Goal: Task Accomplishment & Management: Use online tool/utility

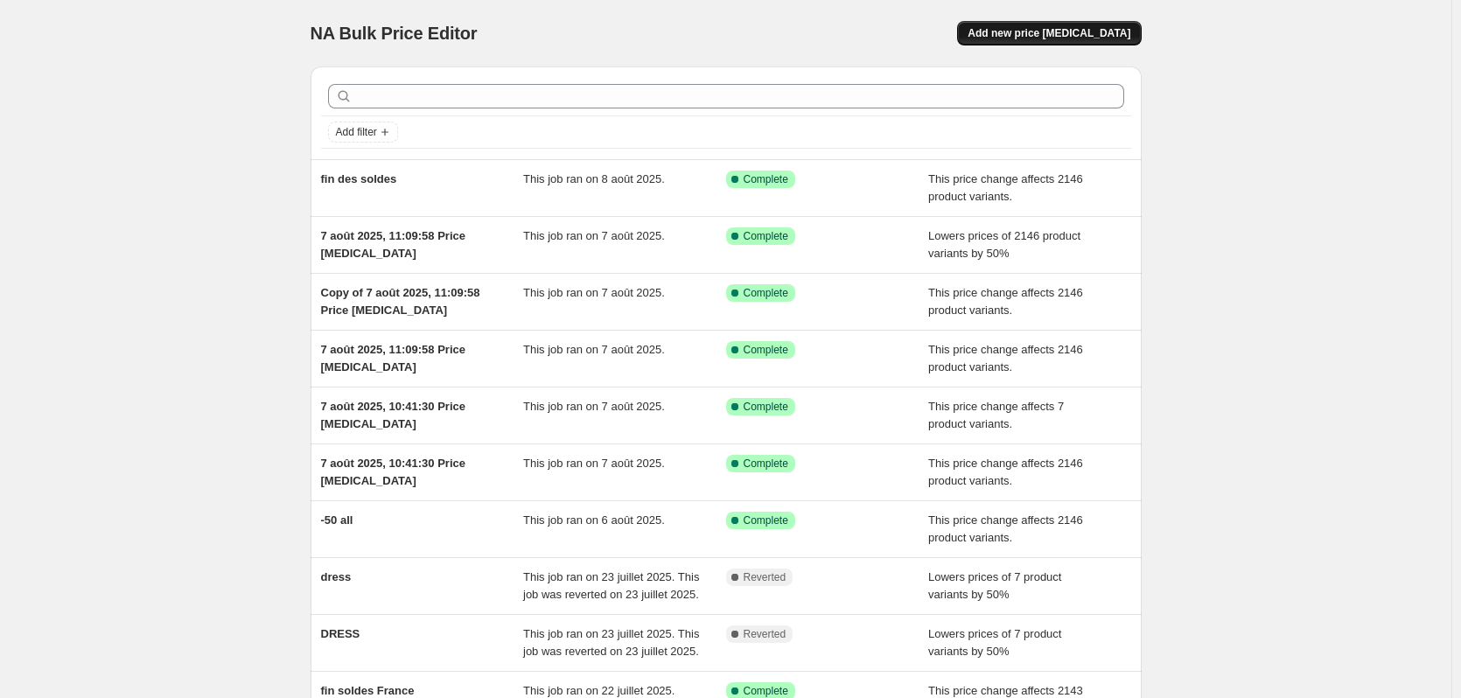
click at [1048, 39] on span "Add new price [MEDICAL_DATA]" at bounding box center [1049, 33] width 163 height 14
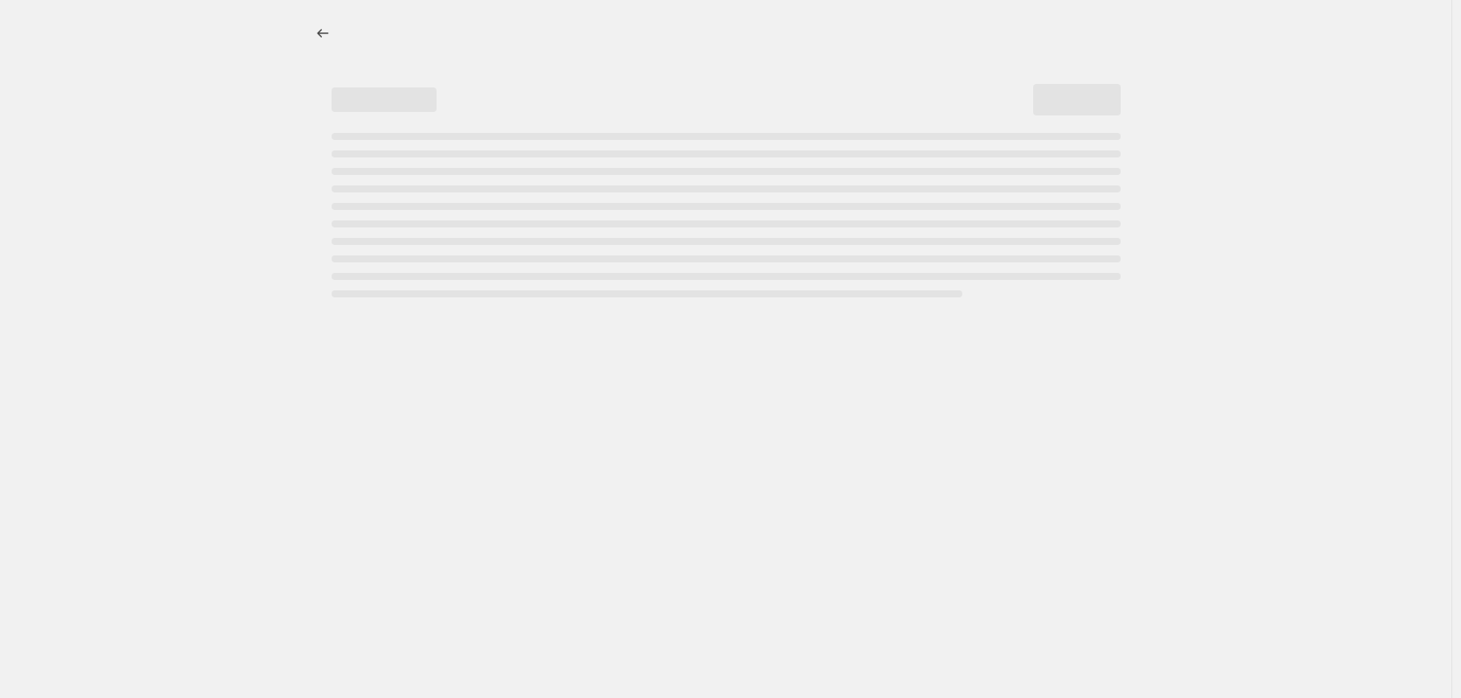
select select "percentage"
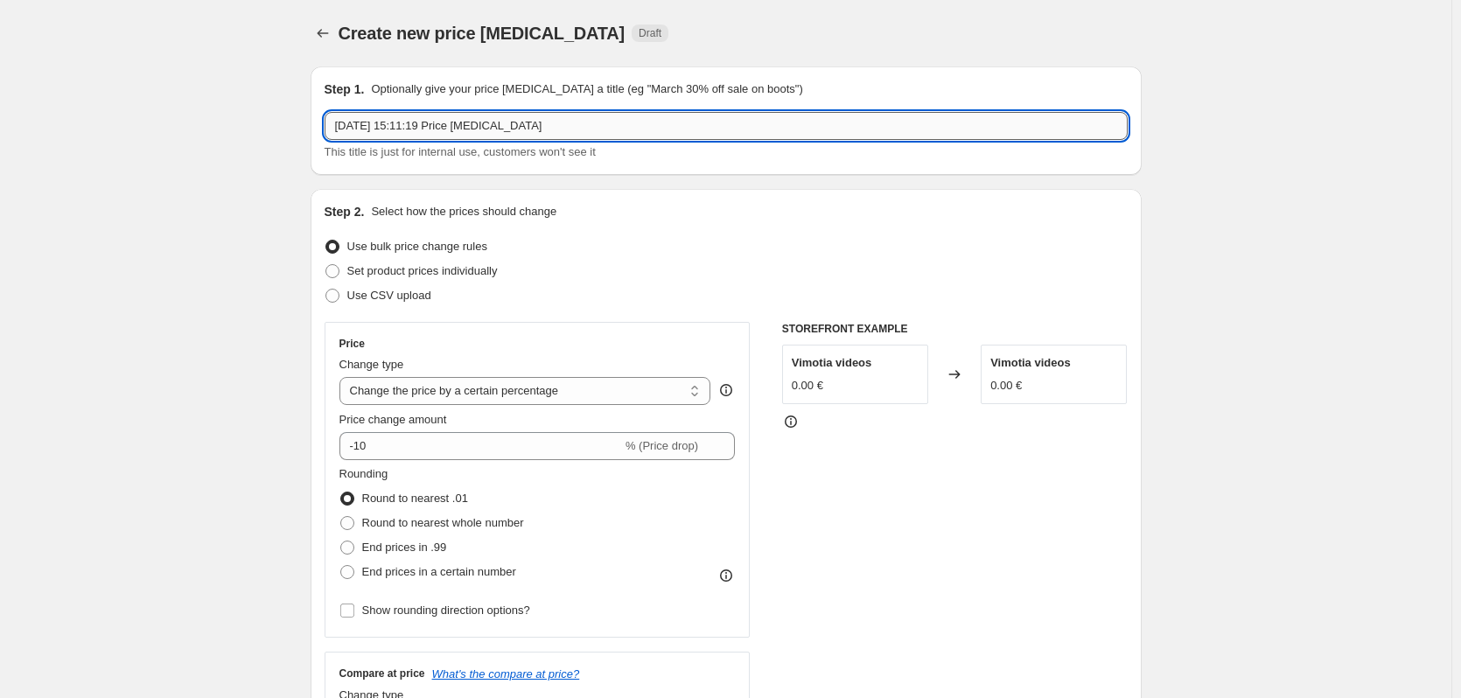
click at [497, 128] on input "[DATE] 15:11:19 Price [MEDICAL_DATA]" at bounding box center [726, 126] width 803 height 28
click at [495, 128] on input "4 sept. 2025, 15:11:19 Price change job" at bounding box center [726, 126] width 803 height 28
click at [453, 123] on input "Friends & Family : Mai 25 / -70%" at bounding box center [726, 126] width 803 height 28
click at [447, 127] on input "Friends & Family : Mai 25 / -70%" at bounding box center [726, 126] width 803 height 28
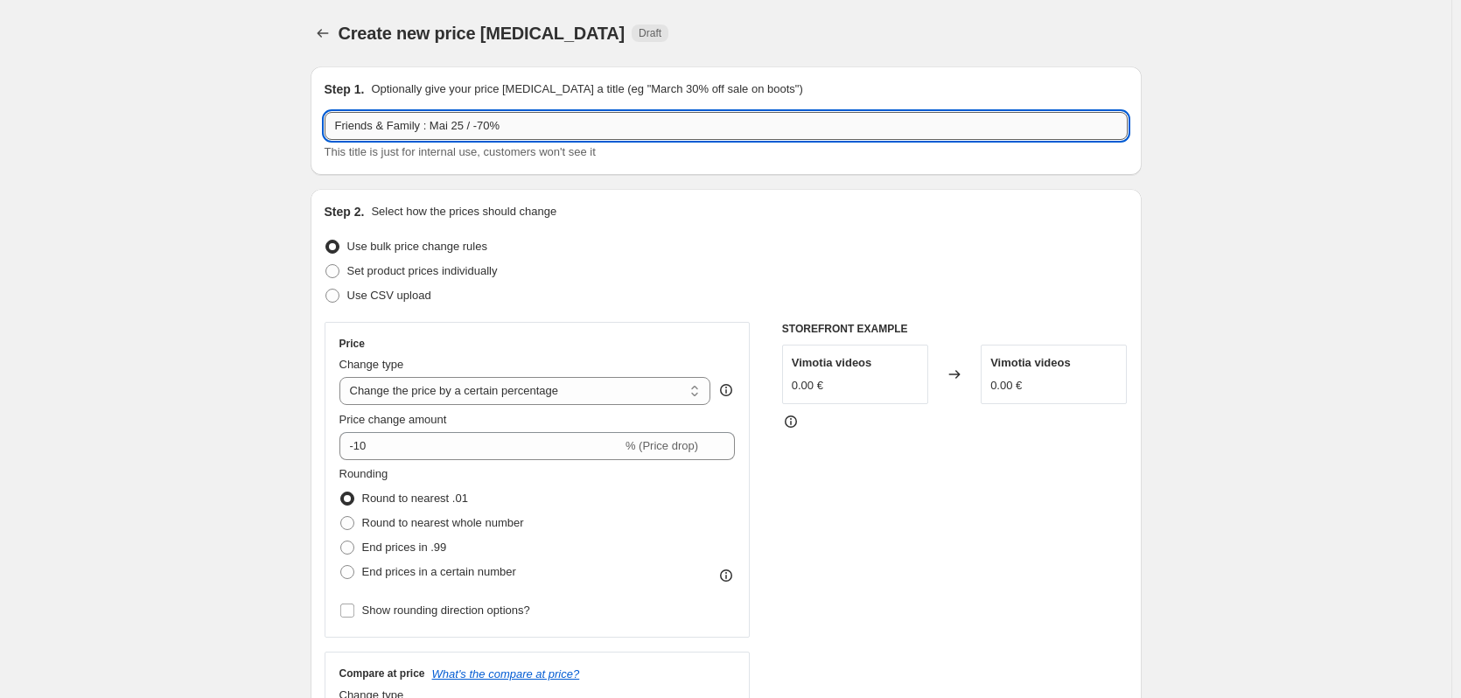
drag, startPoint x: 450, startPoint y: 127, endPoint x: 435, endPoint y: 124, distance: 15.1
click at [435, 124] on input "Friends & Family : Mai 25 / -70%" at bounding box center [726, 126] width 803 height 28
type input "Friends & Family : Septembre 25 / -70%"
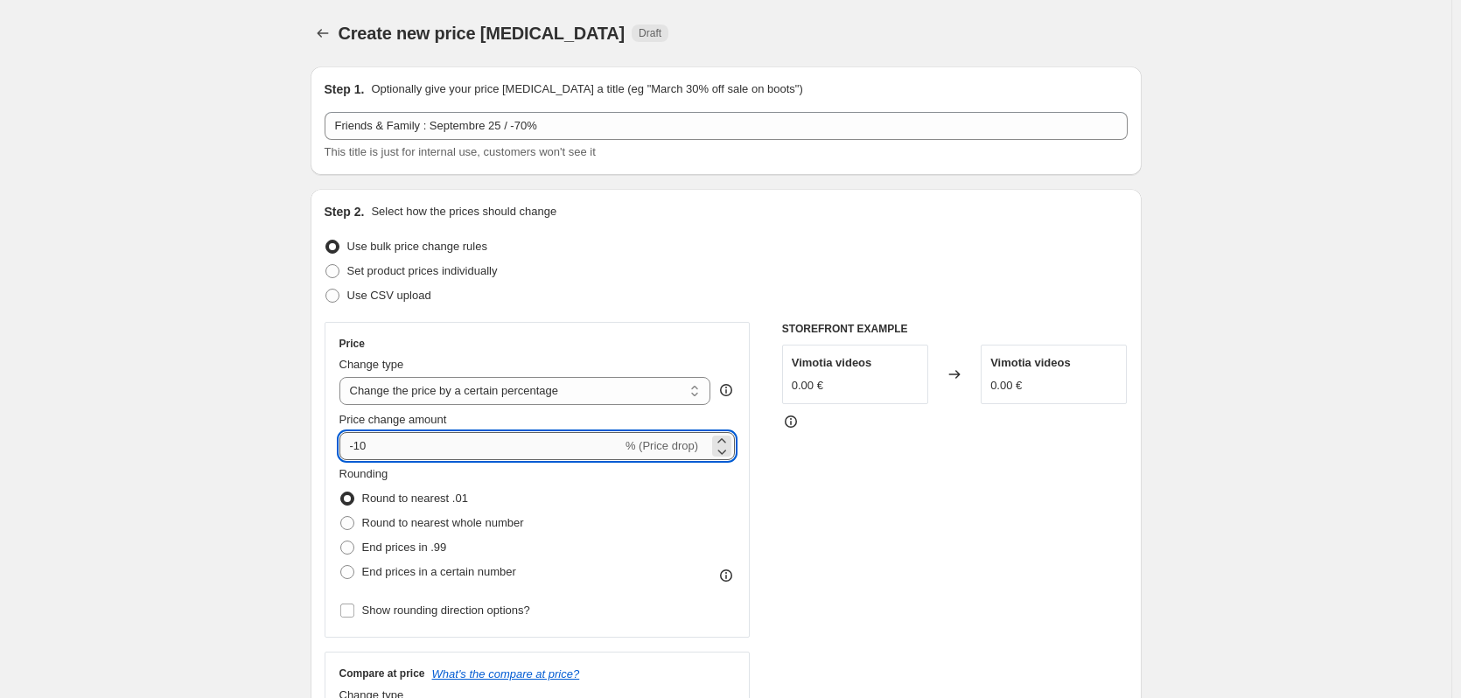
drag, startPoint x: 492, startPoint y: 448, endPoint x: 360, endPoint y: 445, distance: 132.2
click at [360, 445] on input "-10" at bounding box center [481, 446] width 283 height 28
type input "-70"
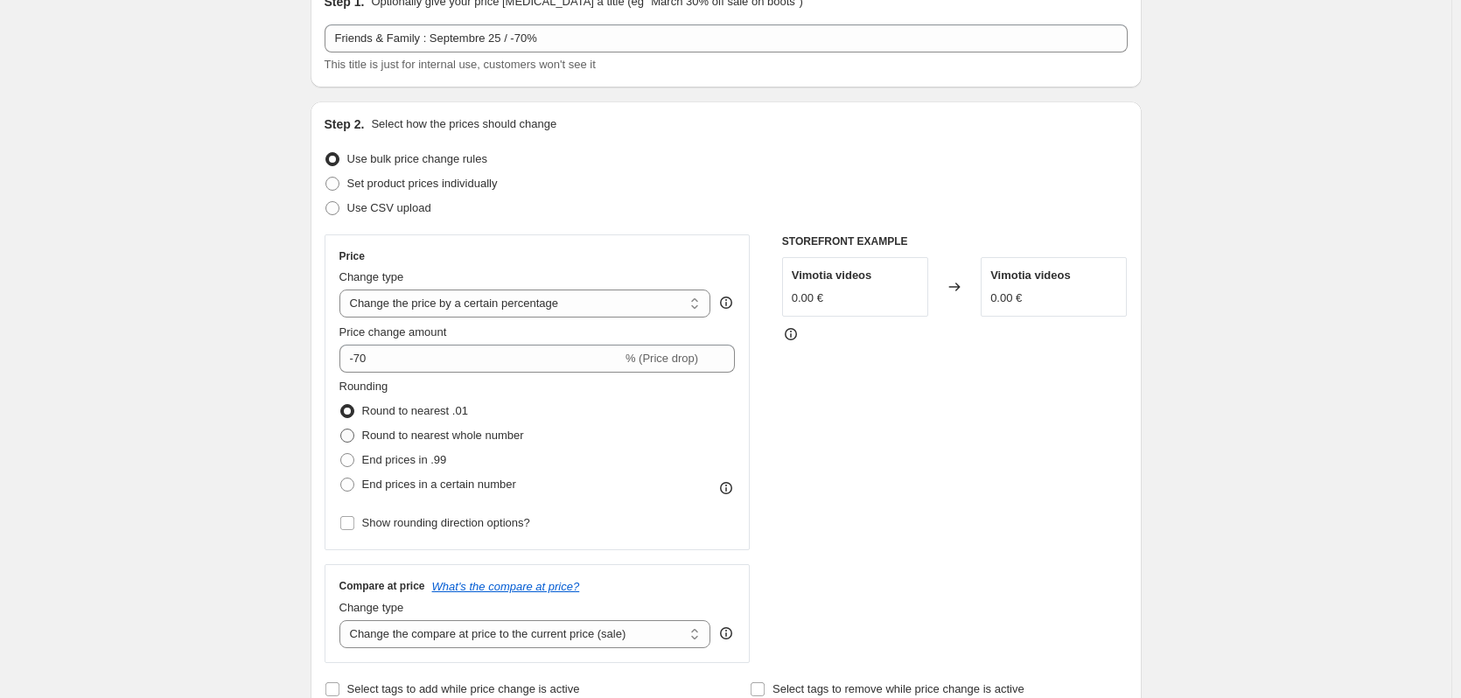
click at [483, 438] on span "Round to nearest whole number" at bounding box center [443, 435] width 162 height 13
click at [341, 430] on input "Round to nearest whole number" at bounding box center [340, 429] width 1 height 1
radio input "true"
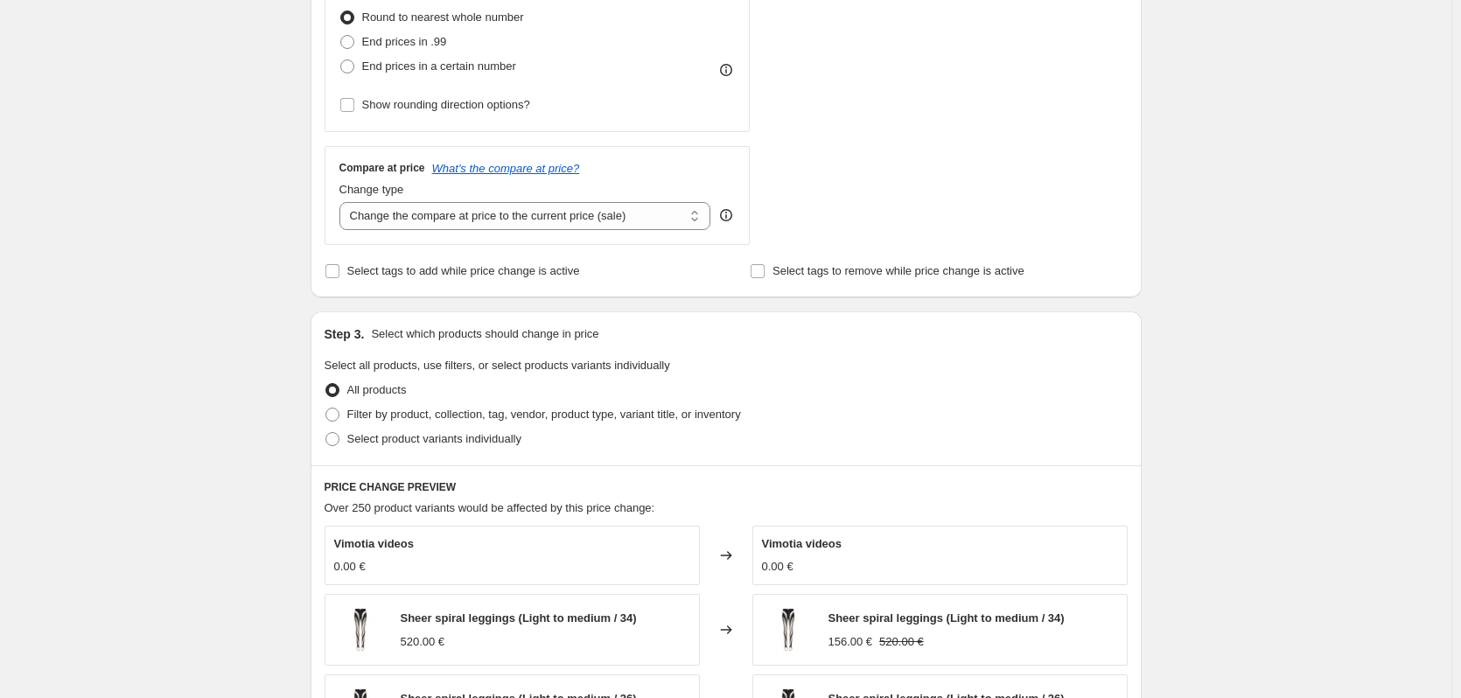
scroll to position [525, 0]
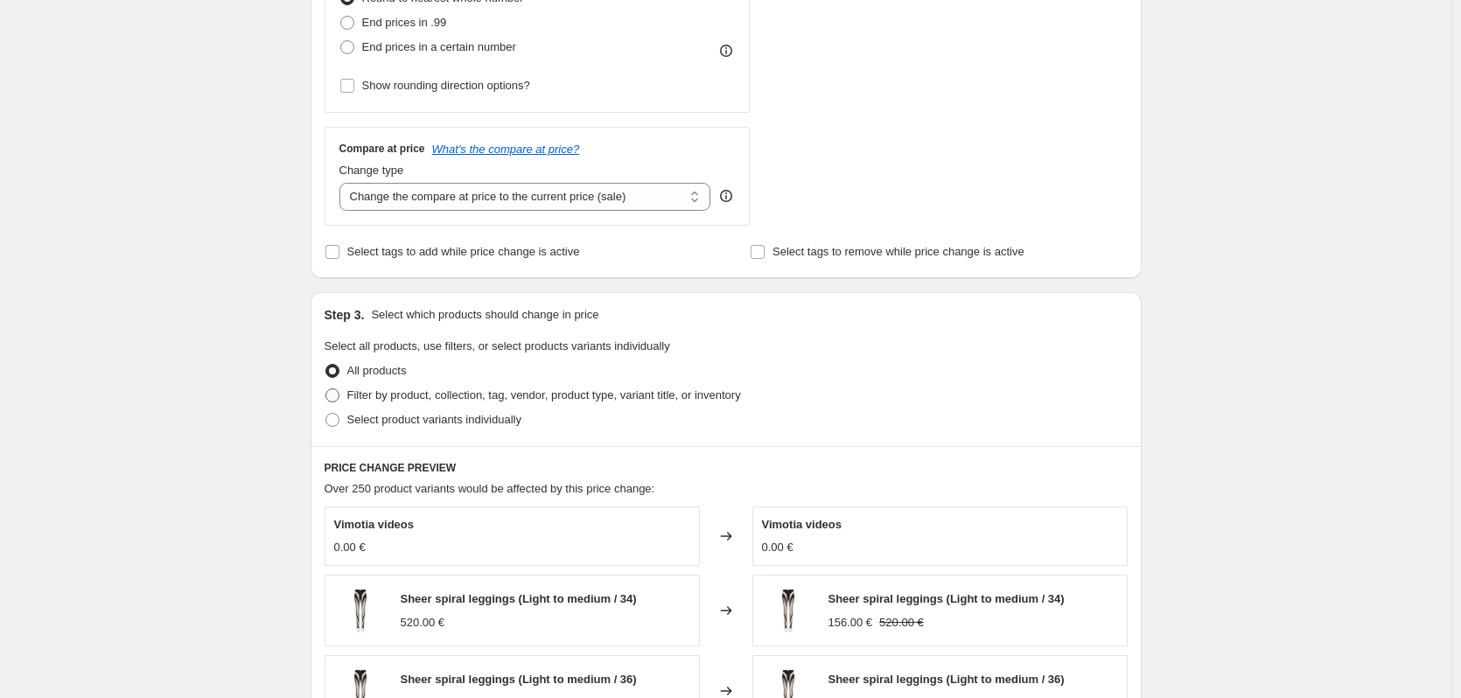
click at [455, 397] on span "Filter by product, collection, tag, vendor, product type, variant title, or inv…" at bounding box center [544, 395] width 394 height 13
click at [326, 389] on input "Filter by product, collection, tag, vendor, product type, variant title, or inv…" at bounding box center [326, 389] width 1 height 1
radio input "true"
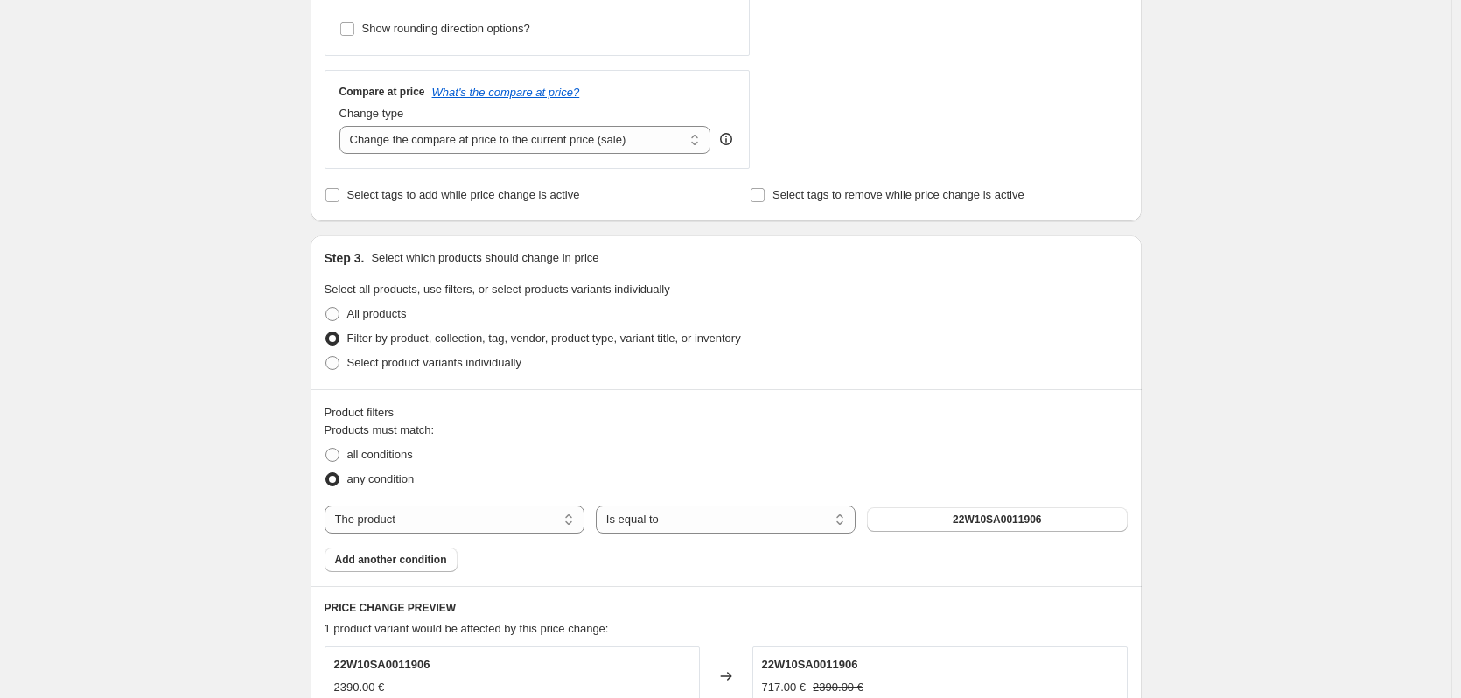
scroll to position [613, 0]
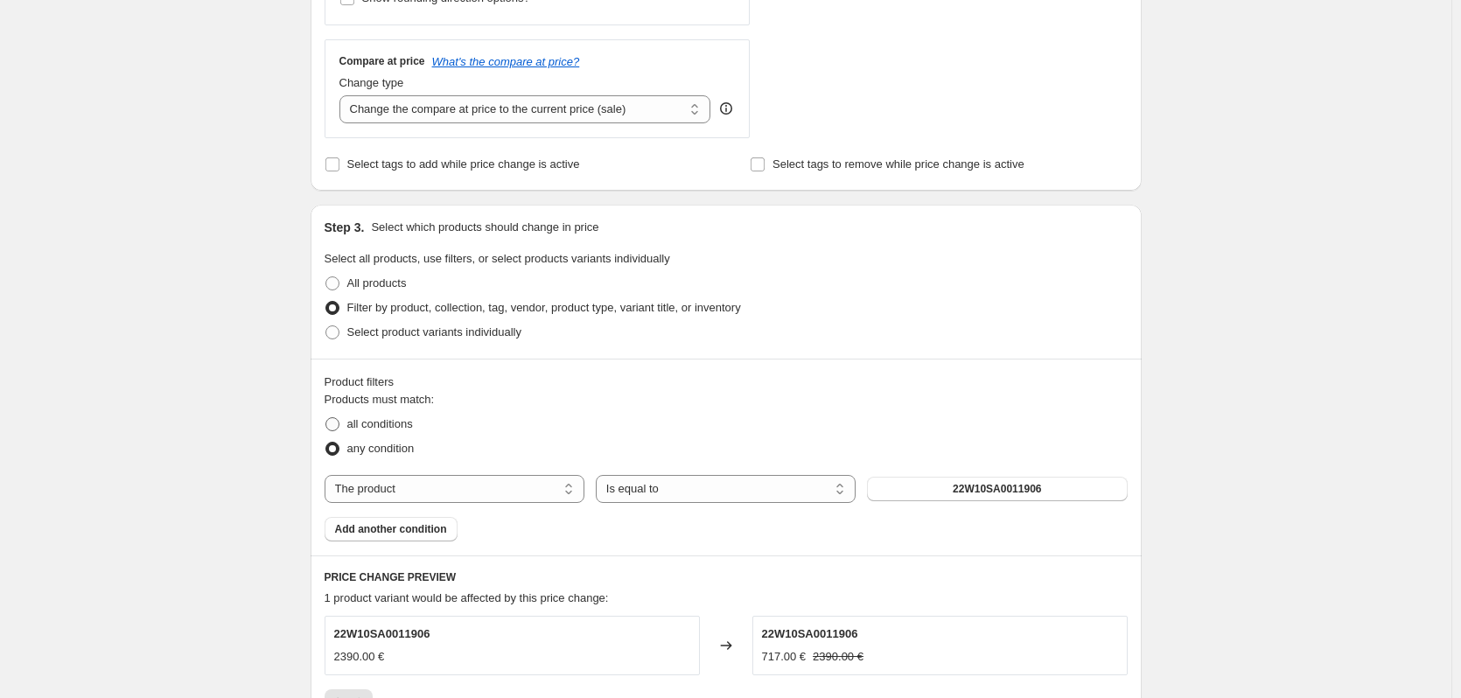
click at [372, 428] on span "all conditions" at bounding box center [380, 423] width 66 height 13
click at [326, 418] on input "all conditions" at bounding box center [326, 417] width 1 height 1
radio input "true"
click at [499, 487] on select "The product The product's collection The product's tag The product's vendor The…" at bounding box center [455, 489] width 260 height 28
select select "collection"
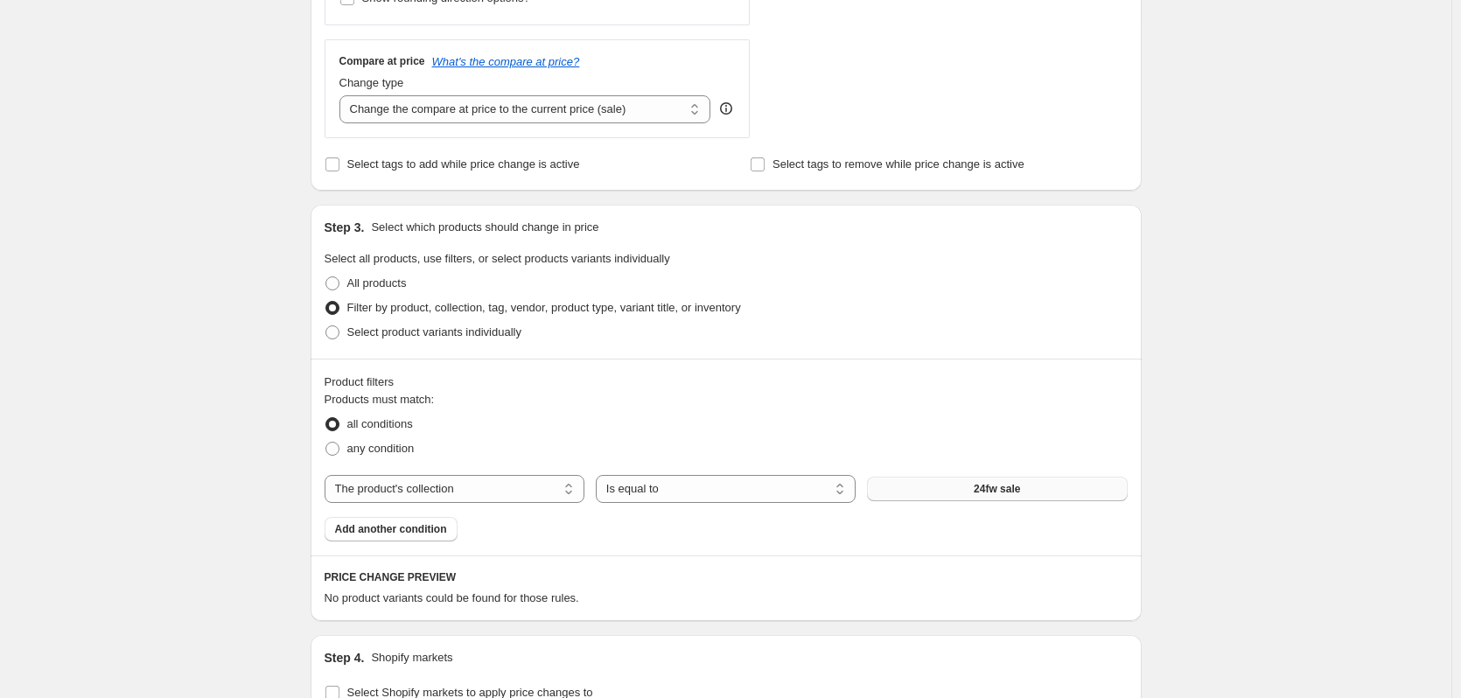
click at [948, 489] on button "24fw sale" at bounding box center [997, 489] width 260 height 25
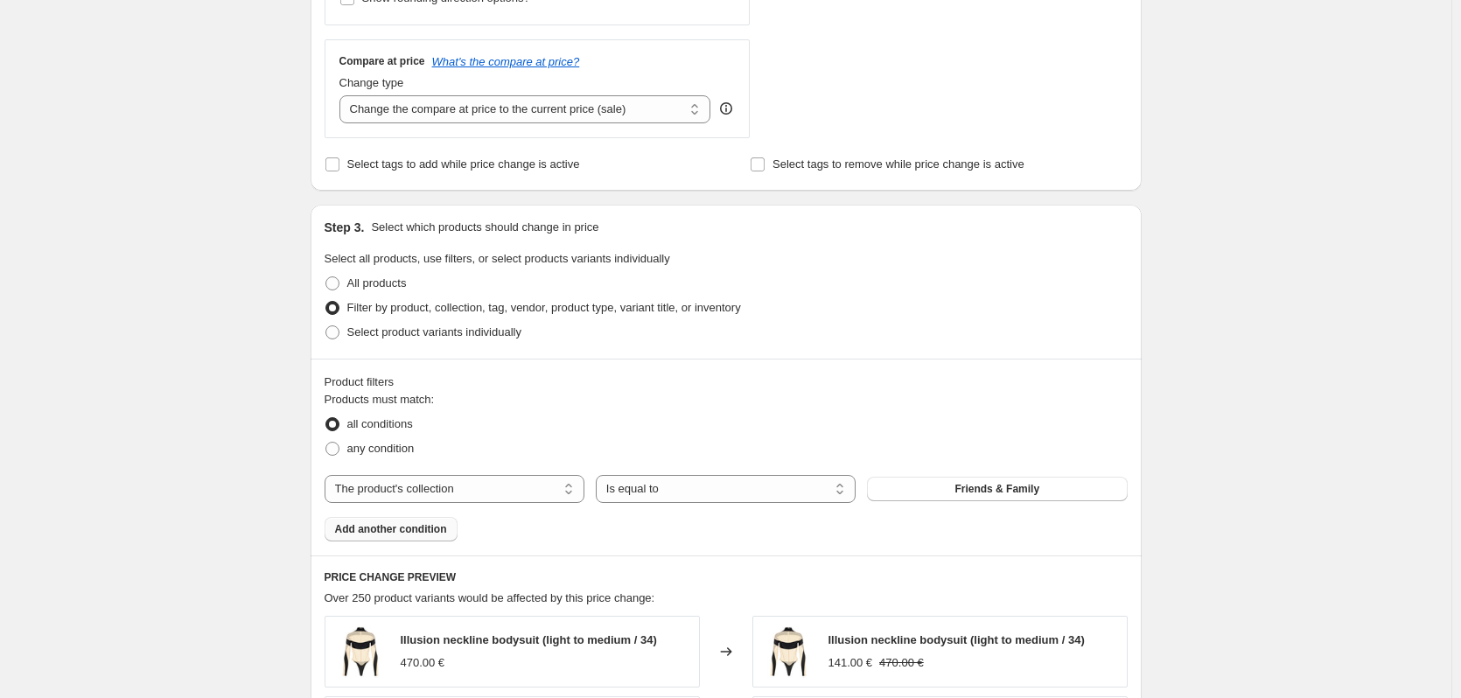
click at [428, 528] on span "Add another condition" at bounding box center [391, 529] width 112 height 14
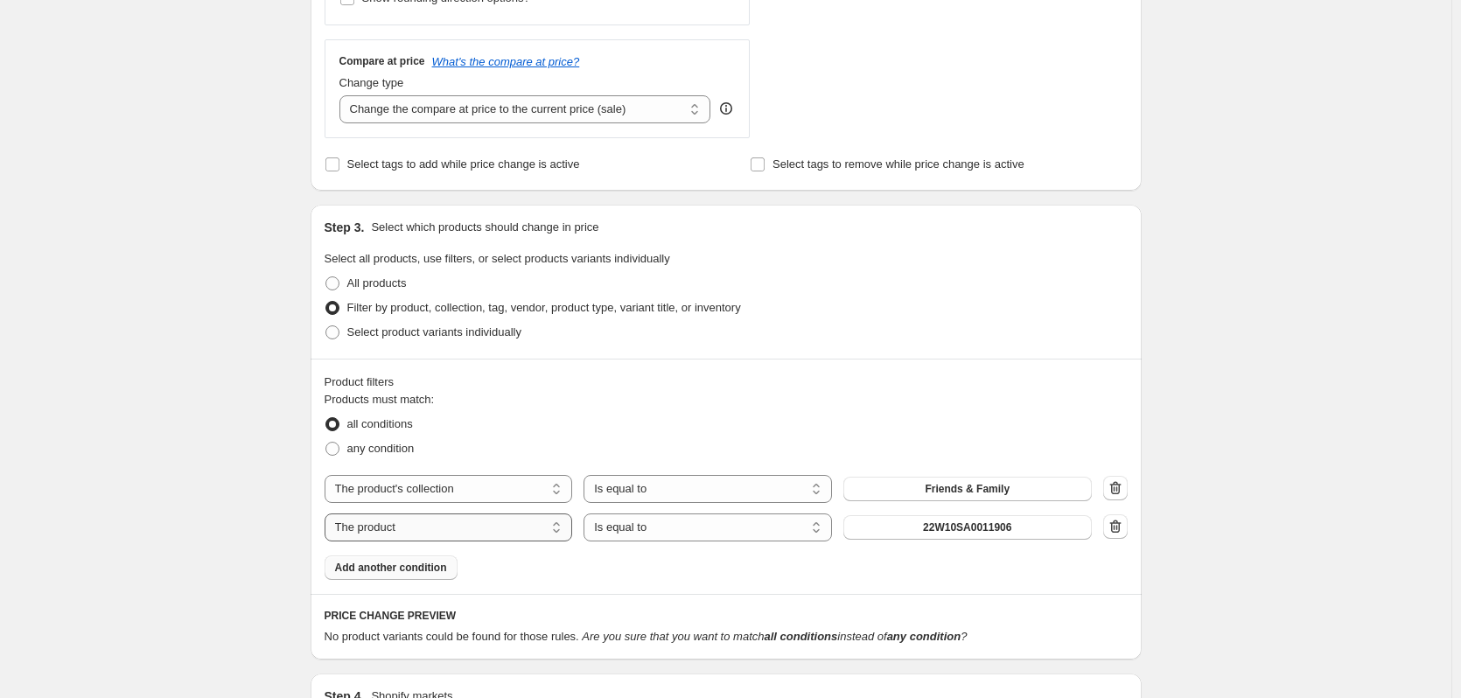
click at [489, 529] on select "The product The product's collection The product's tag The product's vendor The…" at bounding box center [449, 528] width 249 height 28
select select "tag"
click at [746, 525] on select "Is equal to Is not equal to" at bounding box center [708, 528] width 249 height 28
select select "not_equal"
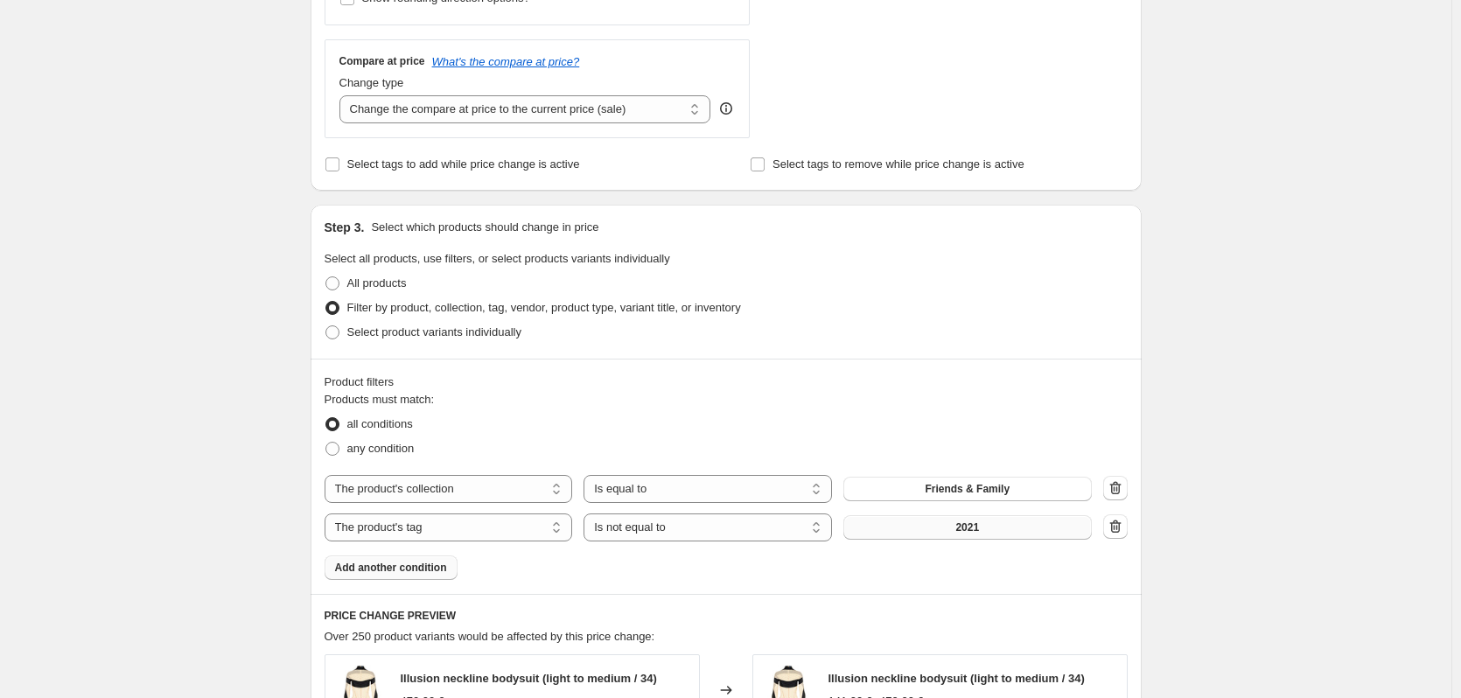
click at [979, 525] on span "2021" at bounding box center [968, 528] width 24 height 14
click at [986, 534] on button "2021" at bounding box center [968, 527] width 249 height 25
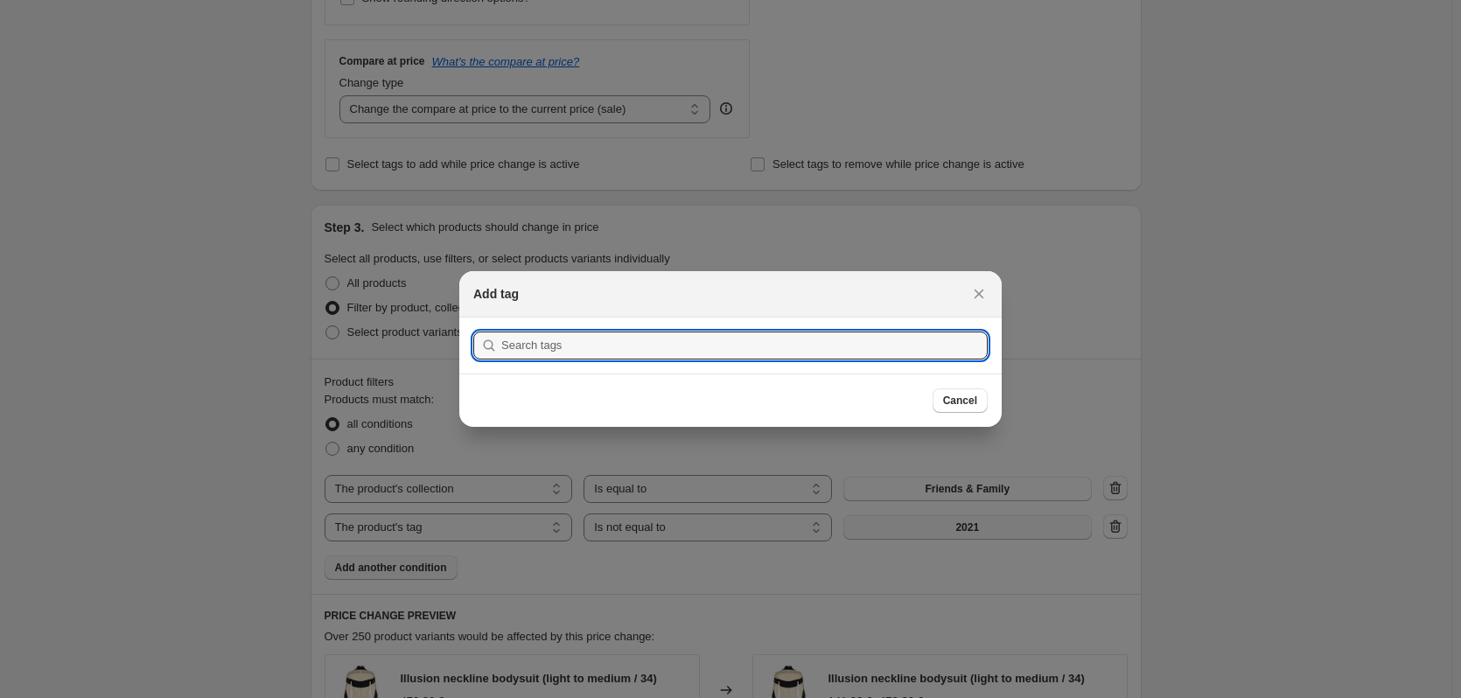
scroll to position [0, 0]
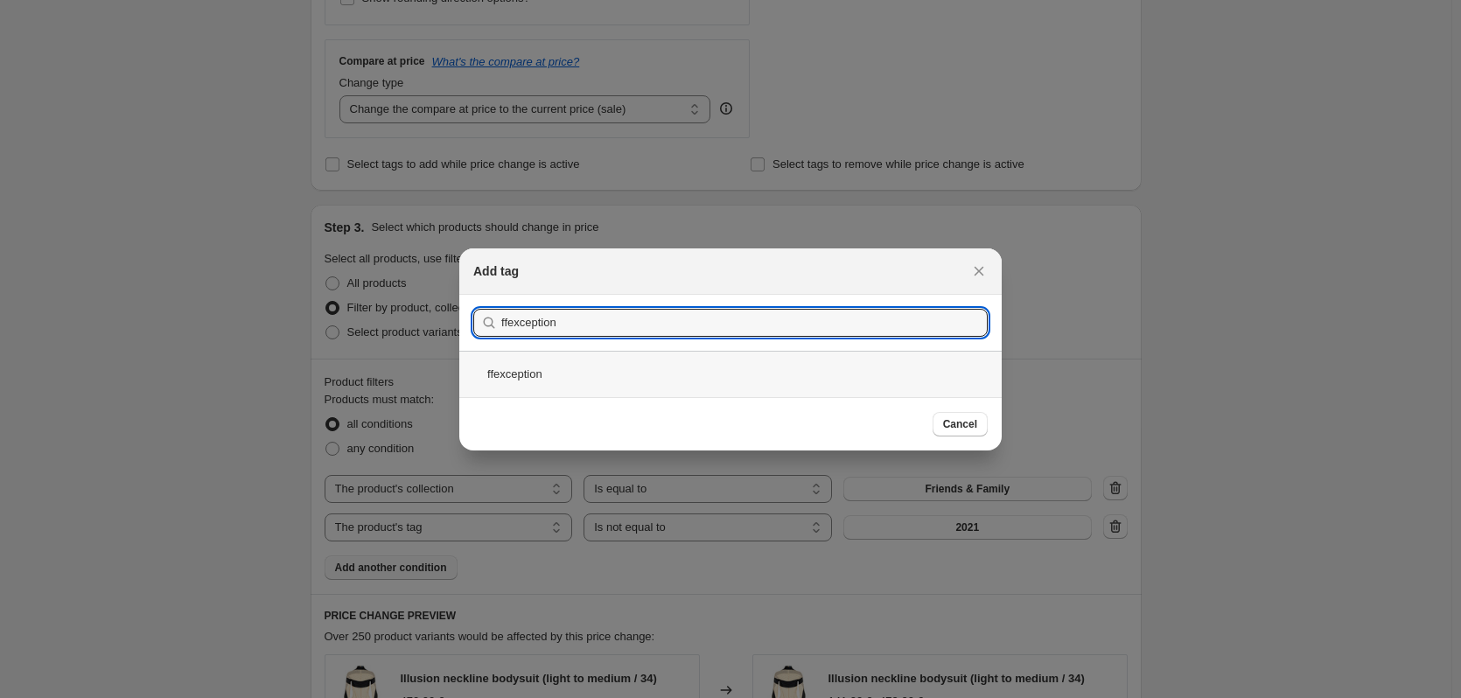
type input "ffexception"
click at [555, 371] on div "ffexception" at bounding box center [730, 374] width 543 height 46
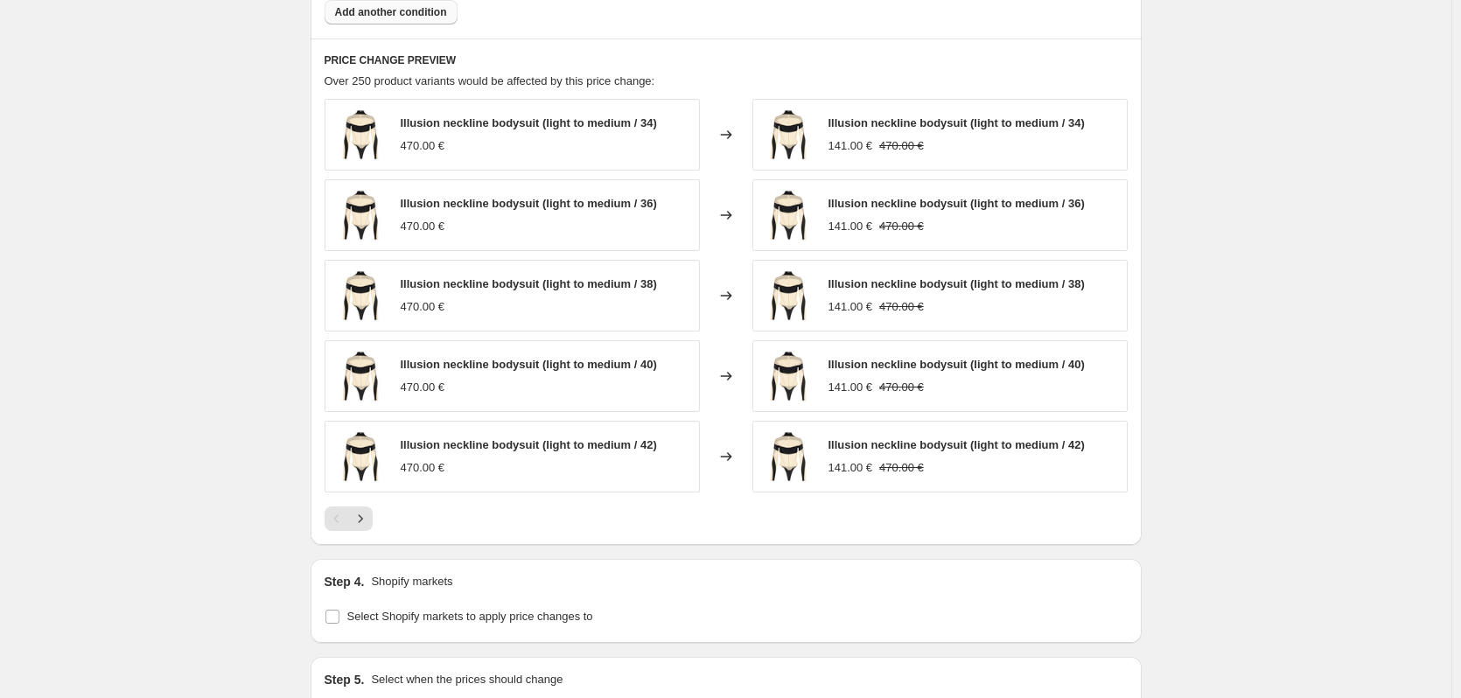
scroll to position [1138, 0]
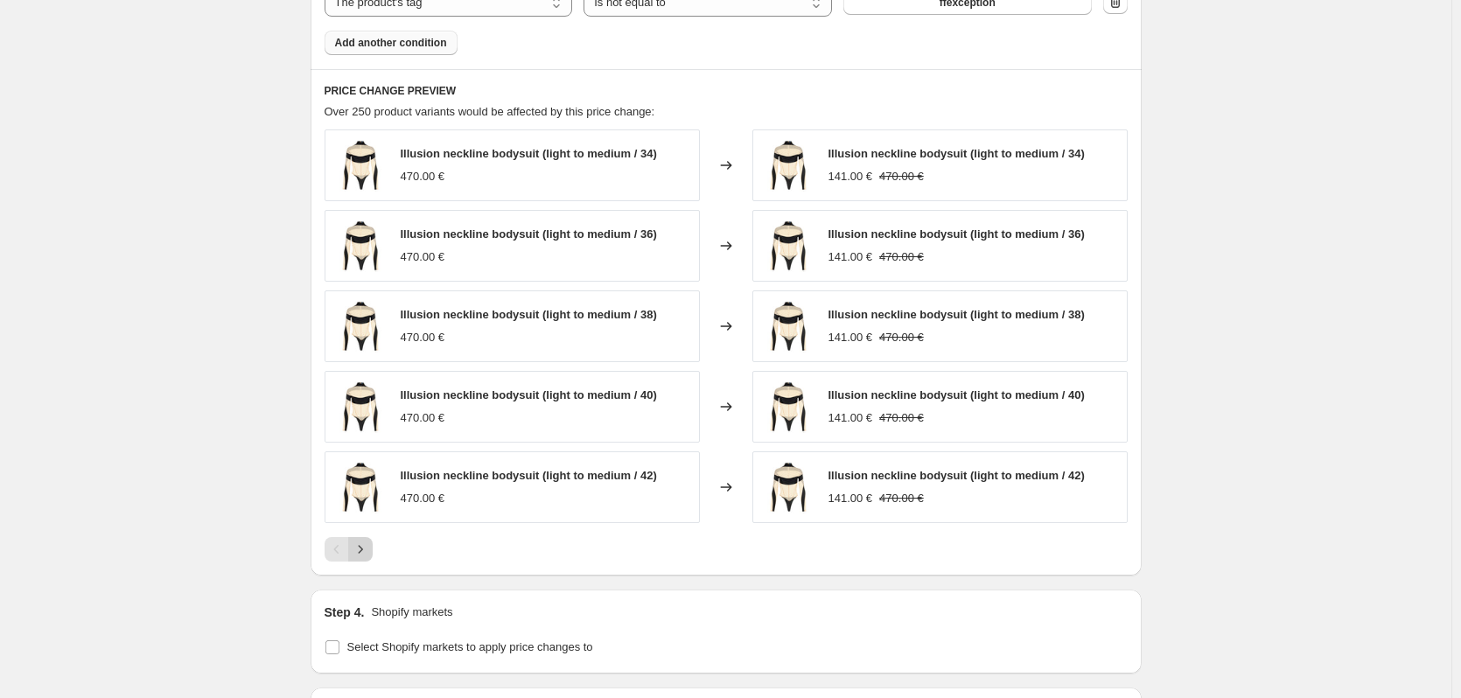
click at [368, 544] on icon "Next" at bounding box center [361, 550] width 18 height 18
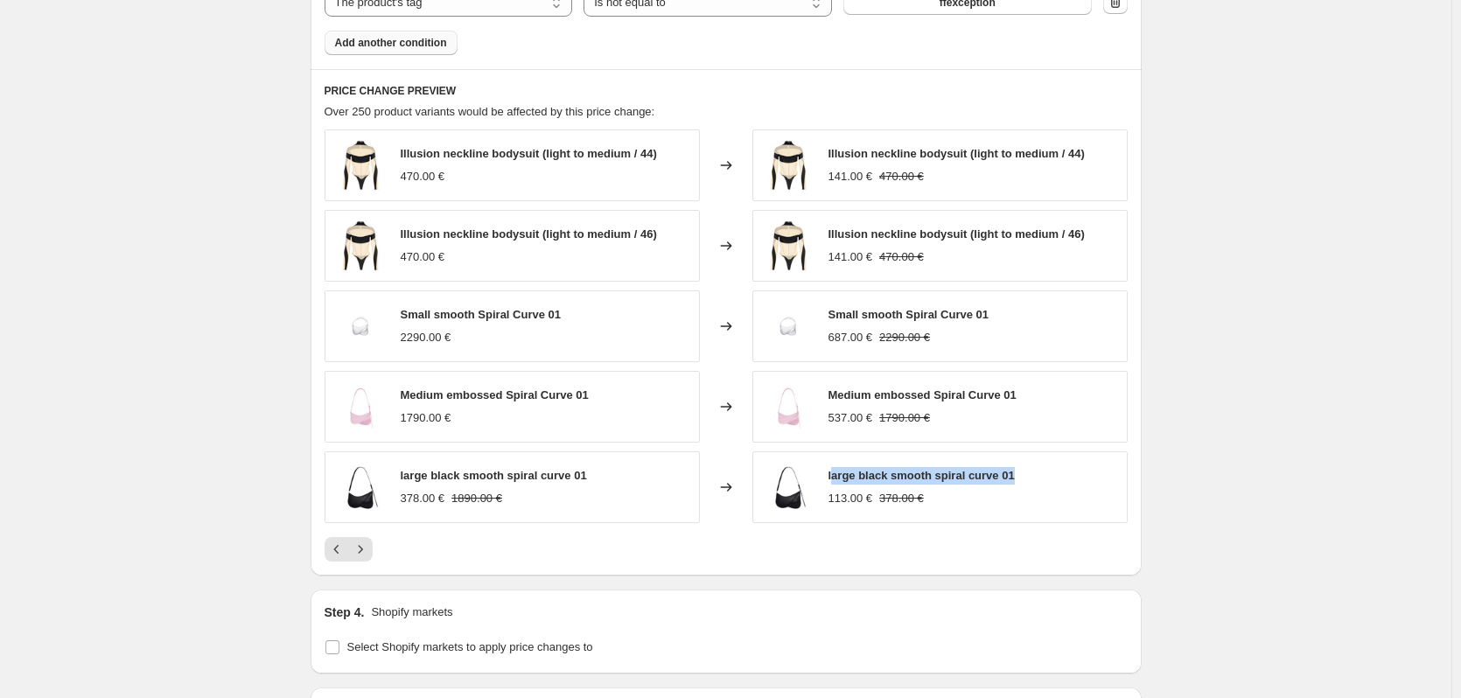
drag, startPoint x: 1003, startPoint y: 478, endPoint x: 837, endPoint y: 469, distance: 165.6
click at [837, 469] on div "large black smooth spiral curve 01 113.00 € 378.00 €" at bounding box center [940, 488] width 375 height 72
drag, startPoint x: 831, startPoint y: 477, endPoint x: 1019, endPoint y: 479, distance: 187.3
click at [1019, 479] on div "large black smooth spiral curve 01 113.00 € 378.00 €" at bounding box center [940, 488] width 375 height 72
copy span "large black smooth spiral curve 01"
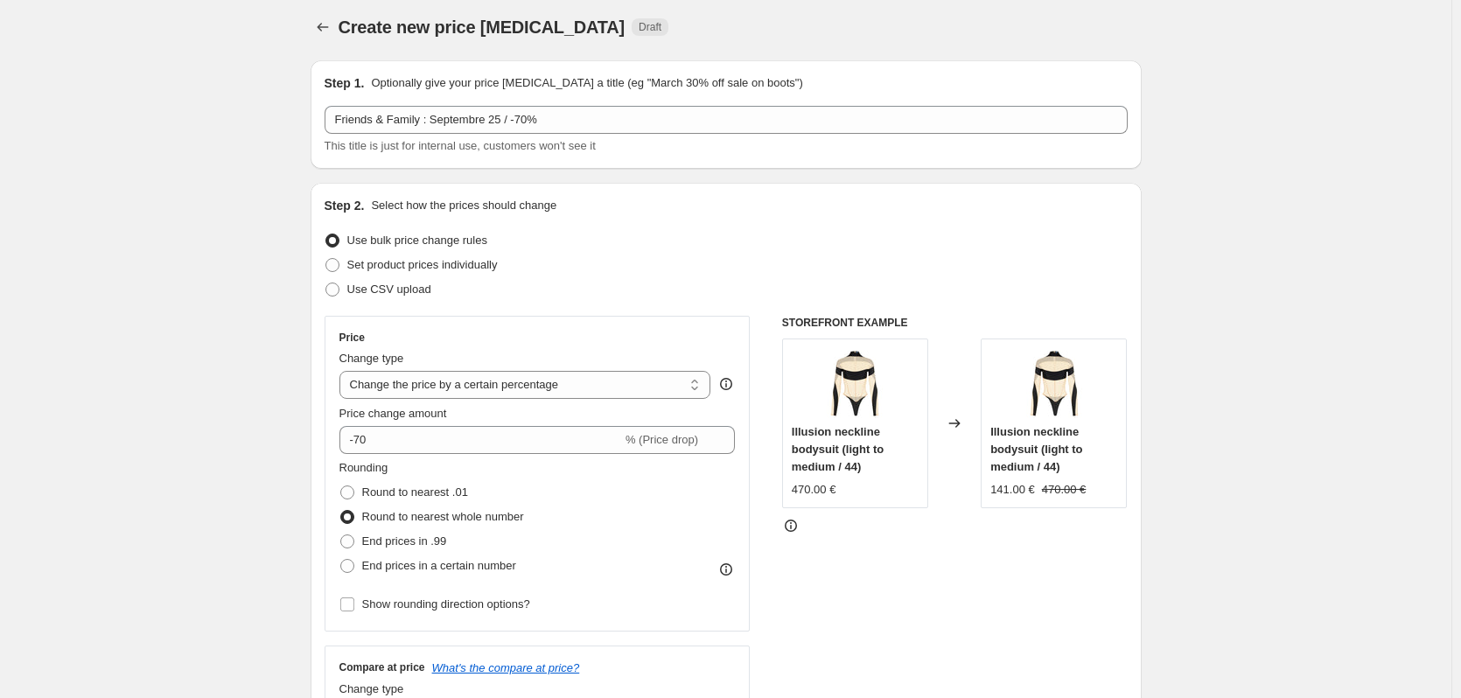
scroll to position [0, 0]
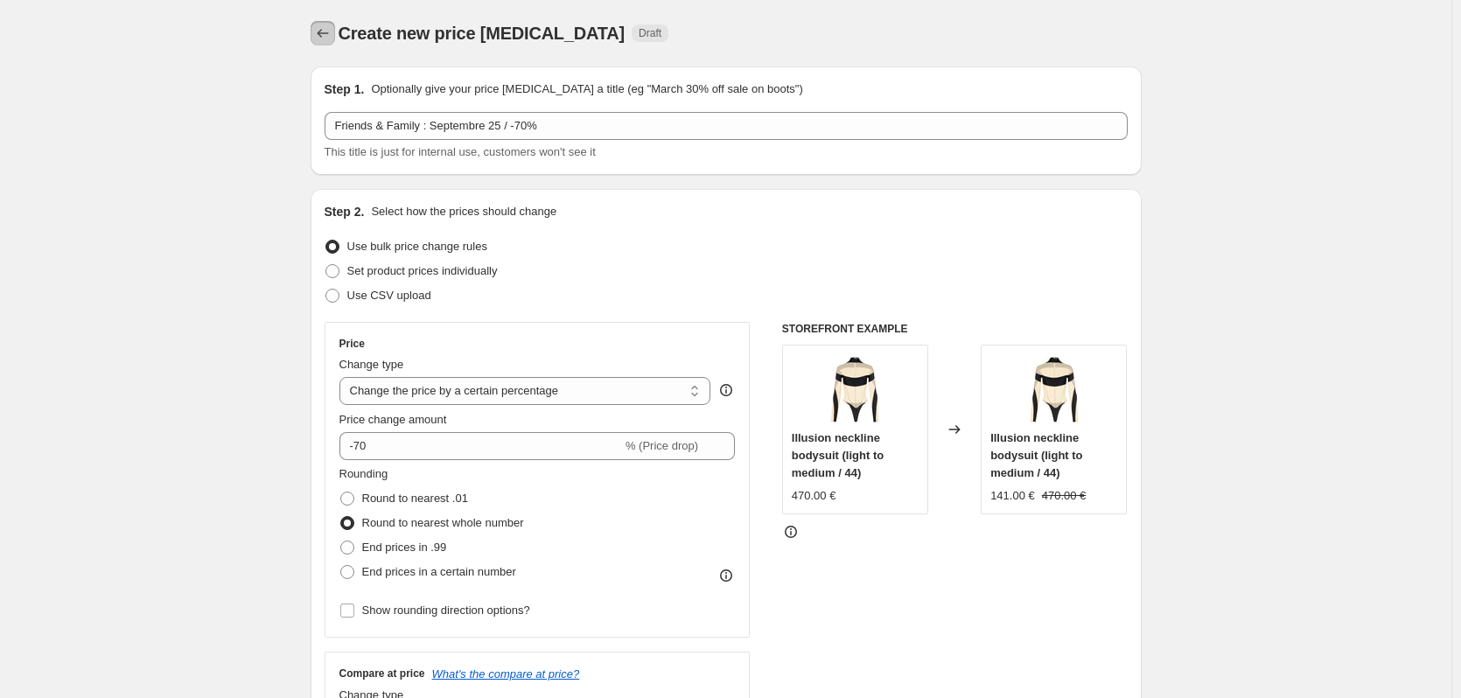
click at [330, 41] on icon "Price change jobs" at bounding box center [323, 34] width 18 height 18
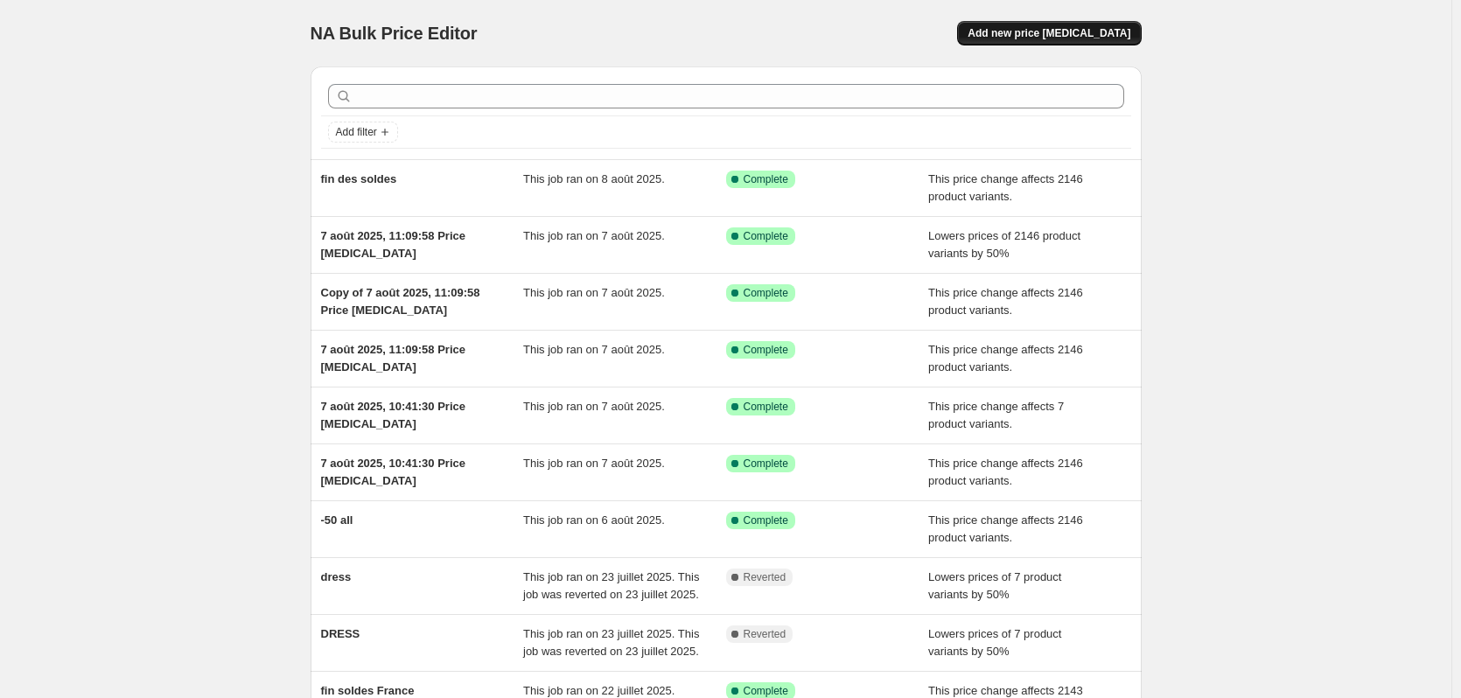
click at [1084, 39] on span "Add new price [MEDICAL_DATA]" at bounding box center [1049, 33] width 163 height 14
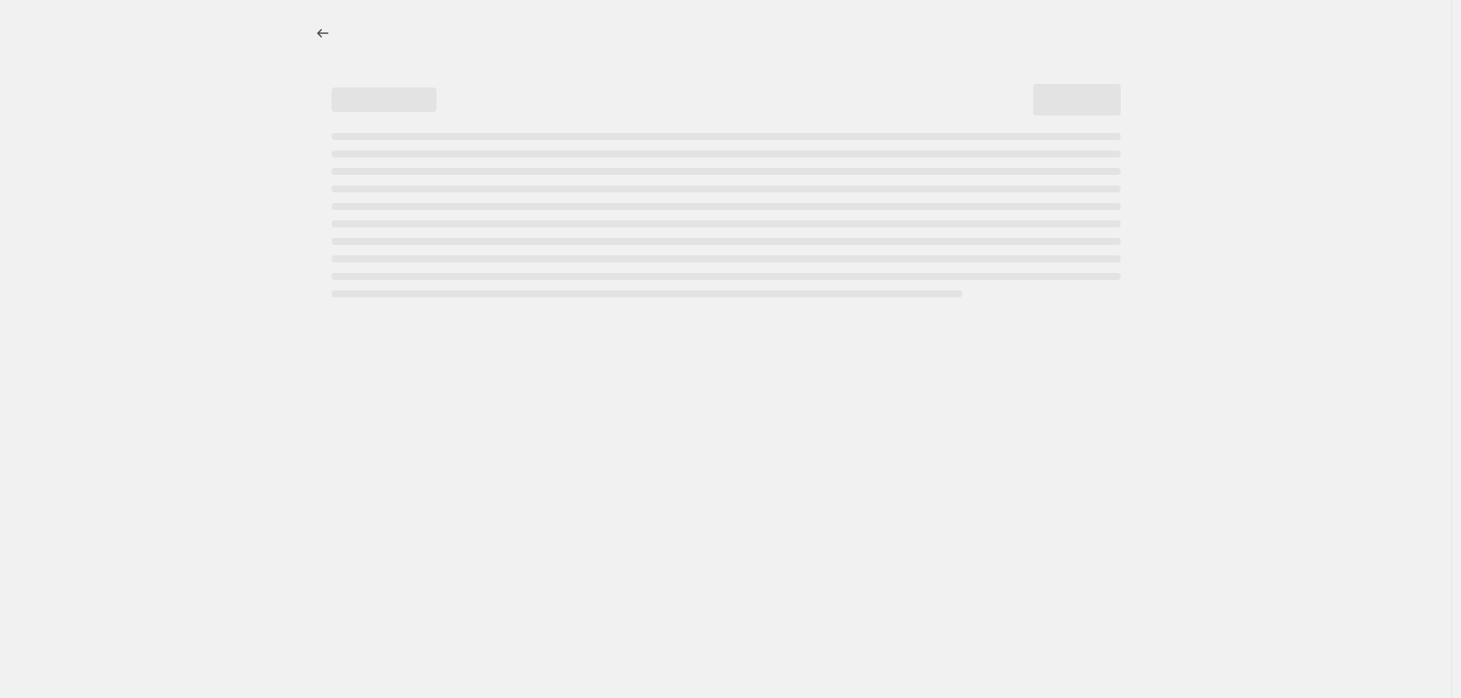
select select "percentage"
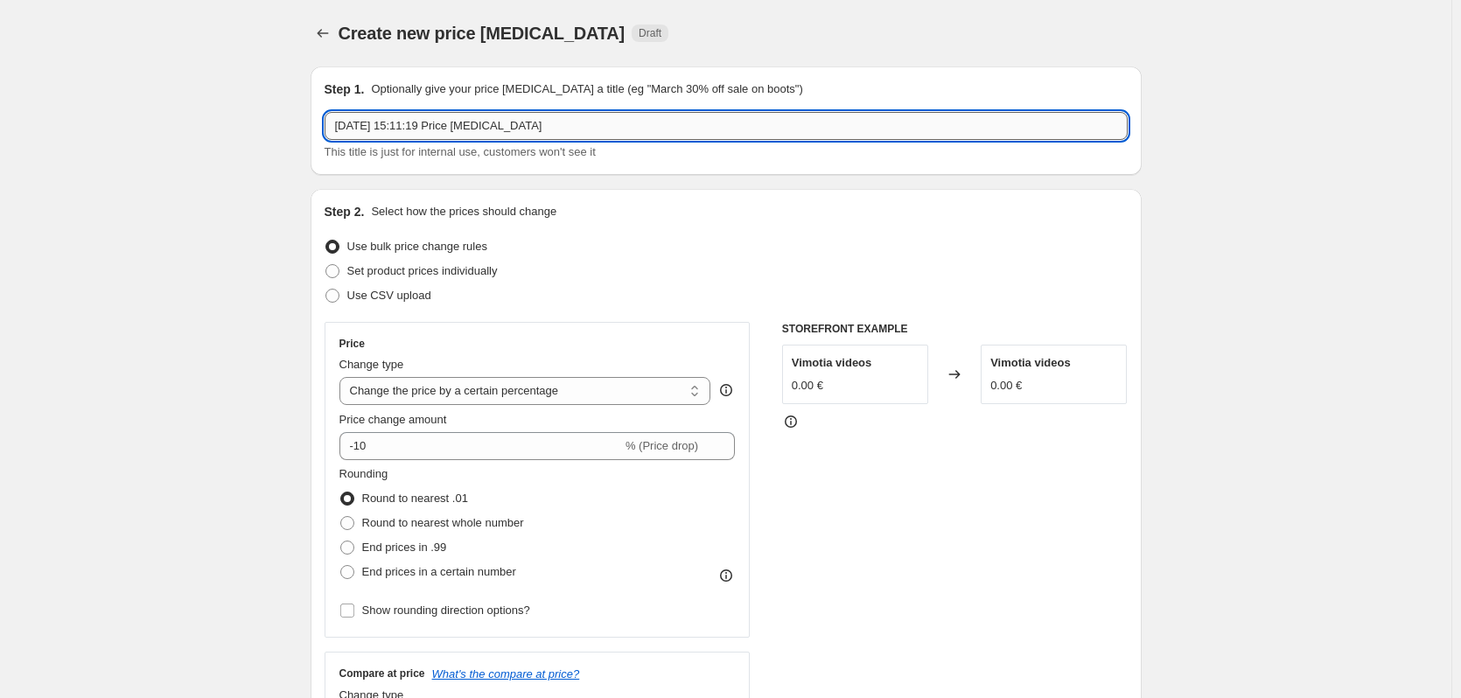
click at [428, 126] on input "4 sept. 2025, 15:11:19 Price change job" at bounding box center [726, 126] width 803 height 28
click at [428, 127] on input "4 sept. 2025, 15:11:19 Price change job" at bounding box center [726, 126] width 803 height 28
type input "Friends & Family : [DATE]"
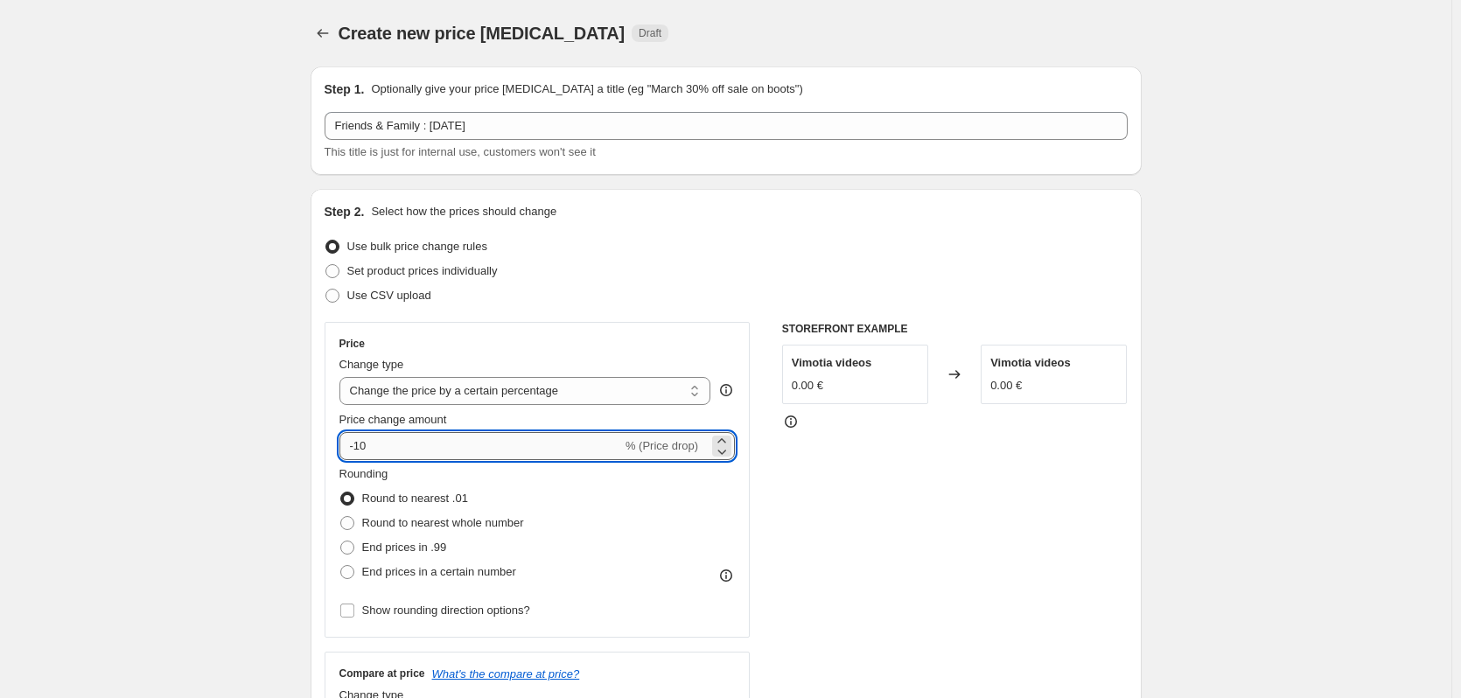
drag, startPoint x: 431, startPoint y: 445, endPoint x: 361, endPoint y: 447, distance: 69.1
click at [361, 447] on input "-10" at bounding box center [481, 446] width 283 height 28
type input "-70"
click at [440, 522] on span "Round to nearest whole number" at bounding box center [443, 522] width 162 height 13
click at [341, 517] on input "Round to nearest whole number" at bounding box center [340, 516] width 1 height 1
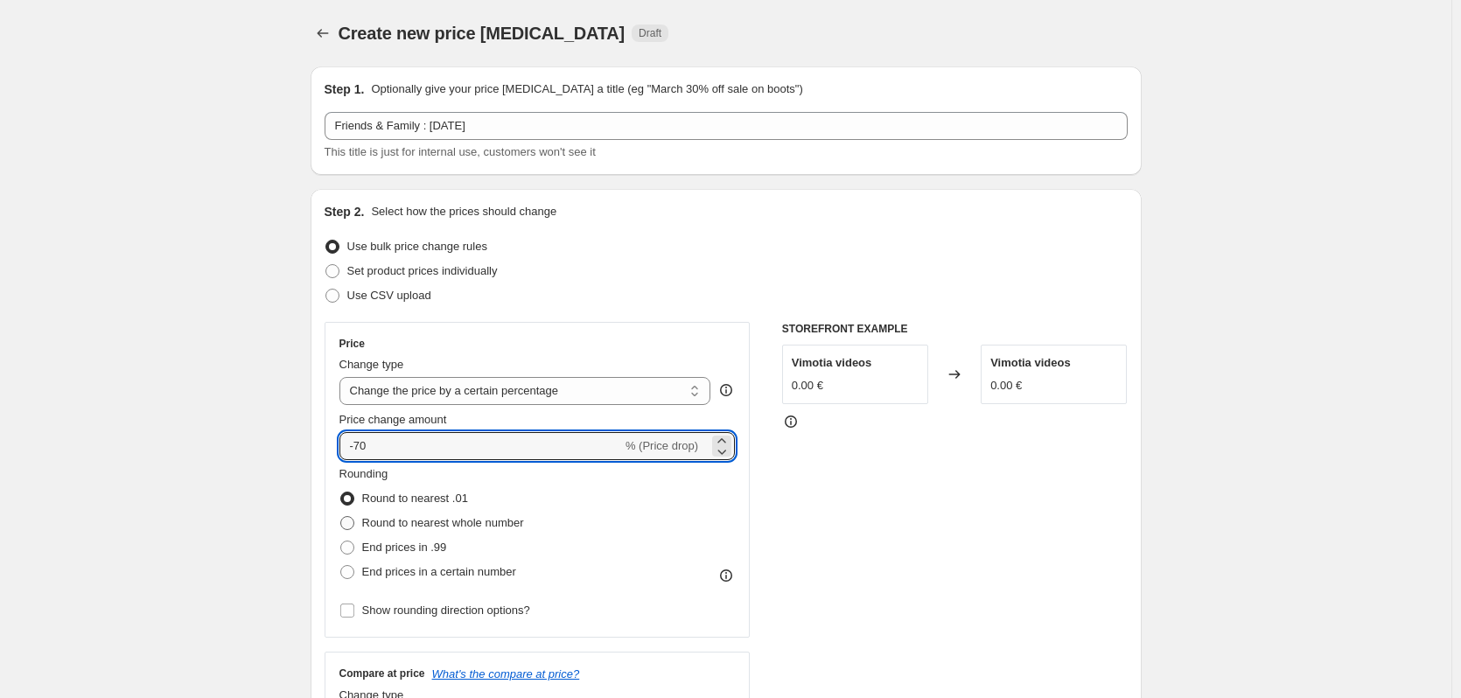
radio input "true"
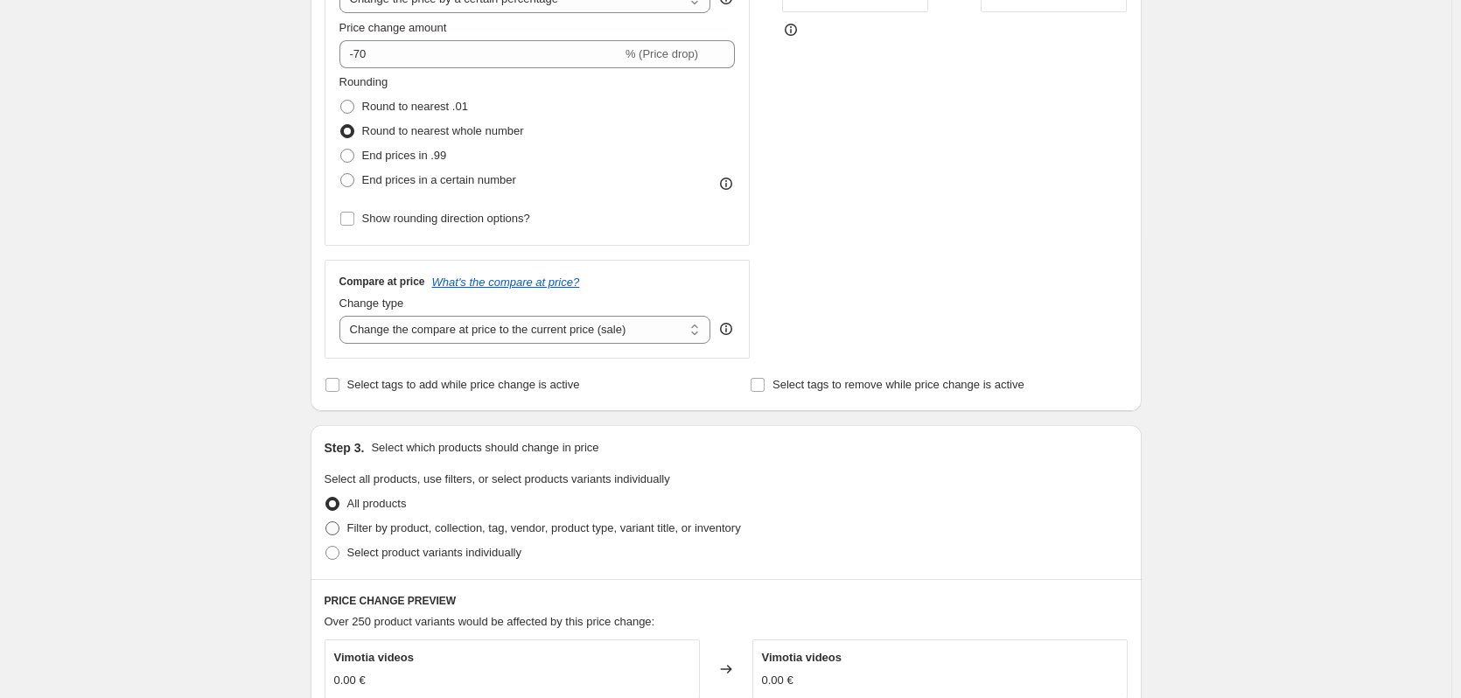
scroll to position [438, 0]
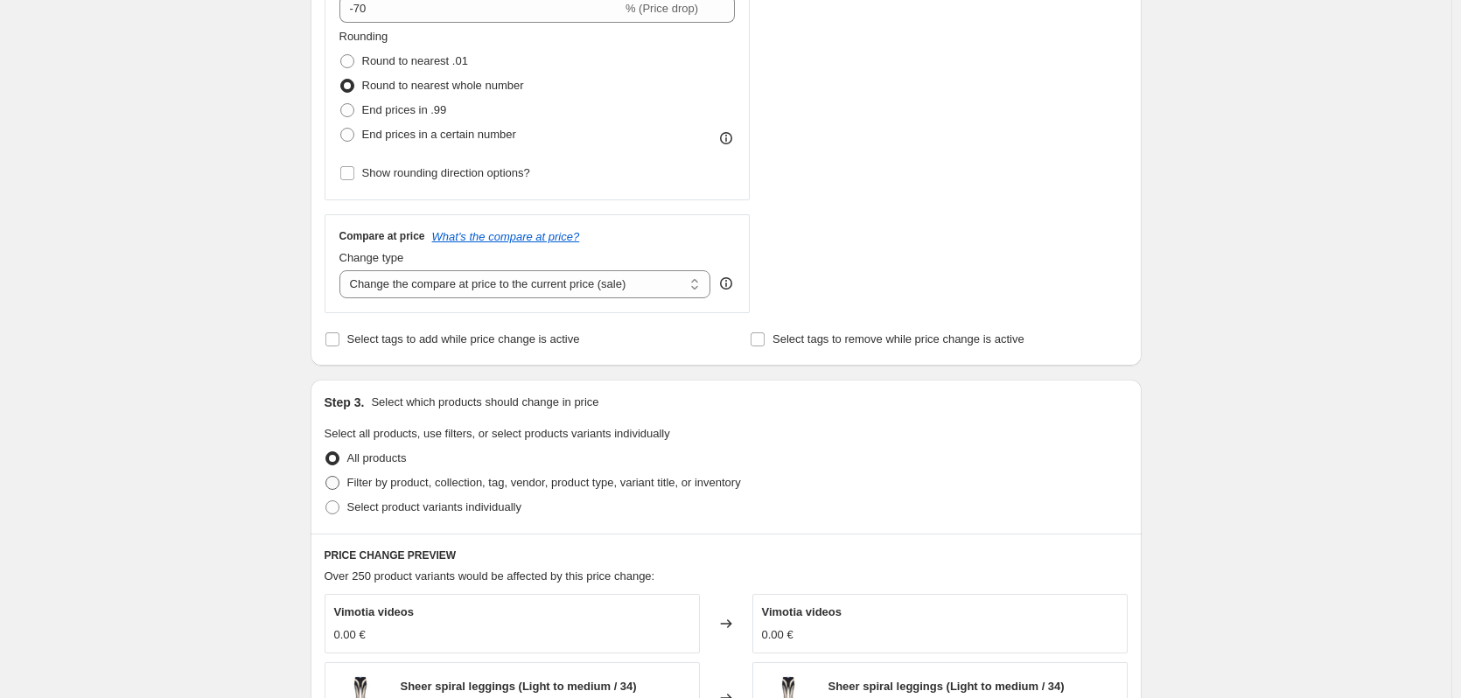
click at [473, 487] on span "Filter by product, collection, tag, vendor, product type, variant title, or inv…" at bounding box center [544, 482] width 394 height 13
click at [326, 477] on input "Filter by product, collection, tag, vendor, product type, variant title, or inv…" at bounding box center [326, 476] width 1 height 1
radio input "true"
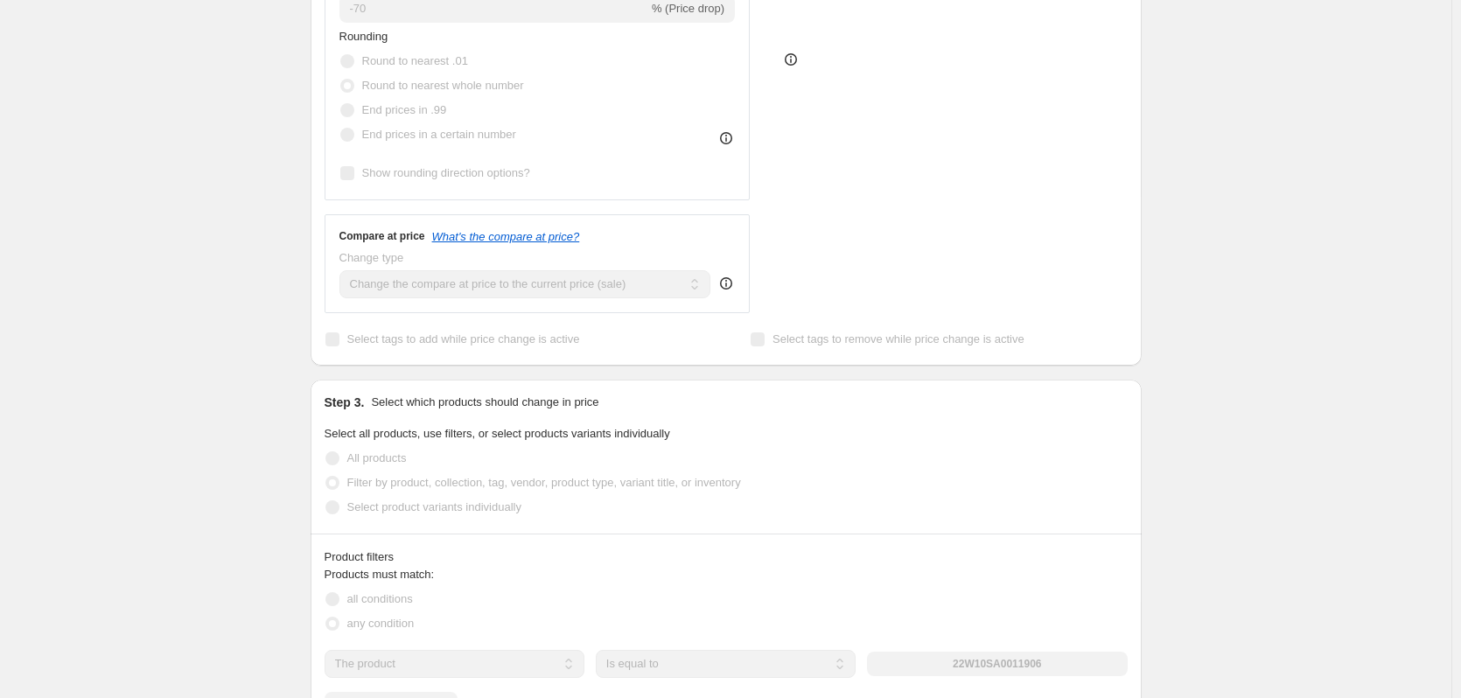
scroll to position [613, 0]
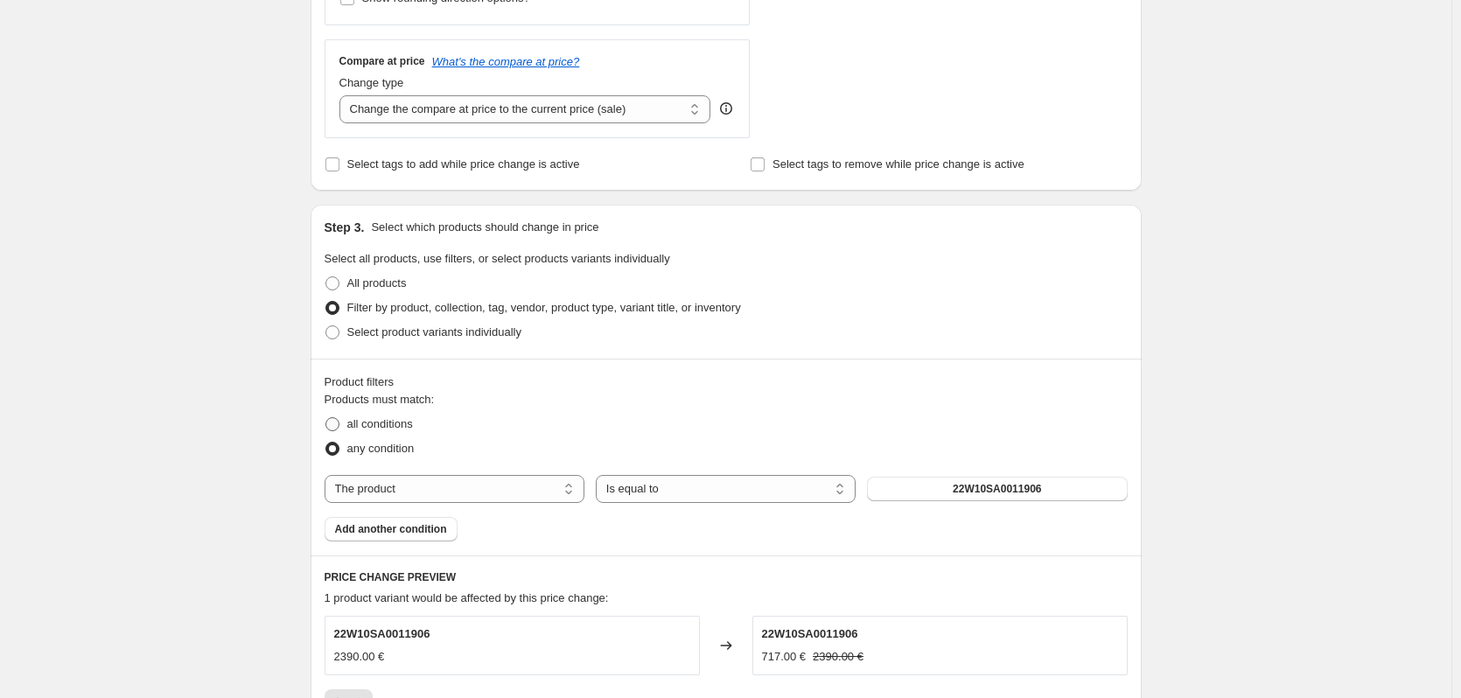
click at [385, 424] on span "all conditions" at bounding box center [380, 423] width 66 height 13
click at [326, 418] on input "all conditions" at bounding box center [326, 417] width 1 height 1
radio input "true"
click at [475, 490] on select "The product The product's collection The product's tag The product's vendor The…" at bounding box center [455, 489] width 260 height 28
select select "collection"
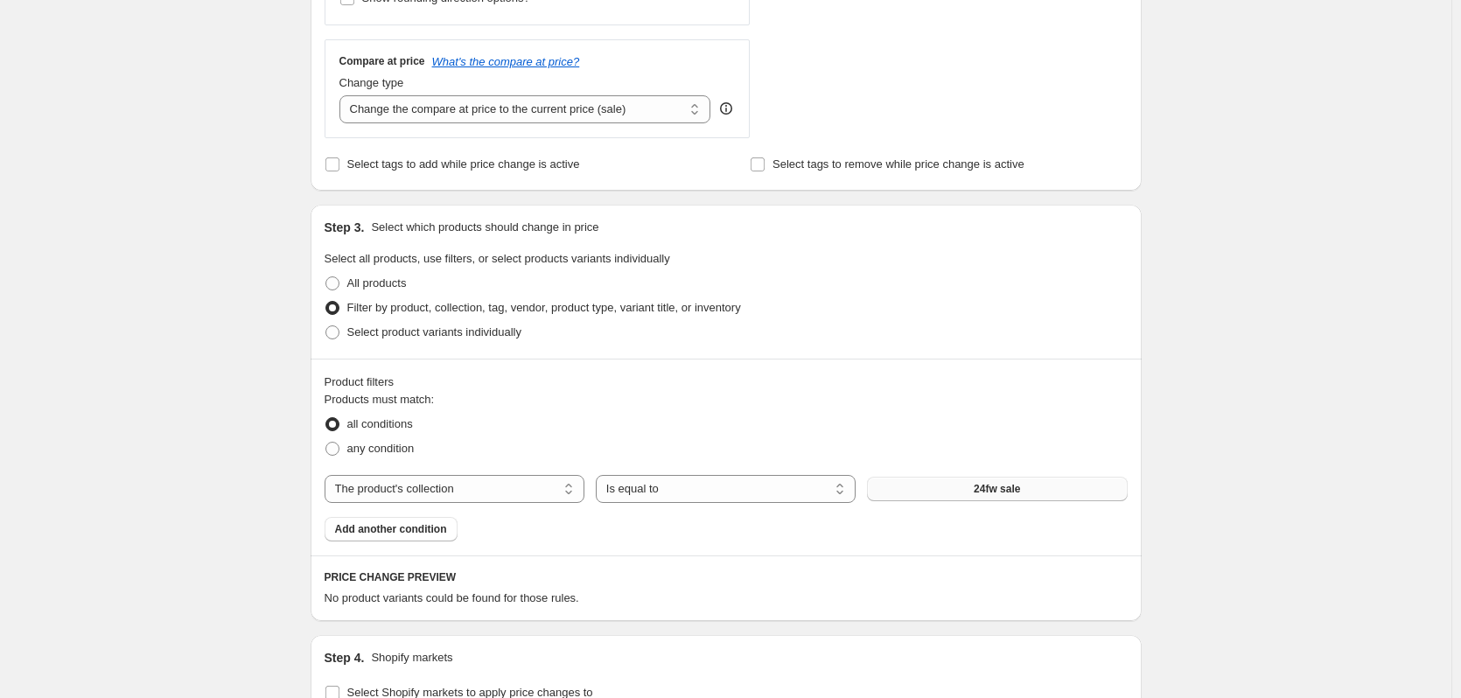
click at [993, 491] on span "24fw sale" at bounding box center [997, 489] width 46 height 14
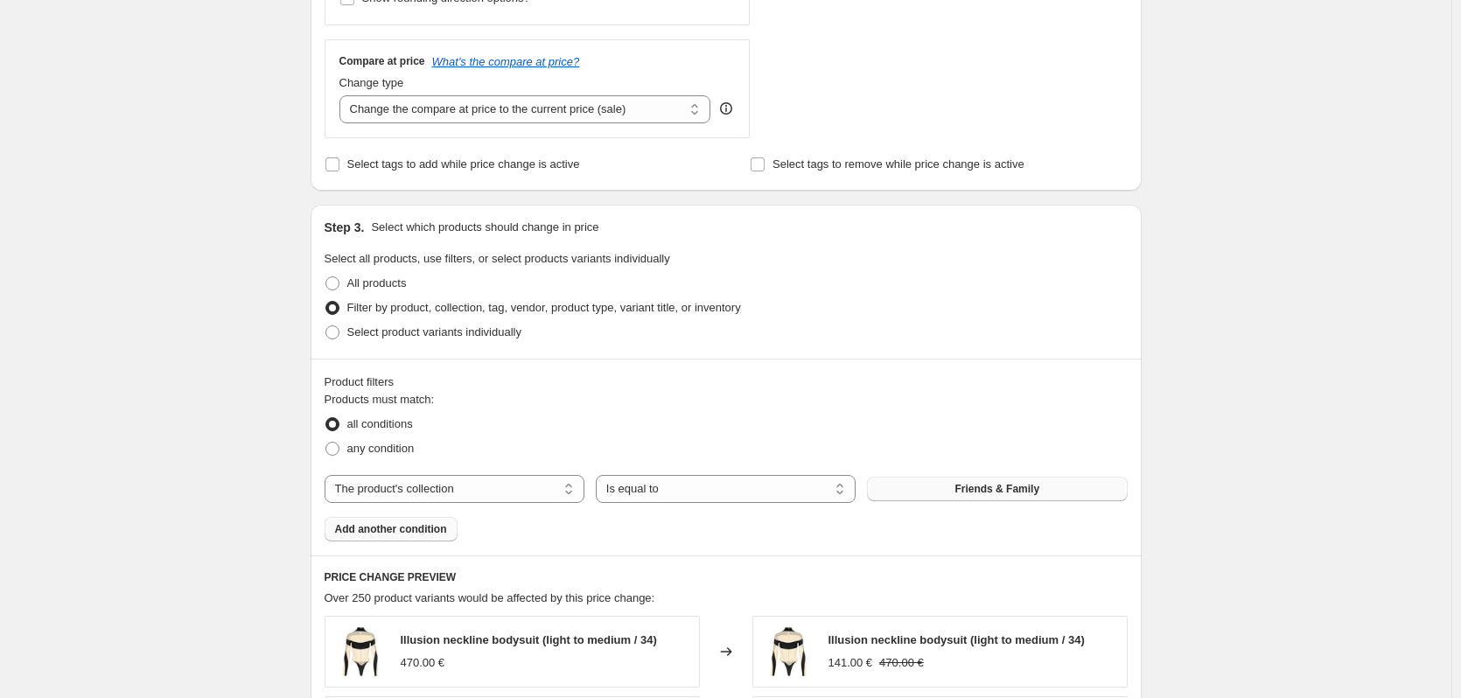
click at [445, 526] on span "Add another condition" at bounding box center [391, 529] width 112 height 14
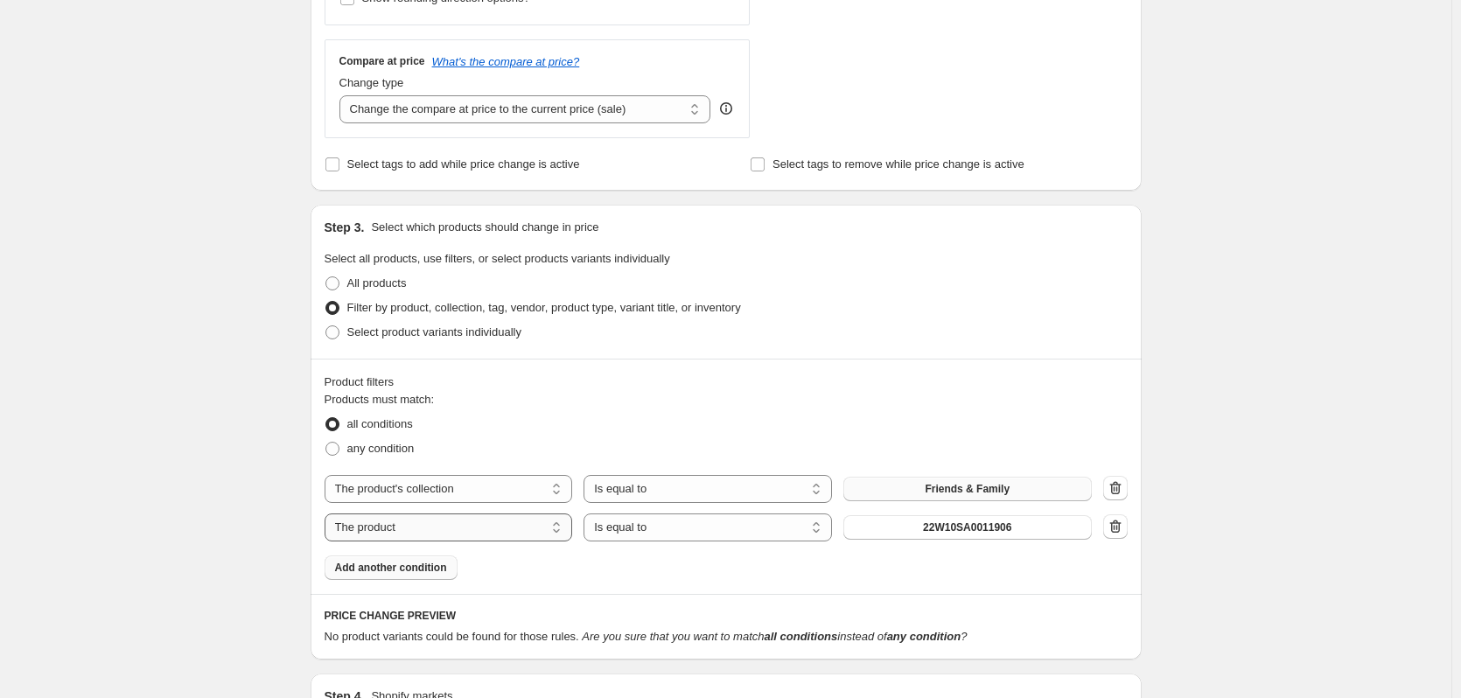
click at [454, 527] on select "The product The product's collection The product's tag The product's vendor The…" at bounding box center [449, 528] width 249 height 28
select select "tag"
click at [668, 528] on select "Is equal to Is not equal to" at bounding box center [708, 528] width 249 height 28
select select "not_equal"
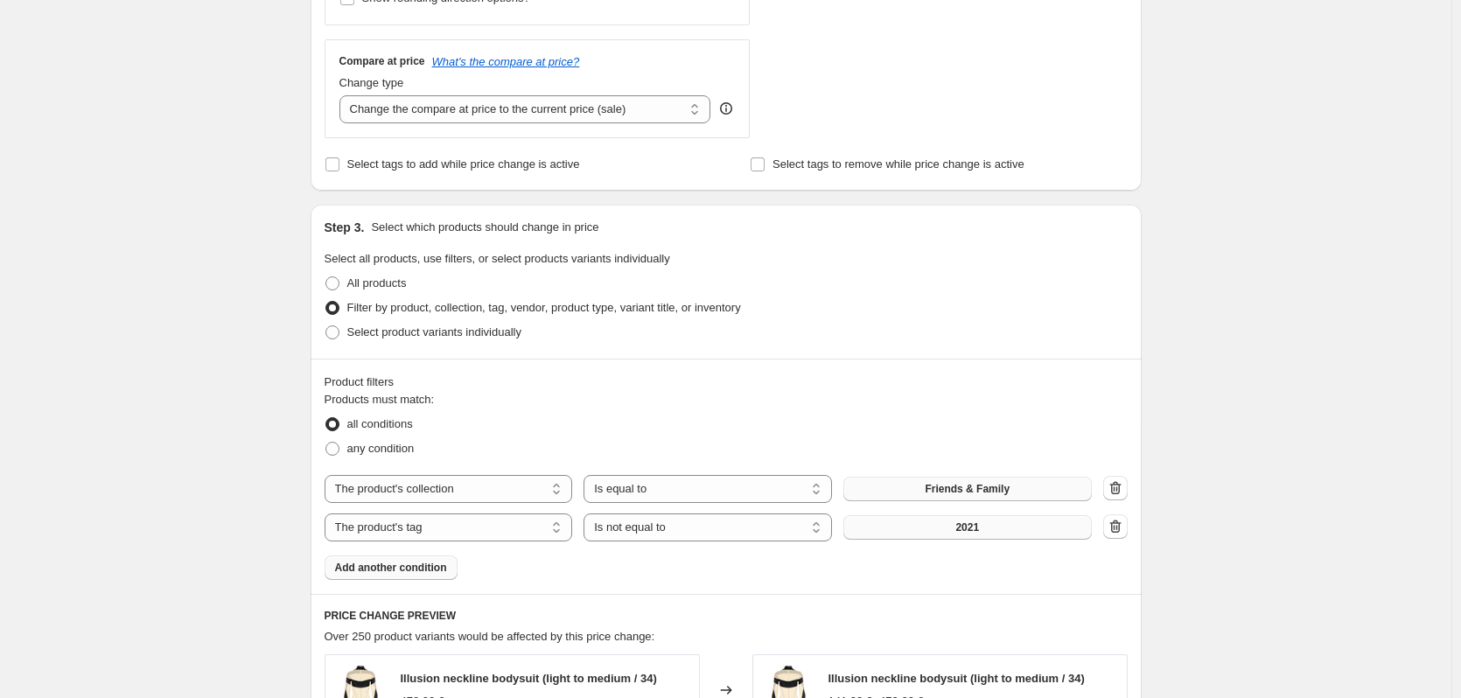
click at [984, 526] on button "2021" at bounding box center [968, 527] width 249 height 25
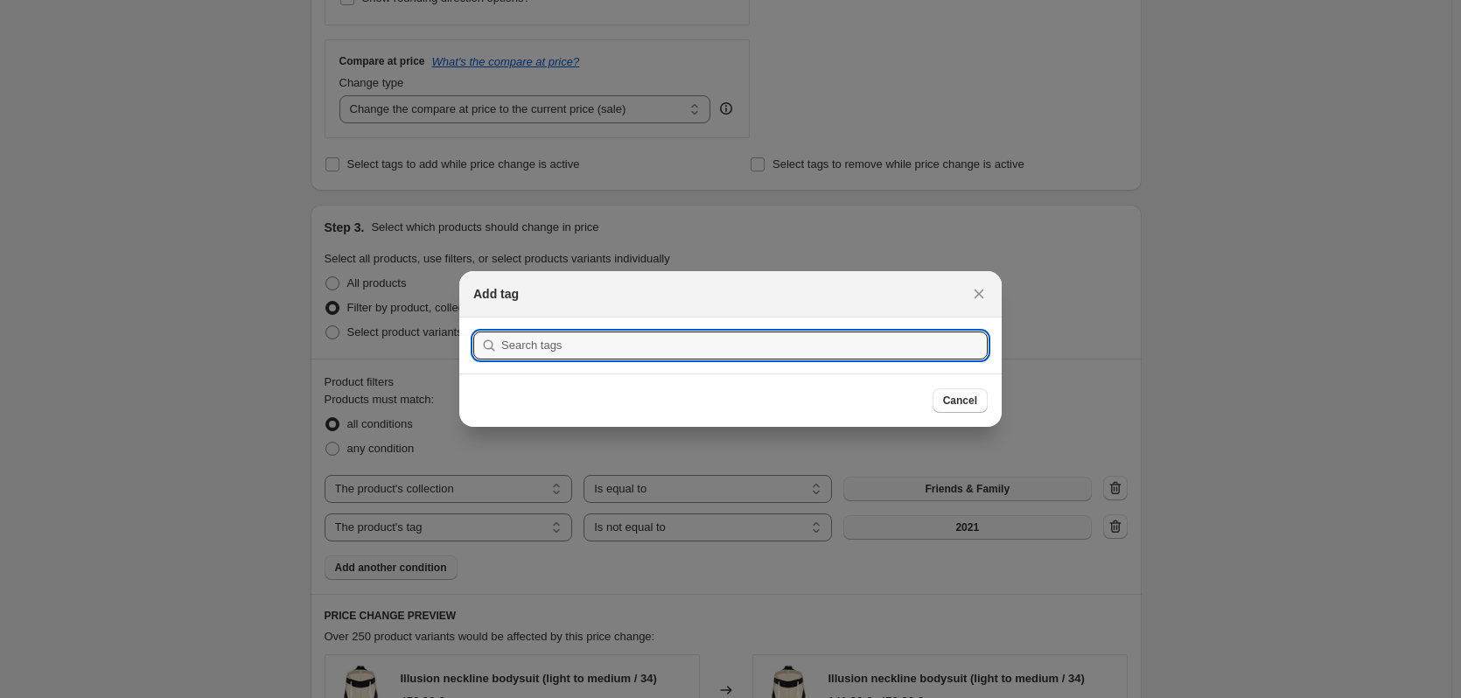
scroll to position [0, 0]
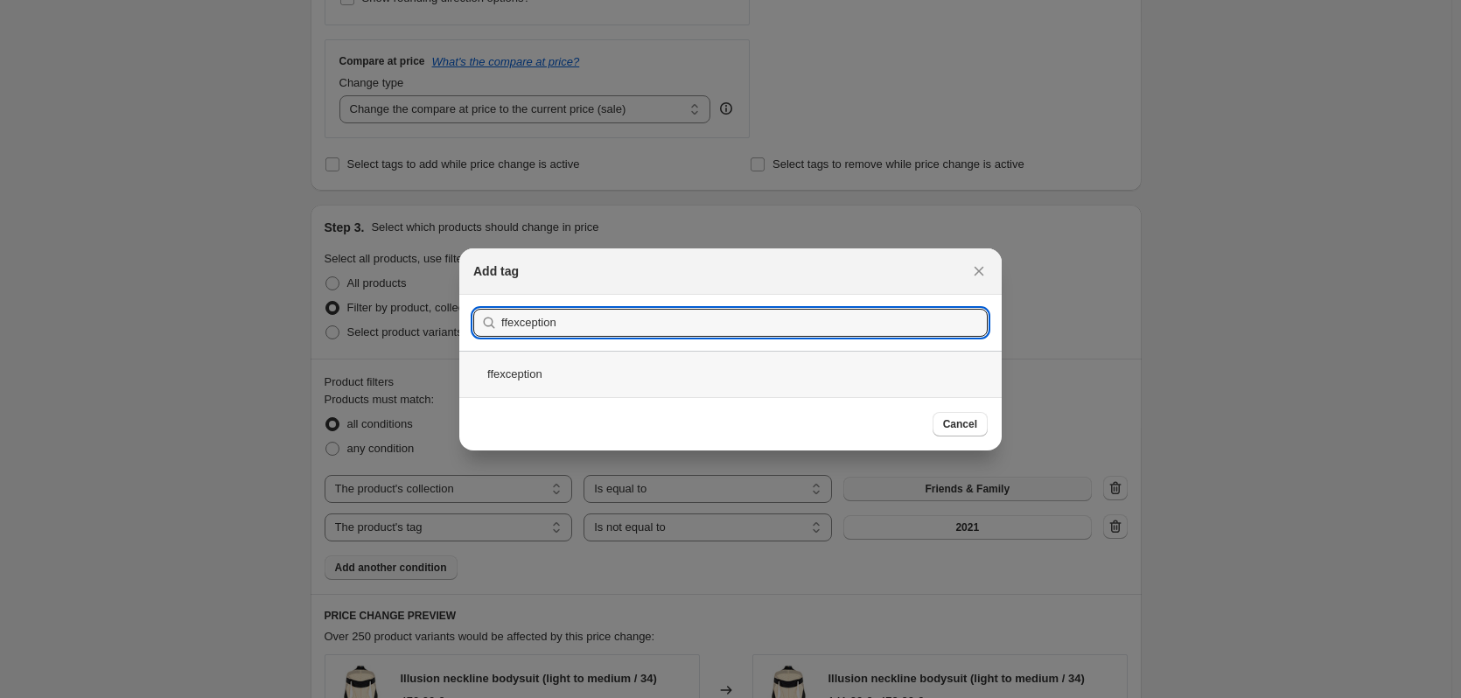
type input "ffexception"
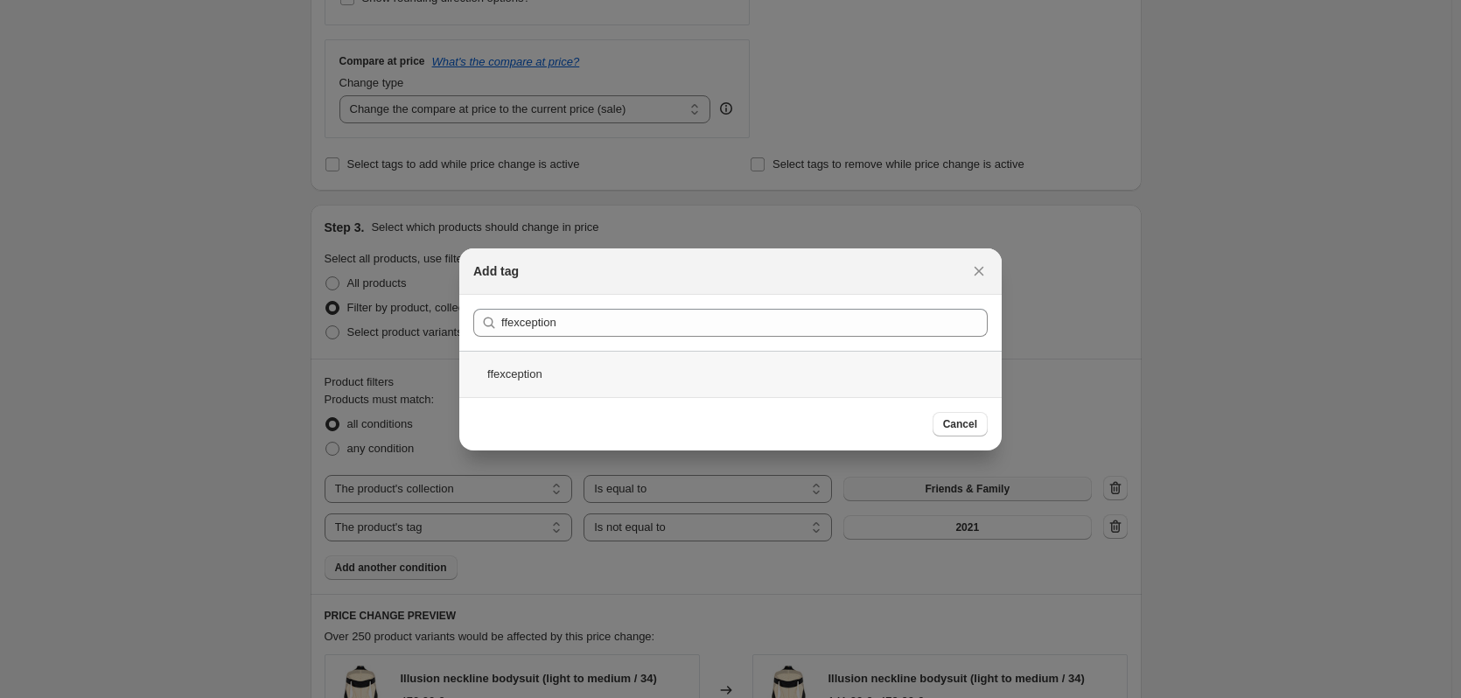
click at [571, 362] on div "ffexception" at bounding box center [730, 374] width 543 height 46
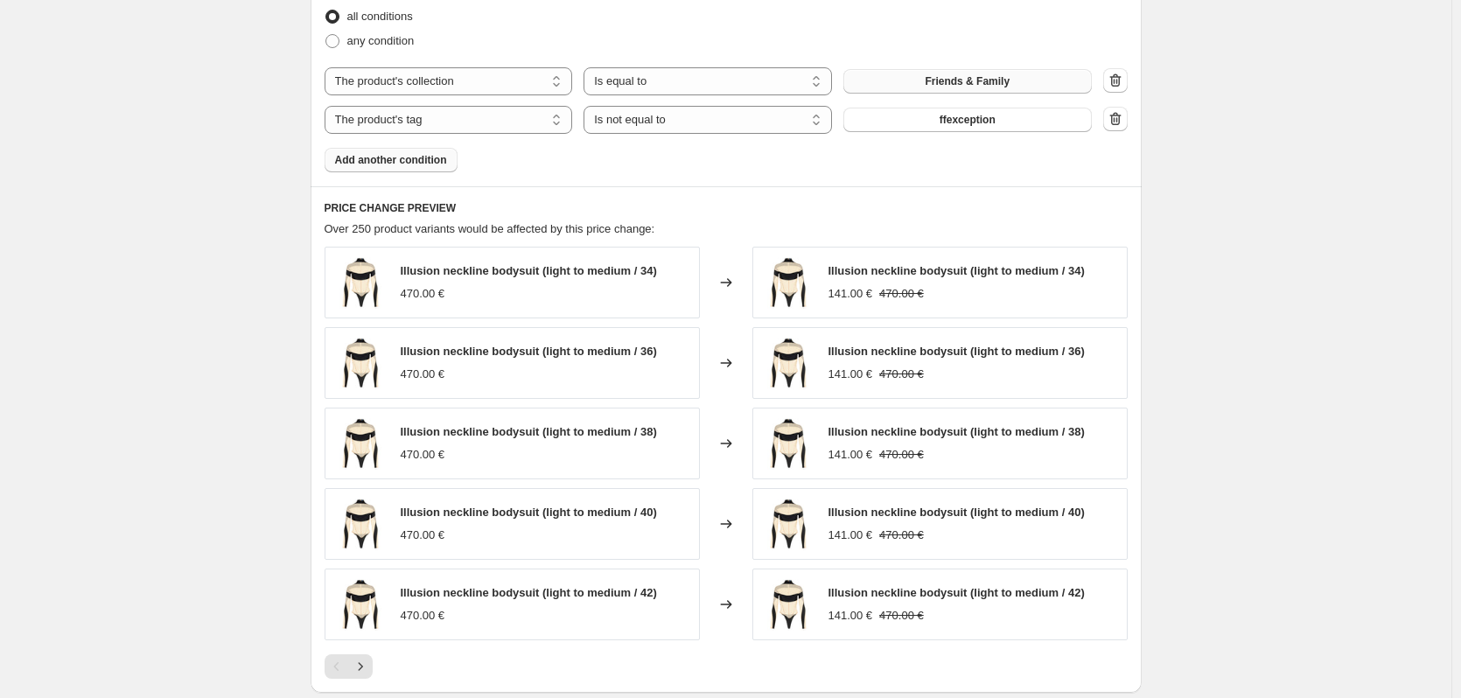
scroll to position [1050, 0]
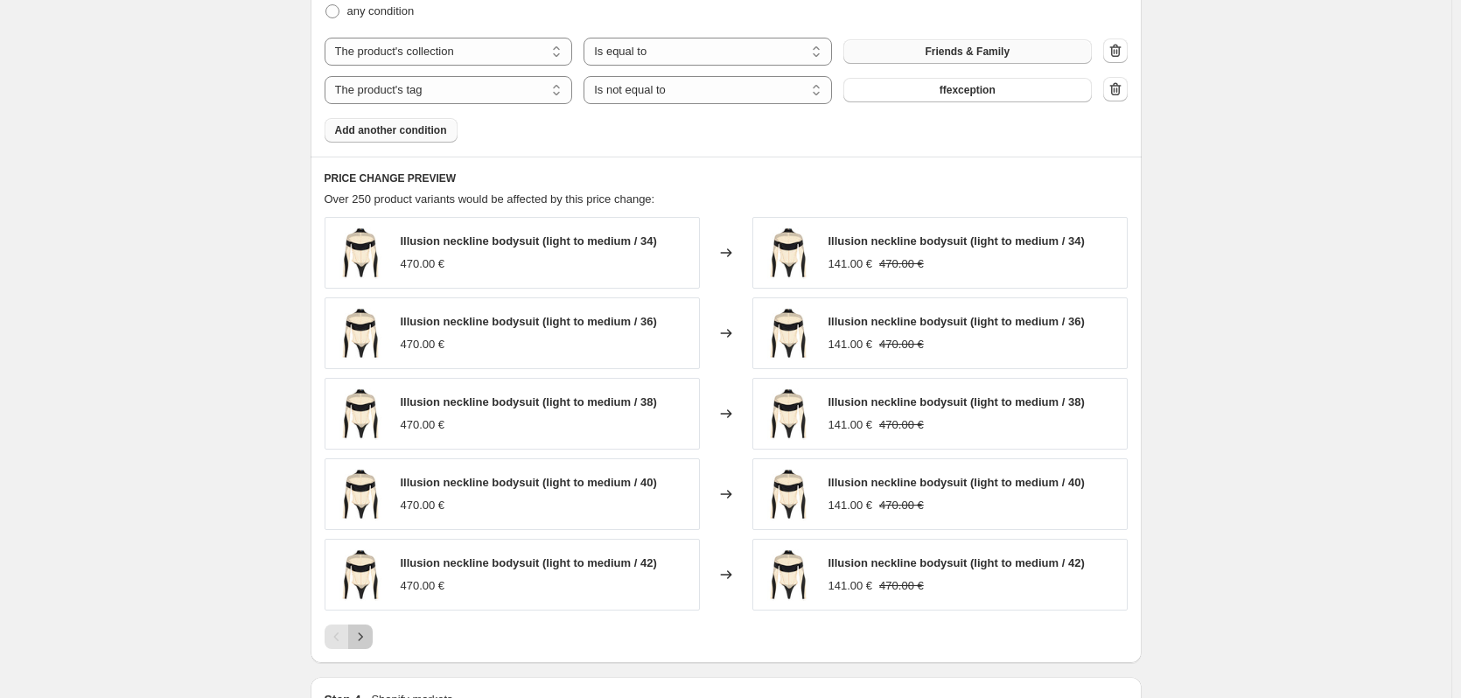
click at [366, 636] on icon "Next" at bounding box center [361, 637] width 18 height 18
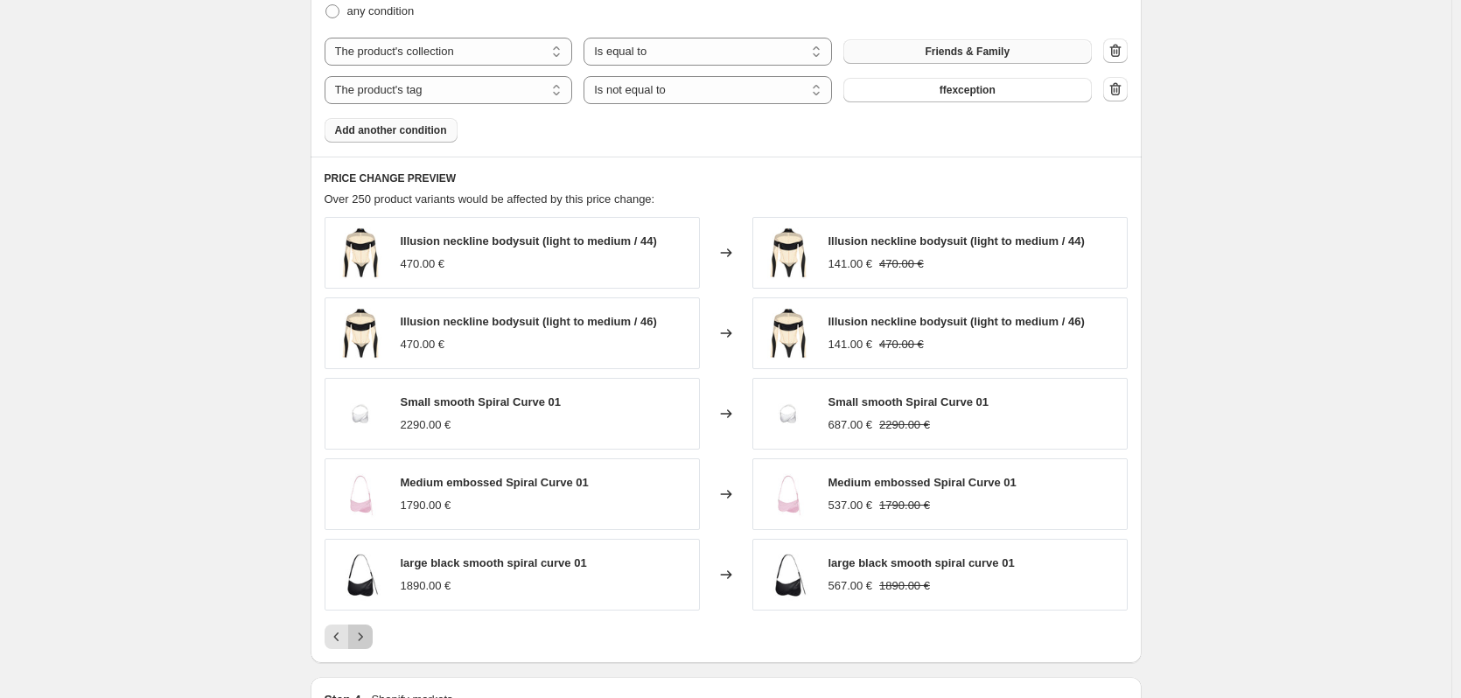
click at [366, 636] on icon "Next" at bounding box center [361, 637] width 18 height 18
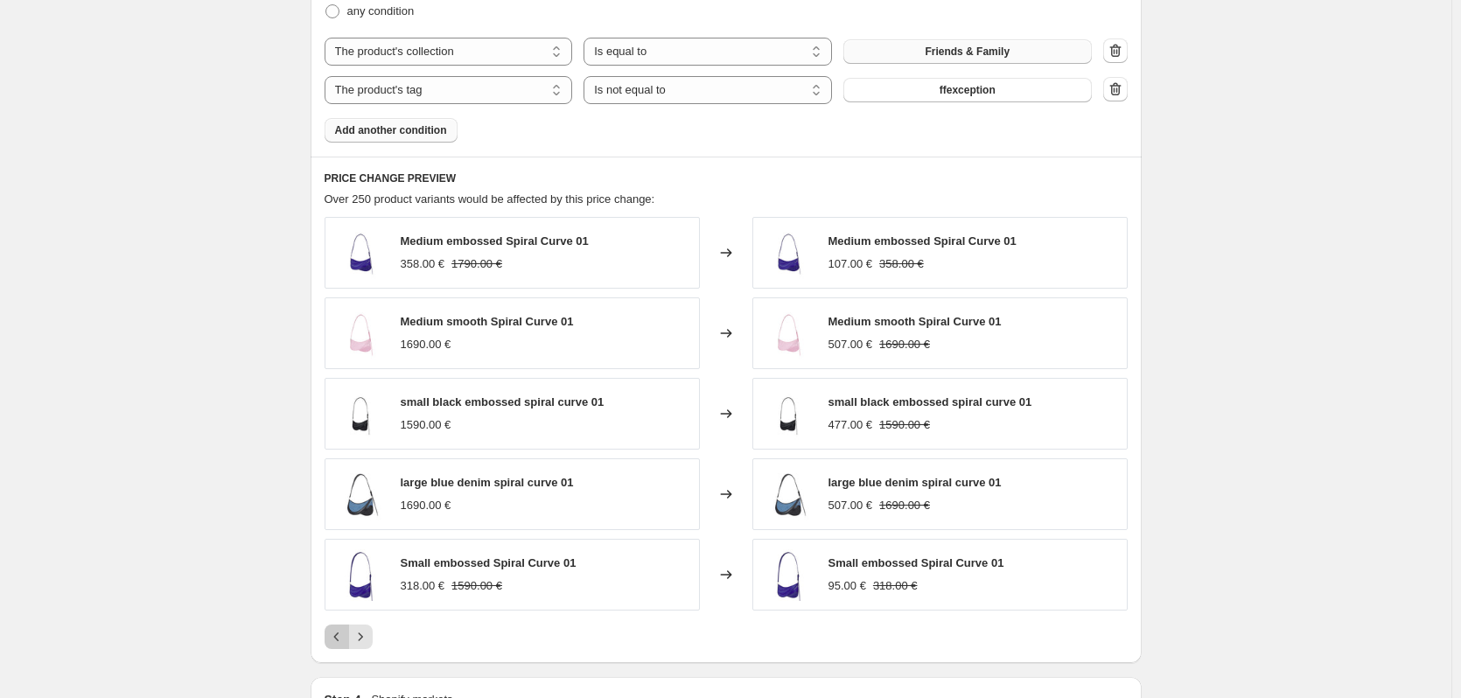
click at [342, 638] on icon "Previous" at bounding box center [337, 637] width 18 height 18
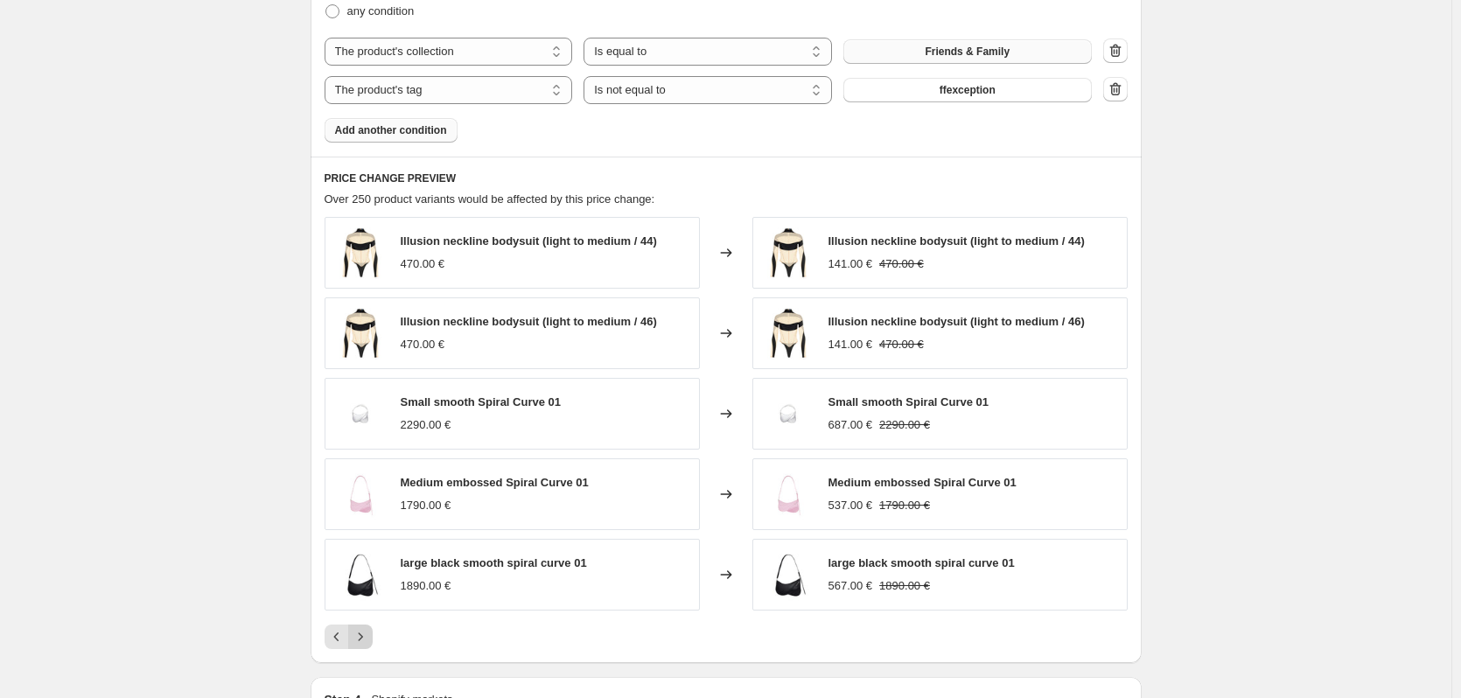
click at [365, 635] on icon "Next" at bounding box center [361, 637] width 18 height 18
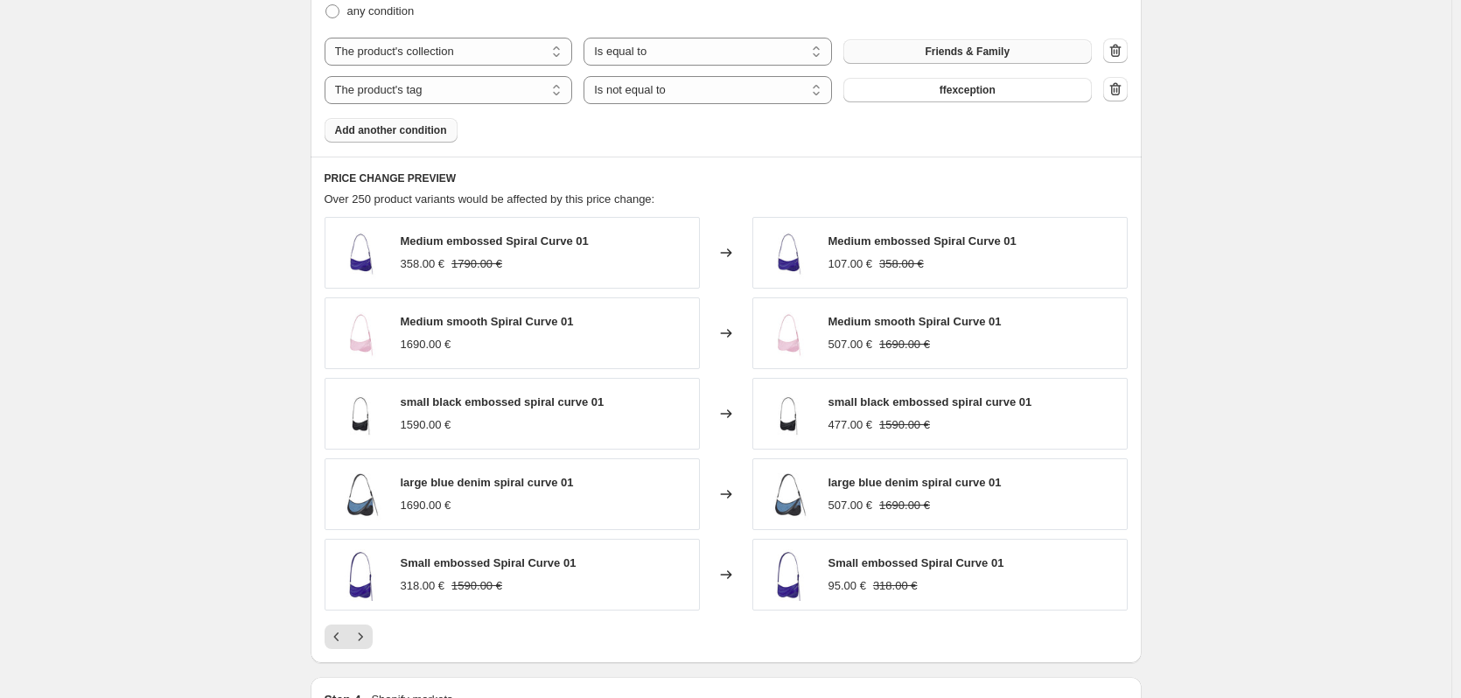
click at [909, 248] on span "Medium embossed Spiral Curve 01" at bounding box center [923, 241] width 188 height 13
copy span "Medium embossed Spiral Curve 01"
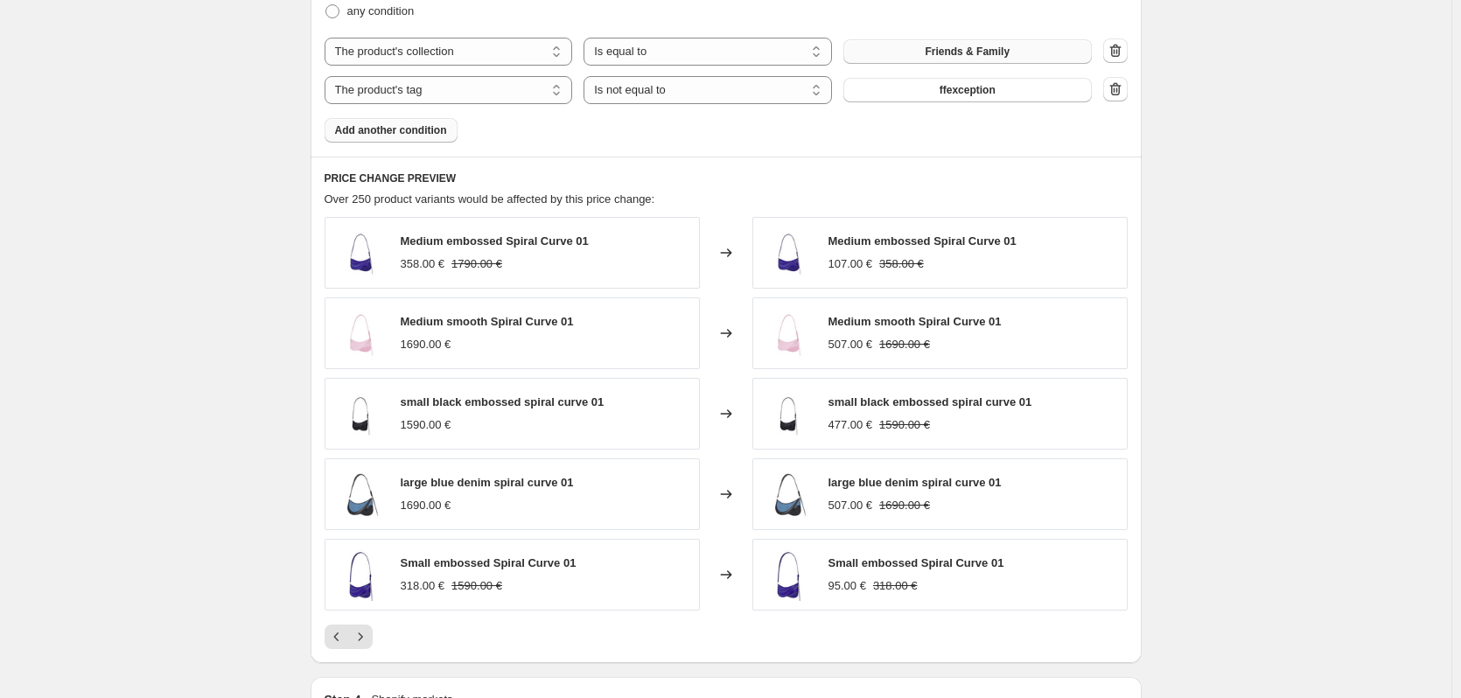
click at [907, 563] on span "Small embossed Spiral Curve 01" at bounding box center [917, 563] width 176 height 13
copy span "Small embossed Spiral Curve 01"
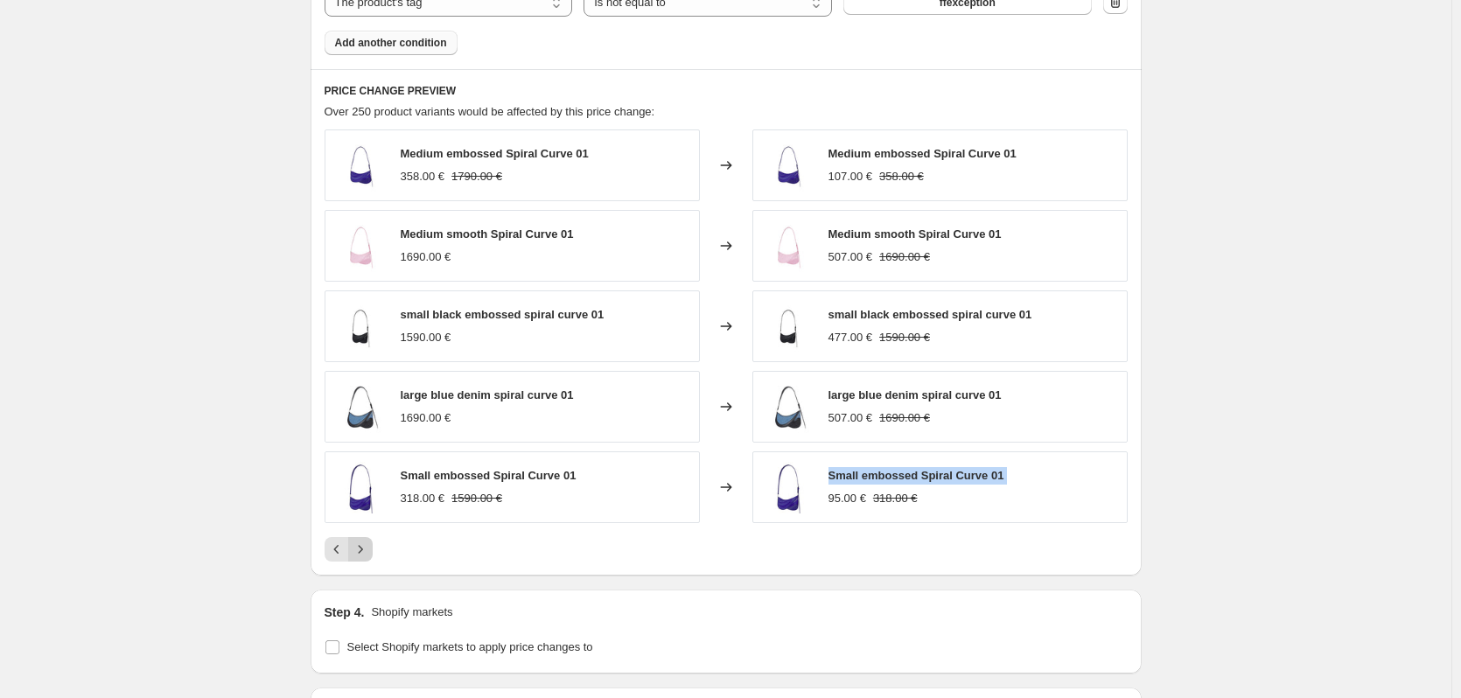
click at [369, 549] on icon "Next" at bounding box center [361, 550] width 18 height 18
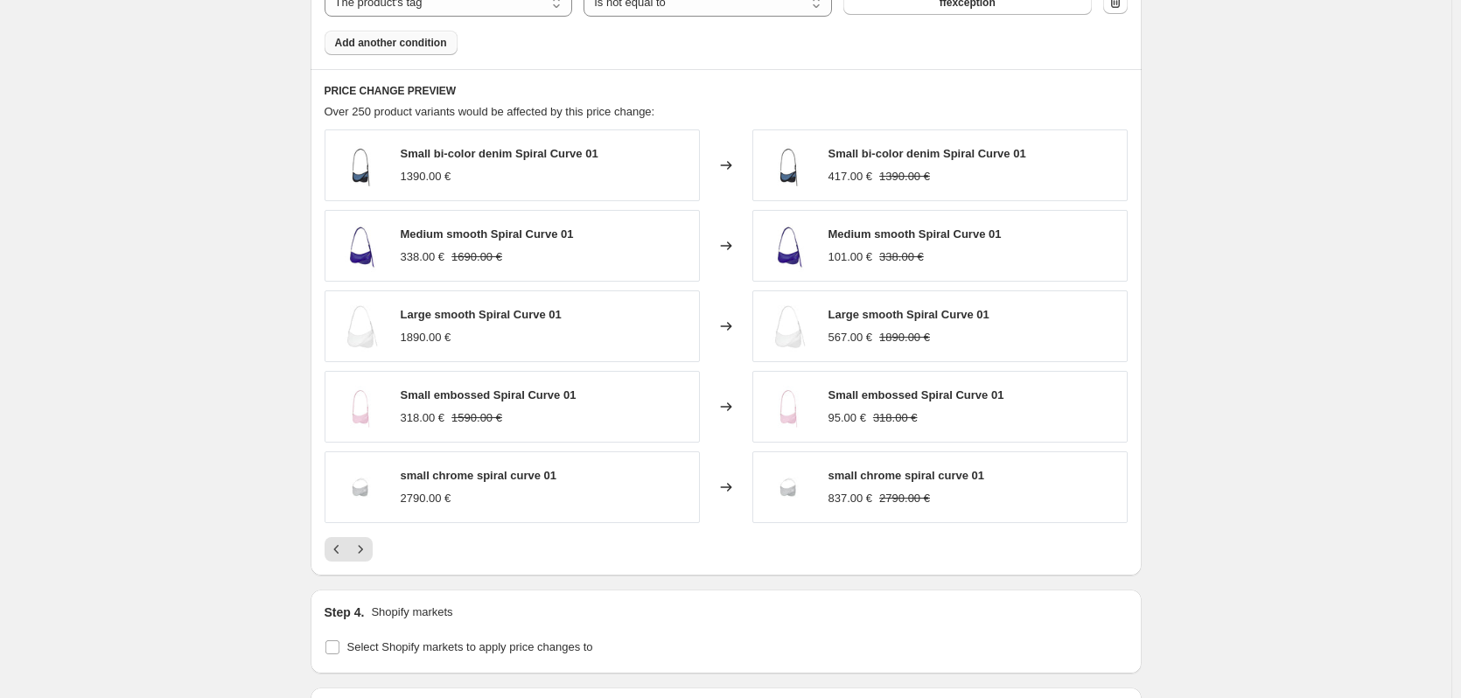
click at [911, 228] on span "Medium smooth Spiral Curve 01" at bounding box center [915, 234] width 173 height 13
copy span "smooth"
click at [911, 228] on span "Medium smooth Spiral Curve 01" at bounding box center [915, 234] width 173 height 13
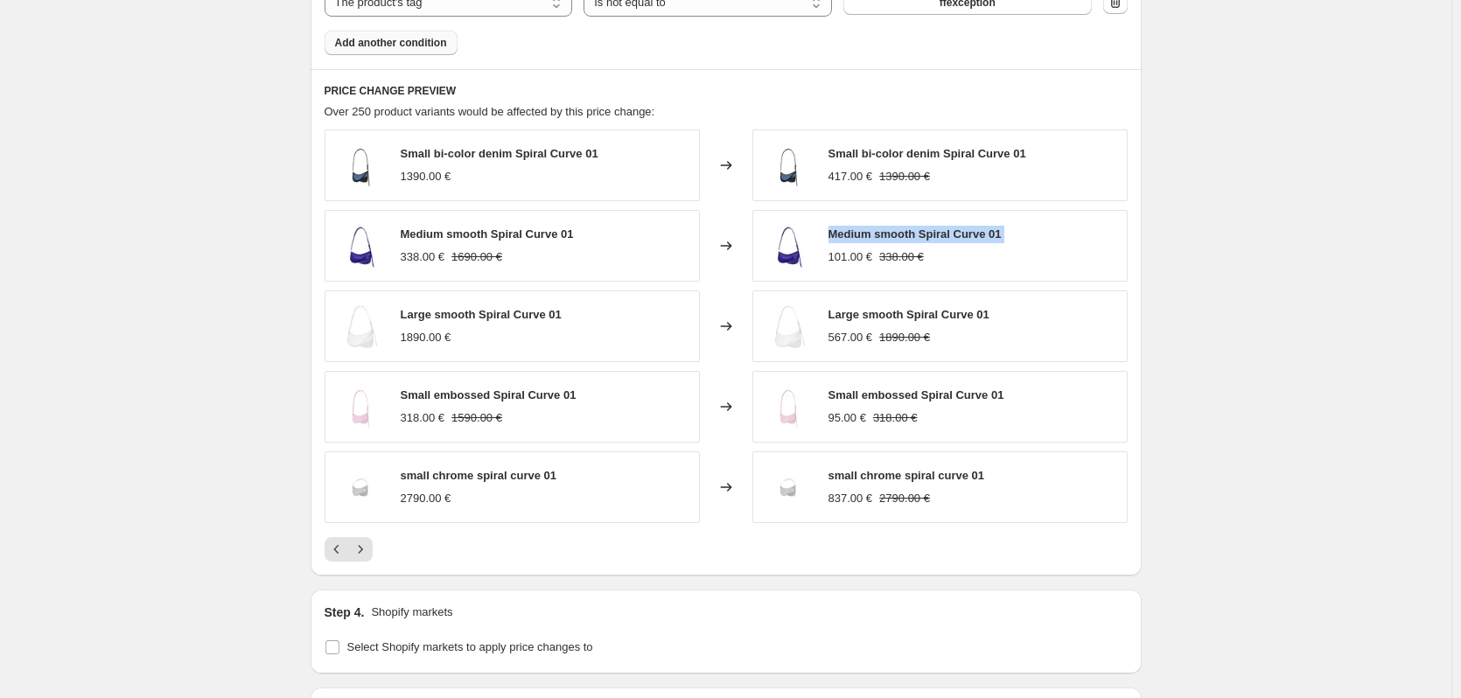
click at [911, 228] on span "Medium smooth Spiral Curve 01" at bounding box center [915, 234] width 173 height 13
click at [913, 394] on span "Small embossed Spiral Curve 01" at bounding box center [917, 395] width 176 height 13
copy span "Small embossed Spiral Curve 01"
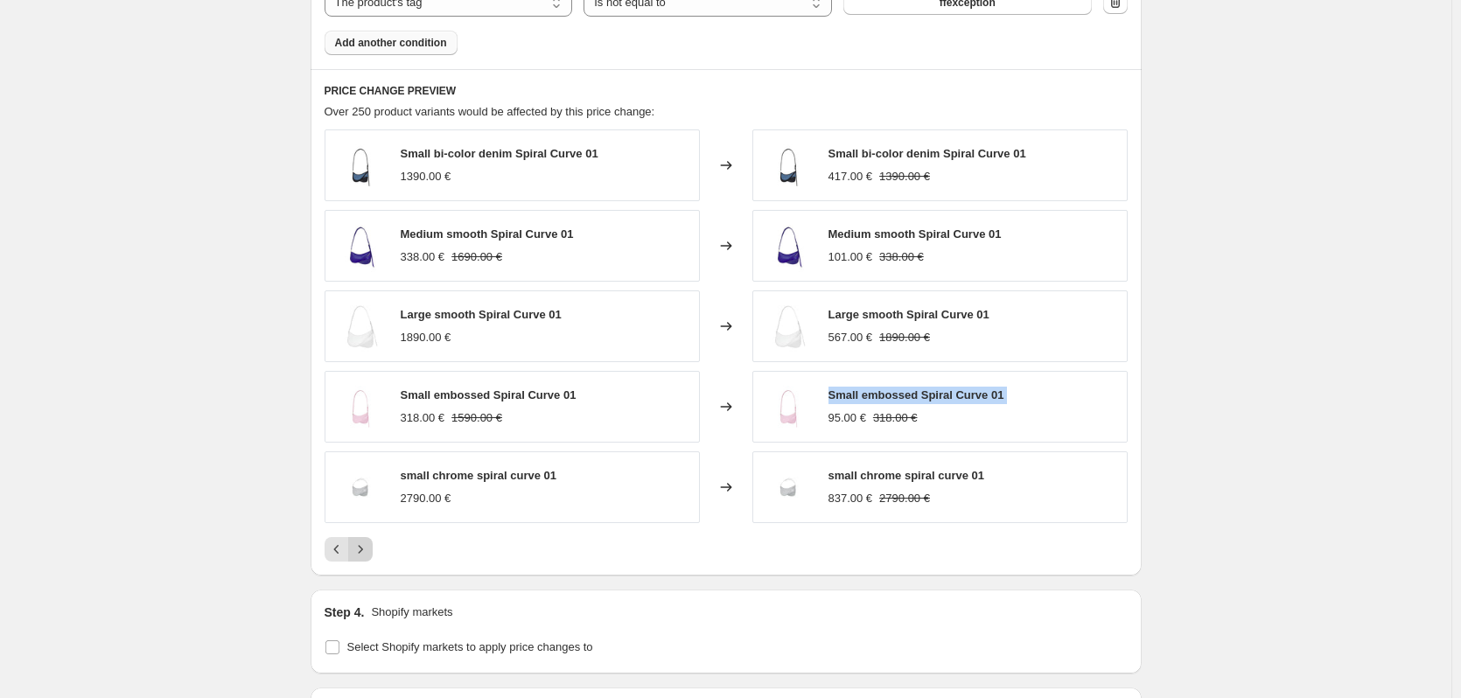
click at [373, 550] on button "Next" at bounding box center [360, 549] width 25 height 25
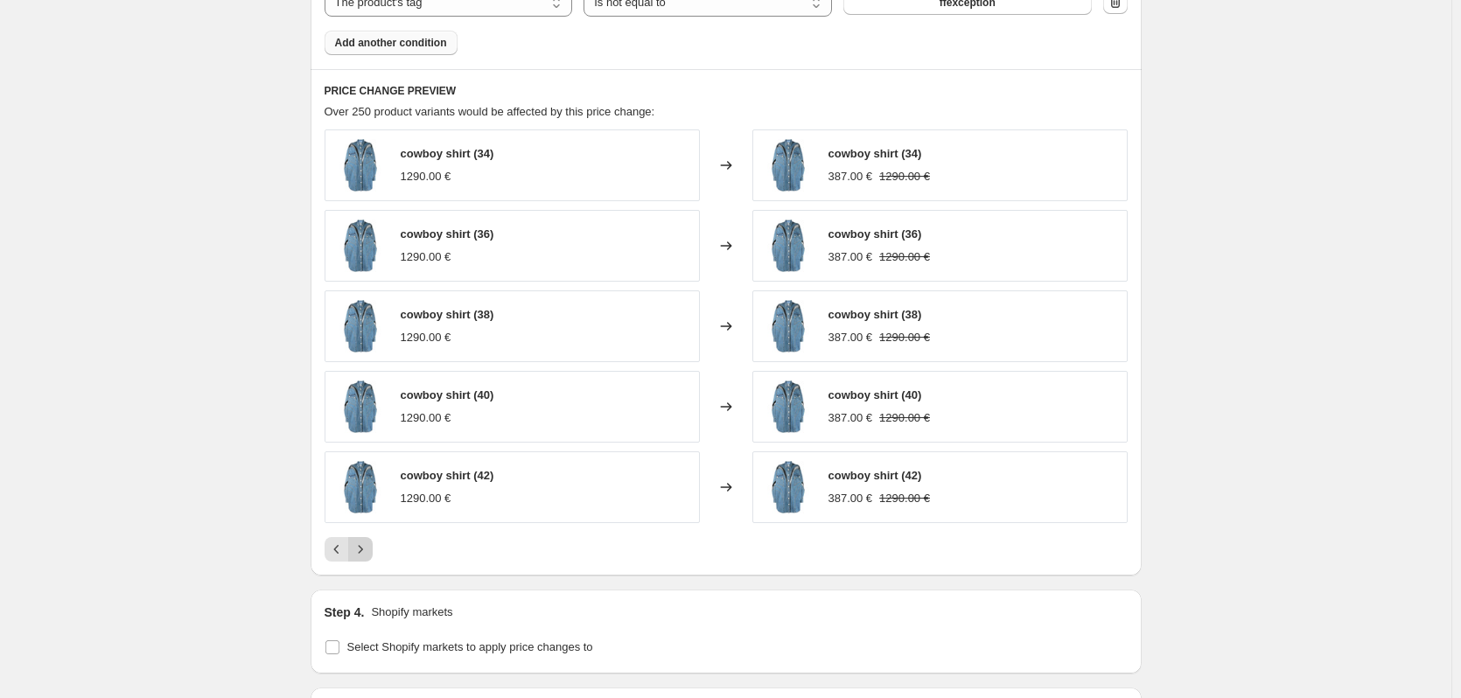
click at [369, 551] on icon "Next" at bounding box center [361, 550] width 18 height 18
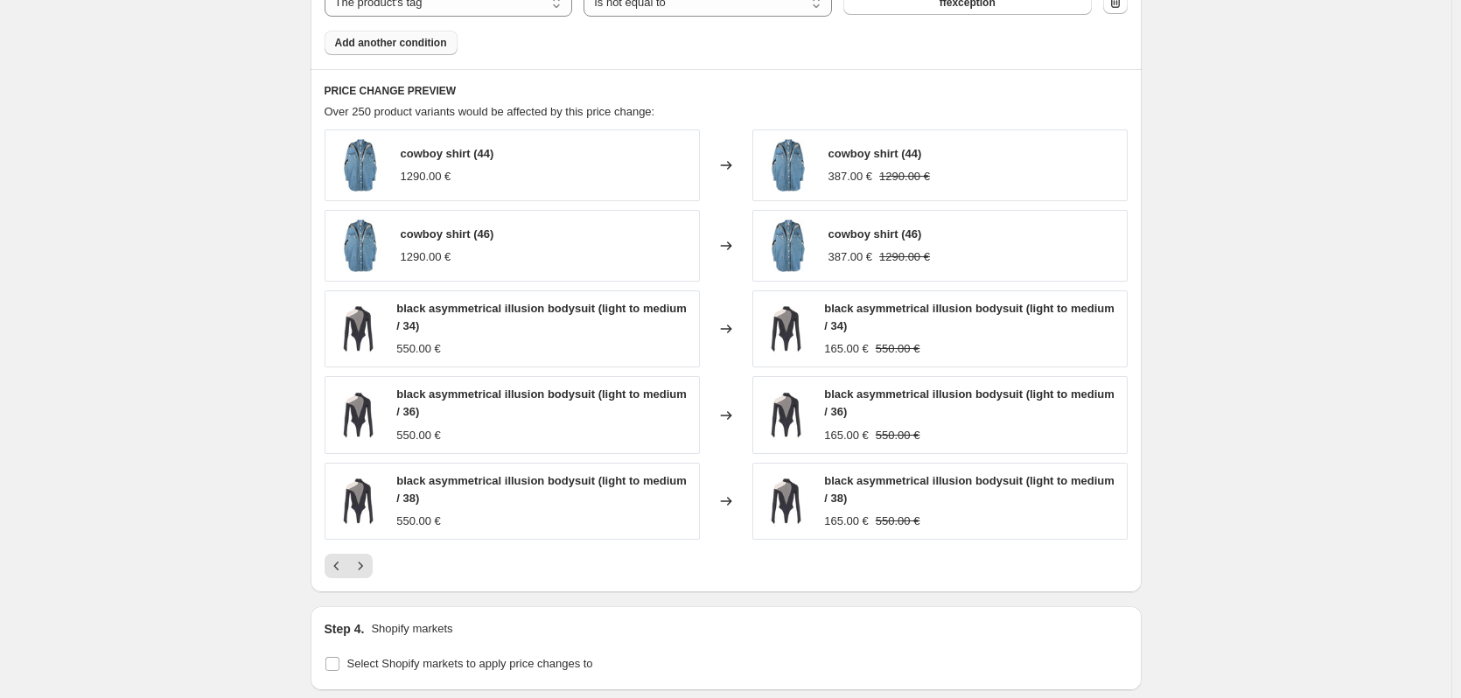
click at [367, 566] on icon "Next" at bounding box center [361, 566] width 18 height 18
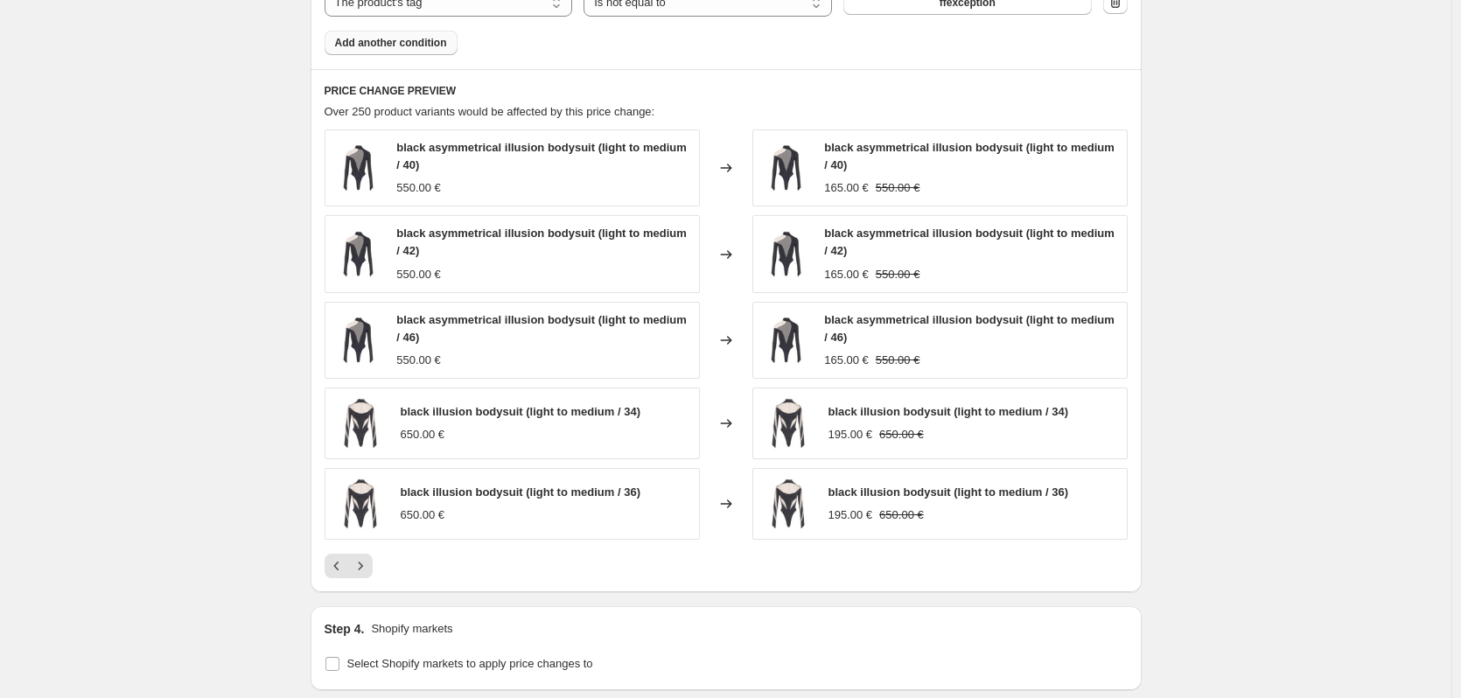
click at [367, 566] on icon "Next" at bounding box center [361, 566] width 18 height 18
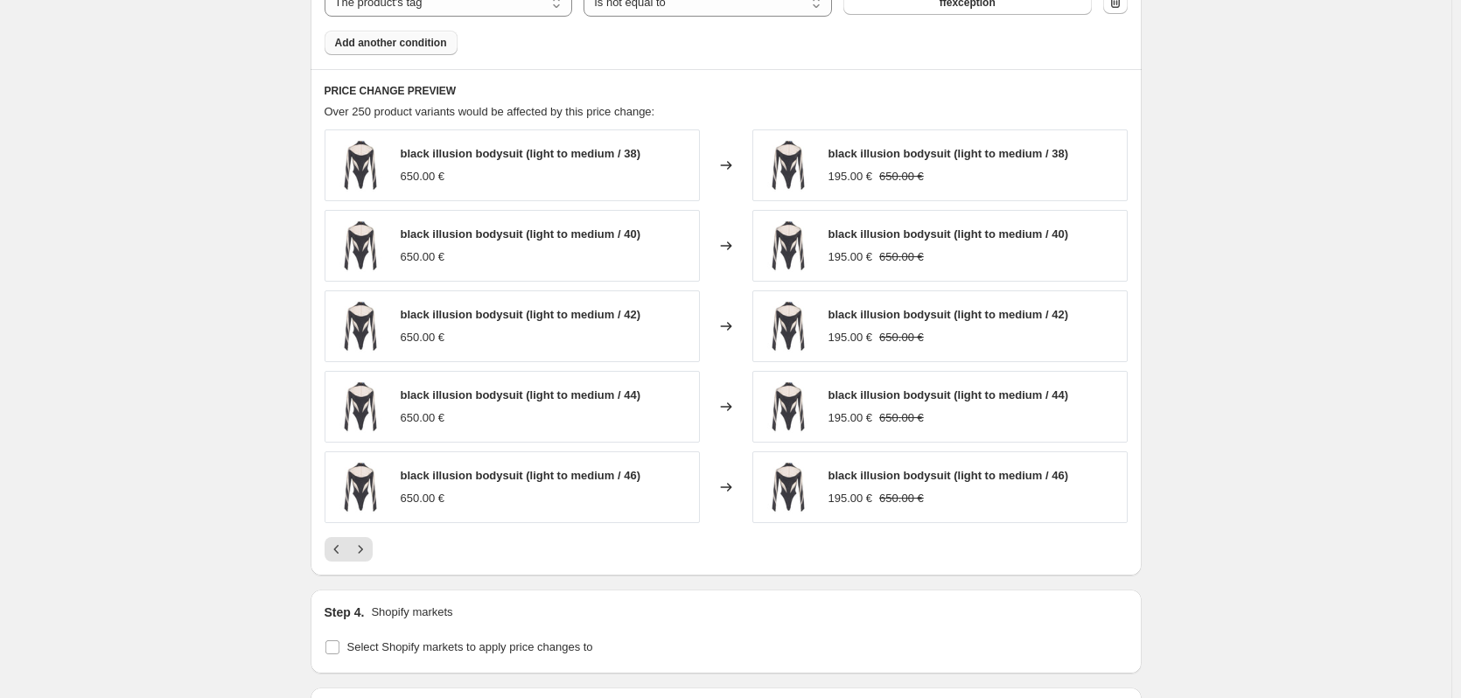
click at [367, 566] on div "PRICE CHANGE PREVIEW Over 250 product variants would be affected by this price …" at bounding box center [726, 322] width 831 height 507
click at [362, 556] on icon "Next" at bounding box center [361, 550] width 18 height 18
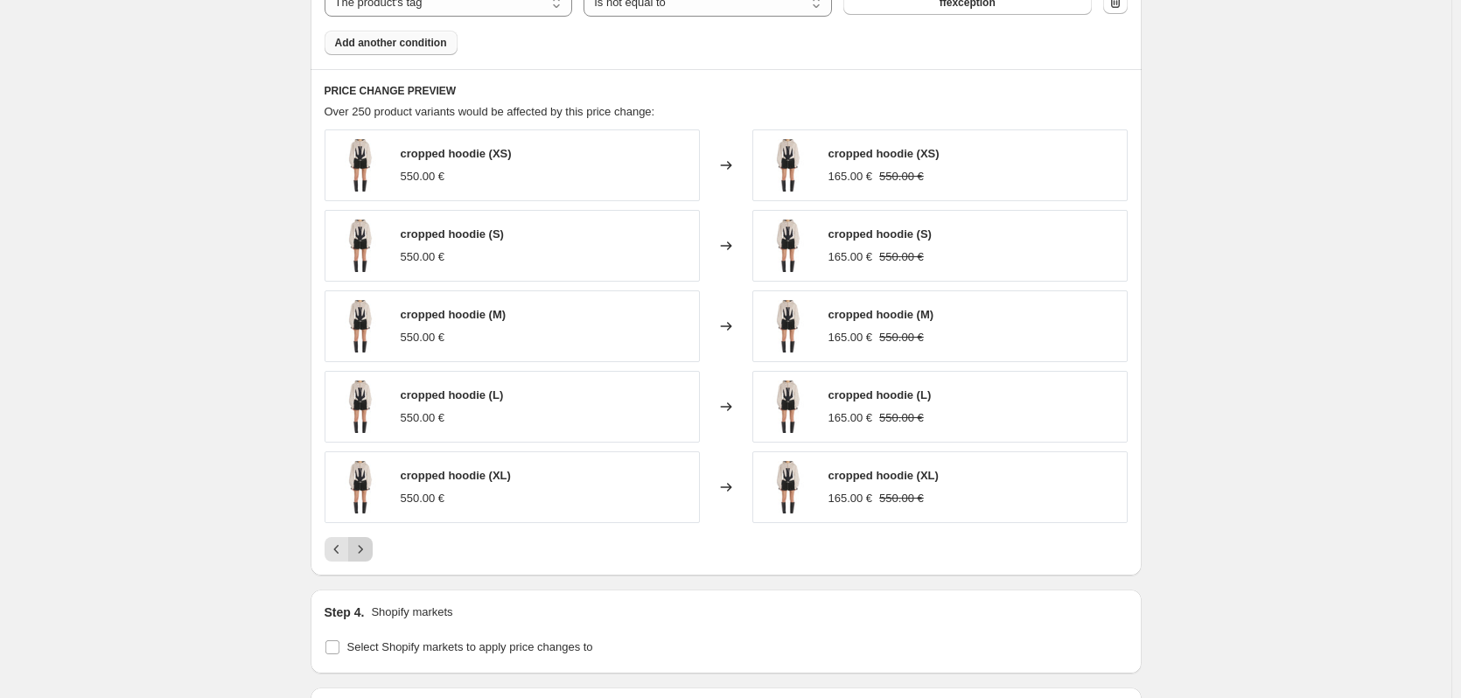
click at [369, 553] on icon "Next" at bounding box center [361, 550] width 18 height 18
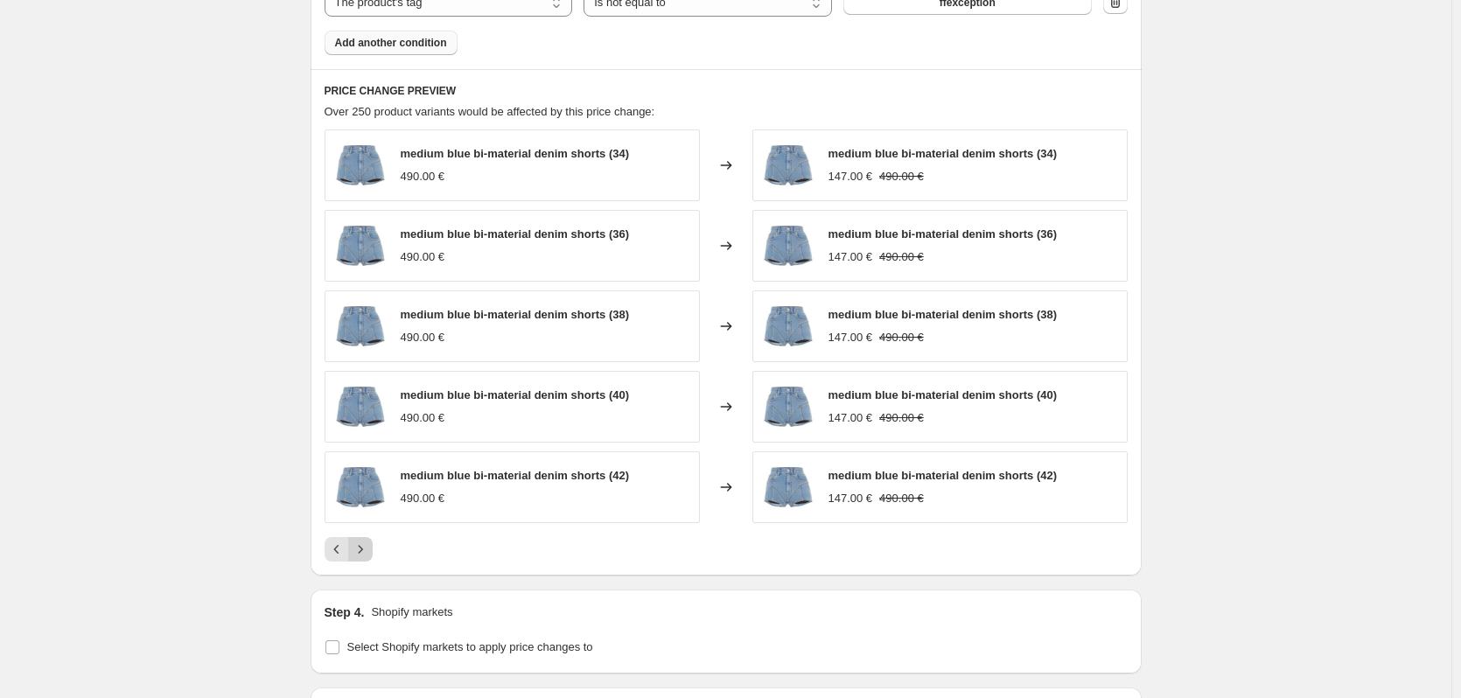
click at [369, 553] on icon "Next" at bounding box center [361, 550] width 18 height 18
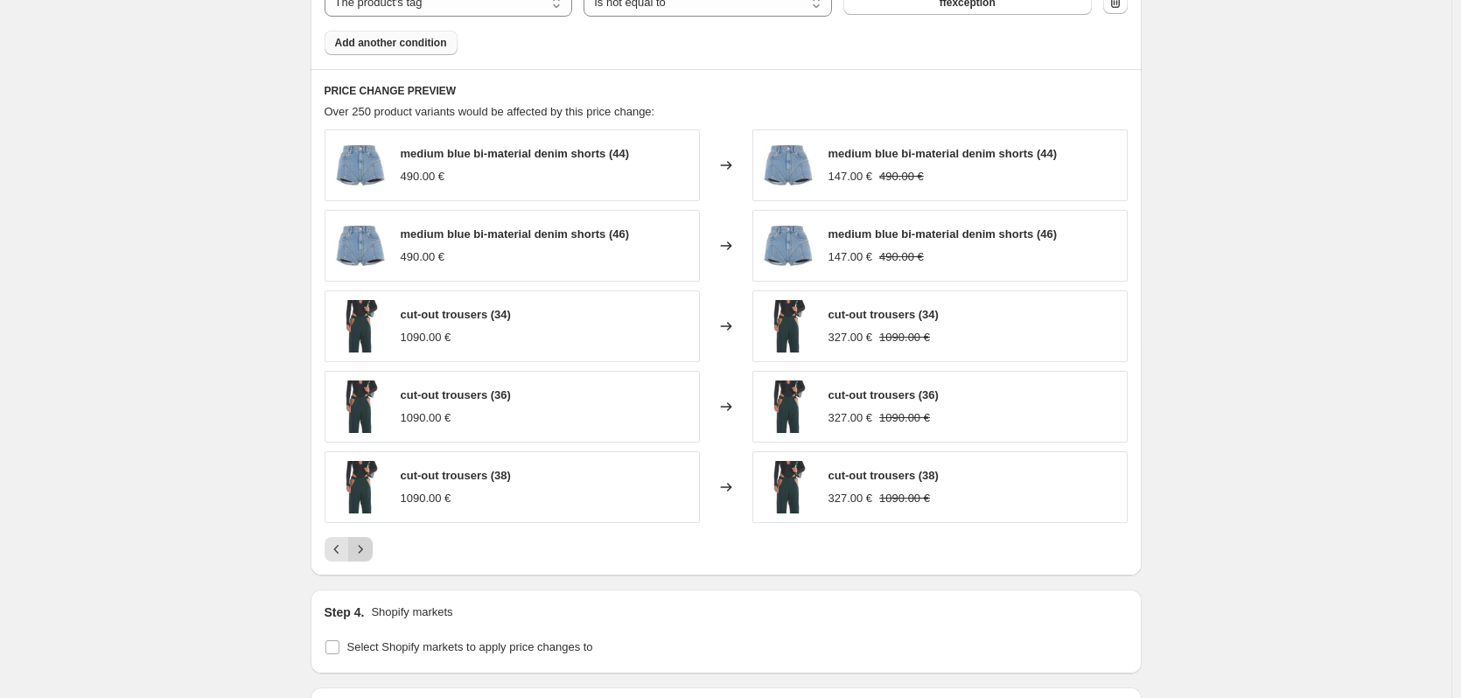
click at [369, 546] on icon "Next" at bounding box center [361, 550] width 18 height 18
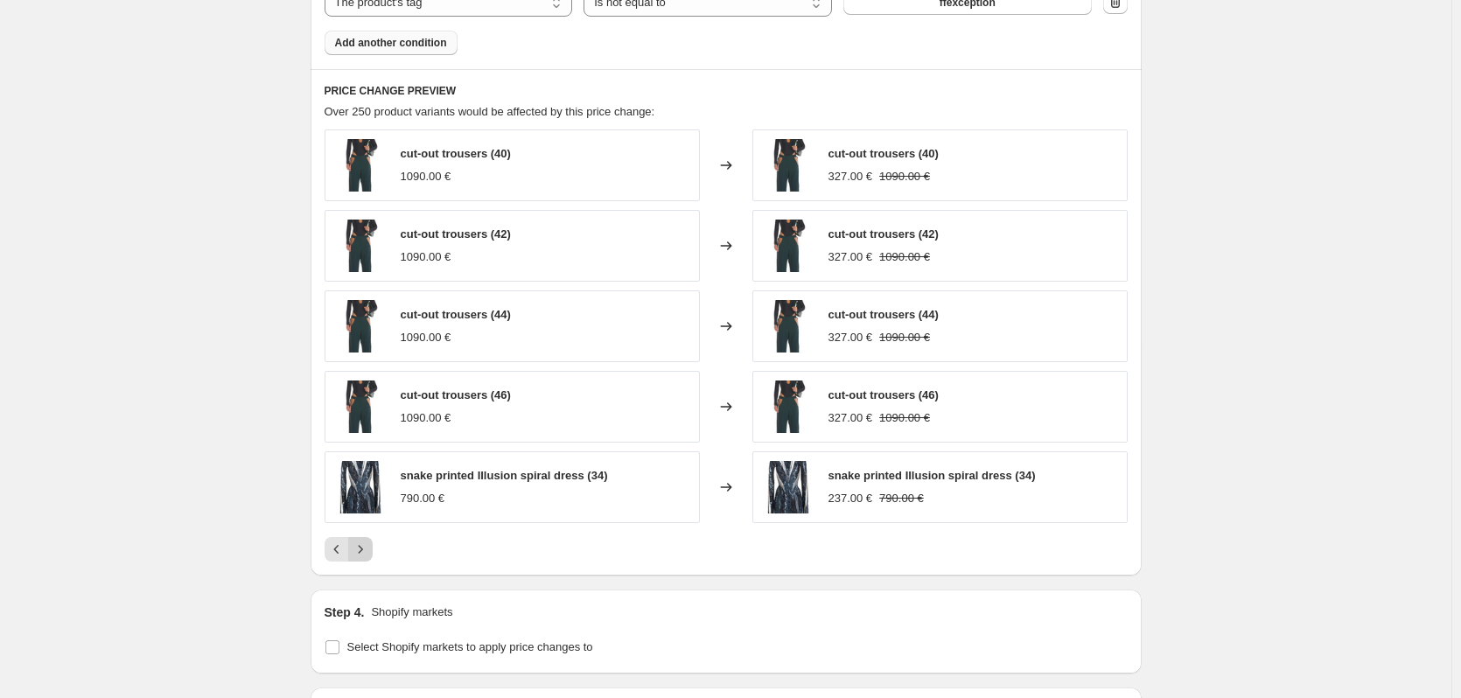
click at [369, 546] on icon "Next" at bounding box center [361, 550] width 18 height 18
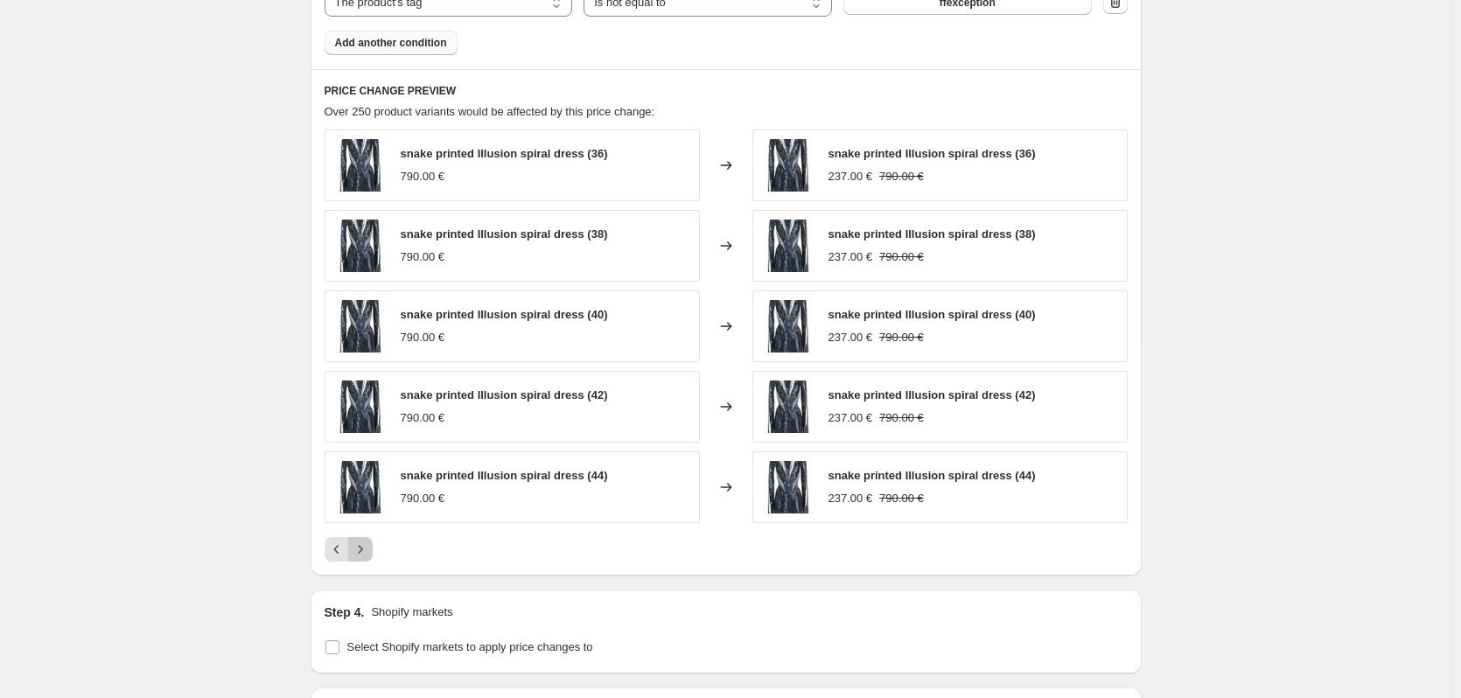
click at [369, 546] on icon "Next" at bounding box center [361, 550] width 18 height 18
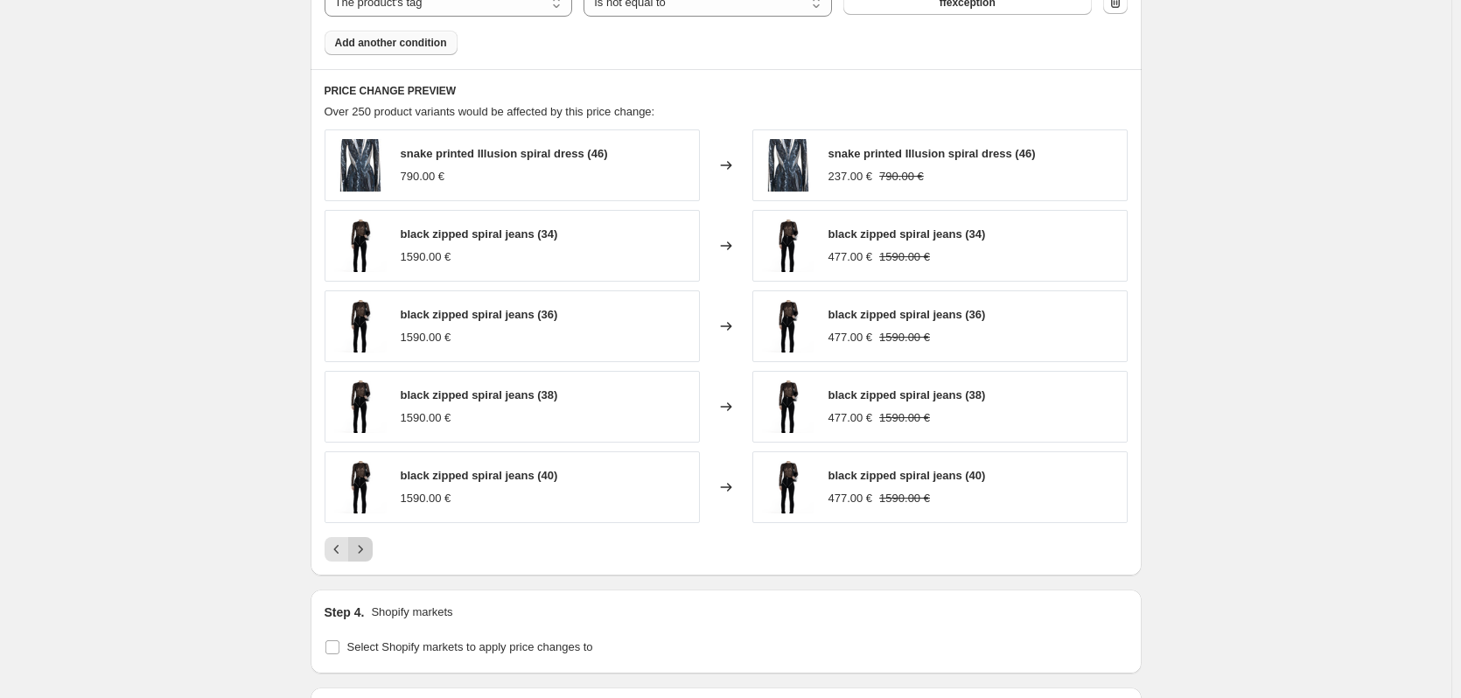
click at [369, 546] on icon "Next" at bounding box center [361, 550] width 18 height 18
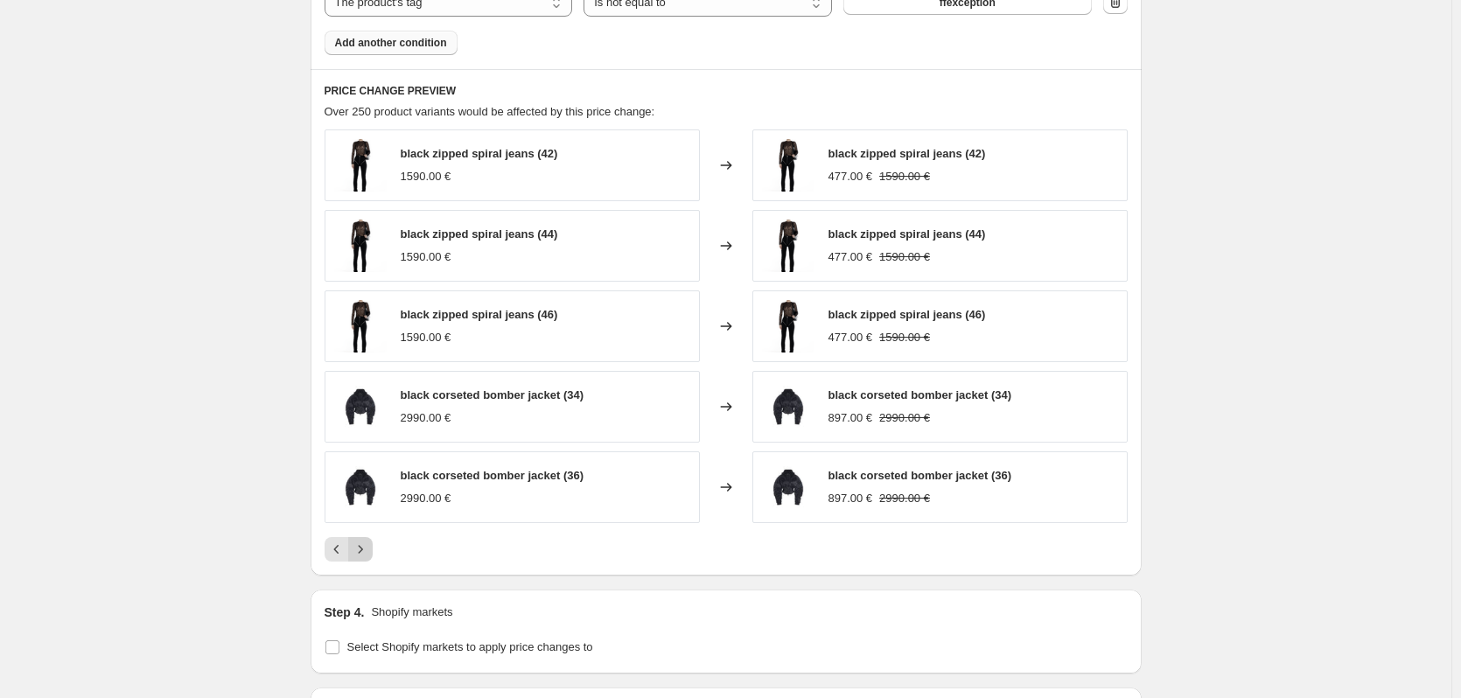
click at [369, 546] on icon "Next" at bounding box center [361, 550] width 18 height 18
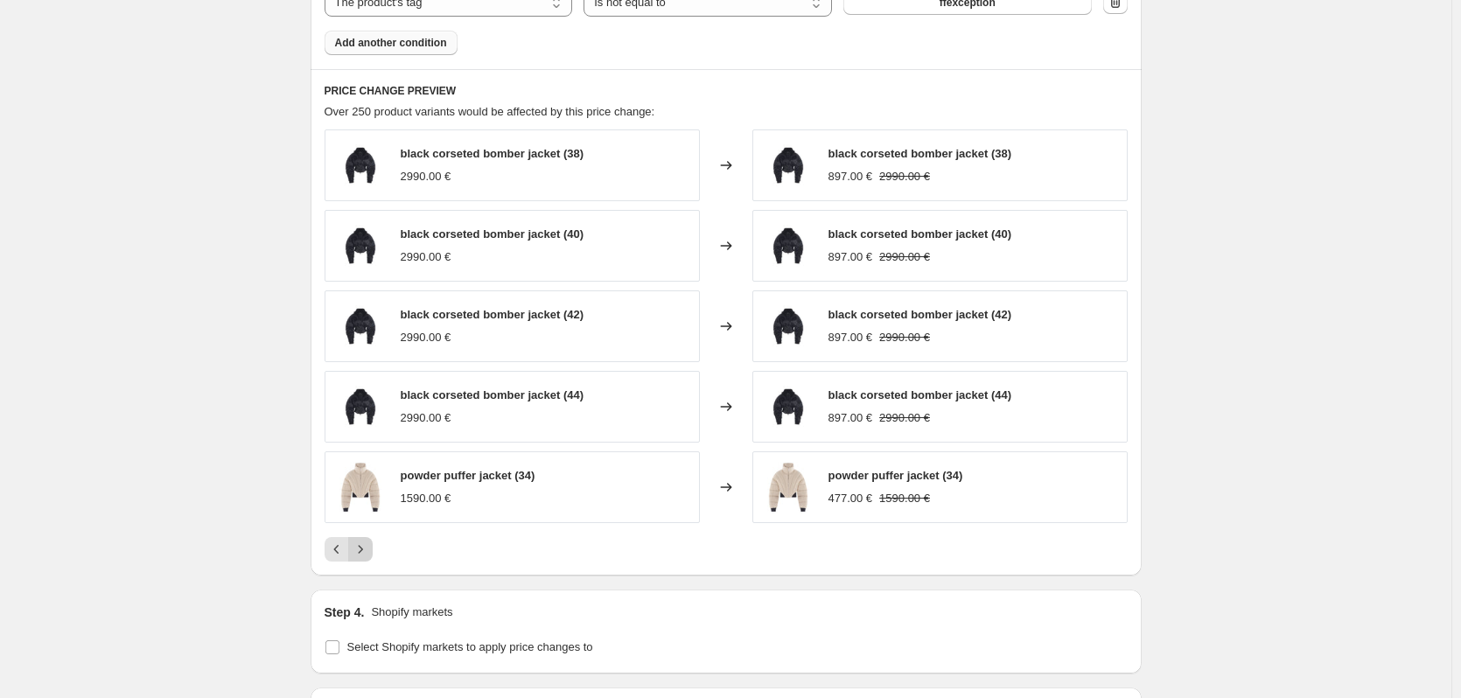
click at [369, 546] on icon "Next" at bounding box center [361, 550] width 18 height 18
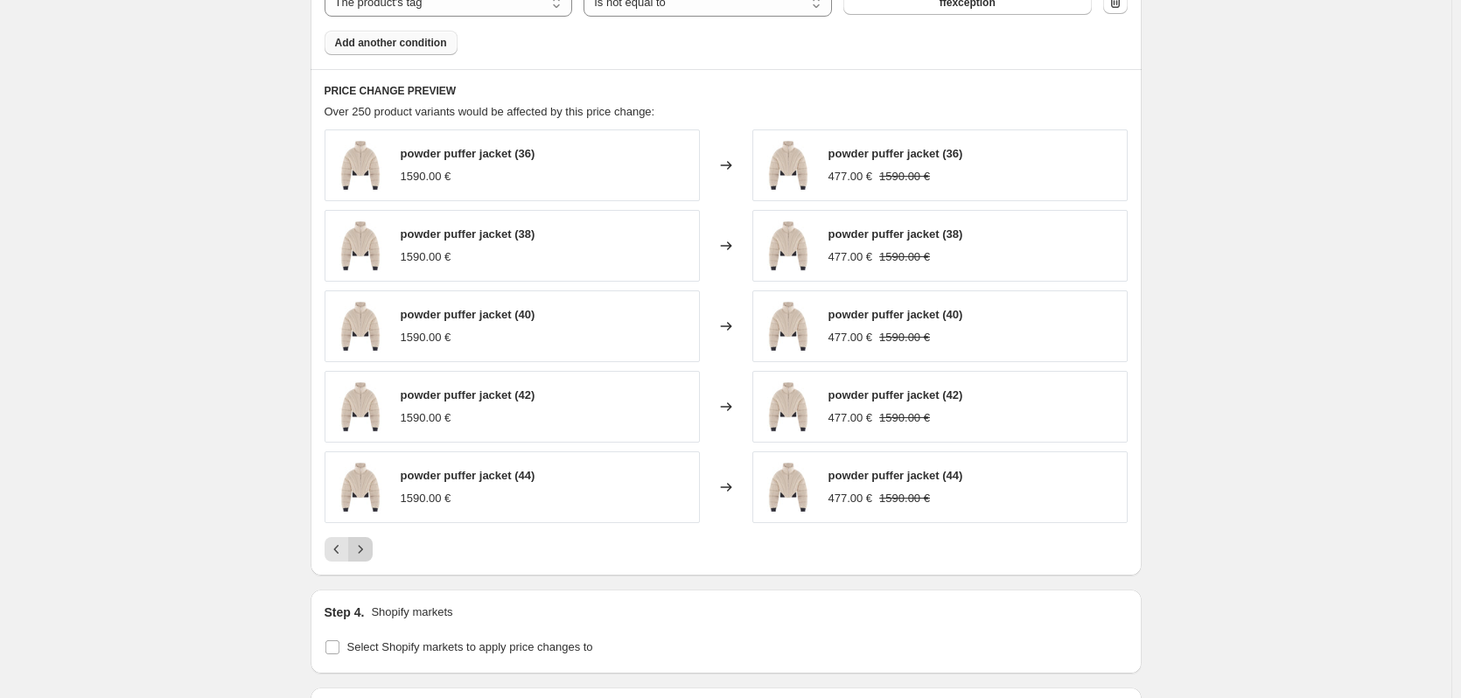
click at [369, 546] on icon "Next" at bounding box center [361, 550] width 18 height 18
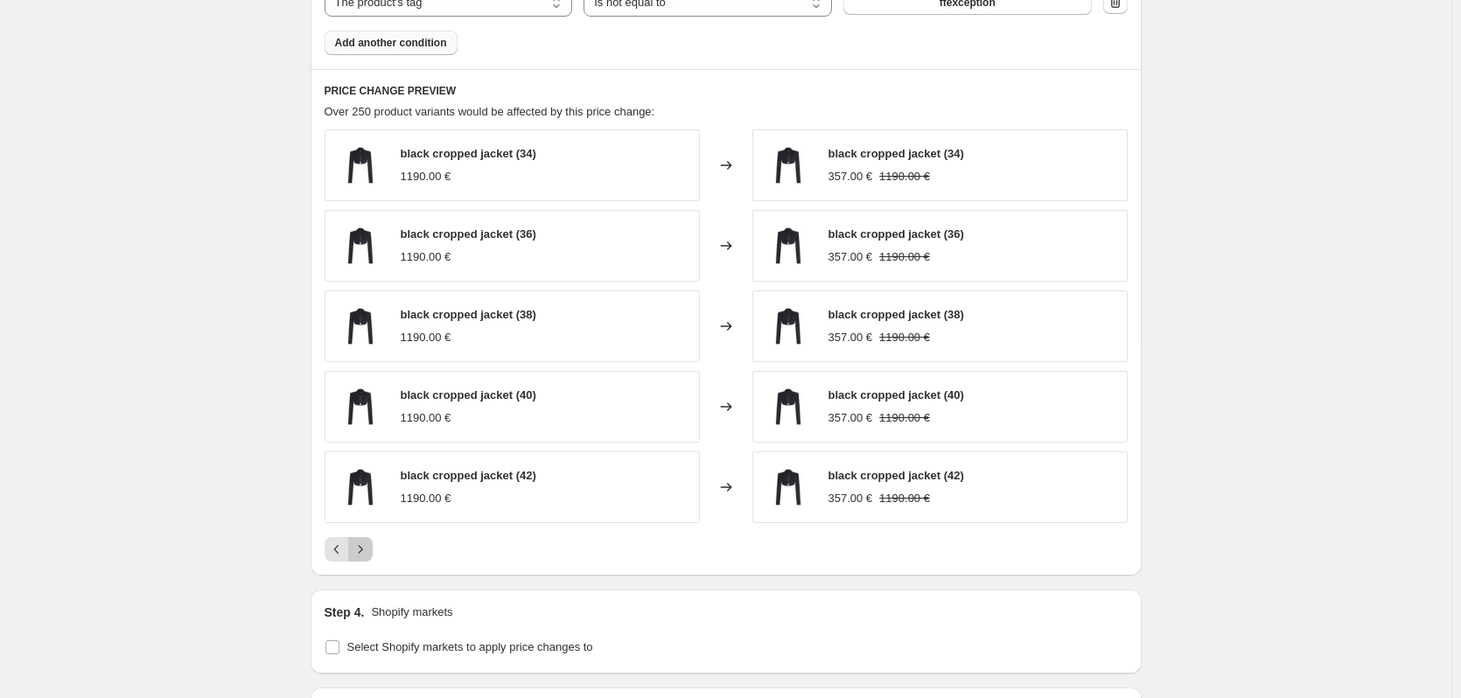
click at [369, 546] on icon "Next" at bounding box center [361, 550] width 18 height 18
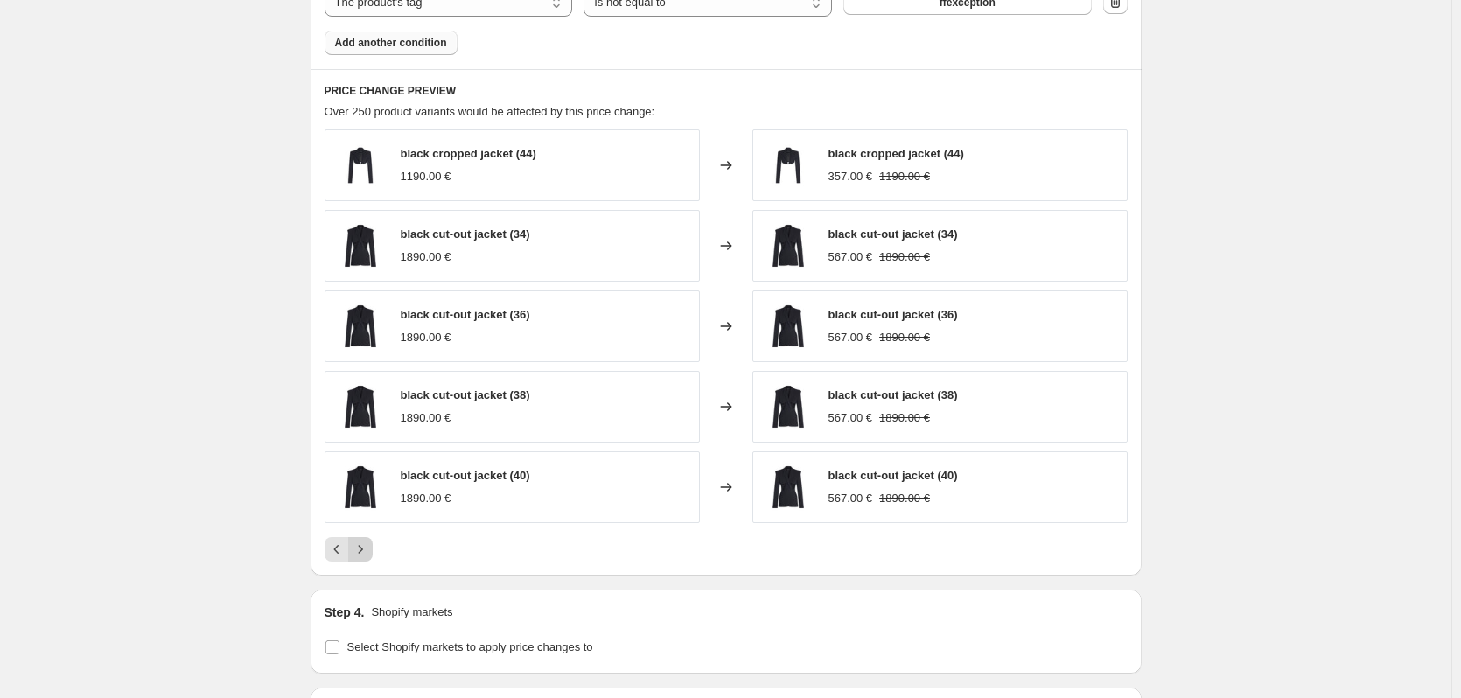
click at [369, 546] on icon "Next" at bounding box center [361, 550] width 18 height 18
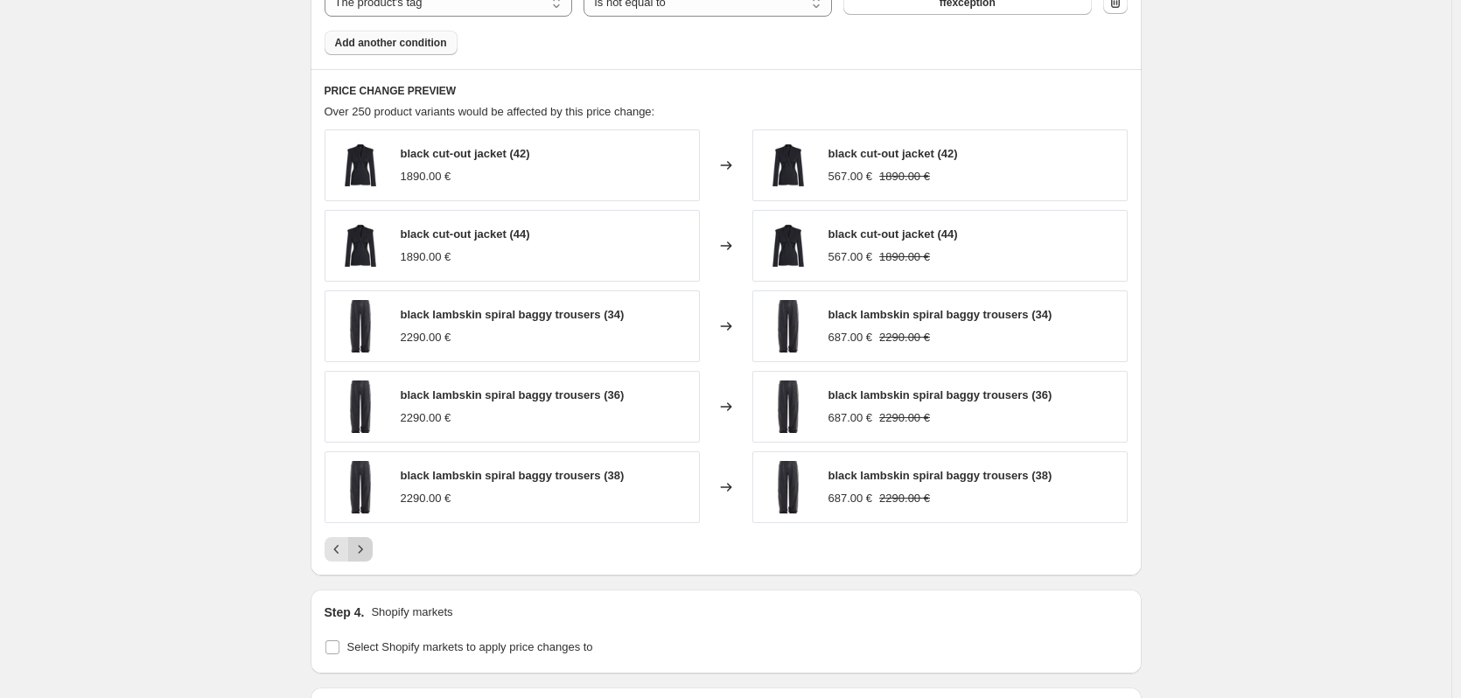
click at [369, 546] on icon "Next" at bounding box center [361, 550] width 18 height 18
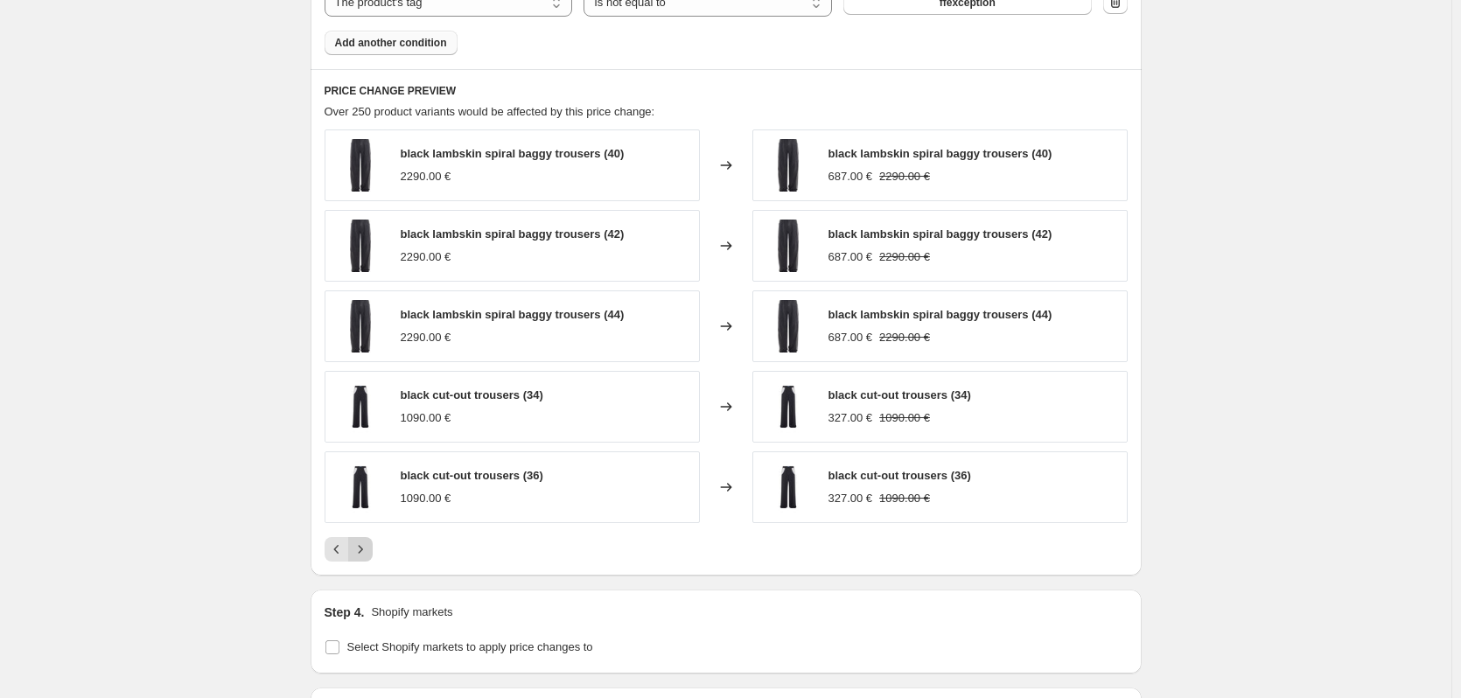
click at [369, 546] on icon "Next" at bounding box center [361, 550] width 18 height 18
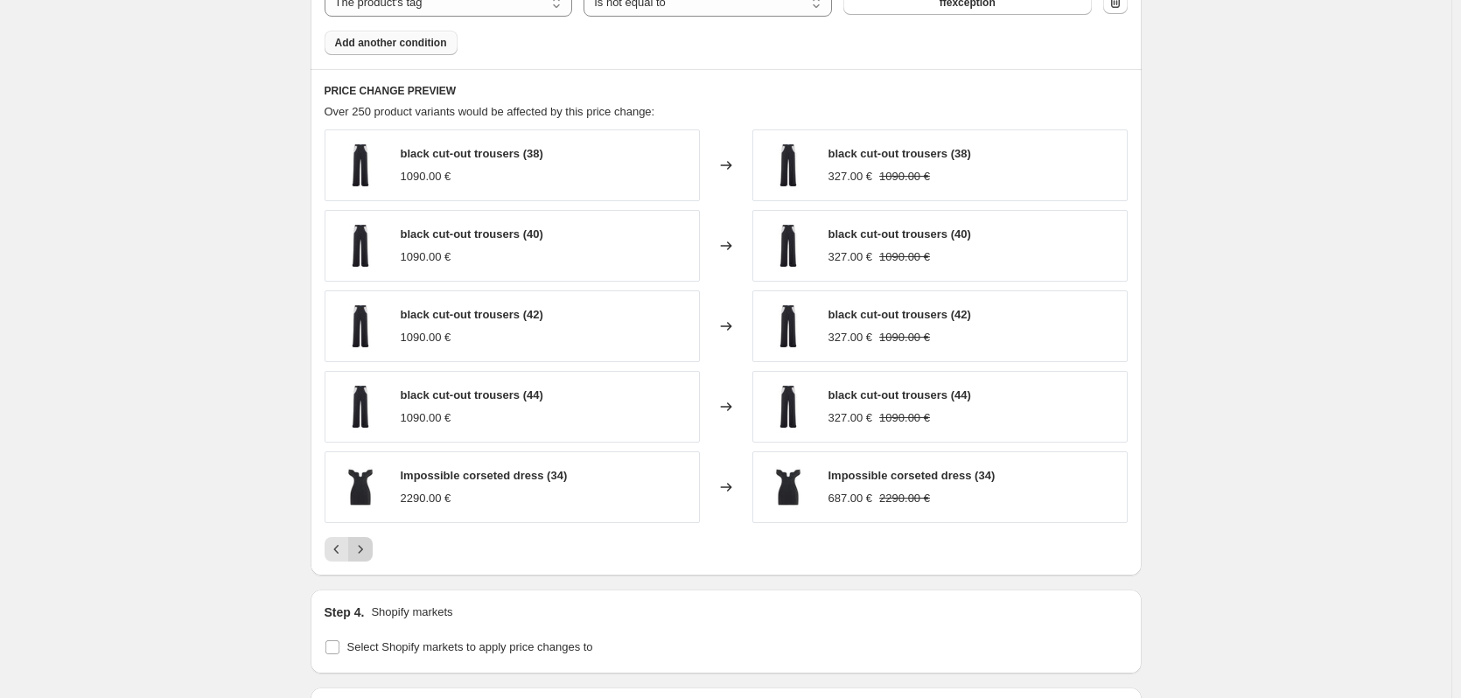
click at [369, 546] on icon "Next" at bounding box center [361, 550] width 18 height 18
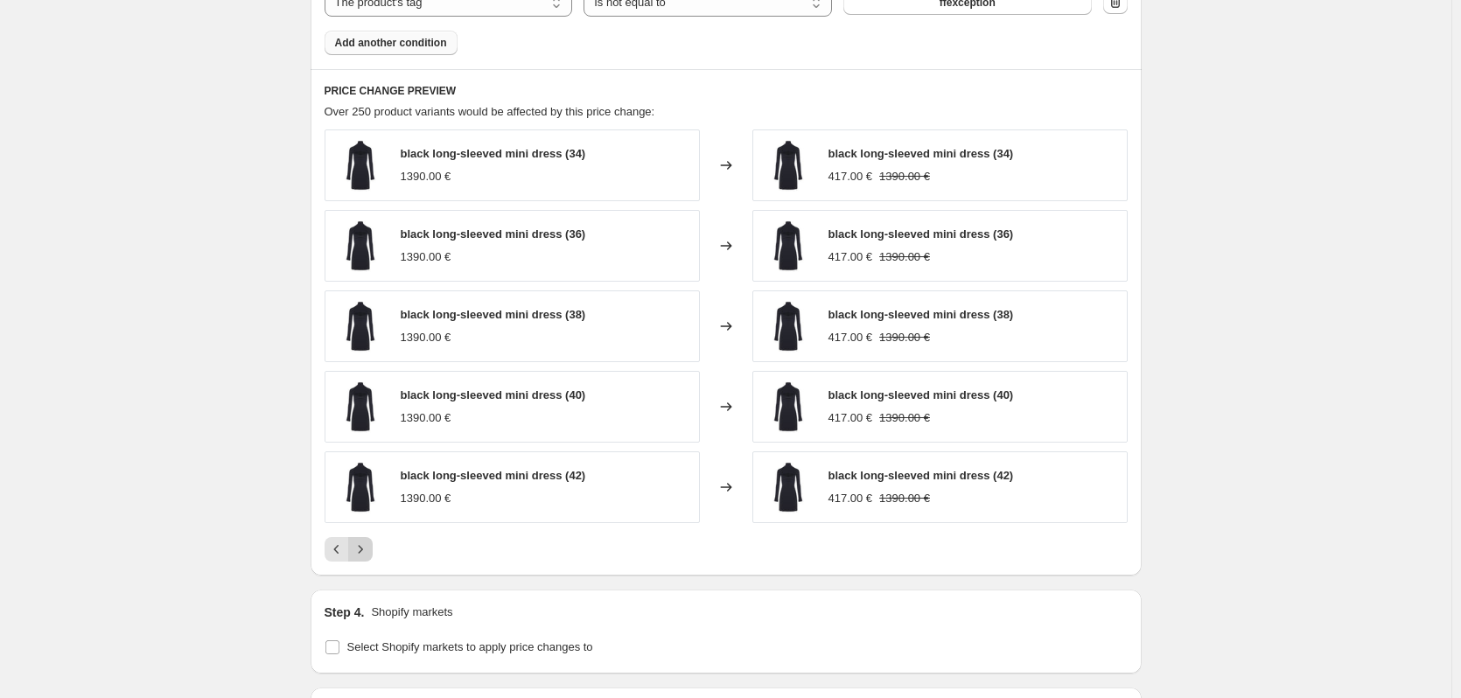
click at [369, 546] on icon "Next" at bounding box center [361, 550] width 18 height 18
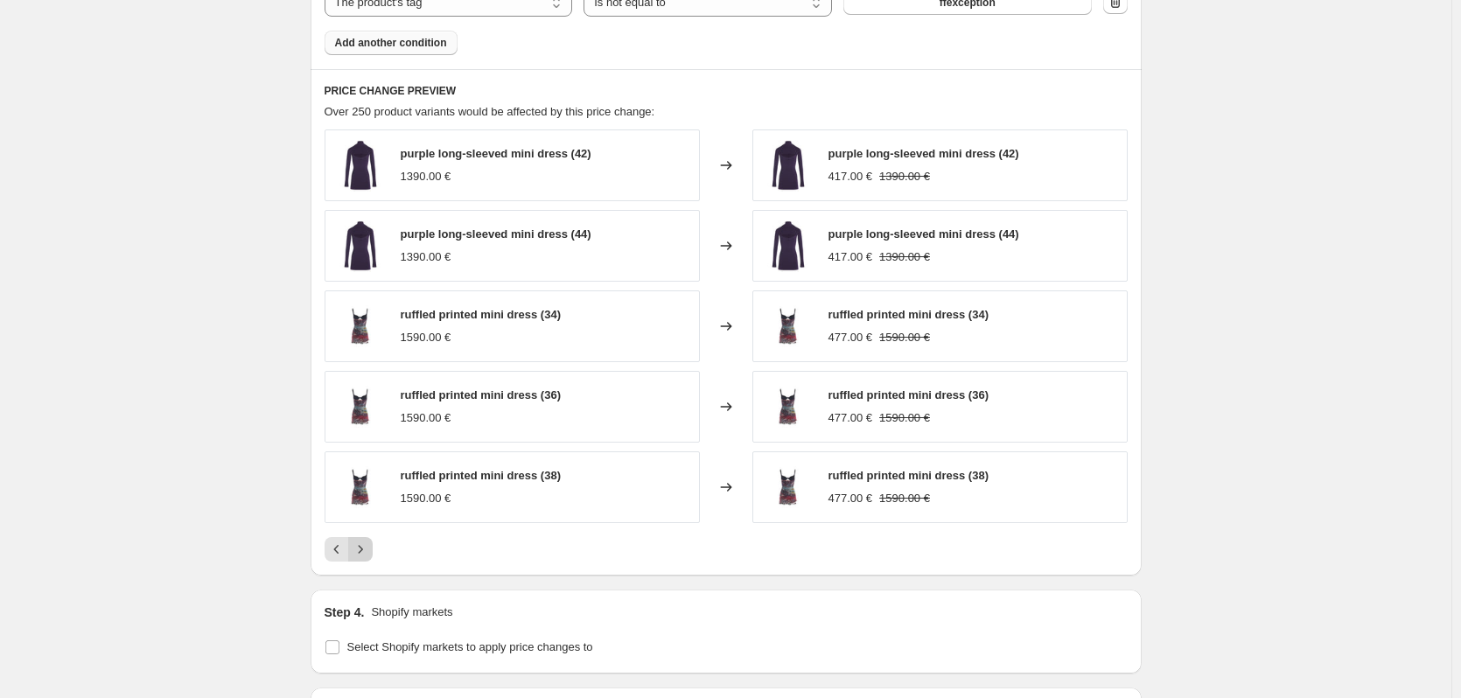
click at [369, 546] on icon "Next" at bounding box center [361, 550] width 18 height 18
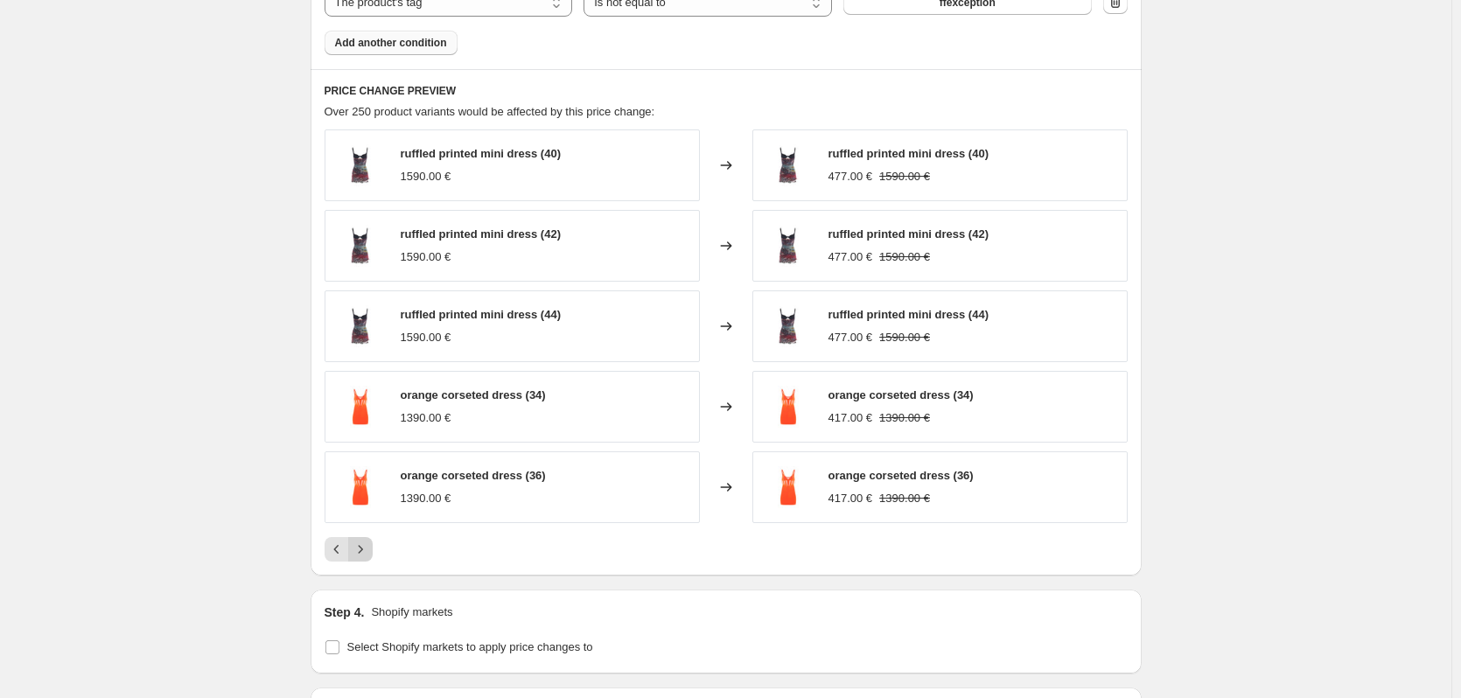
click at [369, 546] on icon "Next" at bounding box center [361, 550] width 18 height 18
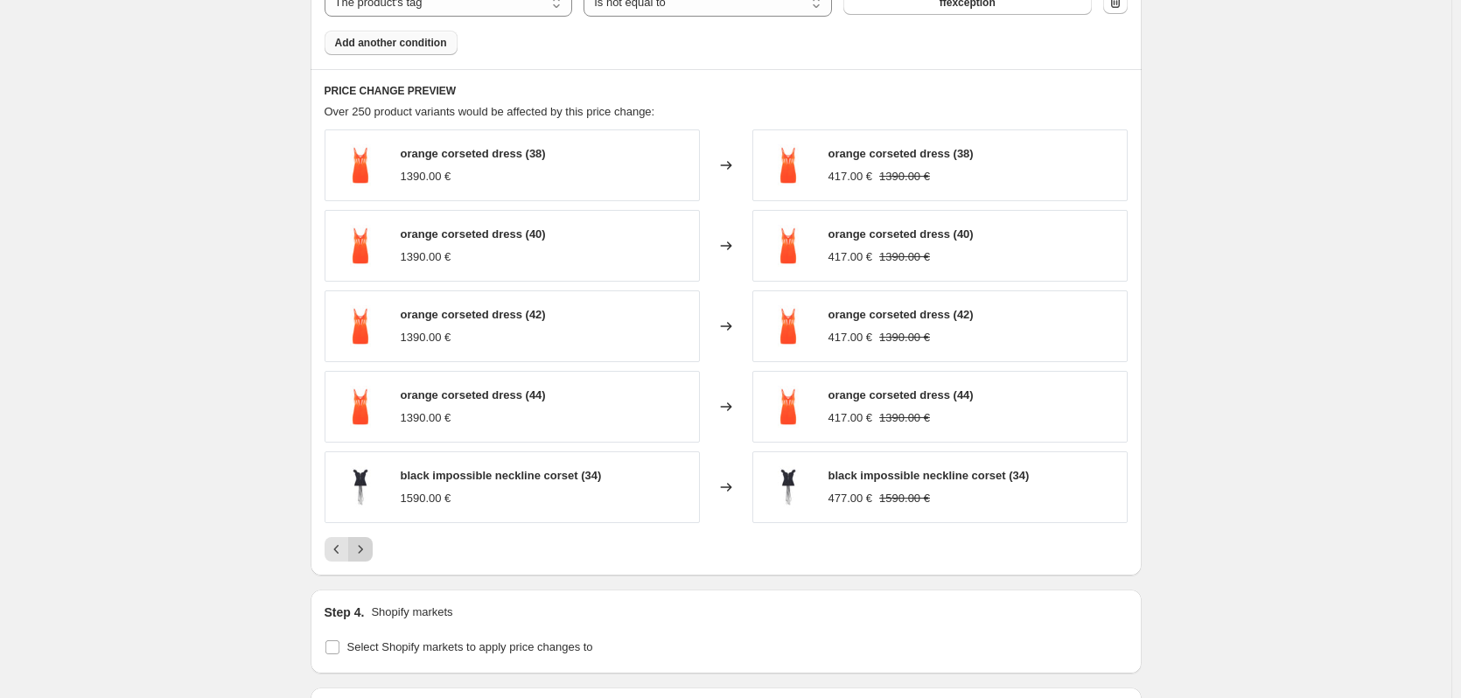
click at [369, 546] on icon "Next" at bounding box center [361, 550] width 18 height 18
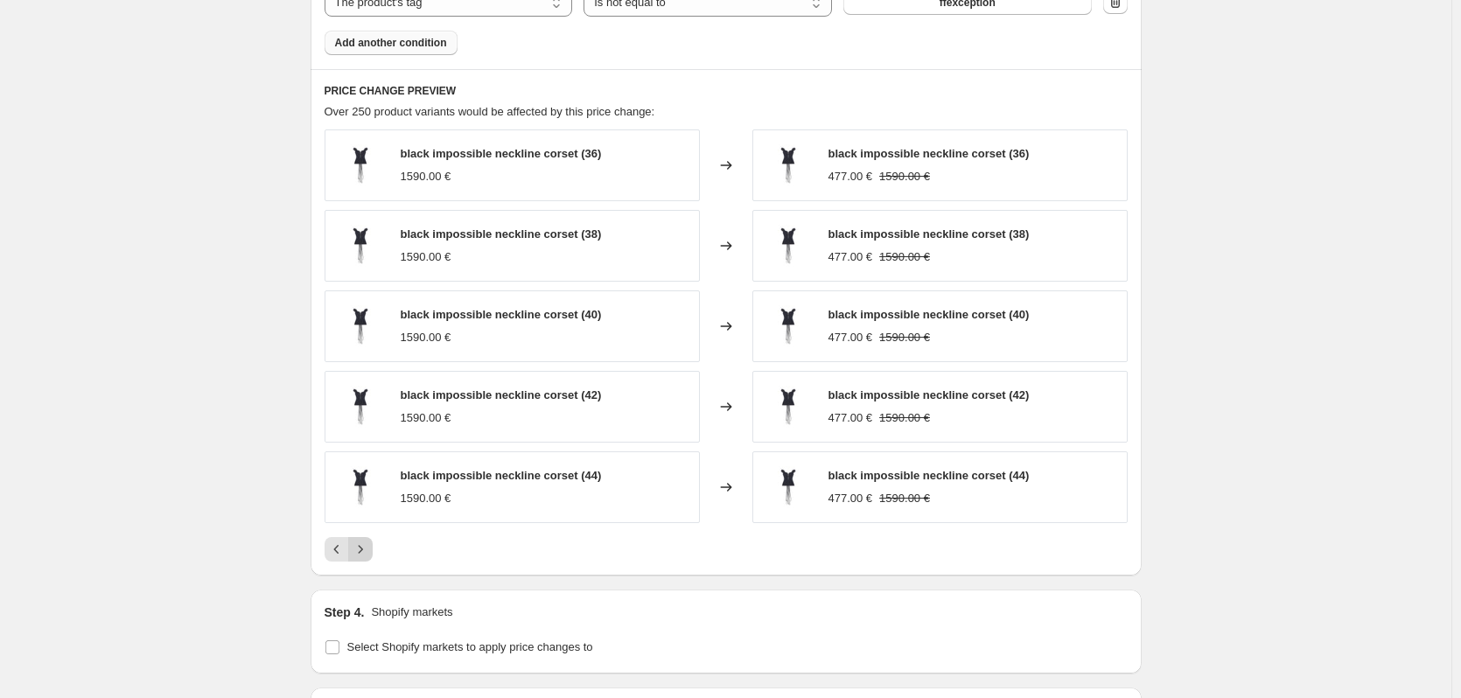
click at [369, 546] on icon "Next" at bounding box center [361, 550] width 18 height 18
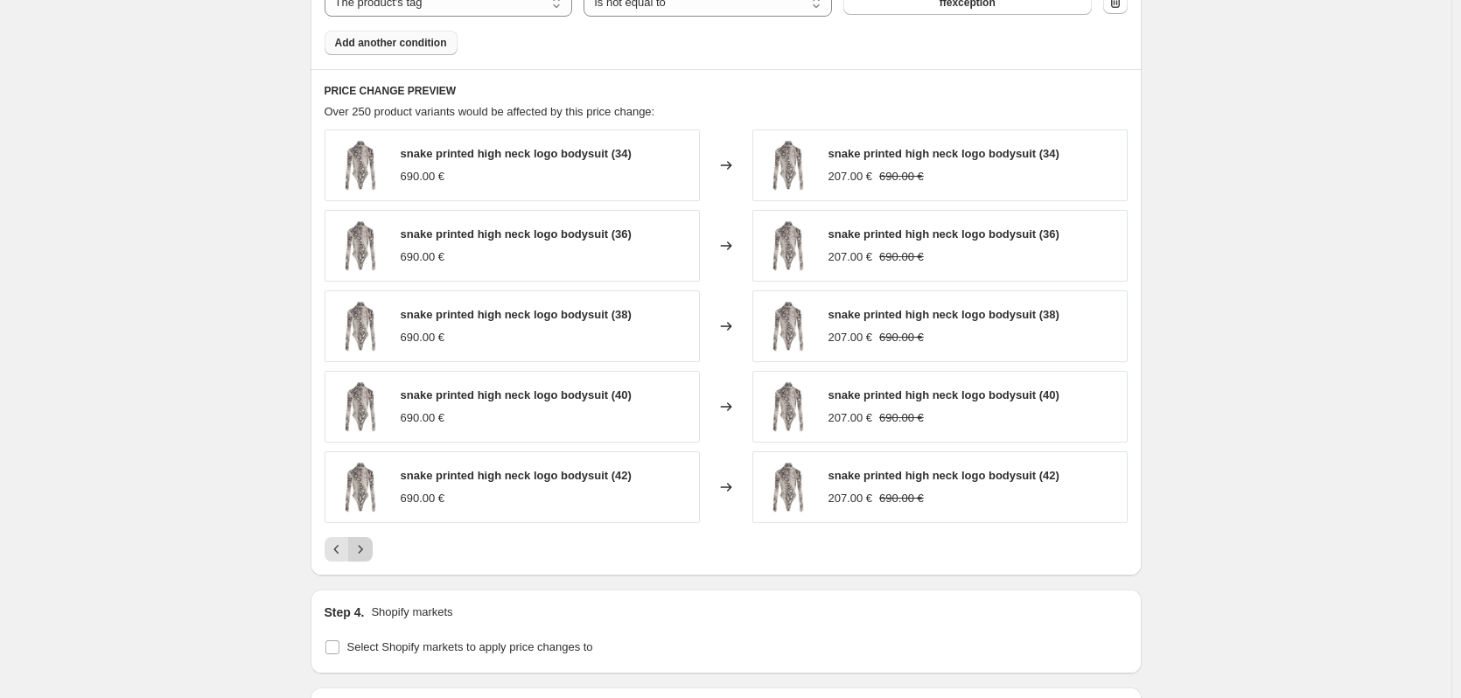
click at [369, 546] on icon "Next" at bounding box center [361, 550] width 18 height 18
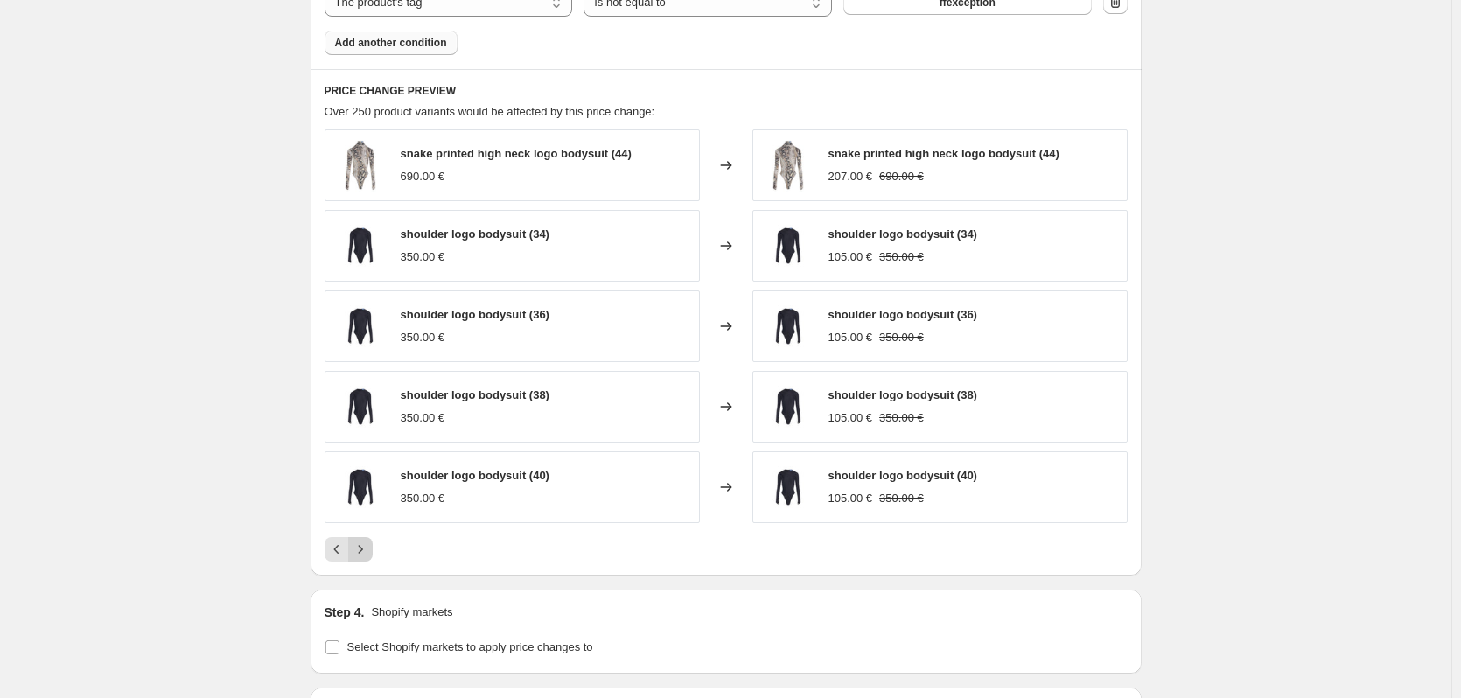
click at [369, 546] on icon "Next" at bounding box center [361, 550] width 18 height 18
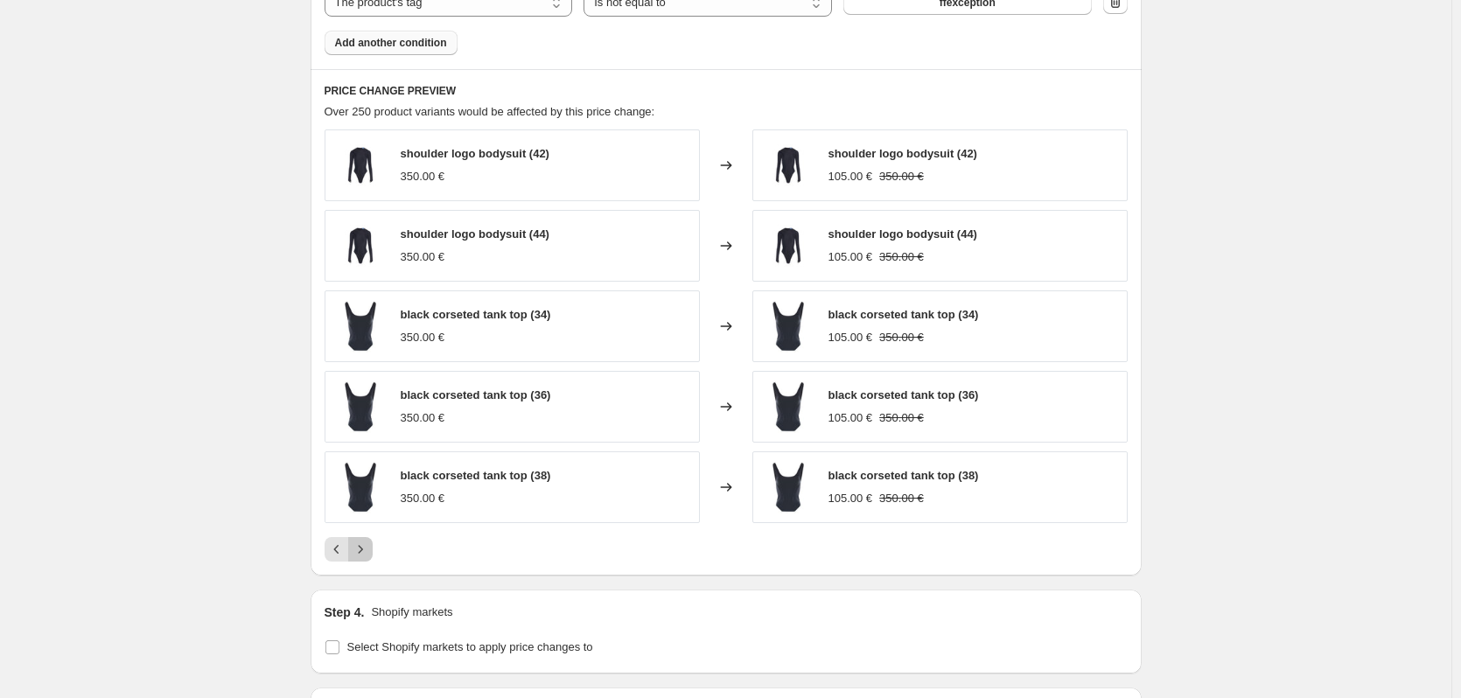
click at [369, 546] on icon "Next" at bounding box center [361, 550] width 18 height 18
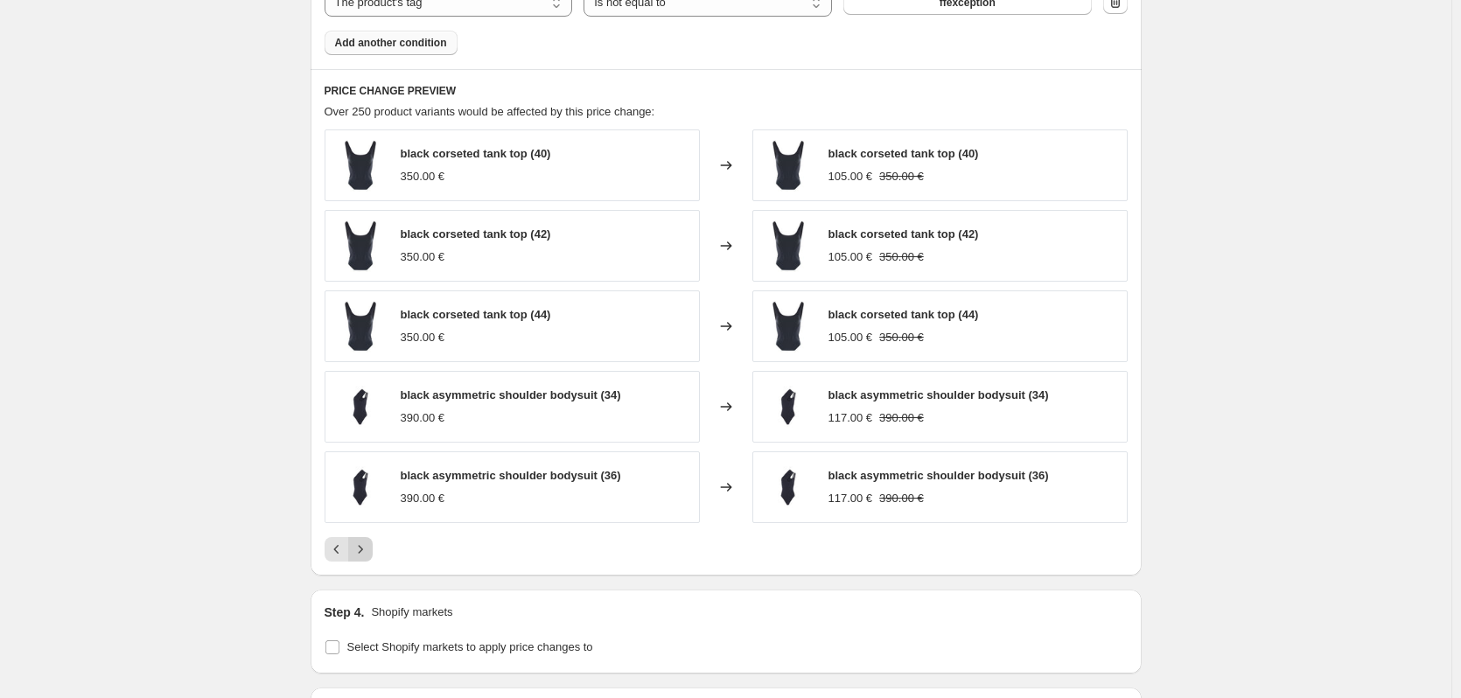
click at [369, 546] on icon "Next" at bounding box center [361, 550] width 18 height 18
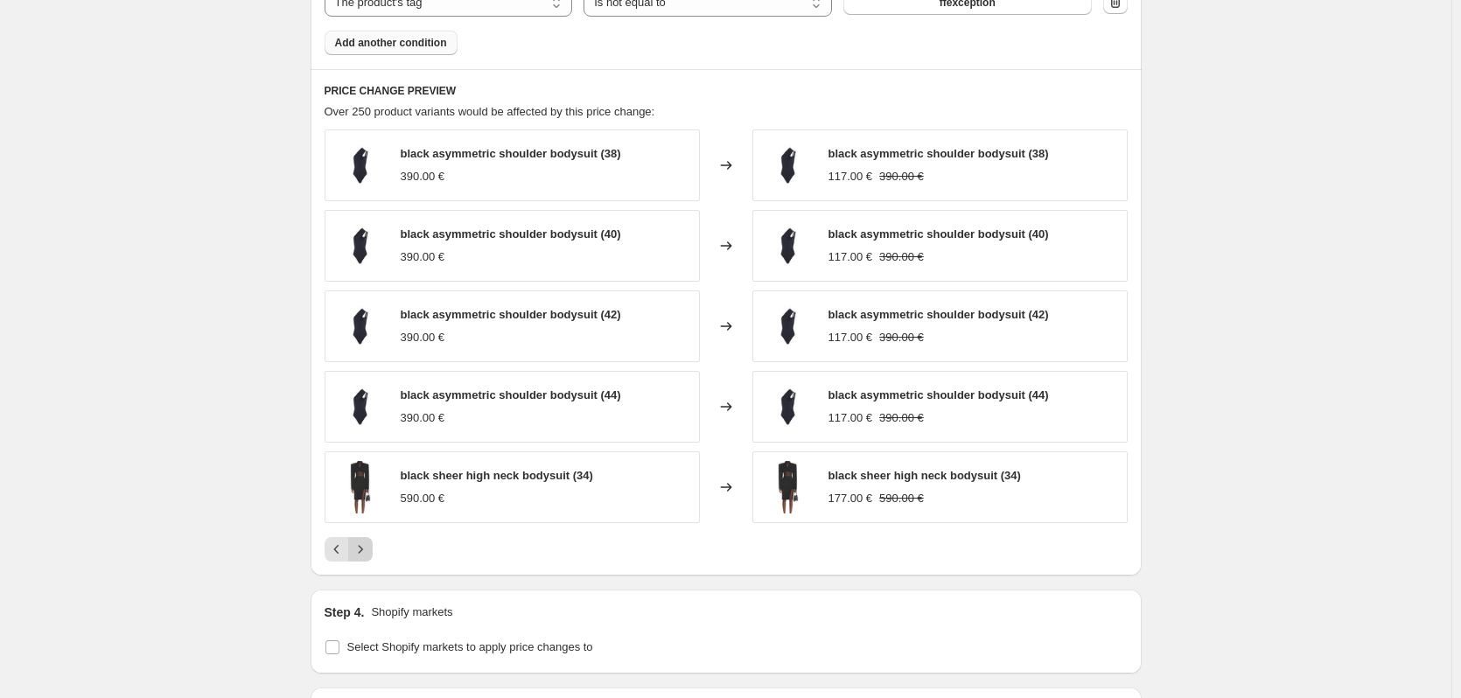
click at [369, 546] on icon "Next" at bounding box center [361, 550] width 18 height 18
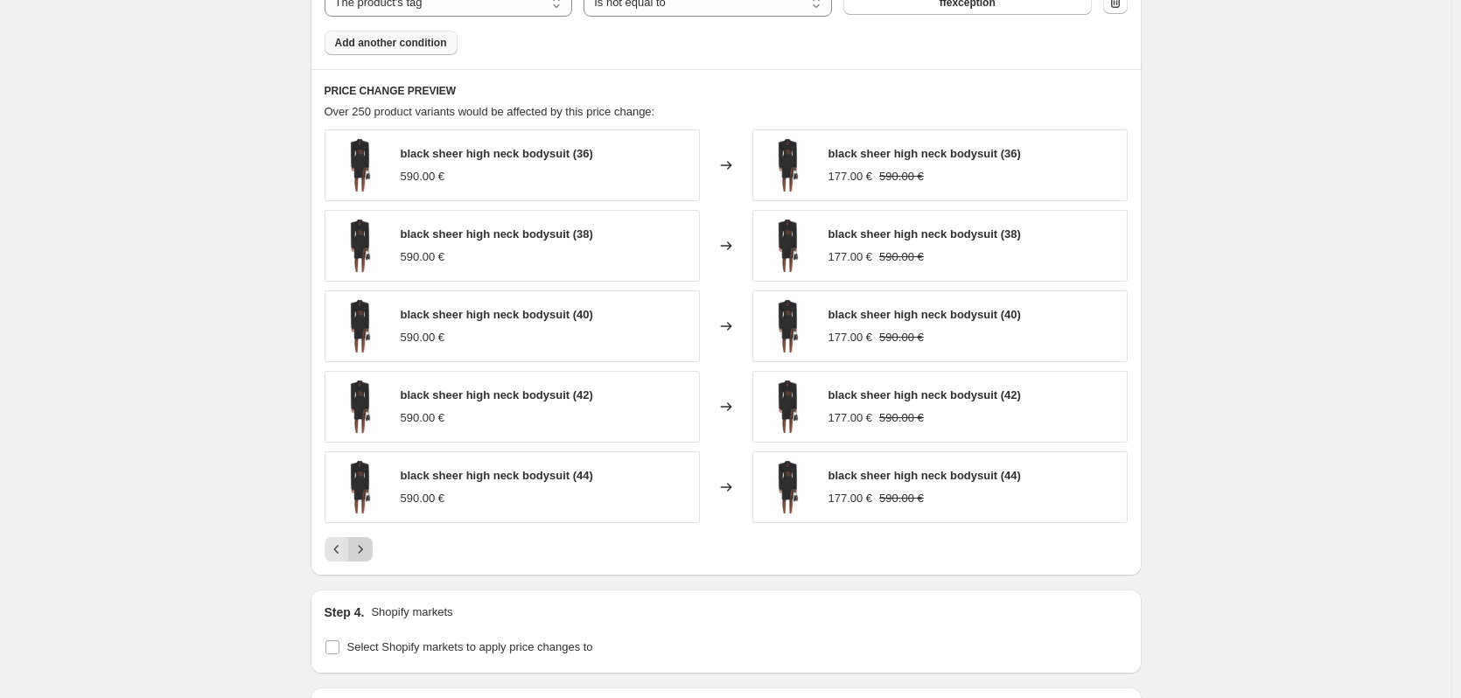
click at [369, 546] on icon "Next" at bounding box center [361, 550] width 18 height 18
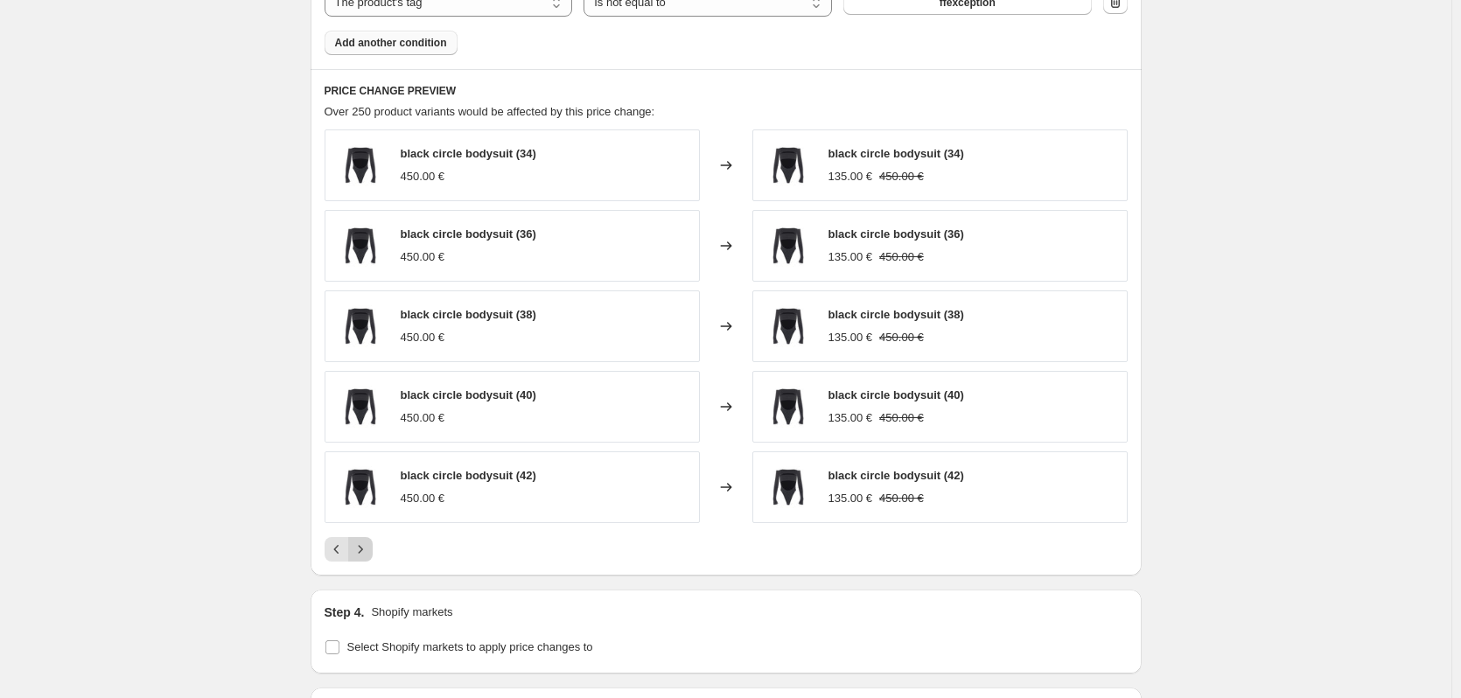
click at [369, 546] on icon "Next" at bounding box center [361, 550] width 18 height 18
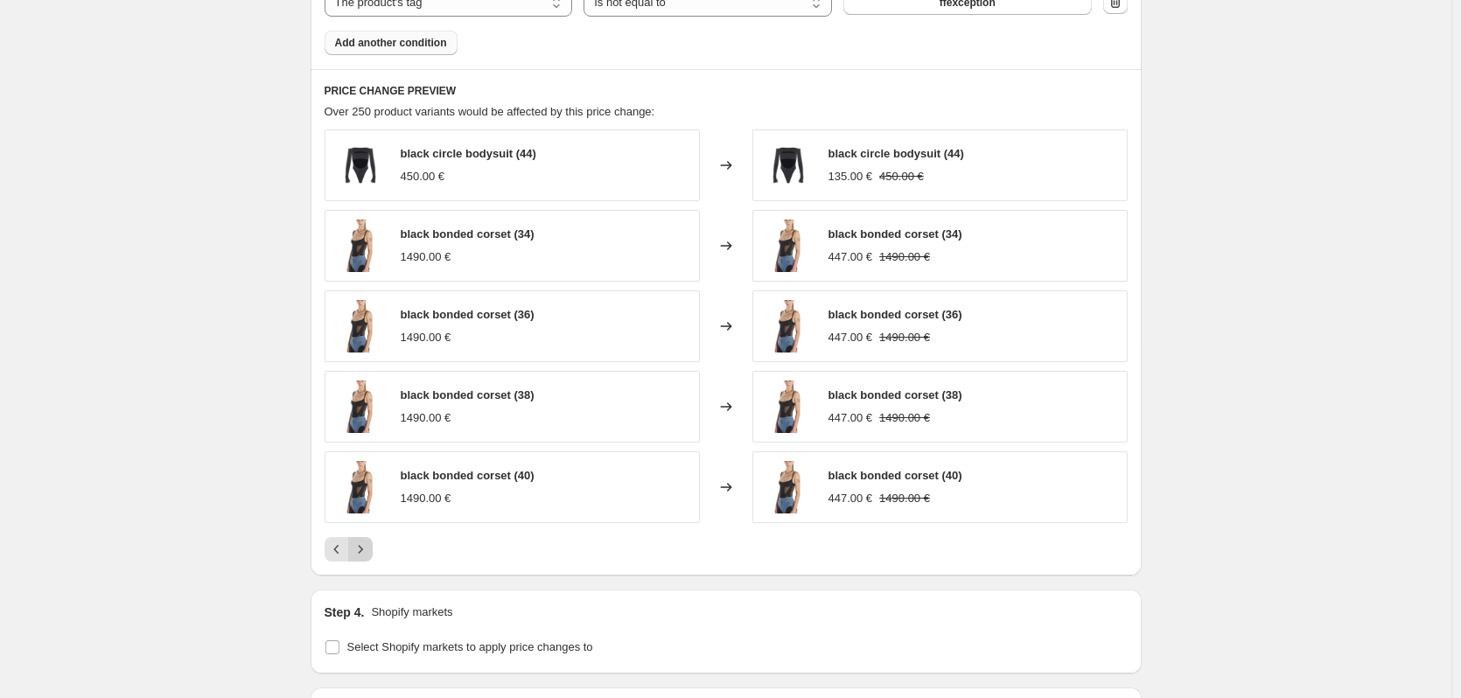
click at [369, 561] on button "Next" at bounding box center [360, 549] width 25 height 25
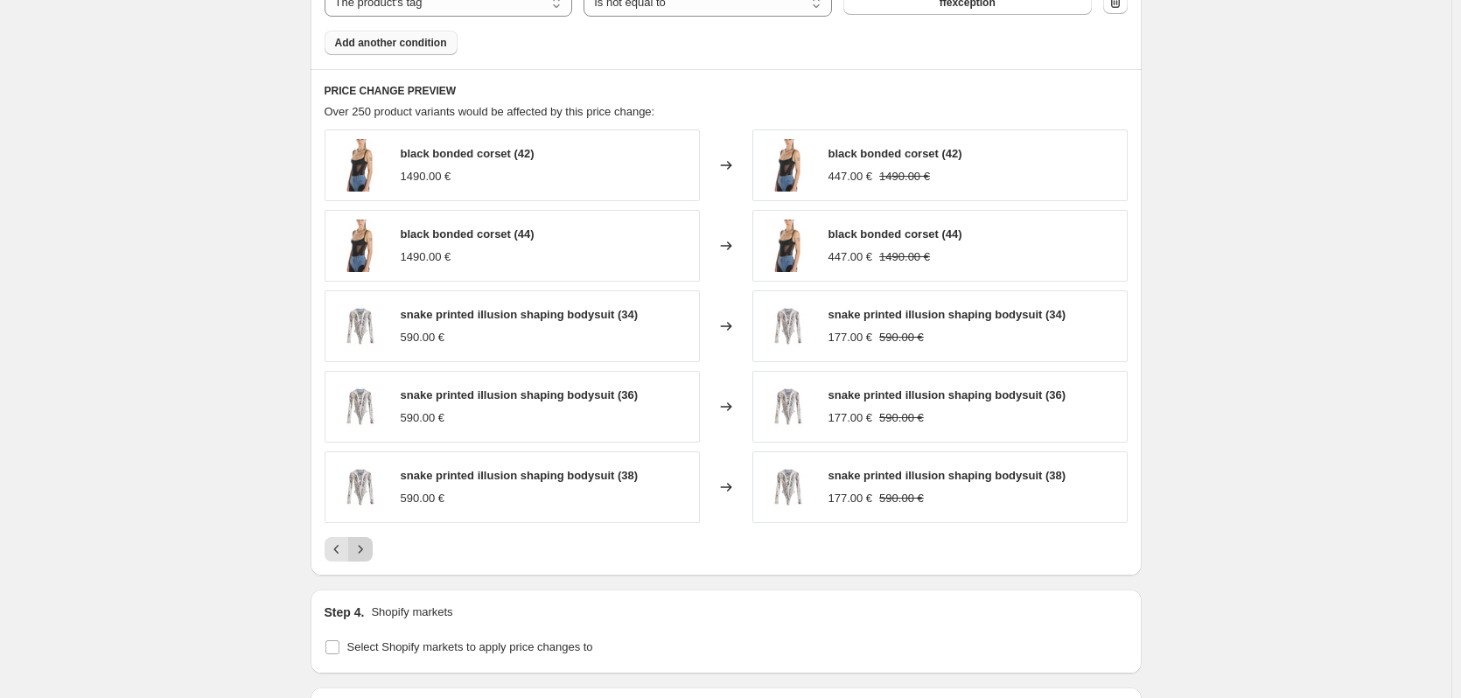
click at [361, 543] on icon "Next" at bounding box center [361, 550] width 18 height 18
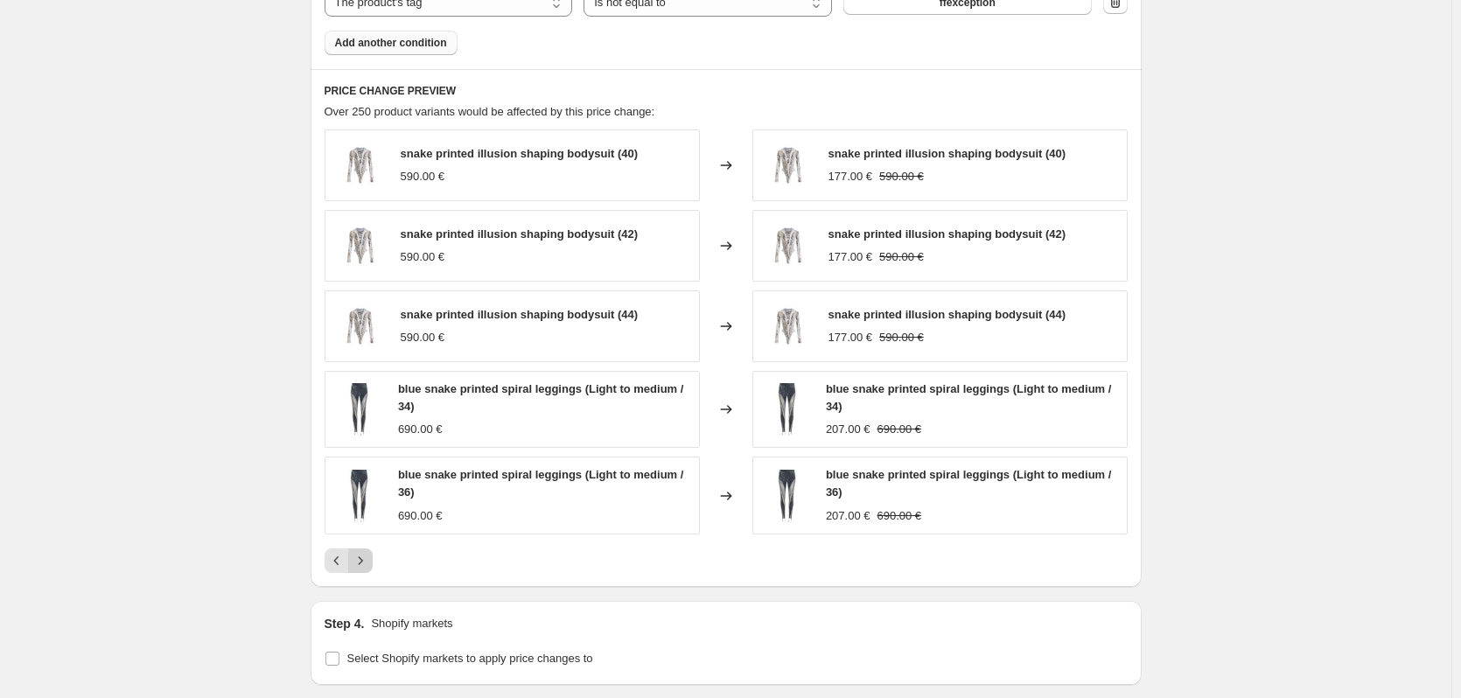
click at [369, 555] on icon "Next" at bounding box center [361, 561] width 18 height 18
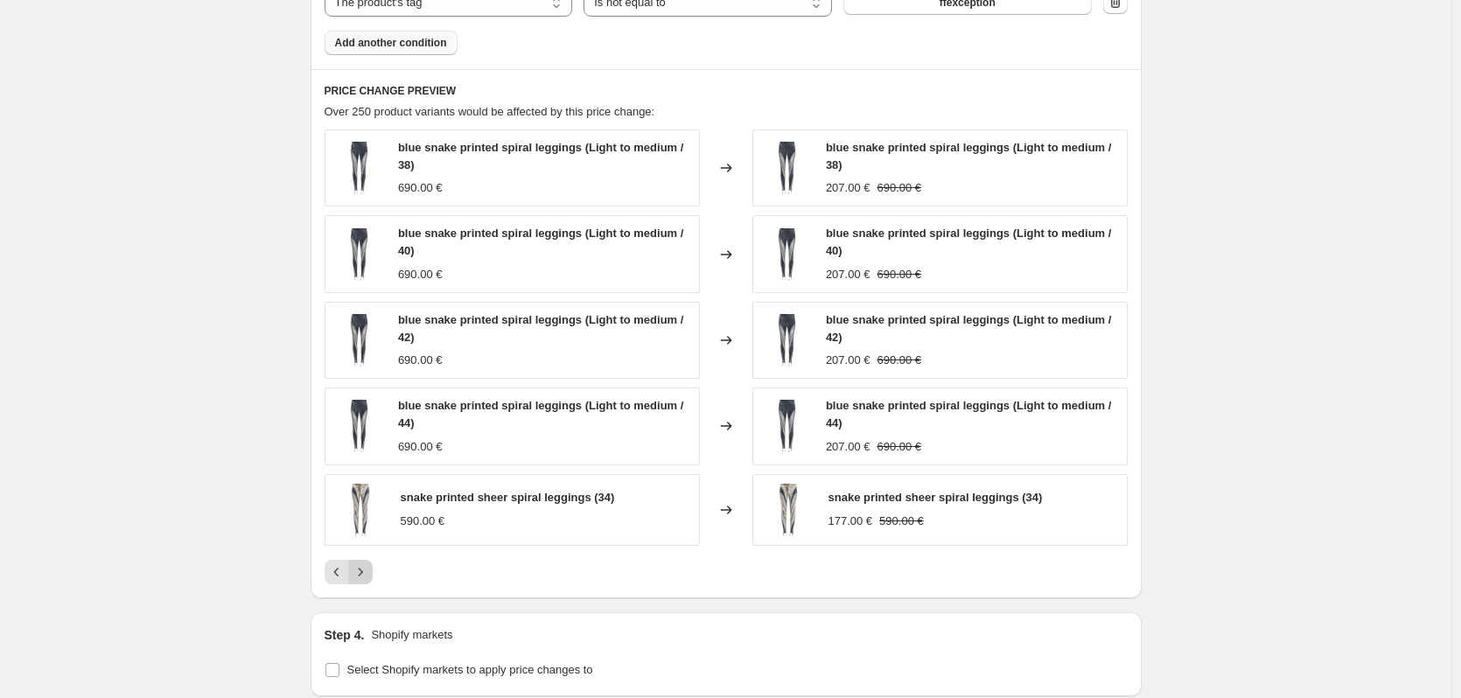
click at [368, 570] on icon "Next" at bounding box center [361, 573] width 18 height 18
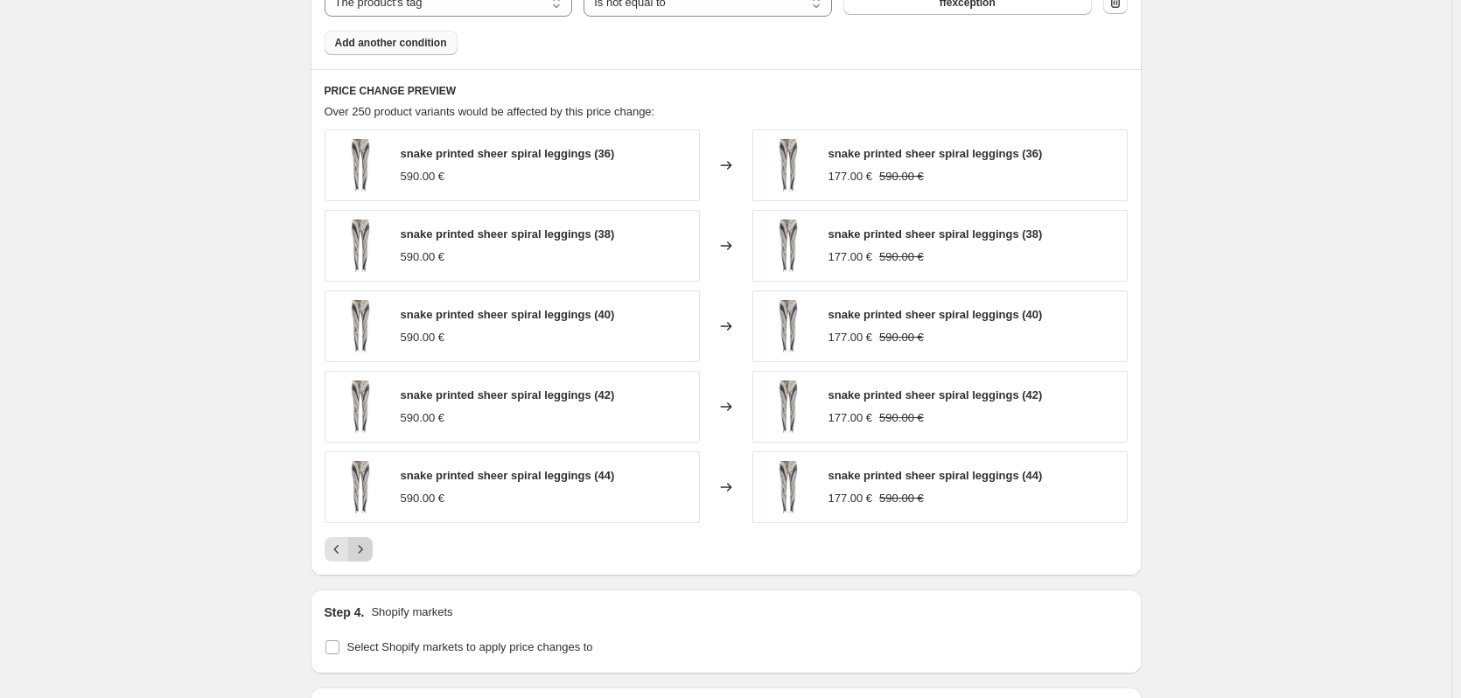
click at [365, 555] on icon "Next" at bounding box center [361, 550] width 18 height 18
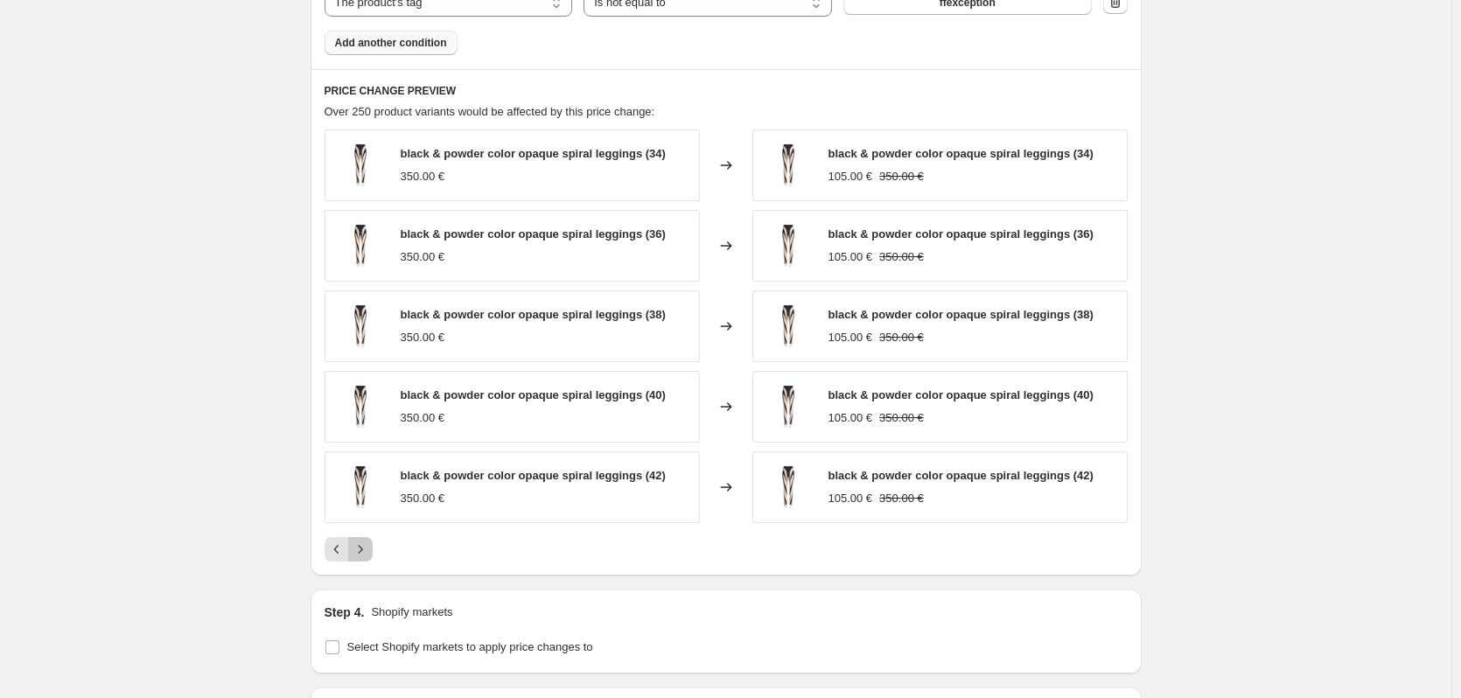
click at [365, 555] on icon "Next" at bounding box center [361, 550] width 18 height 18
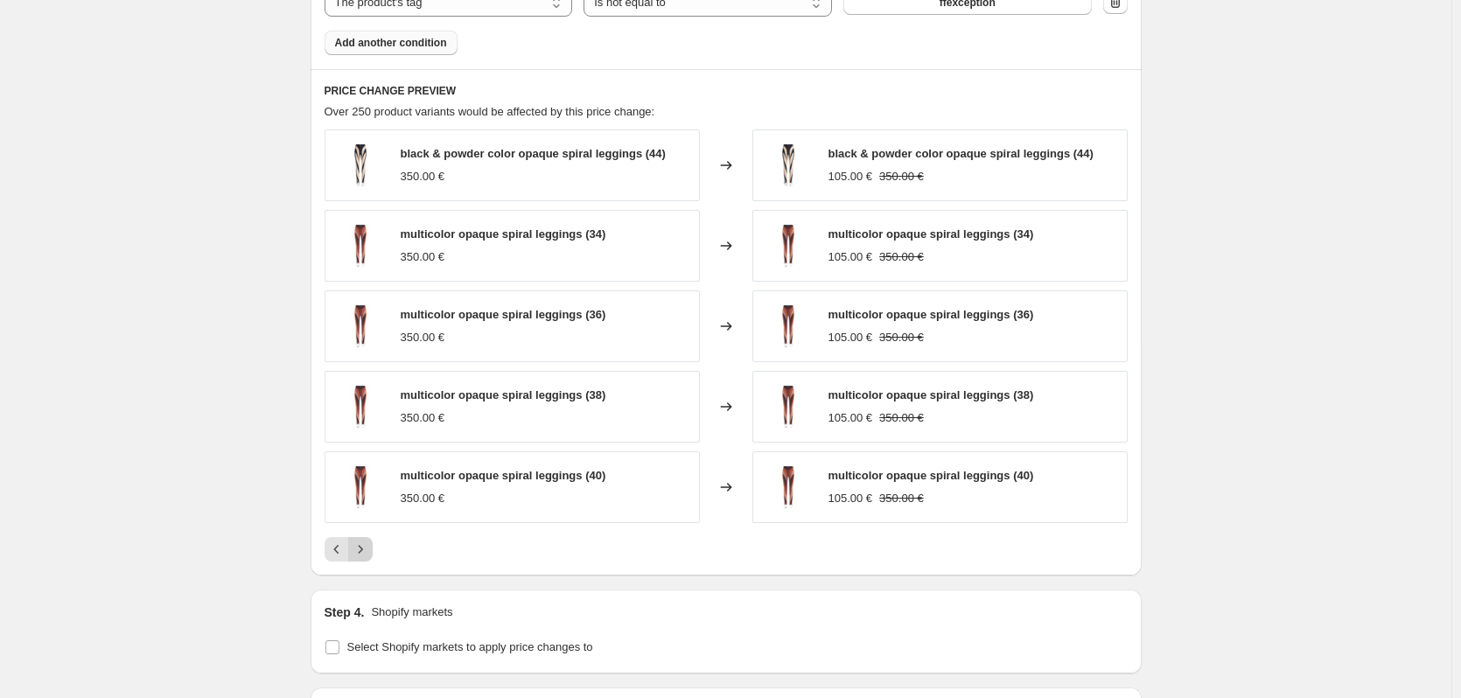
click at [365, 555] on icon "Next" at bounding box center [361, 550] width 18 height 18
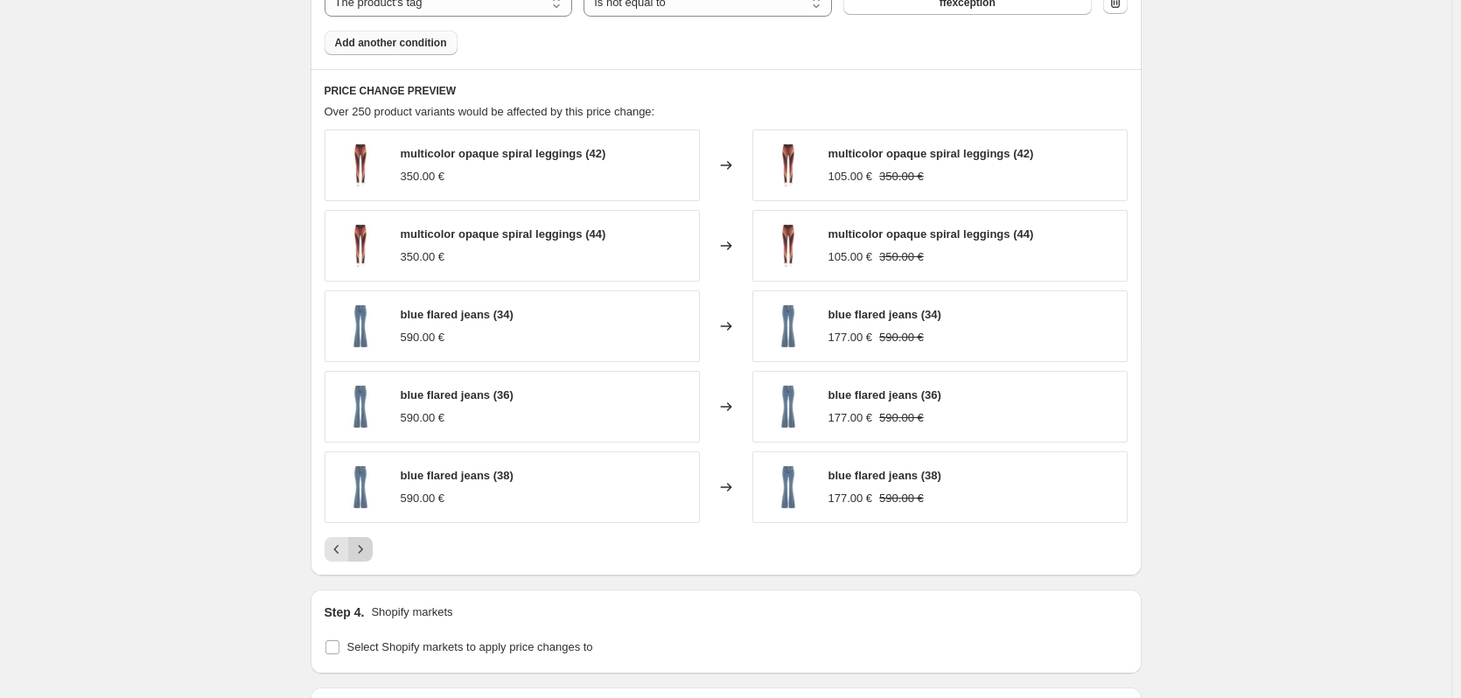
click at [365, 555] on icon "Next" at bounding box center [361, 550] width 18 height 18
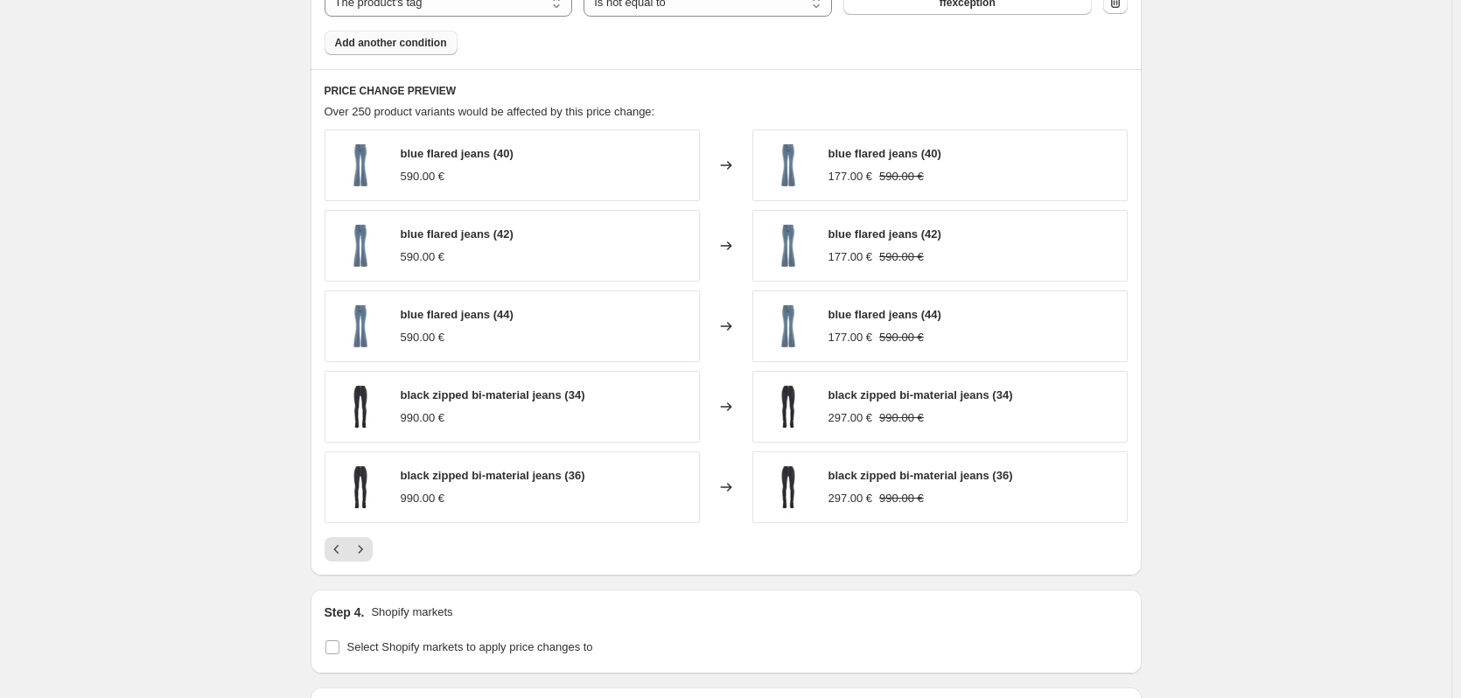
drag, startPoint x: 365, startPoint y: 555, endPoint x: 290, endPoint y: 527, distance: 80.3
click at [362, 548] on icon "Next" at bounding box center [361, 550] width 18 height 18
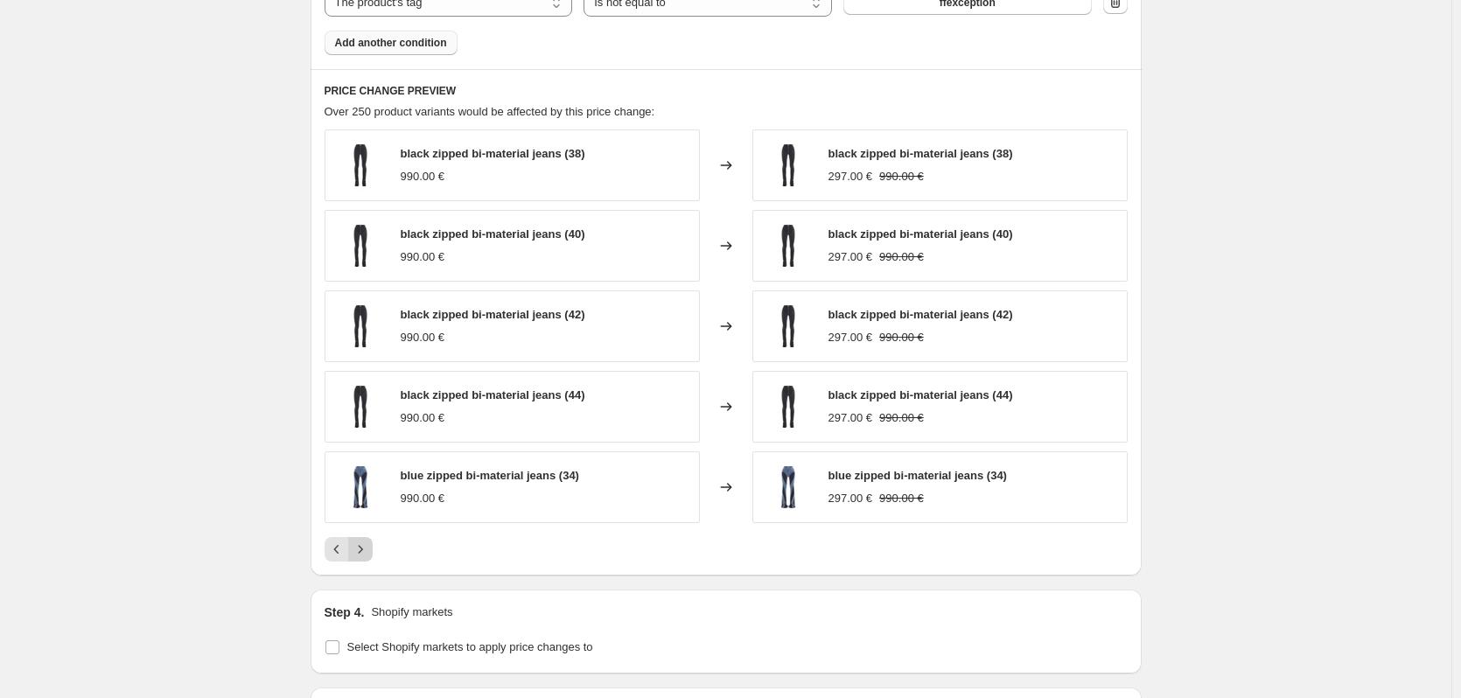
click at [362, 548] on icon "Next" at bounding box center [361, 550] width 18 height 18
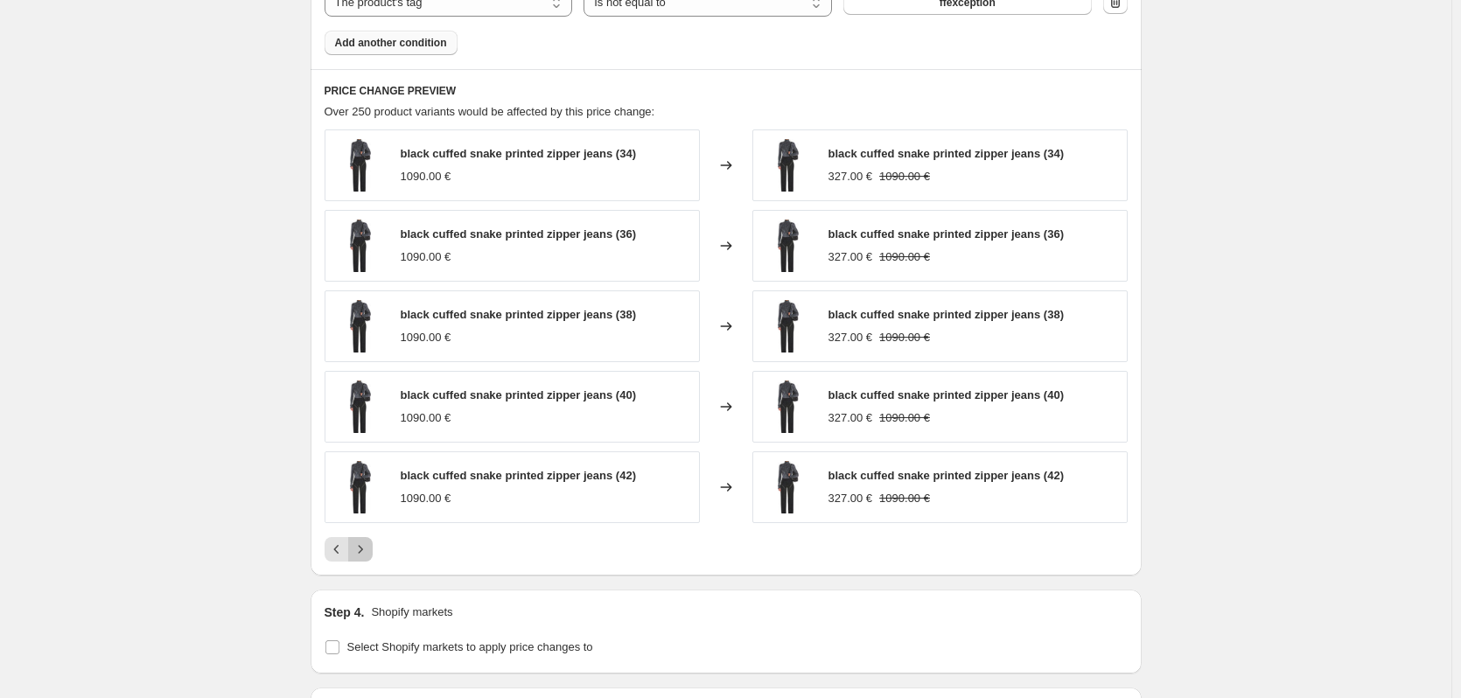
click at [362, 548] on icon "Next" at bounding box center [361, 550] width 18 height 18
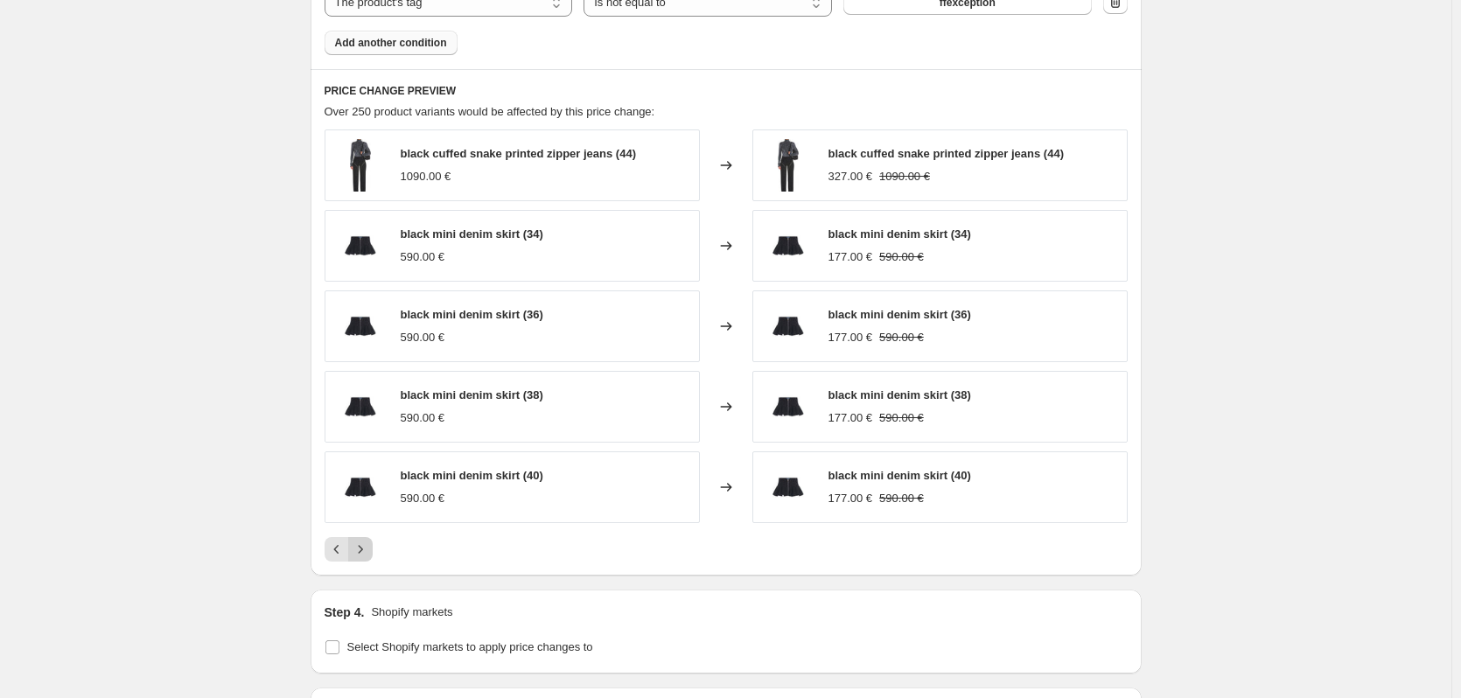
click at [362, 548] on icon "Next" at bounding box center [361, 550] width 18 height 18
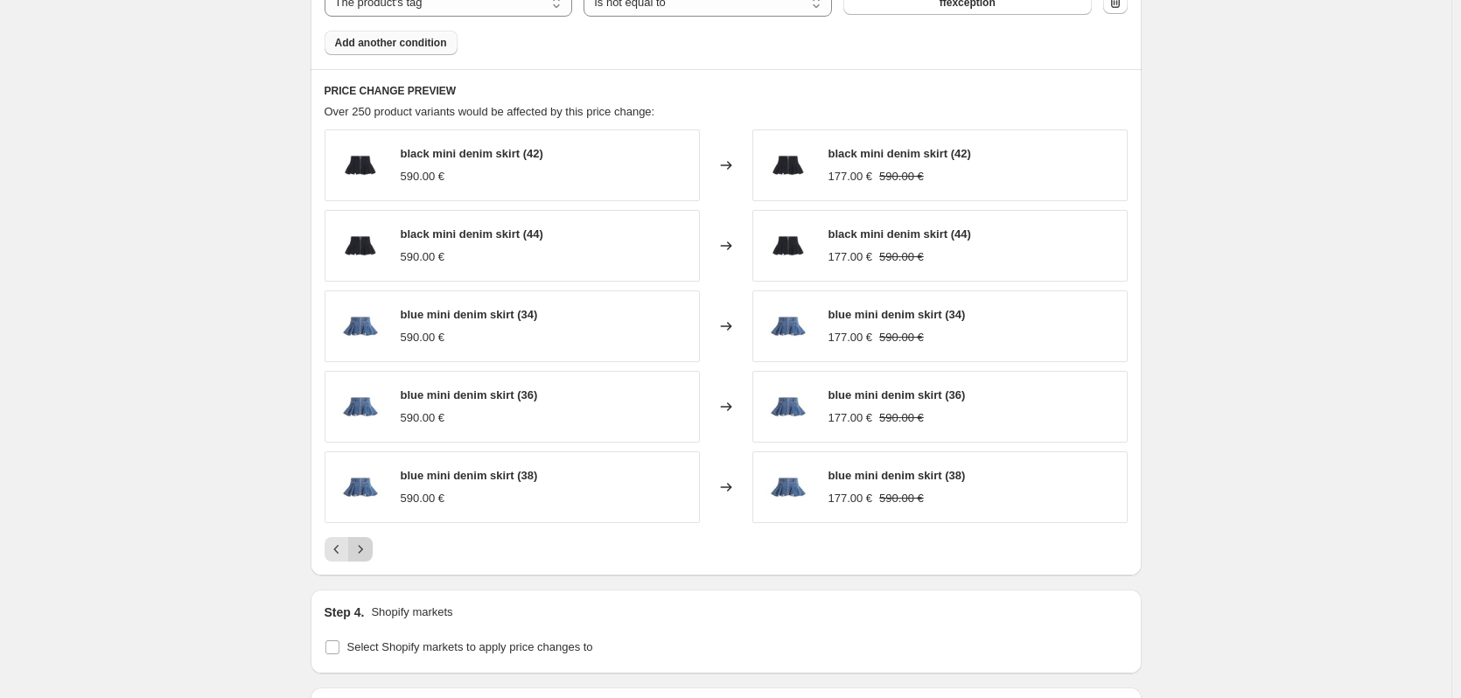
click at [362, 548] on icon "Next" at bounding box center [361, 550] width 18 height 18
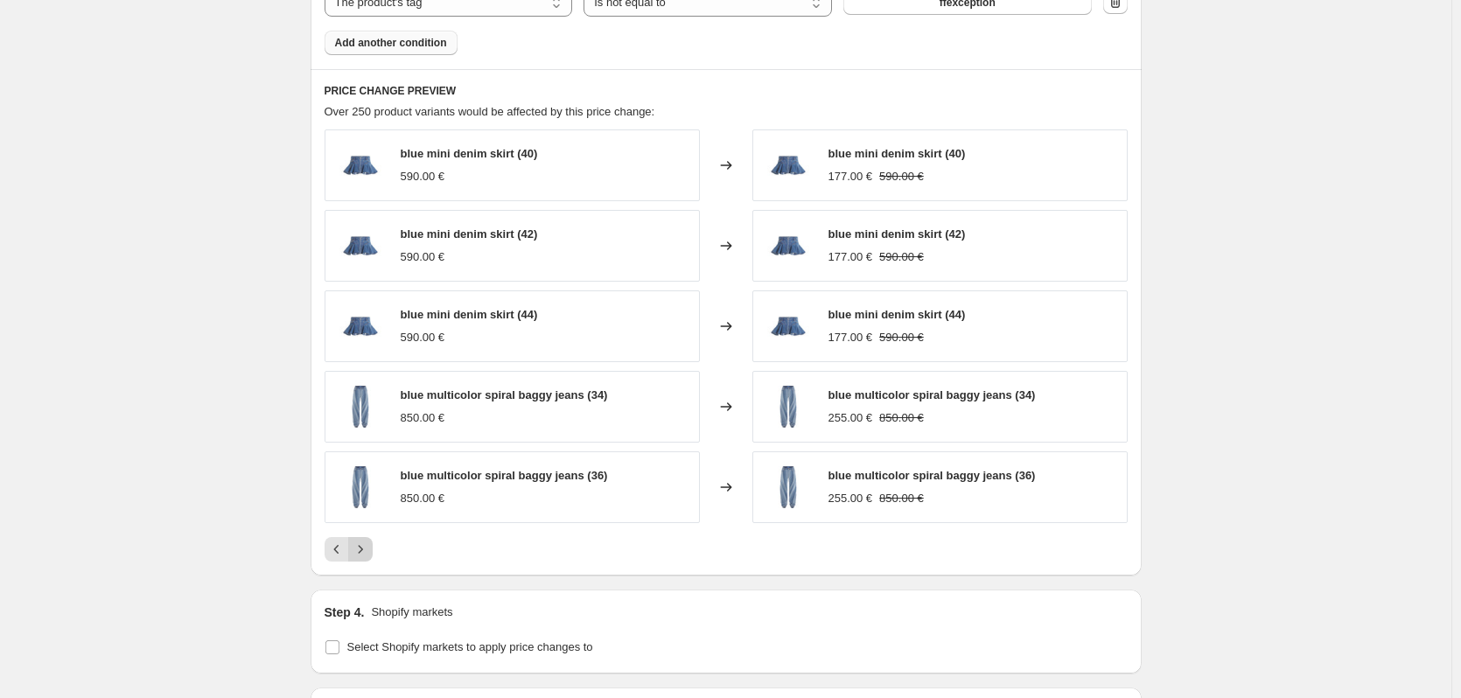
click at [362, 548] on icon "Next" at bounding box center [361, 550] width 18 height 18
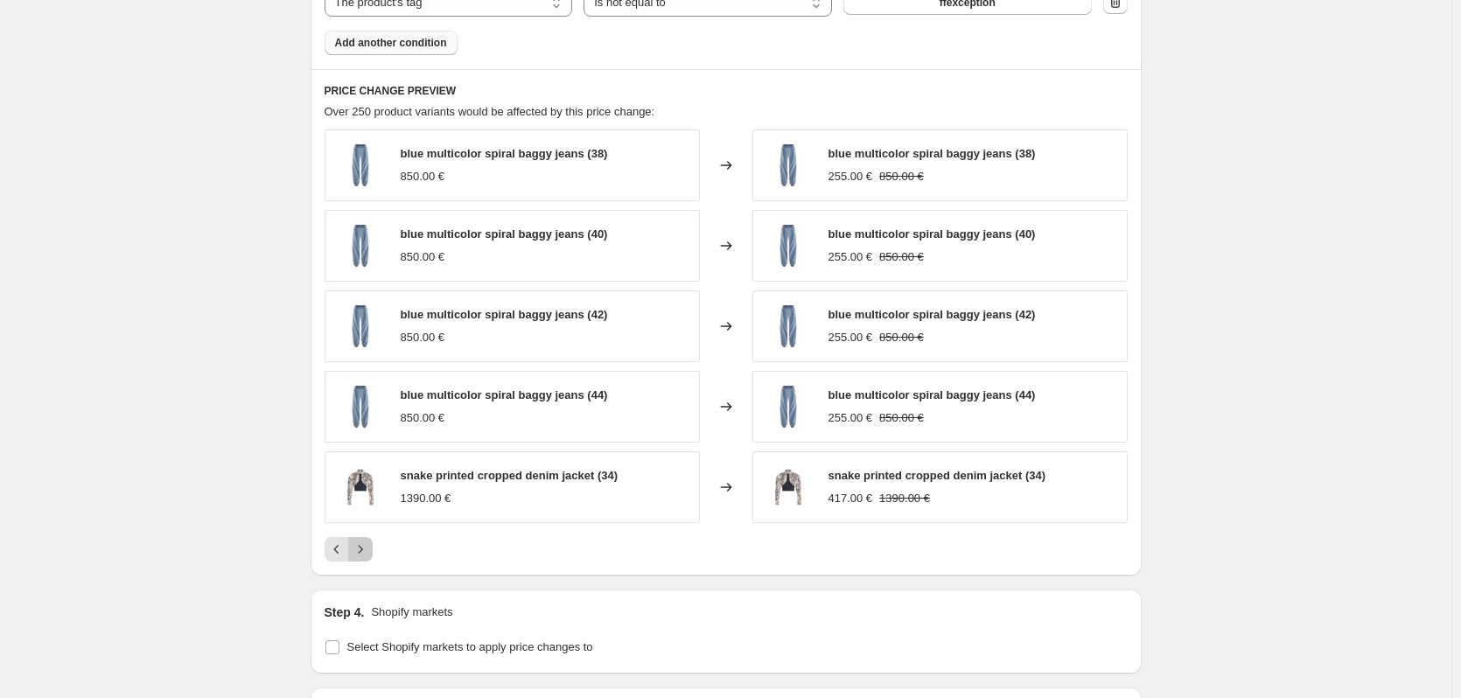
click at [362, 548] on icon "Next" at bounding box center [361, 550] width 18 height 18
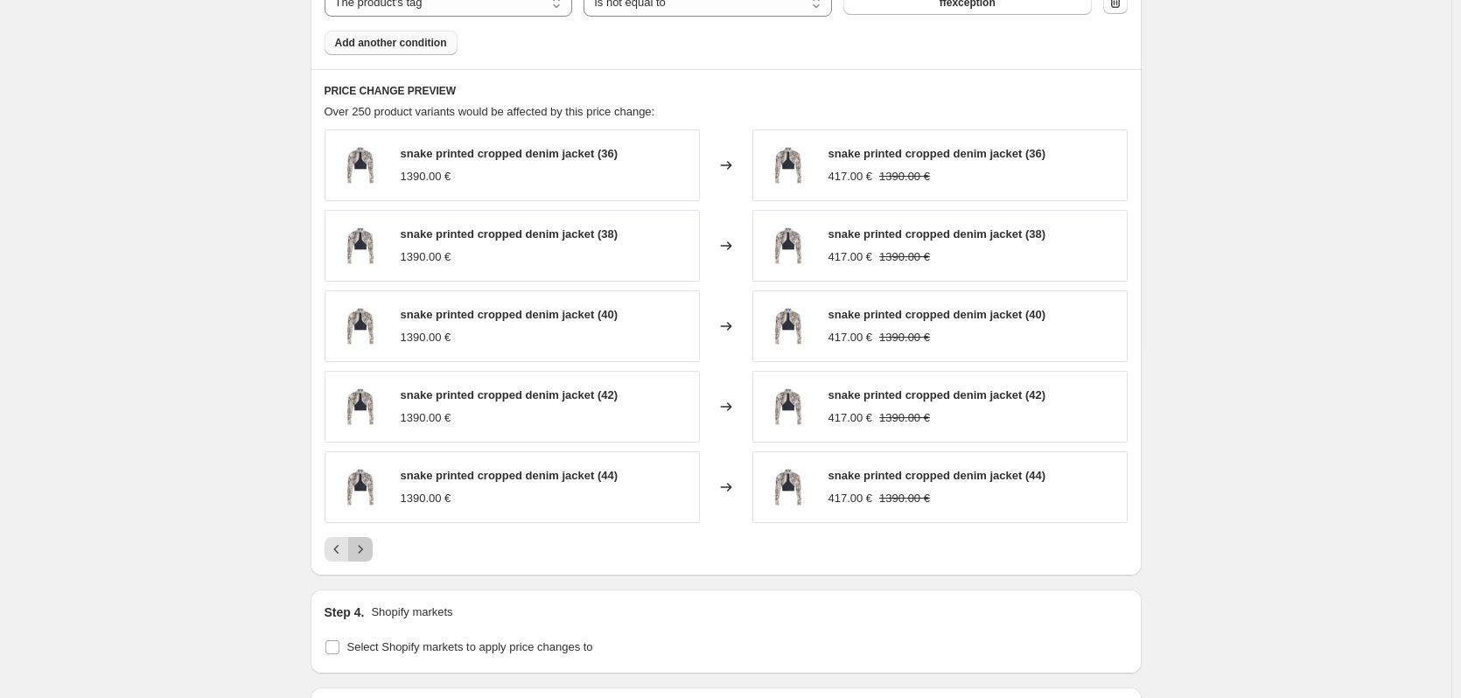
click at [362, 548] on icon "Next" at bounding box center [361, 550] width 18 height 18
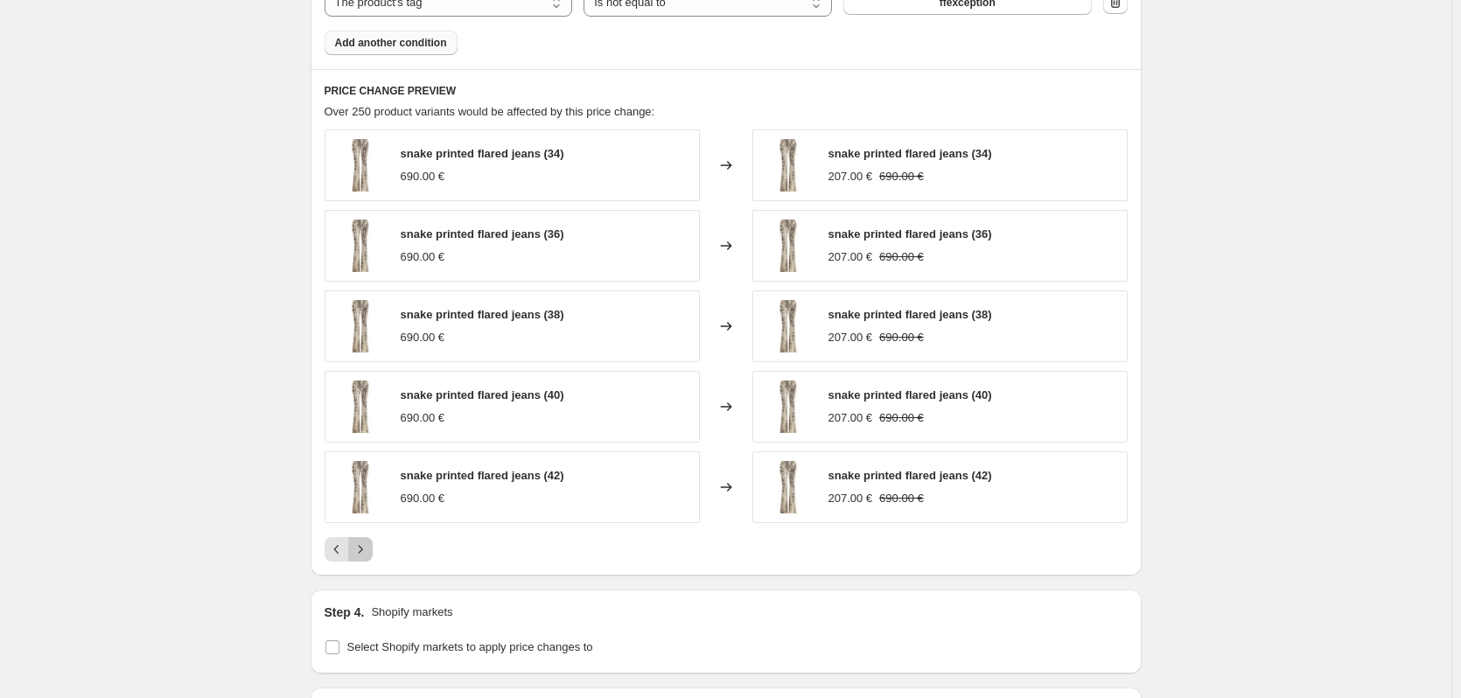
click at [362, 548] on icon "Next" at bounding box center [361, 550] width 18 height 18
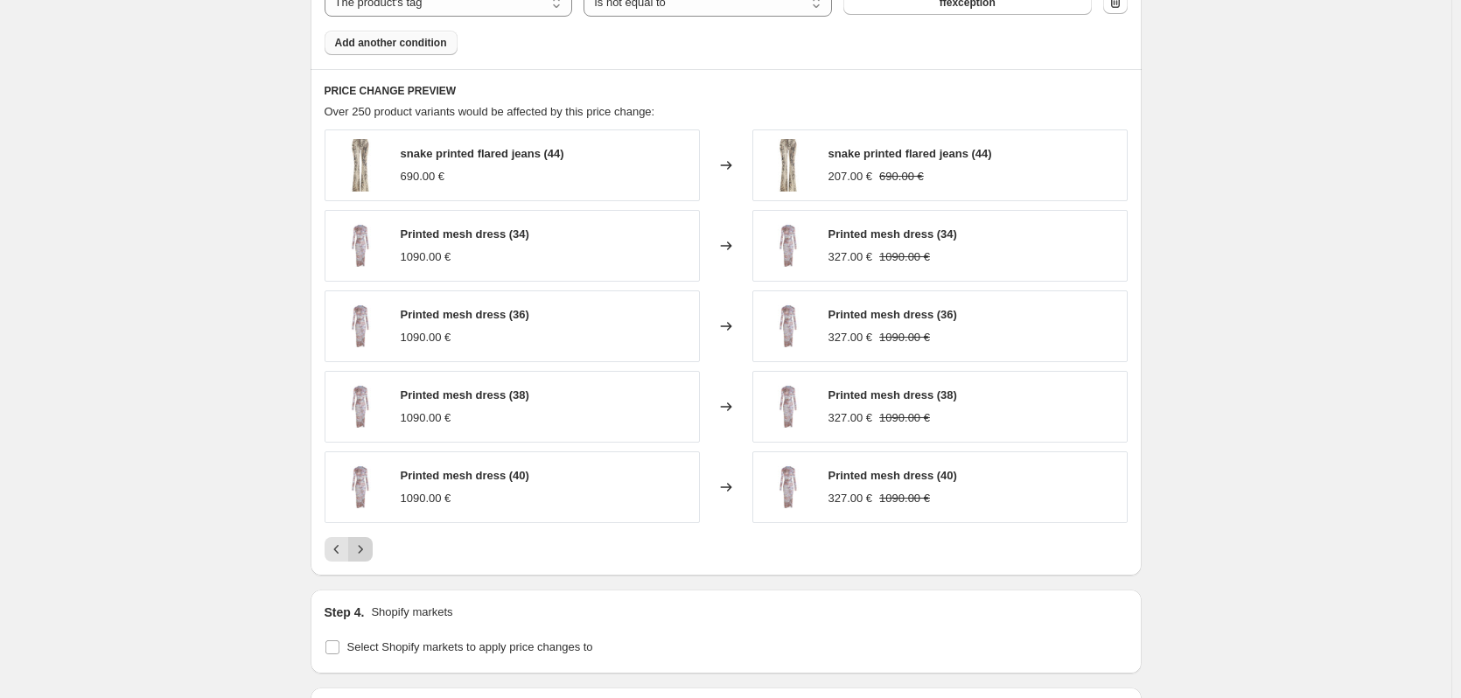
click at [362, 548] on icon "Next" at bounding box center [361, 550] width 18 height 18
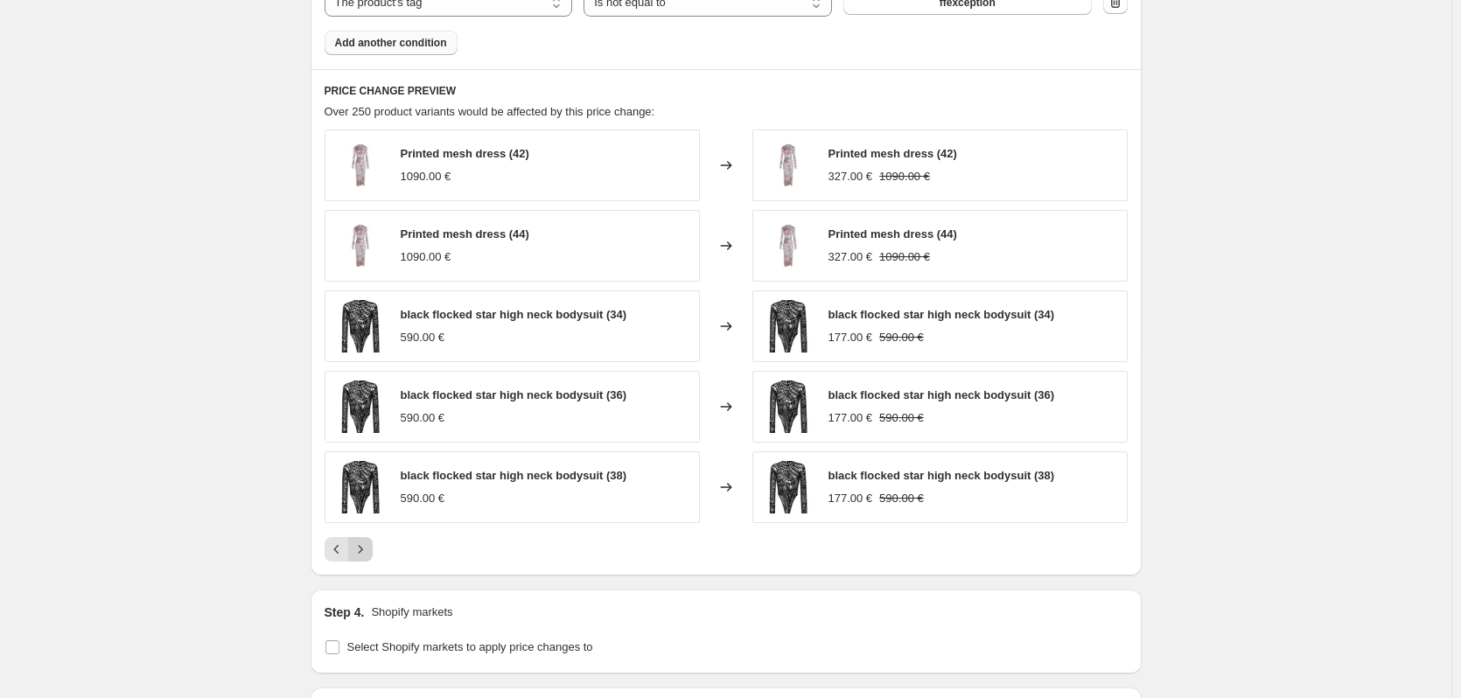
click at [365, 557] on icon "Next" at bounding box center [361, 550] width 18 height 18
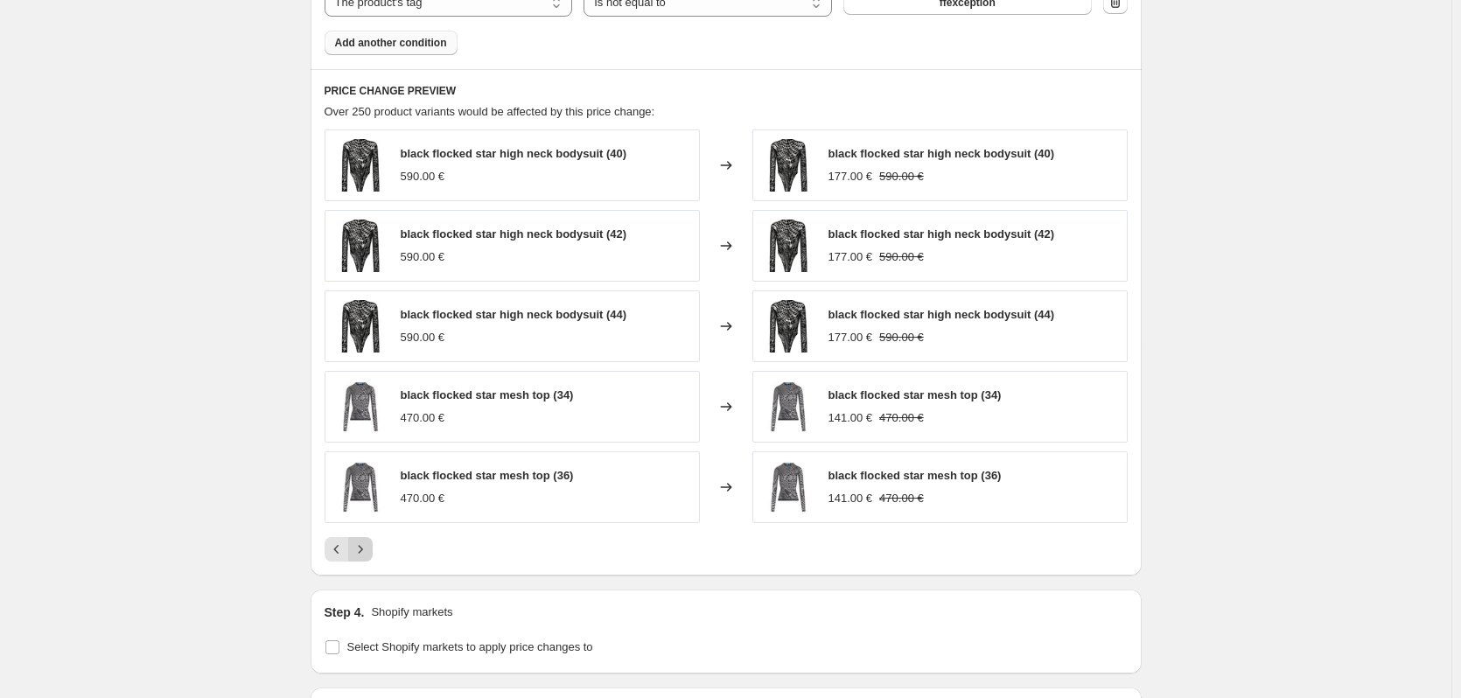
click at [365, 557] on icon "Next" at bounding box center [361, 550] width 18 height 18
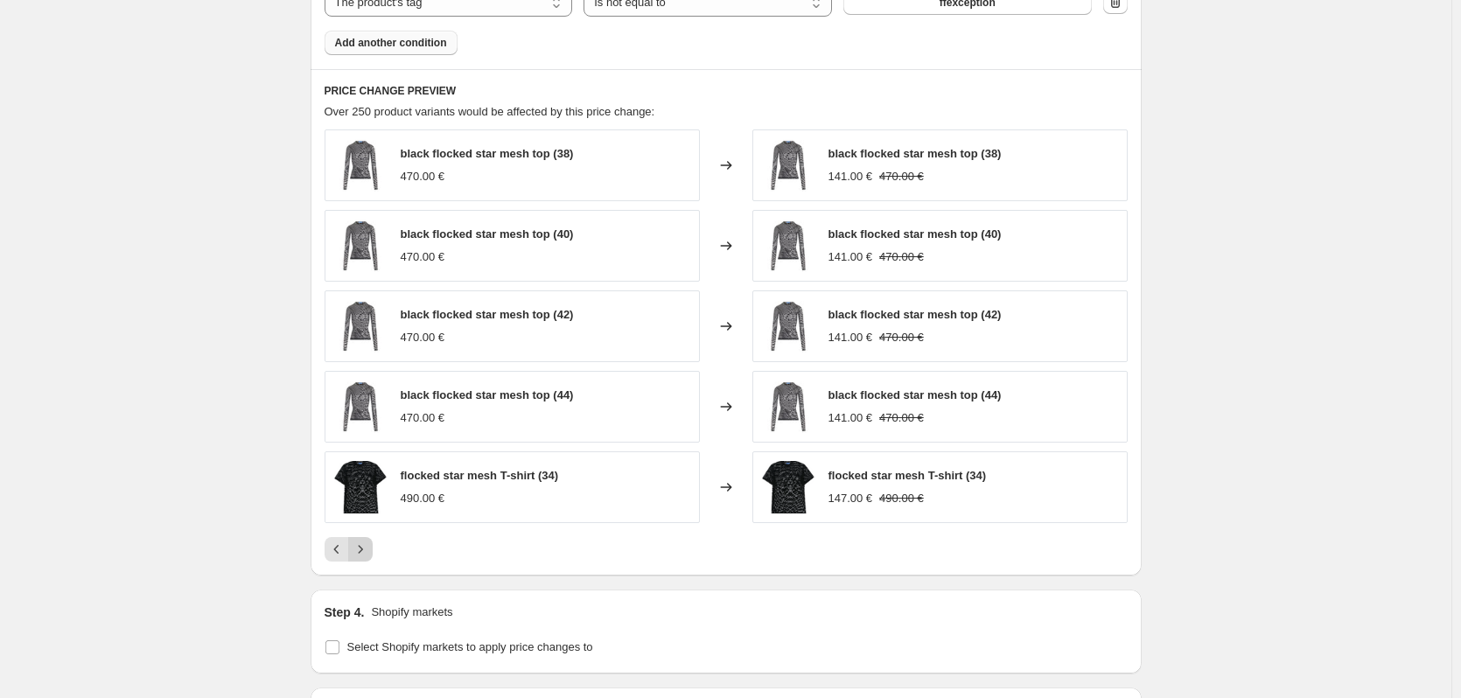
click at [368, 546] on icon "Next" at bounding box center [361, 550] width 18 height 18
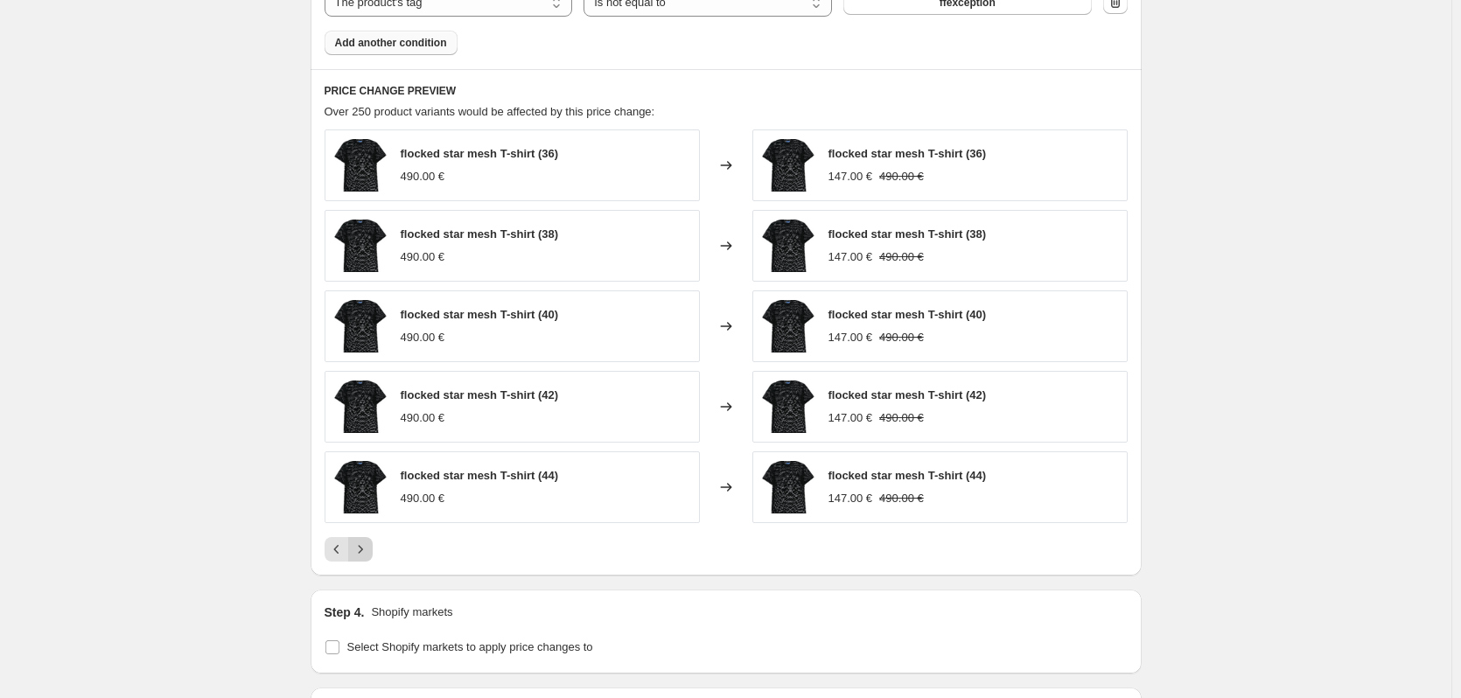
click at [366, 548] on icon "Next" at bounding box center [361, 550] width 18 height 18
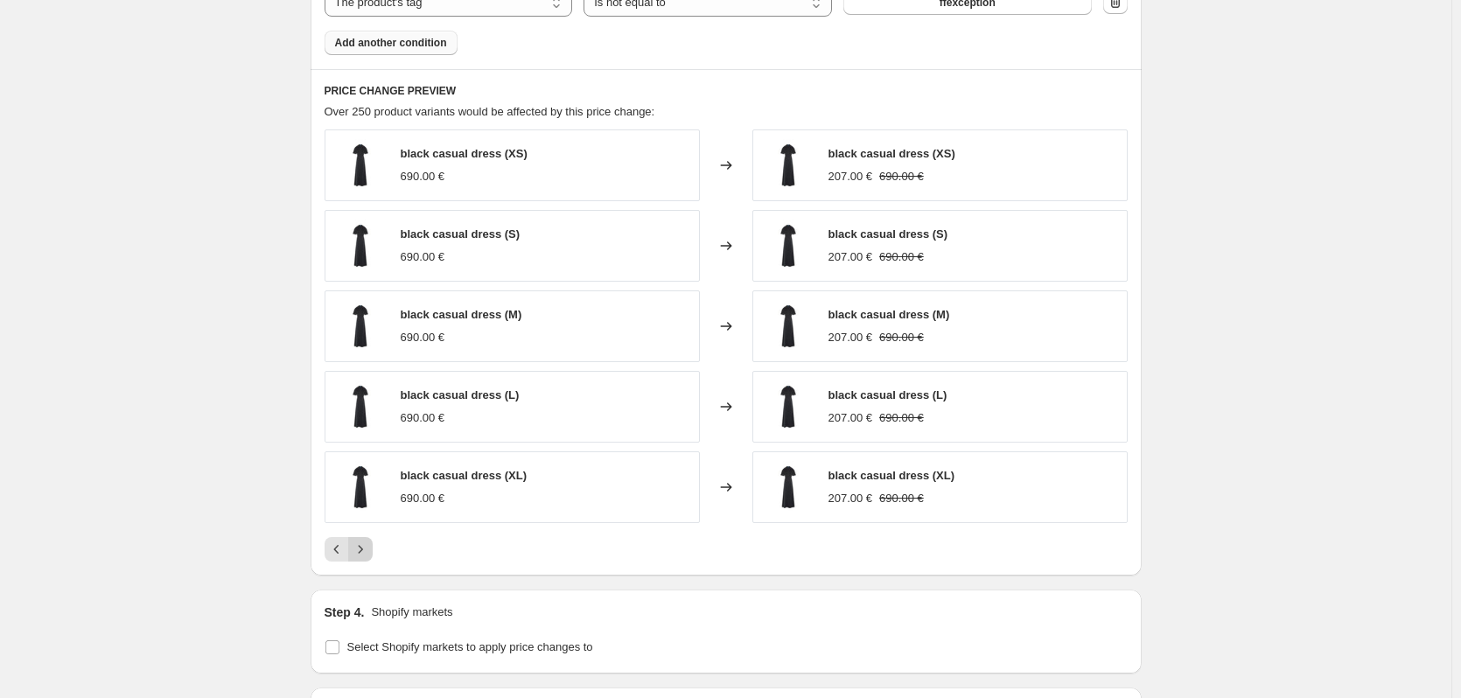
click at [366, 549] on icon "Next" at bounding box center [361, 550] width 18 height 18
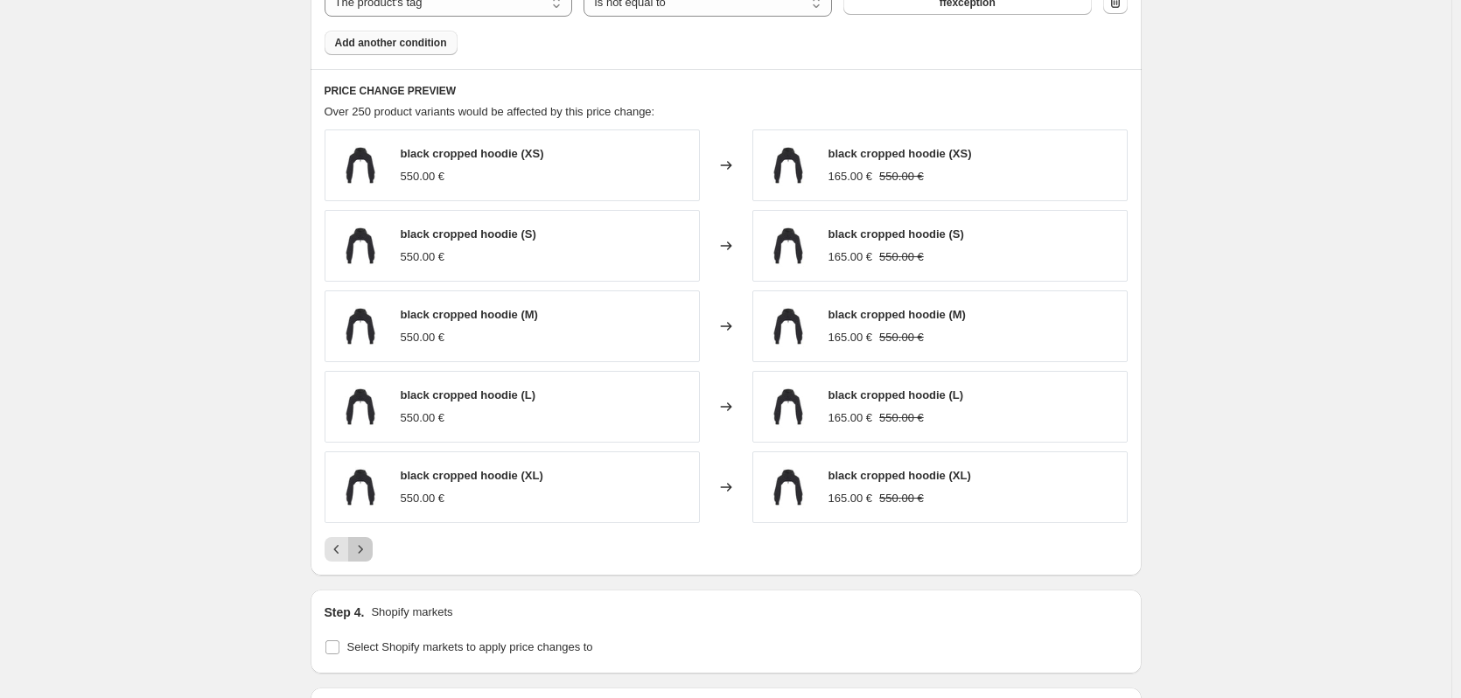
click at [366, 549] on icon "Next" at bounding box center [361, 550] width 18 height 18
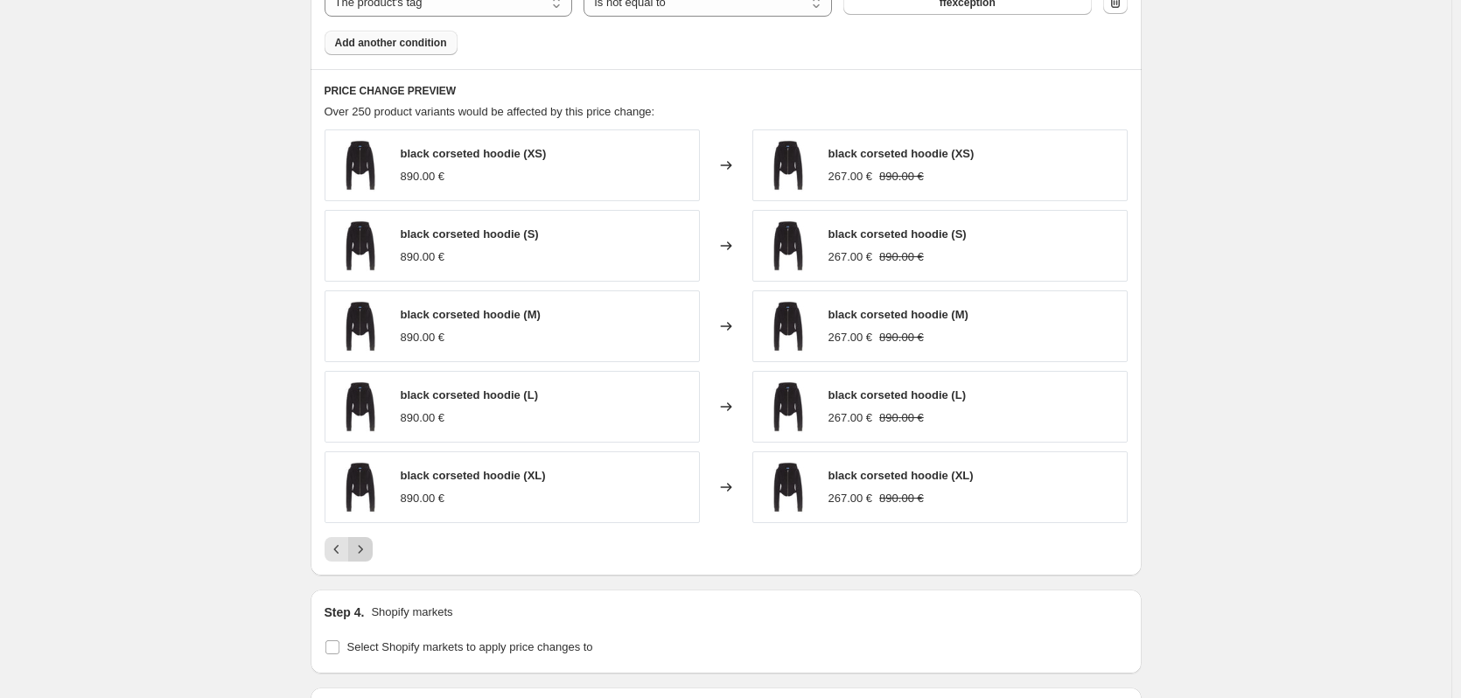
click at [366, 550] on icon "Next" at bounding box center [361, 550] width 18 height 18
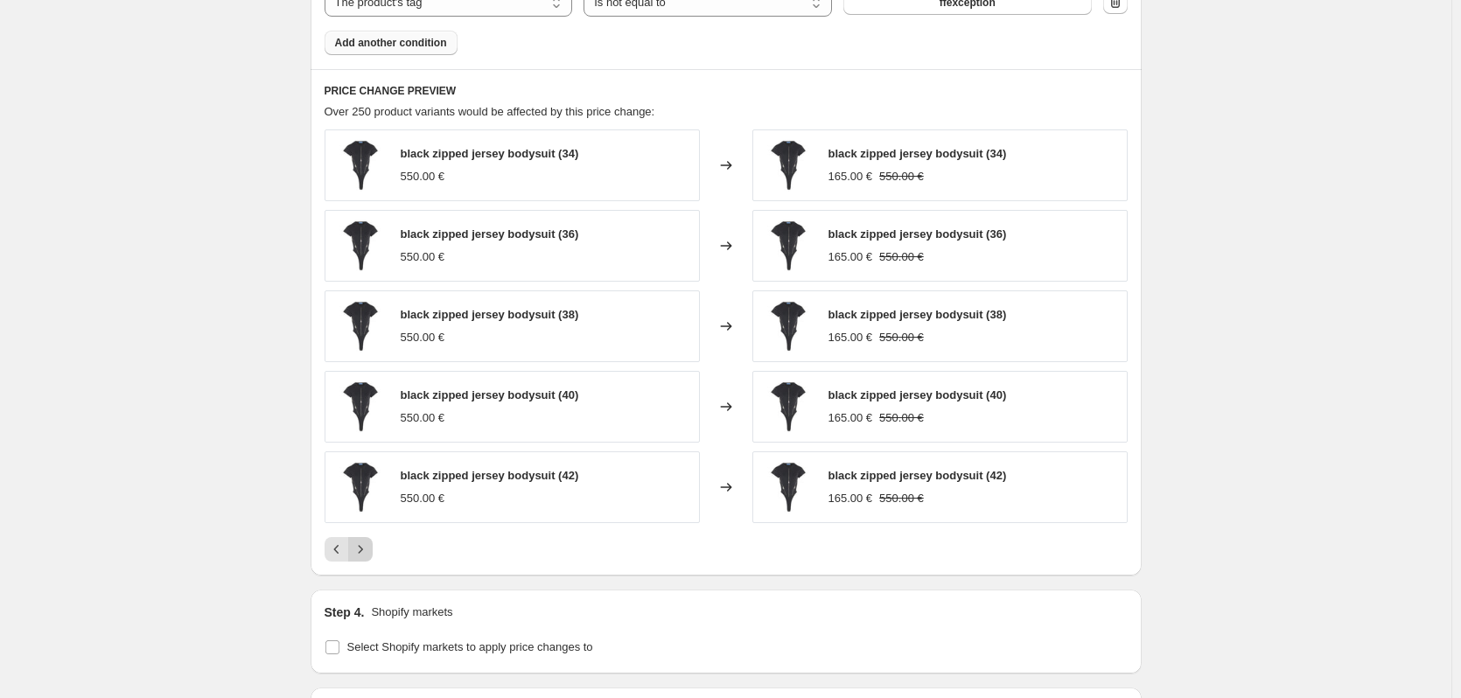
click at [366, 550] on icon "Next" at bounding box center [361, 550] width 18 height 18
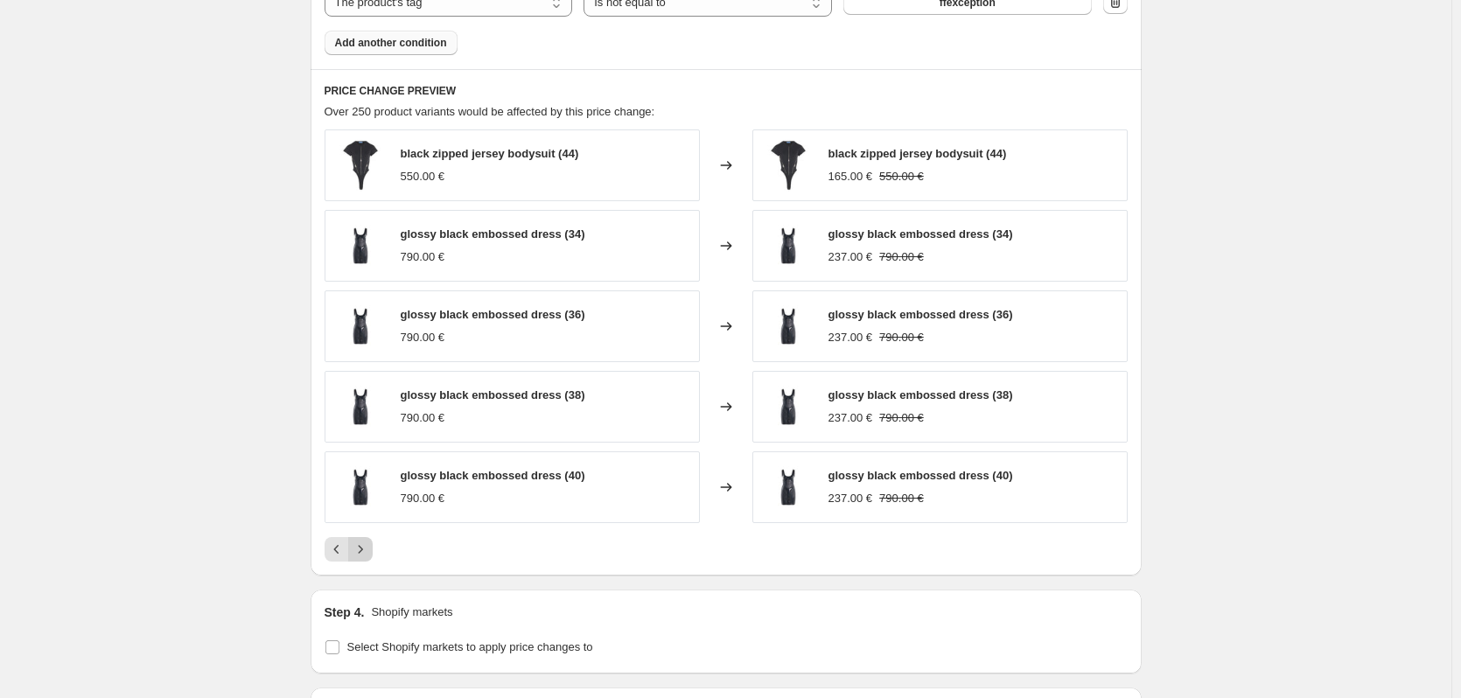
click at [369, 555] on icon "Next" at bounding box center [361, 550] width 18 height 18
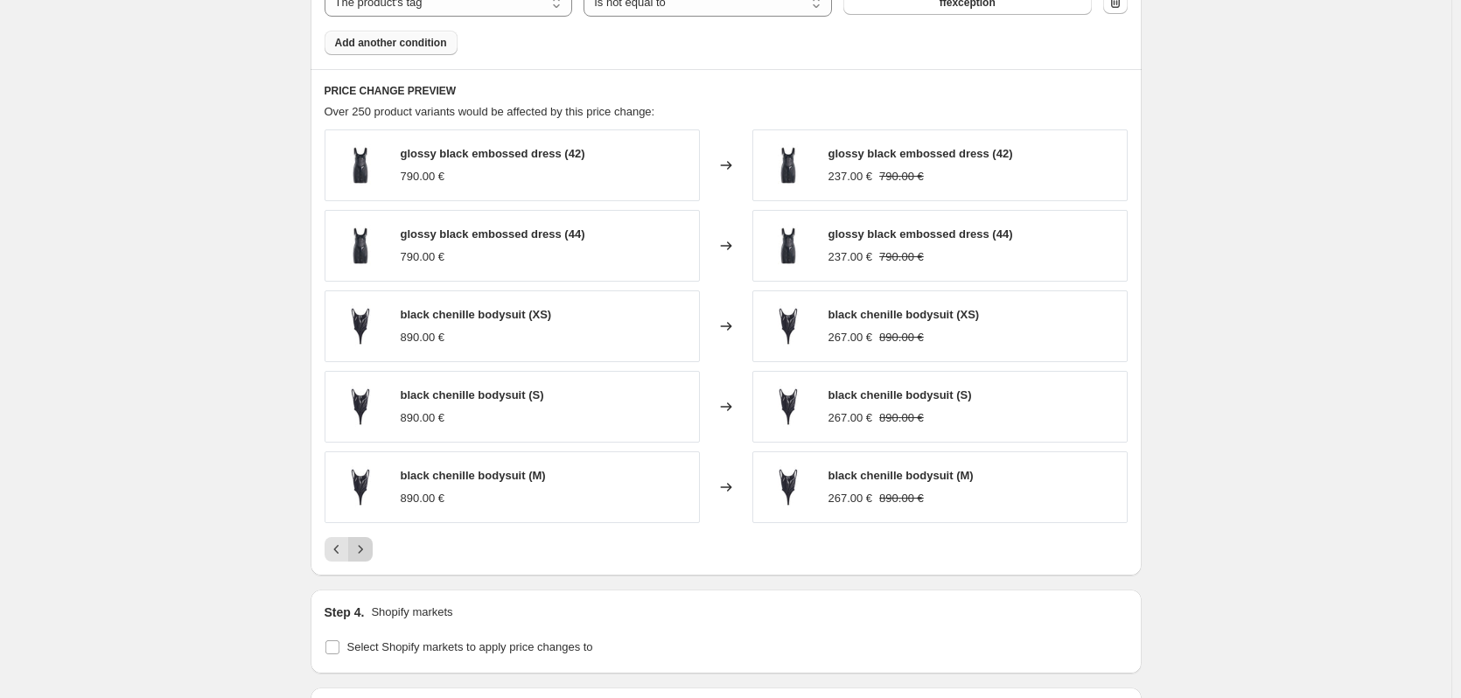
click at [369, 550] on icon "Next" at bounding box center [361, 550] width 18 height 18
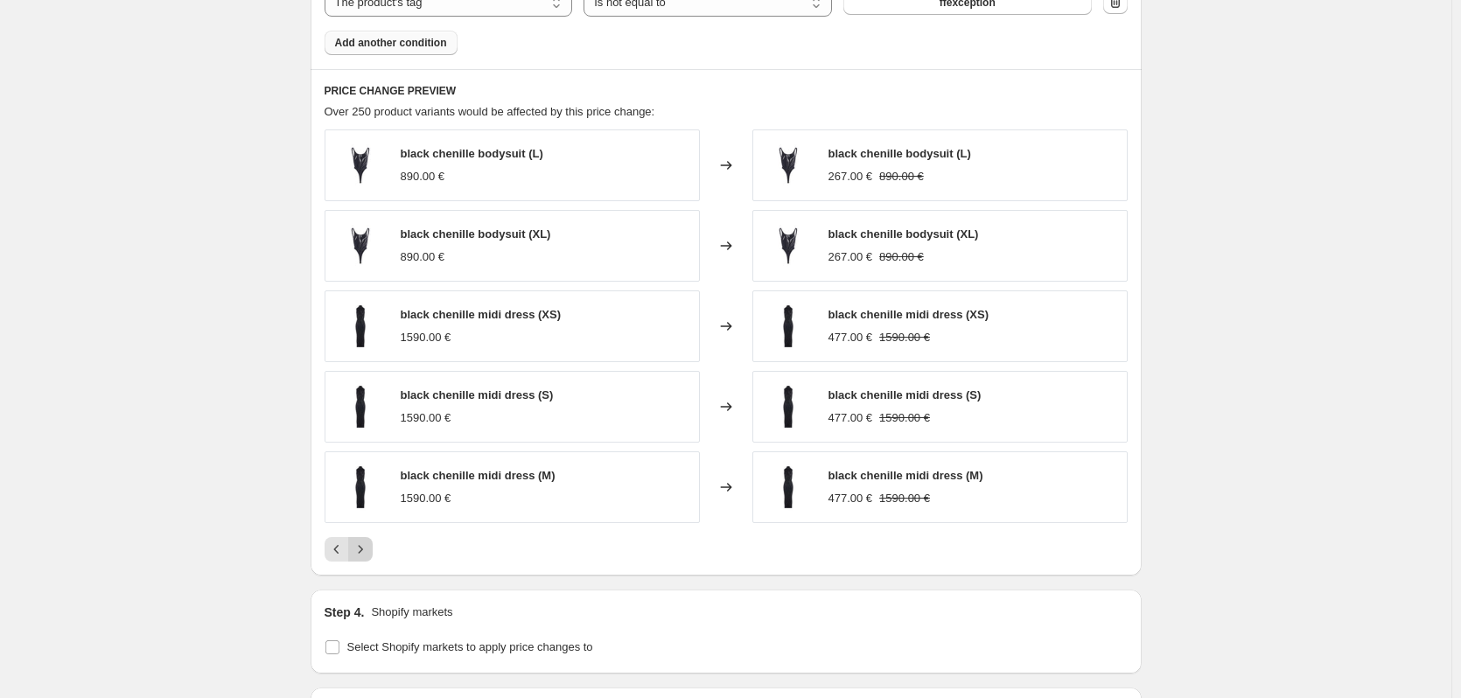
click at [368, 552] on icon "Next" at bounding box center [361, 550] width 18 height 18
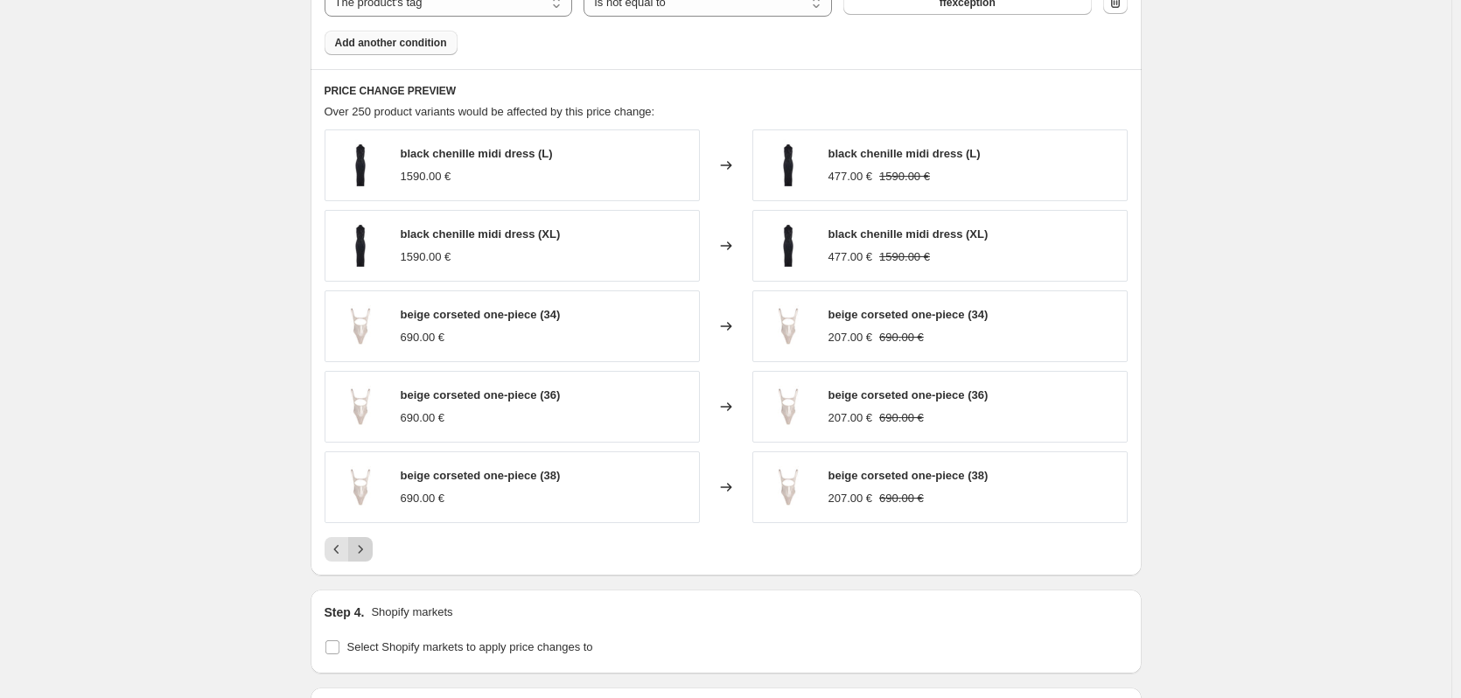
click at [368, 552] on icon "Next" at bounding box center [361, 550] width 18 height 18
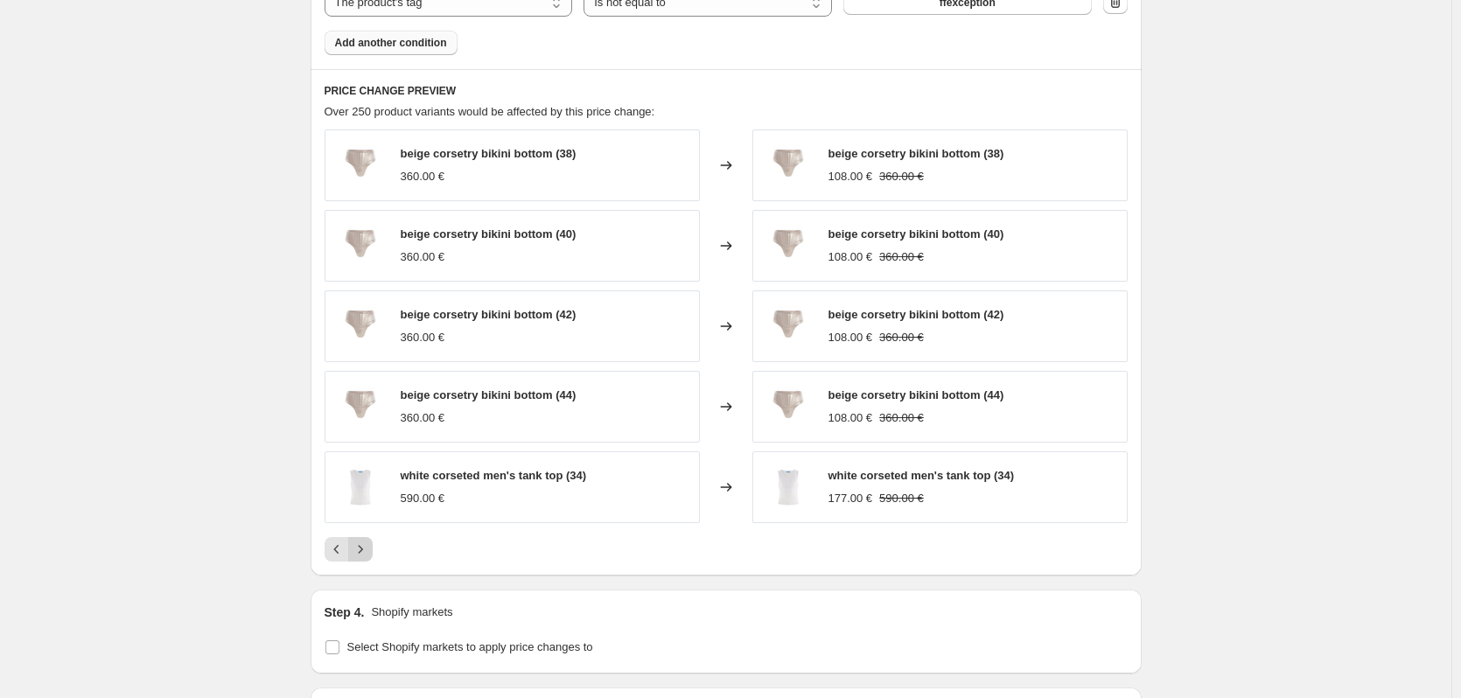
click at [368, 552] on icon "Next" at bounding box center [361, 550] width 18 height 18
click at [364, 545] on icon "Next" at bounding box center [361, 550] width 18 height 18
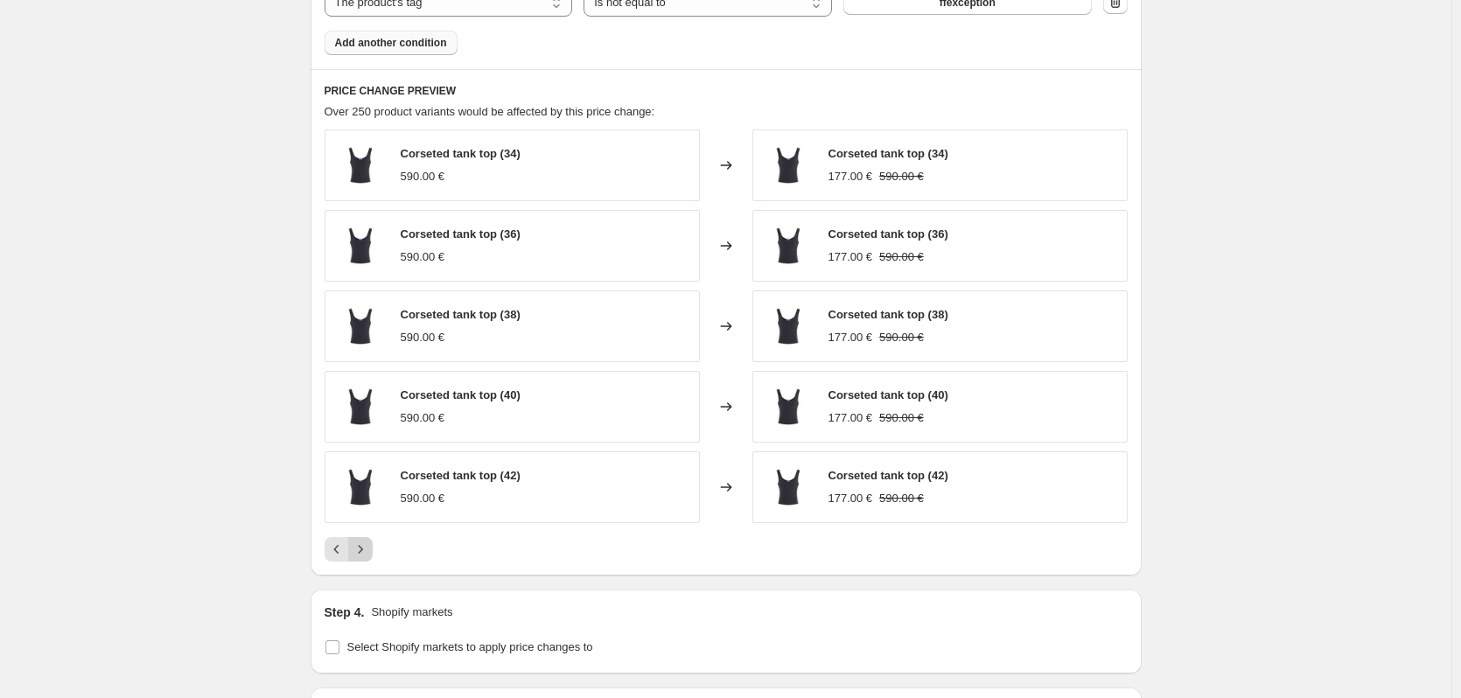
click at [358, 555] on icon "Next" at bounding box center [361, 550] width 18 height 18
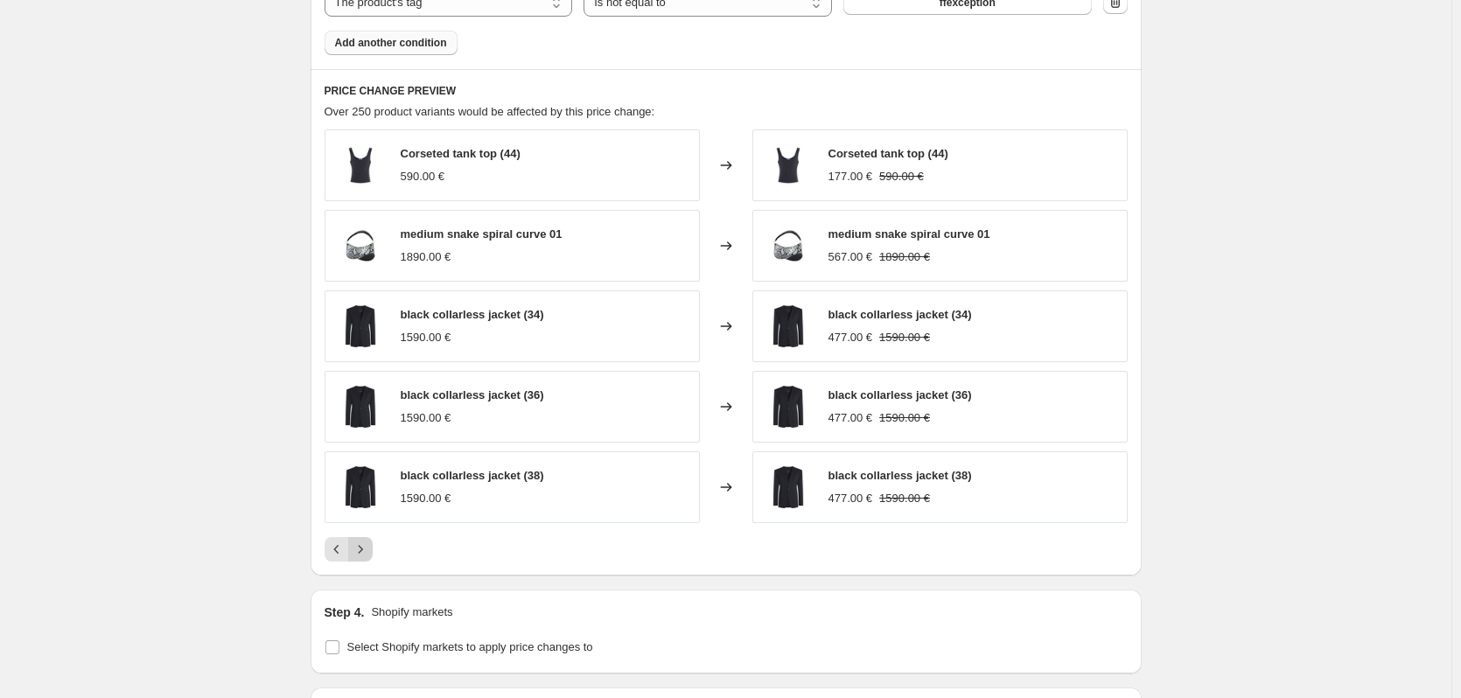
click at [363, 552] on icon "Next" at bounding box center [361, 550] width 18 height 18
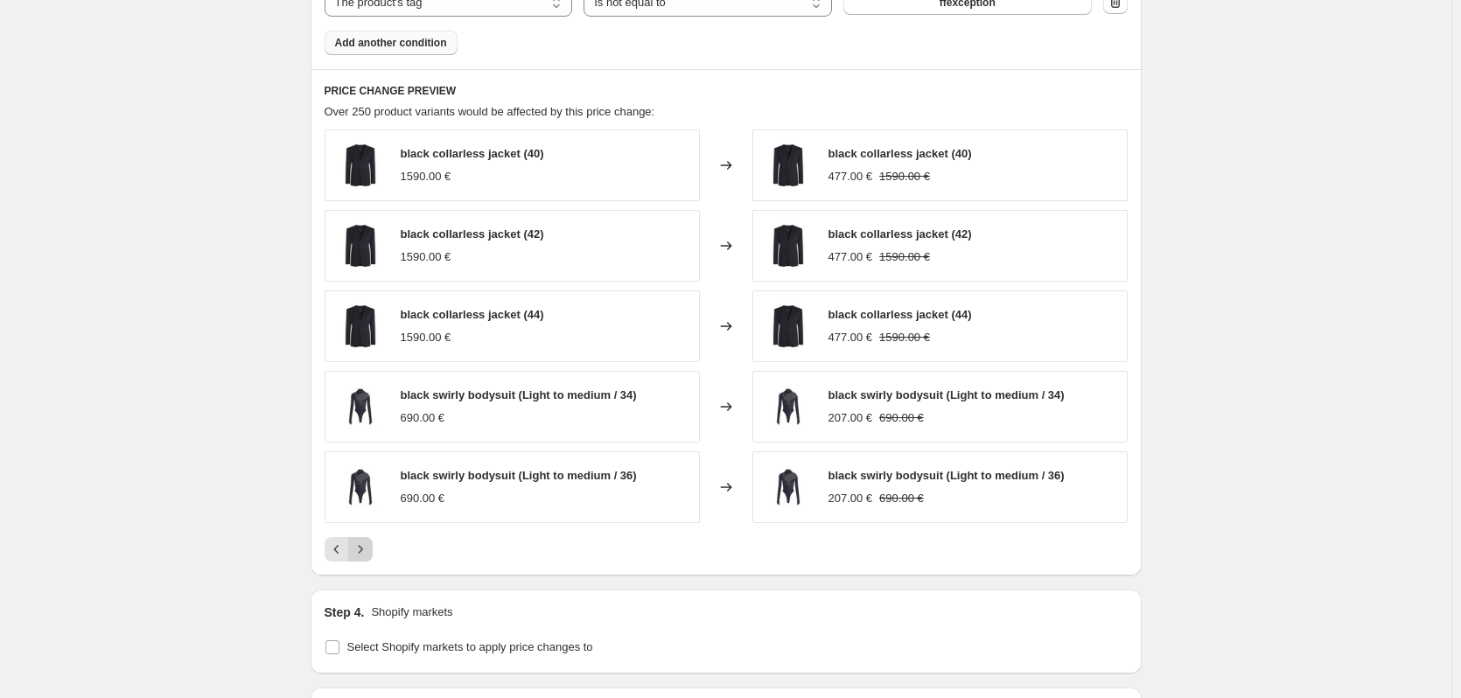
click at [363, 552] on icon "Next" at bounding box center [361, 550] width 18 height 18
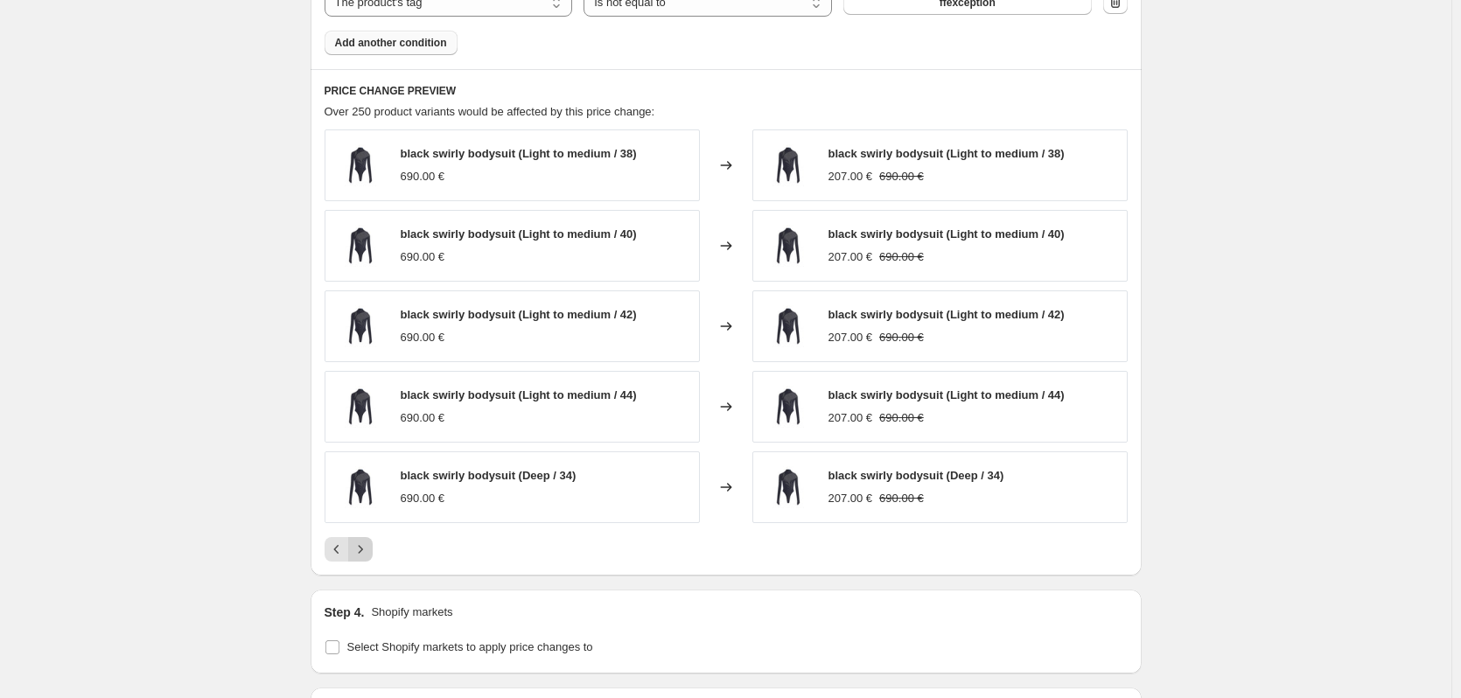
click at [363, 552] on icon "Next" at bounding box center [361, 550] width 18 height 18
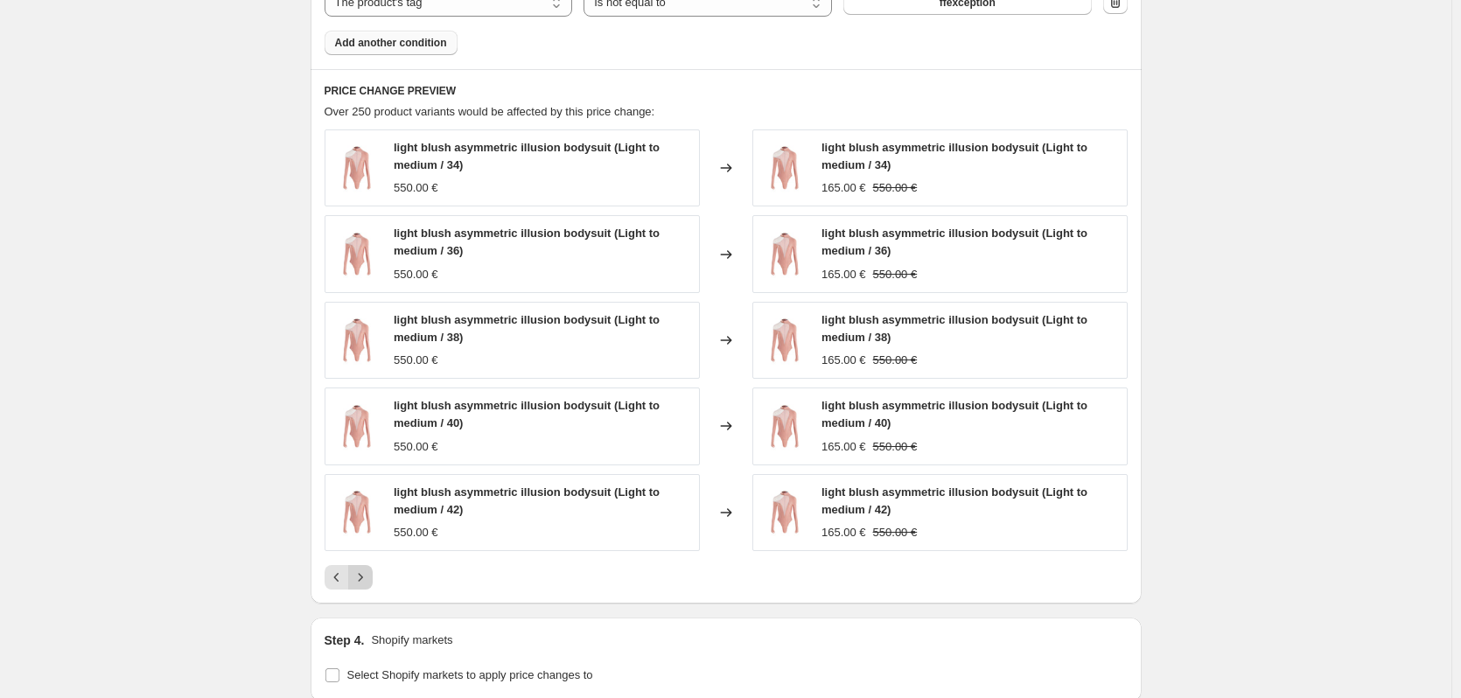
click at [373, 574] on button "Next" at bounding box center [360, 577] width 25 height 25
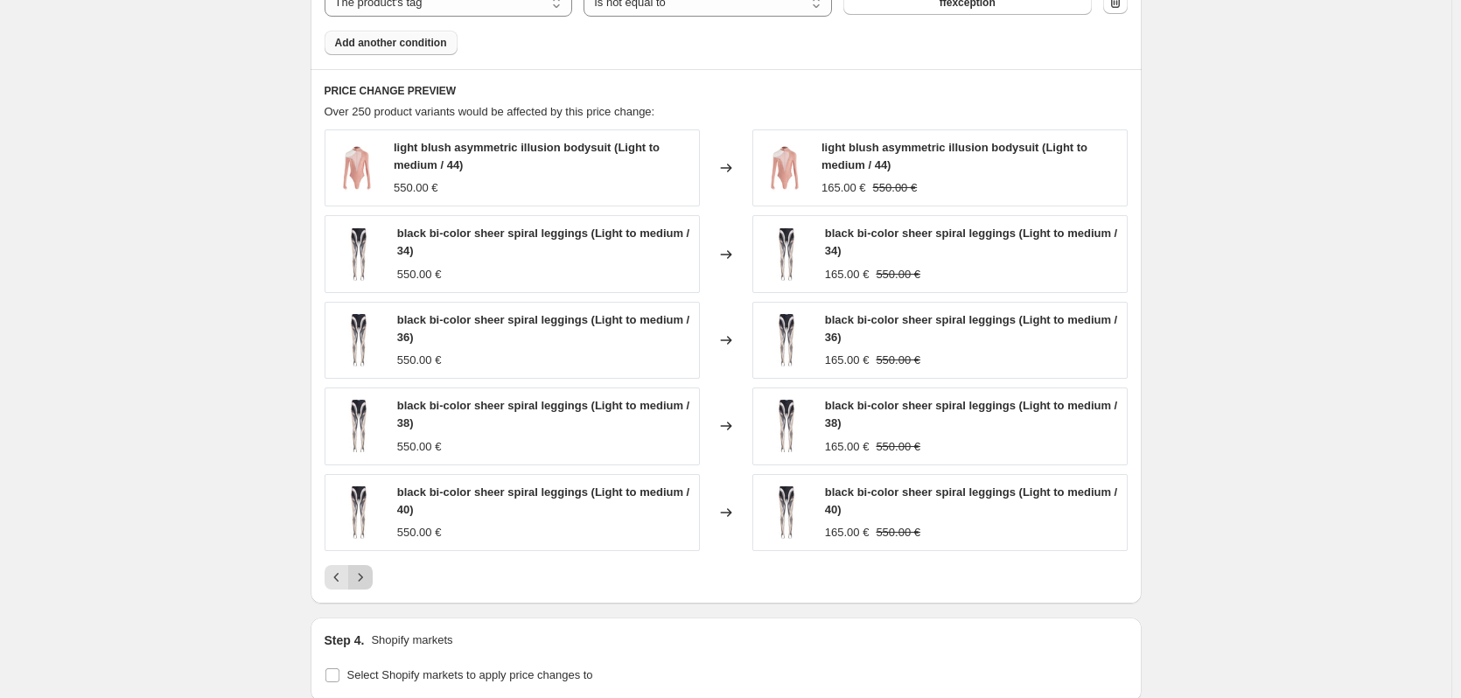
click at [369, 573] on icon "Next" at bounding box center [361, 578] width 18 height 18
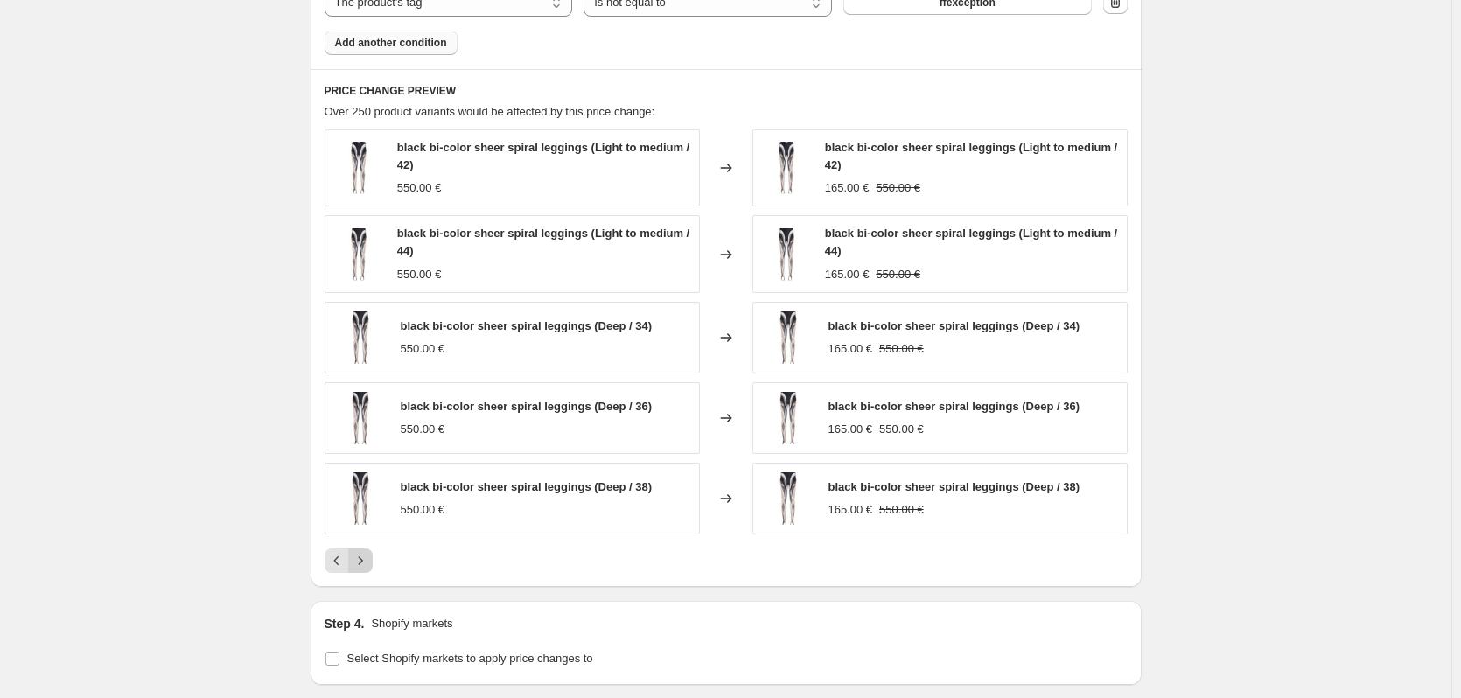
click at [368, 565] on icon "Next" at bounding box center [361, 561] width 18 height 18
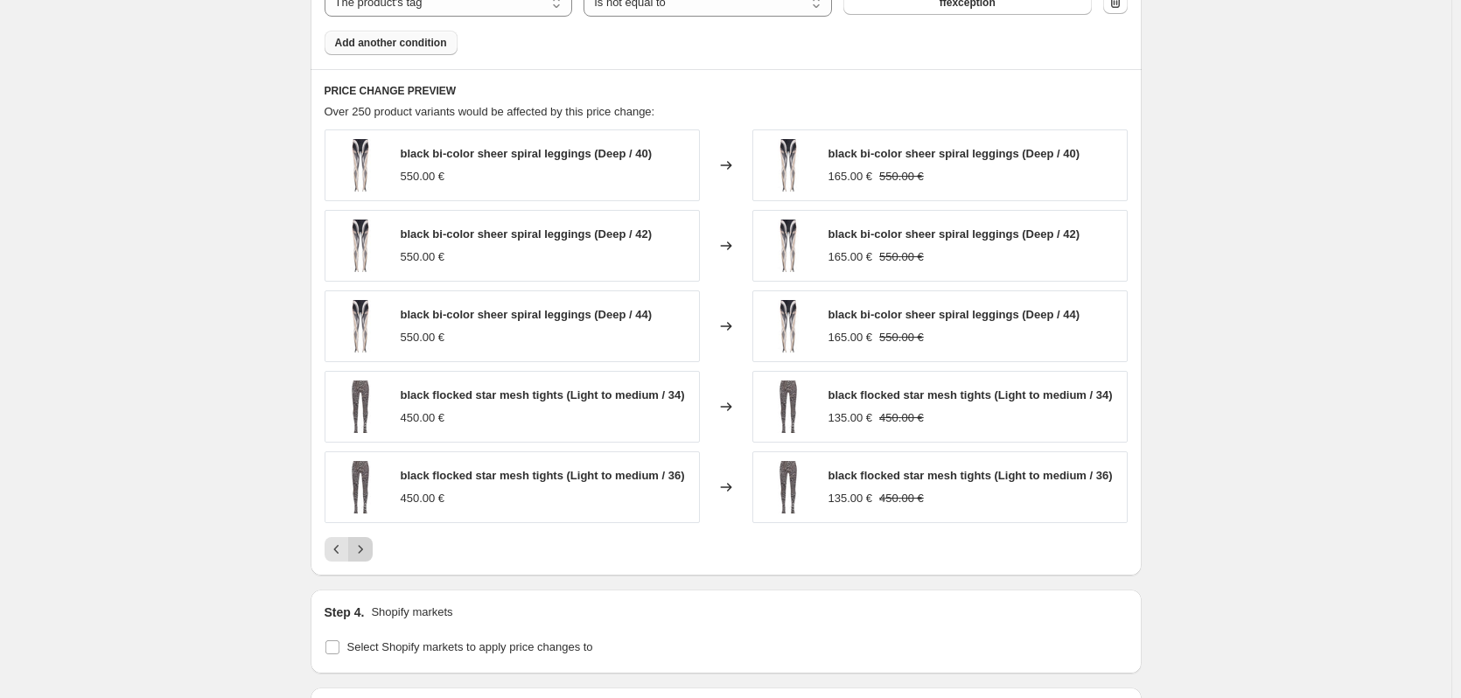
click at [369, 543] on icon "Next" at bounding box center [361, 550] width 18 height 18
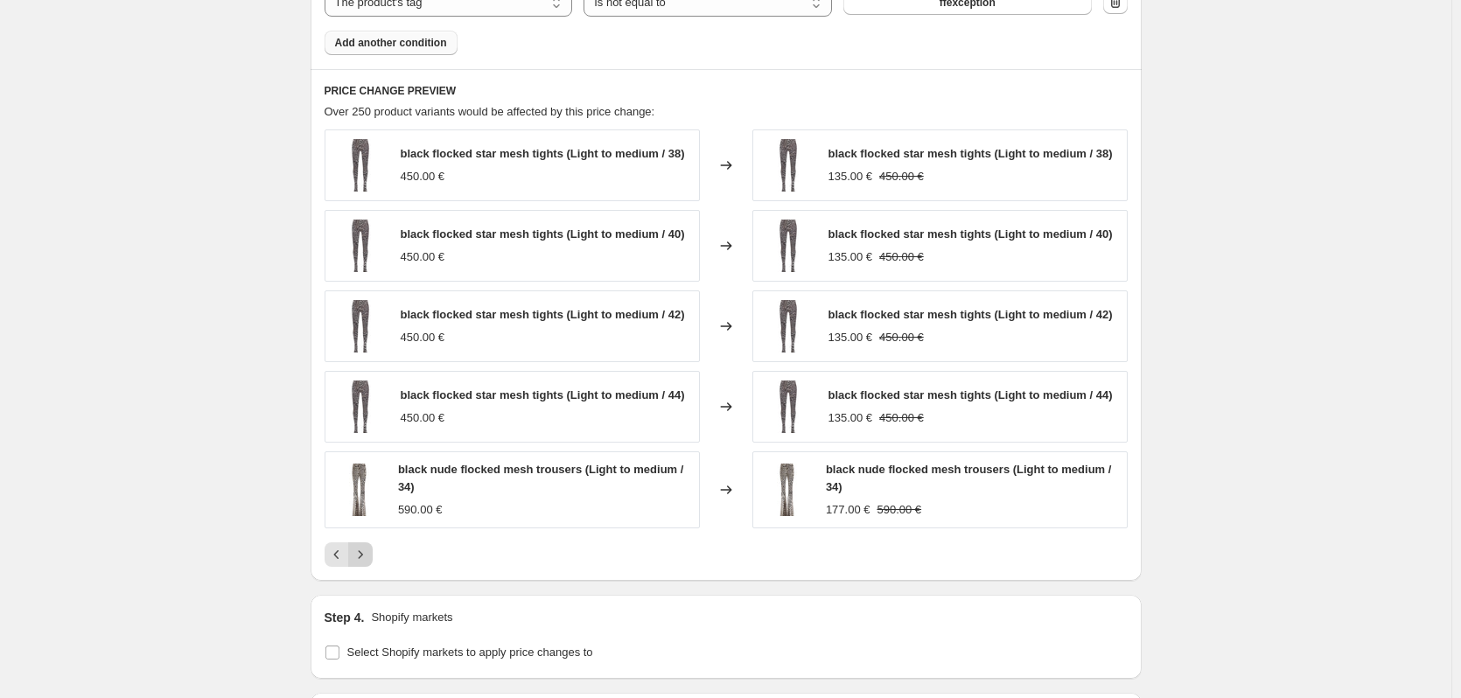
click at [362, 557] on icon "Next" at bounding box center [360, 555] width 4 height 8
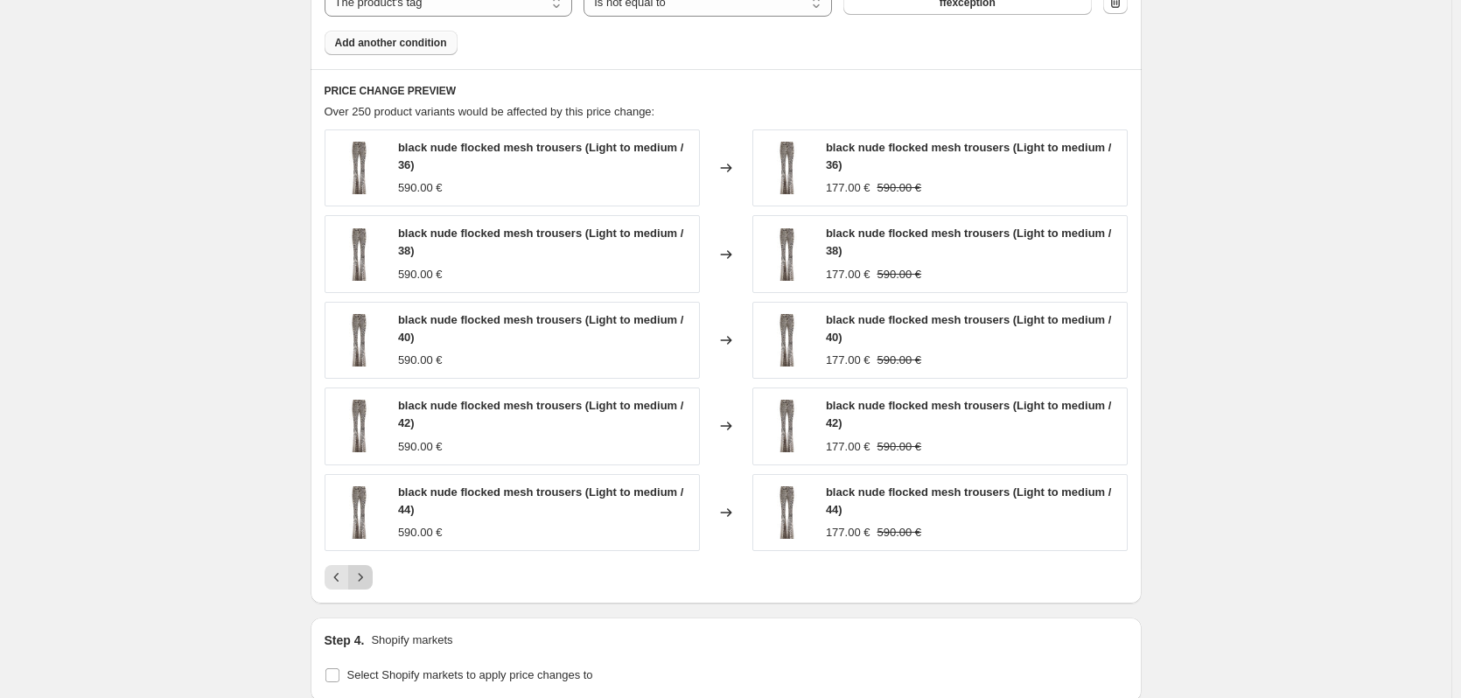
click at [368, 574] on icon "Next" at bounding box center [361, 578] width 18 height 18
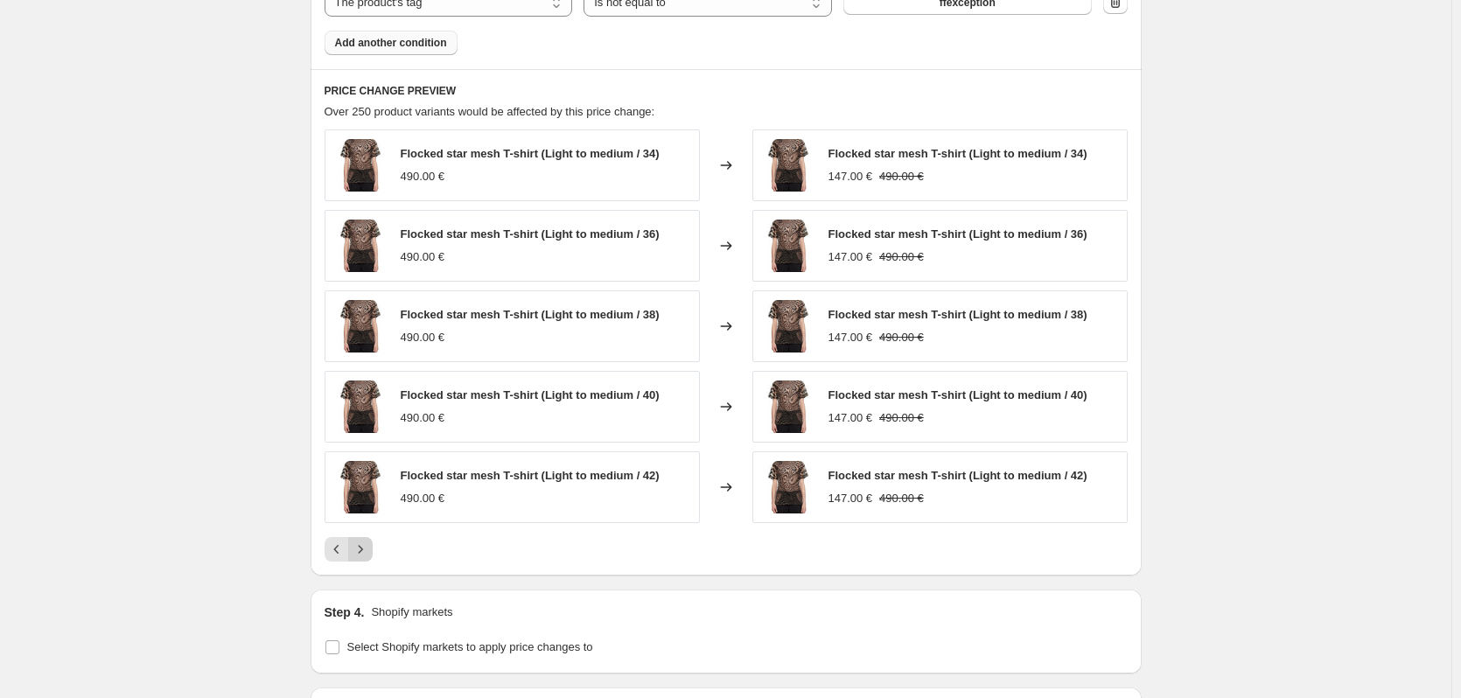
click at [368, 556] on icon "Next" at bounding box center [361, 550] width 18 height 18
click at [367, 554] on icon "Next" at bounding box center [361, 550] width 18 height 18
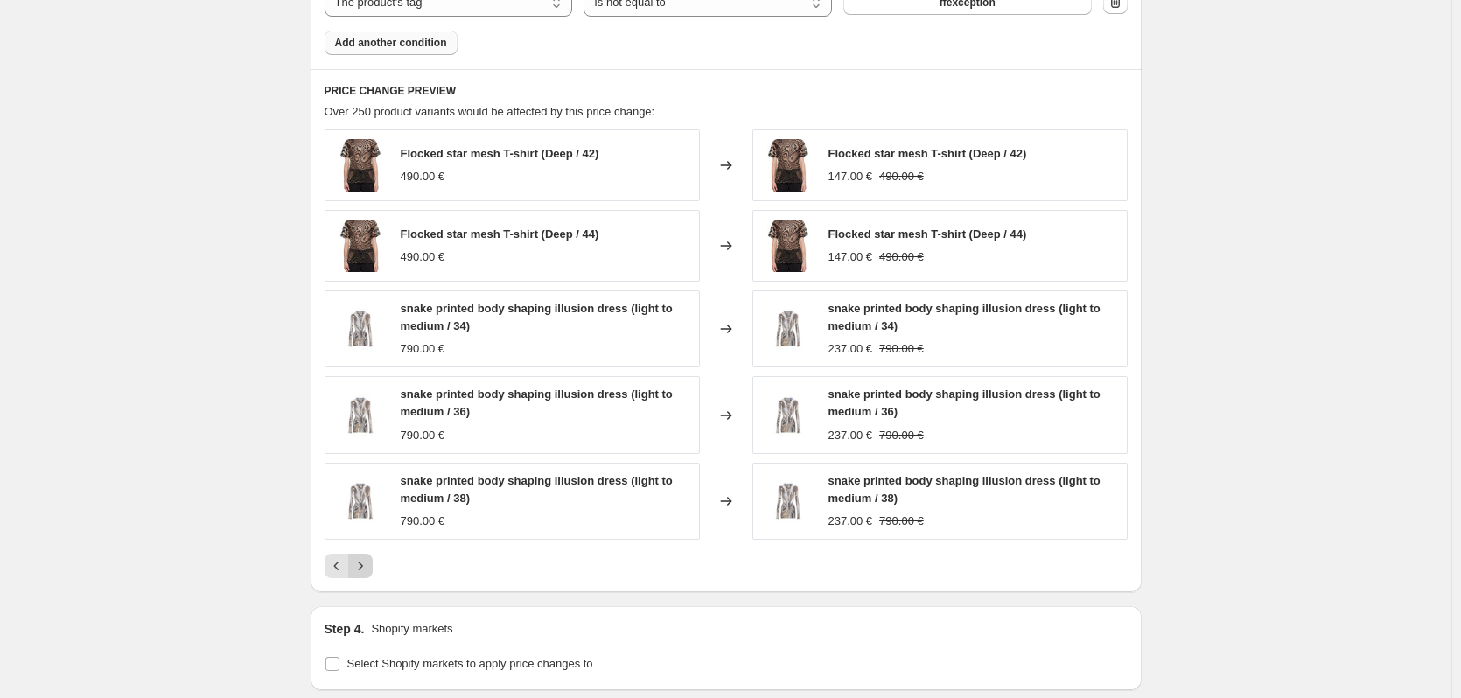
click at [369, 569] on icon "Next" at bounding box center [361, 566] width 18 height 18
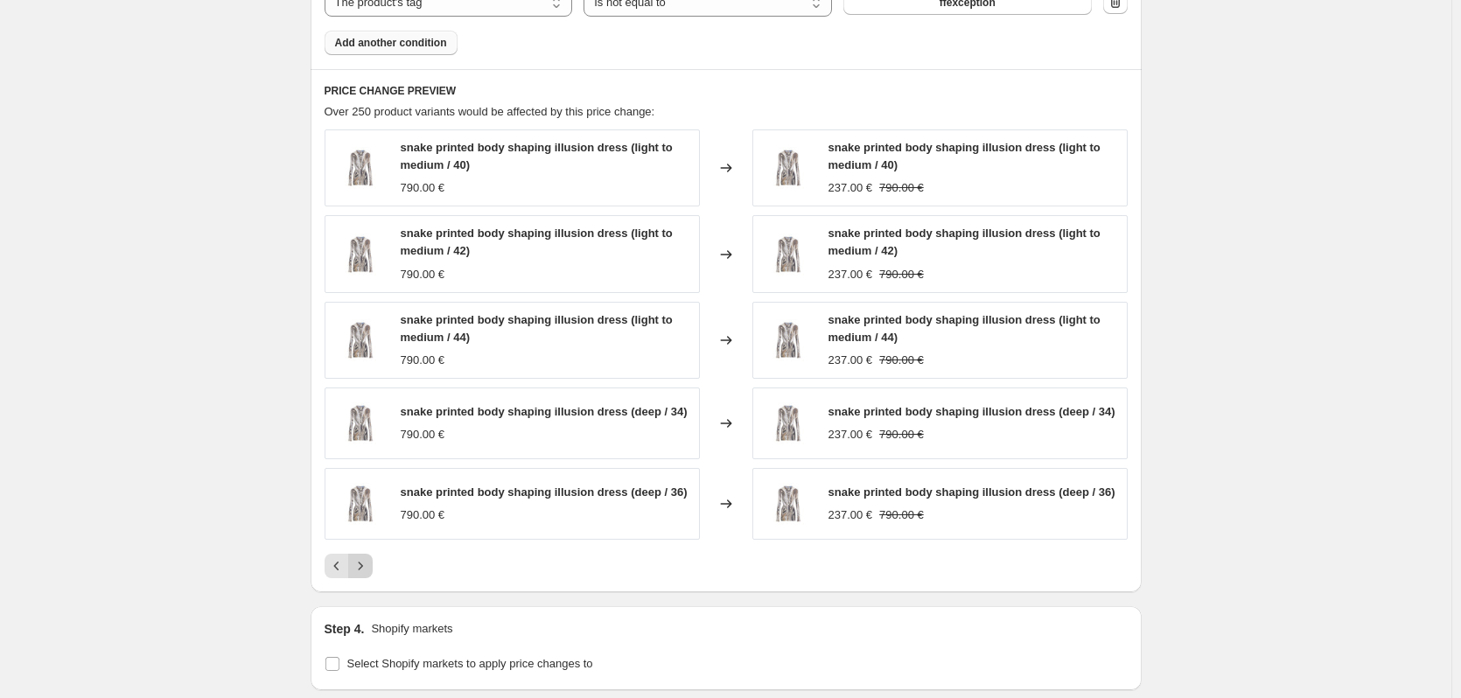
click at [369, 566] on icon "Next" at bounding box center [361, 566] width 18 height 18
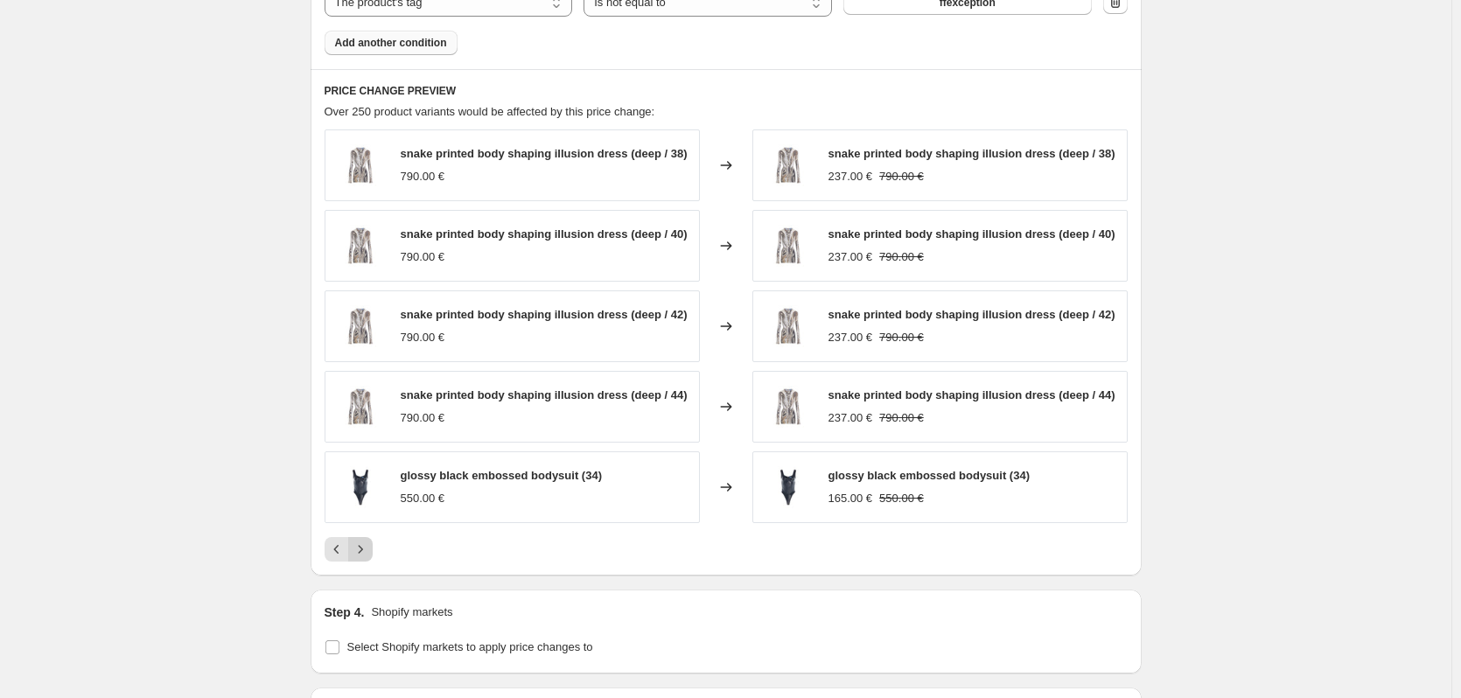
click at [363, 550] on icon "Next" at bounding box center [361, 550] width 18 height 18
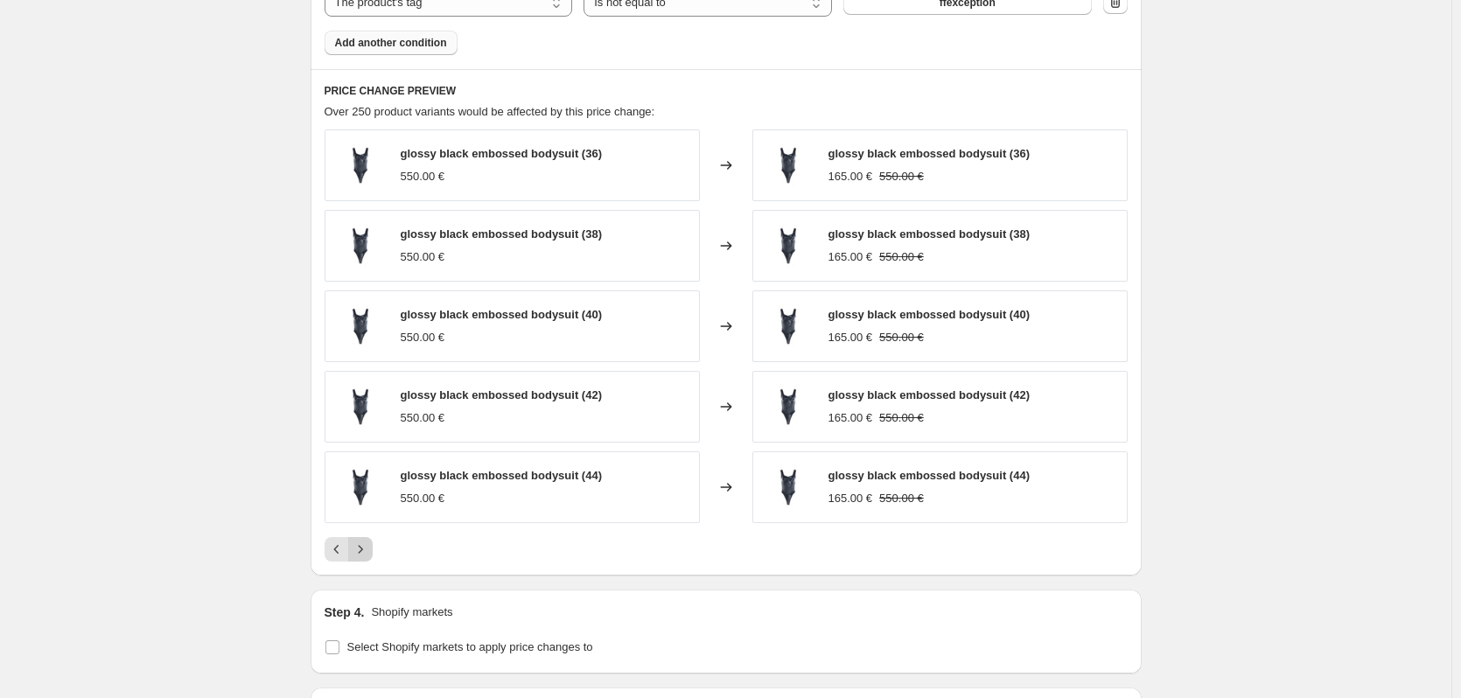
click at [362, 551] on icon "Next" at bounding box center [360, 549] width 4 height 8
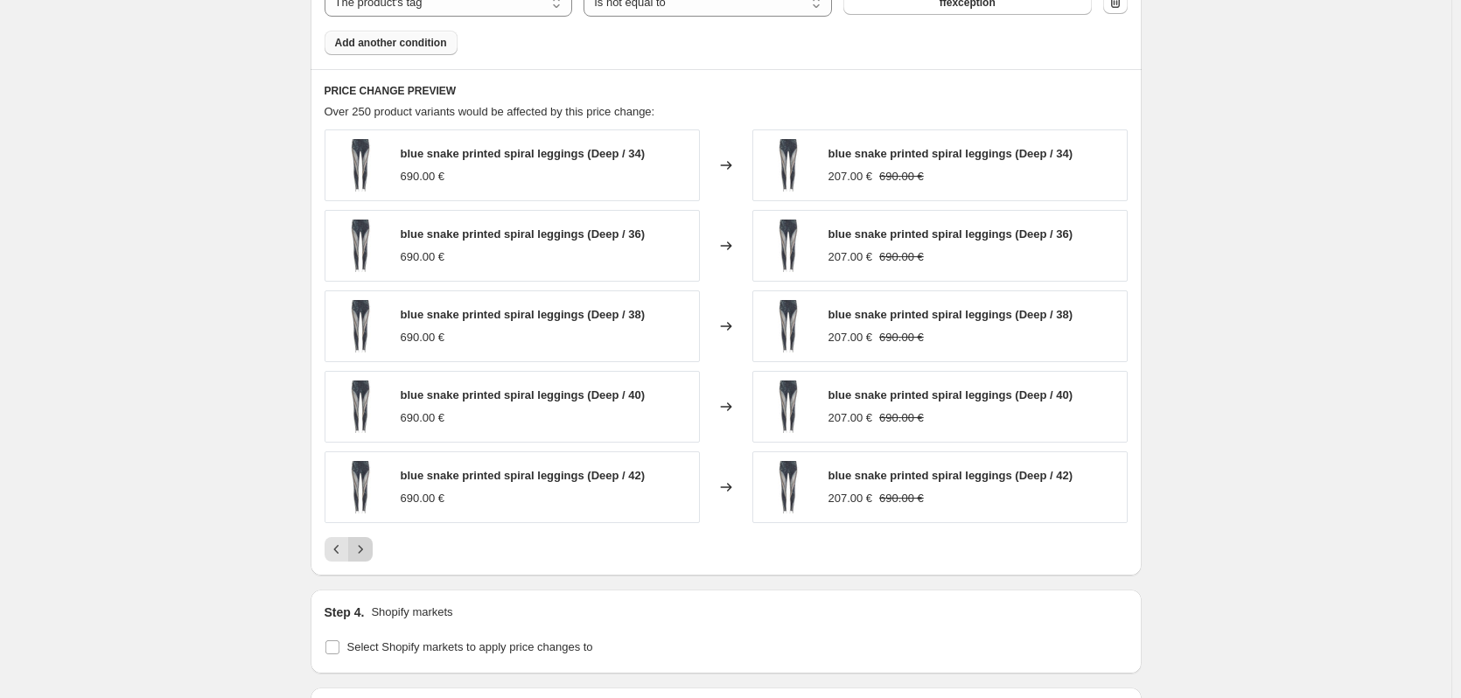
click at [366, 550] on icon "Next" at bounding box center [361, 550] width 18 height 18
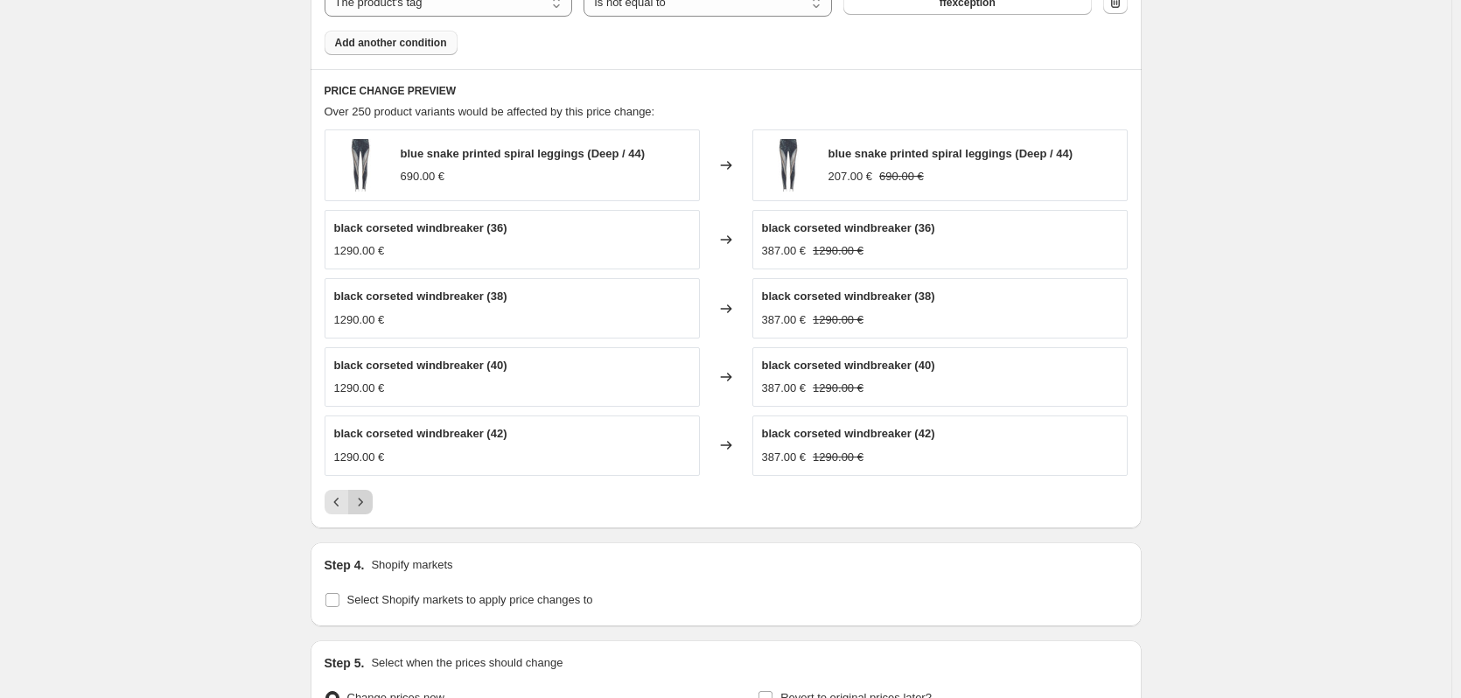
click at [366, 501] on icon "Next" at bounding box center [361, 503] width 18 height 18
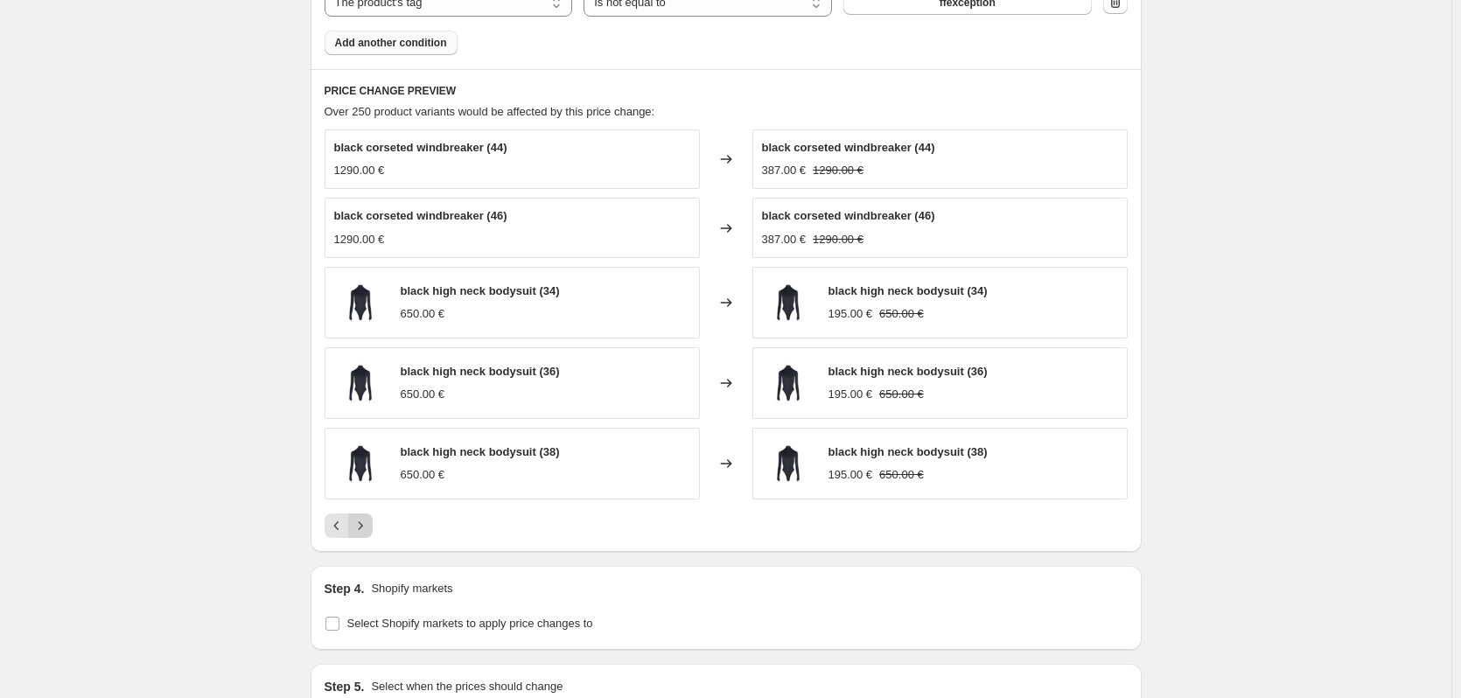
click at [369, 530] on icon "Next" at bounding box center [361, 526] width 18 height 18
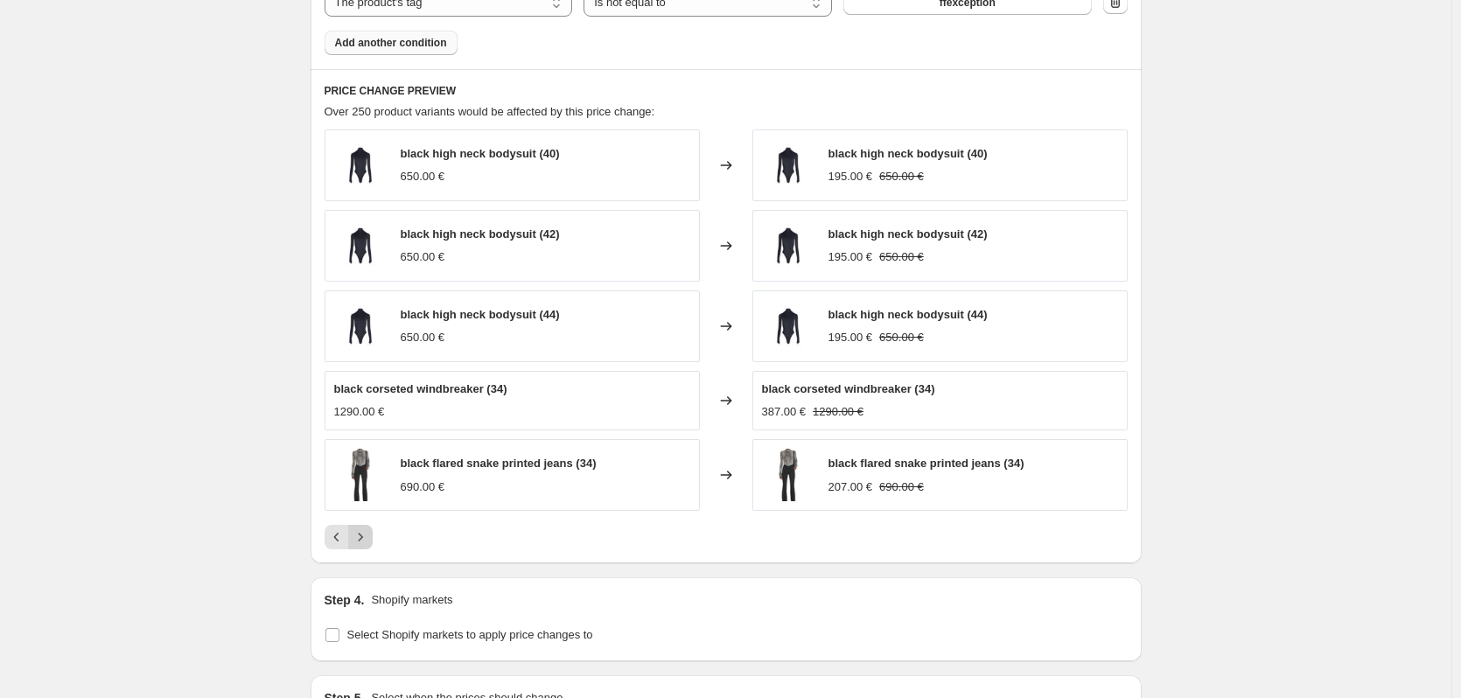
click at [369, 530] on icon "Next" at bounding box center [361, 538] width 18 height 18
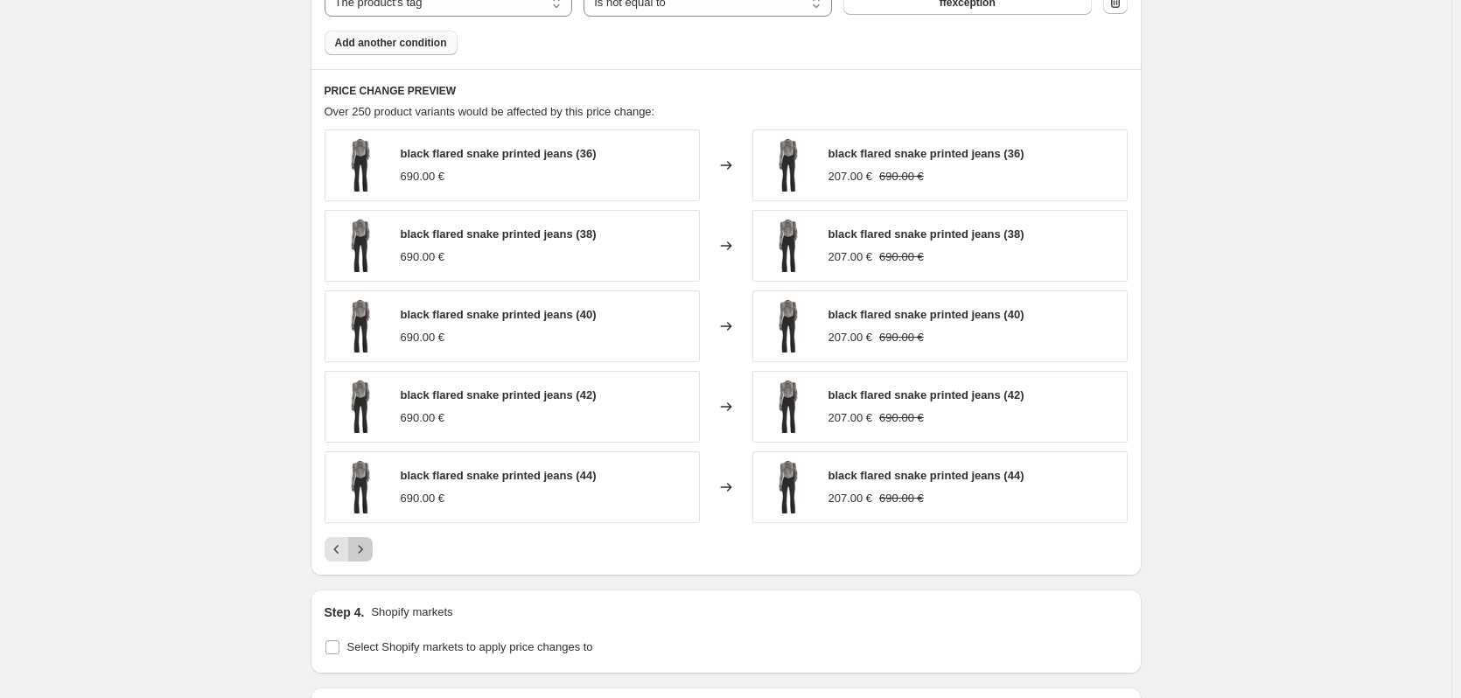
click at [366, 543] on icon "Next" at bounding box center [361, 550] width 18 height 18
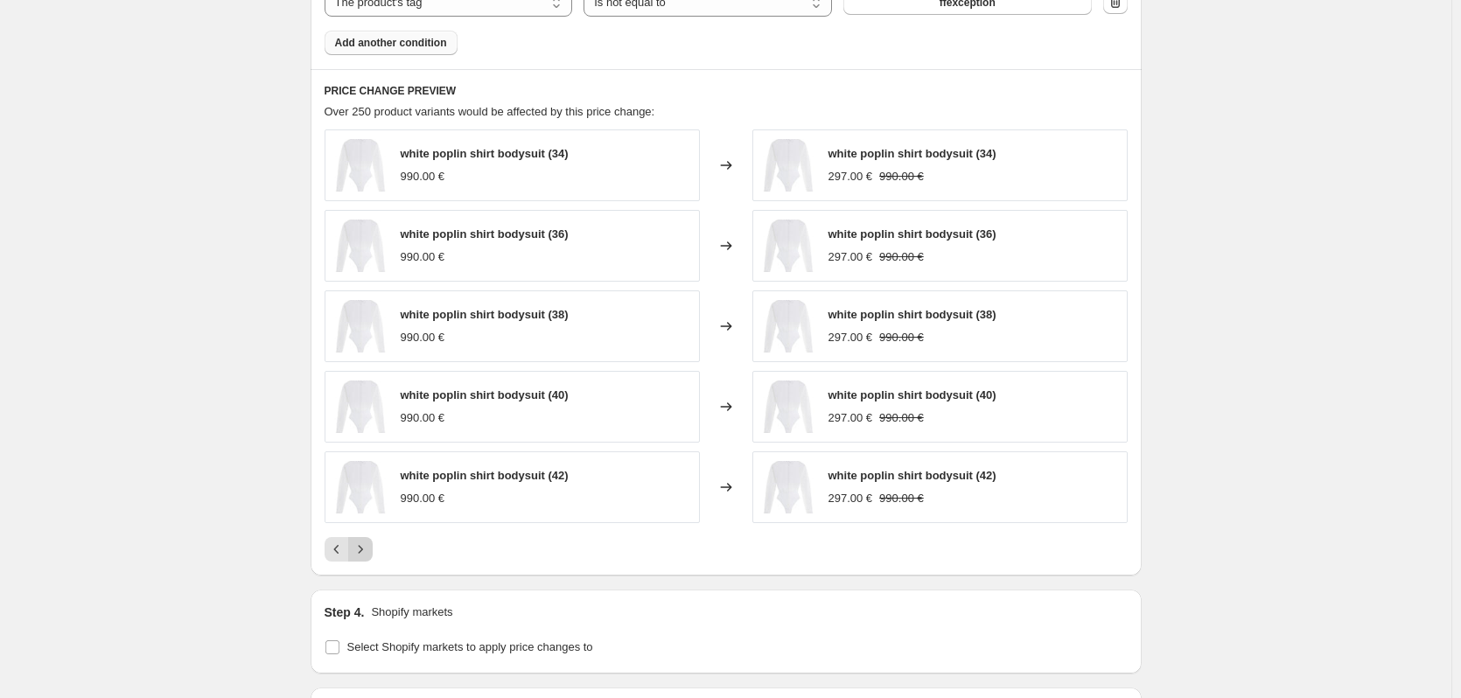
click at [366, 543] on icon "Next" at bounding box center [361, 550] width 18 height 18
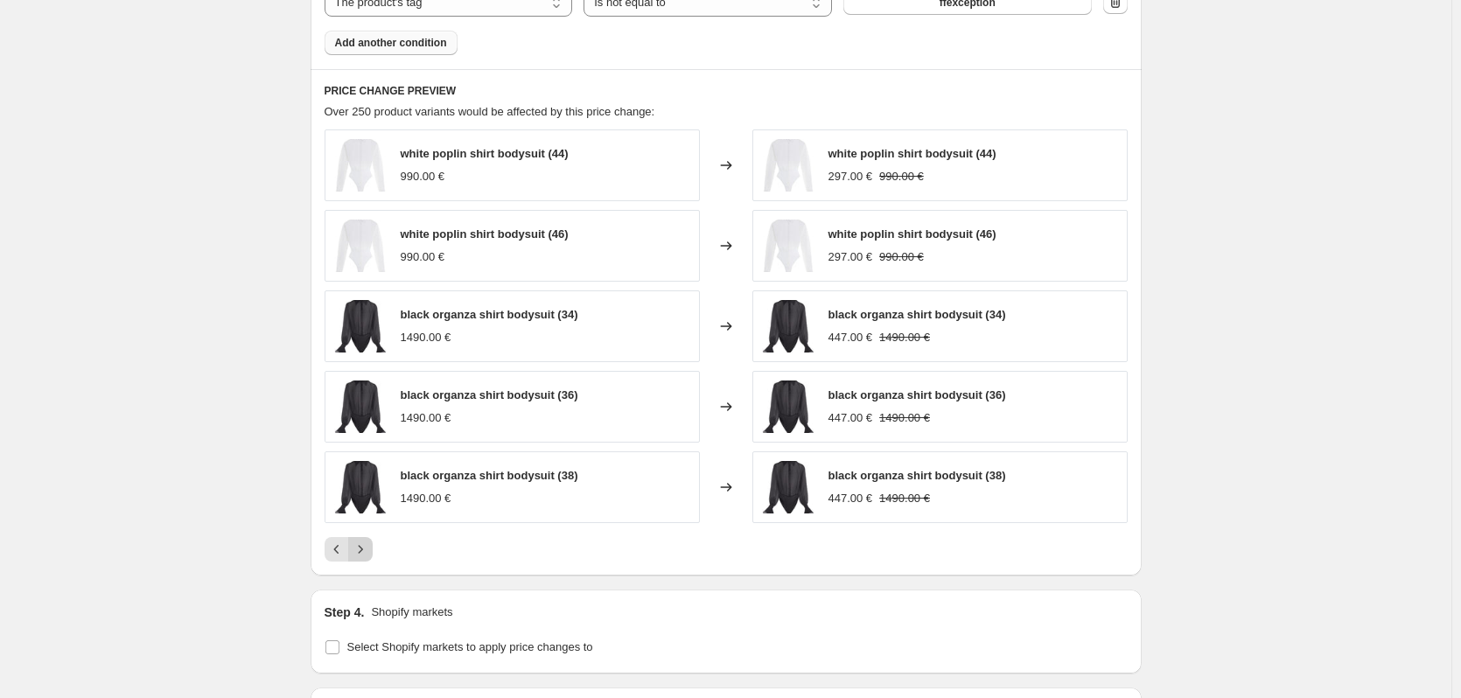
click at [366, 543] on icon "Next" at bounding box center [361, 550] width 18 height 18
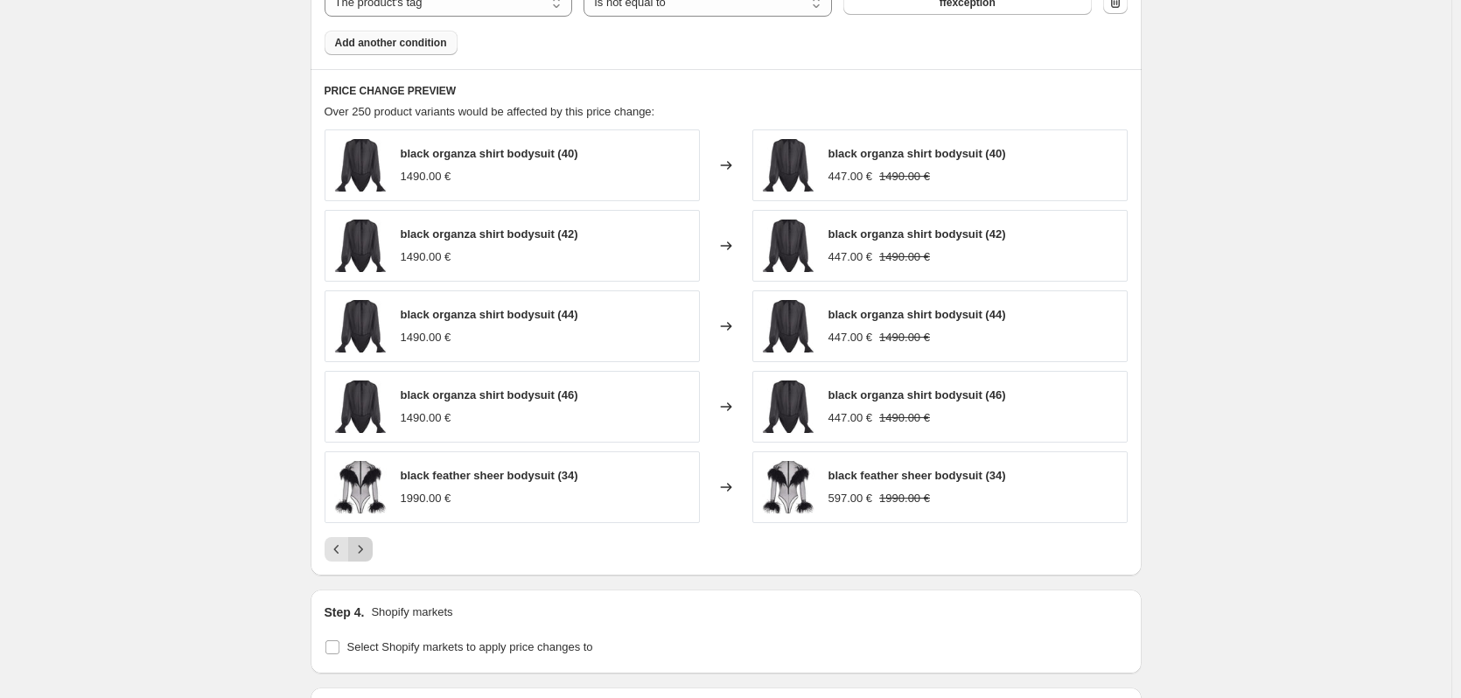
click at [366, 543] on icon "Next" at bounding box center [361, 550] width 18 height 18
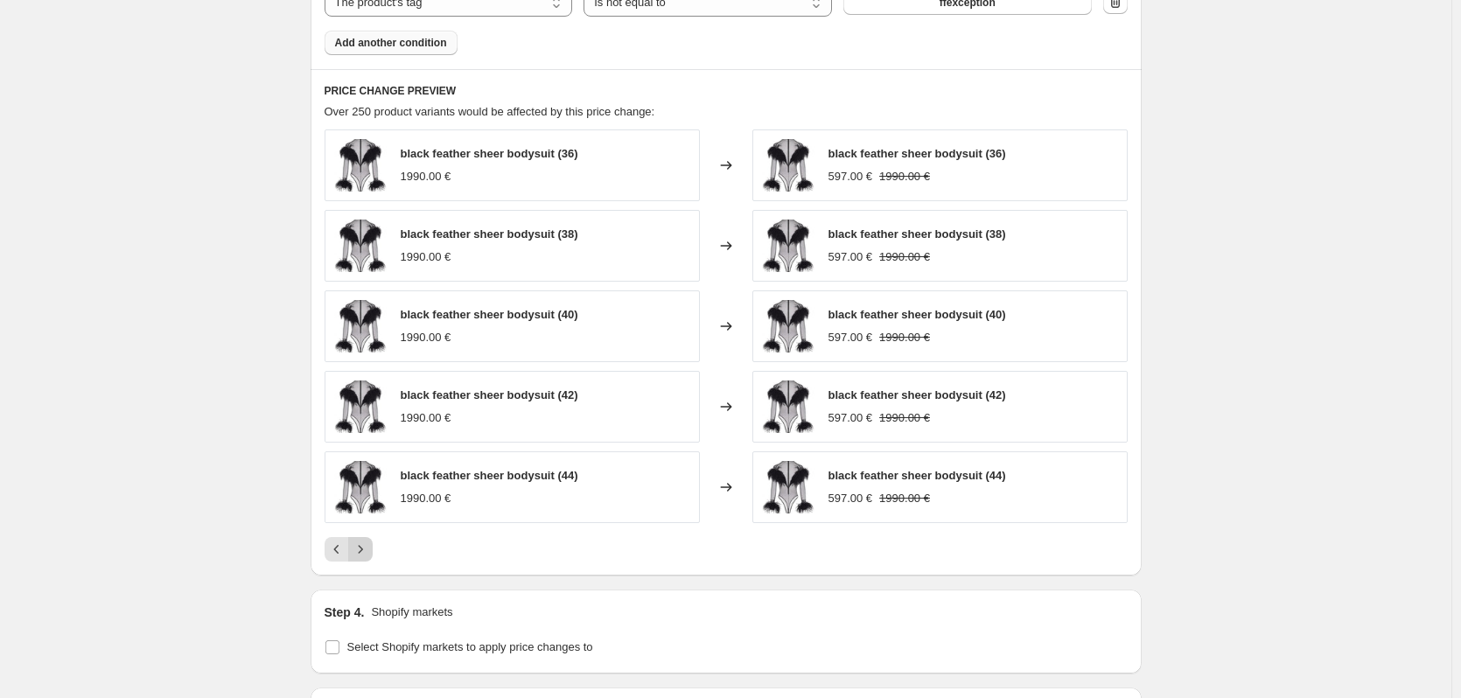
click at [366, 543] on icon "Next" at bounding box center [361, 550] width 18 height 18
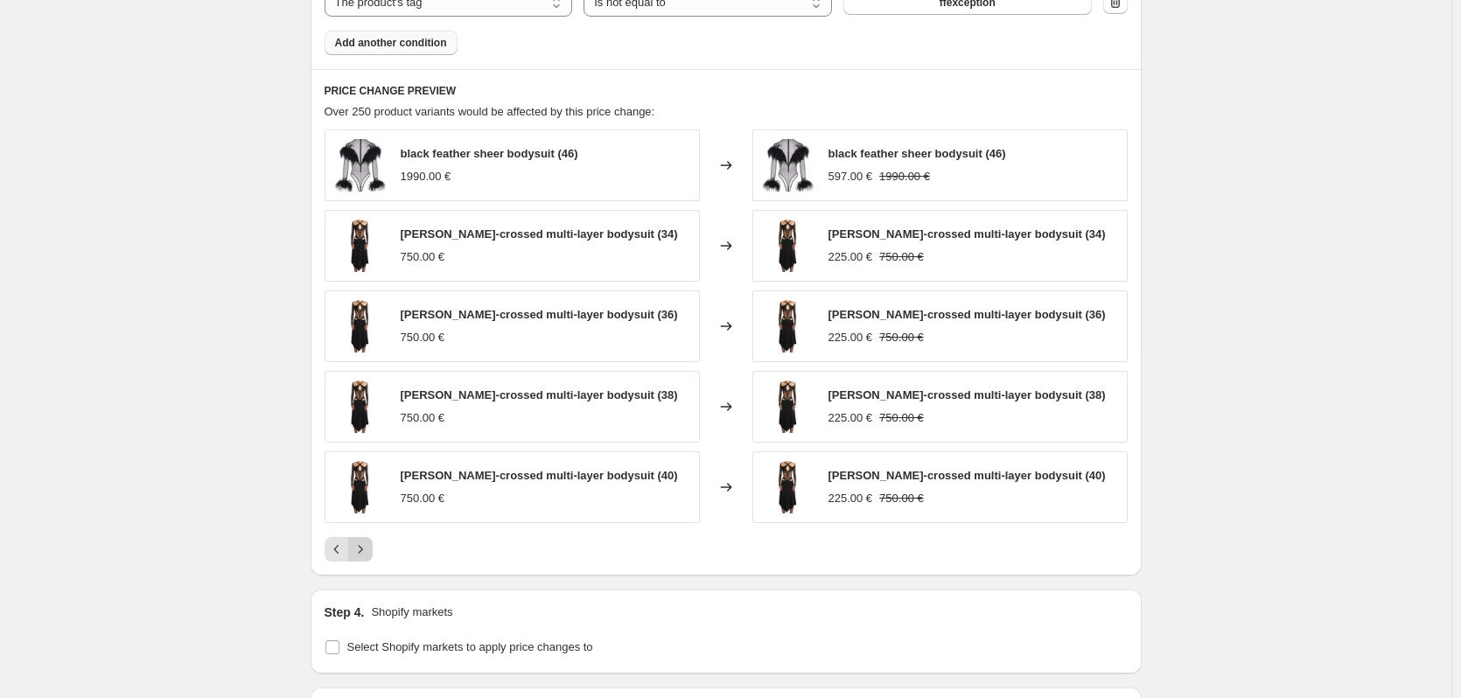
click at [366, 543] on icon "Next" at bounding box center [361, 550] width 18 height 18
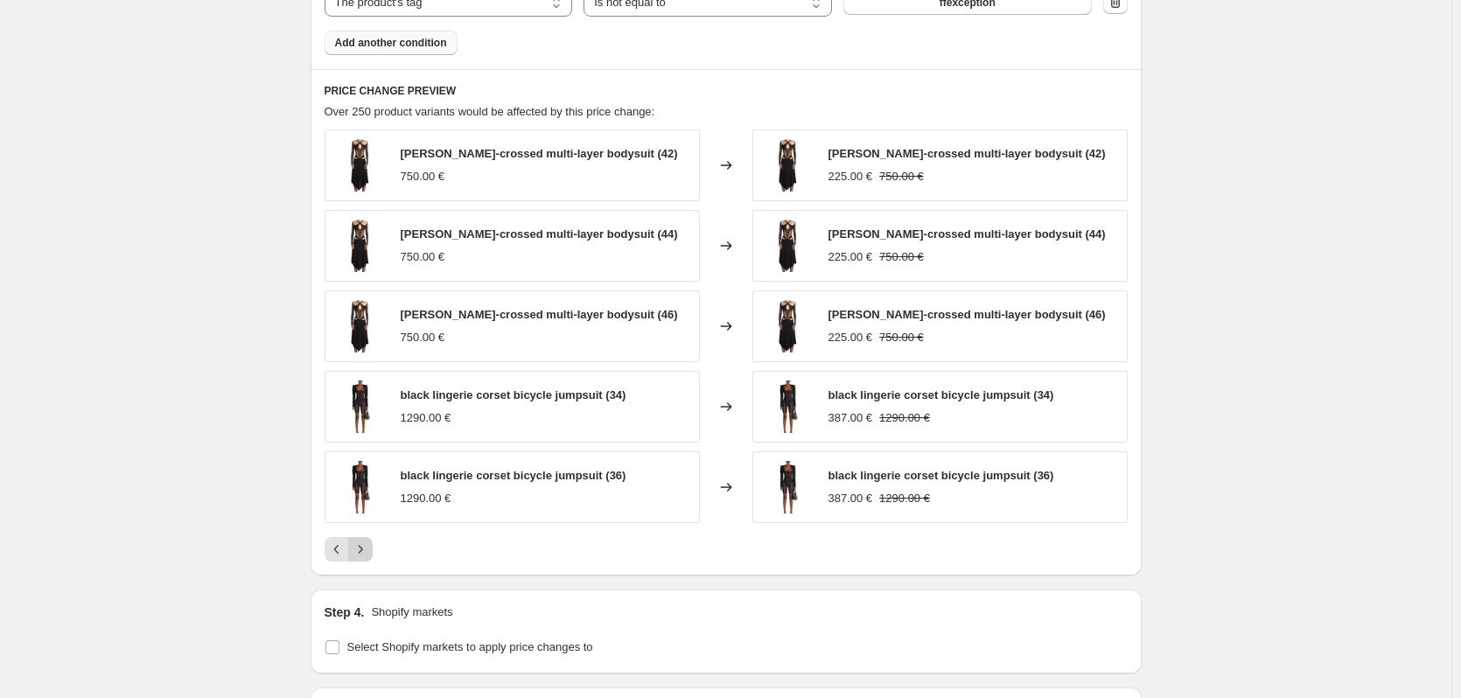
click at [366, 543] on icon "Next" at bounding box center [361, 550] width 18 height 18
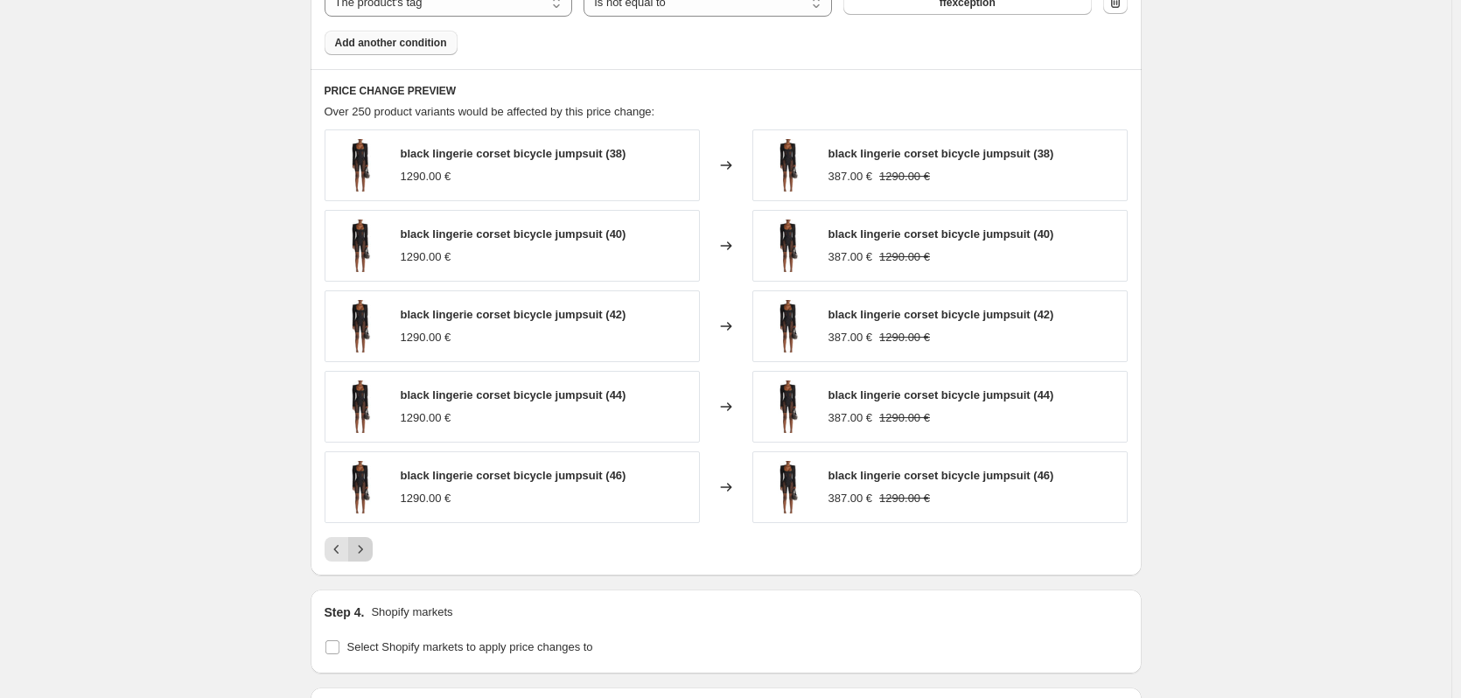
click at [366, 543] on icon "Next" at bounding box center [361, 550] width 18 height 18
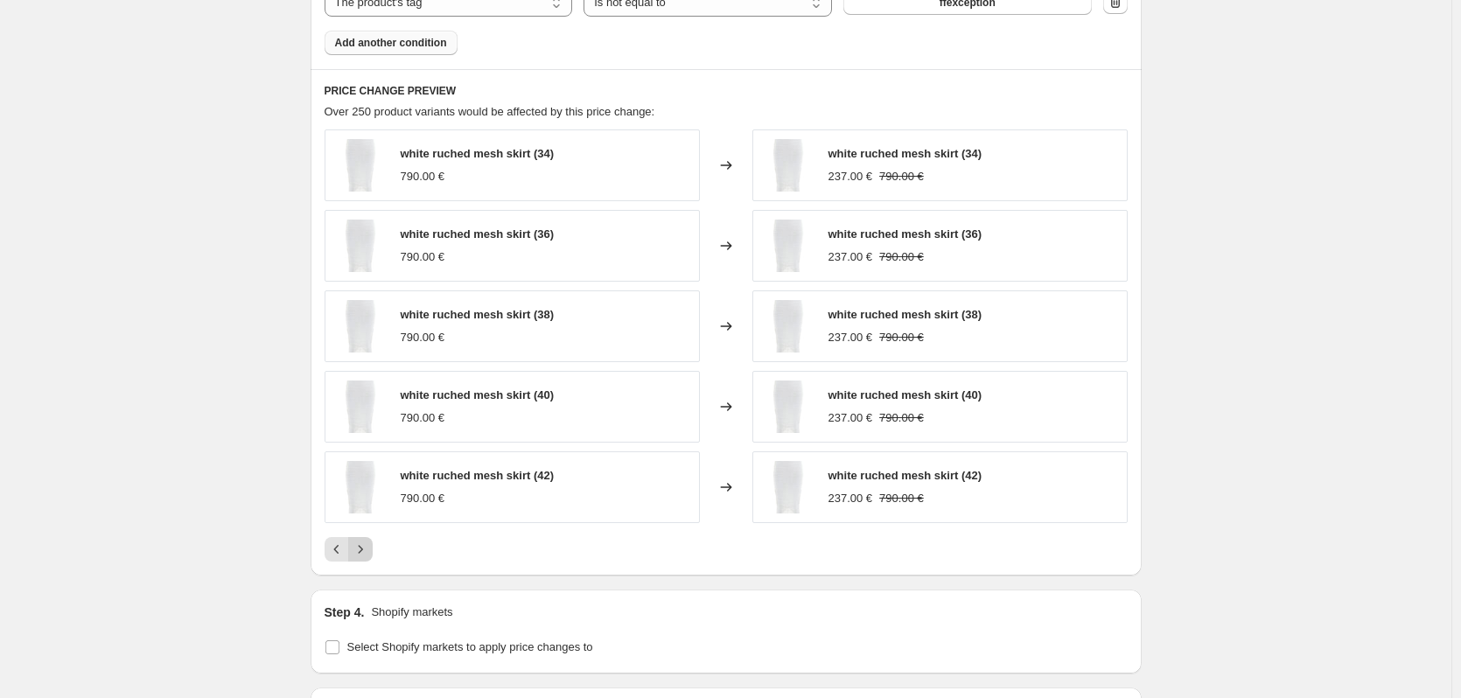
click at [366, 543] on icon "Next" at bounding box center [361, 550] width 18 height 18
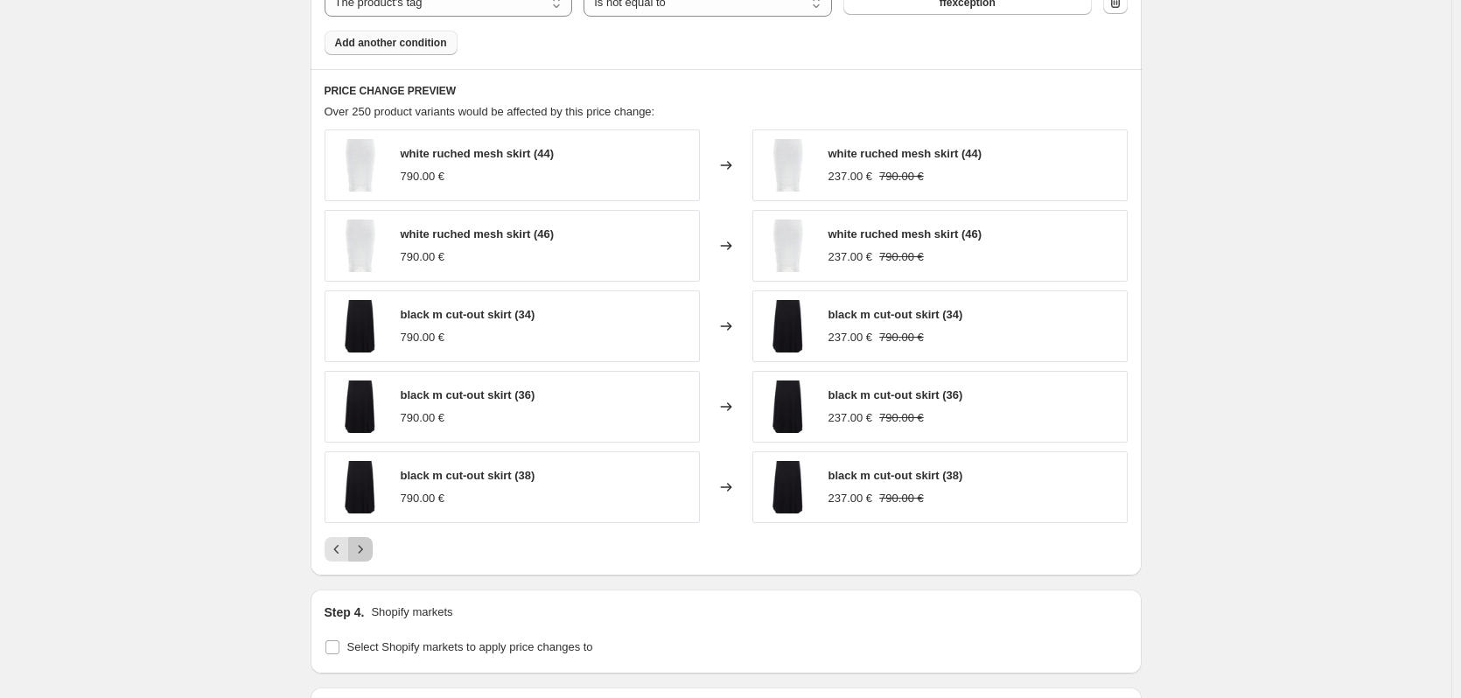
click at [366, 543] on icon "Next" at bounding box center [361, 550] width 18 height 18
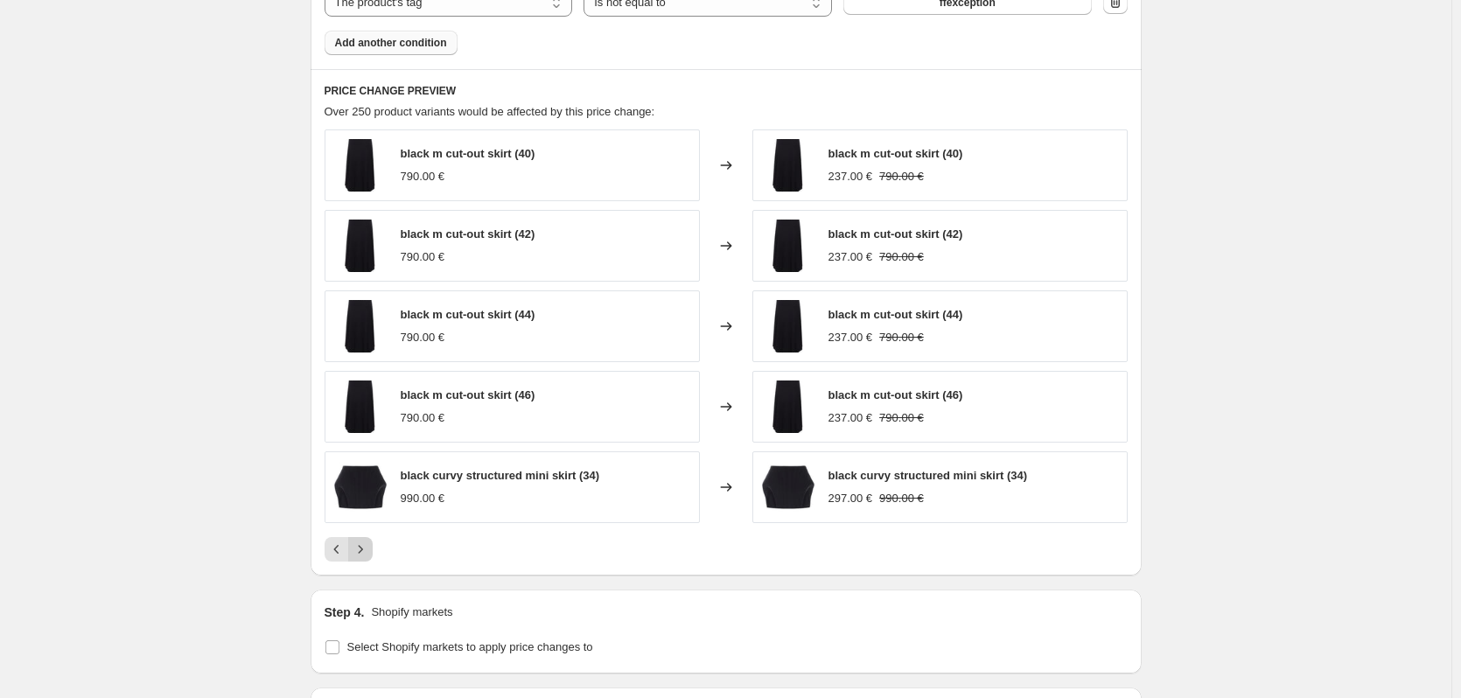
click at [366, 543] on icon "Next" at bounding box center [361, 550] width 18 height 18
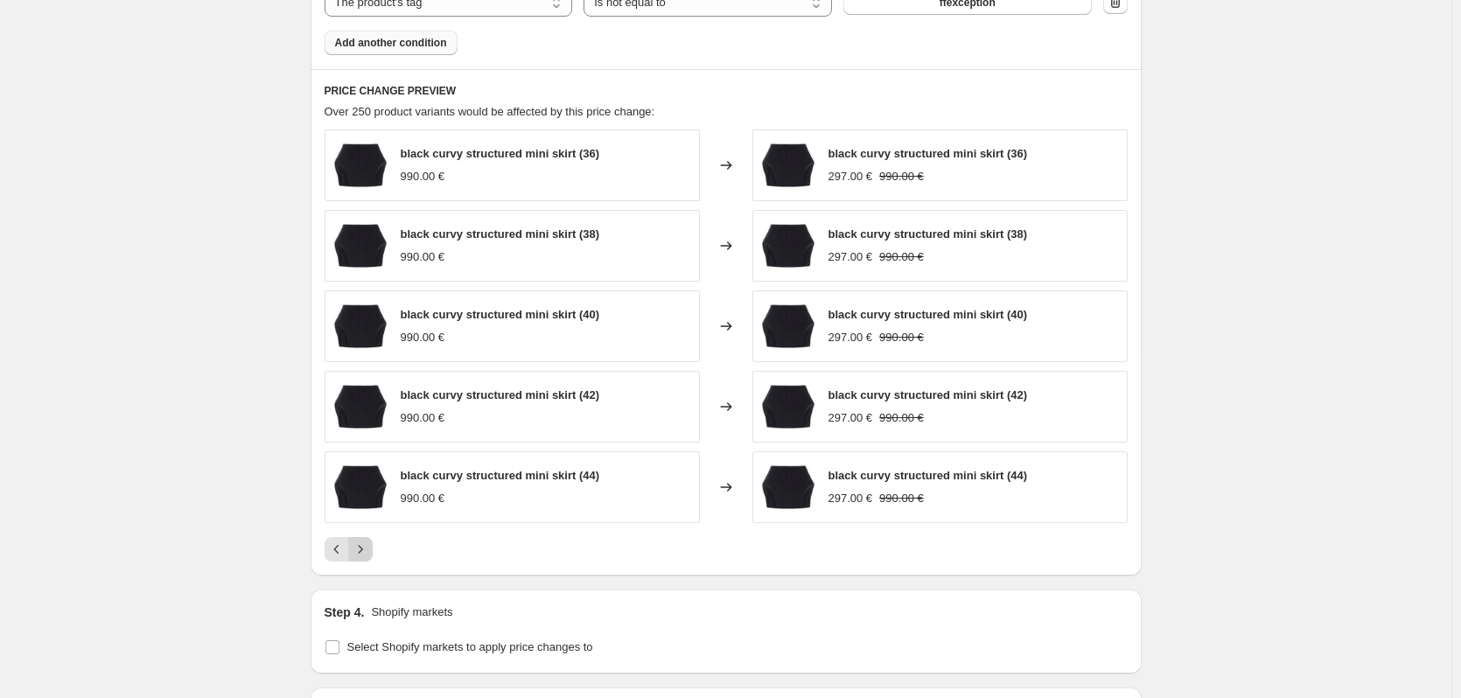
click at [366, 543] on icon "Next" at bounding box center [361, 550] width 18 height 18
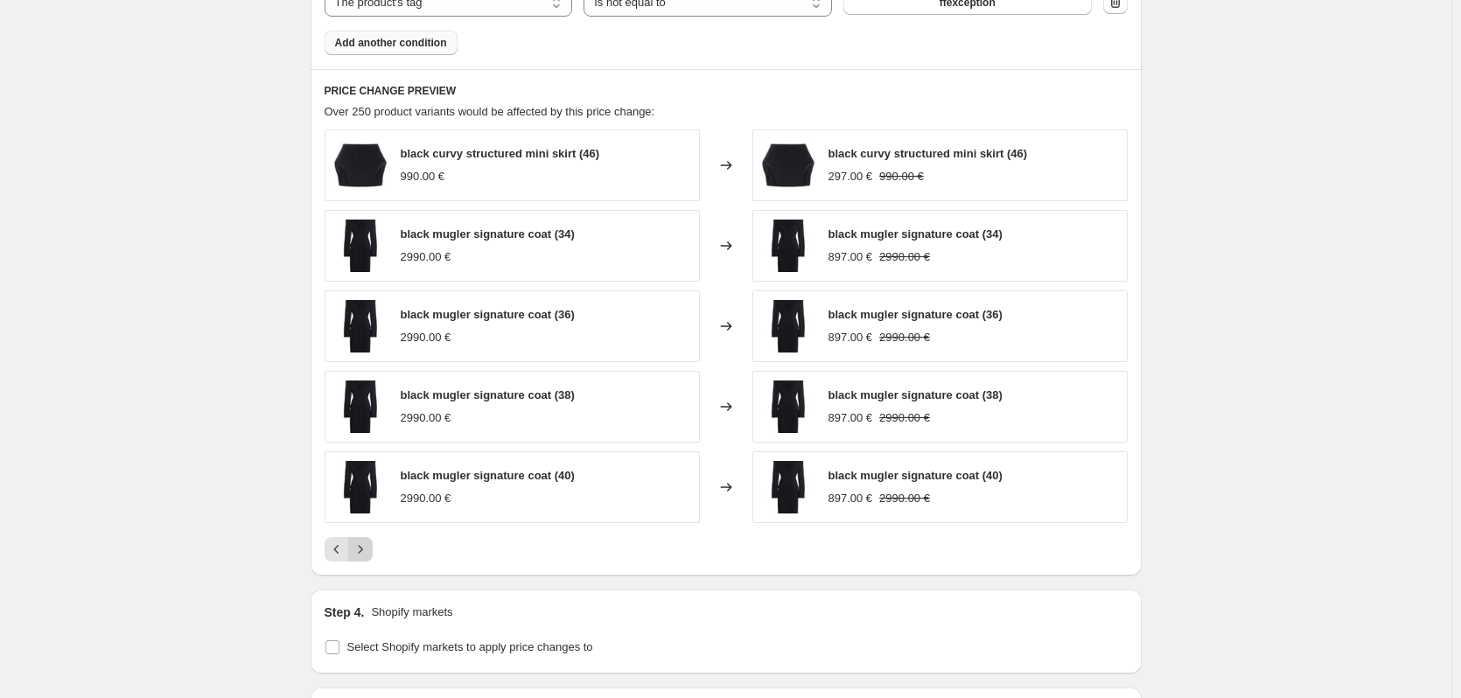
click at [366, 543] on icon "Next" at bounding box center [361, 550] width 18 height 18
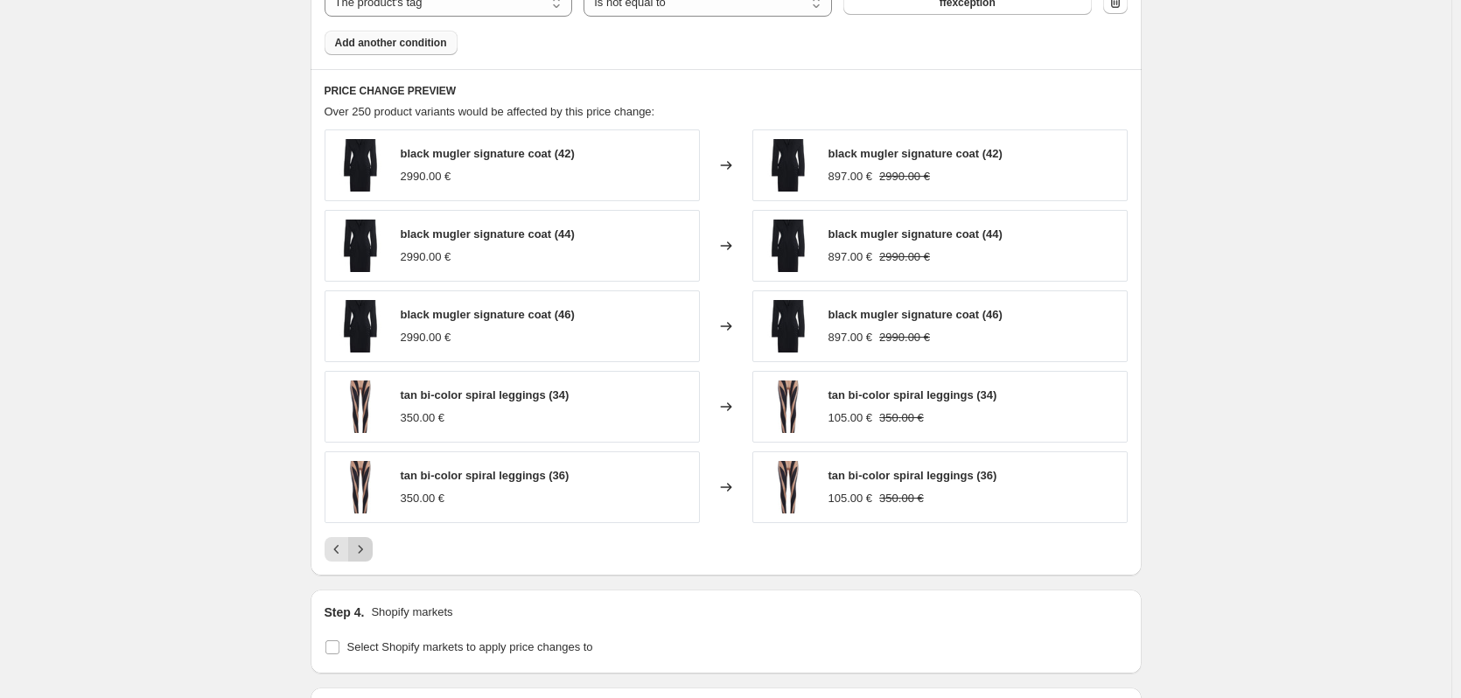
click at [366, 543] on icon "Next" at bounding box center [361, 550] width 18 height 18
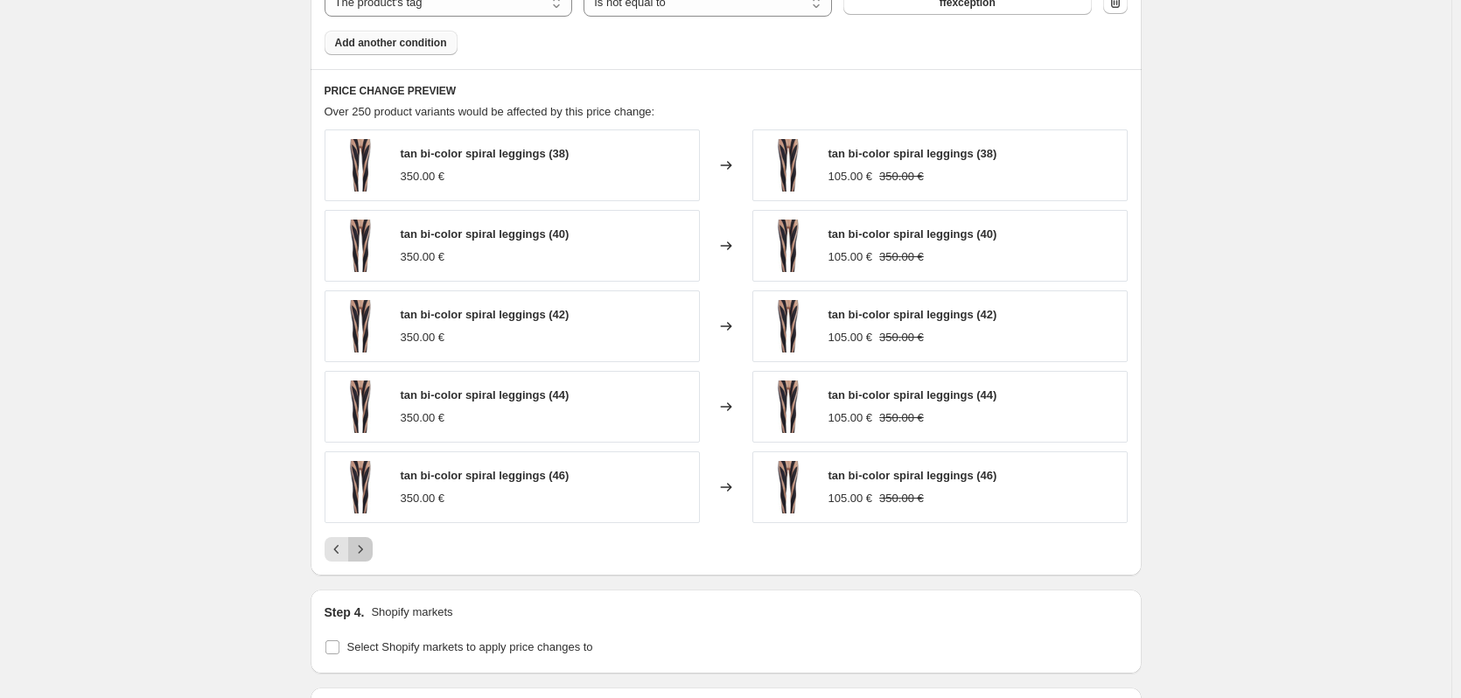
click at [366, 543] on icon "Next" at bounding box center [361, 550] width 18 height 18
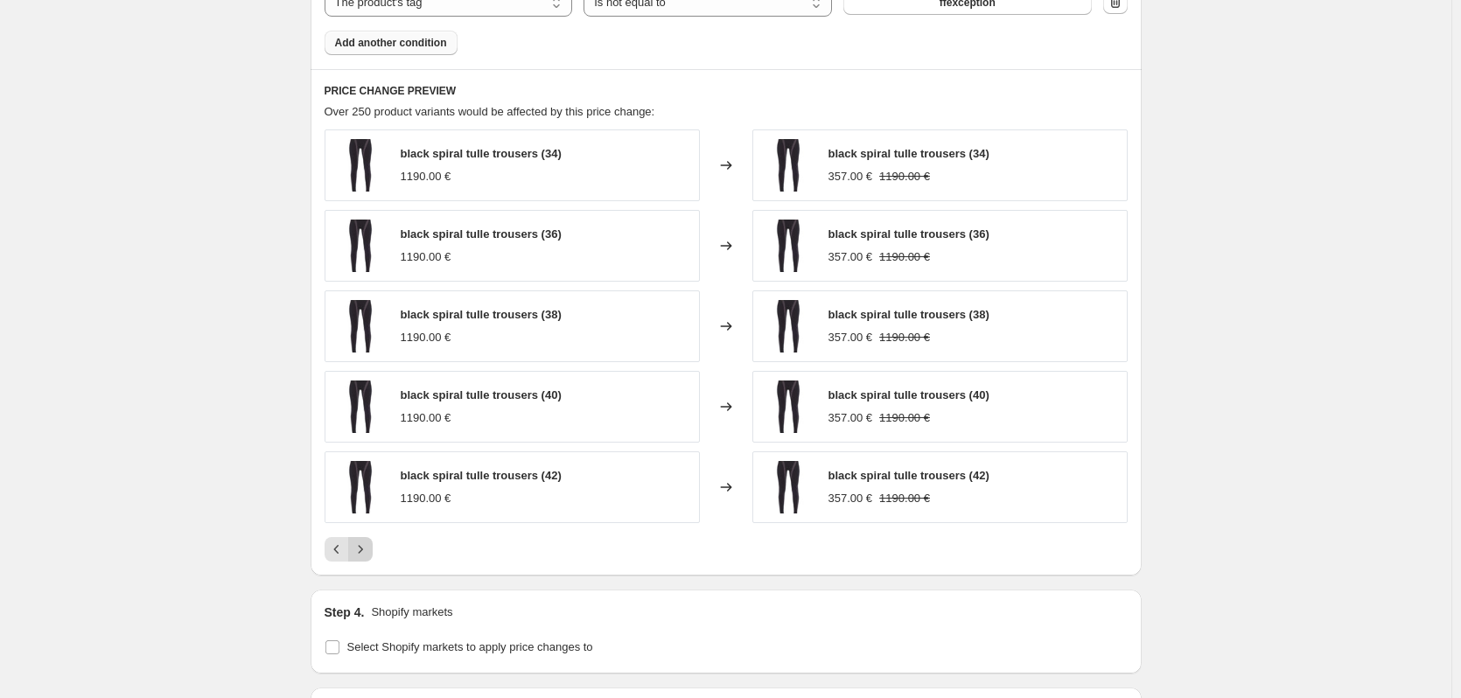
click at [366, 543] on icon "Next" at bounding box center [361, 550] width 18 height 18
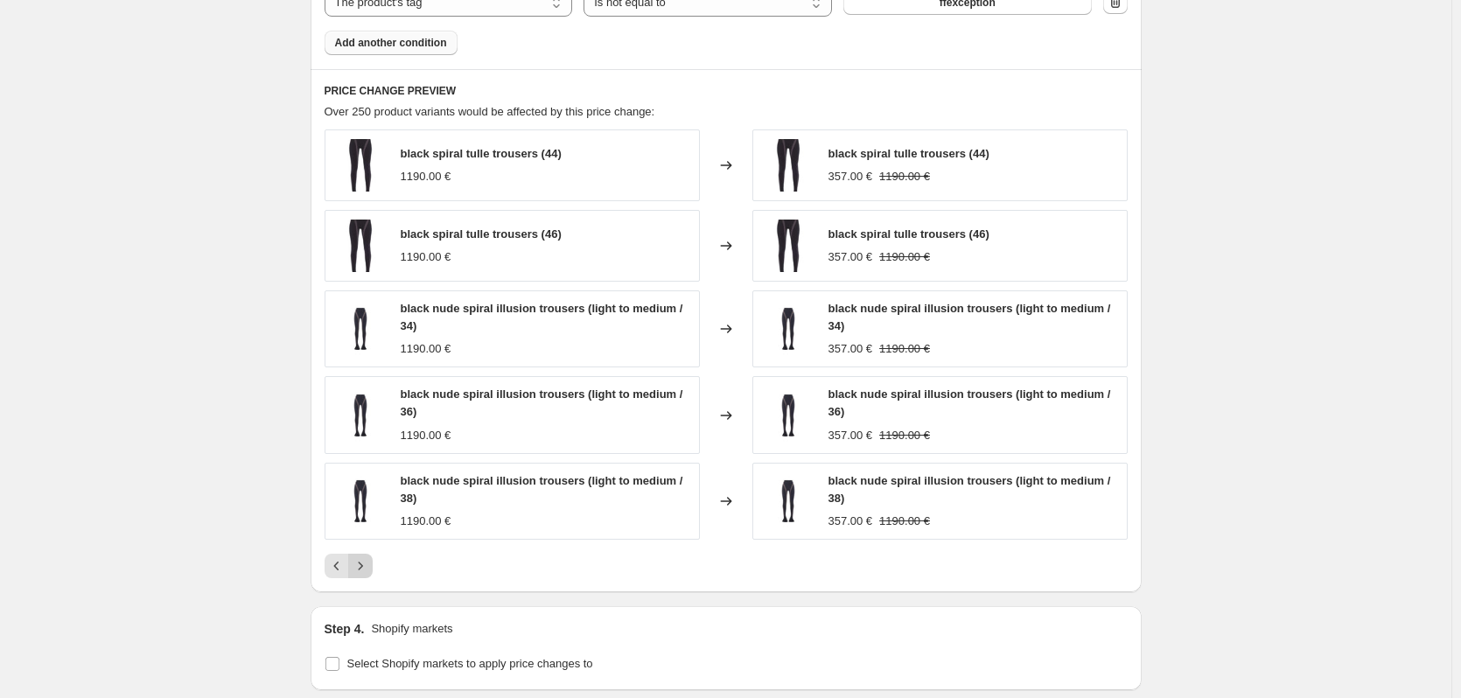
click at [366, 543] on div "black spiral tulle trousers (44) 1190.00 € Changed to black spiral tulle trouse…" at bounding box center [726, 354] width 803 height 449
click at [368, 562] on icon "Next" at bounding box center [361, 566] width 18 height 18
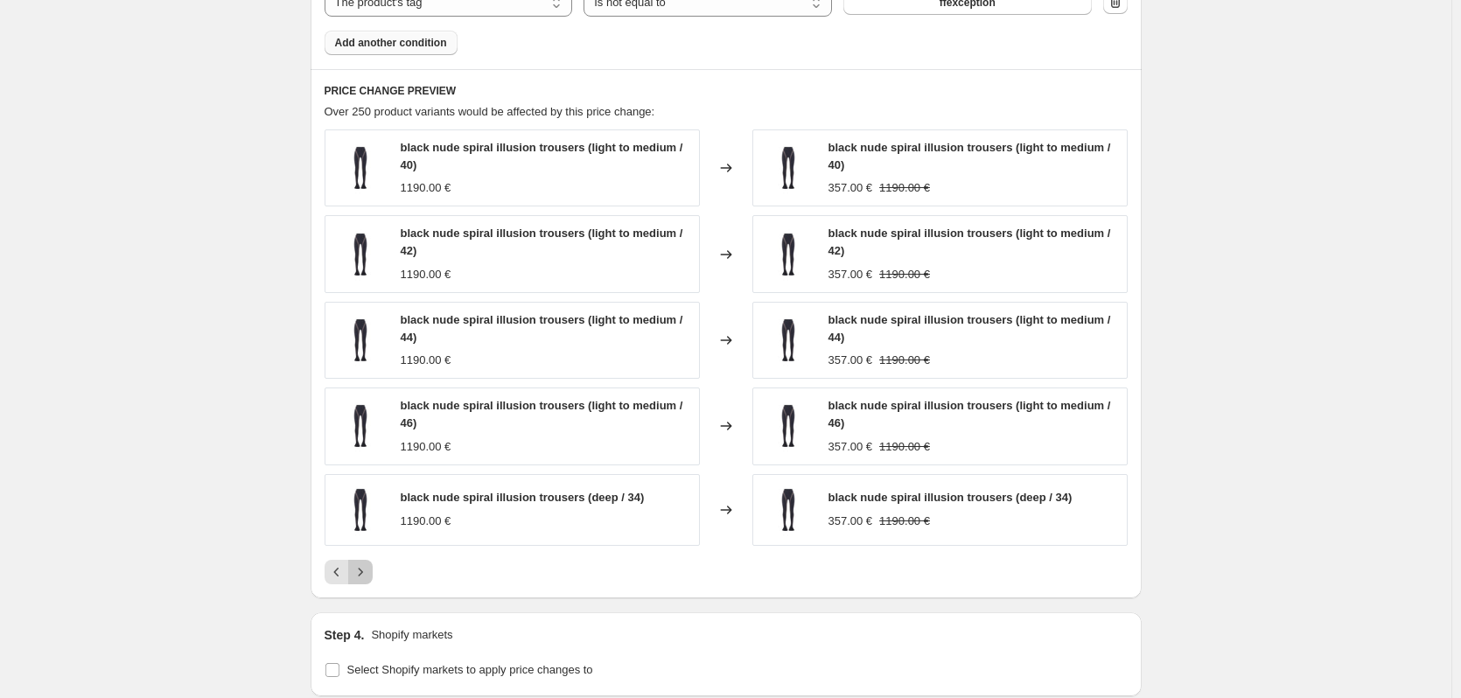
click at [368, 566] on icon "Next" at bounding box center [361, 573] width 18 height 18
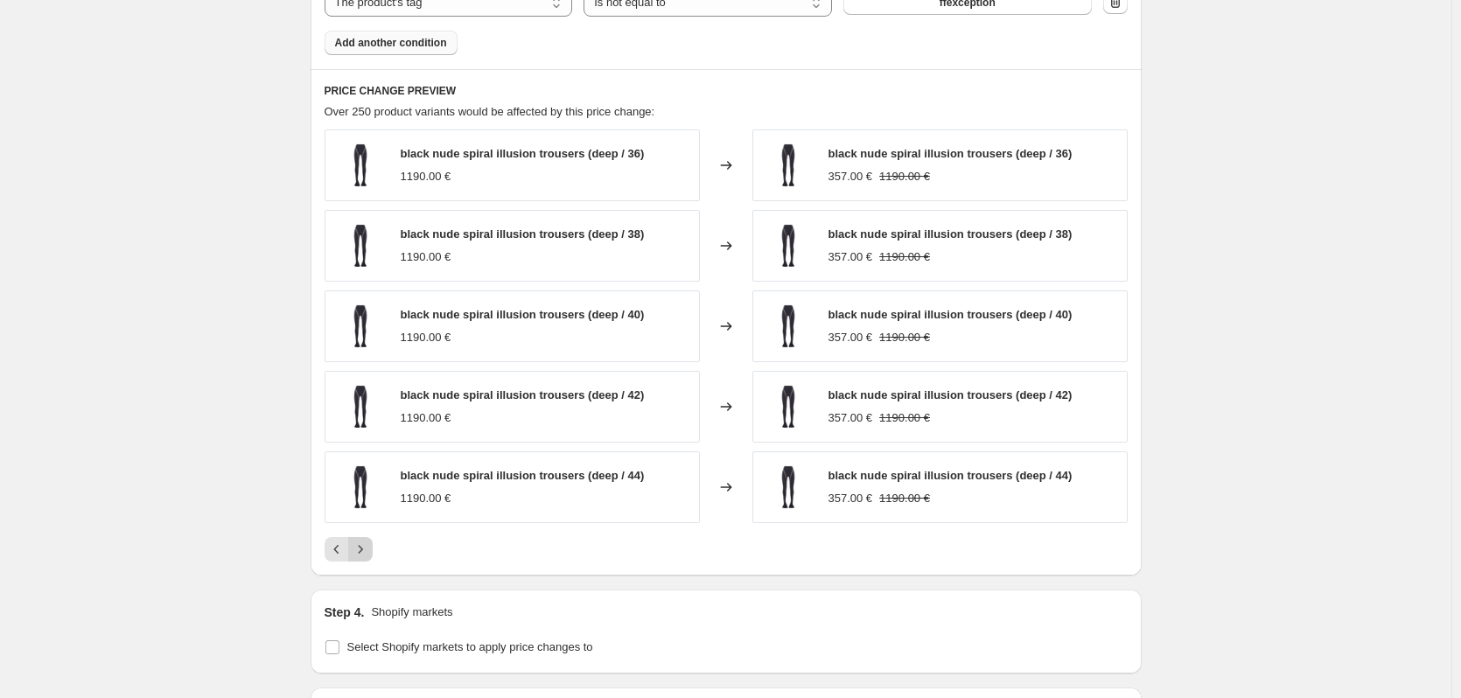
click at [363, 561] on button "Next" at bounding box center [360, 549] width 25 height 25
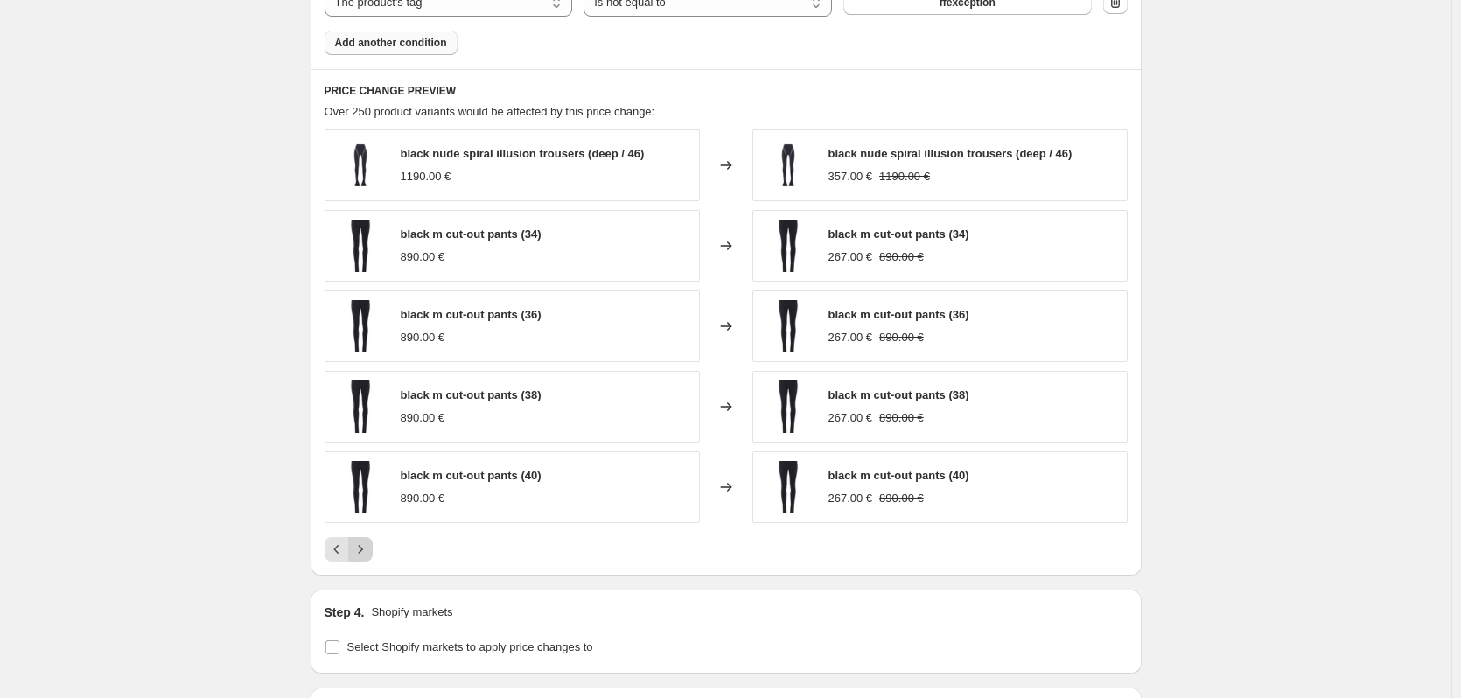
click at [363, 561] on button "Next" at bounding box center [360, 549] width 25 height 25
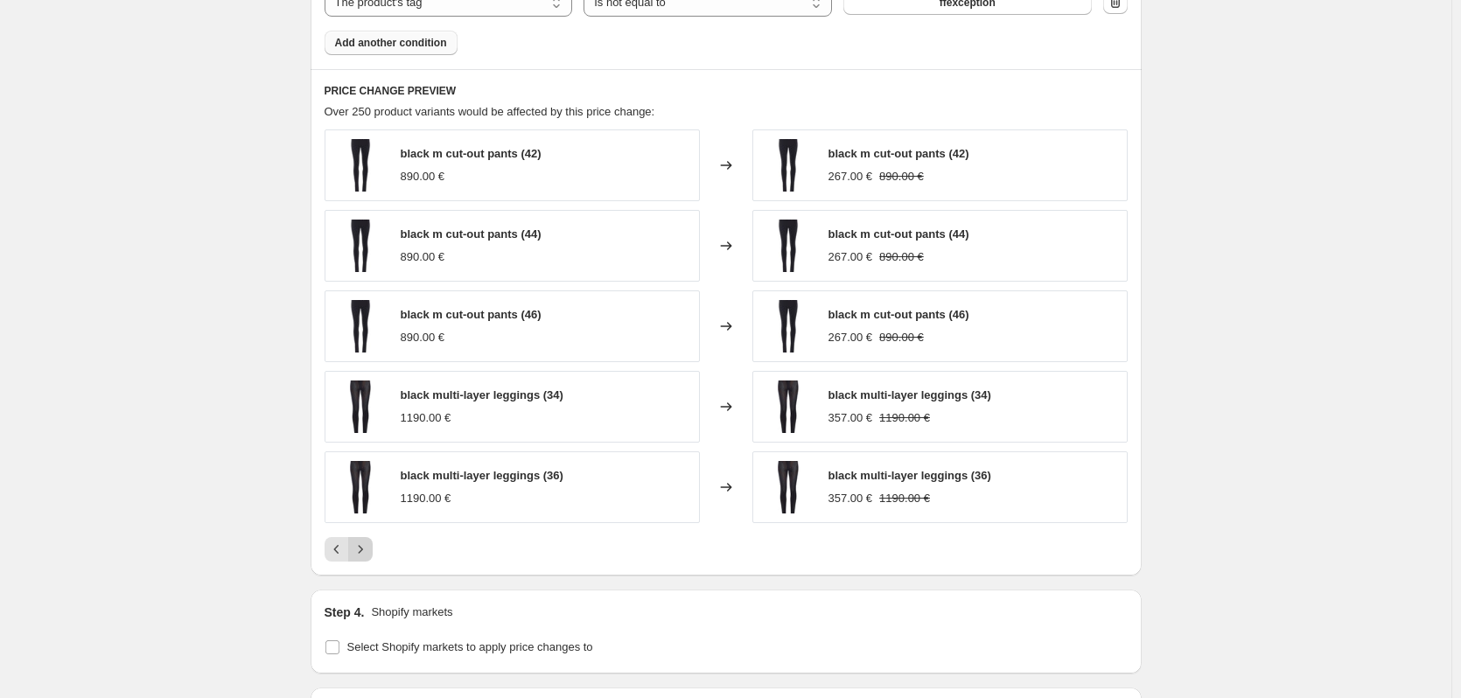
click at [363, 561] on button "Next" at bounding box center [360, 549] width 25 height 25
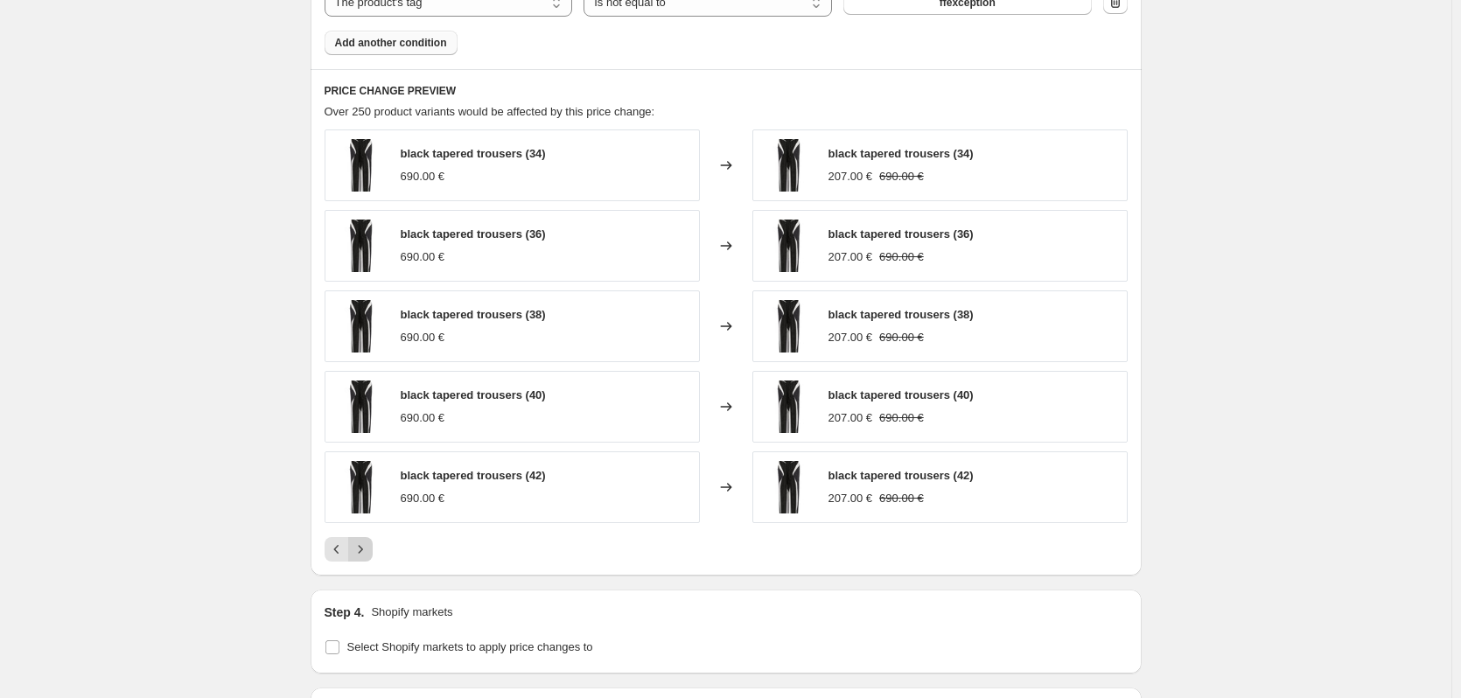
click at [362, 561] on button "Next" at bounding box center [360, 549] width 25 height 25
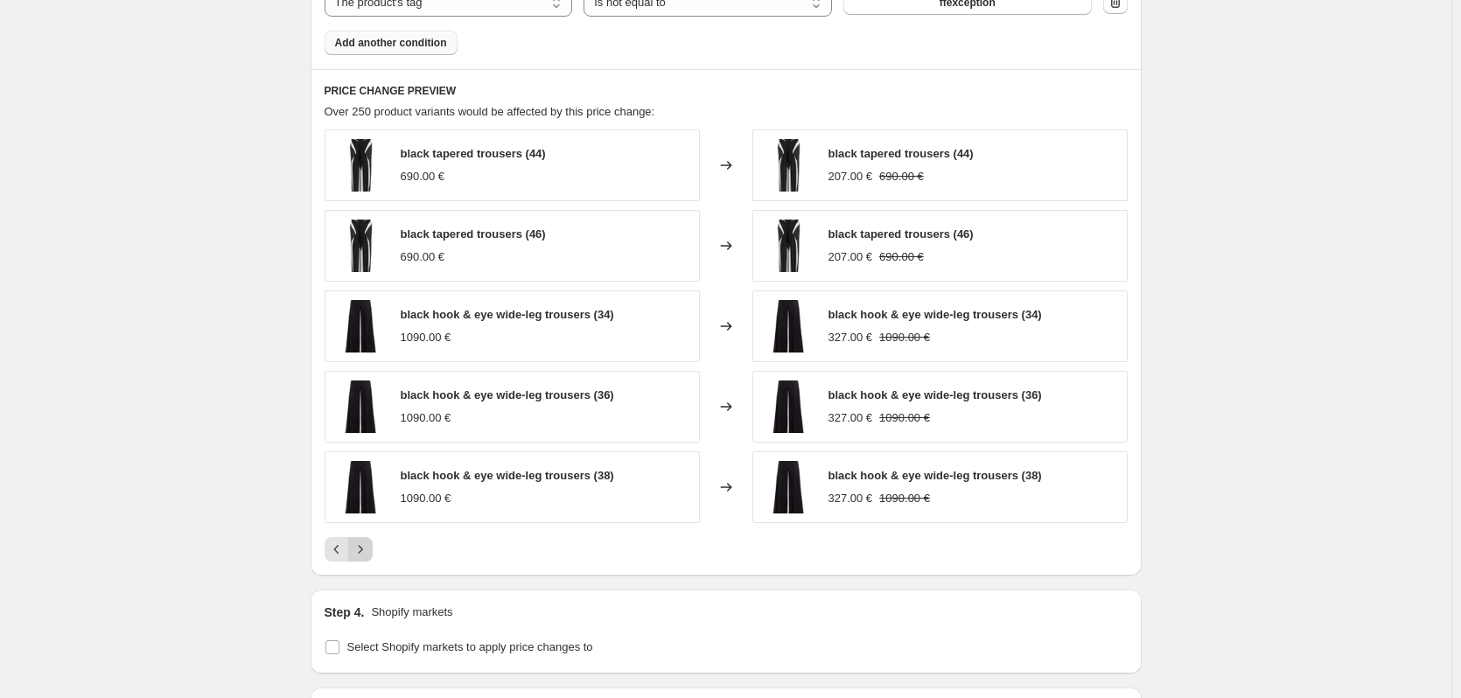
click at [362, 561] on button "Next" at bounding box center [360, 549] width 25 height 25
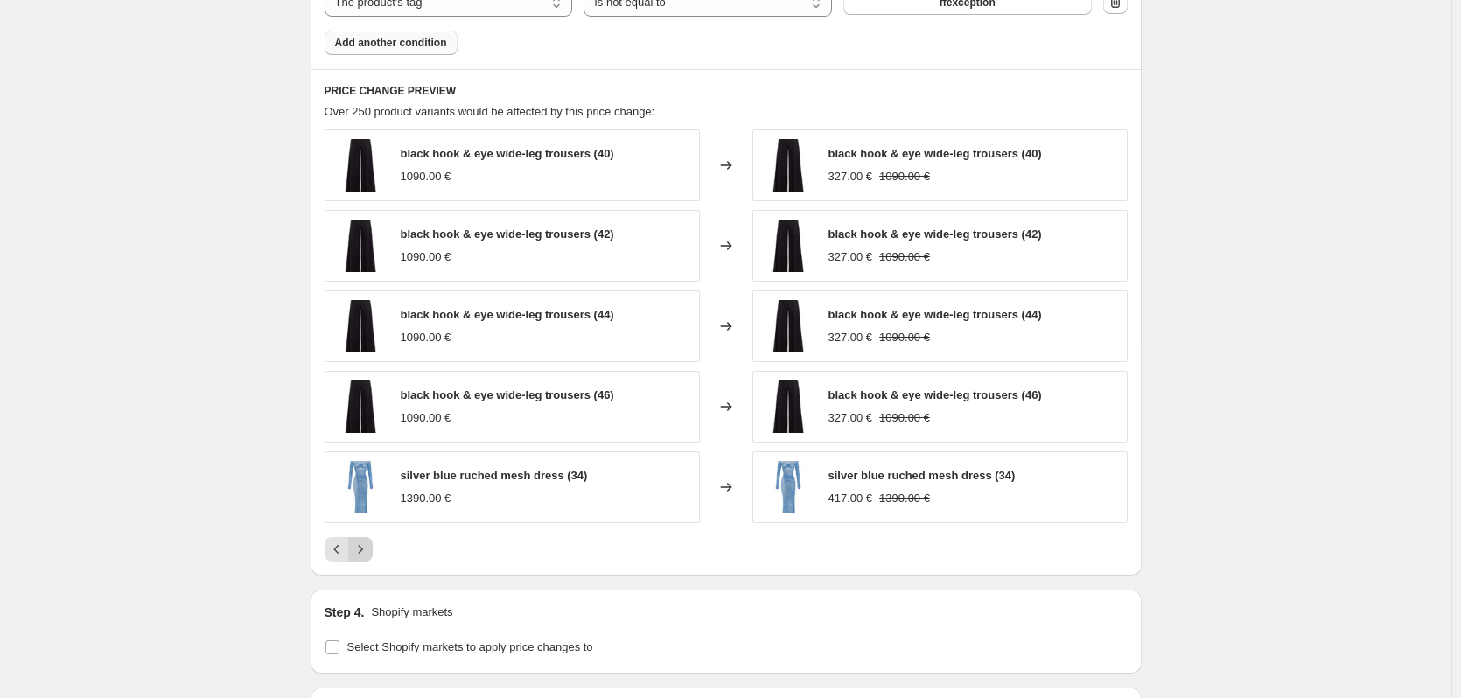
click at [364, 554] on icon "Next" at bounding box center [361, 550] width 18 height 18
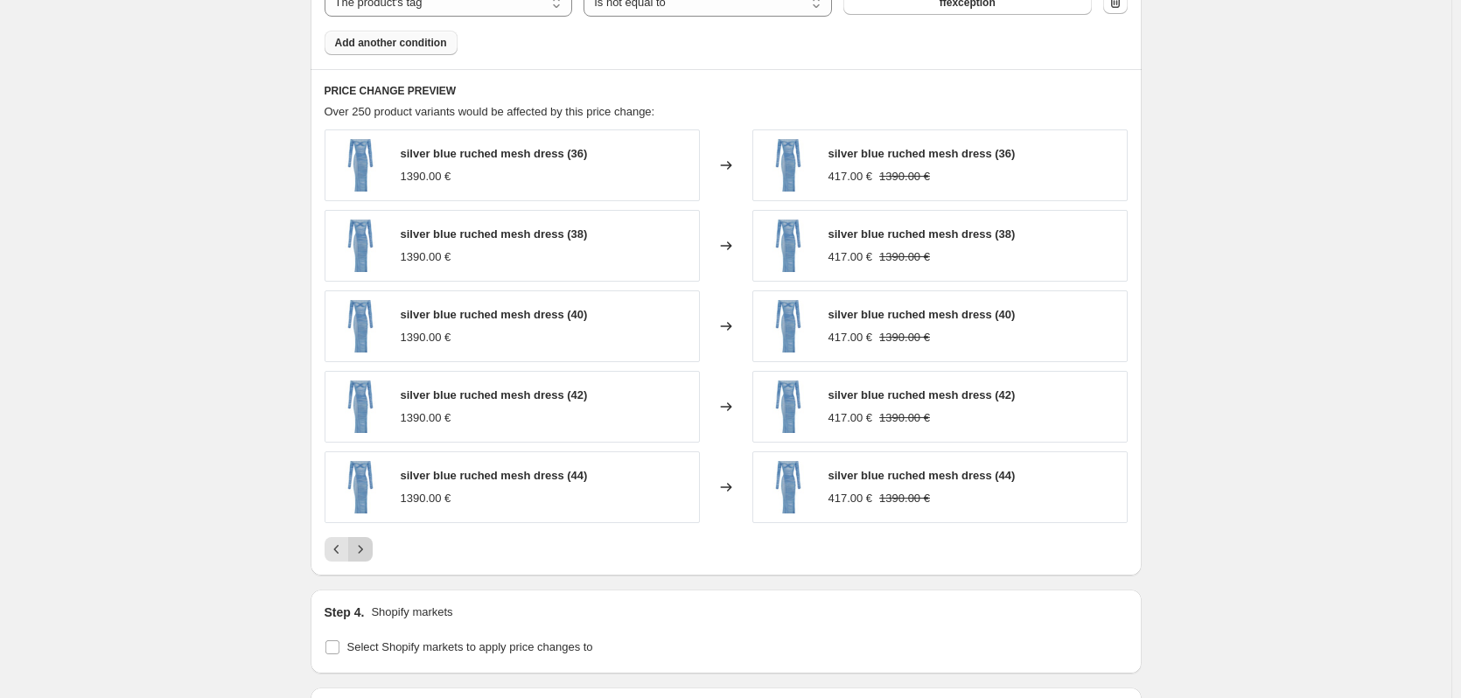
click at [364, 554] on icon "Next" at bounding box center [361, 550] width 18 height 18
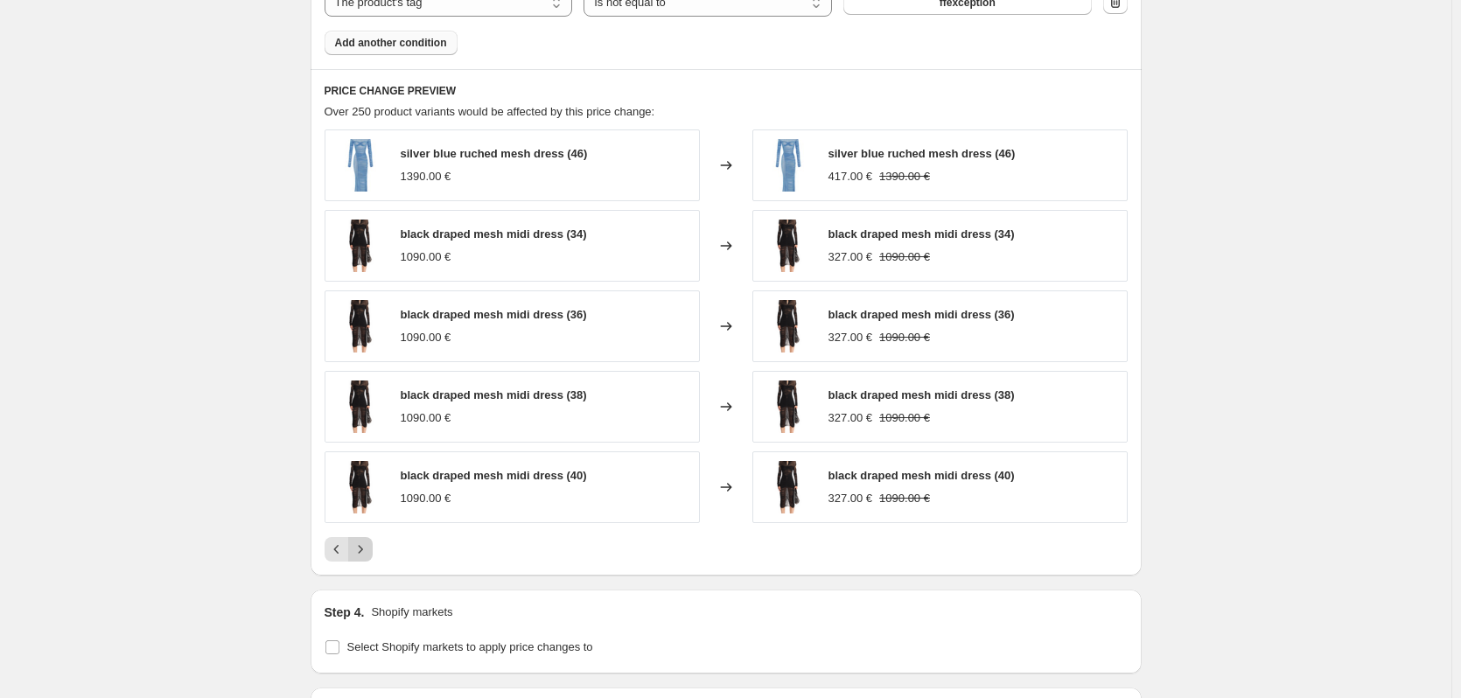
click at [364, 554] on icon "Next" at bounding box center [361, 550] width 18 height 18
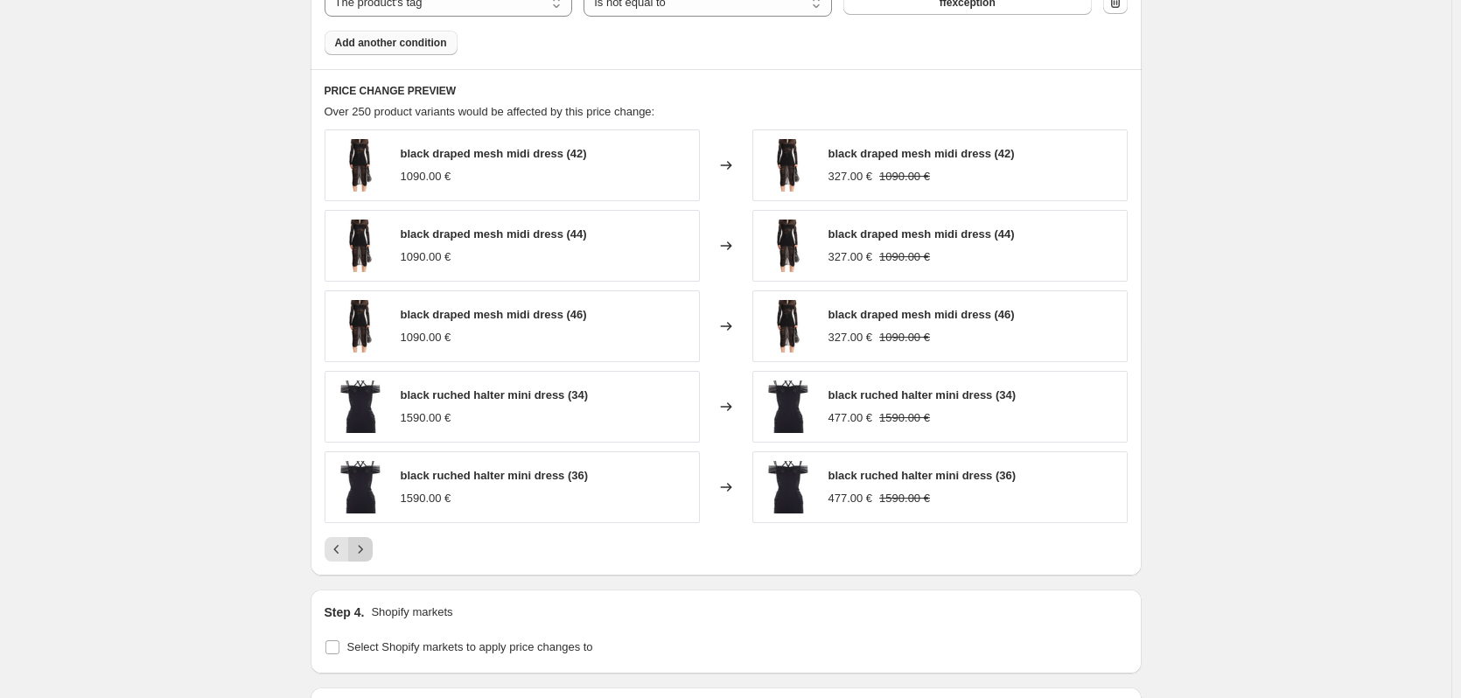
click at [364, 554] on icon "Next" at bounding box center [361, 550] width 18 height 18
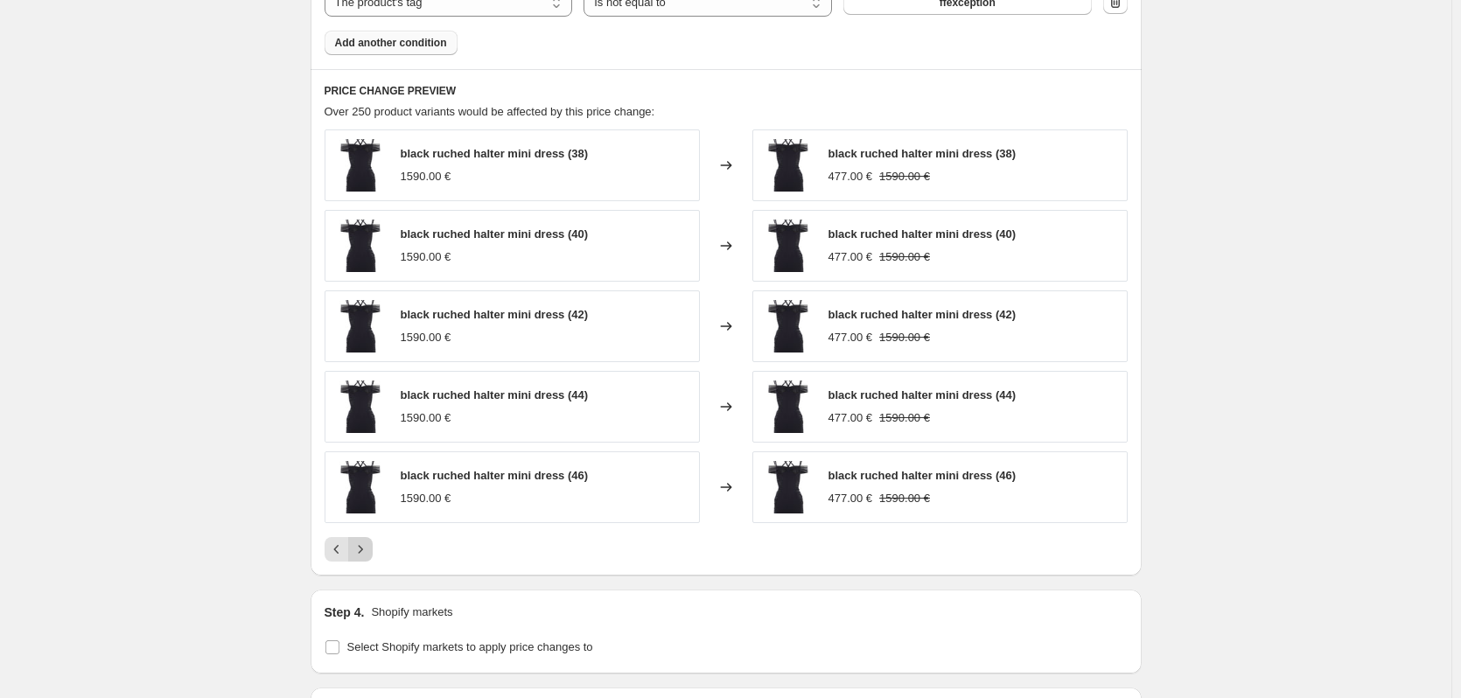
click at [364, 554] on icon "Next" at bounding box center [361, 550] width 18 height 18
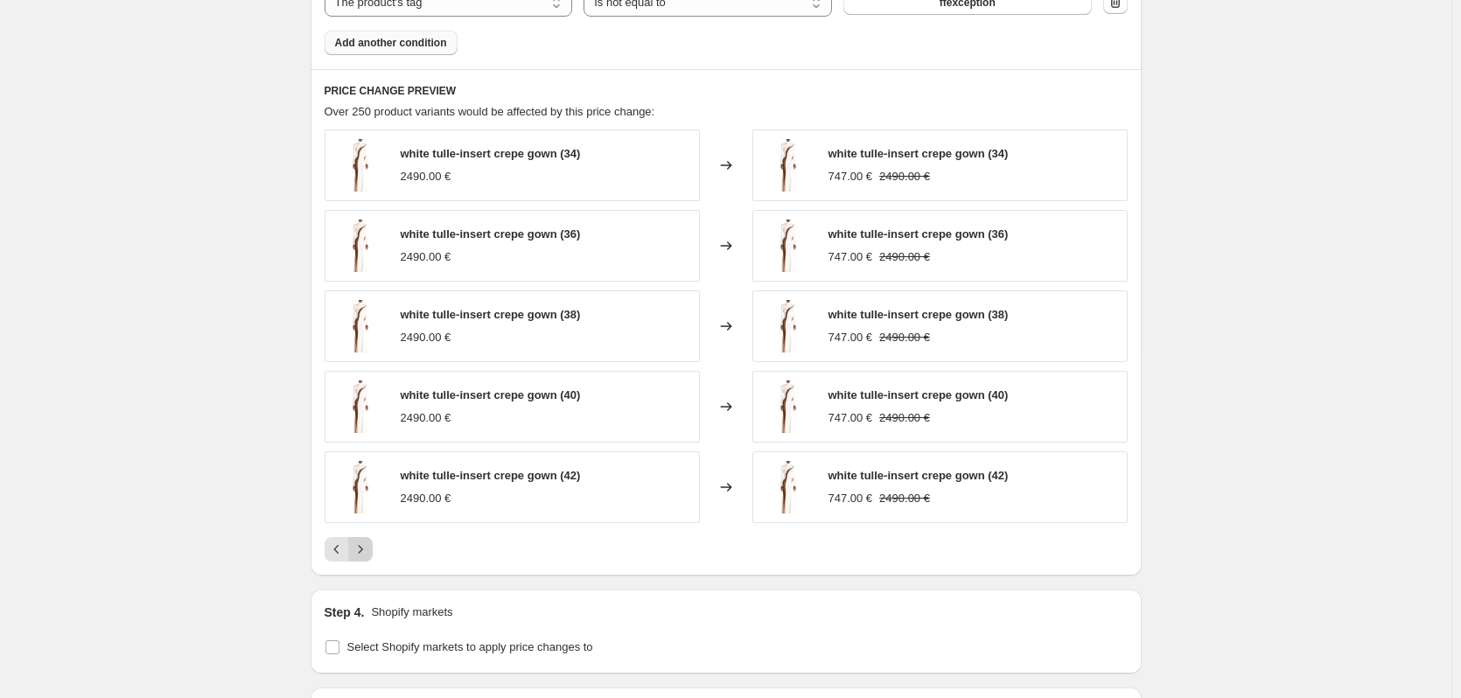
click at [364, 554] on icon "Next" at bounding box center [361, 550] width 18 height 18
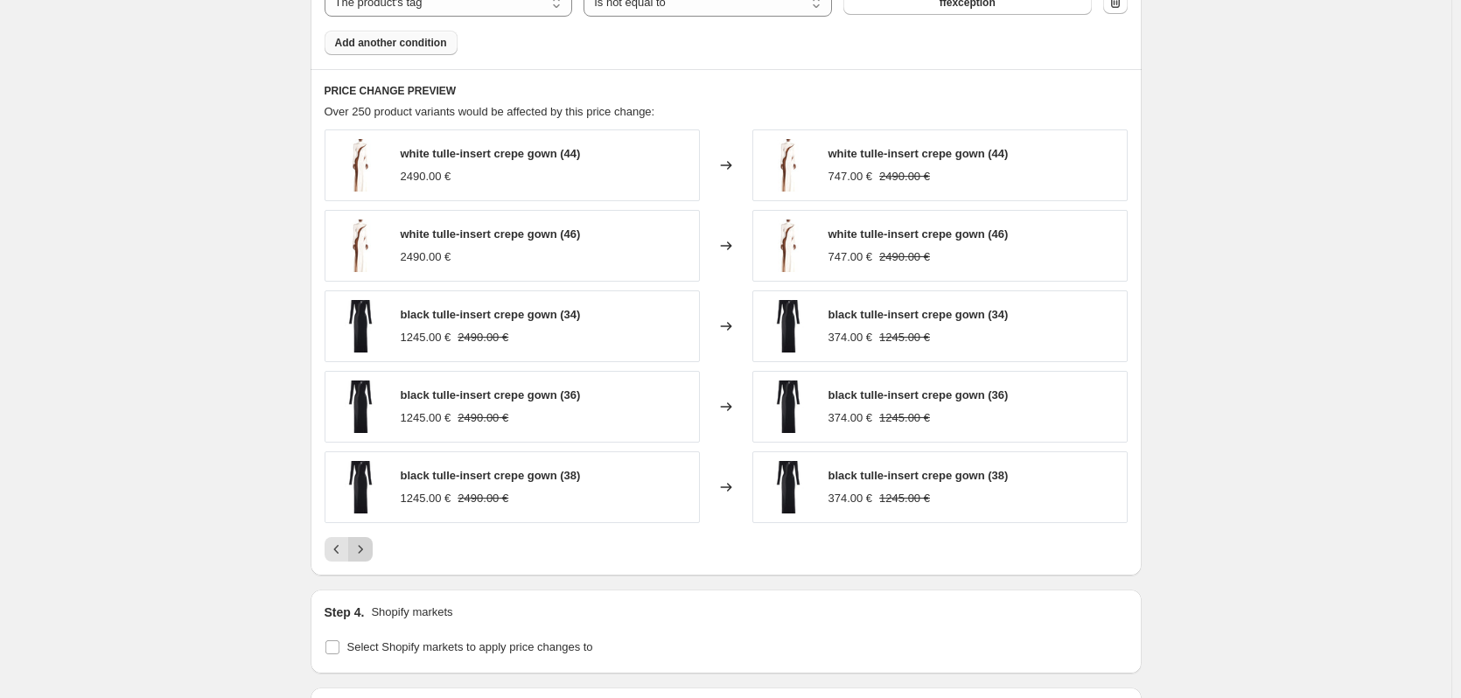
click at [364, 554] on icon "Next" at bounding box center [361, 550] width 18 height 18
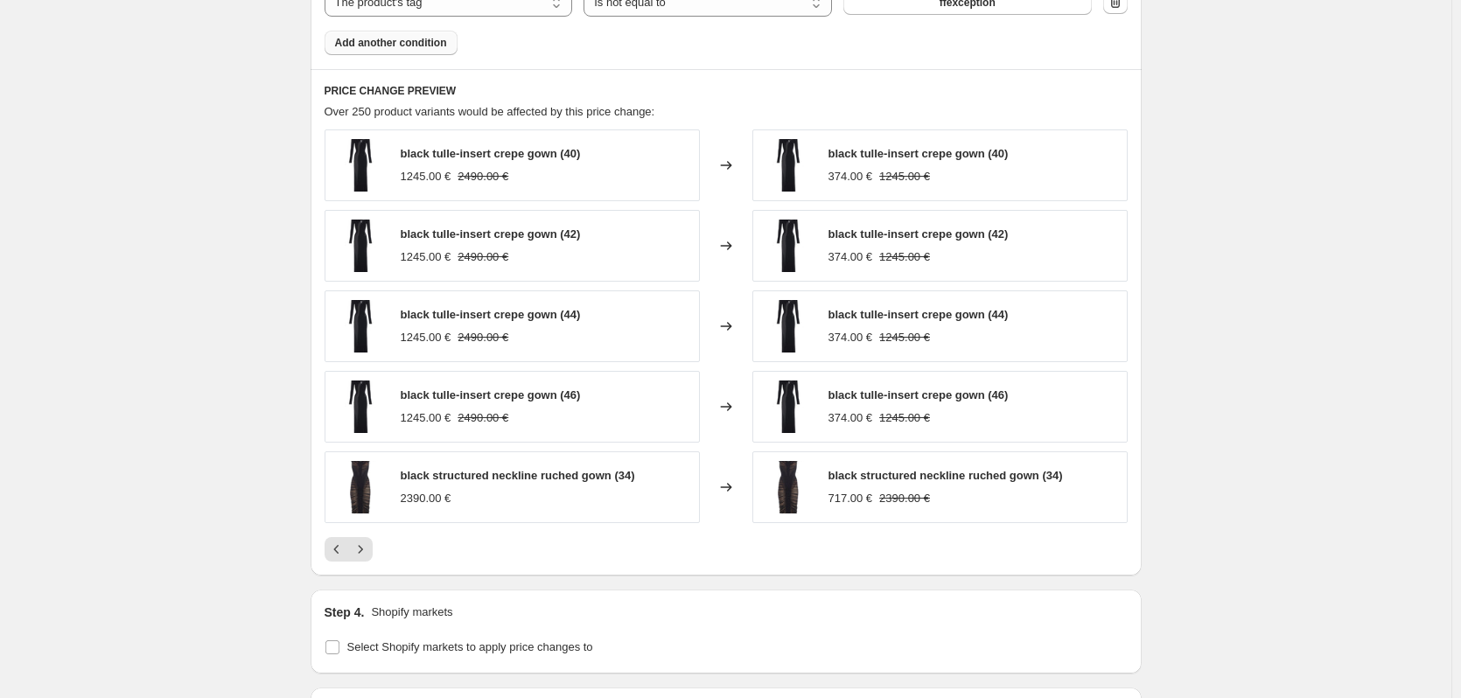
click at [480, 311] on span "black tulle-insert crepe gown (44)" at bounding box center [491, 314] width 180 height 13
copy span "black tulle-insert crepe gown (44)"
click at [368, 544] on icon "Next" at bounding box center [361, 550] width 18 height 18
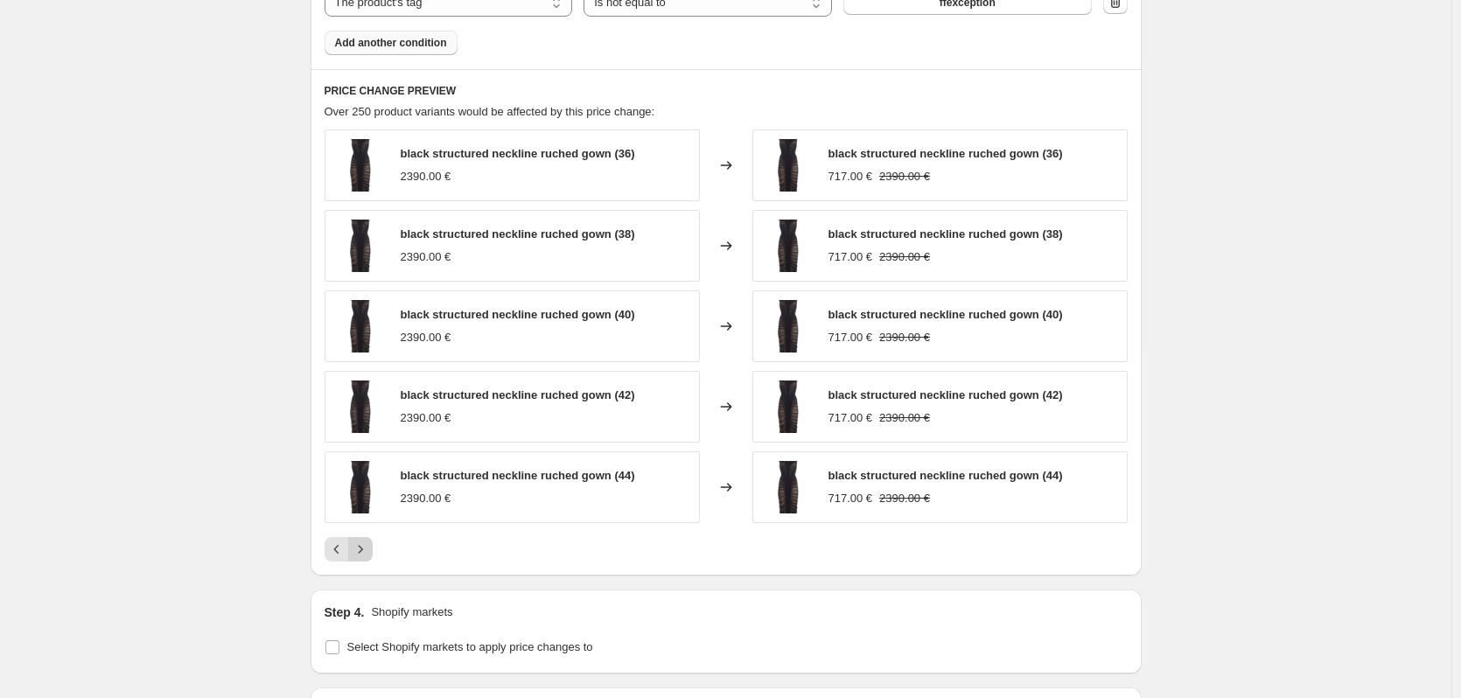
click at [368, 544] on icon "Next" at bounding box center [361, 550] width 18 height 18
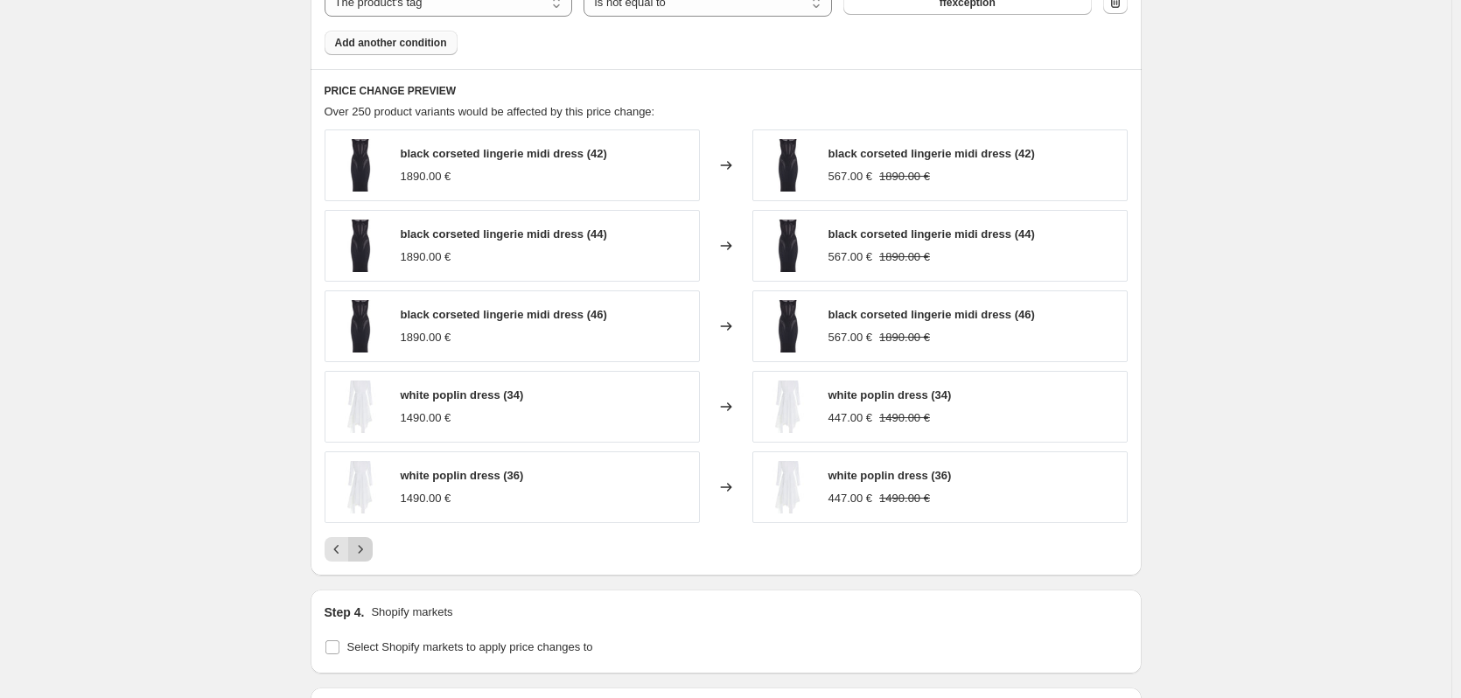
click at [368, 544] on icon "Next" at bounding box center [361, 550] width 18 height 18
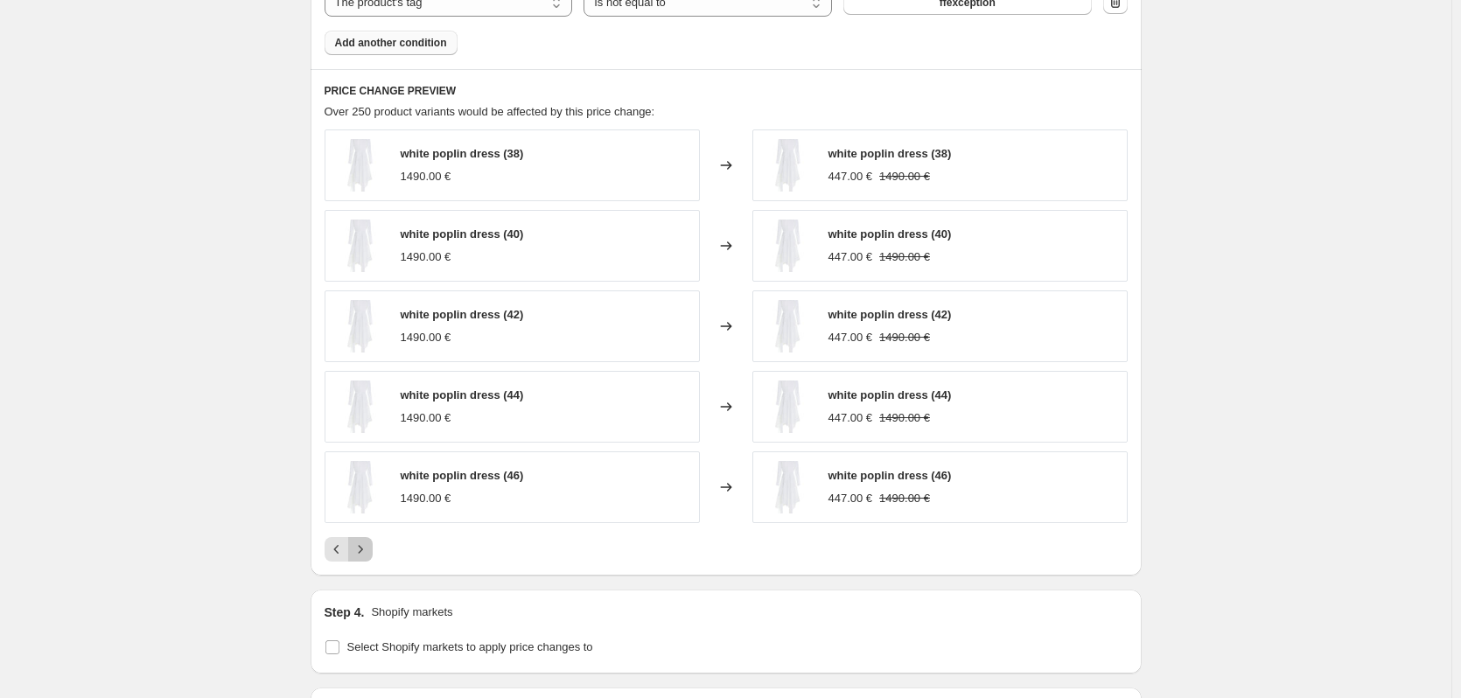
click at [368, 544] on icon "Next" at bounding box center [361, 550] width 18 height 18
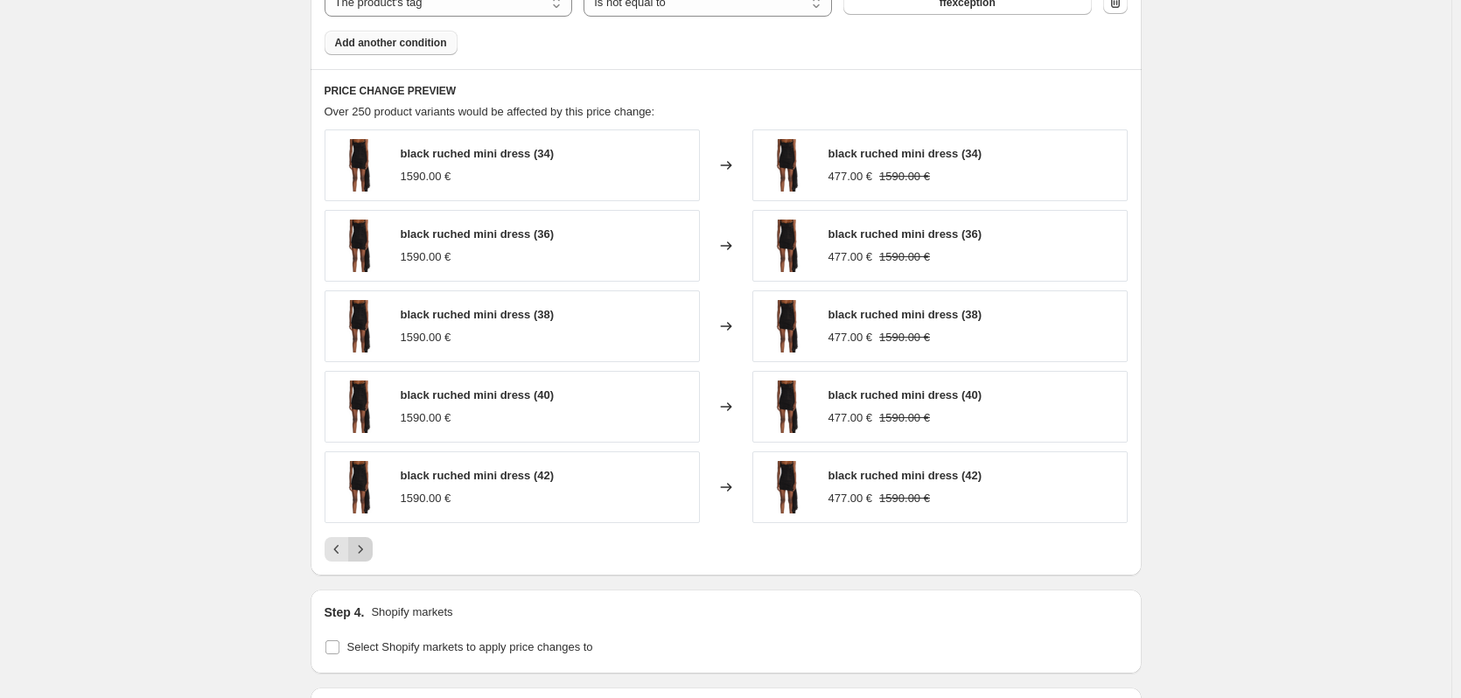
click at [368, 544] on icon "Next" at bounding box center [361, 550] width 18 height 18
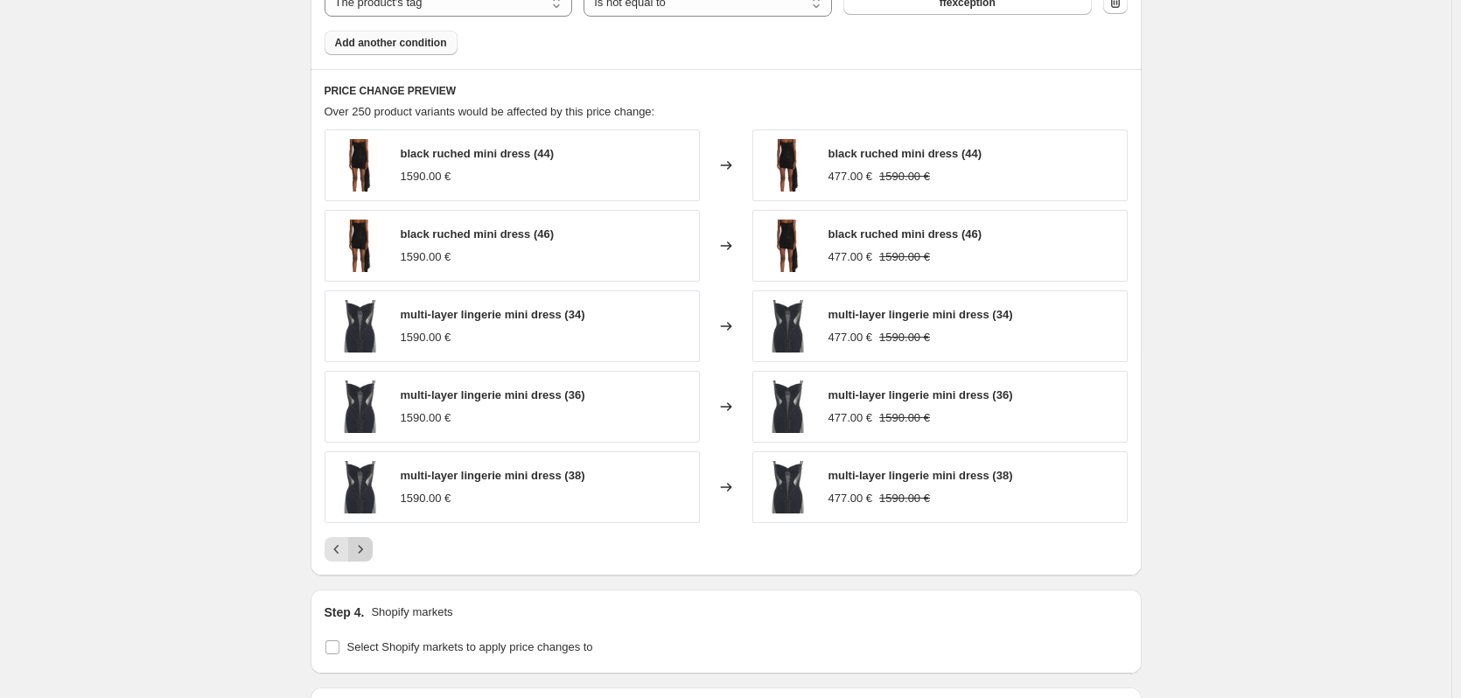
click at [368, 544] on icon "Next" at bounding box center [361, 550] width 18 height 18
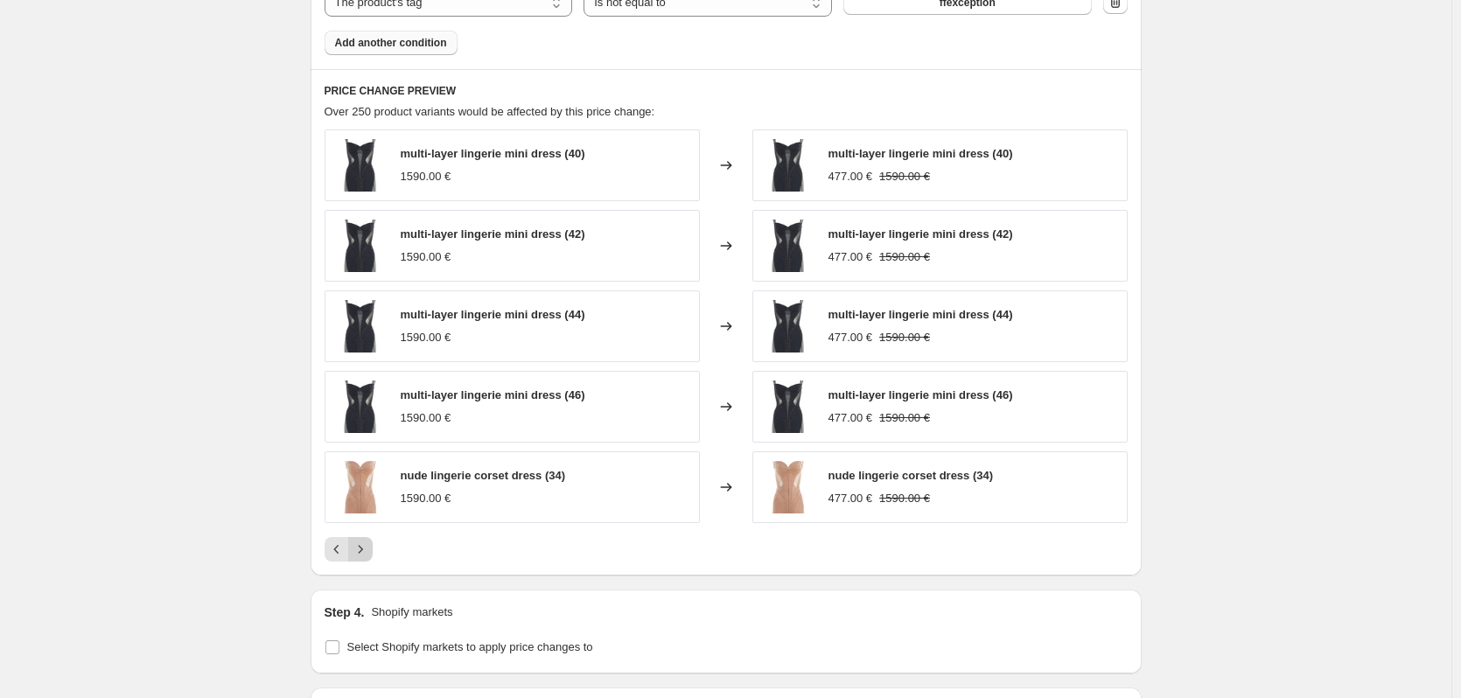
click at [368, 544] on icon "Next" at bounding box center [361, 550] width 18 height 18
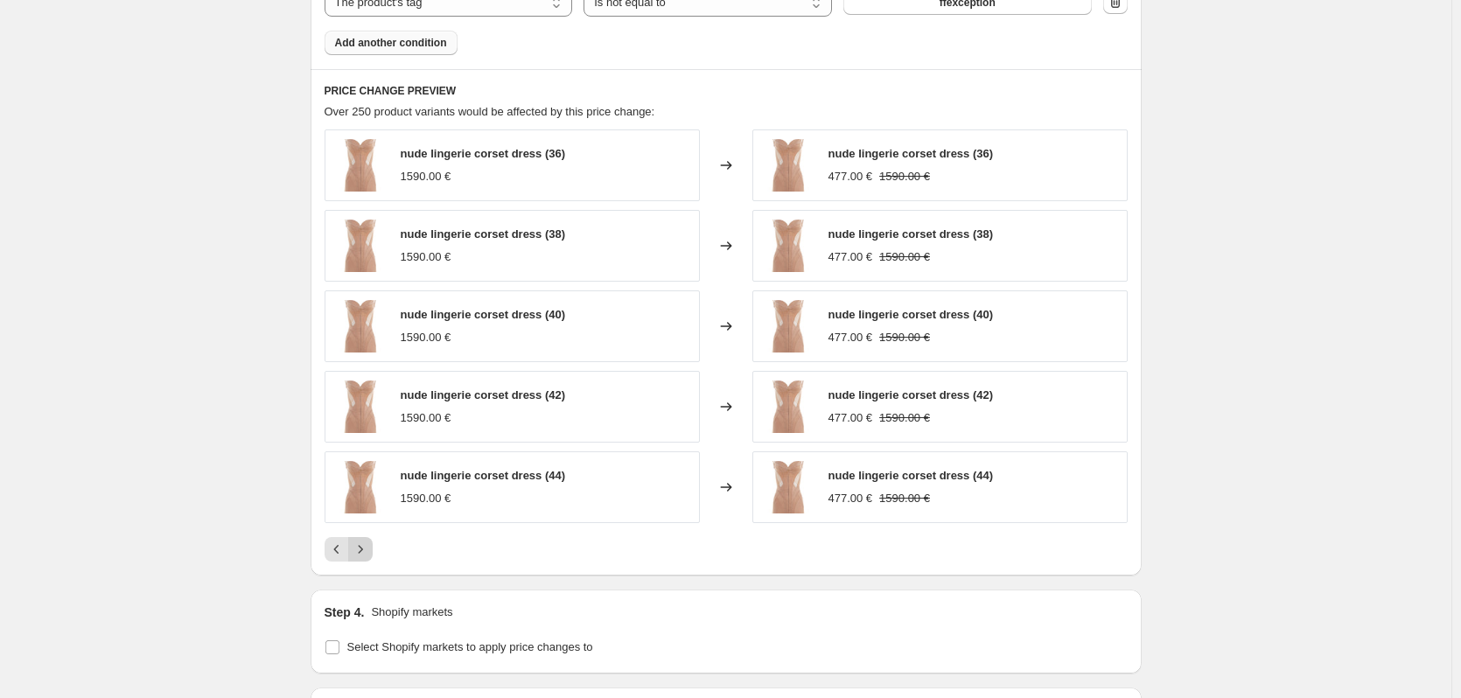
click at [368, 544] on icon "Next" at bounding box center [361, 550] width 18 height 18
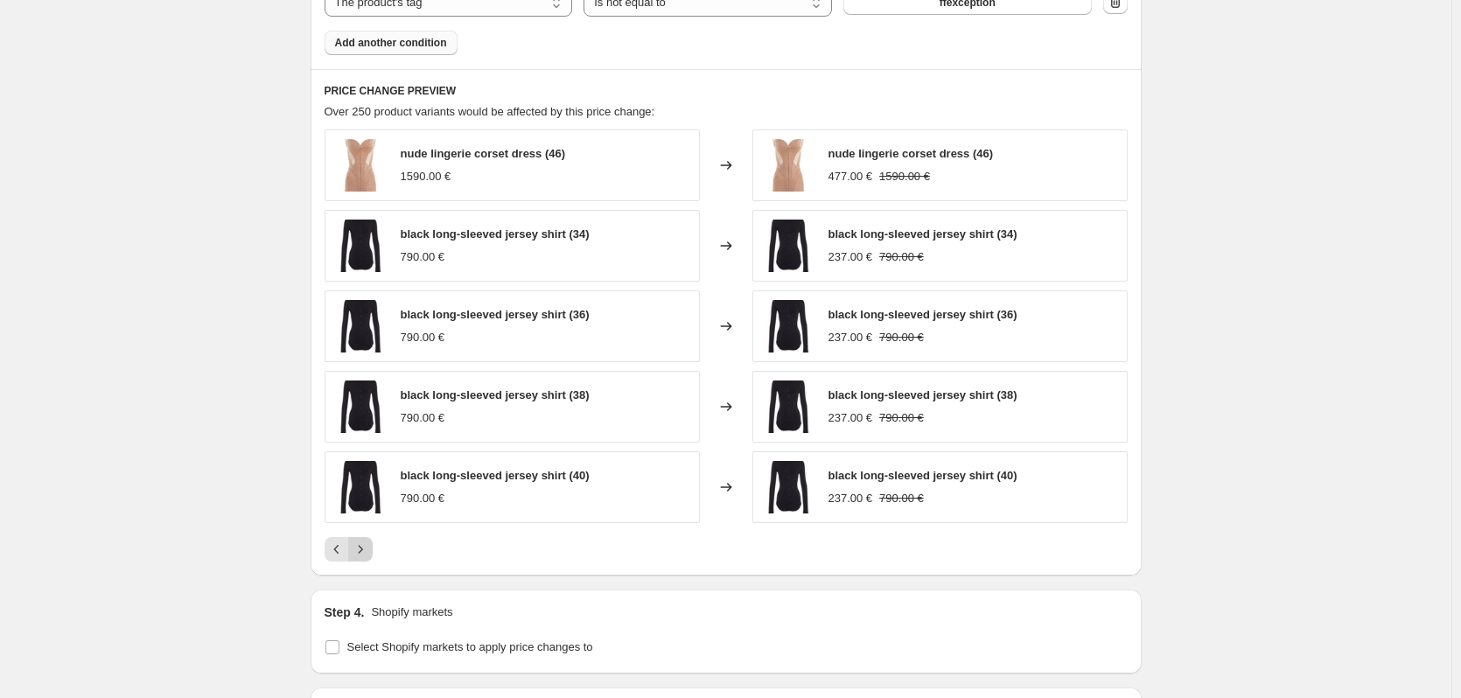
click at [368, 549] on icon "Next" at bounding box center [361, 550] width 18 height 18
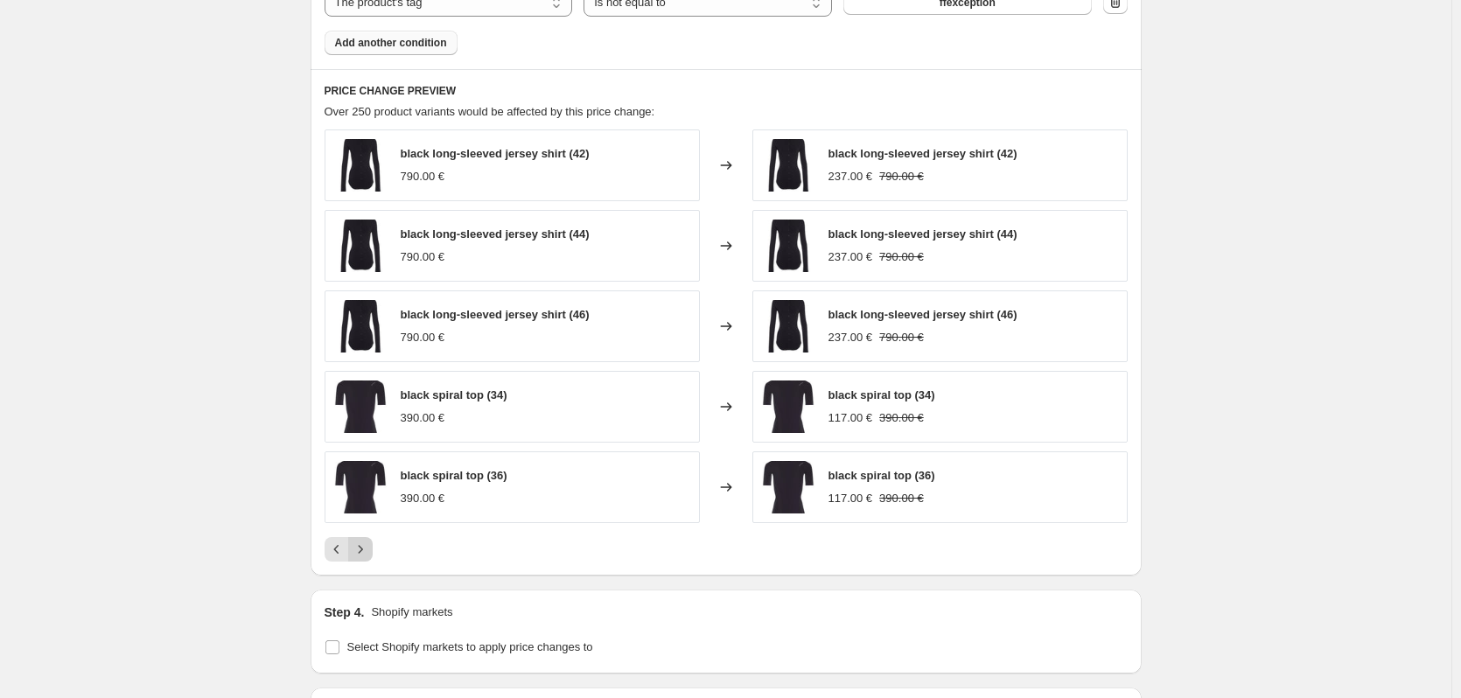
click at [368, 552] on icon "Next" at bounding box center [361, 550] width 18 height 18
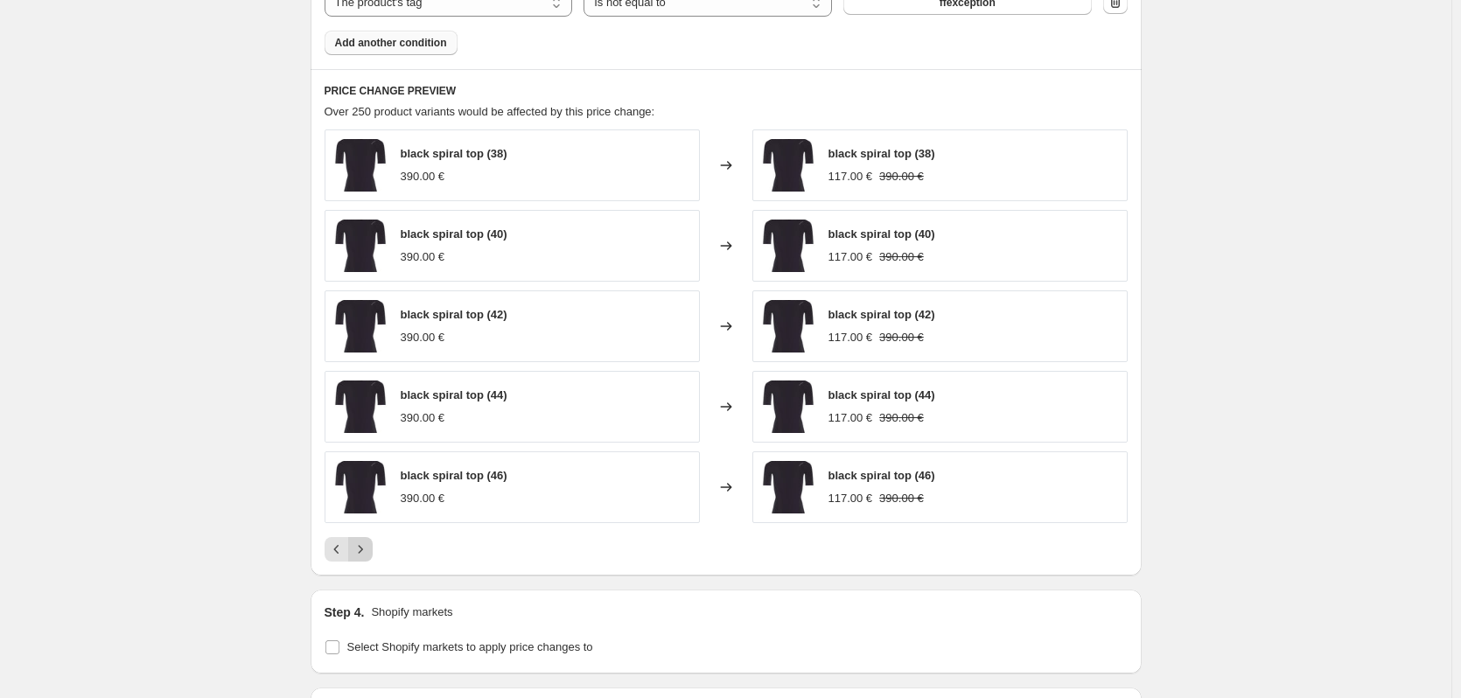
click at [369, 555] on icon "Next" at bounding box center [361, 550] width 18 height 18
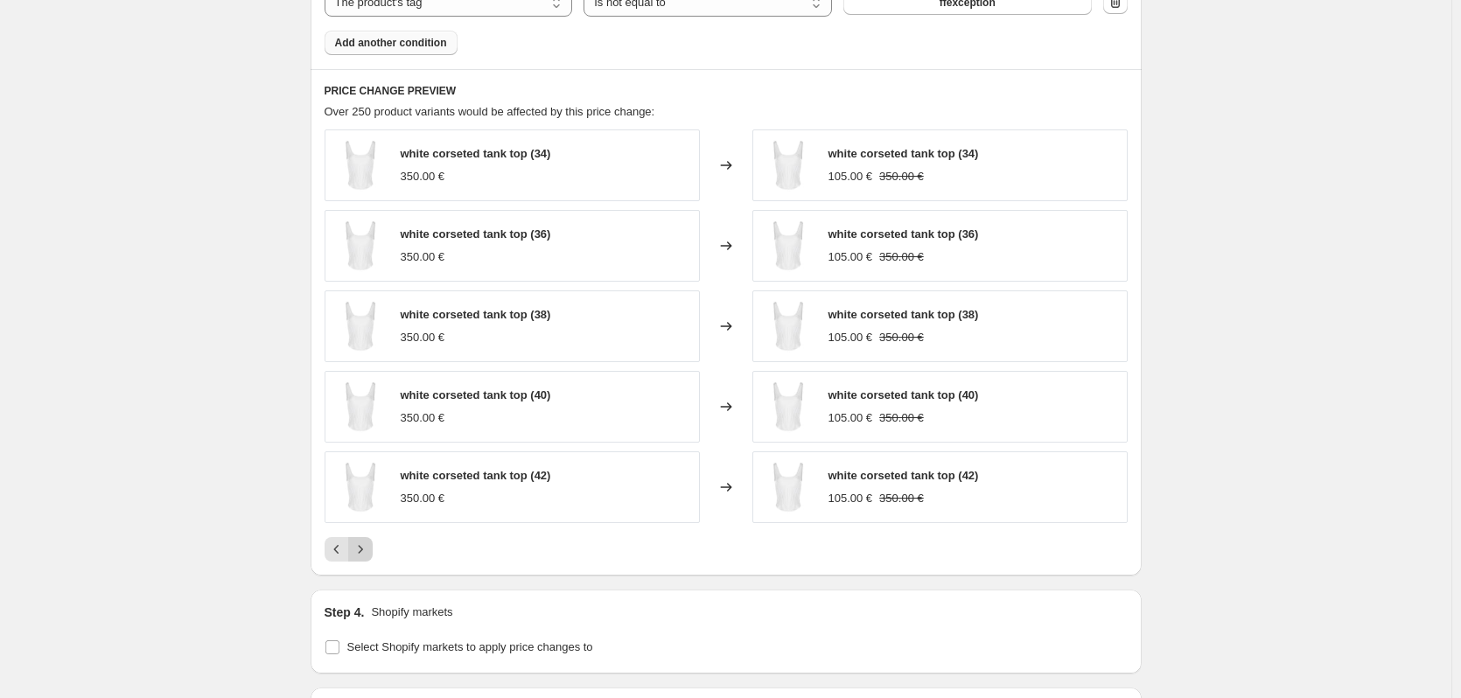
click at [369, 553] on icon "Next" at bounding box center [361, 550] width 18 height 18
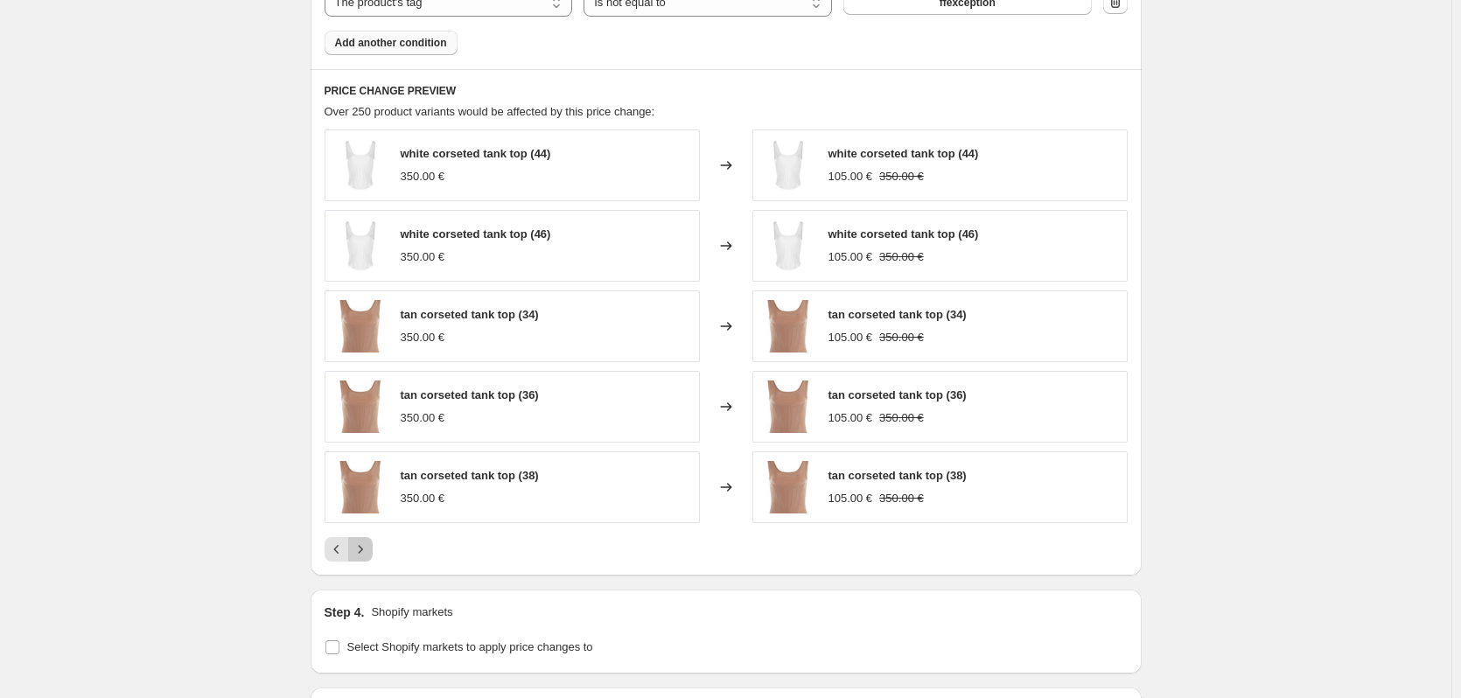
click at [369, 553] on icon "Next" at bounding box center [361, 550] width 18 height 18
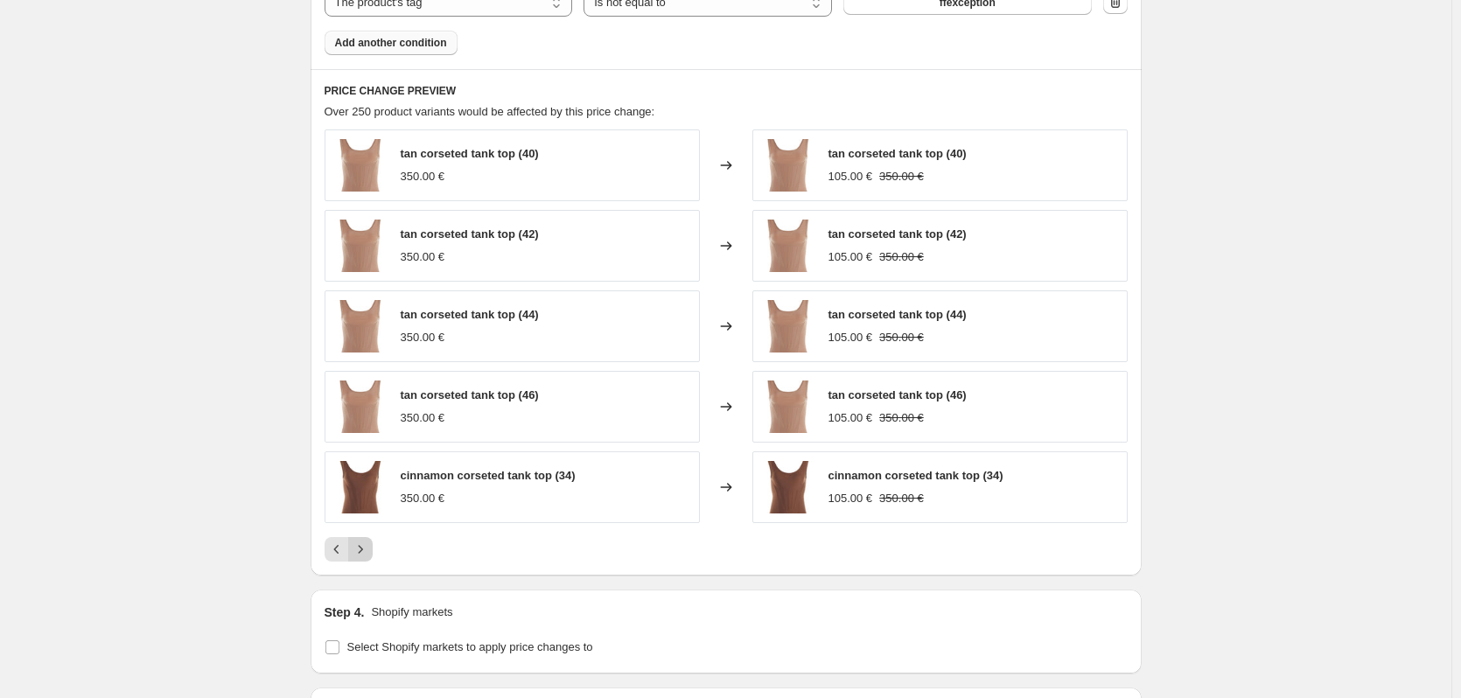
click at [368, 547] on icon "Next" at bounding box center [361, 550] width 18 height 18
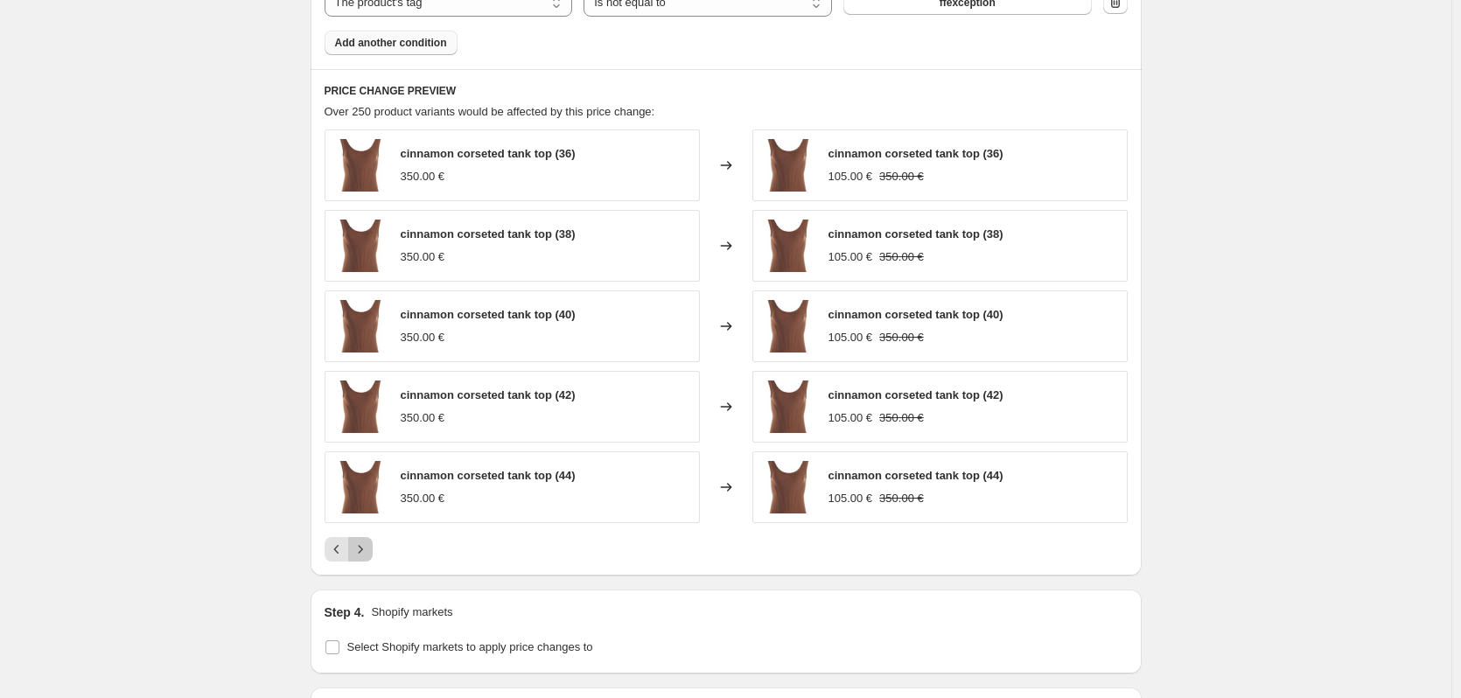
click at [368, 547] on icon "Next" at bounding box center [361, 550] width 18 height 18
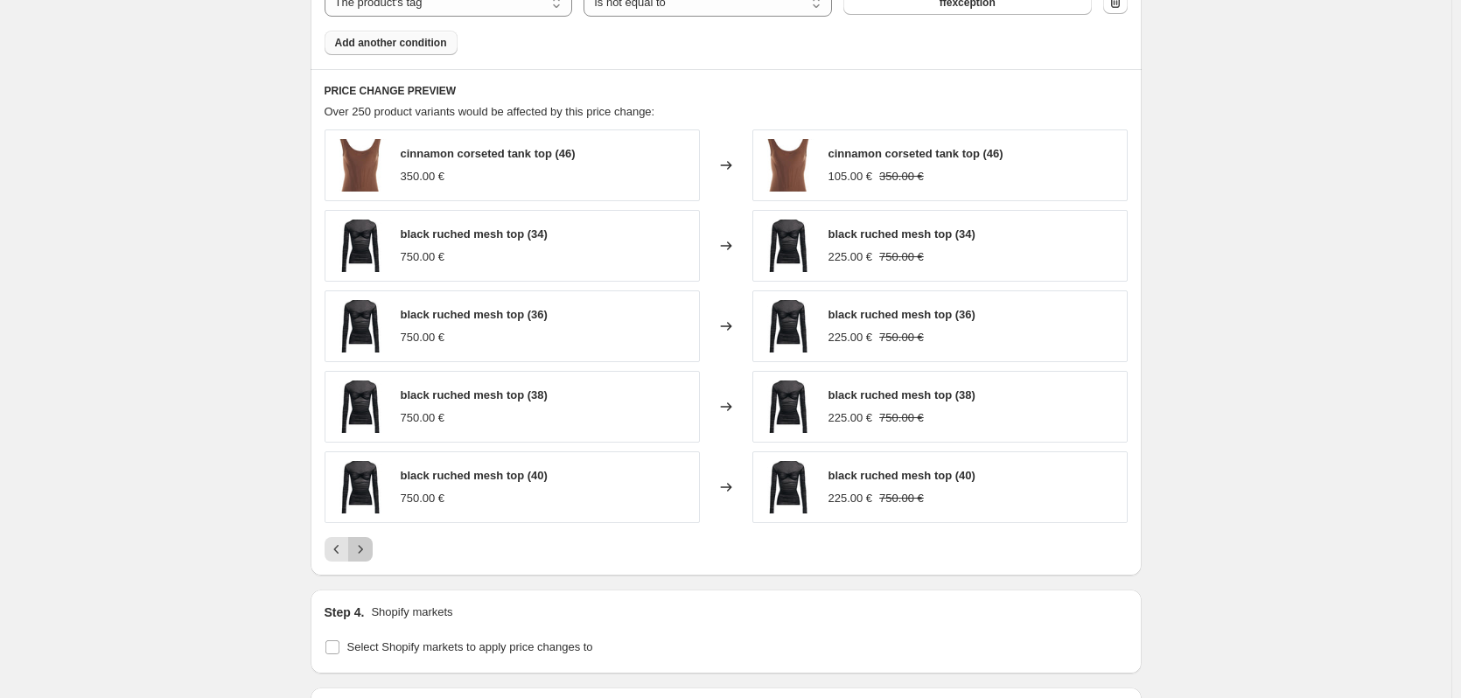
click at [368, 547] on icon "Next" at bounding box center [361, 550] width 18 height 18
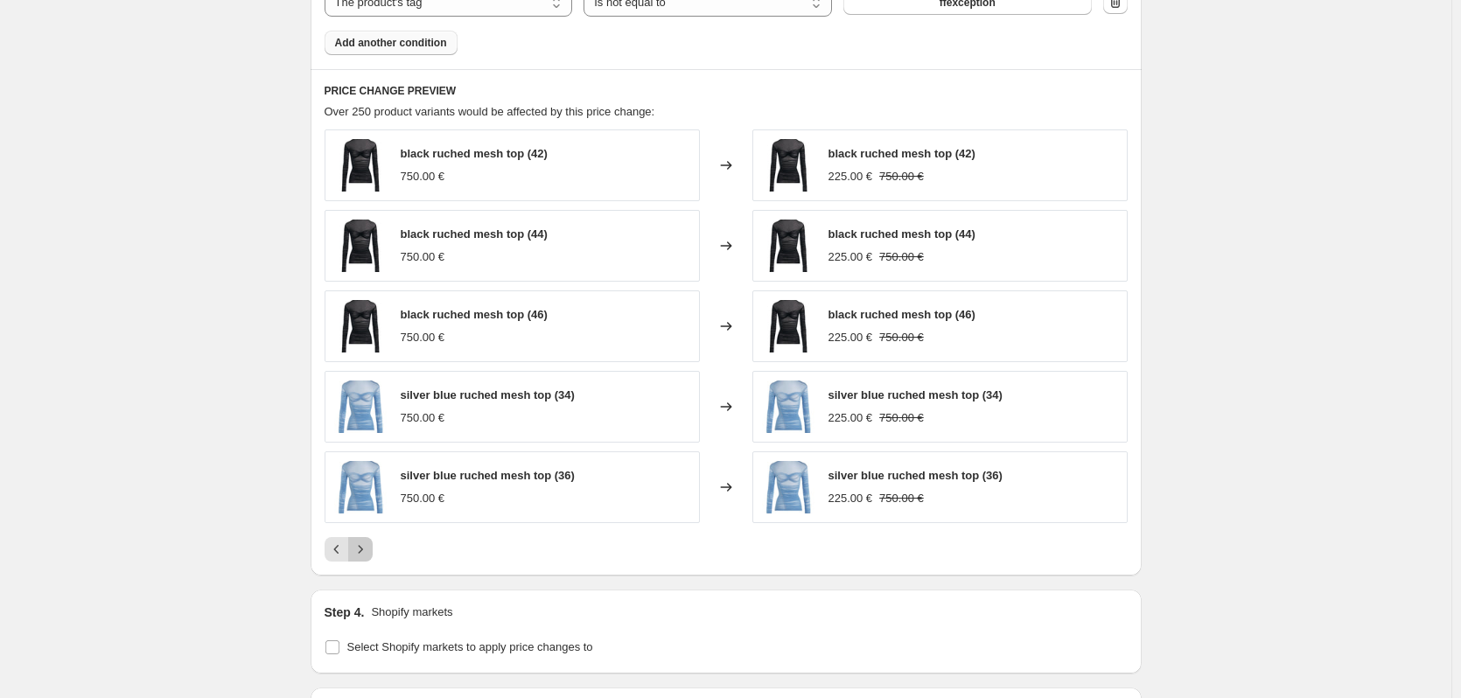
click at [373, 539] on button "Next" at bounding box center [360, 549] width 25 height 25
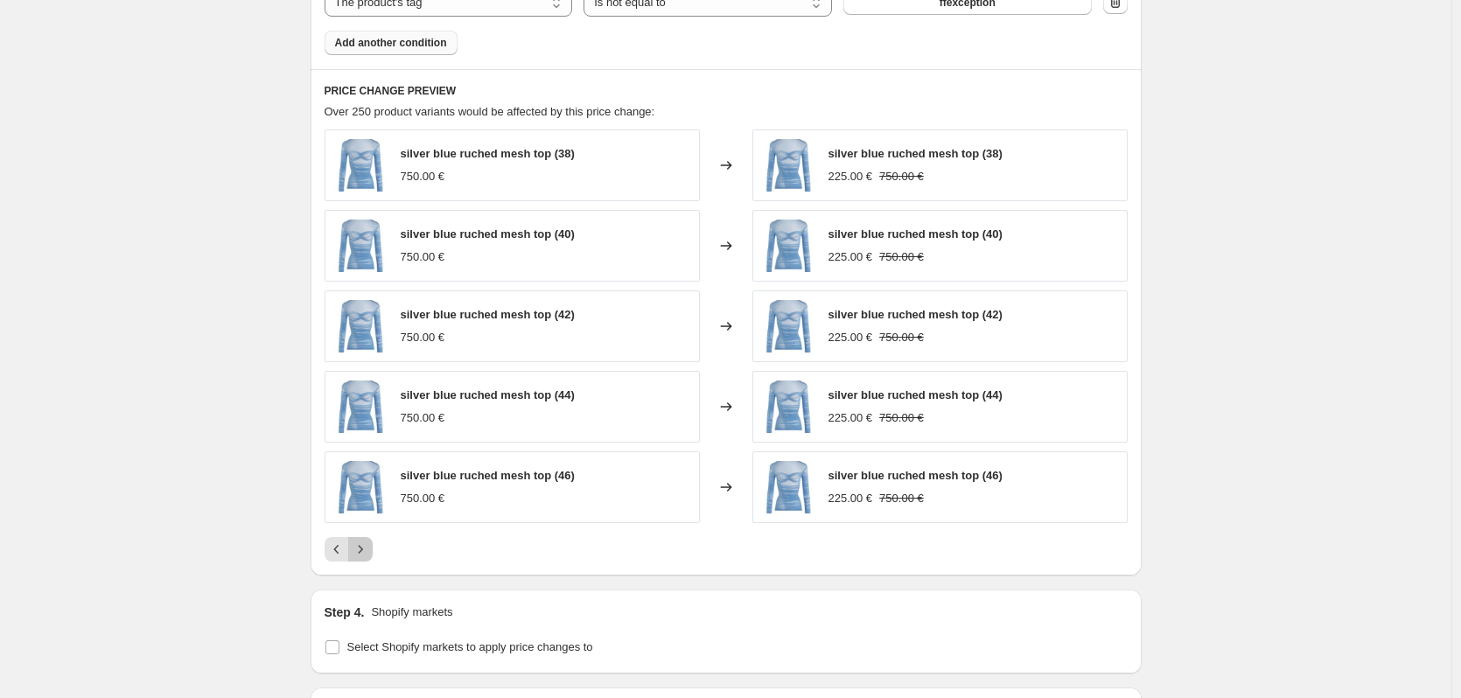
click at [373, 539] on button "Next" at bounding box center [360, 549] width 25 height 25
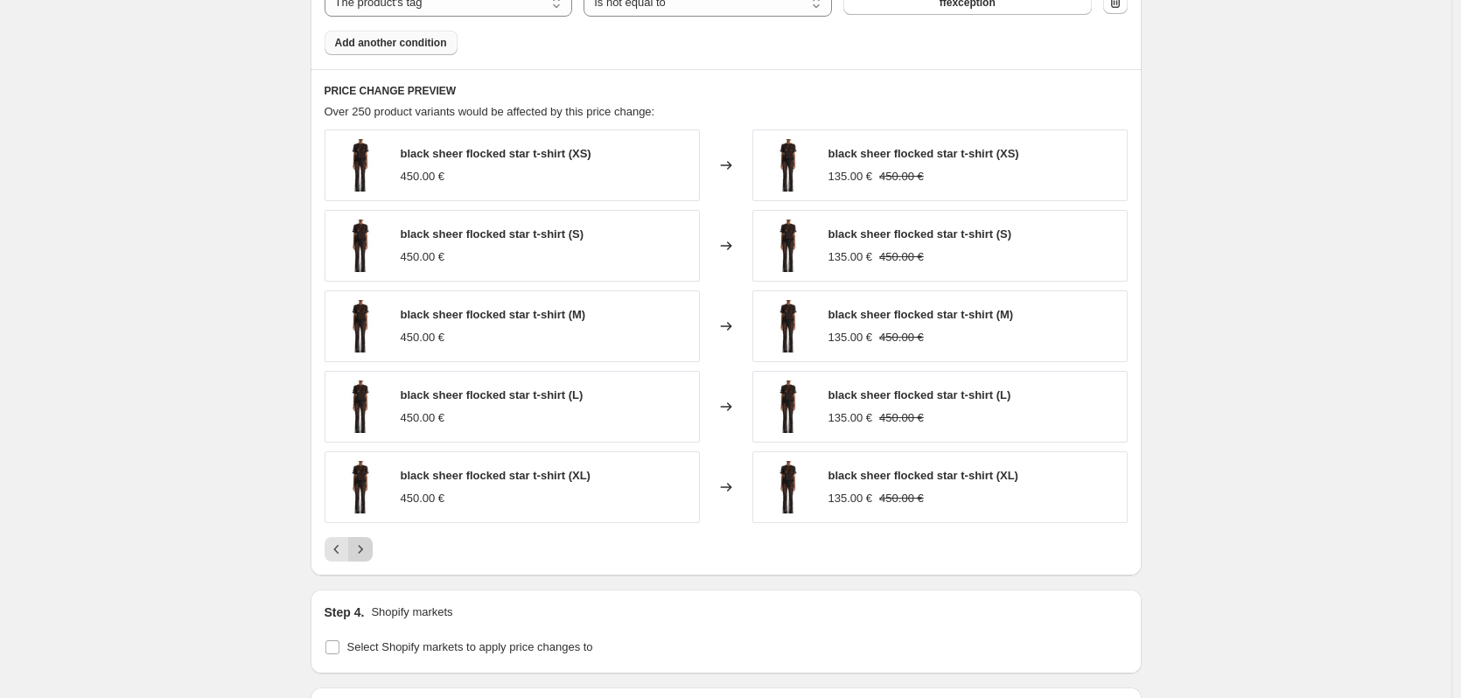
click at [373, 539] on button "Next" at bounding box center [360, 549] width 25 height 25
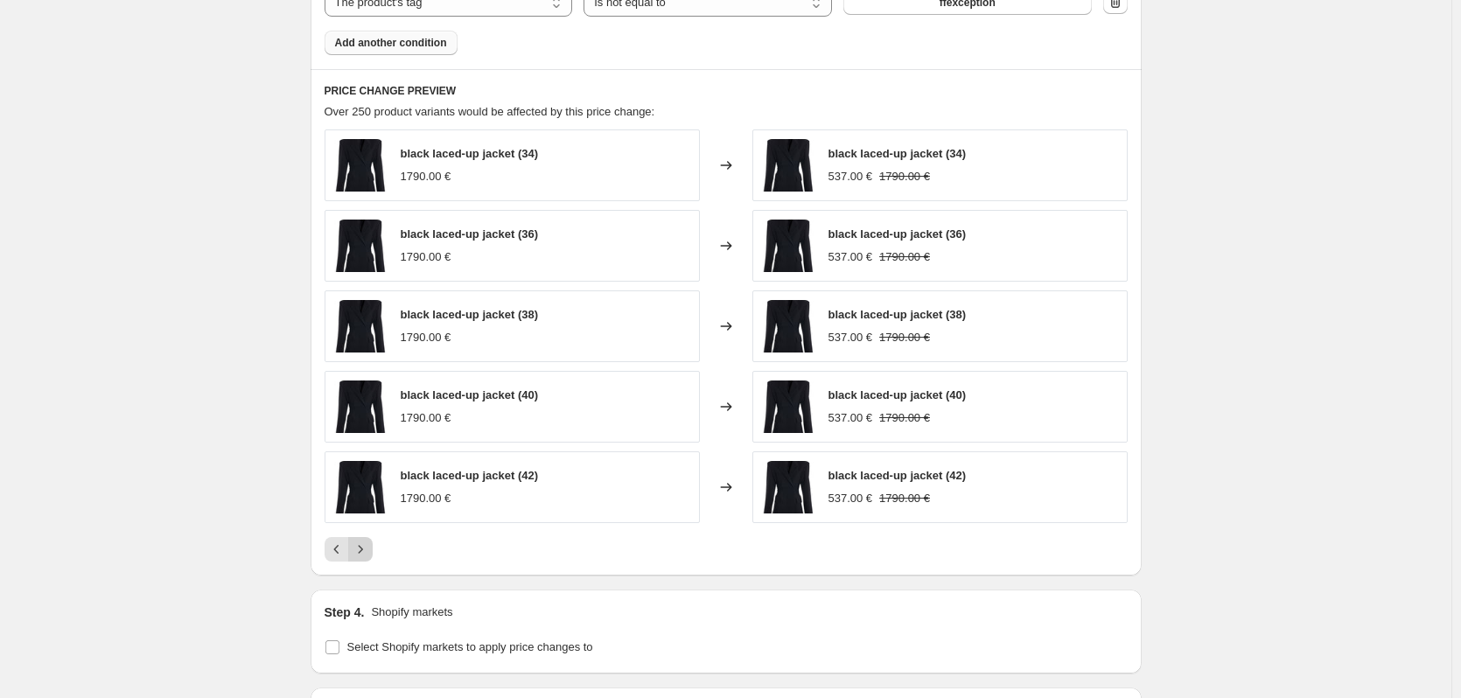
click at [373, 539] on button "Next" at bounding box center [360, 549] width 25 height 25
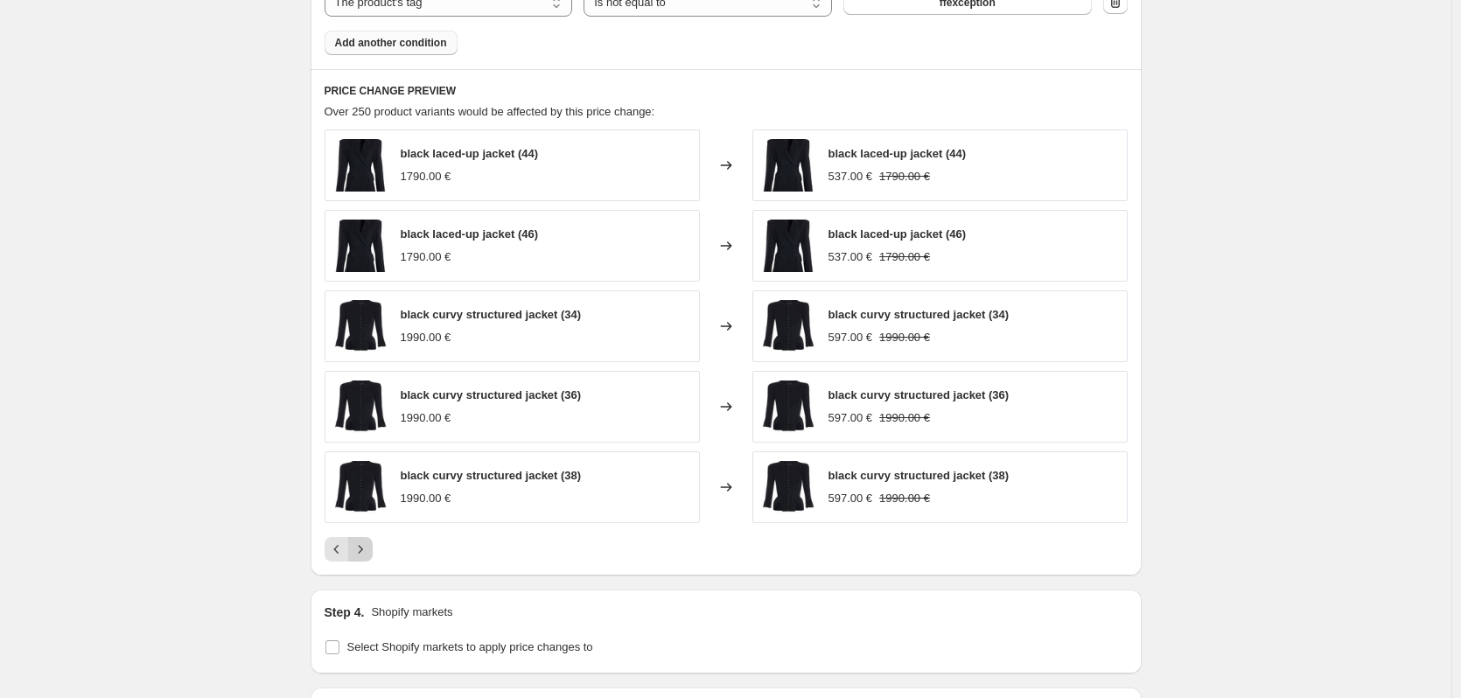
click at [373, 539] on button "Next" at bounding box center [360, 549] width 25 height 25
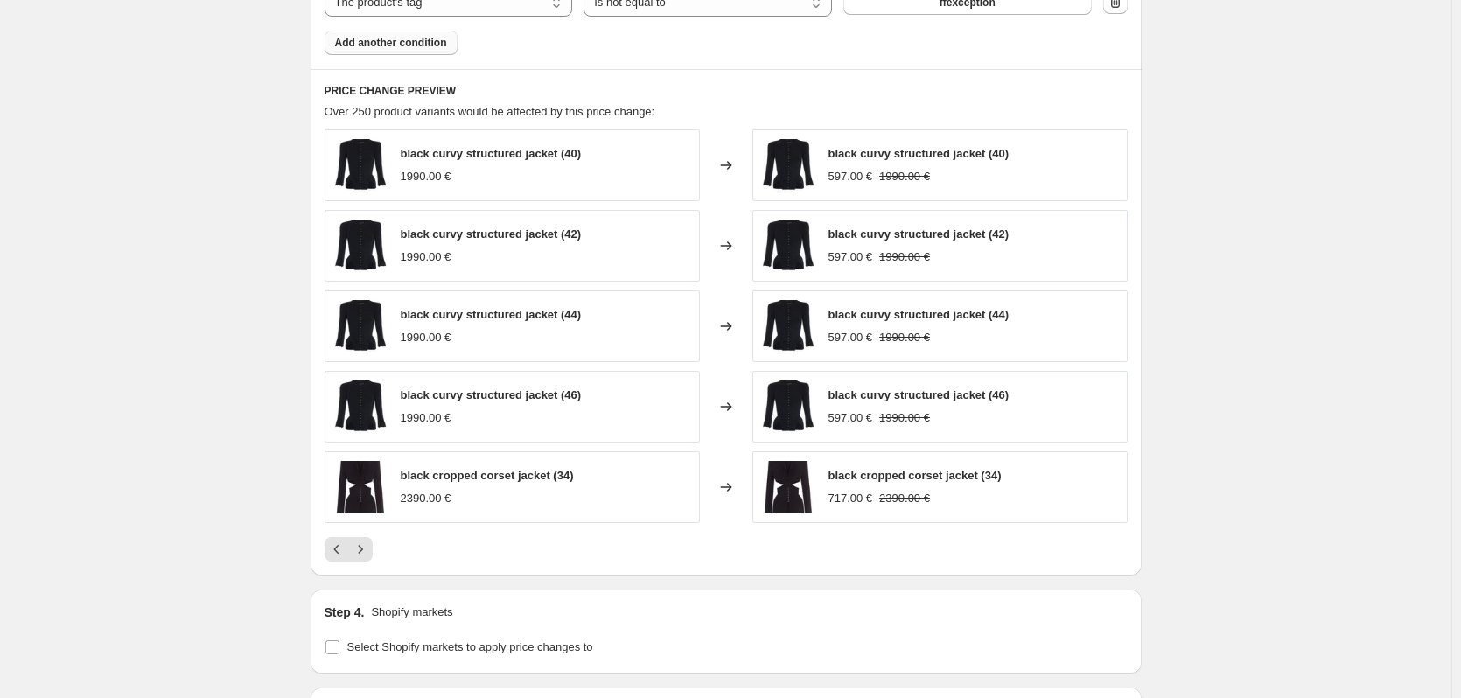
click at [378, 543] on div at bounding box center [726, 549] width 803 height 25
click at [369, 549] on icon "Next" at bounding box center [361, 550] width 18 height 18
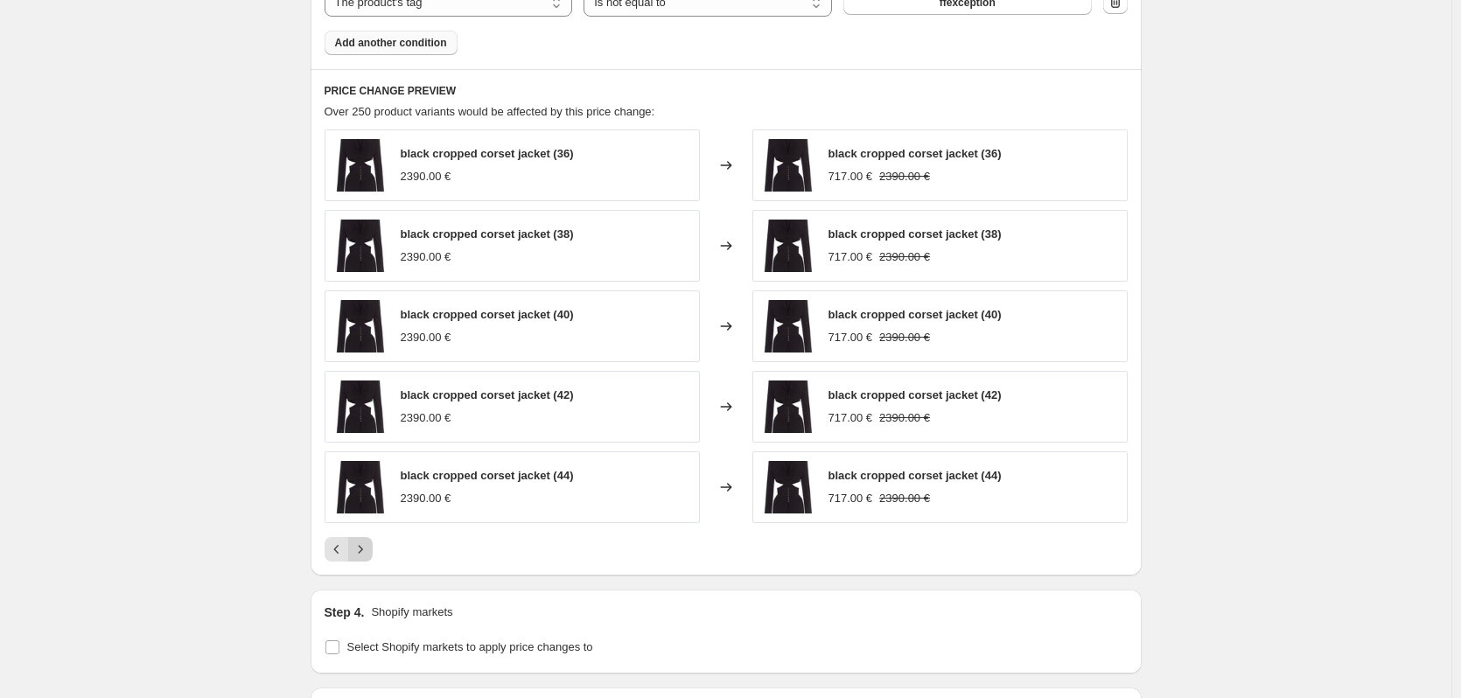
click at [369, 549] on icon "Next" at bounding box center [361, 550] width 18 height 18
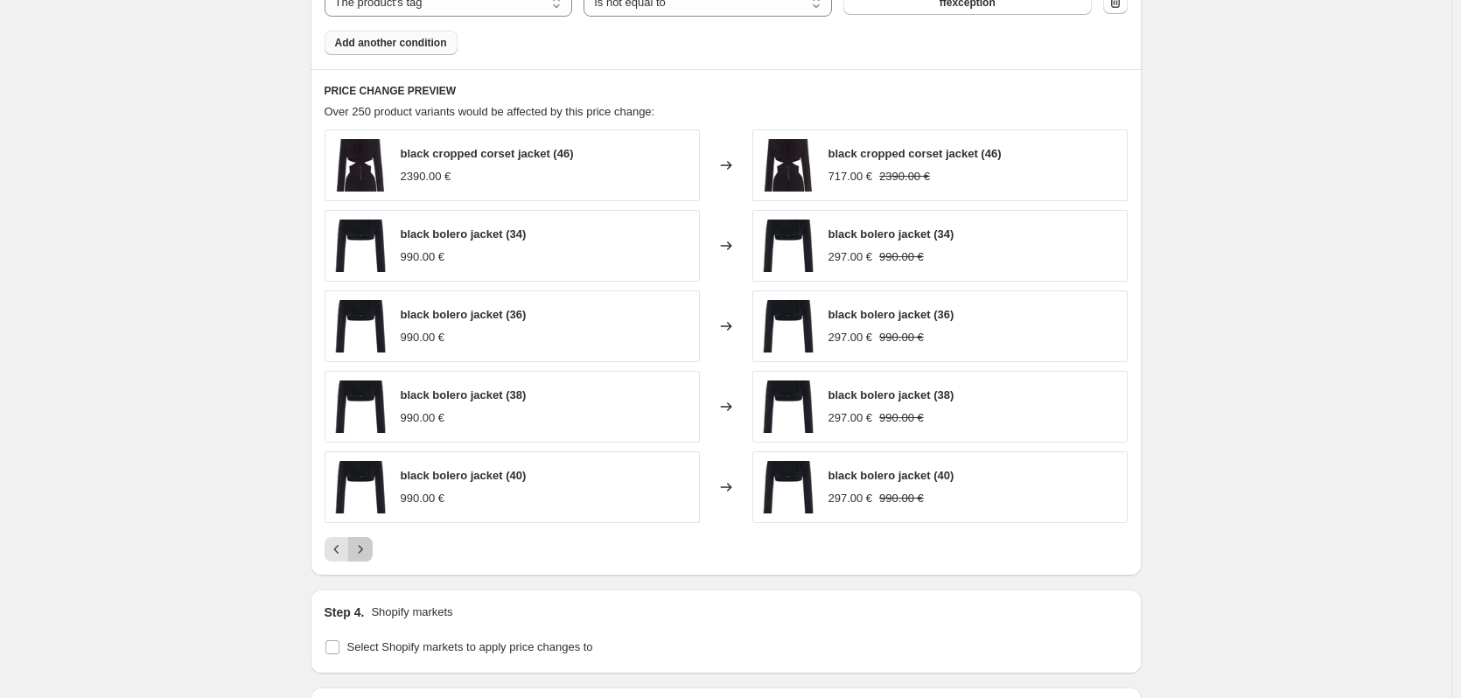
click at [369, 549] on icon "Next" at bounding box center [361, 550] width 18 height 18
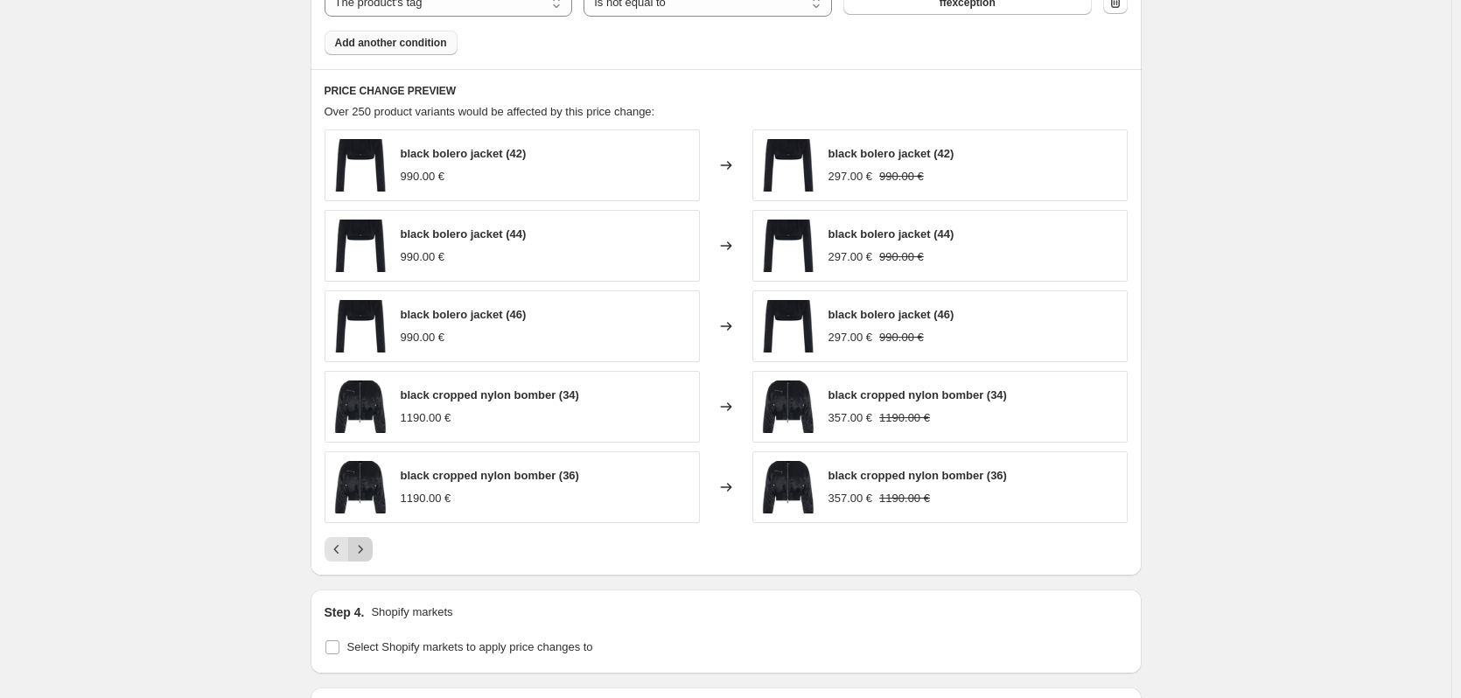
click at [369, 549] on icon "Next" at bounding box center [361, 550] width 18 height 18
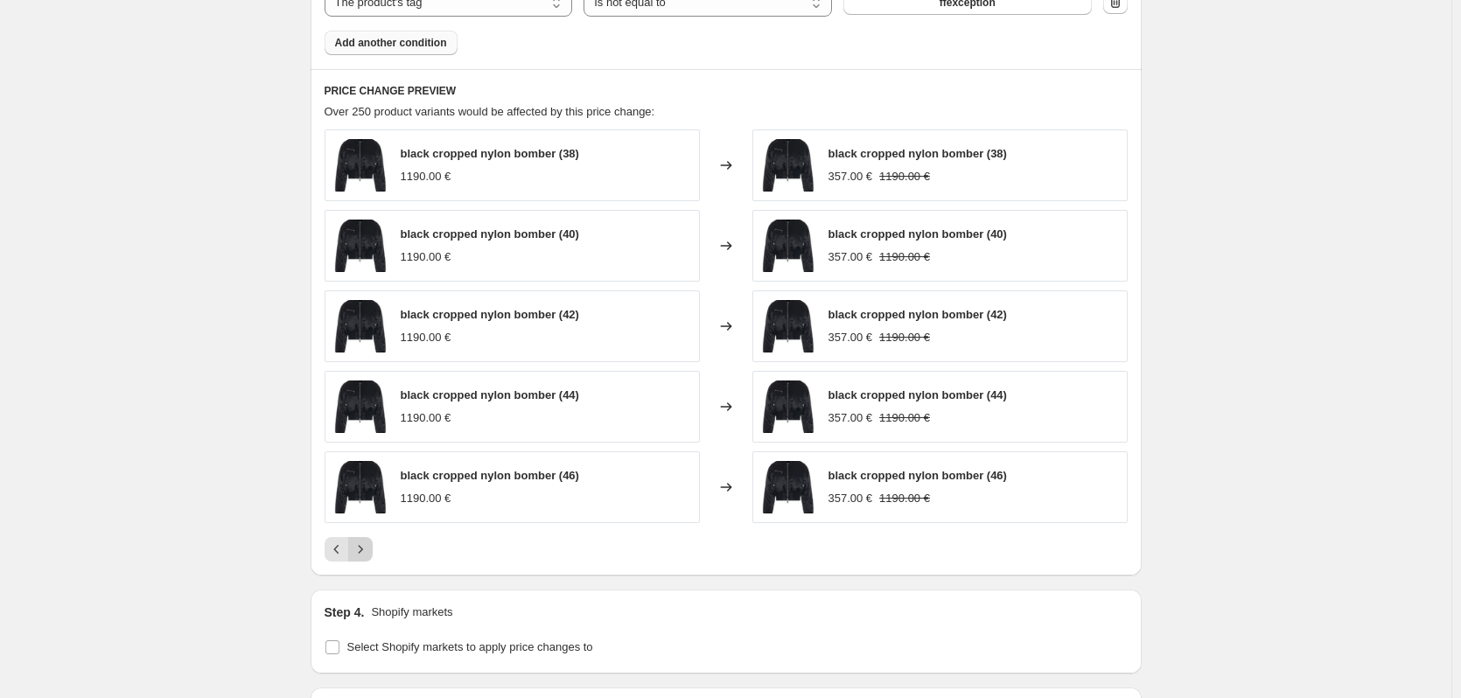
click at [368, 549] on icon "Next" at bounding box center [361, 550] width 18 height 18
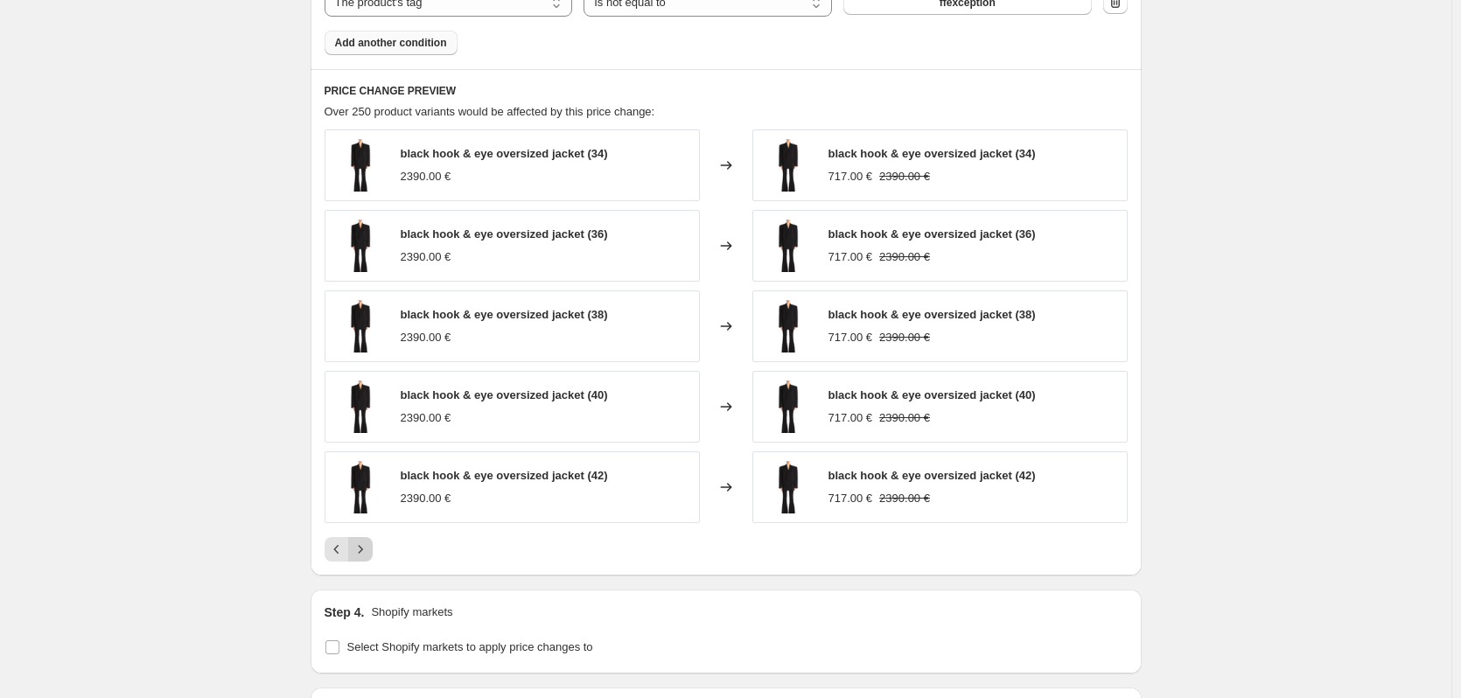
click at [368, 549] on icon "Next" at bounding box center [361, 550] width 18 height 18
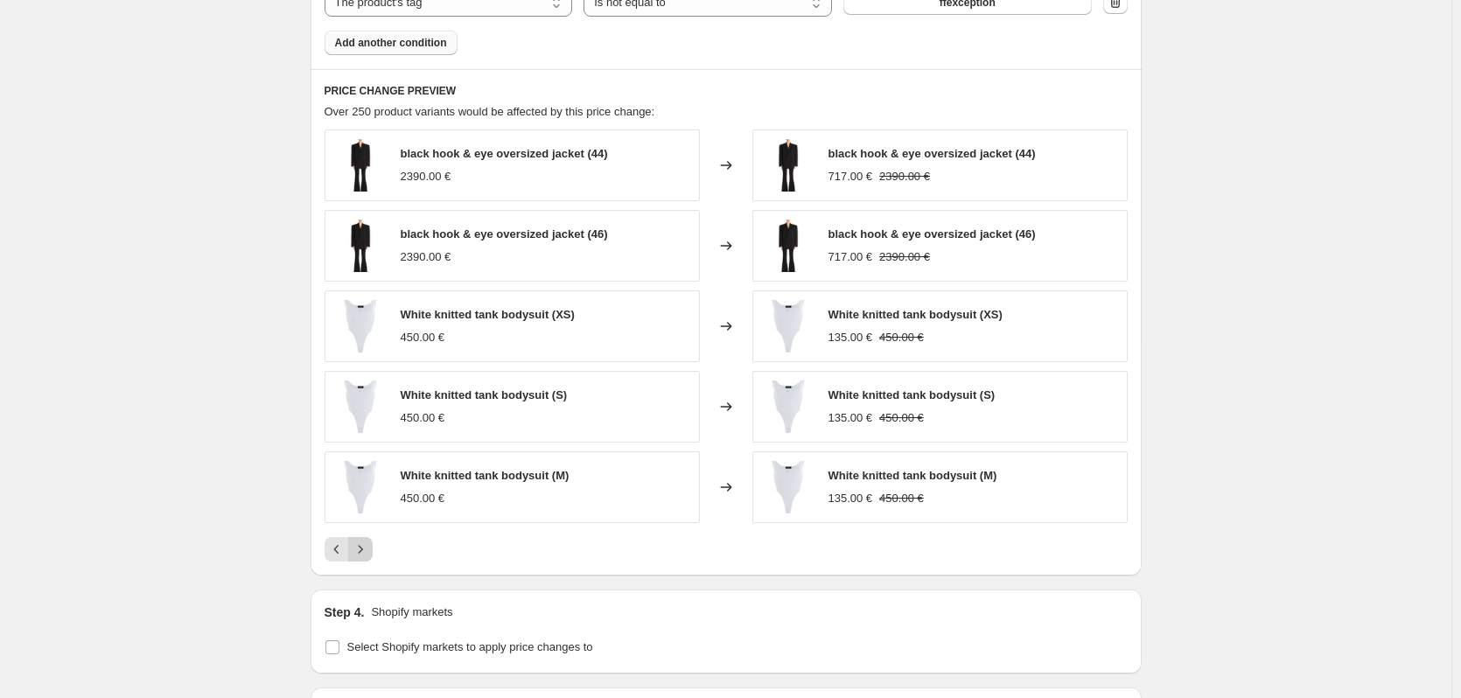
click at [368, 549] on icon "Next" at bounding box center [361, 550] width 18 height 18
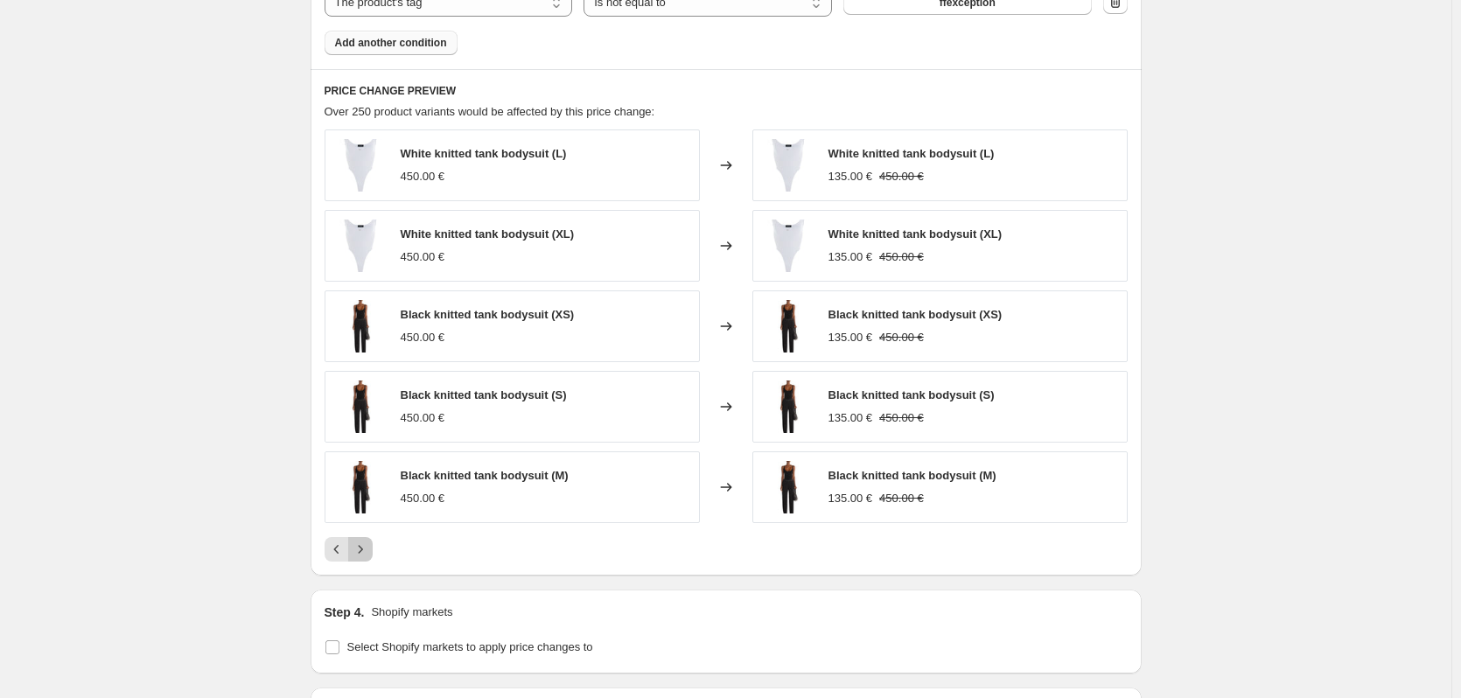
click at [368, 549] on icon "Next" at bounding box center [361, 550] width 18 height 18
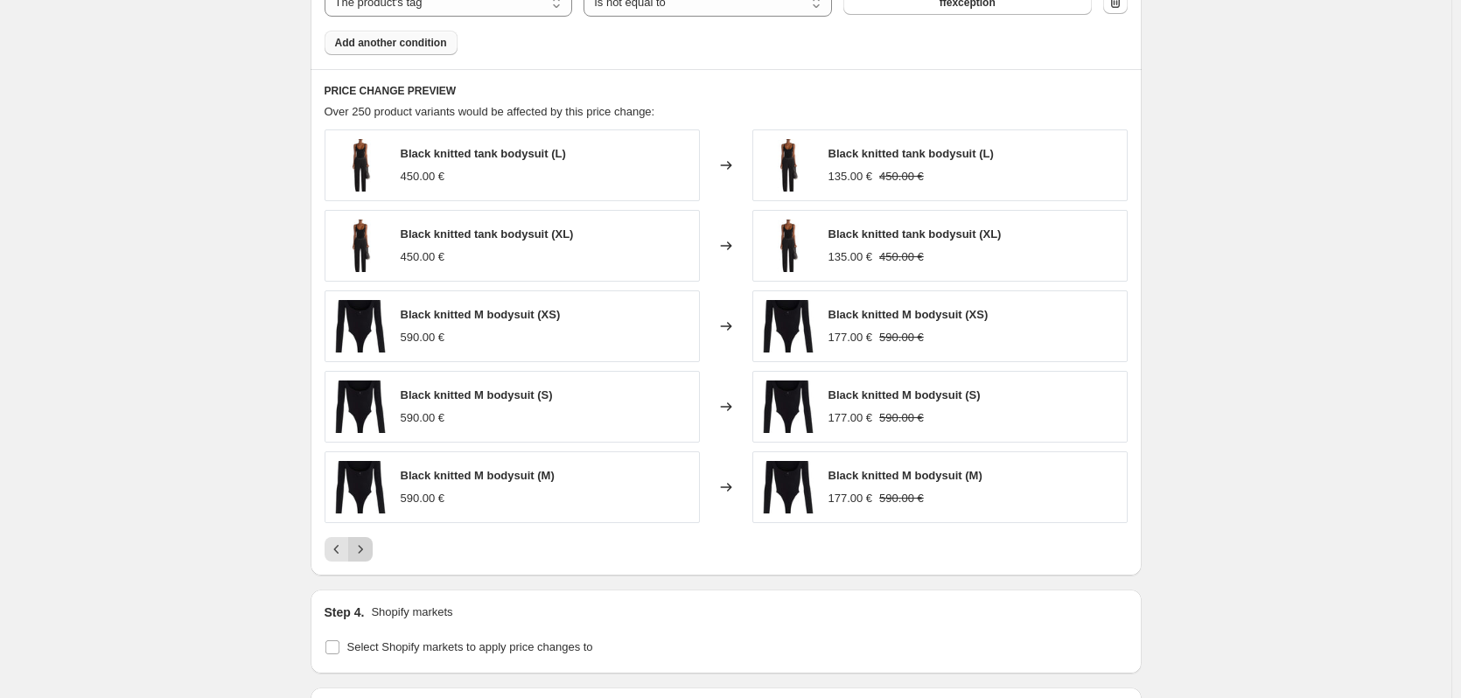
click at [368, 549] on icon "Next" at bounding box center [361, 550] width 18 height 18
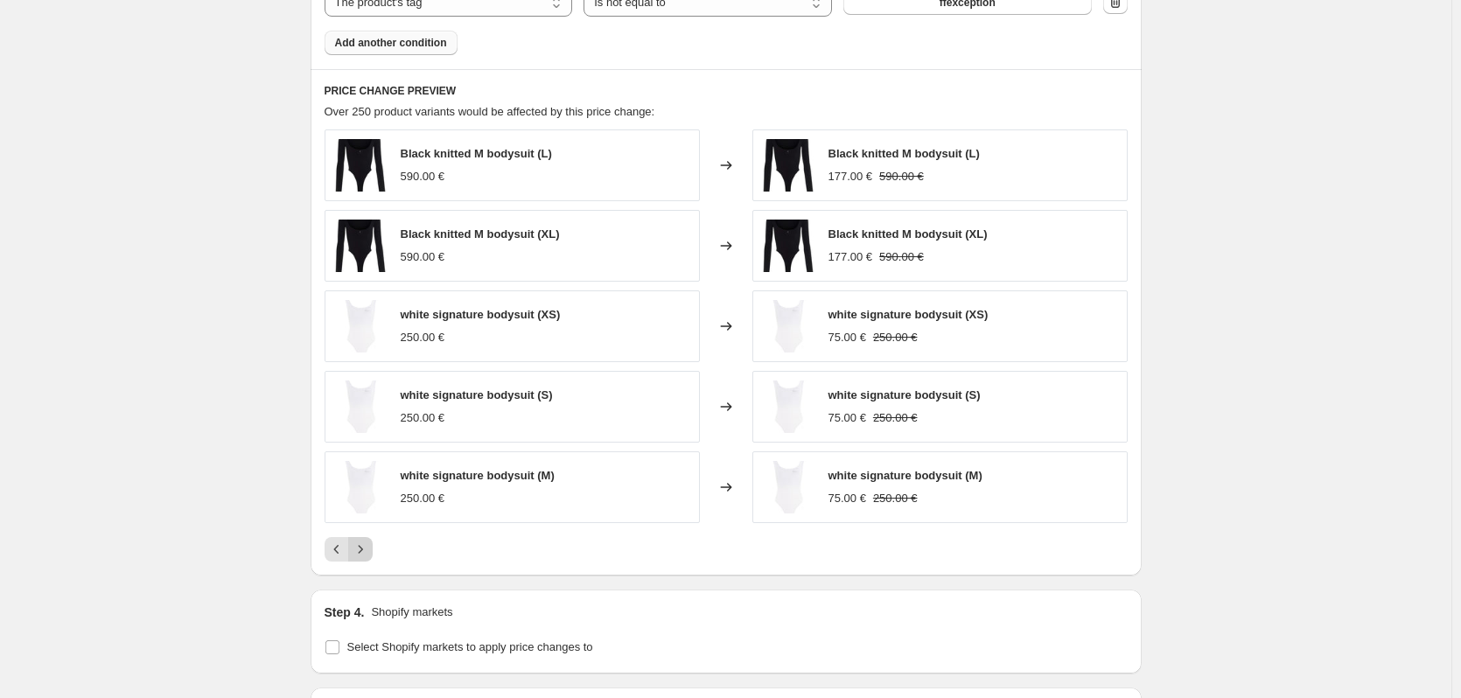
click at [368, 549] on icon "Next" at bounding box center [361, 550] width 18 height 18
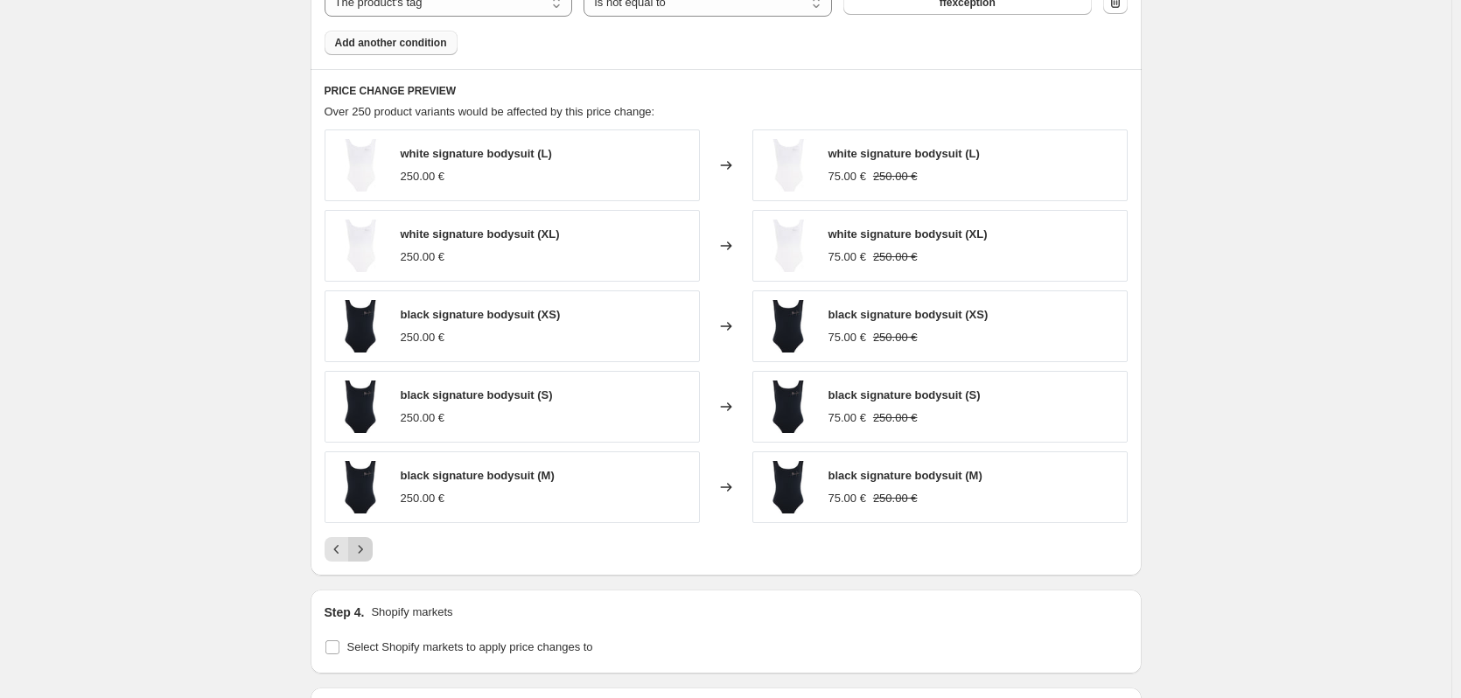
click at [368, 549] on icon "Next" at bounding box center [361, 550] width 18 height 18
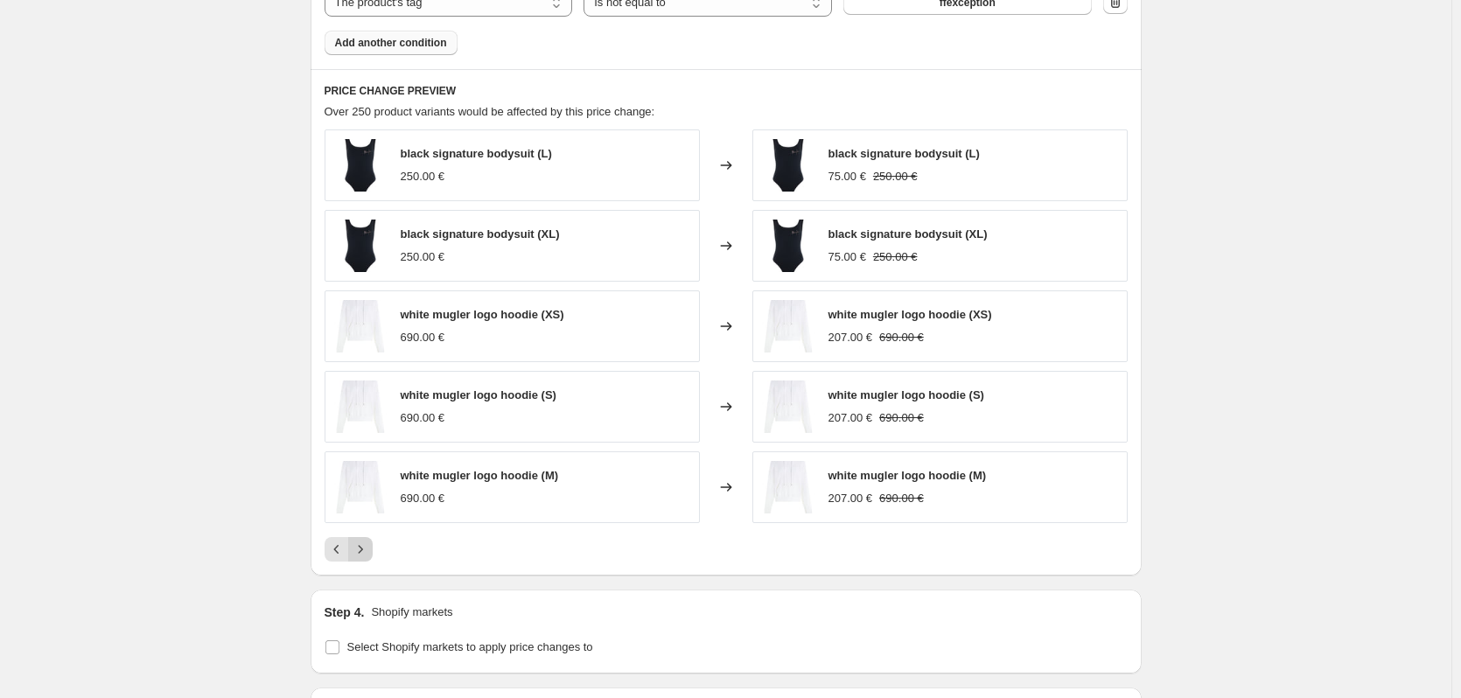
click at [368, 549] on icon "Next" at bounding box center [361, 550] width 18 height 18
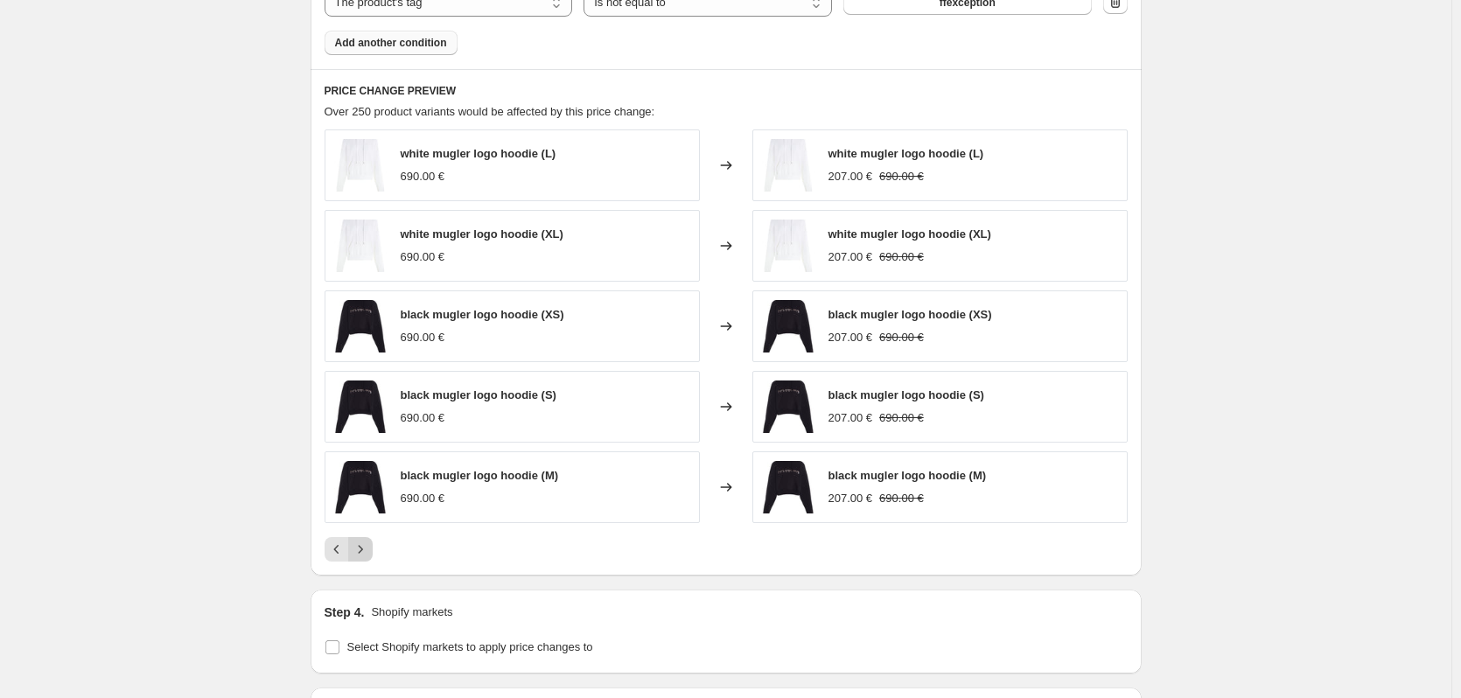
click at [368, 549] on icon "Next" at bounding box center [361, 550] width 18 height 18
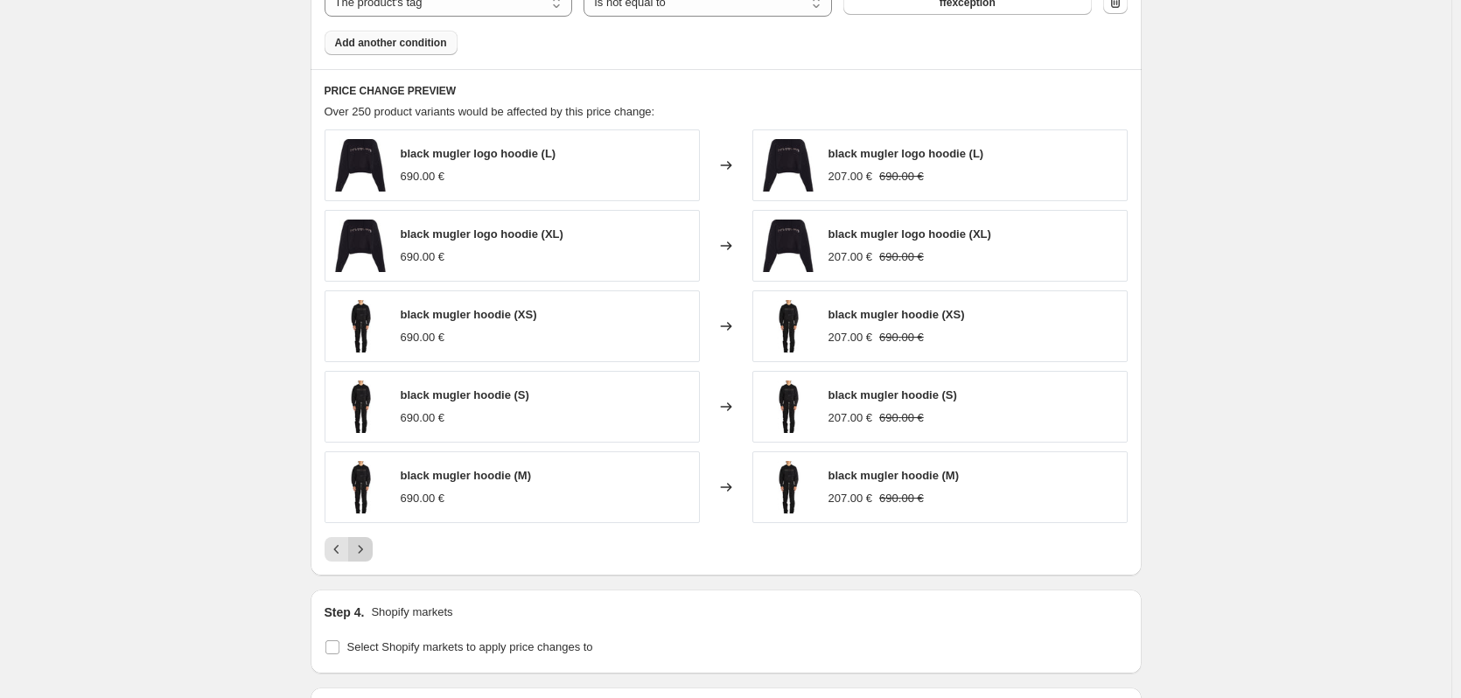
click at [369, 552] on icon "Next" at bounding box center [361, 550] width 18 height 18
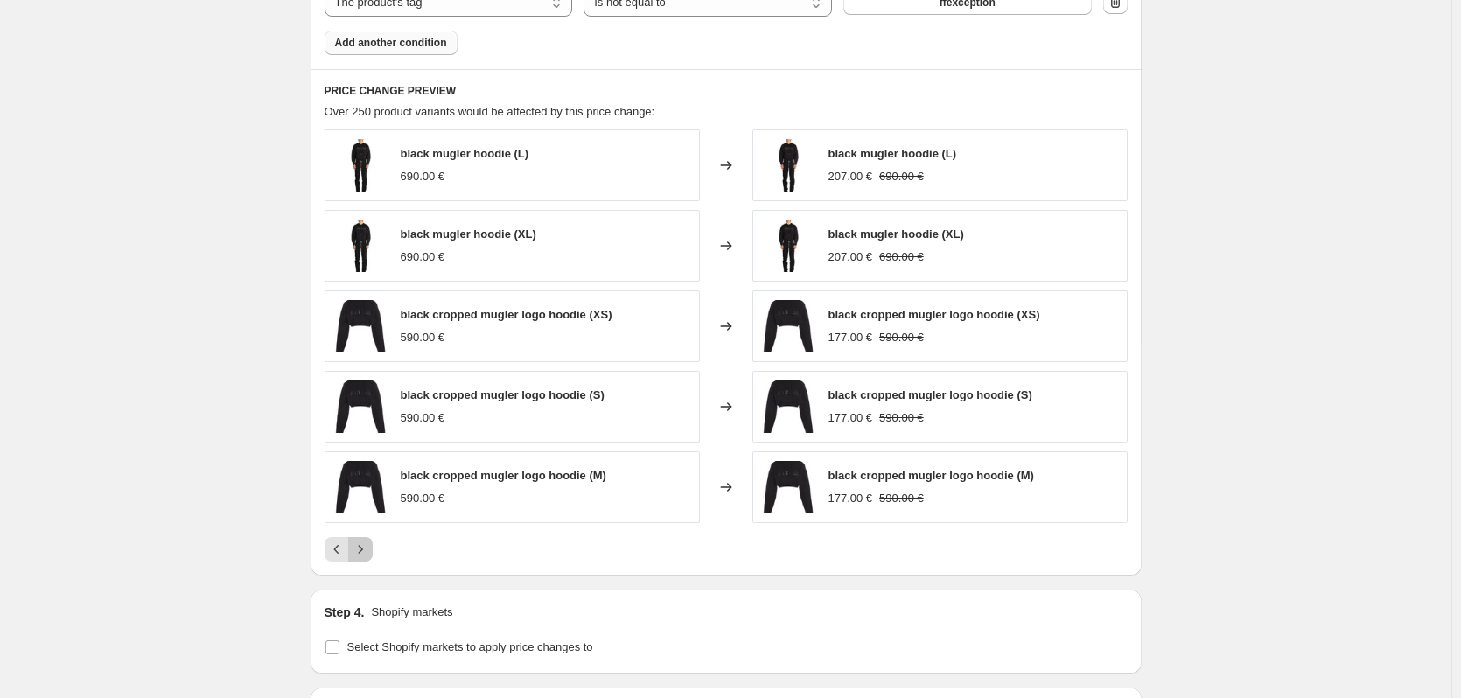
click at [369, 552] on icon "Next" at bounding box center [361, 550] width 18 height 18
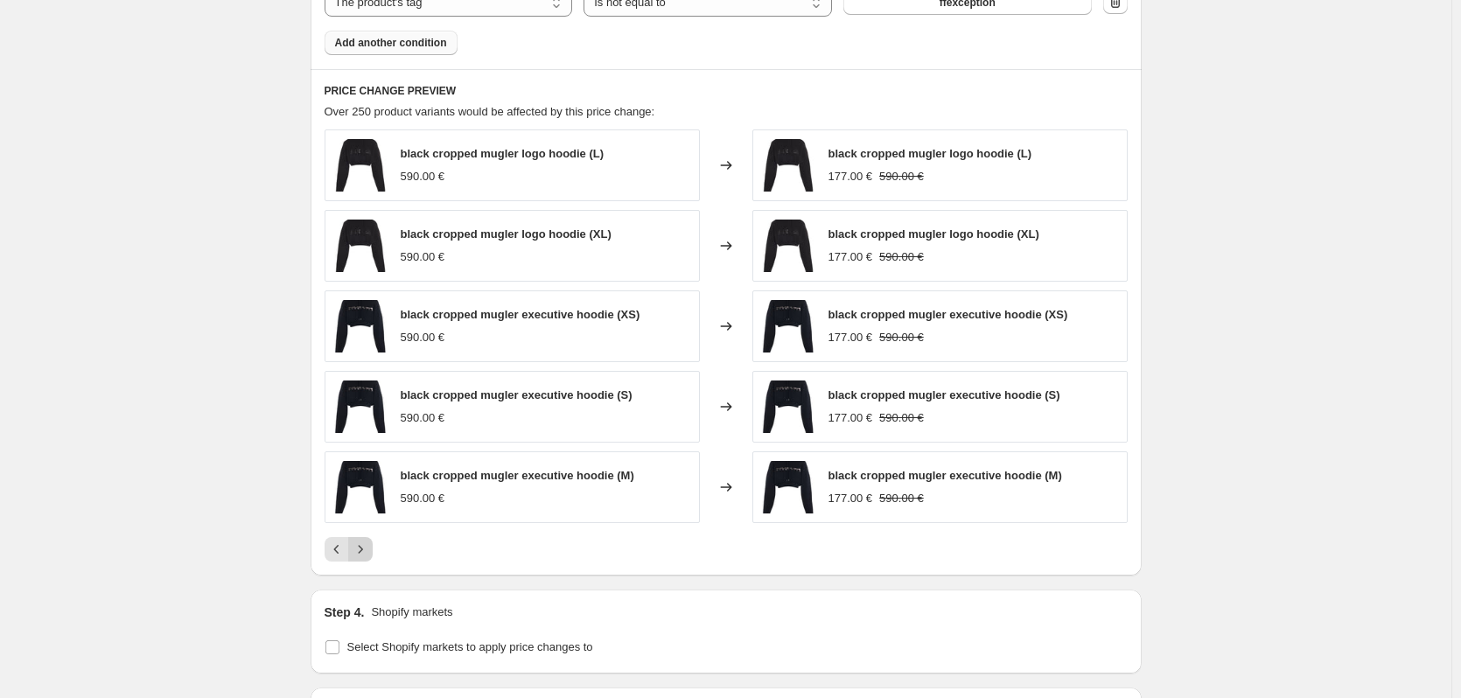
click at [369, 552] on icon "Next" at bounding box center [361, 550] width 18 height 18
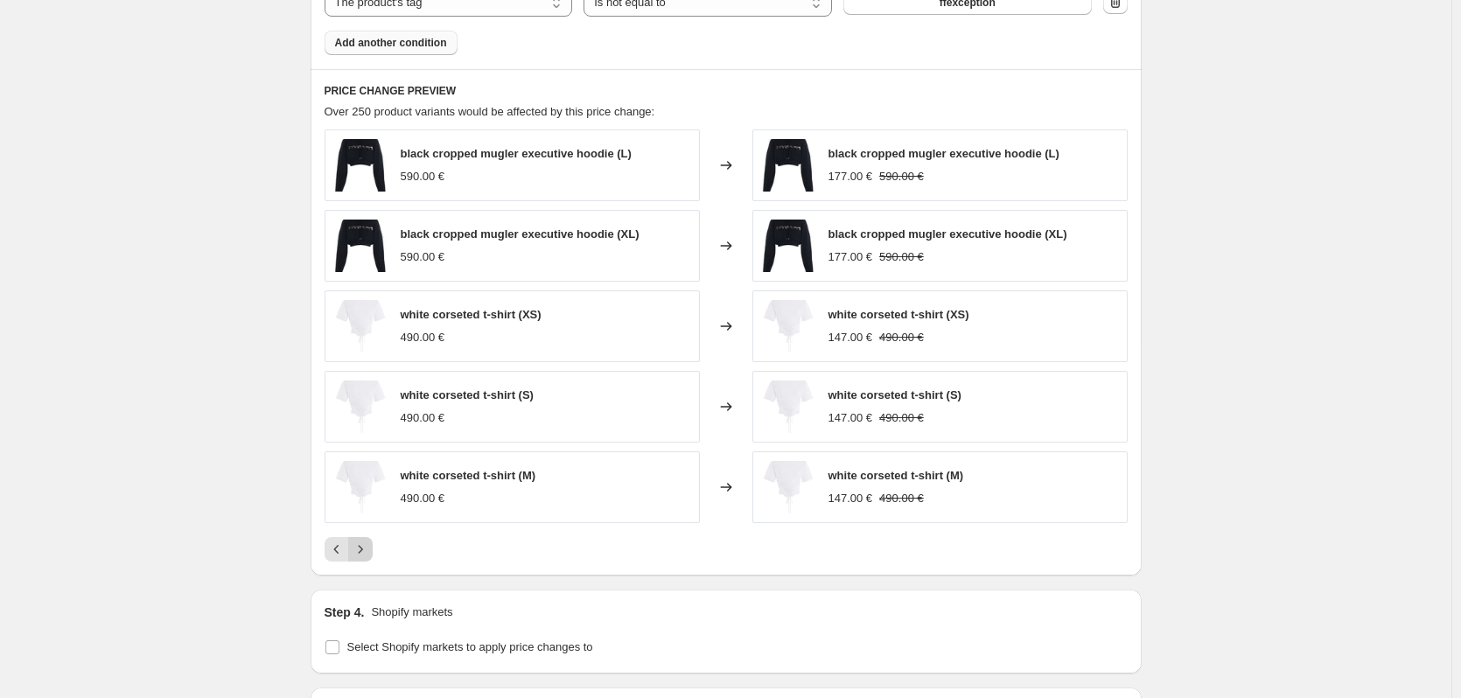
click at [369, 552] on icon "Next" at bounding box center [361, 550] width 18 height 18
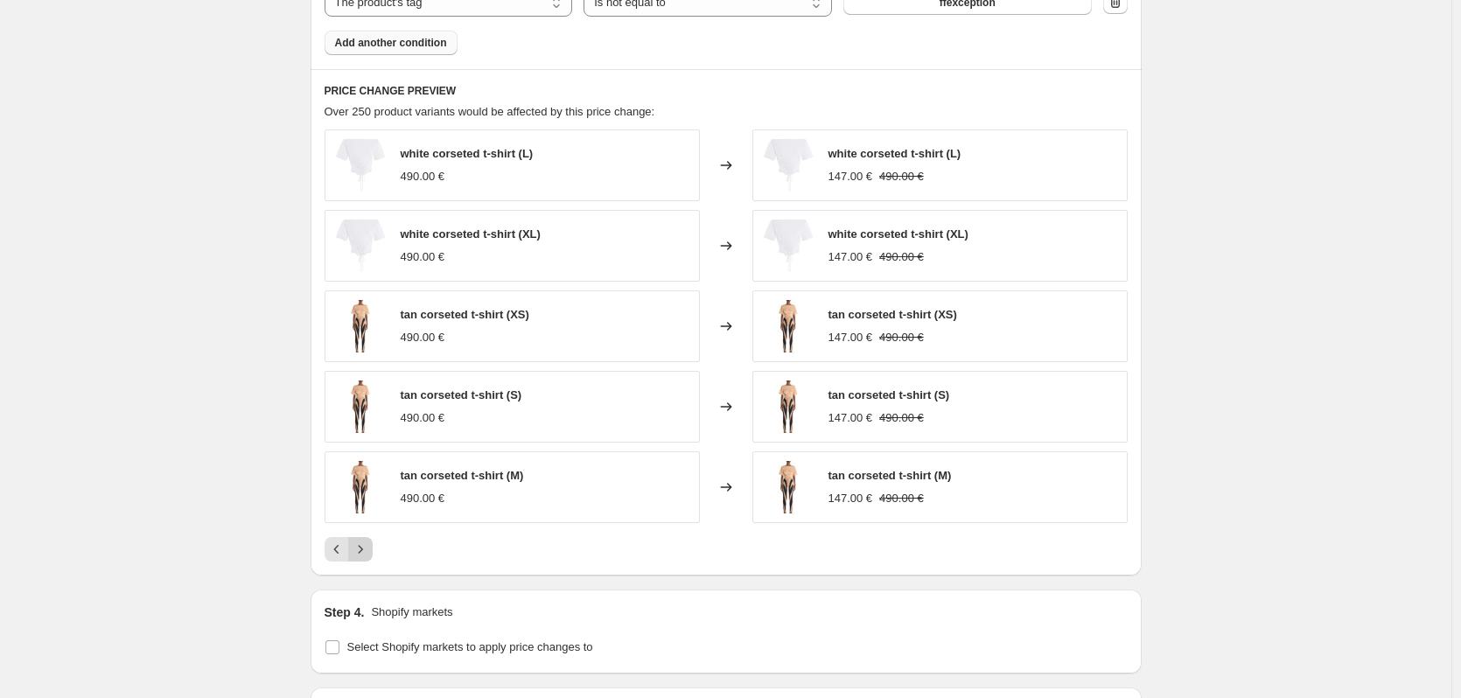
click at [369, 552] on icon "Next" at bounding box center [361, 550] width 18 height 18
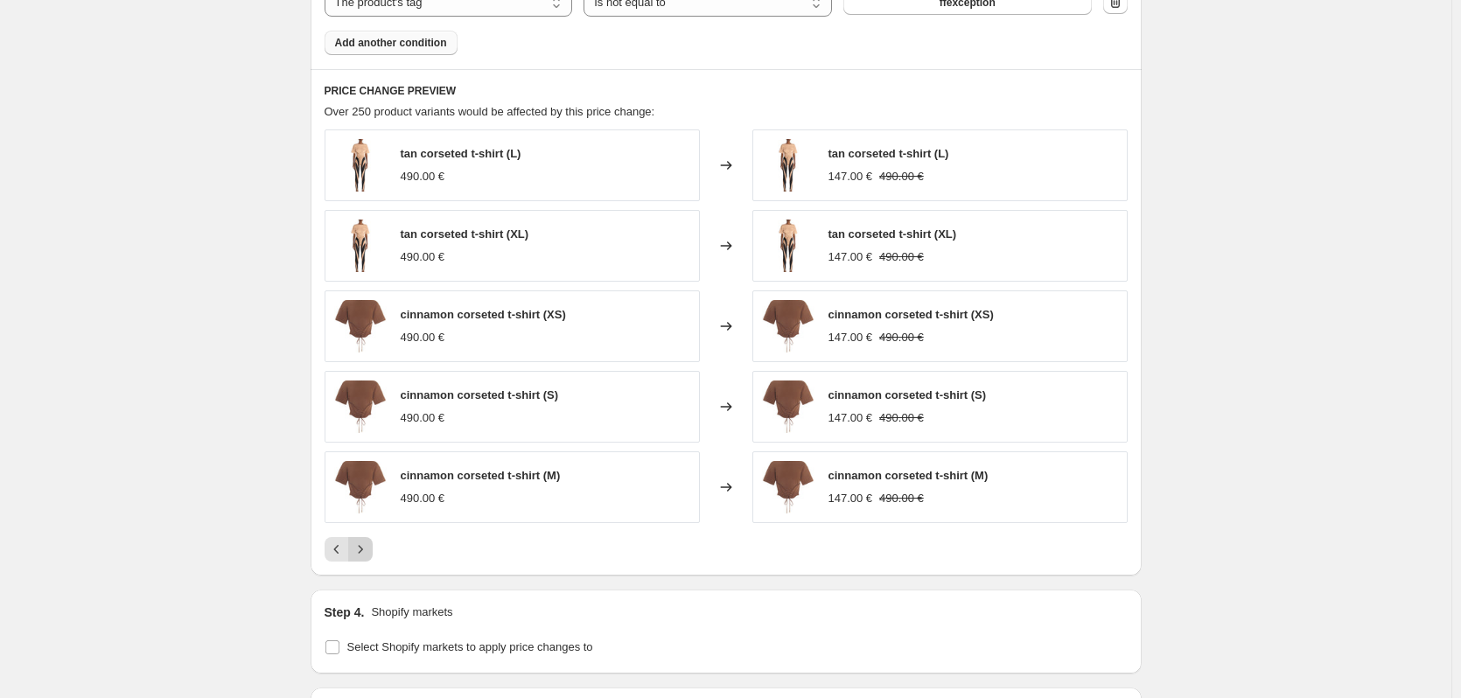
click at [373, 557] on button "Next" at bounding box center [360, 549] width 25 height 25
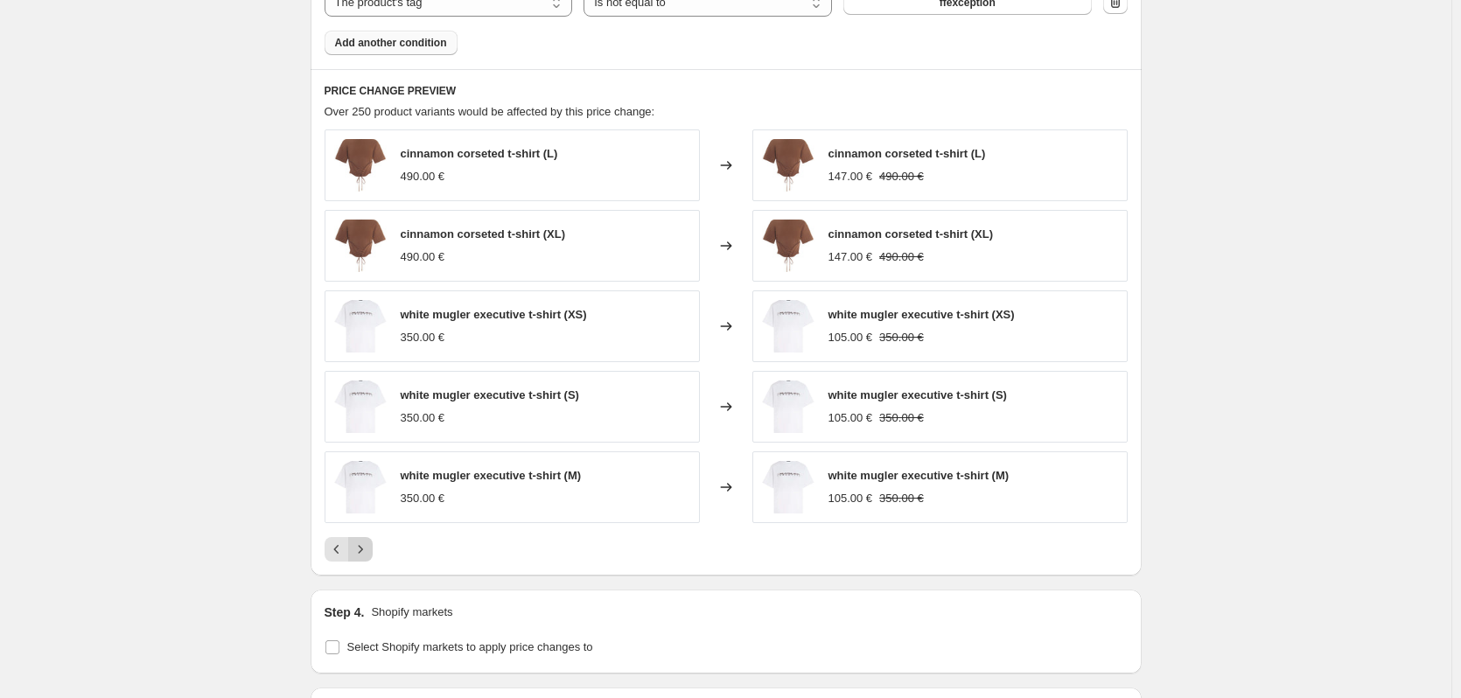
click at [373, 557] on button "Next" at bounding box center [360, 549] width 25 height 25
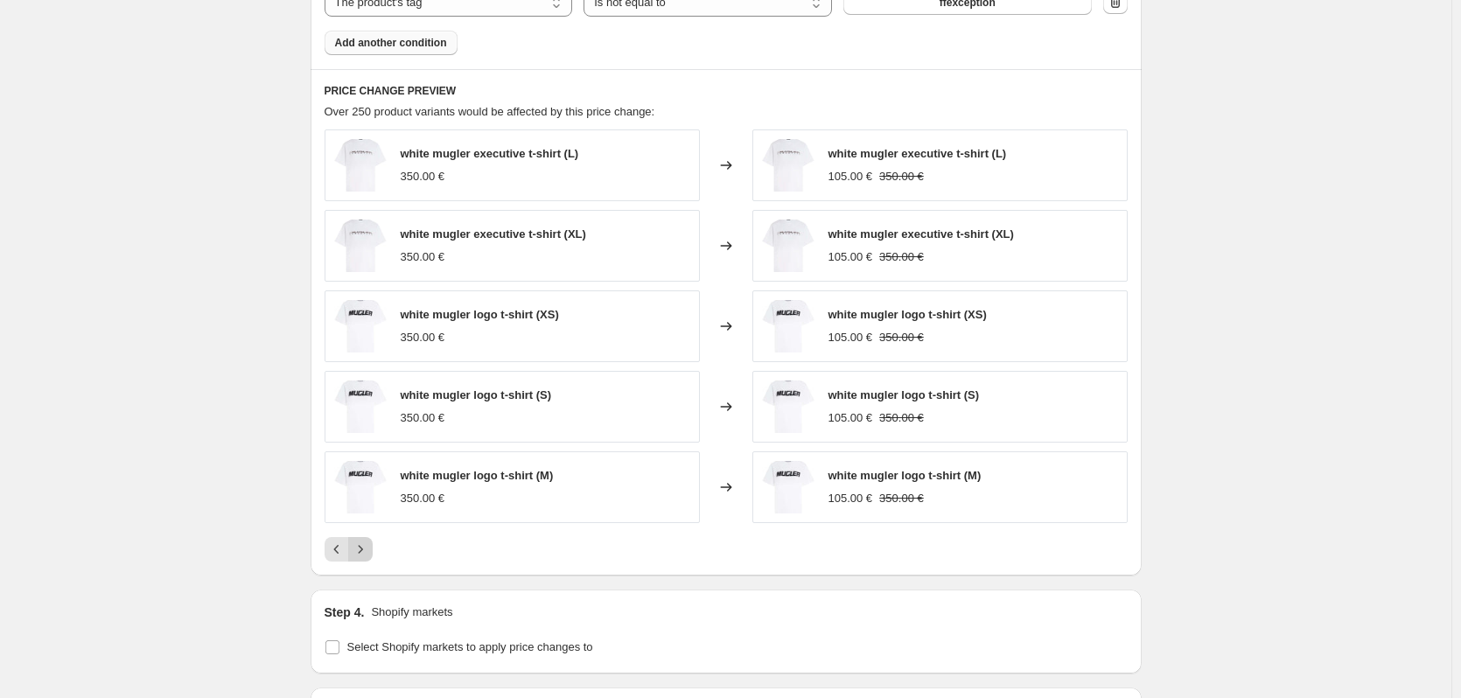
click at [373, 557] on button "Next" at bounding box center [360, 549] width 25 height 25
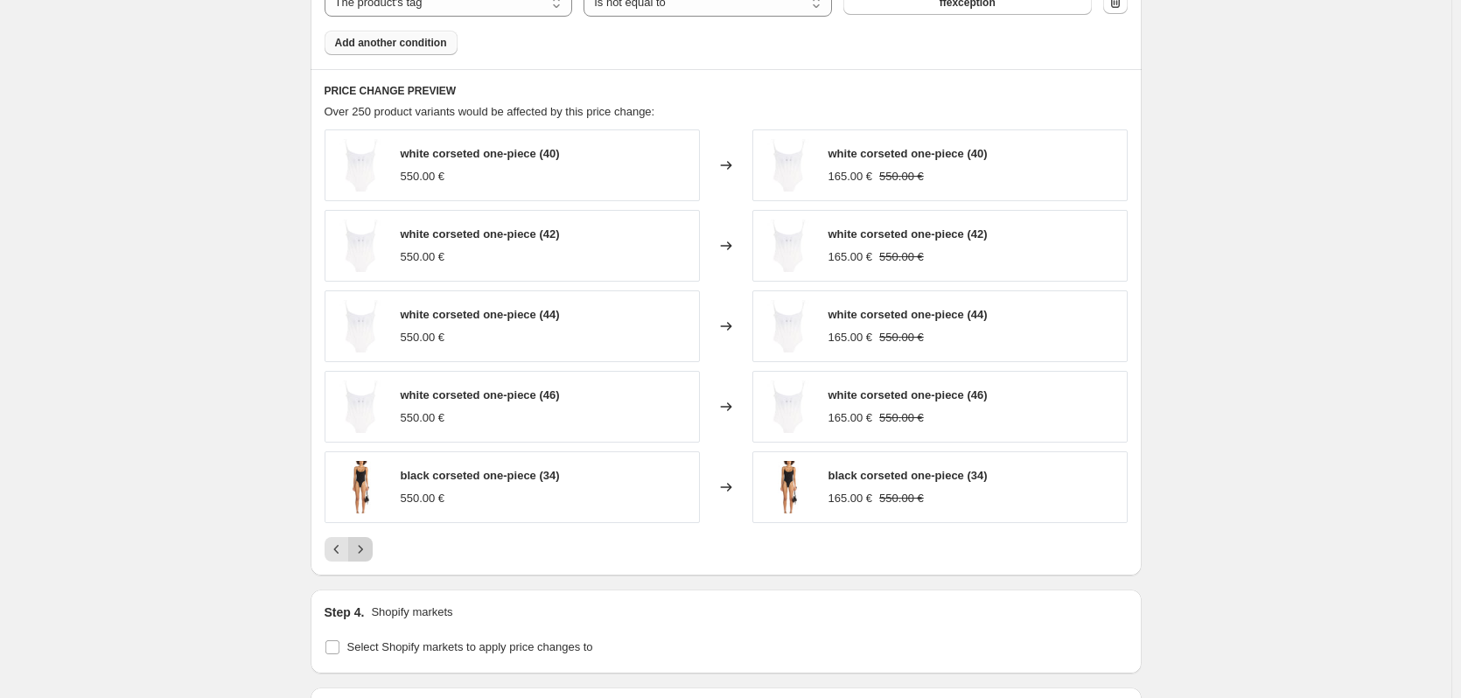
click at [373, 558] on button "Next" at bounding box center [360, 549] width 25 height 25
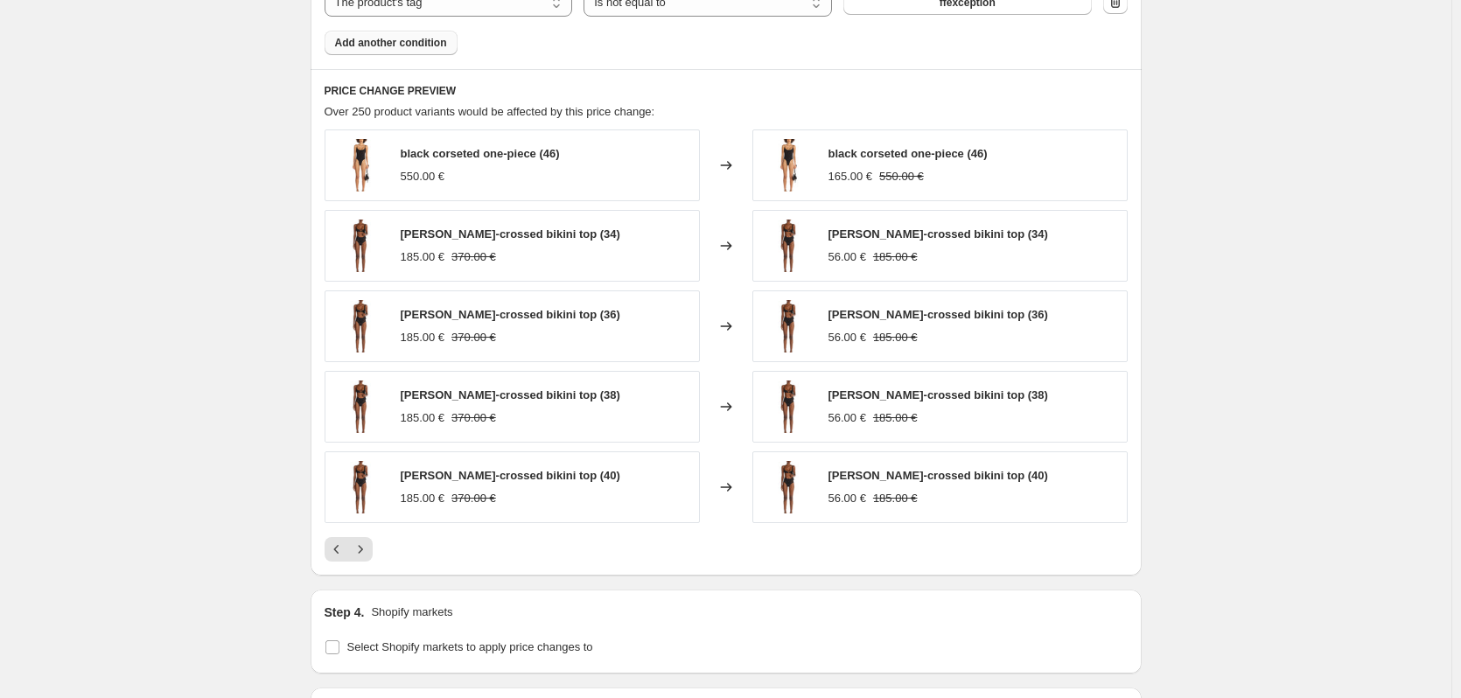
click at [514, 231] on span "black criss-crossed bikini top (34)" at bounding box center [511, 234] width 220 height 13
drag, startPoint x: 556, startPoint y: 239, endPoint x: 389, endPoint y: 240, distance: 166.3
click at [389, 240] on div "black criss-crossed bikini top (34) 185.00 € 370.00 €" at bounding box center [512, 246] width 375 height 72
copy div "black criss-crossed bikini top"
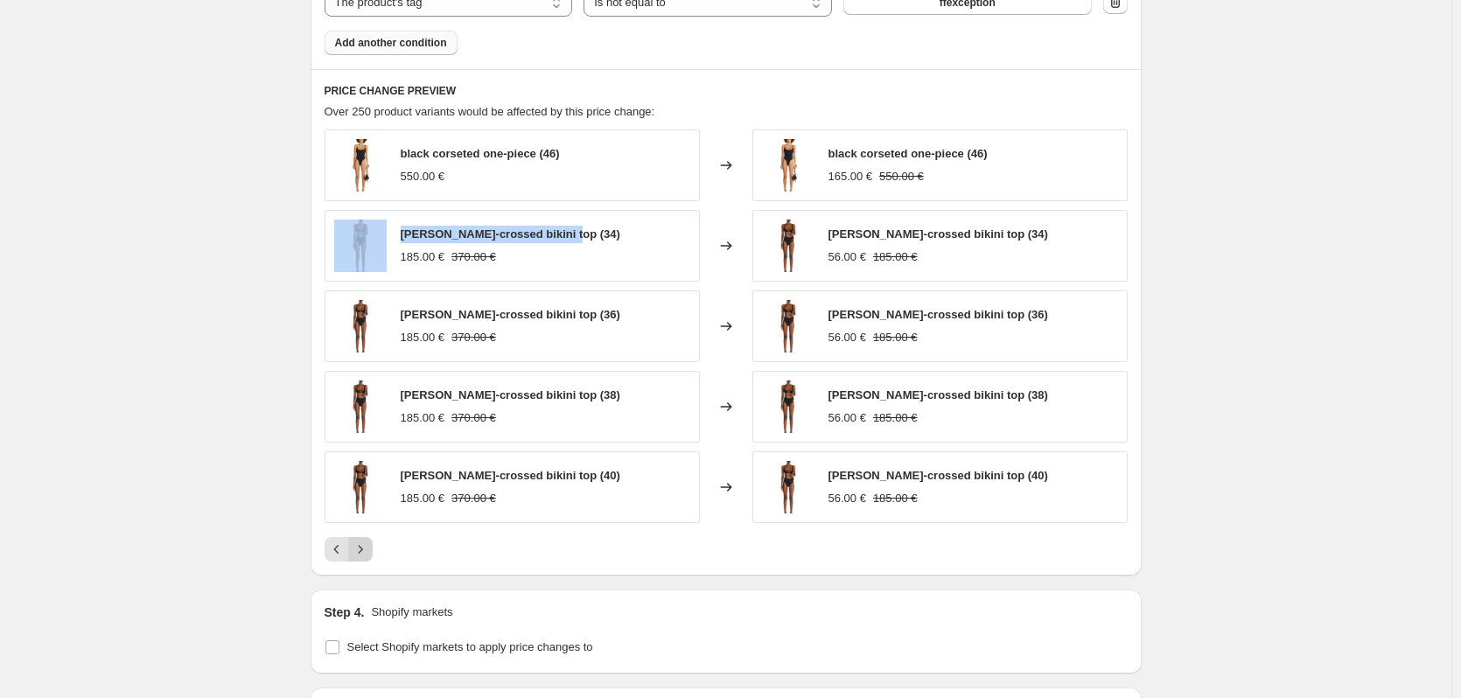
click at [363, 543] on icon "Next" at bounding box center [361, 550] width 18 height 18
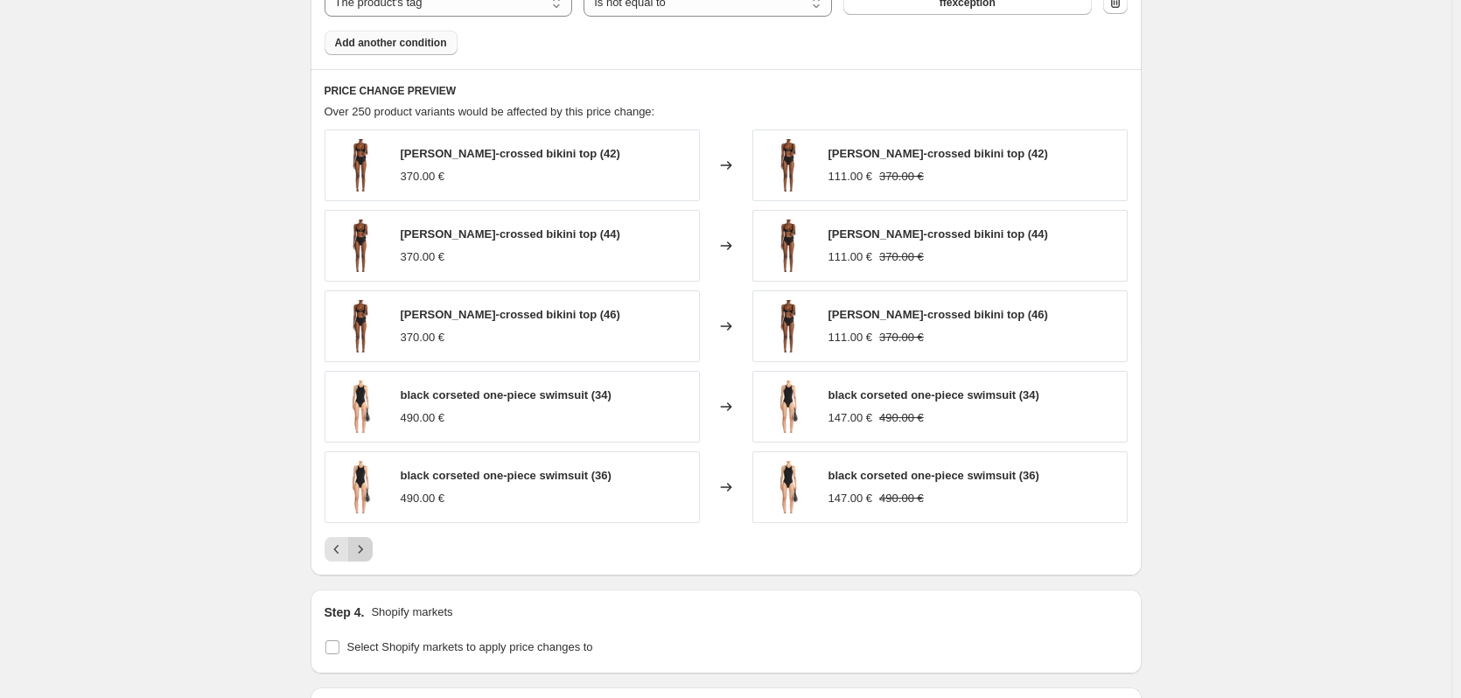
click at [362, 543] on icon "Next" at bounding box center [361, 550] width 18 height 18
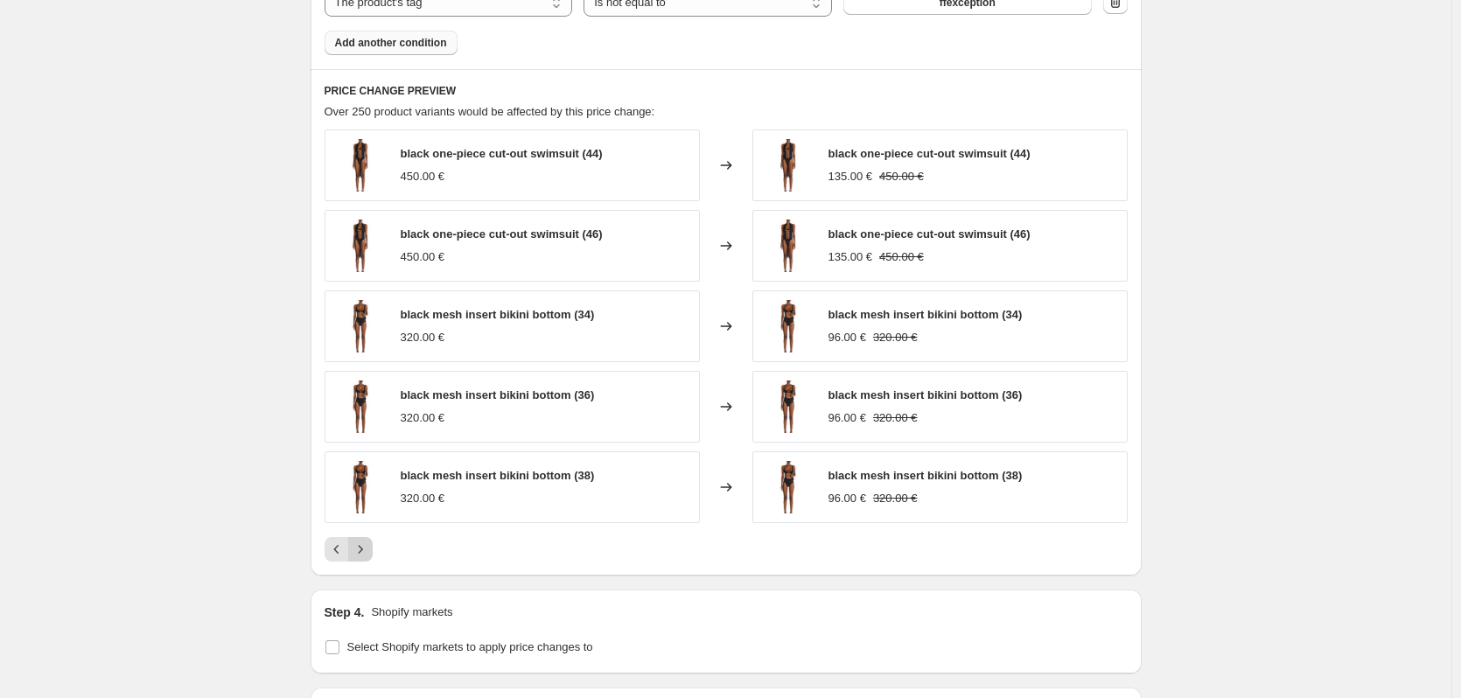
click at [362, 543] on icon "Next" at bounding box center [361, 550] width 18 height 18
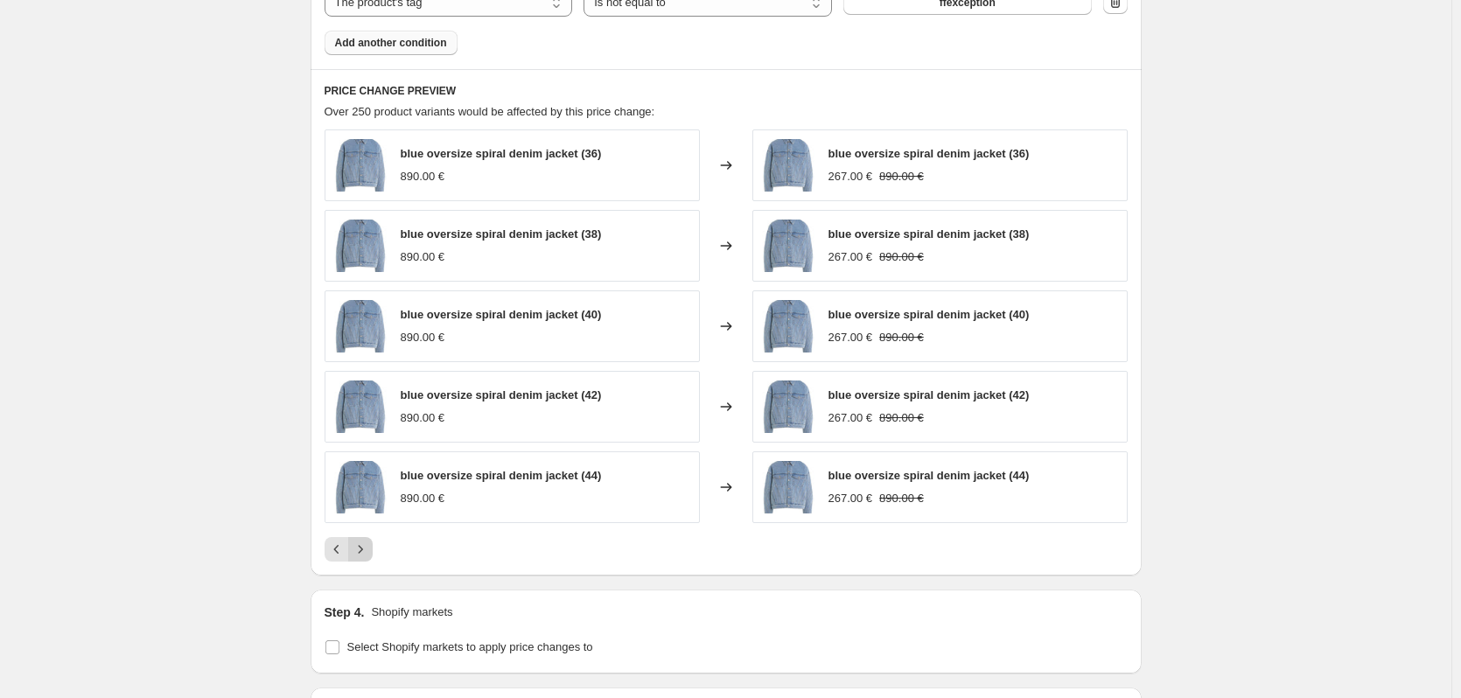
click at [362, 543] on icon "Next" at bounding box center [361, 550] width 18 height 18
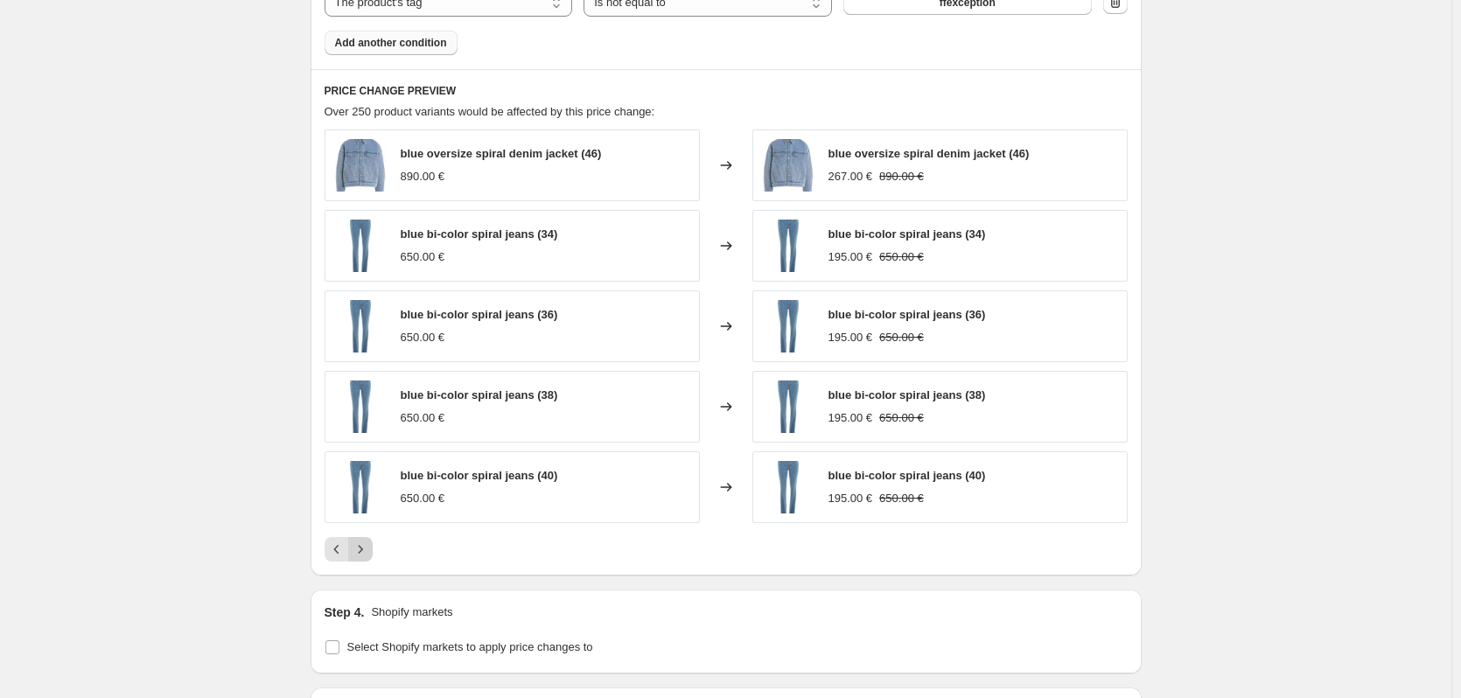
click at [362, 543] on icon "Next" at bounding box center [361, 550] width 18 height 18
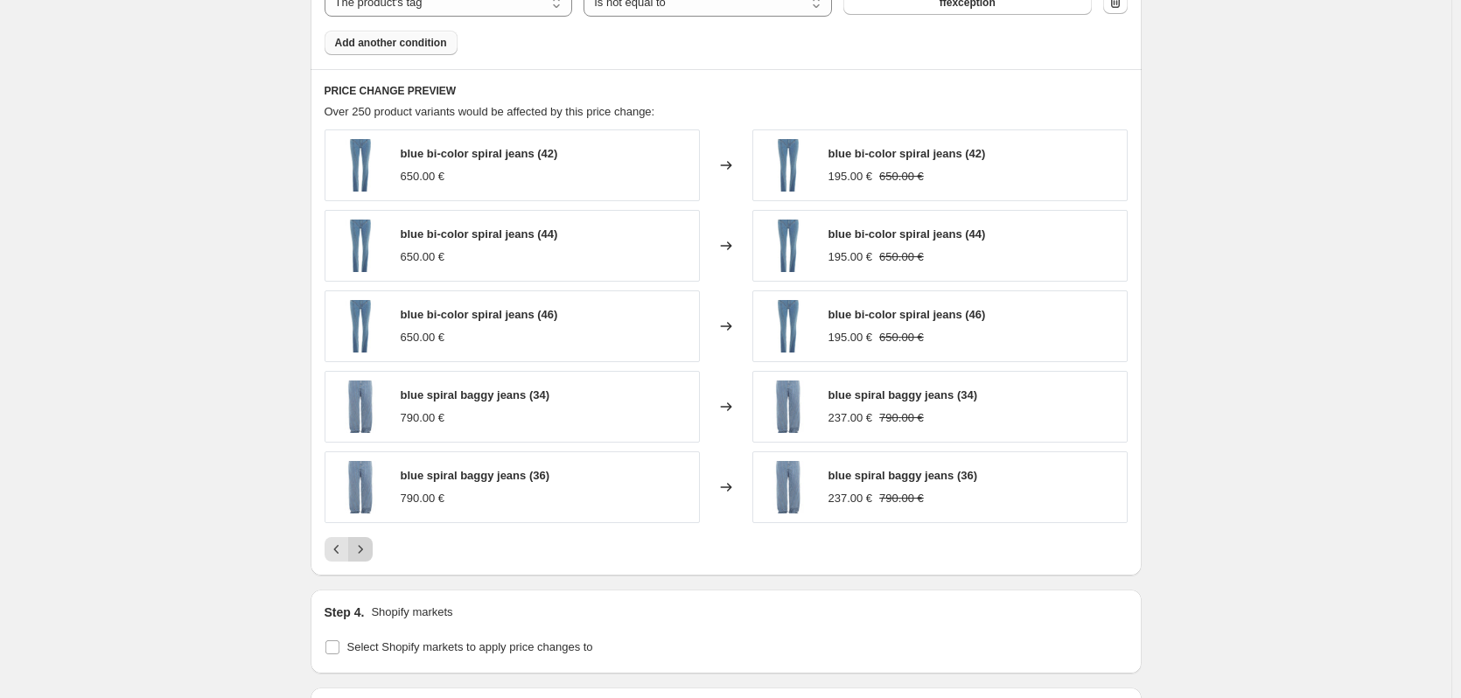
click at [367, 549] on icon "Next" at bounding box center [361, 550] width 18 height 18
click at [369, 547] on icon "Next" at bounding box center [361, 550] width 18 height 18
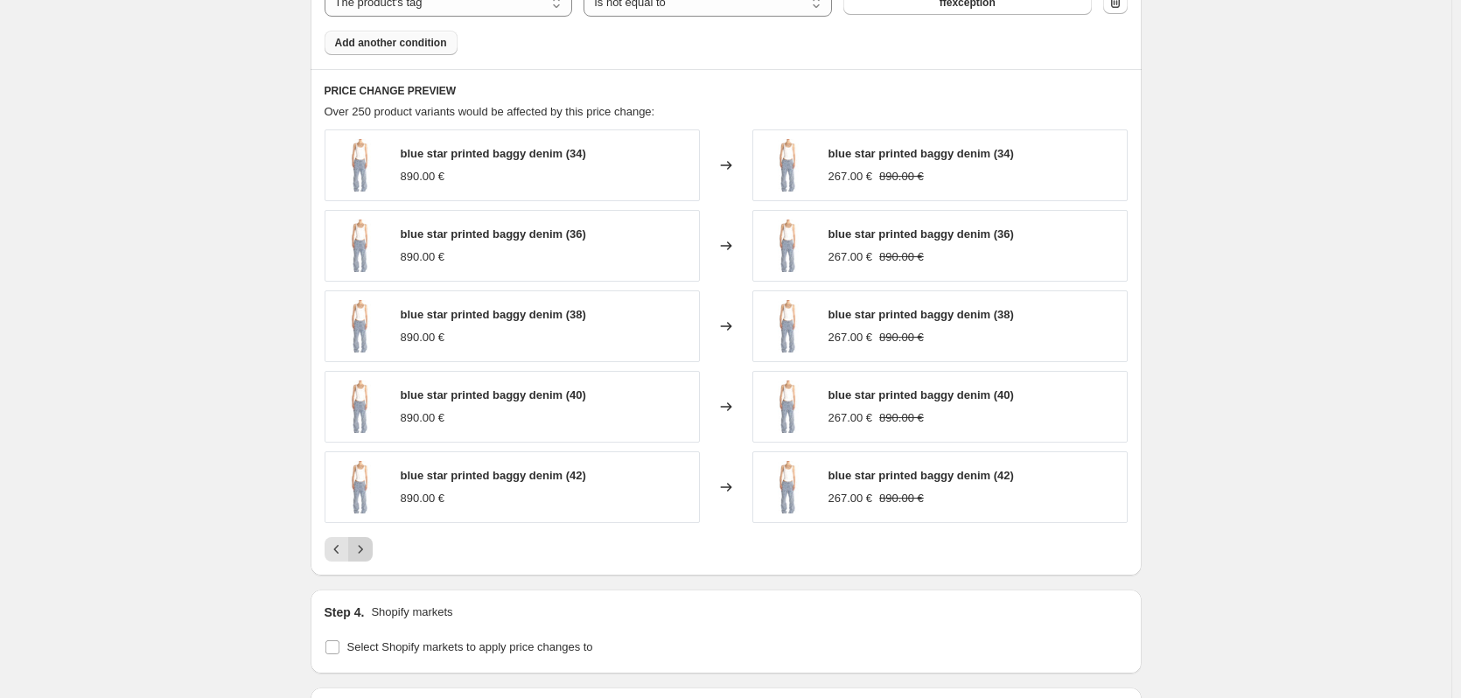
click at [369, 547] on icon "Next" at bounding box center [361, 550] width 18 height 18
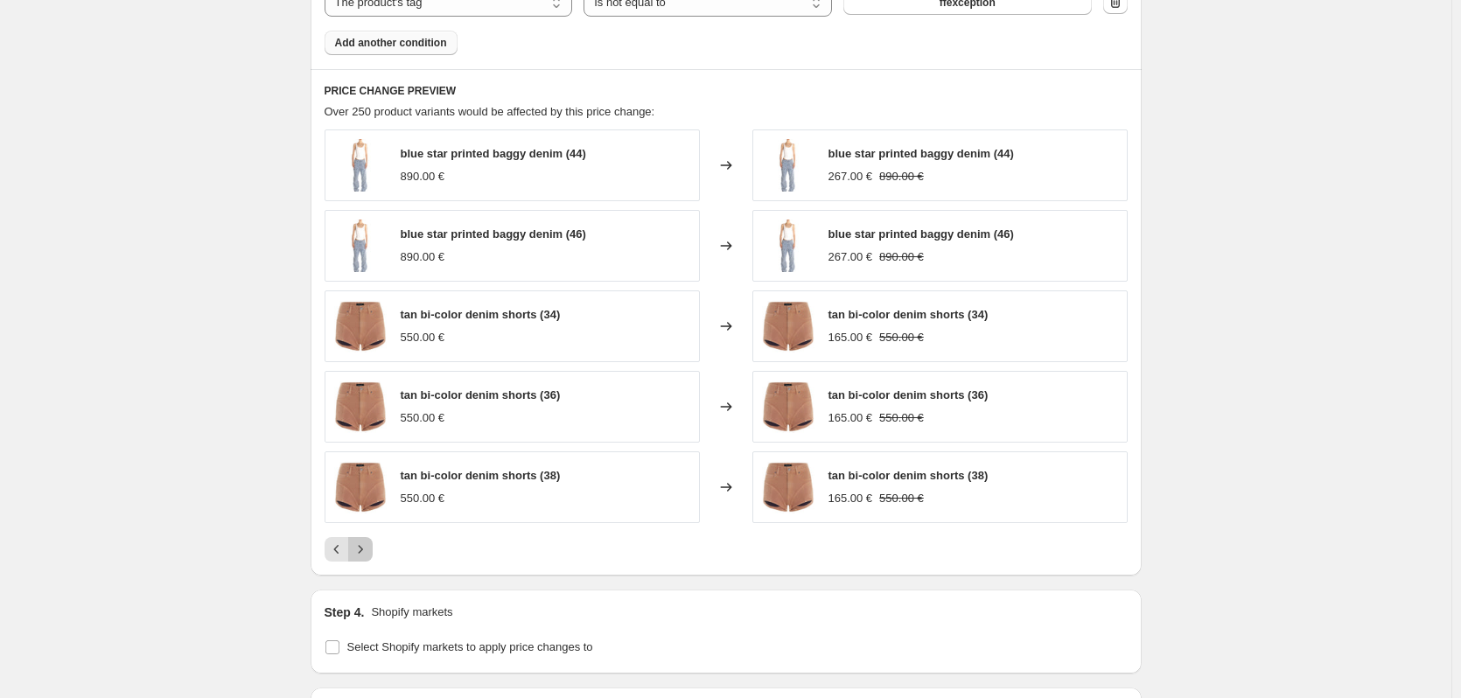
click at [369, 547] on icon "Next" at bounding box center [361, 550] width 18 height 18
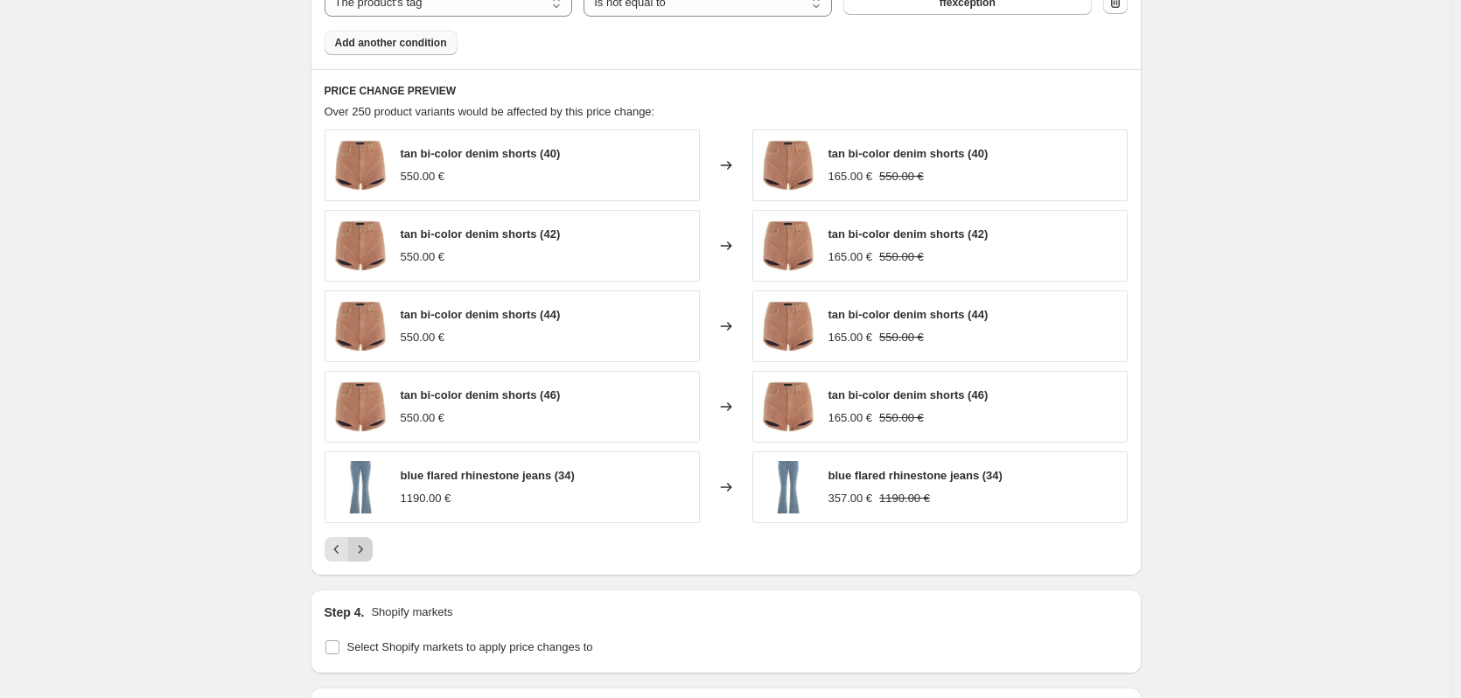
click at [369, 547] on icon "Next" at bounding box center [361, 550] width 18 height 18
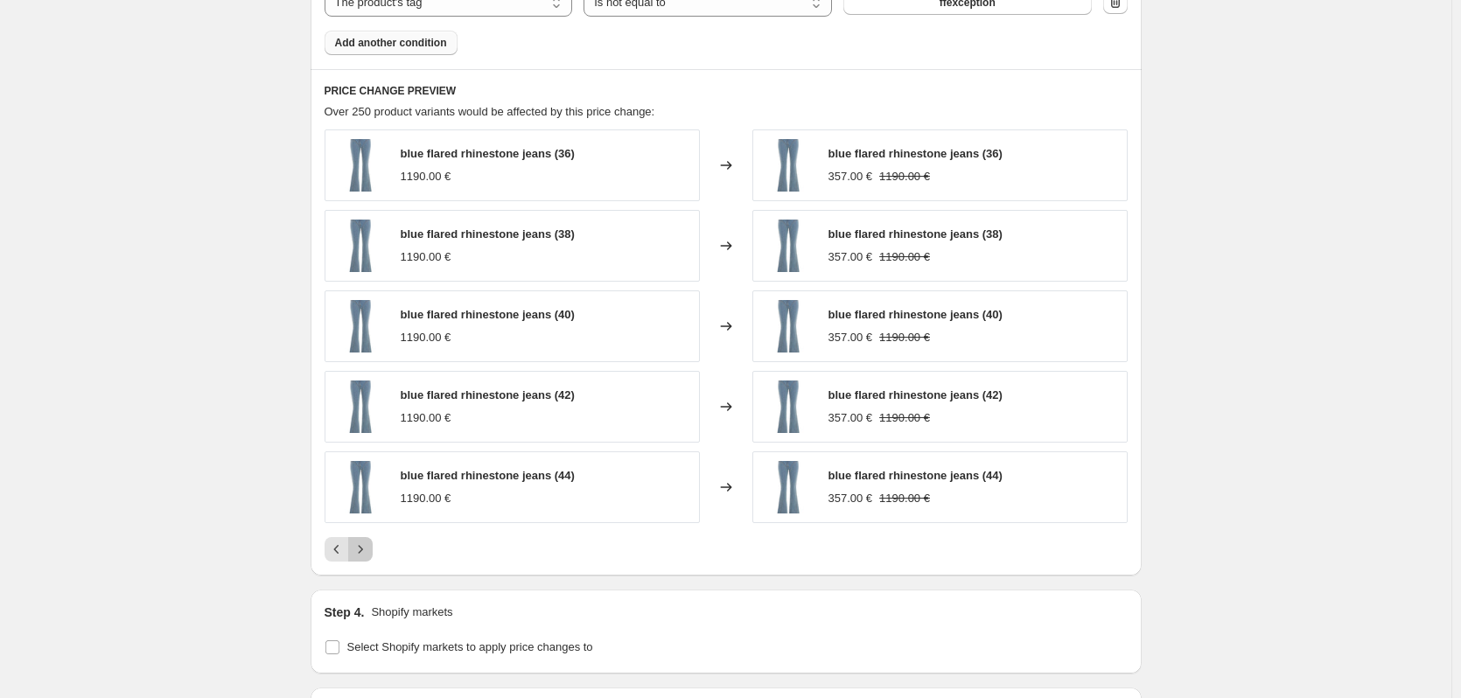
click at [369, 547] on icon "Next" at bounding box center [361, 550] width 18 height 18
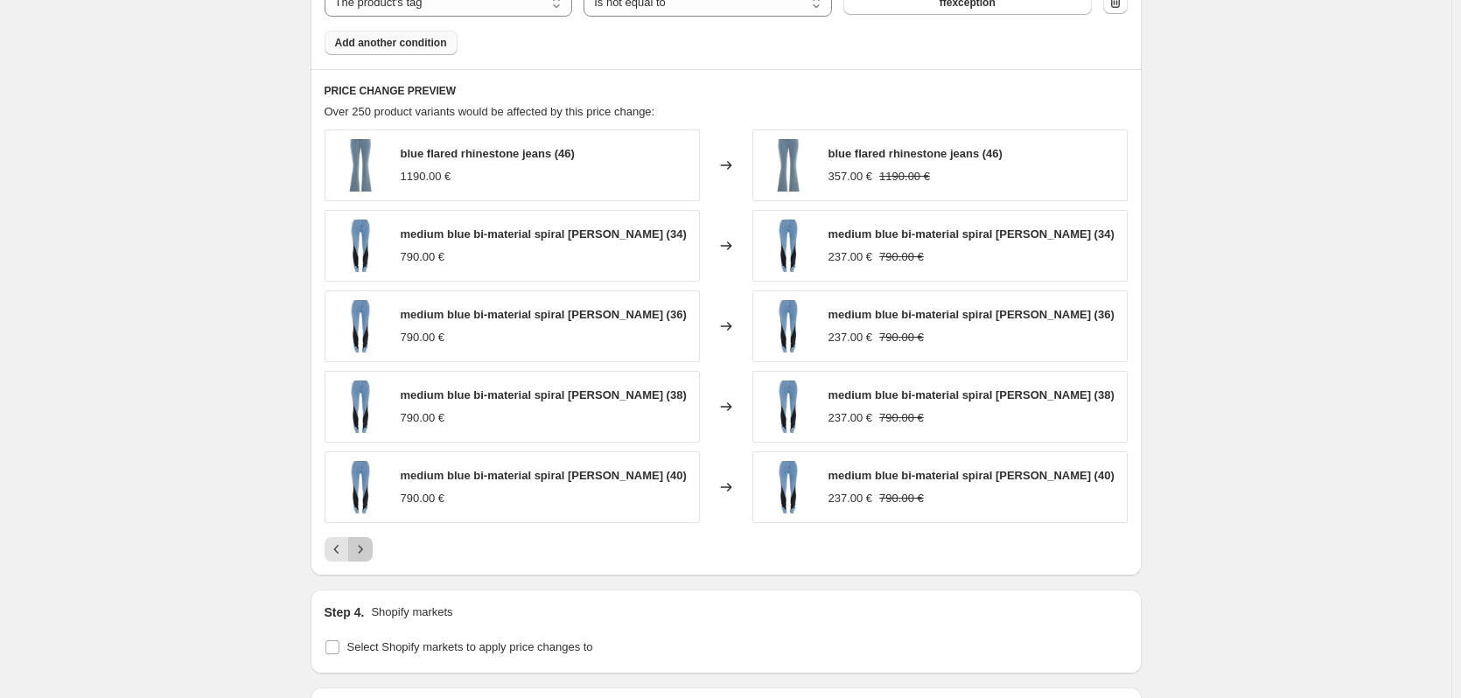
click at [369, 547] on icon "Next" at bounding box center [361, 550] width 18 height 18
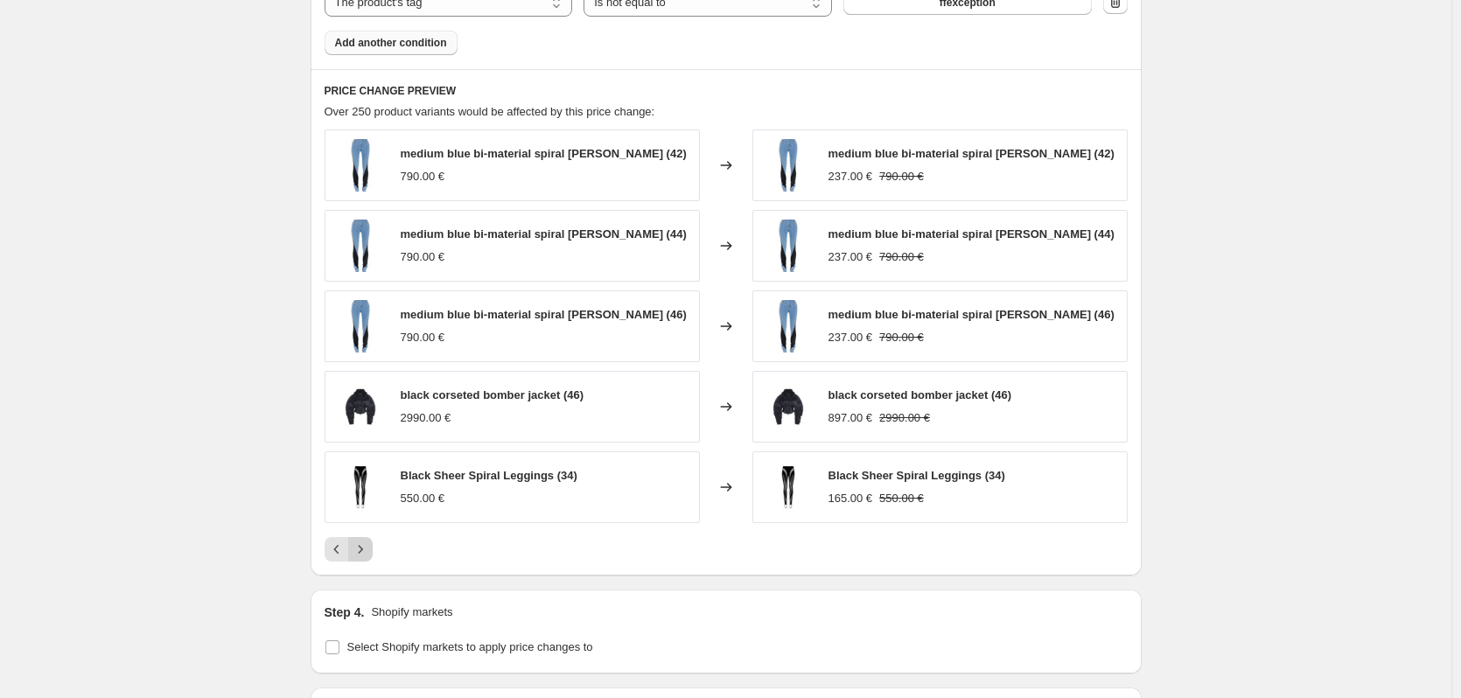
click at [369, 547] on icon "Next" at bounding box center [361, 550] width 18 height 18
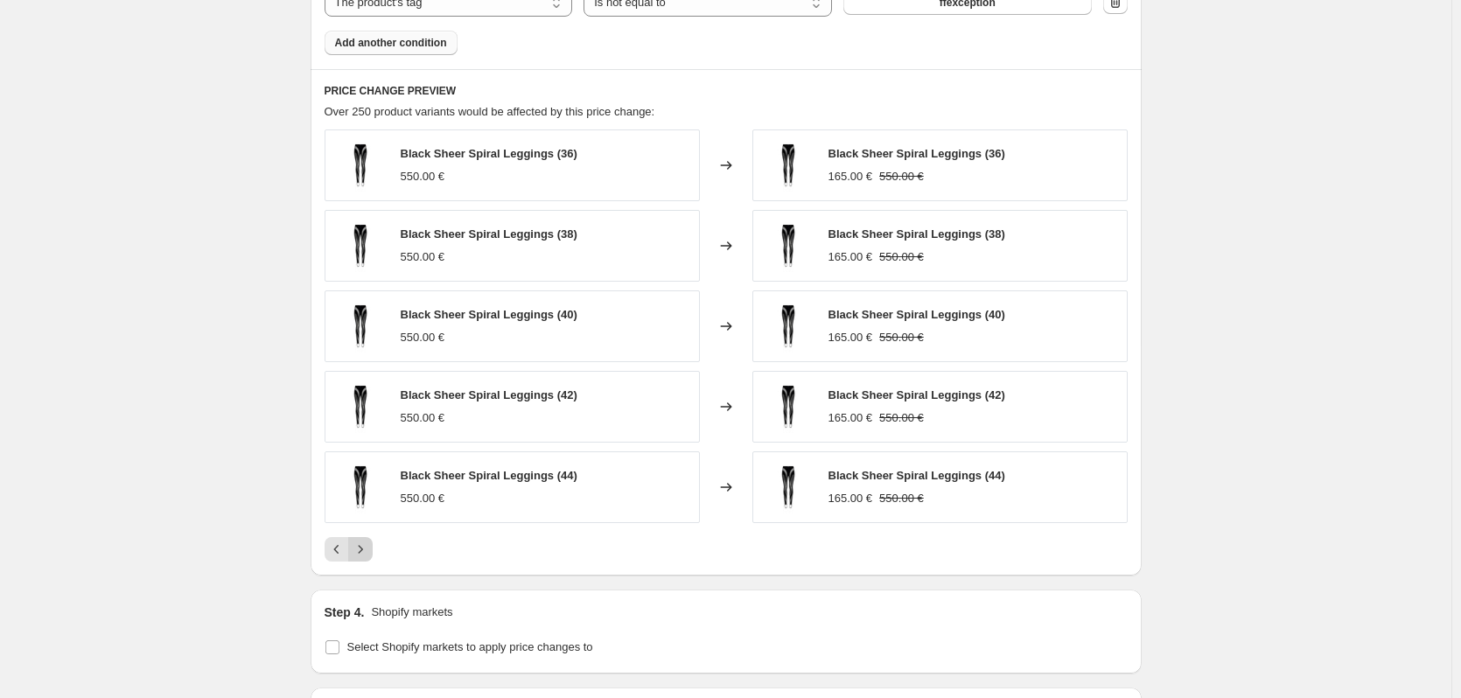
click at [369, 548] on icon "Next" at bounding box center [361, 550] width 18 height 18
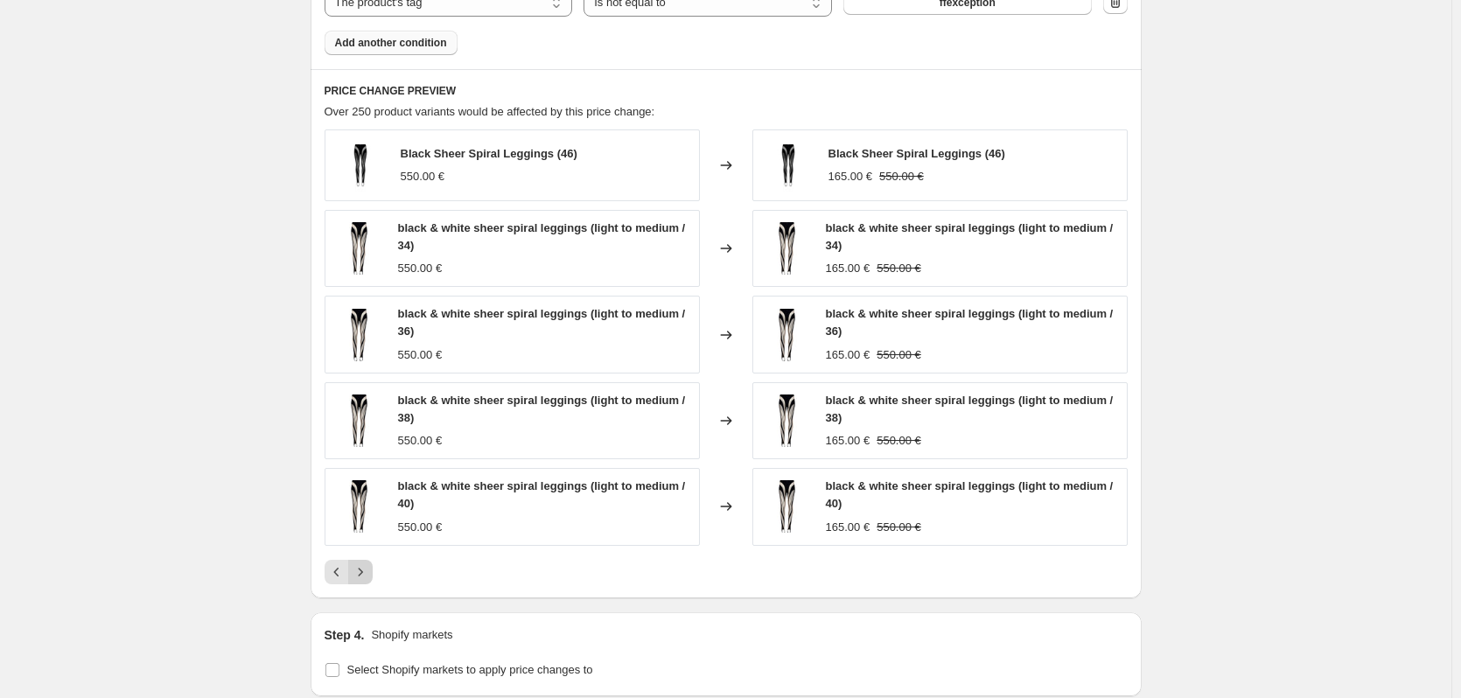
click at [369, 569] on icon "Next" at bounding box center [361, 573] width 18 height 18
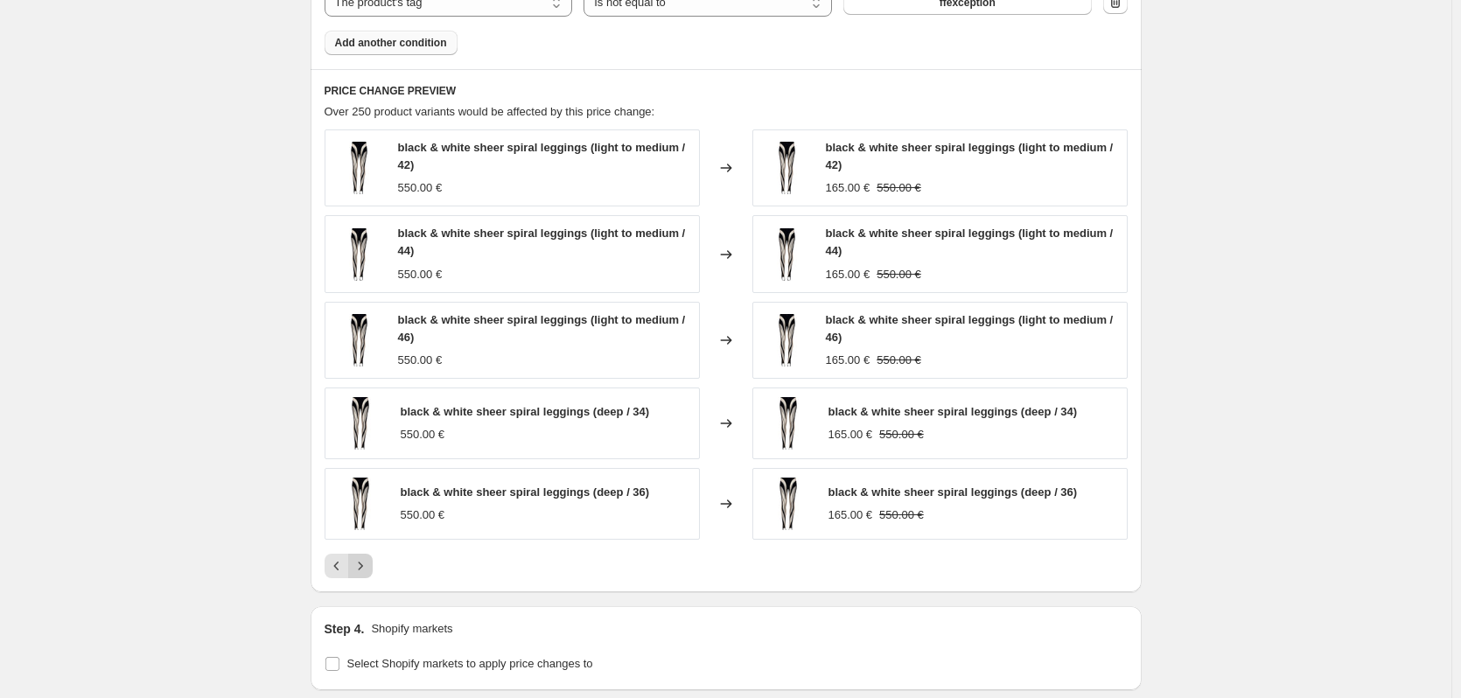
click at [358, 575] on icon "Next" at bounding box center [361, 566] width 18 height 18
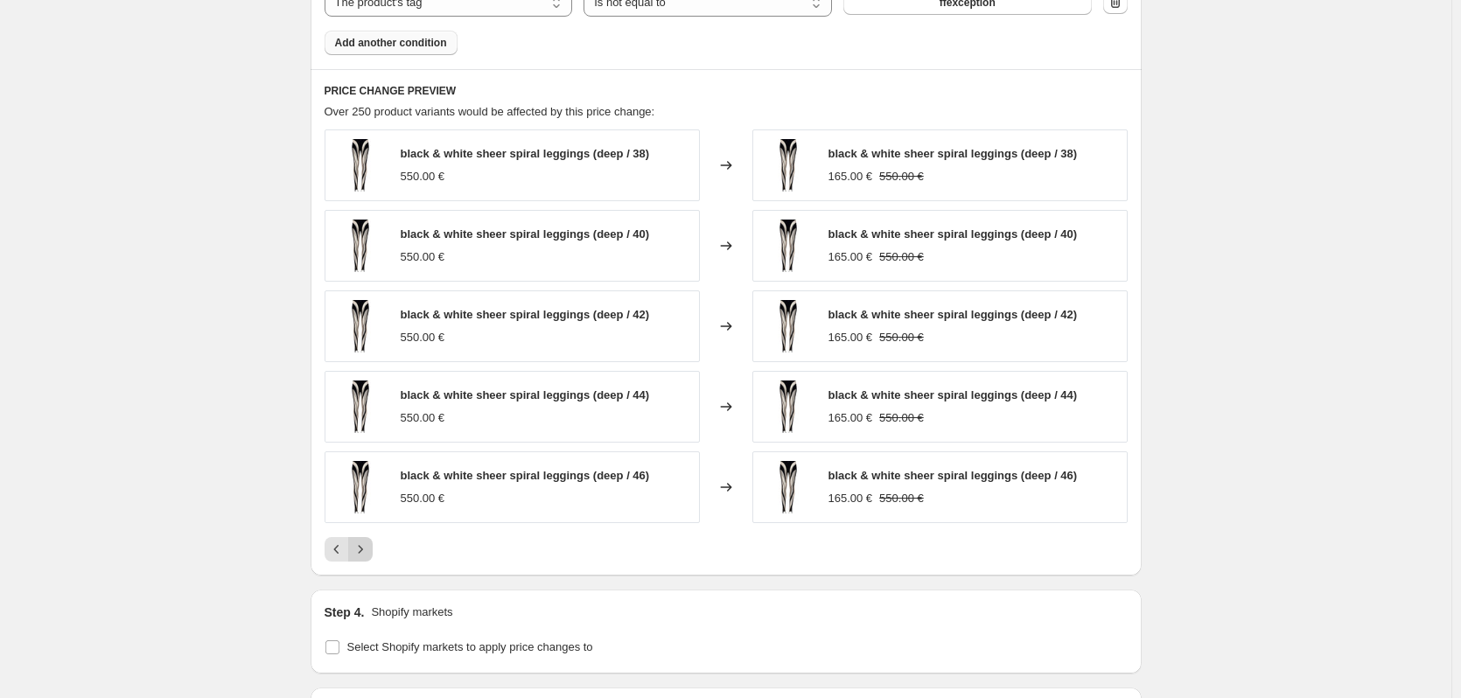
click at [368, 550] on icon "Next" at bounding box center [361, 550] width 18 height 18
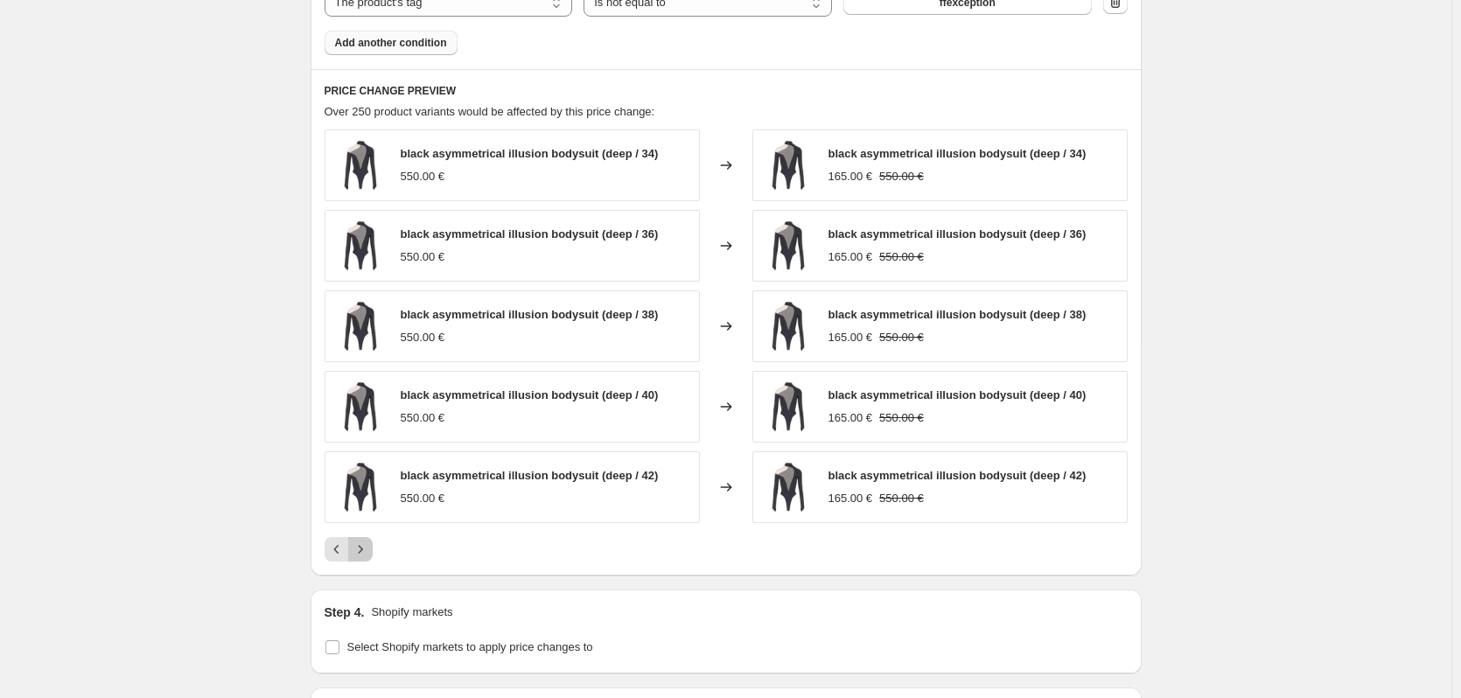
click at [368, 550] on icon "Next" at bounding box center [361, 550] width 18 height 18
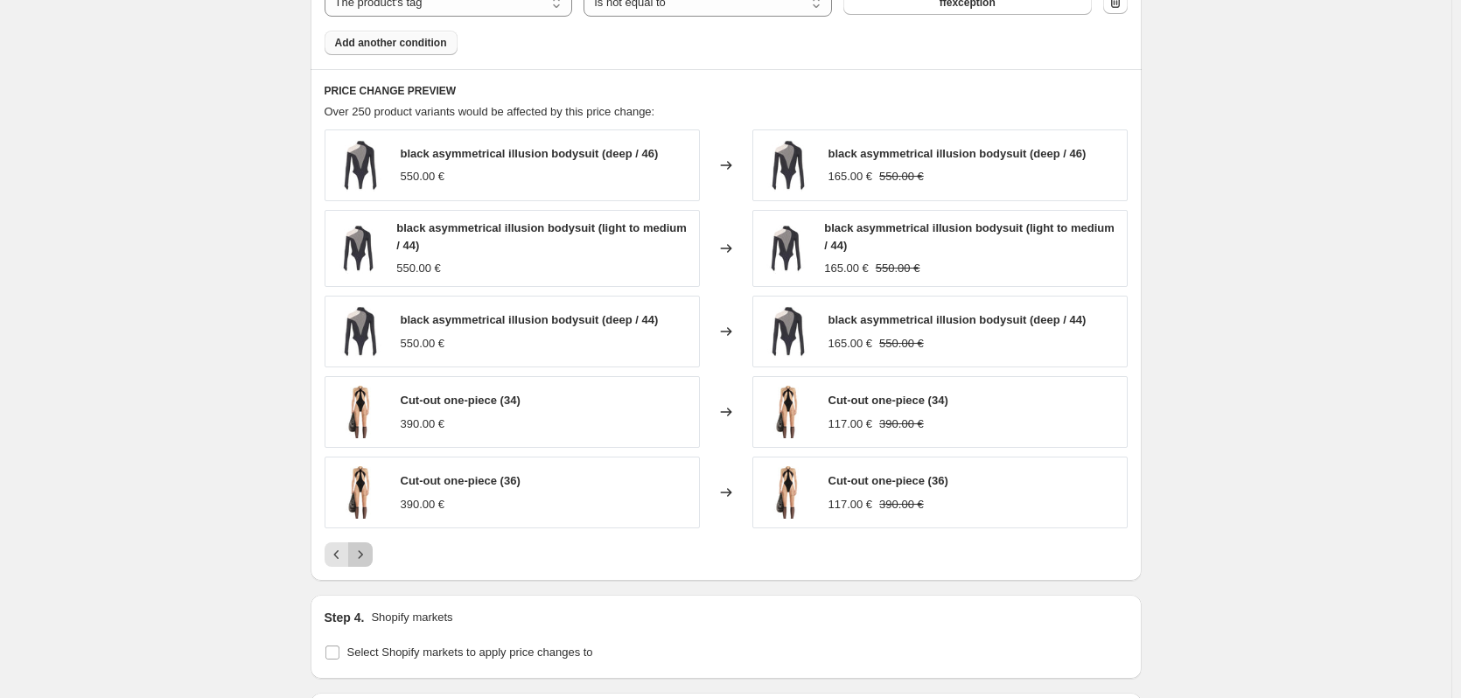
click at [368, 550] on icon "Next" at bounding box center [361, 555] width 18 height 18
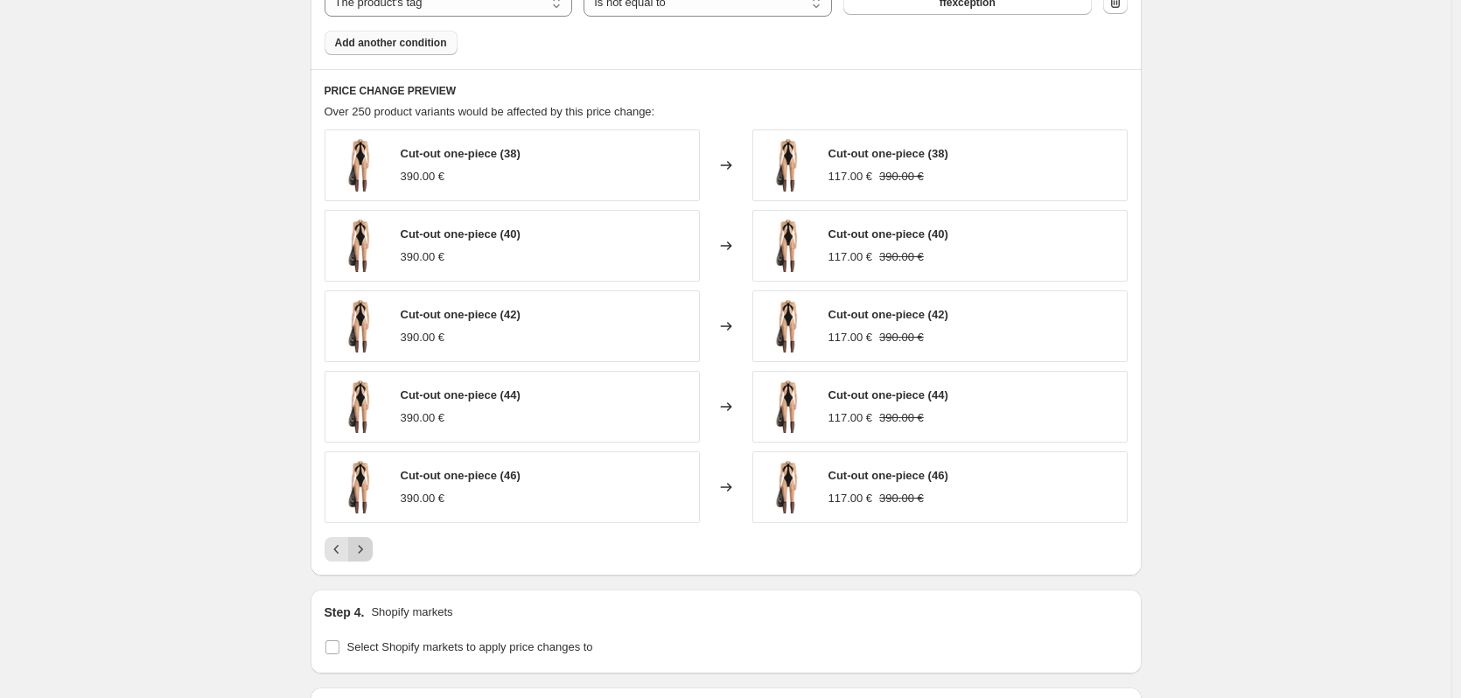
click at [368, 550] on icon "Next" at bounding box center [361, 550] width 18 height 18
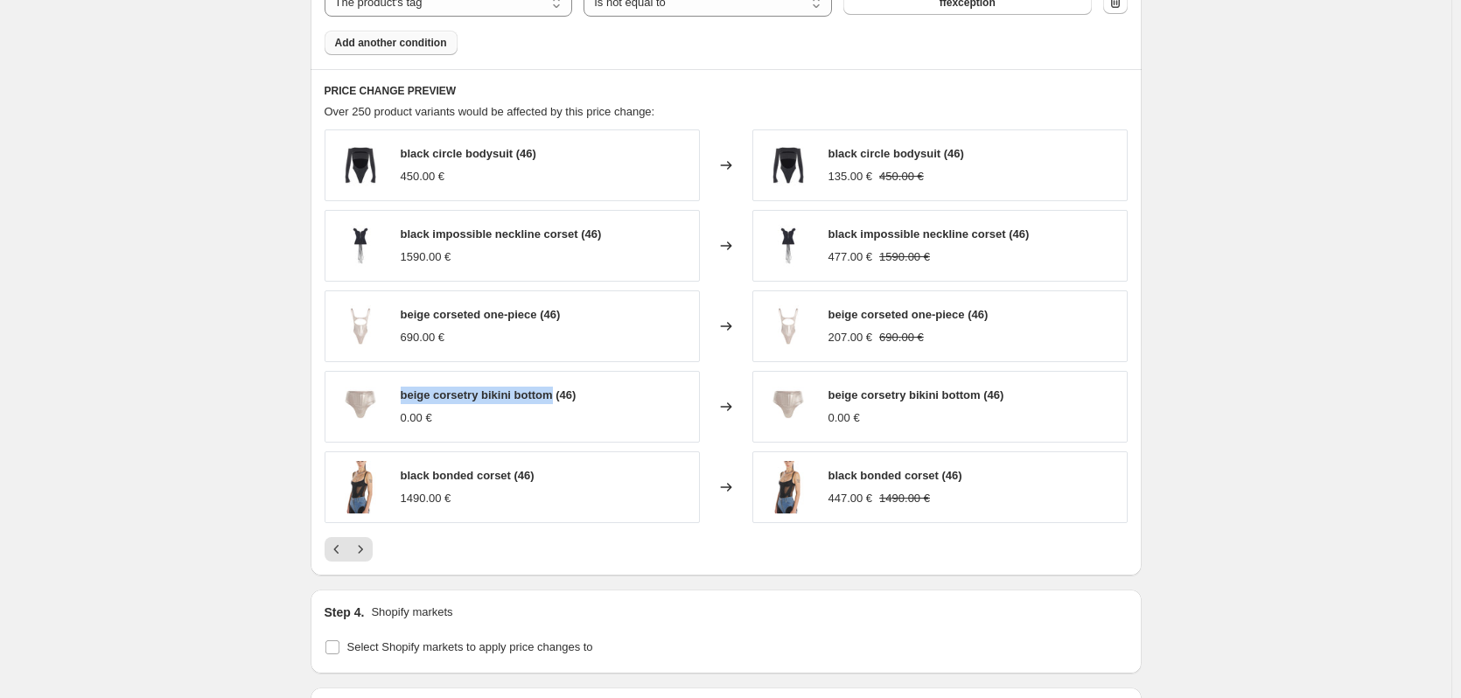
drag, startPoint x: 558, startPoint y: 393, endPoint x: 402, endPoint y: 403, distance: 157.0
click at [402, 403] on div "beige corsetry bikini bottom (46) 0.00 €" at bounding box center [512, 407] width 375 height 72
copy span "beige corsetry bikini bottom"
click at [369, 546] on icon "Next" at bounding box center [361, 550] width 18 height 18
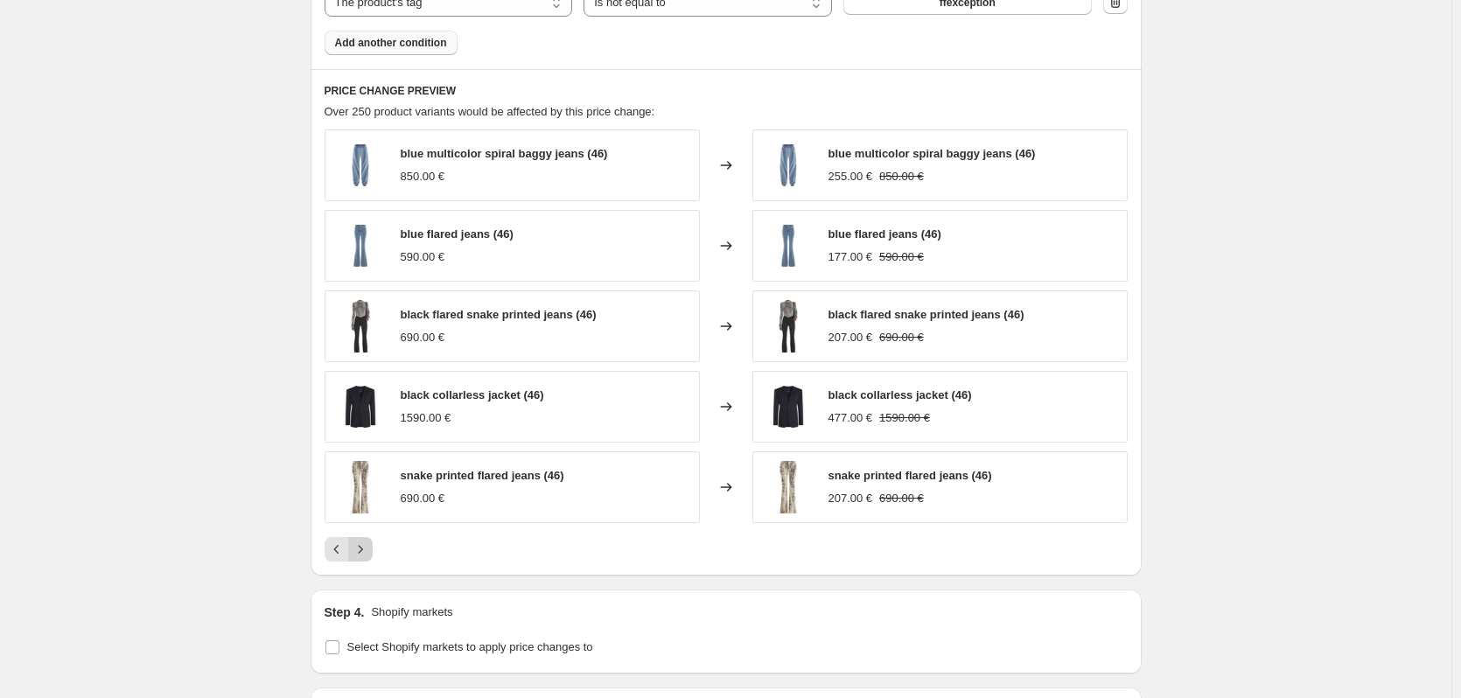
click at [361, 550] on icon "Next" at bounding box center [361, 550] width 18 height 18
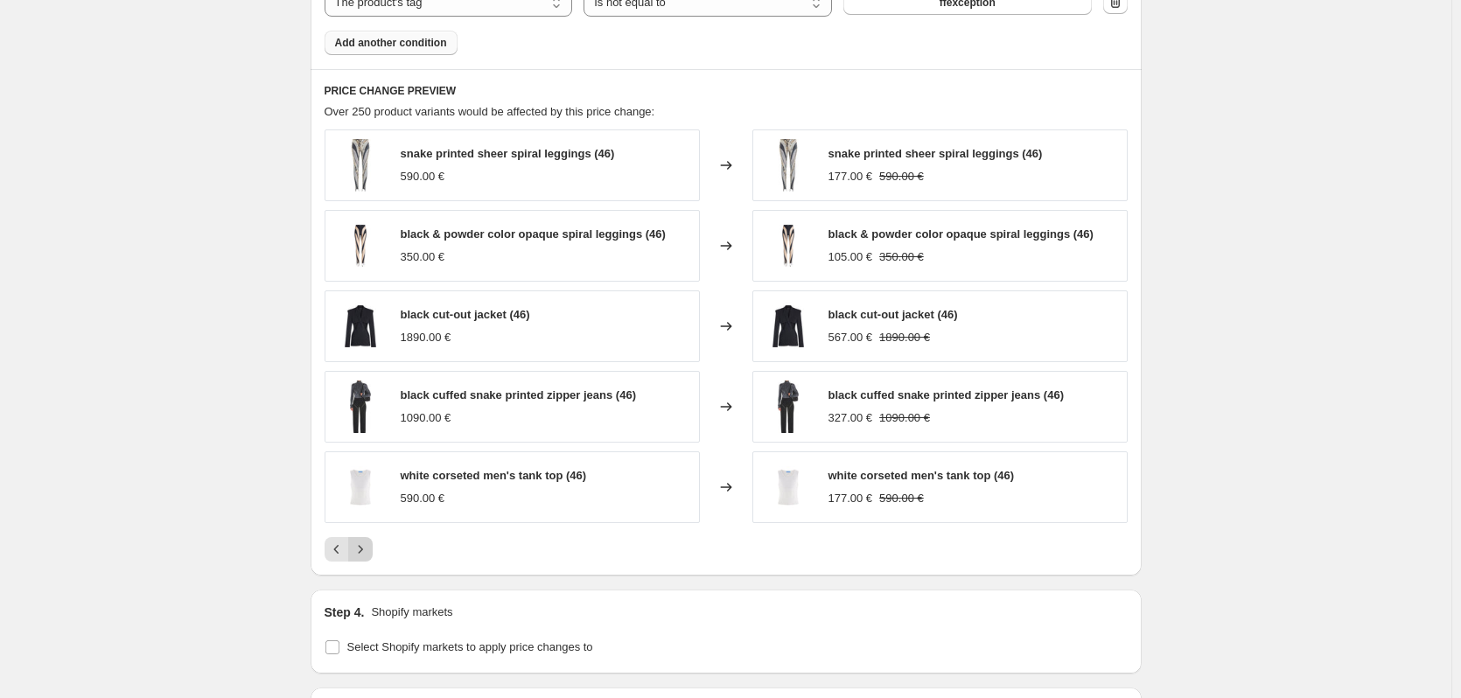
click at [369, 553] on icon "Next" at bounding box center [361, 550] width 18 height 18
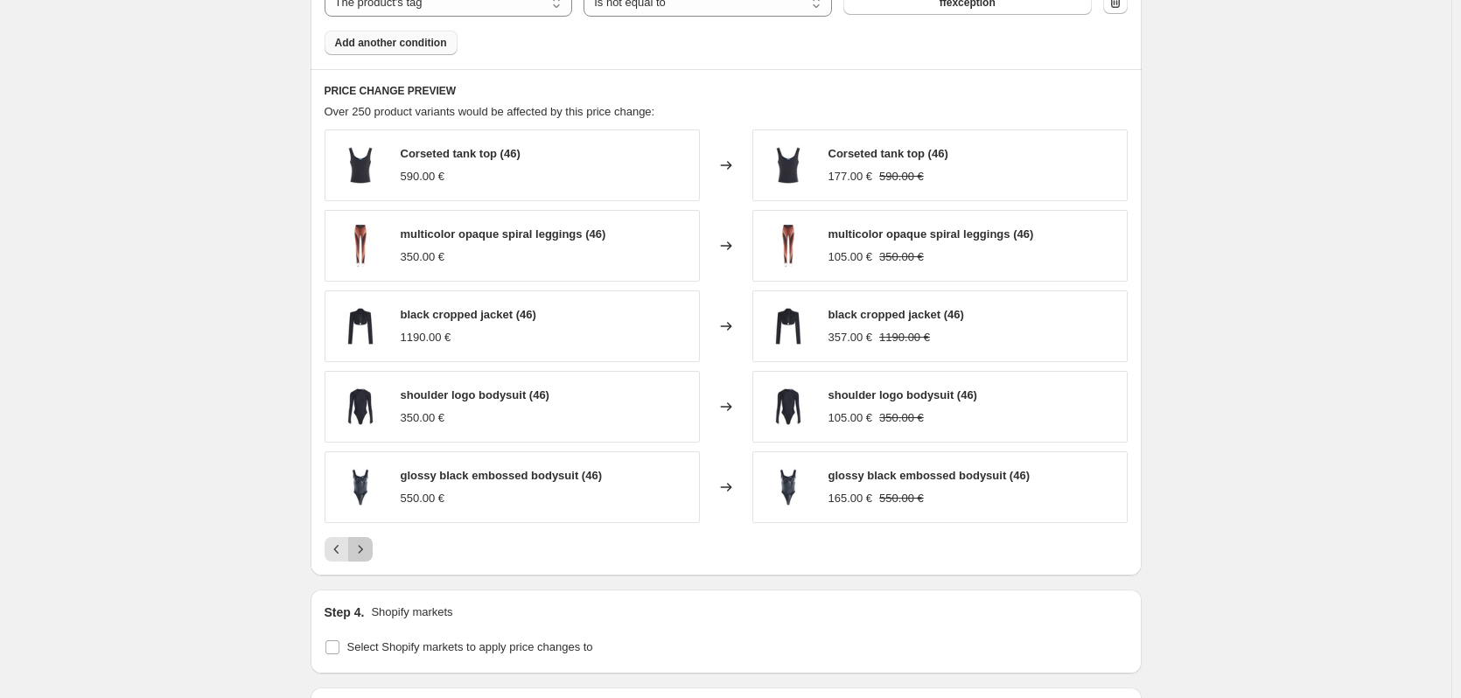
click at [369, 553] on icon "Next" at bounding box center [361, 550] width 18 height 18
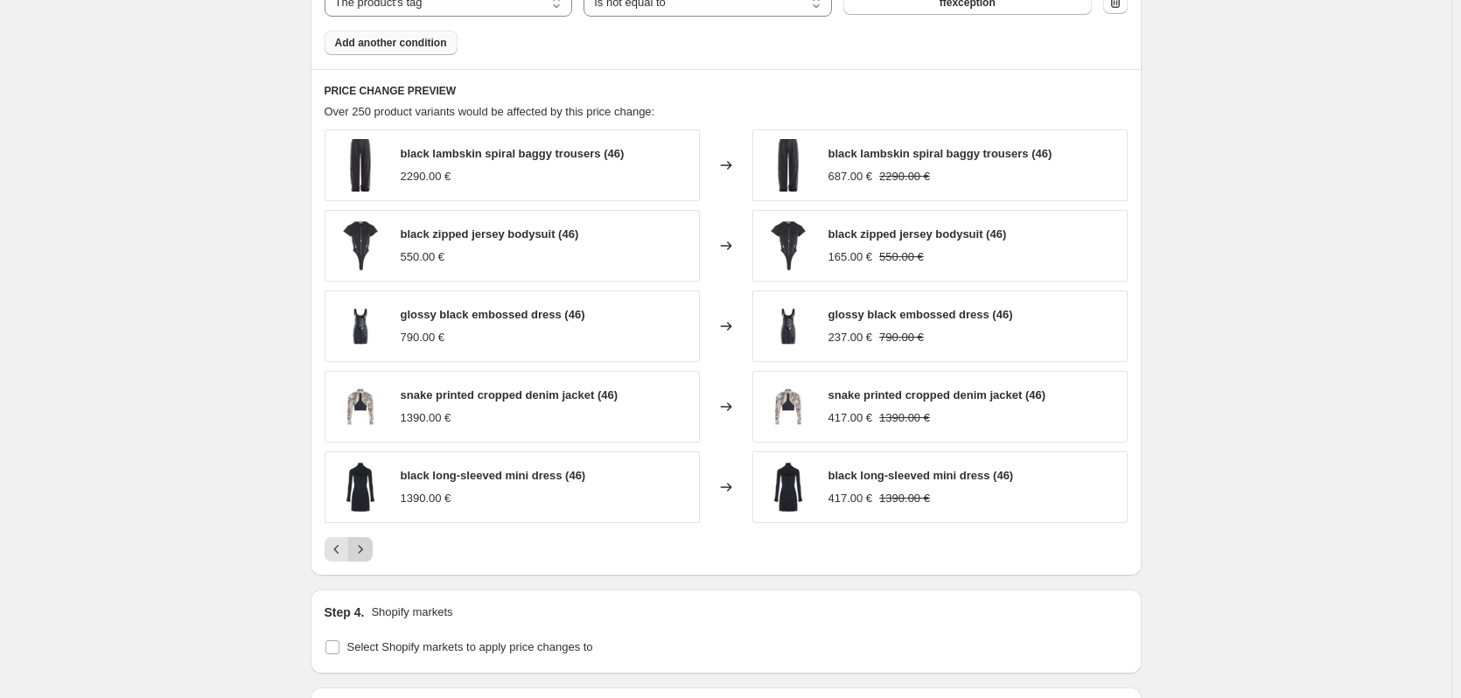
click at [362, 552] on icon "Next" at bounding box center [361, 550] width 18 height 18
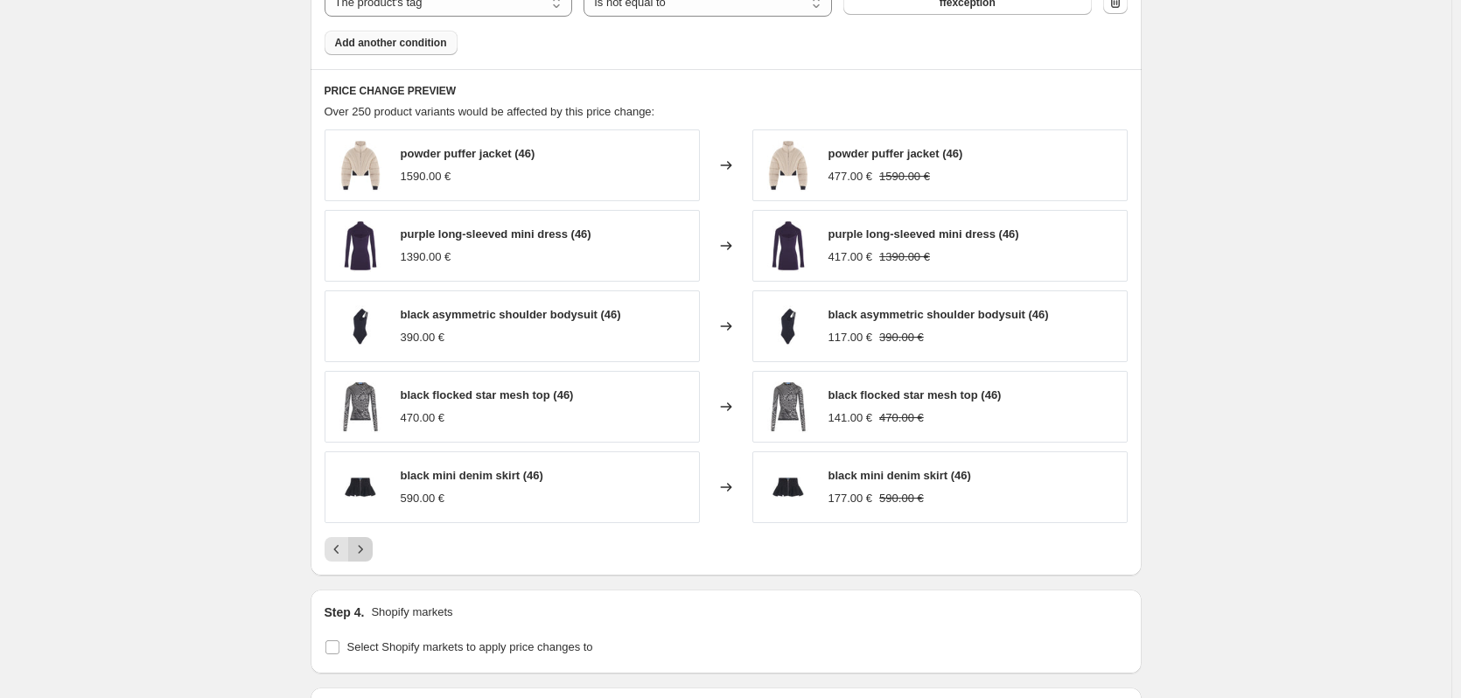
click at [362, 552] on icon "Next" at bounding box center [361, 550] width 18 height 18
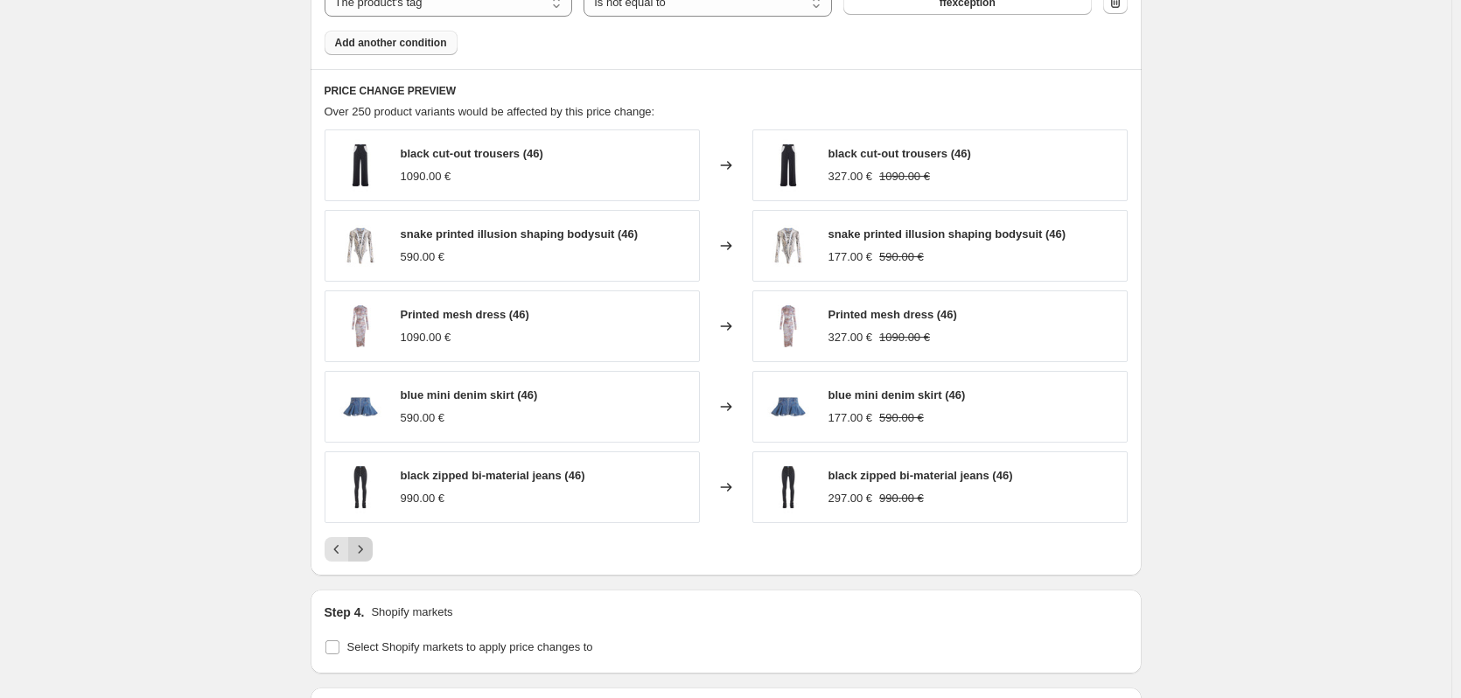
click at [362, 552] on icon "Next" at bounding box center [361, 550] width 18 height 18
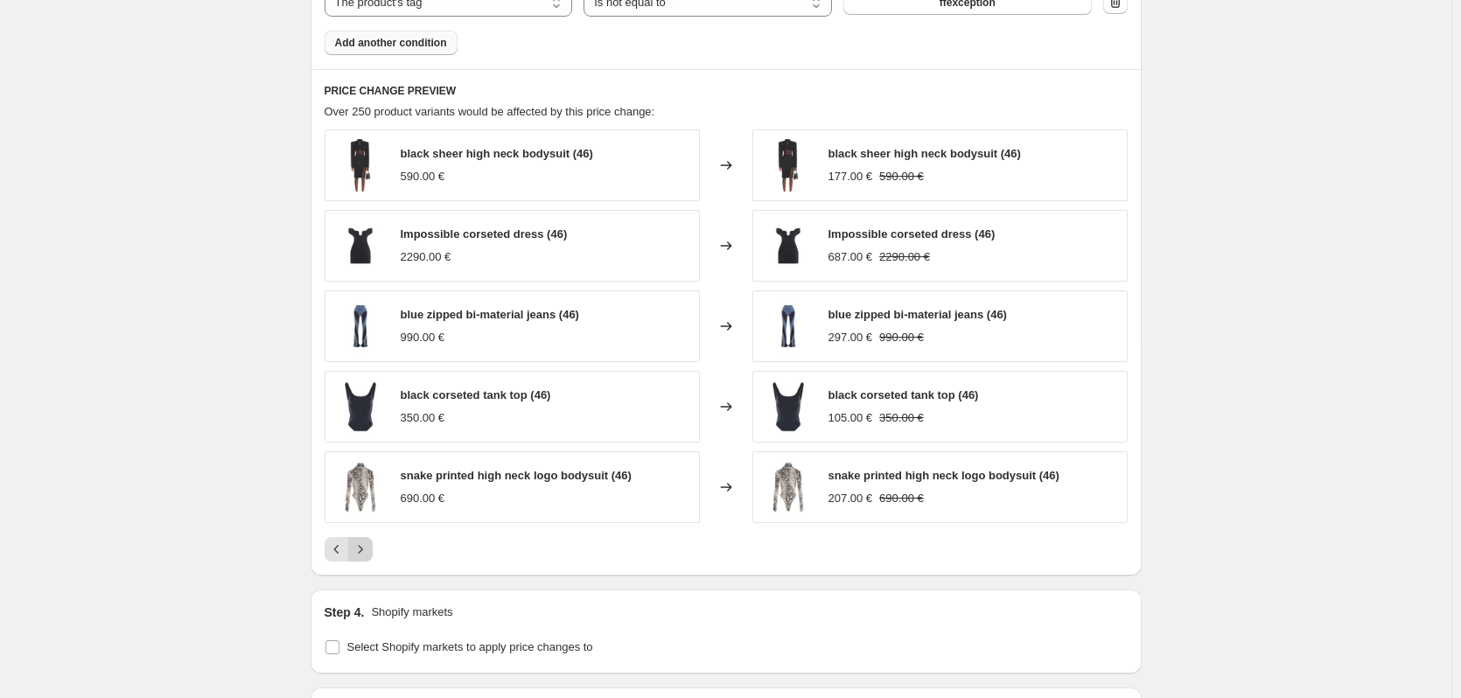
click at [362, 552] on icon "Next" at bounding box center [361, 550] width 18 height 18
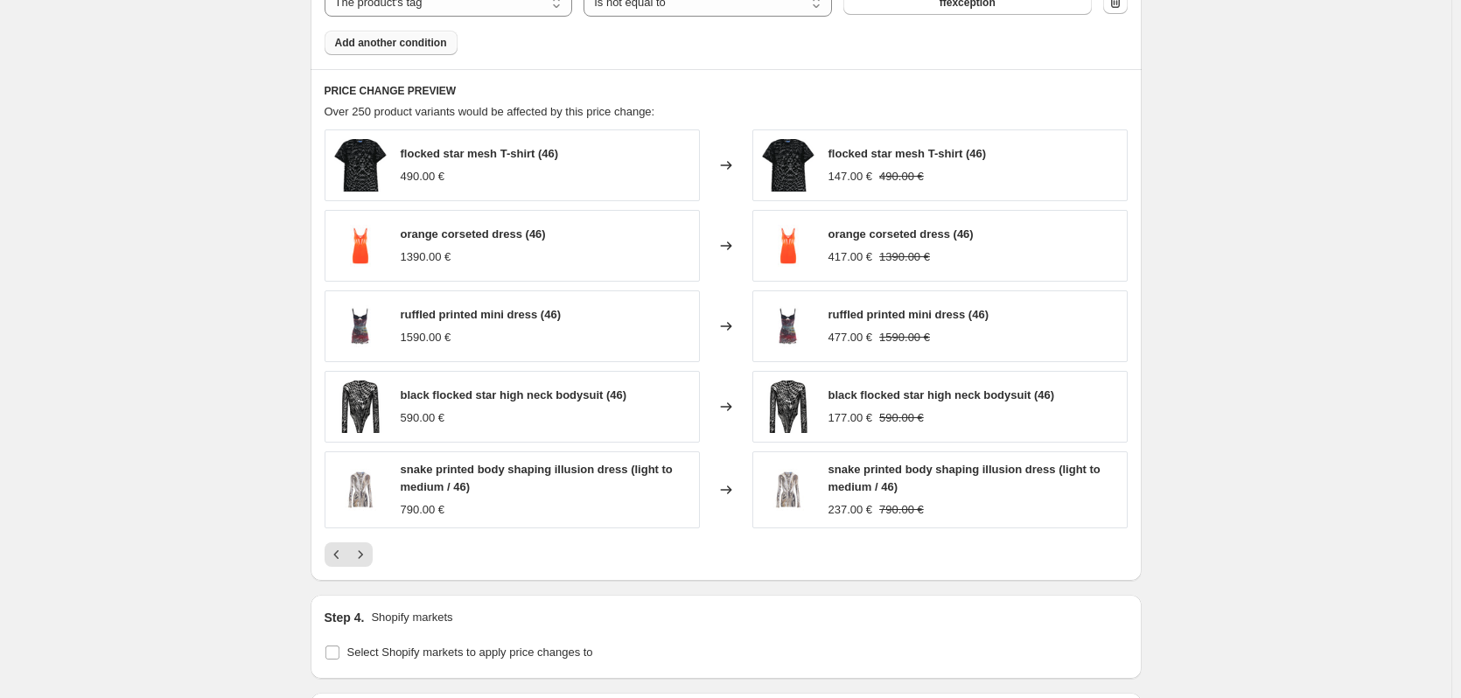
click at [363, 564] on icon "Next" at bounding box center [361, 555] width 18 height 18
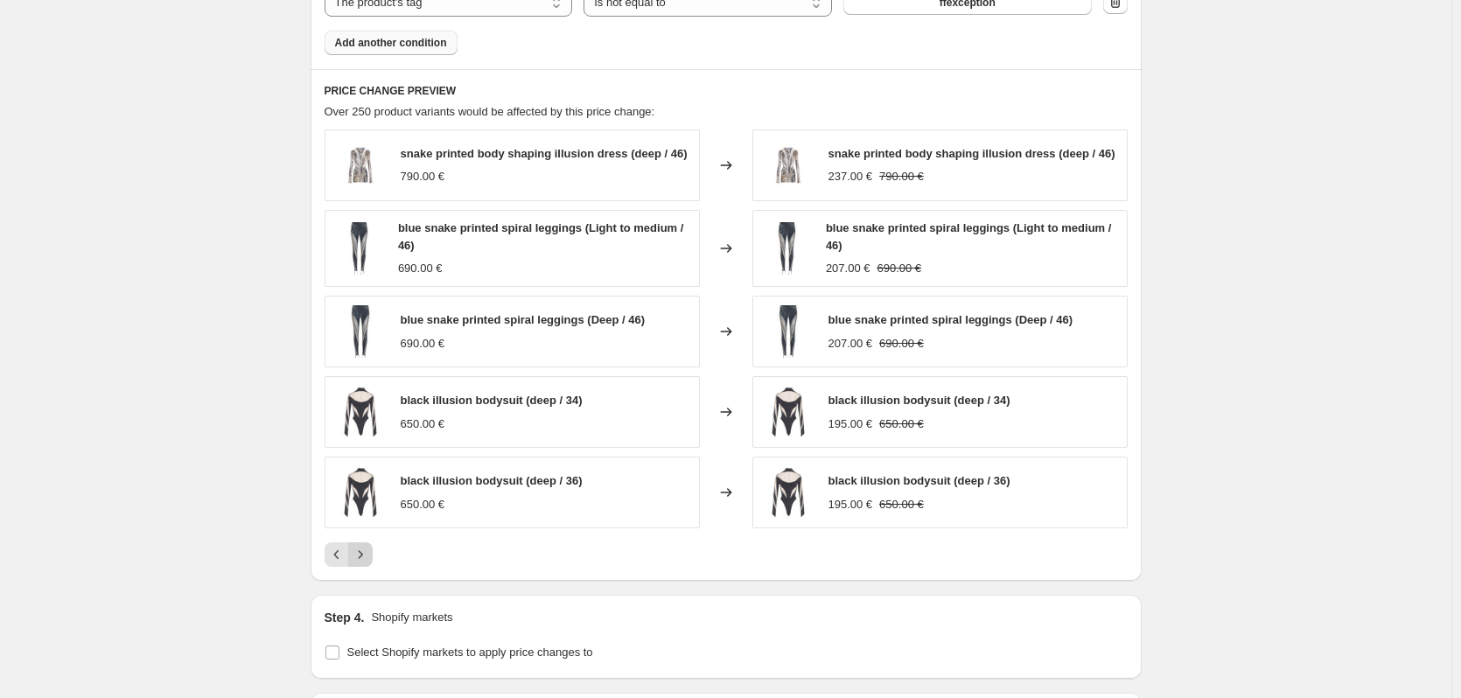
click at [361, 554] on icon "Next" at bounding box center [361, 555] width 18 height 18
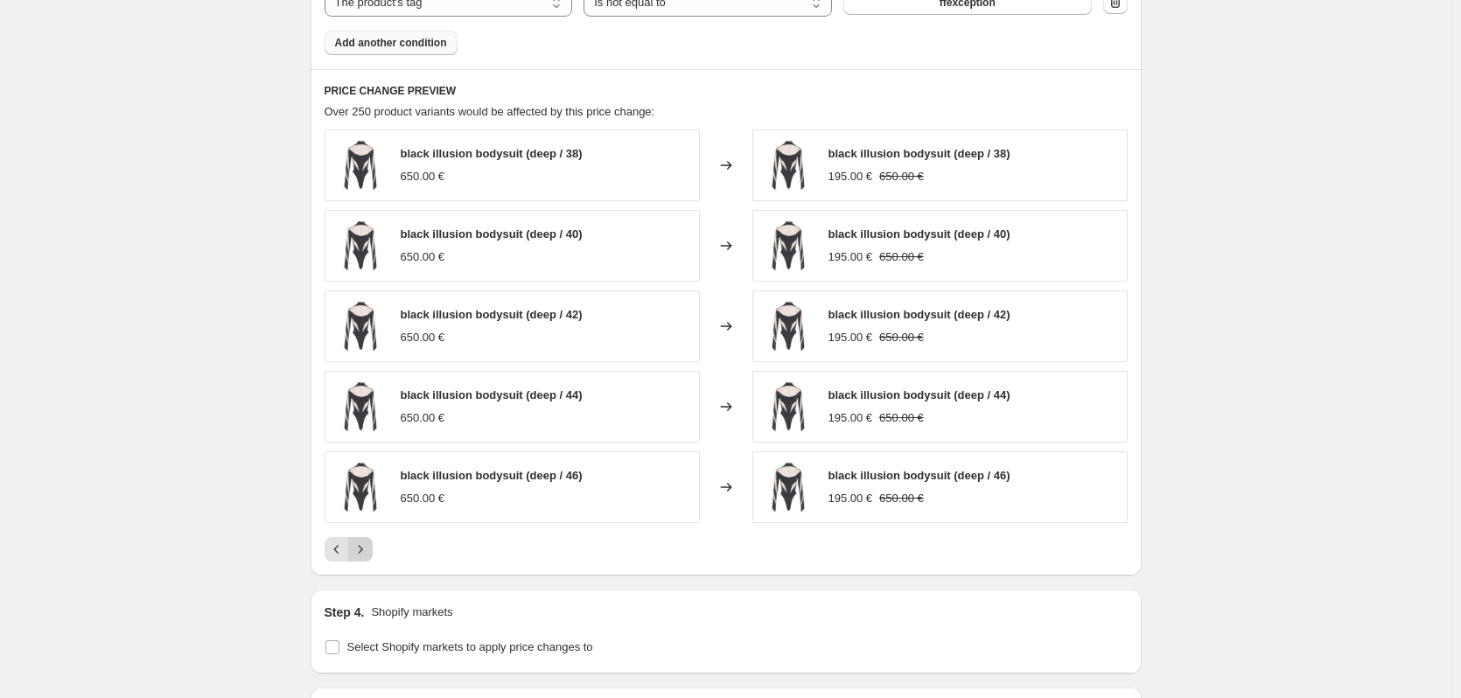
click at [363, 555] on icon "Next" at bounding box center [361, 550] width 18 height 18
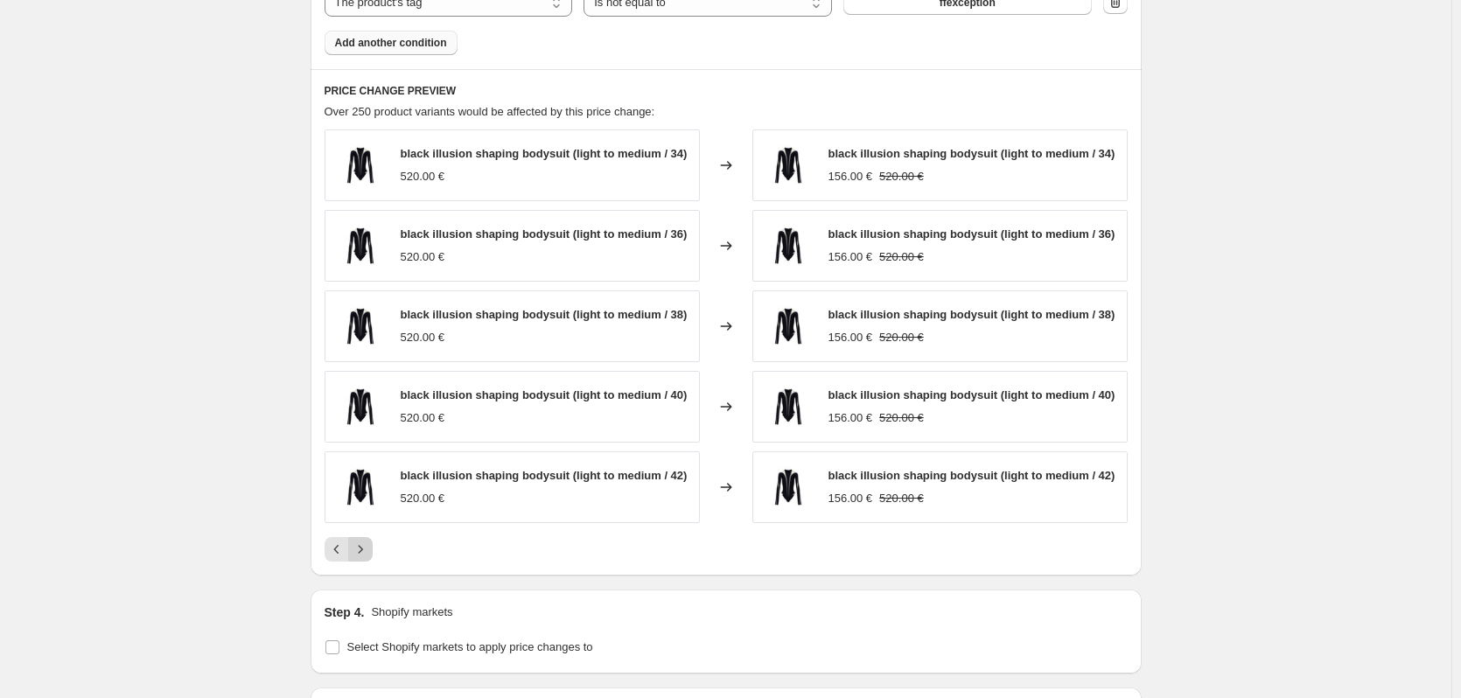
click at [363, 555] on icon "Next" at bounding box center [361, 550] width 18 height 18
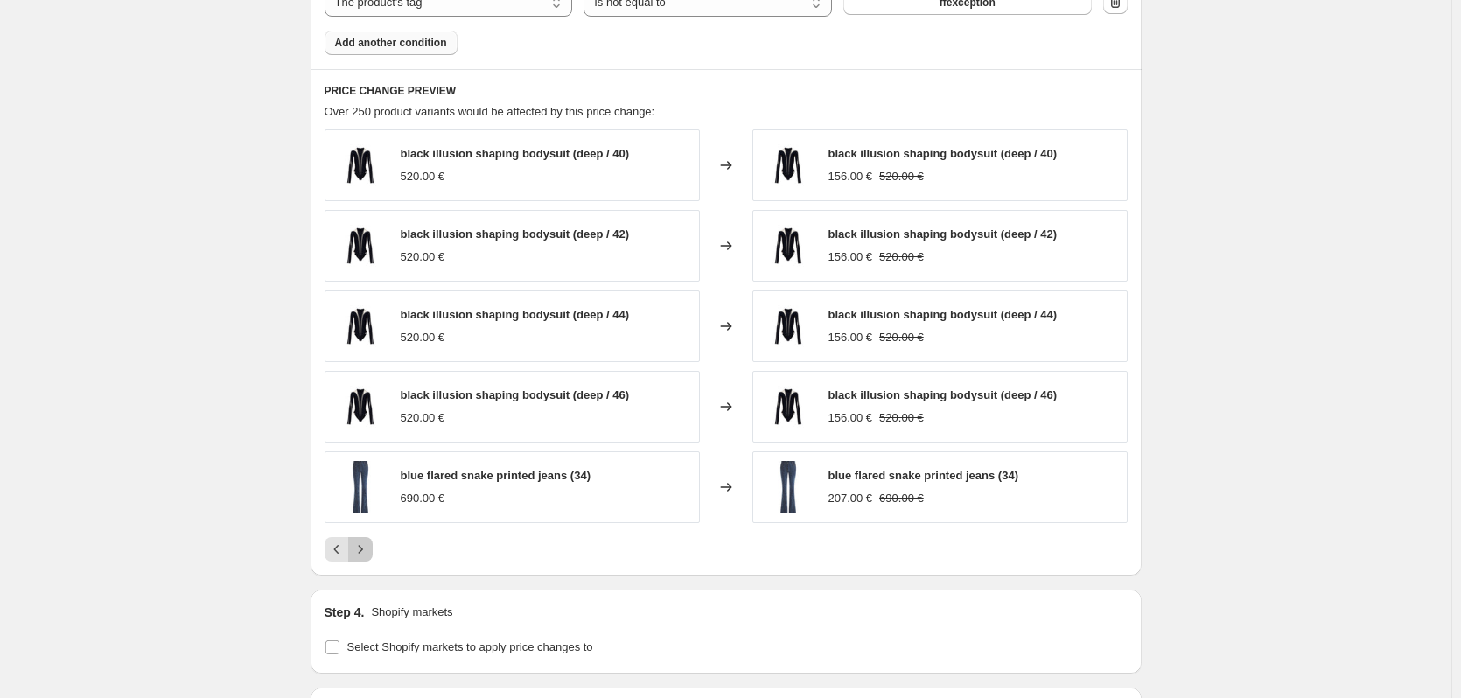
click at [363, 555] on icon "Next" at bounding box center [361, 550] width 18 height 18
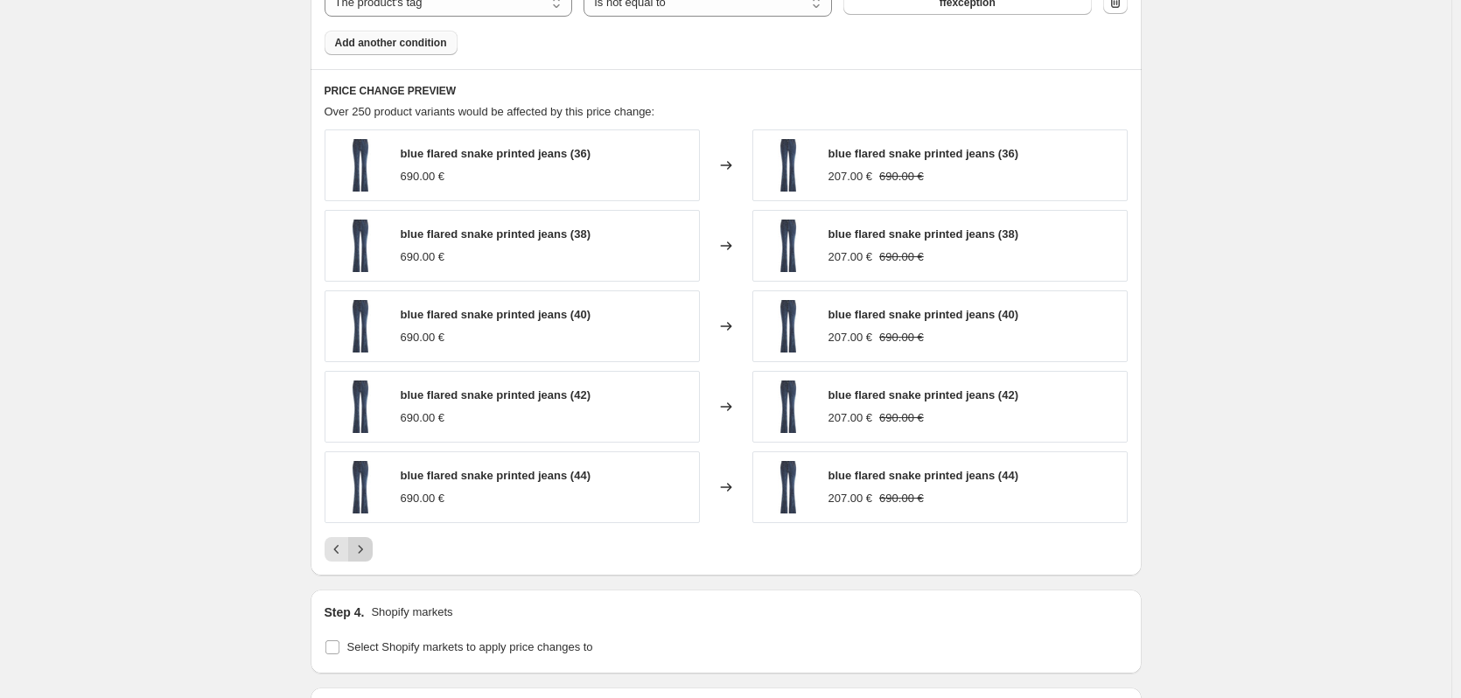
click at [363, 555] on icon "Next" at bounding box center [361, 550] width 18 height 18
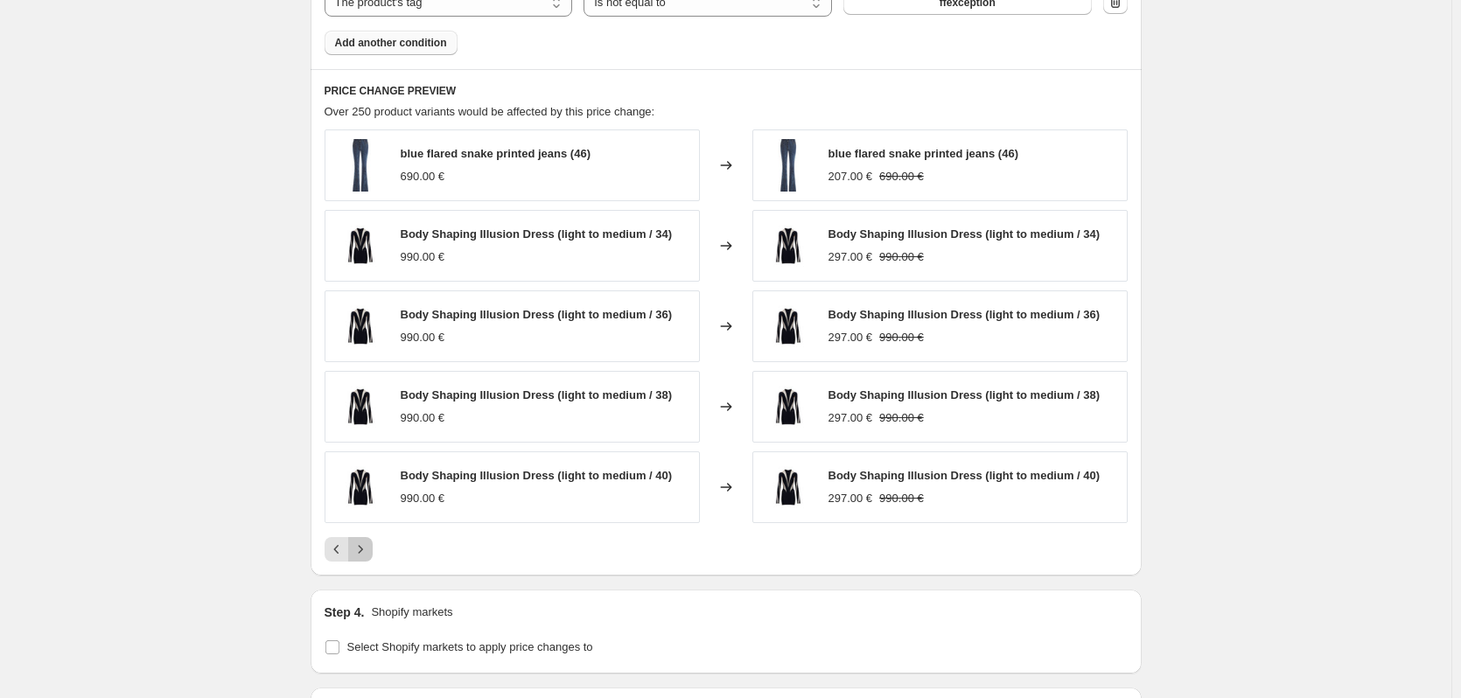
click at [363, 555] on icon "Next" at bounding box center [361, 550] width 18 height 18
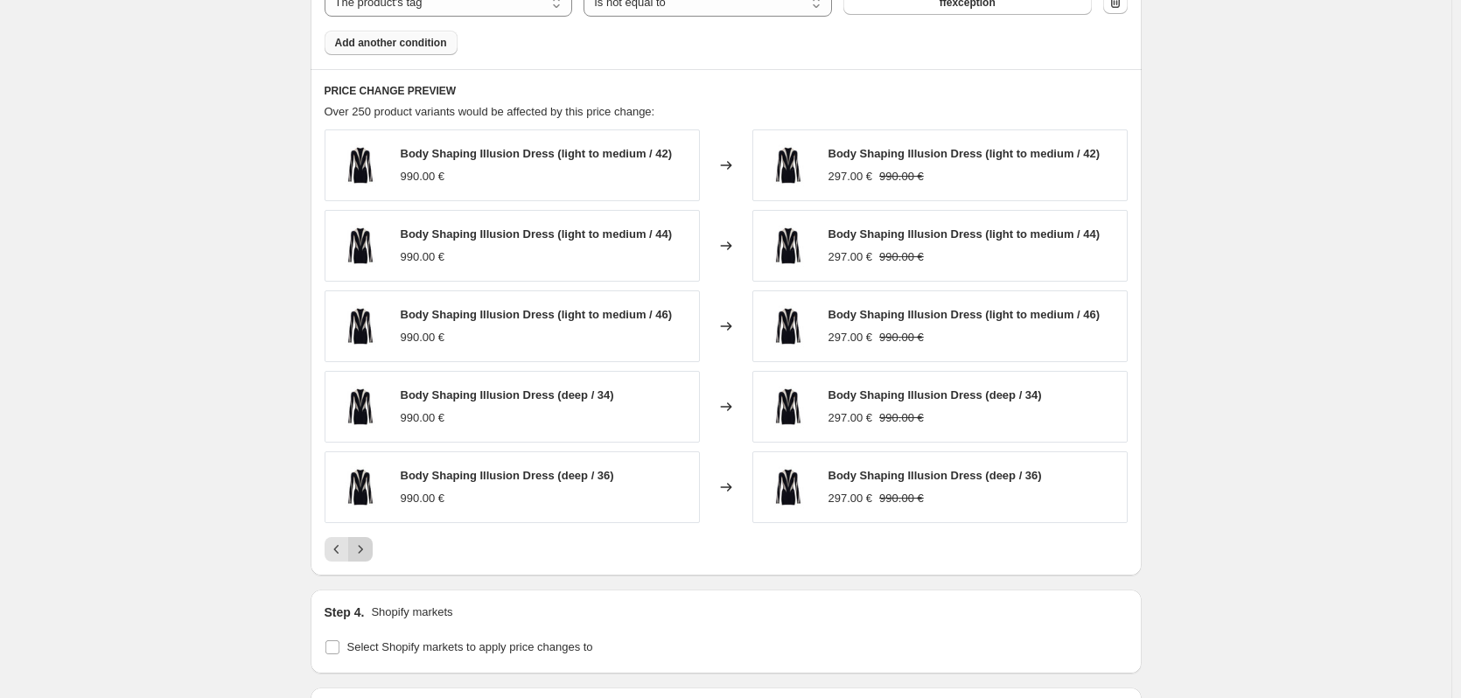
click at [363, 555] on icon "Next" at bounding box center [361, 550] width 18 height 18
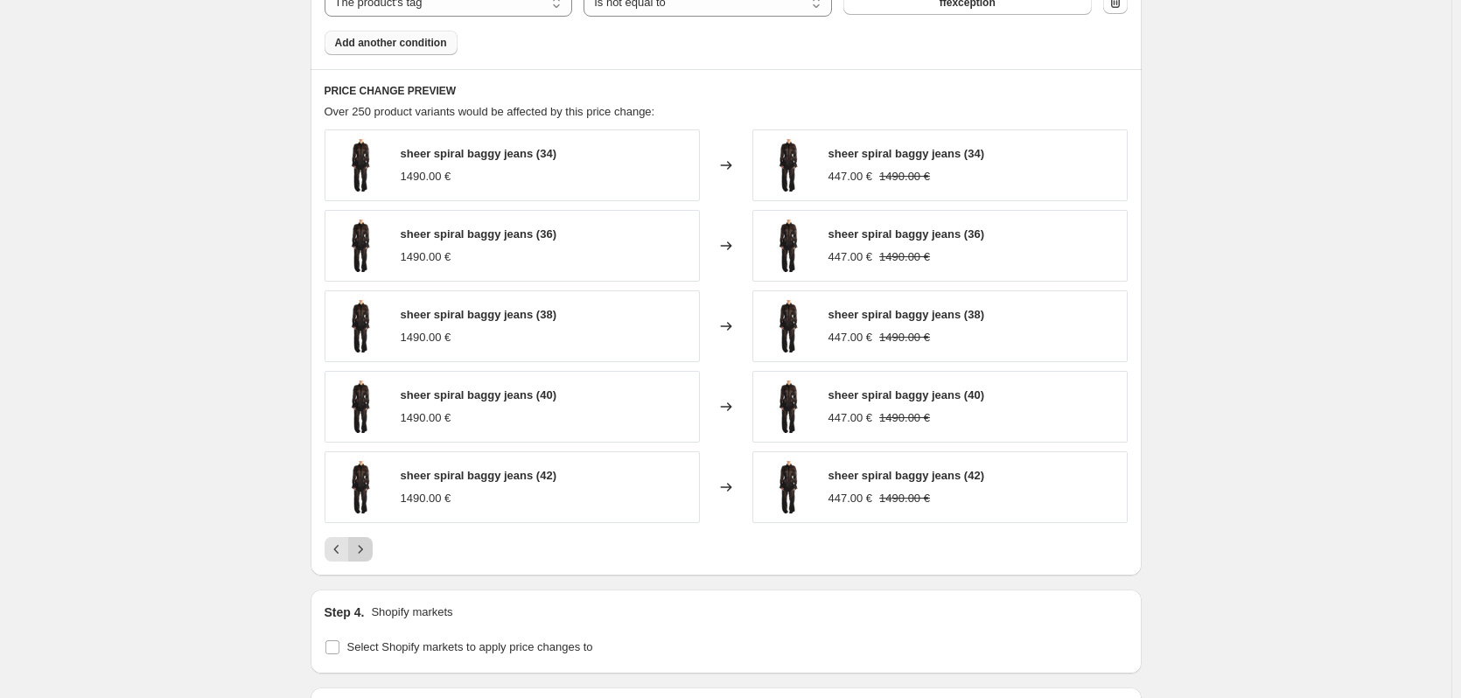
click at [363, 555] on icon "Next" at bounding box center [361, 550] width 18 height 18
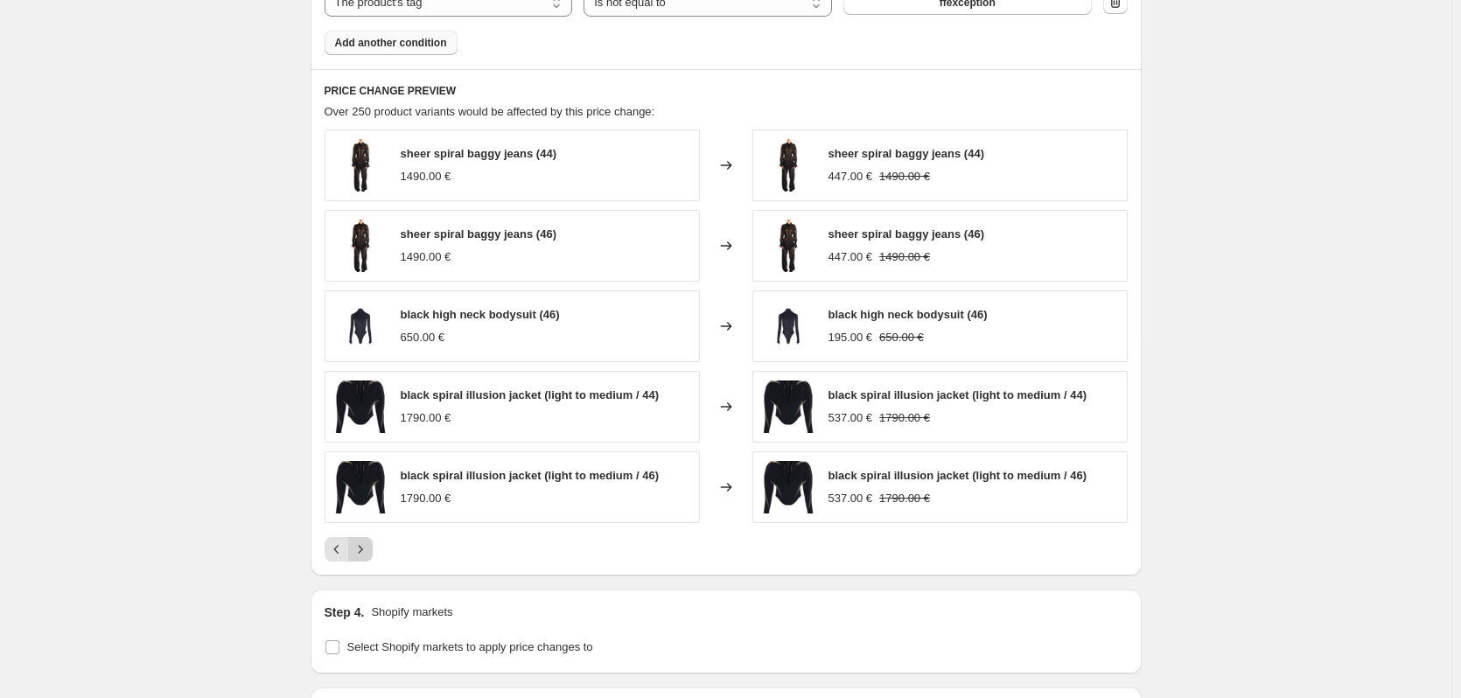
click at [363, 555] on icon "Next" at bounding box center [361, 550] width 18 height 18
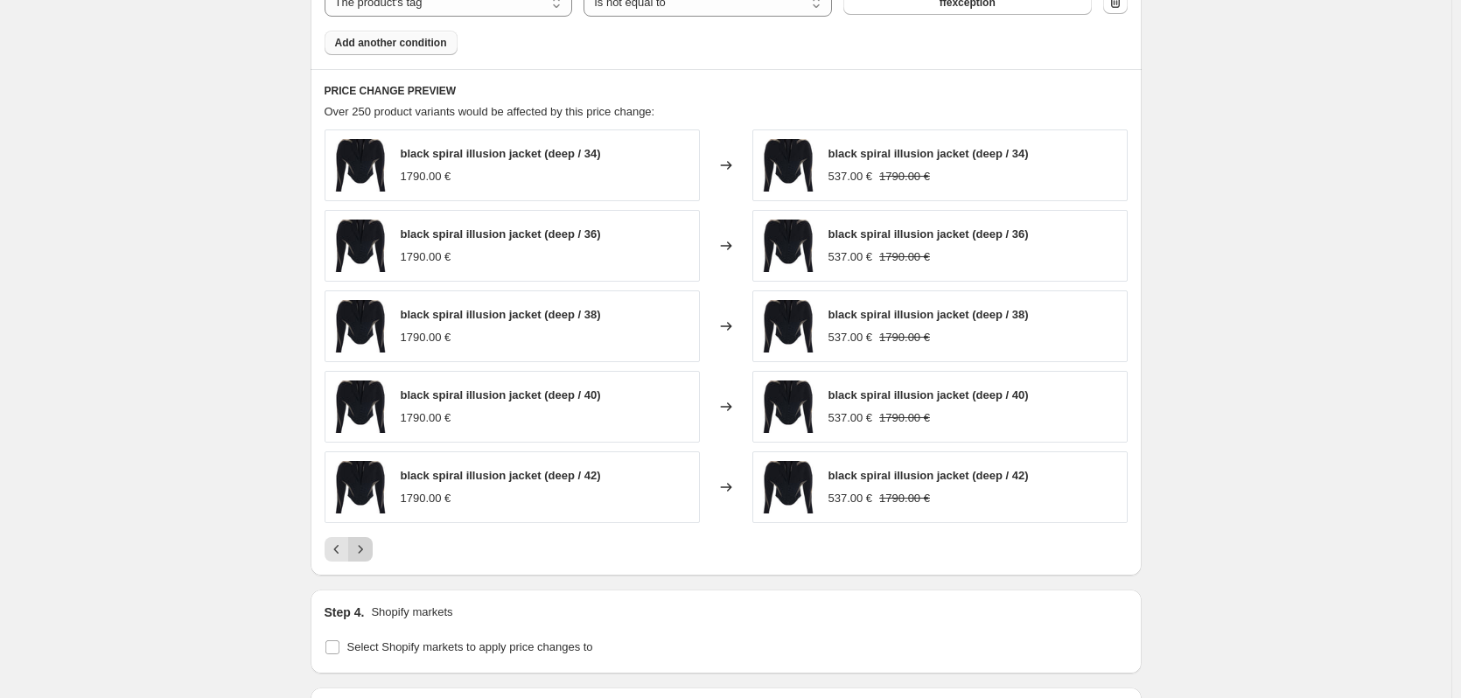
click at [363, 555] on icon "Next" at bounding box center [361, 550] width 18 height 18
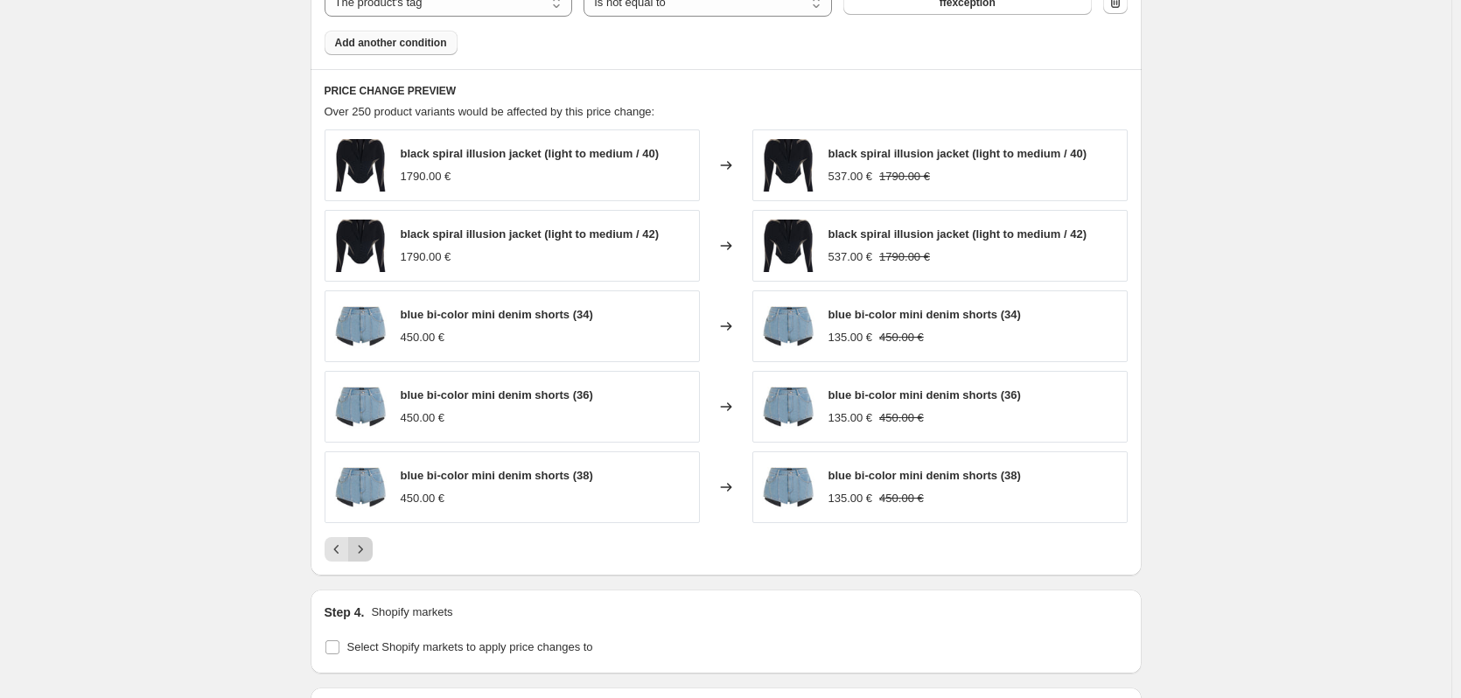
click at [363, 555] on icon "Next" at bounding box center [361, 550] width 18 height 18
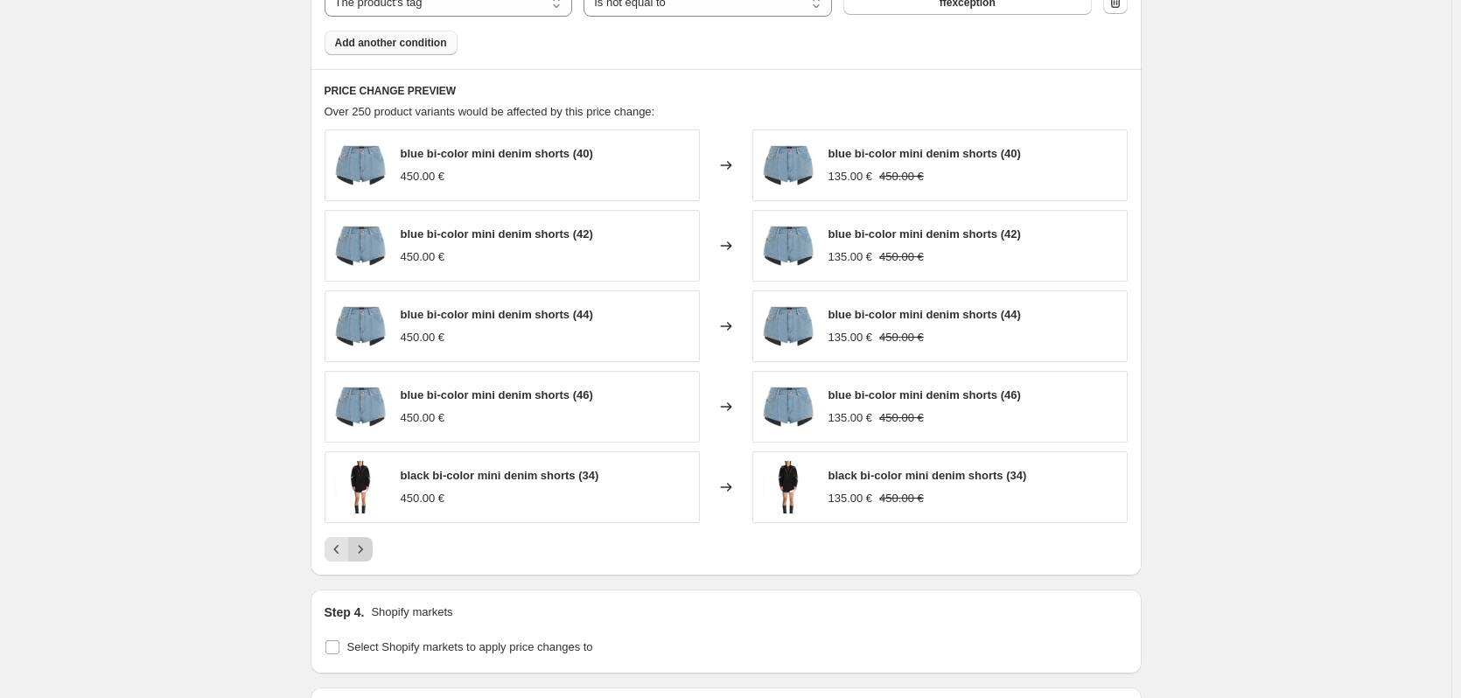
click at [363, 555] on icon "Next" at bounding box center [361, 550] width 18 height 18
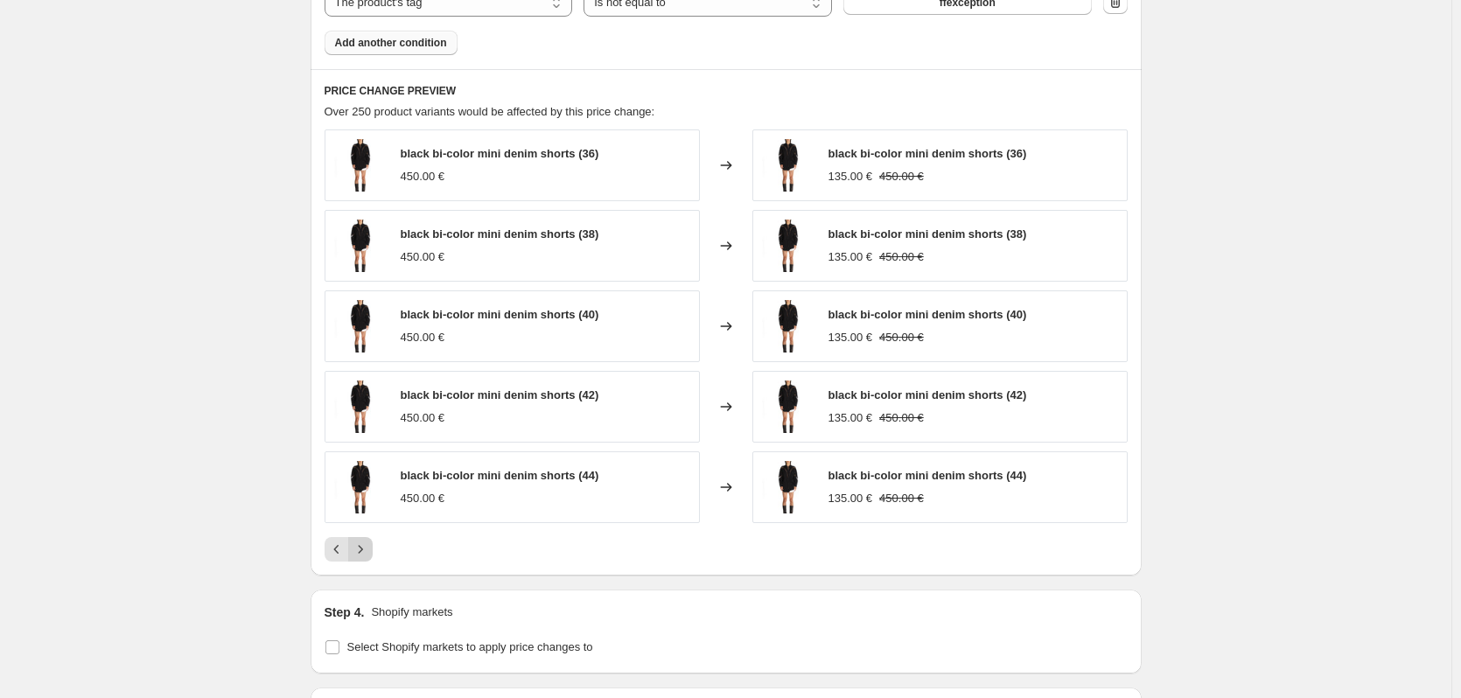
click at [363, 555] on icon "Next" at bounding box center [361, 550] width 18 height 18
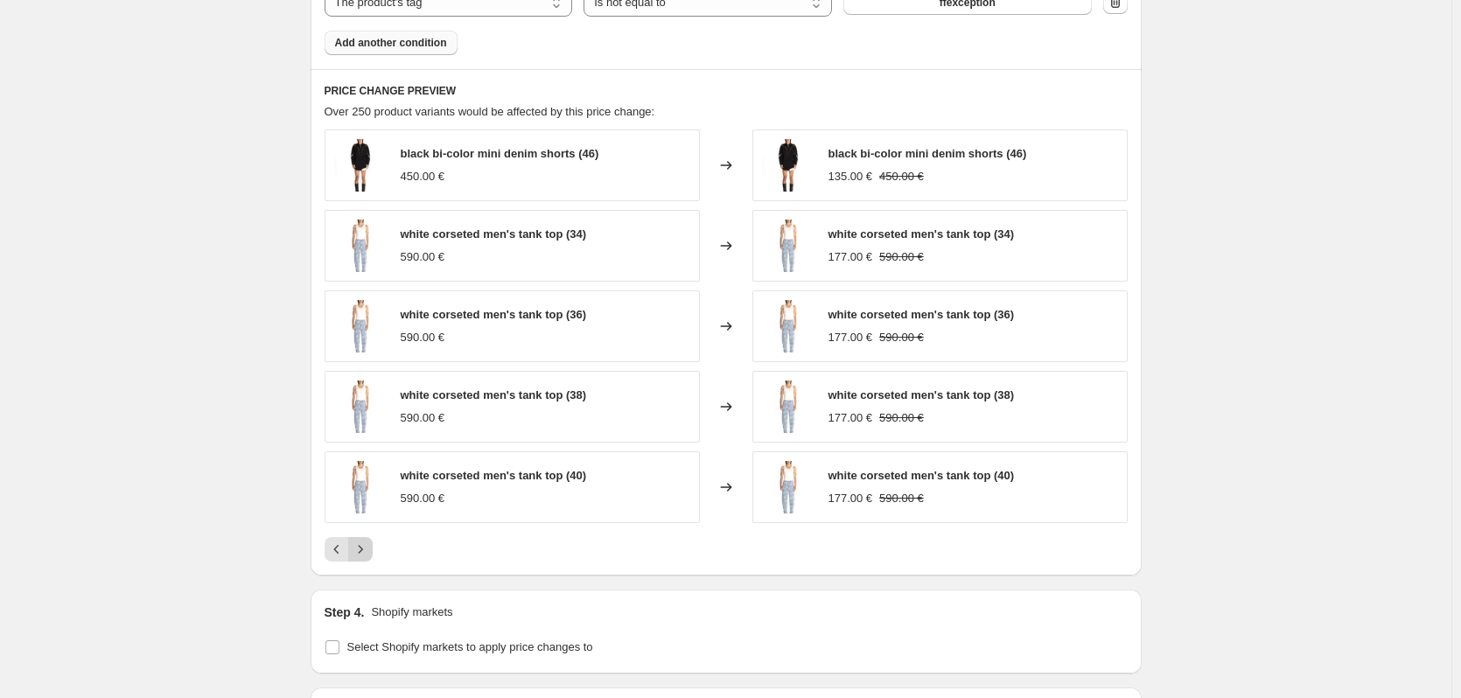
click at [363, 555] on icon "Next" at bounding box center [361, 550] width 18 height 18
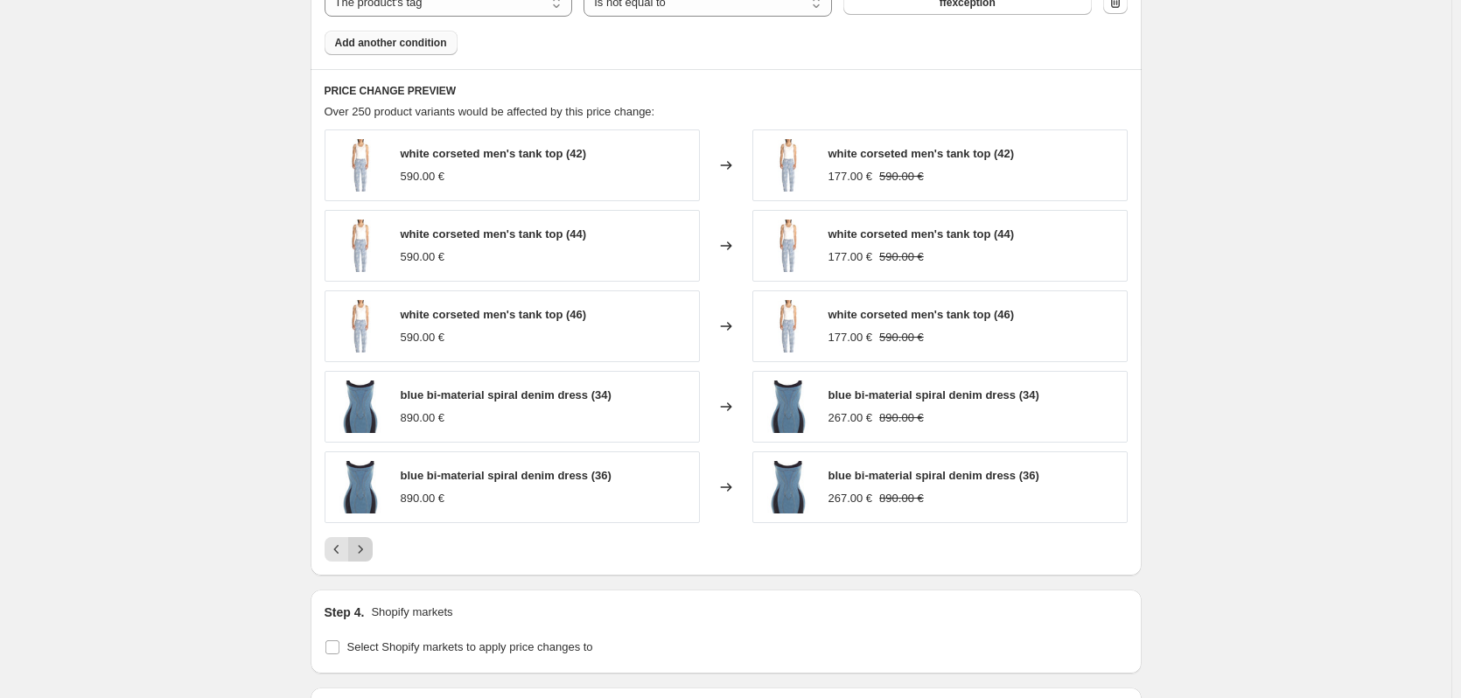
click at [363, 555] on icon "Next" at bounding box center [361, 550] width 18 height 18
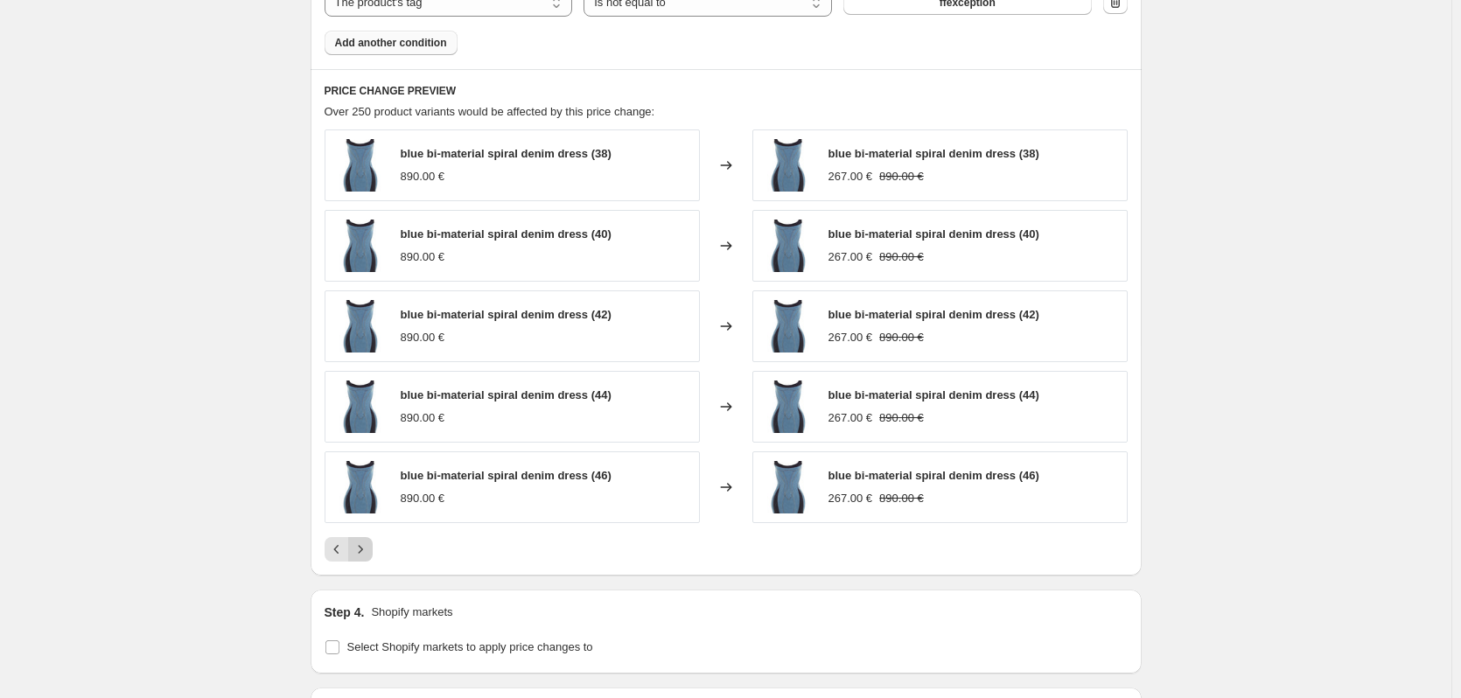
click at [363, 555] on icon "Next" at bounding box center [361, 550] width 18 height 18
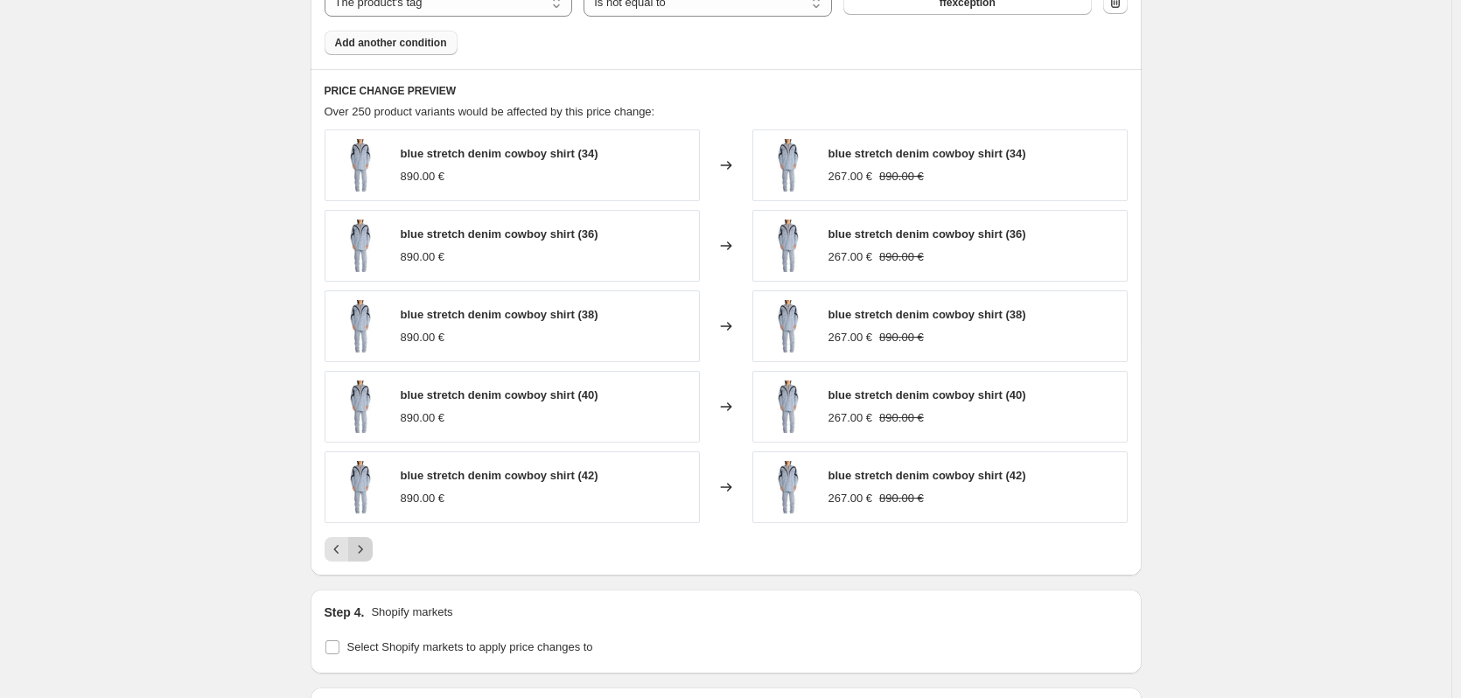
click at [363, 555] on icon "Next" at bounding box center [361, 550] width 18 height 18
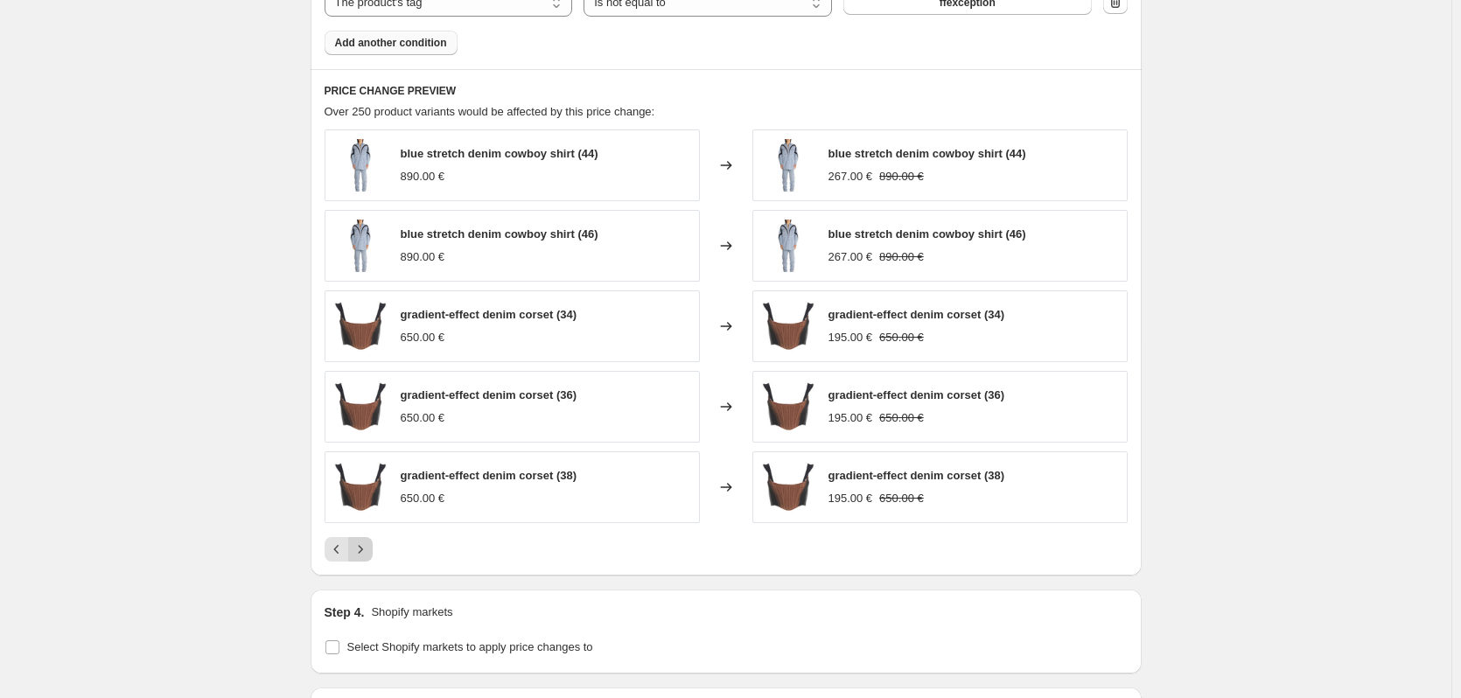
click at [363, 555] on icon "Next" at bounding box center [361, 550] width 18 height 18
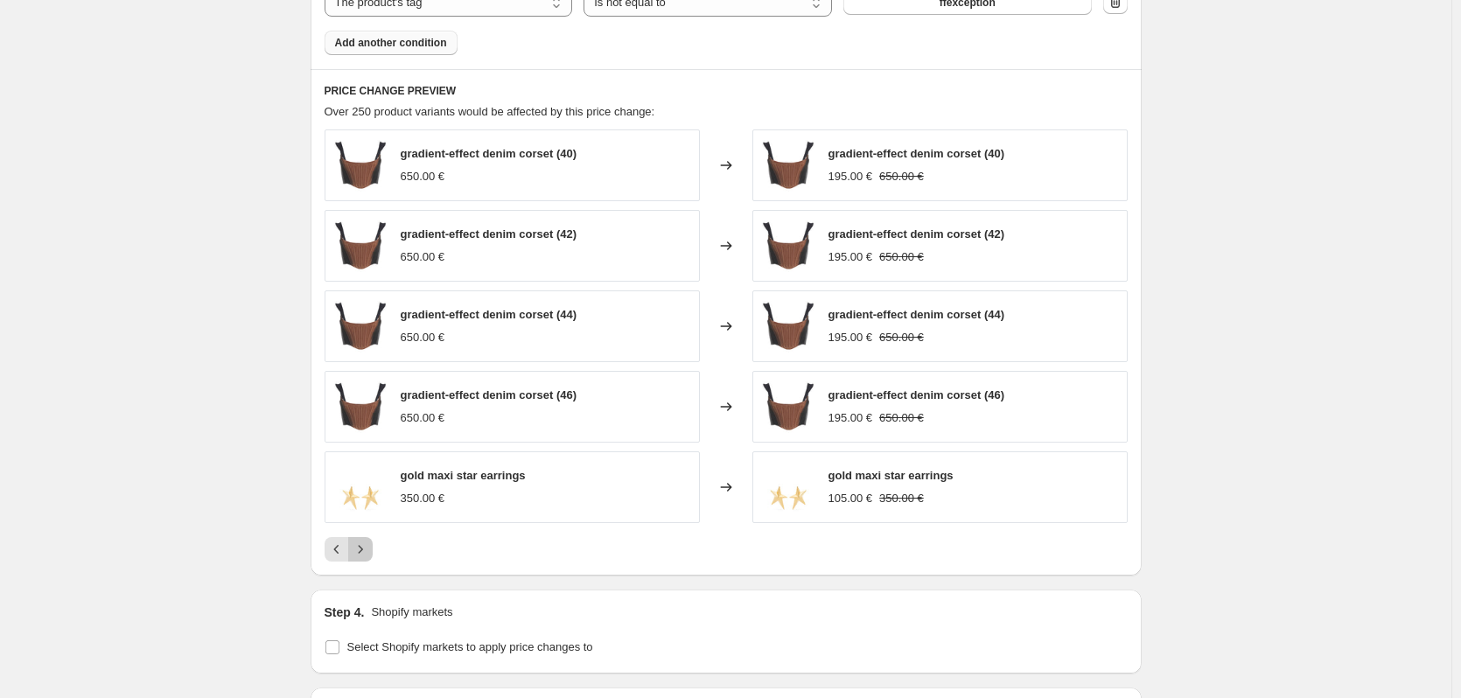
click at [363, 555] on icon "Next" at bounding box center [361, 550] width 18 height 18
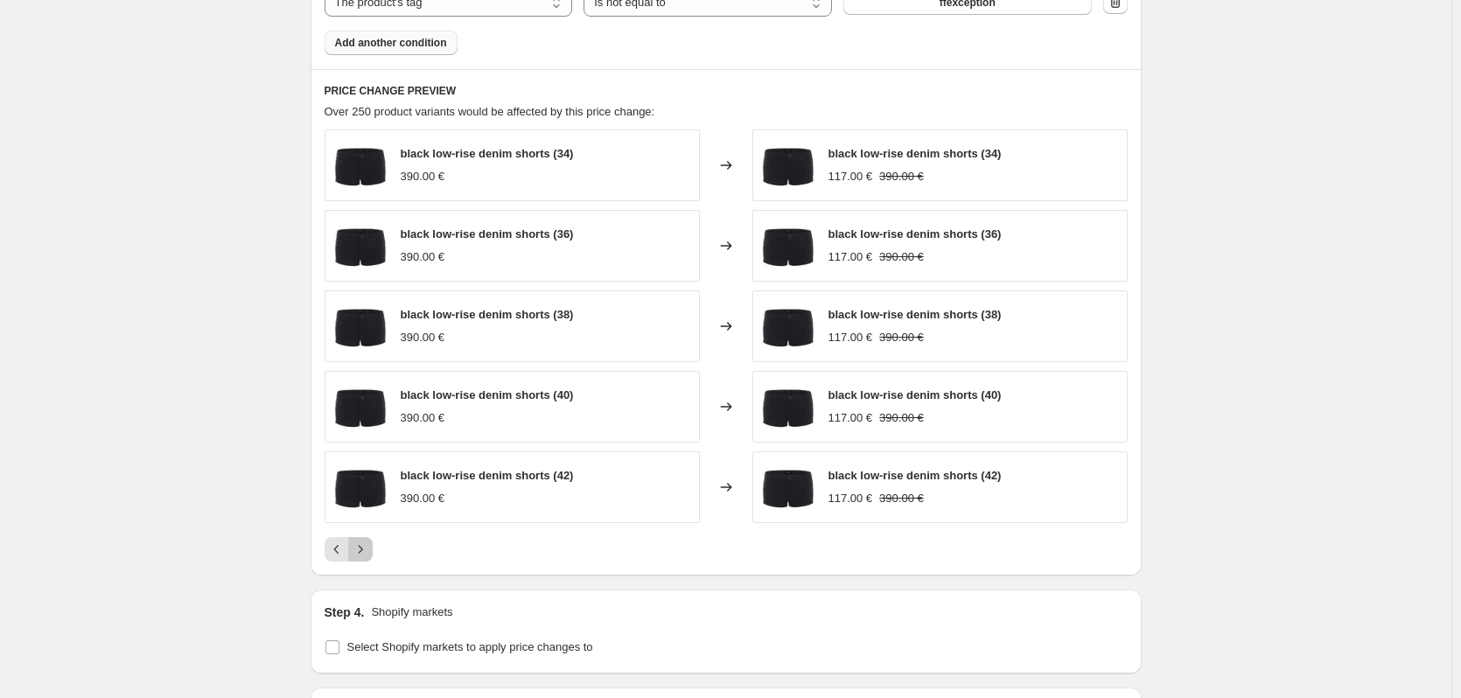
click at [363, 555] on icon "Next" at bounding box center [361, 550] width 18 height 18
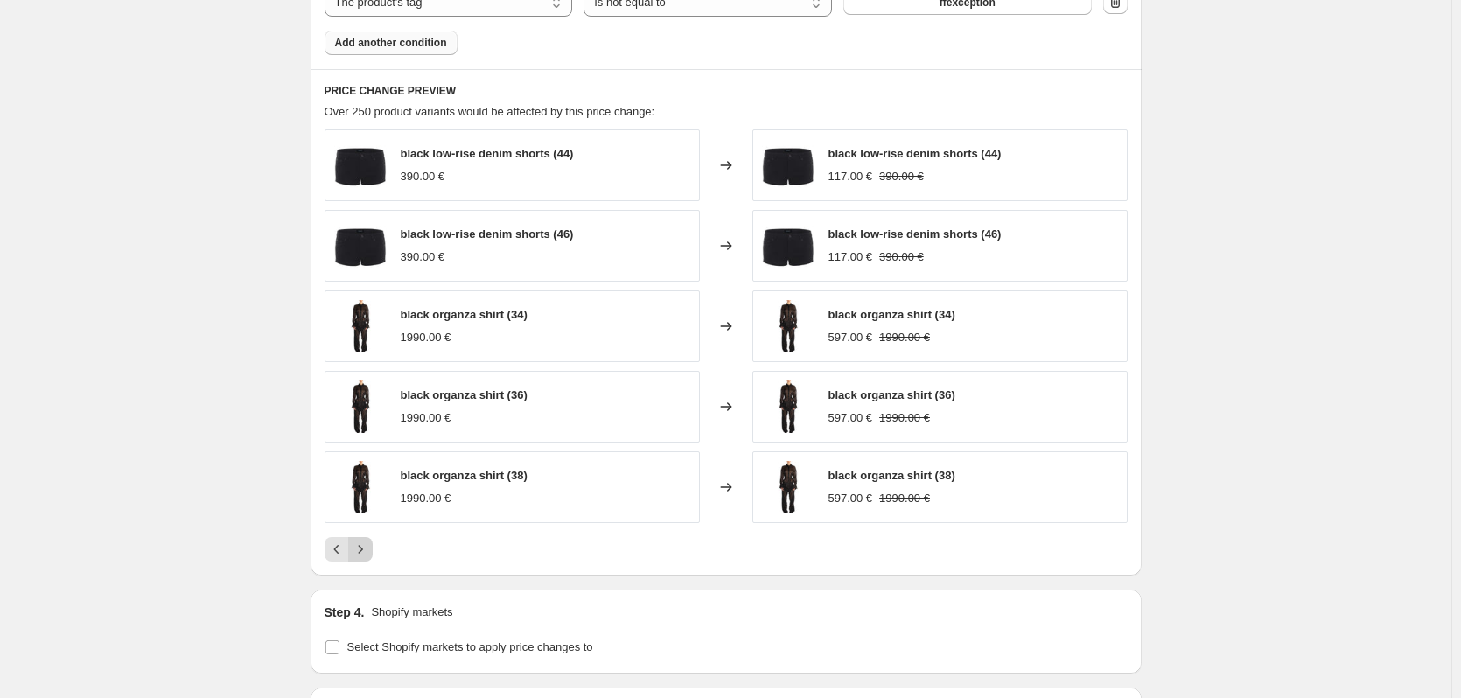
click at [363, 555] on icon "Next" at bounding box center [361, 550] width 18 height 18
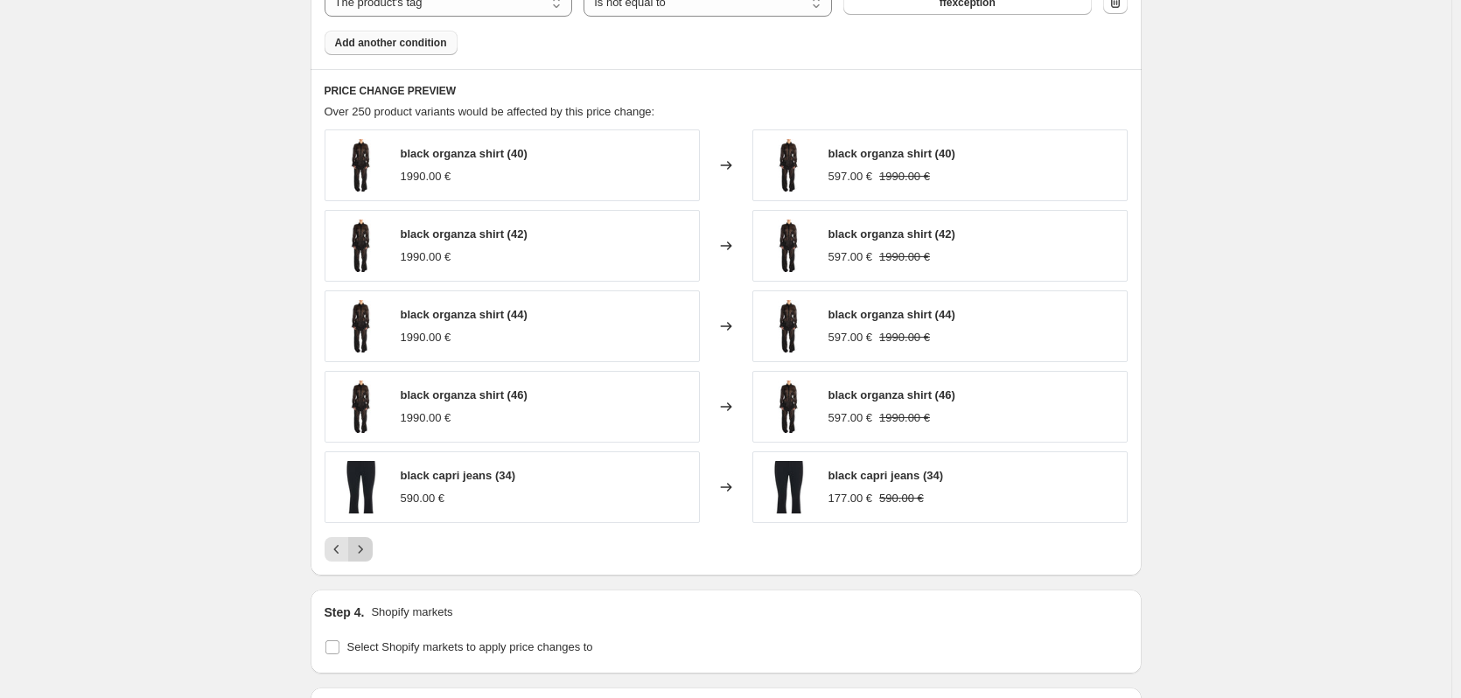
click at [363, 555] on icon "Next" at bounding box center [361, 550] width 18 height 18
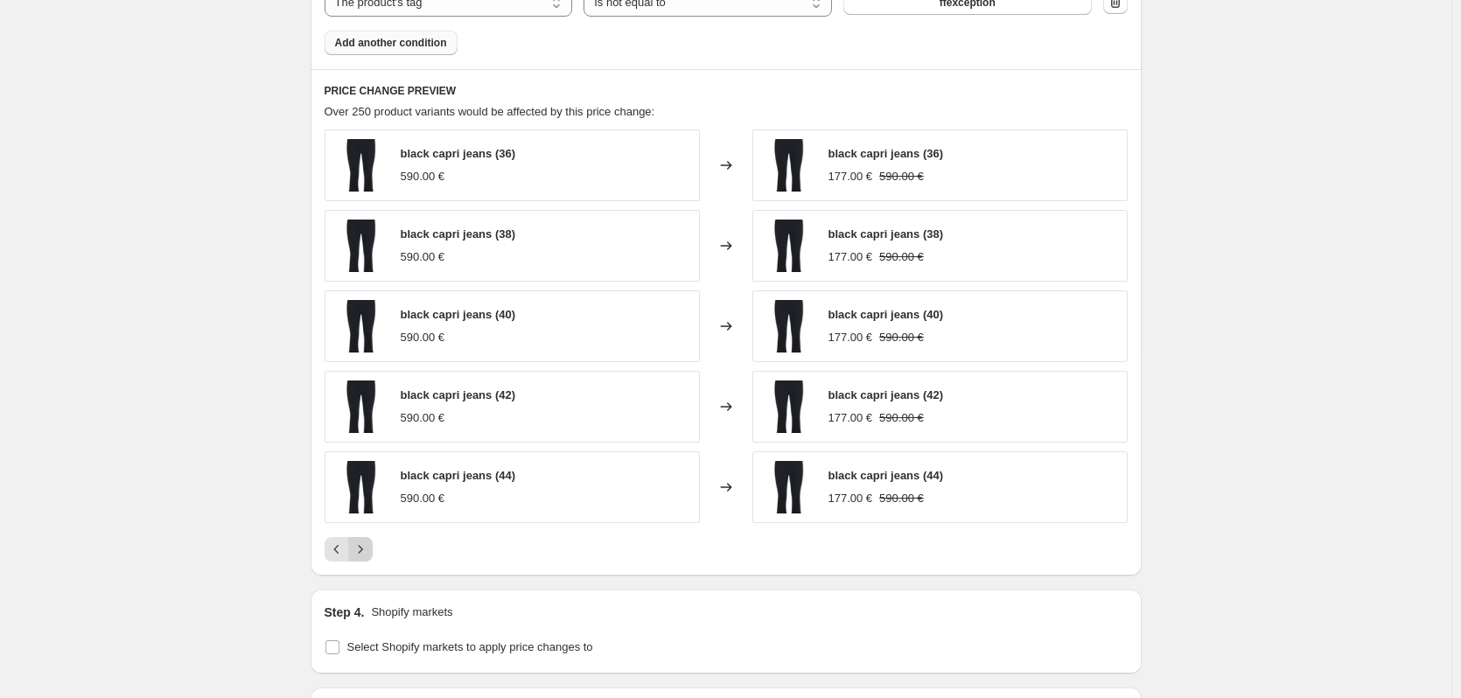
click at [369, 548] on icon "Next" at bounding box center [361, 550] width 18 height 18
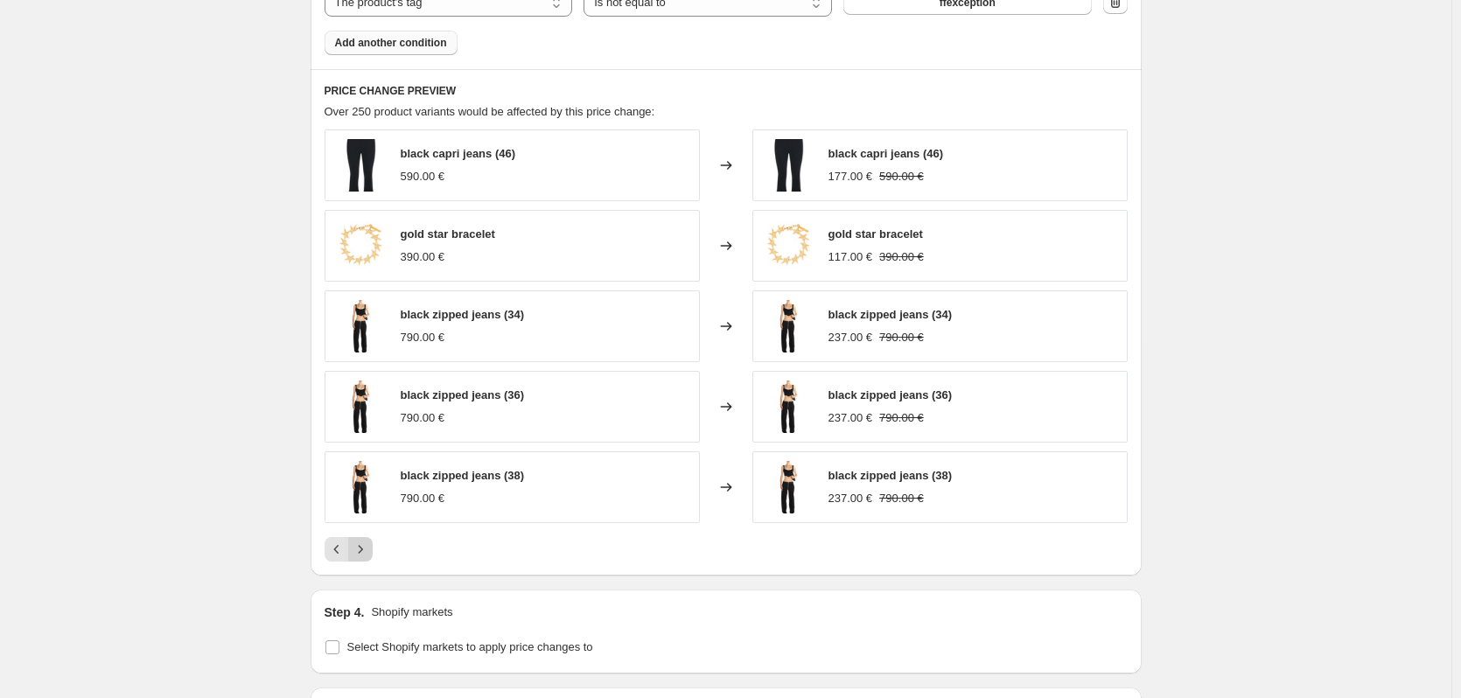
click at [362, 552] on icon "Next" at bounding box center [360, 549] width 4 height 8
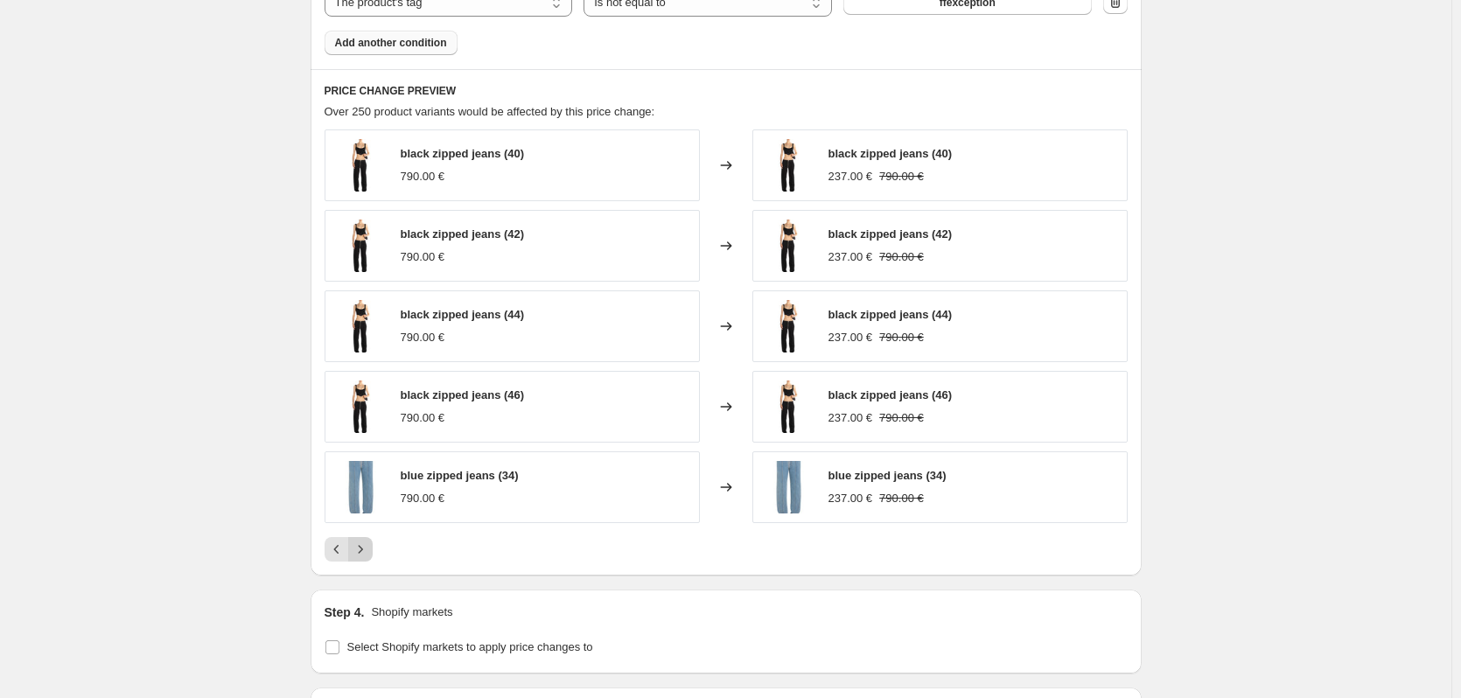
click at [362, 552] on icon "Next" at bounding box center [360, 549] width 4 height 8
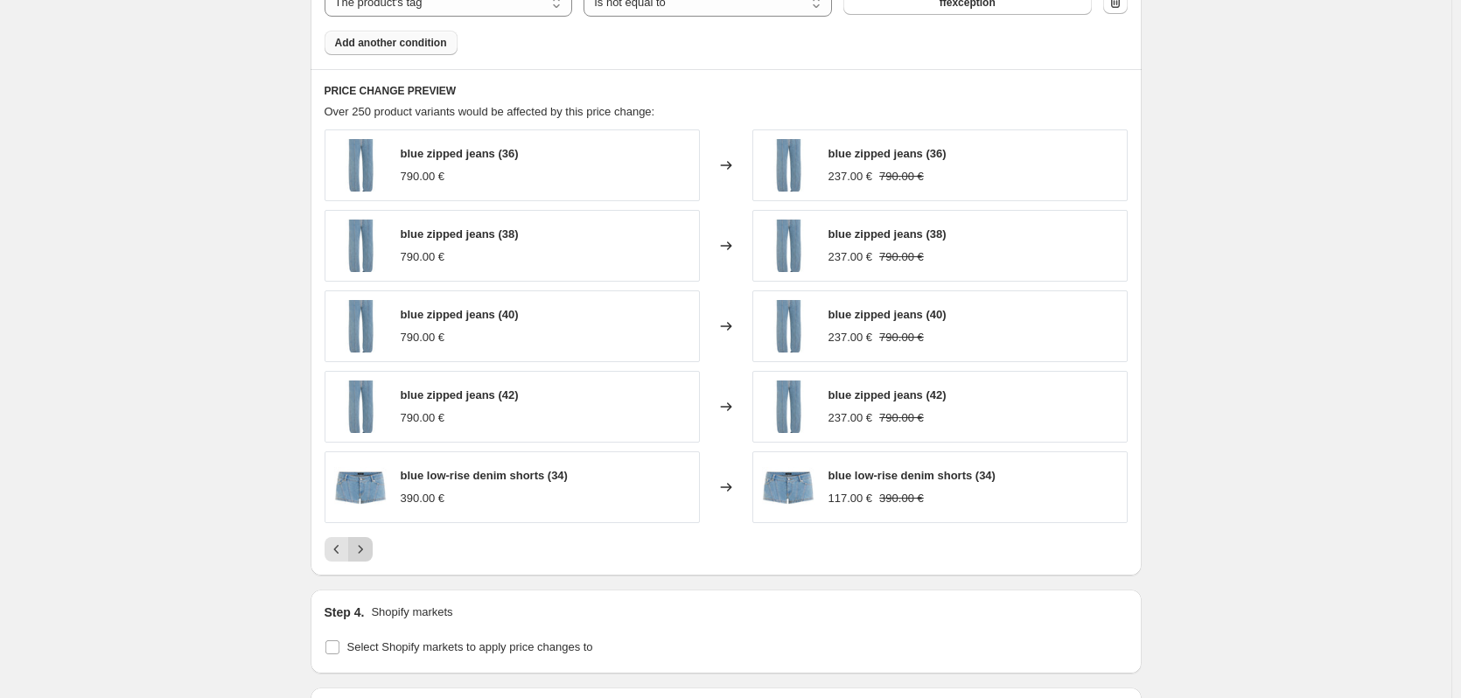
click at [362, 552] on icon "Next" at bounding box center [360, 549] width 4 height 8
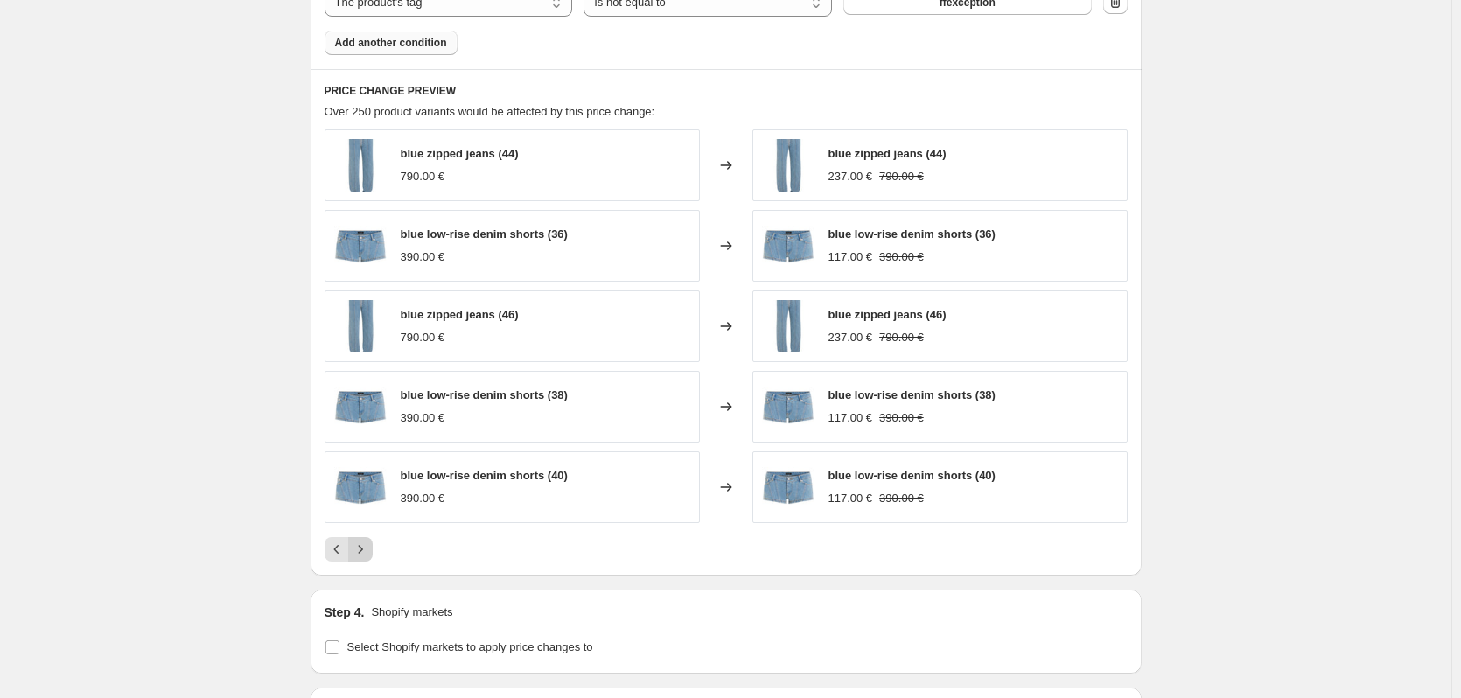
click at [362, 552] on icon "Next" at bounding box center [360, 549] width 4 height 8
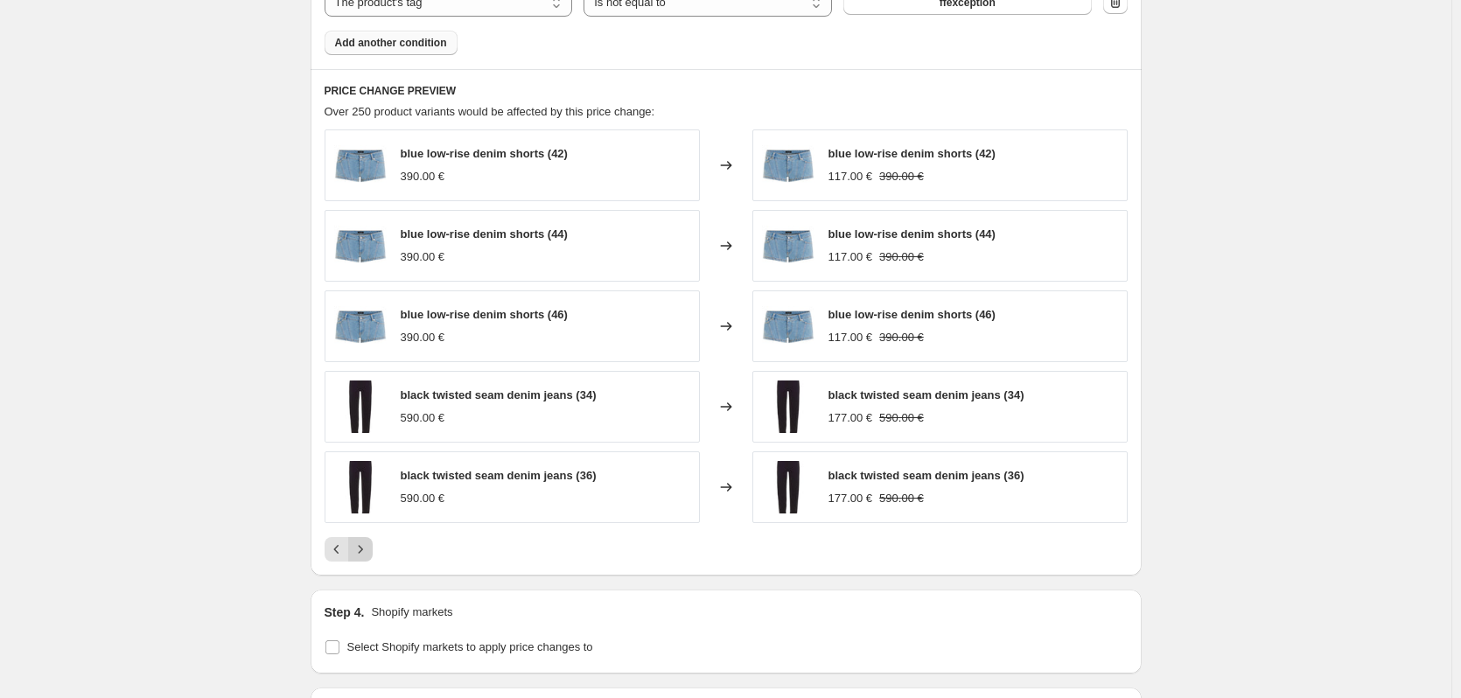
click at [362, 552] on icon "Next" at bounding box center [360, 549] width 4 height 8
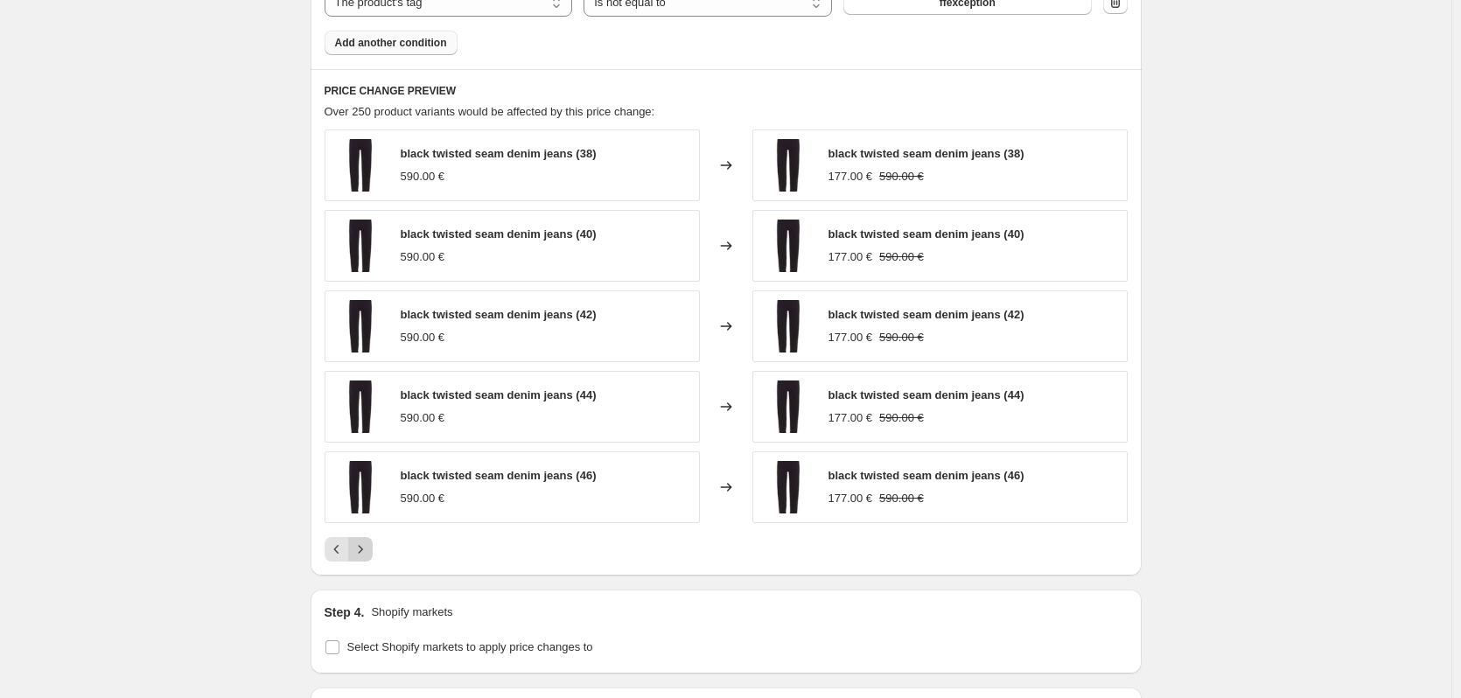
click at [362, 552] on icon "Next" at bounding box center [360, 549] width 4 height 8
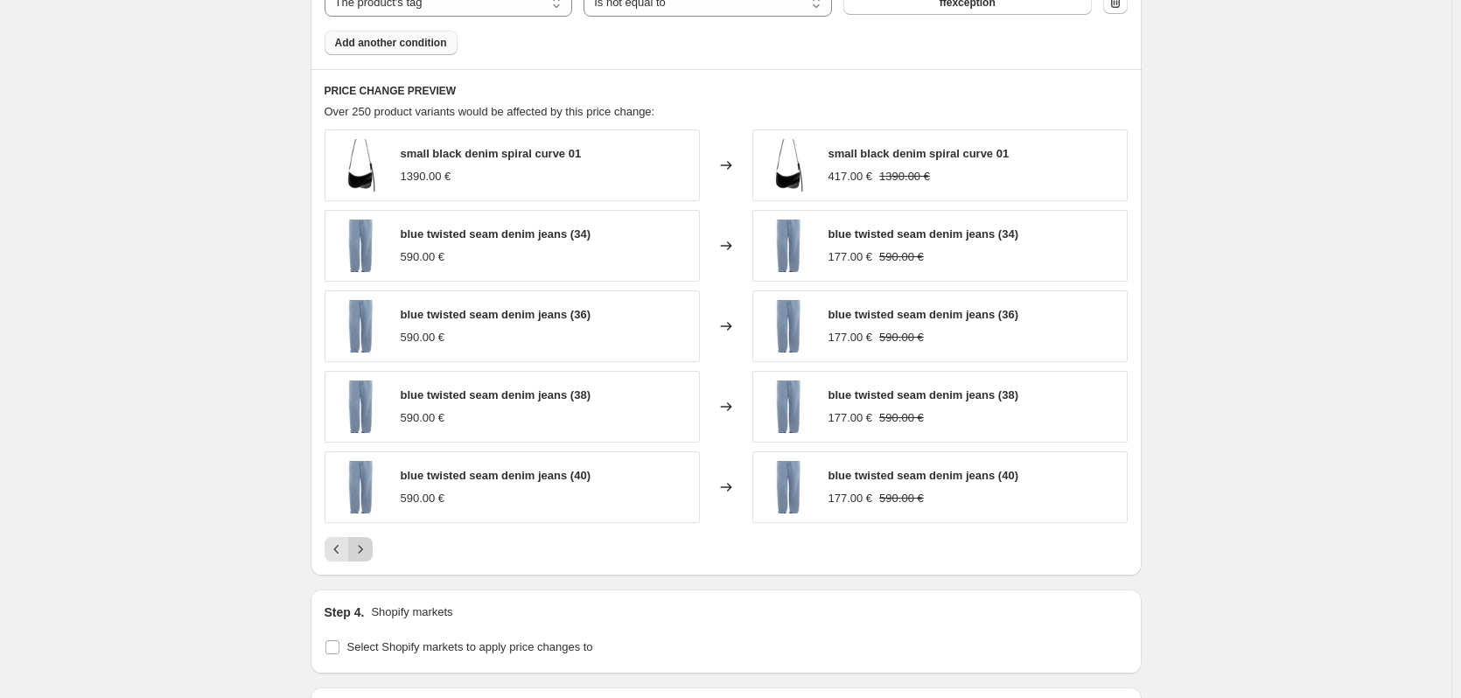
click at [363, 550] on icon "Next" at bounding box center [361, 550] width 18 height 18
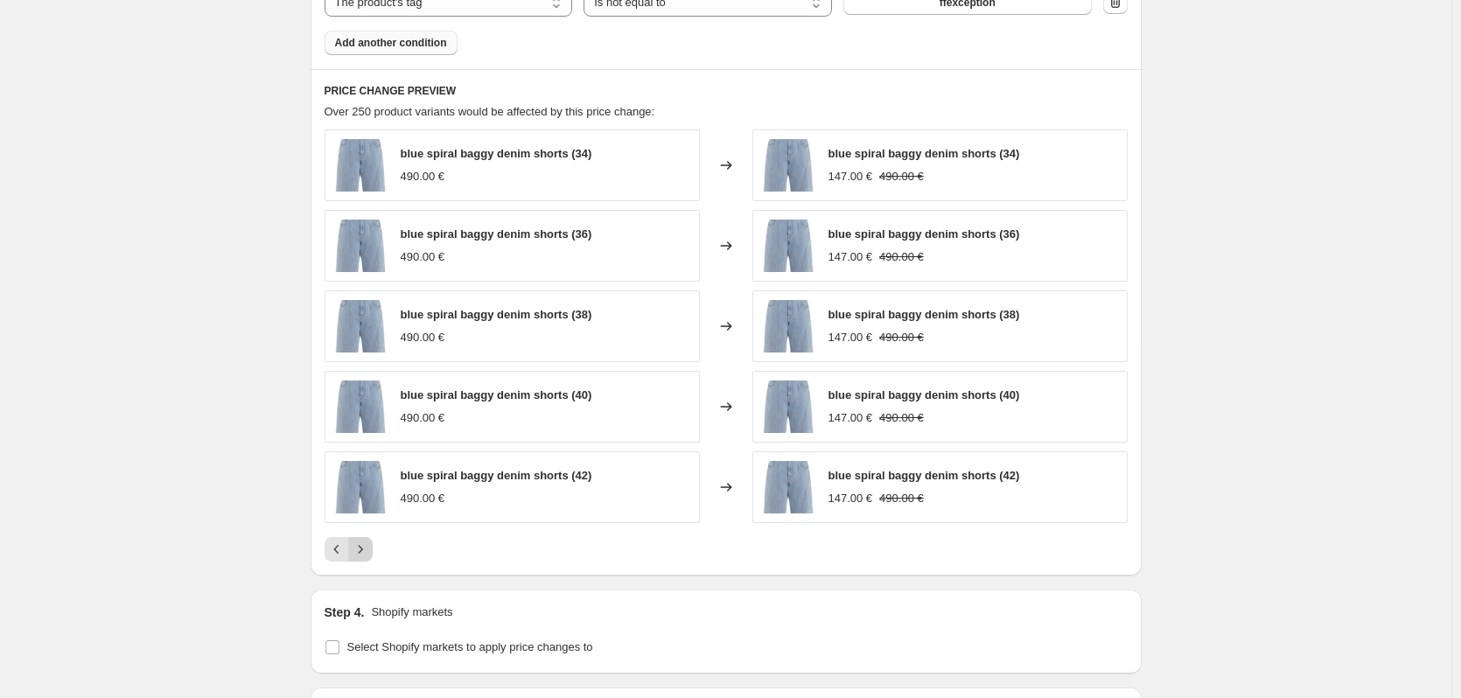
click at [363, 550] on icon "Next" at bounding box center [361, 550] width 18 height 18
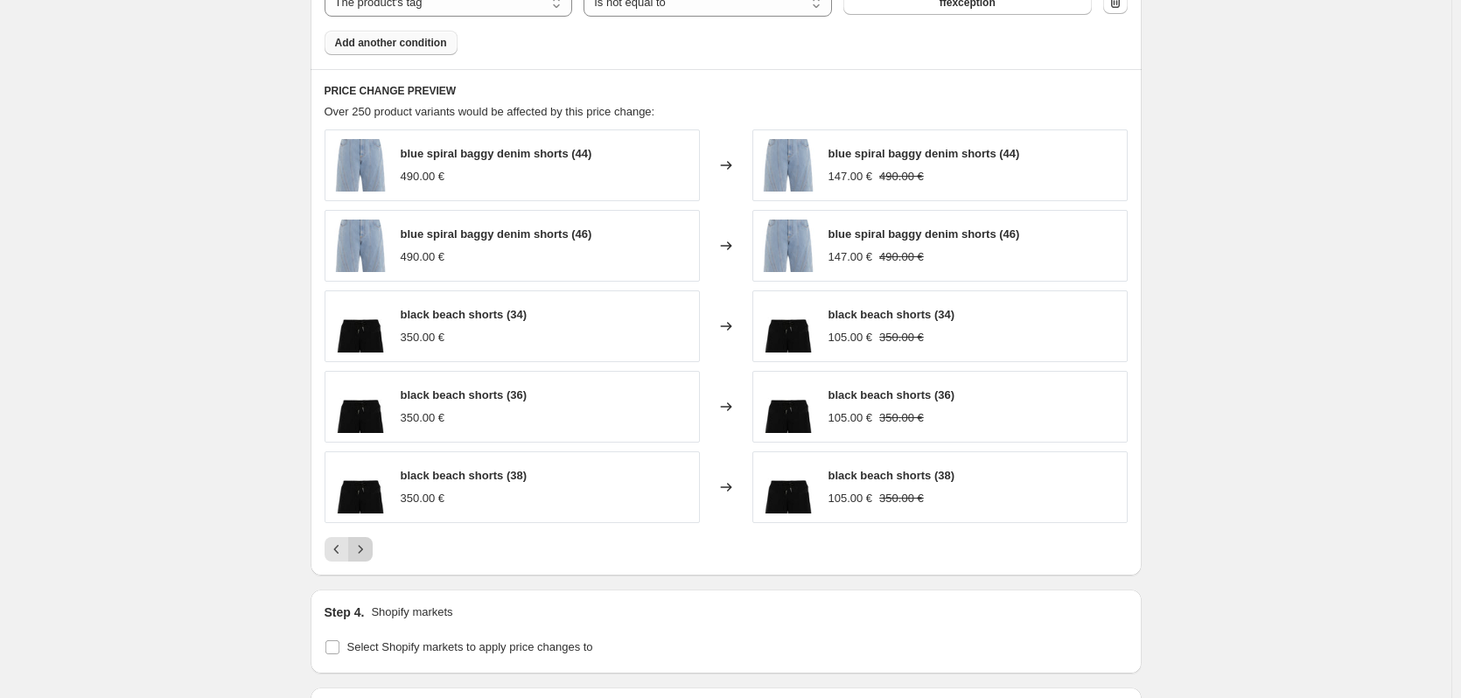
click at [363, 550] on icon "Next" at bounding box center [361, 550] width 18 height 18
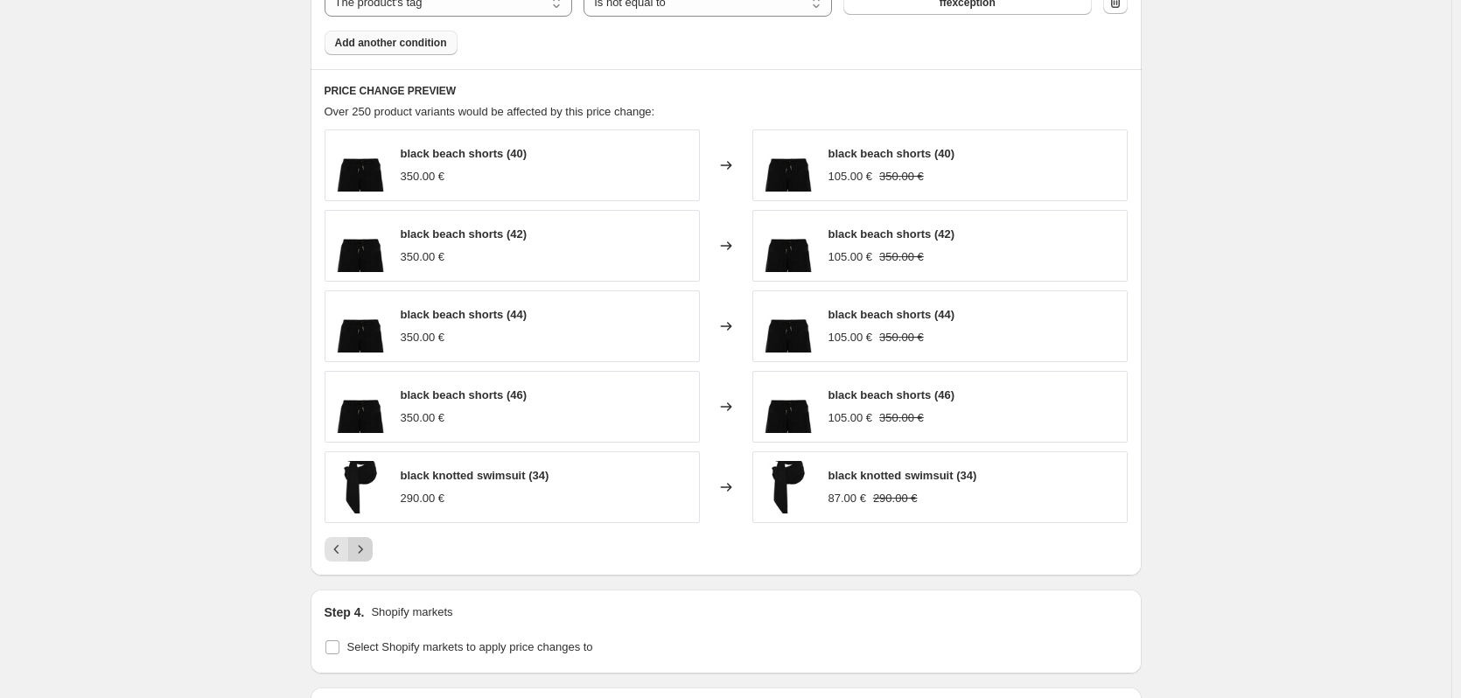
click at [363, 550] on icon "Next" at bounding box center [361, 550] width 18 height 18
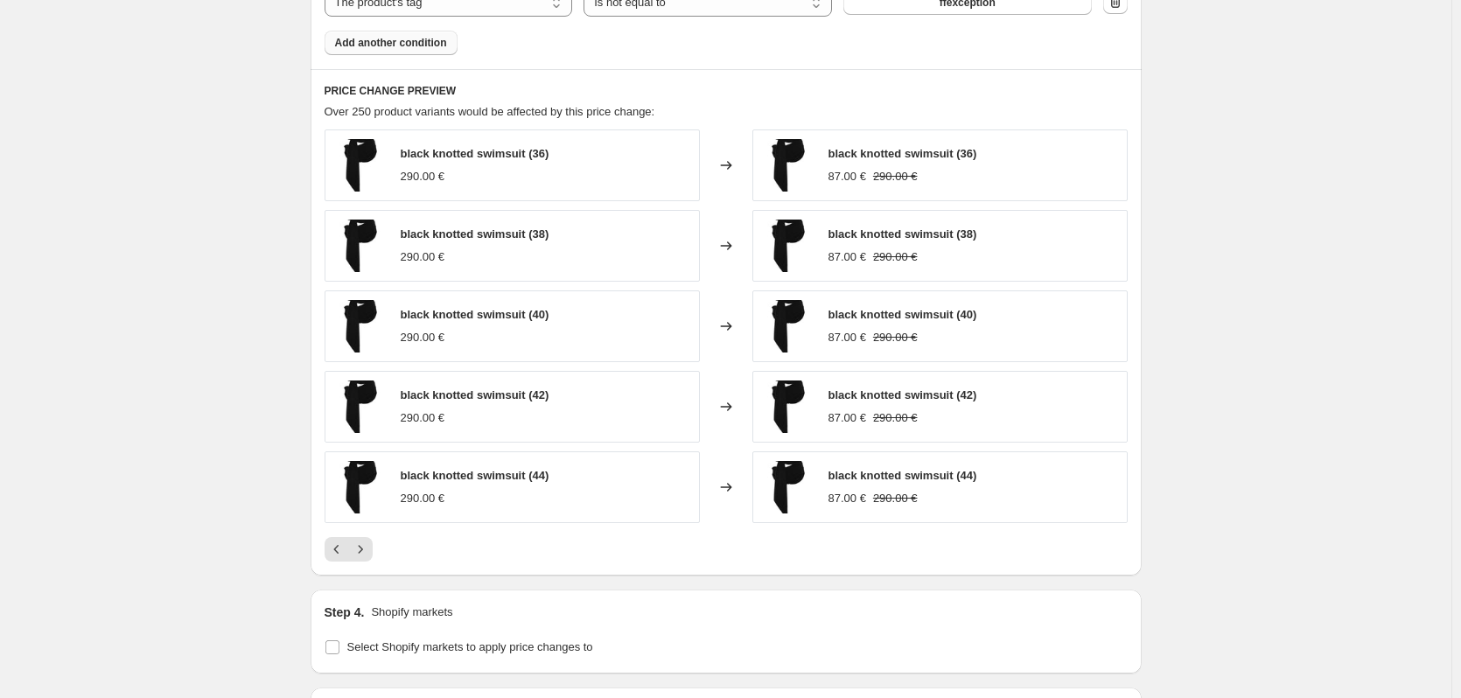
click at [358, 552] on icon "Next" at bounding box center [361, 550] width 18 height 18
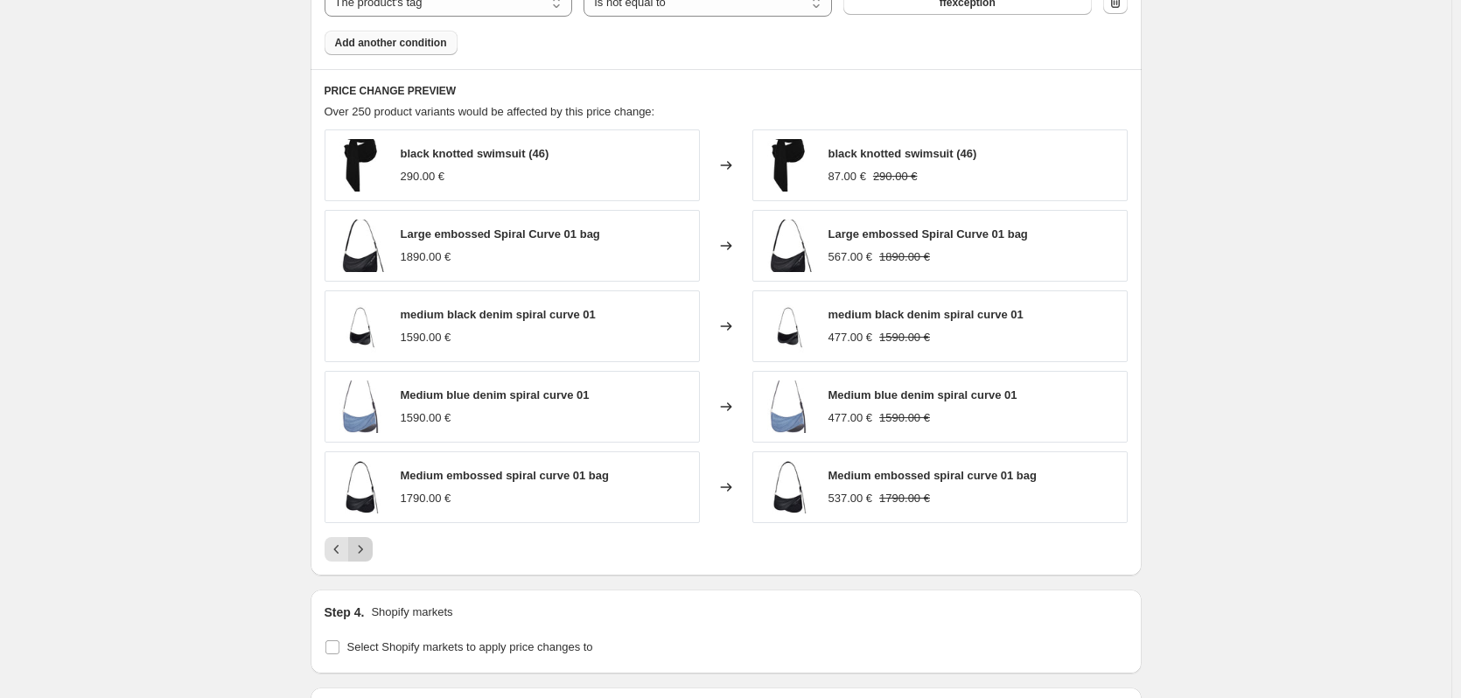
click at [364, 556] on icon "Next" at bounding box center [361, 550] width 18 height 18
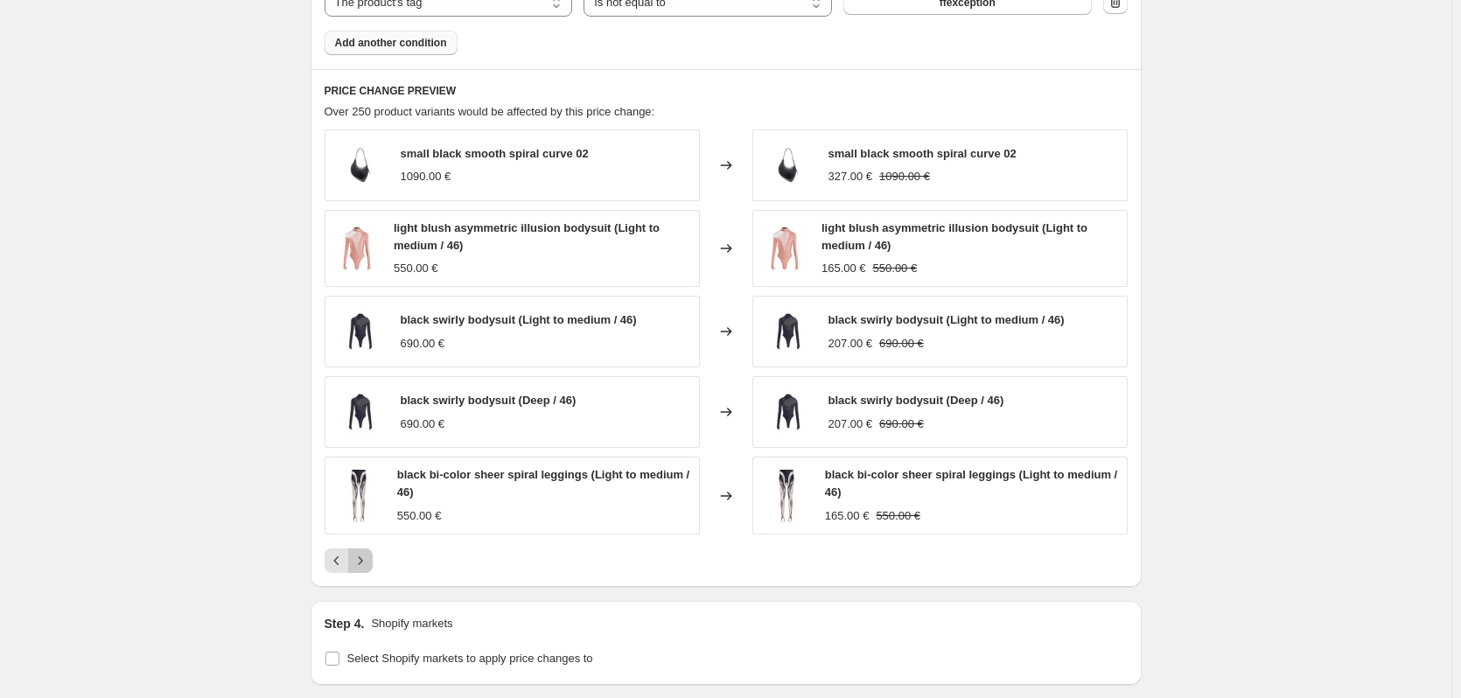
click at [369, 563] on icon "Next" at bounding box center [361, 561] width 18 height 18
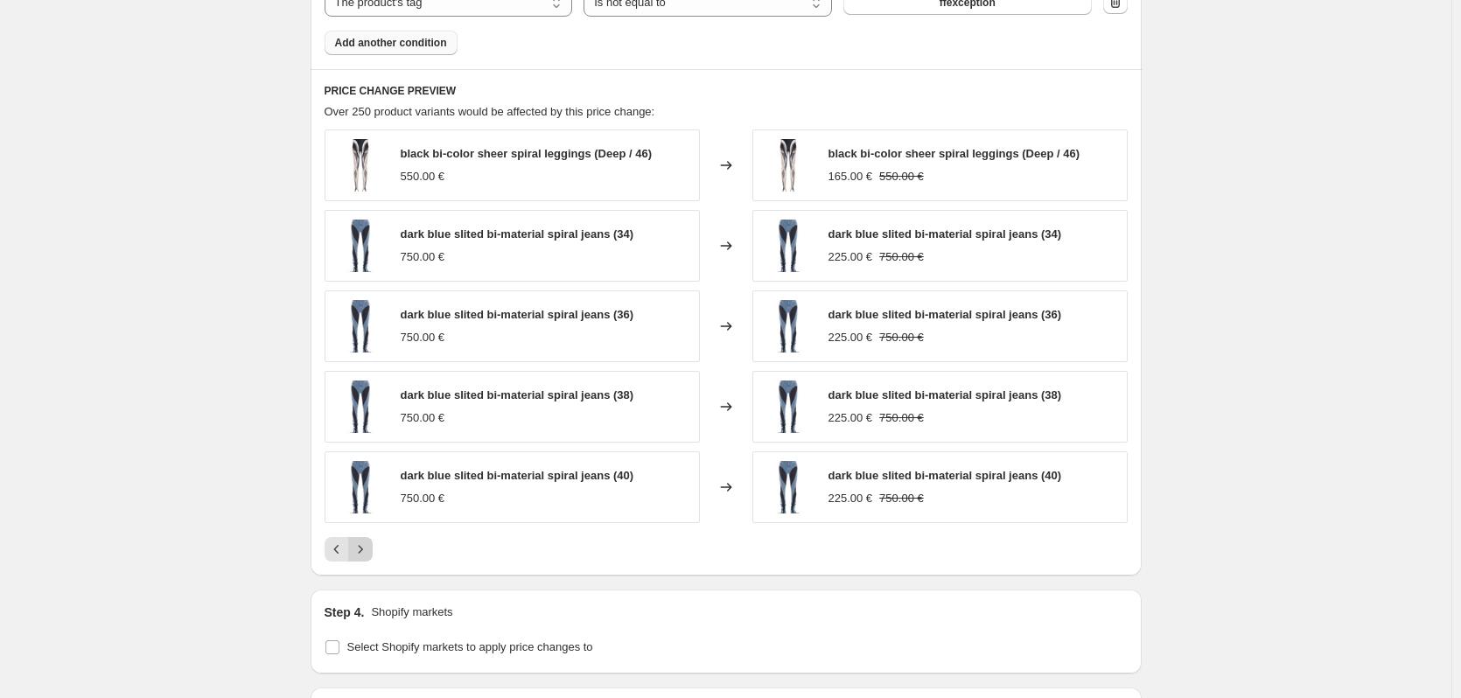
click at [369, 553] on icon "Next" at bounding box center [361, 550] width 18 height 18
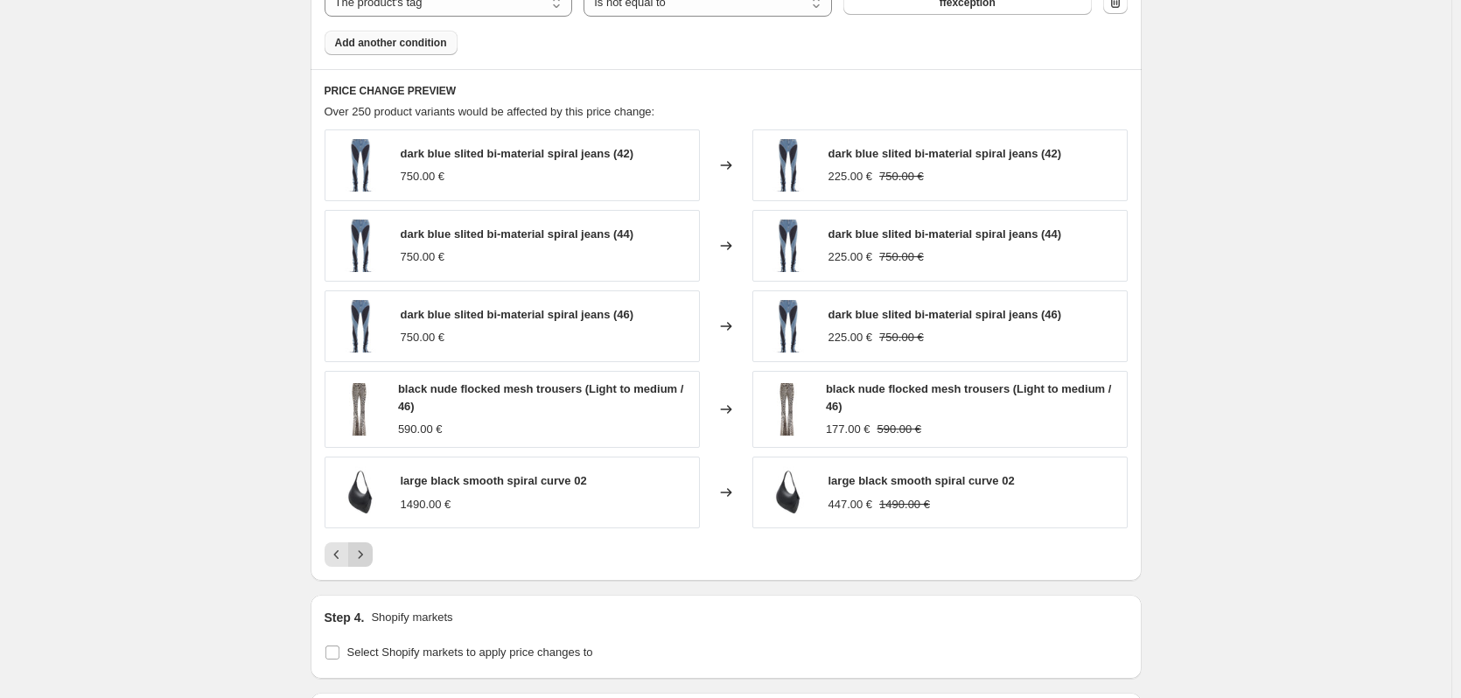
click at [369, 553] on icon "Next" at bounding box center [361, 555] width 18 height 18
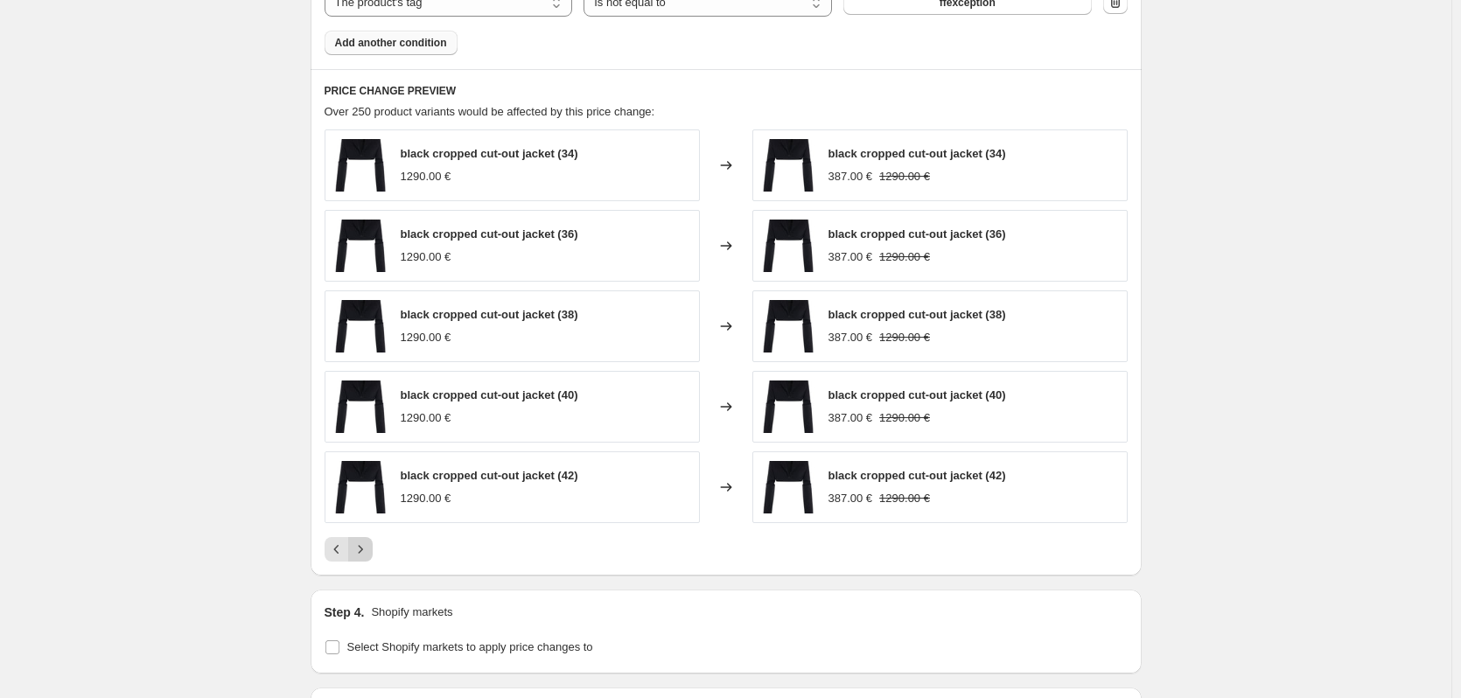
click at [369, 553] on icon "Next" at bounding box center [361, 550] width 18 height 18
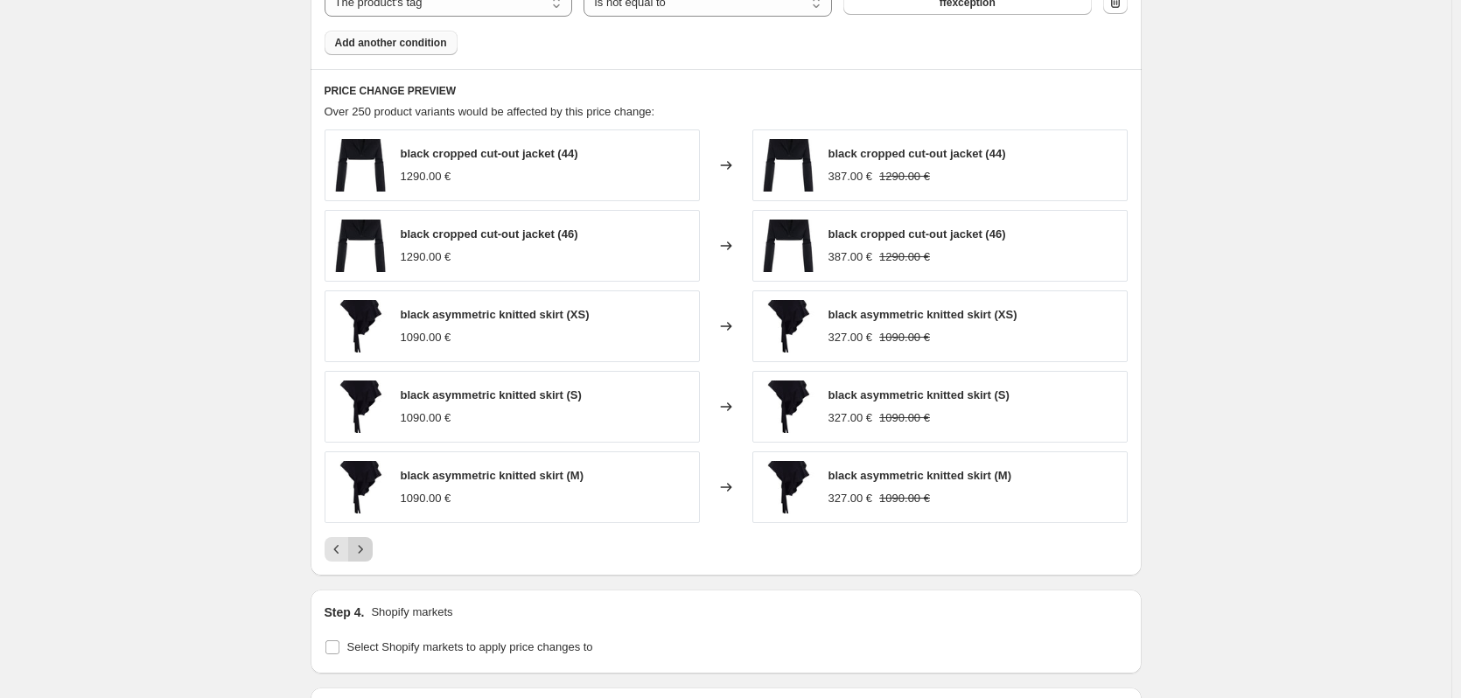
click at [369, 553] on icon "Next" at bounding box center [361, 550] width 18 height 18
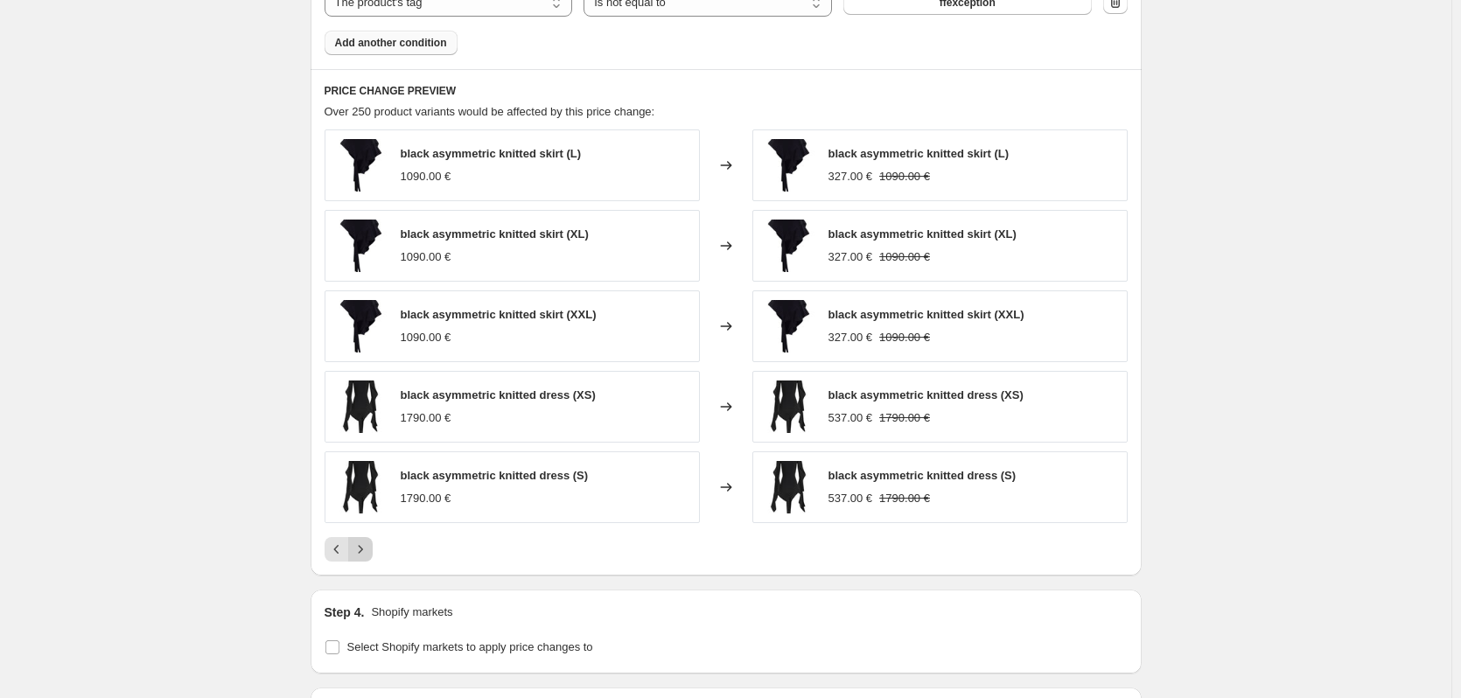
click at [369, 553] on icon "Next" at bounding box center [361, 550] width 18 height 18
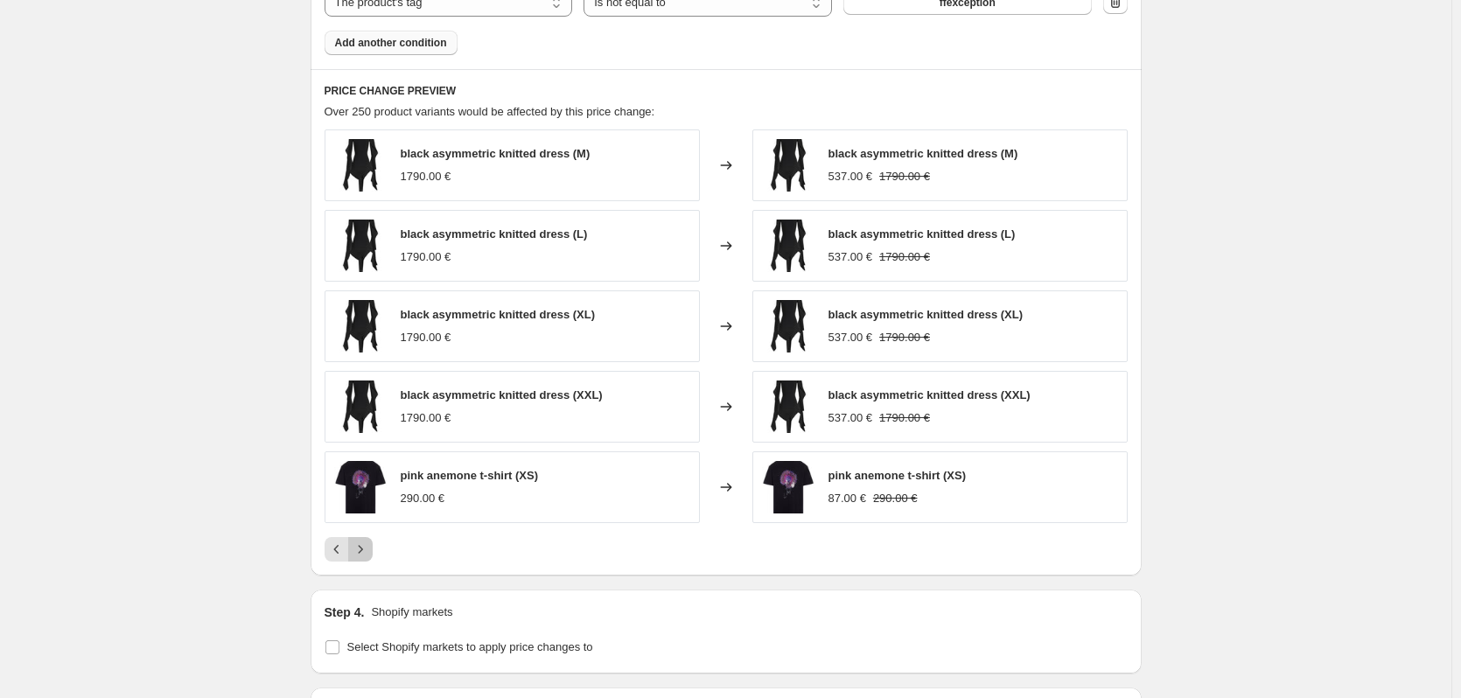
click at [368, 553] on icon "Next" at bounding box center [361, 550] width 18 height 18
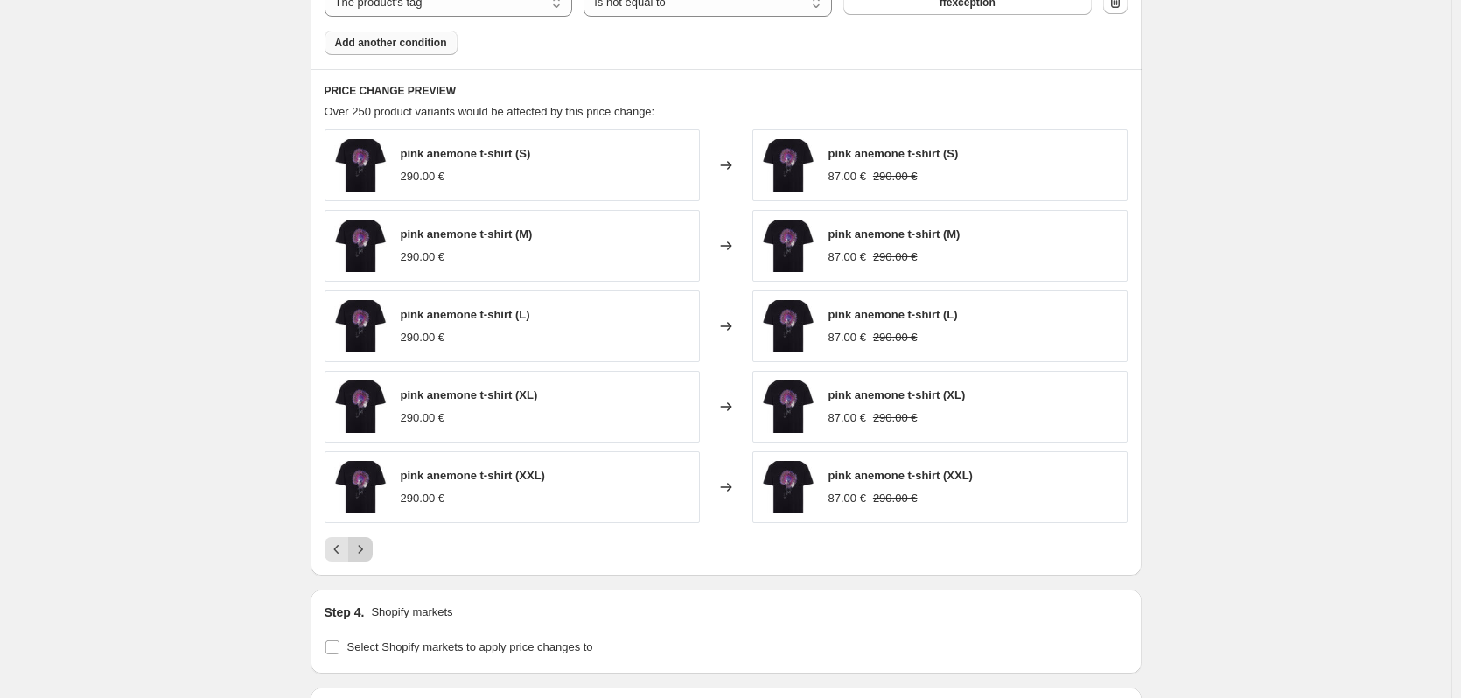
click at [368, 553] on icon "Next" at bounding box center [361, 550] width 18 height 18
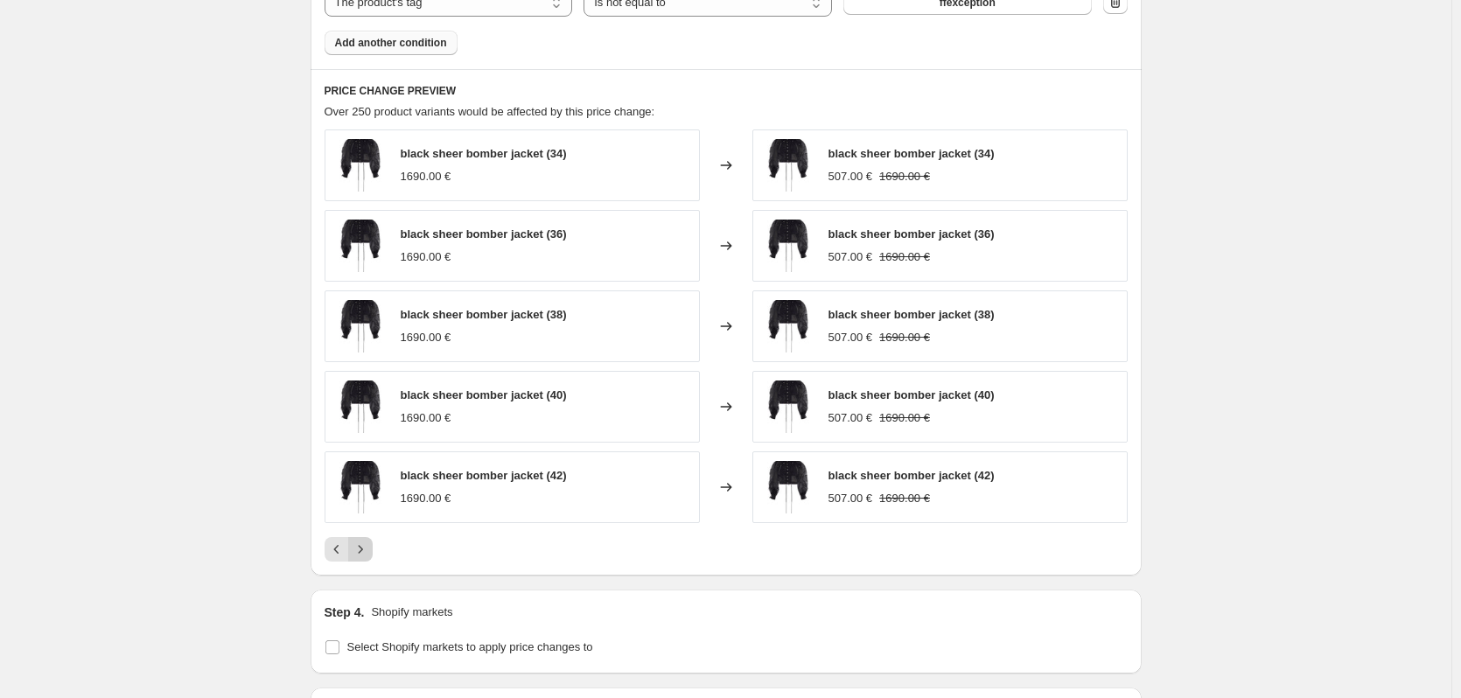
click at [368, 553] on icon "Next" at bounding box center [361, 550] width 18 height 18
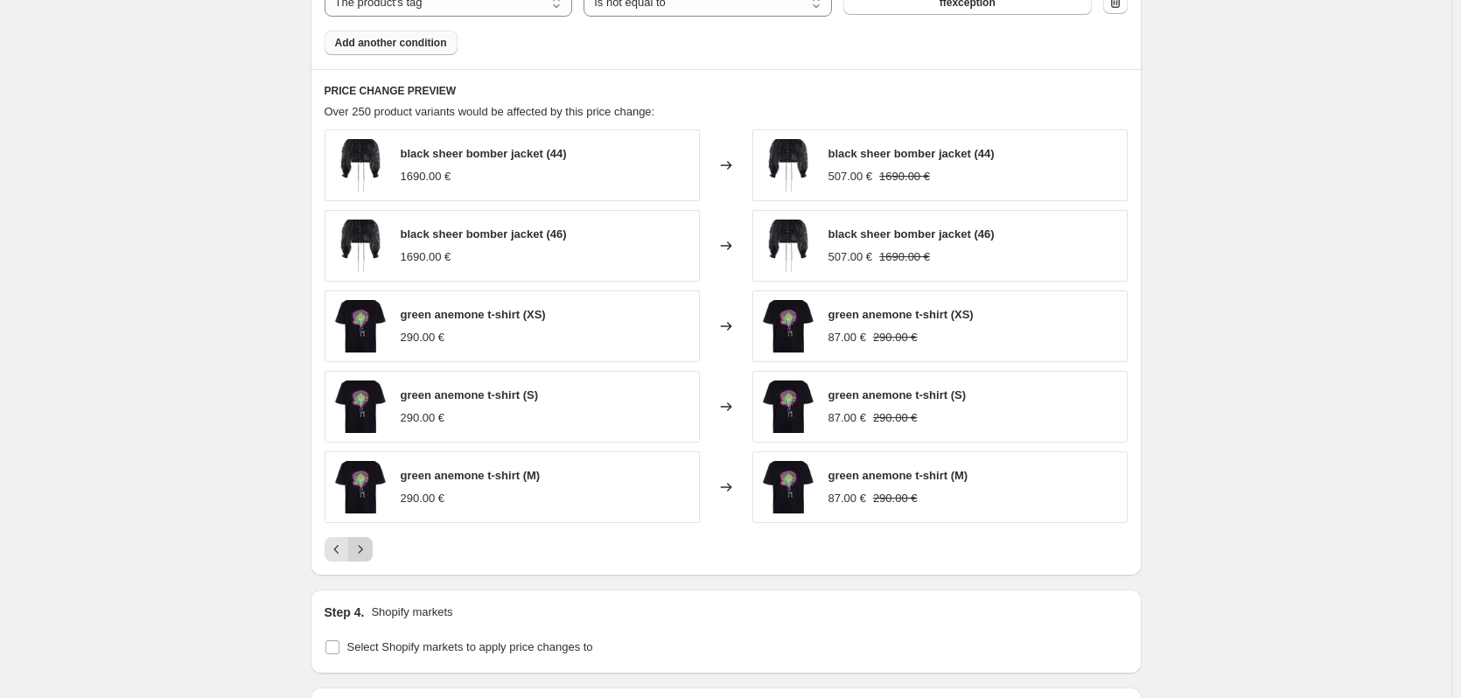
click at [368, 553] on icon "Next" at bounding box center [361, 550] width 18 height 18
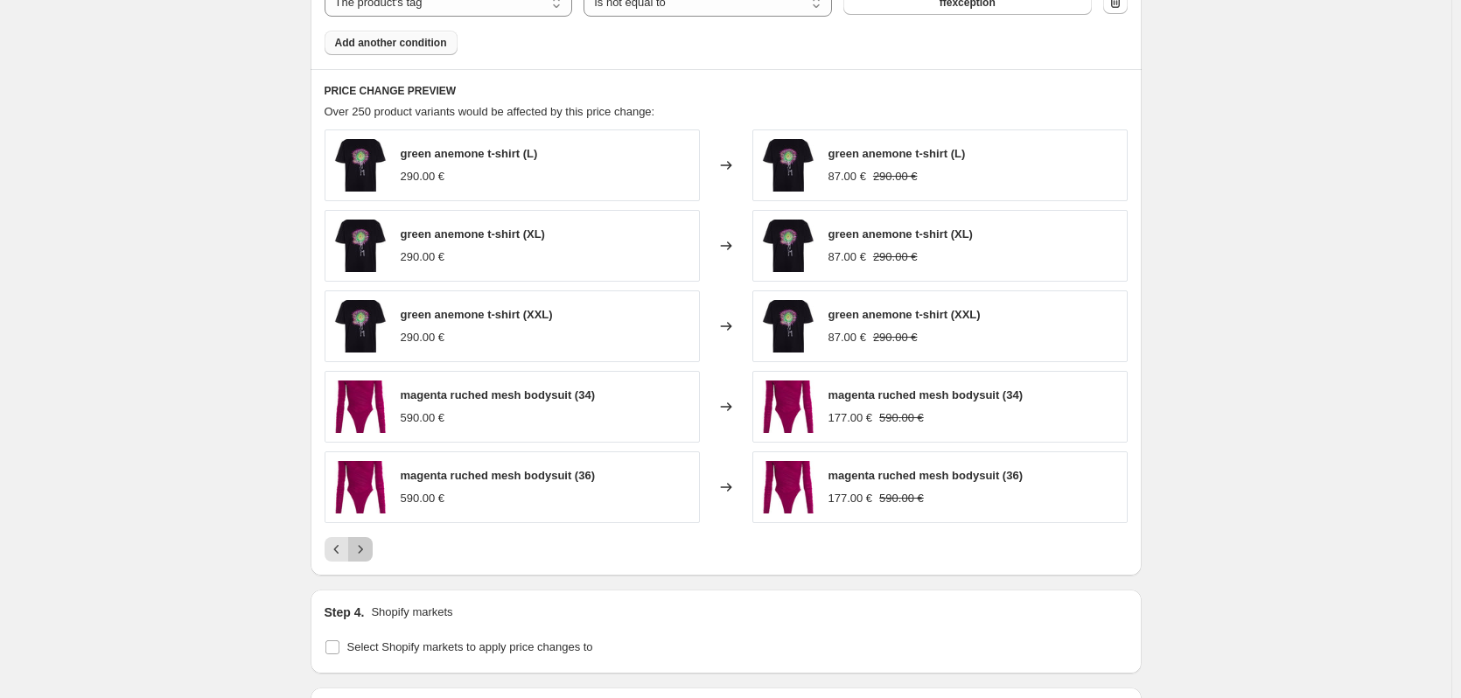
click at [368, 553] on icon "Next" at bounding box center [361, 550] width 18 height 18
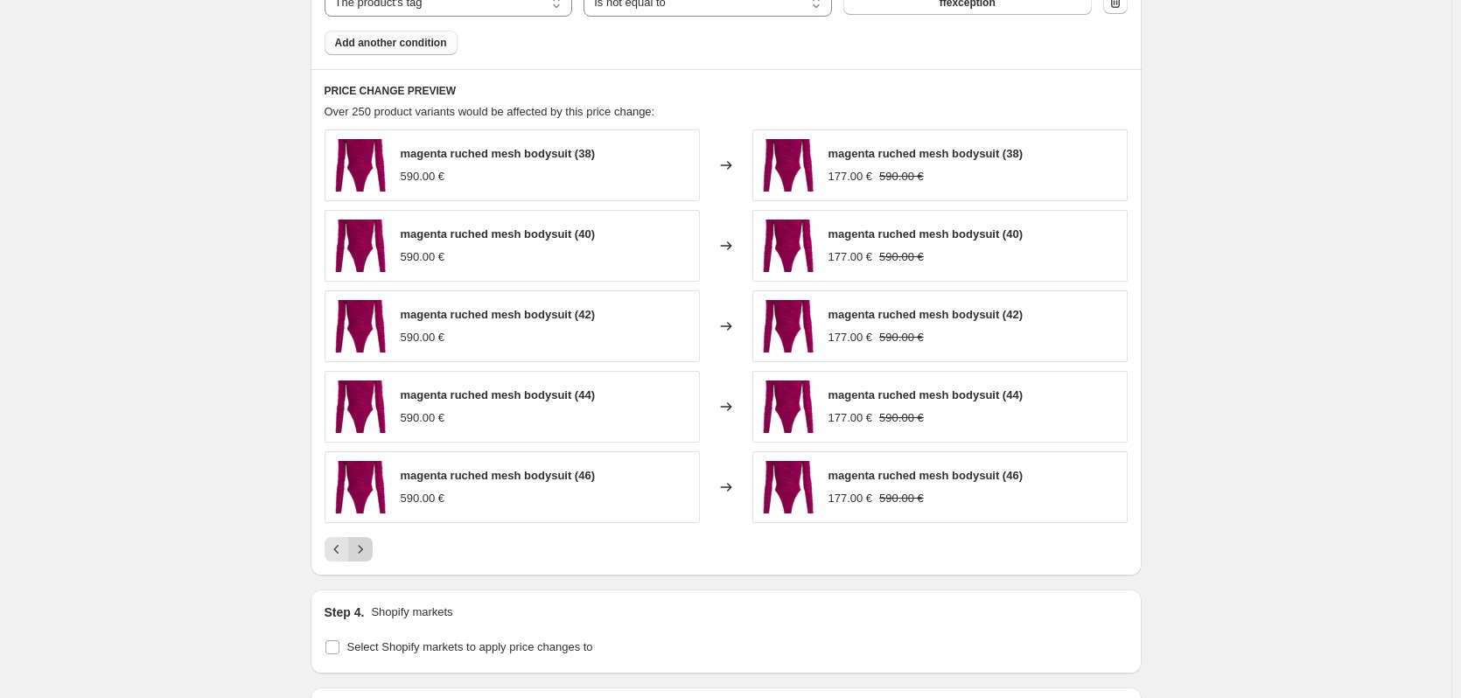
click at [368, 553] on icon "Next" at bounding box center [361, 550] width 18 height 18
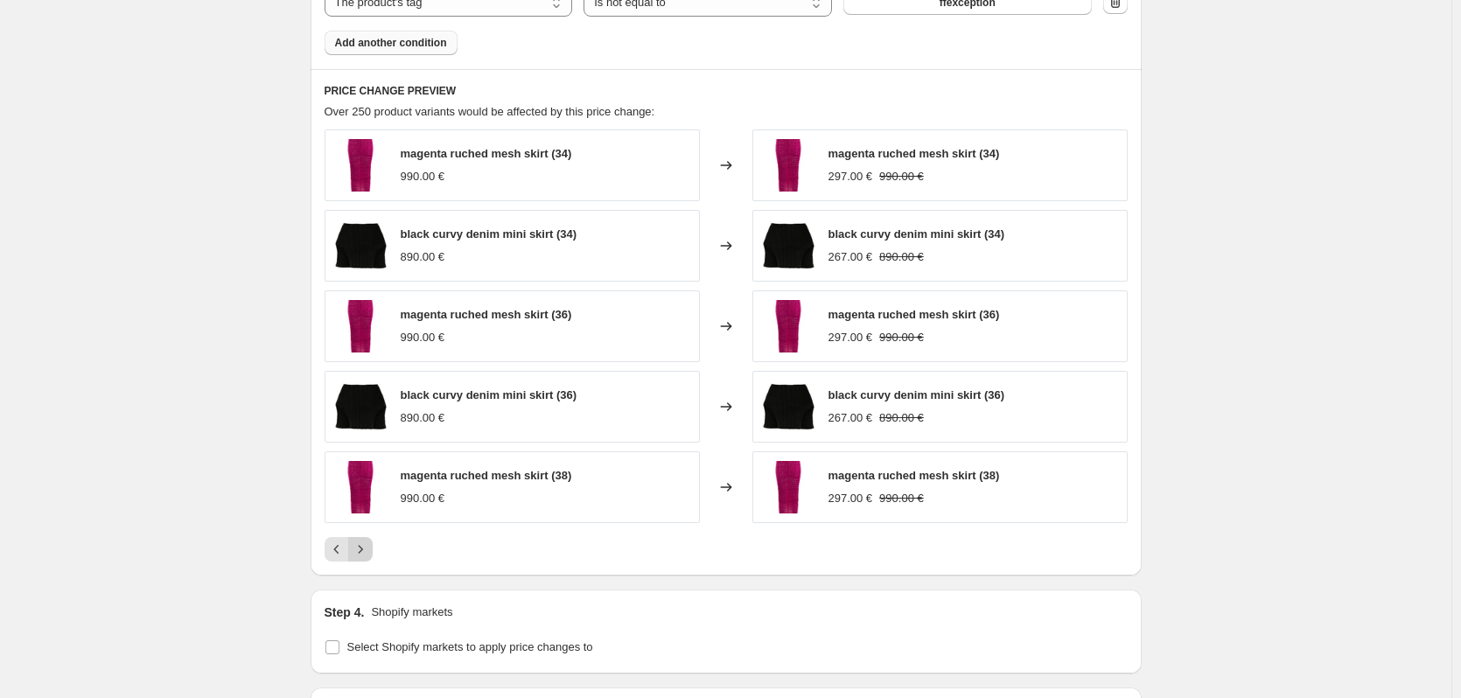
click at [368, 553] on icon "Next" at bounding box center [361, 550] width 18 height 18
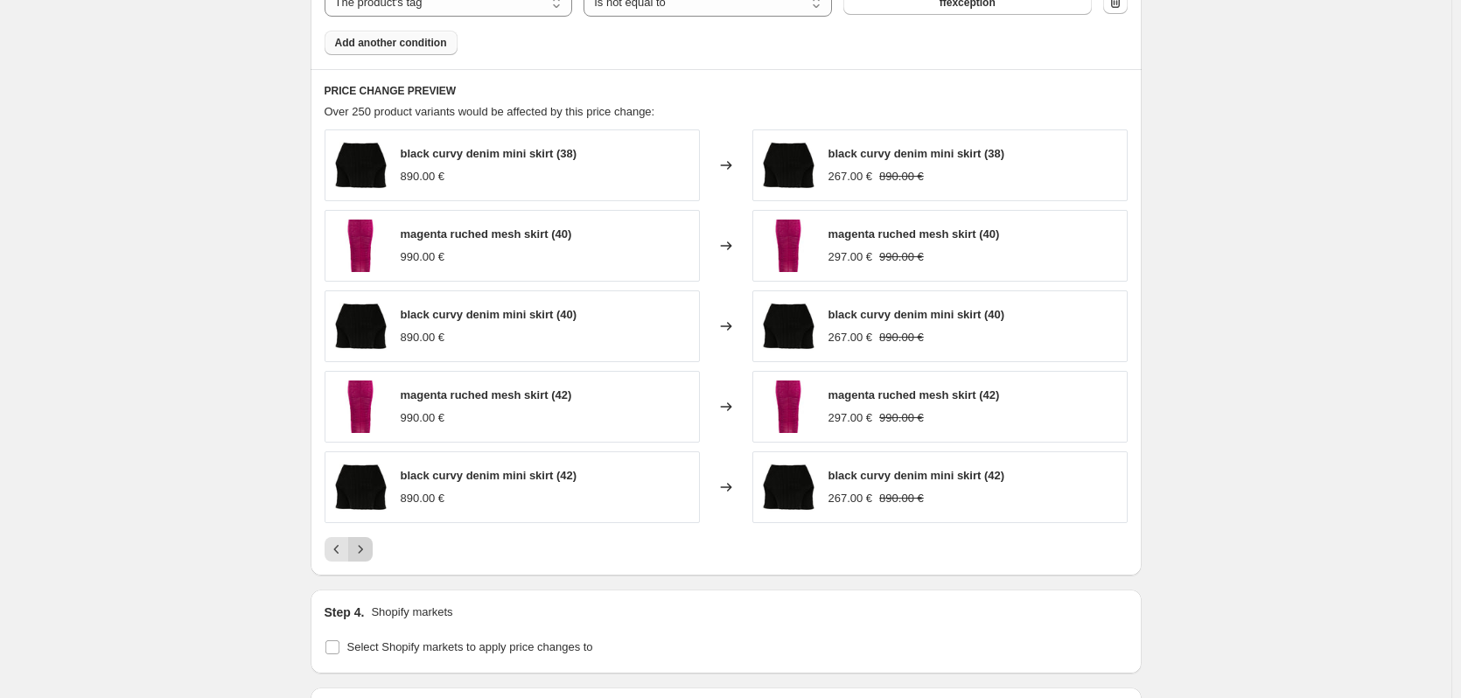
click at [368, 553] on icon "Next" at bounding box center [361, 550] width 18 height 18
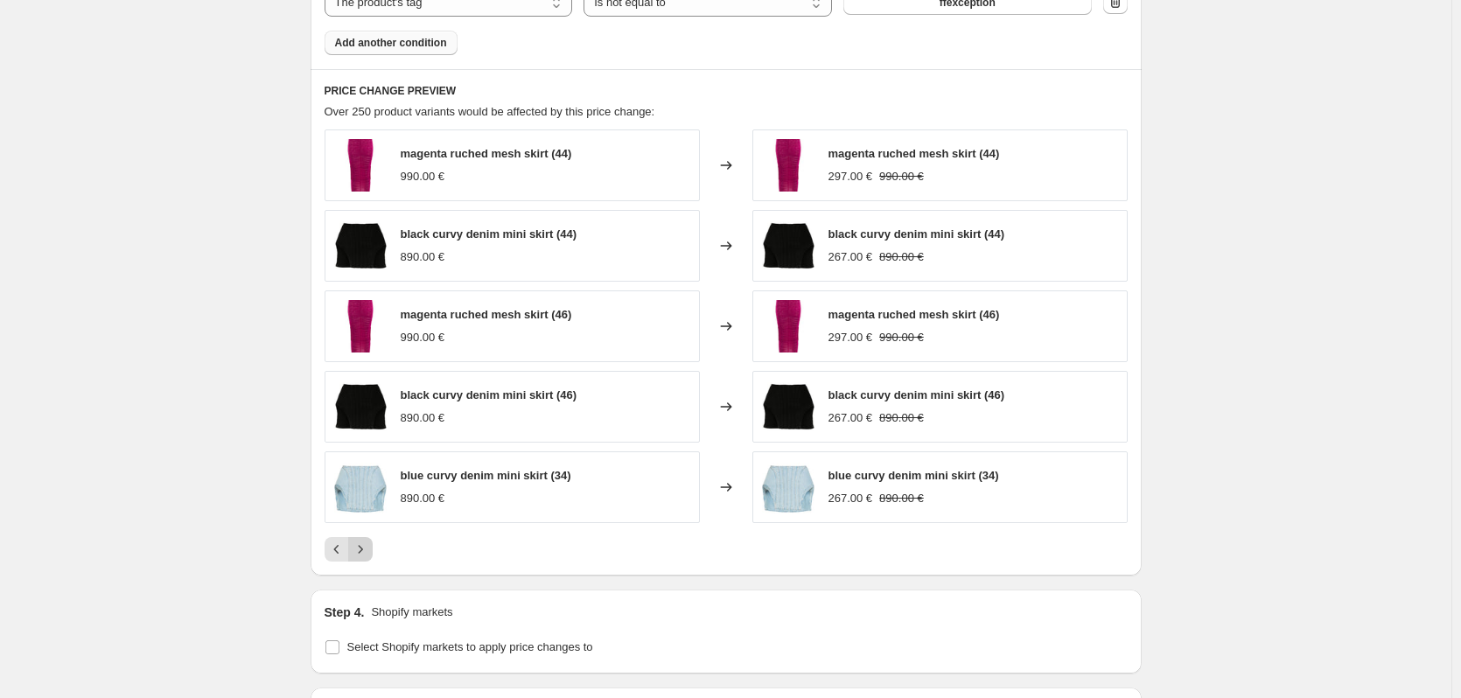
click at [368, 553] on icon "Next" at bounding box center [361, 550] width 18 height 18
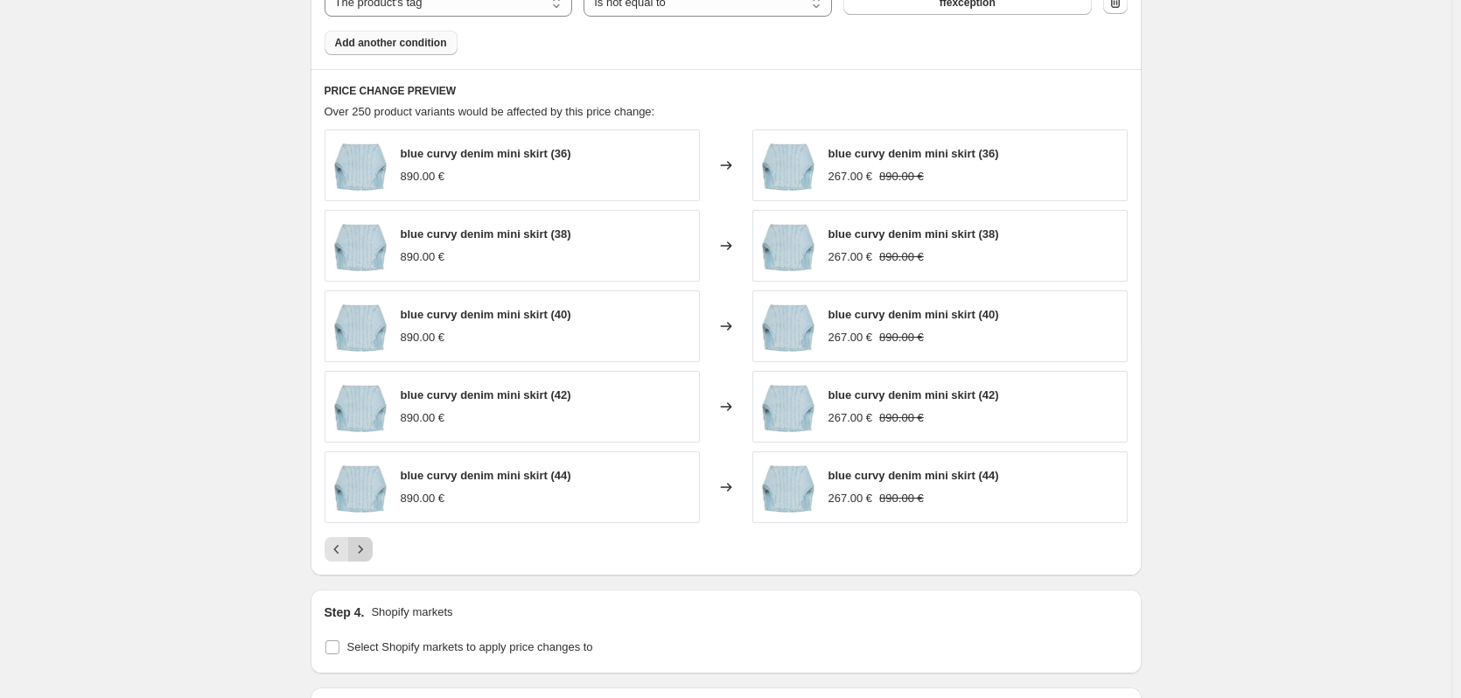
click at [368, 553] on icon "Next" at bounding box center [361, 550] width 18 height 18
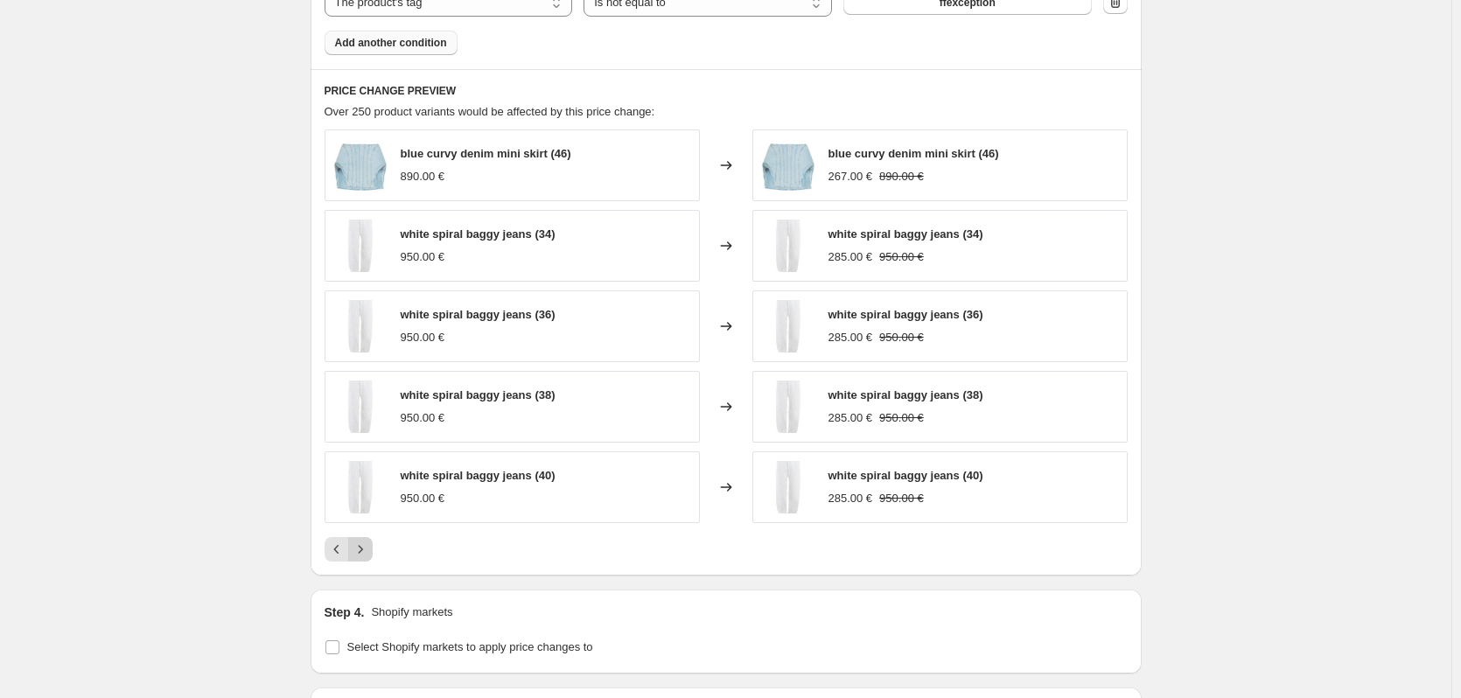
click at [368, 553] on icon "Next" at bounding box center [361, 550] width 18 height 18
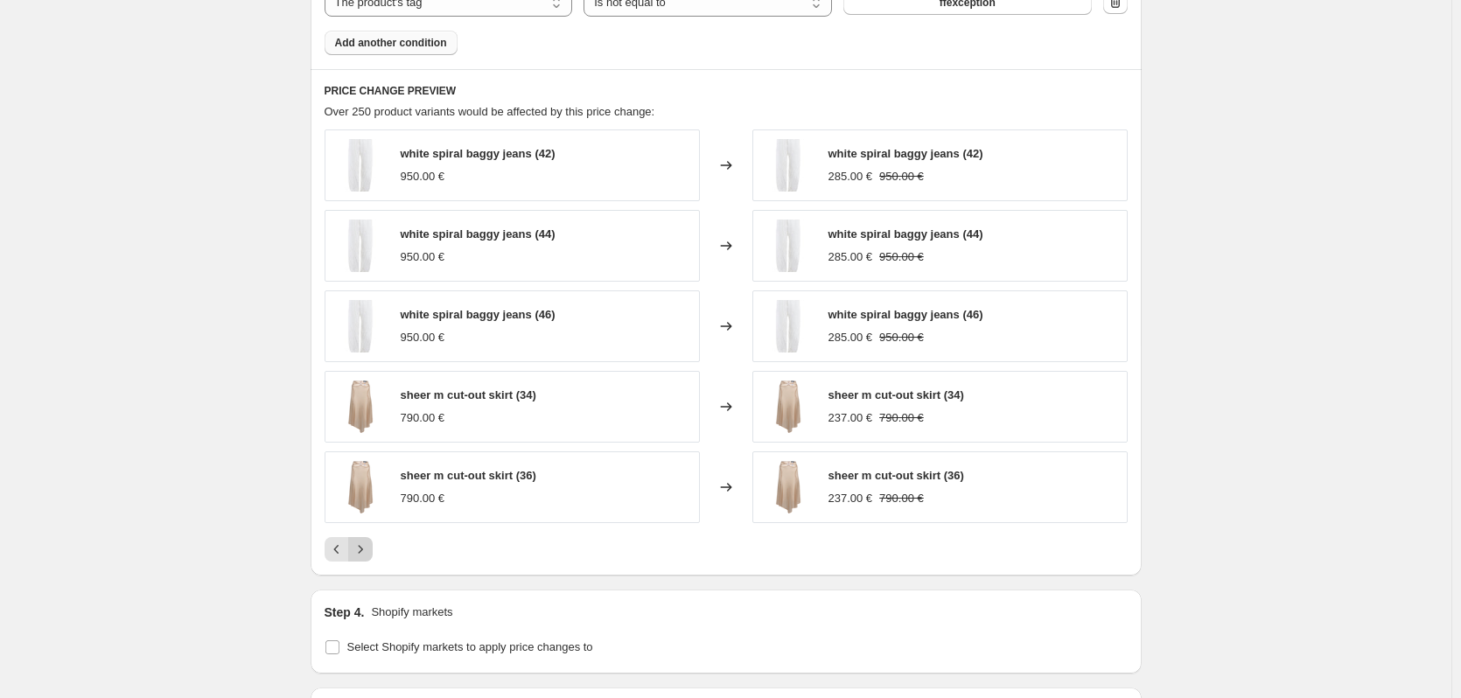
click at [368, 553] on icon "Next" at bounding box center [361, 550] width 18 height 18
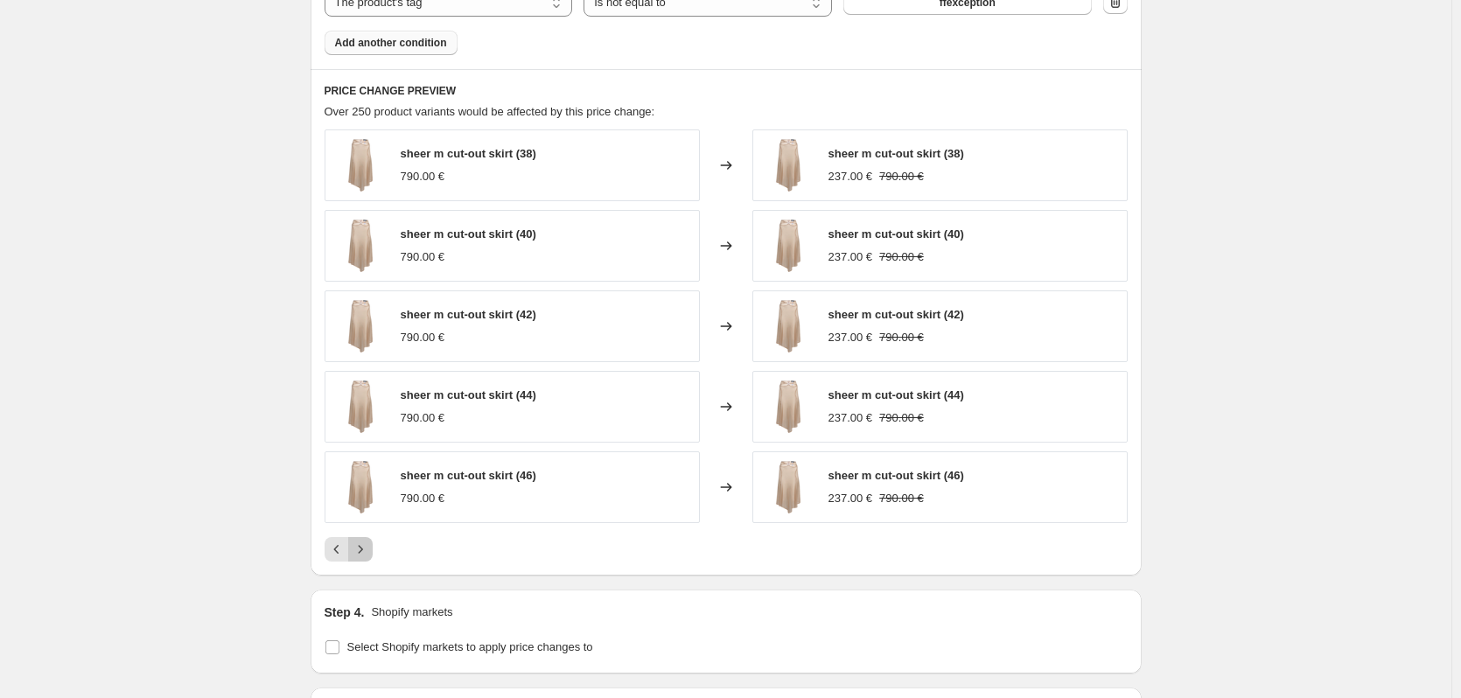
click at [368, 553] on icon "Next" at bounding box center [361, 550] width 18 height 18
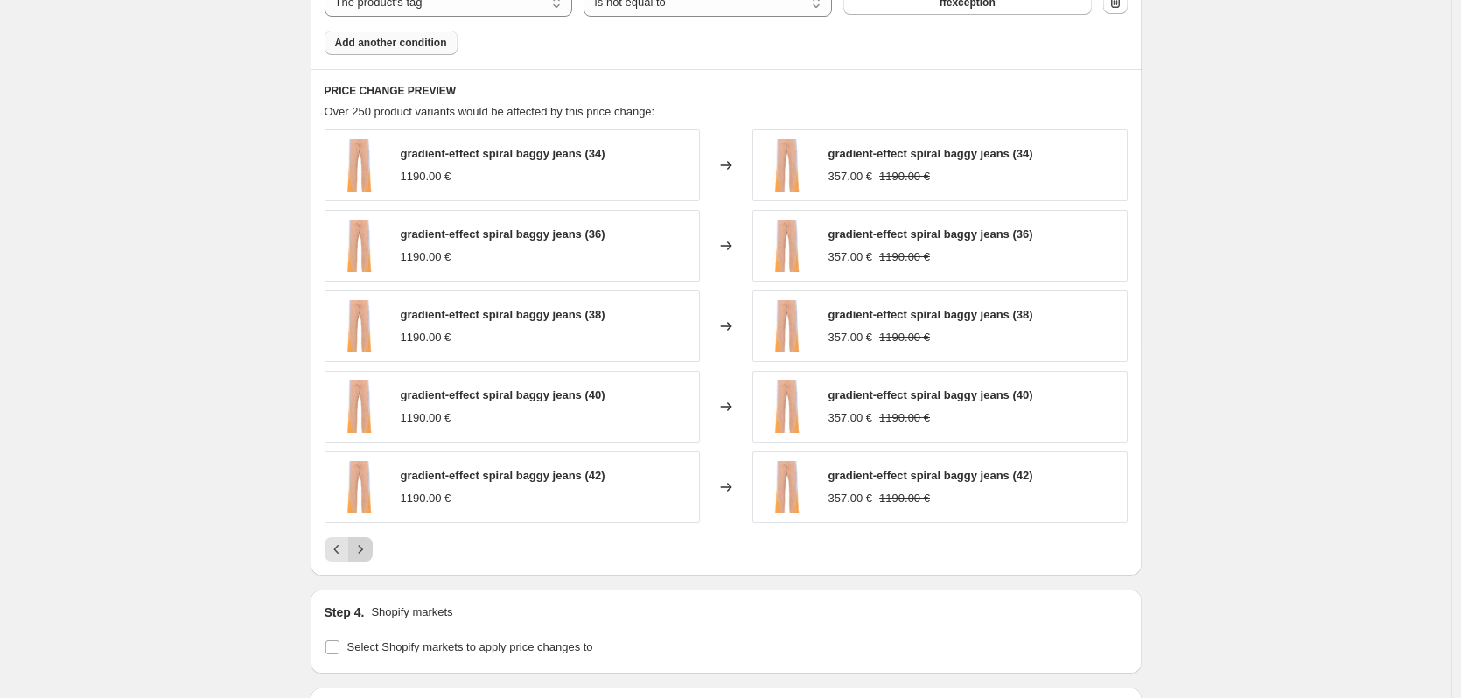
click at [368, 553] on icon "Next" at bounding box center [361, 550] width 18 height 18
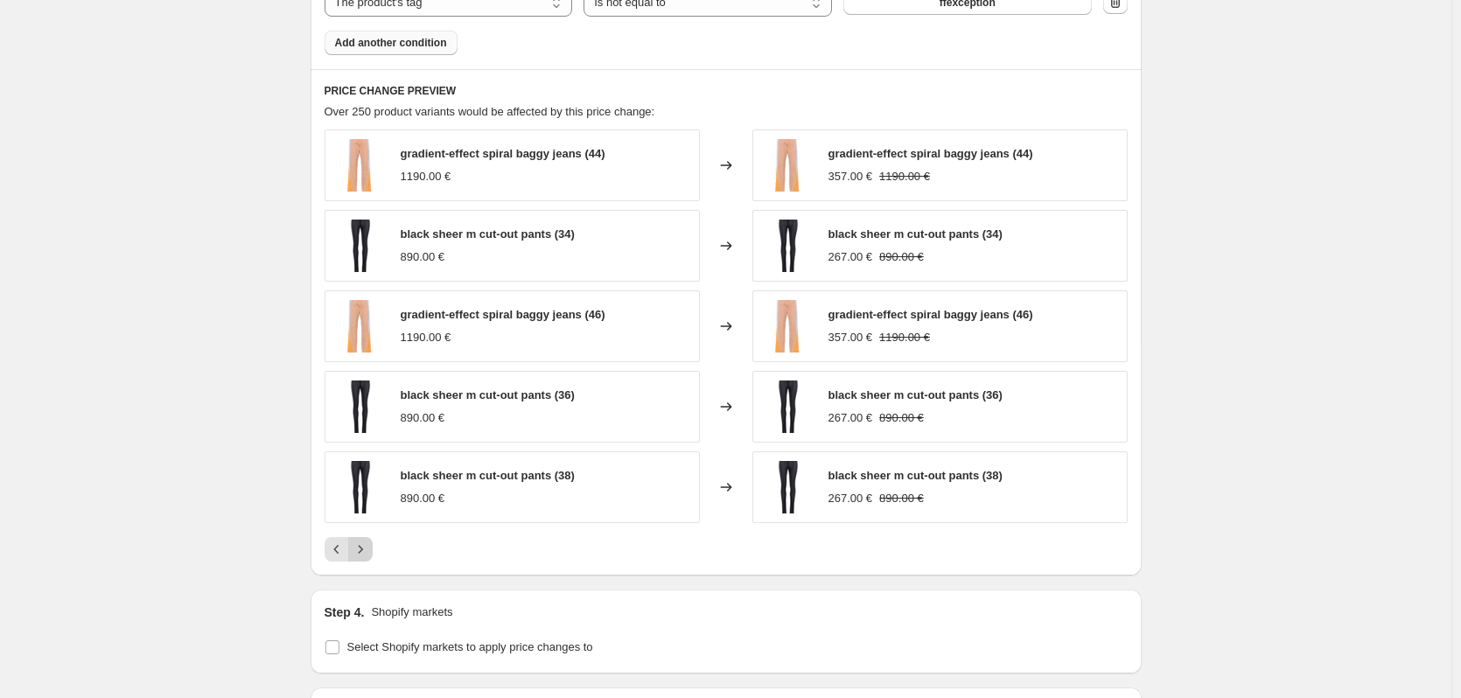
click at [362, 553] on icon "Next" at bounding box center [360, 549] width 4 height 8
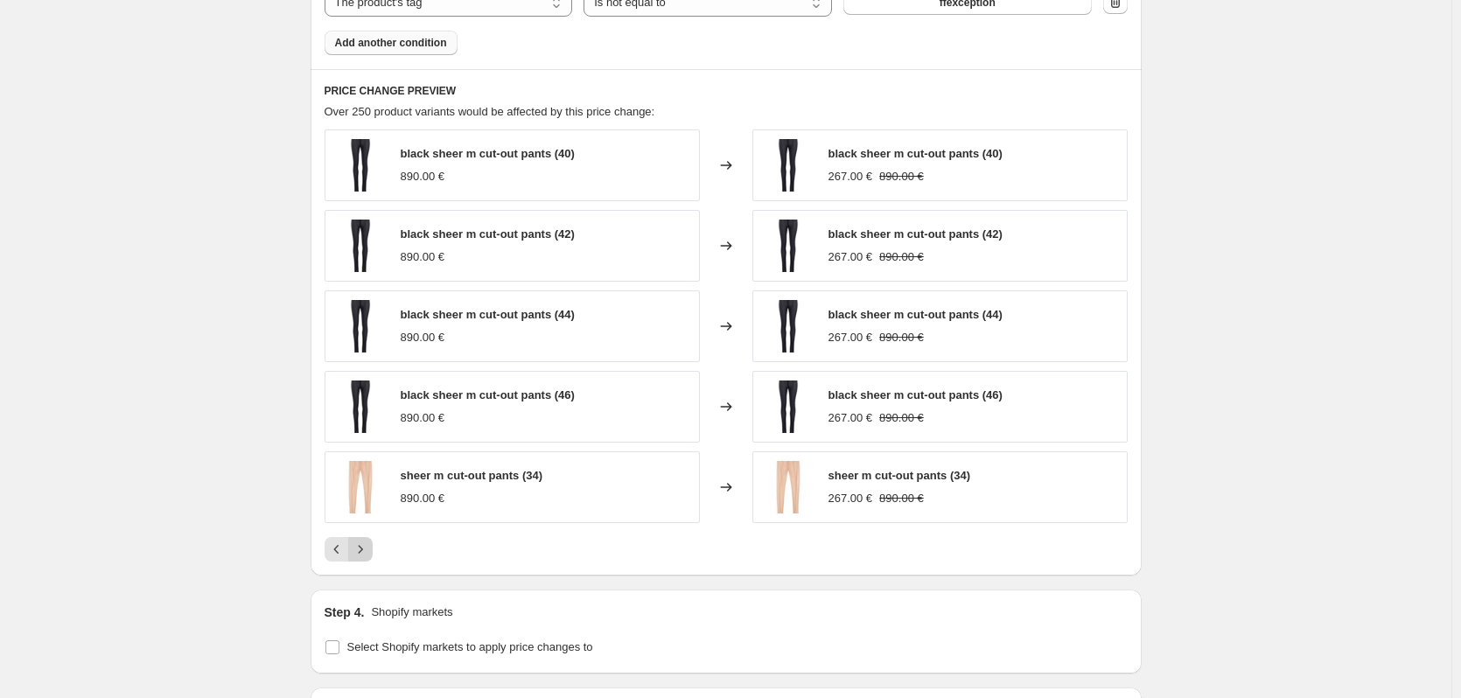
click at [362, 553] on icon "Next" at bounding box center [360, 549] width 4 height 8
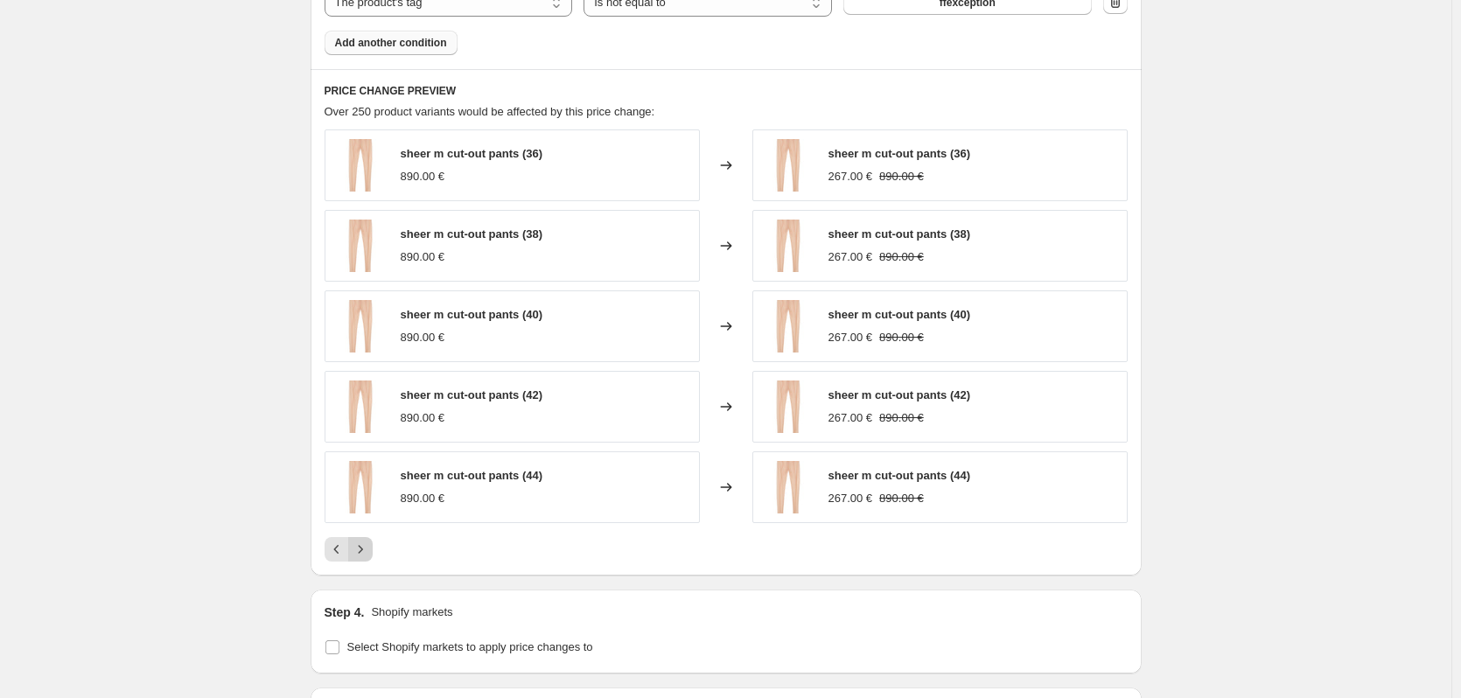
click at [363, 553] on icon "Next" at bounding box center [361, 550] width 18 height 18
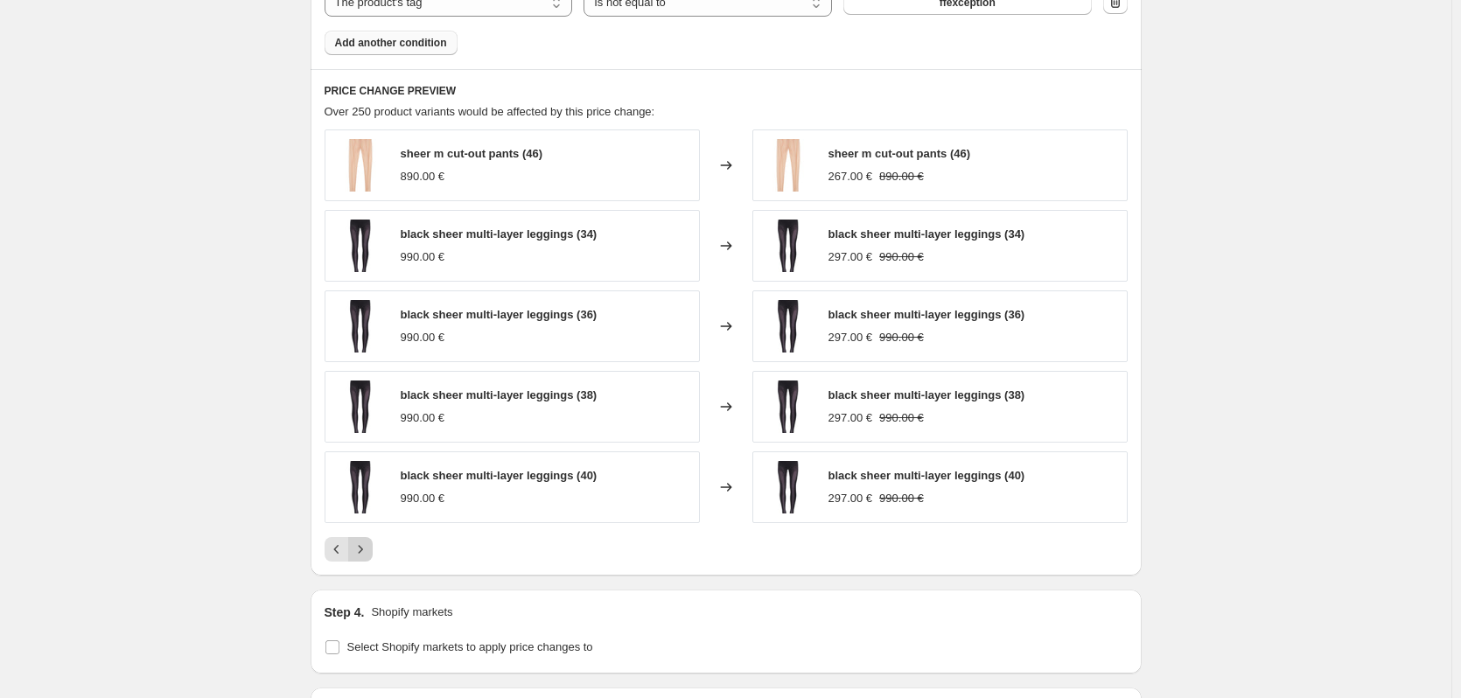
click at [368, 547] on icon "Next" at bounding box center [361, 550] width 18 height 18
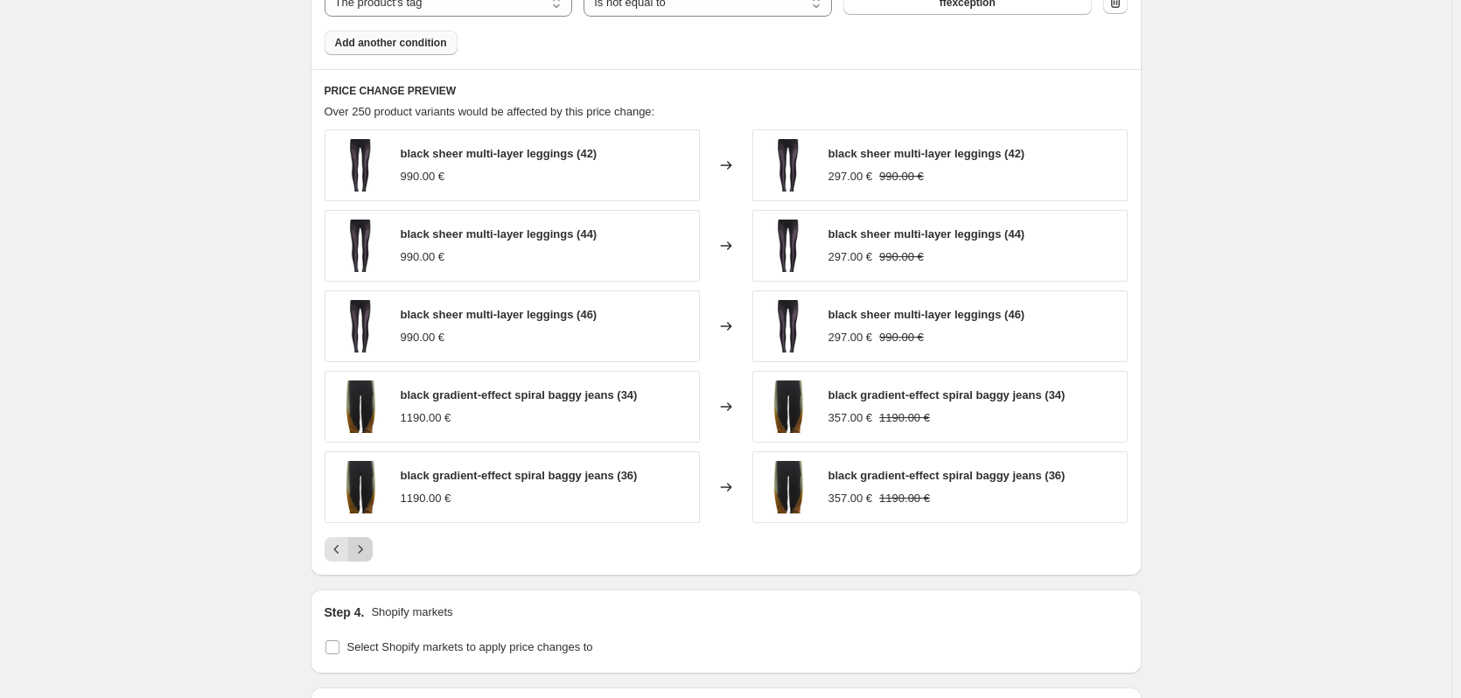
click at [366, 556] on icon "Next" at bounding box center [361, 550] width 18 height 18
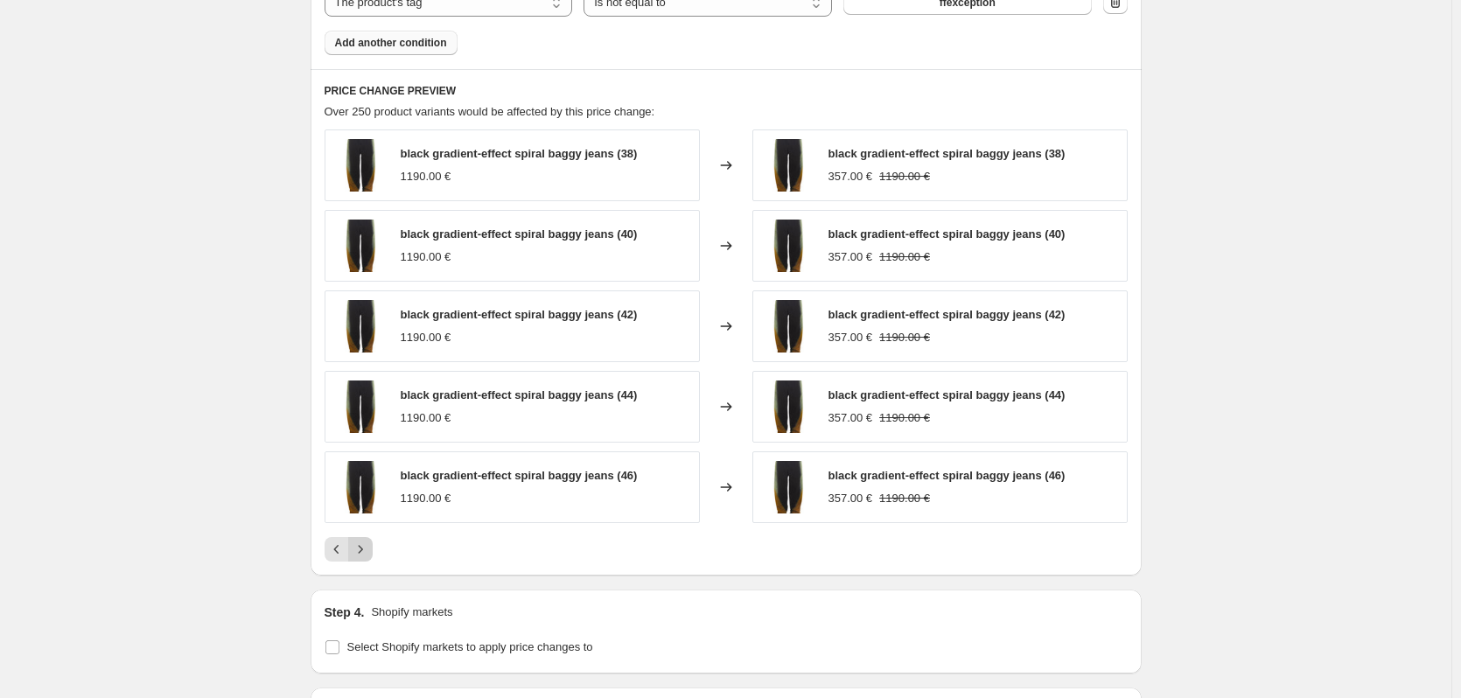
click at [366, 556] on icon "Next" at bounding box center [361, 550] width 18 height 18
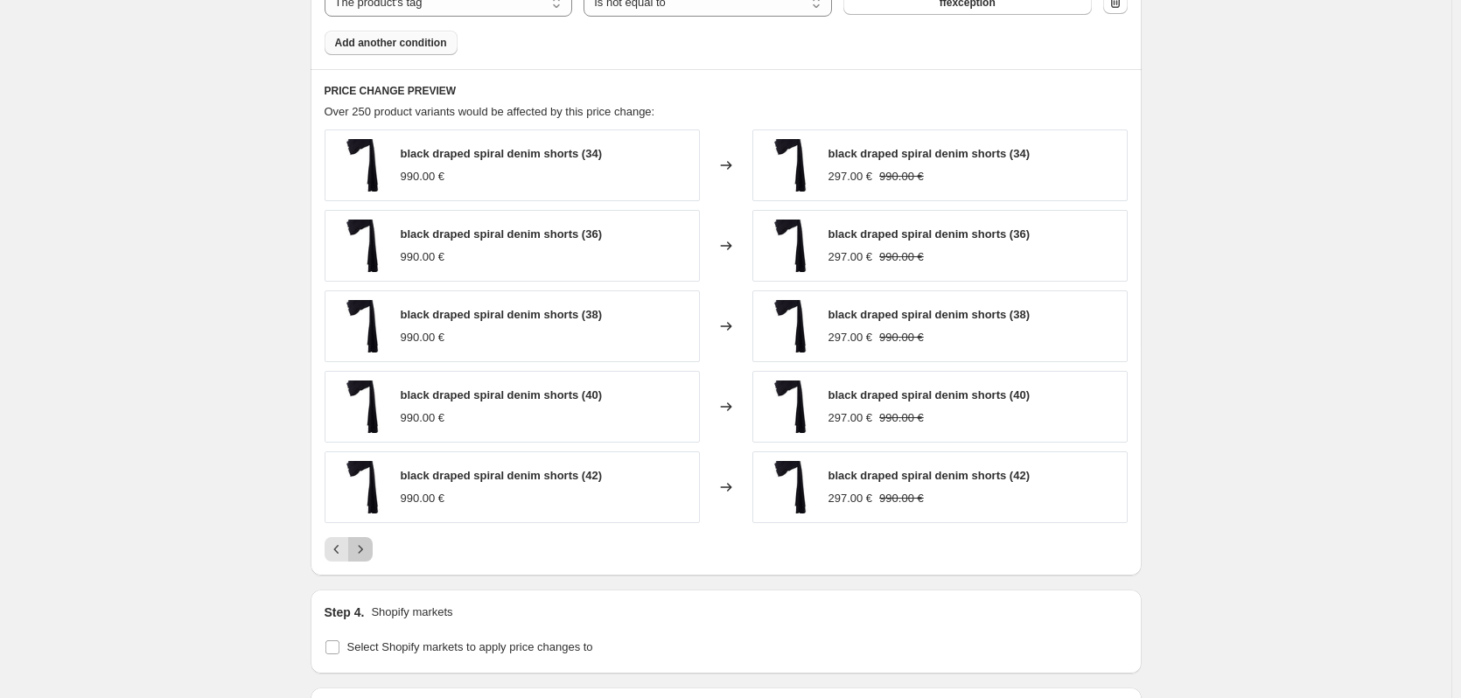
click at [365, 545] on icon "Next" at bounding box center [361, 550] width 18 height 18
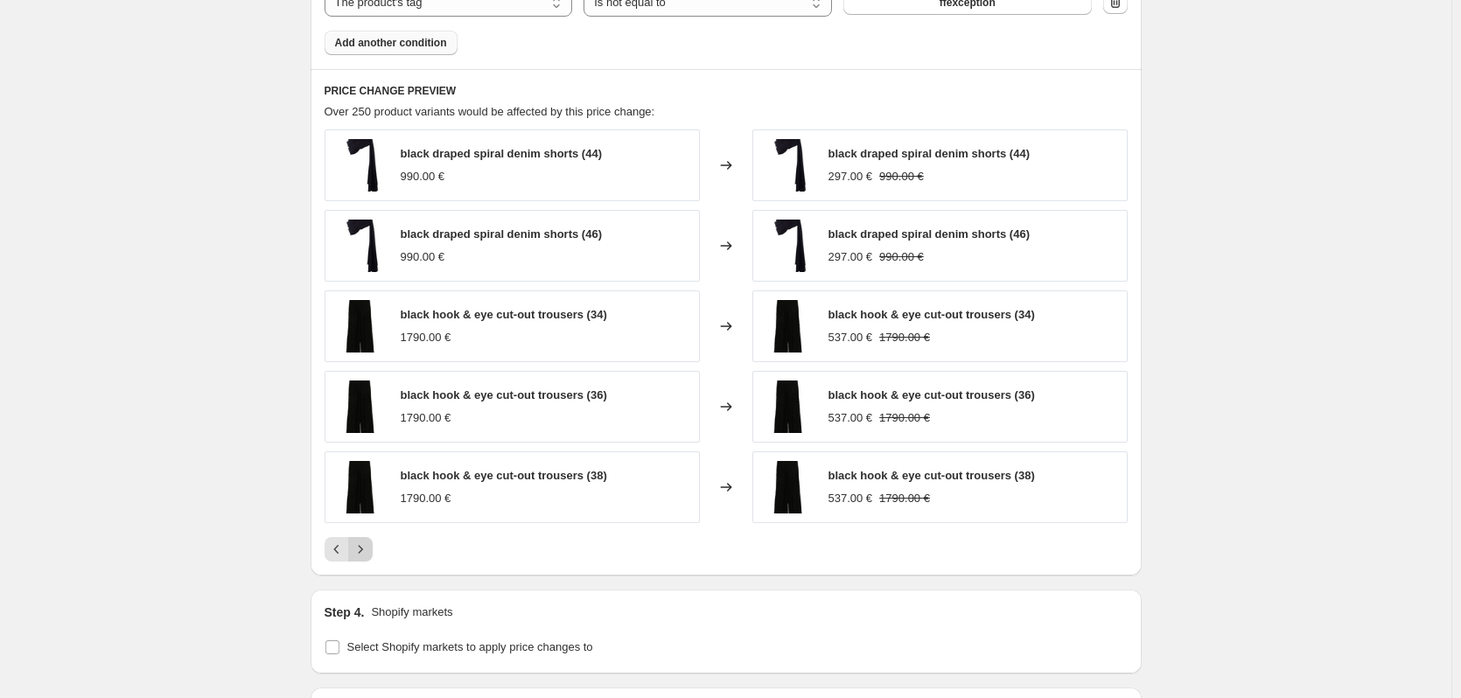
click at [369, 550] on icon "Next" at bounding box center [361, 550] width 18 height 18
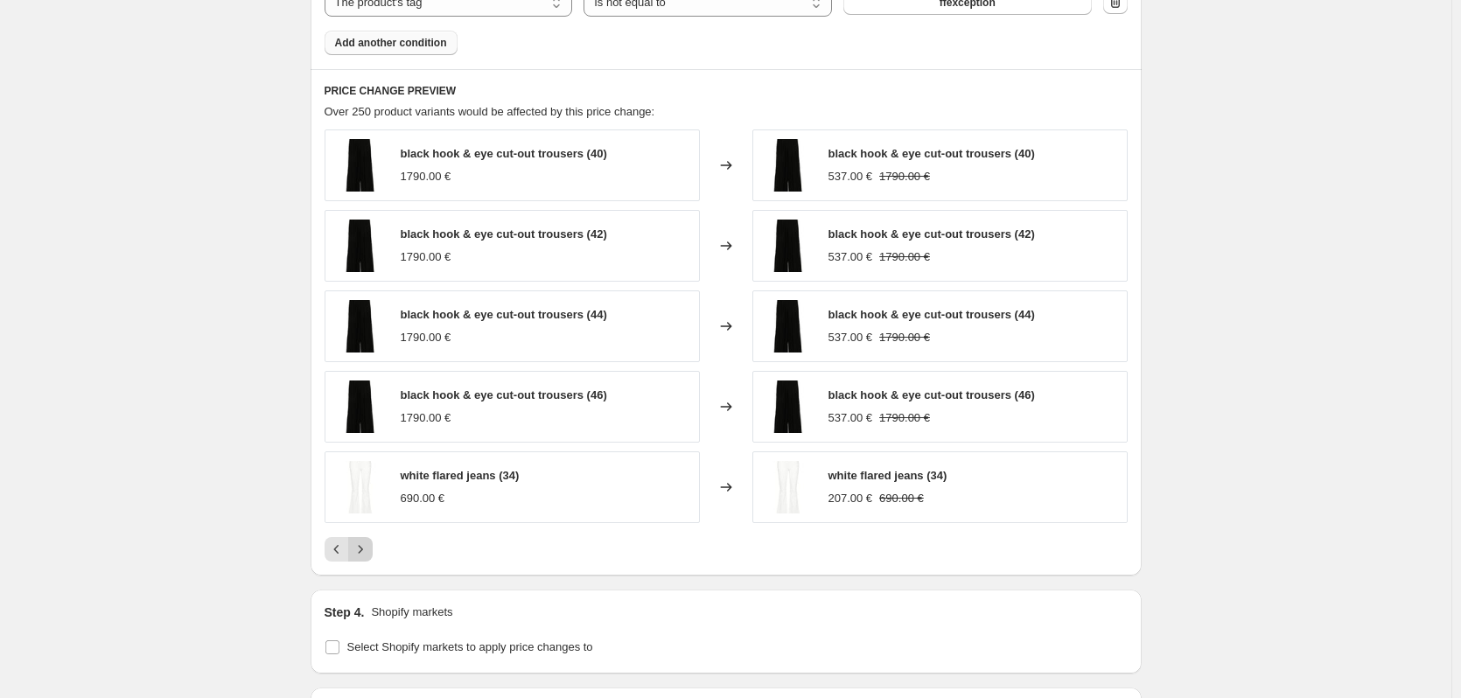
click at [369, 557] on icon "Next" at bounding box center [361, 550] width 18 height 18
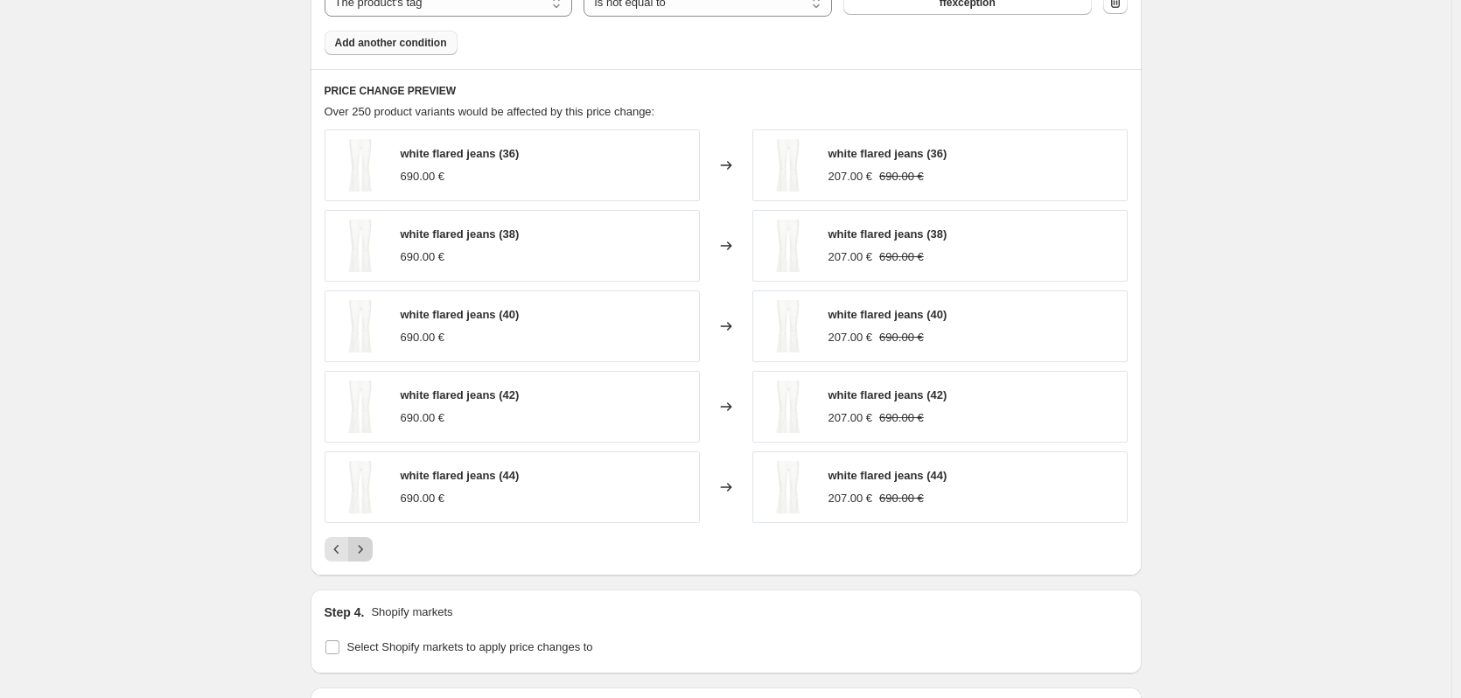
click at [362, 551] on icon "Next" at bounding box center [360, 549] width 4 height 8
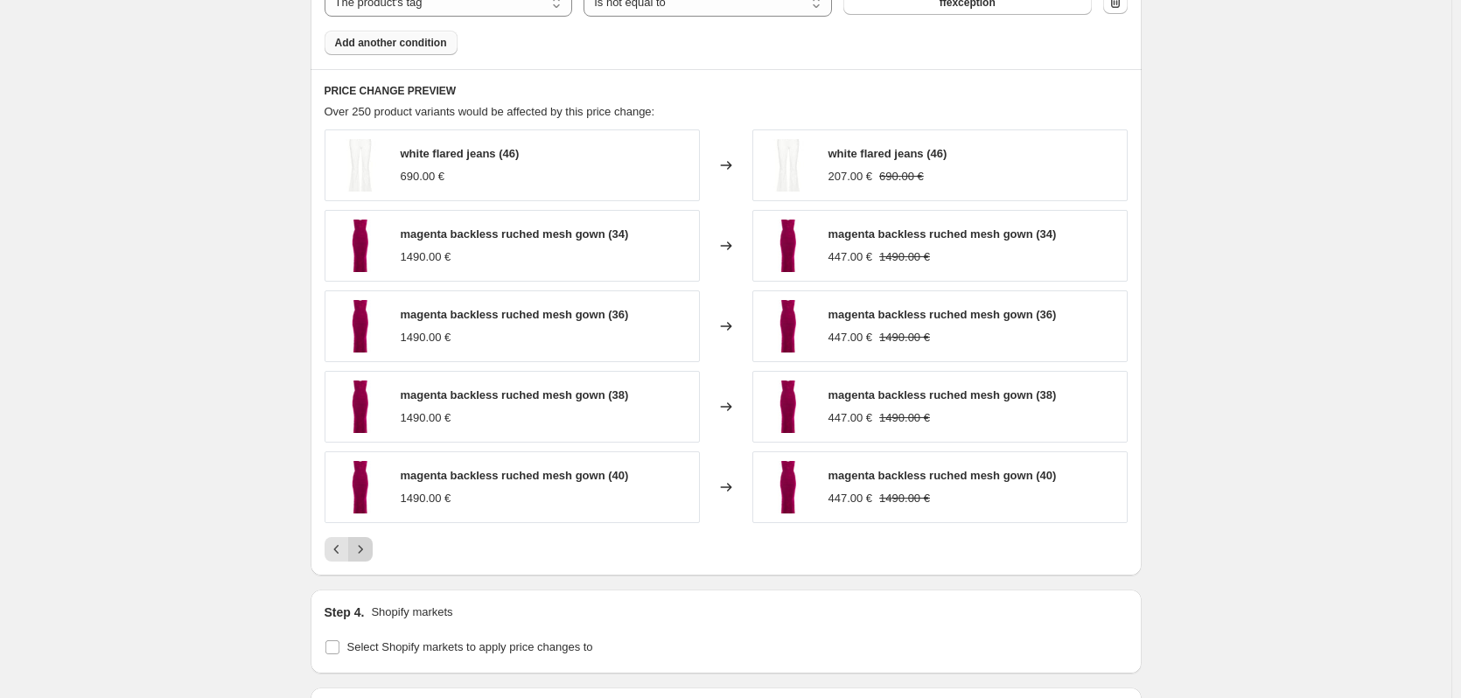
click at [366, 549] on icon "Next" at bounding box center [361, 550] width 18 height 18
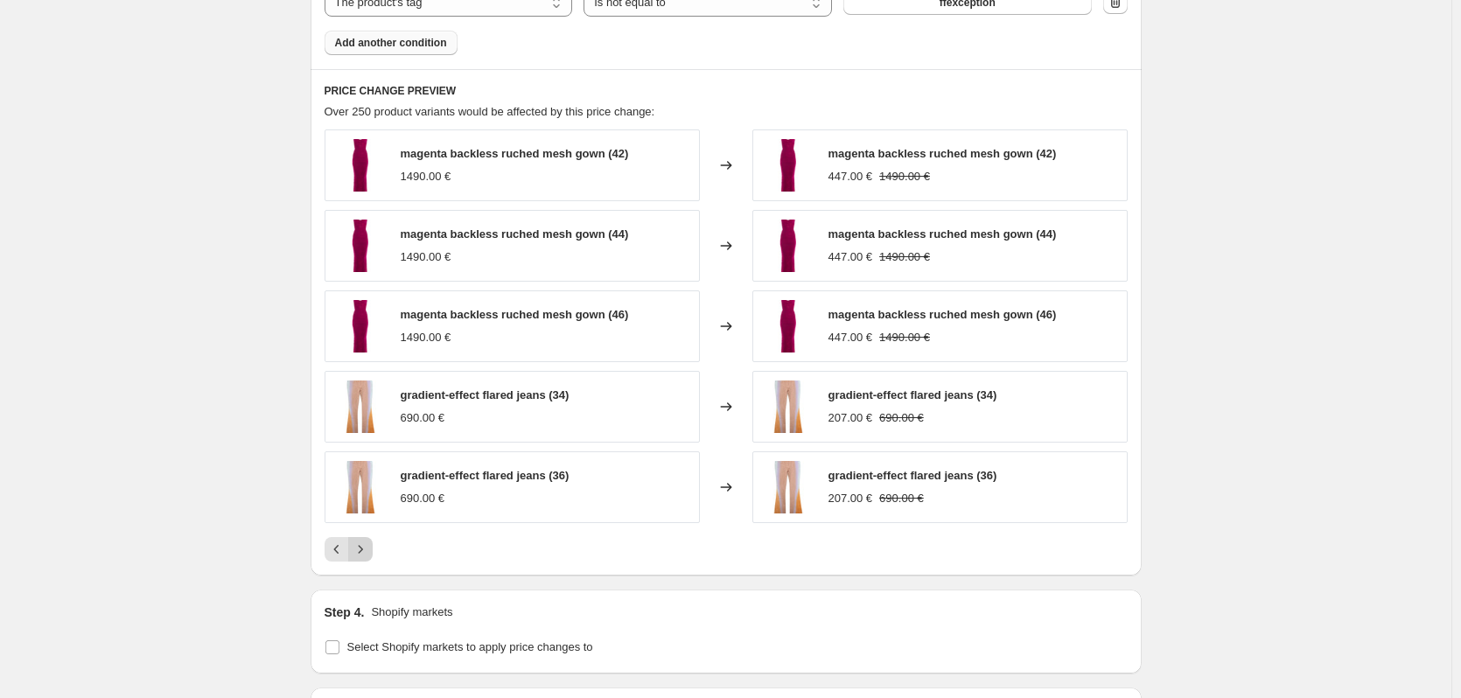
click at [362, 557] on icon "Next" at bounding box center [361, 550] width 18 height 18
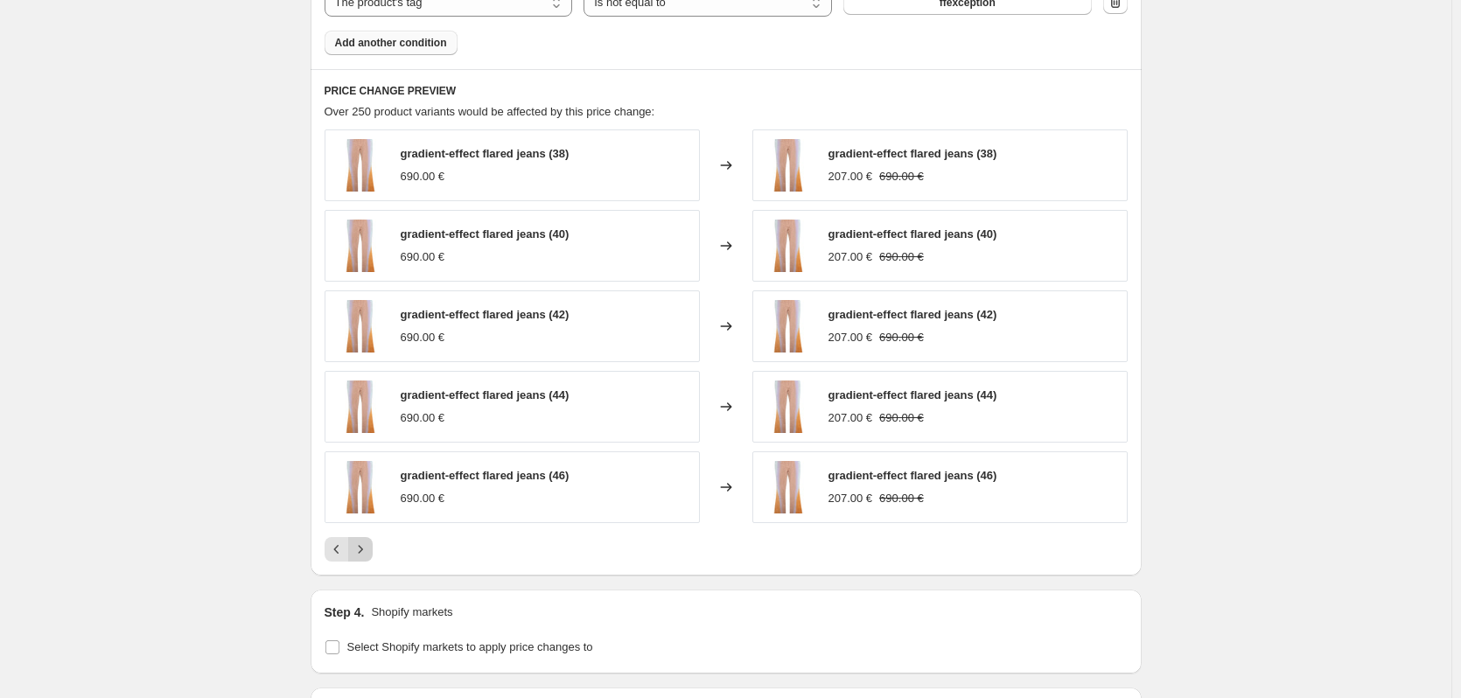
click at [368, 555] on icon "Next" at bounding box center [361, 550] width 18 height 18
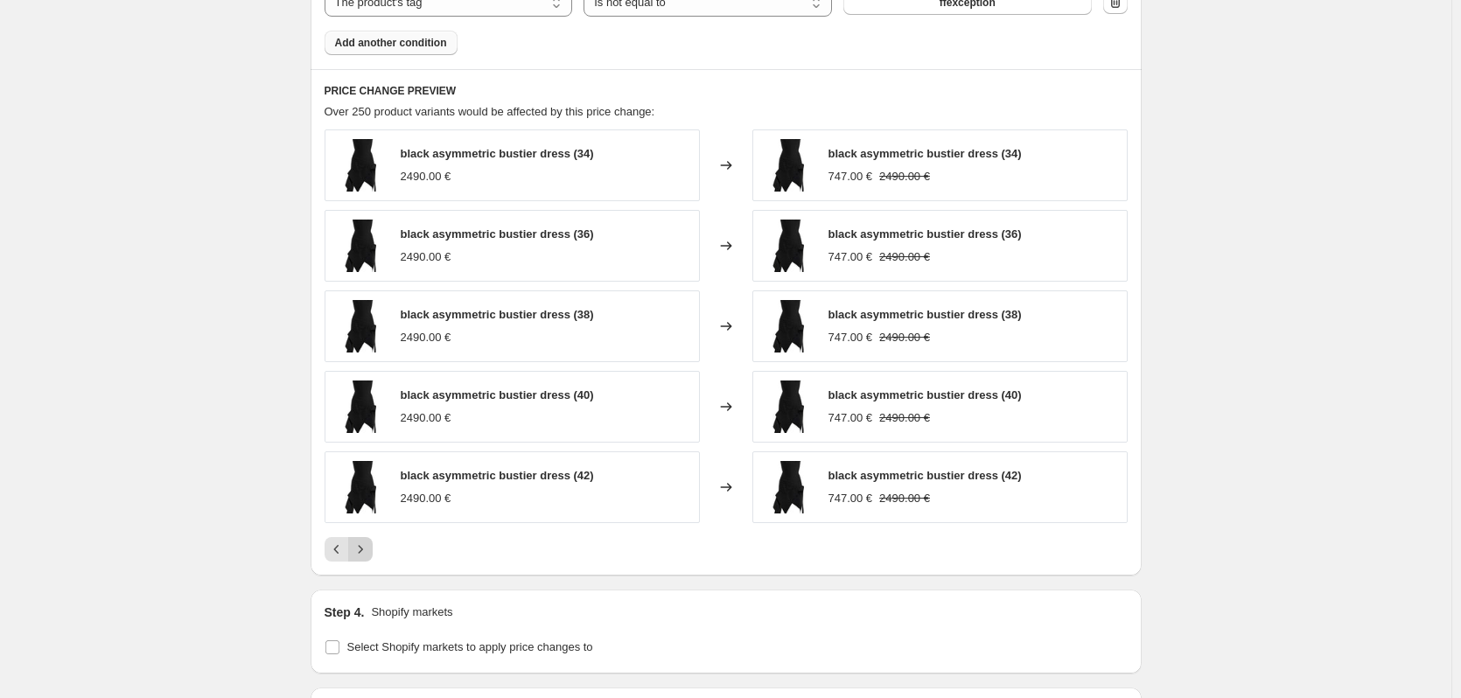
click at [367, 546] on icon "Next" at bounding box center [361, 550] width 18 height 18
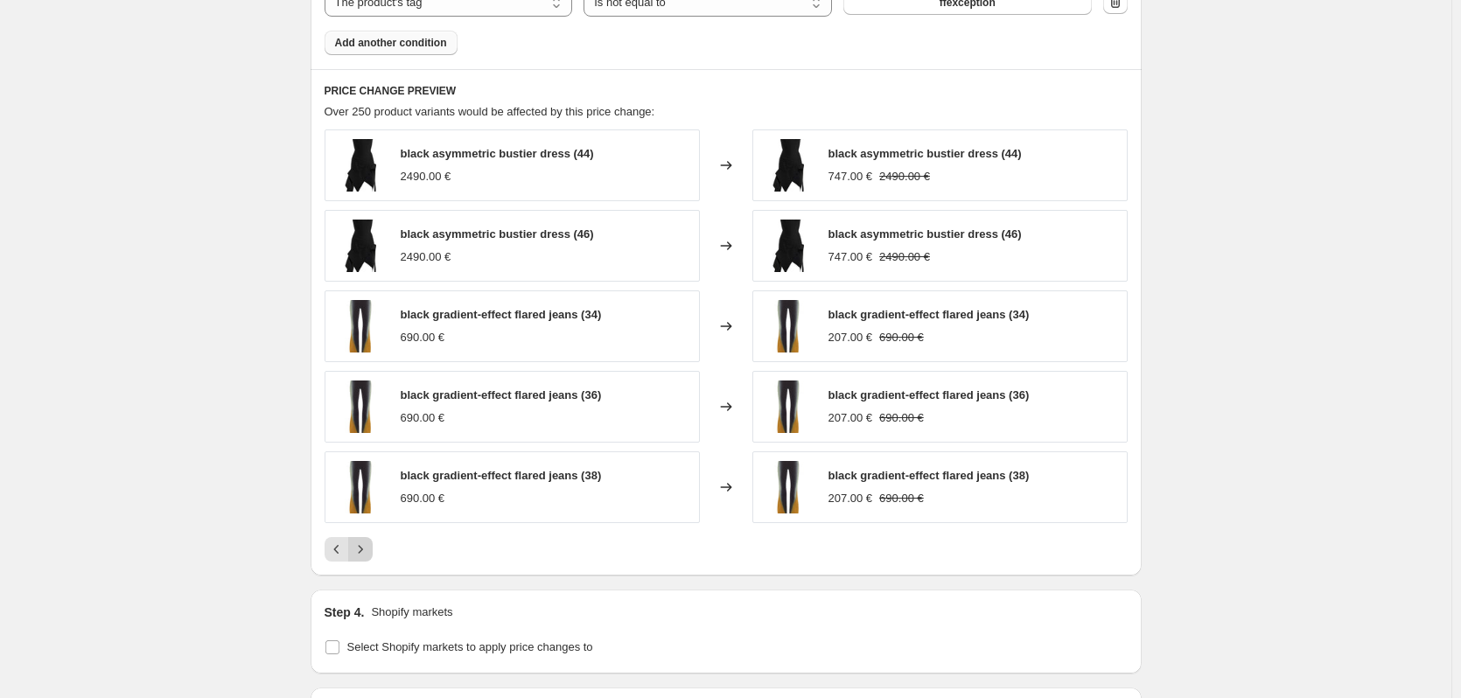
click at [367, 547] on icon "Next" at bounding box center [361, 550] width 18 height 18
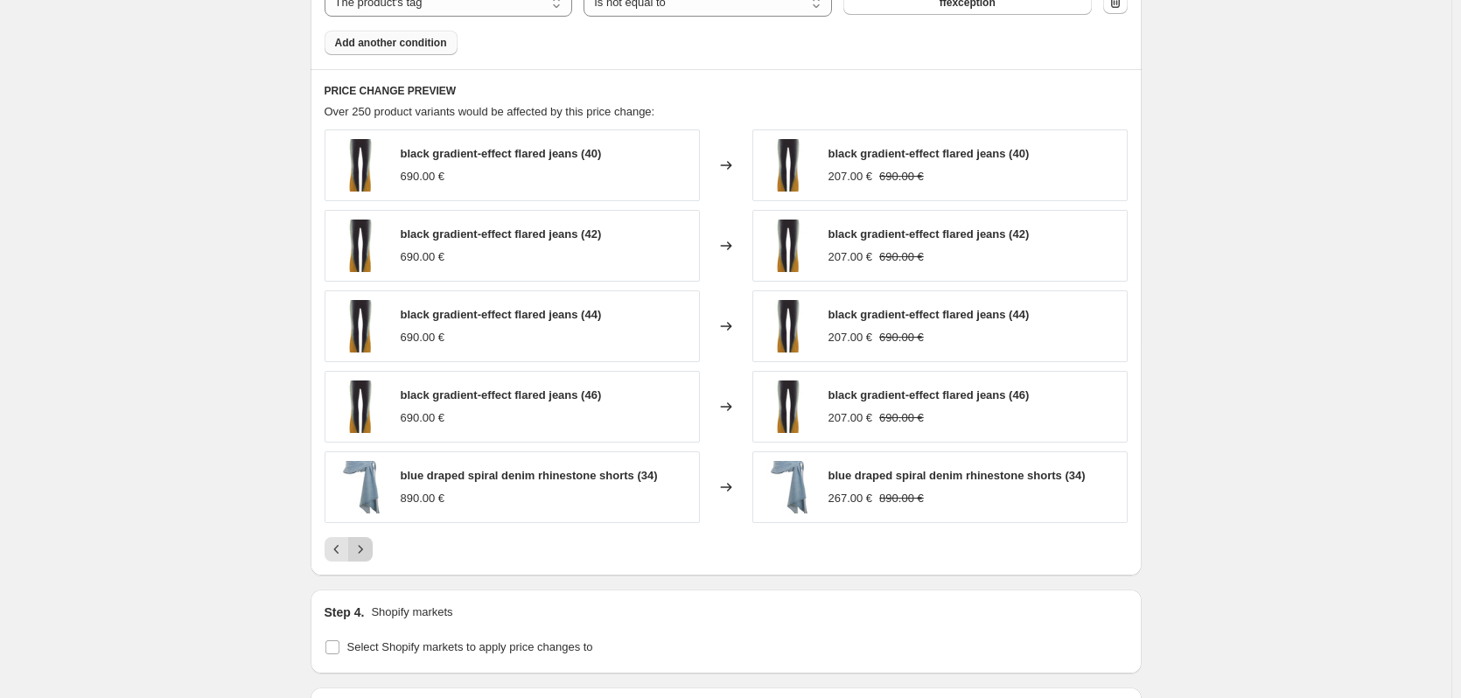
click at [364, 550] on icon "Next" at bounding box center [361, 550] width 18 height 18
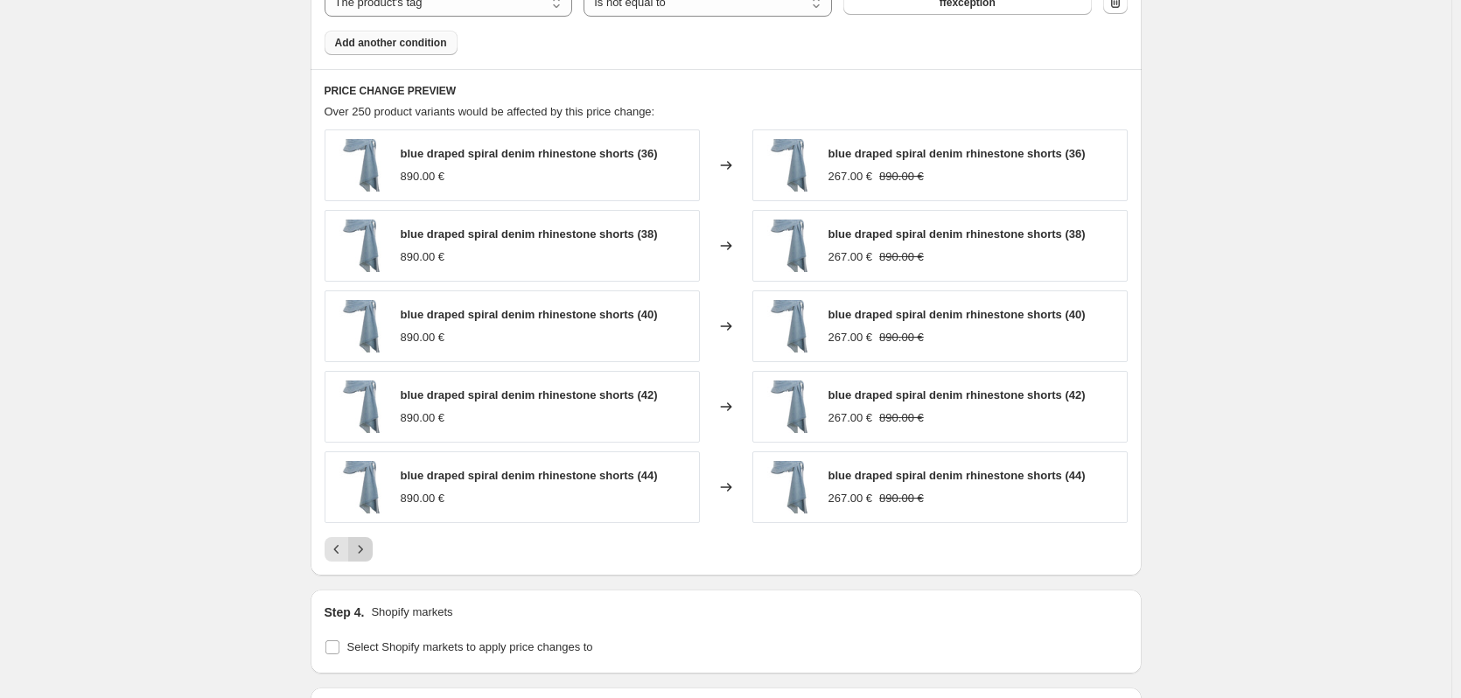
click at [368, 544] on icon "Next" at bounding box center [361, 550] width 18 height 18
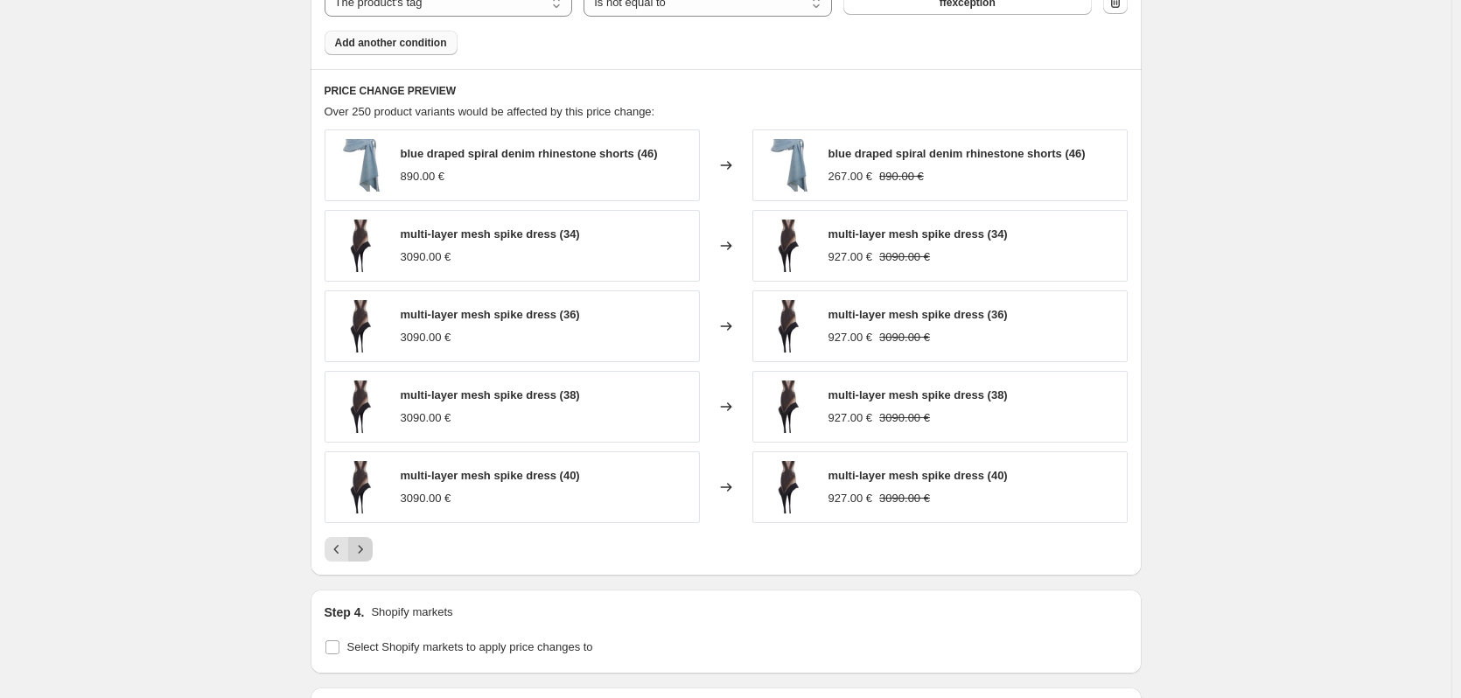
click at [365, 550] on icon "Next" at bounding box center [361, 550] width 18 height 18
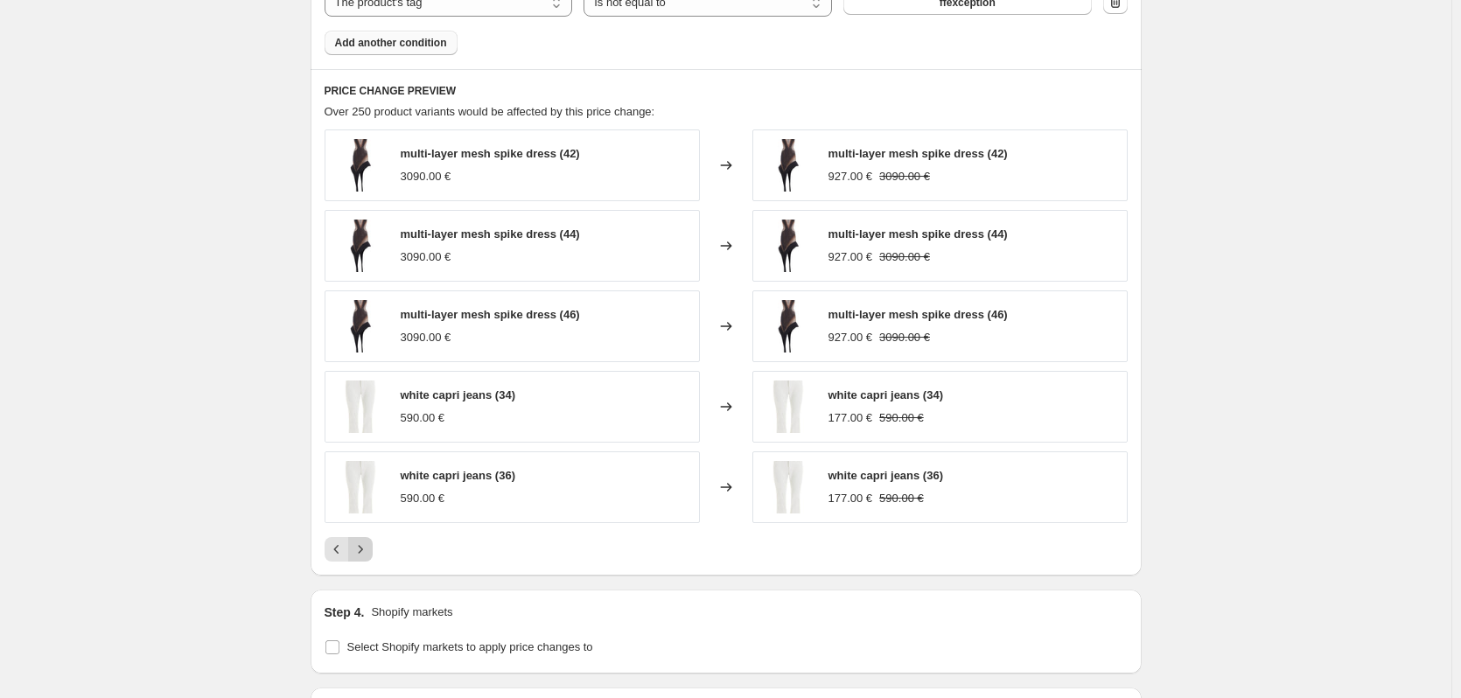
click at [368, 547] on icon "Next" at bounding box center [361, 550] width 18 height 18
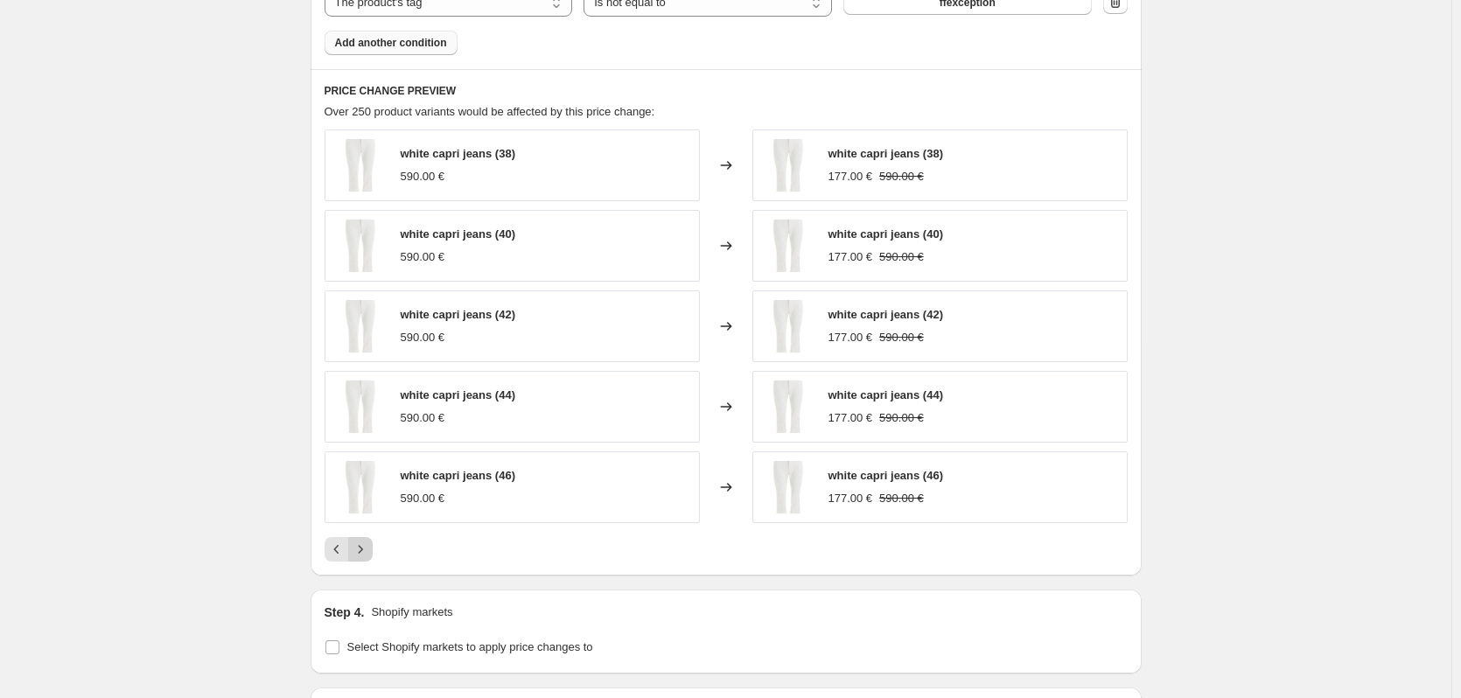
click at [367, 549] on icon "Next" at bounding box center [361, 550] width 18 height 18
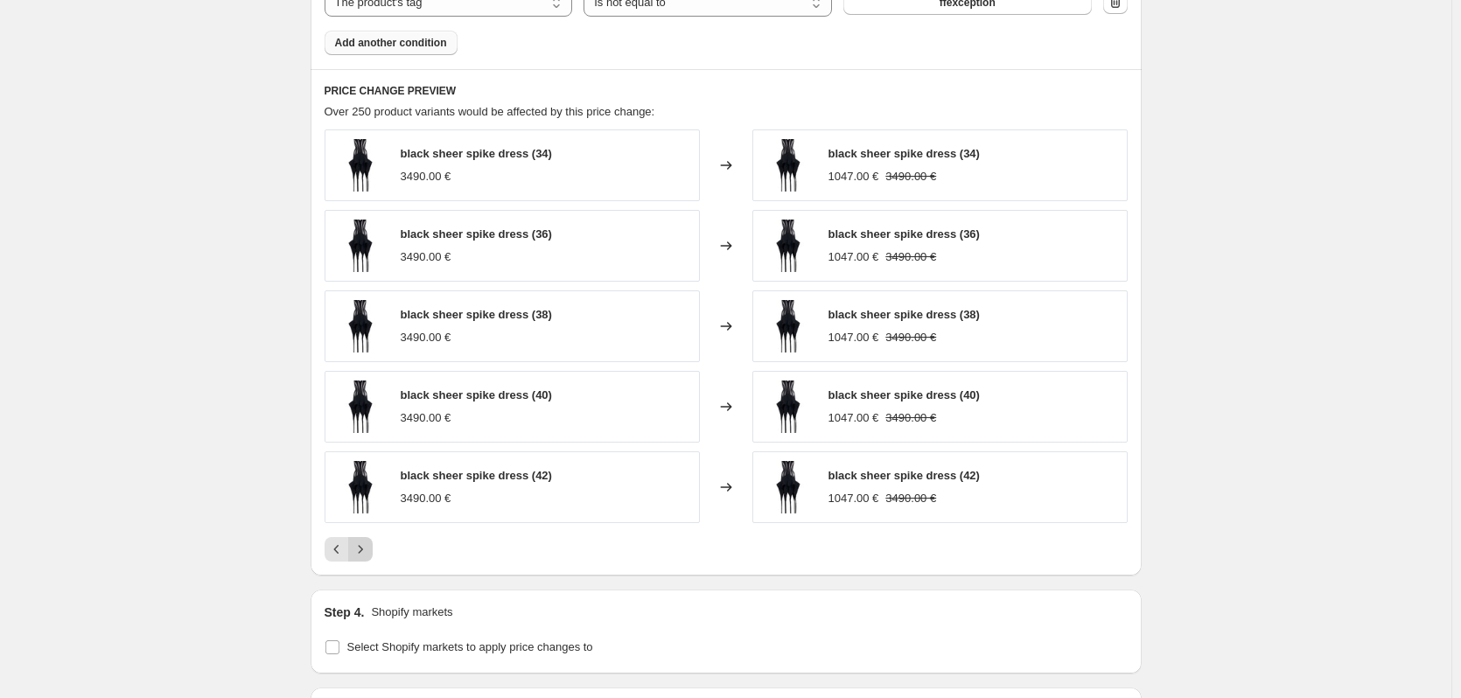
click at [369, 544] on icon "Next" at bounding box center [361, 550] width 18 height 18
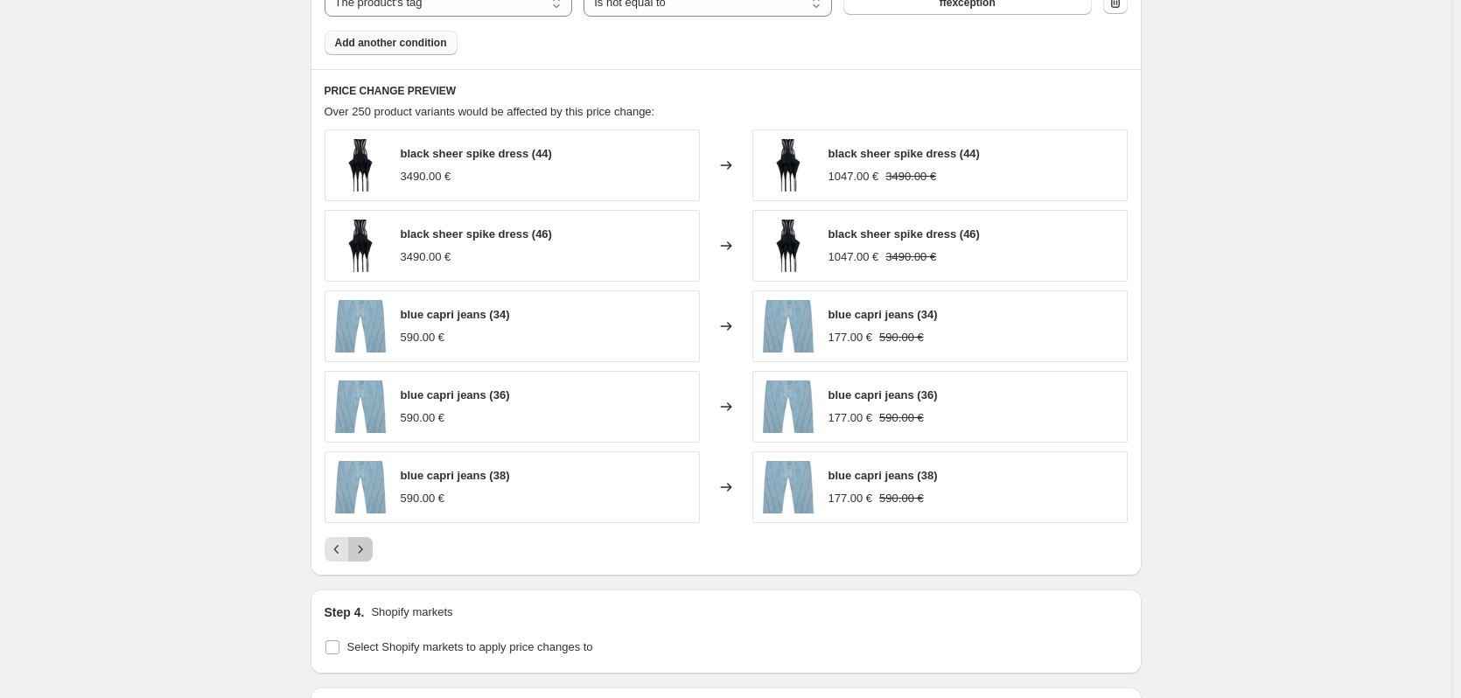
click at [363, 544] on icon "Next" at bounding box center [361, 550] width 18 height 18
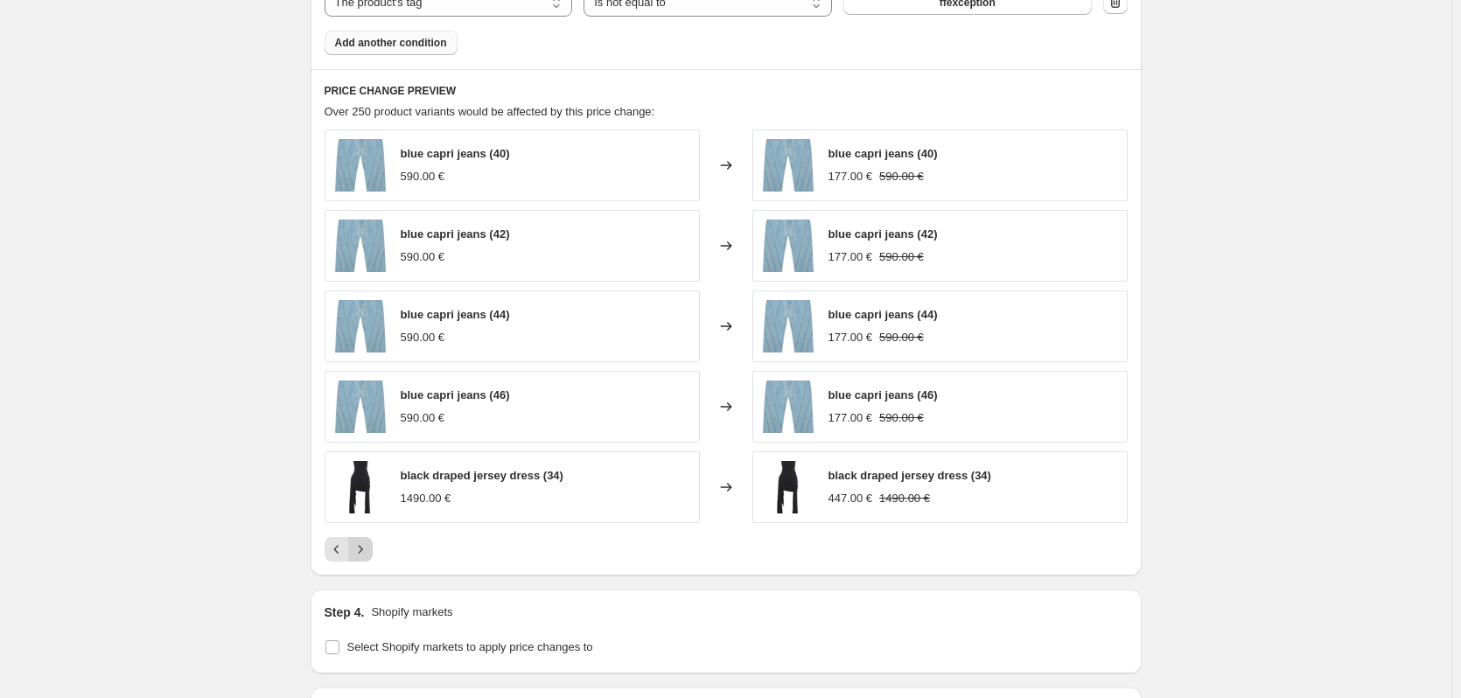
click at [369, 543] on icon "Next" at bounding box center [361, 550] width 18 height 18
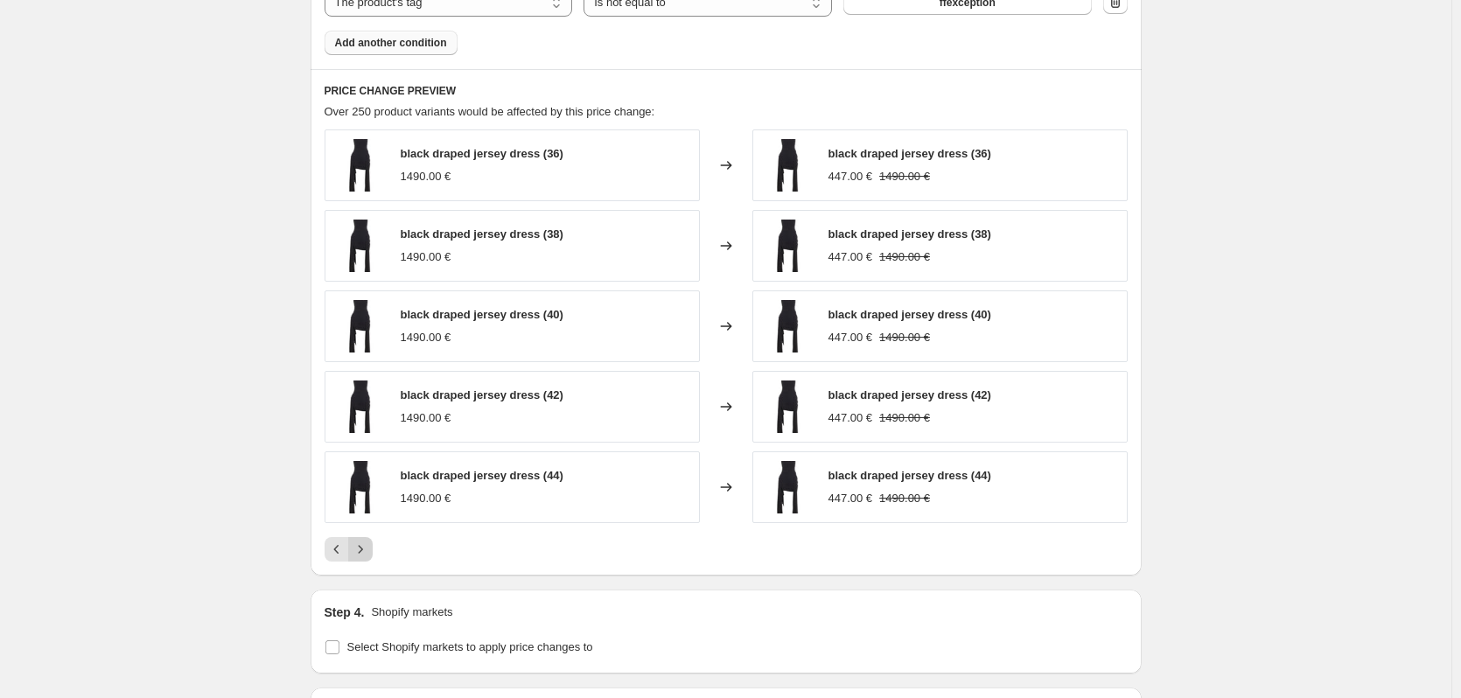
click at [360, 544] on icon "Next" at bounding box center [361, 550] width 18 height 18
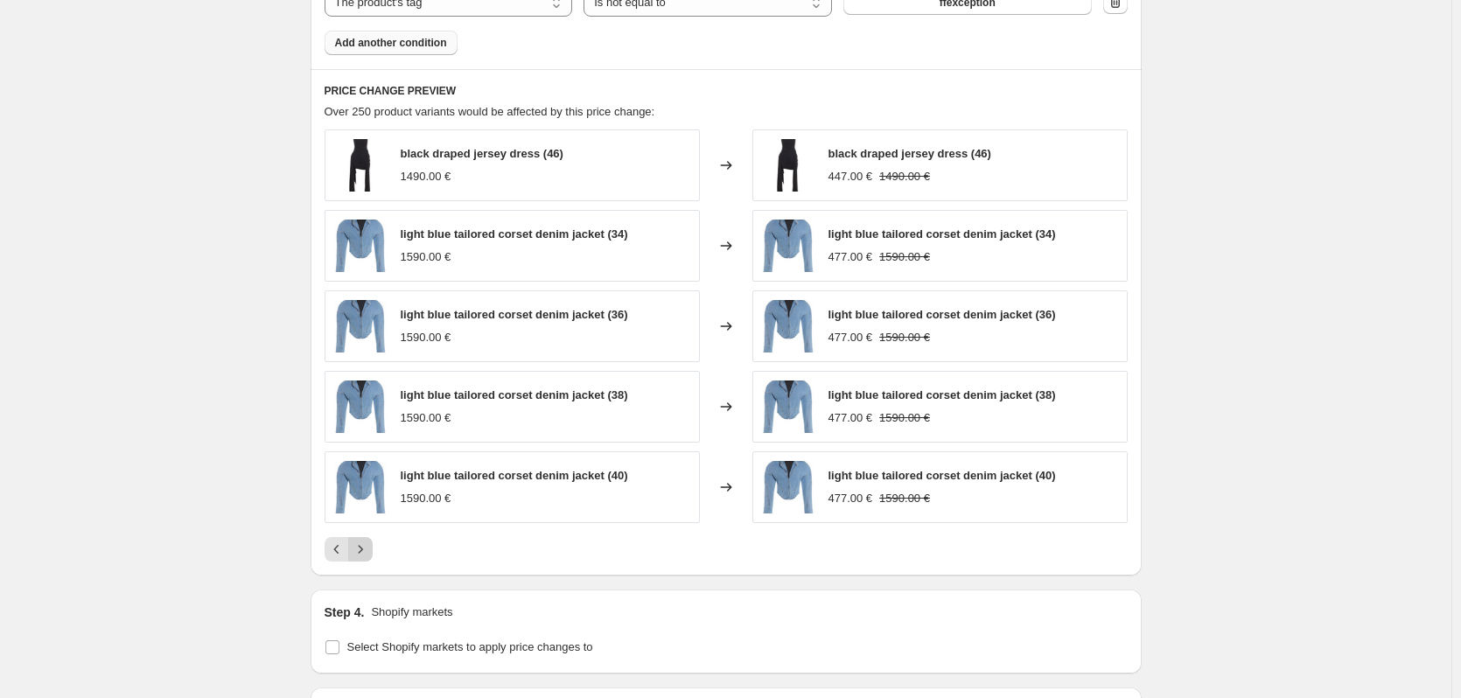
click at [364, 543] on icon "Next" at bounding box center [361, 550] width 18 height 18
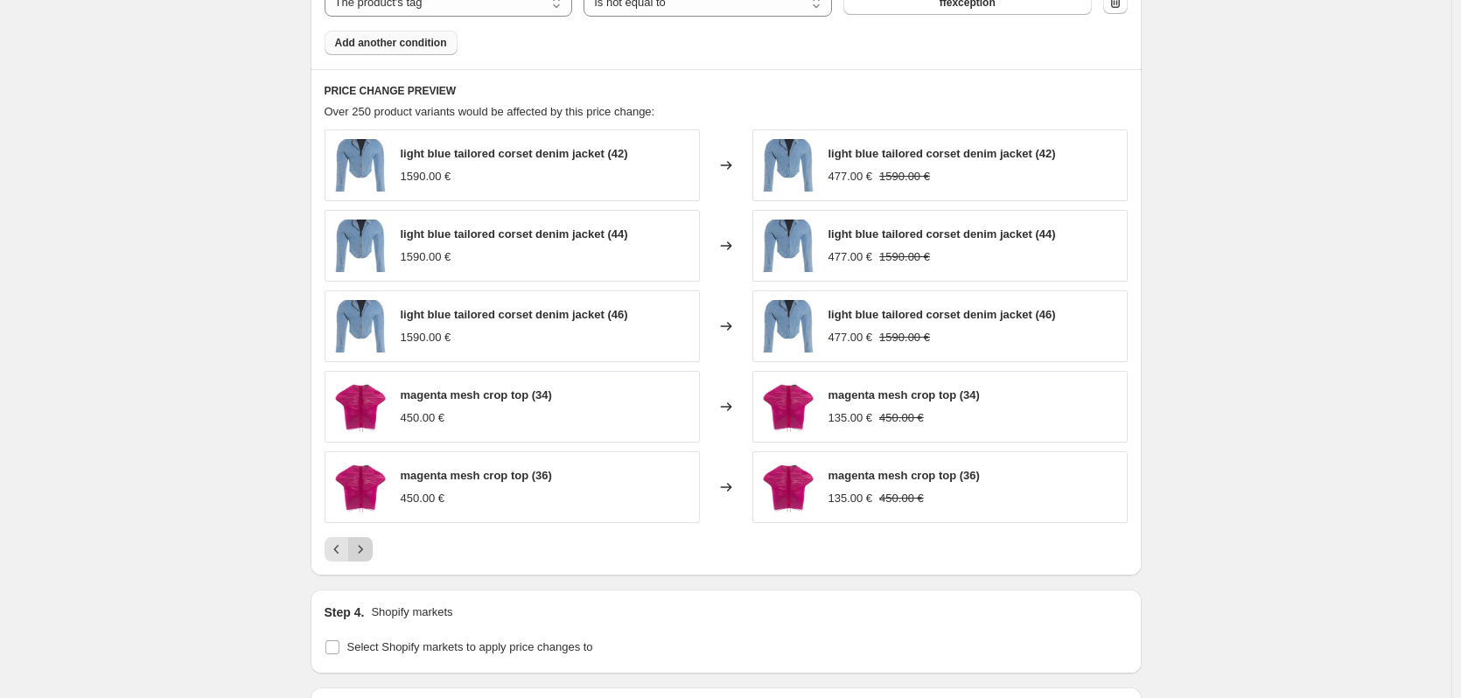
click at [369, 546] on icon "Next" at bounding box center [361, 550] width 18 height 18
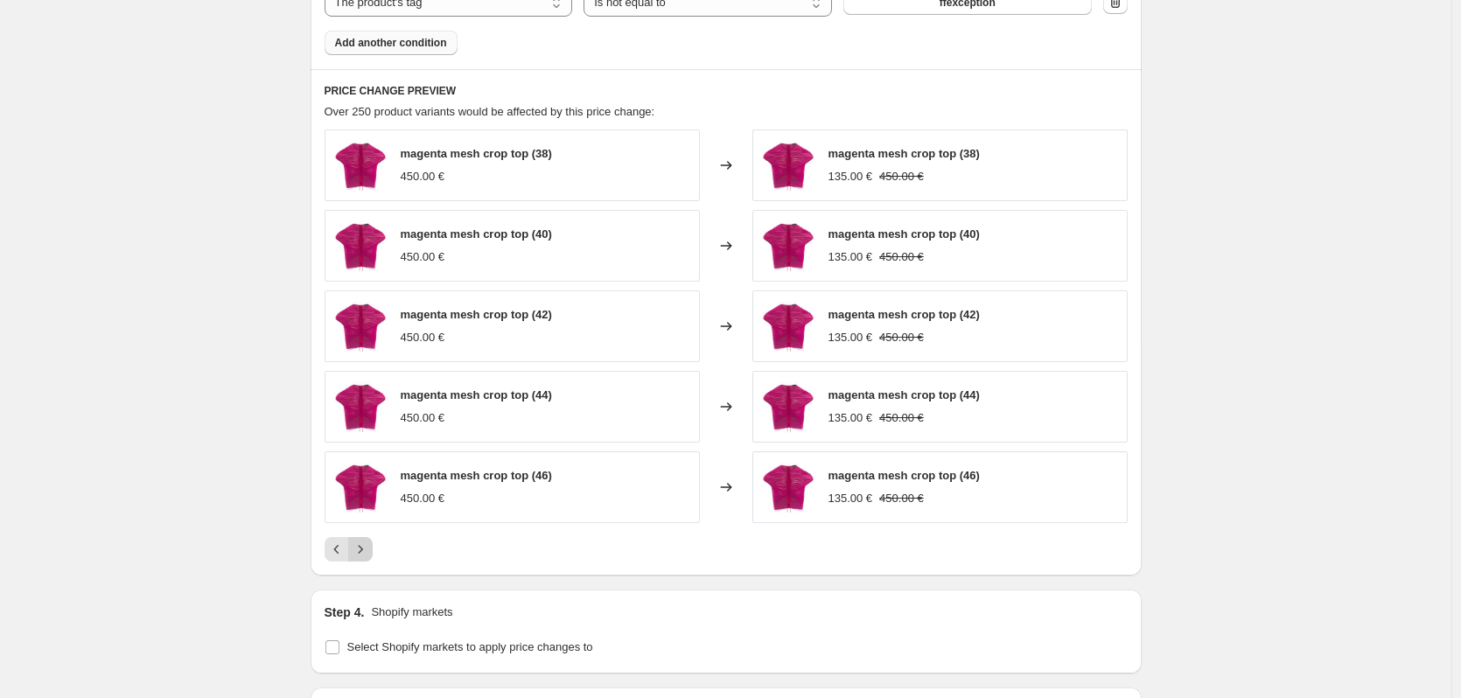
click at [369, 543] on icon "Next" at bounding box center [361, 550] width 18 height 18
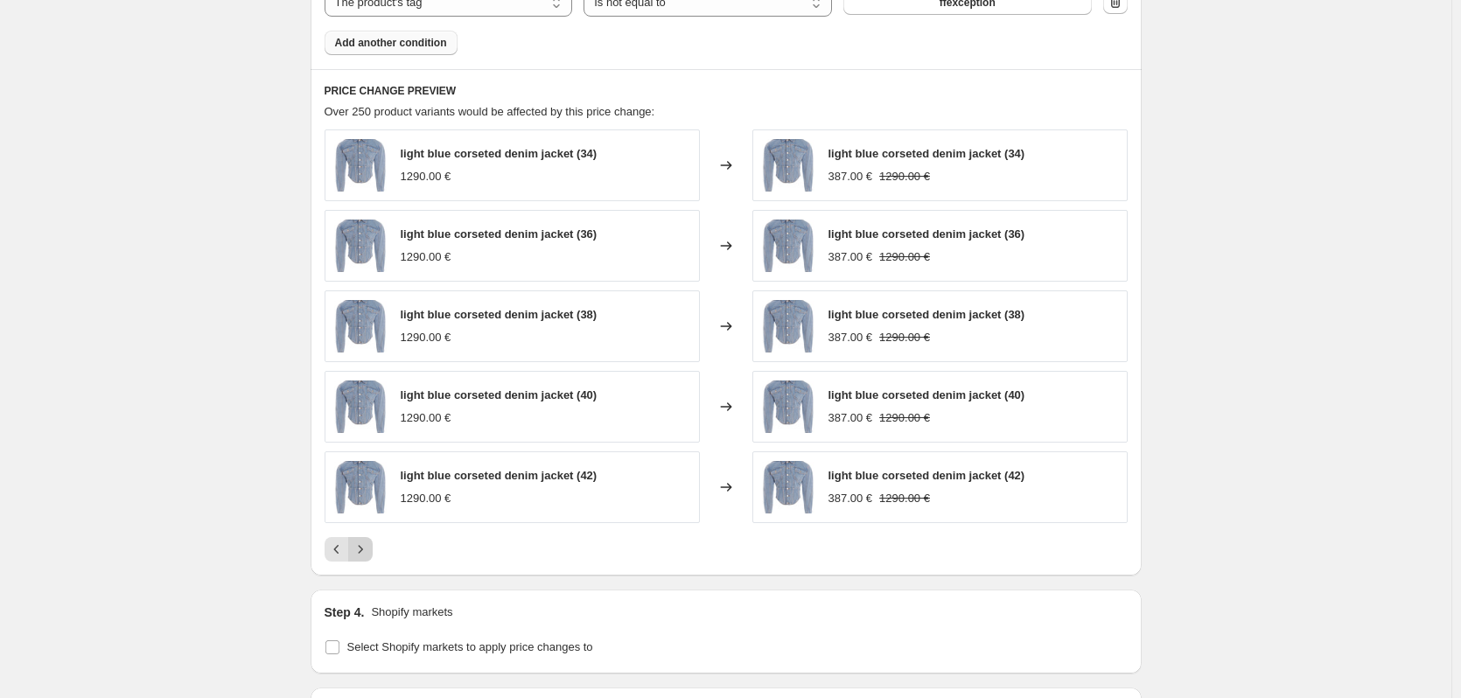
click at [359, 547] on icon "Next" at bounding box center [361, 550] width 18 height 18
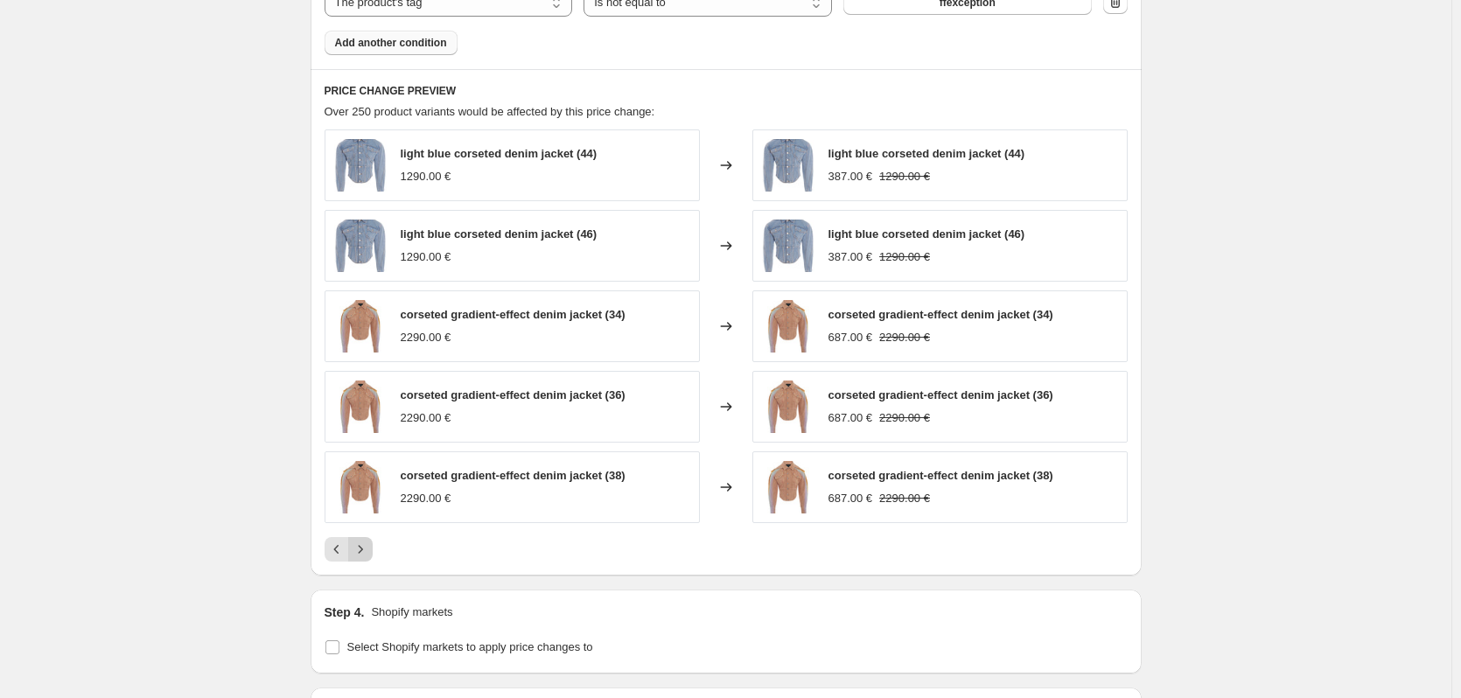
click at [367, 545] on icon "Next" at bounding box center [361, 550] width 18 height 18
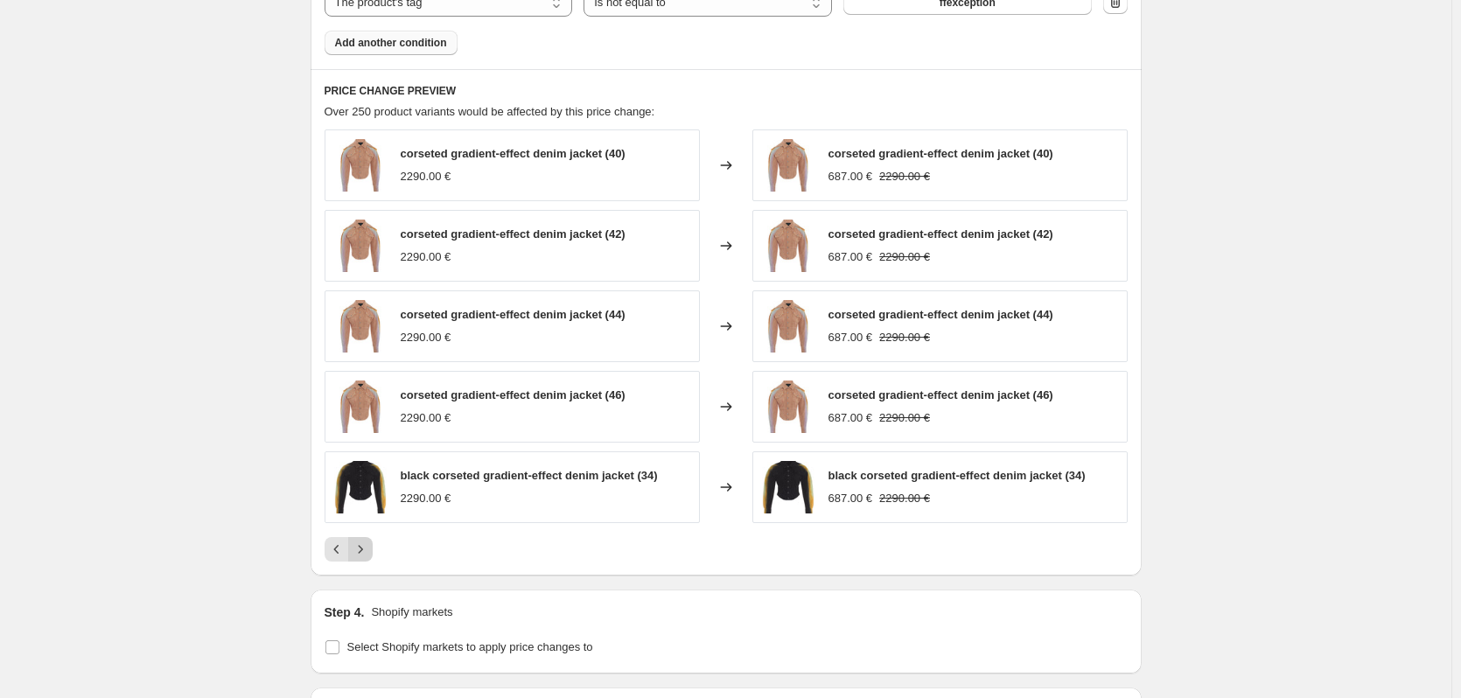
click at [369, 550] on icon "Next" at bounding box center [361, 550] width 18 height 18
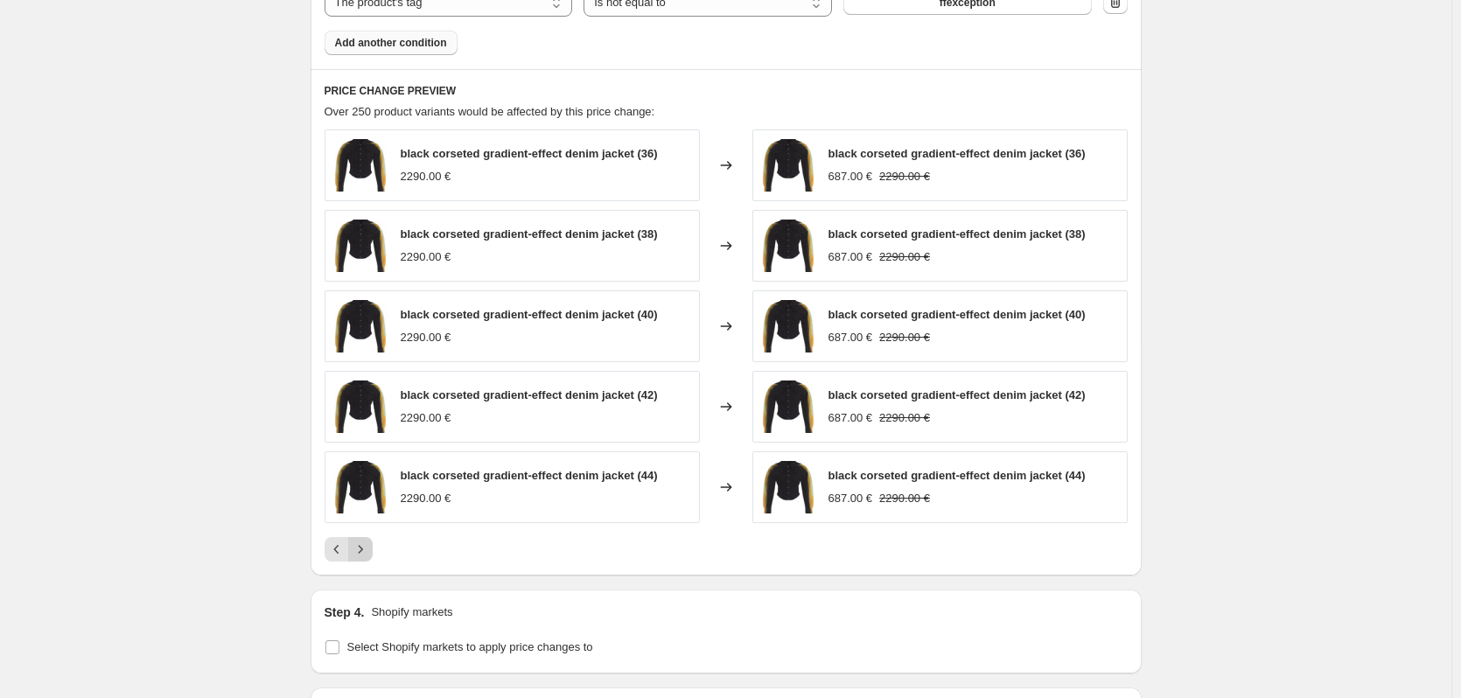
click at [369, 550] on icon "Next" at bounding box center [361, 550] width 18 height 18
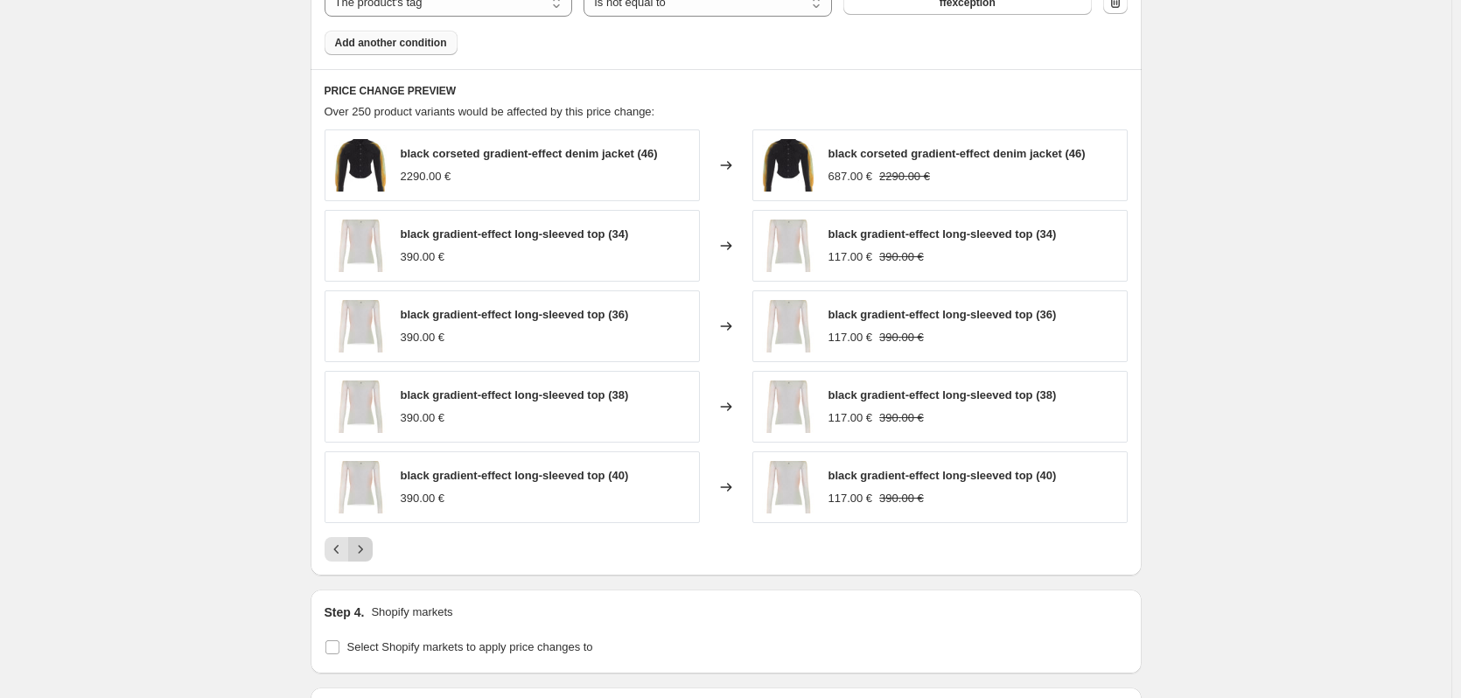
click at [364, 548] on icon "Next" at bounding box center [361, 550] width 18 height 18
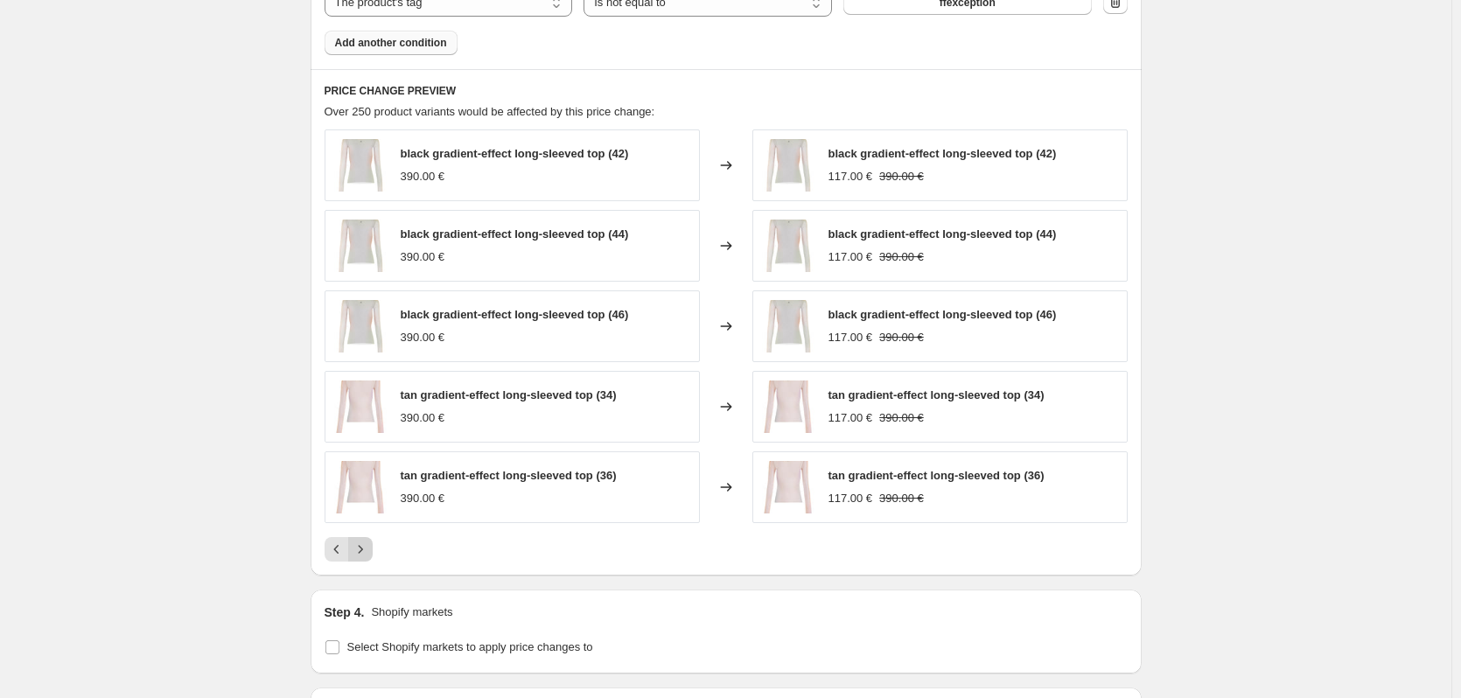
click at [364, 548] on icon "Next" at bounding box center [361, 550] width 18 height 18
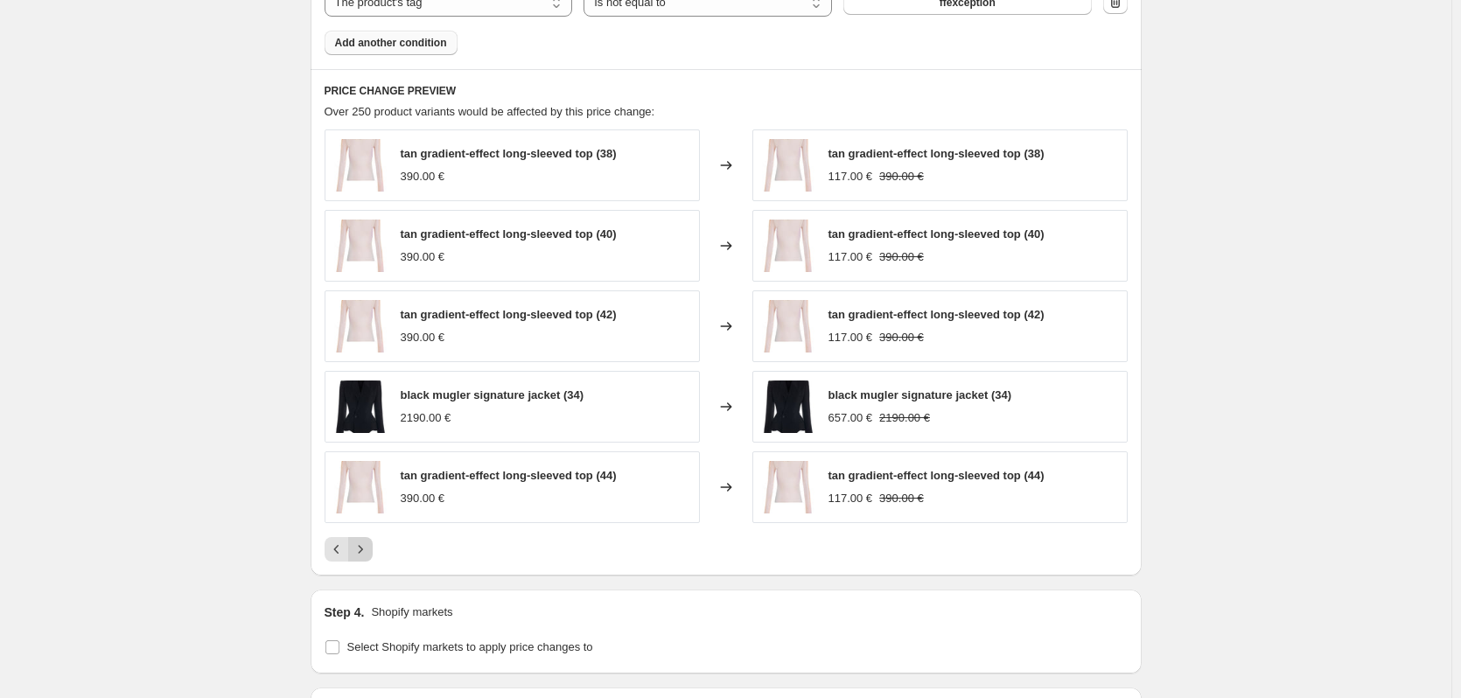
click at [364, 556] on icon "Next" at bounding box center [361, 550] width 18 height 18
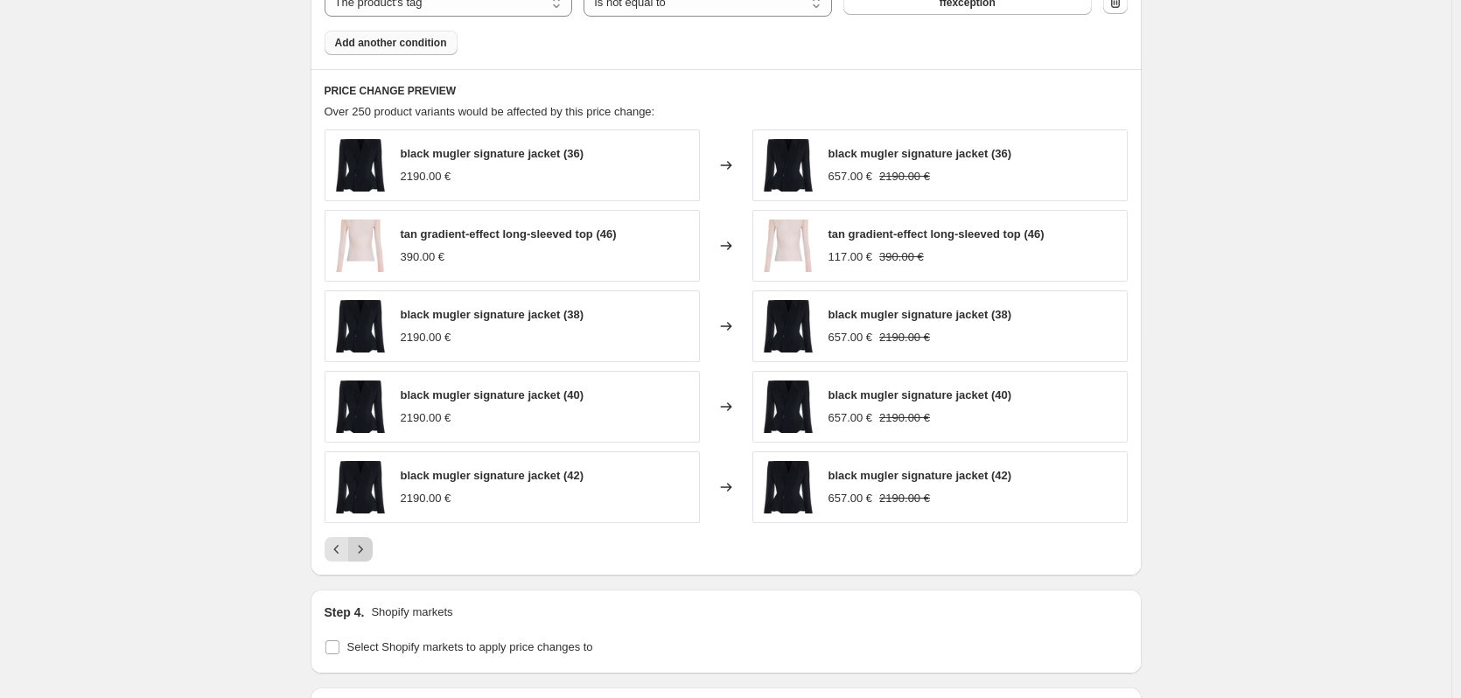
click at [373, 544] on button "Next" at bounding box center [360, 549] width 25 height 25
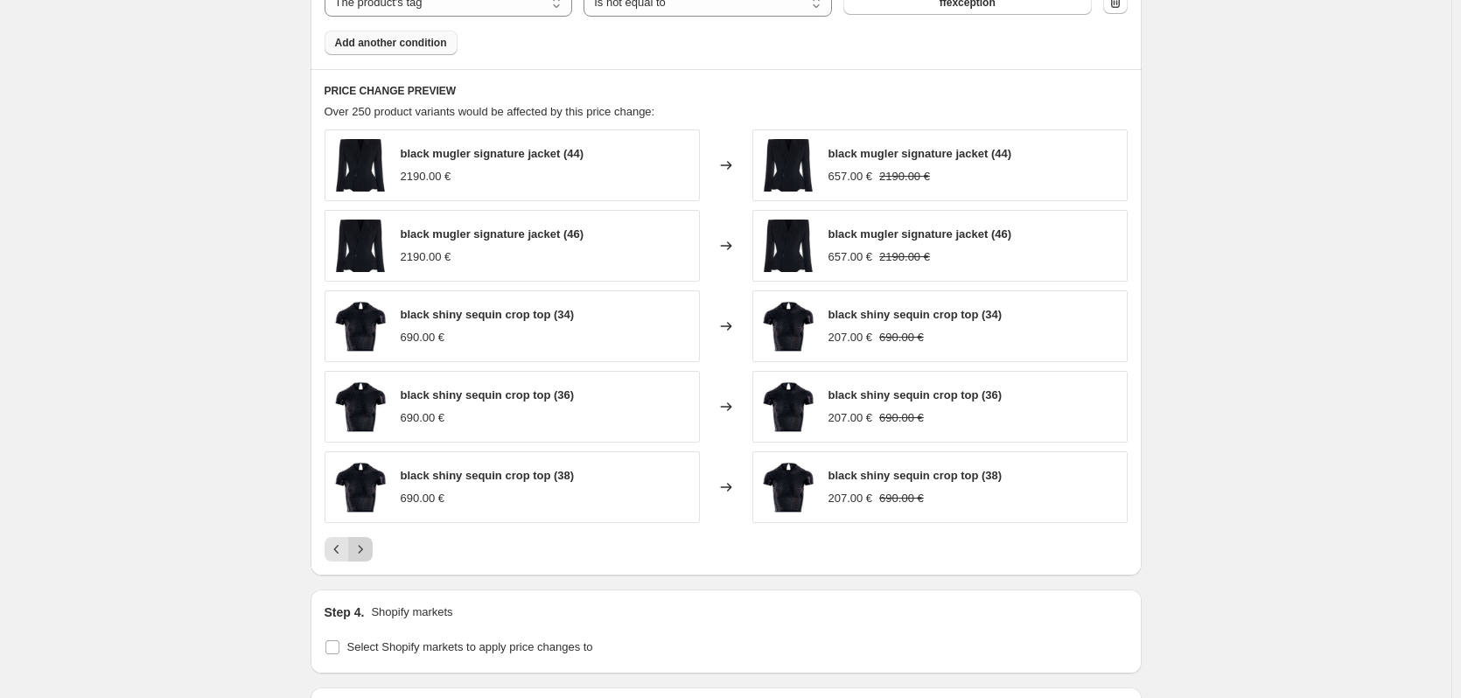
click at [369, 552] on icon "Next" at bounding box center [361, 550] width 18 height 18
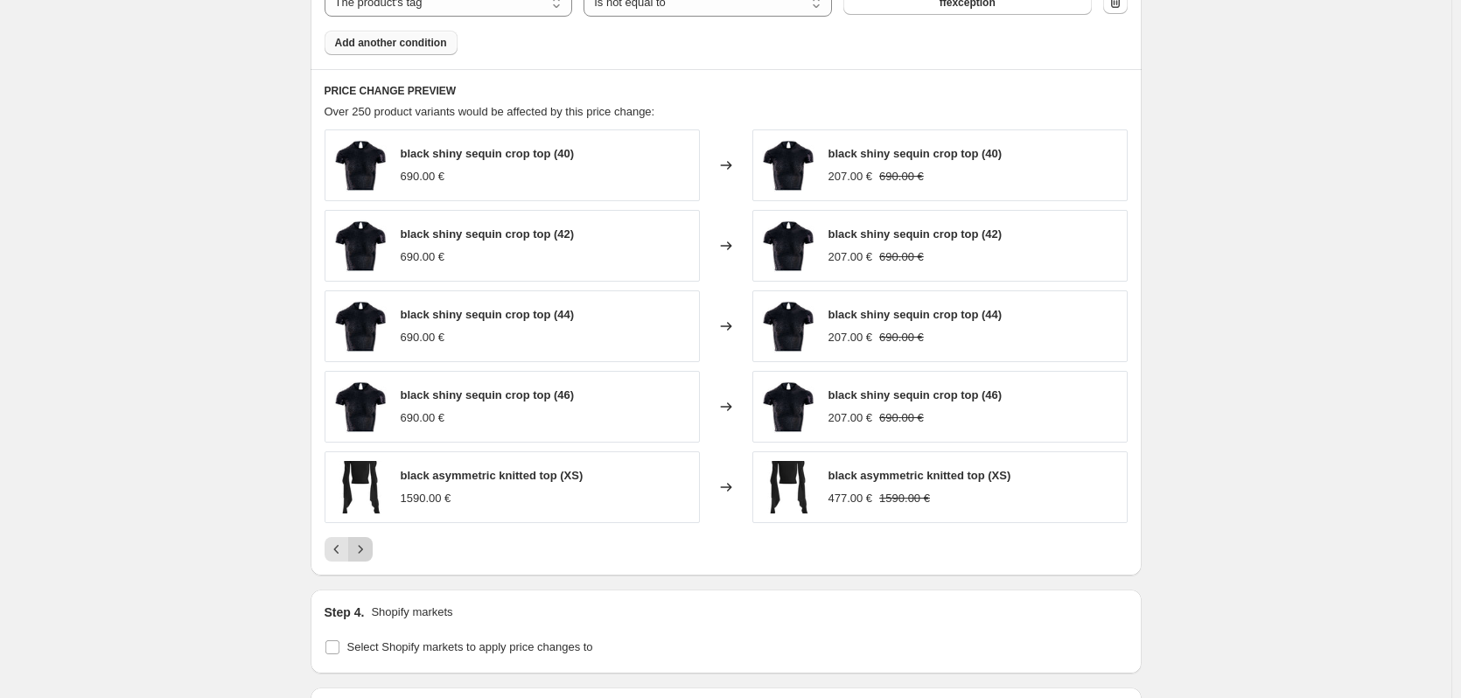
click at [369, 552] on icon "Next" at bounding box center [361, 550] width 18 height 18
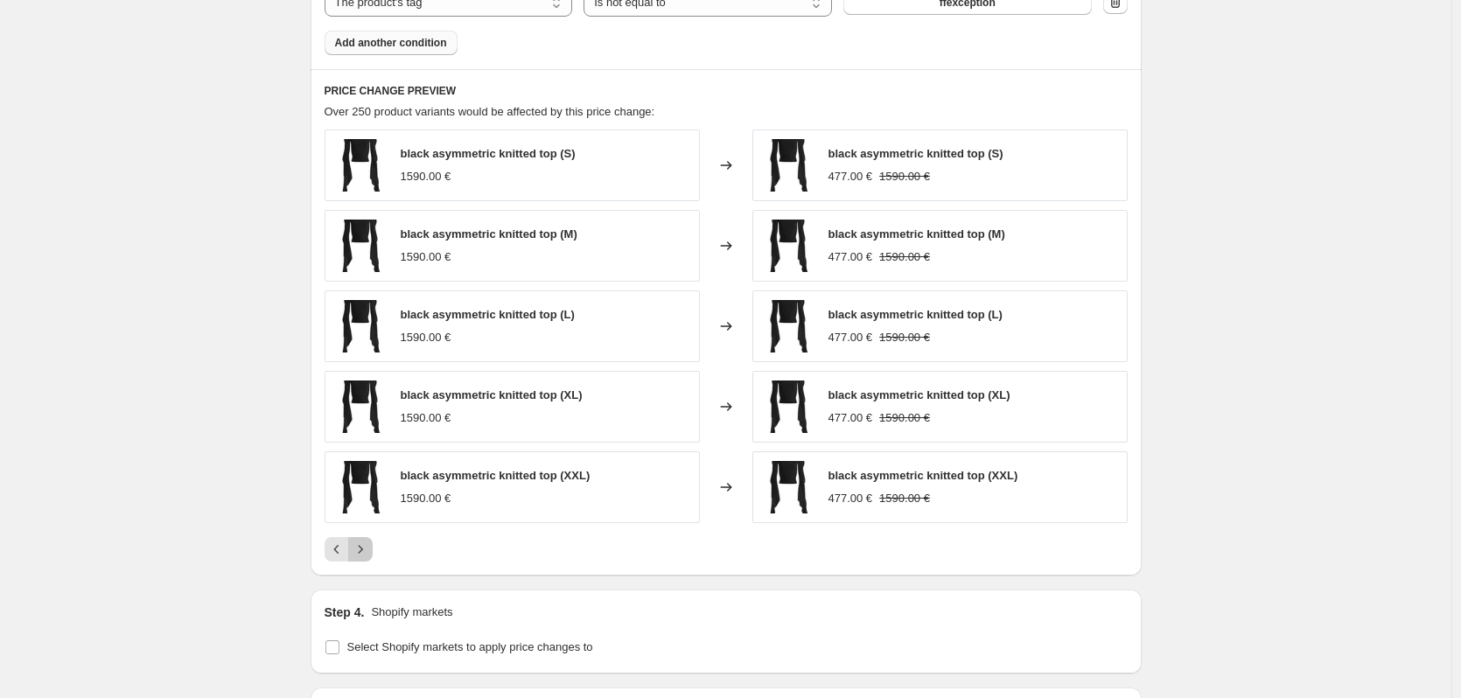
click at [369, 549] on icon "Next" at bounding box center [361, 550] width 18 height 18
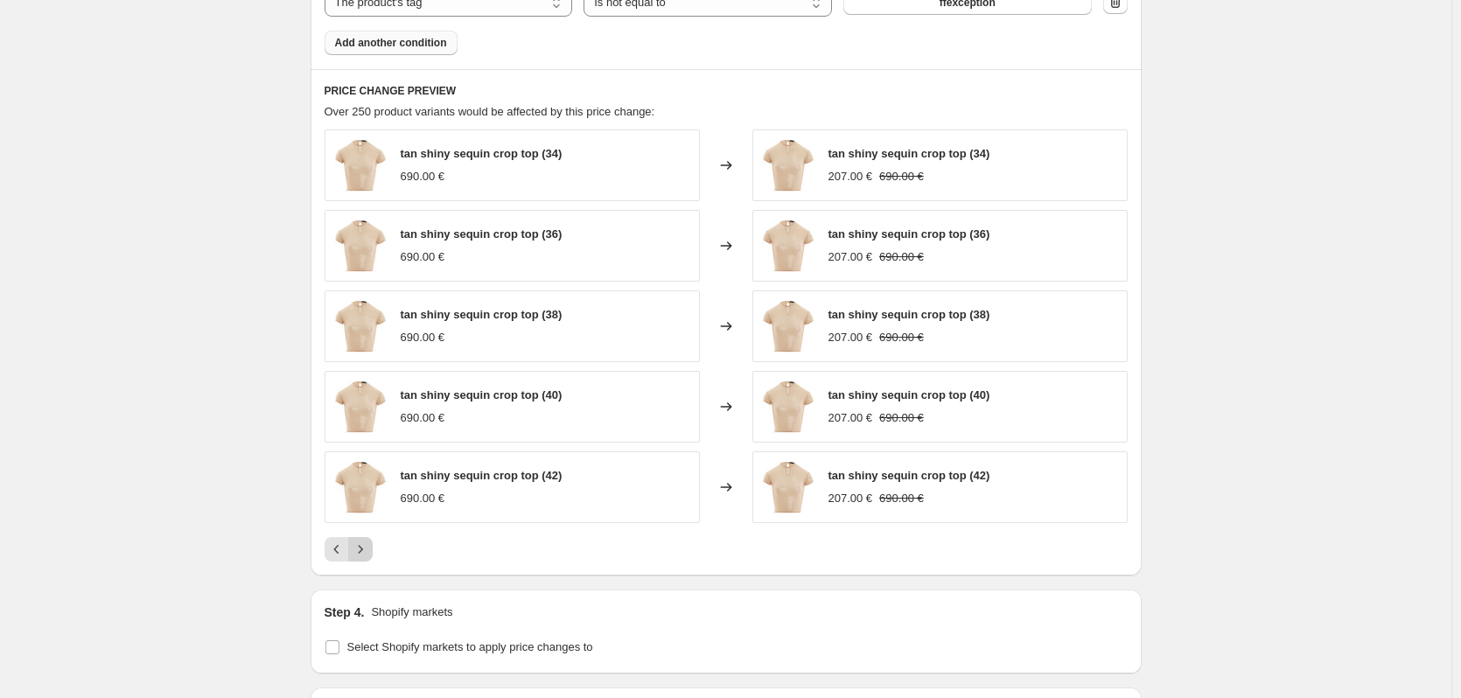
click at [366, 557] on icon "Next" at bounding box center [361, 550] width 18 height 18
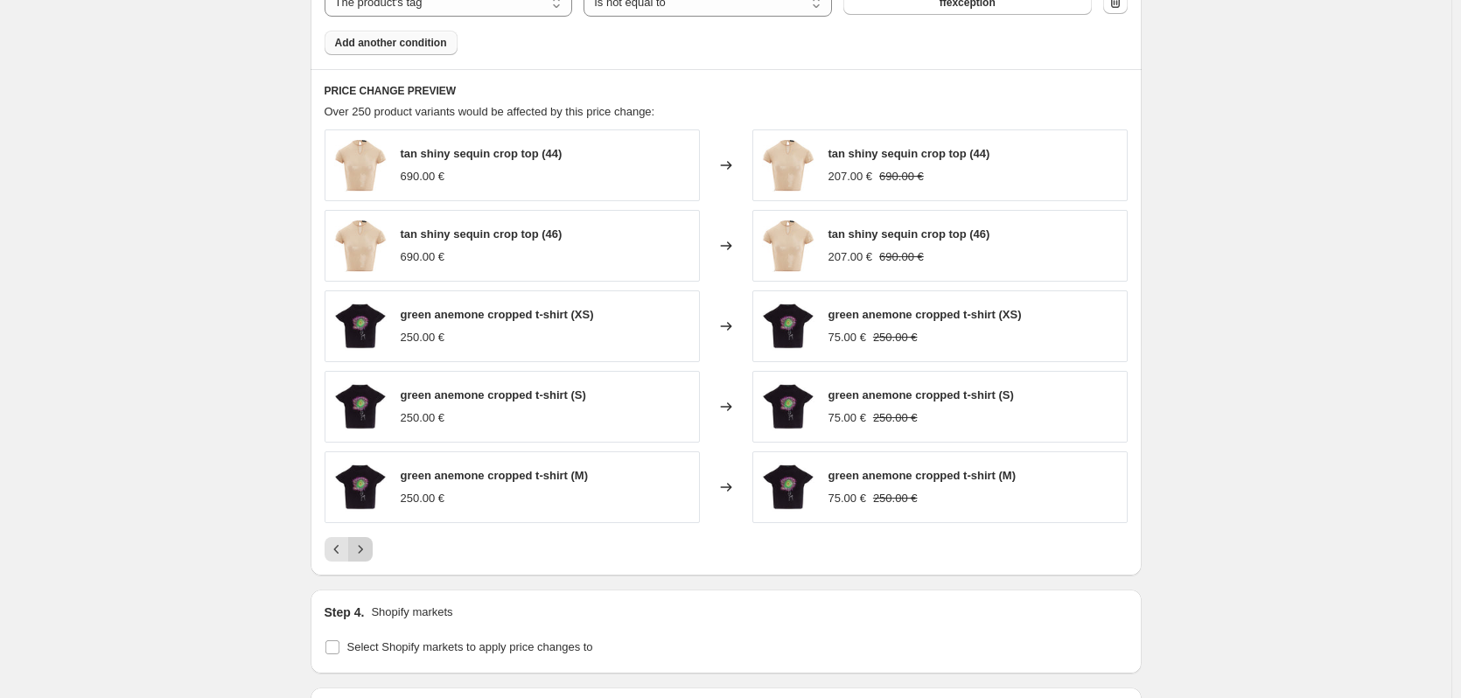
click at [364, 557] on icon "Next" at bounding box center [361, 550] width 18 height 18
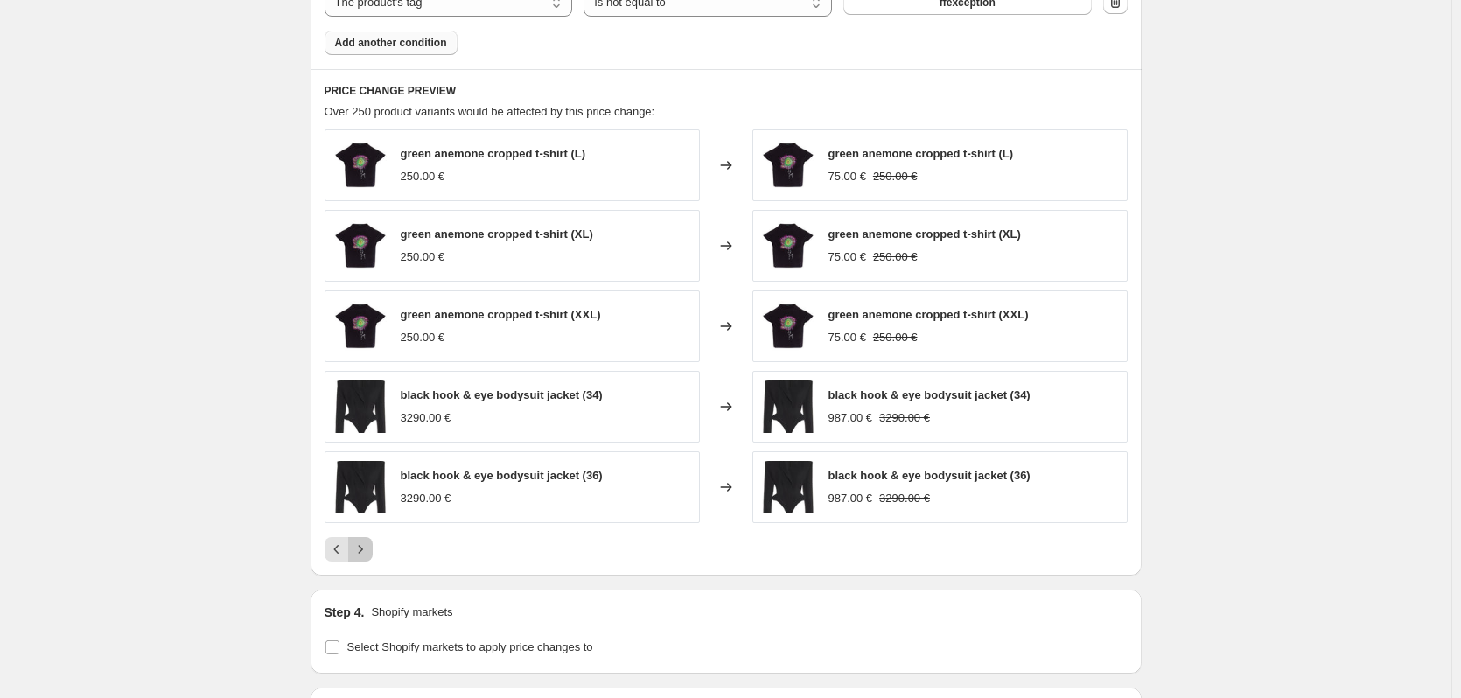
click at [364, 551] on icon "Next" at bounding box center [361, 550] width 18 height 18
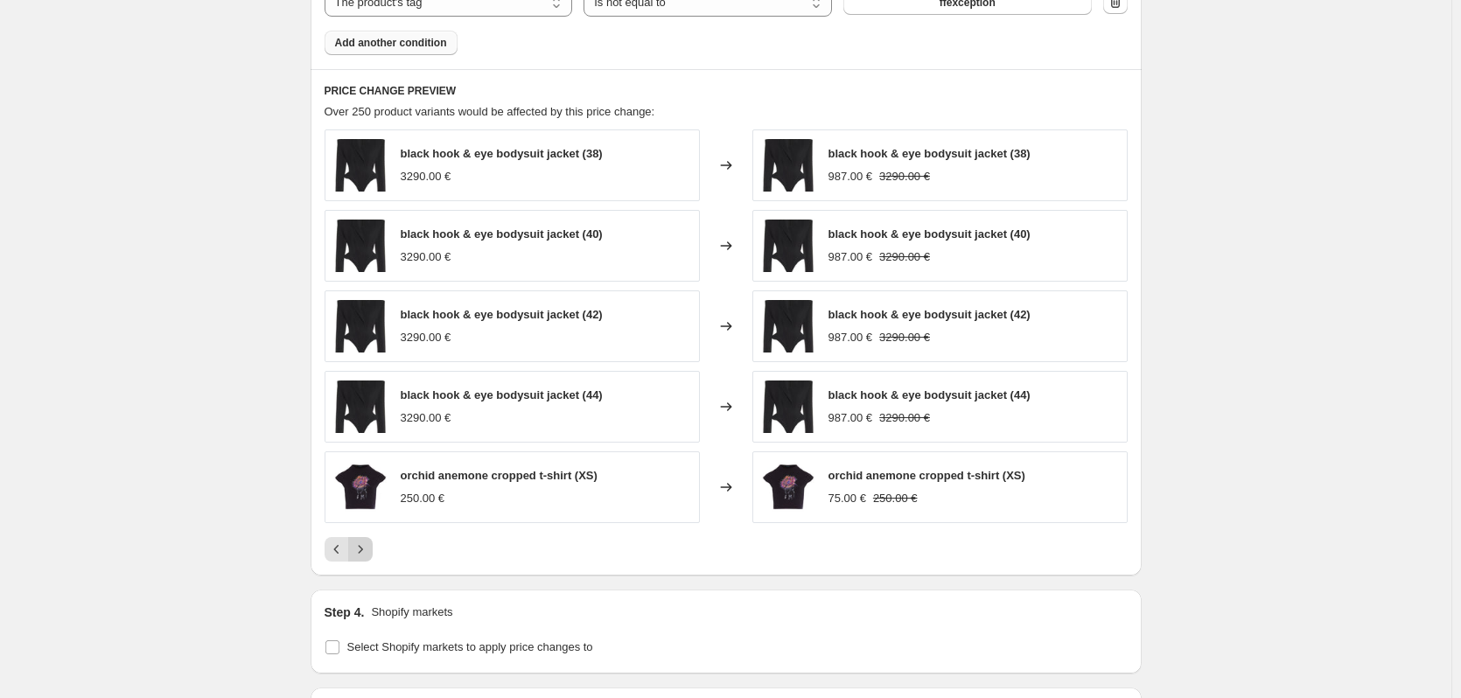
click at [364, 551] on icon "Next" at bounding box center [361, 550] width 18 height 18
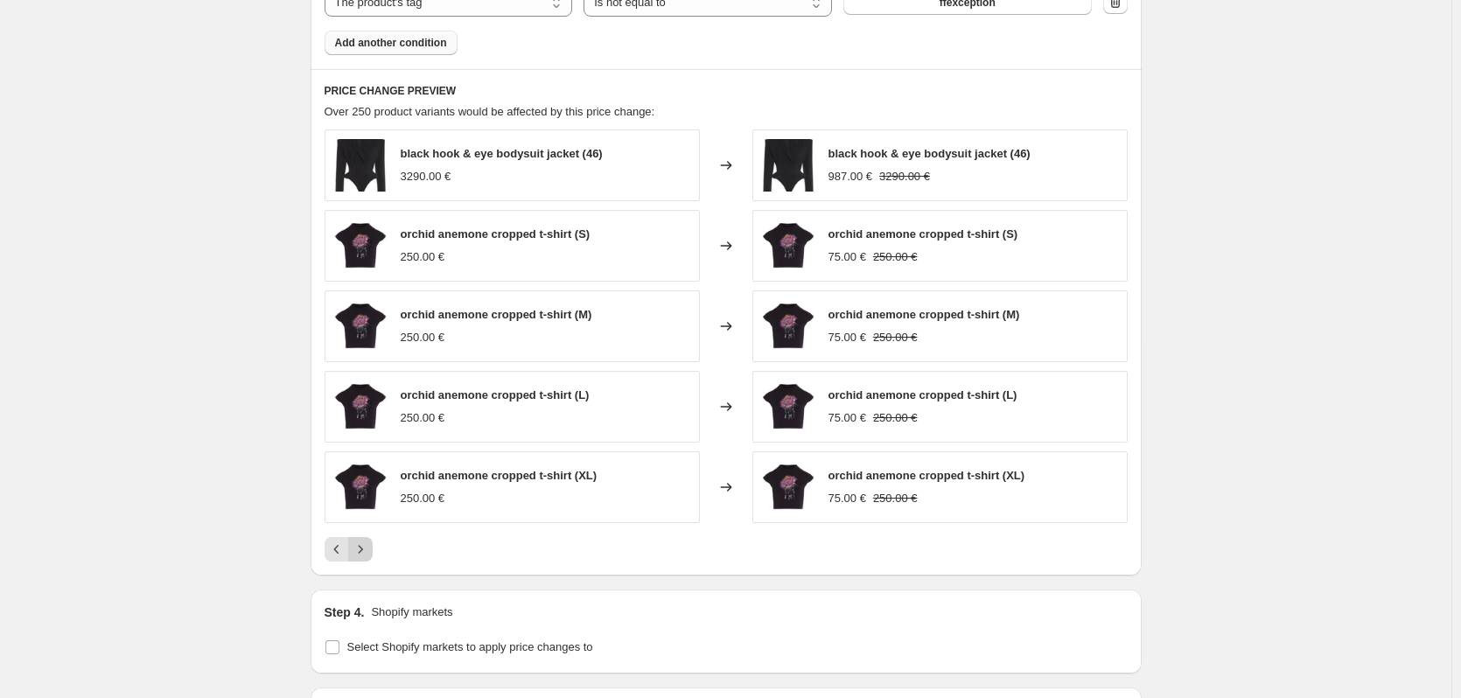
click at [364, 551] on icon "Next" at bounding box center [361, 550] width 18 height 18
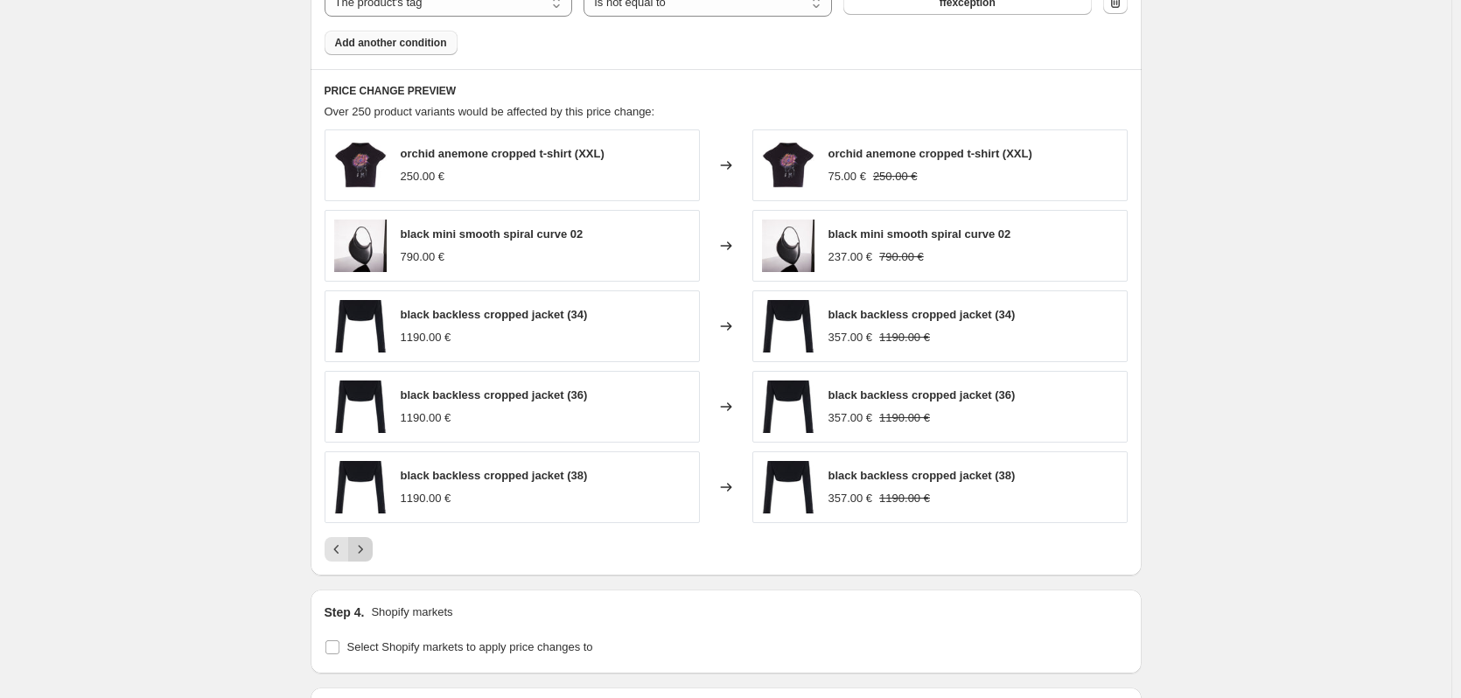
click at [364, 550] on icon "Next" at bounding box center [361, 550] width 18 height 18
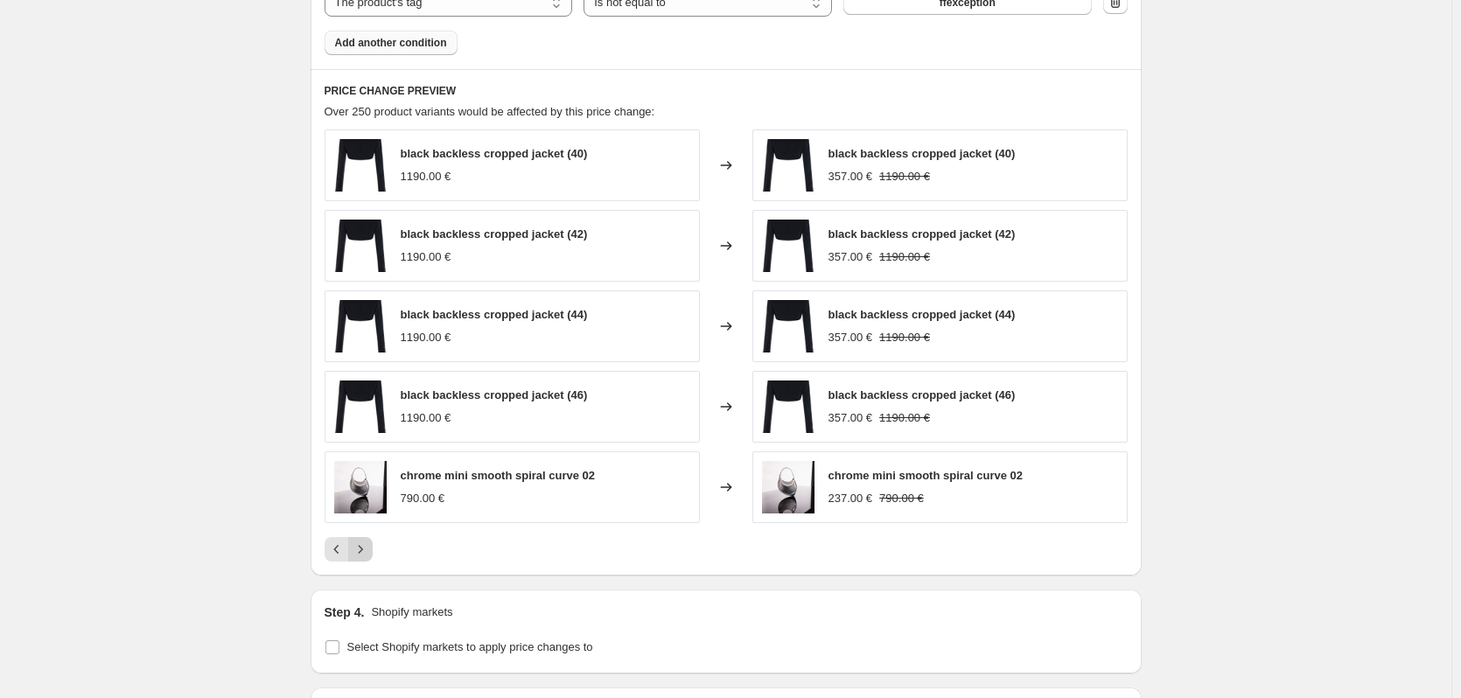
click at [363, 550] on icon "Next" at bounding box center [361, 550] width 18 height 18
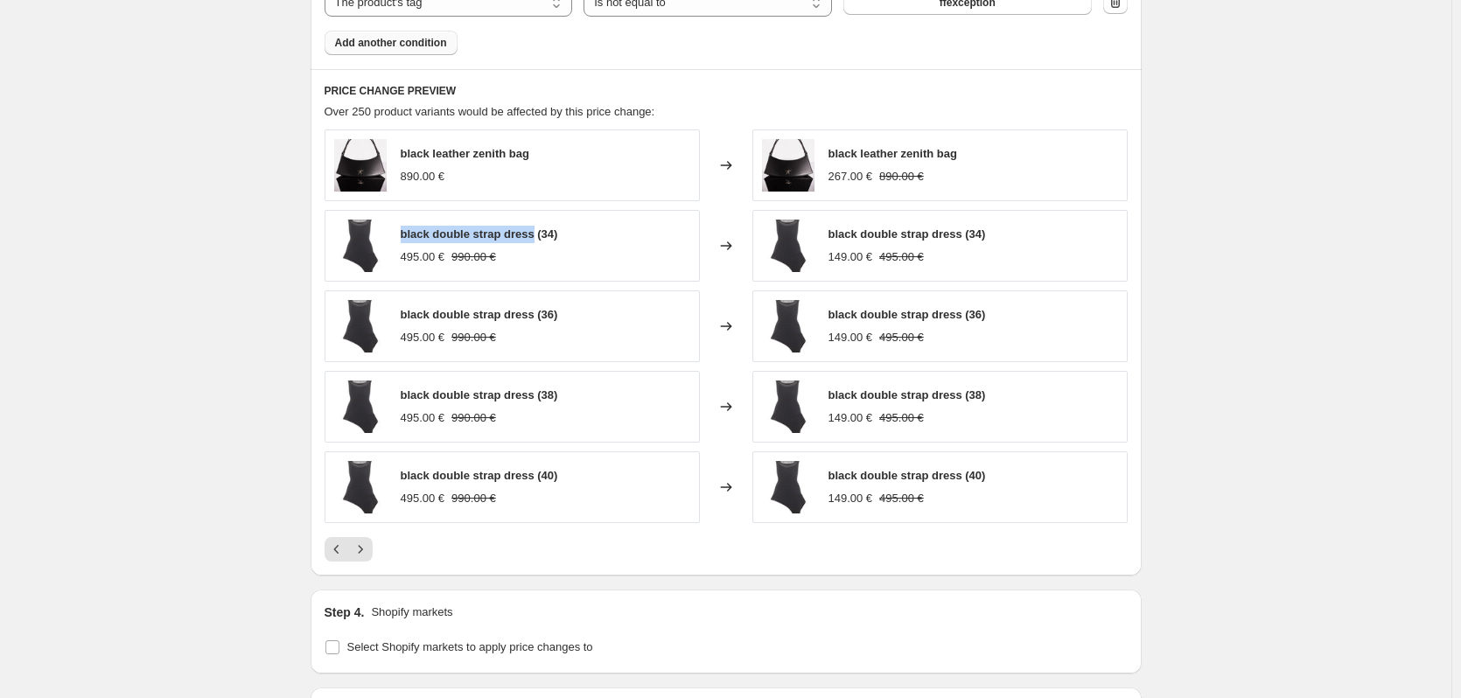
drag, startPoint x: 535, startPoint y: 233, endPoint x: 404, endPoint y: 240, distance: 130.6
click at [404, 240] on span "black double strap dress (34)" at bounding box center [480, 234] width 158 height 13
copy span "black double strap dress"
drag, startPoint x: 368, startPoint y: 556, endPoint x: 376, endPoint y: 524, distance: 32.5
click at [368, 556] on icon "Next" at bounding box center [361, 550] width 18 height 18
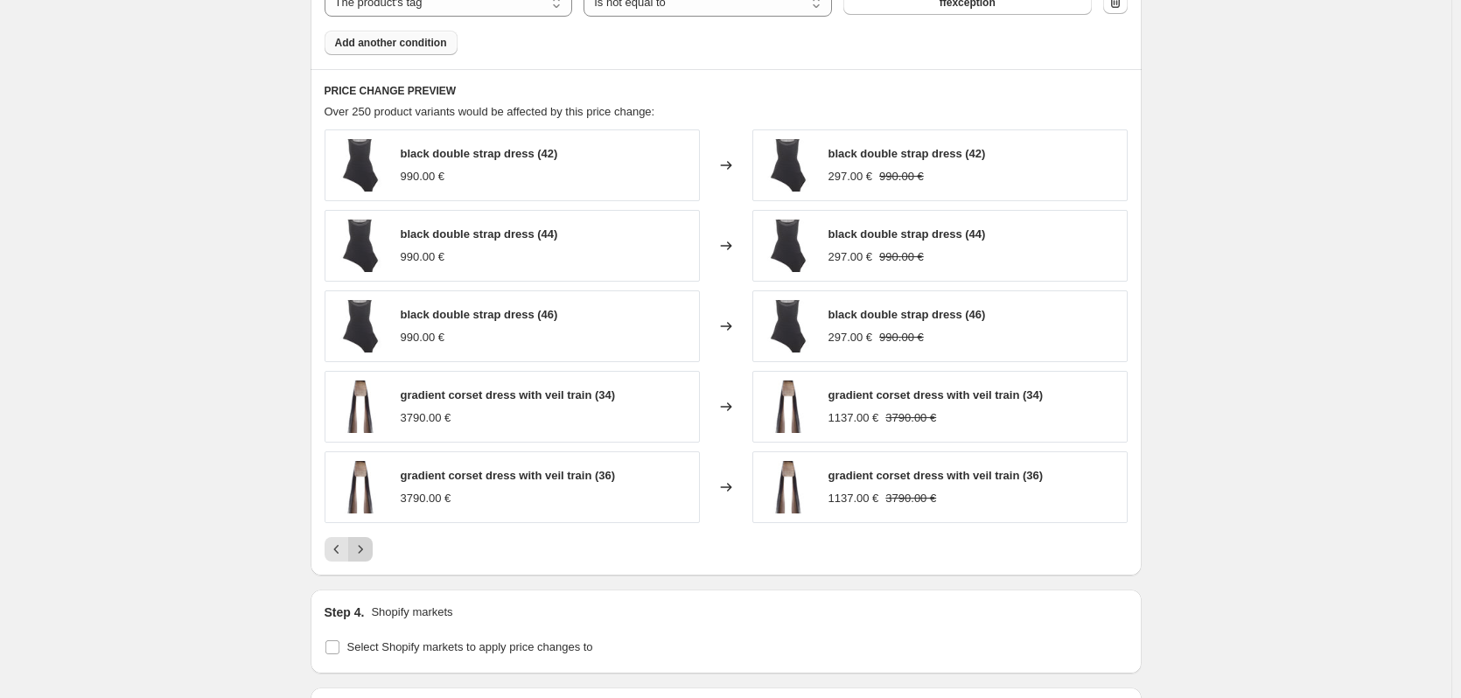
click at [362, 550] on icon "Next" at bounding box center [360, 549] width 4 height 8
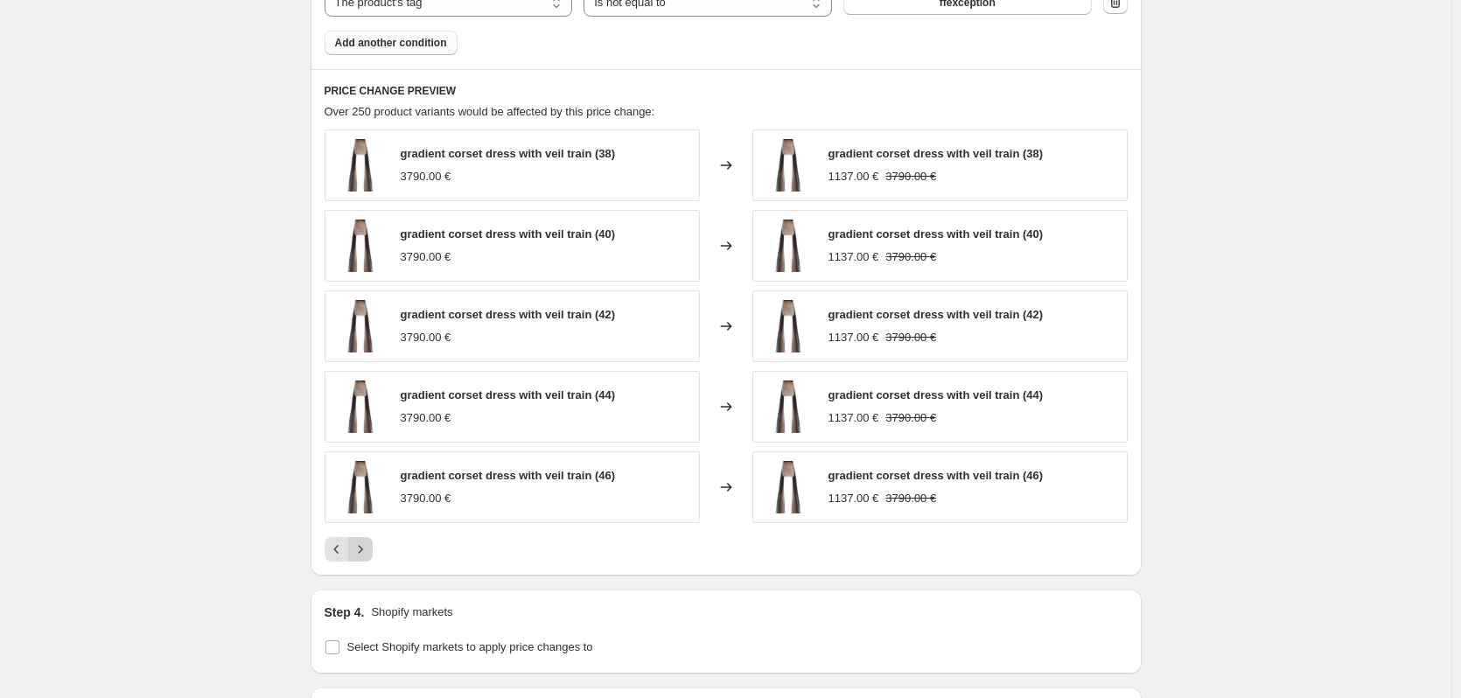
click at [369, 547] on icon "Next" at bounding box center [361, 550] width 18 height 18
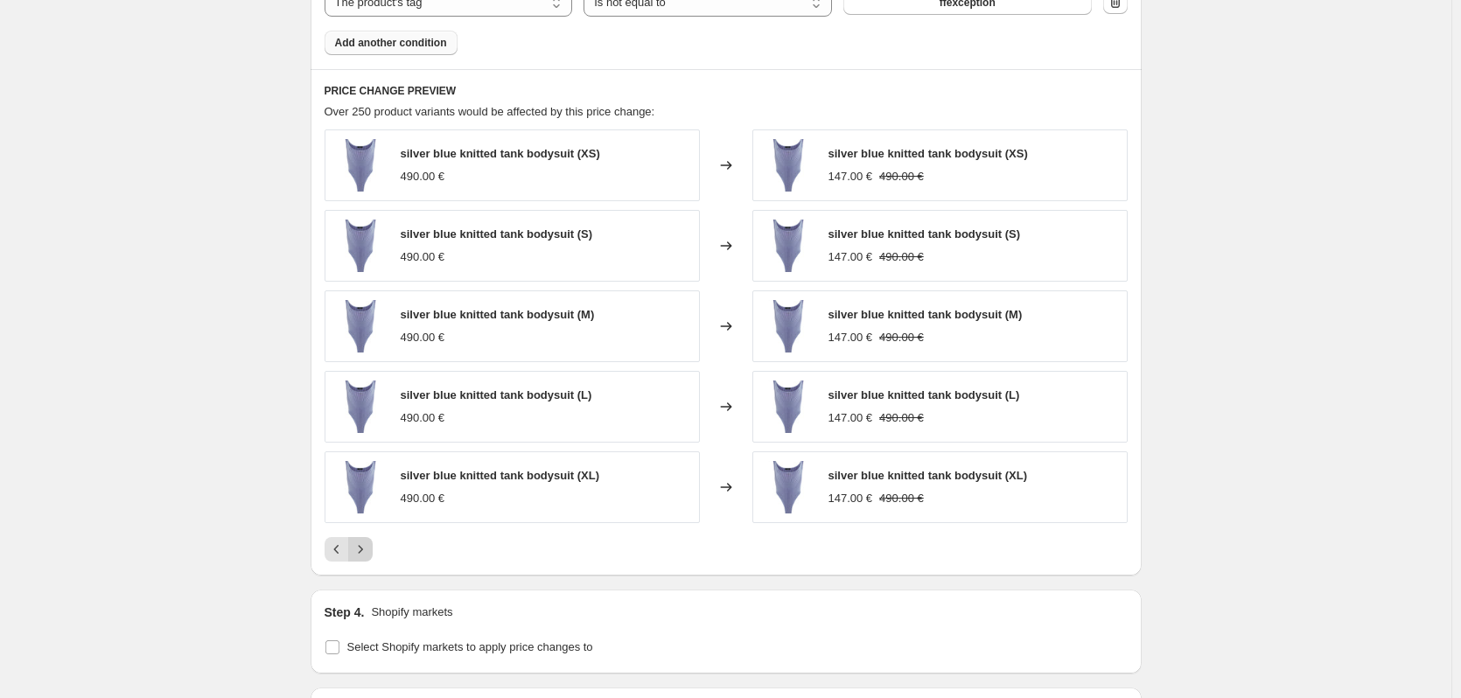
click at [373, 554] on button "Next" at bounding box center [360, 549] width 25 height 25
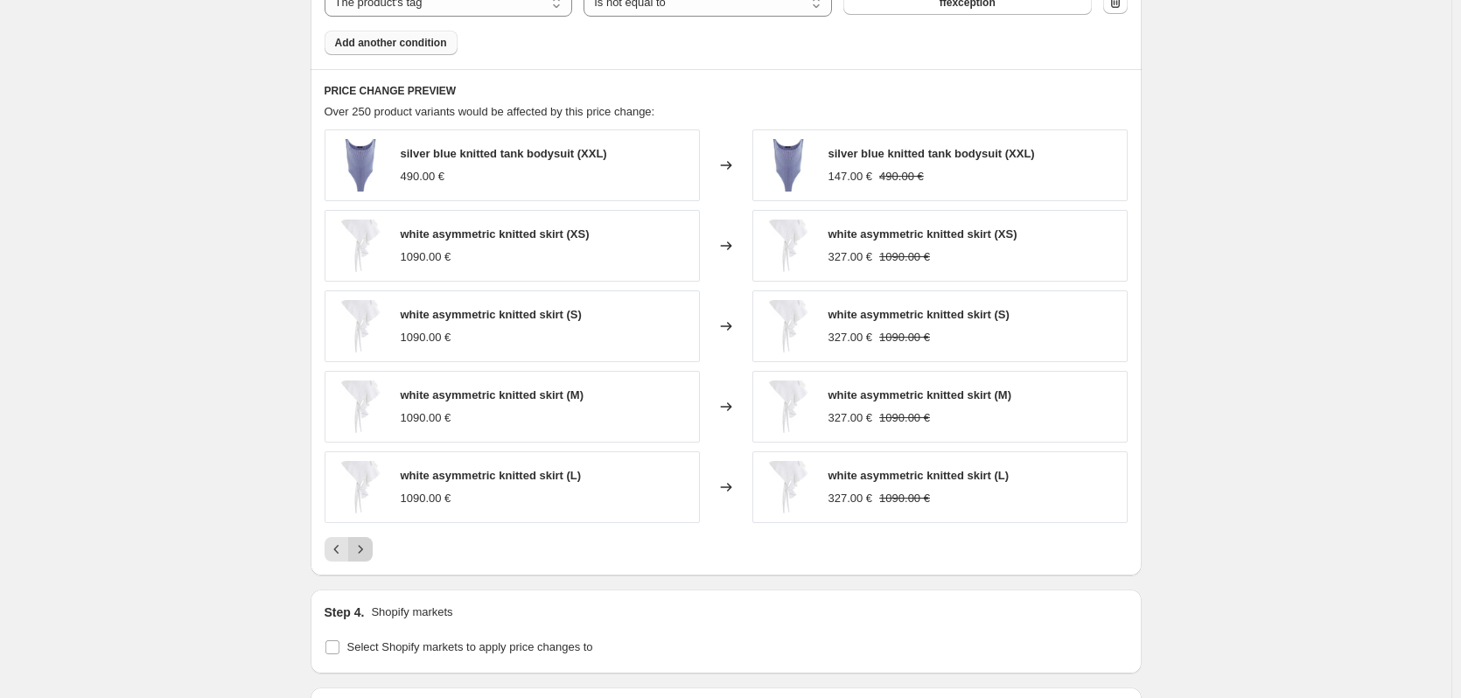
click at [373, 554] on button "Next" at bounding box center [360, 549] width 25 height 25
click at [369, 547] on icon "Next" at bounding box center [361, 550] width 18 height 18
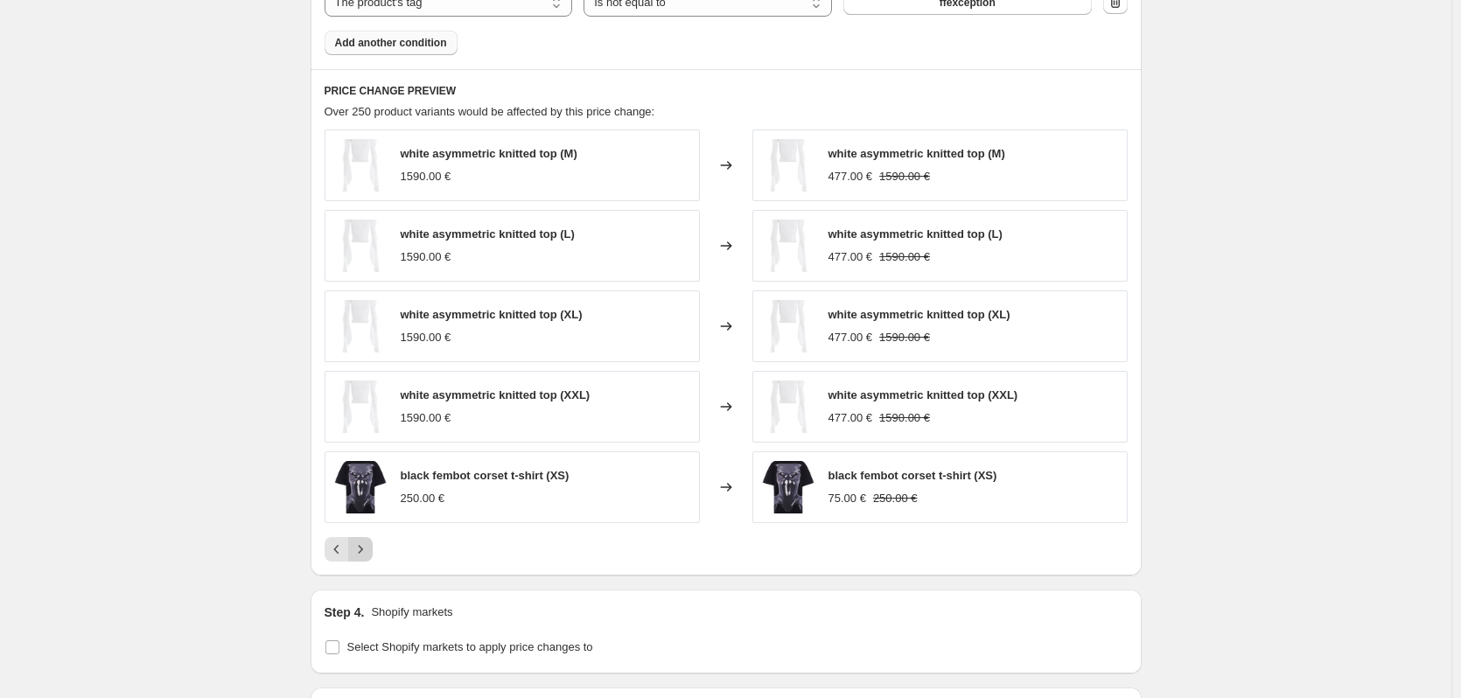
click at [360, 556] on icon "Next" at bounding box center [361, 550] width 18 height 18
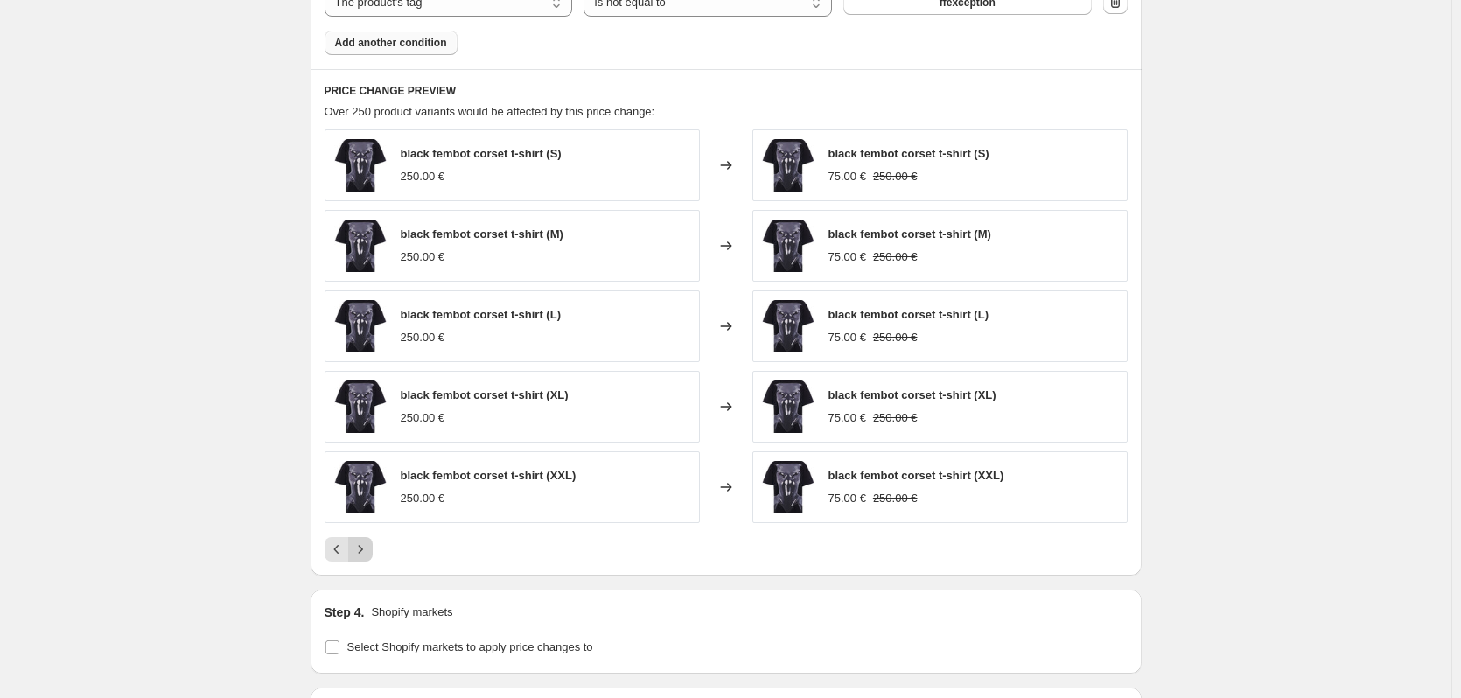
click at [369, 547] on icon "Next" at bounding box center [361, 550] width 18 height 18
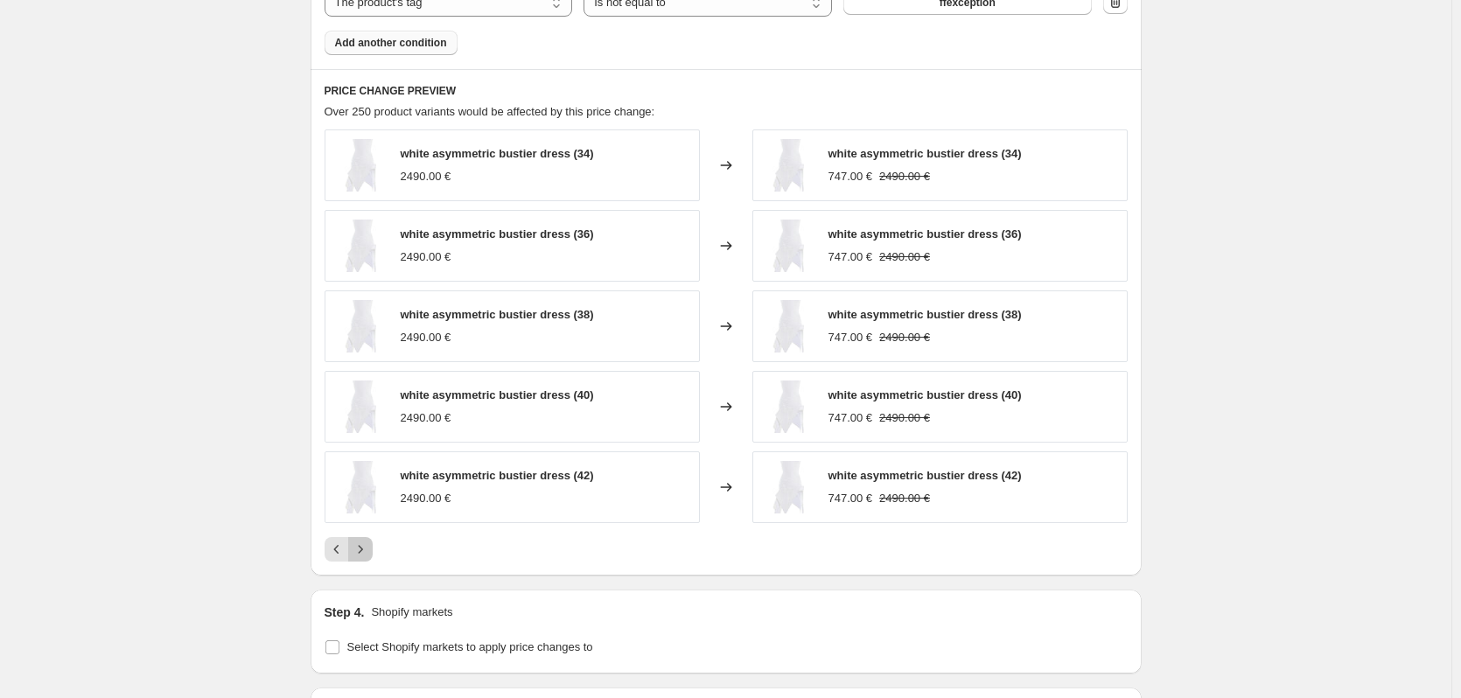
click at [369, 547] on icon "Next" at bounding box center [361, 550] width 18 height 18
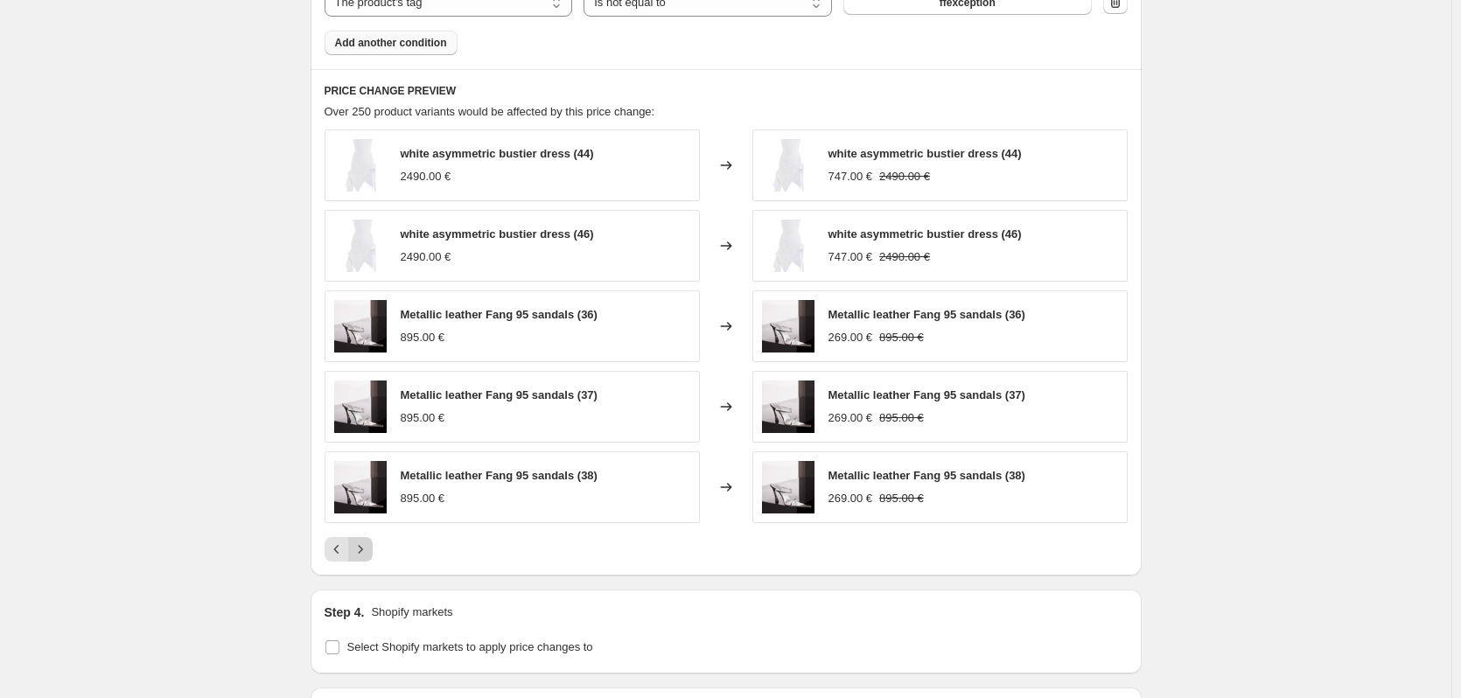
click at [369, 548] on icon "Next" at bounding box center [361, 550] width 18 height 18
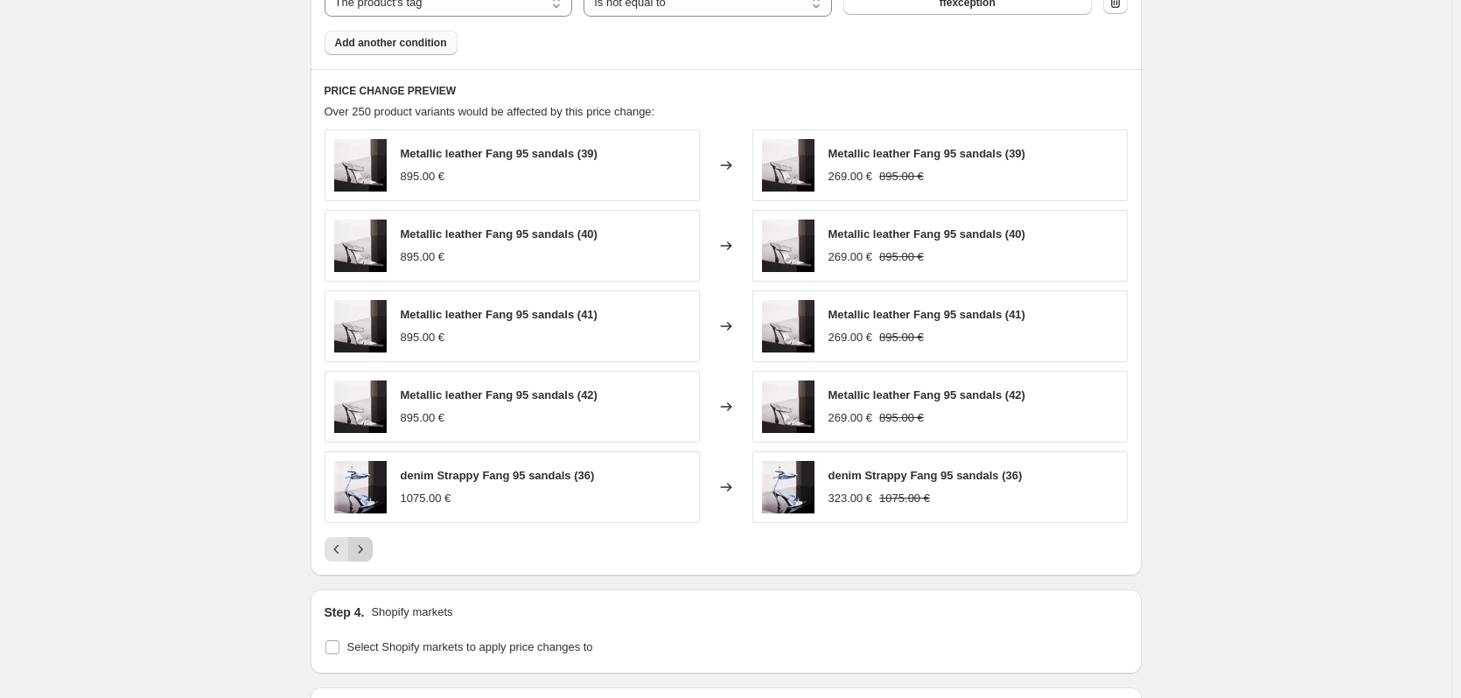
click at [369, 548] on icon "Next" at bounding box center [361, 550] width 18 height 18
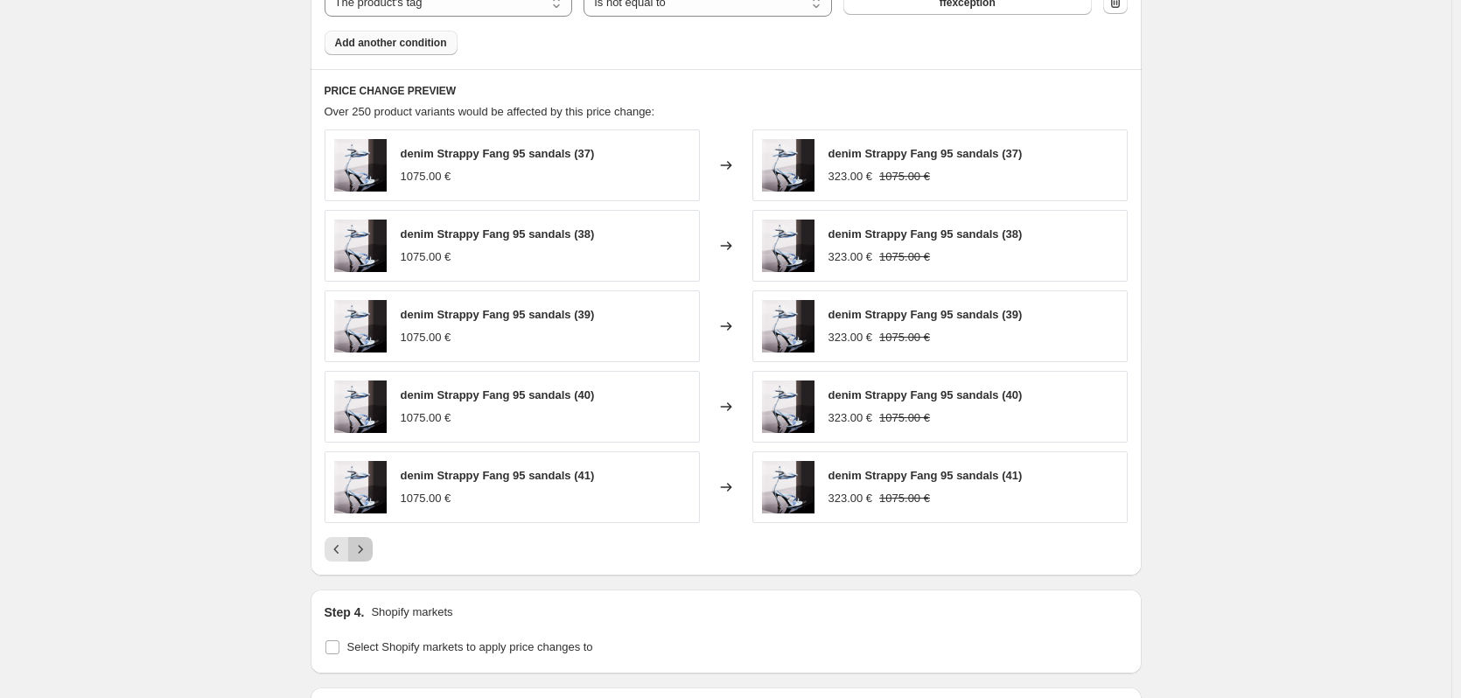
click at [369, 548] on icon "Next" at bounding box center [361, 550] width 18 height 18
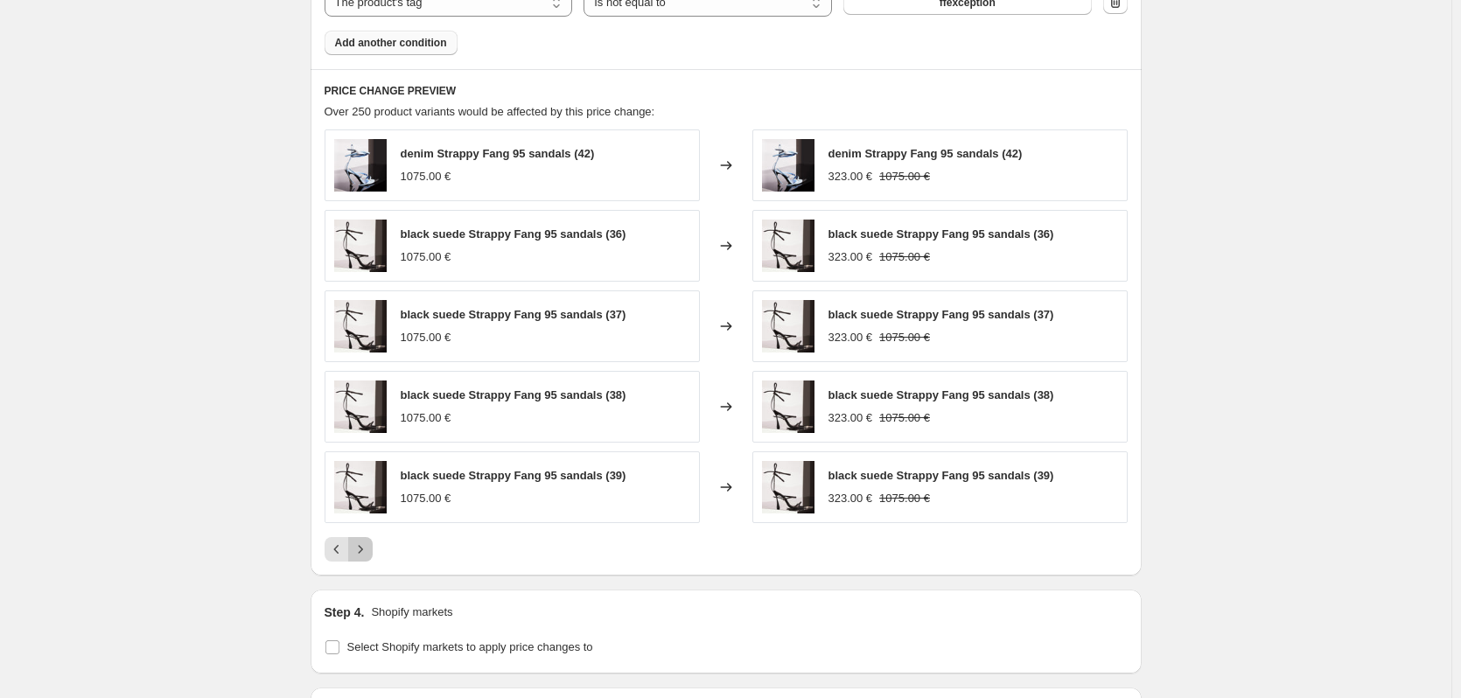
click at [369, 548] on icon "Next" at bounding box center [361, 550] width 18 height 18
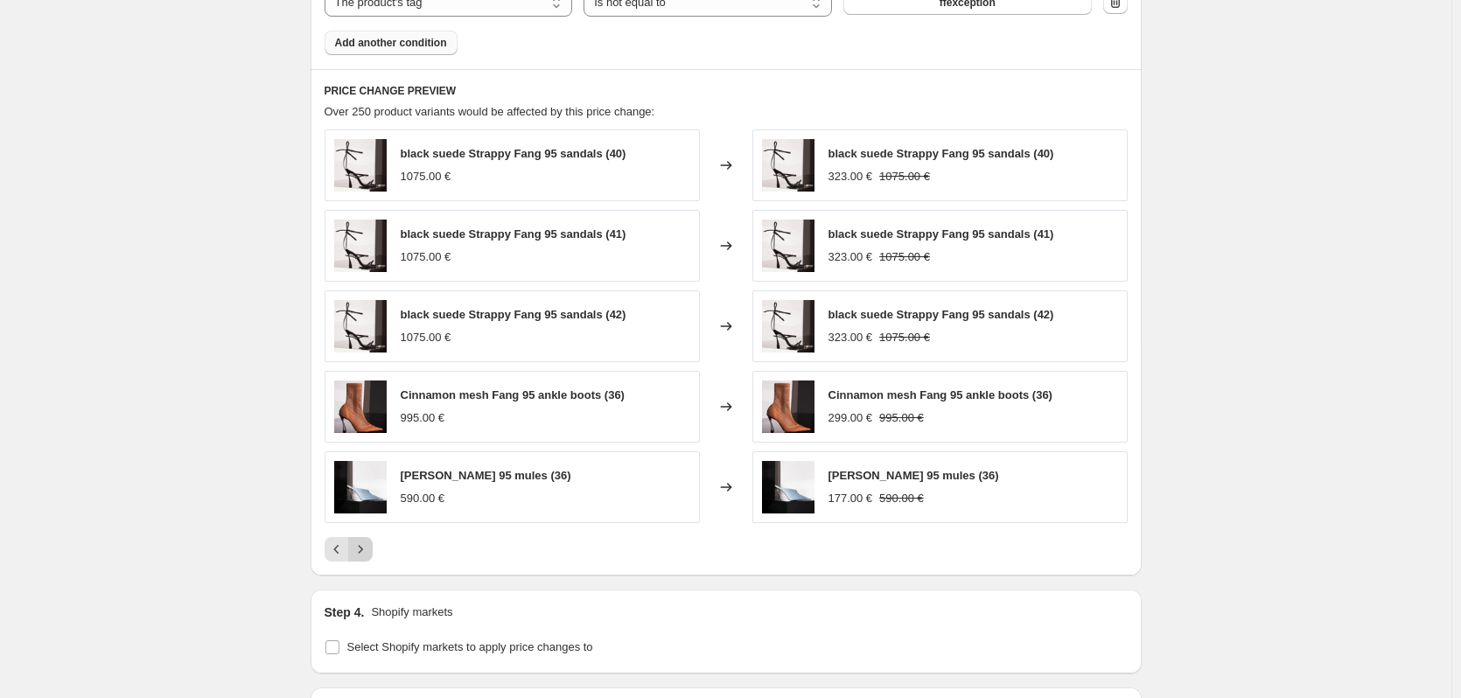
click at [369, 548] on icon "Next" at bounding box center [361, 550] width 18 height 18
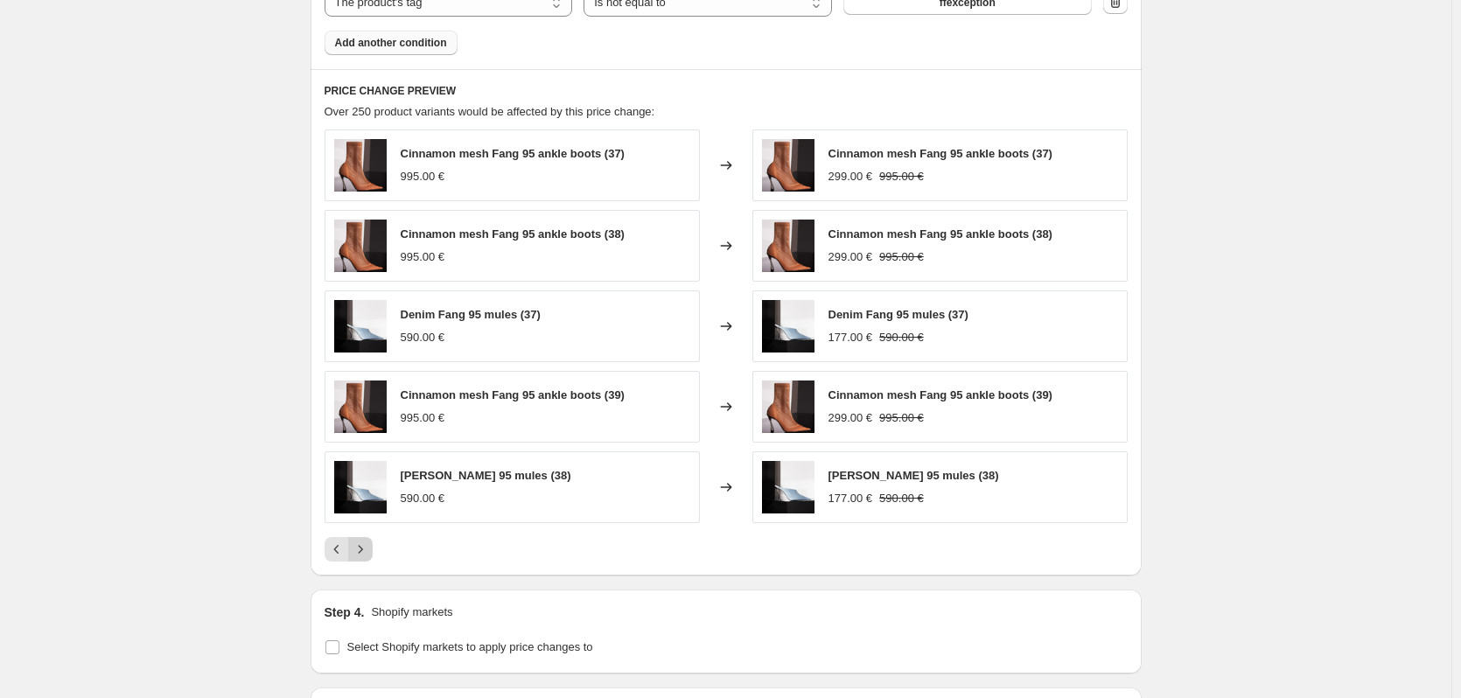
click at [369, 548] on icon "Next" at bounding box center [361, 550] width 18 height 18
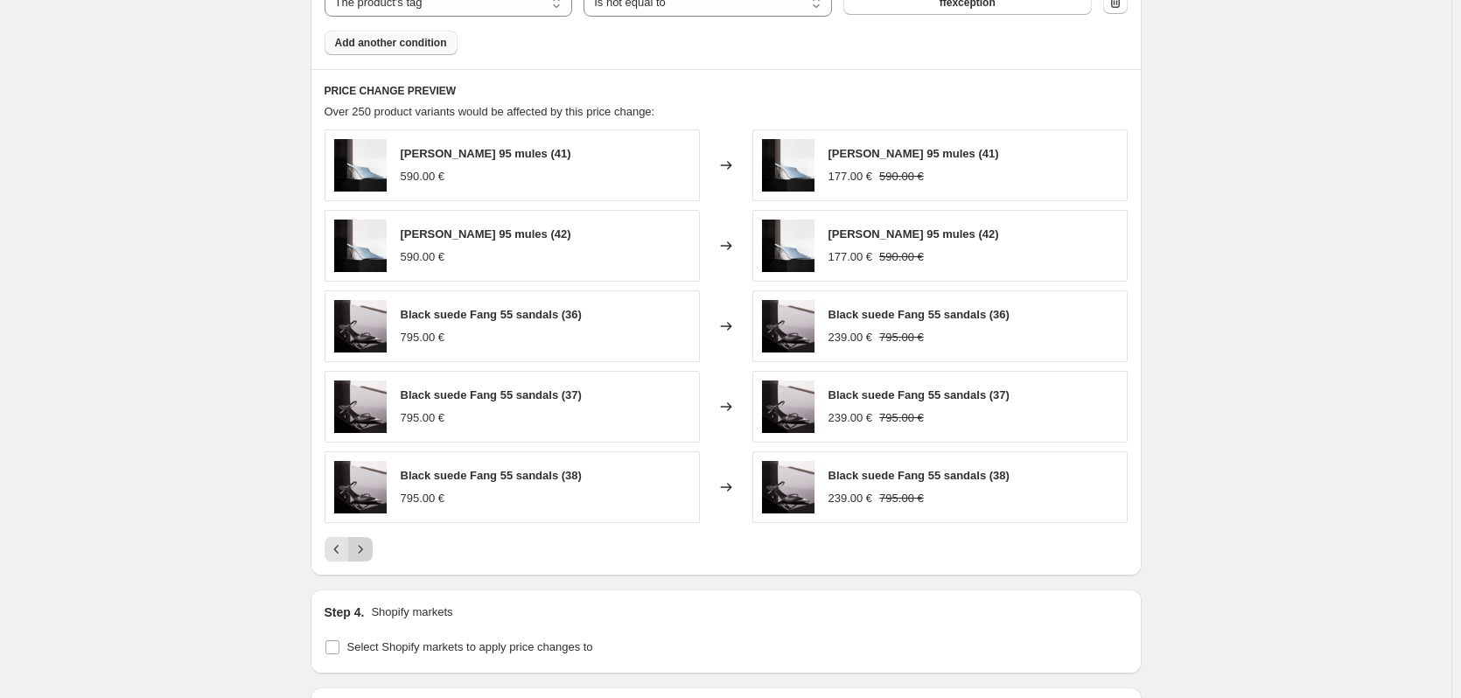
click at [369, 548] on icon "Next" at bounding box center [361, 550] width 18 height 18
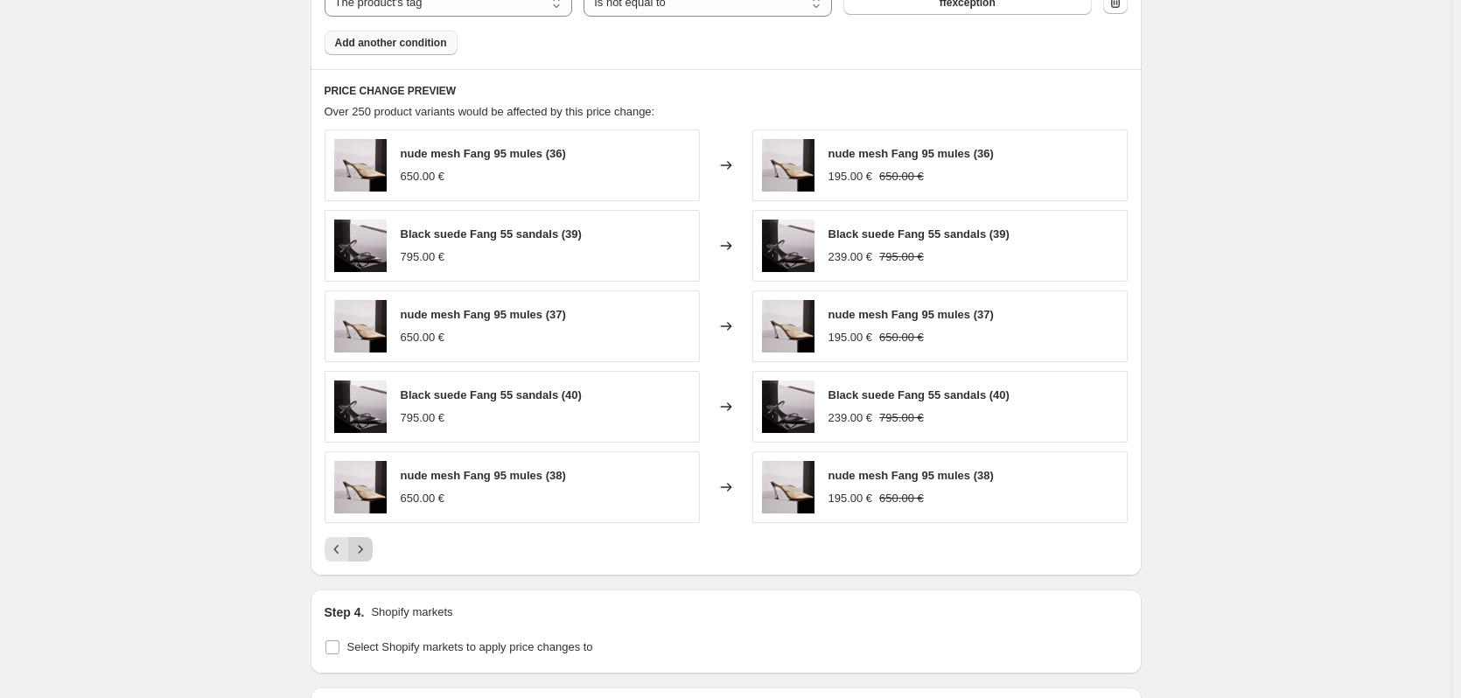
click at [364, 556] on icon "Next" at bounding box center [361, 550] width 18 height 18
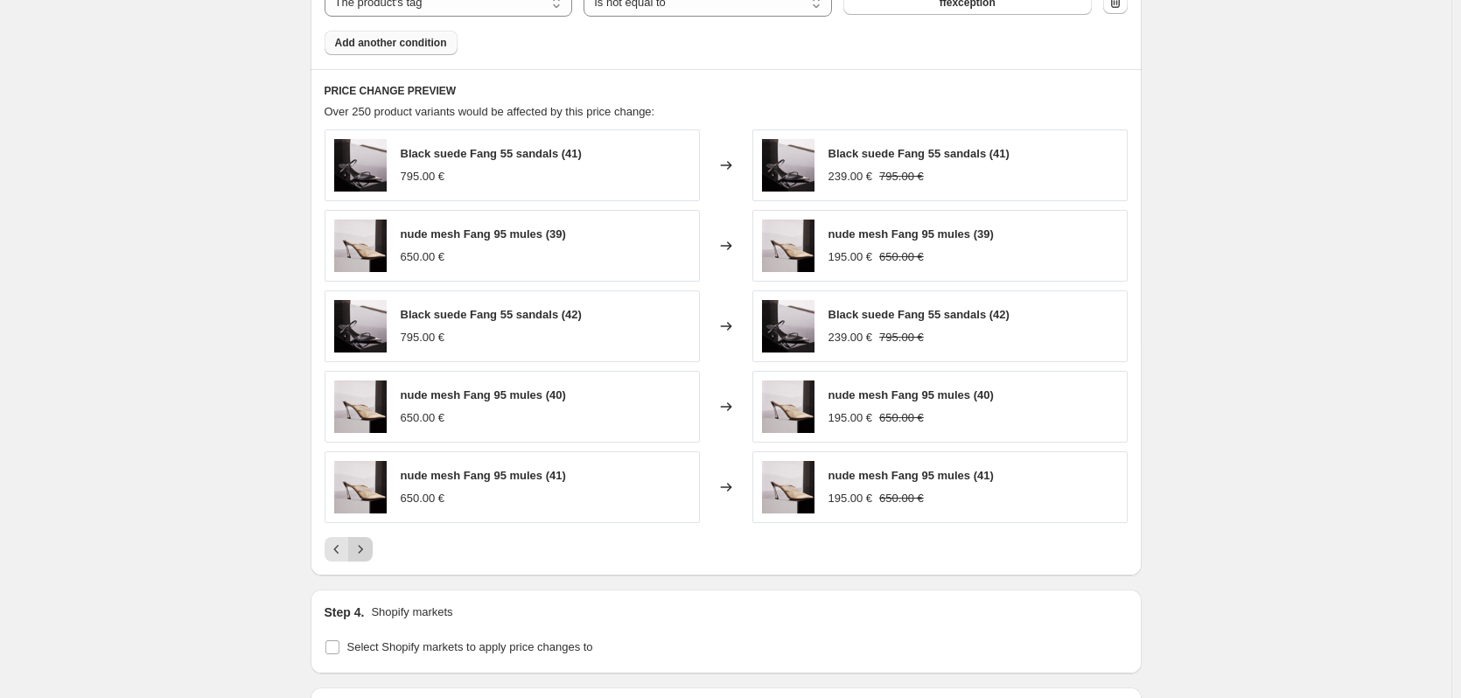
click at [367, 557] on icon "Next" at bounding box center [361, 550] width 18 height 18
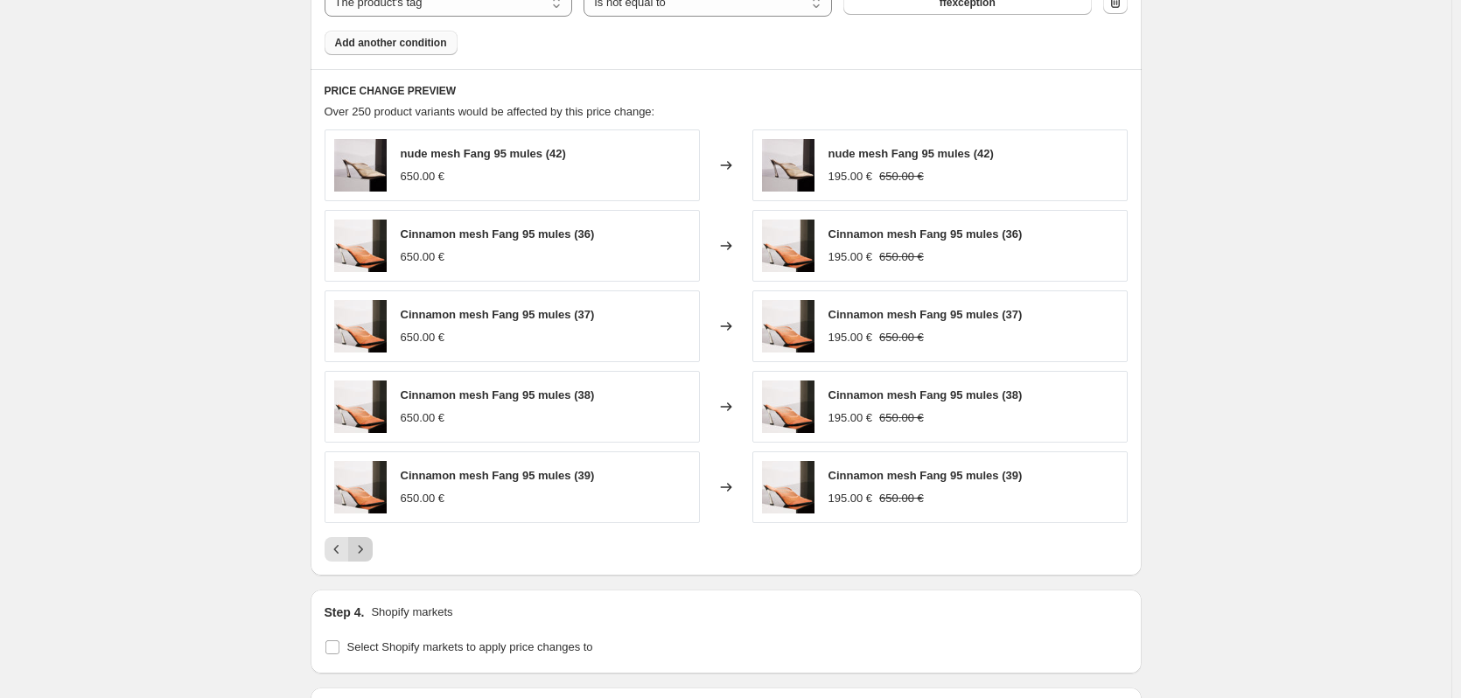
click at [367, 557] on icon "Next" at bounding box center [361, 550] width 18 height 18
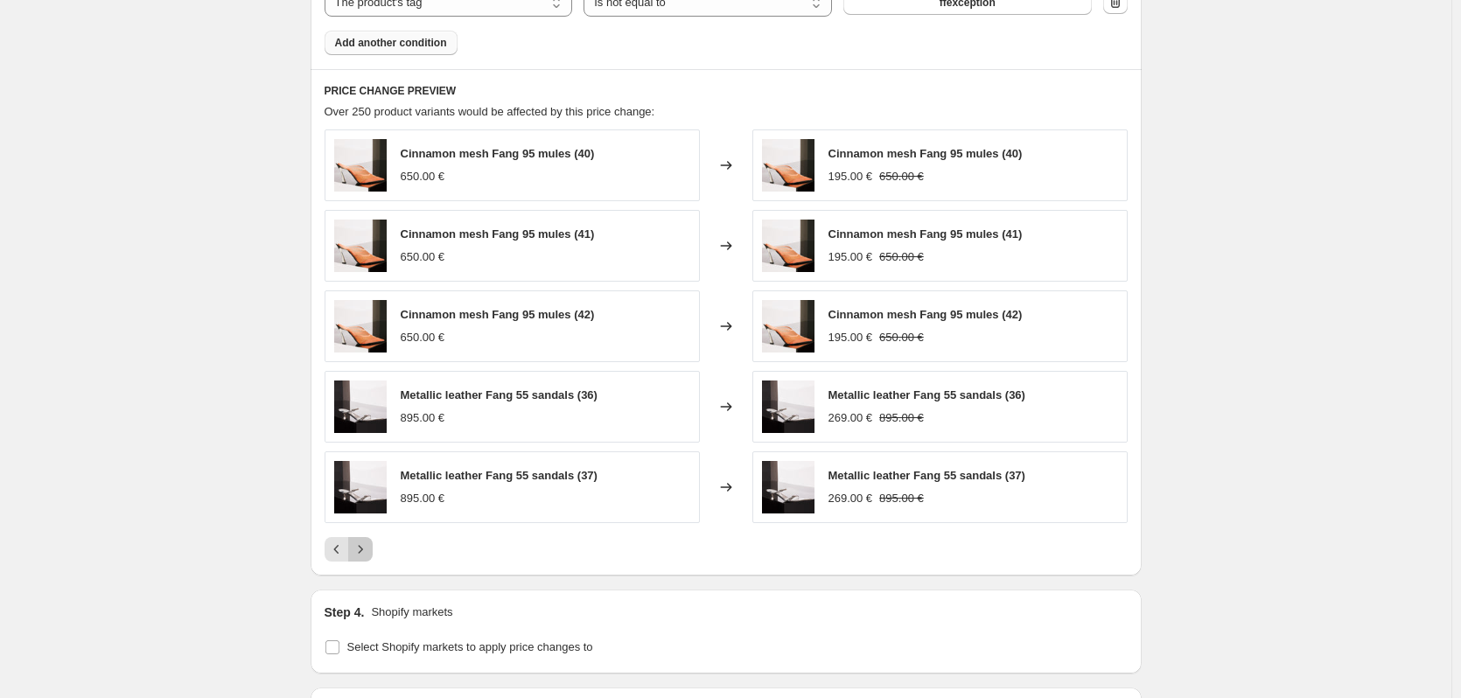
click at [367, 557] on icon "Next" at bounding box center [361, 550] width 18 height 18
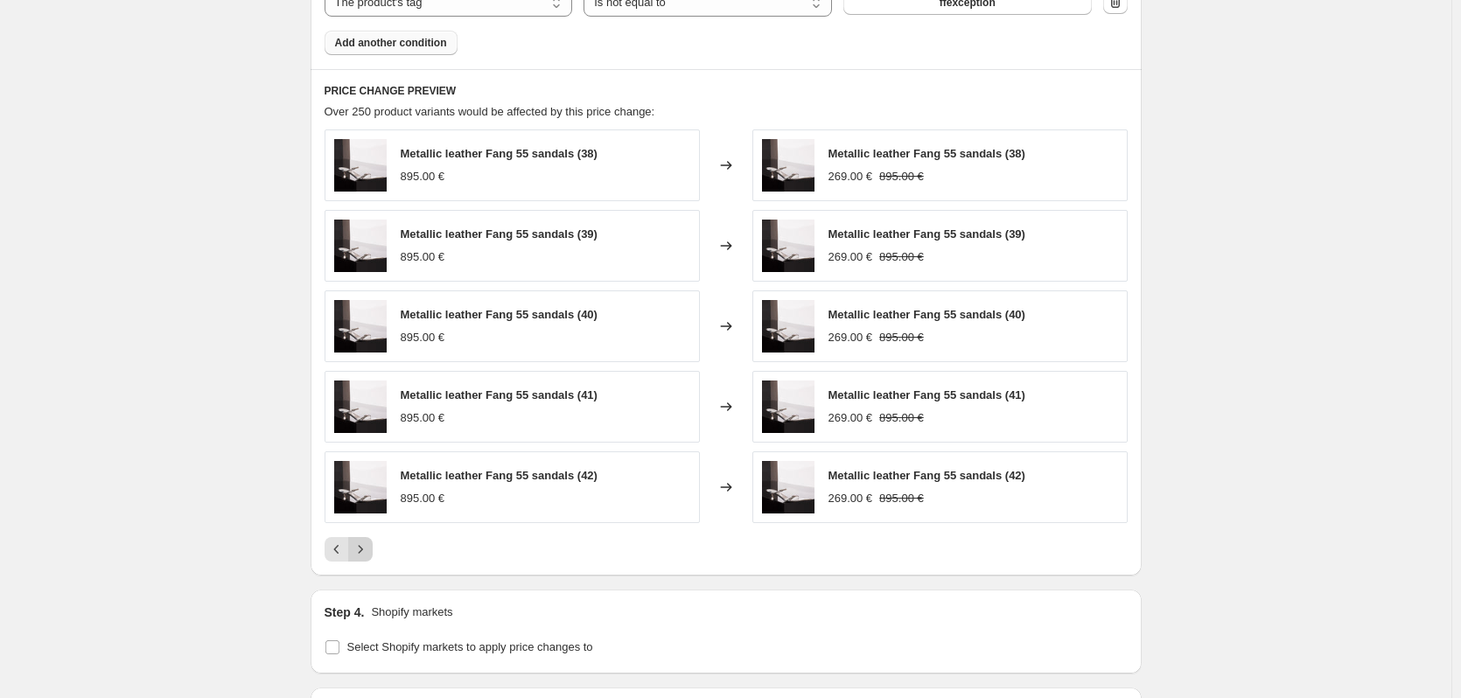
click at [367, 557] on icon "Next" at bounding box center [361, 550] width 18 height 18
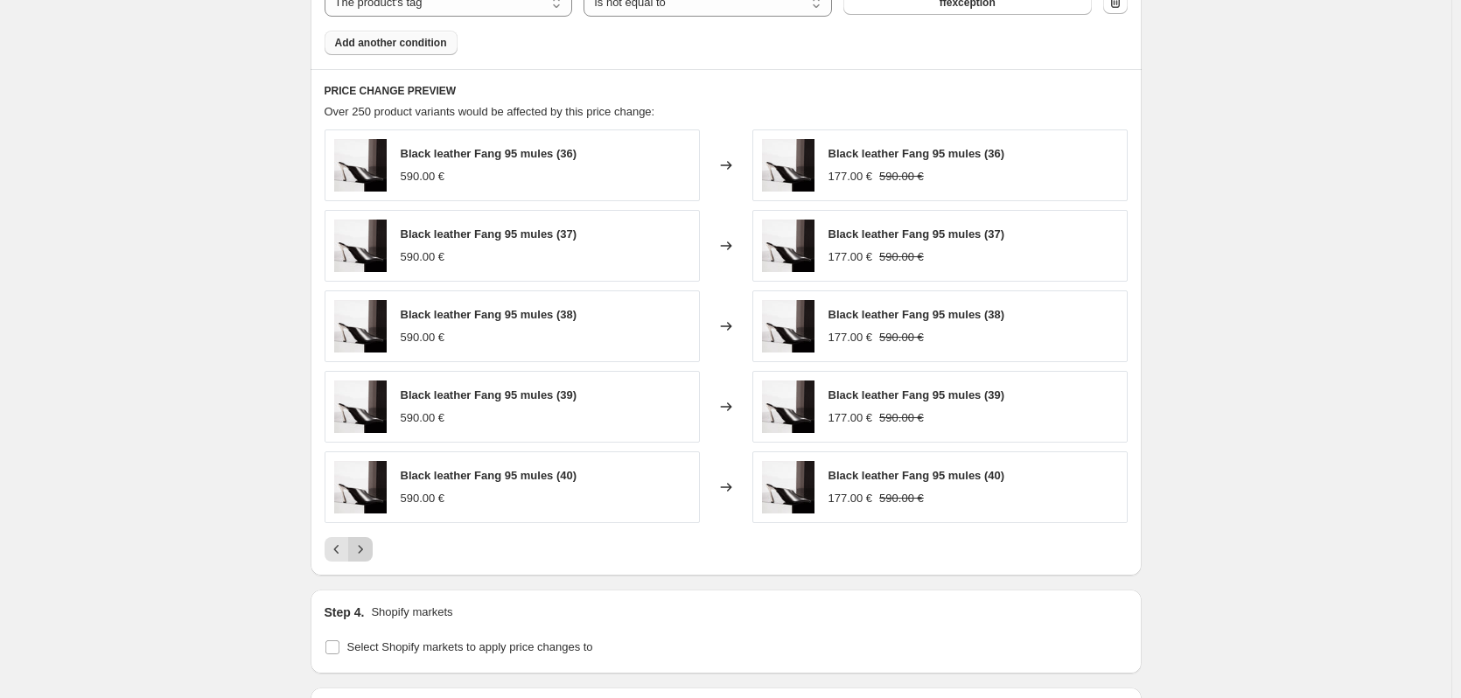
click at [367, 557] on icon "Next" at bounding box center [361, 550] width 18 height 18
click at [373, 556] on button "Next" at bounding box center [360, 549] width 25 height 25
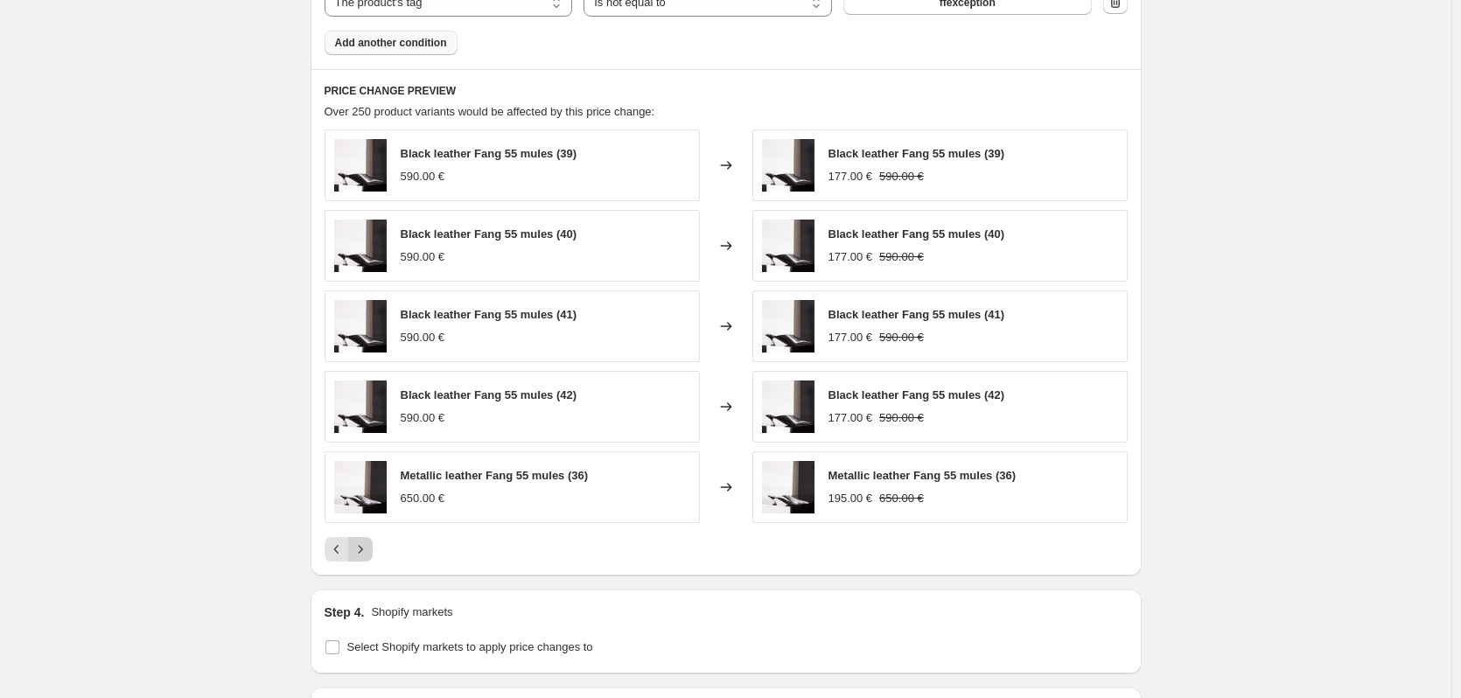
click at [366, 557] on icon "Next" at bounding box center [361, 550] width 18 height 18
click at [369, 543] on icon "Next" at bounding box center [361, 550] width 18 height 18
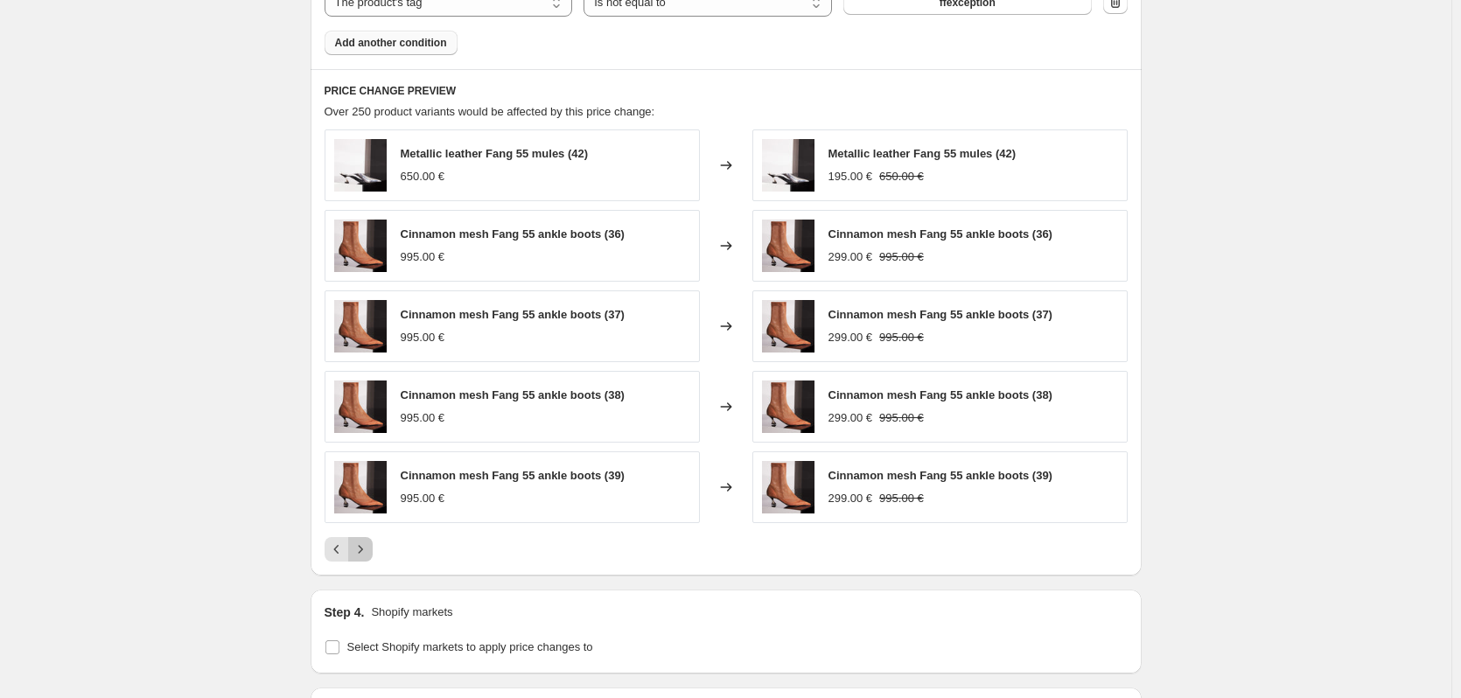
click at [365, 550] on icon "Next" at bounding box center [361, 550] width 18 height 18
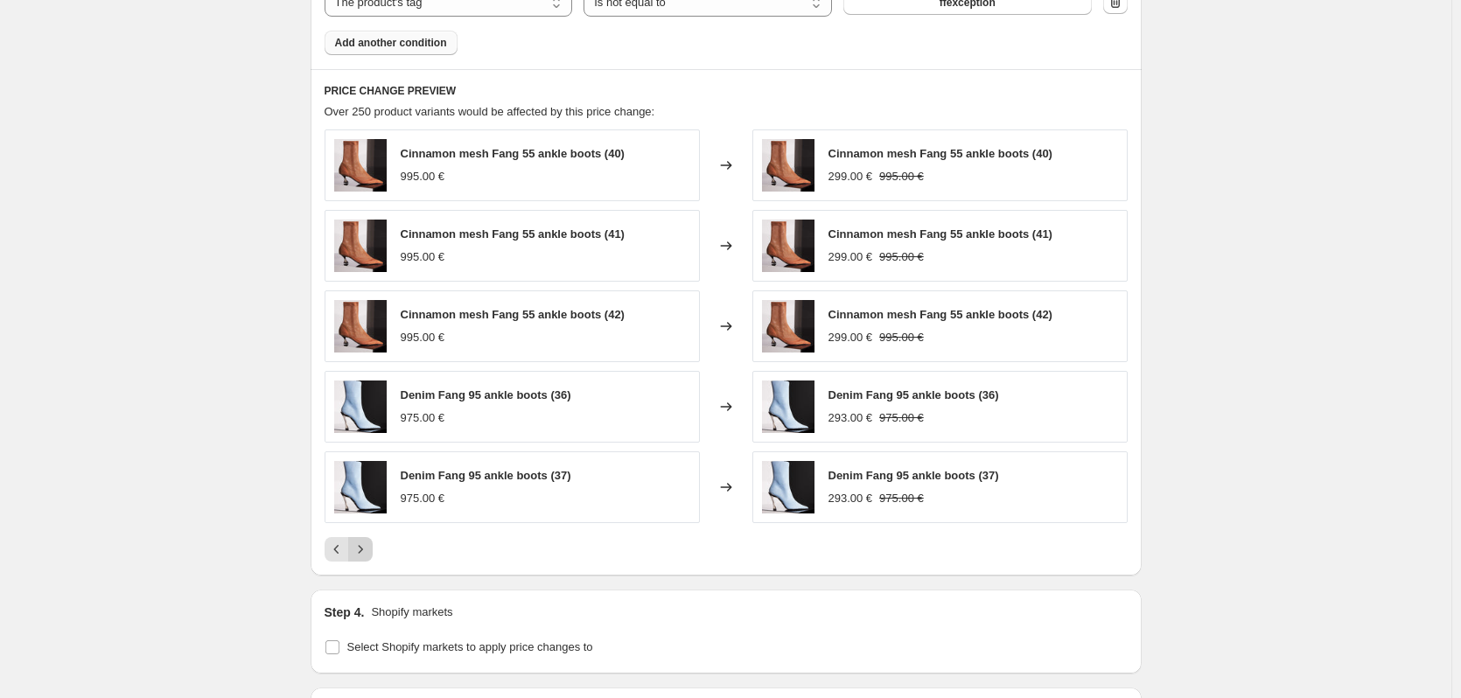
click at [365, 550] on icon "Next" at bounding box center [361, 550] width 18 height 18
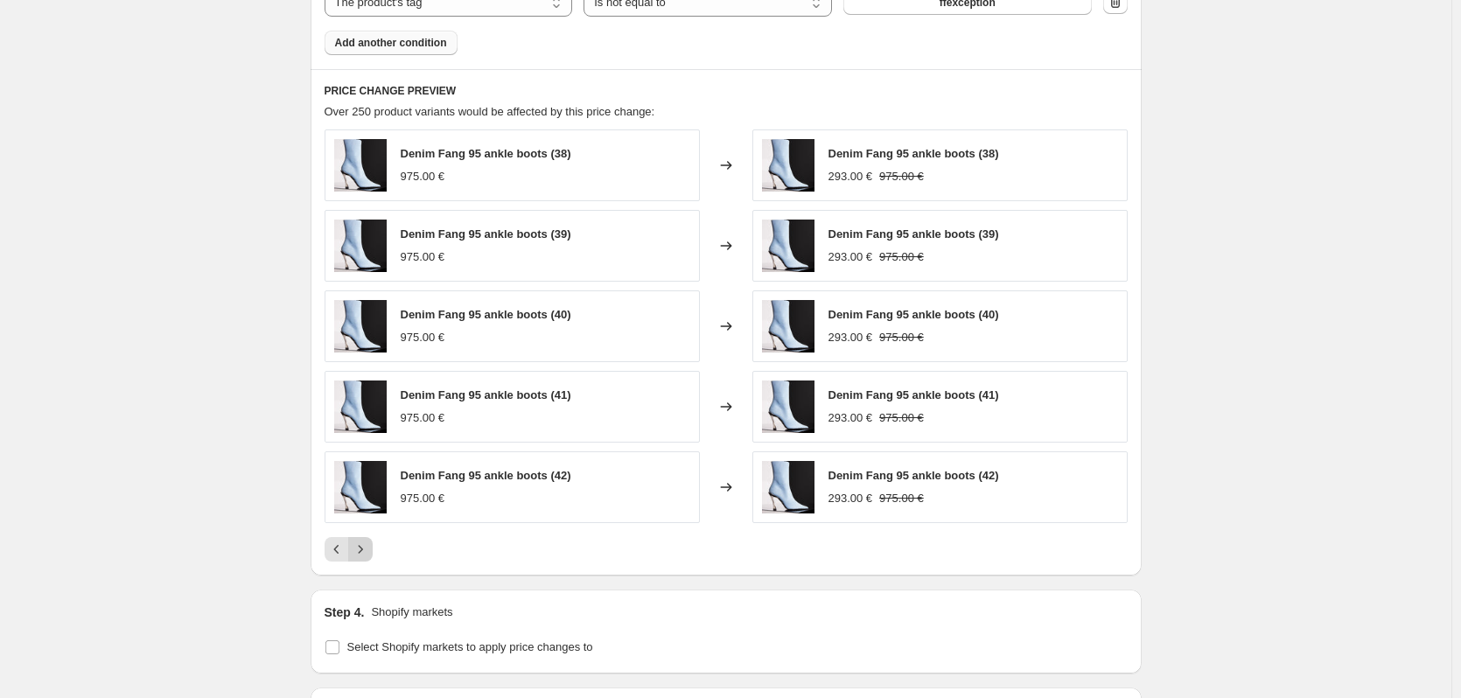
click at [365, 550] on icon "Next" at bounding box center [361, 550] width 18 height 18
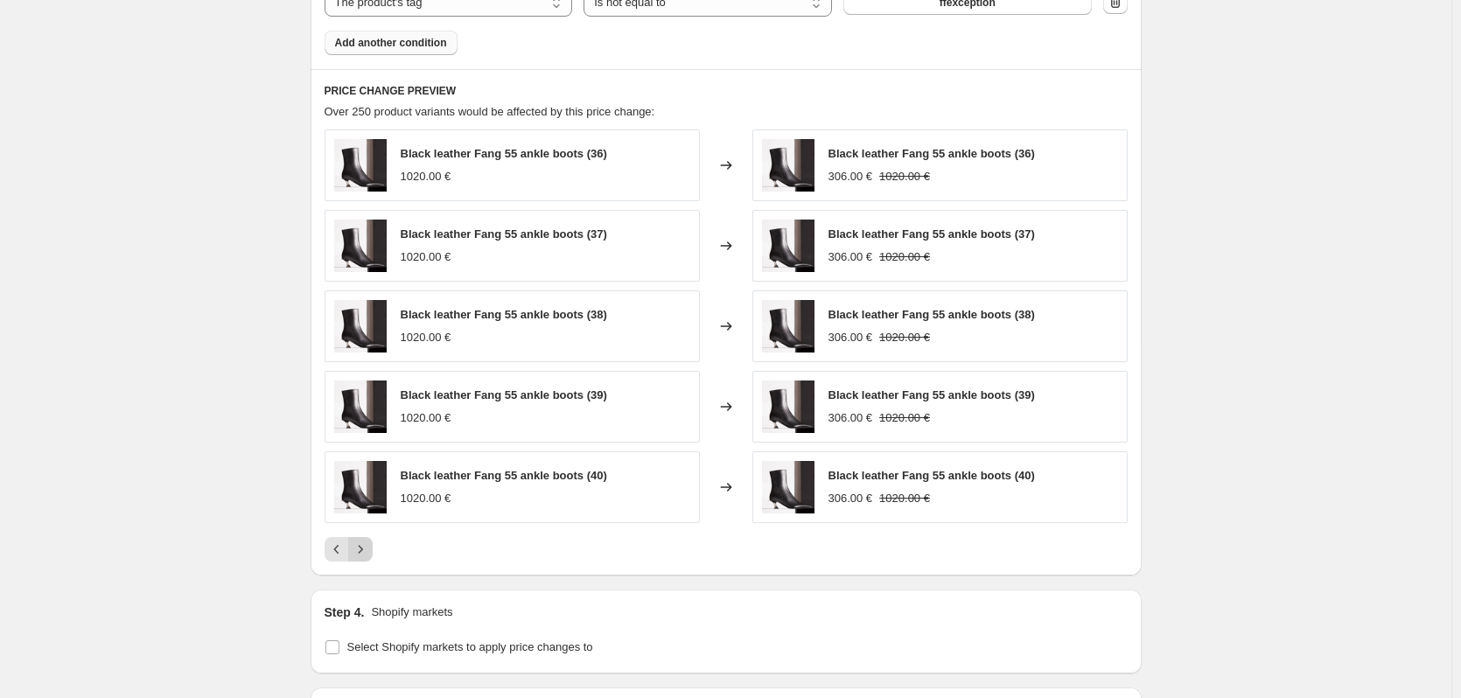
click at [365, 550] on icon "Next" at bounding box center [361, 550] width 18 height 18
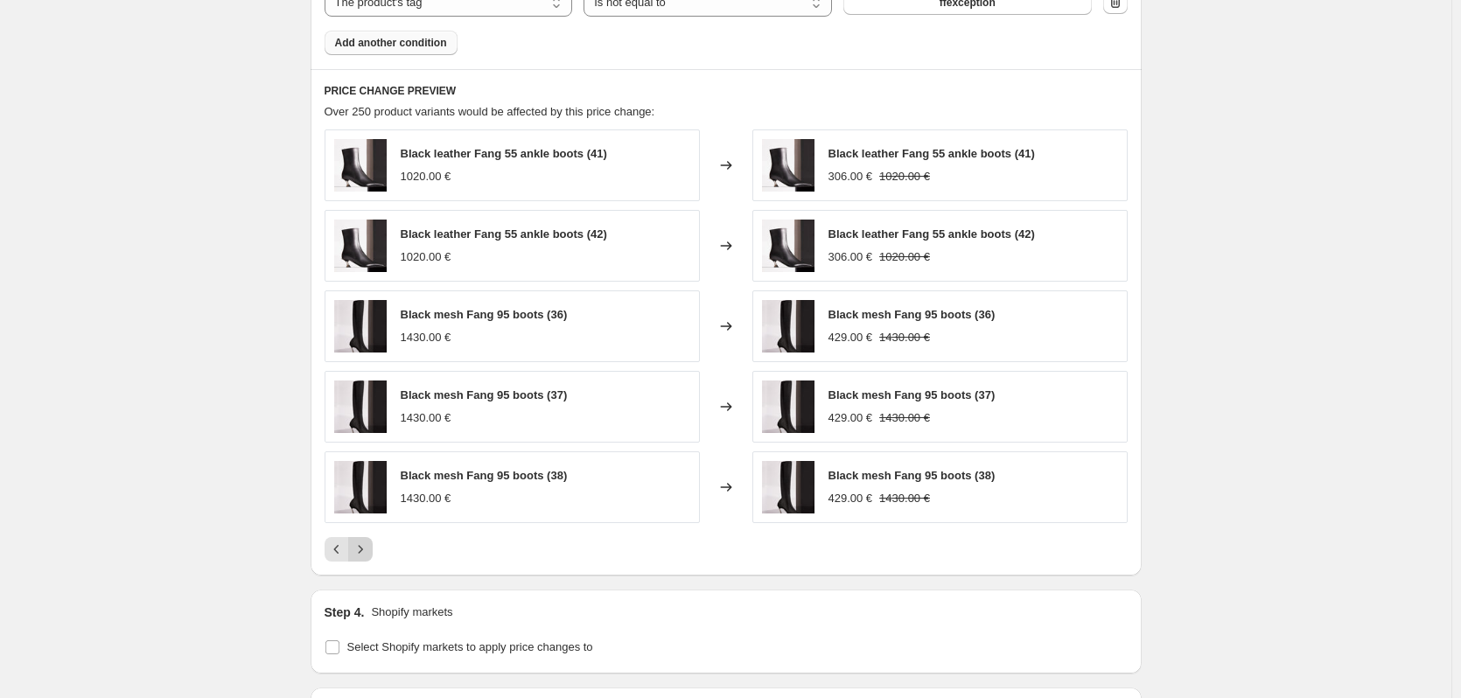
click at [365, 550] on icon "Next" at bounding box center [361, 550] width 18 height 18
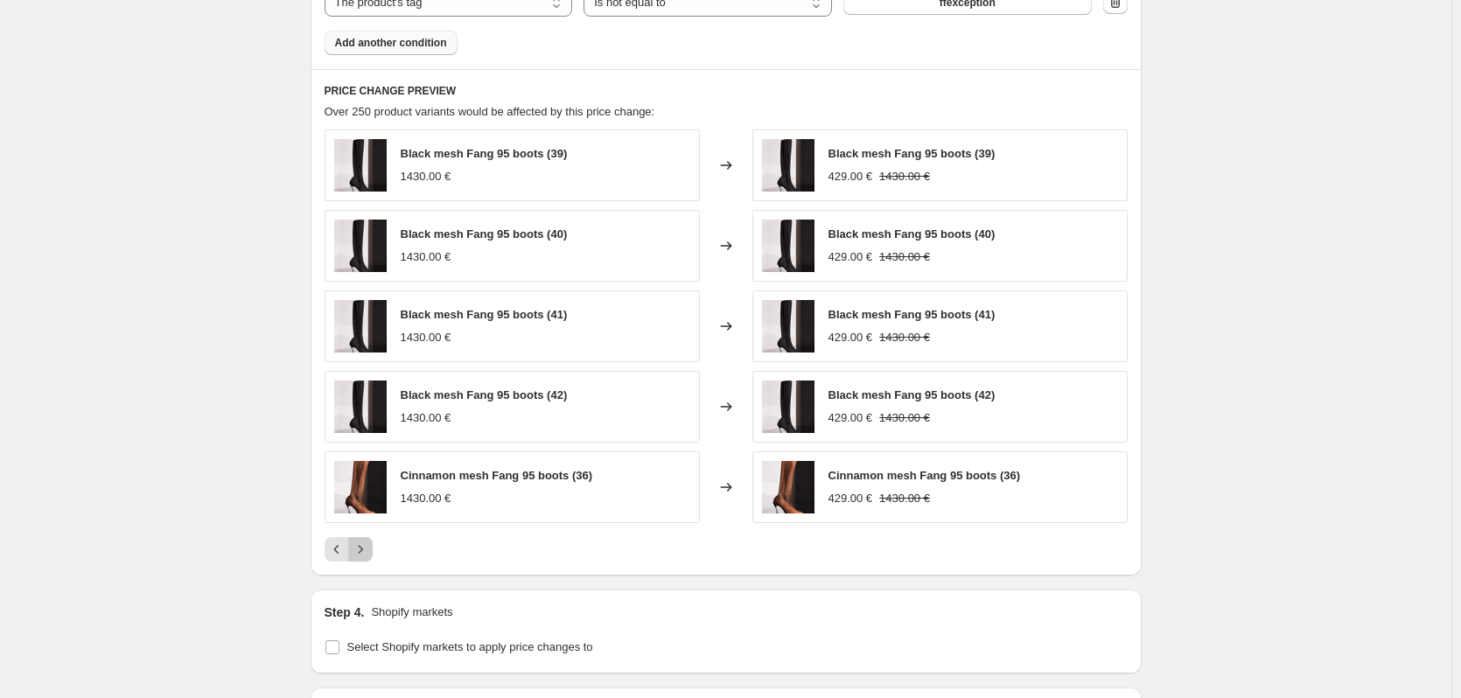
click at [365, 550] on icon "Next" at bounding box center [361, 550] width 18 height 18
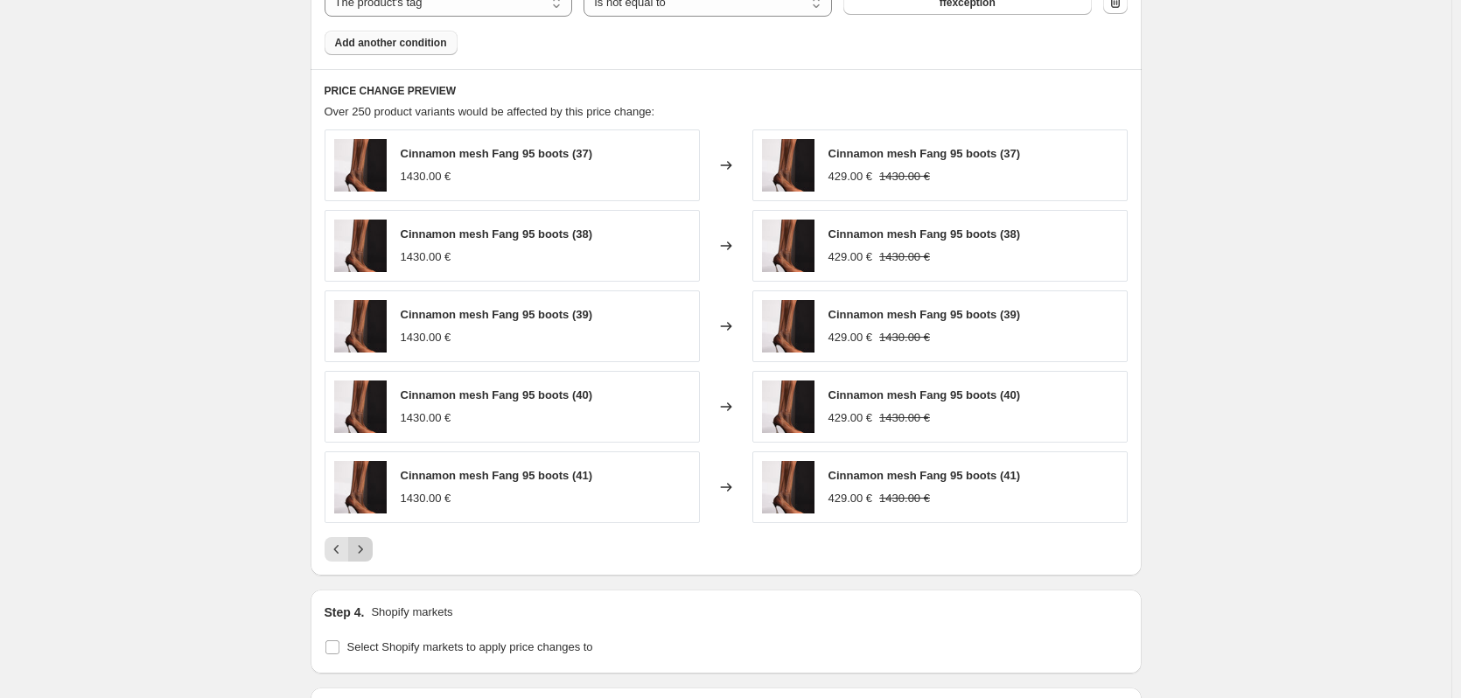
click at [365, 550] on icon "Next" at bounding box center [361, 550] width 18 height 18
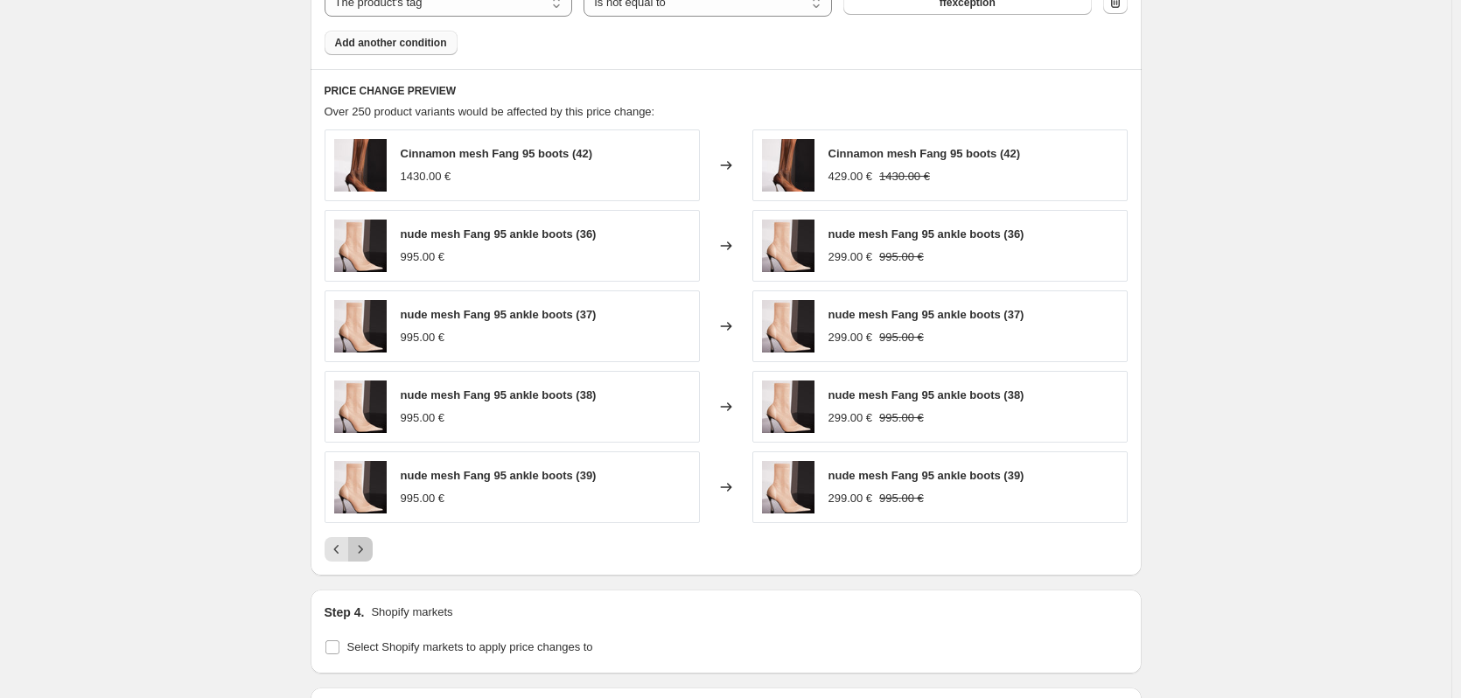
click at [365, 550] on icon "Next" at bounding box center [361, 550] width 18 height 18
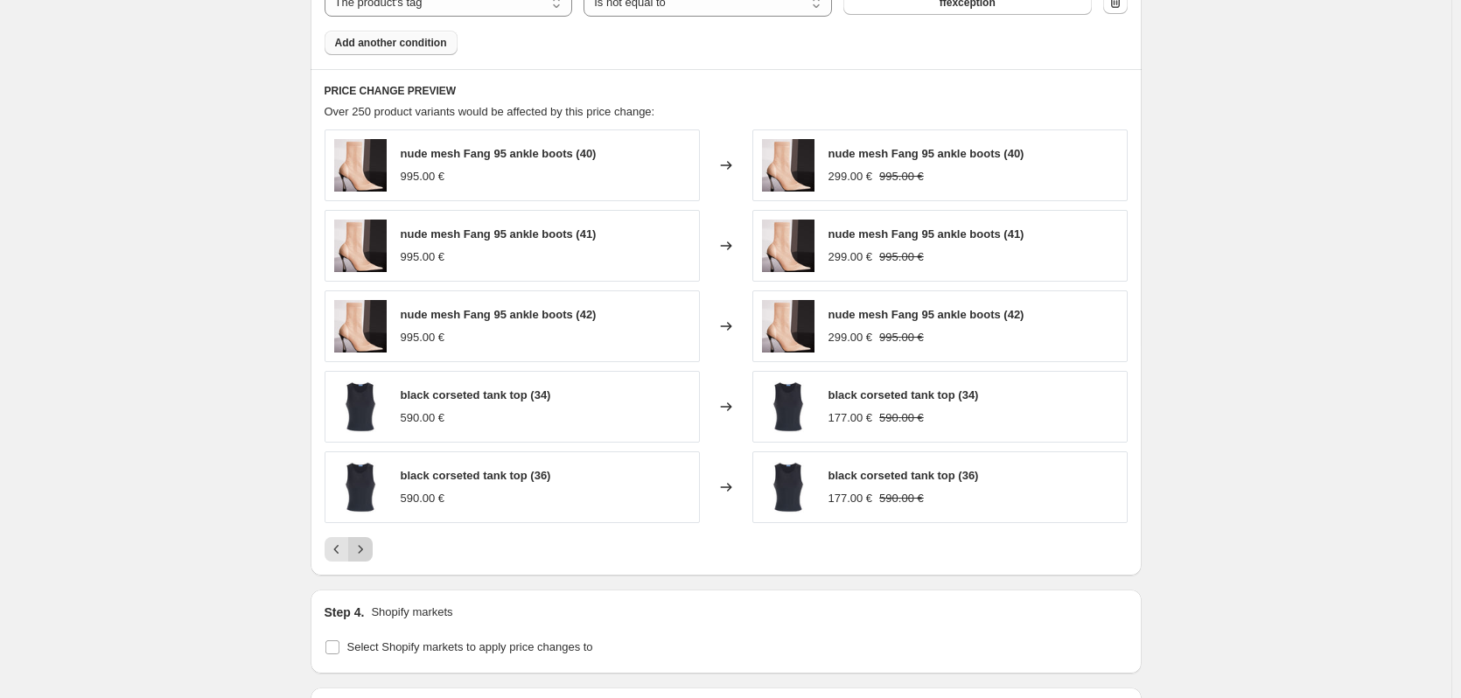
click at [367, 556] on icon "Next" at bounding box center [361, 550] width 18 height 18
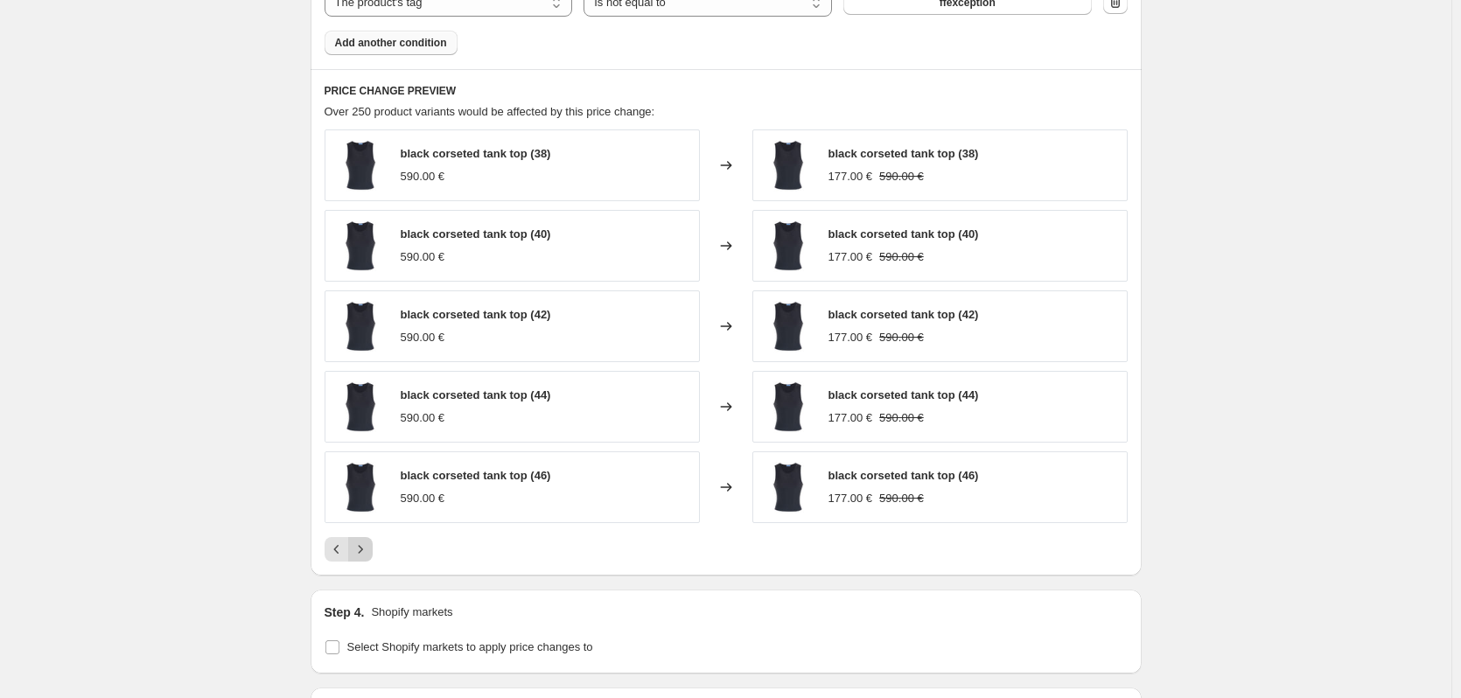
click at [367, 556] on icon "Next" at bounding box center [361, 550] width 18 height 18
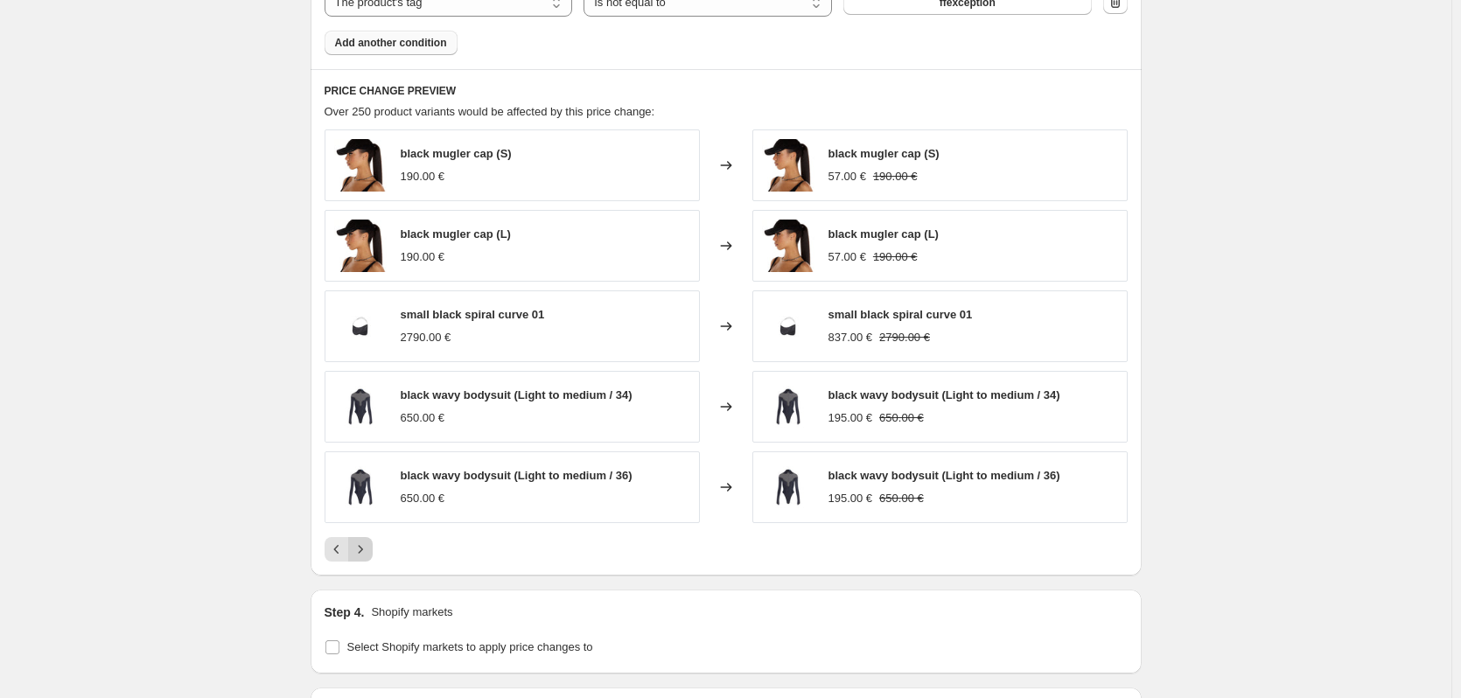
click at [368, 556] on icon "Next" at bounding box center [361, 550] width 18 height 18
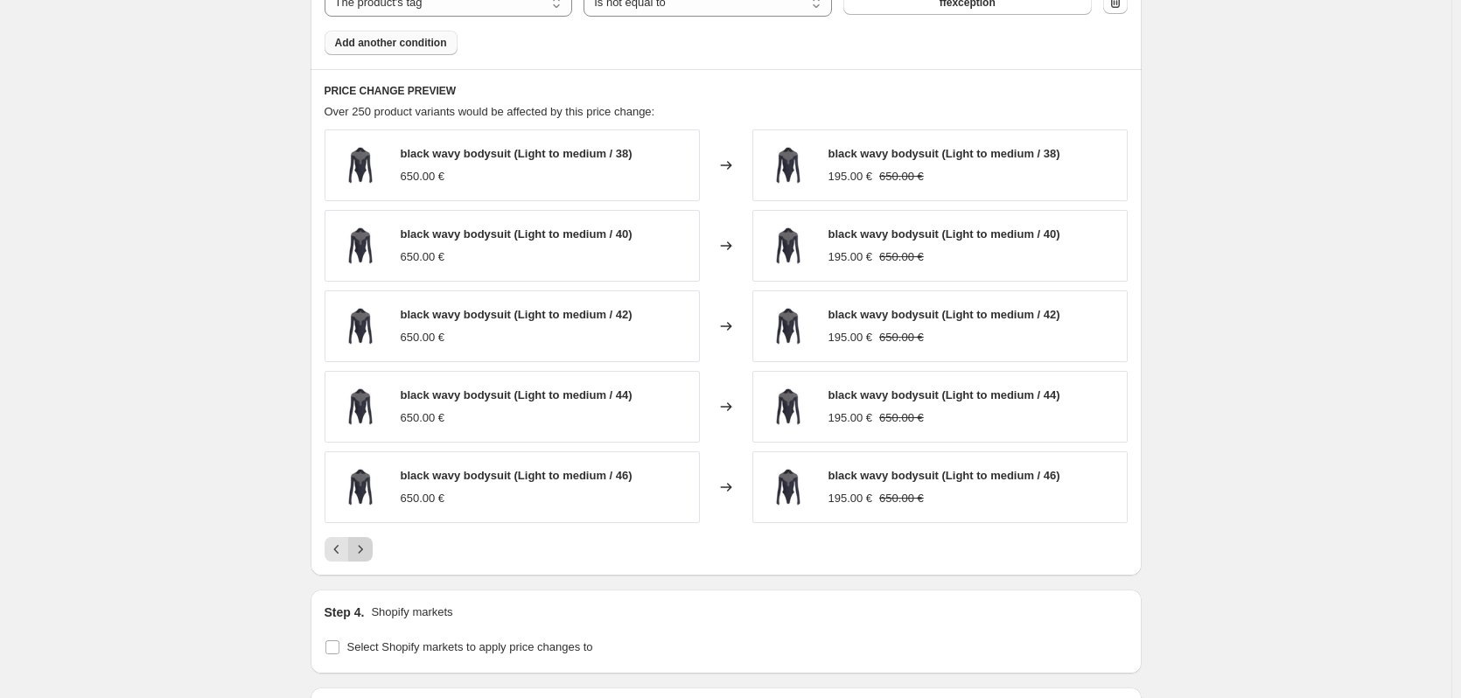
click at [368, 556] on icon "Next" at bounding box center [361, 550] width 18 height 18
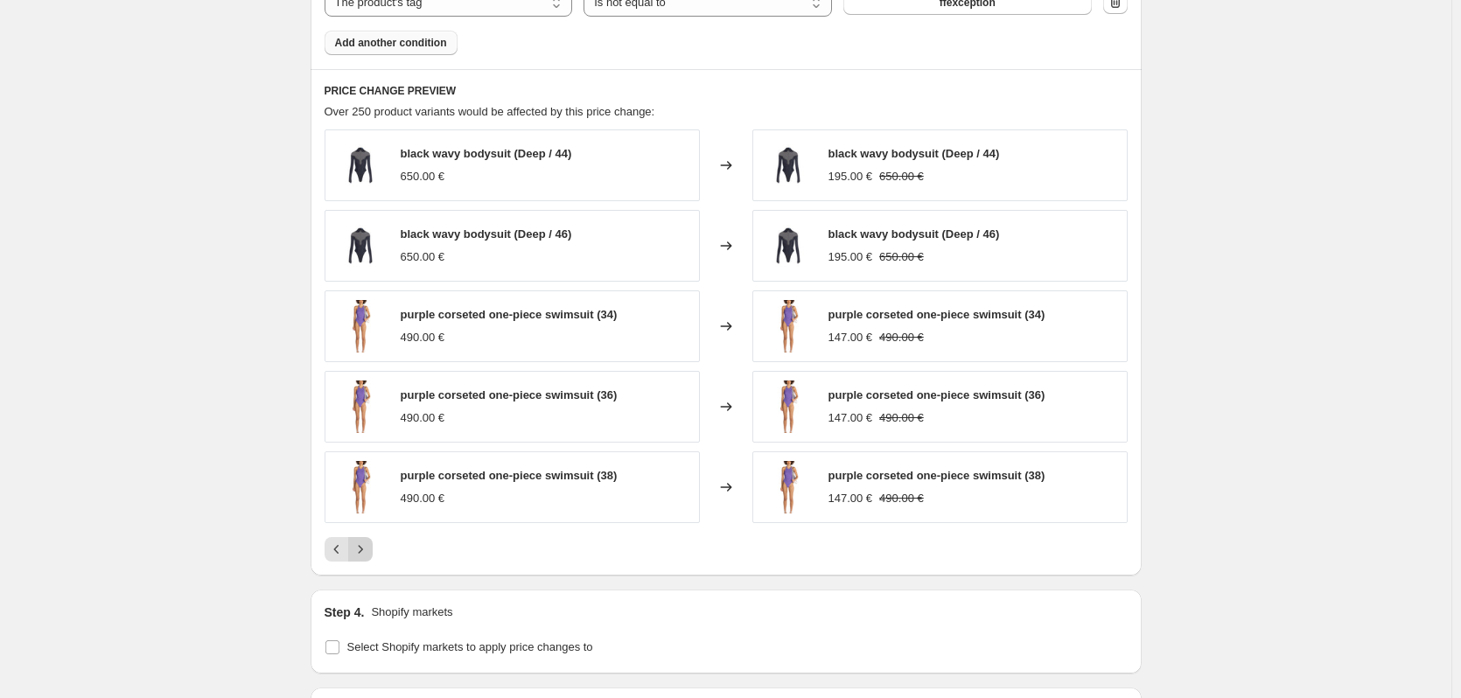
click at [364, 557] on icon "Next" at bounding box center [361, 550] width 18 height 18
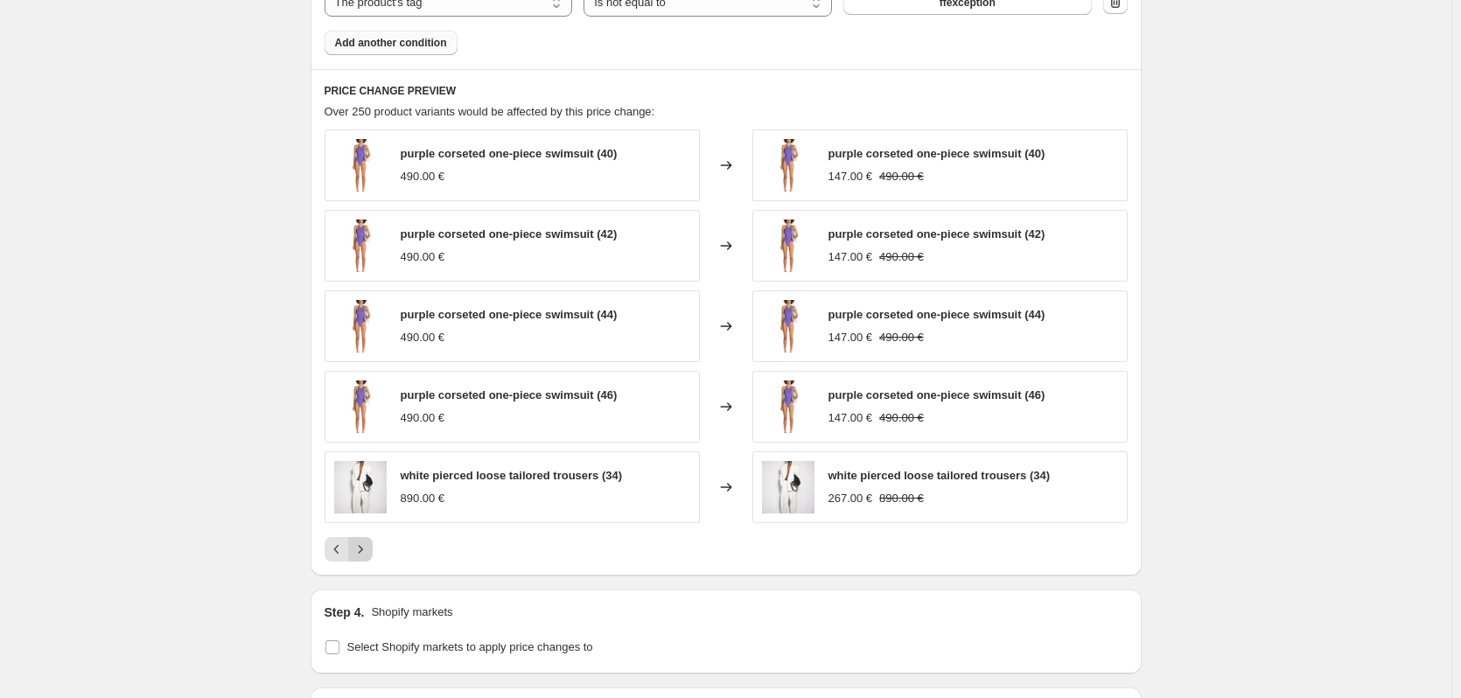
click at [373, 555] on button "Next" at bounding box center [360, 549] width 25 height 25
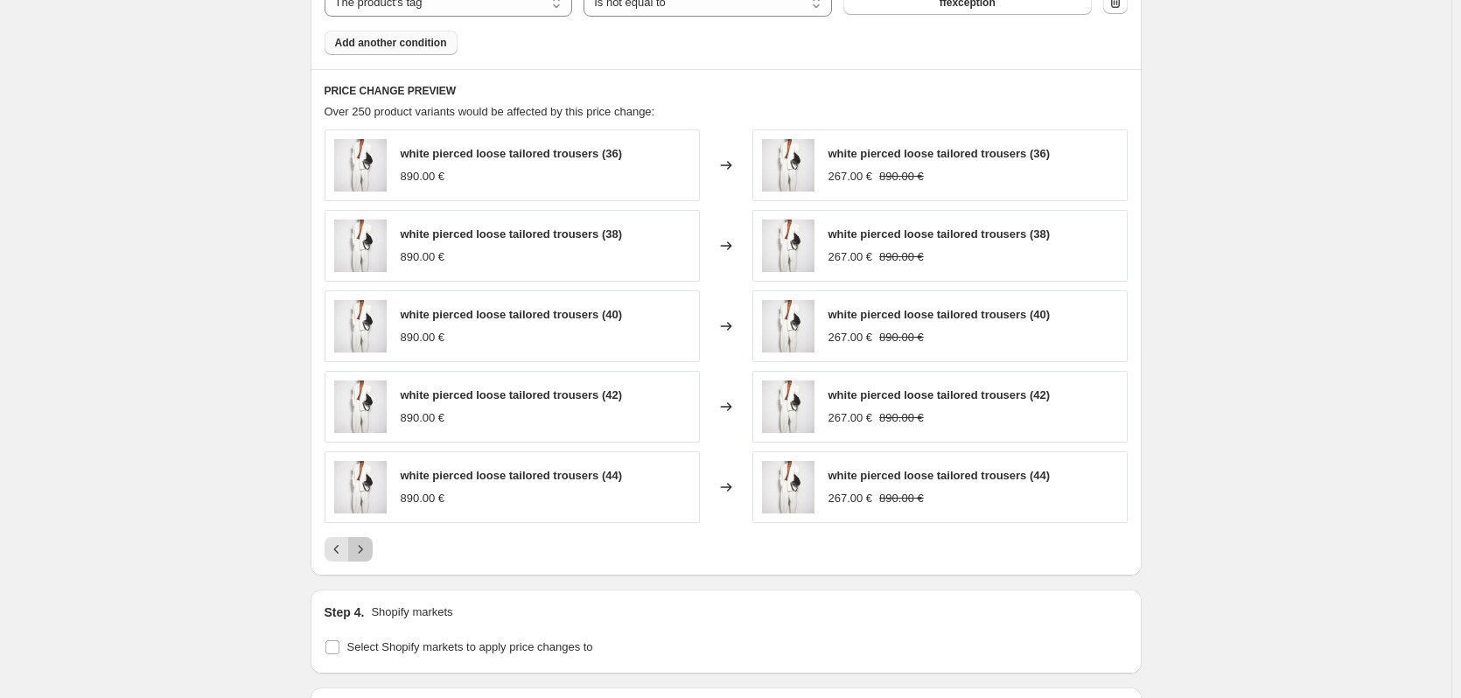
click at [365, 557] on icon "Next" at bounding box center [361, 550] width 18 height 18
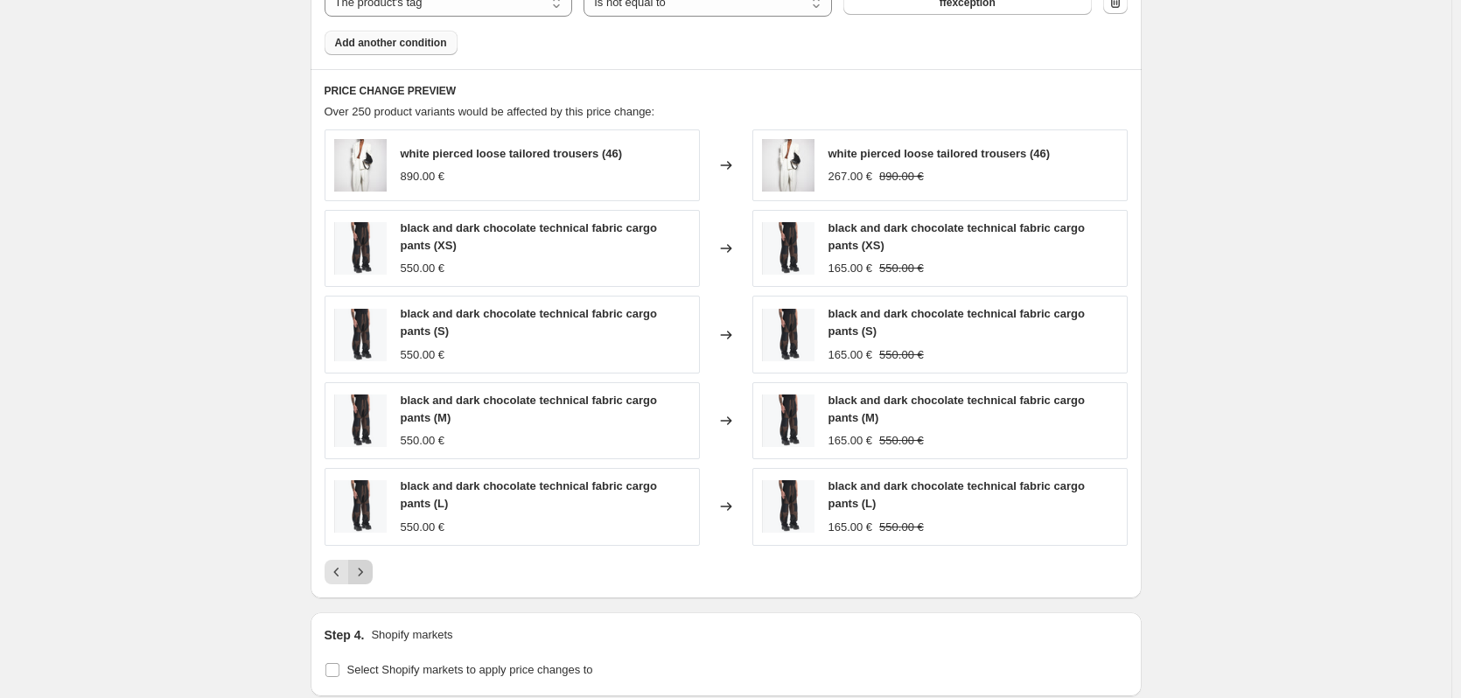
click at [369, 568] on icon "Next" at bounding box center [361, 573] width 18 height 18
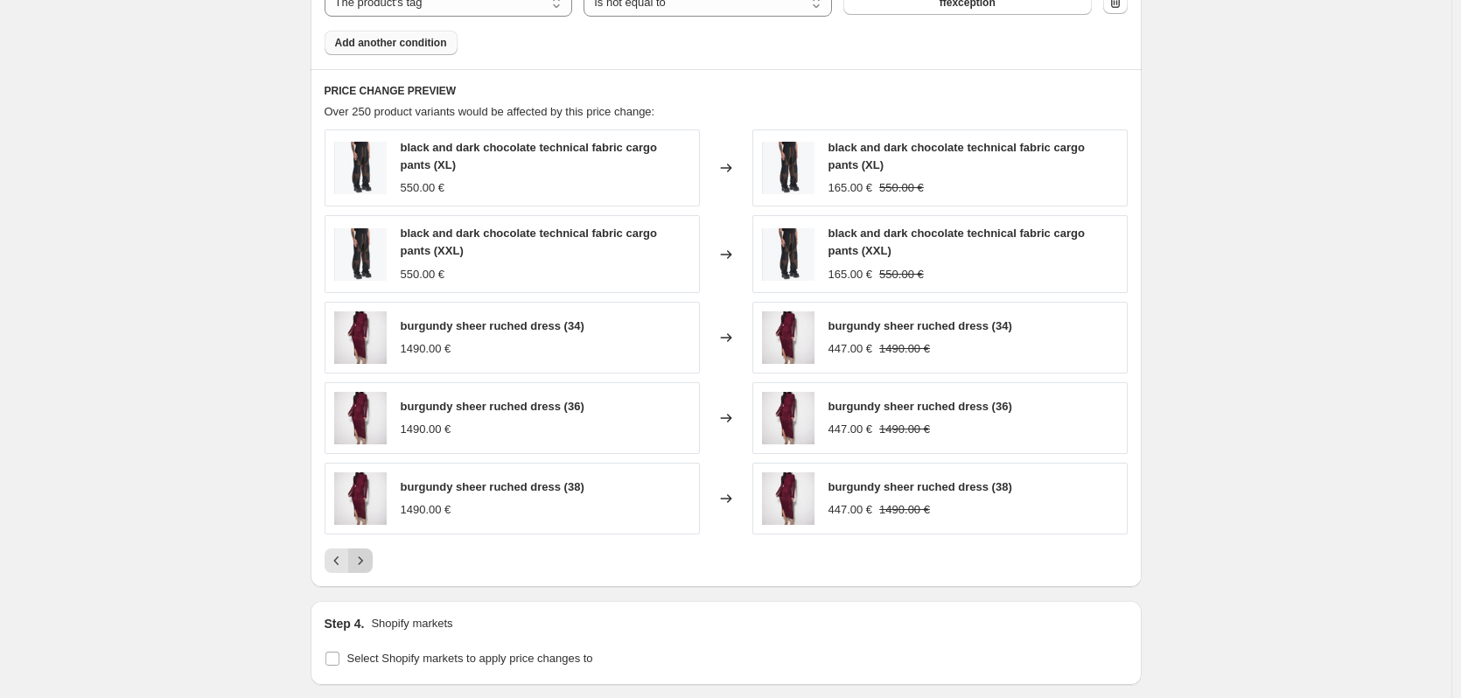
click at [365, 563] on icon "Next" at bounding box center [361, 561] width 18 height 18
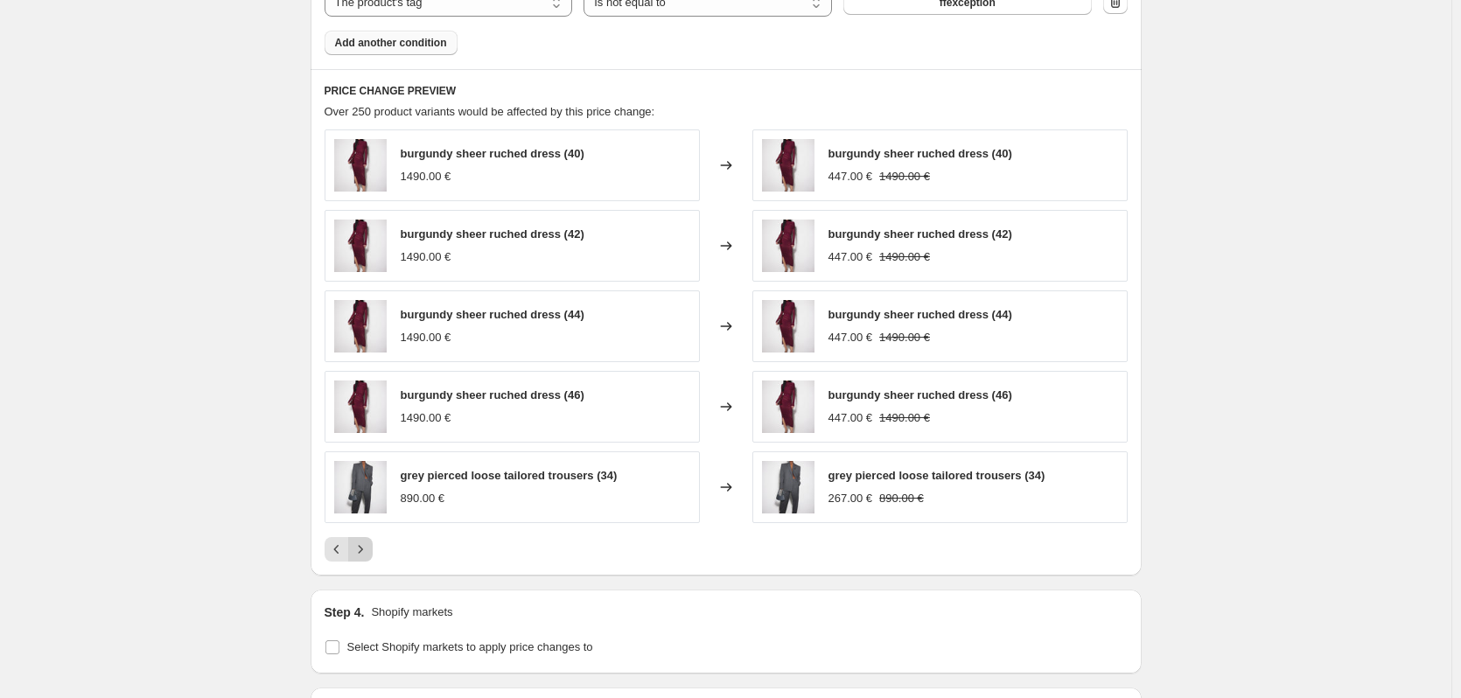
click at [365, 543] on icon "Next" at bounding box center [361, 550] width 18 height 18
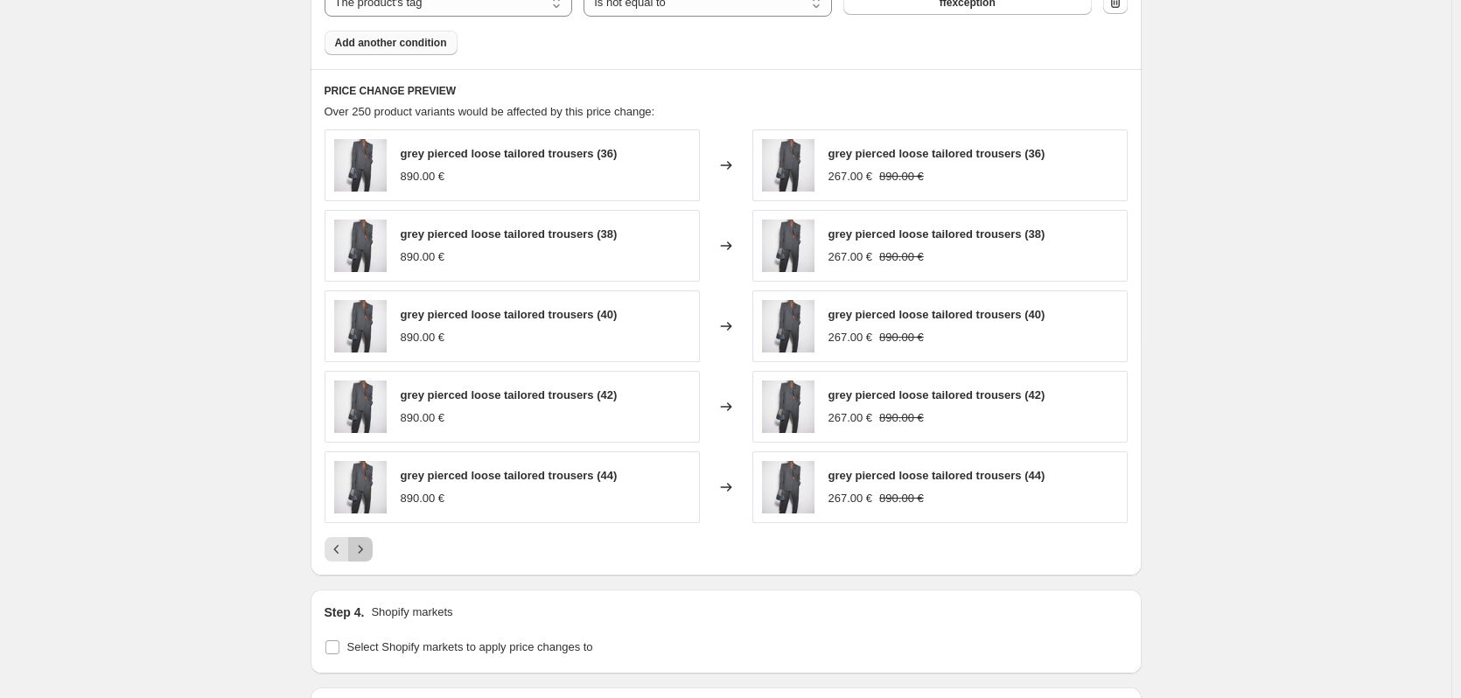
click at [365, 543] on icon "Next" at bounding box center [361, 550] width 18 height 18
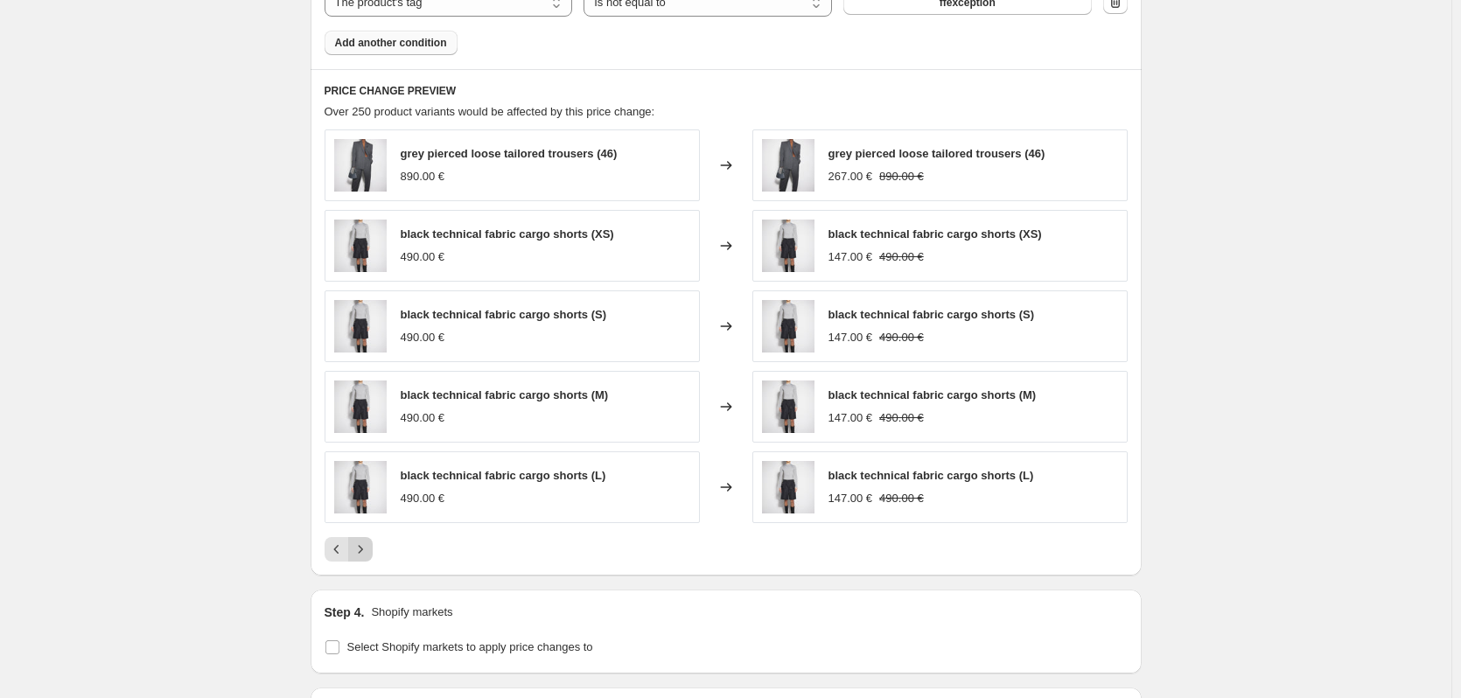
click at [365, 543] on icon "Next" at bounding box center [361, 550] width 18 height 18
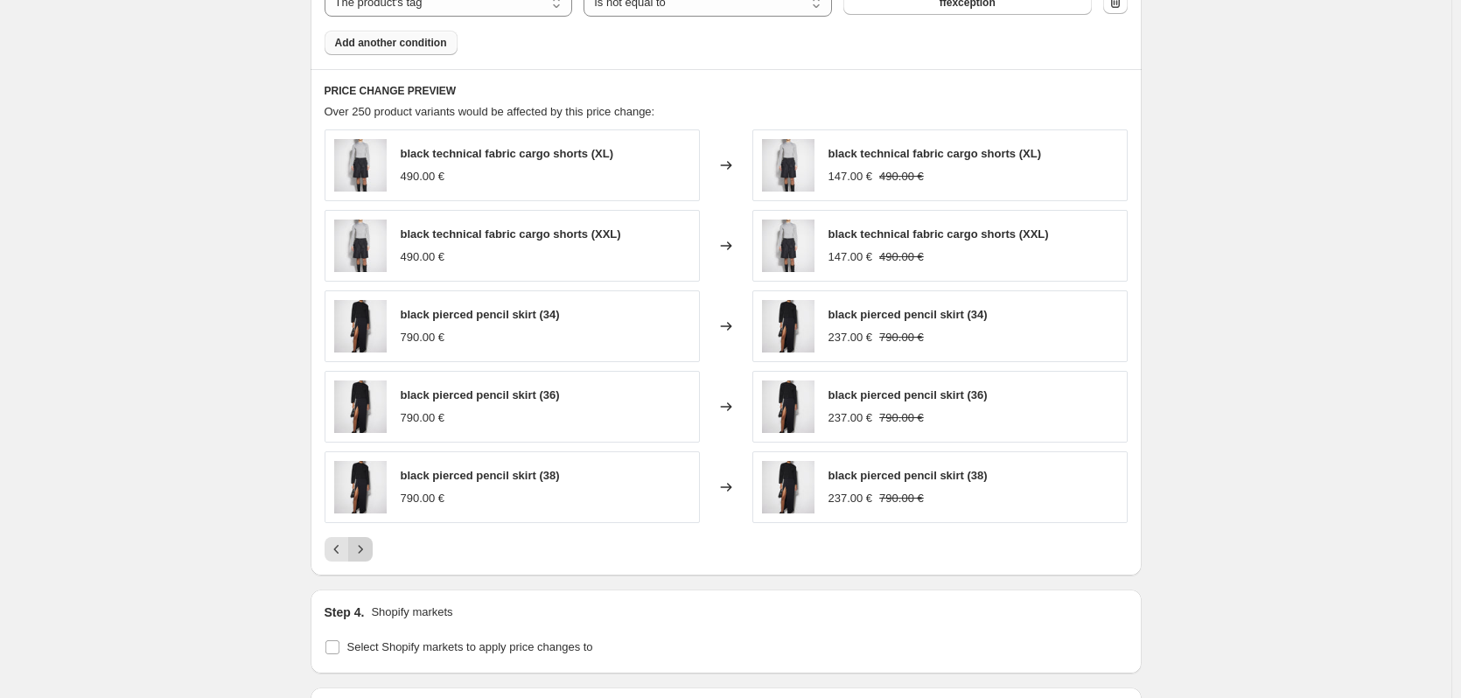
click at [365, 543] on icon "Next" at bounding box center [361, 550] width 18 height 18
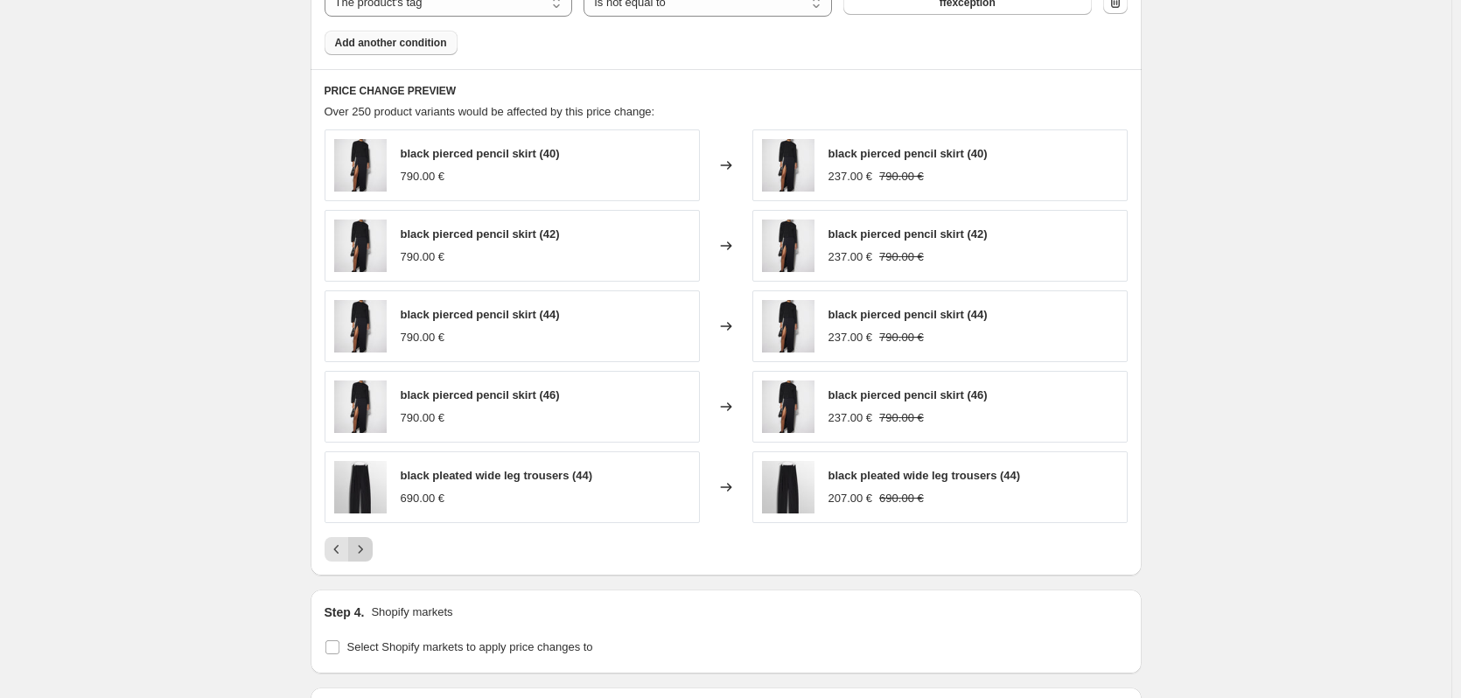
click at [369, 548] on icon "Next" at bounding box center [361, 550] width 18 height 18
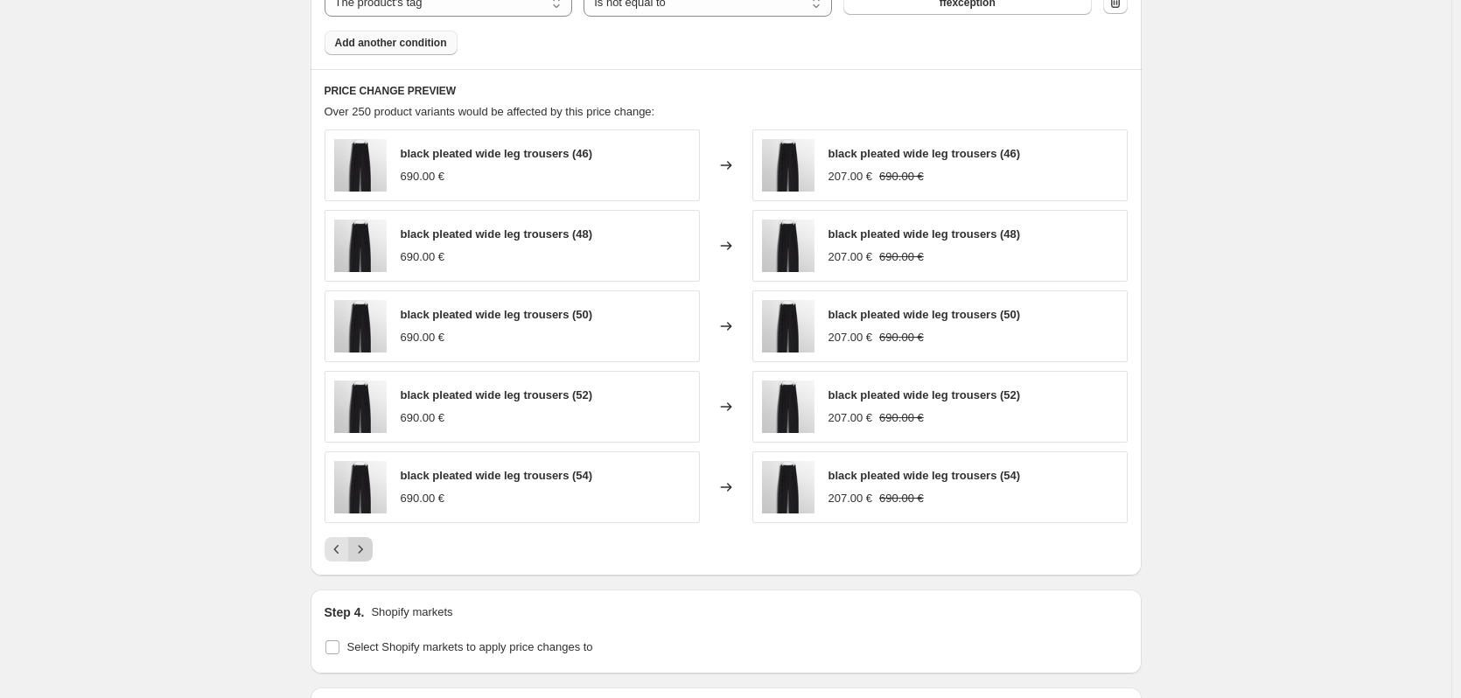
click at [369, 549] on icon "Next" at bounding box center [361, 550] width 18 height 18
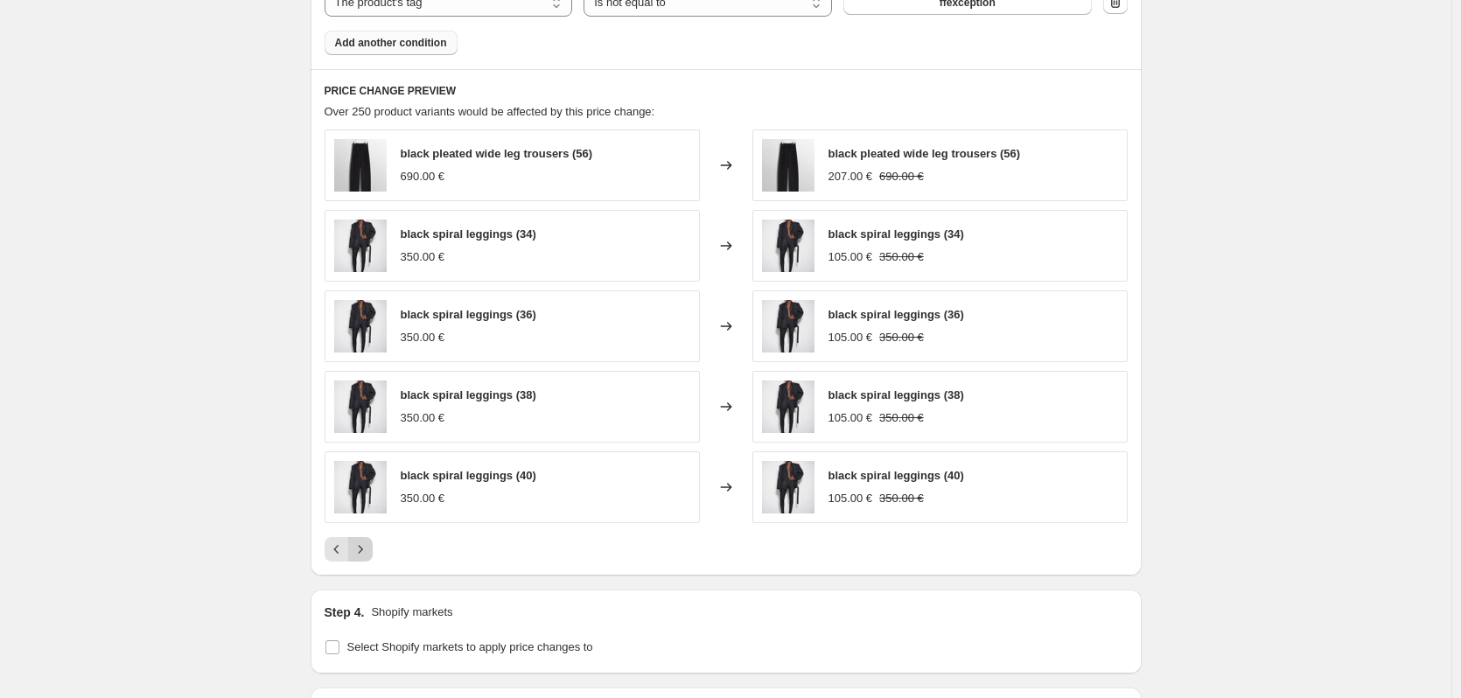
click at [369, 549] on icon "Next" at bounding box center [361, 550] width 18 height 18
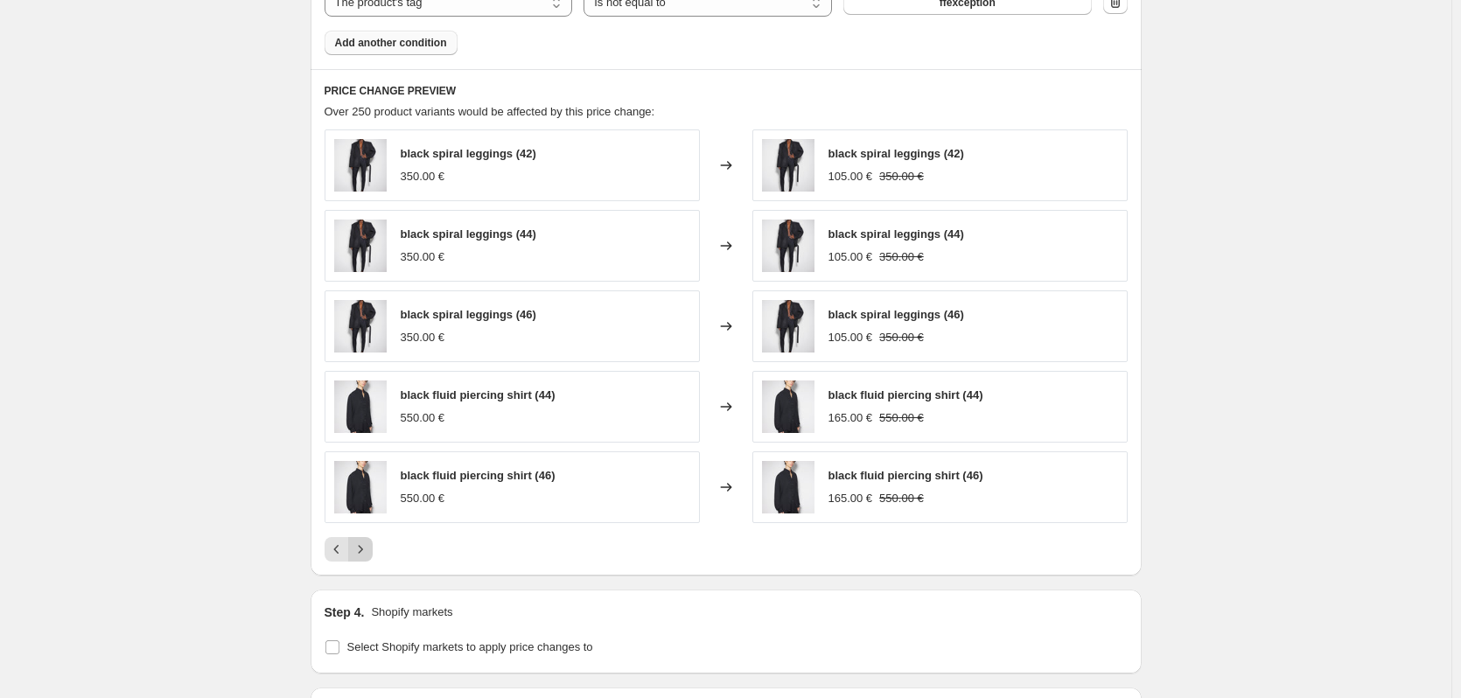
click at [369, 549] on icon "Next" at bounding box center [361, 550] width 18 height 18
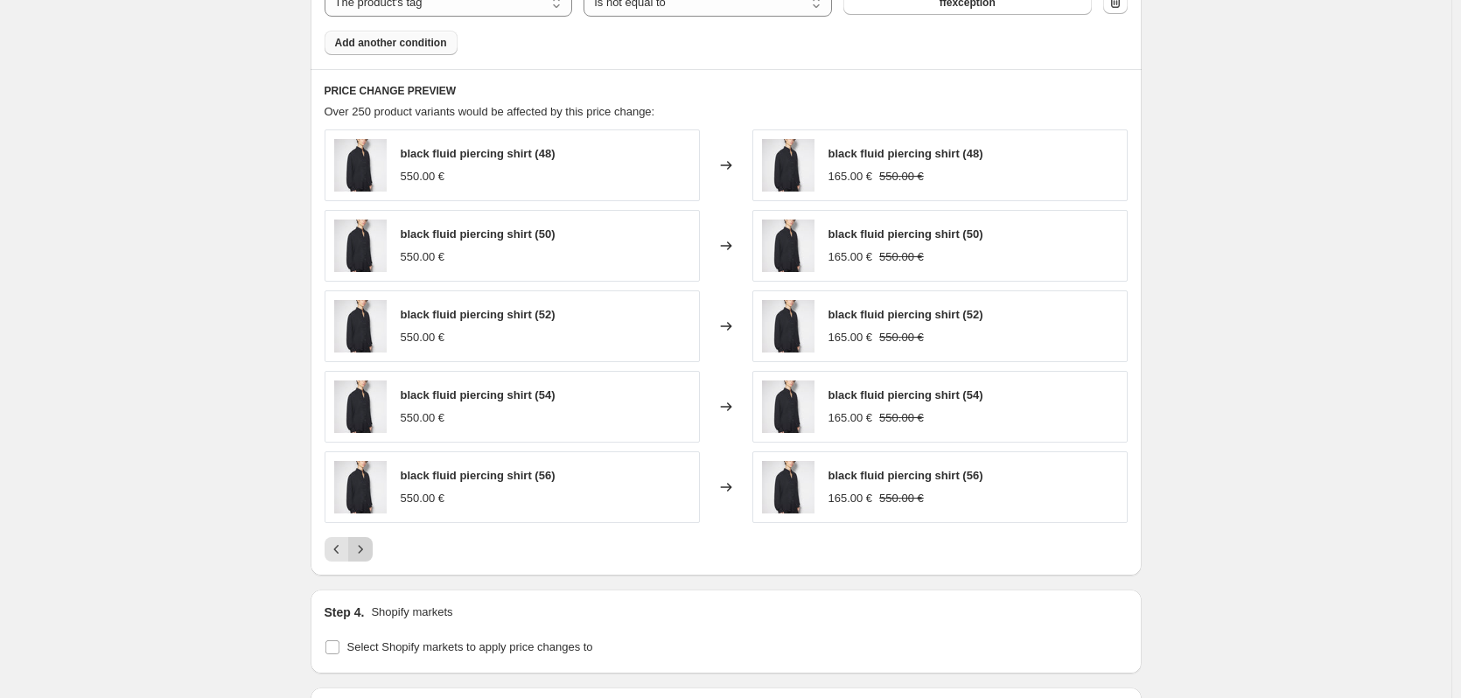
click at [368, 549] on icon "Next" at bounding box center [361, 550] width 18 height 18
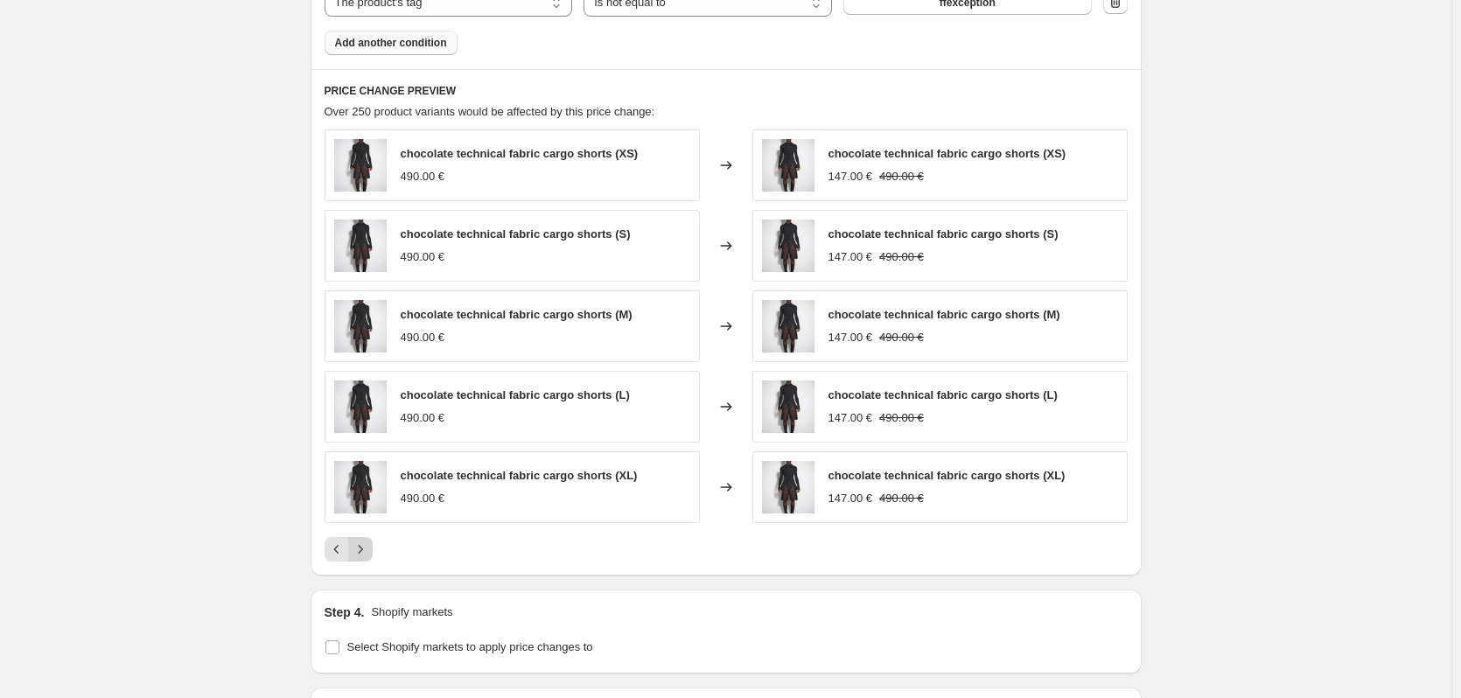
click at [368, 549] on icon "Next" at bounding box center [361, 550] width 18 height 18
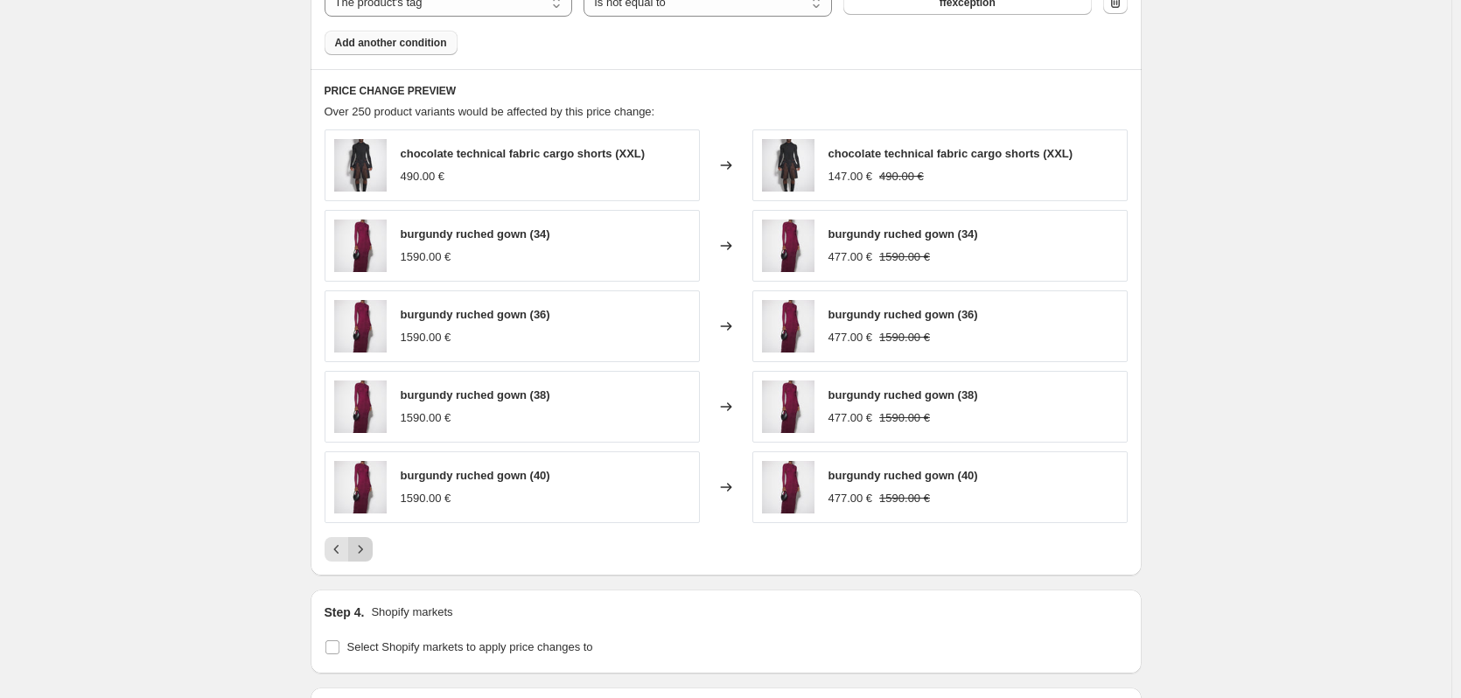
click at [368, 549] on icon "Next" at bounding box center [361, 550] width 18 height 18
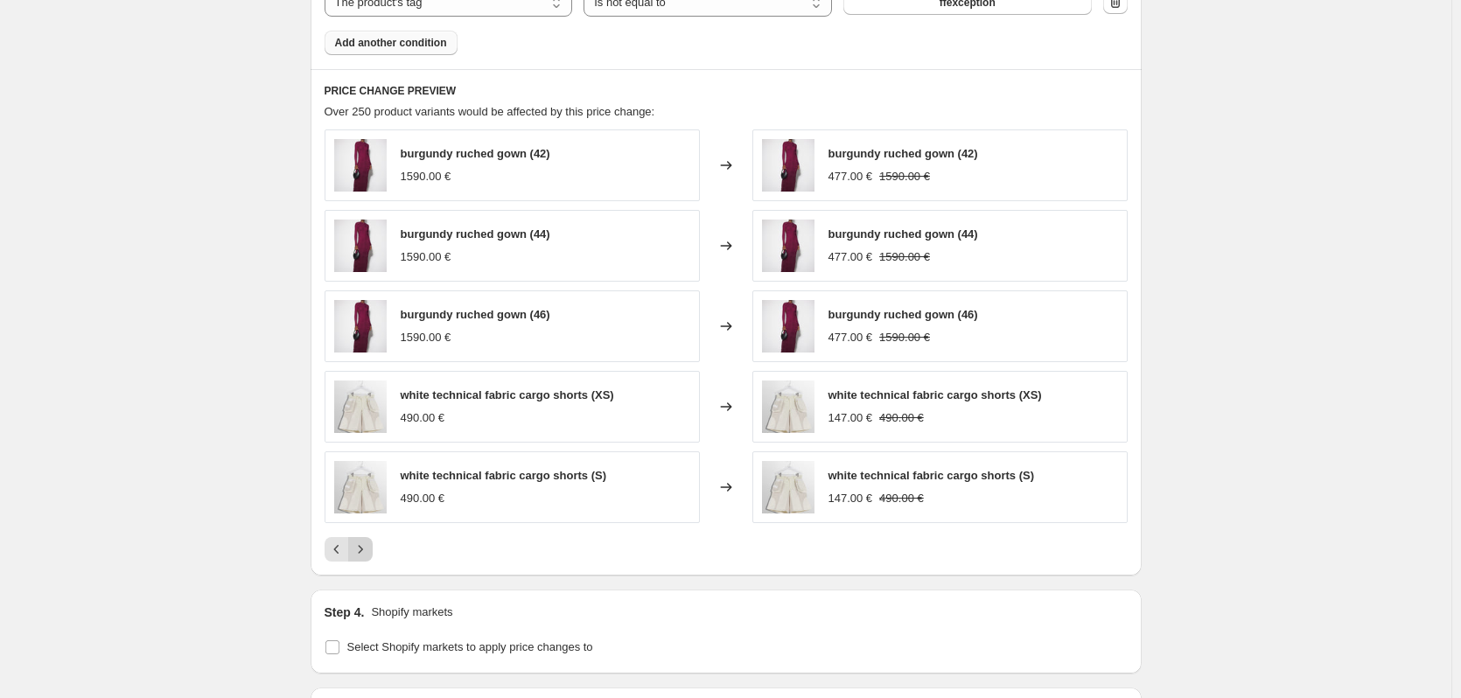
click at [368, 549] on icon "Next" at bounding box center [361, 550] width 18 height 18
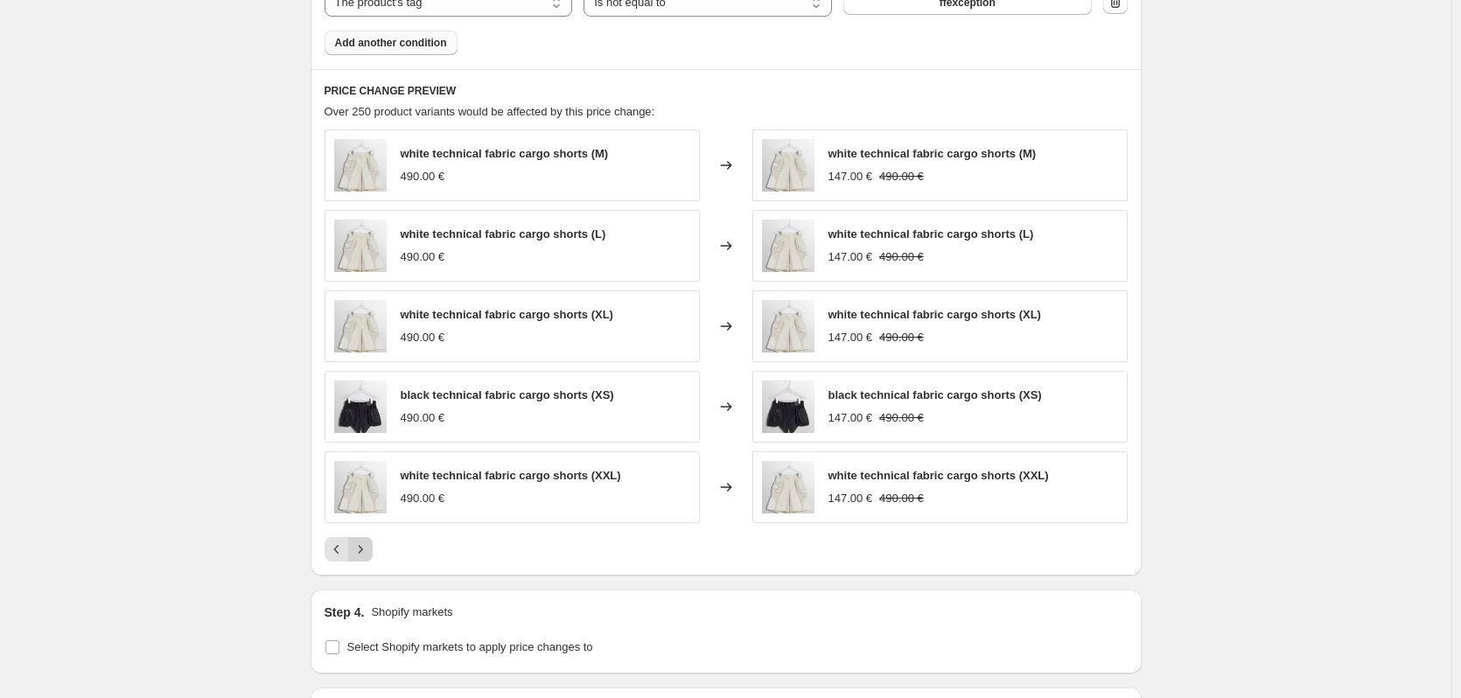
click at [368, 549] on icon "Next" at bounding box center [361, 550] width 18 height 18
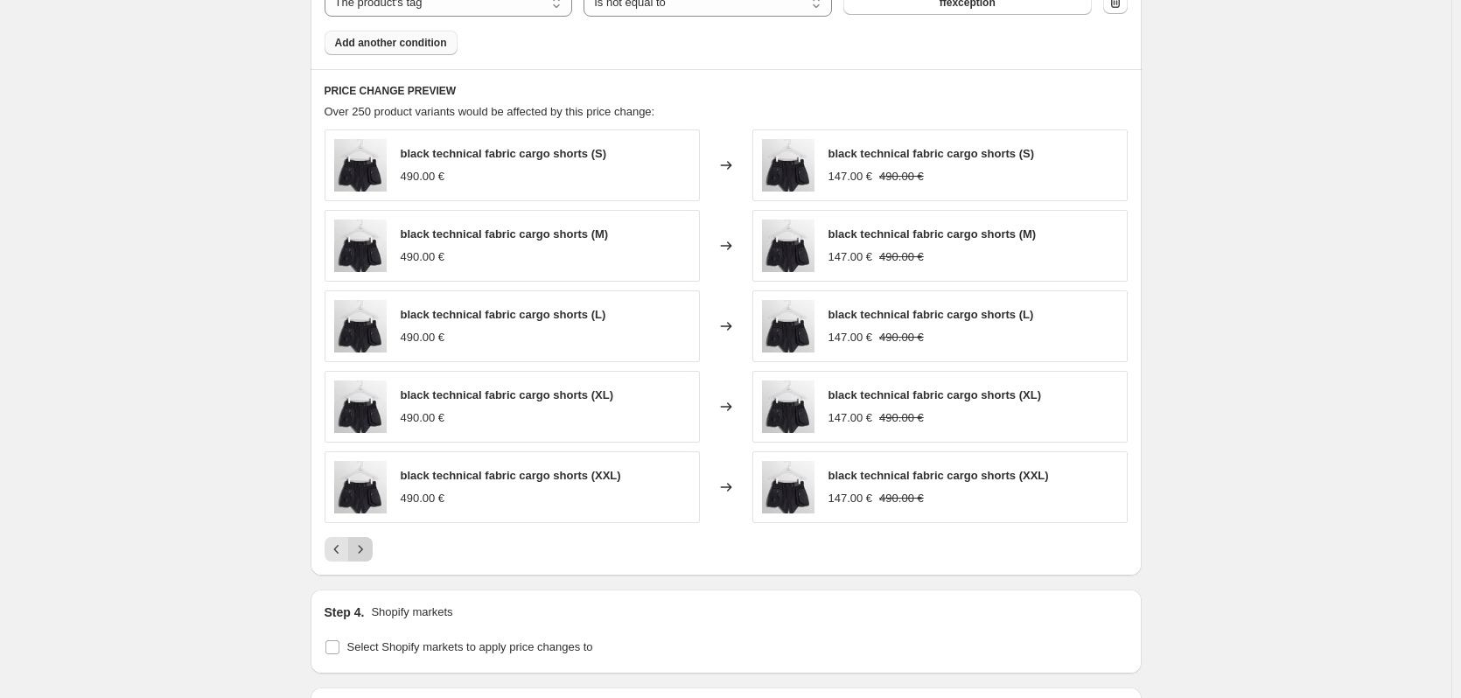
click at [368, 549] on icon "Next" at bounding box center [361, 550] width 18 height 18
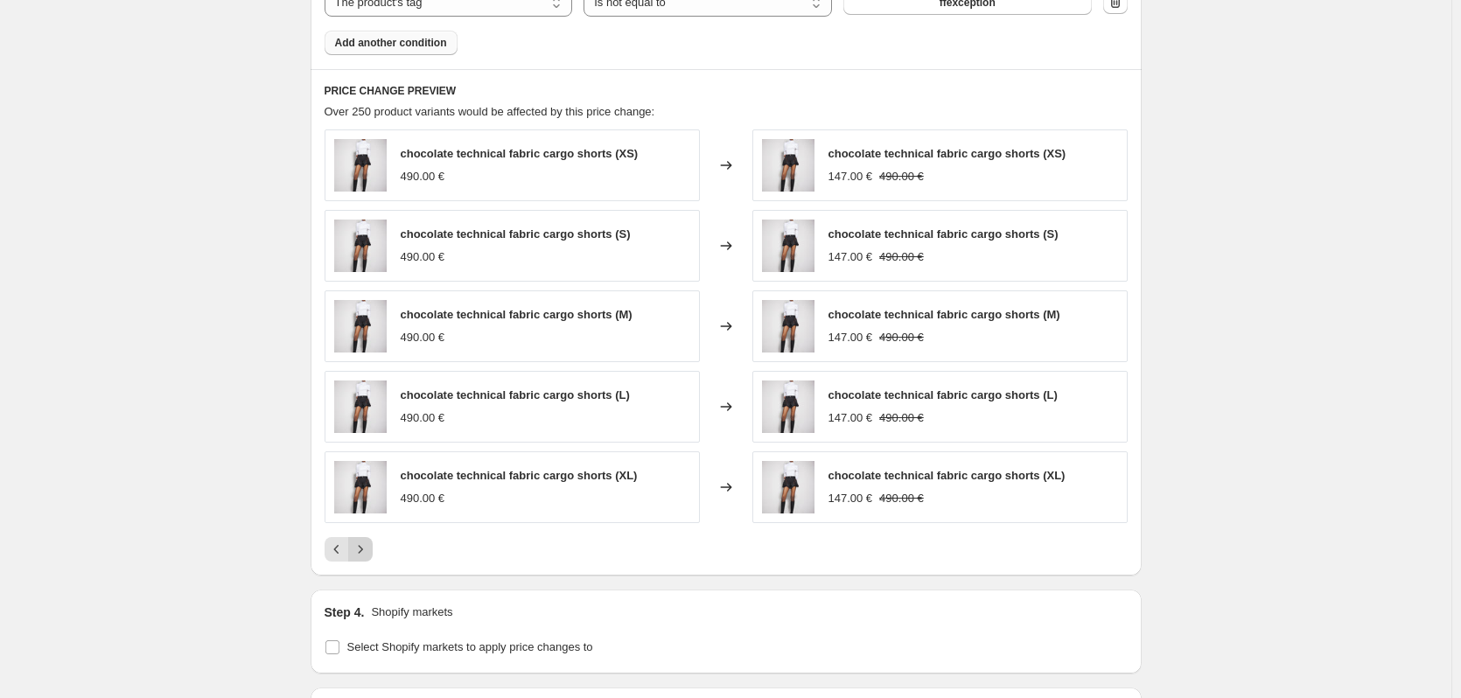
click at [368, 549] on icon "Next" at bounding box center [361, 550] width 18 height 18
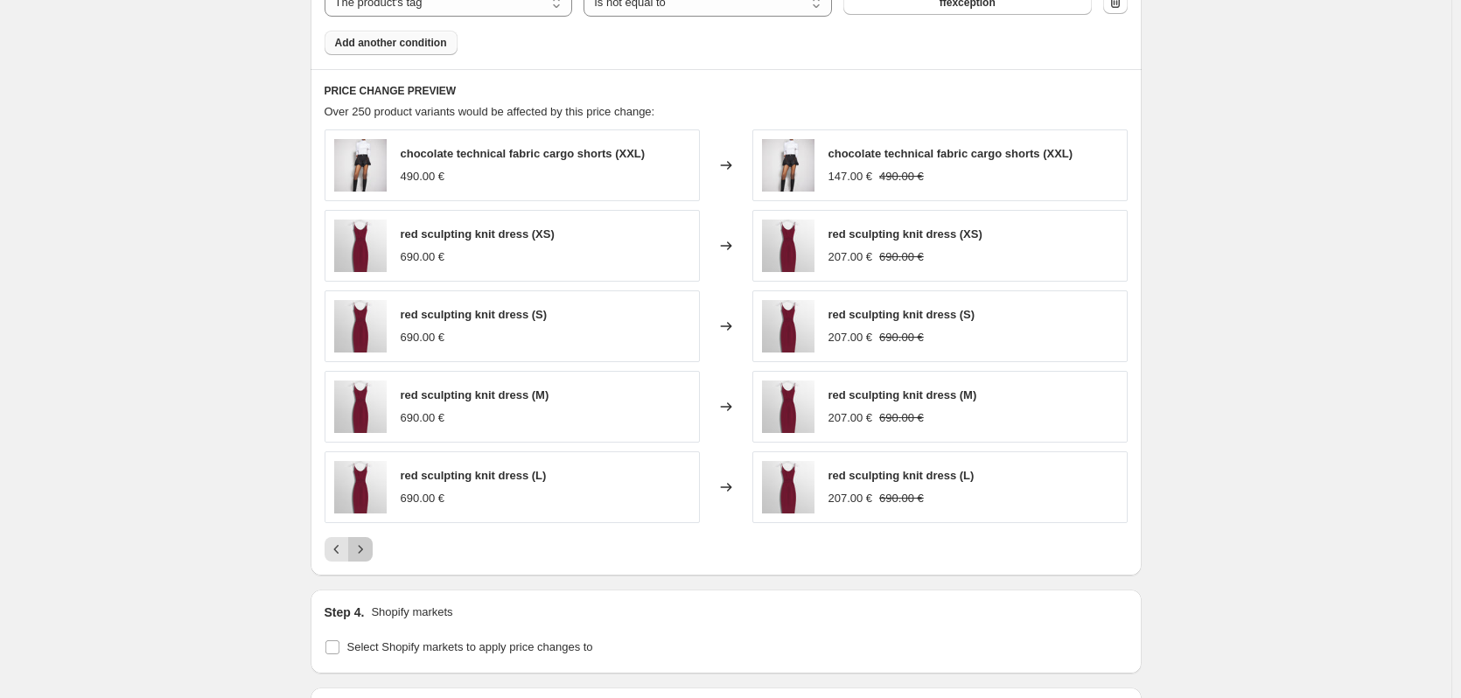
click at [368, 549] on icon "Next" at bounding box center [361, 550] width 18 height 18
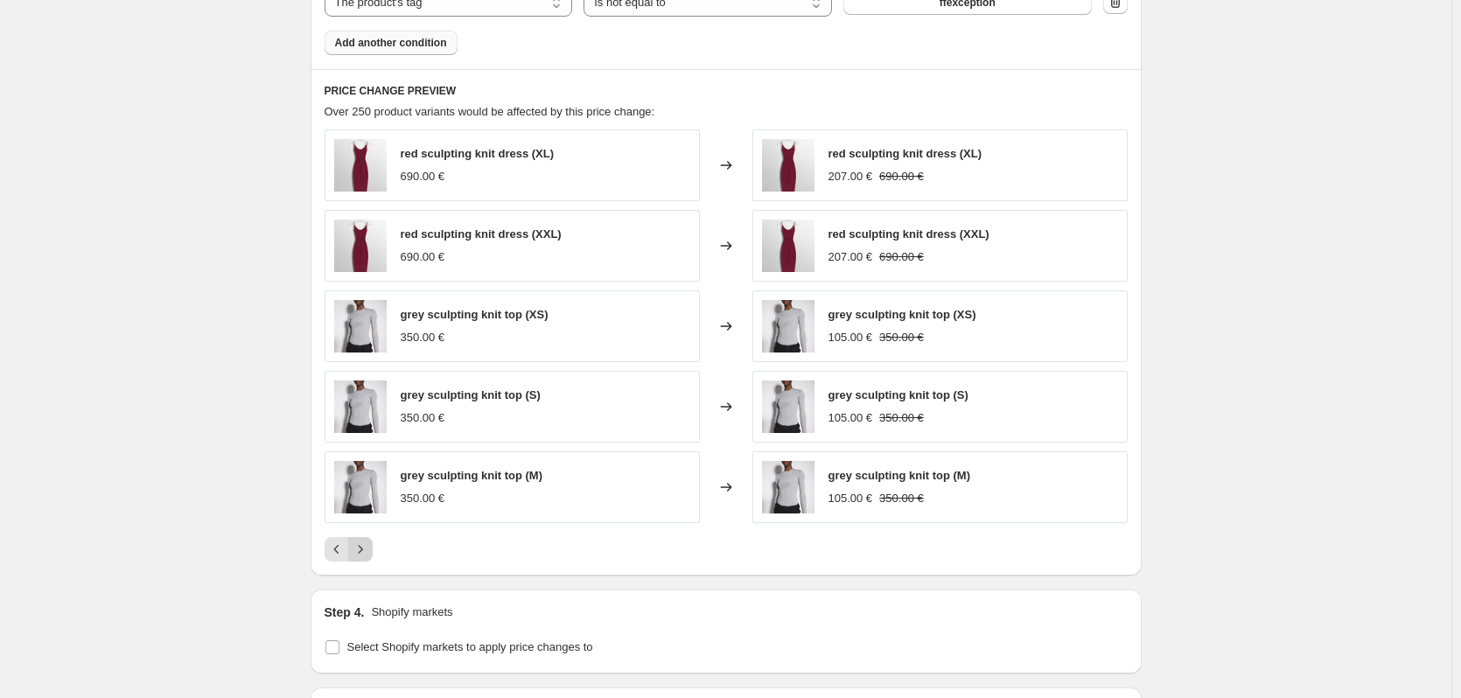
click at [368, 549] on icon "Next" at bounding box center [361, 550] width 18 height 18
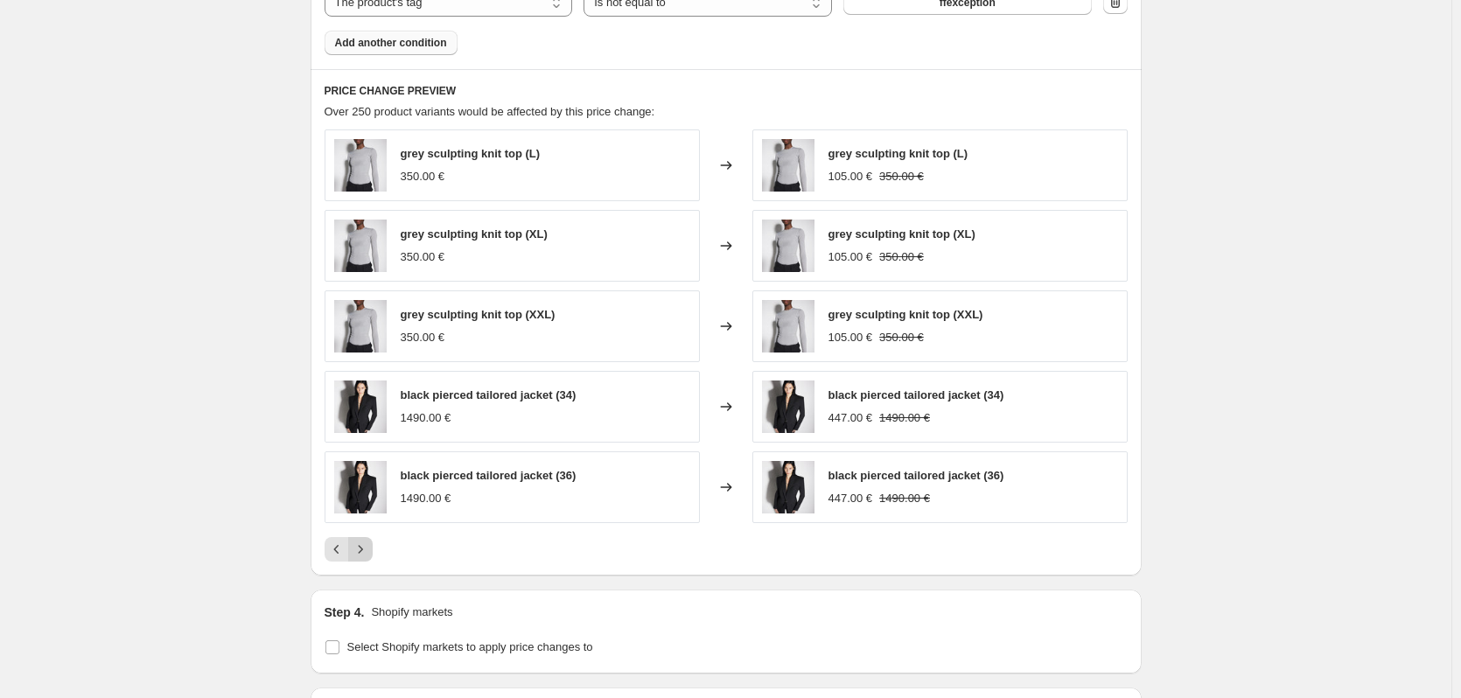
click at [368, 549] on icon "Next" at bounding box center [361, 550] width 18 height 18
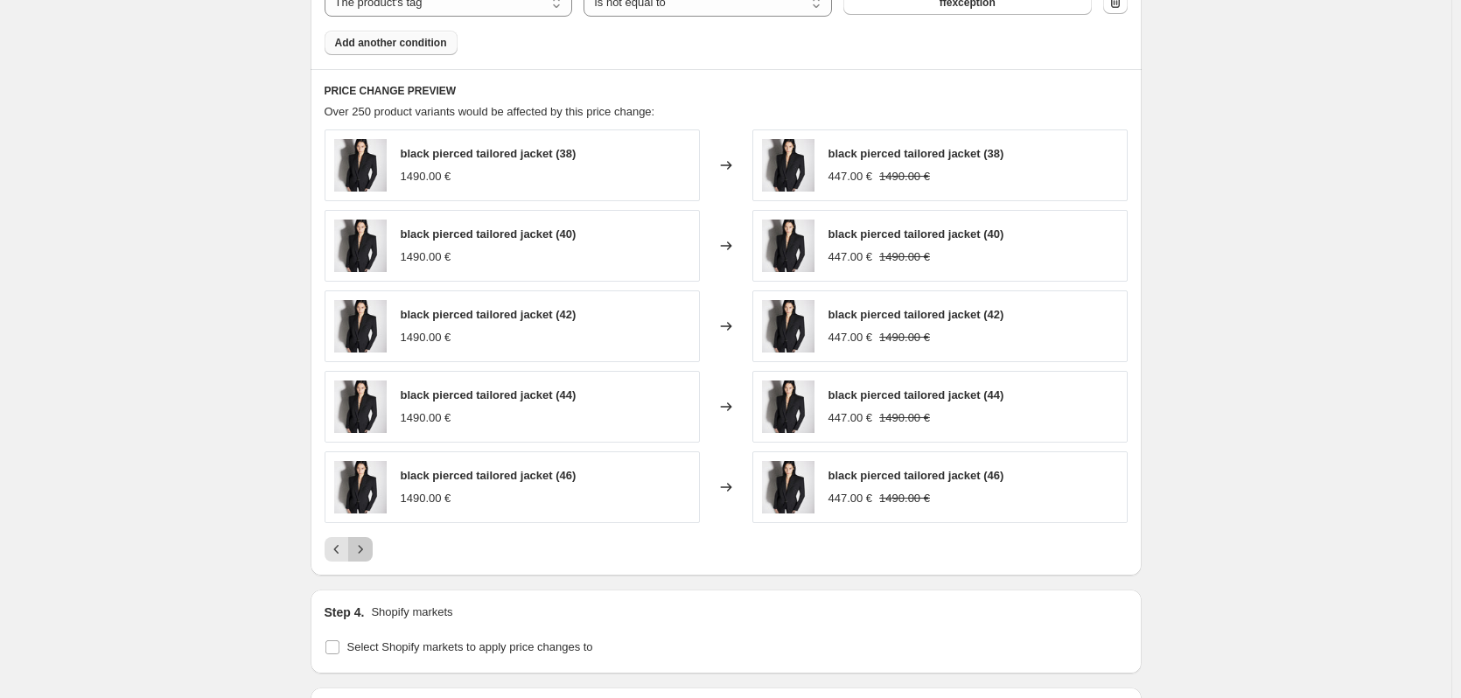
click at [368, 549] on icon "Next" at bounding box center [361, 550] width 18 height 18
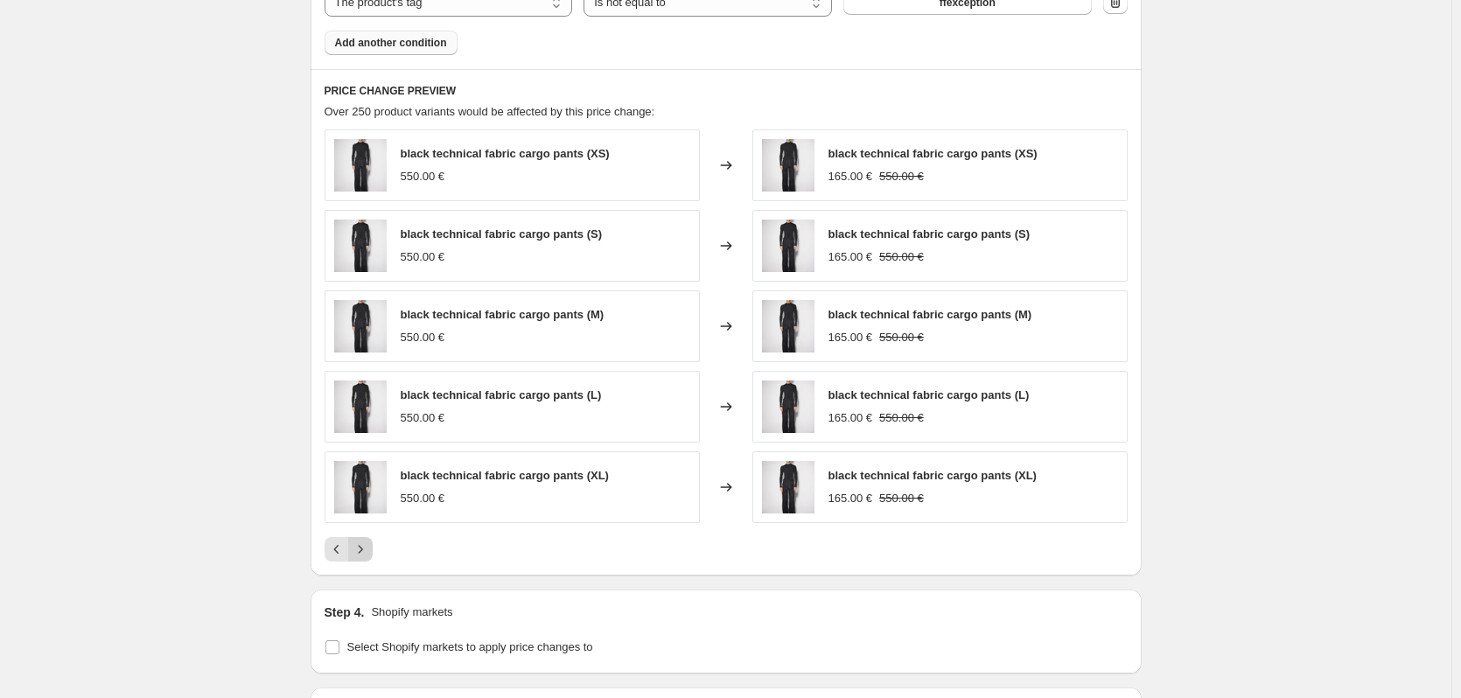
click at [368, 549] on icon "Next" at bounding box center [361, 550] width 18 height 18
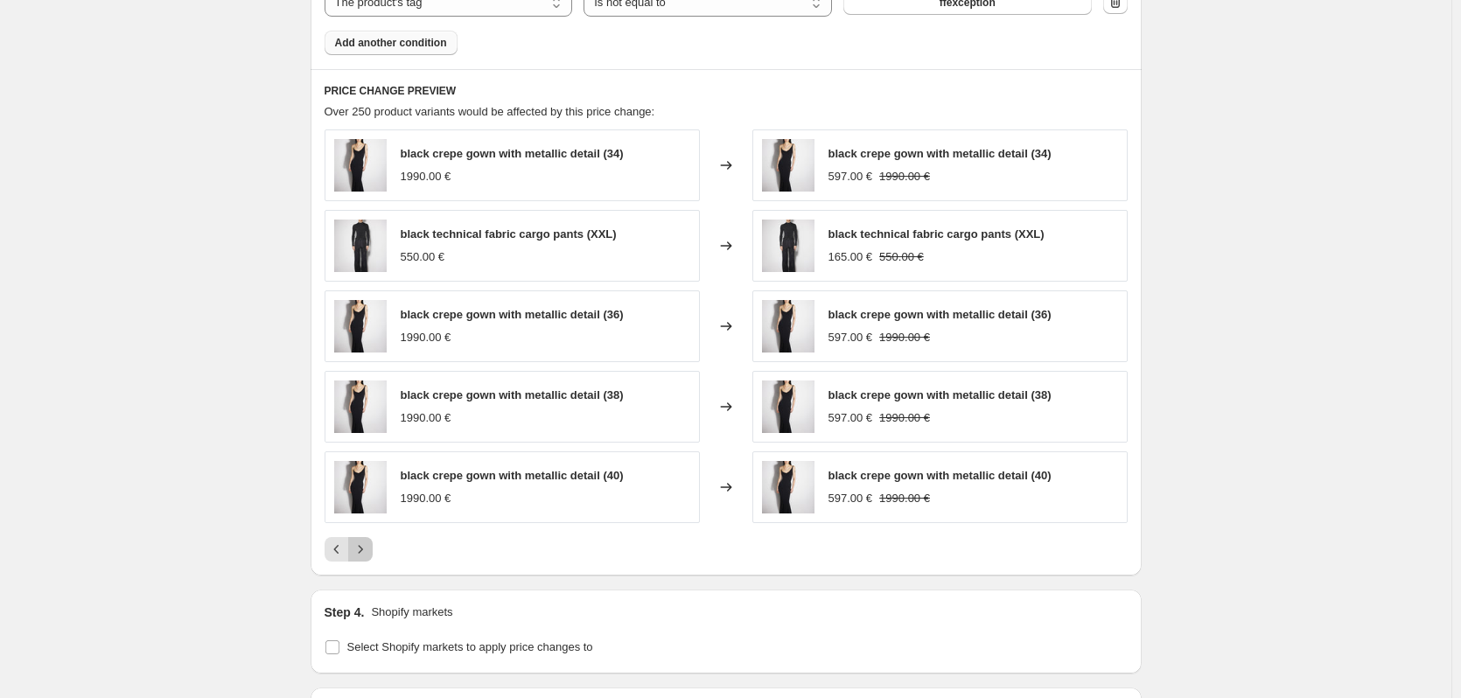
click at [368, 549] on icon "Next" at bounding box center [361, 550] width 18 height 18
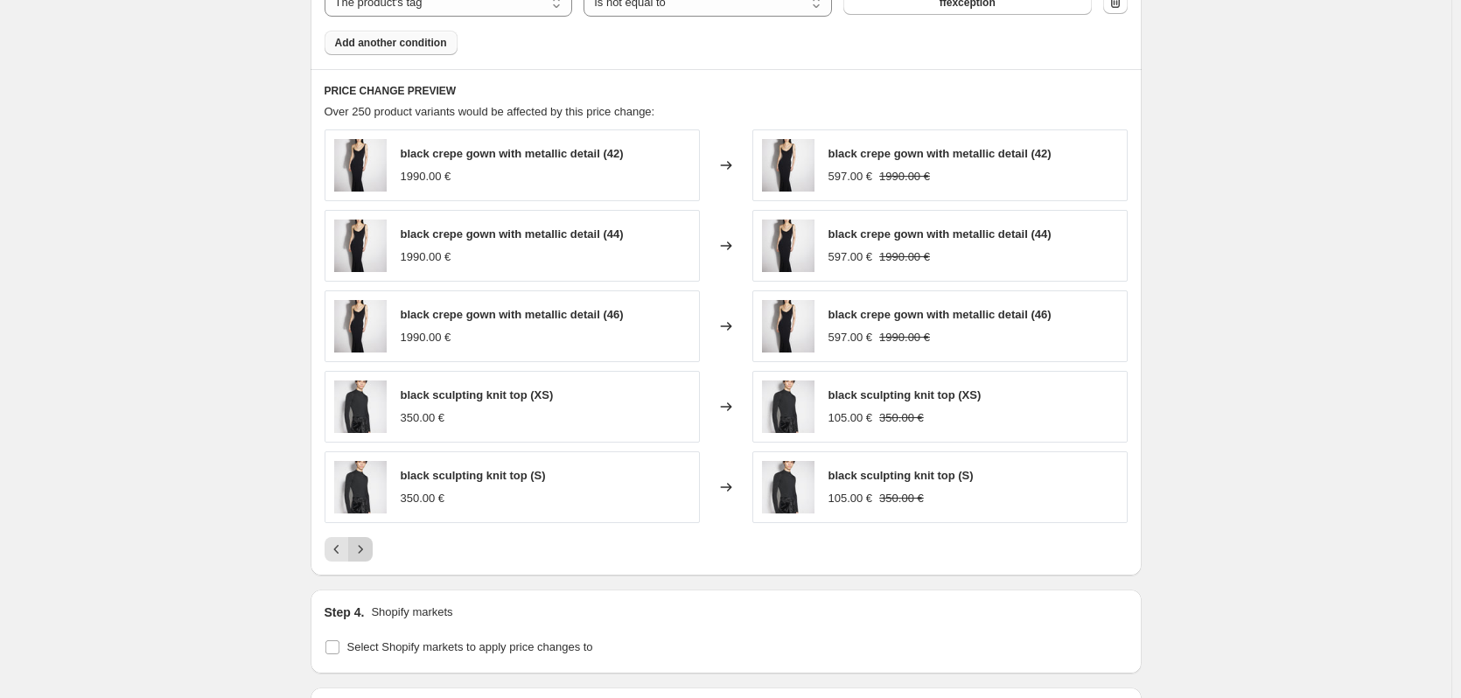
click at [368, 549] on icon "Next" at bounding box center [361, 550] width 18 height 18
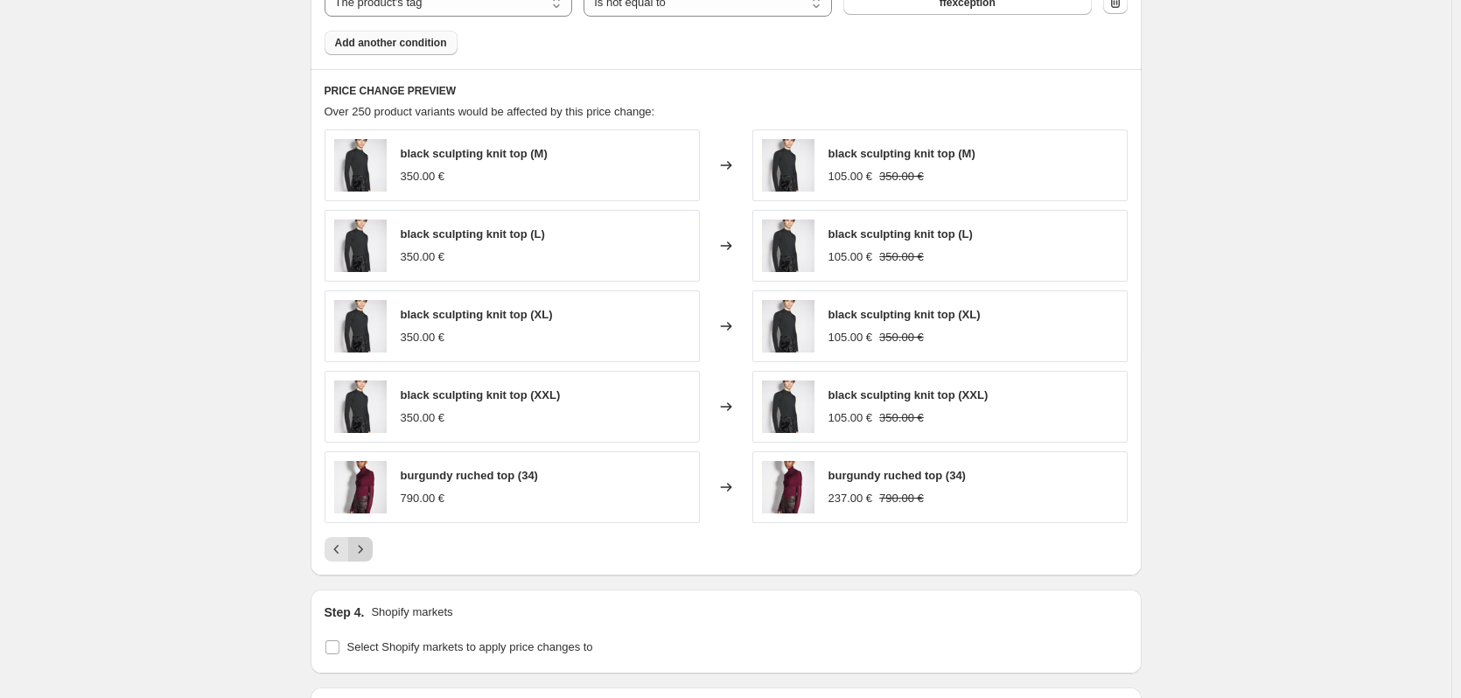
click at [368, 549] on icon "Next" at bounding box center [361, 550] width 18 height 18
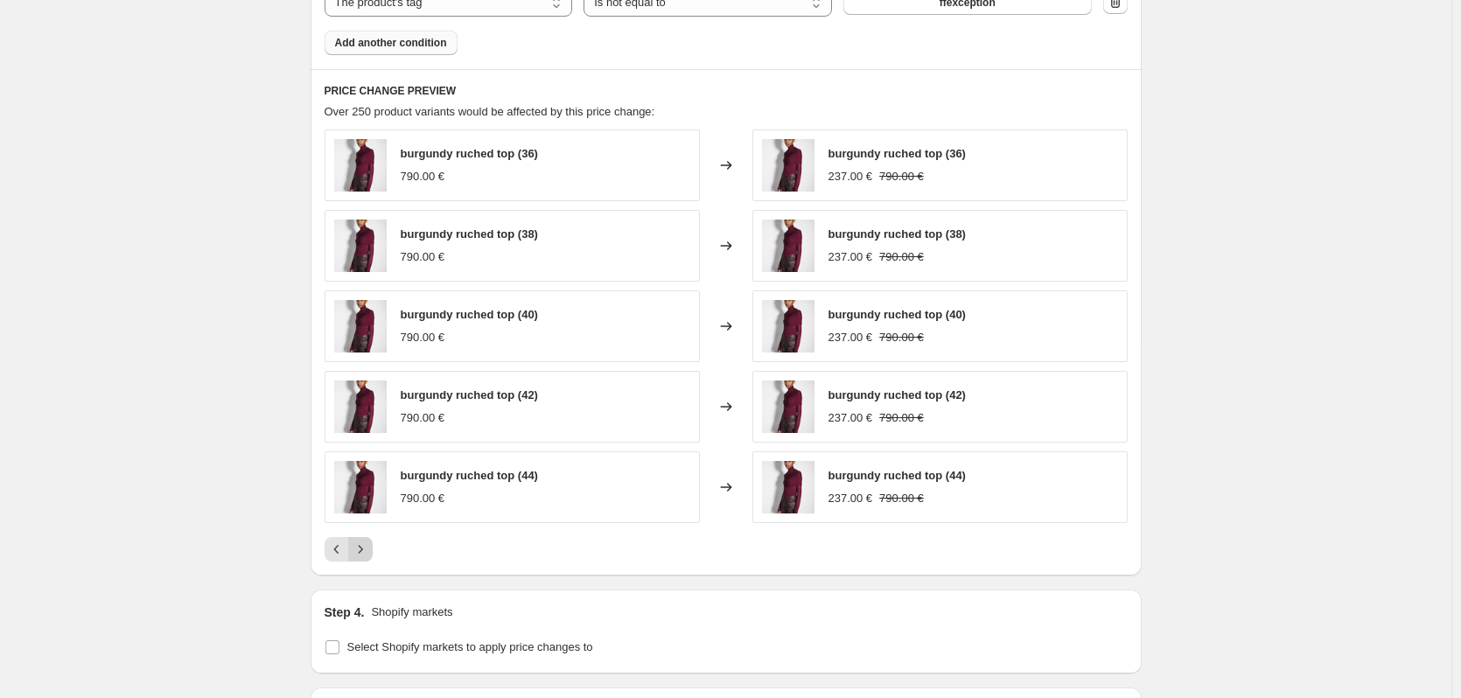
click at [368, 549] on icon "Next" at bounding box center [361, 550] width 18 height 18
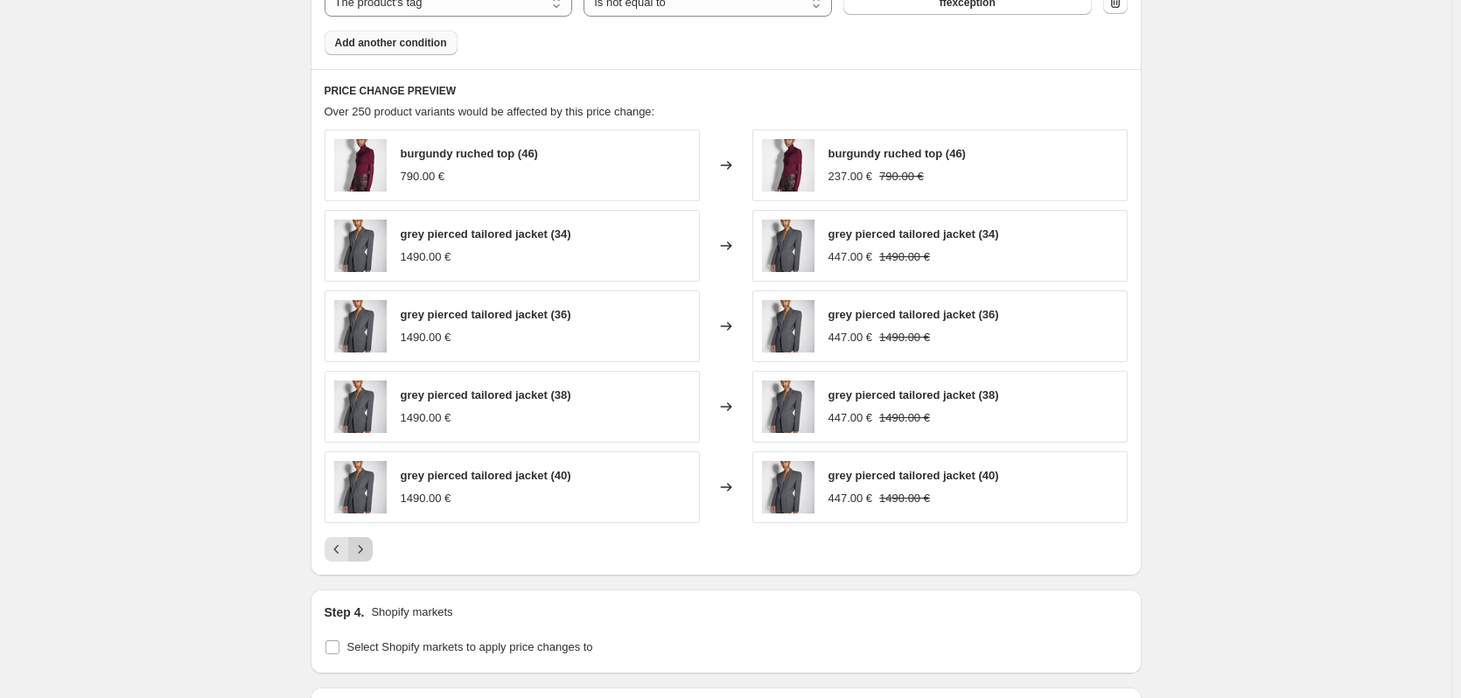
click at [368, 549] on icon "Next" at bounding box center [361, 550] width 18 height 18
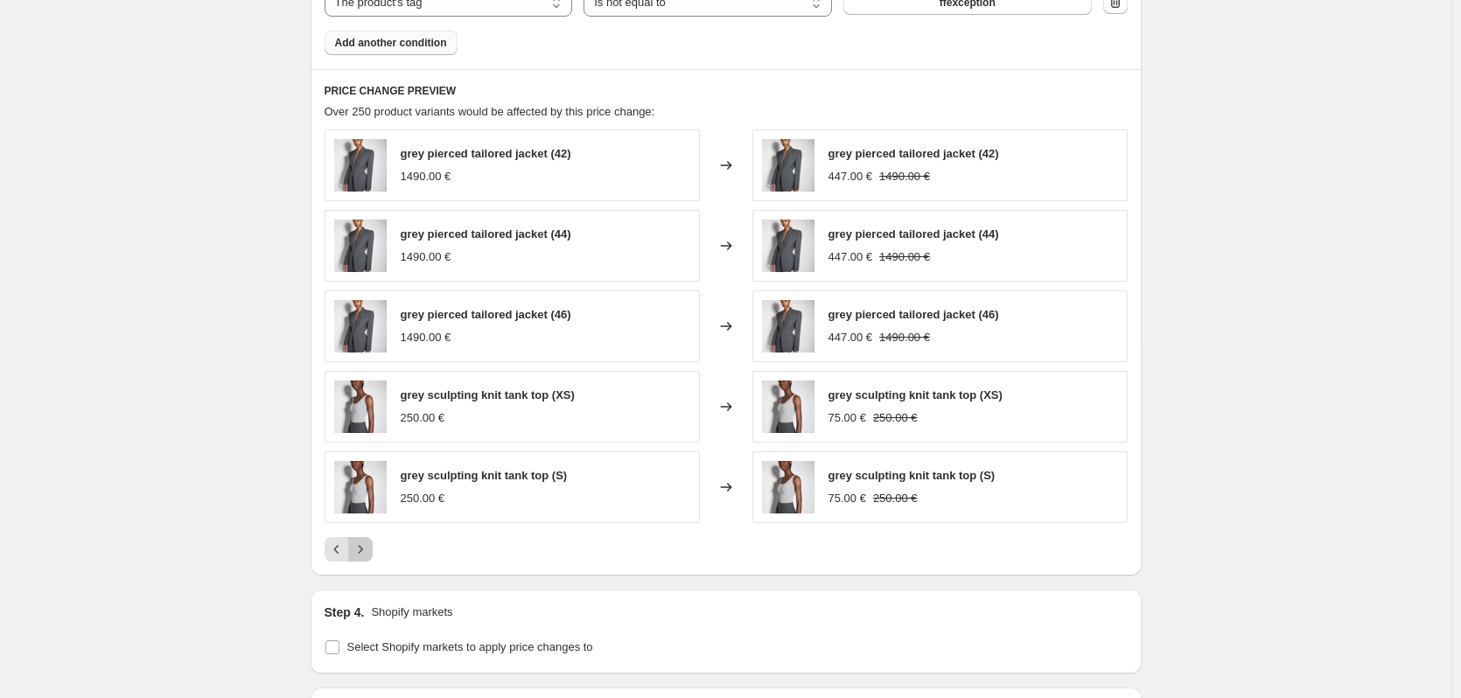
click at [368, 549] on icon "Next" at bounding box center [361, 550] width 18 height 18
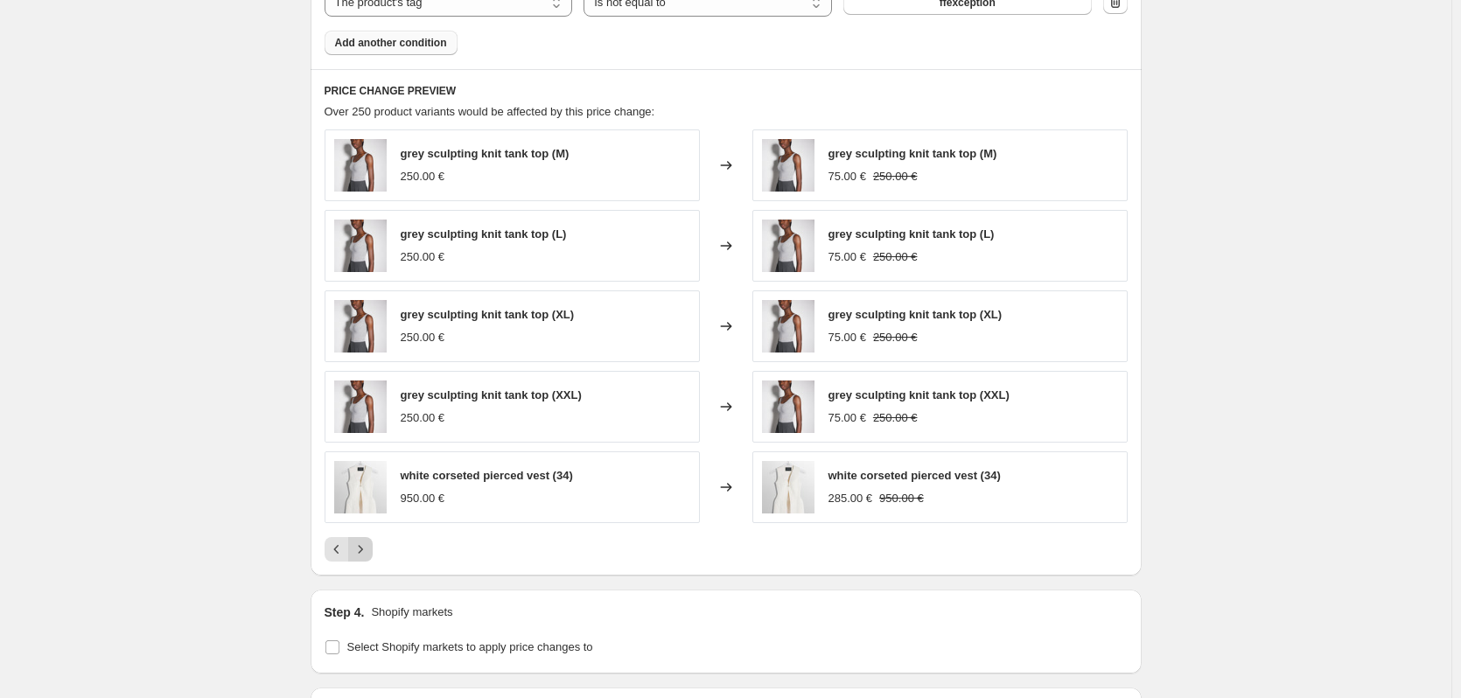
click at [368, 549] on icon "Next" at bounding box center [361, 550] width 18 height 18
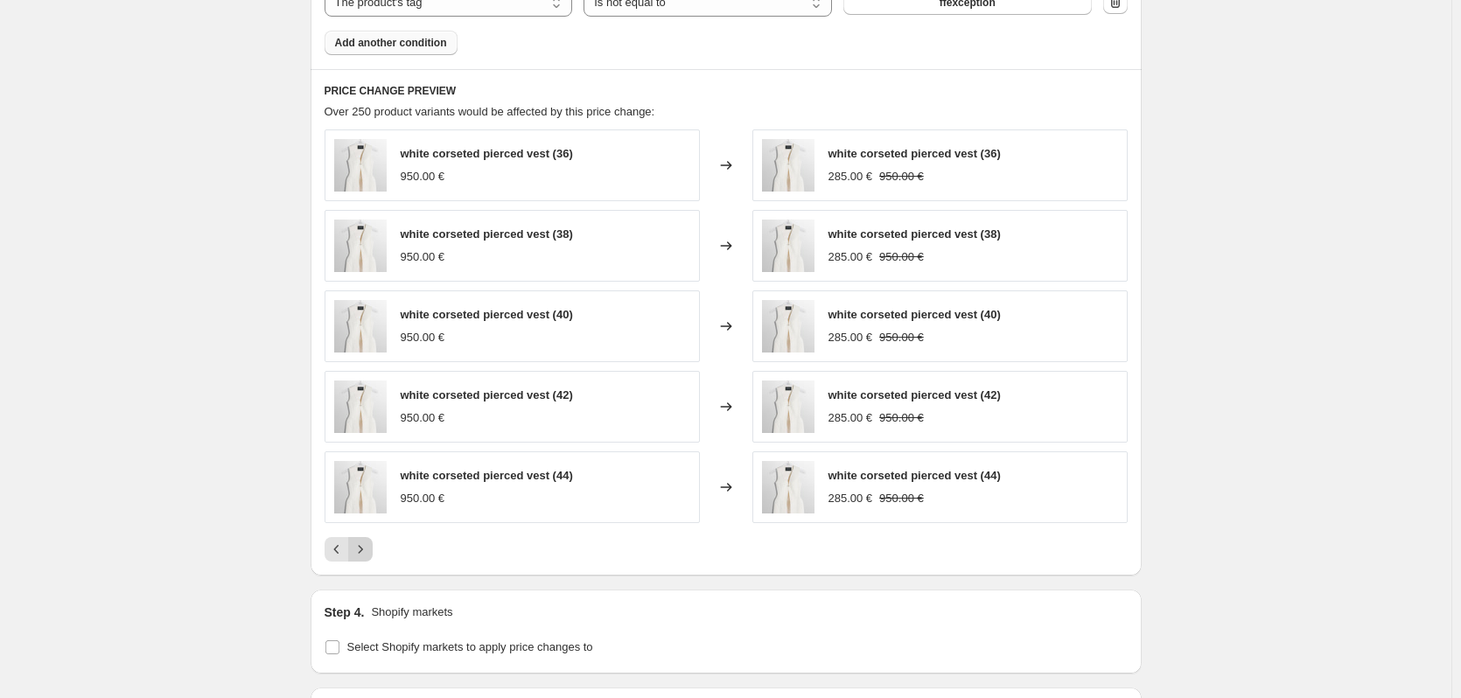
click at [368, 549] on icon "Next" at bounding box center [361, 550] width 18 height 18
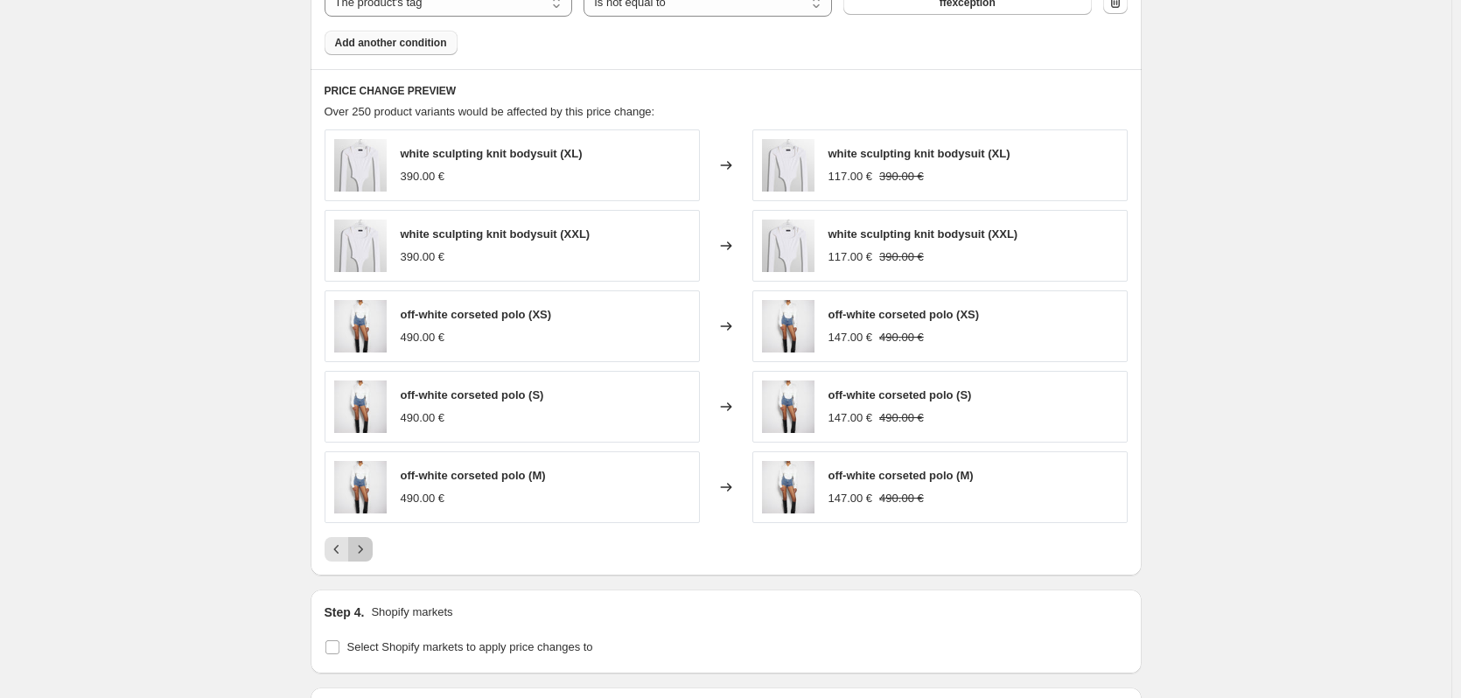
click at [368, 549] on icon "Next" at bounding box center [361, 550] width 18 height 18
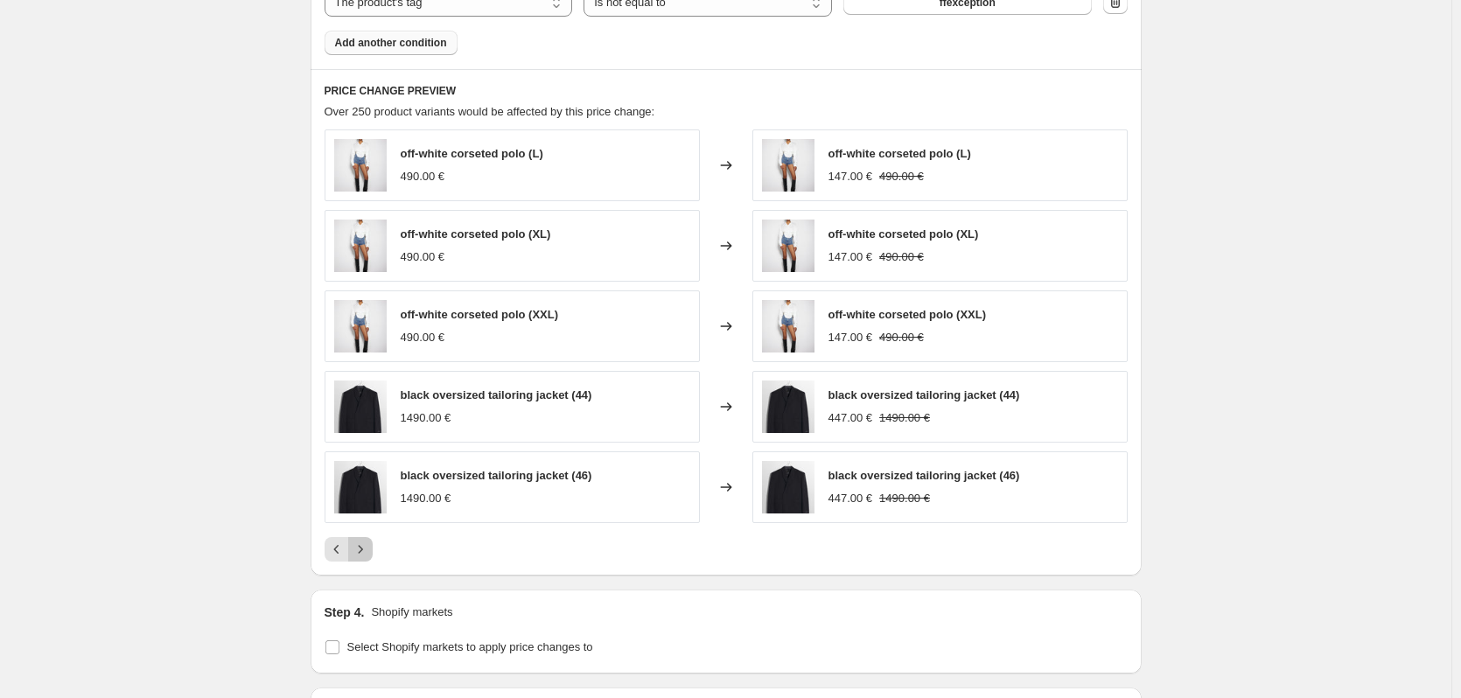
click at [368, 549] on icon "Next" at bounding box center [361, 550] width 18 height 18
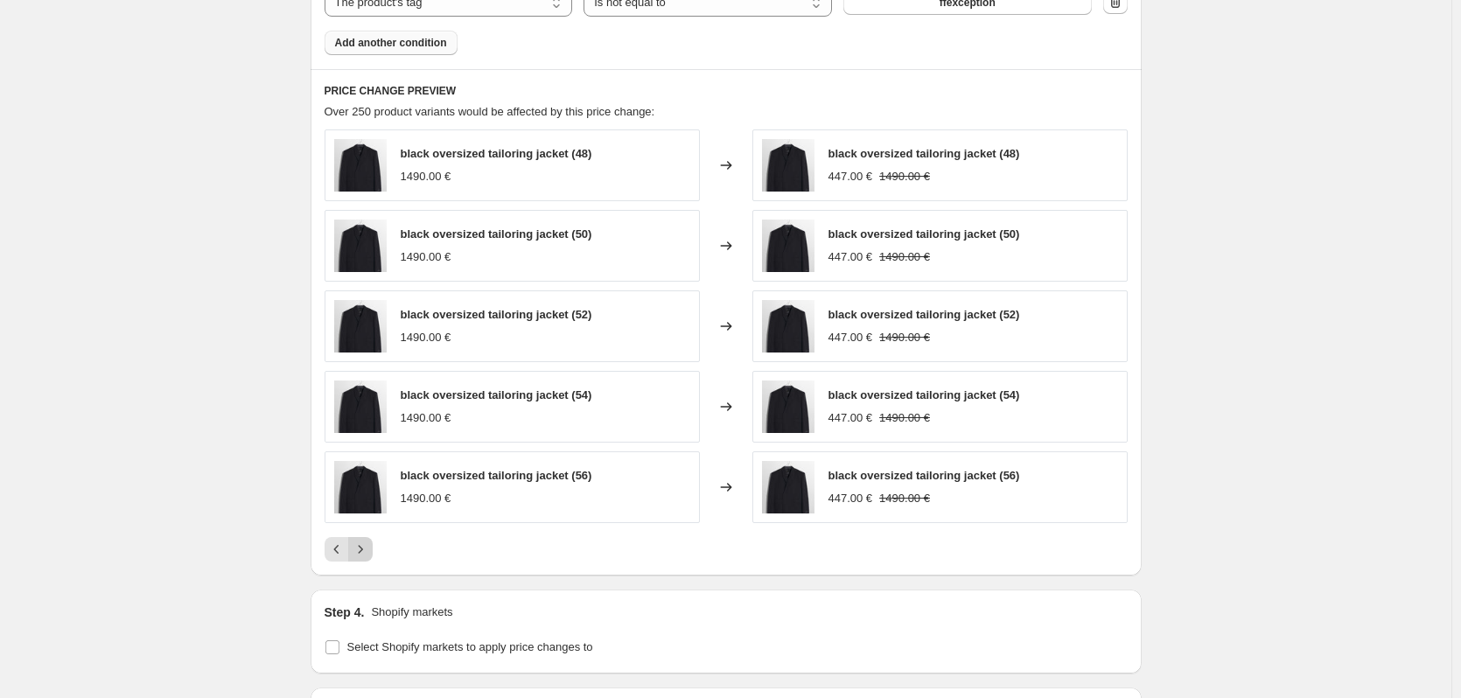
click at [368, 549] on icon "Next" at bounding box center [361, 550] width 18 height 18
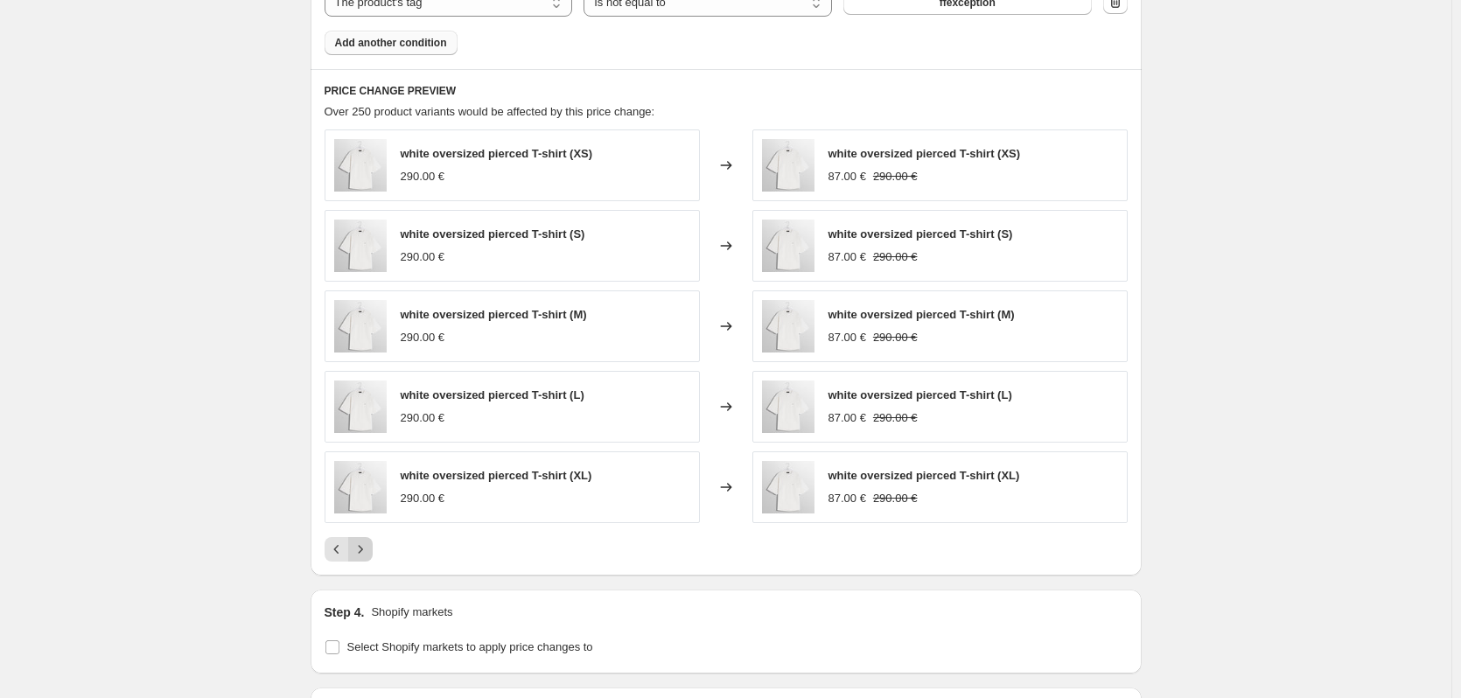
click at [368, 549] on icon "Next" at bounding box center [361, 550] width 18 height 18
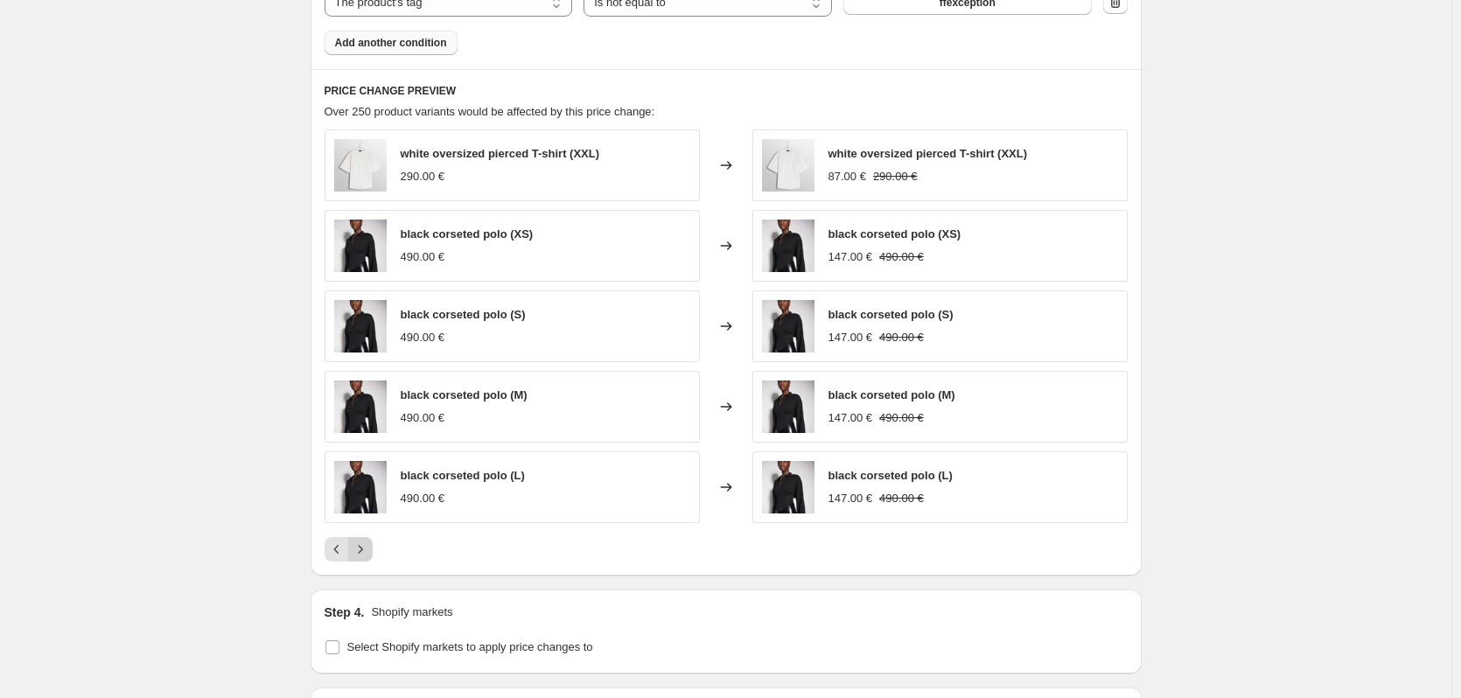
click at [368, 549] on icon "Next" at bounding box center [361, 550] width 18 height 18
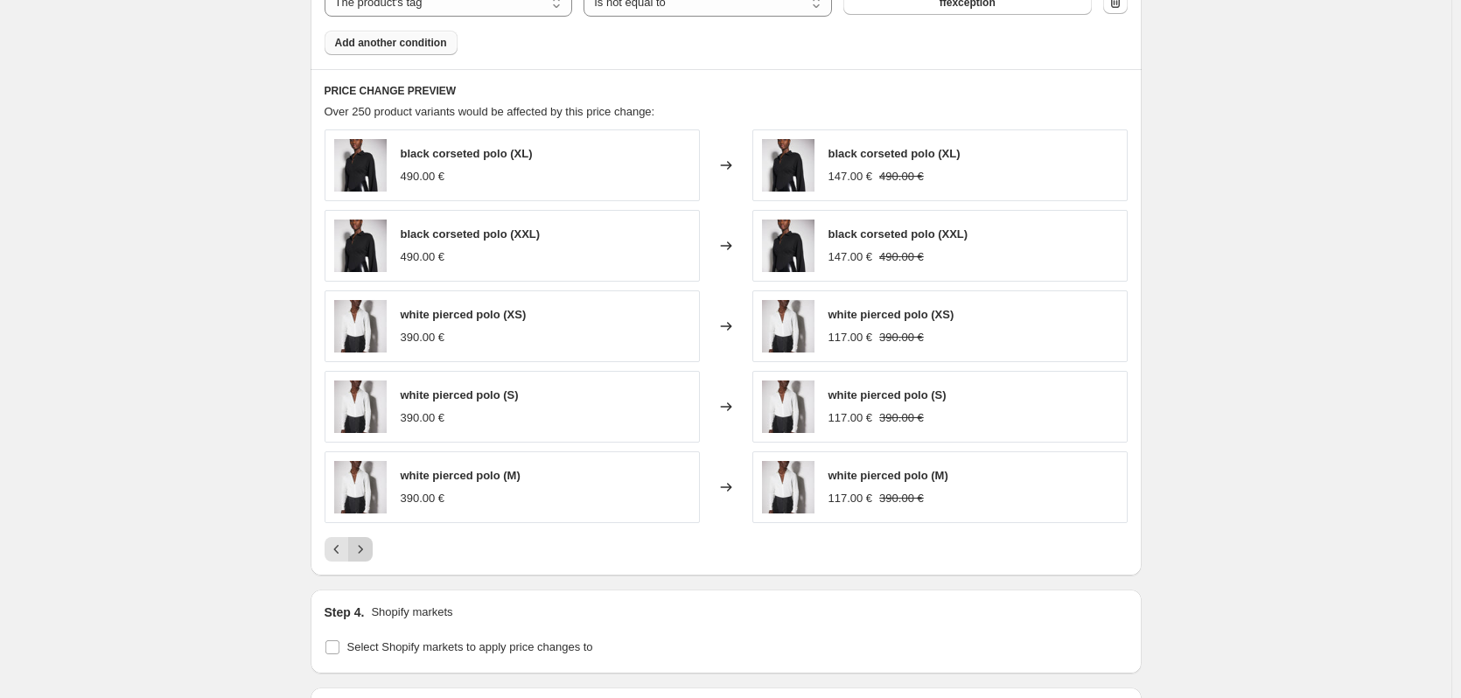
click at [368, 549] on icon "Next" at bounding box center [361, 550] width 18 height 18
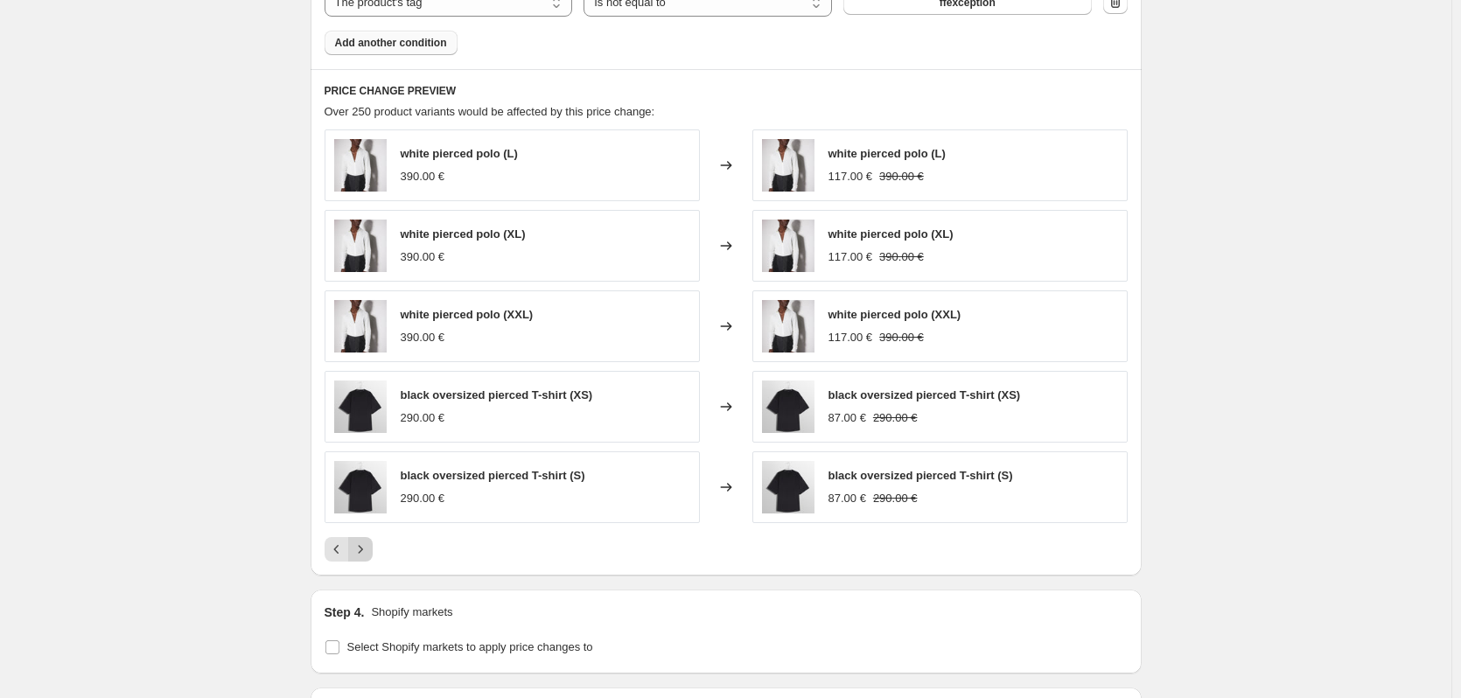
click at [368, 549] on icon "Next" at bounding box center [361, 550] width 18 height 18
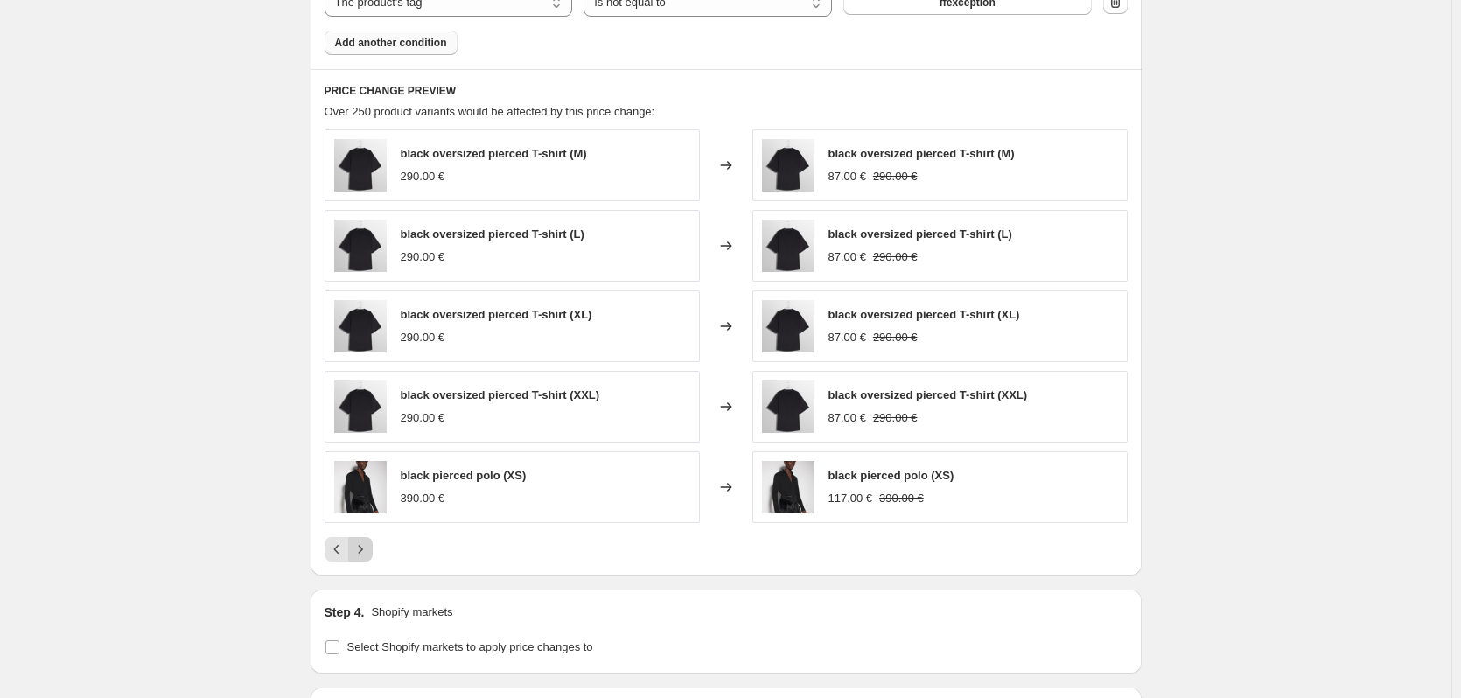
click at [368, 549] on icon "Next" at bounding box center [361, 550] width 18 height 18
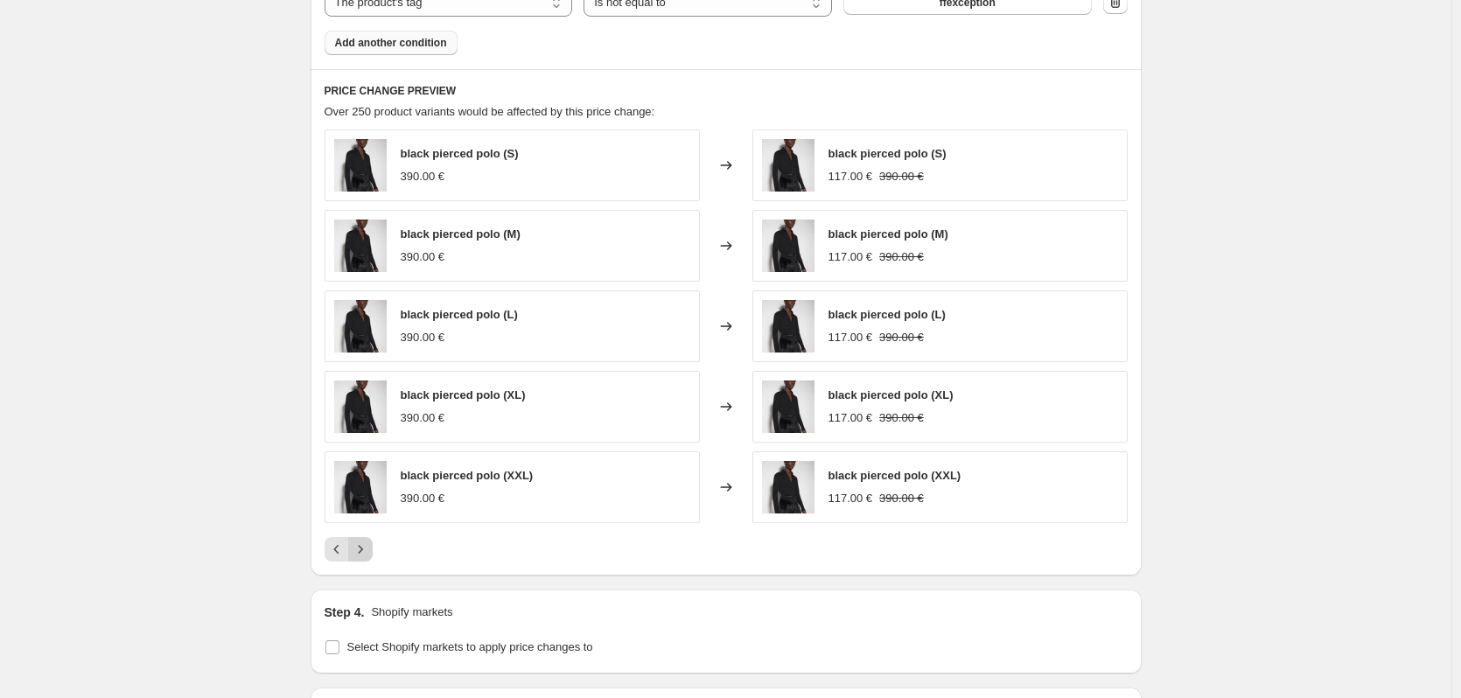
click at [368, 549] on icon "Next" at bounding box center [361, 550] width 18 height 18
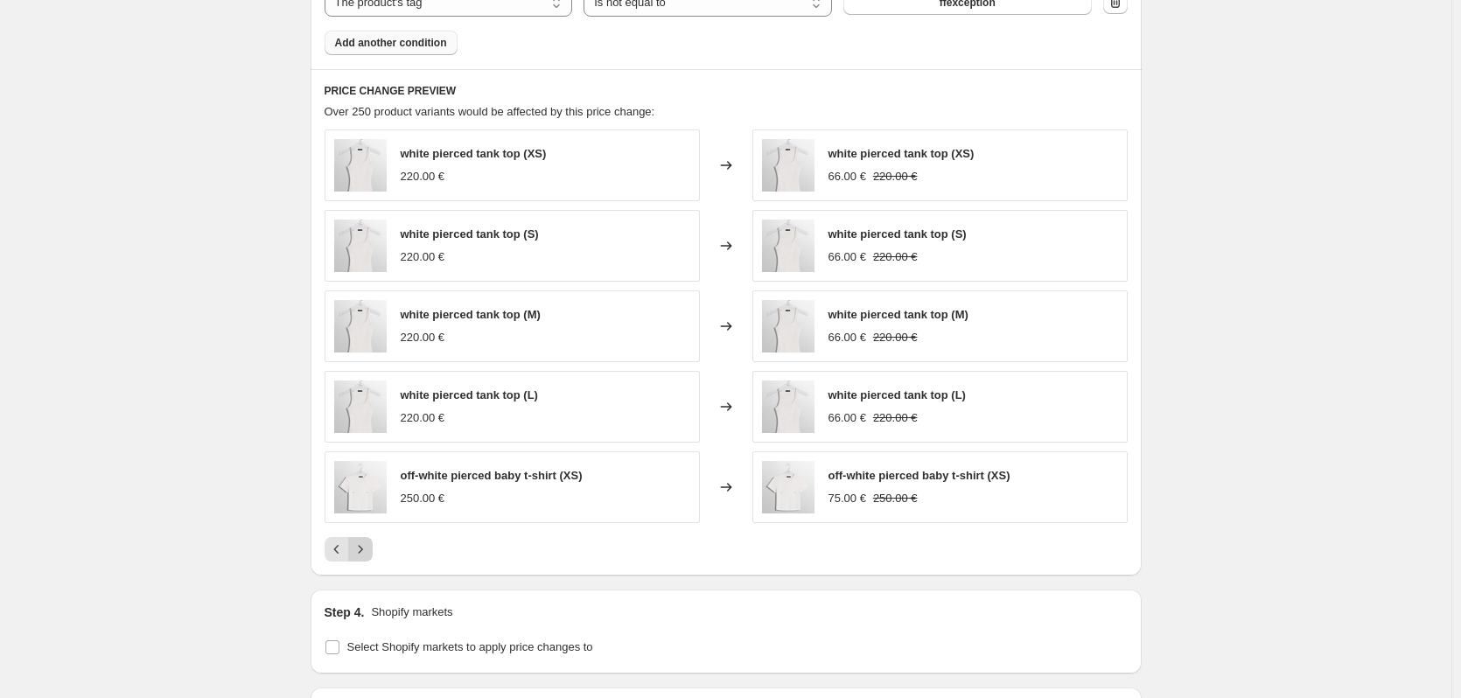
click at [368, 549] on icon "Next" at bounding box center [361, 550] width 18 height 18
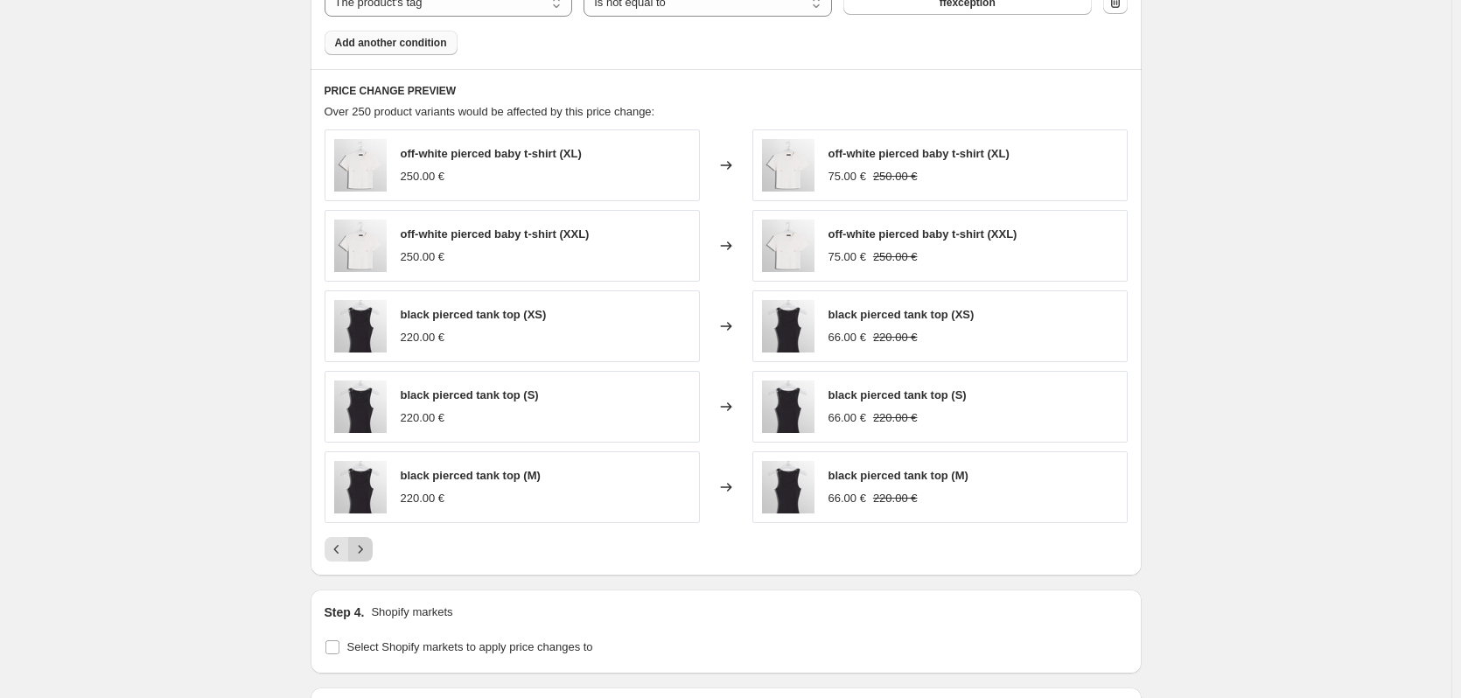
click at [368, 549] on icon "Next" at bounding box center [361, 550] width 18 height 18
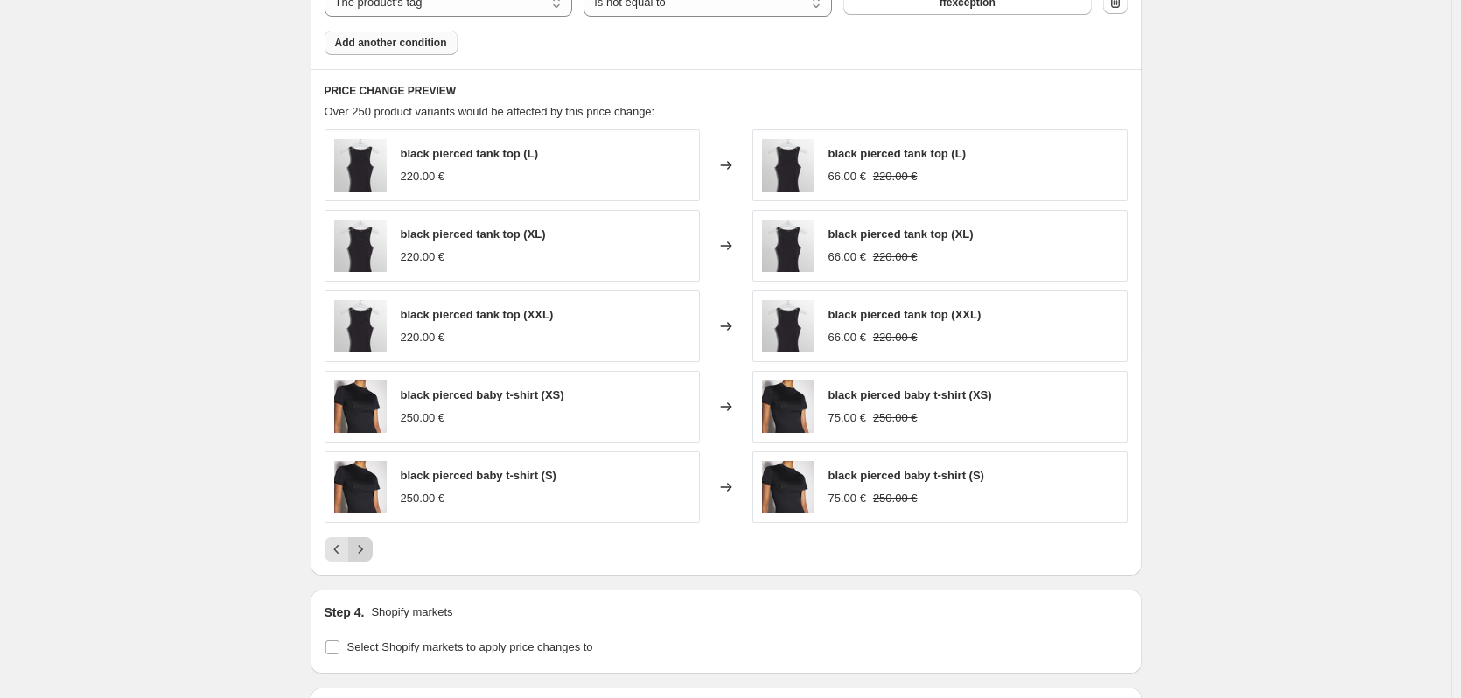
click at [368, 547] on icon "Next" at bounding box center [361, 550] width 18 height 18
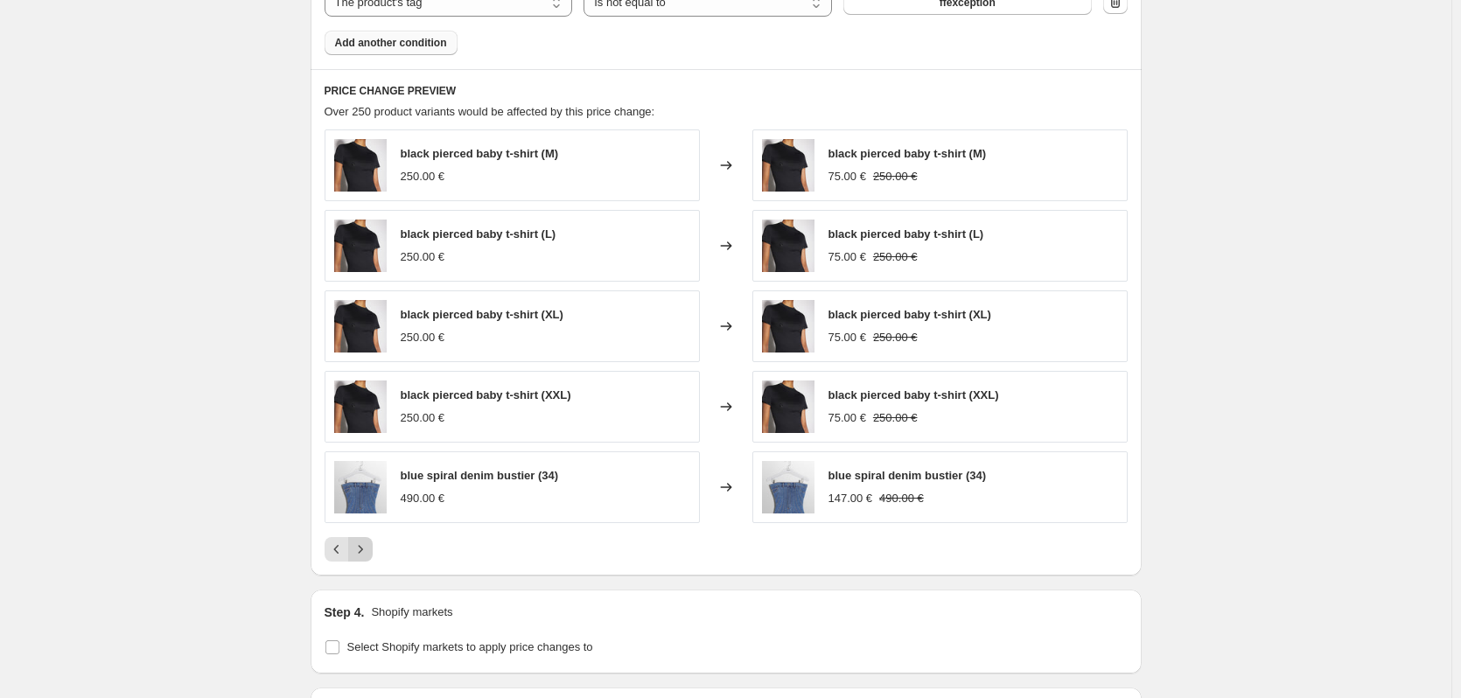
click at [368, 547] on icon "Next" at bounding box center [361, 550] width 18 height 18
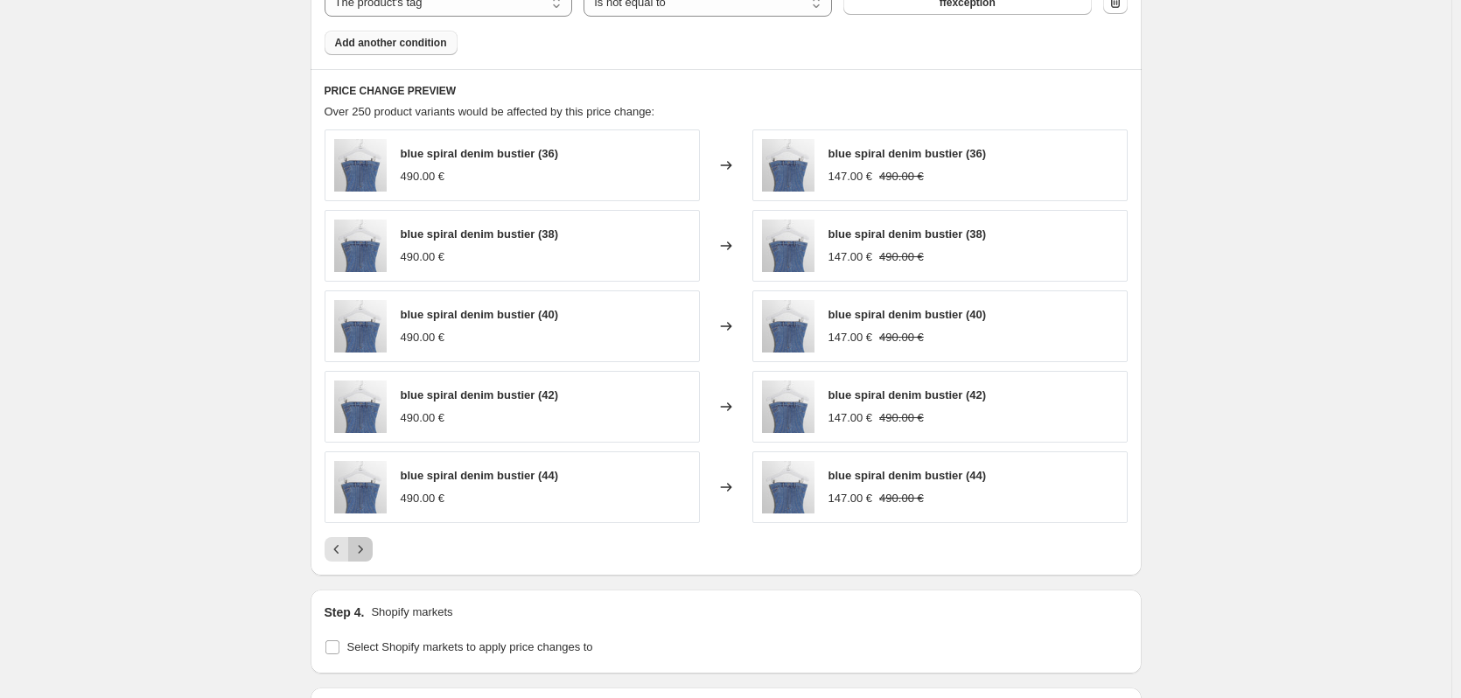
click at [368, 549] on icon "Next" at bounding box center [361, 550] width 18 height 18
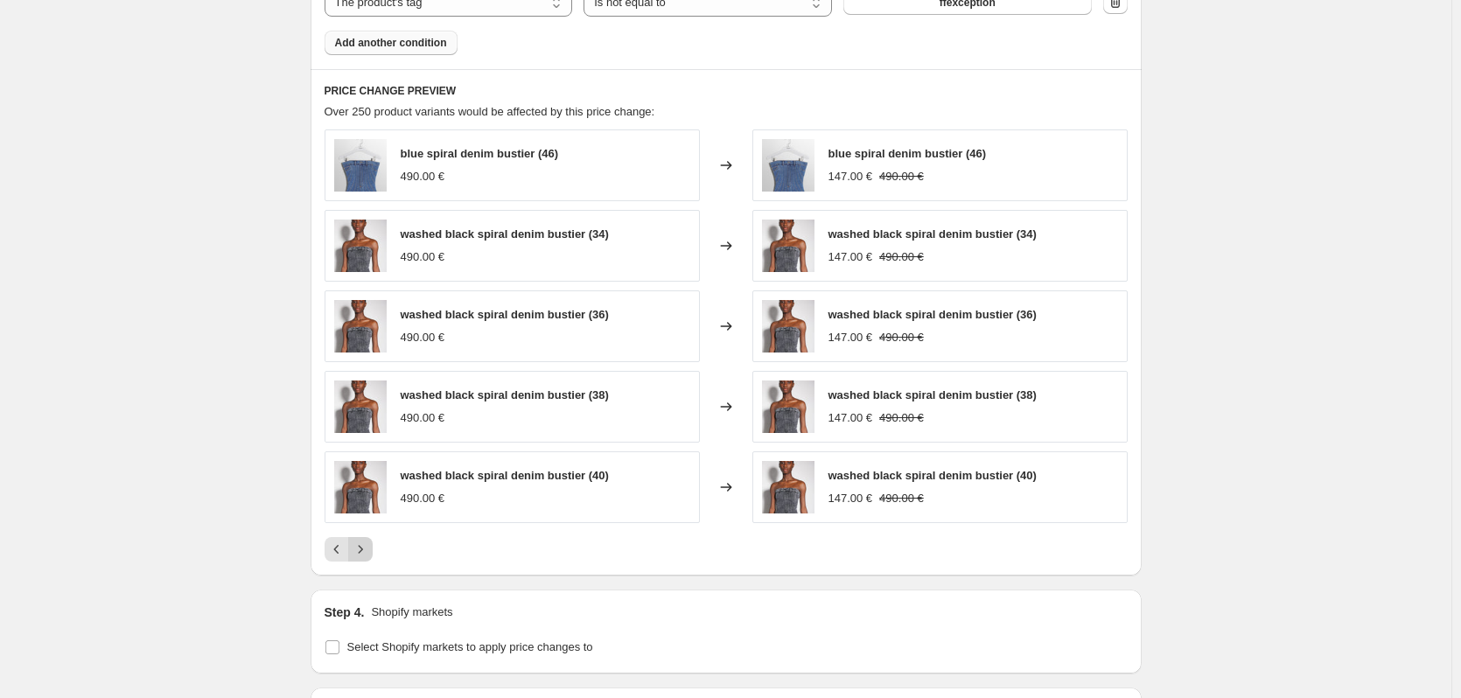
click at [369, 551] on icon "Next" at bounding box center [361, 550] width 18 height 18
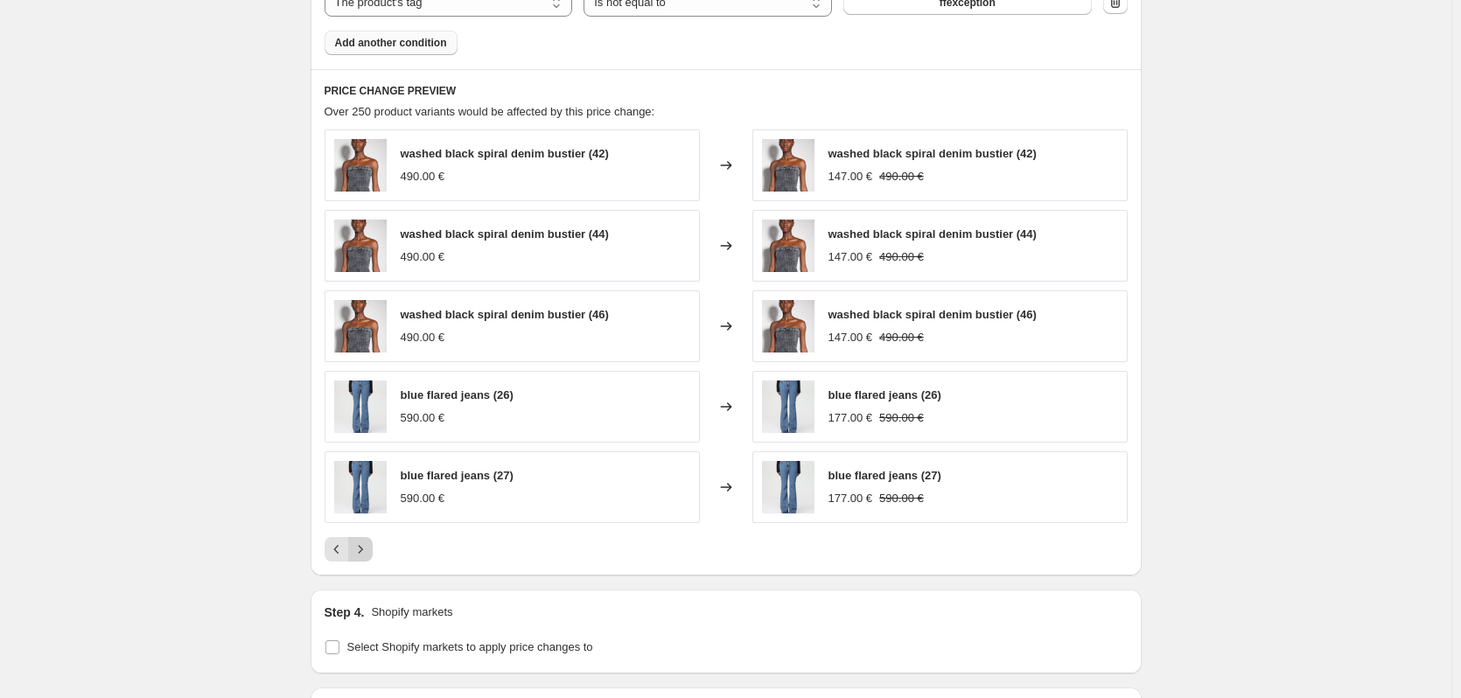
click at [369, 551] on icon "Next" at bounding box center [361, 550] width 18 height 18
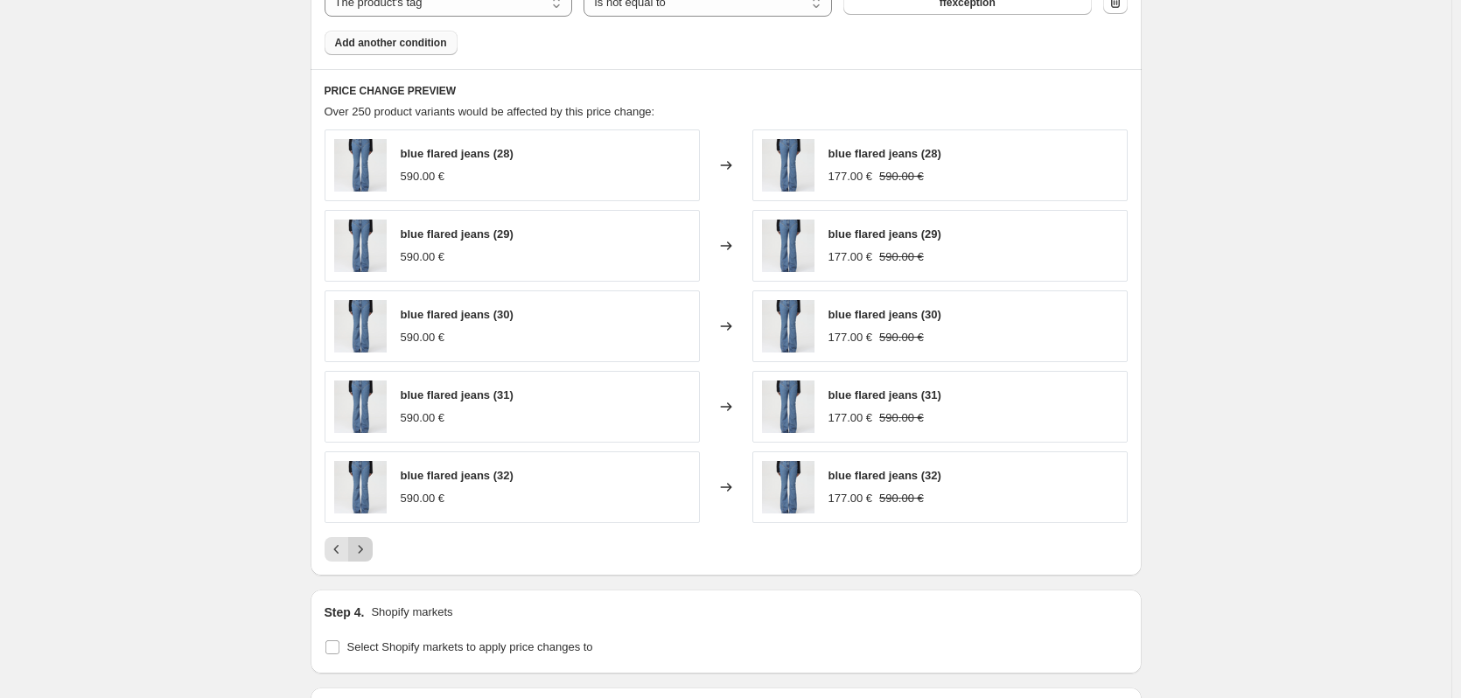
click at [369, 551] on icon "Next" at bounding box center [361, 550] width 18 height 18
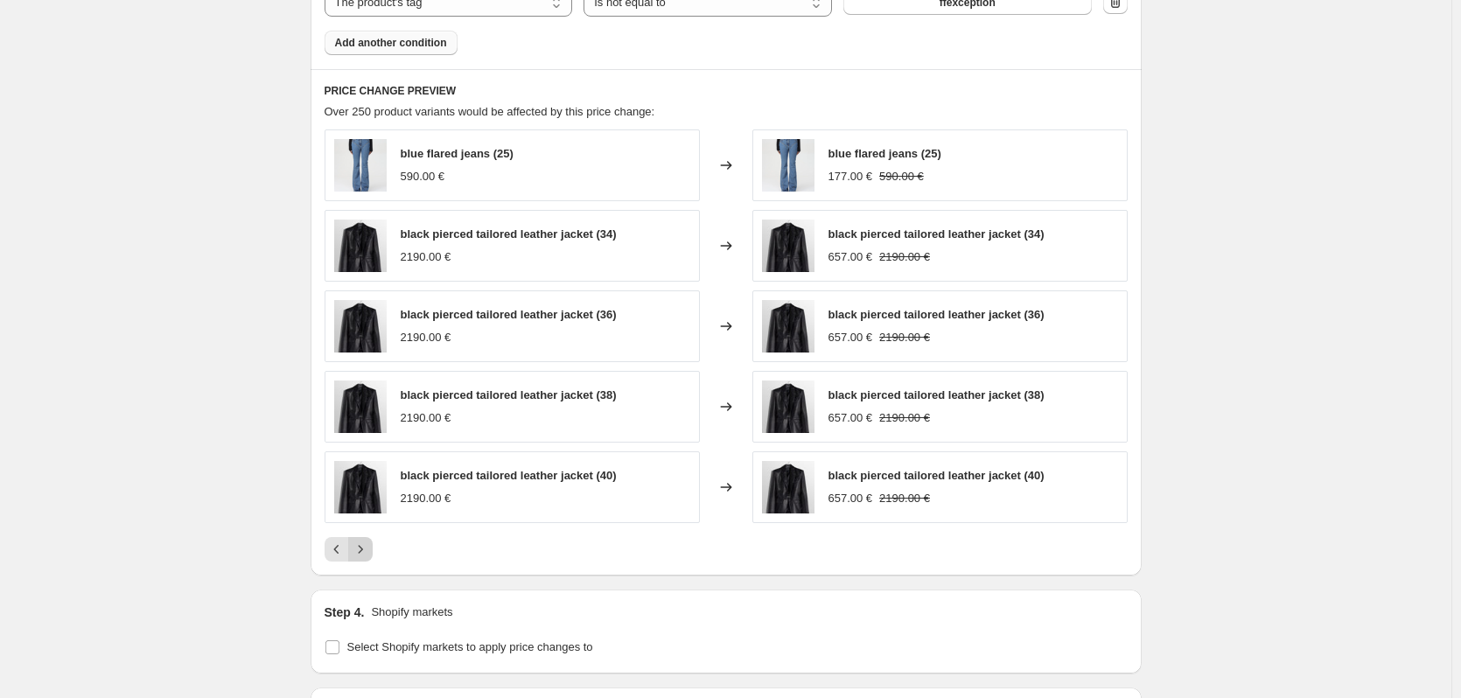
click at [369, 551] on icon "Next" at bounding box center [361, 550] width 18 height 18
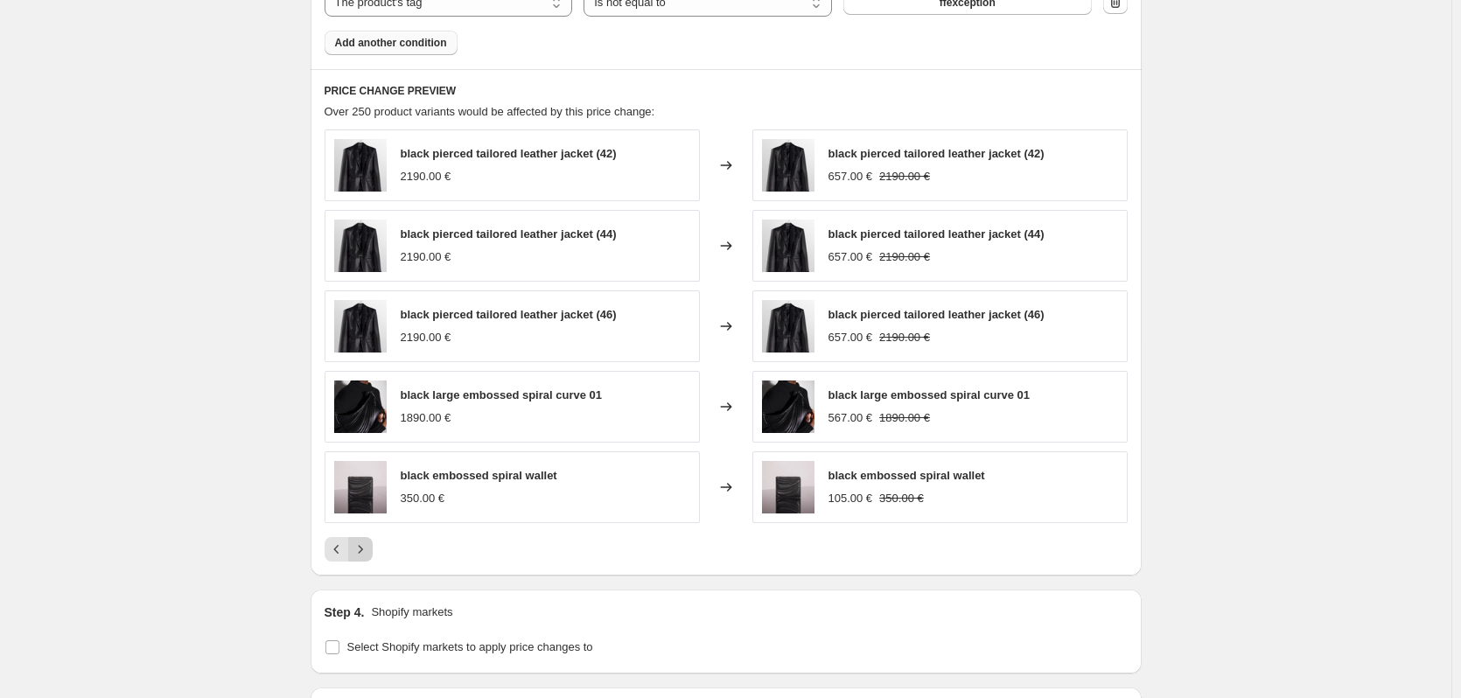
click at [369, 551] on icon "Next" at bounding box center [361, 550] width 18 height 18
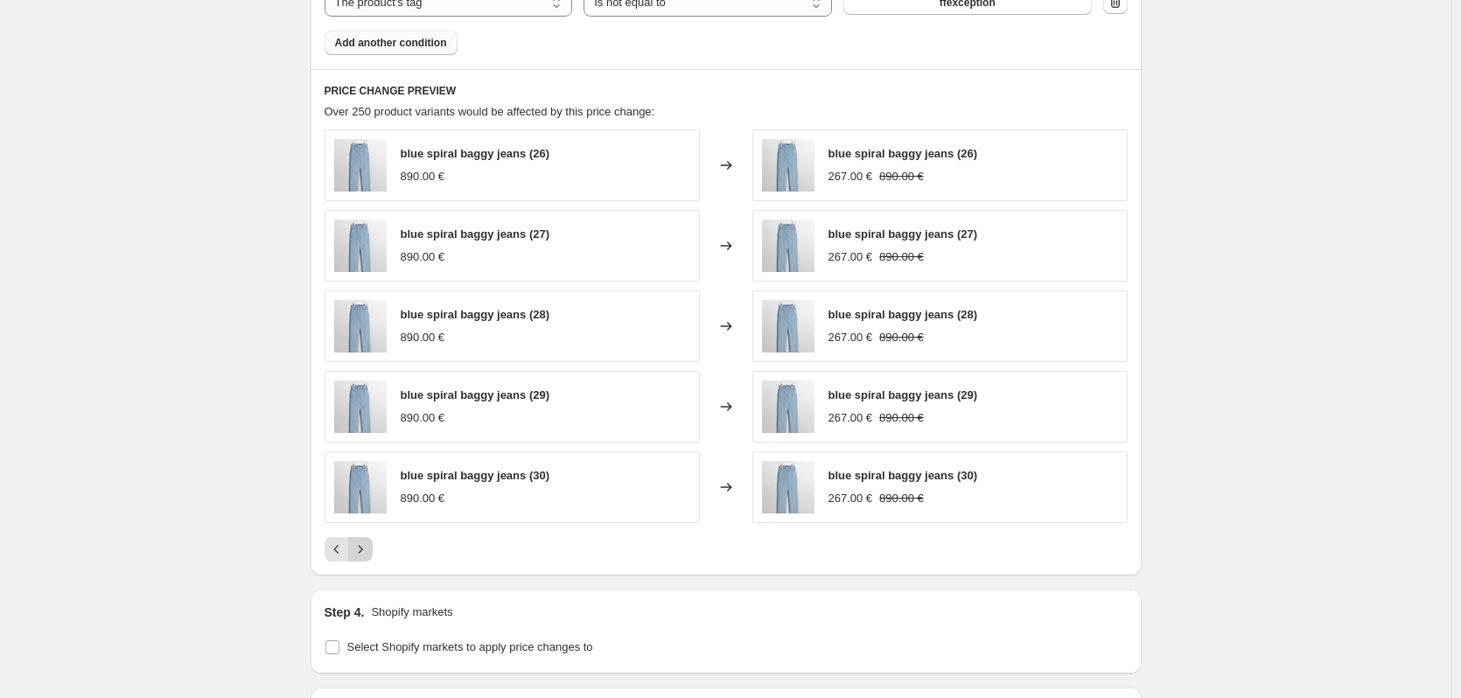
click at [369, 551] on icon "Next" at bounding box center [361, 550] width 18 height 18
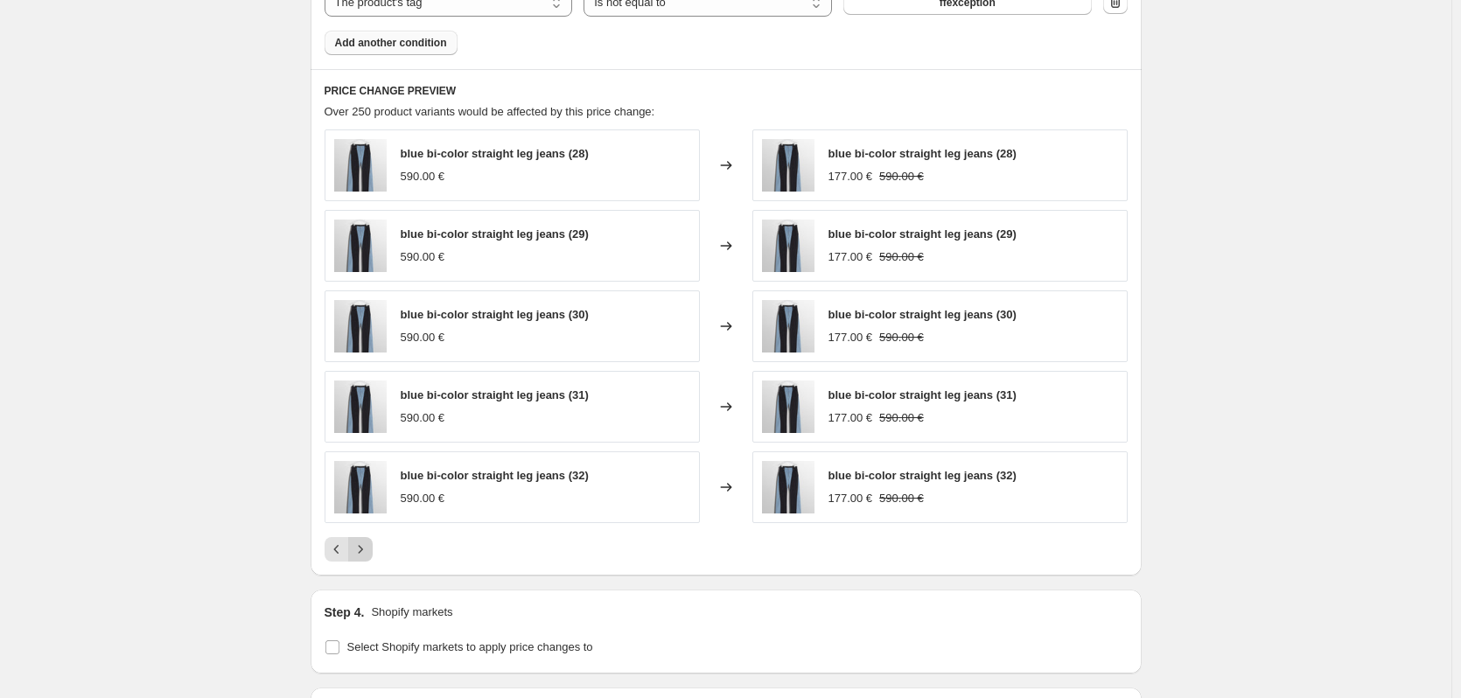
click at [369, 551] on icon "Next" at bounding box center [361, 550] width 18 height 18
click at [369, 554] on icon "Next" at bounding box center [361, 550] width 18 height 18
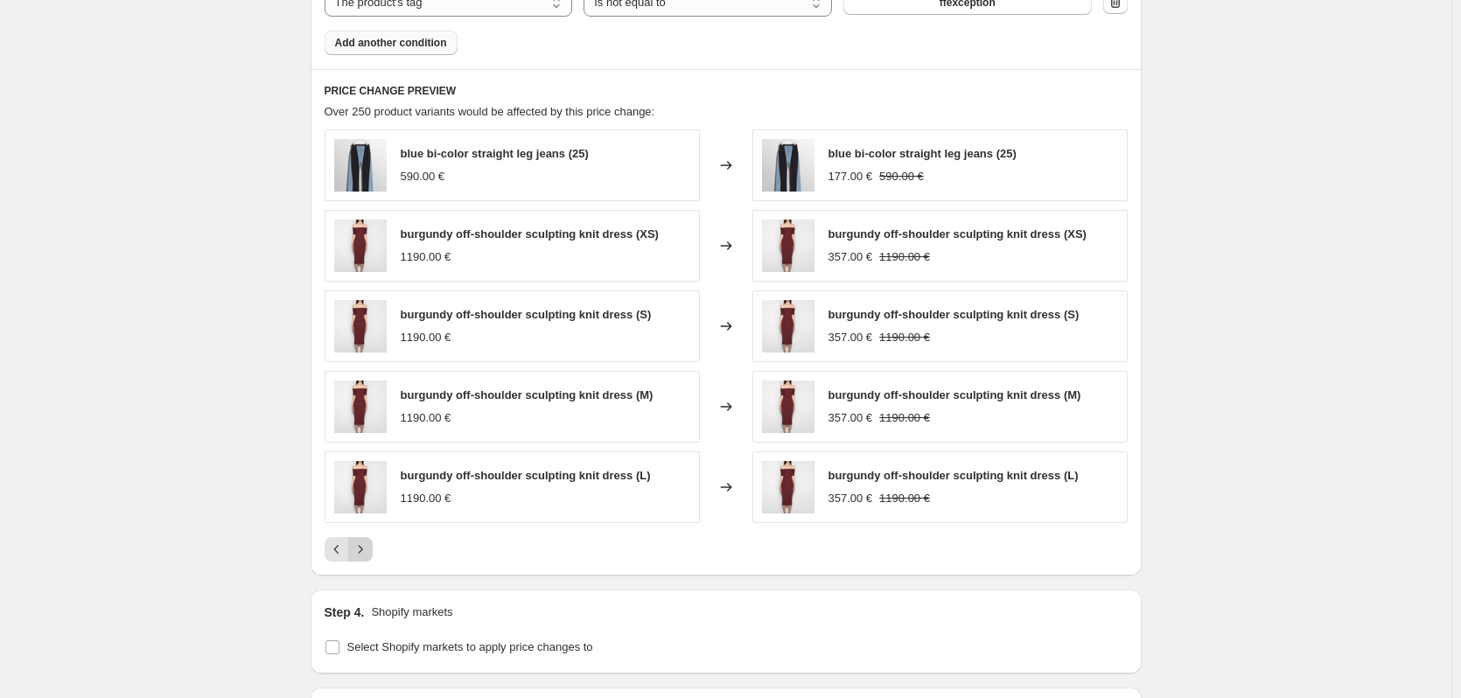
click at [368, 552] on icon "Next" at bounding box center [361, 550] width 18 height 18
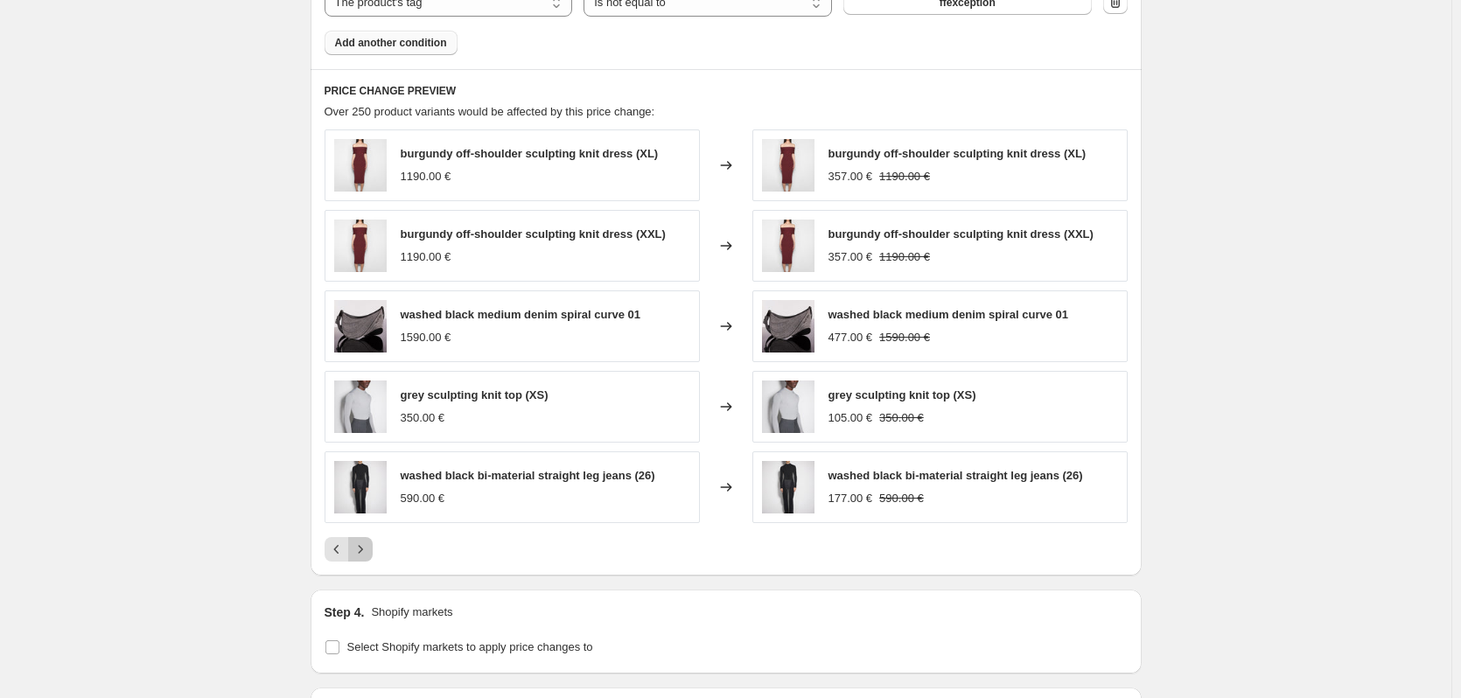
click at [368, 552] on icon "Next" at bounding box center [361, 550] width 18 height 18
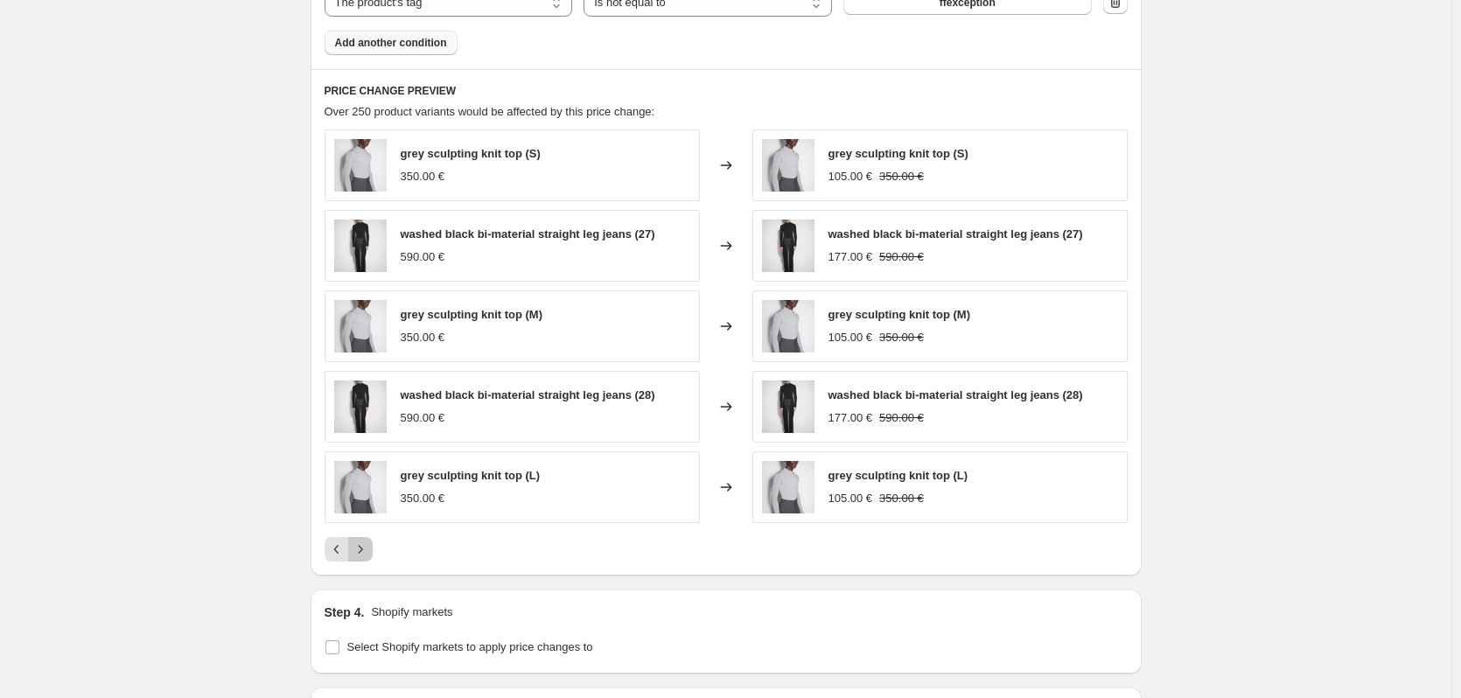
click at [368, 552] on icon "Next" at bounding box center [361, 550] width 18 height 18
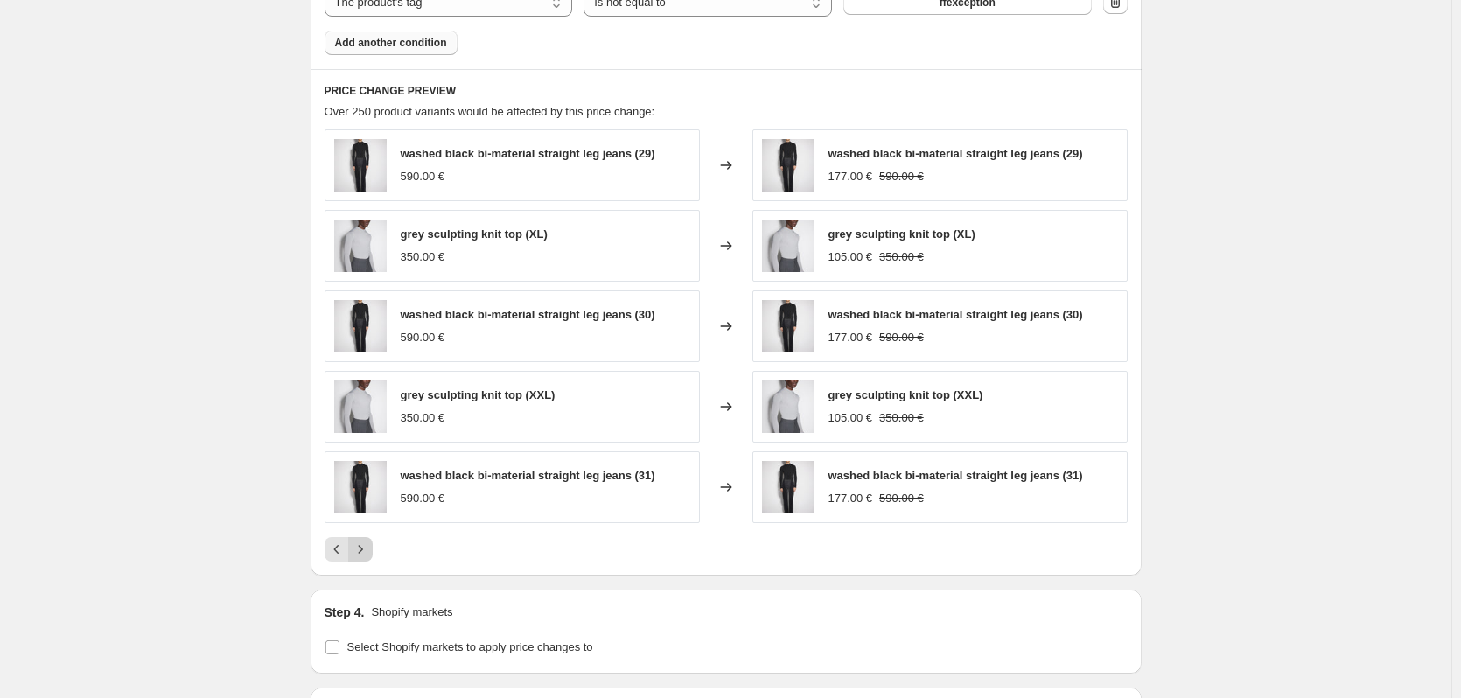
click at [368, 552] on icon "Next" at bounding box center [361, 550] width 18 height 18
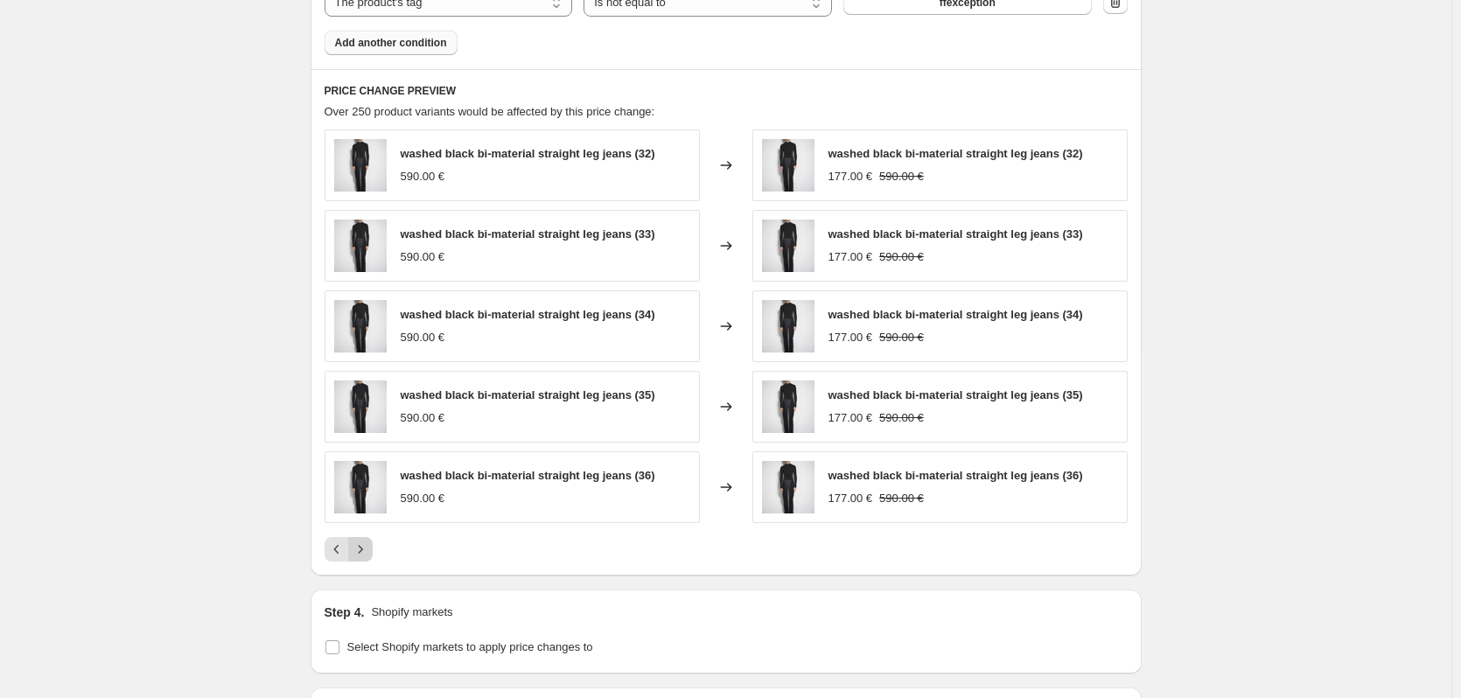
click at [368, 552] on icon "Next" at bounding box center [361, 550] width 18 height 18
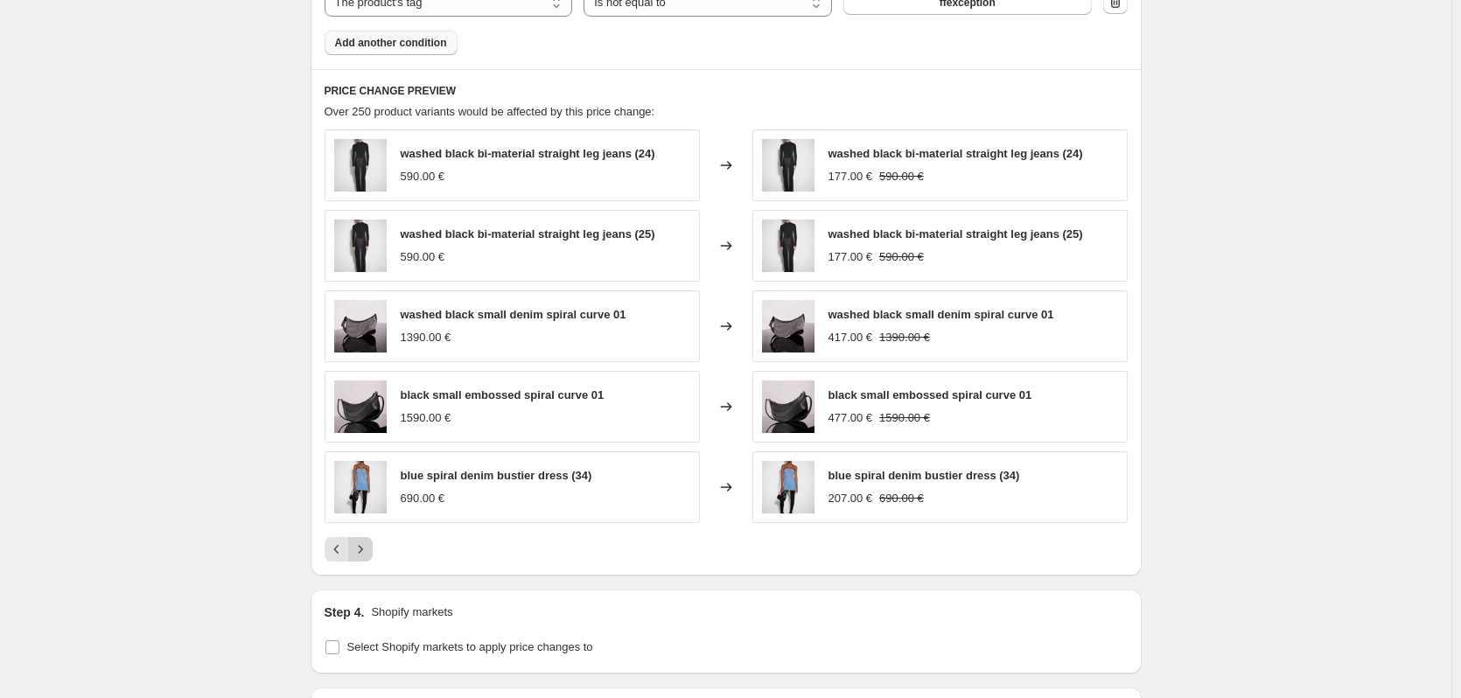
click at [368, 552] on icon "Next" at bounding box center [361, 550] width 18 height 18
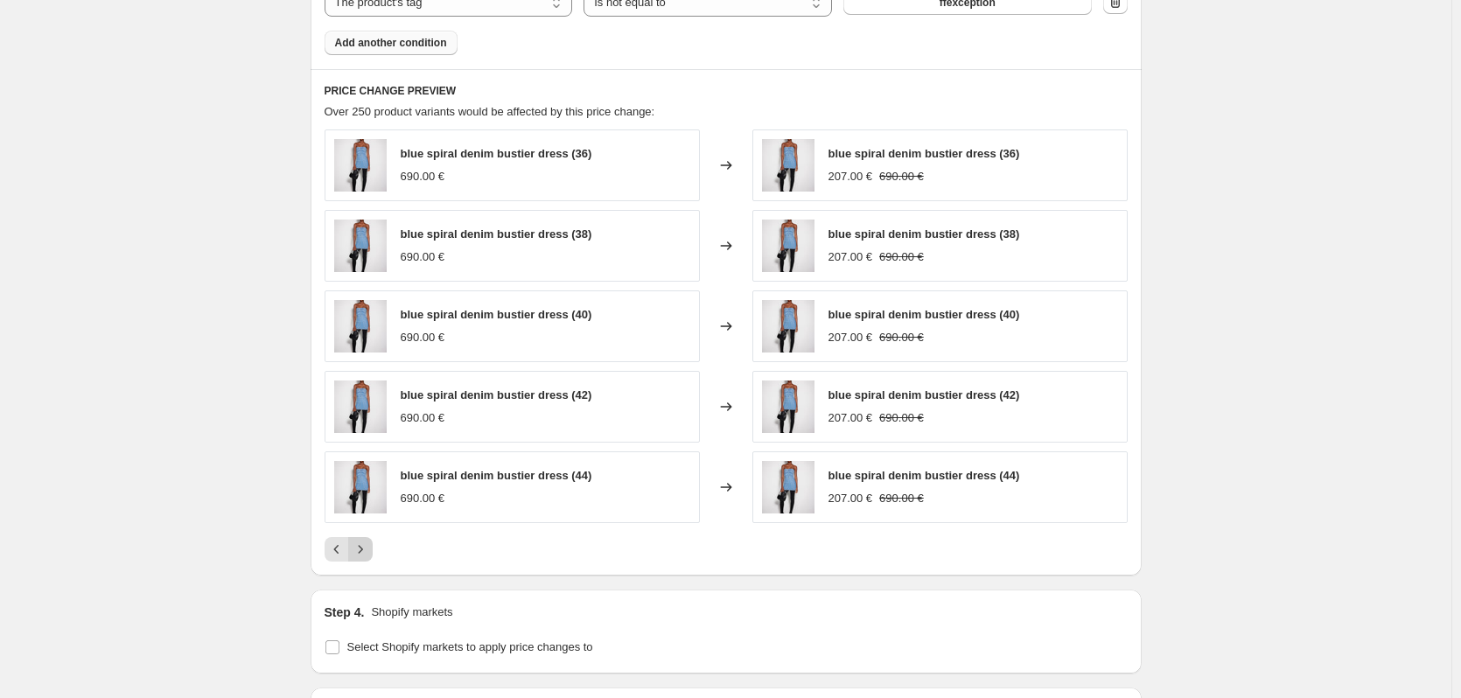
click at [368, 552] on icon "Next" at bounding box center [361, 550] width 18 height 18
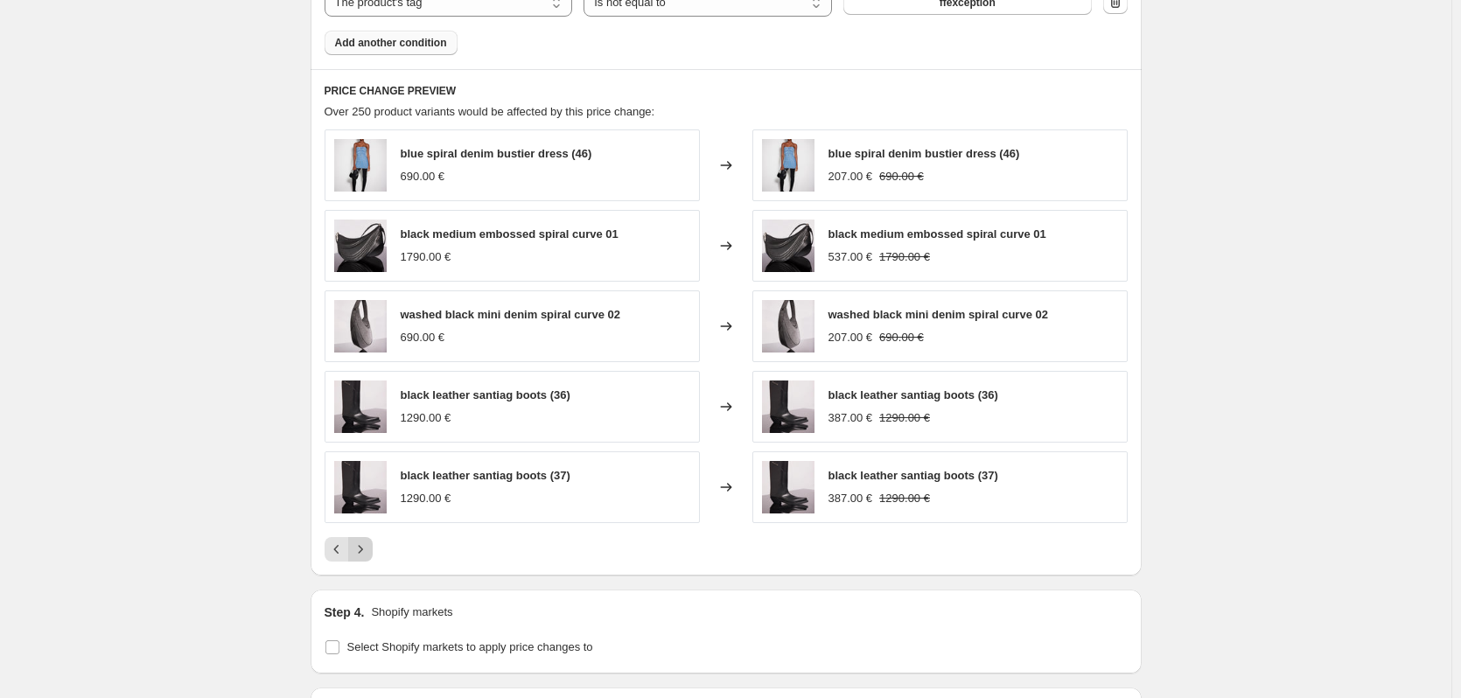
click at [363, 543] on icon "Next" at bounding box center [361, 550] width 18 height 18
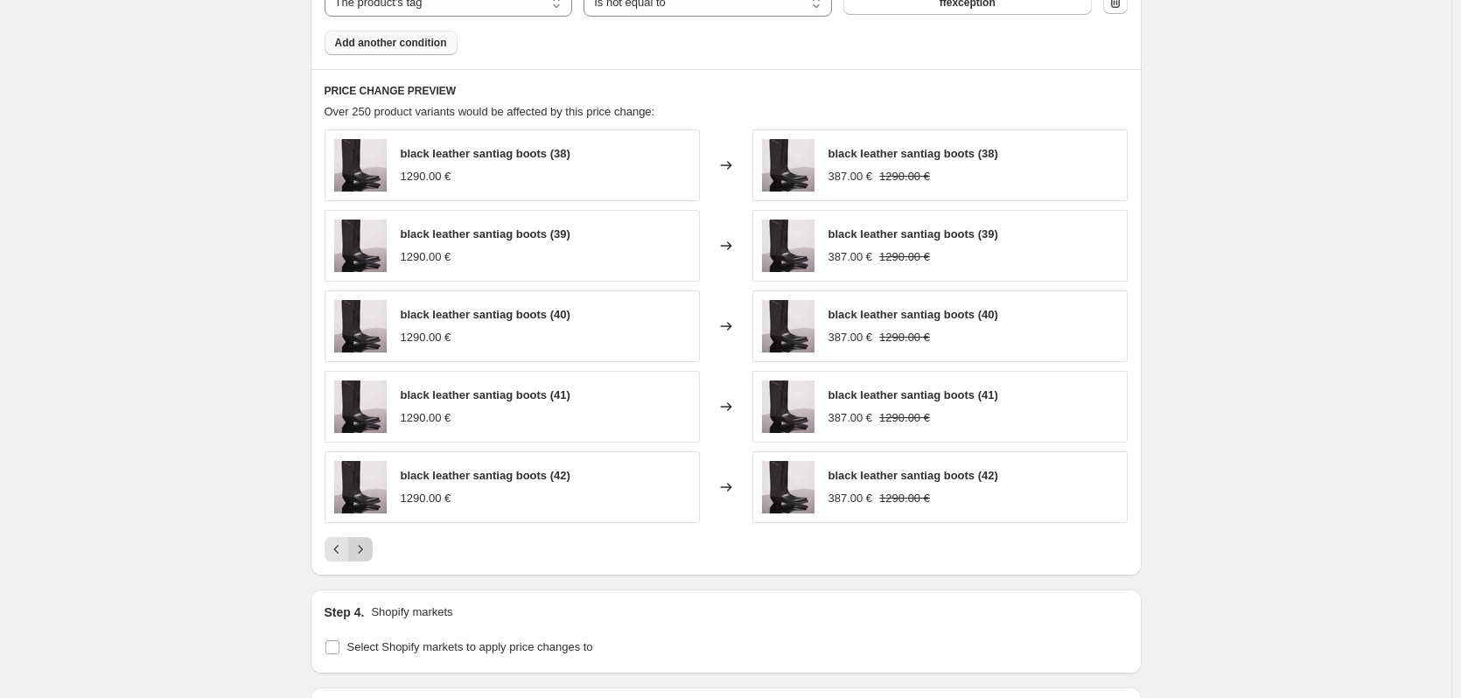
click at [363, 551] on icon "Next" at bounding box center [361, 550] width 18 height 18
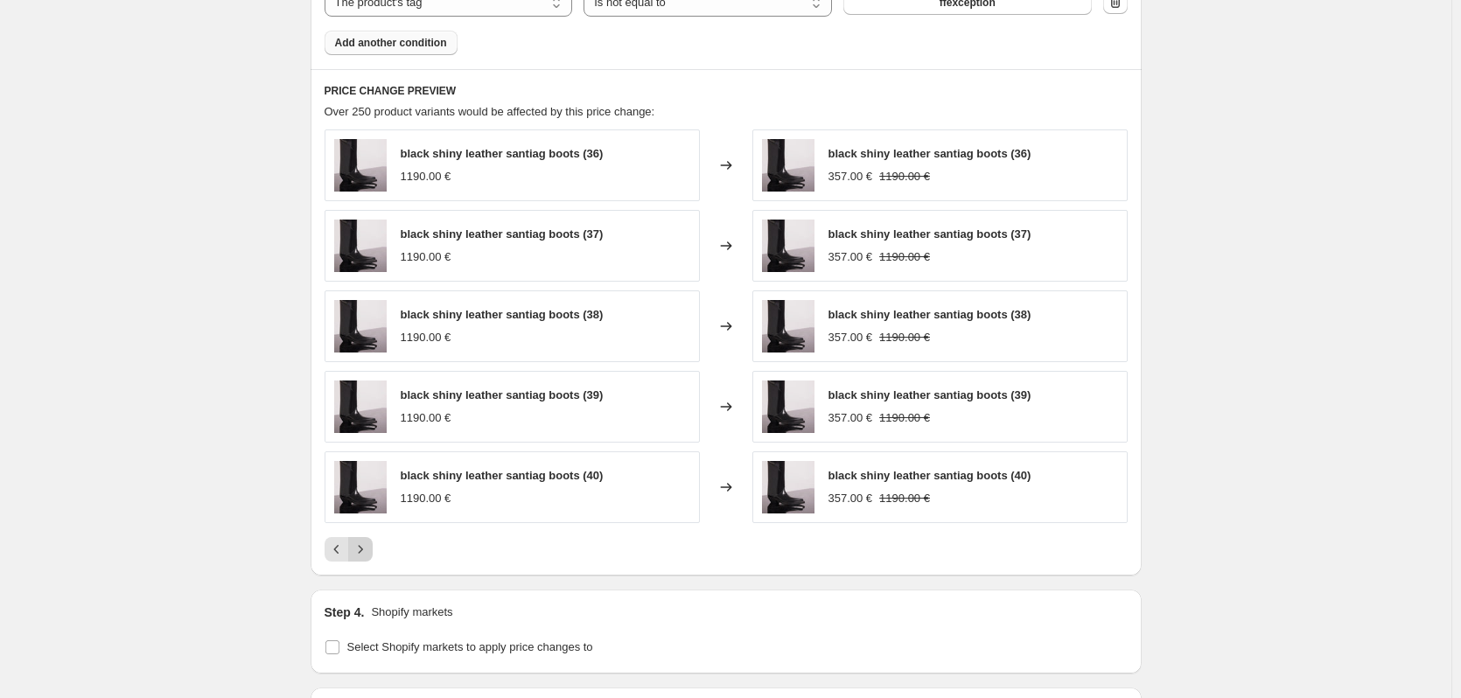
click at [368, 559] on button "Next" at bounding box center [360, 549] width 25 height 25
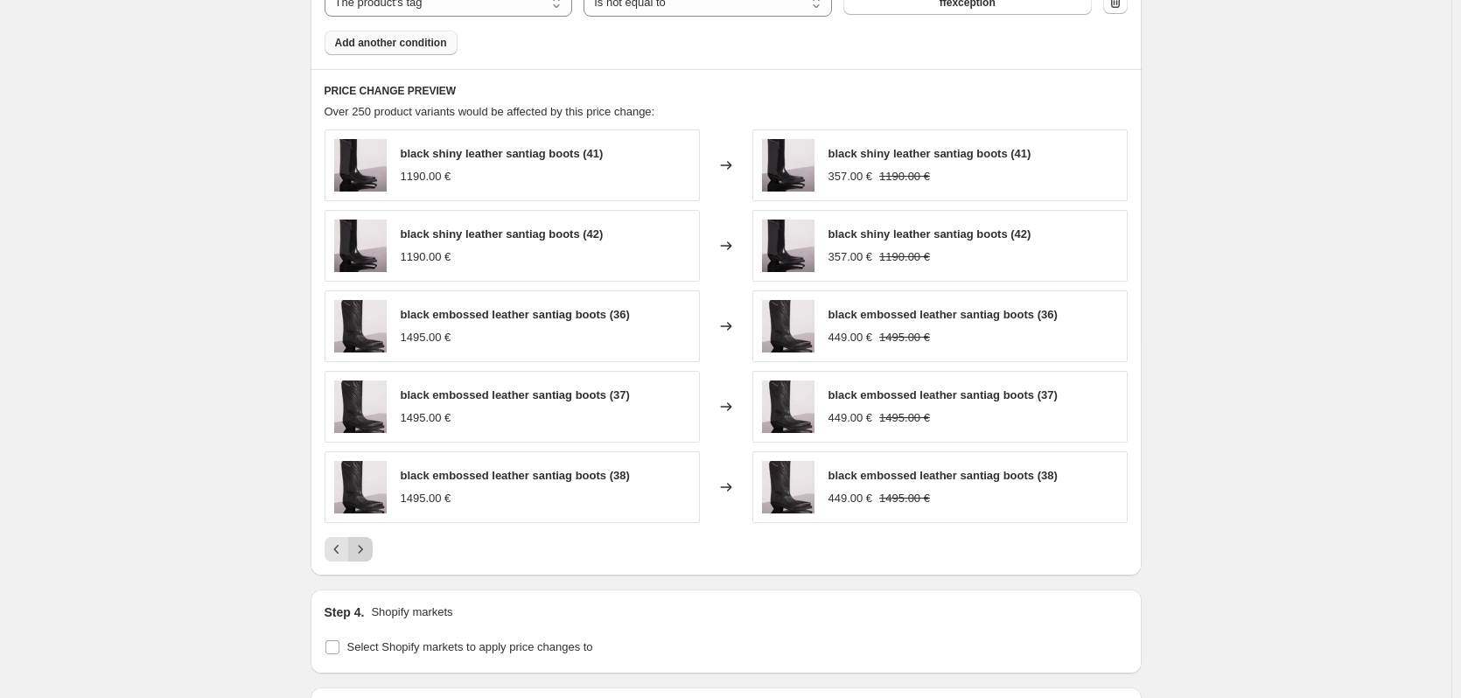
click at [368, 559] on button "Next" at bounding box center [360, 549] width 25 height 25
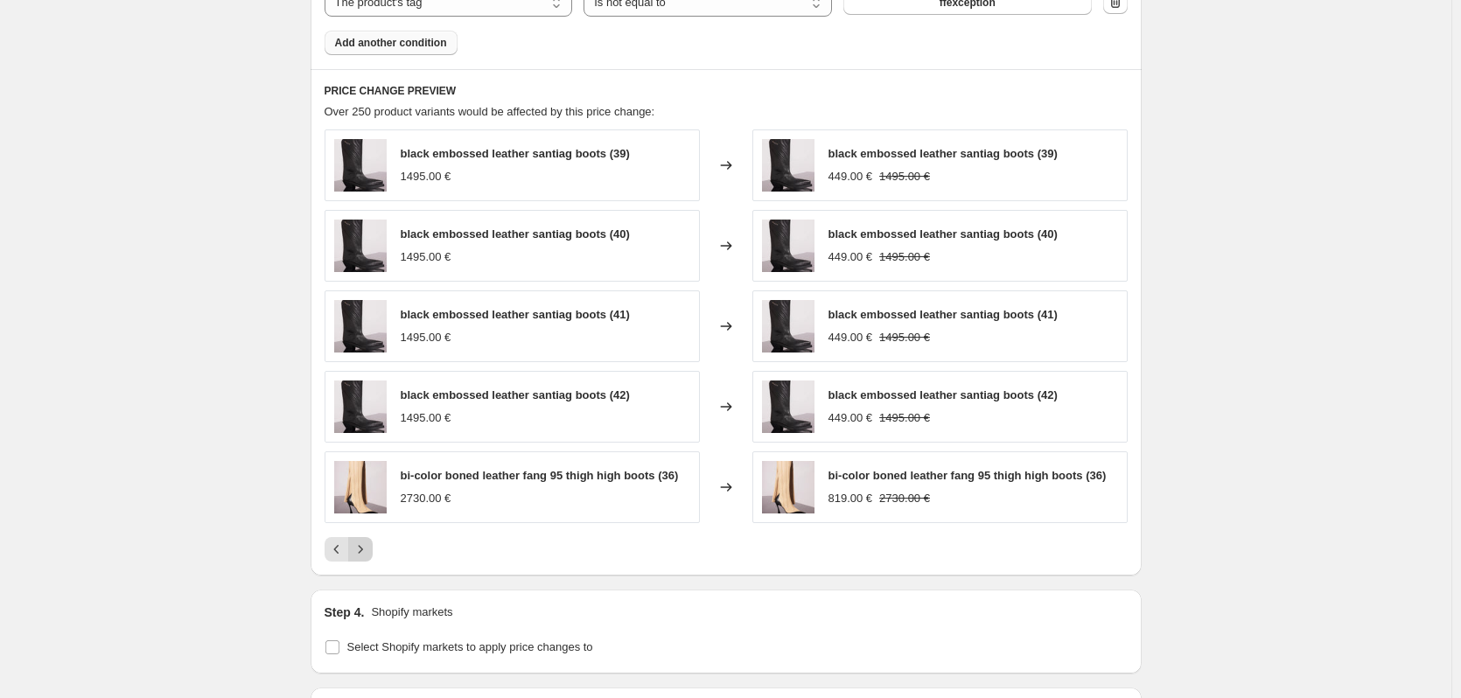
click at [368, 553] on icon "Next" at bounding box center [361, 550] width 18 height 18
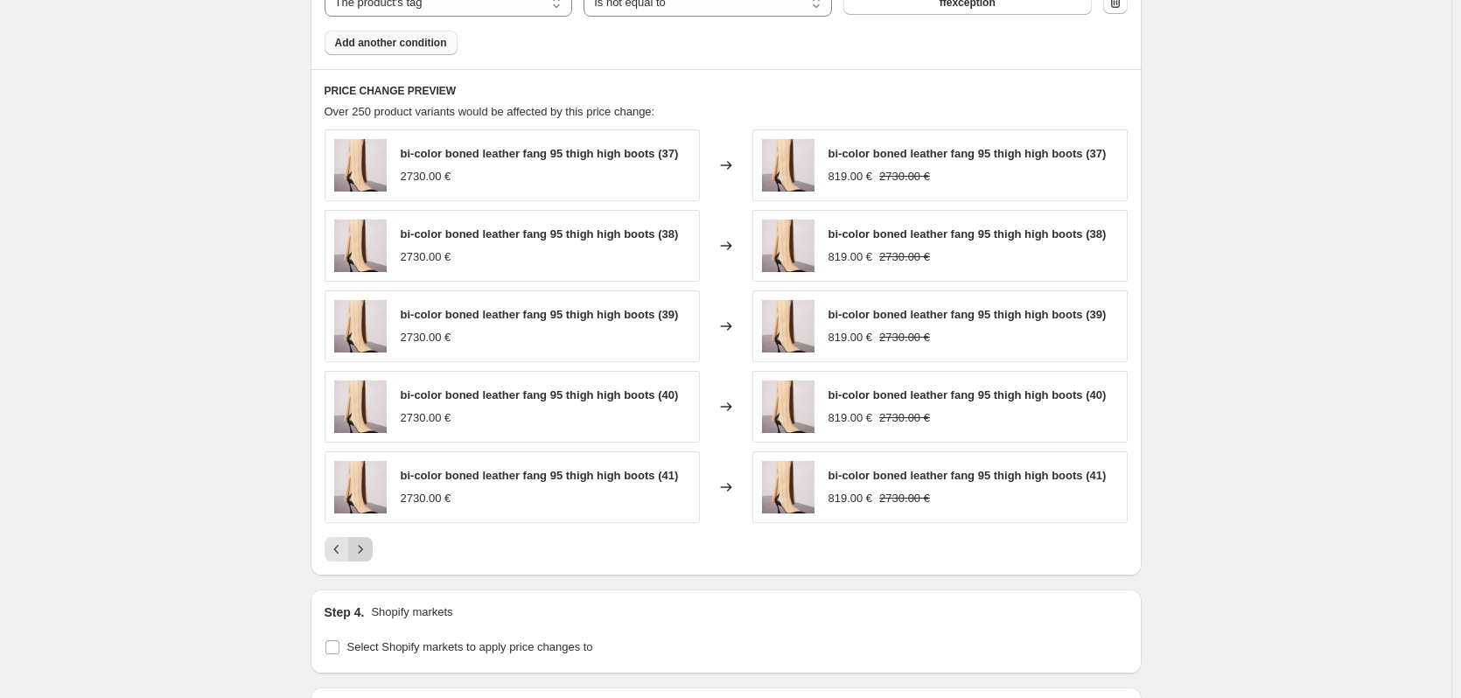
click at [368, 553] on icon "Next" at bounding box center [361, 550] width 18 height 18
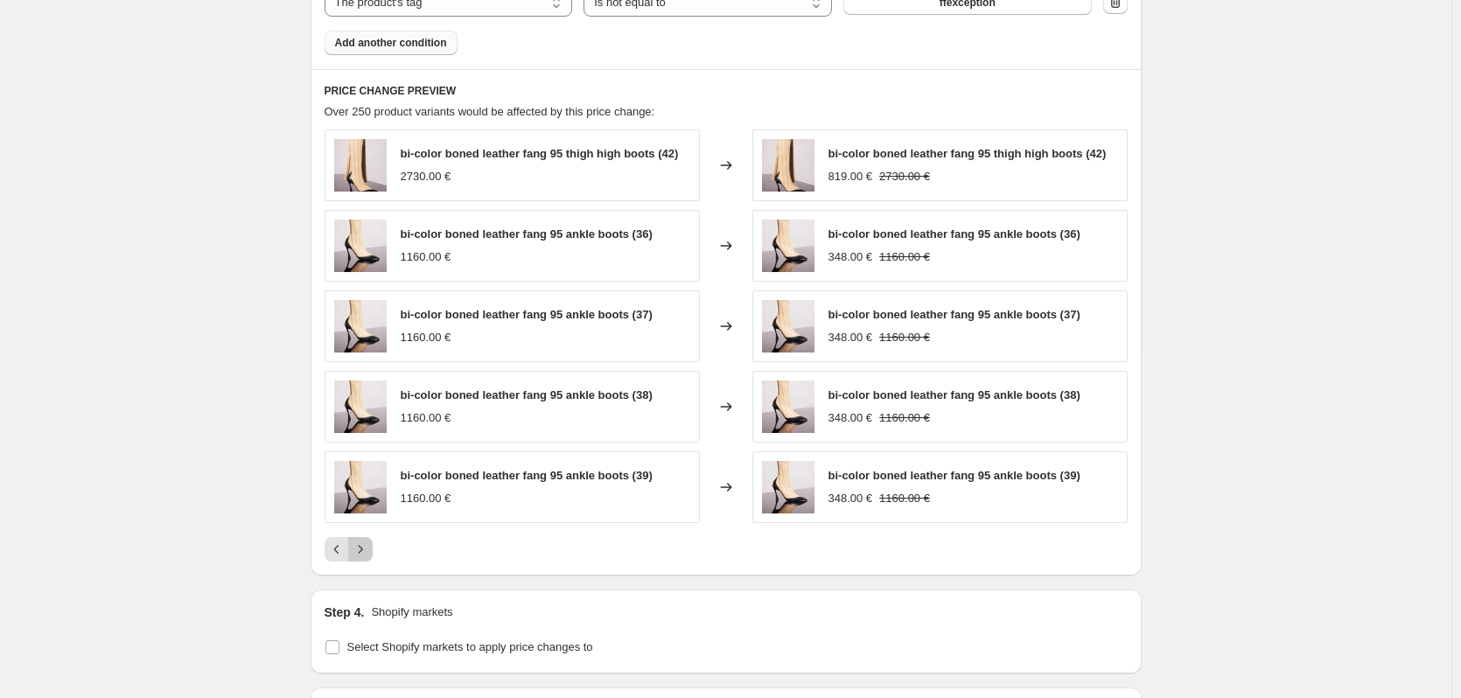
click at [368, 553] on icon "Next" at bounding box center [361, 550] width 18 height 18
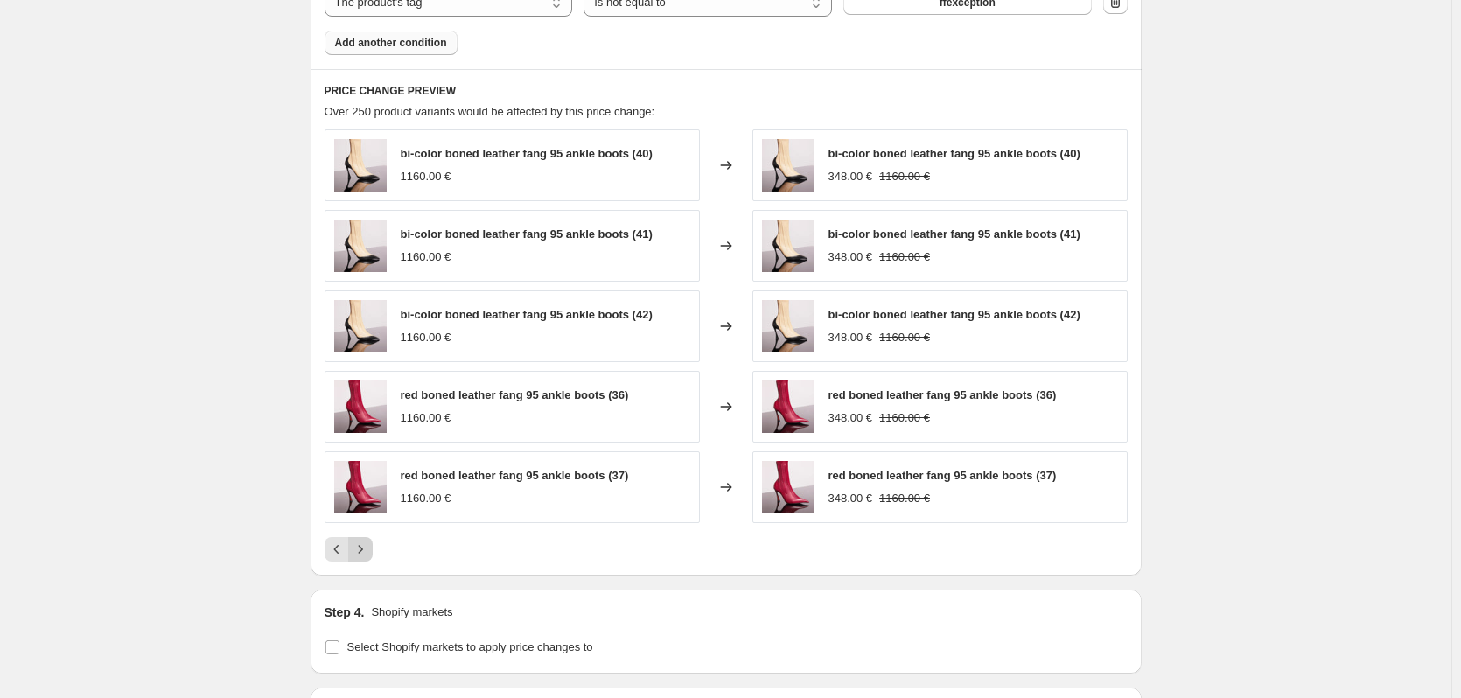
click at [368, 553] on icon "Next" at bounding box center [361, 550] width 18 height 18
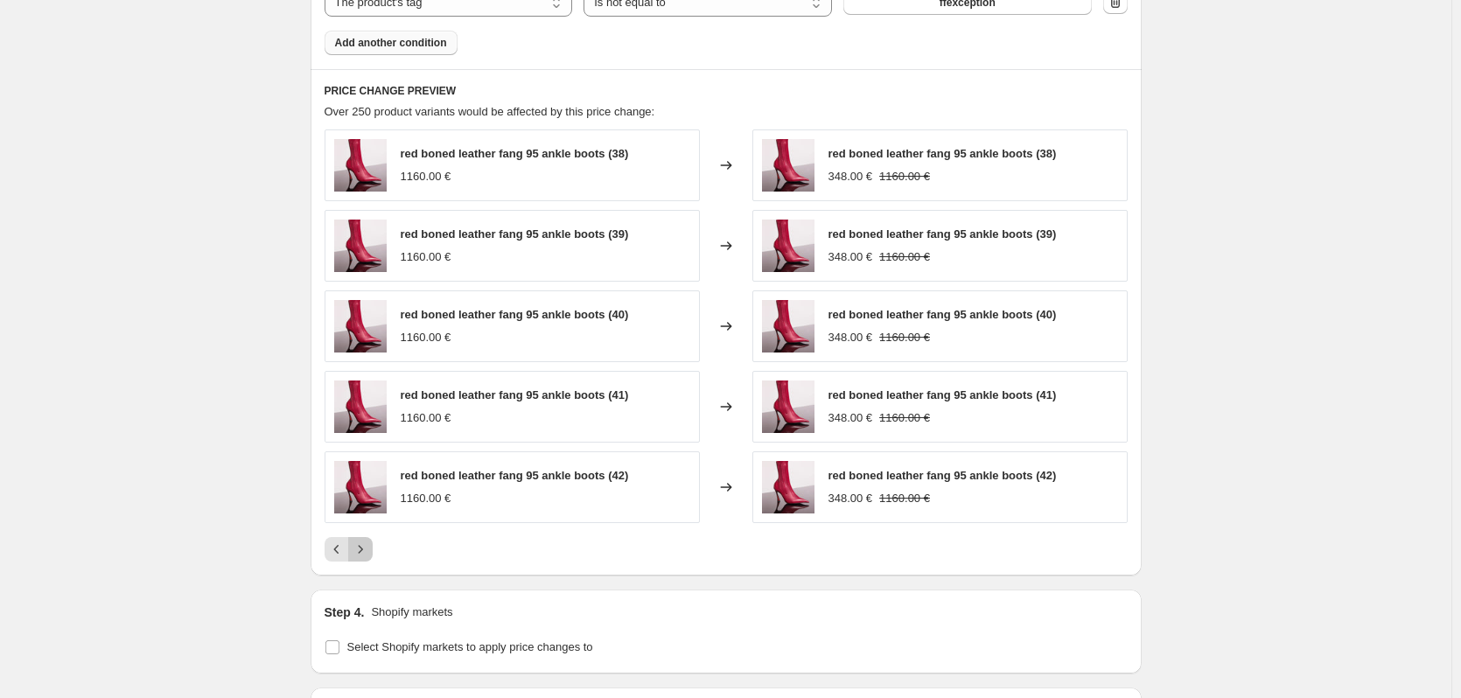
click at [368, 553] on icon "Next" at bounding box center [361, 550] width 18 height 18
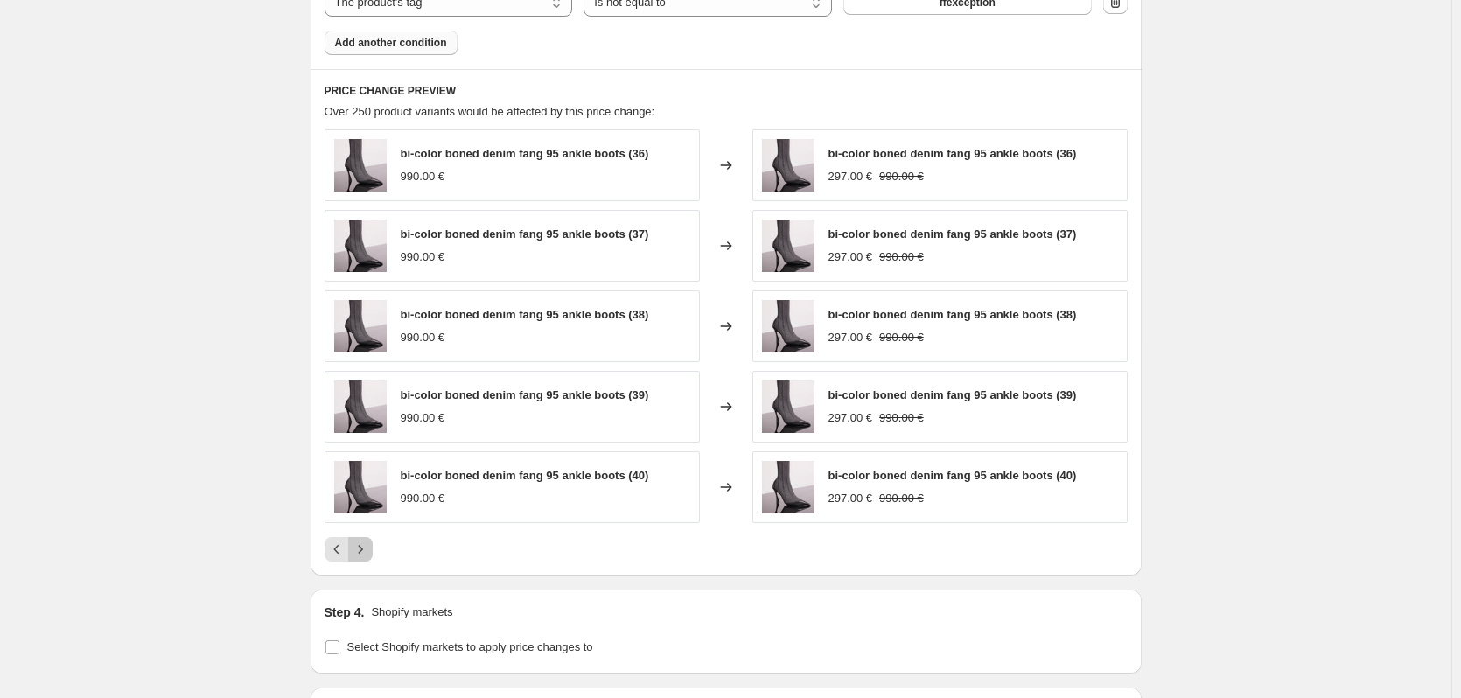
click at [368, 553] on icon "Next" at bounding box center [361, 550] width 18 height 18
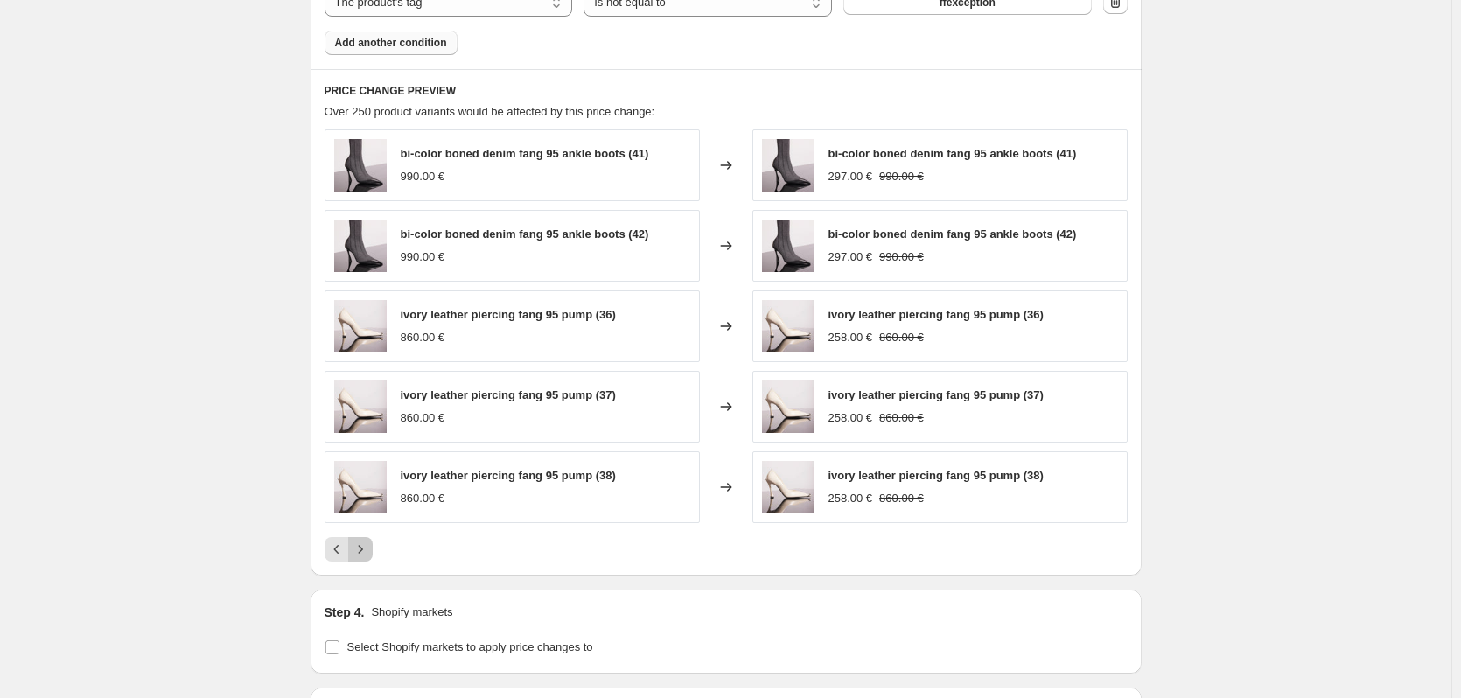
click at [362, 550] on icon "Next" at bounding box center [361, 550] width 18 height 18
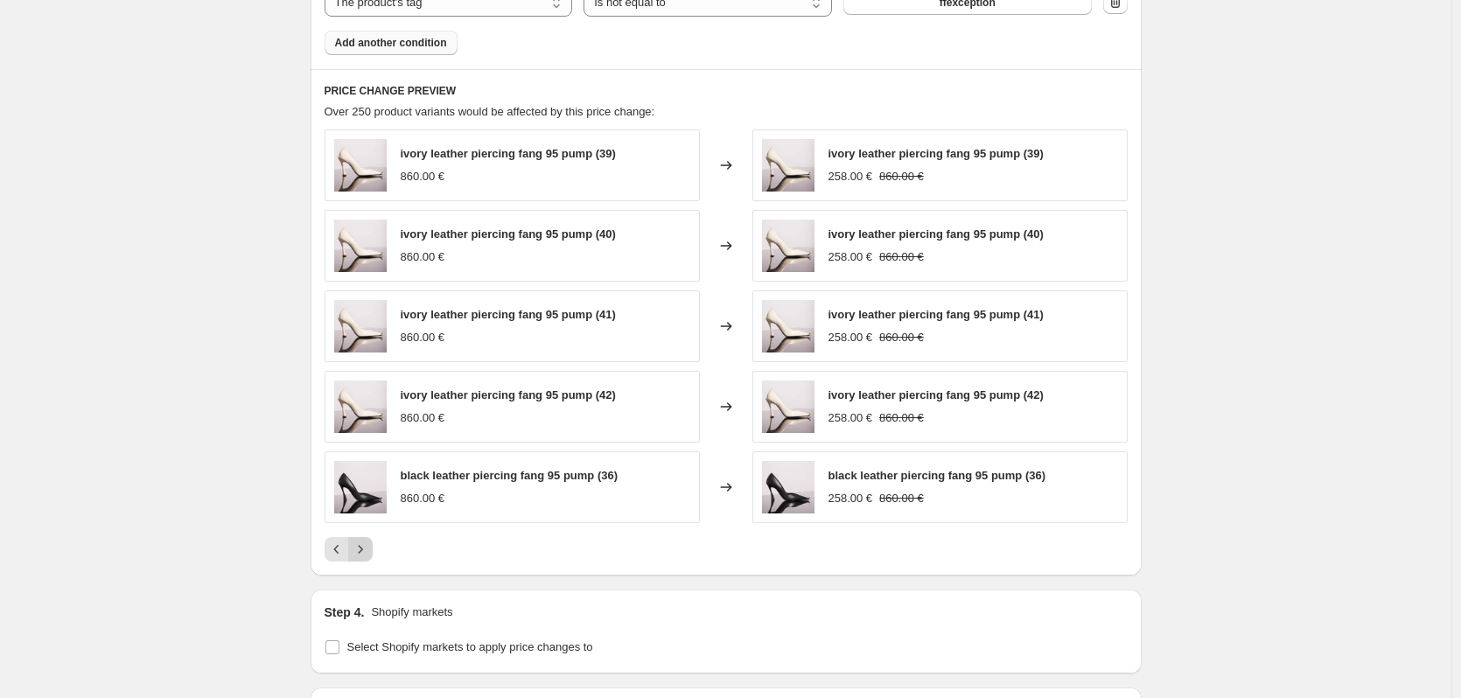
click at [361, 548] on icon "Next" at bounding box center [361, 550] width 18 height 18
click at [369, 547] on icon "Next" at bounding box center [361, 550] width 18 height 18
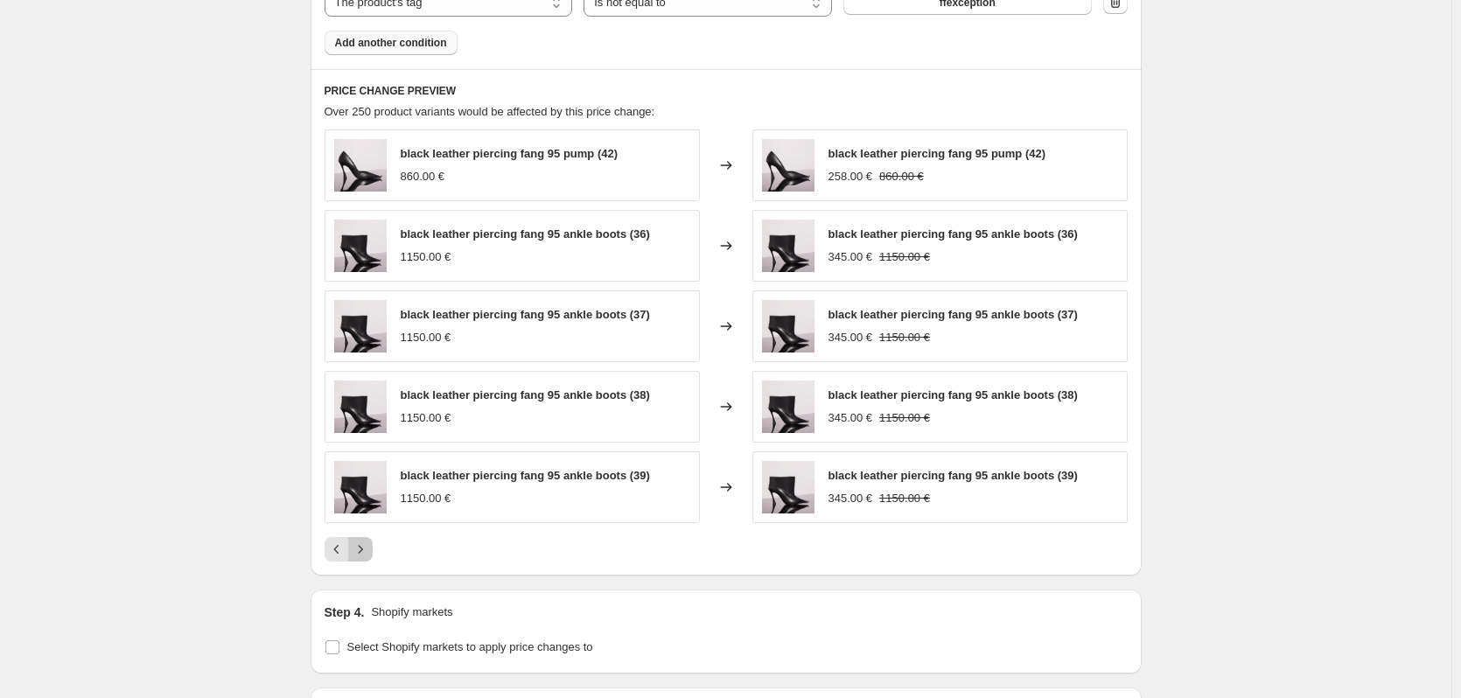
click at [367, 549] on icon "Next" at bounding box center [361, 550] width 18 height 18
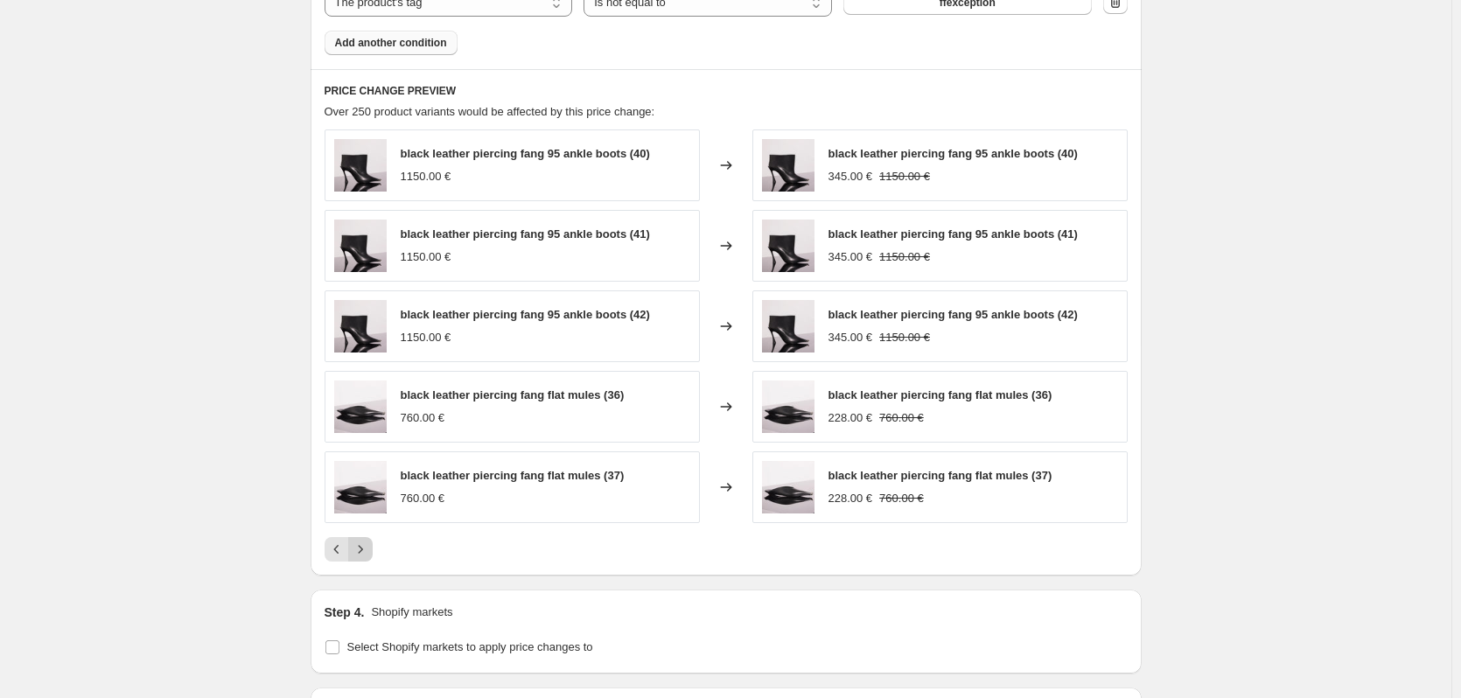
click at [367, 549] on icon "Next" at bounding box center [361, 550] width 18 height 18
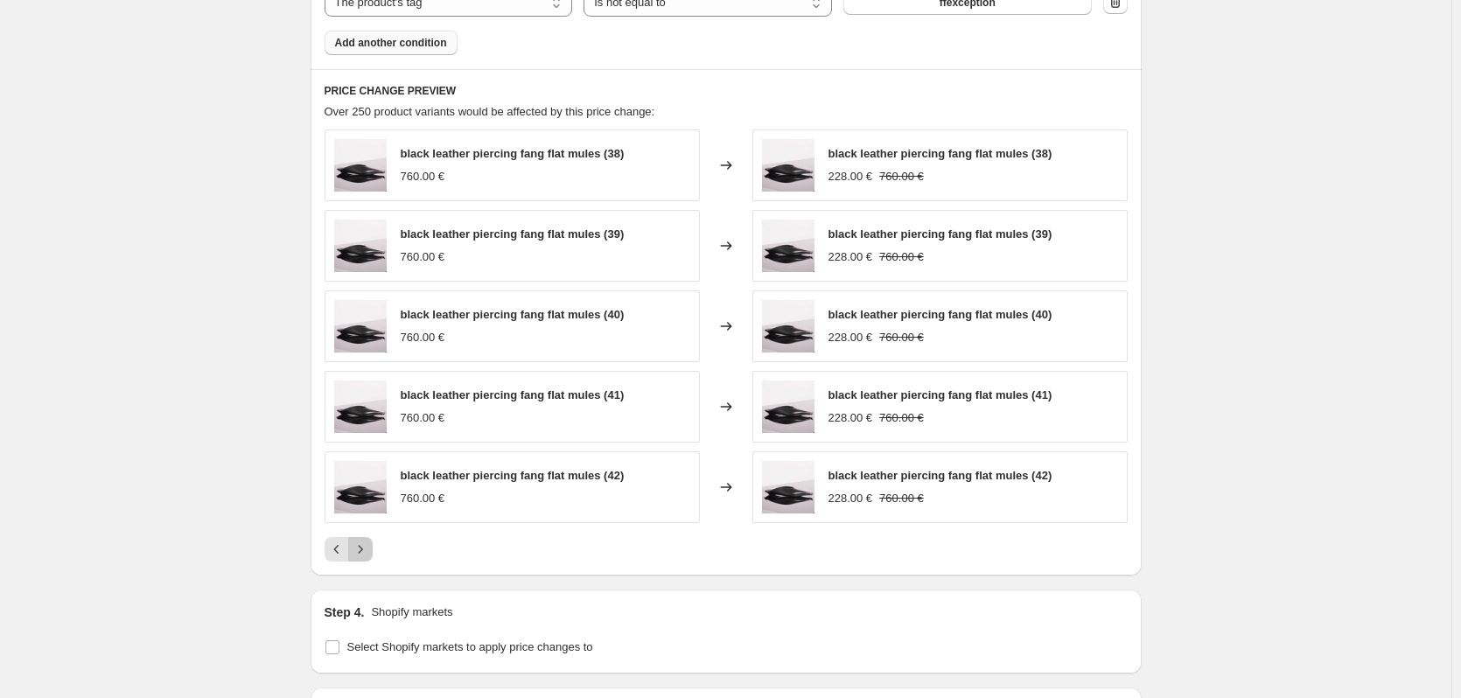
click at [367, 549] on icon "Next" at bounding box center [361, 550] width 18 height 18
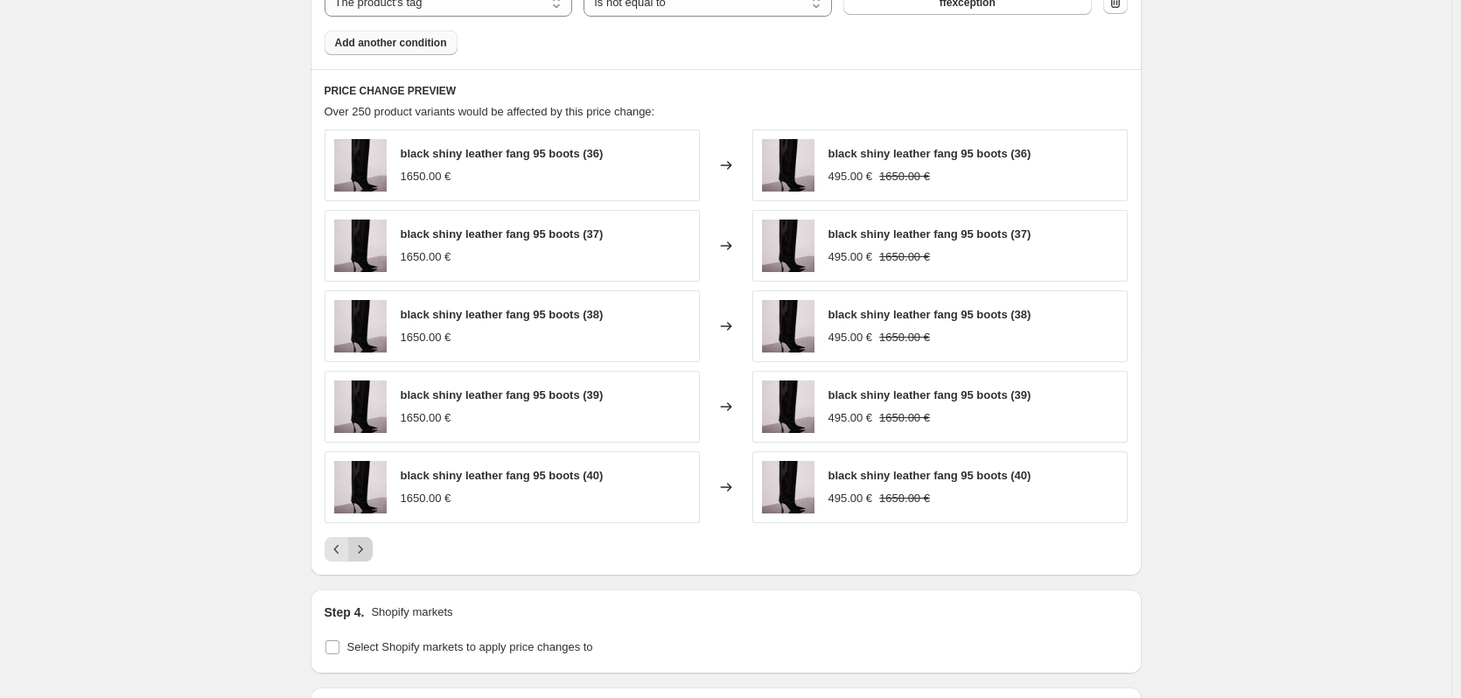
click at [367, 549] on icon "Next" at bounding box center [361, 550] width 18 height 18
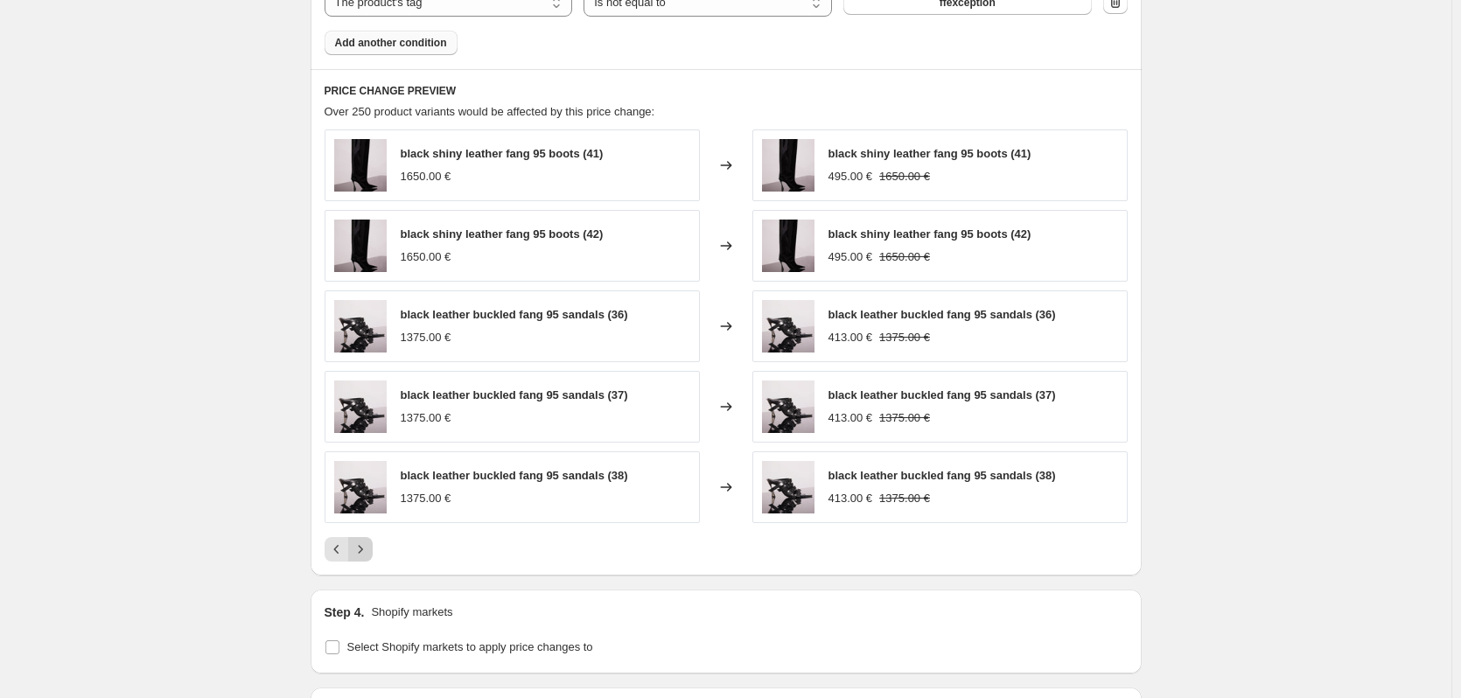
click at [367, 549] on icon "Next" at bounding box center [361, 550] width 18 height 18
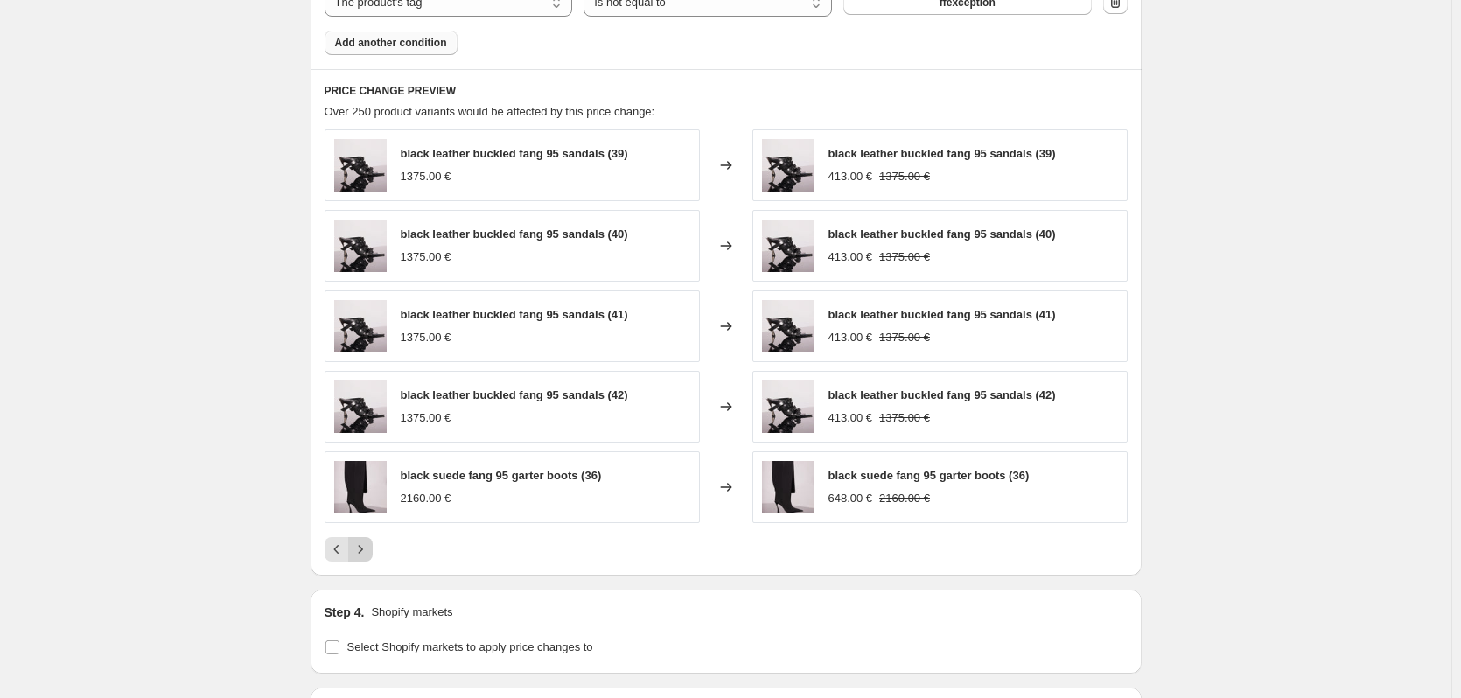
click at [367, 549] on icon "Next" at bounding box center [361, 550] width 18 height 18
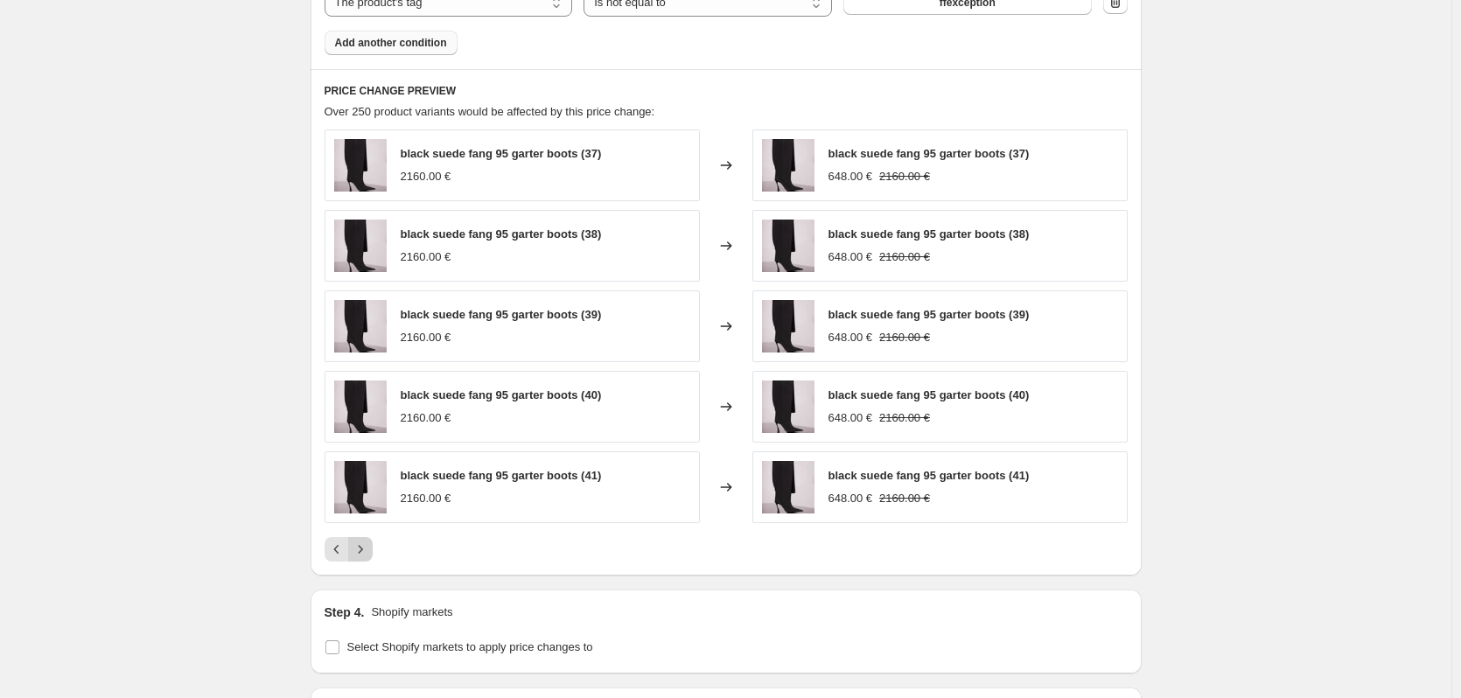
click at [367, 549] on icon "Next" at bounding box center [361, 550] width 18 height 18
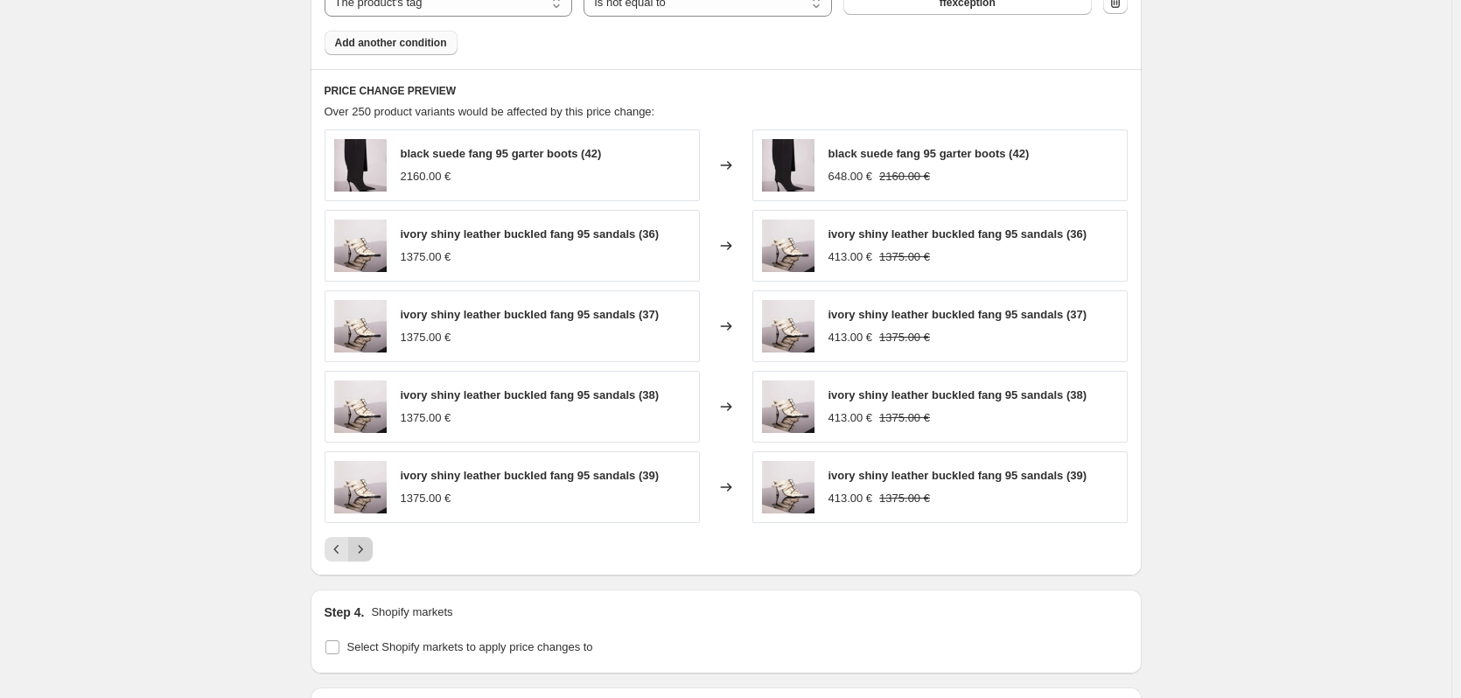
click at [367, 549] on icon "Next" at bounding box center [361, 550] width 18 height 18
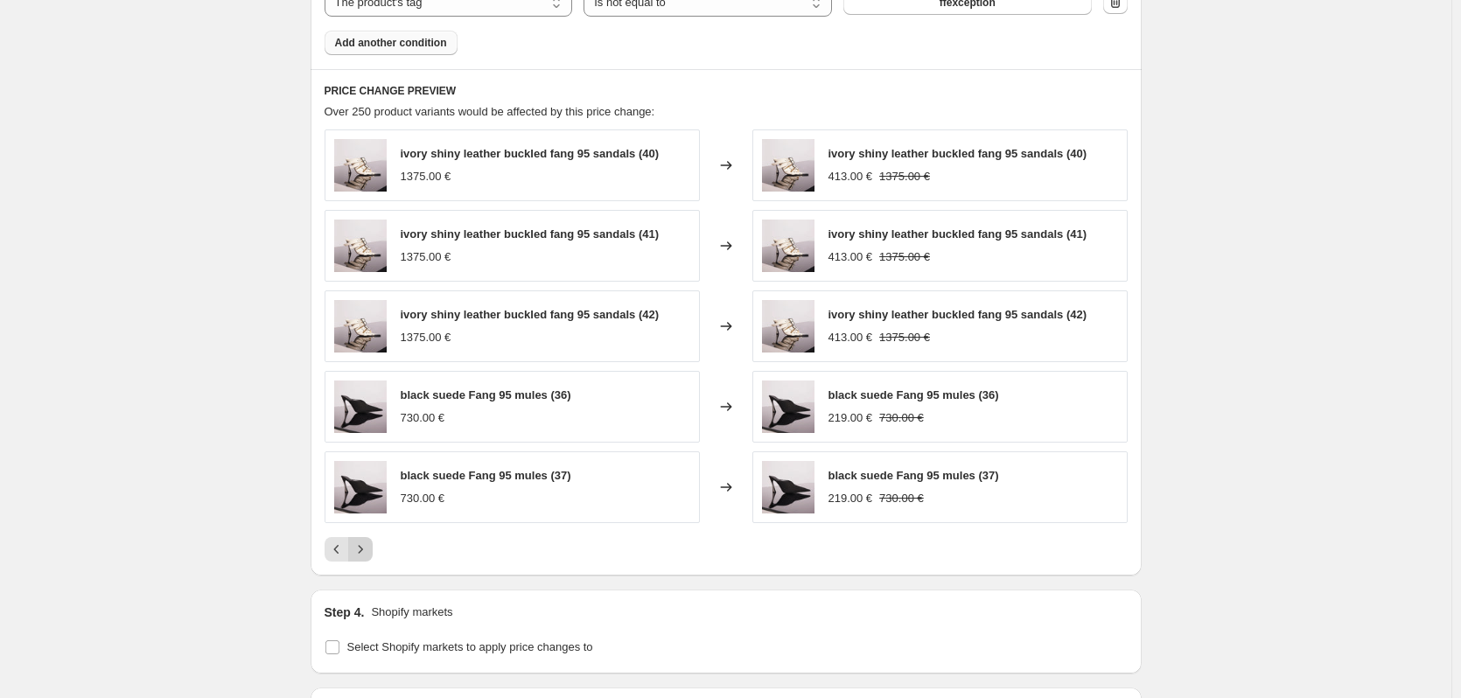
click at [367, 549] on icon "Next" at bounding box center [361, 550] width 18 height 18
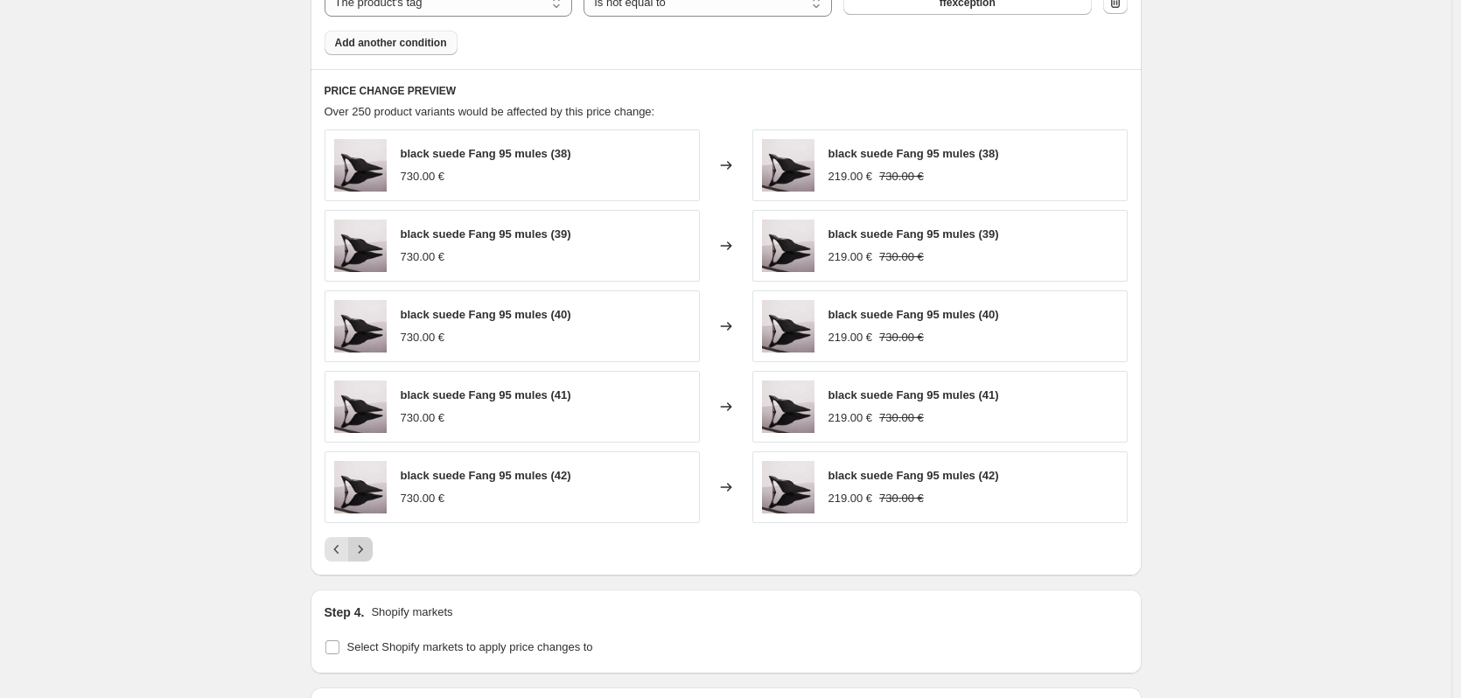
click at [367, 549] on icon "Next" at bounding box center [361, 550] width 18 height 18
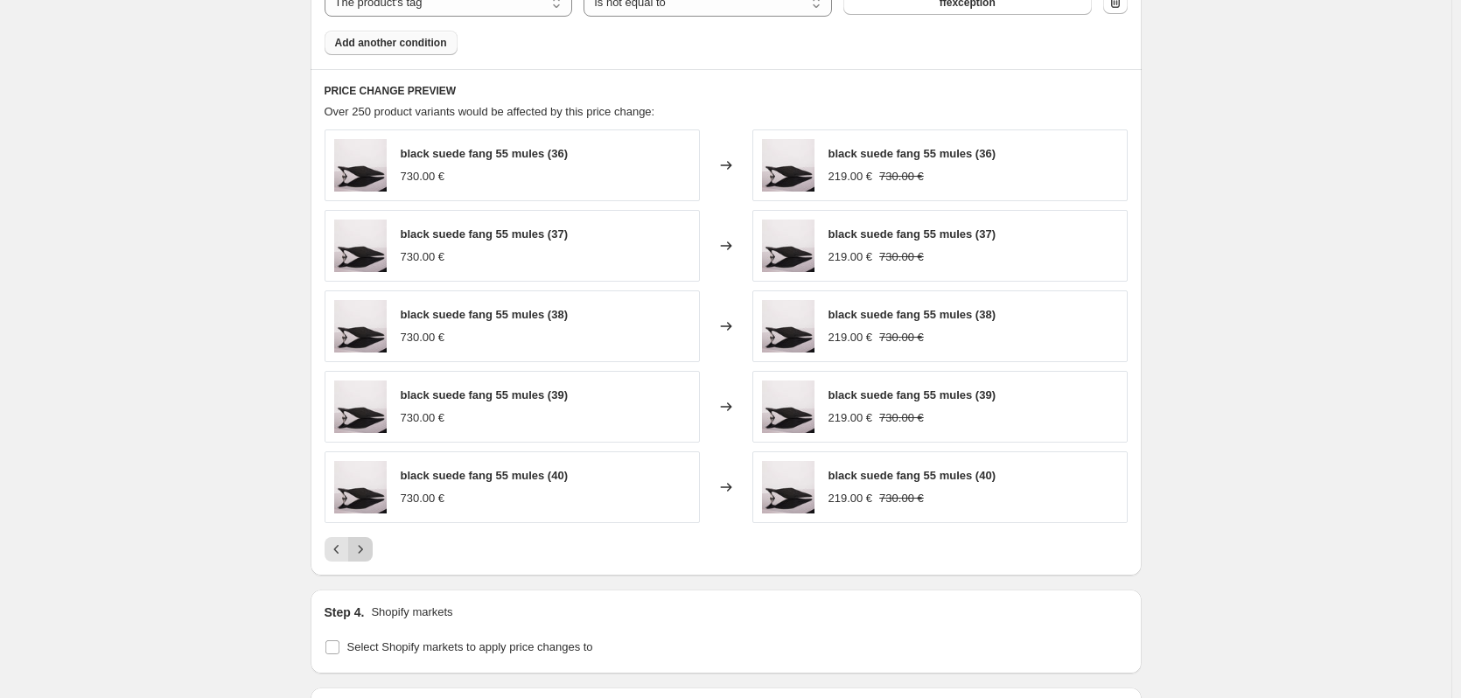
click at [367, 549] on icon "Next" at bounding box center [361, 550] width 18 height 18
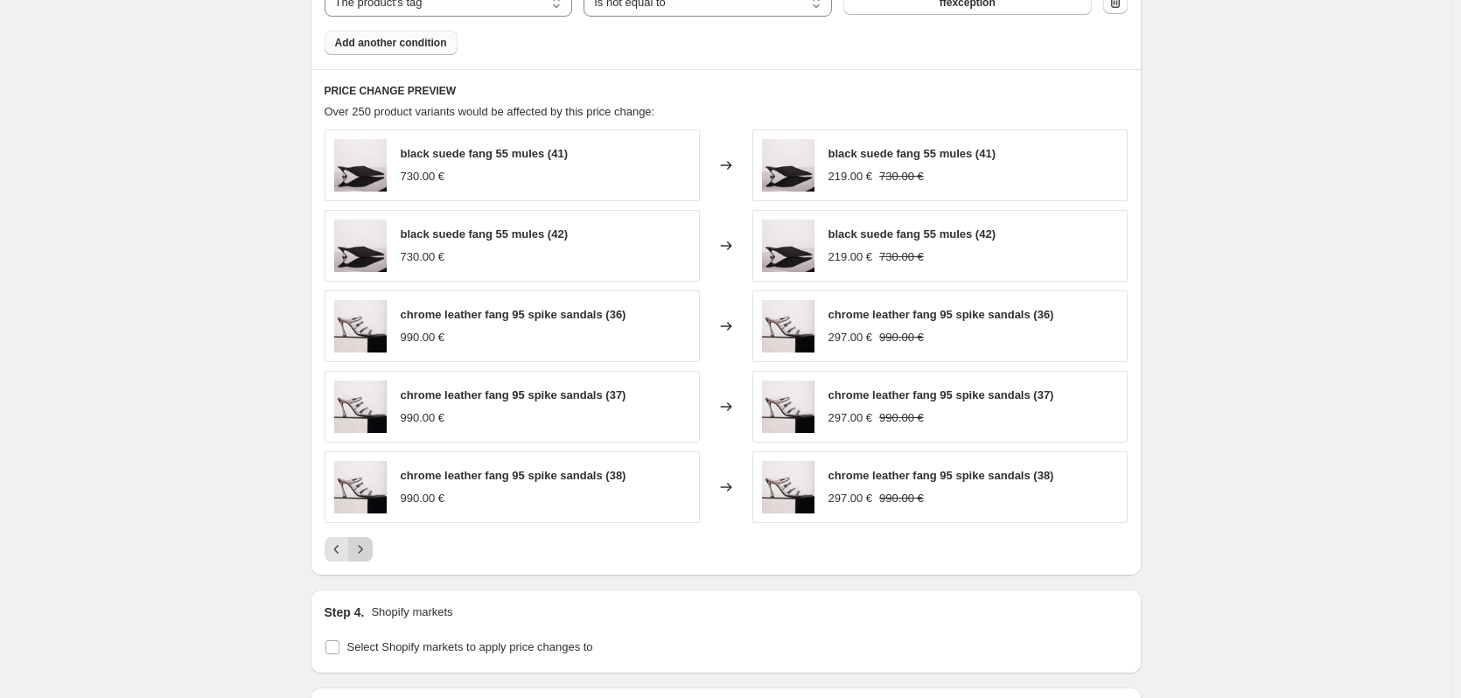
click at [367, 549] on icon "Next" at bounding box center [361, 550] width 18 height 18
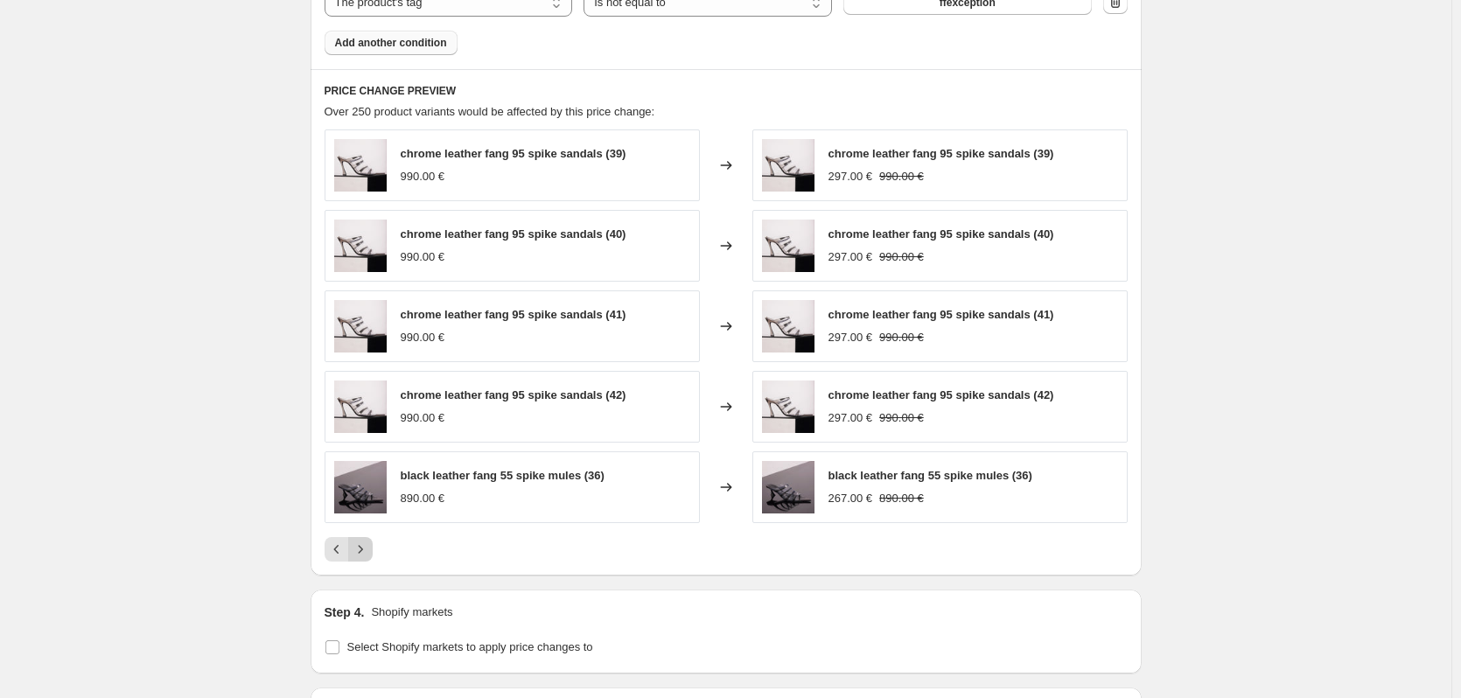
click at [367, 549] on icon "Next" at bounding box center [361, 550] width 18 height 18
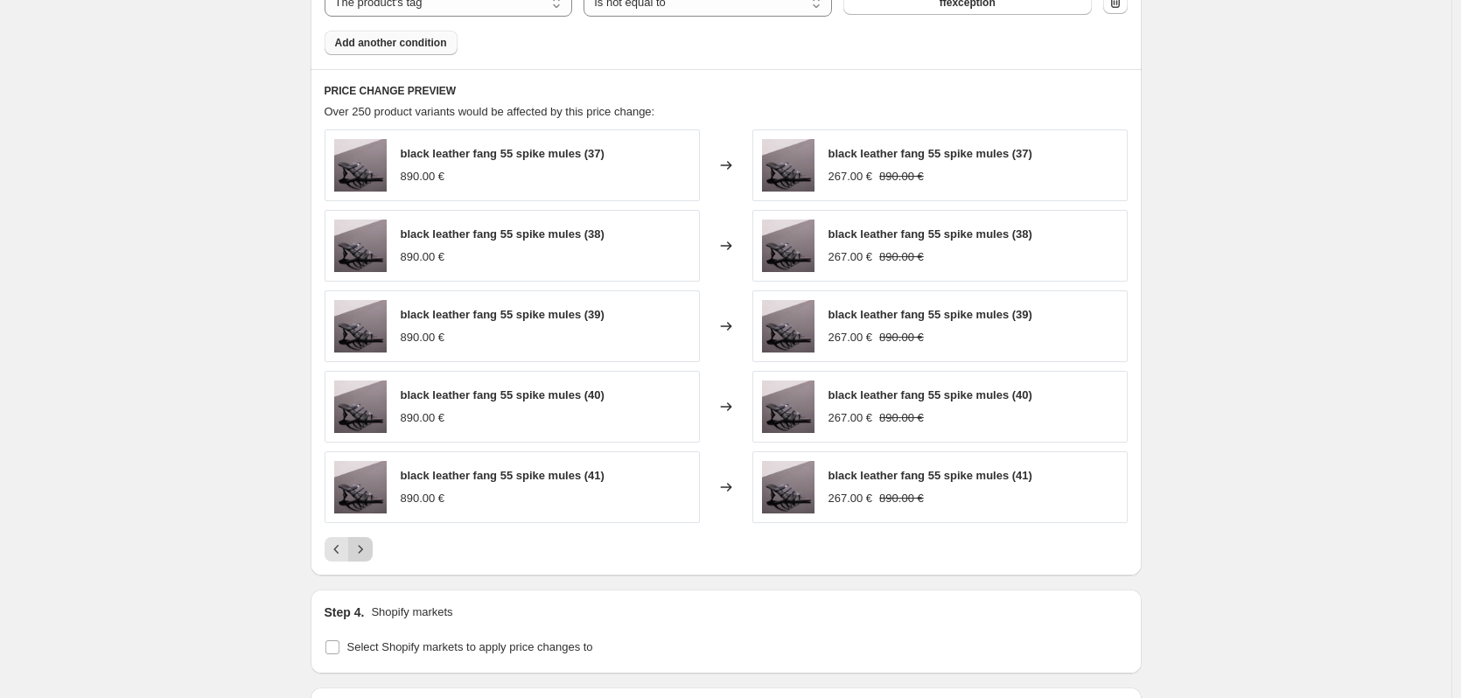
click at [367, 549] on icon "Next" at bounding box center [361, 550] width 18 height 18
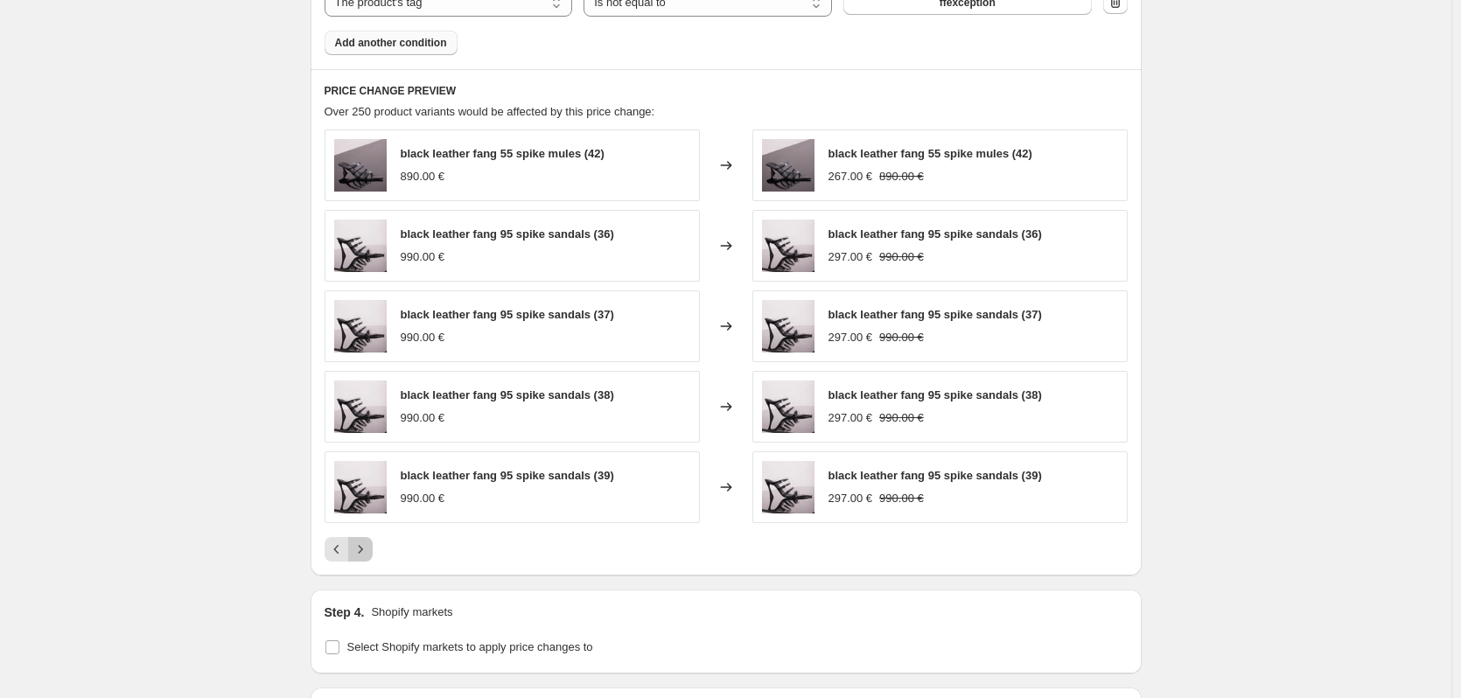
click at [367, 549] on icon "Next" at bounding box center [361, 550] width 18 height 18
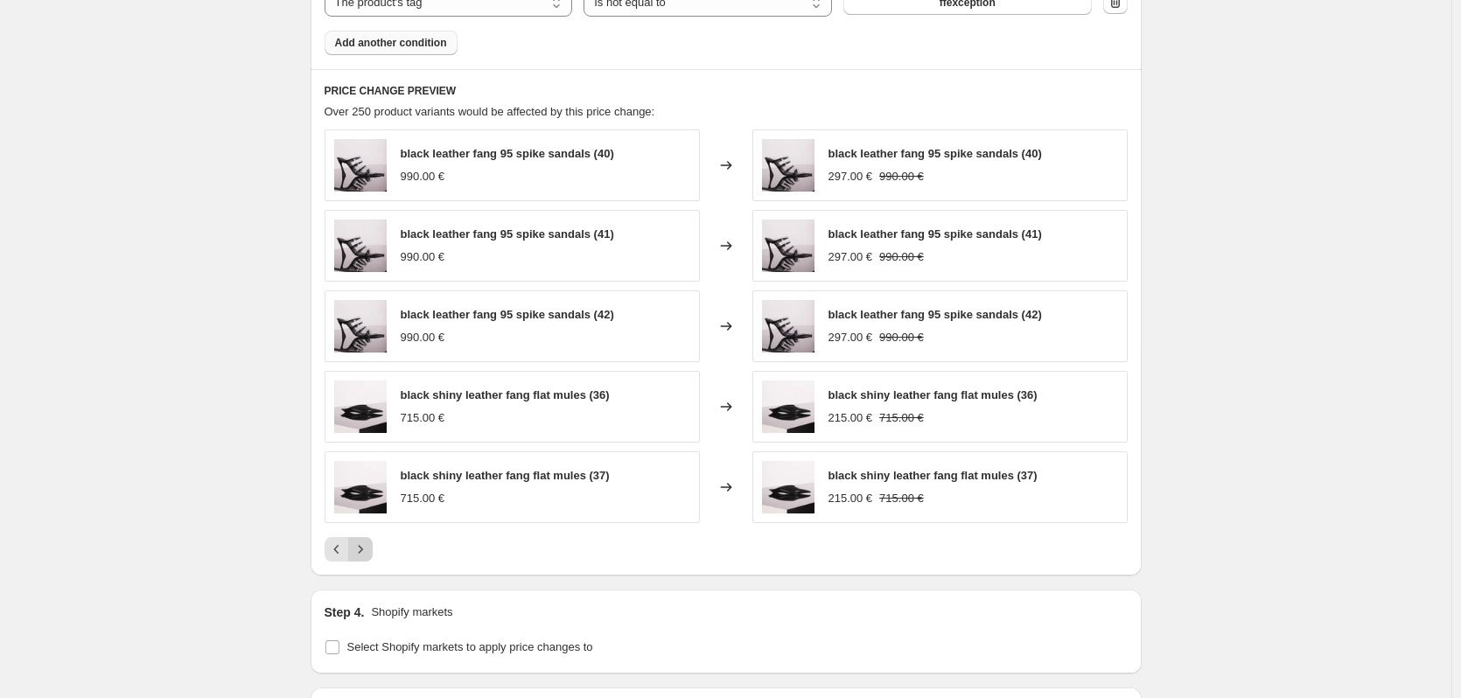
click at [367, 549] on icon "Next" at bounding box center [361, 550] width 18 height 18
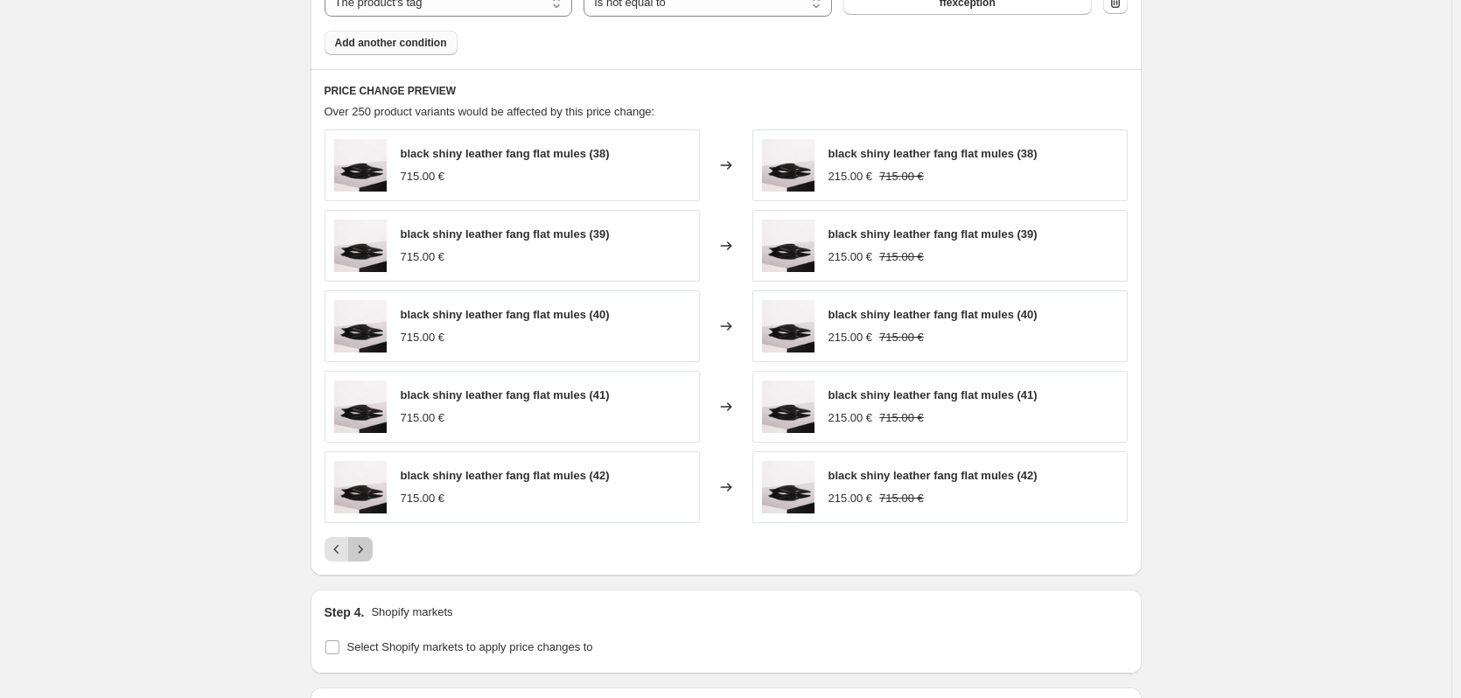
click at [367, 549] on icon "Next" at bounding box center [361, 550] width 18 height 18
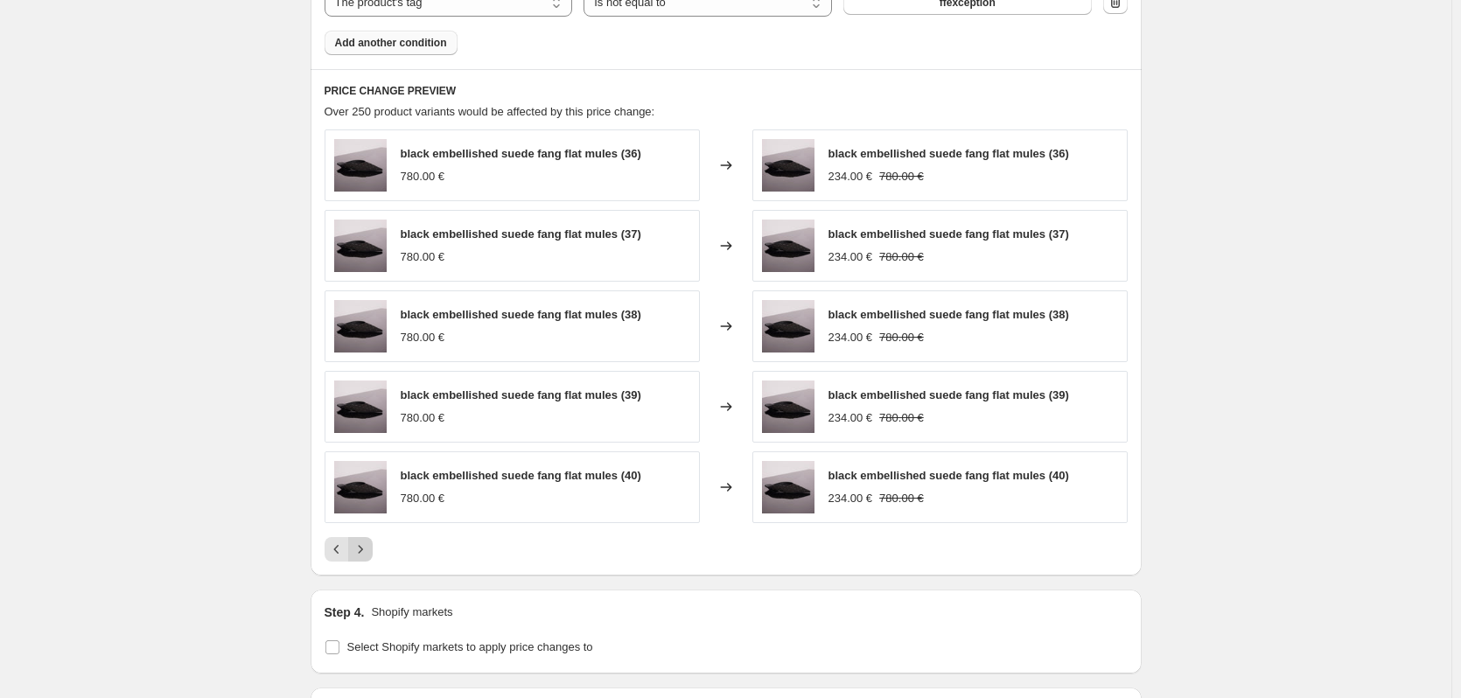
click at [367, 549] on icon "Next" at bounding box center [361, 550] width 18 height 18
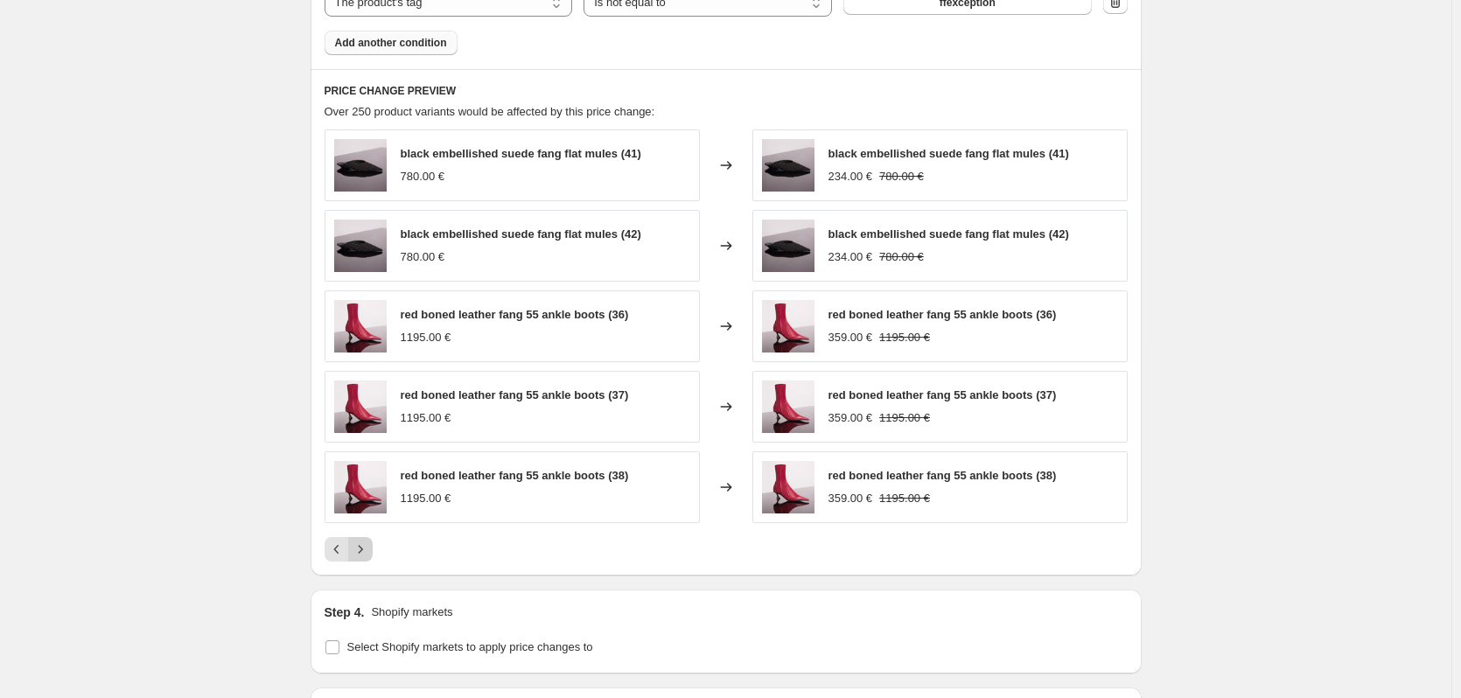
click at [367, 549] on icon "Next" at bounding box center [361, 550] width 18 height 18
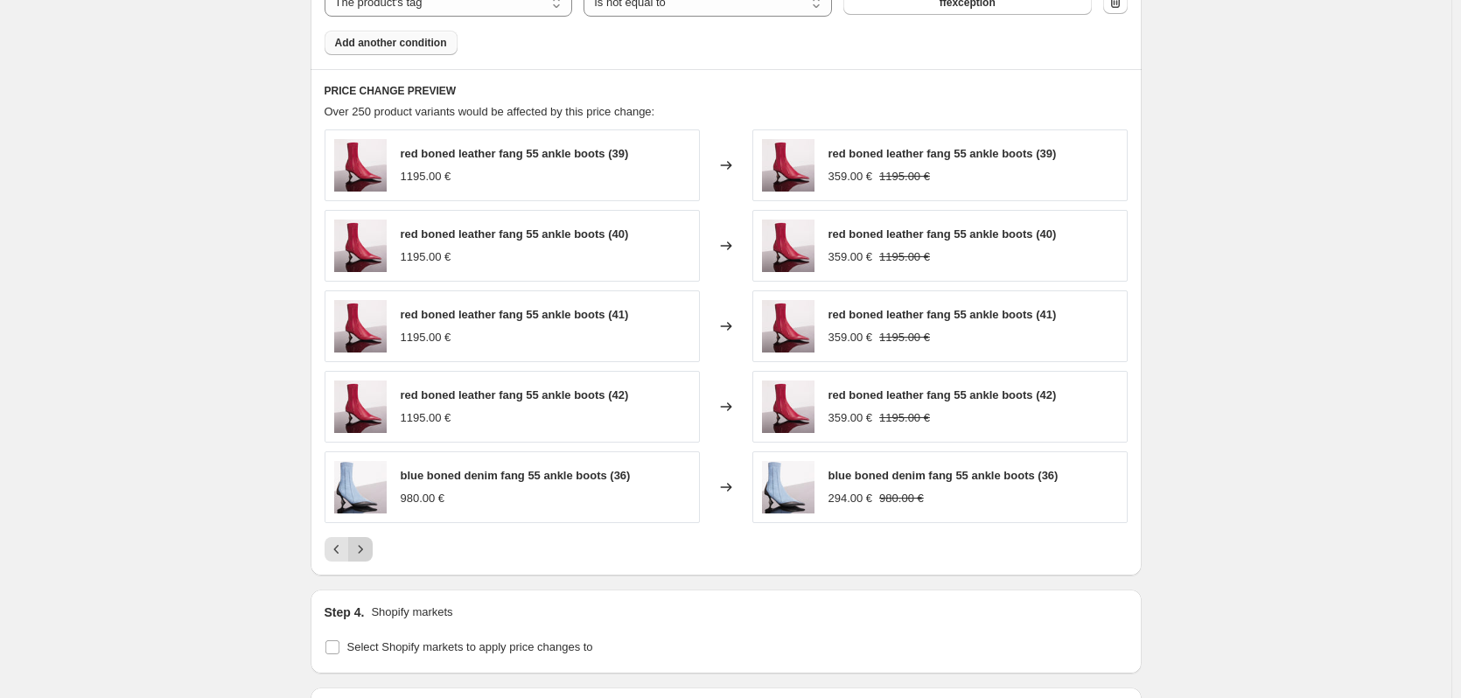
click at [367, 549] on icon "Next" at bounding box center [361, 550] width 18 height 18
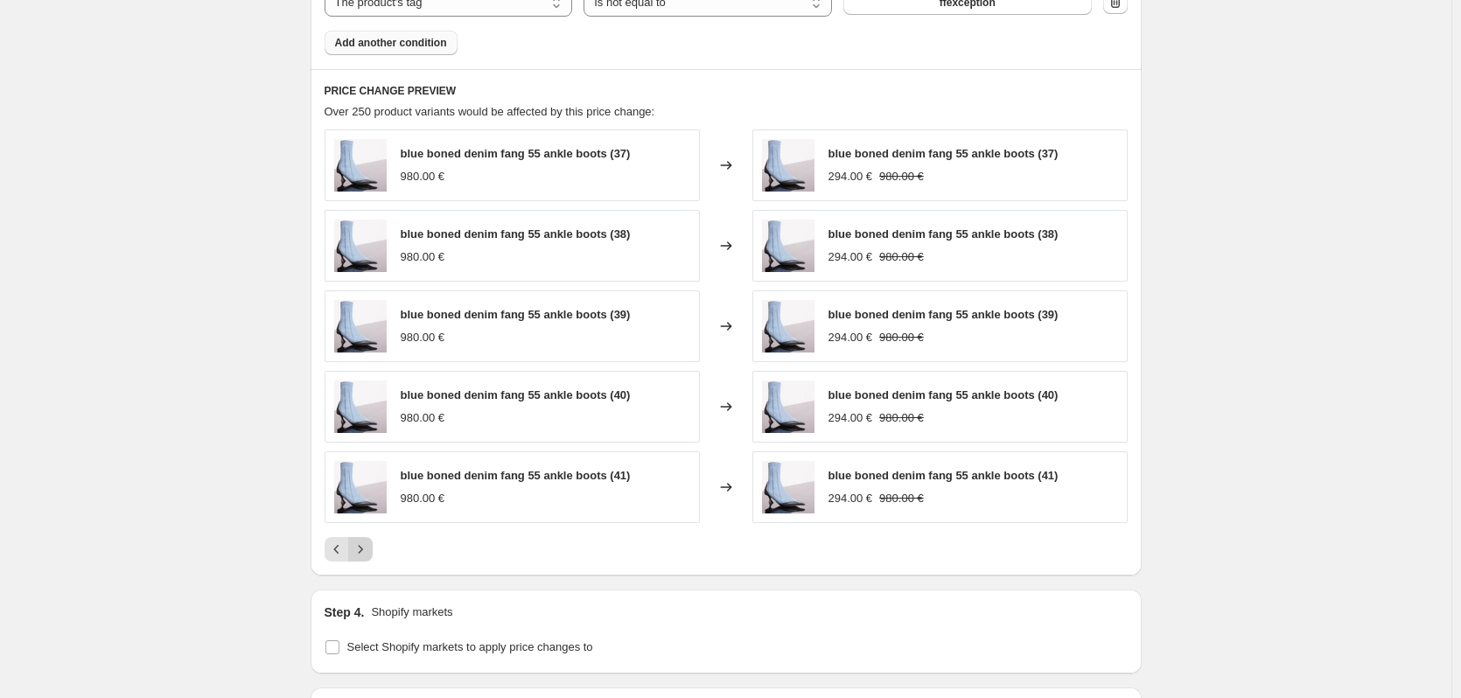
click at [367, 549] on icon "Next" at bounding box center [361, 550] width 18 height 18
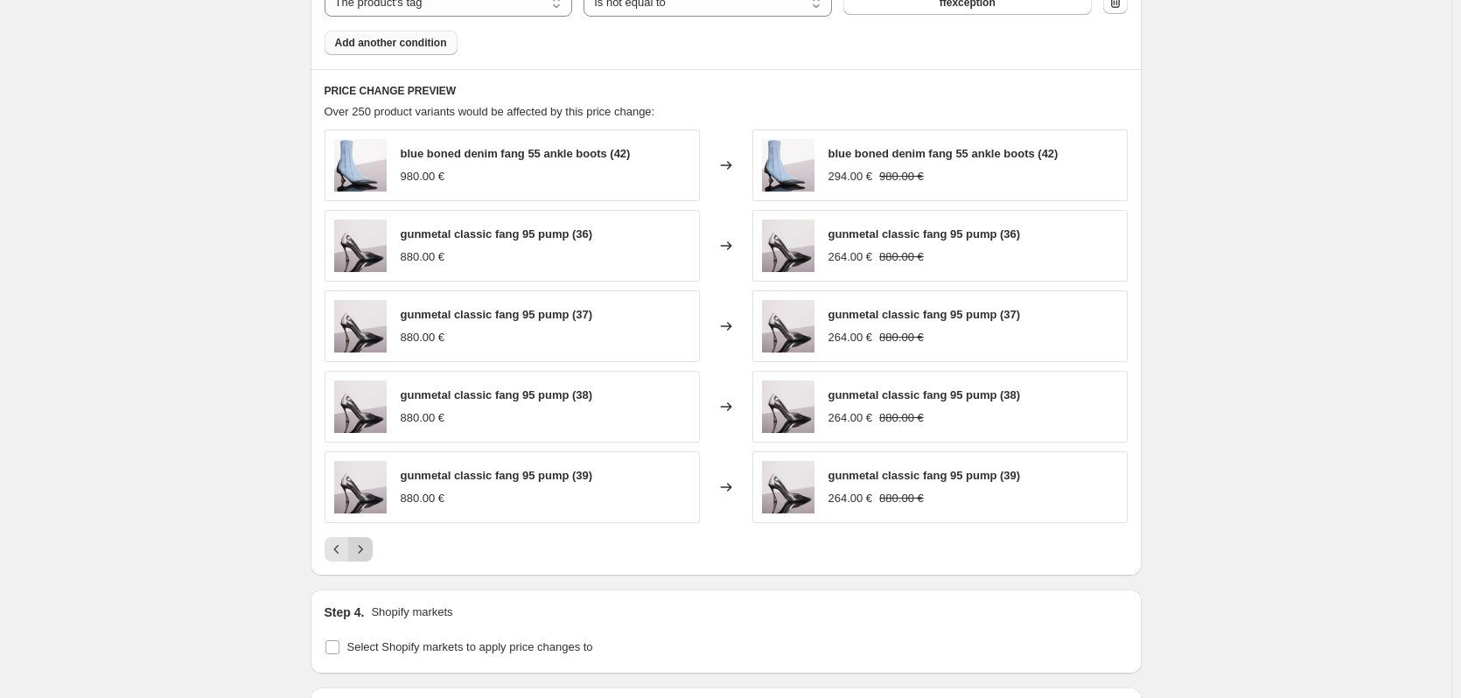
click at [367, 549] on icon "Next" at bounding box center [361, 550] width 18 height 18
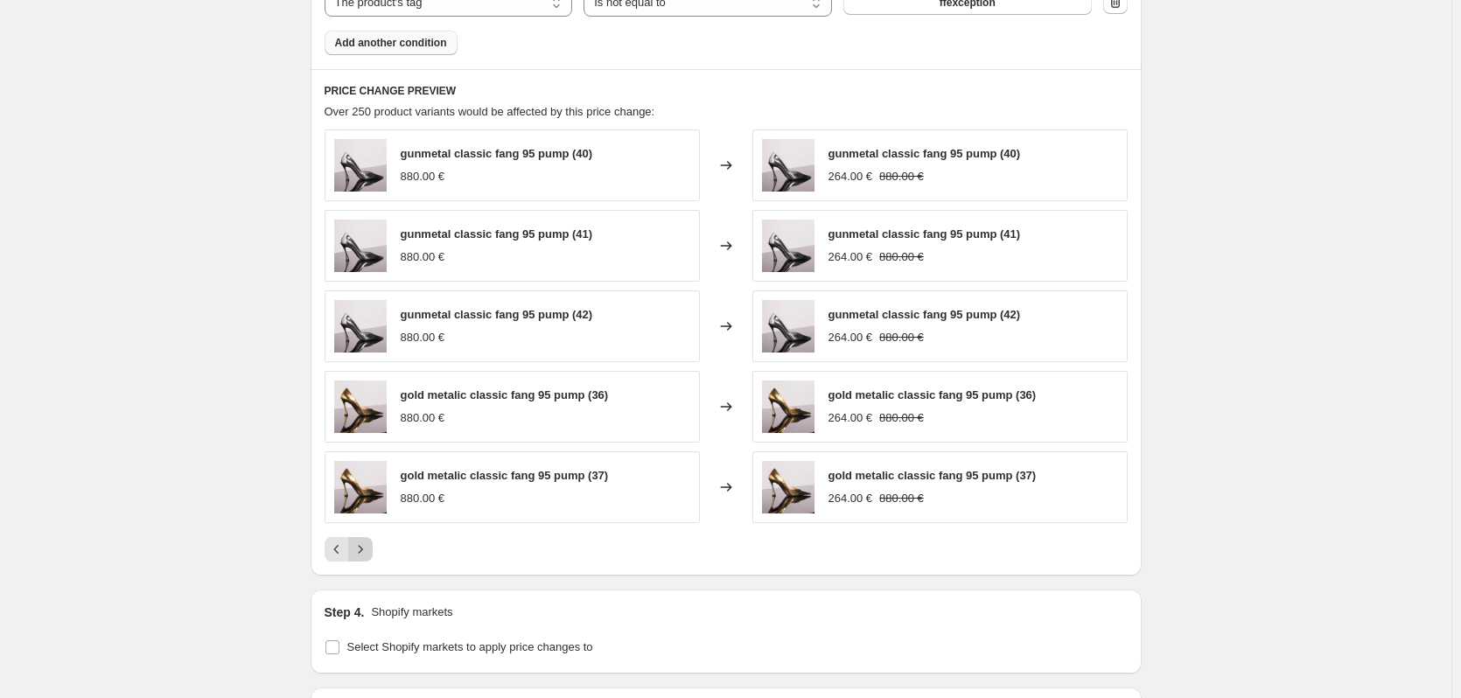
click at [367, 549] on icon "Next" at bounding box center [361, 550] width 18 height 18
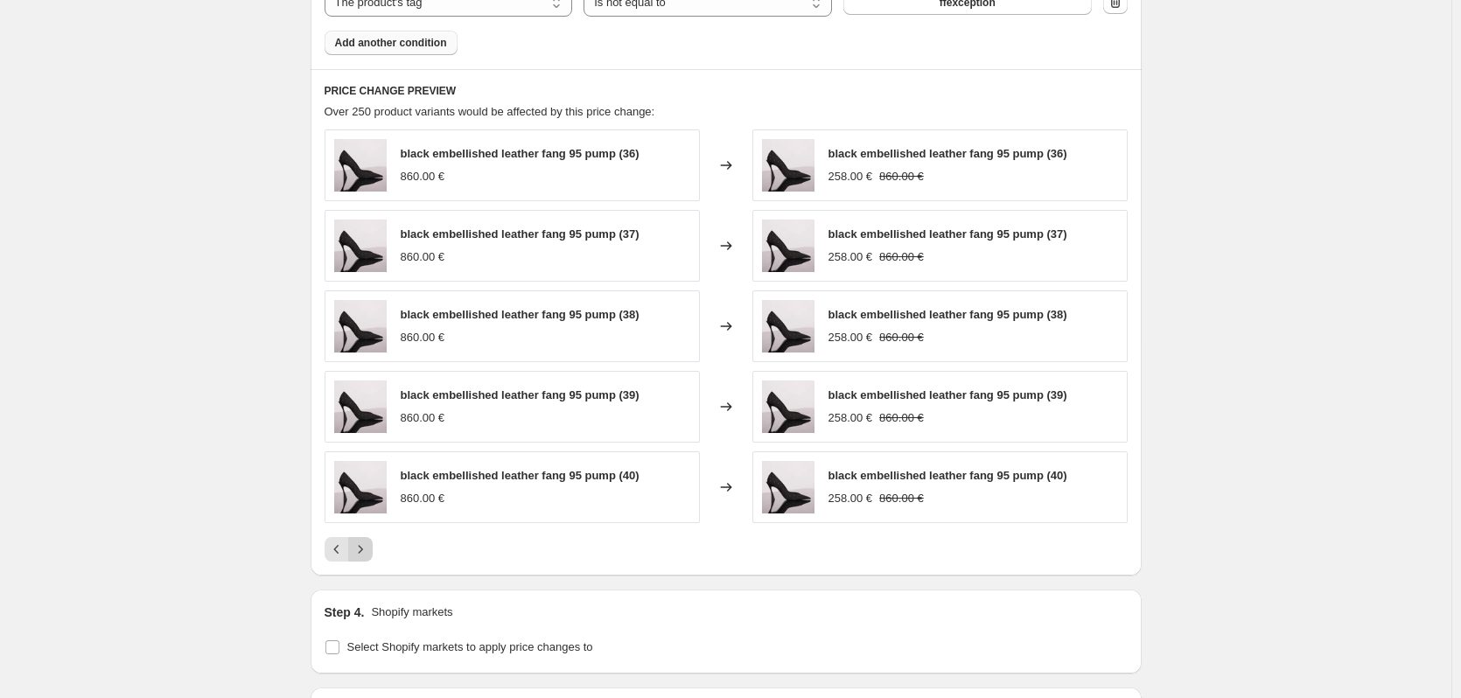
click at [367, 549] on icon "Next" at bounding box center [361, 550] width 18 height 18
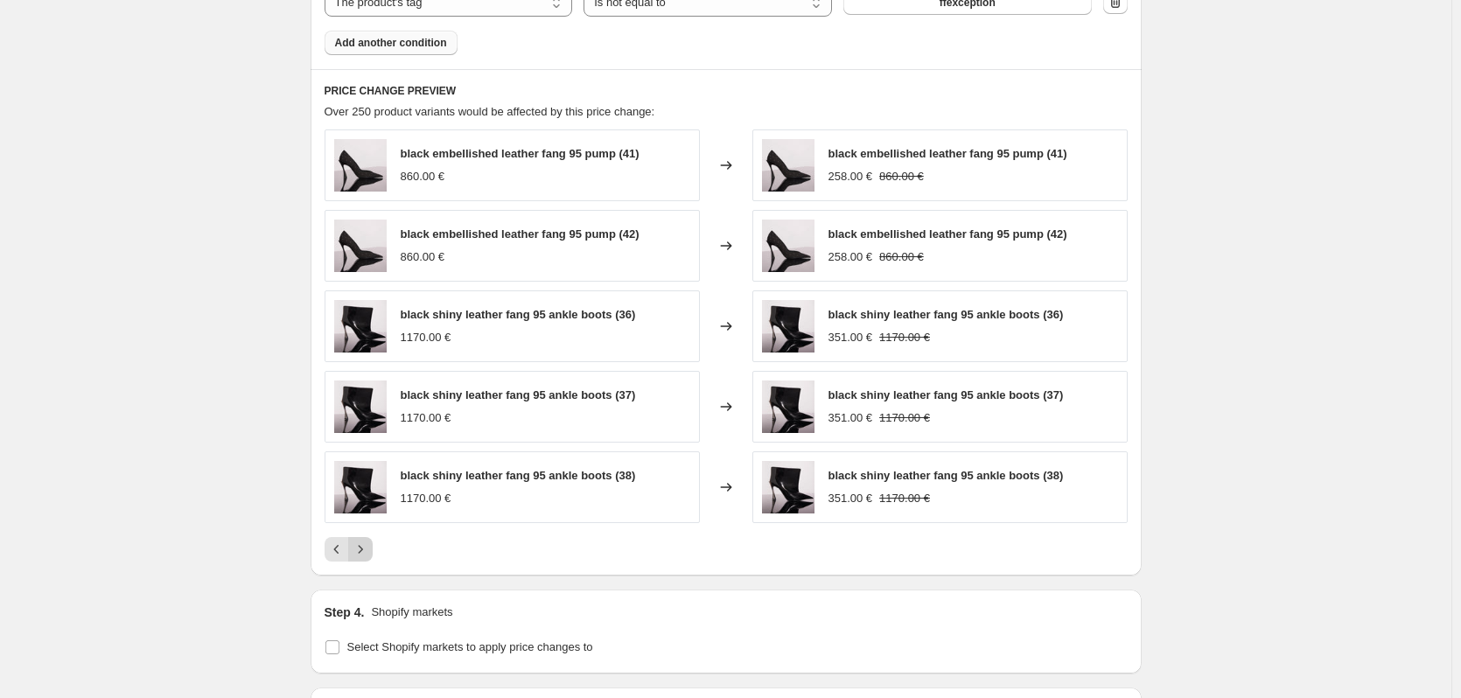
click at [367, 549] on icon "Next" at bounding box center [361, 550] width 18 height 18
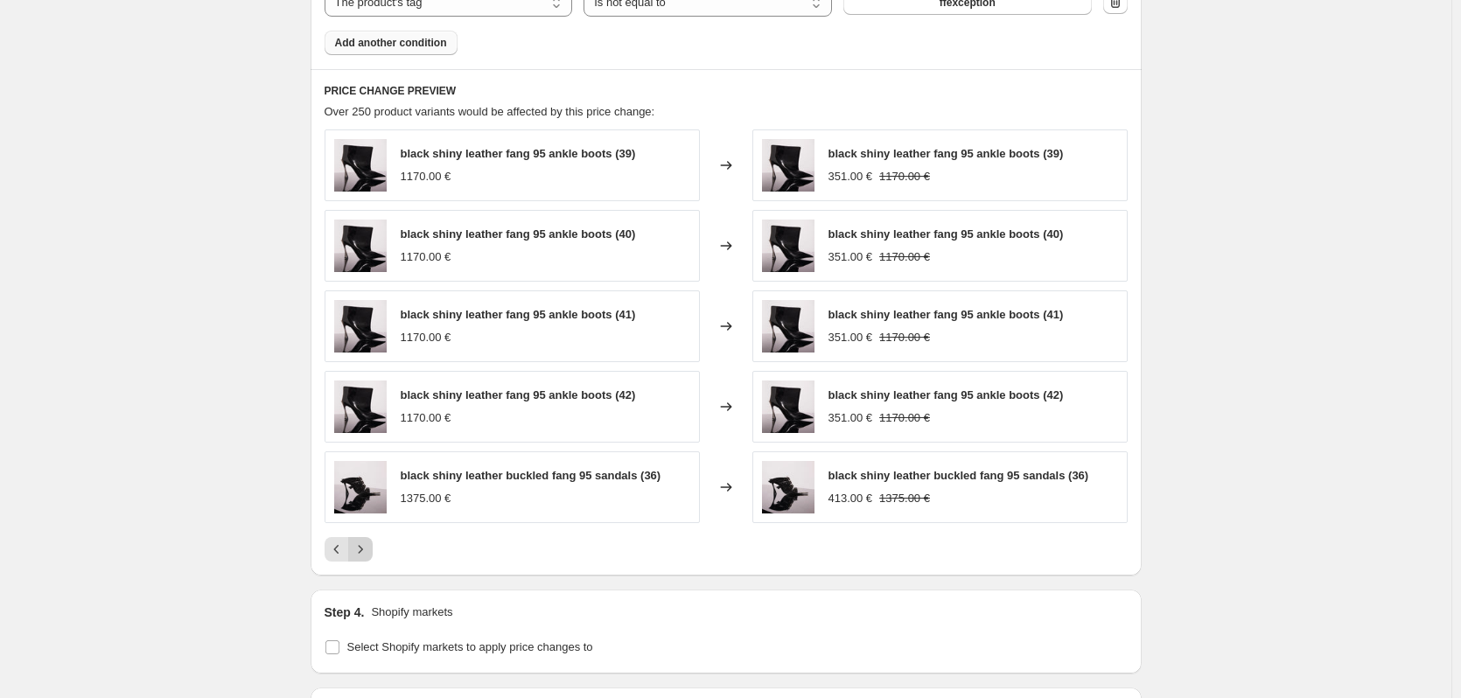
click at [367, 549] on icon "Next" at bounding box center [361, 550] width 18 height 18
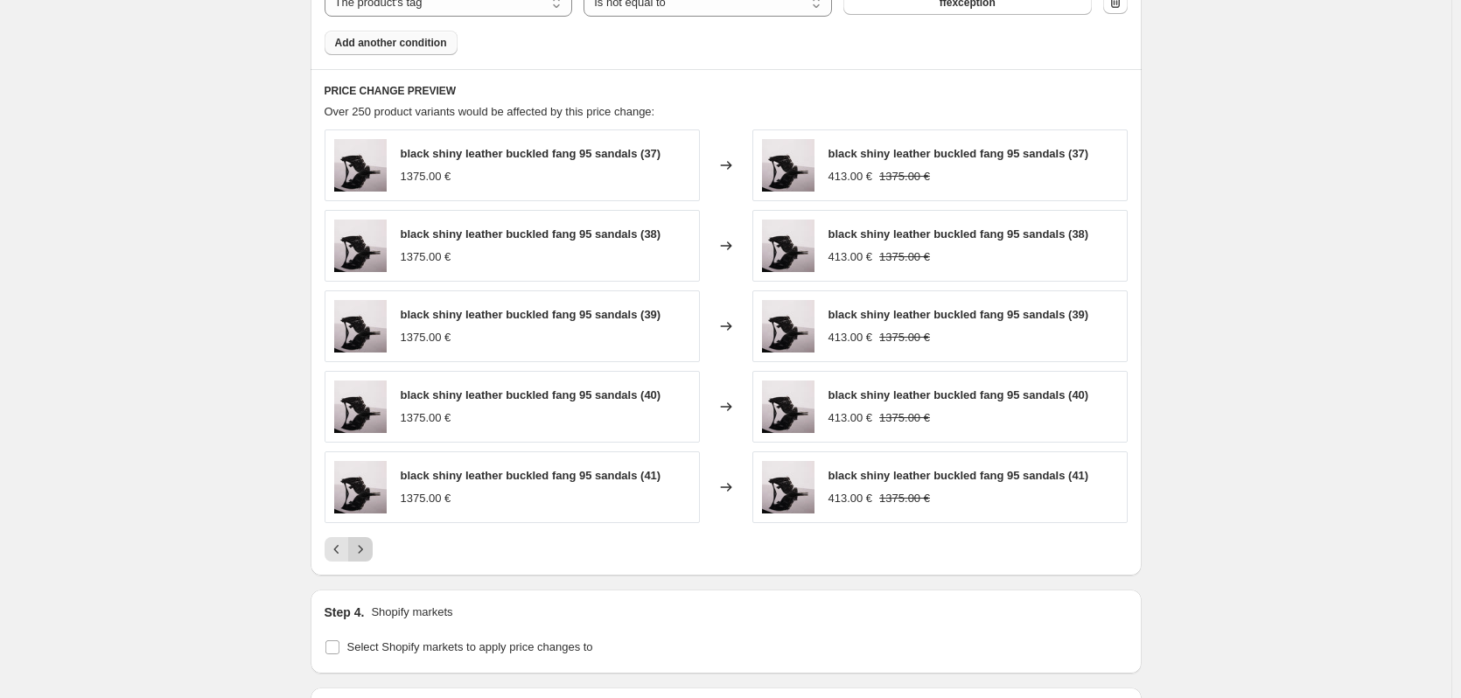
click at [367, 549] on icon "Next" at bounding box center [361, 550] width 18 height 18
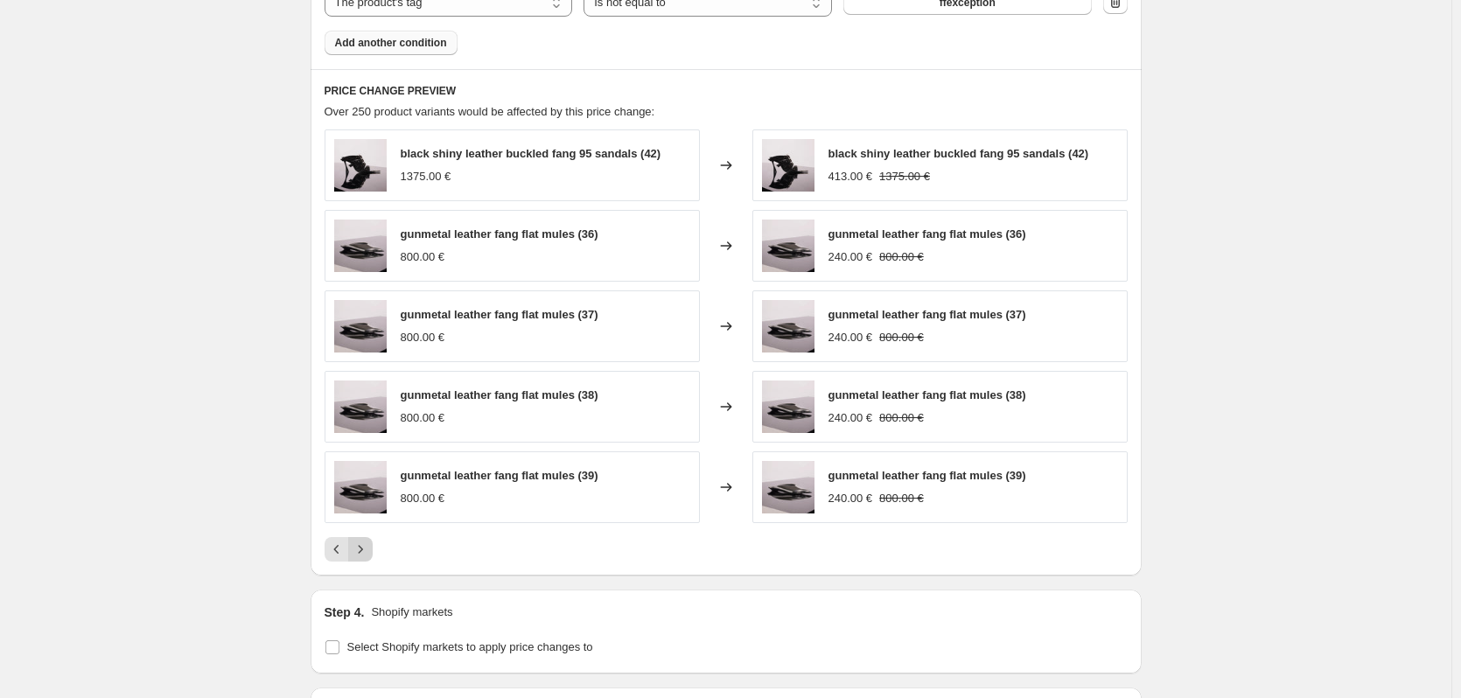
click at [367, 549] on icon "Next" at bounding box center [361, 550] width 18 height 18
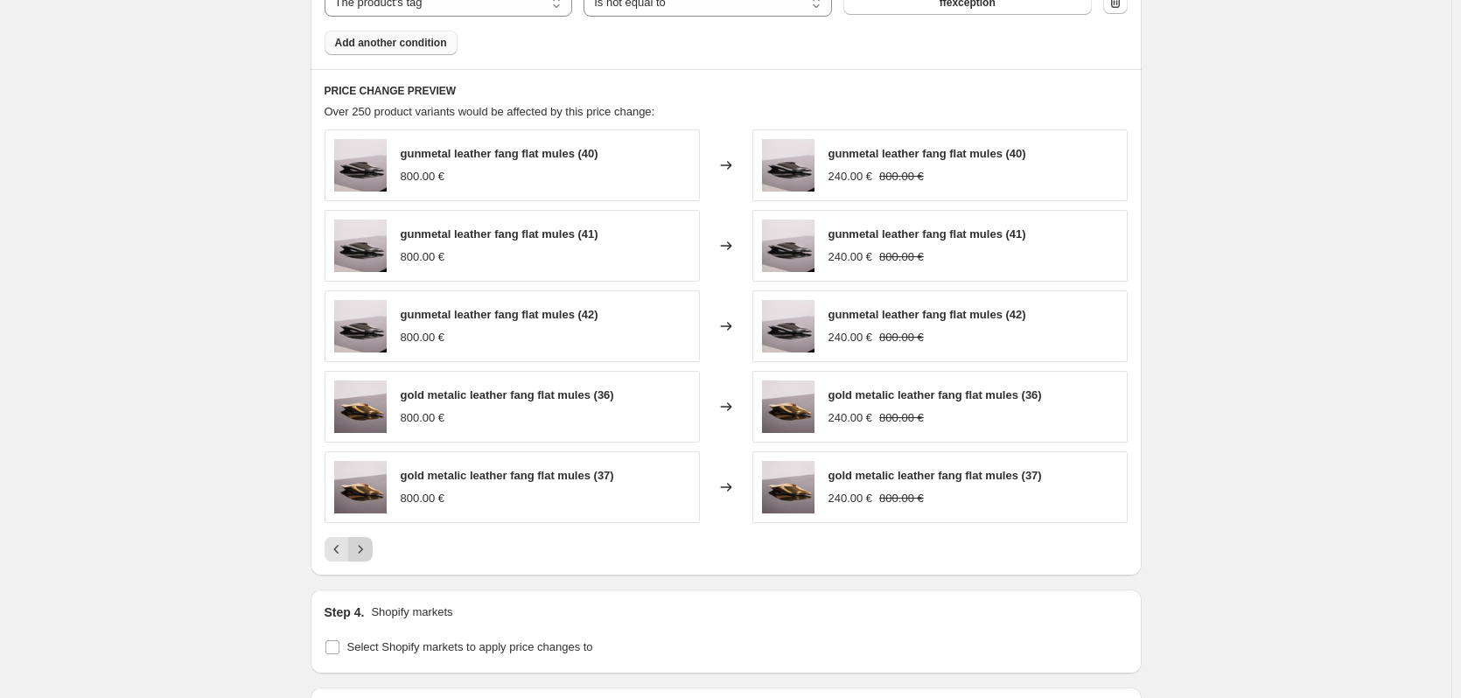
click at [367, 549] on icon "Next" at bounding box center [361, 550] width 18 height 18
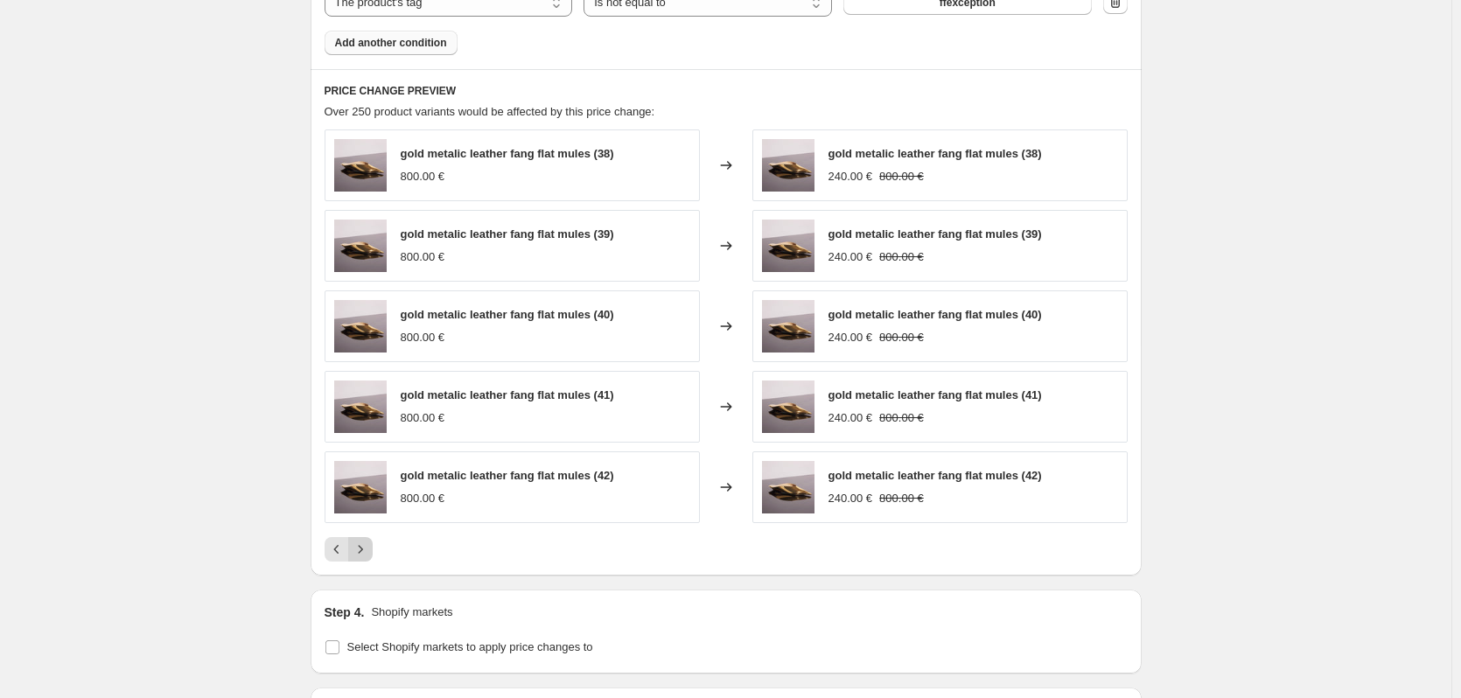
click at [371, 562] on button "Next" at bounding box center [360, 549] width 25 height 25
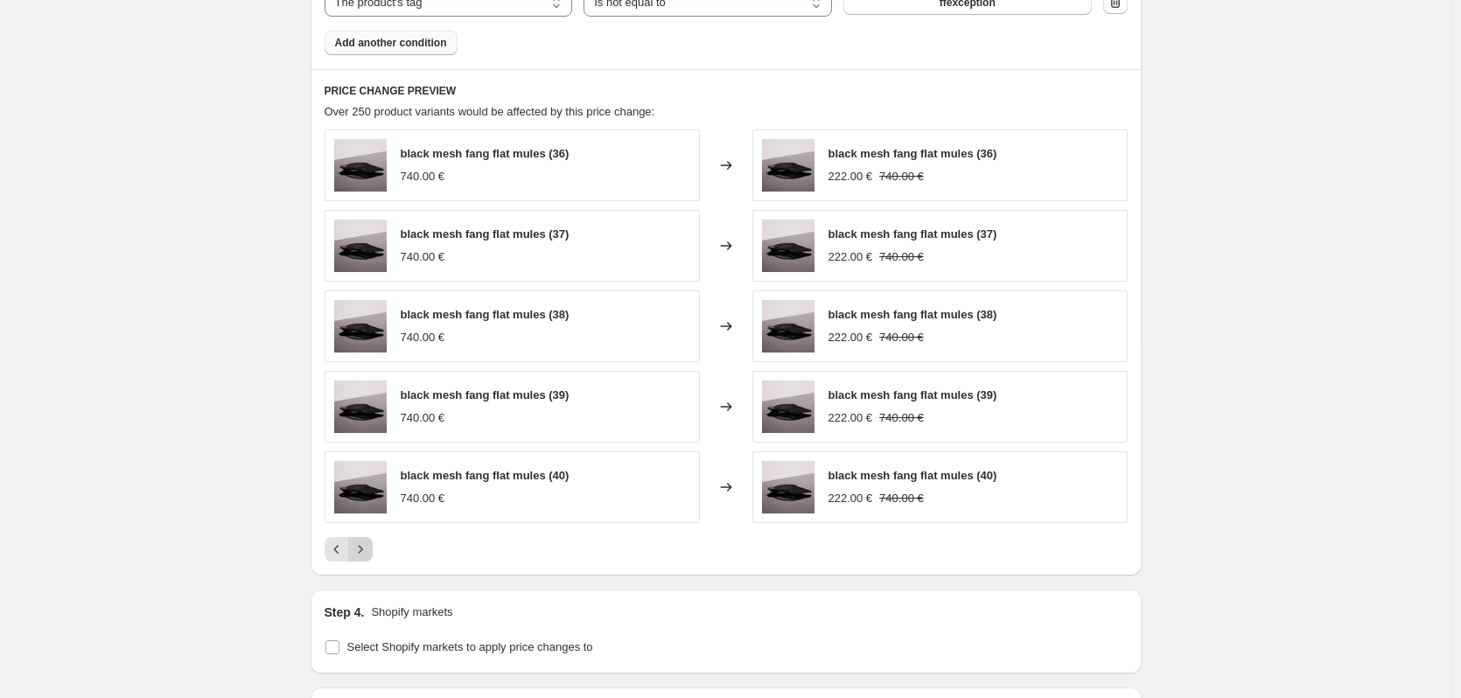
click at [372, 561] on button "Next" at bounding box center [360, 549] width 25 height 25
click at [358, 560] on button "Next" at bounding box center [360, 549] width 25 height 25
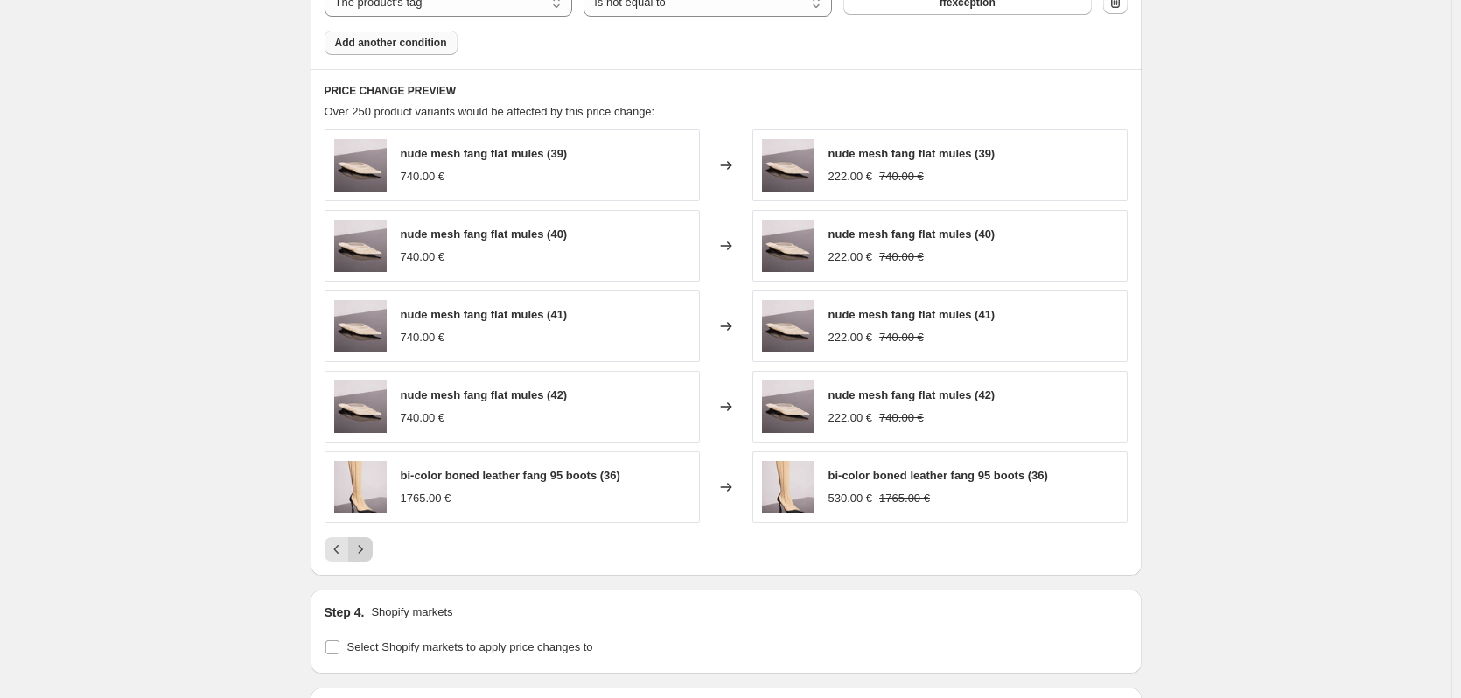
click at [369, 551] on icon "Next" at bounding box center [361, 550] width 18 height 18
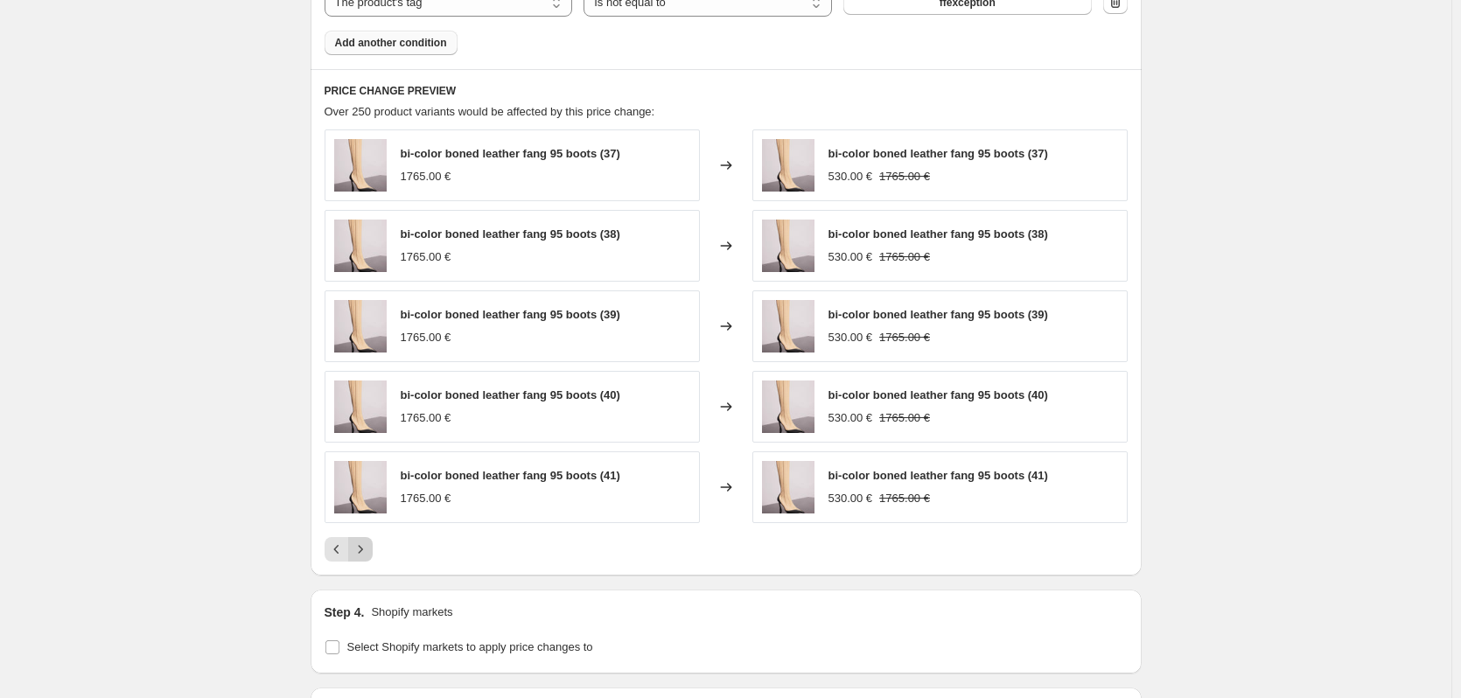
click at [369, 551] on icon "Next" at bounding box center [361, 550] width 18 height 18
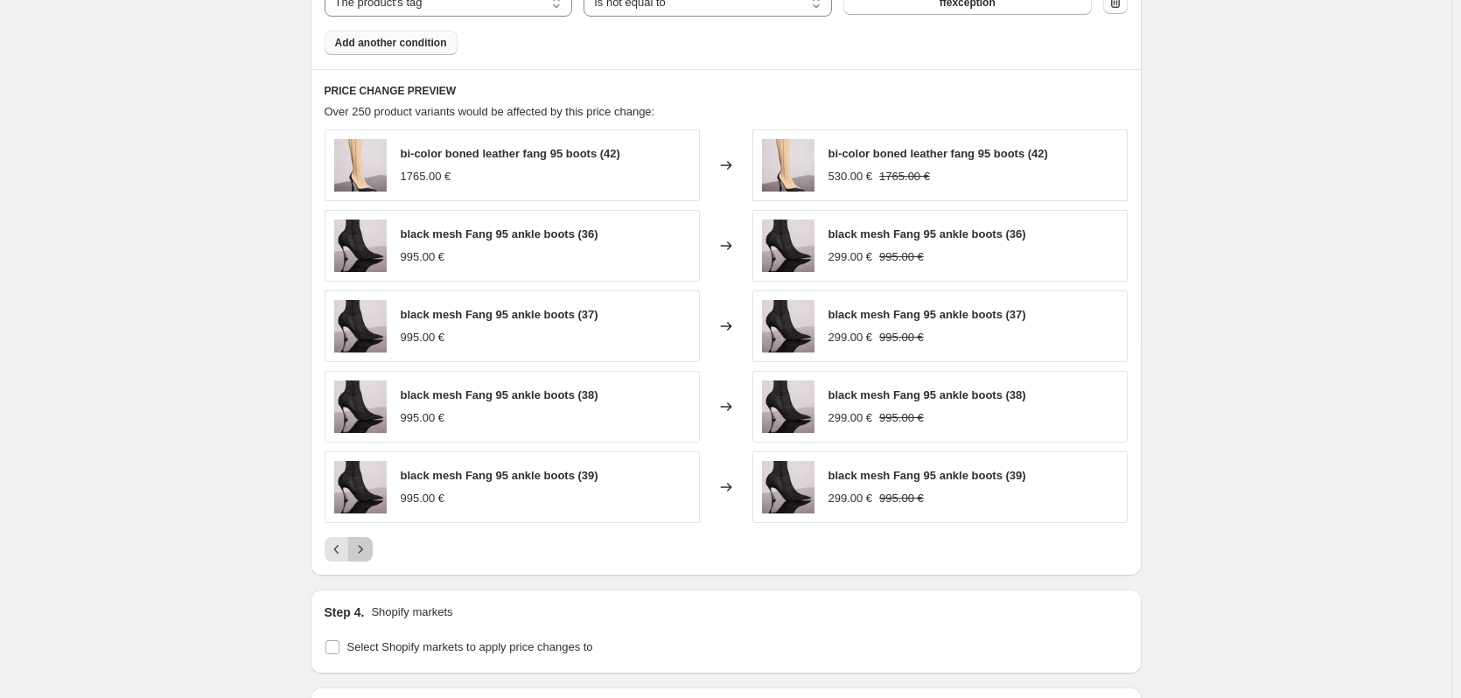
click at [369, 551] on icon "Next" at bounding box center [361, 550] width 18 height 18
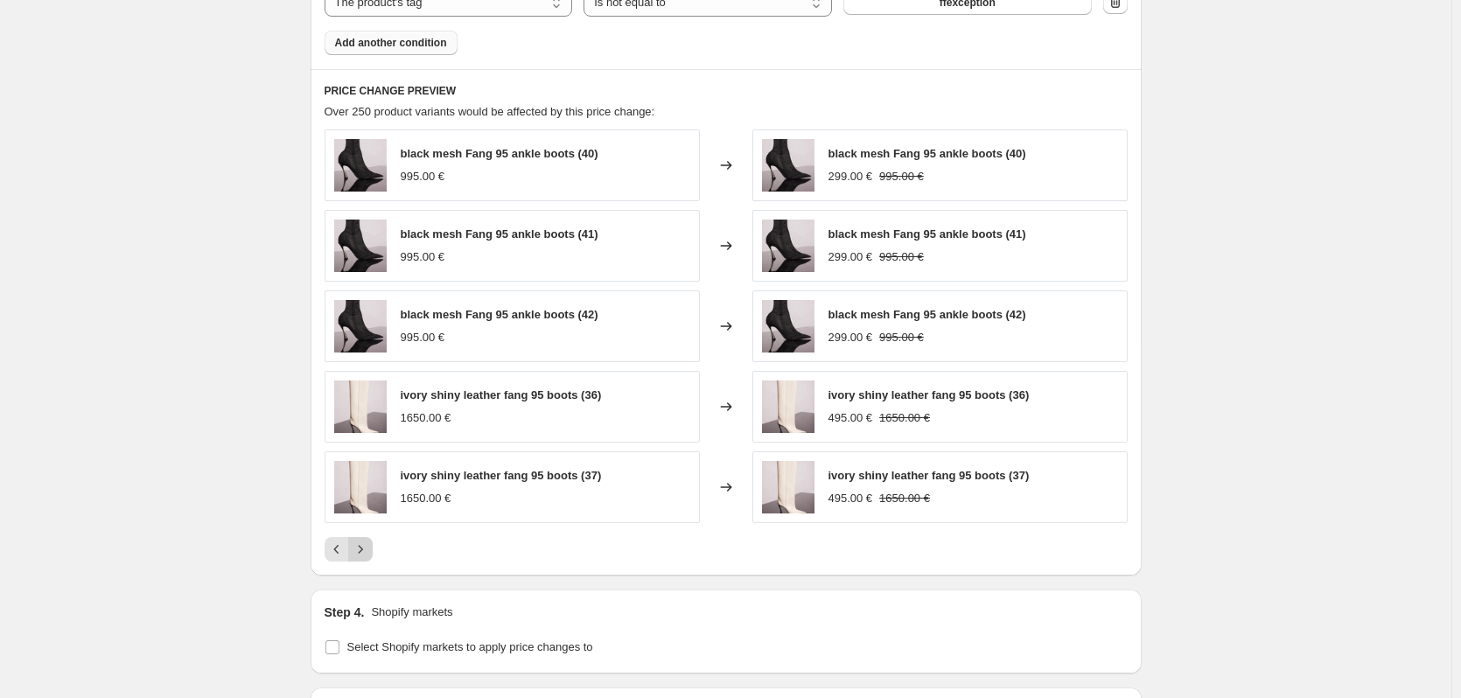
click at [369, 551] on icon "Next" at bounding box center [361, 550] width 18 height 18
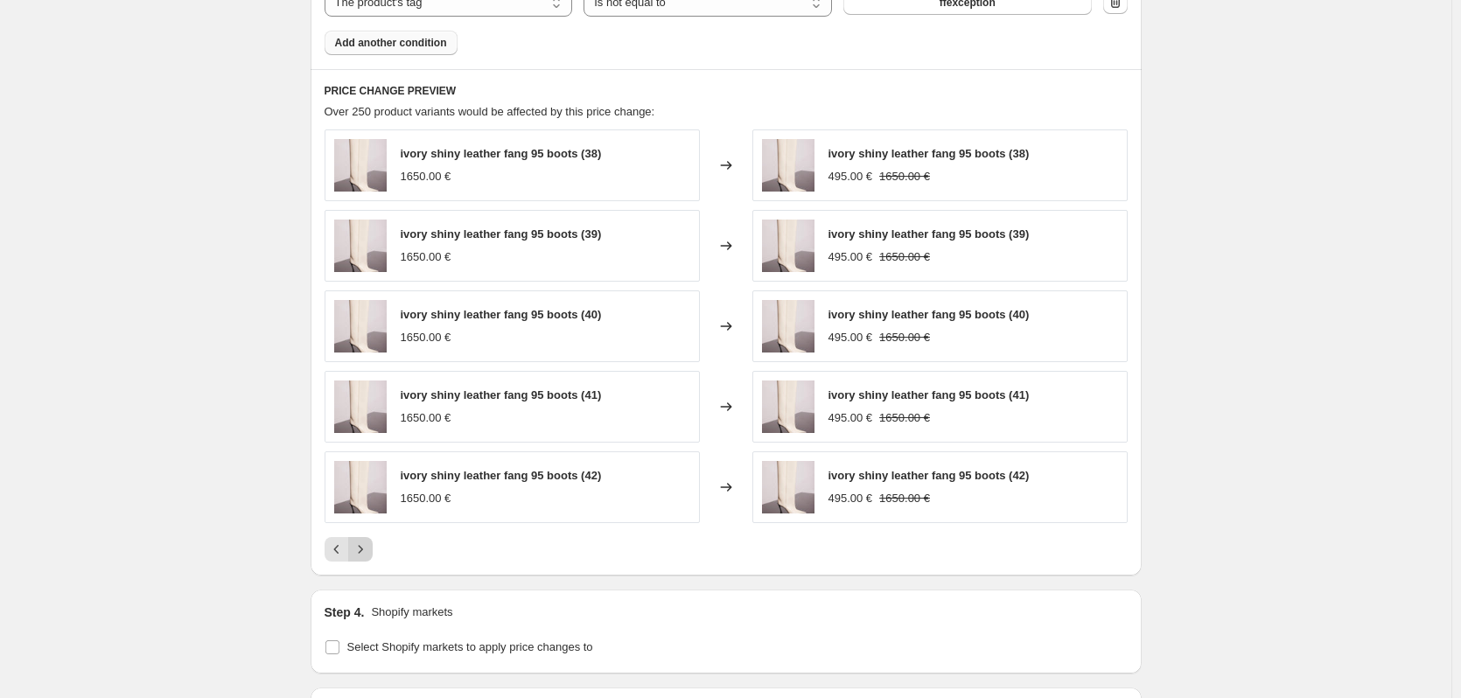
click at [369, 551] on icon "Next" at bounding box center [361, 550] width 18 height 18
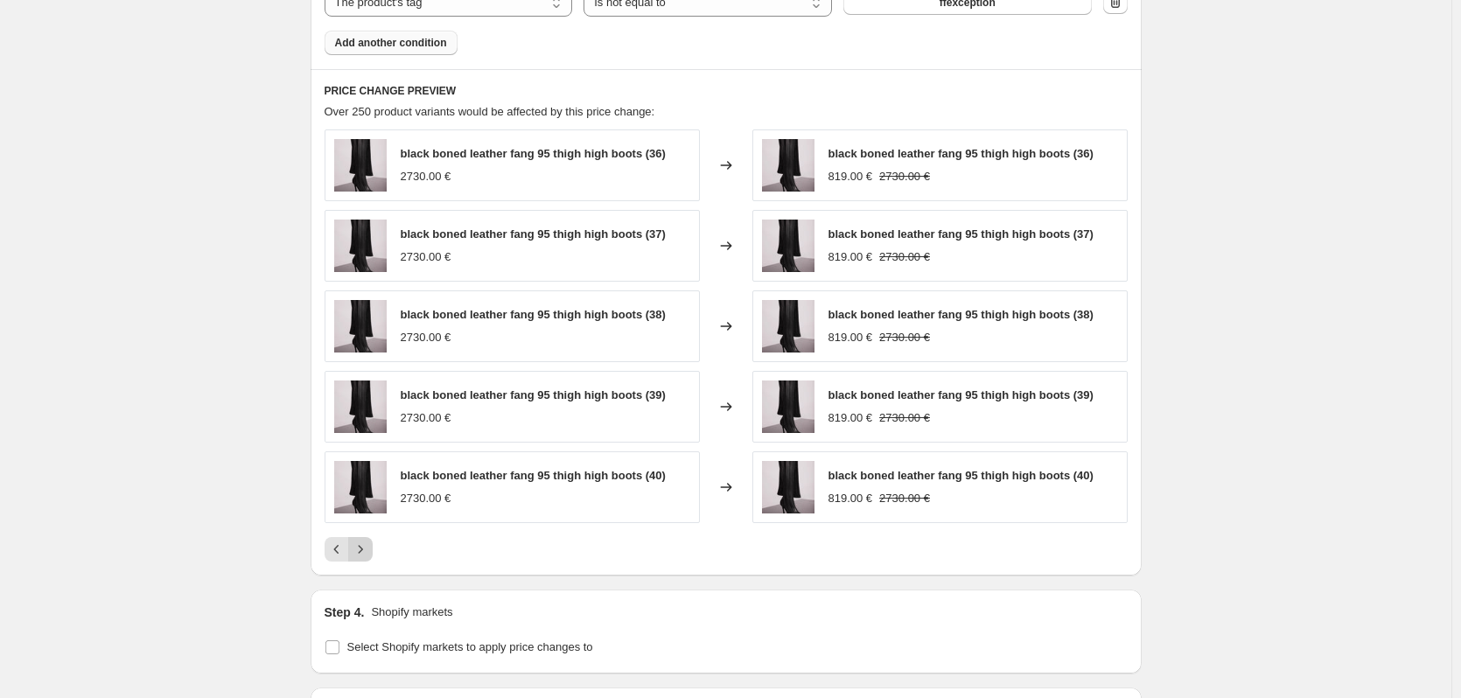
click at [369, 551] on icon "Next" at bounding box center [361, 550] width 18 height 18
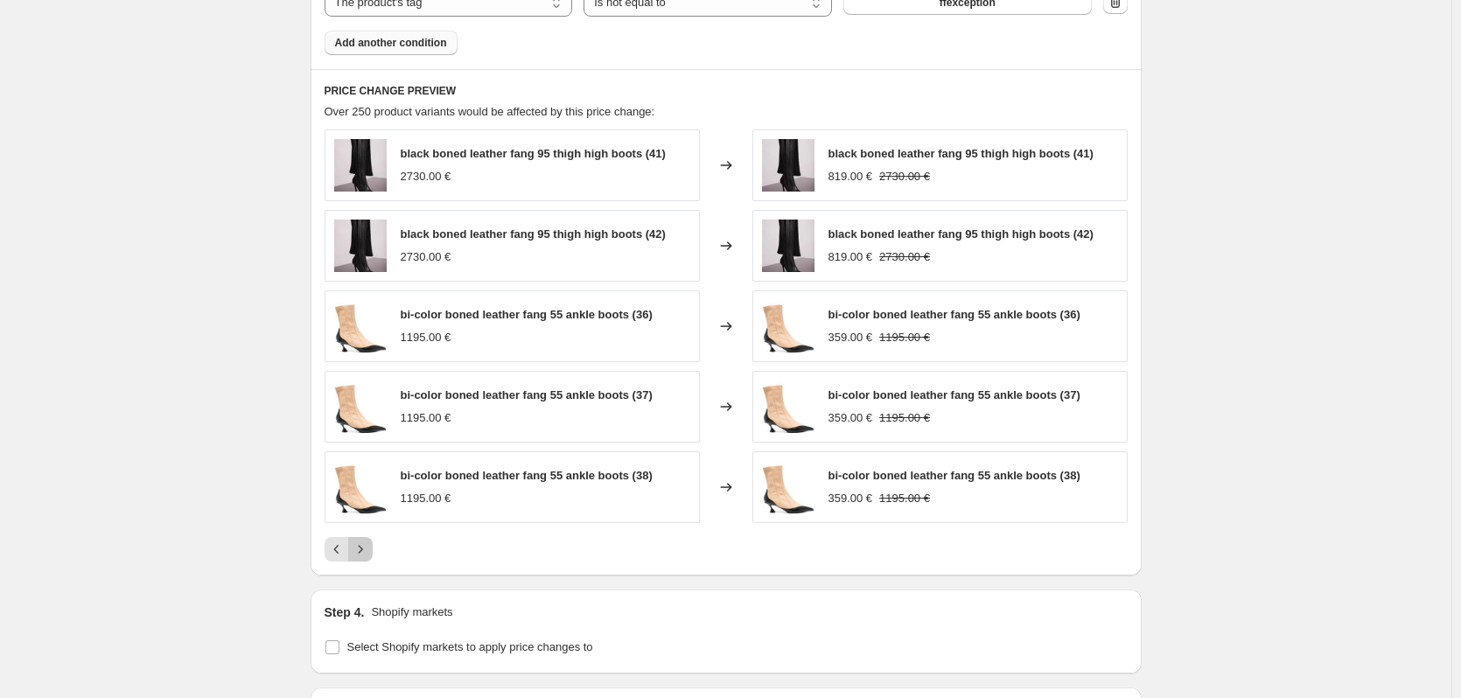
click at [369, 551] on icon "Next" at bounding box center [361, 550] width 18 height 18
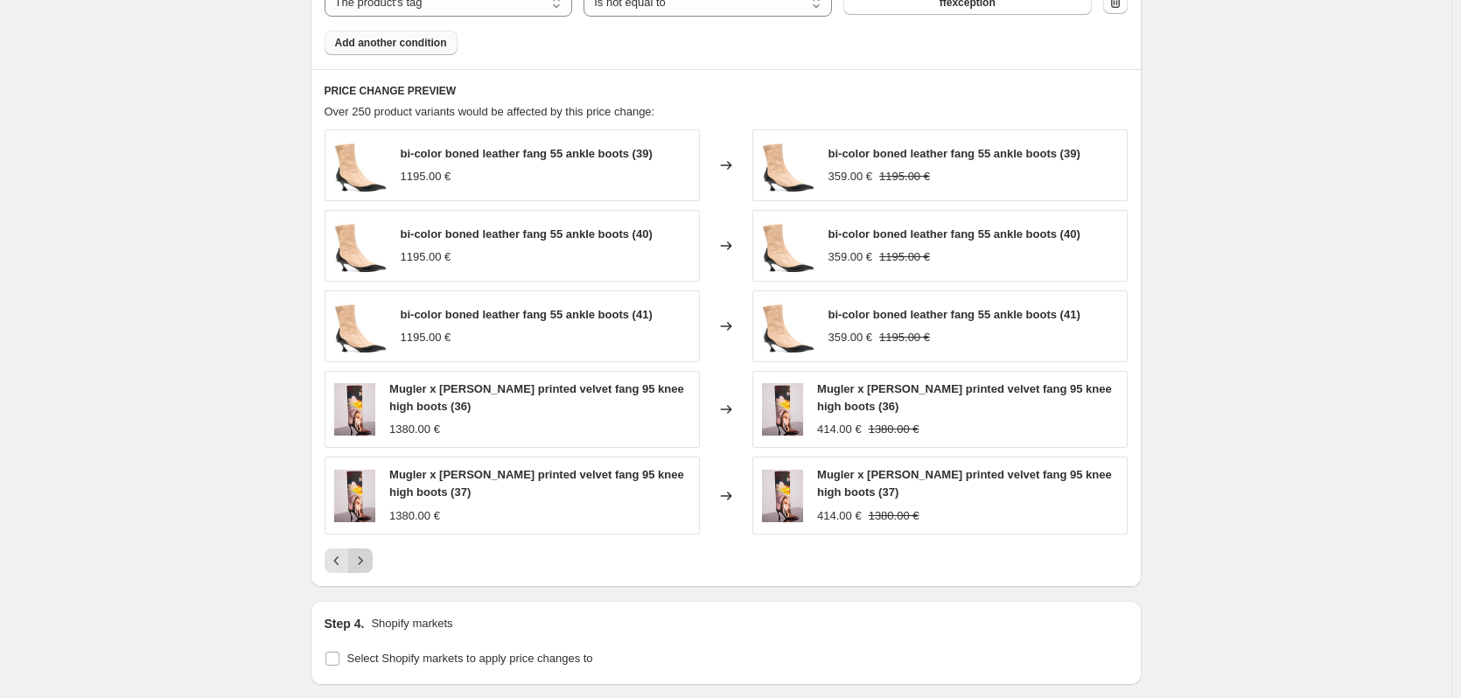
click at [371, 551] on button "Next" at bounding box center [360, 561] width 25 height 25
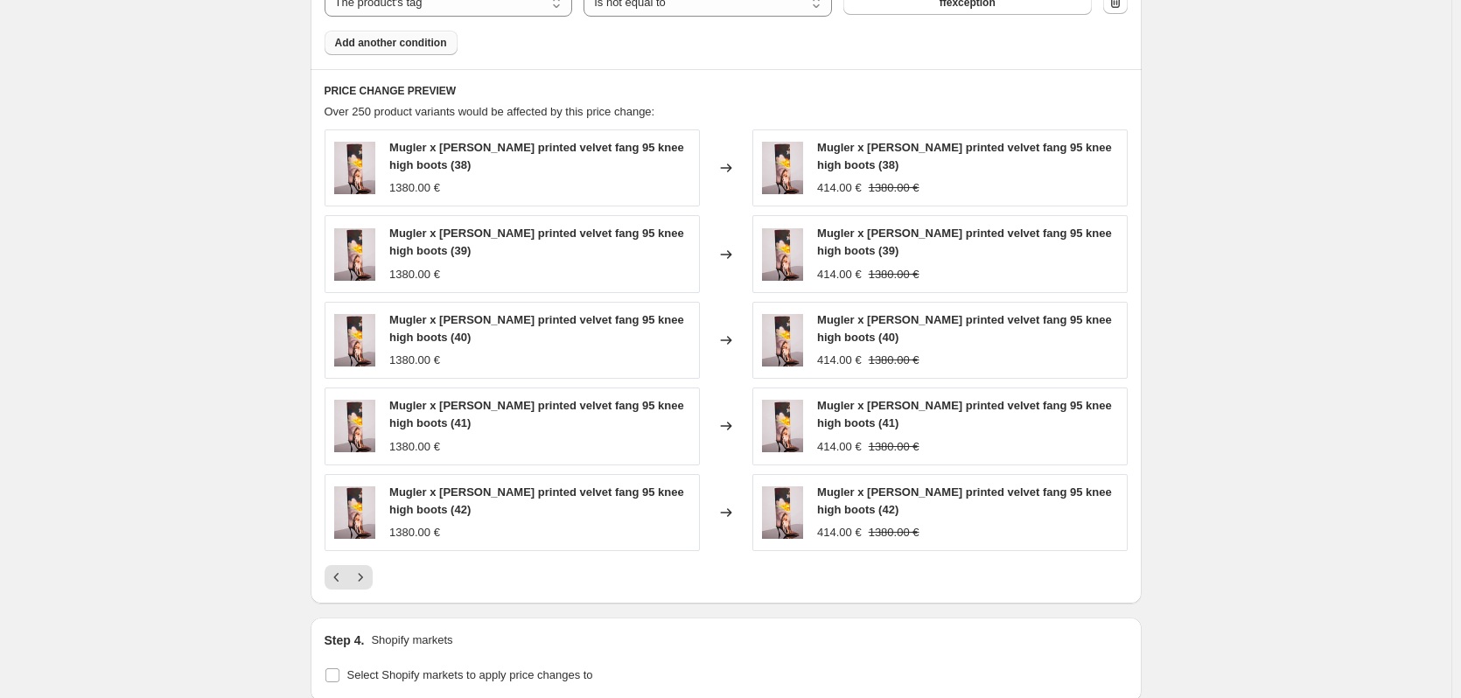
click at [370, 564] on div "Mugler x Ambera Wellmann printed velvet fang 95 knee high boots (38) 1380.00 € …" at bounding box center [726, 360] width 803 height 460
click at [369, 572] on icon "Next" at bounding box center [361, 578] width 18 height 18
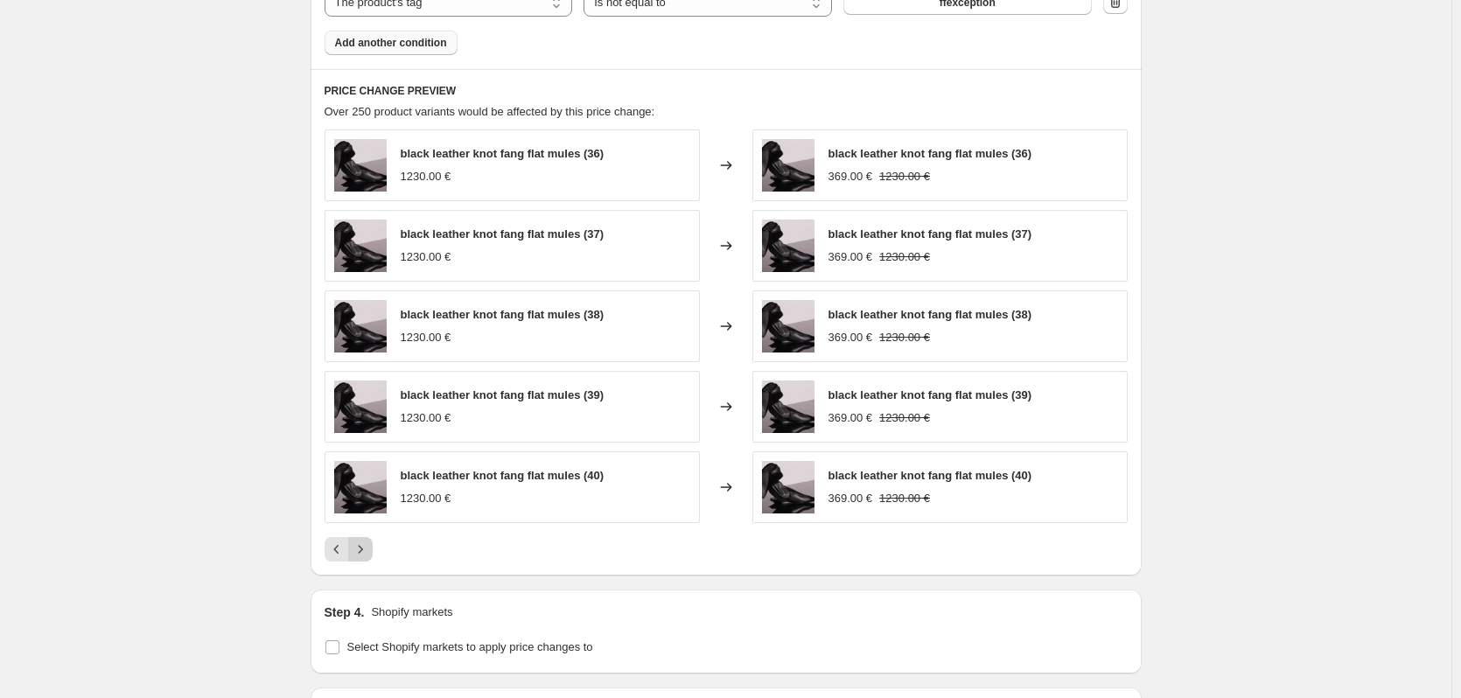
click at [361, 549] on icon "Next" at bounding box center [361, 550] width 18 height 18
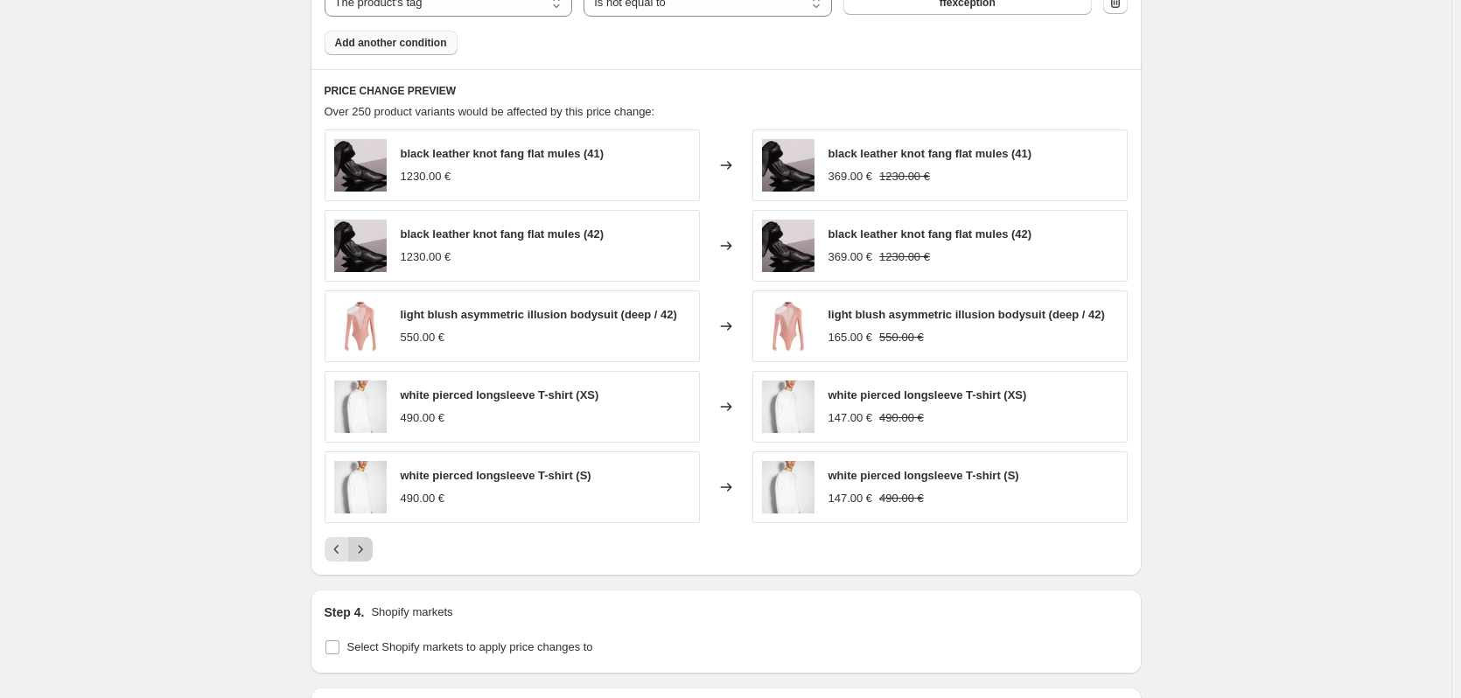
click at [361, 549] on icon "Next" at bounding box center [361, 550] width 18 height 18
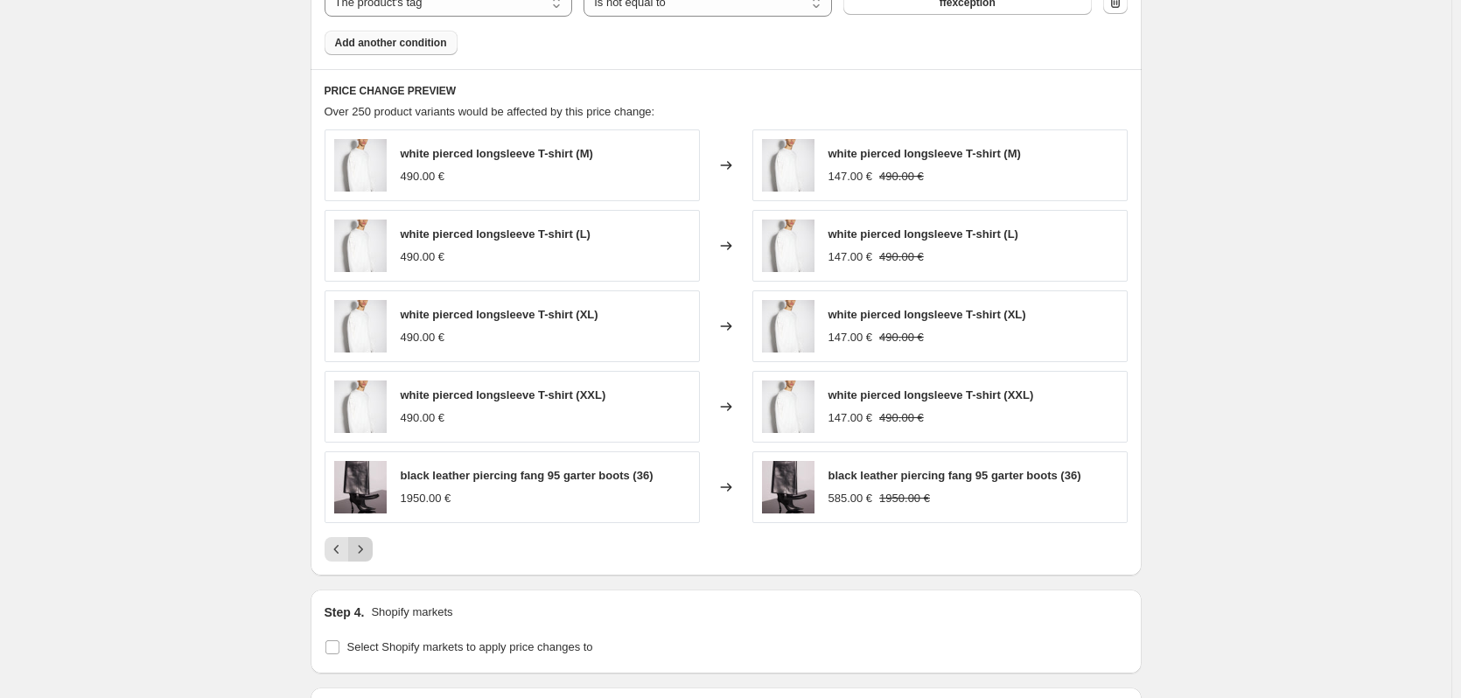
click at [361, 549] on icon "Next" at bounding box center [361, 550] width 18 height 18
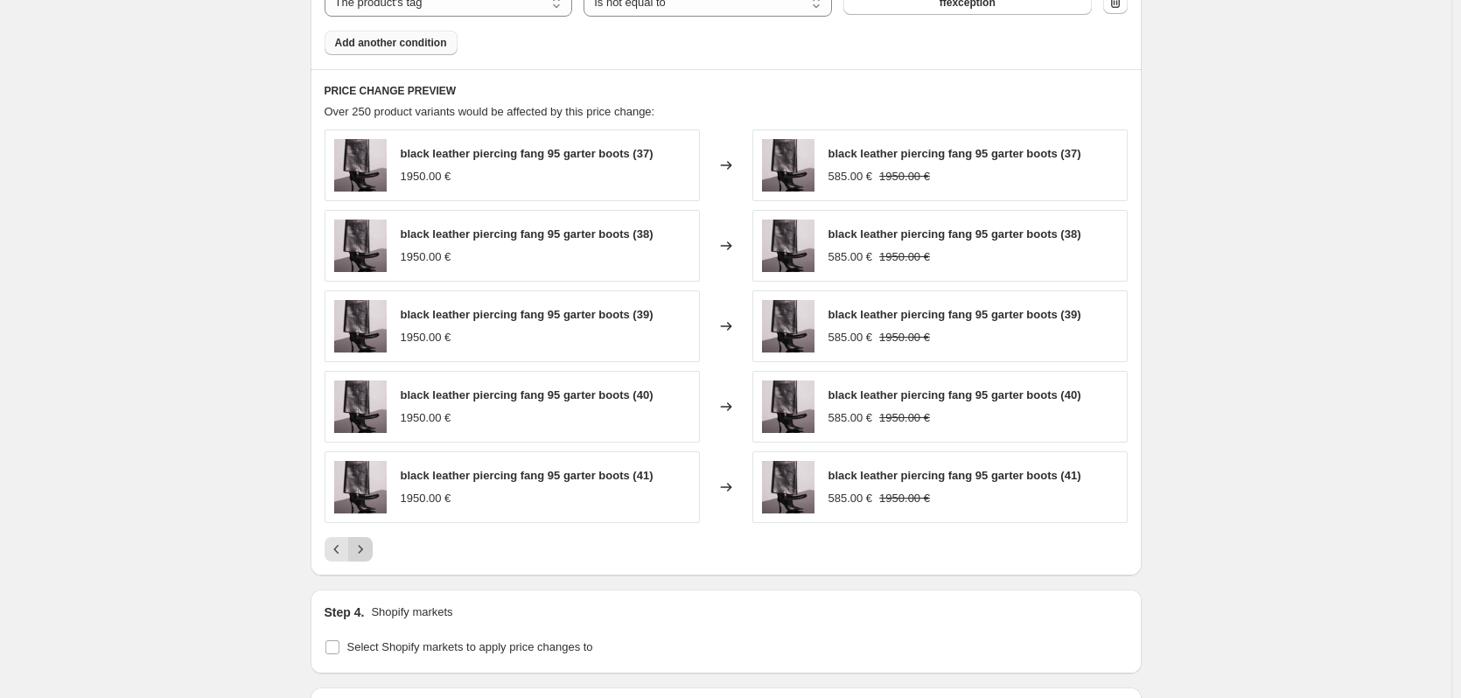
click at [361, 549] on icon "Next" at bounding box center [361, 550] width 18 height 18
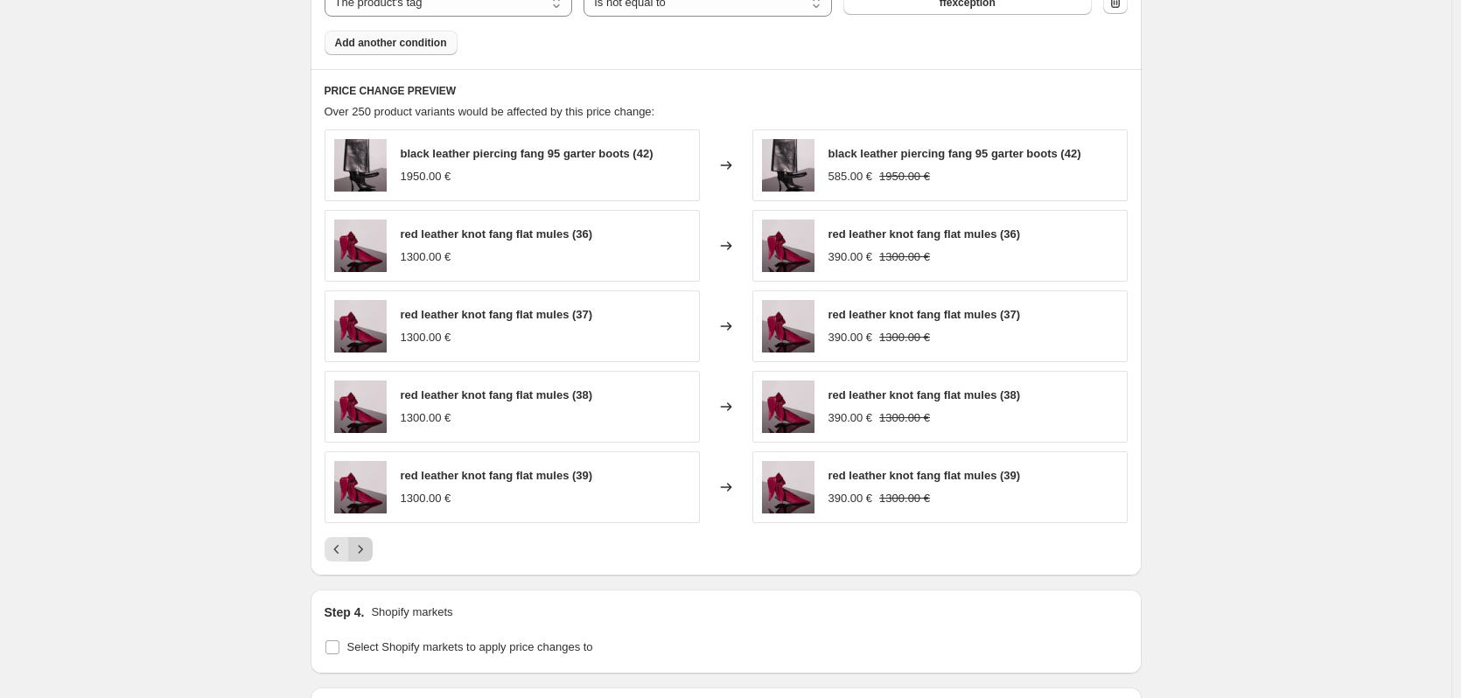
click at [361, 549] on icon "Next" at bounding box center [361, 550] width 18 height 18
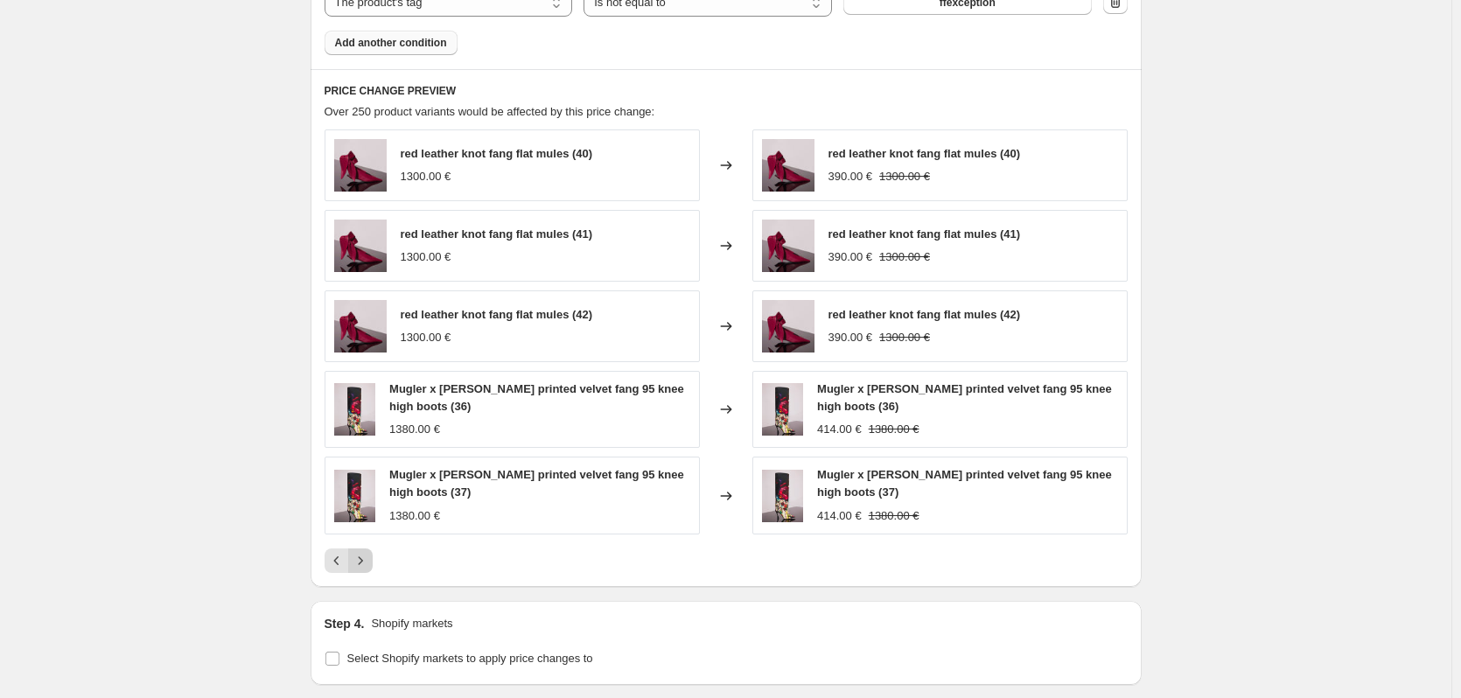
click at [361, 549] on button "Next" at bounding box center [360, 561] width 25 height 25
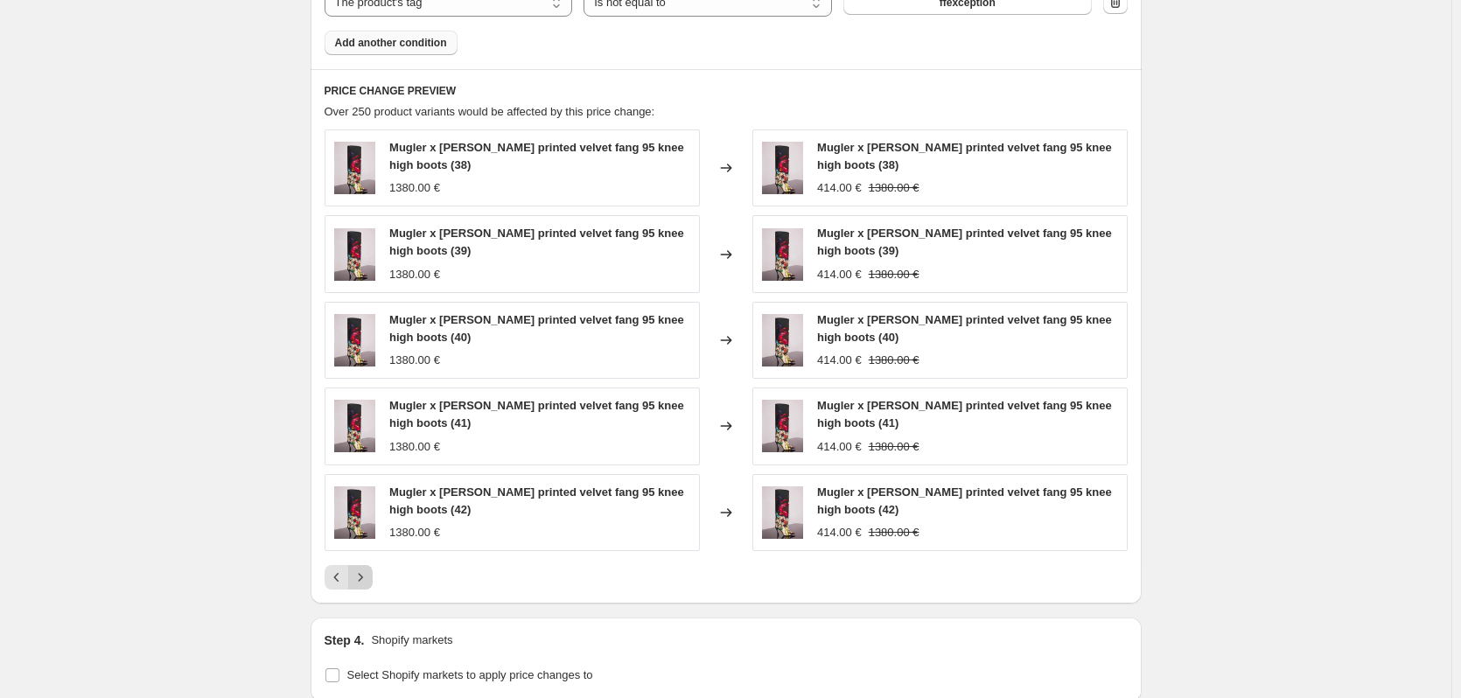
click at [369, 574] on icon "Next" at bounding box center [361, 578] width 18 height 18
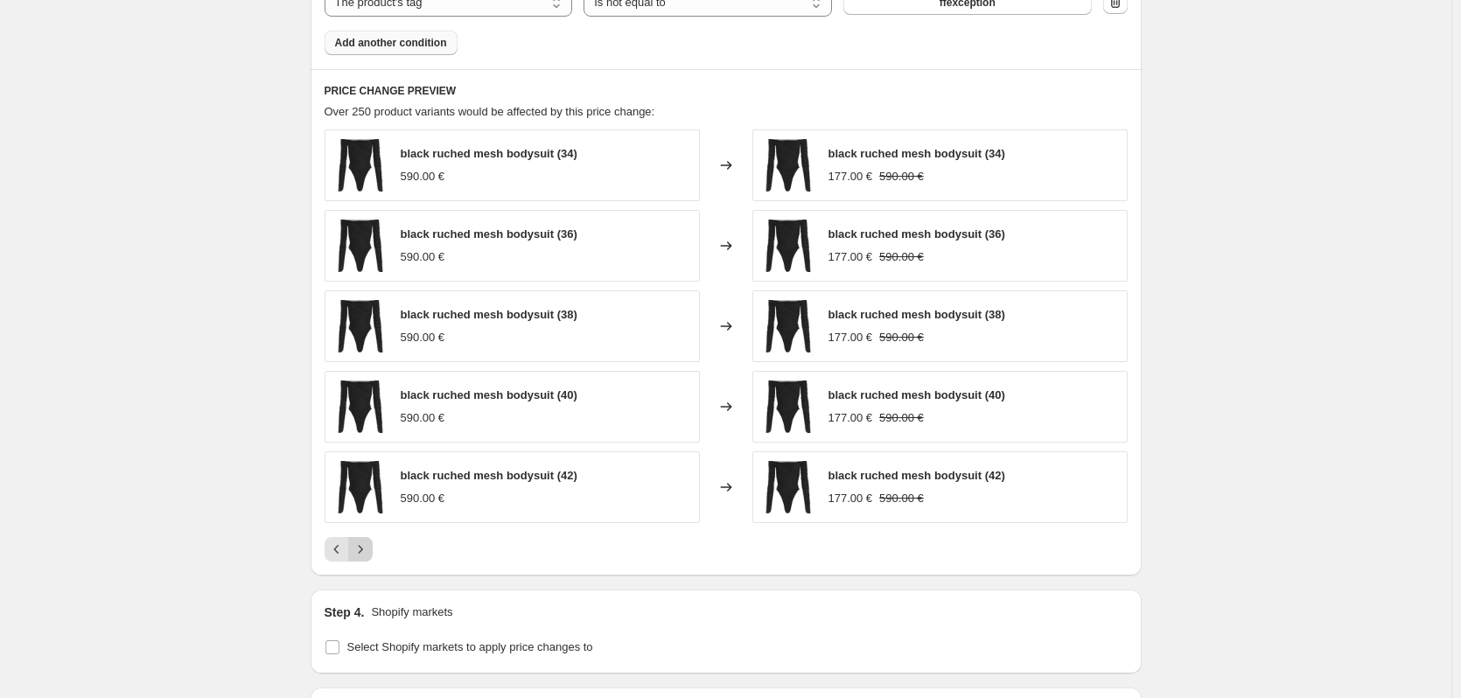
click at [360, 556] on icon "Next" at bounding box center [361, 550] width 18 height 18
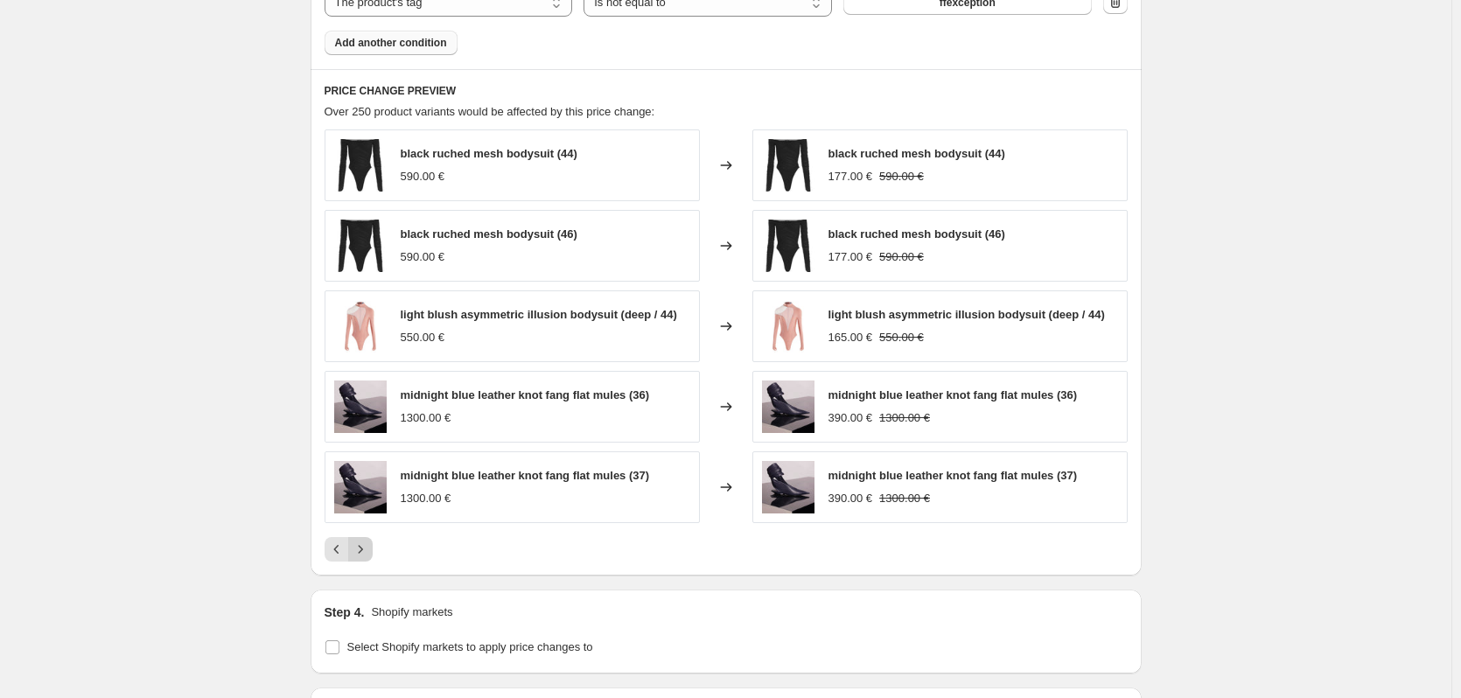
click at [360, 554] on icon "Next" at bounding box center [361, 550] width 18 height 18
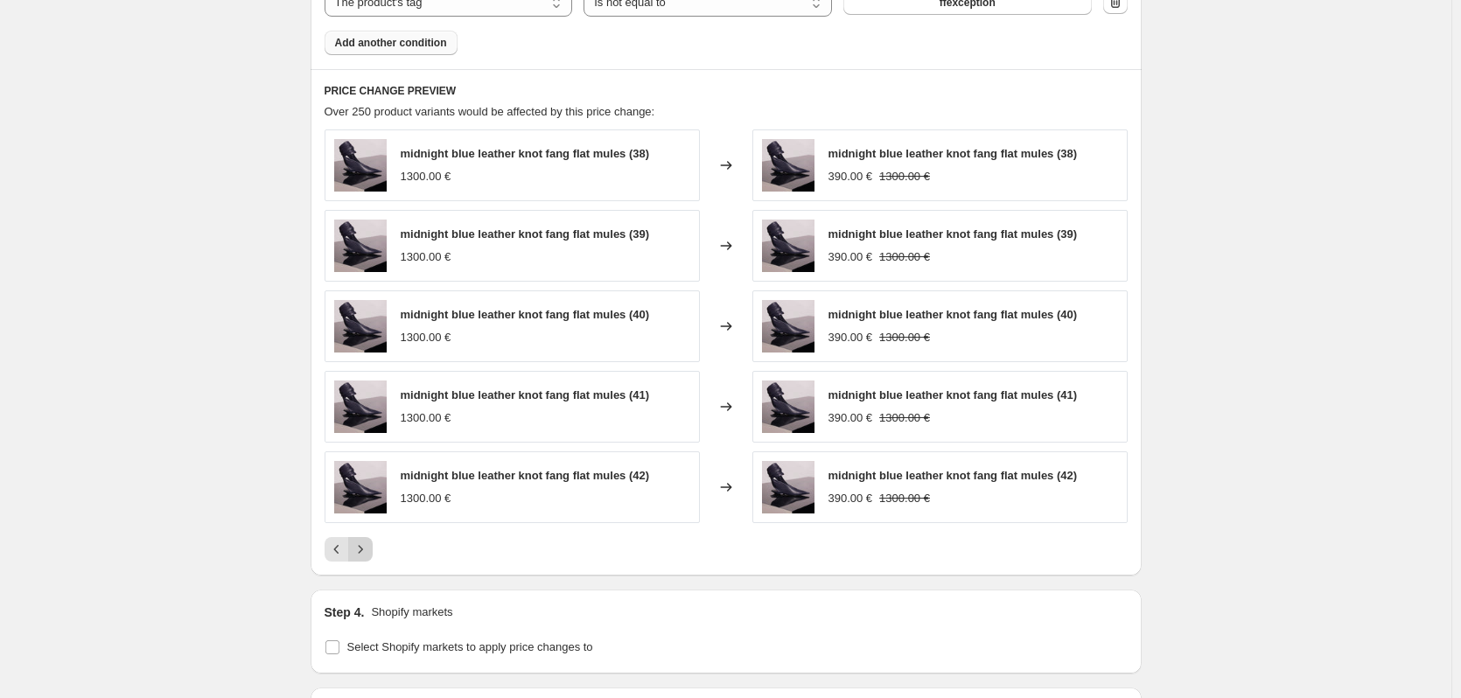
click at [369, 553] on icon "Next" at bounding box center [361, 550] width 18 height 18
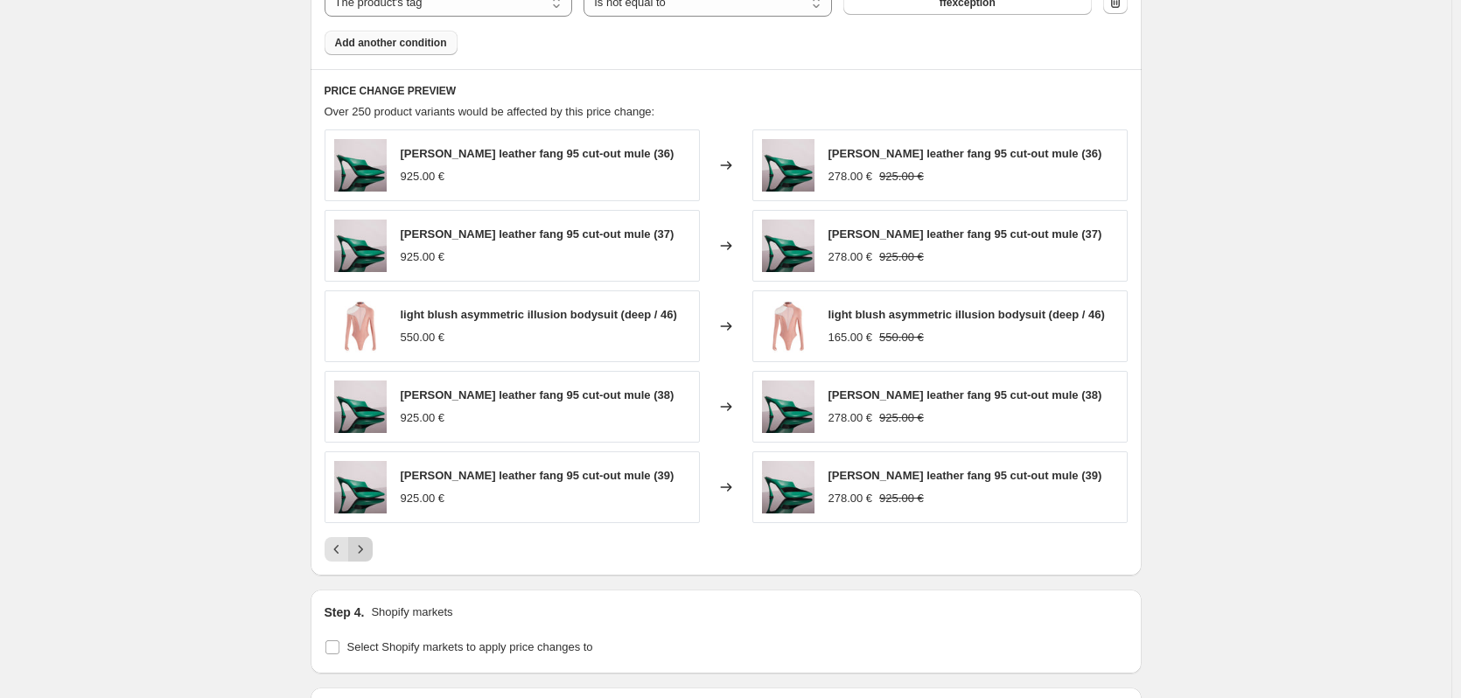
click at [369, 553] on icon "Next" at bounding box center [361, 550] width 18 height 18
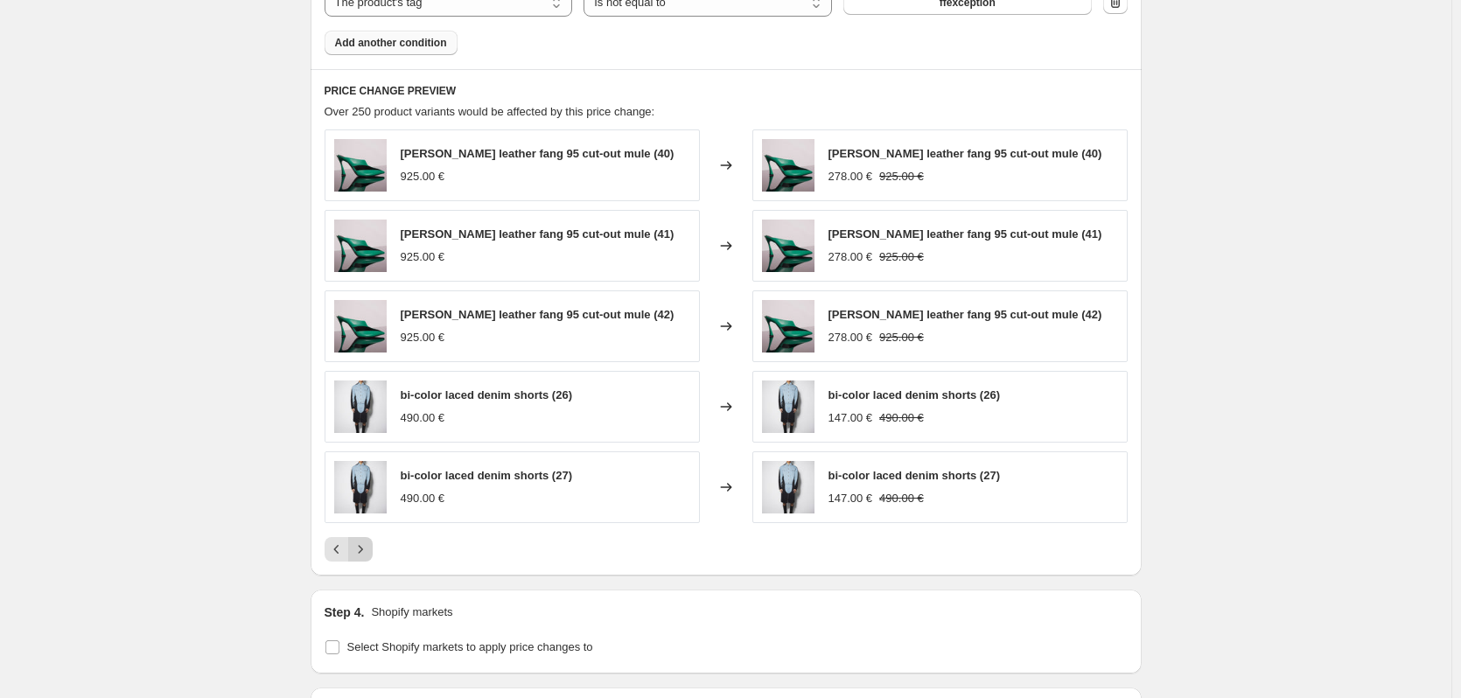
click at [369, 553] on icon "Next" at bounding box center [361, 550] width 18 height 18
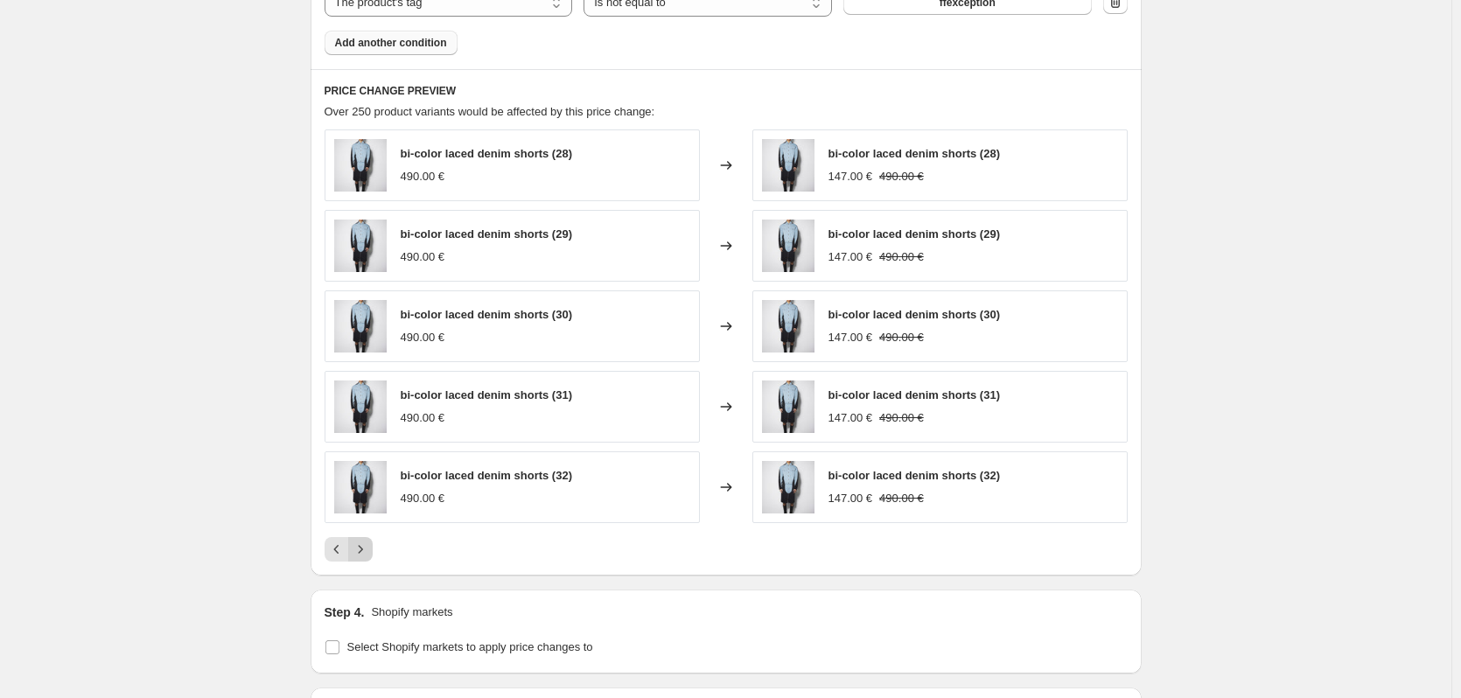
click at [369, 553] on icon "Next" at bounding box center [361, 550] width 18 height 18
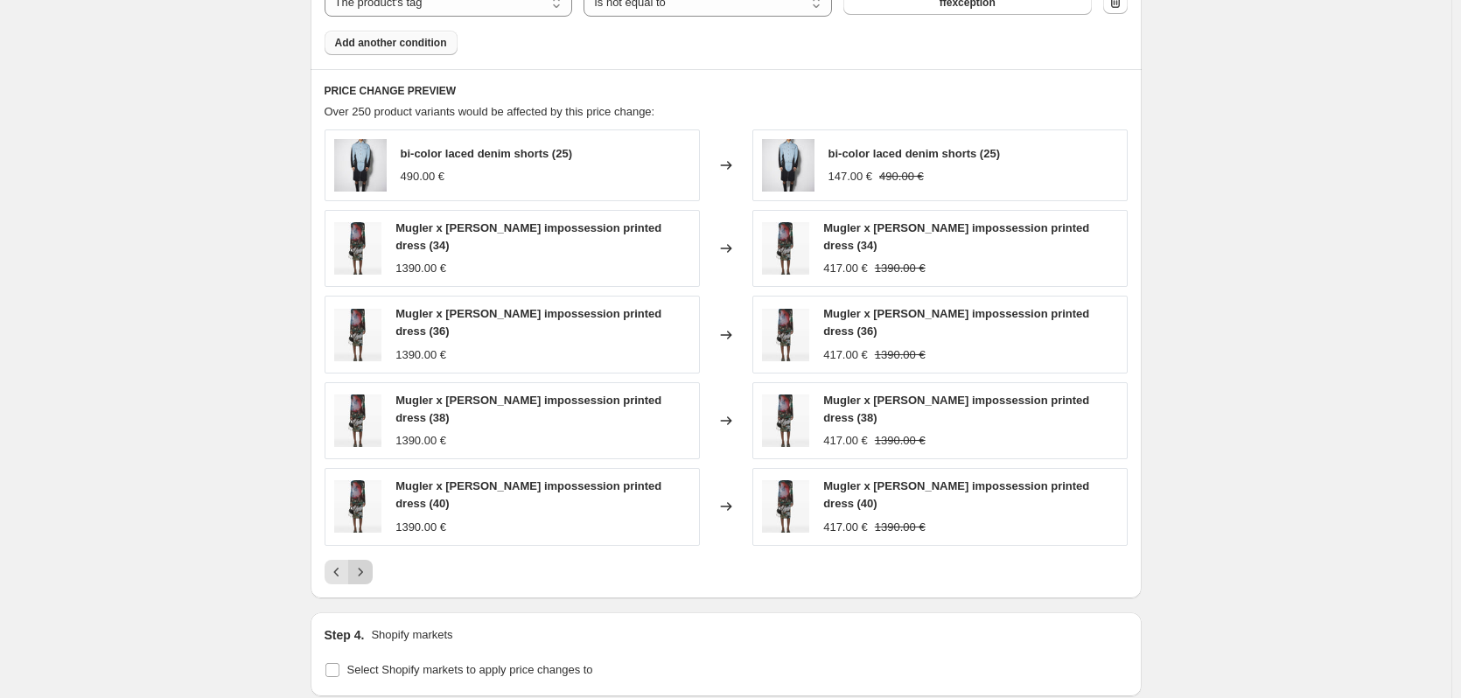
click at [372, 553] on div "bi-color laced denim shorts (25) 490.00 € Changed to bi-color laced denim short…" at bounding box center [726, 357] width 803 height 455
click at [369, 569] on icon "Next" at bounding box center [361, 573] width 18 height 18
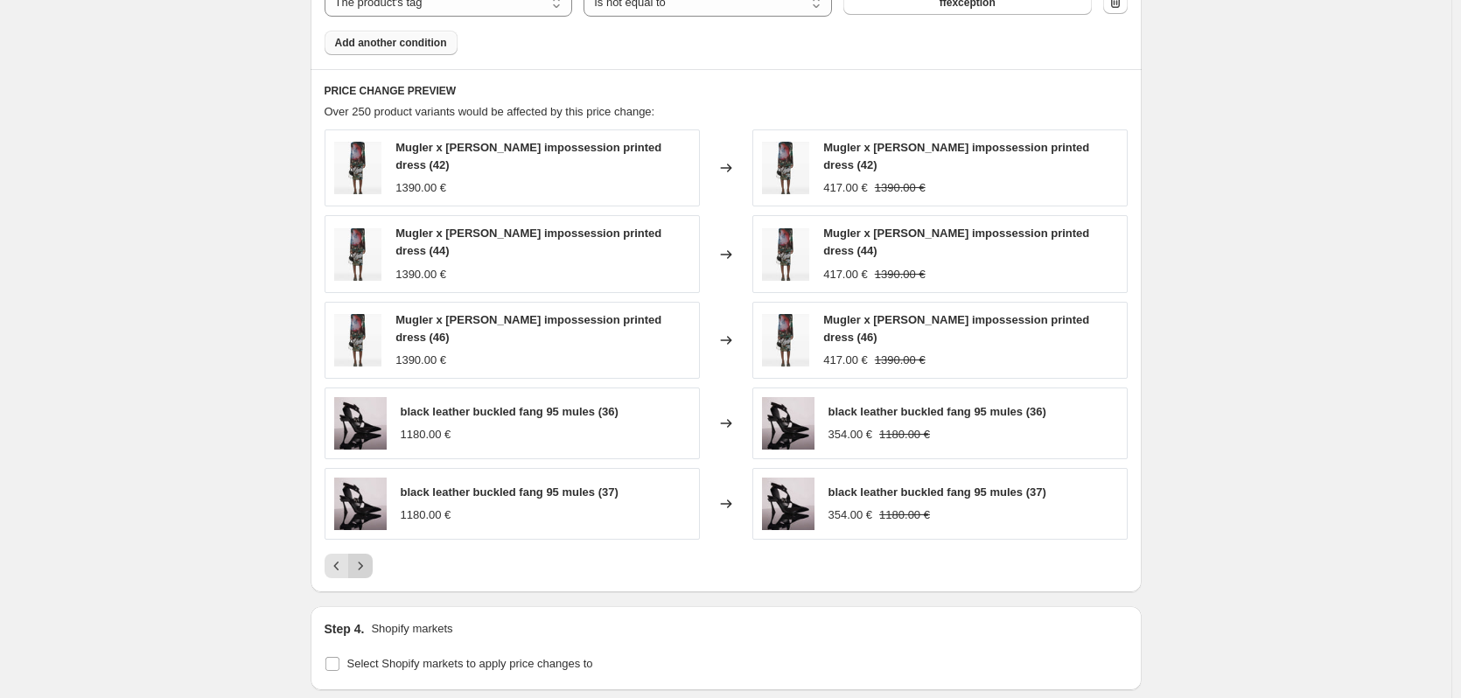
click at [369, 572] on icon "Next" at bounding box center [361, 566] width 18 height 18
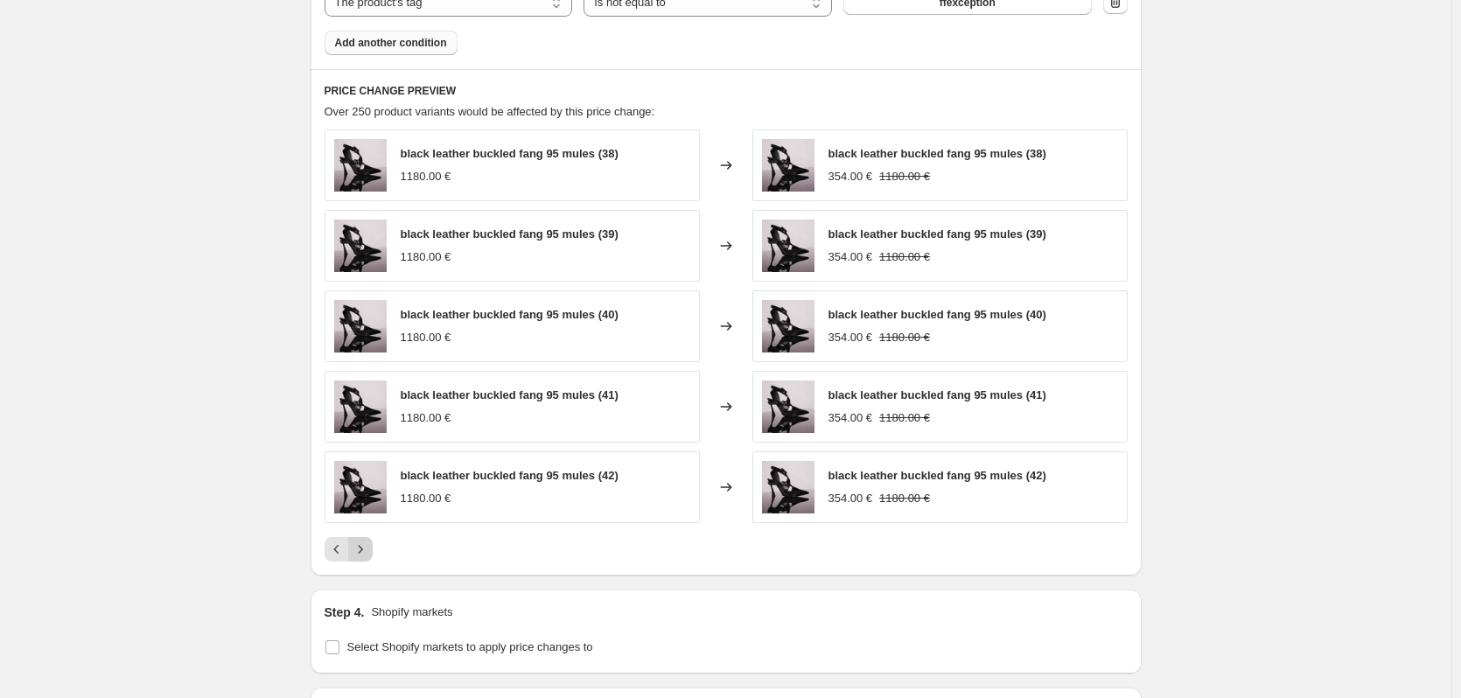
click at [368, 553] on icon "Next" at bounding box center [361, 550] width 18 height 18
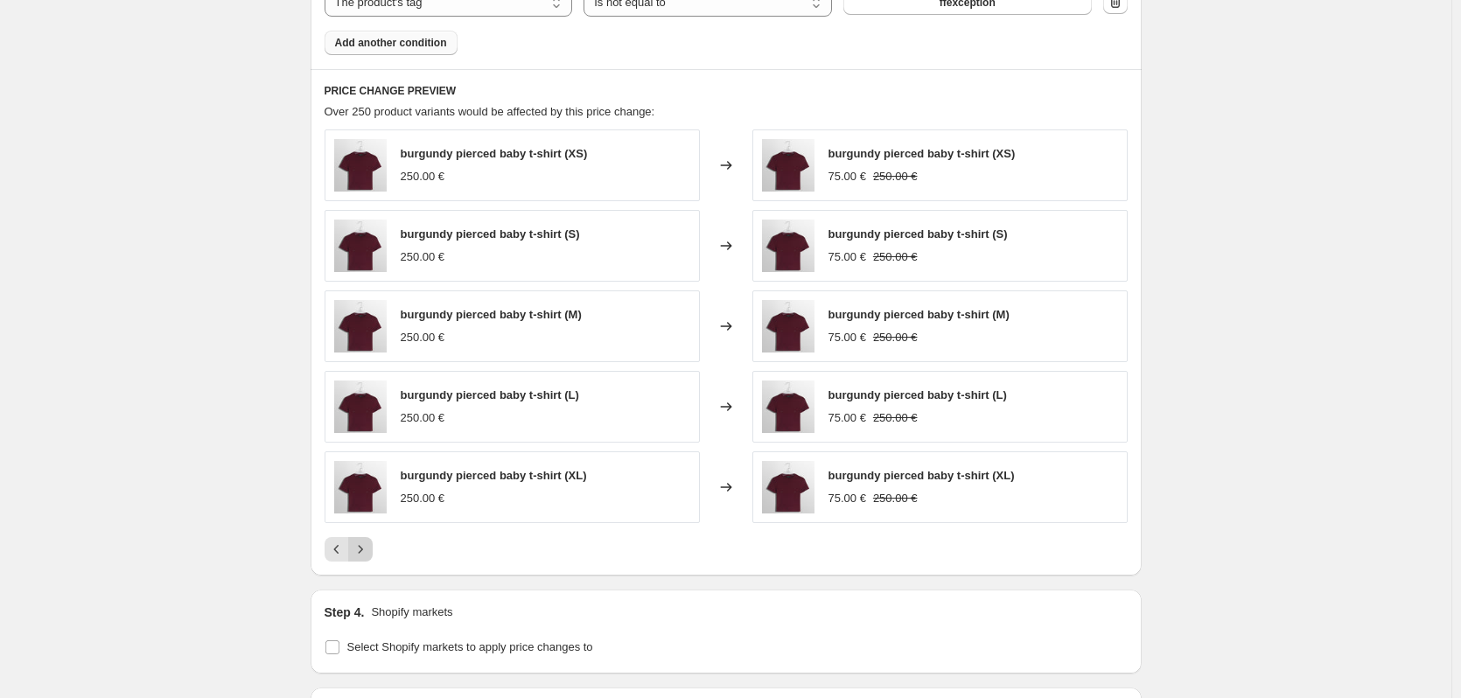
click at [368, 553] on icon "Next" at bounding box center [361, 550] width 18 height 18
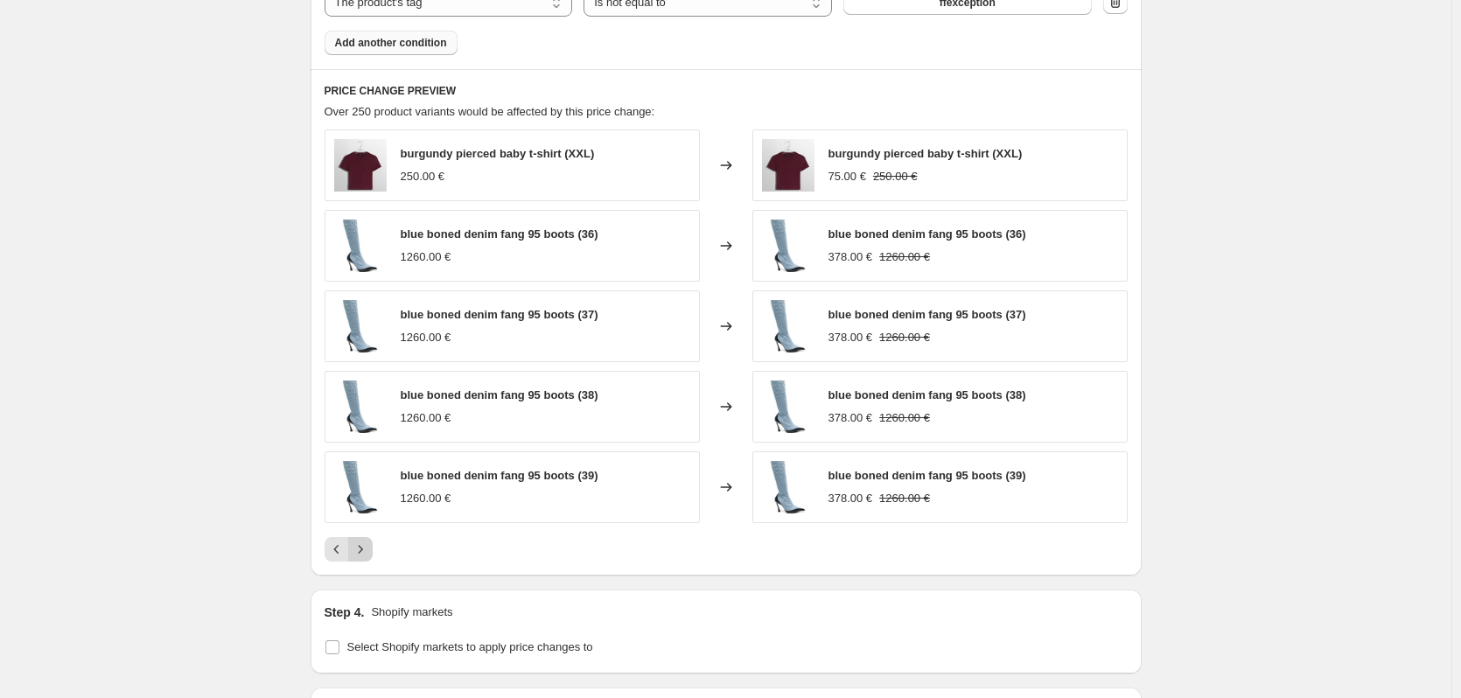
click at [368, 553] on icon "Next" at bounding box center [361, 550] width 18 height 18
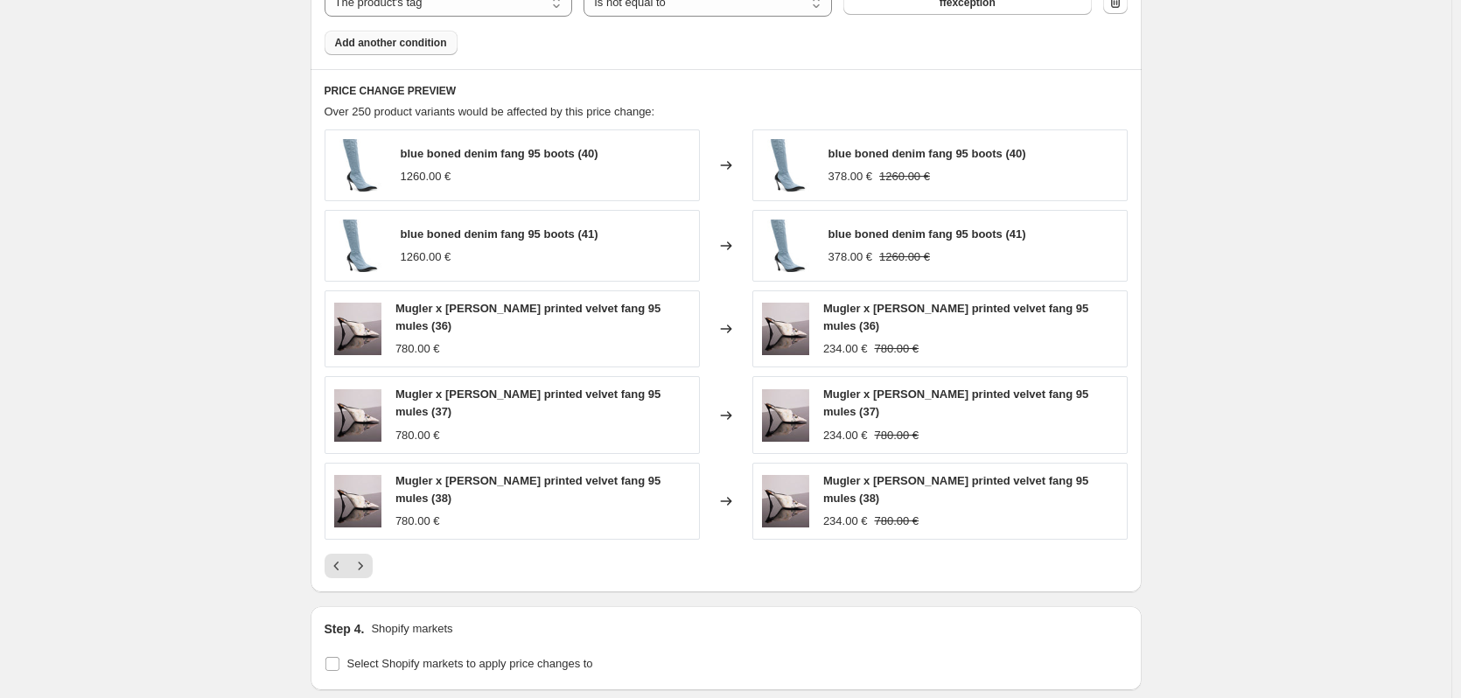
click at [368, 550] on div "blue boned denim fang 95 boots (40) 1260.00 € Changed to blue boned denim fang …" at bounding box center [726, 354] width 803 height 449
click at [369, 569] on icon "Next" at bounding box center [361, 566] width 18 height 18
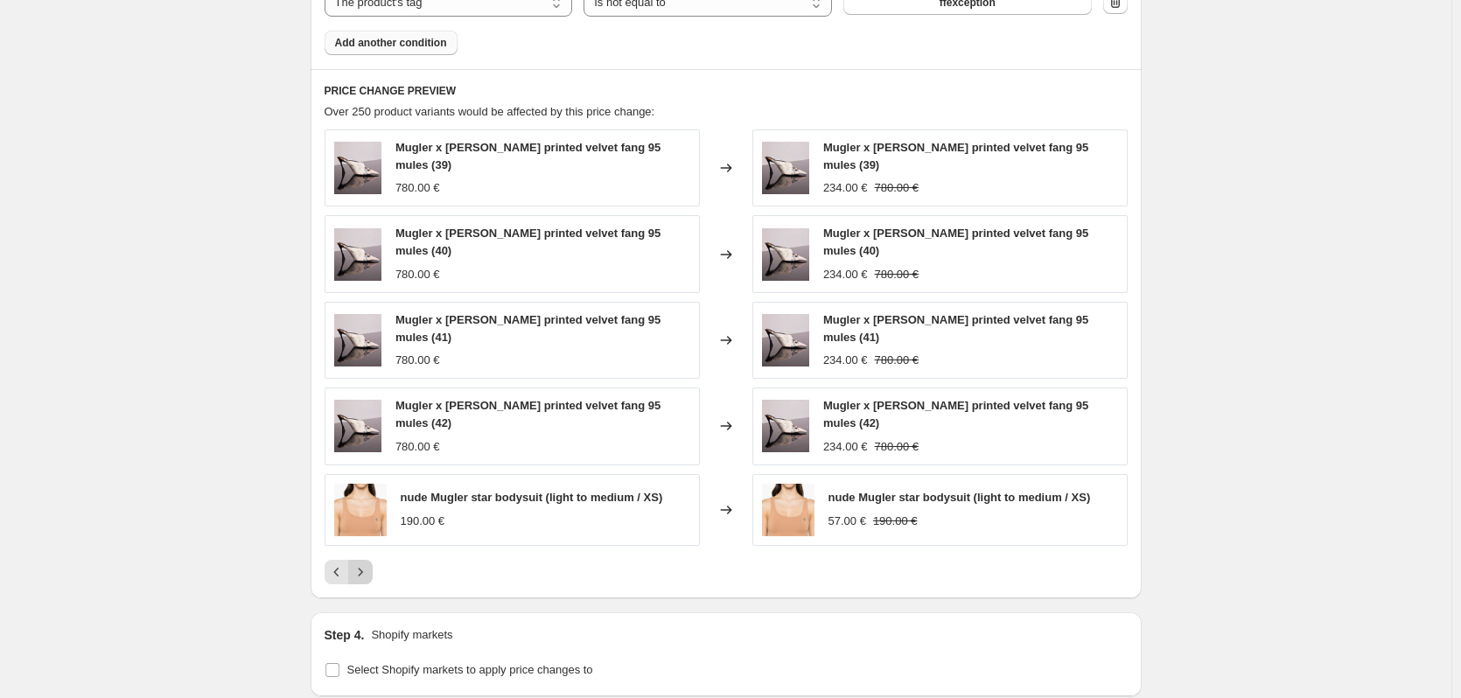
click at [369, 565] on icon "Next" at bounding box center [361, 573] width 18 height 18
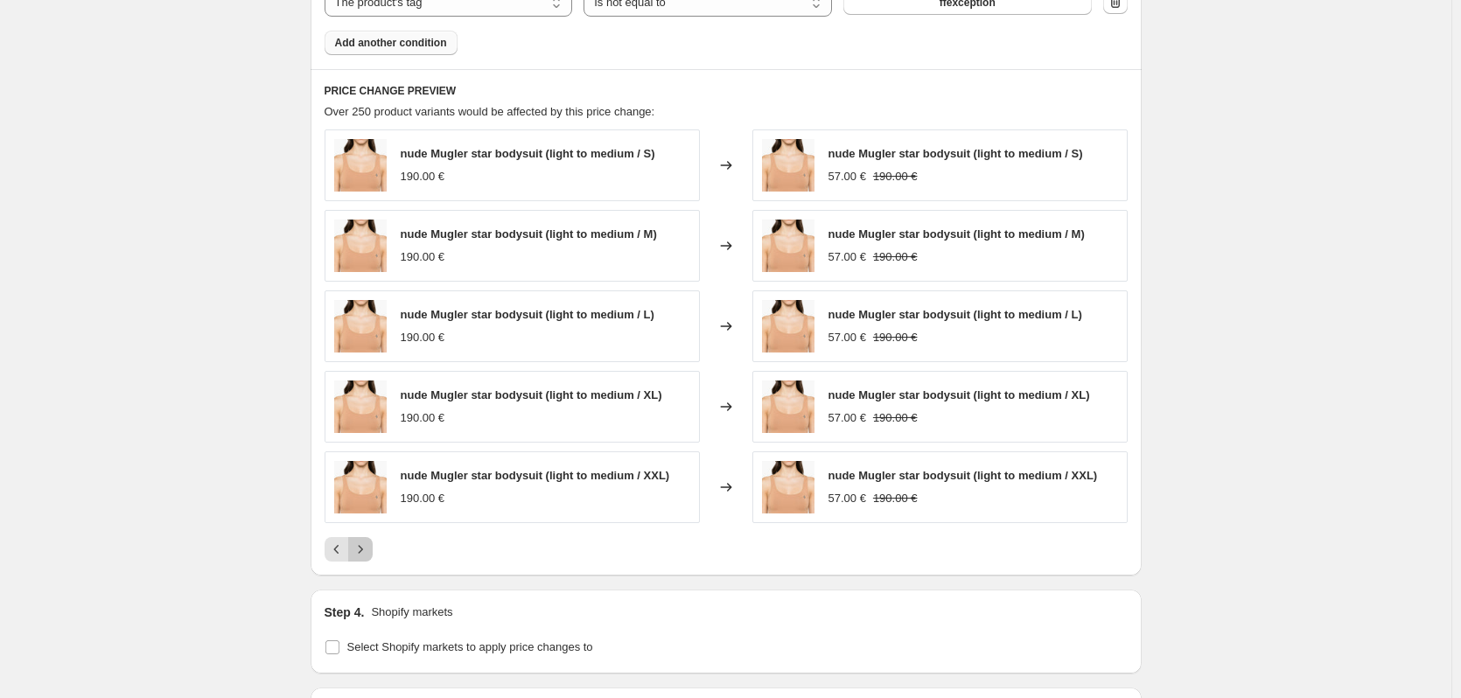
click at [361, 551] on icon "Next" at bounding box center [361, 550] width 18 height 18
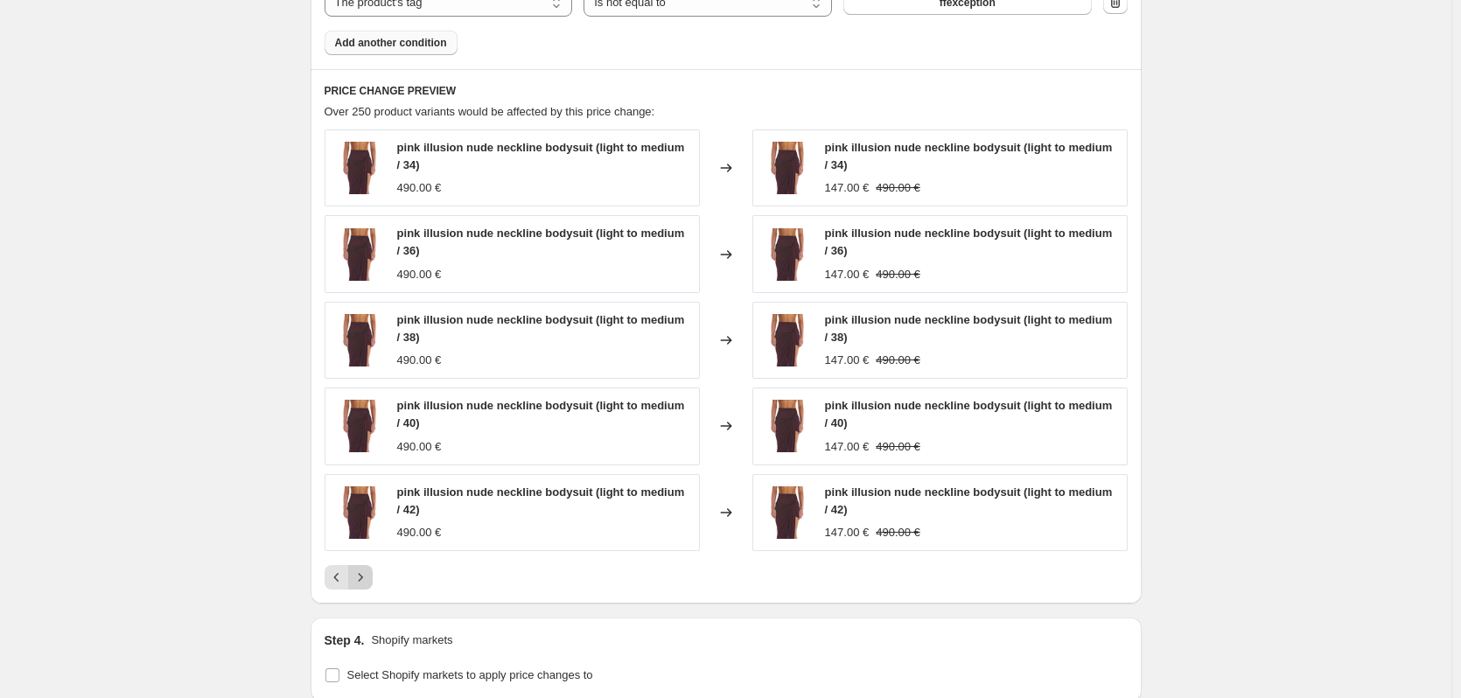
click at [365, 583] on icon "Next" at bounding box center [361, 578] width 18 height 18
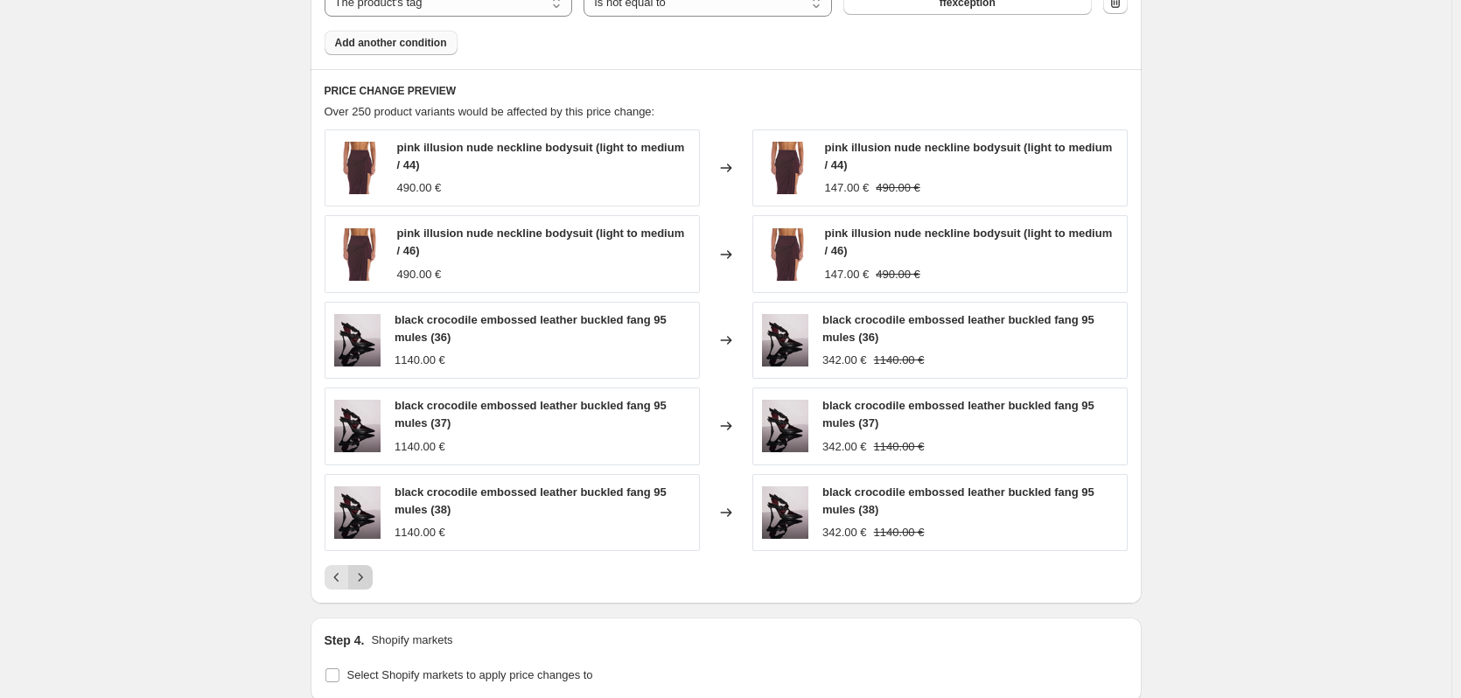
click at [365, 583] on icon "Next" at bounding box center [361, 578] width 18 height 18
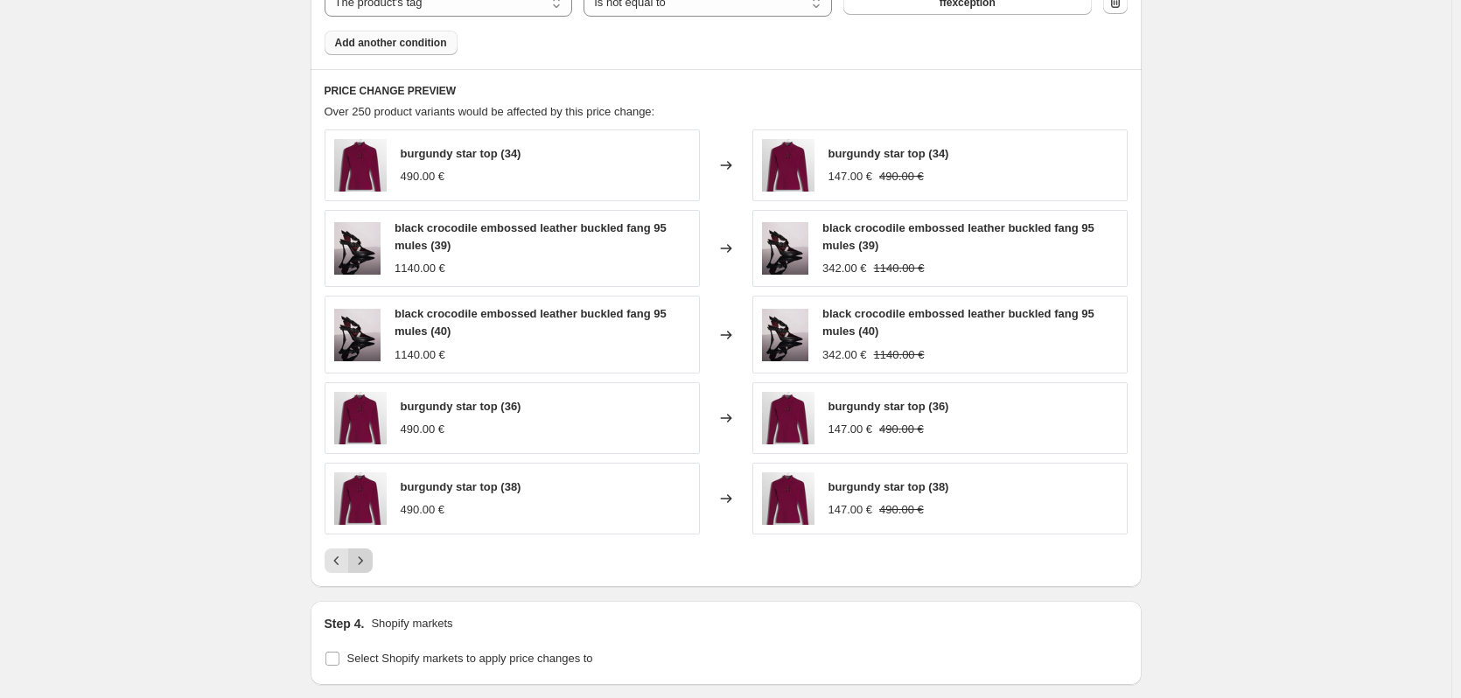
click at [359, 557] on icon "Next" at bounding box center [361, 561] width 18 height 18
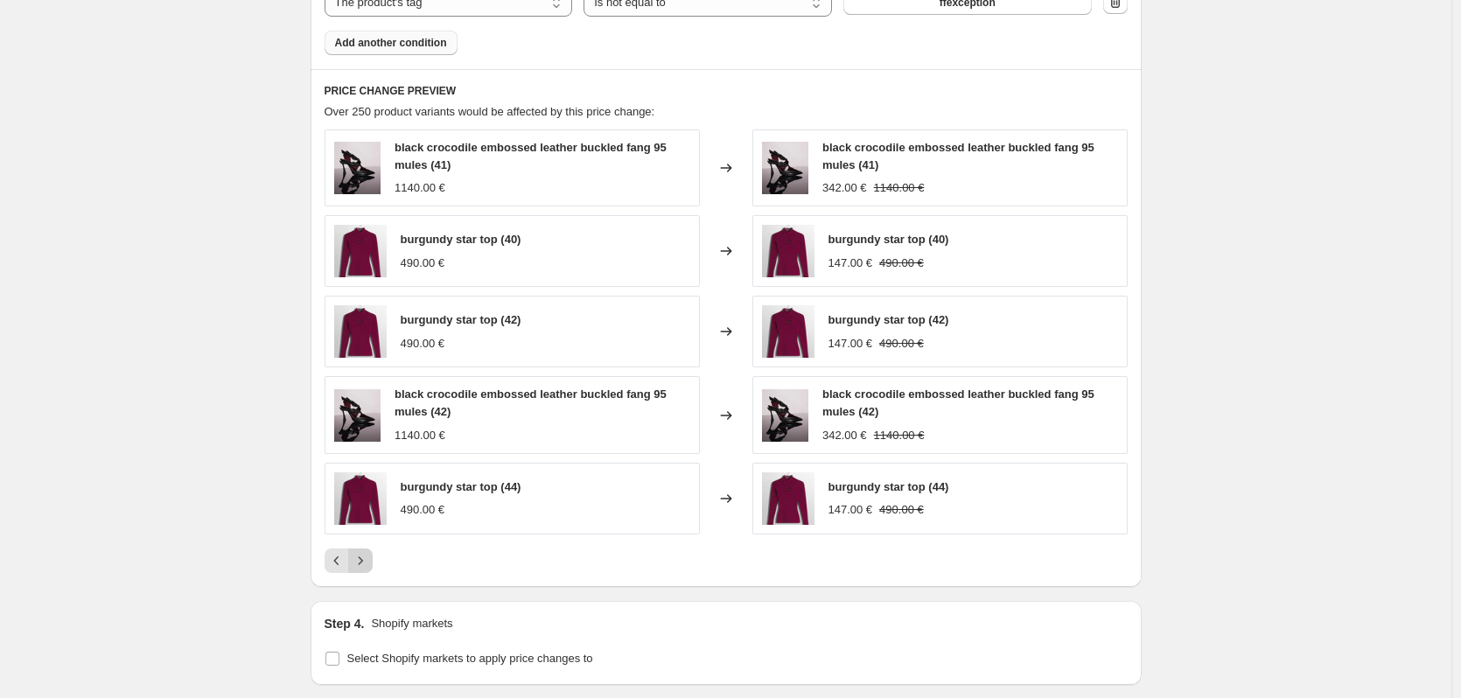
click at [359, 557] on icon "Next" at bounding box center [361, 561] width 18 height 18
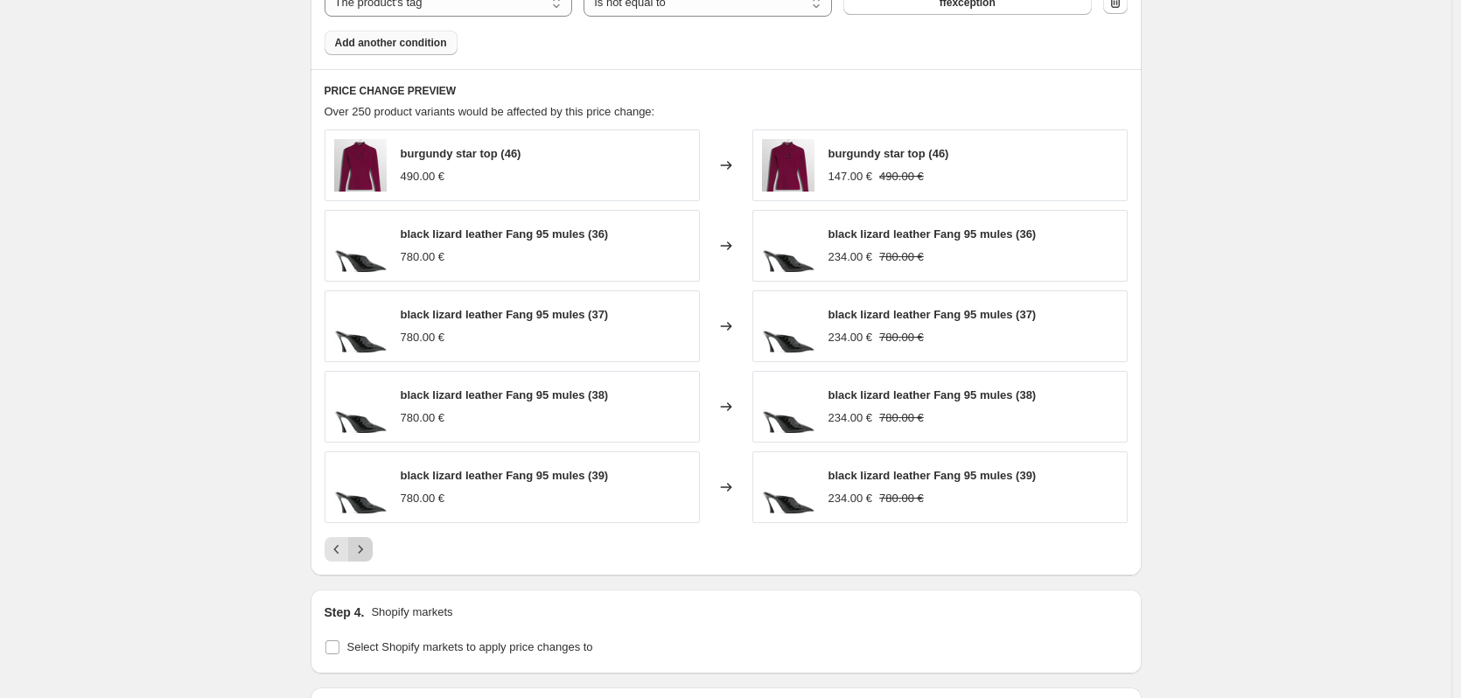
click at [364, 557] on icon "Next" at bounding box center [361, 550] width 18 height 18
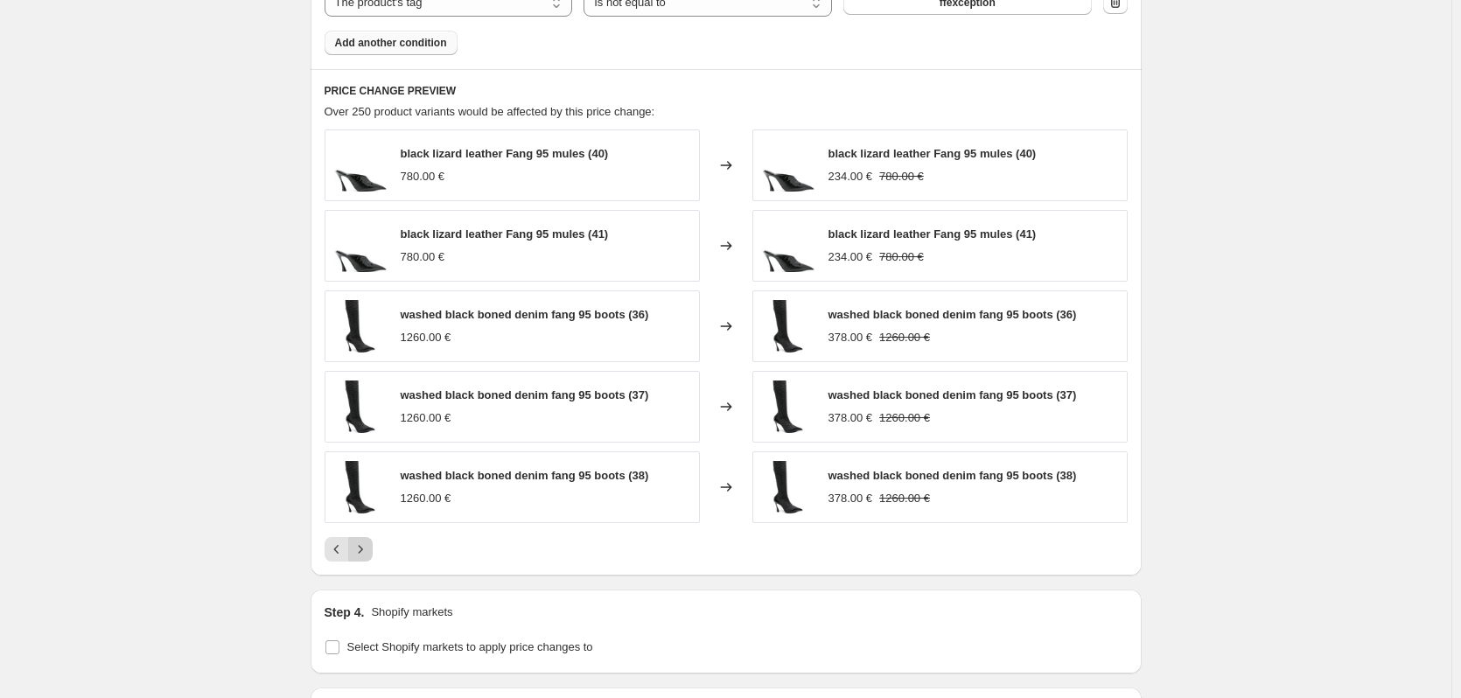
click at [368, 557] on icon "Next" at bounding box center [361, 550] width 18 height 18
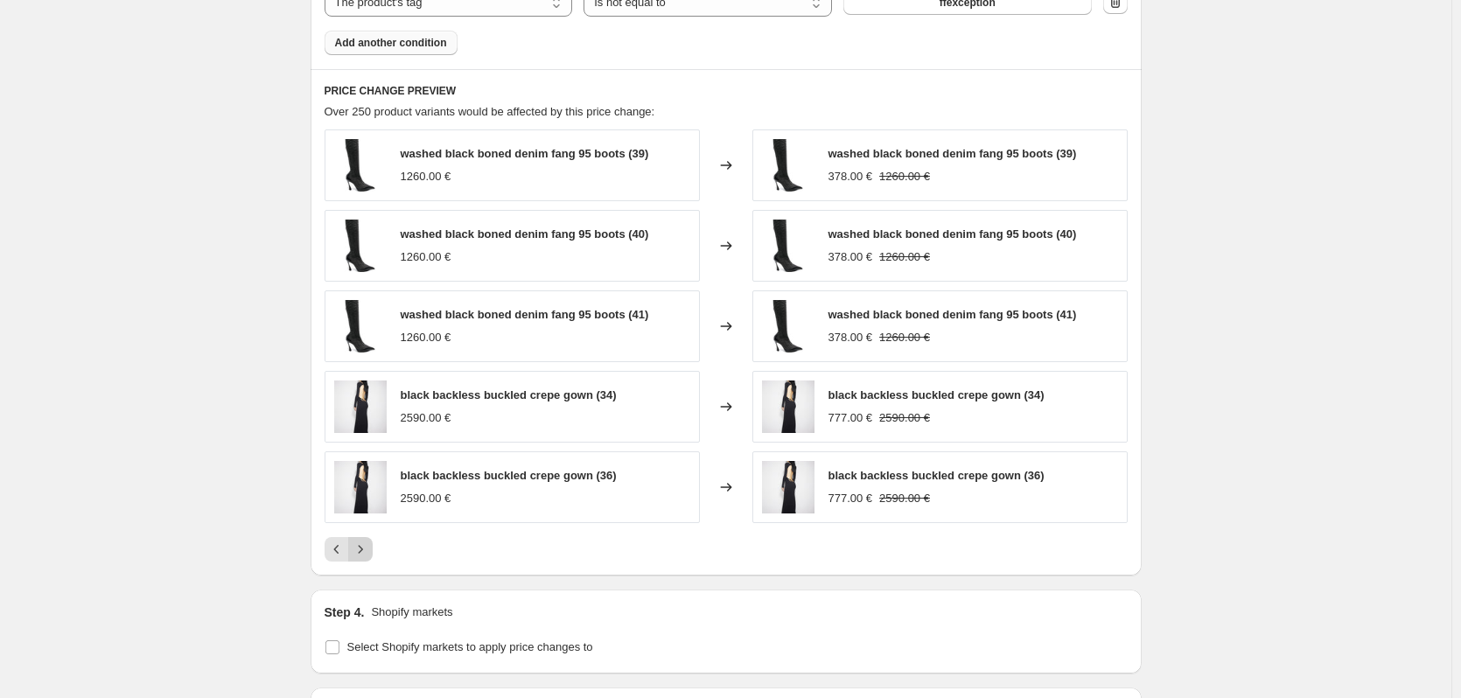
click at [368, 548] on icon "Next" at bounding box center [361, 550] width 18 height 18
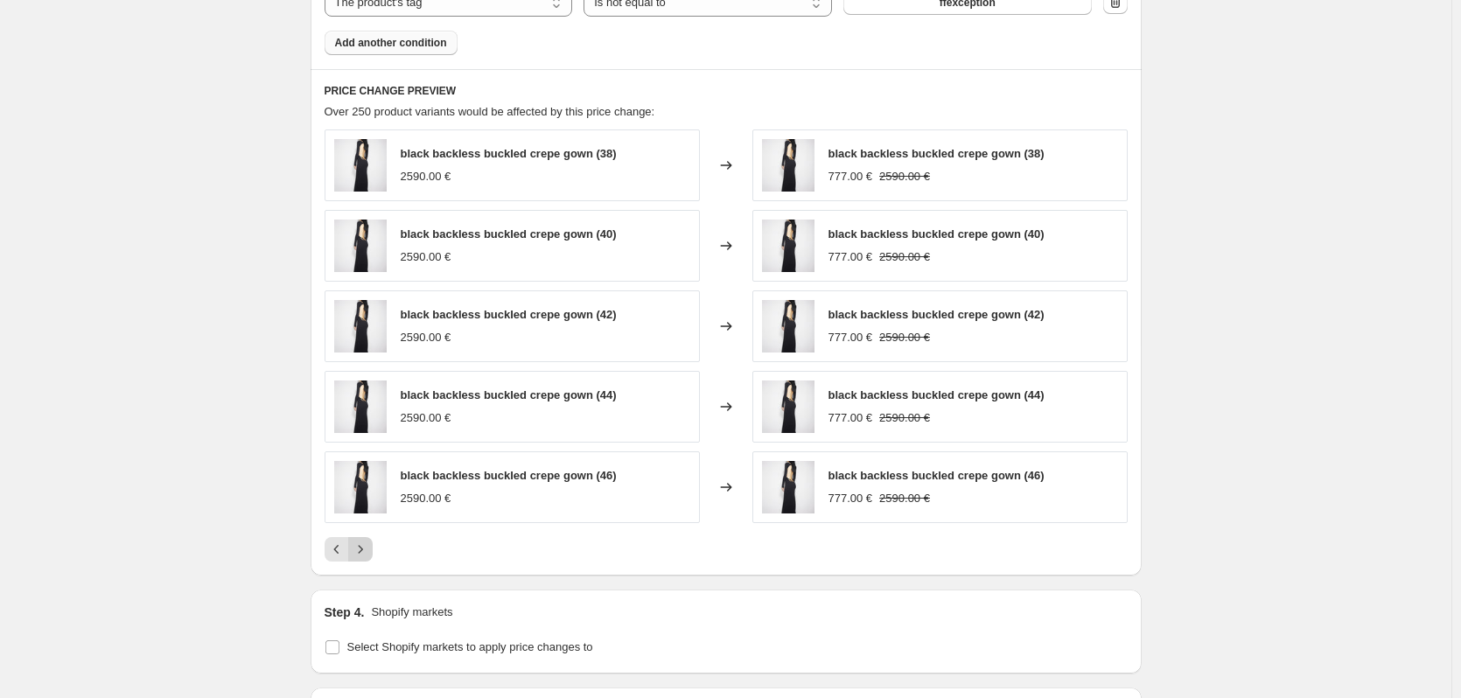
click at [368, 548] on icon "Next" at bounding box center [361, 550] width 18 height 18
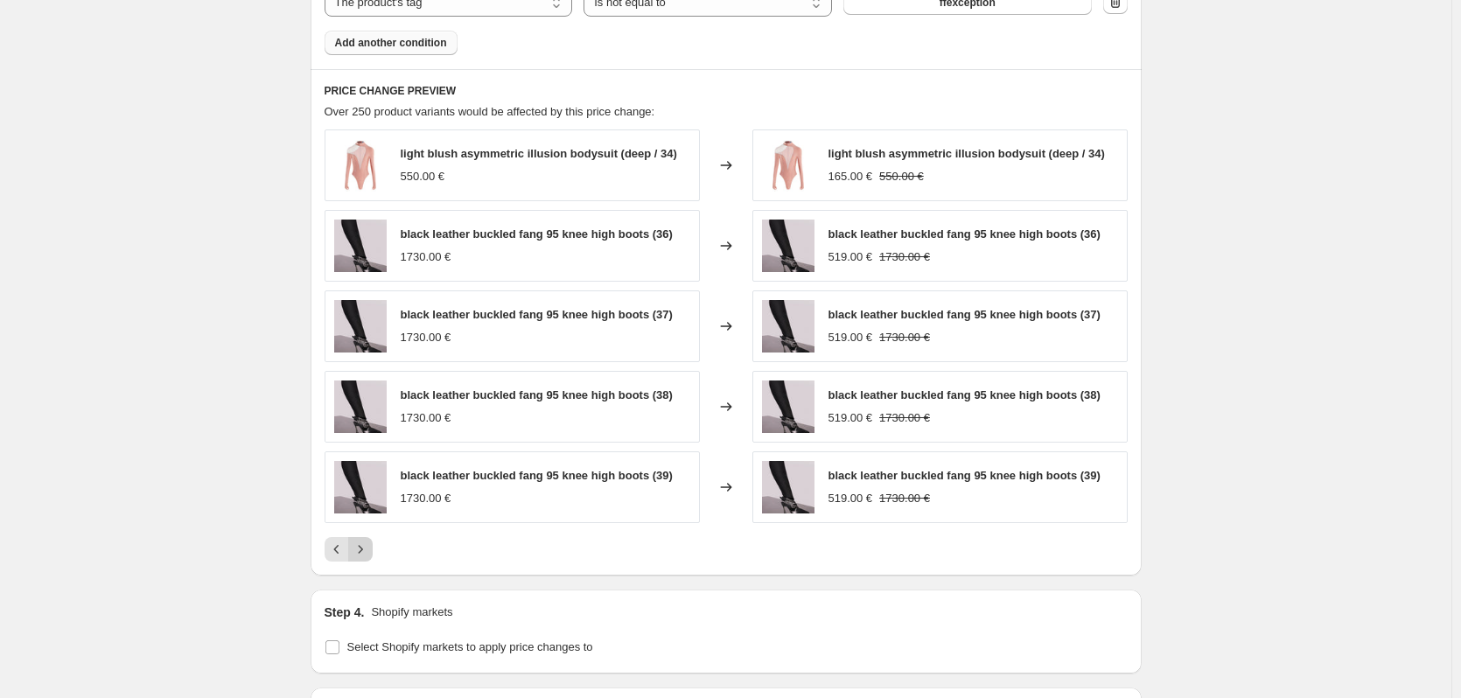
click at [368, 548] on icon "Next" at bounding box center [361, 550] width 18 height 18
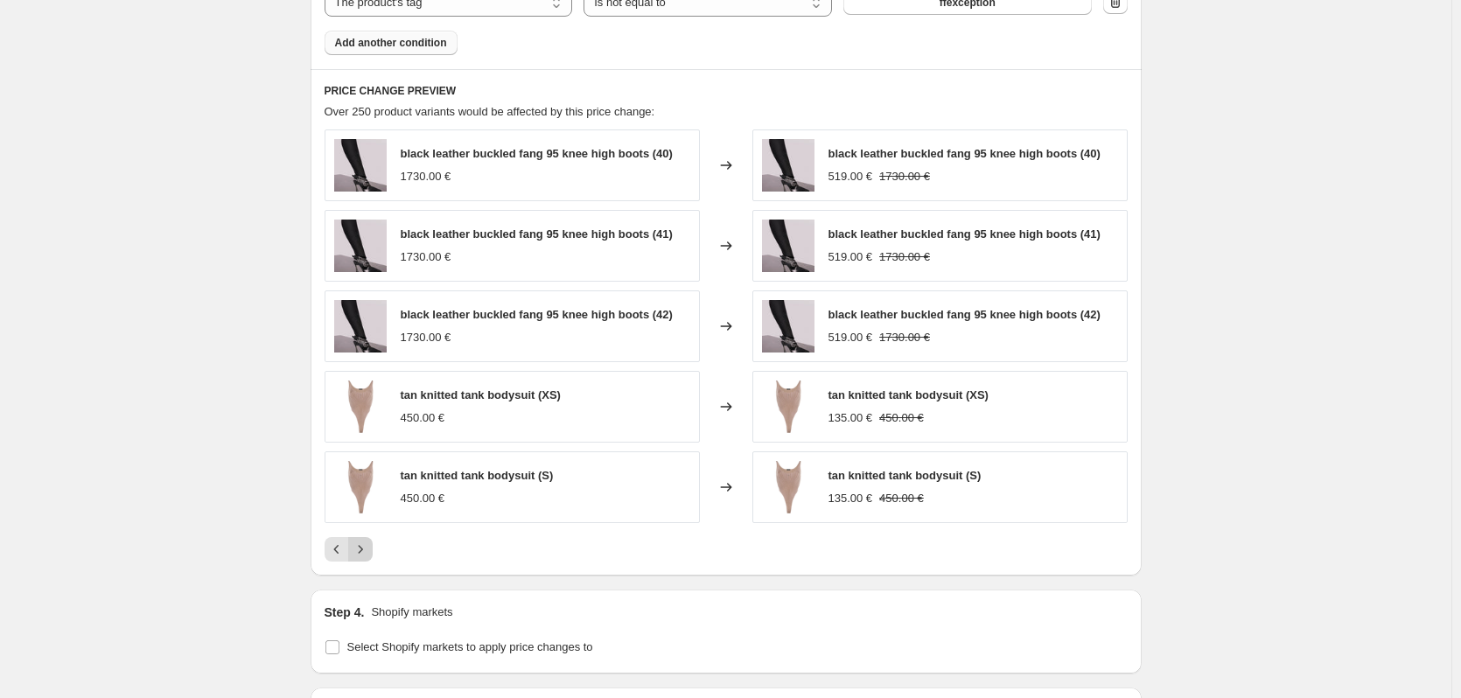
click at [368, 548] on icon "Next" at bounding box center [361, 550] width 18 height 18
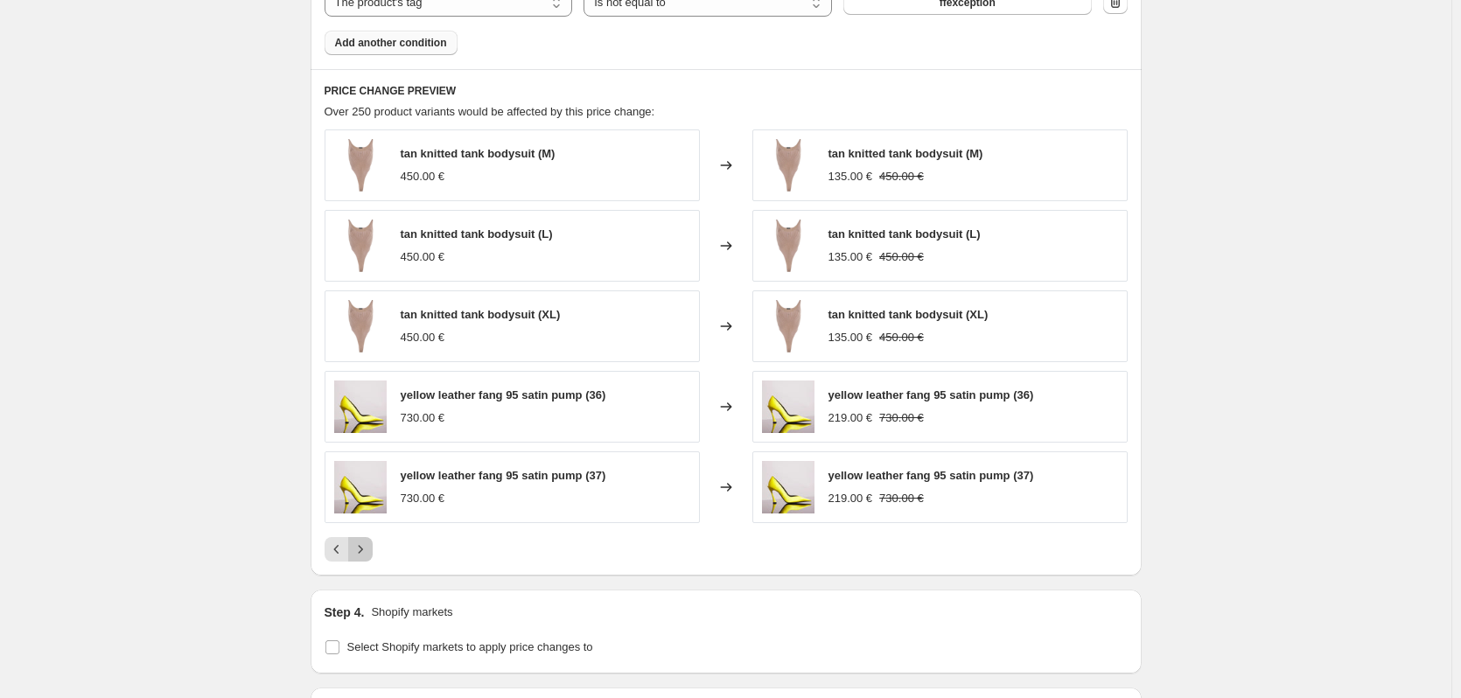
click at [368, 548] on icon "Next" at bounding box center [361, 550] width 18 height 18
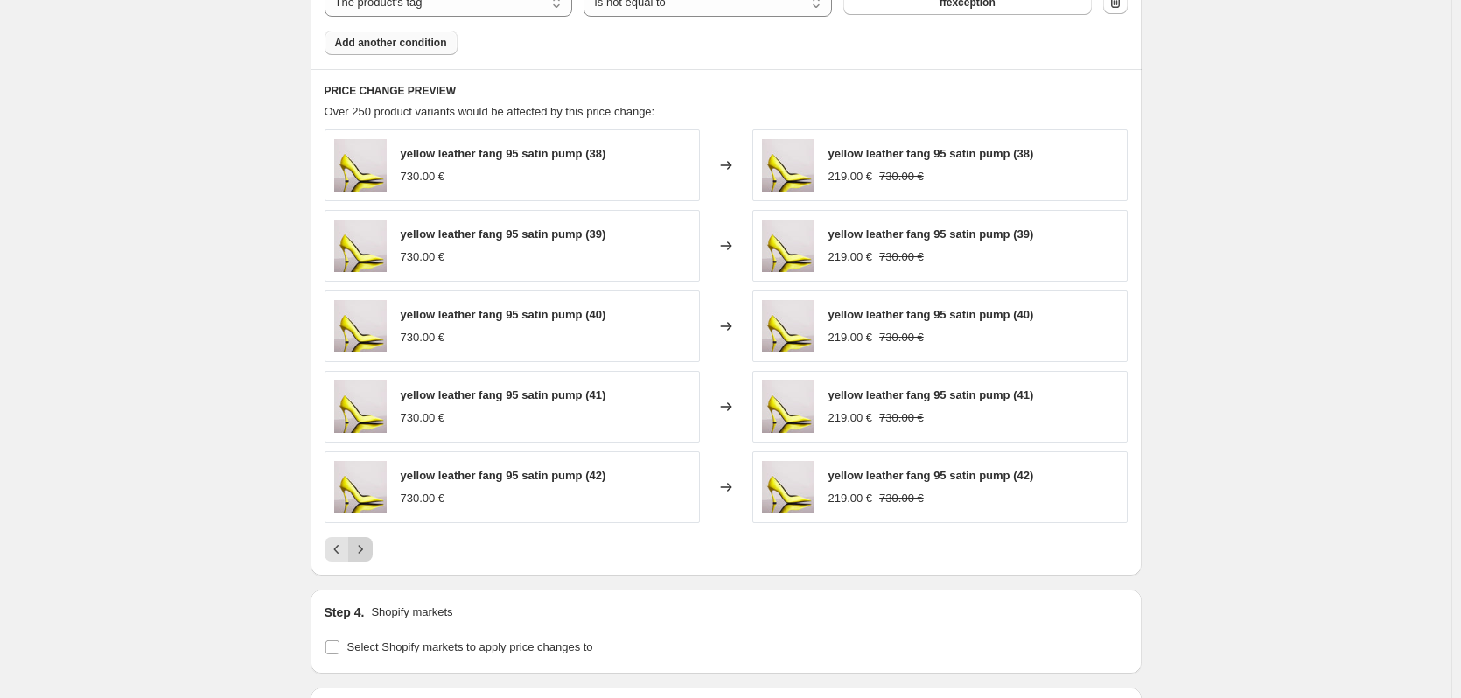
click at [368, 547] on icon "Next" at bounding box center [361, 550] width 18 height 18
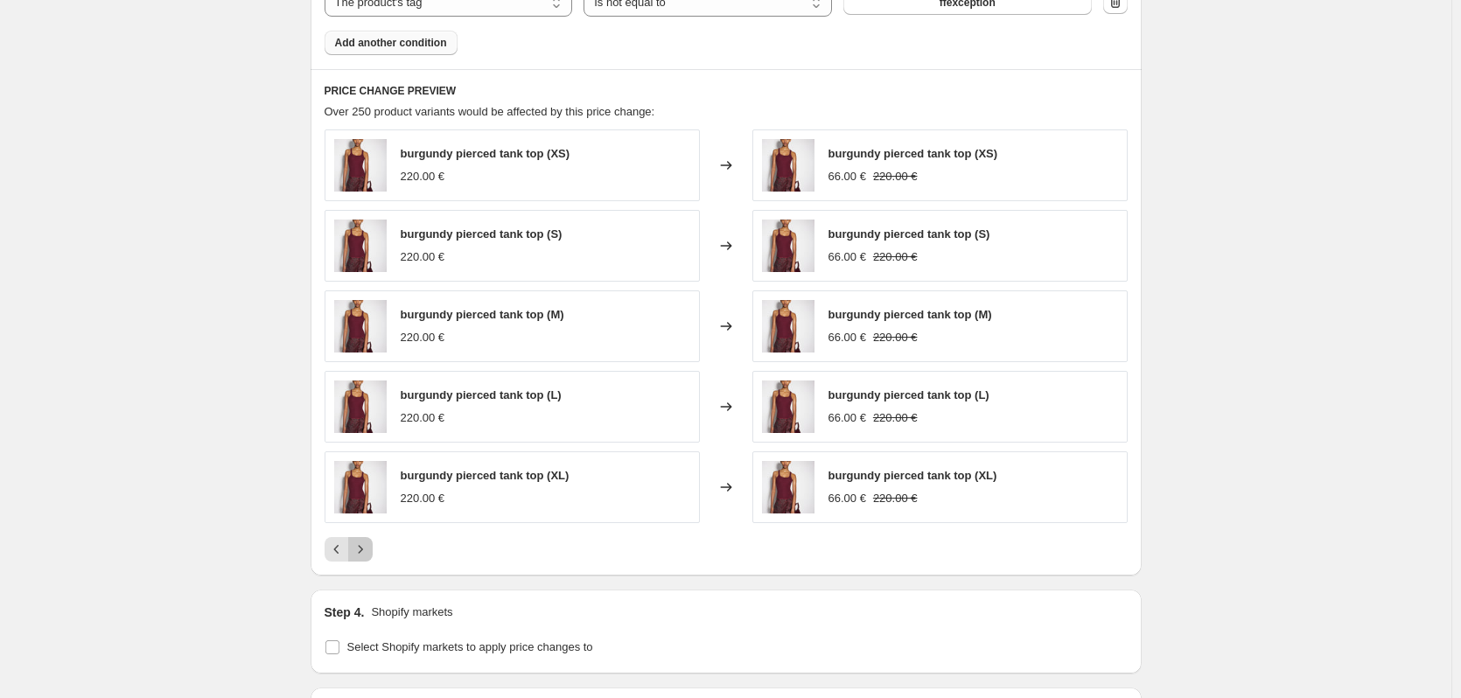
click at [369, 545] on icon "Next" at bounding box center [361, 550] width 18 height 18
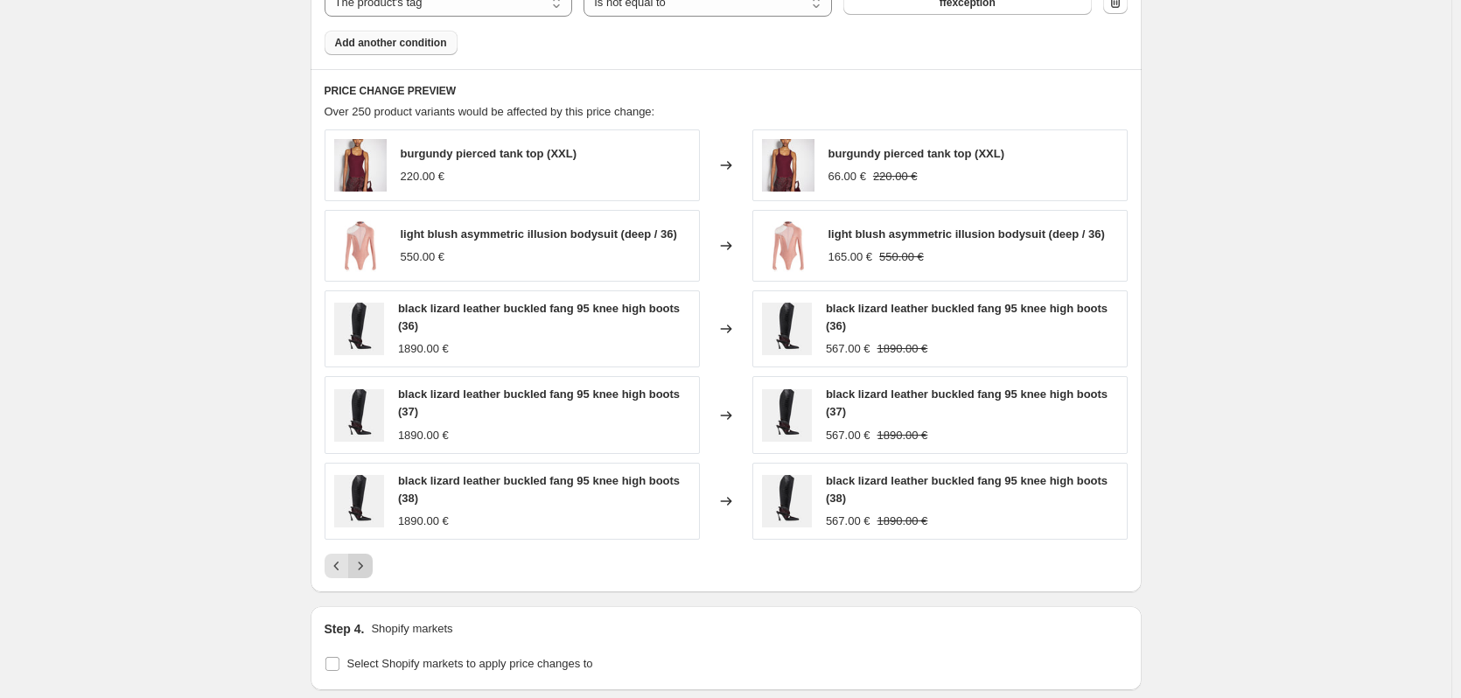
click at [368, 567] on icon "Next" at bounding box center [361, 566] width 18 height 18
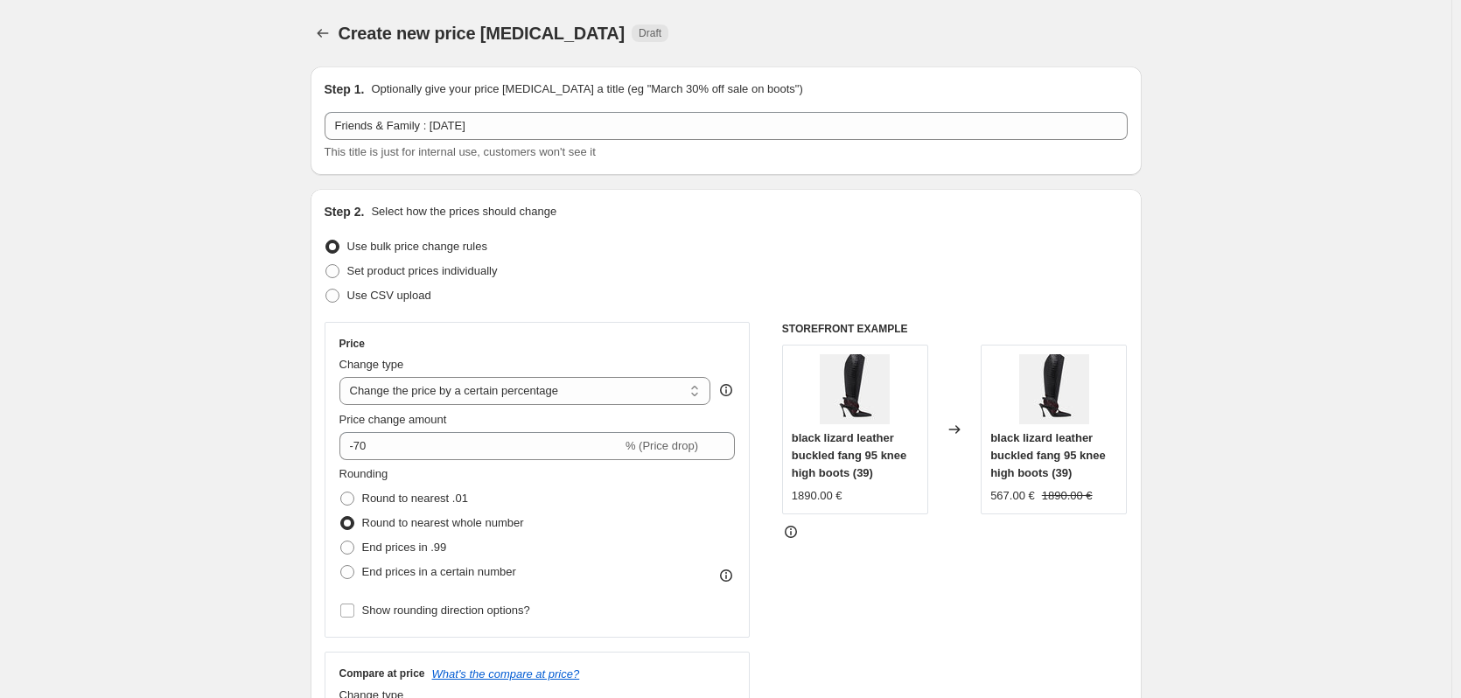
select select "percentage"
select select "collection"
select select "tag"
select select "not_equal"
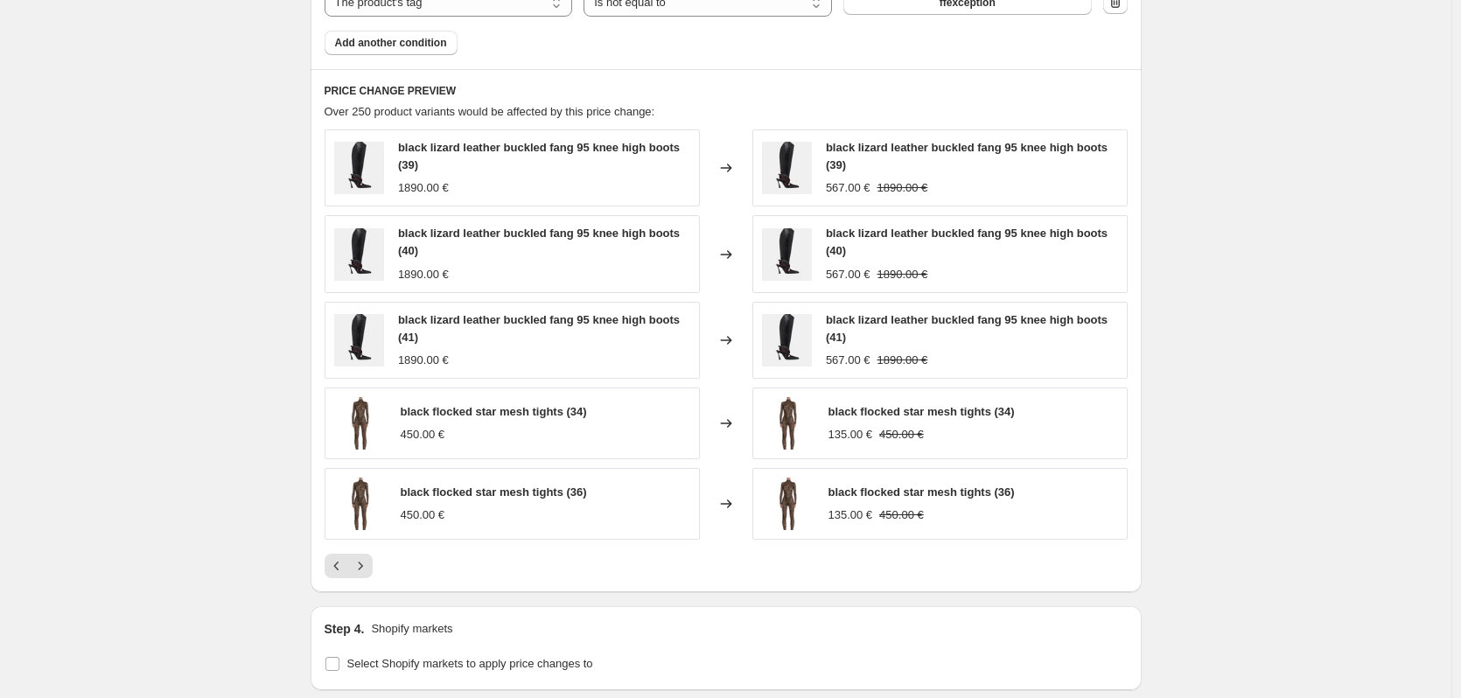
click at [368, 569] on icon "Next" at bounding box center [361, 566] width 18 height 18
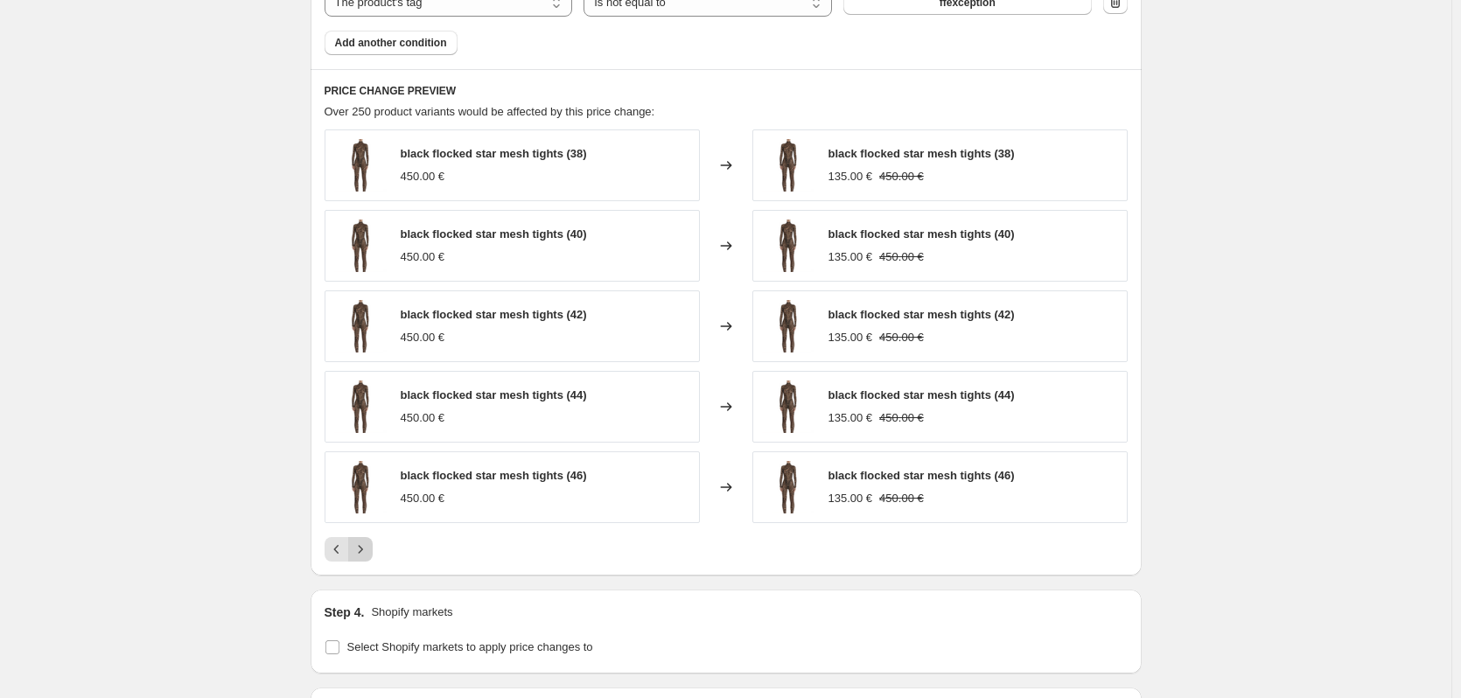
click at [371, 560] on button "Next" at bounding box center [360, 549] width 25 height 25
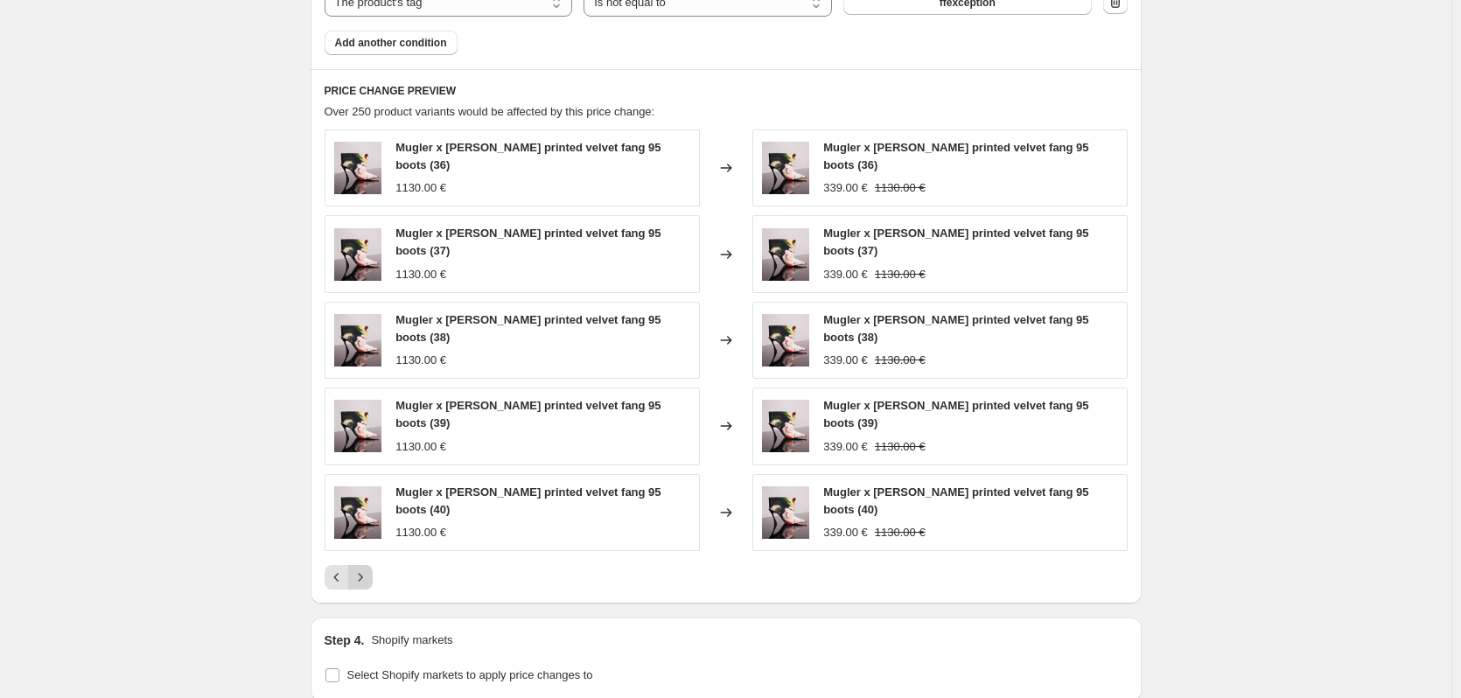
click at [369, 581] on icon "Next" at bounding box center [361, 578] width 18 height 18
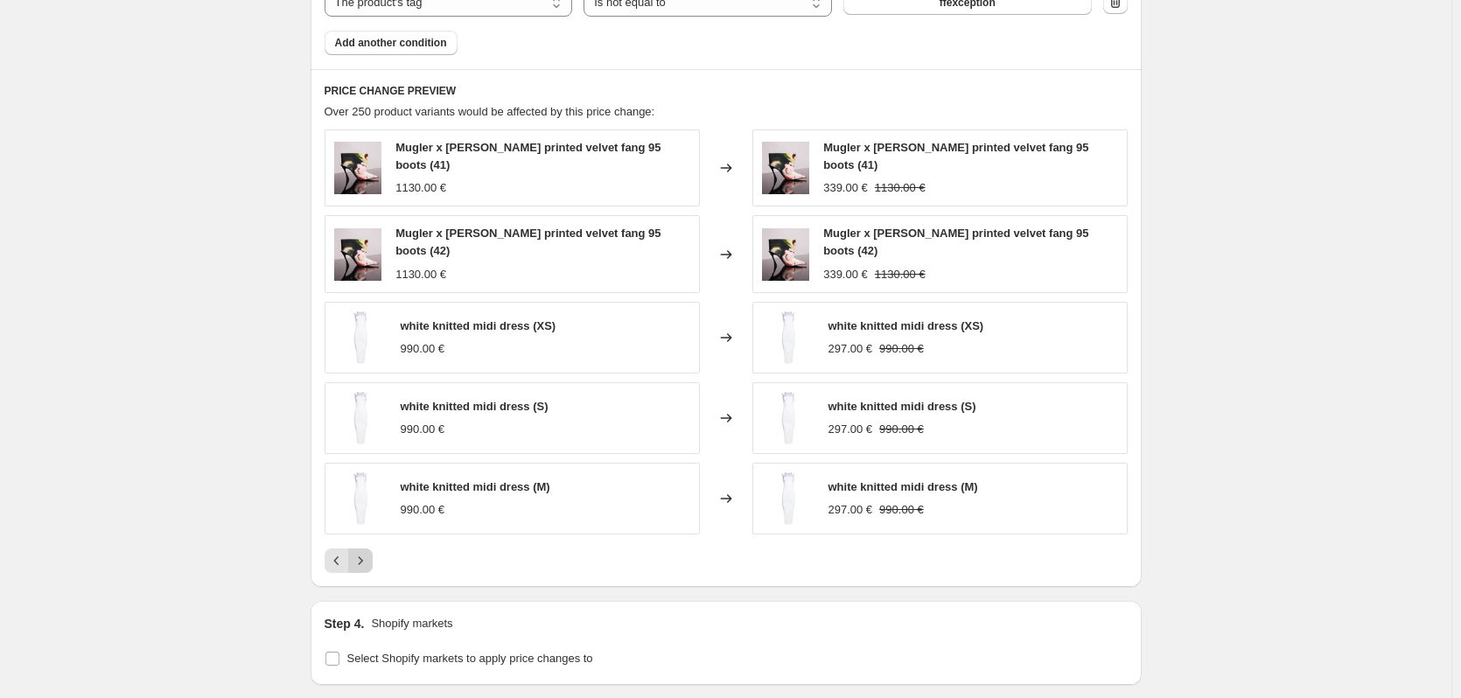
click at [367, 565] on icon "Next" at bounding box center [361, 561] width 18 height 18
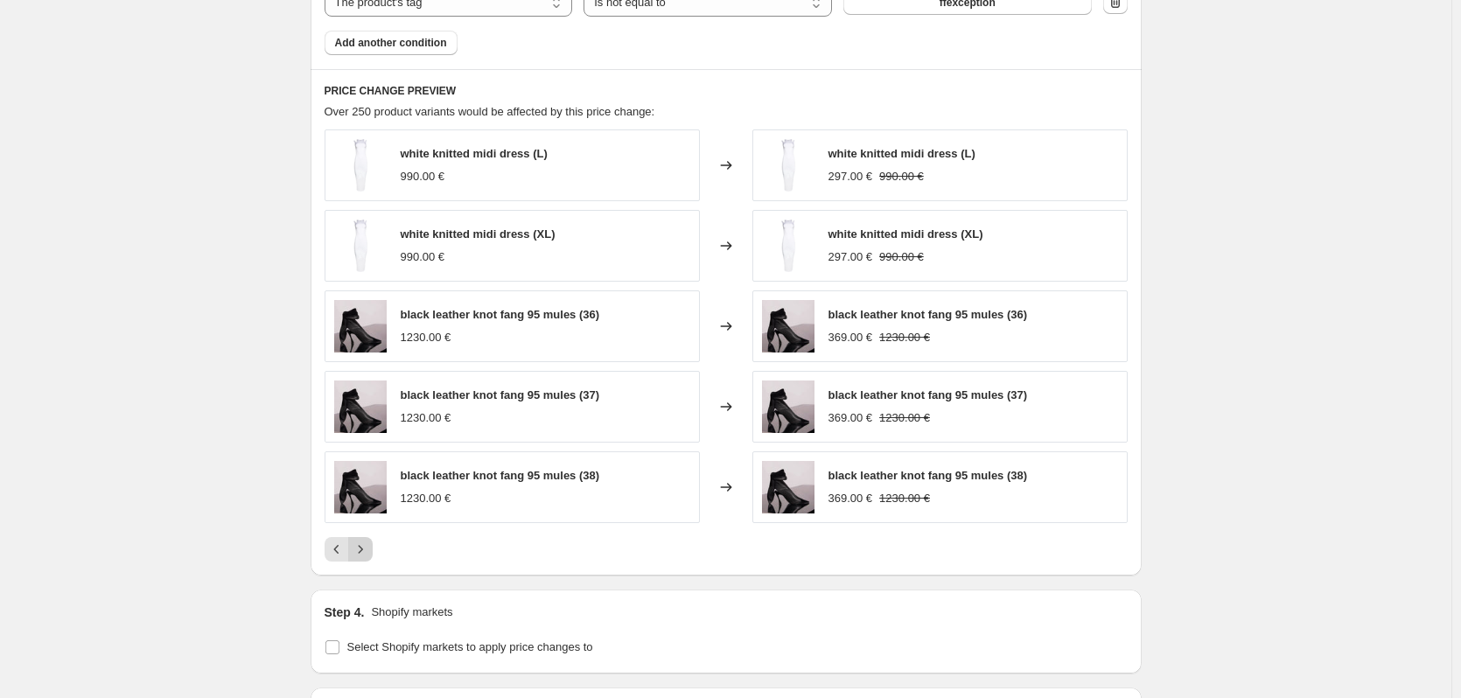
click at [362, 553] on icon "Next" at bounding box center [360, 549] width 4 height 8
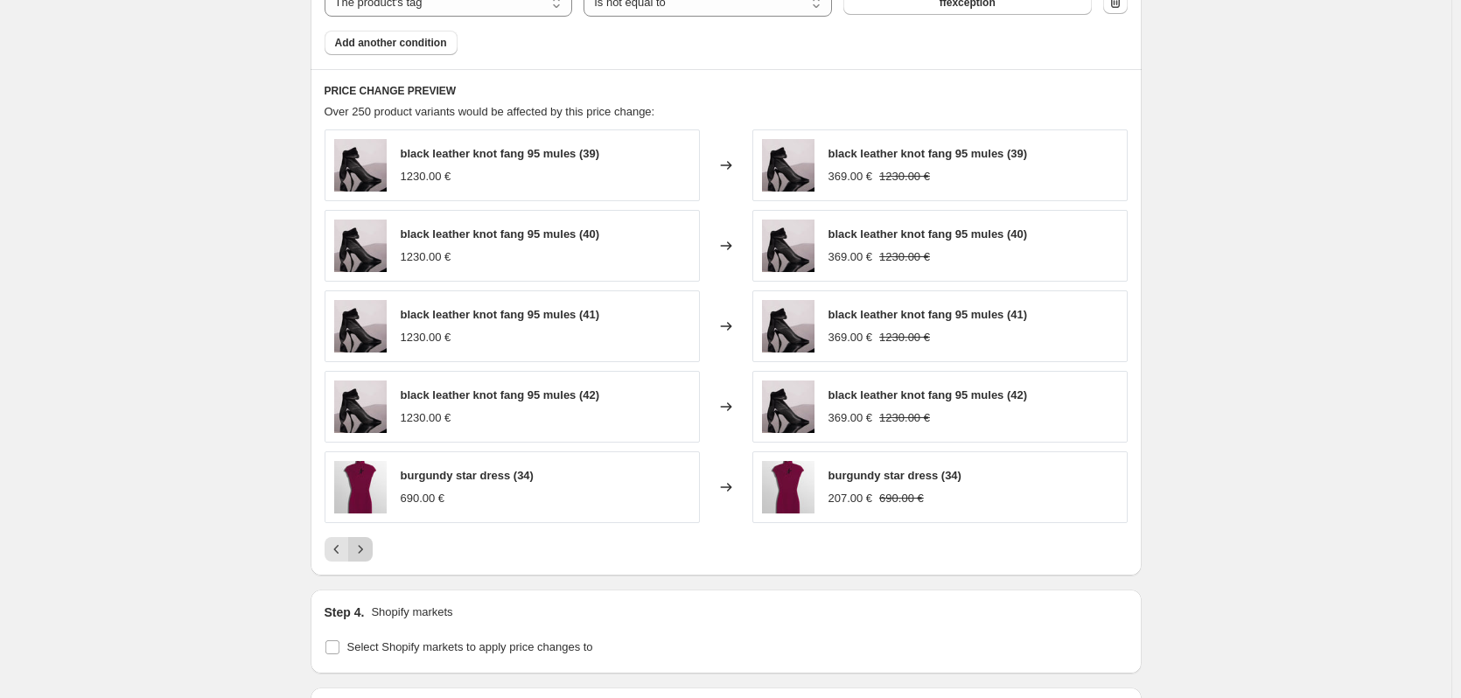
click at [366, 543] on icon "Next" at bounding box center [361, 550] width 18 height 18
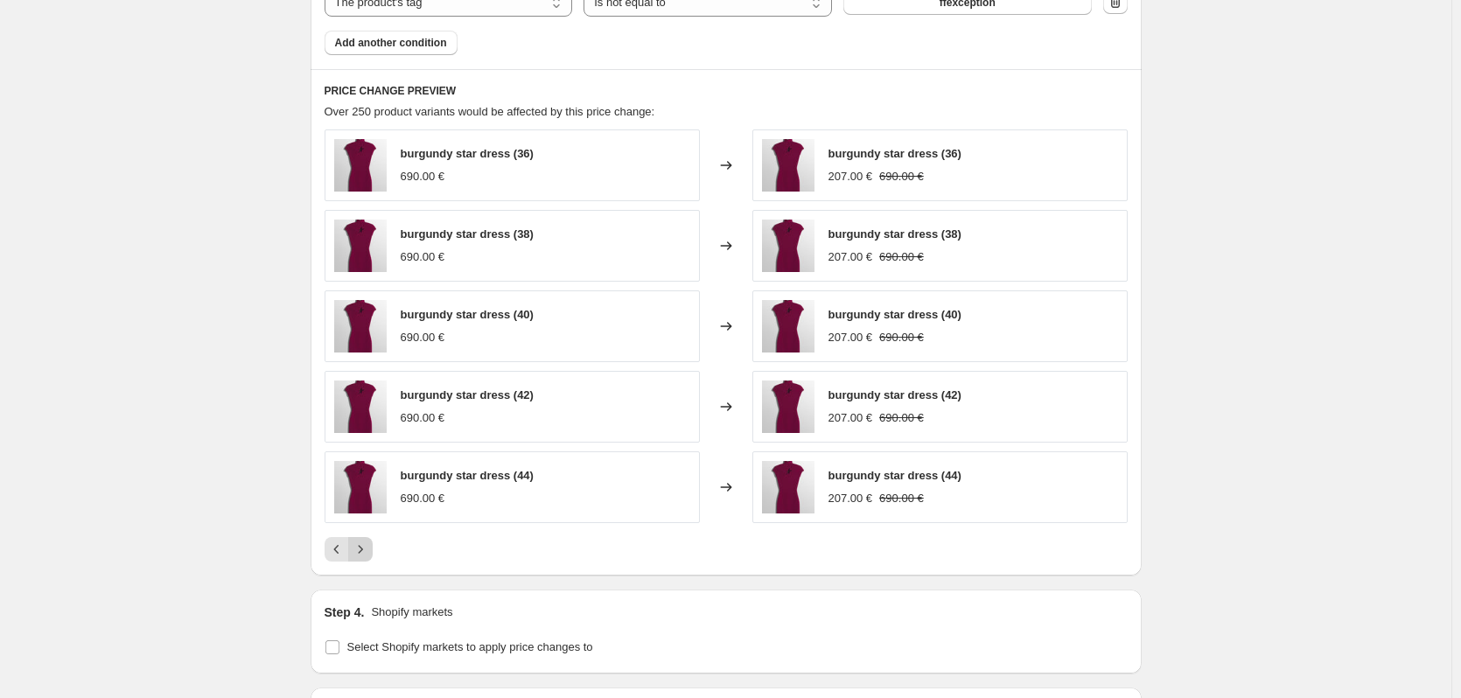
click at [367, 547] on icon "Next" at bounding box center [361, 550] width 18 height 18
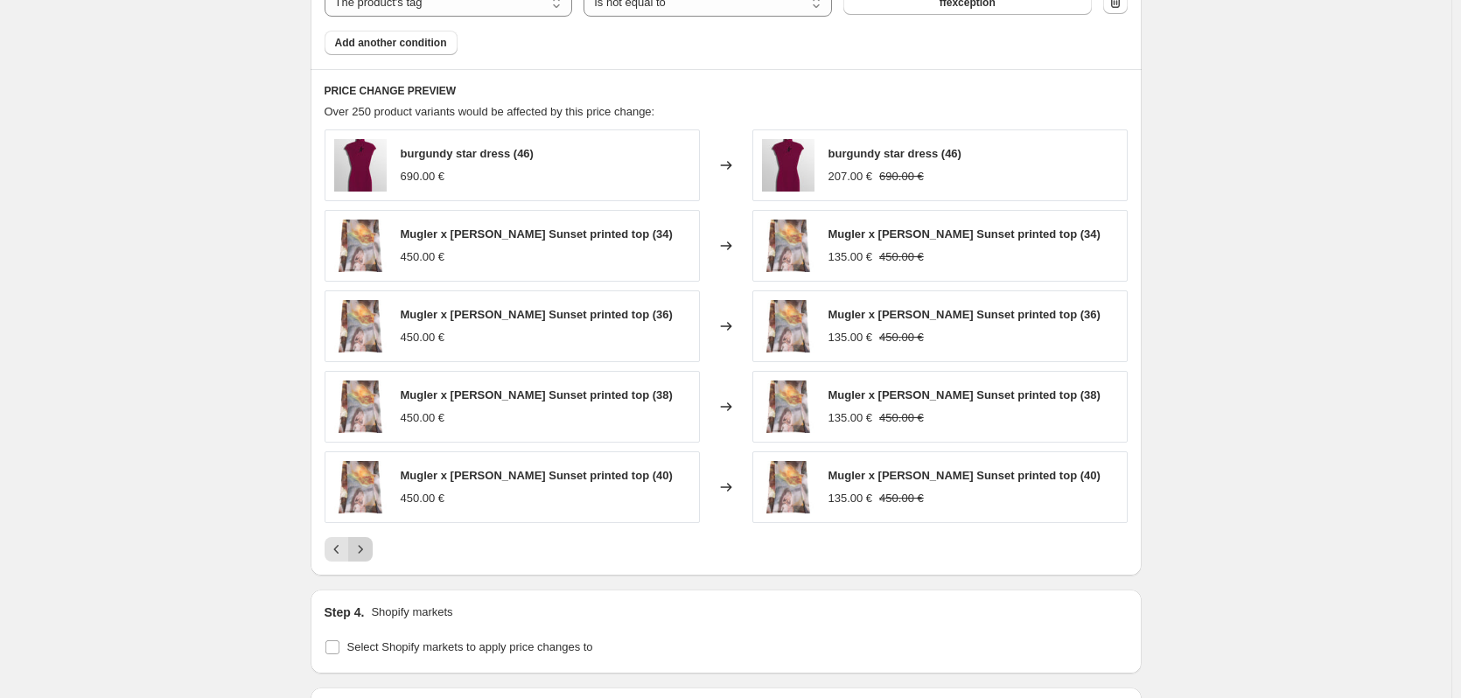
click at [367, 547] on icon "Next" at bounding box center [361, 550] width 18 height 18
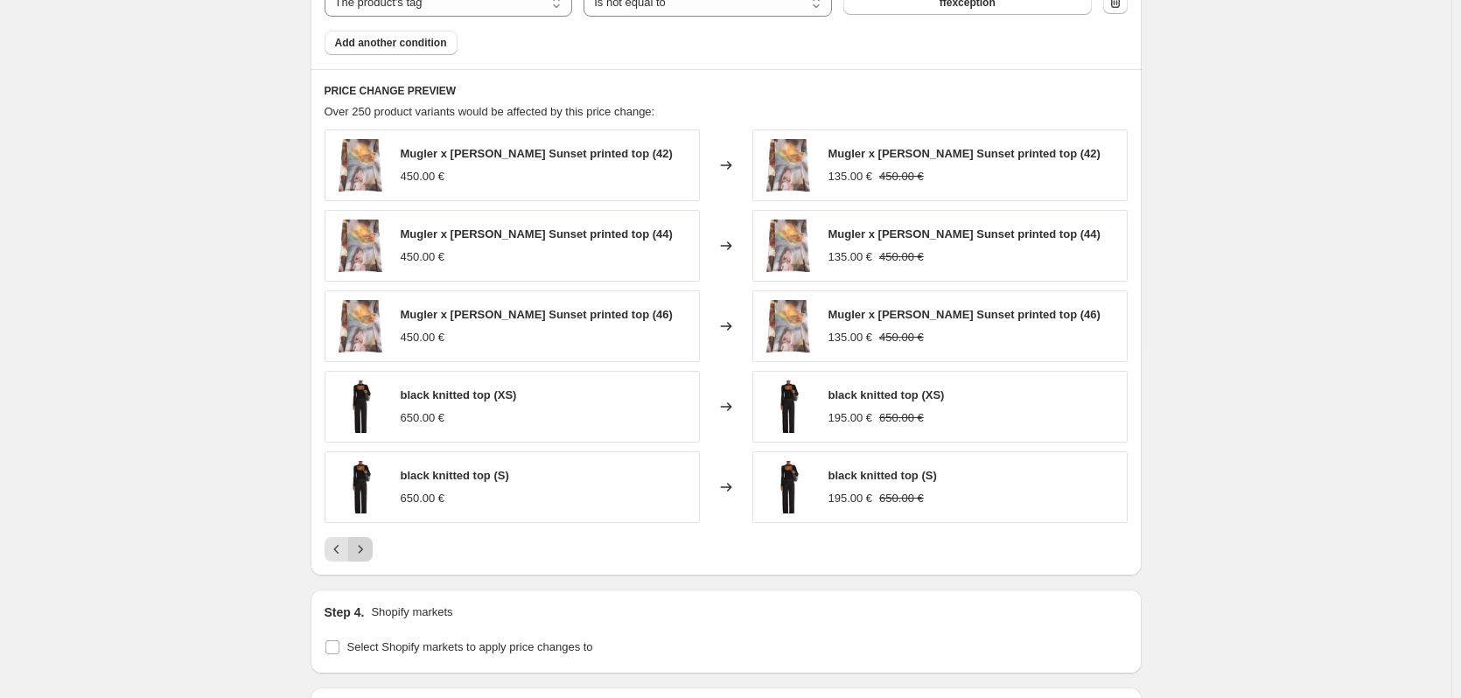
click at [367, 547] on icon "Next" at bounding box center [361, 550] width 18 height 18
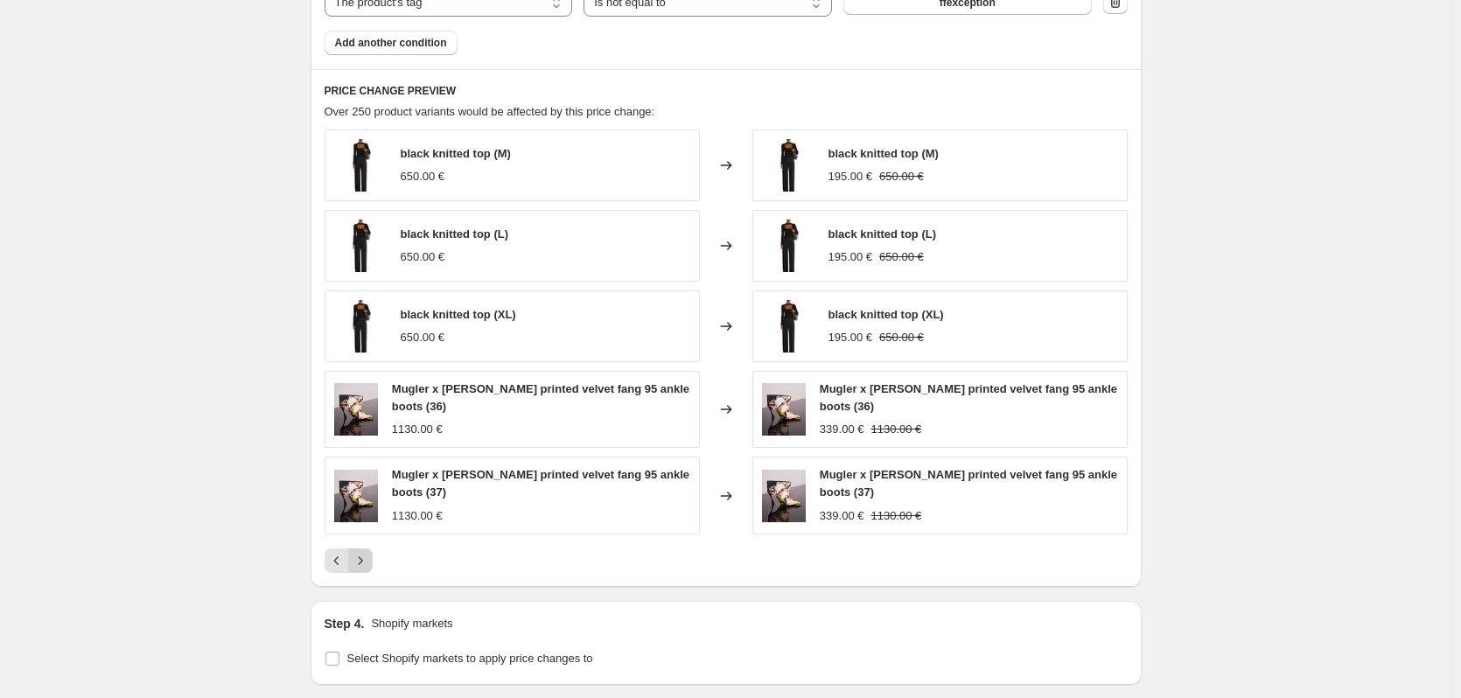
click at [362, 562] on icon "Next" at bounding box center [360, 561] width 4 height 8
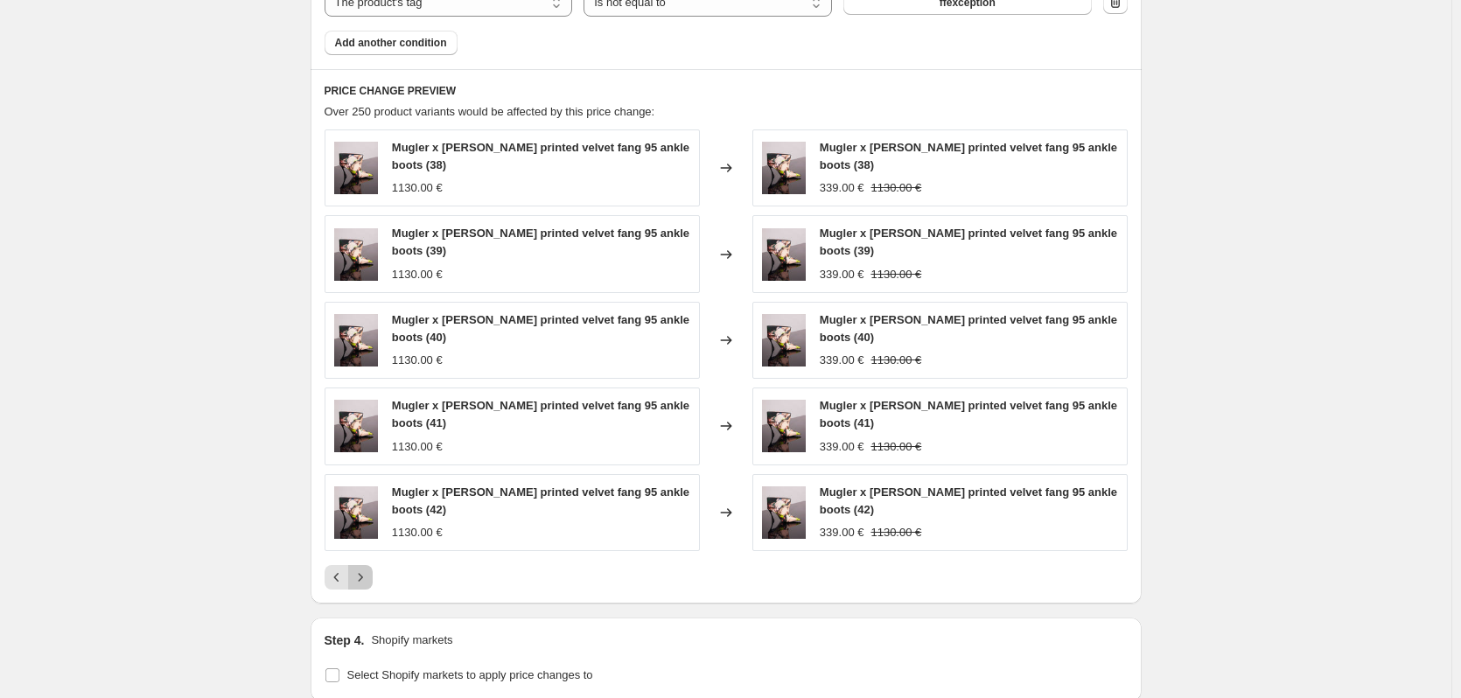
click at [369, 570] on icon "Next" at bounding box center [361, 578] width 18 height 18
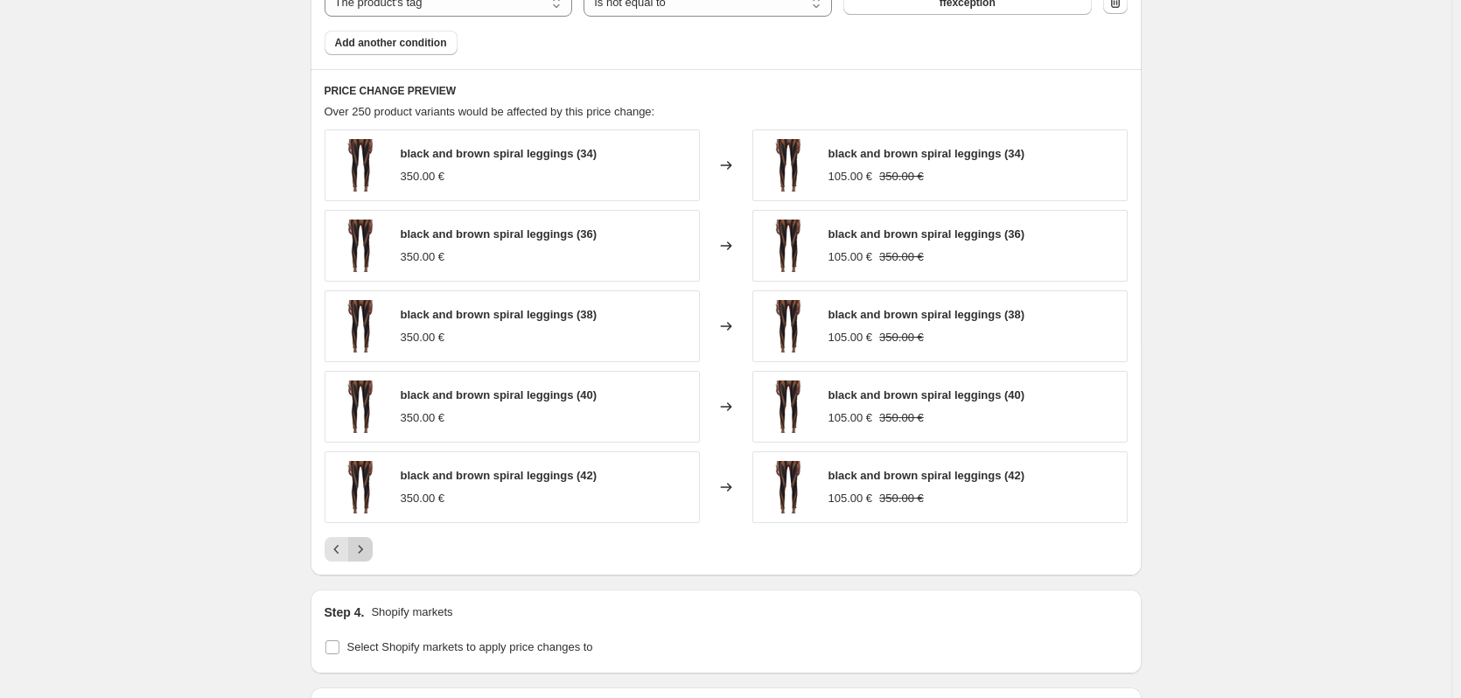
click at [362, 557] on icon "Next" at bounding box center [361, 550] width 18 height 18
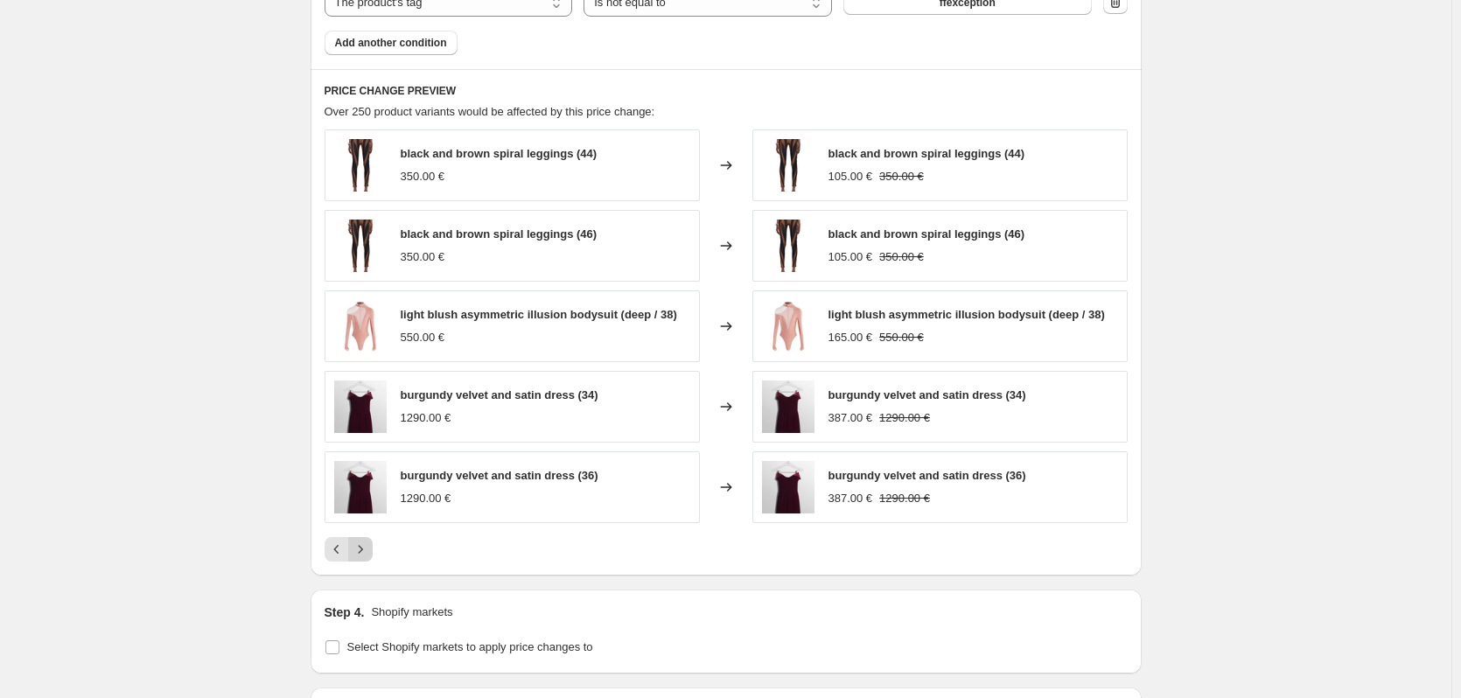
click at [363, 550] on icon "Next" at bounding box center [361, 550] width 18 height 18
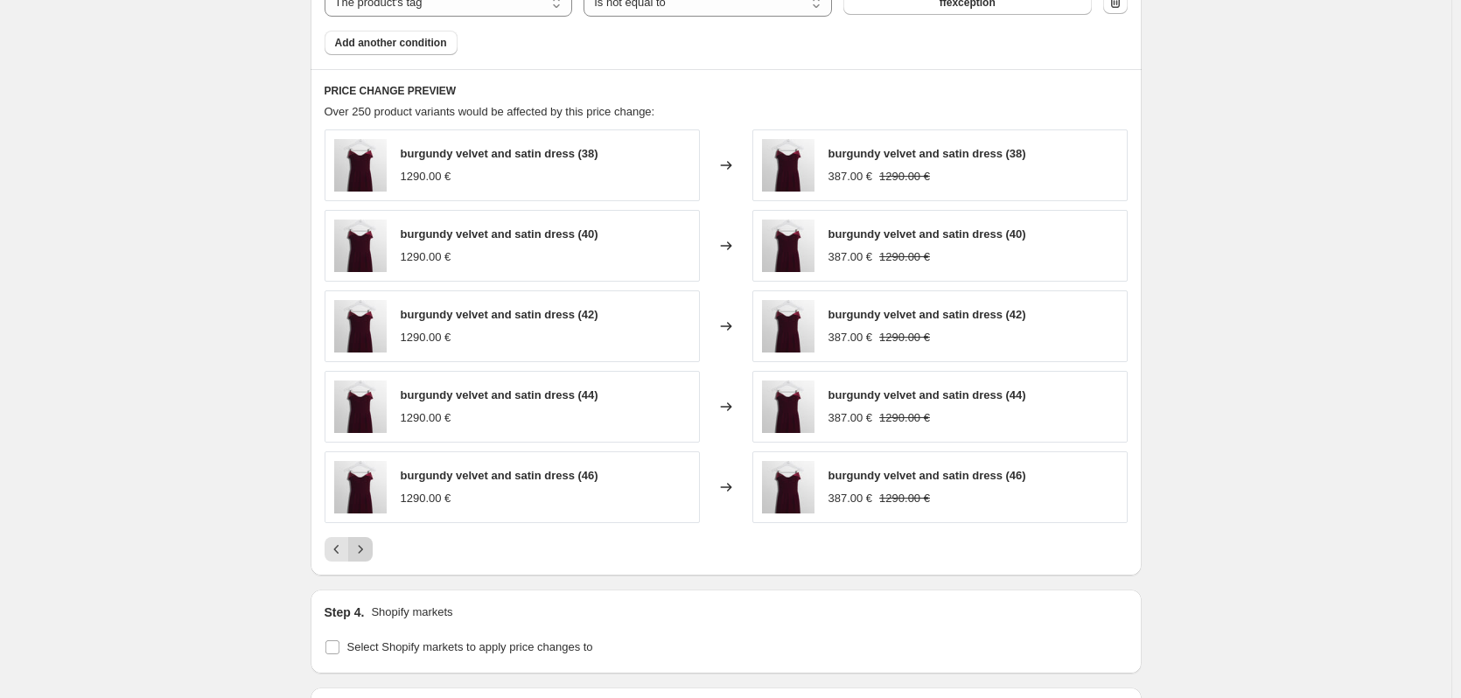
click at [373, 551] on button "Next" at bounding box center [360, 549] width 25 height 25
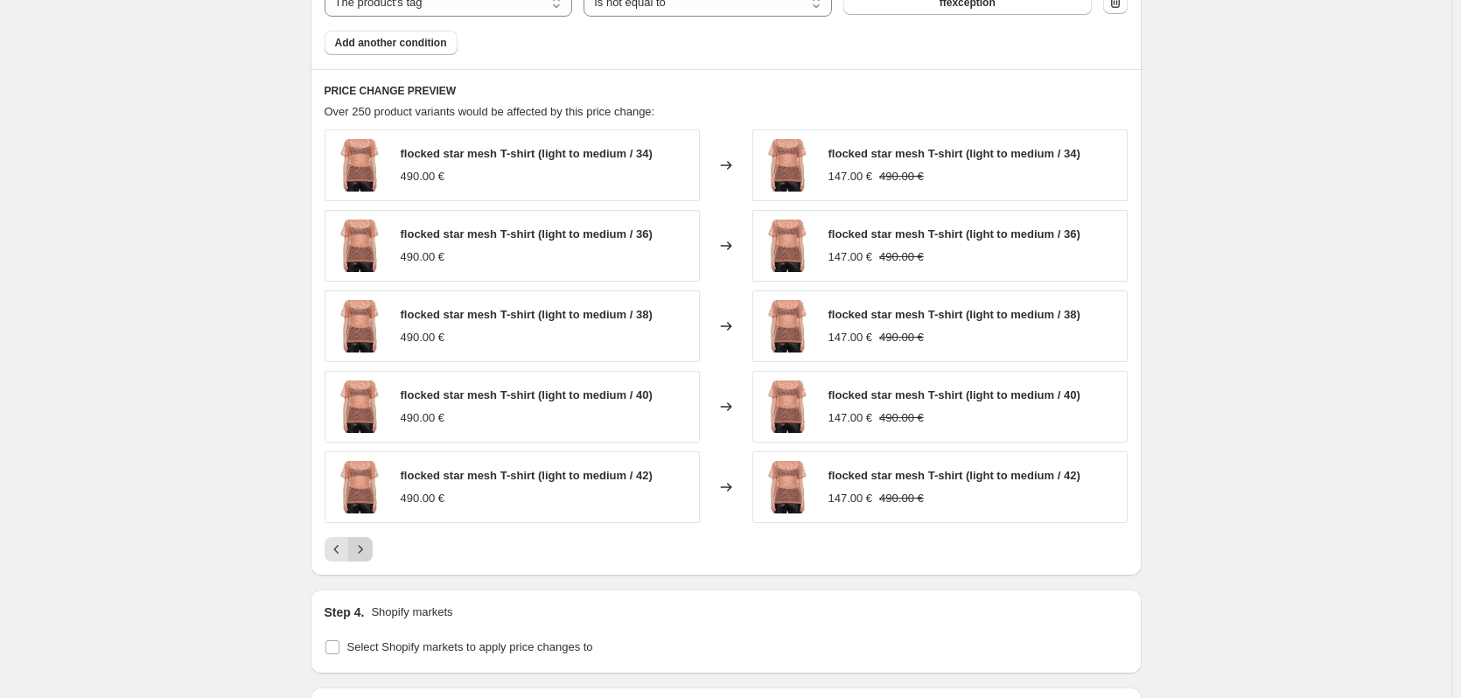
click at [373, 552] on button "Next" at bounding box center [360, 549] width 25 height 25
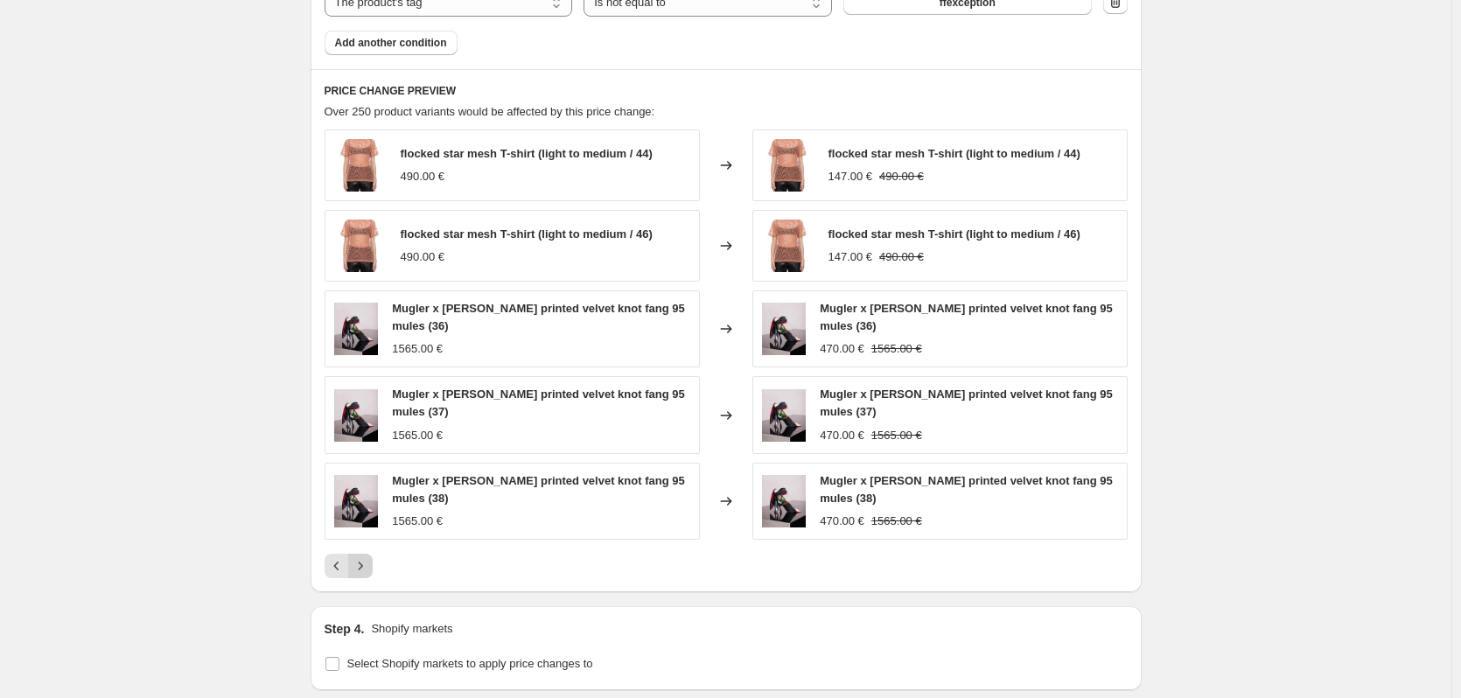
click at [360, 568] on icon "Next" at bounding box center [361, 566] width 18 height 18
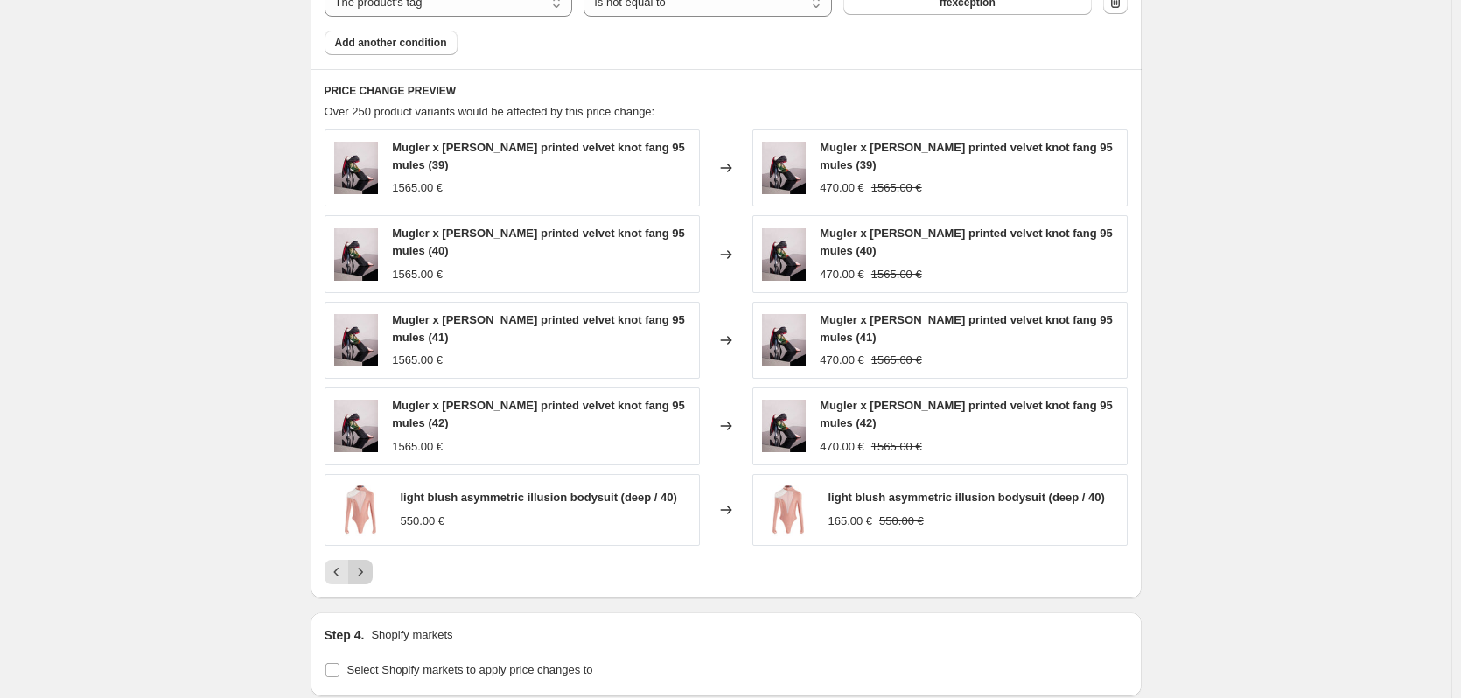
click at [373, 570] on button "Next" at bounding box center [360, 572] width 25 height 25
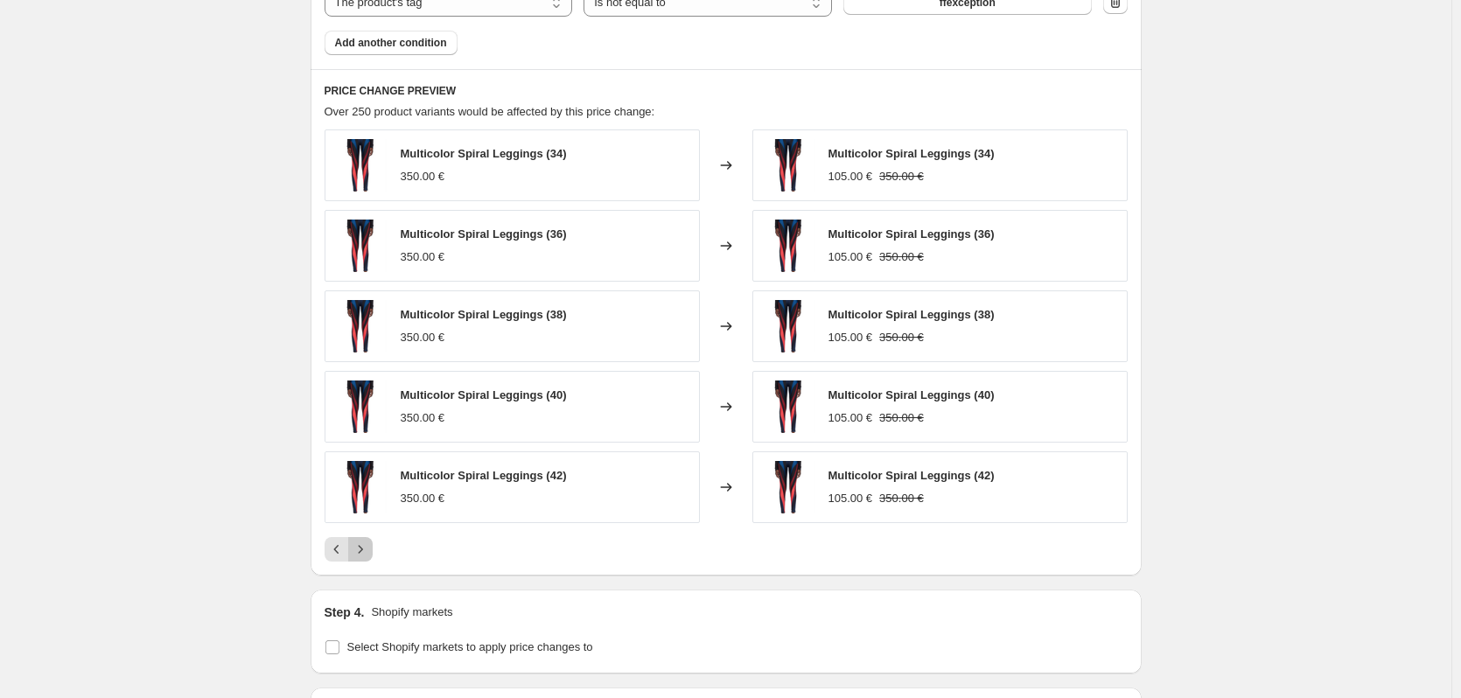
click at [366, 547] on icon "Next" at bounding box center [361, 550] width 18 height 18
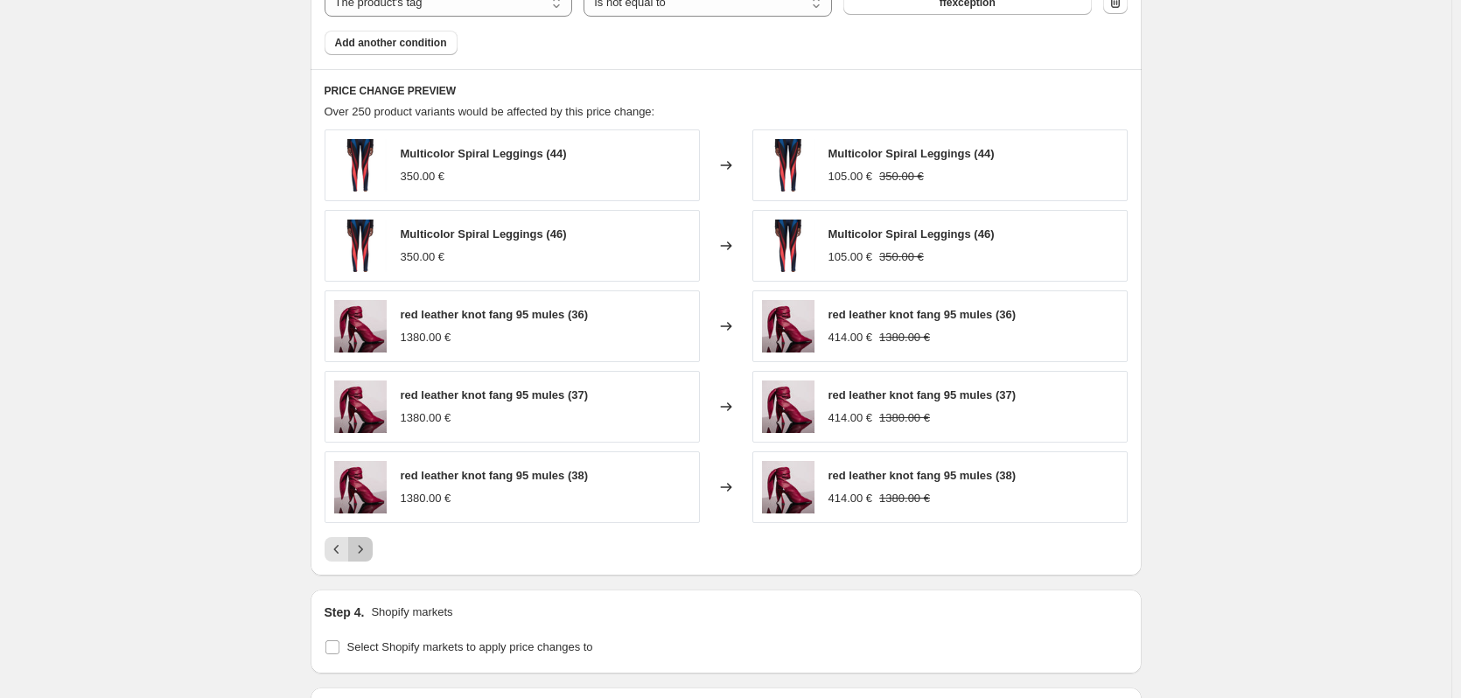
click at [366, 547] on icon "Next" at bounding box center [361, 550] width 18 height 18
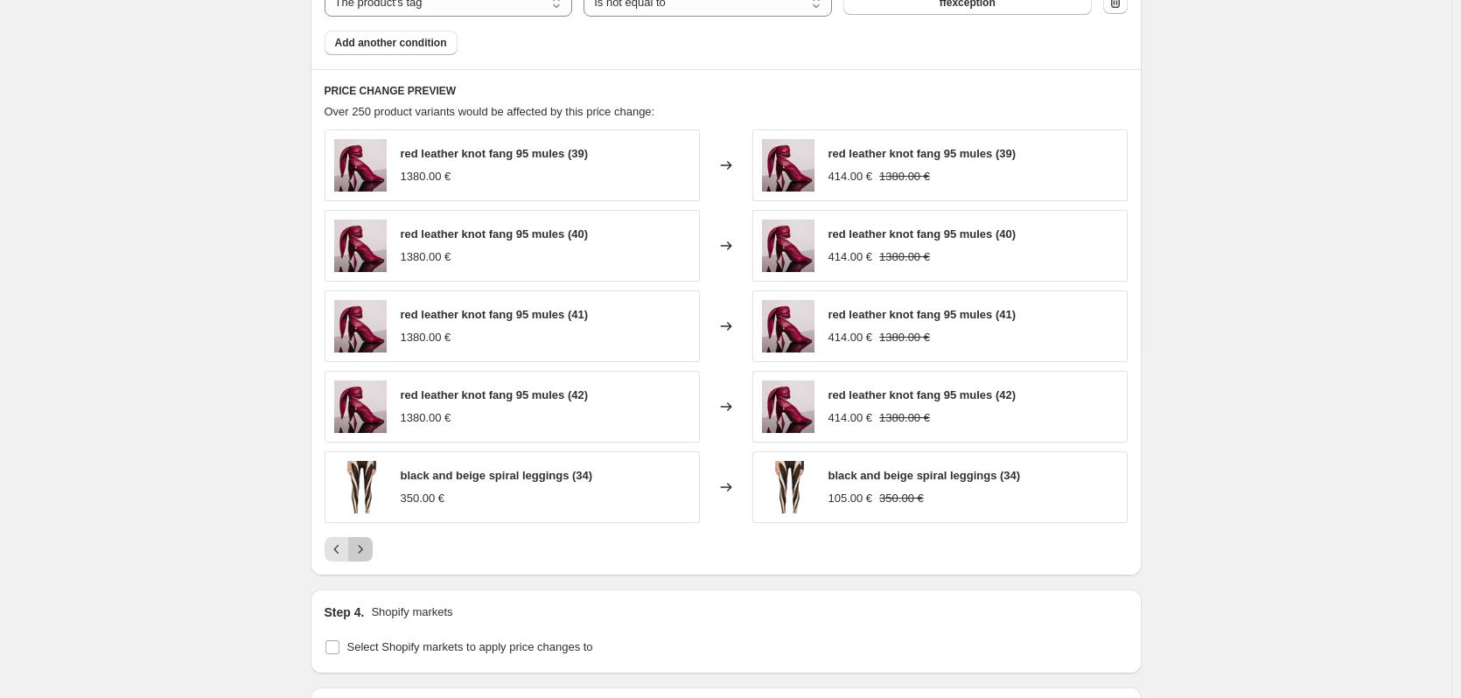
click at [366, 547] on icon "Next" at bounding box center [361, 550] width 18 height 18
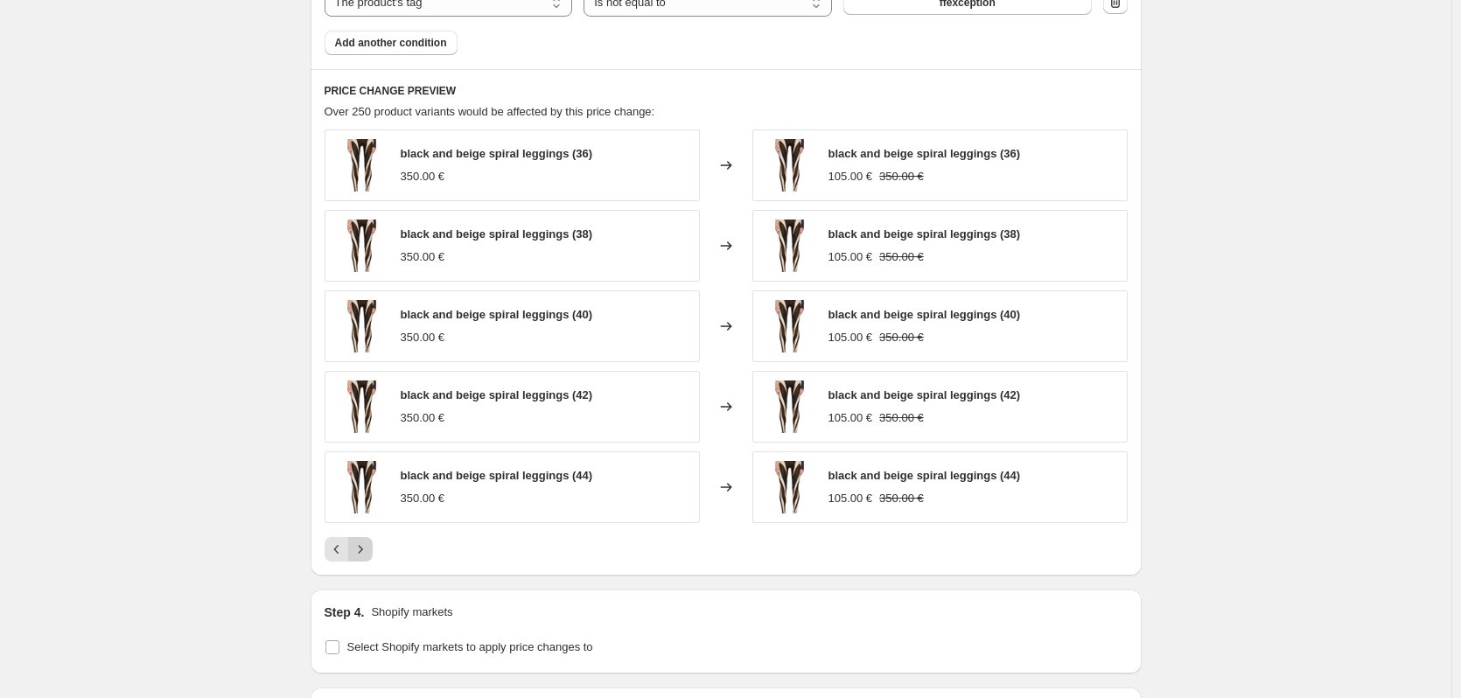
click at [366, 547] on icon "Next" at bounding box center [361, 550] width 18 height 18
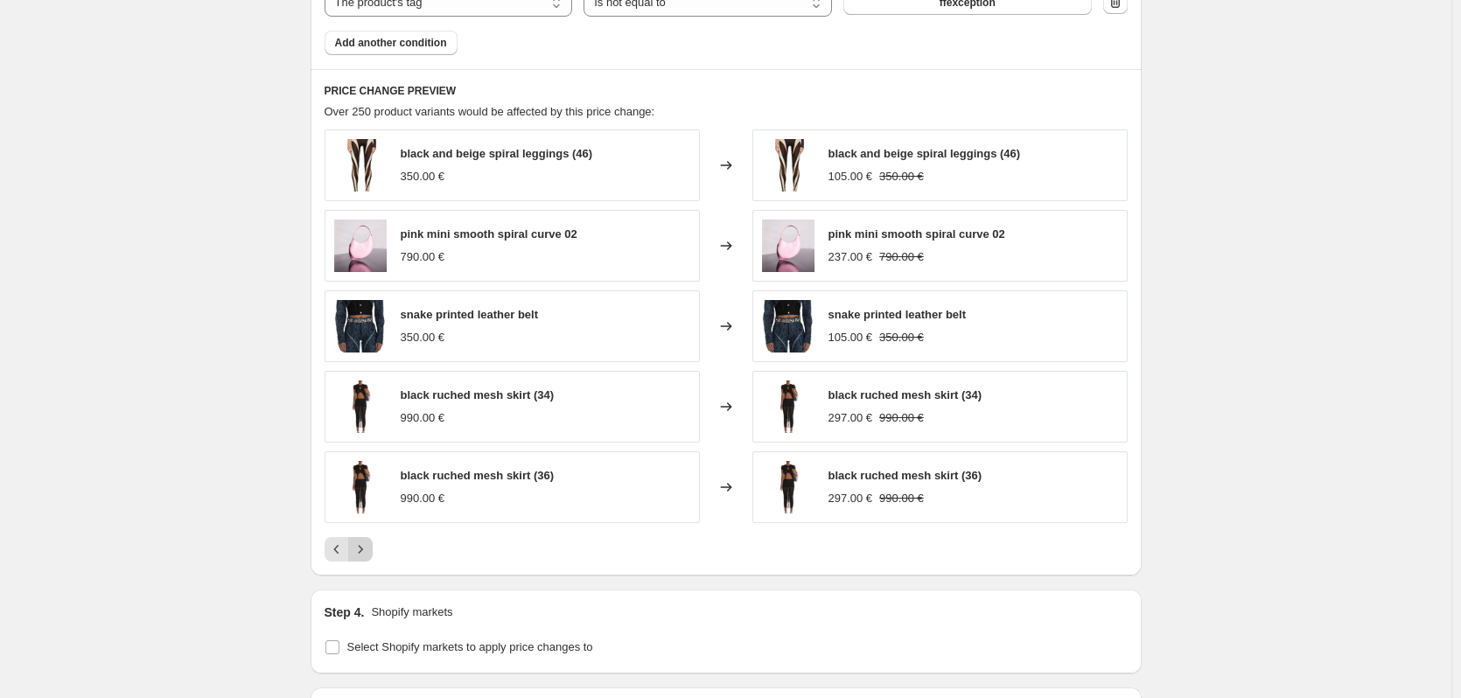
click at [366, 547] on icon "Next" at bounding box center [361, 550] width 18 height 18
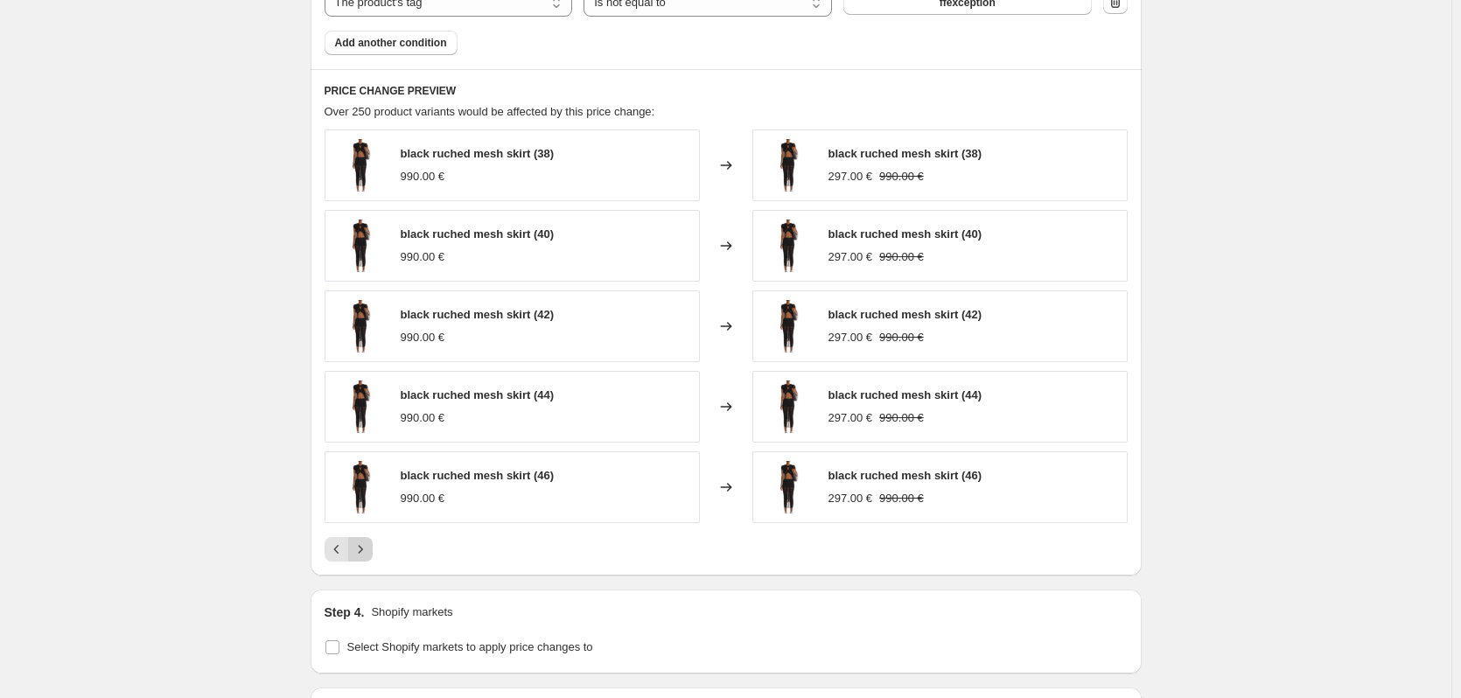
click at [366, 547] on icon "Next" at bounding box center [361, 550] width 18 height 18
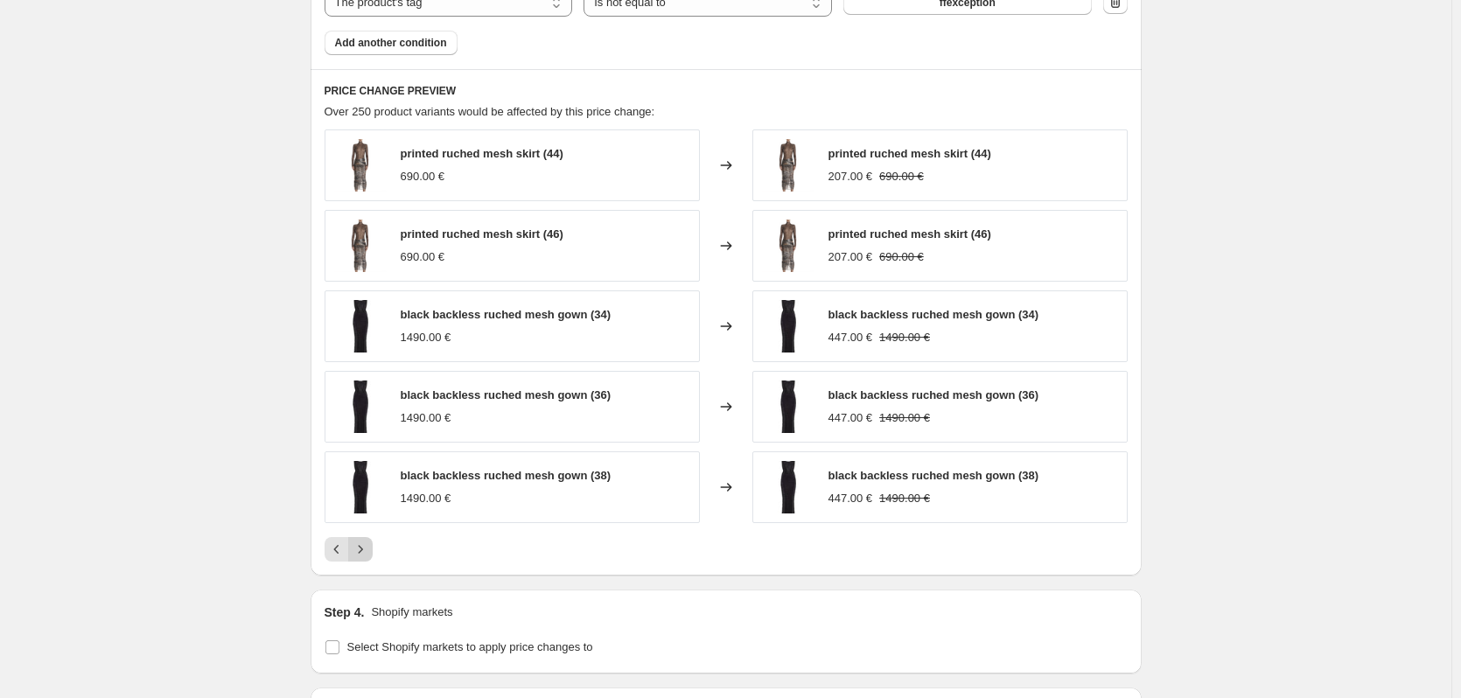
click at [367, 543] on icon "Next" at bounding box center [361, 550] width 18 height 18
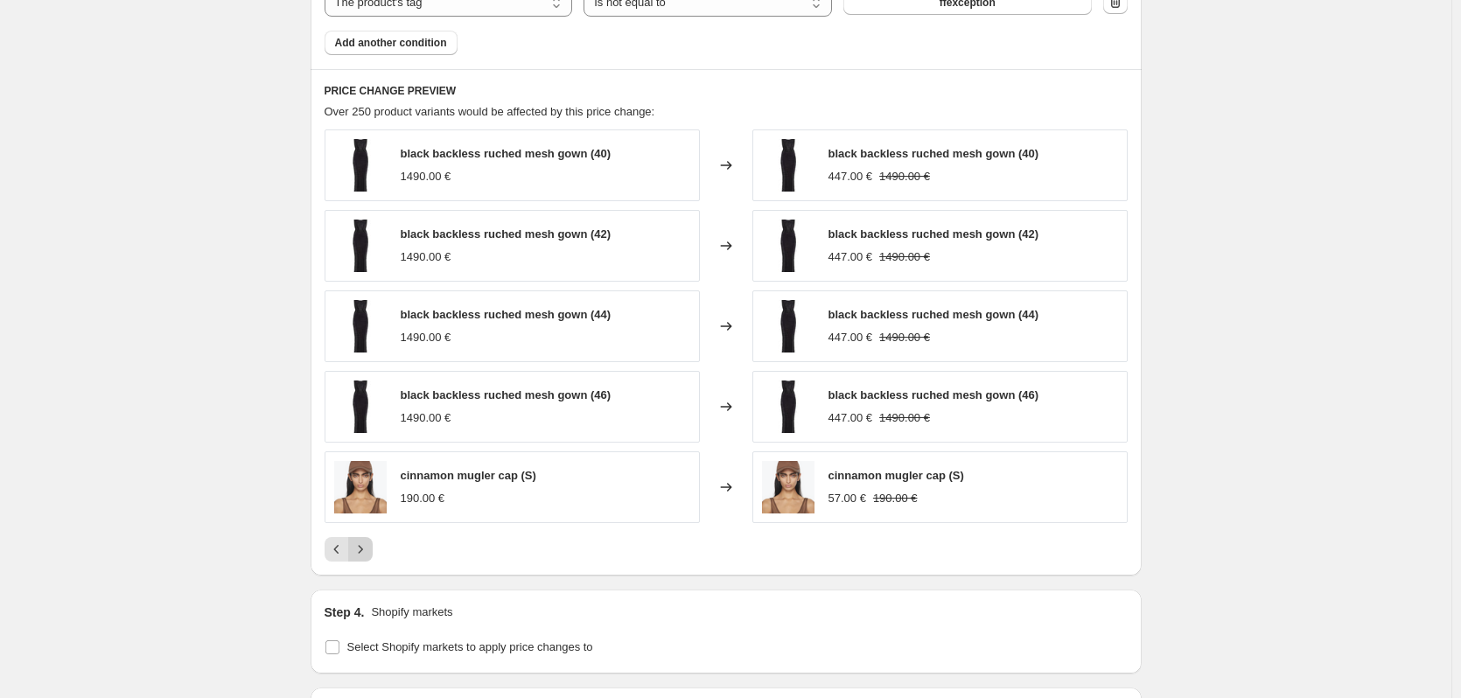
click at [367, 543] on icon "Next" at bounding box center [361, 550] width 18 height 18
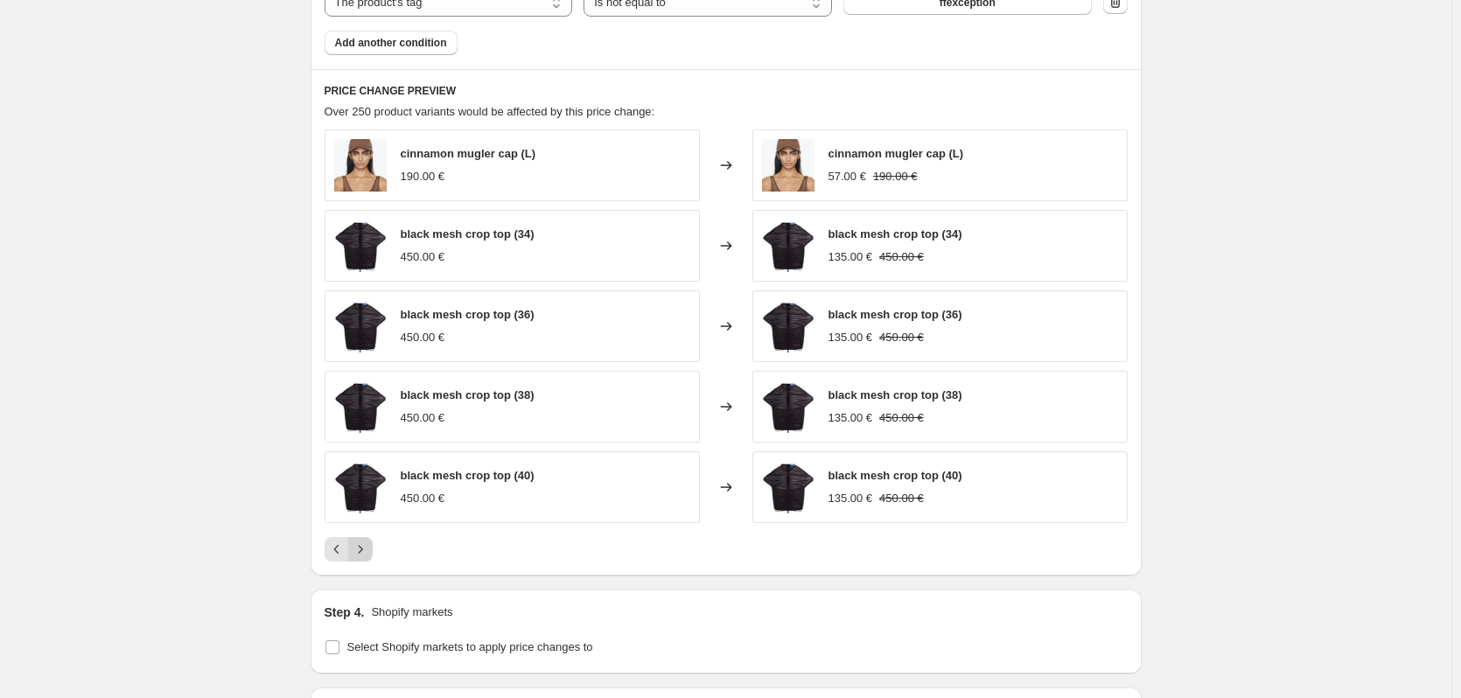
click at [367, 543] on icon "Next" at bounding box center [361, 550] width 18 height 18
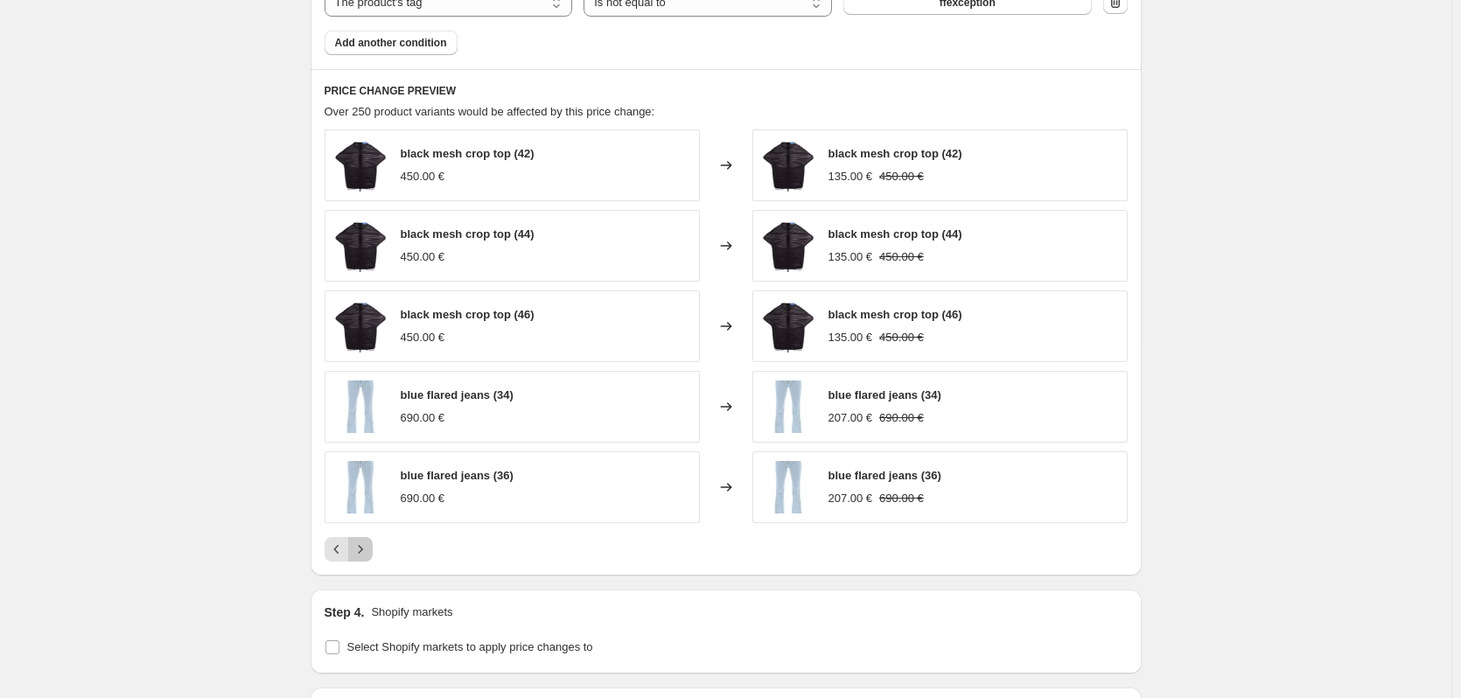
click at [367, 543] on icon "Next" at bounding box center [361, 550] width 18 height 18
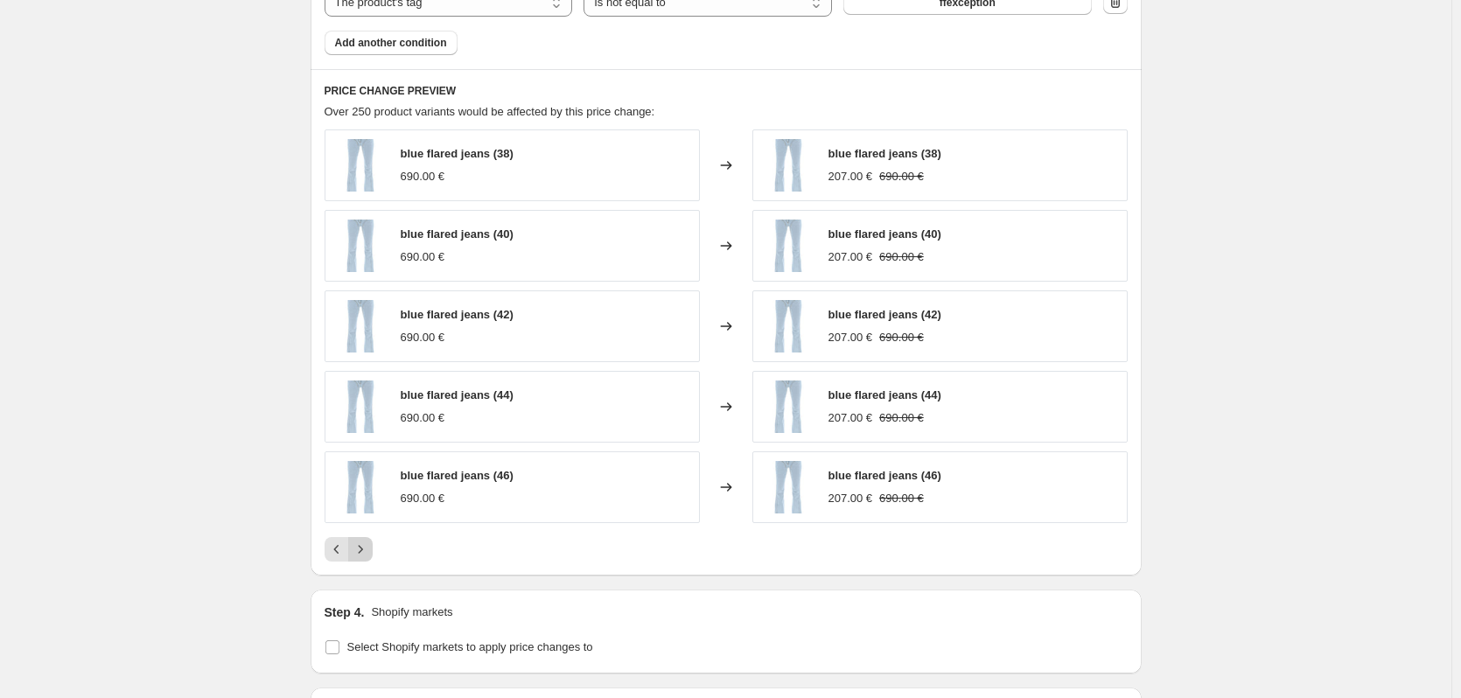
click at [361, 539] on button "Next" at bounding box center [360, 549] width 25 height 25
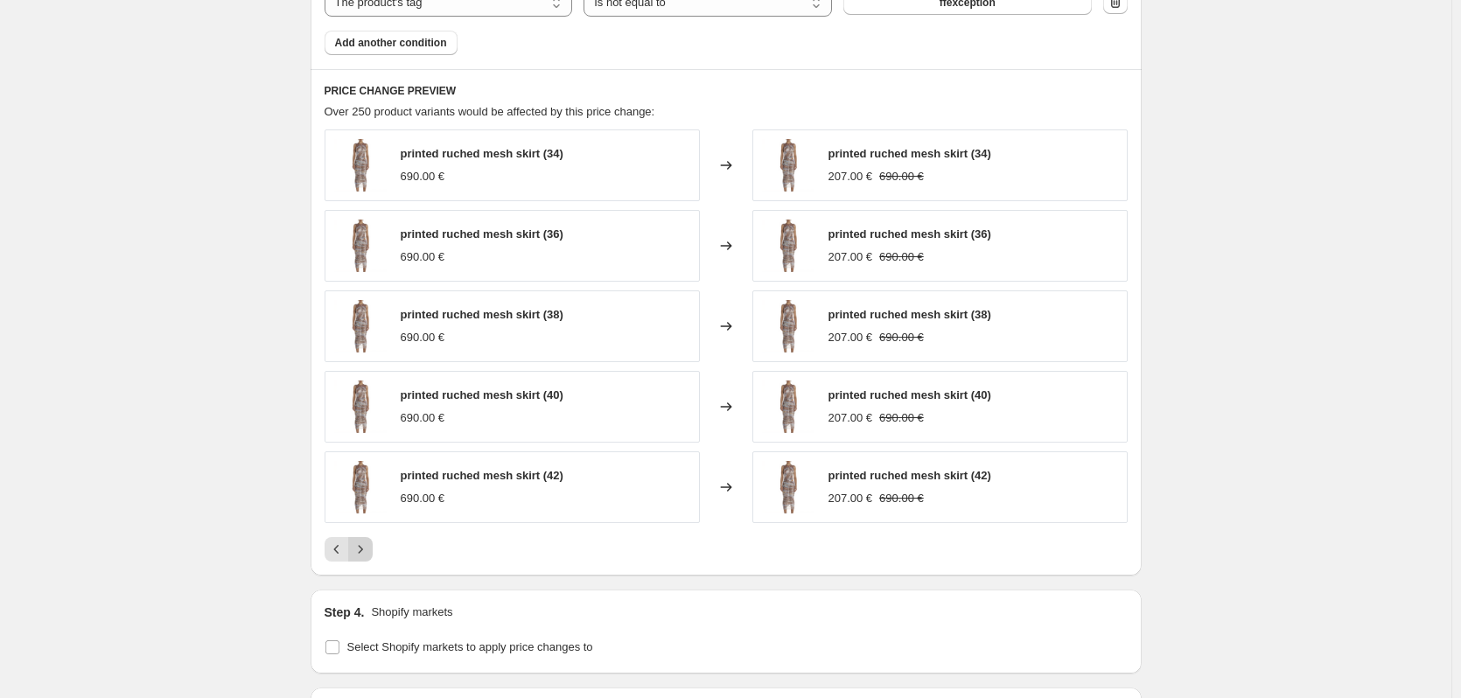
click at [368, 553] on icon "Next" at bounding box center [361, 550] width 18 height 18
click at [368, 557] on icon "Next" at bounding box center [361, 550] width 18 height 18
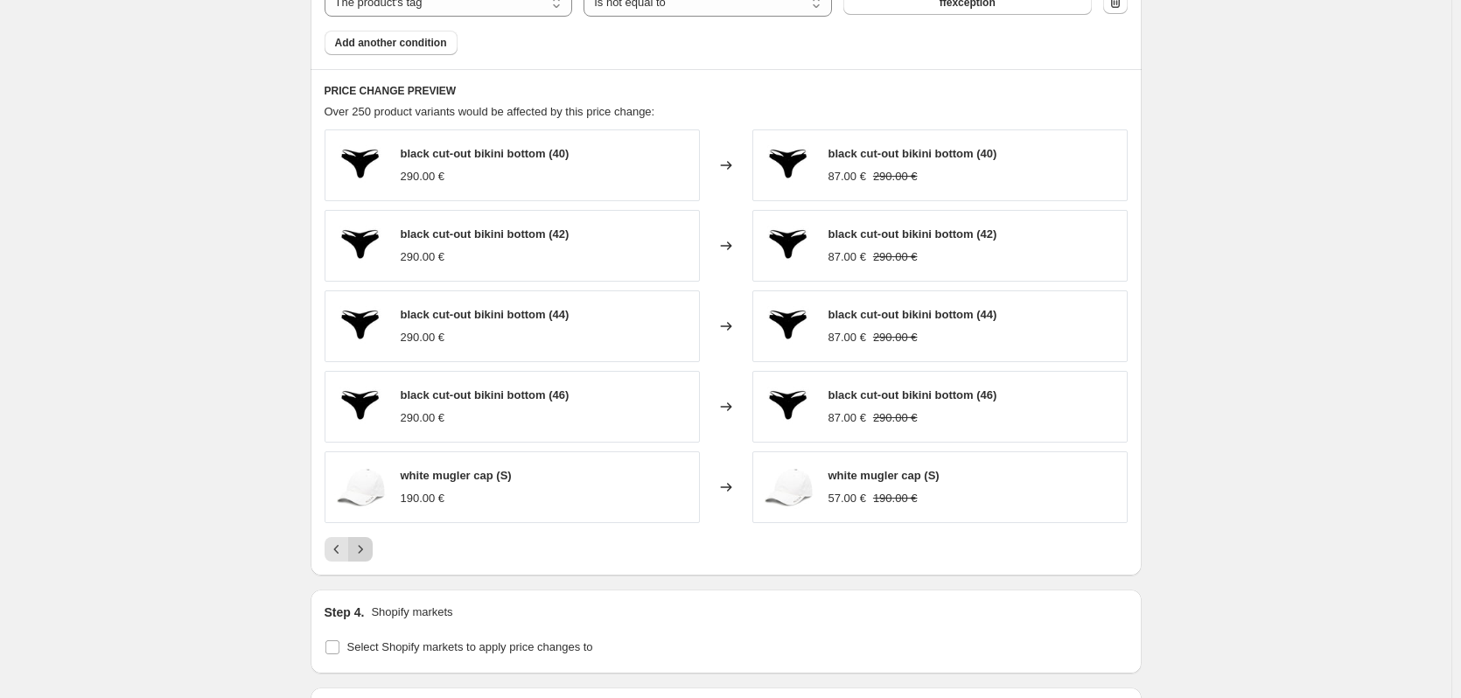
click at [368, 557] on icon "Next" at bounding box center [361, 550] width 18 height 18
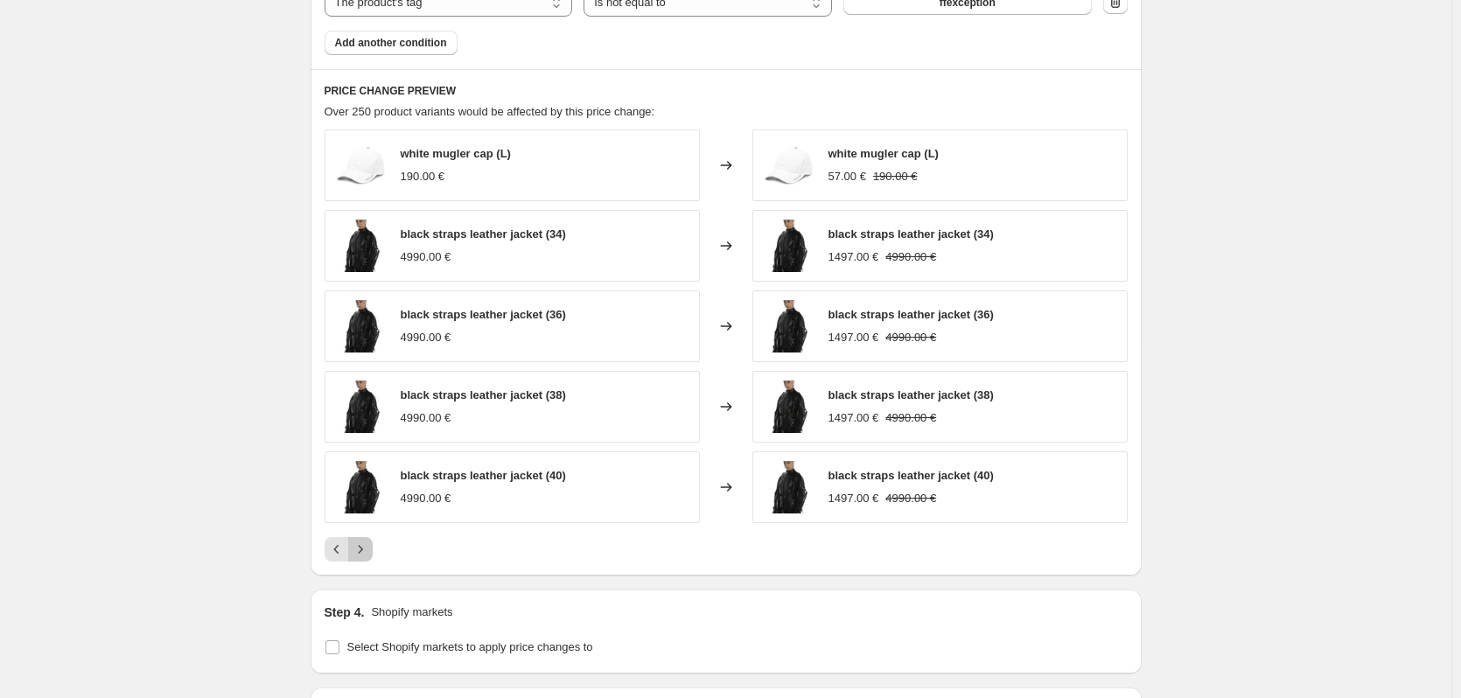
click at [368, 554] on icon "Next" at bounding box center [361, 550] width 18 height 18
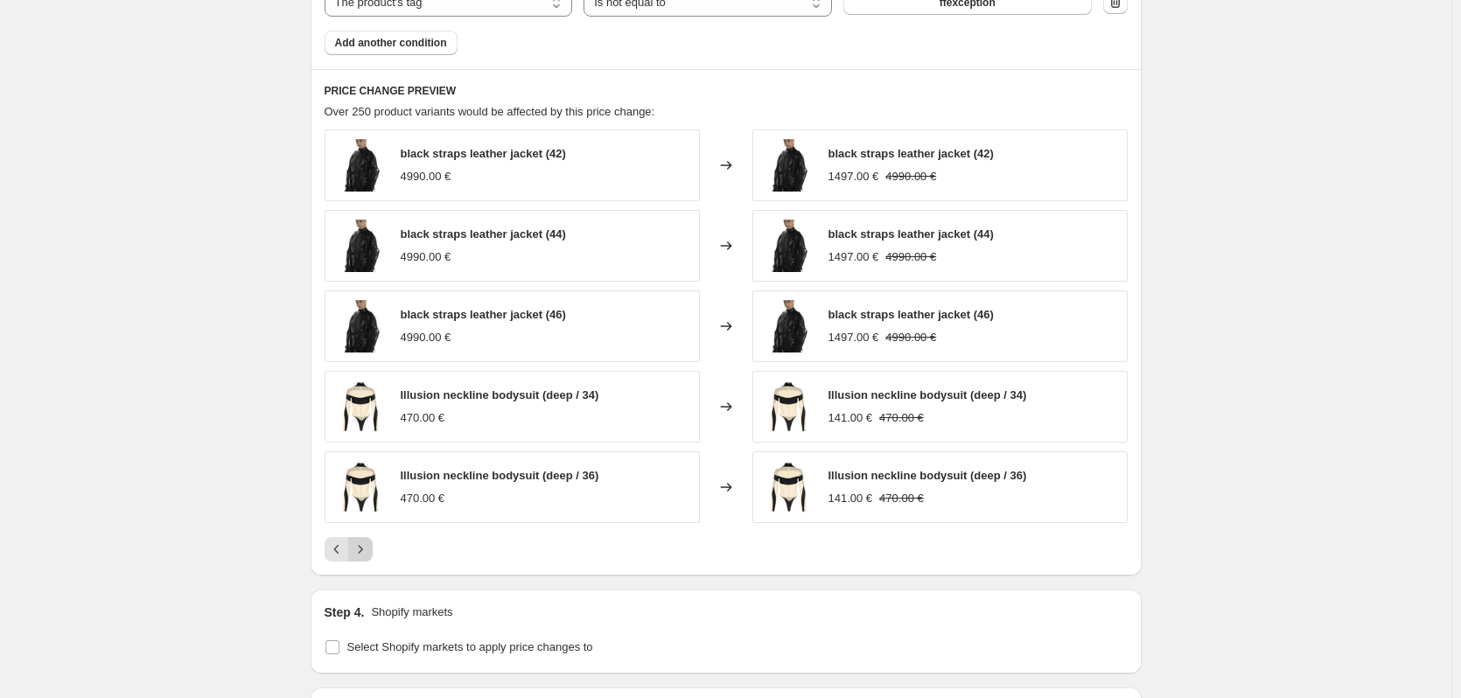
click at [368, 554] on icon "Next" at bounding box center [361, 550] width 18 height 18
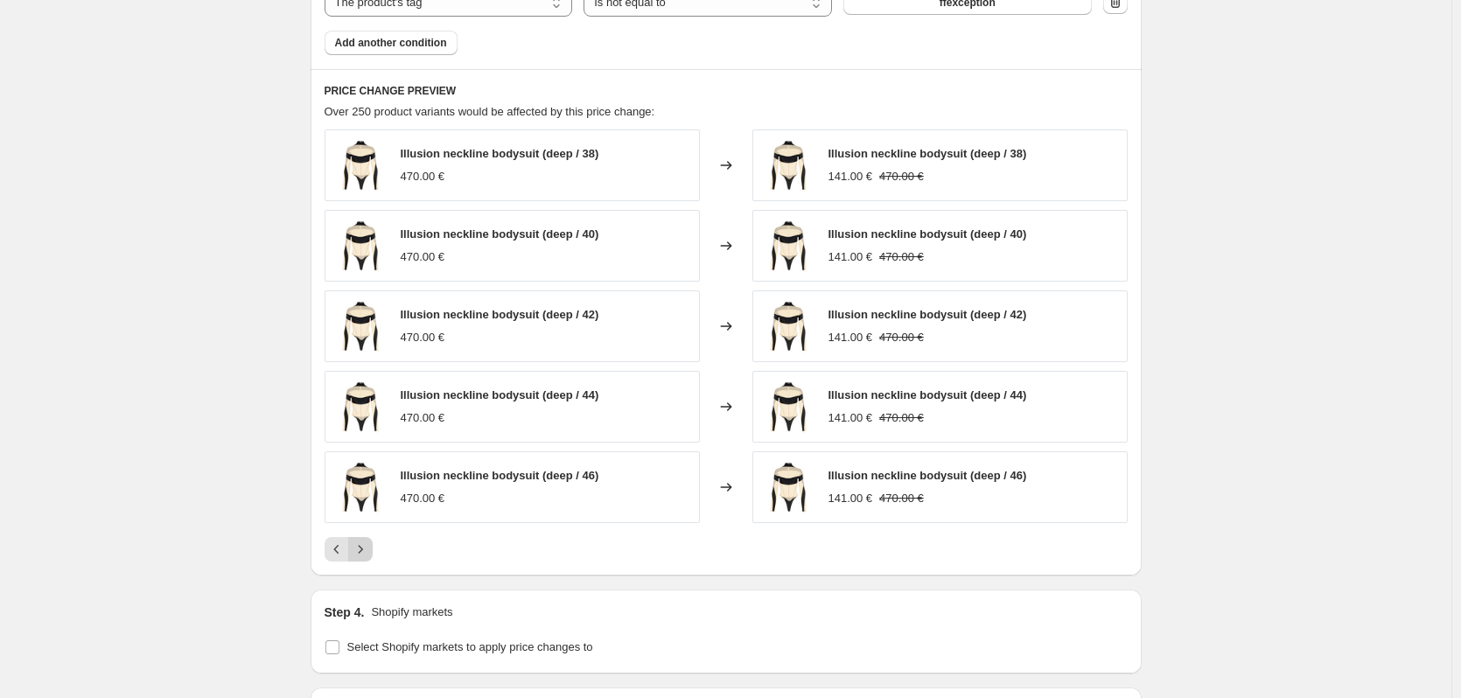
click at [368, 554] on icon "Next" at bounding box center [361, 550] width 18 height 18
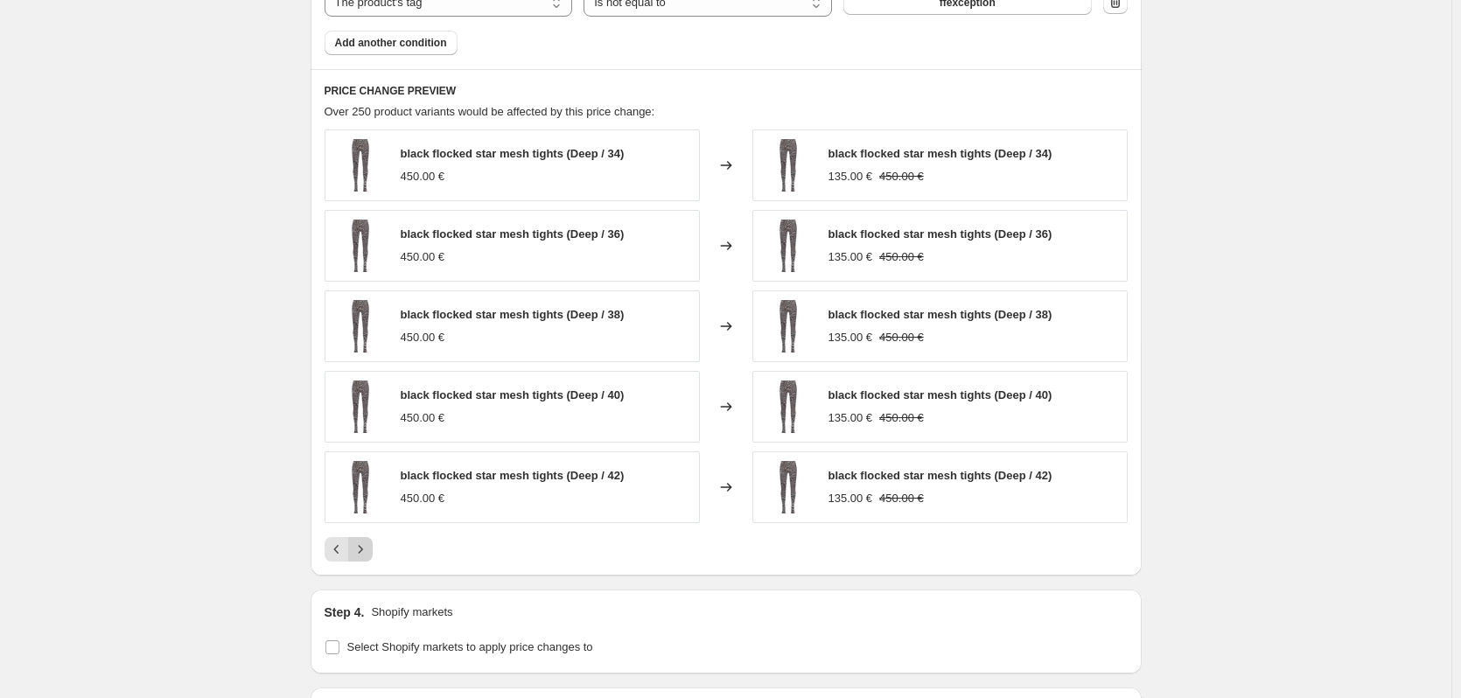
click at [368, 554] on icon "Next" at bounding box center [361, 550] width 18 height 18
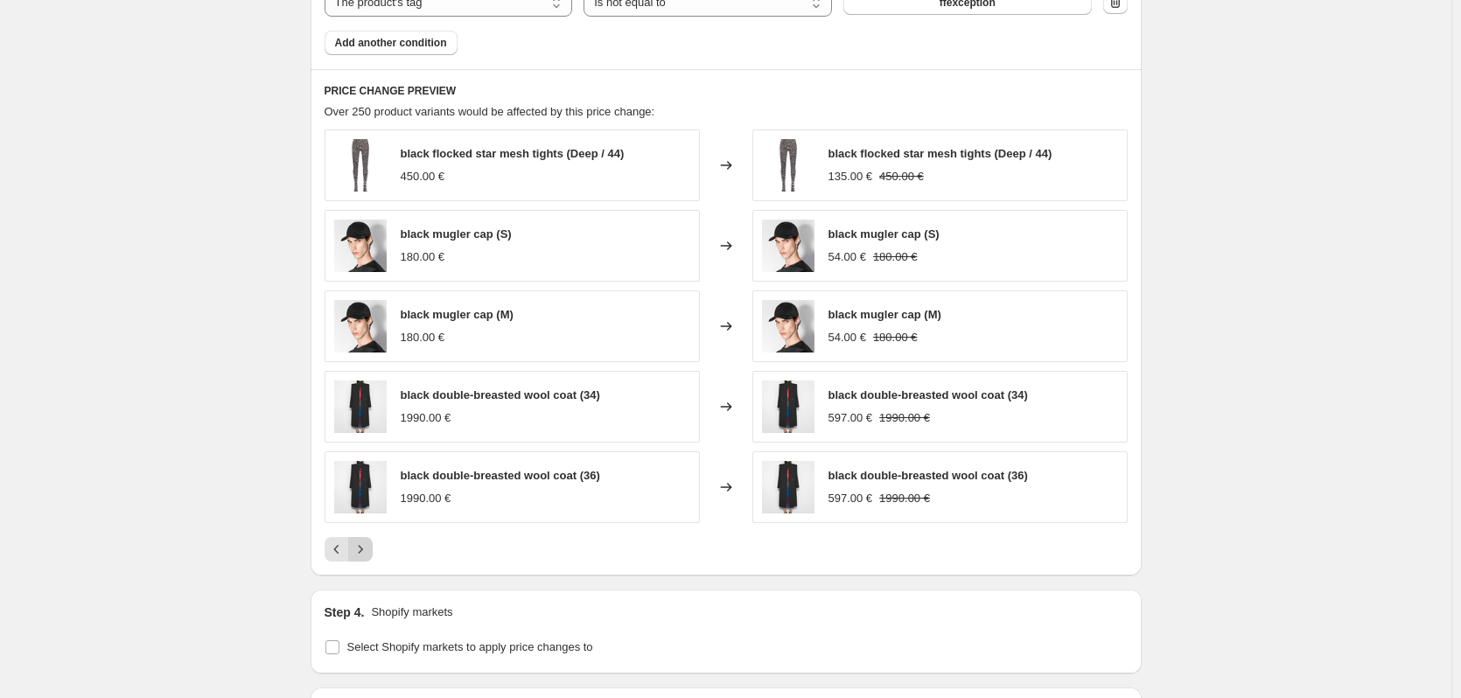
click at [368, 554] on icon "Next" at bounding box center [361, 550] width 18 height 18
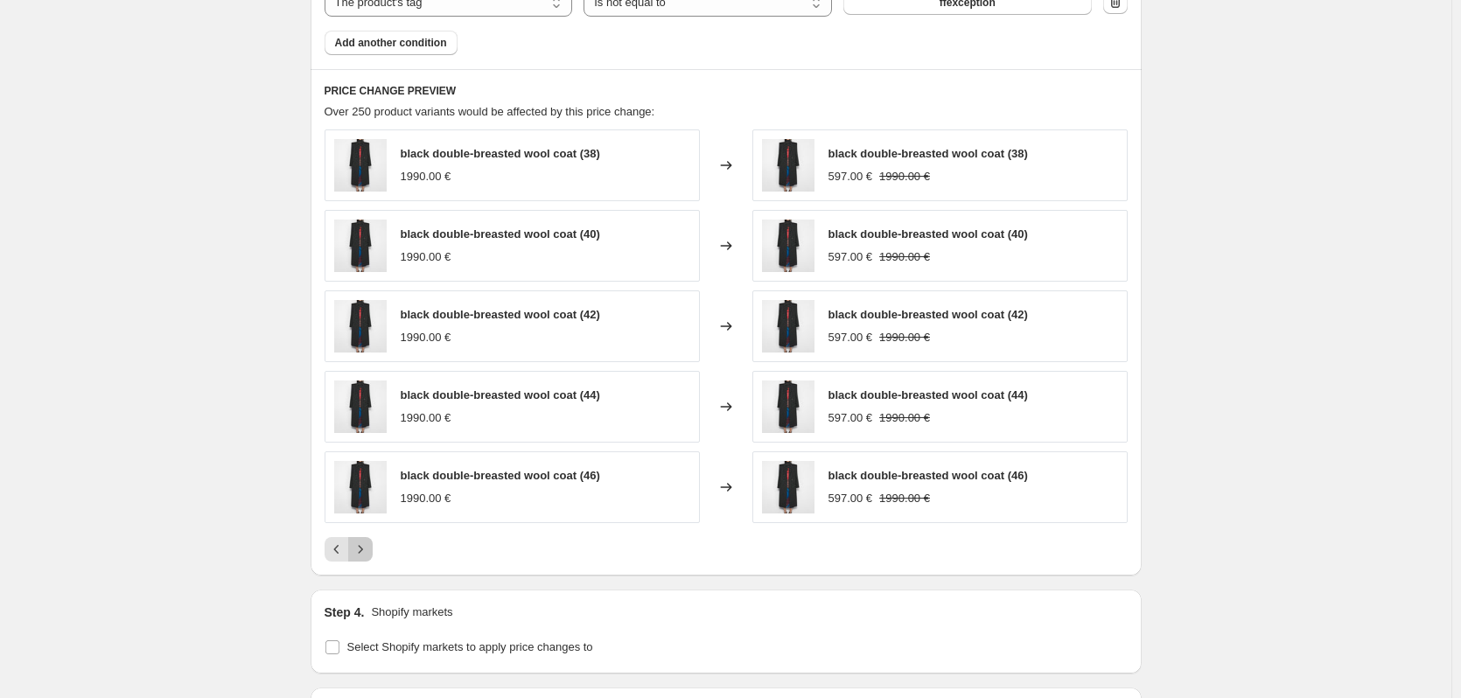
click at [368, 554] on icon "Next" at bounding box center [361, 550] width 18 height 18
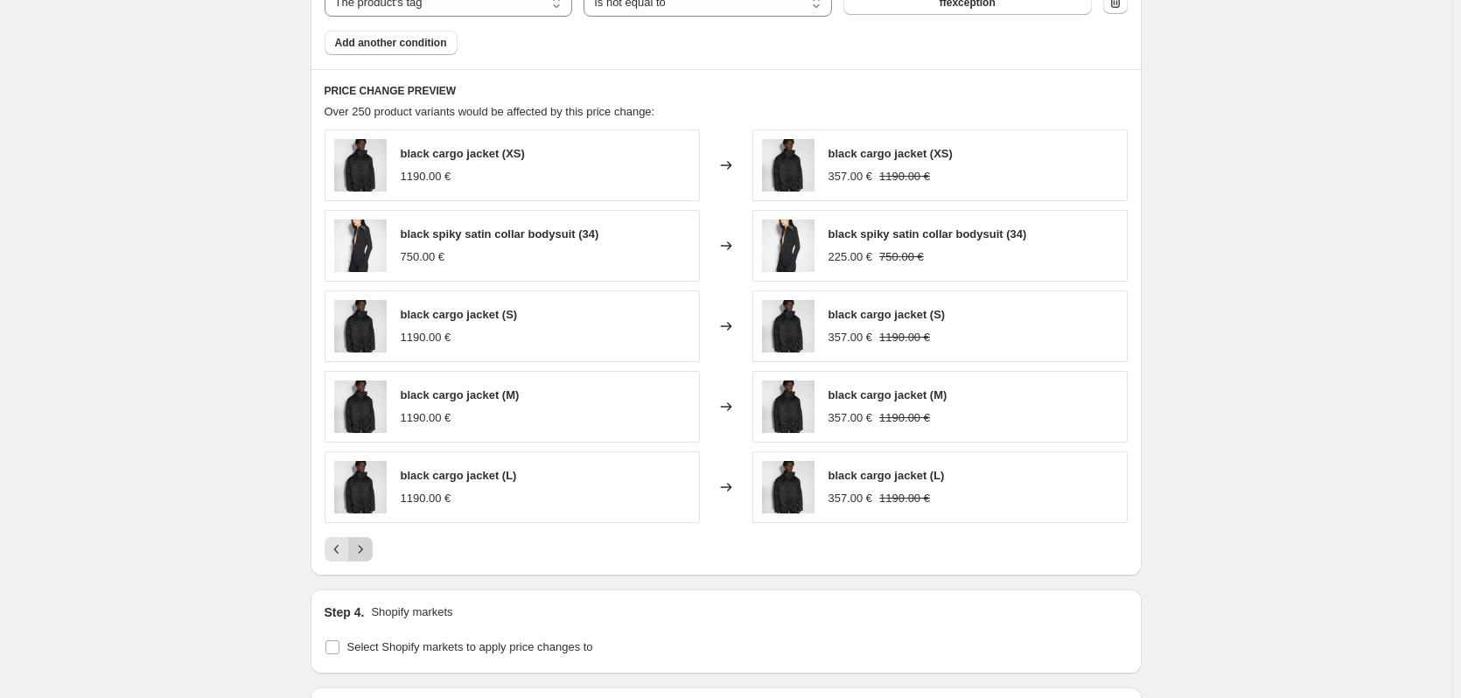
click at [368, 554] on icon "Next" at bounding box center [361, 550] width 18 height 18
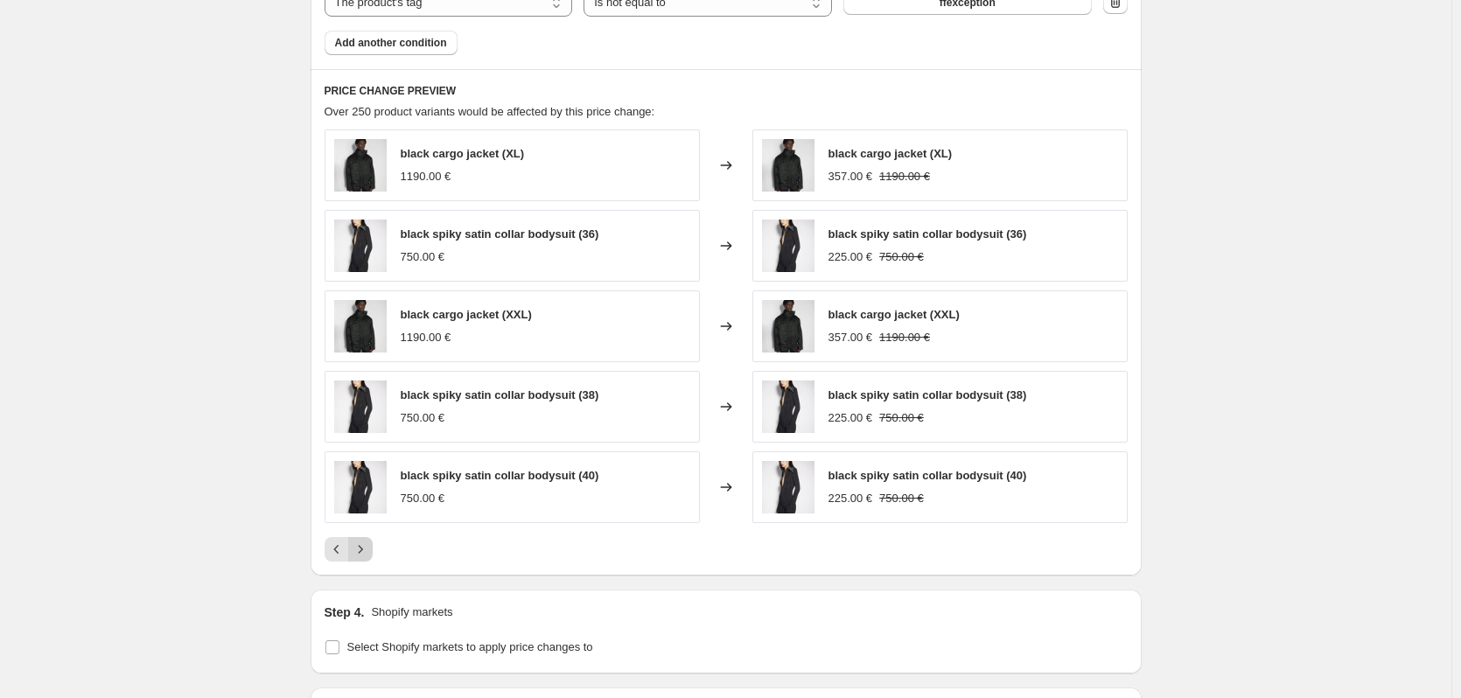
click at [368, 554] on icon "Next" at bounding box center [361, 550] width 18 height 18
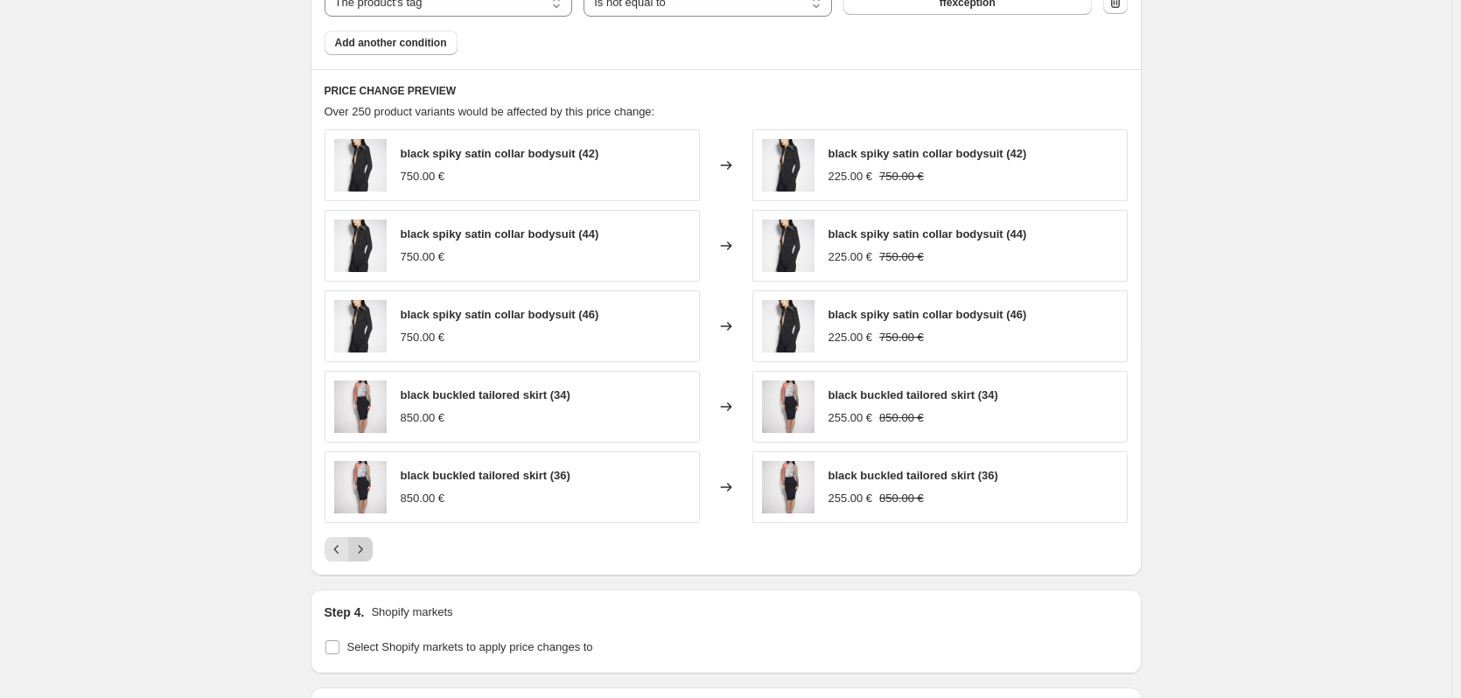
click at [368, 554] on icon "Next" at bounding box center [361, 550] width 18 height 18
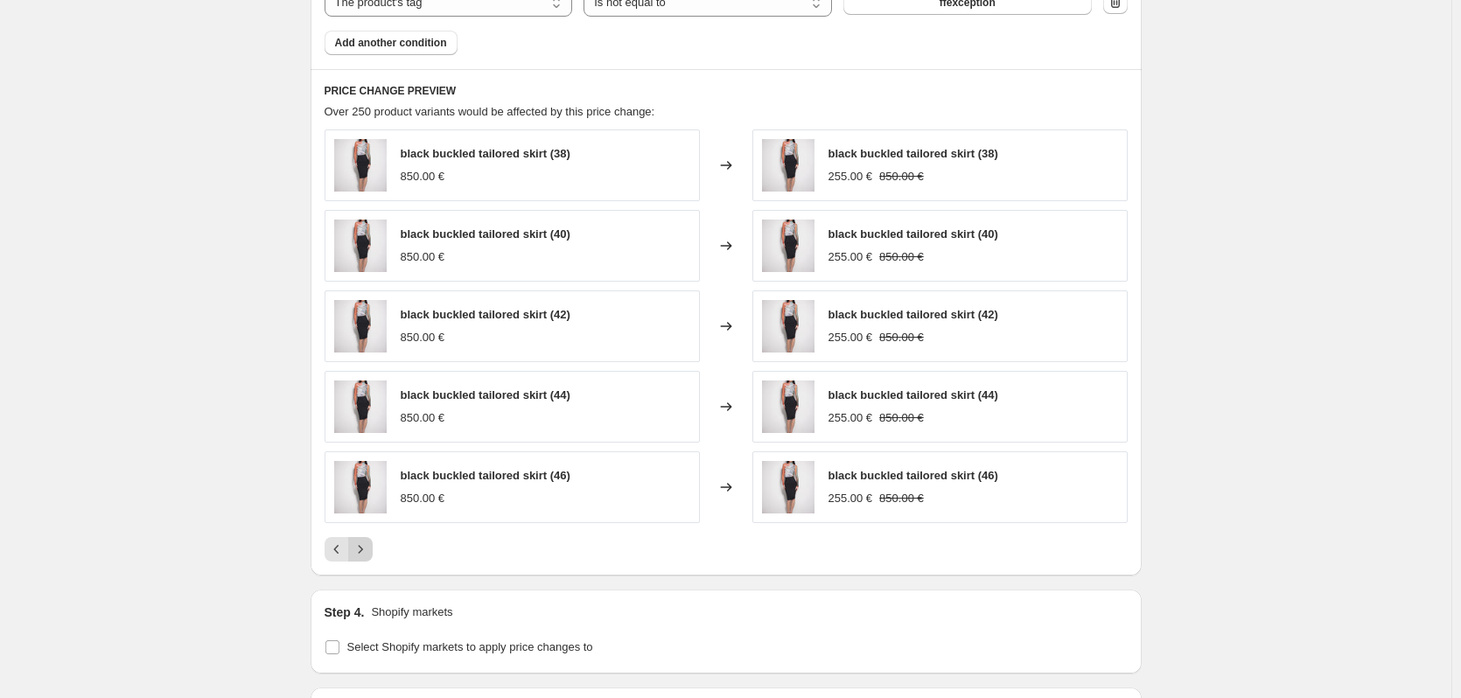
click at [368, 554] on icon "Next" at bounding box center [361, 550] width 18 height 18
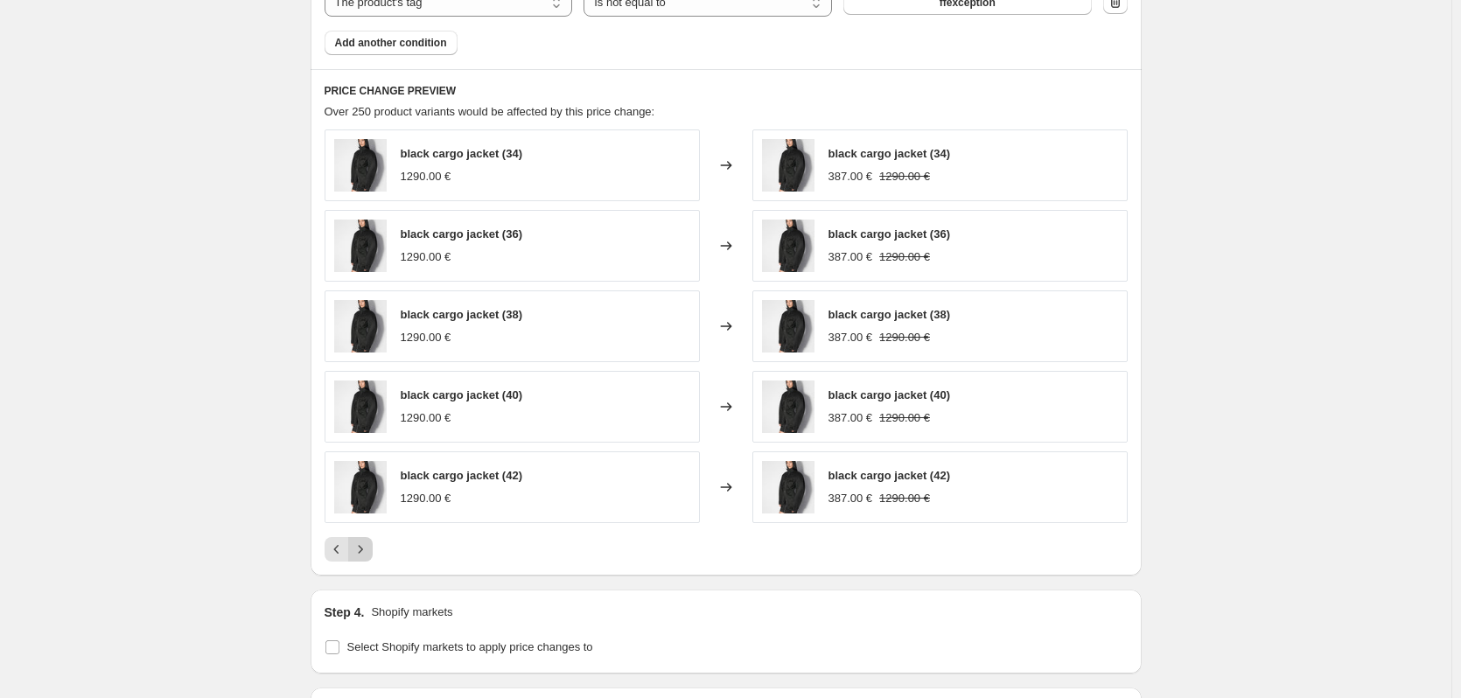
click at [368, 554] on icon "Next" at bounding box center [361, 550] width 18 height 18
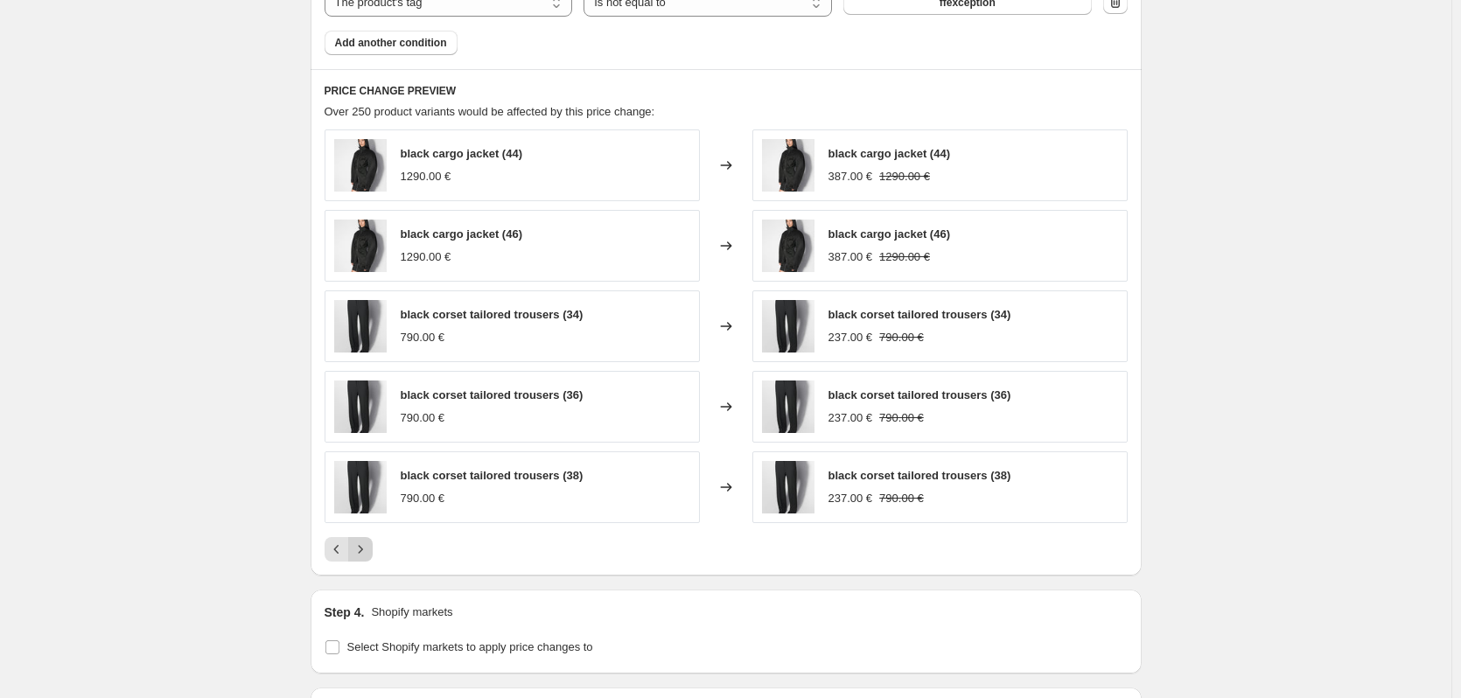
click at [368, 554] on icon "Next" at bounding box center [361, 550] width 18 height 18
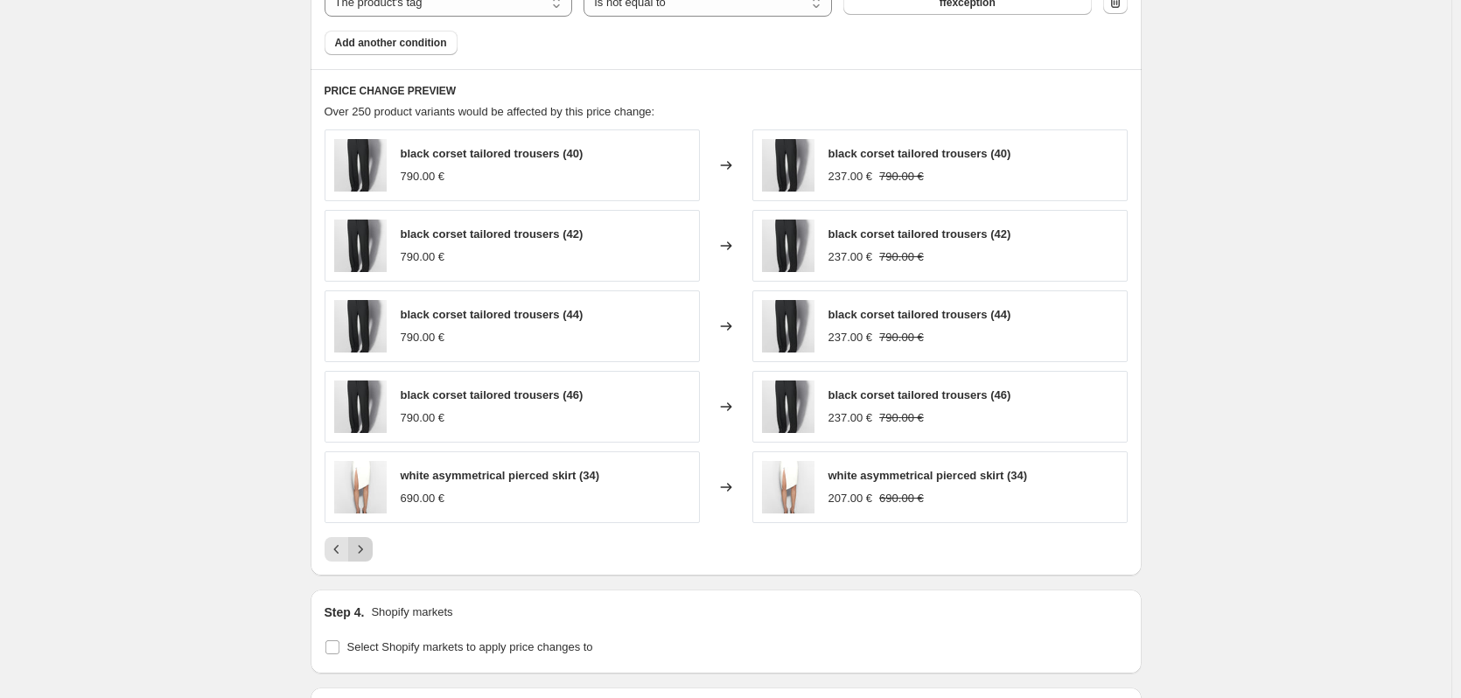
click at [368, 554] on icon "Next" at bounding box center [361, 550] width 18 height 18
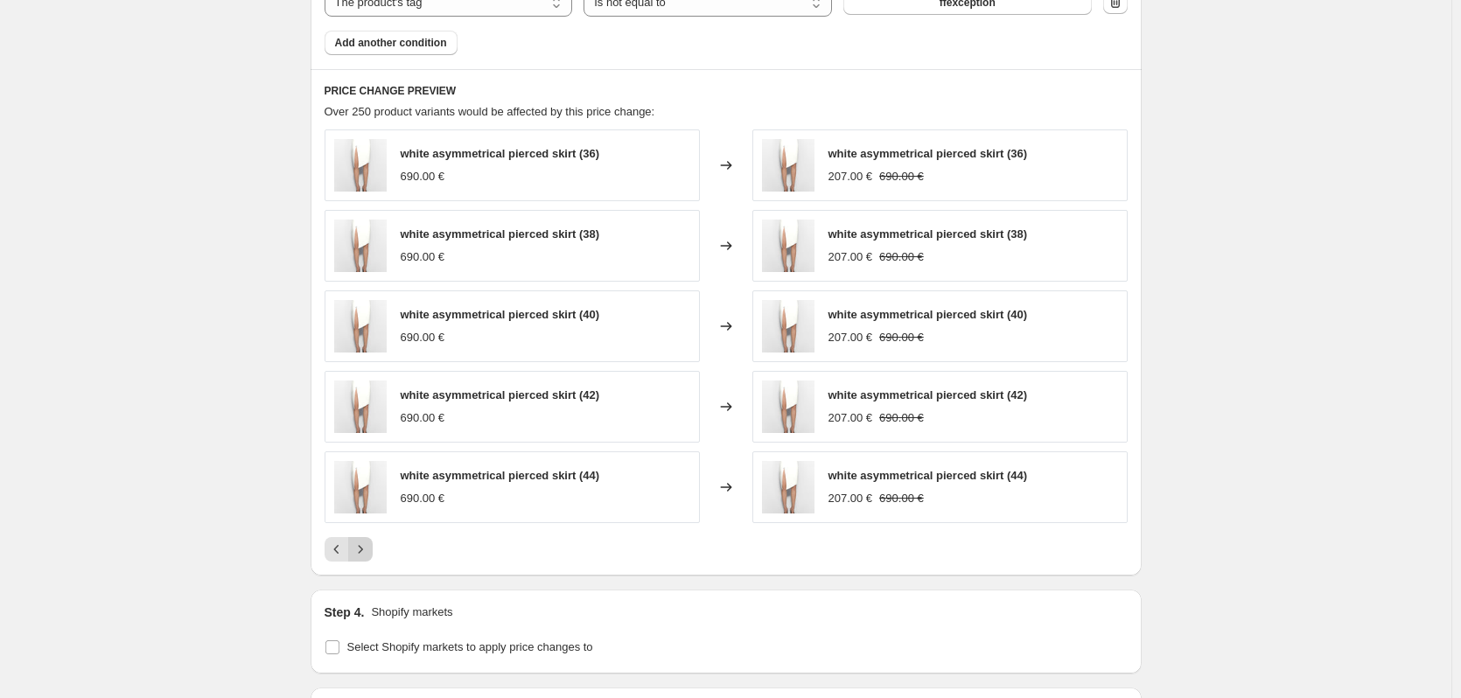
click at [368, 554] on icon "Next" at bounding box center [361, 550] width 18 height 18
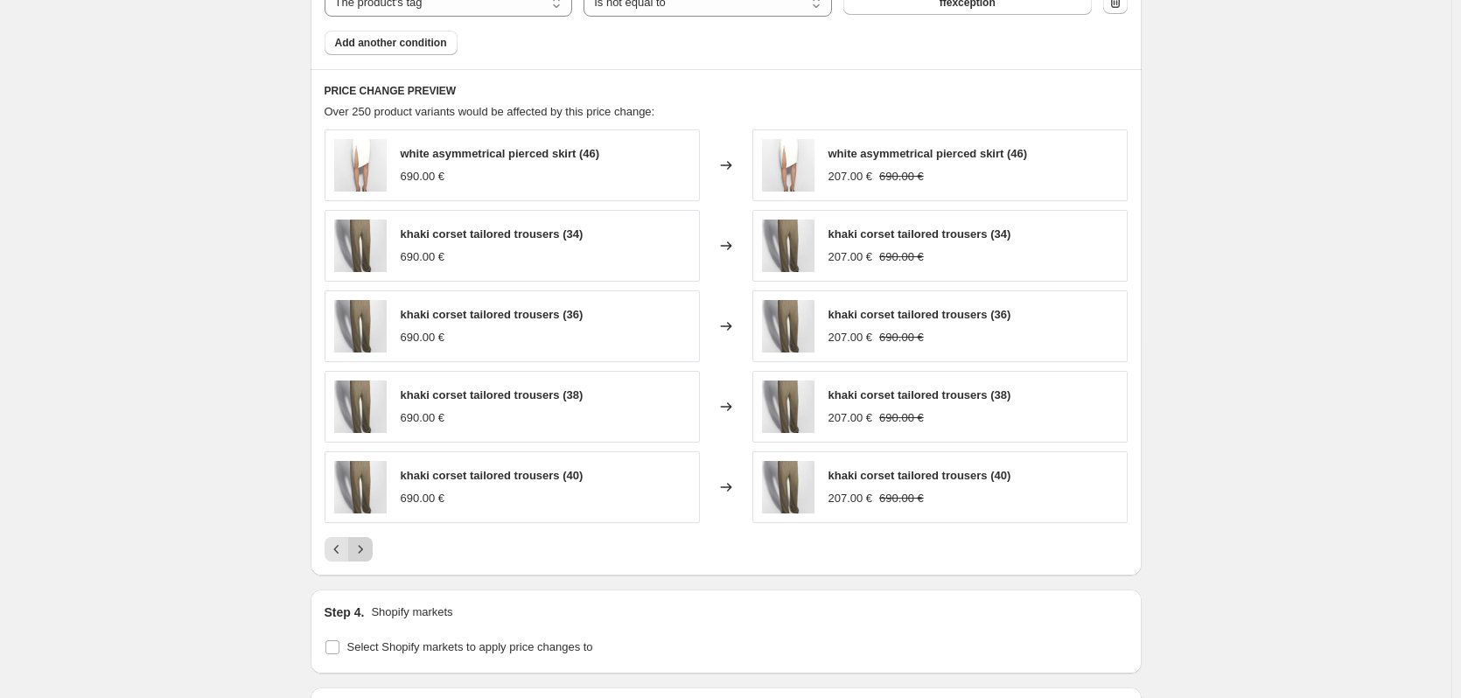
click at [368, 554] on icon "Next" at bounding box center [361, 550] width 18 height 18
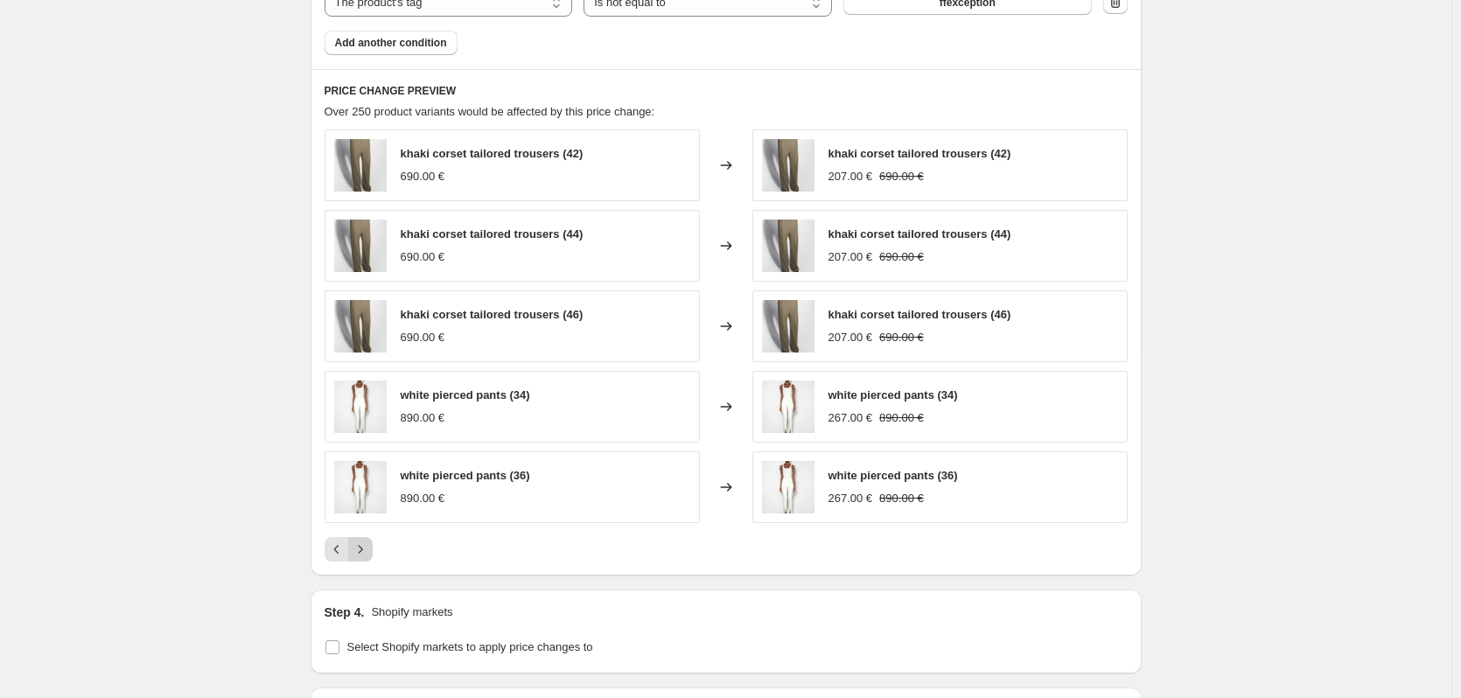
click at [368, 554] on icon "Next" at bounding box center [361, 550] width 18 height 18
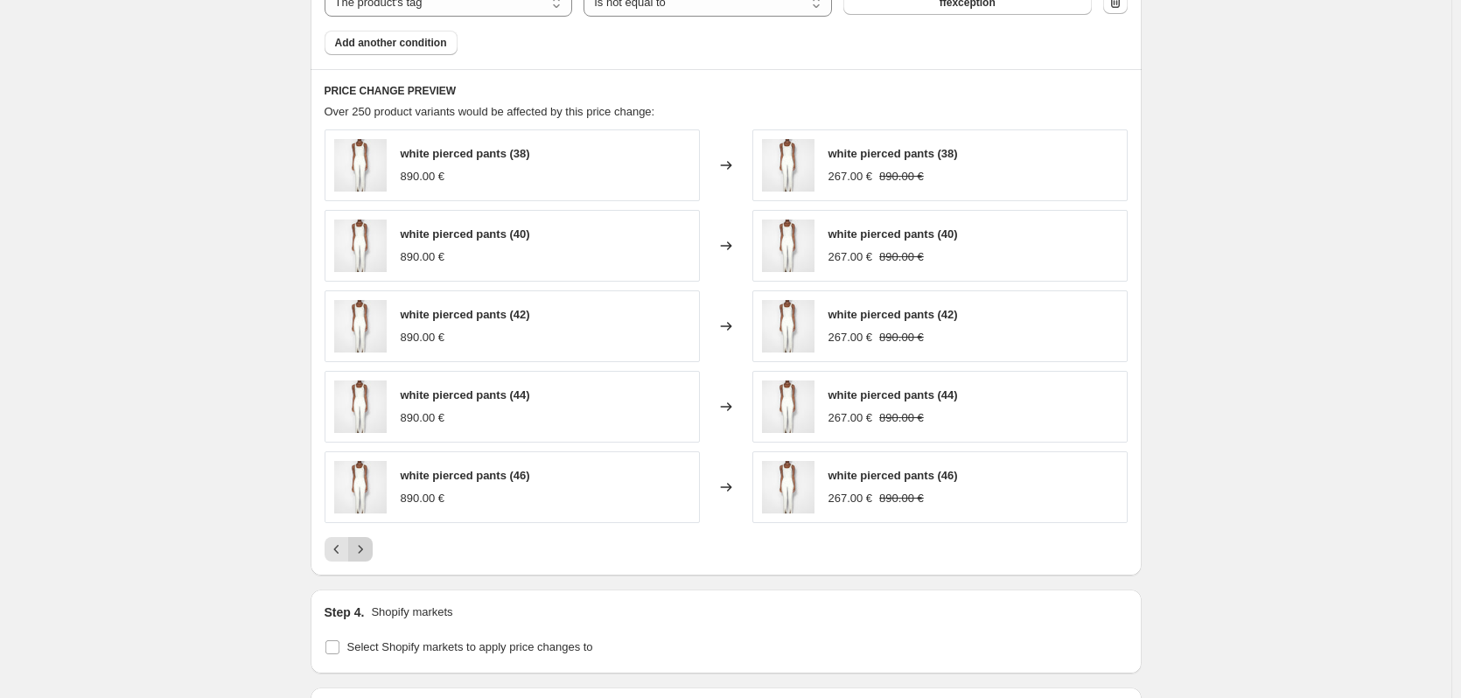
click at [368, 554] on icon "Next" at bounding box center [361, 550] width 18 height 18
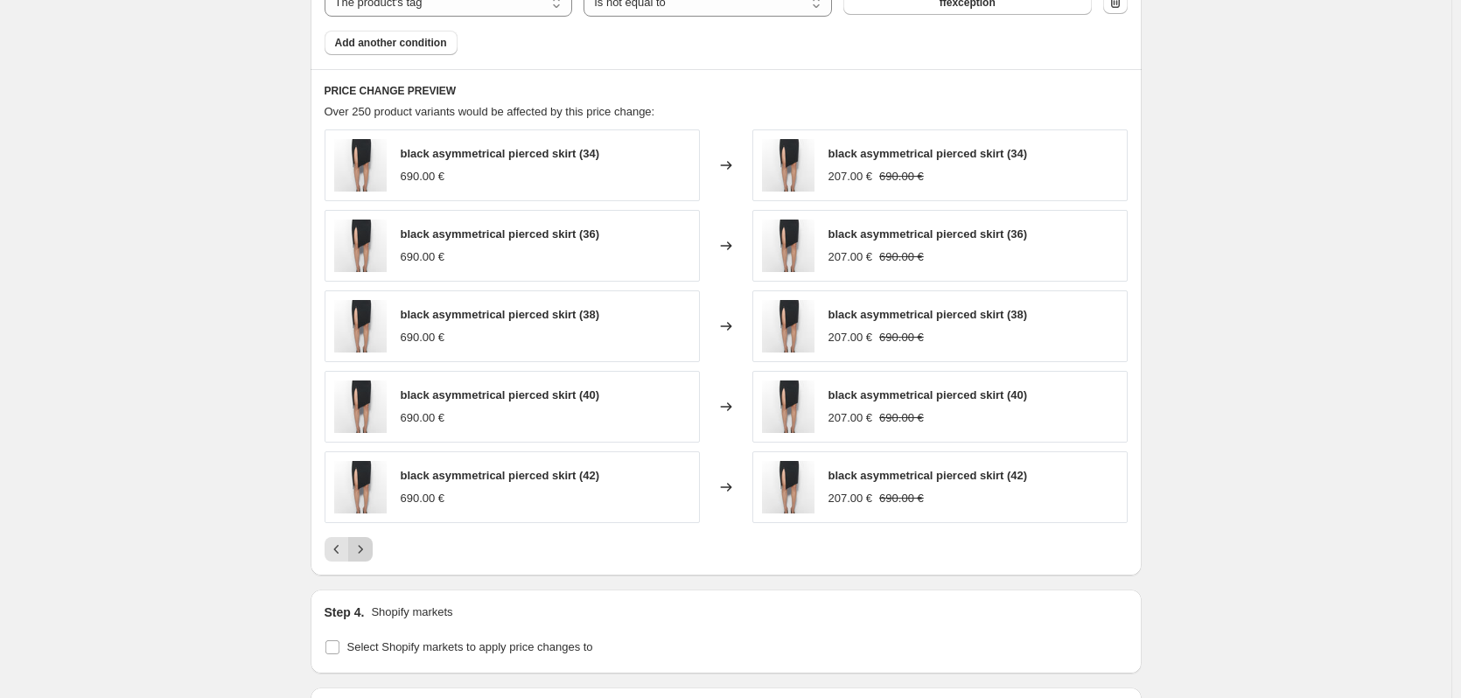
click at [368, 554] on icon "Next" at bounding box center [361, 550] width 18 height 18
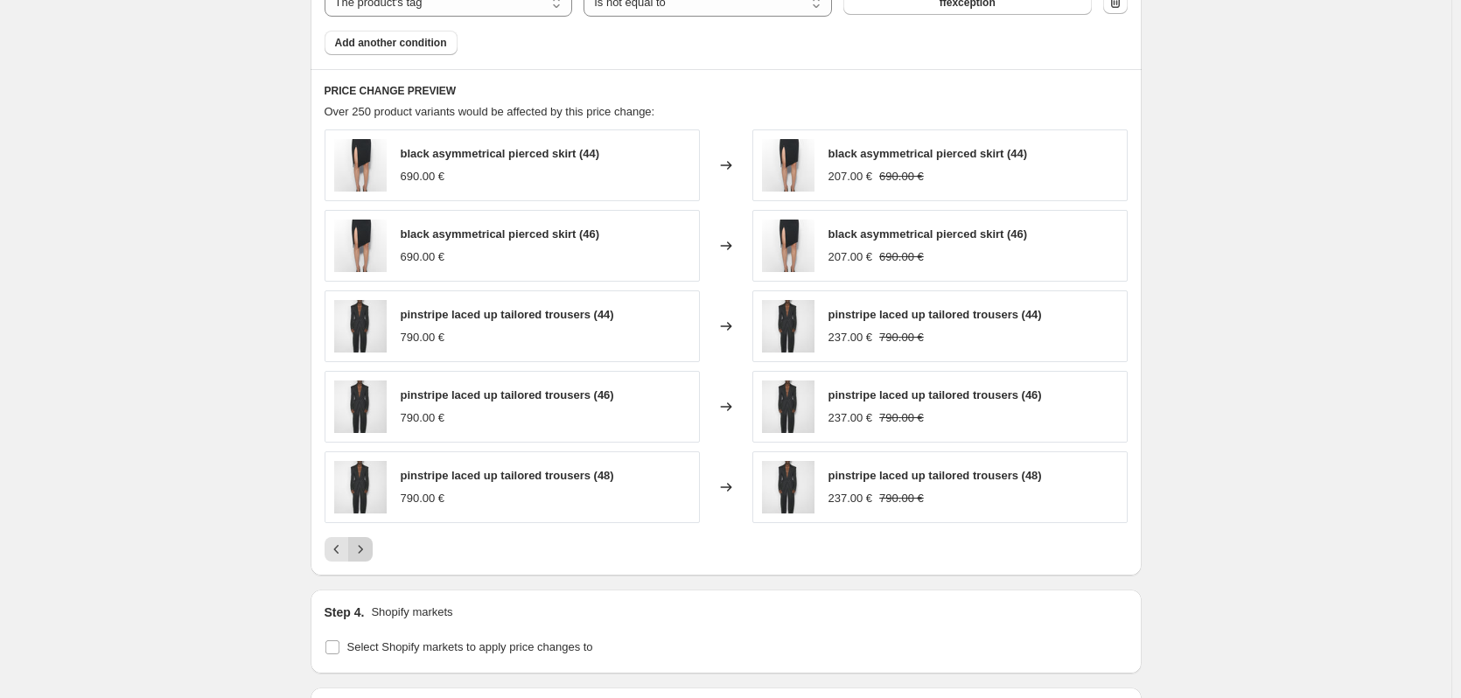
click at [368, 554] on icon "Next" at bounding box center [361, 550] width 18 height 18
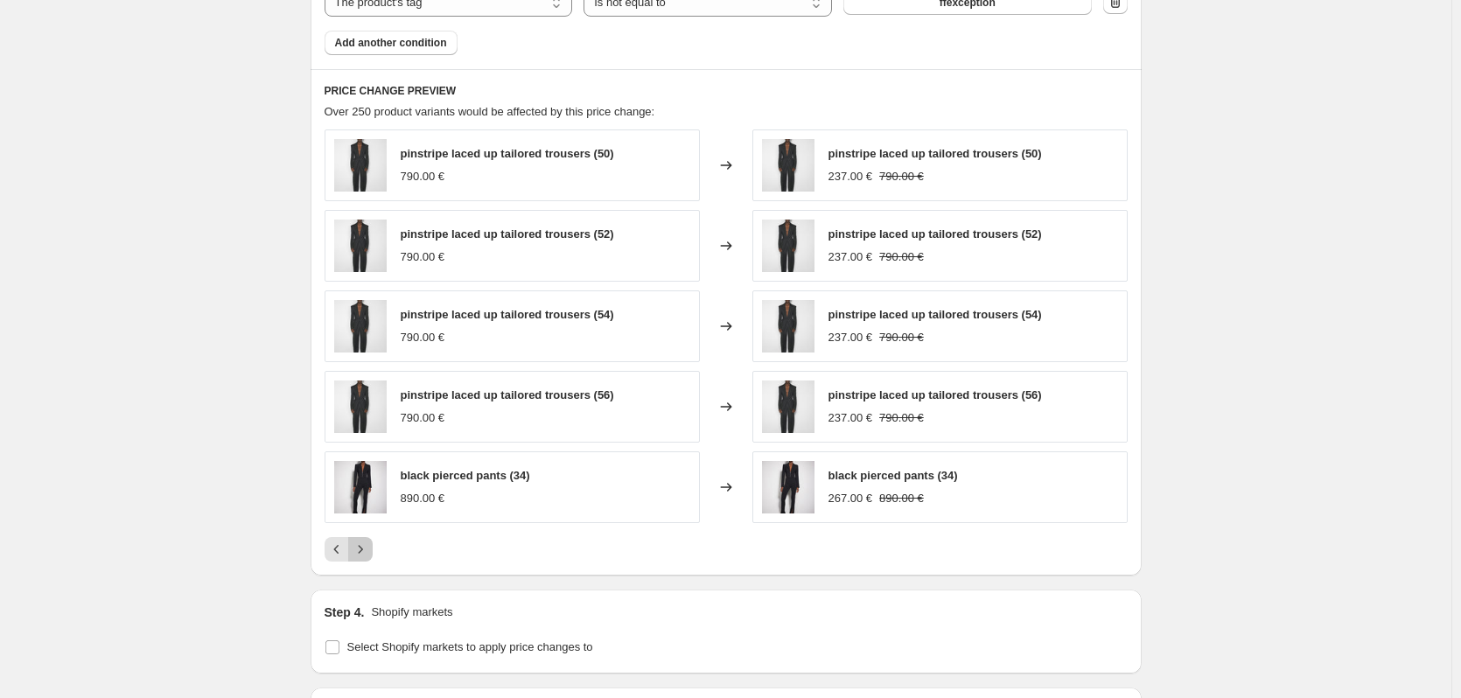
click at [368, 554] on icon "Next" at bounding box center [361, 550] width 18 height 18
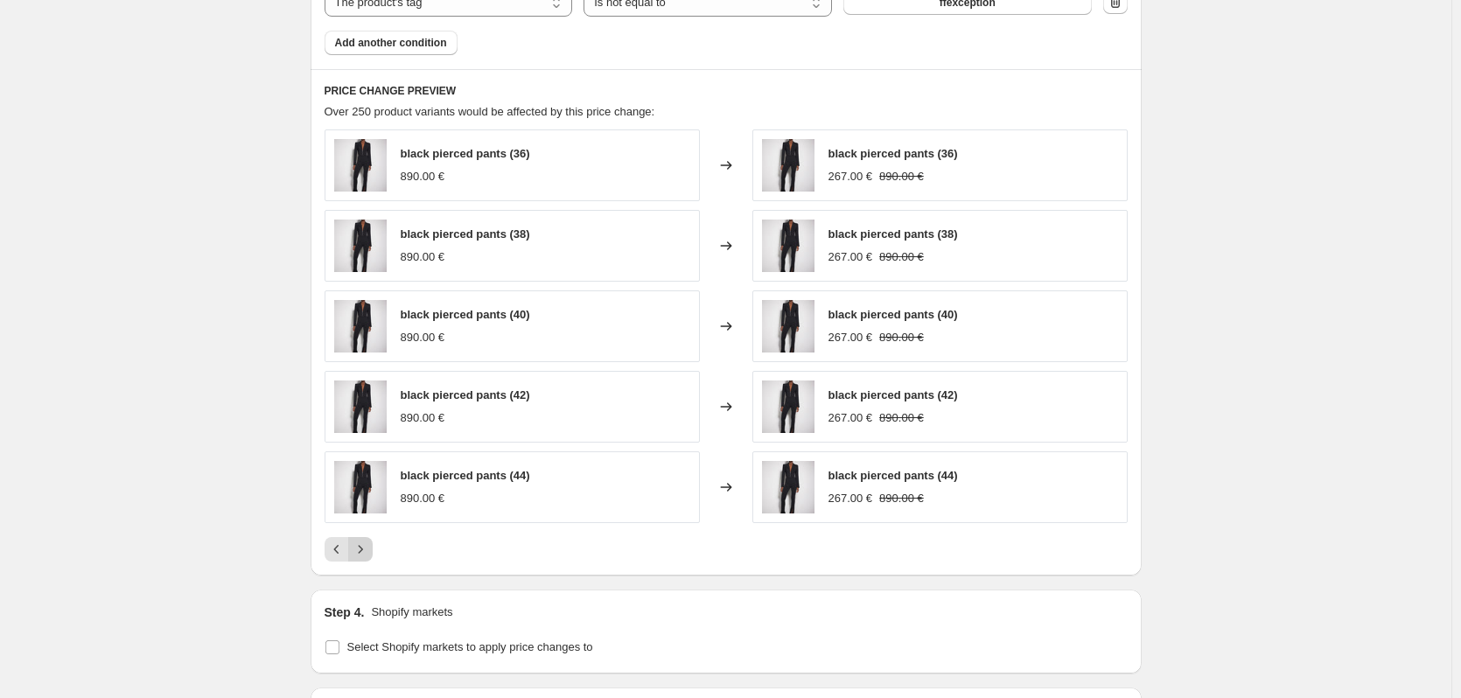
click at [365, 547] on icon "Next" at bounding box center [361, 550] width 18 height 18
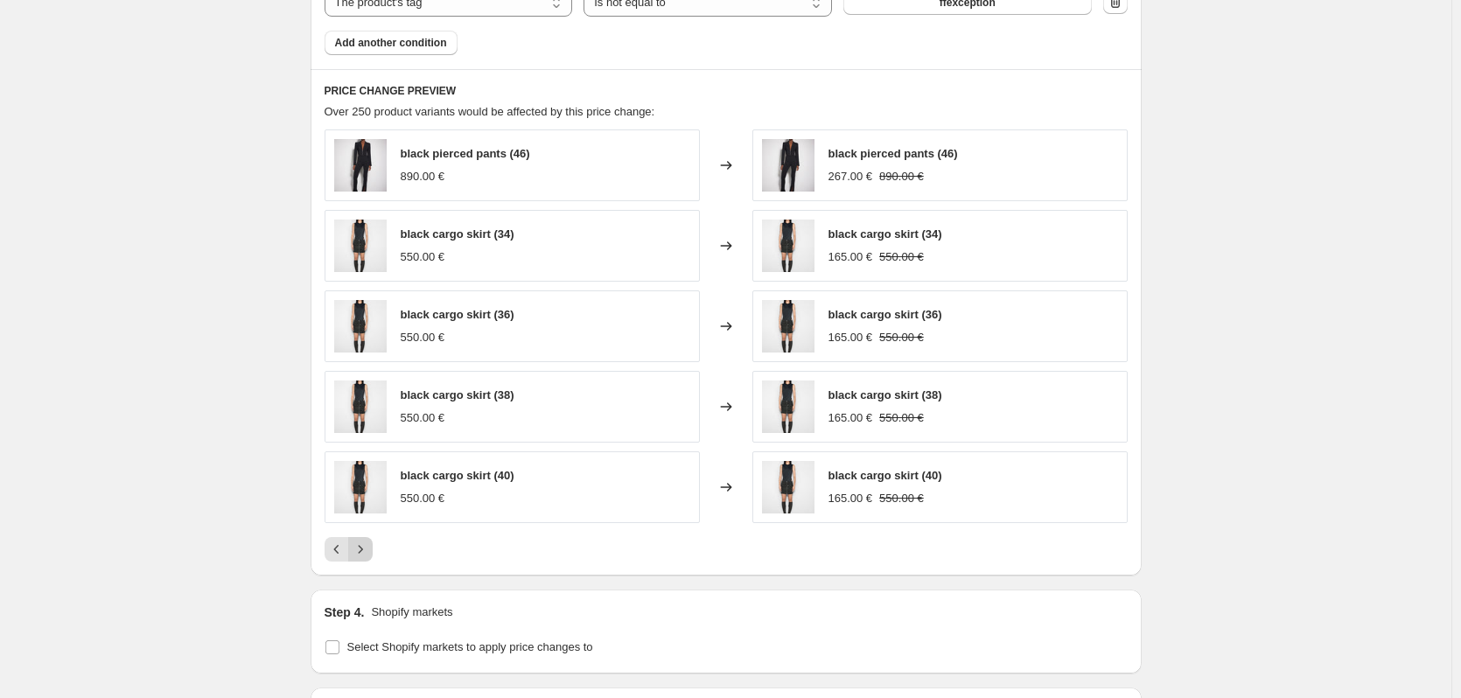
click at [365, 547] on icon "Next" at bounding box center [361, 550] width 18 height 18
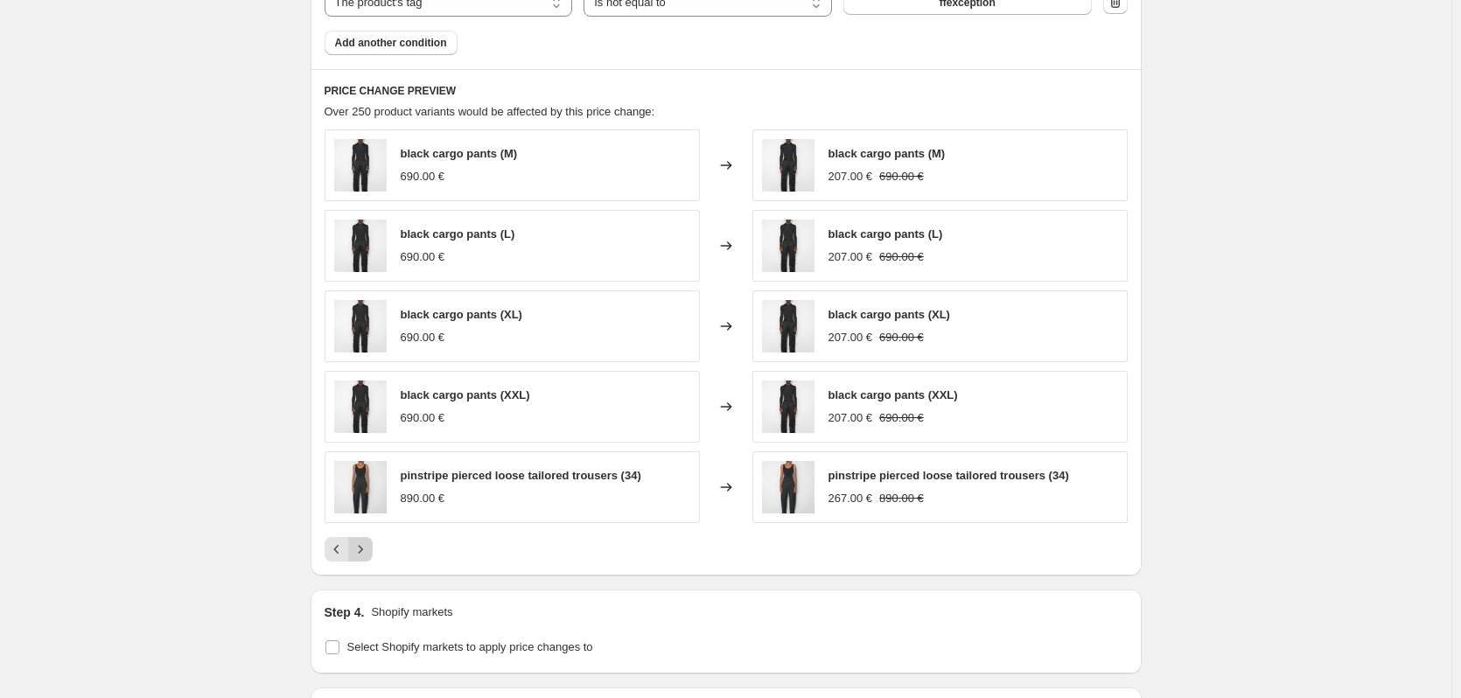
click at [365, 547] on icon "Next" at bounding box center [361, 550] width 18 height 18
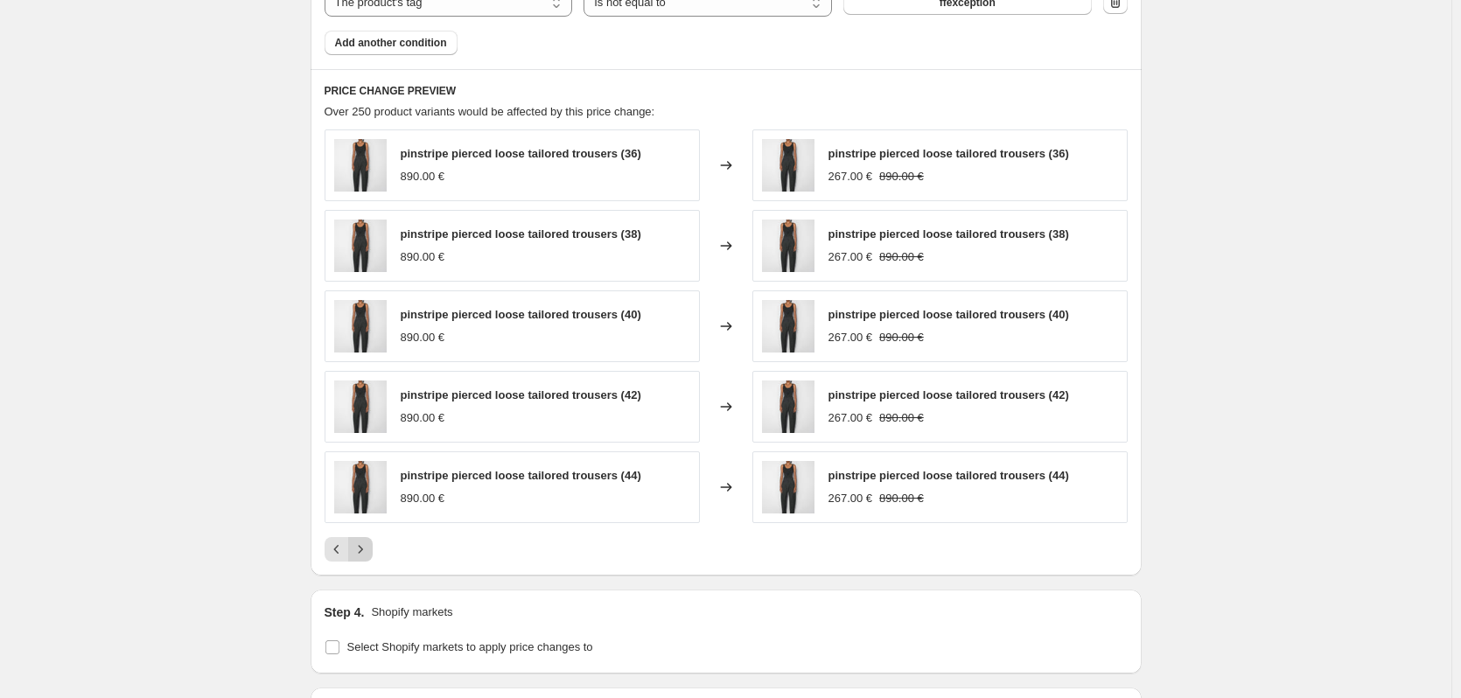
click at [365, 547] on icon "Next" at bounding box center [361, 550] width 18 height 18
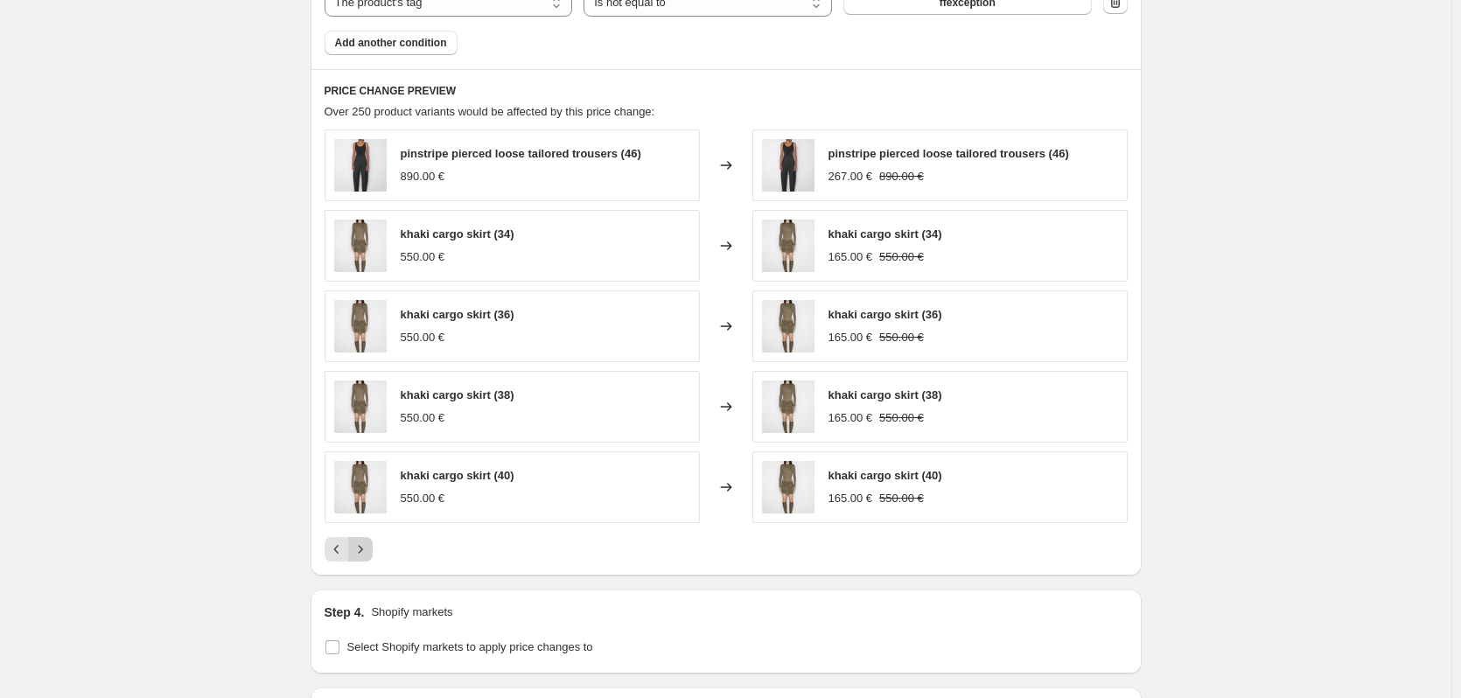
click at [365, 547] on icon "Next" at bounding box center [361, 550] width 18 height 18
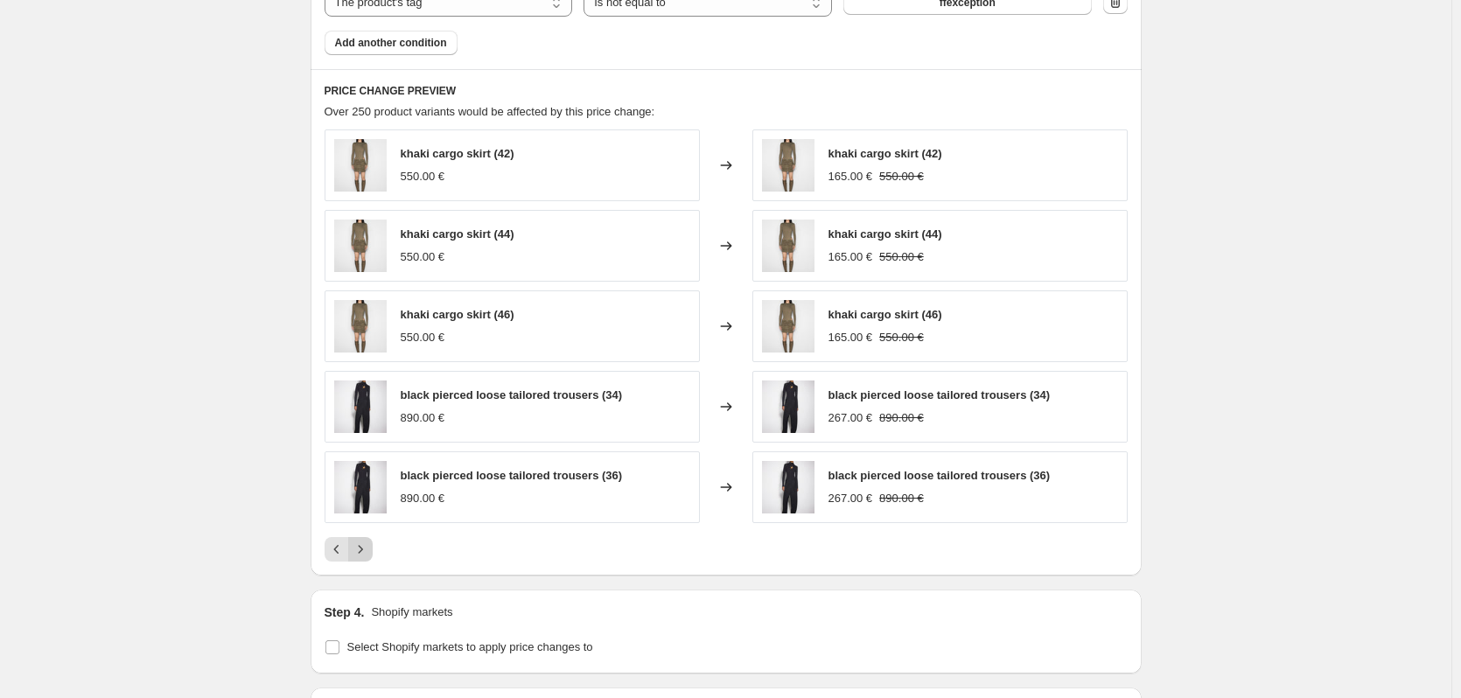
click at [365, 547] on icon "Next" at bounding box center [361, 550] width 18 height 18
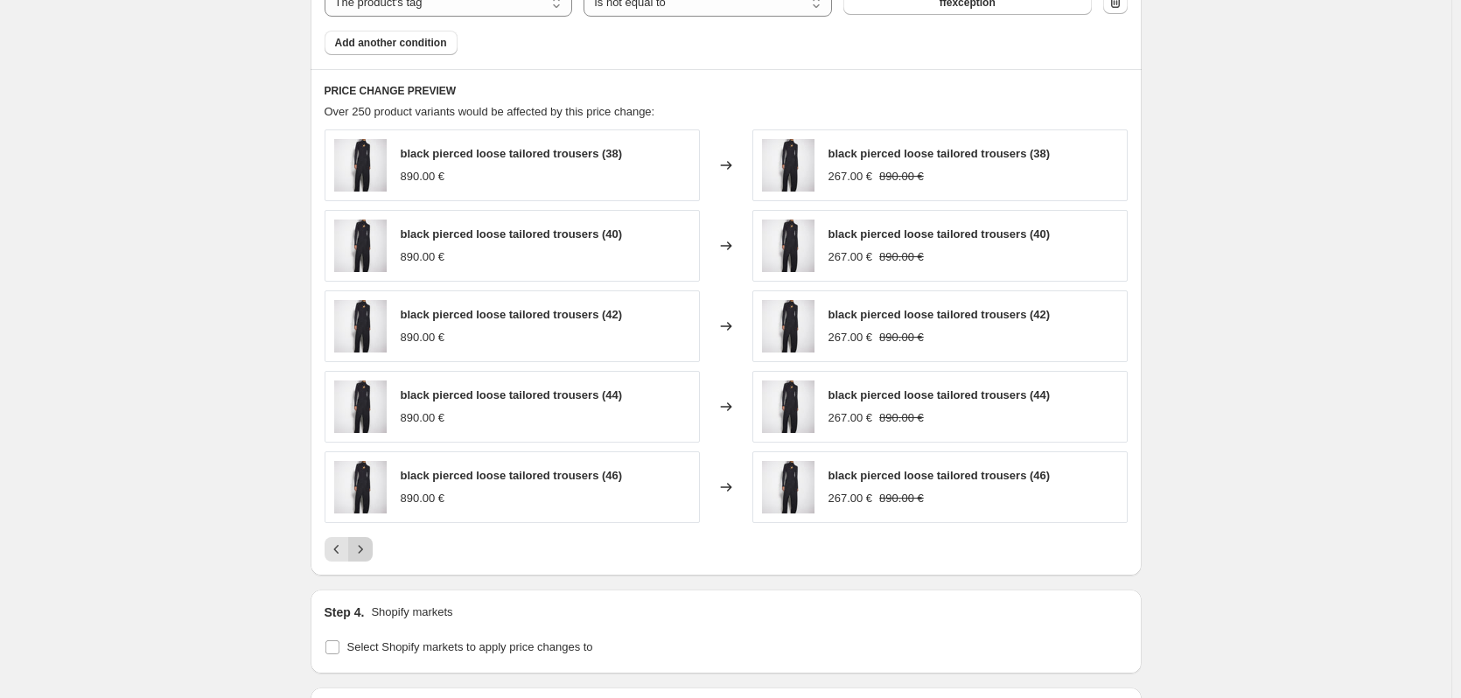
click at [365, 547] on icon "Next" at bounding box center [361, 550] width 18 height 18
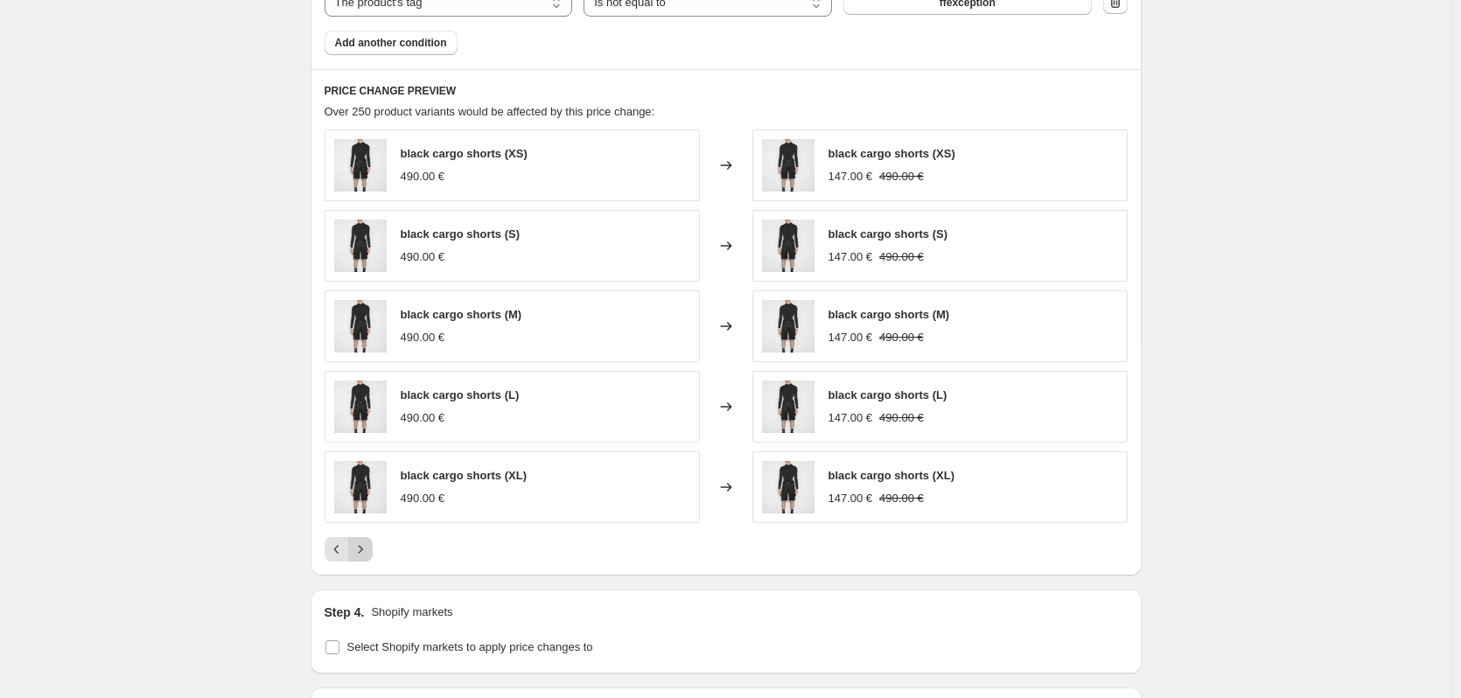
click at [365, 547] on icon "Next" at bounding box center [361, 550] width 18 height 18
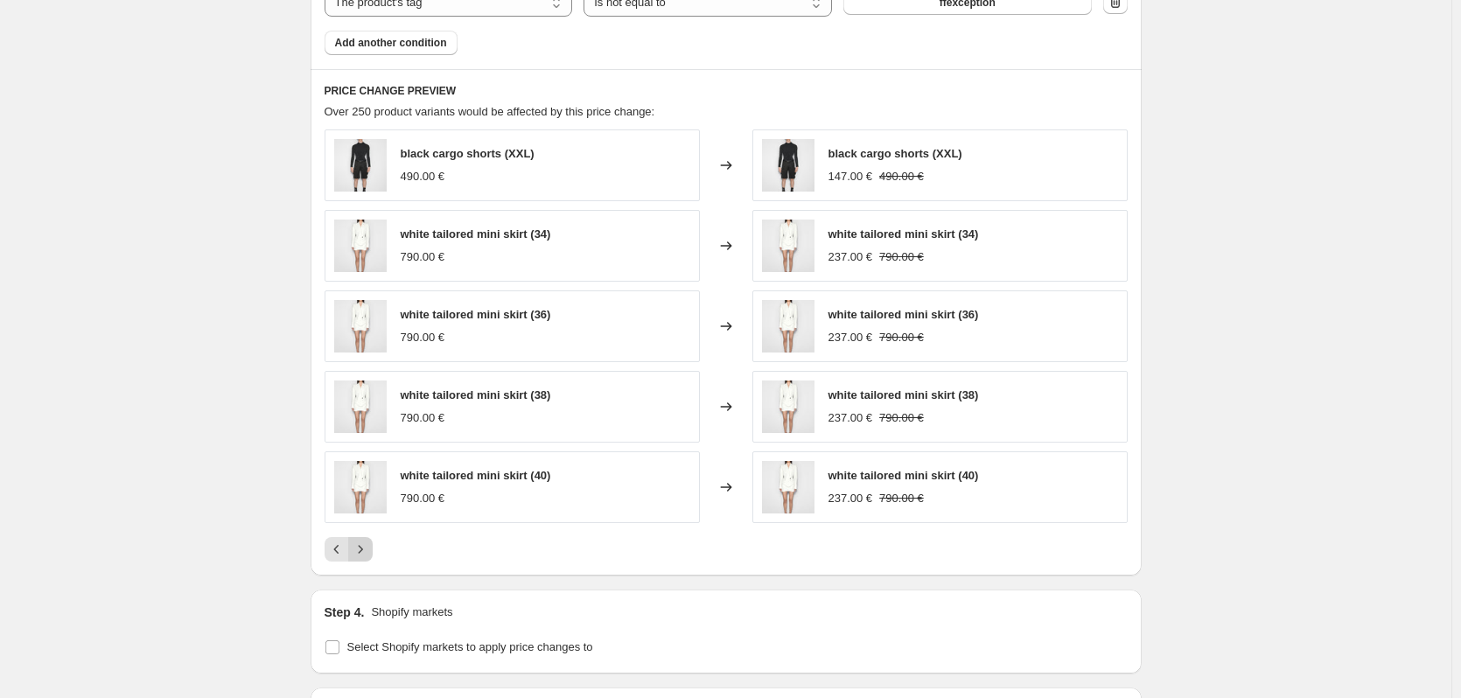
click at [365, 547] on icon "Next" at bounding box center [361, 550] width 18 height 18
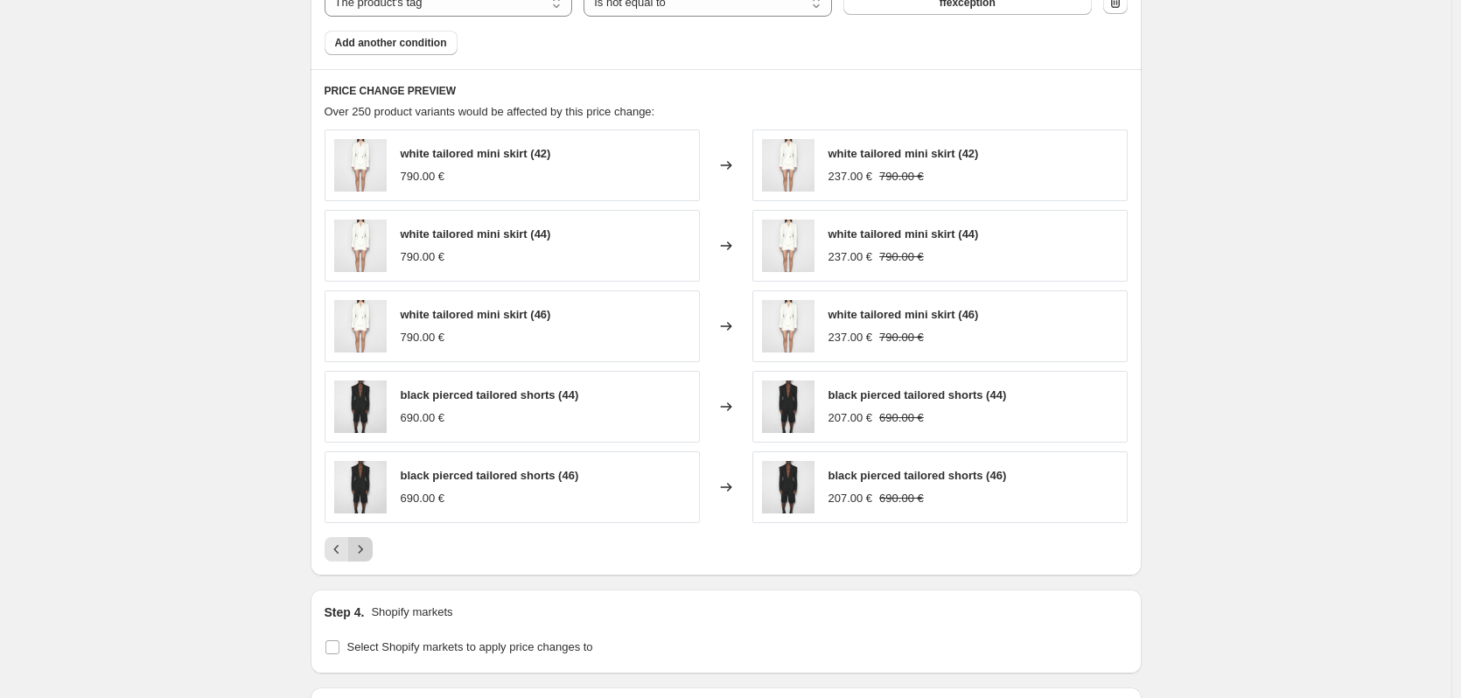
click at [365, 547] on icon "Next" at bounding box center [361, 550] width 18 height 18
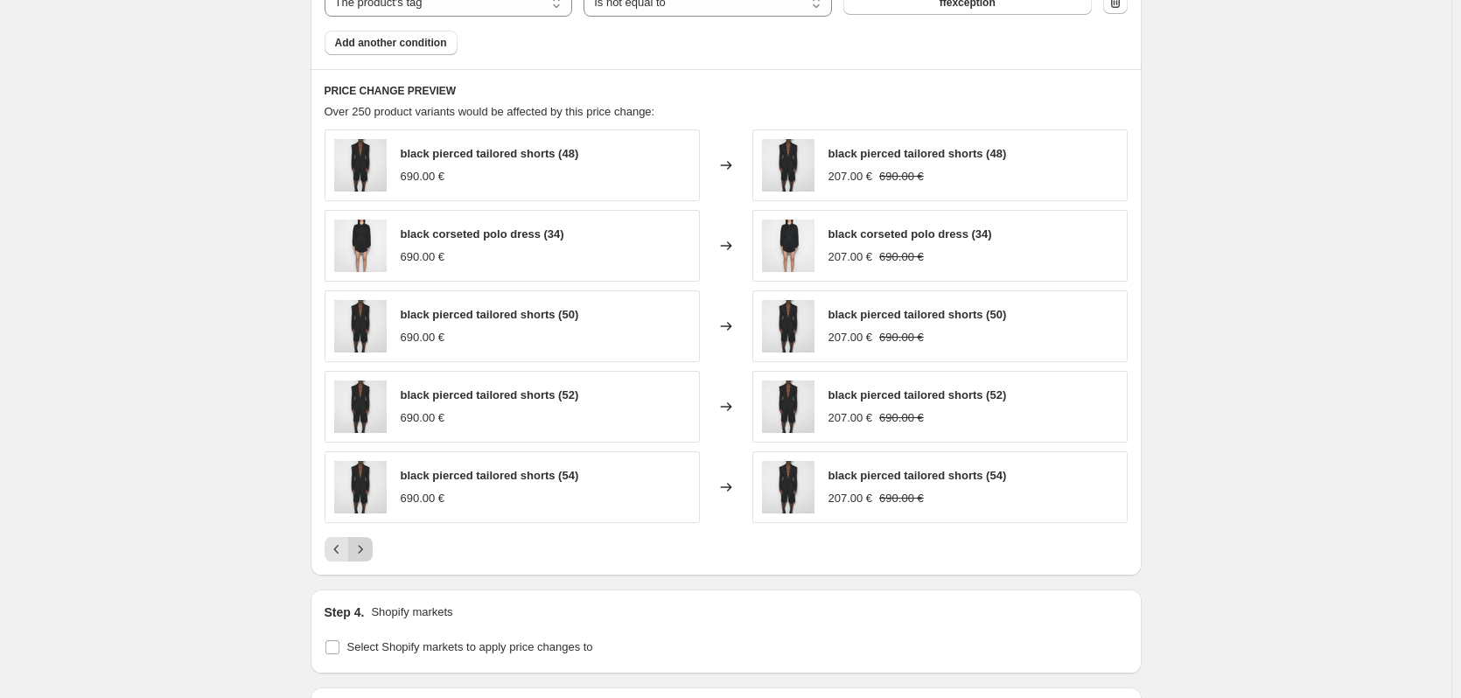
click at [365, 547] on icon "Next" at bounding box center [361, 550] width 18 height 18
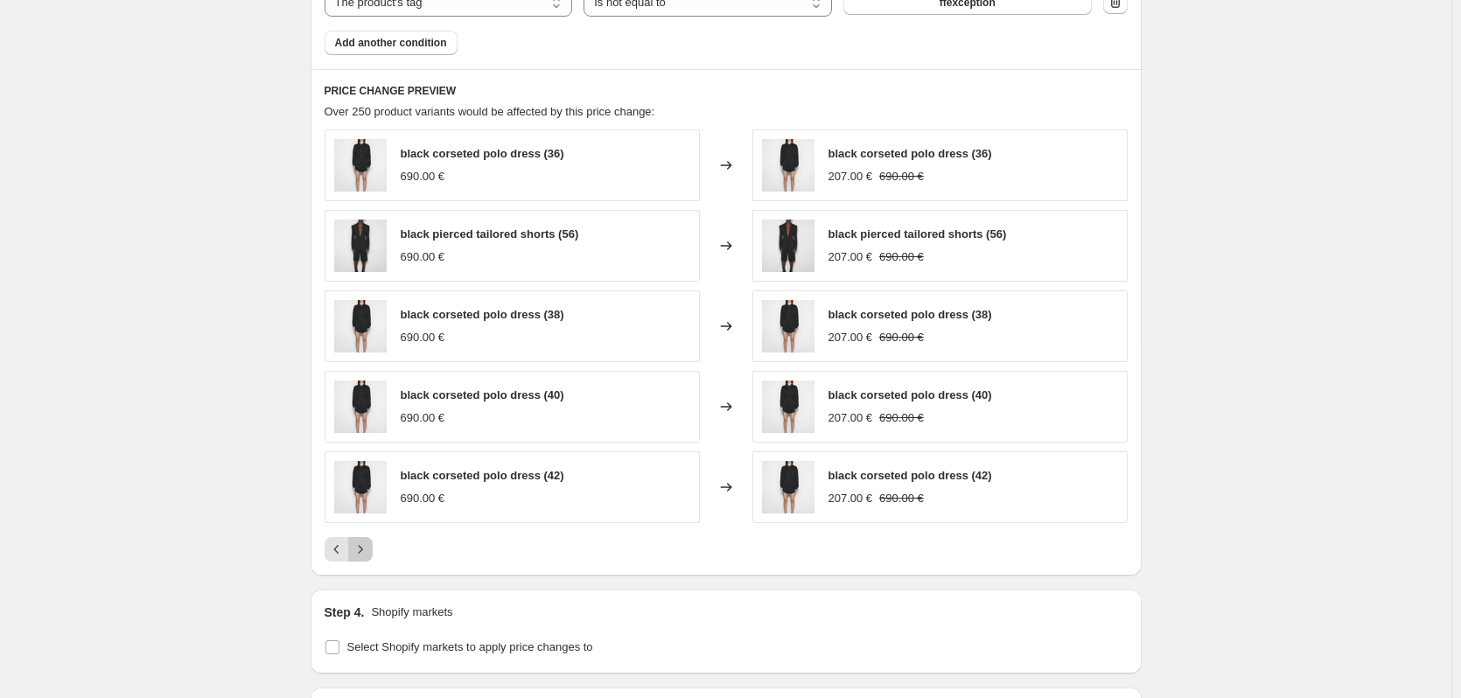
click at [365, 547] on icon "Next" at bounding box center [361, 550] width 18 height 18
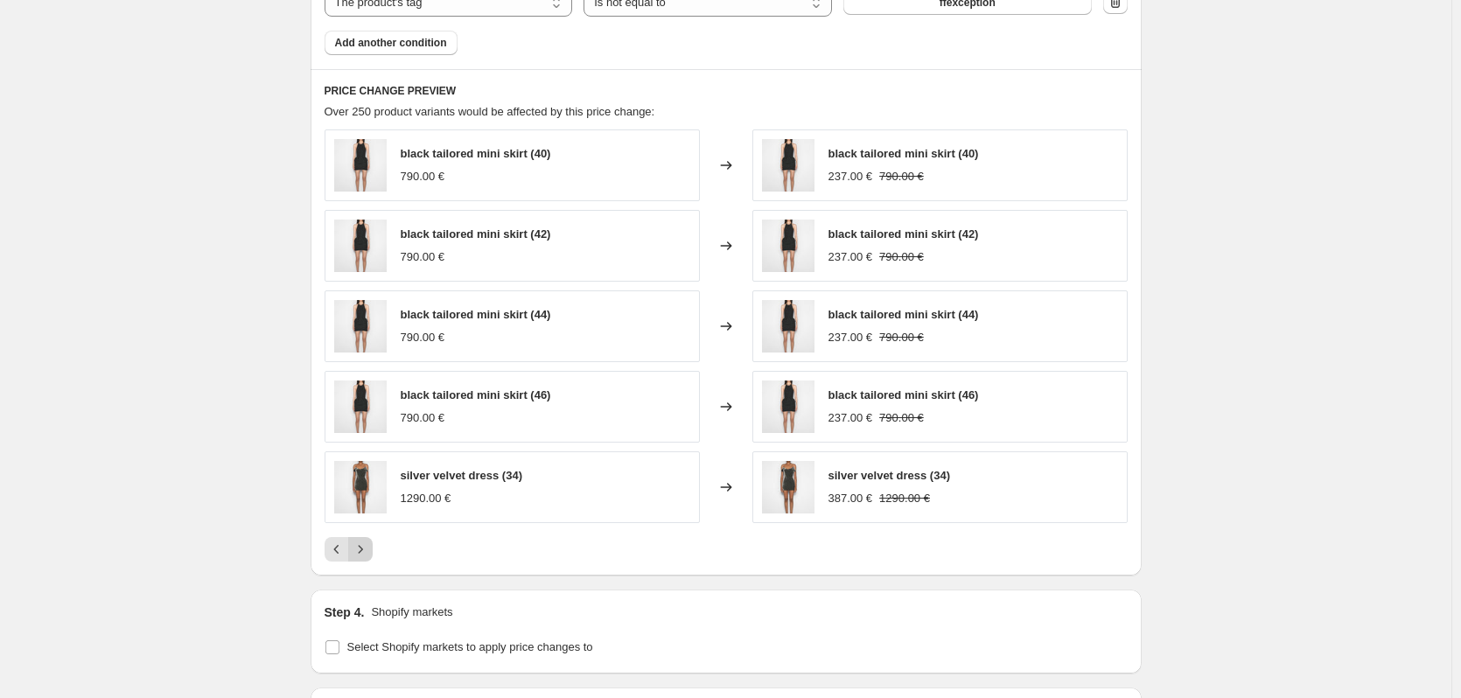
click at [365, 547] on icon "Next" at bounding box center [361, 550] width 18 height 18
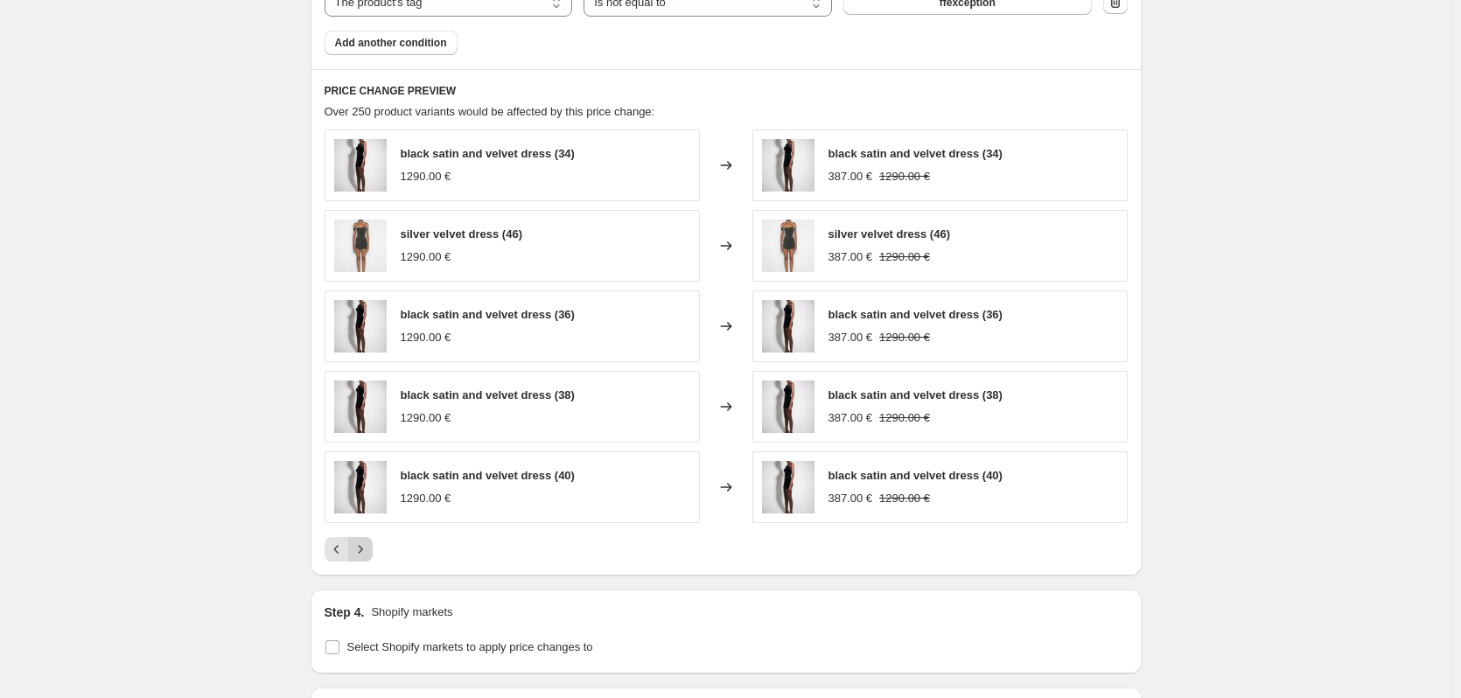
click at [365, 547] on icon "Next" at bounding box center [361, 550] width 18 height 18
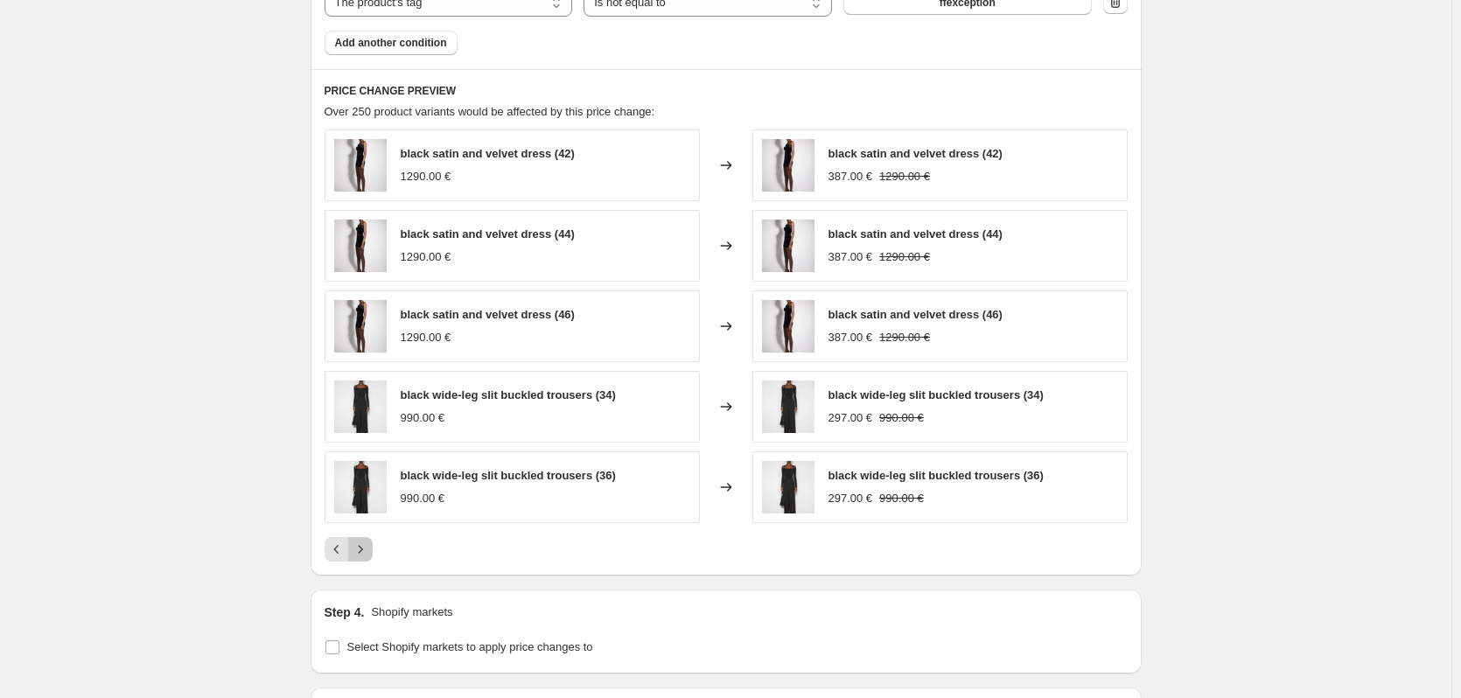
click at [365, 547] on icon "Next" at bounding box center [361, 550] width 18 height 18
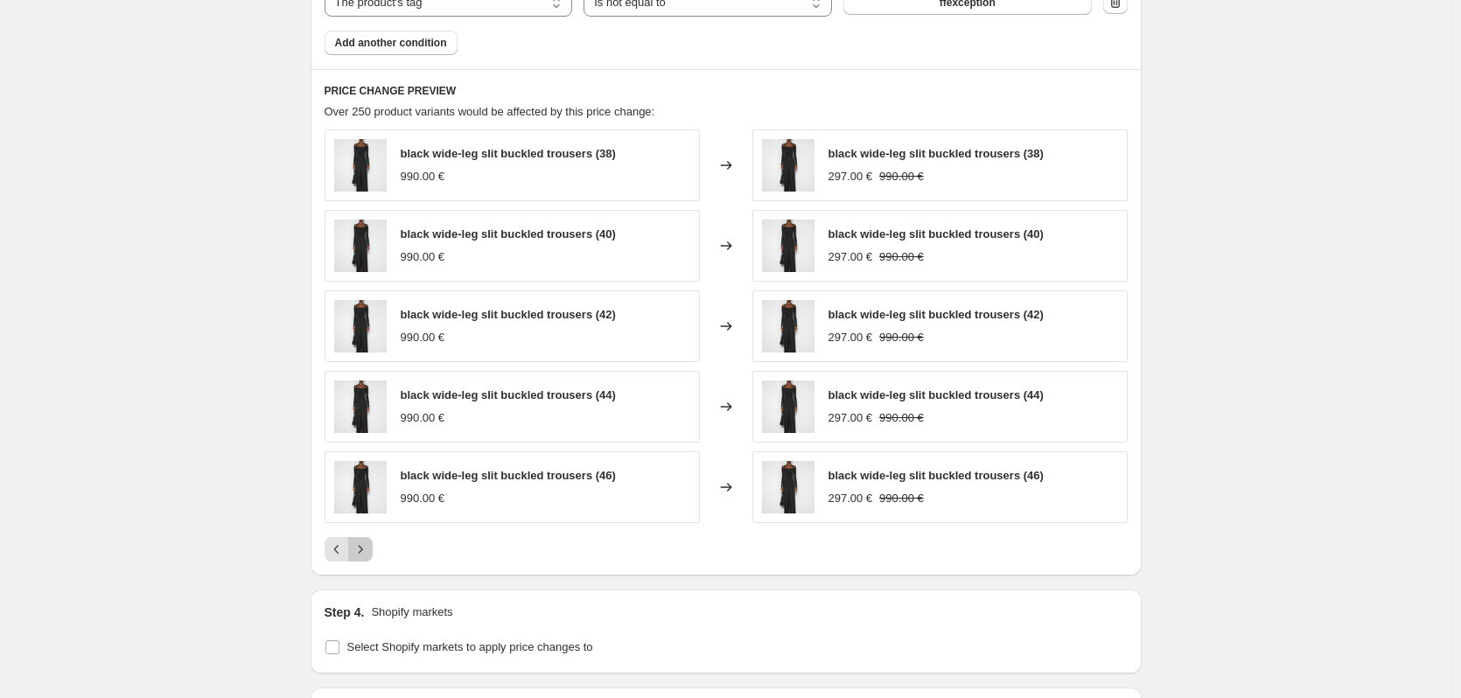
click at [365, 547] on icon "Next" at bounding box center [361, 550] width 18 height 18
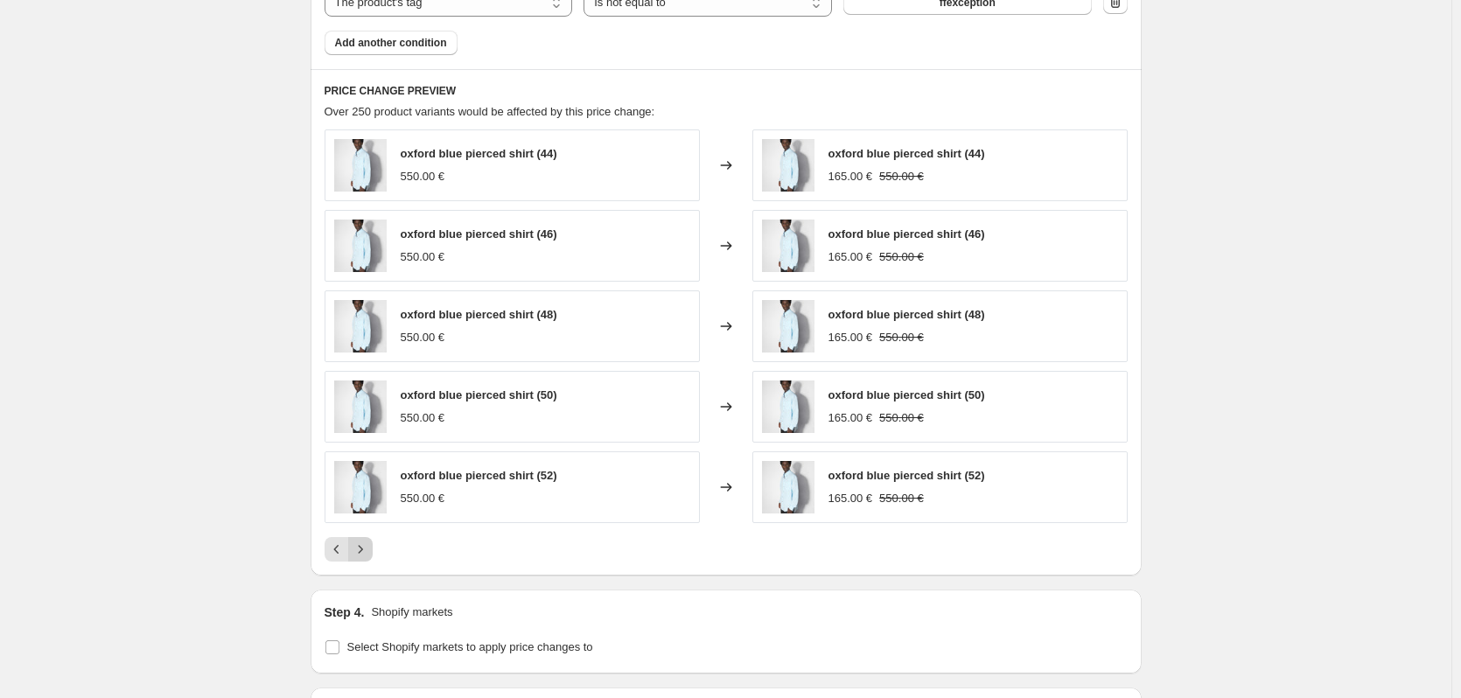
click at [365, 547] on icon "Next" at bounding box center [361, 550] width 18 height 18
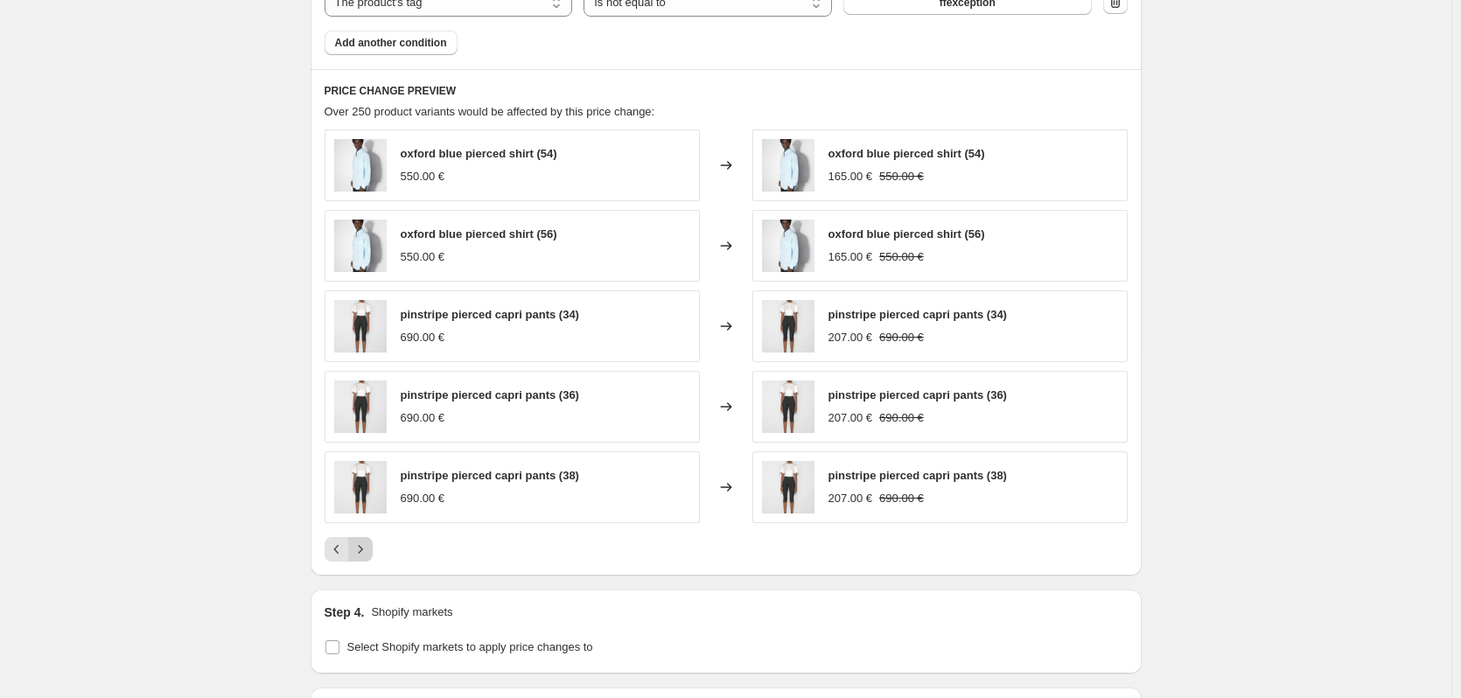
click at [365, 547] on icon "Next" at bounding box center [361, 550] width 18 height 18
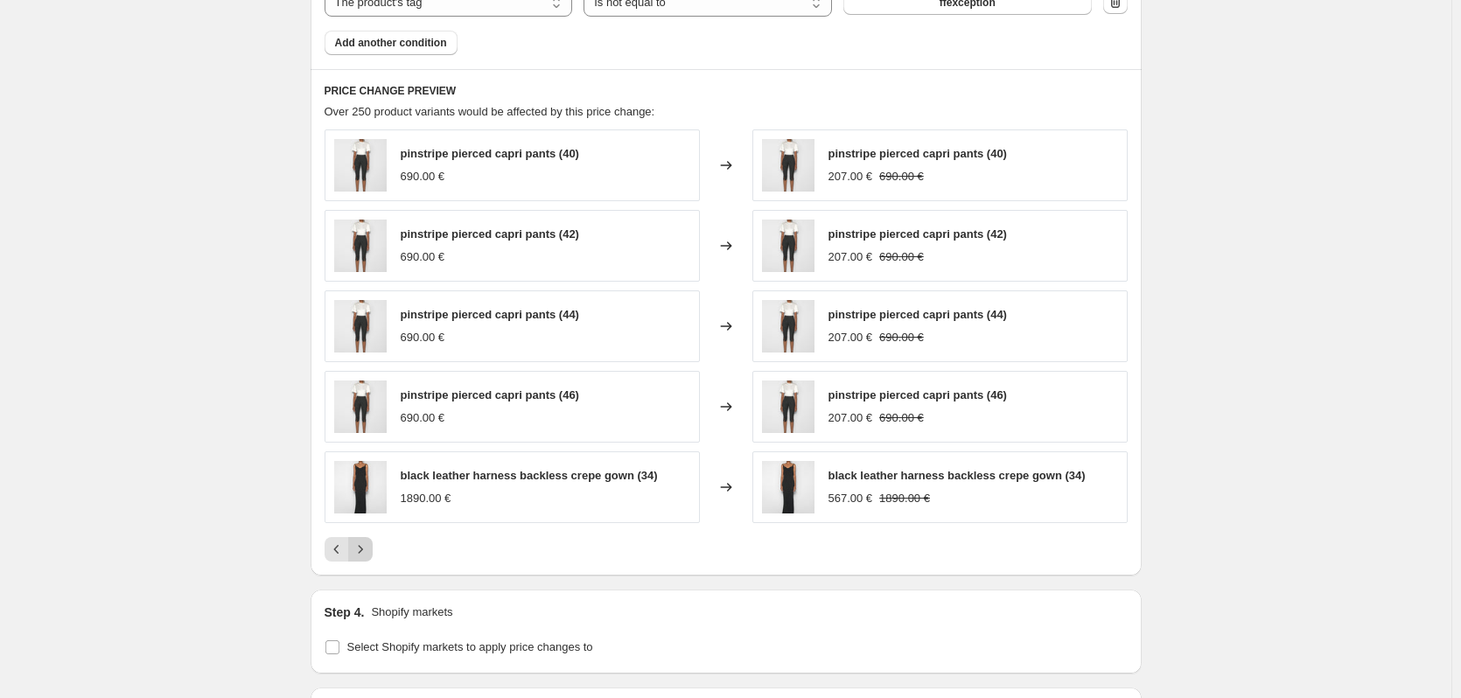
click at [365, 547] on icon "Next" at bounding box center [361, 550] width 18 height 18
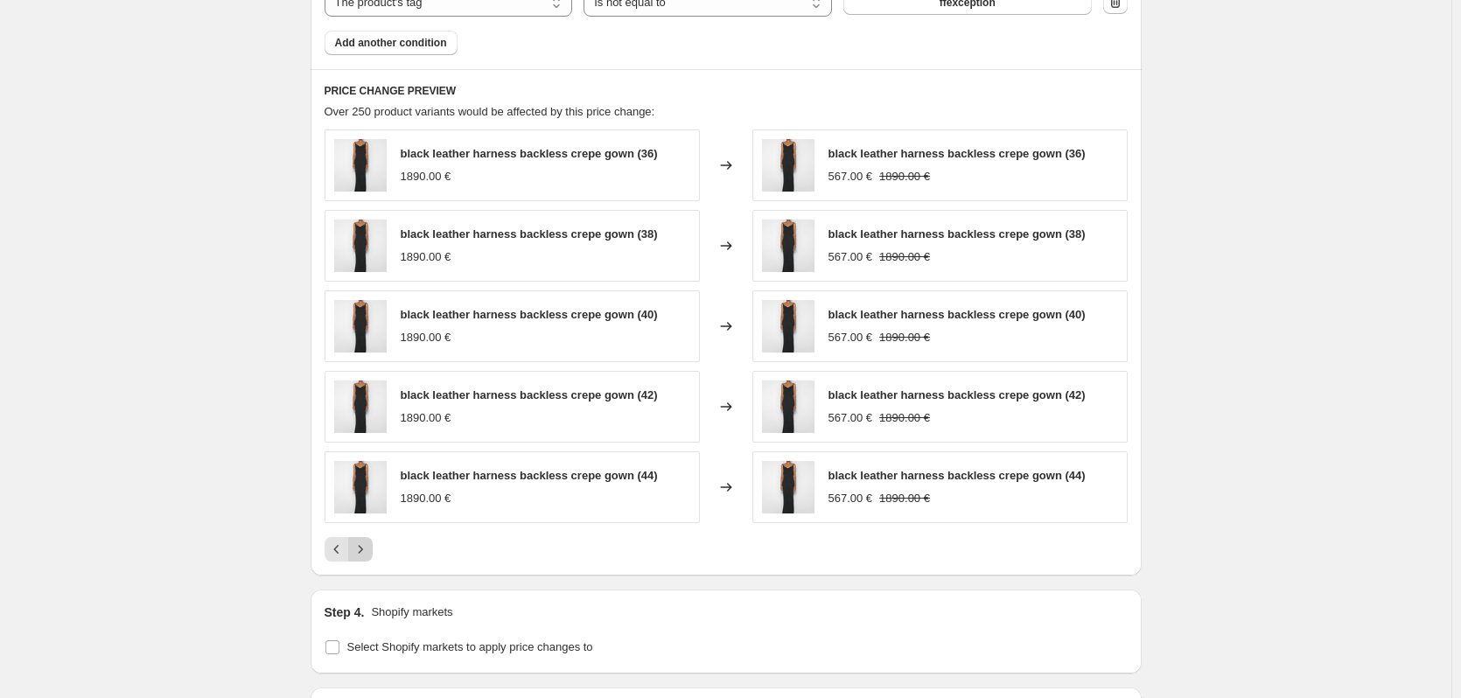
click at [365, 547] on icon "Next" at bounding box center [361, 550] width 18 height 18
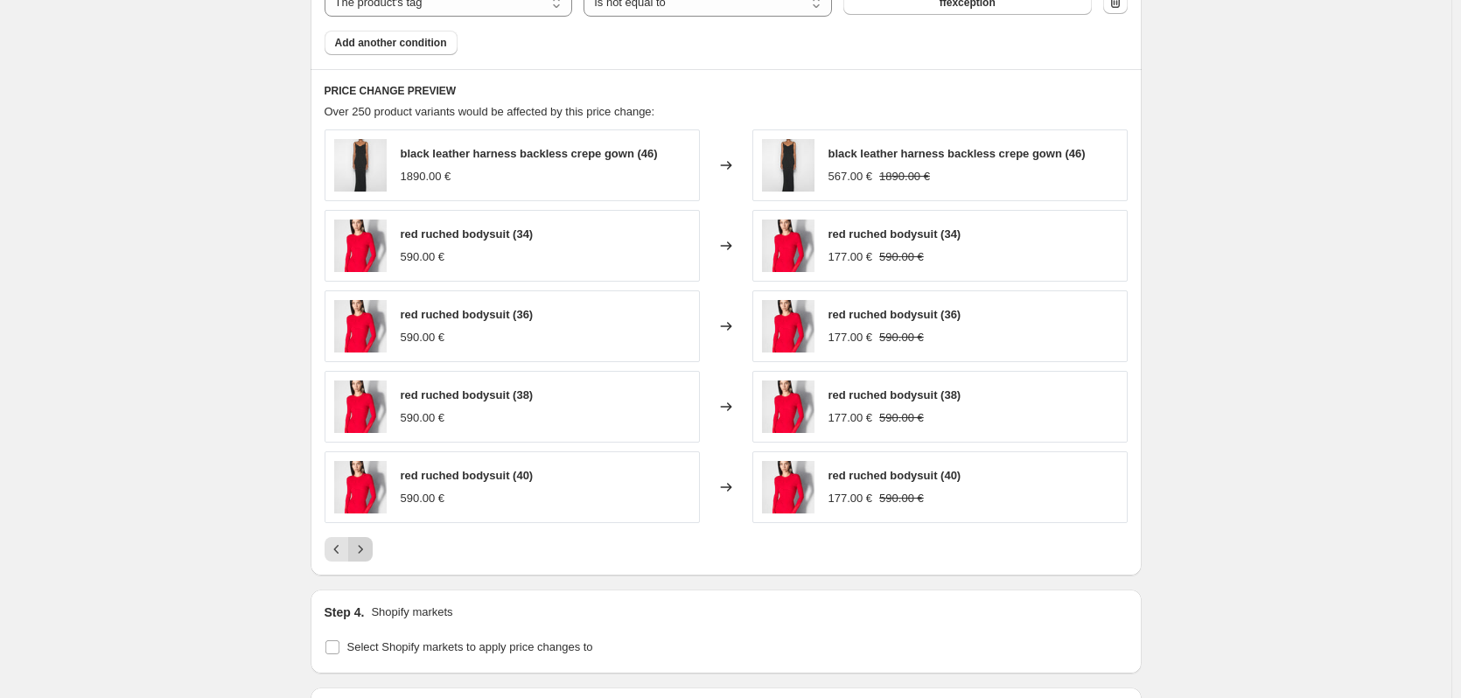
click at [365, 547] on icon "Next" at bounding box center [361, 550] width 18 height 18
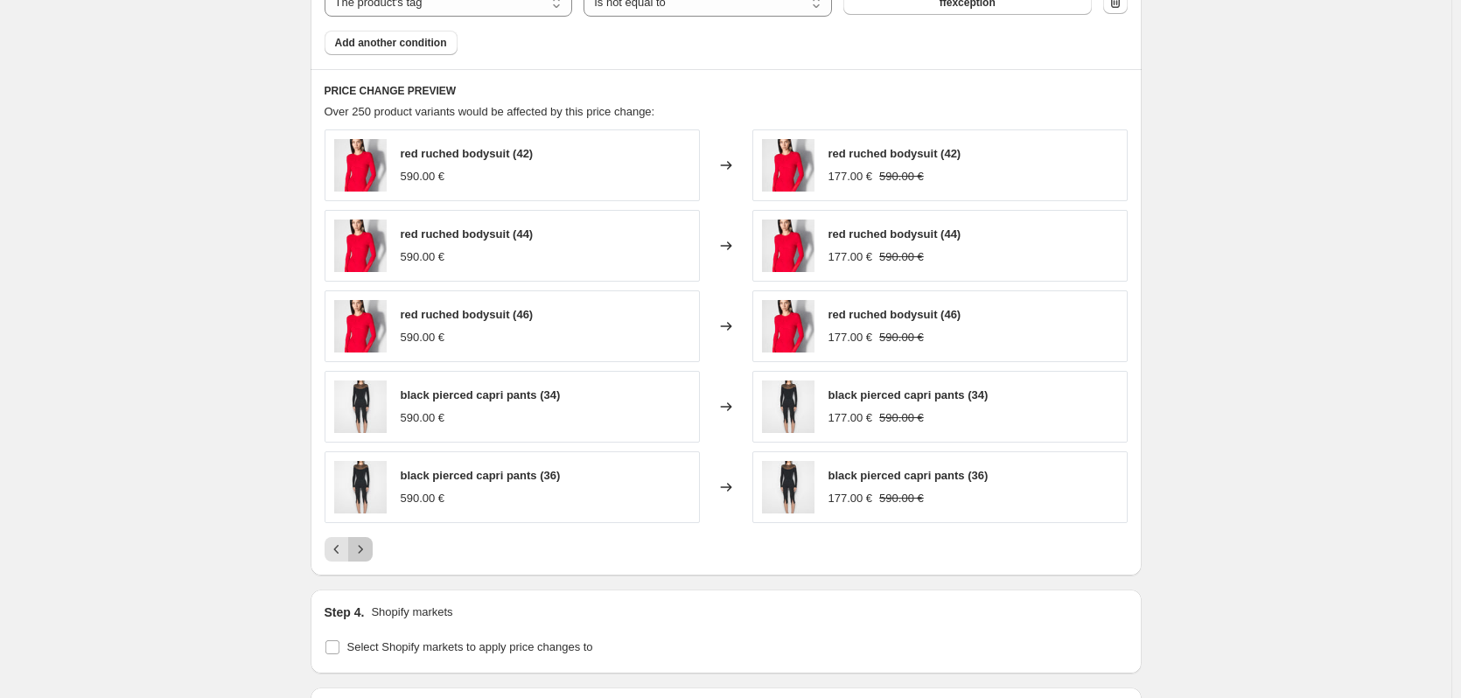
click at [365, 547] on icon "Next" at bounding box center [361, 550] width 18 height 18
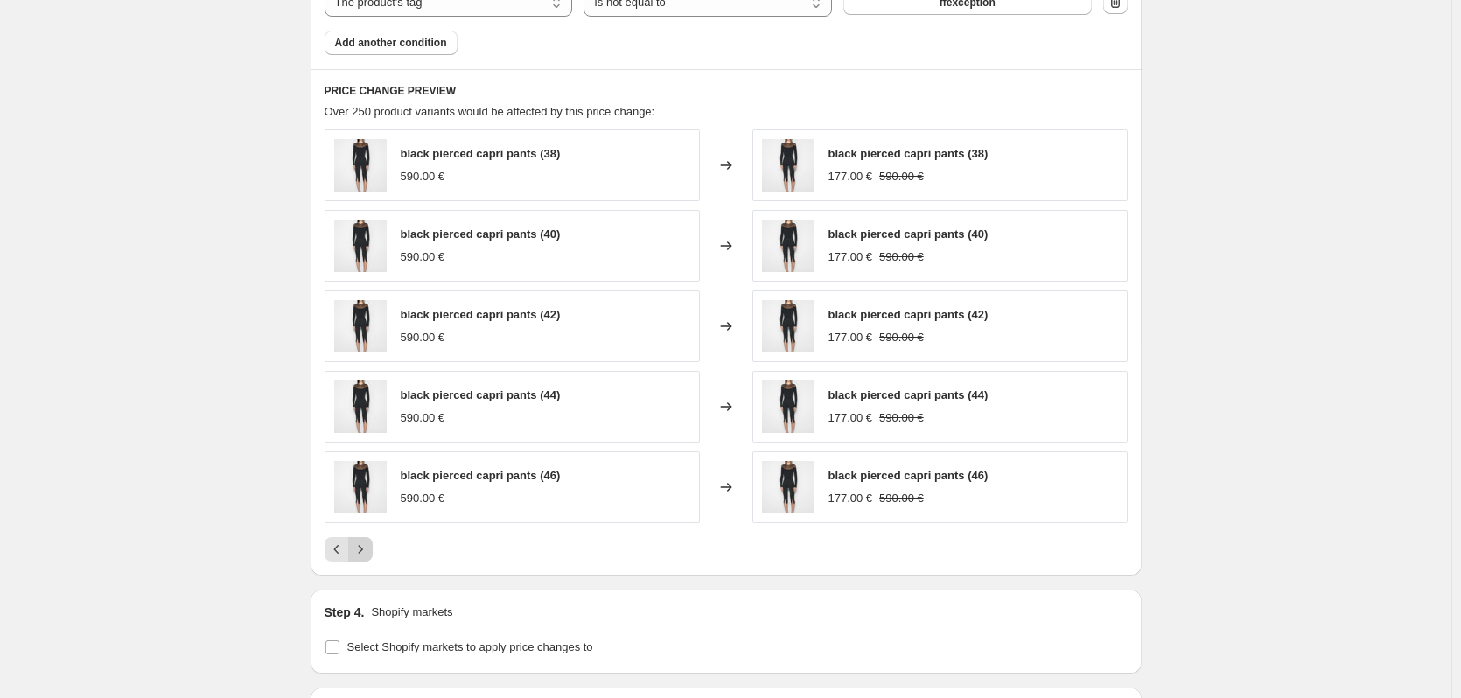
click at [365, 547] on icon "Next" at bounding box center [361, 550] width 18 height 18
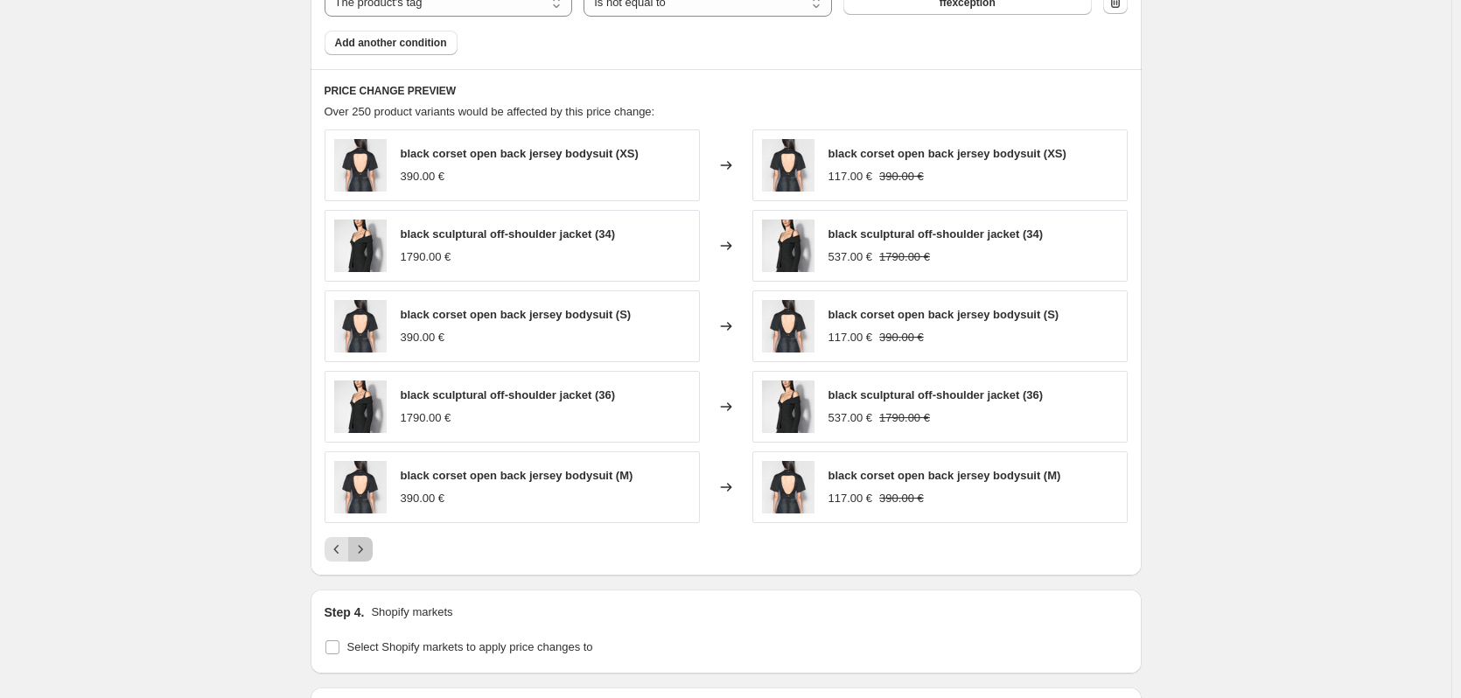
click at [365, 547] on icon "Next" at bounding box center [361, 550] width 18 height 18
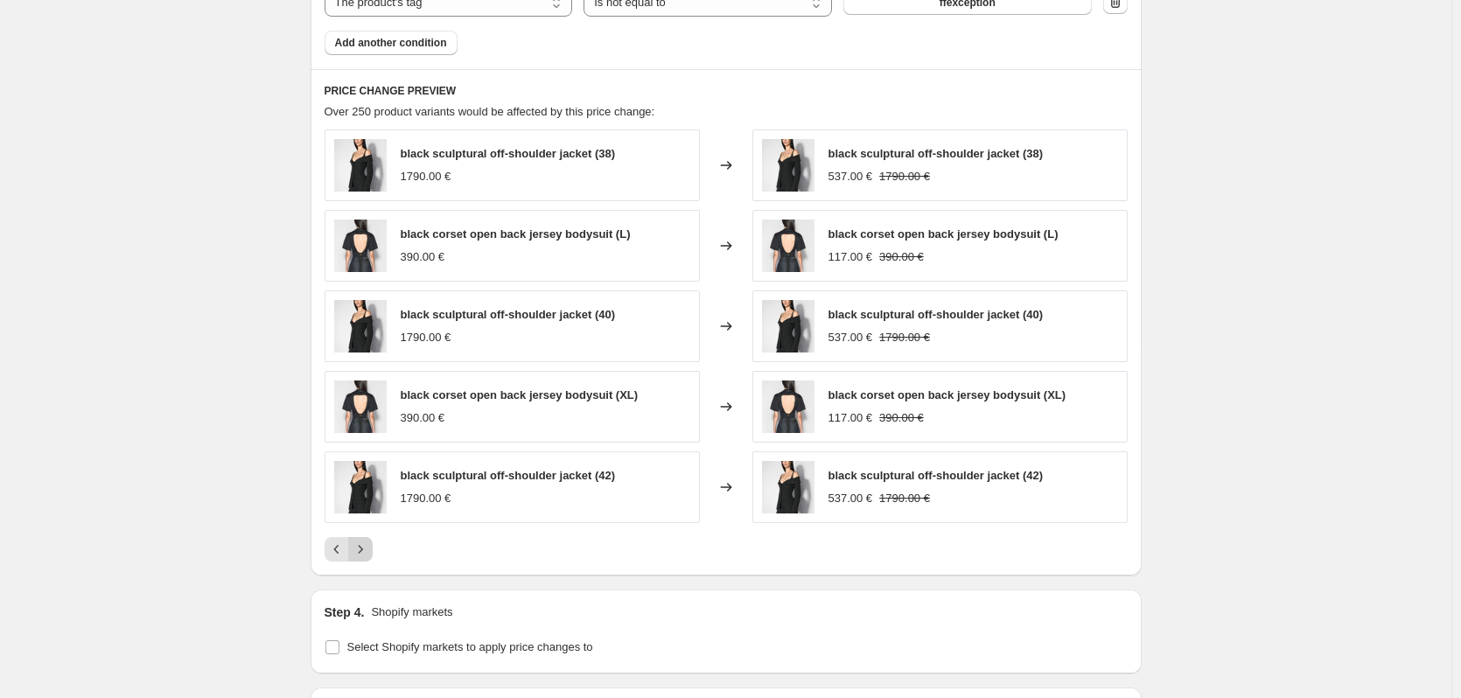
click at [365, 547] on icon "Next" at bounding box center [361, 550] width 18 height 18
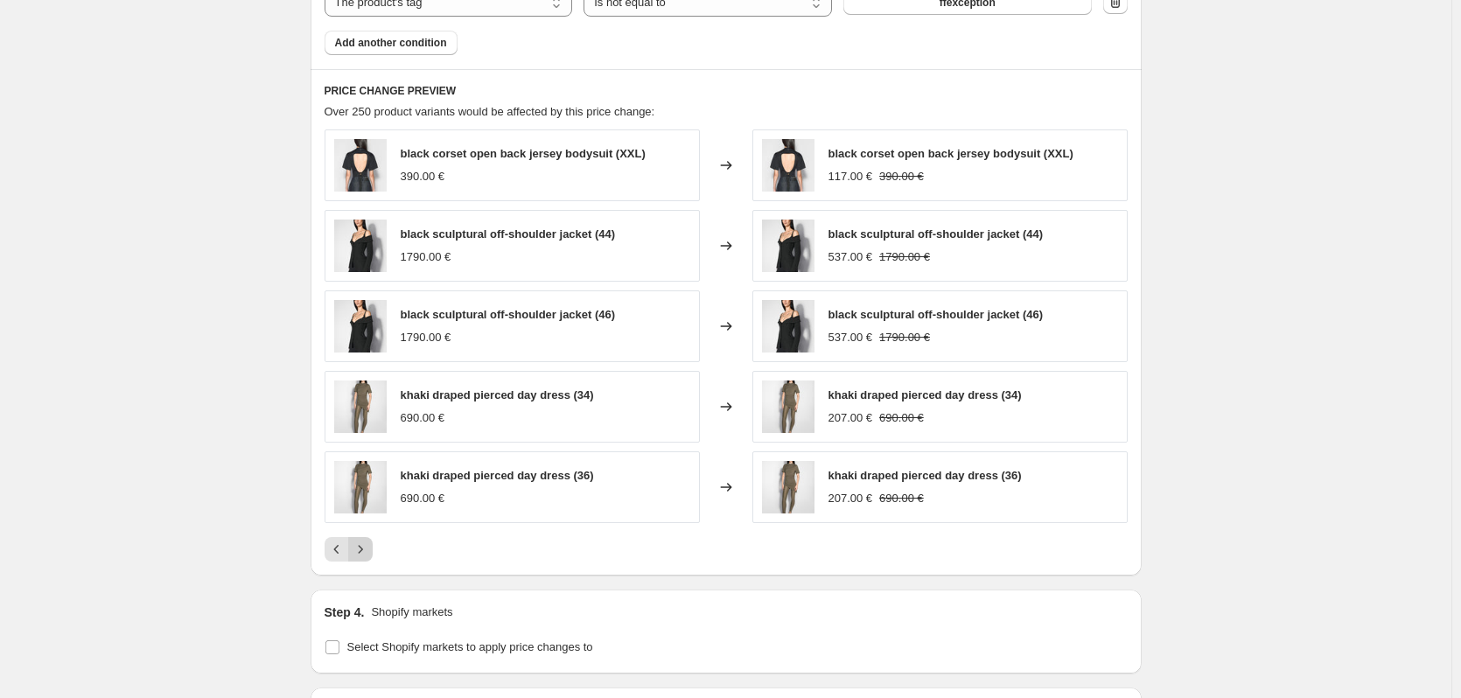
click at [365, 547] on icon "Next" at bounding box center [361, 550] width 18 height 18
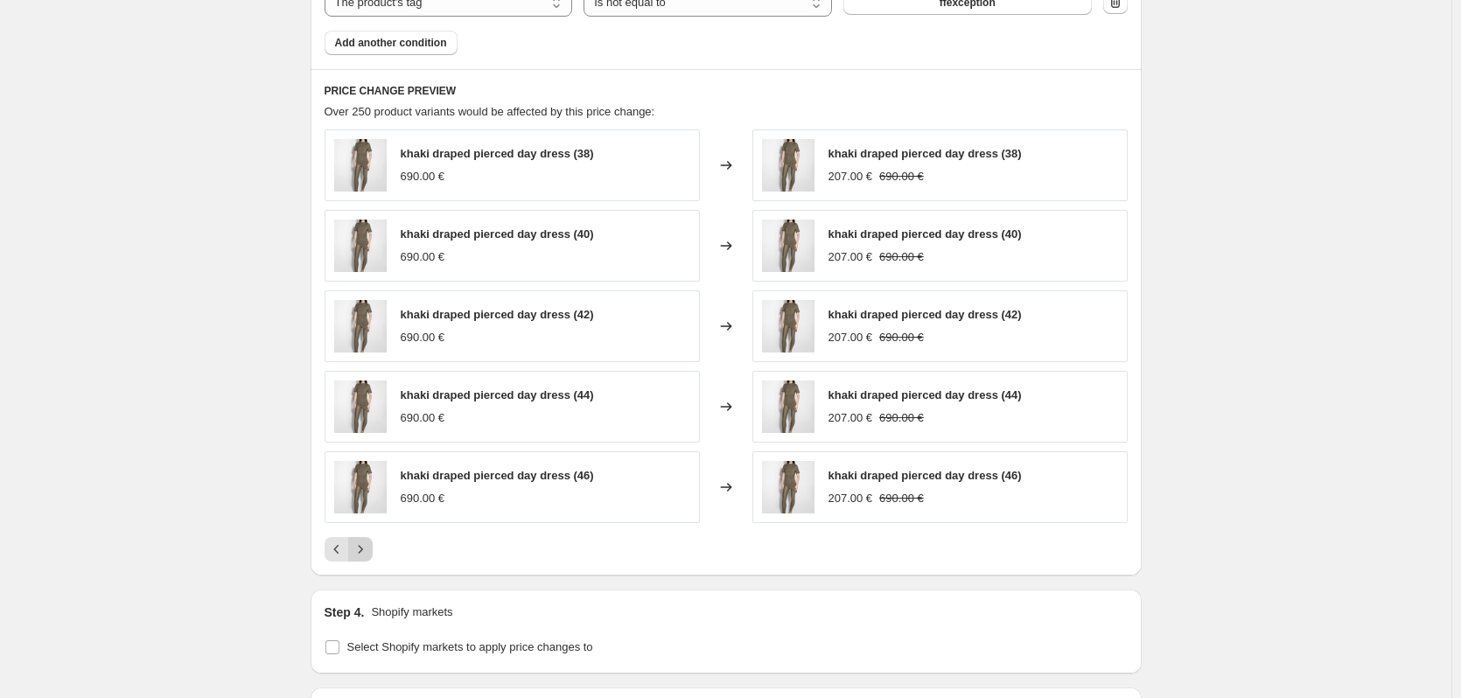
click at [365, 547] on icon "Next" at bounding box center [361, 550] width 18 height 18
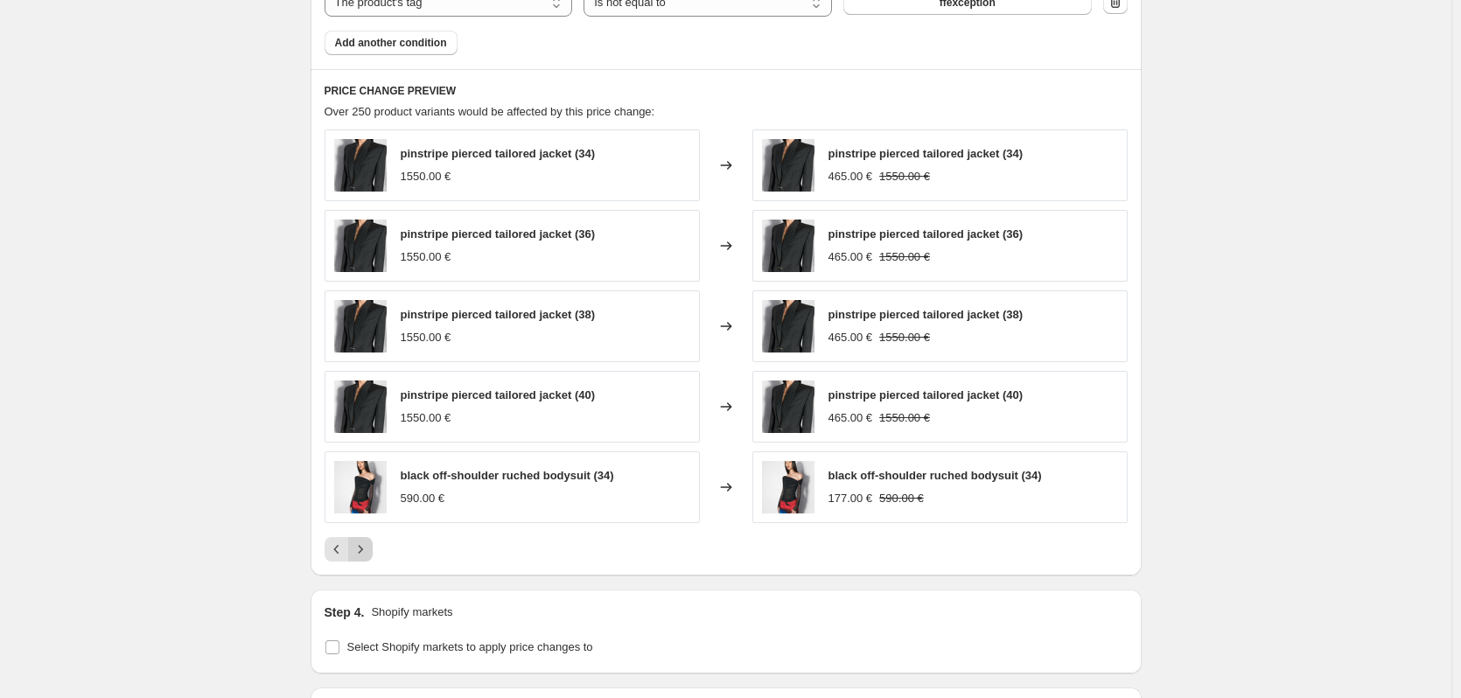
click at [365, 547] on icon "Next" at bounding box center [361, 550] width 18 height 18
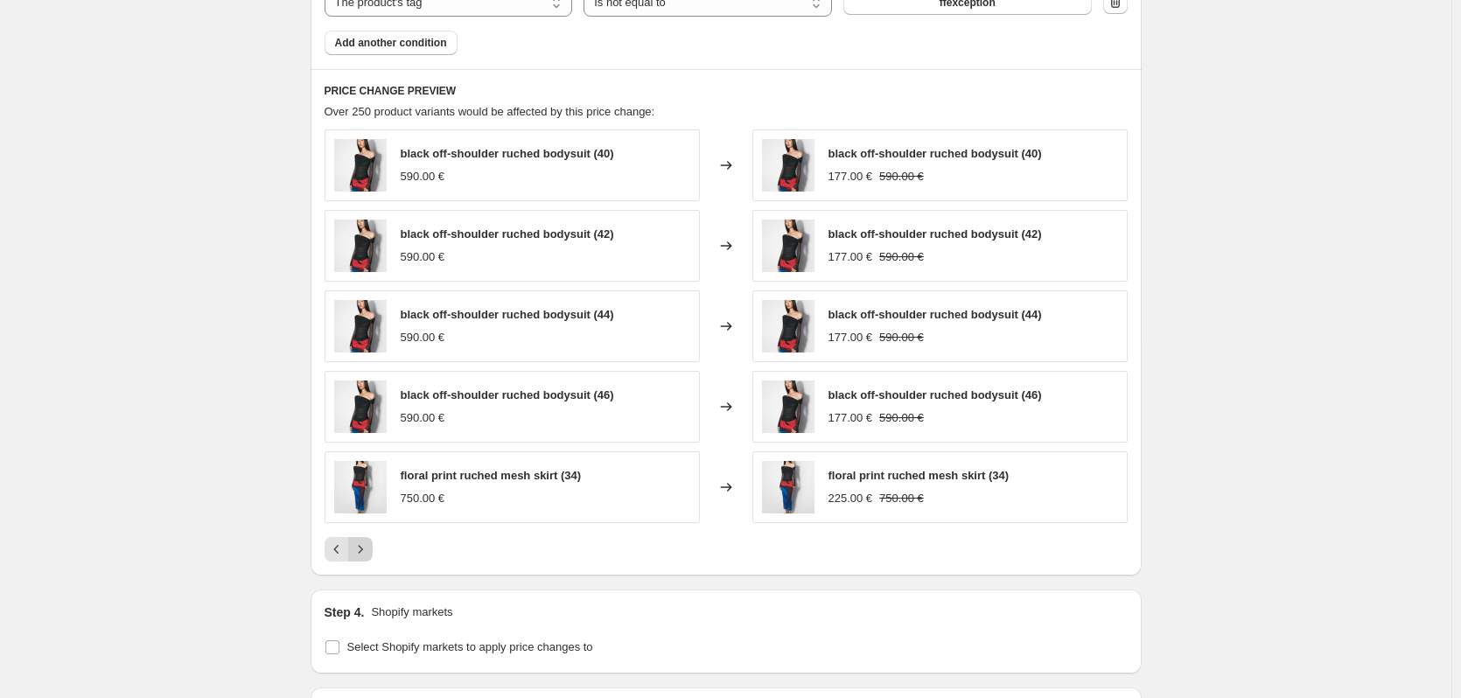
click at [365, 547] on icon "Next" at bounding box center [361, 550] width 18 height 18
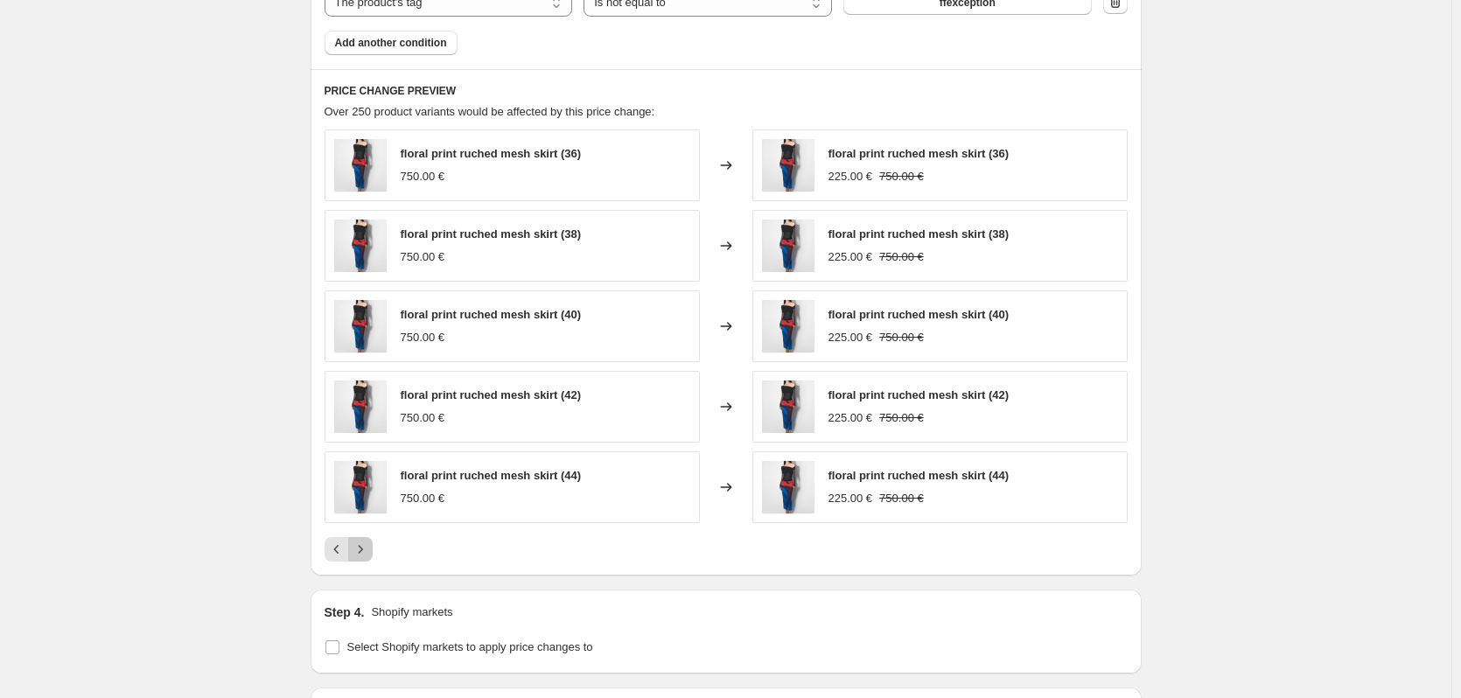
click at [365, 547] on icon "Next" at bounding box center [361, 550] width 18 height 18
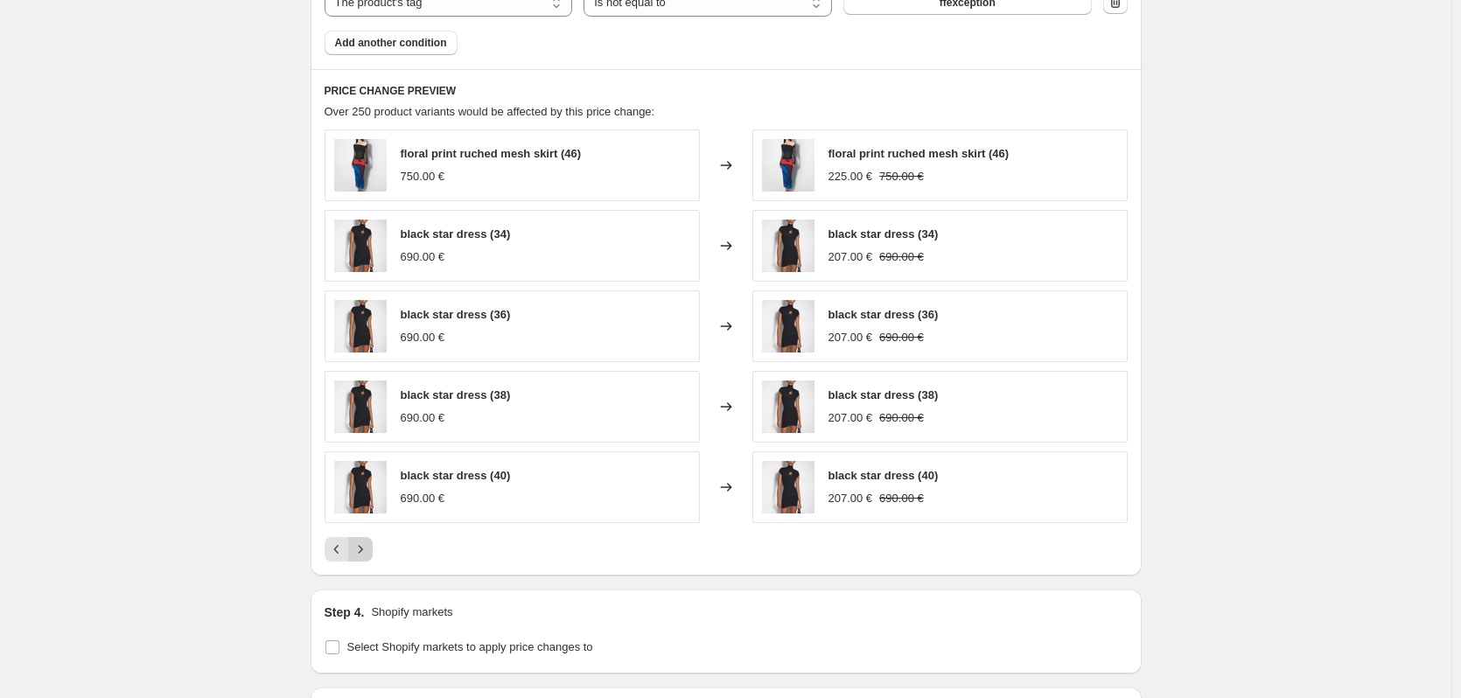
click at [365, 547] on icon "Next" at bounding box center [361, 550] width 18 height 18
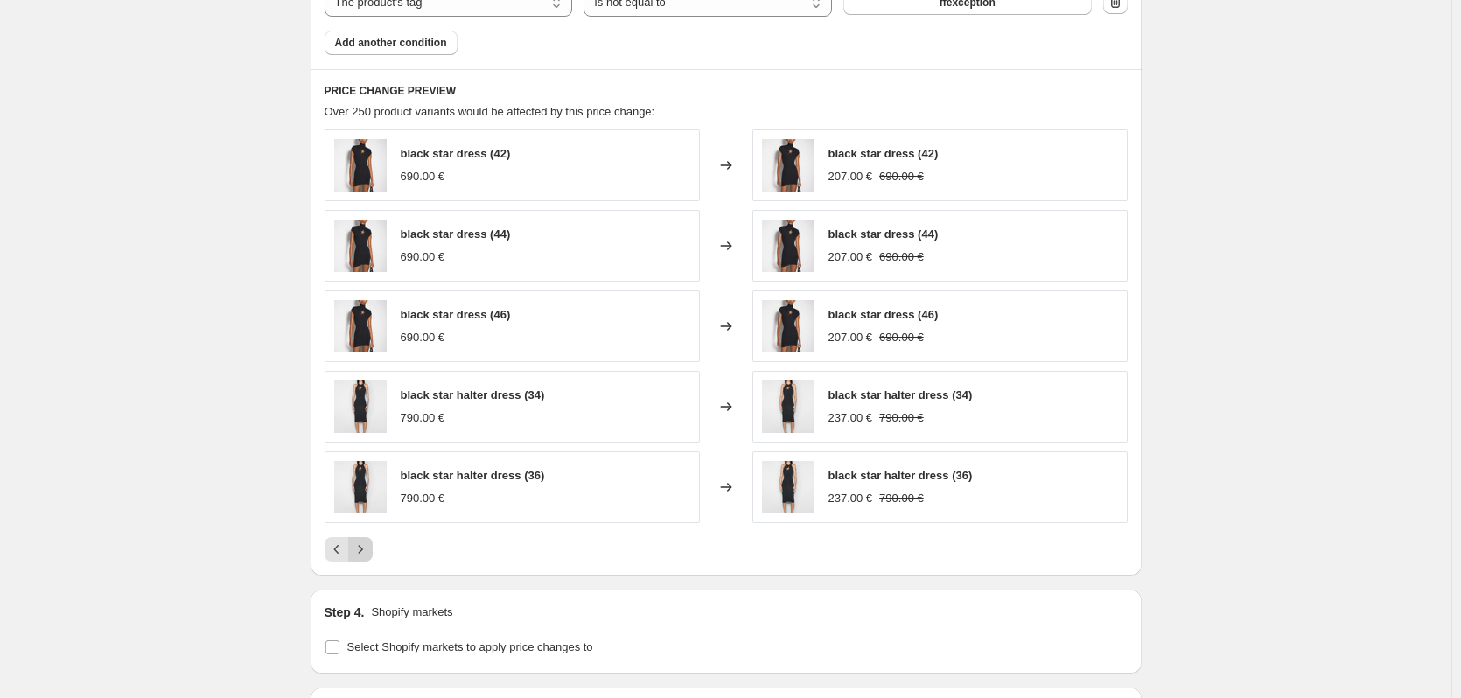
click at [365, 547] on icon "Next" at bounding box center [361, 550] width 18 height 18
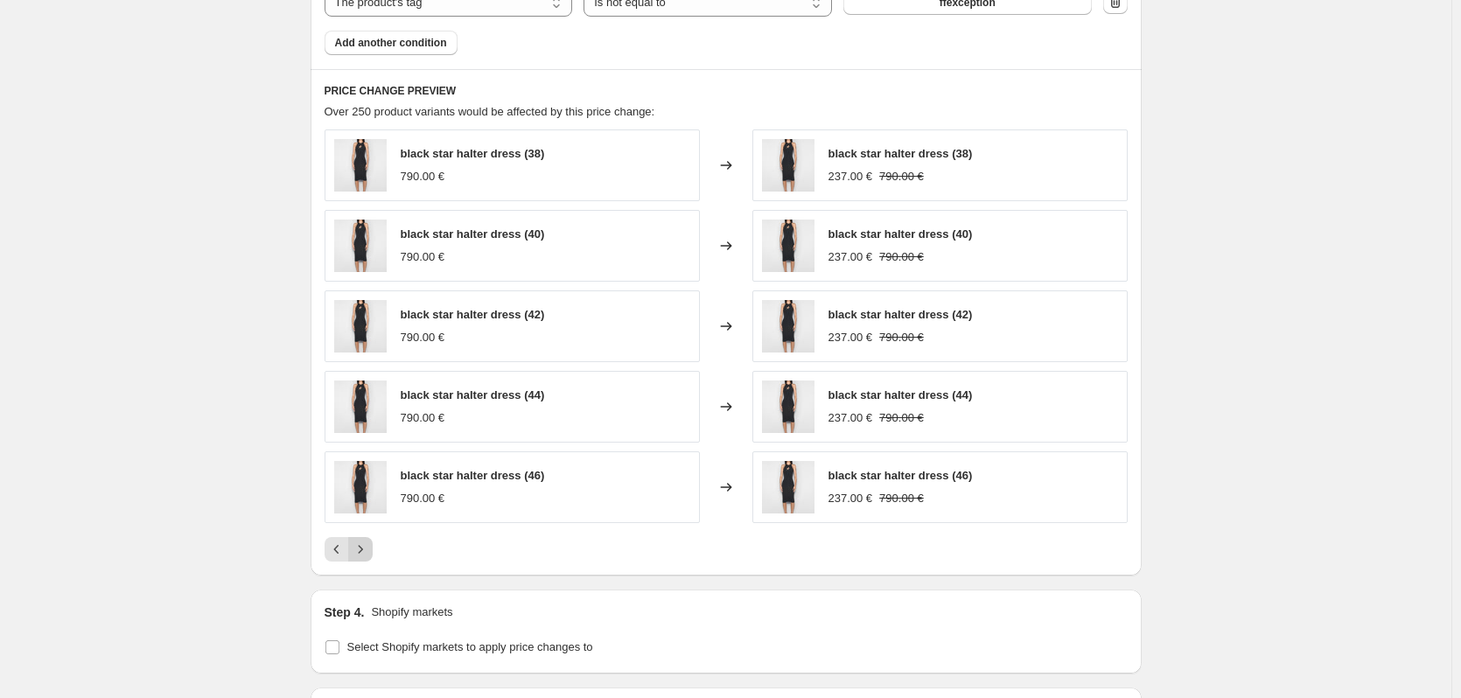
click at [365, 547] on icon "Next" at bounding box center [361, 550] width 18 height 18
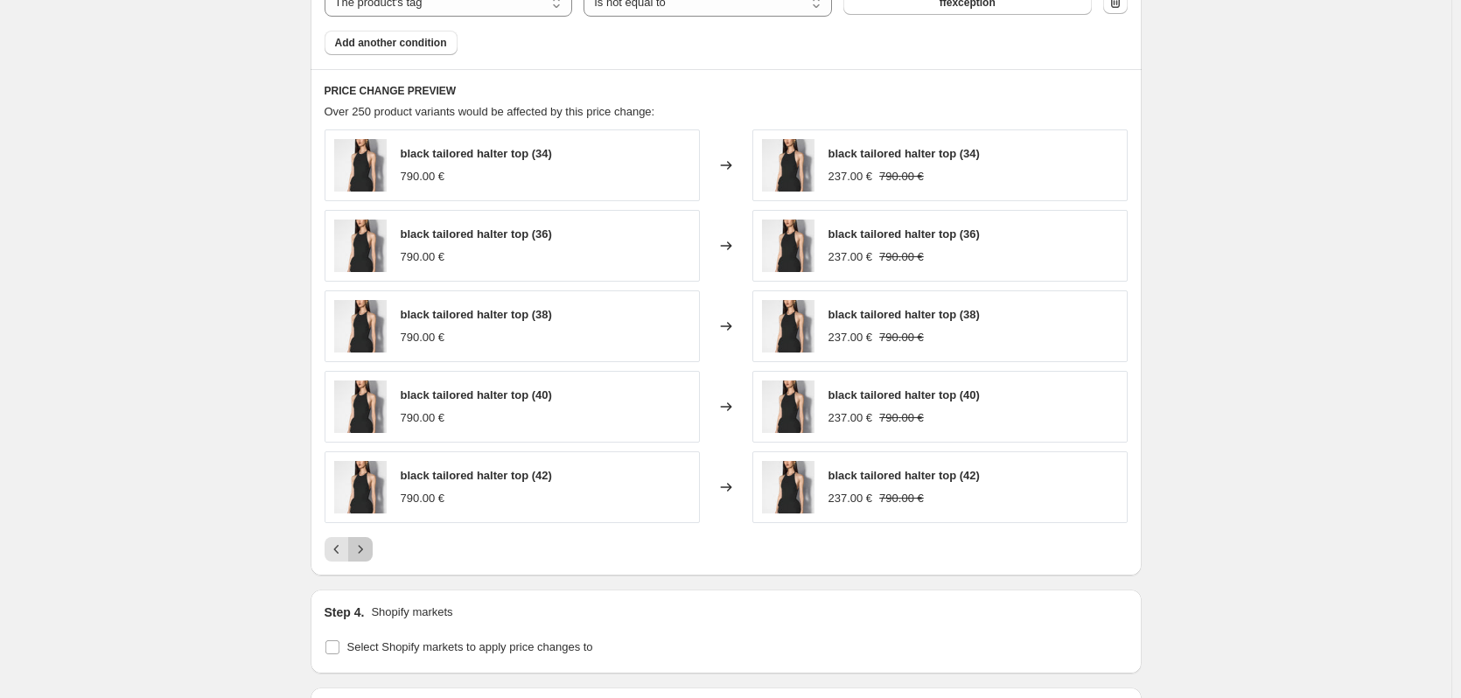
click at [365, 547] on icon "Next" at bounding box center [361, 550] width 18 height 18
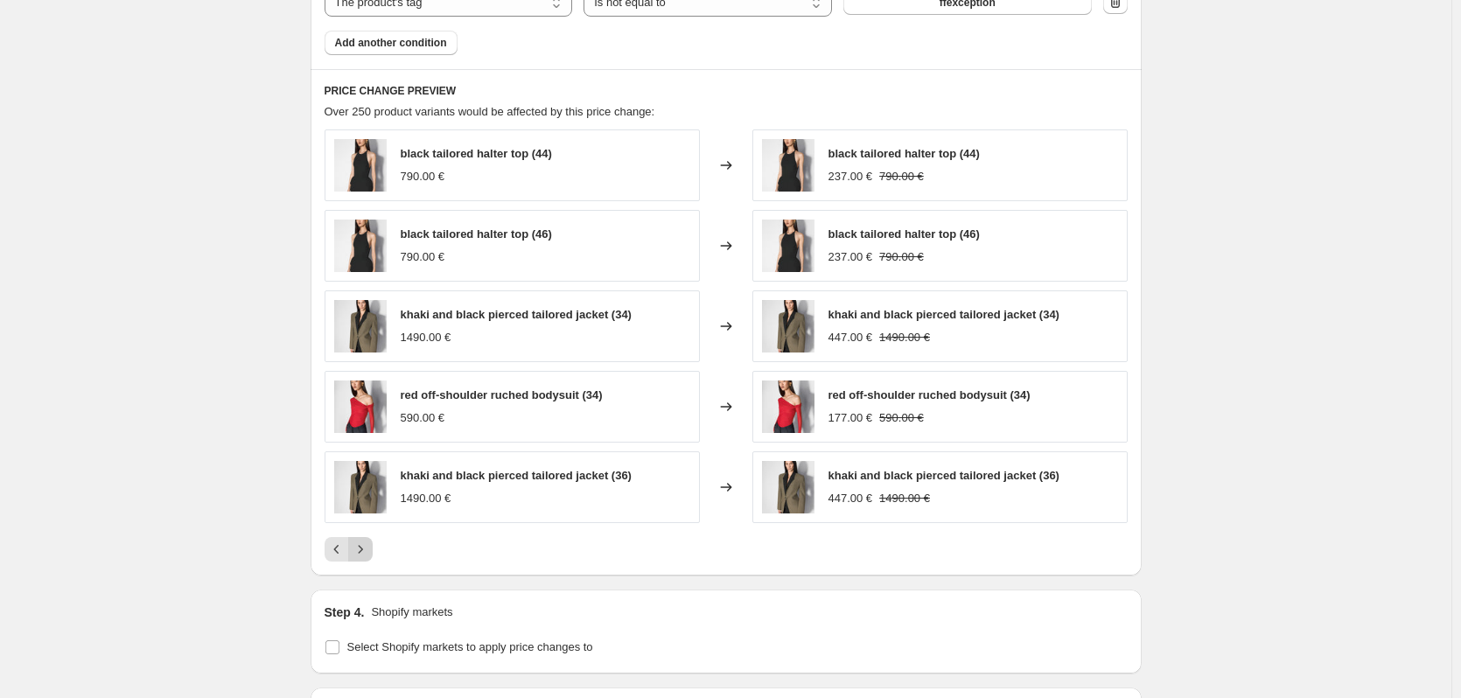
click at [365, 547] on icon "Next" at bounding box center [361, 550] width 18 height 18
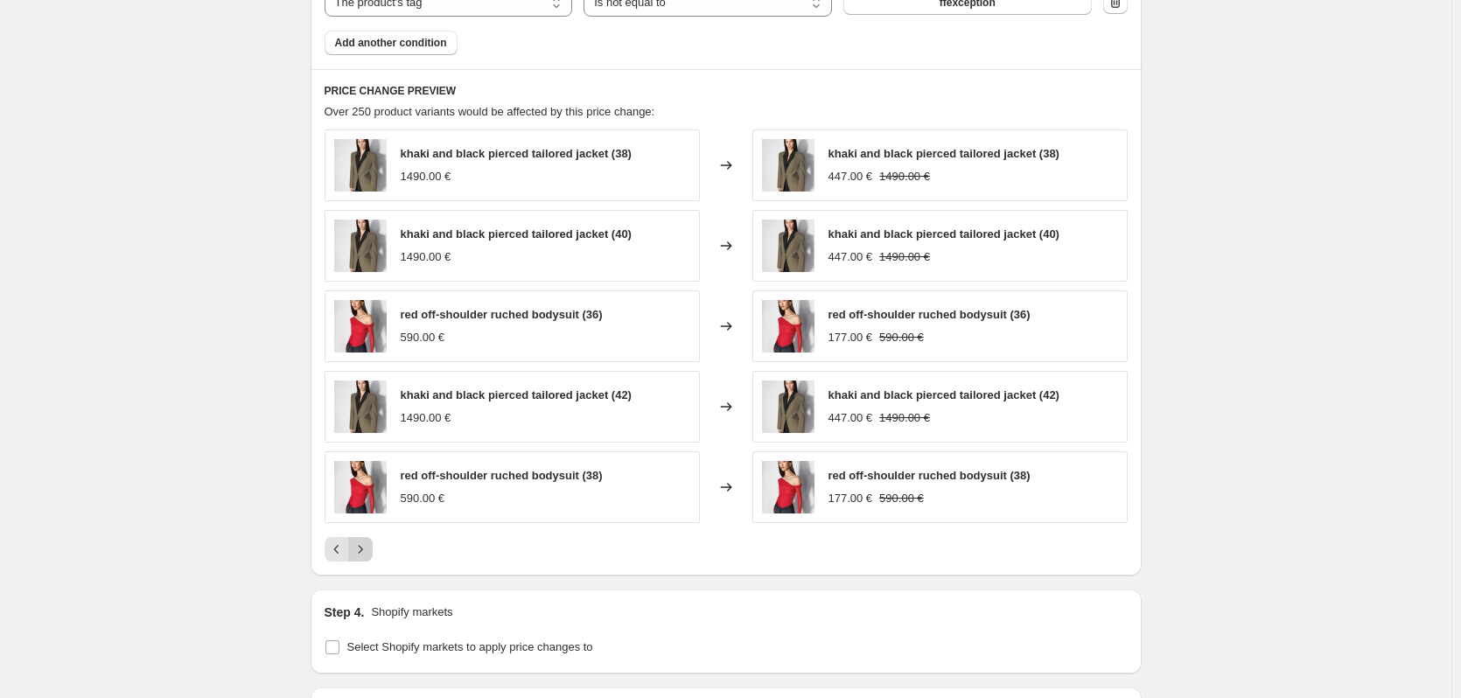
click at [365, 547] on icon "Next" at bounding box center [361, 550] width 18 height 18
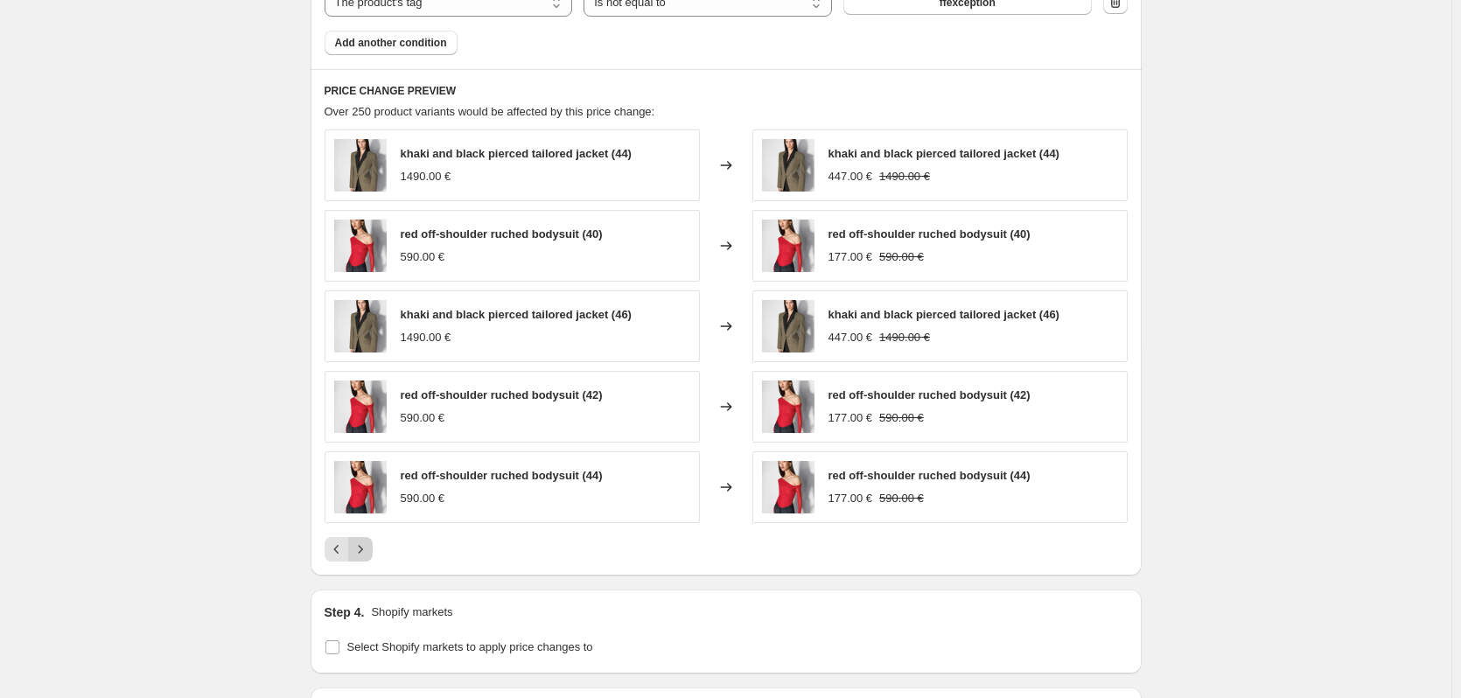
click at [365, 547] on icon "Next" at bounding box center [361, 550] width 18 height 18
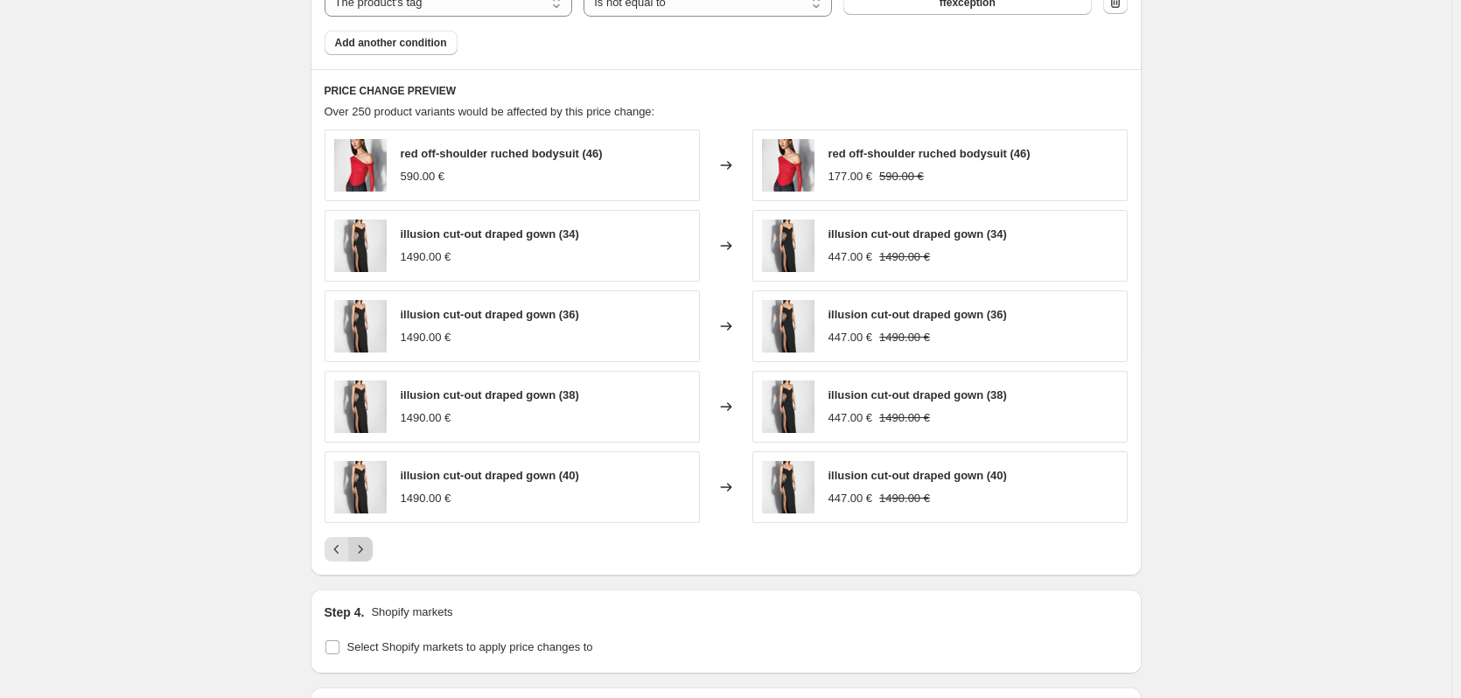
click at [365, 547] on icon "Next" at bounding box center [361, 550] width 18 height 18
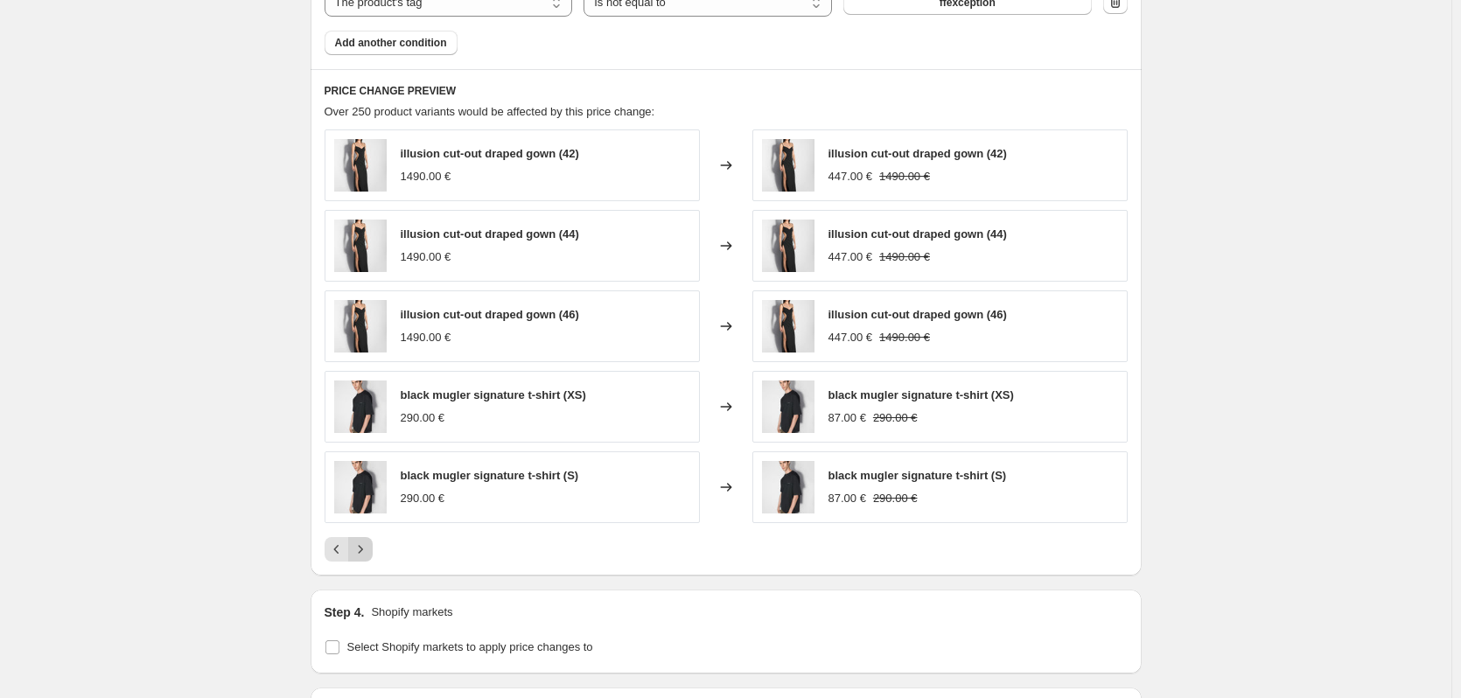
click at [365, 547] on icon "Next" at bounding box center [361, 550] width 18 height 18
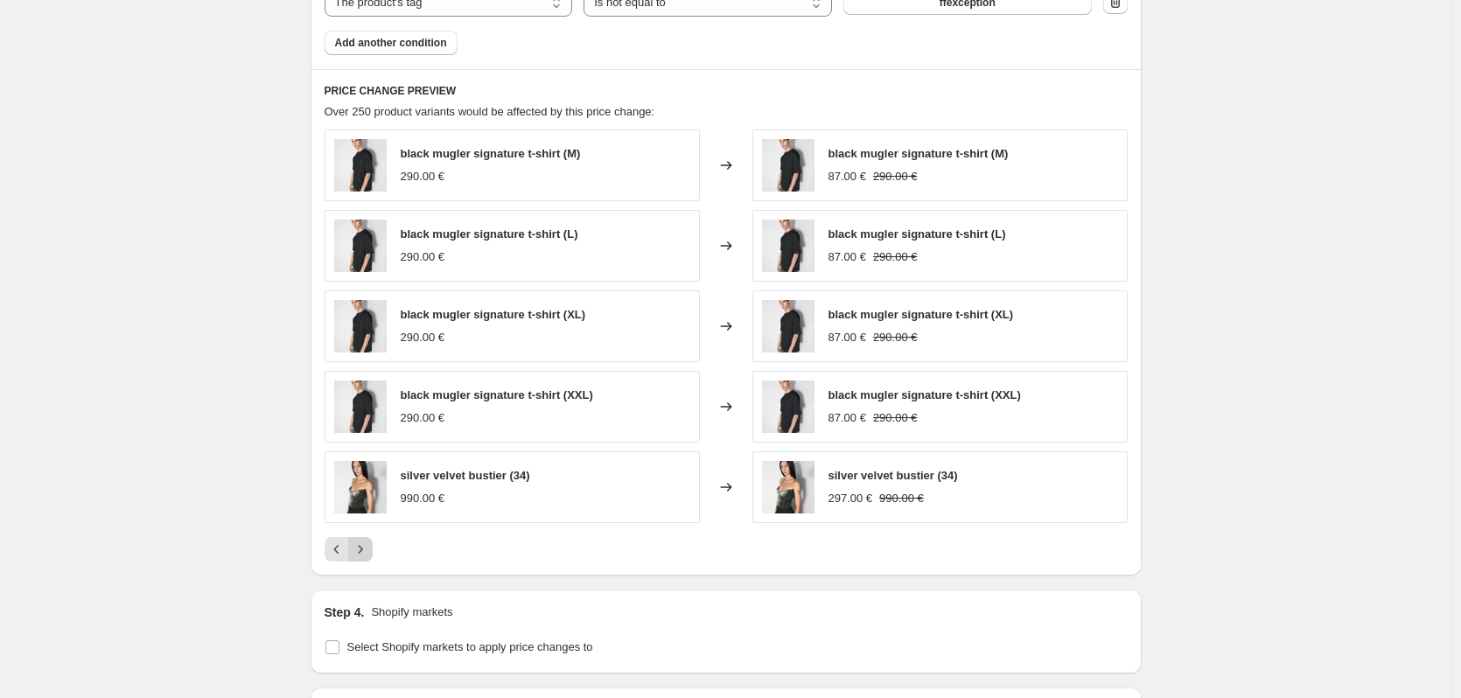
click at [365, 547] on icon "Next" at bounding box center [361, 550] width 18 height 18
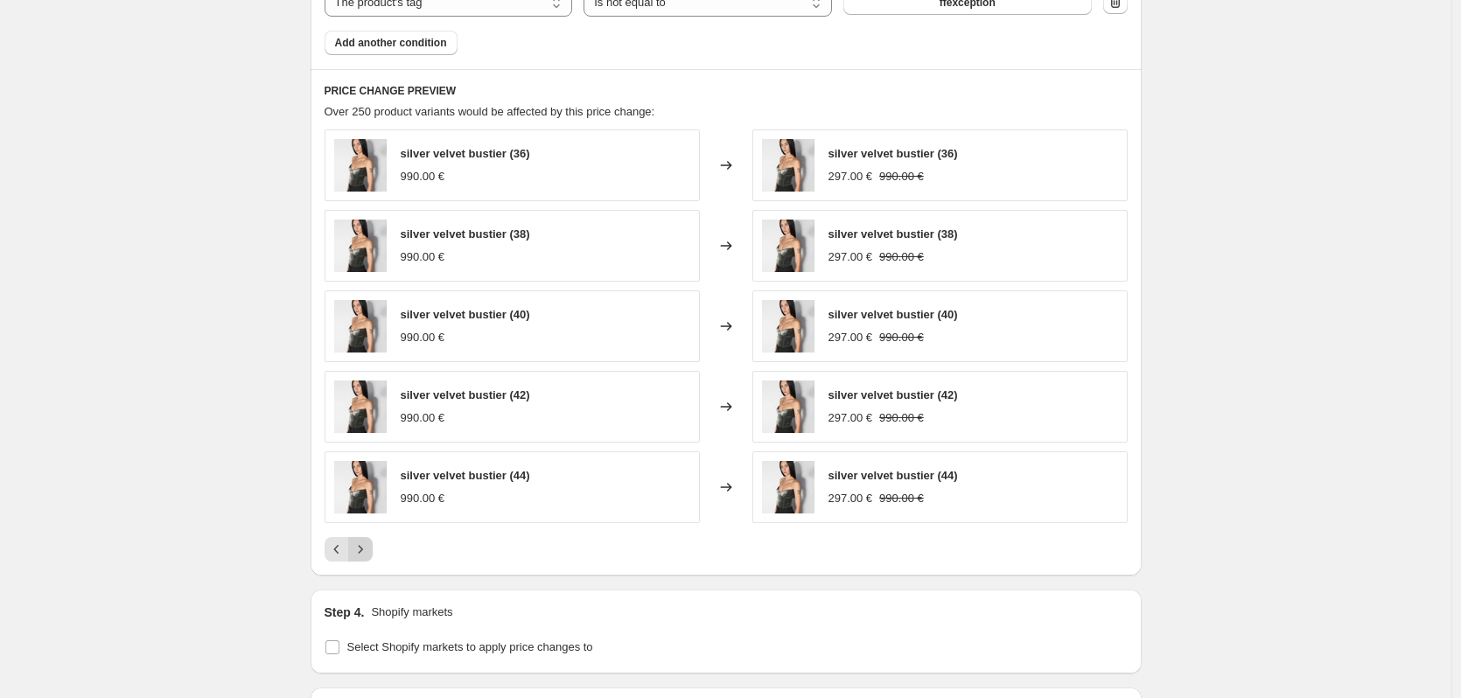
click at [365, 547] on icon "Next" at bounding box center [361, 550] width 18 height 18
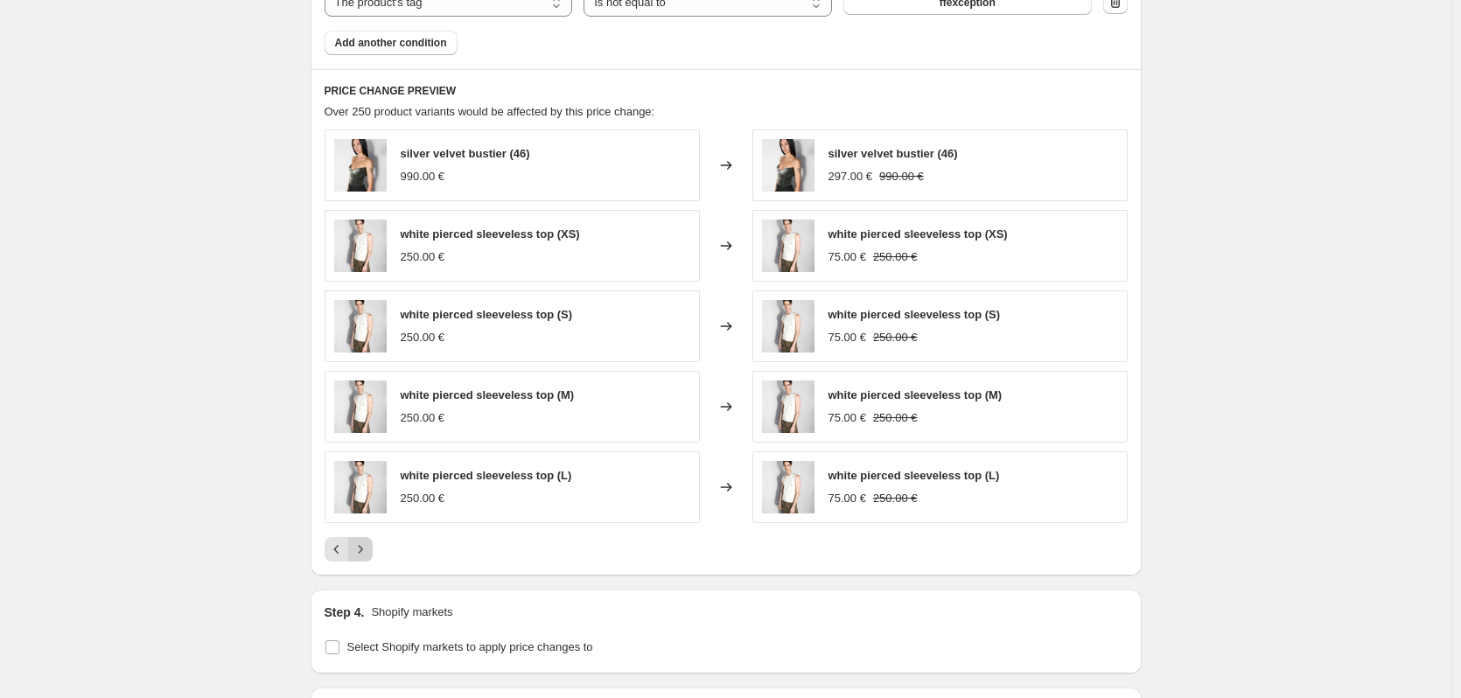
click at [365, 547] on icon "Next" at bounding box center [361, 550] width 18 height 18
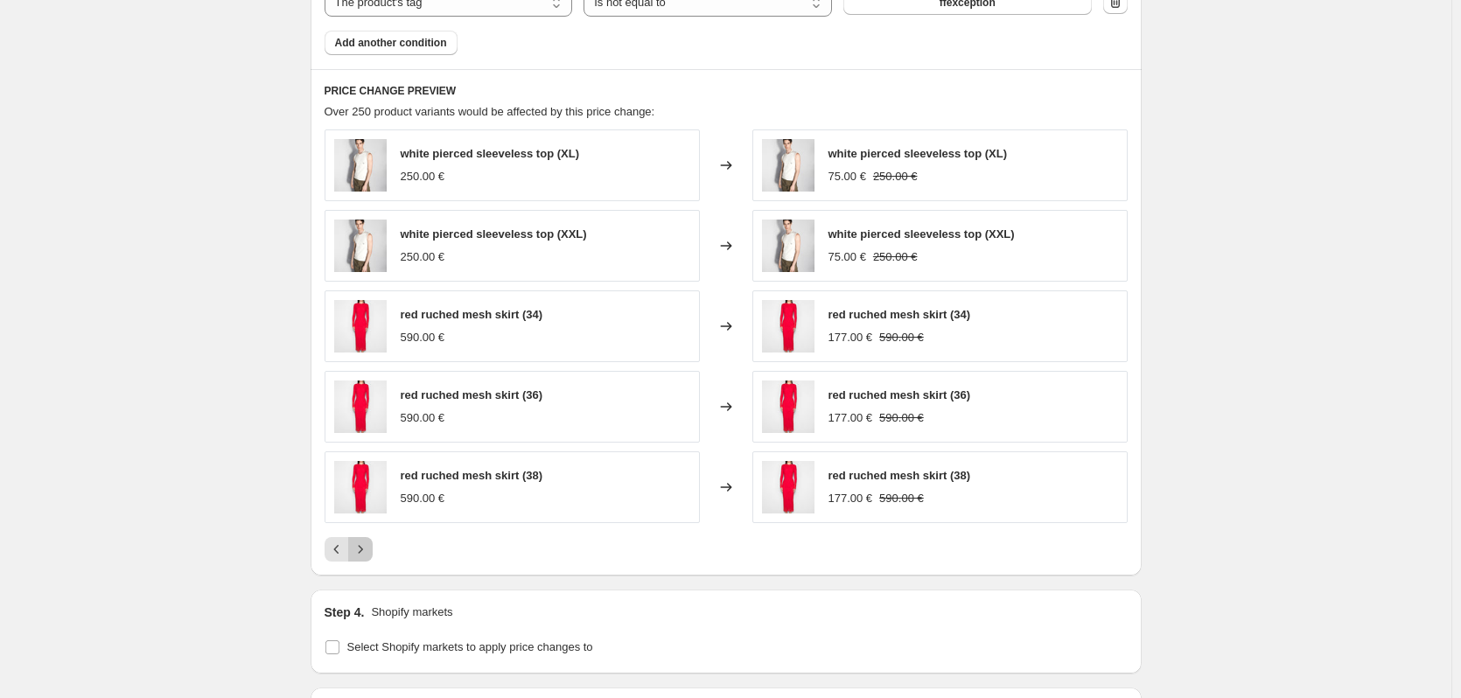
click at [365, 547] on icon "Next" at bounding box center [361, 550] width 18 height 18
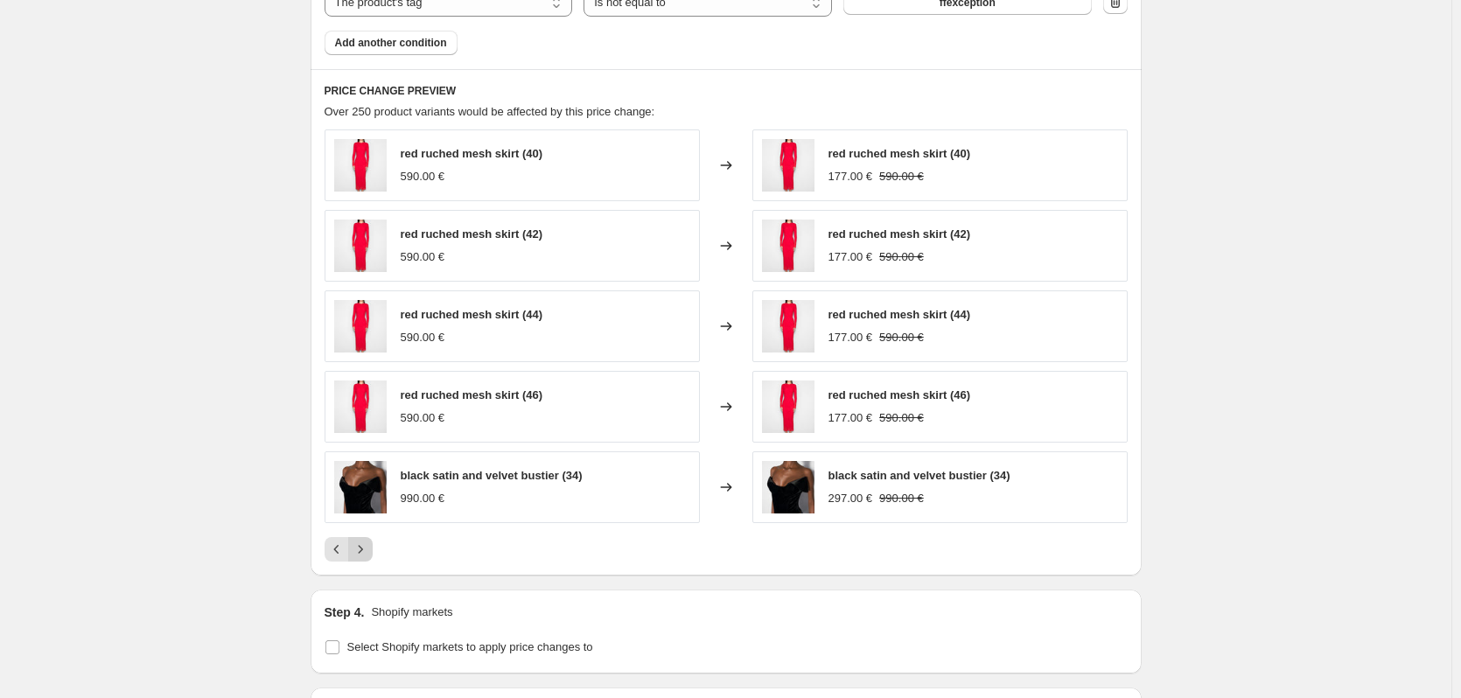
click at [365, 547] on icon "Next" at bounding box center [361, 550] width 18 height 18
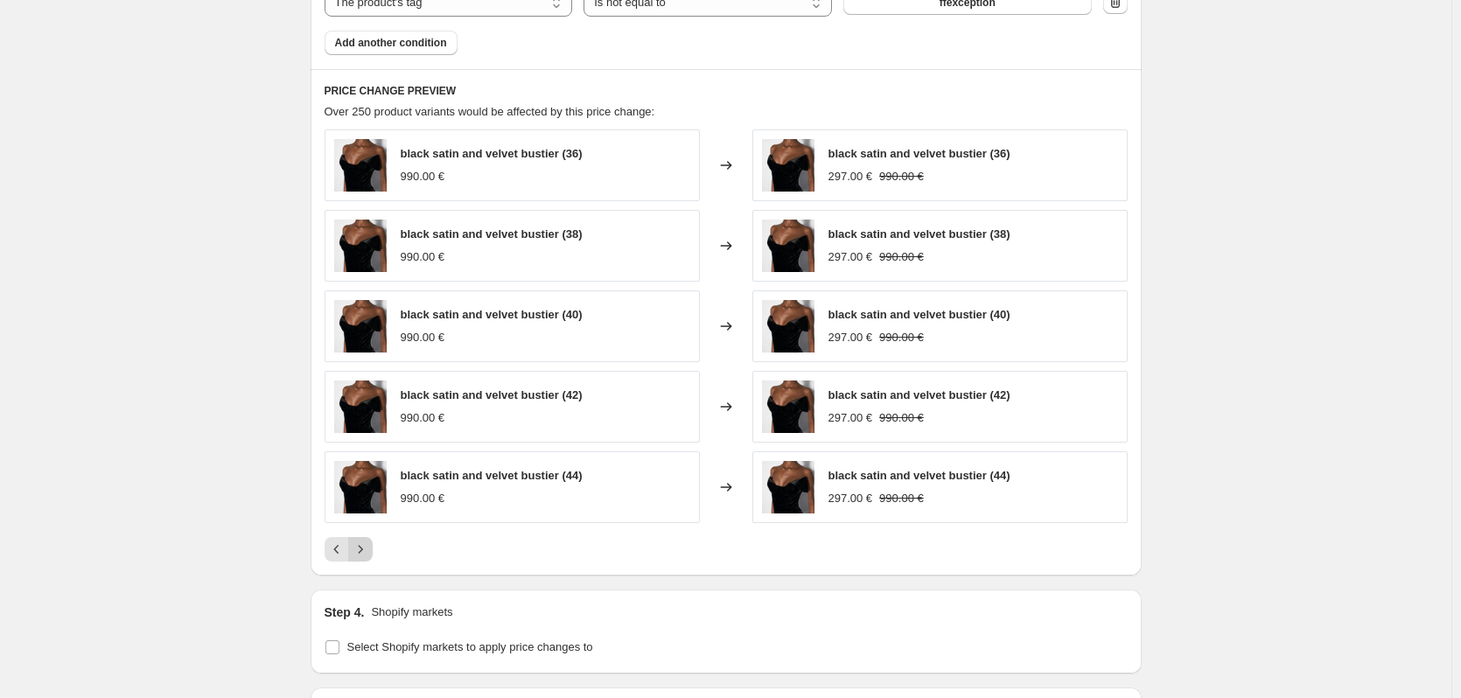
click at [365, 547] on icon "Next" at bounding box center [361, 550] width 18 height 18
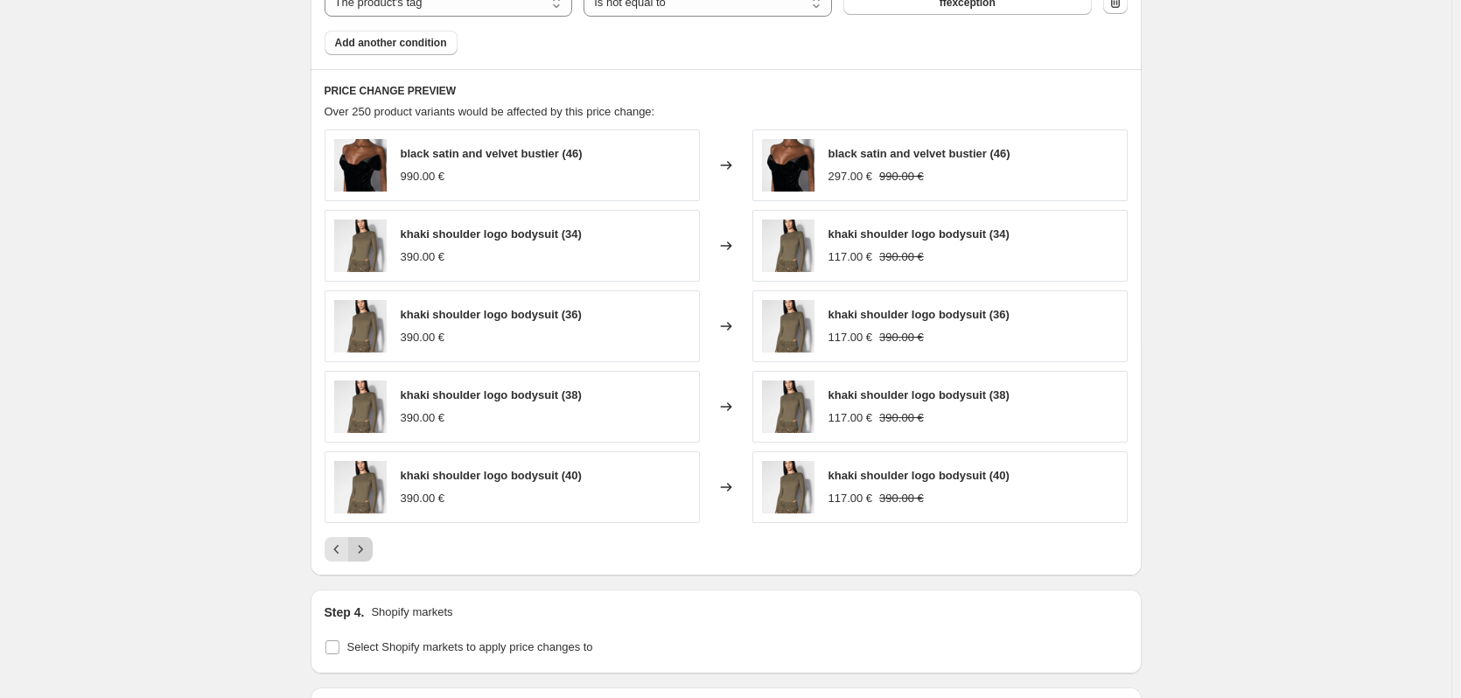
click at [365, 547] on icon "Next" at bounding box center [361, 550] width 18 height 18
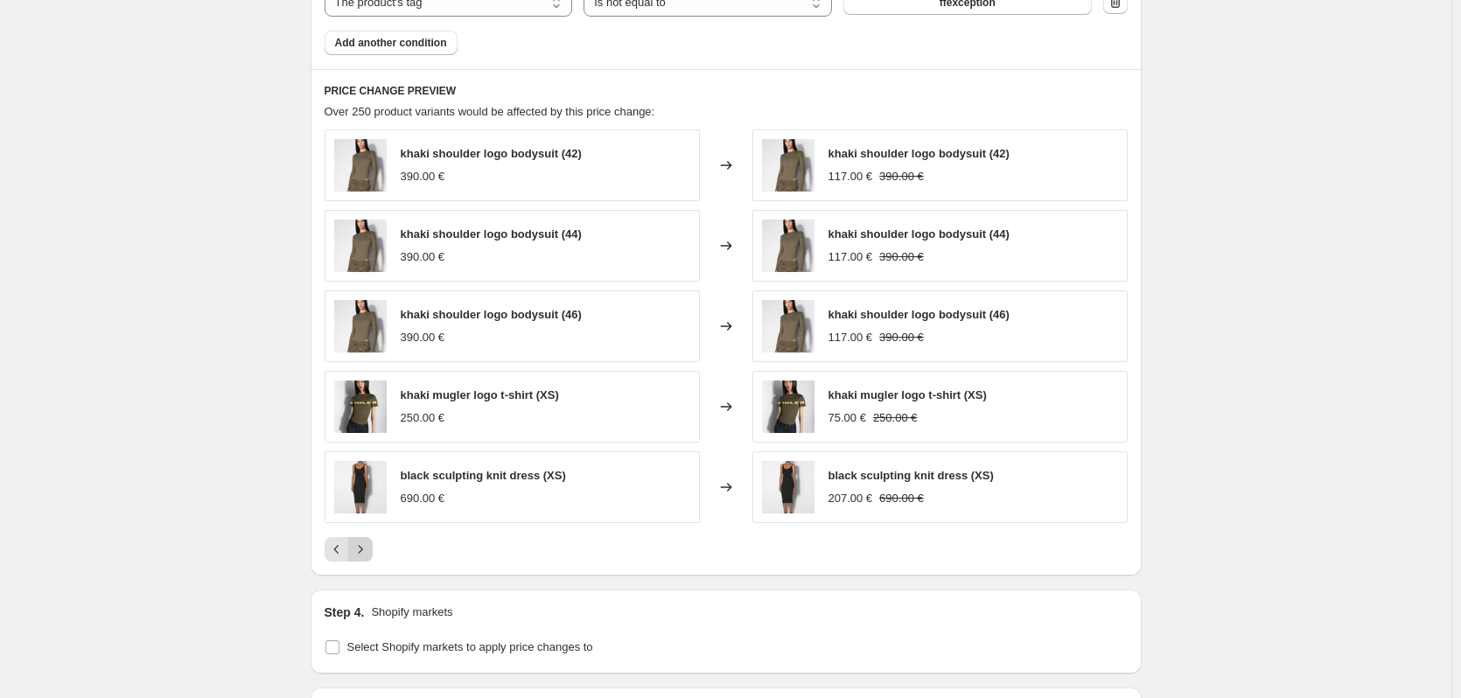
click at [365, 547] on icon "Next" at bounding box center [361, 550] width 18 height 18
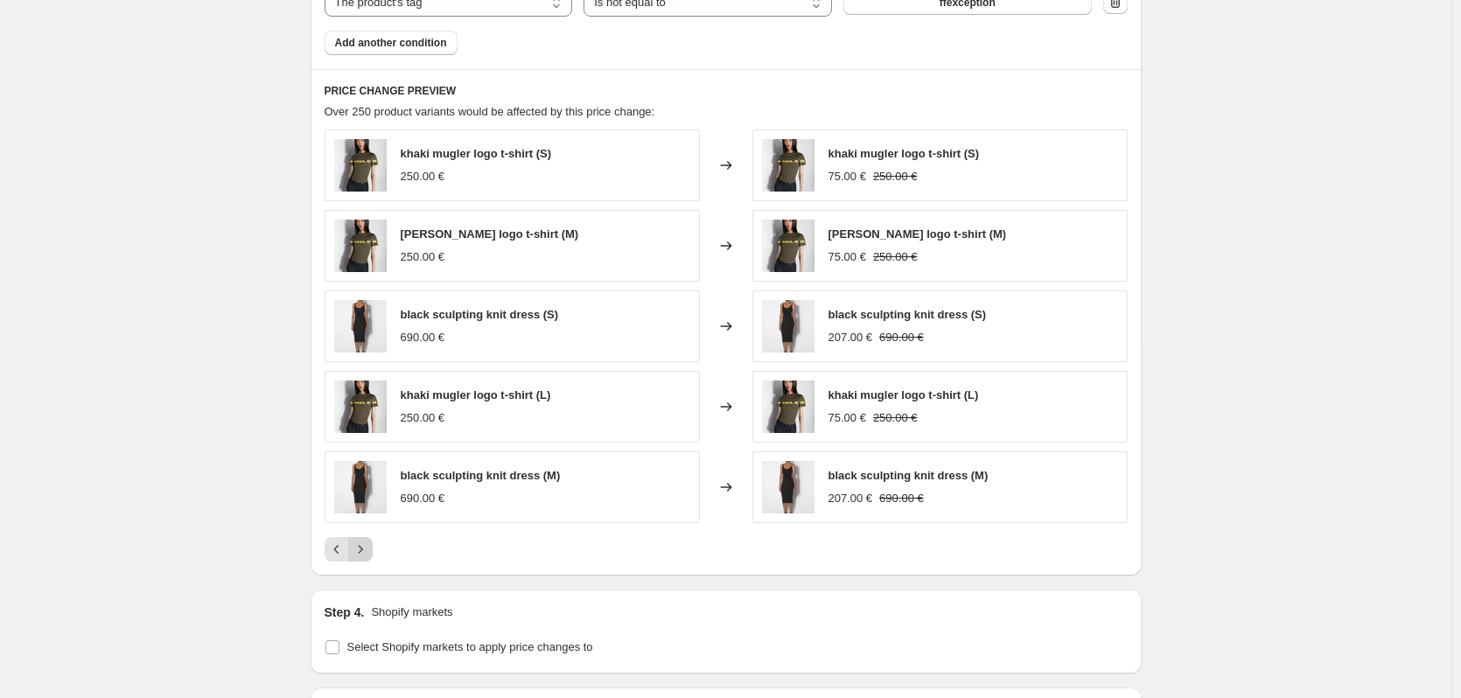
click at [365, 547] on icon "Next" at bounding box center [361, 550] width 18 height 18
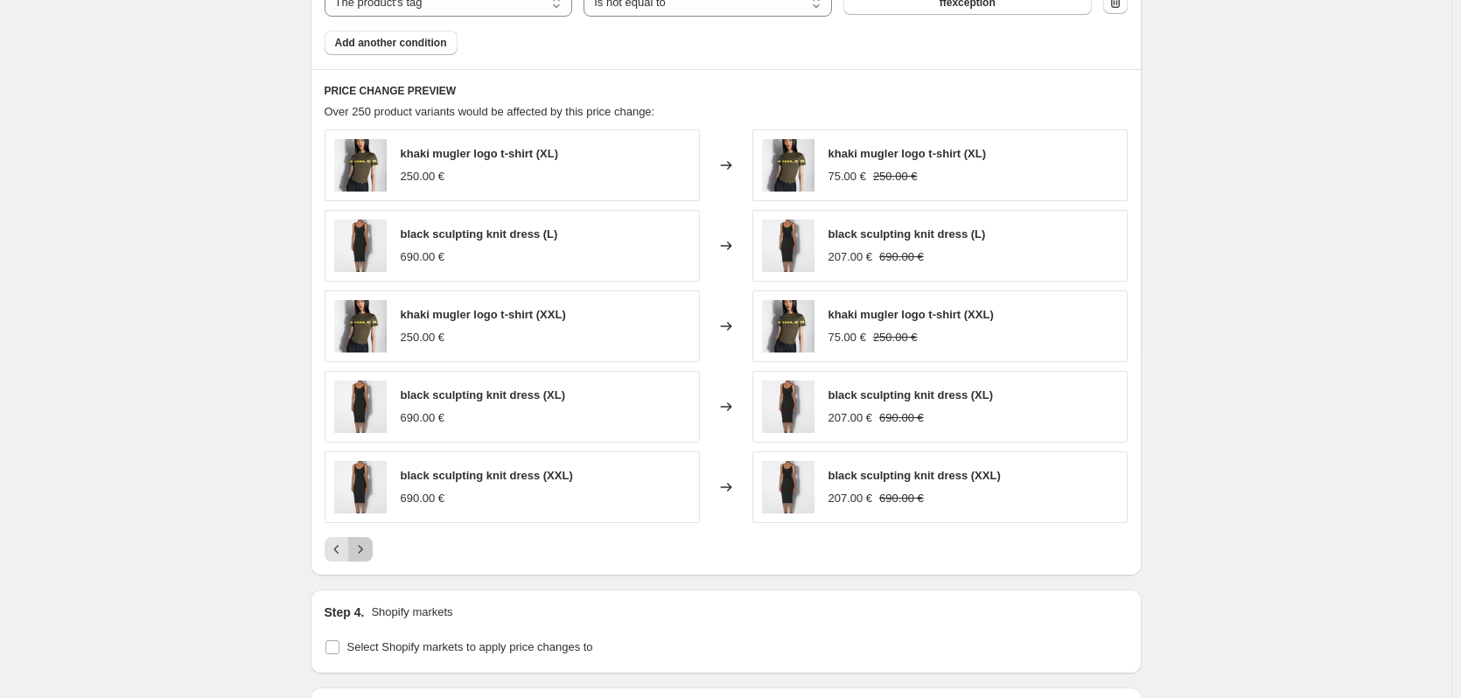
click at [365, 547] on icon "Next" at bounding box center [361, 550] width 18 height 18
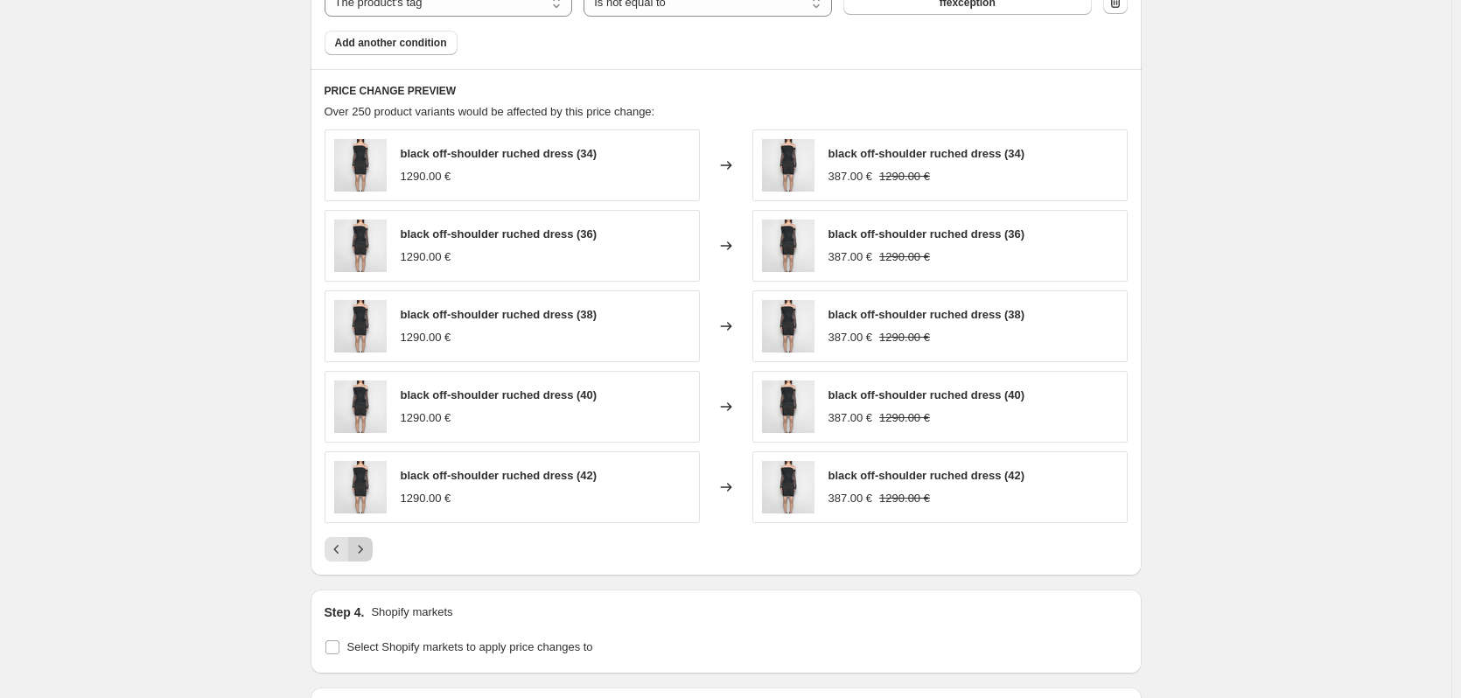
click at [365, 547] on icon "Next" at bounding box center [361, 550] width 18 height 18
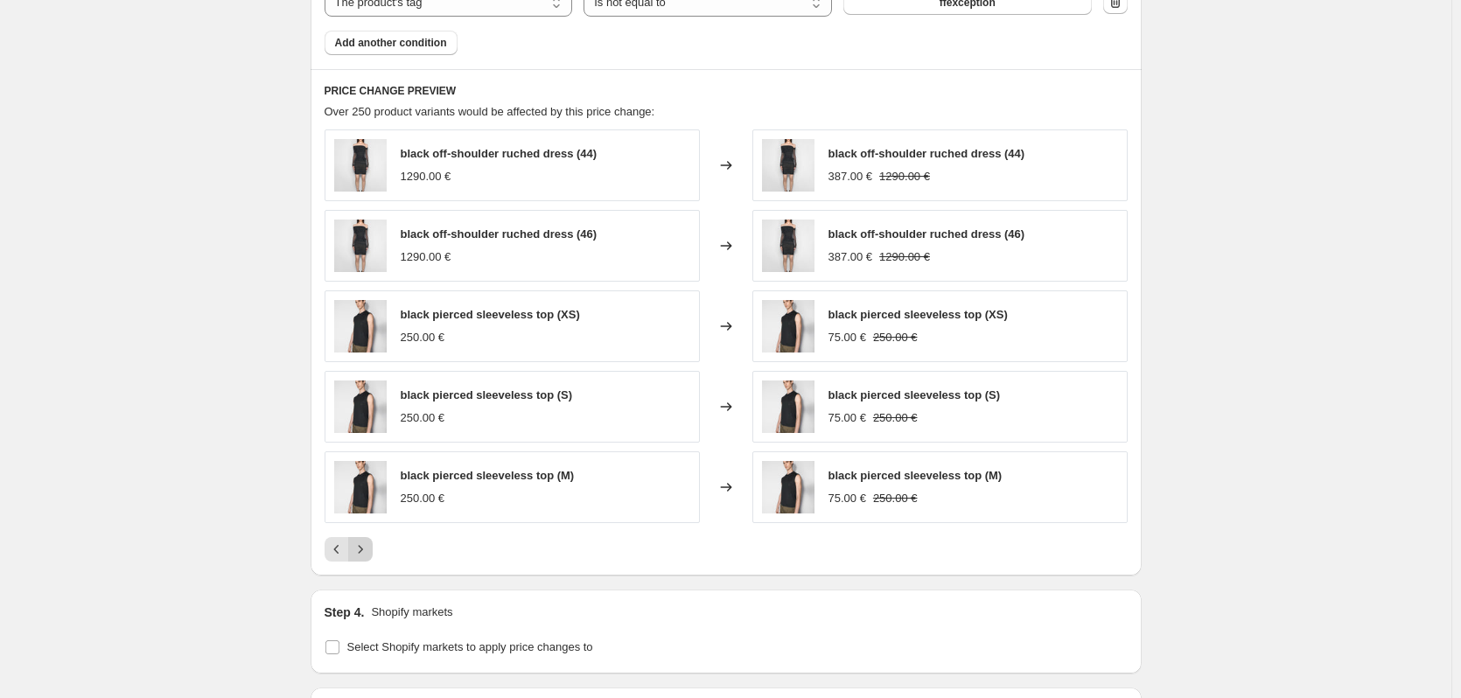
click at [365, 547] on icon "Next" at bounding box center [361, 550] width 18 height 18
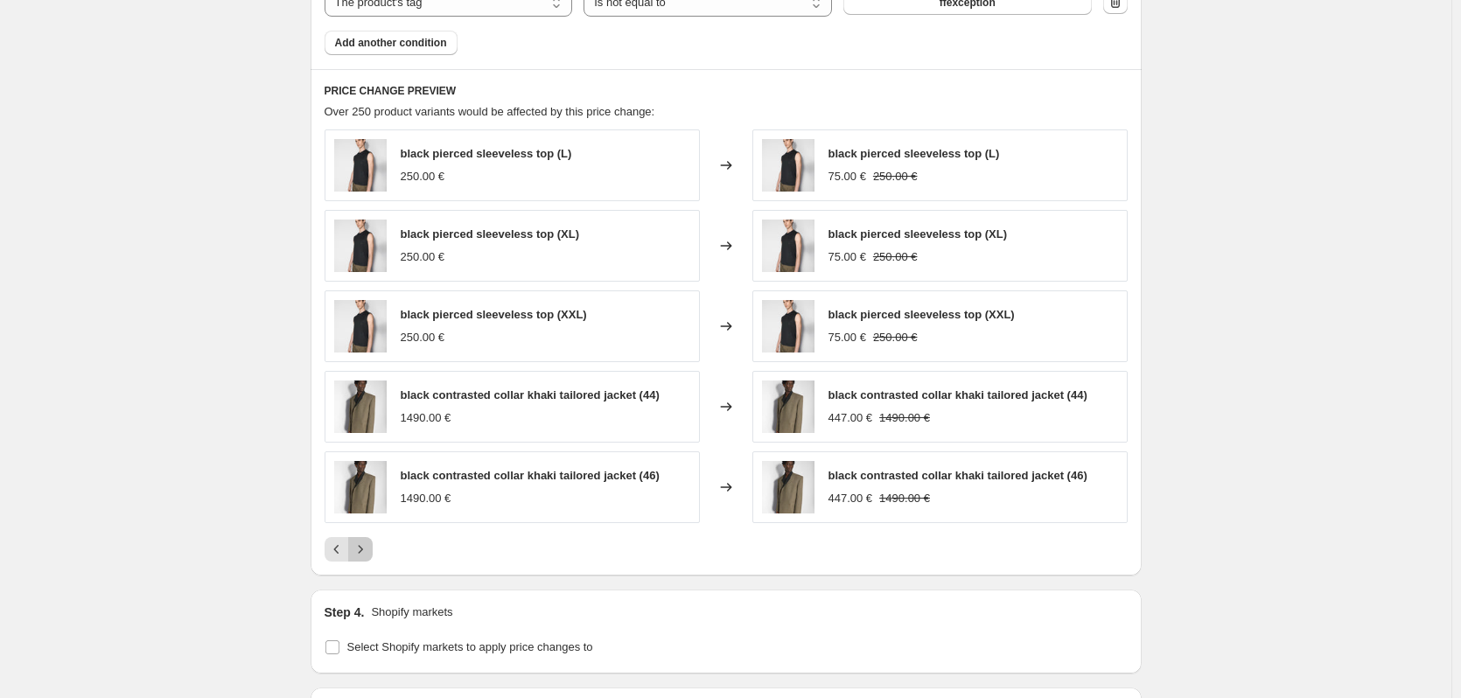
click at [365, 547] on icon "Next" at bounding box center [361, 550] width 18 height 18
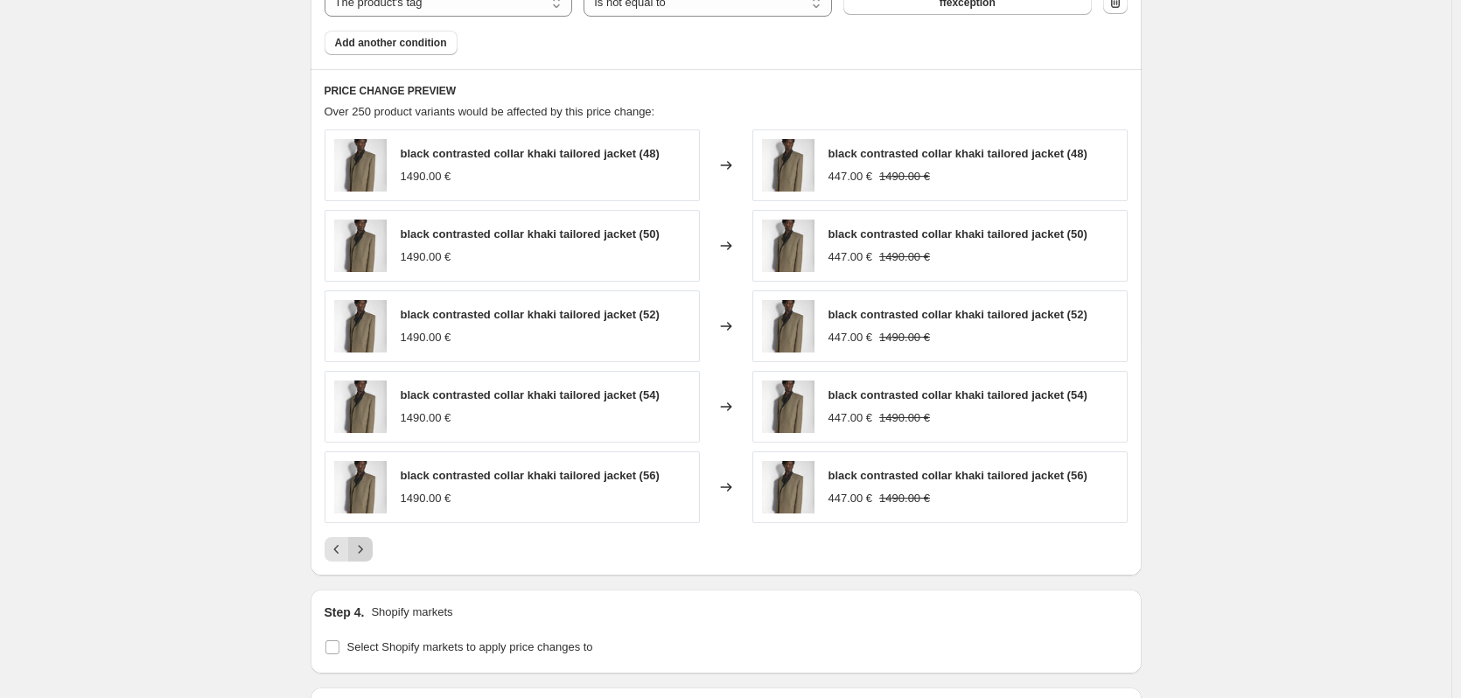
click at [365, 547] on icon "Next" at bounding box center [361, 550] width 18 height 18
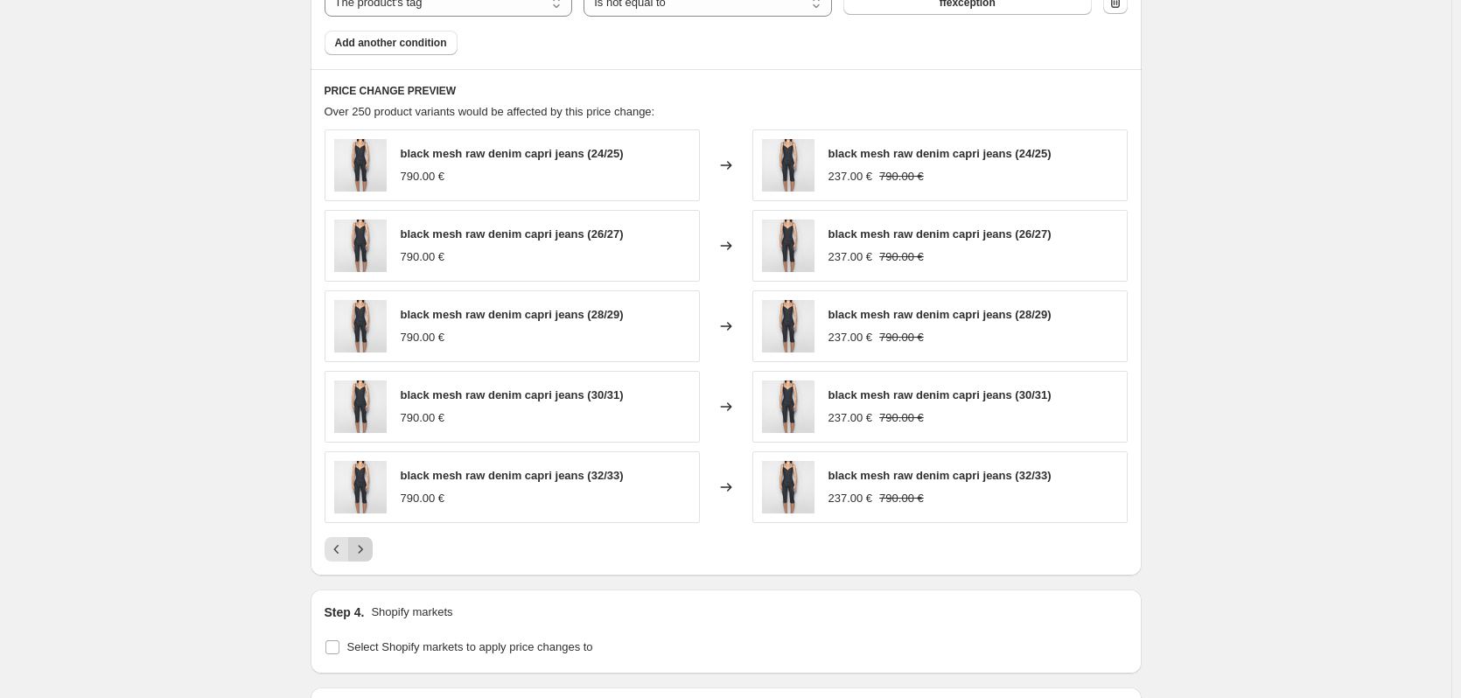
click at [365, 547] on icon "Next" at bounding box center [361, 550] width 18 height 18
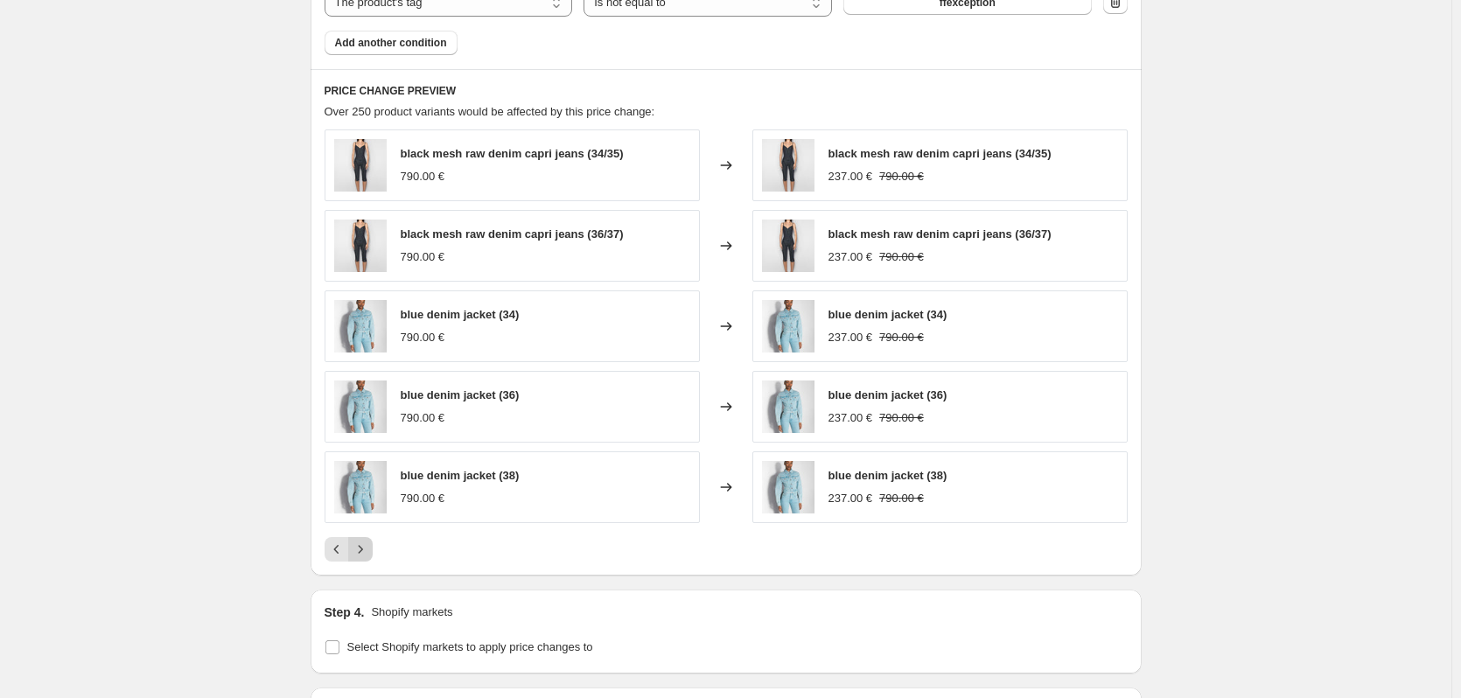
click at [365, 547] on icon "Next" at bounding box center [361, 550] width 18 height 18
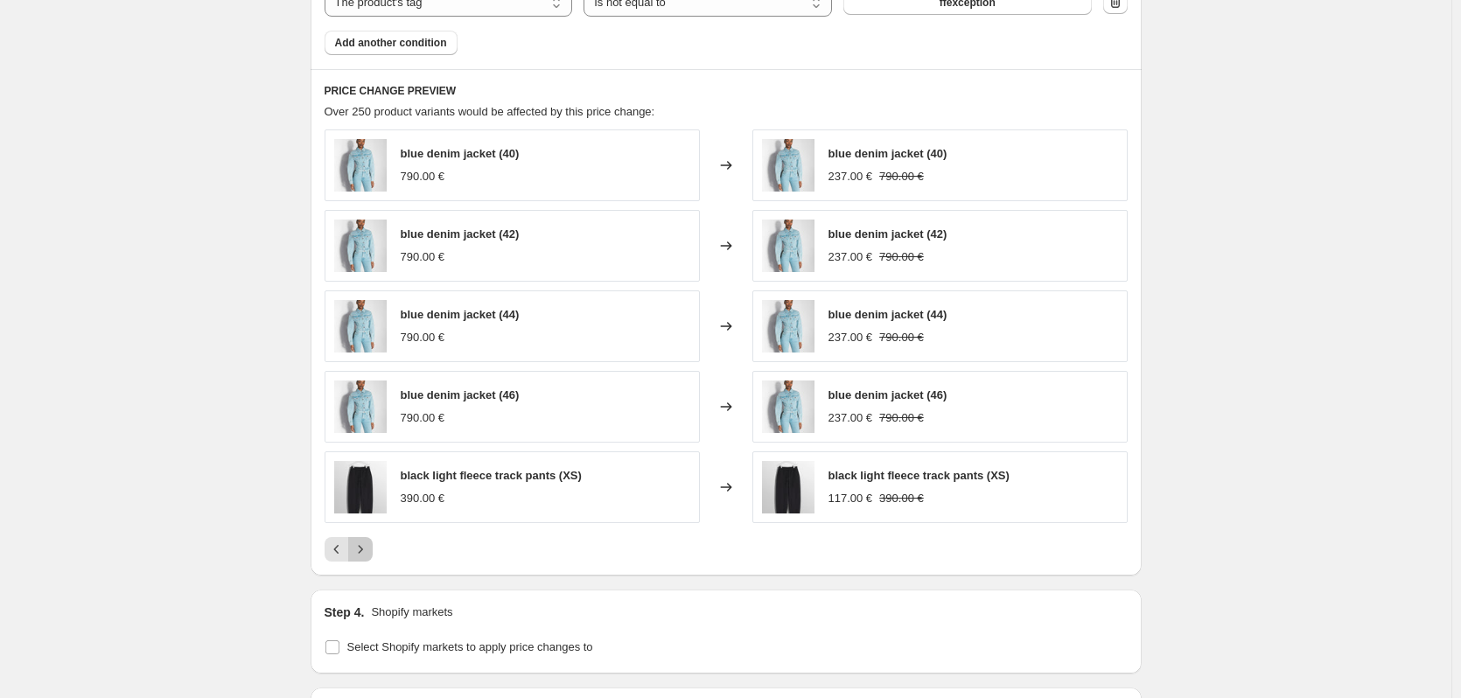
click at [365, 547] on icon "Next" at bounding box center [361, 550] width 18 height 18
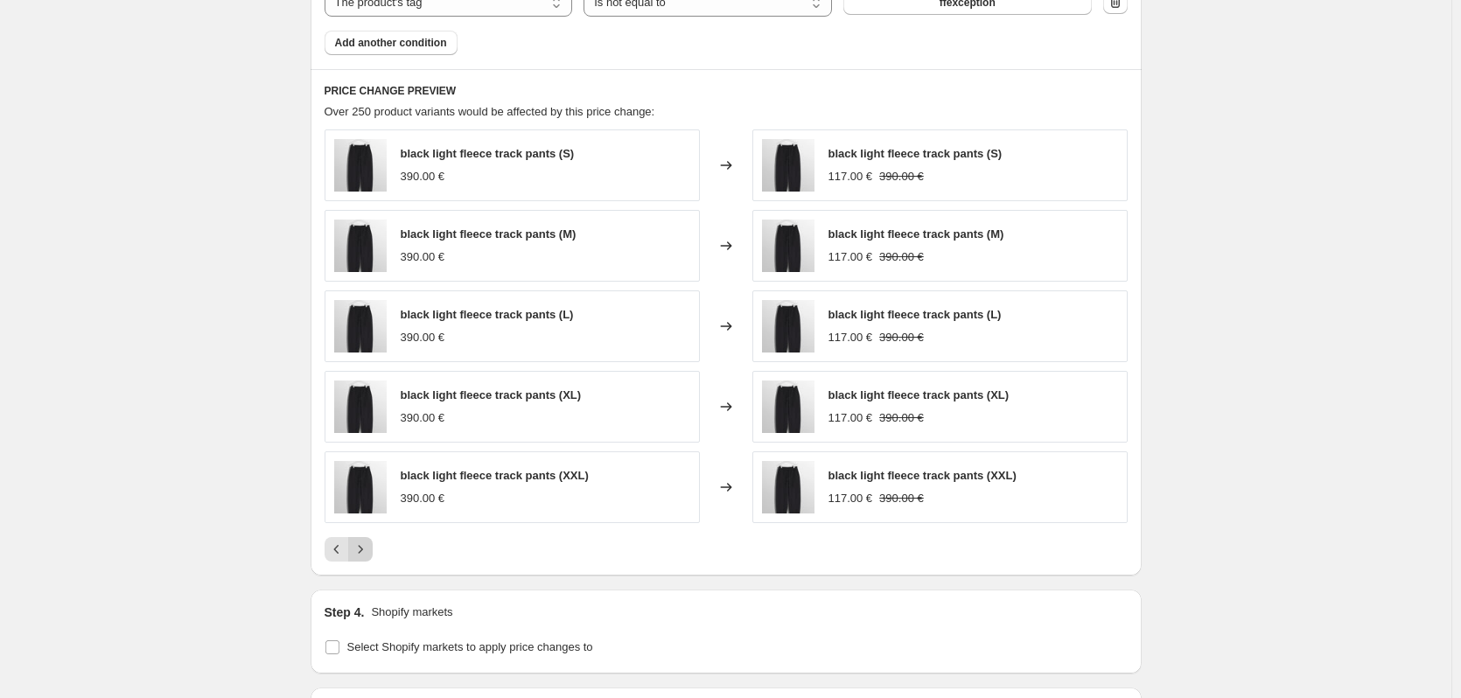
click at [365, 547] on icon "Next" at bounding box center [361, 550] width 18 height 18
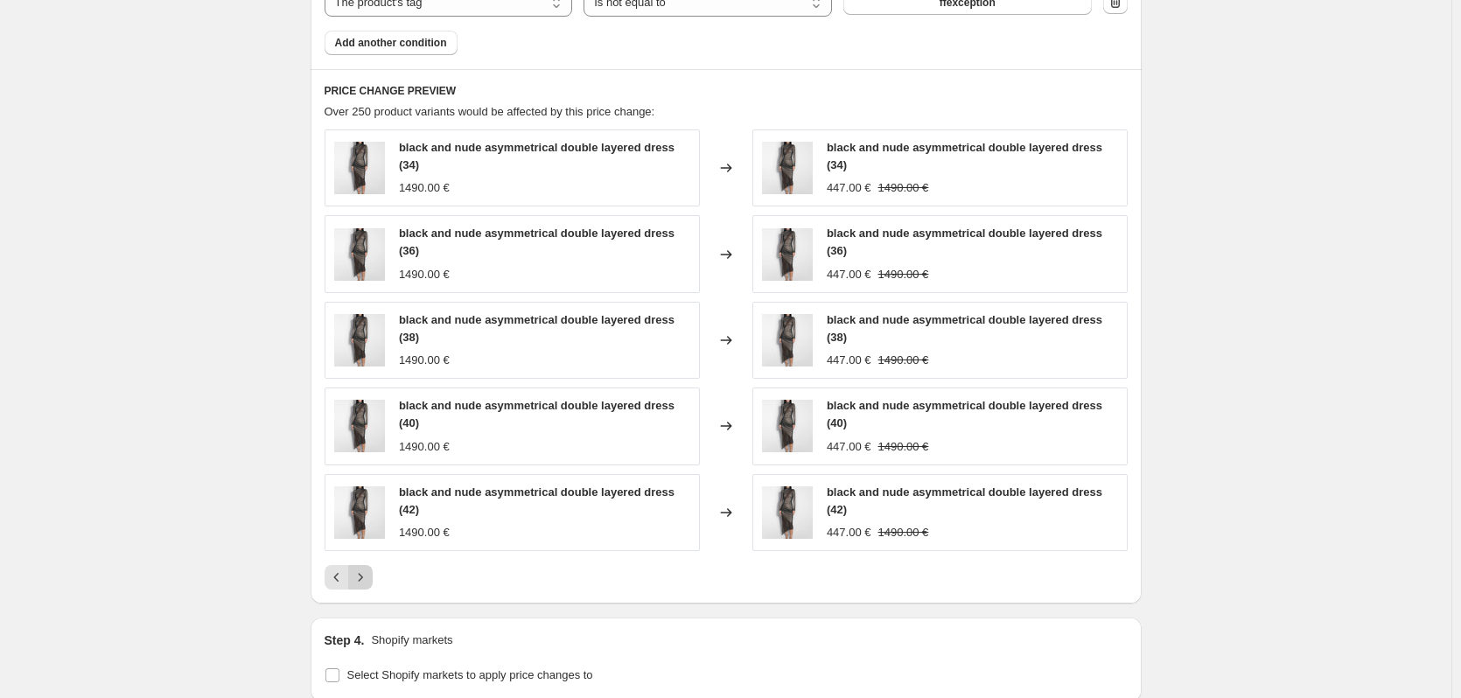
click at [365, 547] on div "black and nude asymmetrical double layered dress (42) 1490.00 €" at bounding box center [512, 512] width 375 height 77
click at [368, 572] on icon "Next" at bounding box center [361, 578] width 18 height 18
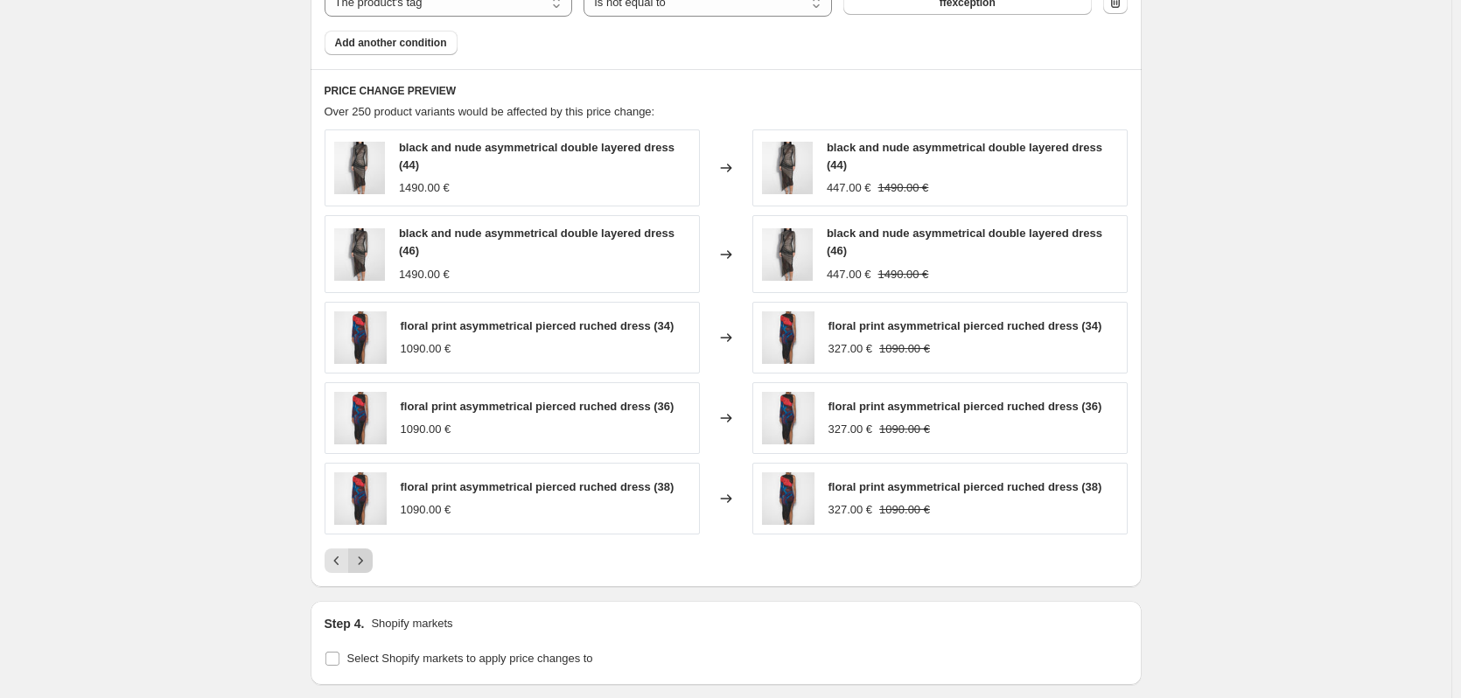
click at [366, 564] on icon "Next" at bounding box center [361, 561] width 18 height 18
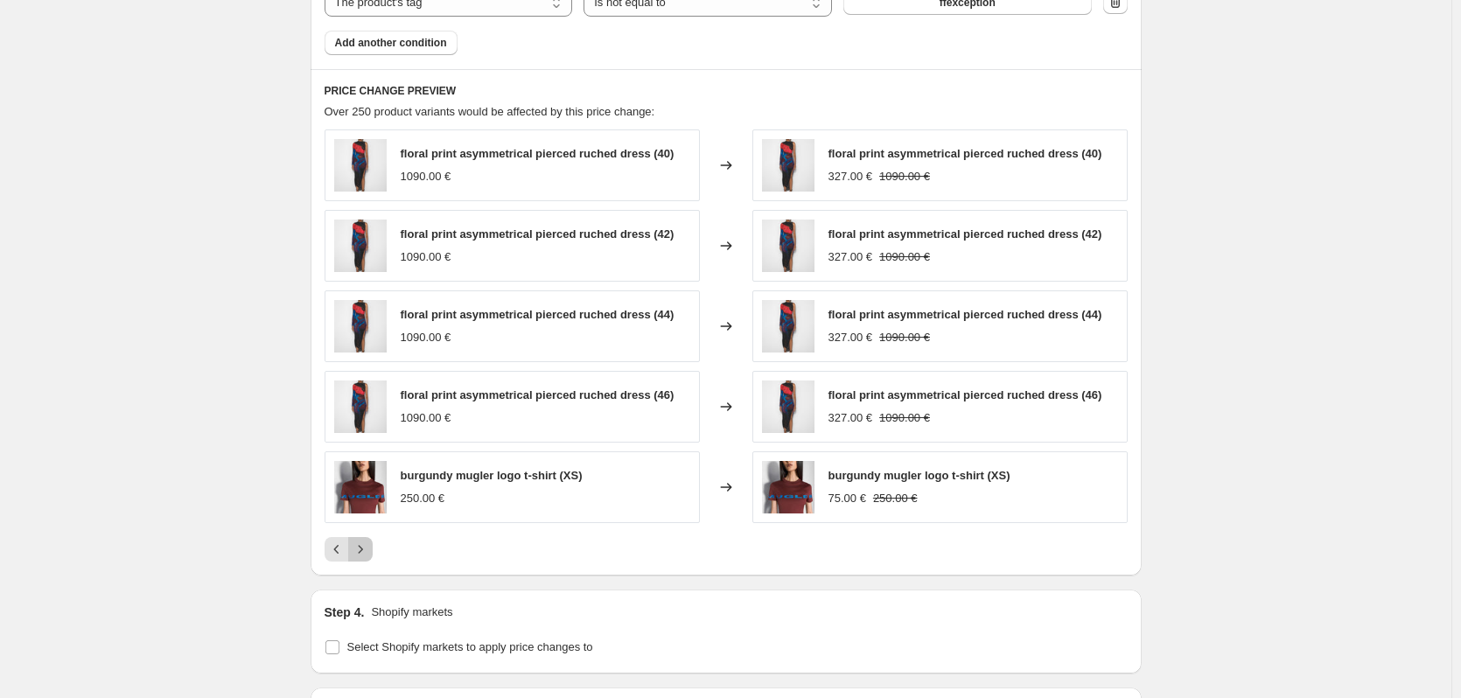
click at [363, 557] on icon "Next" at bounding box center [361, 550] width 18 height 18
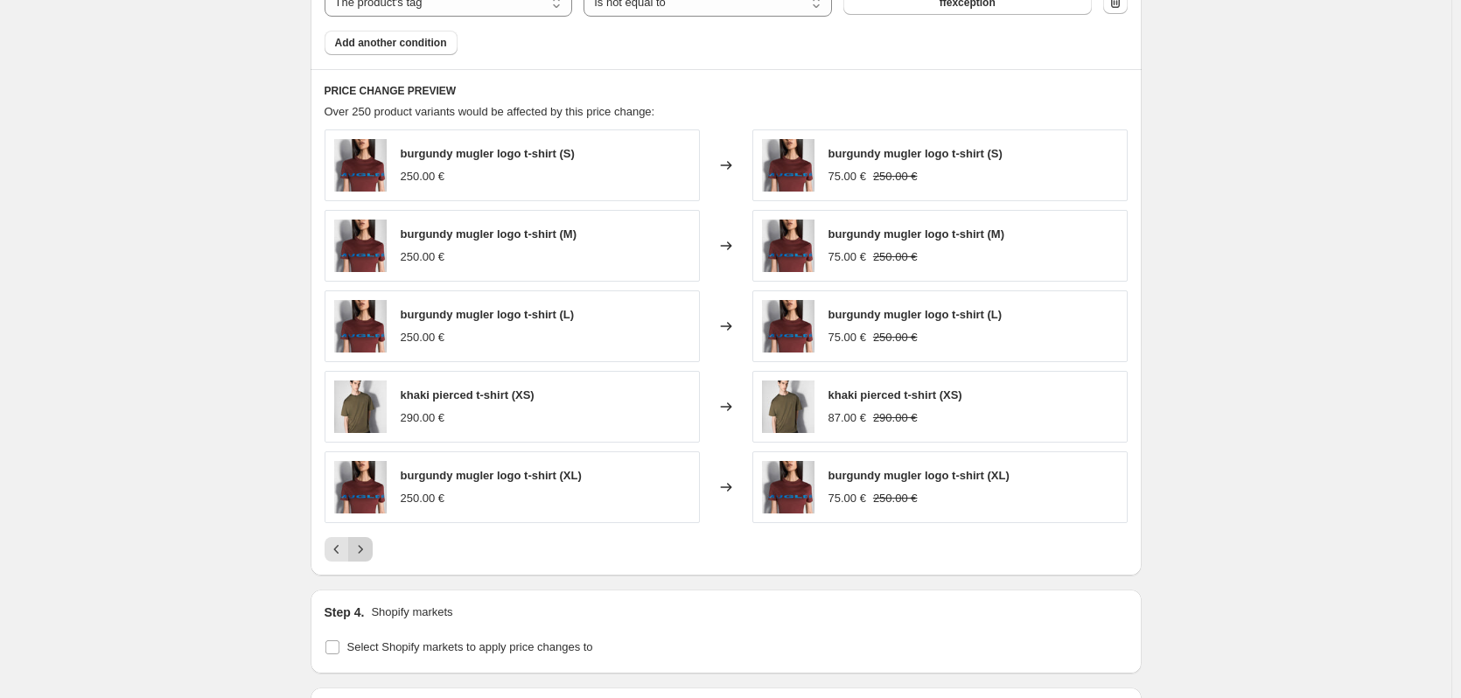
click at [361, 555] on icon "Next" at bounding box center [361, 550] width 18 height 18
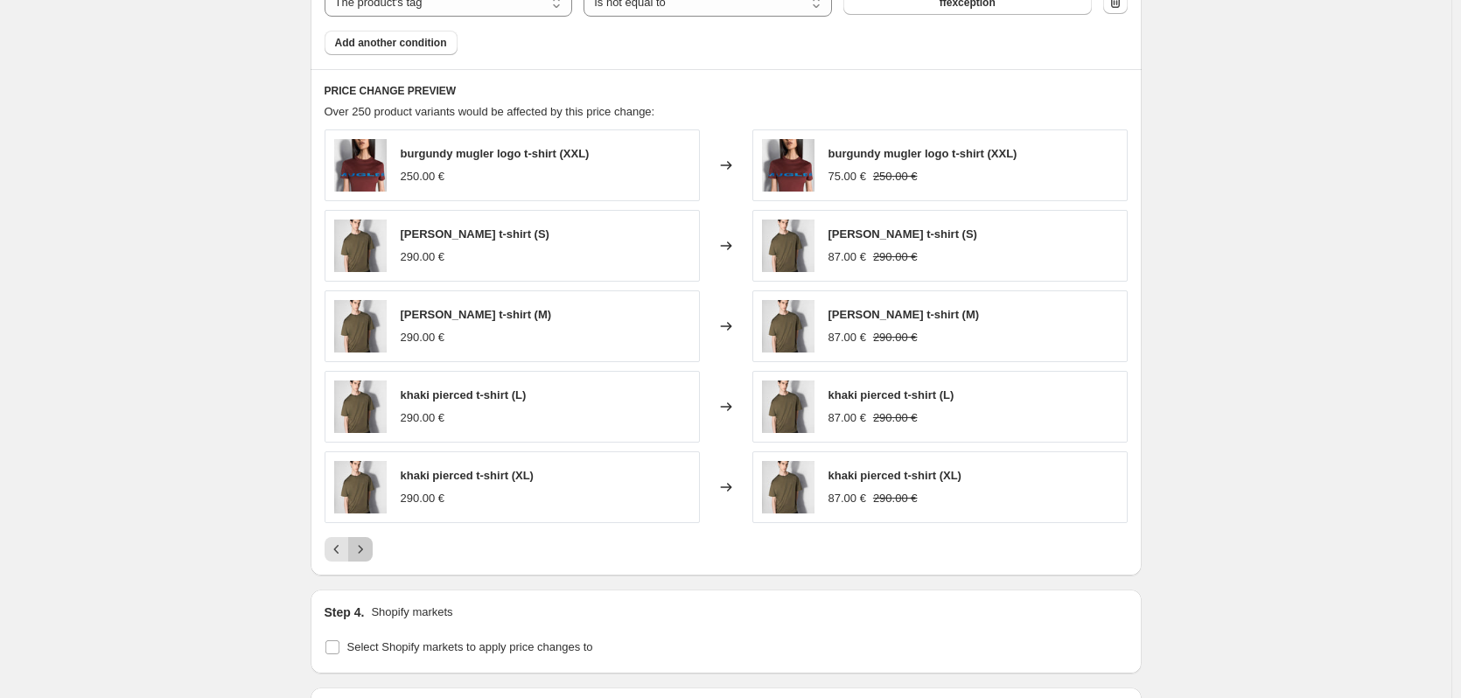
click at [368, 554] on icon "Next" at bounding box center [361, 550] width 18 height 18
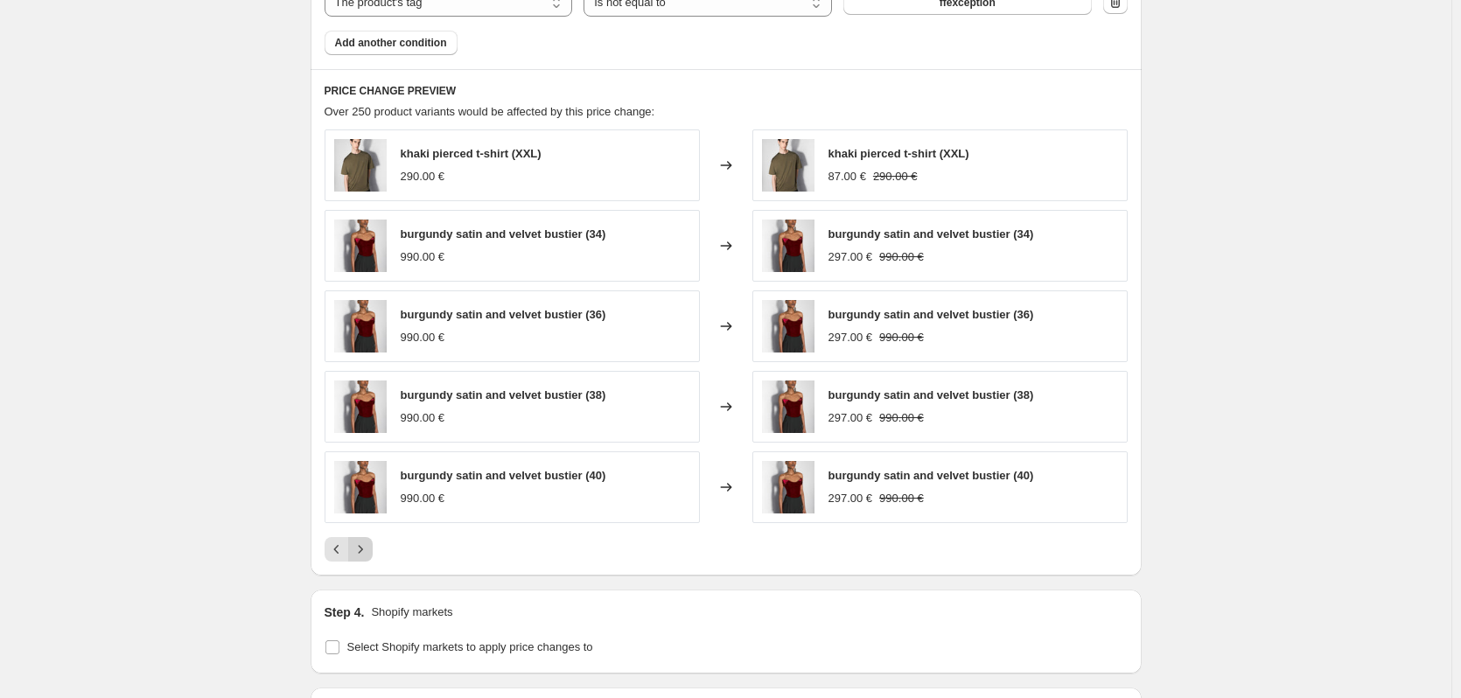
click at [369, 547] on icon "Next" at bounding box center [361, 550] width 18 height 18
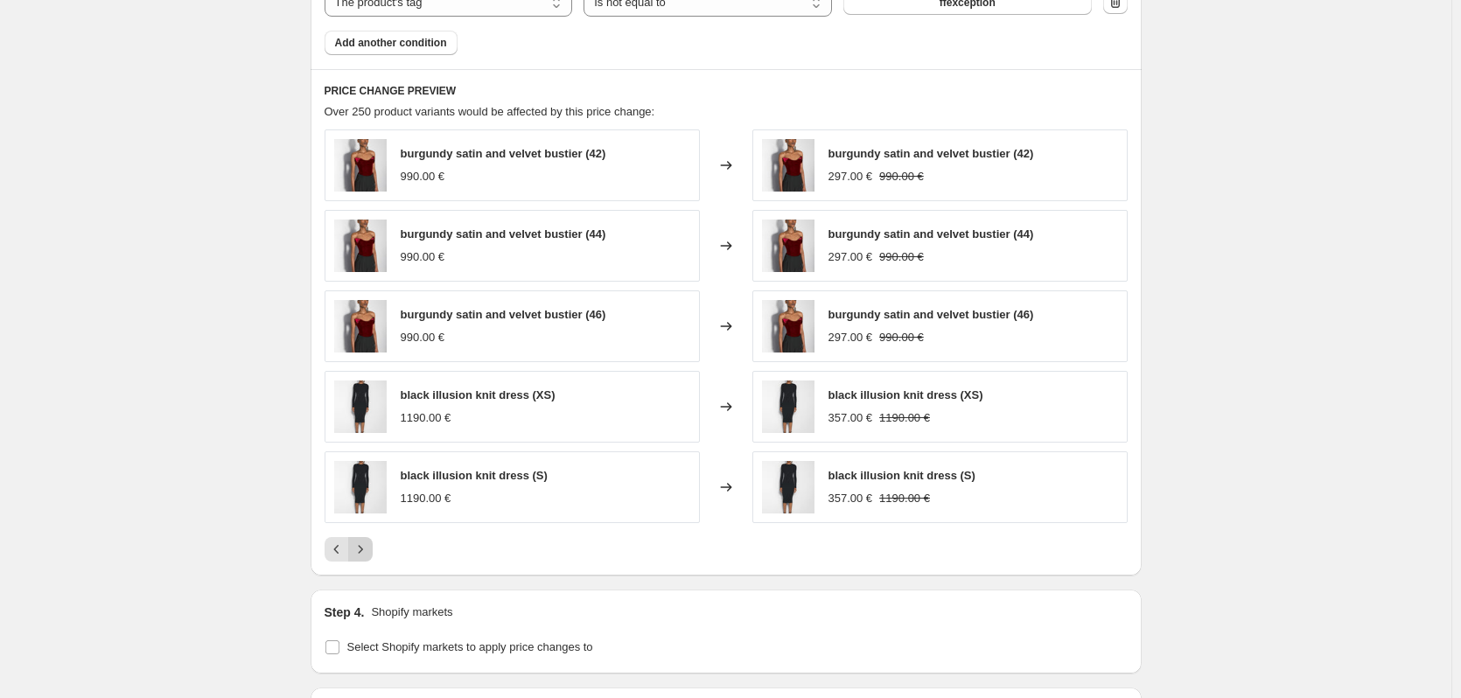
click at [369, 548] on icon "Next" at bounding box center [361, 550] width 18 height 18
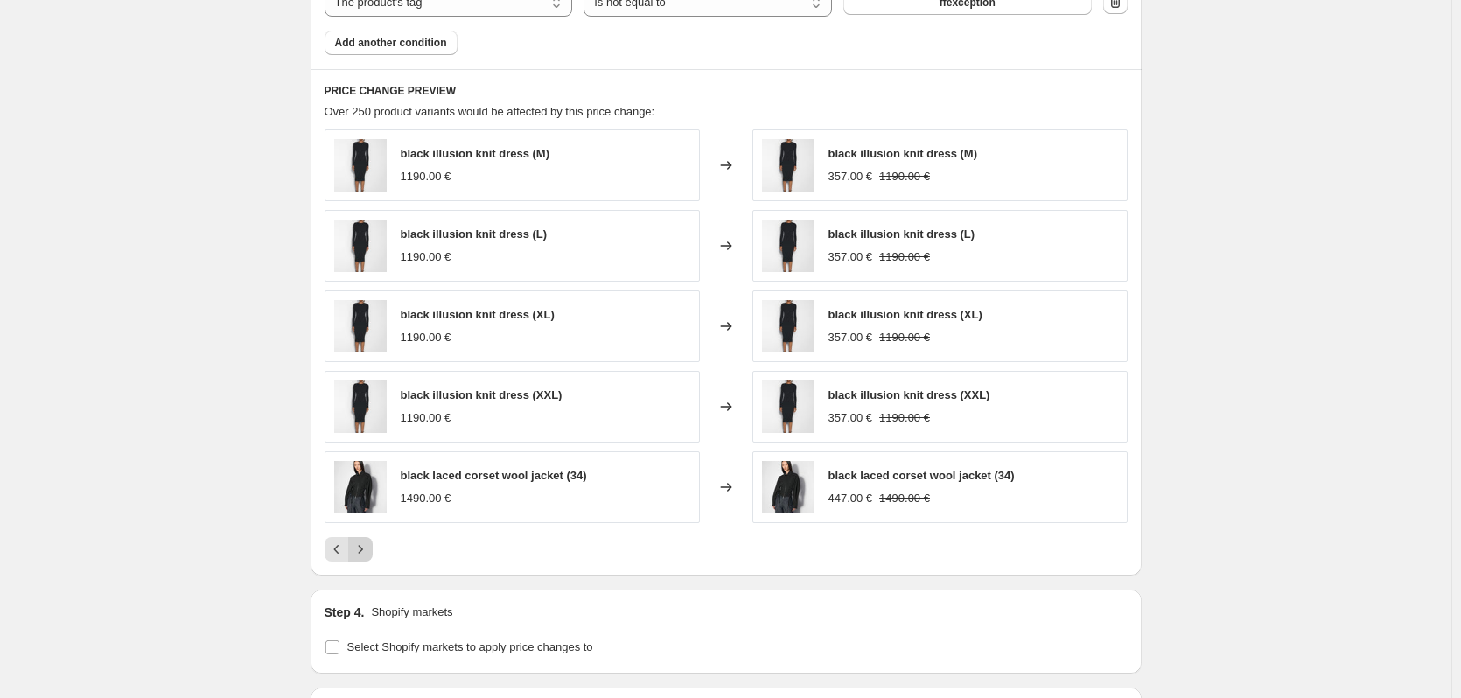
click at [369, 548] on icon "Next" at bounding box center [361, 550] width 18 height 18
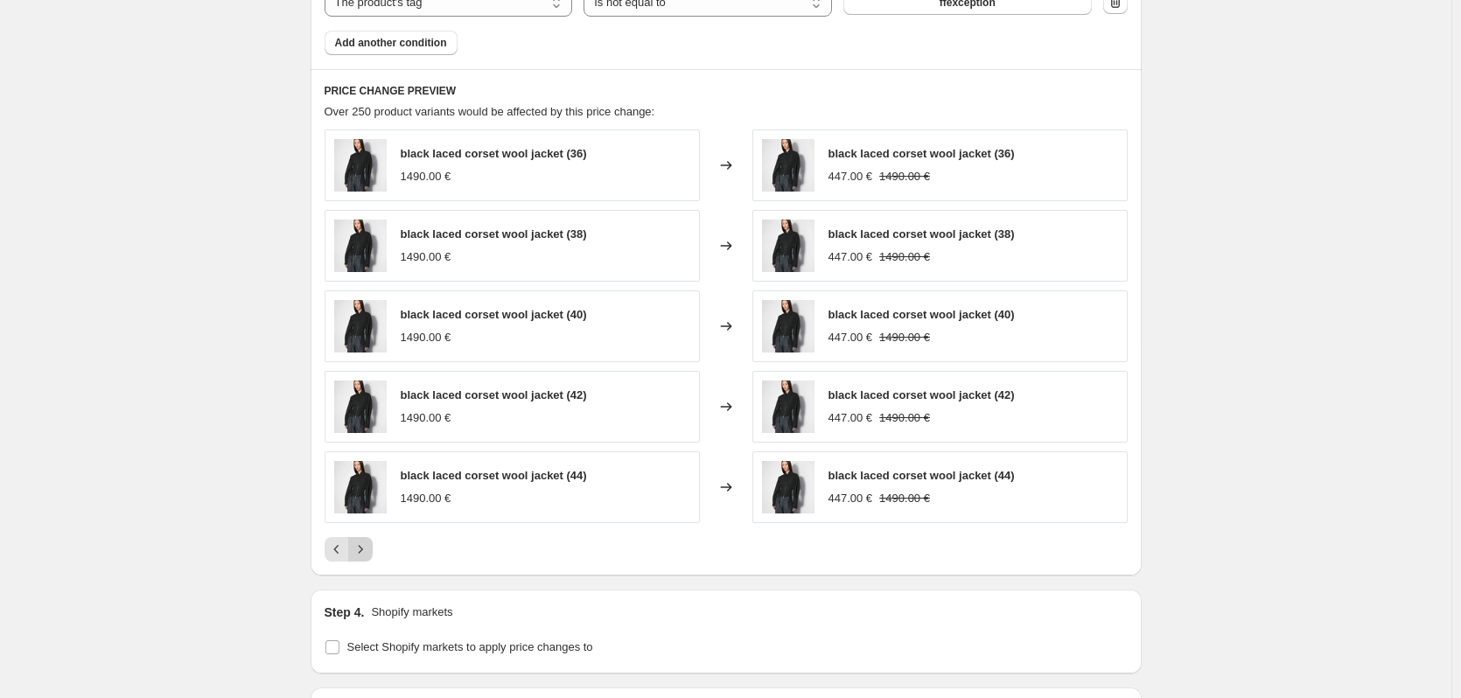
click at [369, 545] on icon "Next" at bounding box center [361, 550] width 18 height 18
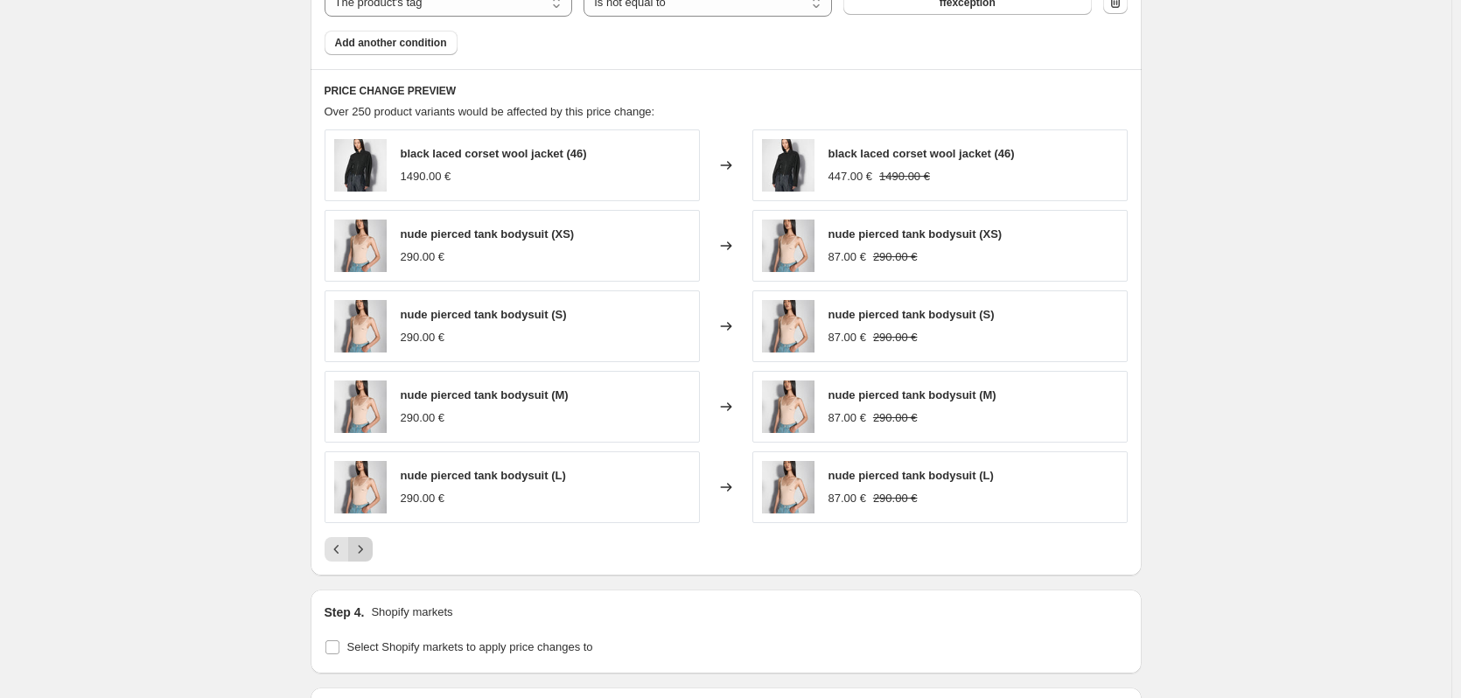
click at [369, 545] on icon "Next" at bounding box center [361, 550] width 18 height 18
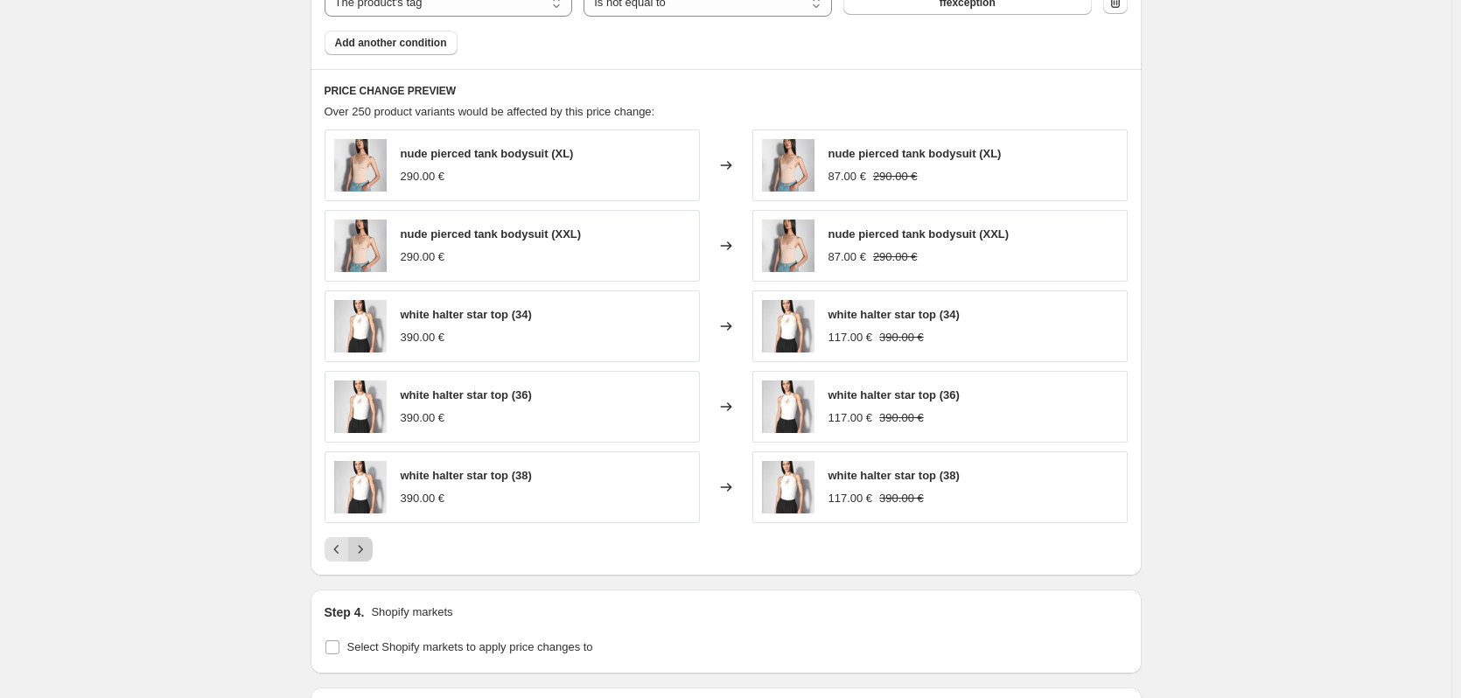
click at [369, 545] on icon "Next" at bounding box center [361, 550] width 18 height 18
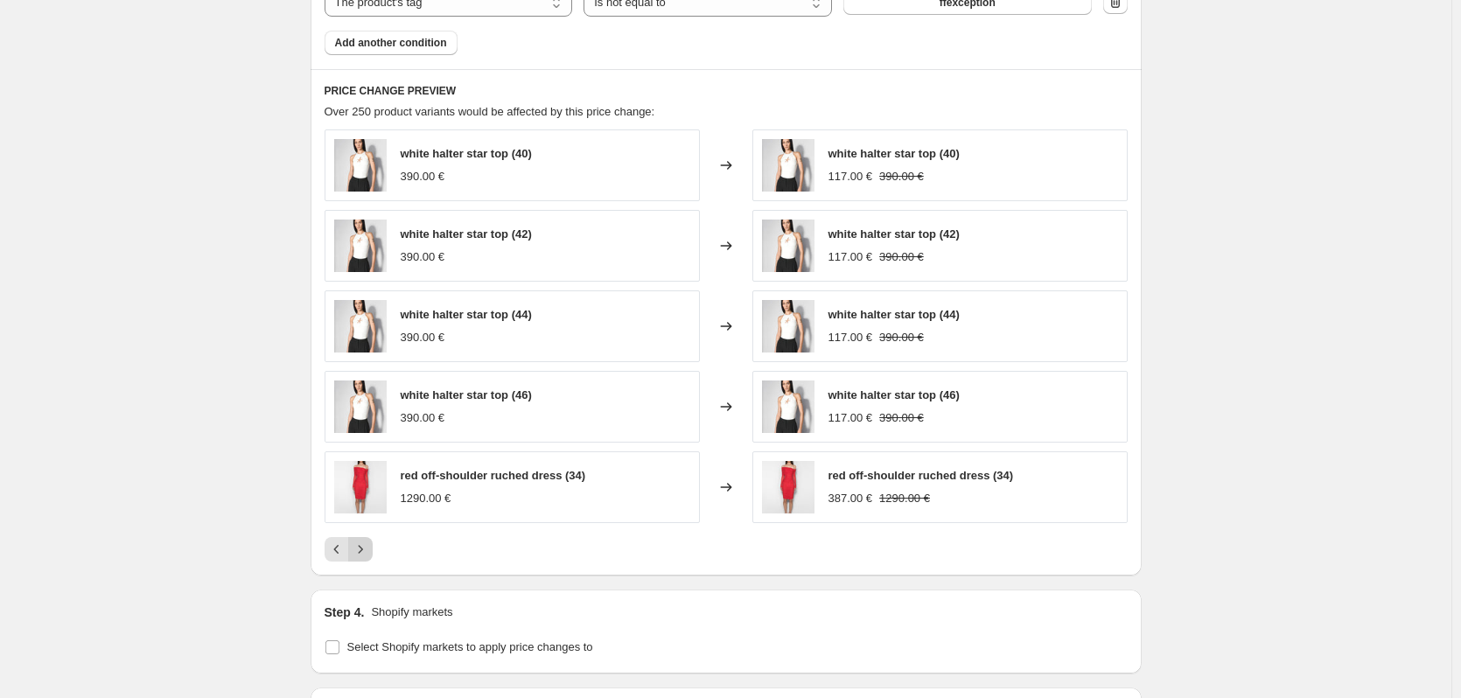
click at [369, 545] on icon "Next" at bounding box center [361, 550] width 18 height 18
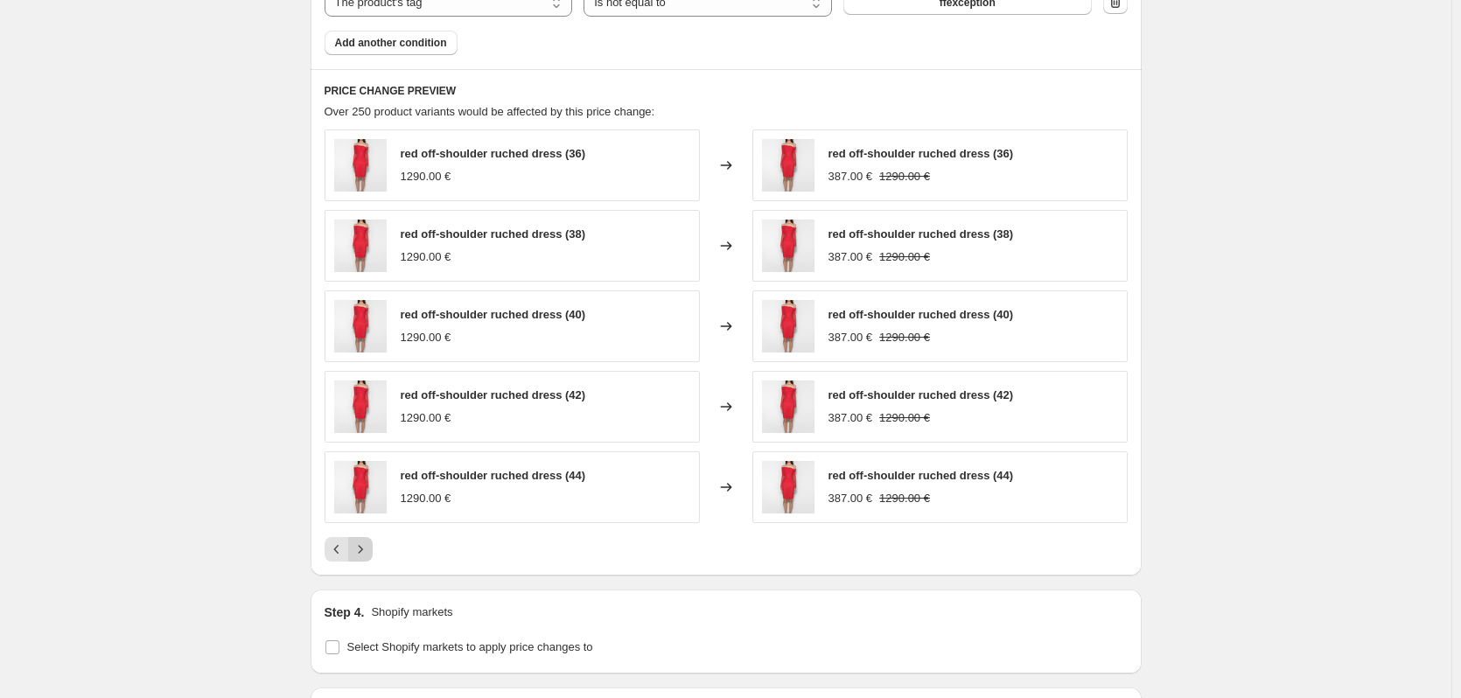
click at [369, 545] on icon "Next" at bounding box center [361, 550] width 18 height 18
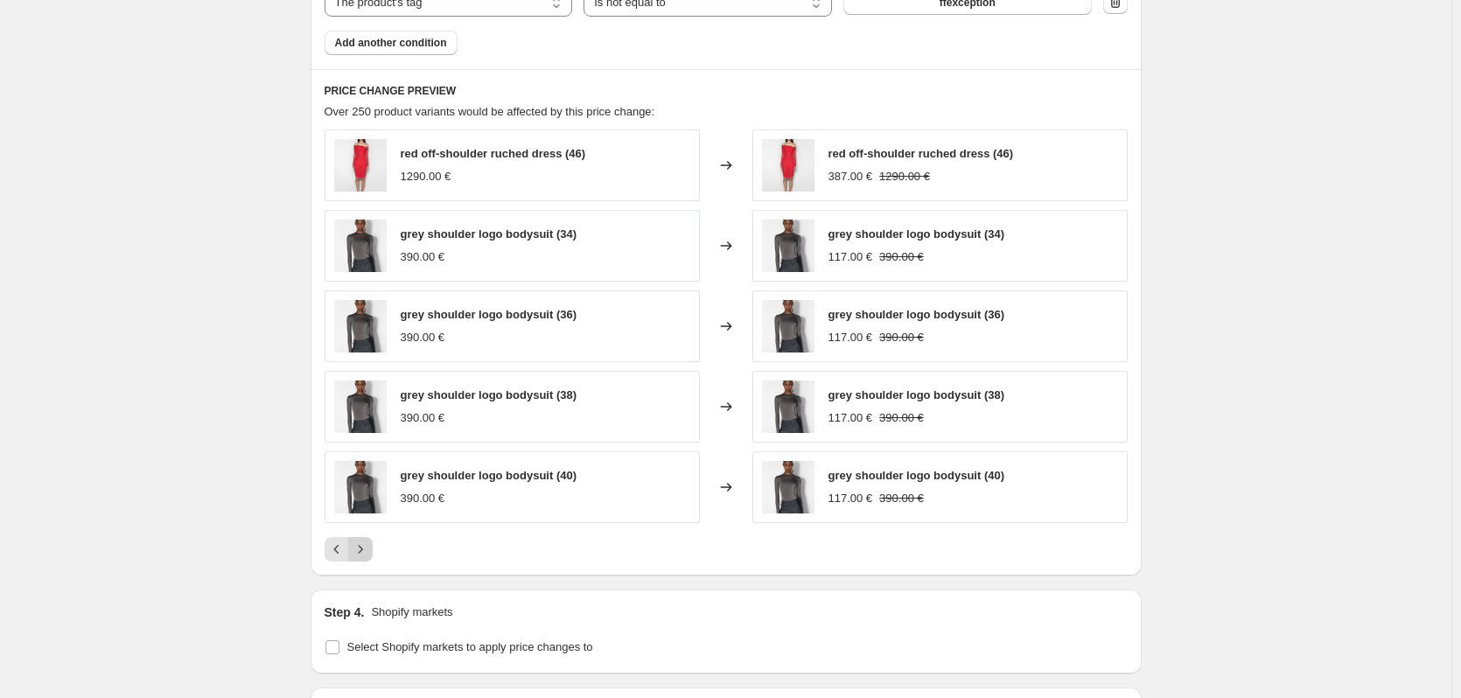
click at [369, 545] on icon "Next" at bounding box center [361, 550] width 18 height 18
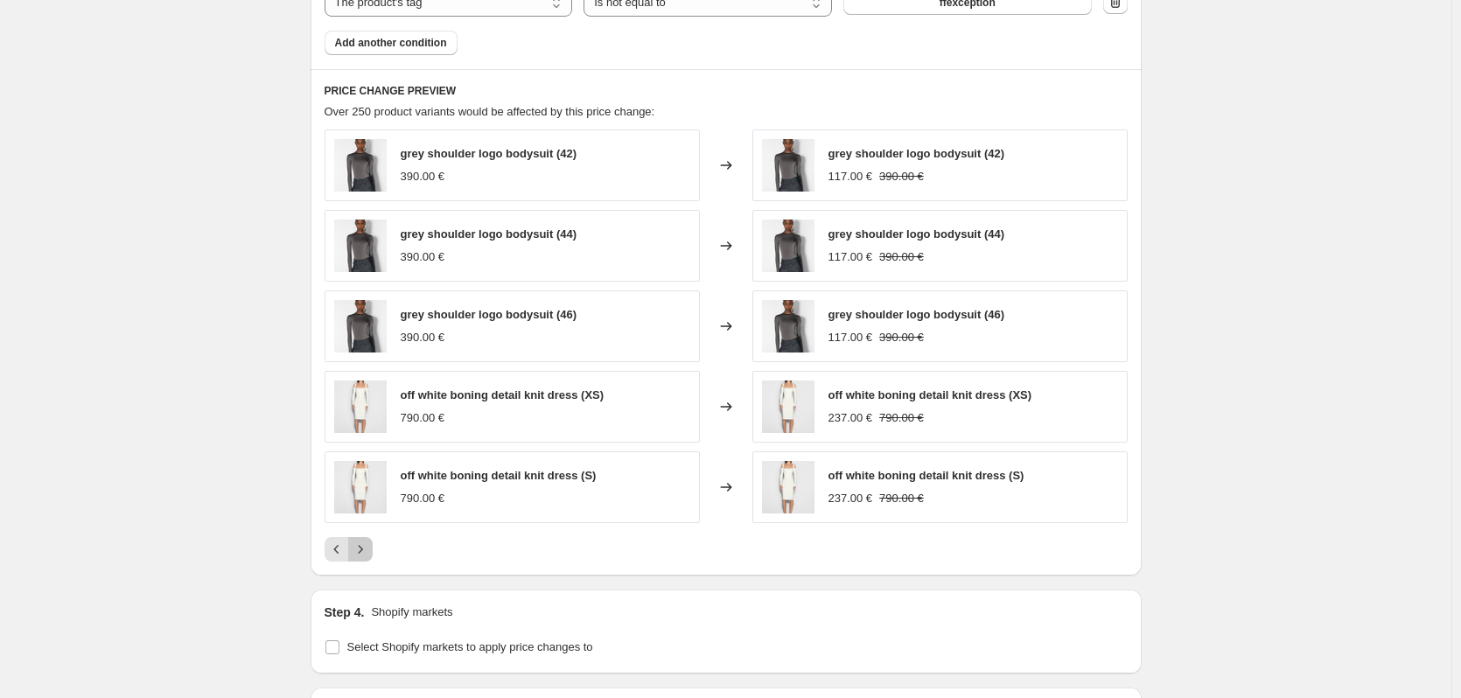
click at [369, 545] on icon "Next" at bounding box center [361, 550] width 18 height 18
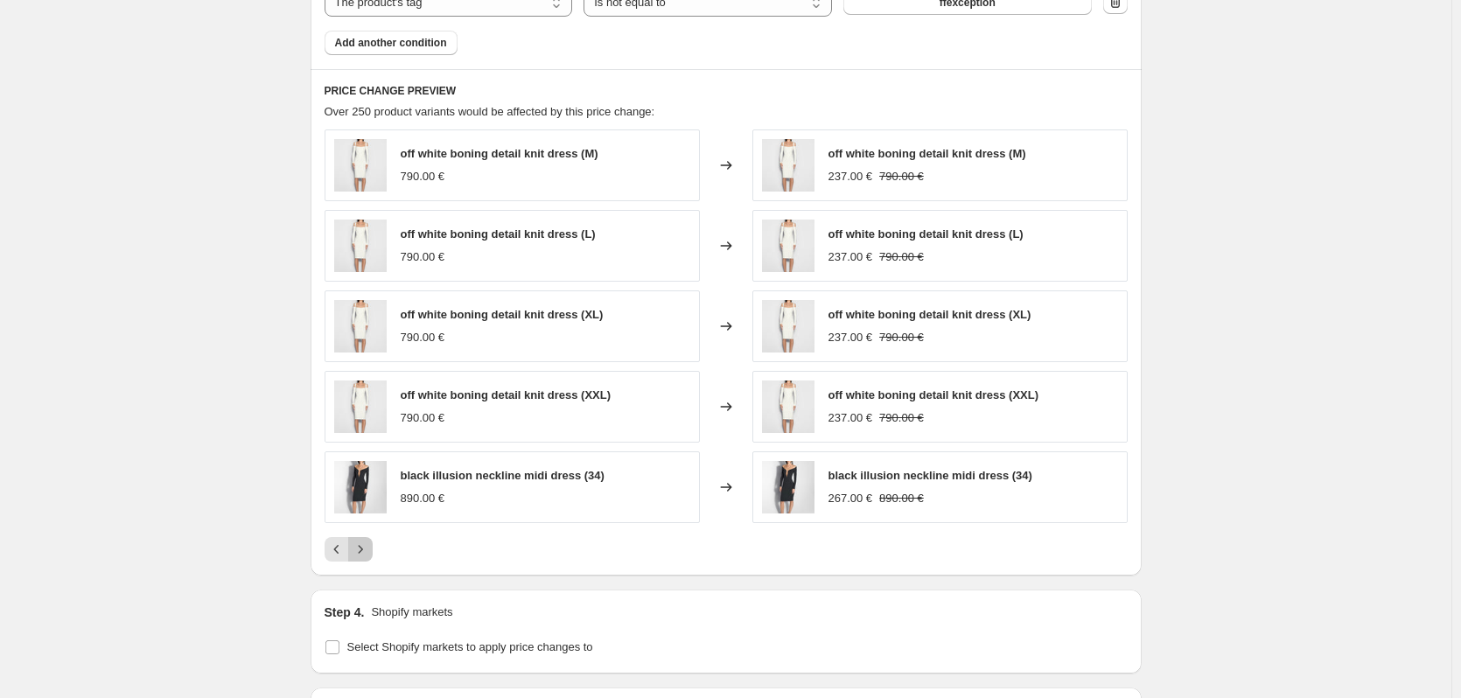
click at [369, 545] on icon "Next" at bounding box center [361, 550] width 18 height 18
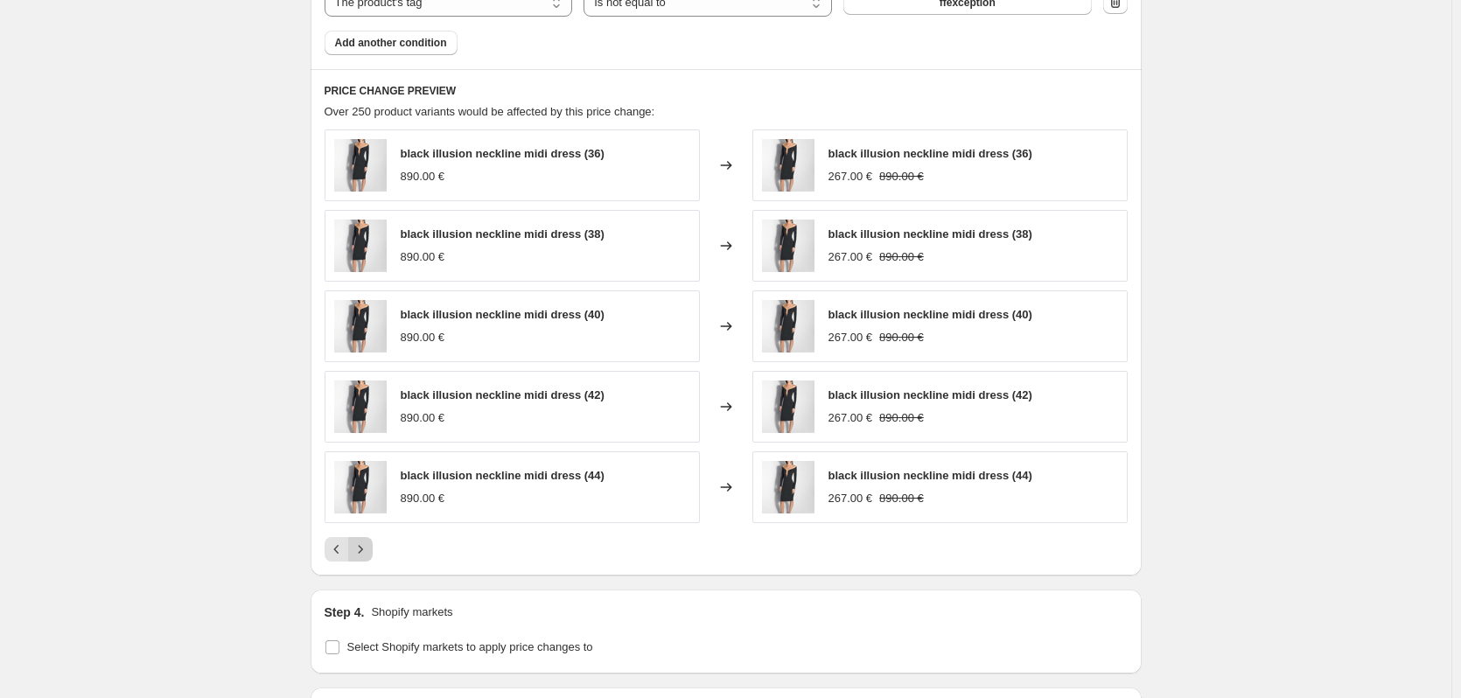
click at [369, 545] on icon "Next" at bounding box center [361, 550] width 18 height 18
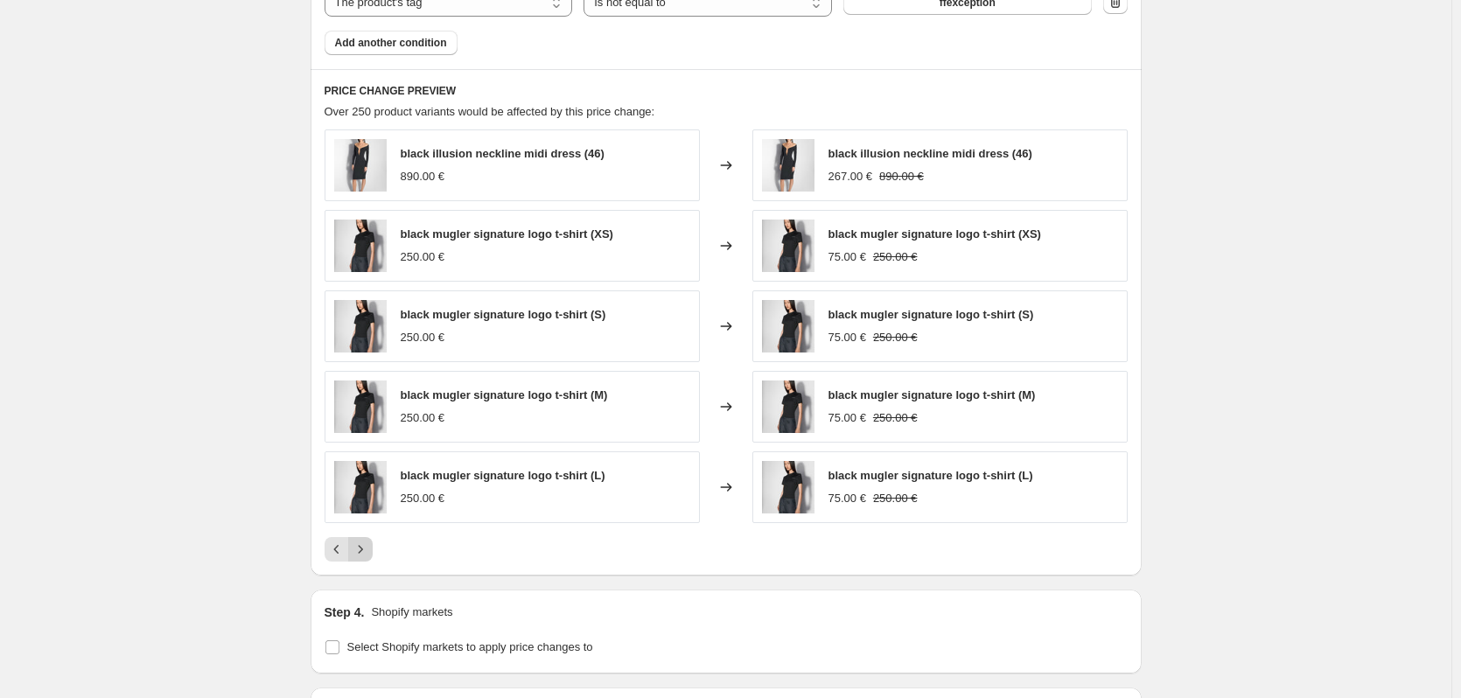
click at [369, 545] on icon "Next" at bounding box center [361, 550] width 18 height 18
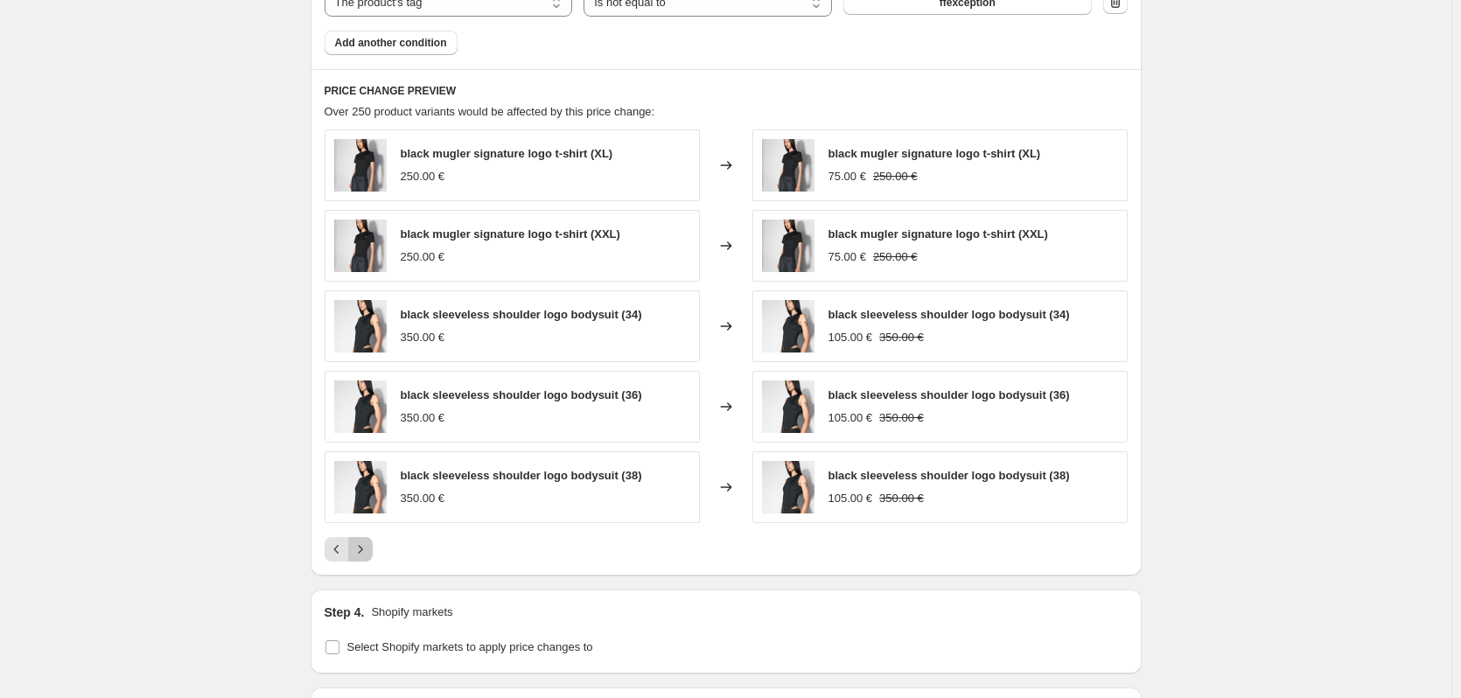
click at [369, 545] on icon "Next" at bounding box center [361, 550] width 18 height 18
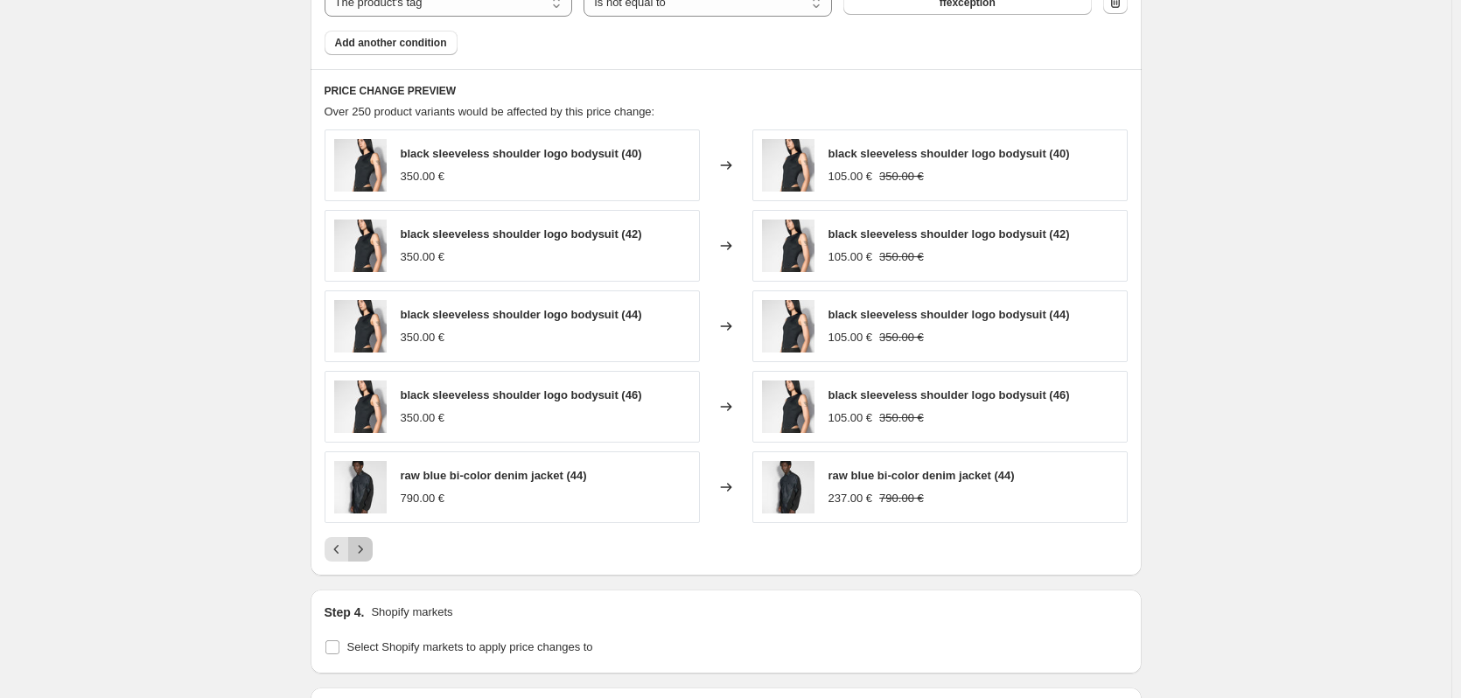
click at [369, 545] on icon "Next" at bounding box center [361, 550] width 18 height 18
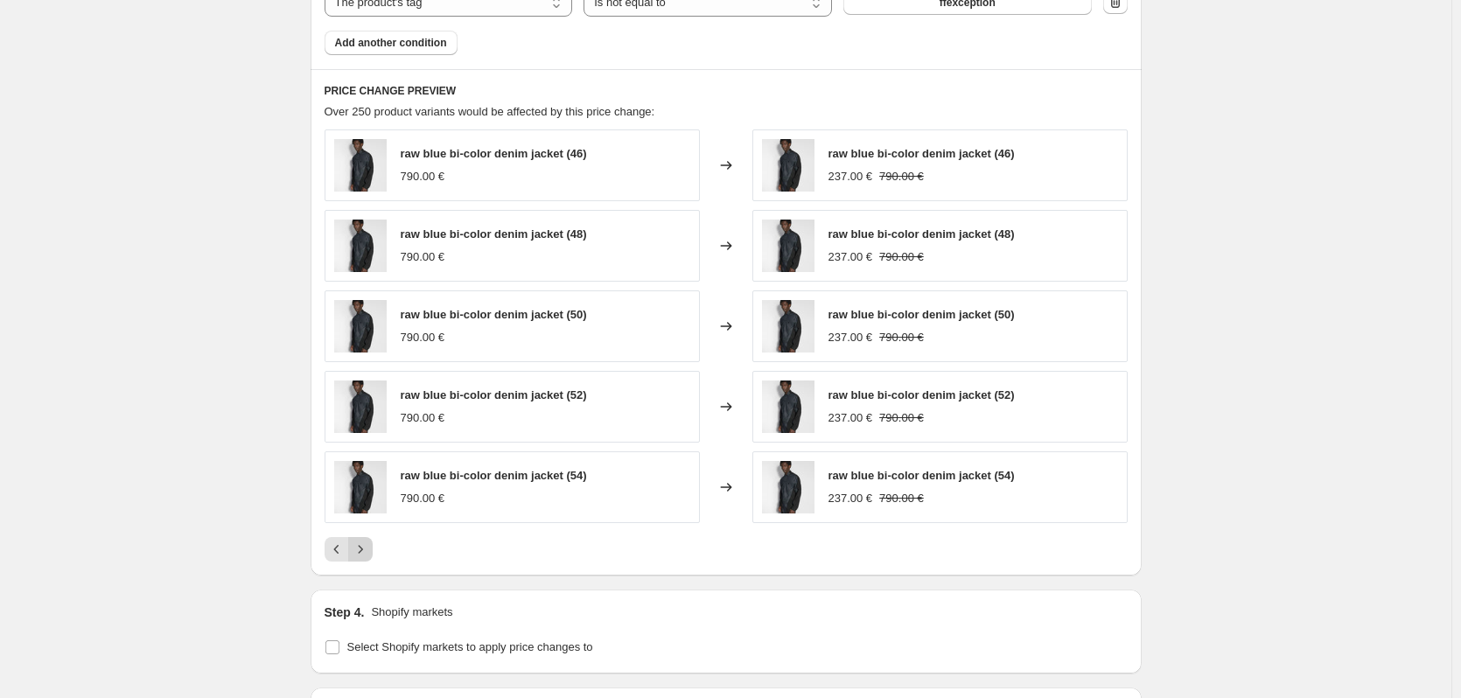
click at [369, 545] on icon "Next" at bounding box center [361, 550] width 18 height 18
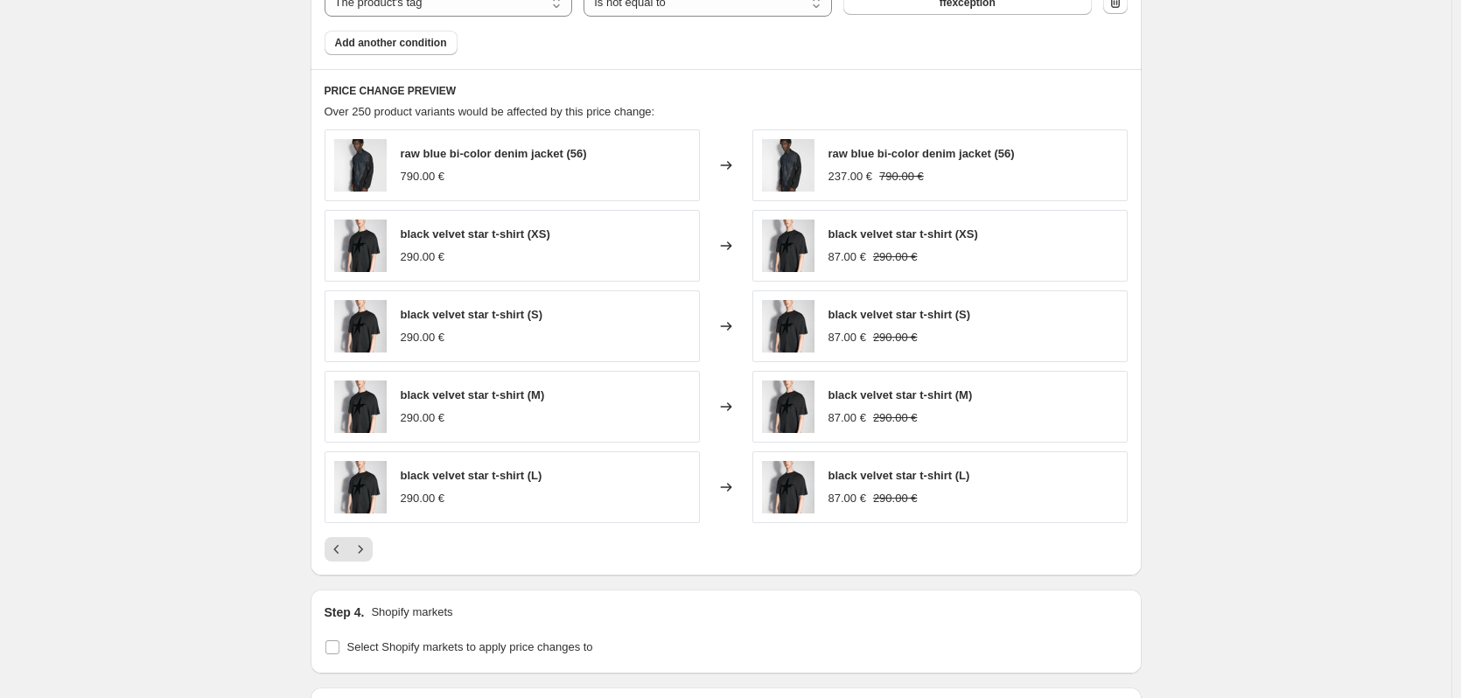
drag, startPoint x: 369, startPoint y: 545, endPoint x: 220, endPoint y: 512, distance: 153.3
click at [361, 547] on icon "Next" at bounding box center [361, 550] width 18 height 18
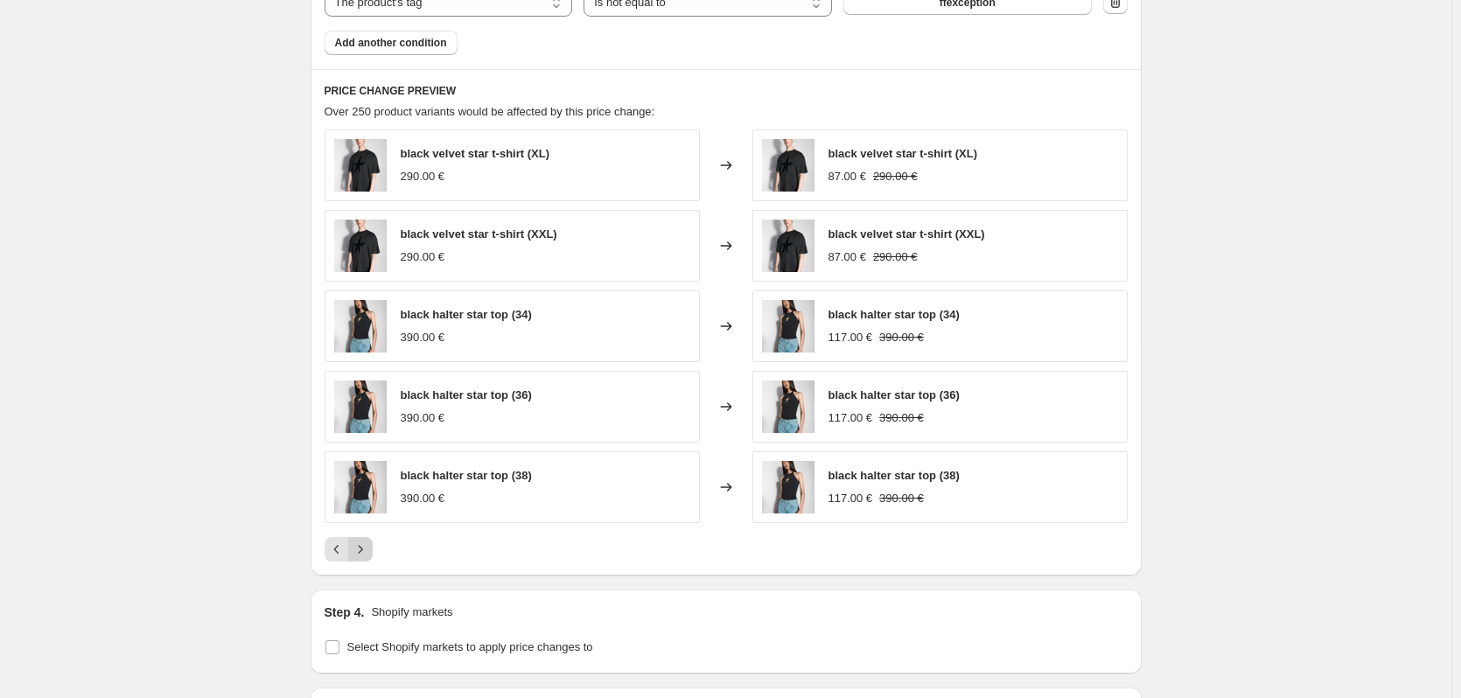
click at [361, 547] on icon "Next" at bounding box center [361, 550] width 18 height 18
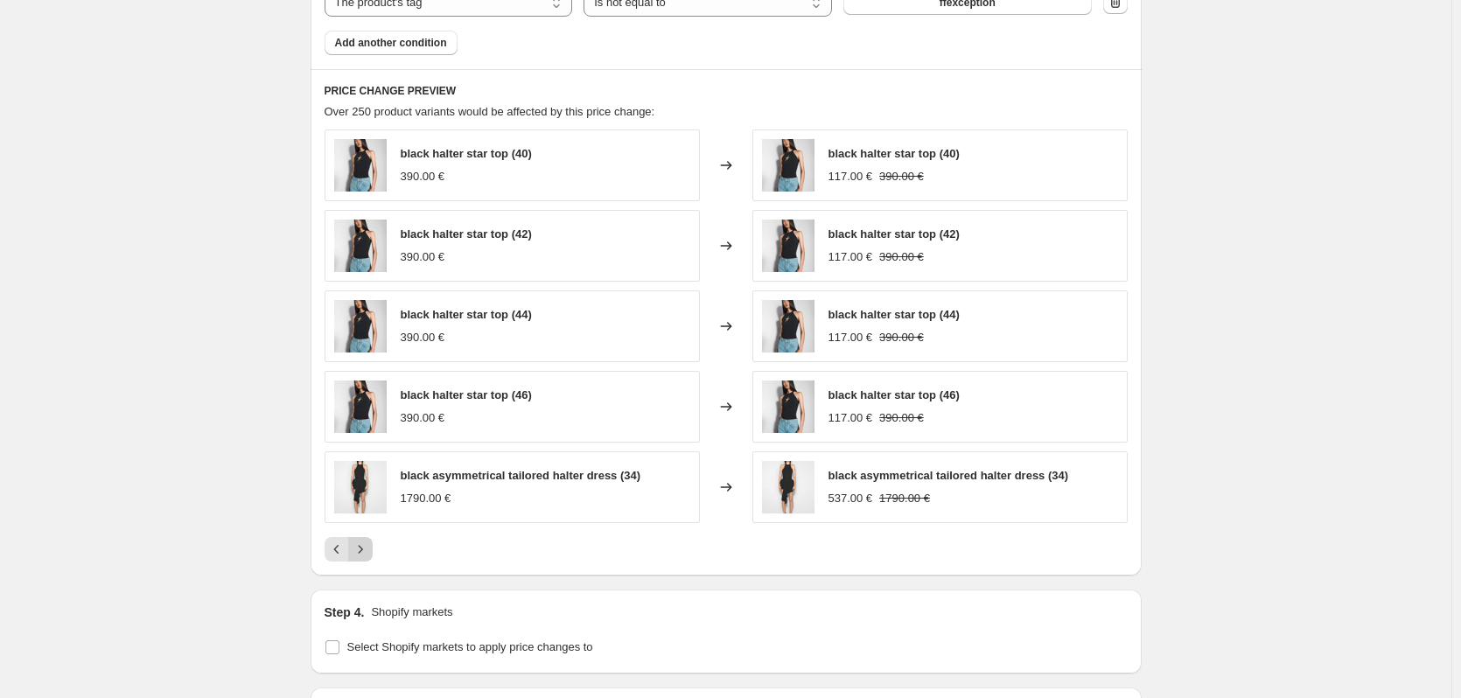
click at [361, 547] on icon "Next" at bounding box center [361, 550] width 18 height 18
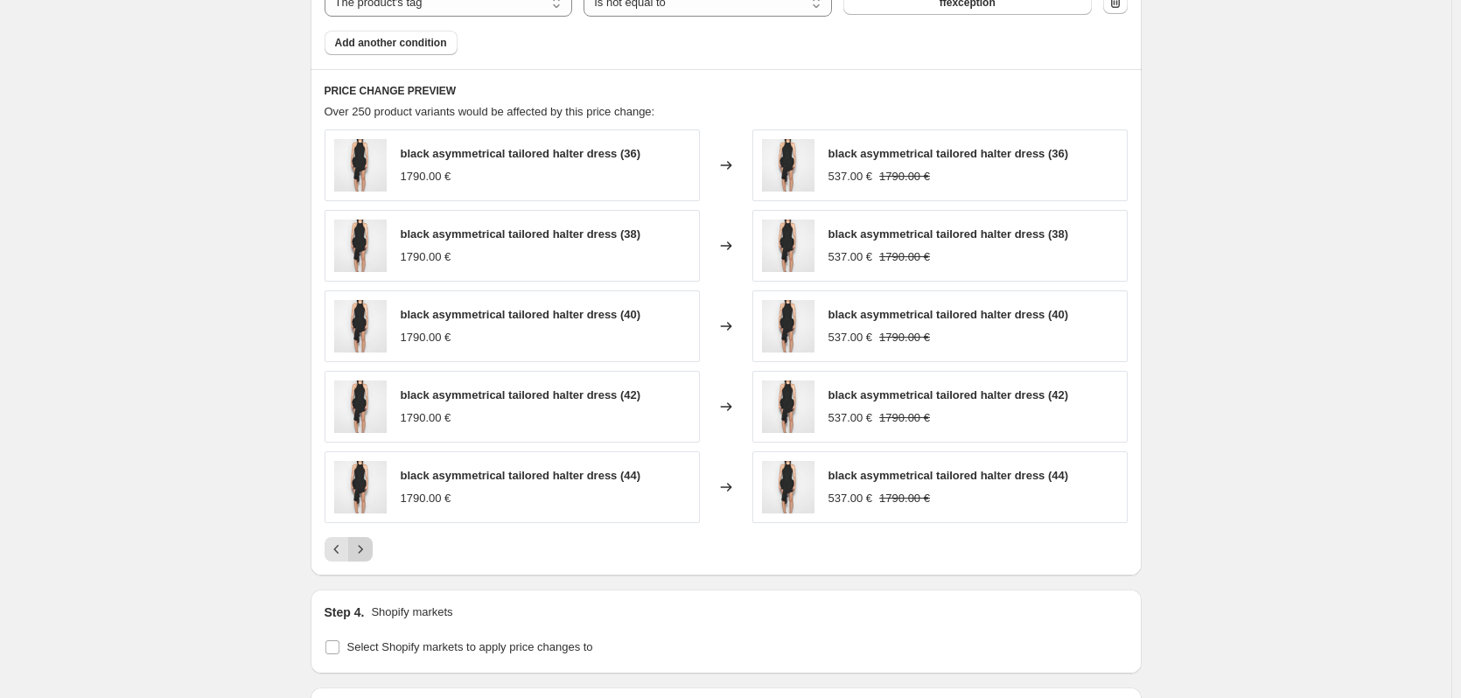
click at [361, 547] on icon "Next" at bounding box center [361, 550] width 18 height 18
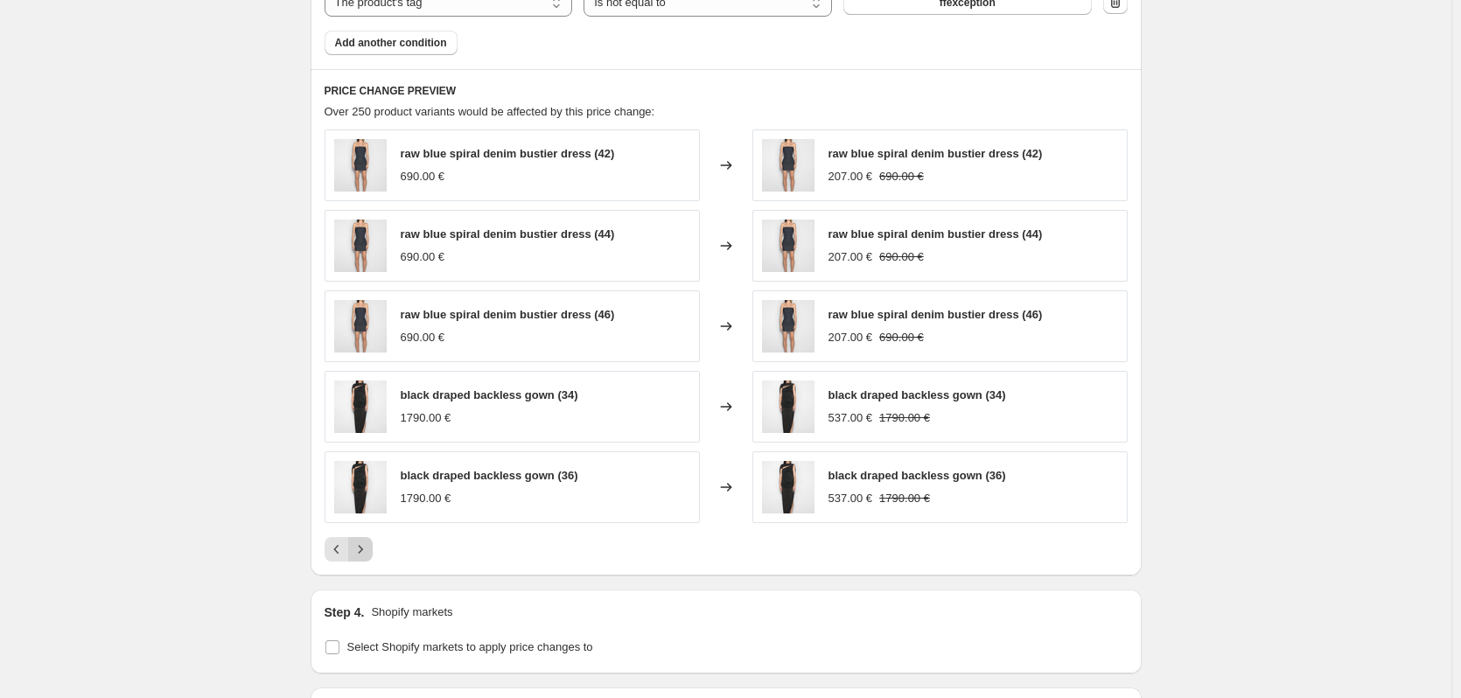
click at [361, 547] on icon "Next" at bounding box center [361, 550] width 18 height 18
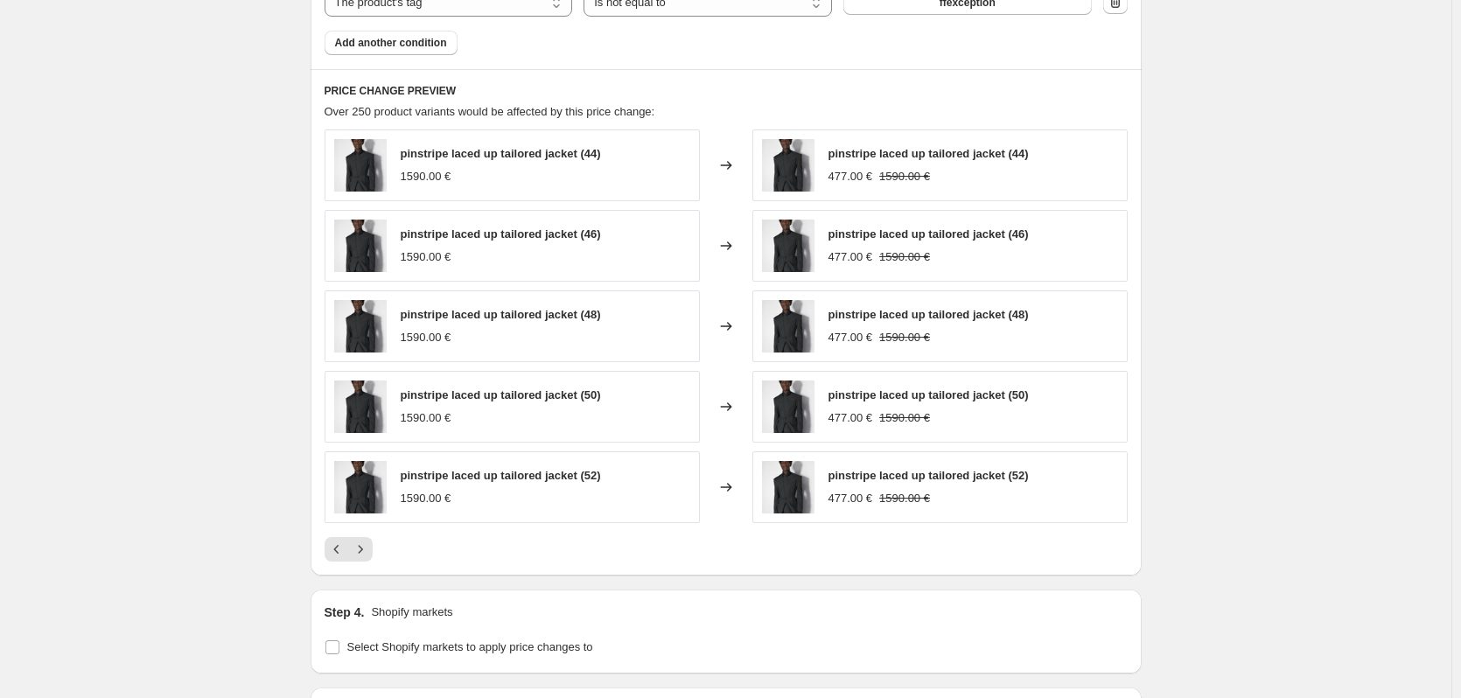
drag, startPoint x: 361, startPoint y: 547, endPoint x: 263, endPoint y: 513, distance: 104.6
click at [360, 550] on icon "Next" at bounding box center [361, 550] width 18 height 18
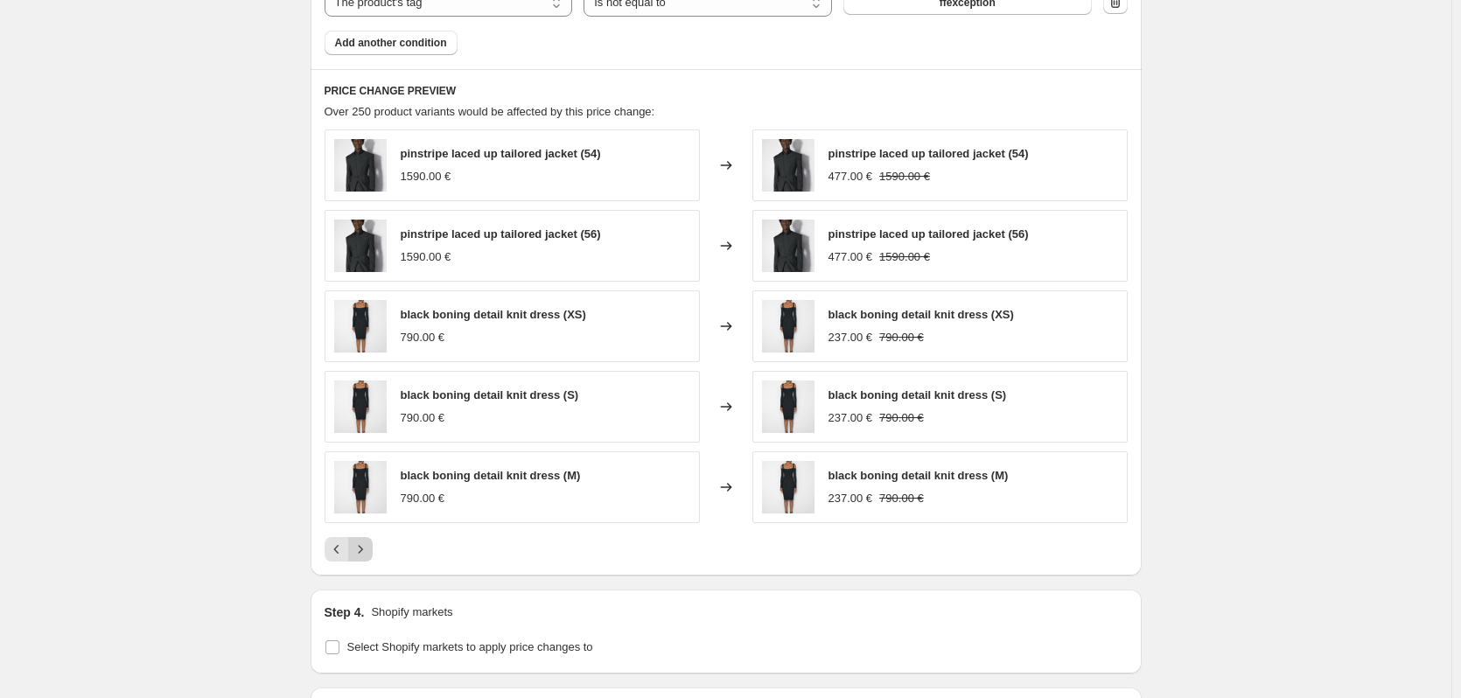
click at [360, 550] on icon "Next" at bounding box center [361, 550] width 18 height 18
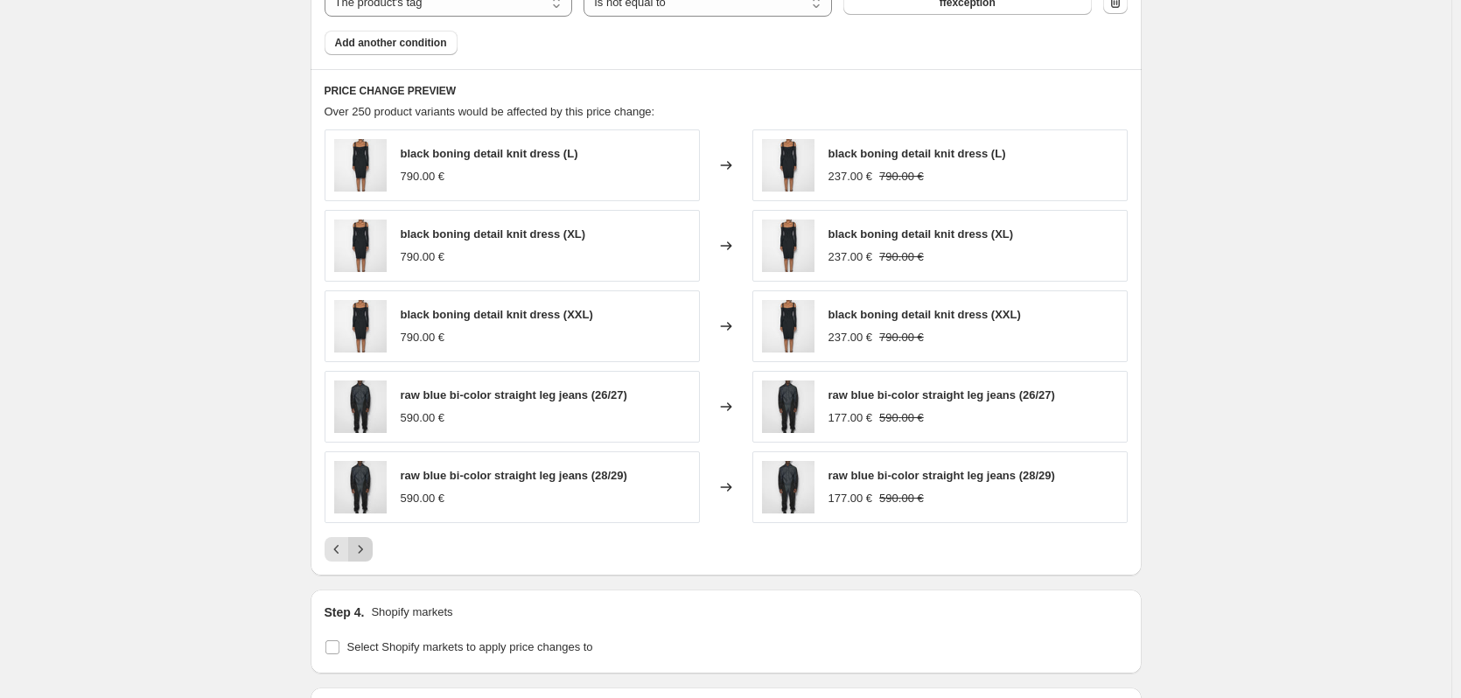
click at [360, 550] on icon "Next" at bounding box center [361, 550] width 18 height 18
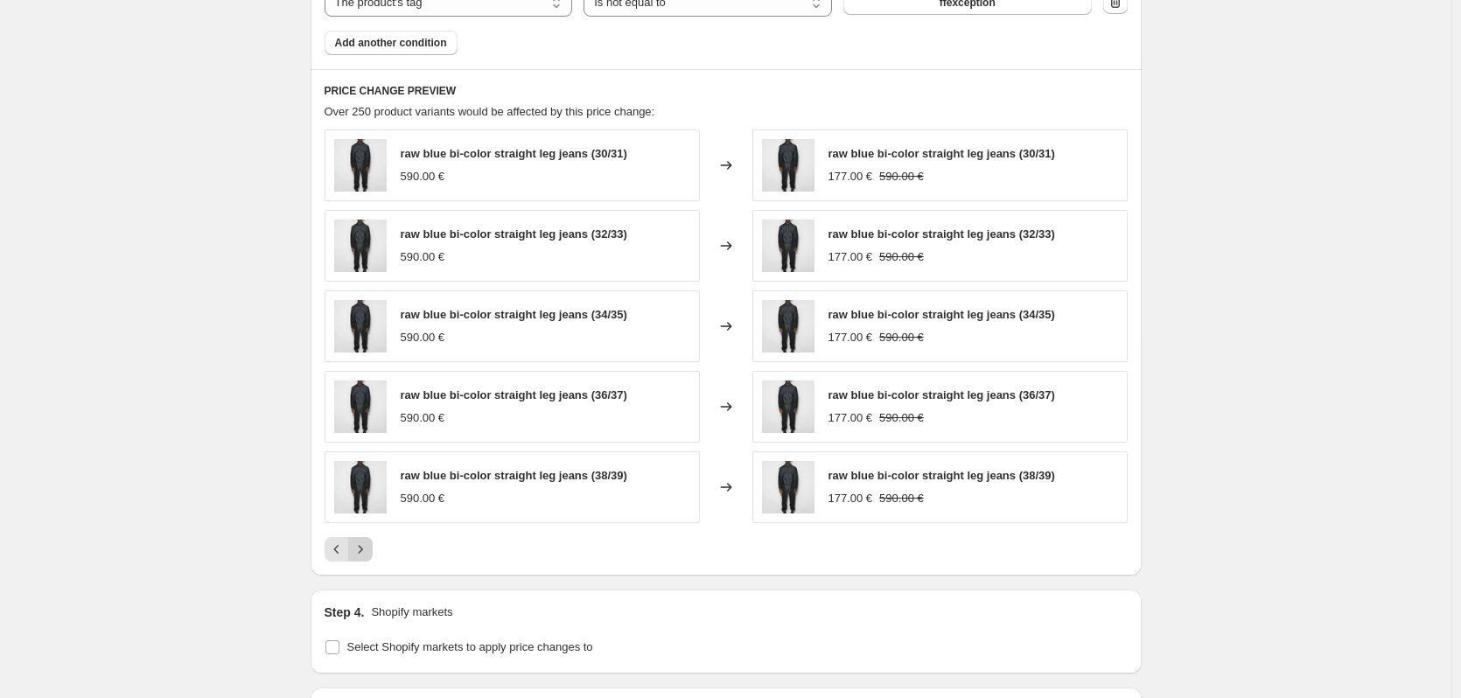
click at [360, 550] on icon "Next" at bounding box center [361, 550] width 18 height 18
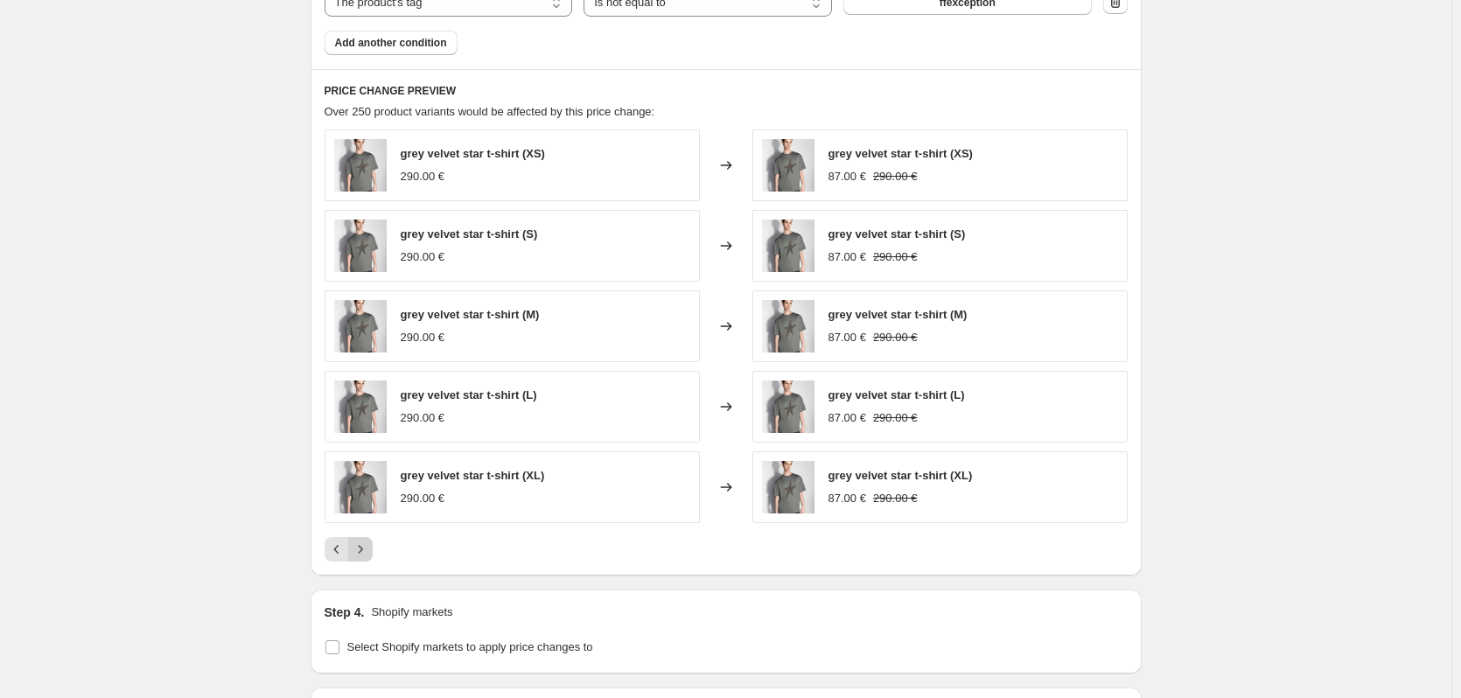
click at [360, 550] on icon "Next" at bounding box center [361, 550] width 18 height 18
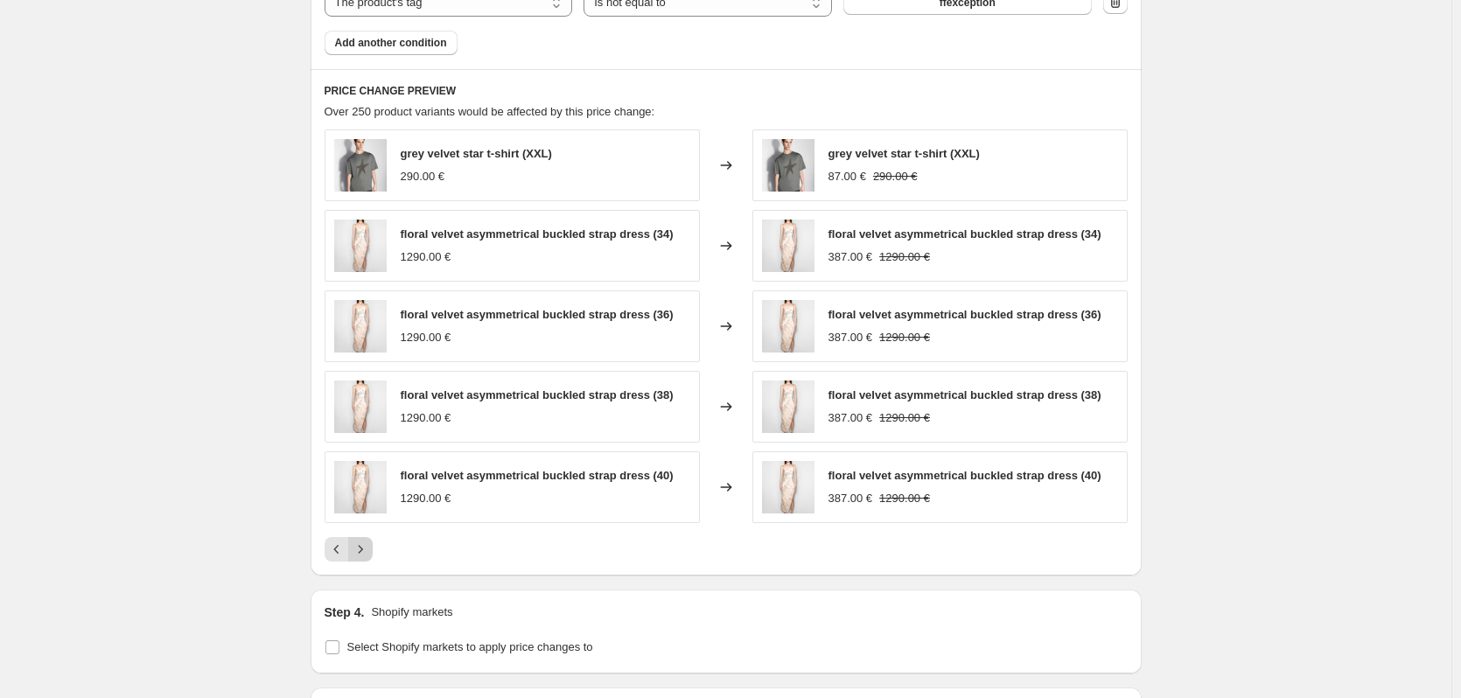
click at [360, 550] on icon "Next" at bounding box center [361, 550] width 18 height 18
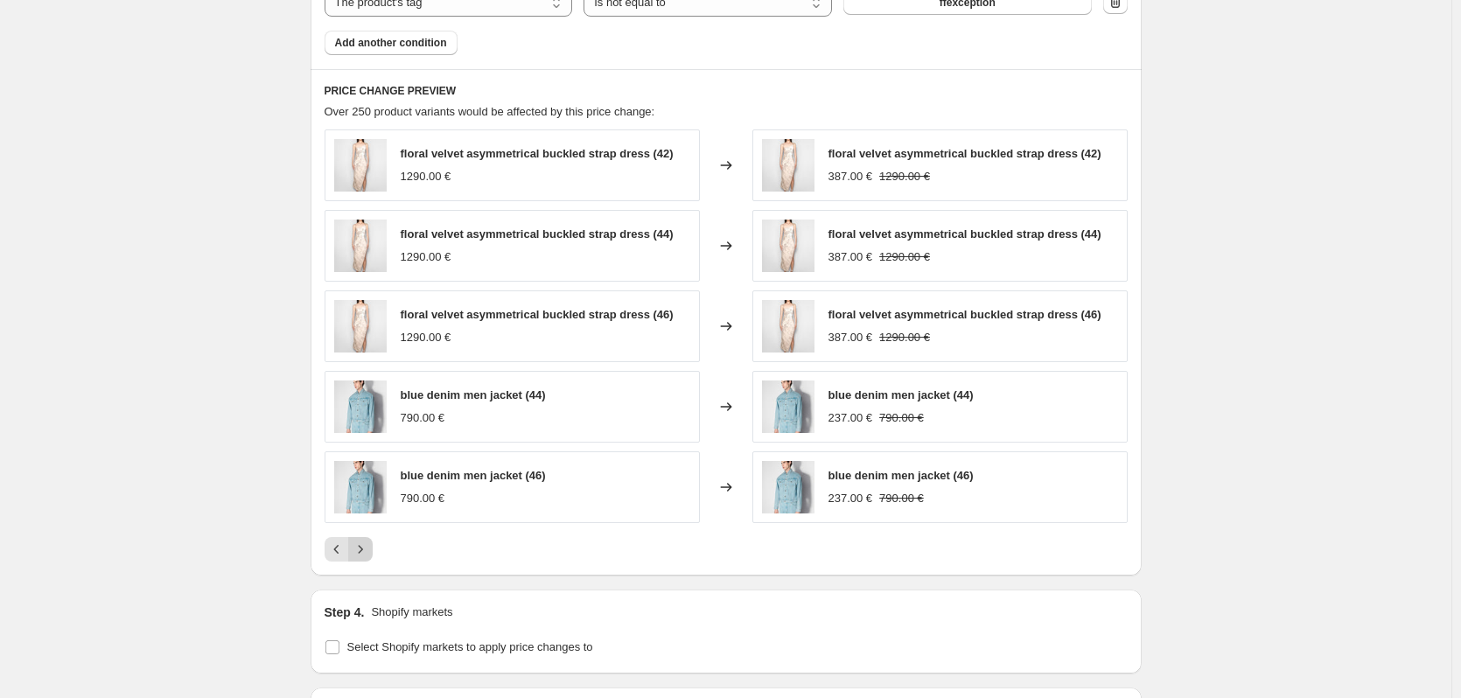
click at [360, 550] on icon "Next" at bounding box center [361, 550] width 18 height 18
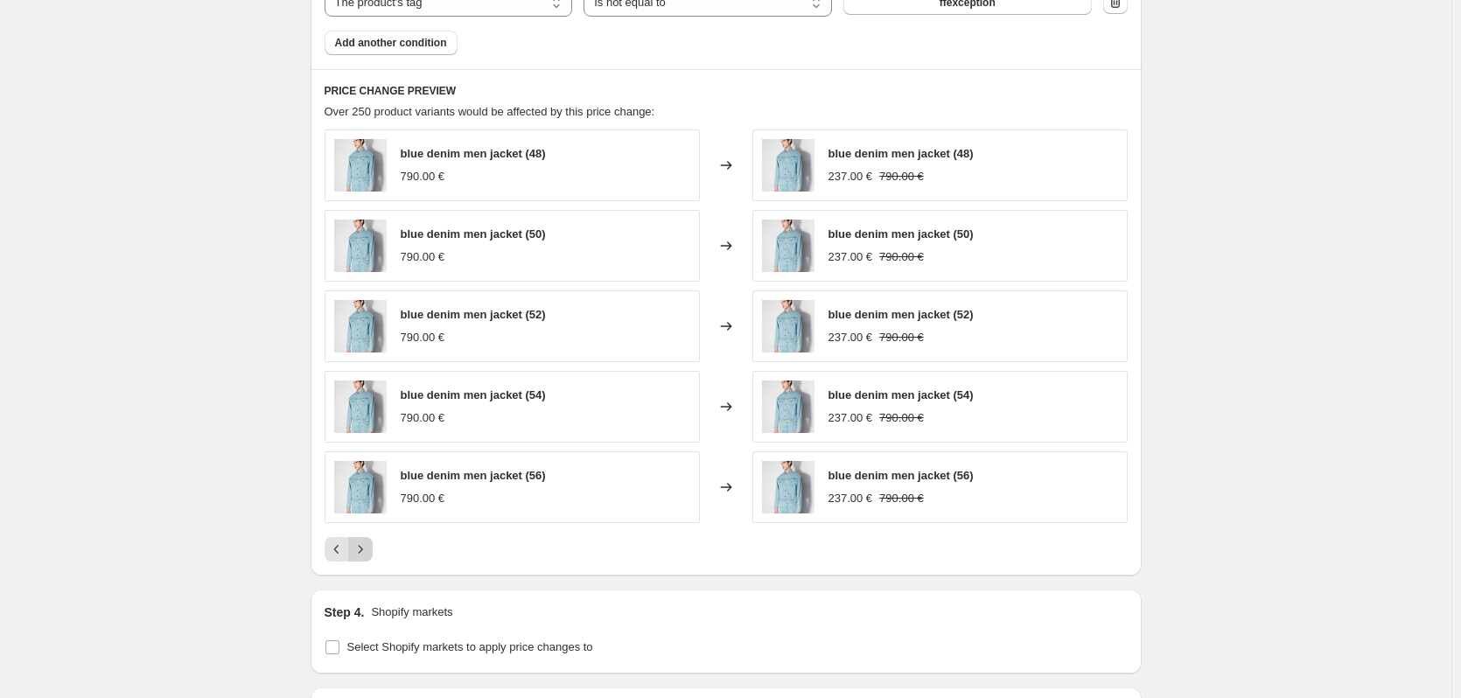
click at [360, 550] on icon "Next" at bounding box center [361, 550] width 18 height 18
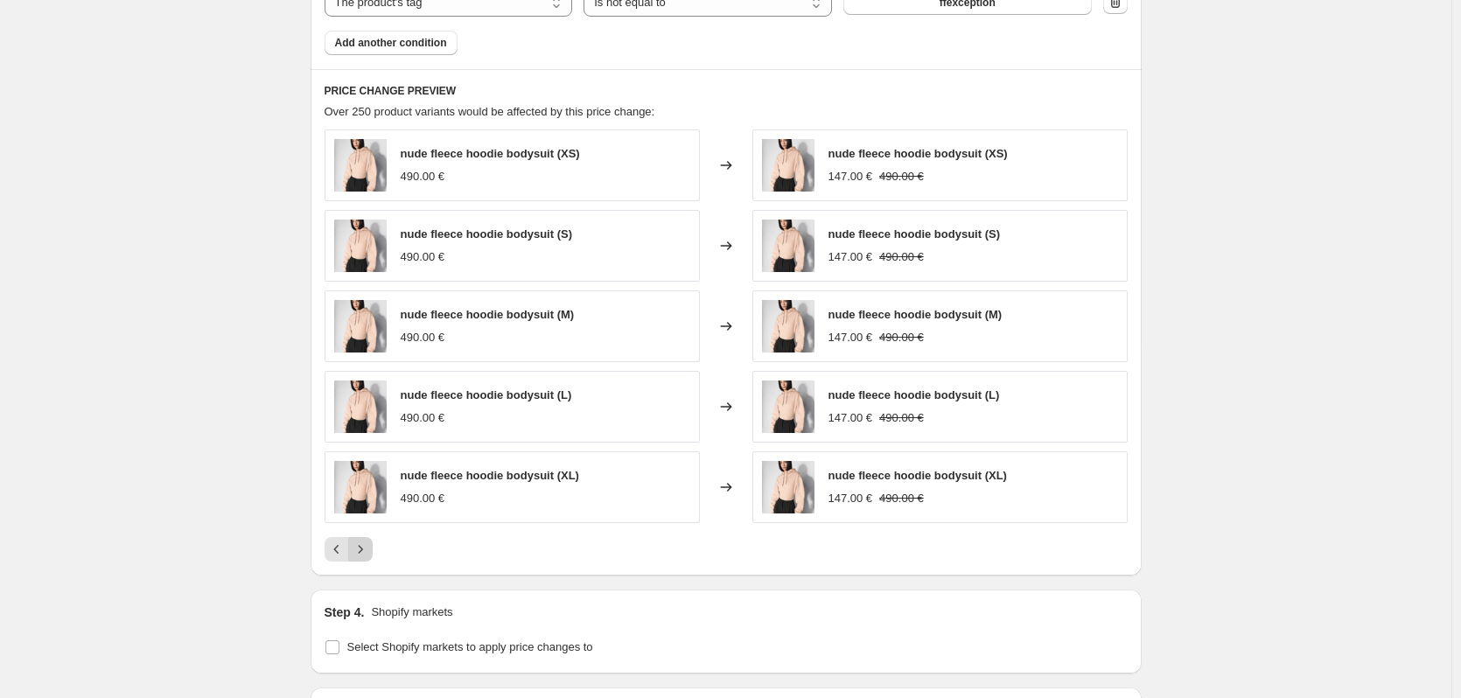
click at [360, 550] on icon "Next" at bounding box center [361, 550] width 18 height 18
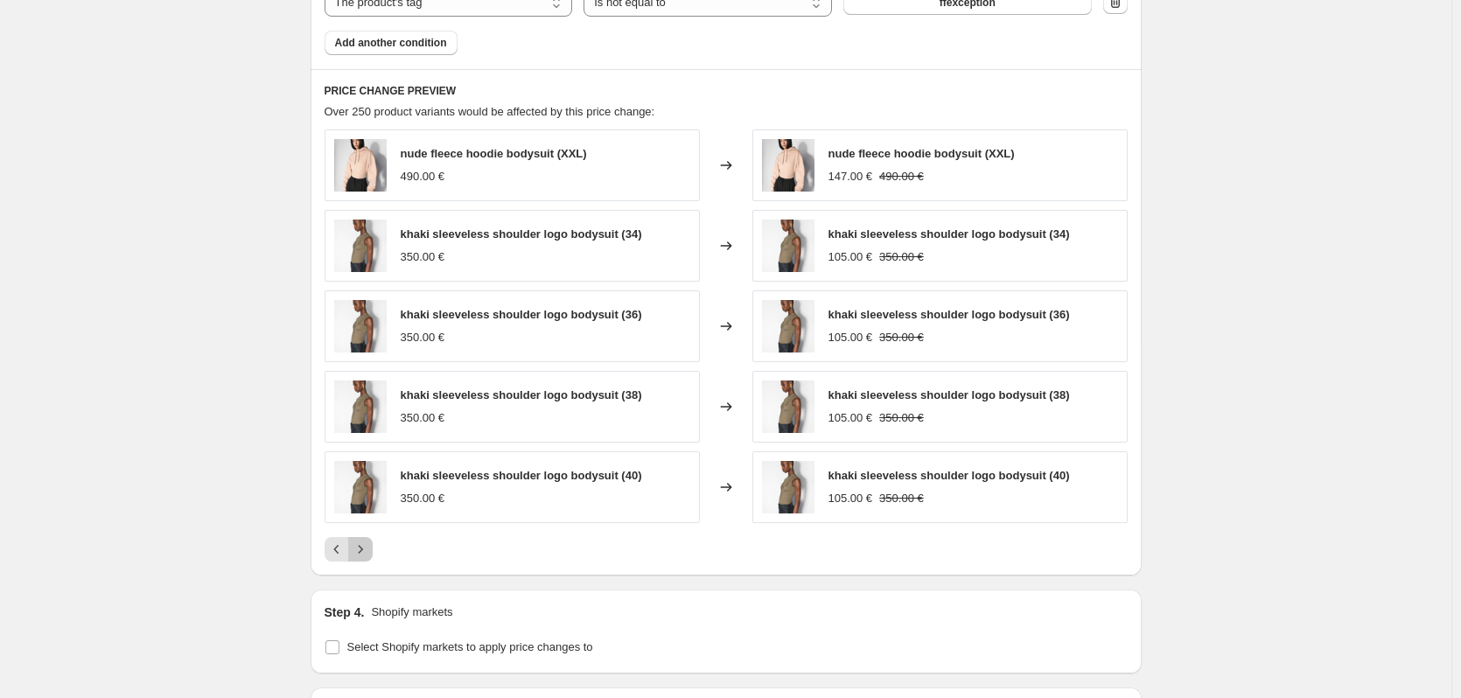
click at [360, 550] on icon "Next" at bounding box center [361, 550] width 18 height 18
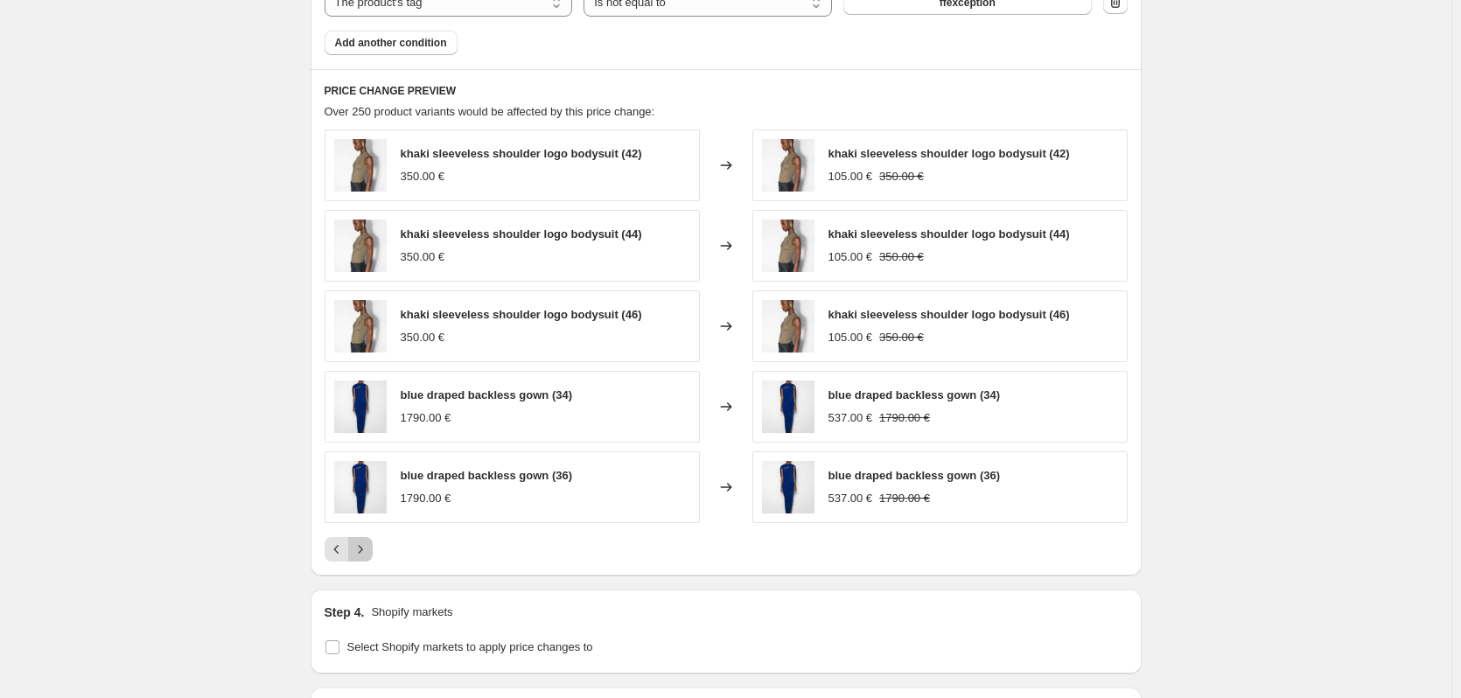
click at [360, 550] on icon "Next" at bounding box center [361, 550] width 18 height 18
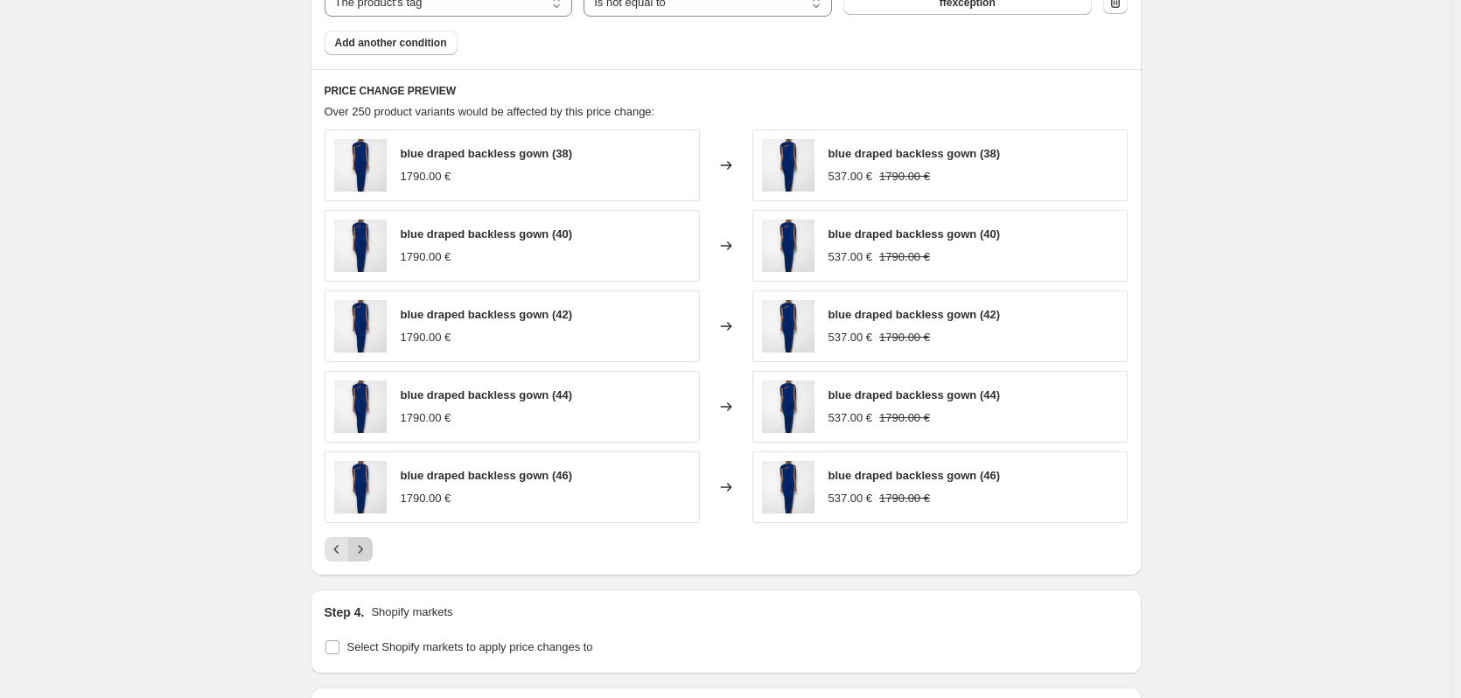
click at [360, 550] on icon "Next" at bounding box center [361, 550] width 18 height 18
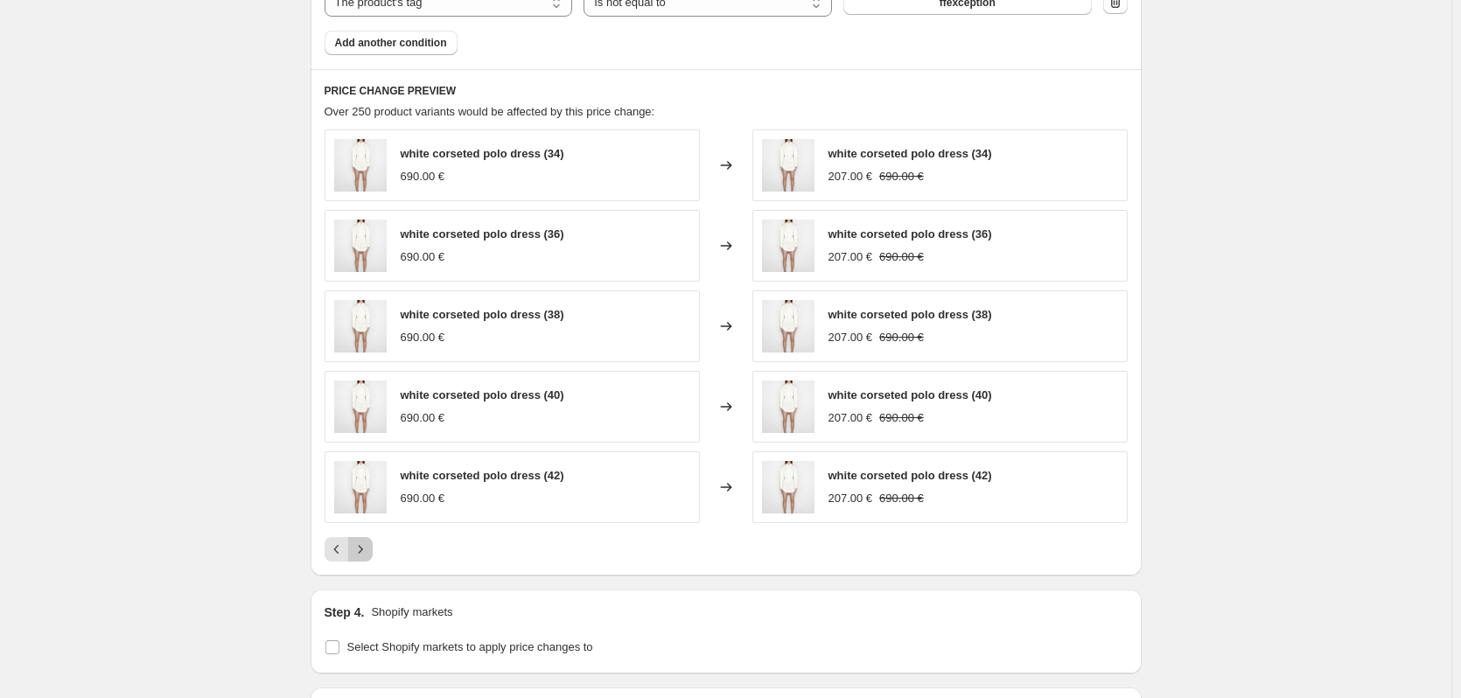
click at [360, 550] on icon "Next" at bounding box center [361, 550] width 18 height 18
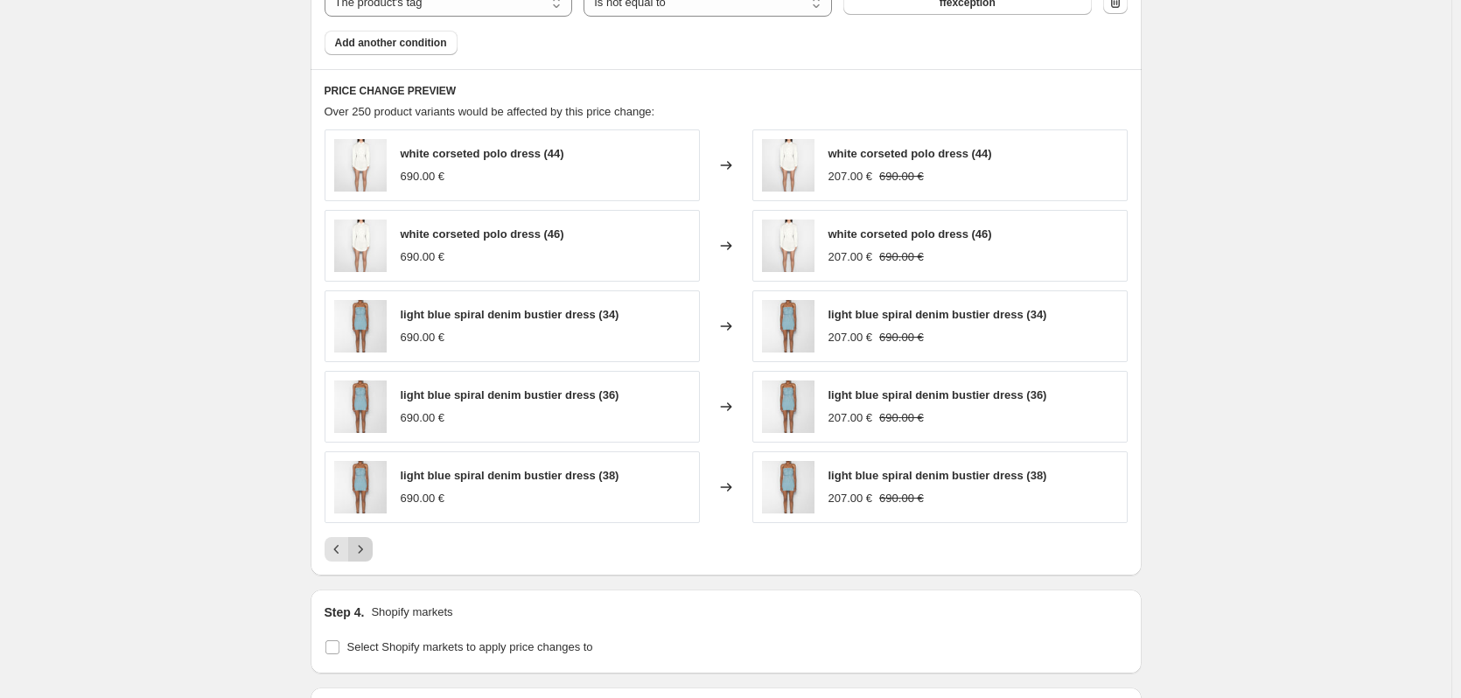
click at [360, 550] on icon "Next" at bounding box center [361, 550] width 18 height 18
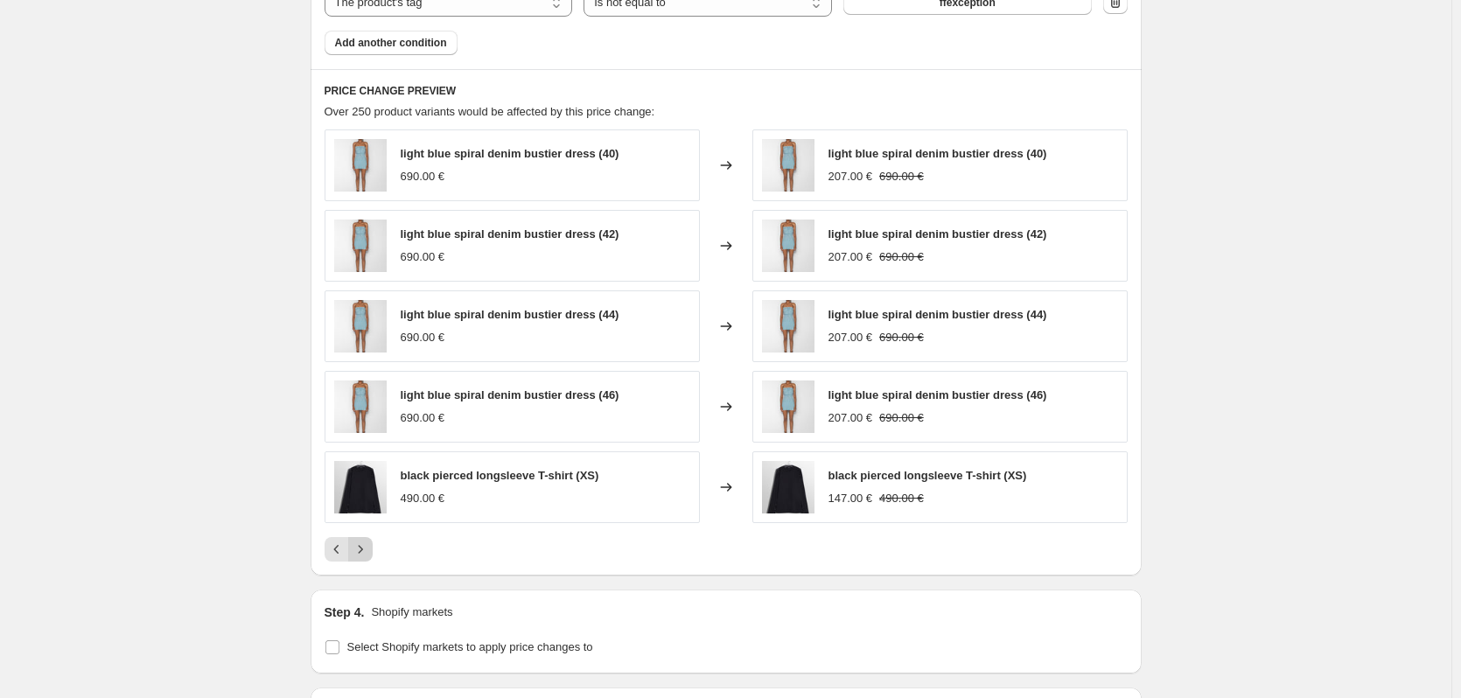
click at [360, 550] on icon "Next" at bounding box center [361, 550] width 18 height 18
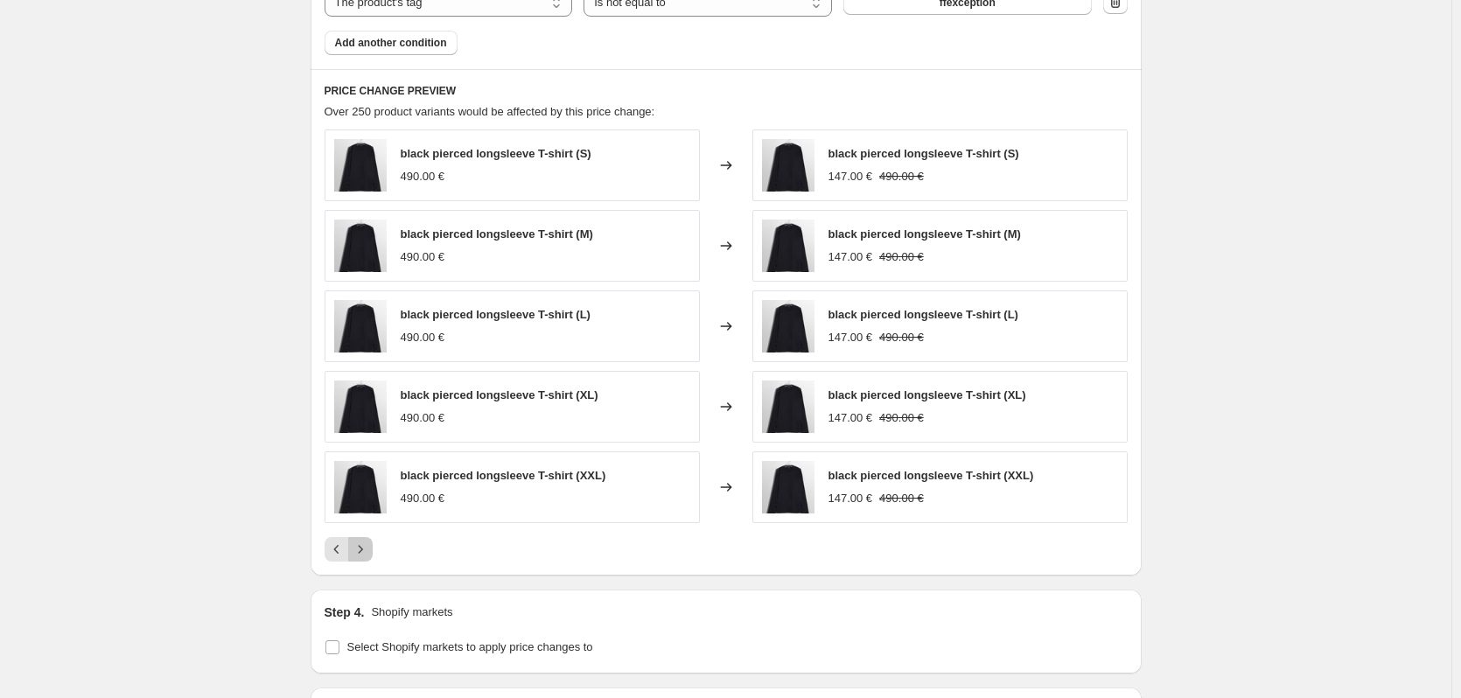
click at [360, 550] on icon "Next" at bounding box center [361, 550] width 18 height 18
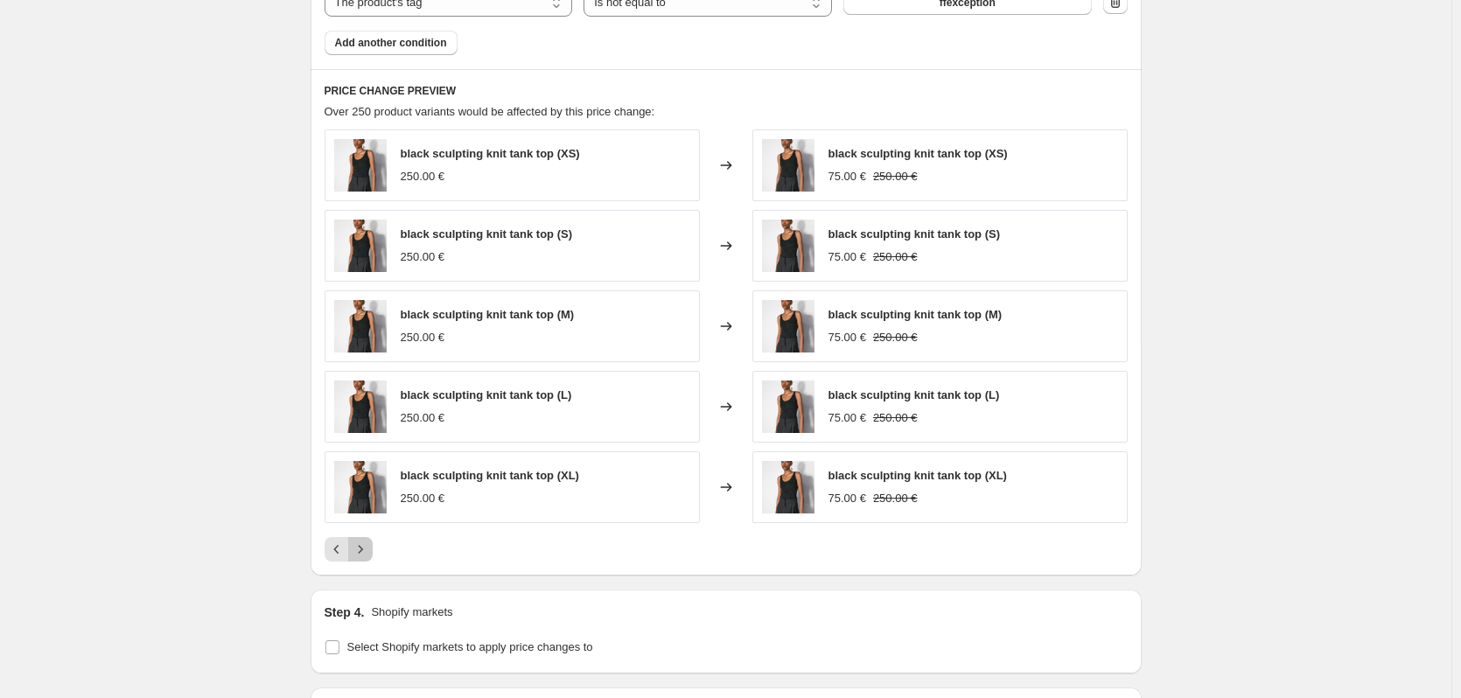
click at [360, 550] on icon "Next" at bounding box center [361, 550] width 18 height 18
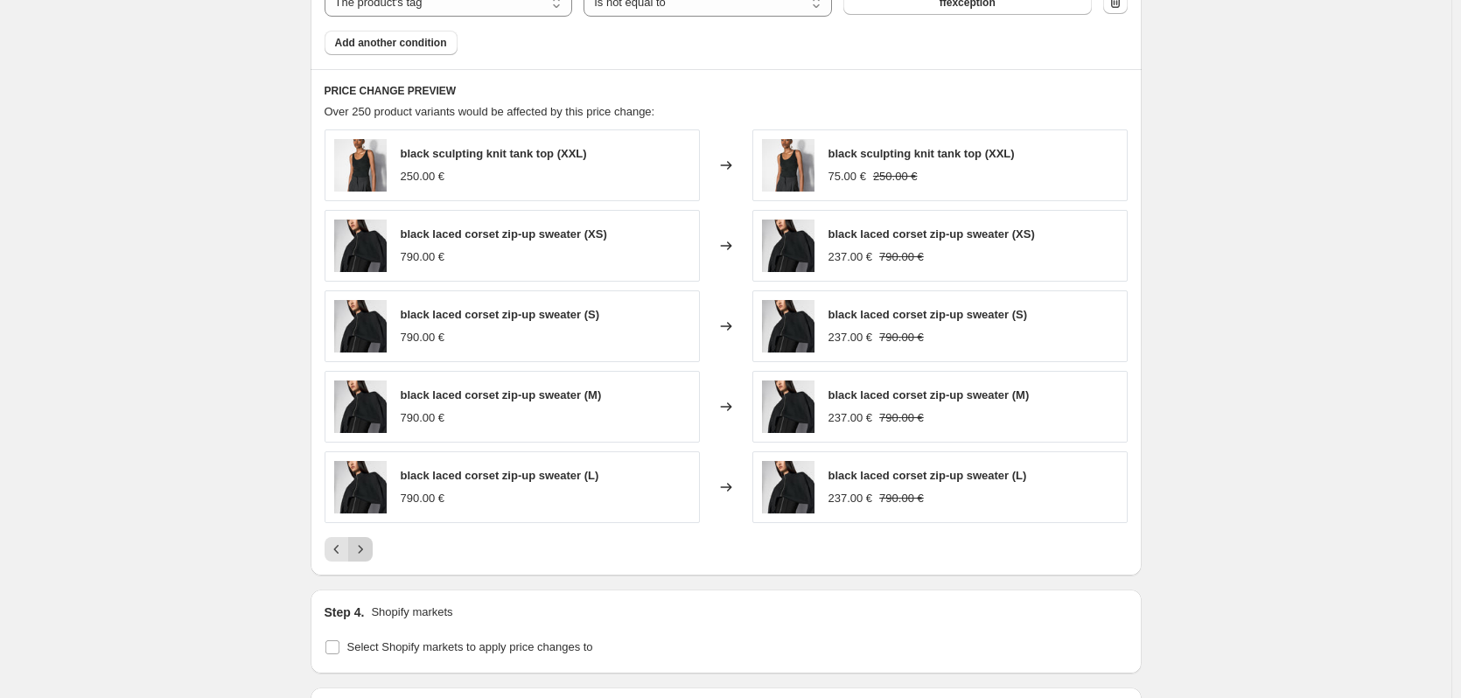
click at [360, 550] on icon "Next" at bounding box center [361, 550] width 18 height 18
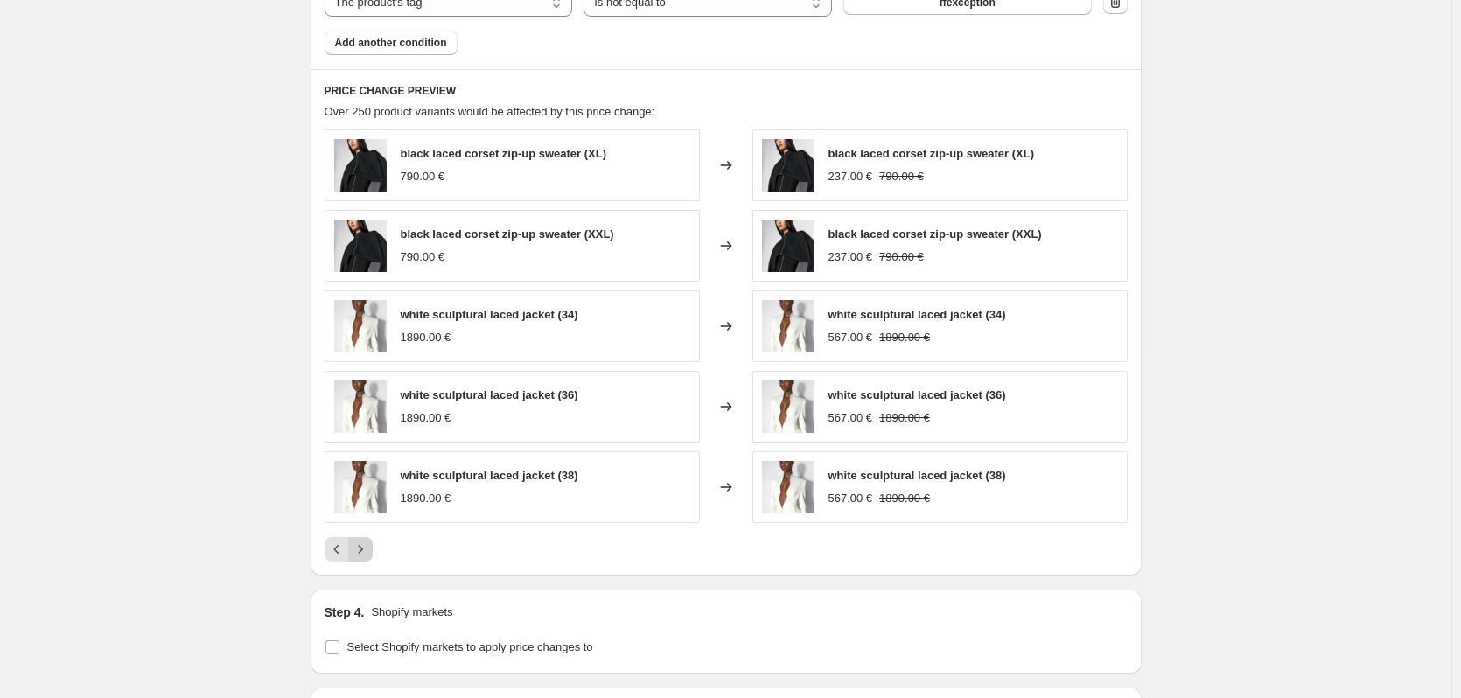
click at [360, 550] on icon "Next" at bounding box center [361, 550] width 18 height 18
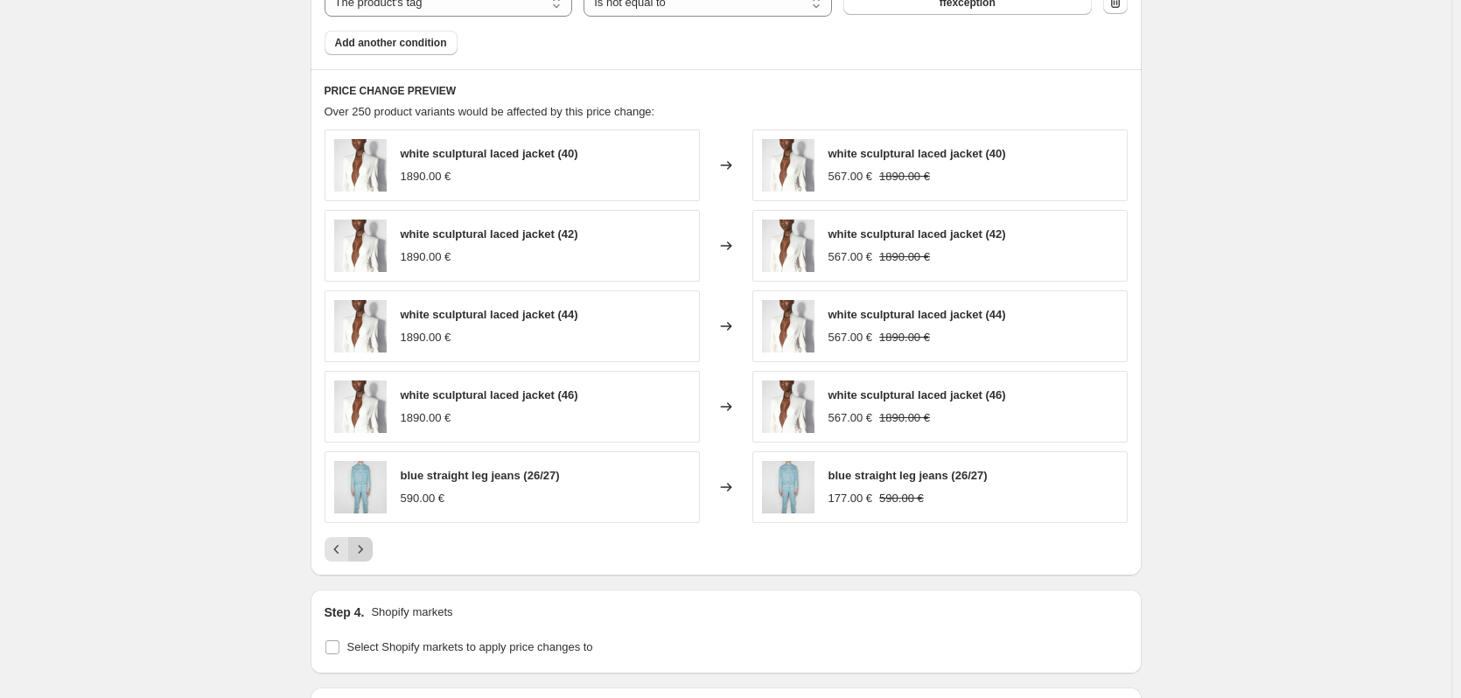
click at [360, 550] on icon "Next" at bounding box center [361, 550] width 18 height 18
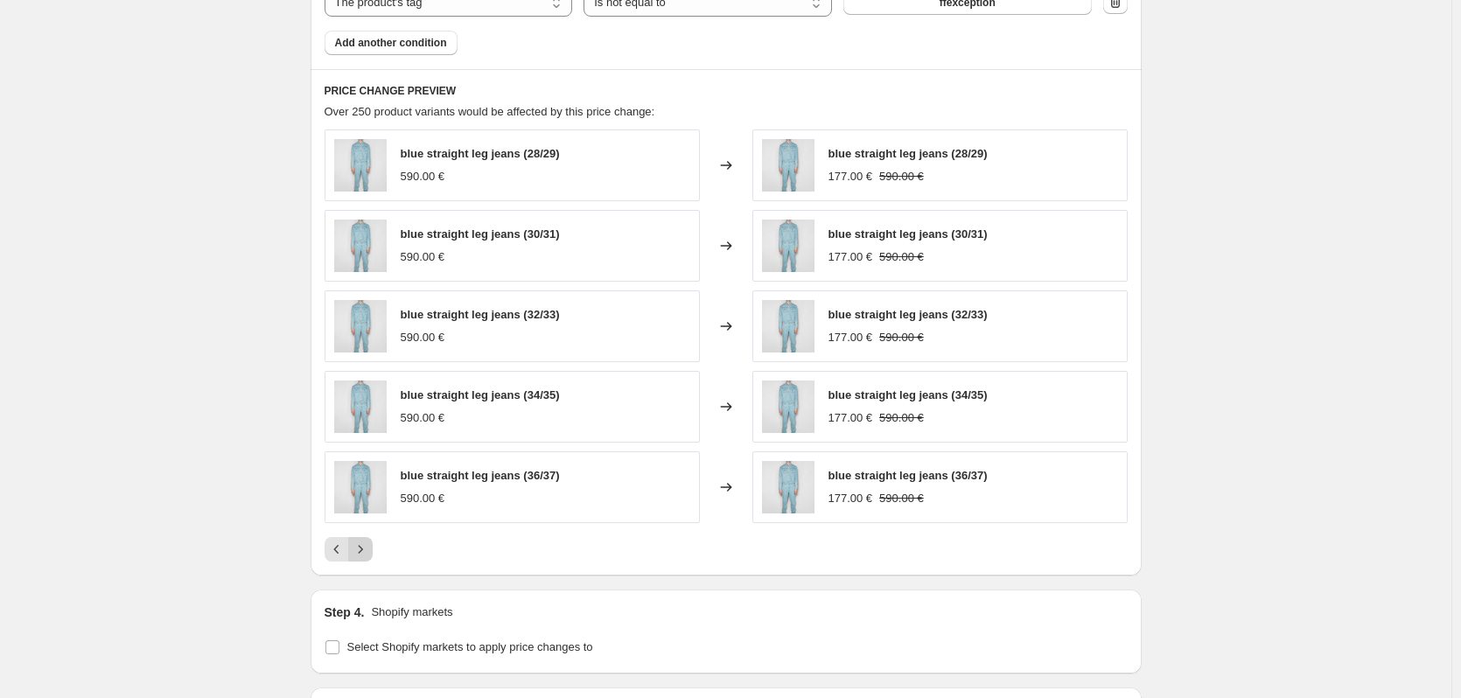
click at [360, 550] on icon "Next" at bounding box center [361, 550] width 18 height 18
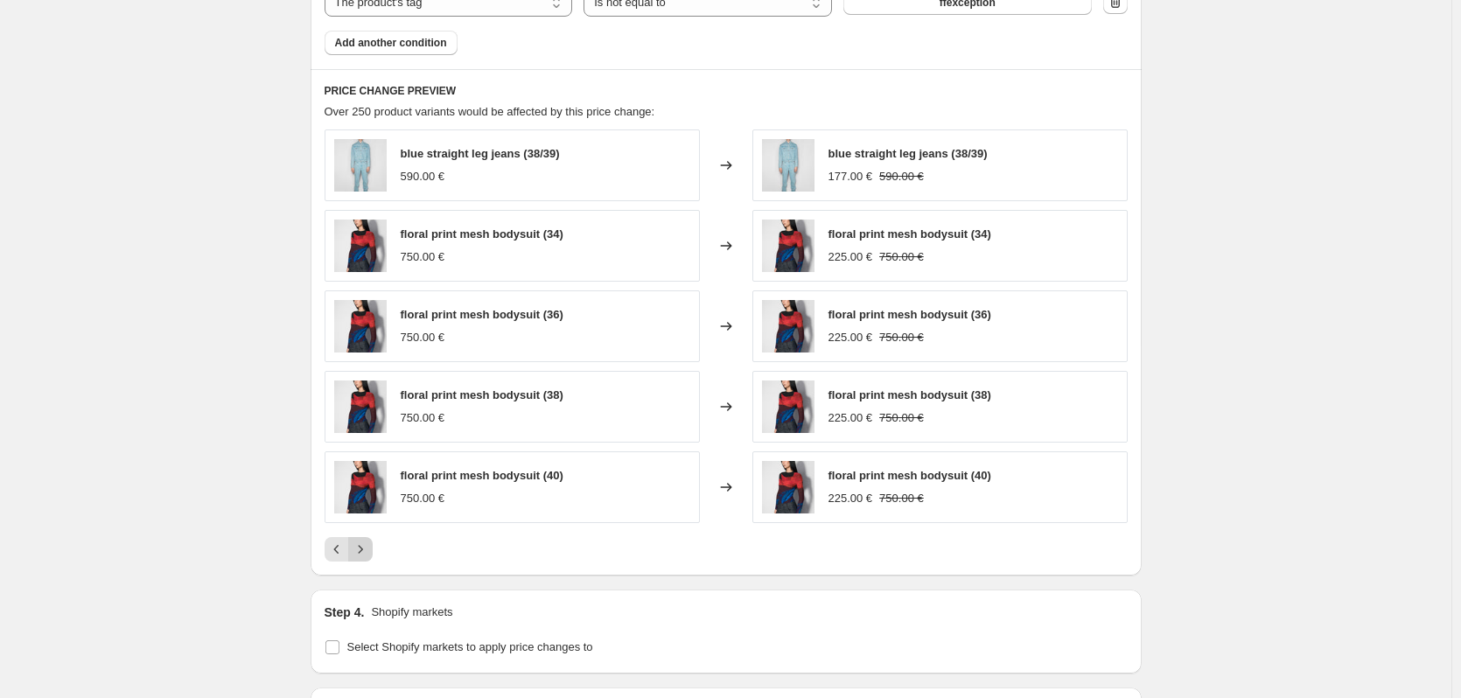
click at [360, 550] on icon "Next" at bounding box center [361, 550] width 18 height 18
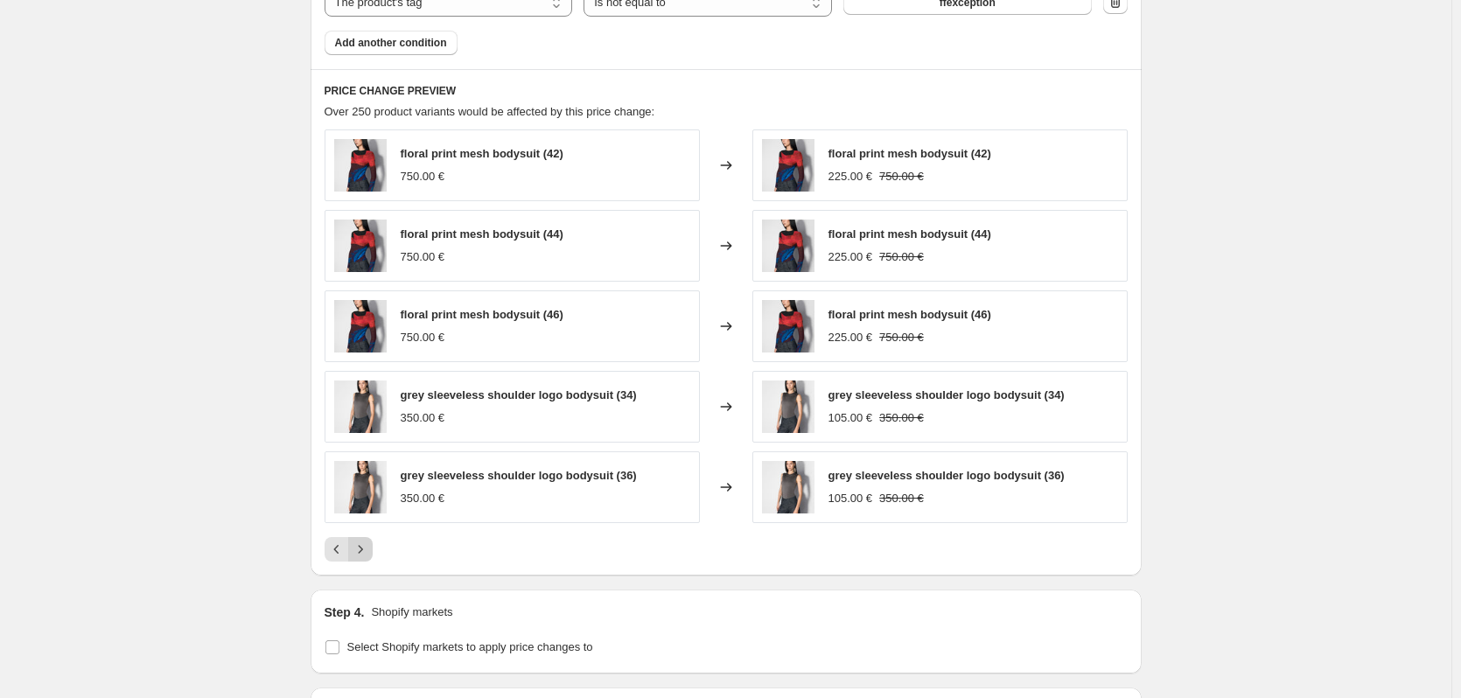
click at [360, 550] on icon "Next" at bounding box center [361, 550] width 18 height 18
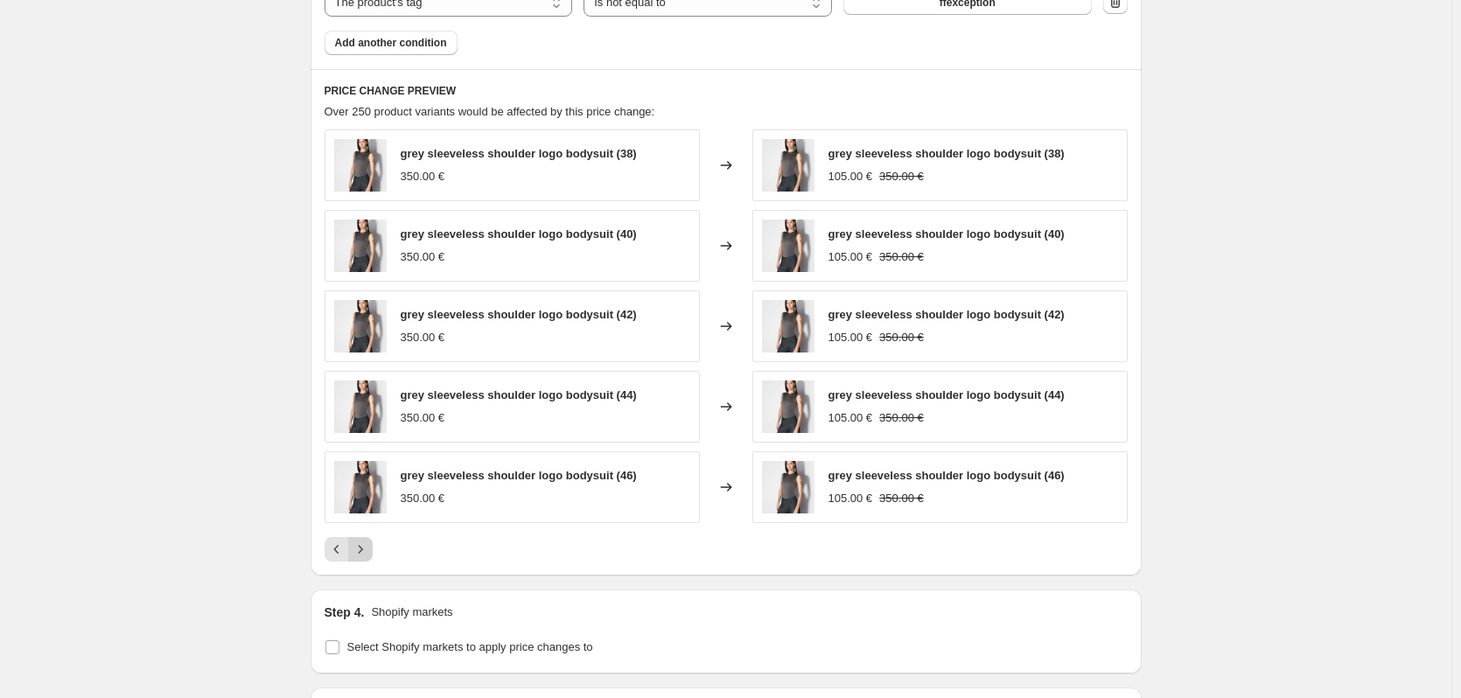
click at [360, 550] on icon "Next" at bounding box center [361, 550] width 18 height 18
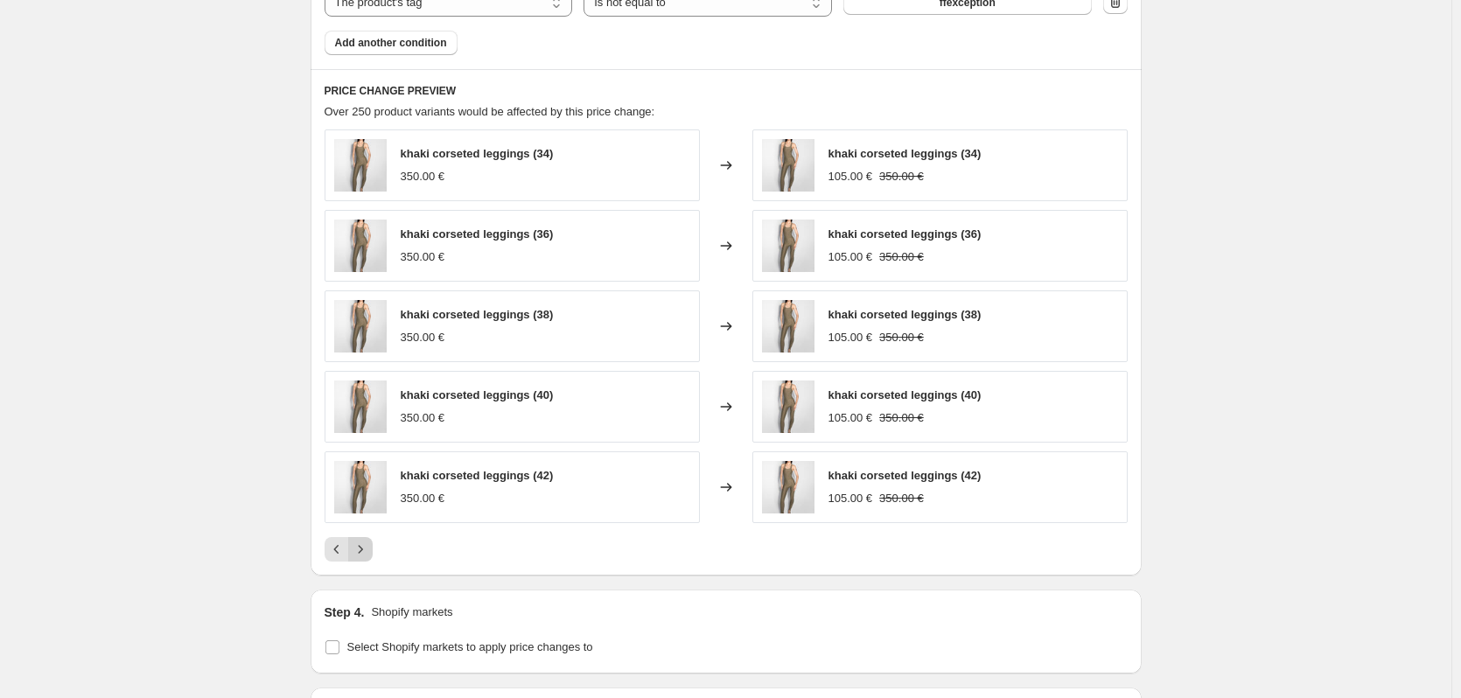
click at [360, 550] on icon "Next" at bounding box center [361, 550] width 18 height 18
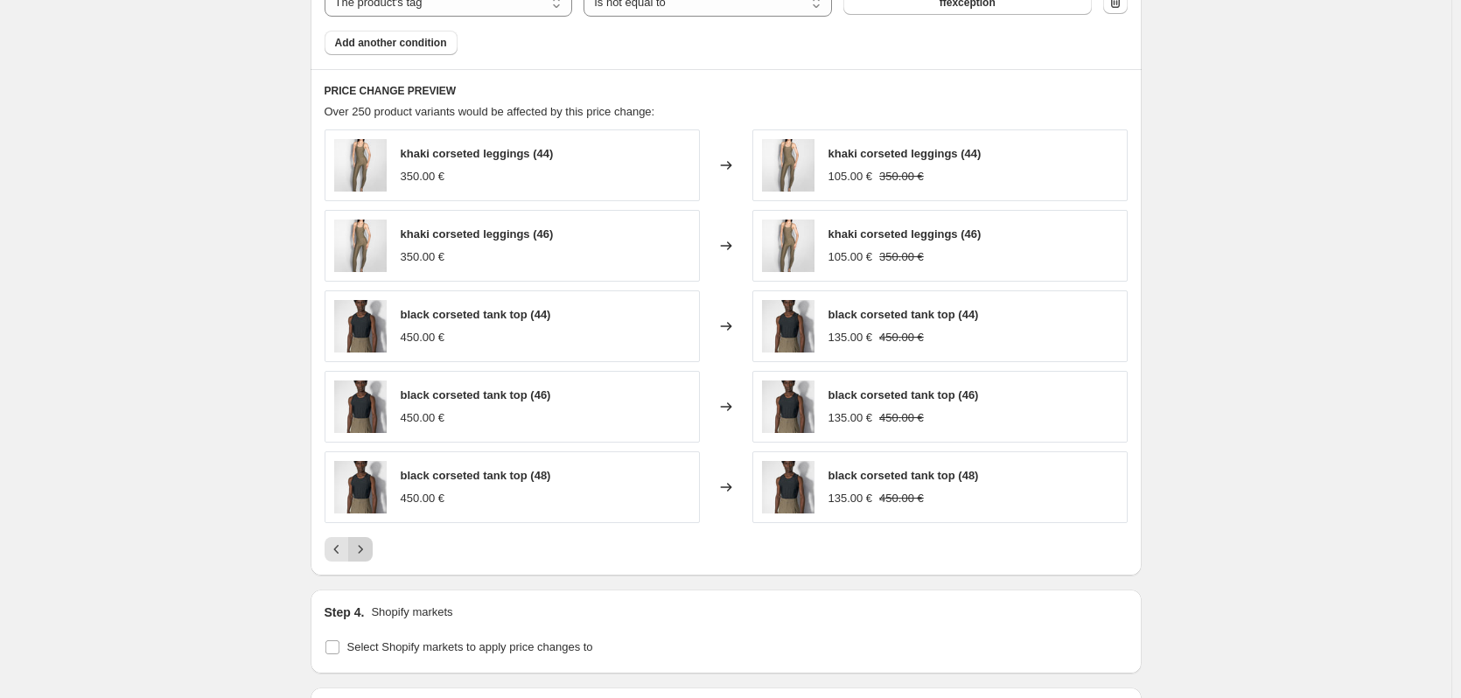
click at [360, 550] on icon "Next" at bounding box center [361, 550] width 18 height 18
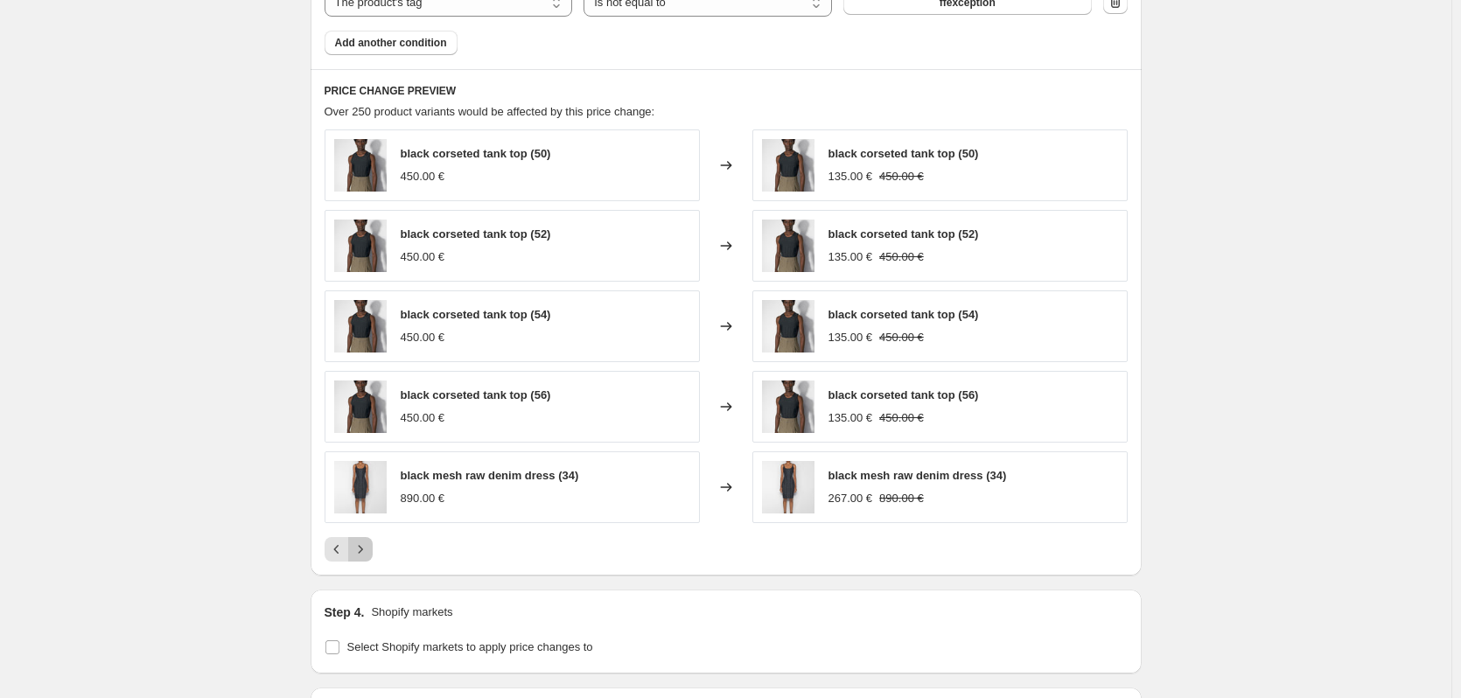
click at [360, 550] on icon "Next" at bounding box center [361, 550] width 18 height 18
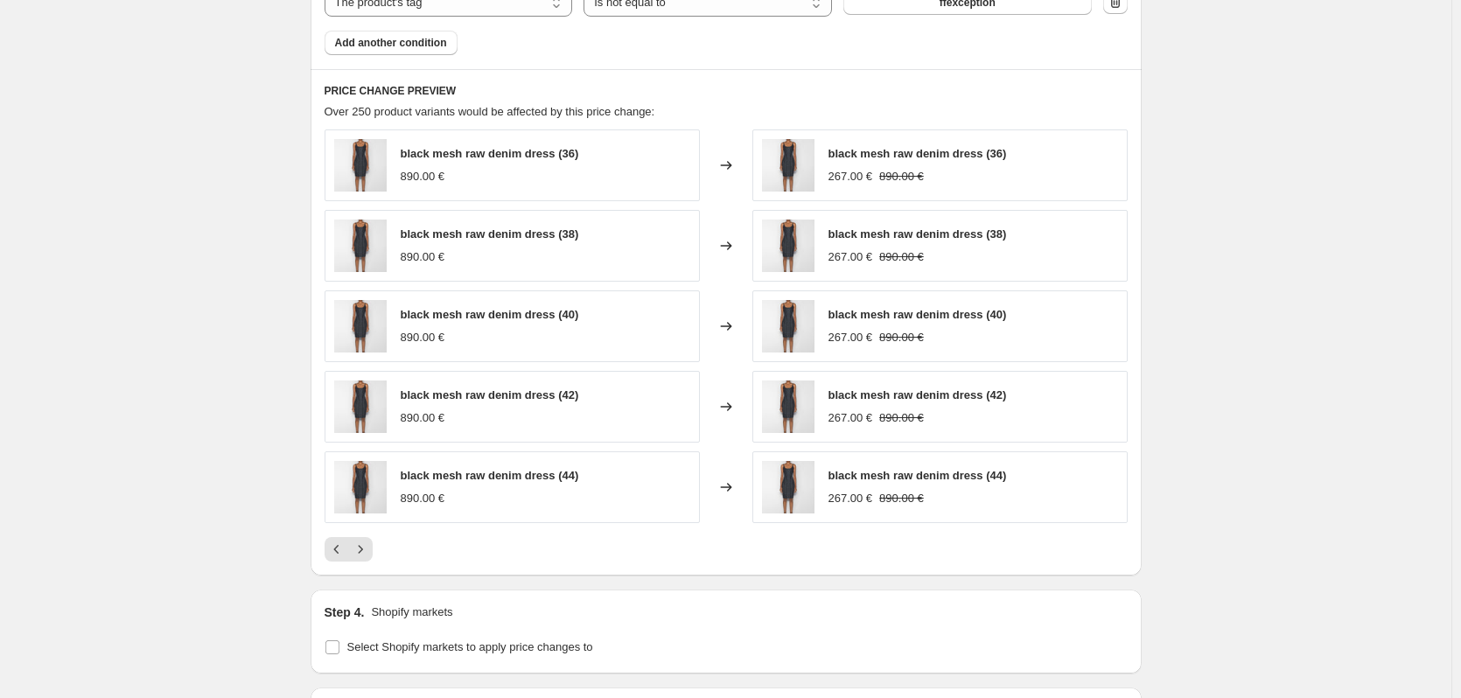
drag, startPoint x: 360, startPoint y: 550, endPoint x: 242, endPoint y: 501, distance: 127.9
click at [362, 553] on icon "Next" at bounding box center [360, 549] width 4 height 8
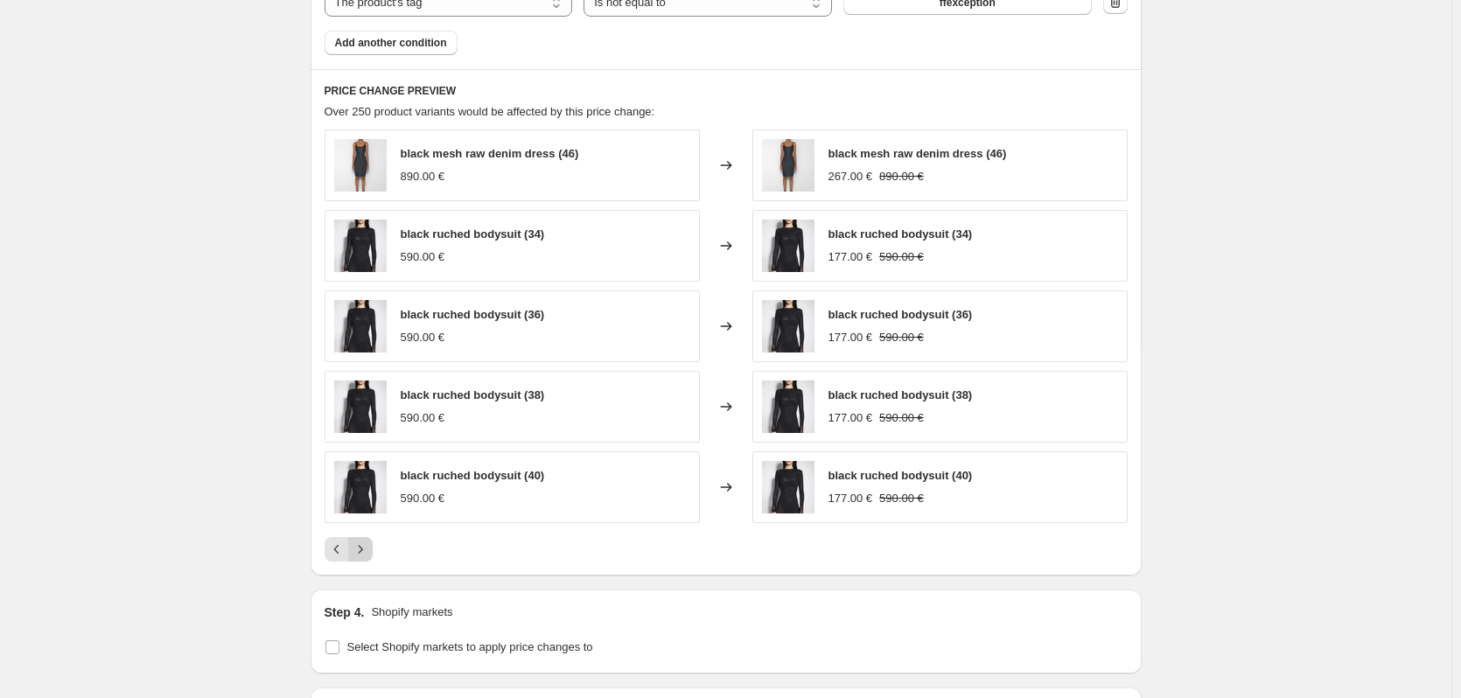
click at [362, 553] on icon "Next" at bounding box center [360, 549] width 4 height 8
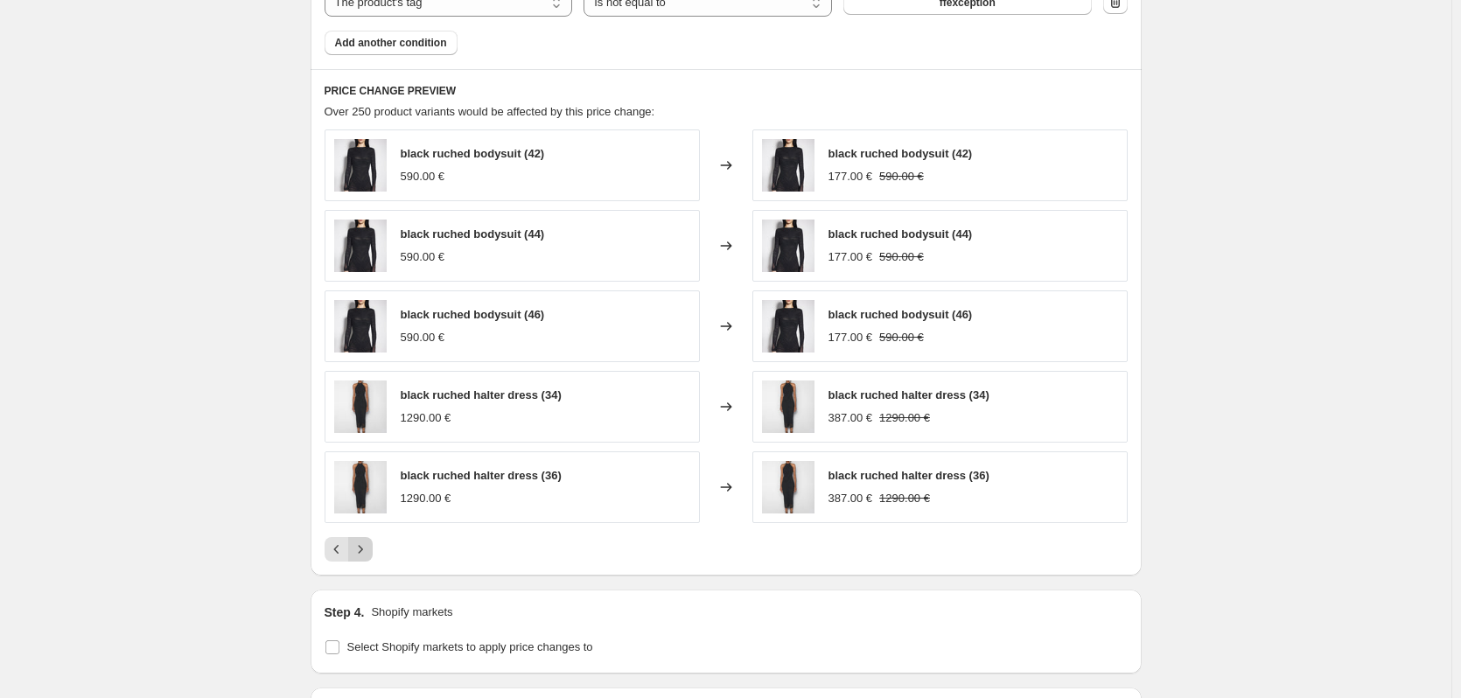
click at [362, 553] on icon "Next" at bounding box center [360, 549] width 4 height 8
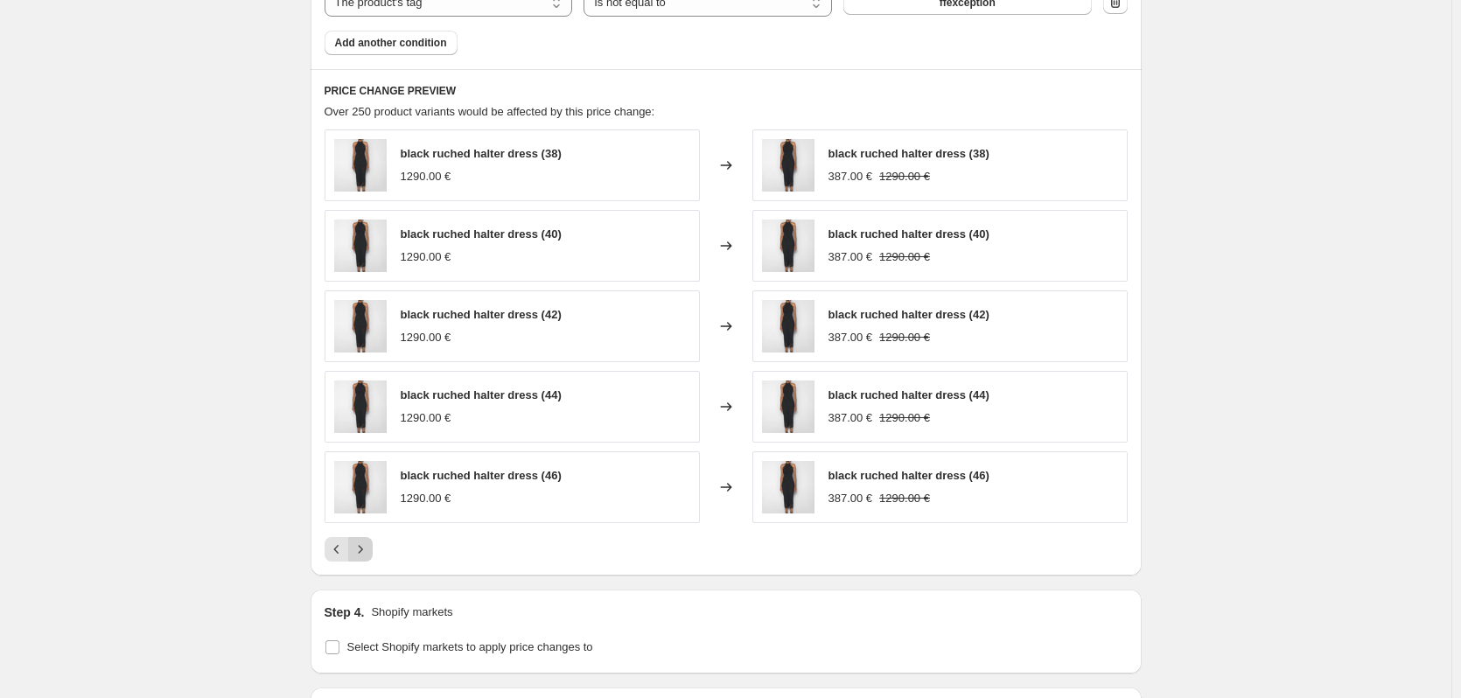
click at [362, 553] on icon "Next" at bounding box center [360, 549] width 4 height 8
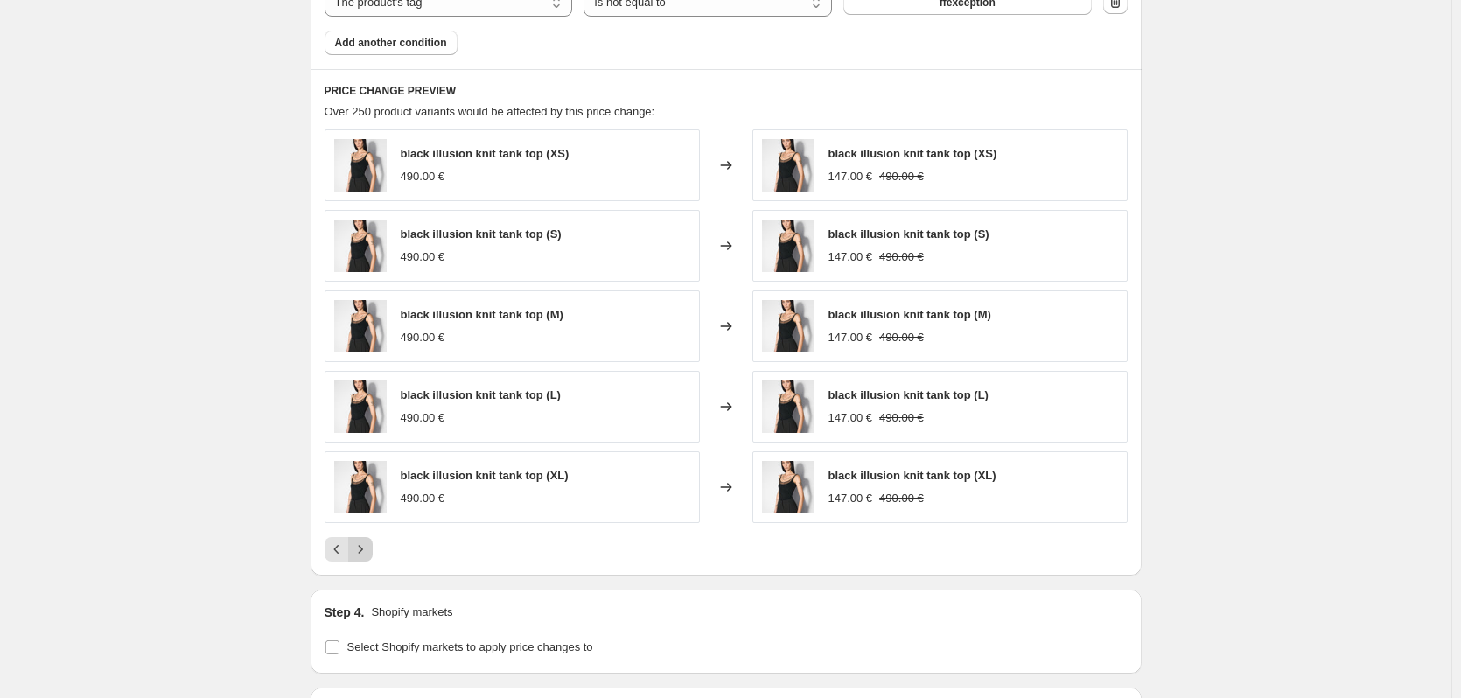
click at [362, 553] on icon "Next" at bounding box center [360, 549] width 4 height 8
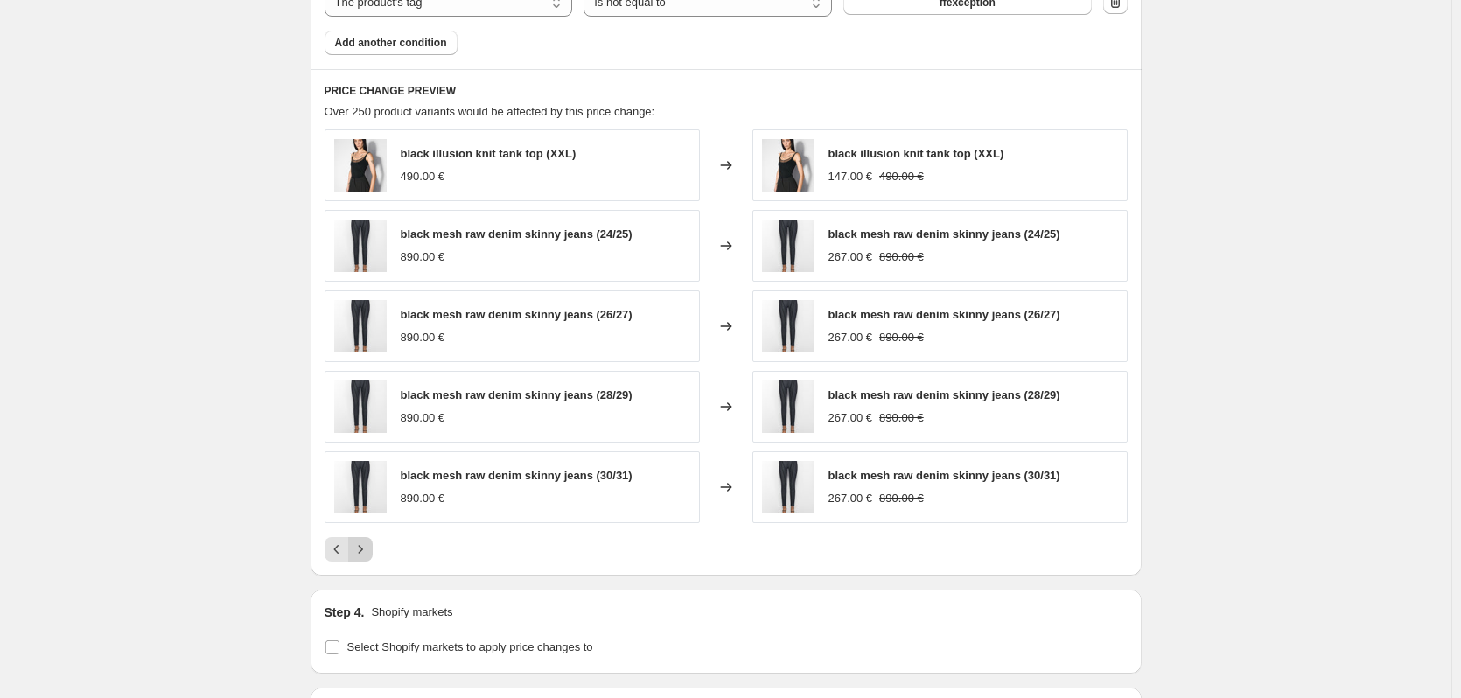
click at [362, 553] on icon "Next" at bounding box center [360, 549] width 4 height 8
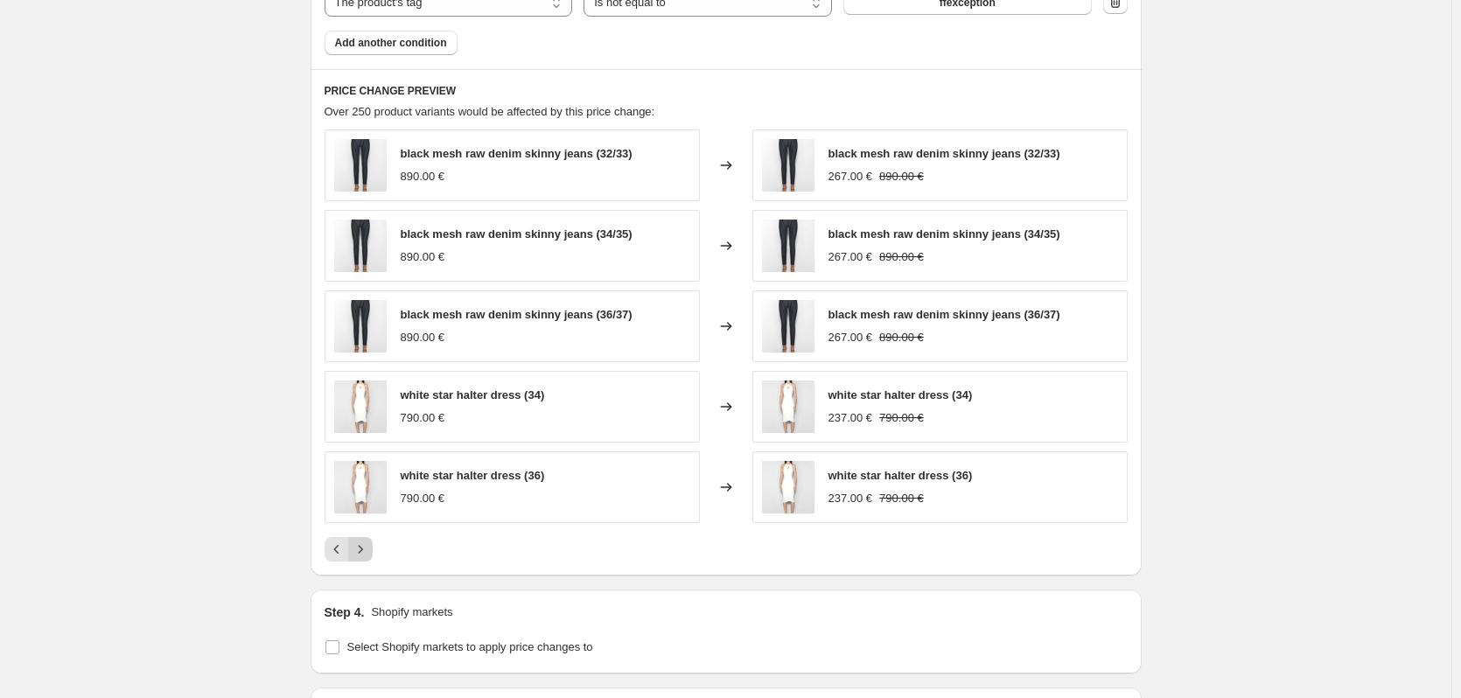
click at [362, 553] on icon "Next" at bounding box center [360, 549] width 4 height 8
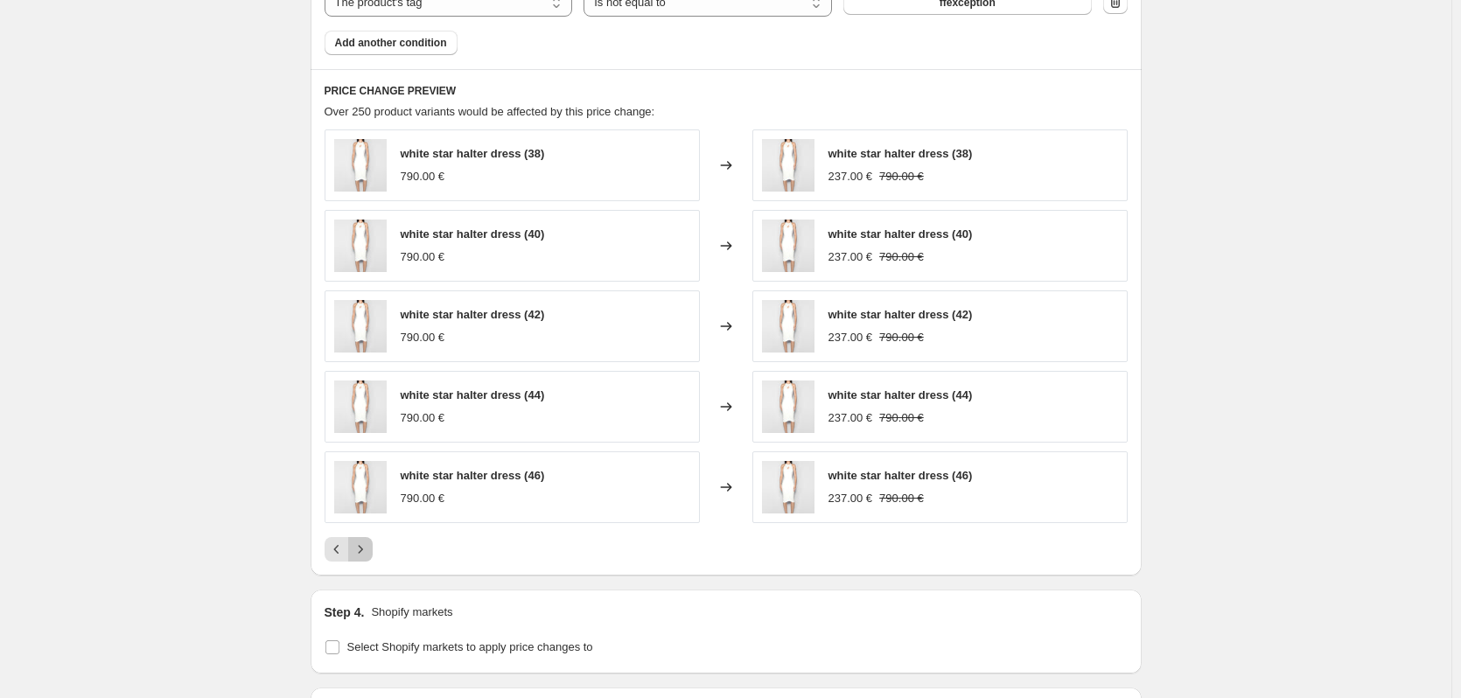
click at [362, 553] on icon "Next" at bounding box center [360, 549] width 4 height 8
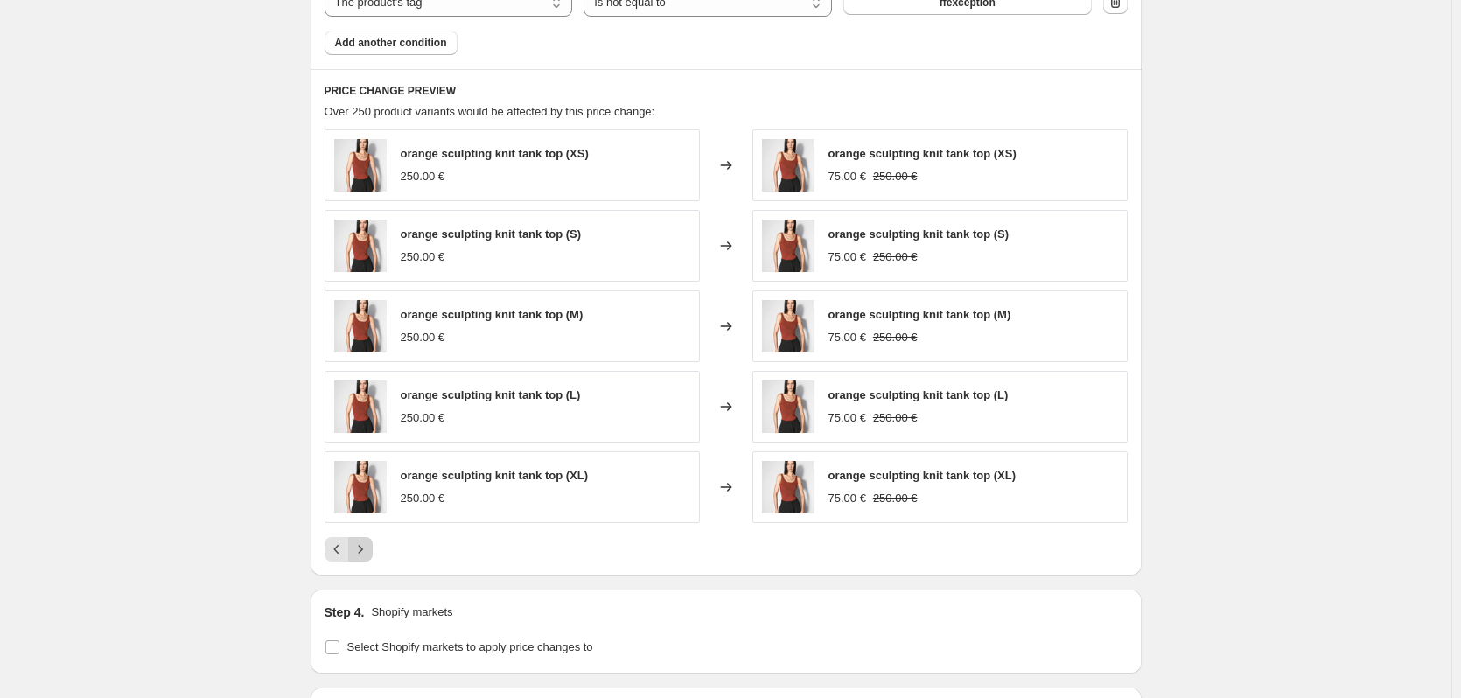
click at [362, 553] on icon "Next" at bounding box center [360, 549] width 4 height 8
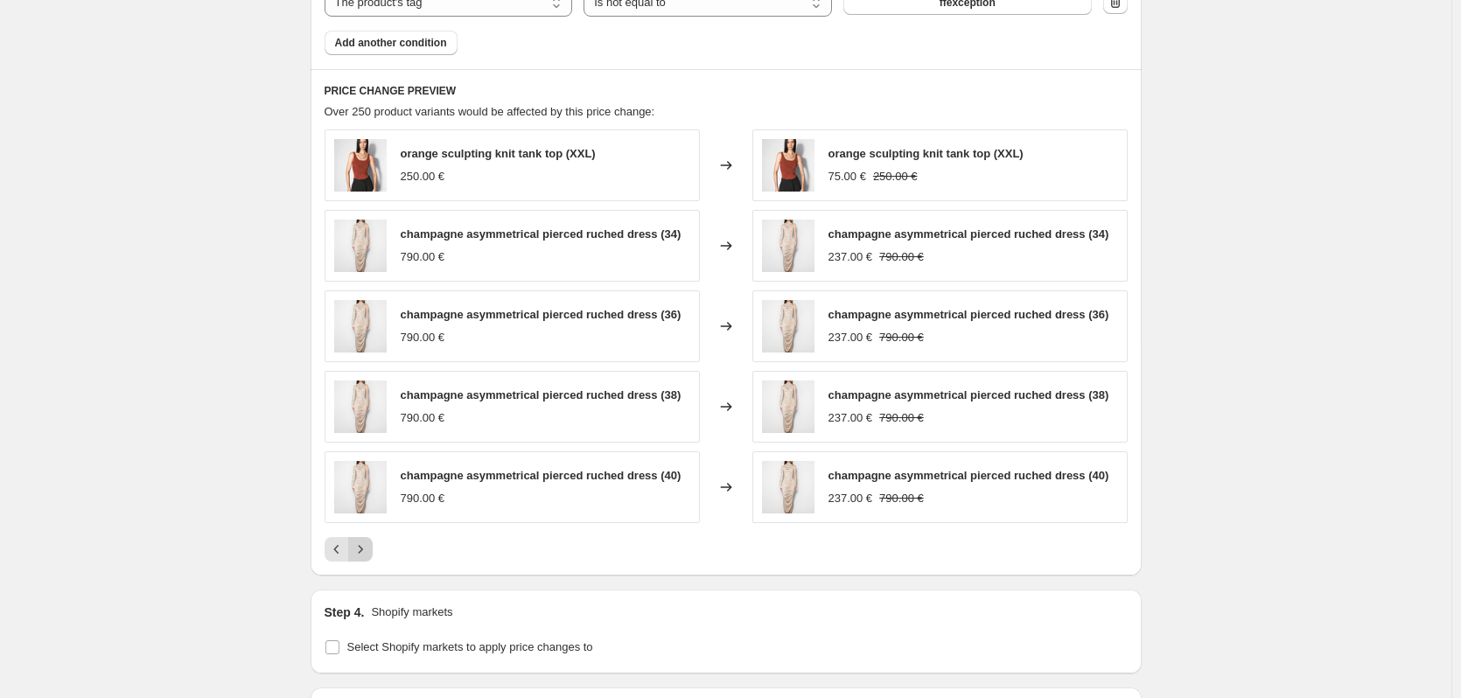
click at [362, 553] on icon "Next" at bounding box center [360, 549] width 4 height 8
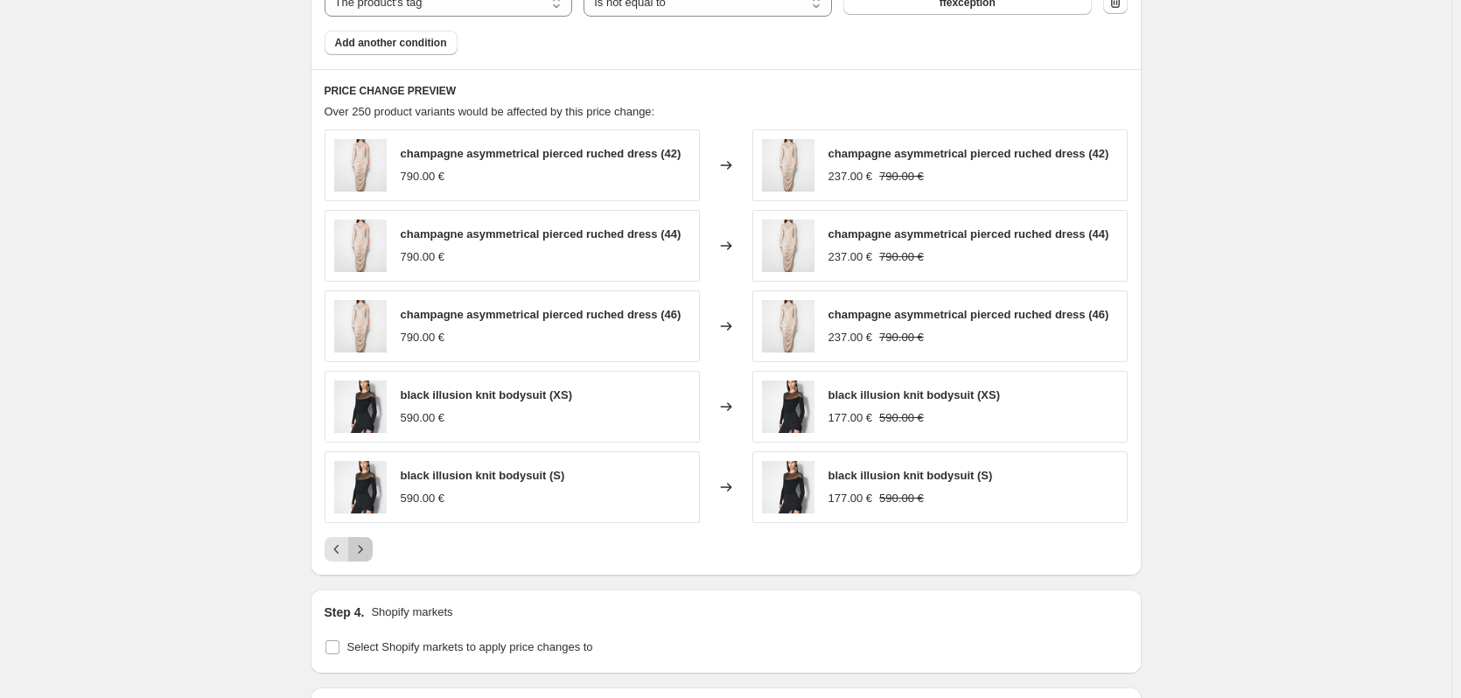
click at [362, 553] on icon "Next" at bounding box center [360, 549] width 4 height 8
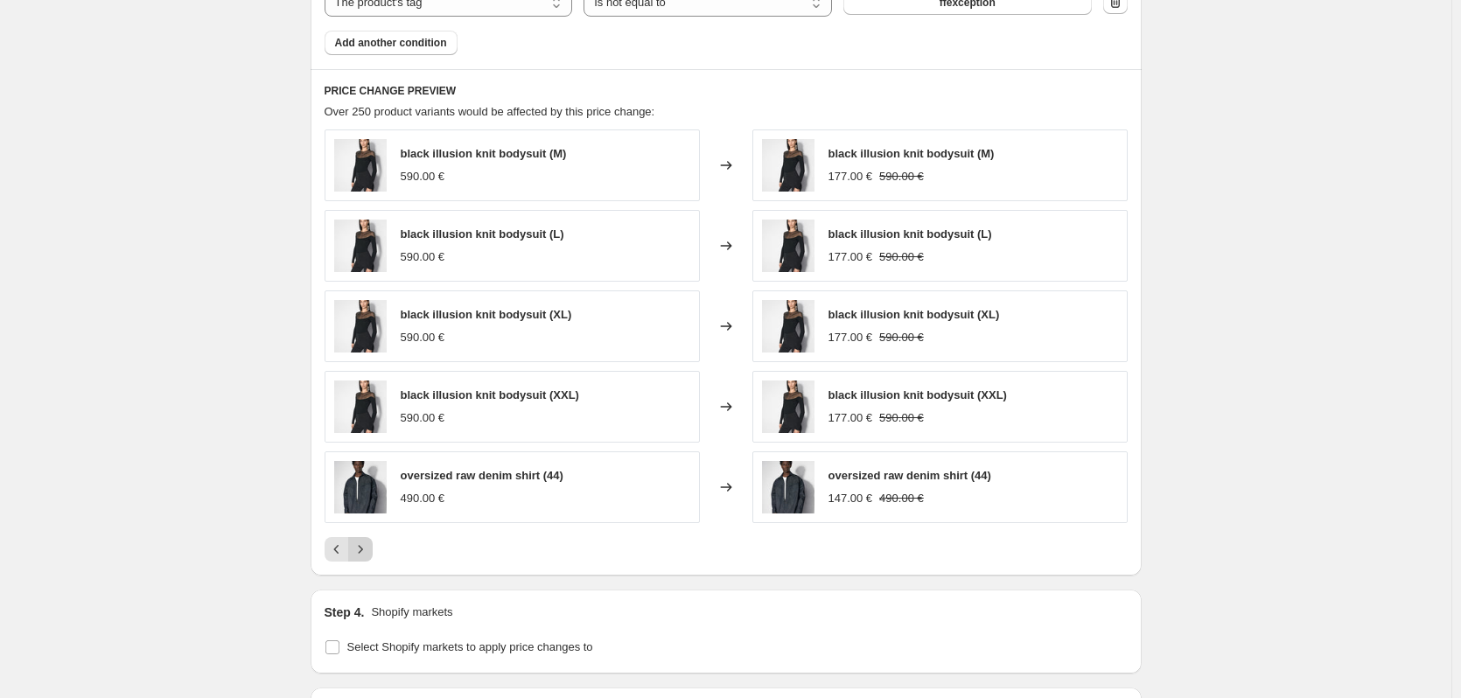
click at [362, 553] on icon "Next" at bounding box center [360, 549] width 4 height 8
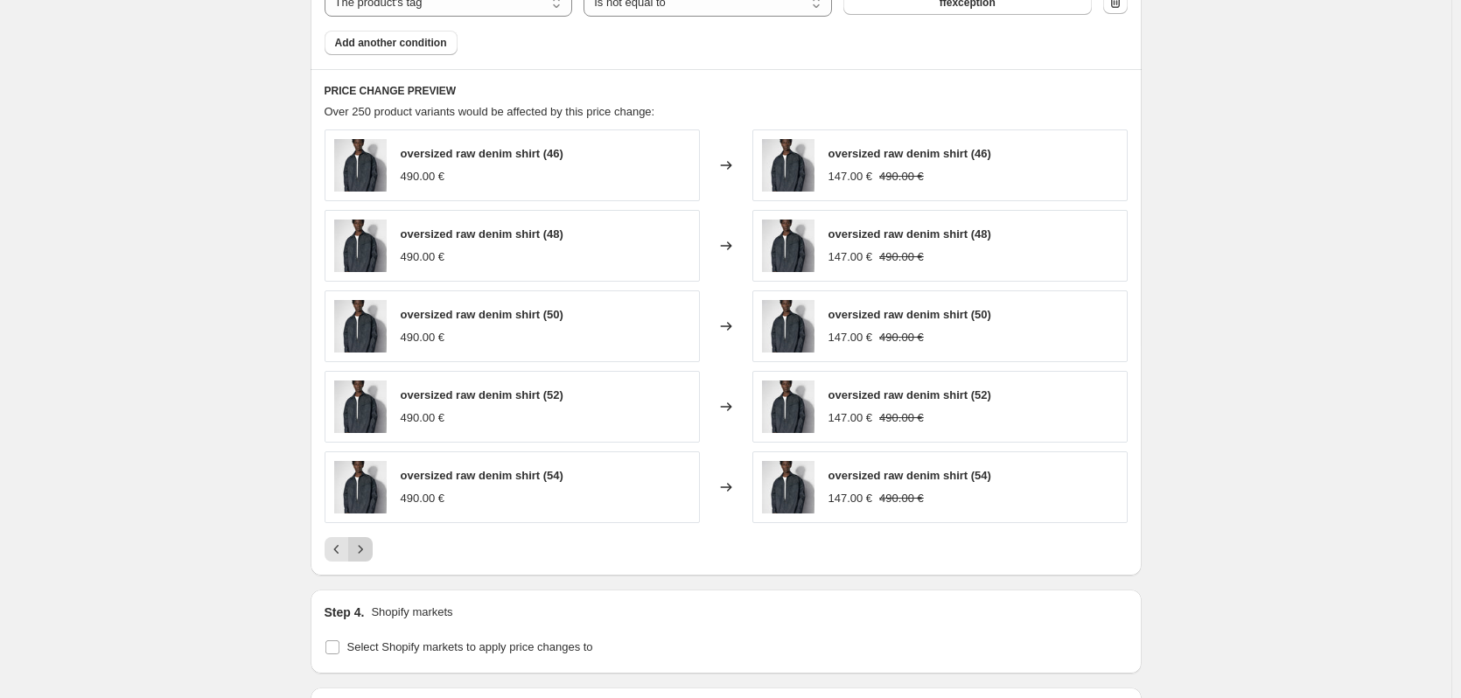
click at [362, 553] on icon "Next" at bounding box center [360, 549] width 4 height 8
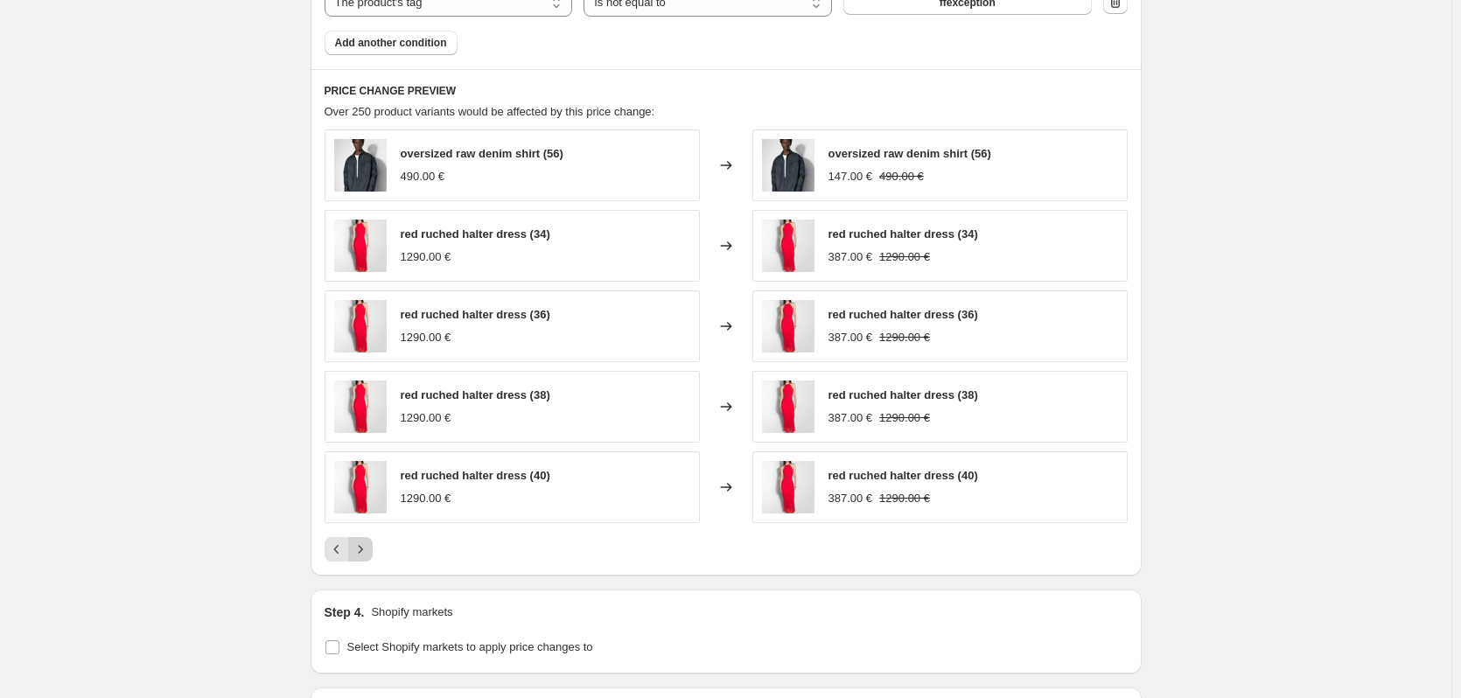
click at [362, 553] on icon "Next" at bounding box center [360, 549] width 4 height 8
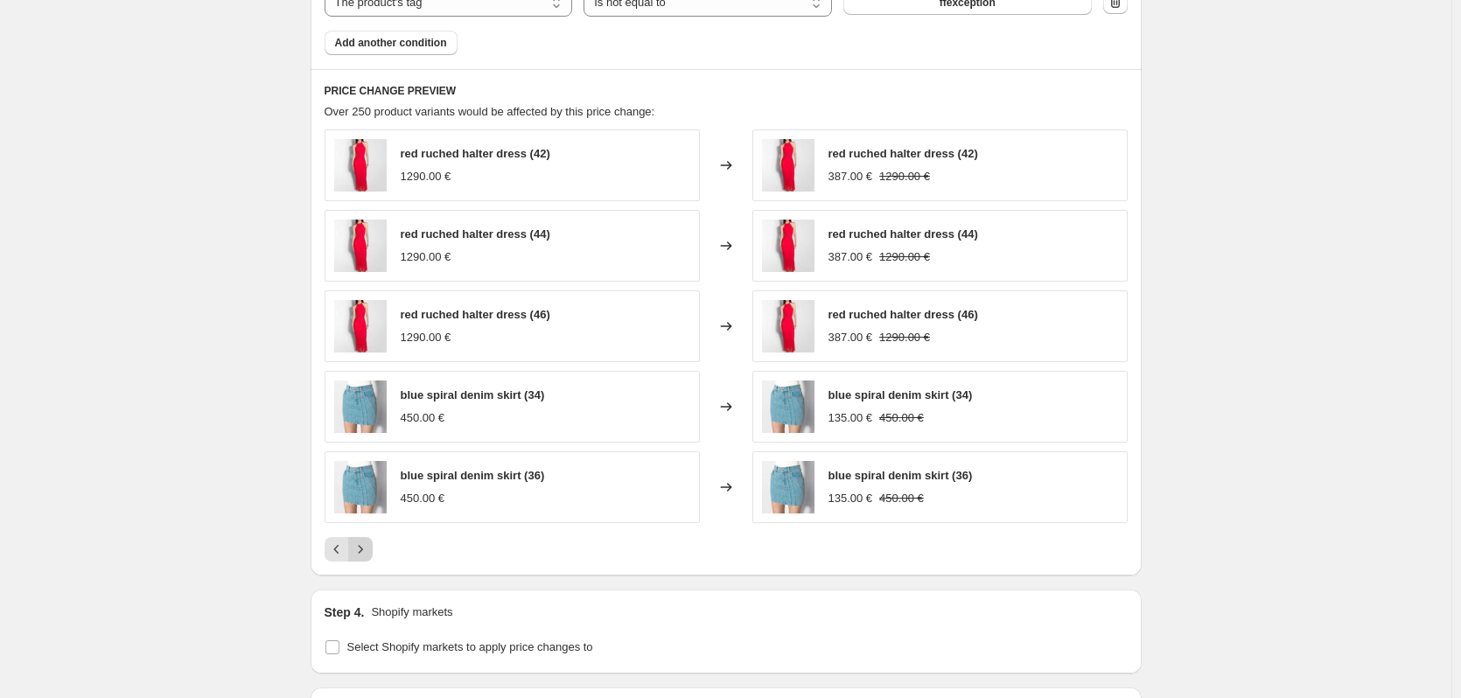
click at [362, 553] on icon "Next" at bounding box center [360, 549] width 4 height 8
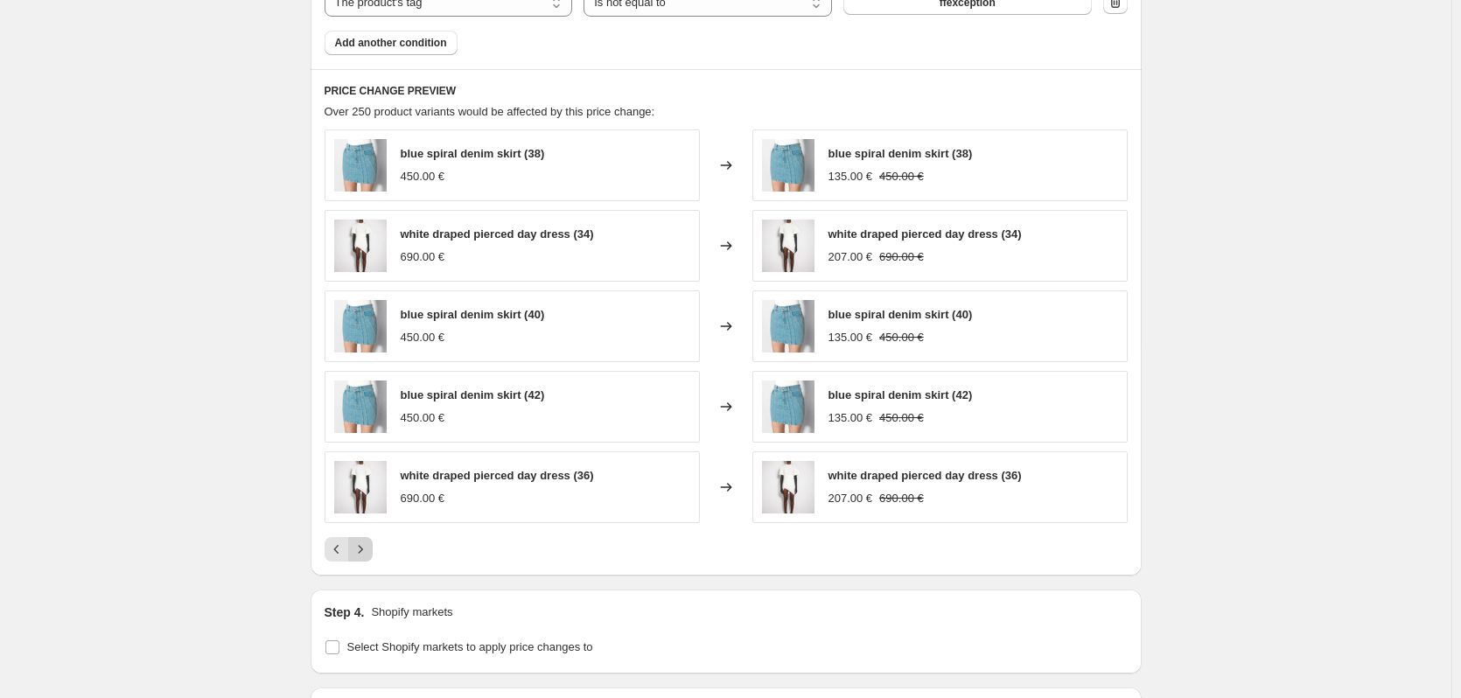
click at [362, 553] on icon "Next" at bounding box center [360, 549] width 4 height 8
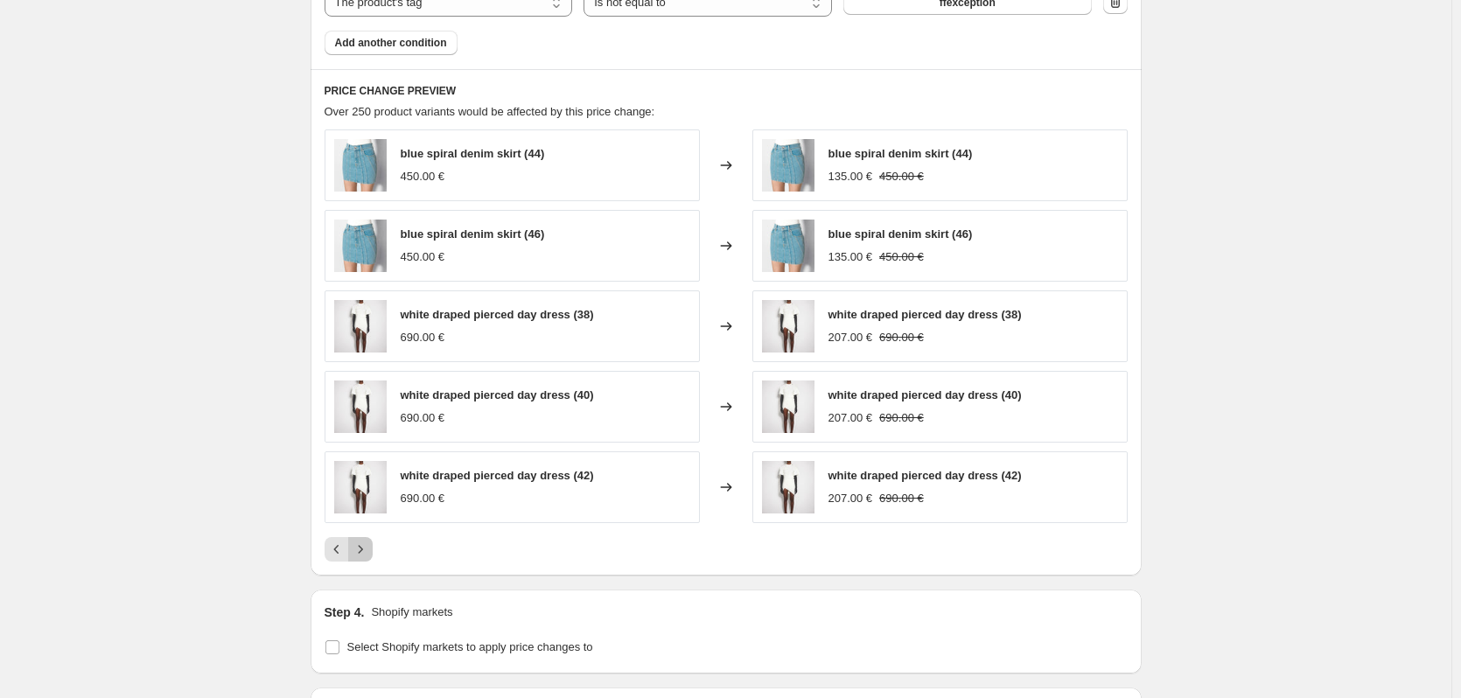
click at [362, 553] on icon "Next" at bounding box center [360, 549] width 4 height 8
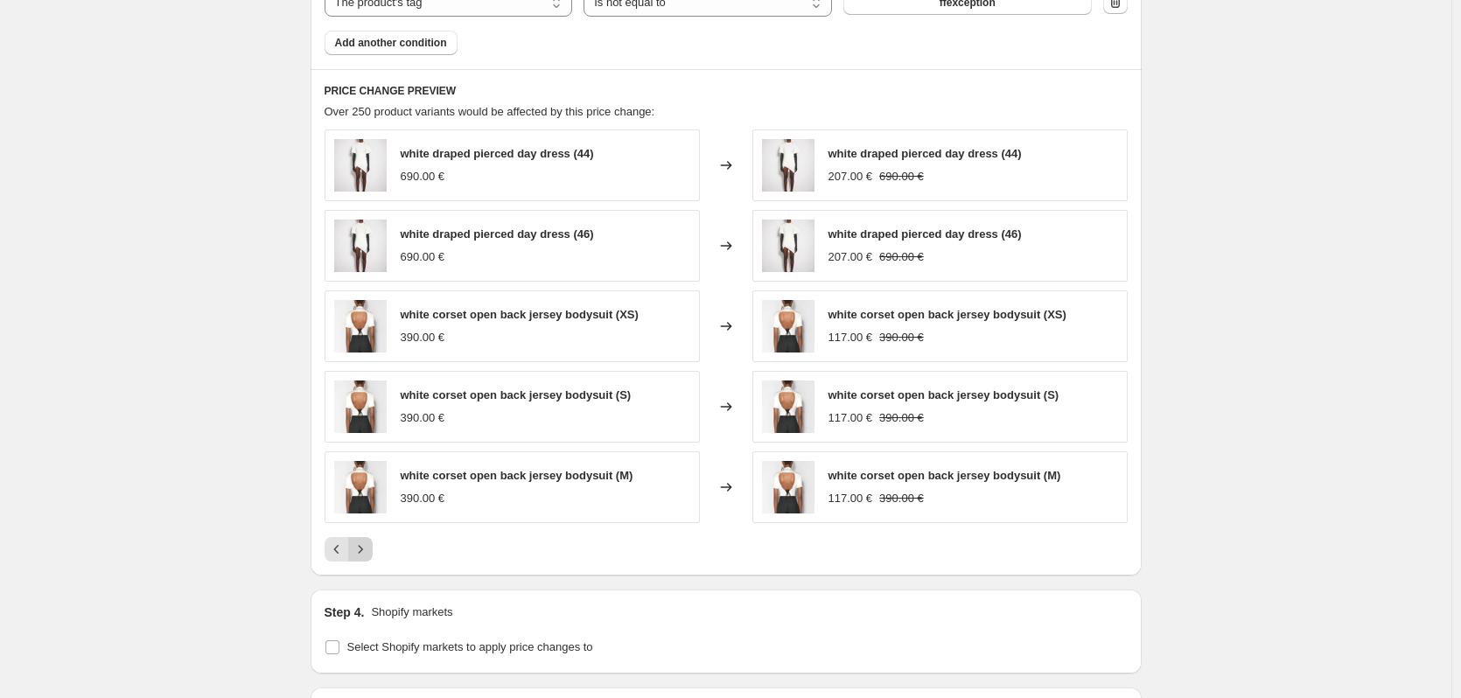
click at [362, 553] on icon "Next" at bounding box center [360, 549] width 4 height 8
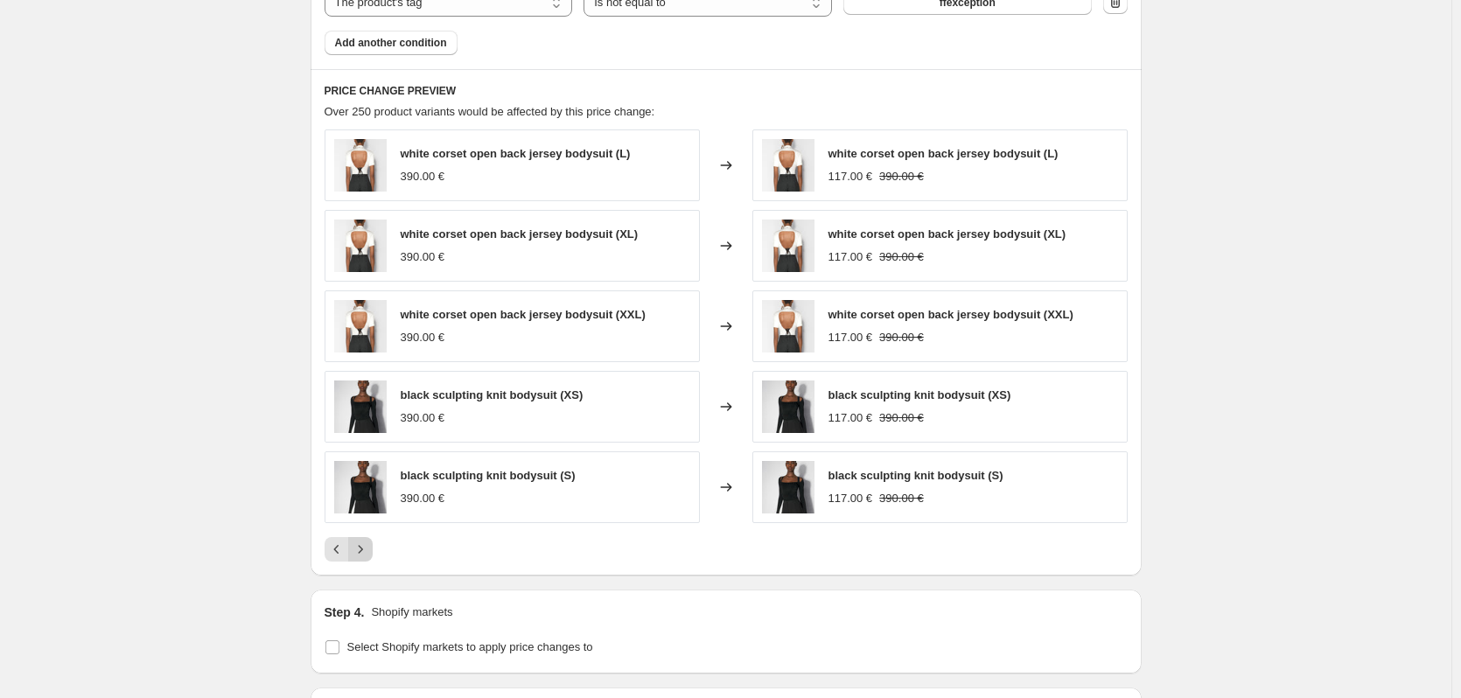
click at [362, 553] on icon "Next" at bounding box center [360, 549] width 4 height 8
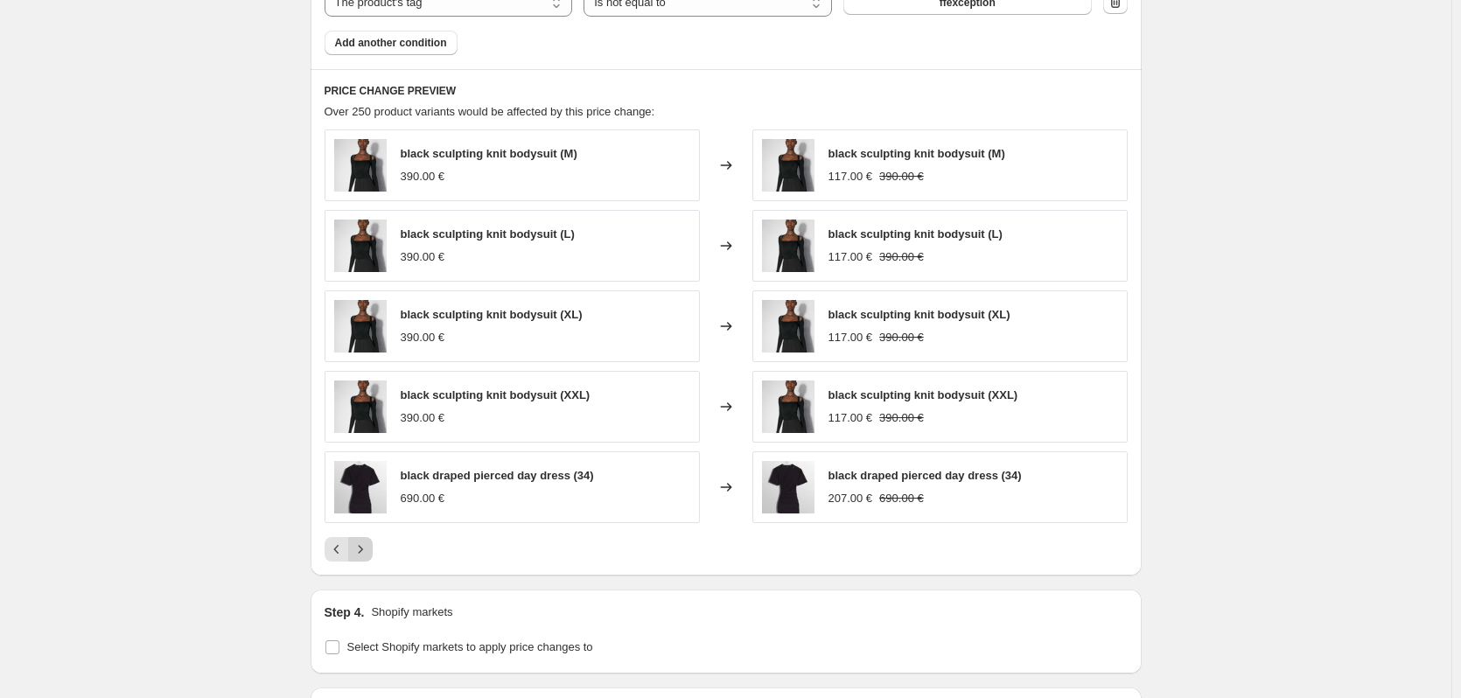
click at [362, 553] on icon "Next" at bounding box center [360, 549] width 4 height 8
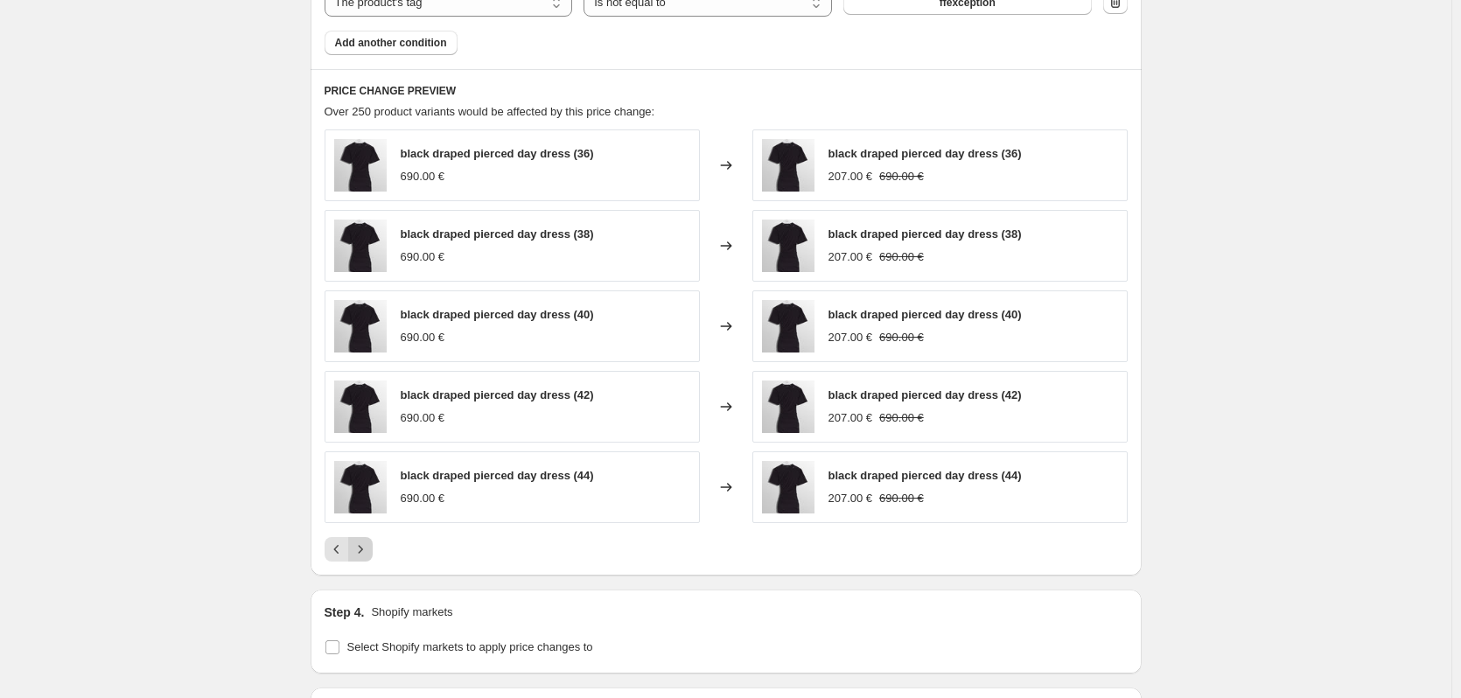
click at [362, 553] on icon "Next" at bounding box center [360, 549] width 4 height 8
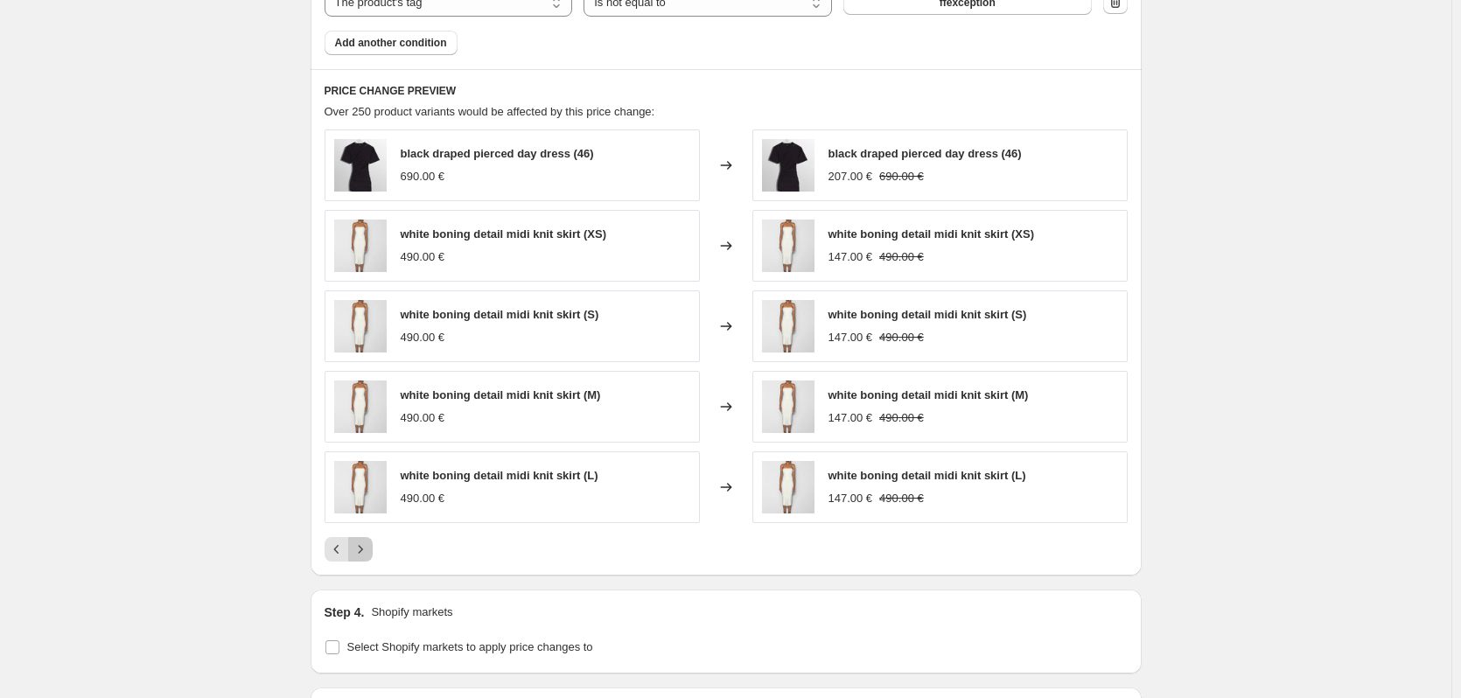
click at [362, 553] on icon "Next" at bounding box center [360, 549] width 4 height 8
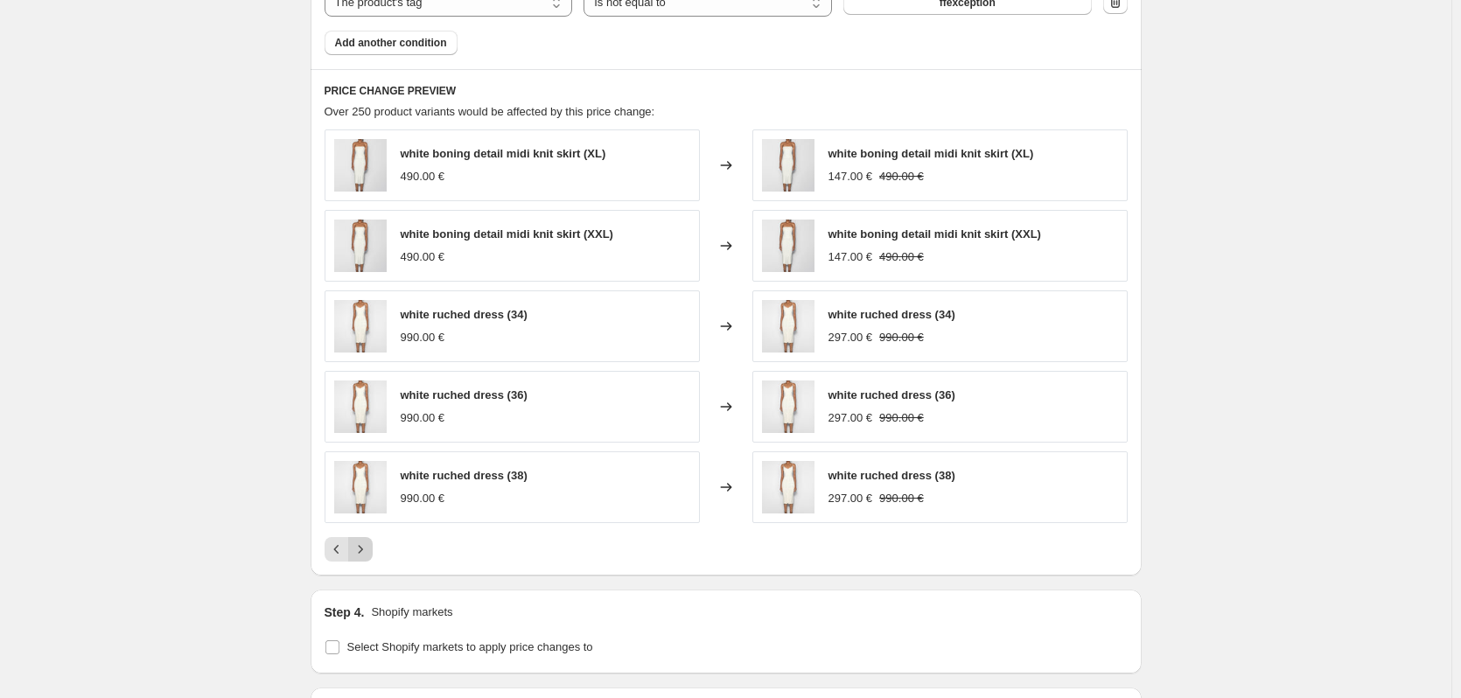
click at [362, 553] on icon "Next" at bounding box center [360, 549] width 4 height 8
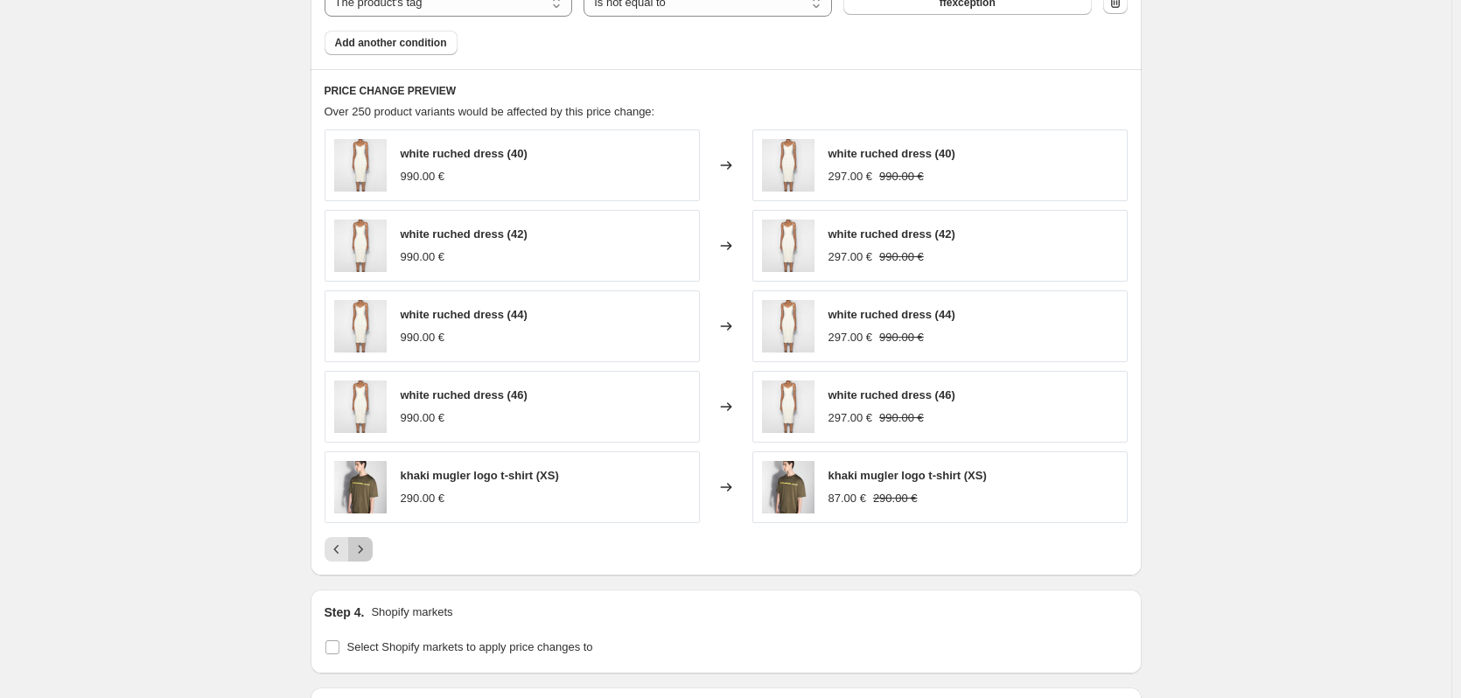
click at [362, 553] on icon "Next" at bounding box center [360, 549] width 4 height 8
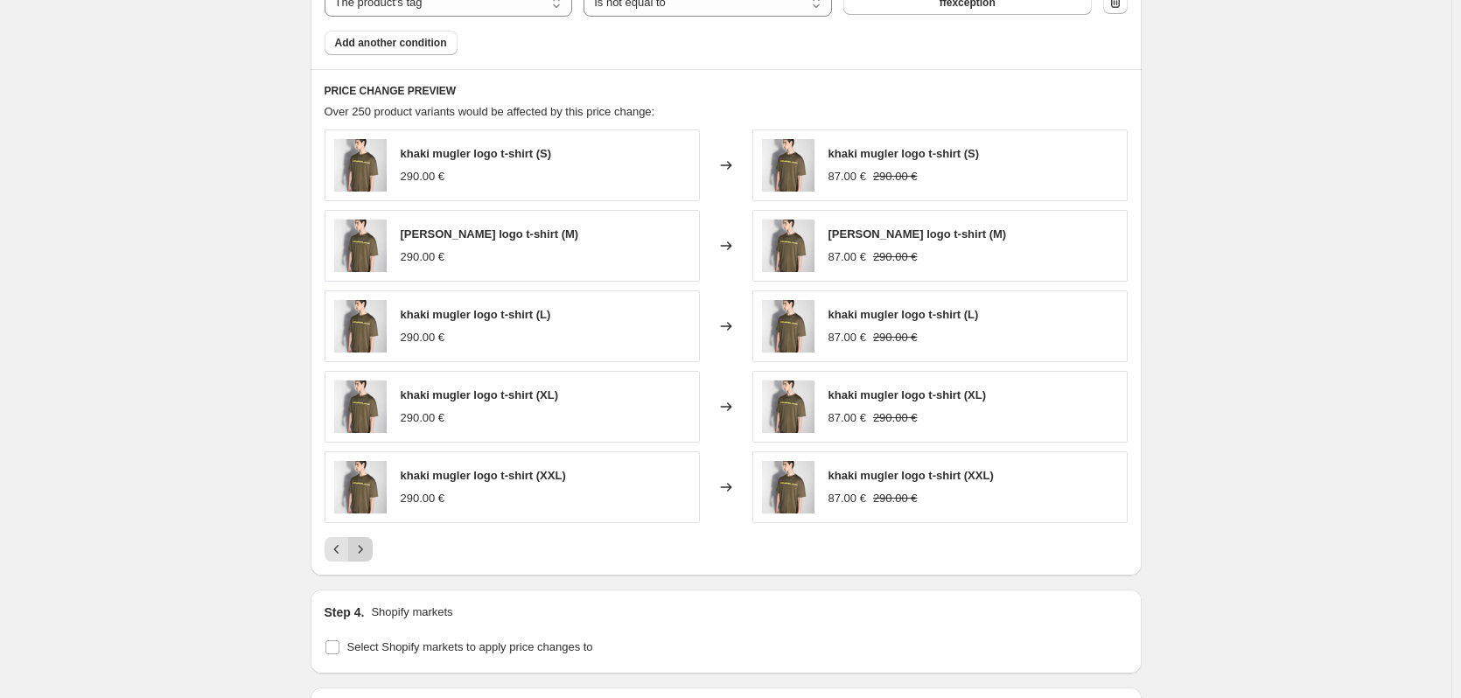
click at [362, 553] on icon "Next" at bounding box center [360, 549] width 4 height 8
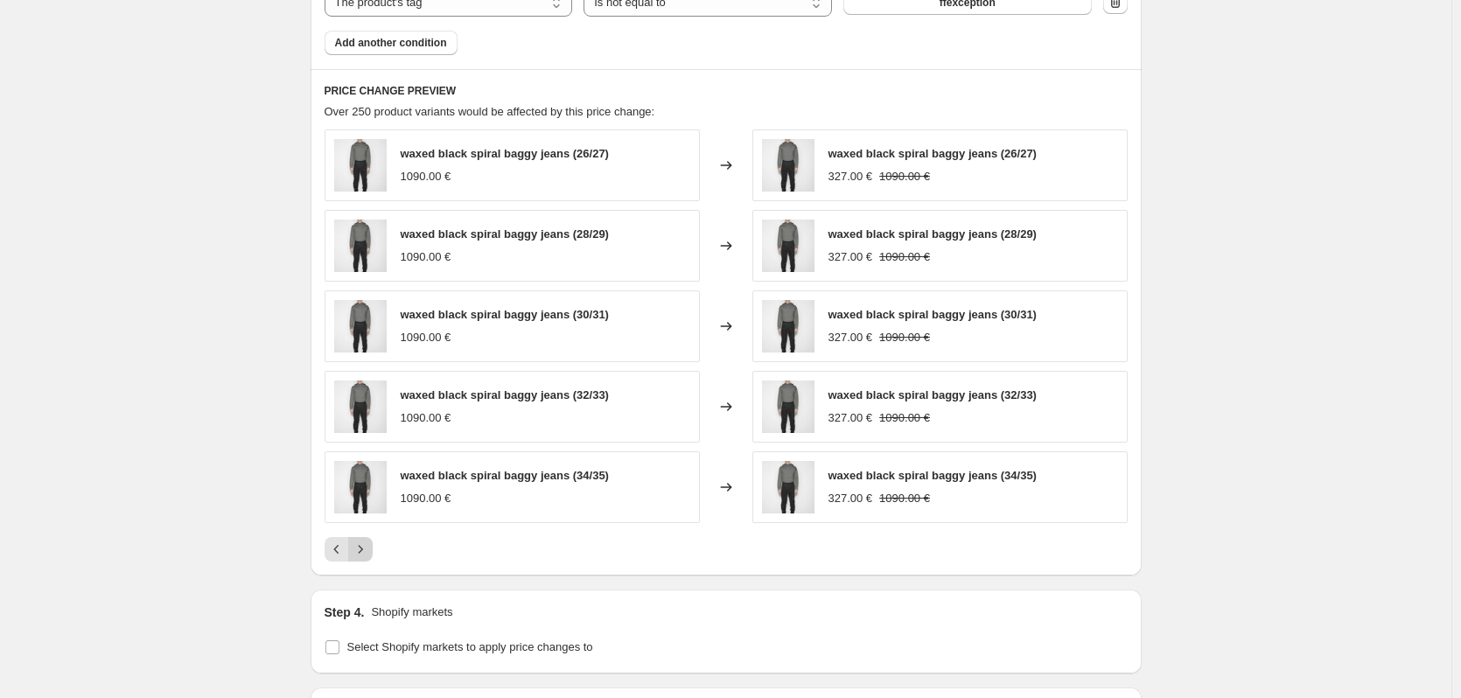
click at [362, 553] on icon "Next" at bounding box center [360, 549] width 4 height 8
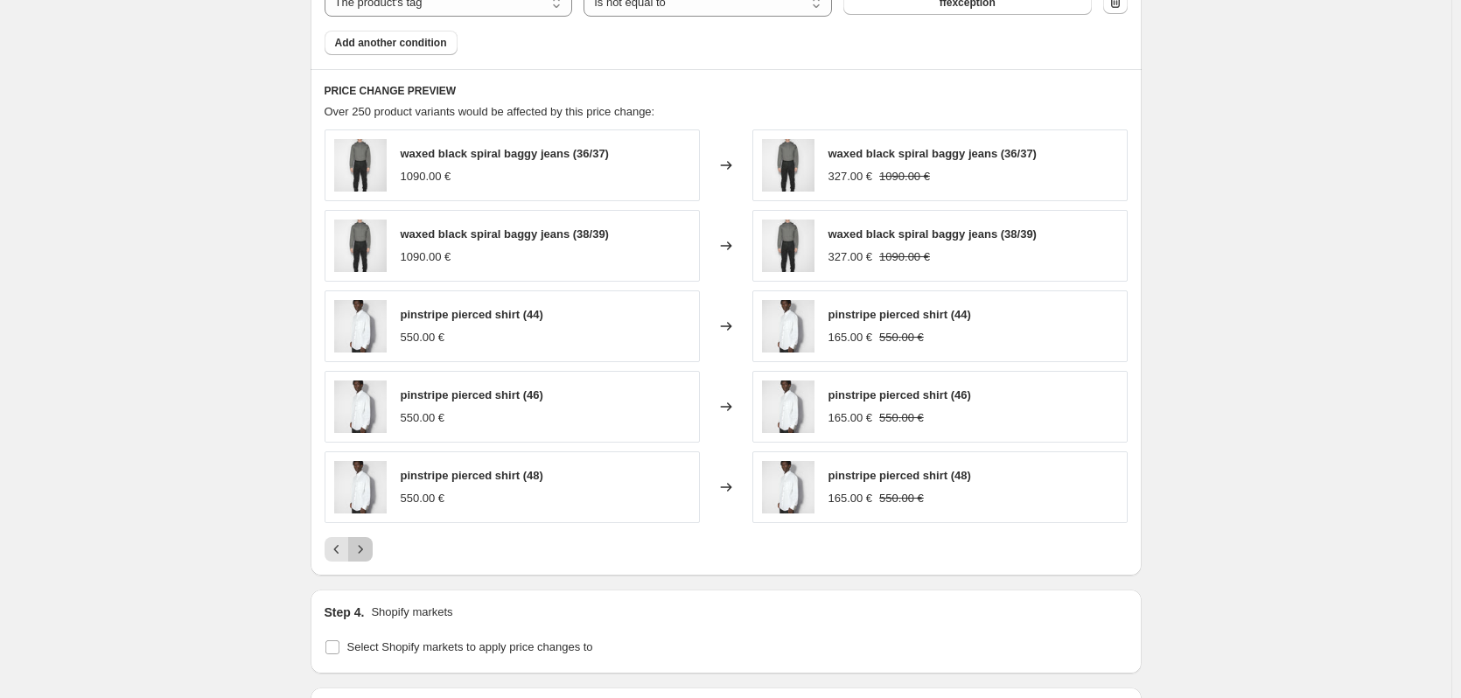
click at [362, 553] on icon "Next" at bounding box center [360, 549] width 4 height 8
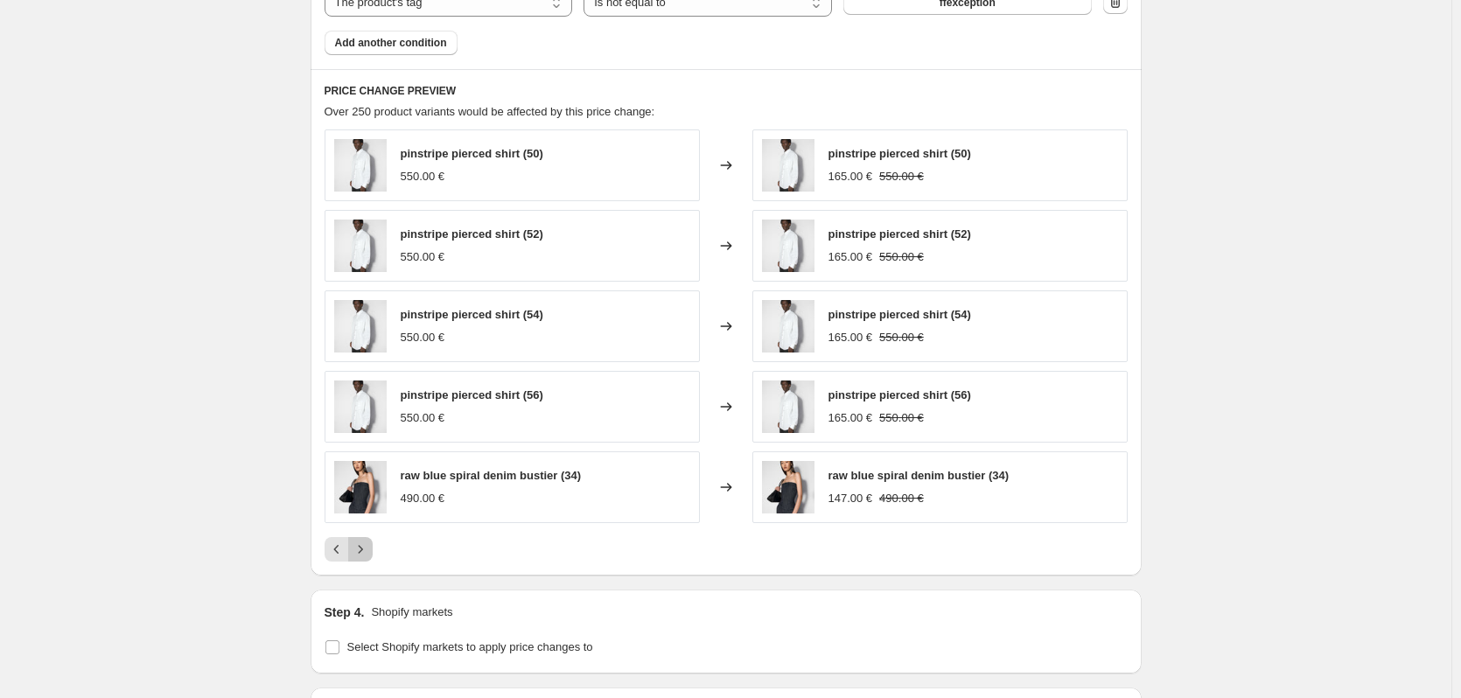
click at [362, 553] on icon "Next" at bounding box center [360, 549] width 4 height 8
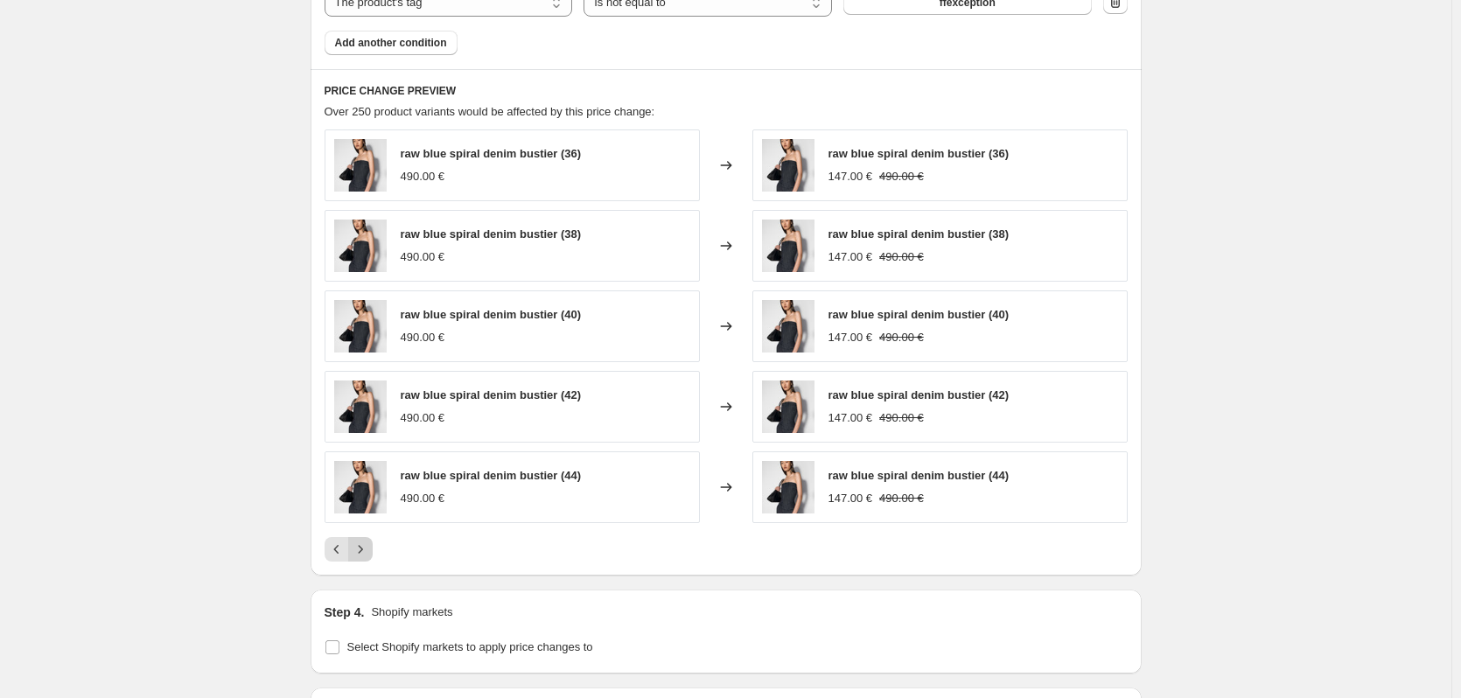
click at [369, 554] on icon "Next" at bounding box center [361, 550] width 18 height 18
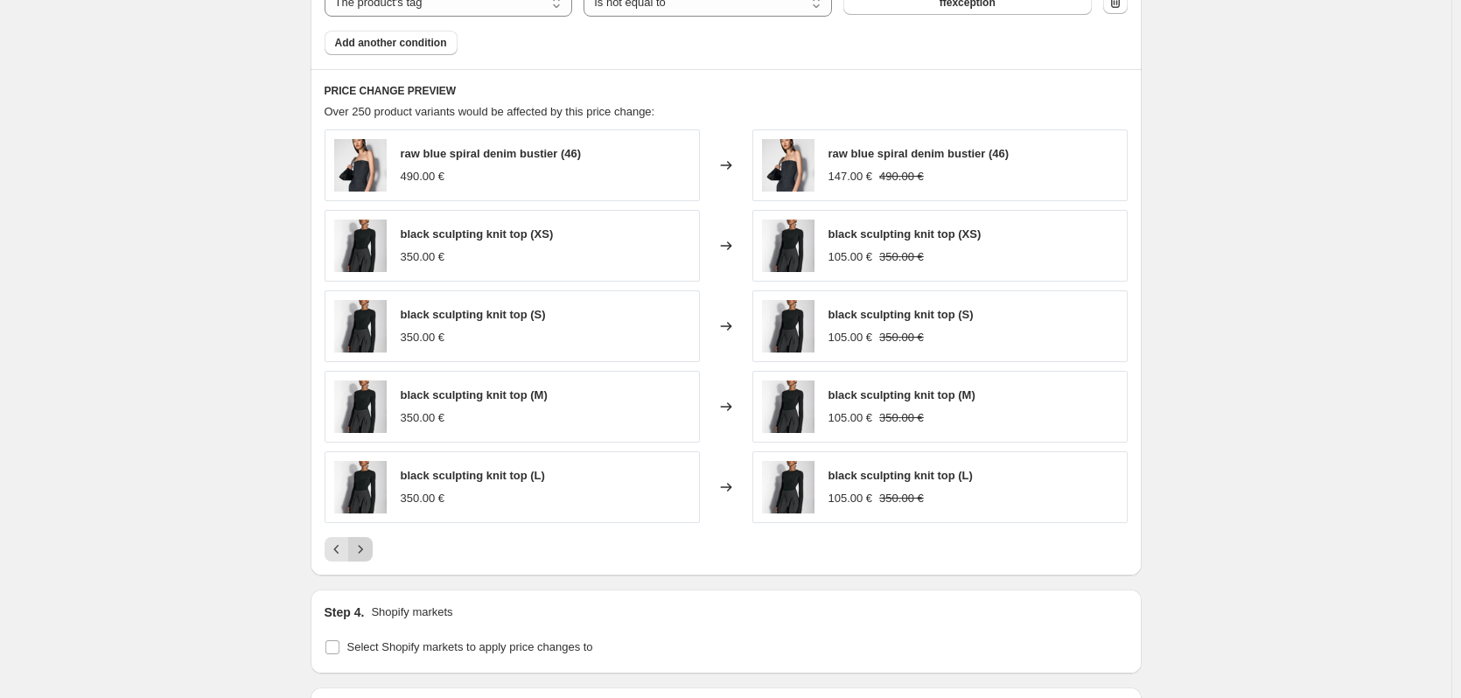
click at [369, 546] on icon "Next" at bounding box center [361, 550] width 18 height 18
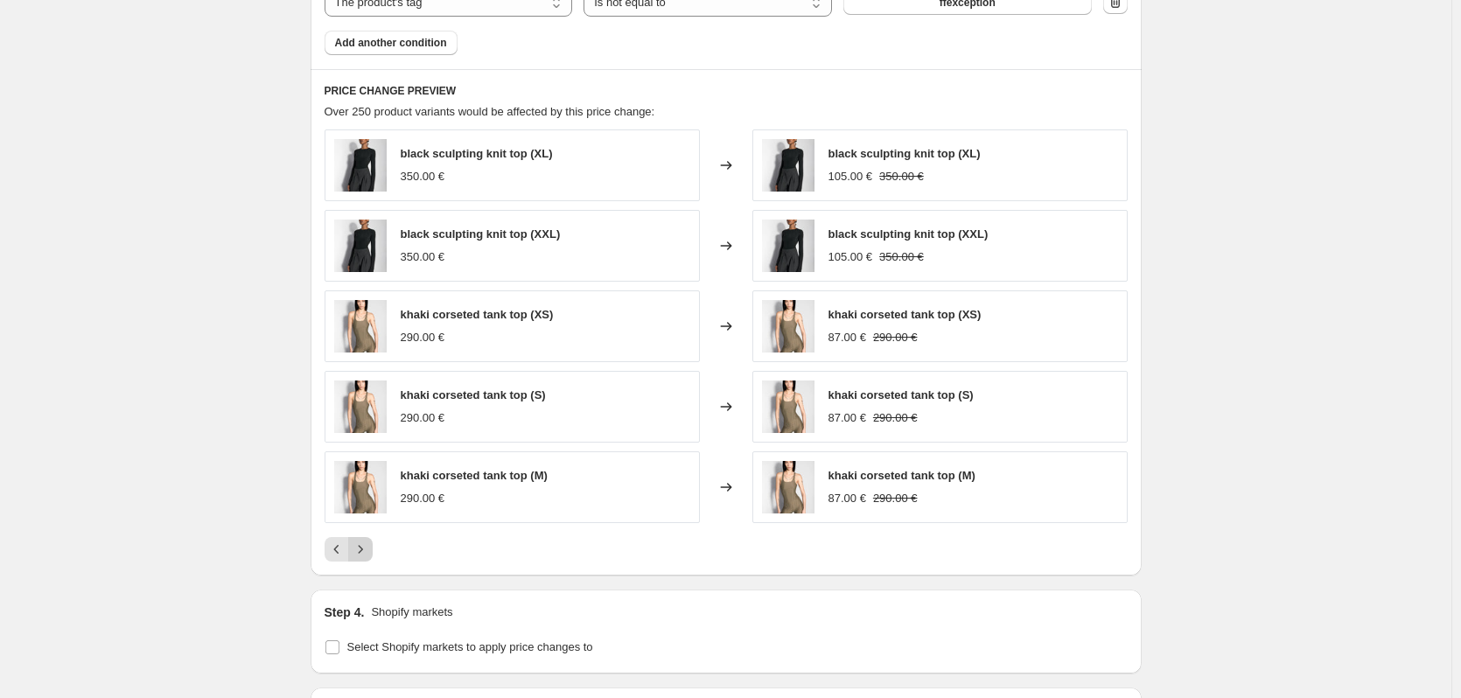
click at [369, 546] on icon "Next" at bounding box center [361, 550] width 18 height 18
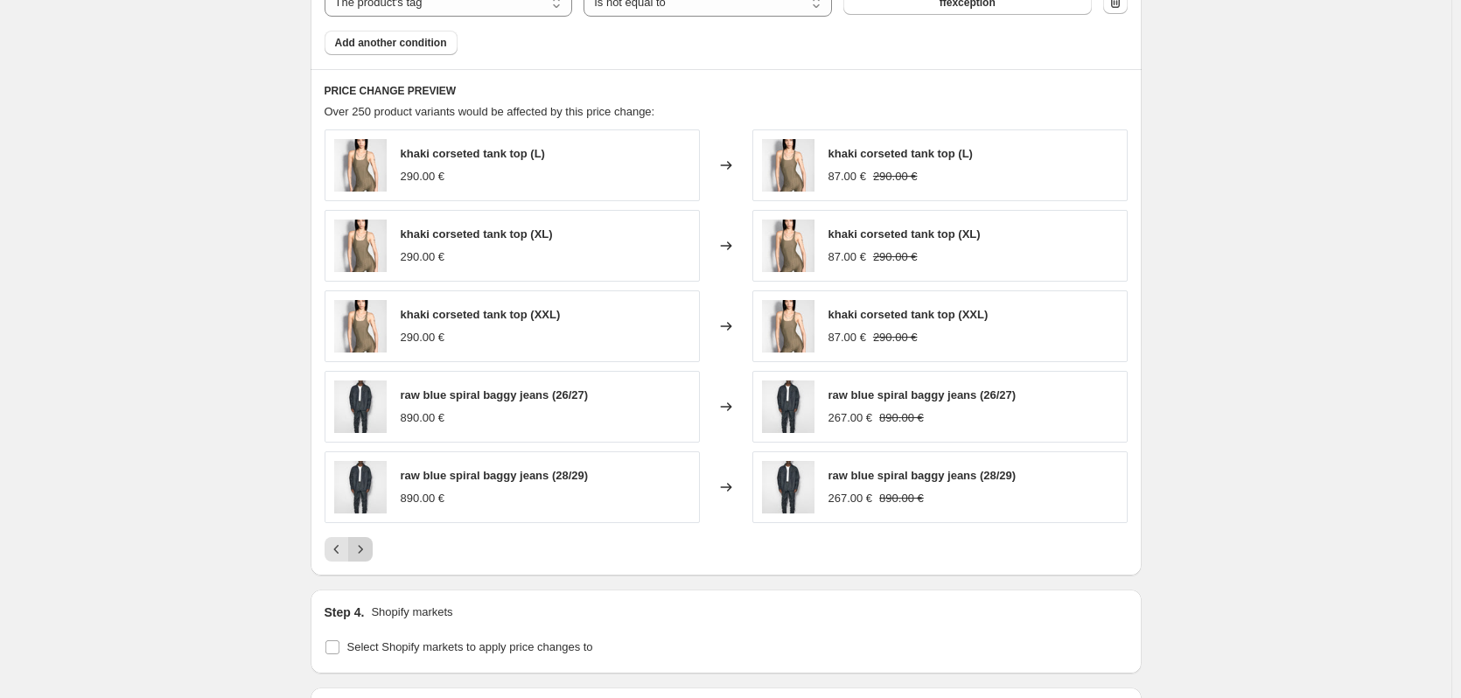
click at [369, 546] on icon "Next" at bounding box center [361, 550] width 18 height 18
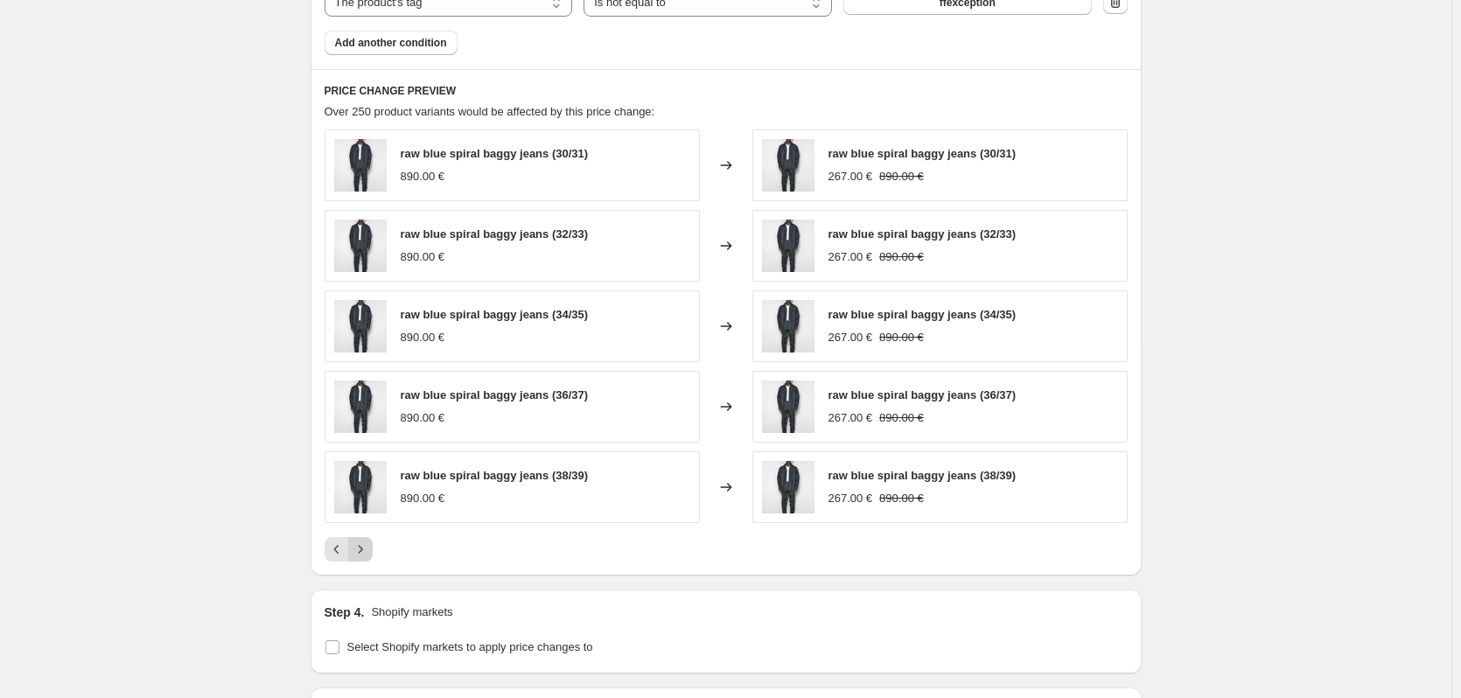
click at [369, 546] on icon "Next" at bounding box center [361, 550] width 18 height 18
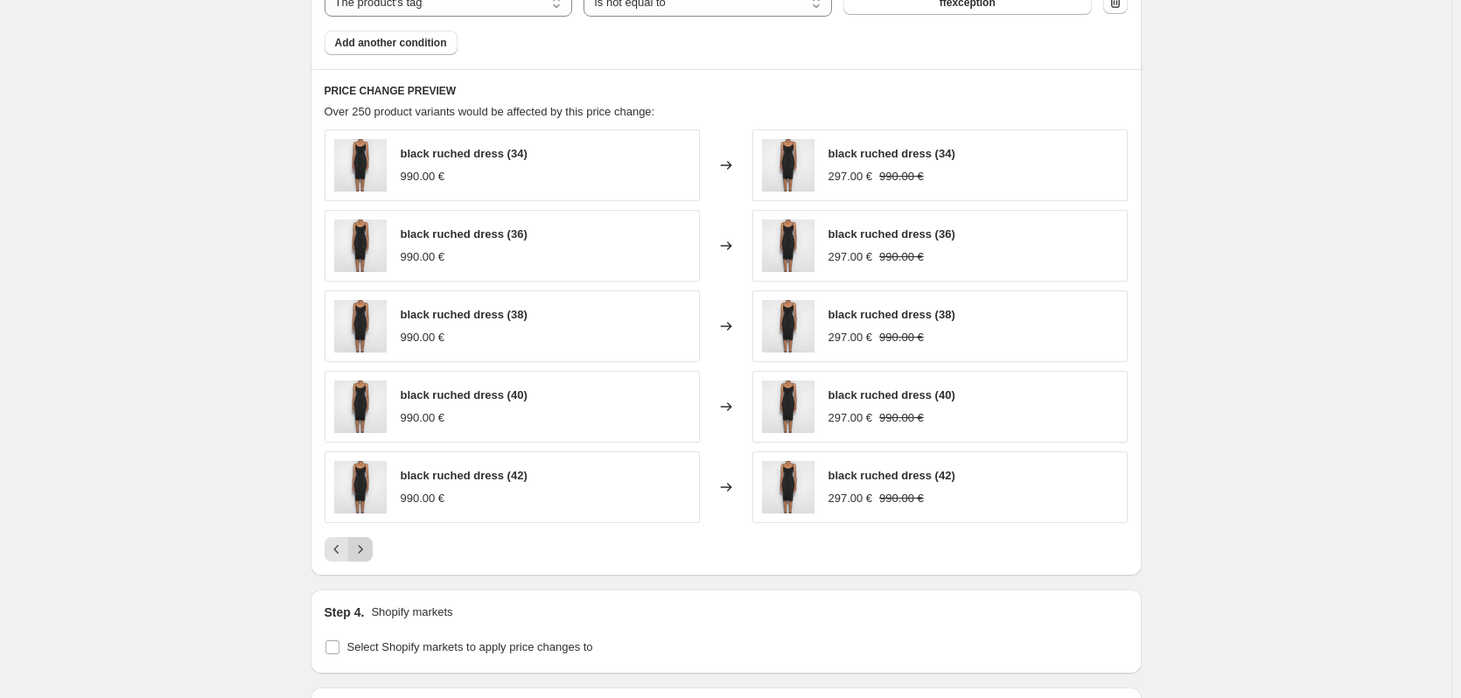
click at [369, 546] on icon "Next" at bounding box center [361, 550] width 18 height 18
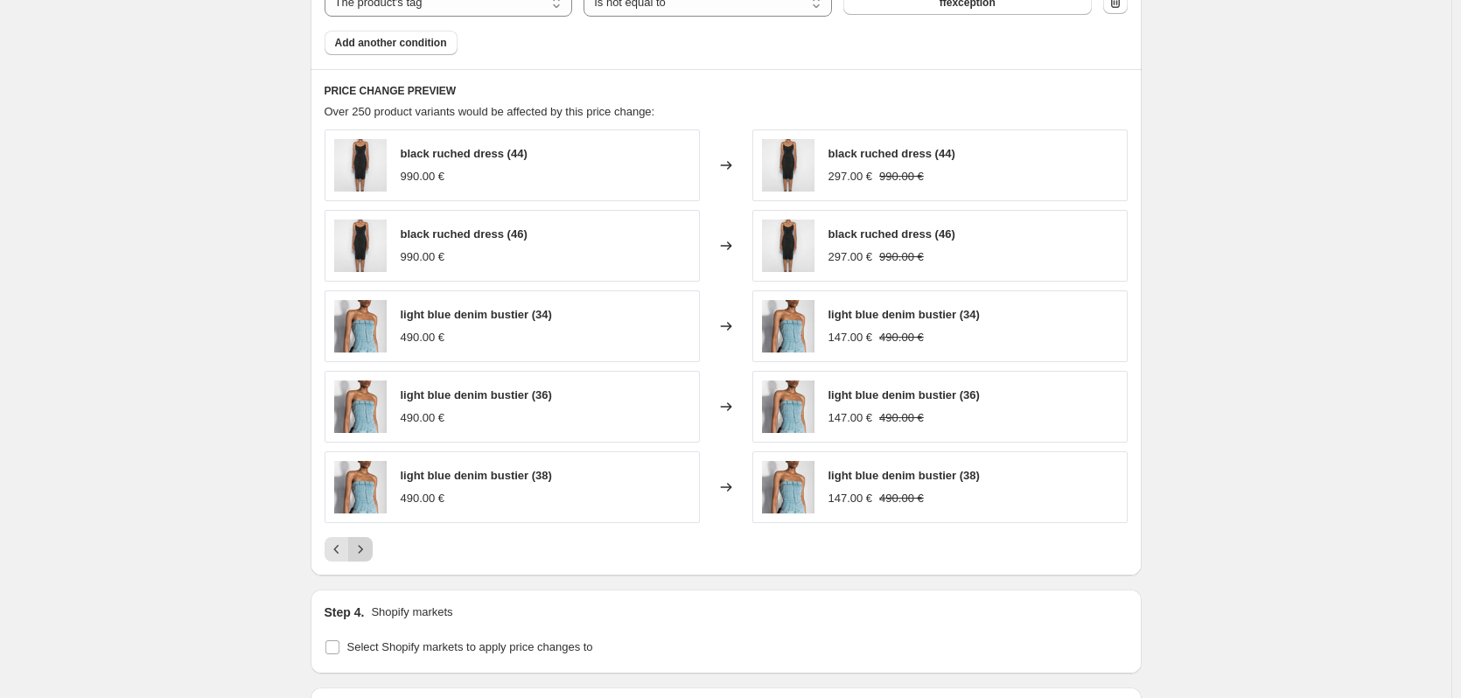
click at [369, 546] on icon "Next" at bounding box center [361, 550] width 18 height 18
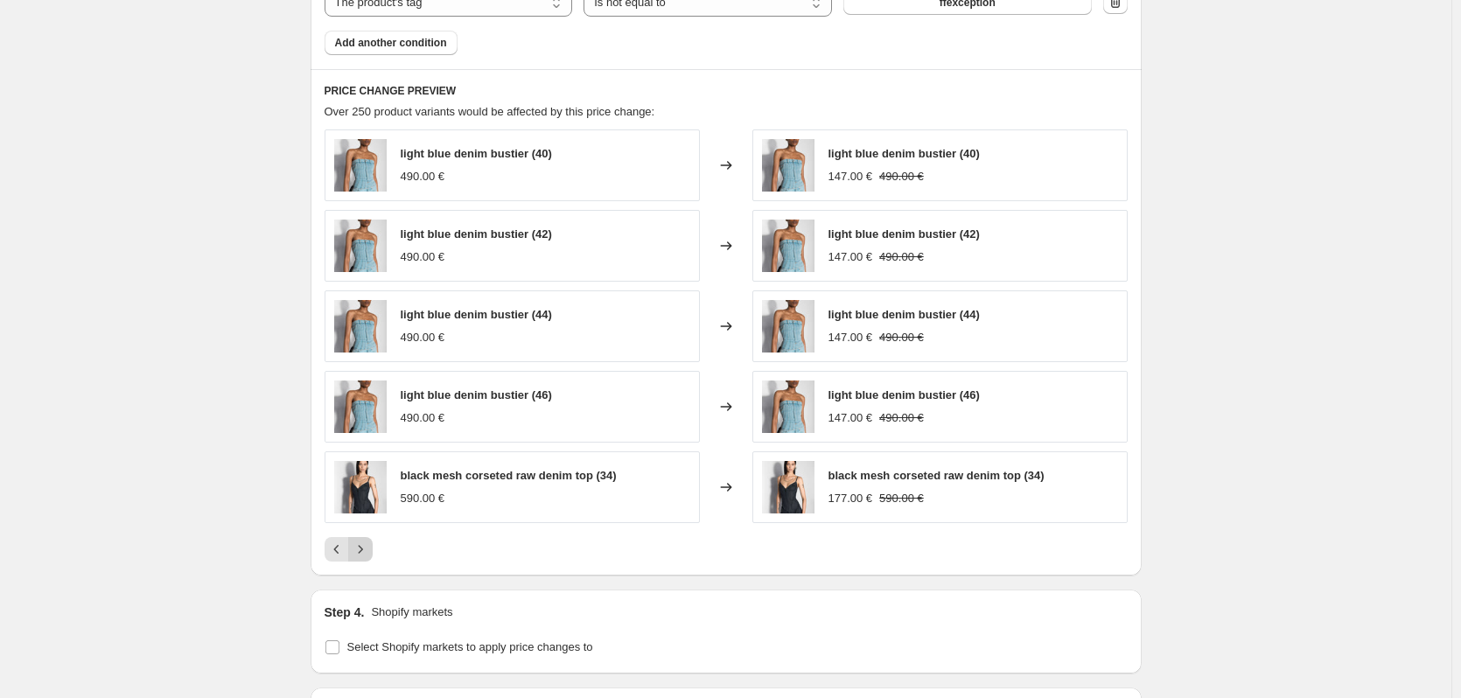
click at [369, 546] on icon "Next" at bounding box center [361, 550] width 18 height 18
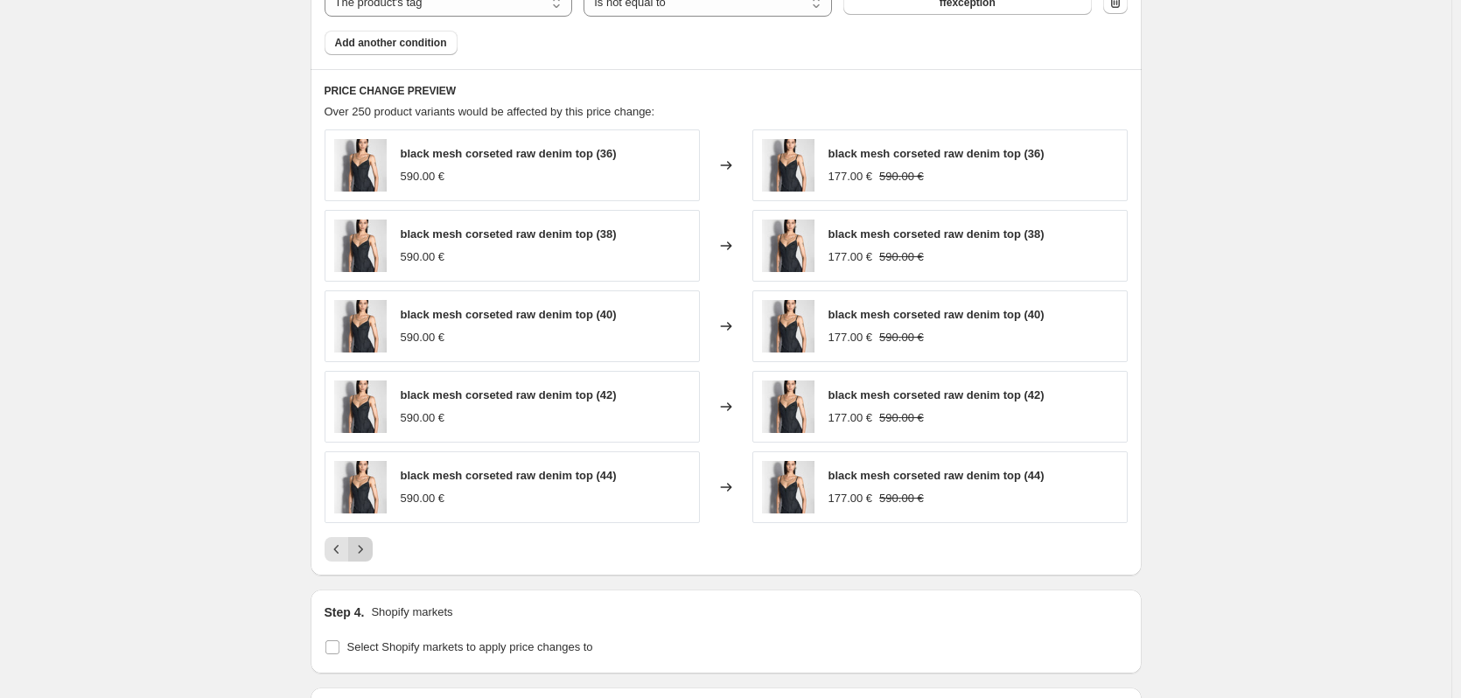
click at [369, 550] on icon "Next" at bounding box center [361, 550] width 18 height 18
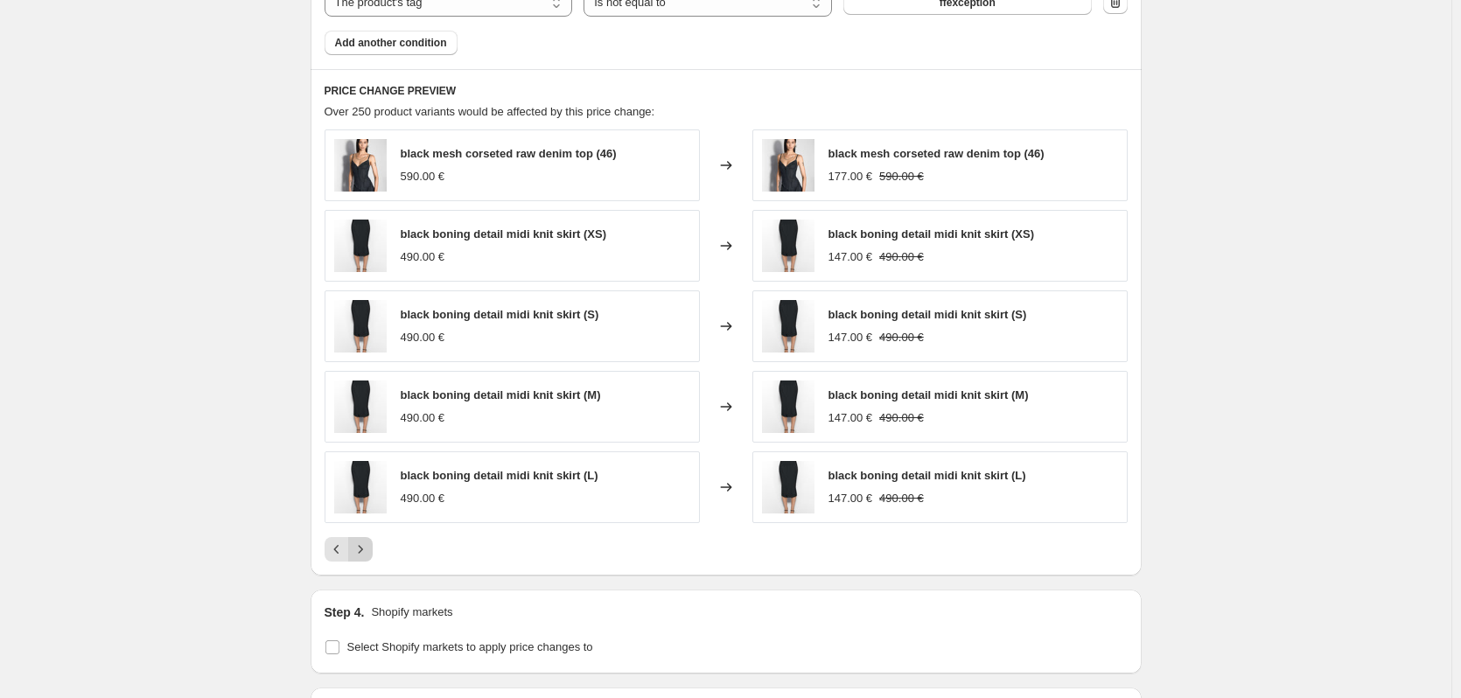
click at [369, 550] on icon "Next" at bounding box center [361, 550] width 18 height 18
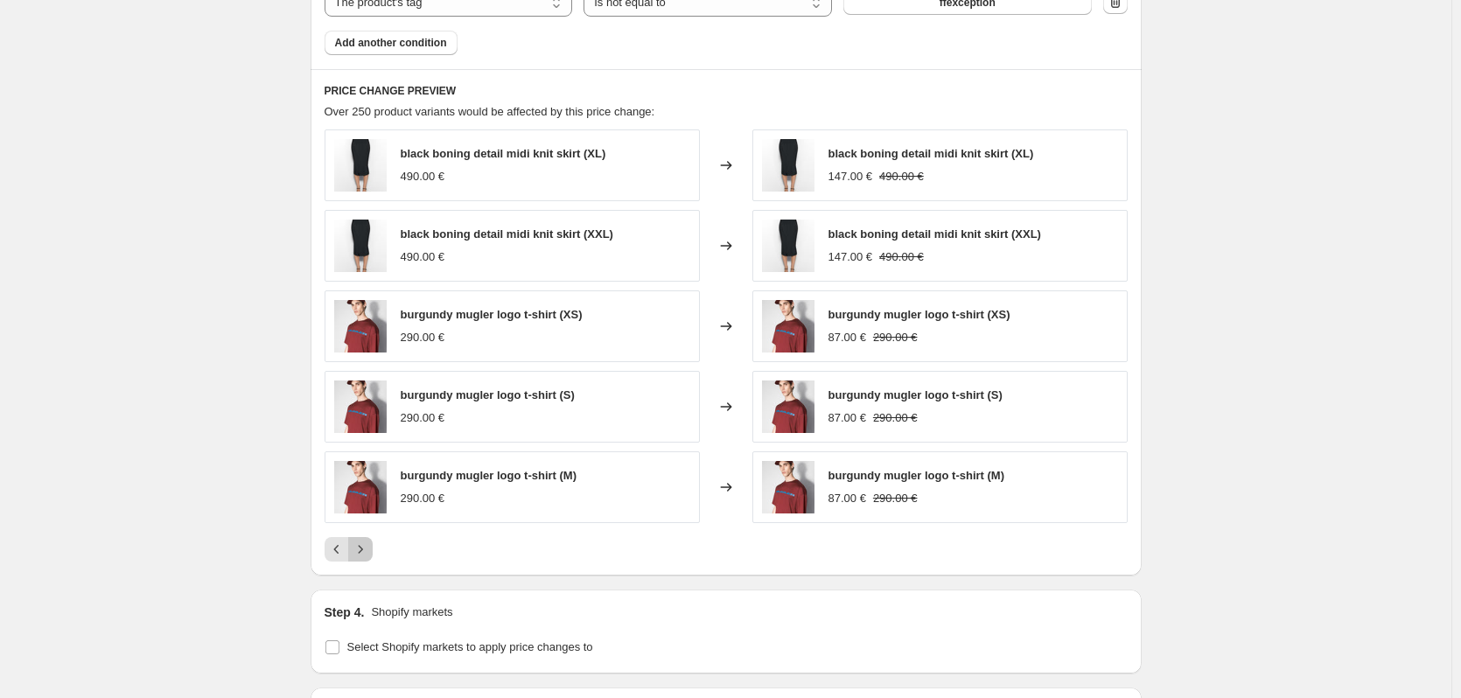
click at [369, 548] on icon "Next" at bounding box center [361, 550] width 18 height 18
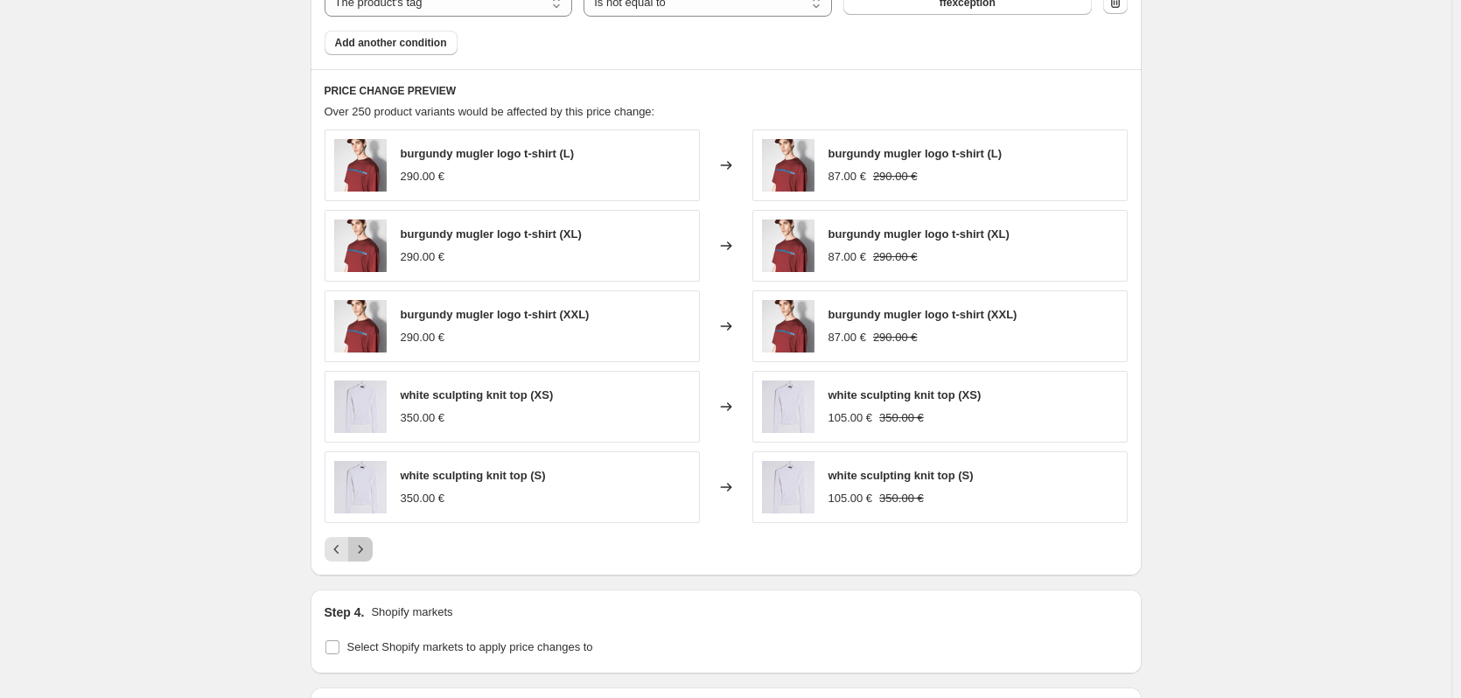
click at [369, 548] on icon "Next" at bounding box center [361, 550] width 18 height 18
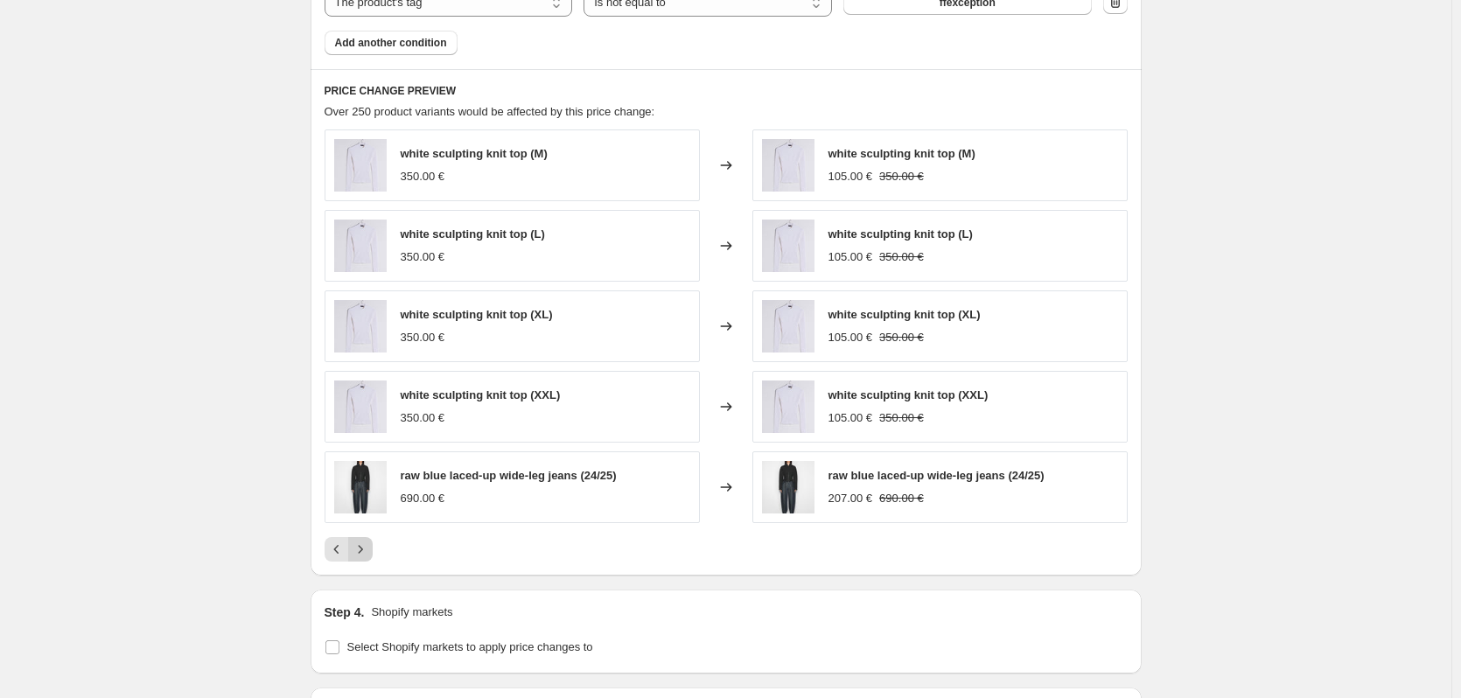
click at [369, 548] on icon "Next" at bounding box center [361, 550] width 18 height 18
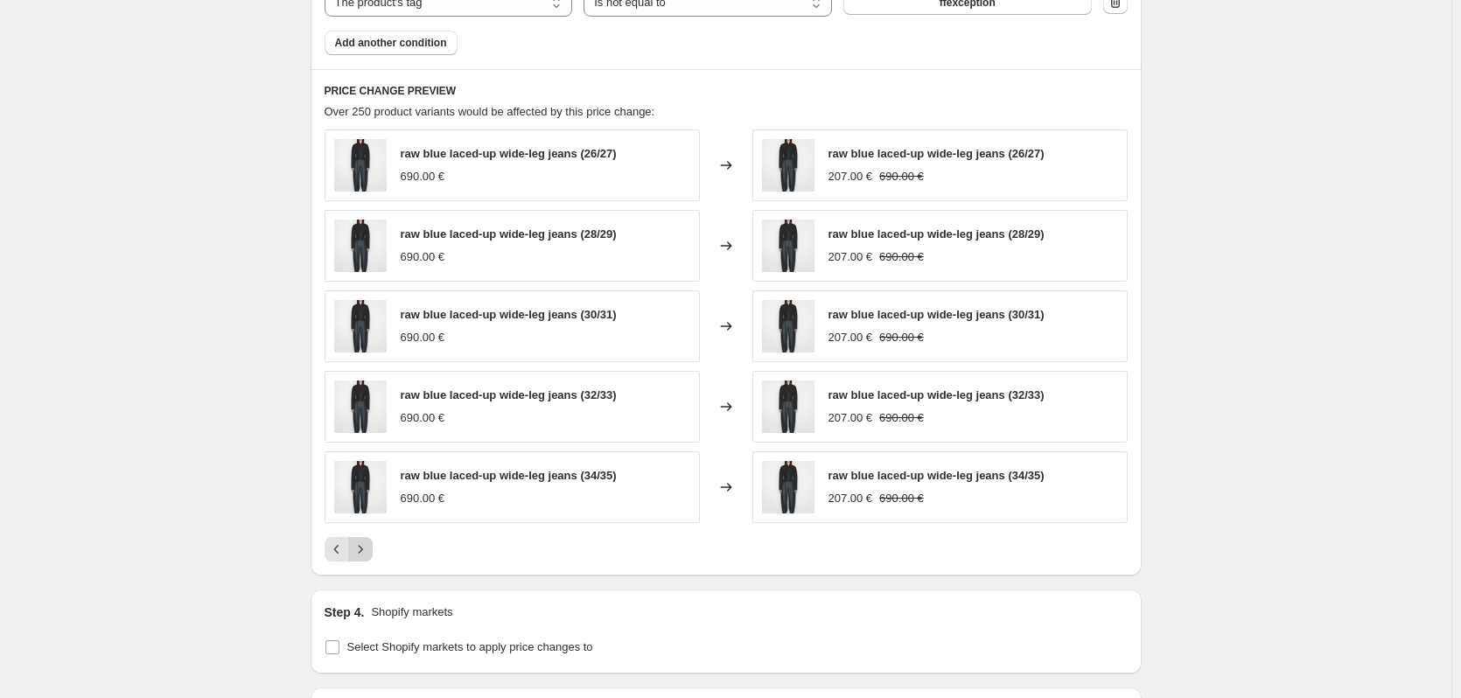
click at [369, 548] on icon "Next" at bounding box center [361, 550] width 18 height 18
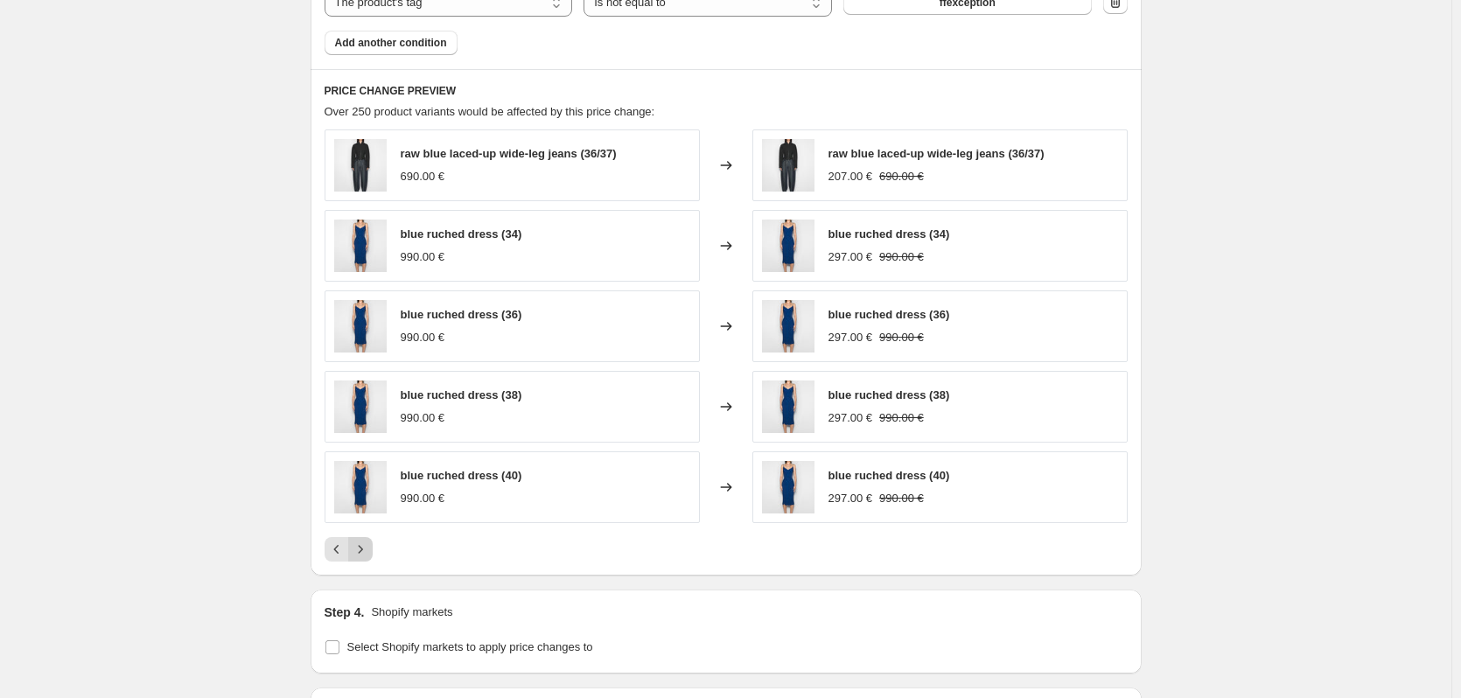
click at [369, 550] on icon "Next" at bounding box center [361, 550] width 18 height 18
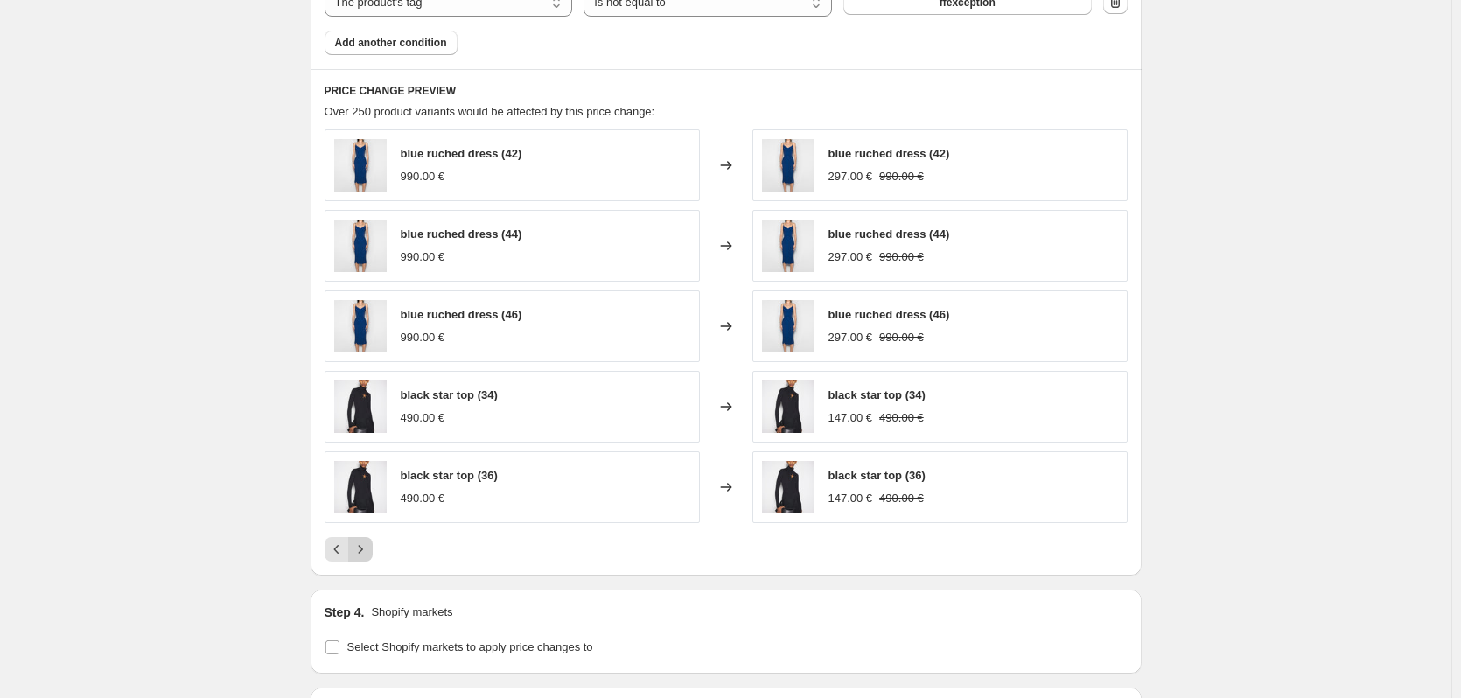
click at [373, 546] on button "Next" at bounding box center [360, 549] width 25 height 25
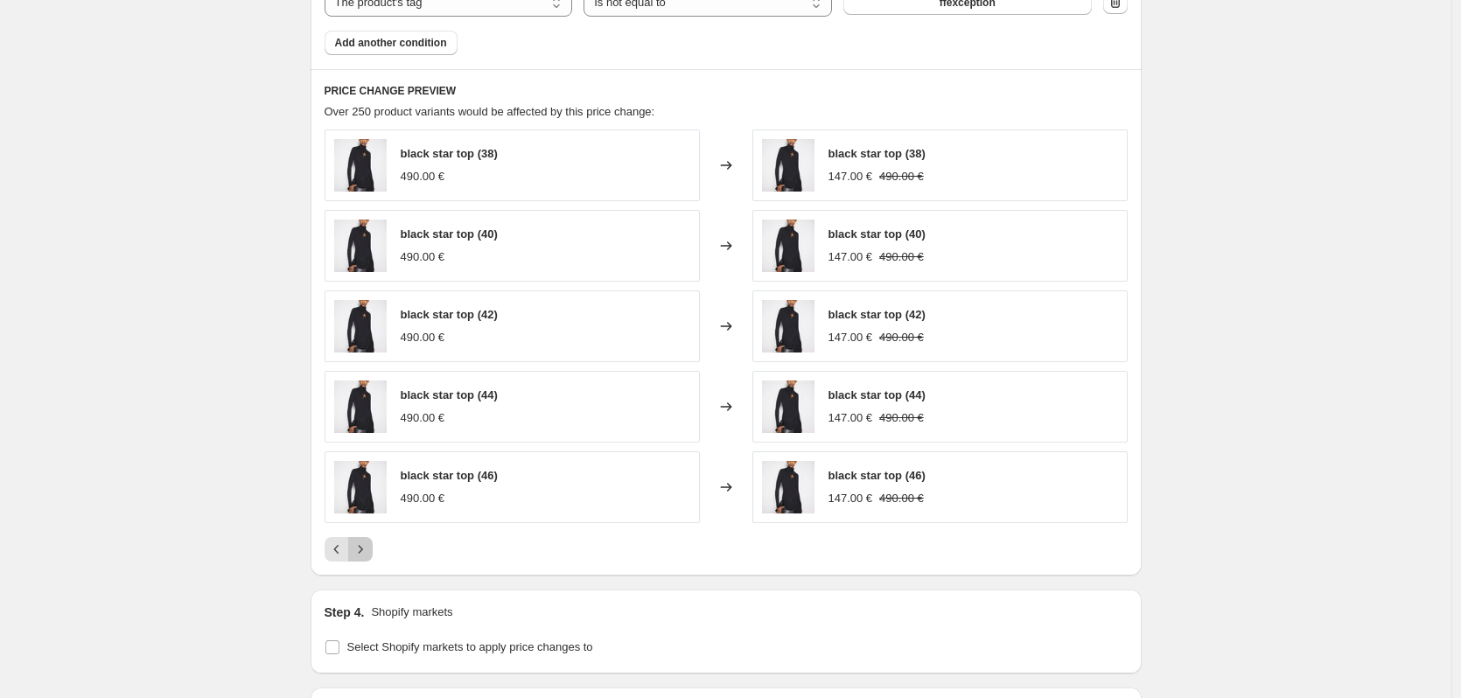
click at [367, 549] on icon "Next" at bounding box center [361, 550] width 18 height 18
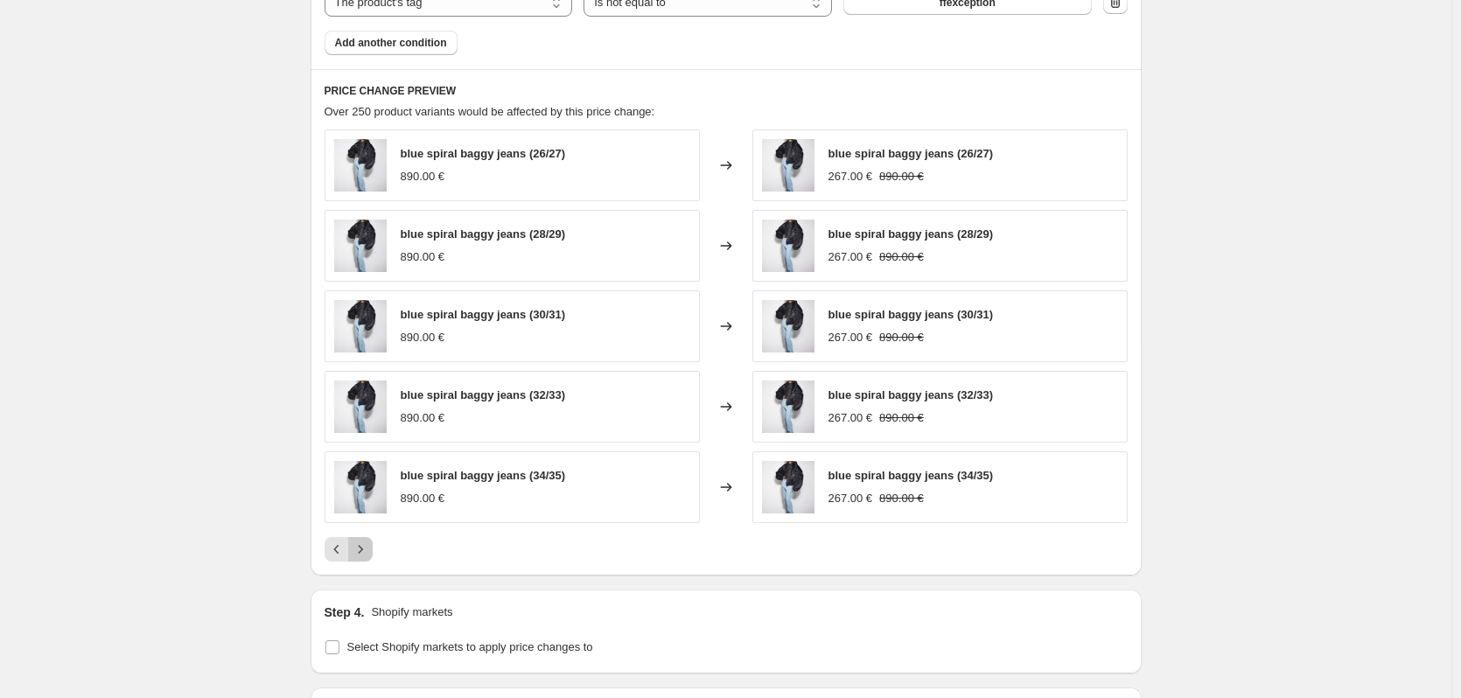
click at [365, 544] on icon "Next" at bounding box center [361, 550] width 18 height 18
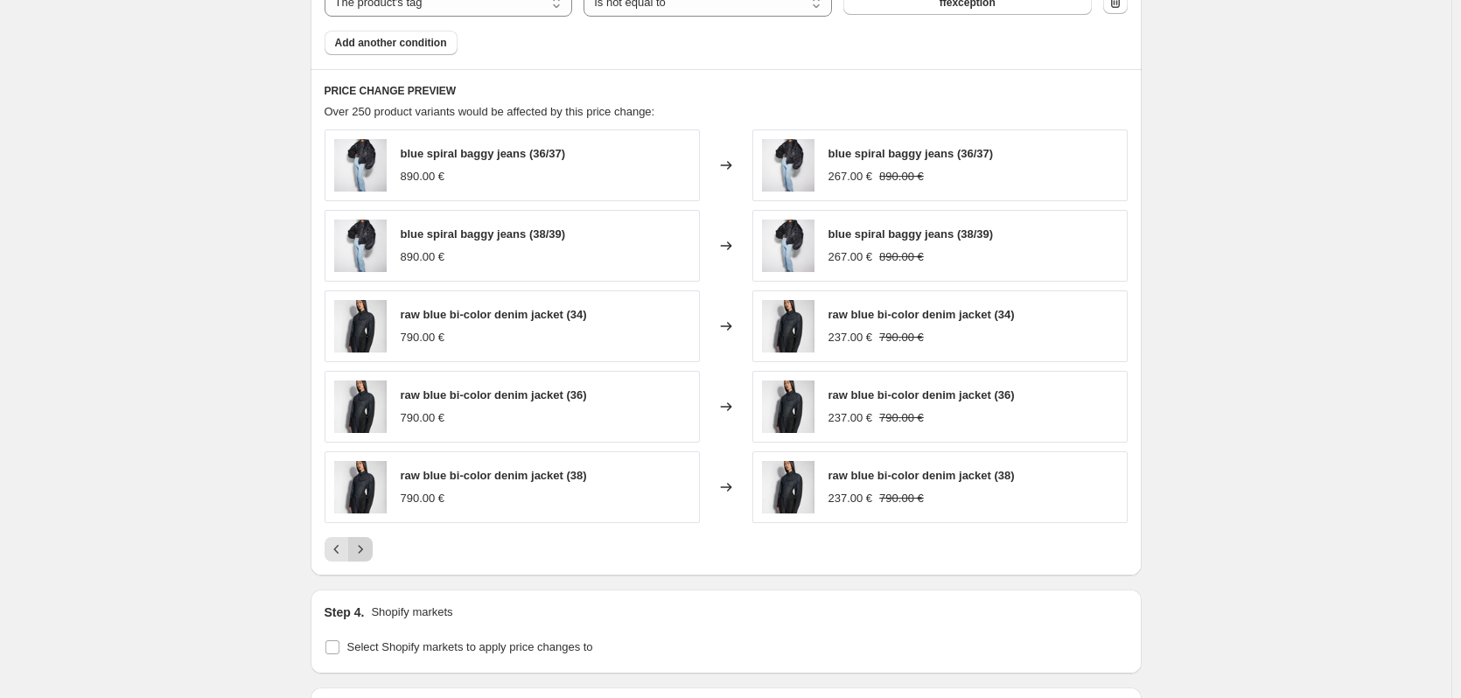
click at [373, 555] on button "Next" at bounding box center [360, 549] width 25 height 25
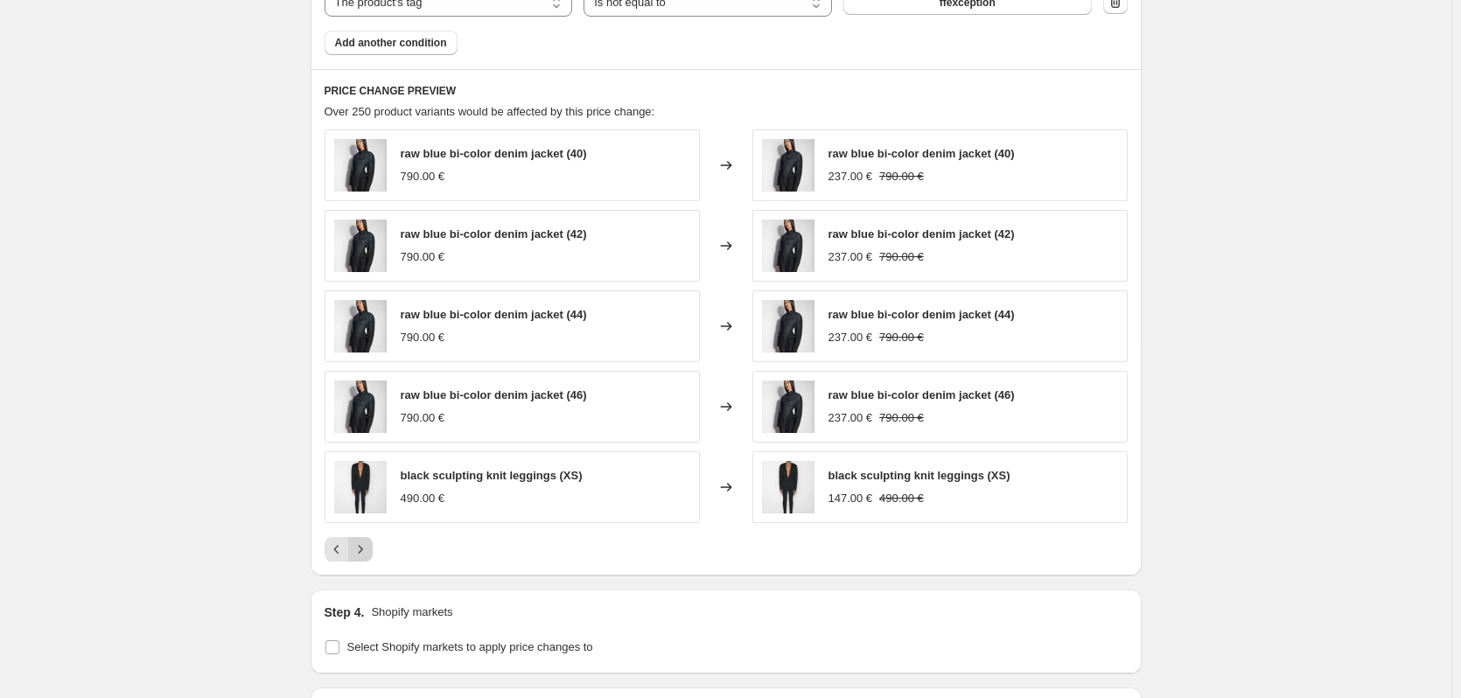
click at [373, 552] on button "Next" at bounding box center [360, 549] width 25 height 25
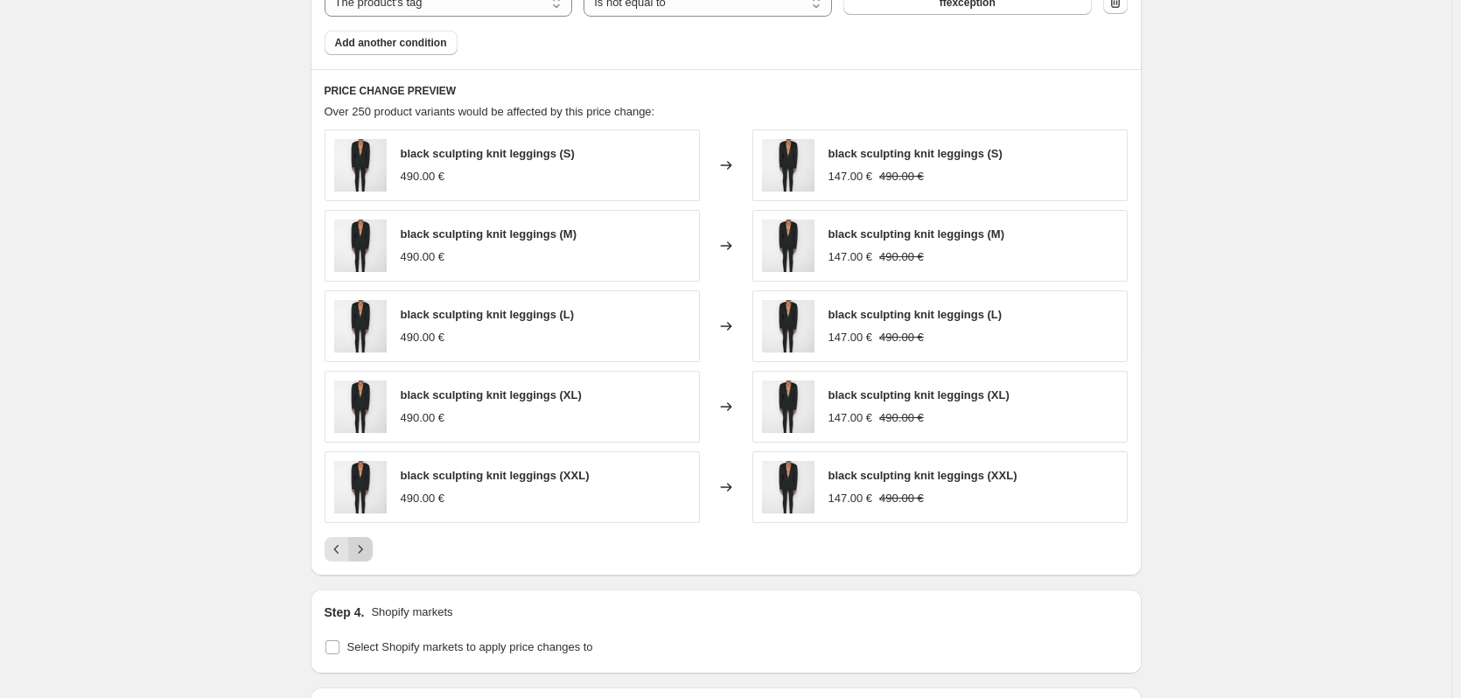
click at [369, 547] on icon "Next" at bounding box center [361, 550] width 18 height 18
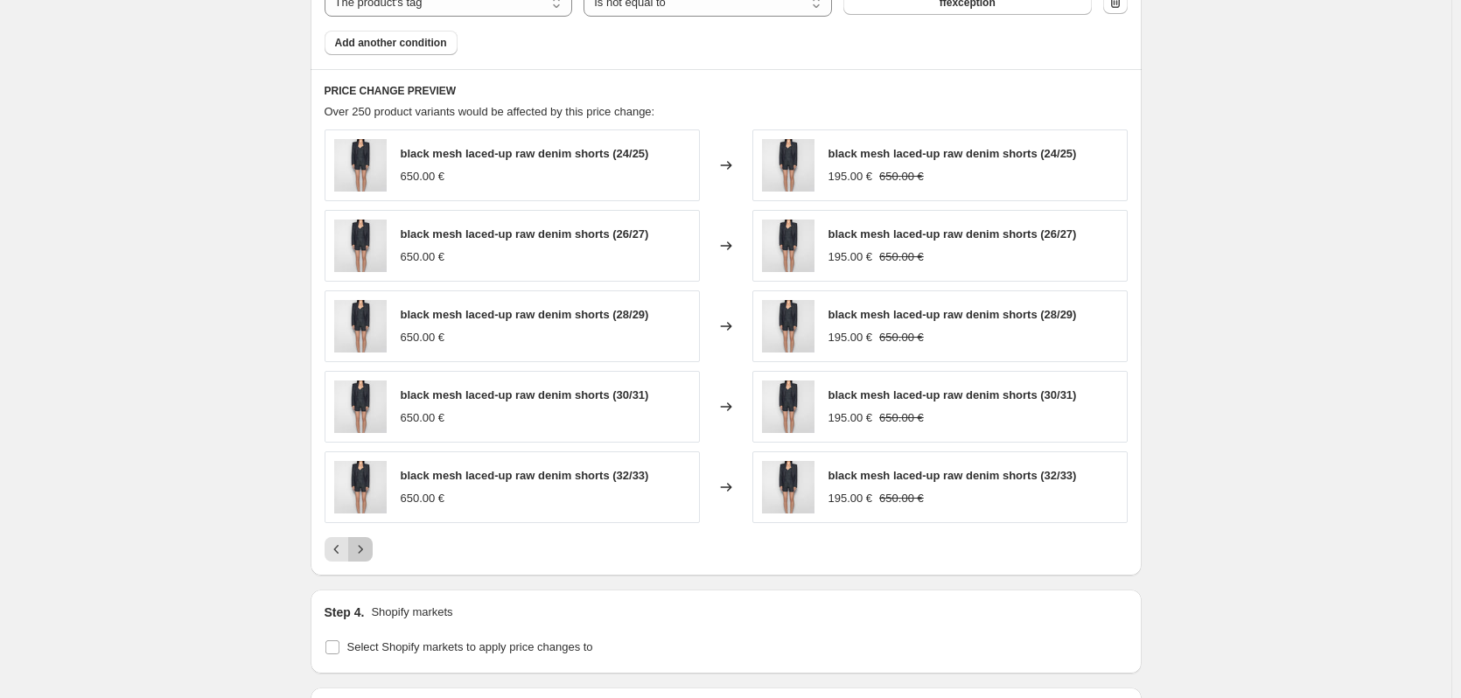
click at [369, 547] on icon "Next" at bounding box center [361, 550] width 18 height 18
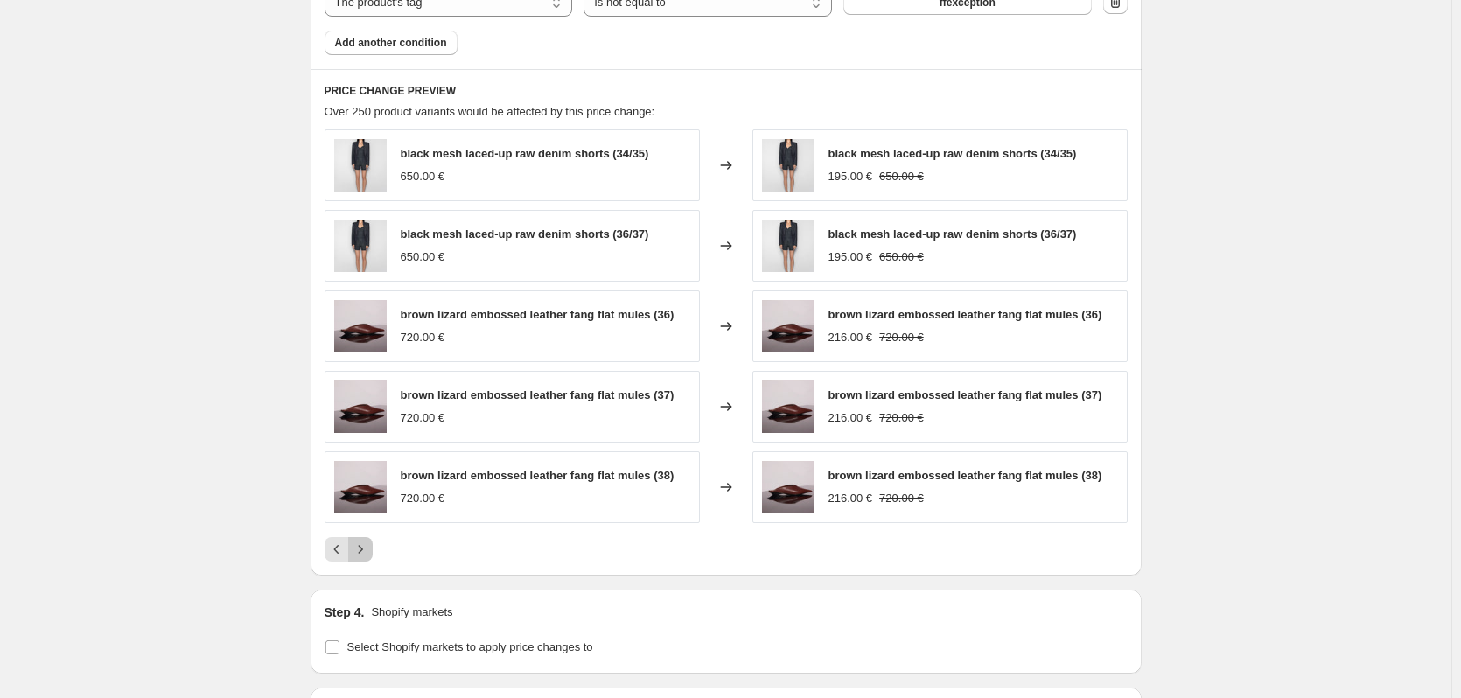
click at [369, 547] on icon "Next" at bounding box center [361, 550] width 18 height 18
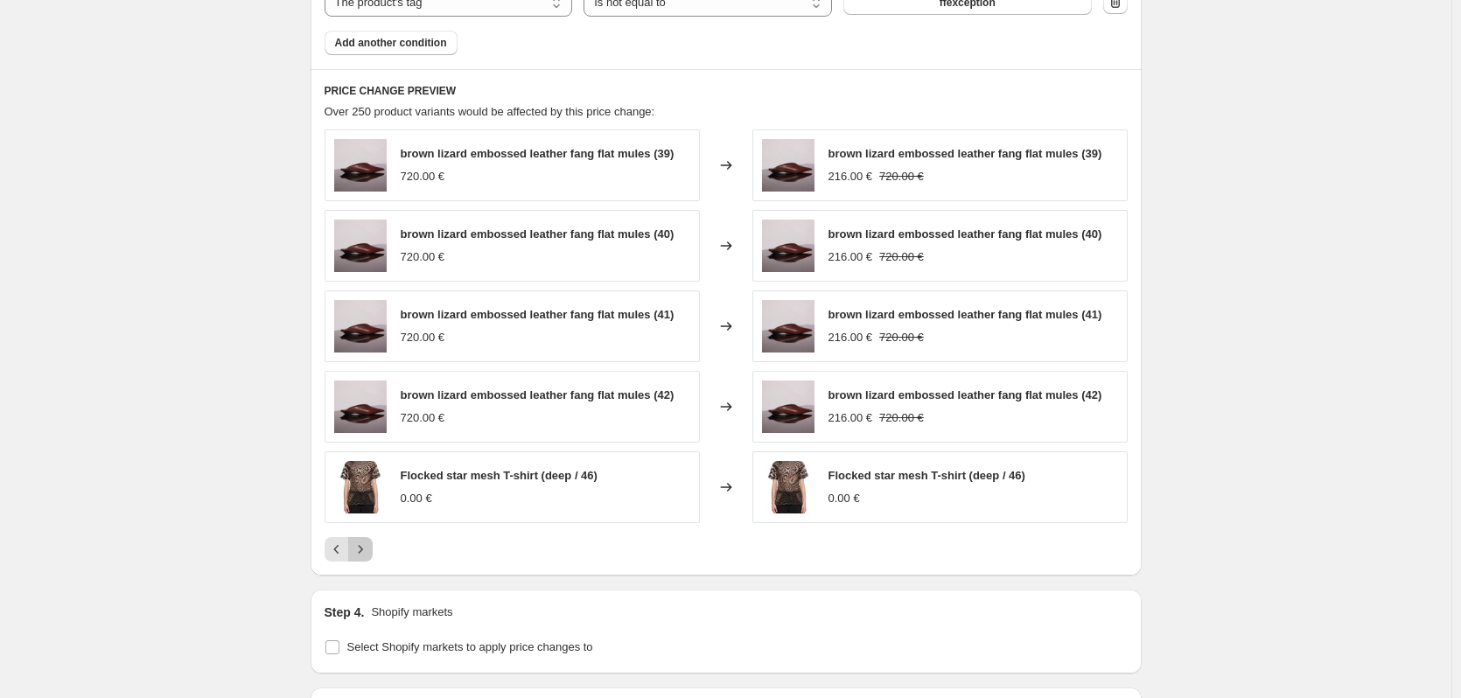
drag, startPoint x: 371, startPoint y: 547, endPoint x: 444, endPoint y: 305, distance: 253.0
click at [442, 305] on div "brown lizard embossed leather fang flat mules (39) 720.00 € Changed to brown li…" at bounding box center [726, 346] width 803 height 432
drag, startPoint x: 540, startPoint y: 476, endPoint x: 402, endPoint y: 475, distance: 138.3
click at [402, 475] on div "Flocked star mesh T-shirt (deep / 46) 0.00 €" at bounding box center [512, 488] width 375 height 72
click at [453, 503] on div "0.00 €" at bounding box center [499, 499] width 197 height 18
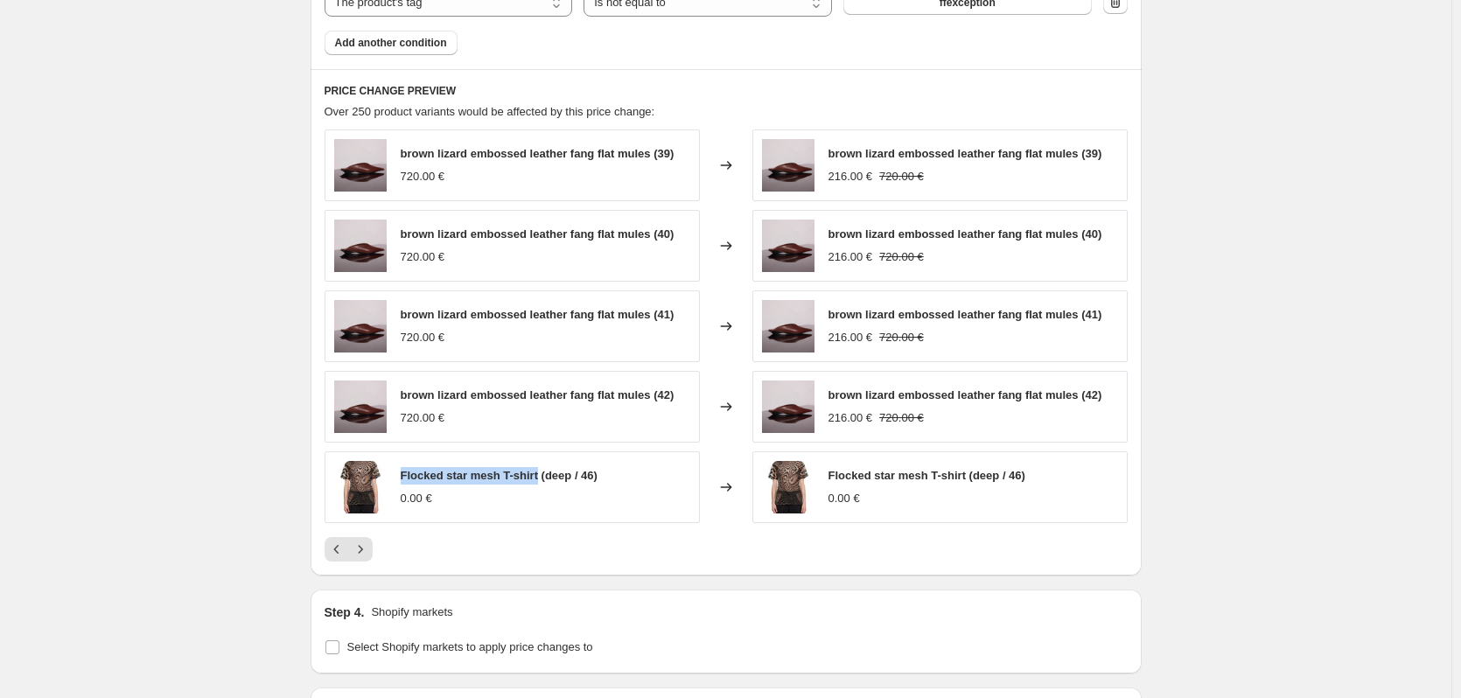
drag, startPoint x: 537, startPoint y: 476, endPoint x: 403, endPoint y: 478, distance: 133.9
click at [403, 478] on div "Flocked star mesh T-shirt (deep / 46) 0.00 €" at bounding box center [512, 488] width 375 height 72
copy span "Flocked star mesh T-shirt"
click at [369, 551] on icon "Next" at bounding box center [361, 550] width 18 height 18
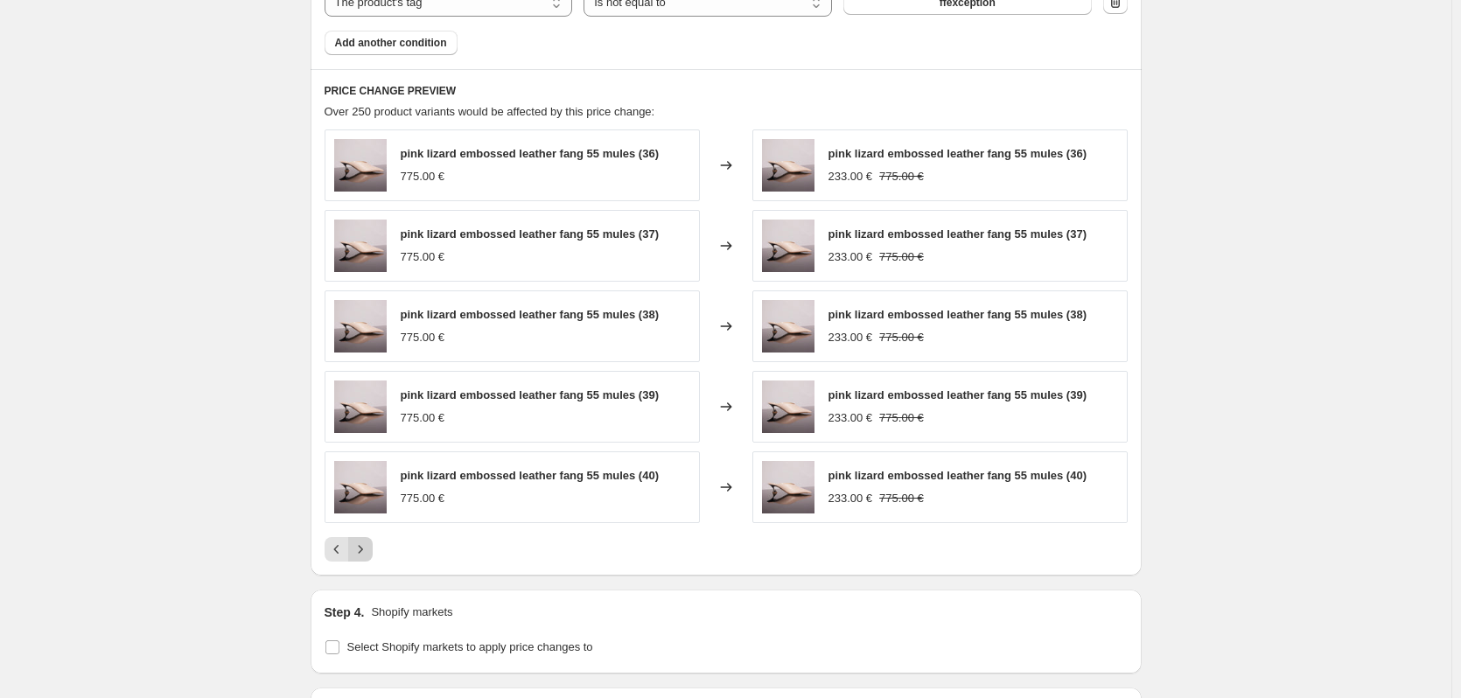
click at [369, 550] on icon "Next" at bounding box center [361, 550] width 18 height 18
click at [366, 546] on icon "Next" at bounding box center [361, 550] width 18 height 18
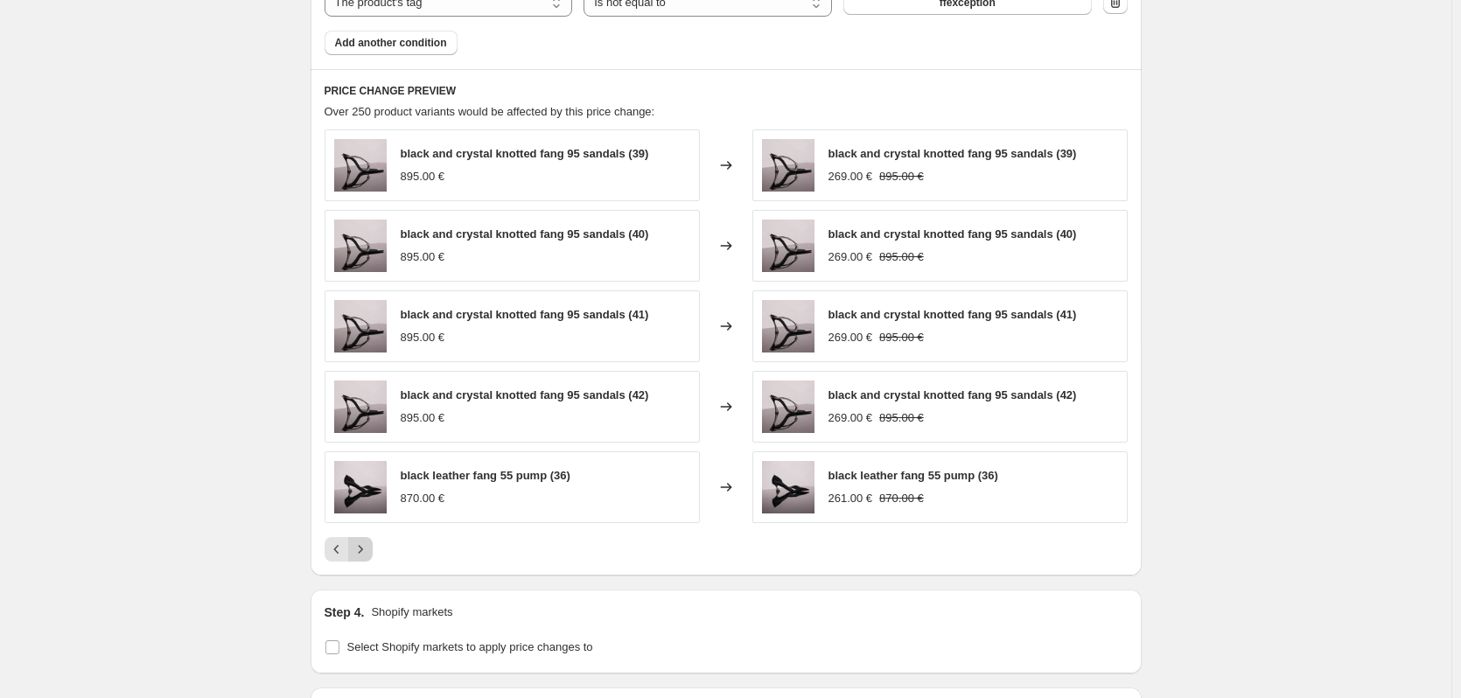
click at [367, 545] on icon "Next" at bounding box center [361, 550] width 18 height 18
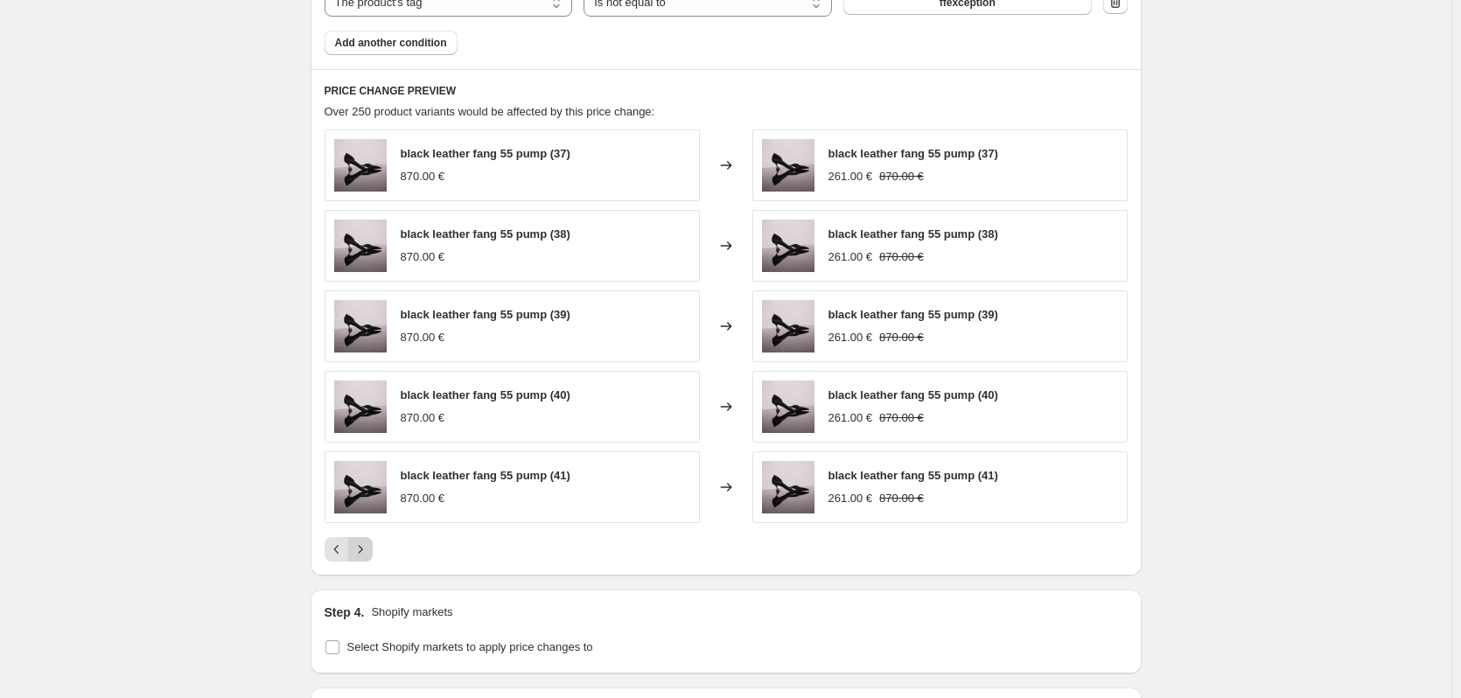
click at [368, 547] on icon "Next" at bounding box center [361, 550] width 18 height 18
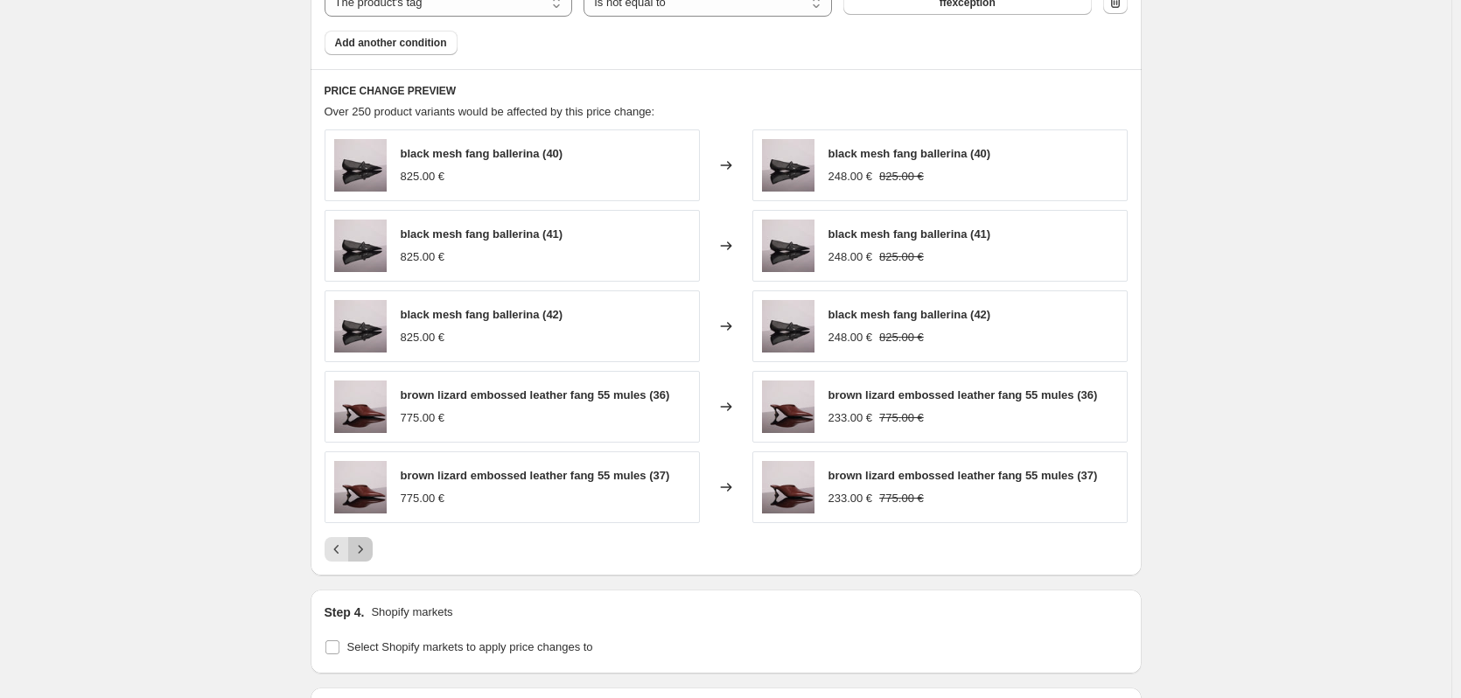
click at [368, 547] on icon "Next" at bounding box center [361, 550] width 18 height 18
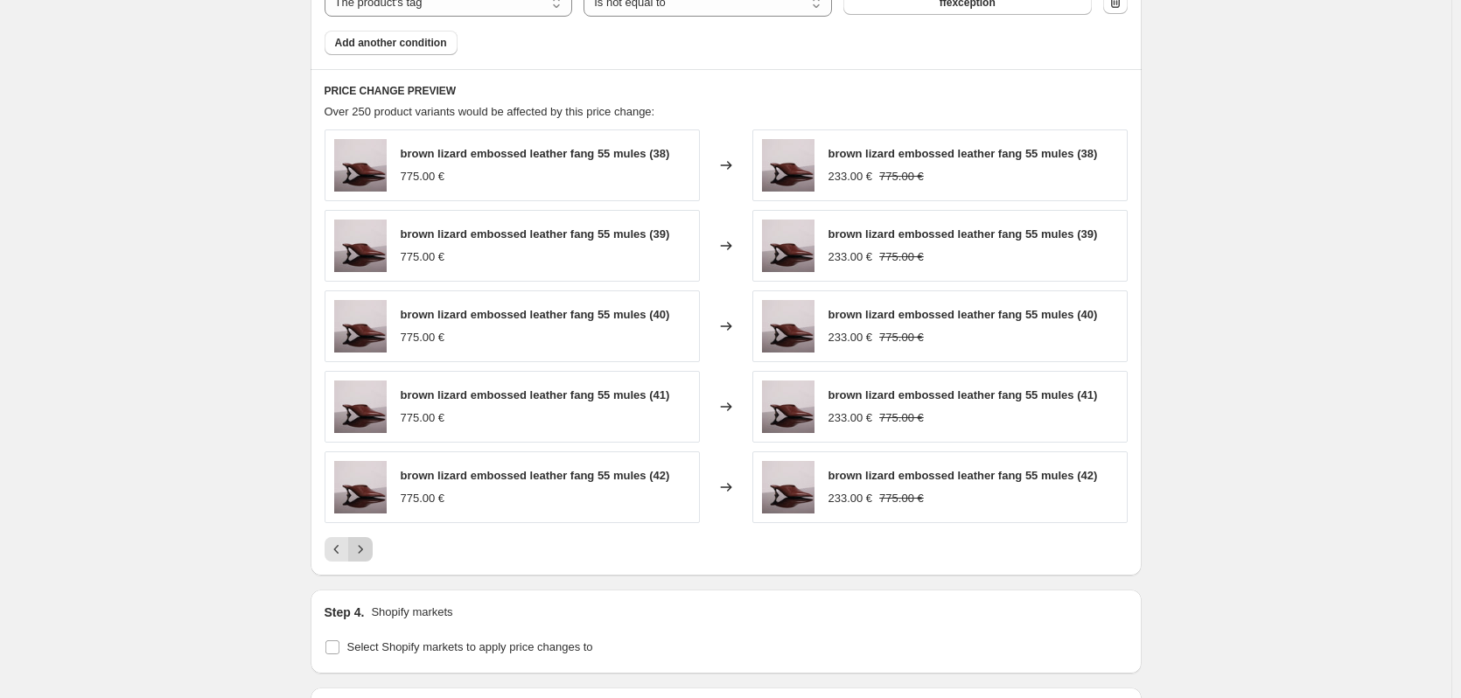
click at [368, 547] on icon "Next" at bounding box center [361, 550] width 18 height 18
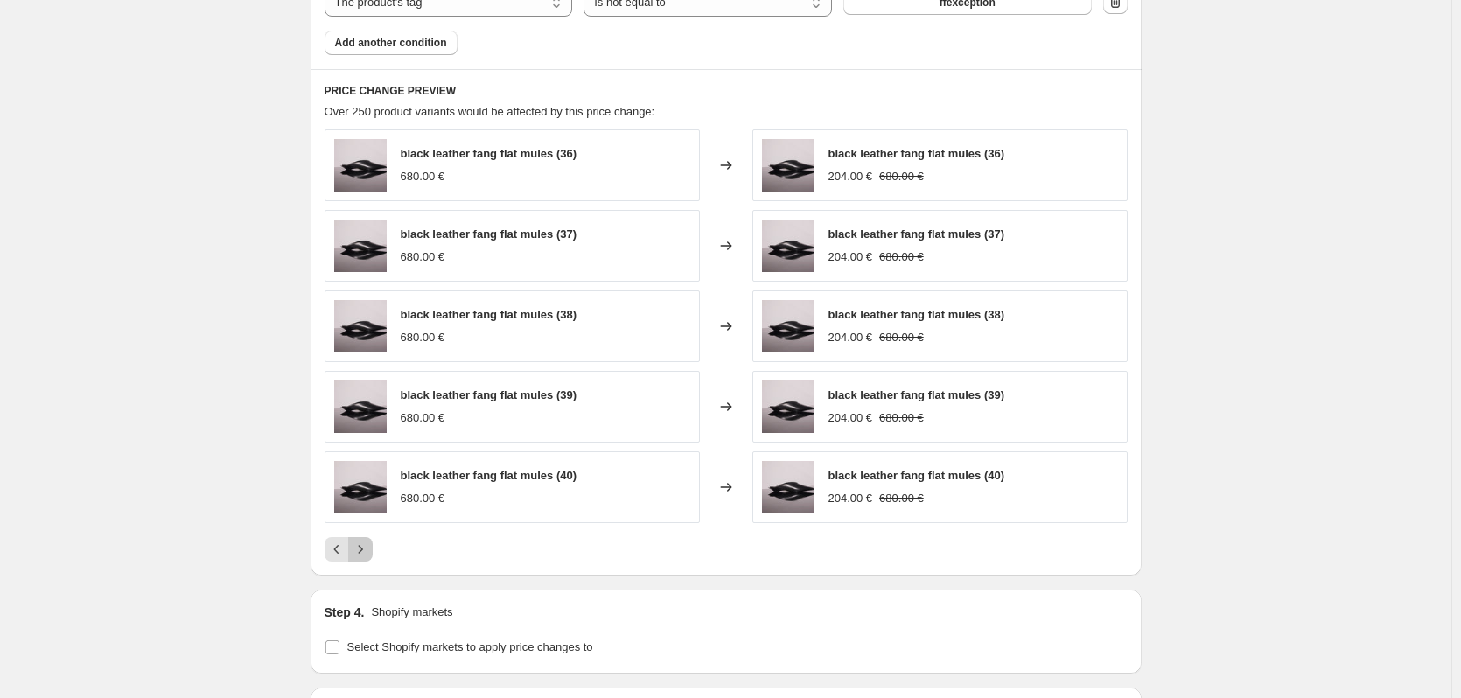
click at [369, 549] on icon "Next" at bounding box center [361, 550] width 18 height 18
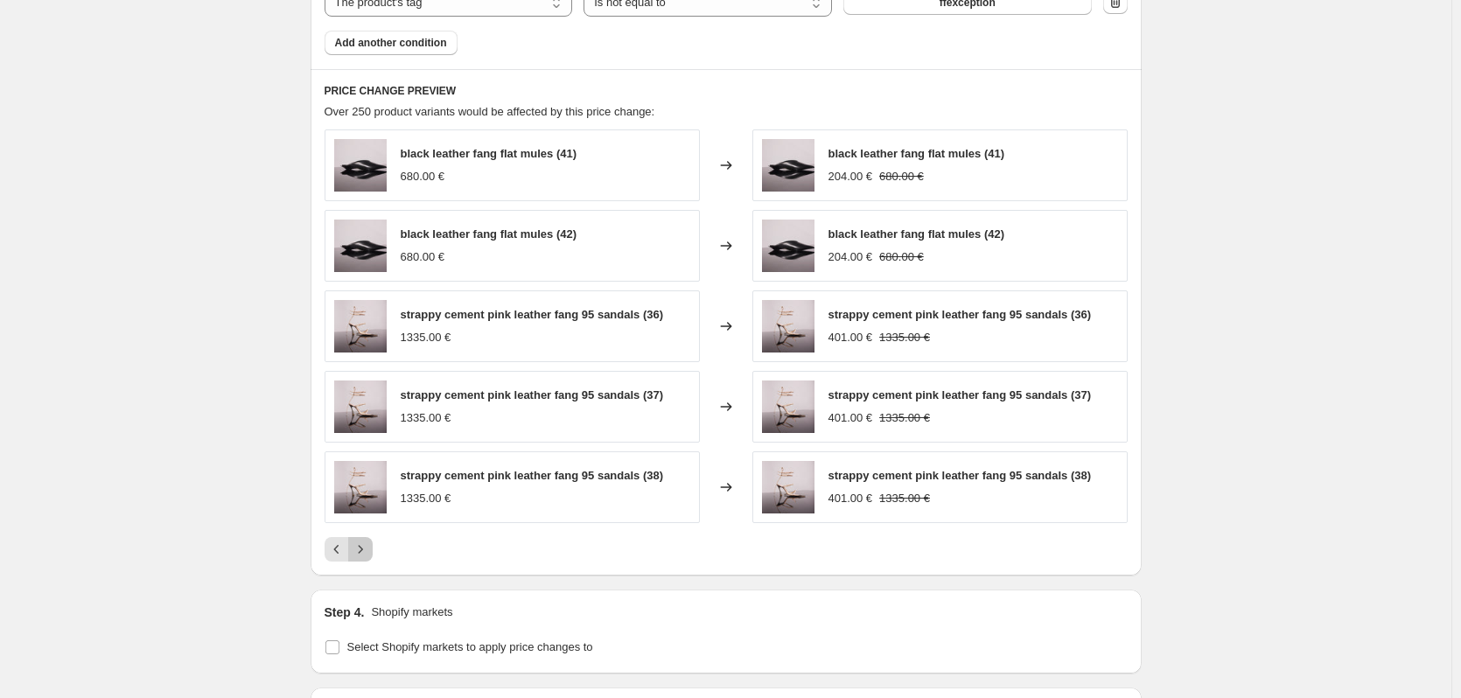
click at [369, 549] on icon "Next" at bounding box center [361, 550] width 18 height 18
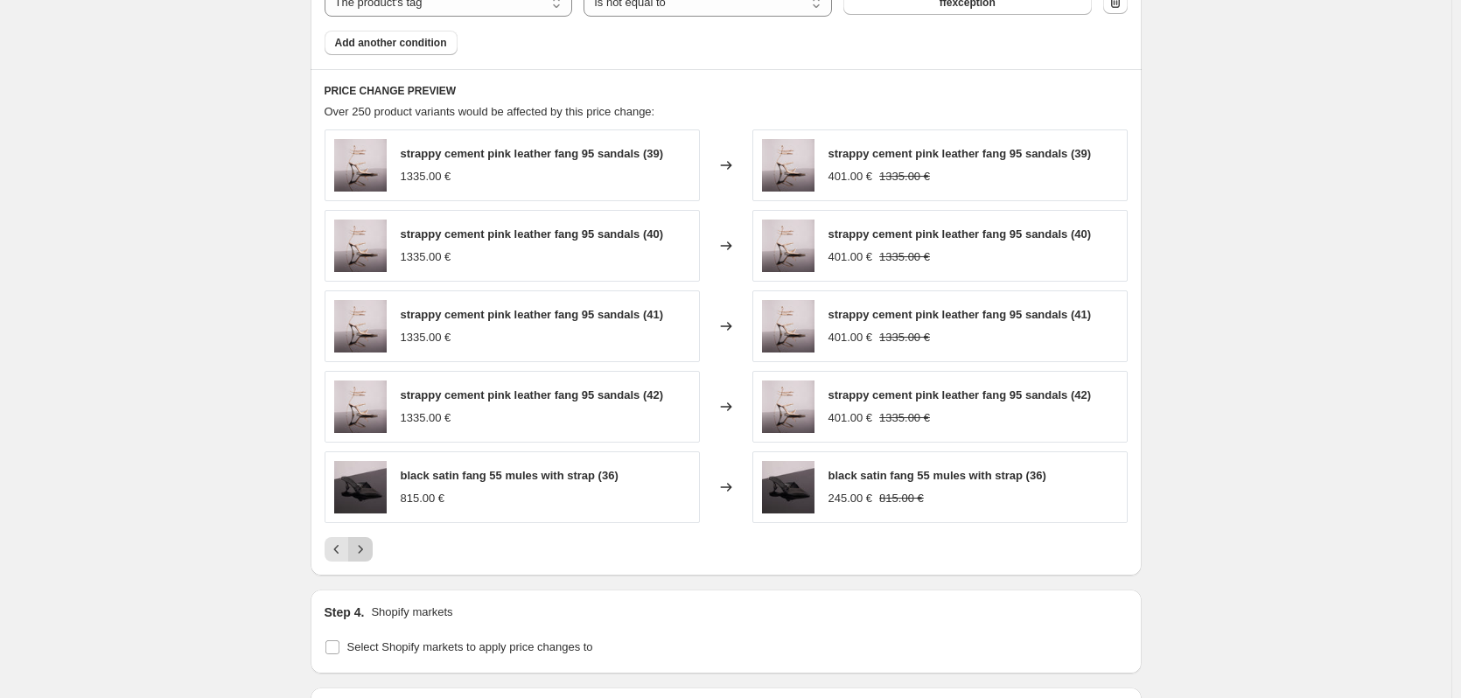
click at [369, 549] on icon "Next" at bounding box center [361, 550] width 18 height 18
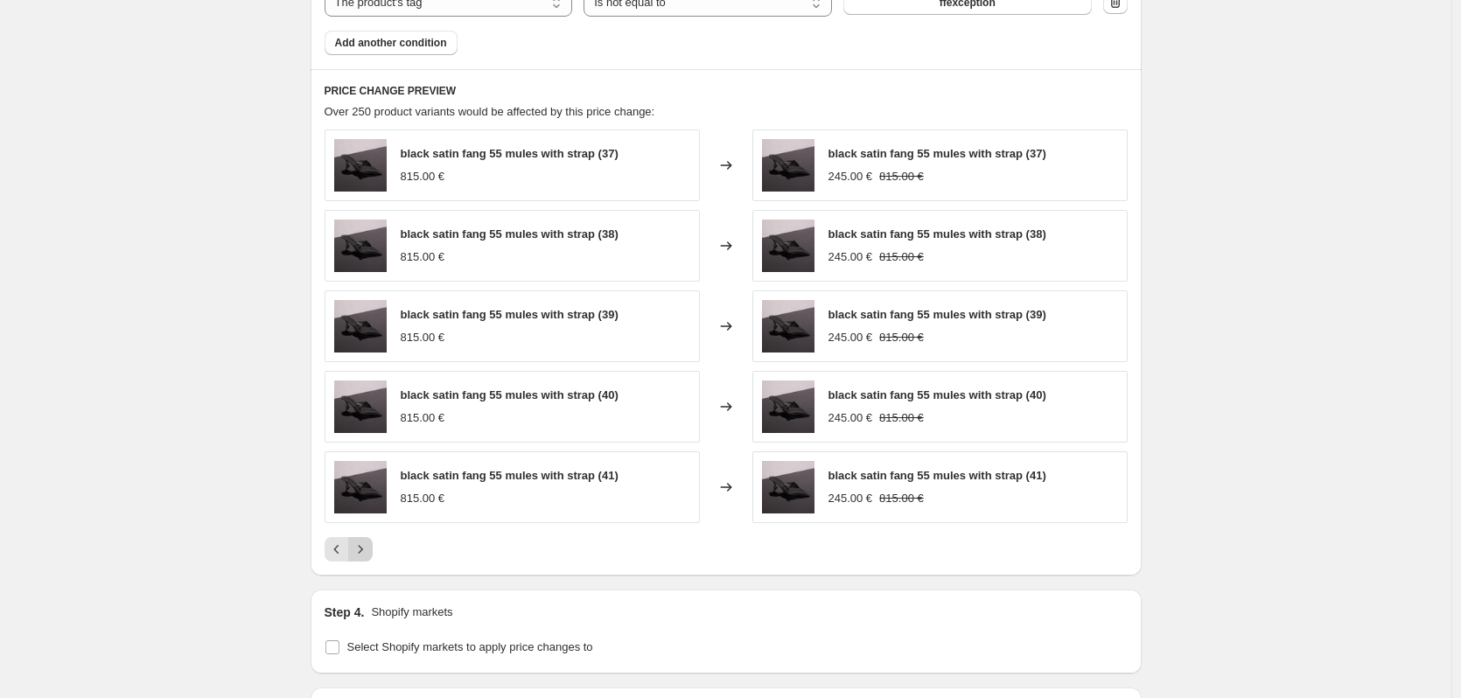
click at [365, 543] on icon "Next" at bounding box center [361, 550] width 18 height 18
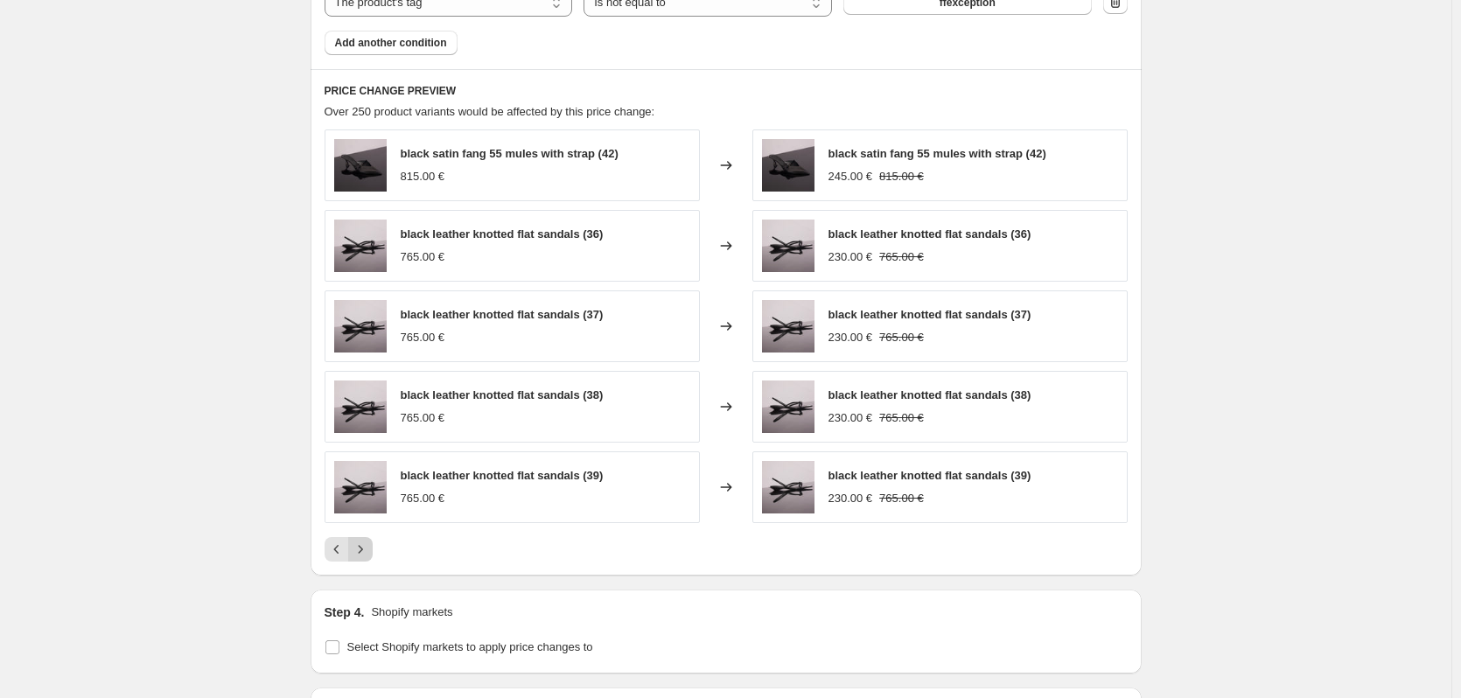
click at [365, 541] on button "Next" at bounding box center [360, 549] width 25 height 25
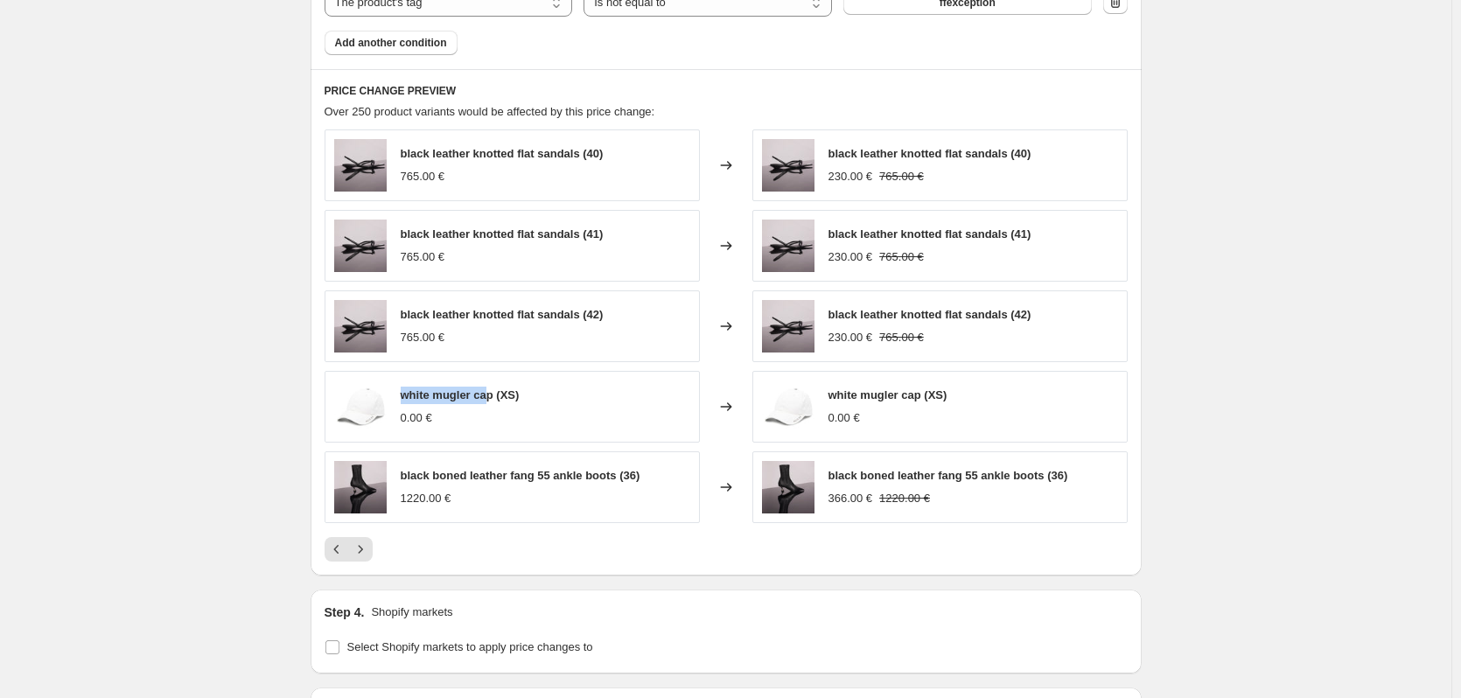
drag, startPoint x: 494, startPoint y: 397, endPoint x: 402, endPoint y: 402, distance: 92.0
click at [402, 402] on div "white mugler cap (XS) 0.00 €" at bounding box center [512, 407] width 375 height 72
copy span "white mugler ca"
click at [369, 556] on icon "Next" at bounding box center [361, 550] width 18 height 18
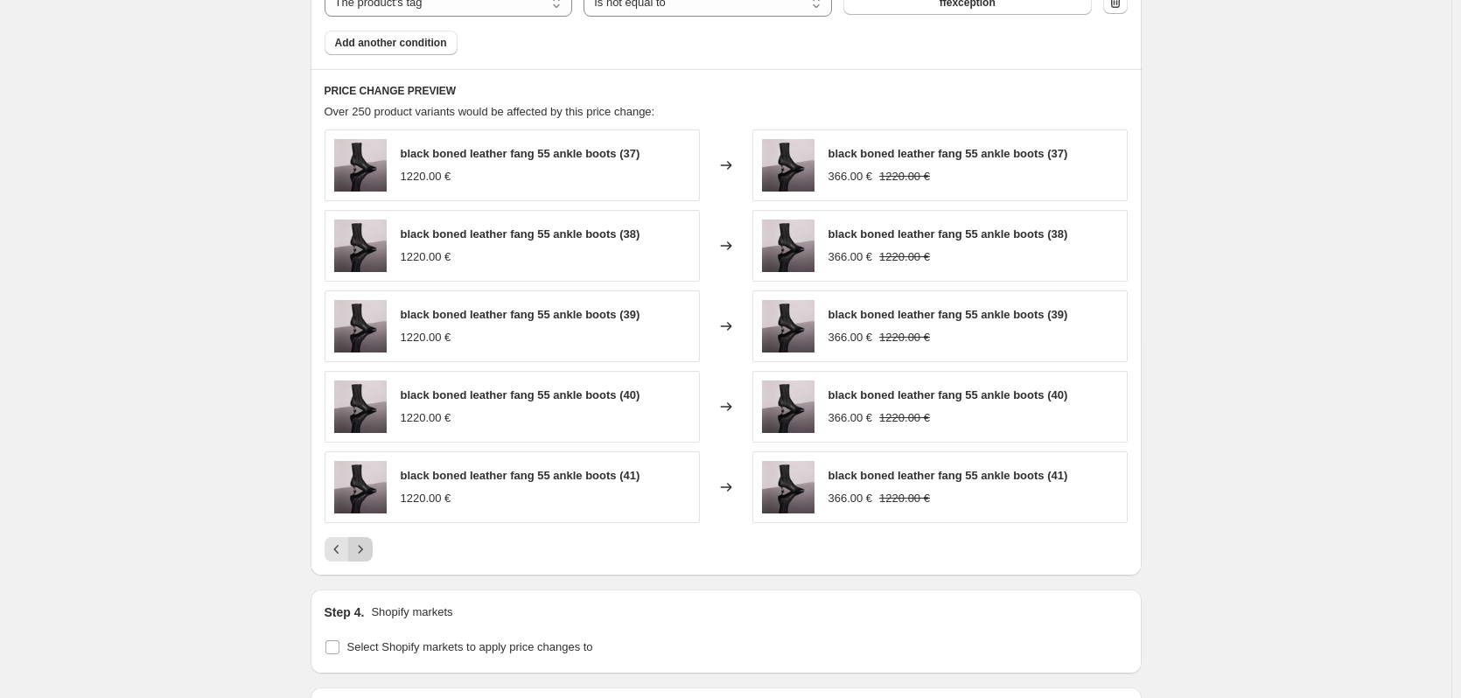
click at [369, 556] on icon "Next" at bounding box center [361, 550] width 18 height 18
click at [373, 550] on button "Next" at bounding box center [360, 549] width 25 height 25
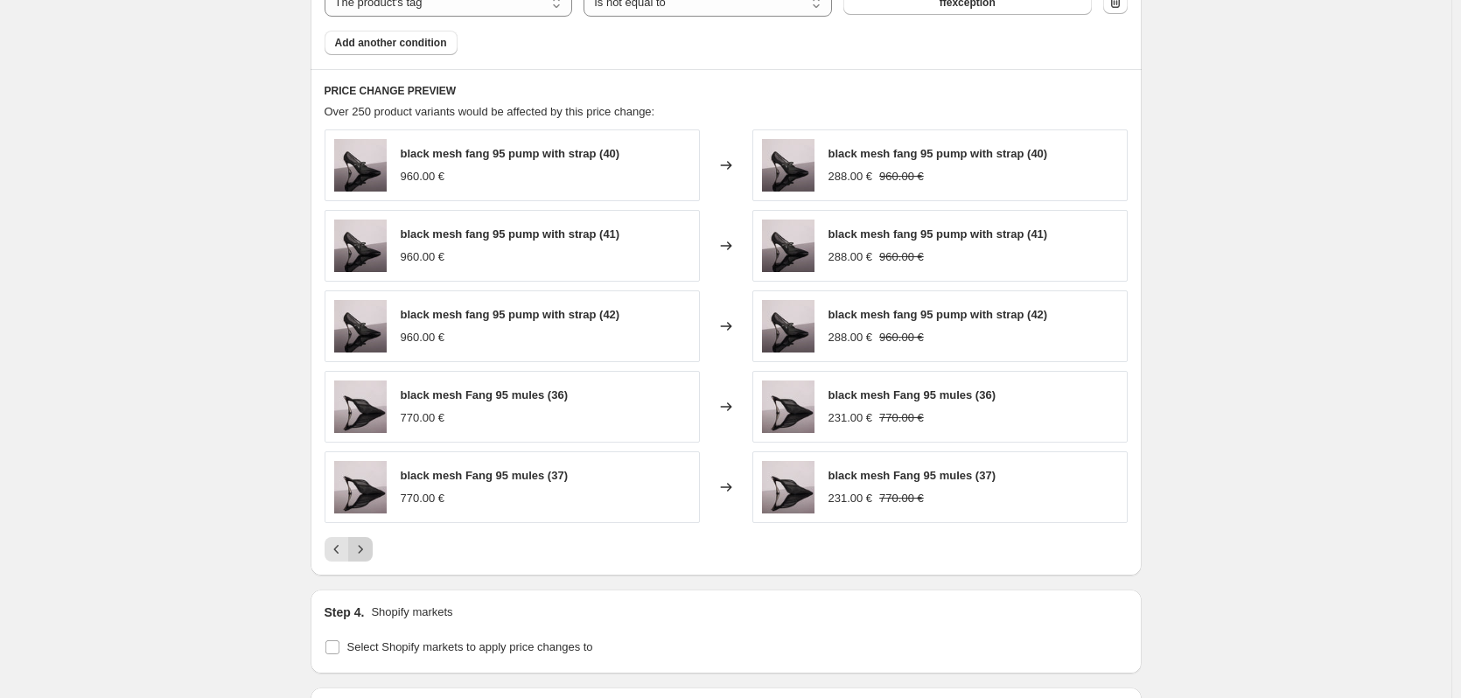
click at [368, 552] on icon "Next" at bounding box center [361, 550] width 18 height 18
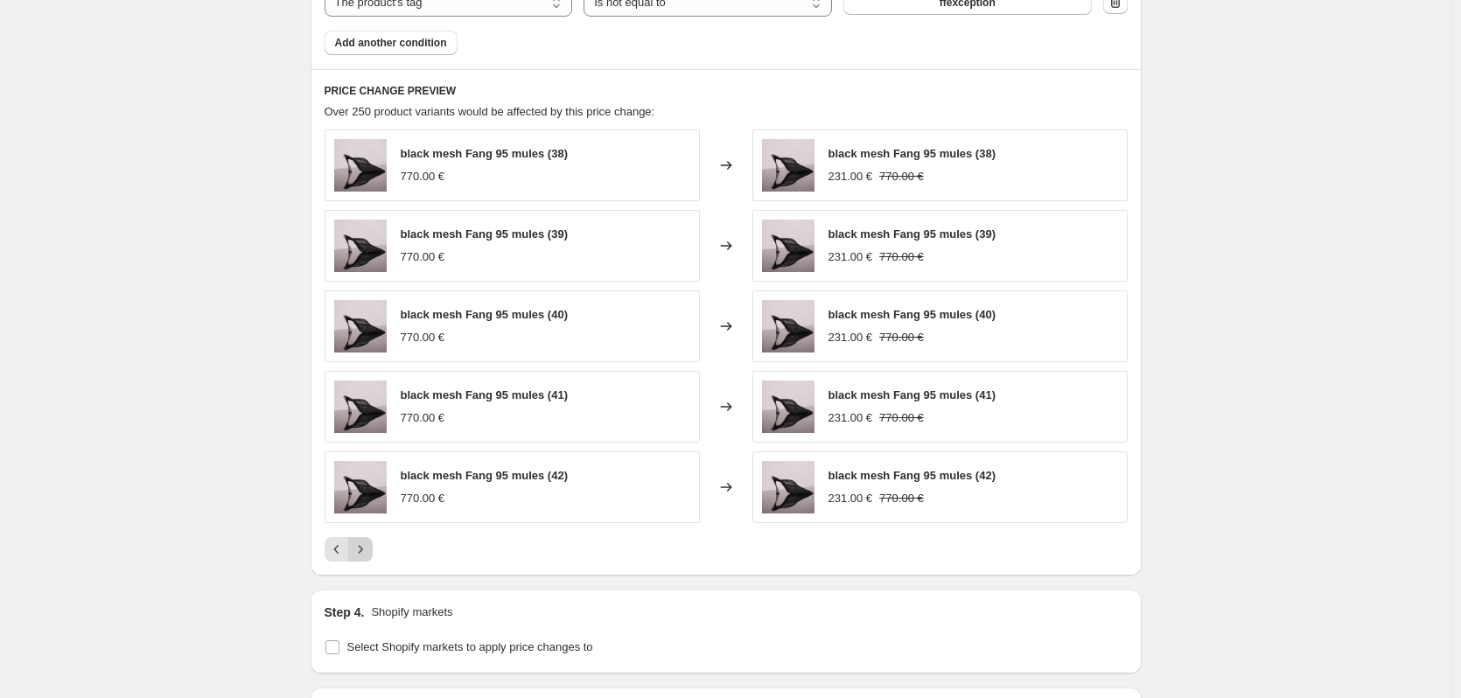
click at [368, 552] on icon "Next" at bounding box center [361, 550] width 18 height 18
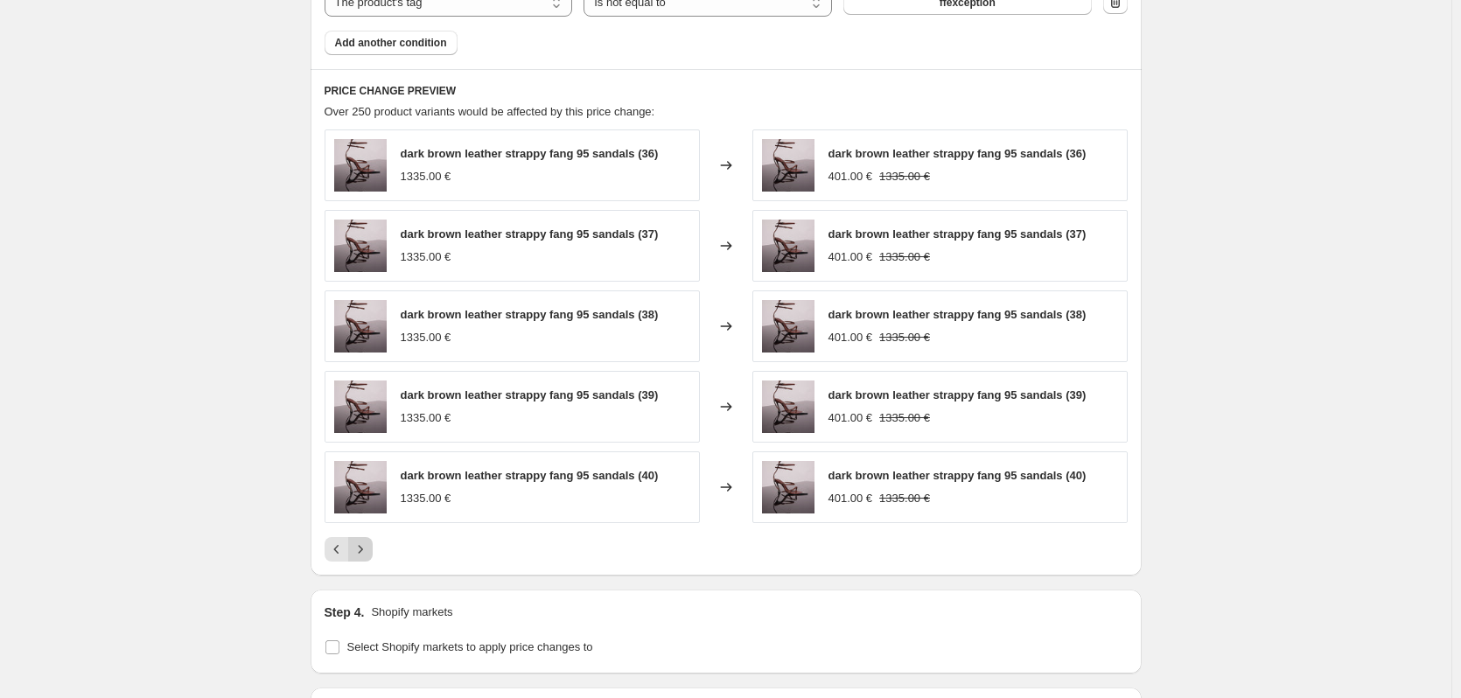
click at [368, 552] on icon "Next" at bounding box center [361, 550] width 18 height 18
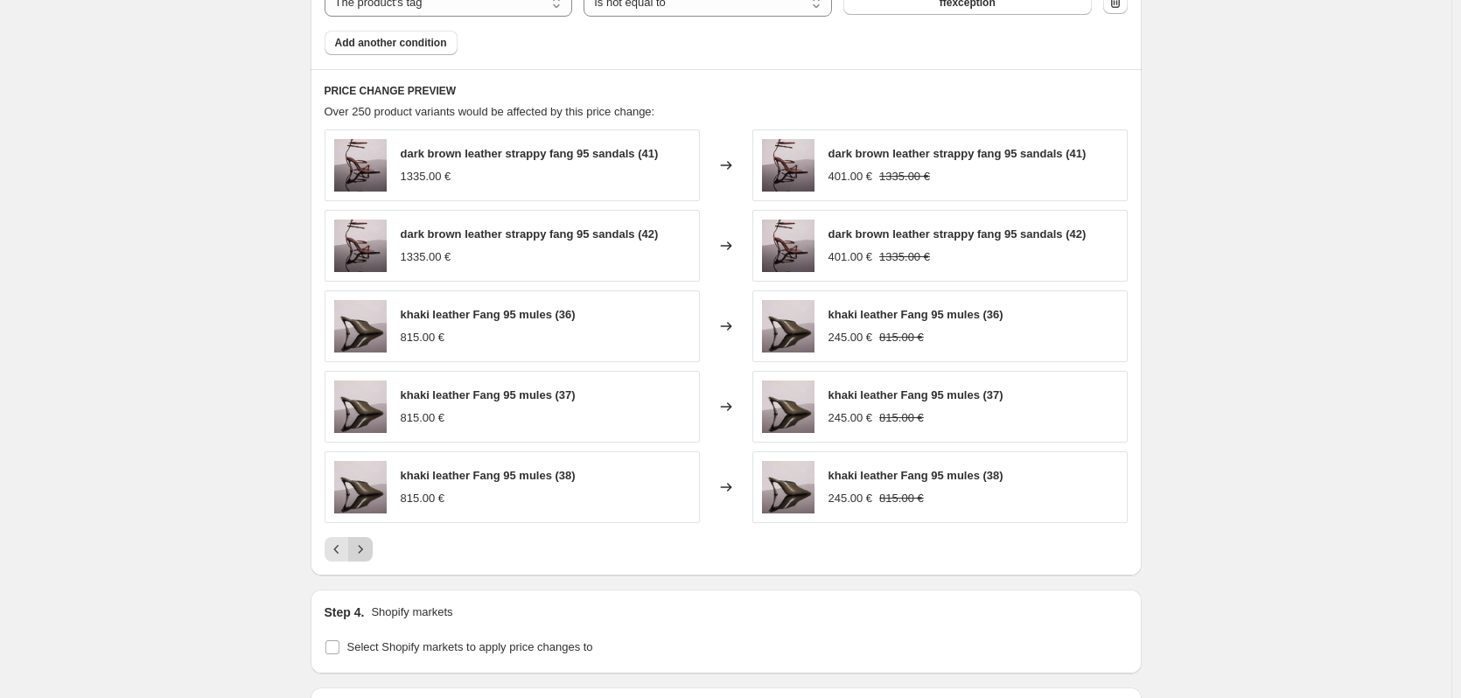
click at [368, 552] on icon "Next" at bounding box center [361, 550] width 18 height 18
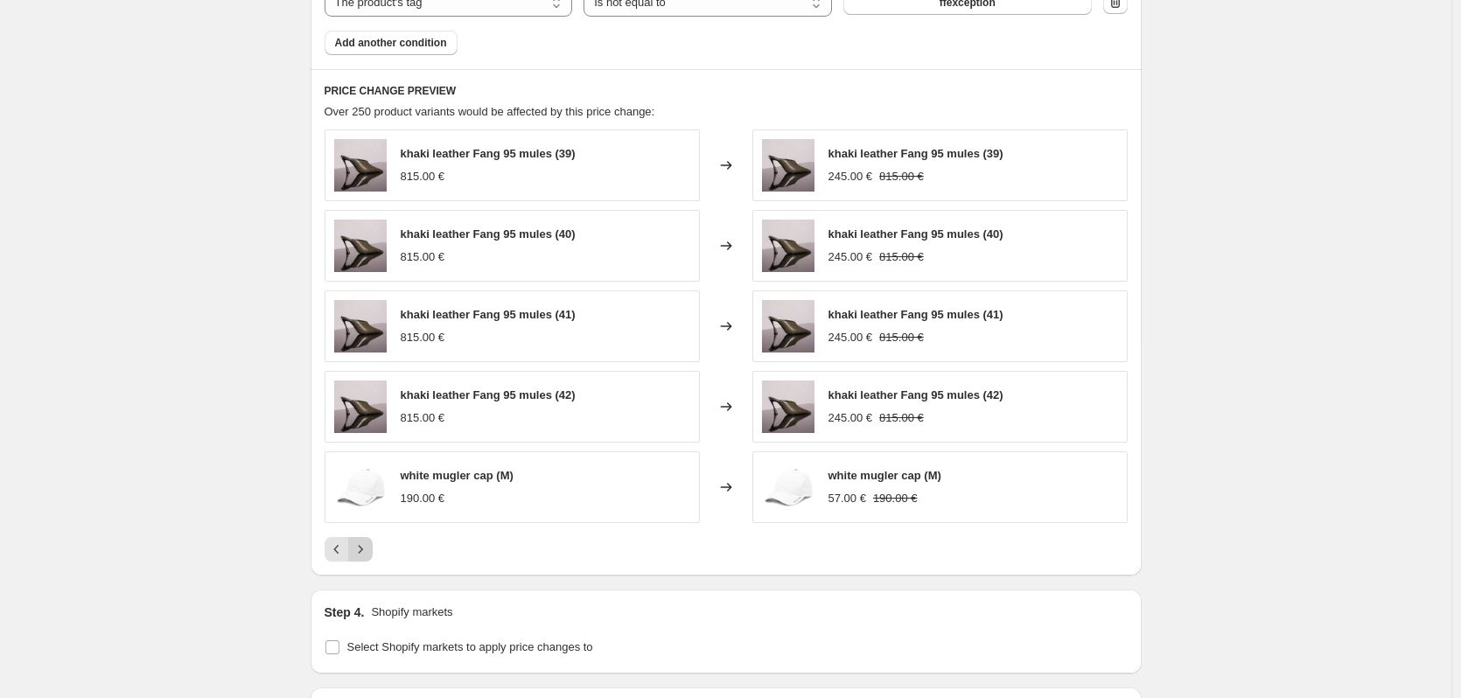
click at [369, 549] on icon "Next" at bounding box center [361, 550] width 18 height 18
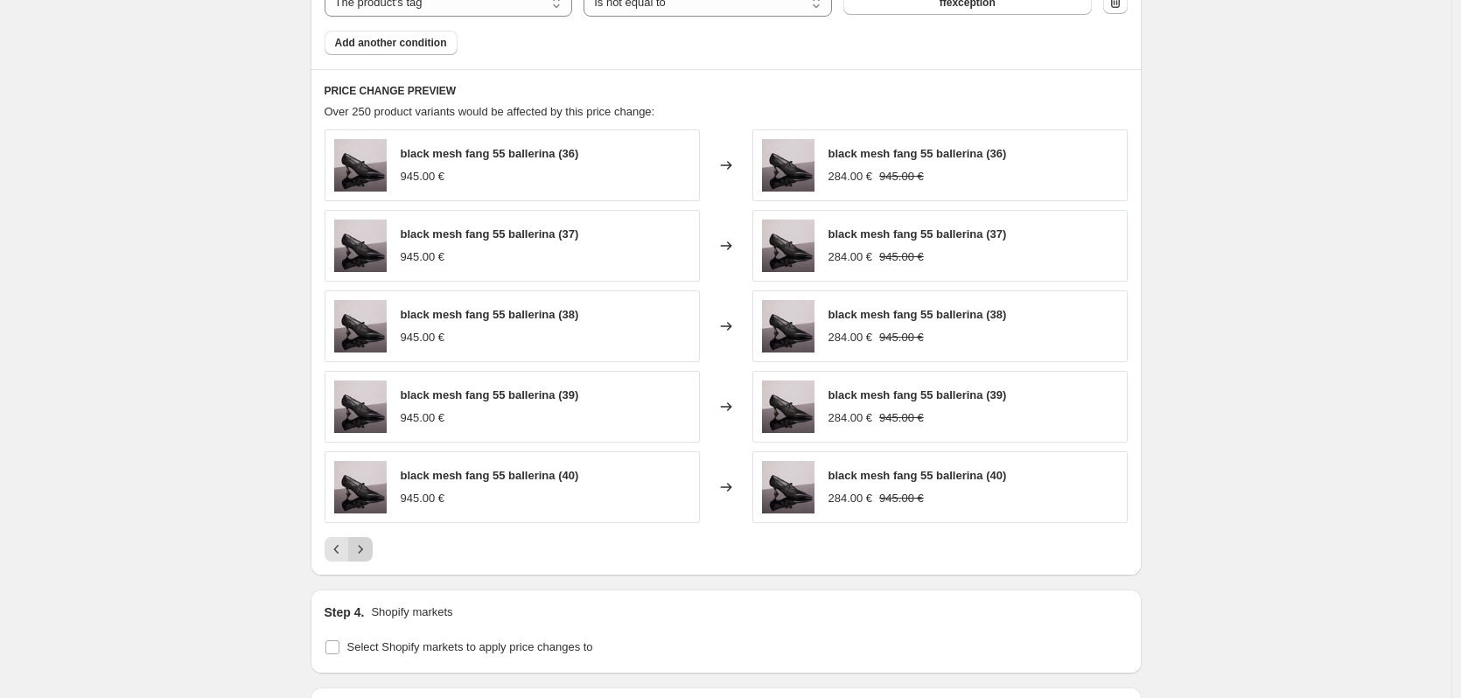
click at [369, 549] on icon "Next" at bounding box center [361, 550] width 18 height 18
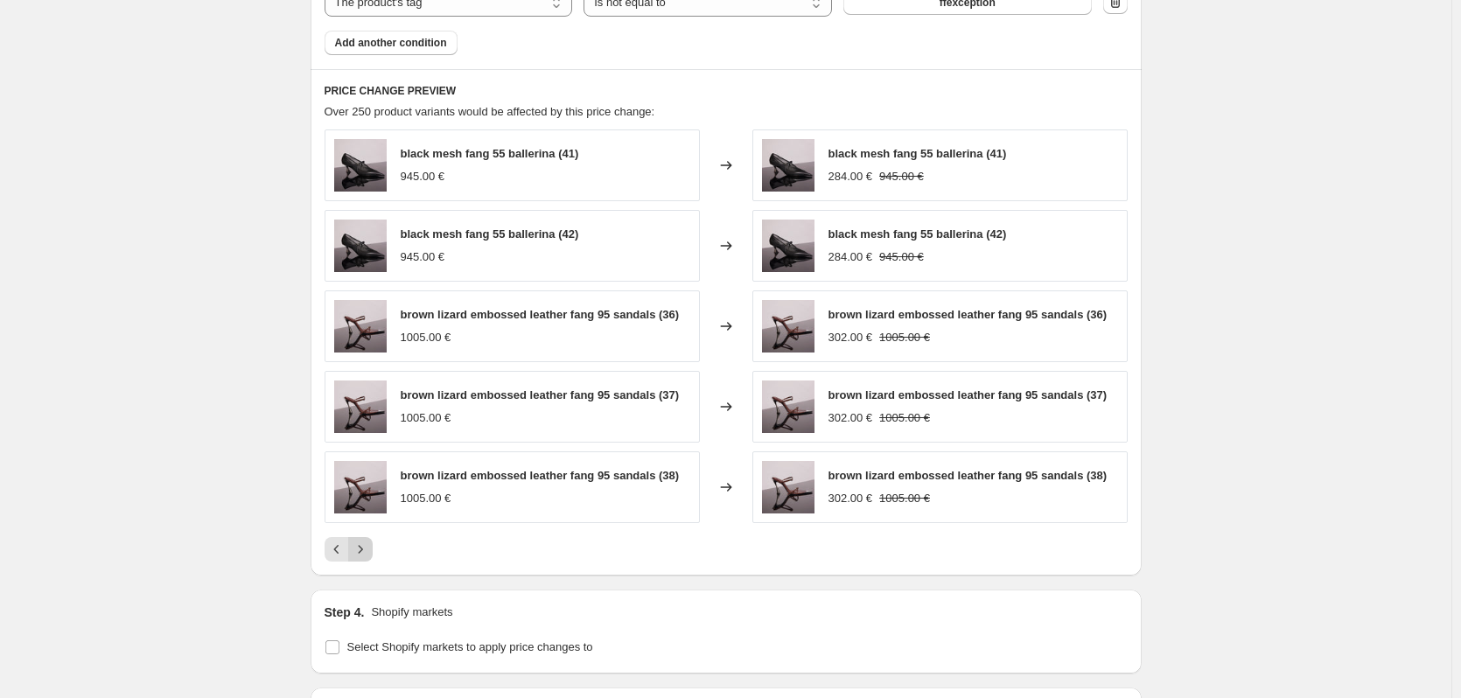
click at [369, 549] on icon "Next" at bounding box center [361, 550] width 18 height 18
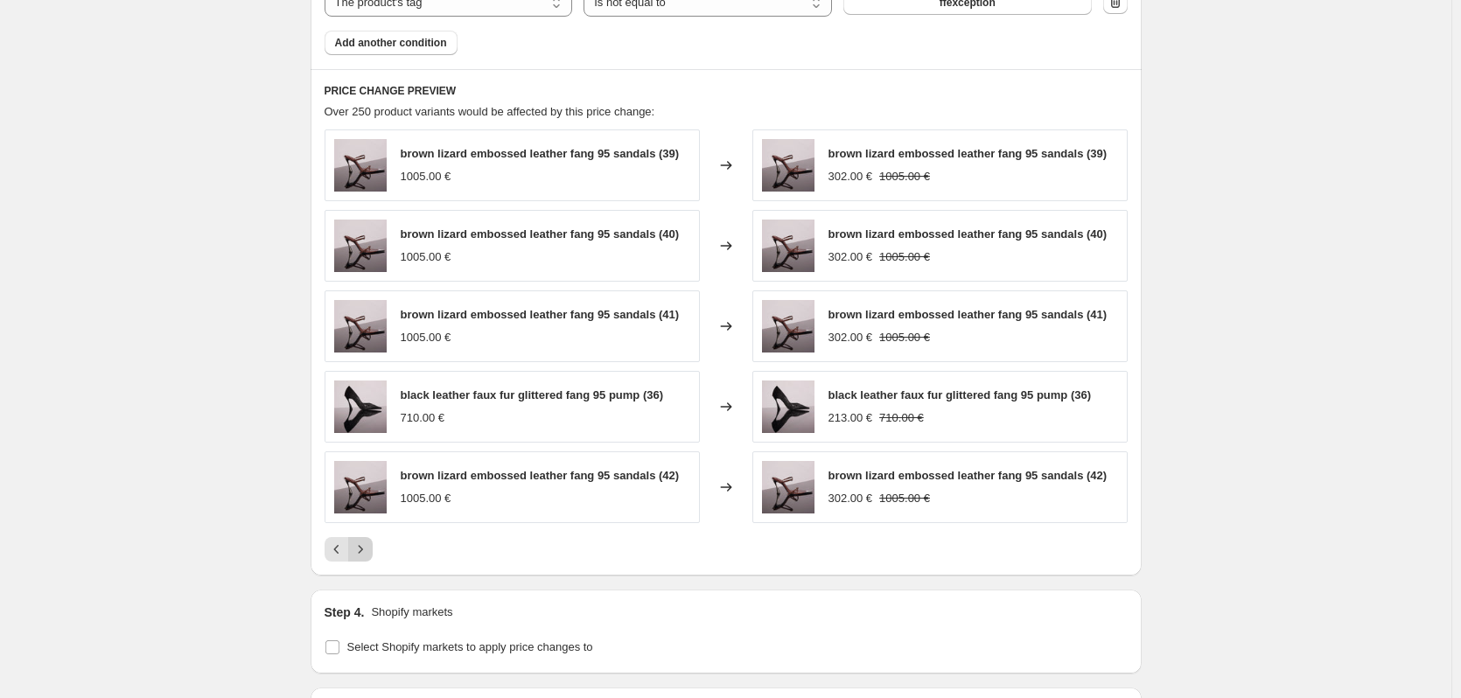
click at [368, 546] on icon "Next" at bounding box center [361, 550] width 18 height 18
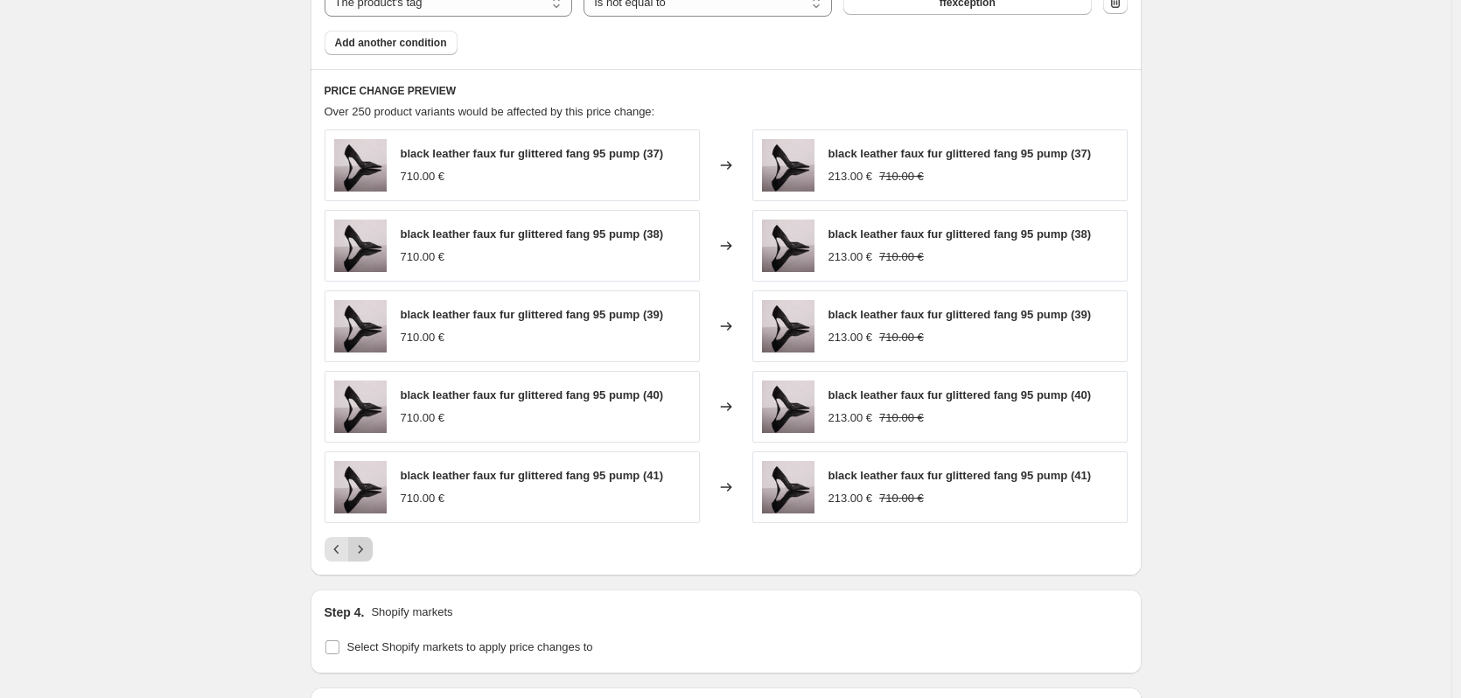
click at [354, 551] on button "Next" at bounding box center [360, 549] width 25 height 25
click at [368, 551] on icon "Next" at bounding box center [361, 550] width 18 height 18
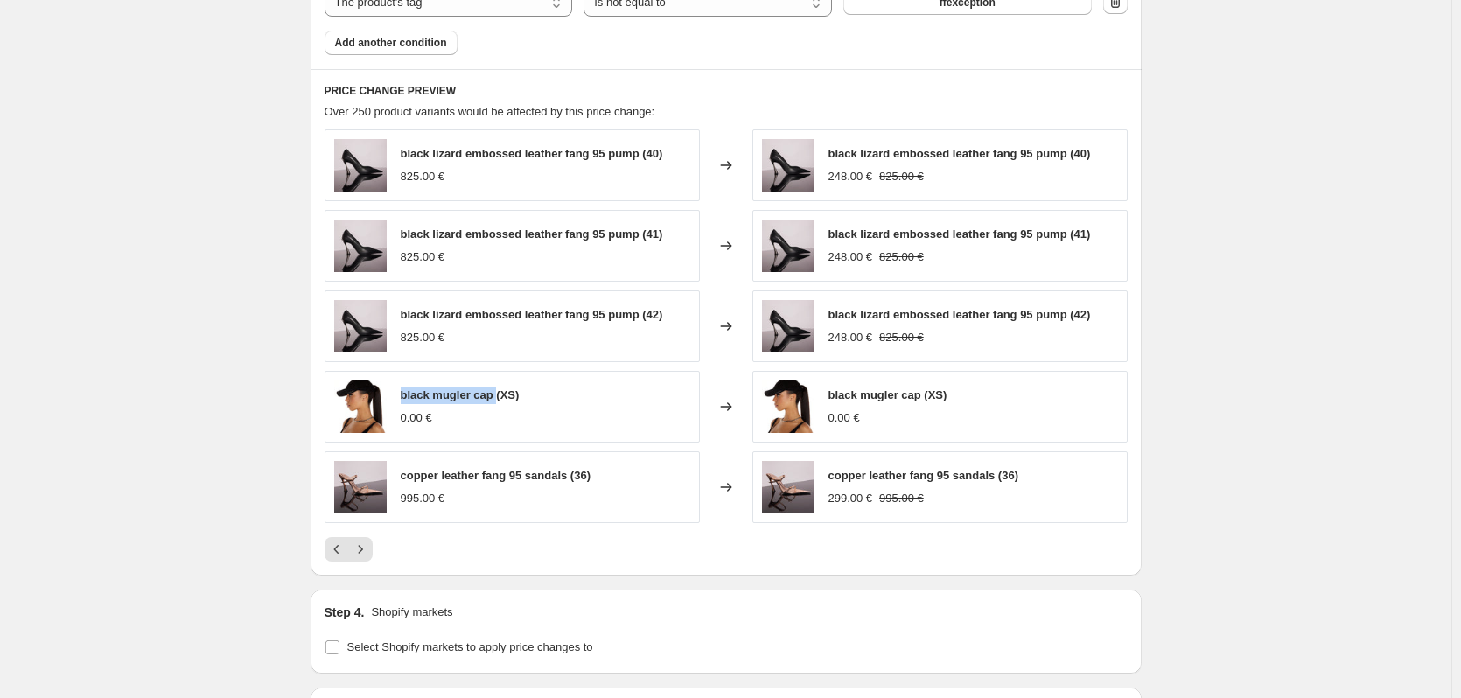
drag, startPoint x: 500, startPoint y: 396, endPoint x: 405, endPoint y: 399, distance: 94.5
click at [405, 399] on span "black mugler cap (XS)" at bounding box center [460, 395] width 119 height 13
copy span "black mugler cap"
click at [369, 551] on icon "Next" at bounding box center [361, 550] width 18 height 18
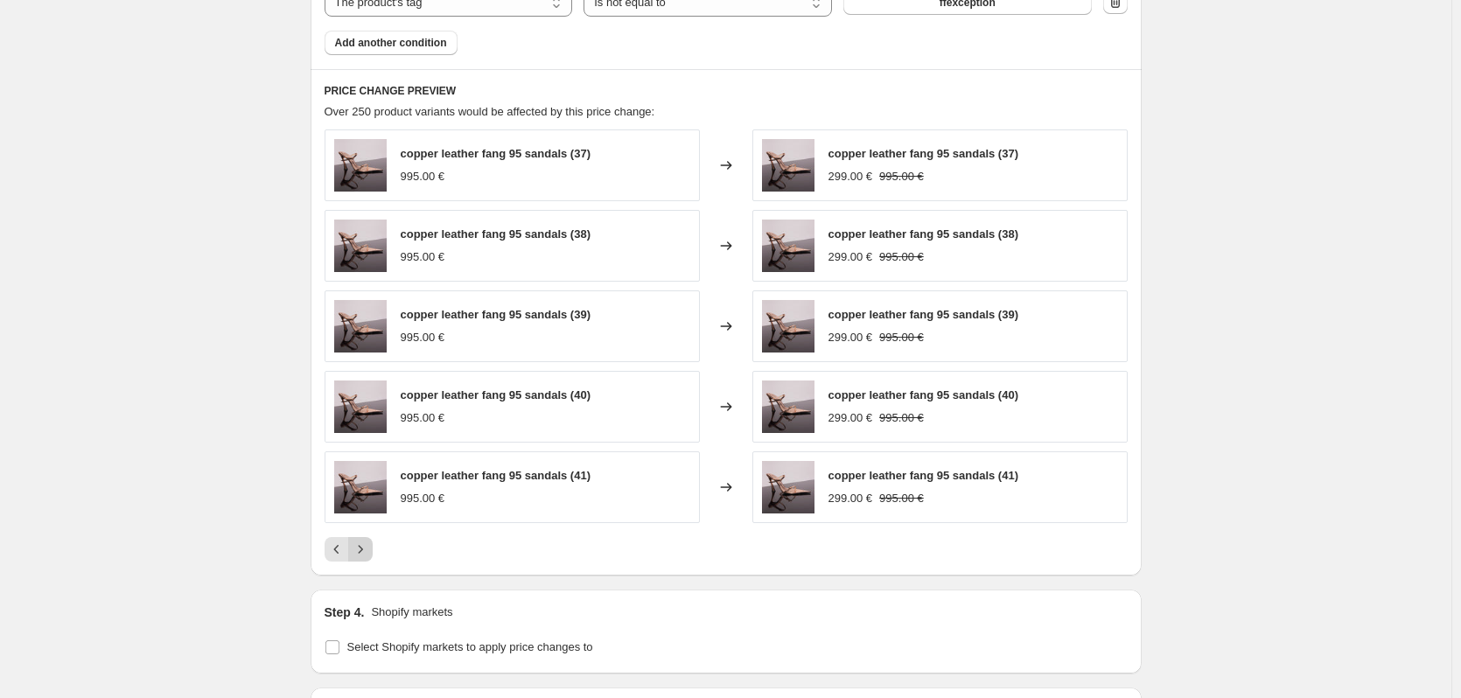
click at [369, 551] on icon "Next" at bounding box center [361, 550] width 18 height 18
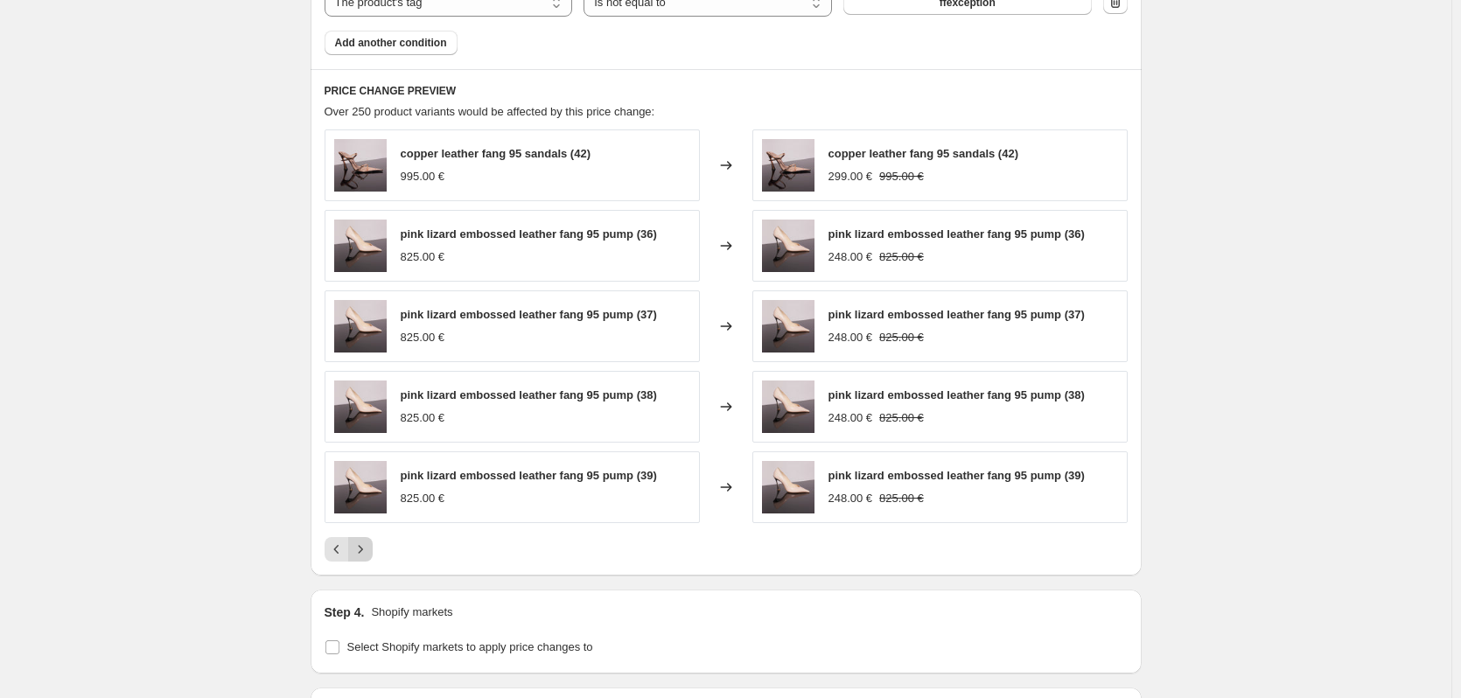
click at [369, 551] on icon "Next" at bounding box center [361, 550] width 18 height 18
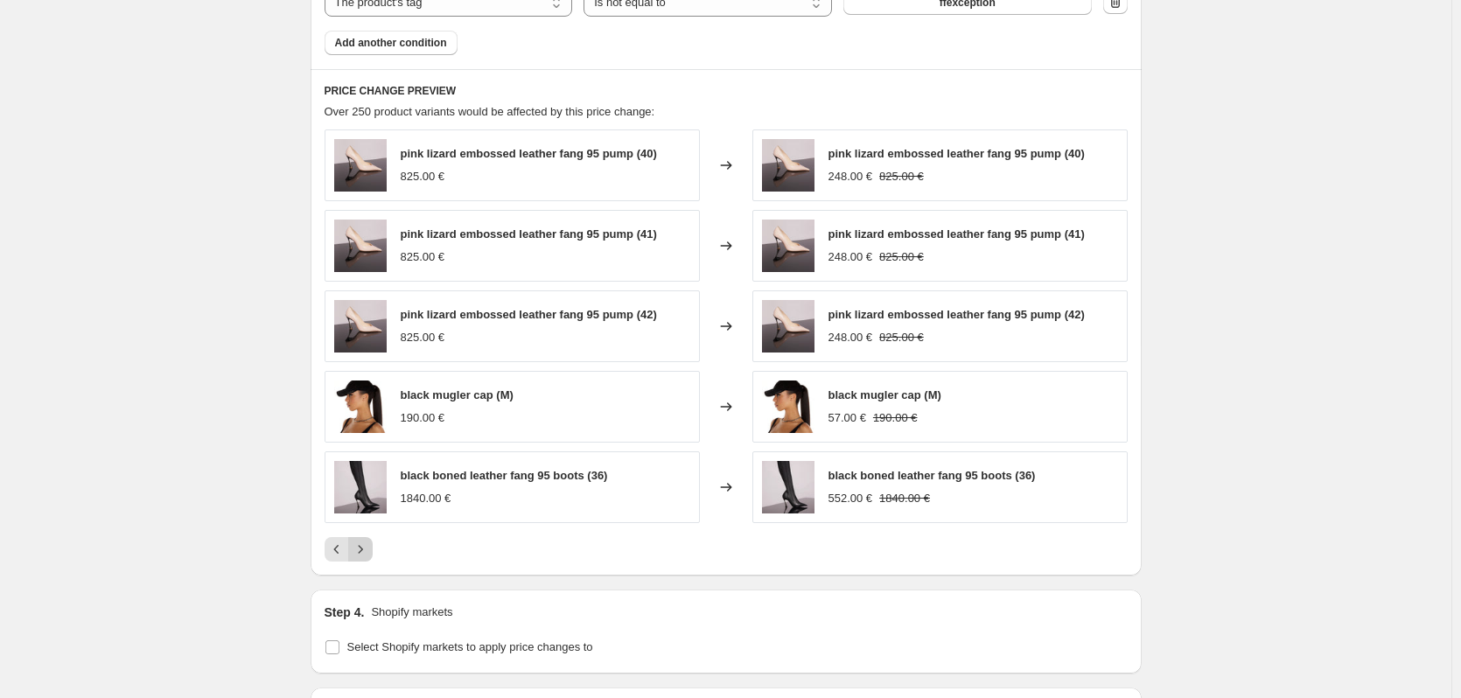
click at [369, 551] on icon "Next" at bounding box center [361, 550] width 18 height 18
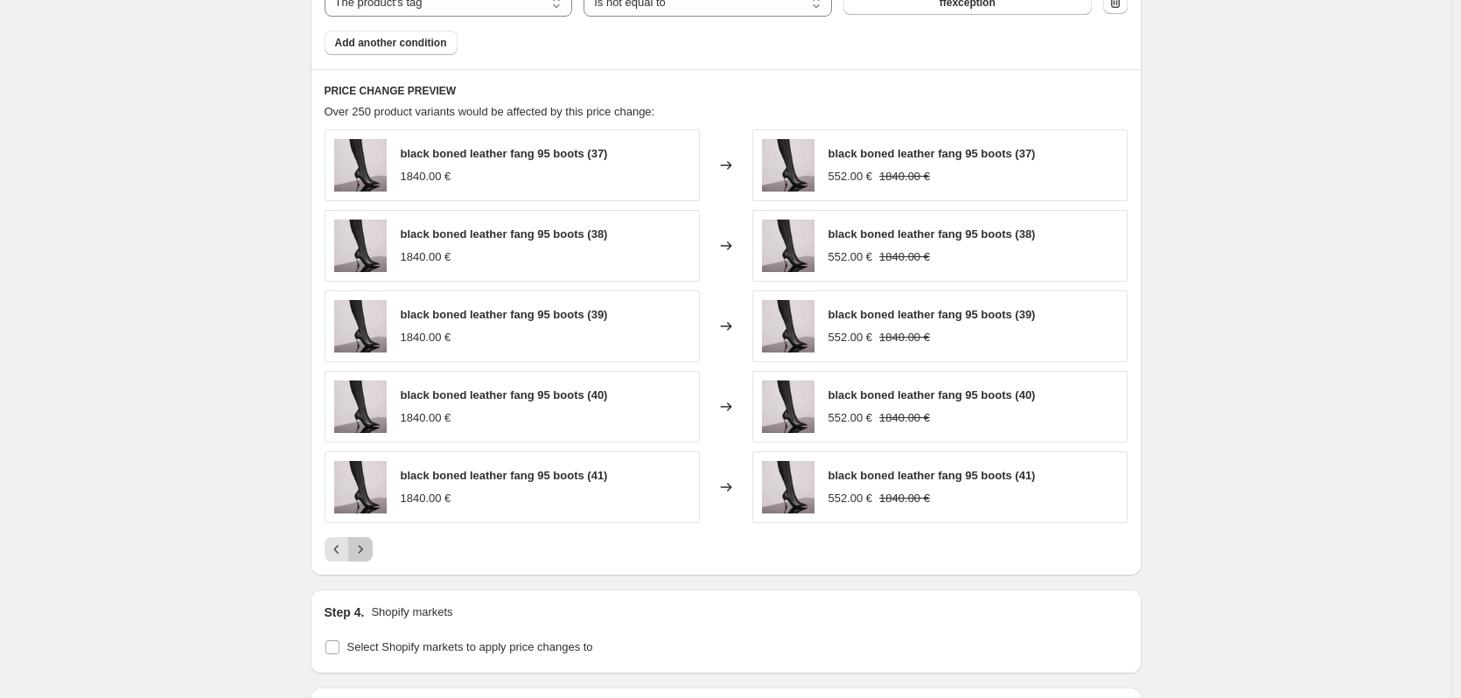
click at [369, 551] on icon "Next" at bounding box center [361, 550] width 18 height 18
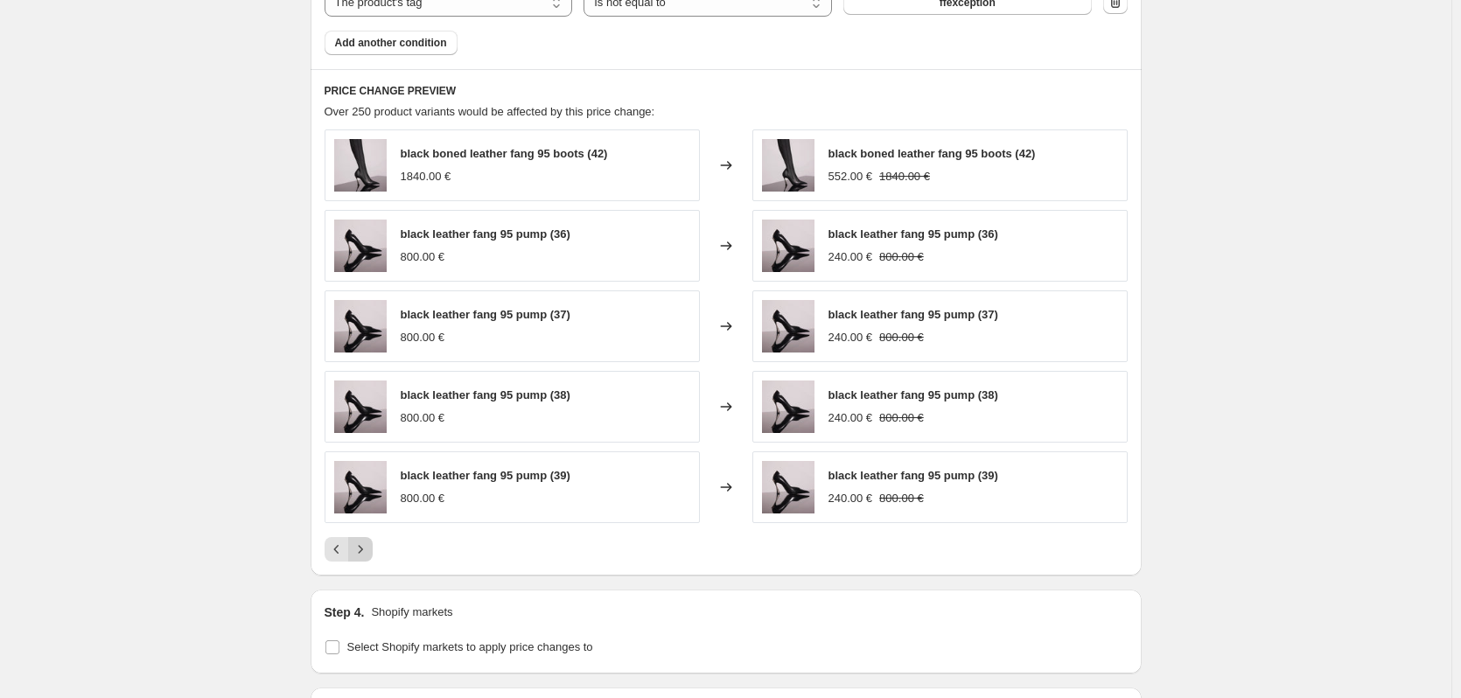
click at [369, 551] on icon "Next" at bounding box center [361, 550] width 18 height 18
click at [364, 554] on icon "Next" at bounding box center [361, 550] width 18 height 18
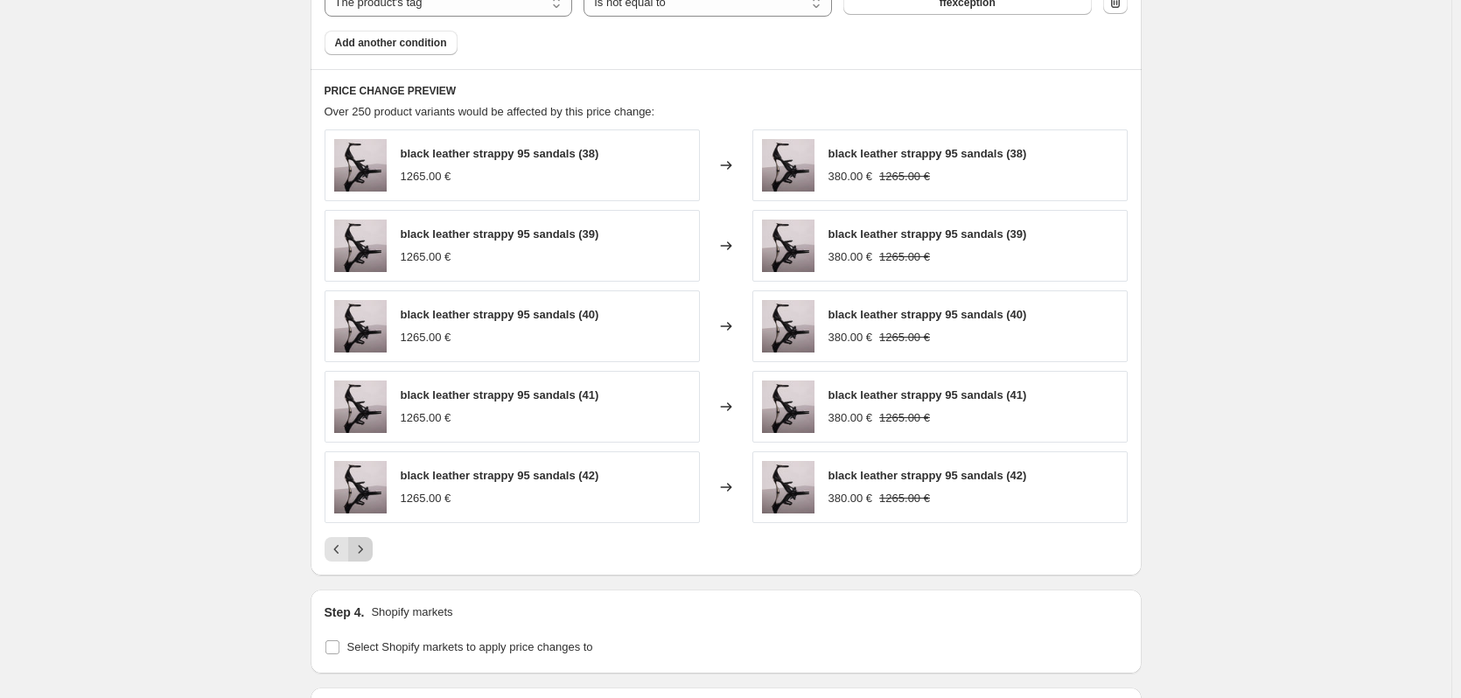
click at [364, 555] on icon "Next" at bounding box center [361, 550] width 18 height 18
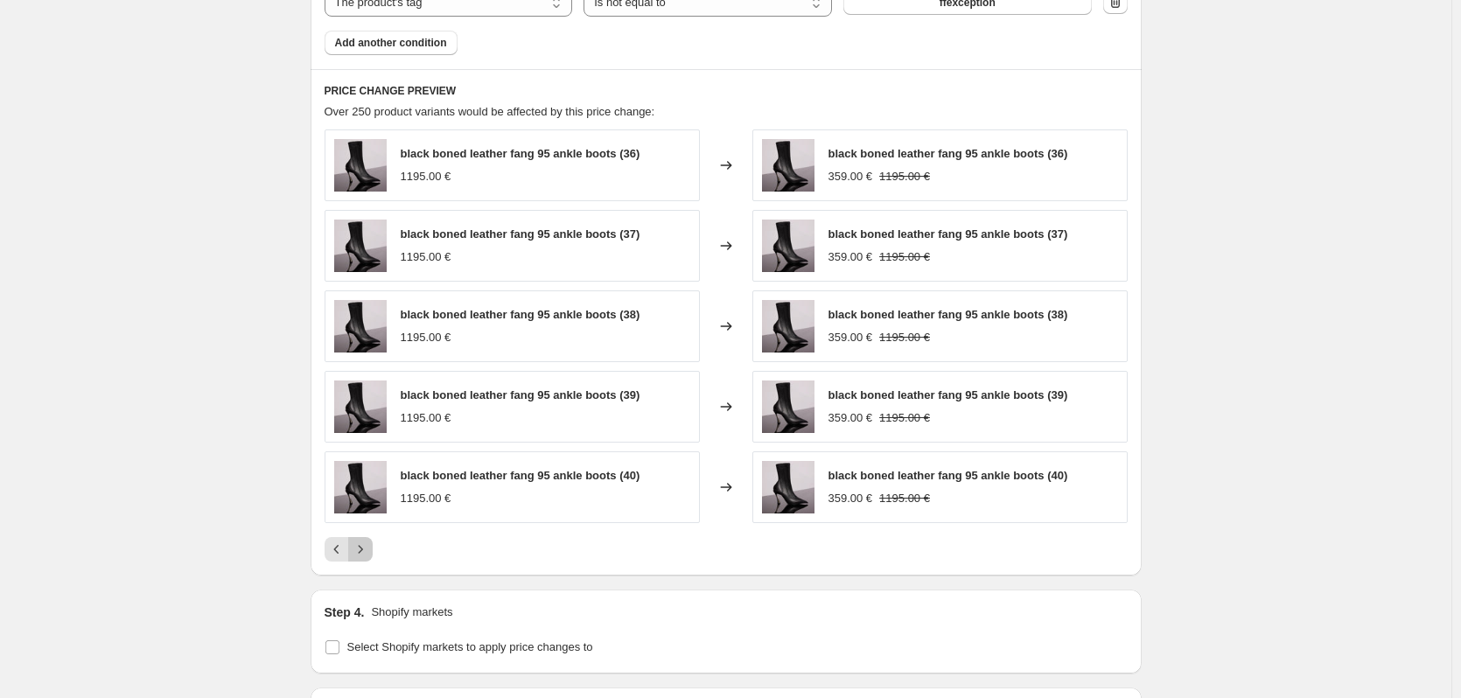
click at [366, 558] on icon "Next" at bounding box center [361, 550] width 18 height 18
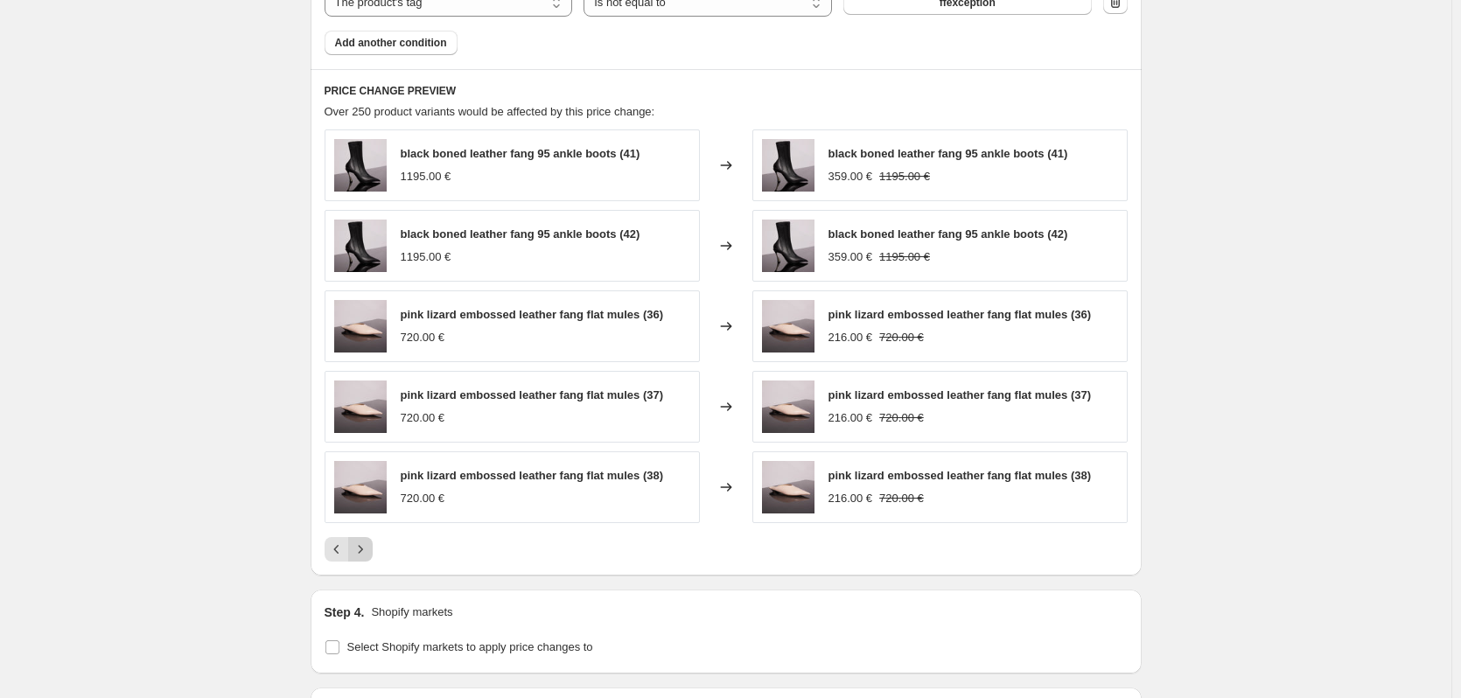
click at [362, 550] on icon "Next" at bounding box center [361, 550] width 18 height 18
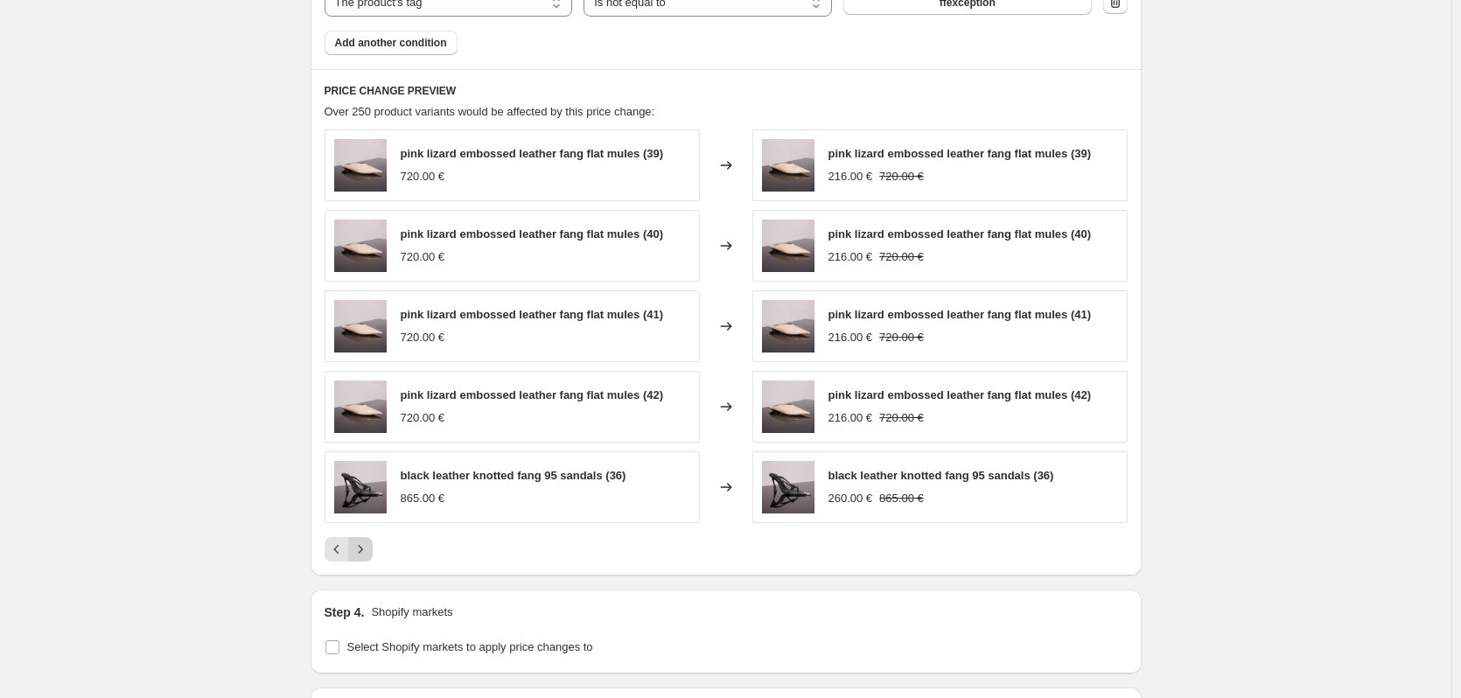
click at [362, 550] on icon "Next" at bounding box center [361, 550] width 18 height 18
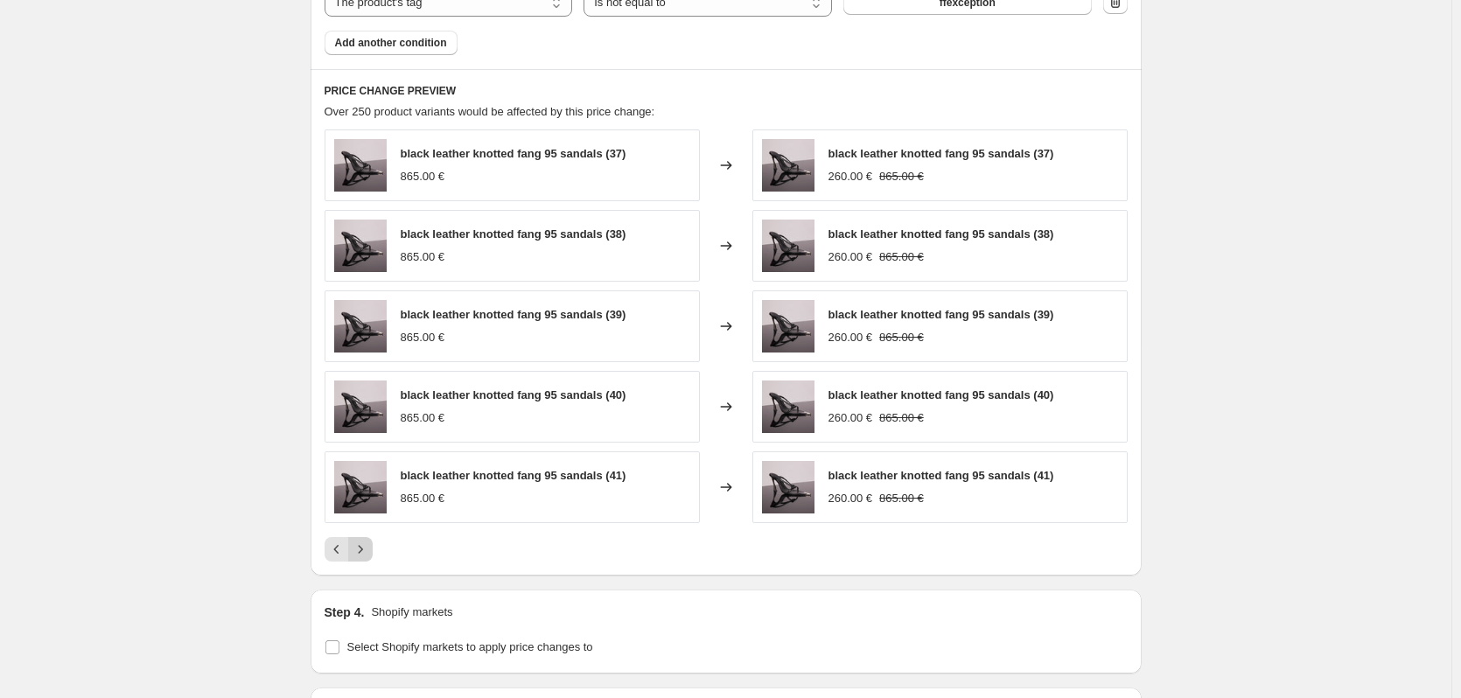
click at [369, 542] on icon "Next" at bounding box center [361, 550] width 18 height 18
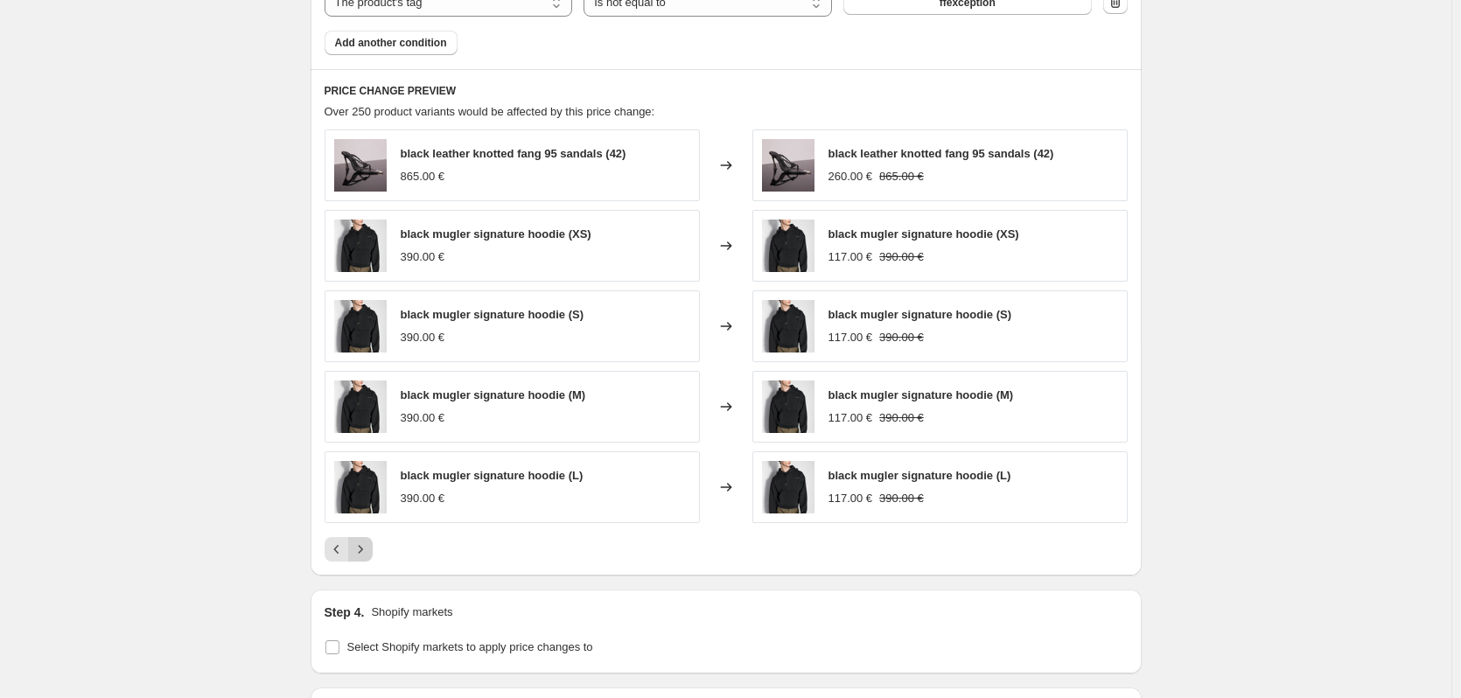
click at [369, 542] on icon "Next" at bounding box center [361, 550] width 18 height 18
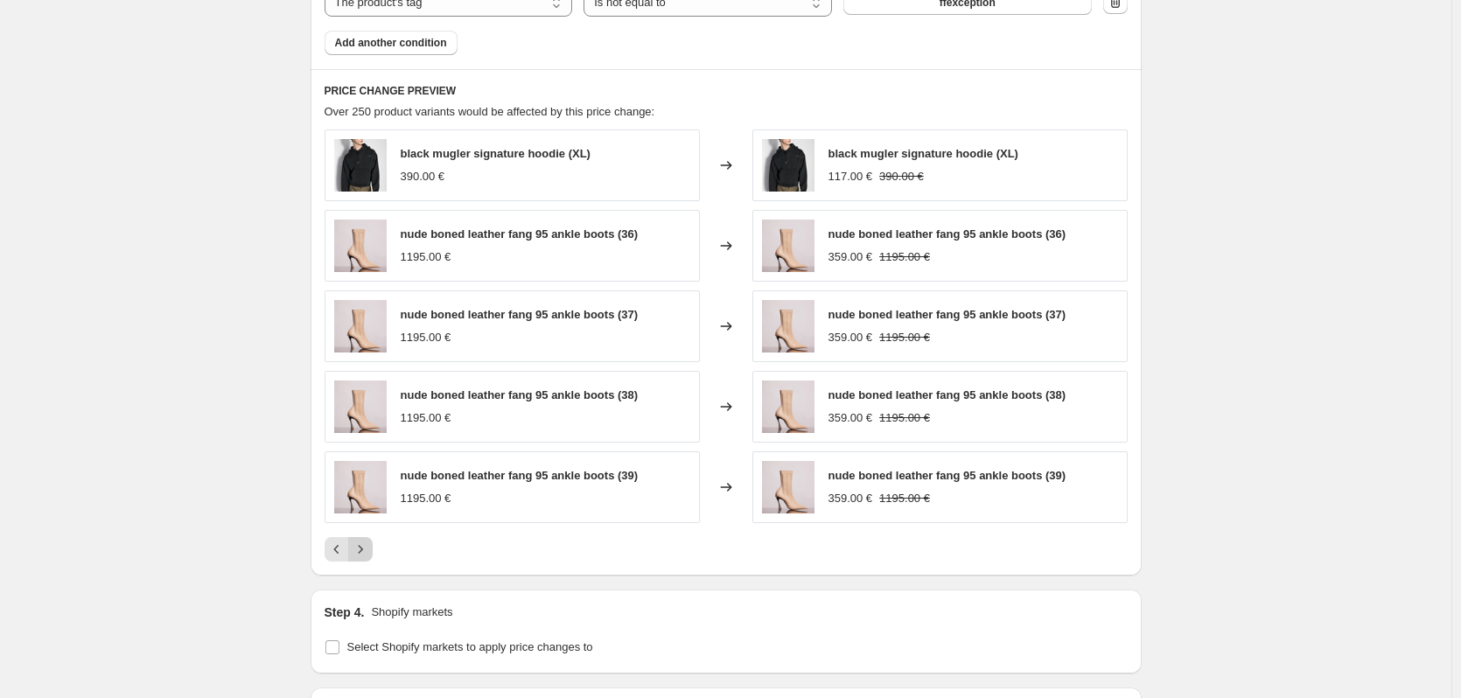
click at [369, 542] on icon "Next" at bounding box center [361, 550] width 18 height 18
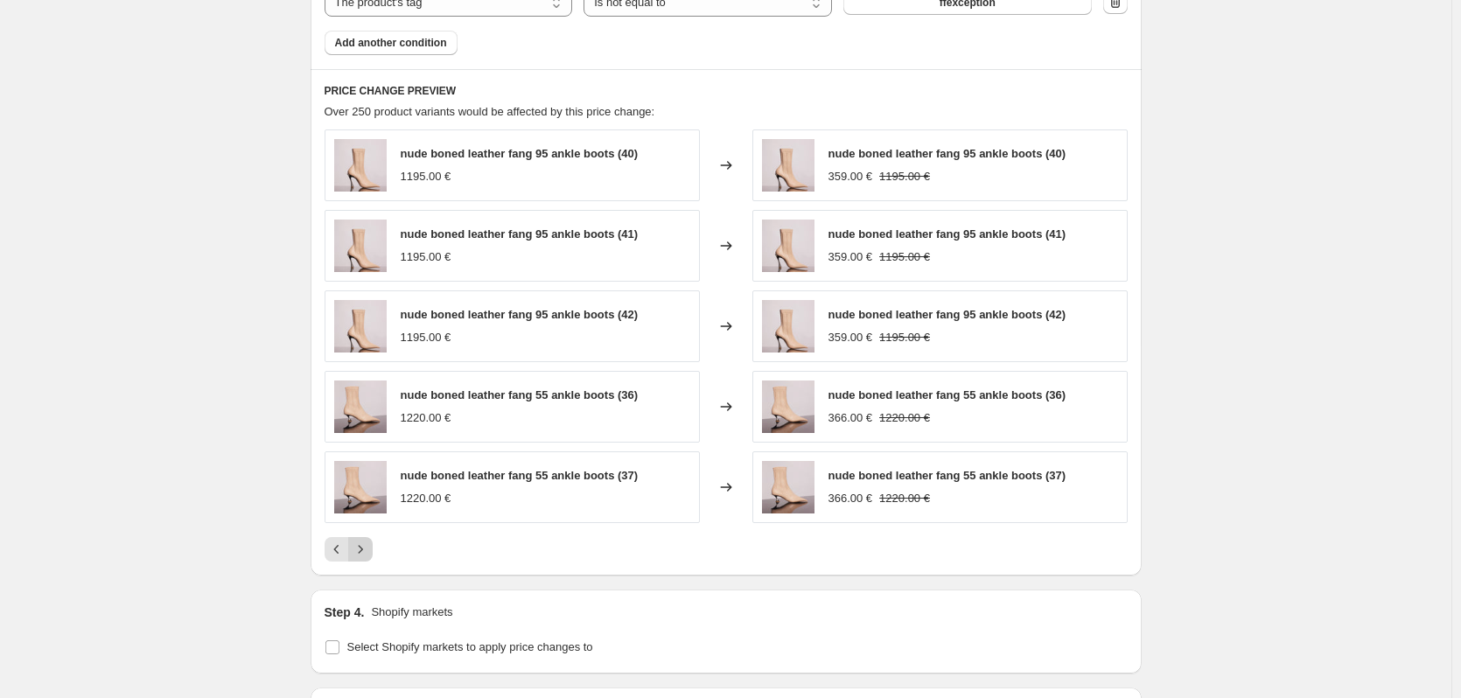
click at [368, 548] on icon "Next" at bounding box center [361, 550] width 18 height 18
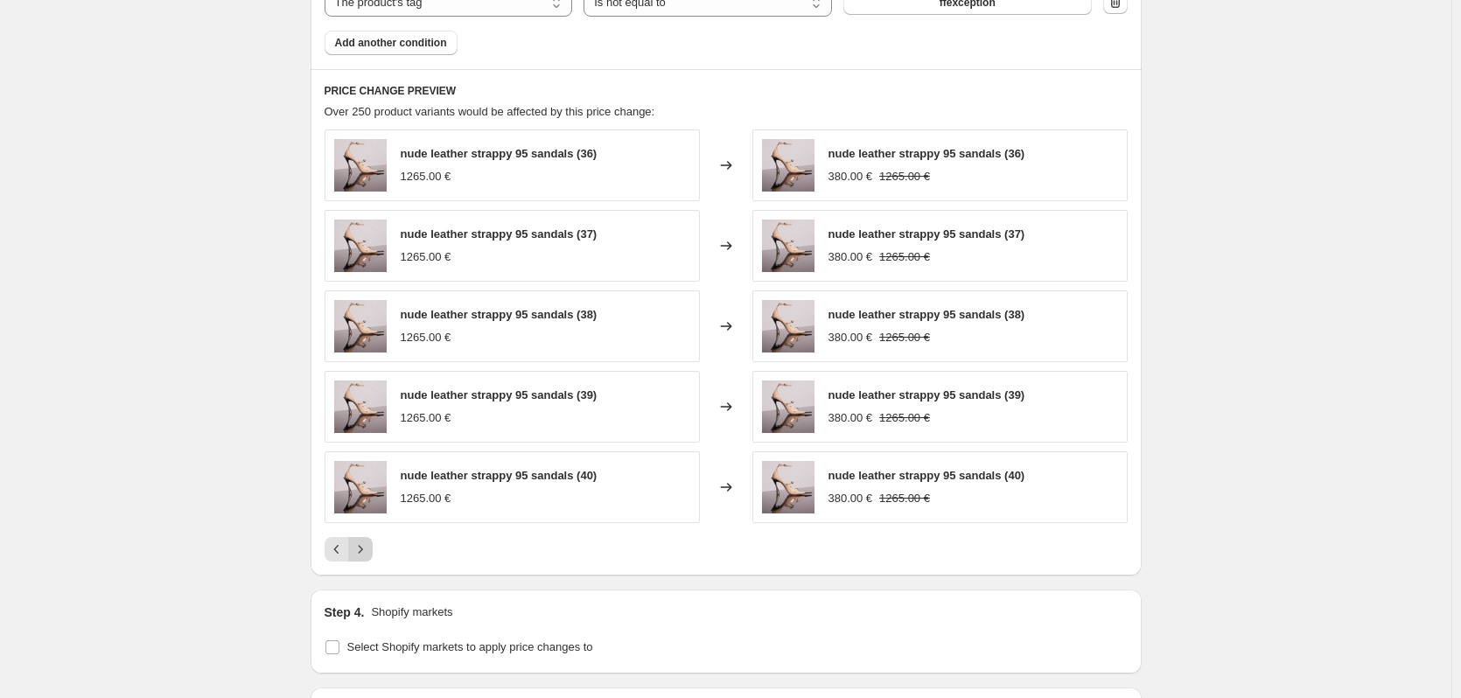
click at [368, 551] on icon "Next" at bounding box center [361, 550] width 18 height 18
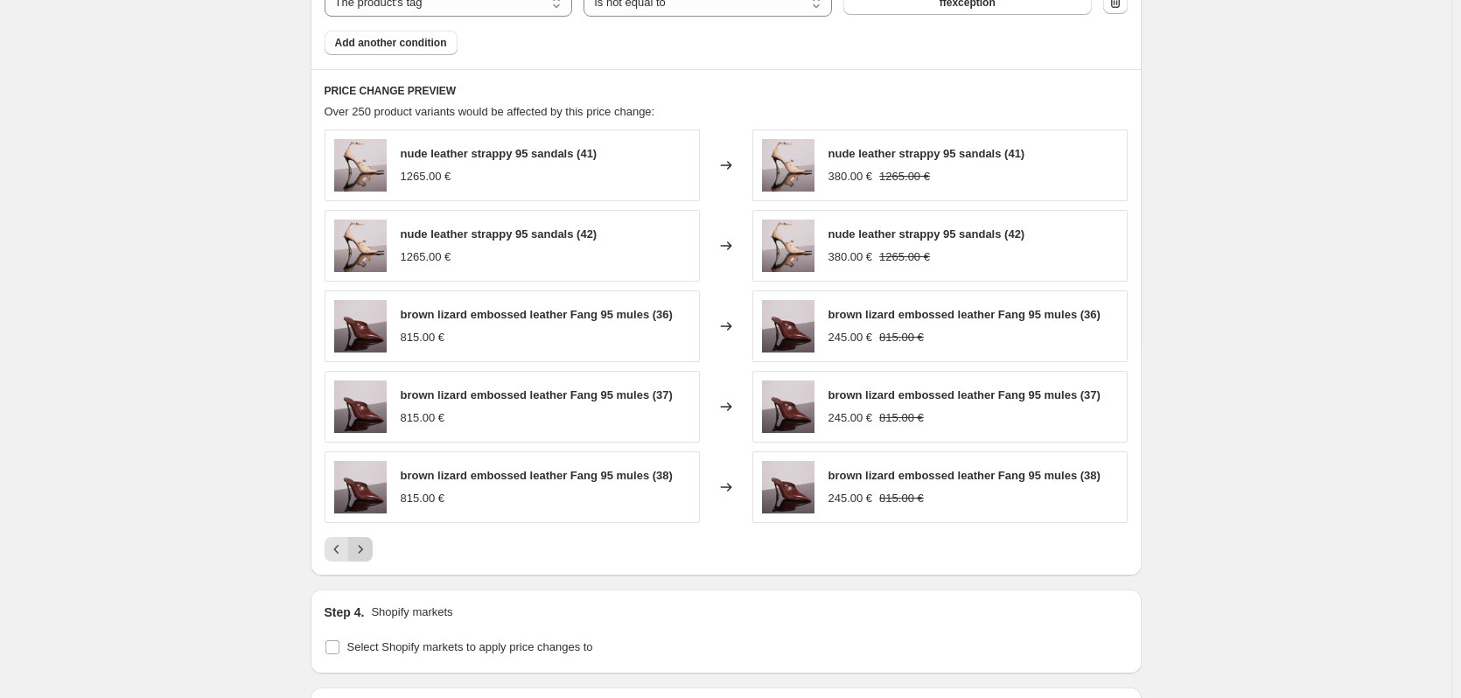
click at [368, 551] on icon "Next" at bounding box center [361, 550] width 18 height 18
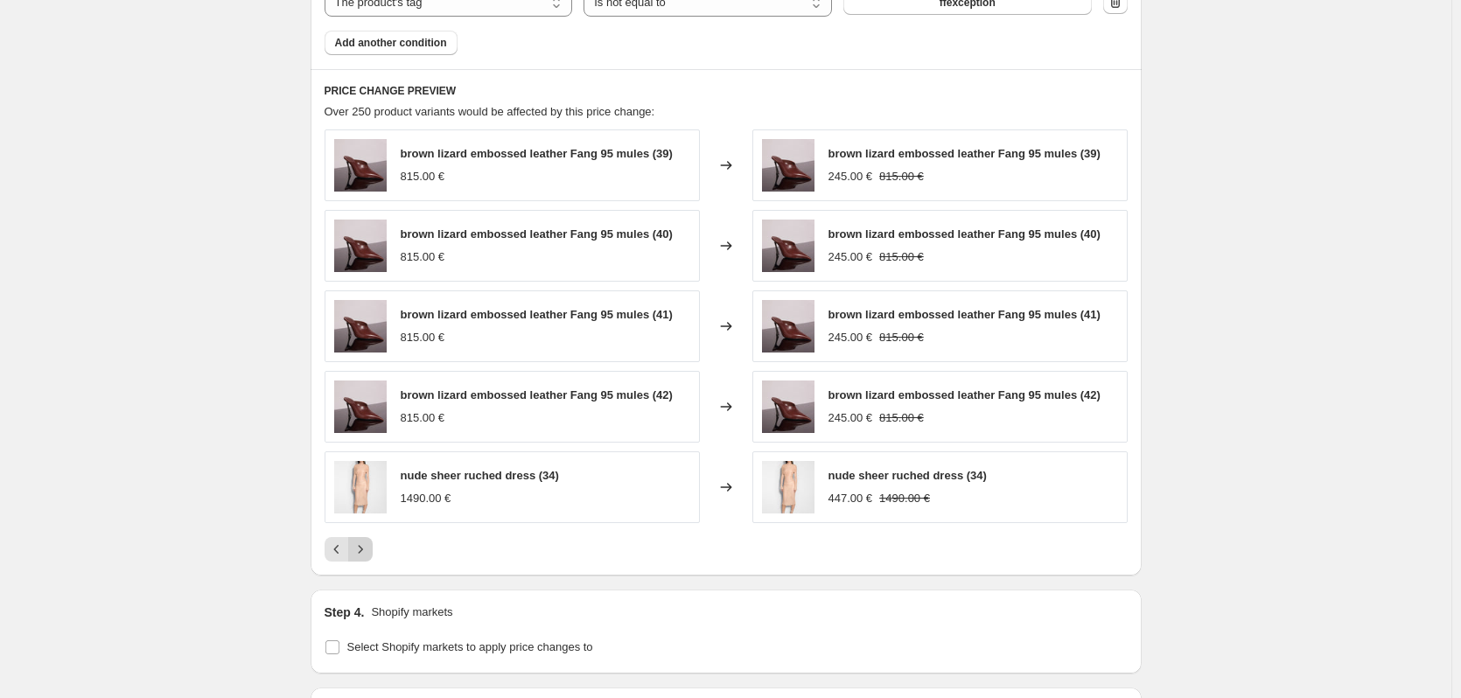
click at [368, 551] on icon "Next" at bounding box center [361, 550] width 18 height 18
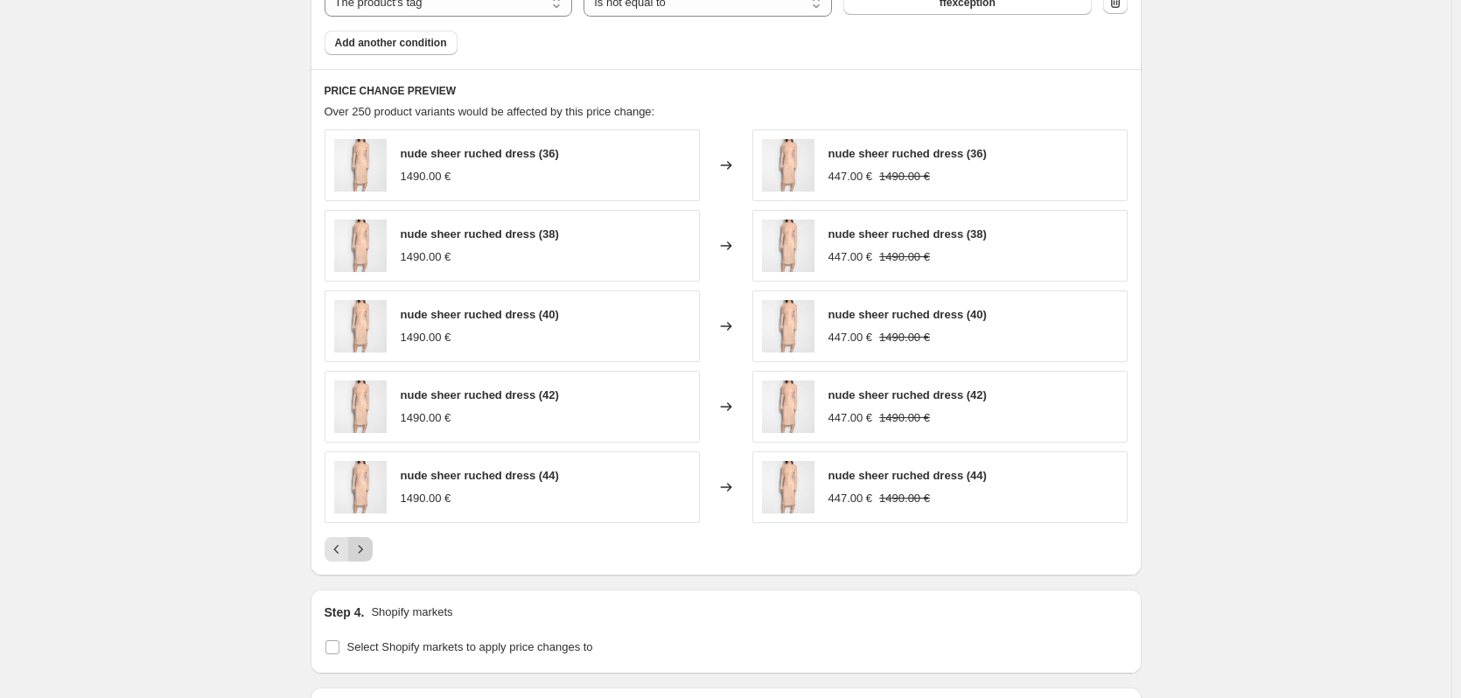
click at [368, 551] on icon "Next" at bounding box center [361, 550] width 18 height 18
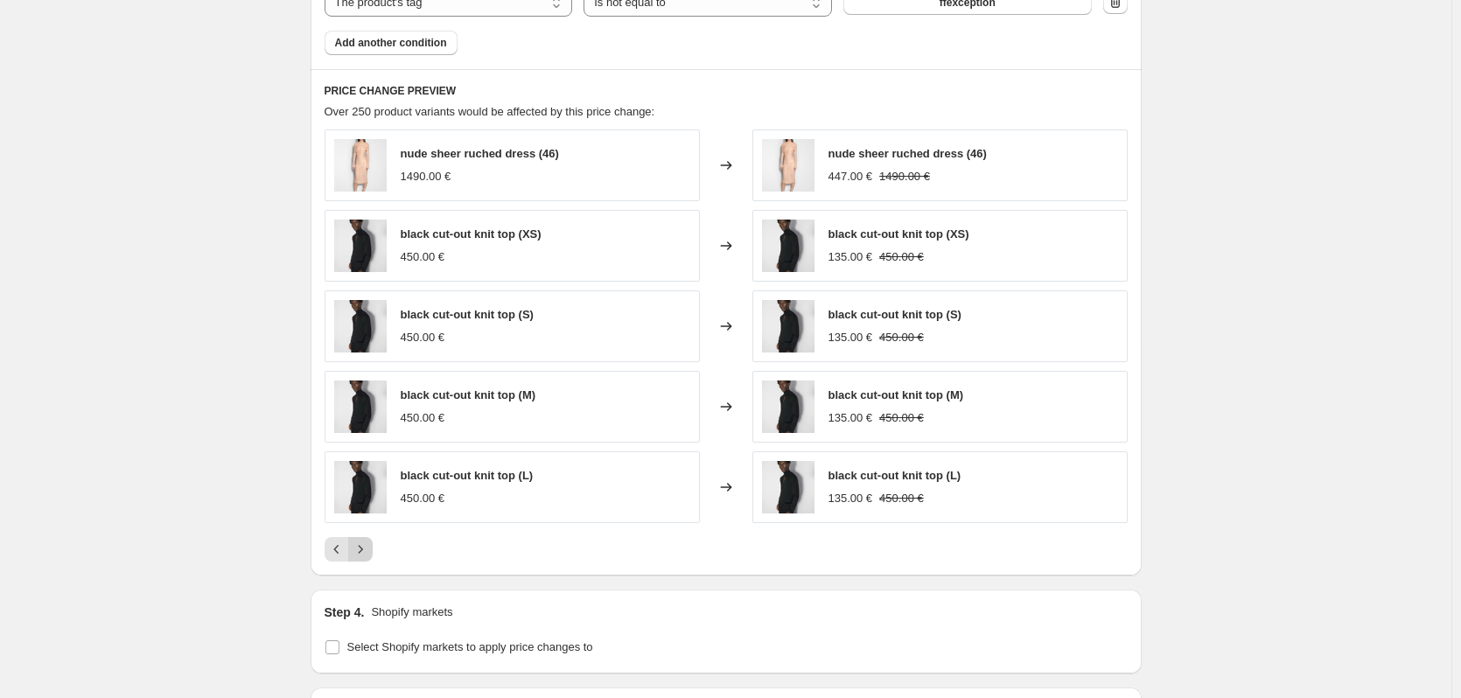
click at [368, 551] on icon "Next" at bounding box center [361, 550] width 18 height 18
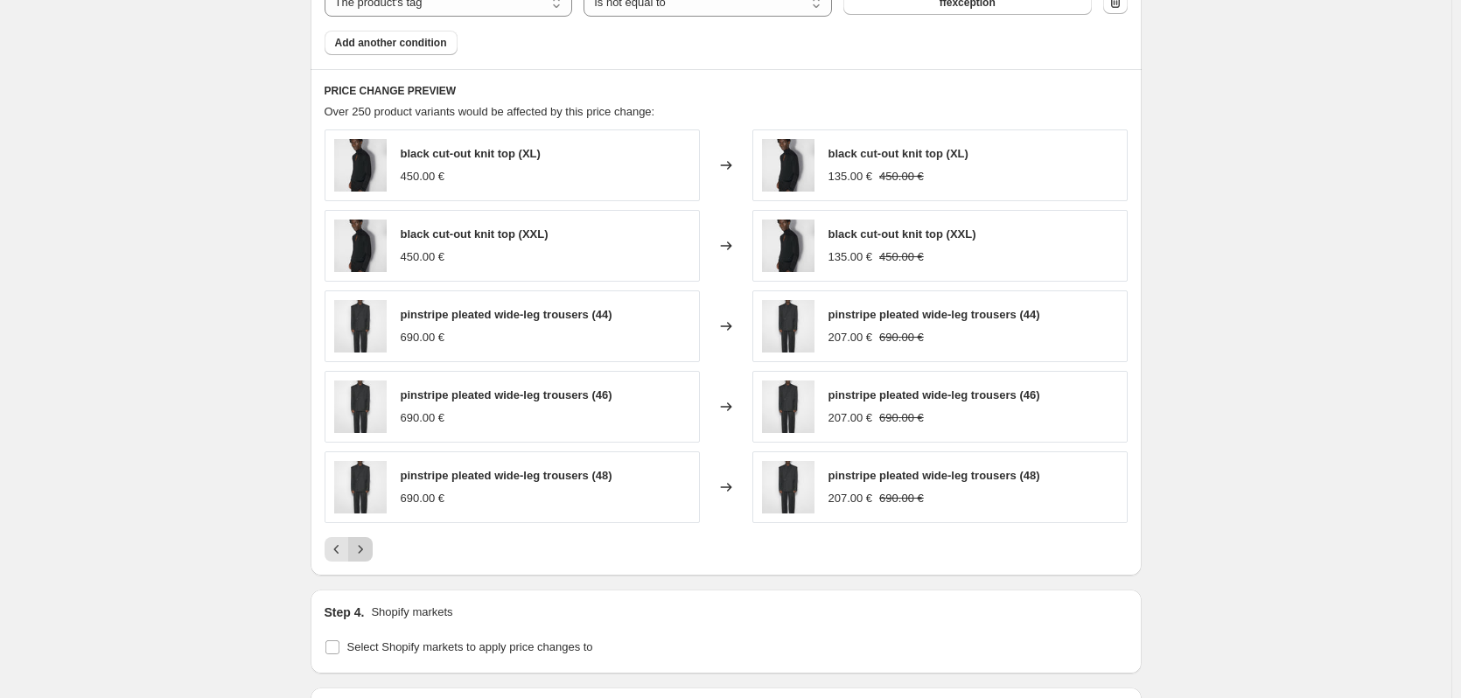
click at [369, 551] on icon "Next" at bounding box center [361, 550] width 18 height 18
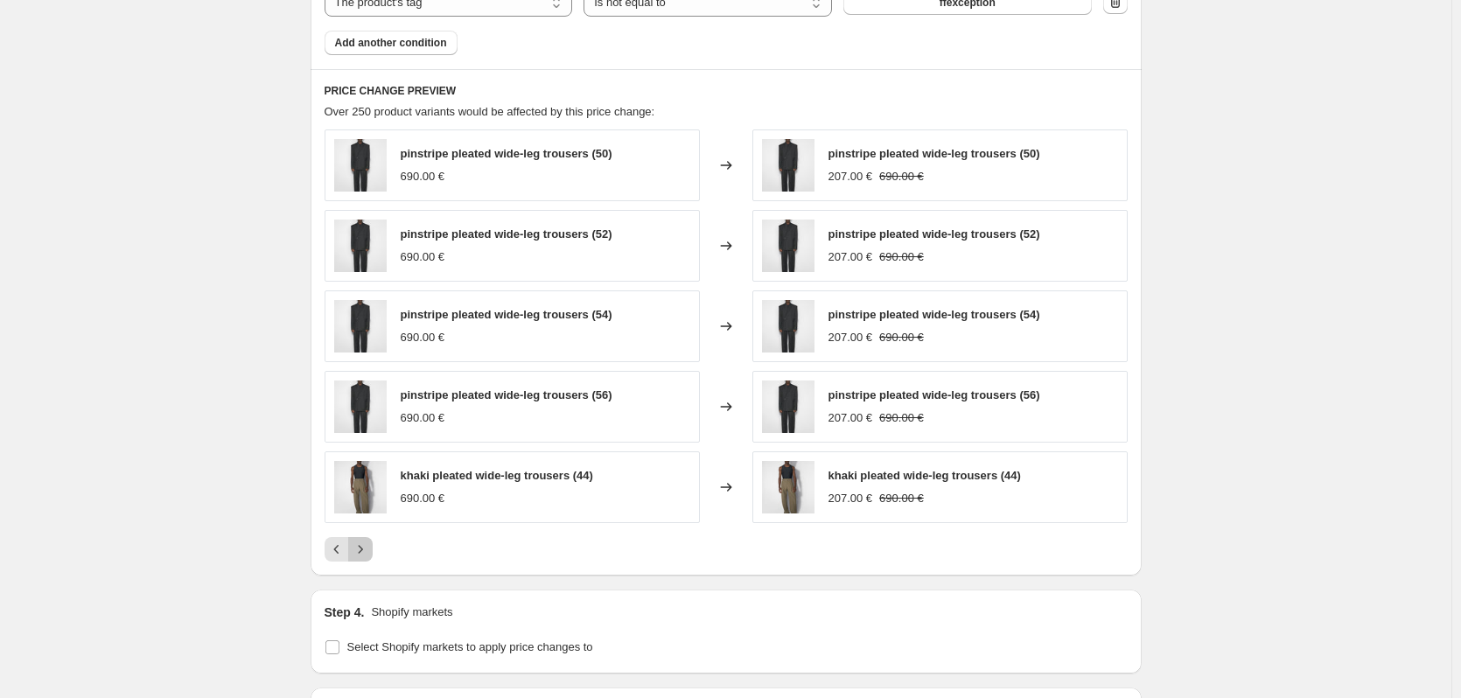
click at [369, 551] on icon "Next" at bounding box center [361, 550] width 18 height 18
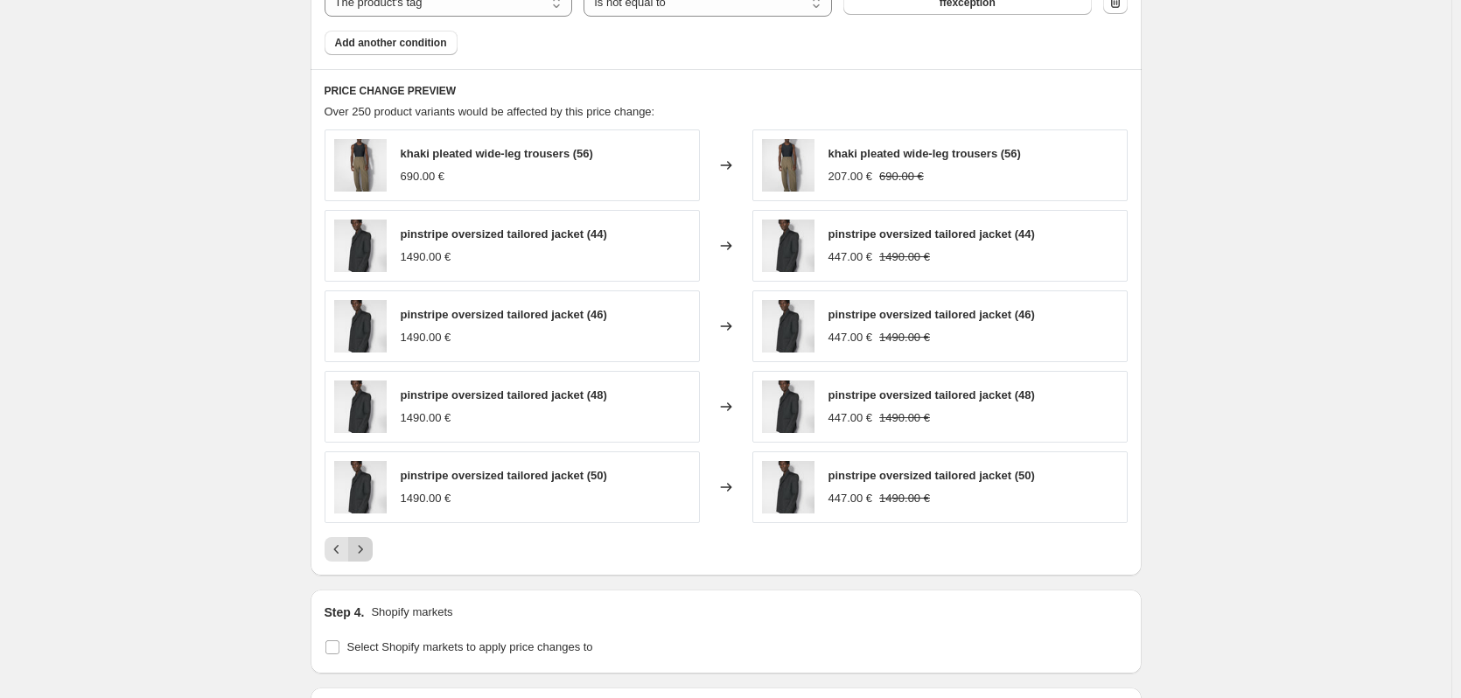
click at [369, 551] on icon "Next" at bounding box center [361, 550] width 18 height 18
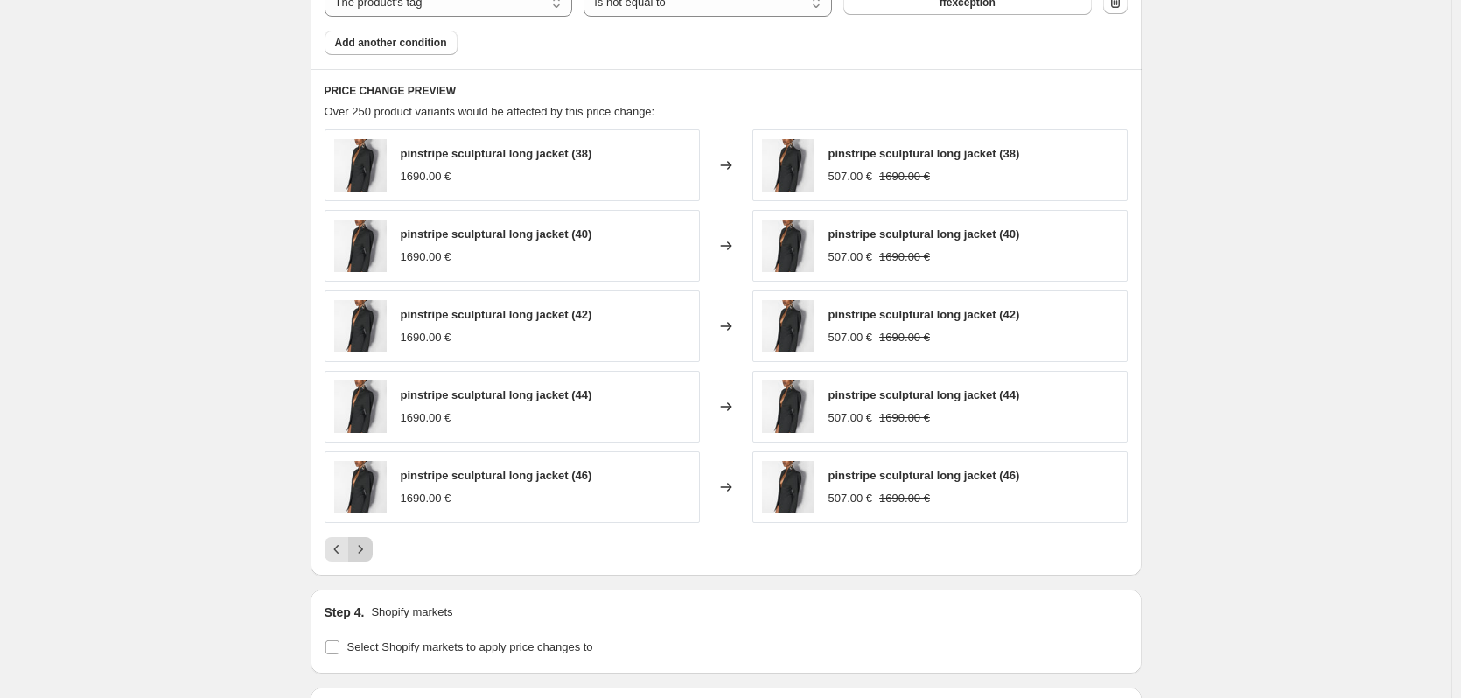
click at [369, 551] on icon "Next" at bounding box center [361, 550] width 18 height 18
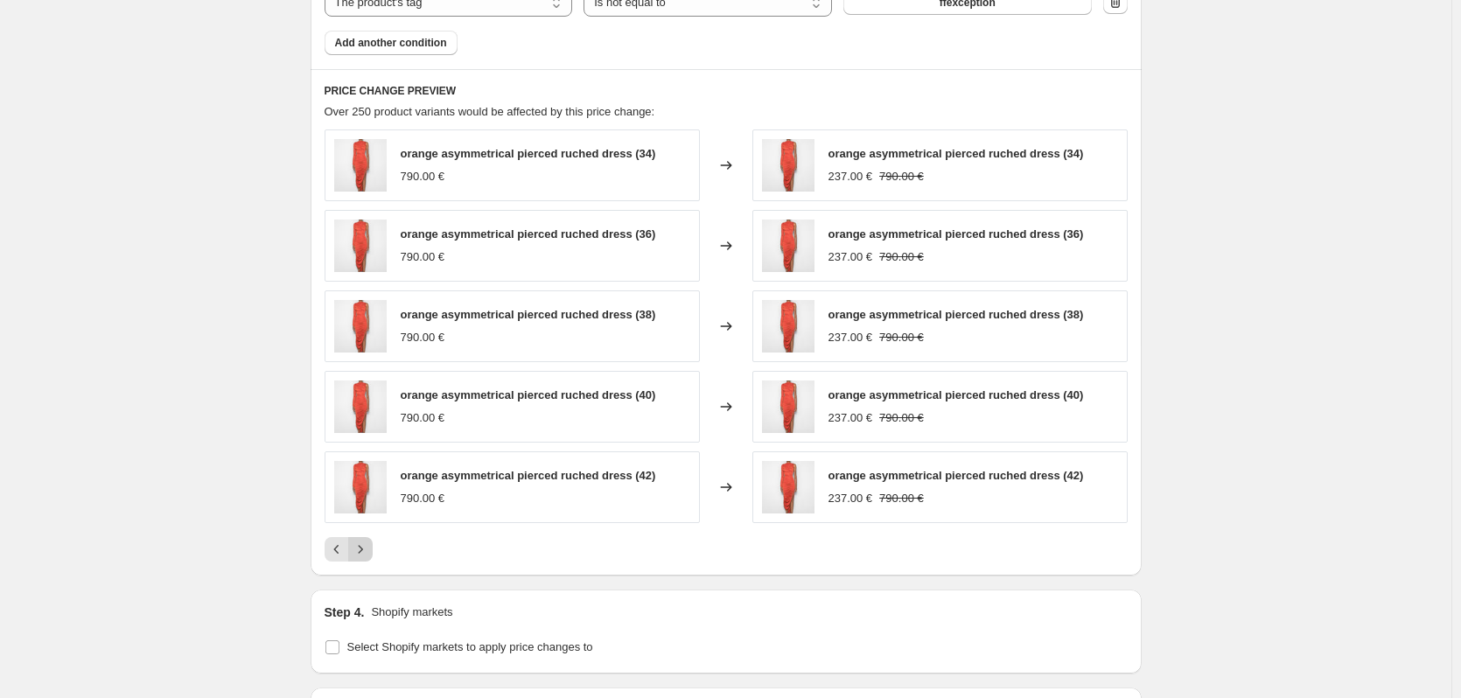
click at [369, 551] on icon "Next" at bounding box center [361, 550] width 18 height 18
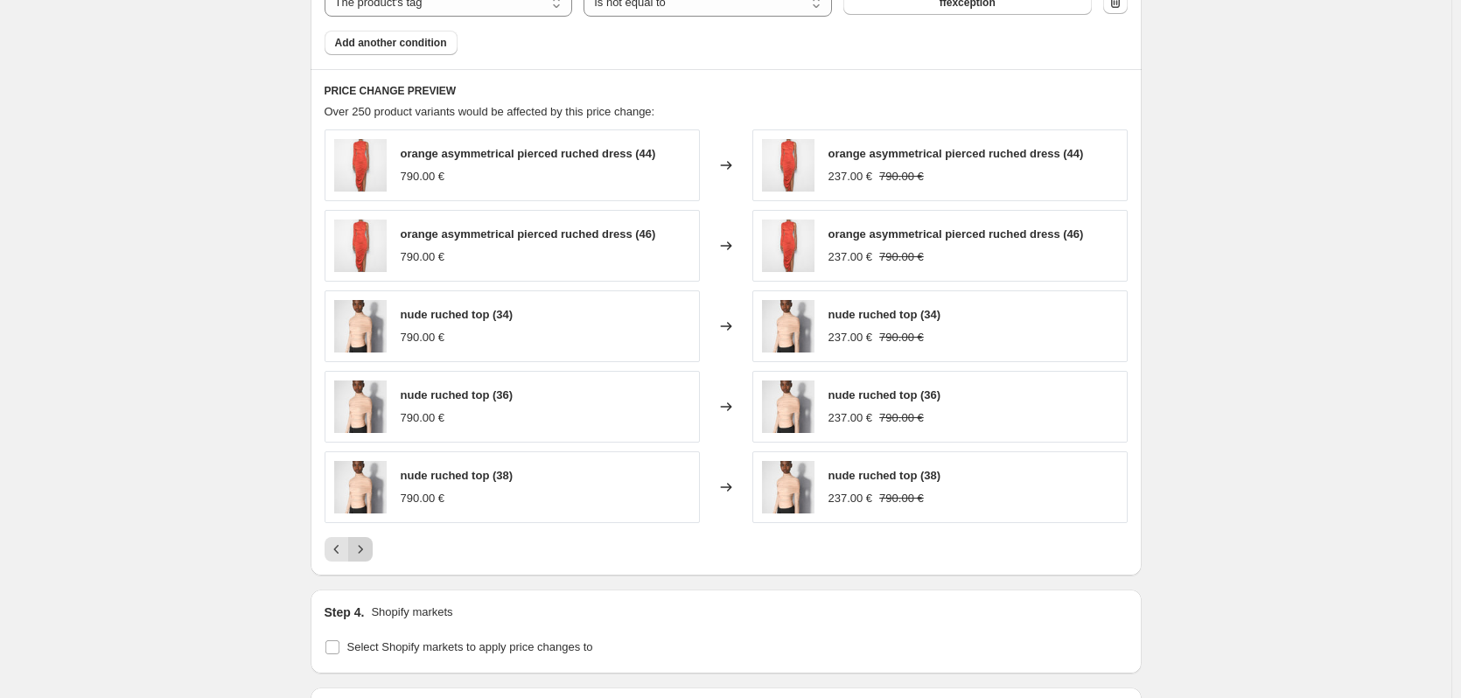
click at [369, 551] on icon "Next" at bounding box center [361, 550] width 18 height 18
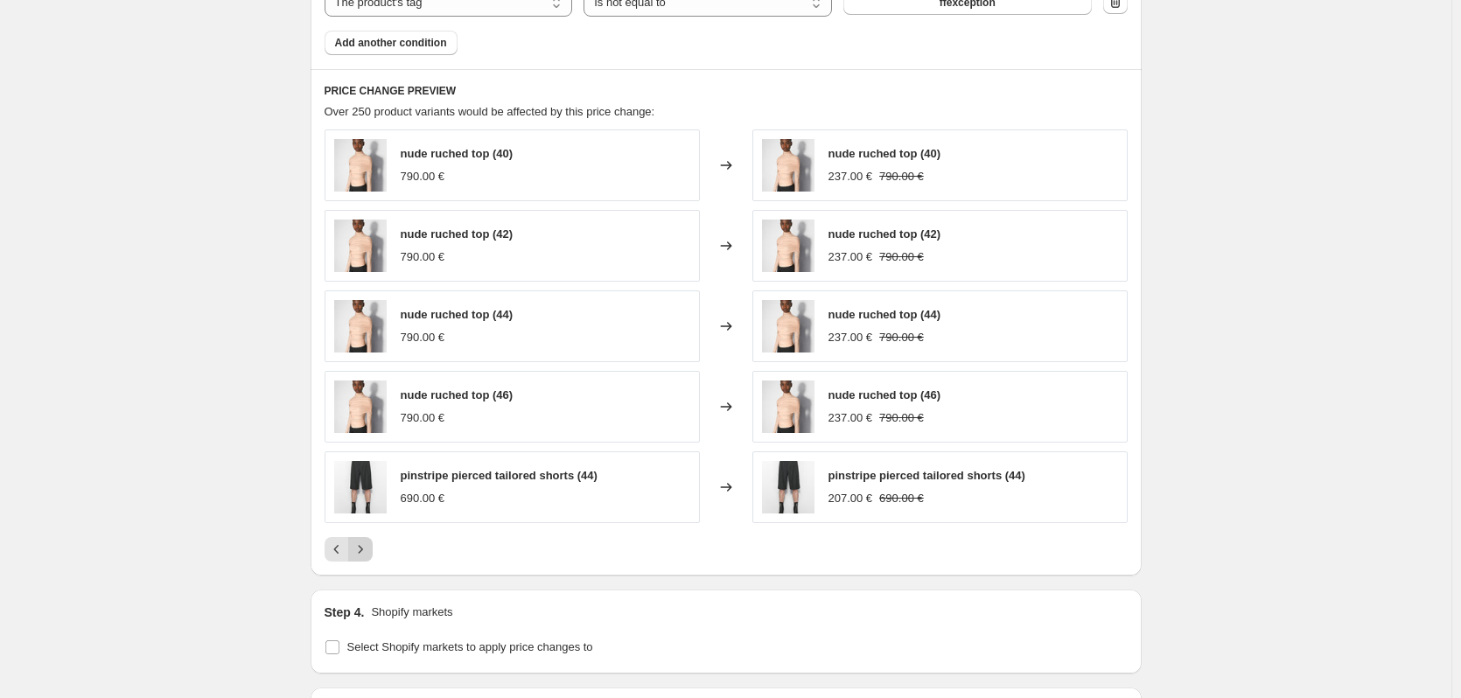
click at [369, 551] on icon "Next" at bounding box center [361, 550] width 18 height 18
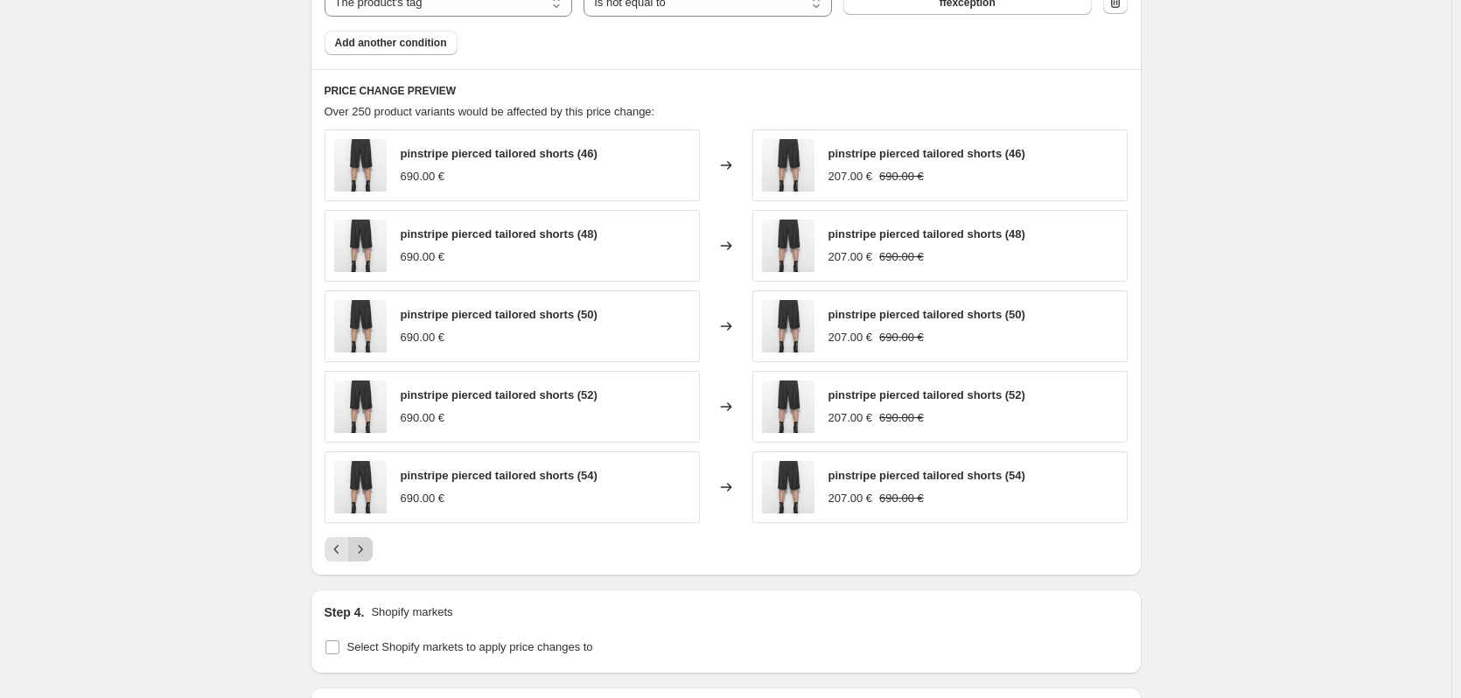
click at [369, 551] on icon "Next" at bounding box center [361, 550] width 18 height 18
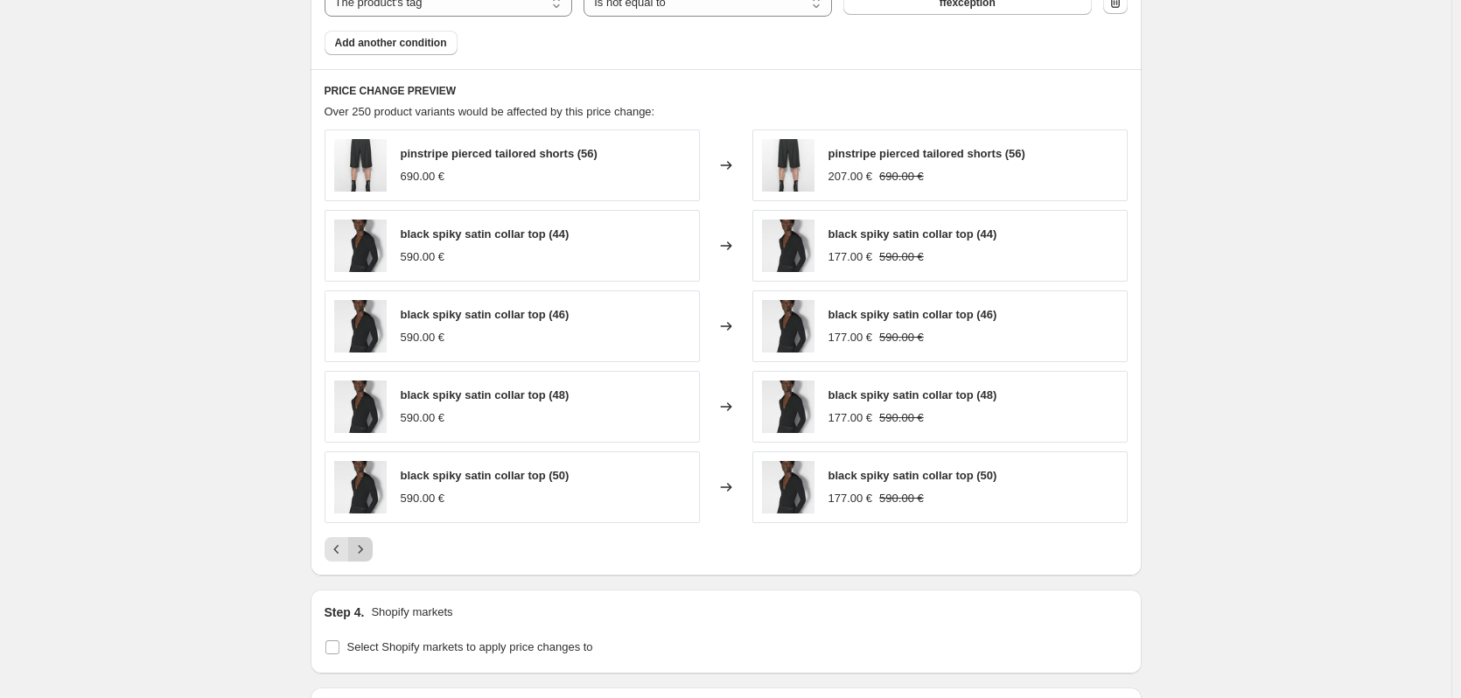
click at [369, 551] on icon "Next" at bounding box center [361, 550] width 18 height 18
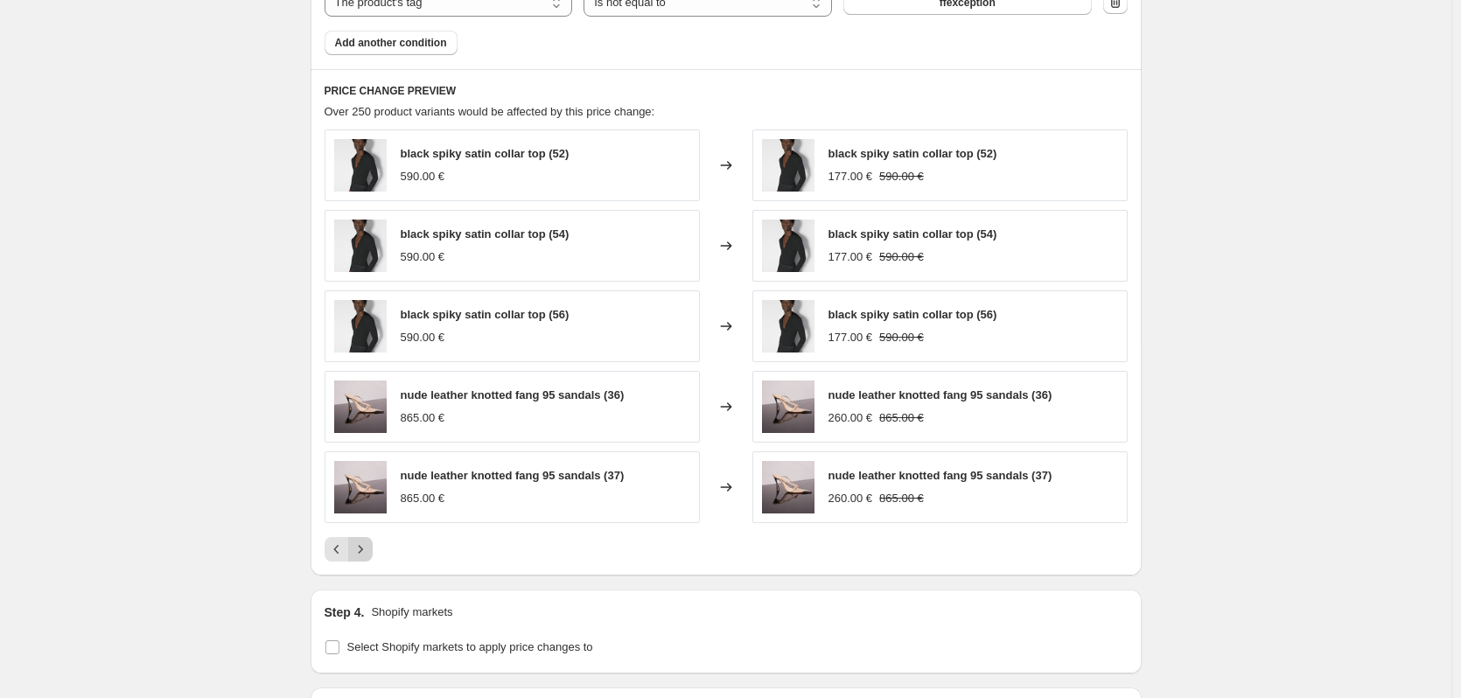
click at [369, 551] on icon "Next" at bounding box center [361, 550] width 18 height 18
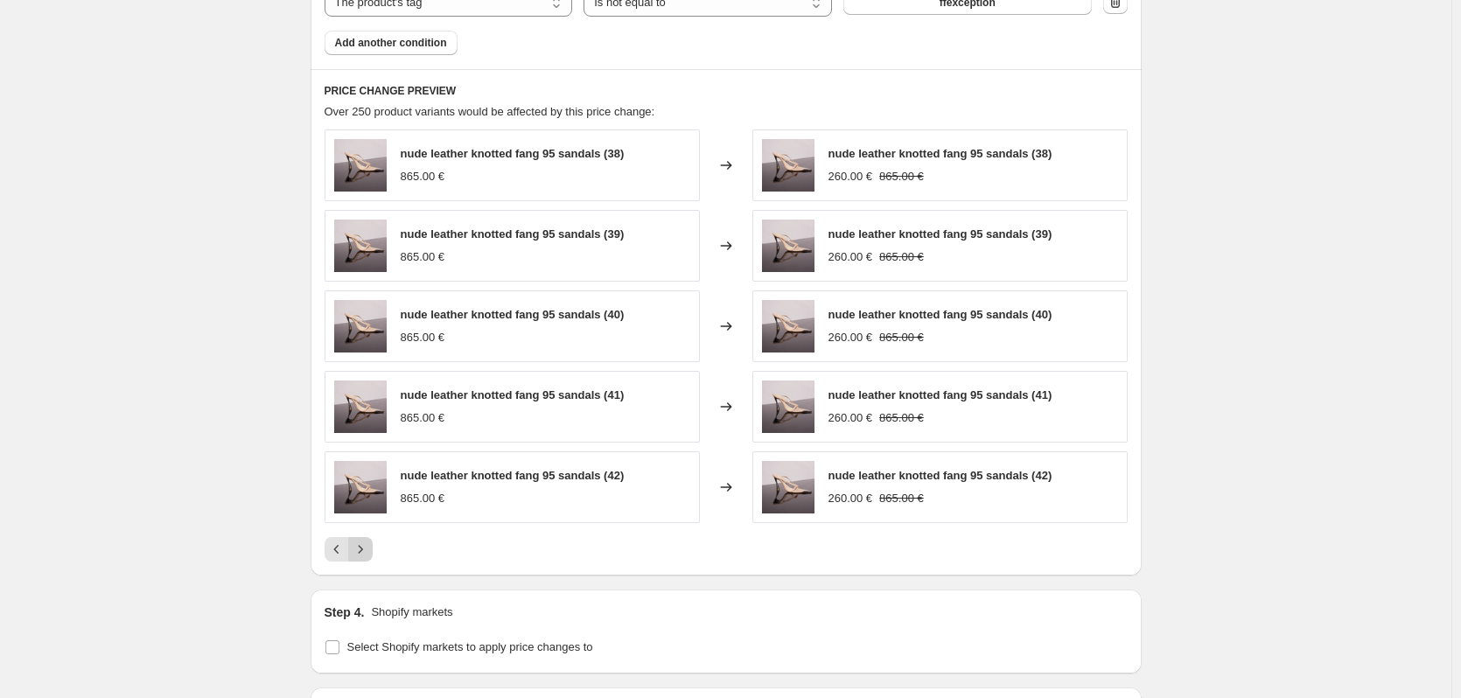
click at [369, 551] on icon "Next" at bounding box center [361, 550] width 18 height 18
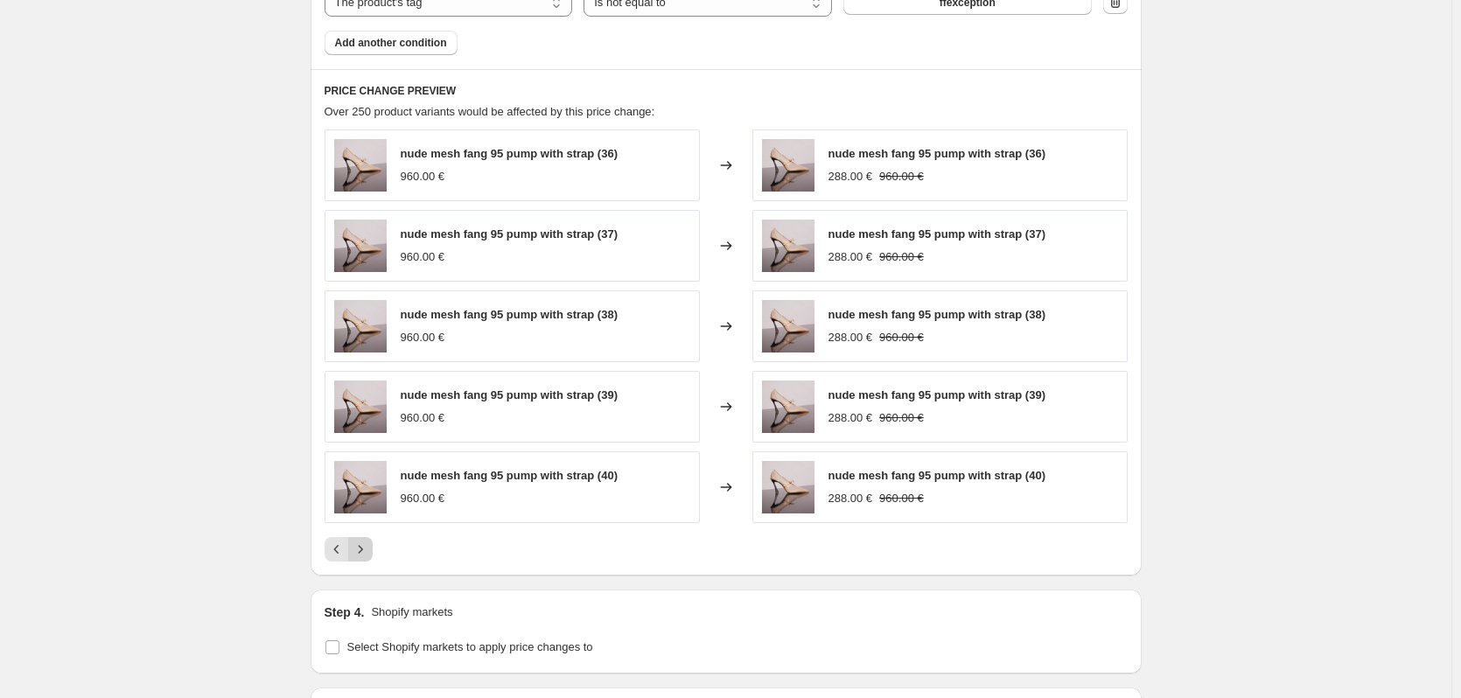
click at [369, 551] on icon "Next" at bounding box center [361, 550] width 18 height 18
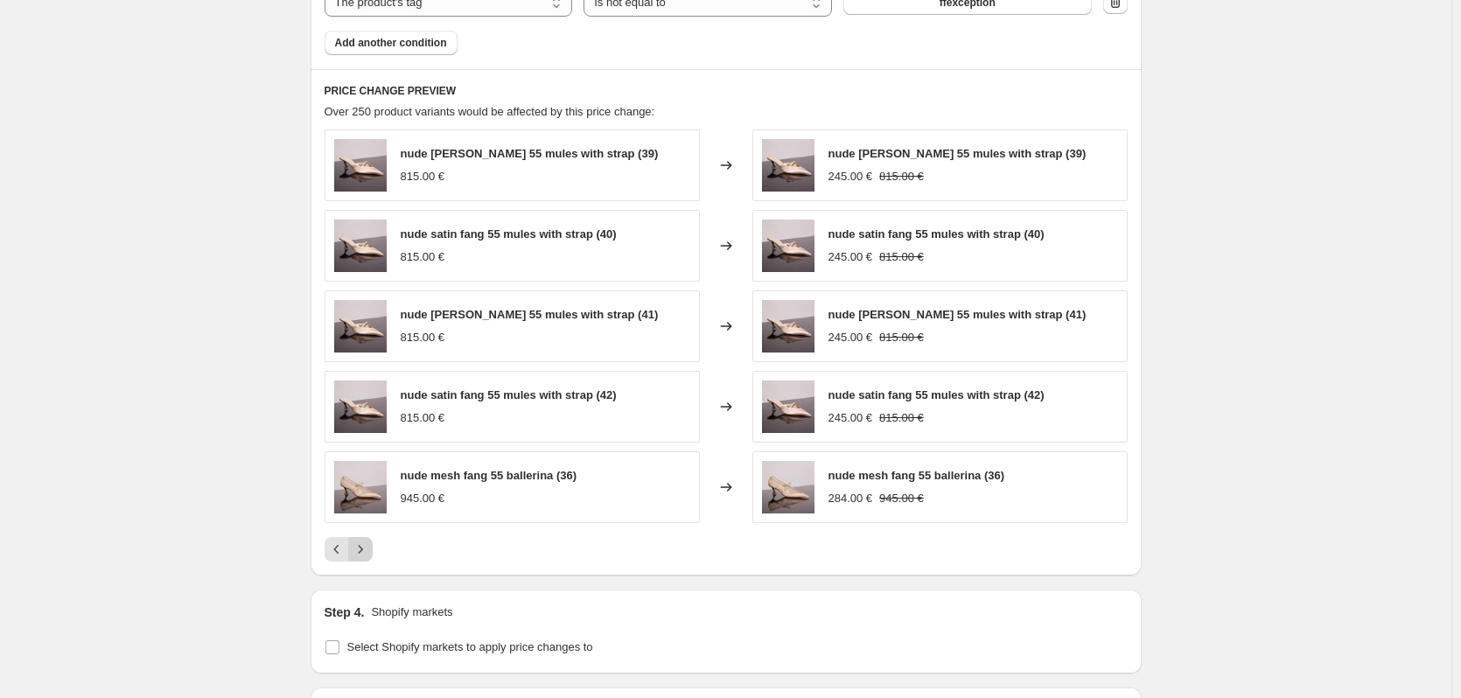
click at [369, 551] on icon "Next" at bounding box center [361, 550] width 18 height 18
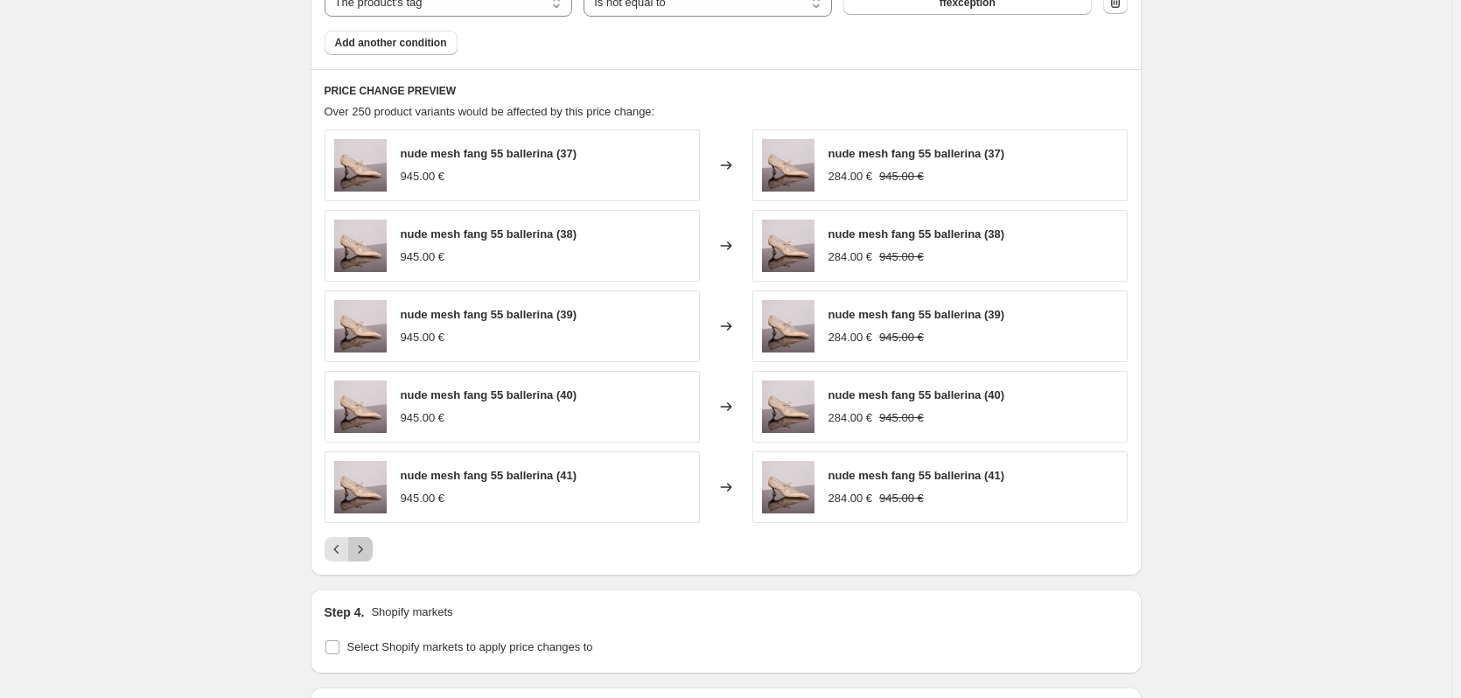
click at [369, 551] on icon "Next" at bounding box center [361, 550] width 18 height 18
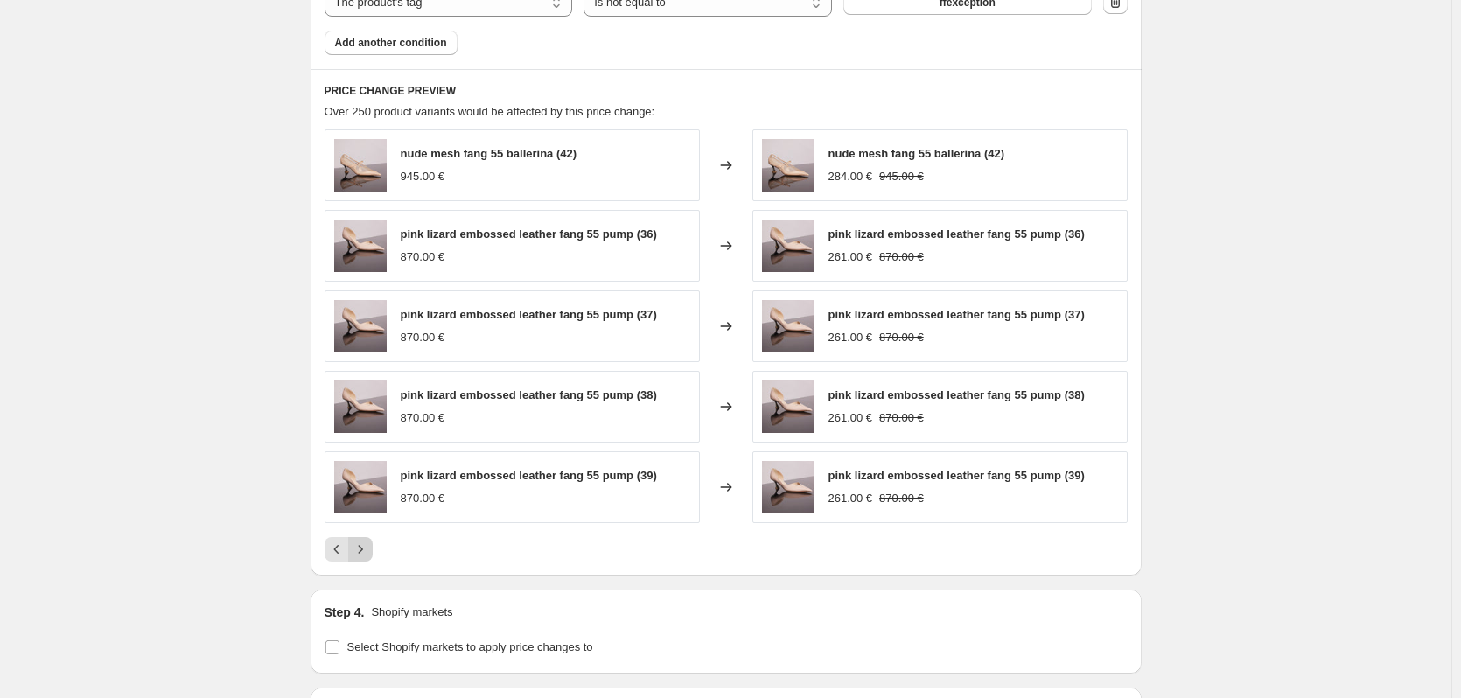
click at [359, 555] on icon "Next" at bounding box center [361, 550] width 18 height 18
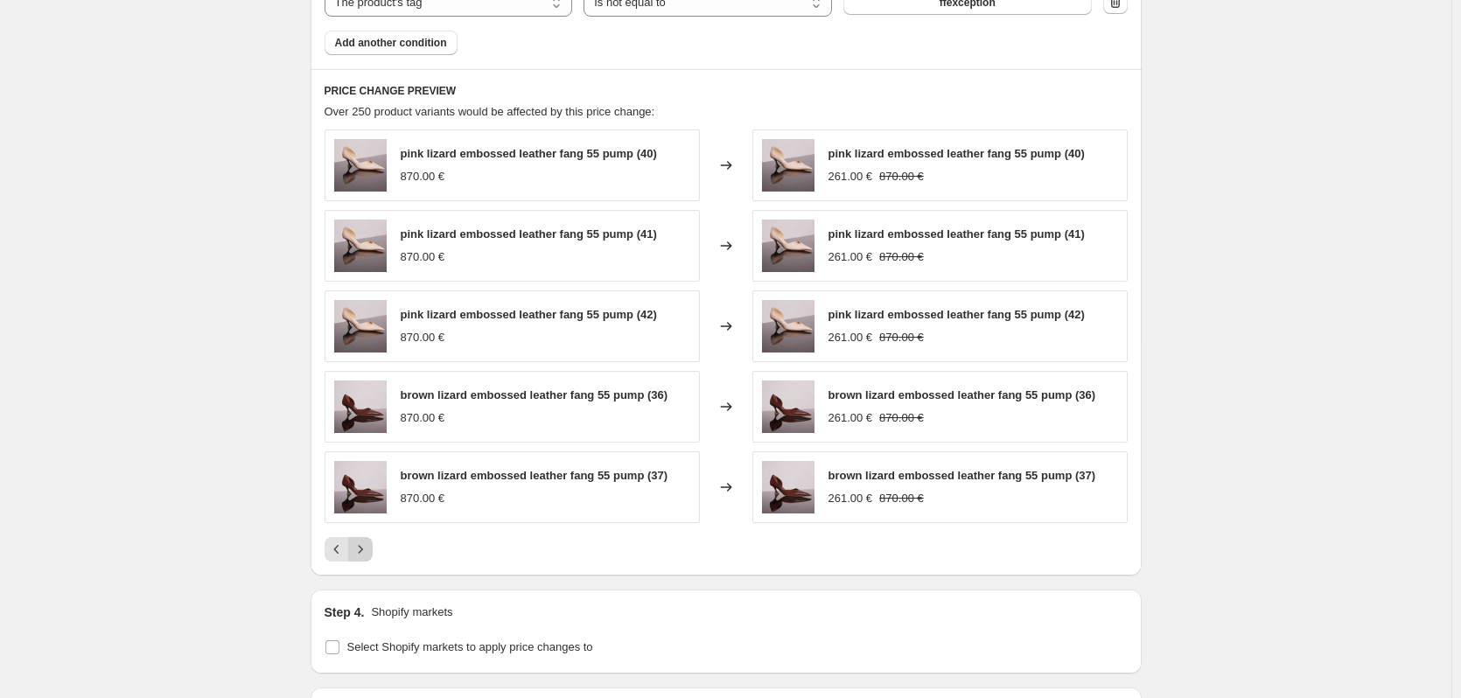
click at [365, 551] on icon "Next" at bounding box center [361, 550] width 18 height 18
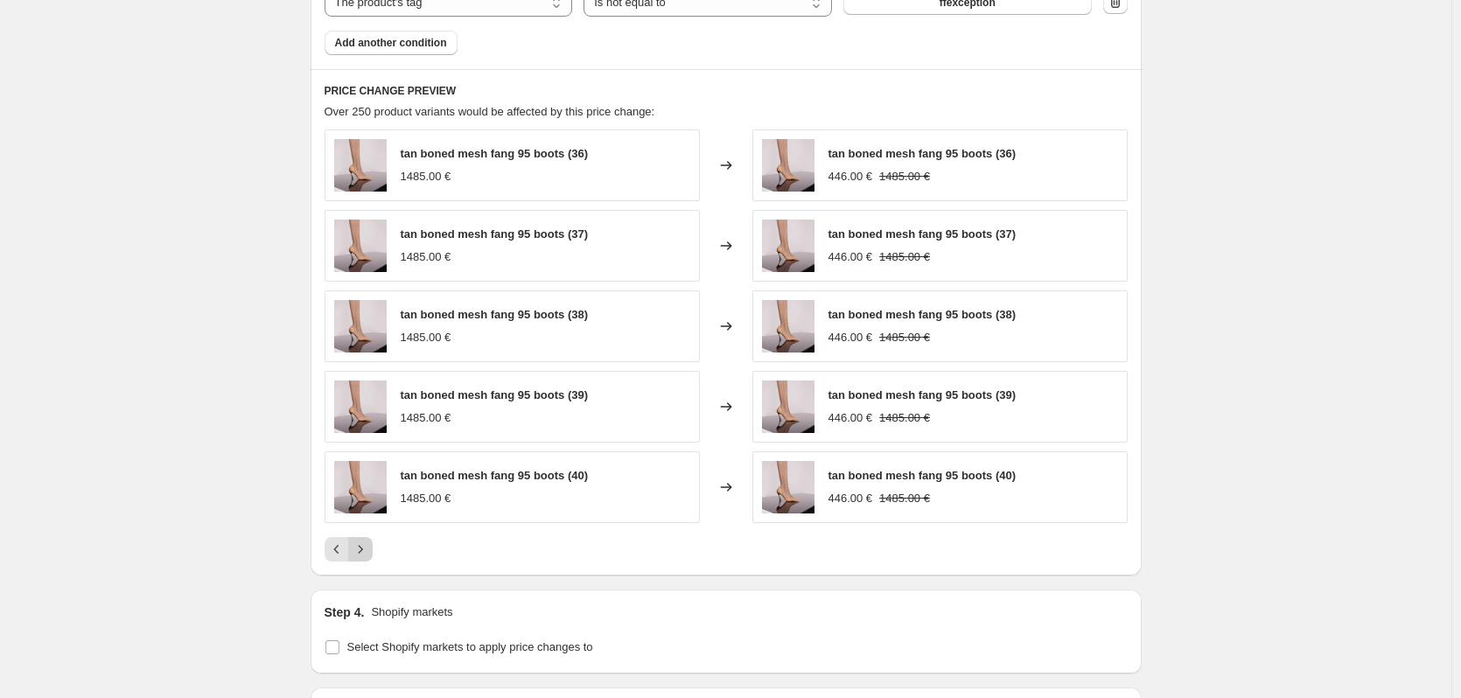
click at [365, 551] on icon "Next" at bounding box center [361, 550] width 18 height 18
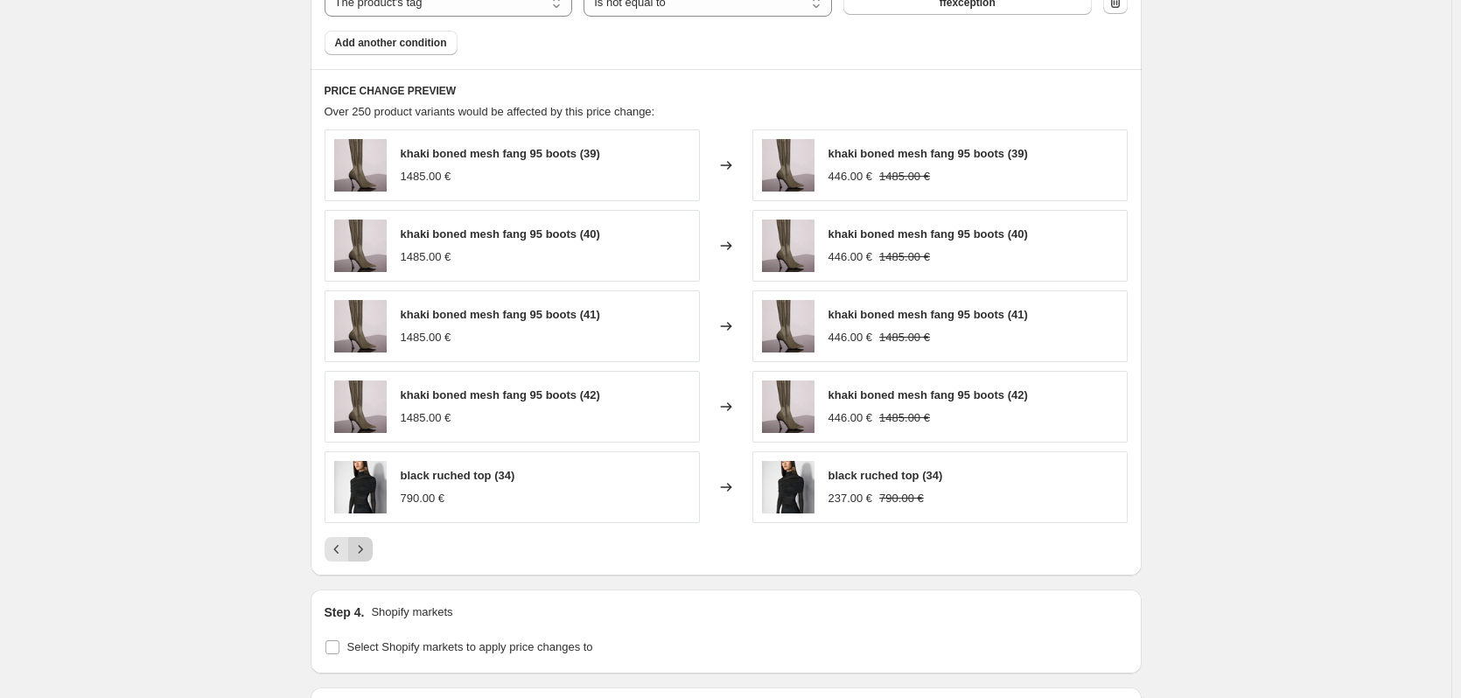
click at [365, 551] on icon "Next" at bounding box center [361, 550] width 18 height 18
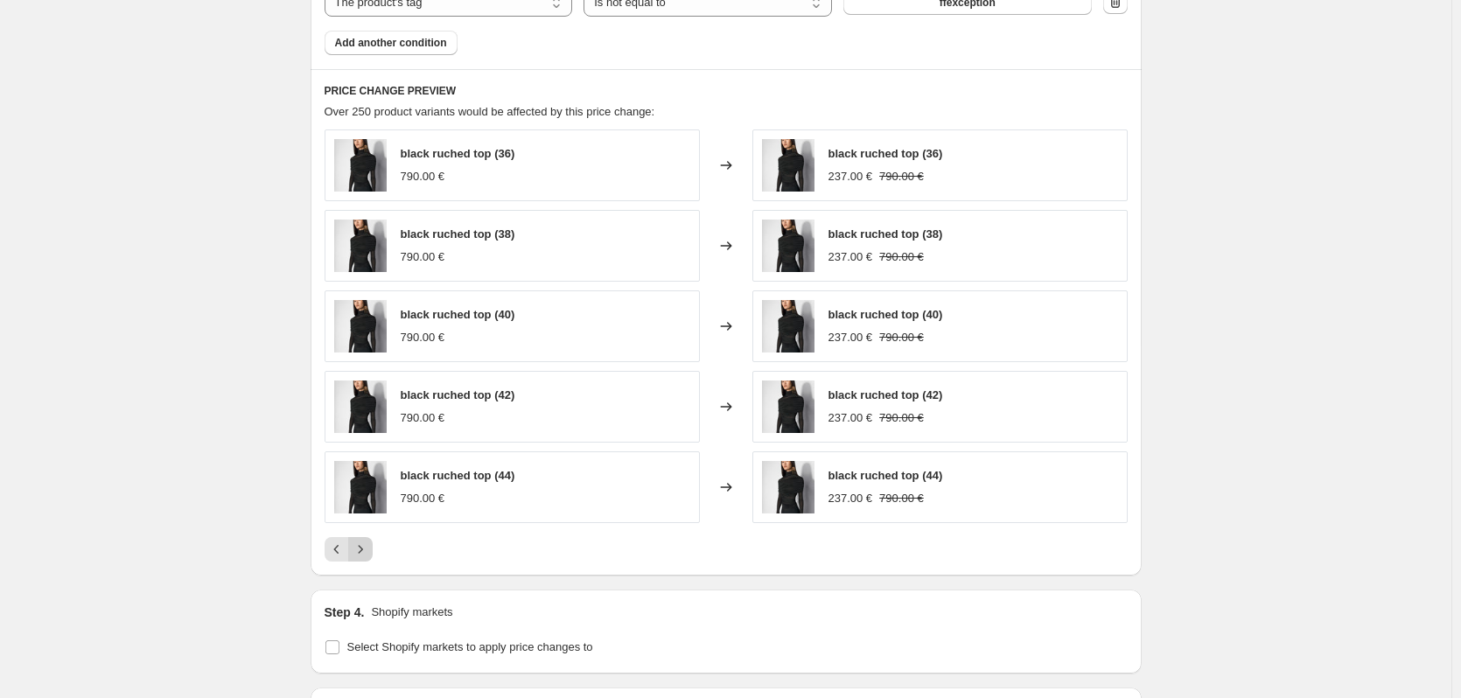
click at [365, 551] on icon "Next" at bounding box center [361, 550] width 18 height 18
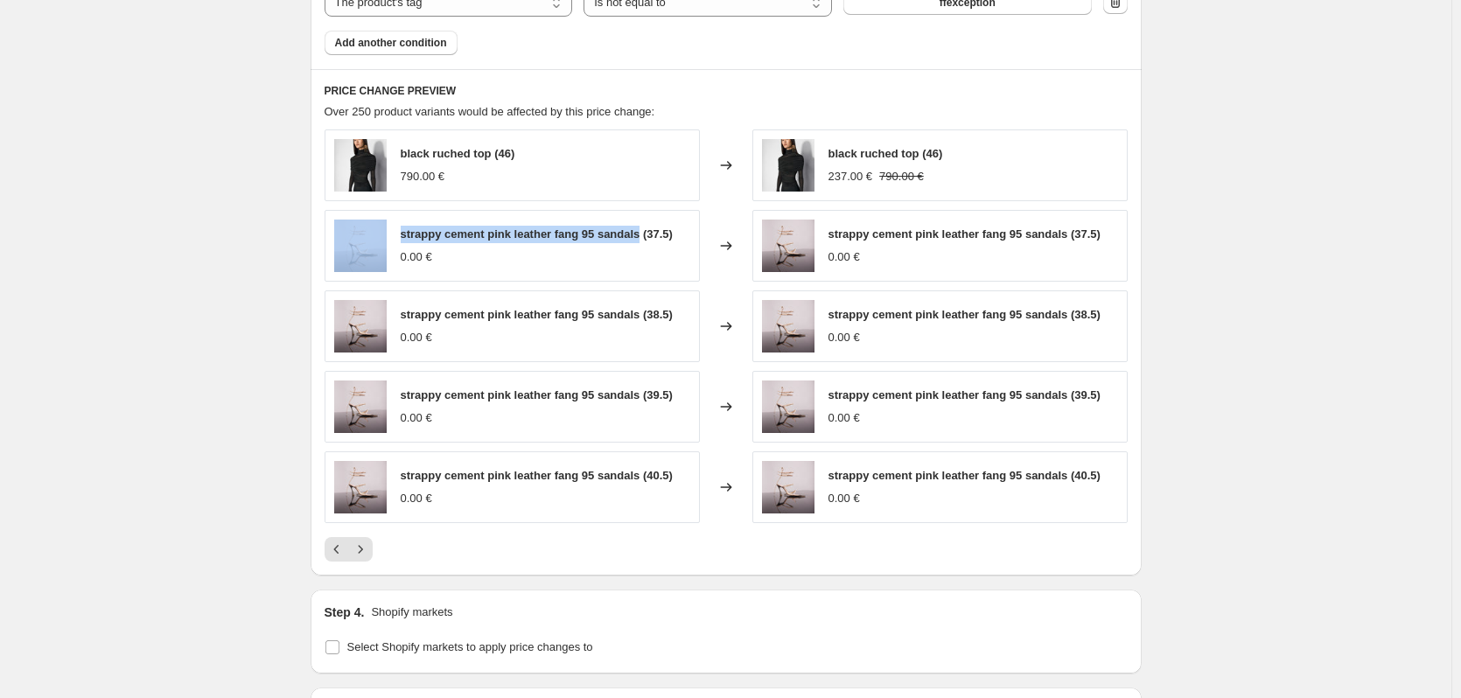
drag, startPoint x: 642, startPoint y: 231, endPoint x: 383, endPoint y: 245, distance: 259.4
click at [383, 245] on div "strappy cement pink leather fang 95 sandals (37.5) 0.00 €" at bounding box center [512, 246] width 375 height 72
copy div "strappy cement pink leather fang 95 sandals"
click at [369, 553] on icon "Next" at bounding box center [361, 550] width 18 height 18
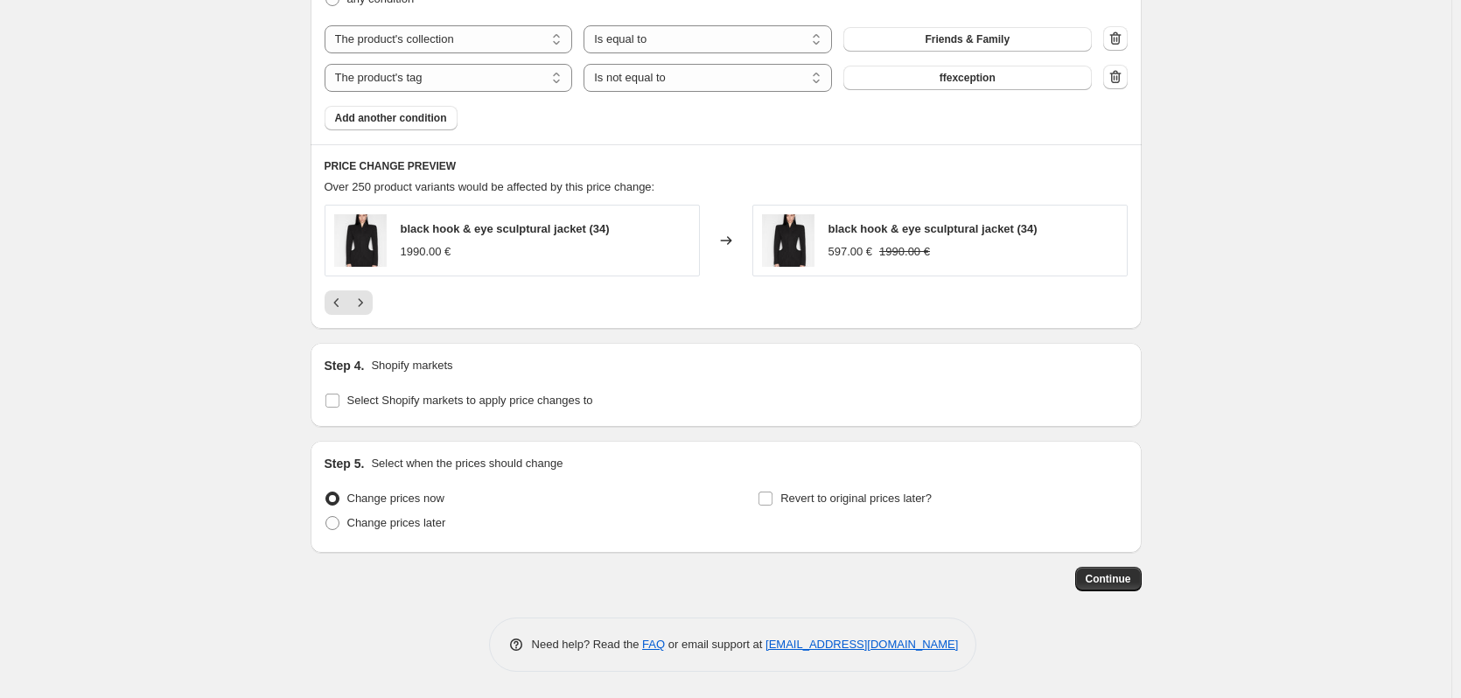
scroll to position [1063, 0]
click at [369, 304] on icon "Next" at bounding box center [361, 303] width 18 height 18
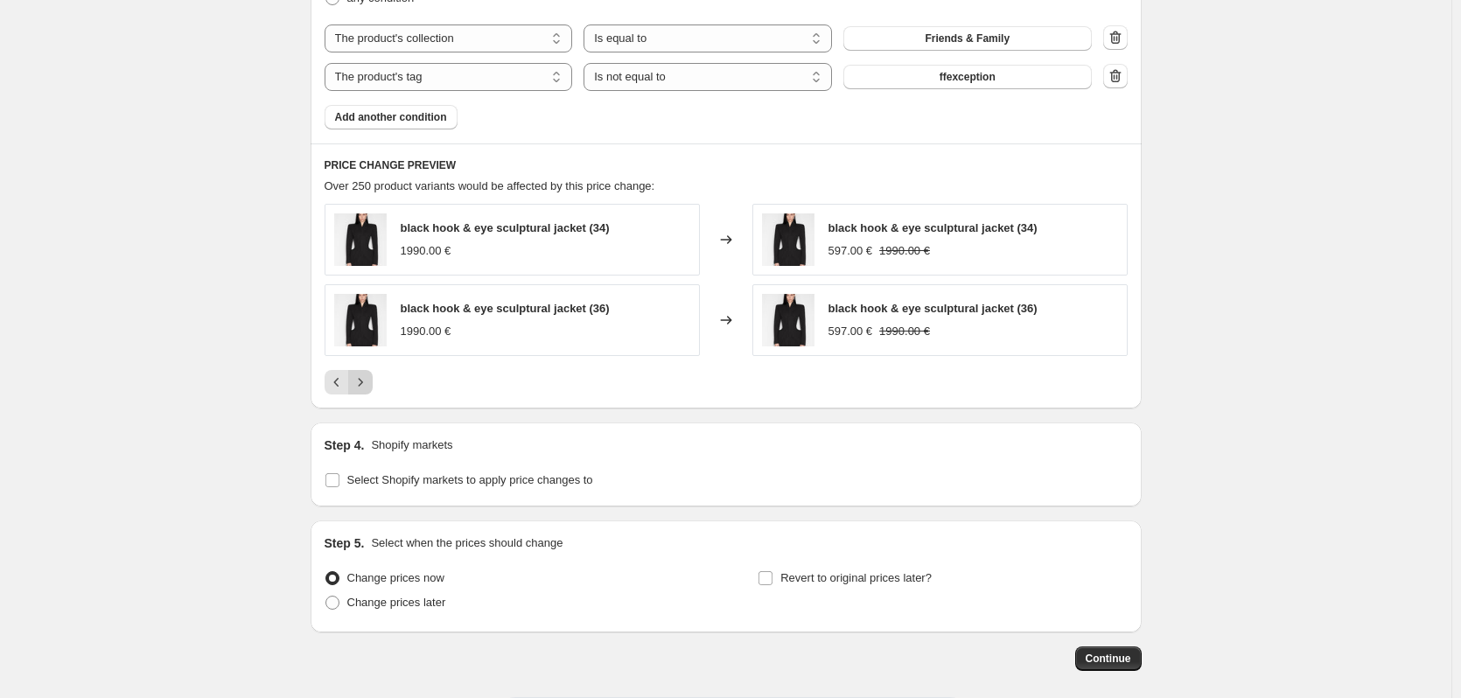
click at [373, 379] on button "Next" at bounding box center [360, 382] width 25 height 25
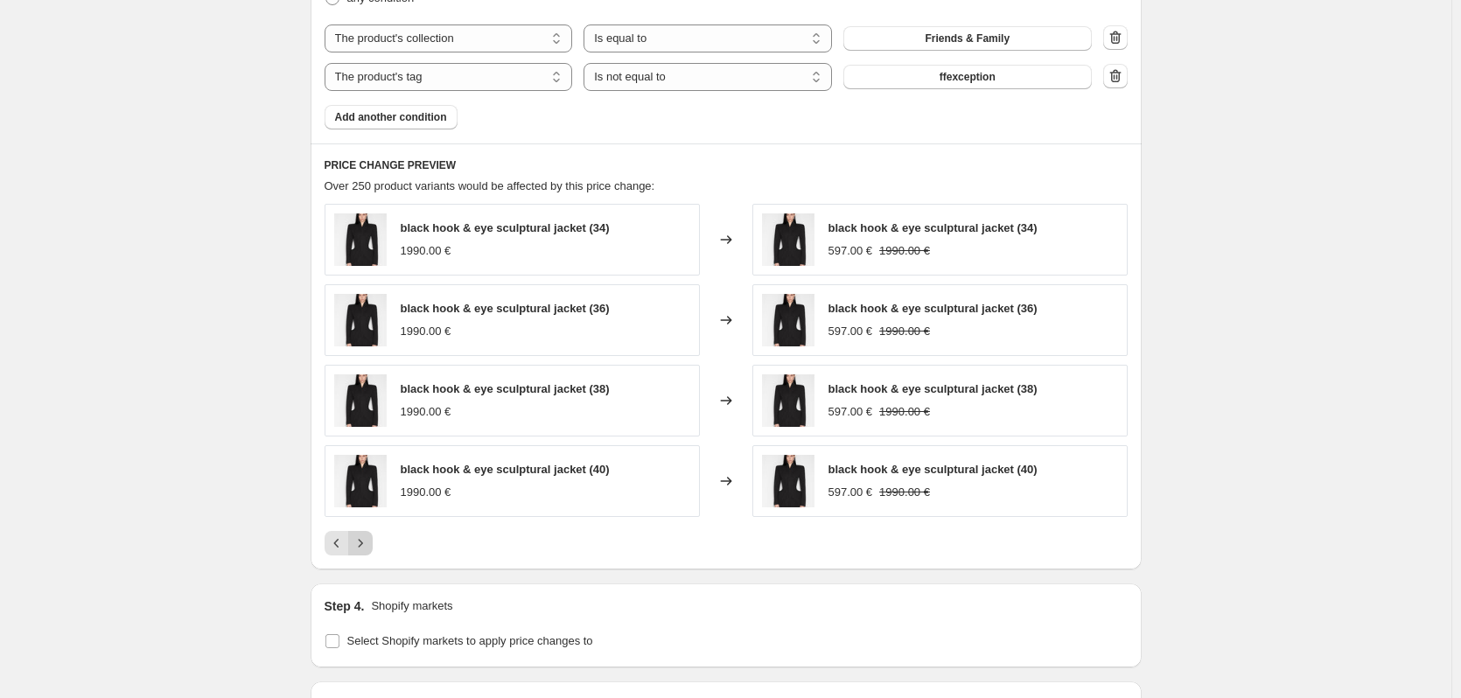
click at [367, 543] on icon "Next" at bounding box center [361, 544] width 18 height 18
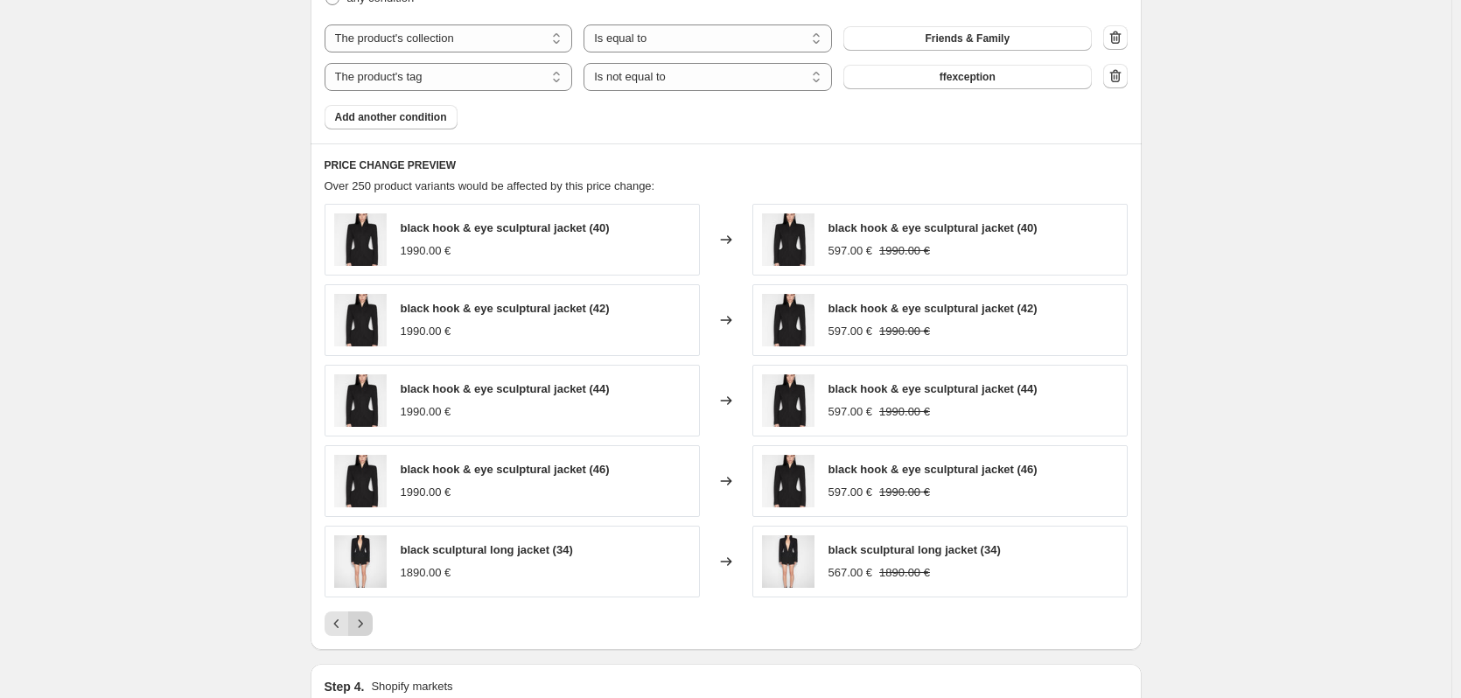
click at [362, 624] on icon "Next" at bounding box center [360, 624] width 4 height 8
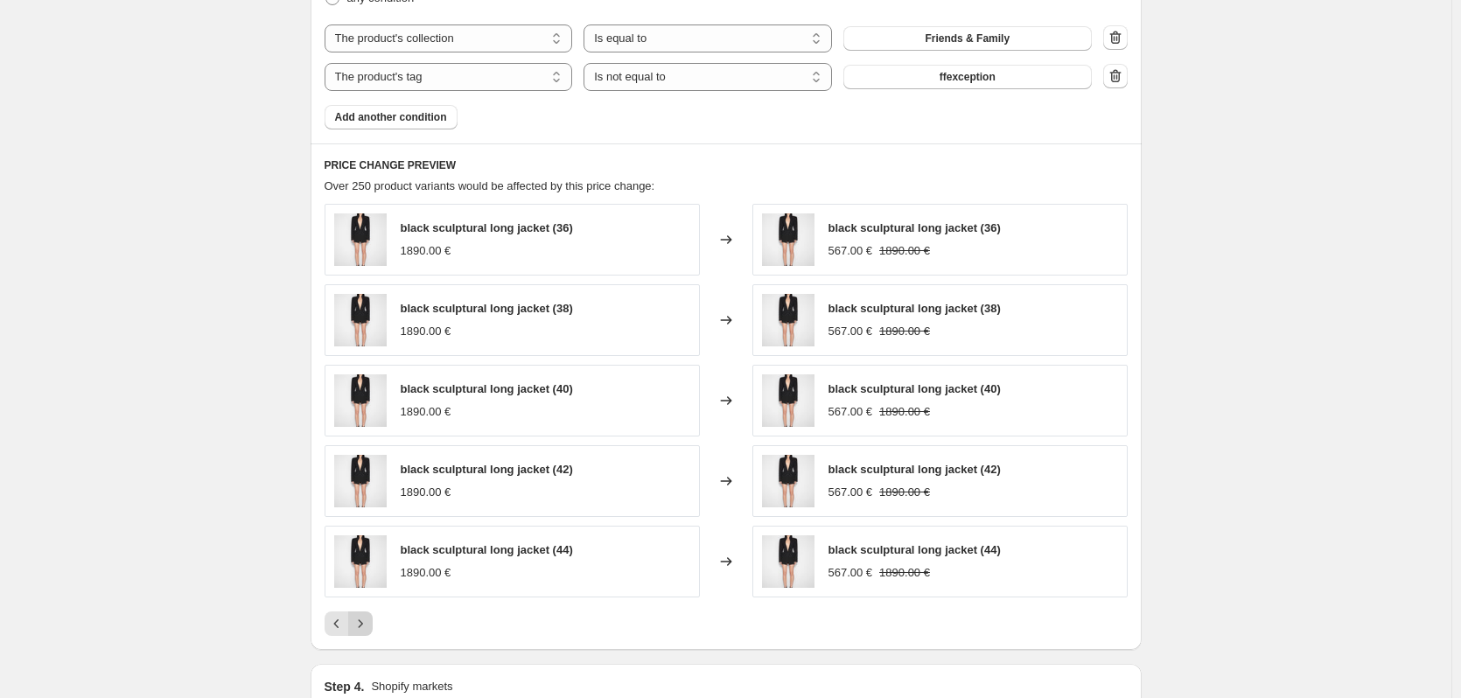
click at [366, 624] on icon "Next" at bounding box center [361, 624] width 18 height 18
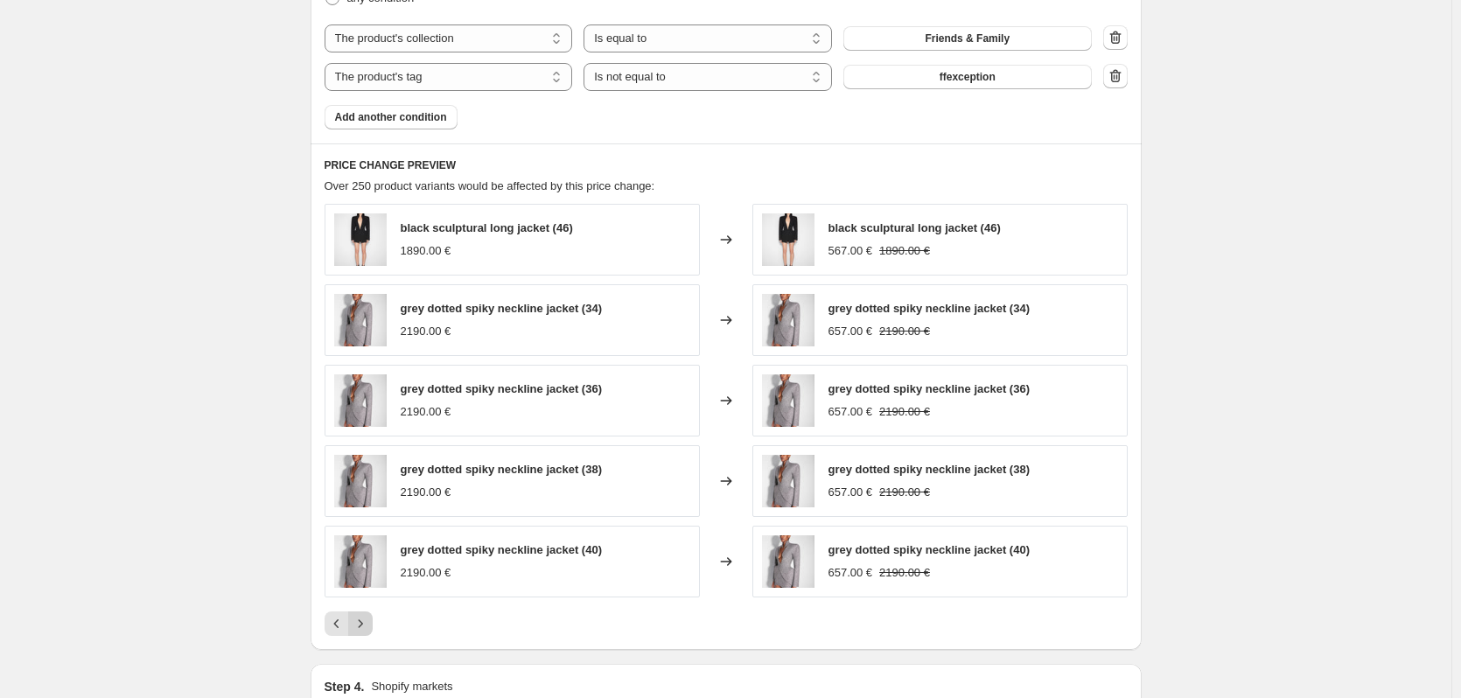
click at [367, 623] on icon "Next" at bounding box center [361, 624] width 18 height 18
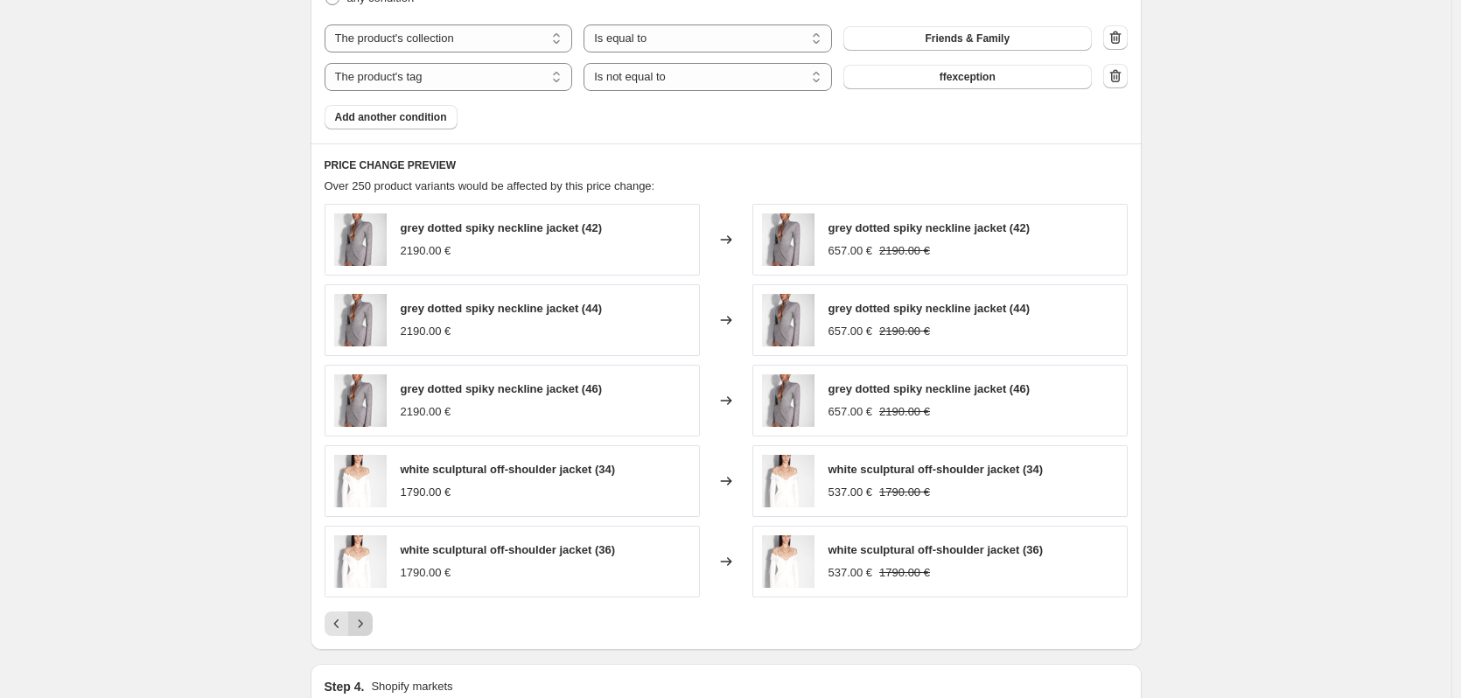
click at [369, 622] on icon "Next" at bounding box center [361, 624] width 18 height 18
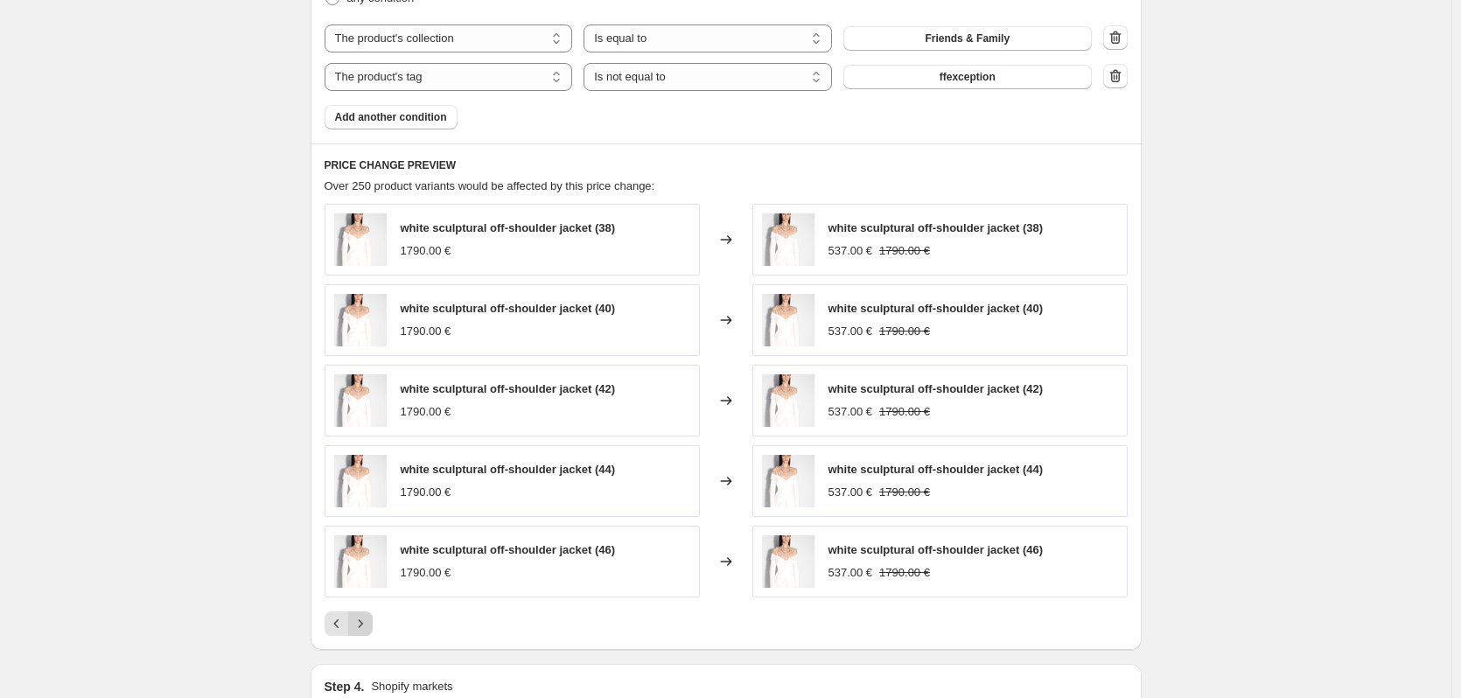
click at [369, 622] on icon "Next" at bounding box center [361, 624] width 18 height 18
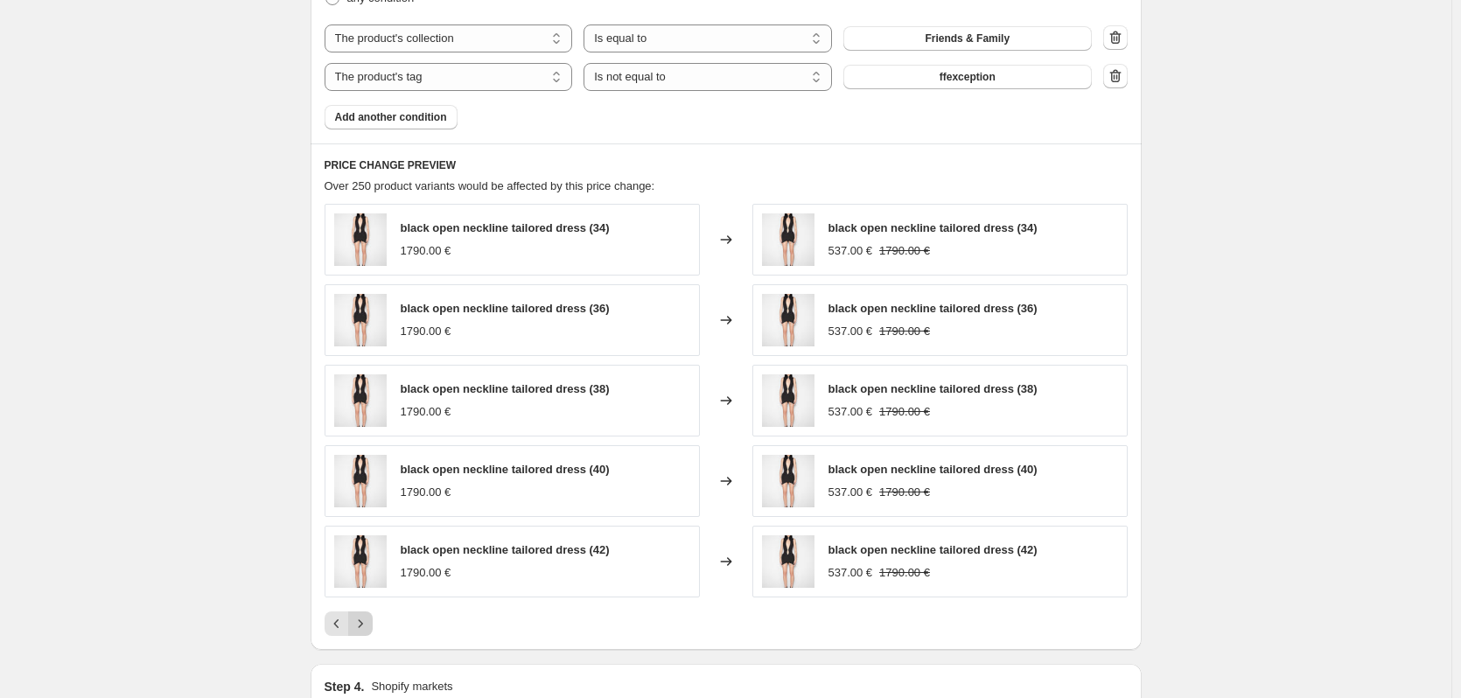
click at [369, 622] on icon "Next" at bounding box center [361, 624] width 18 height 18
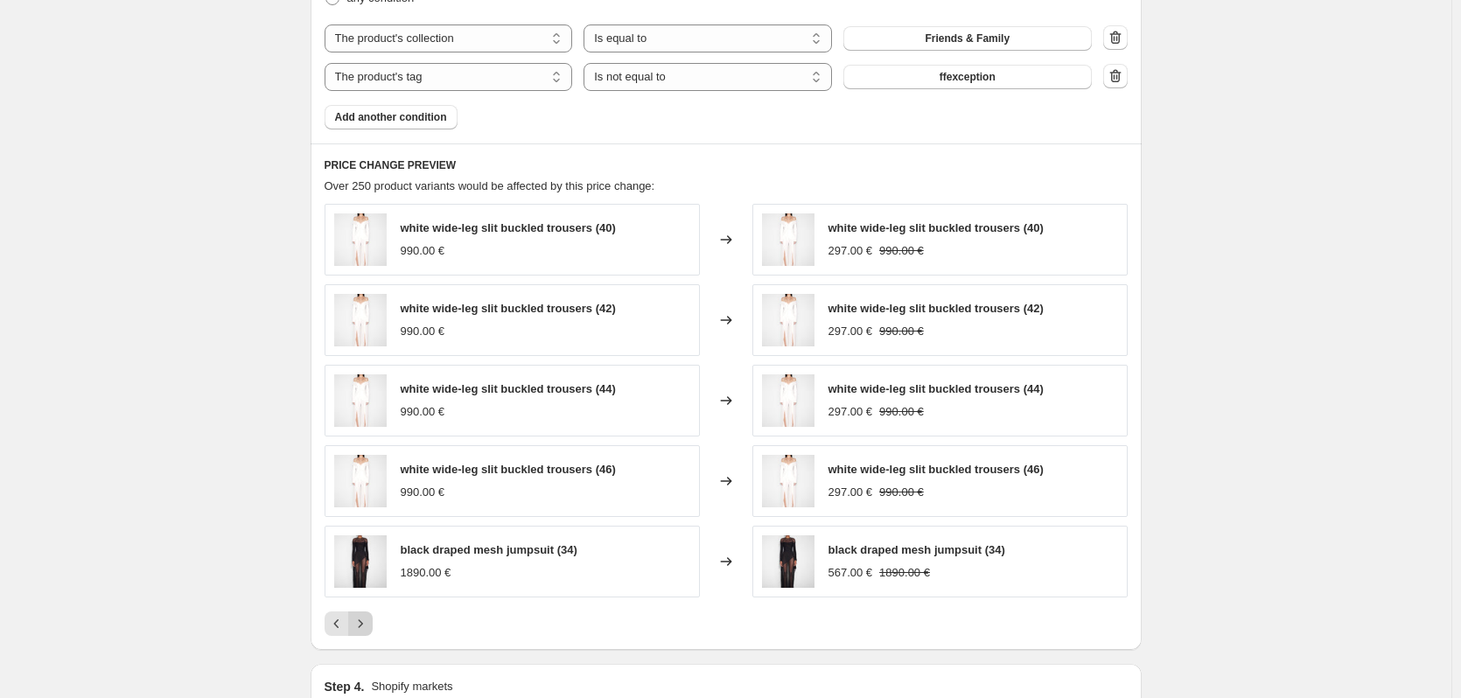
click at [369, 622] on icon "Next" at bounding box center [361, 624] width 18 height 18
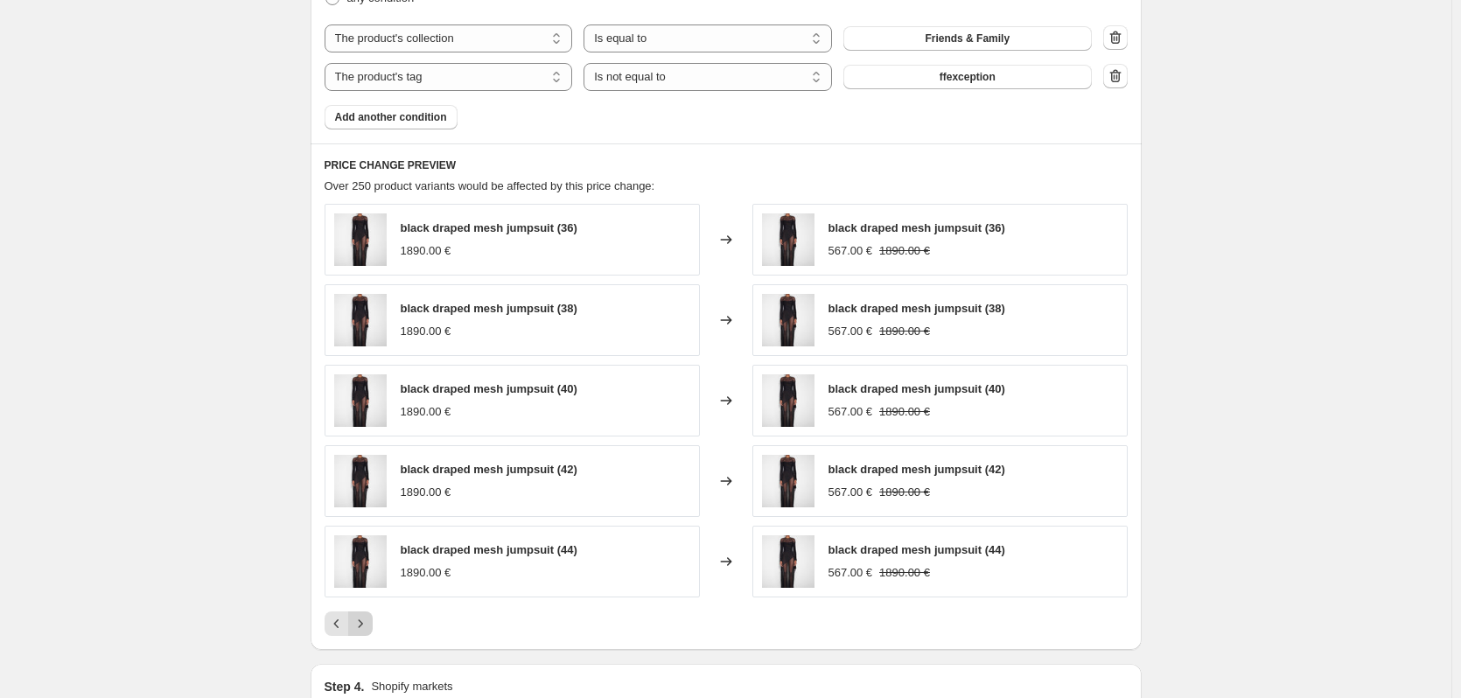
click at [369, 622] on icon "Next" at bounding box center [361, 624] width 18 height 18
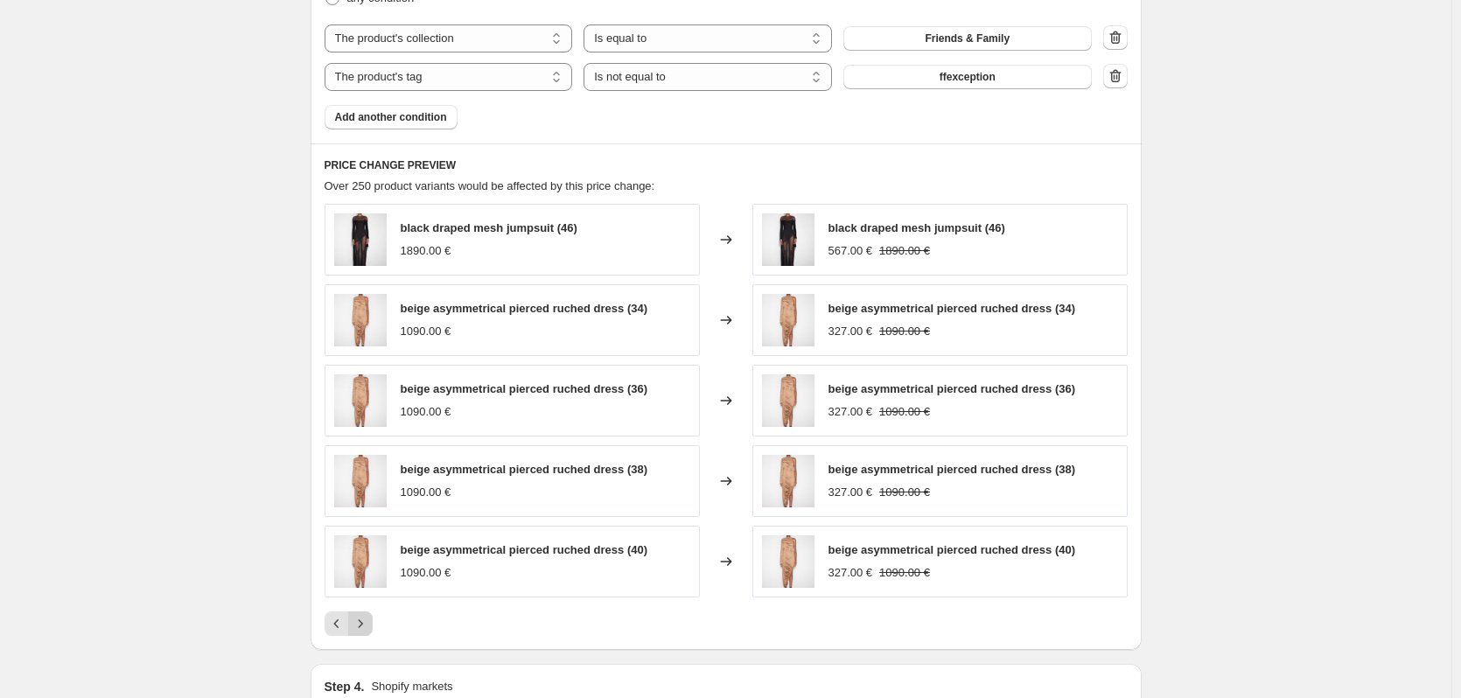
click at [369, 622] on icon "Next" at bounding box center [361, 624] width 18 height 18
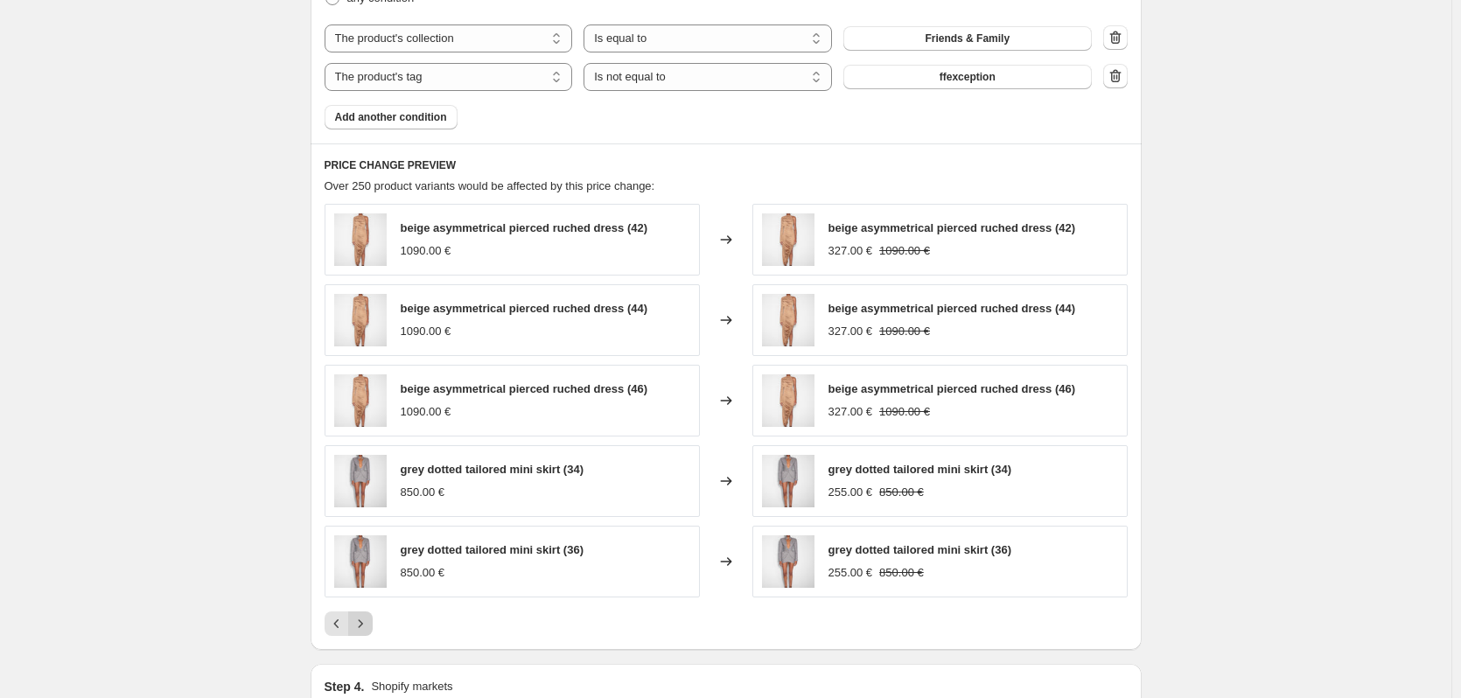
click at [369, 622] on icon "Next" at bounding box center [361, 624] width 18 height 18
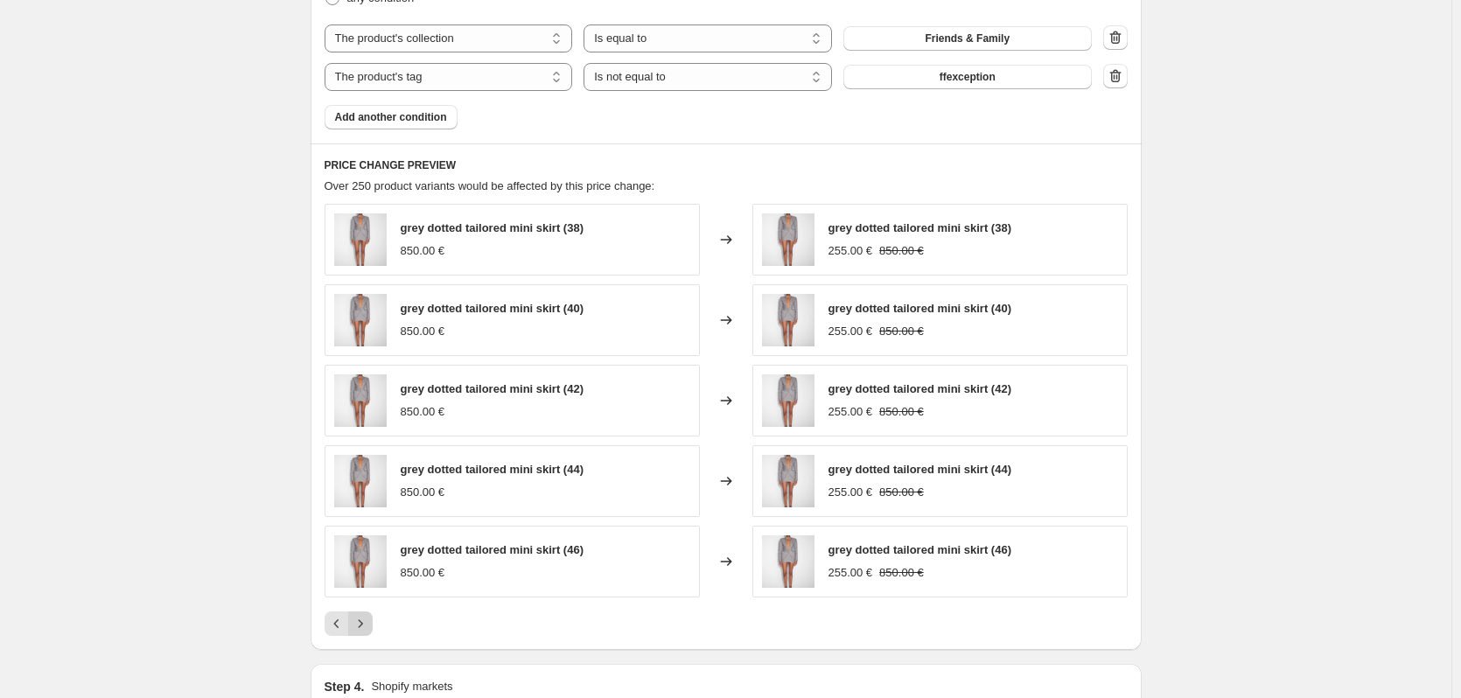
click at [369, 622] on icon "Next" at bounding box center [361, 624] width 18 height 18
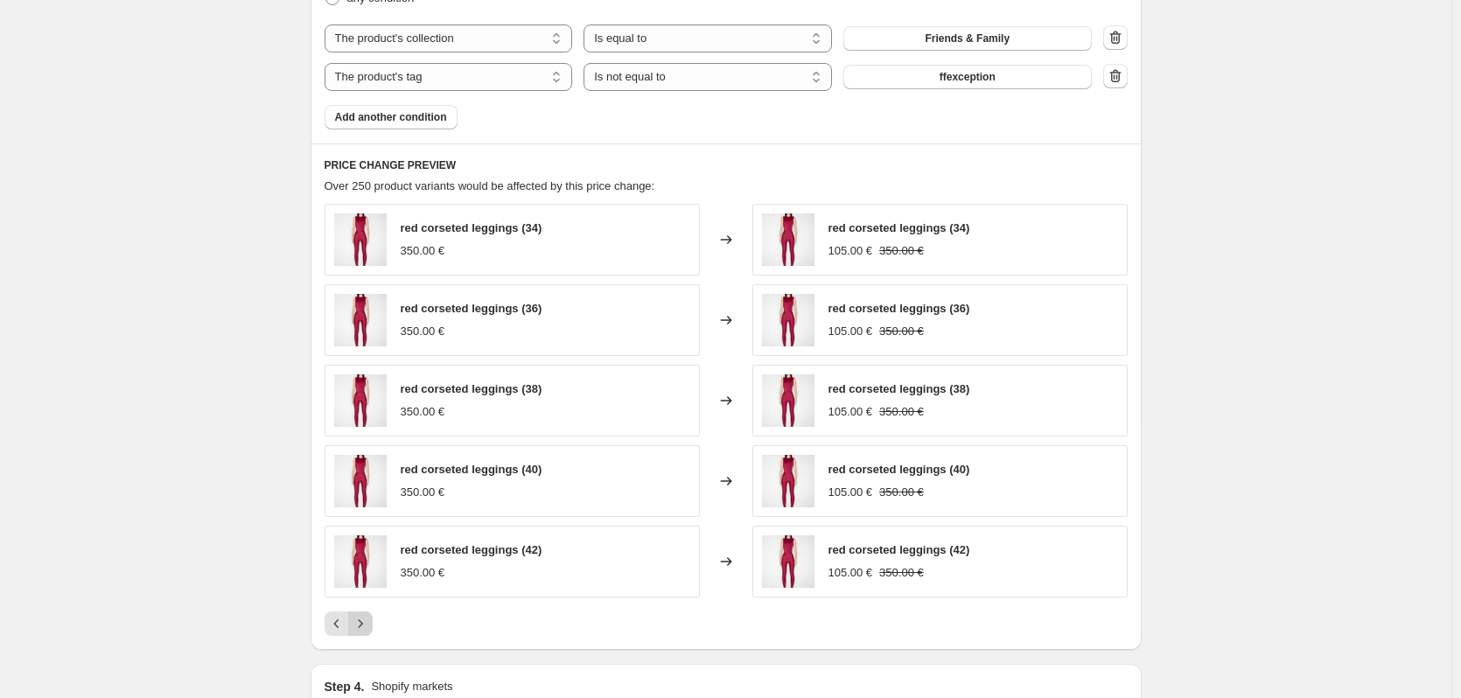
click at [369, 622] on icon "Next" at bounding box center [361, 624] width 18 height 18
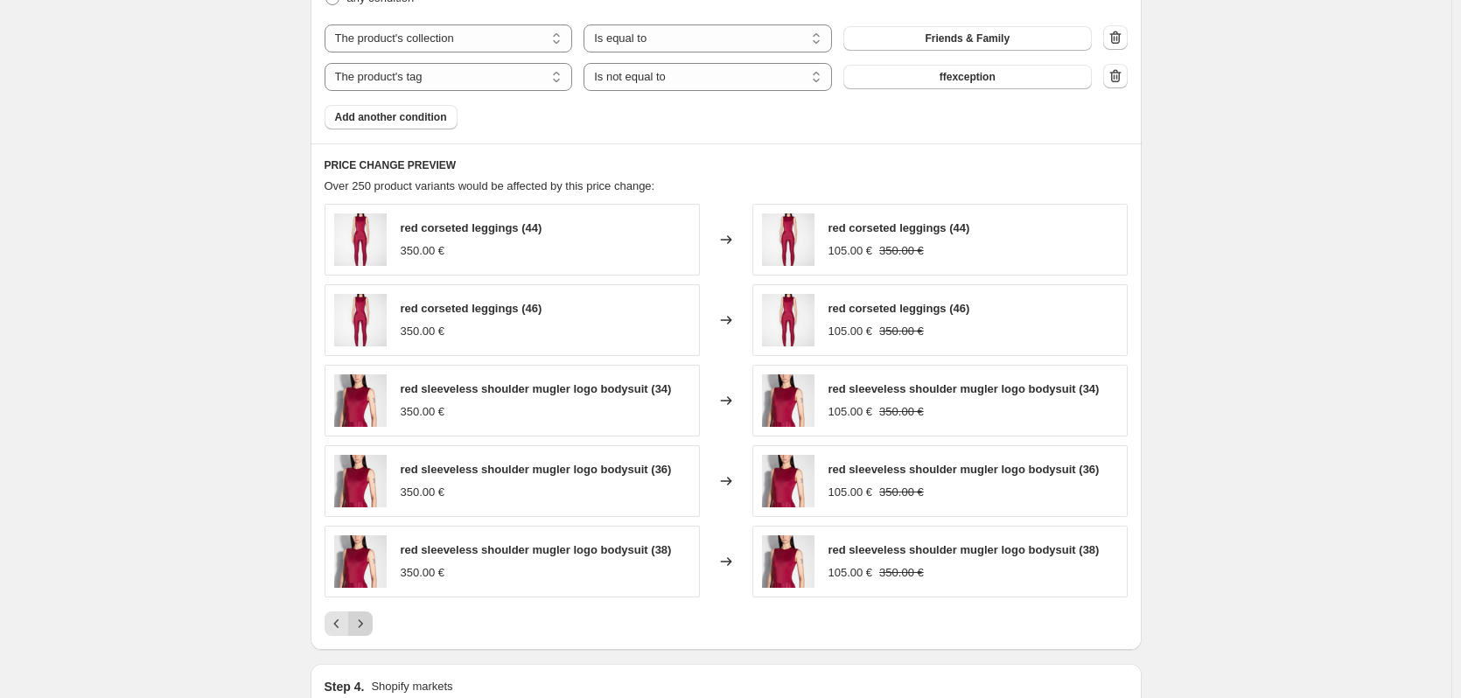
click at [369, 622] on icon "Next" at bounding box center [361, 624] width 18 height 18
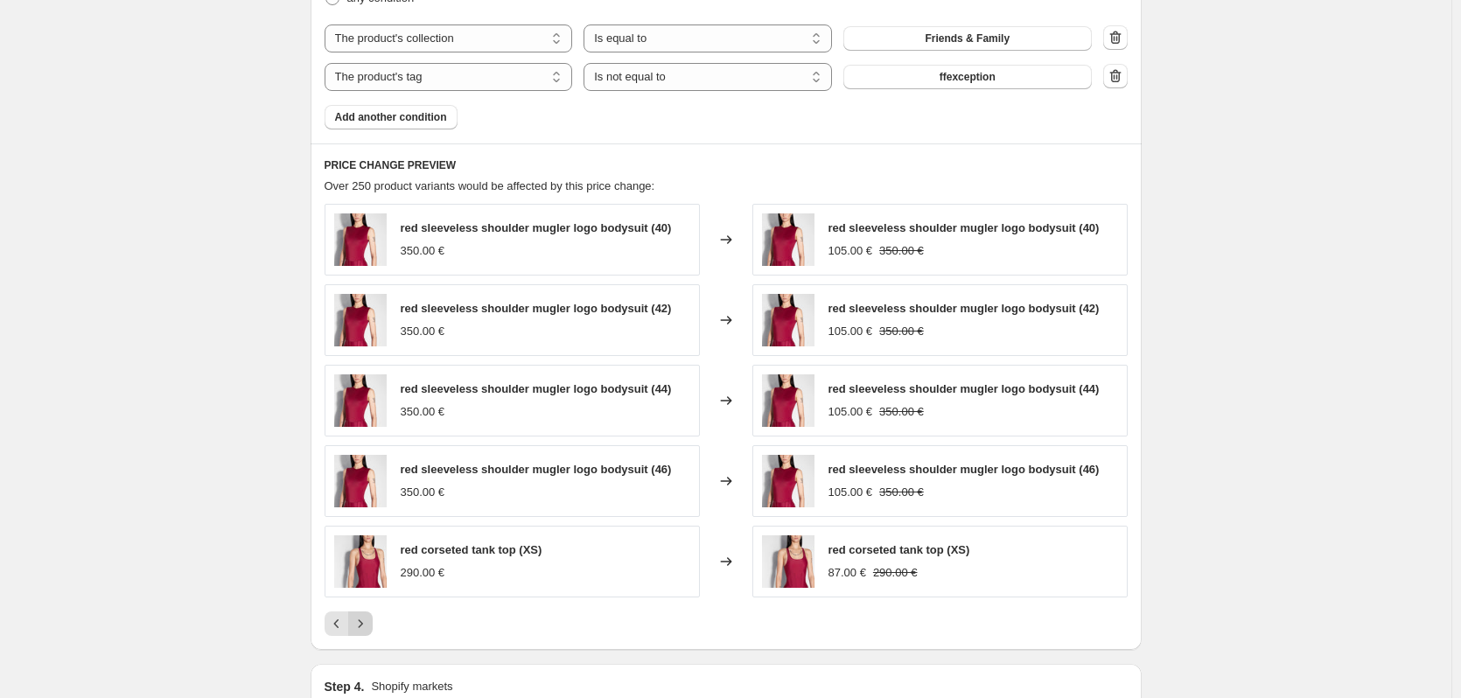
click at [369, 622] on icon "Next" at bounding box center [361, 624] width 18 height 18
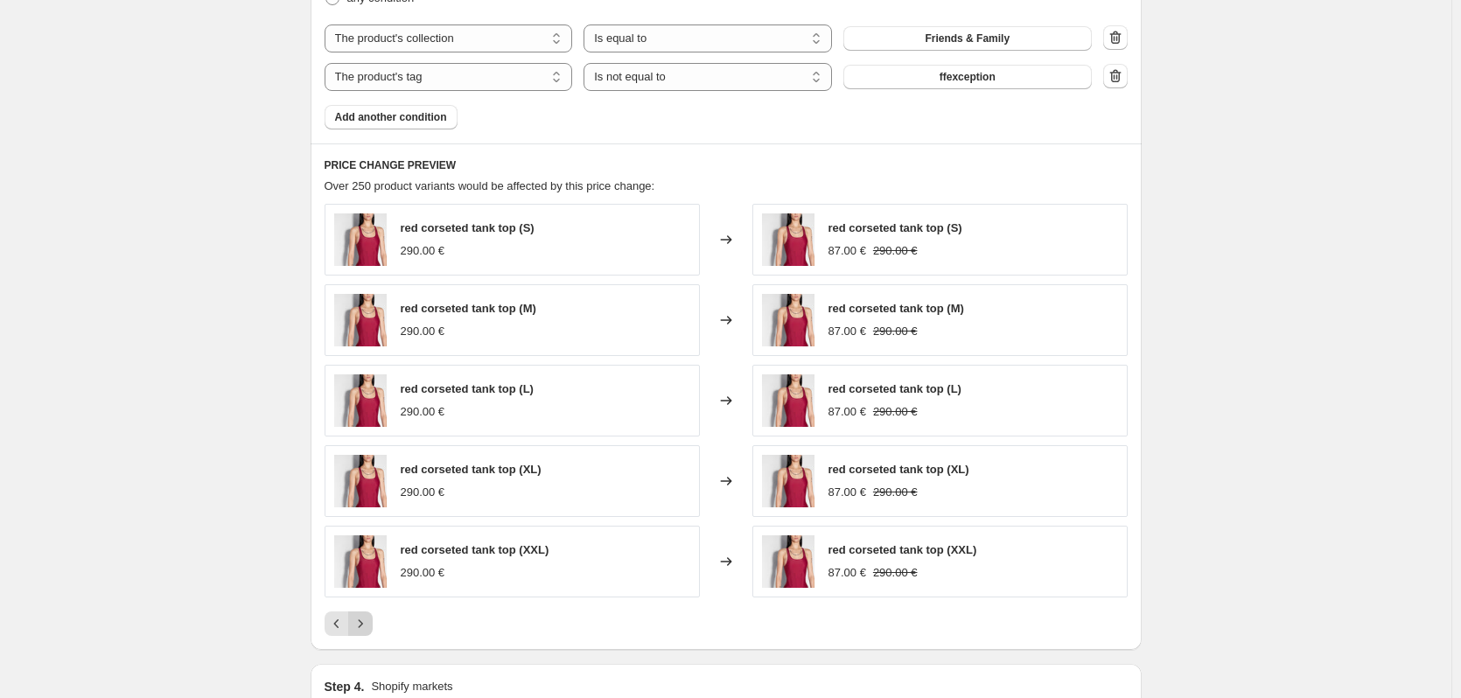
click at [369, 622] on icon "Next" at bounding box center [361, 624] width 18 height 18
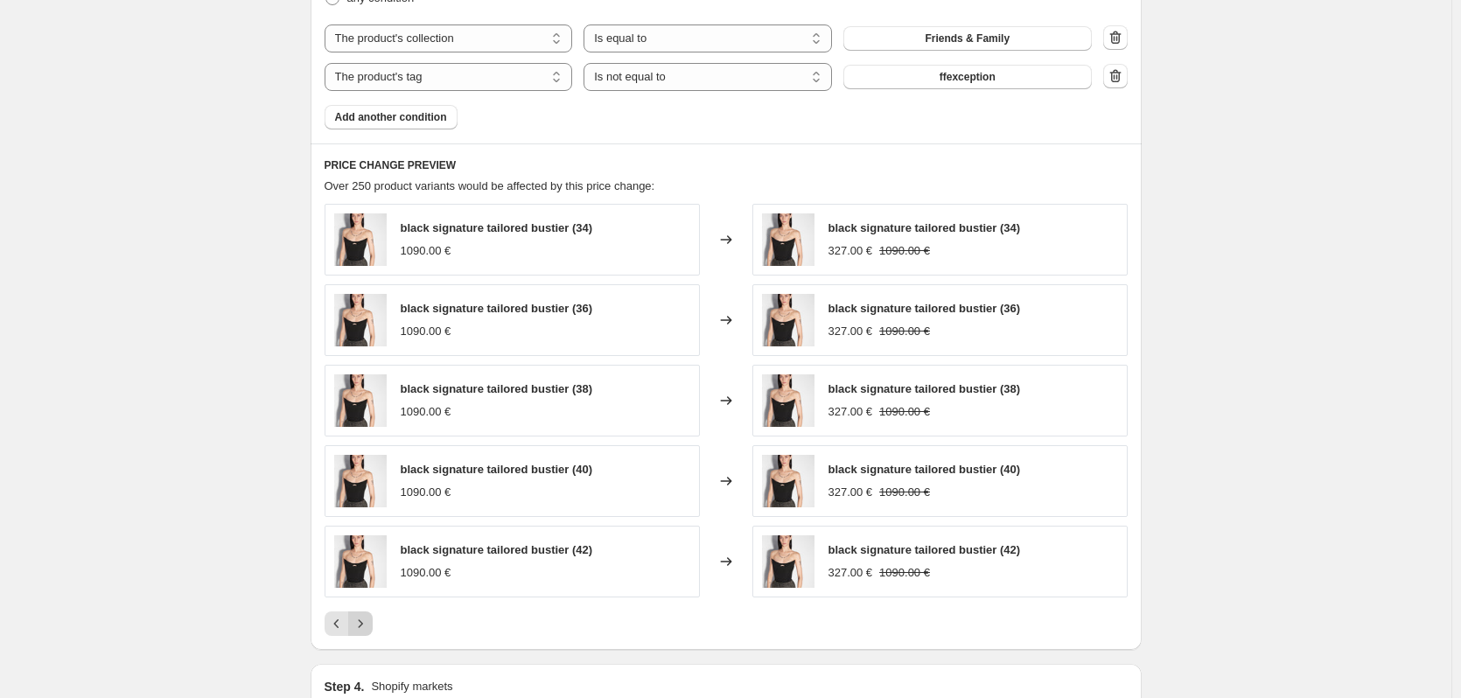
click at [369, 622] on icon "Next" at bounding box center [361, 624] width 18 height 18
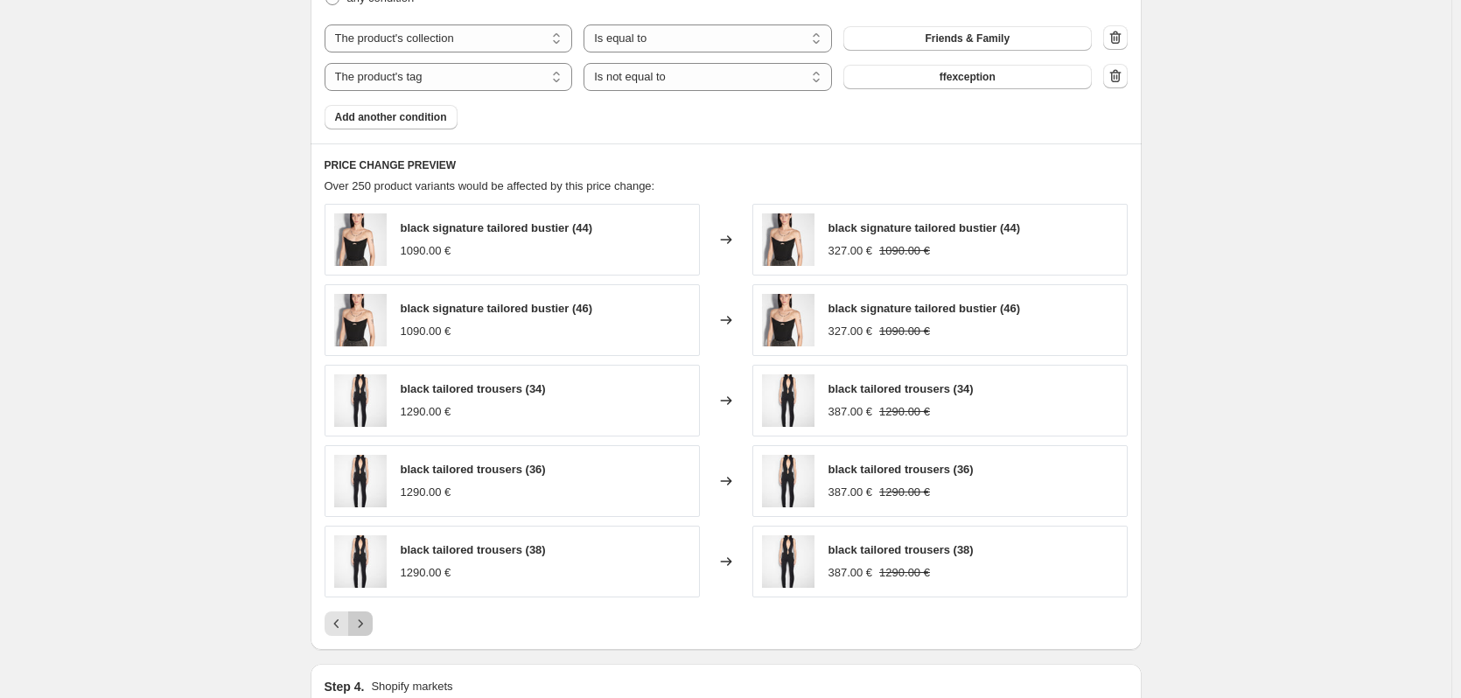
click at [369, 622] on icon "Next" at bounding box center [361, 624] width 18 height 18
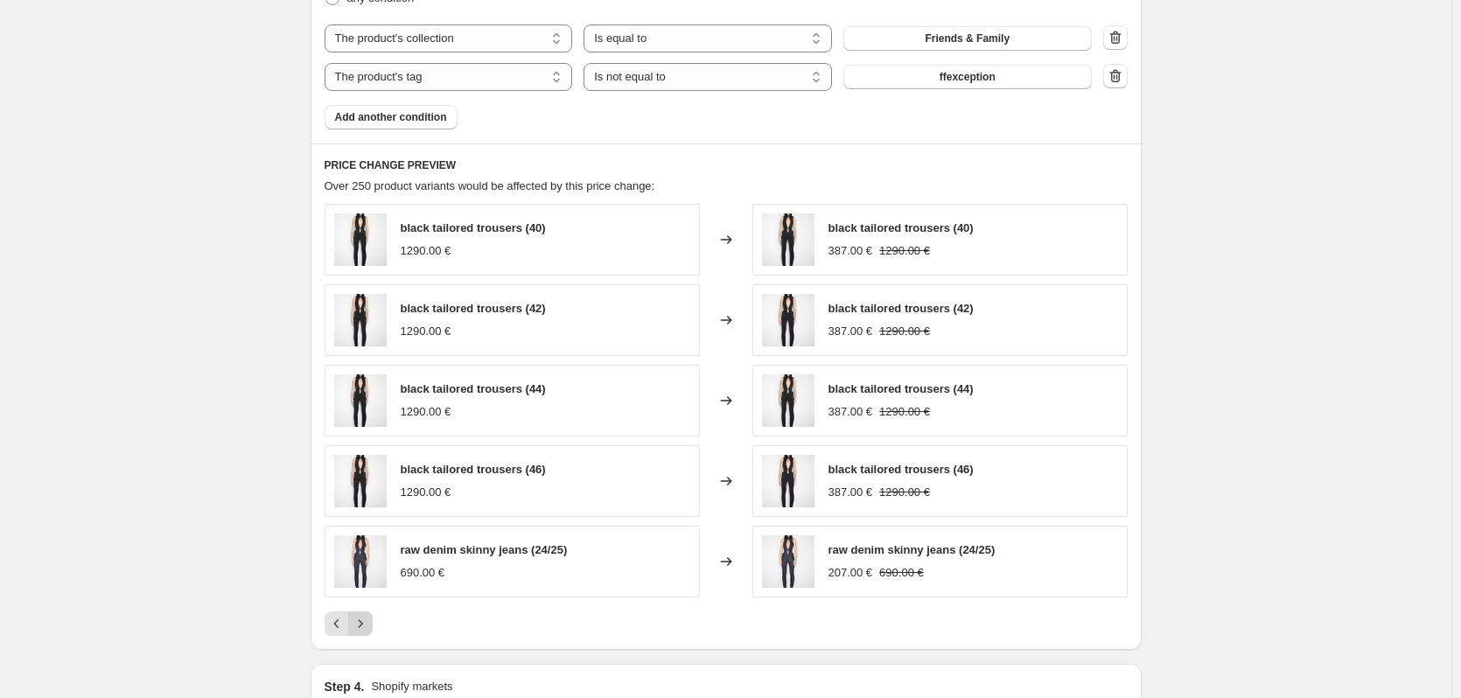
click at [369, 622] on icon "Next" at bounding box center [361, 624] width 18 height 18
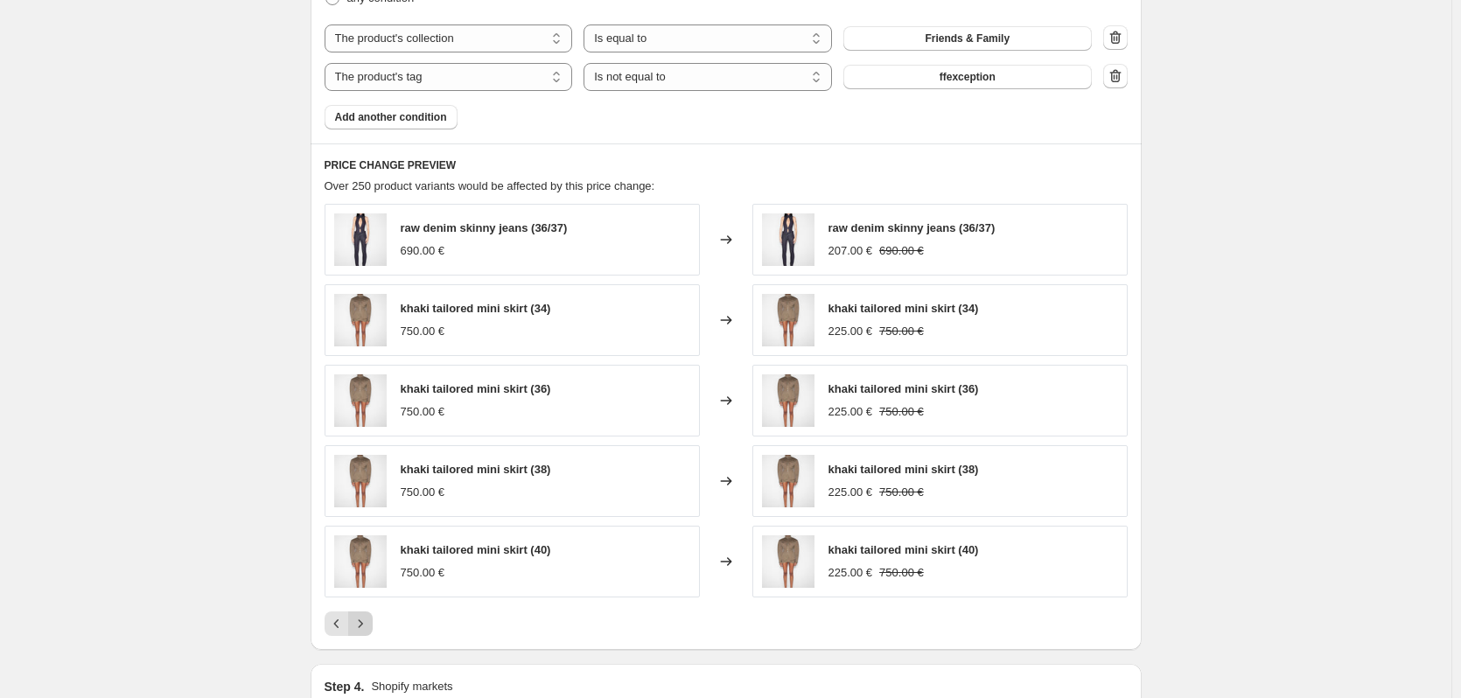
click at [369, 622] on icon "Next" at bounding box center [361, 624] width 18 height 18
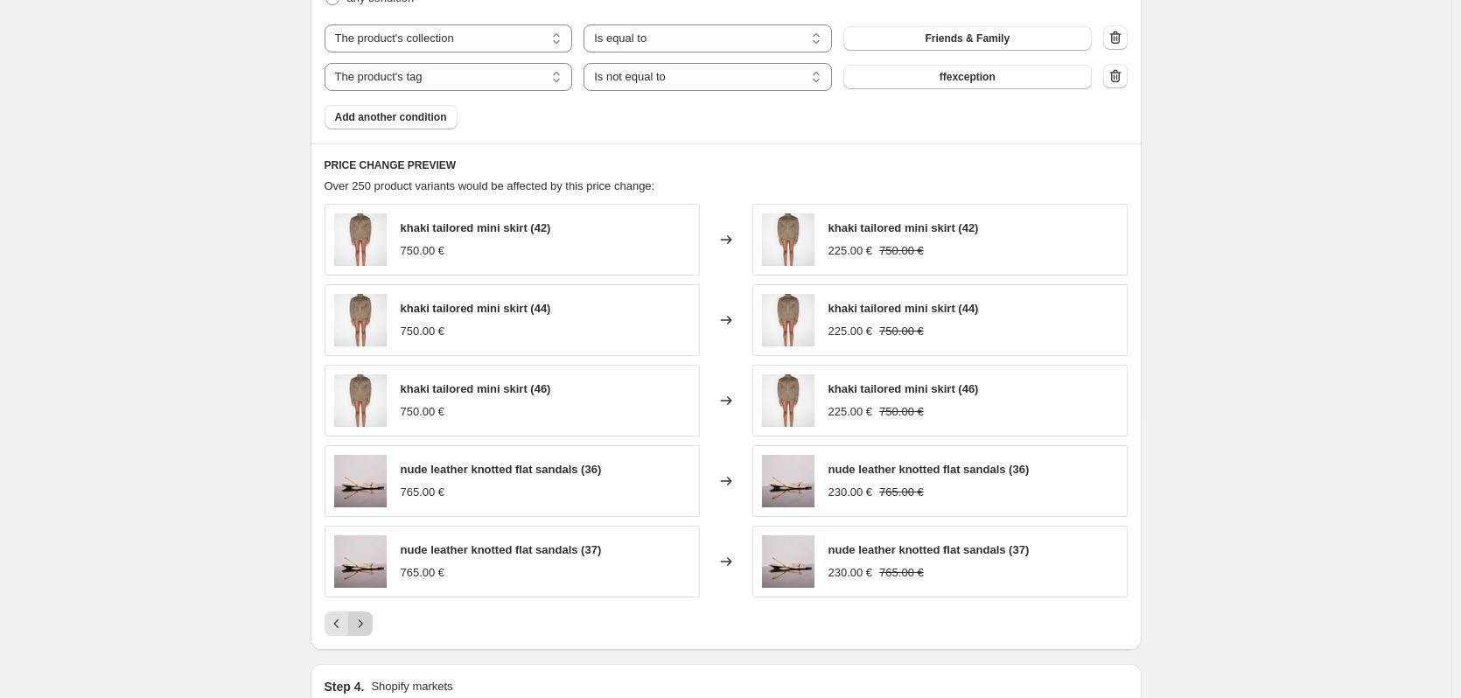
click at [369, 622] on icon "Next" at bounding box center [361, 624] width 18 height 18
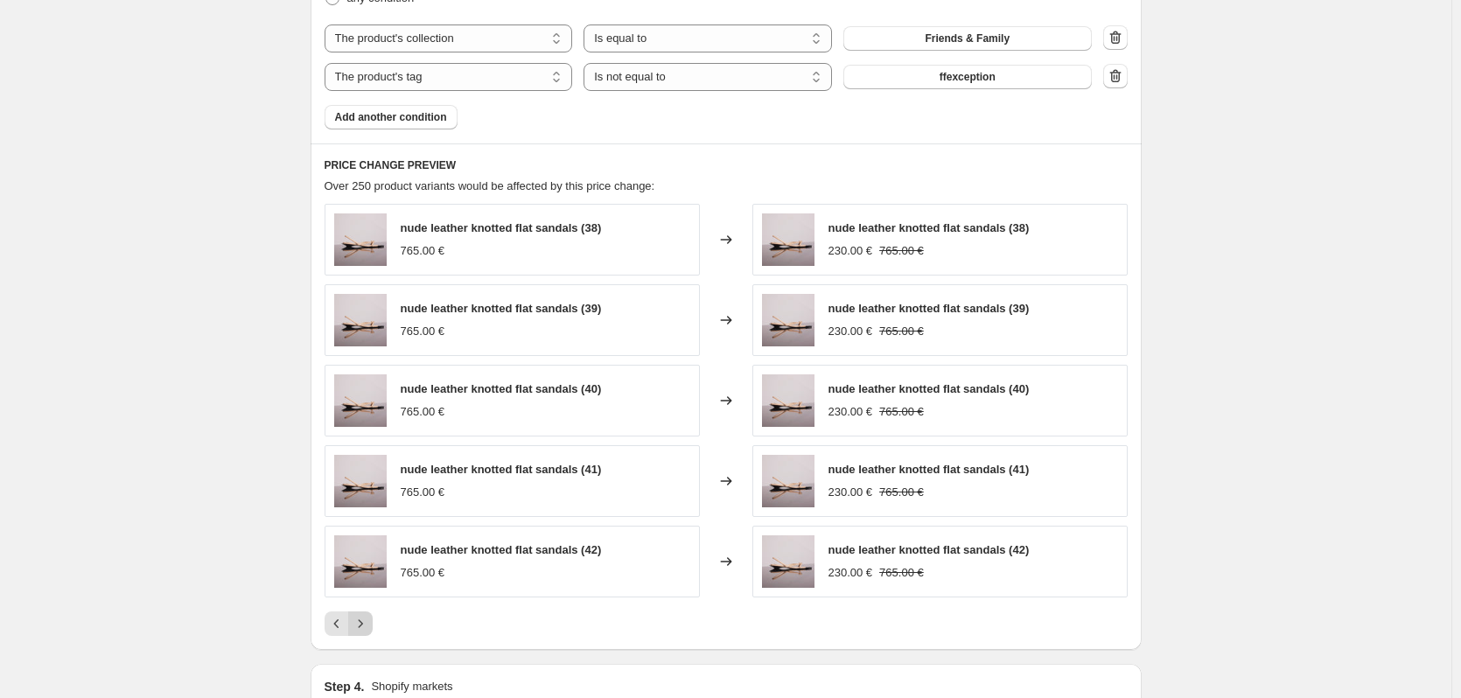
click at [369, 622] on icon "Next" at bounding box center [361, 624] width 18 height 18
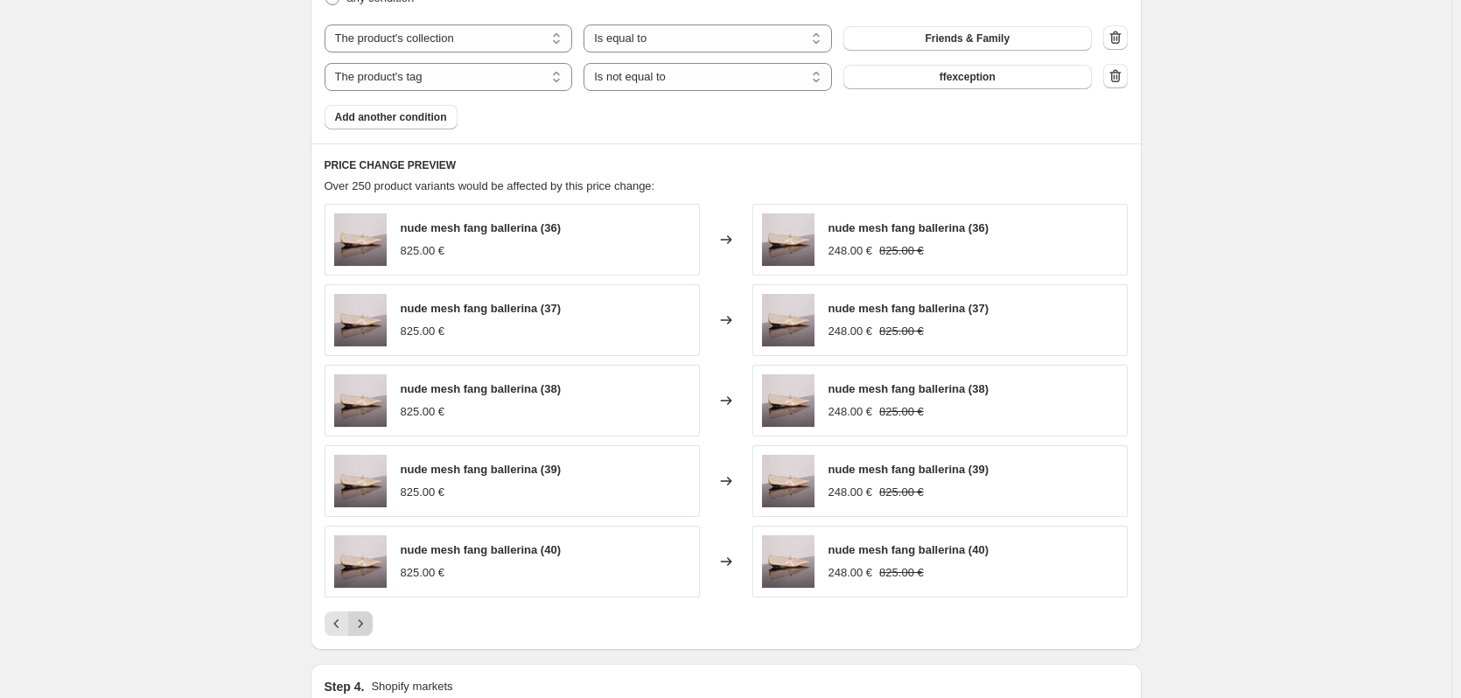
click at [369, 622] on icon "Next" at bounding box center [361, 624] width 18 height 18
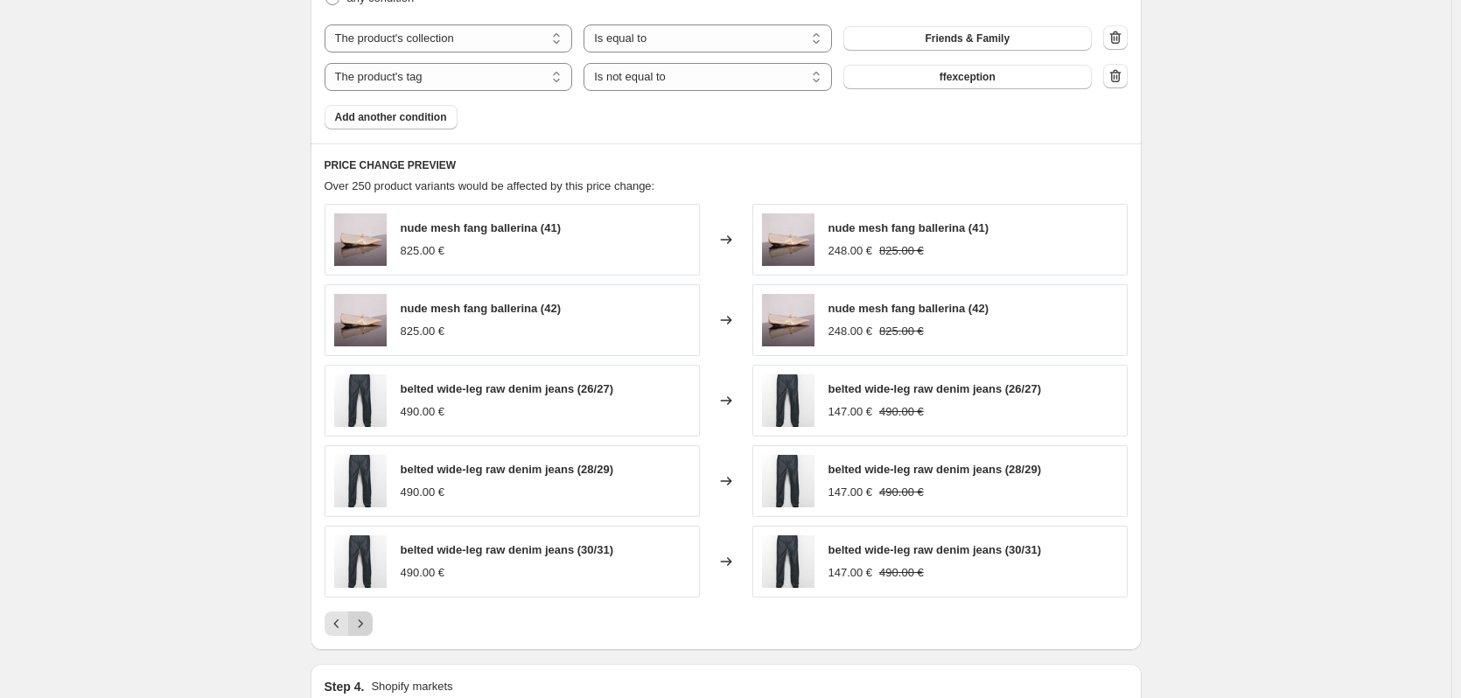
click at [369, 622] on icon "Next" at bounding box center [361, 624] width 18 height 18
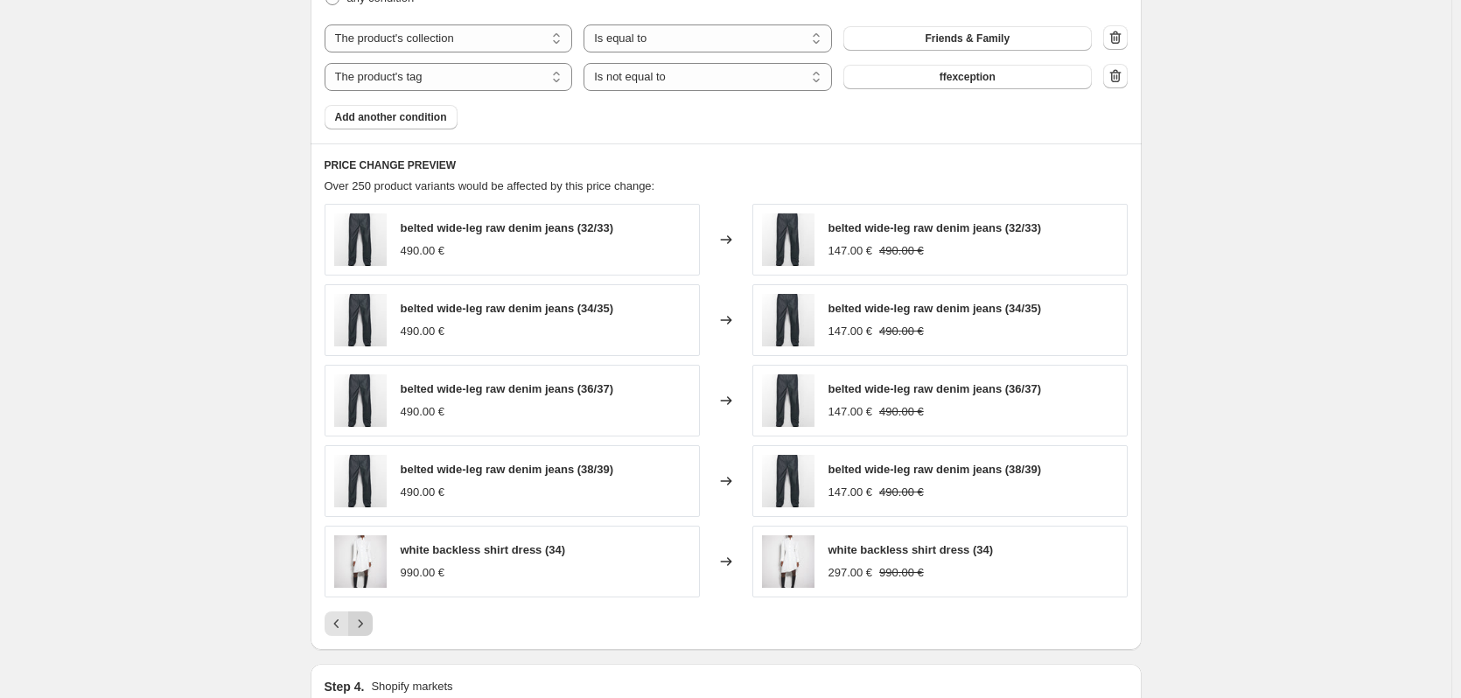
click at [369, 622] on icon "Next" at bounding box center [361, 624] width 18 height 18
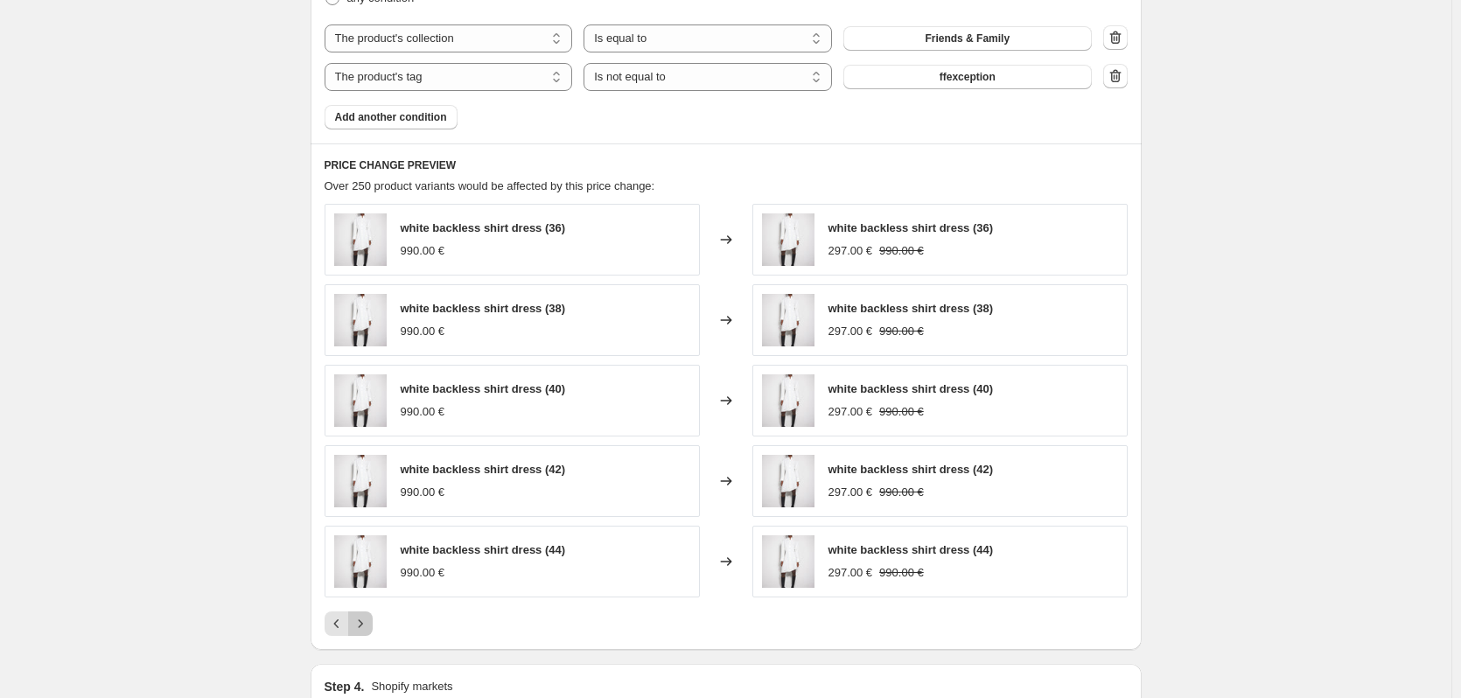
click at [369, 622] on icon "Next" at bounding box center [361, 624] width 18 height 18
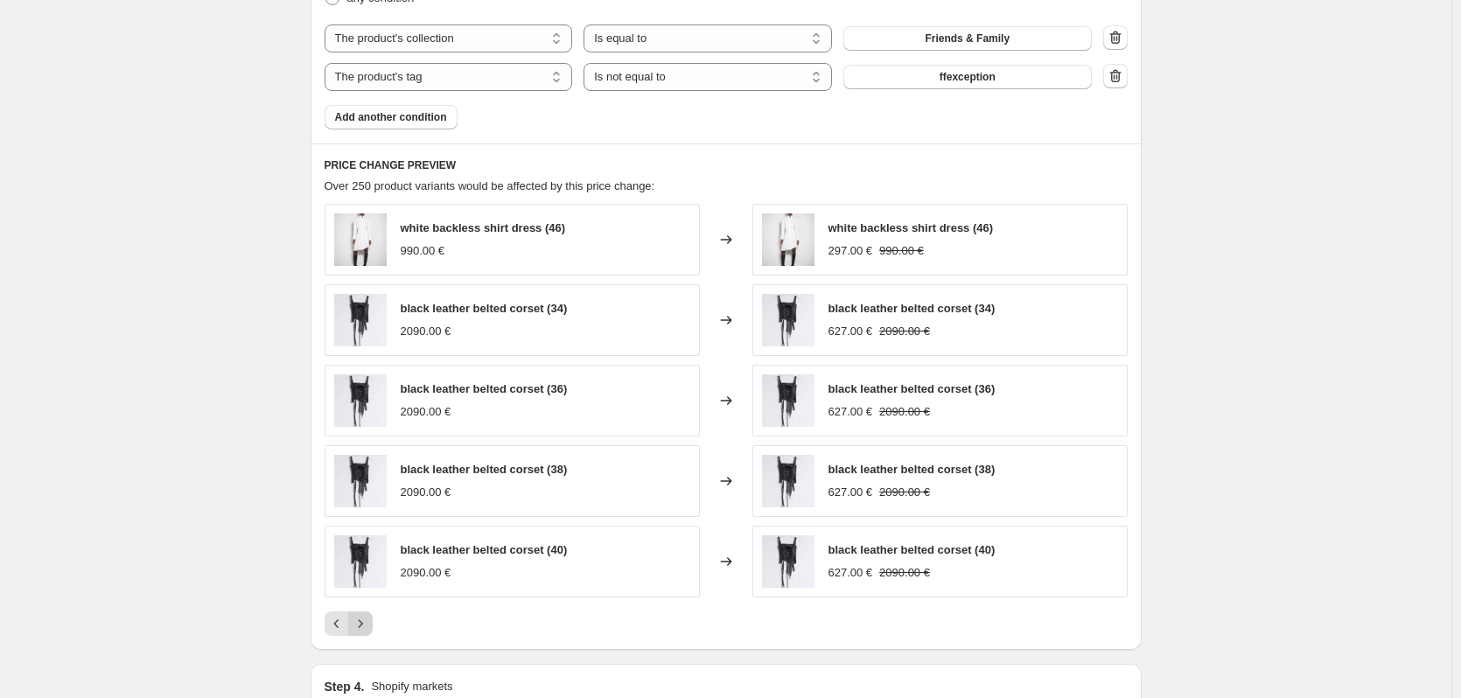
click at [369, 622] on icon "Next" at bounding box center [361, 624] width 18 height 18
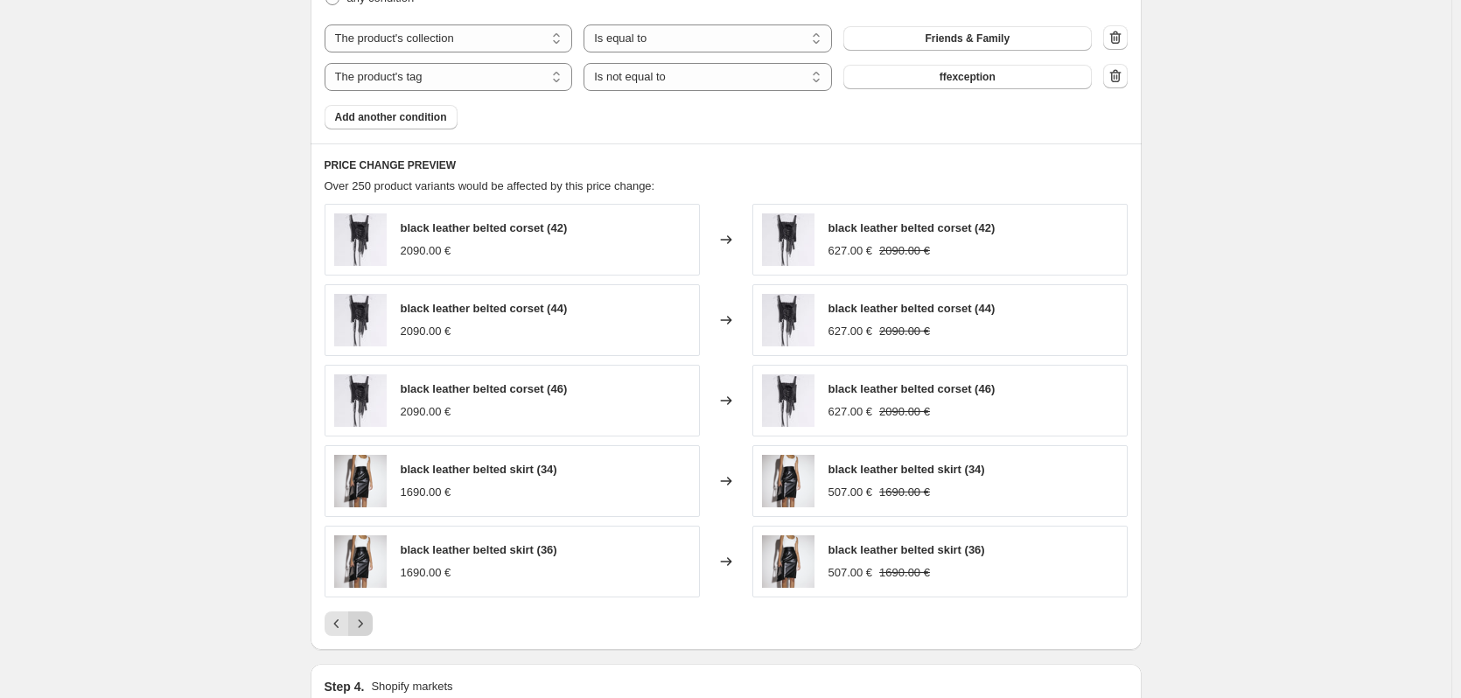
click at [369, 622] on icon "Next" at bounding box center [361, 624] width 18 height 18
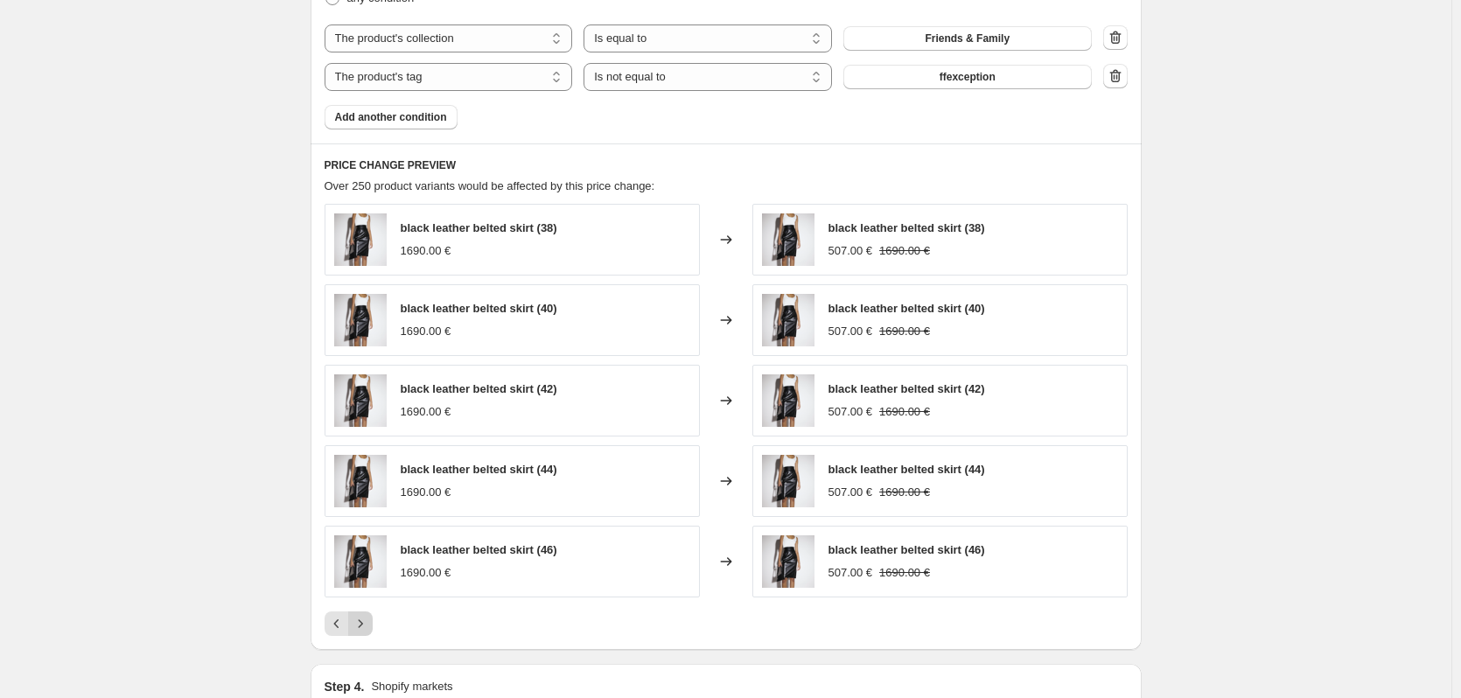
click at [369, 622] on icon "Next" at bounding box center [361, 624] width 18 height 18
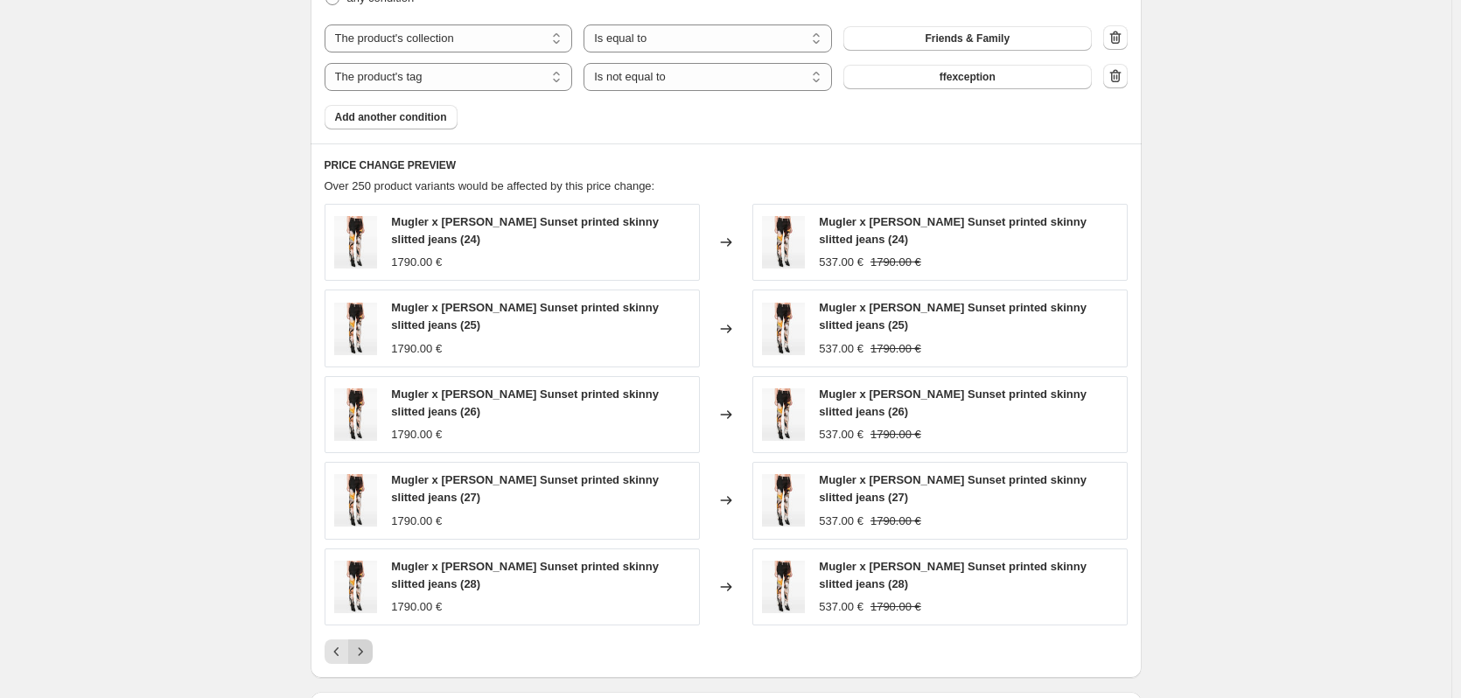
click at [369, 622] on div "Mugler x Ambera Wellmann Sunset printed skinny slitted jeans (28) 1790.00 €" at bounding box center [512, 587] width 375 height 77
click at [369, 654] on icon "Next" at bounding box center [361, 652] width 18 height 18
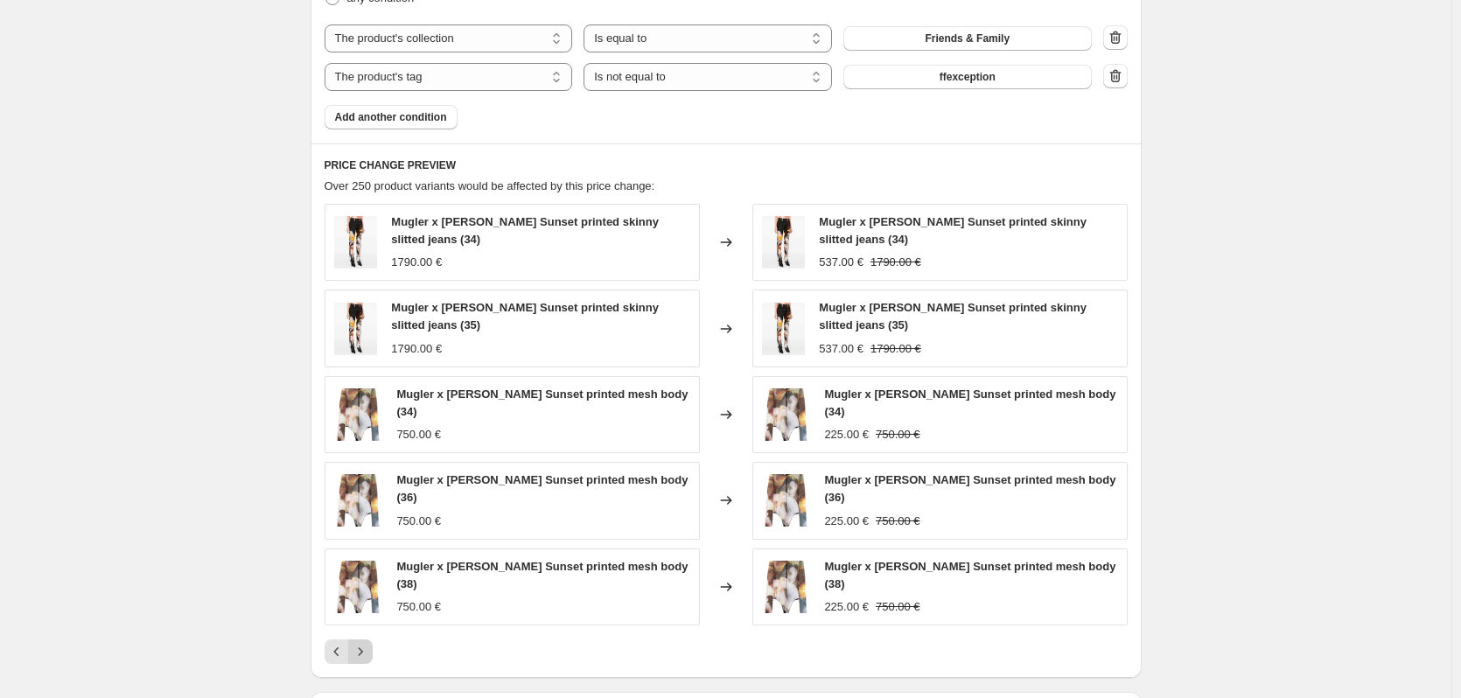
click at [369, 654] on icon "Next" at bounding box center [361, 652] width 18 height 18
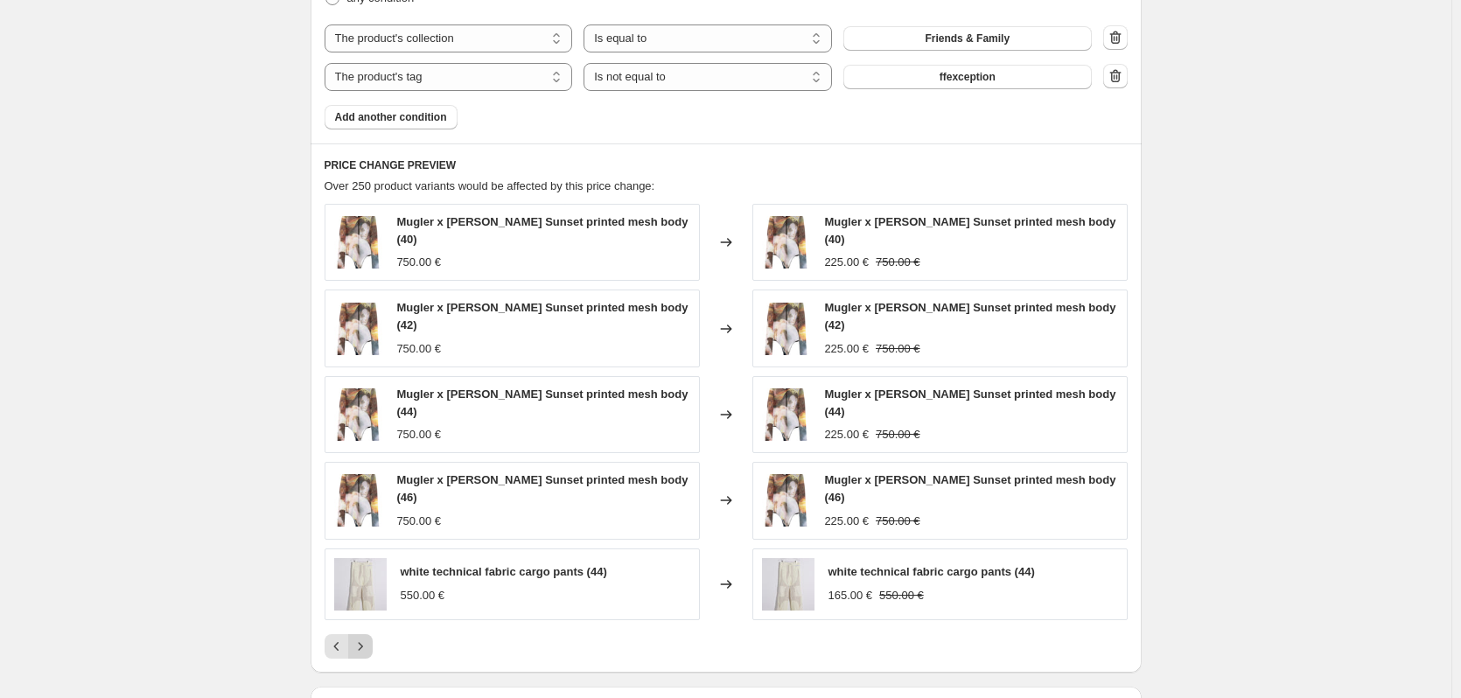
click at [369, 654] on icon "Next" at bounding box center [361, 647] width 18 height 18
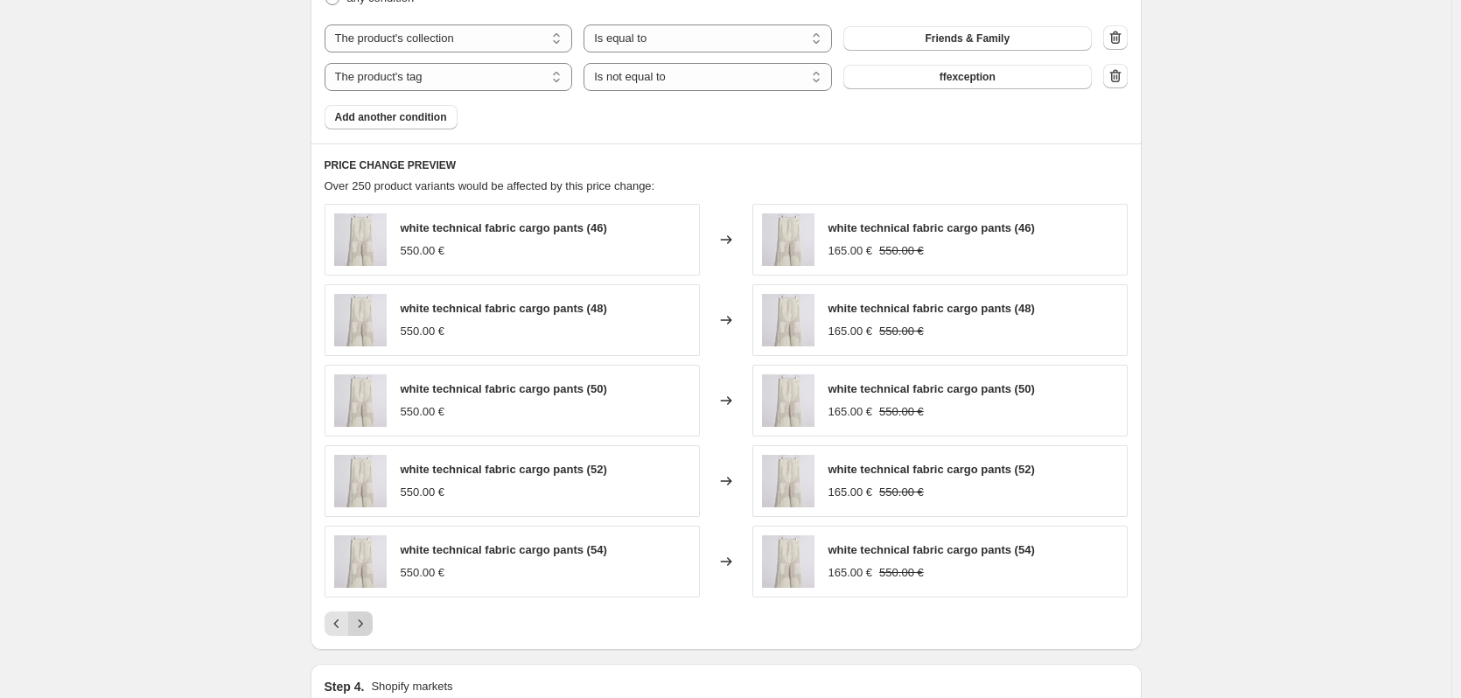
click at [367, 629] on icon "Next" at bounding box center [361, 624] width 18 height 18
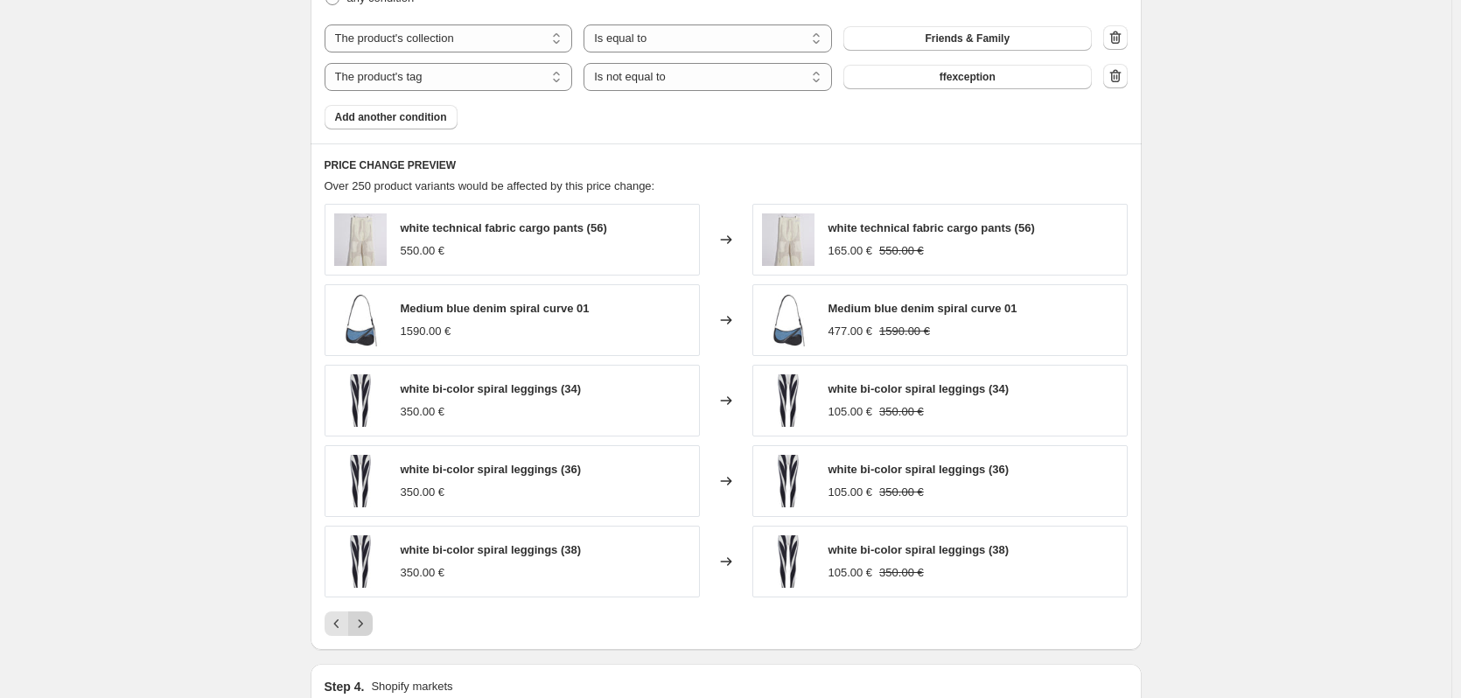
click at [367, 628] on icon "Next" at bounding box center [361, 624] width 18 height 18
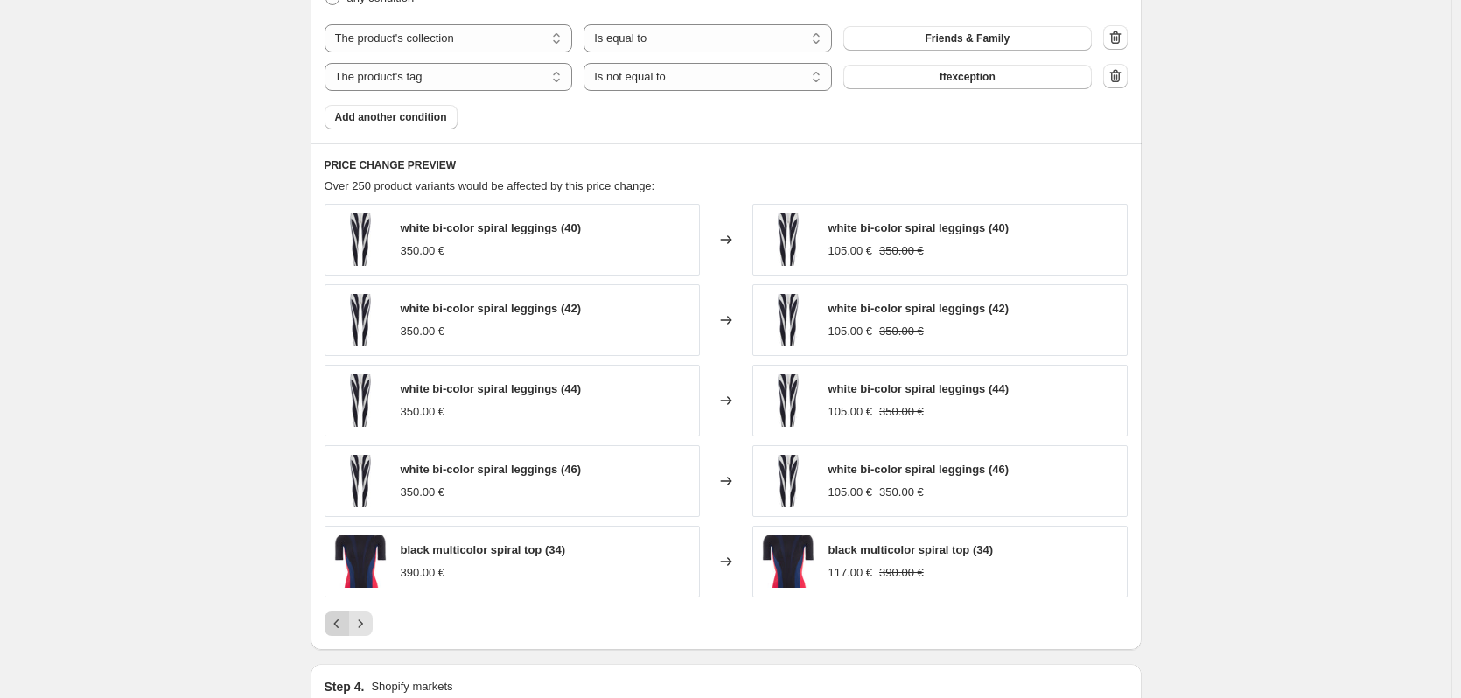
click at [346, 630] on icon "Previous" at bounding box center [337, 624] width 18 height 18
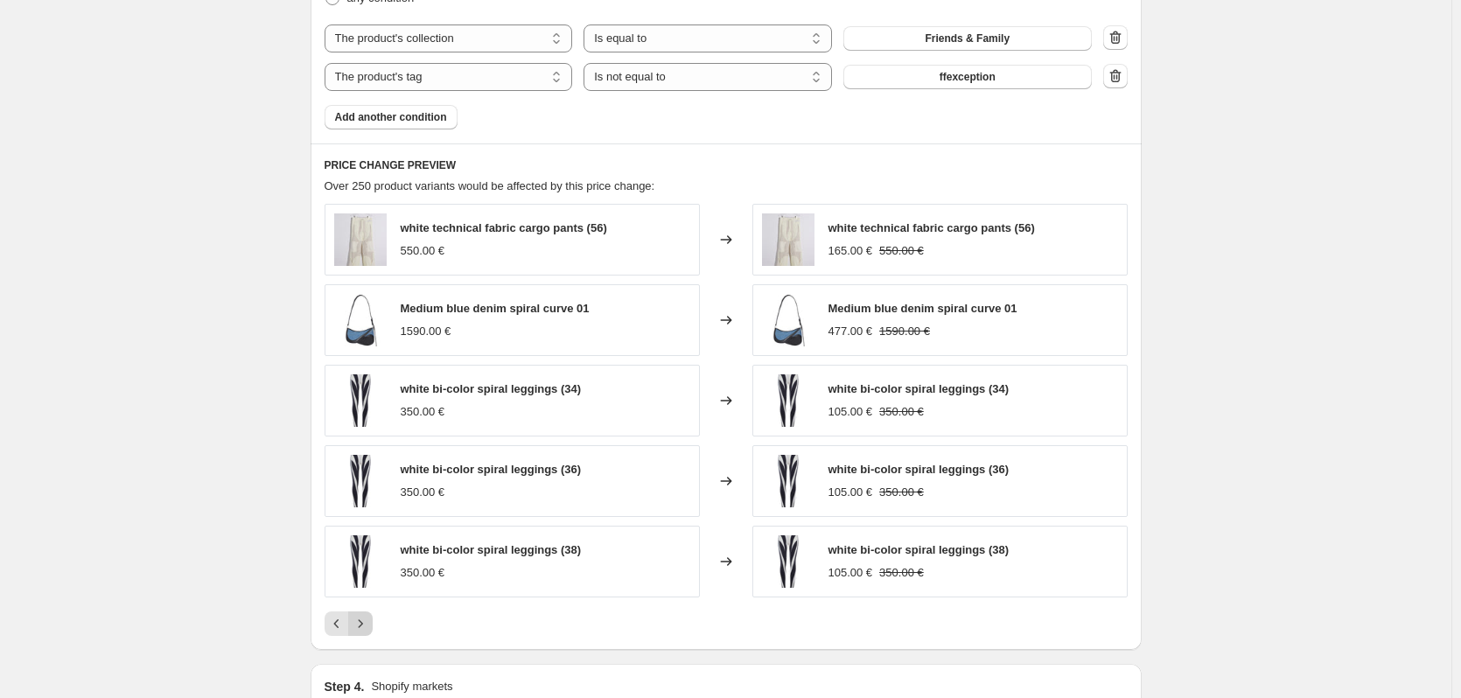
click at [366, 624] on icon "Next" at bounding box center [361, 624] width 18 height 18
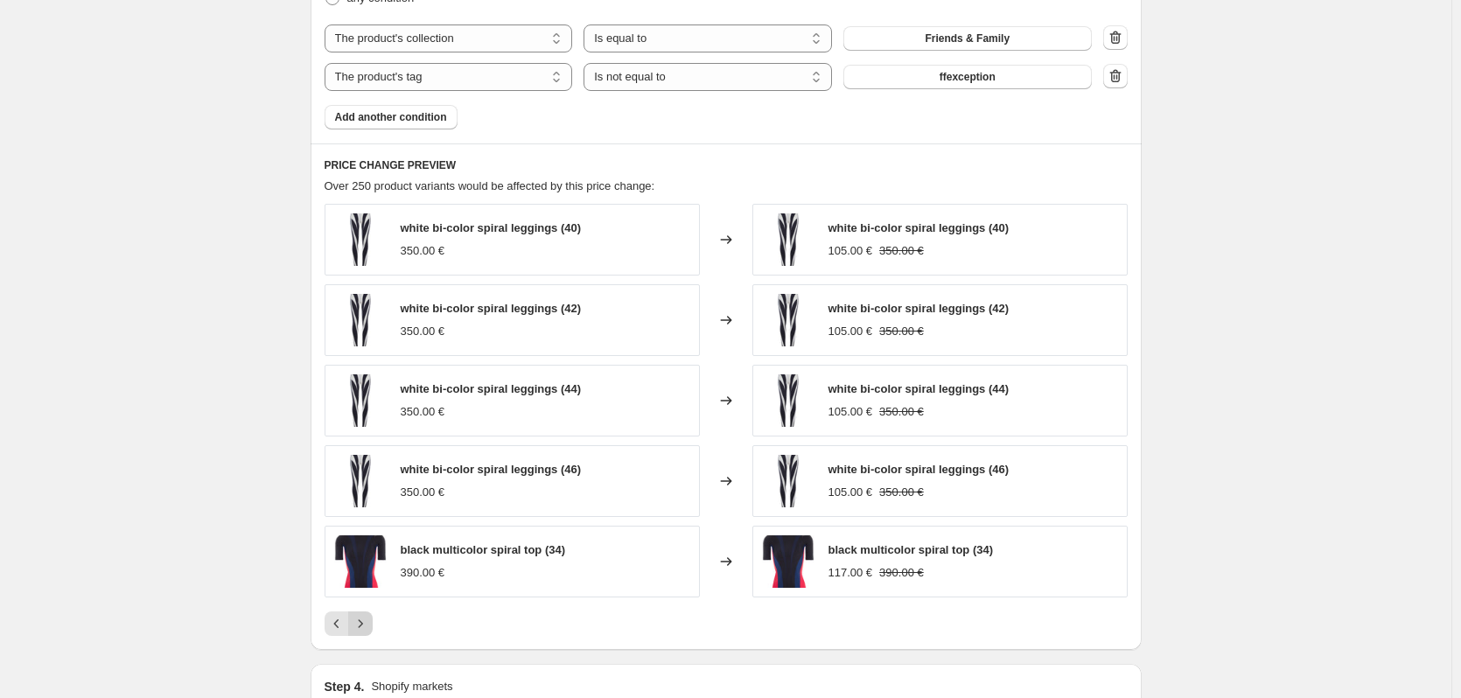
click at [366, 624] on icon "Next" at bounding box center [361, 624] width 18 height 18
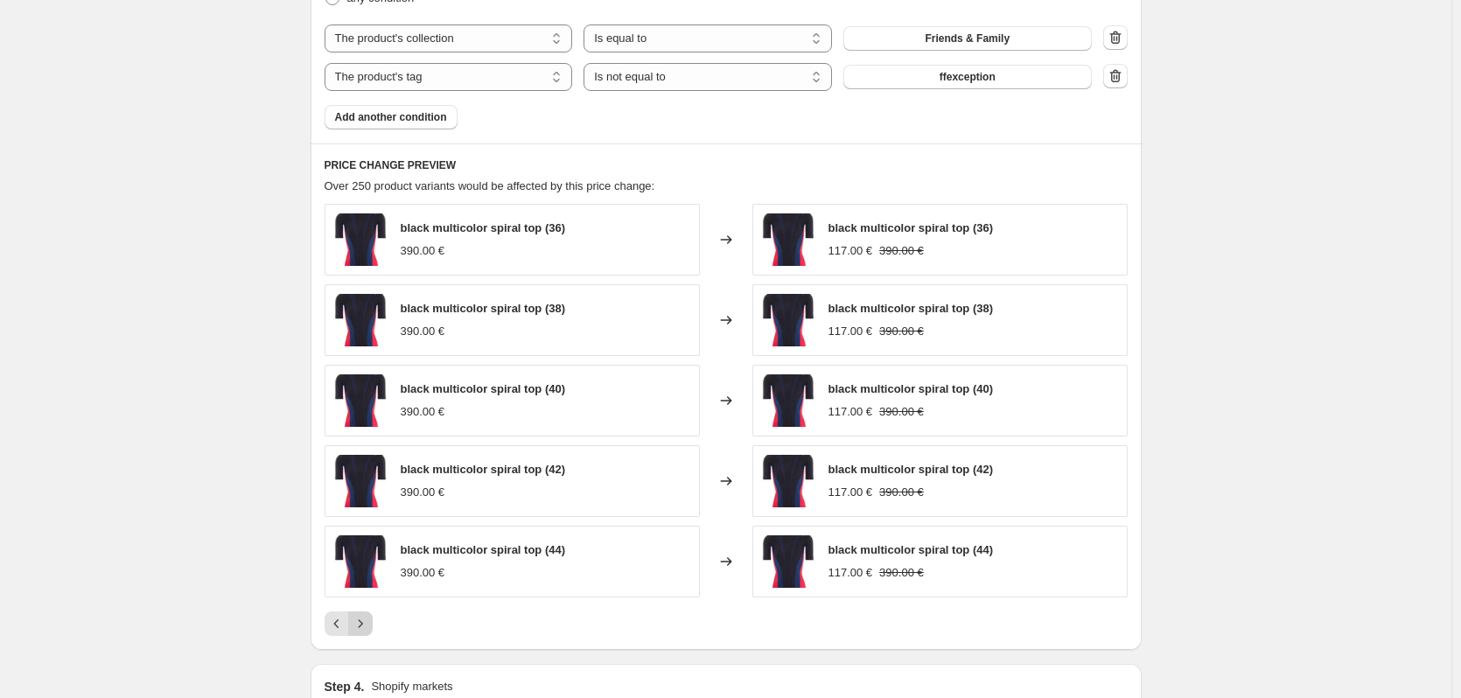
click at [366, 624] on icon "Next" at bounding box center [361, 624] width 18 height 18
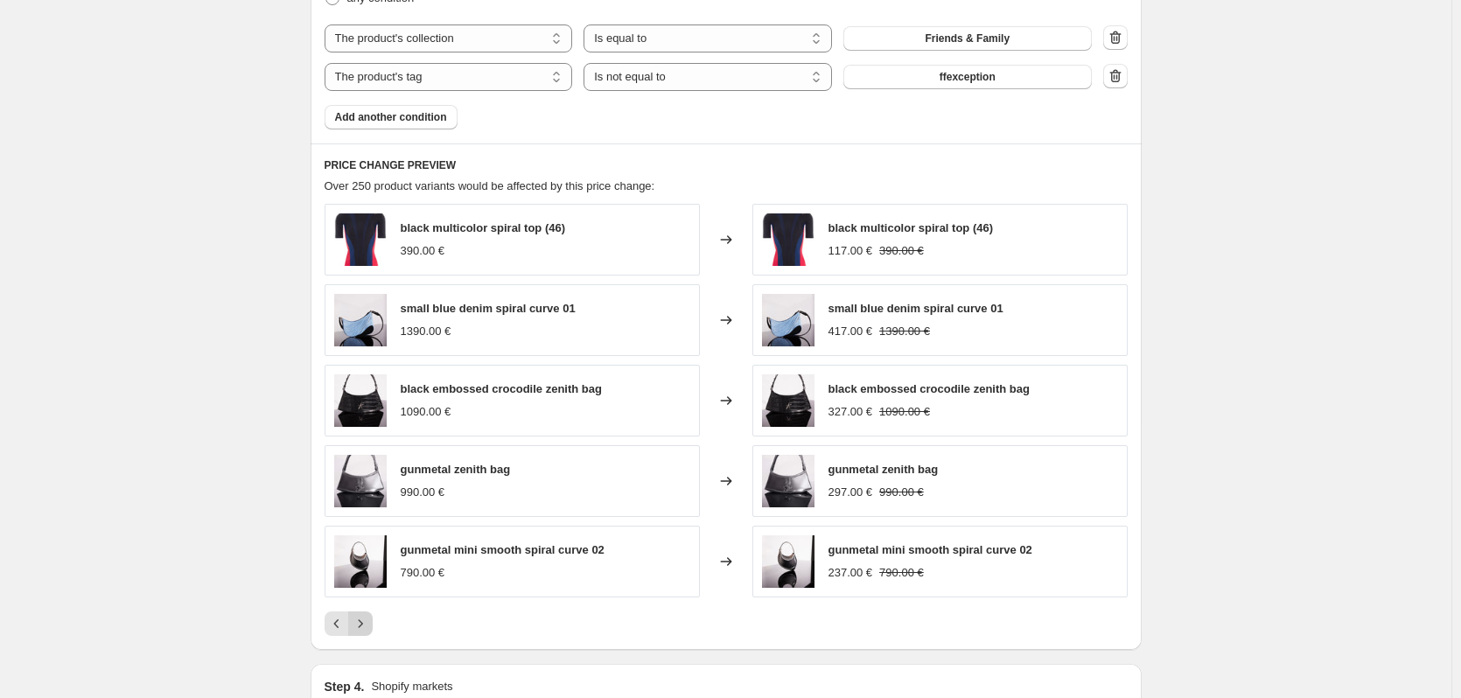
click at [366, 624] on icon "Next" at bounding box center [361, 624] width 18 height 18
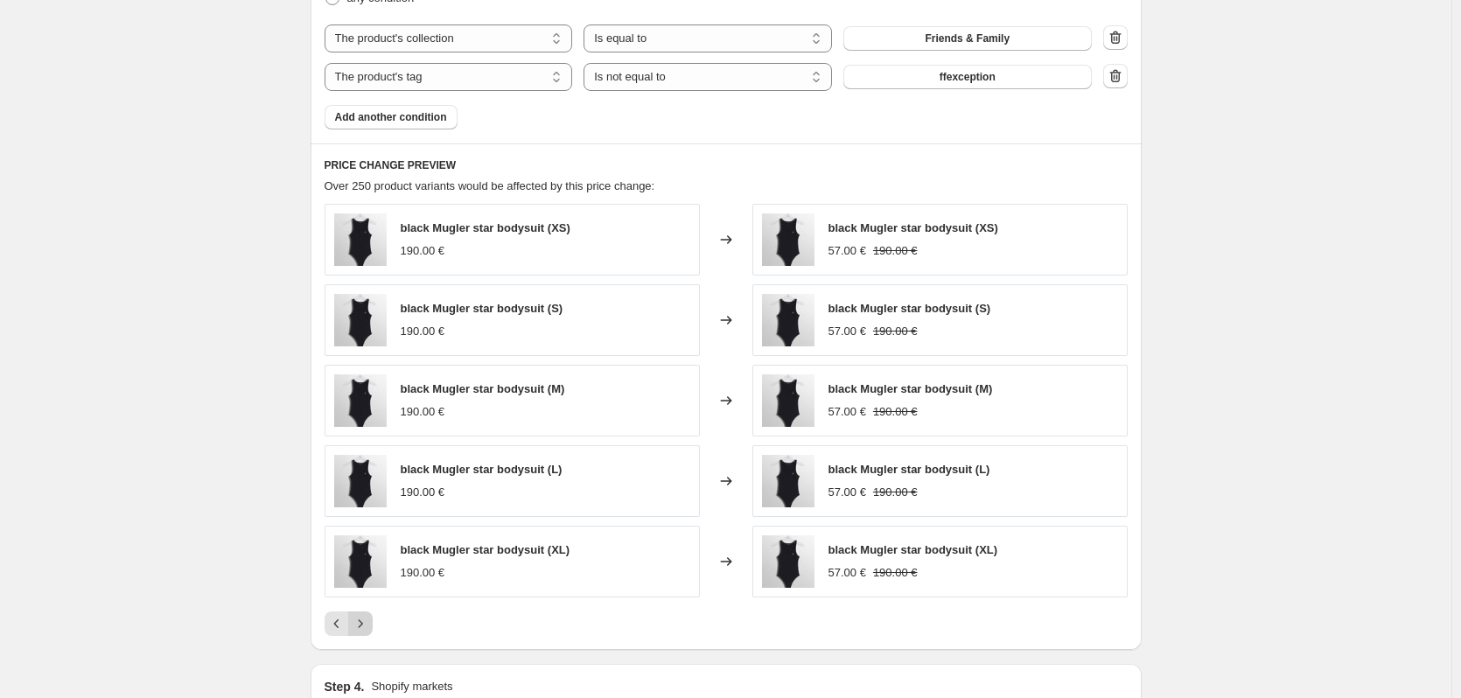
click at [366, 624] on icon "Next" at bounding box center [361, 624] width 18 height 18
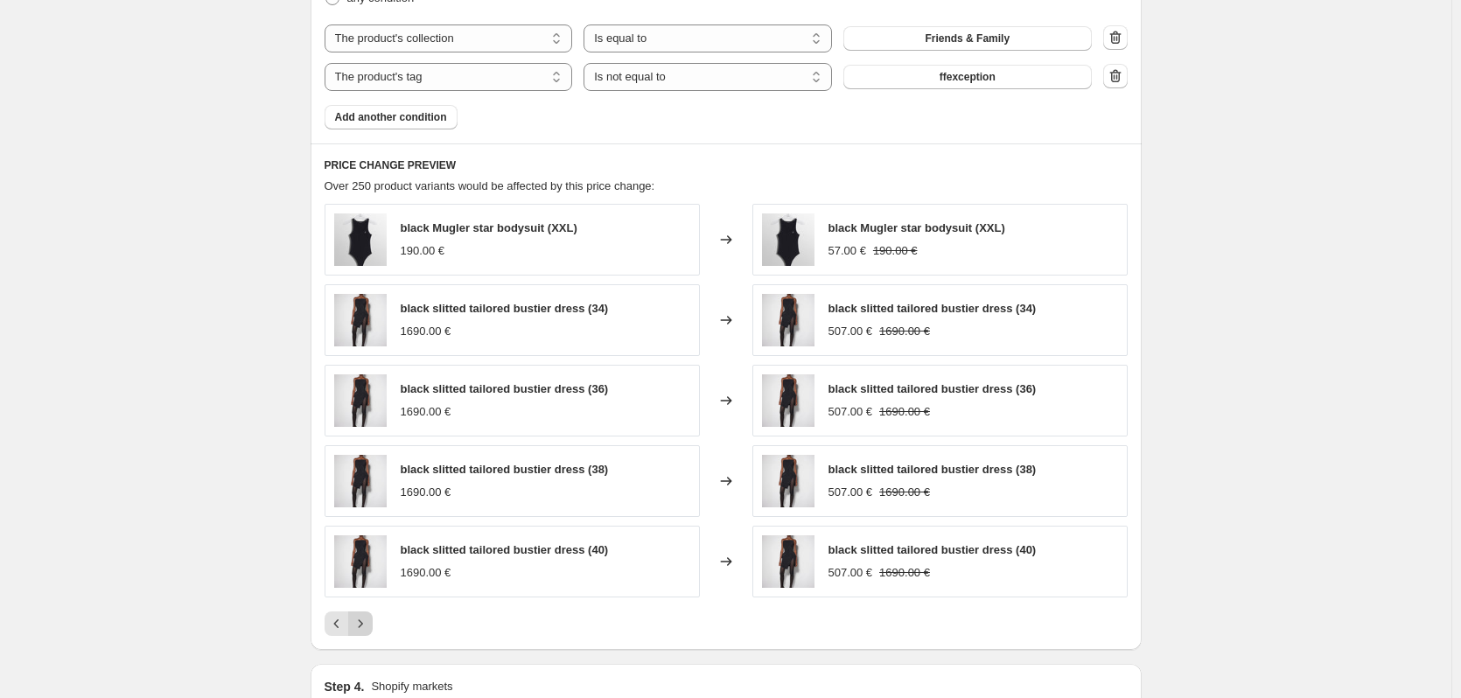
click at [366, 624] on icon "Next" at bounding box center [361, 624] width 18 height 18
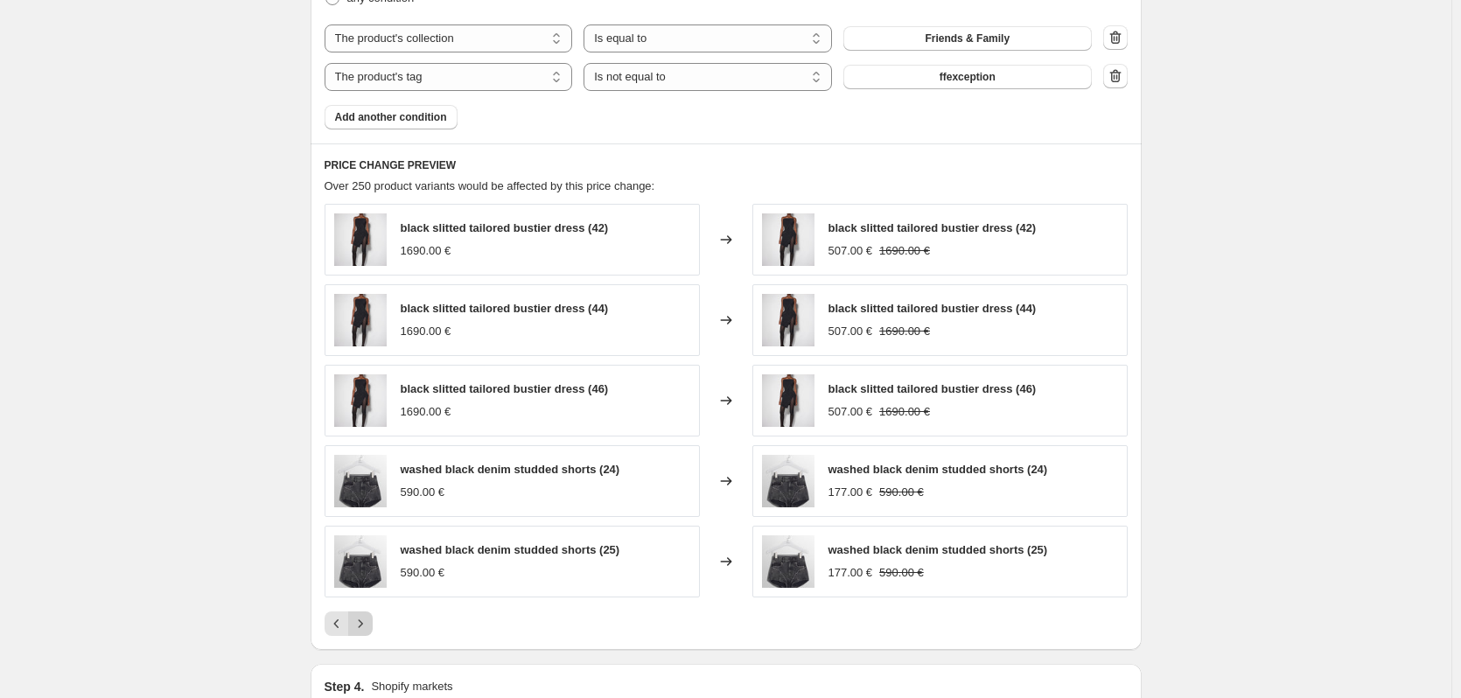
click at [366, 624] on icon "Next" at bounding box center [361, 624] width 18 height 18
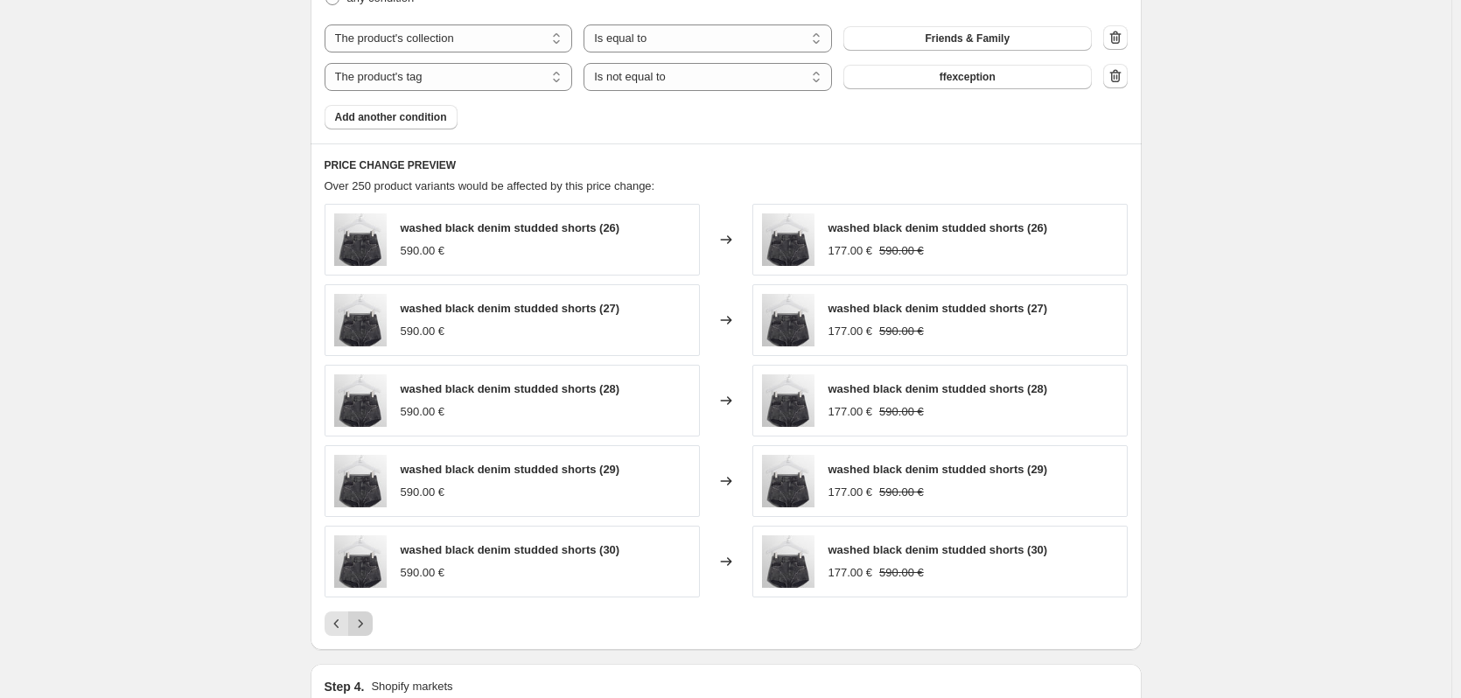
click at [366, 624] on icon "Next" at bounding box center [361, 624] width 18 height 18
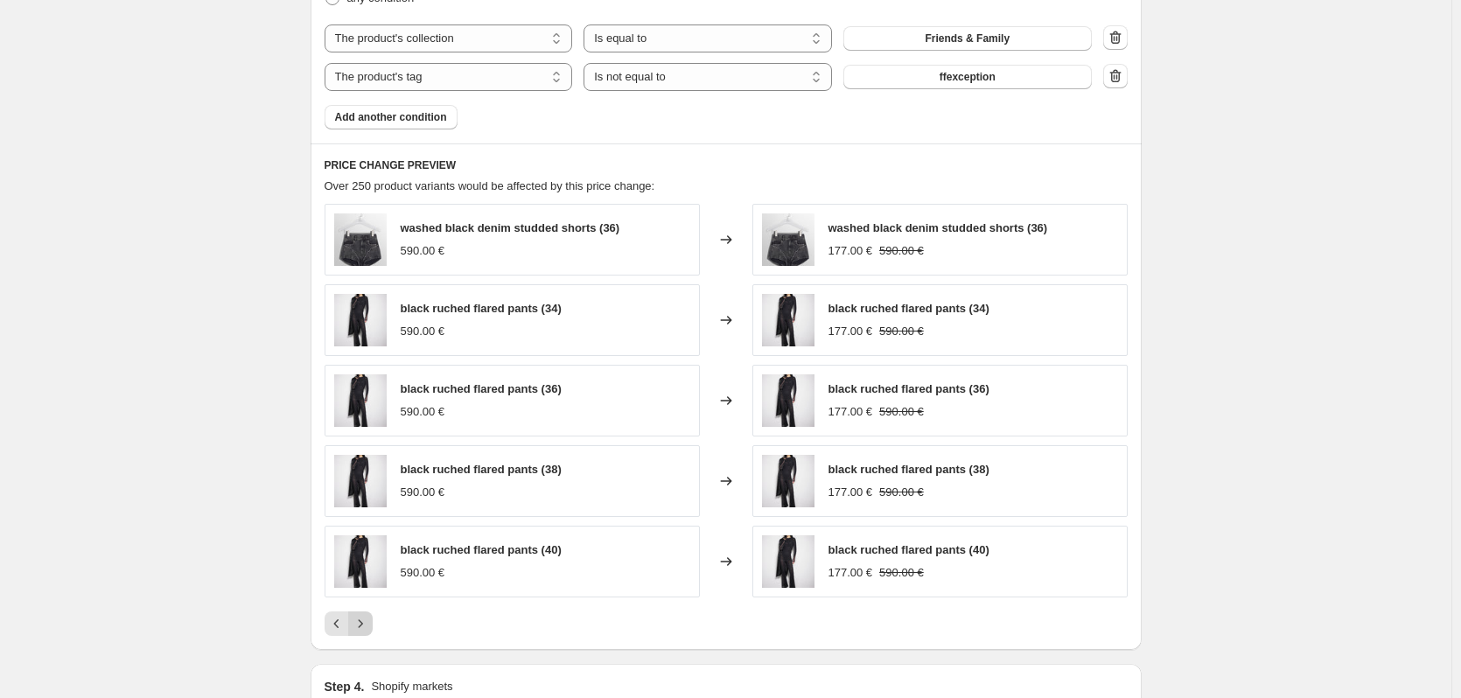
click at [366, 624] on icon "Next" at bounding box center [361, 624] width 18 height 18
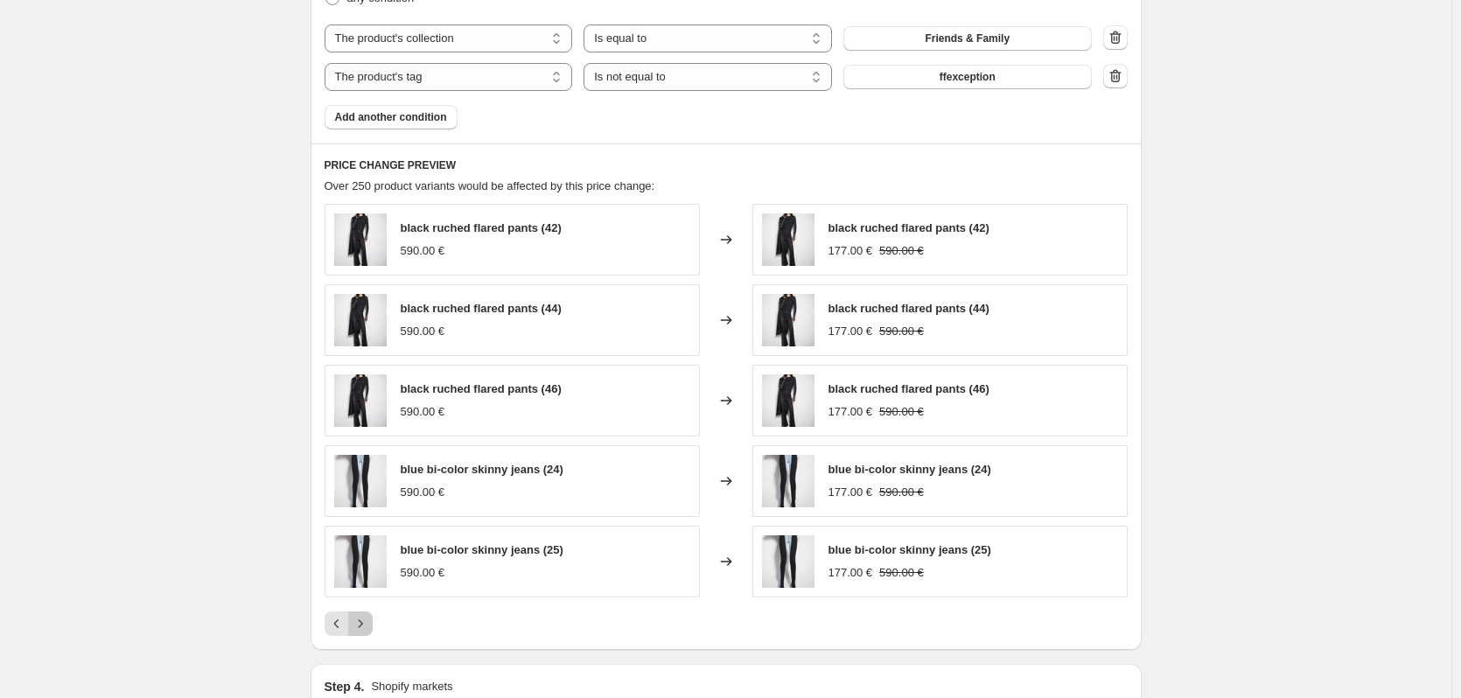
click at [366, 624] on icon "Next" at bounding box center [361, 624] width 18 height 18
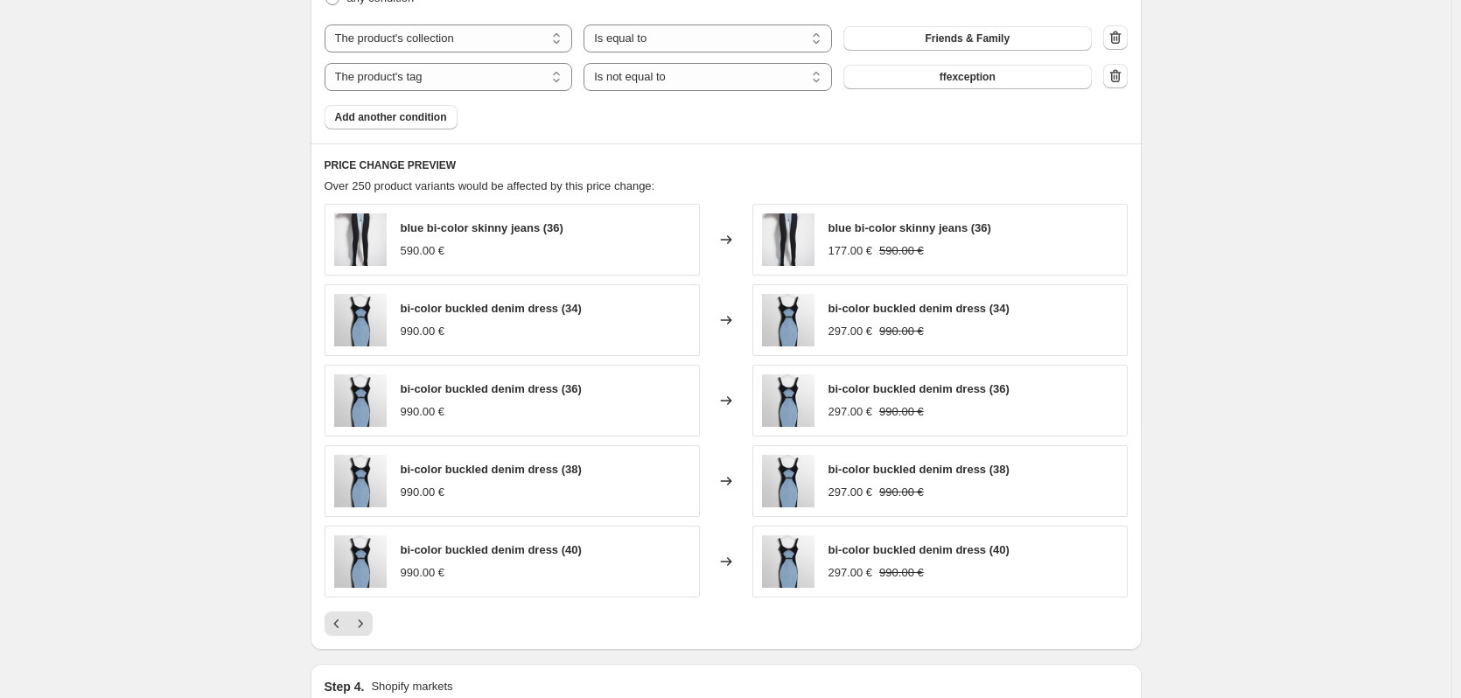
drag, startPoint x: 366, startPoint y: 624, endPoint x: 266, endPoint y: 609, distance: 100.9
click at [366, 627] on icon "Next" at bounding box center [361, 624] width 18 height 18
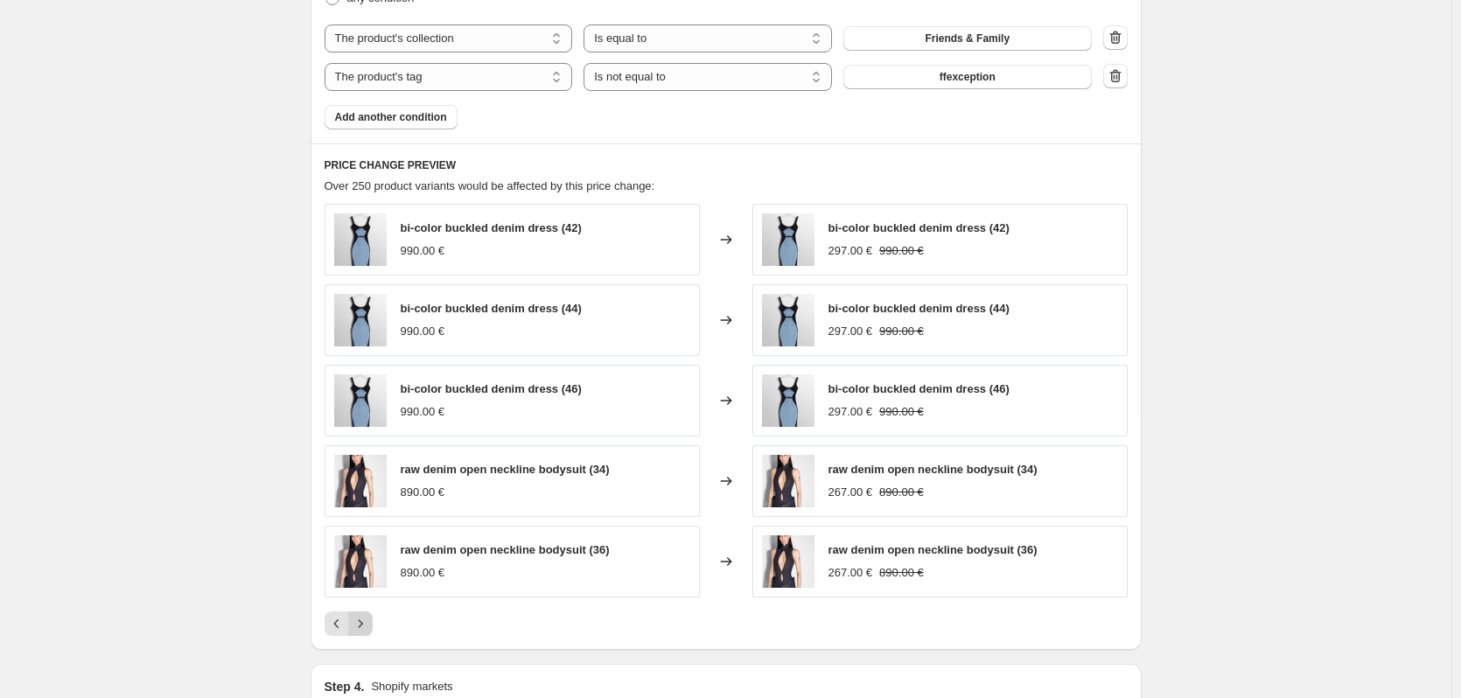
click at [366, 627] on icon "Next" at bounding box center [361, 624] width 18 height 18
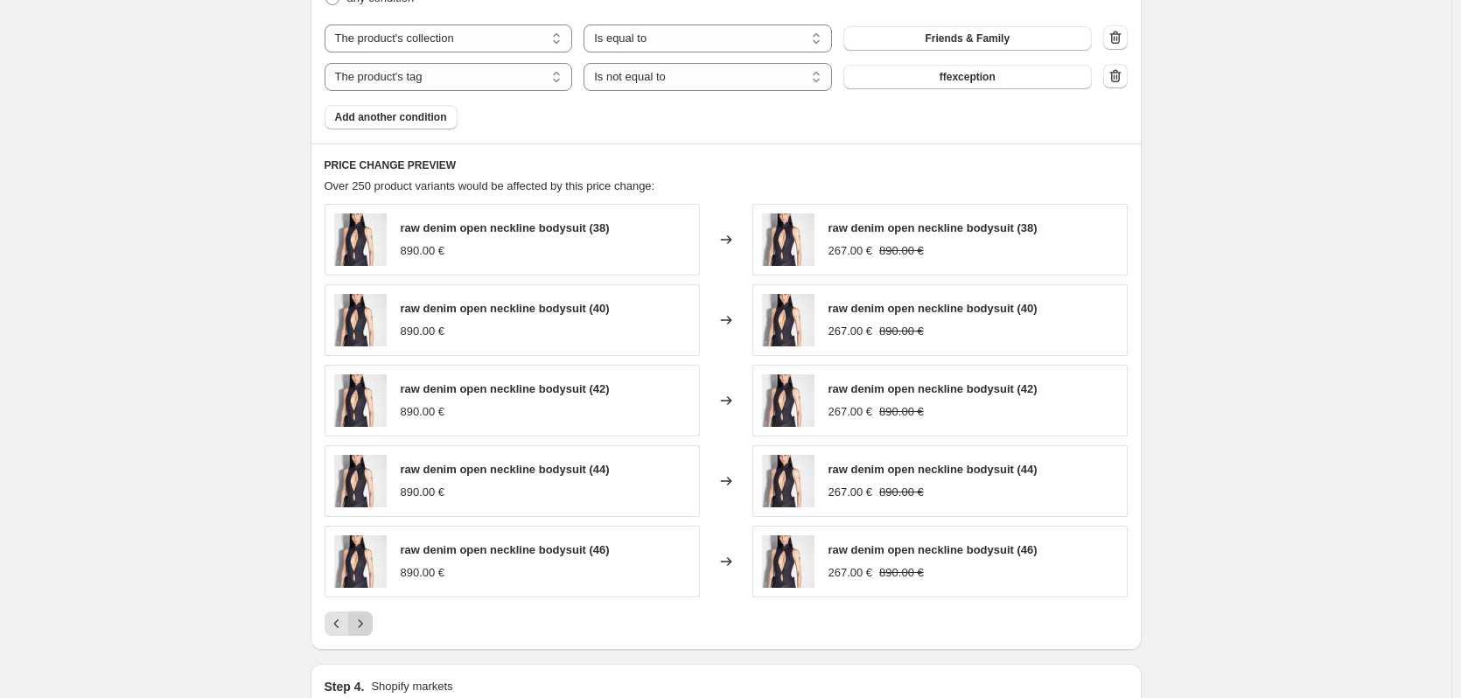
click at [366, 627] on icon "Next" at bounding box center [361, 624] width 18 height 18
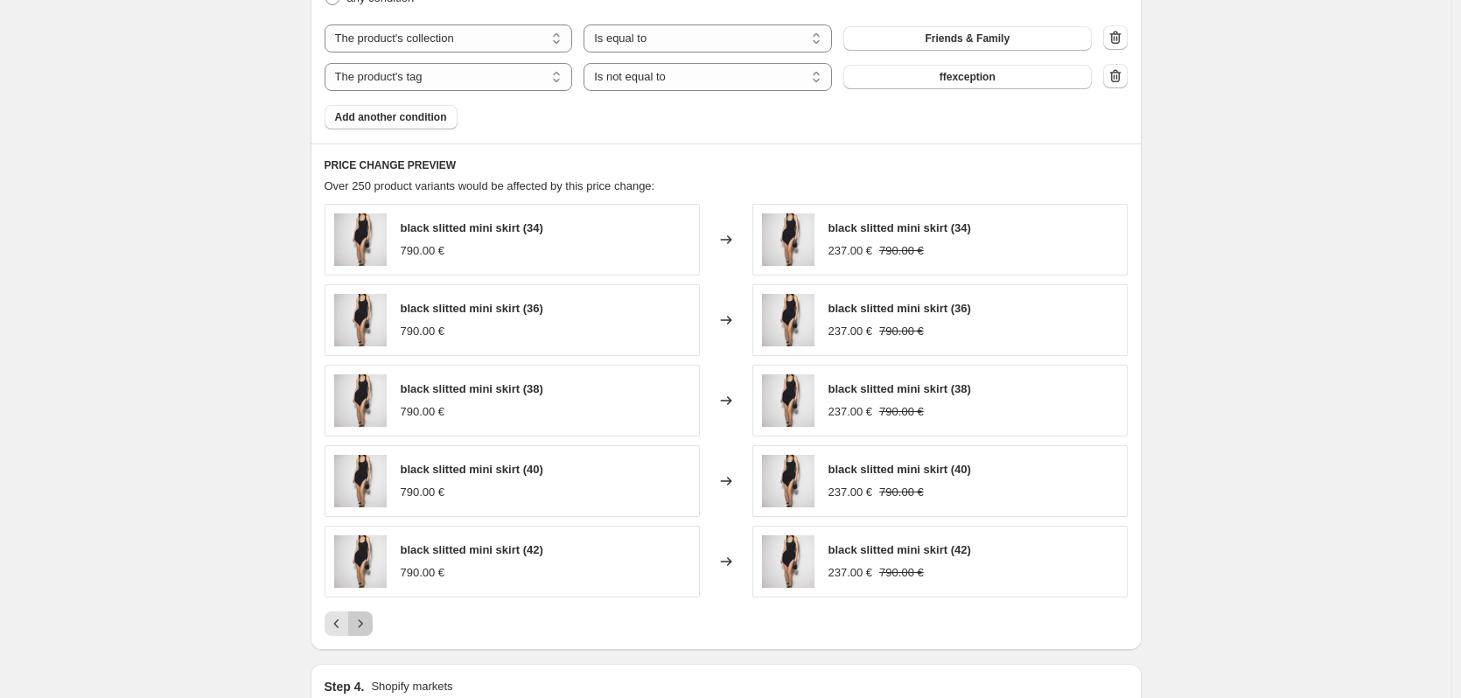
click at [366, 627] on icon "Next" at bounding box center [361, 624] width 18 height 18
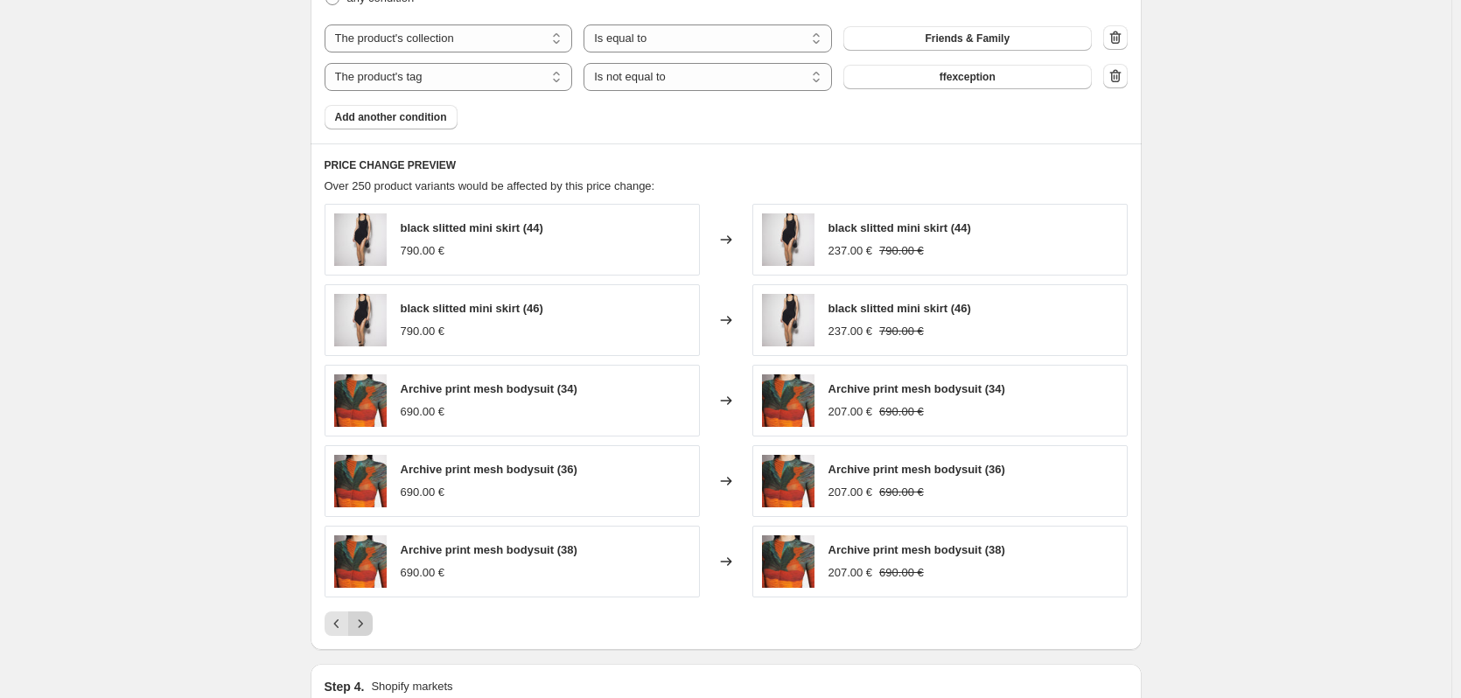
click at [366, 627] on icon "Next" at bounding box center [361, 624] width 18 height 18
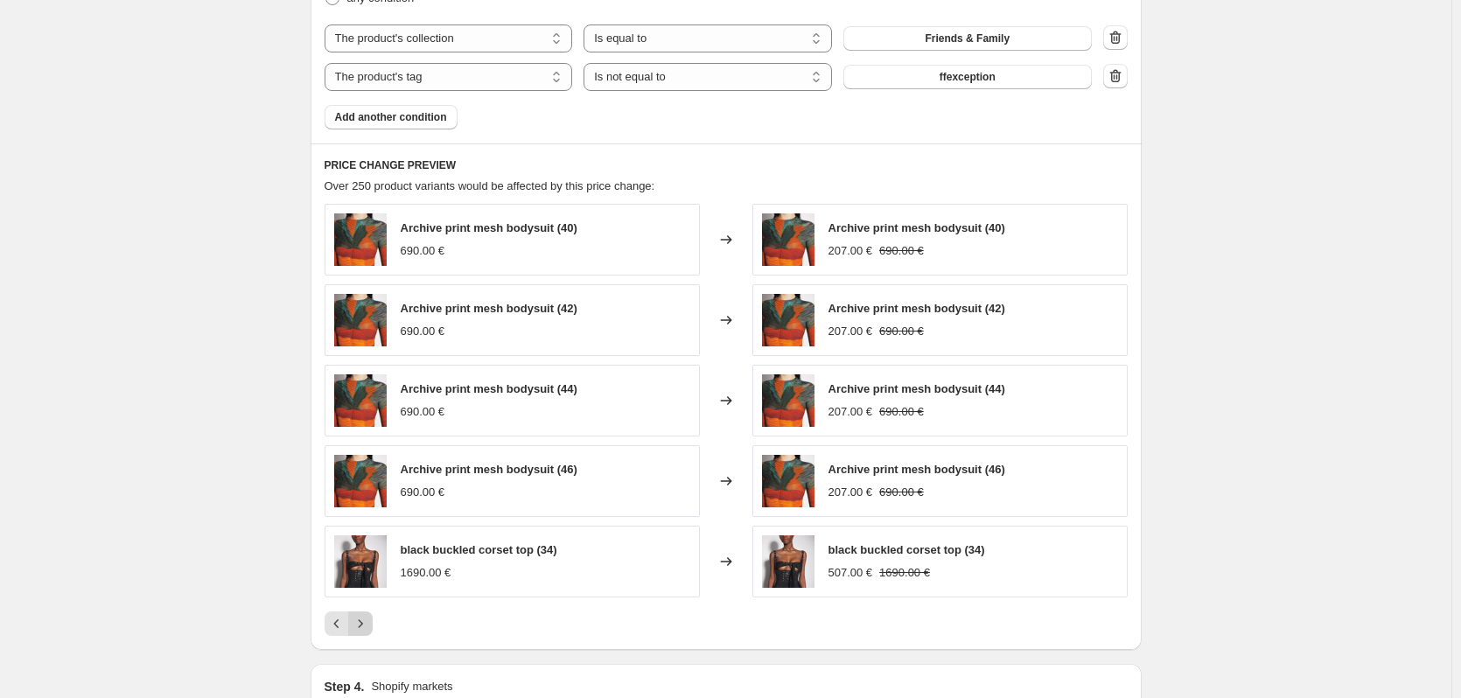
click at [366, 627] on icon "Next" at bounding box center [361, 624] width 18 height 18
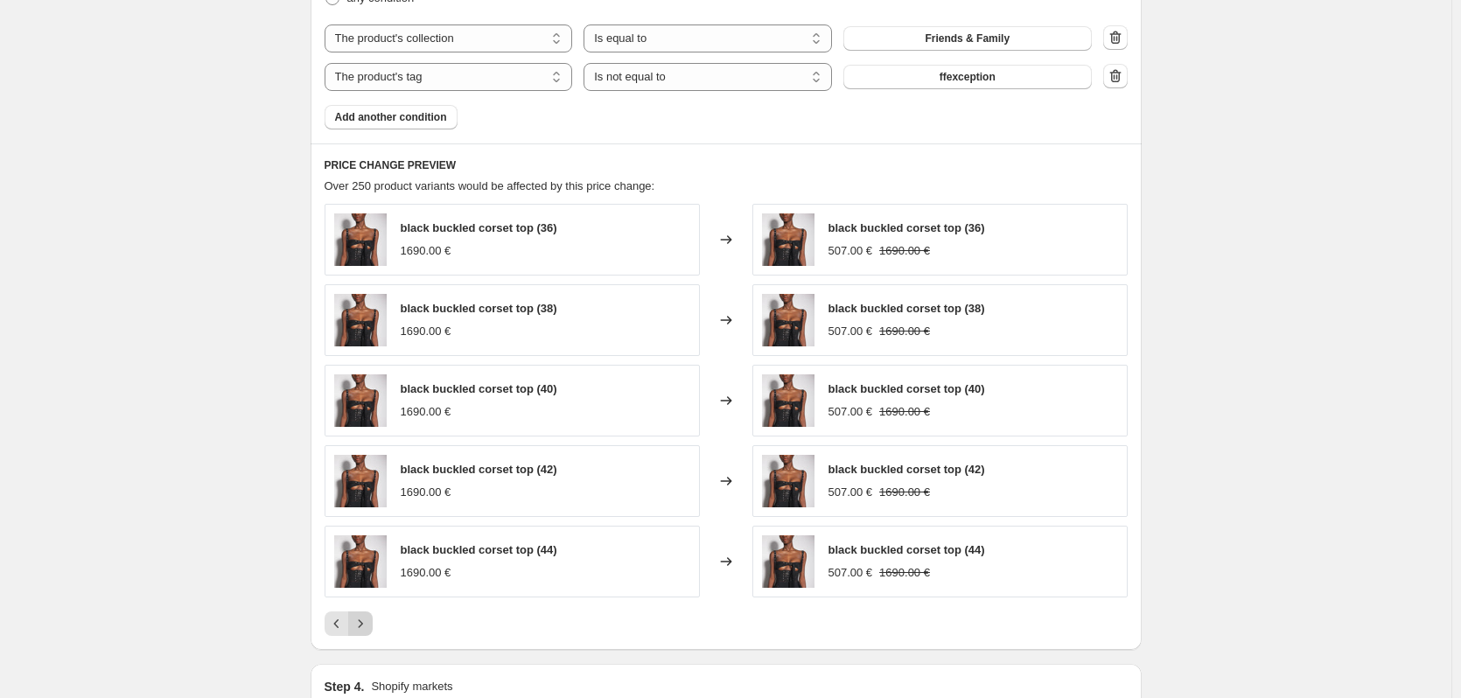
click at [366, 627] on icon "Next" at bounding box center [361, 624] width 18 height 18
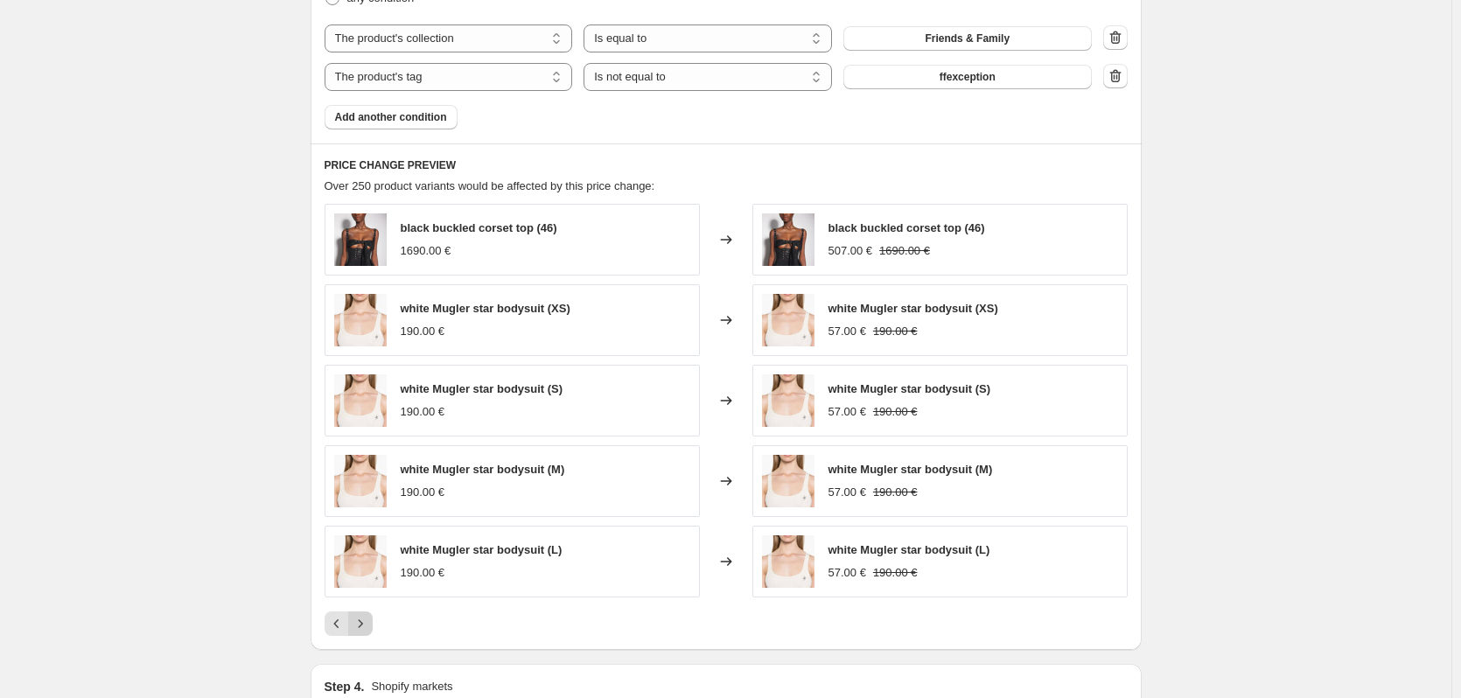
click at [366, 627] on icon "Next" at bounding box center [361, 624] width 18 height 18
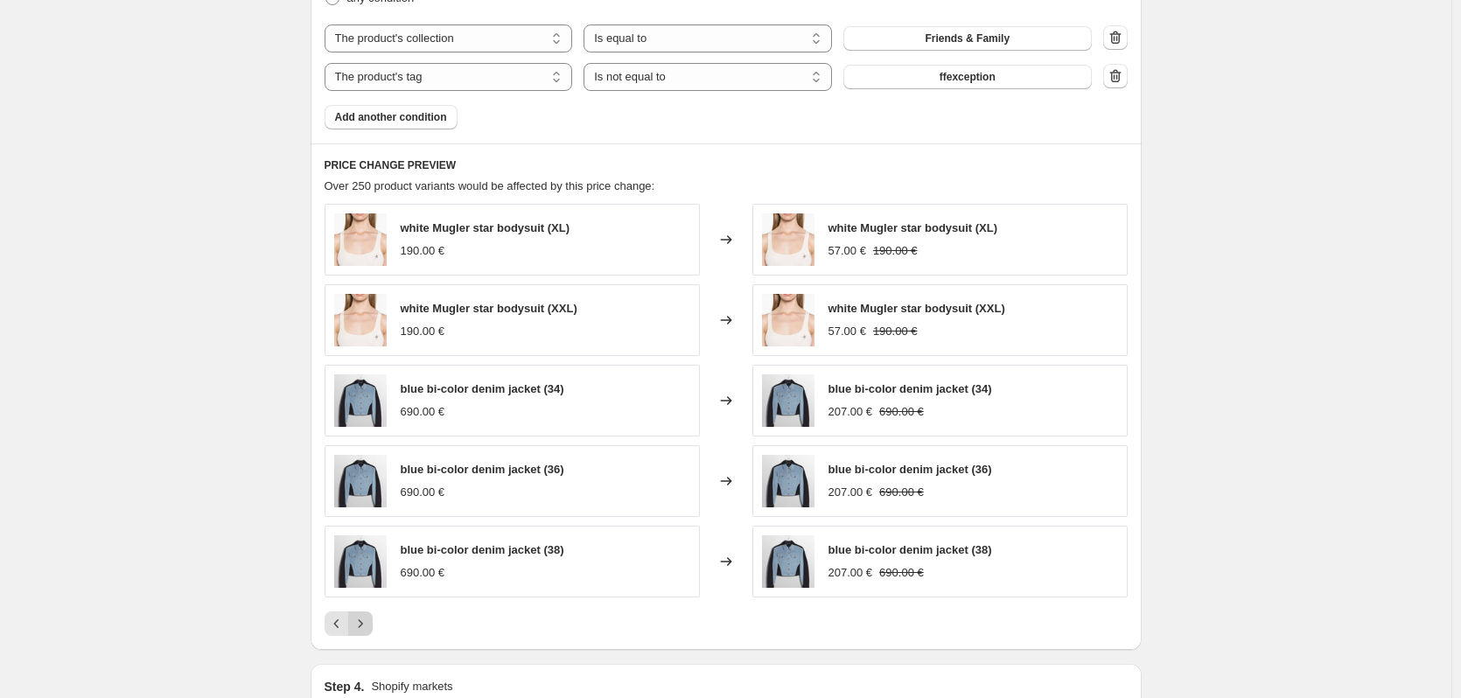
click at [366, 627] on icon "Next" at bounding box center [361, 624] width 18 height 18
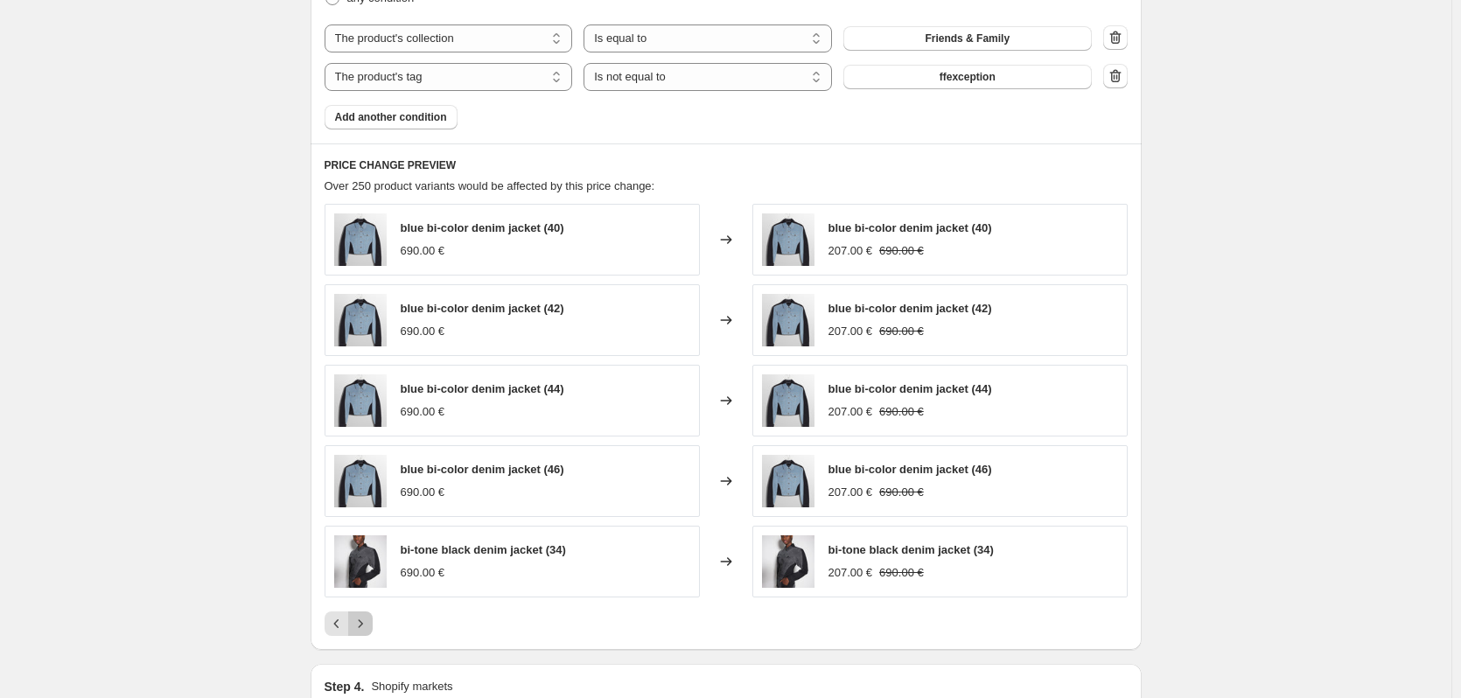
click at [366, 627] on icon "Next" at bounding box center [361, 624] width 18 height 18
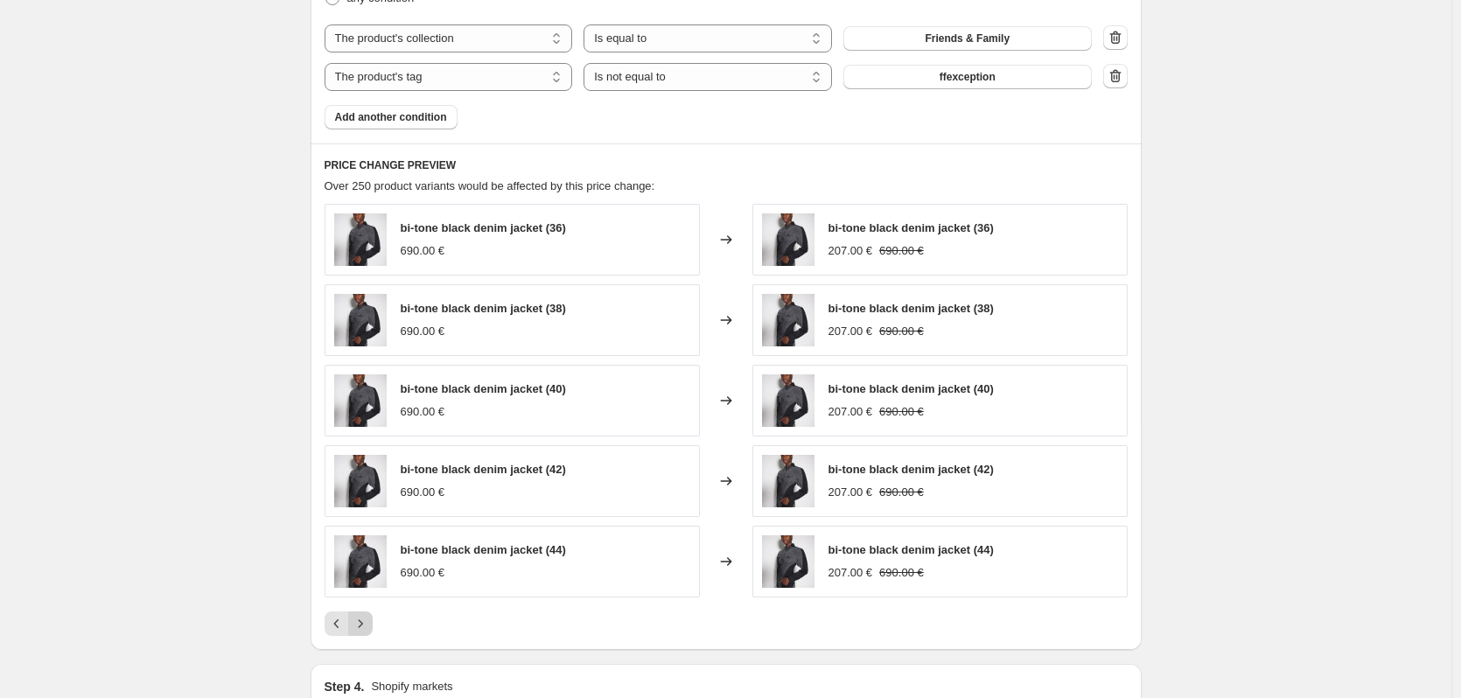
click at [366, 627] on icon "Next" at bounding box center [361, 624] width 18 height 18
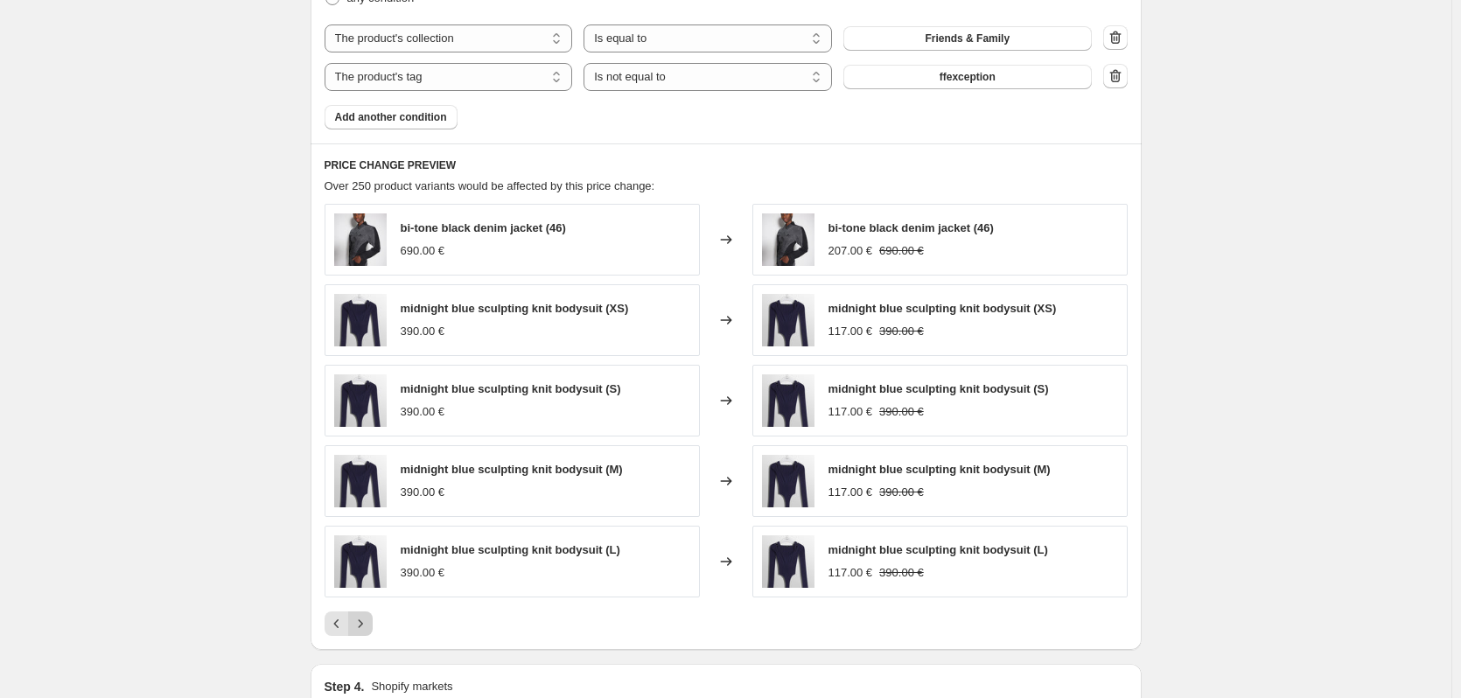
click at [366, 627] on icon "Next" at bounding box center [361, 624] width 18 height 18
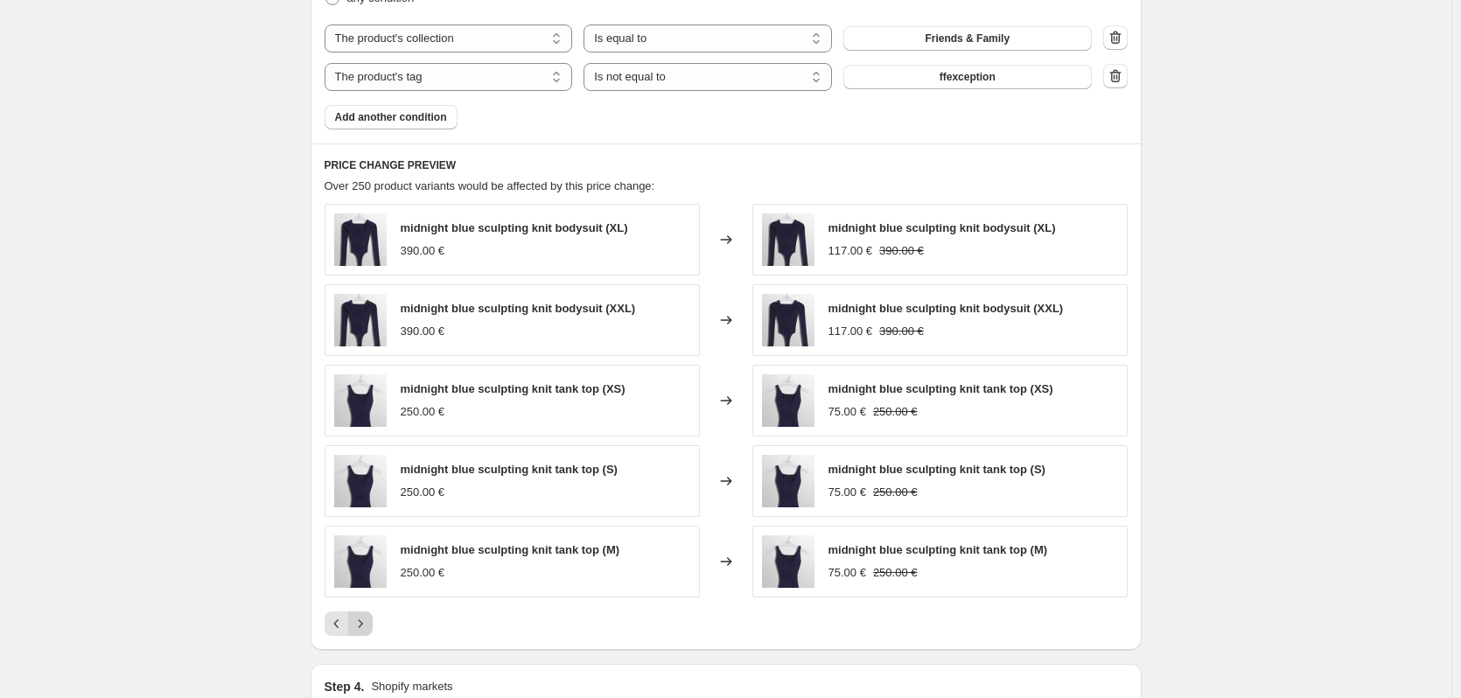
click at [366, 627] on icon "Next" at bounding box center [361, 624] width 18 height 18
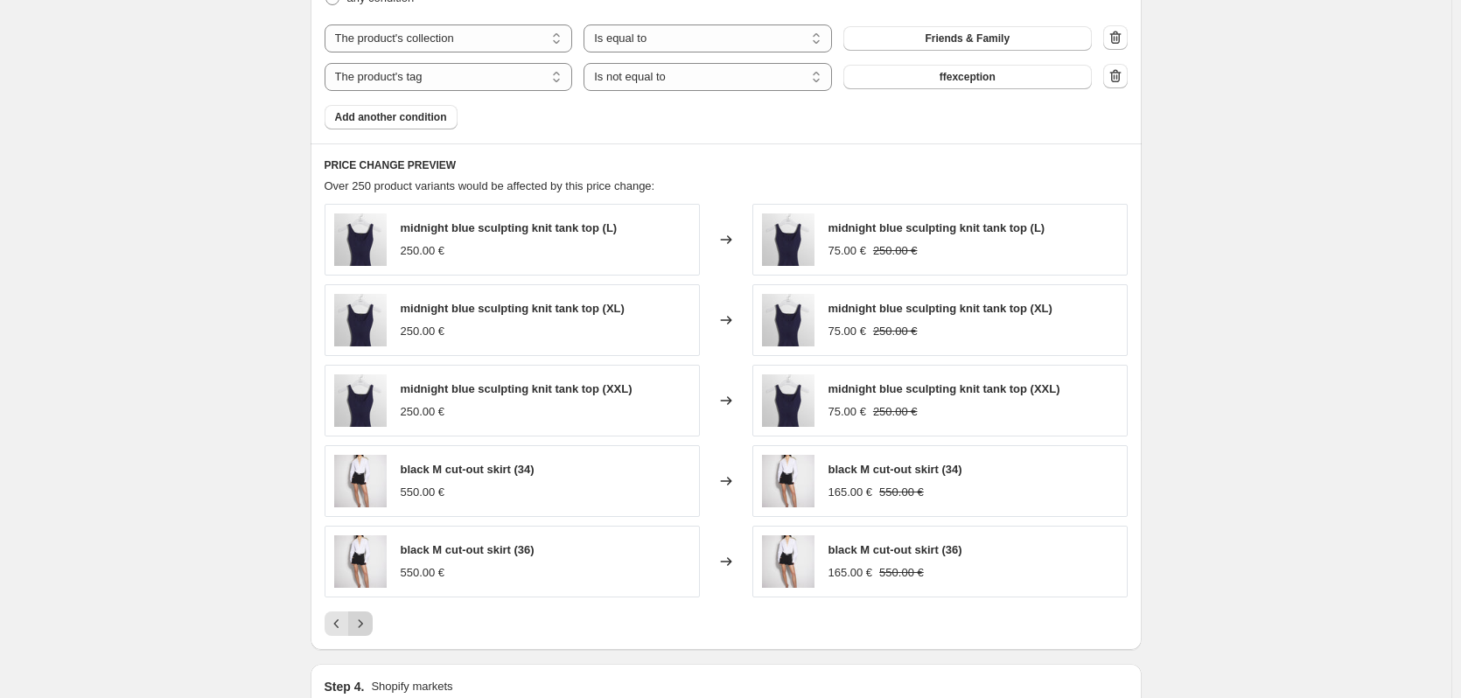
click at [366, 627] on icon "Next" at bounding box center [361, 624] width 18 height 18
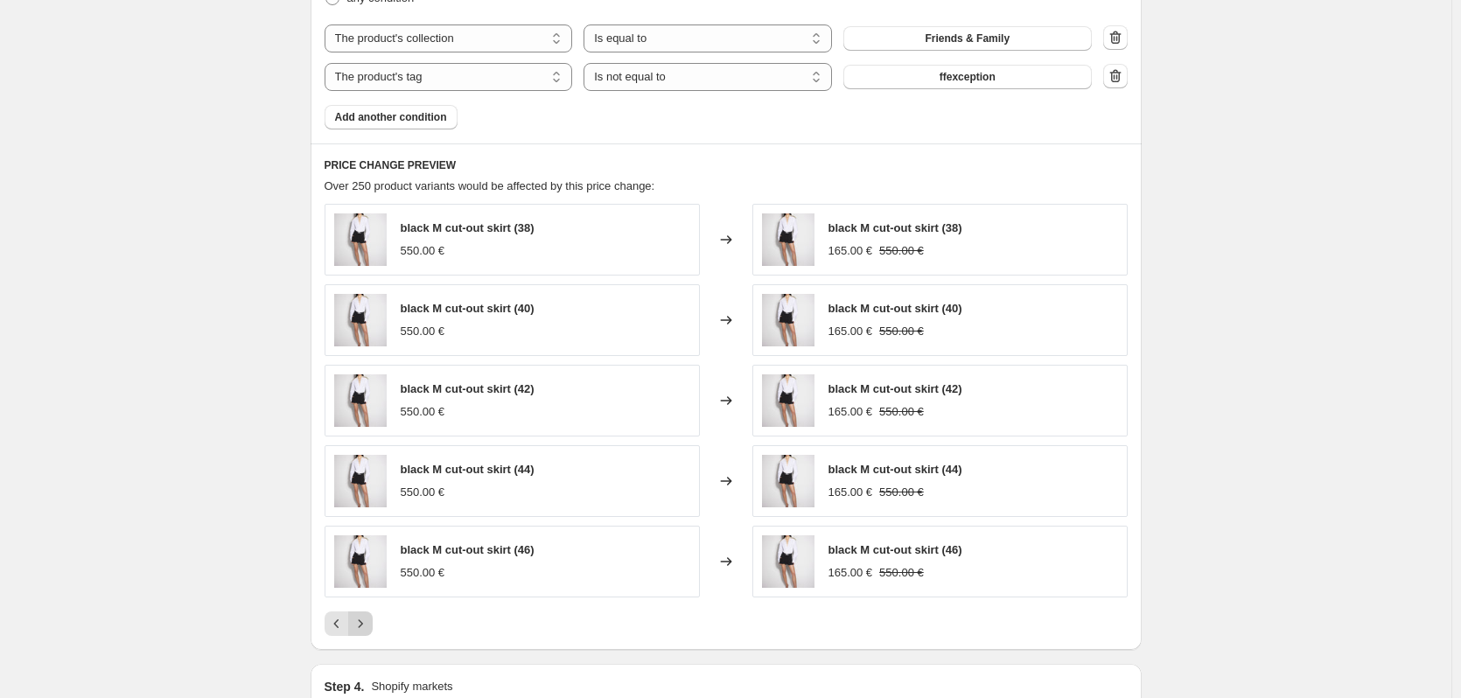
click at [366, 627] on icon "Next" at bounding box center [361, 624] width 18 height 18
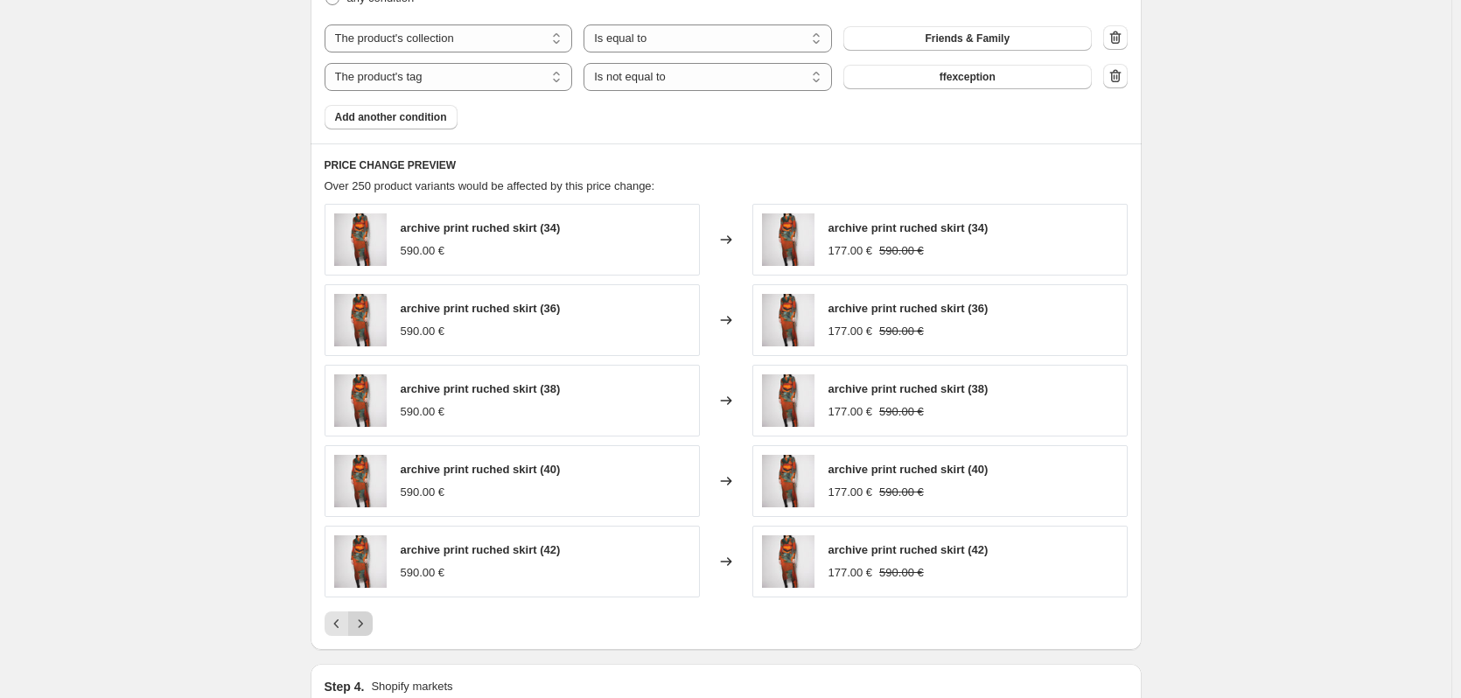
click at [366, 627] on icon "Next" at bounding box center [361, 624] width 18 height 18
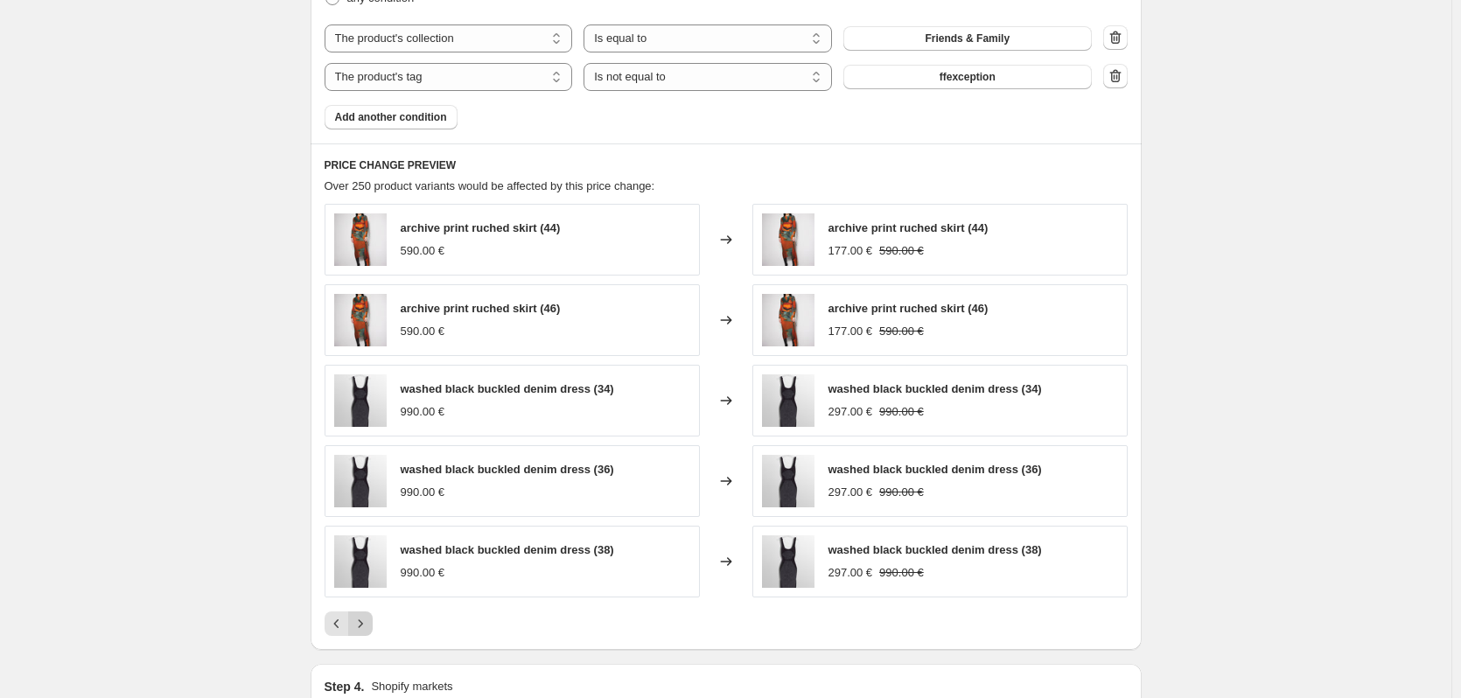
click at [366, 627] on icon "Next" at bounding box center [361, 624] width 18 height 18
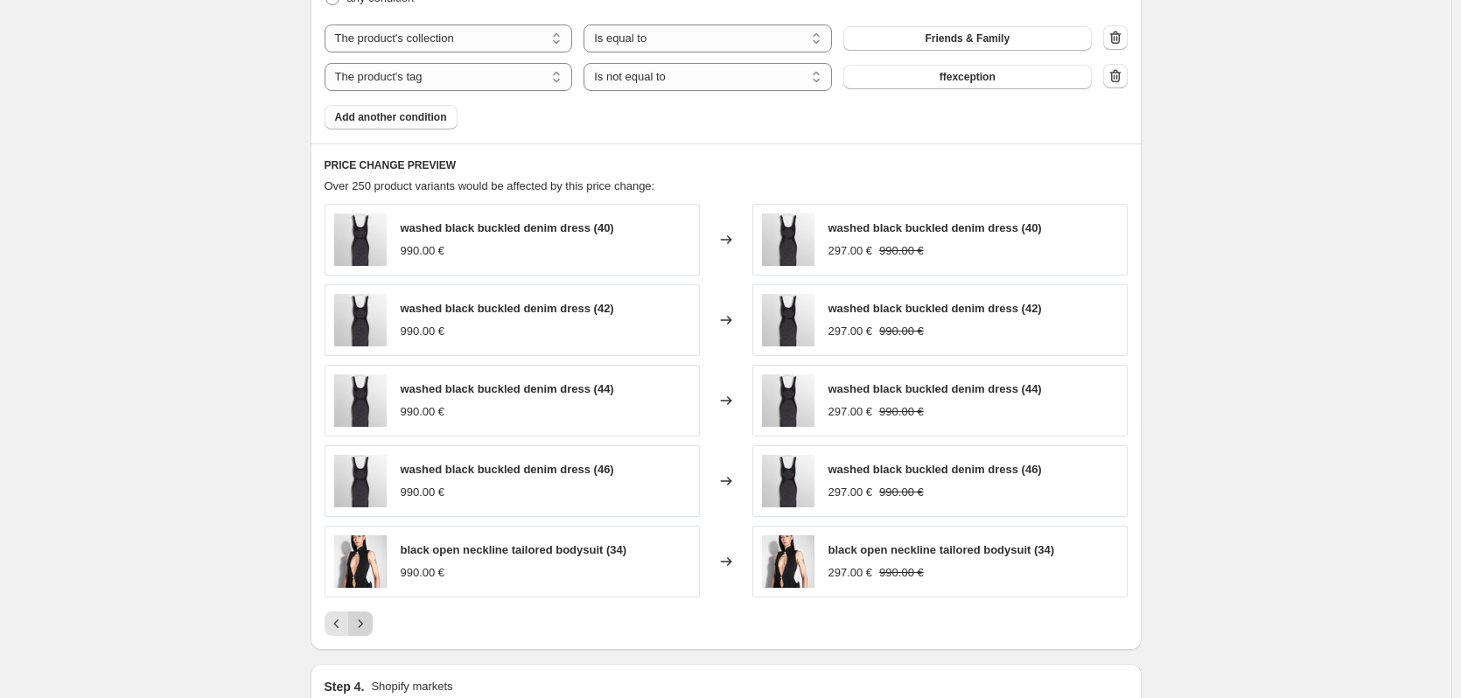
click at [366, 627] on icon "Next" at bounding box center [361, 624] width 18 height 18
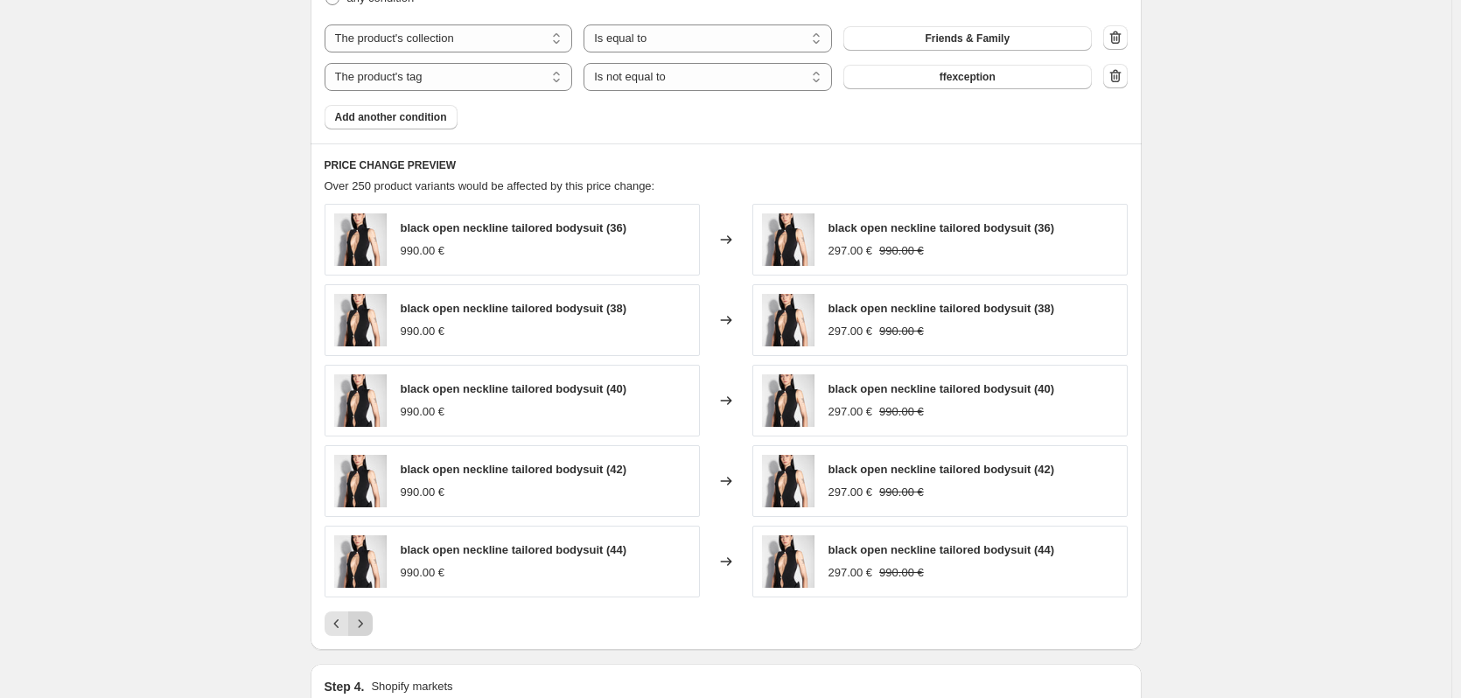
click at [366, 627] on icon "Next" at bounding box center [361, 624] width 18 height 18
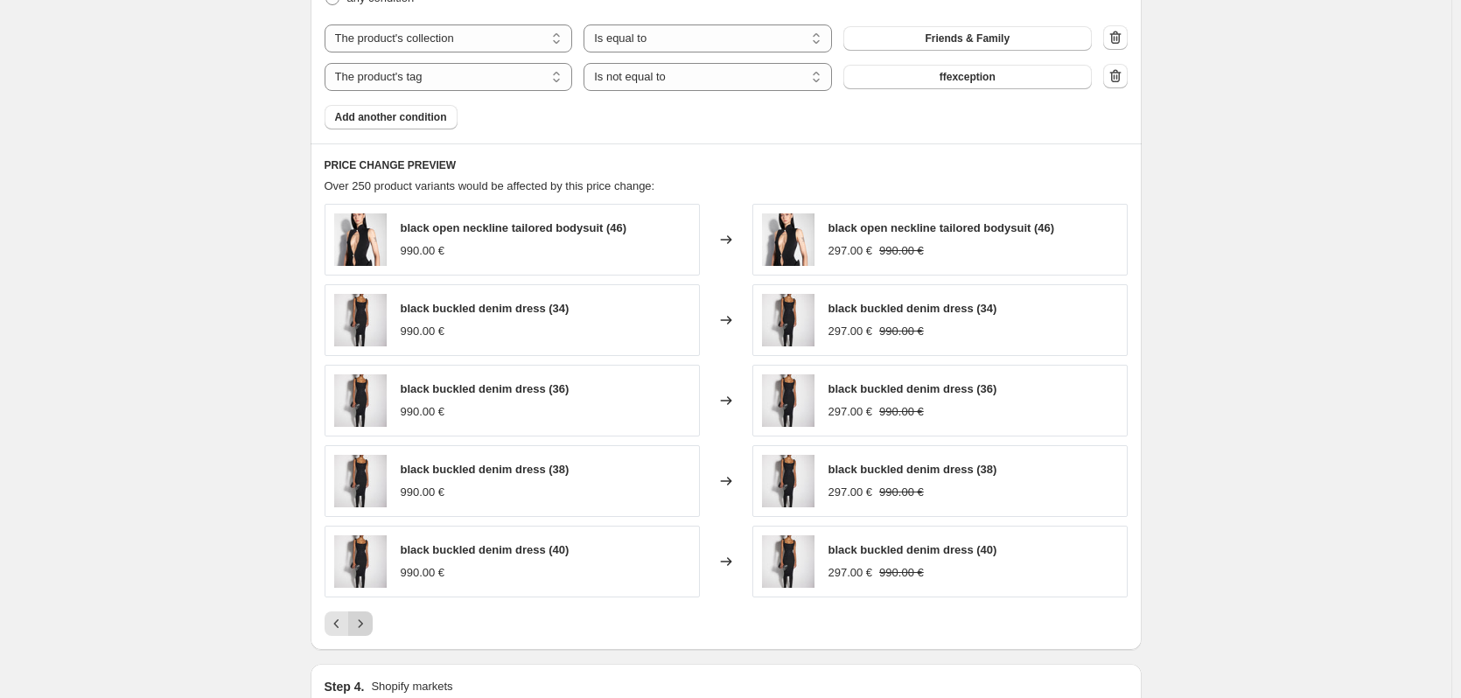
click at [366, 627] on icon "Next" at bounding box center [361, 624] width 18 height 18
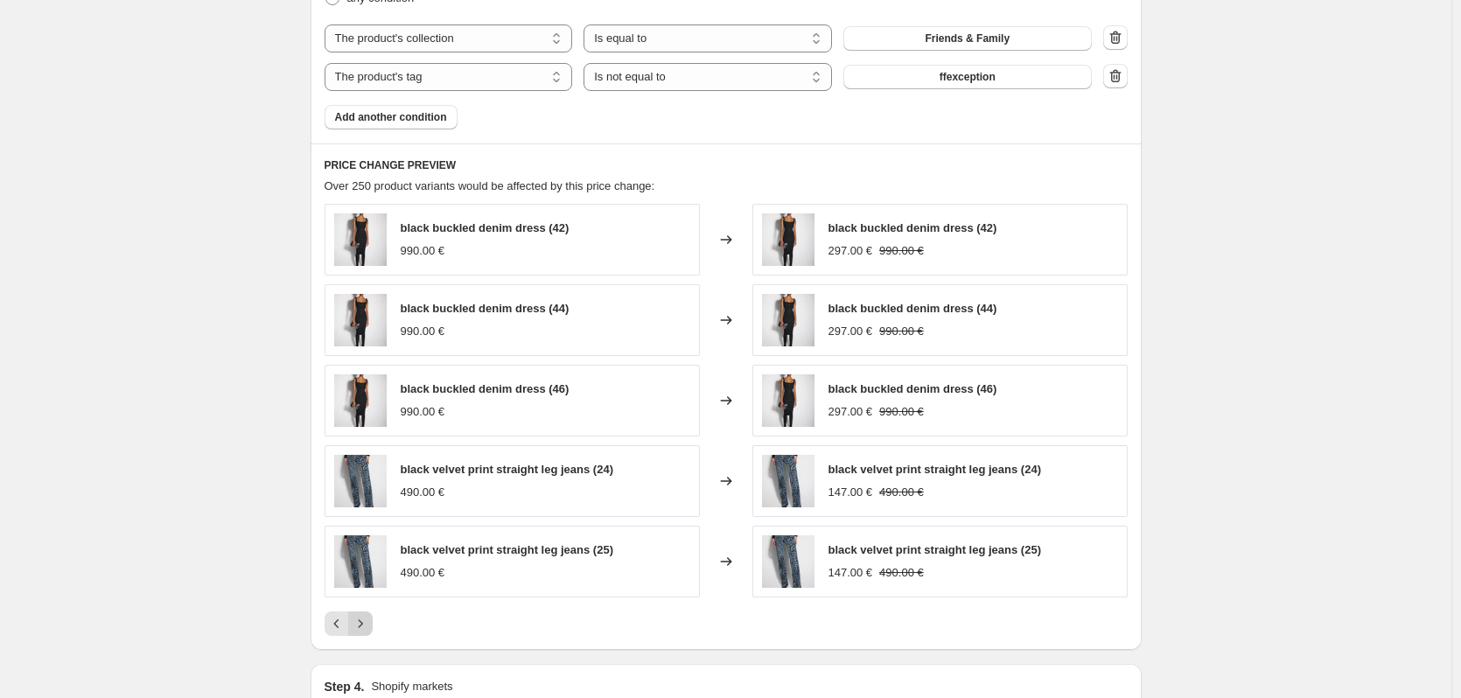
click at [366, 627] on icon "Next" at bounding box center [361, 624] width 18 height 18
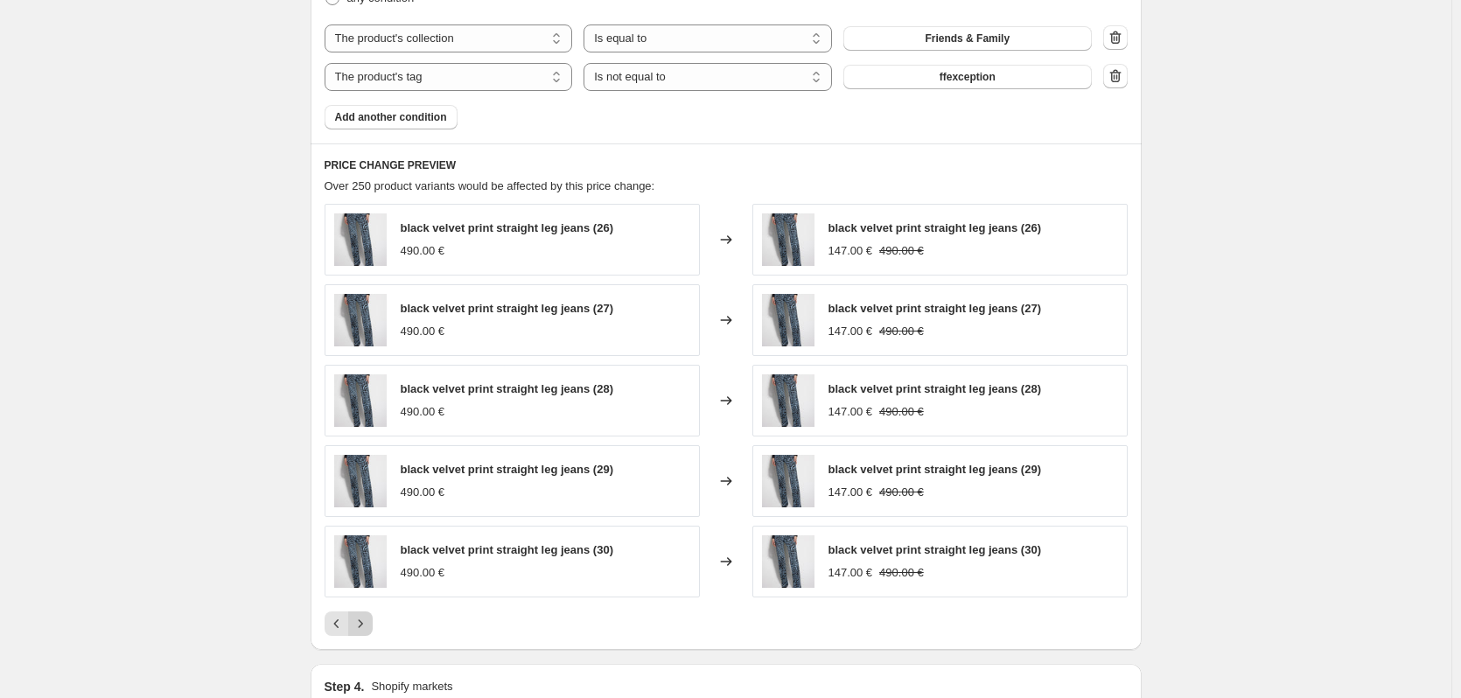
click at [366, 627] on icon "Next" at bounding box center [361, 624] width 18 height 18
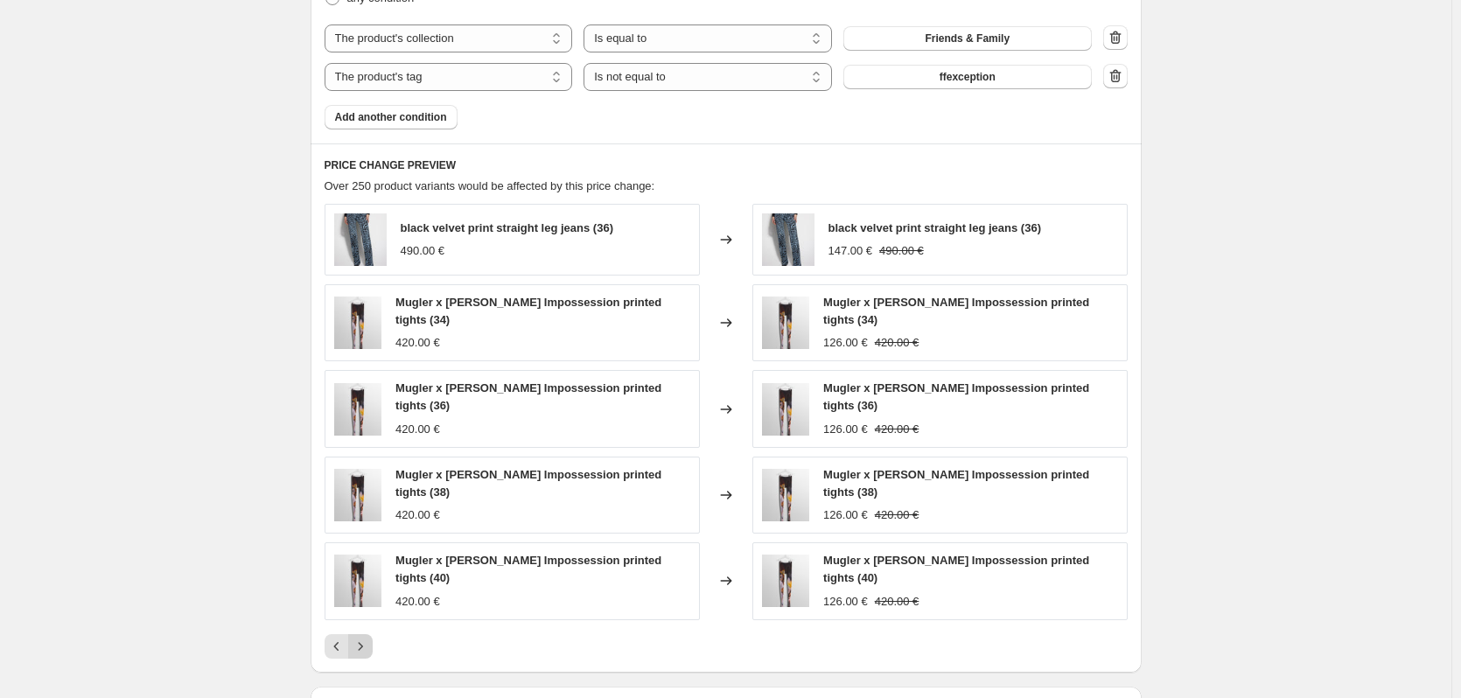
click at [366, 627] on div "black velvet print straight leg jeans (36) 490.00 € Changed to black velvet pri…" at bounding box center [726, 431] width 803 height 455
click at [361, 649] on icon "Next" at bounding box center [361, 647] width 18 height 18
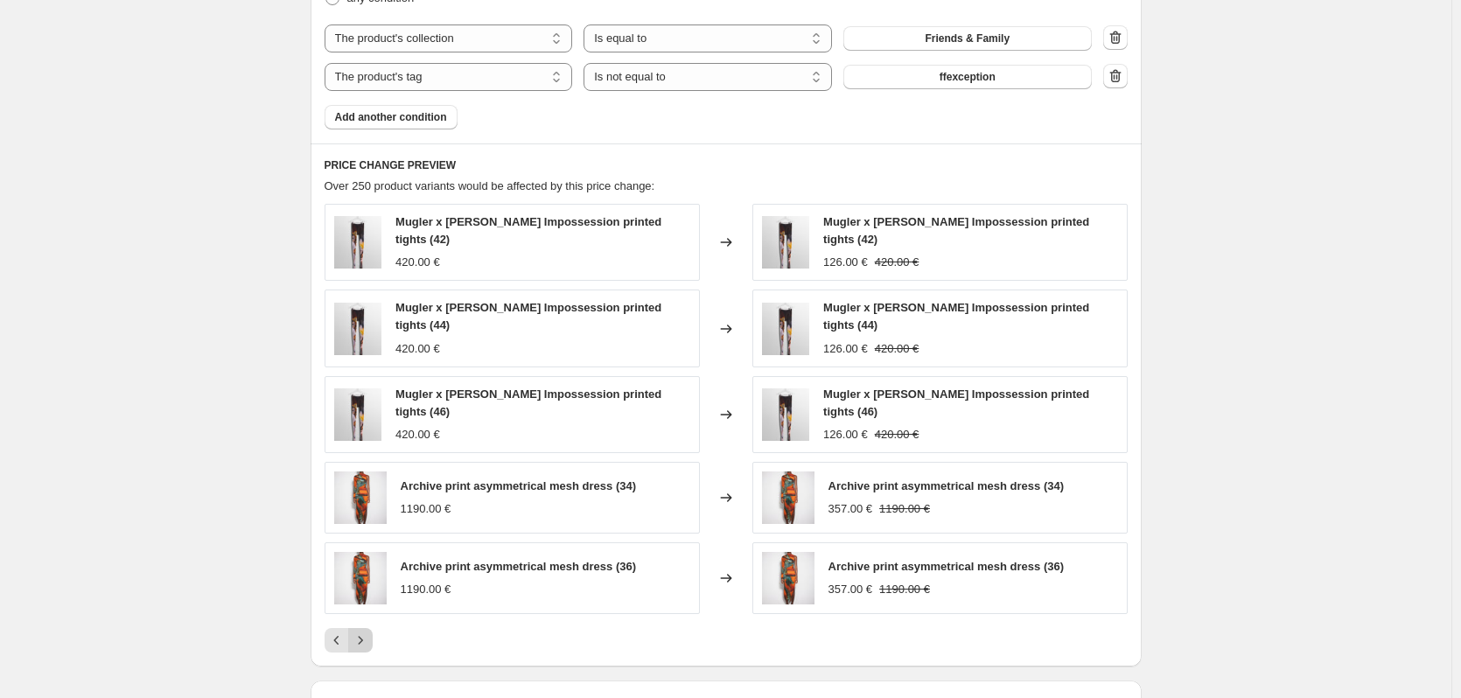
click at [365, 635] on icon "Next" at bounding box center [361, 641] width 18 height 18
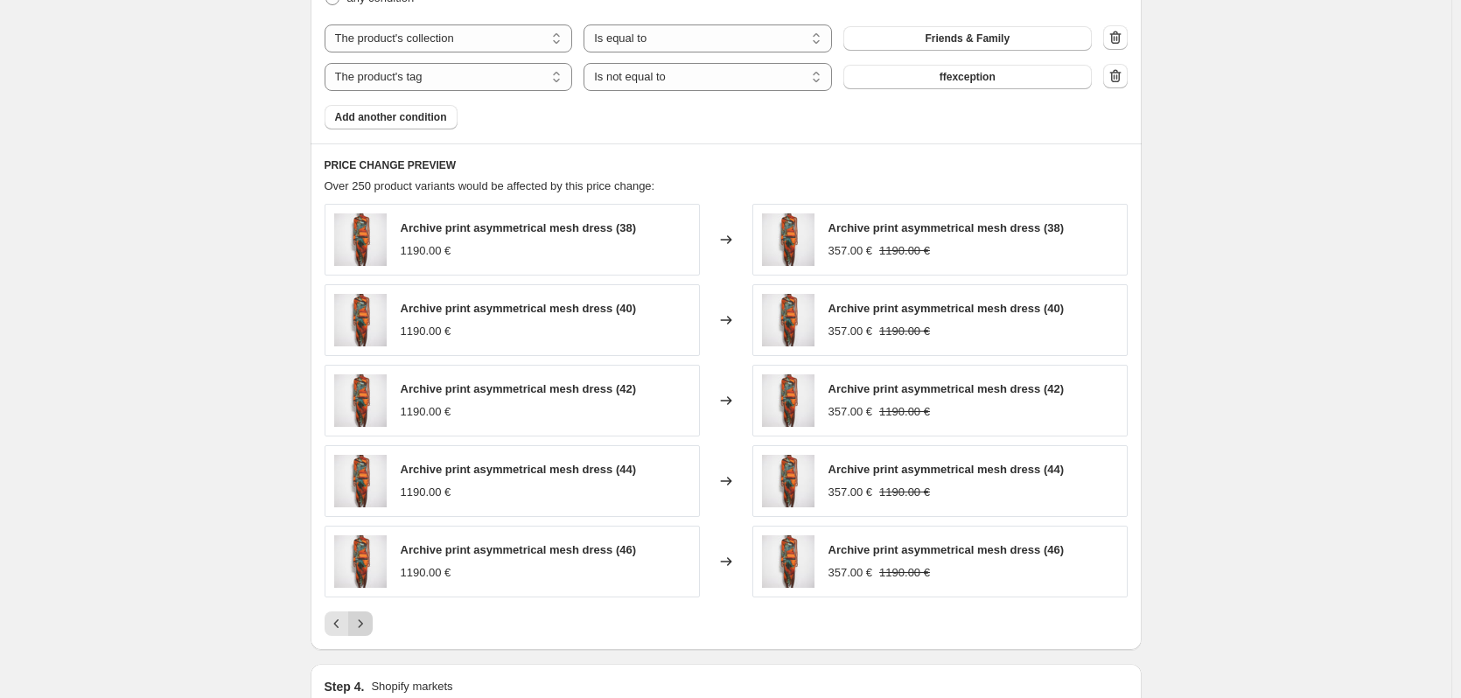
click at [369, 631] on icon "Next" at bounding box center [361, 624] width 18 height 18
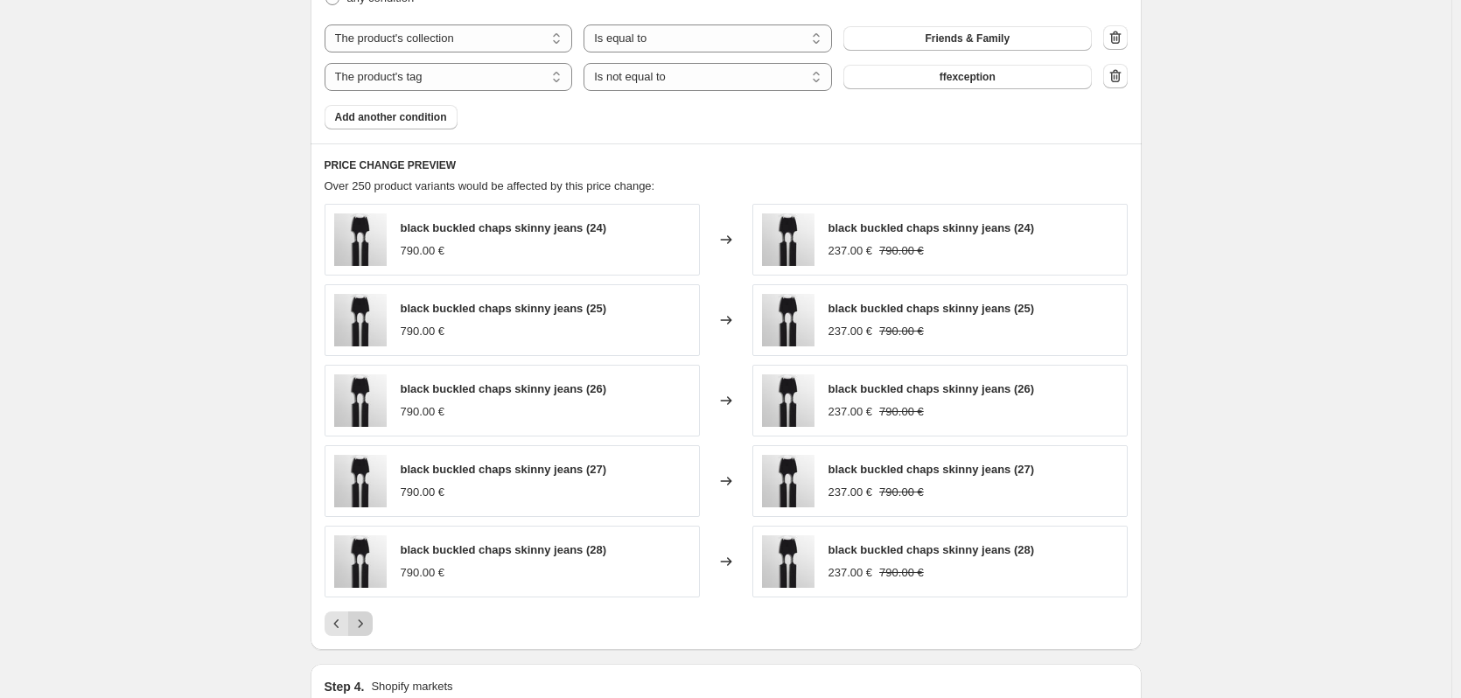
click at [369, 632] on icon "Next" at bounding box center [361, 624] width 18 height 18
click at [368, 632] on icon "Next" at bounding box center [361, 624] width 18 height 18
click at [369, 625] on icon "Next" at bounding box center [361, 624] width 18 height 18
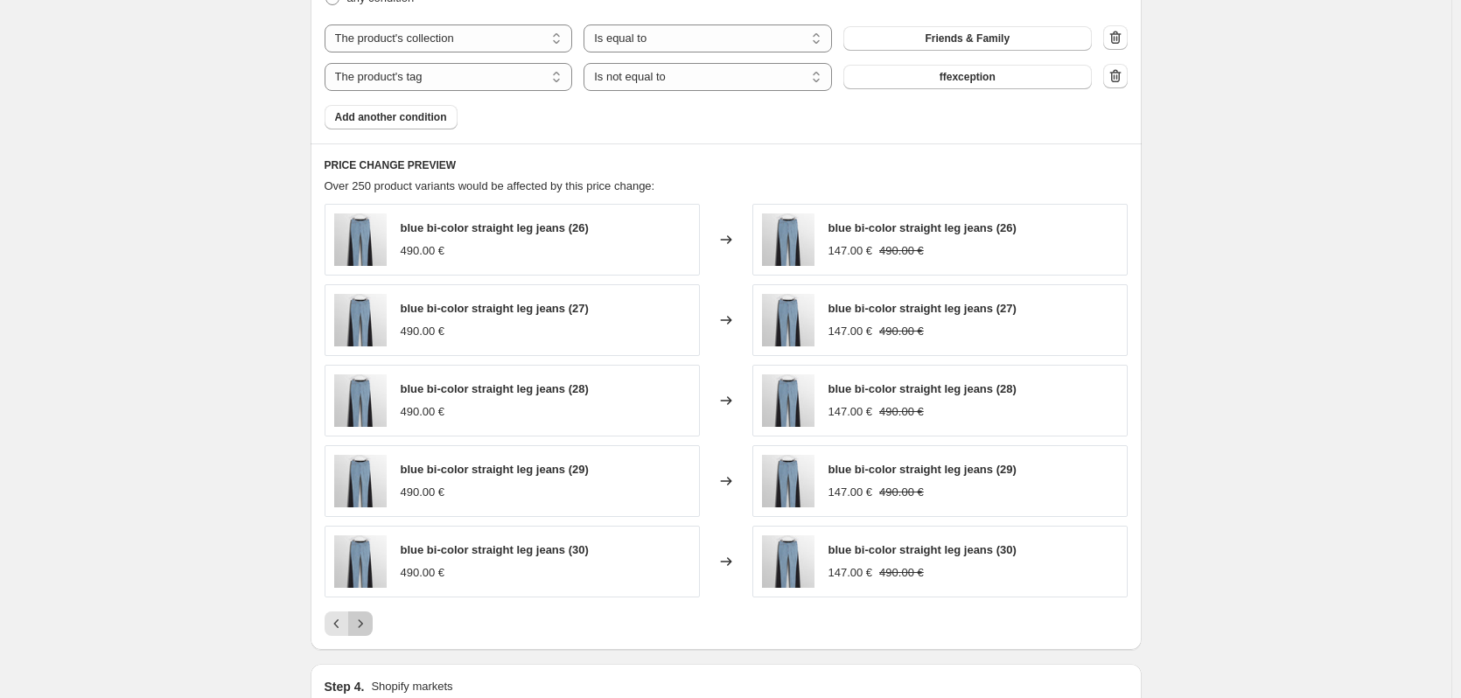
click at [369, 623] on icon "Next" at bounding box center [361, 624] width 18 height 18
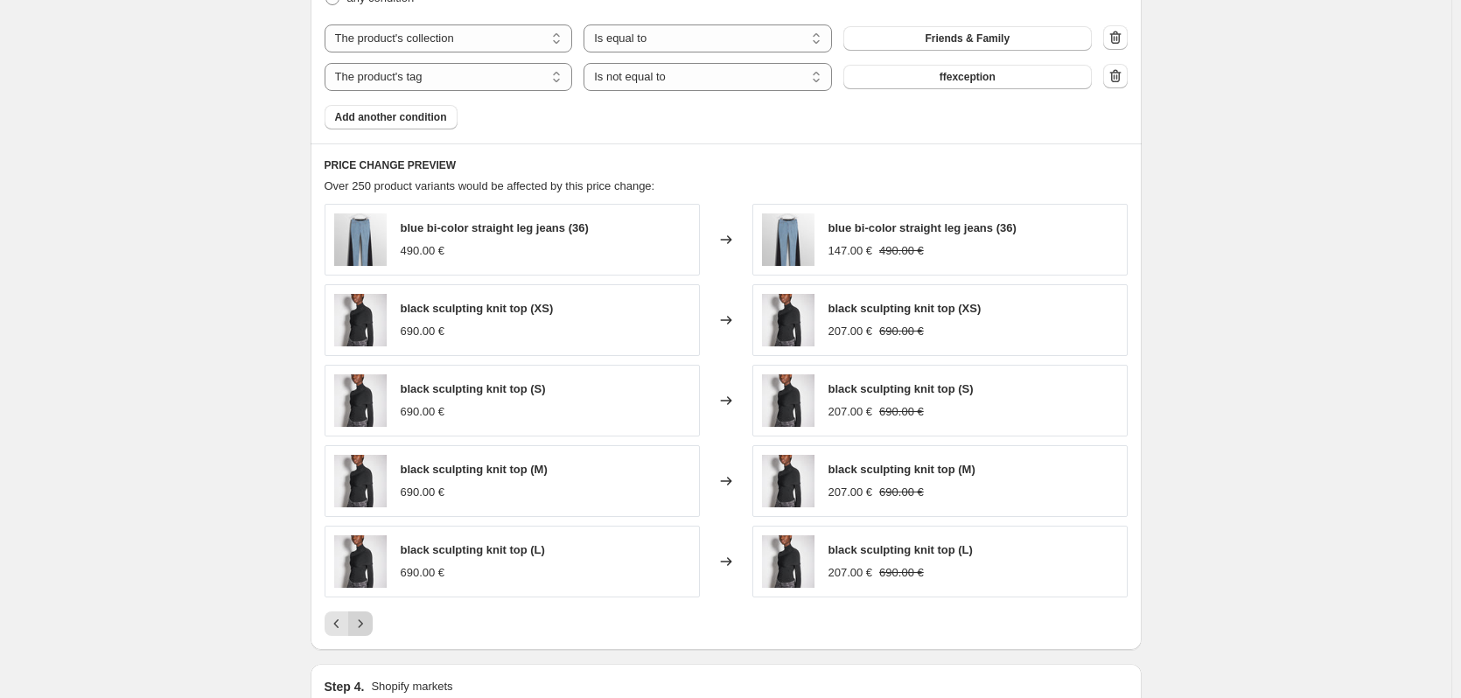
click at [373, 627] on button "Next" at bounding box center [360, 624] width 25 height 25
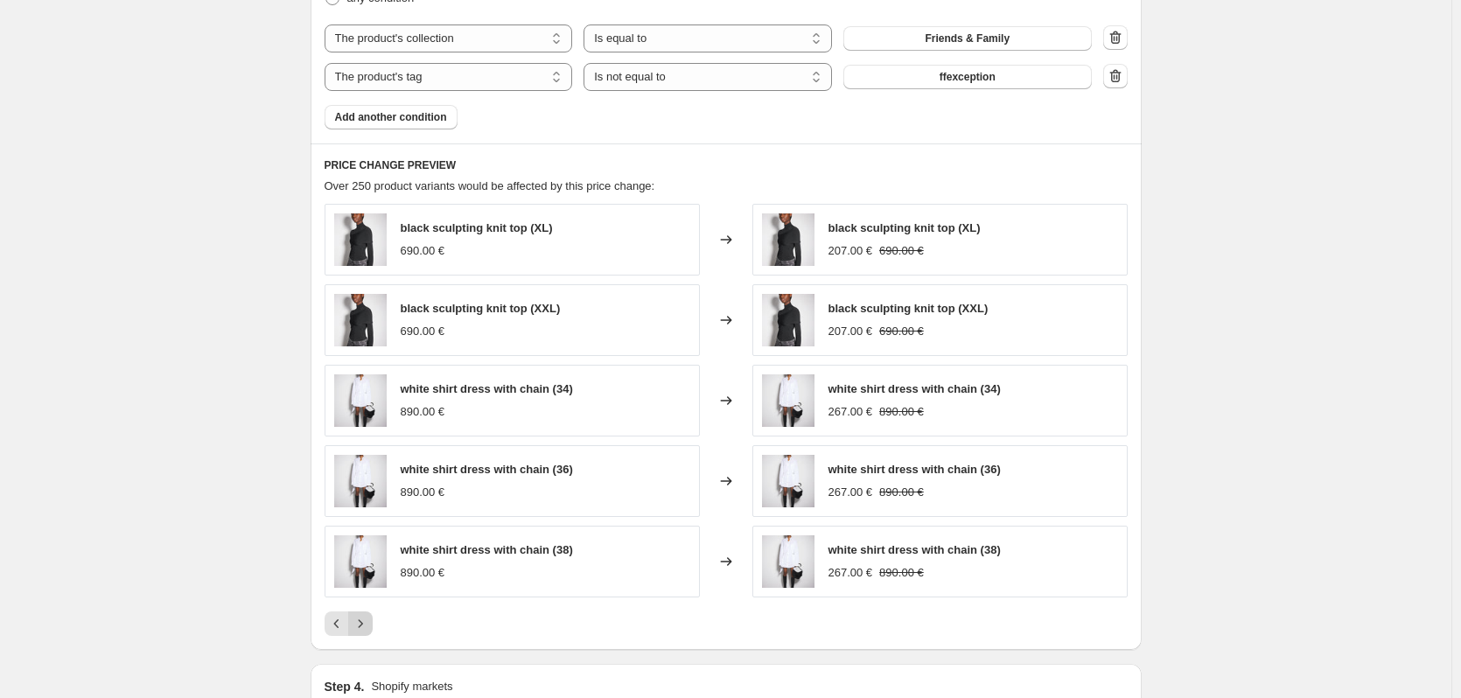
click at [373, 621] on button "Next" at bounding box center [360, 624] width 25 height 25
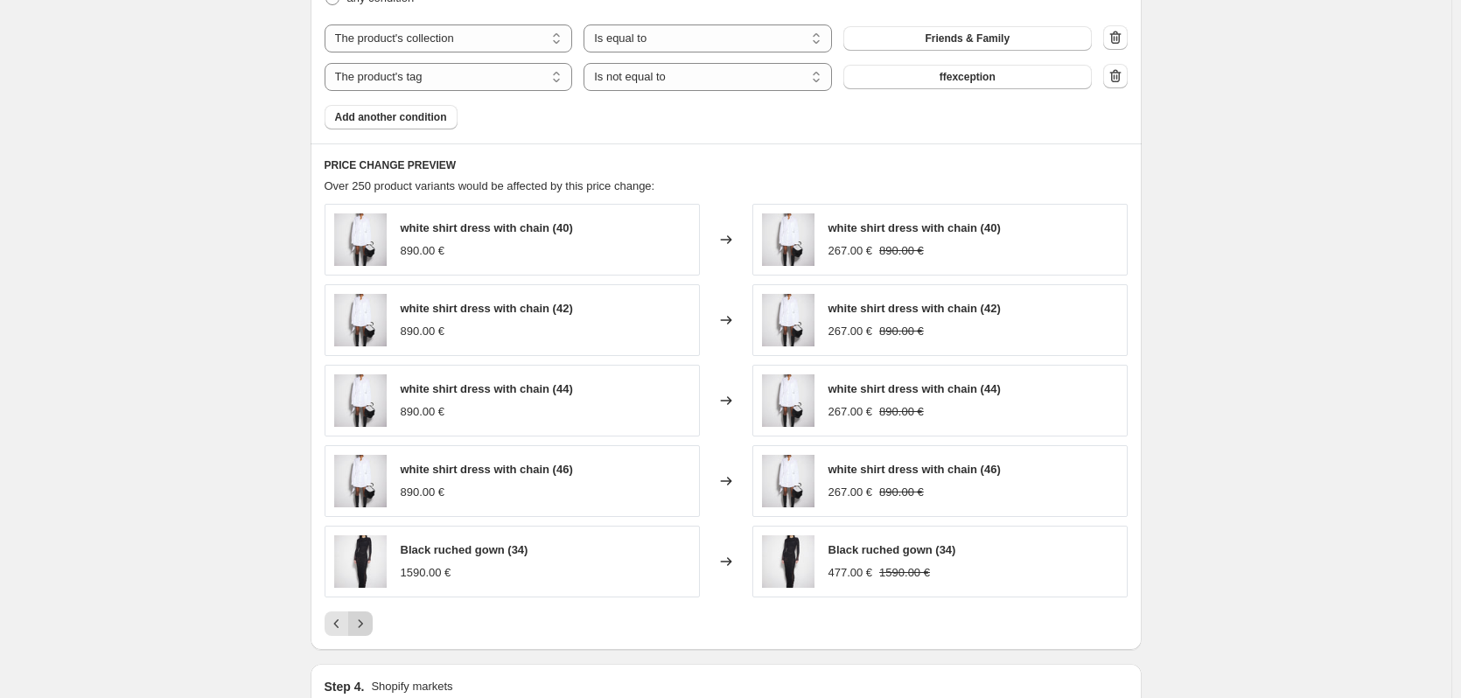
click at [368, 618] on icon "Next" at bounding box center [361, 624] width 18 height 18
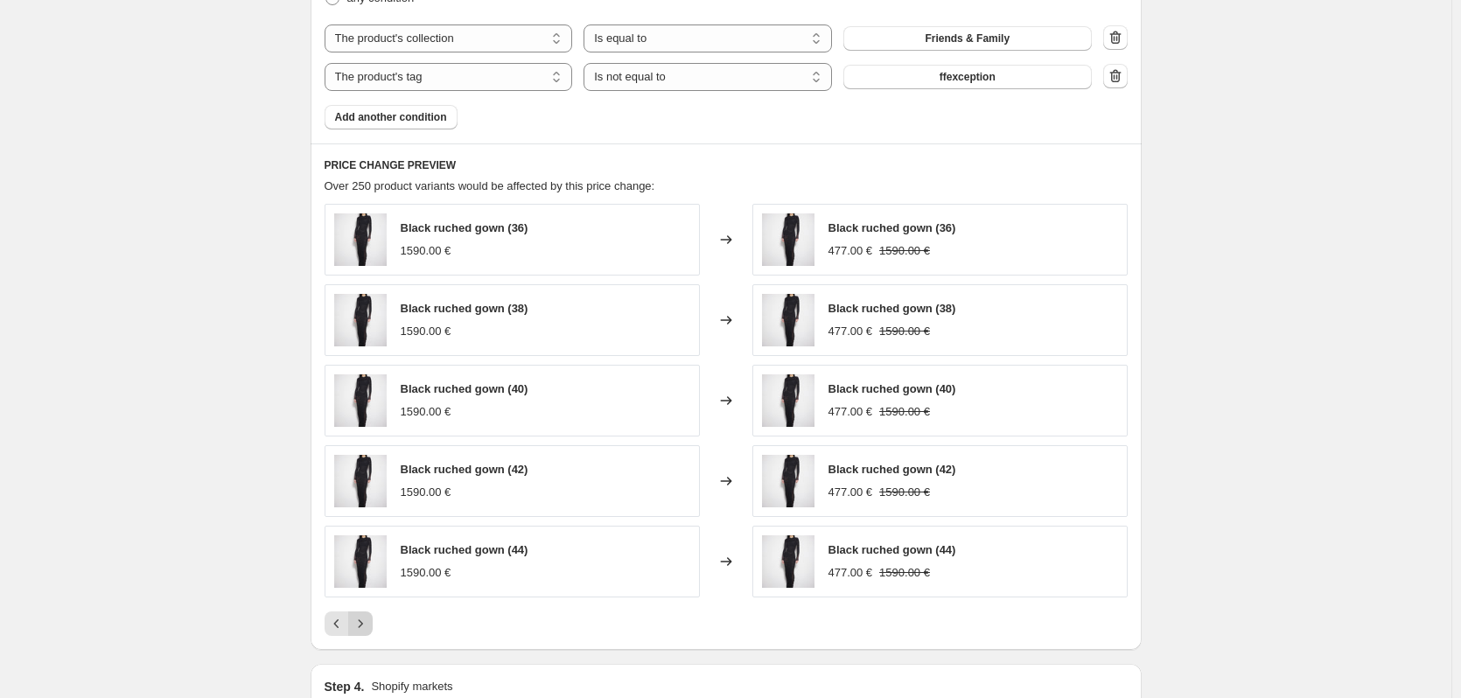
click at [366, 622] on icon "Next" at bounding box center [361, 624] width 18 height 18
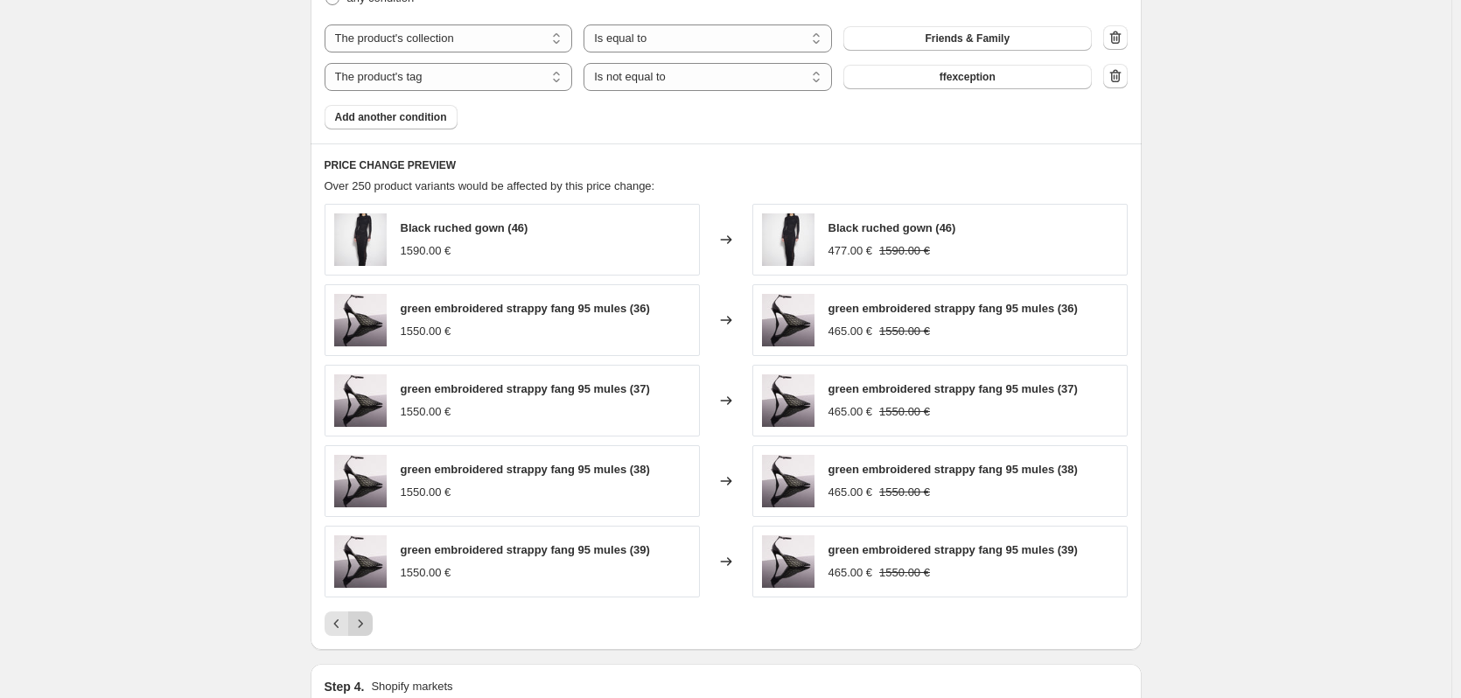
click at [363, 624] on icon "Next" at bounding box center [361, 624] width 18 height 18
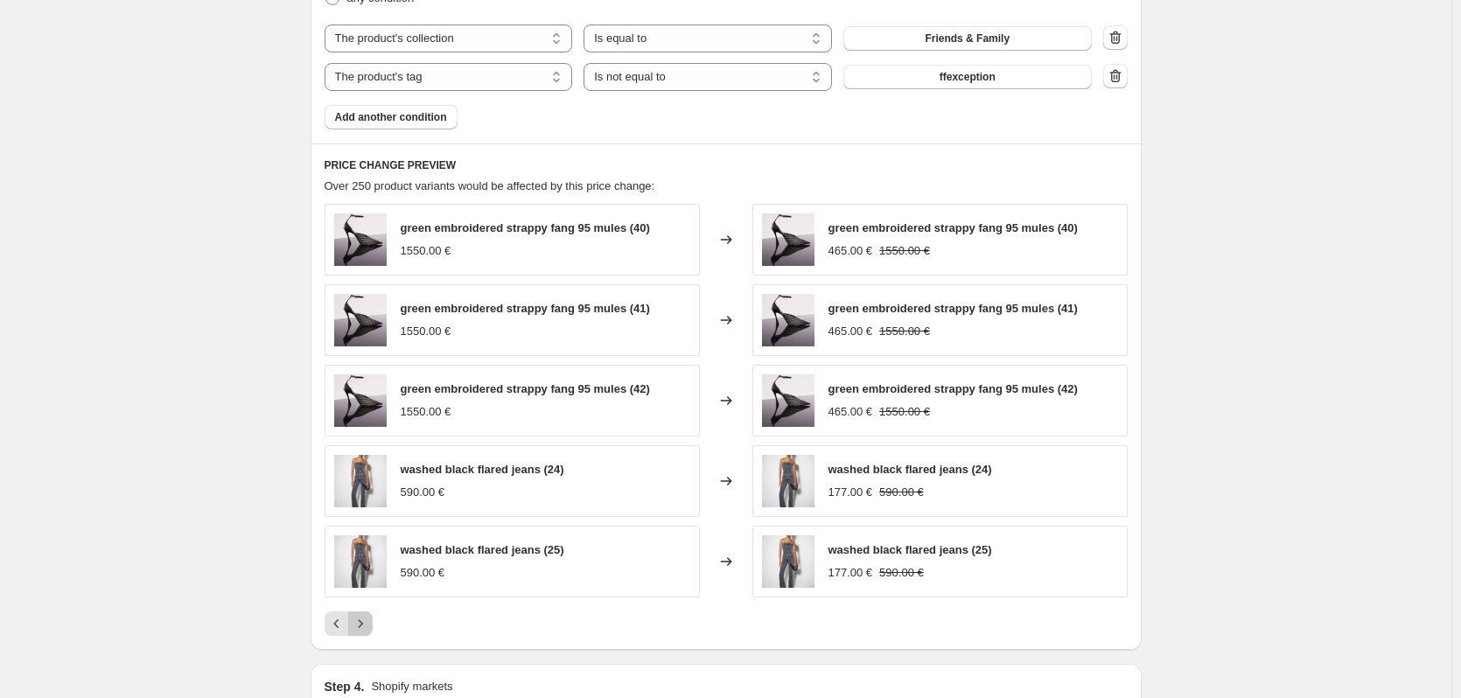
click at [369, 624] on icon "Next" at bounding box center [361, 624] width 18 height 18
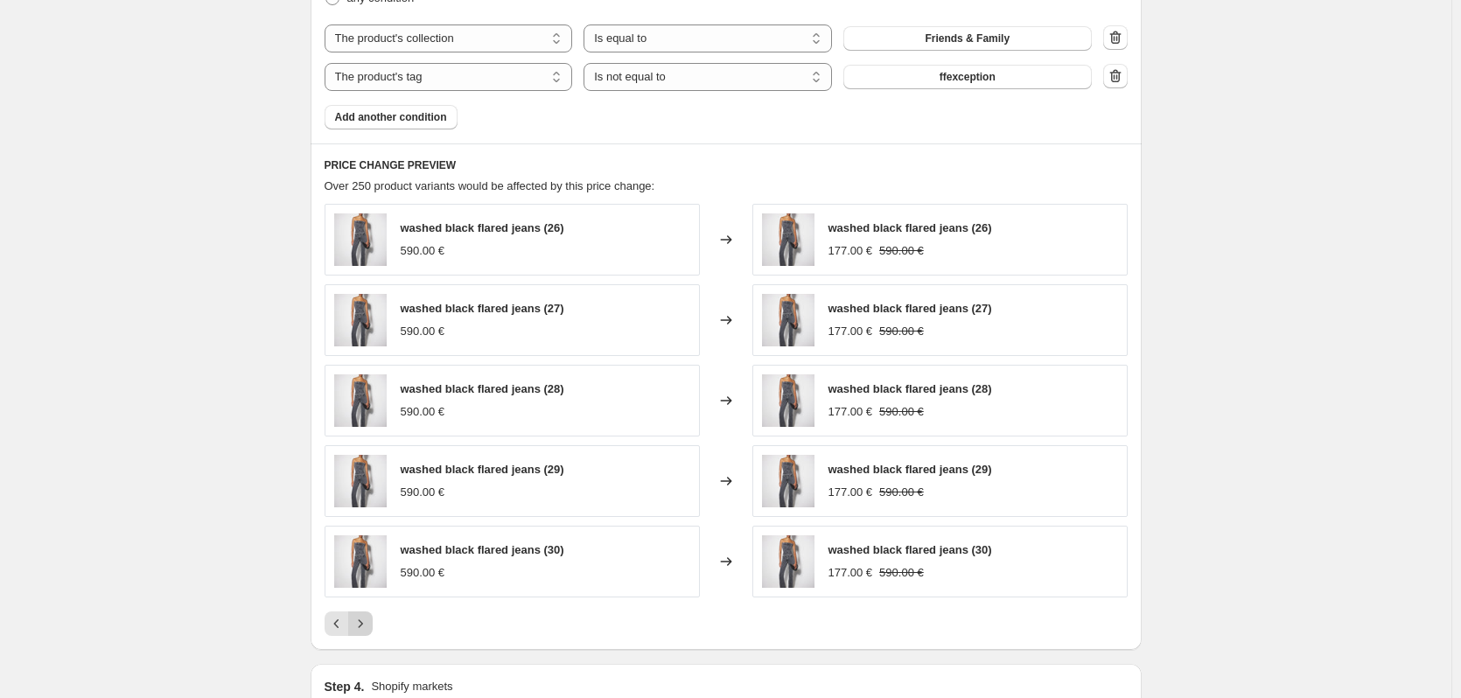
click at [365, 622] on icon "Next" at bounding box center [361, 624] width 18 height 18
click at [364, 626] on icon "Next" at bounding box center [361, 624] width 18 height 18
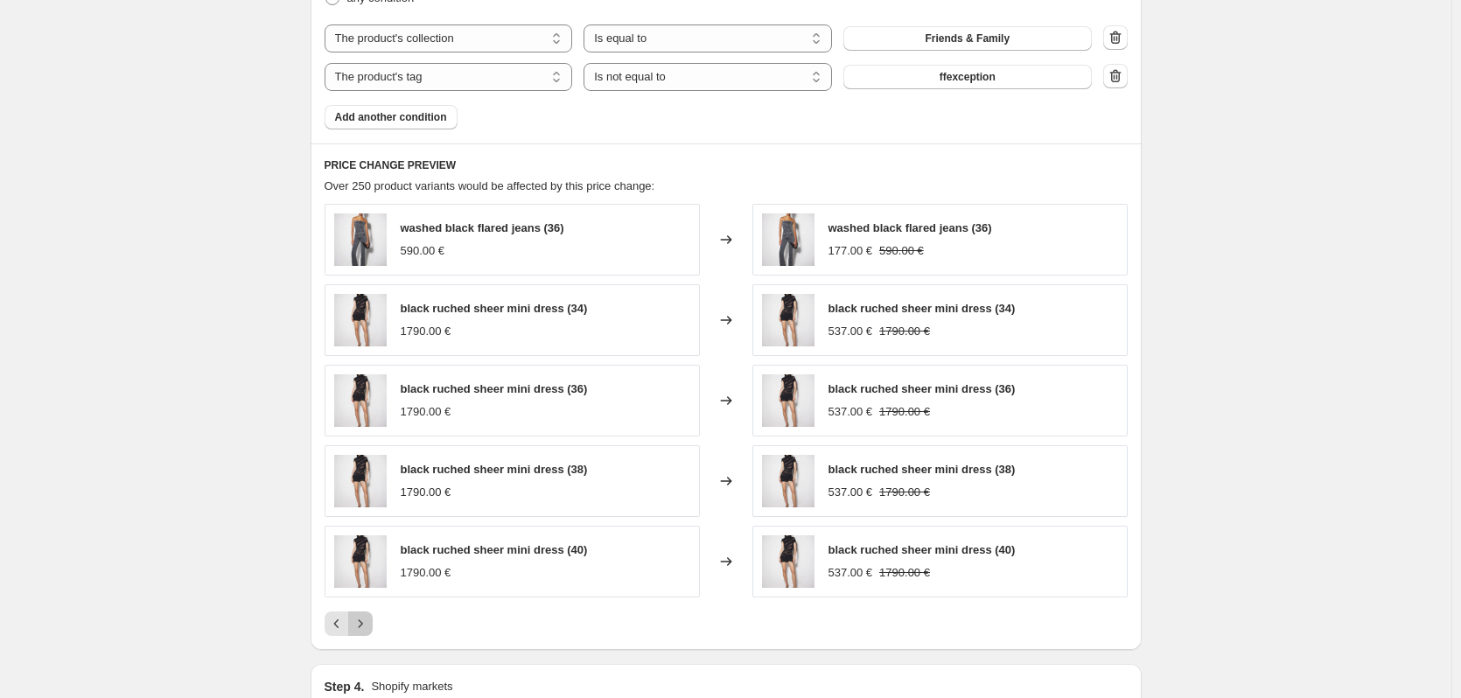
drag, startPoint x: 369, startPoint y: 621, endPoint x: 360, endPoint y: 620, distance: 9.8
click at [368, 621] on icon "Next" at bounding box center [361, 624] width 18 height 18
click at [368, 620] on icon "Next" at bounding box center [361, 624] width 18 height 18
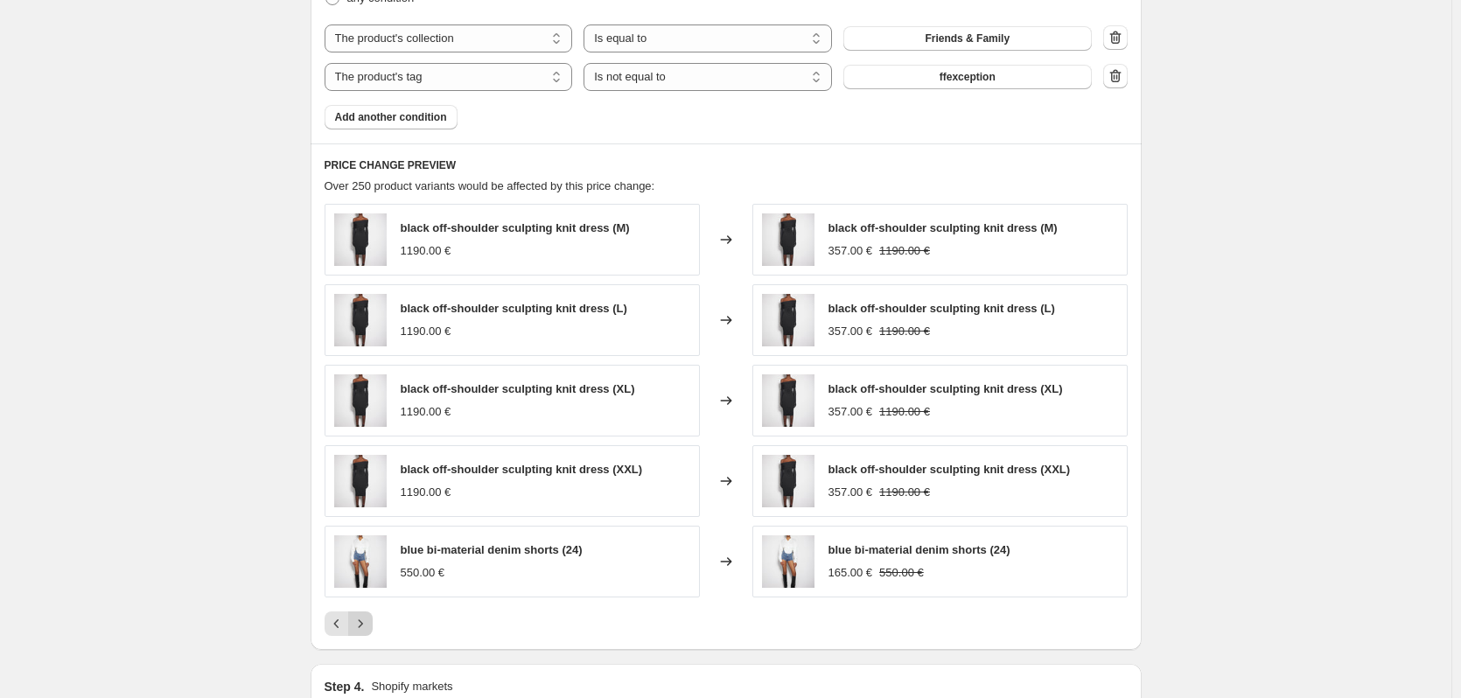
click at [373, 622] on button "Next" at bounding box center [360, 624] width 25 height 25
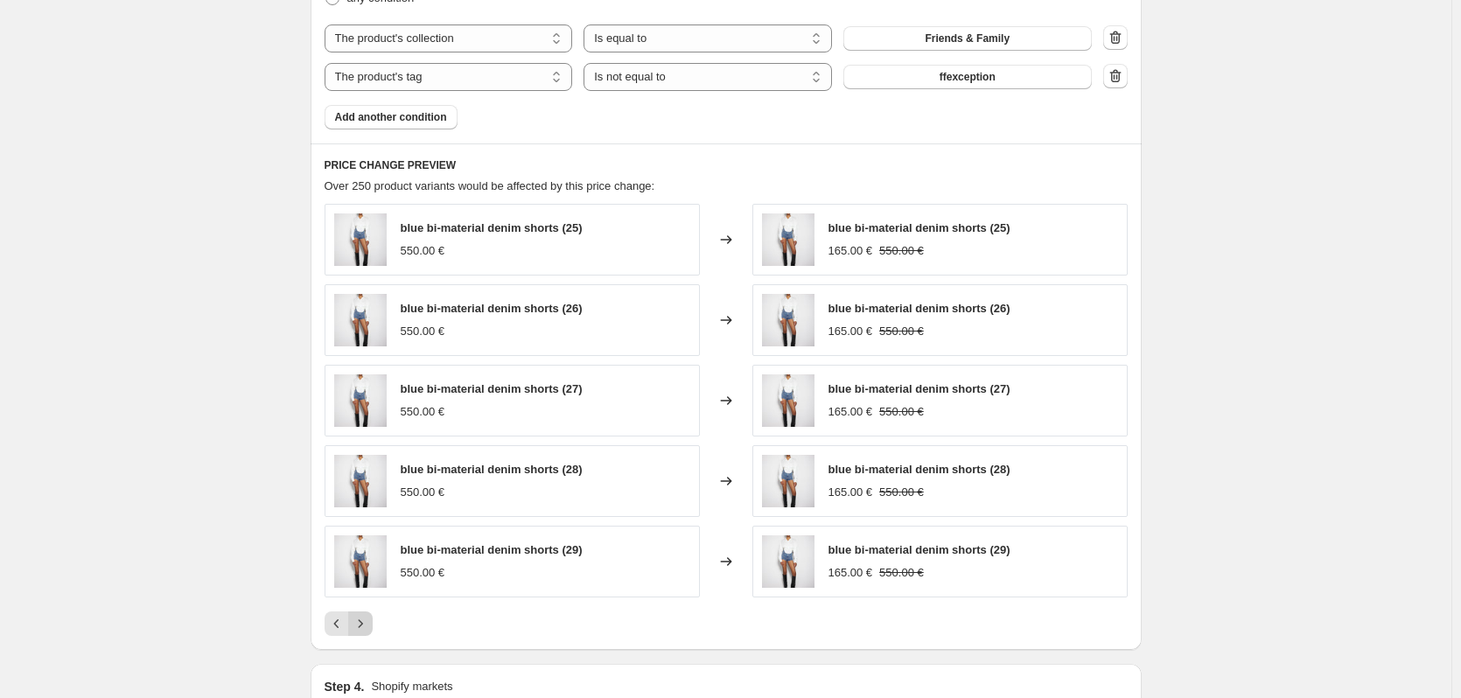
click at [365, 621] on icon "Next" at bounding box center [361, 624] width 18 height 18
click at [365, 620] on icon "Next" at bounding box center [361, 624] width 18 height 18
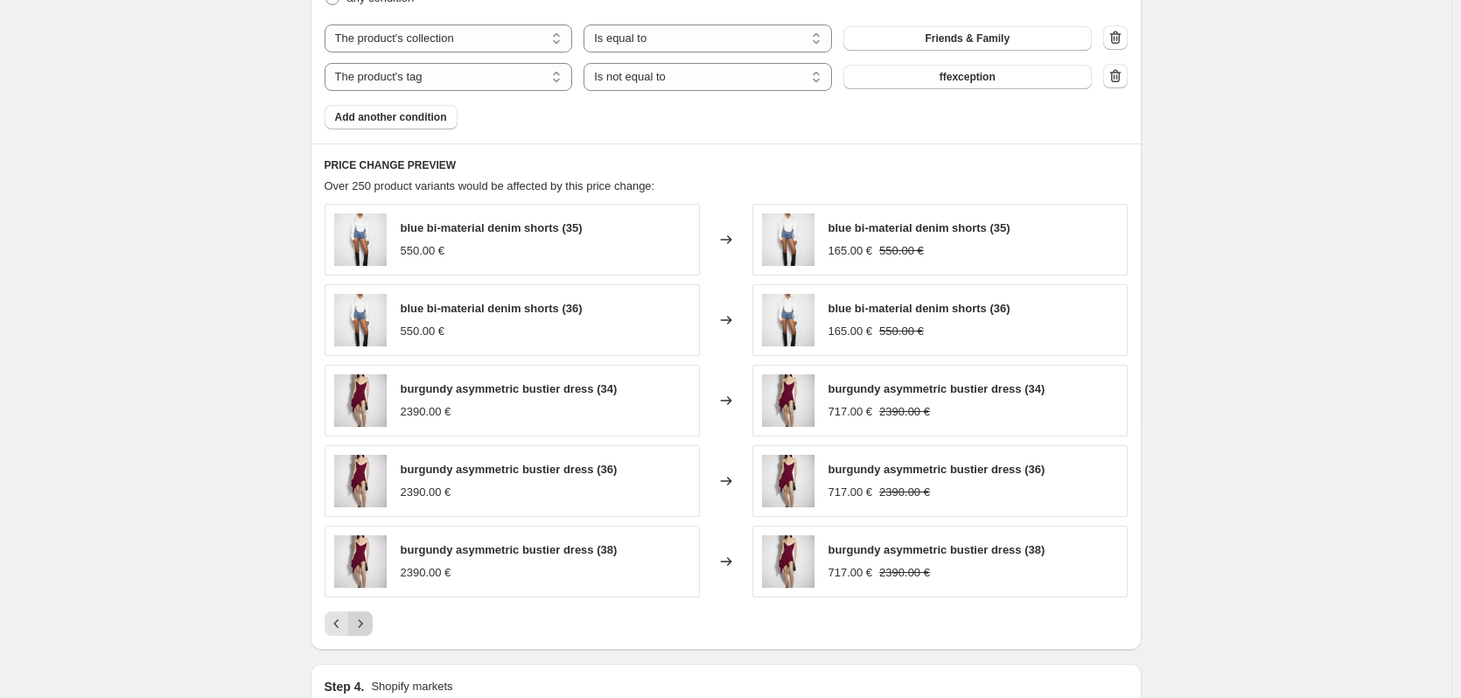
click at [369, 628] on icon "Next" at bounding box center [361, 624] width 18 height 18
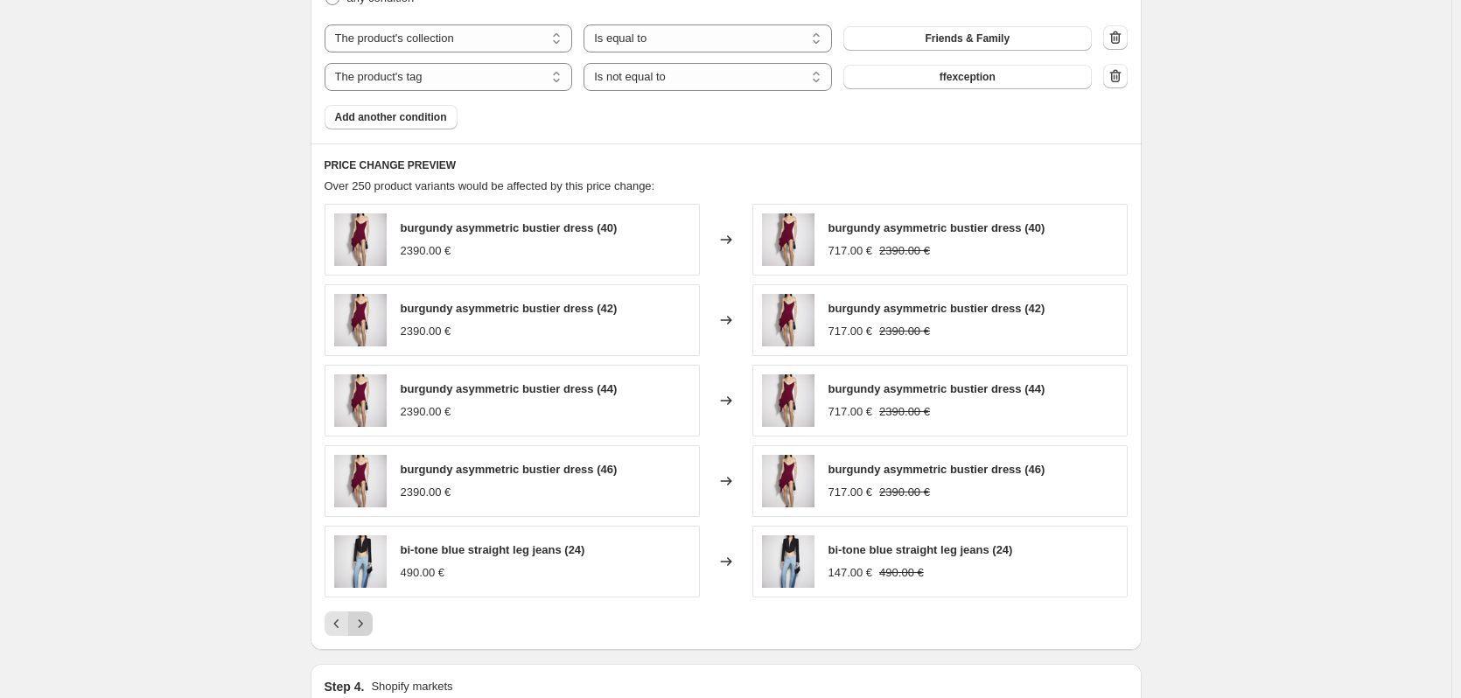
click at [369, 627] on icon "Next" at bounding box center [361, 624] width 18 height 18
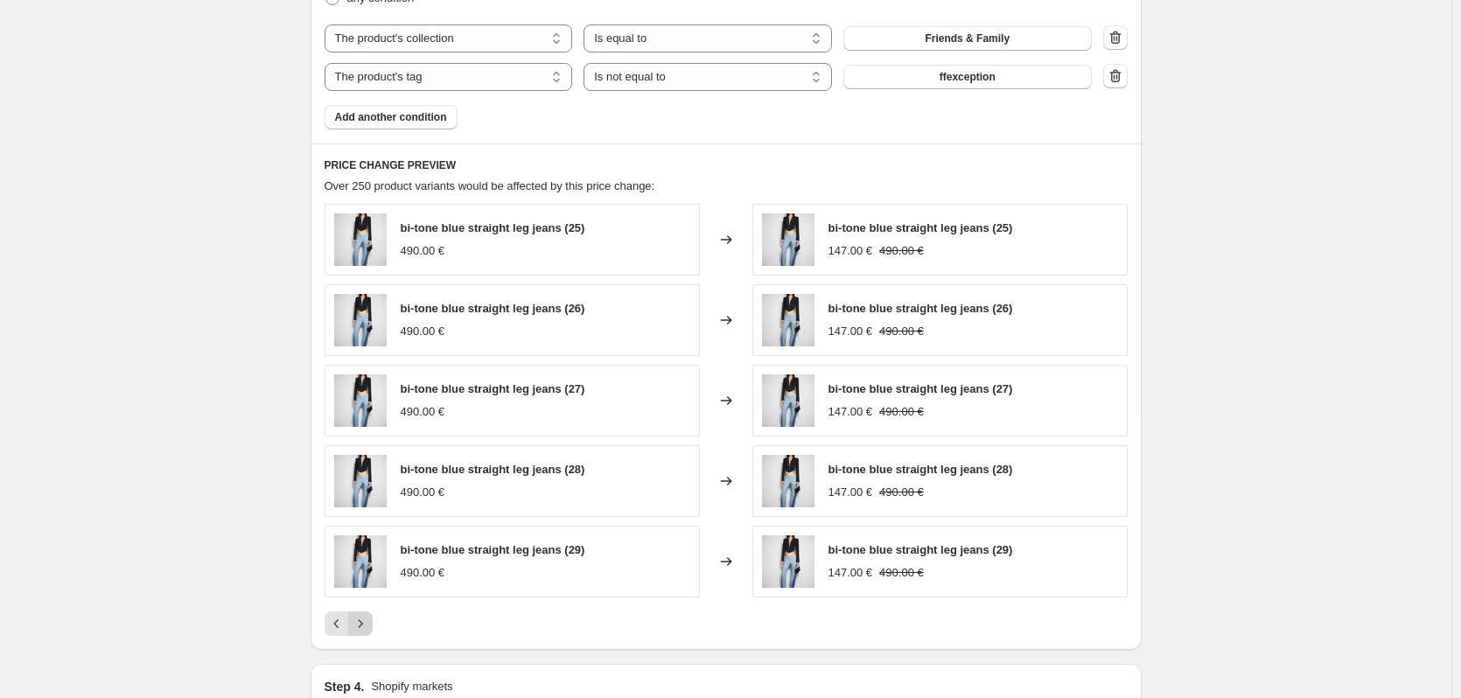
click at [369, 627] on icon "Next" at bounding box center [361, 624] width 18 height 18
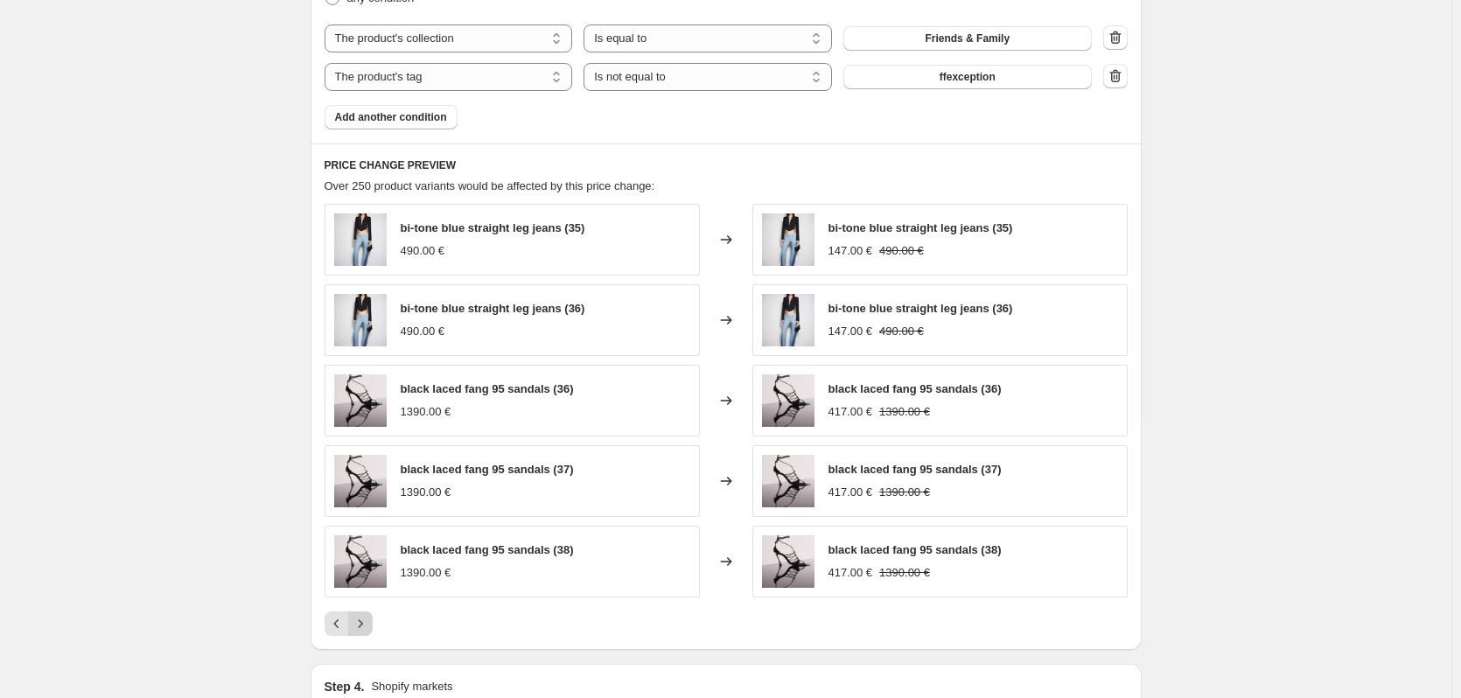
click at [369, 627] on icon "Next" at bounding box center [361, 624] width 18 height 18
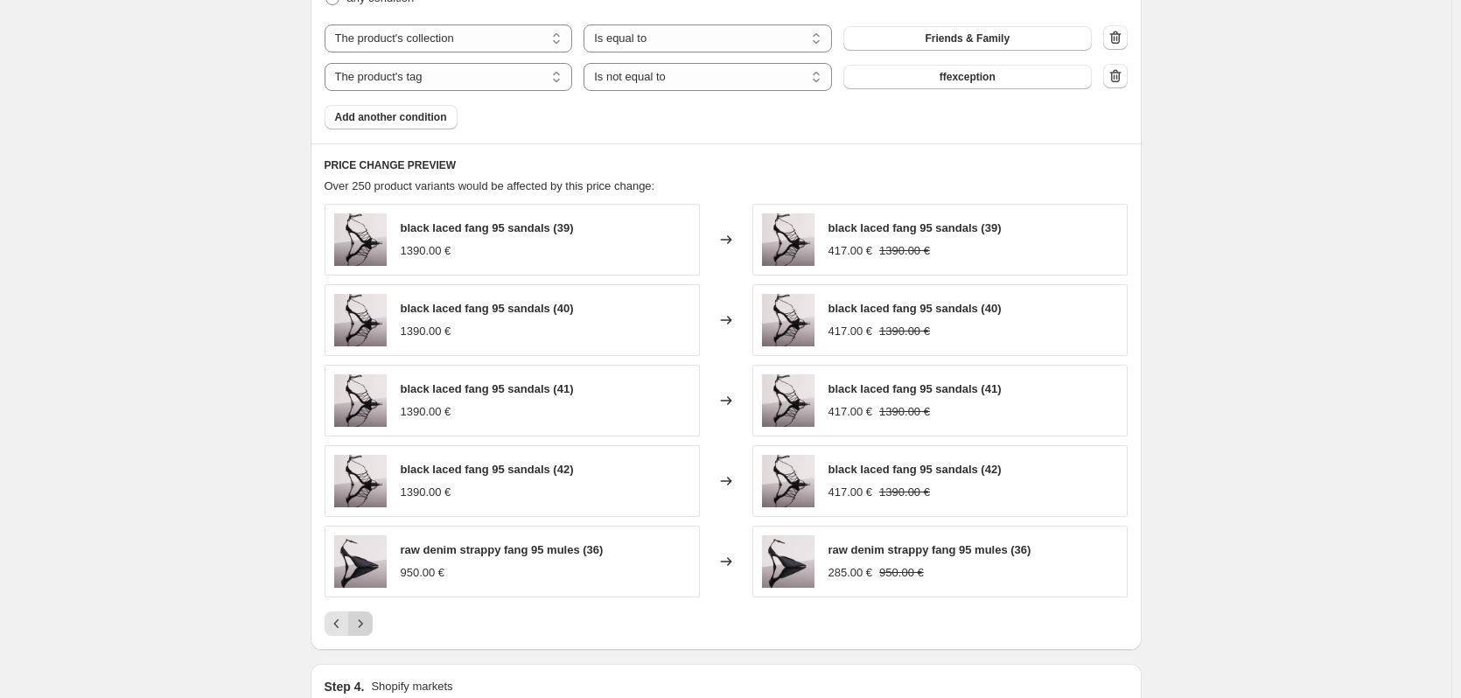
click at [369, 627] on icon "Next" at bounding box center [361, 624] width 18 height 18
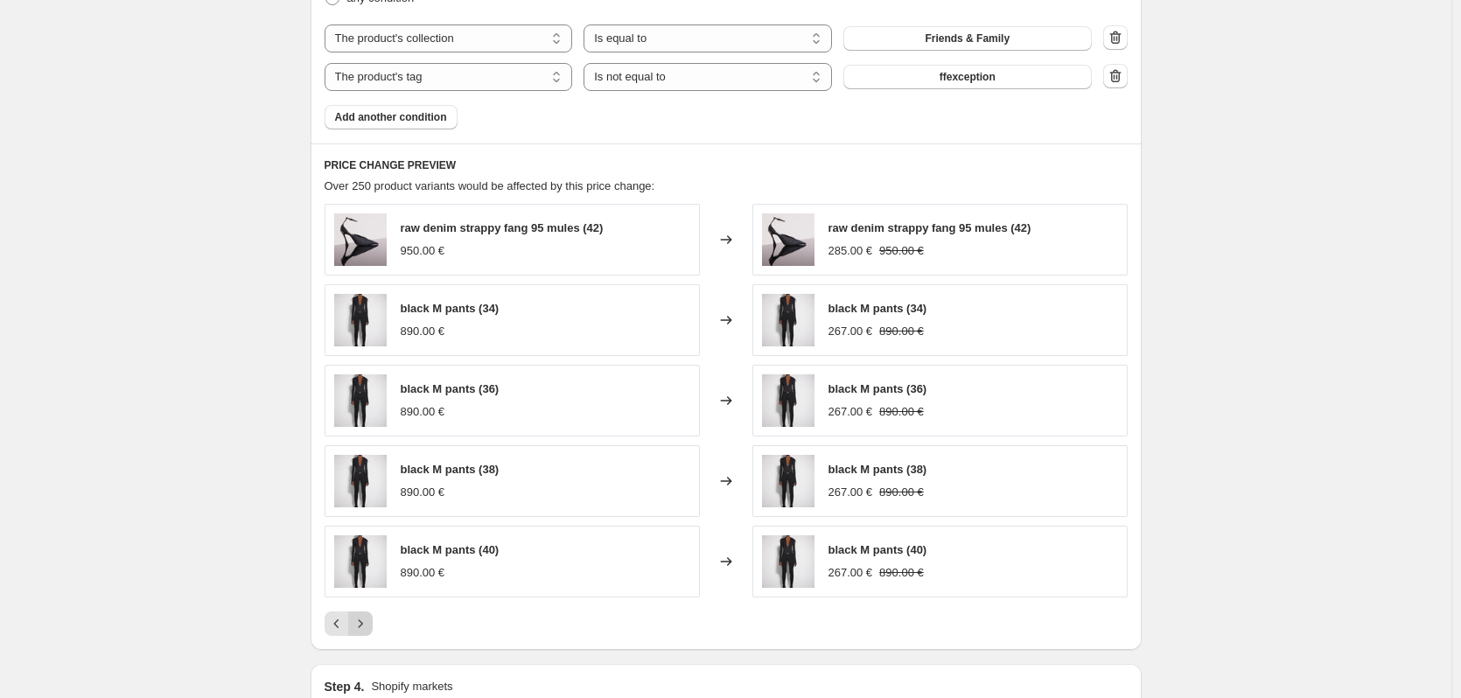
click at [369, 627] on icon "Next" at bounding box center [361, 624] width 18 height 18
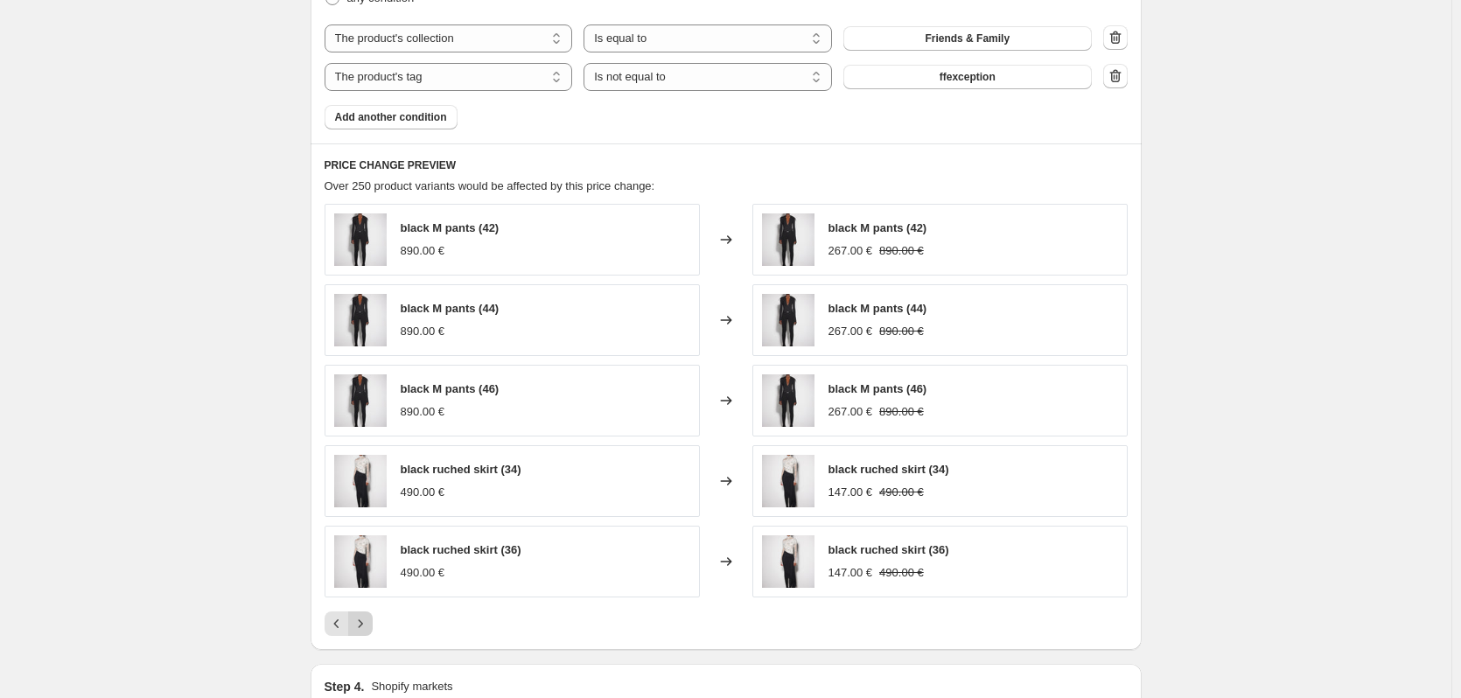
click at [369, 627] on icon "Next" at bounding box center [361, 624] width 18 height 18
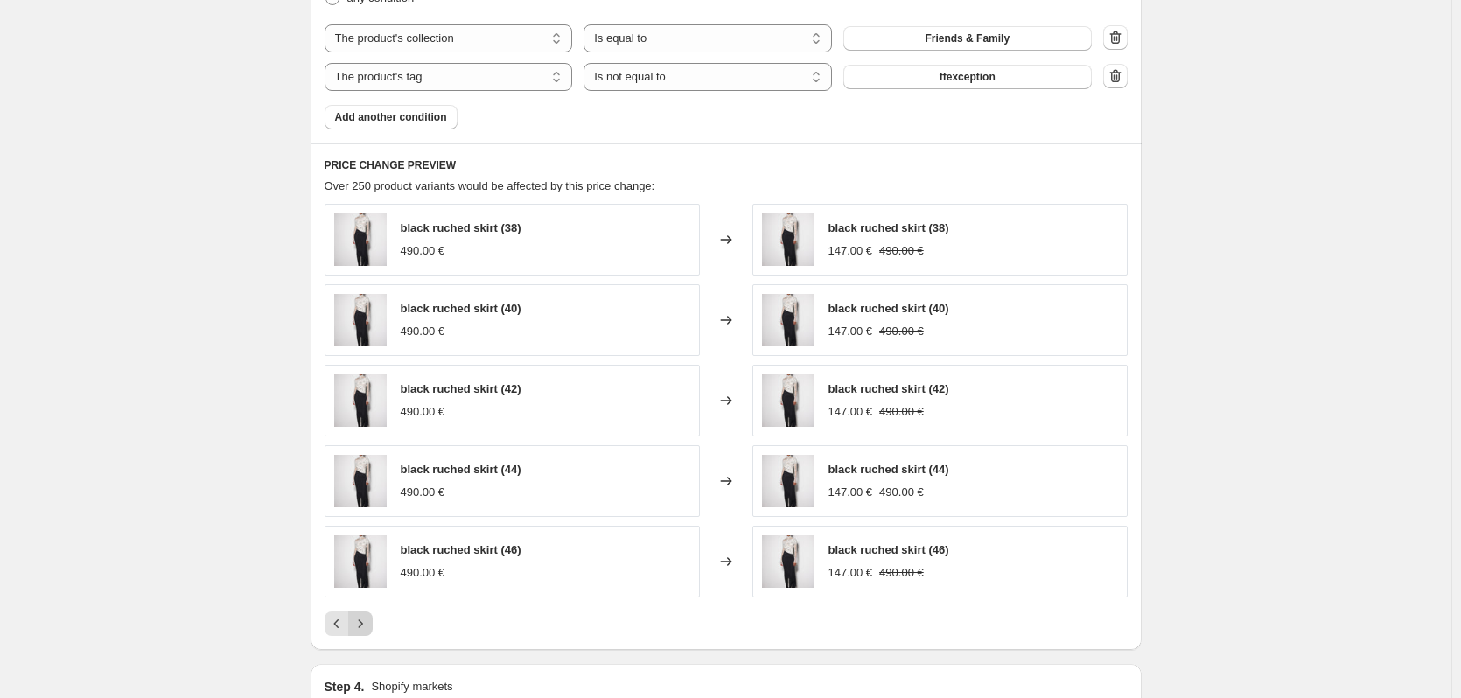
click at [369, 627] on icon "Next" at bounding box center [361, 624] width 18 height 18
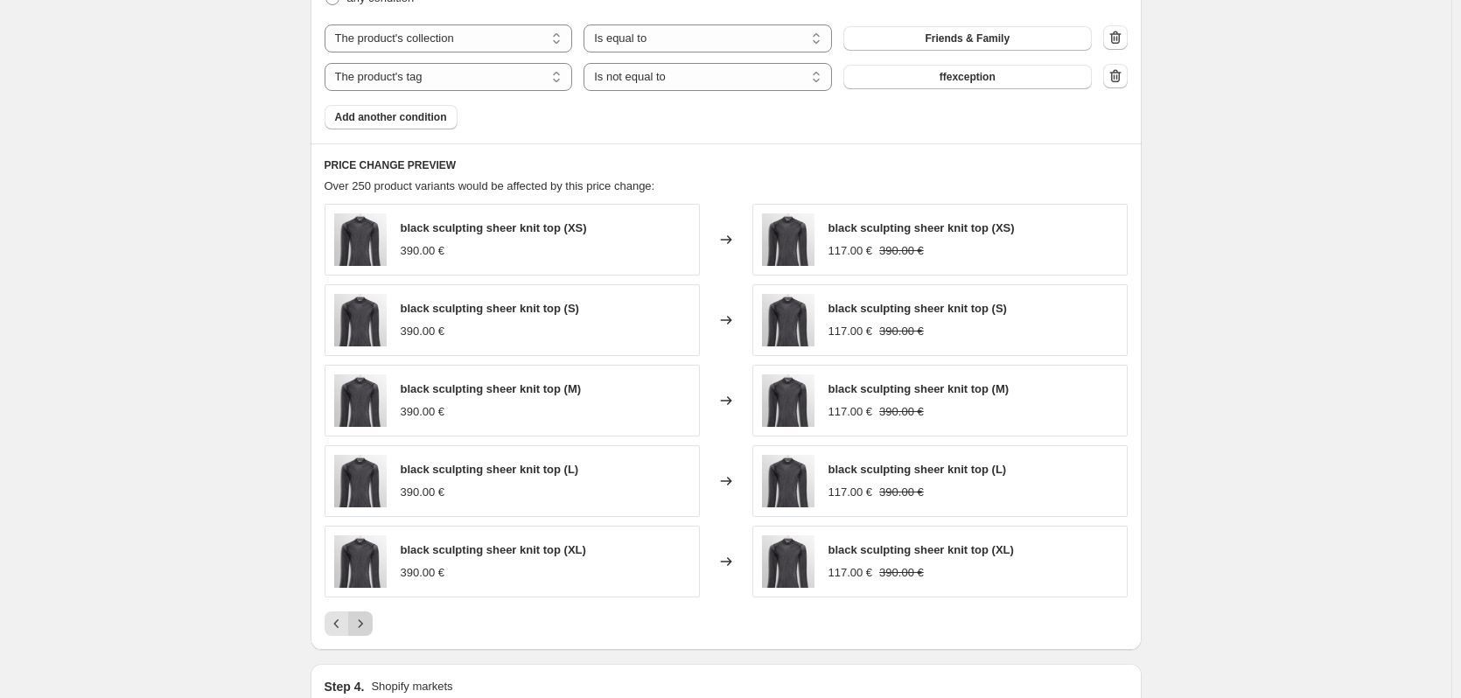
click at [369, 627] on icon "Next" at bounding box center [361, 624] width 18 height 18
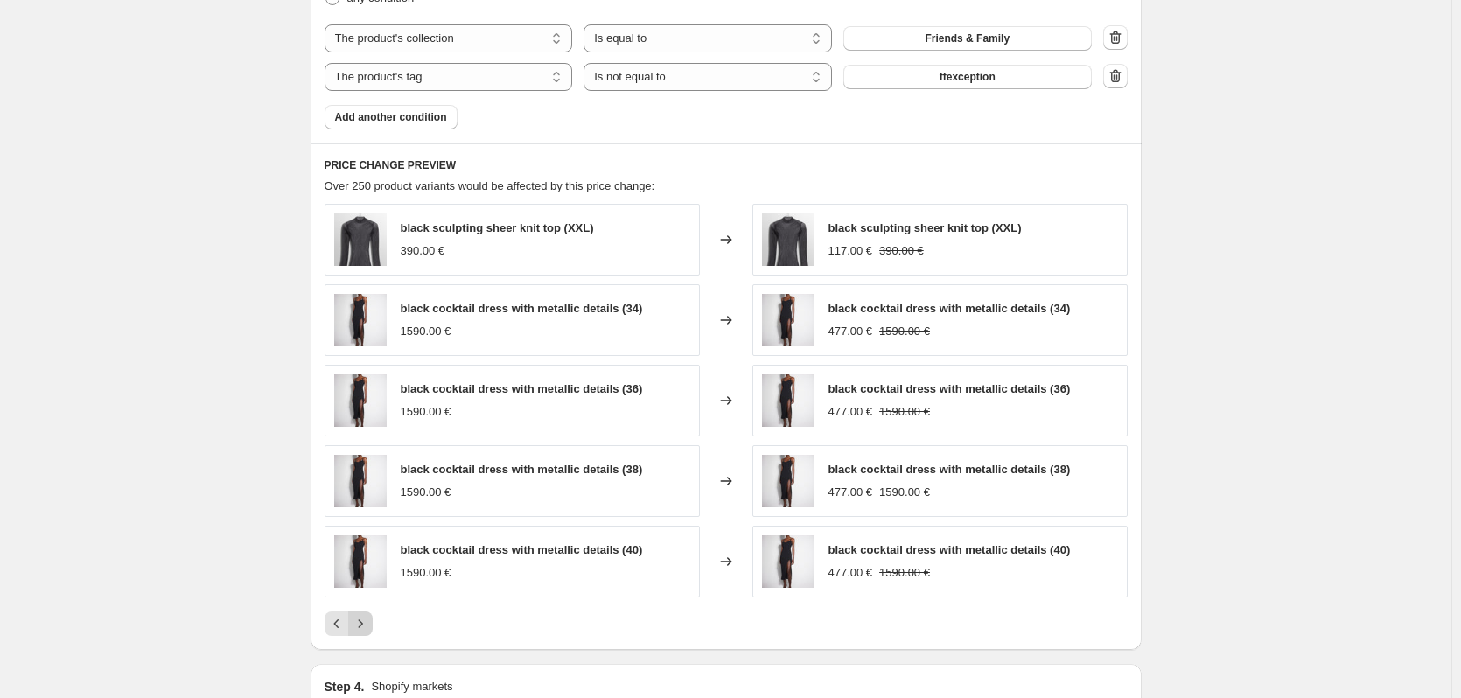
click at [369, 627] on icon "Next" at bounding box center [361, 624] width 18 height 18
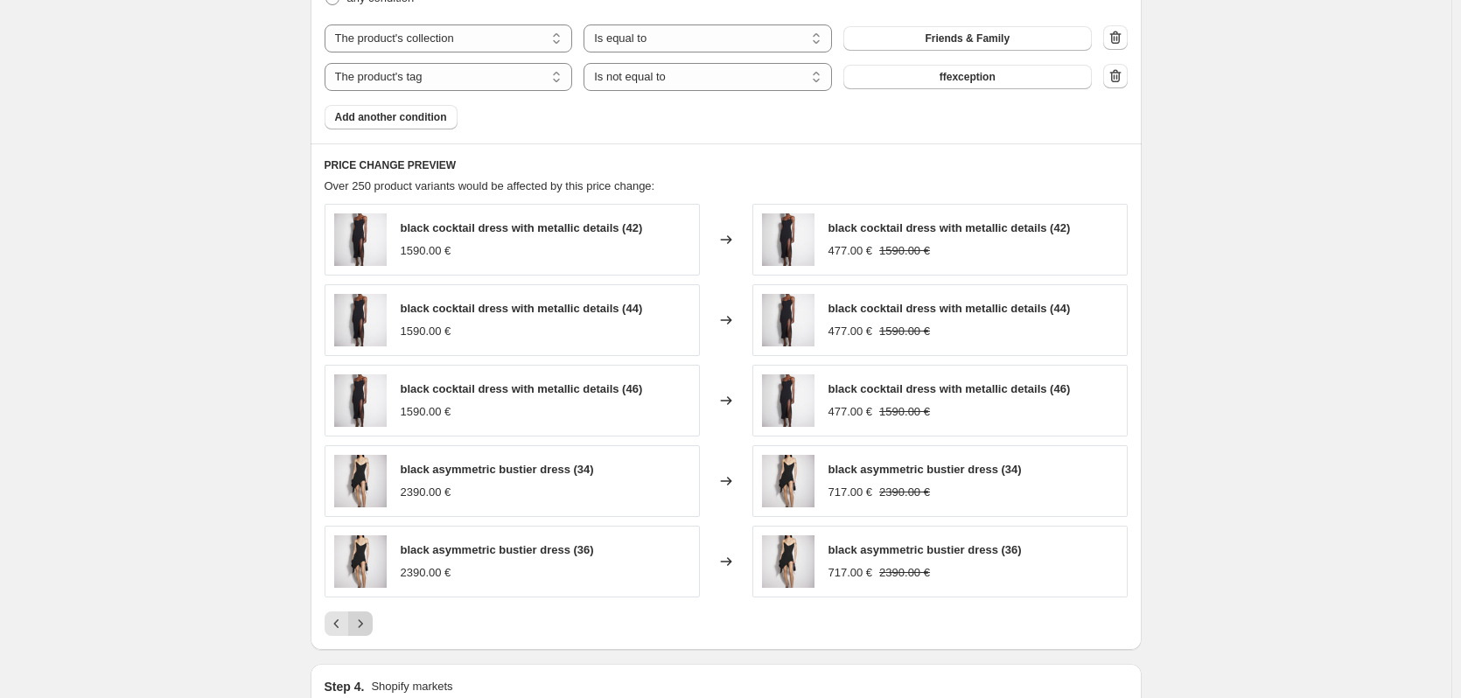
click at [369, 627] on icon "Next" at bounding box center [361, 624] width 18 height 18
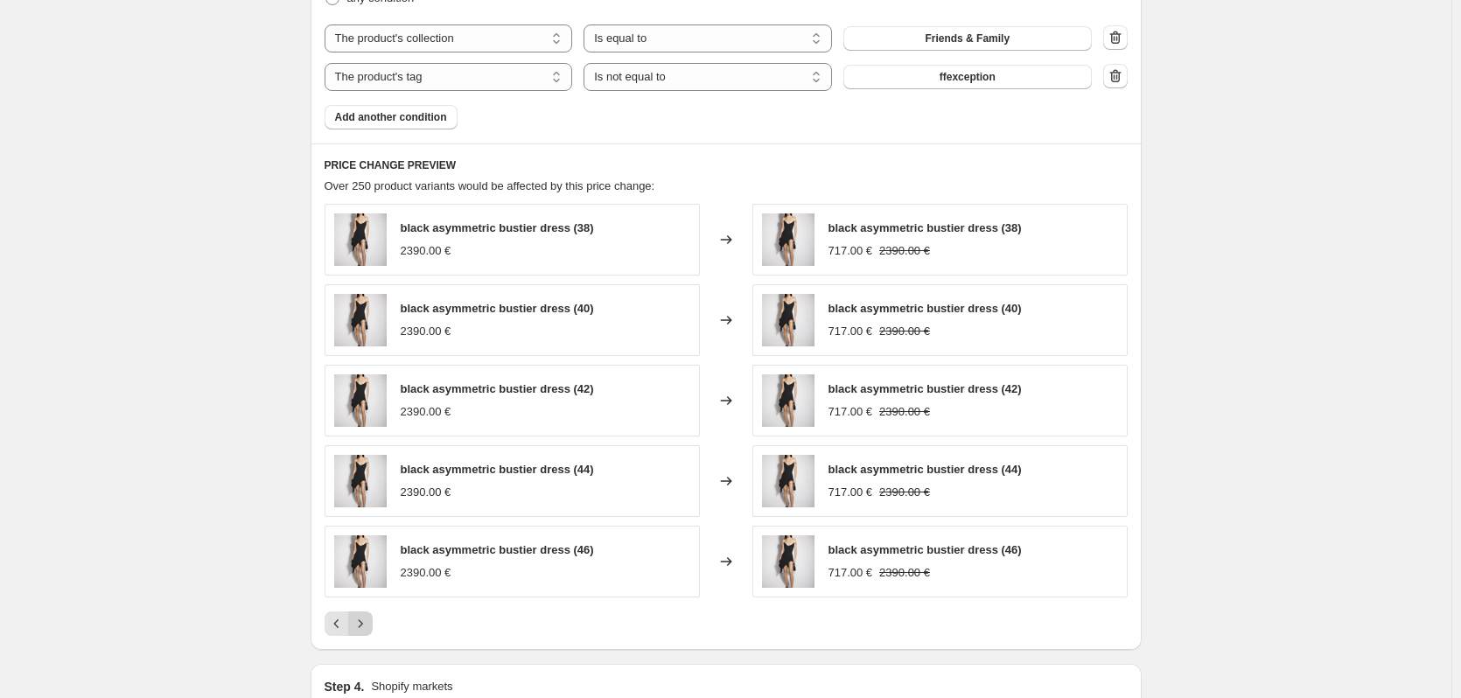
click at [369, 627] on icon "Next" at bounding box center [361, 624] width 18 height 18
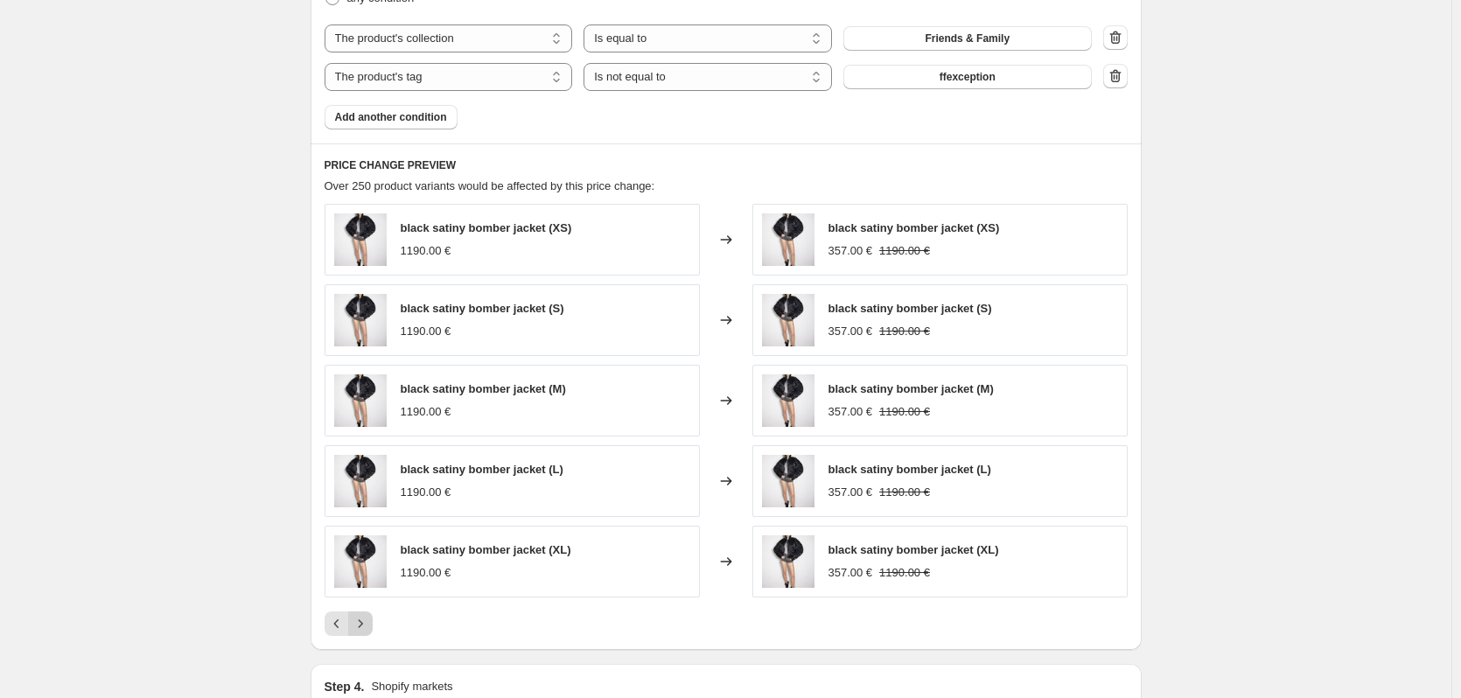
click at [369, 627] on icon "Next" at bounding box center [361, 624] width 18 height 18
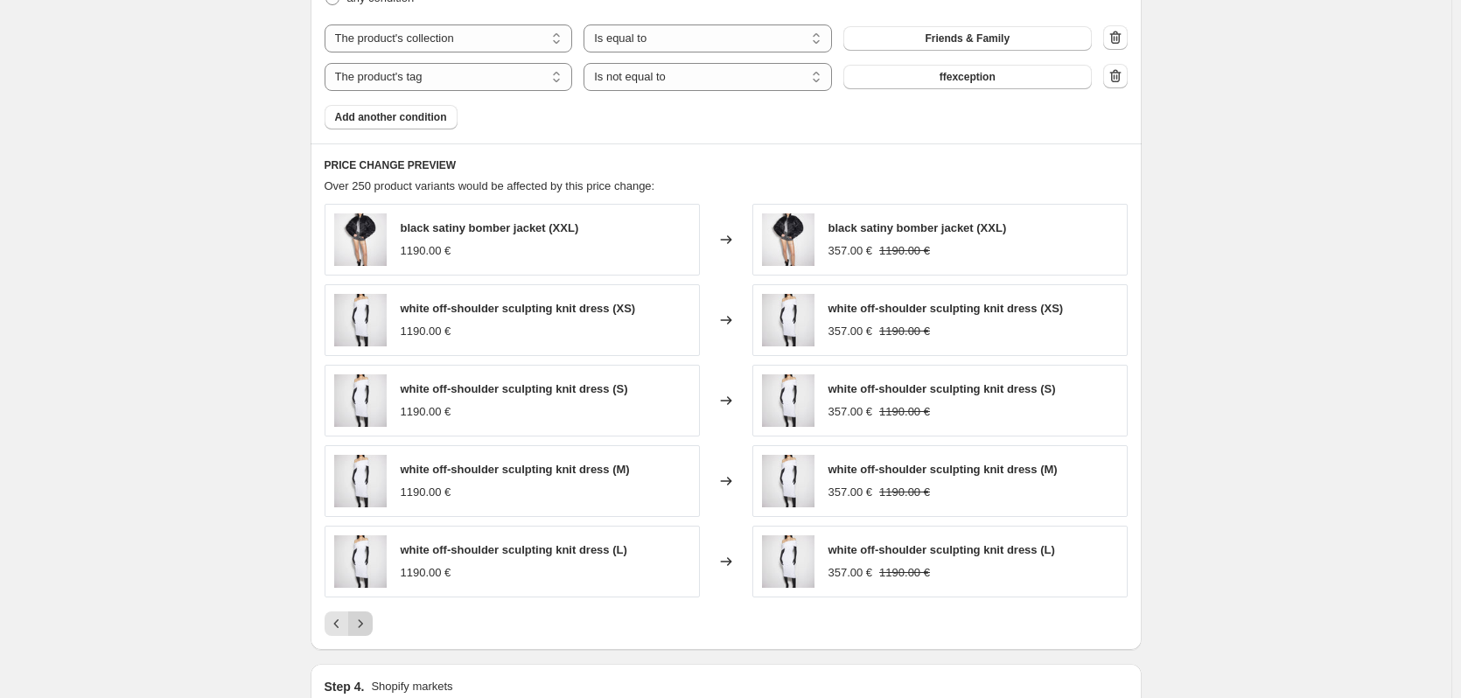
click at [369, 627] on icon "Next" at bounding box center [361, 624] width 18 height 18
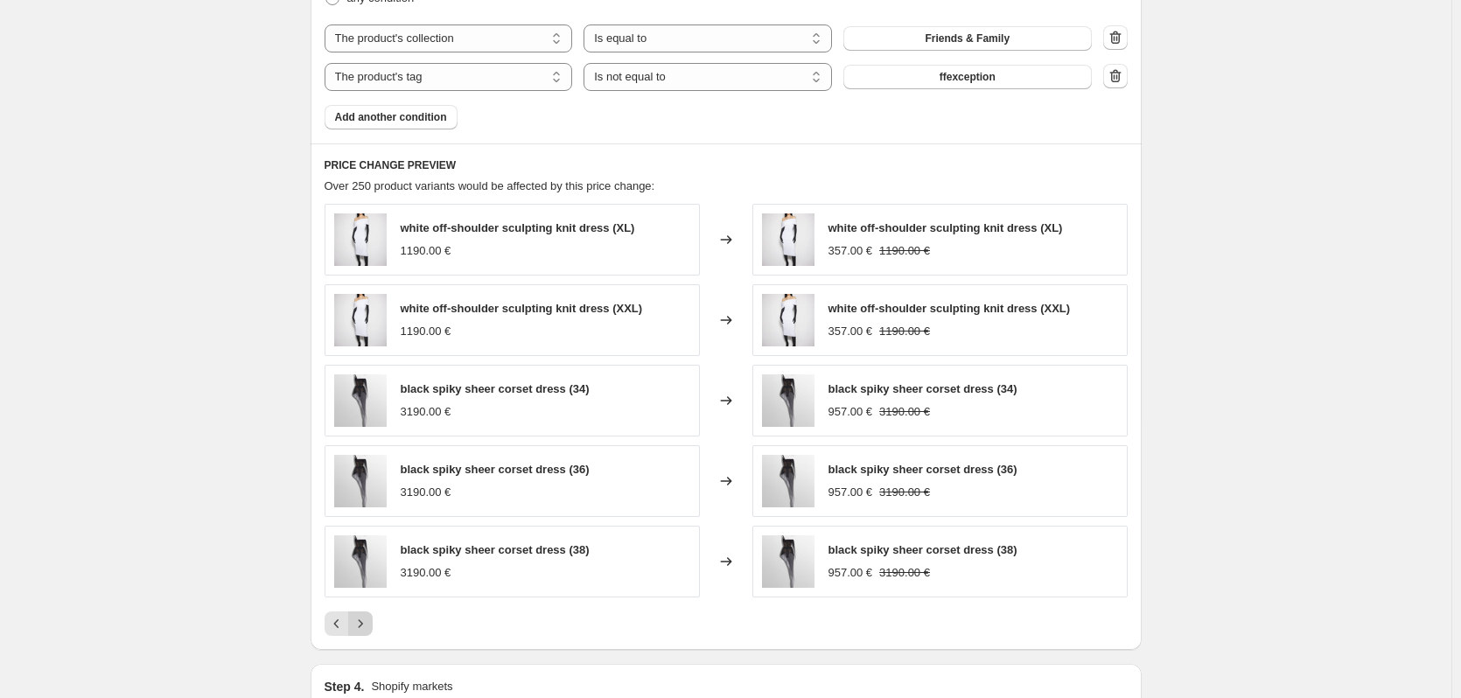
click at [369, 627] on icon "Next" at bounding box center [361, 624] width 18 height 18
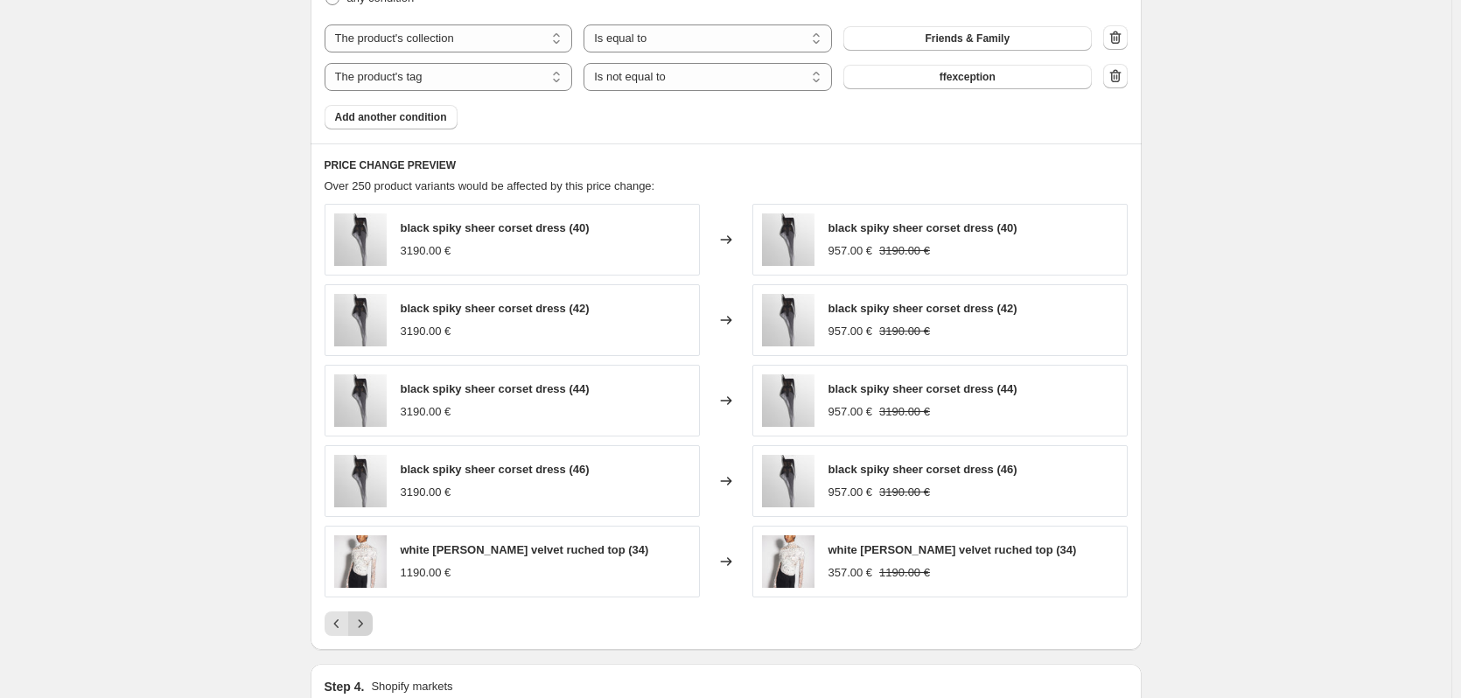
click at [369, 627] on icon "Next" at bounding box center [361, 624] width 18 height 18
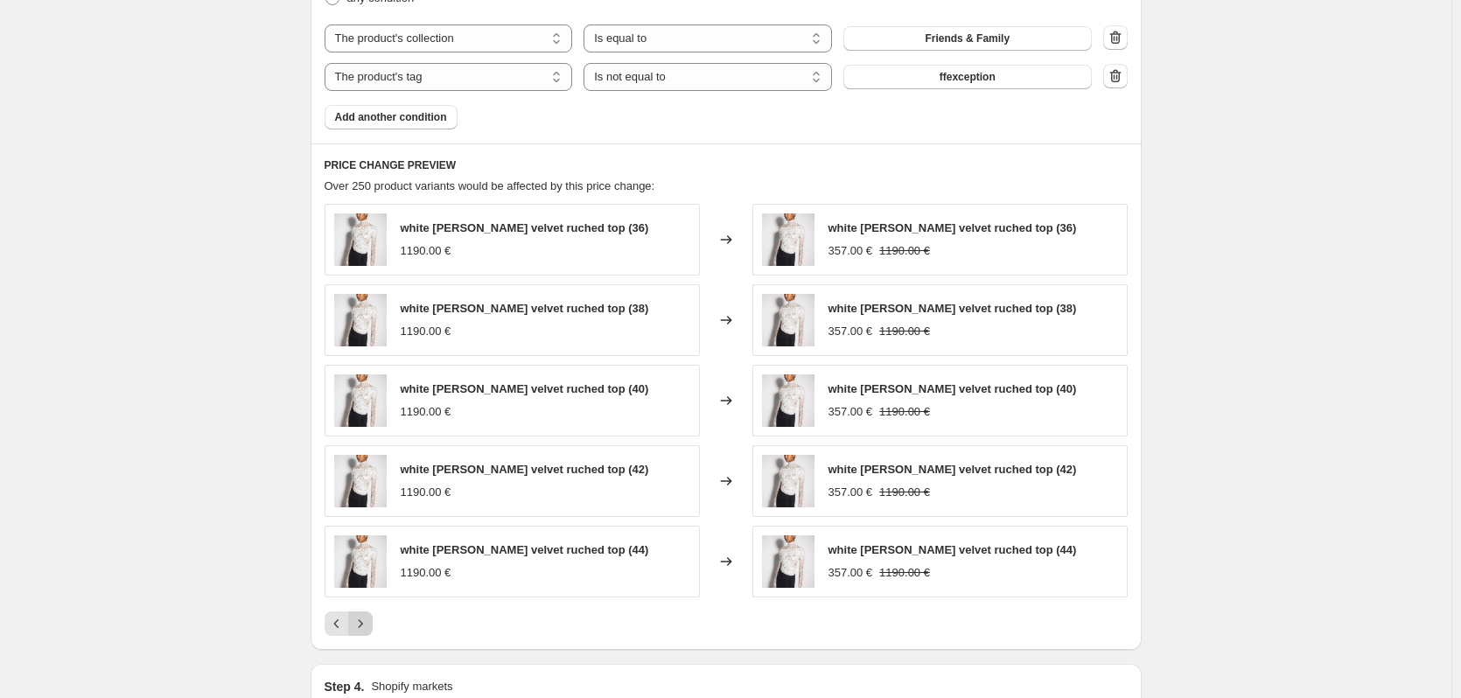
click at [369, 627] on icon "Next" at bounding box center [361, 624] width 18 height 18
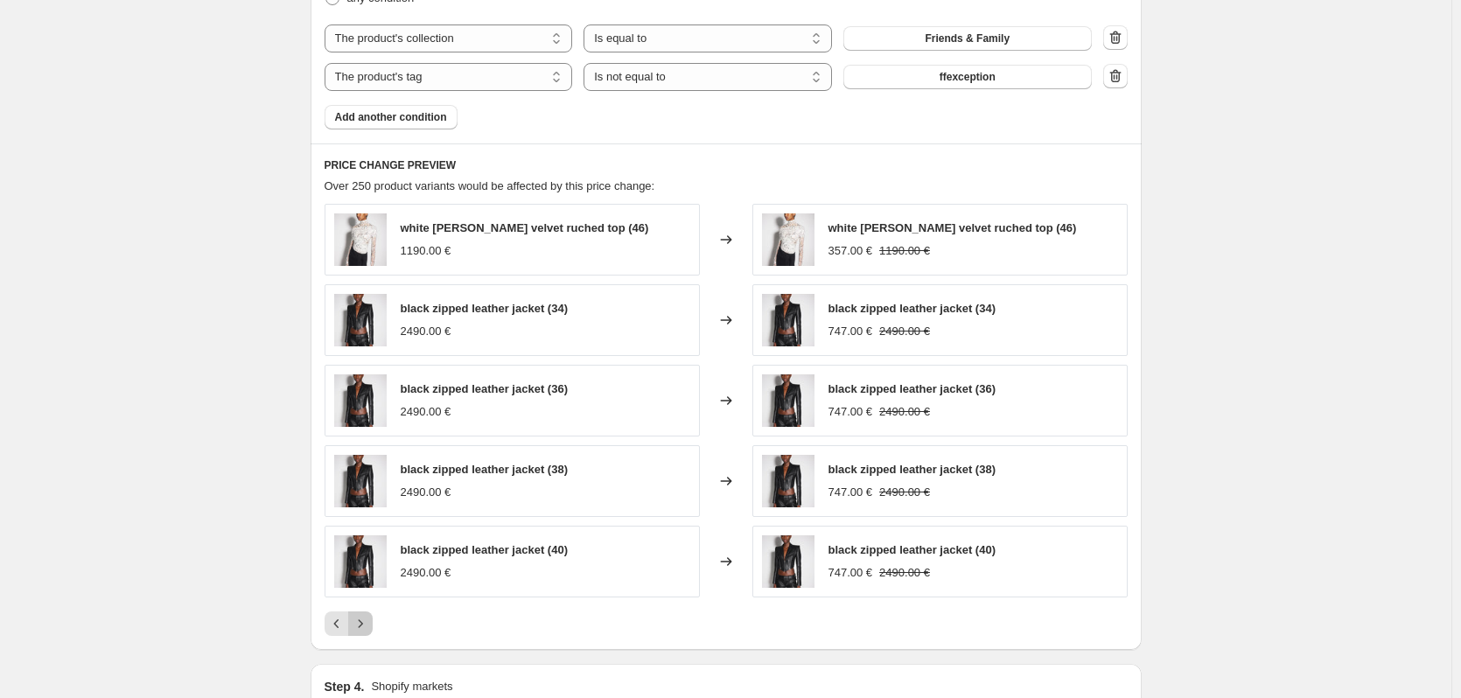
click at [369, 627] on icon "Next" at bounding box center [361, 624] width 18 height 18
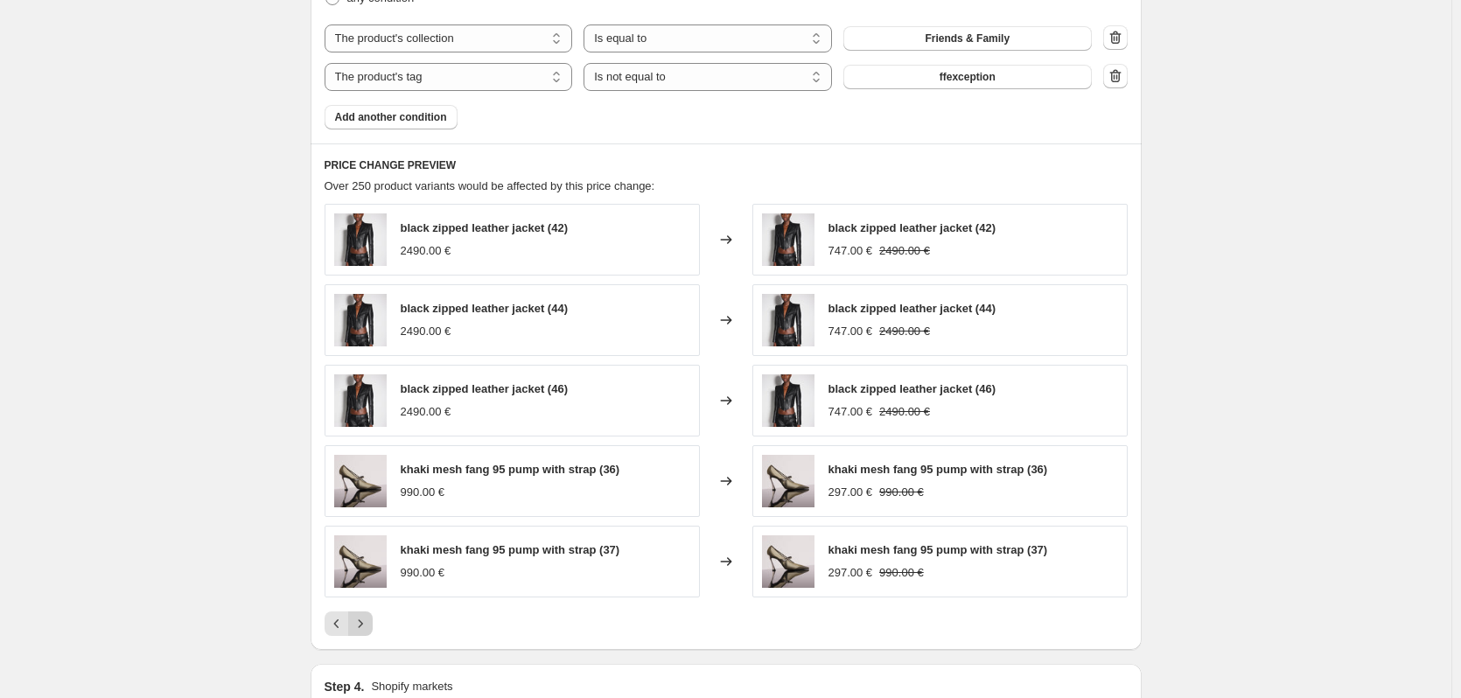
click at [369, 627] on icon "Next" at bounding box center [361, 624] width 18 height 18
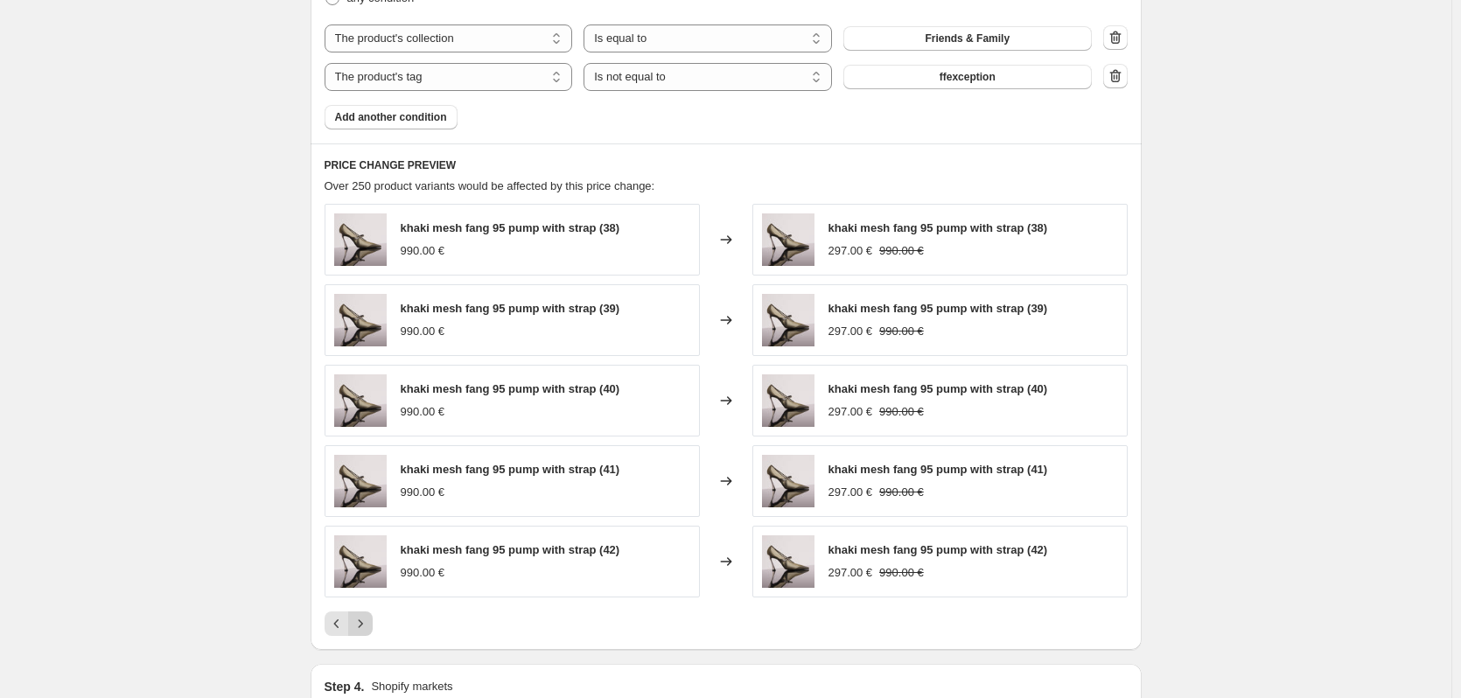
click at [369, 627] on icon "Next" at bounding box center [361, 624] width 18 height 18
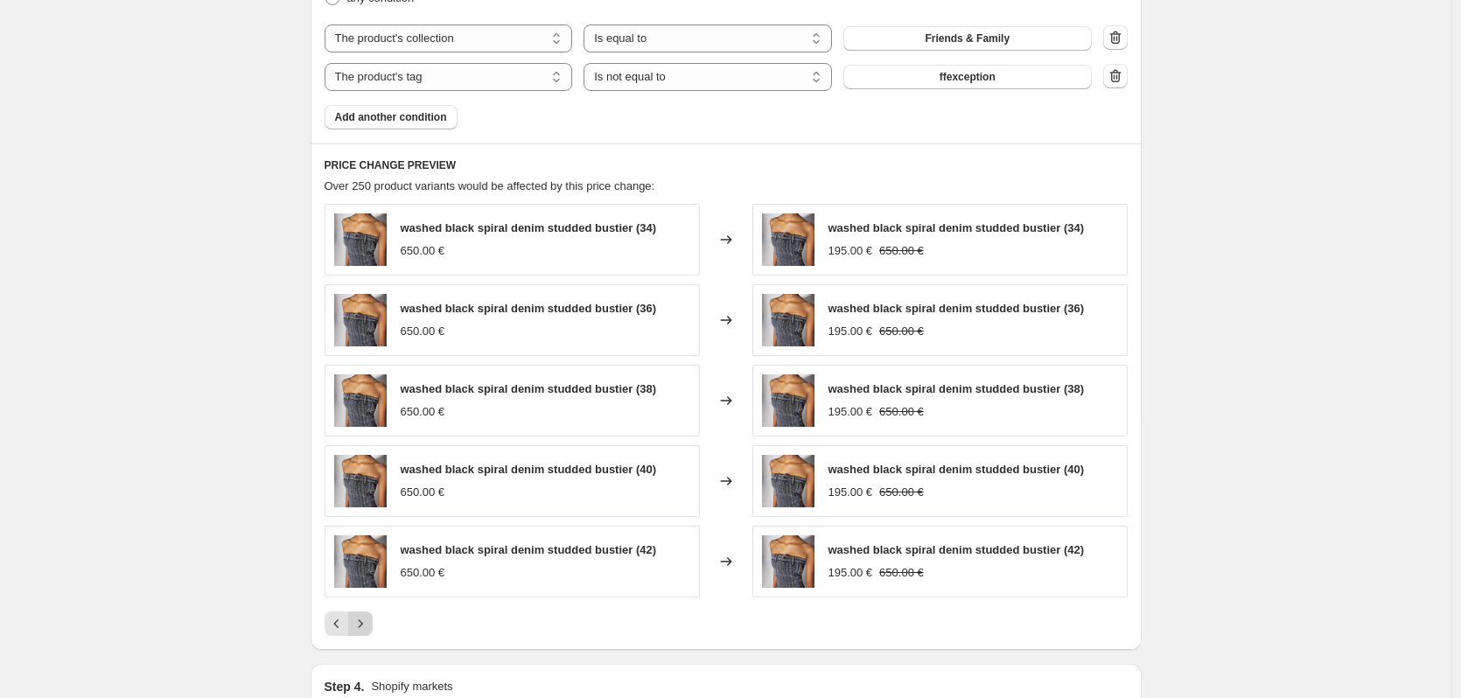
click at [369, 627] on icon "Next" at bounding box center [361, 624] width 18 height 18
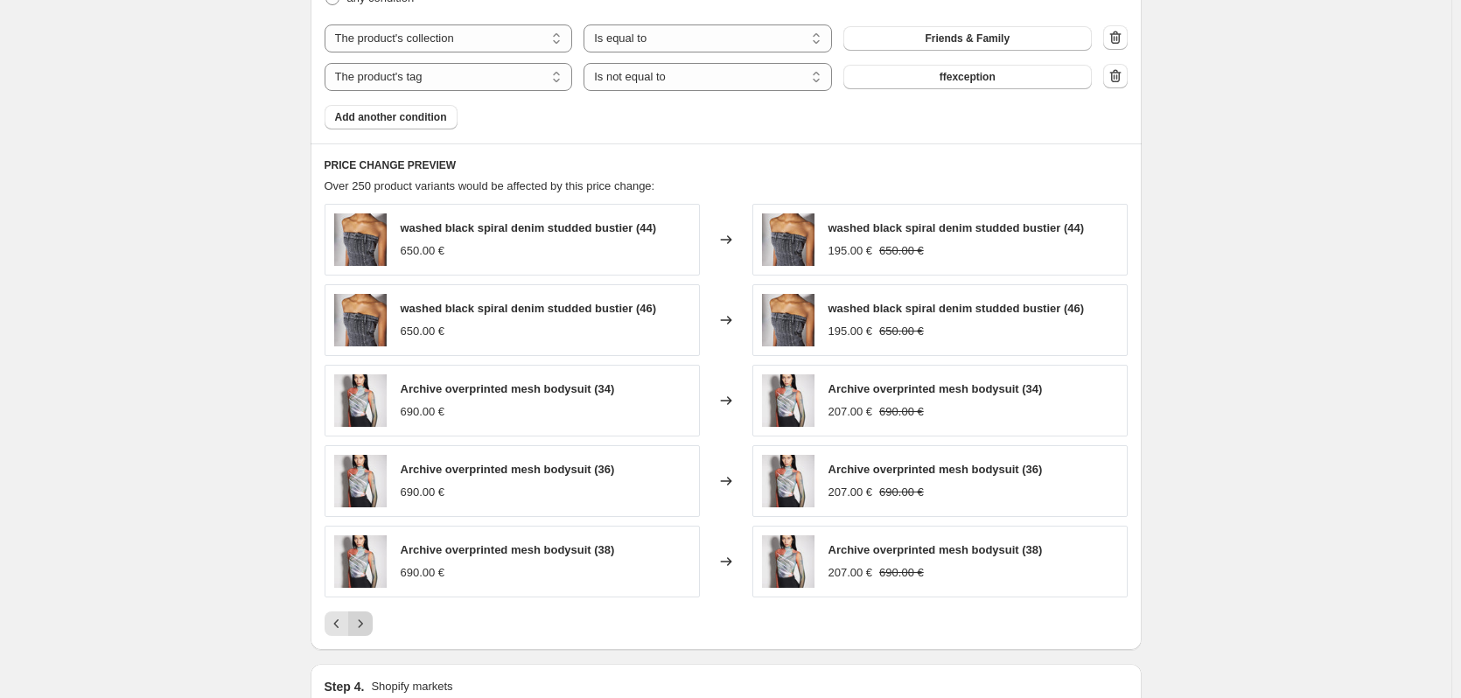
click at [369, 627] on icon "Next" at bounding box center [361, 624] width 18 height 18
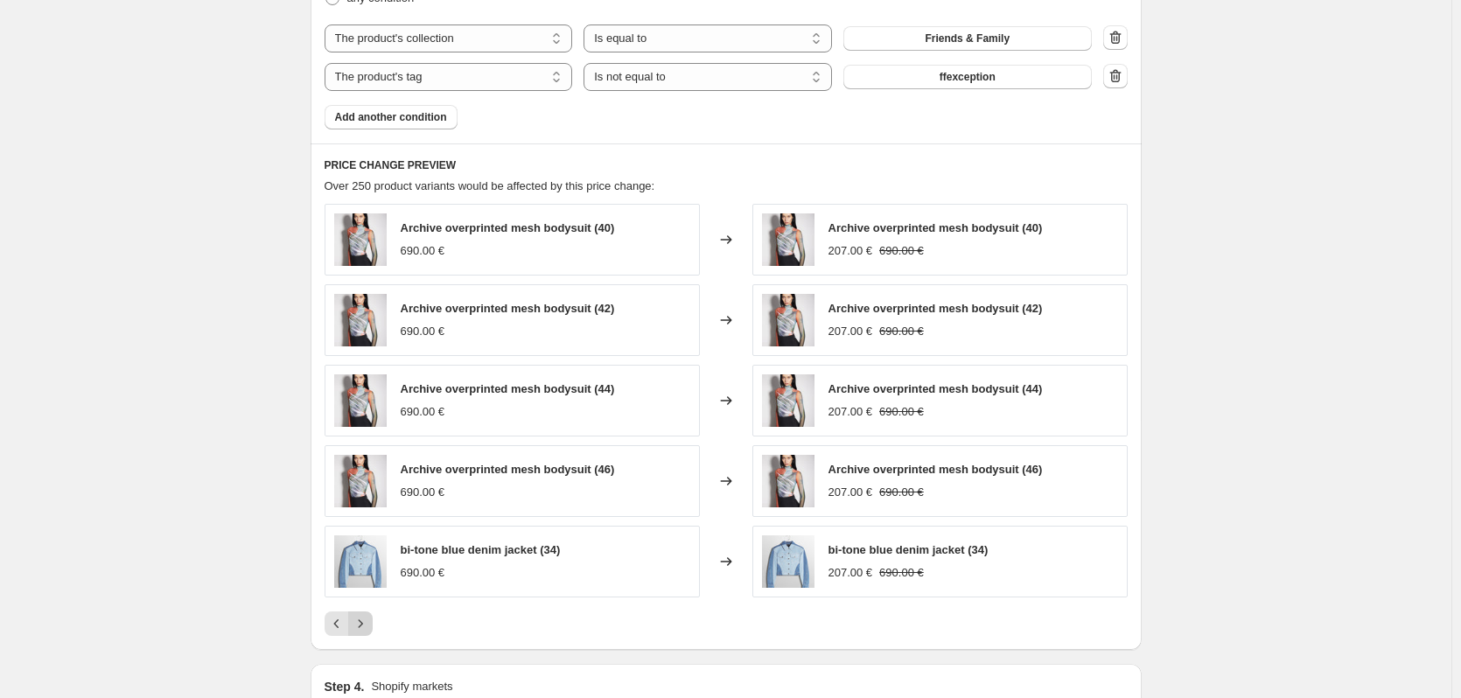
click at [369, 627] on icon "Next" at bounding box center [361, 624] width 18 height 18
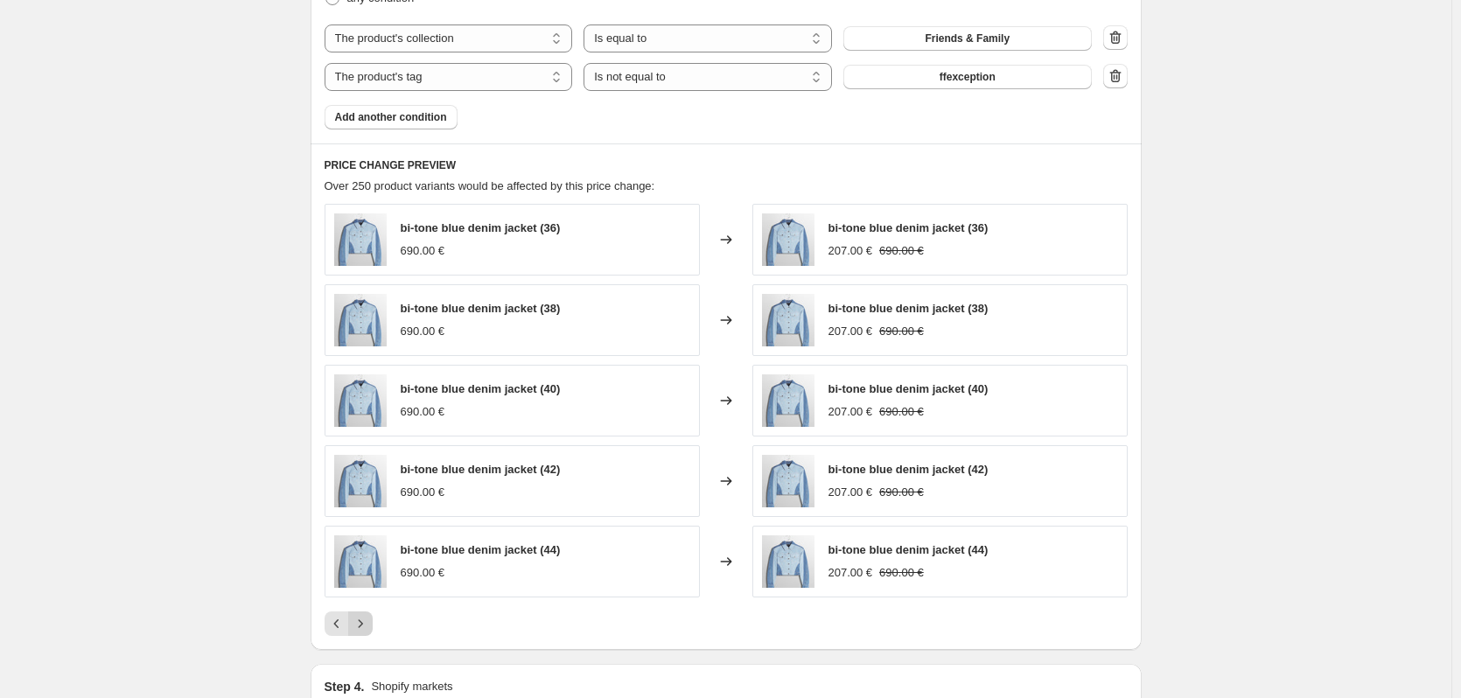
click at [369, 627] on icon "Next" at bounding box center [361, 624] width 18 height 18
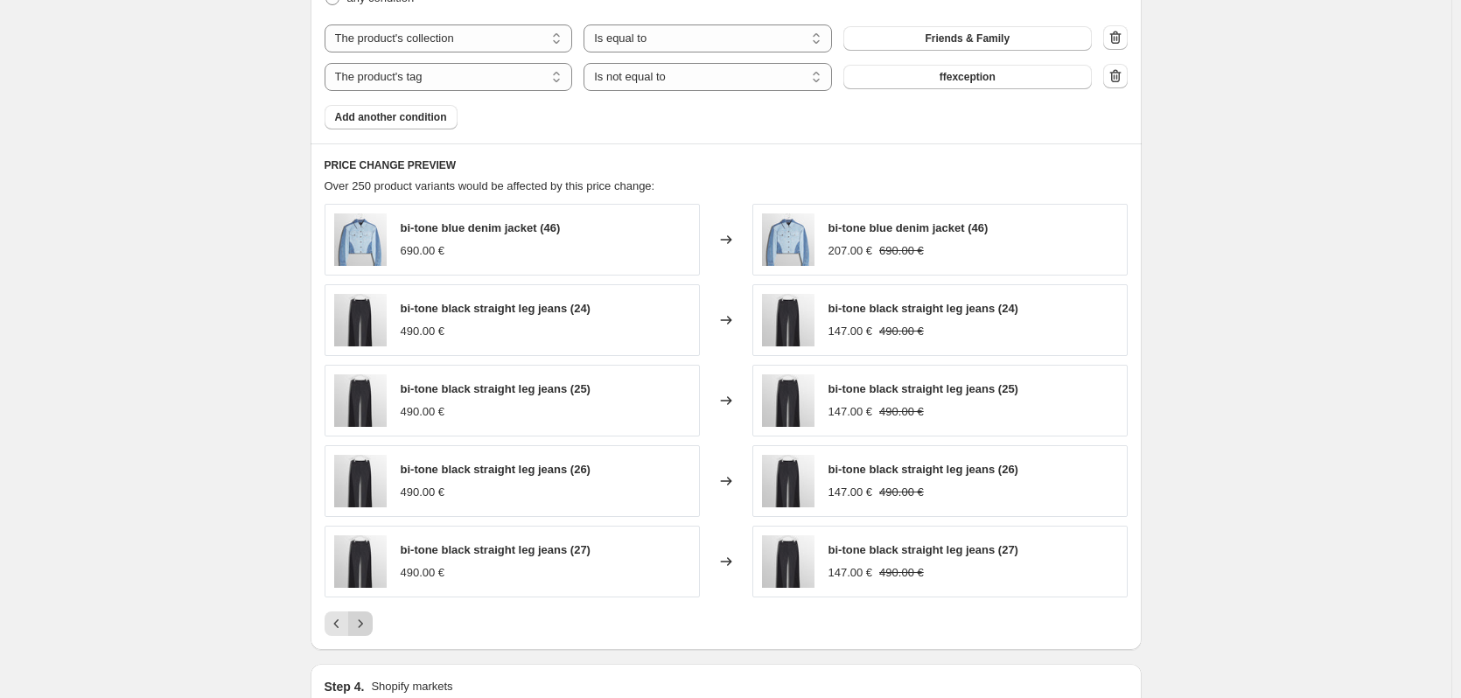
click at [369, 627] on icon "Next" at bounding box center [361, 624] width 18 height 18
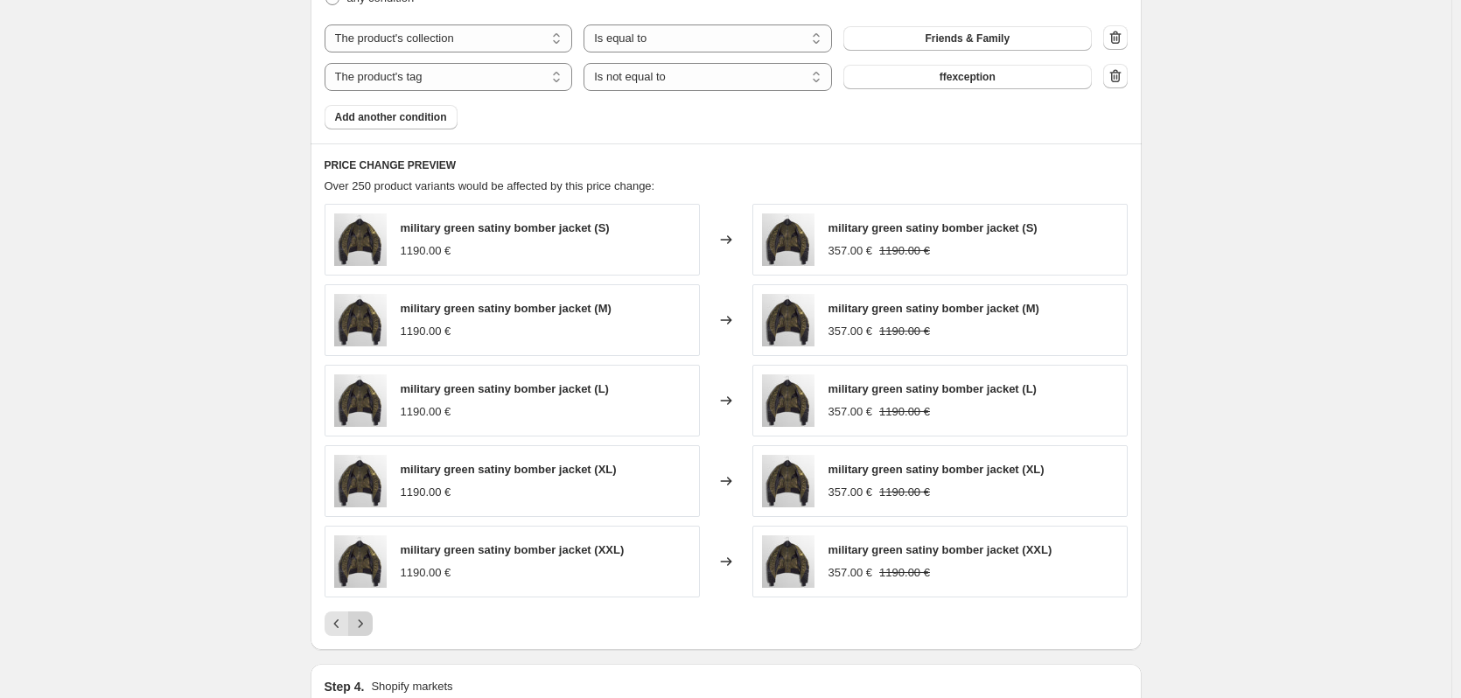
click at [369, 627] on icon "Next" at bounding box center [361, 624] width 18 height 18
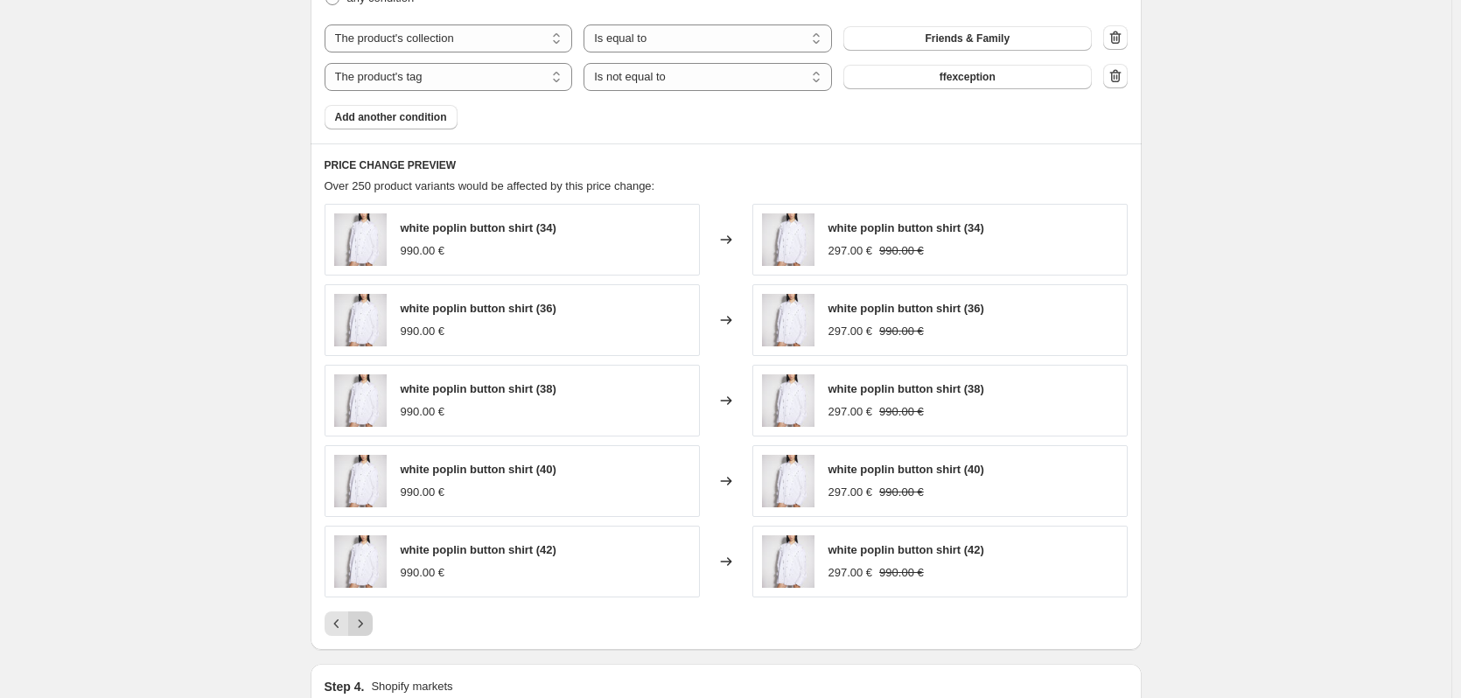
click at [369, 627] on icon "Next" at bounding box center [361, 624] width 18 height 18
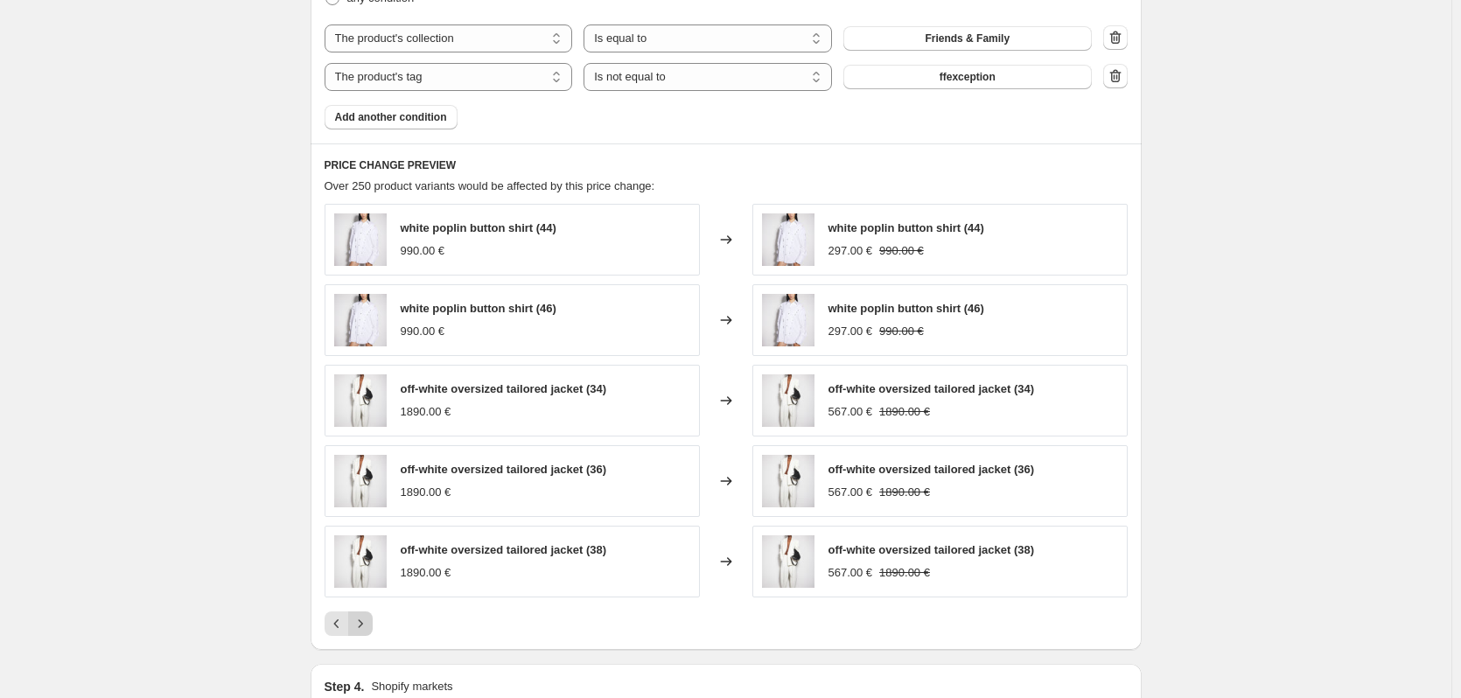
click at [369, 627] on icon "Next" at bounding box center [361, 624] width 18 height 18
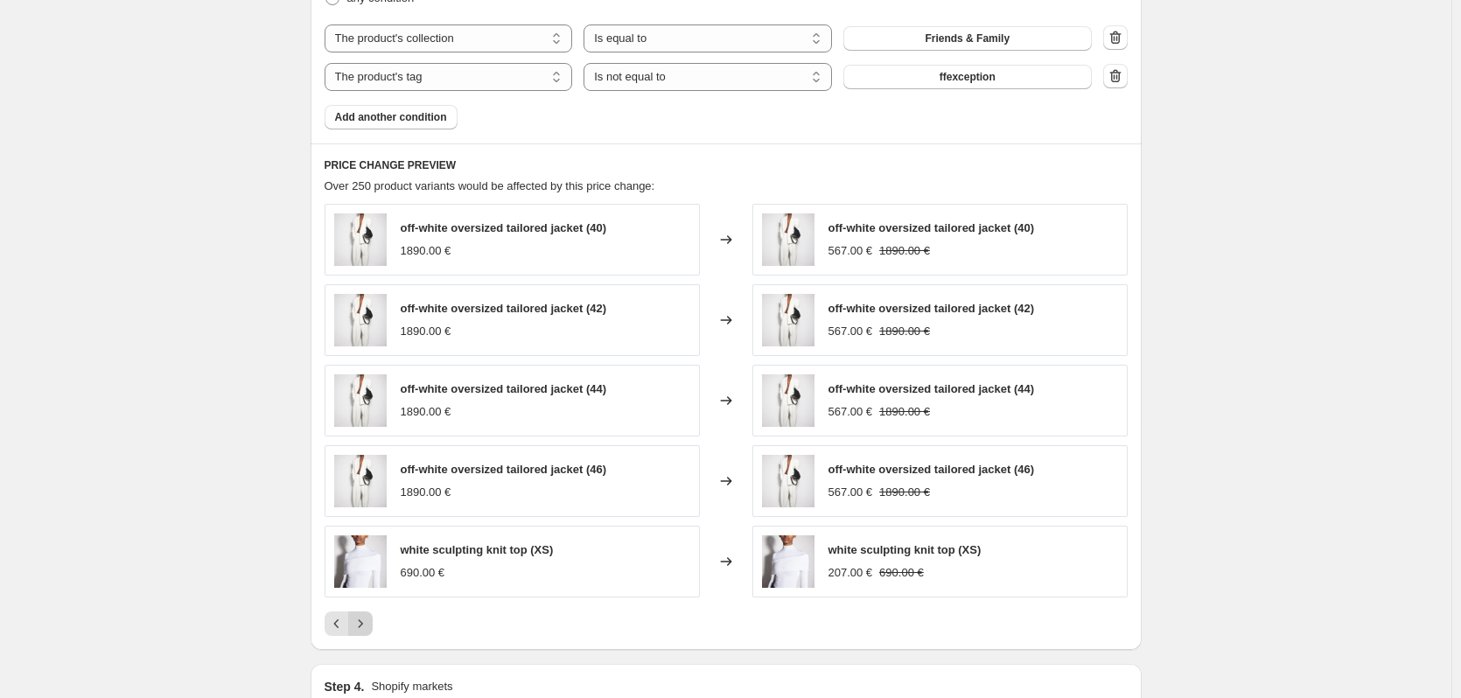
click at [369, 627] on icon "Next" at bounding box center [361, 624] width 18 height 18
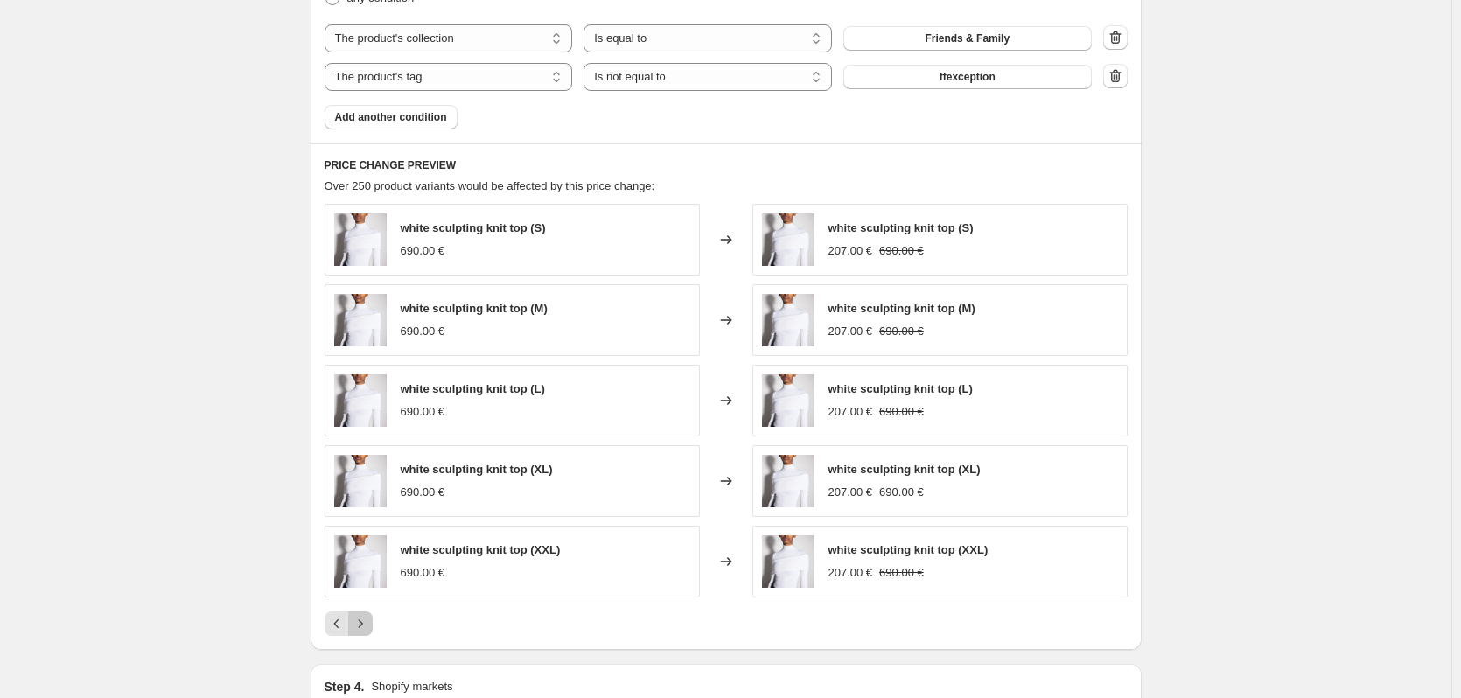
click at [369, 627] on icon "Next" at bounding box center [361, 624] width 18 height 18
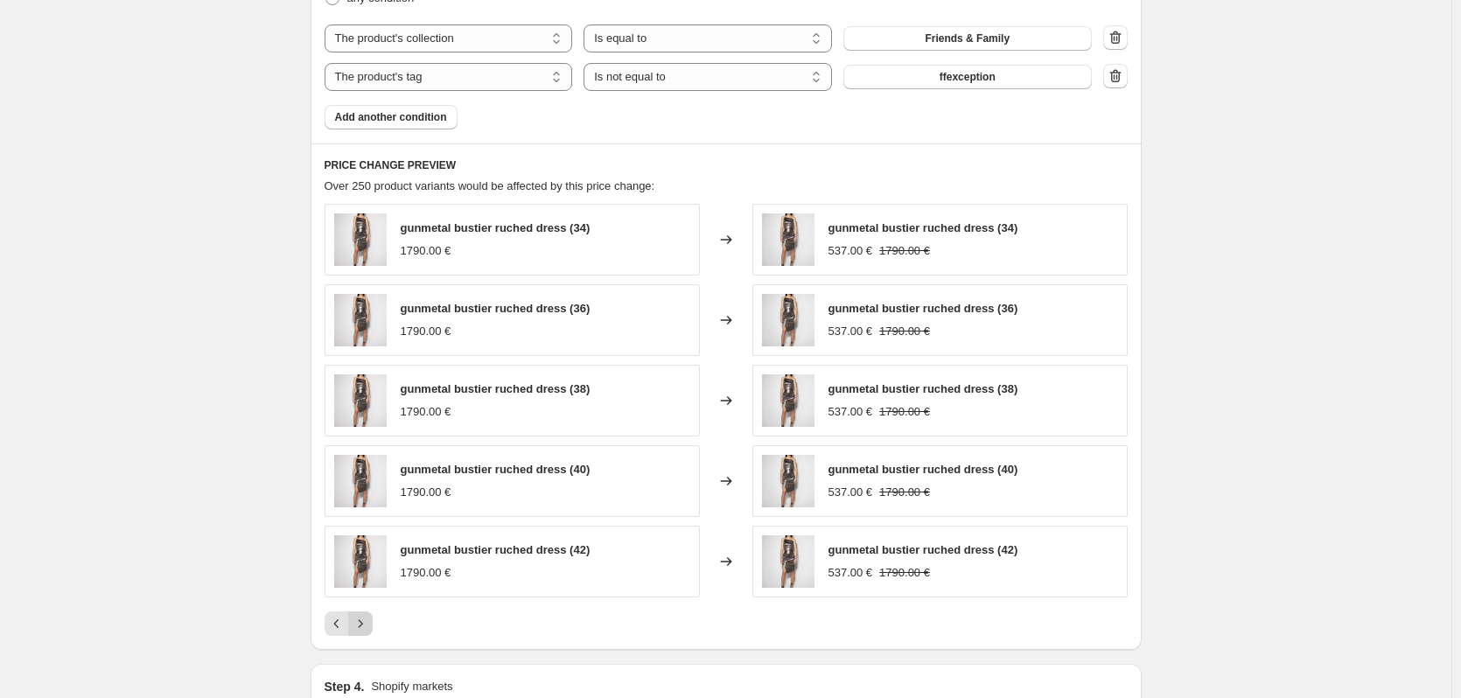
click at [369, 627] on icon "Next" at bounding box center [361, 624] width 18 height 18
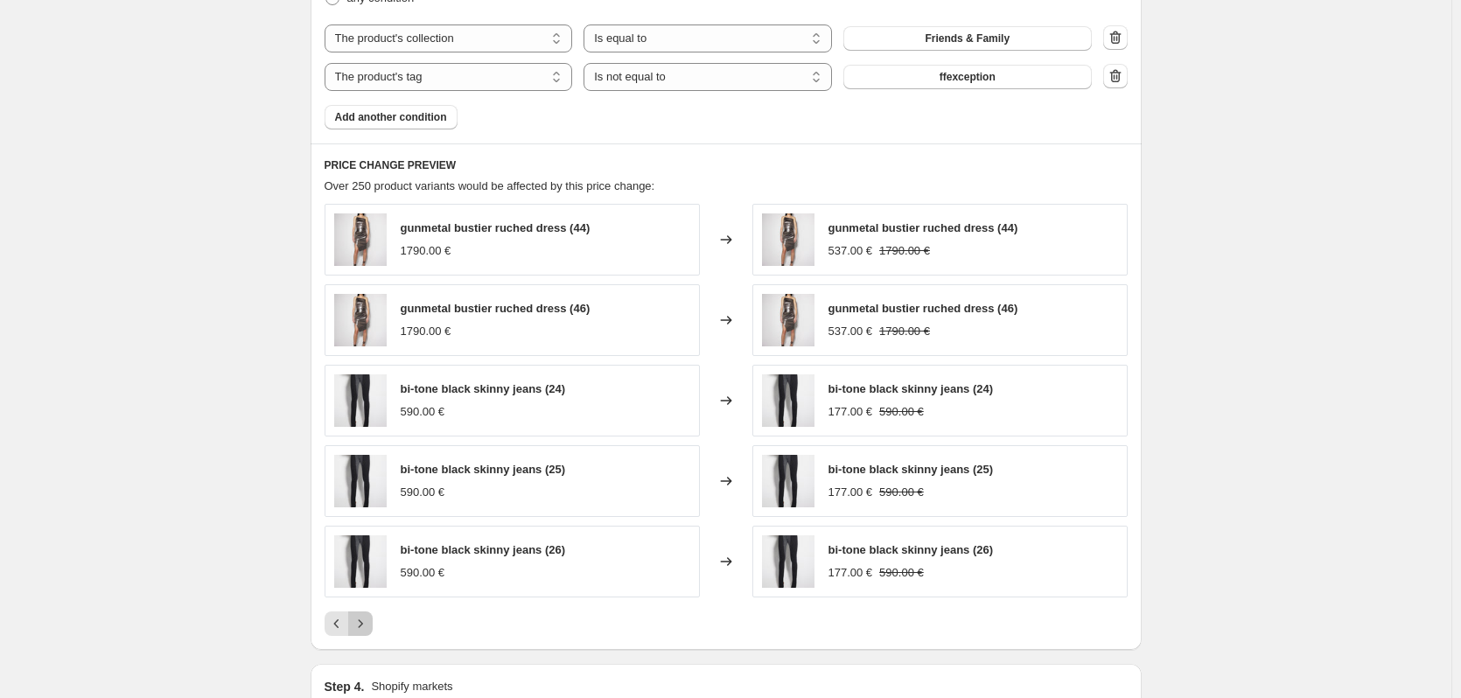
click at [369, 627] on icon "Next" at bounding box center [361, 624] width 18 height 18
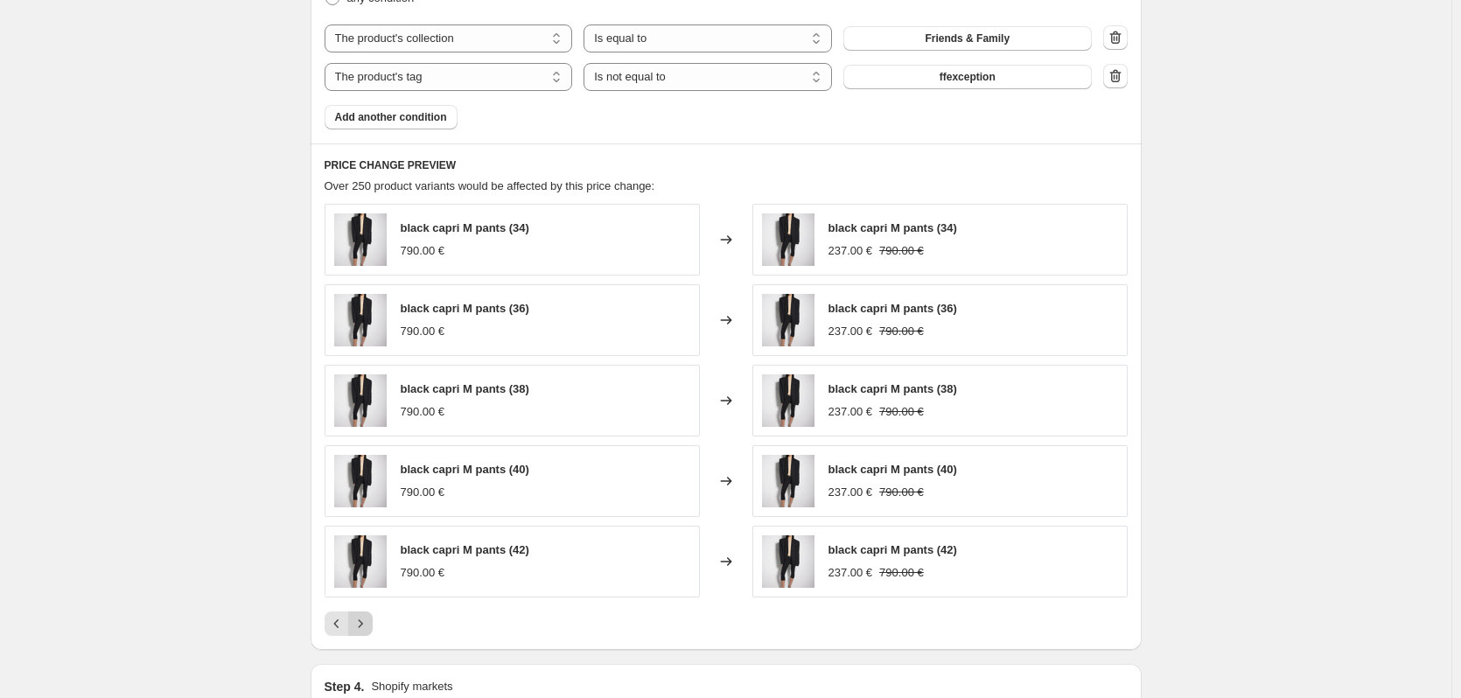
click at [369, 627] on icon "Next" at bounding box center [361, 624] width 18 height 18
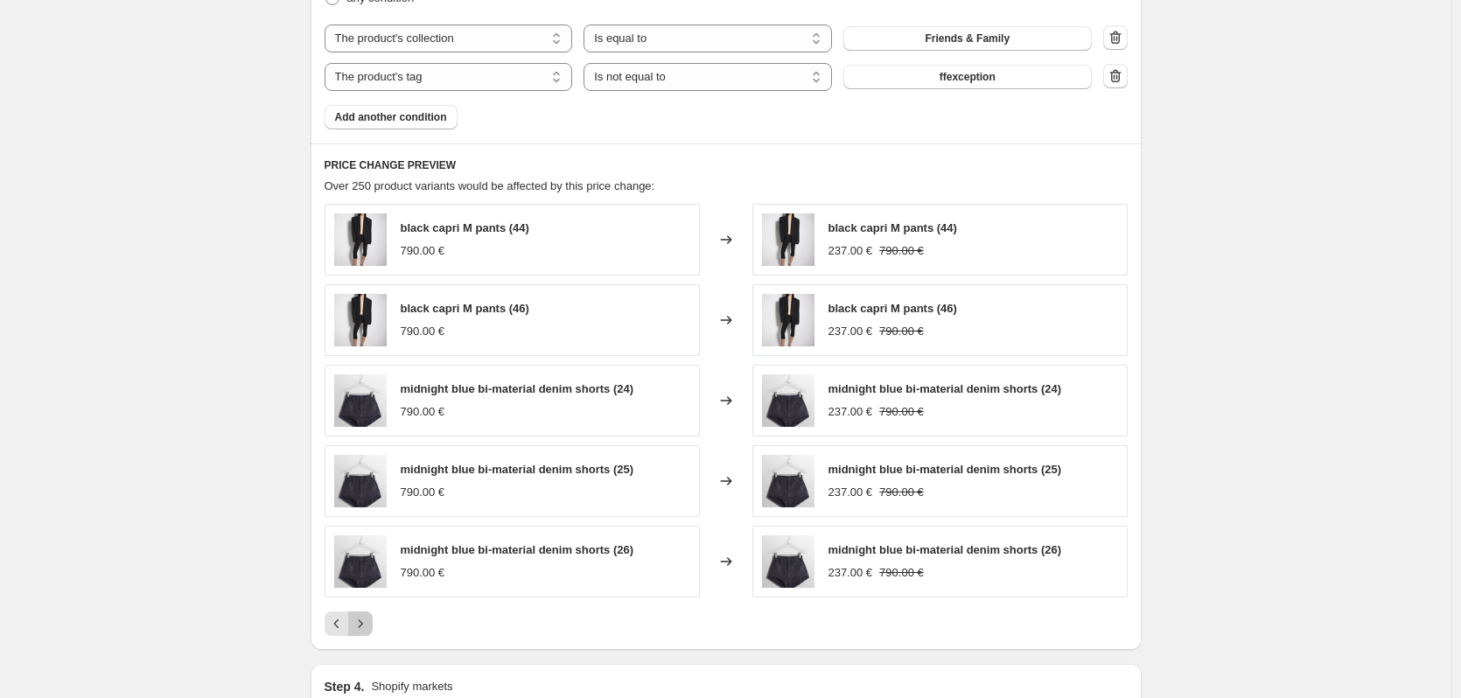
click at [369, 627] on icon "Next" at bounding box center [361, 624] width 18 height 18
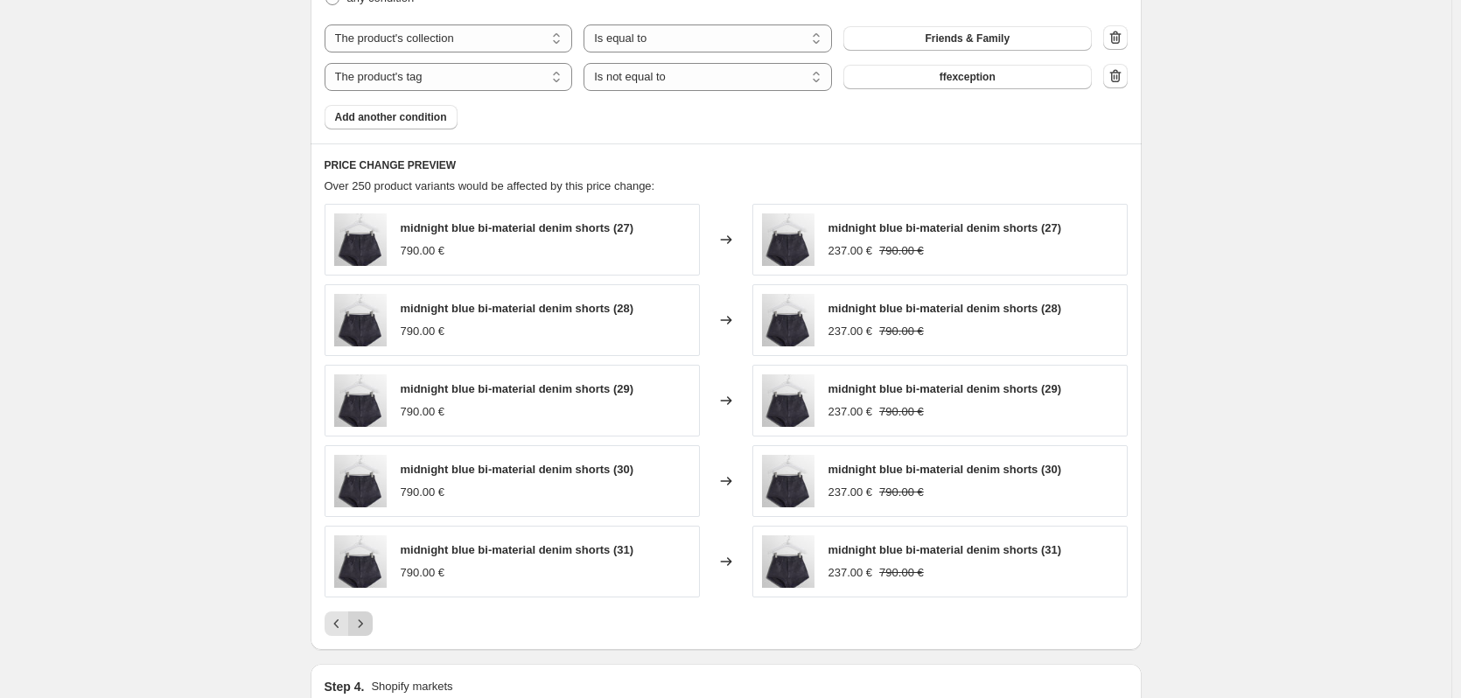
click at [369, 627] on icon "Next" at bounding box center [361, 624] width 18 height 18
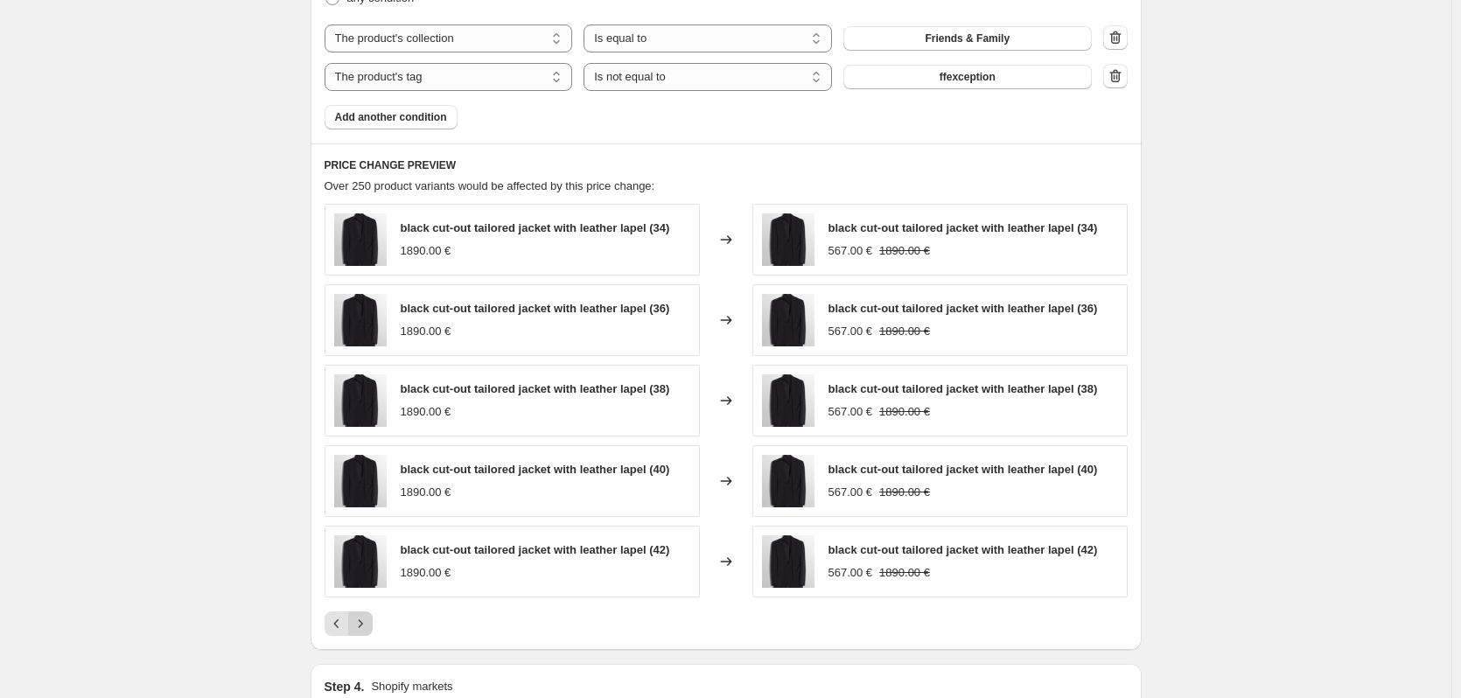
click at [369, 627] on icon "Next" at bounding box center [361, 624] width 18 height 18
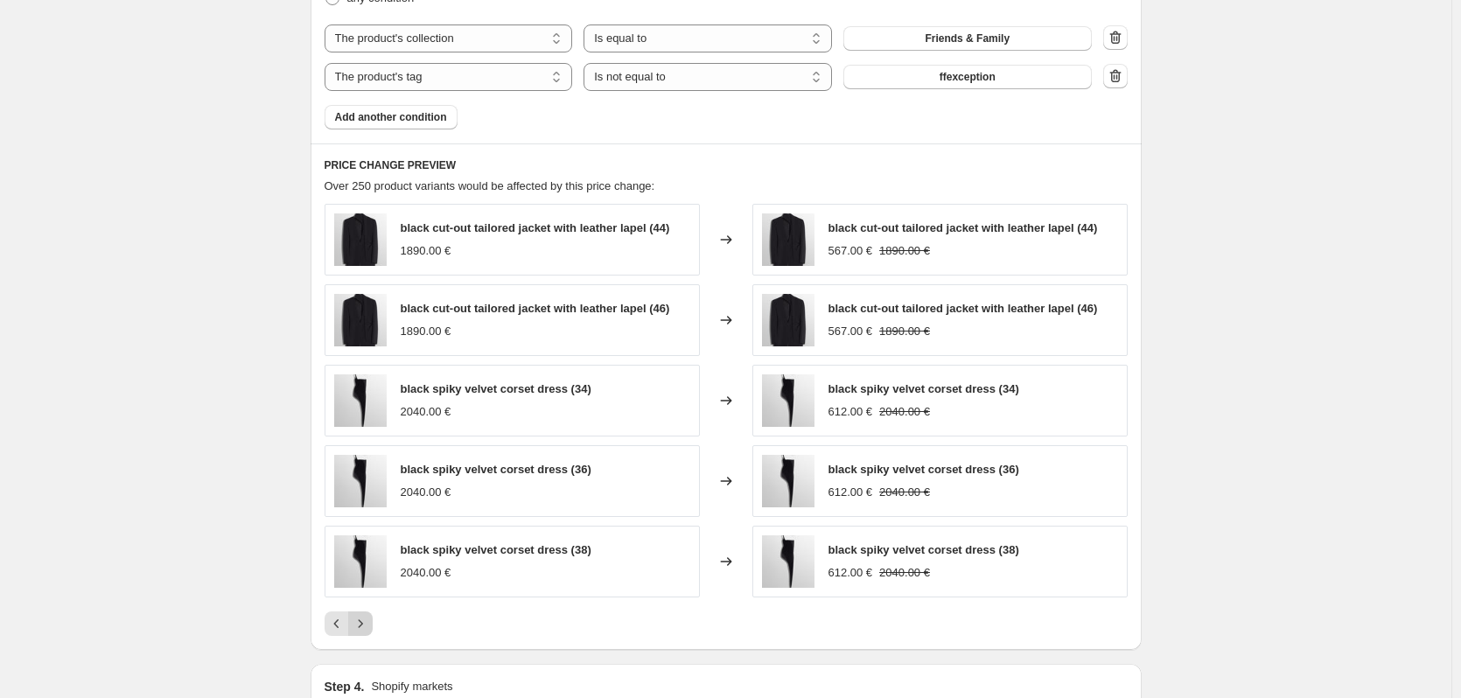
click at [369, 627] on icon "Next" at bounding box center [361, 624] width 18 height 18
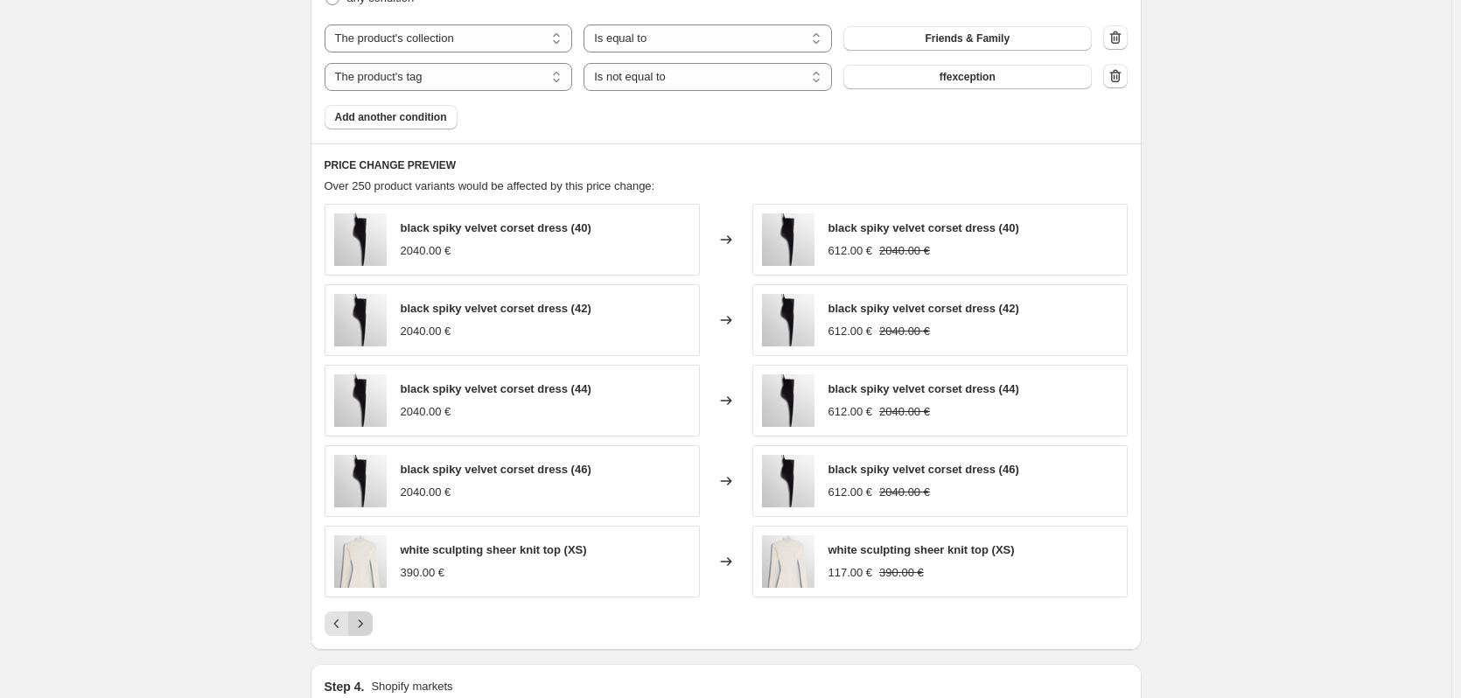
click at [369, 627] on icon "Next" at bounding box center [361, 624] width 18 height 18
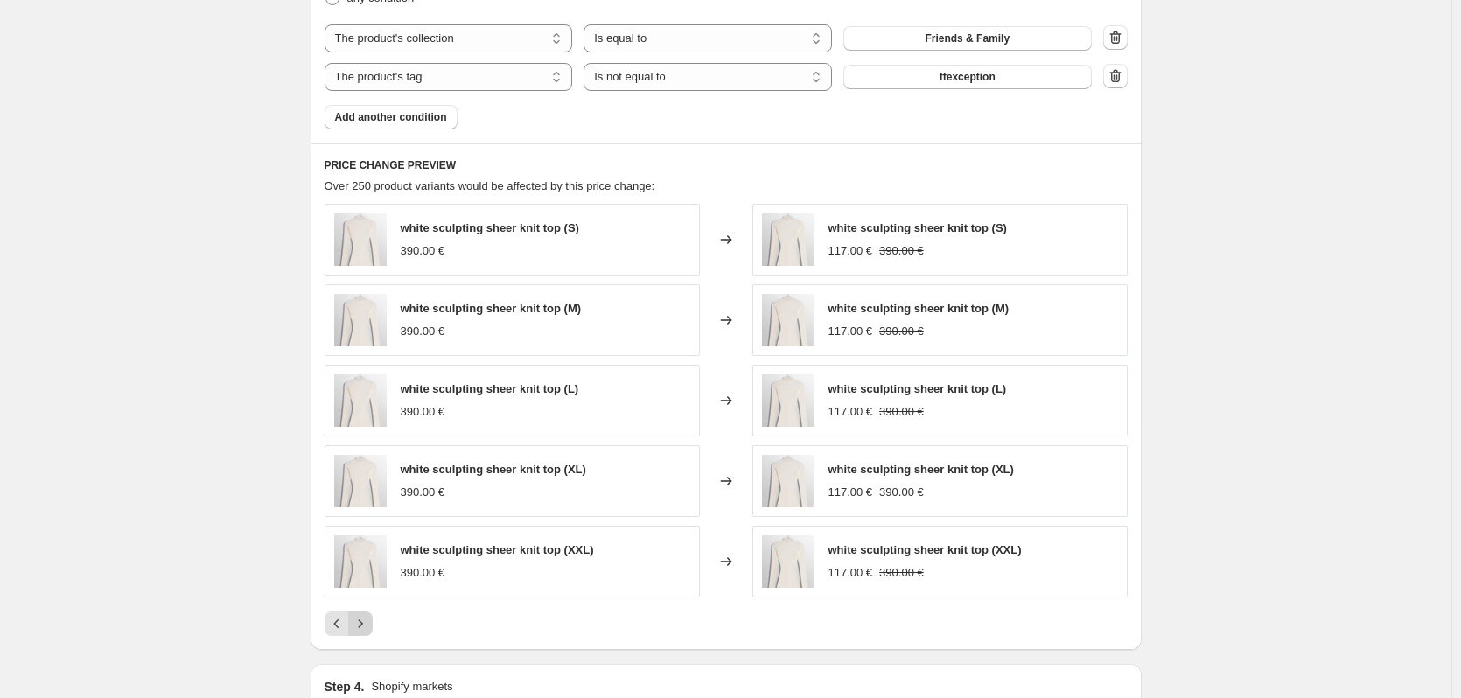
click at [369, 627] on icon "Next" at bounding box center [361, 624] width 18 height 18
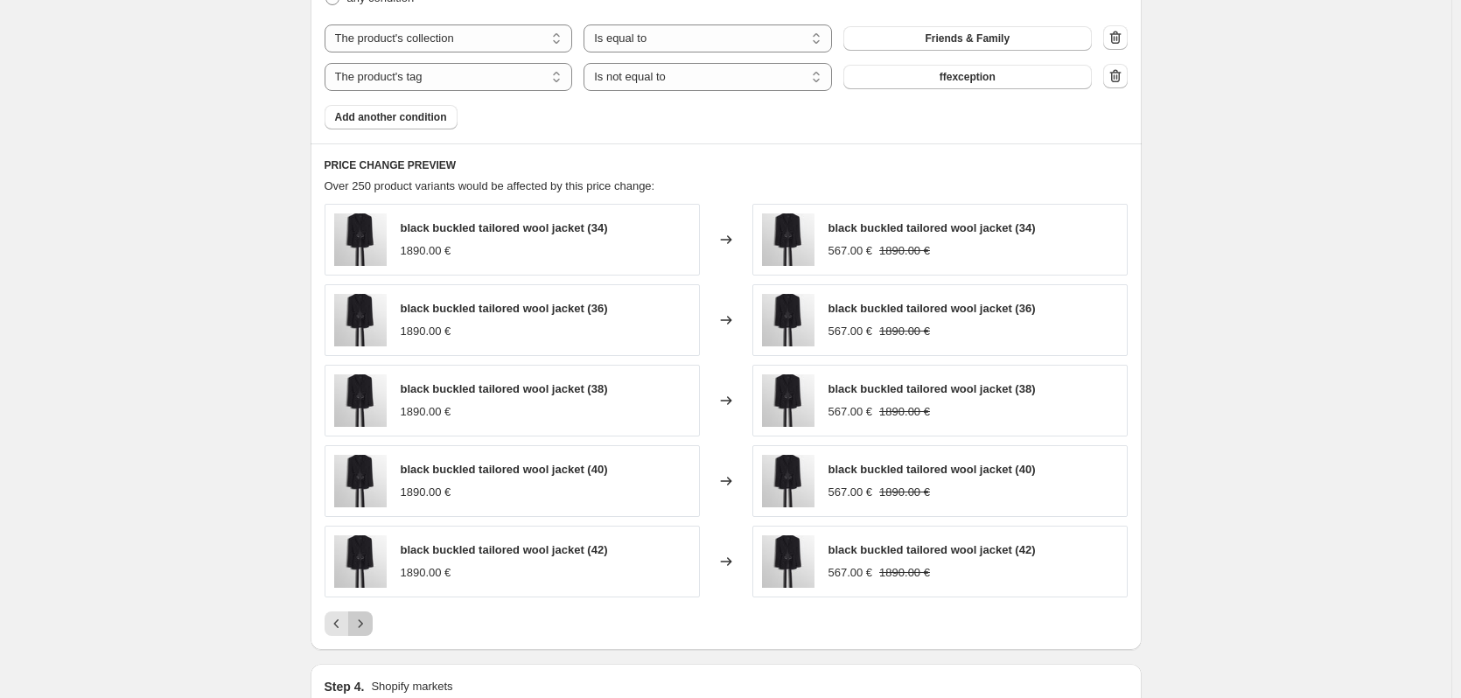
click at [369, 627] on icon "Next" at bounding box center [361, 624] width 18 height 18
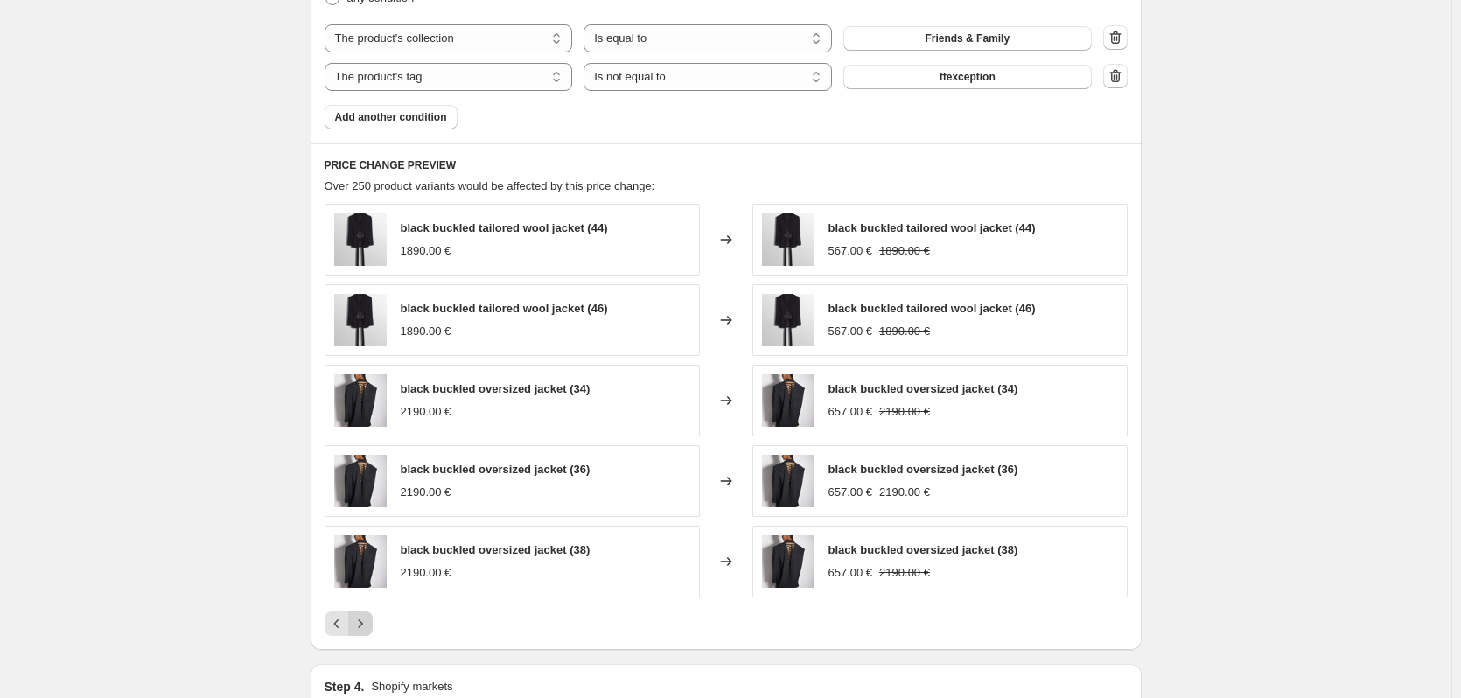
click at [369, 627] on icon "Next" at bounding box center [361, 624] width 18 height 18
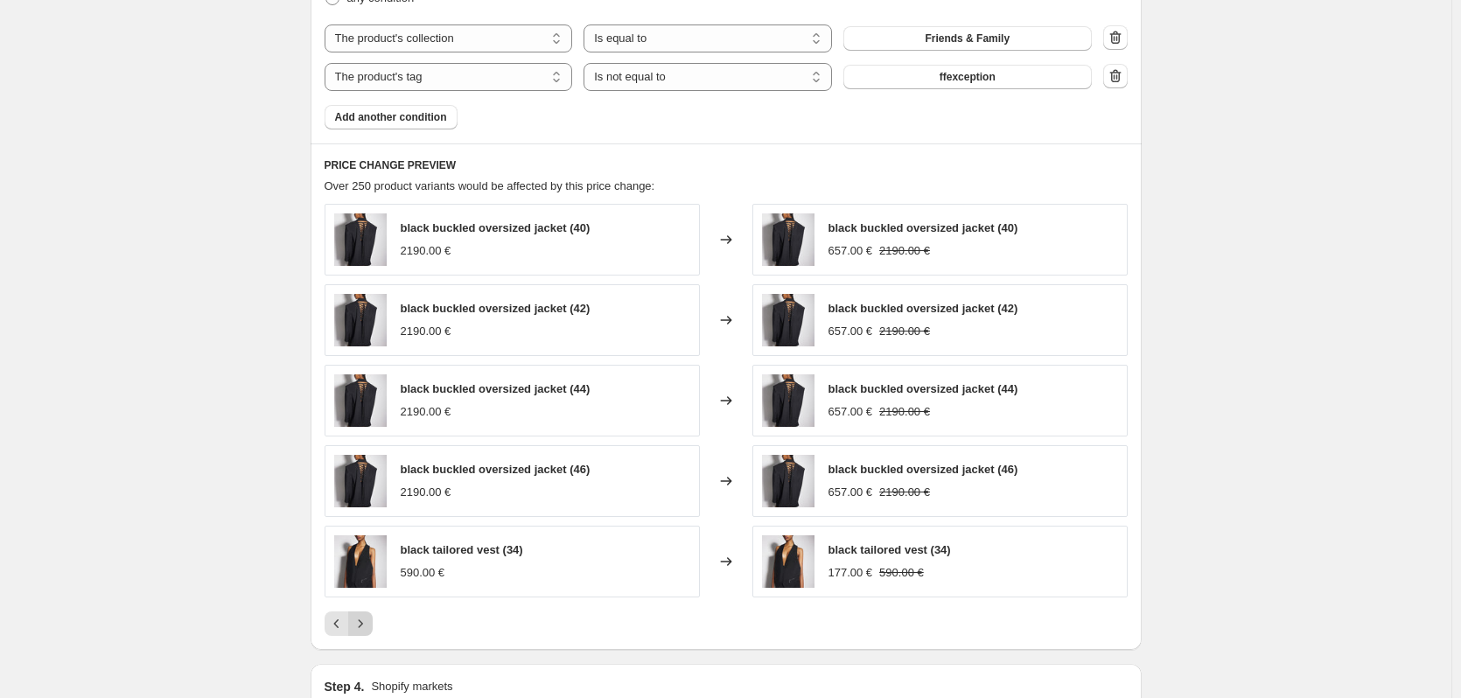
click at [369, 627] on icon "Next" at bounding box center [361, 624] width 18 height 18
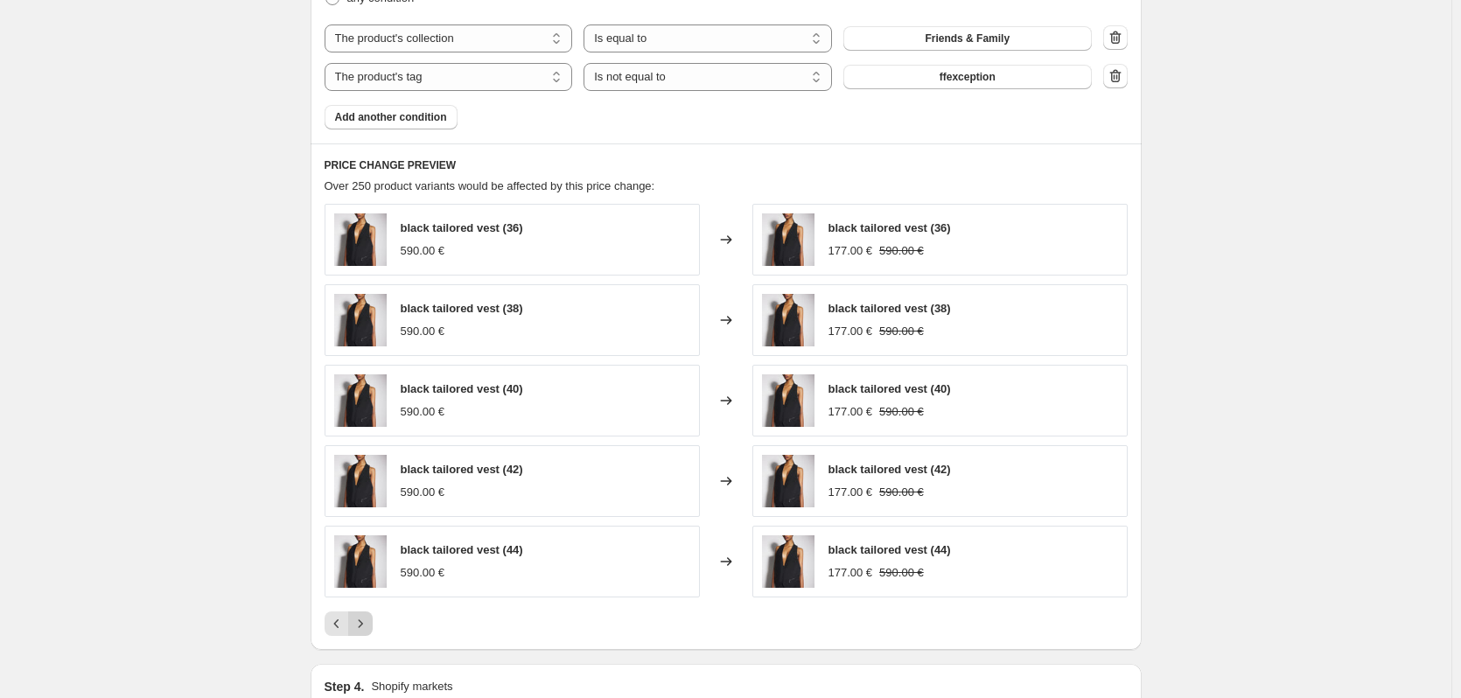
click at [357, 627] on icon "Next" at bounding box center [361, 624] width 18 height 18
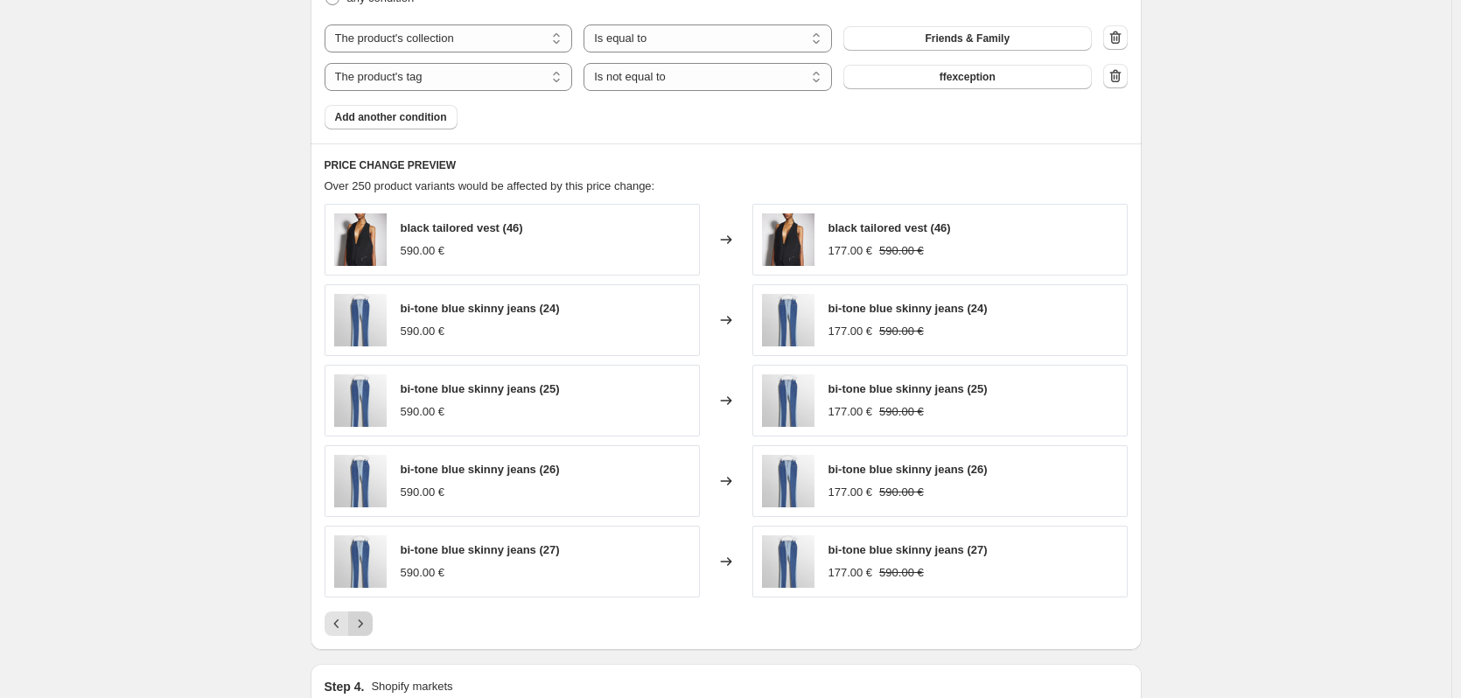
click at [369, 618] on icon "Next" at bounding box center [361, 624] width 18 height 18
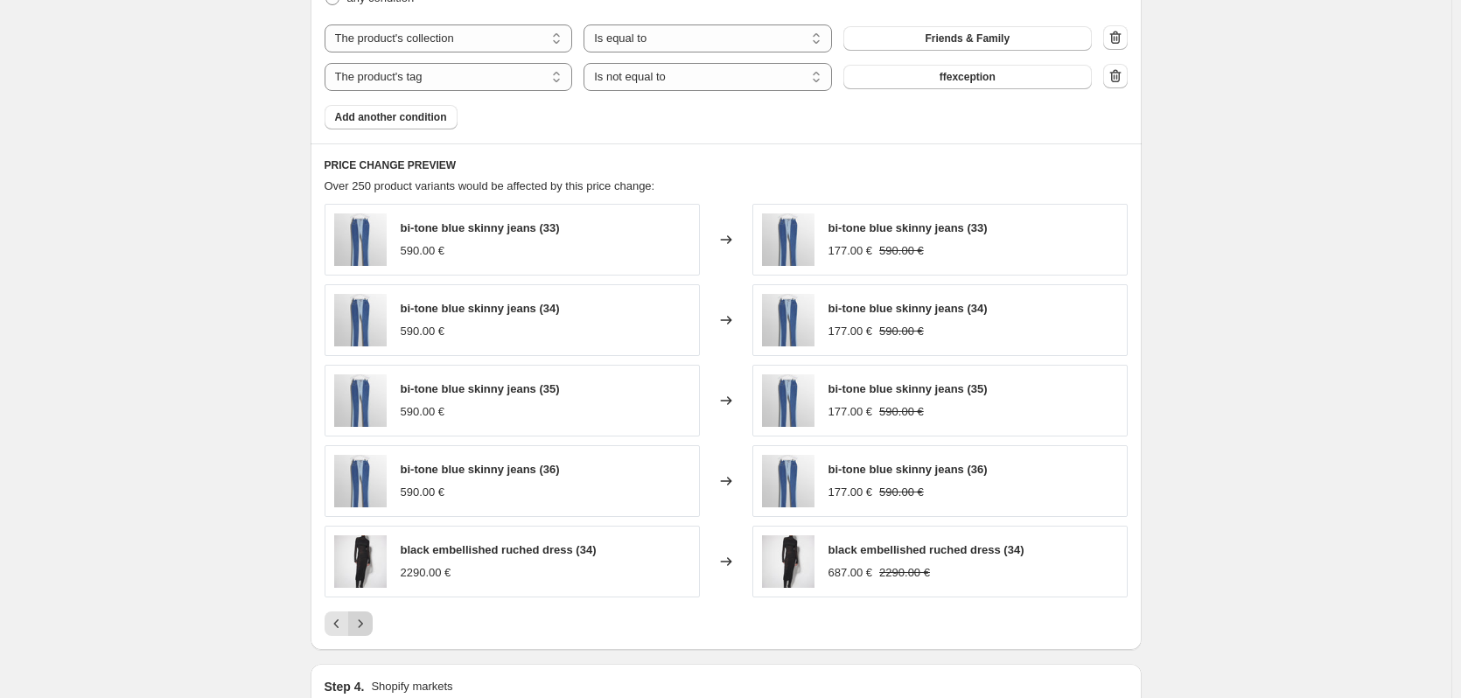
click at [363, 620] on icon "Next" at bounding box center [361, 624] width 18 height 18
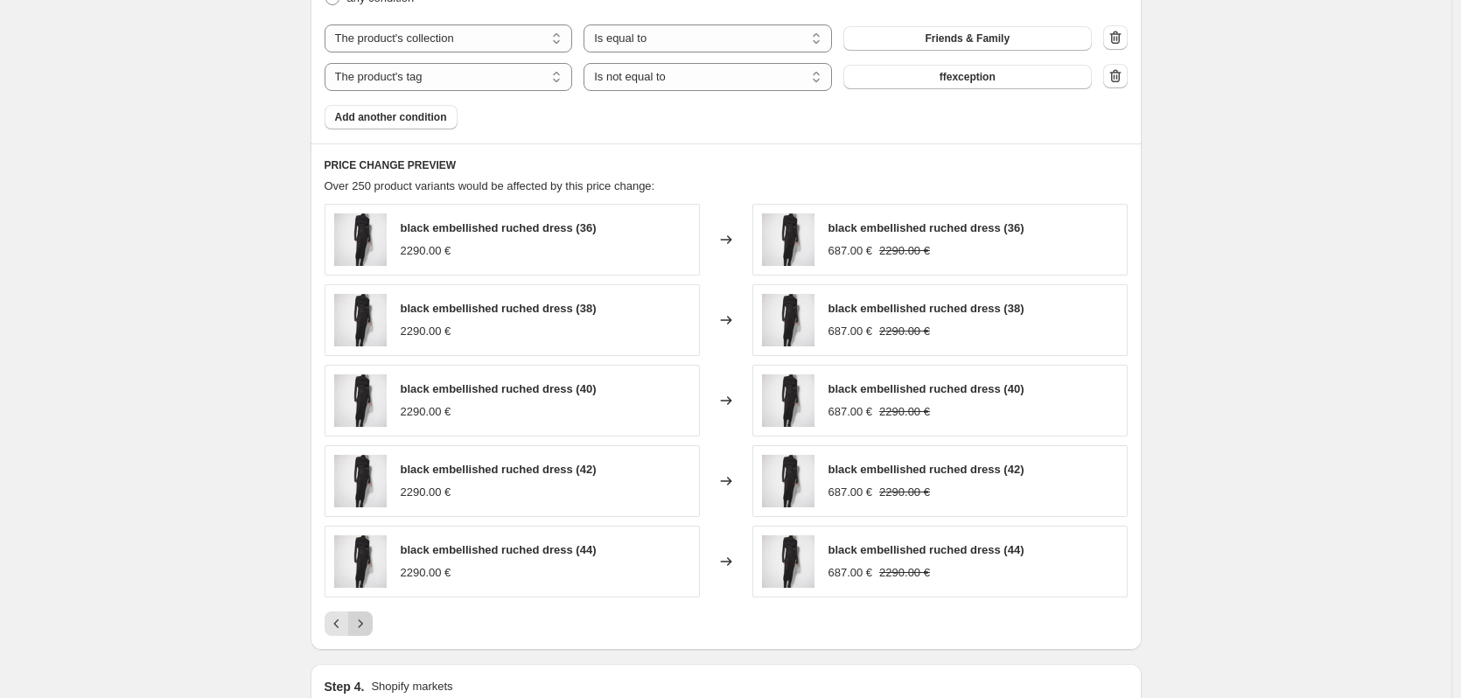
click at [363, 620] on icon "Next" at bounding box center [361, 624] width 18 height 18
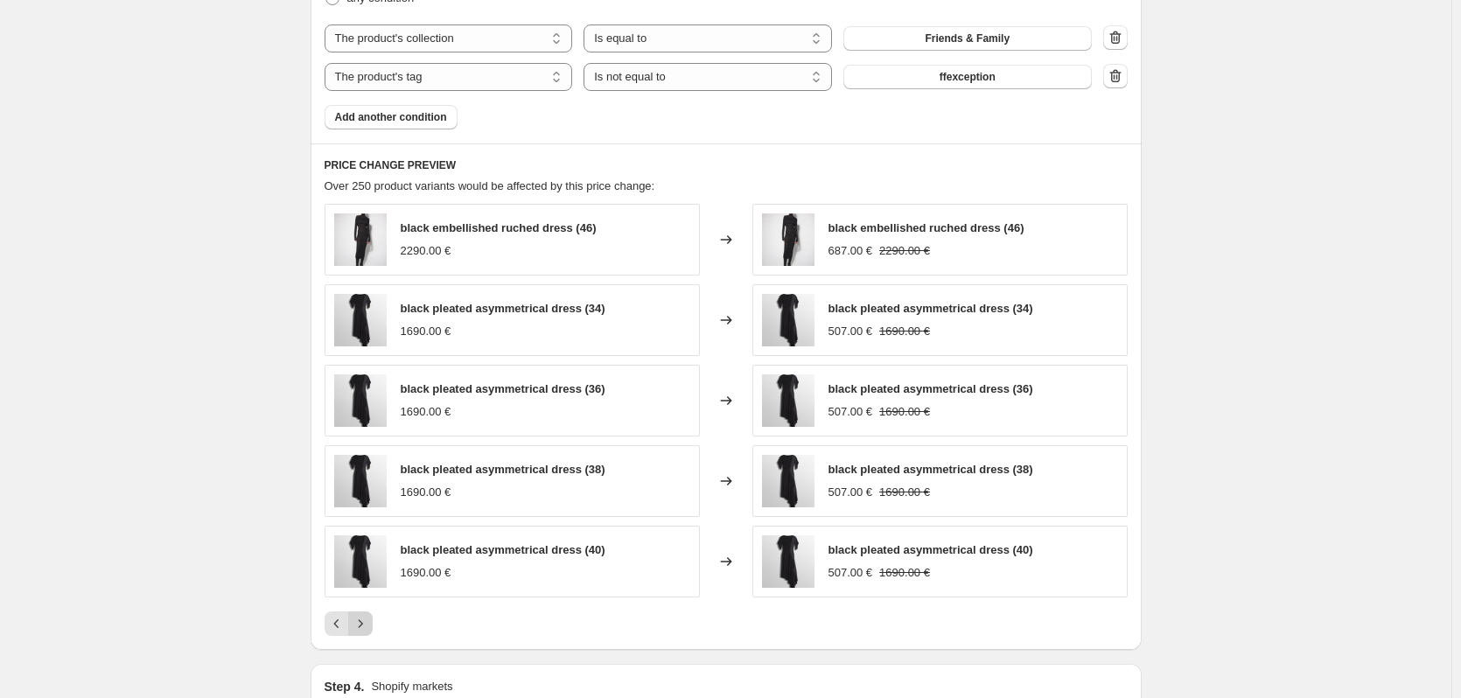
click at [363, 620] on icon "Next" at bounding box center [361, 624] width 18 height 18
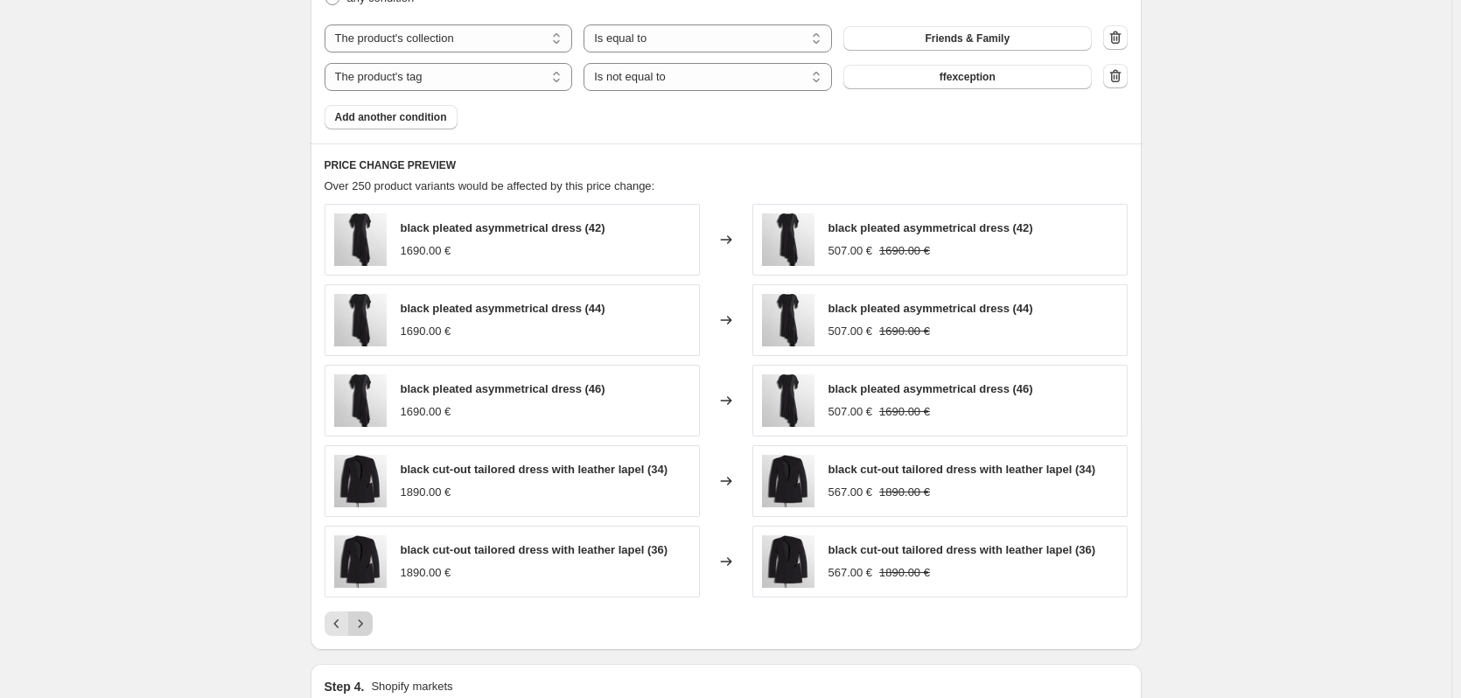
click at [363, 620] on icon "Next" at bounding box center [361, 624] width 18 height 18
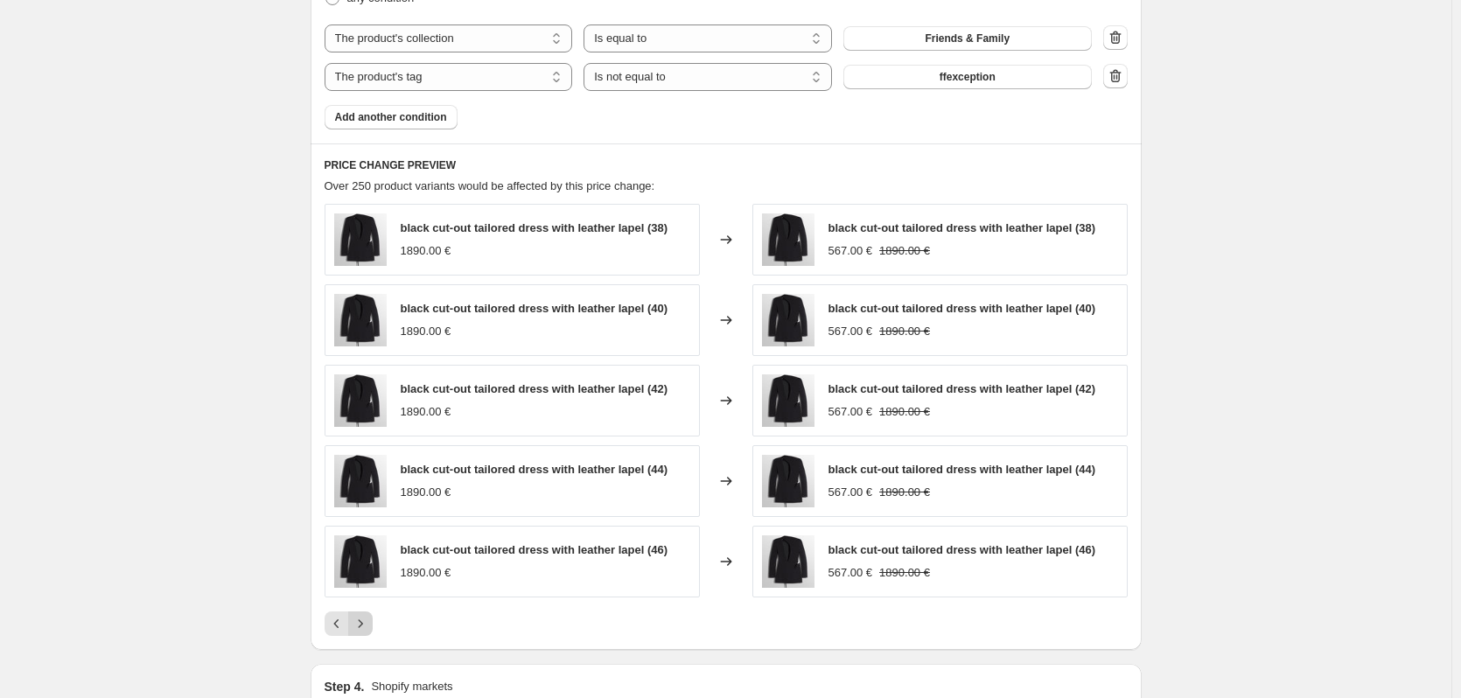
click at [363, 620] on icon "Next" at bounding box center [361, 624] width 18 height 18
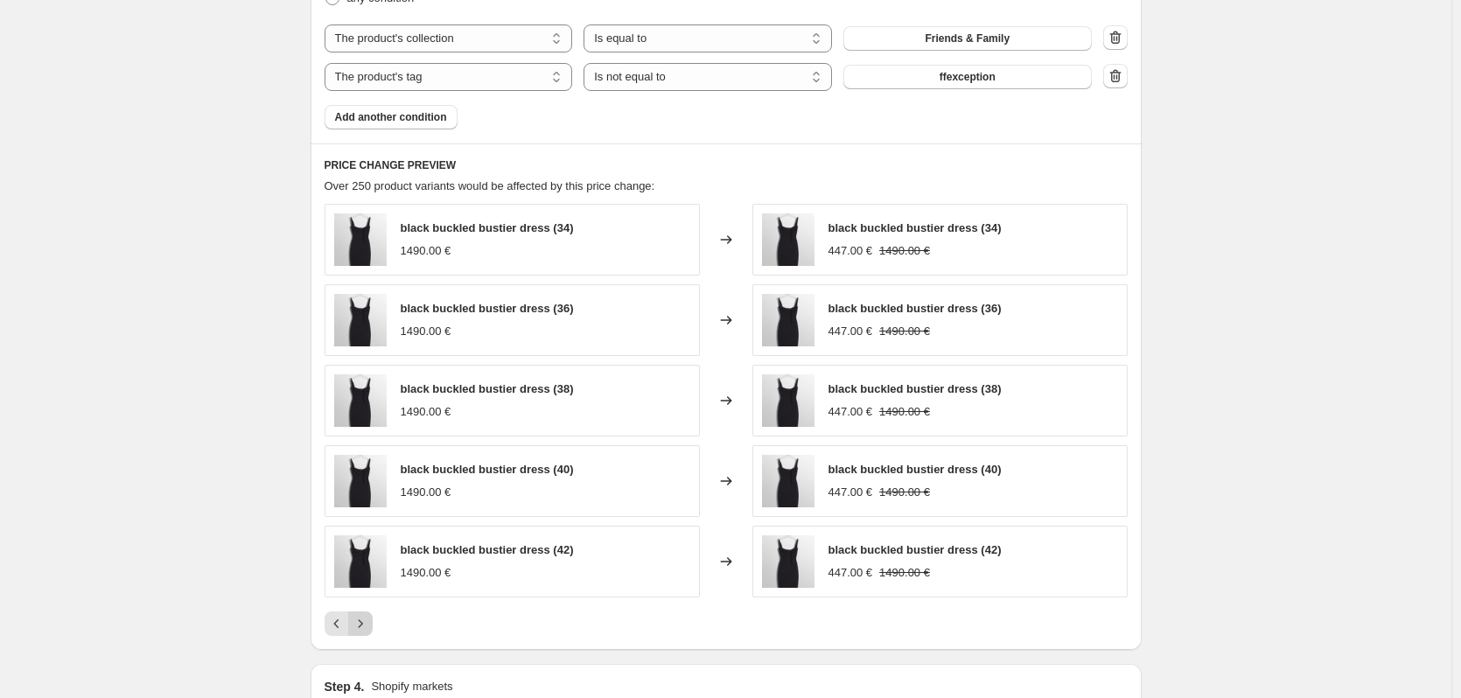
click at [363, 620] on icon "Next" at bounding box center [361, 624] width 18 height 18
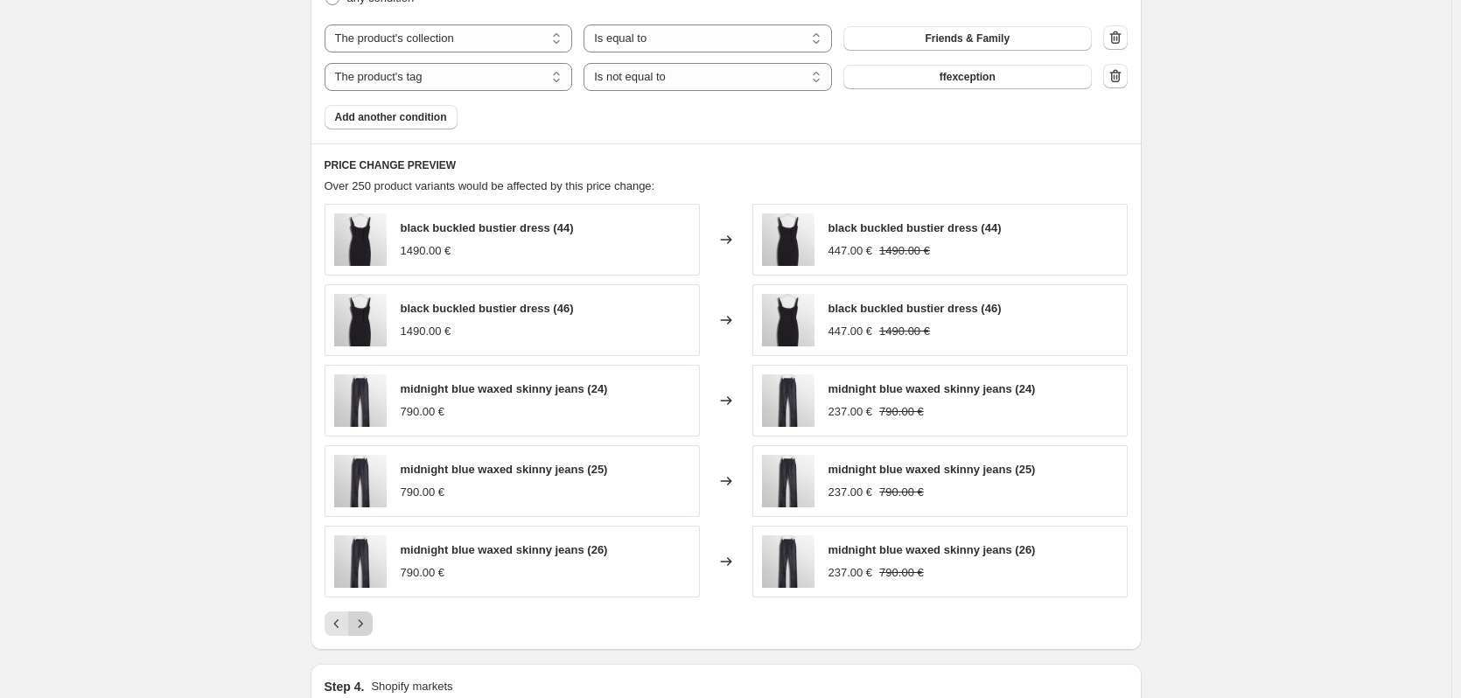
click at [363, 620] on icon "Next" at bounding box center [361, 624] width 18 height 18
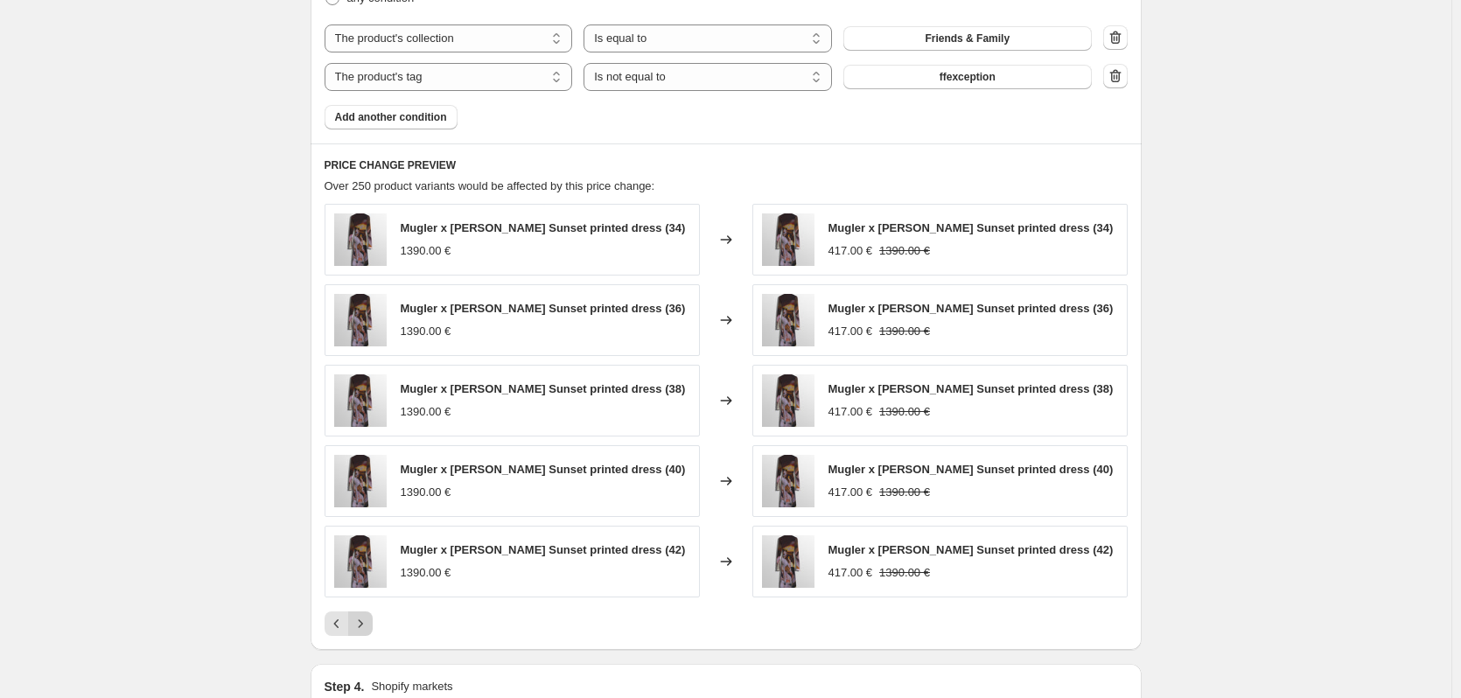
click at [363, 620] on icon "Next" at bounding box center [361, 624] width 18 height 18
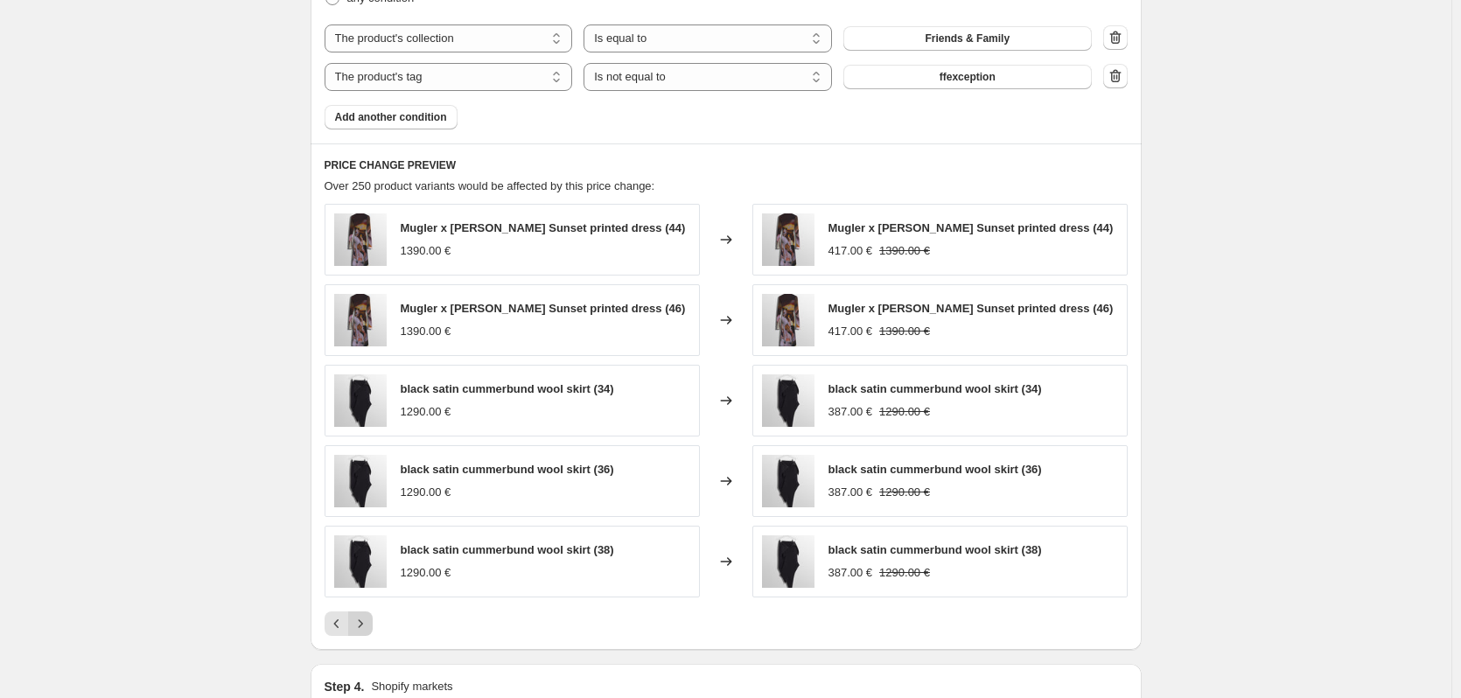
click at [363, 620] on icon "Next" at bounding box center [361, 624] width 18 height 18
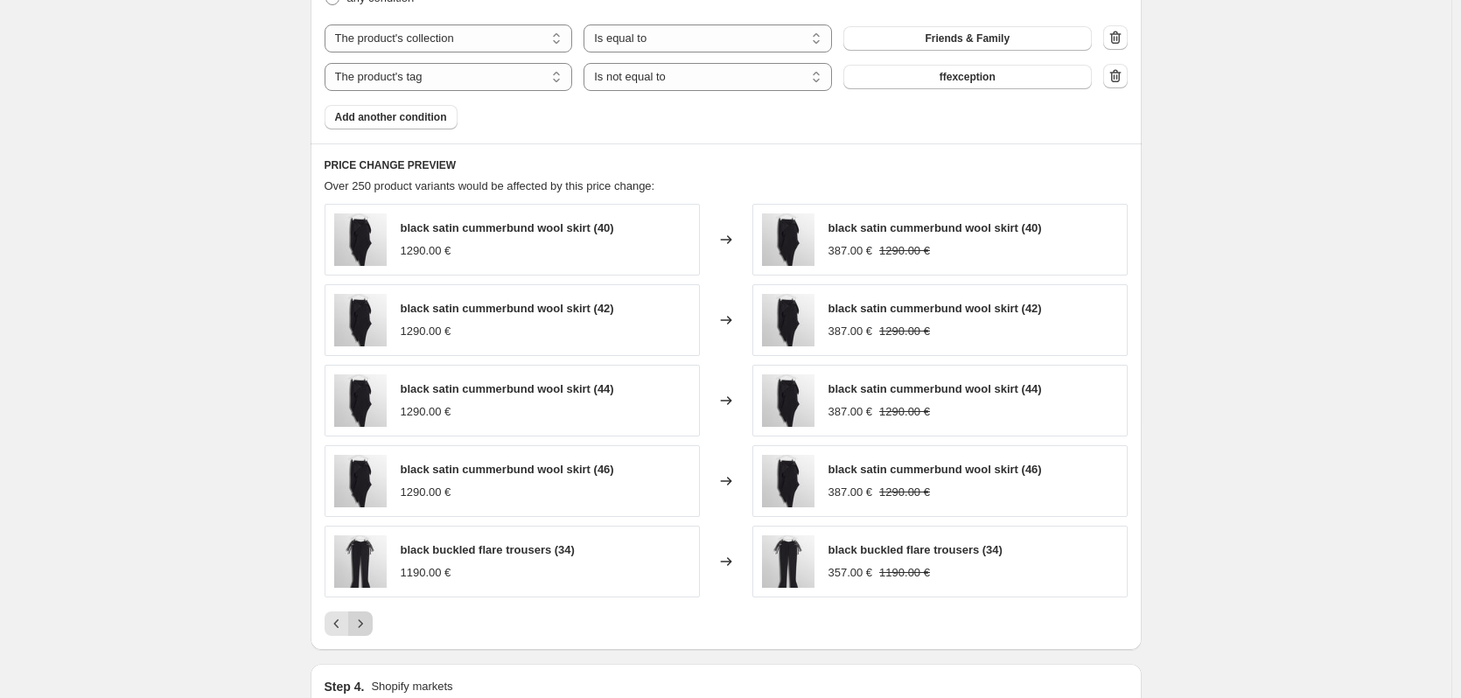
click at [363, 620] on icon "Next" at bounding box center [361, 624] width 18 height 18
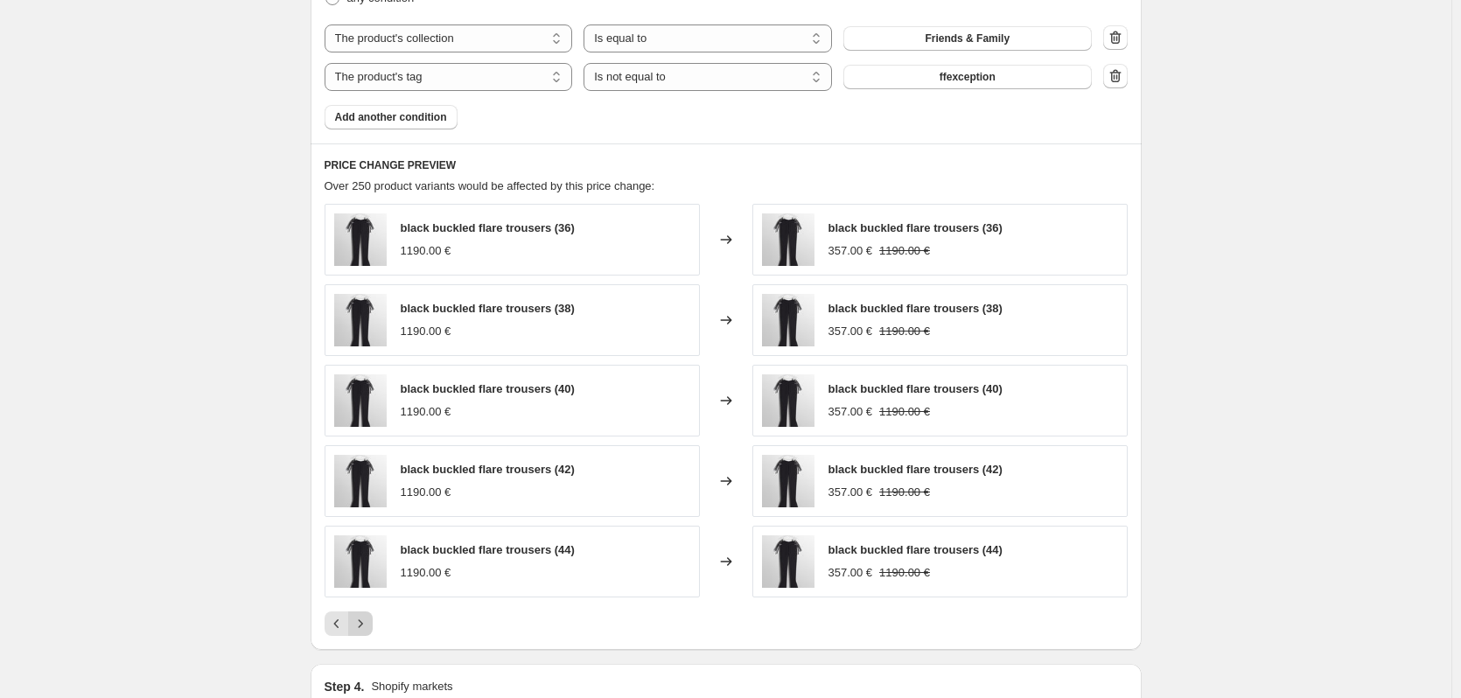
click at [363, 620] on icon "Next" at bounding box center [361, 624] width 18 height 18
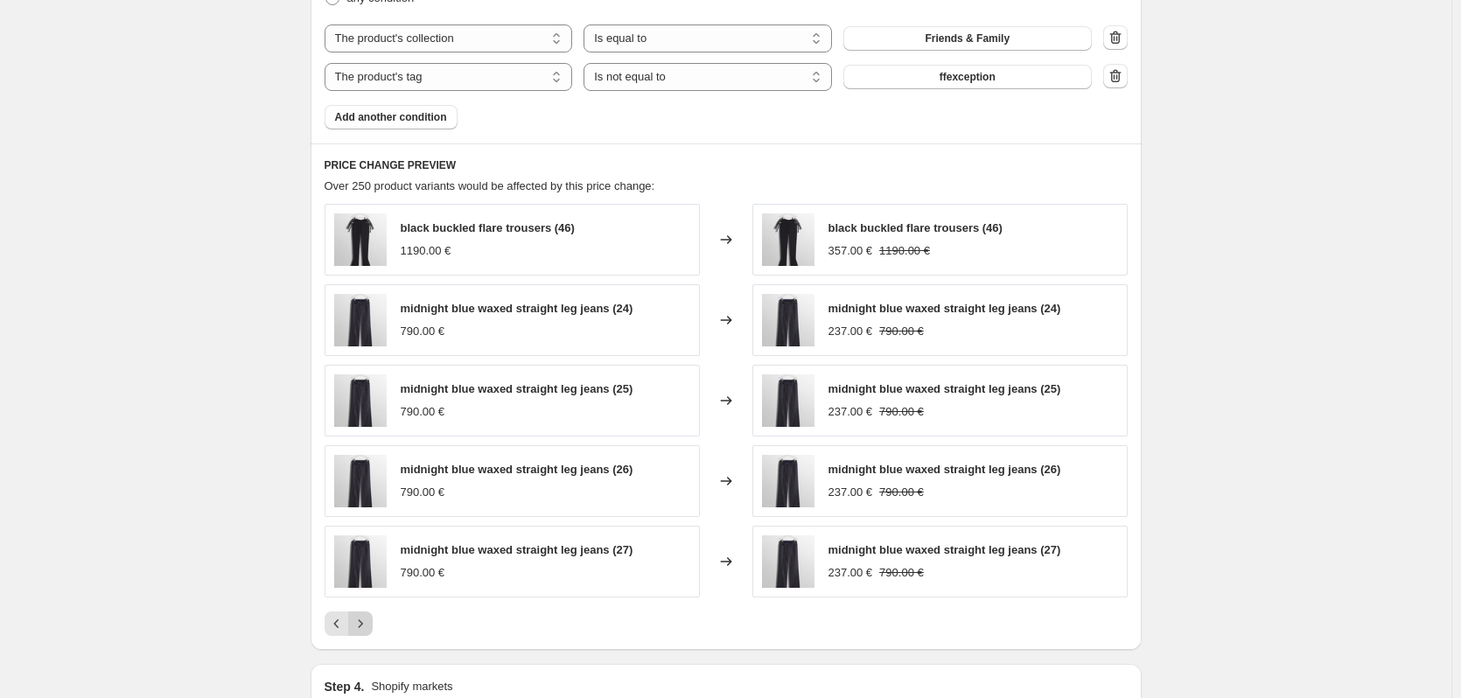
click at [363, 620] on icon "Next" at bounding box center [361, 624] width 18 height 18
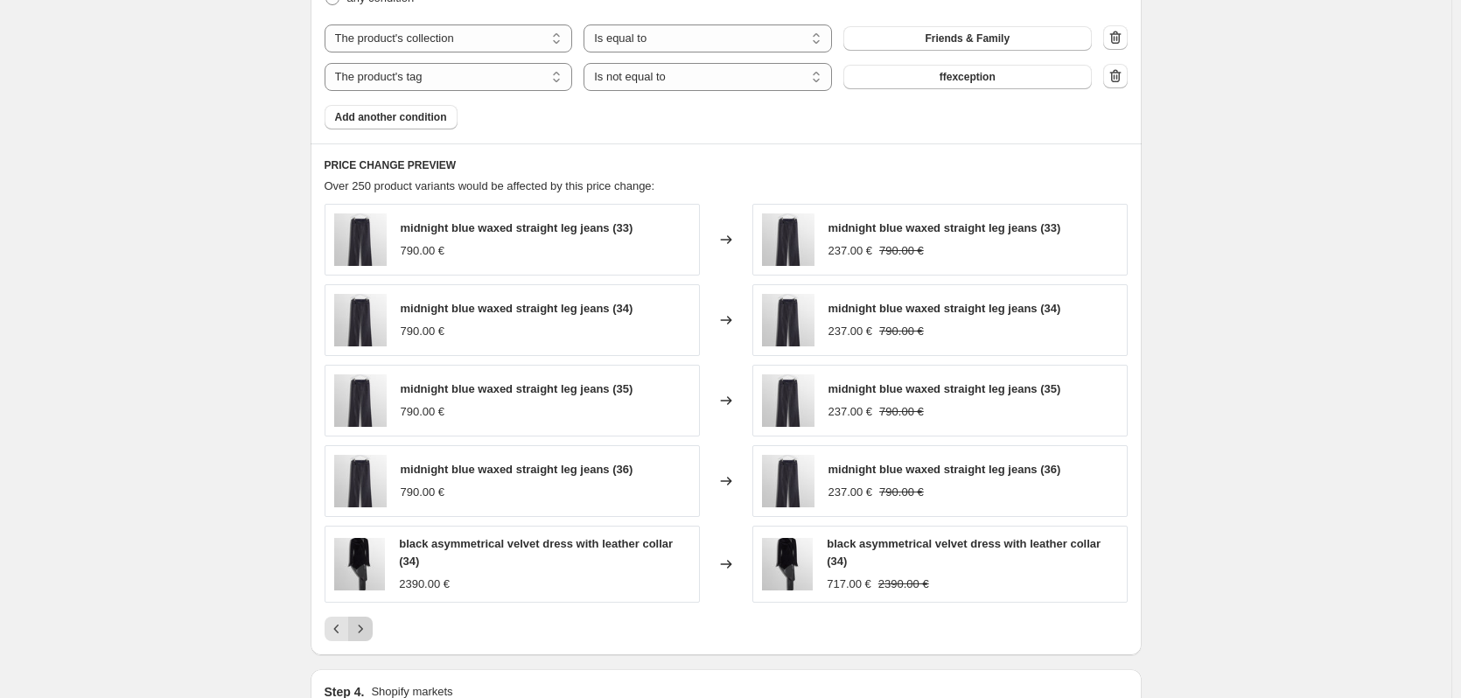
click at [363, 620] on button "Next" at bounding box center [360, 629] width 25 height 25
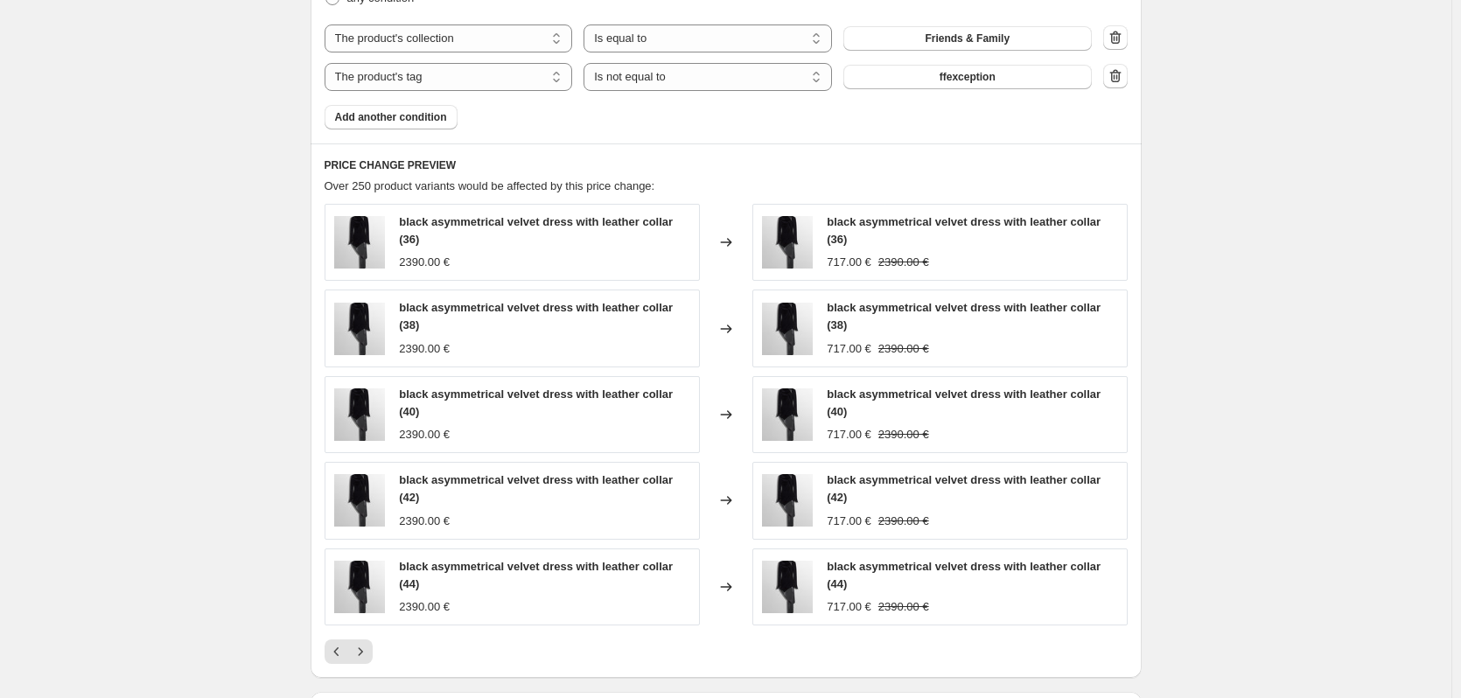
drag, startPoint x: 363, startPoint y: 620, endPoint x: 368, endPoint y: 606, distance: 14.7
click at [361, 591] on div "black asymmetrical velvet dress with leather collar (44) 2390.00 €" at bounding box center [512, 587] width 375 height 77
click at [364, 648] on icon "Next" at bounding box center [361, 652] width 18 height 18
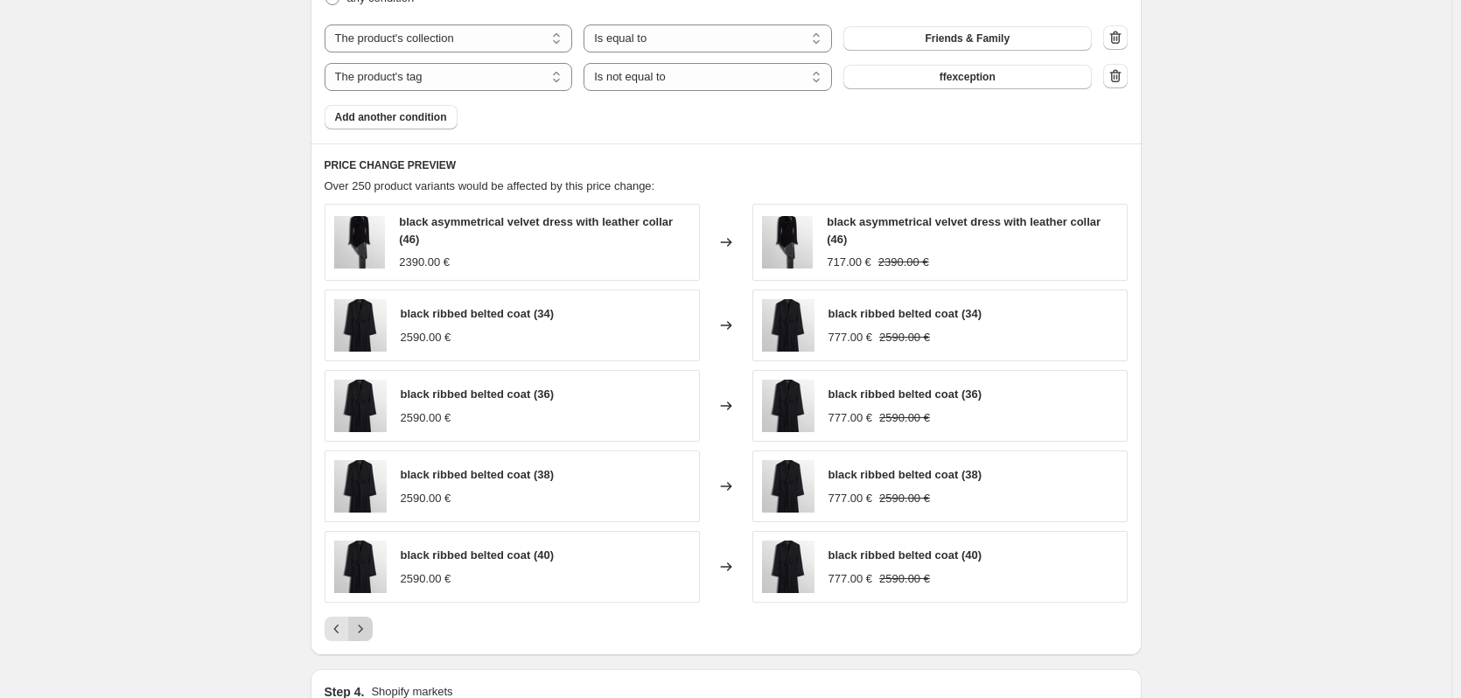
click at [368, 632] on icon "Next" at bounding box center [361, 629] width 18 height 18
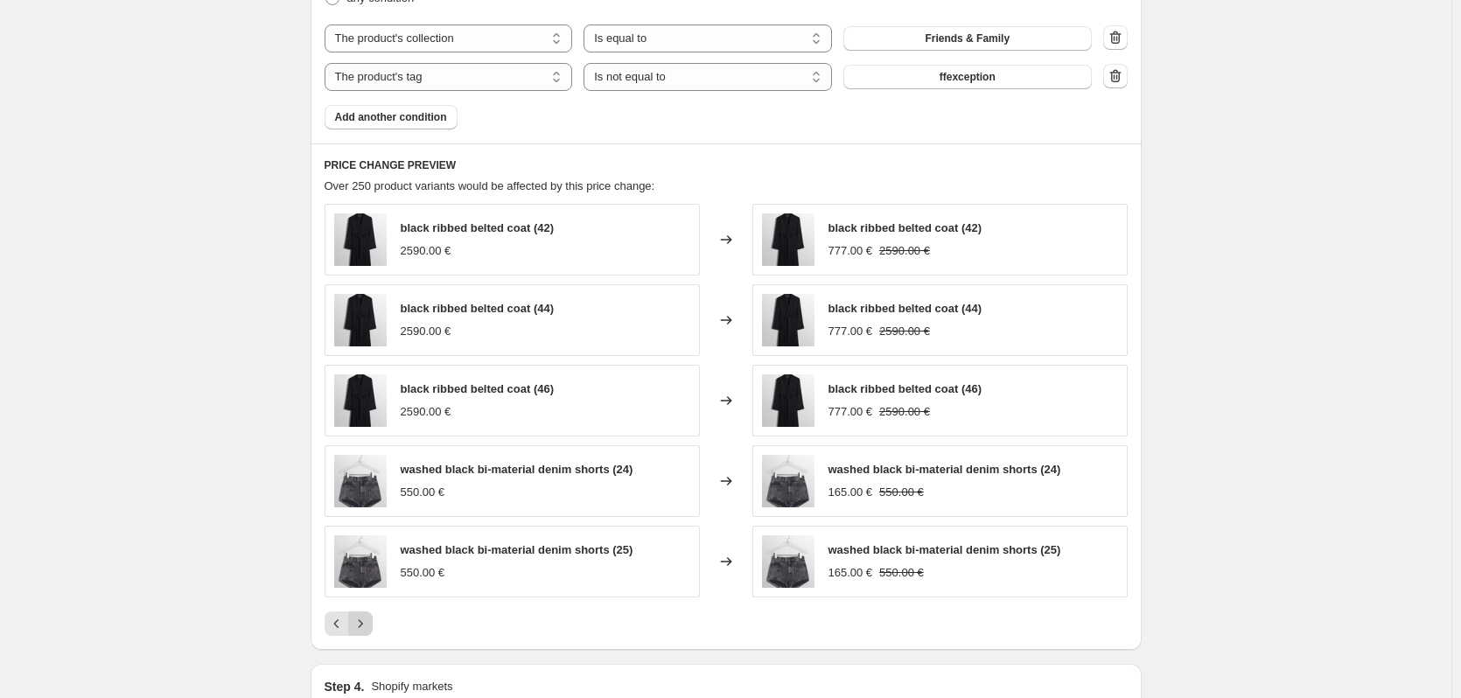
click at [368, 634] on button "Next" at bounding box center [360, 624] width 25 height 25
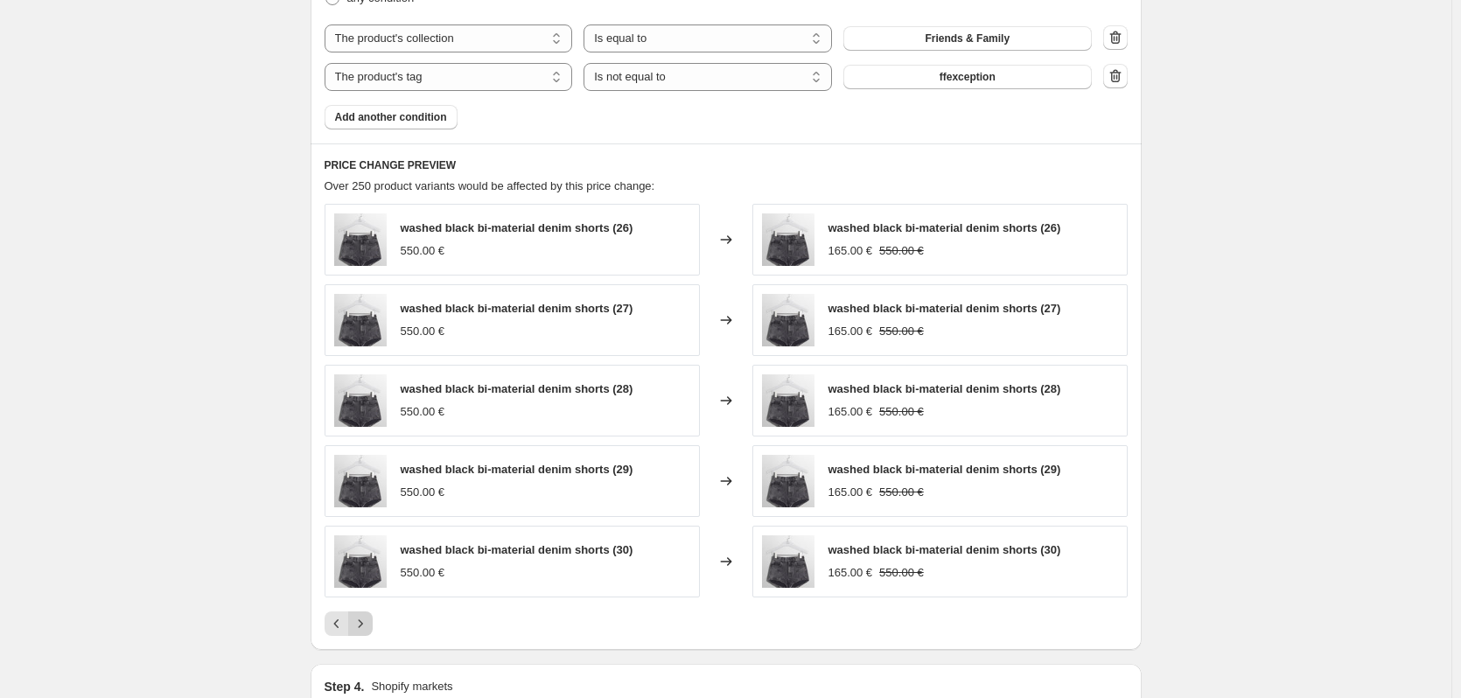
click at [369, 625] on icon "Next" at bounding box center [361, 624] width 18 height 18
click at [369, 623] on icon "Next" at bounding box center [361, 624] width 18 height 18
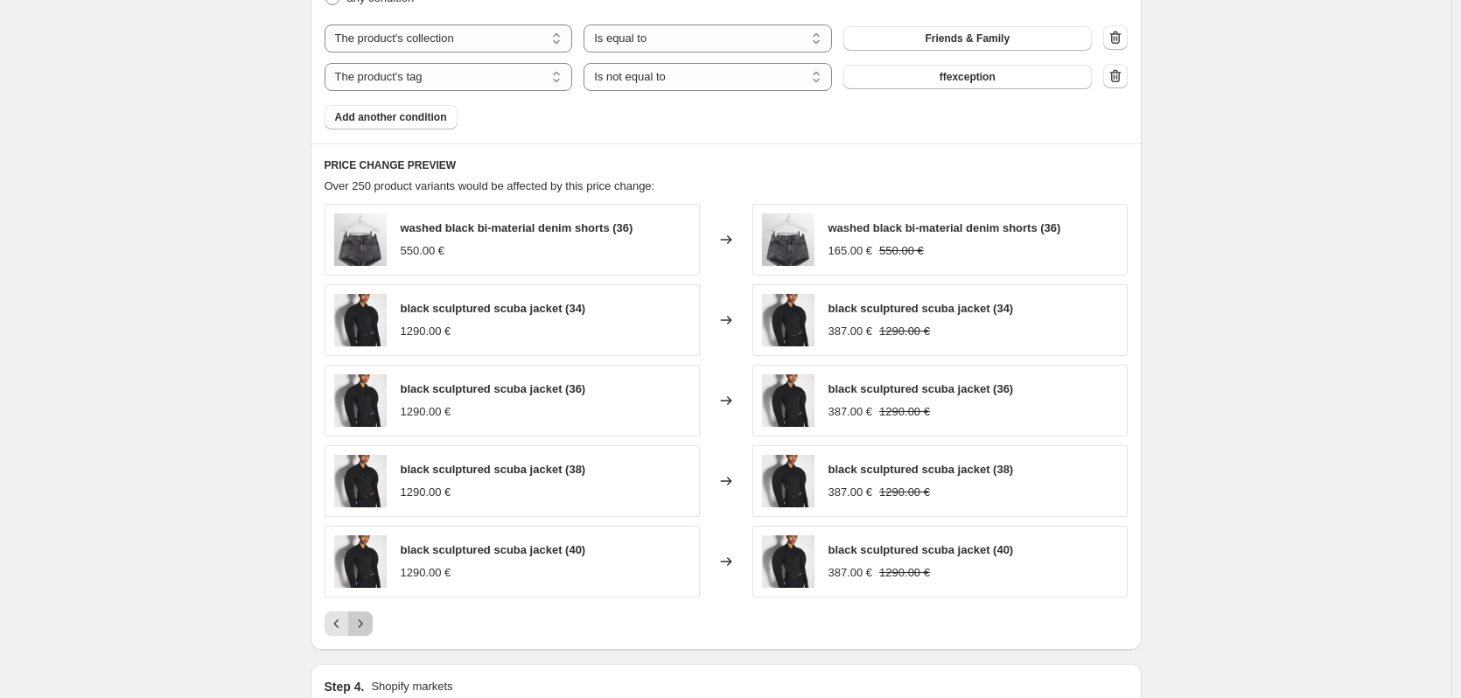
click at [369, 623] on icon "Next" at bounding box center [361, 624] width 18 height 18
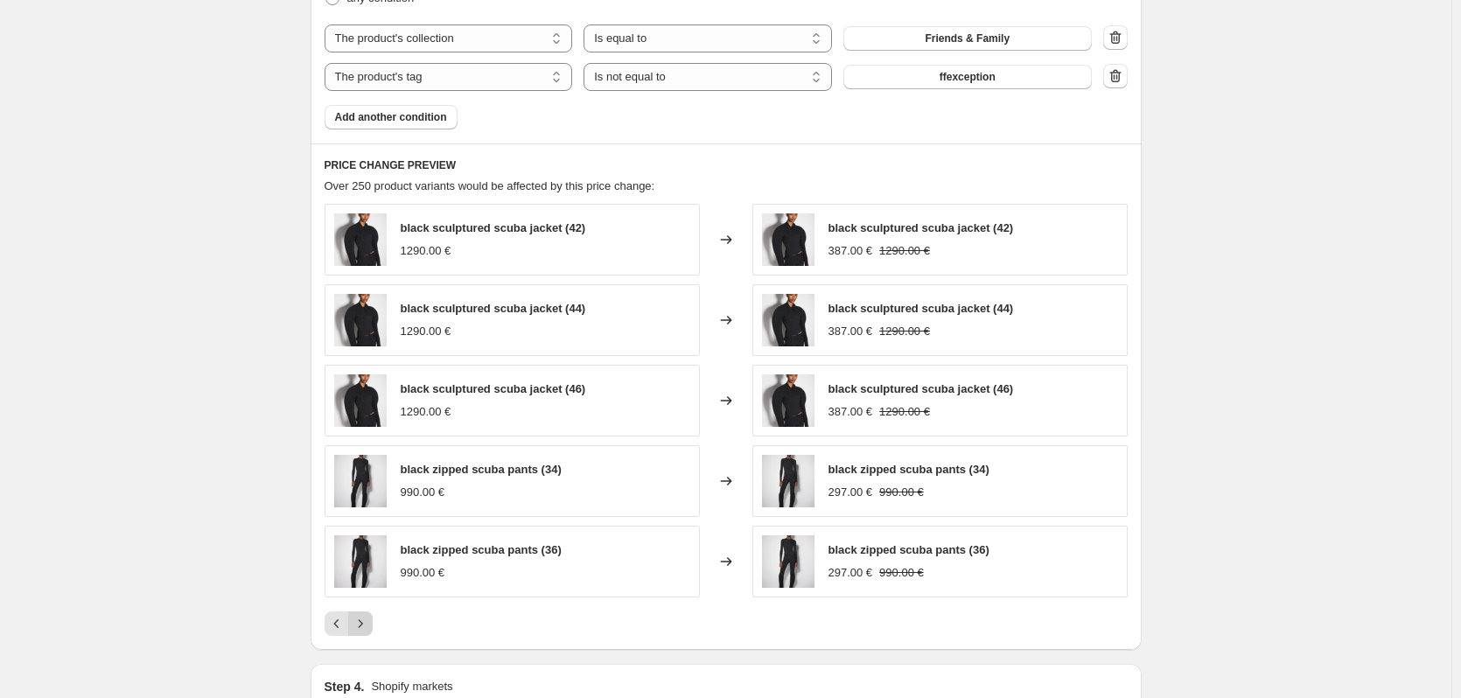
click at [369, 623] on icon "Next" at bounding box center [361, 624] width 18 height 18
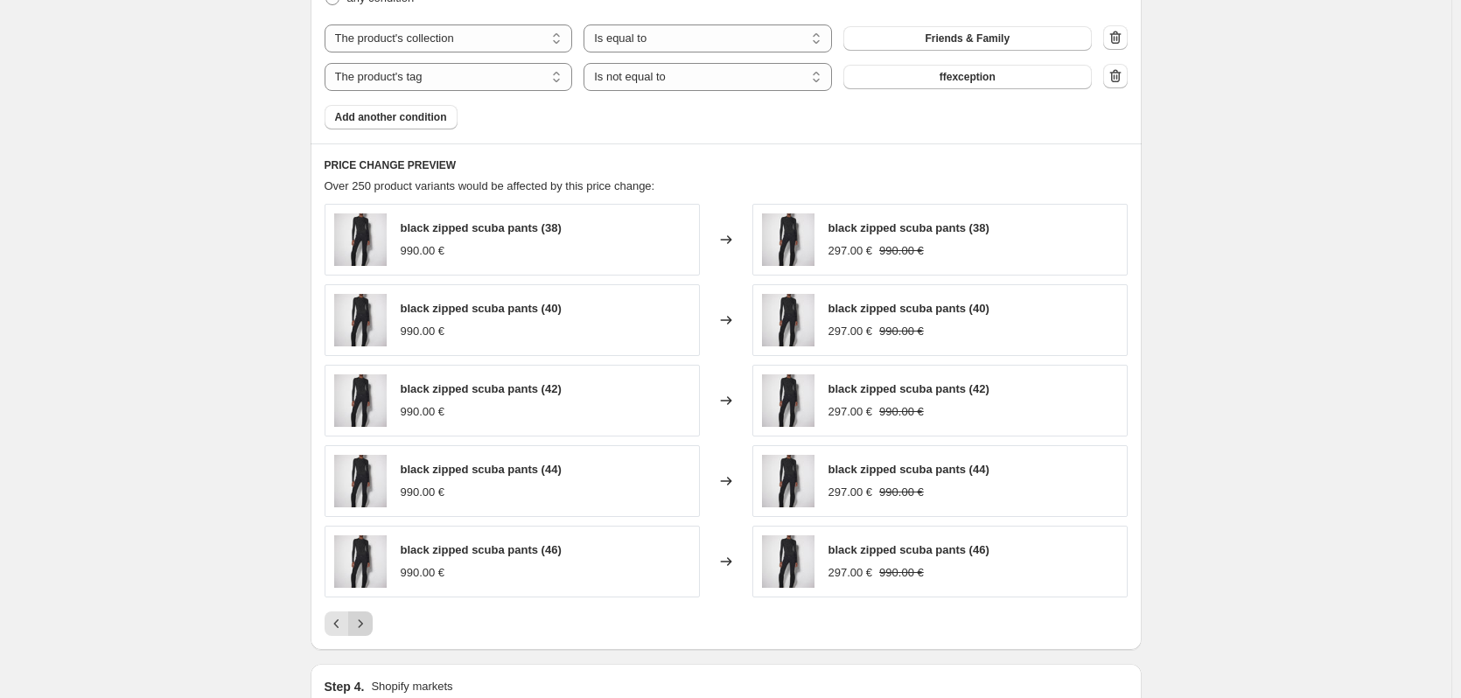
click at [369, 623] on icon "Next" at bounding box center [361, 624] width 18 height 18
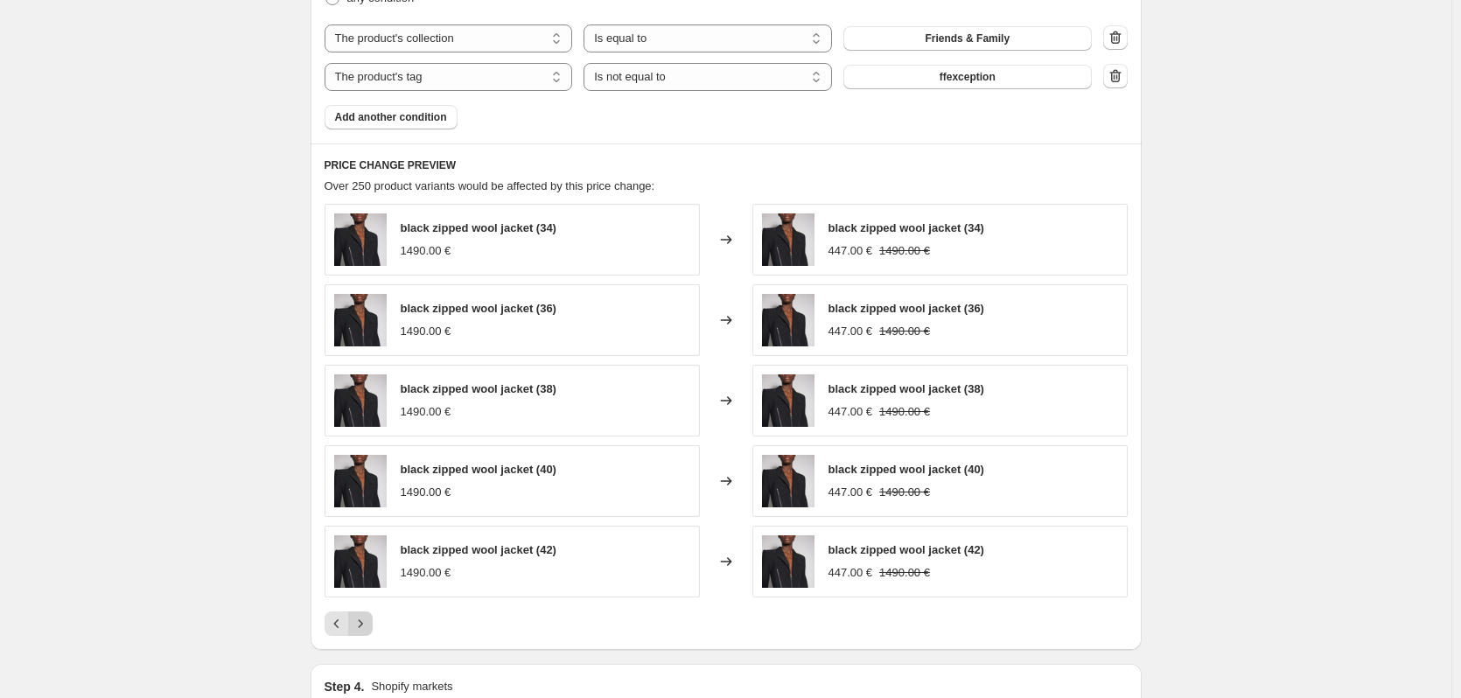
click at [369, 623] on icon "Next" at bounding box center [361, 624] width 18 height 18
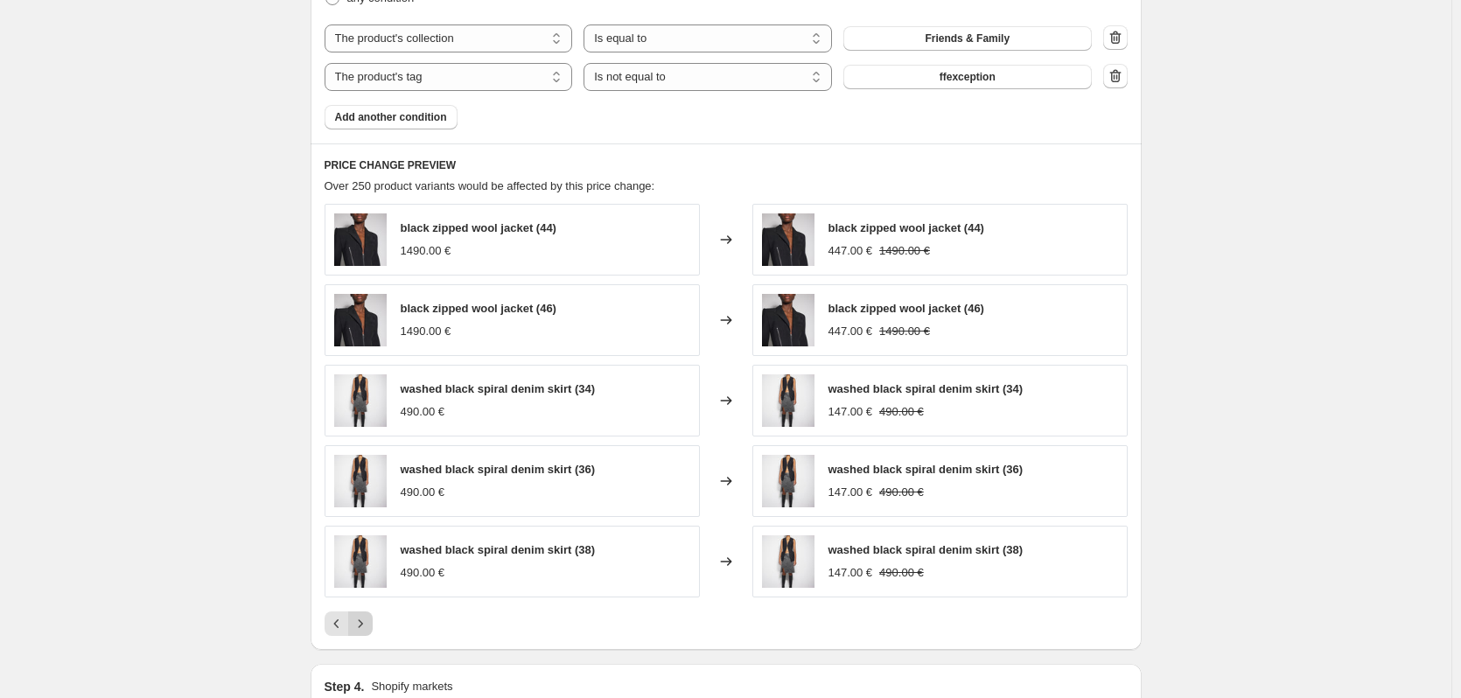
click at [369, 623] on icon "Next" at bounding box center [361, 624] width 18 height 18
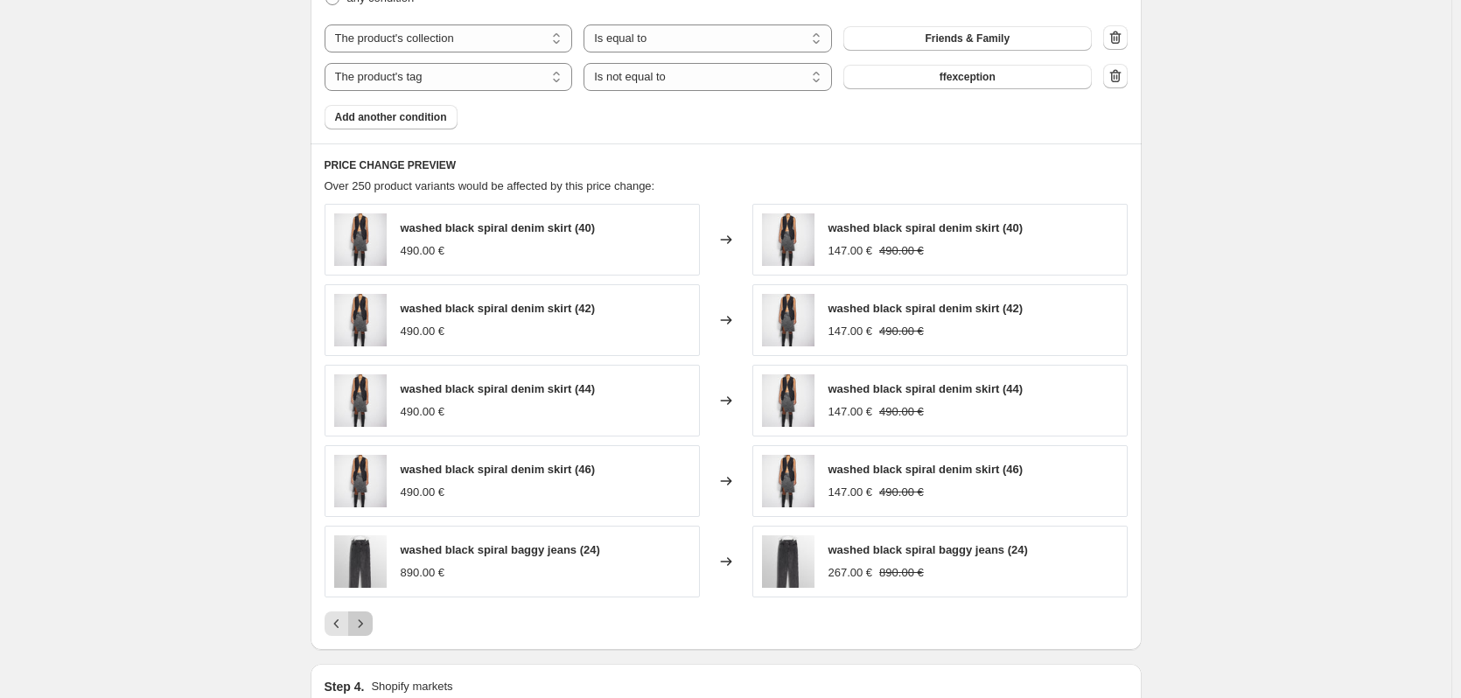
click at [369, 623] on icon "Next" at bounding box center [361, 624] width 18 height 18
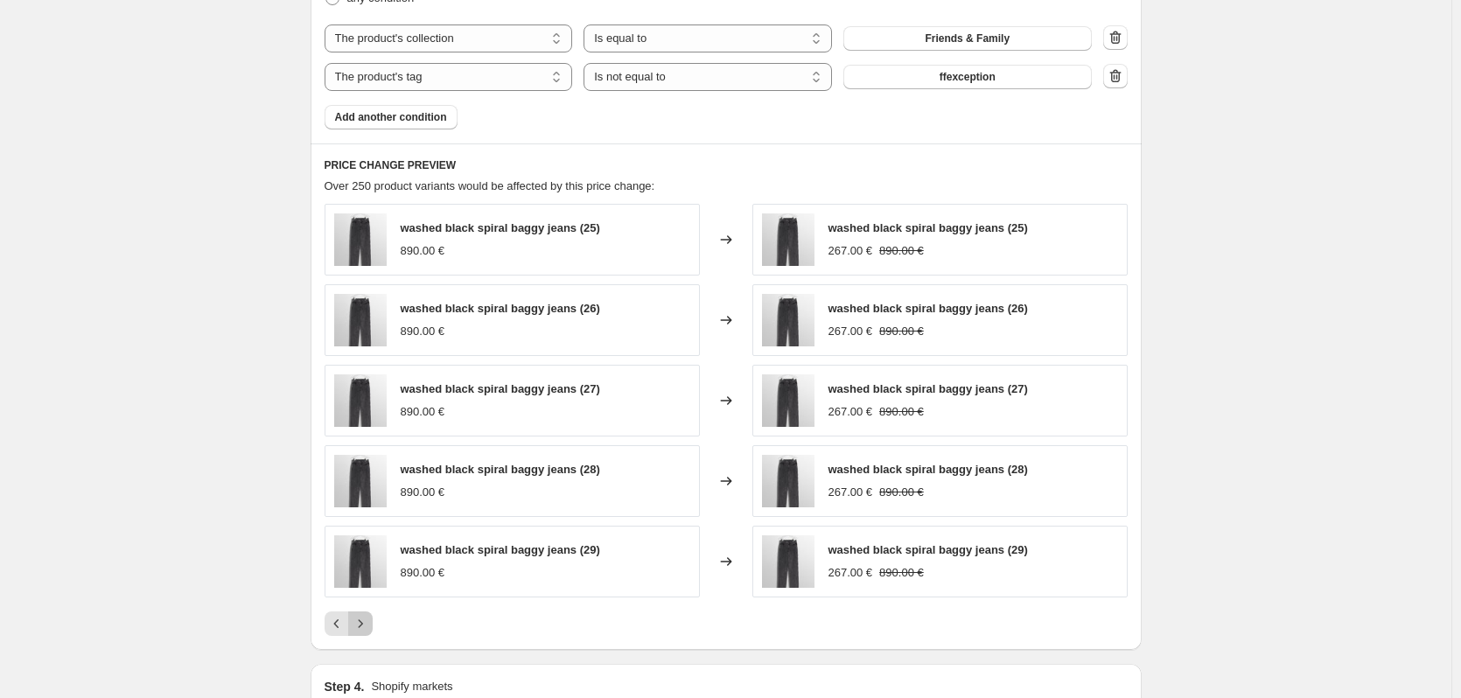
click at [369, 623] on icon "Next" at bounding box center [361, 624] width 18 height 18
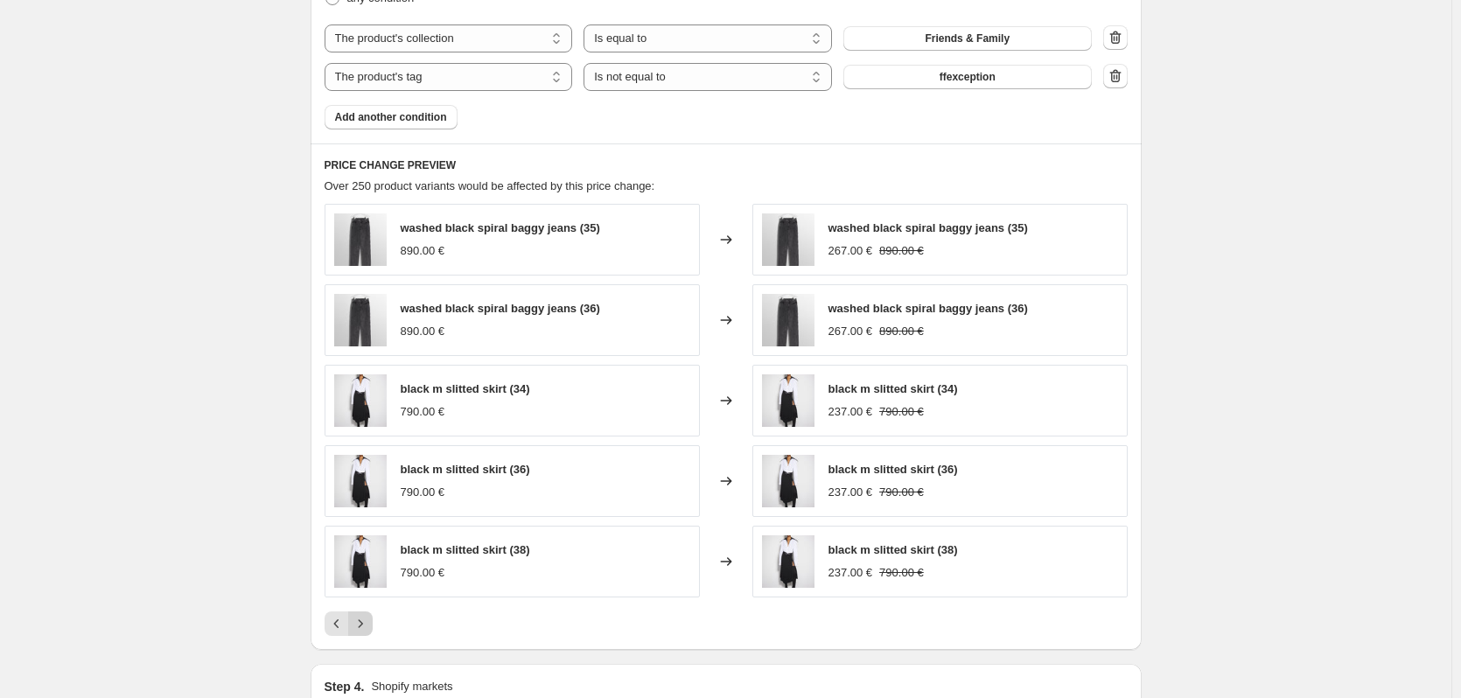
click at [369, 623] on icon "Next" at bounding box center [361, 624] width 18 height 18
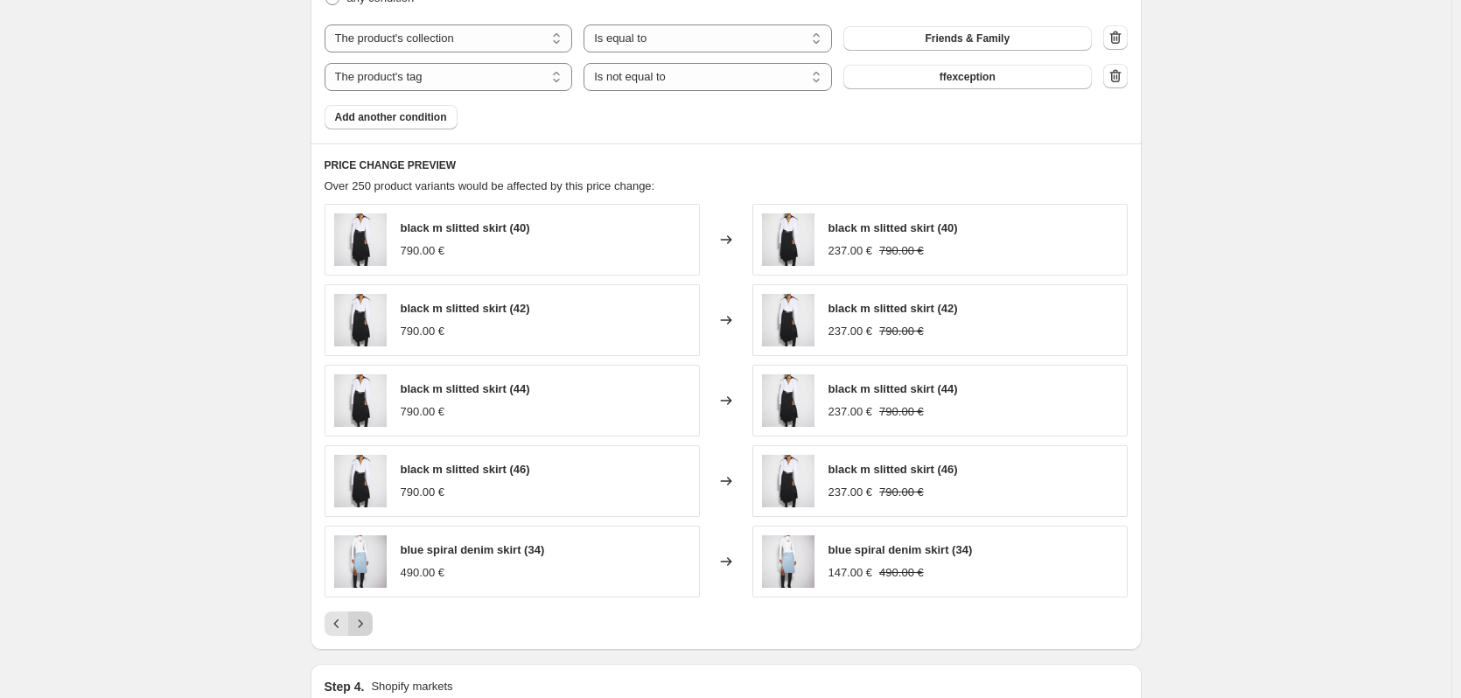
click at [369, 623] on icon "Next" at bounding box center [361, 624] width 18 height 18
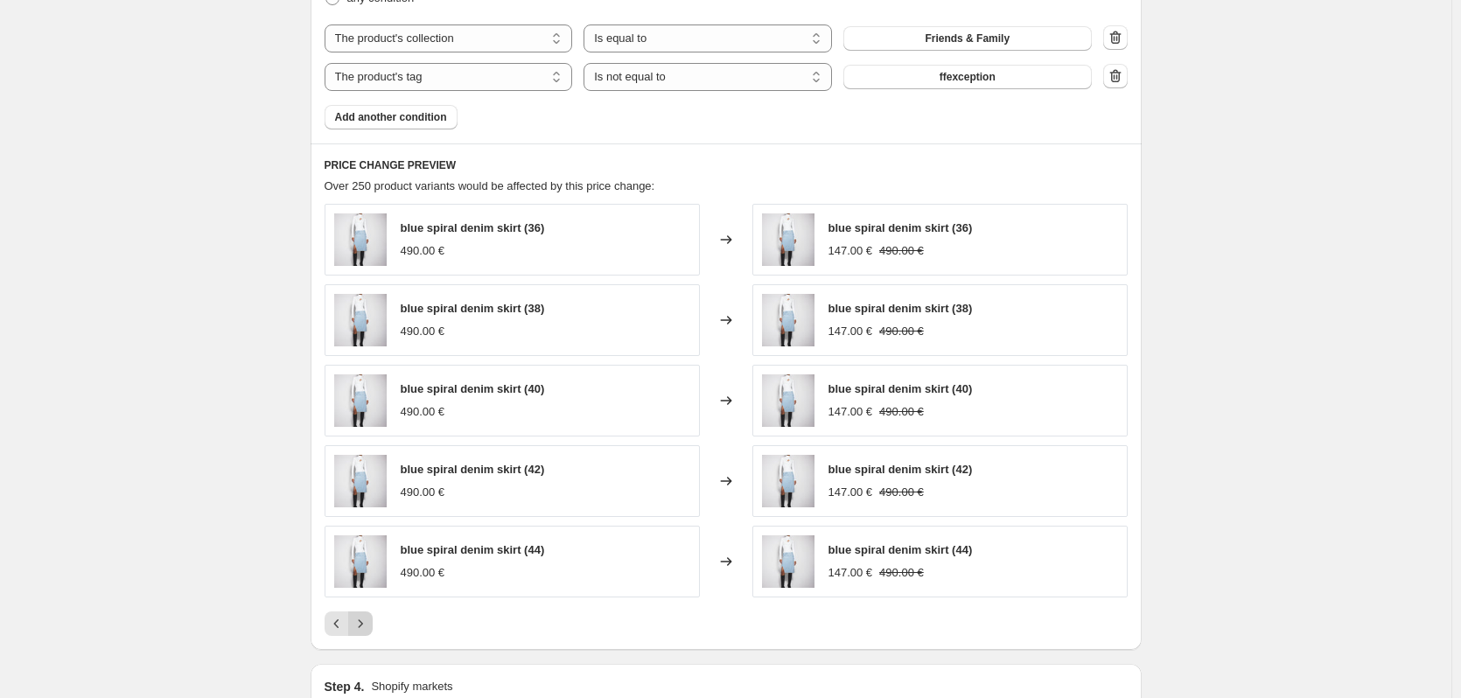
click at [369, 623] on icon "Next" at bounding box center [361, 624] width 18 height 18
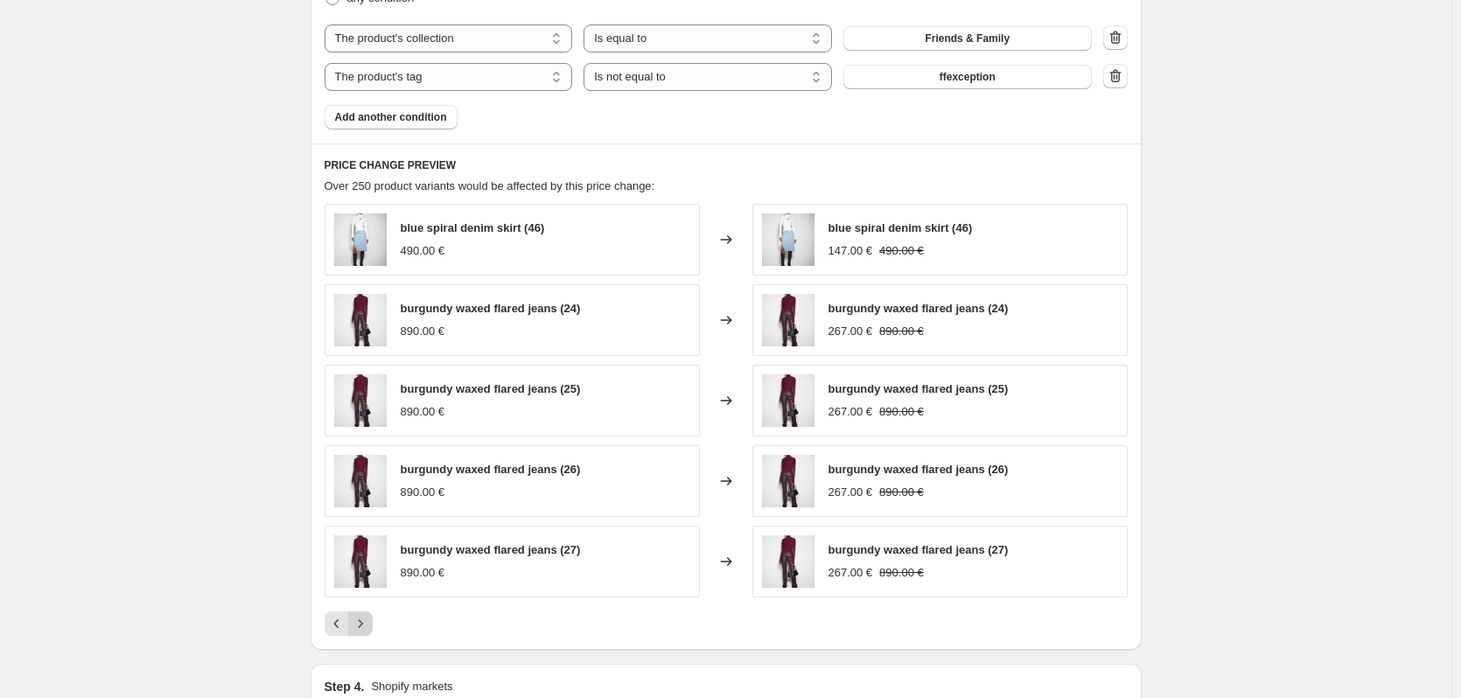
click at [369, 623] on icon "Next" at bounding box center [361, 624] width 18 height 18
click at [369, 624] on icon "Next" at bounding box center [361, 624] width 18 height 18
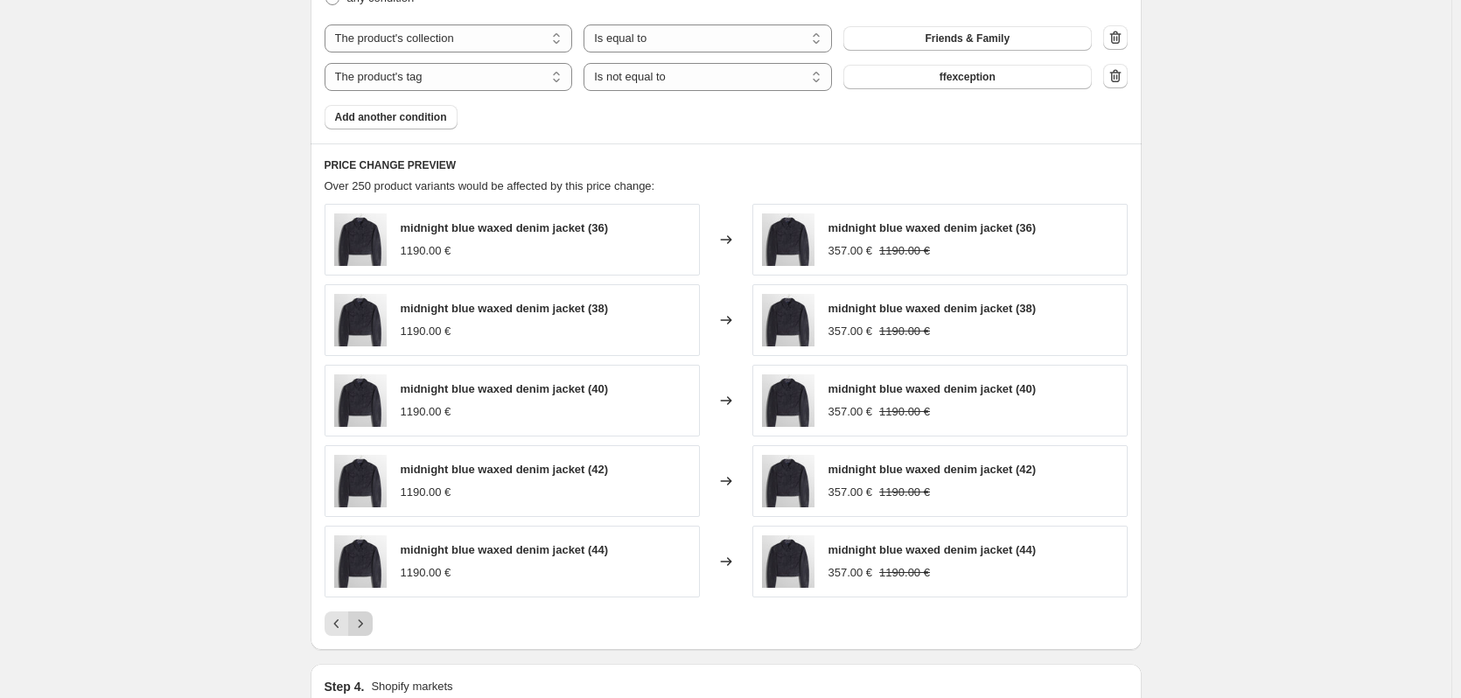
click at [369, 626] on icon "Next" at bounding box center [361, 624] width 18 height 18
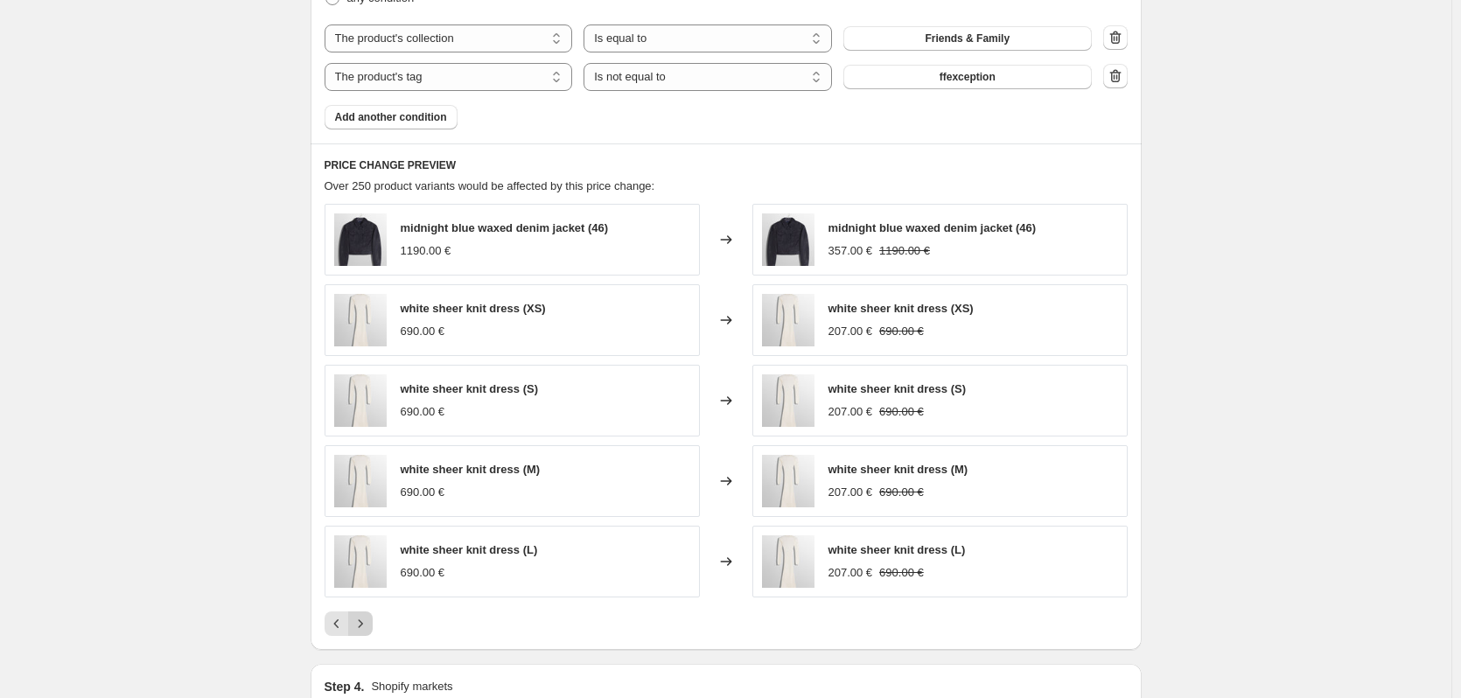
click at [369, 626] on icon "Next" at bounding box center [361, 624] width 18 height 18
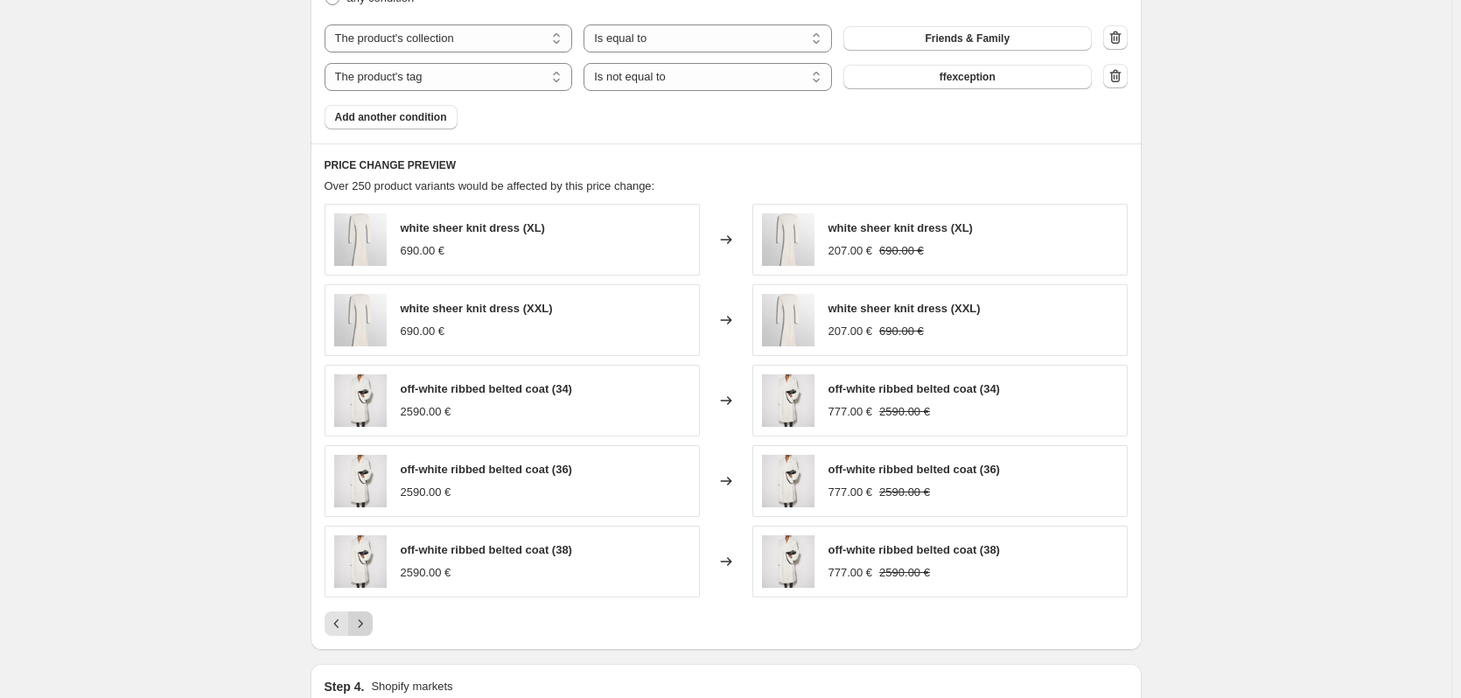
click at [369, 626] on icon "Next" at bounding box center [361, 624] width 18 height 18
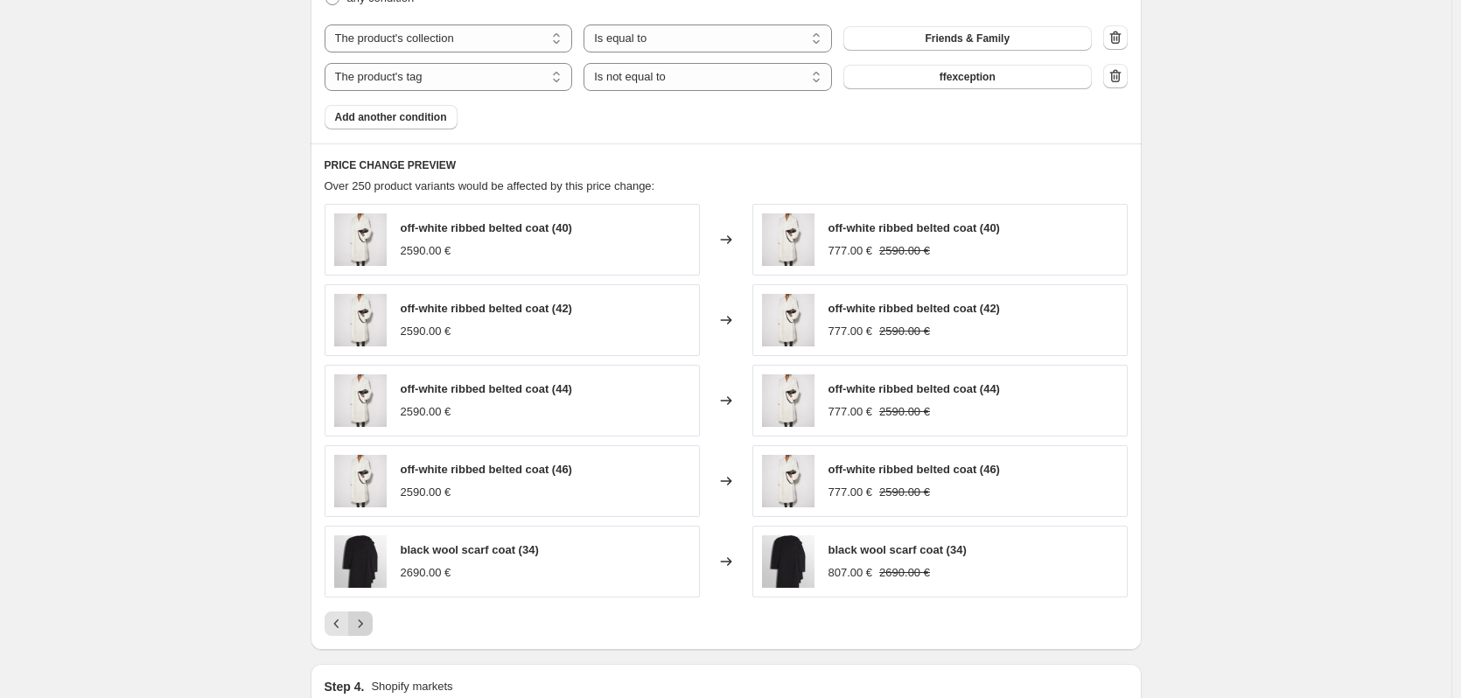
click at [369, 626] on icon "Next" at bounding box center [361, 624] width 18 height 18
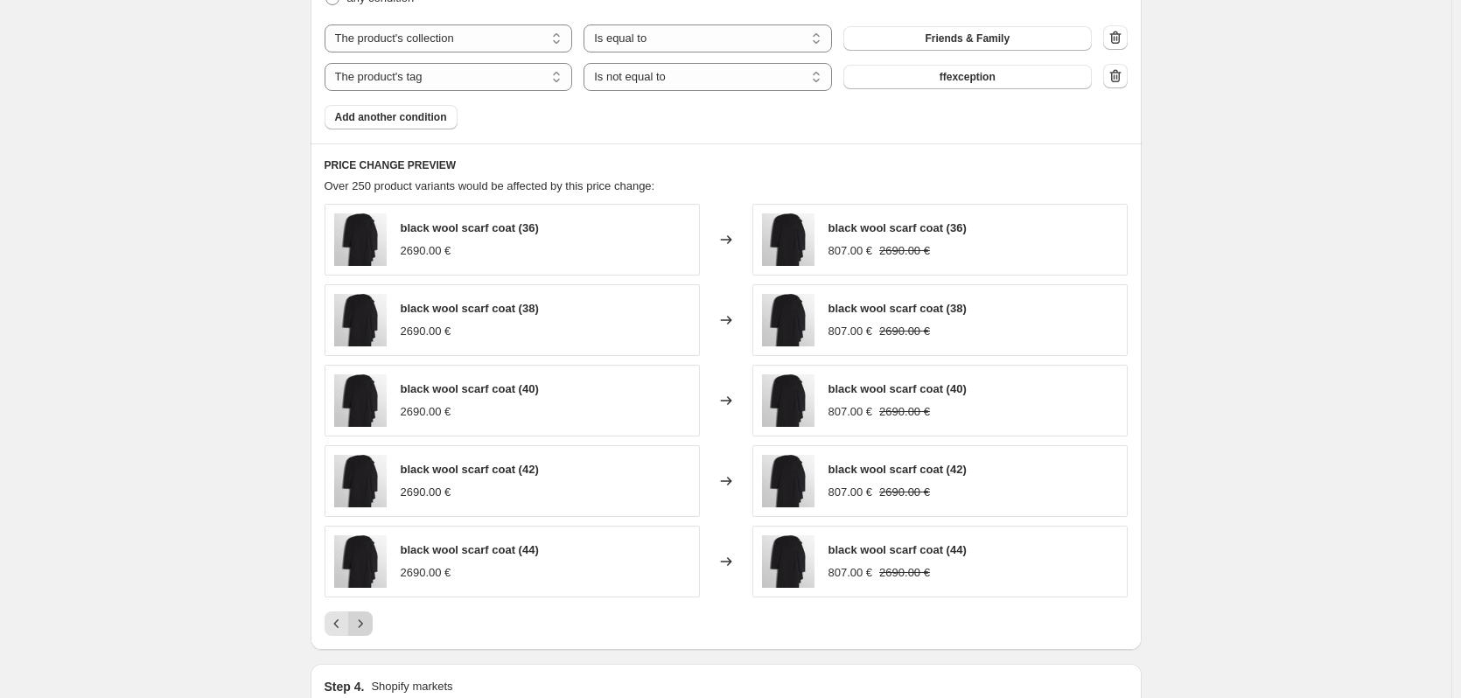
click at [369, 626] on icon "Next" at bounding box center [361, 624] width 18 height 18
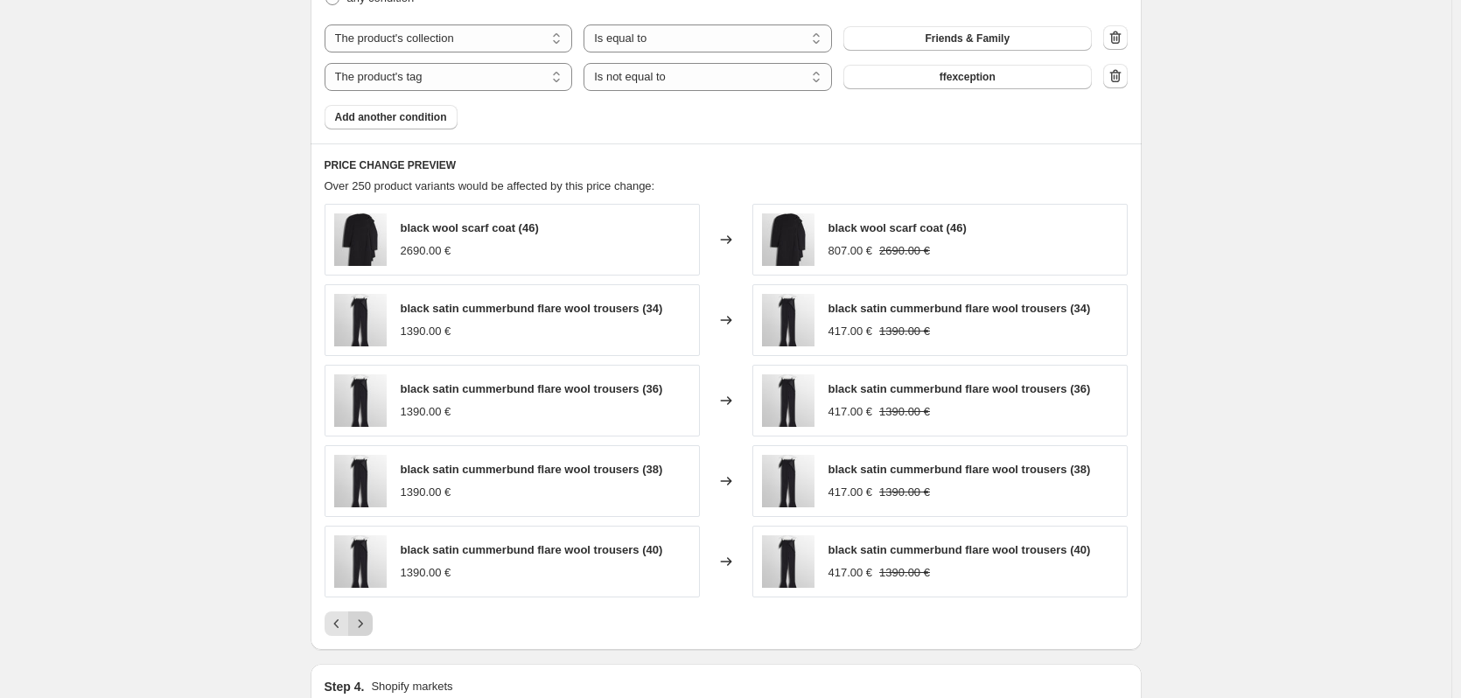
click at [369, 626] on icon "Next" at bounding box center [361, 624] width 18 height 18
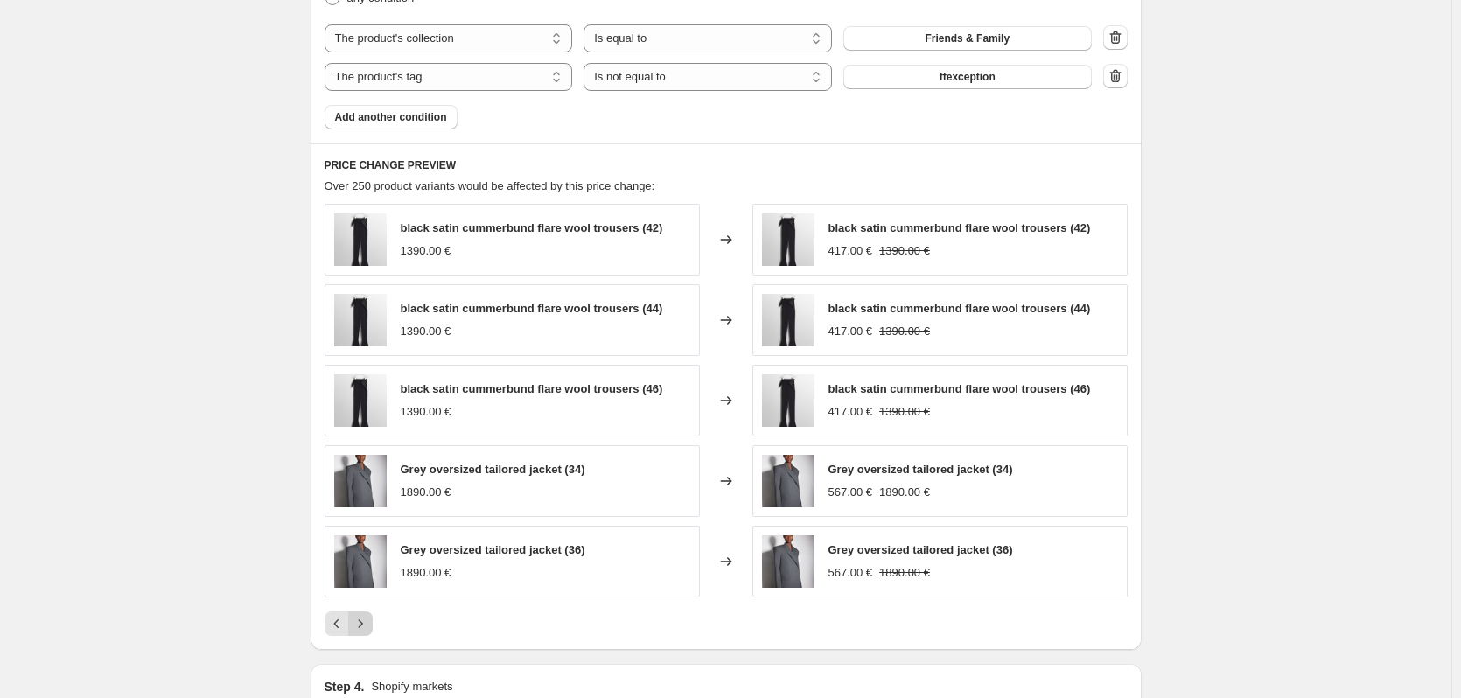
click at [369, 626] on icon "Next" at bounding box center [361, 624] width 18 height 18
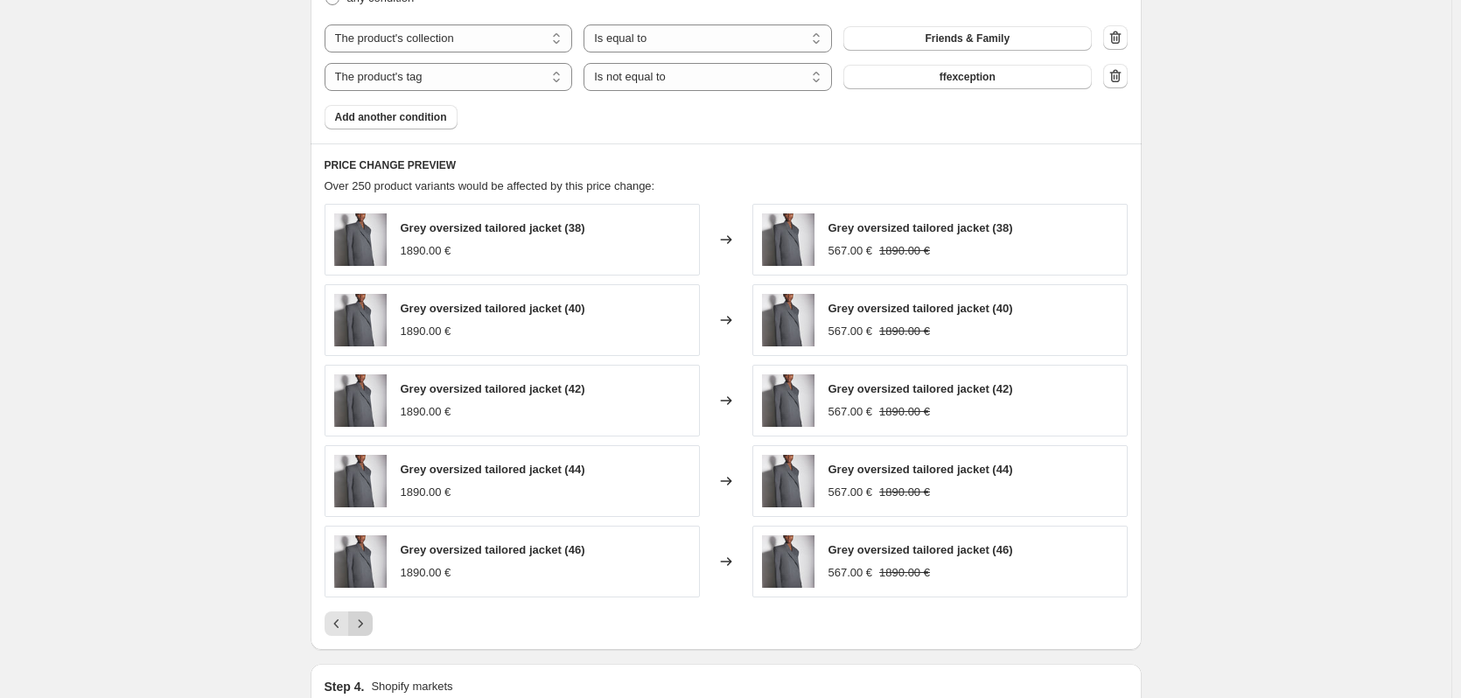
click at [373, 627] on button "Next" at bounding box center [360, 624] width 25 height 25
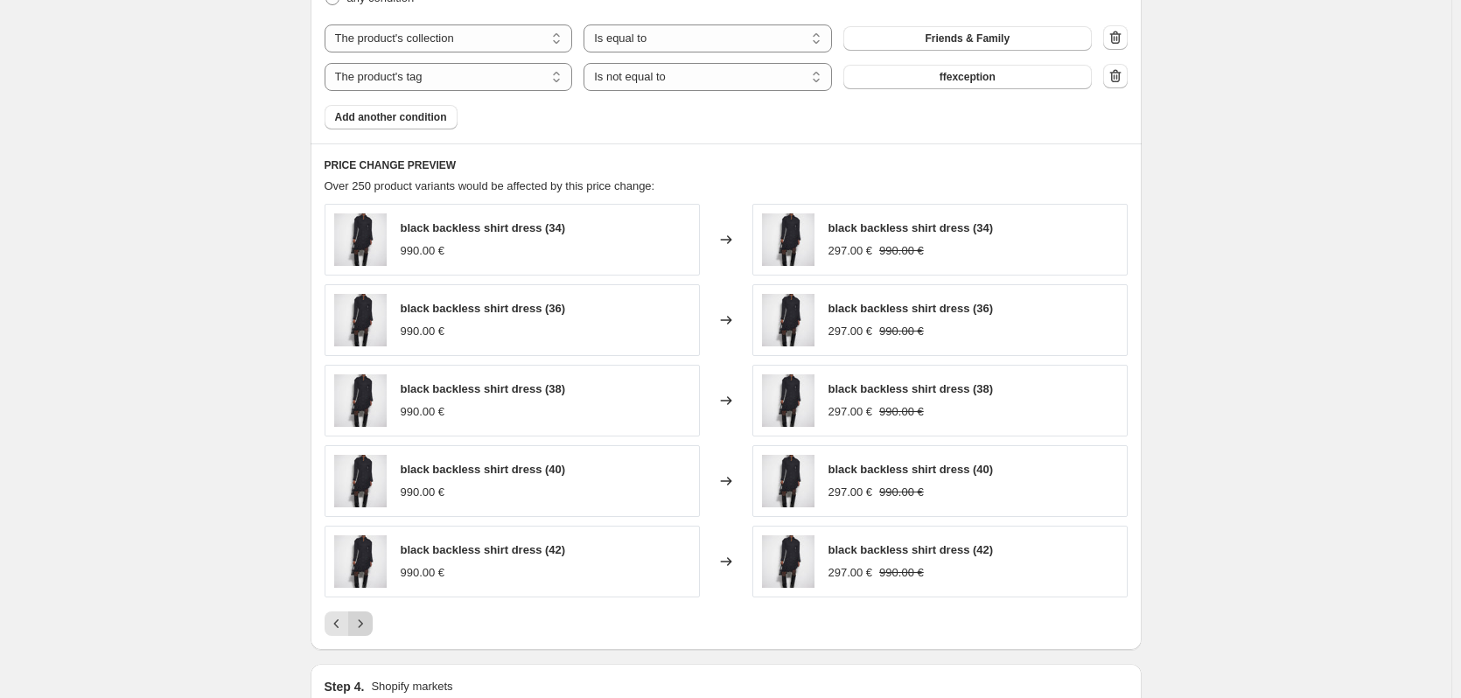
click at [369, 627] on icon "Next" at bounding box center [361, 624] width 18 height 18
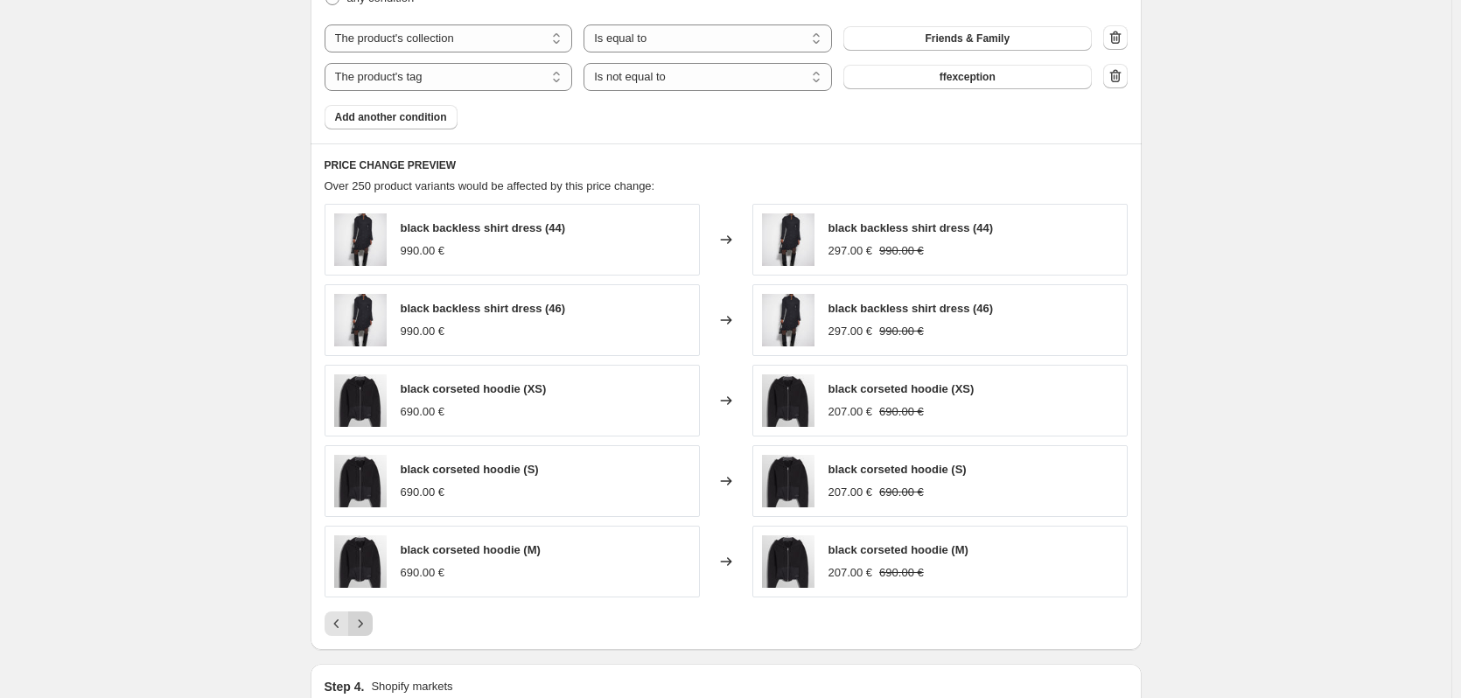
click at [369, 627] on icon "Next" at bounding box center [361, 624] width 18 height 18
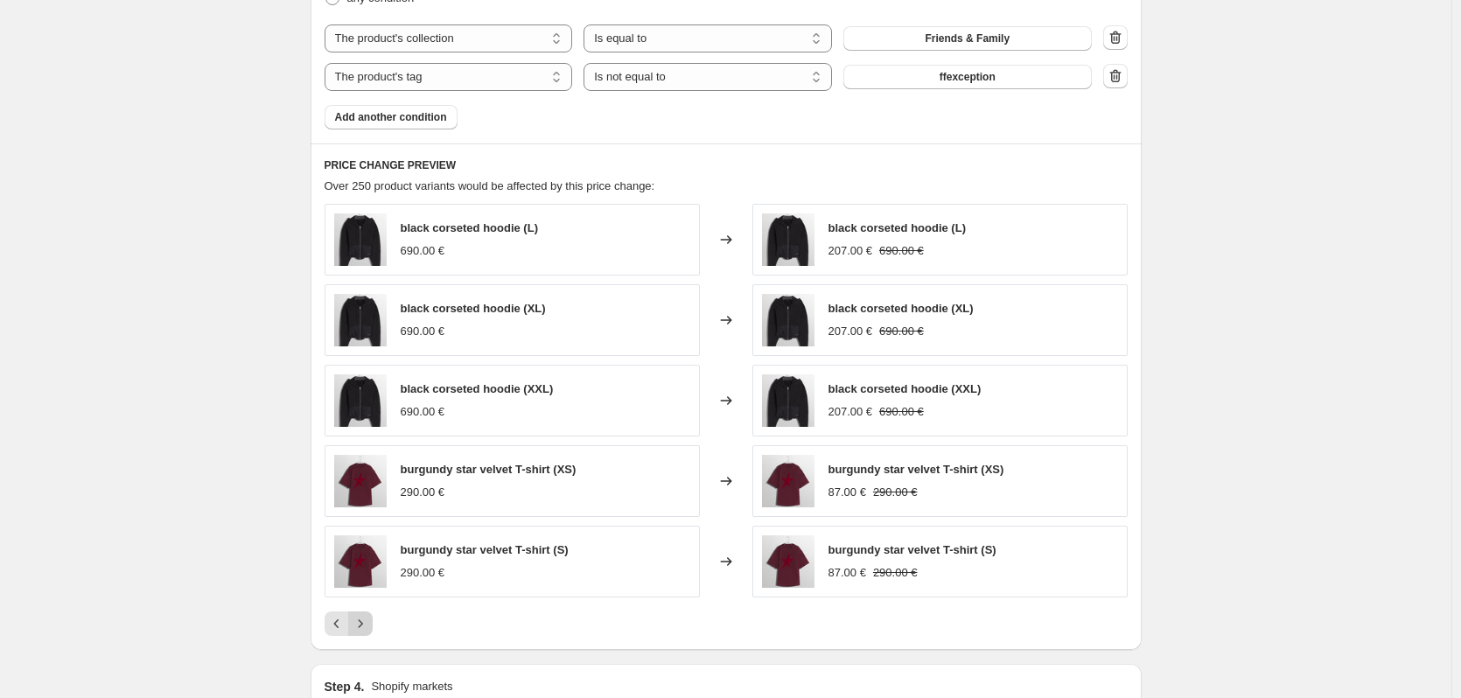
click at [369, 627] on icon "Next" at bounding box center [361, 624] width 18 height 18
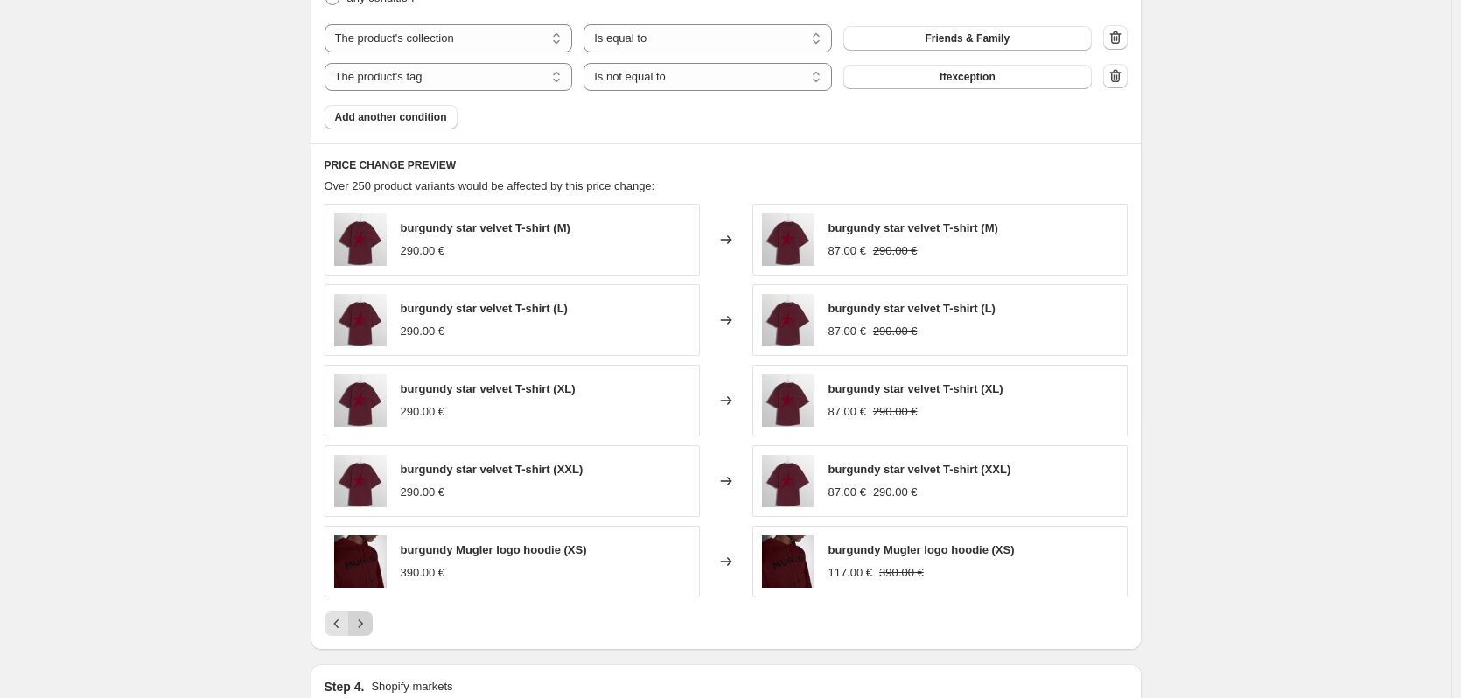
click at [369, 627] on icon "Next" at bounding box center [361, 624] width 18 height 18
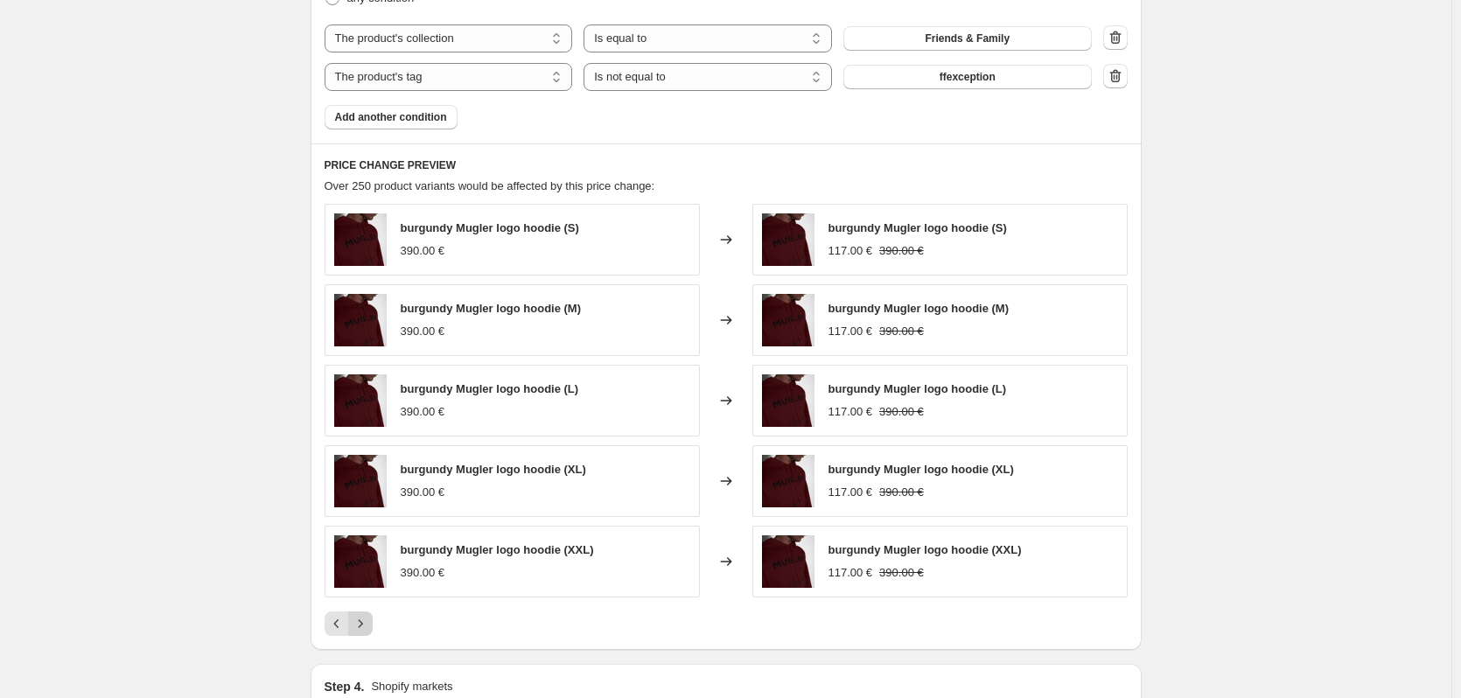
click at [369, 627] on icon "Next" at bounding box center [361, 624] width 18 height 18
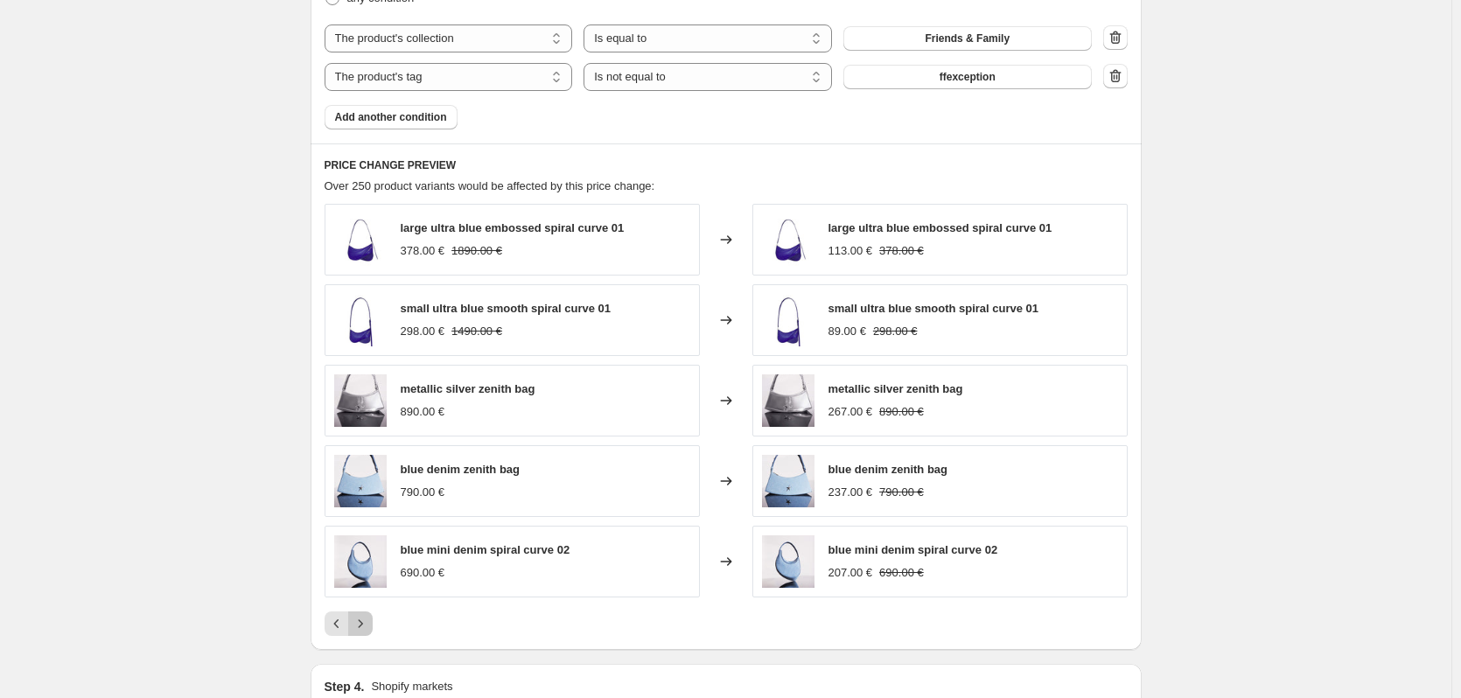
click at [369, 627] on icon "Next" at bounding box center [361, 624] width 18 height 18
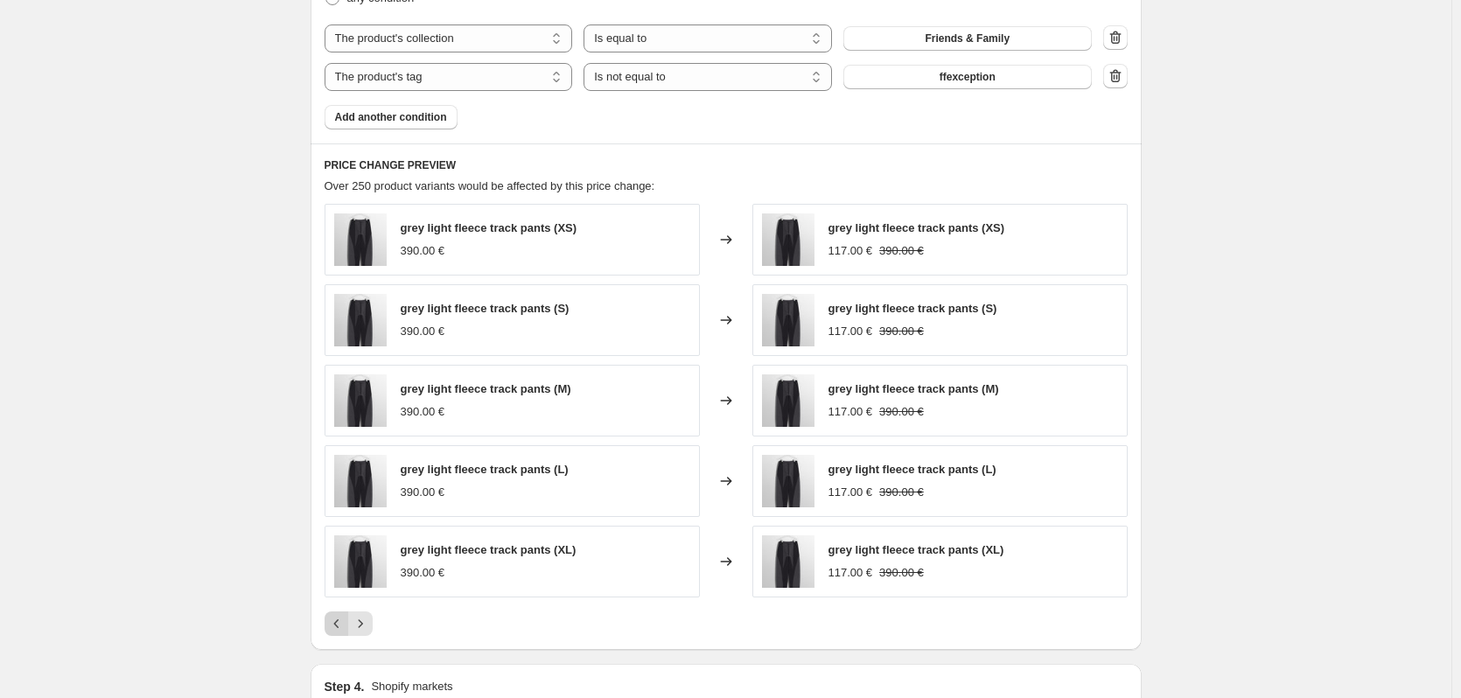
click at [340, 628] on icon "Previous" at bounding box center [337, 624] width 18 height 18
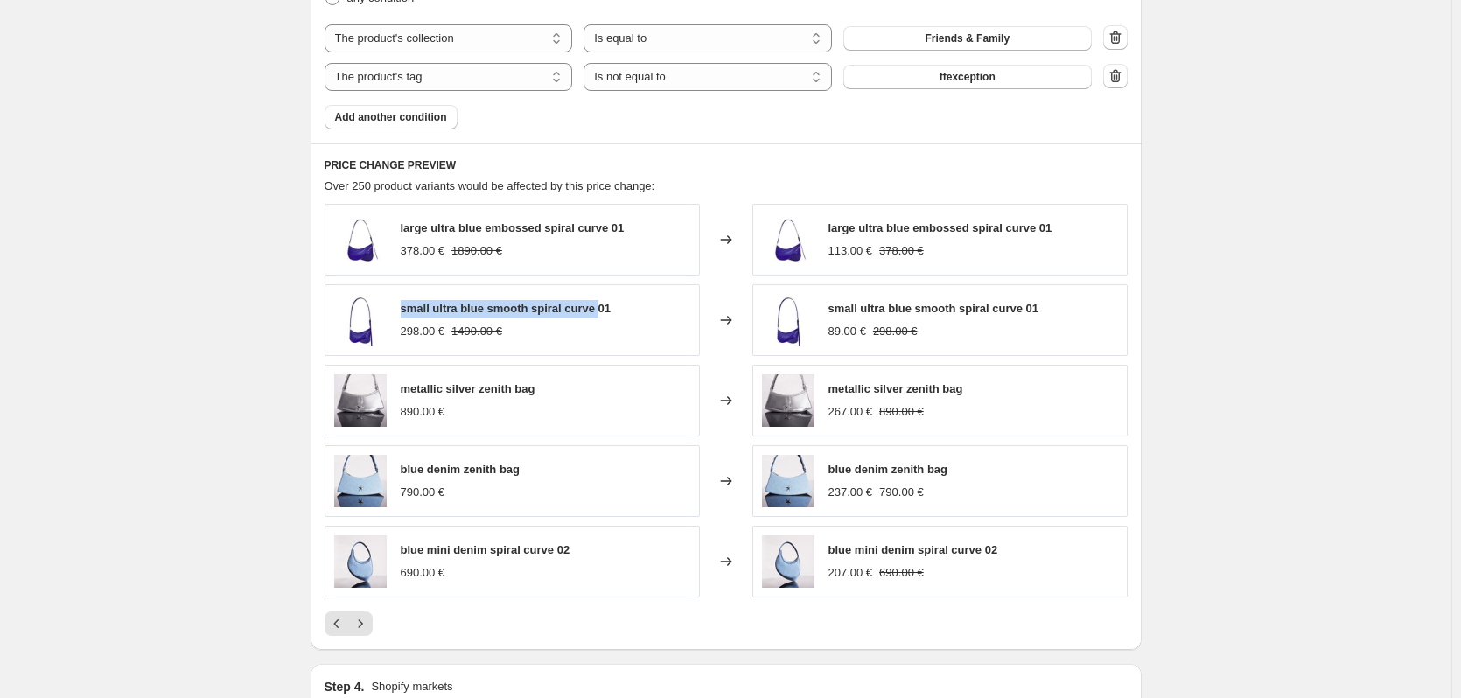
drag, startPoint x: 600, startPoint y: 310, endPoint x: 402, endPoint y: 313, distance: 198.7
click at [402, 313] on div "small ultra blue smooth spiral curve 01 298.00 € 1490.00 €" at bounding box center [512, 320] width 375 height 72
copy span "small ultra blue smooth spiral curve"
click at [487, 228] on span "large ultra blue embossed spiral curve 01" at bounding box center [513, 227] width 224 height 13
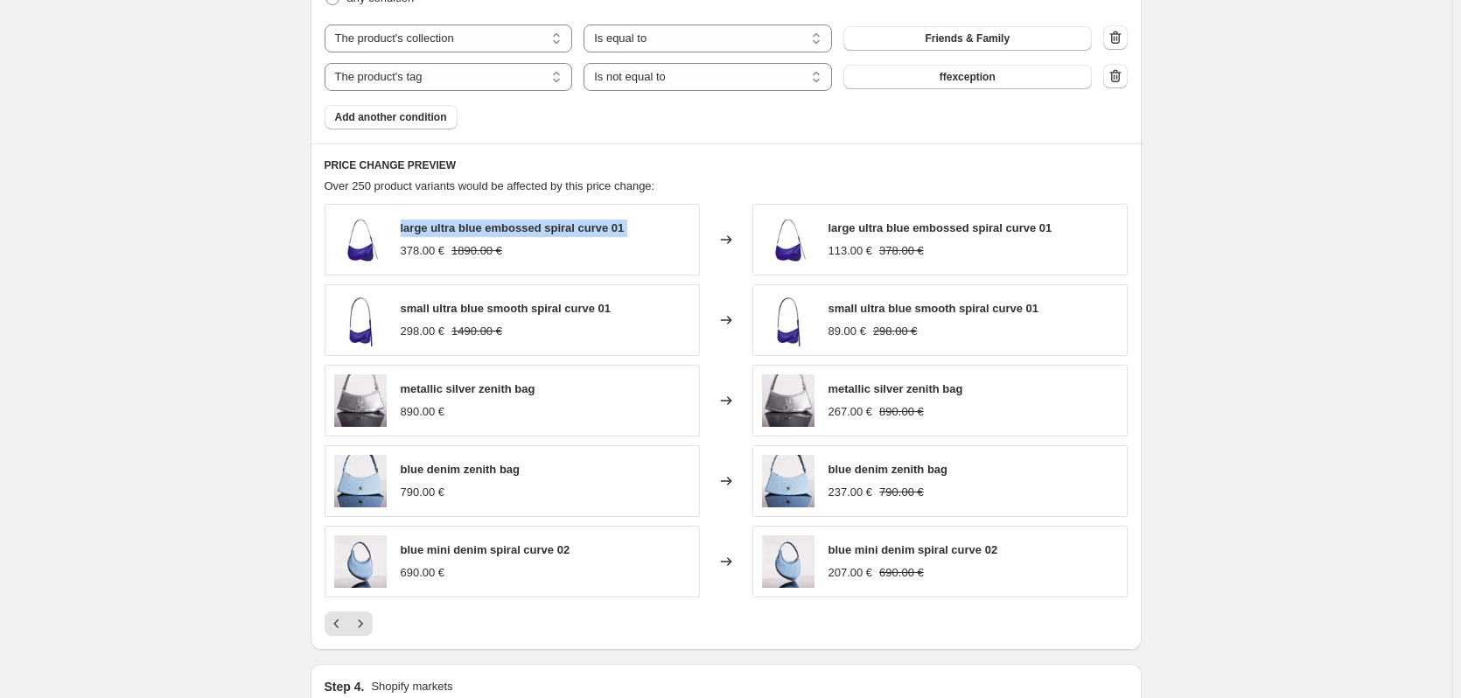
click at [487, 228] on span "large ultra blue embossed spiral curve 01" at bounding box center [513, 227] width 224 height 13
copy span "large ultra blue embossed spiral curve 01"
click at [362, 627] on icon "Next" at bounding box center [360, 624] width 4 height 8
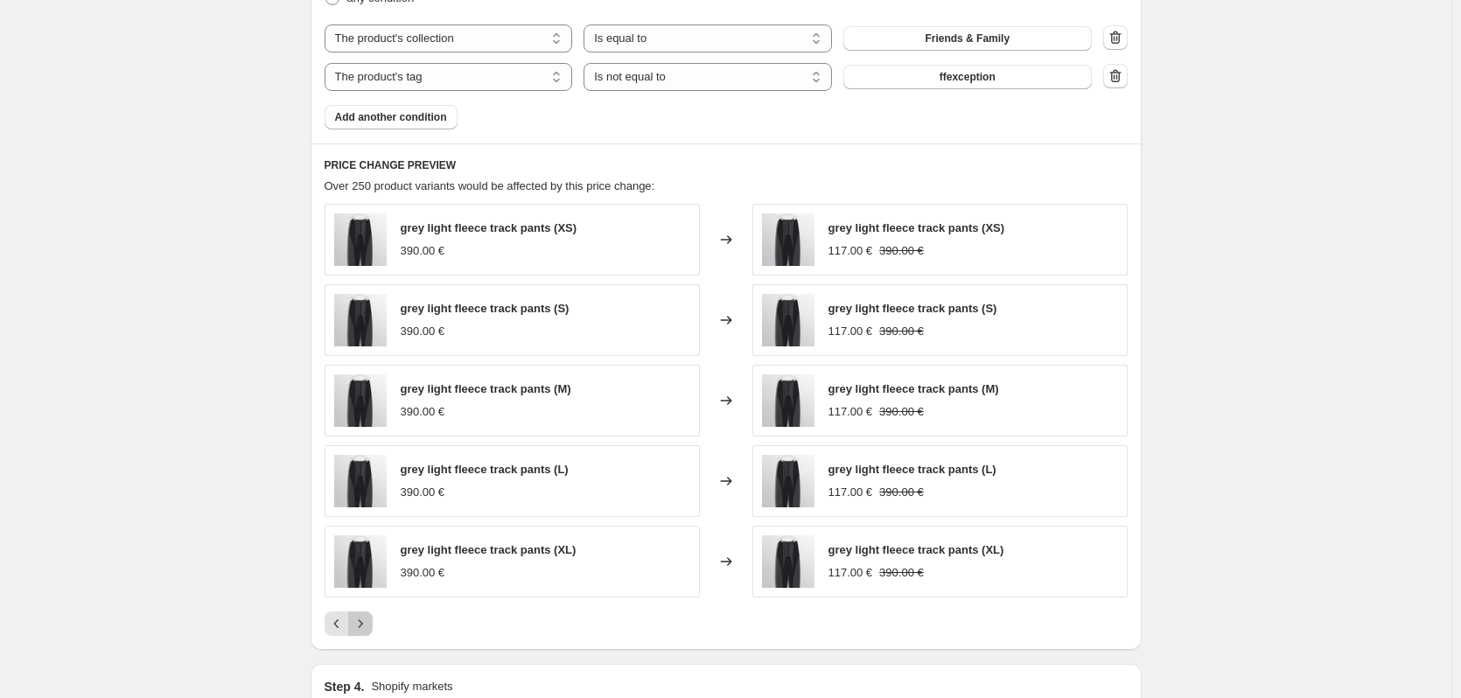
click at [373, 627] on button "Next" at bounding box center [360, 624] width 25 height 25
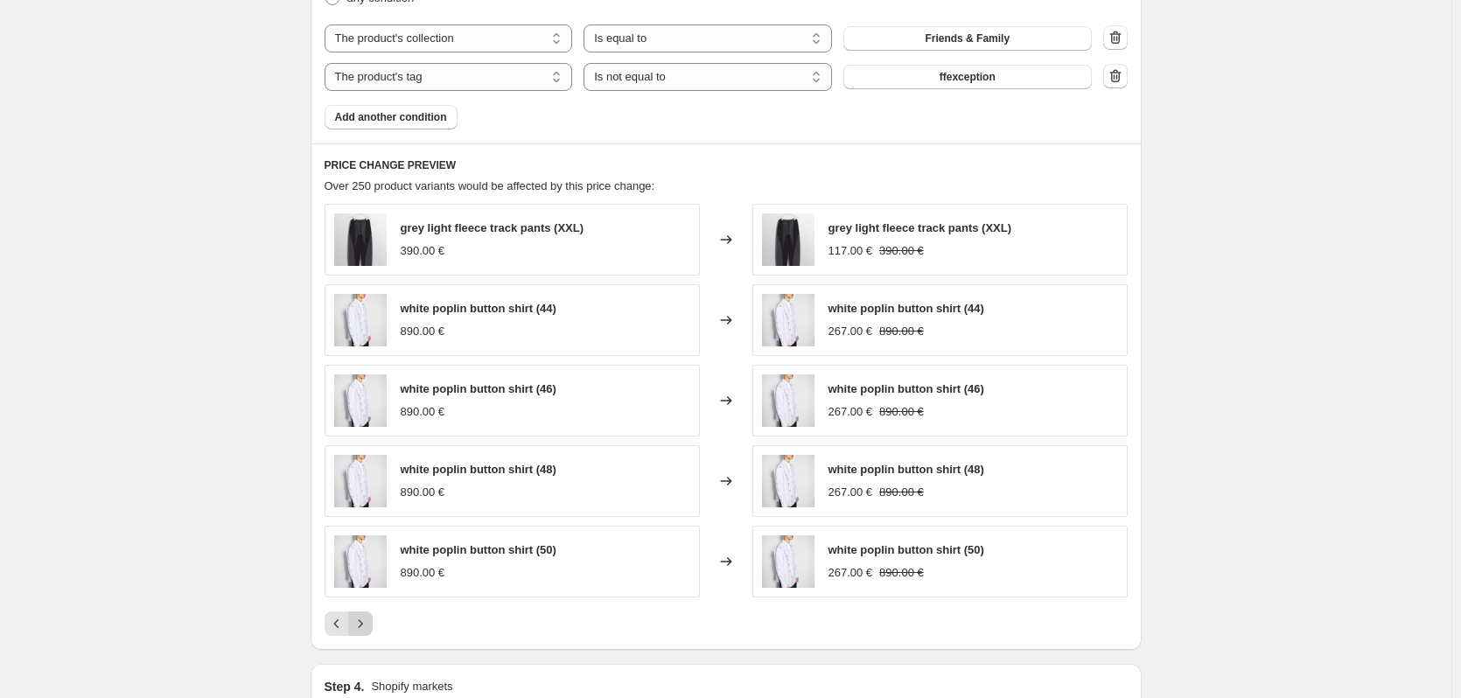
click at [373, 627] on button "Next" at bounding box center [360, 624] width 25 height 25
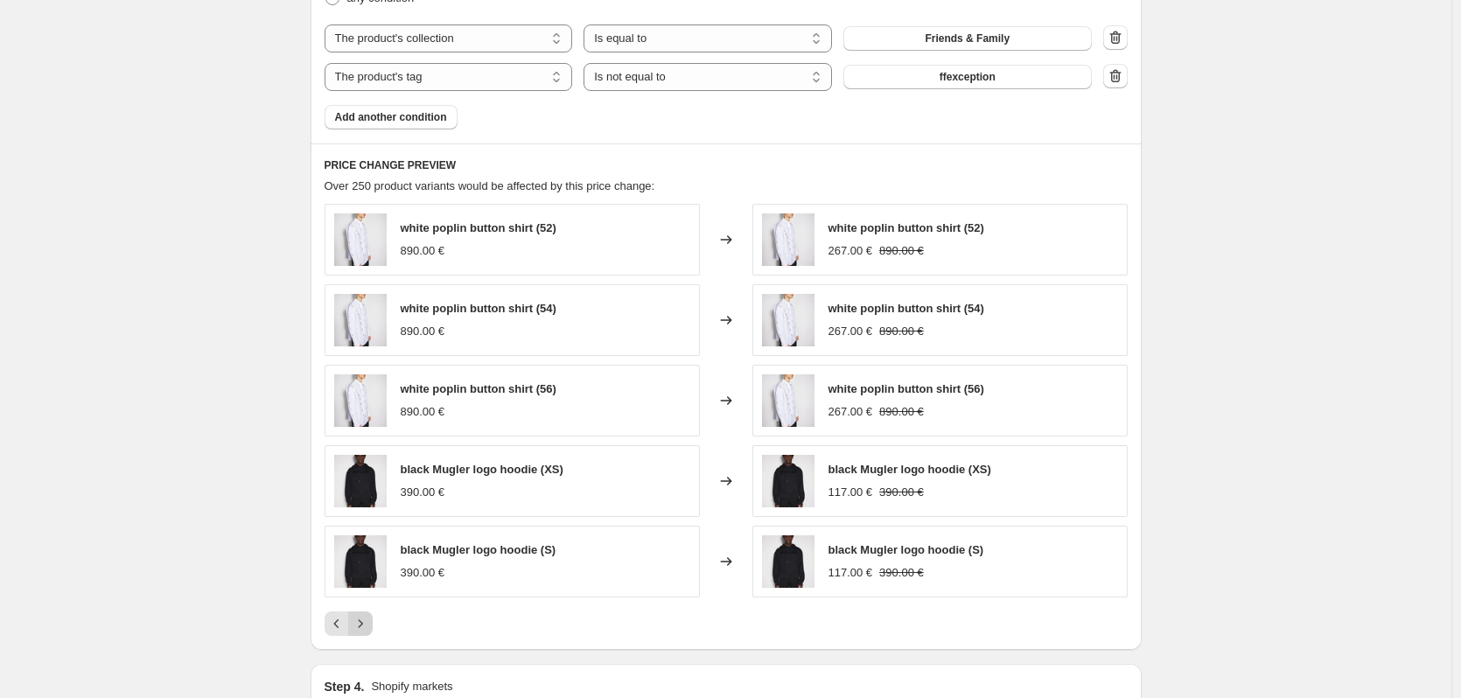
click at [373, 627] on button "Next" at bounding box center [360, 624] width 25 height 25
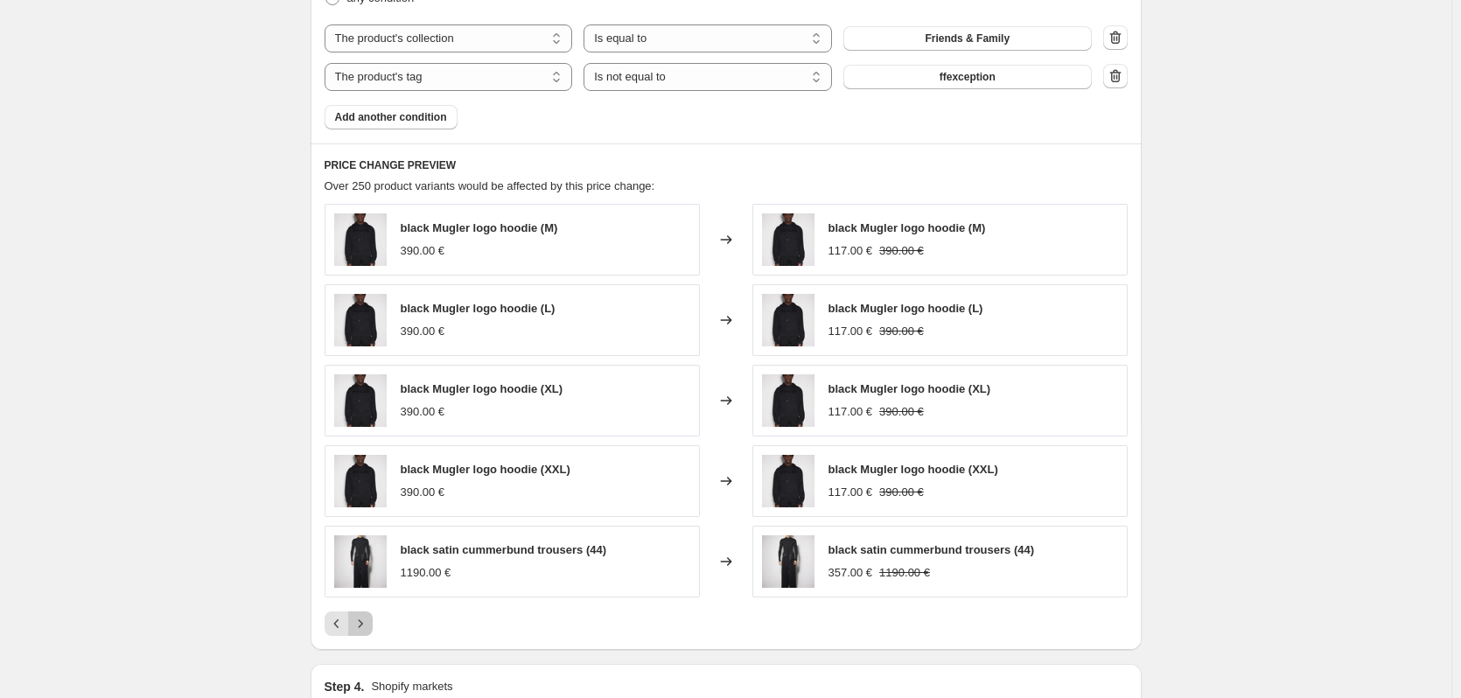
click at [373, 627] on button "Next" at bounding box center [360, 624] width 25 height 25
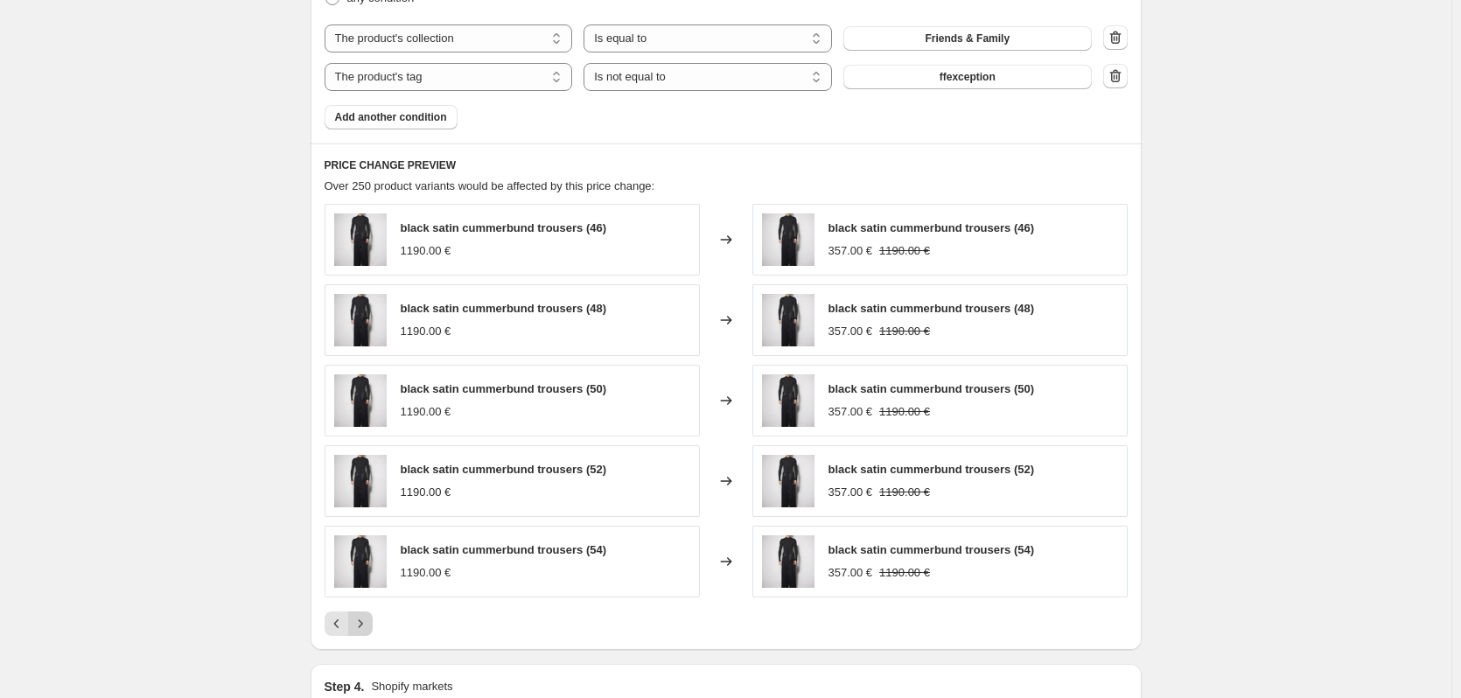
click at [373, 627] on button "Next" at bounding box center [360, 624] width 25 height 25
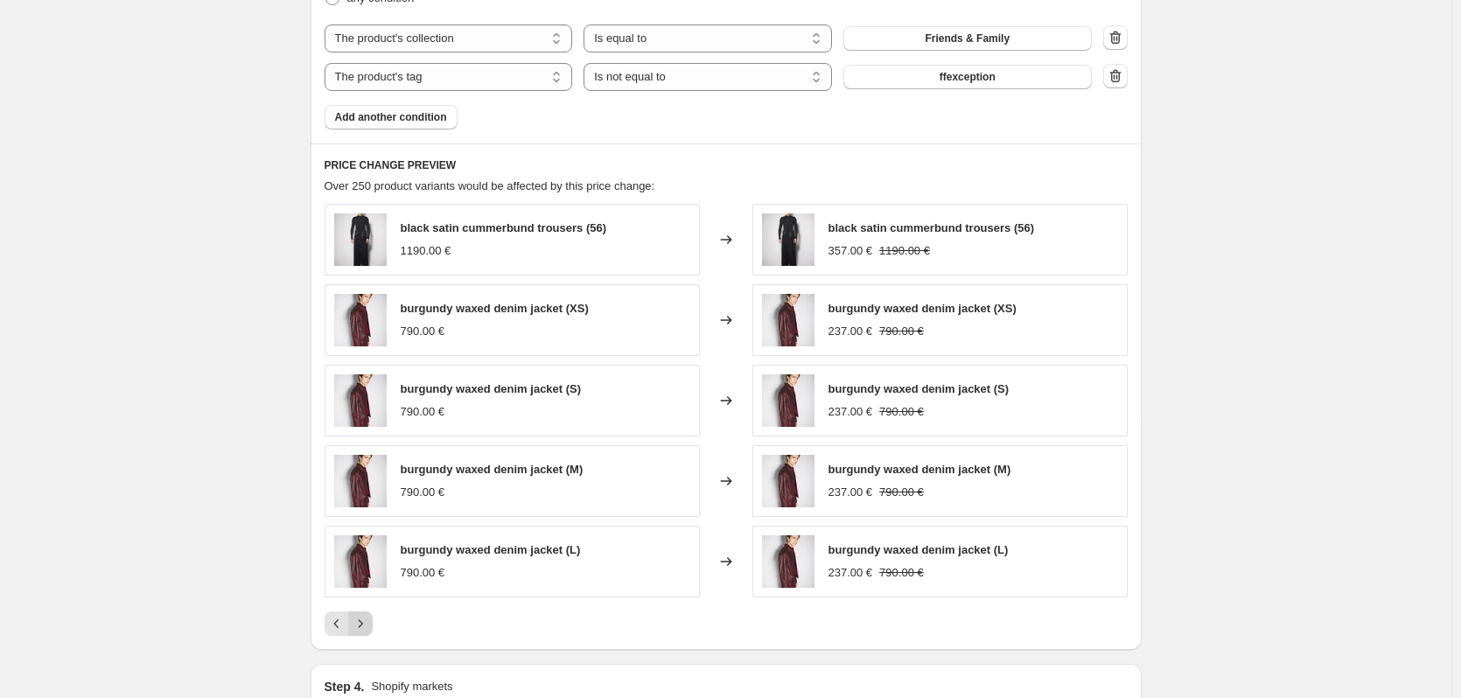
click at [373, 627] on button "Next" at bounding box center [360, 624] width 25 height 25
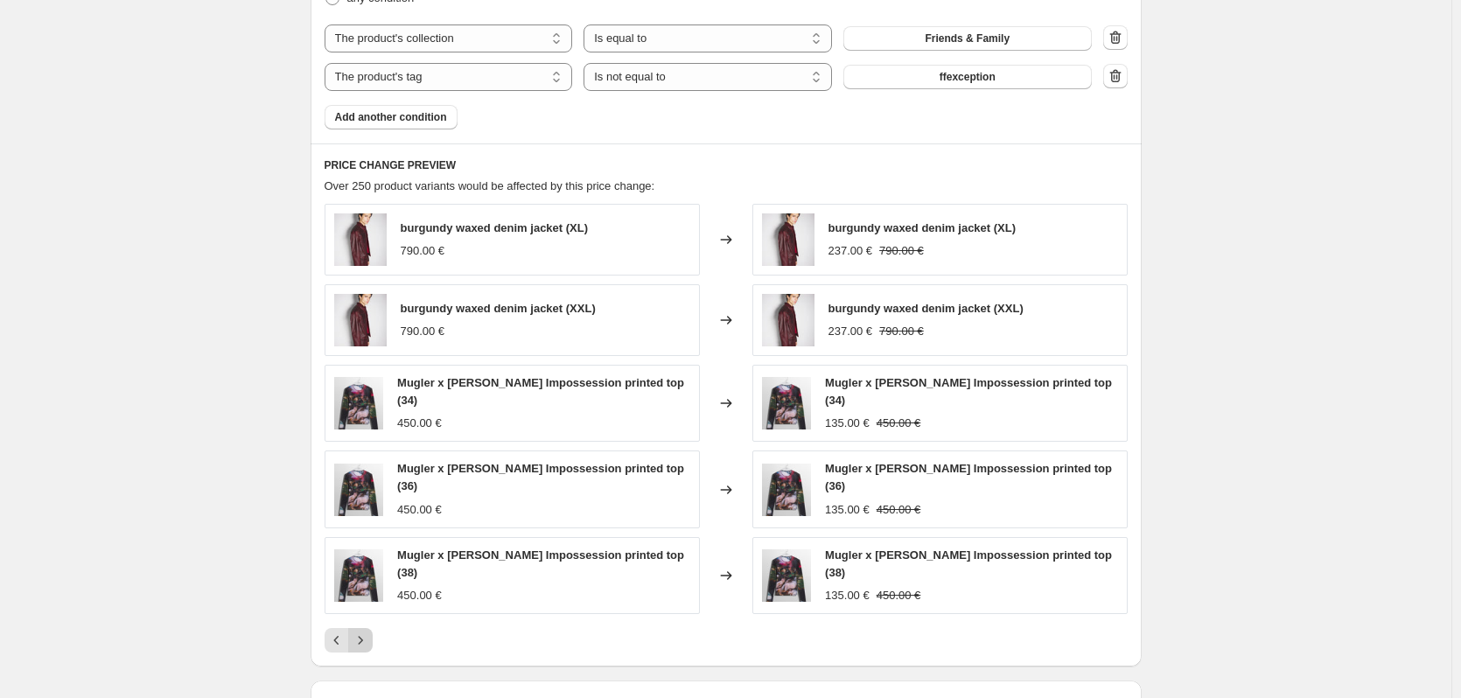
click at [368, 636] on icon "Next" at bounding box center [361, 641] width 18 height 18
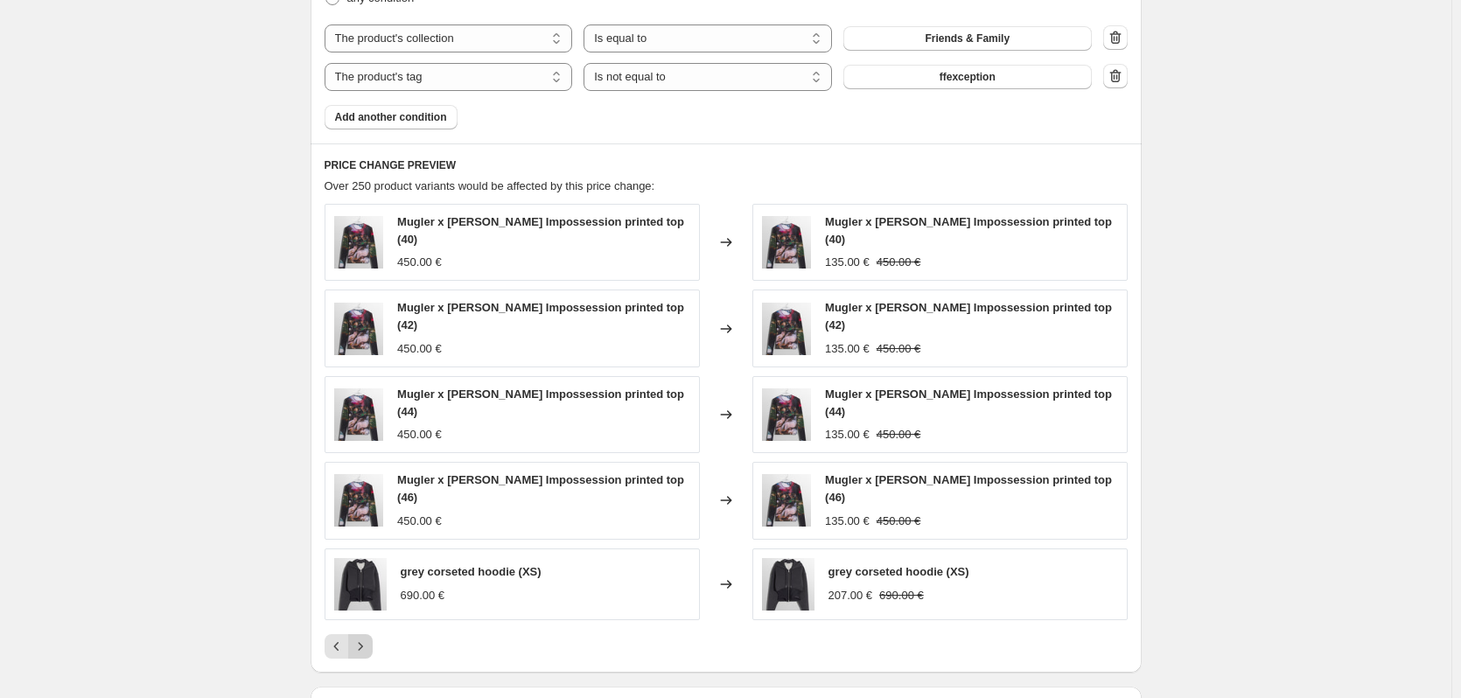
click at [368, 640] on icon "Next" at bounding box center [361, 647] width 18 height 18
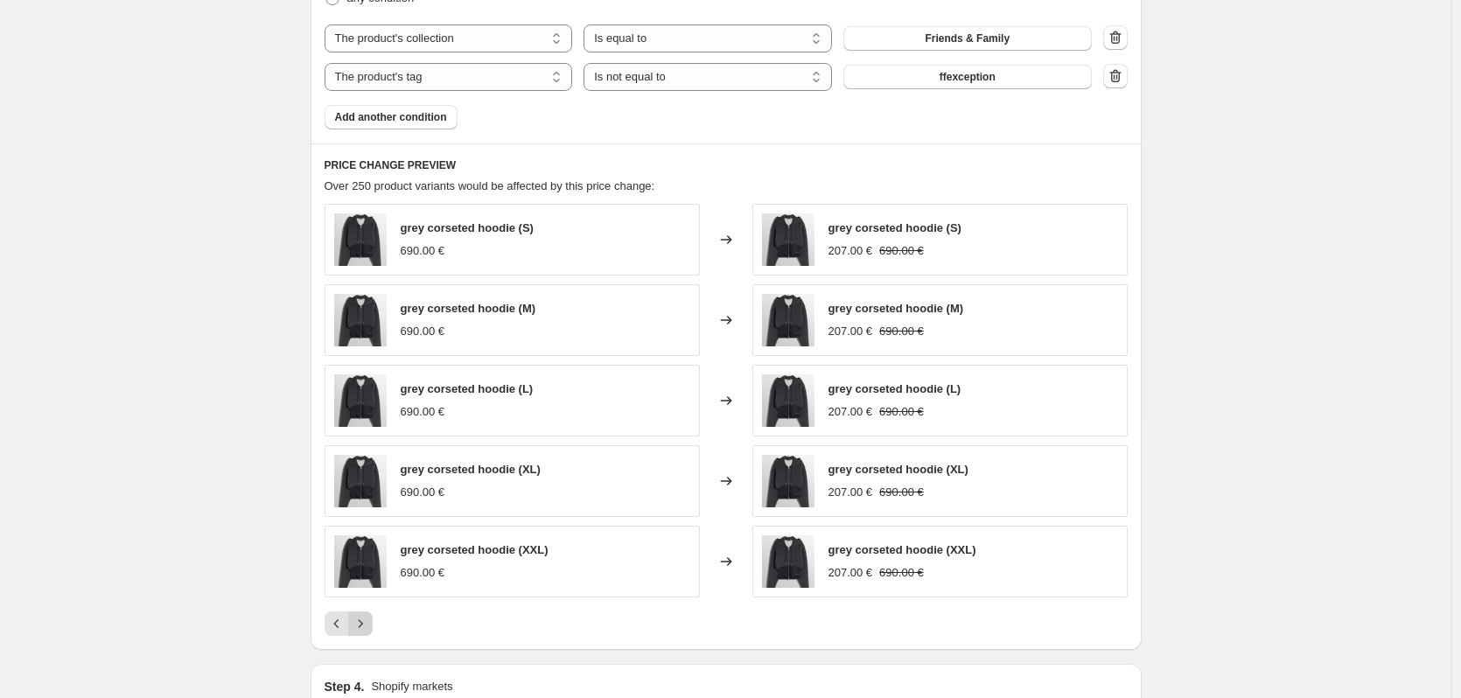
click at [369, 630] on icon "Next" at bounding box center [361, 624] width 18 height 18
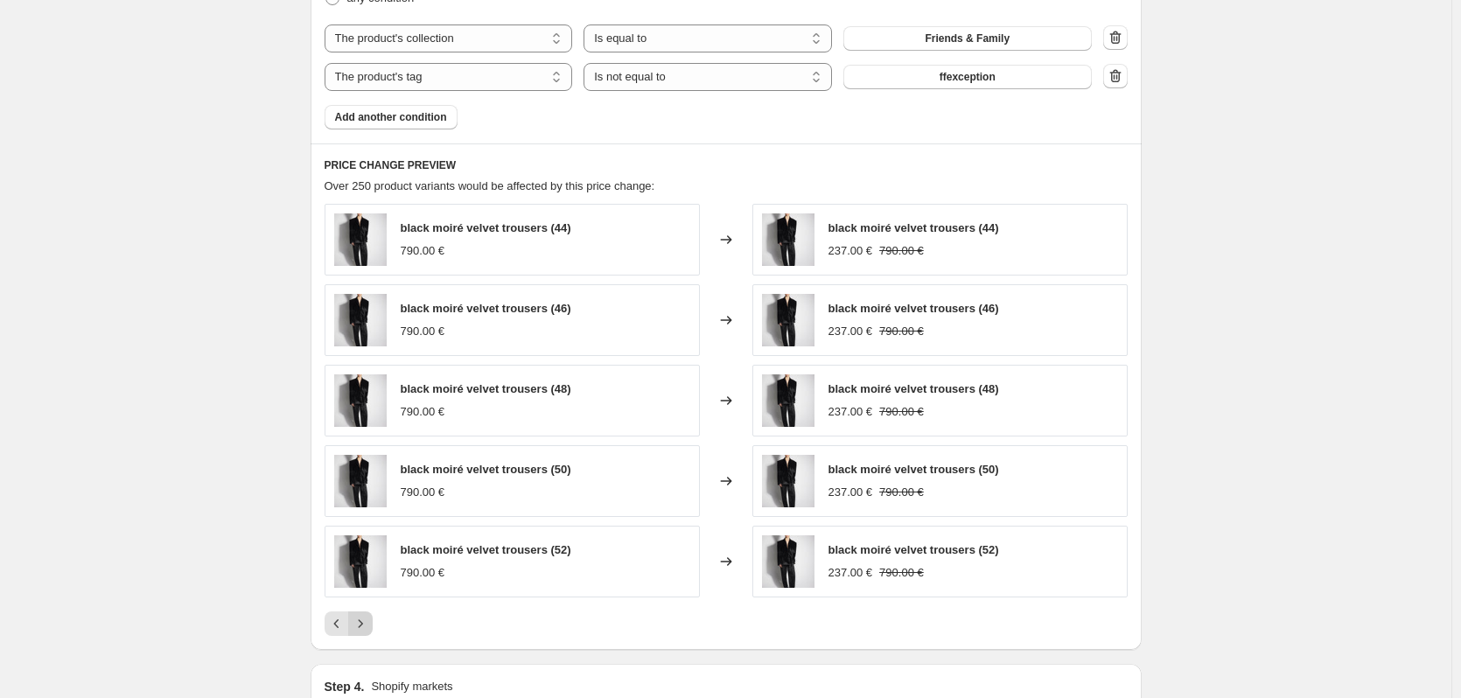
click at [373, 627] on button "Next" at bounding box center [360, 624] width 25 height 25
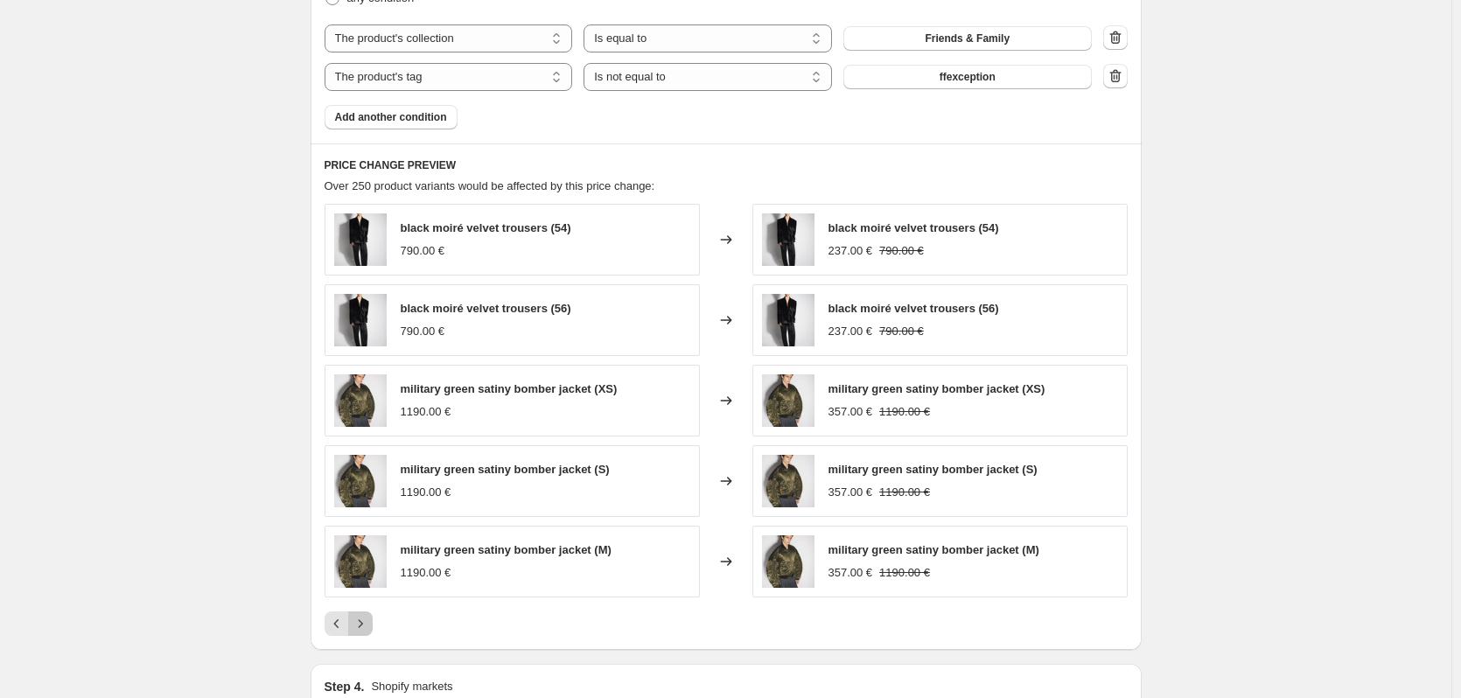
click at [373, 627] on button "Next" at bounding box center [360, 624] width 25 height 25
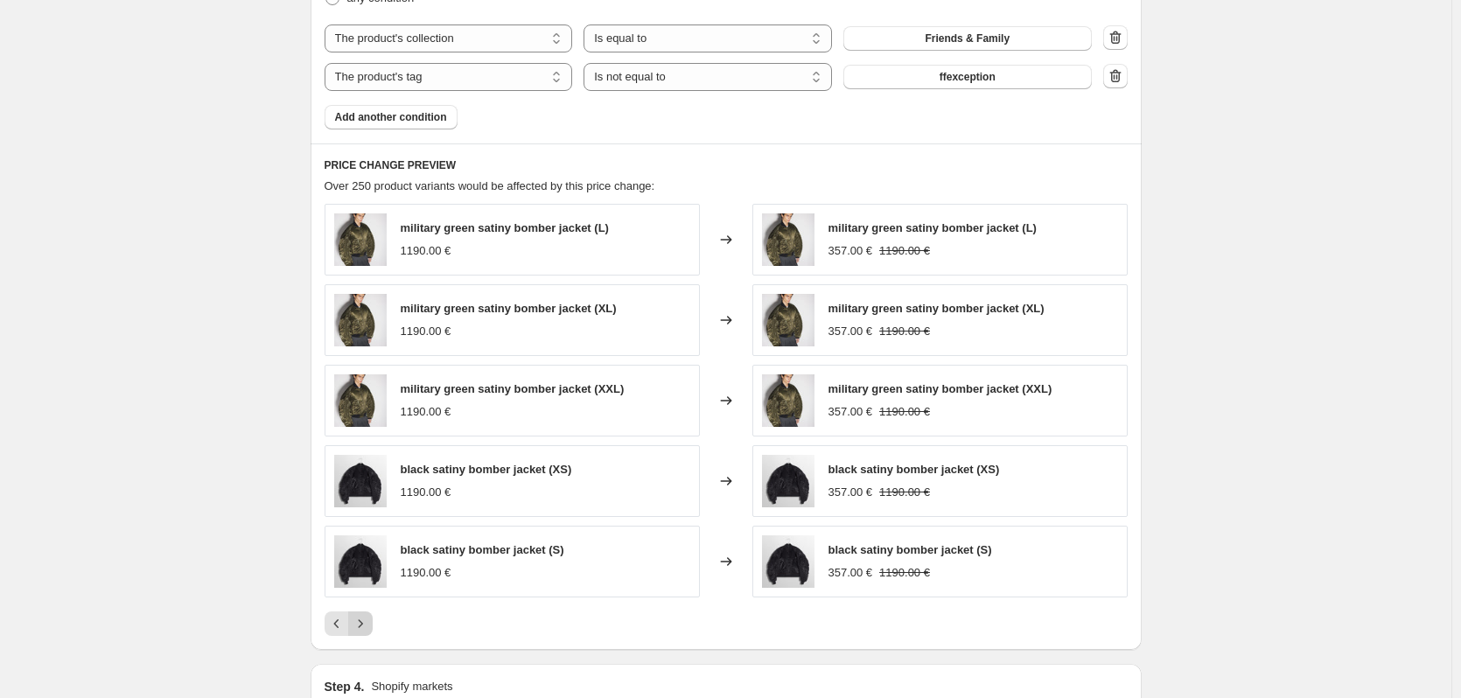
click at [373, 627] on button "Next" at bounding box center [360, 624] width 25 height 25
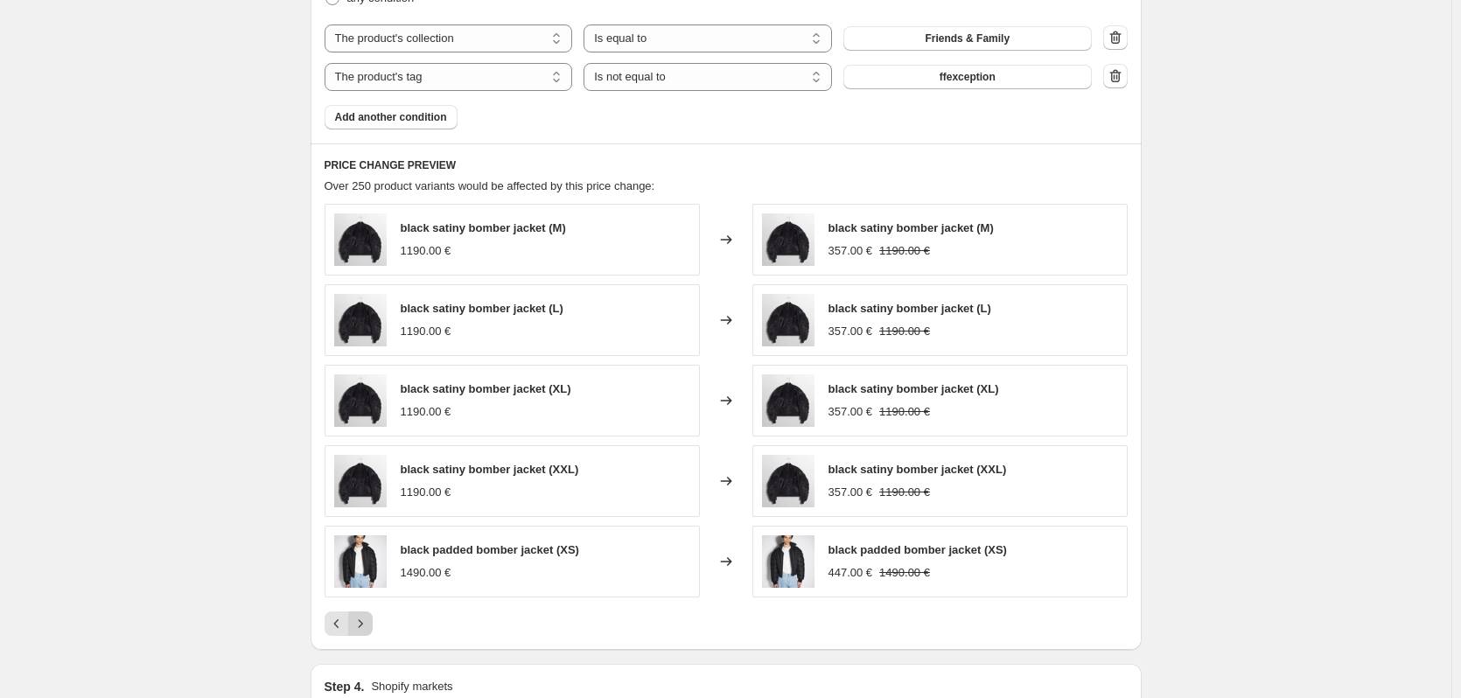
click at [373, 627] on button "Next" at bounding box center [360, 624] width 25 height 25
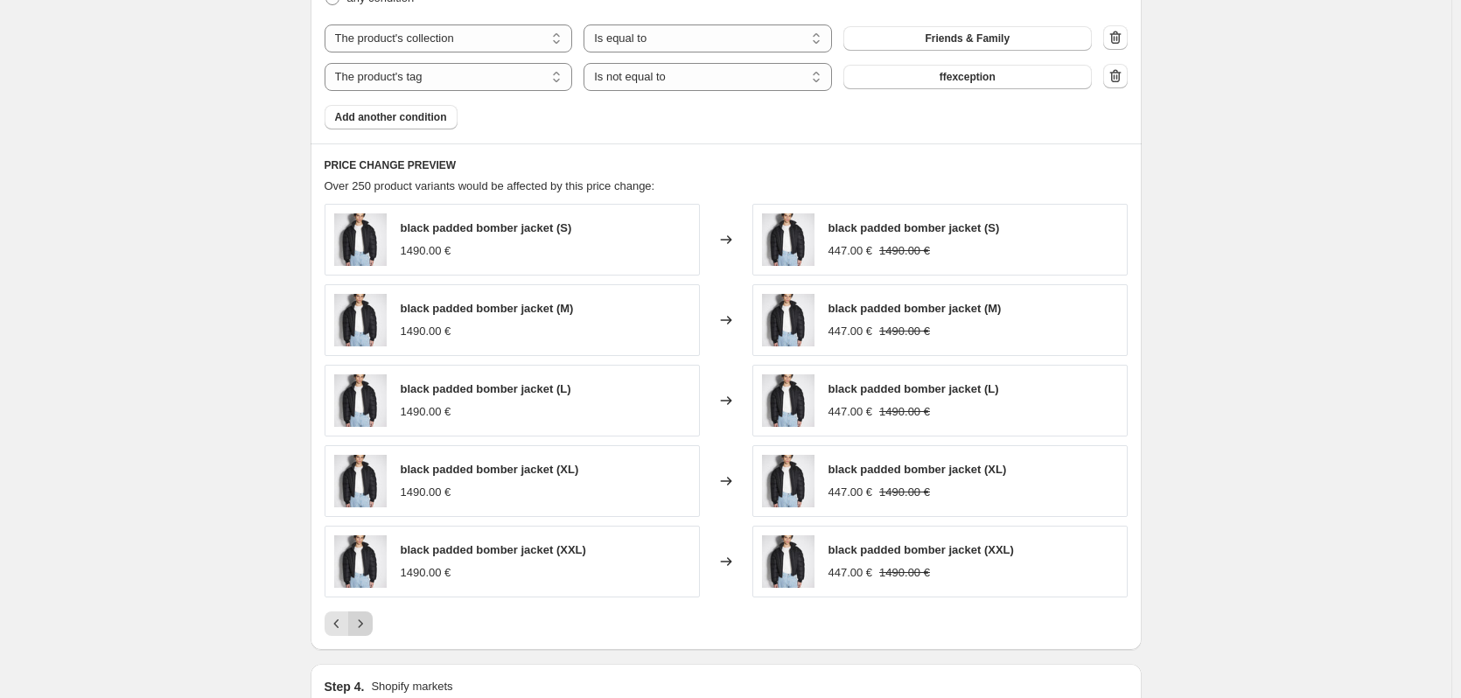
click at [373, 627] on button "Next" at bounding box center [360, 624] width 25 height 25
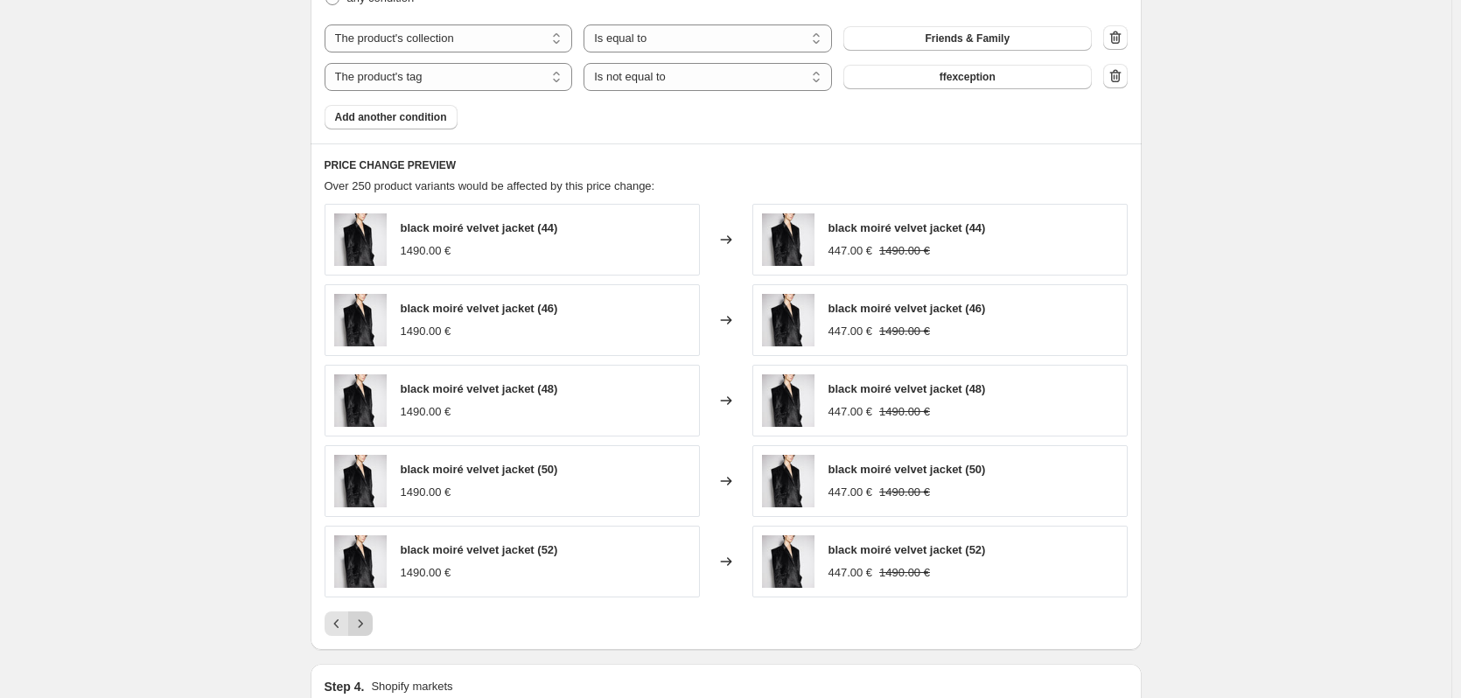
click at [373, 627] on button "Next" at bounding box center [360, 624] width 25 height 25
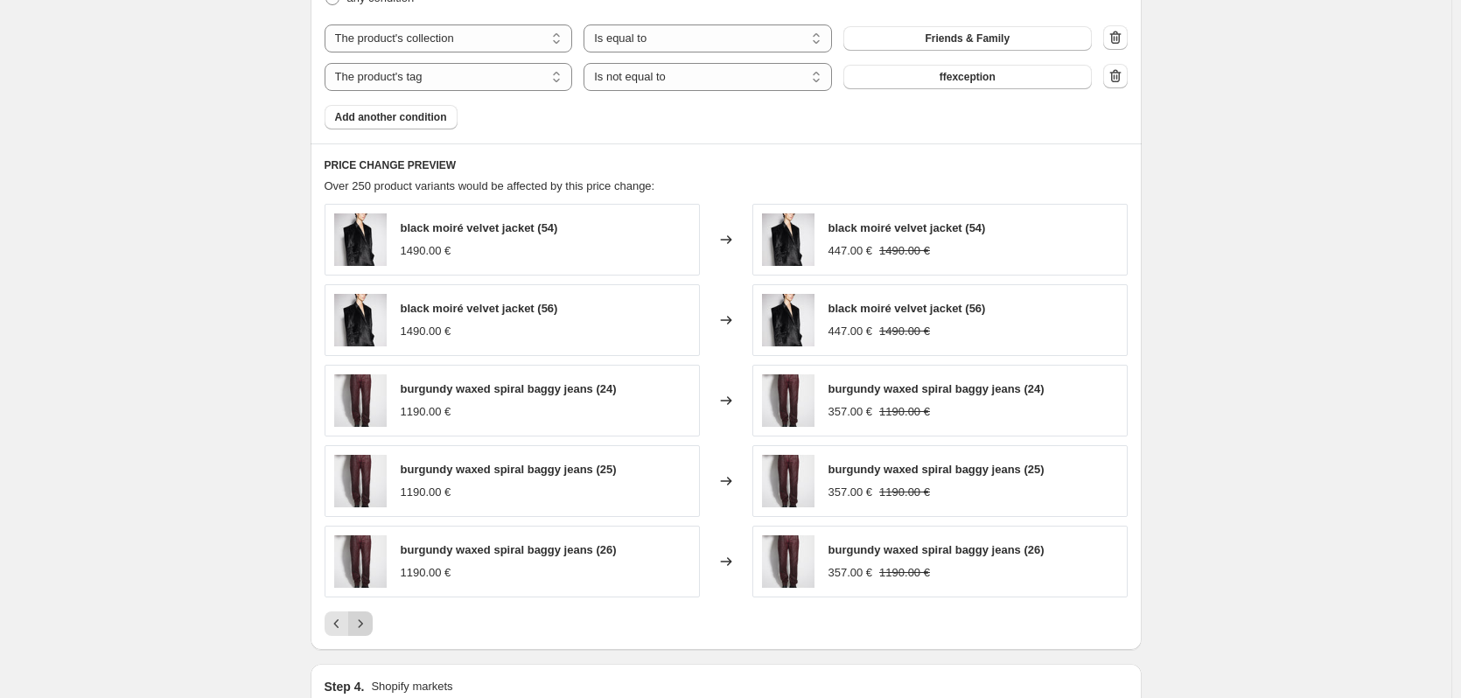
click at [373, 627] on button "Next" at bounding box center [360, 624] width 25 height 25
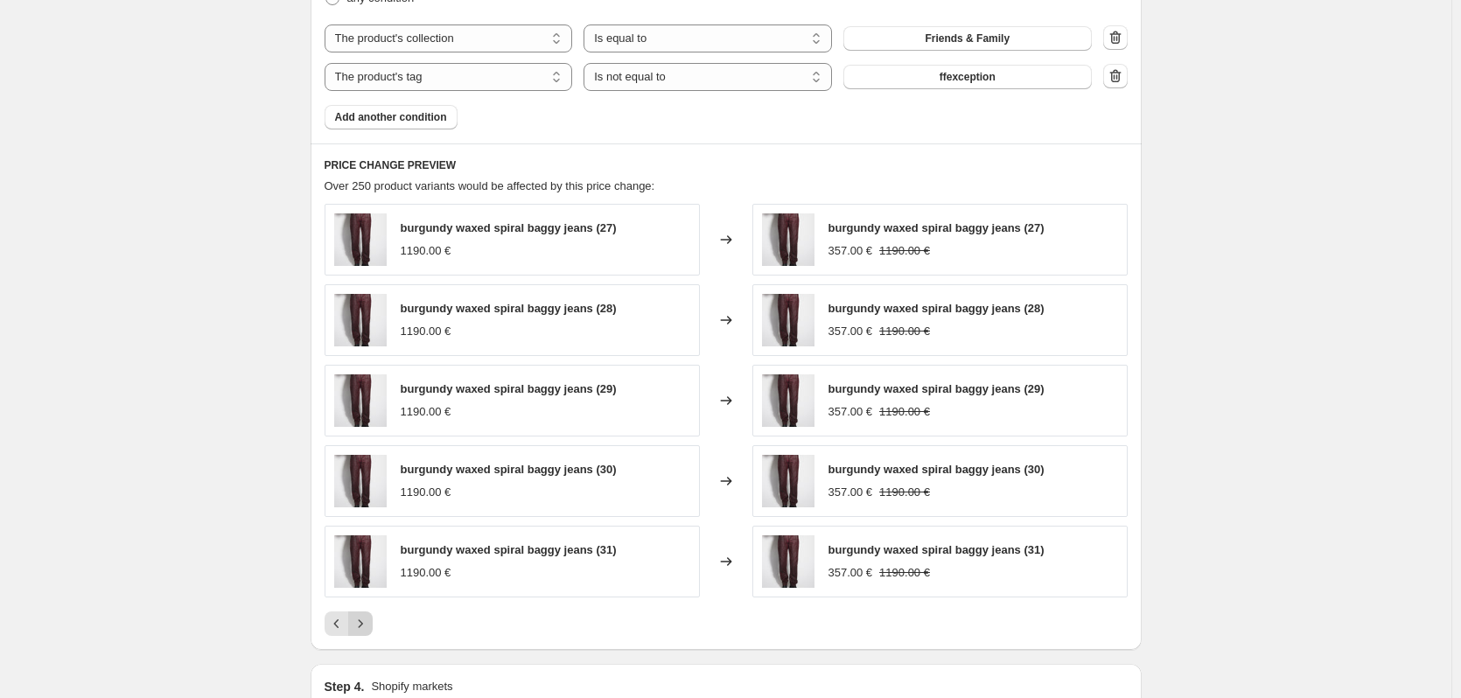
click at [373, 627] on button "Next" at bounding box center [360, 624] width 25 height 25
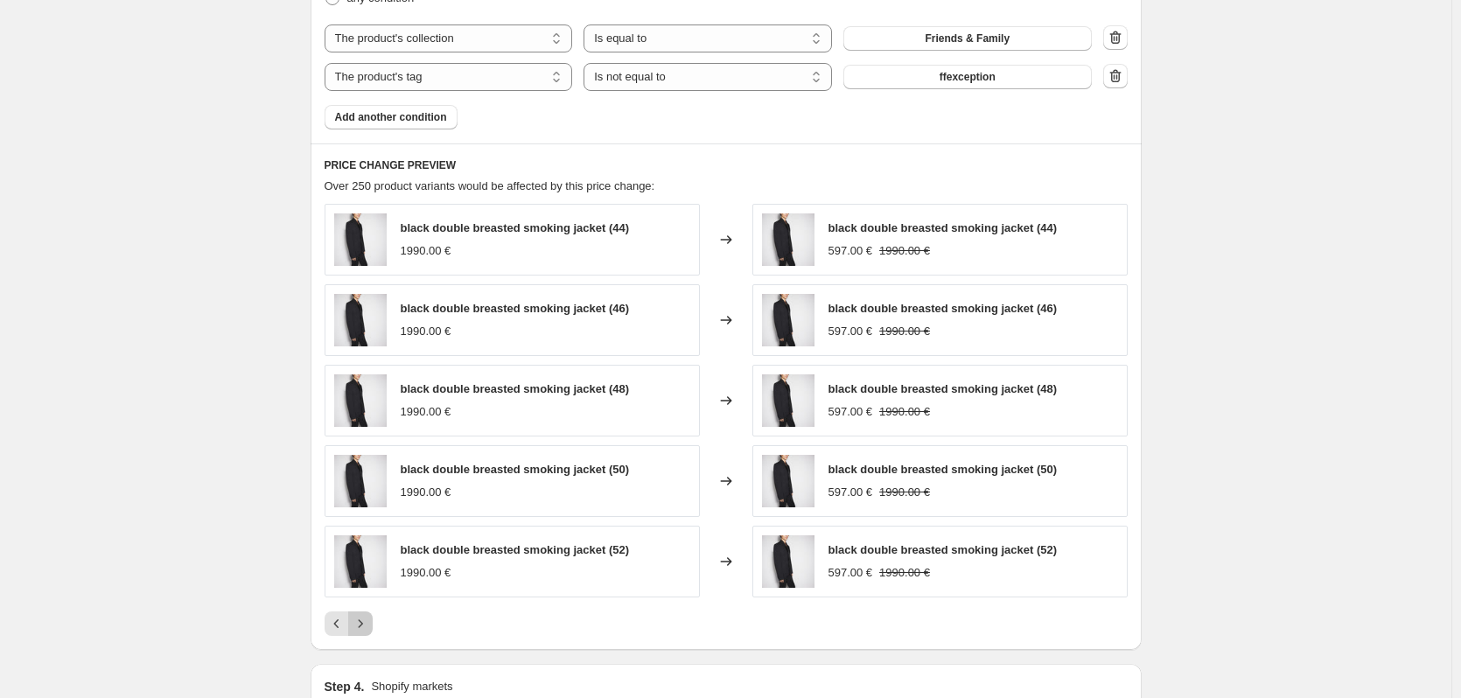
click at [373, 627] on button "Next" at bounding box center [360, 624] width 25 height 25
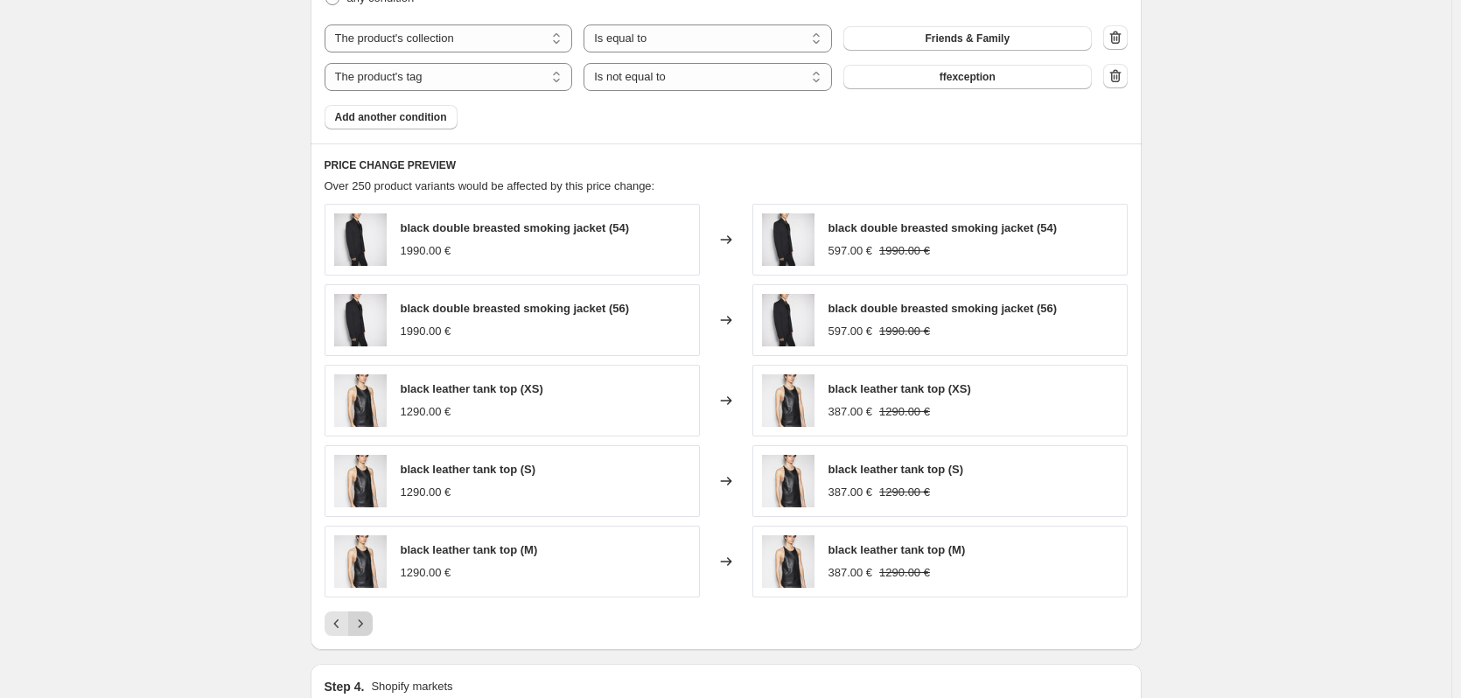
click at [373, 627] on button "Next" at bounding box center [360, 624] width 25 height 25
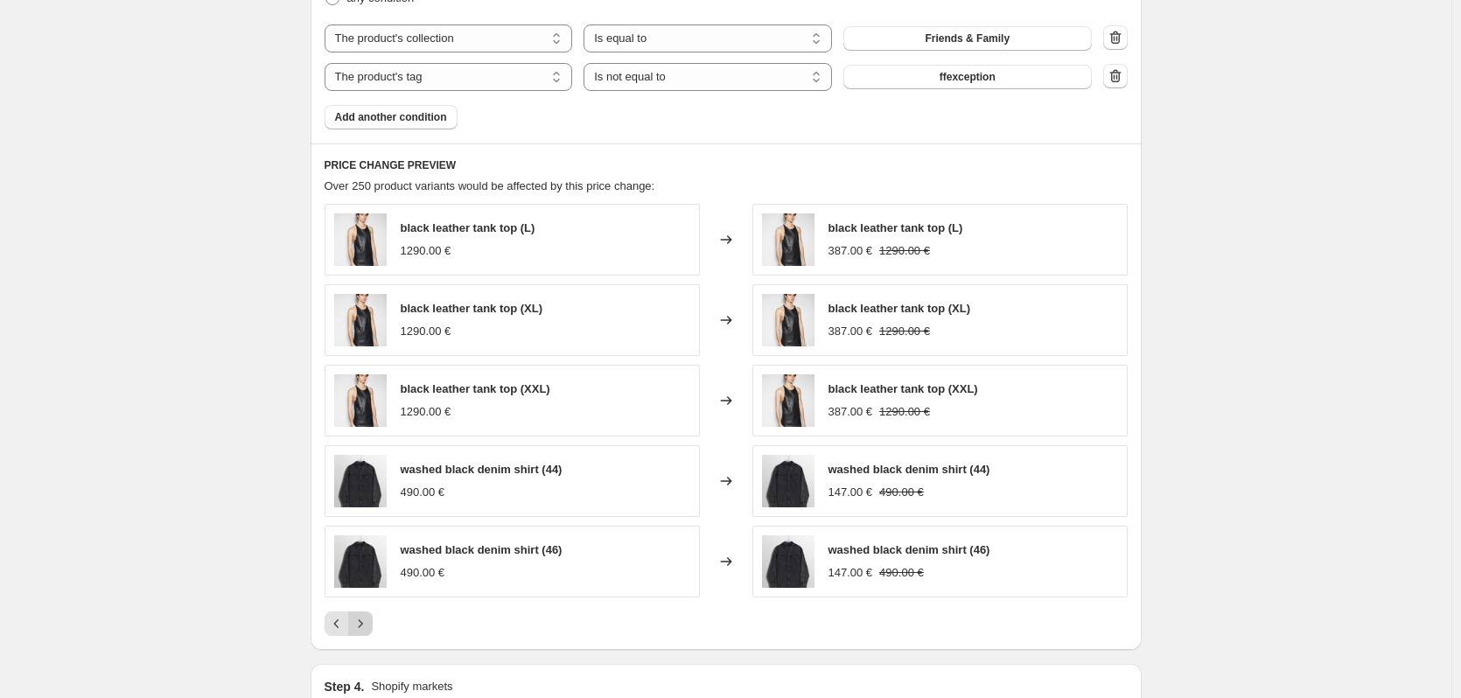
click at [373, 627] on button "Next" at bounding box center [360, 624] width 25 height 25
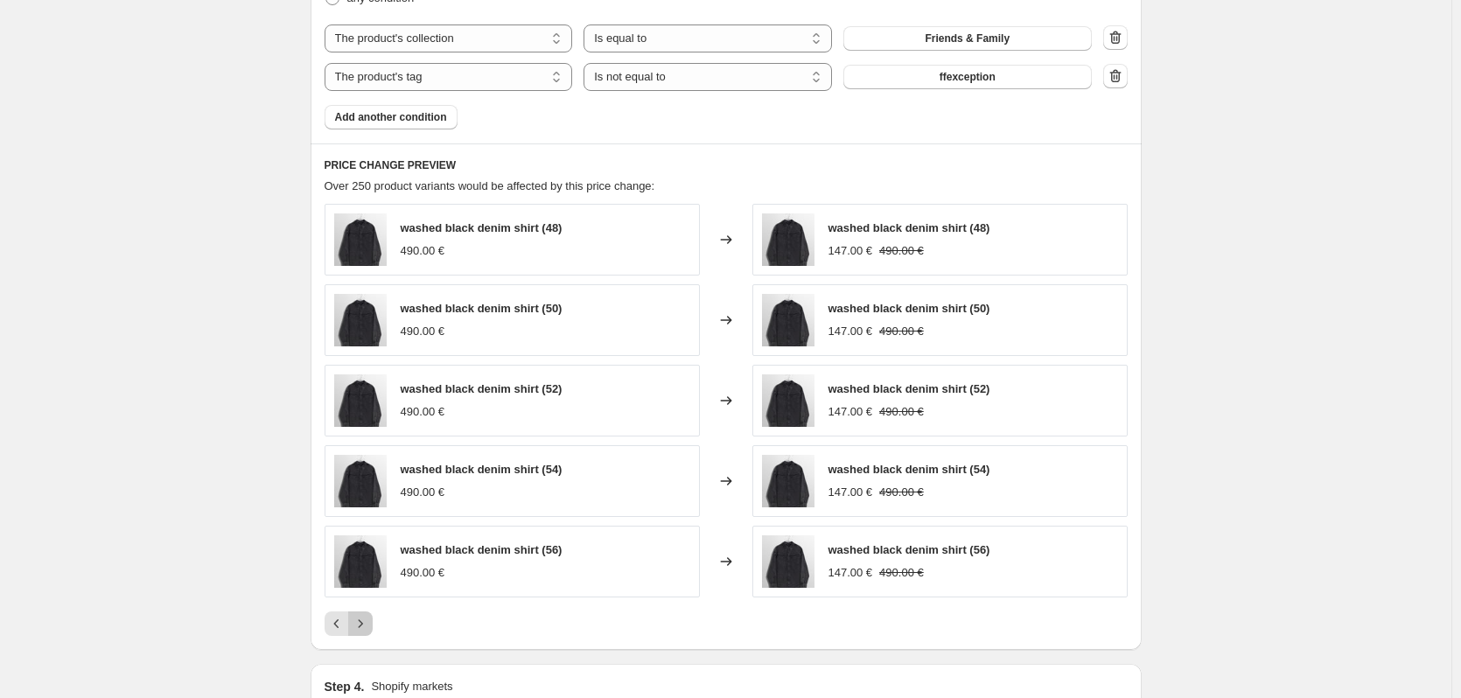
click at [373, 627] on button "Next" at bounding box center [360, 624] width 25 height 25
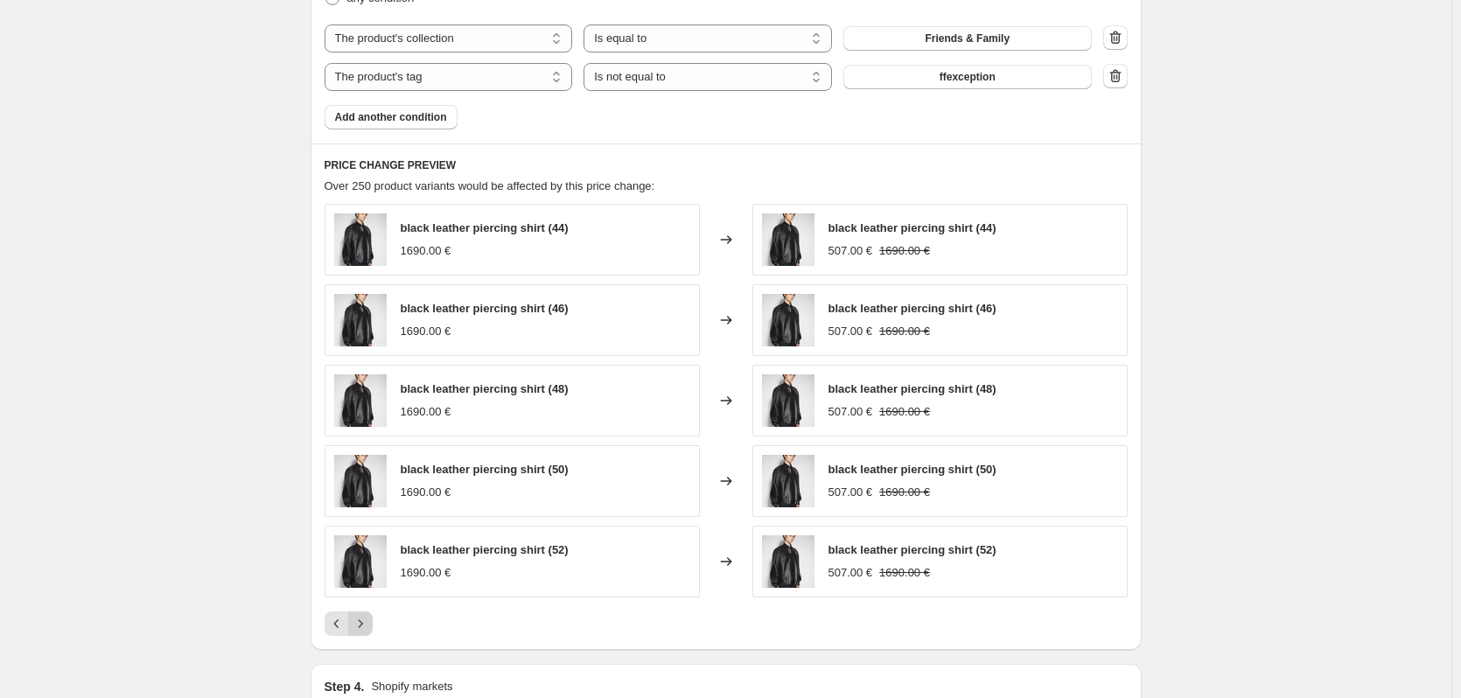
click at [373, 627] on button "Next" at bounding box center [360, 624] width 25 height 25
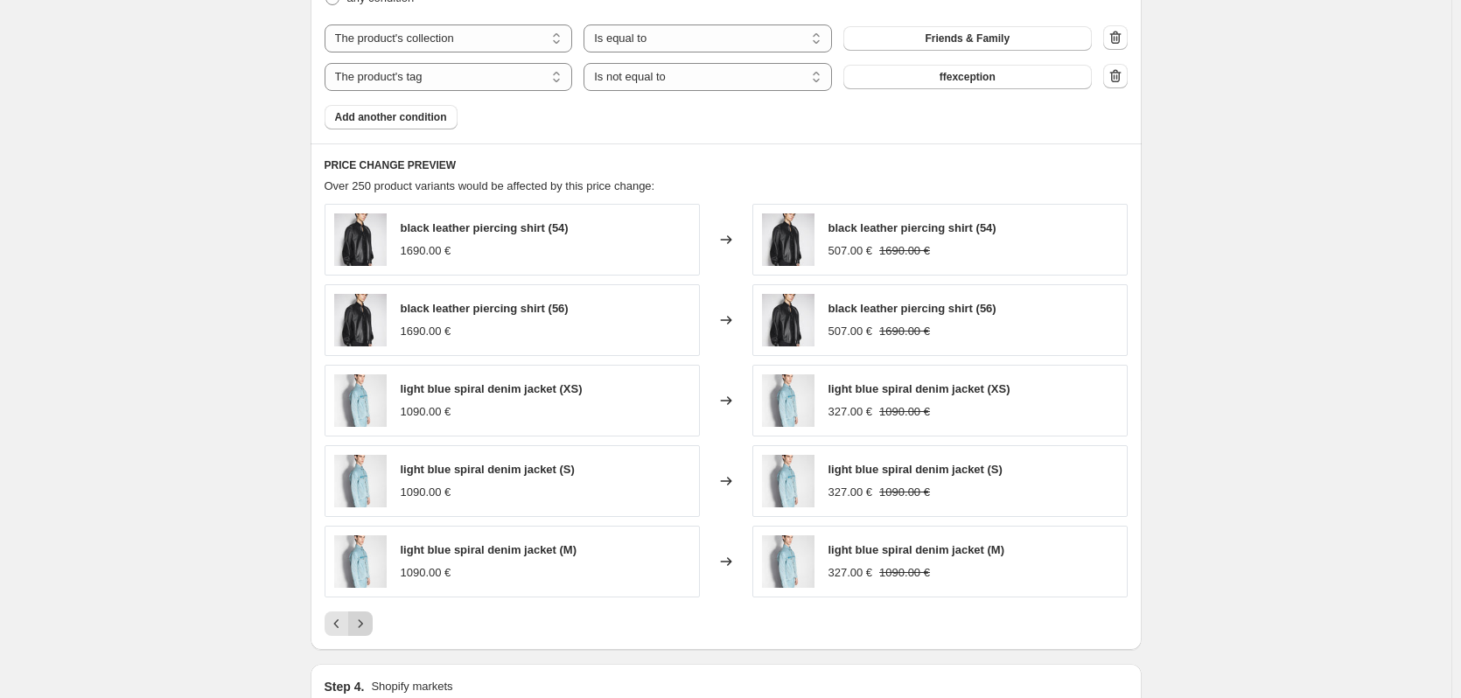
click at [373, 627] on button "Next" at bounding box center [360, 624] width 25 height 25
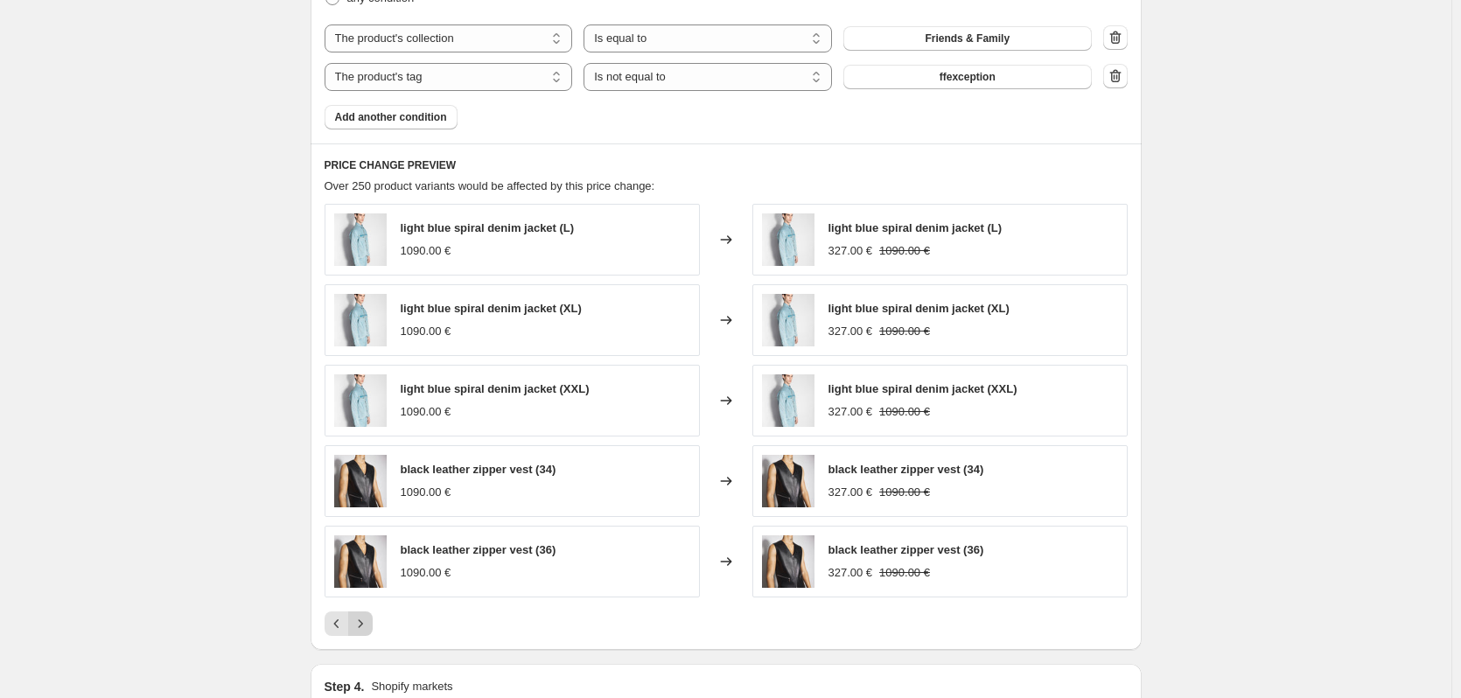
click at [373, 627] on button "Next" at bounding box center [360, 624] width 25 height 25
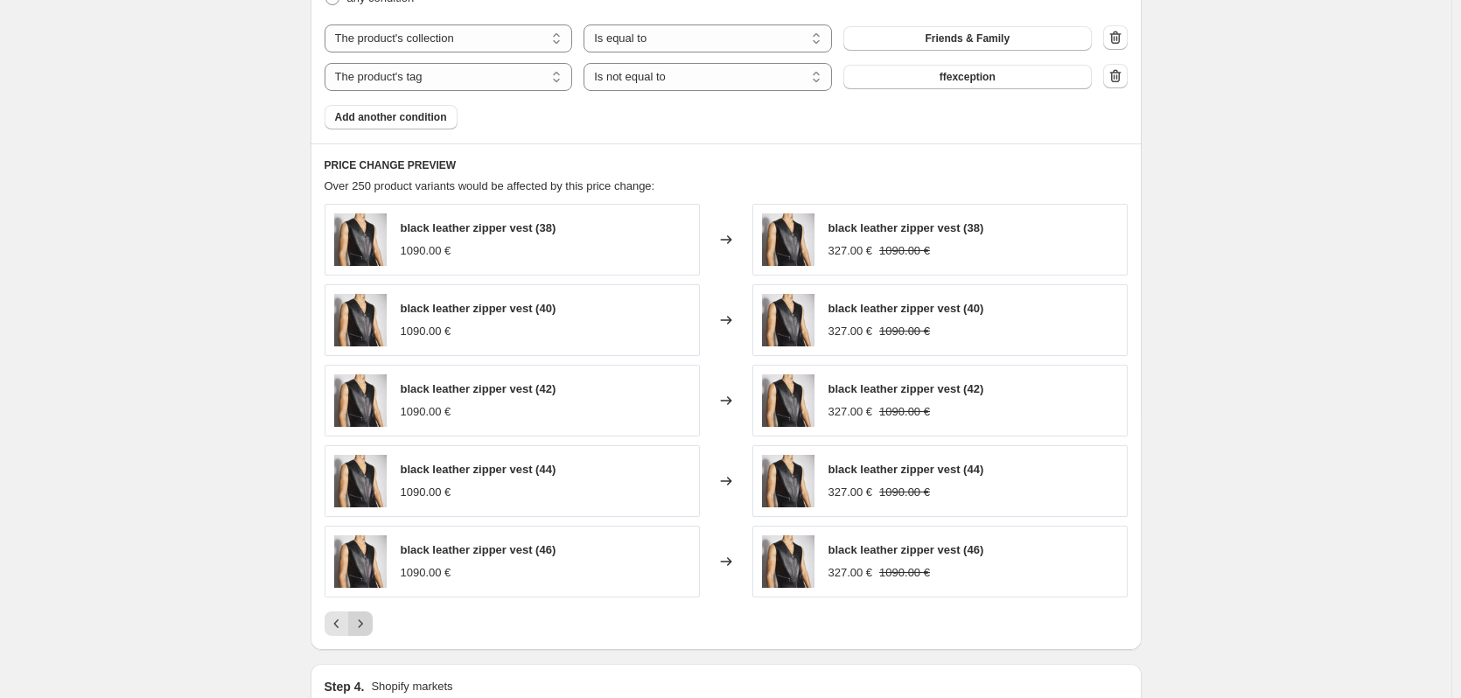
click at [373, 627] on button "Next" at bounding box center [360, 624] width 25 height 25
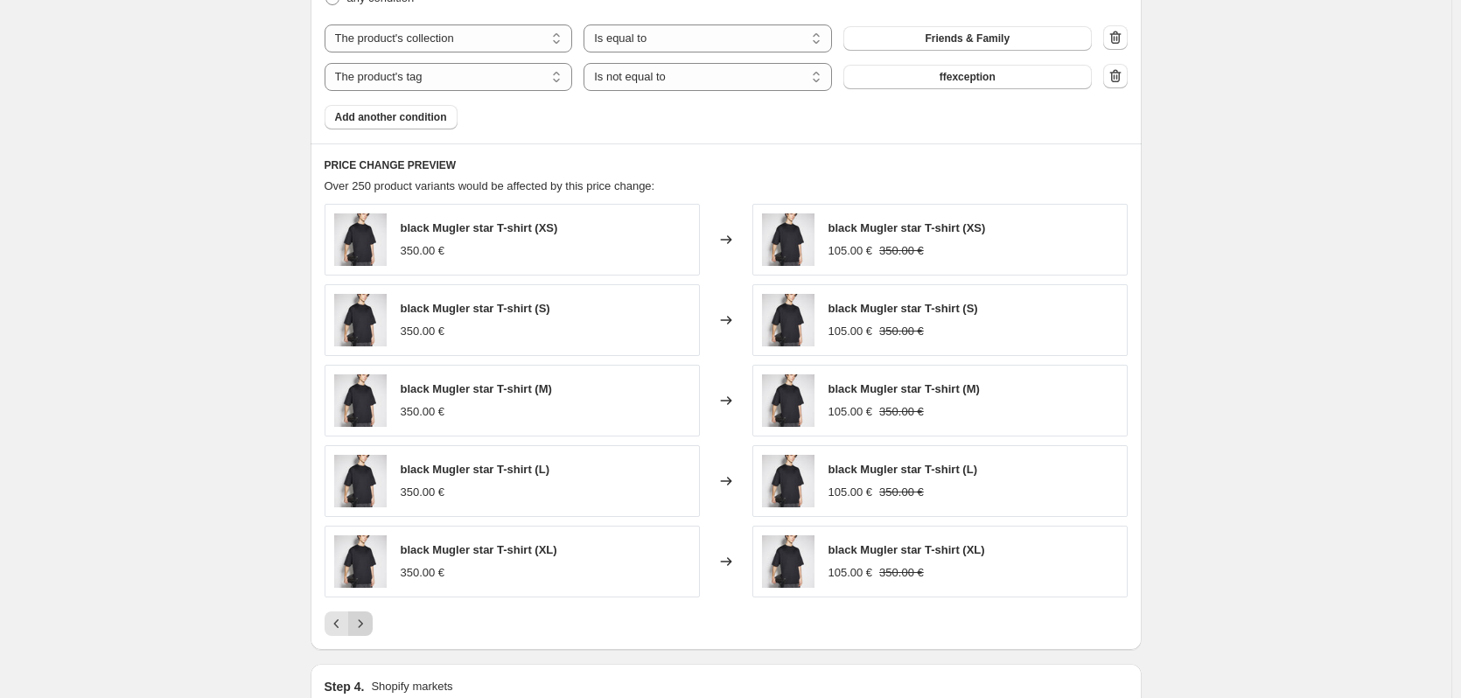
click at [373, 627] on button "Next" at bounding box center [360, 624] width 25 height 25
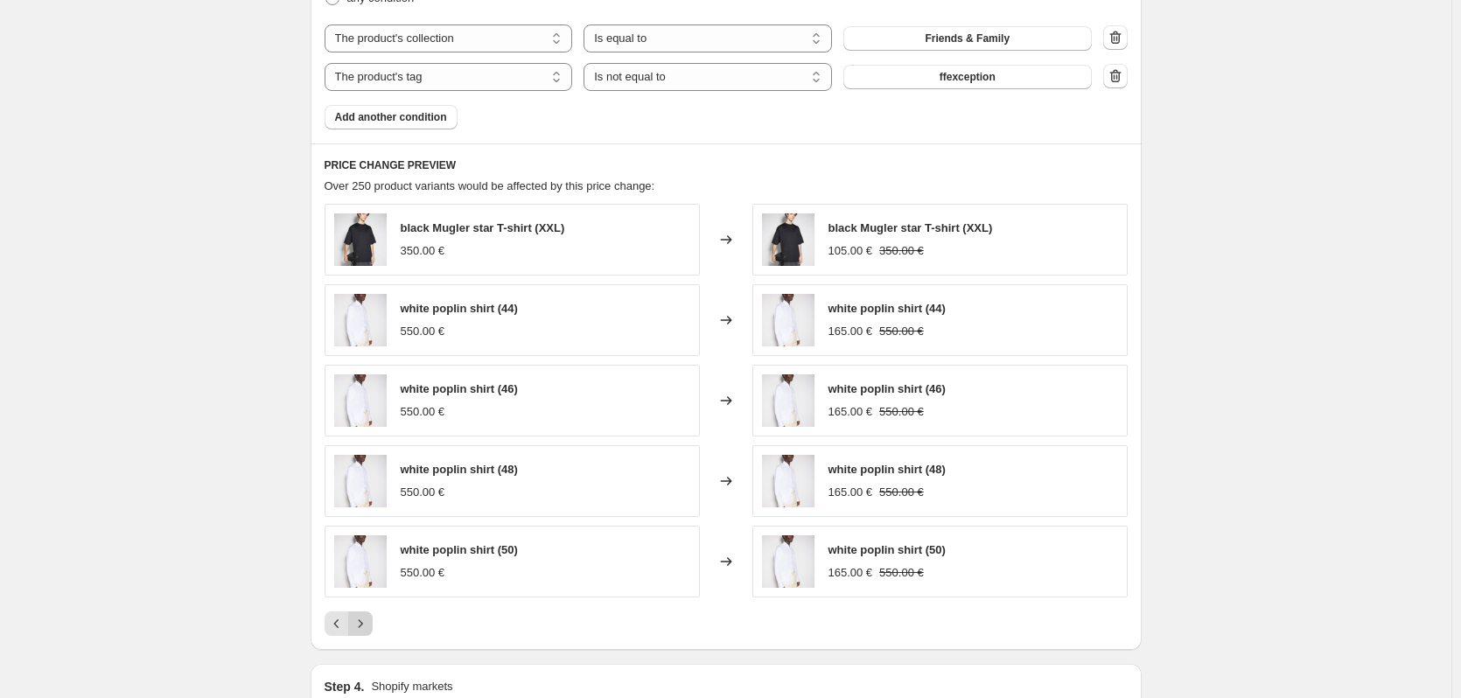
click at [373, 627] on button "Next" at bounding box center [360, 624] width 25 height 25
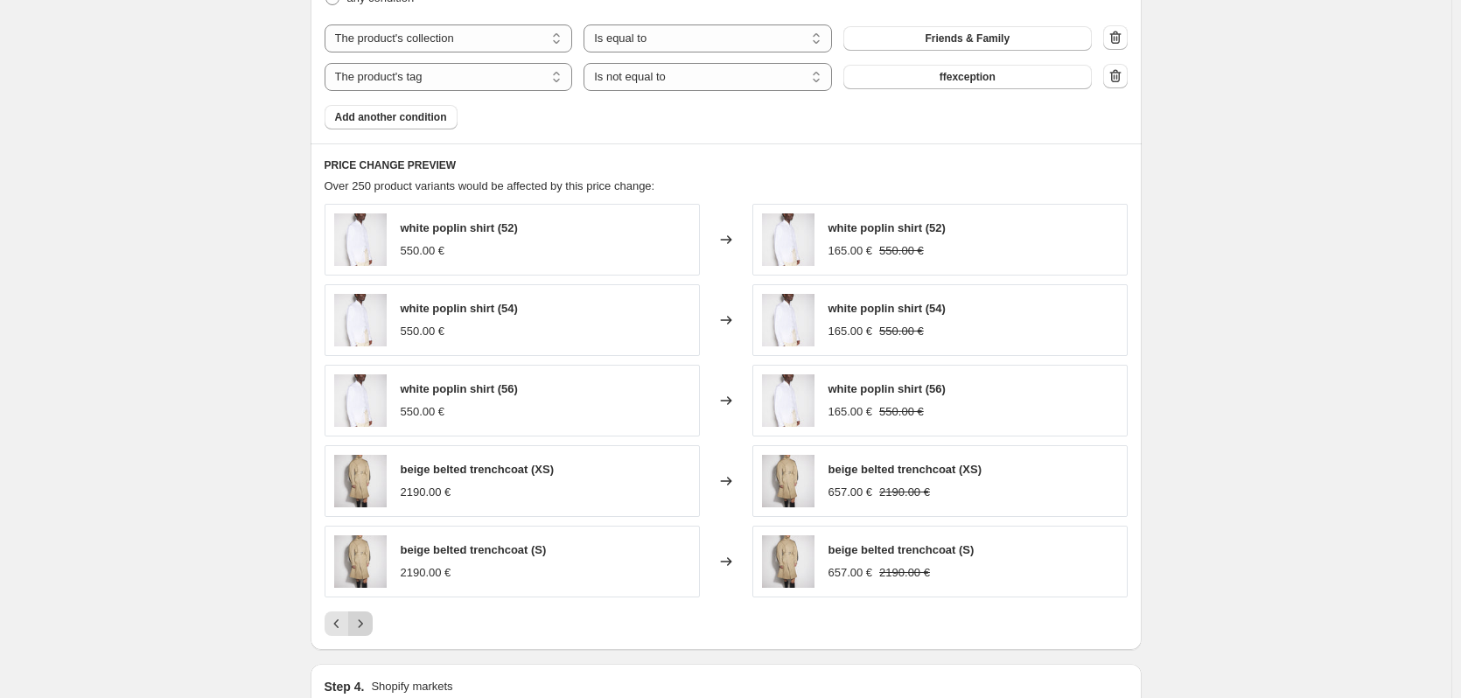
click at [373, 627] on button "Next" at bounding box center [360, 624] width 25 height 25
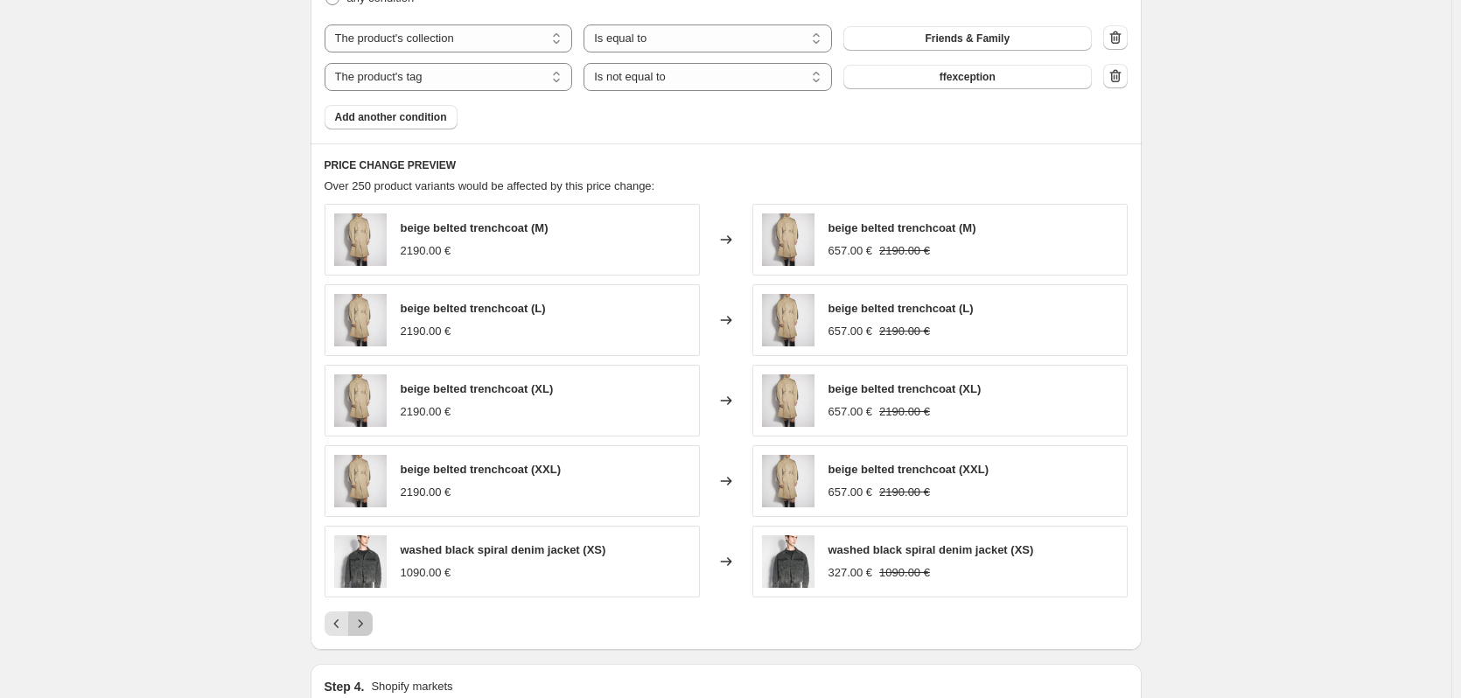
click at [369, 627] on icon "Next" at bounding box center [361, 624] width 18 height 18
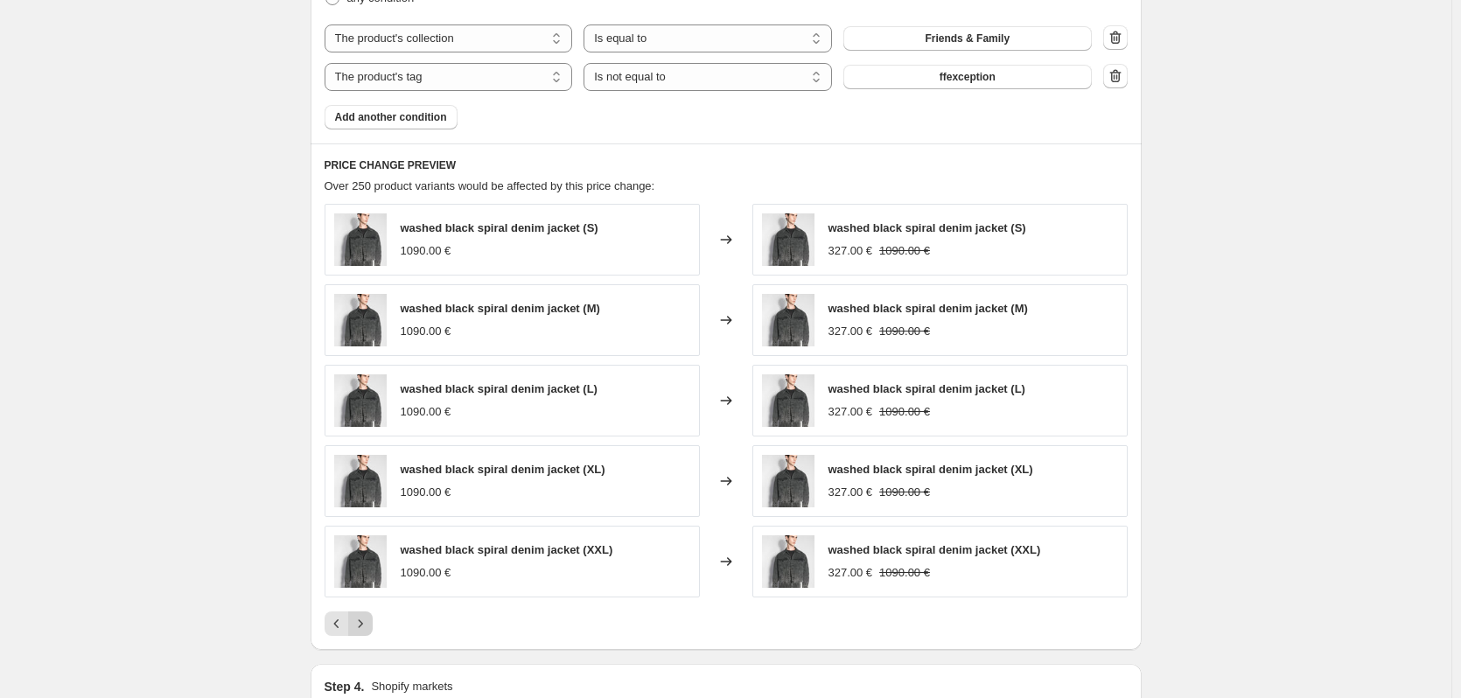
click at [369, 627] on icon "Next" at bounding box center [361, 624] width 18 height 18
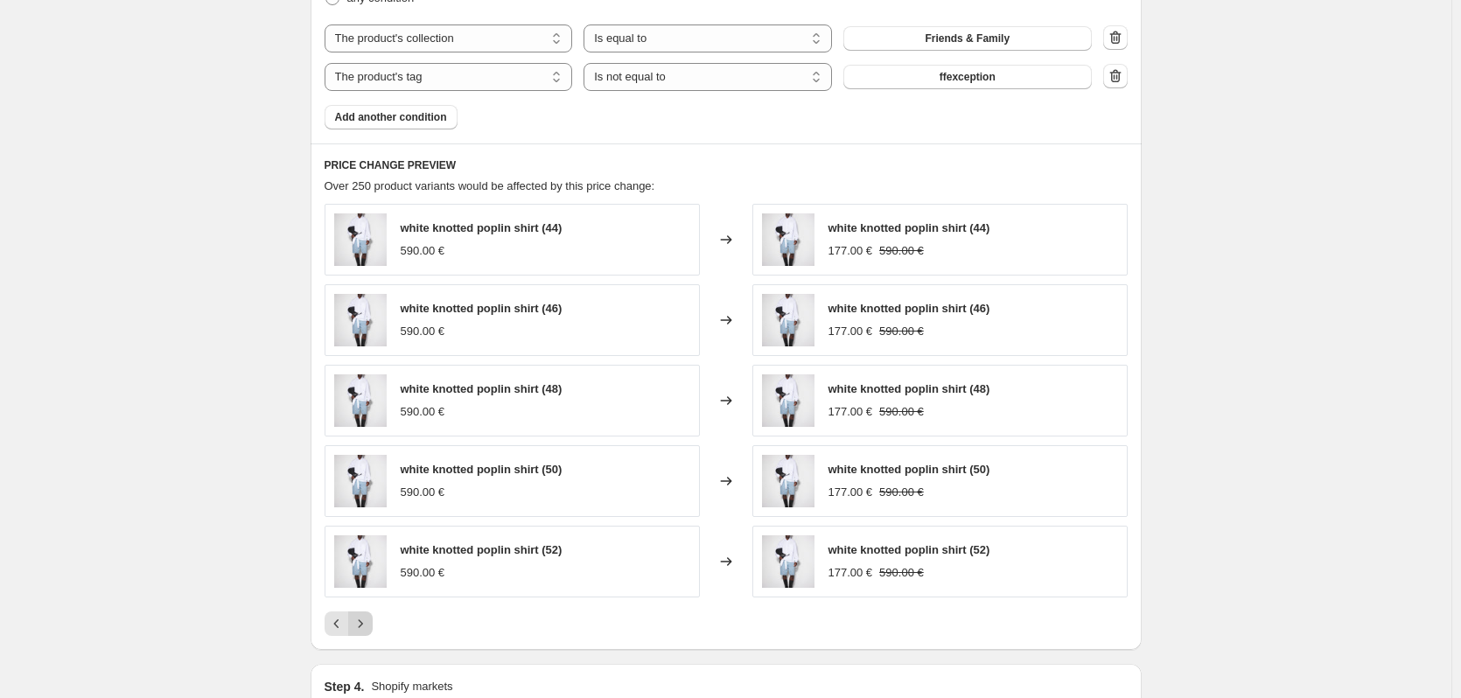
click at [369, 627] on icon "Next" at bounding box center [361, 624] width 18 height 18
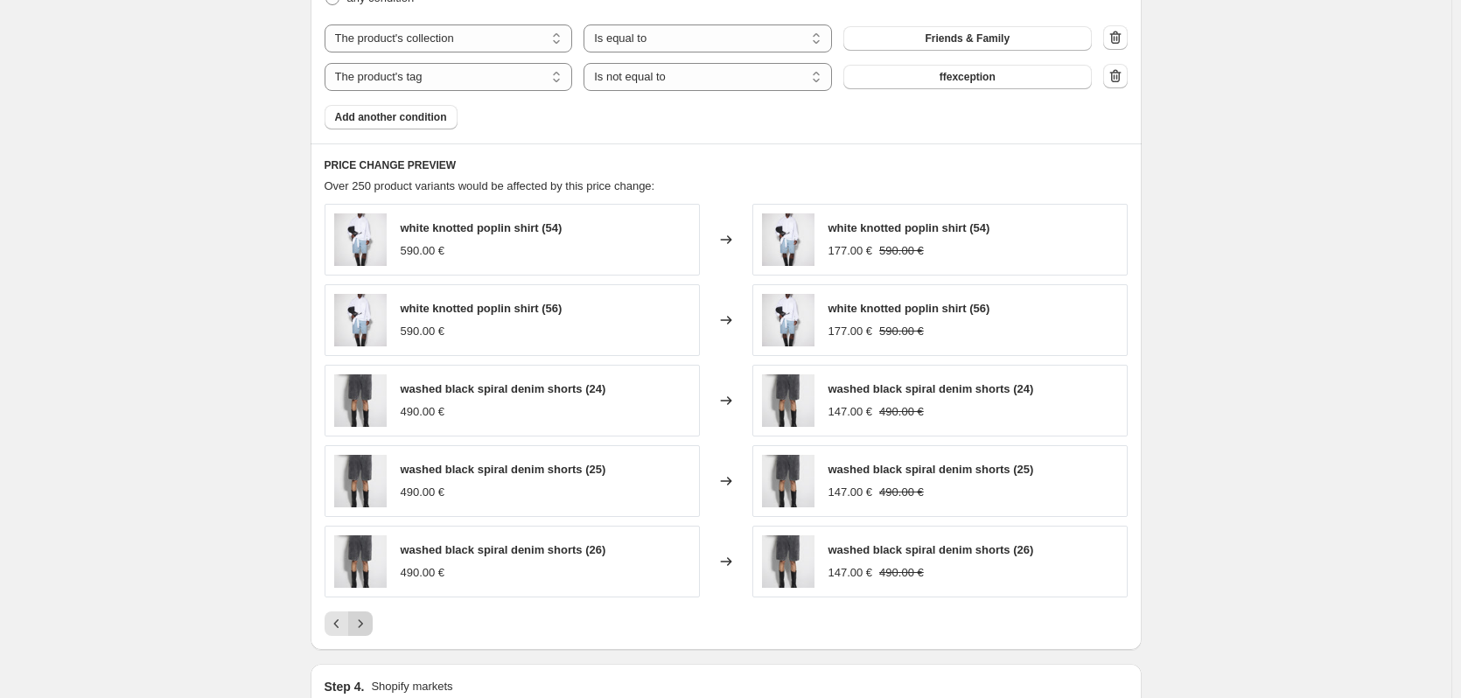
click at [369, 627] on icon "Next" at bounding box center [361, 624] width 18 height 18
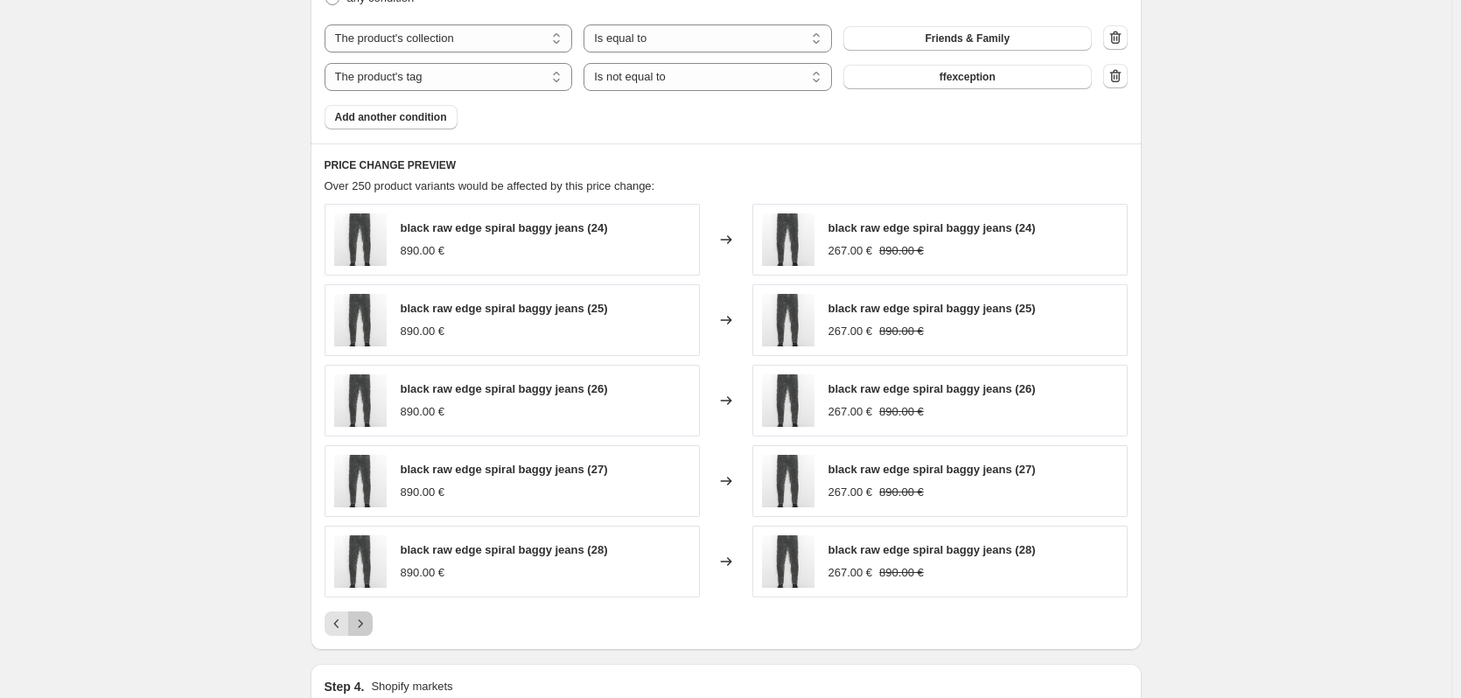
click at [369, 627] on icon "Next" at bounding box center [361, 624] width 18 height 18
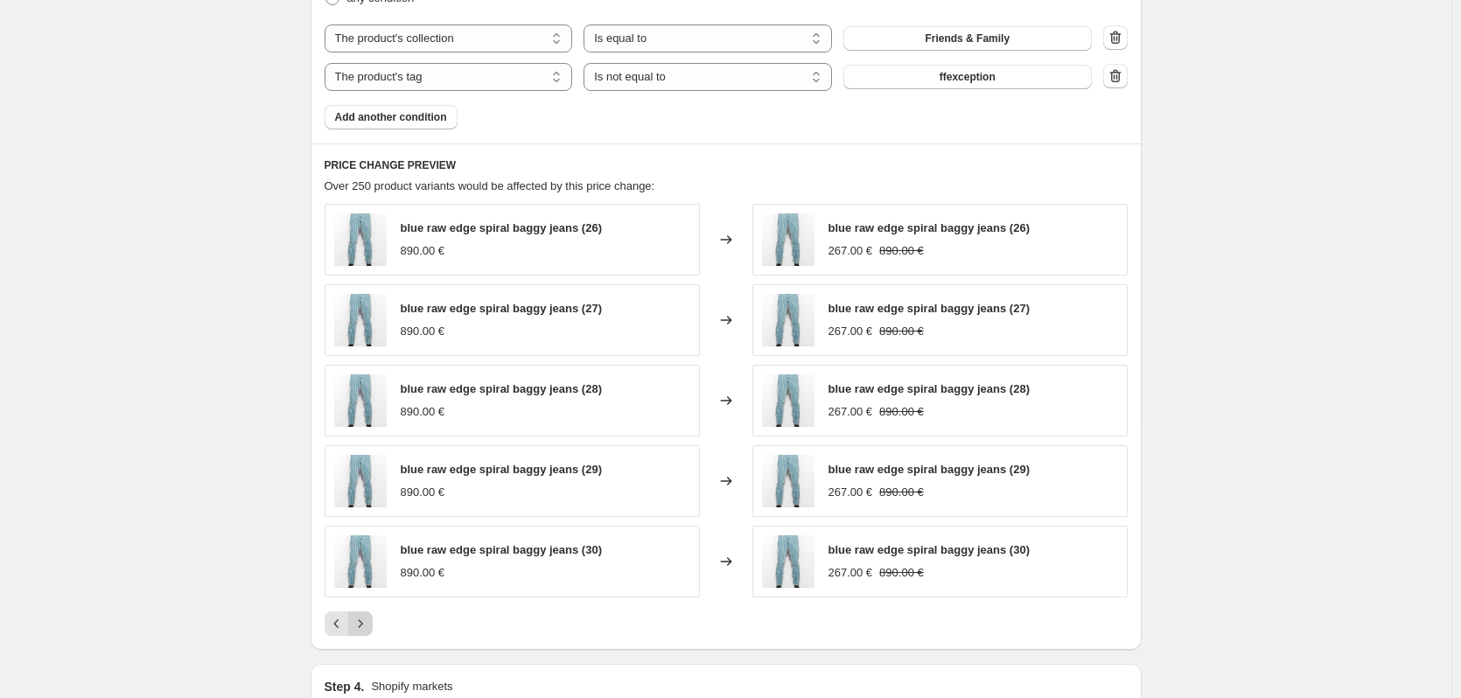
click at [369, 627] on icon "Next" at bounding box center [361, 624] width 18 height 18
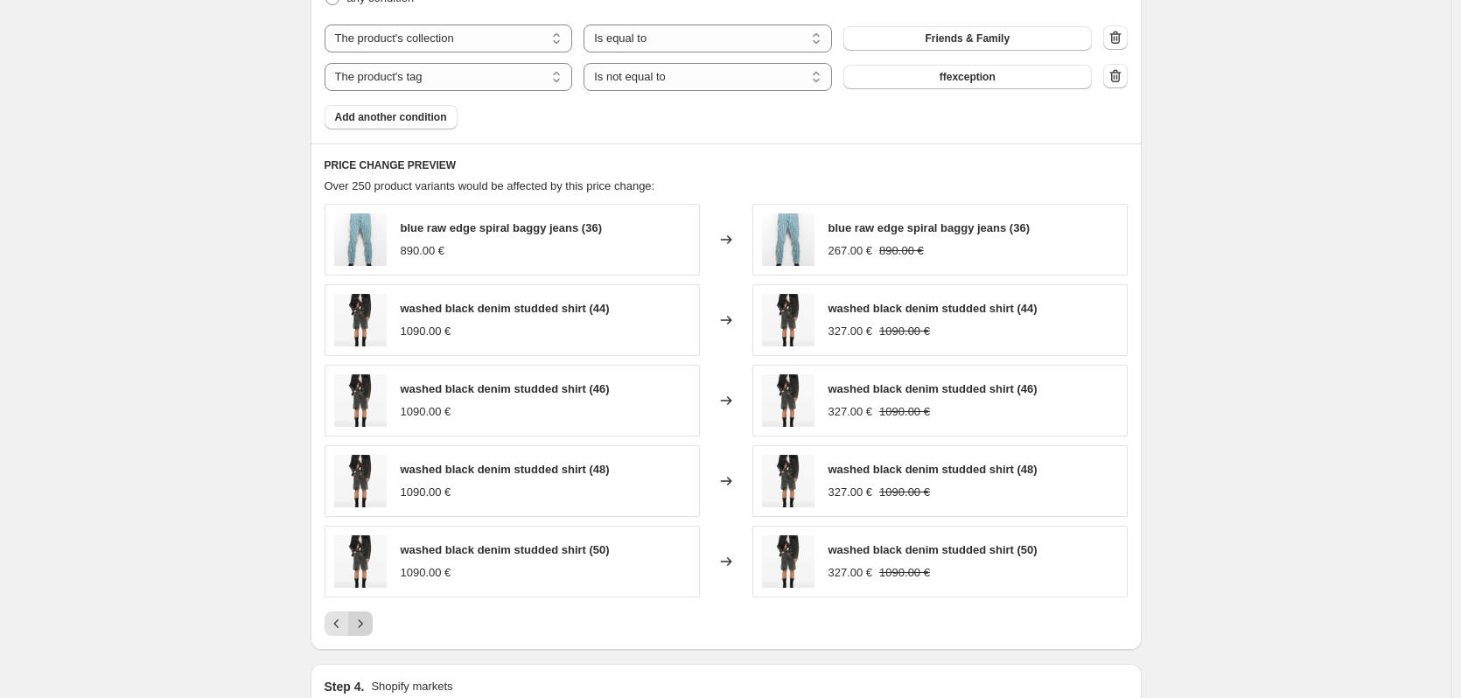
click at [369, 627] on icon "Next" at bounding box center [361, 624] width 18 height 18
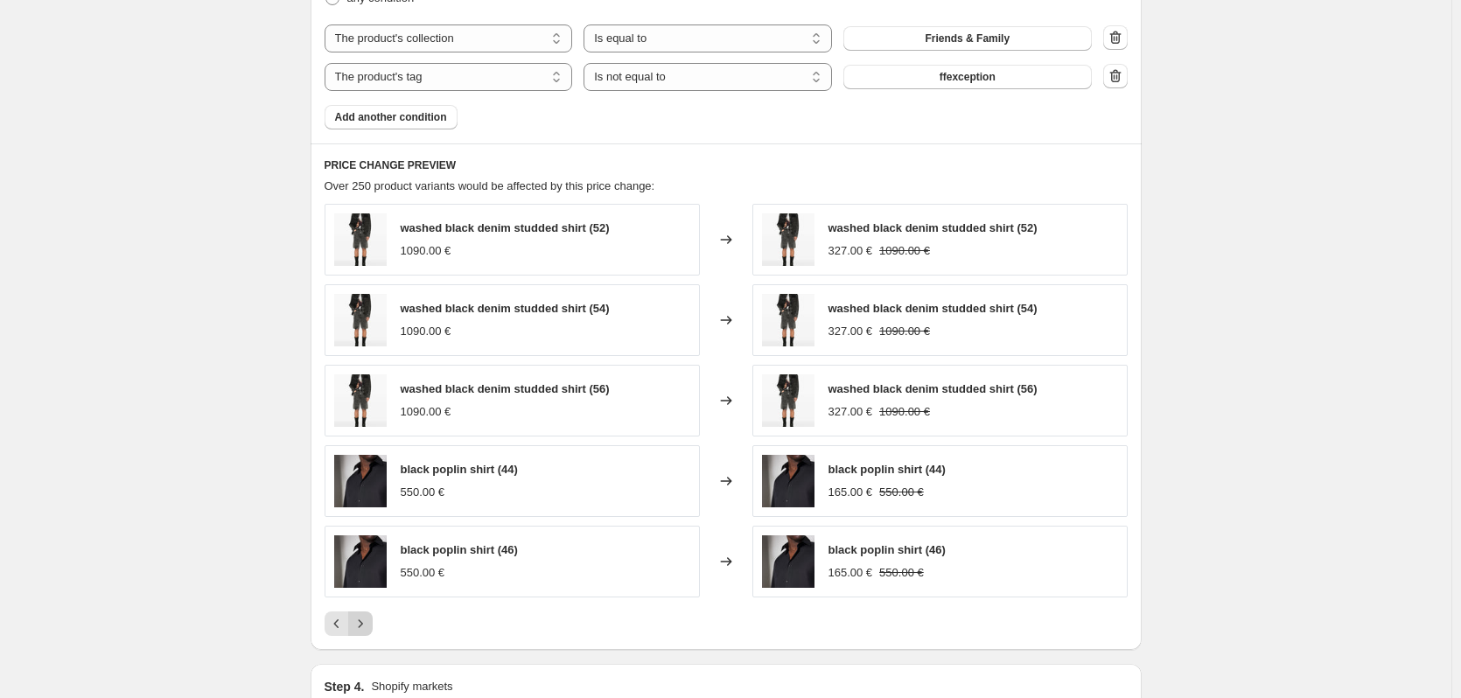
click at [369, 627] on icon "Next" at bounding box center [361, 624] width 18 height 18
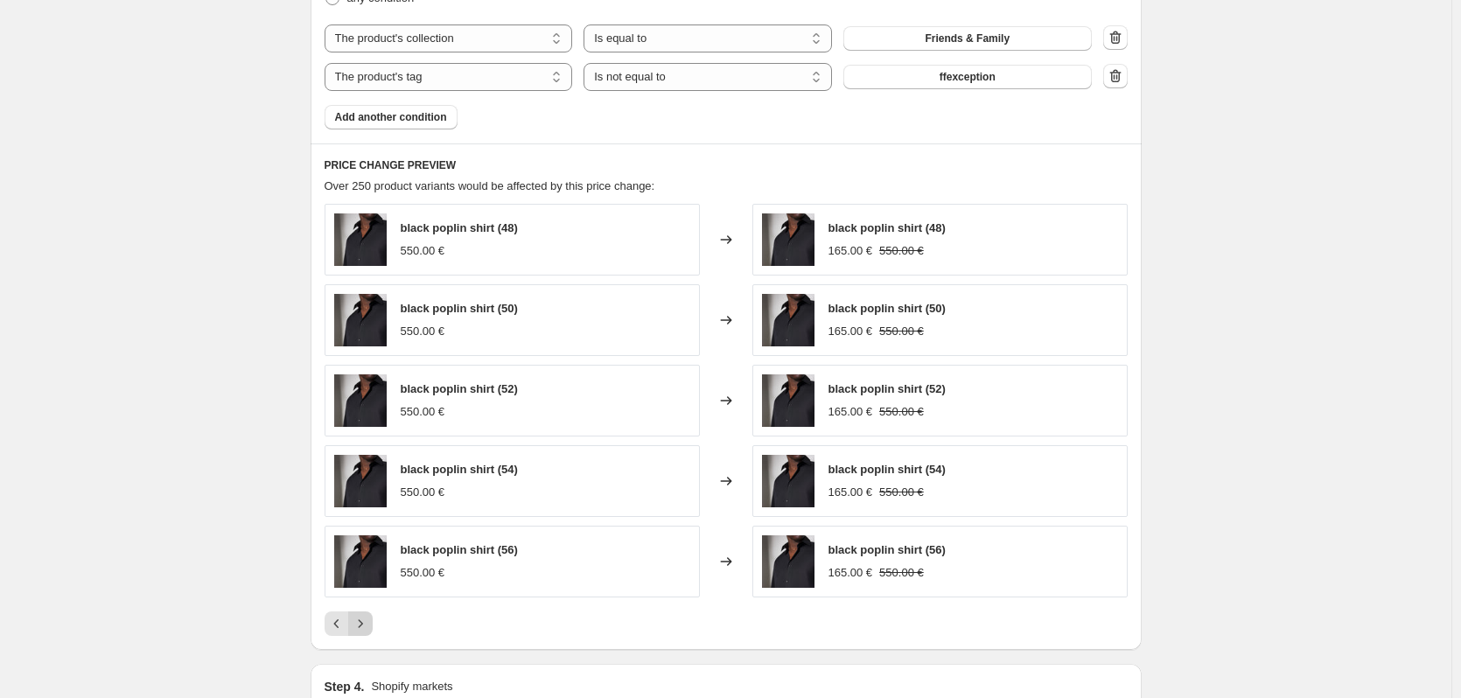
click at [369, 627] on icon "Next" at bounding box center [361, 624] width 18 height 18
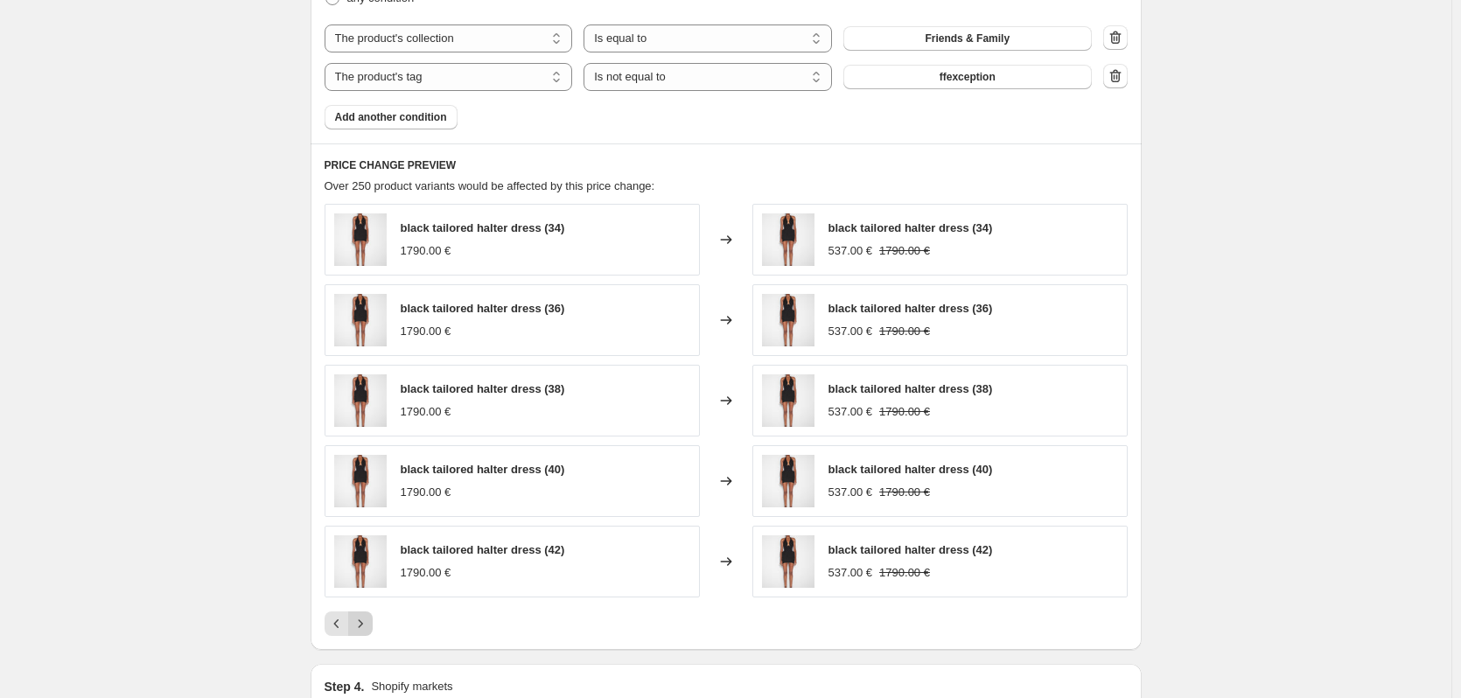
click at [369, 627] on icon "Next" at bounding box center [361, 624] width 18 height 18
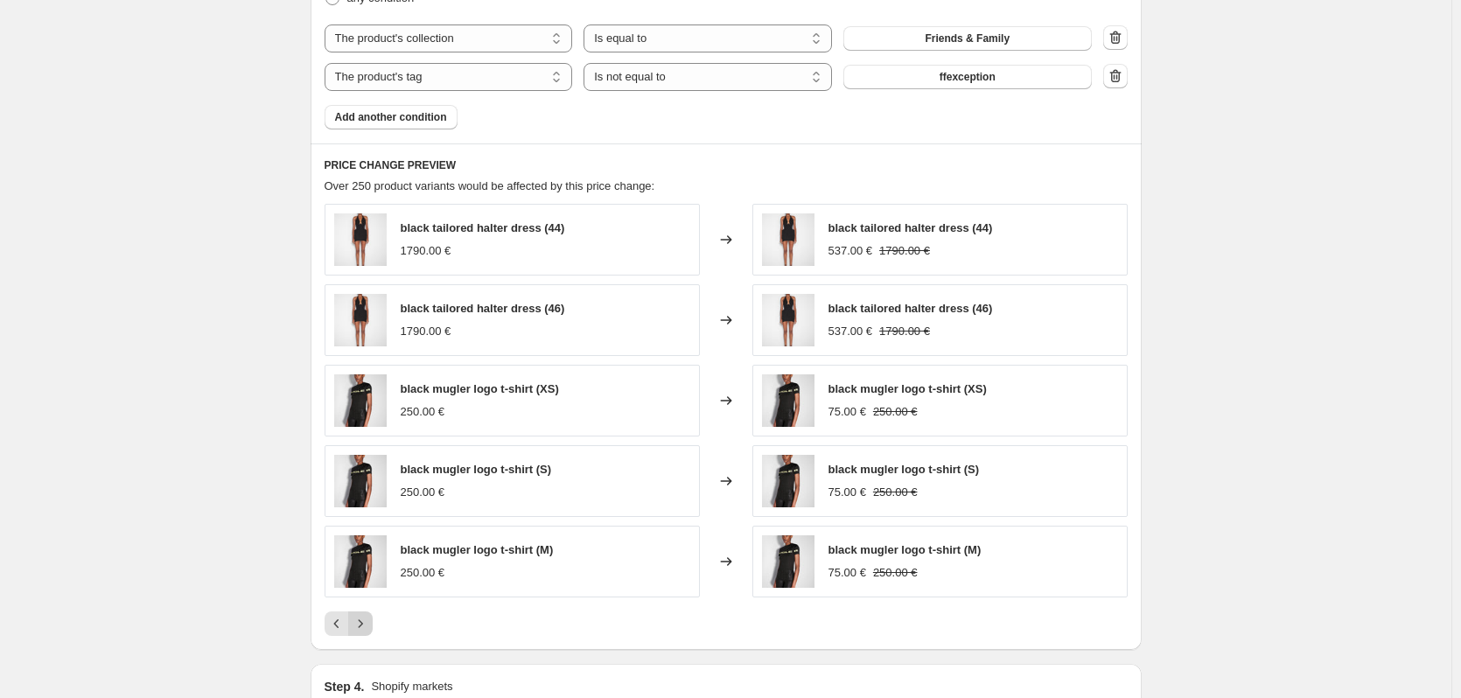
click at [369, 627] on icon "Next" at bounding box center [361, 624] width 18 height 18
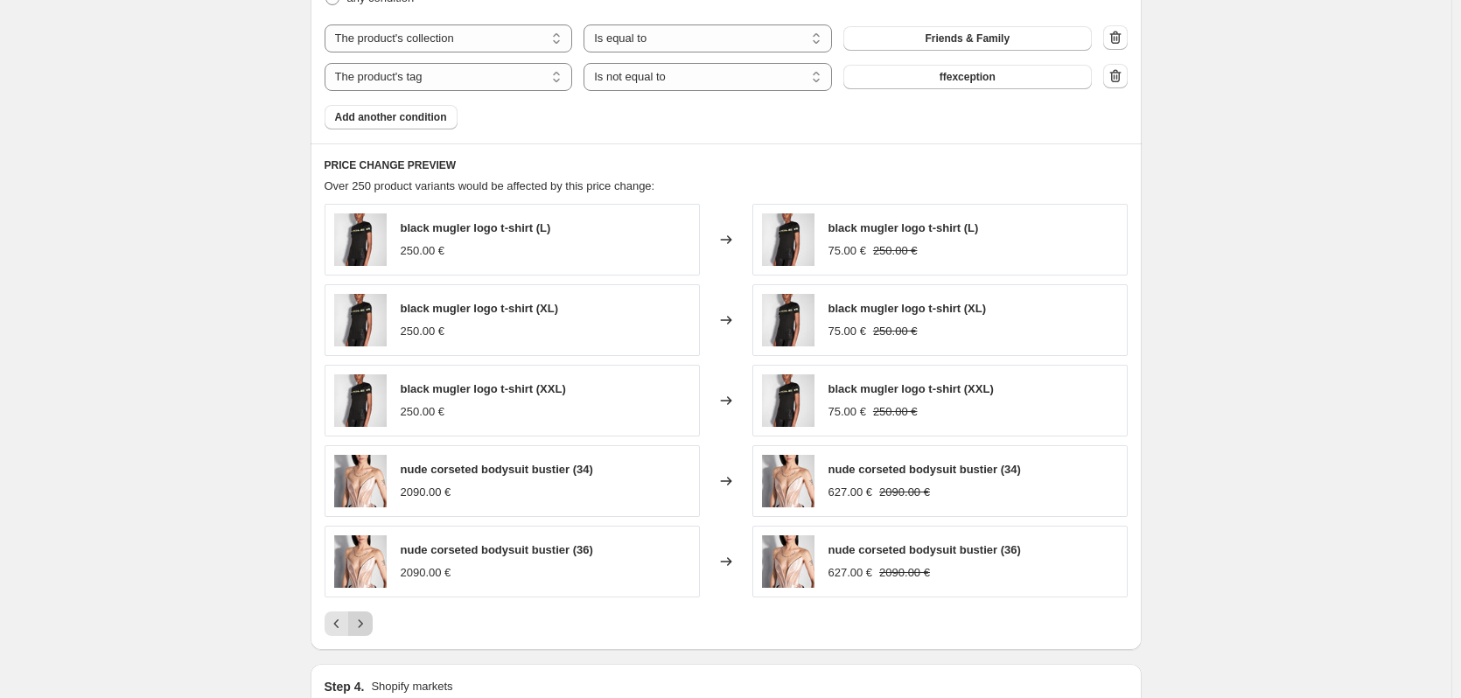
click at [369, 627] on icon "Next" at bounding box center [361, 624] width 18 height 18
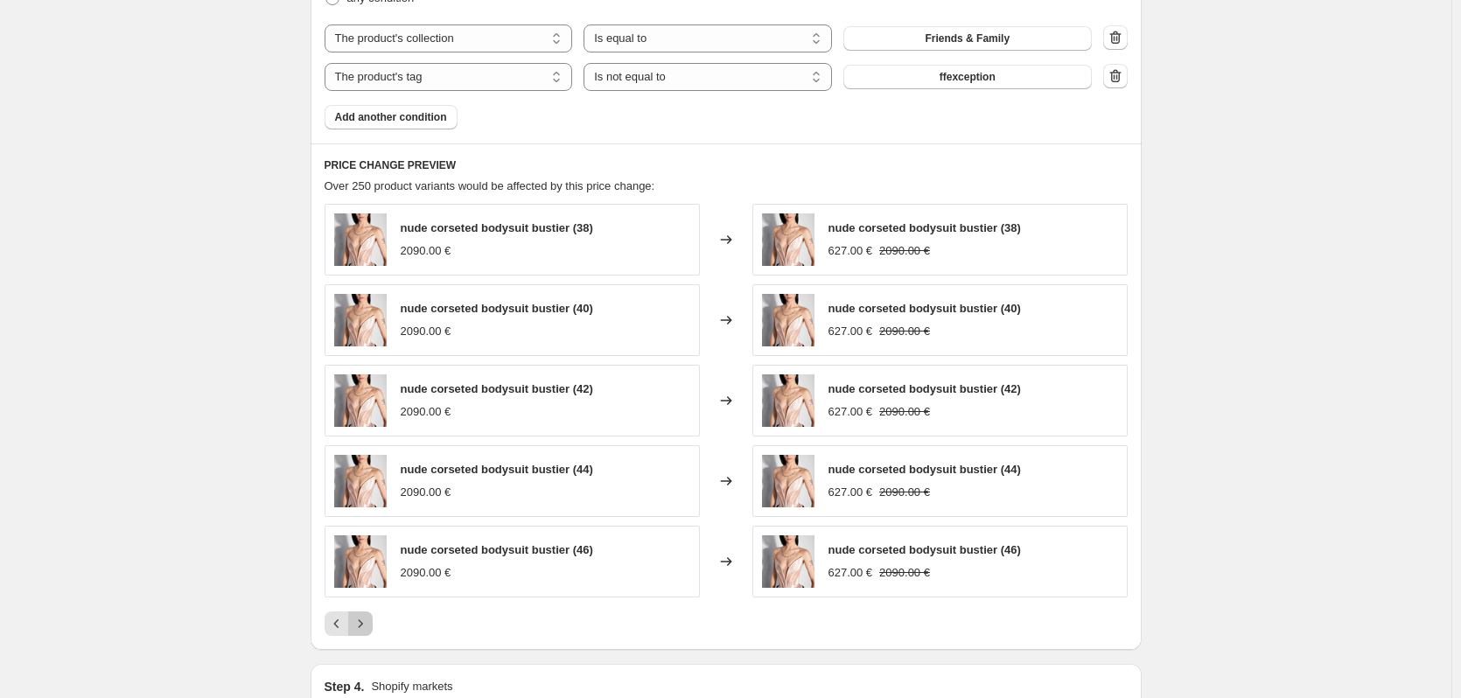
click at [369, 627] on icon "Next" at bounding box center [361, 624] width 18 height 18
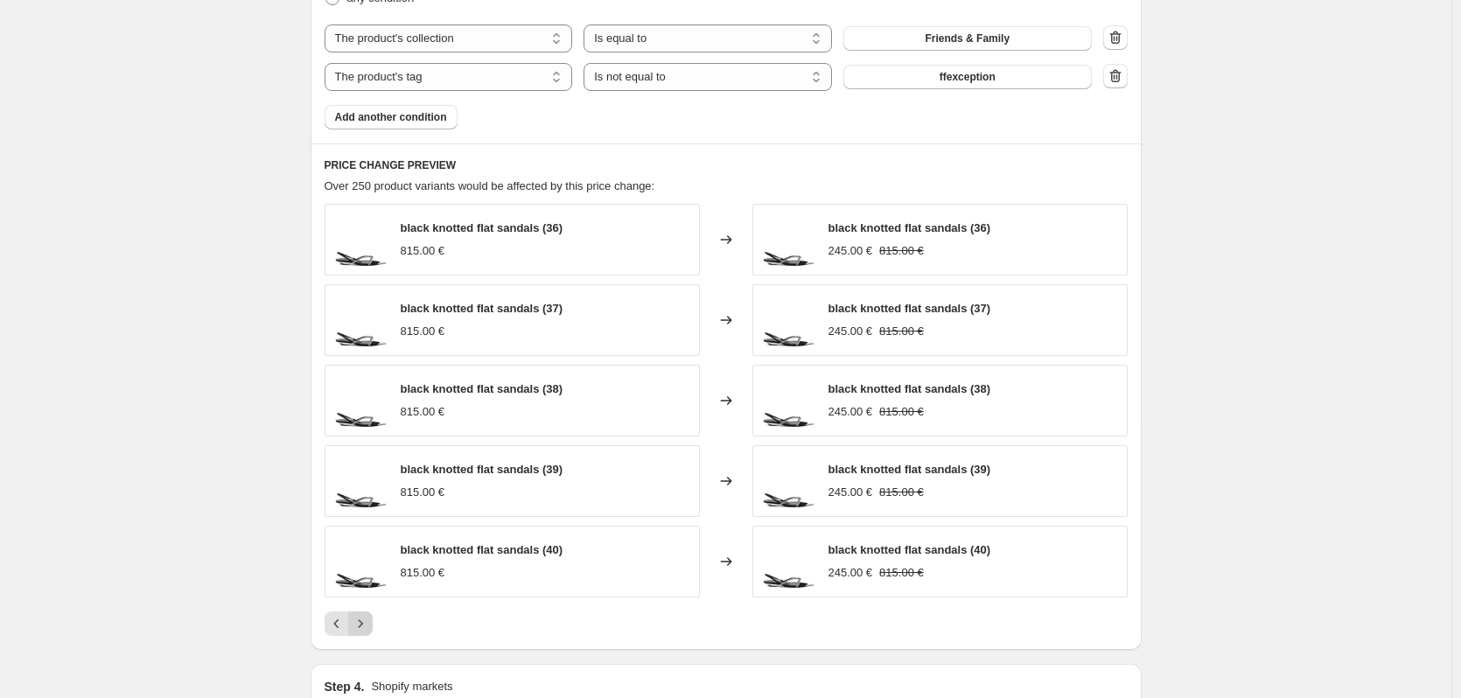
click at [369, 627] on icon "Next" at bounding box center [361, 624] width 18 height 18
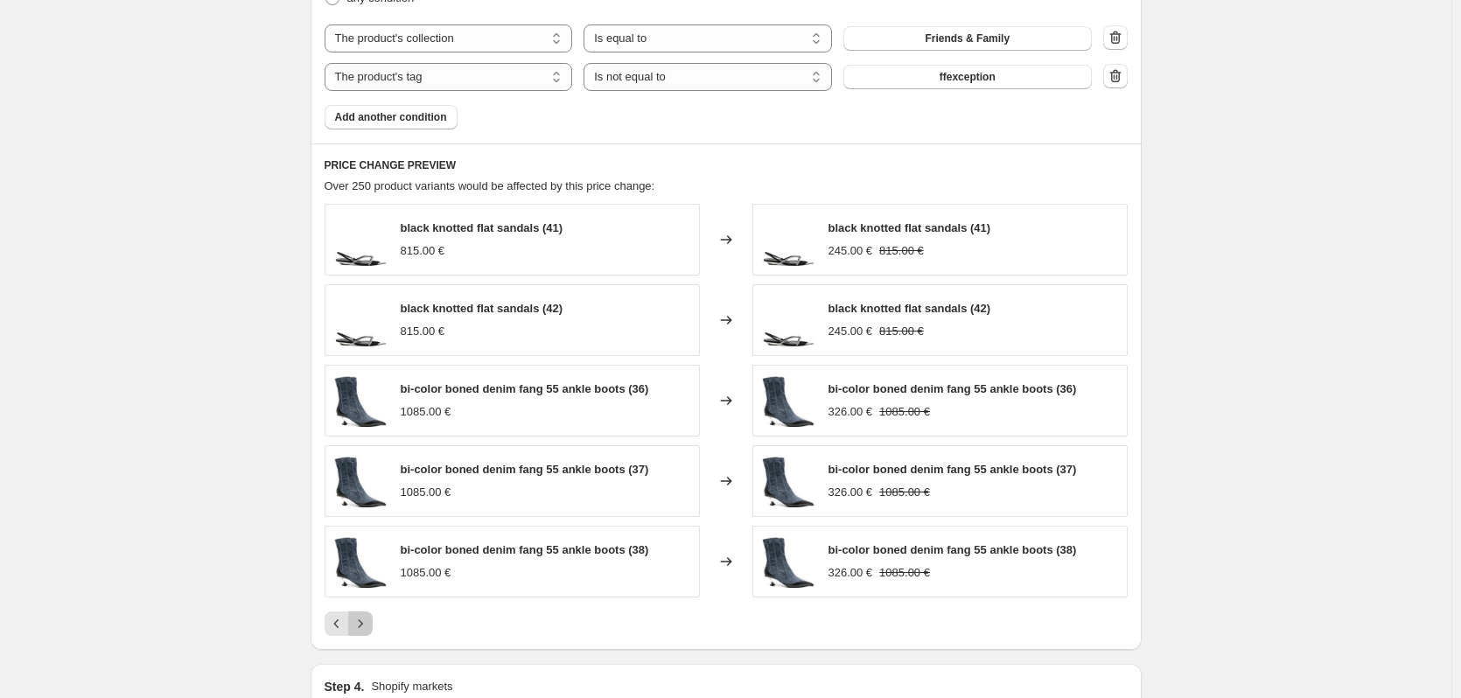
click at [369, 627] on icon "Next" at bounding box center [361, 624] width 18 height 18
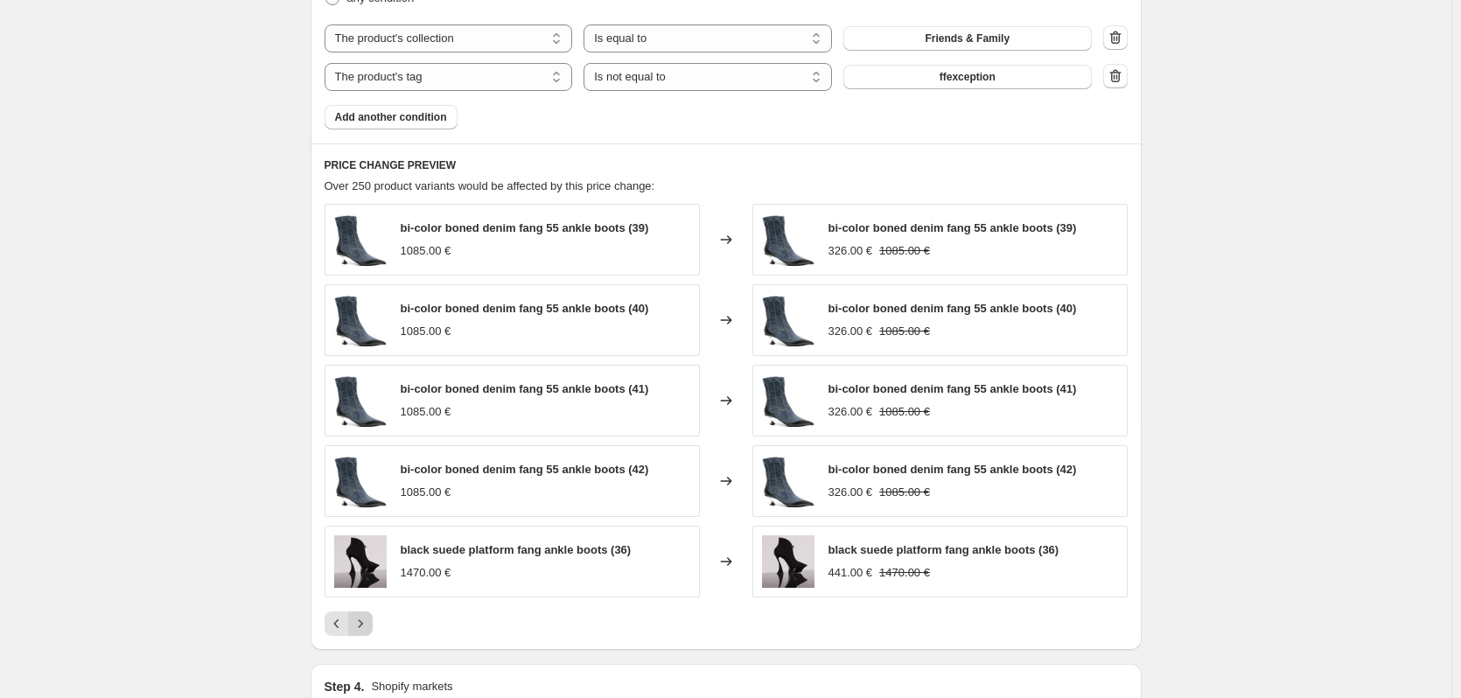
click at [369, 627] on icon "Next" at bounding box center [361, 624] width 18 height 18
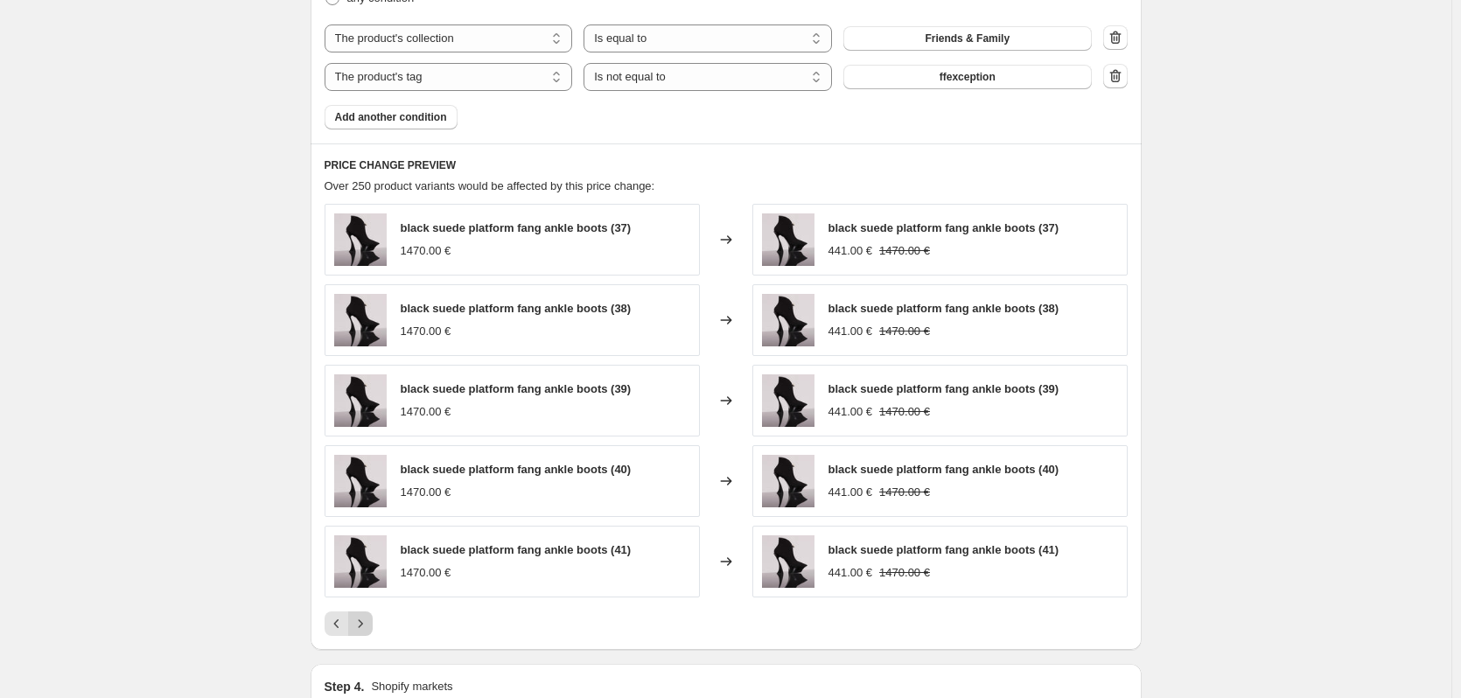
click at [369, 627] on icon "Next" at bounding box center [361, 624] width 18 height 18
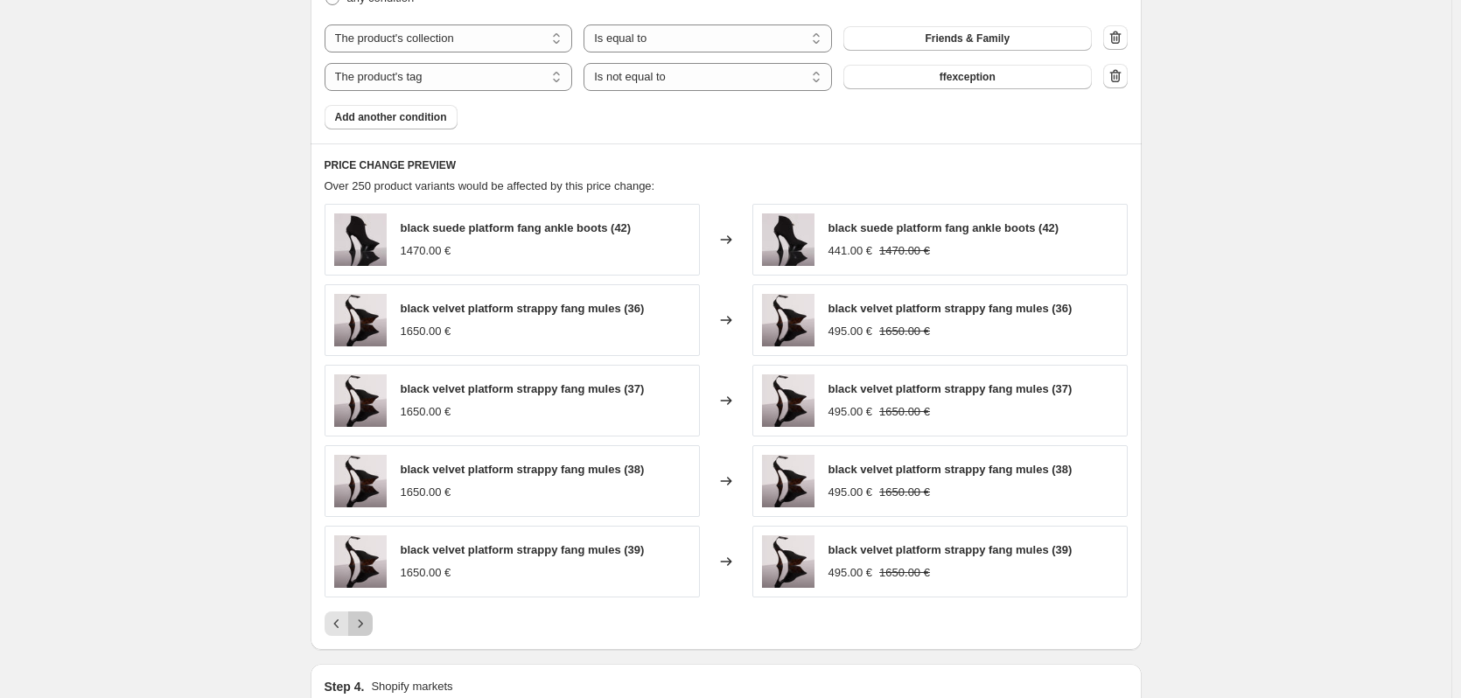
click at [369, 627] on icon "Next" at bounding box center [361, 624] width 18 height 18
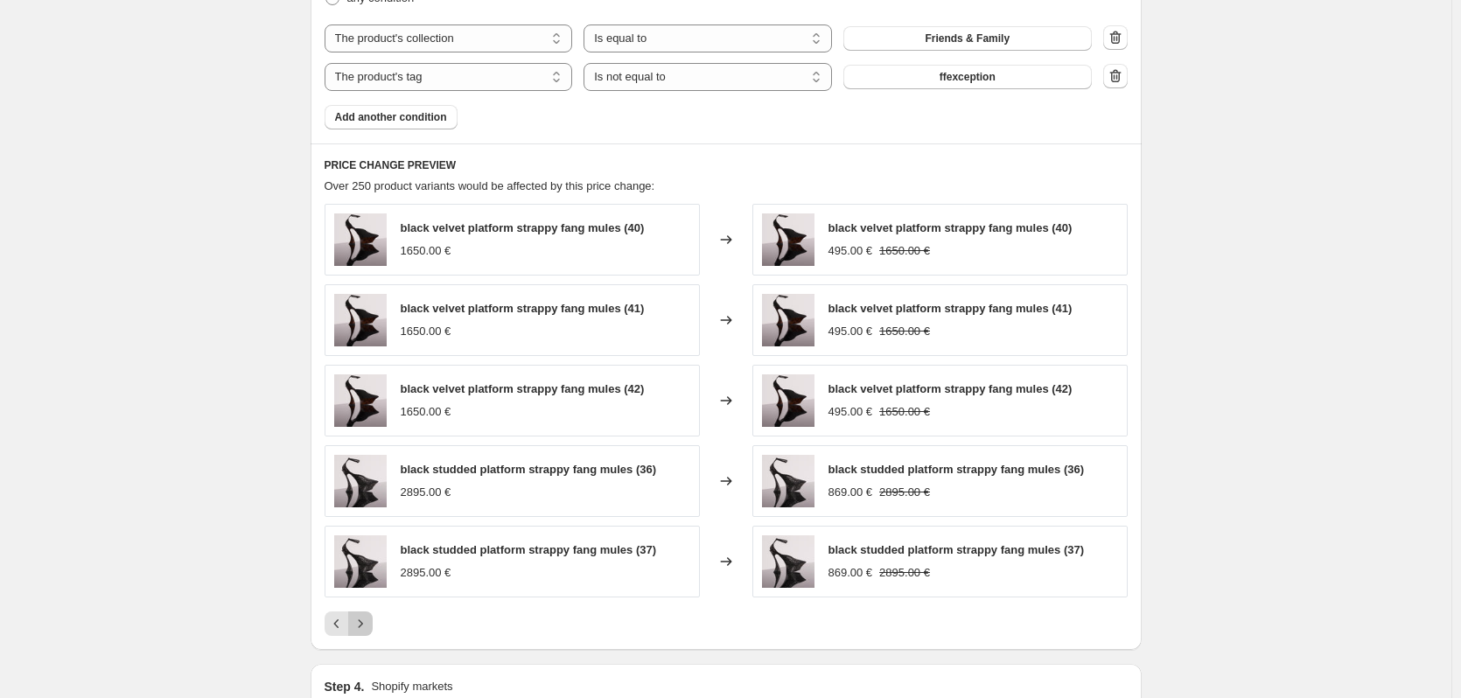
click at [369, 627] on icon "Next" at bounding box center [361, 624] width 18 height 18
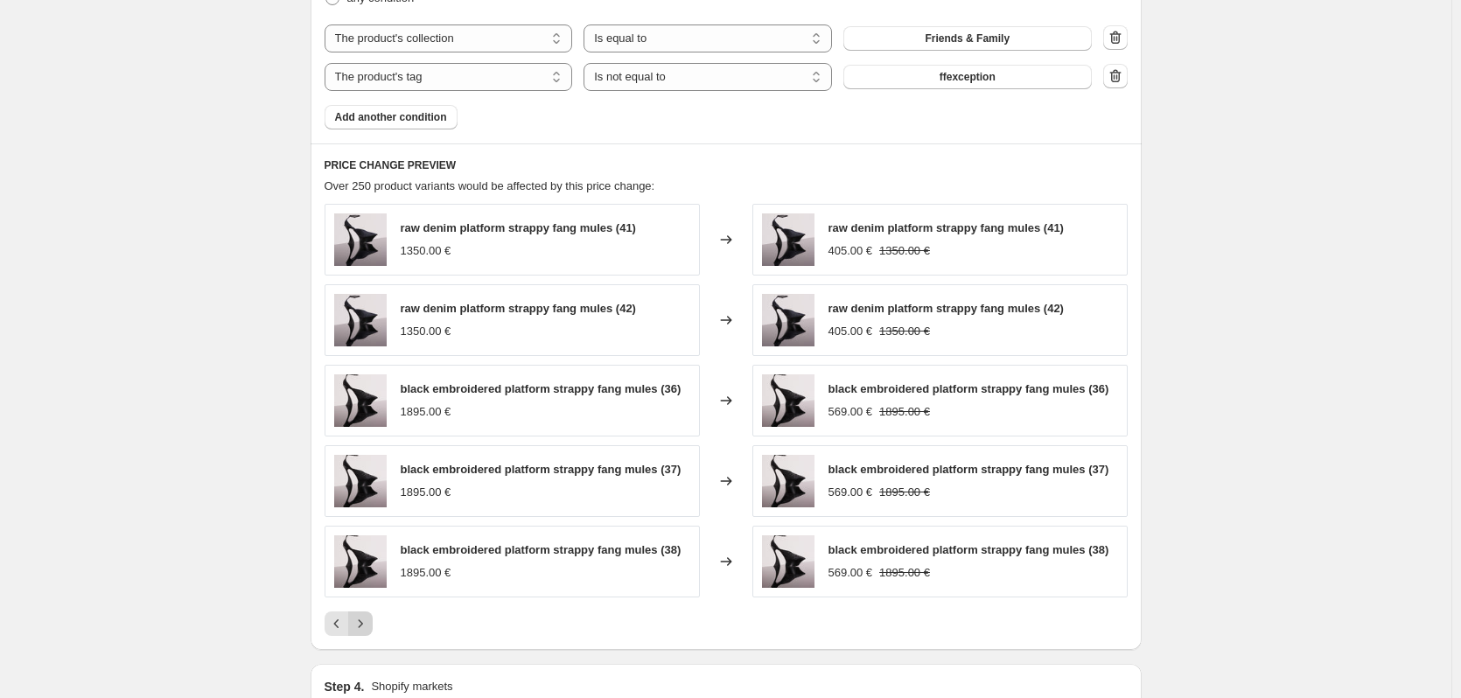
click at [369, 627] on icon "Next" at bounding box center [361, 624] width 18 height 18
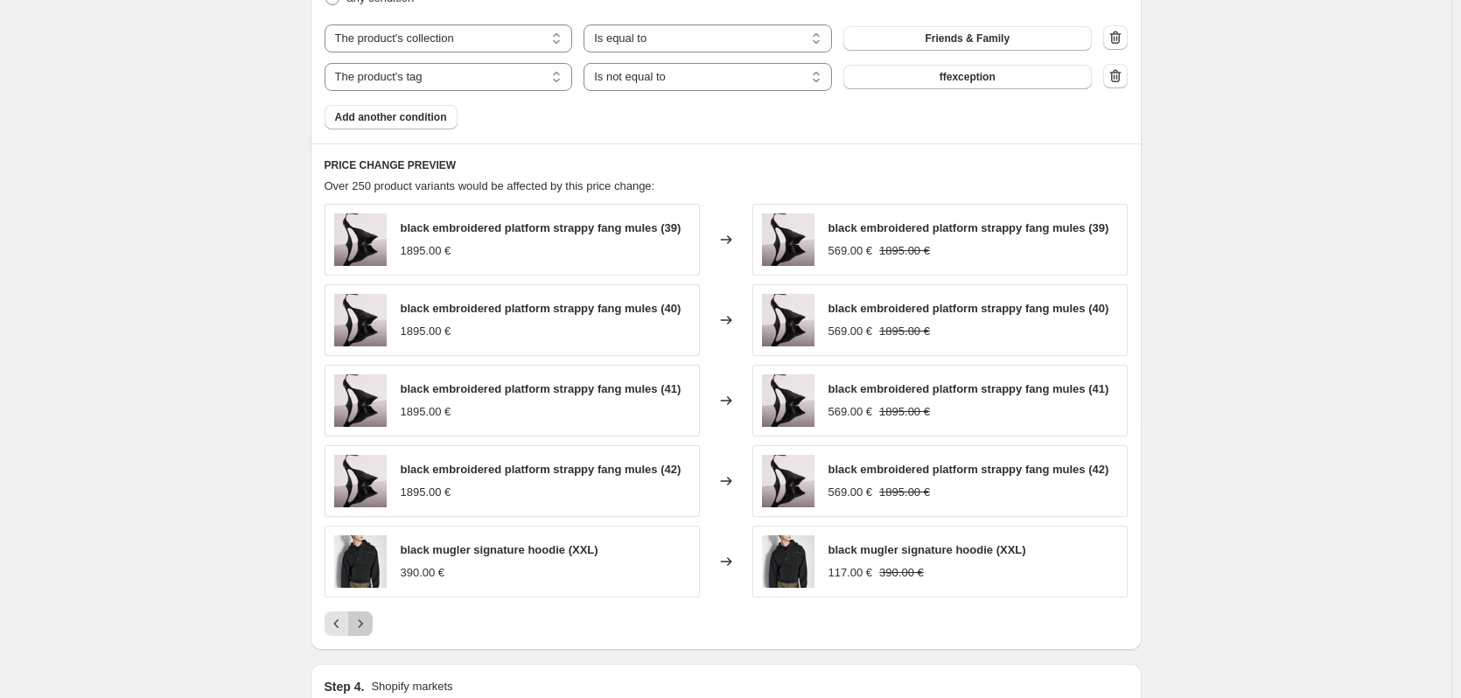
click at [369, 627] on icon "Next" at bounding box center [361, 624] width 18 height 18
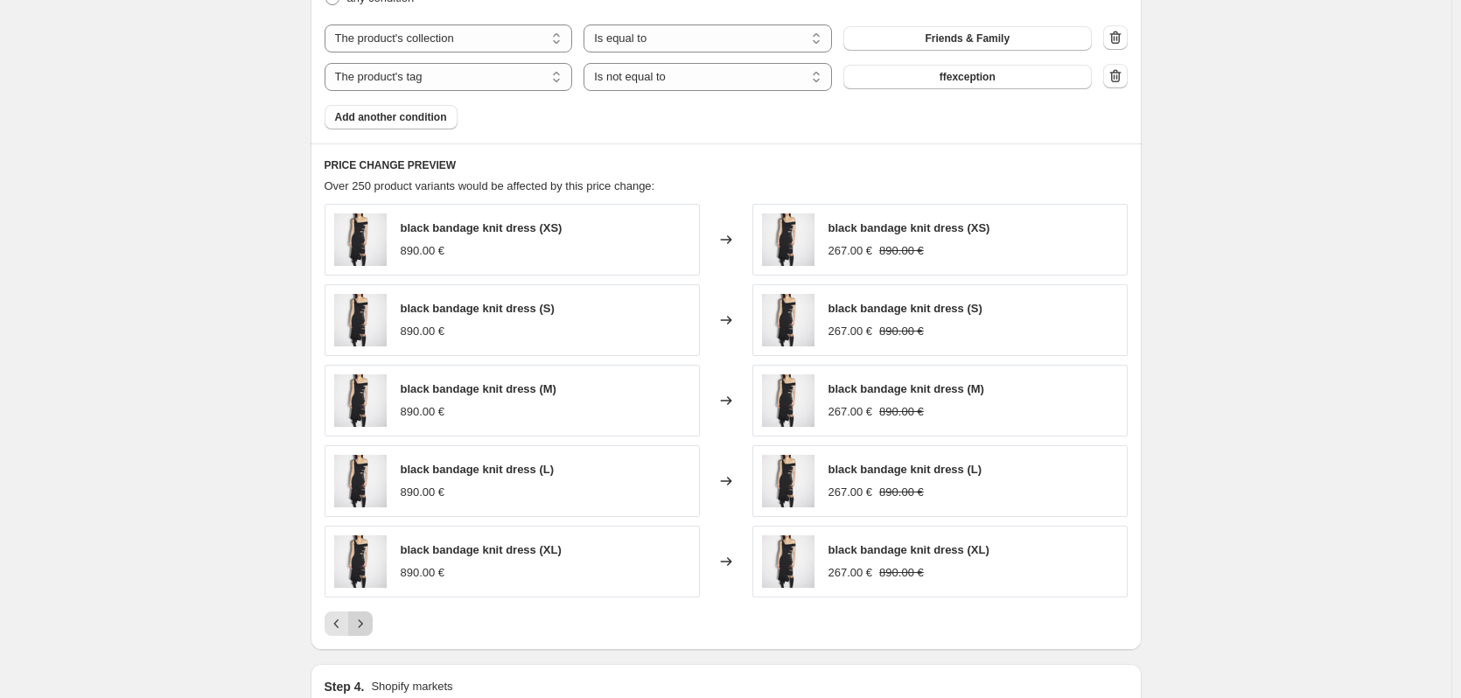
click at [369, 627] on icon "Next" at bounding box center [361, 624] width 18 height 18
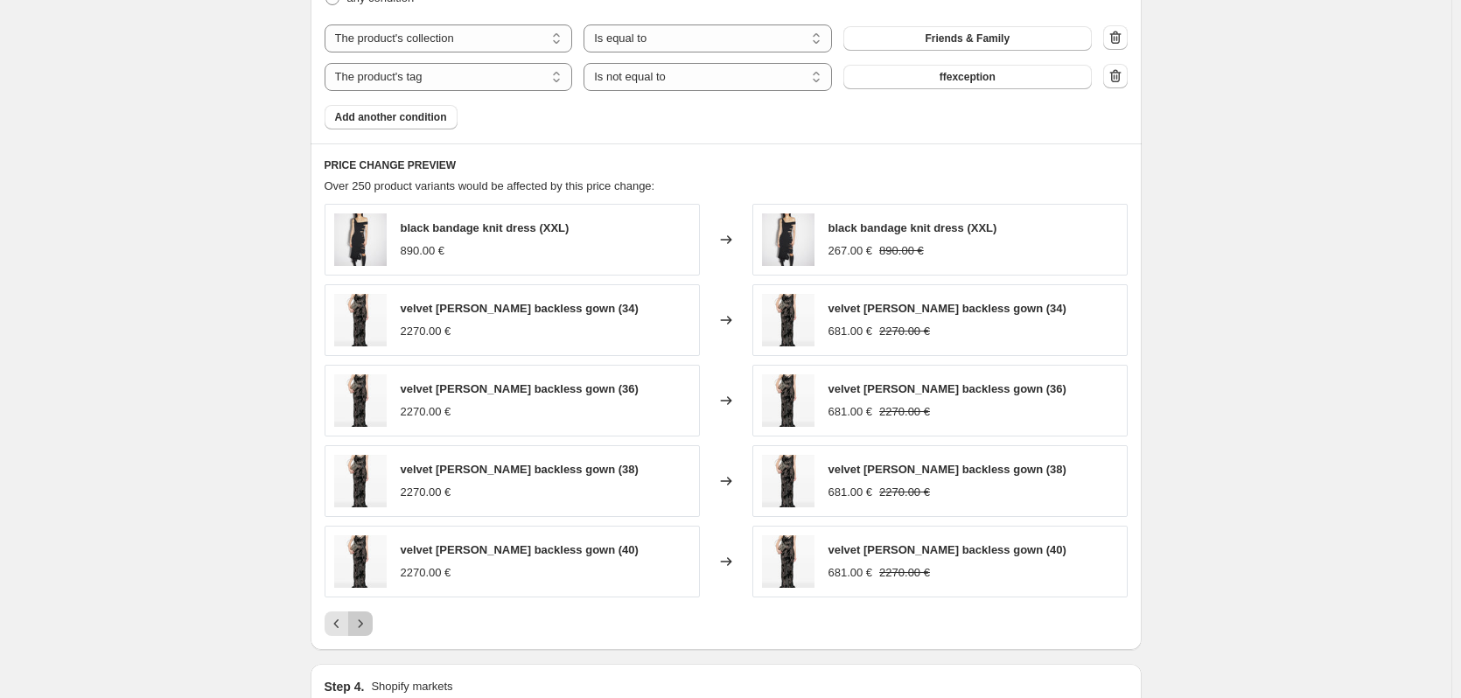
click at [369, 625] on icon "Next" at bounding box center [361, 624] width 18 height 18
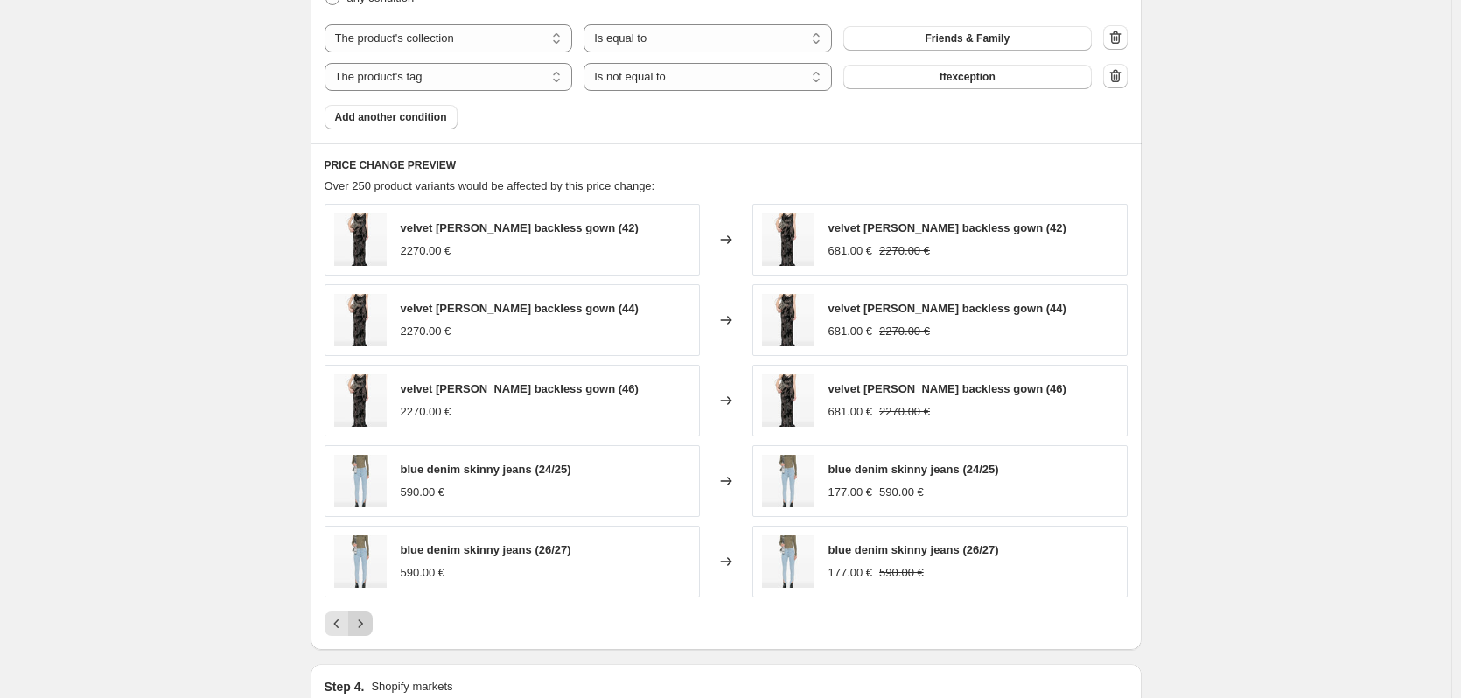
click at [369, 625] on icon "Next" at bounding box center [361, 624] width 18 height 18
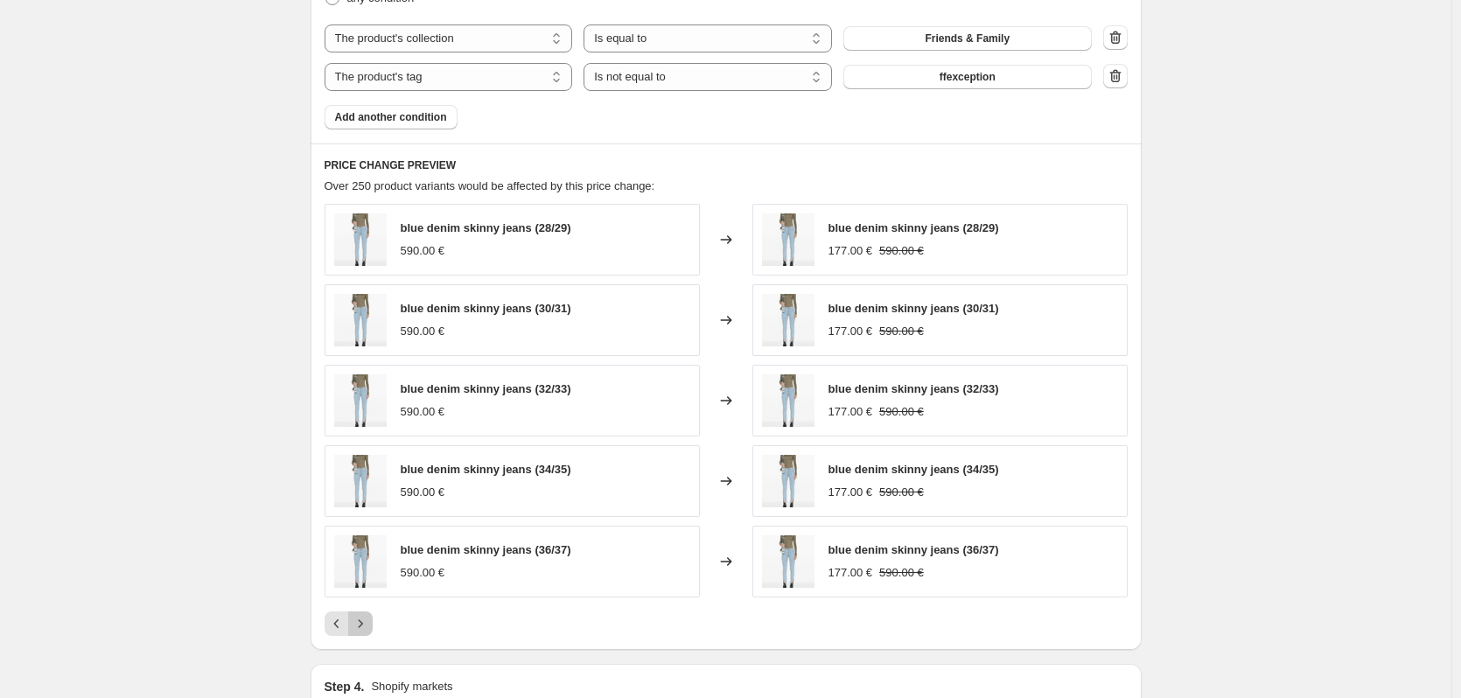
click at [369, 625] on icon "Next" at bounding box center [361, 624] width 18 height 18
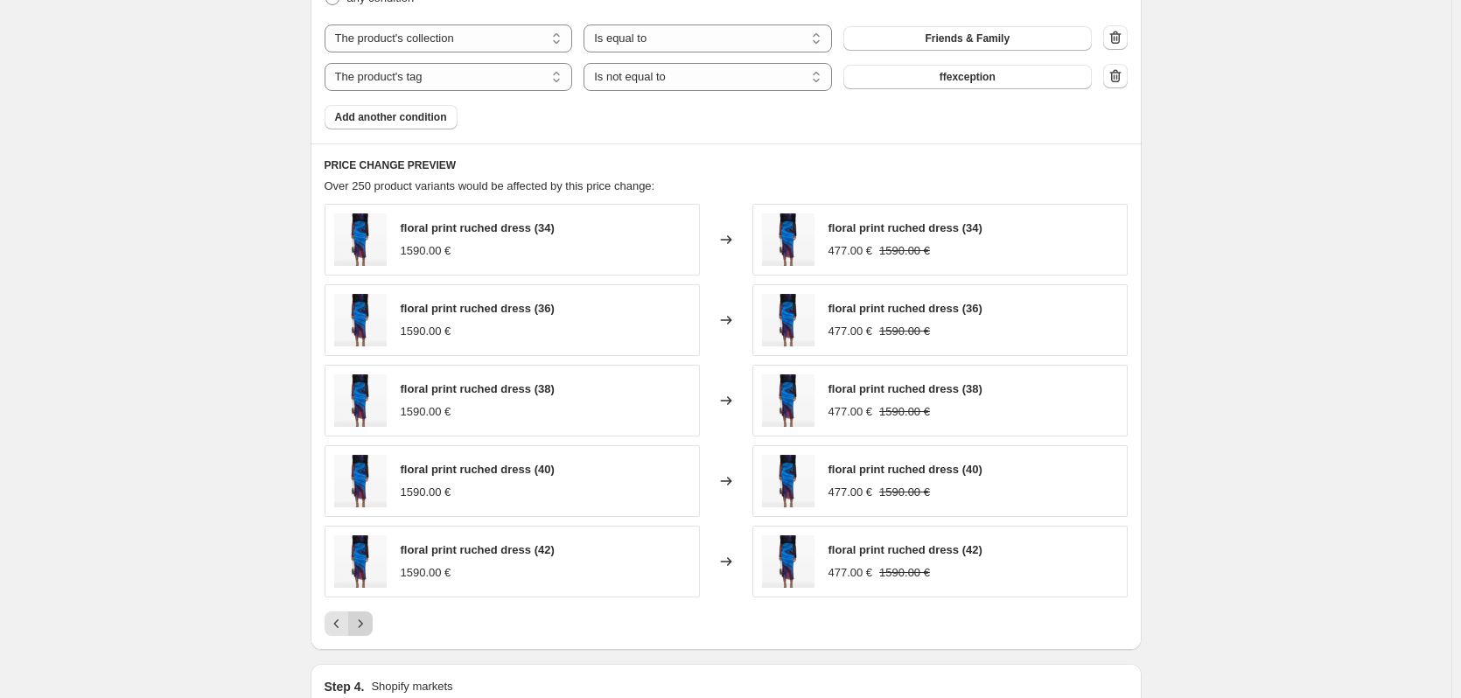
click at [369, 625] on icon "Next" at bounding box center [361, 624] width 18 height 18
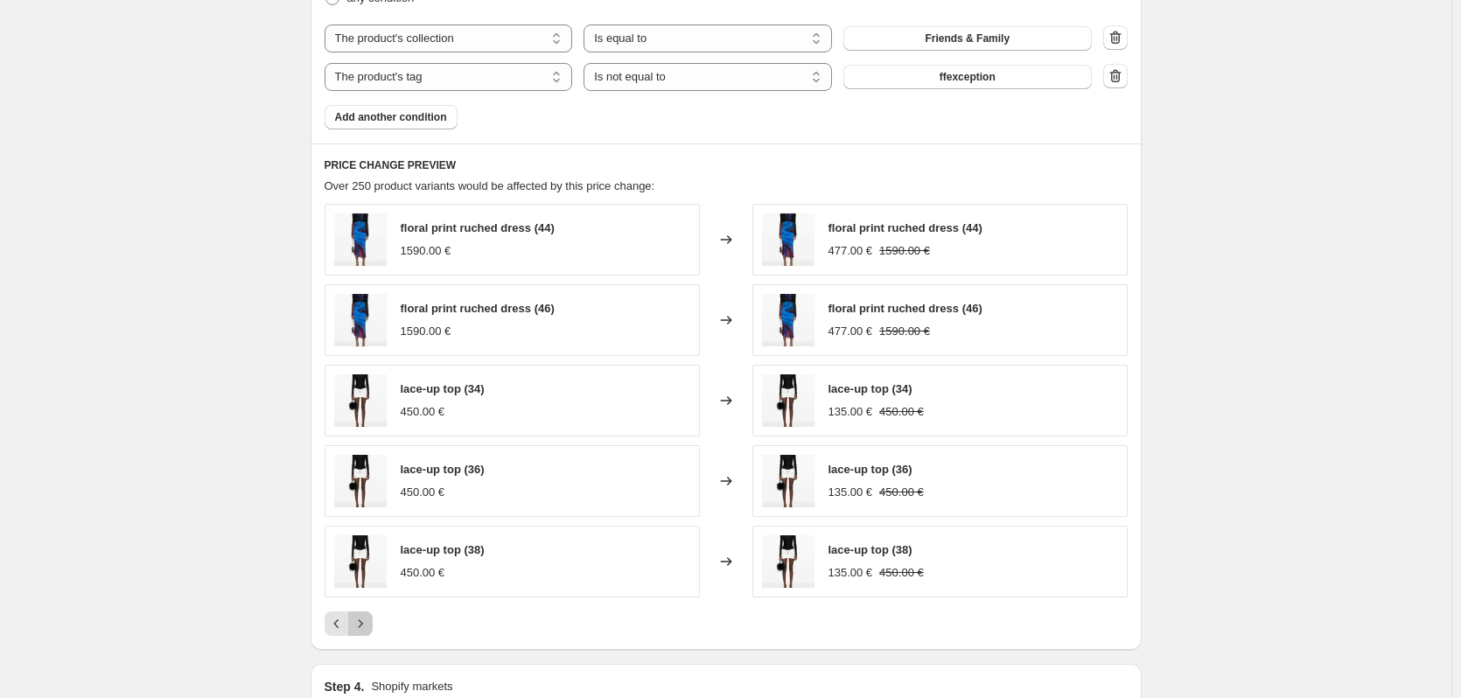
click at [369, 625] on icon "Next" at bounding box center [361, 624] width 18 height 18
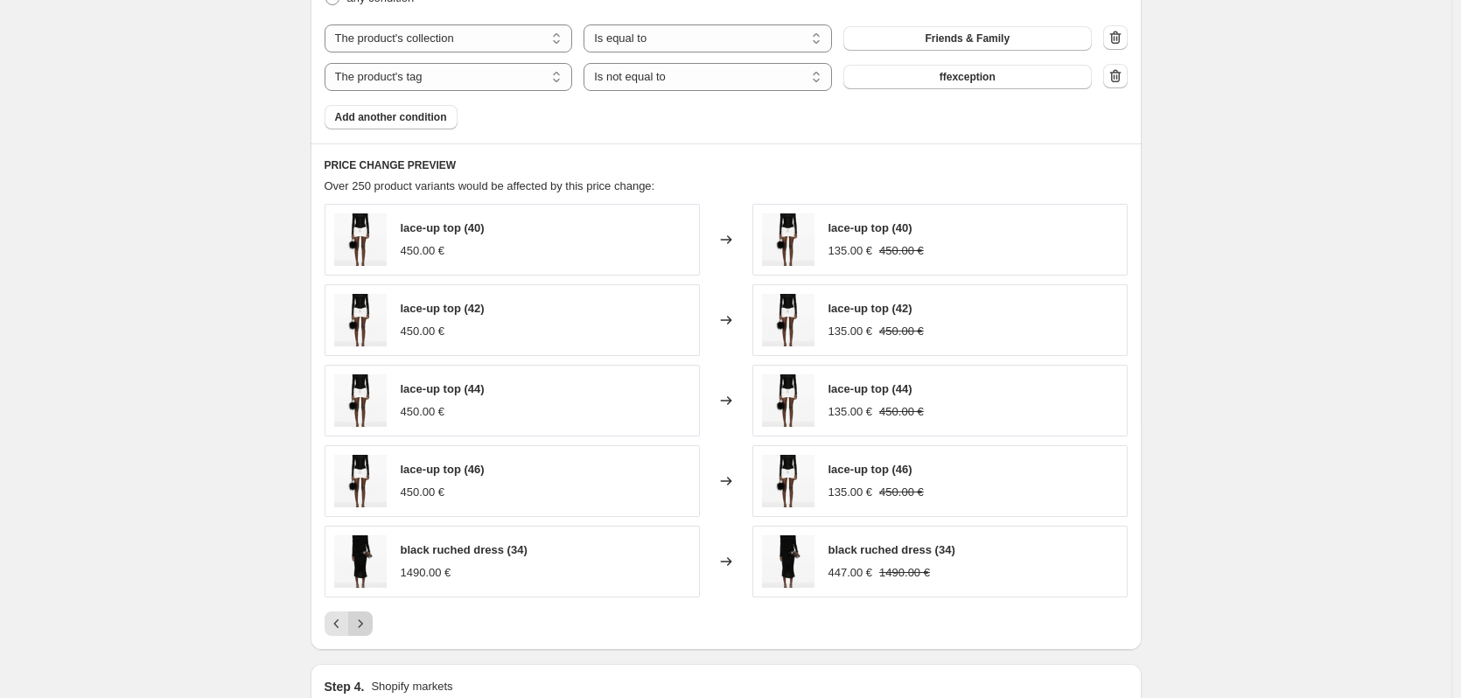
click at [373, 625] on button "Next" at bounding box center [360, 624] width 25 height 25
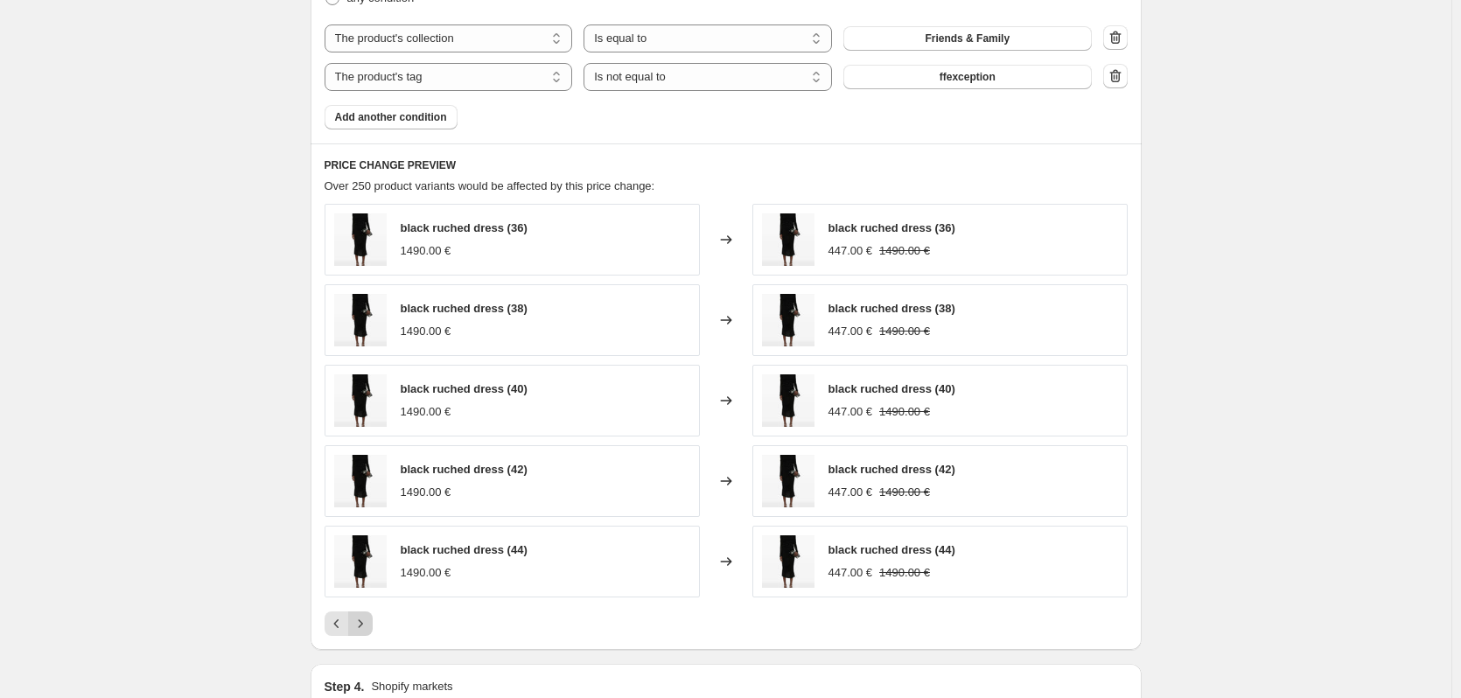
click at [369, 626] on icon "Next" at bounding box center [361, 624] width 18 height 18
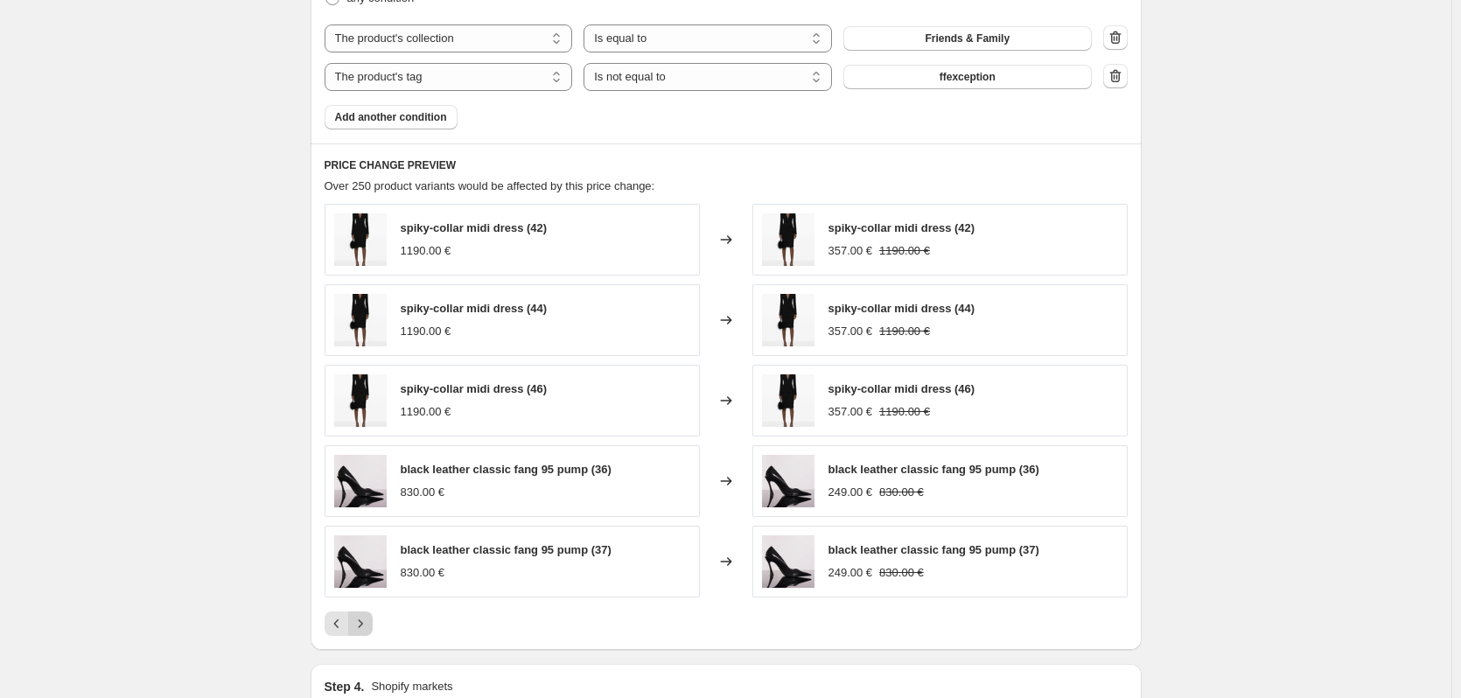
click at [369, 626] on icon "Next" at bounding box center [361, 624] width 18 height 18
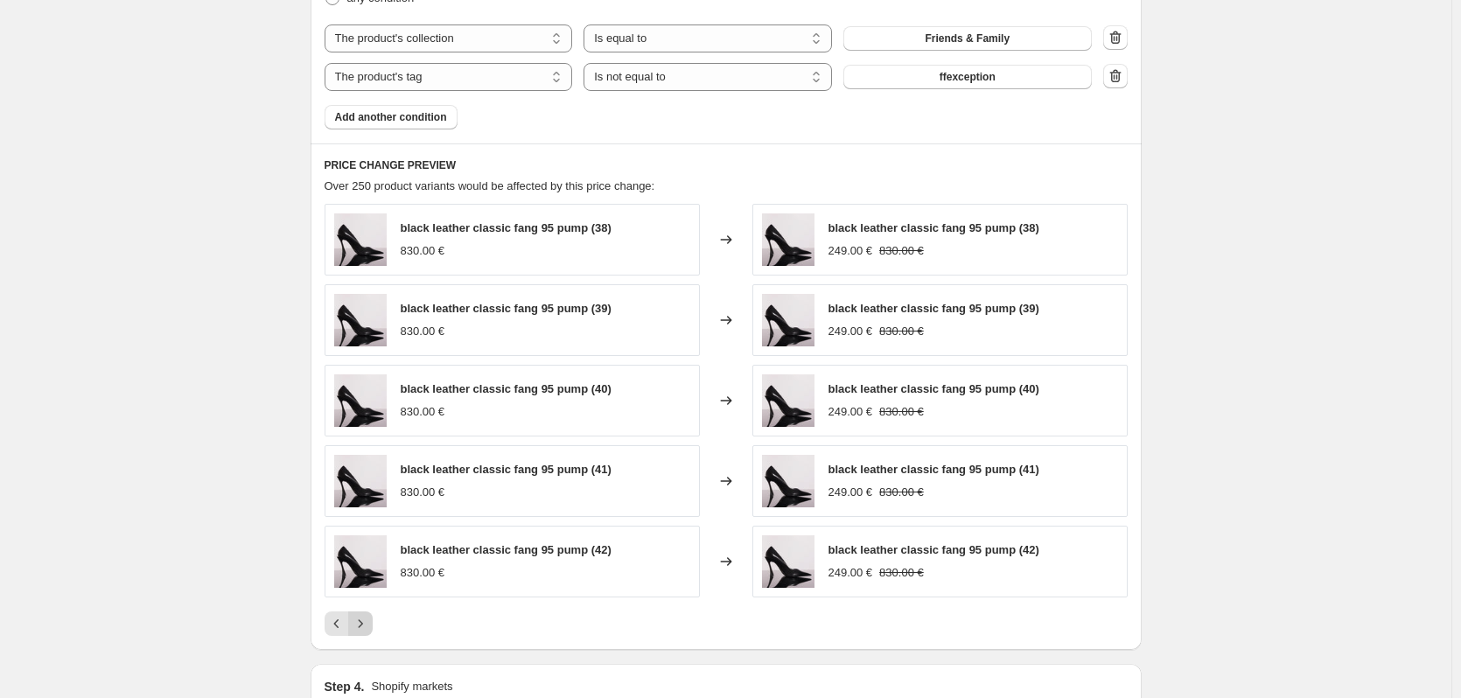
click at [369, 626] on icon "Next" at bounding box center [361, 624] width 18 height 18
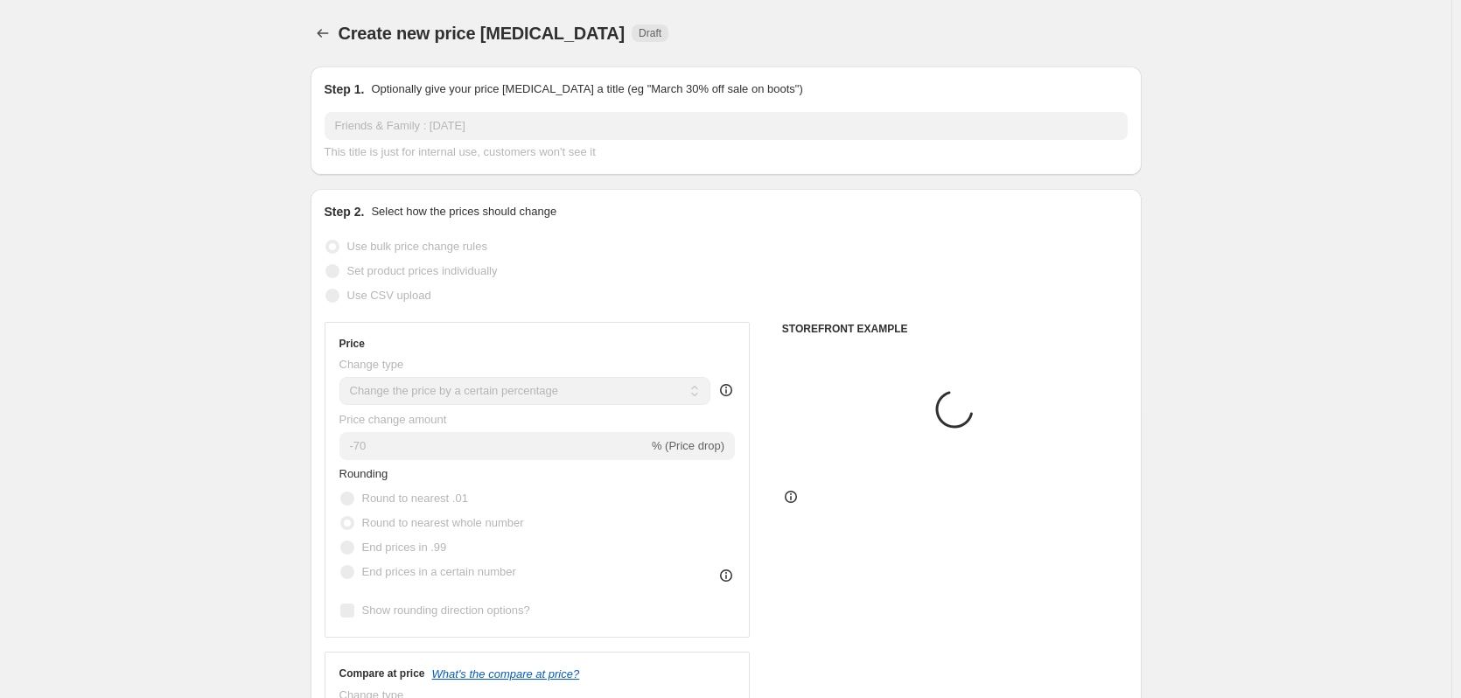
select select "percentage"
select select "collection"
select select "tag"
select select "not_equal"
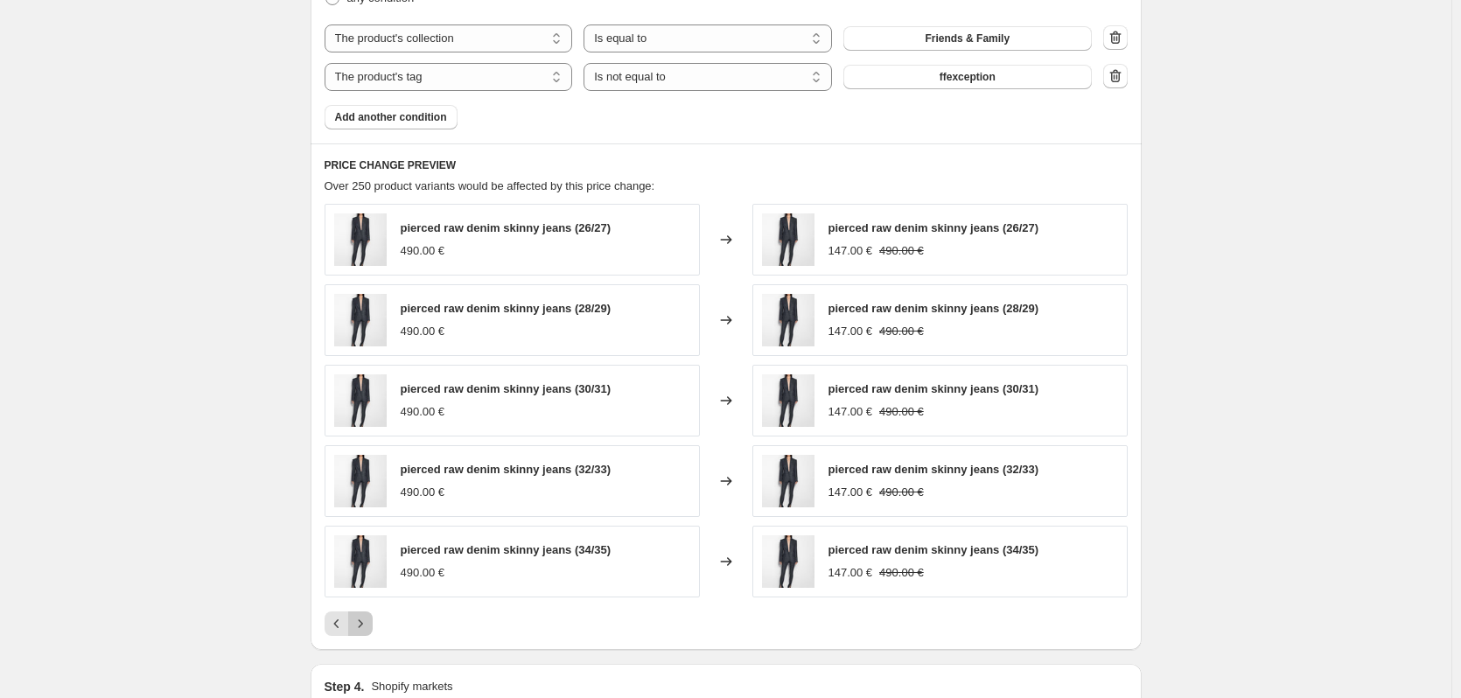
click at [369, 626] on icon "Next" at bounding box center [361, 624] width 18 height 18
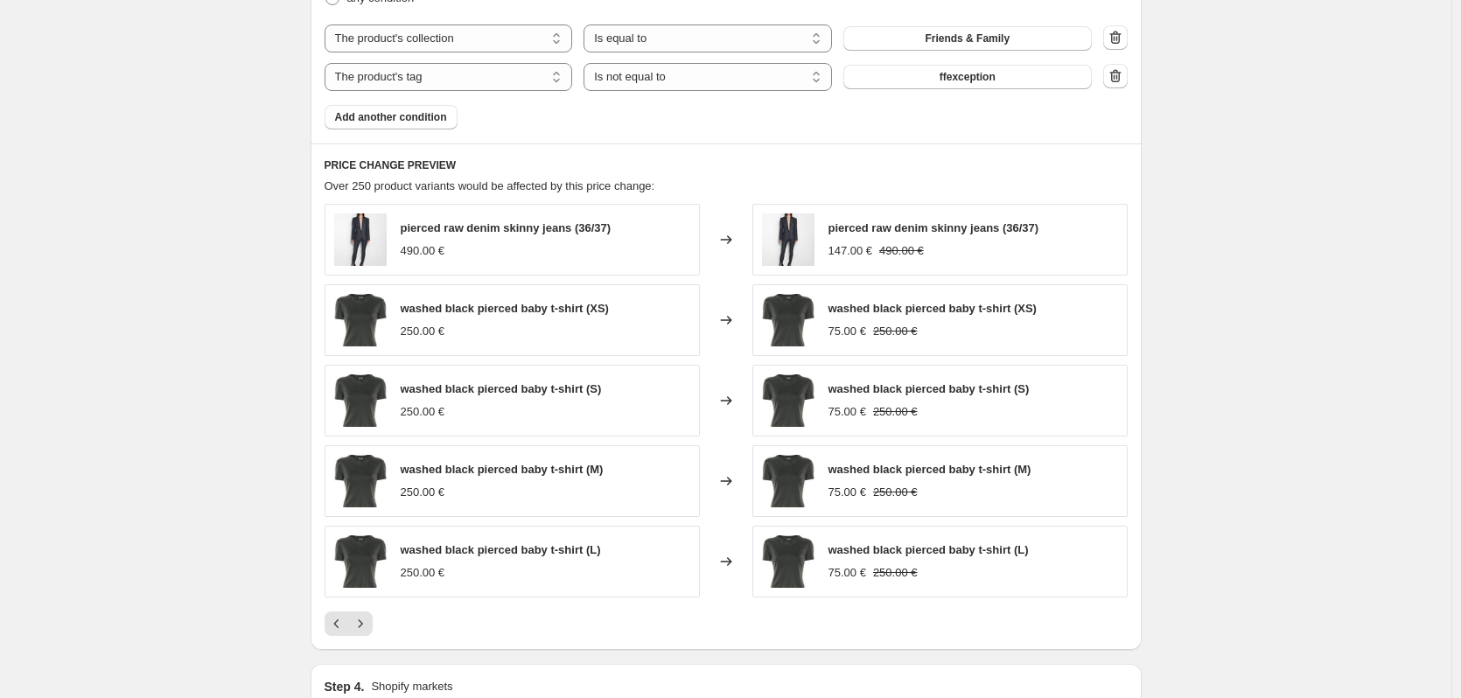
click at [369, 626] on icon "Next" at bounding box center [361, 624] width 18 height 18
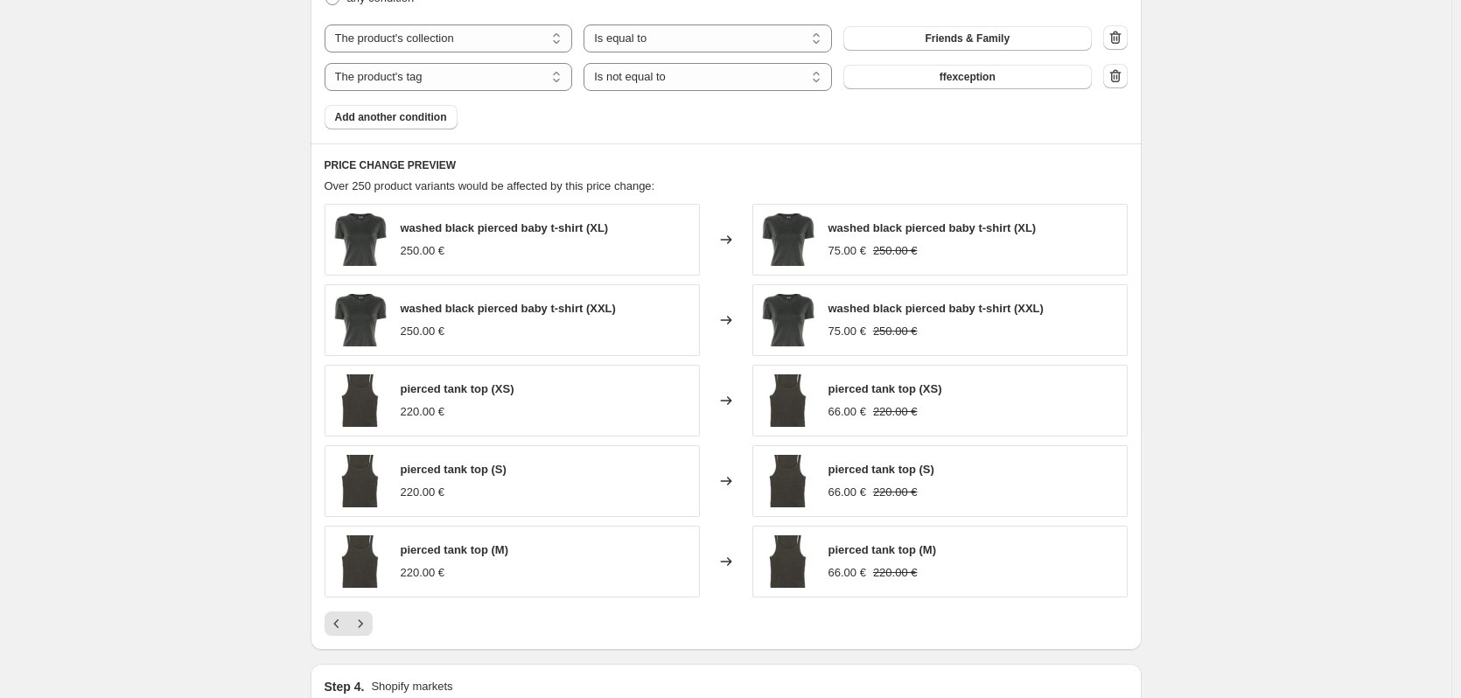
click at [369, 626] on icon "Next" at bounding box center [361, 624] width 18 height 18
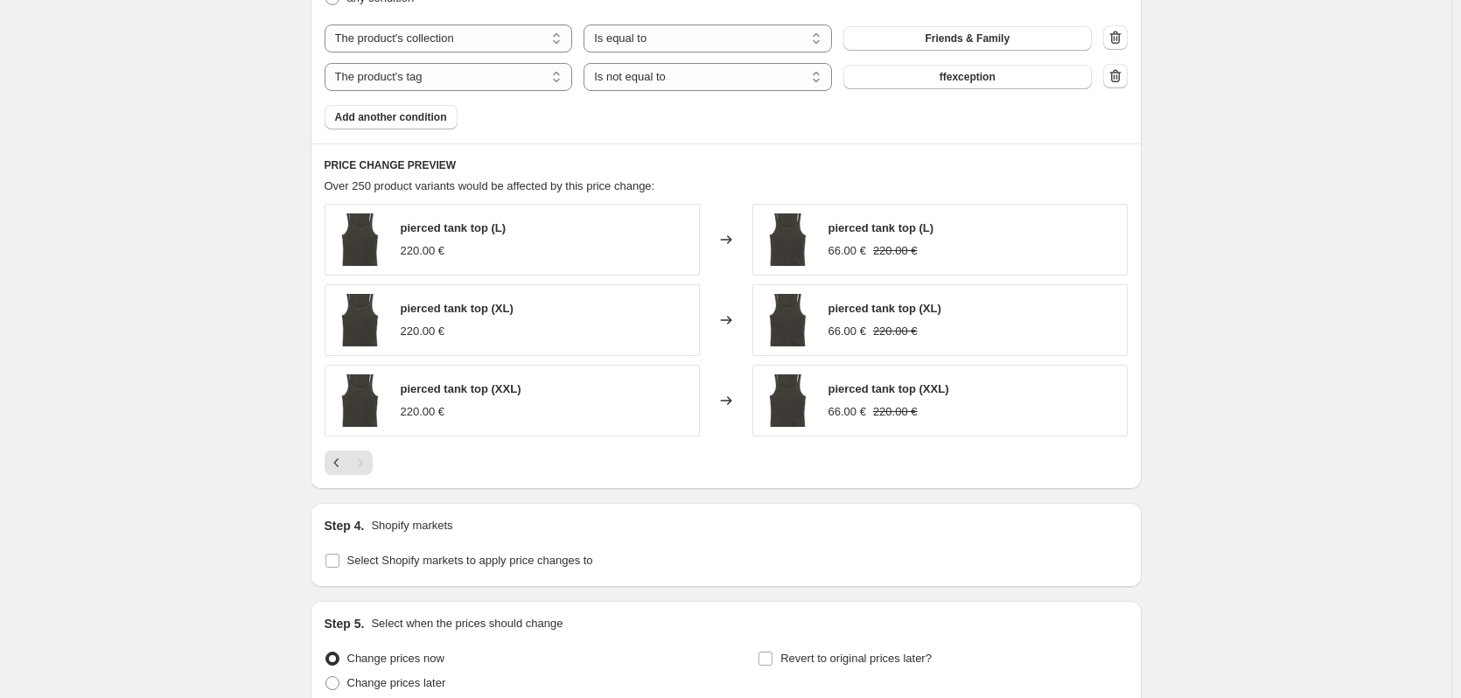
click at [373, 466] on div "Pagination" at bounding box center [360, 463] width 25 height 25
click at [409, 469] on div at bounding box center [726, 463] width 803 height 25
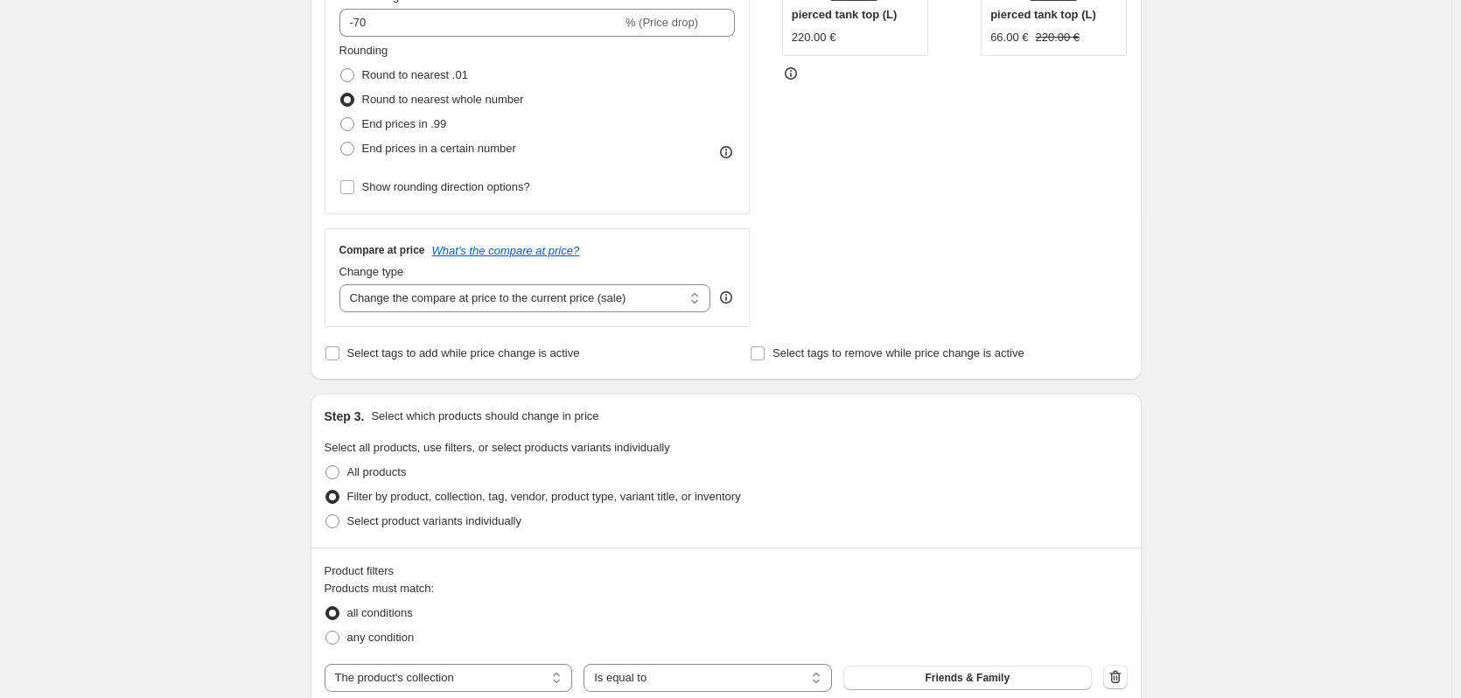
scroll to position [0, 0]
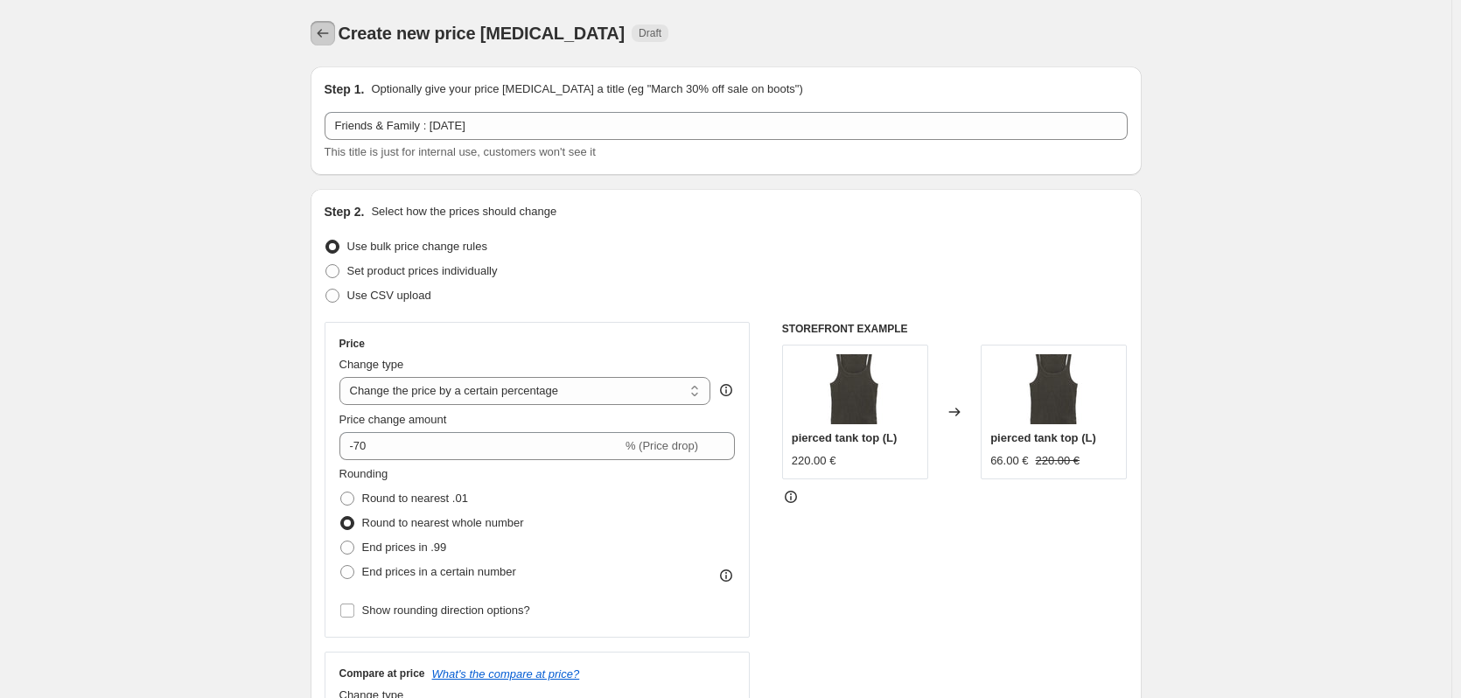
click at [332, 37] on icon "Price change jobs" at bounding box center [323, 34] width 18 height 18
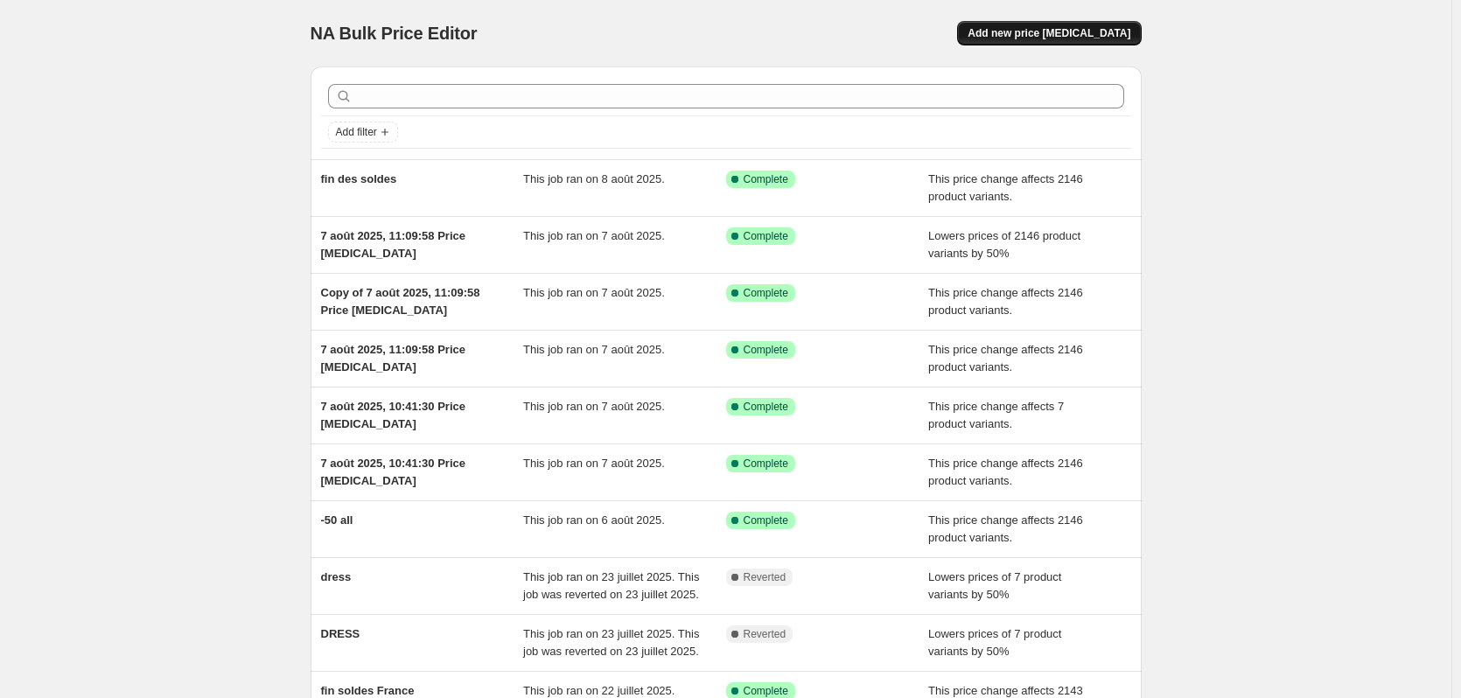
click at [1071, 42] on button "Add new price [MEDICAL_DATA]" at bounding box center [1049, 33] width 184 height 25
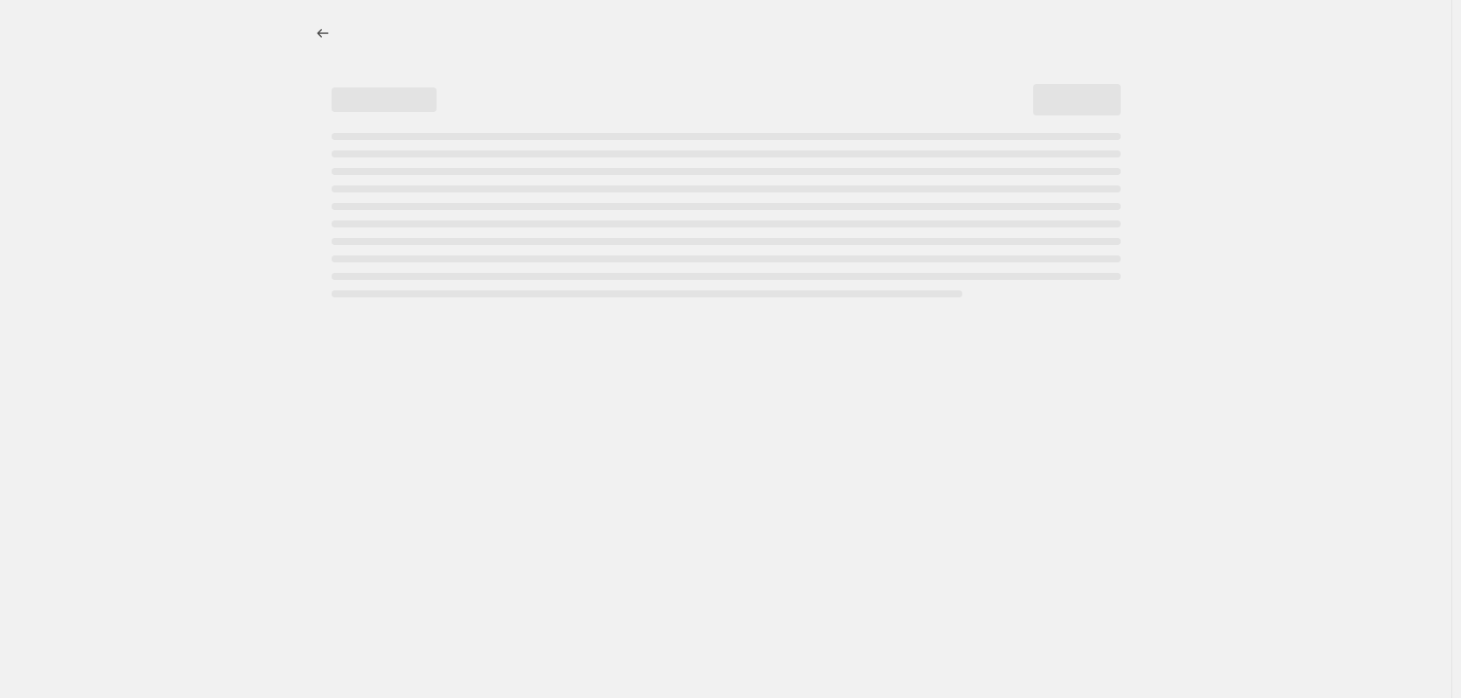
select select "percentage"
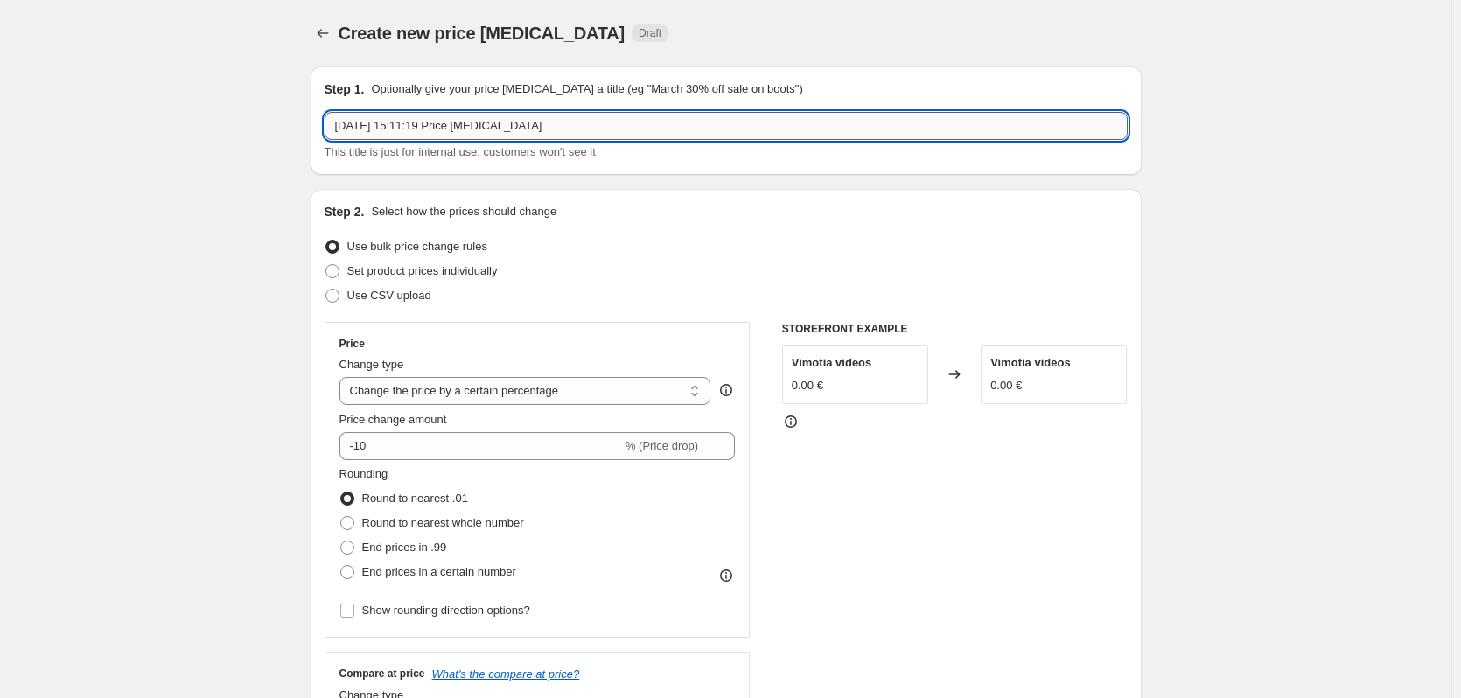
click at [438, 126] on input "4 sept. 2025, 15:11:19 Price change job" at bounding box center [726, 126] width 803 height 28
type input "Friends & Family : [DATE]"
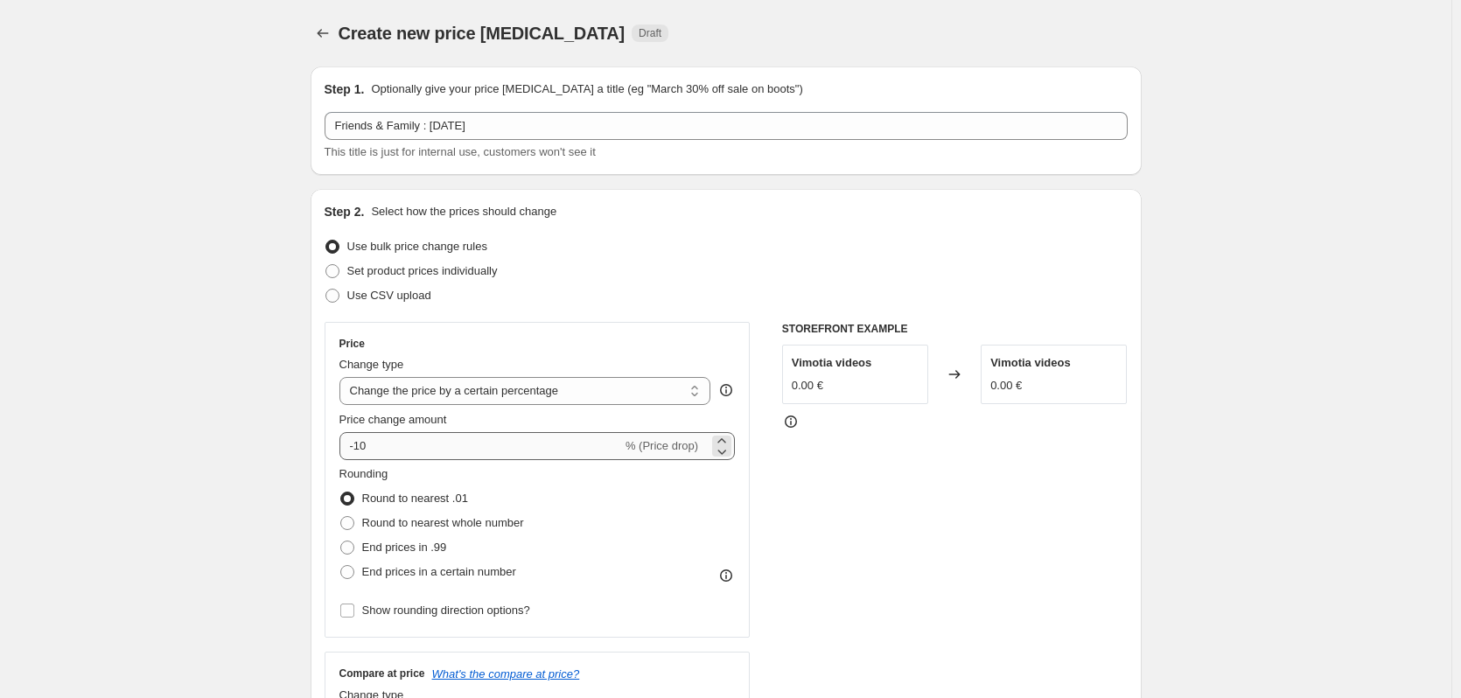
drag, startPoint x: 461, startPoint y: 428, endPoint x: 445, endPoint y: 432, distance: 17.2
click at [448, 432] on div "Price change amount -10 % (Price drop)" at bounding box center [538, 435] width 396 height 49
drag, startPoint x: 362, startPoint y: 447, endPoint x: 385, endPoint y: 452, distance: 23.2
click at [385, 452] on input "-10" at bounding box center [481, 446] width 283 height 28
type input "-1"
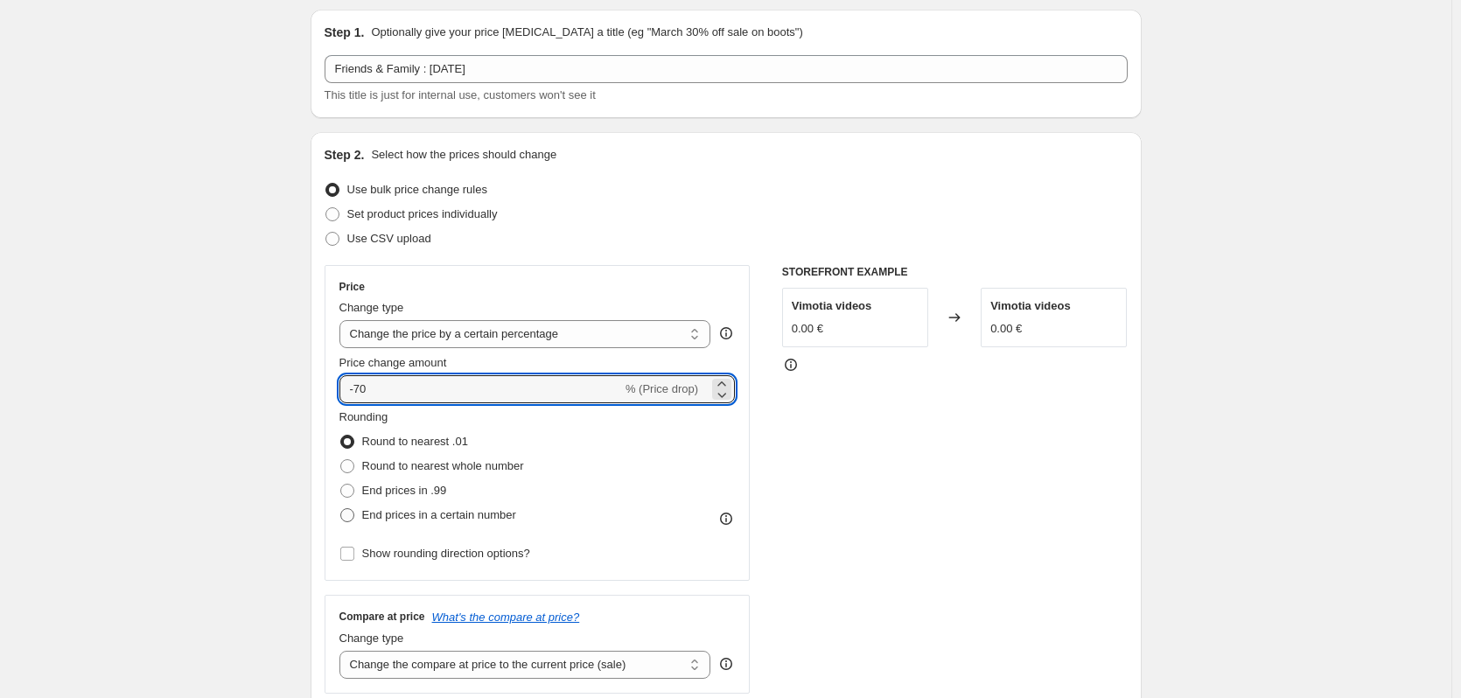
scroll to position [88, 0]
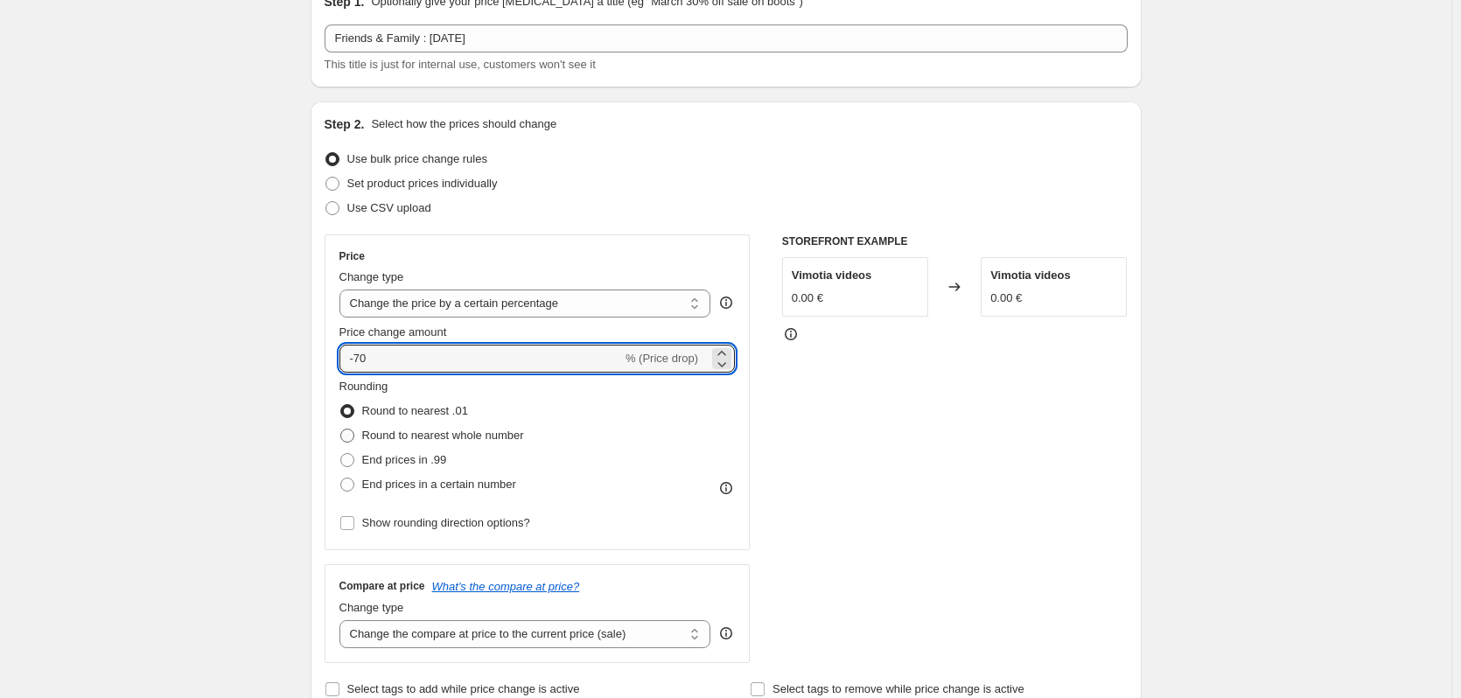
type input "-70"
click at [483, 435] on span "Round to nearest whole number" at bounding box center [443, 435] width 162 height 13
click at [341, 430] on input "Round to nearest whole number" at bounding box center [340, 429] width 1 height 1
radio input "true"
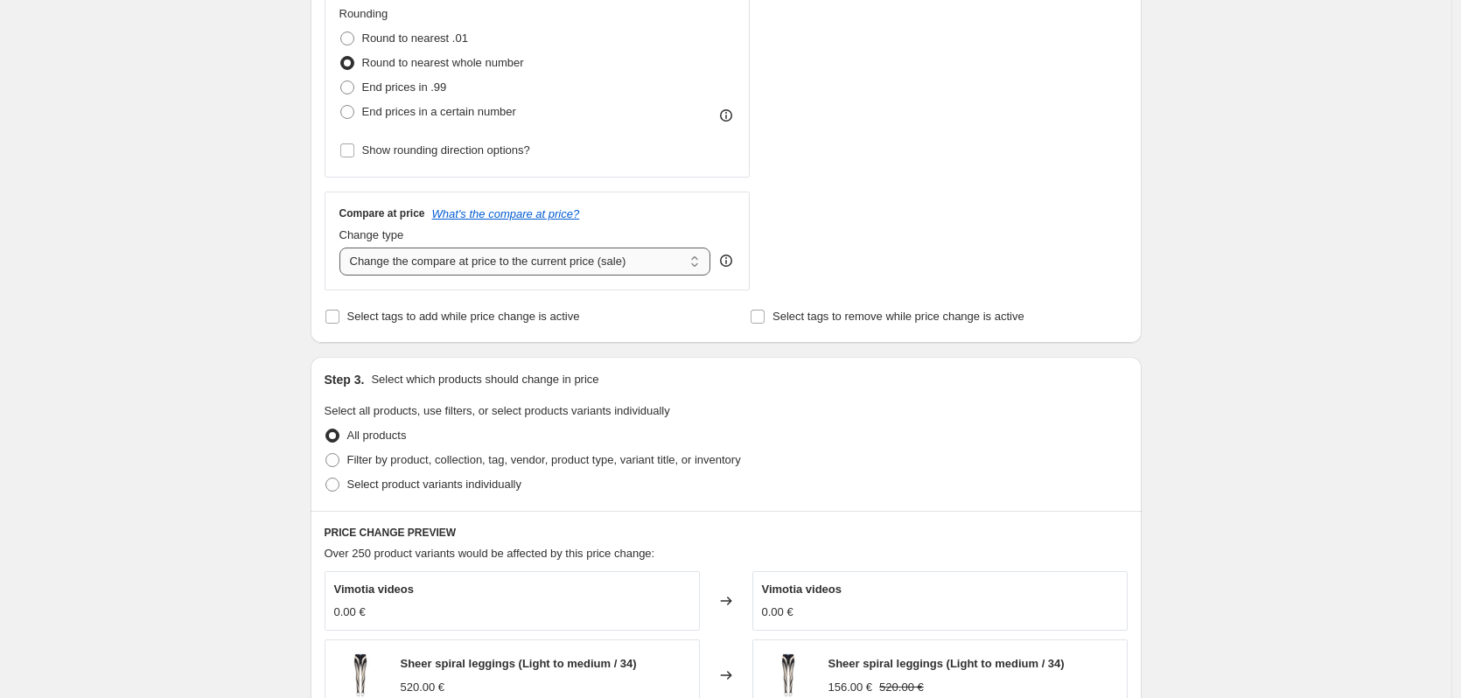
scroll to position [525, 0]
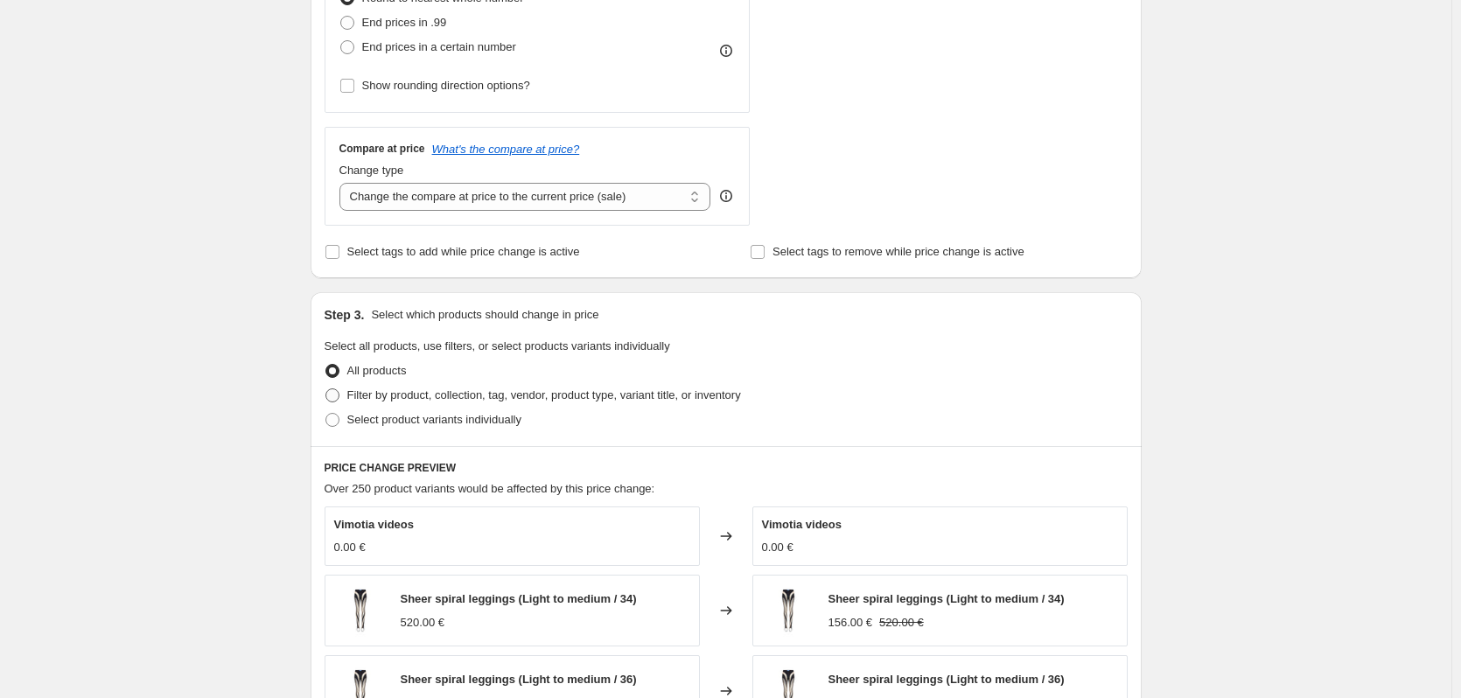
click at [394, 396] on span "Filter by product, collection, tag, vendor, product type, variant title, or inv…" at bounding box center [544, 395] width 394 height 13
click at [326, 389] on input "Filter by product, collection, tag, vendor, product type, variant title, or inv…" at bounding box center [326, 389] width 1 height 1
radio input "true"
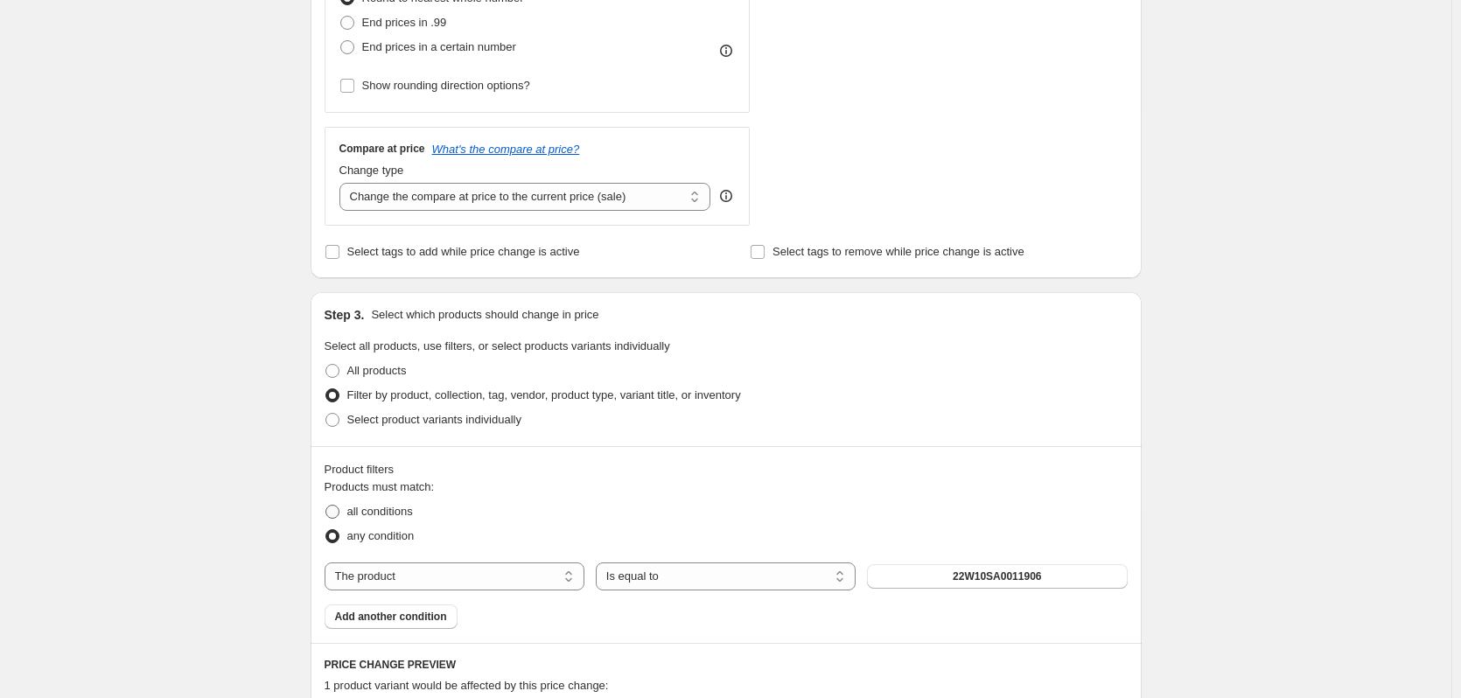
click at [369, 515] on span "all conditions" at bounding box center [380, 511] width 66 height 13
click at [326, 506] on input "all conditions" at bounding box center [326, 505] width 1 height 1
radio input "true"
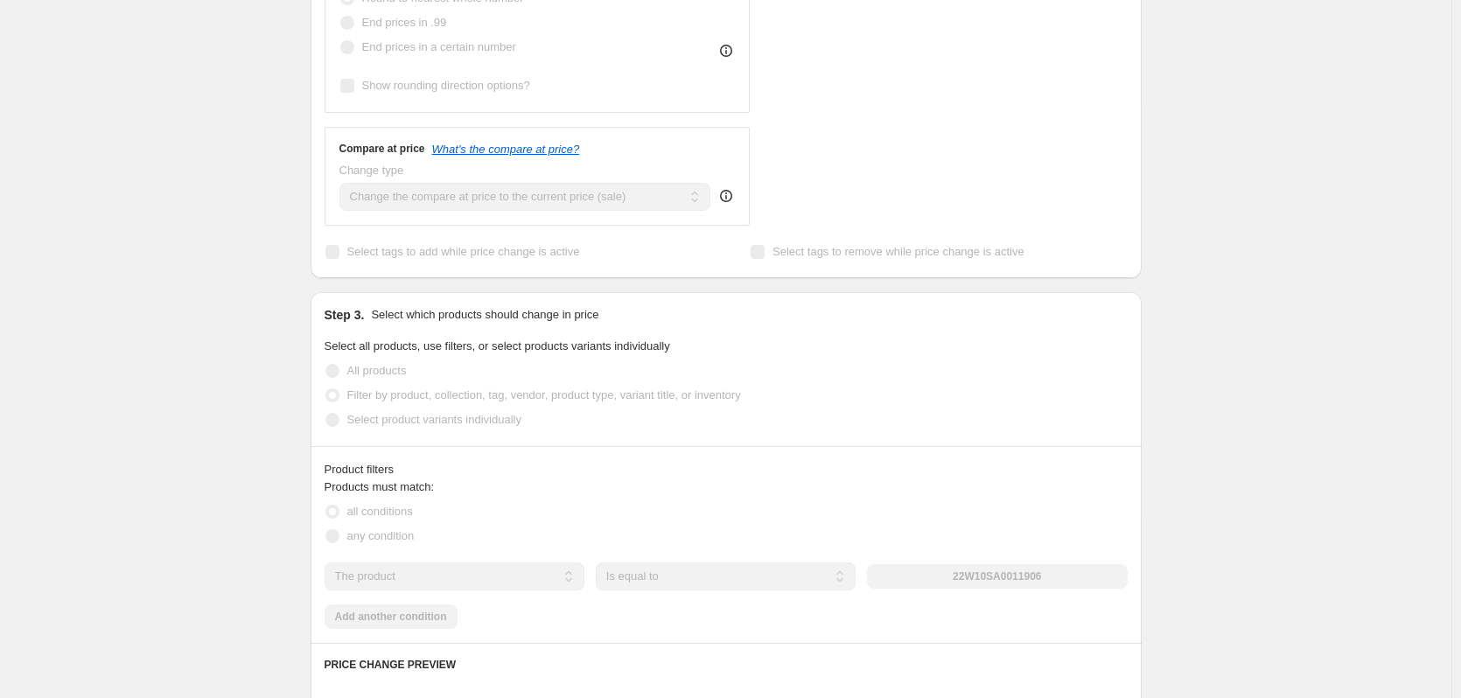
scroll to position [613, 0]
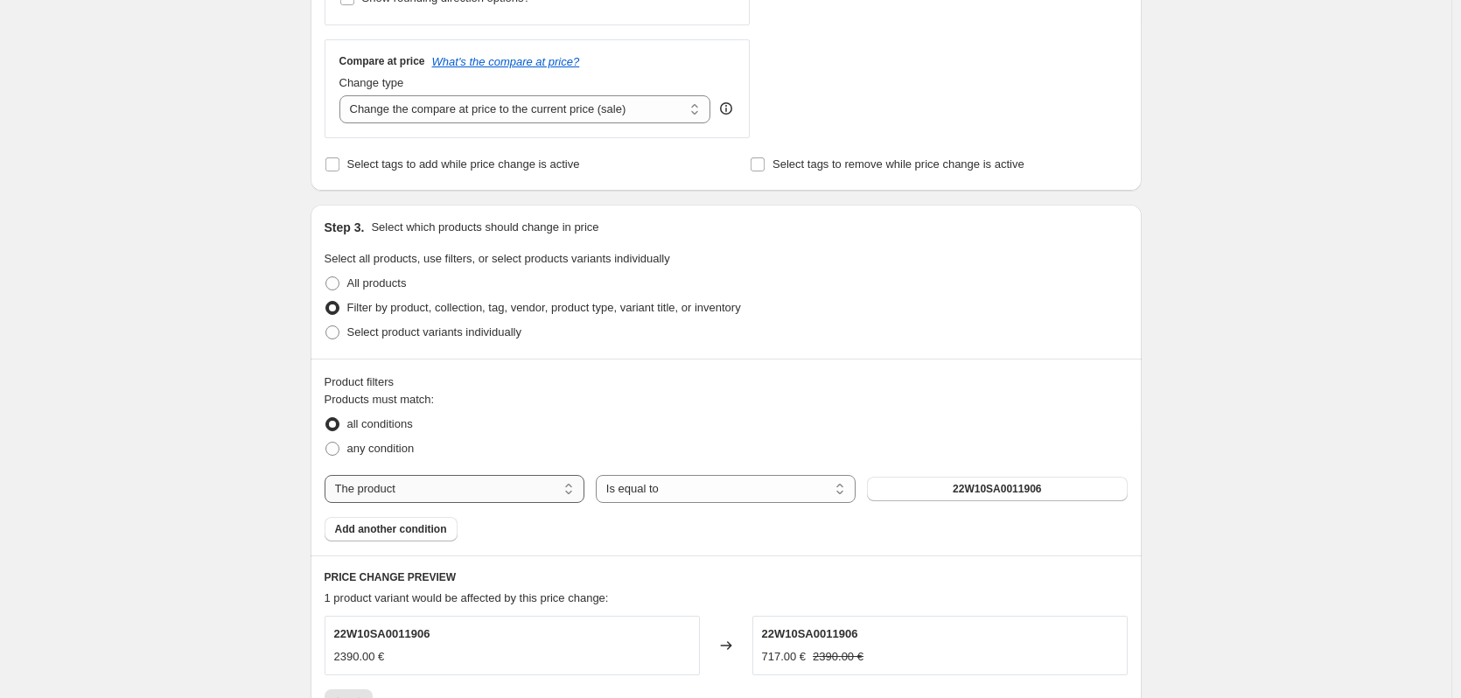
click at [470, 486] on select "The product The product's collection The product's tag The product's vendor The…" at bounding box center [455, 489] width 260 height 28
select select "collection"
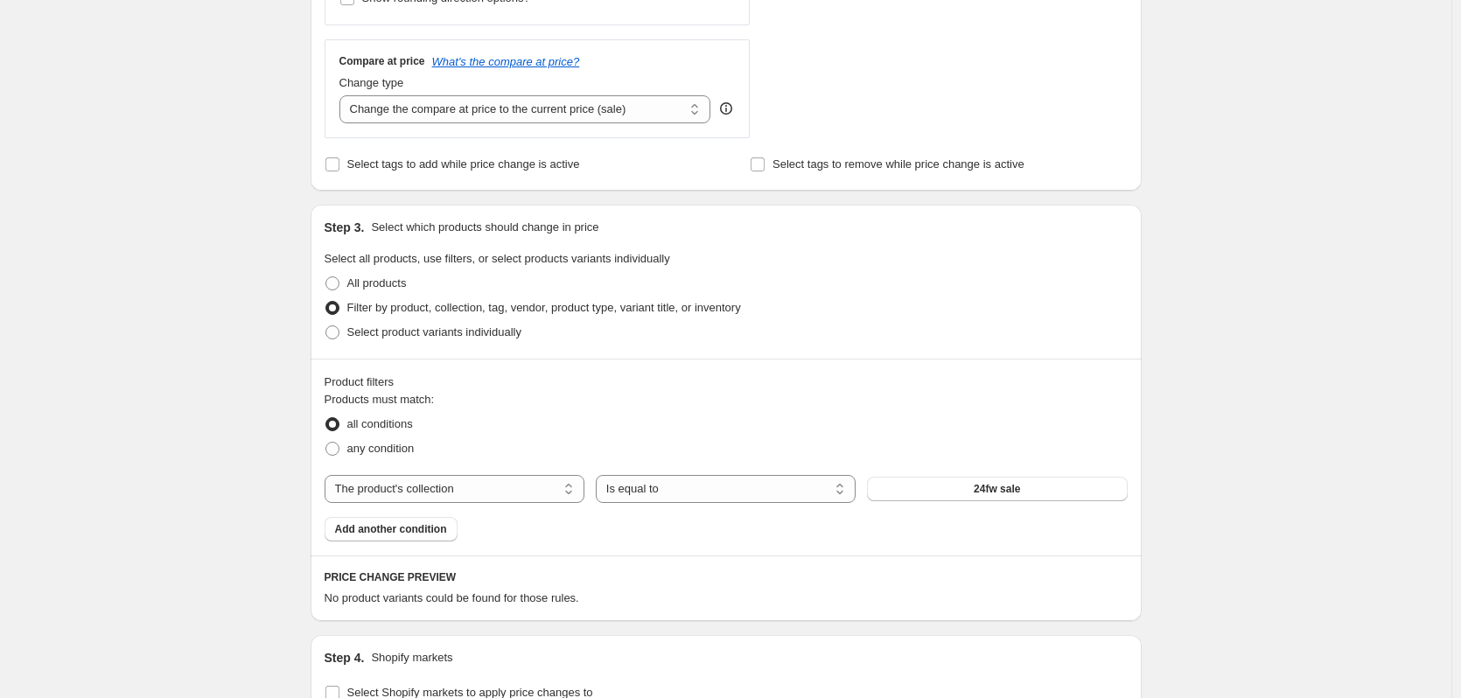
click at [986, 488] on span "24fw sale" at bounding box center [997, 489] width 46 height 14
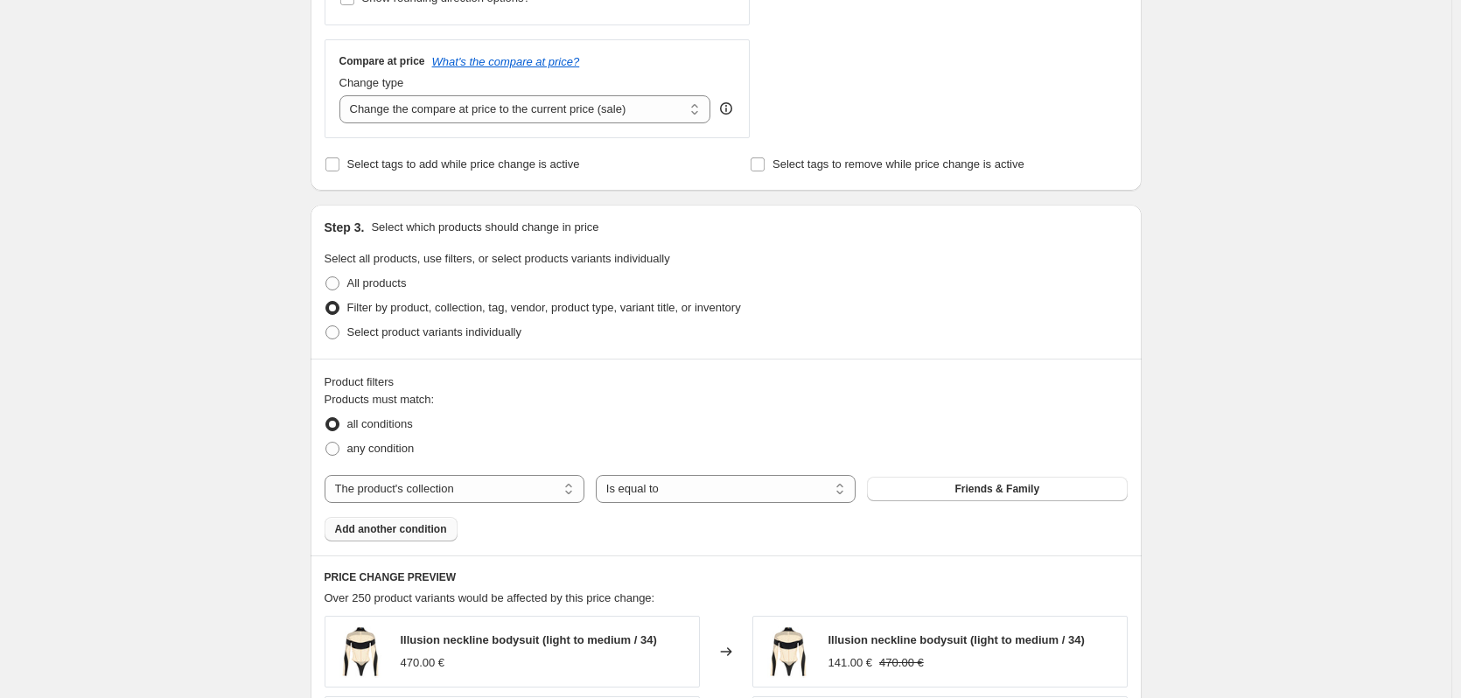
click at [411, 522] on button "Add another condition" at bounding box center [391, 529] width 133 height 25
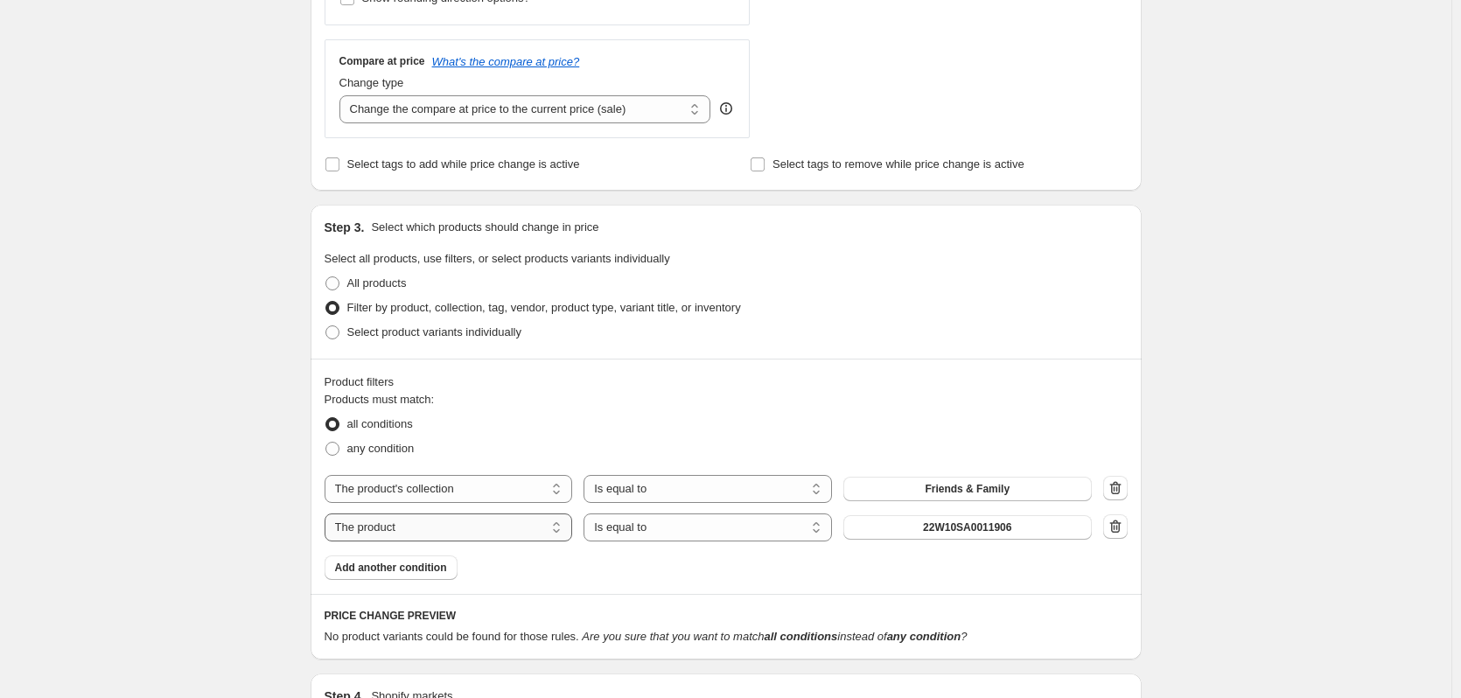
click at [490, 526] on select "The product The product's collection The product's tag The product's vendor The…" at bounding box center [449, 528] width 249 height 28
select select "collection"
click at [739, 529] on select "Is equal to Is not equal to" at bounding box center [708, 528] width 249 height 28
select select "not_equal"
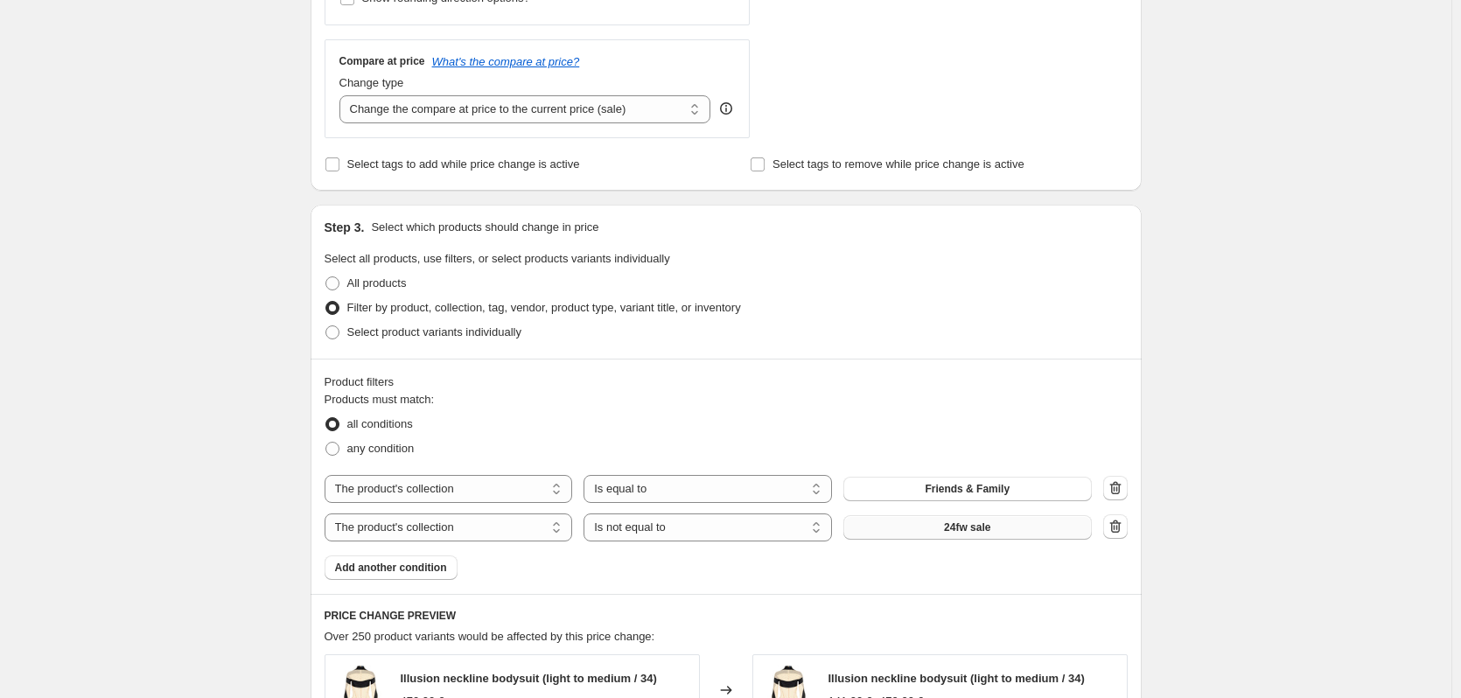
click at [991, 527] on span "24fw sale" at bounding box center [967, 528] width 46 height 14
click at [519, 534] on select "The product The product's collection The product's tag The product's vendor The…" at bounding box center [449, 528] width 249 height 28
select select "tag"
click at [973, 532] on span "2021" at bounding box center [968, 528] width 24 height 14
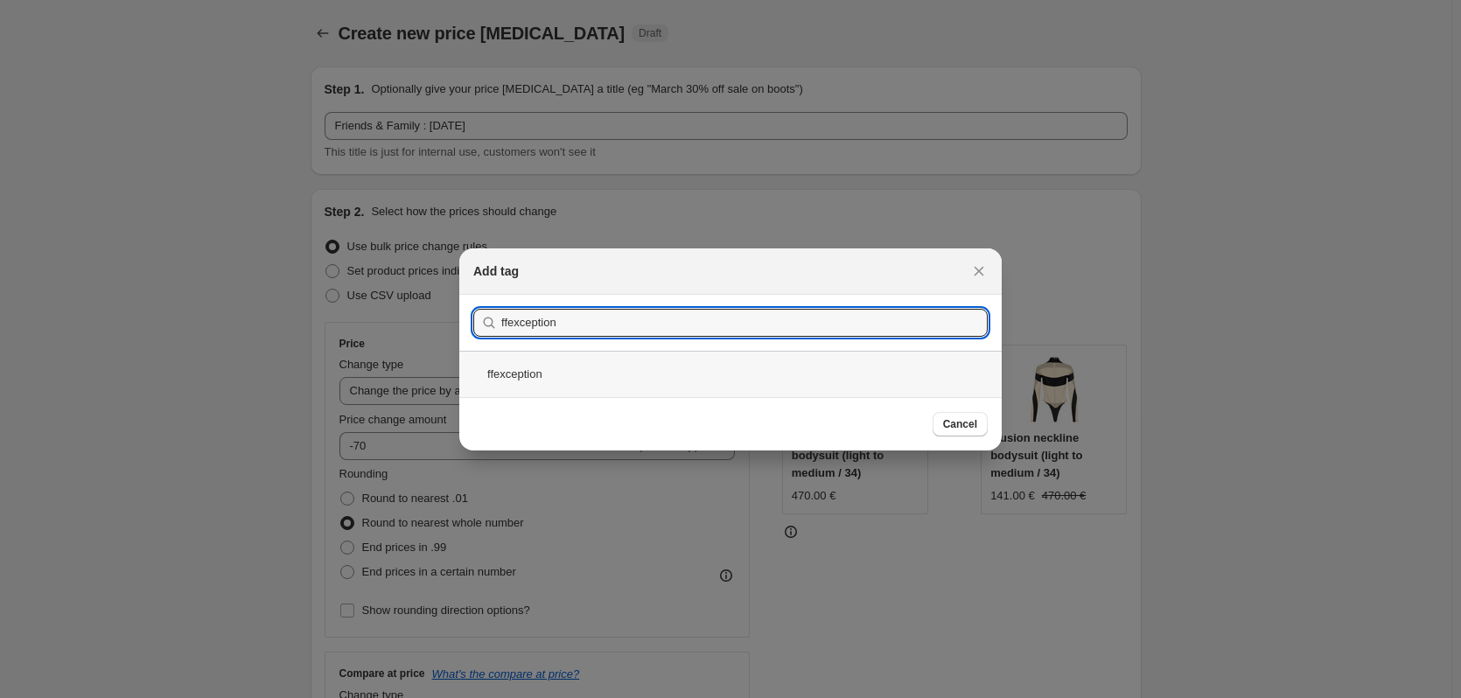
type input "ffexception"
drag, startPoint x: 568, startPoint y: 368, endPoint x: 590, endPoint y: 375, distance: 23.2
click at [568, 368] on div "ffexception" at bounding box center [730, 374] width 543 height 46
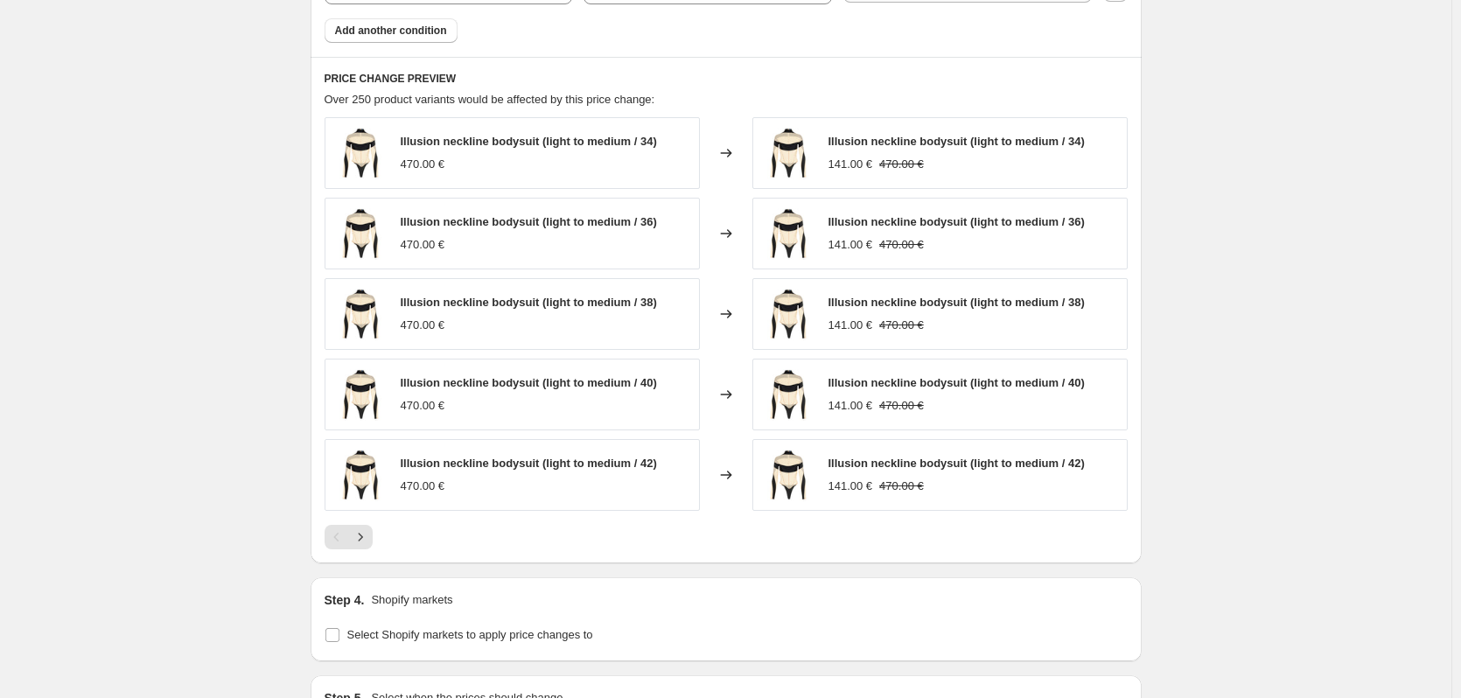
scroll to position [1385, 0]
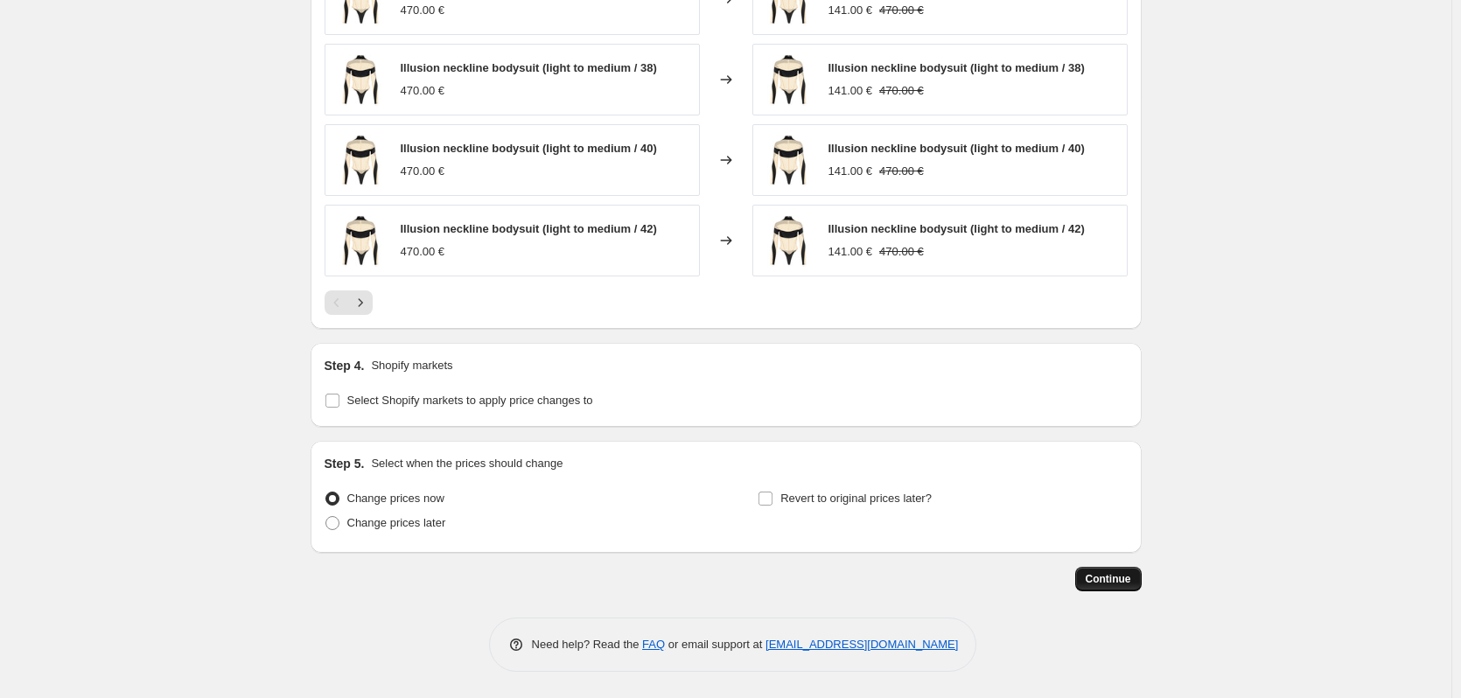
click at [1104, 574] on span "Continue" at bounding box center [1109, 579] width 46 height 14
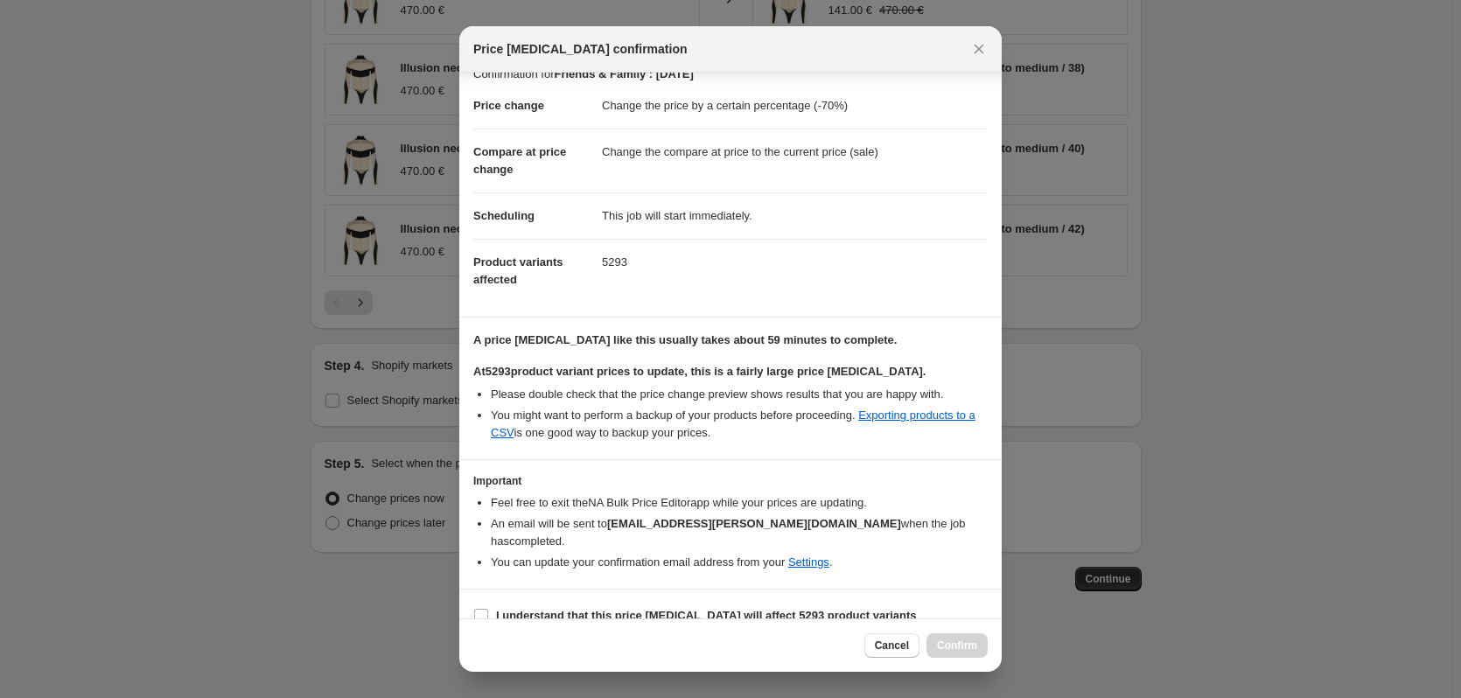
scroll to position [27, 0]
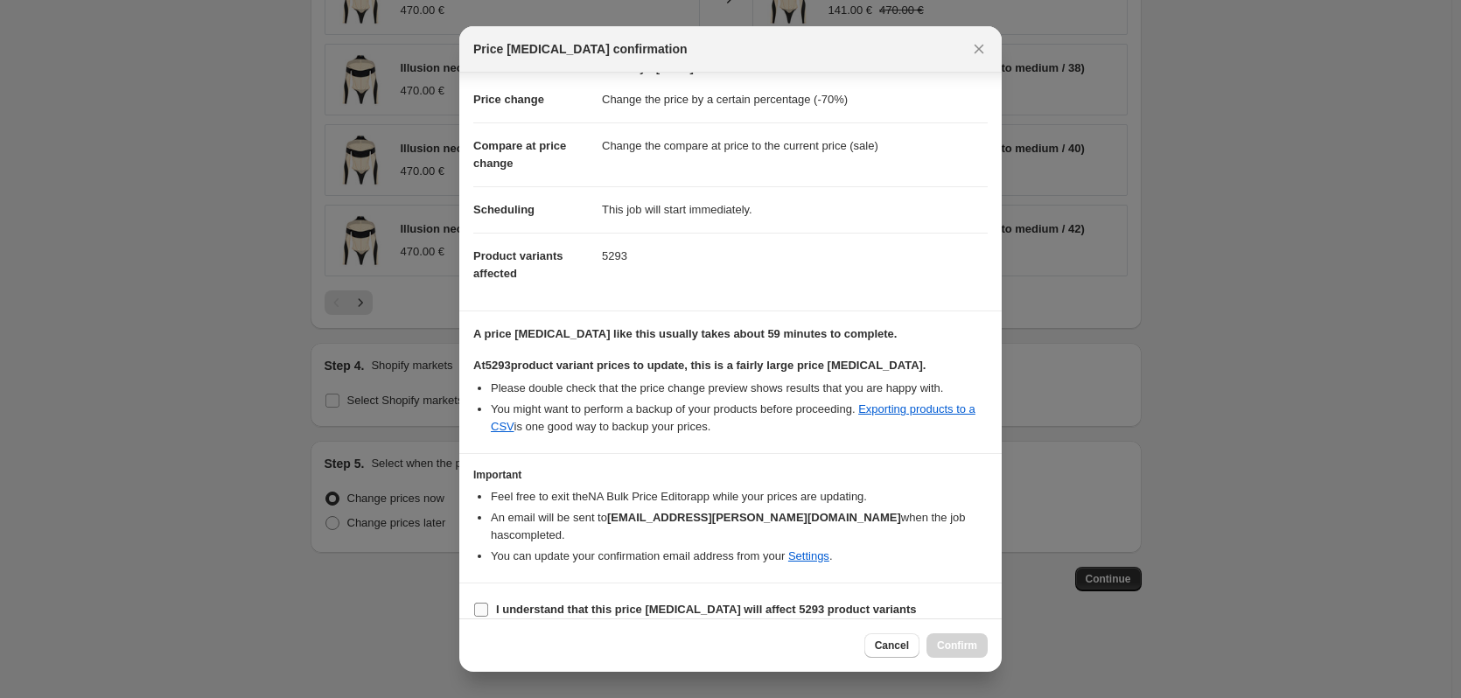
click at [505, 603] on b "I understand that this price change job will affect 5293 product variants" at bounding box center [706, 609] width 421 height 13
click at [488, 603] on input "I understand that this price change job will affect 5293 product variants" at bounding box center [481, 610] width 14 height 14
checkbox input "true"
click at [961, 648] on span "Confirm" at bounding box center [957, 646] width 40 height 14
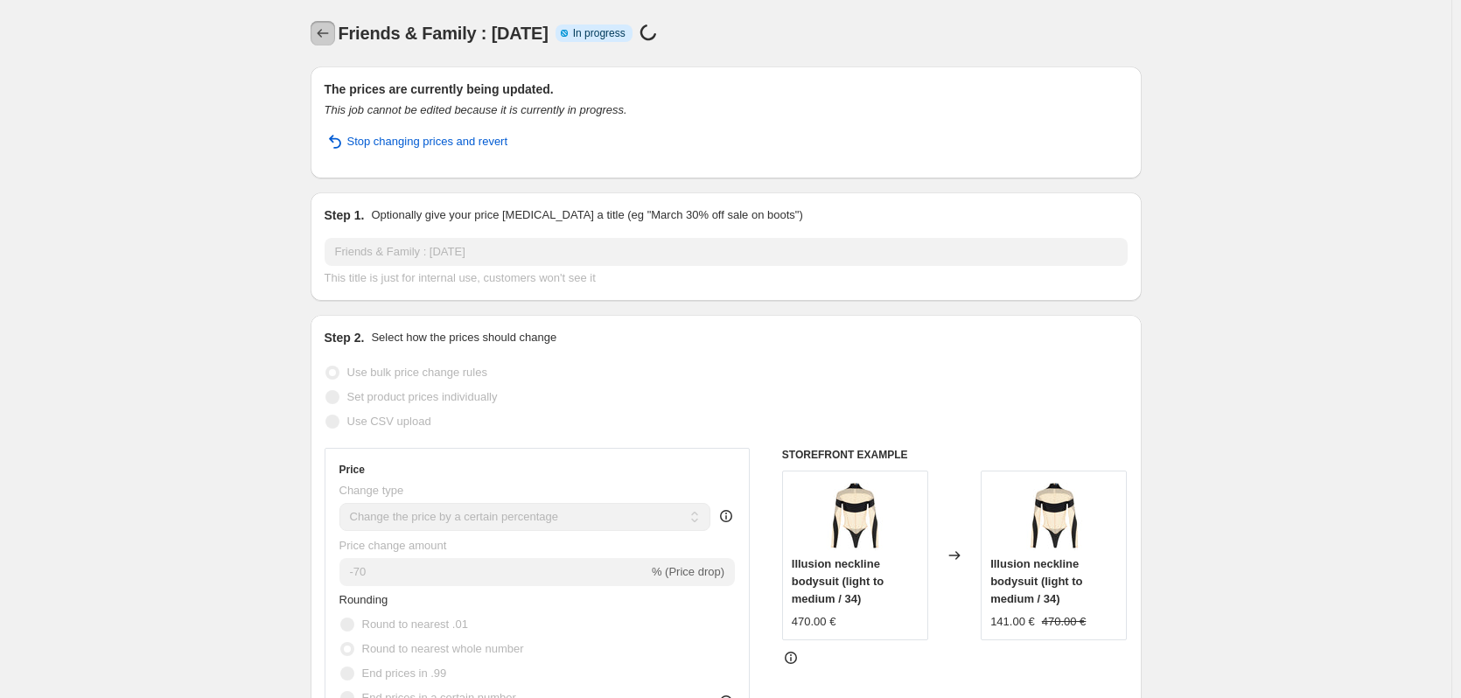
click at [326, 39] on icon "Price change jobs" at bounding box center [323, 34] width 18 height 18
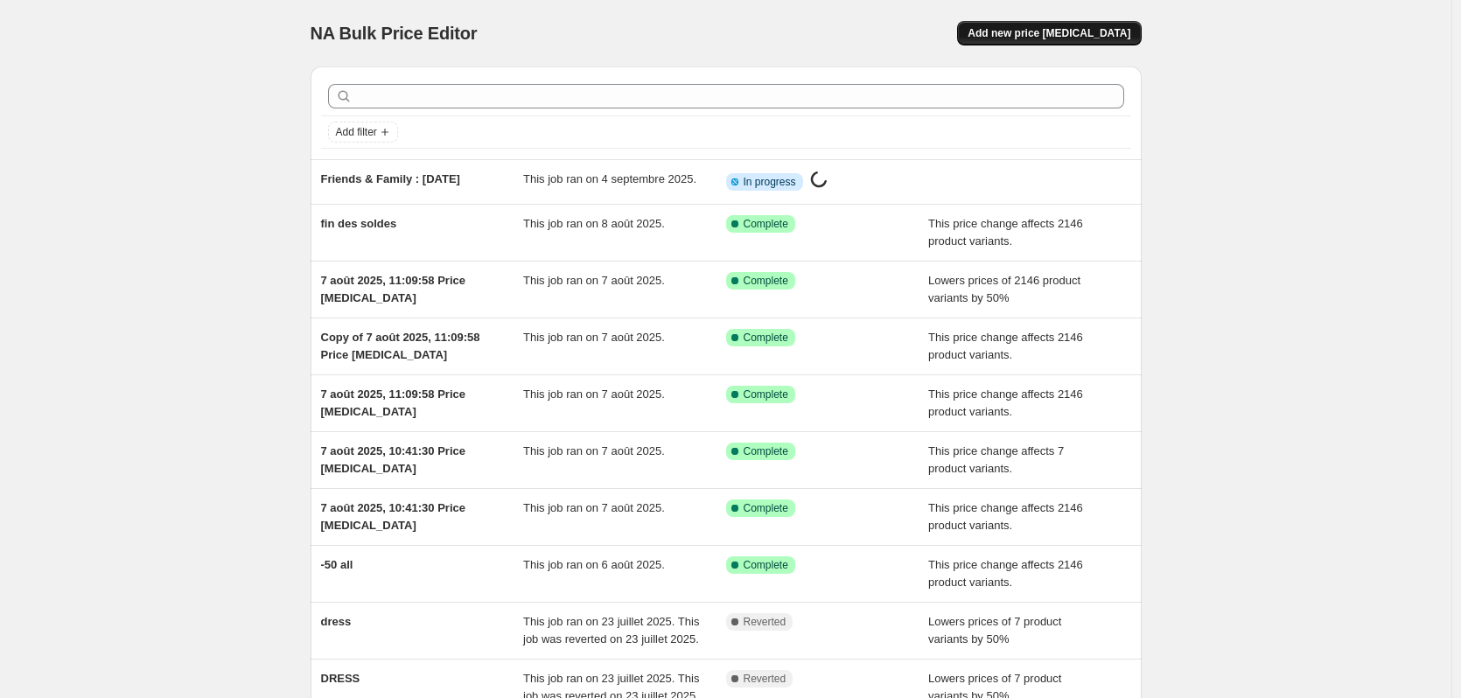
click at [1084, 34] on span "Add new price [MEDICAL_DATA]" at bounding box center [1049, 33] width 163 height 14
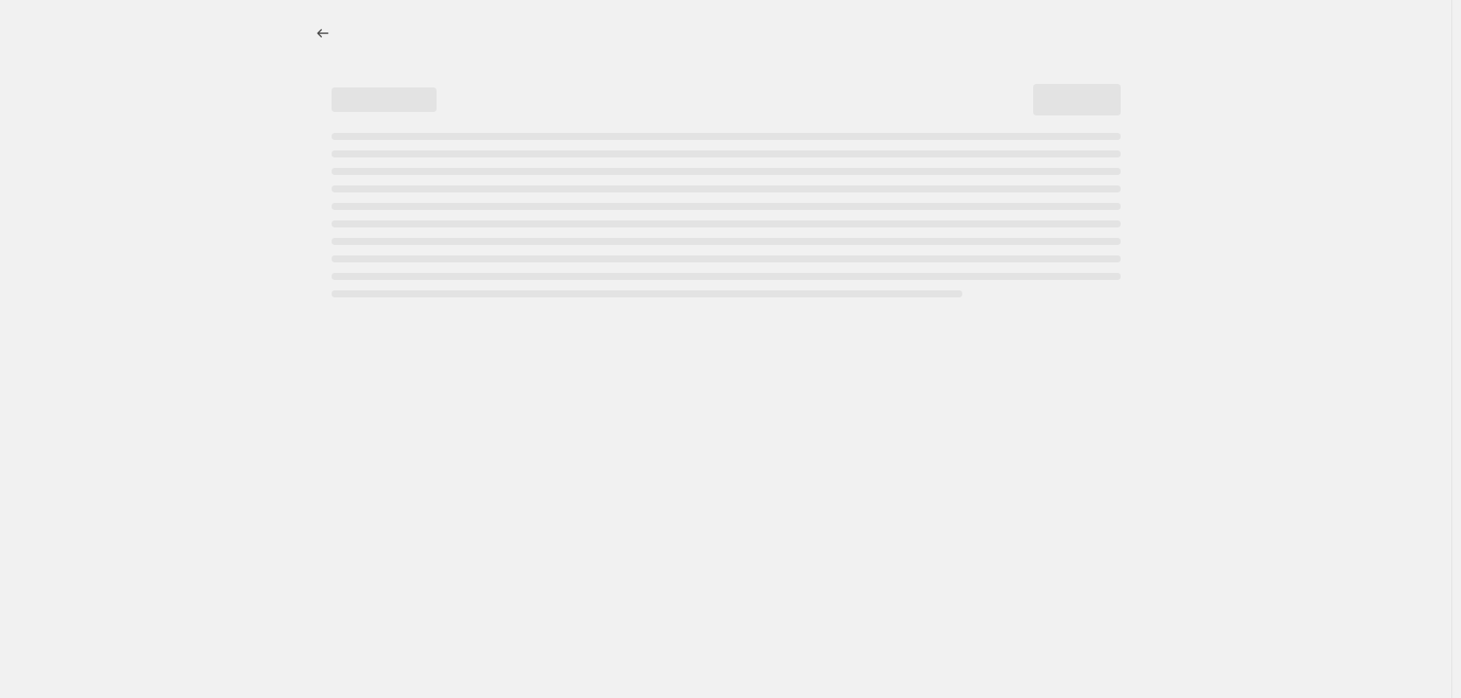
select select "percentage"
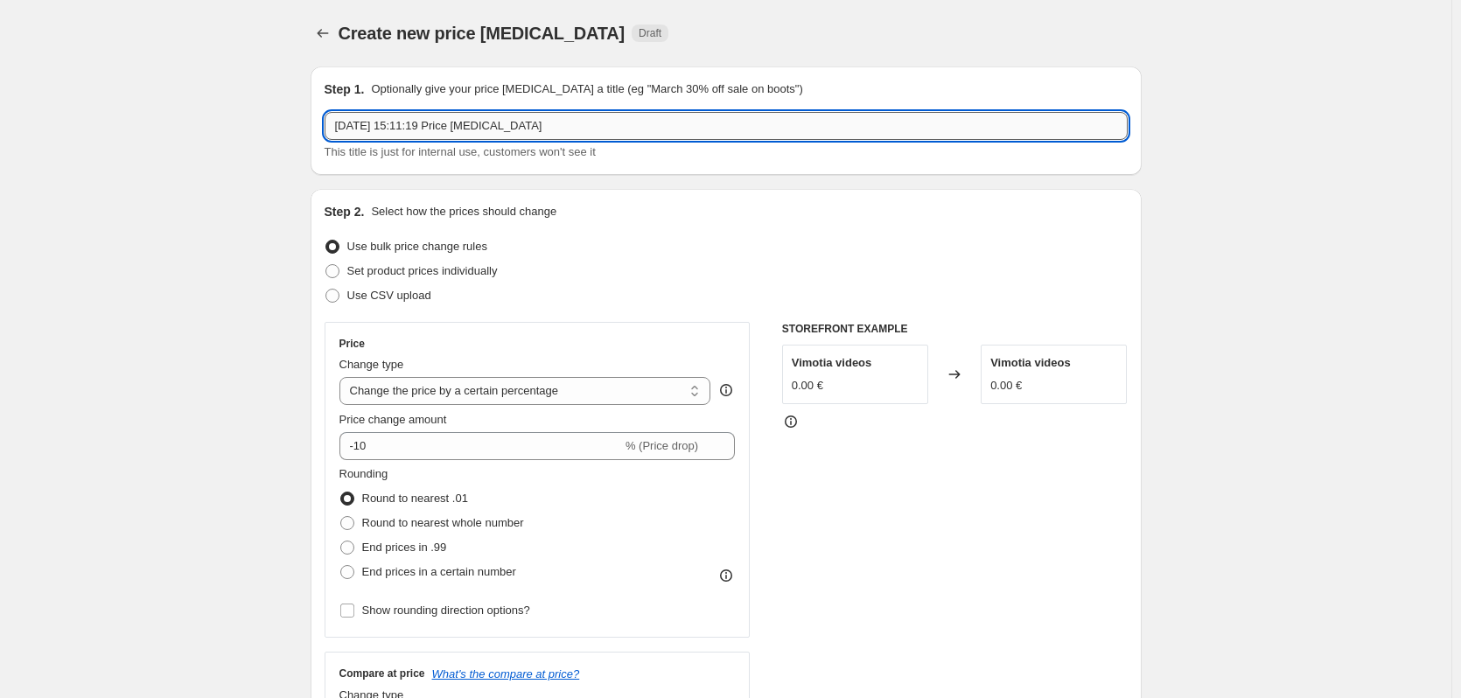
click at [494, 126] on input "4 sept. 2025, 15:11:19 Price change job" at bounding box center [726, 126] width 803 height 28
type input "Friends & Family exceptions : [DATE]"
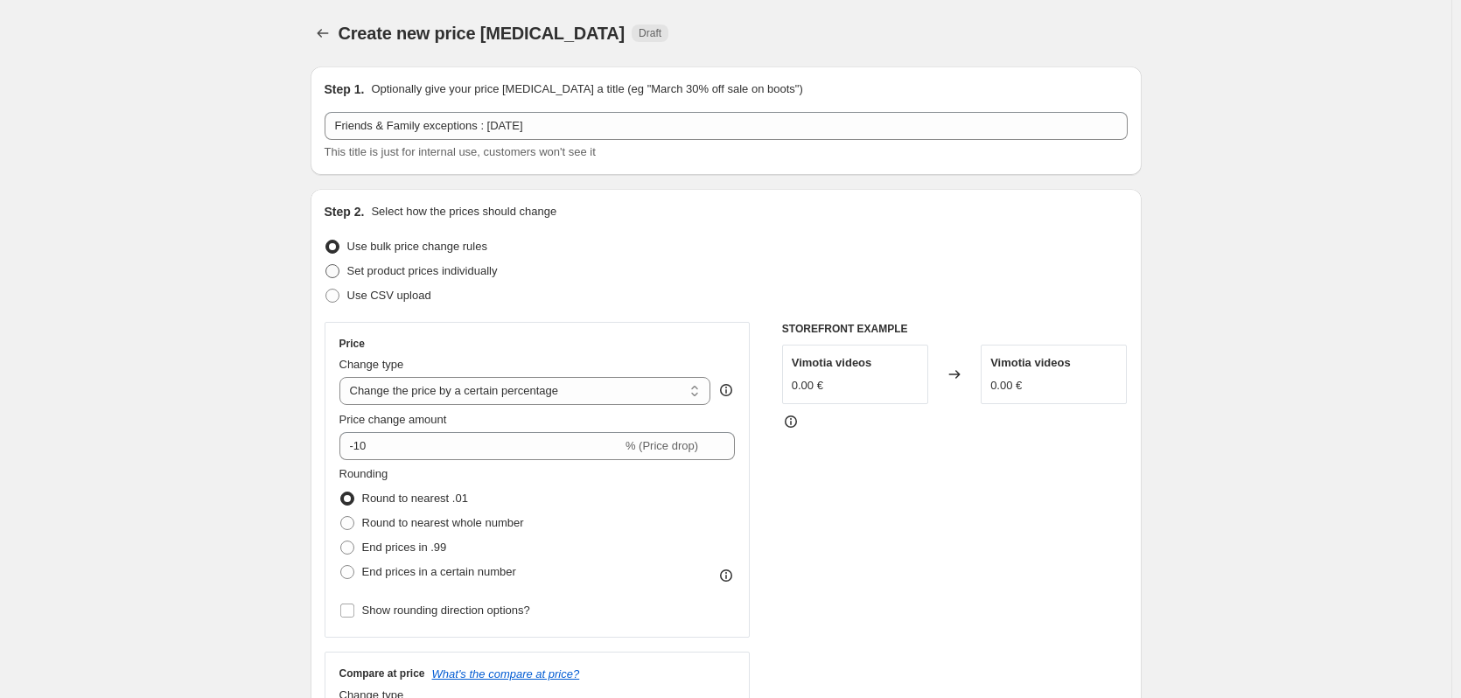
click at [453, 276] on span "Set product prices individually" at bounding box center [422, 270] width 151 height 13
click at [326, 265] on input "Set product prices individually" at bounding box center [326, 264] width 1 height 1
radio input "true"
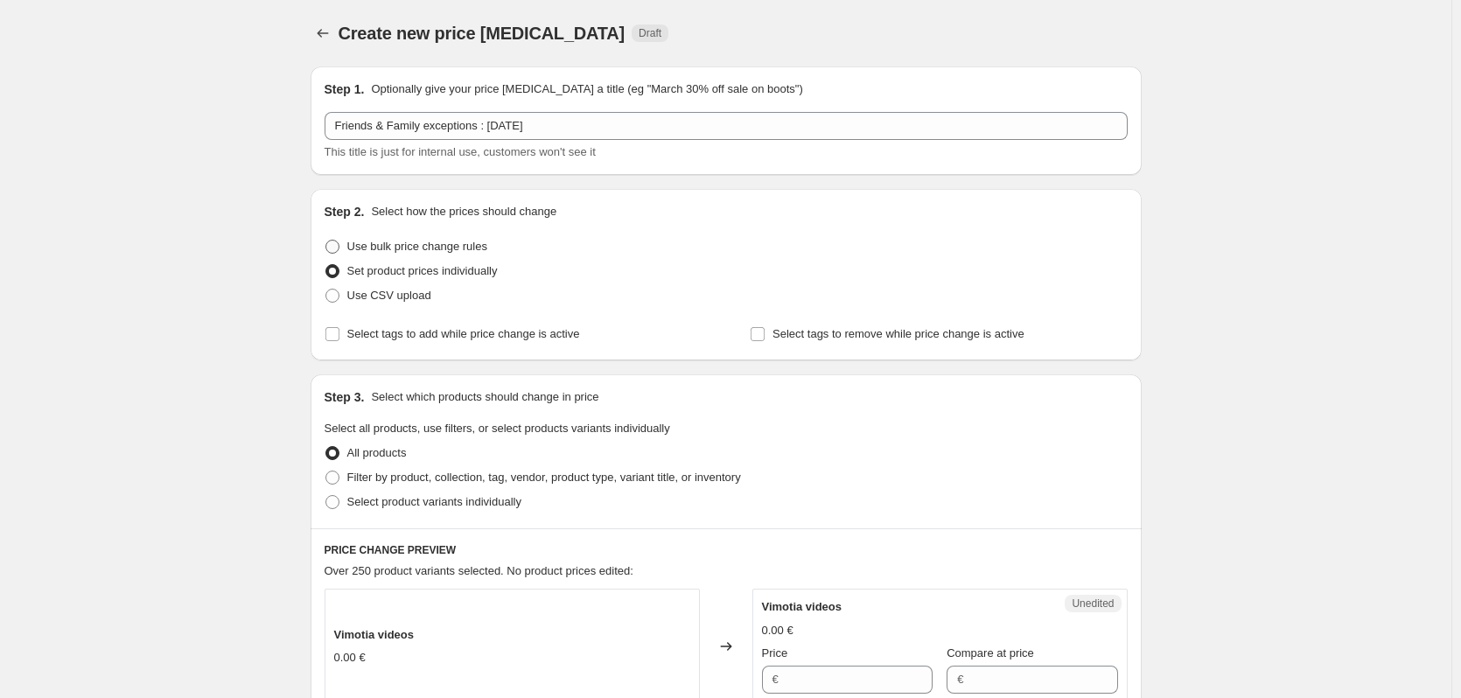
click at [454, 243] on span "Use bulk price change rules" at bounding box center [417, 246] width 140 height 13
click at [326, 241] on input "Use bulk price change rules" at bounding box center [326, 240] width 1 height 1
radio input "true"
select select "percentage"
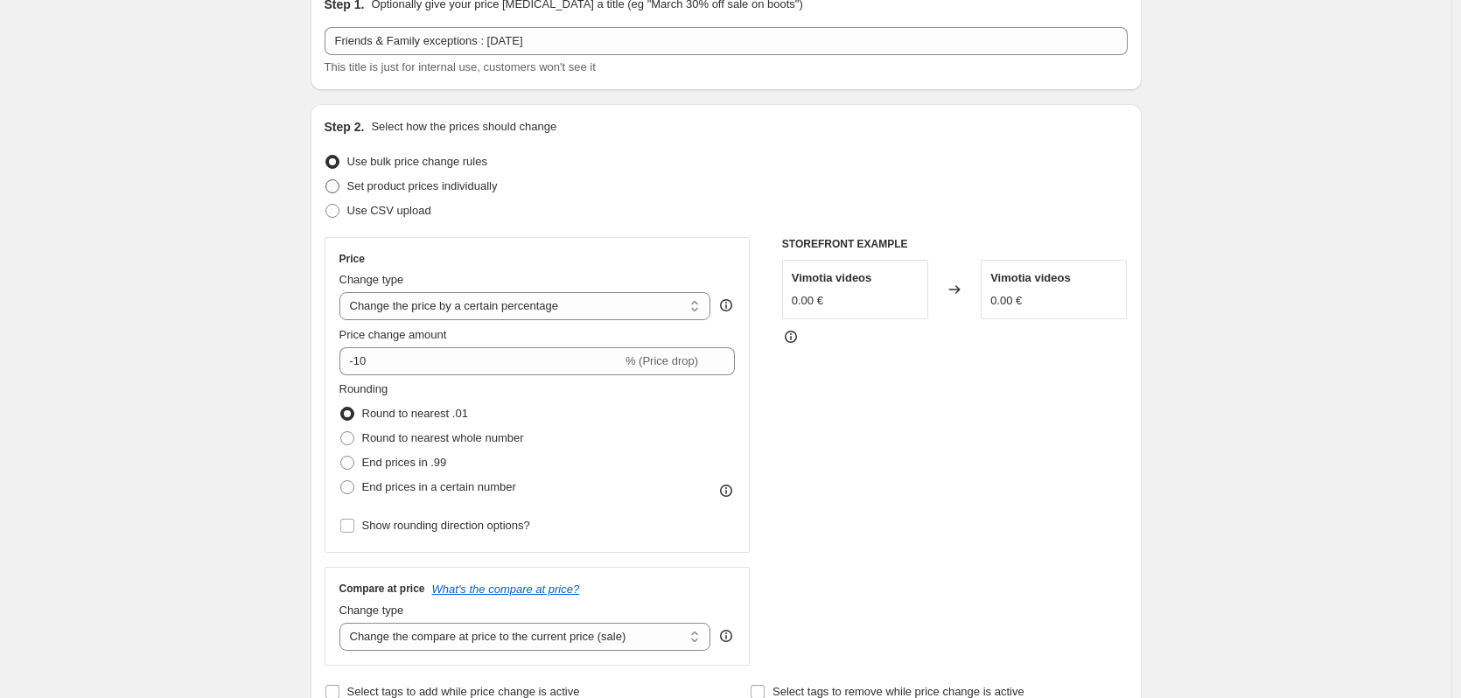
scroll to position [88, 0]
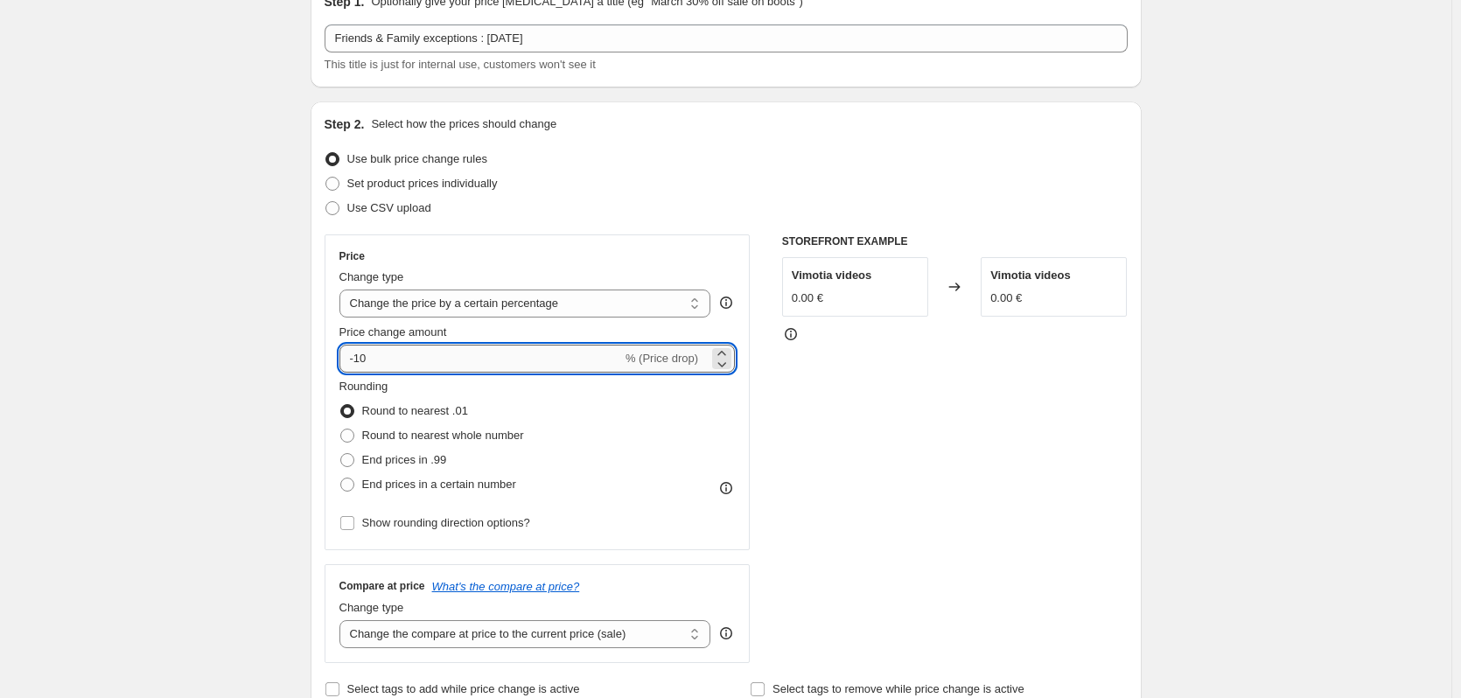
drag, startPoint x: 407, startPoint y: 354, endPoint x: 359, endPoint y: 361, distance: 48.6
click at [359, 361] on input "-10" at bounding box center [481, 359] width 283 height 28
type input "-7"
type input "-60"
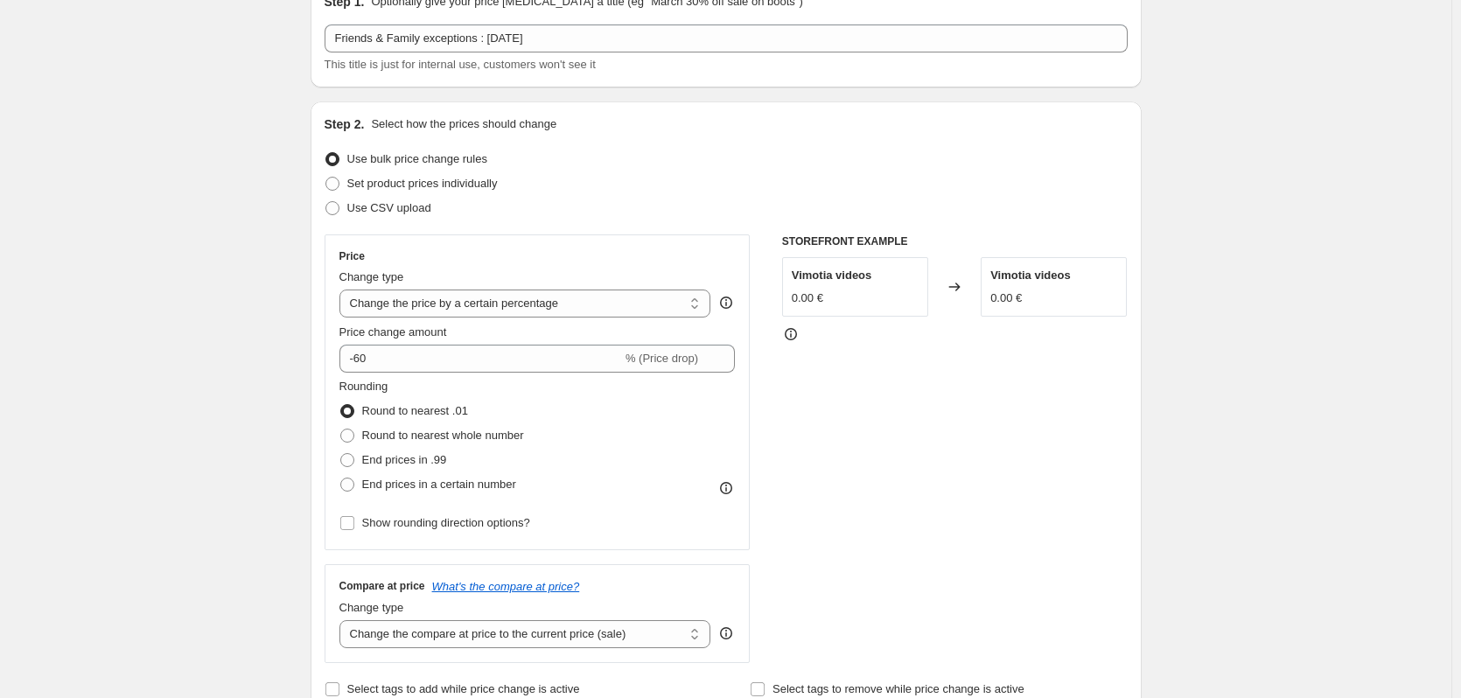
click at [500, 438] on span "Round to nearest whole number" at bounding box center [443, 435] width 162 height 13
click at [341, 430] on input "Round to nearest whole number" at bounding box center [340, 429] width 1 height 1
radio input "true"
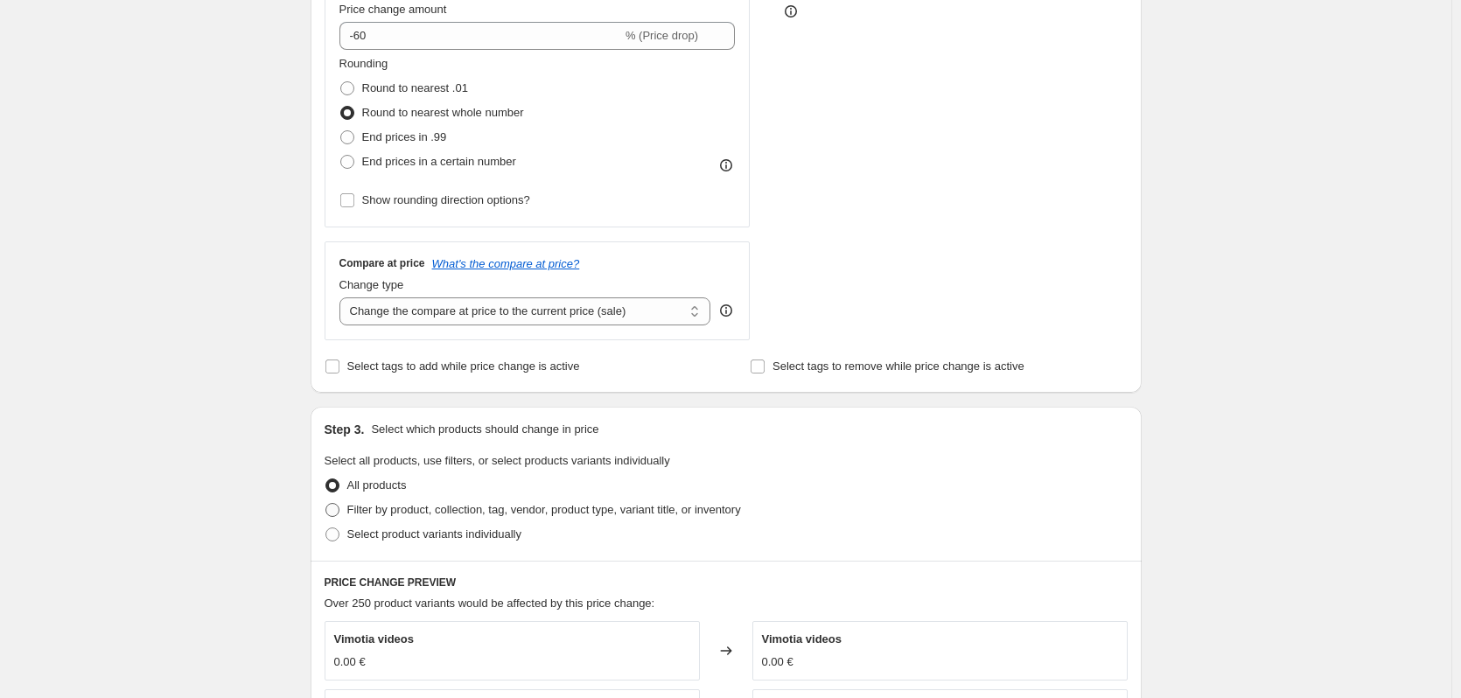
scroll to position [438, 0]
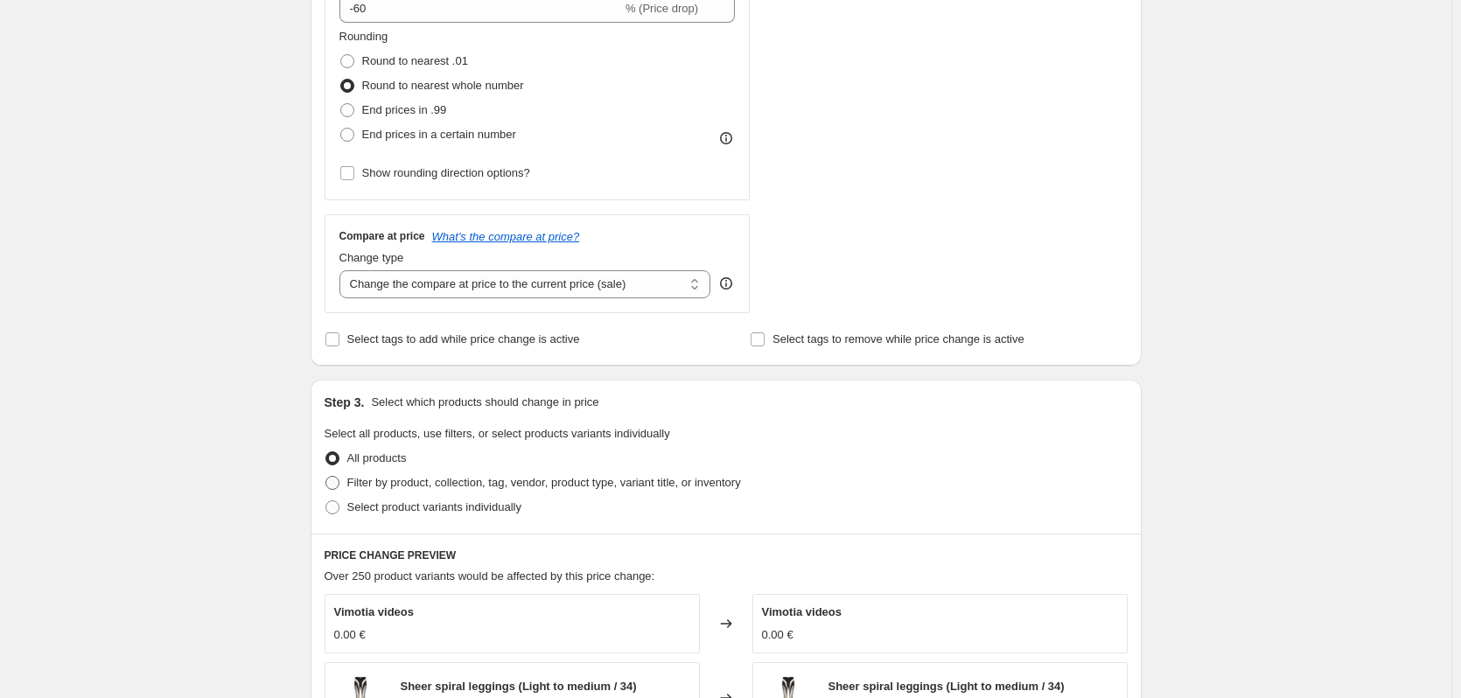
click at [511, 480] on span "Filter by product, collection, tag, vendor, product type, variant title, or inv…" at bounding box center [544, 482] width 394 height 13
click at [326, 477] on input "Filter by product, collection, tag, vendor, product type, variant title, or inv…" at bounding box center [326, 476] width 1 height 1
radio input "true"
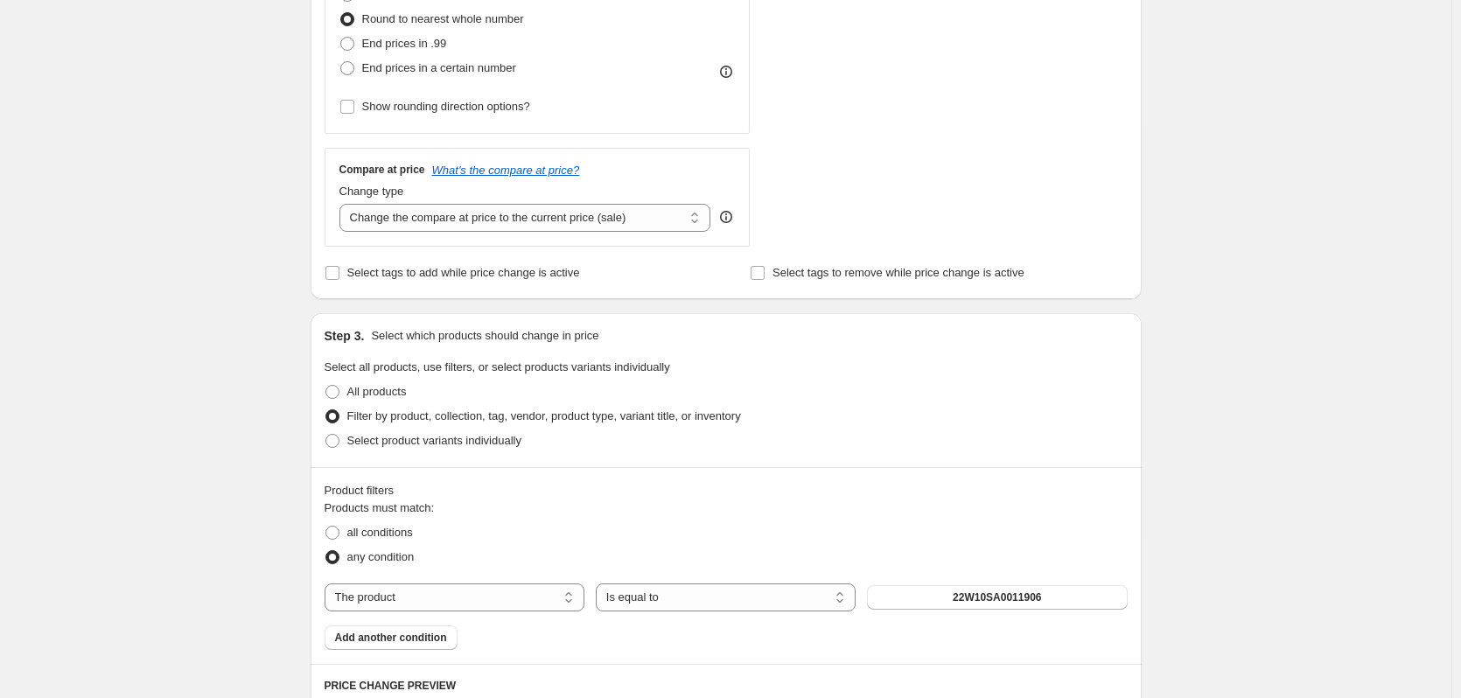
scroll to position [613, 0]
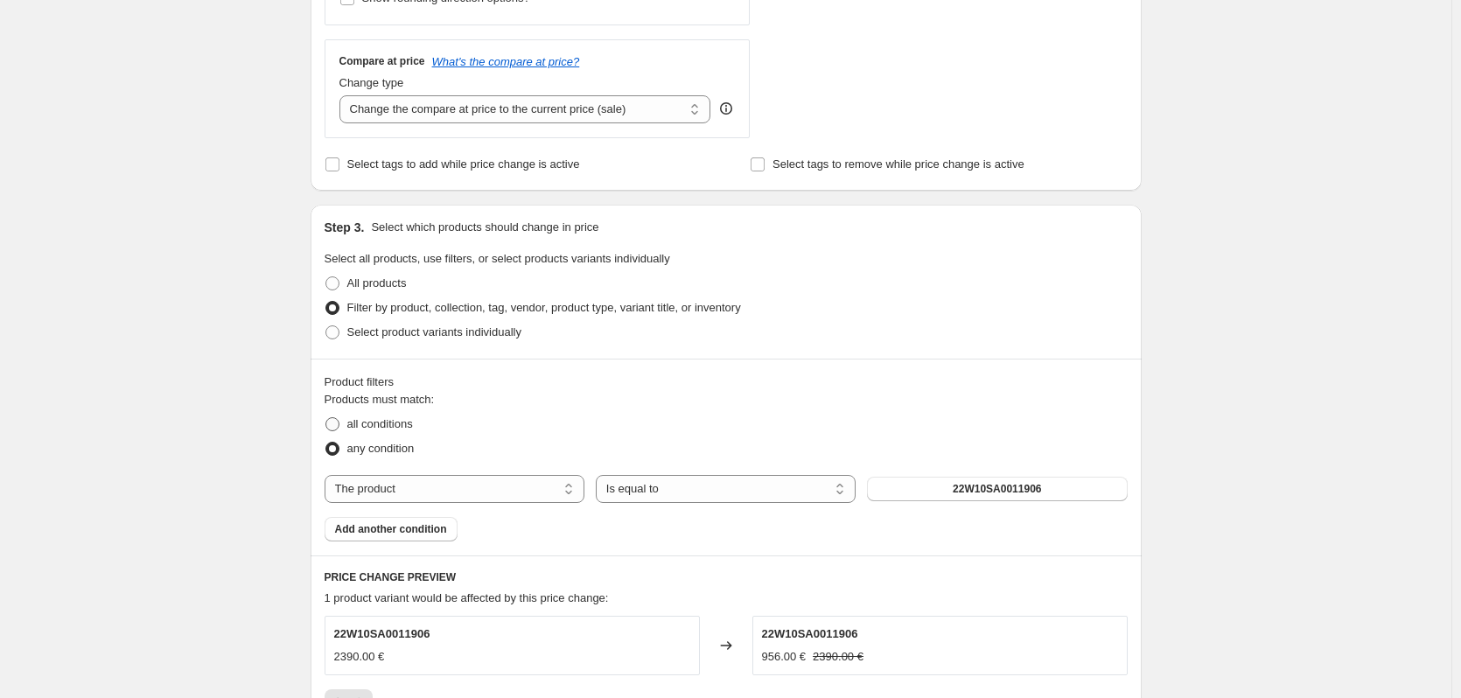
click at [403, 430] on span "all conditions" at bounding box center [380, 423] width 66 height 13
click at [326, 418] on input "all conditions" at bounding box center [326, 417] width 1 height 1
radio input "true"
click at [445, 494] on select "The product The product's collection The product's tag The product's vendor The…" at bounding box center [455, 489] width 260 height 28
select select "tag"
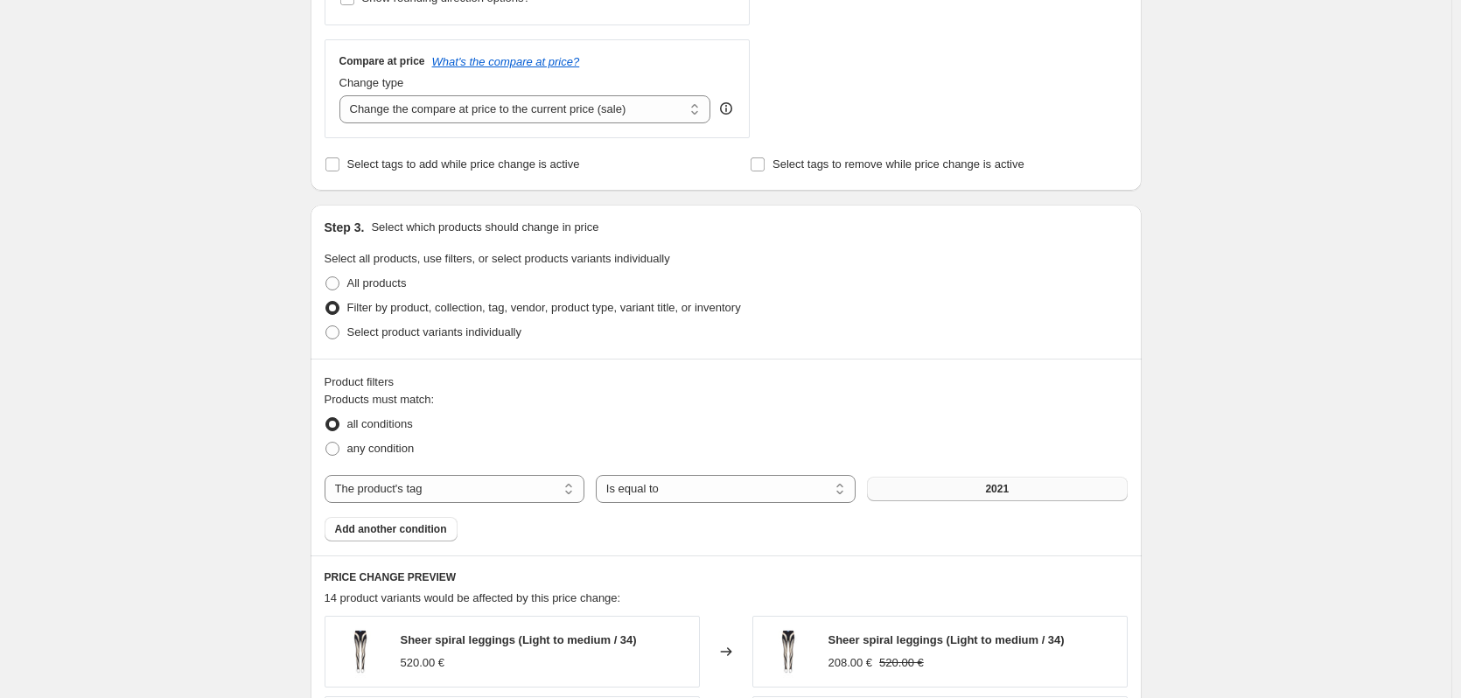
click at [992, 490] on span "2021" at bounding box center [997, 489] width 24 height 14
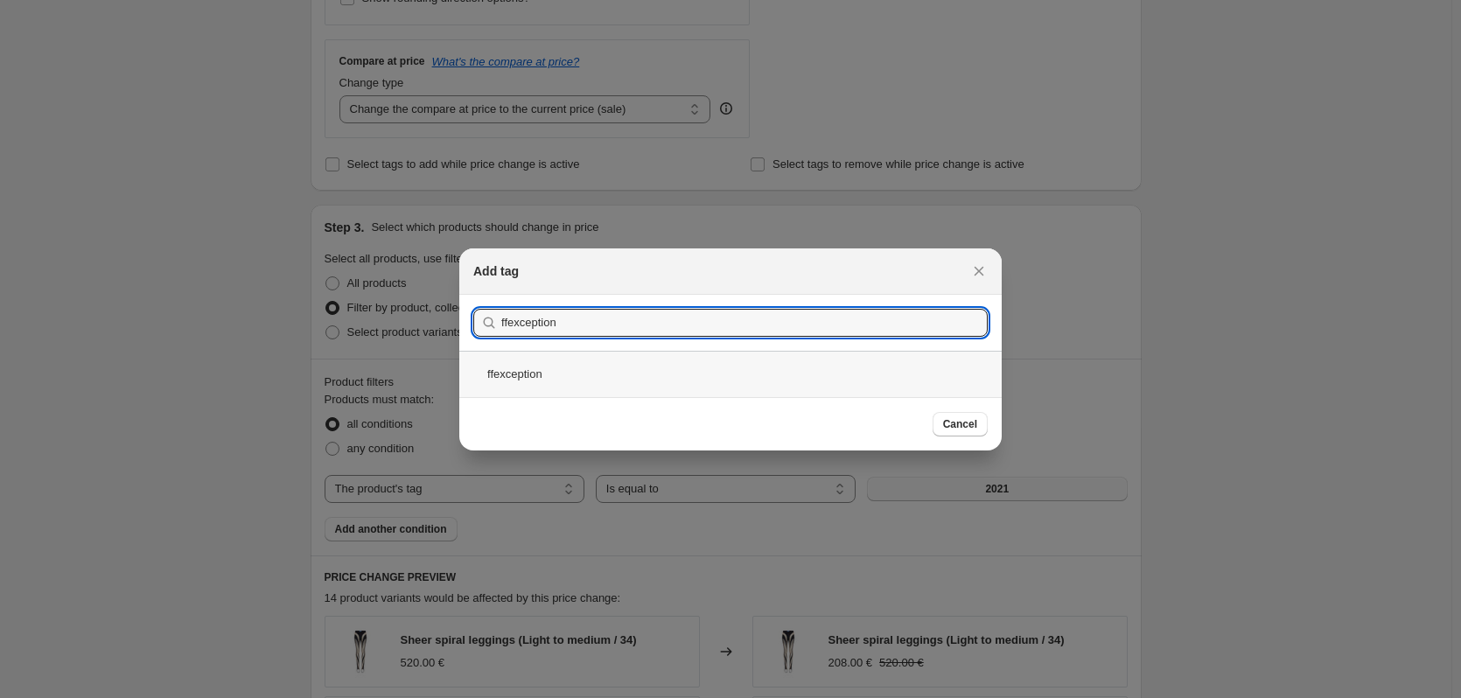
type input "ffexception"
click at [585, 375] on div "ffexception" at bounding box center [730, 374] width 543 height 46
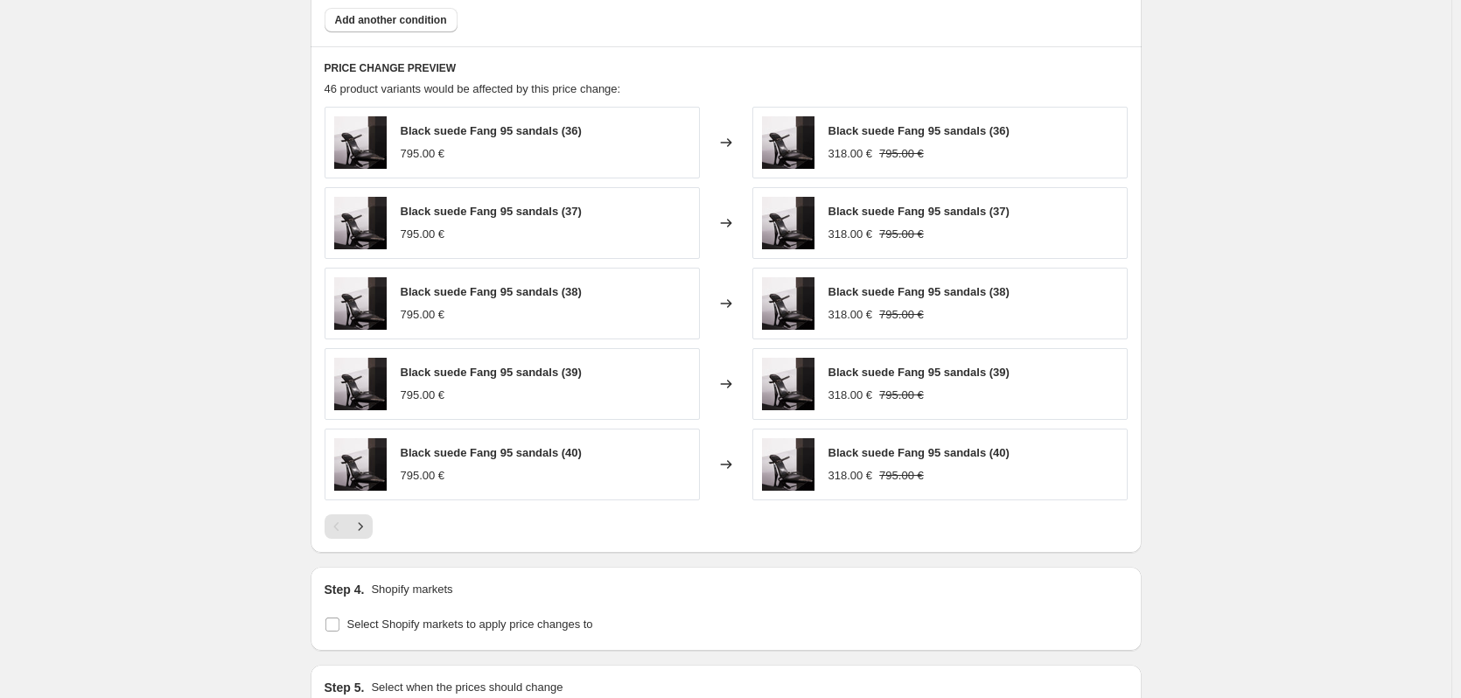
scroll to position [1138, 0]
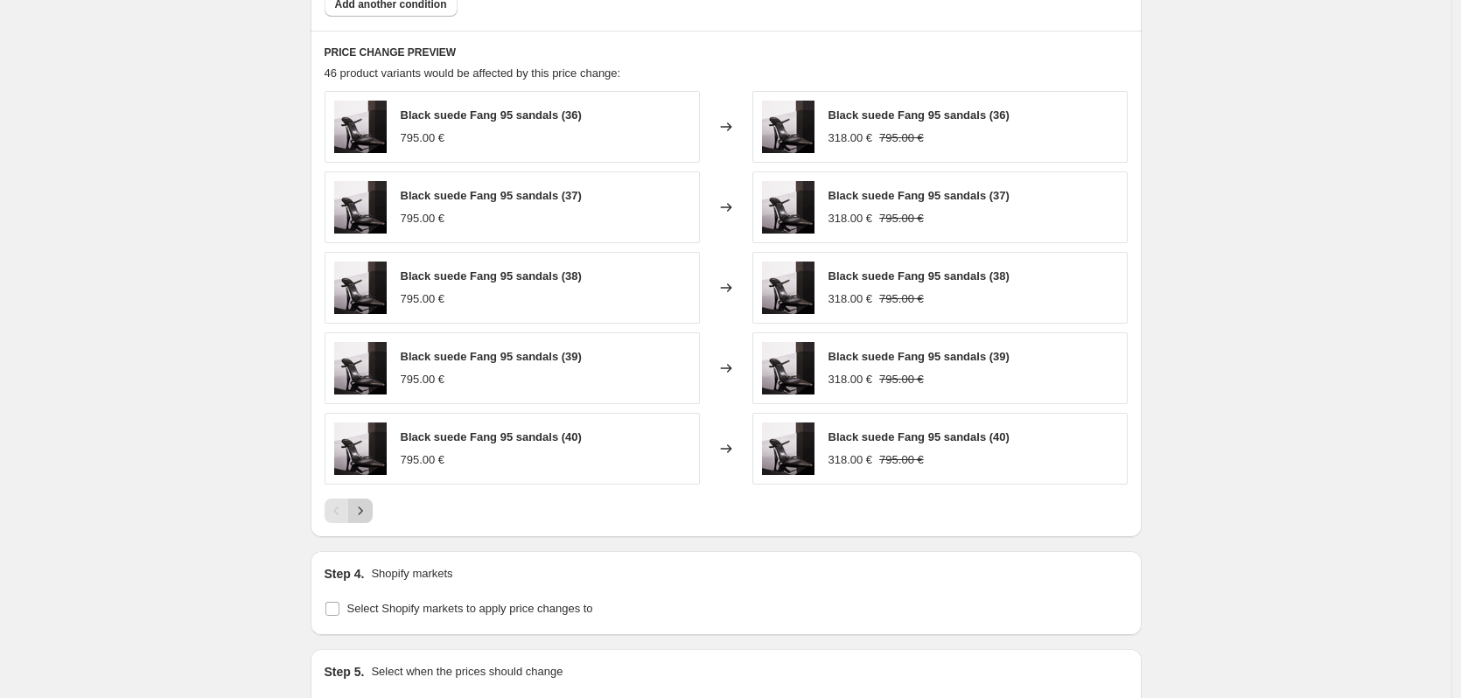
click at [369, 514] on icon "Next" at bounding box center [361, 511] width 18 height 18
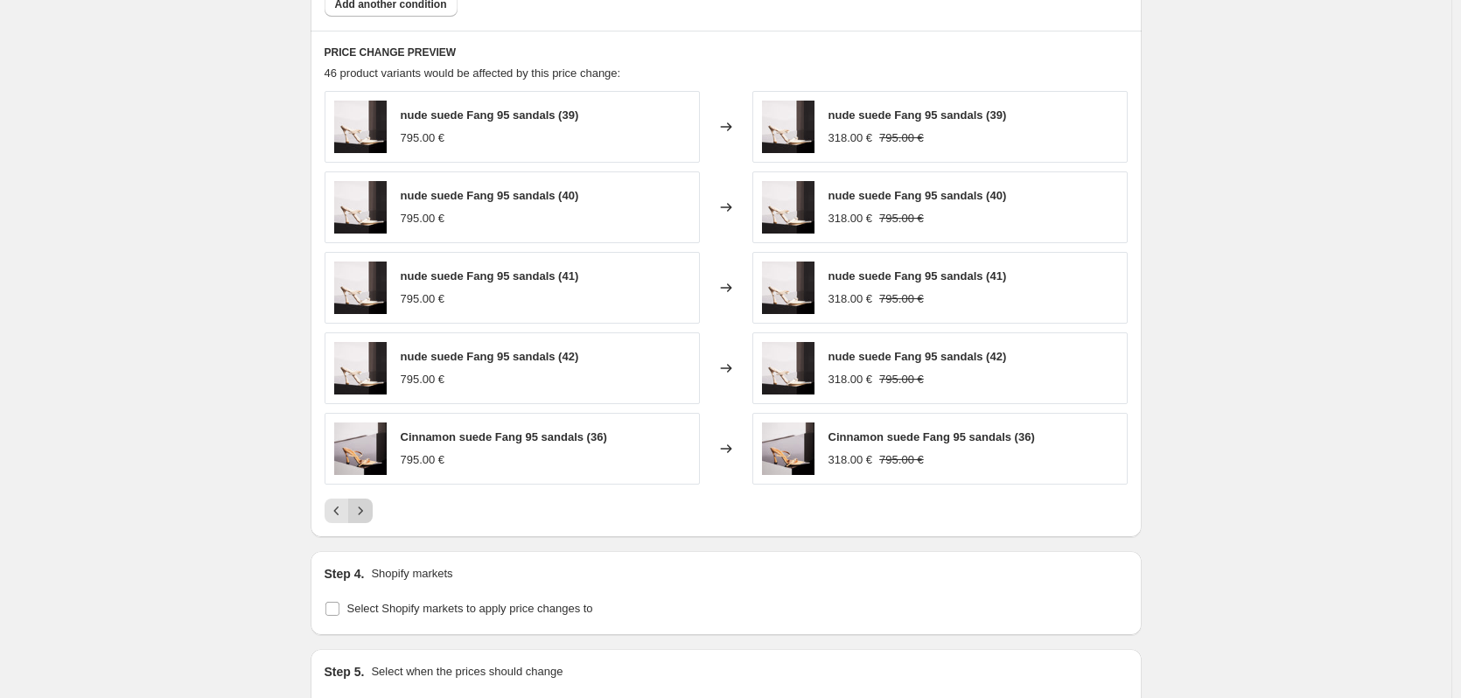
click at [369, 514] on icon "Next" at bounding box center [361, 511] width 18 height 18
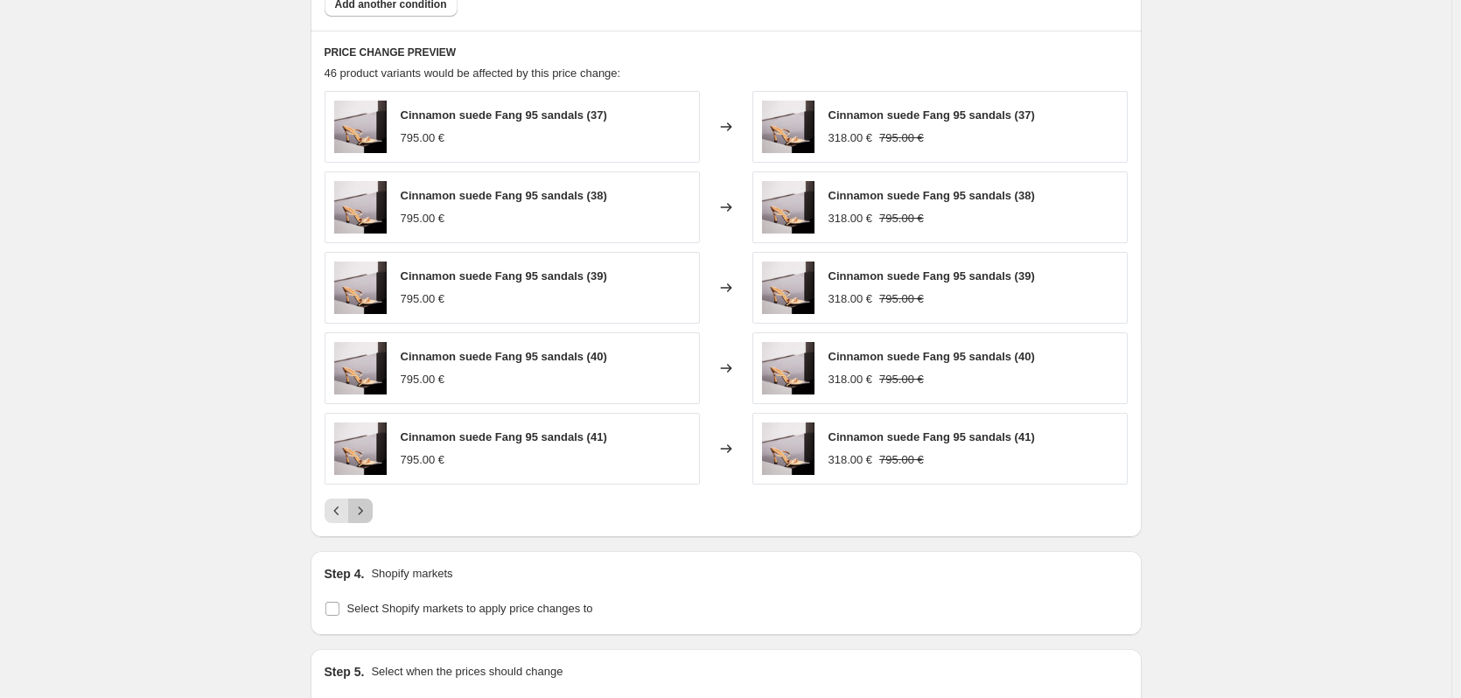
click at [369, 514] on icon "Next" at bounding box center [361, 511] width 18 height 18
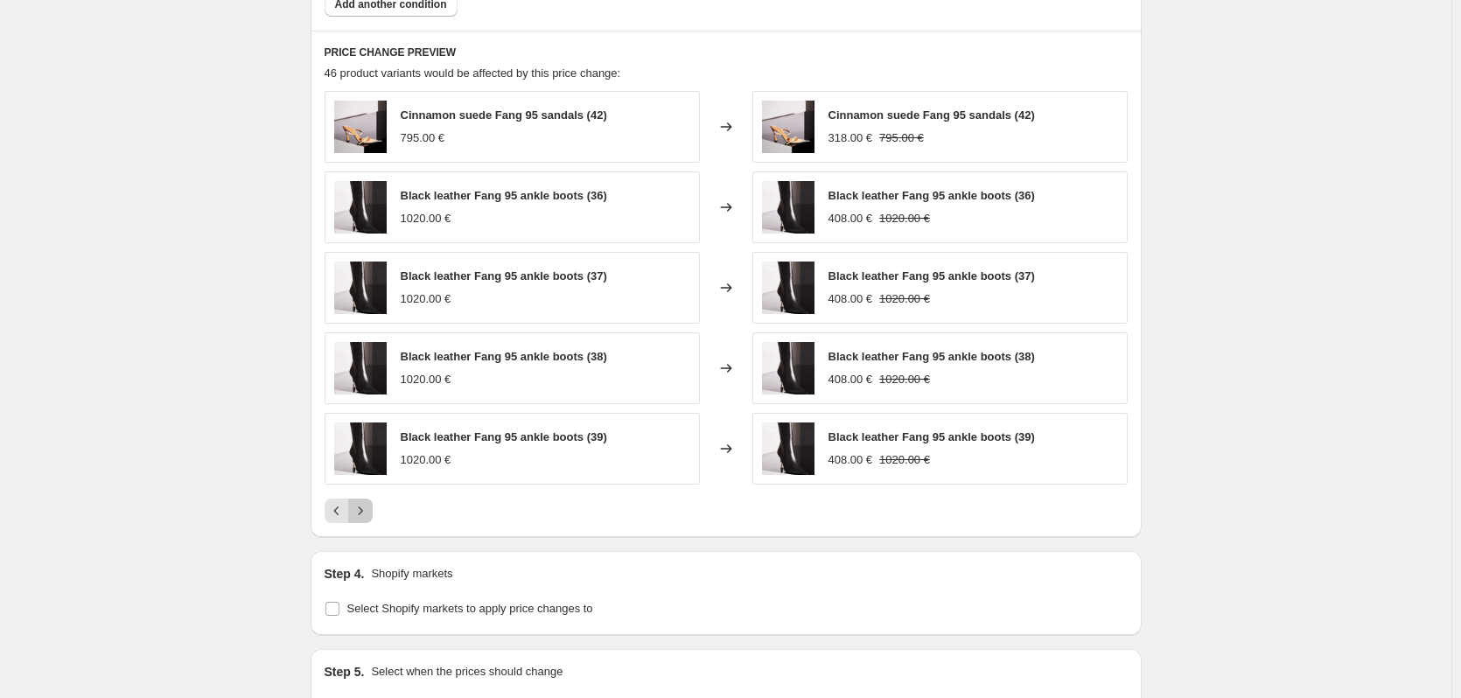
click at [369, 514] on icon "Next" at bounding box center [361, 511] width 18 height 18
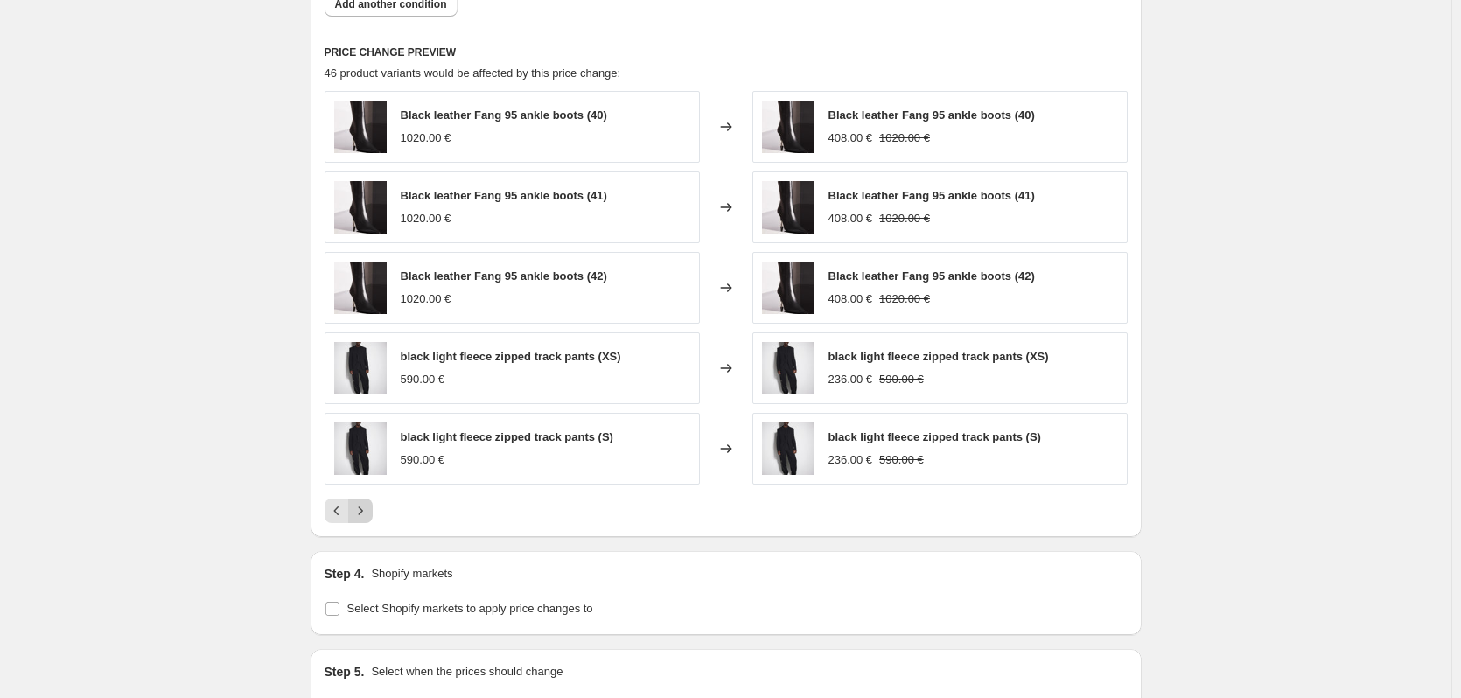
click at [369, 514] on icon "Next" at bounding box center [361, 511] width 18 height 18
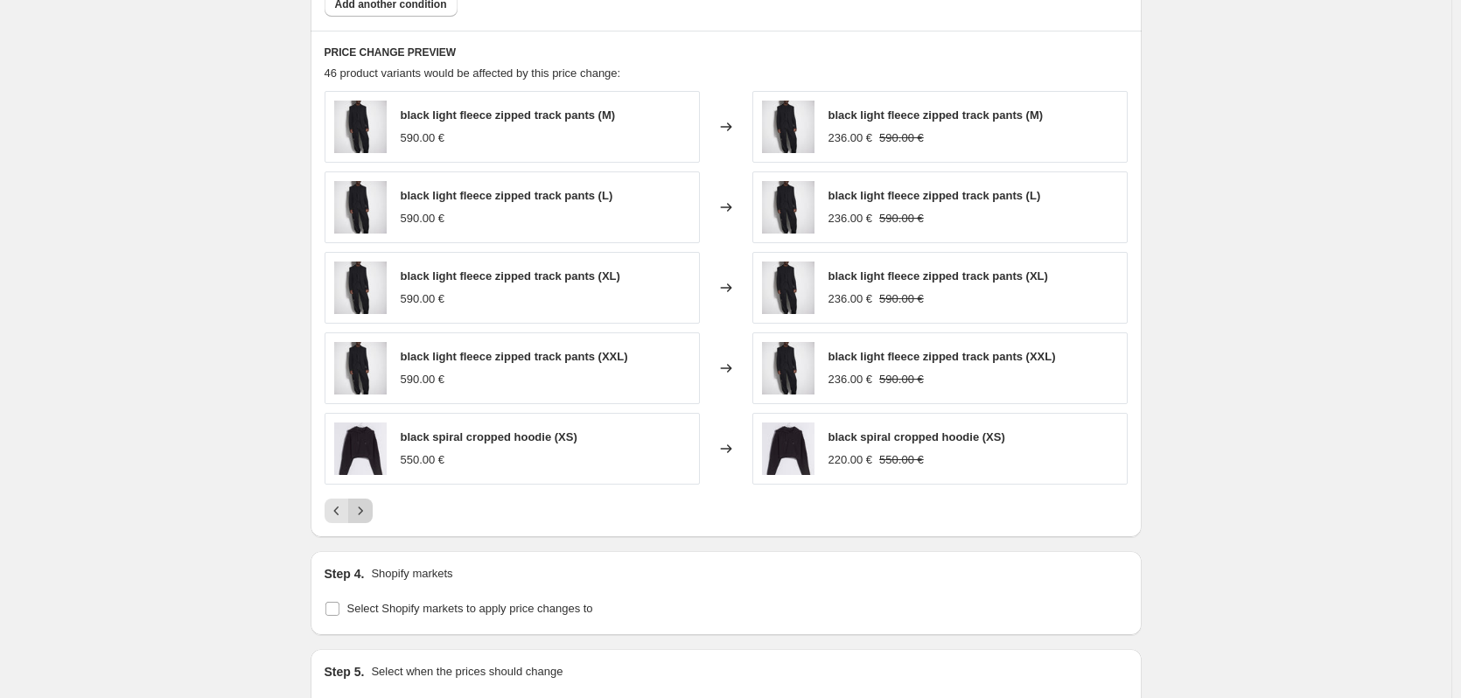
click at [369, 514] on icon "Next" at bounding box center [361, 511] width 18 height 18
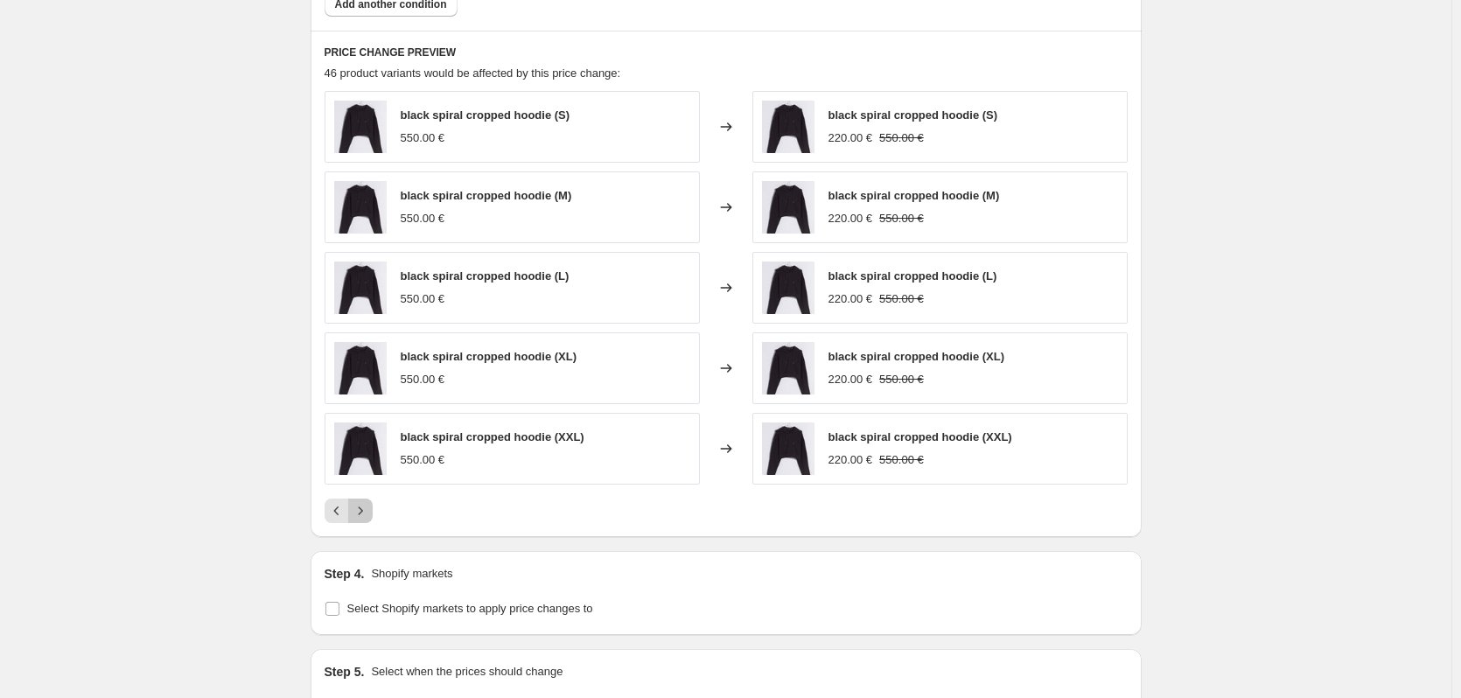
click at [369, 514] on icon "Next" at bounding box center [361, 511] width 18 height 18
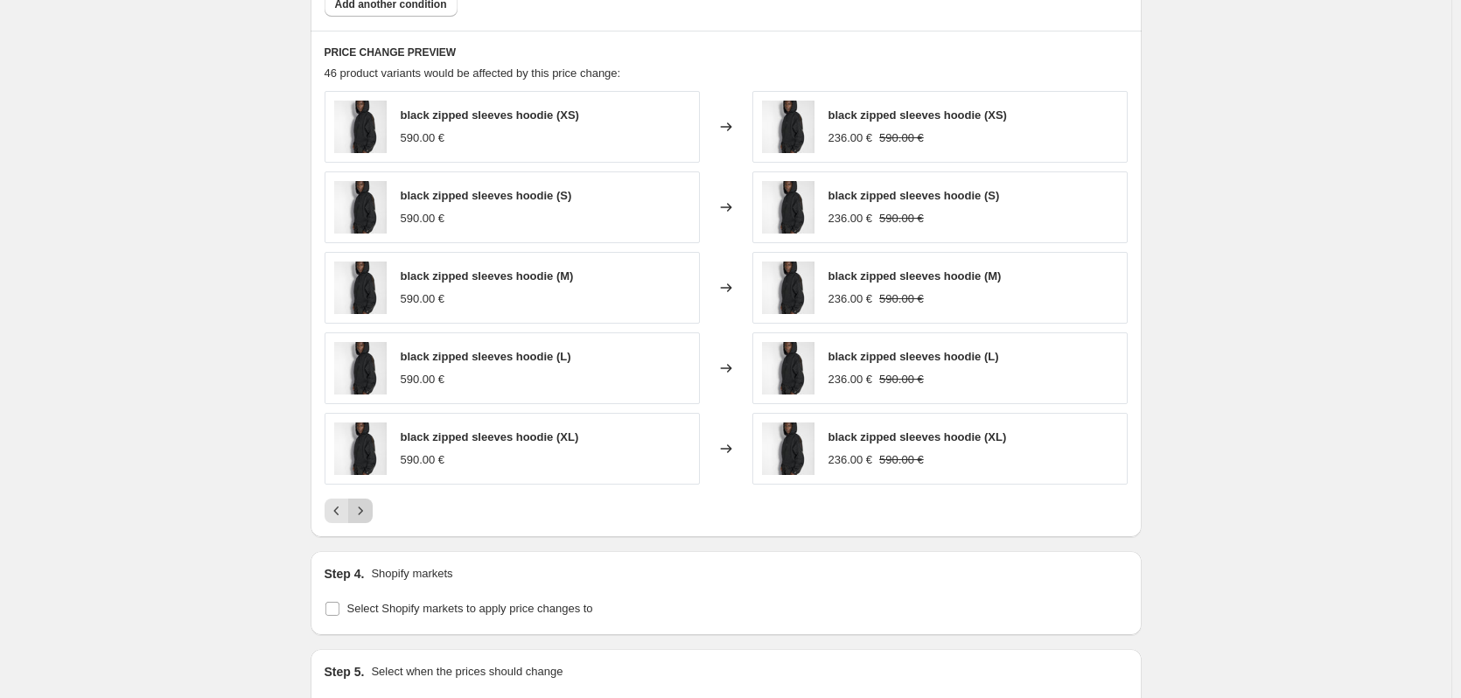
click at [369, 514] on icon "Next" at bounding box center [361, 511] width 18 height 18
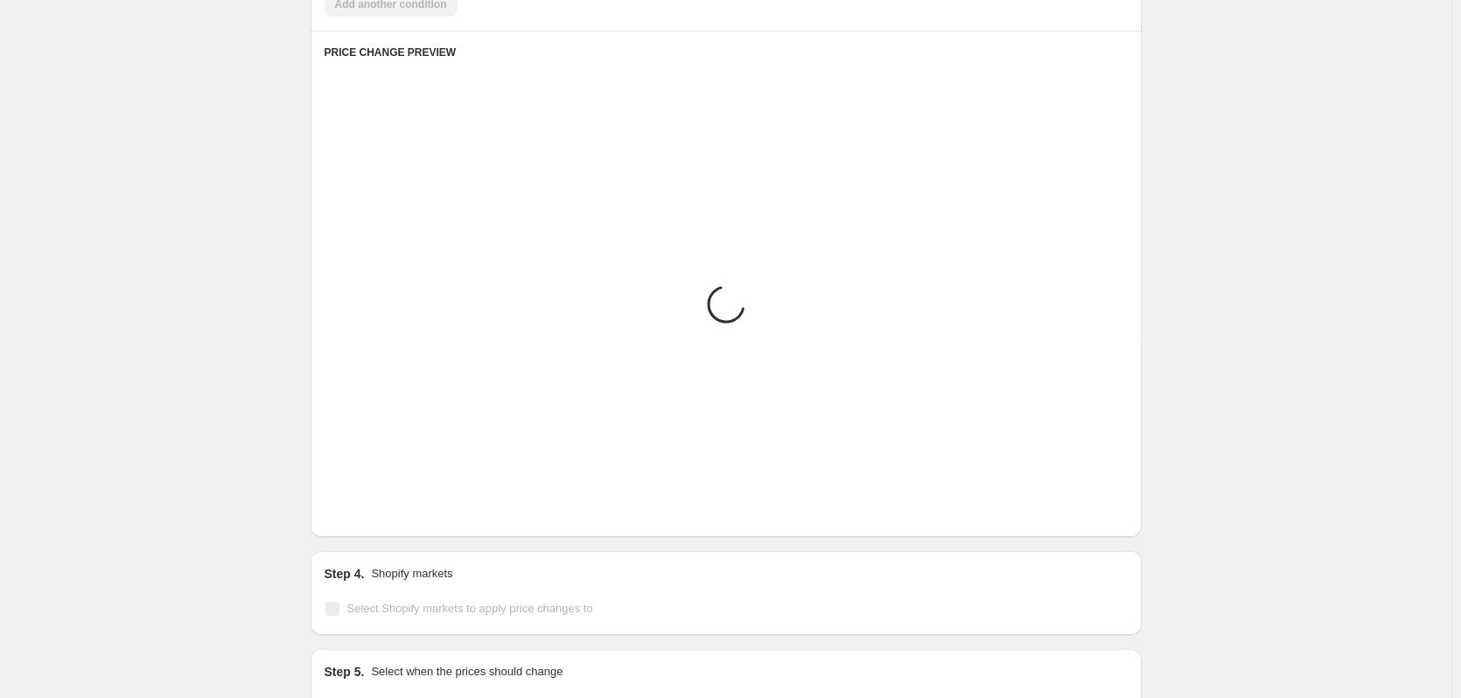
scroll to position [1025, 0]
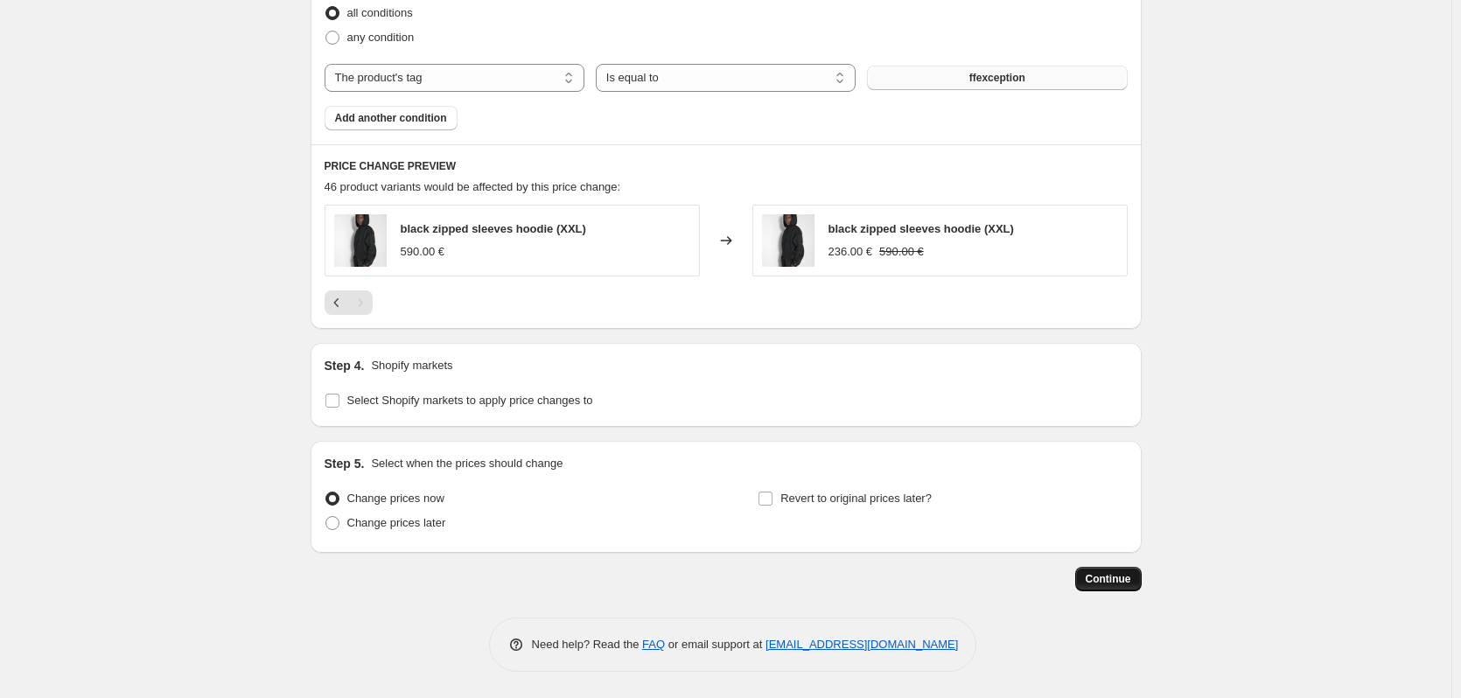
click at [1126, 576] on span "Continue" at bounding box center [1109, 579] width 46 height 14
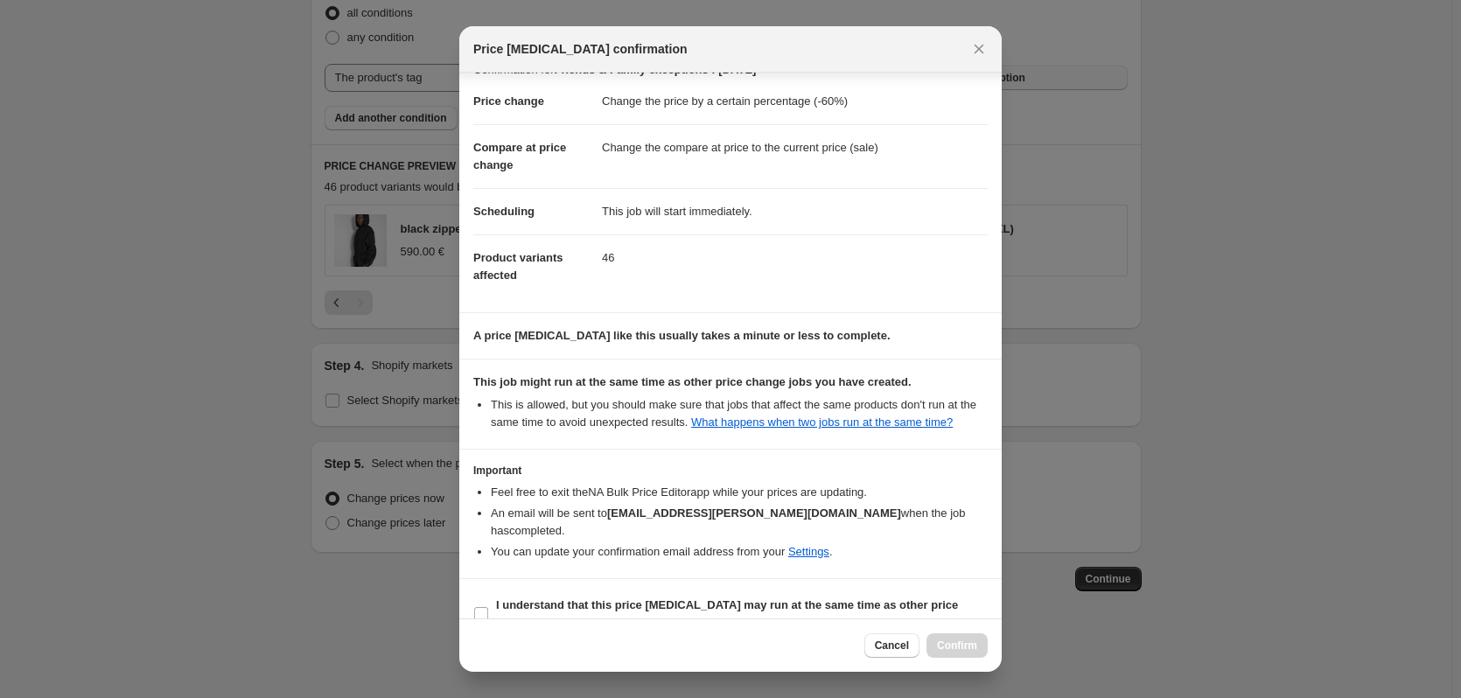
scroll to position [39, 0]
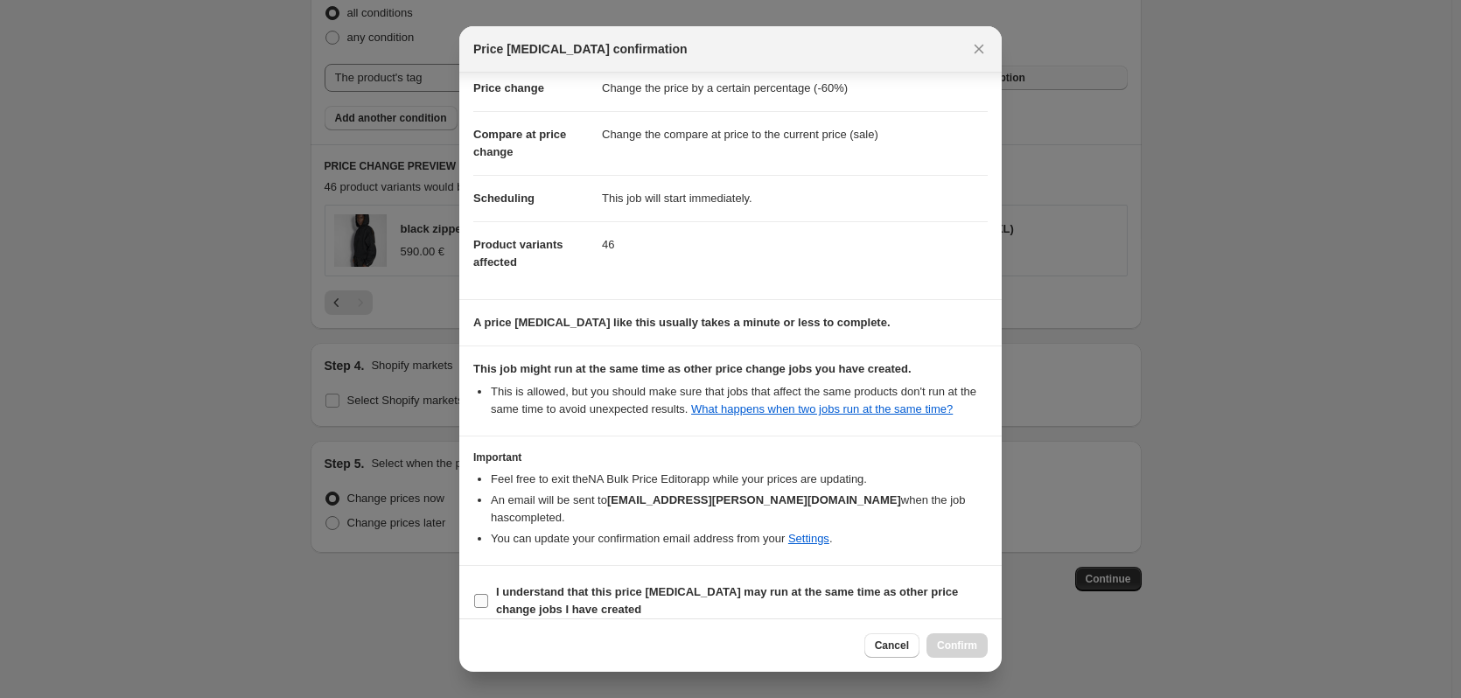
click at [486, 594] on input "I understand that this price change job may run at the same time as other price…" at bounding box center [481, 601] width 14 height 14
checkbox input "true"
click at [966, 644] on span "Confirm" at bounding box center [957, 646] width 40 height 14
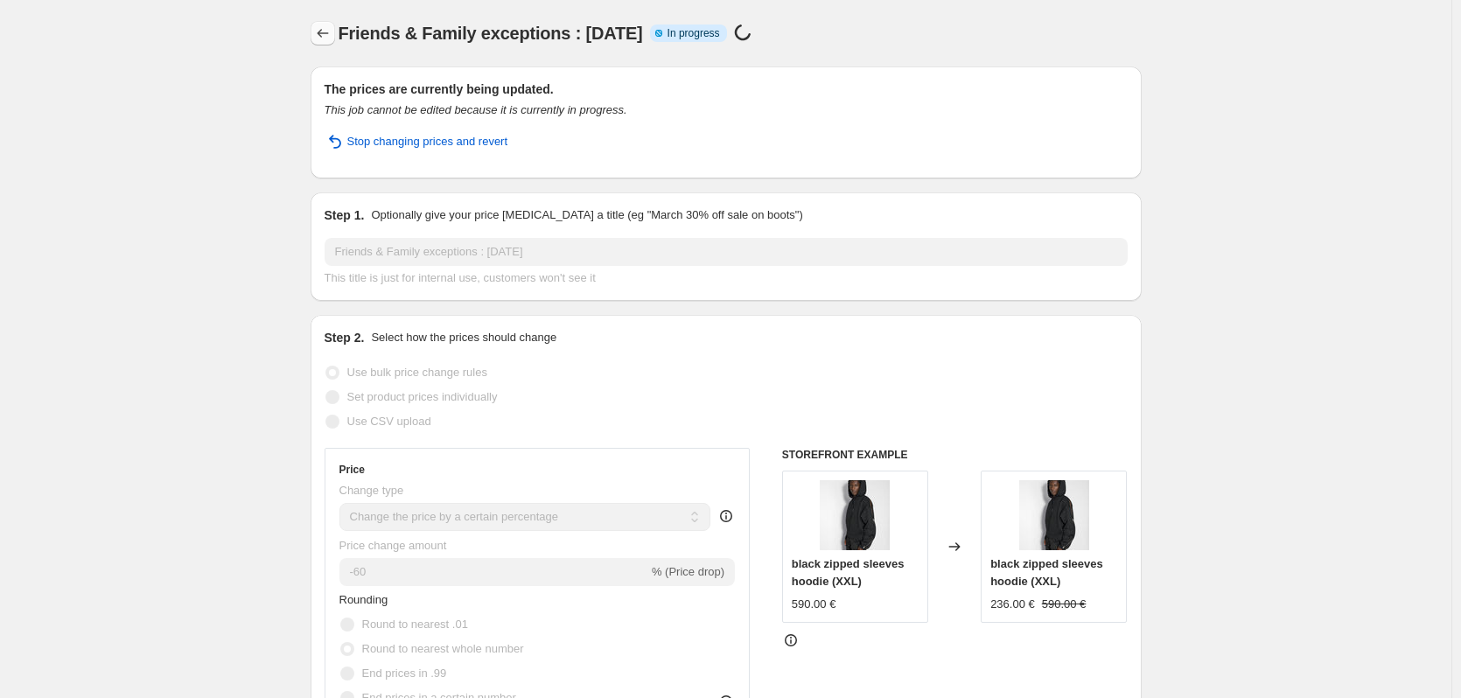
click at [322, 31] on icon "Price change jobs" at bounding box center [323, 34] width 18 height 18
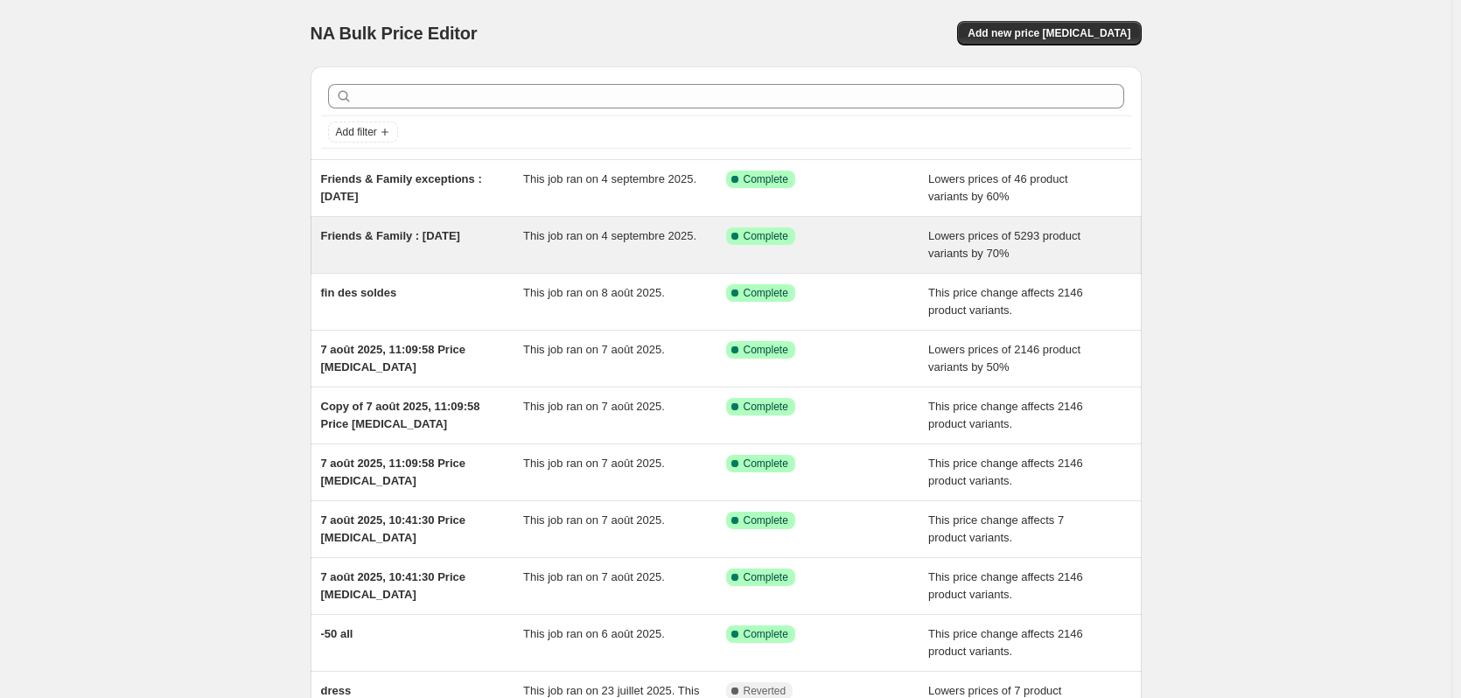
click at [428, 241] on span "Friends & Family : [DATE]" at bounding box center [390, 235] width 139 height 13
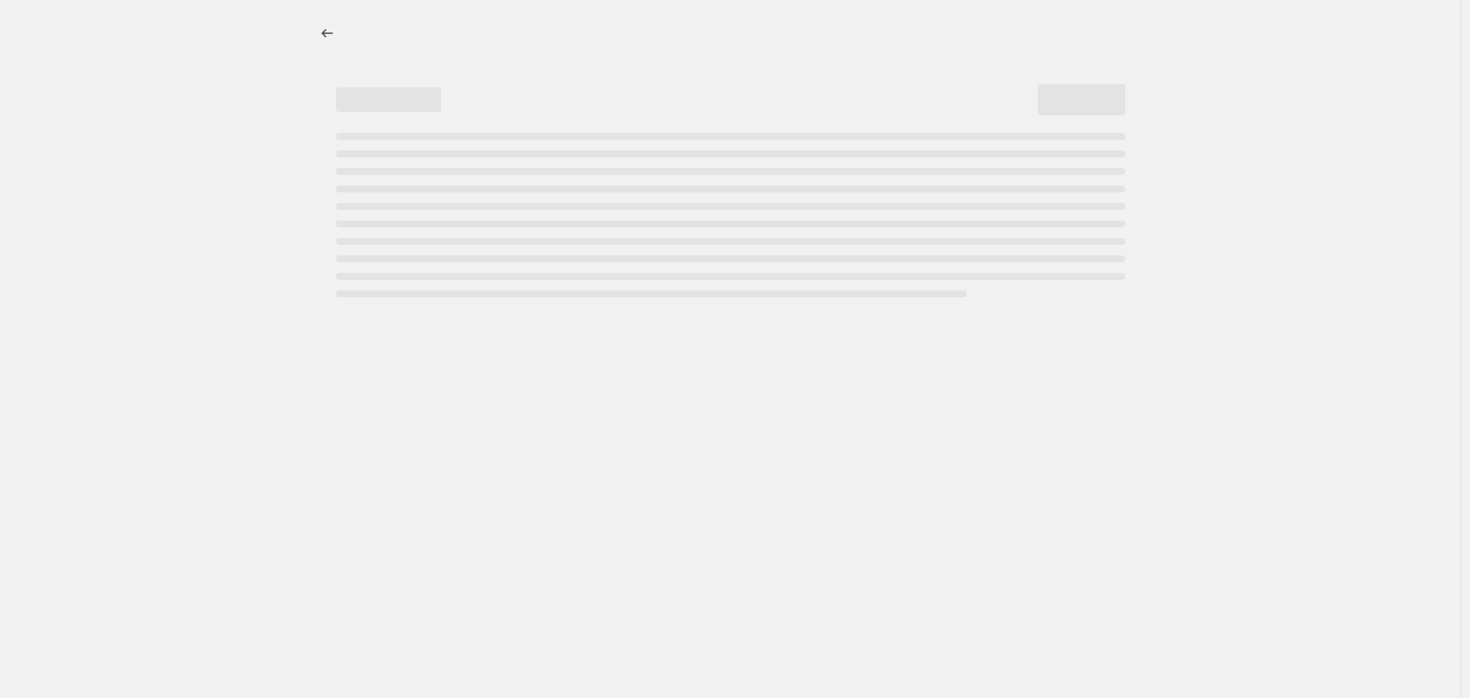
select select "percentage"
select select "collection"
select select "tag"
select select "not_equal"
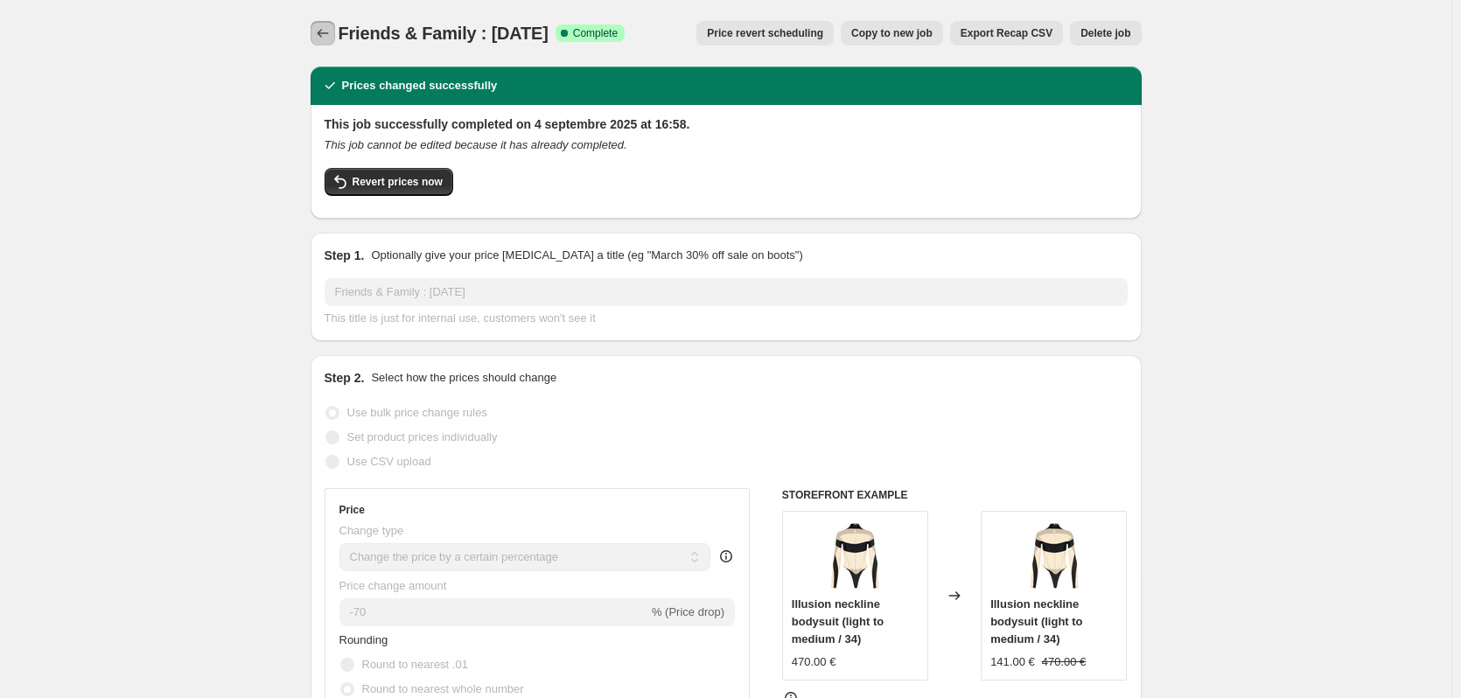
click at [332, 25] on icon "Price change jobs" at bounding box center [323, 34] width 18 height 18
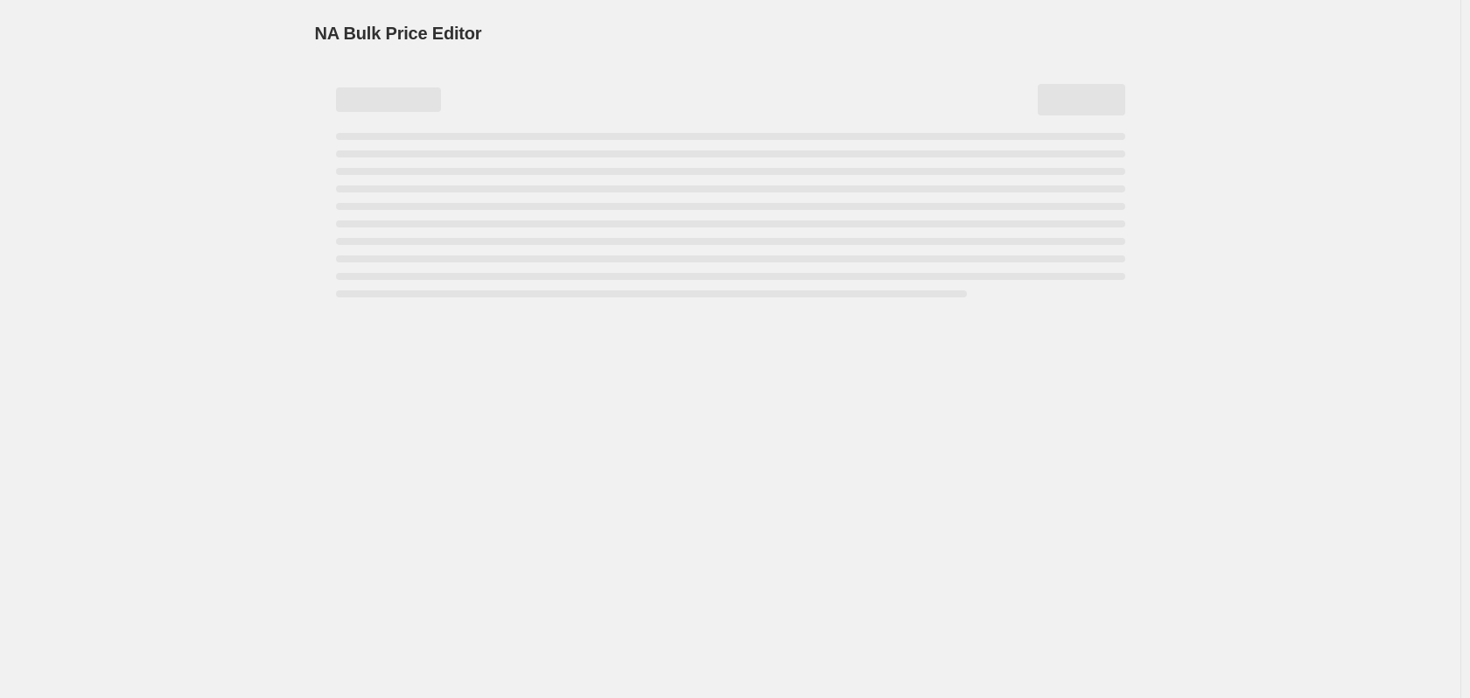
click at [213, 80] on div "NA Bulk Price Editor. This page is ready NA Bulk Price Editor" at bounding box center [730, 349] width 1460 height 698
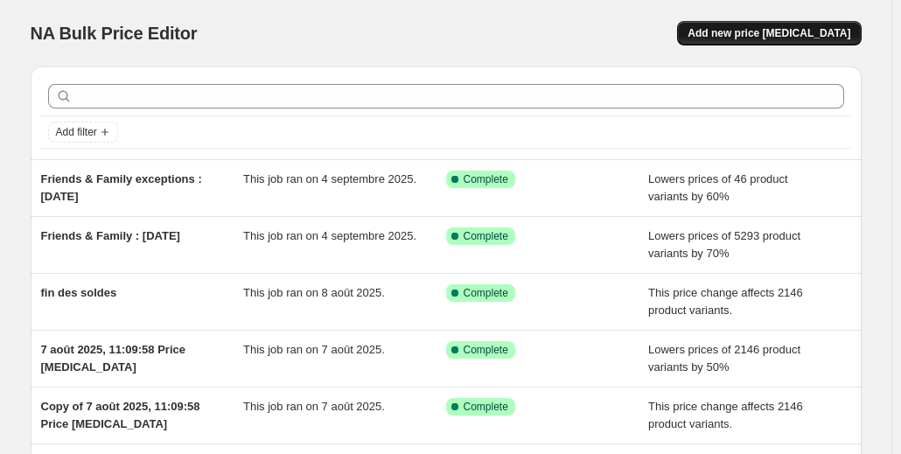
click at [789, 35] on span "Add new price [MEDICAL_DATA]" at bounding box center [769, 33] width 163 height 14
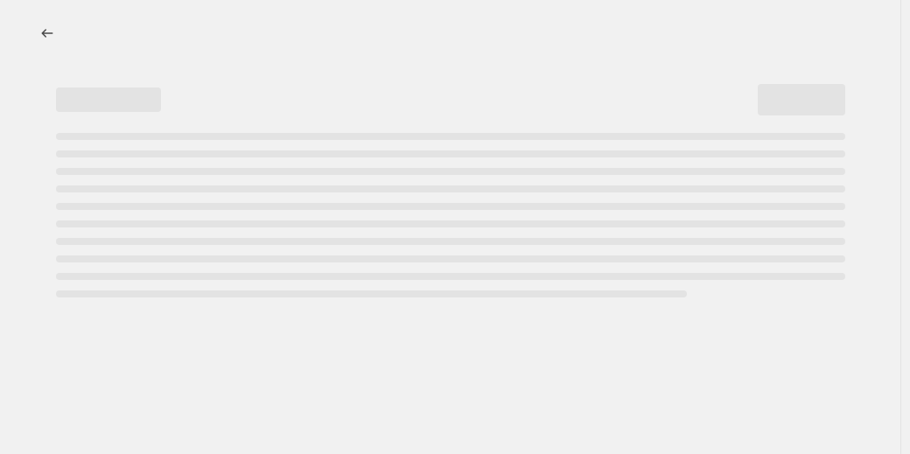
select select "percentage"
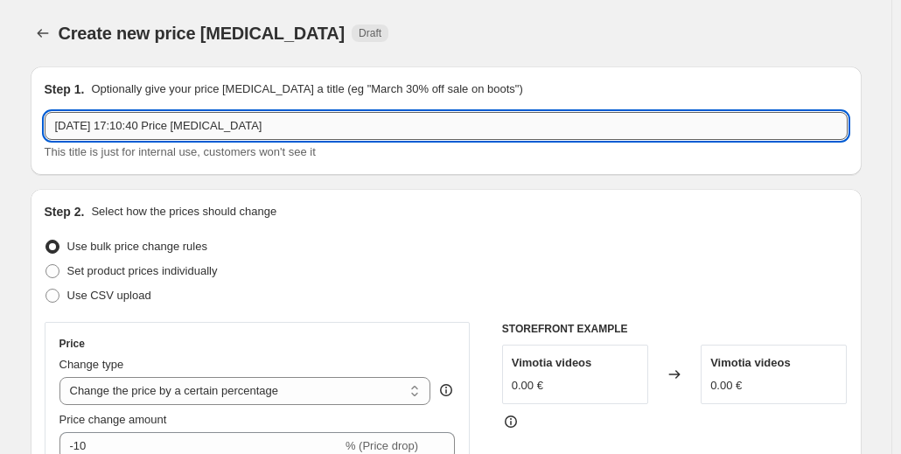
click at [180, 129] on input "[DATE] 17:10:40 Price [MEDICAL_DATA]" at bounding box center [446, 126] width 803 height 28
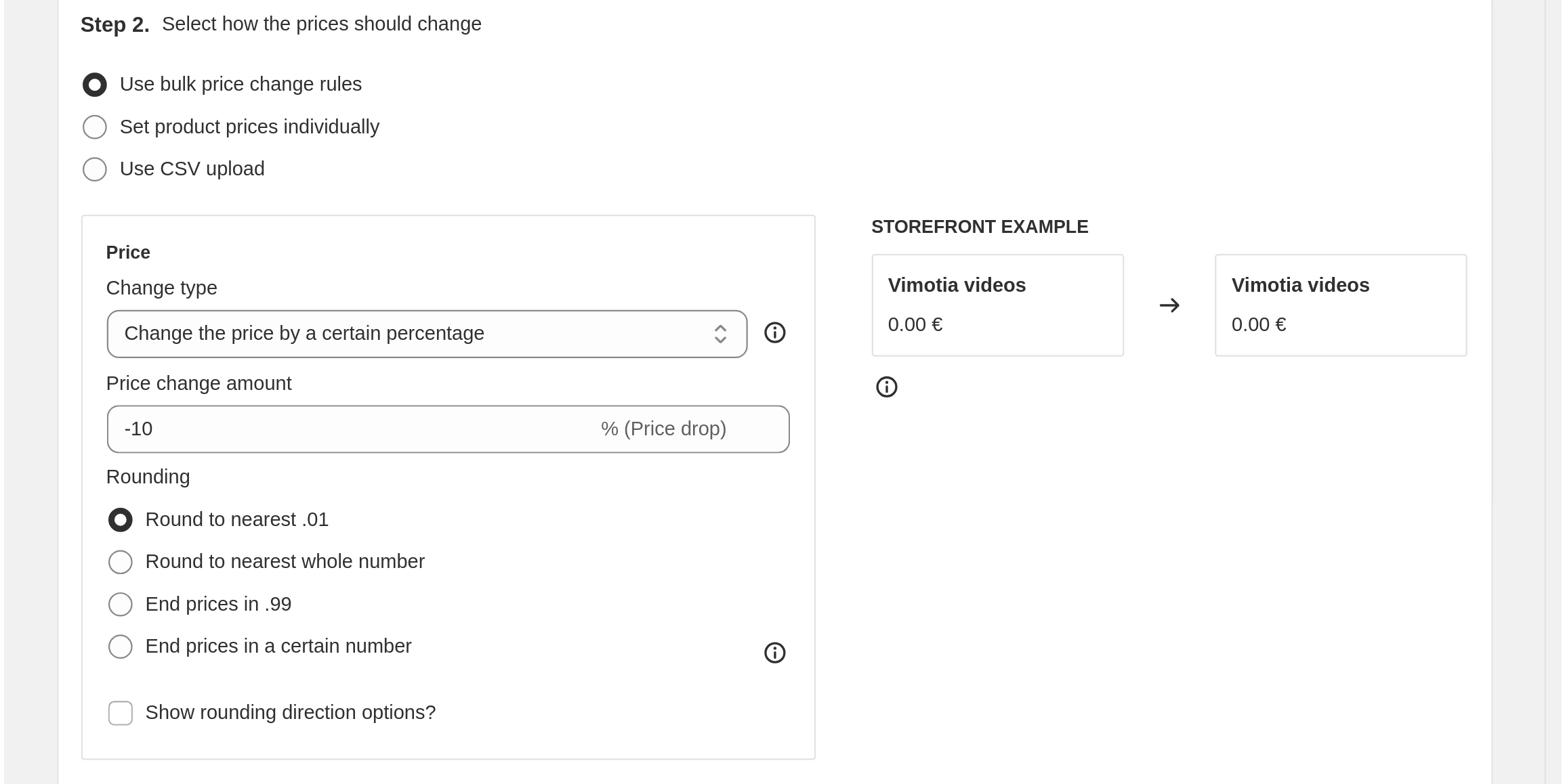
scroll to position [135, 0]
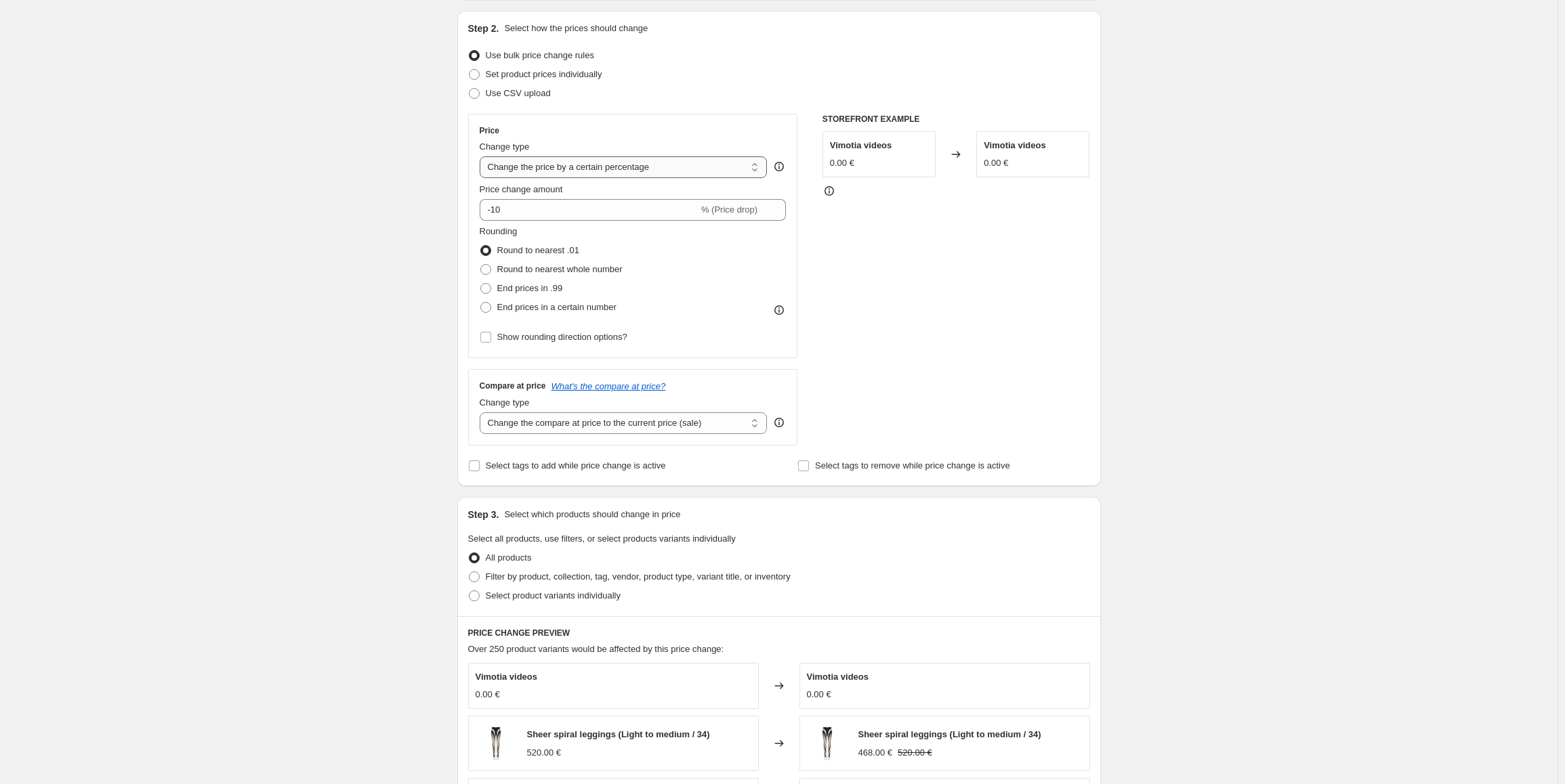
type input "Test"
click at [605, 166] on select "Change the price to a certain amount Change the price by a certain amount Chang…" at bounding box center [624, 167] width 288 height 22
click at [541, 212] on input "-10" at bounding box center [589, 210] width 219 height 22
drag, startPoint x: 496, startPoint y: 209, endPoint x: 523, endPoint y: 214, distance: 27.5
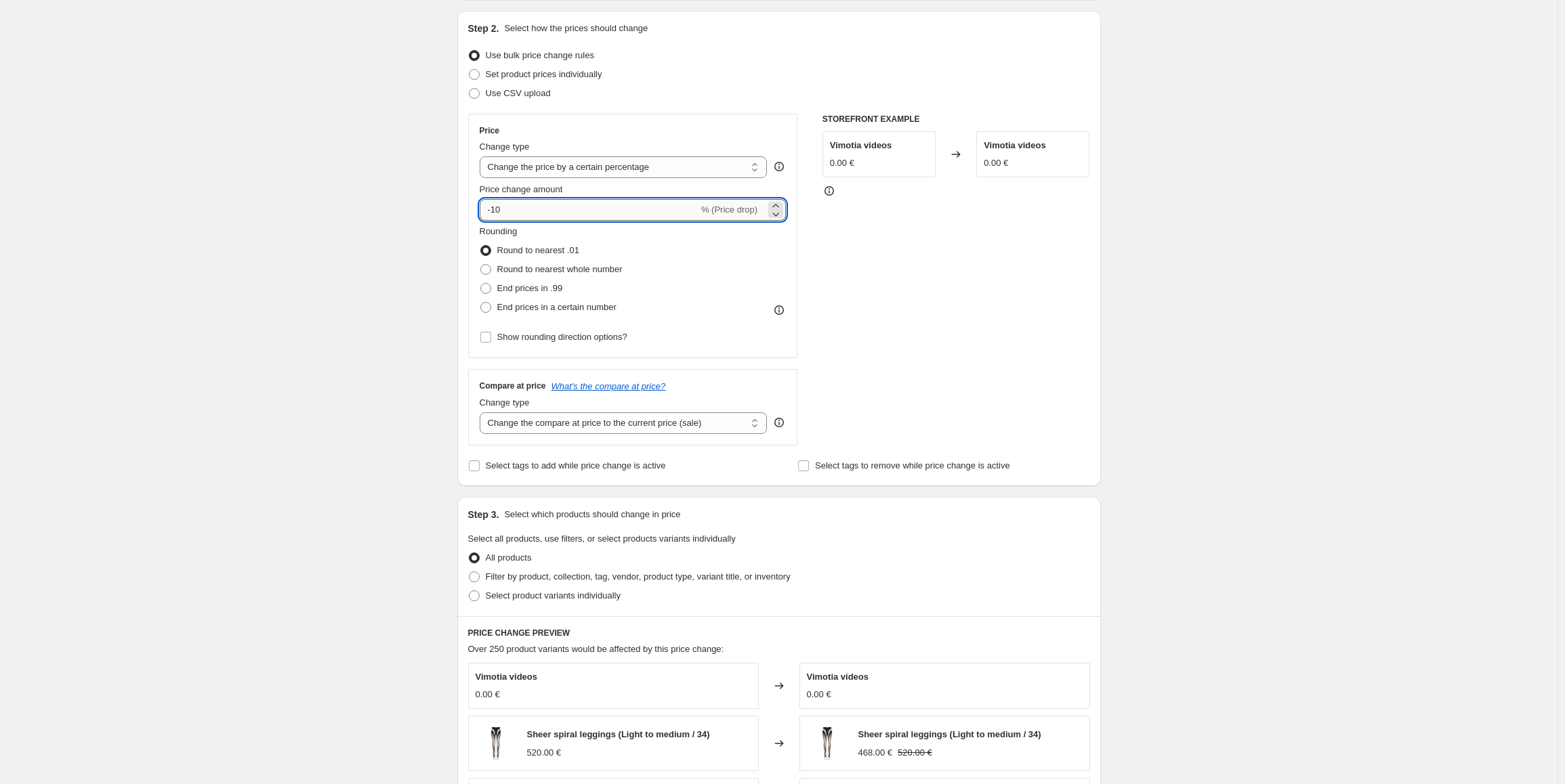
click at [523, 214] on input "-10" at bounding box center [589, 210] width 219 height 22
type input "-70"
click at [427, 202] on div "Create new price [MEDICAL_DATA]. This page is ready Create new price [MEDICAL_D…" at bounding box center [779, 574] width 1558 height 1420
click at [551, 269] on span "Round to nearest whole number" at bounding box center [560, 269] width 125 height 10
click at [481, 265] on input "Round to nearest whole number" at bounding box center [480, 264] width 1 height 1
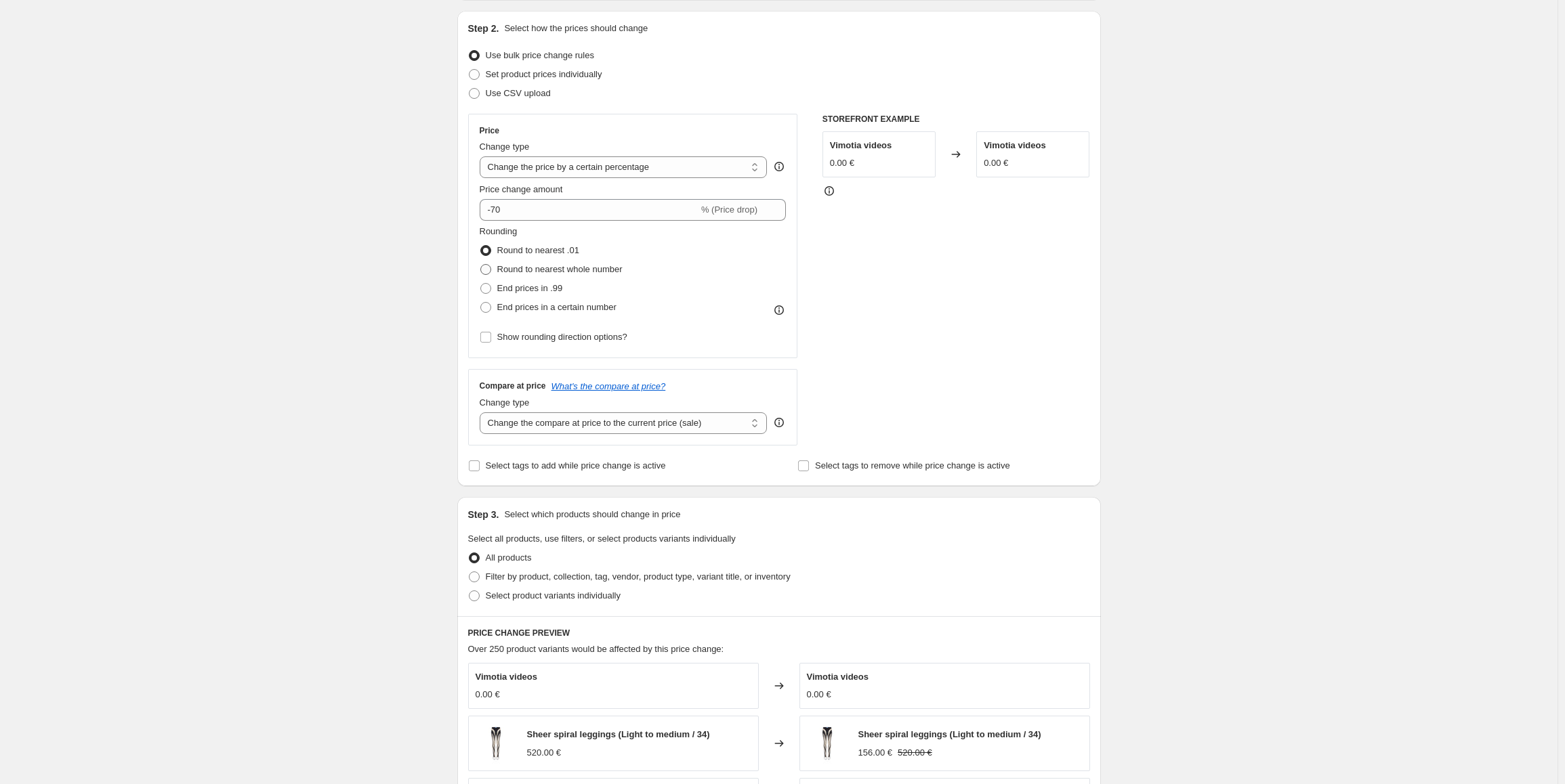
radio input "true"
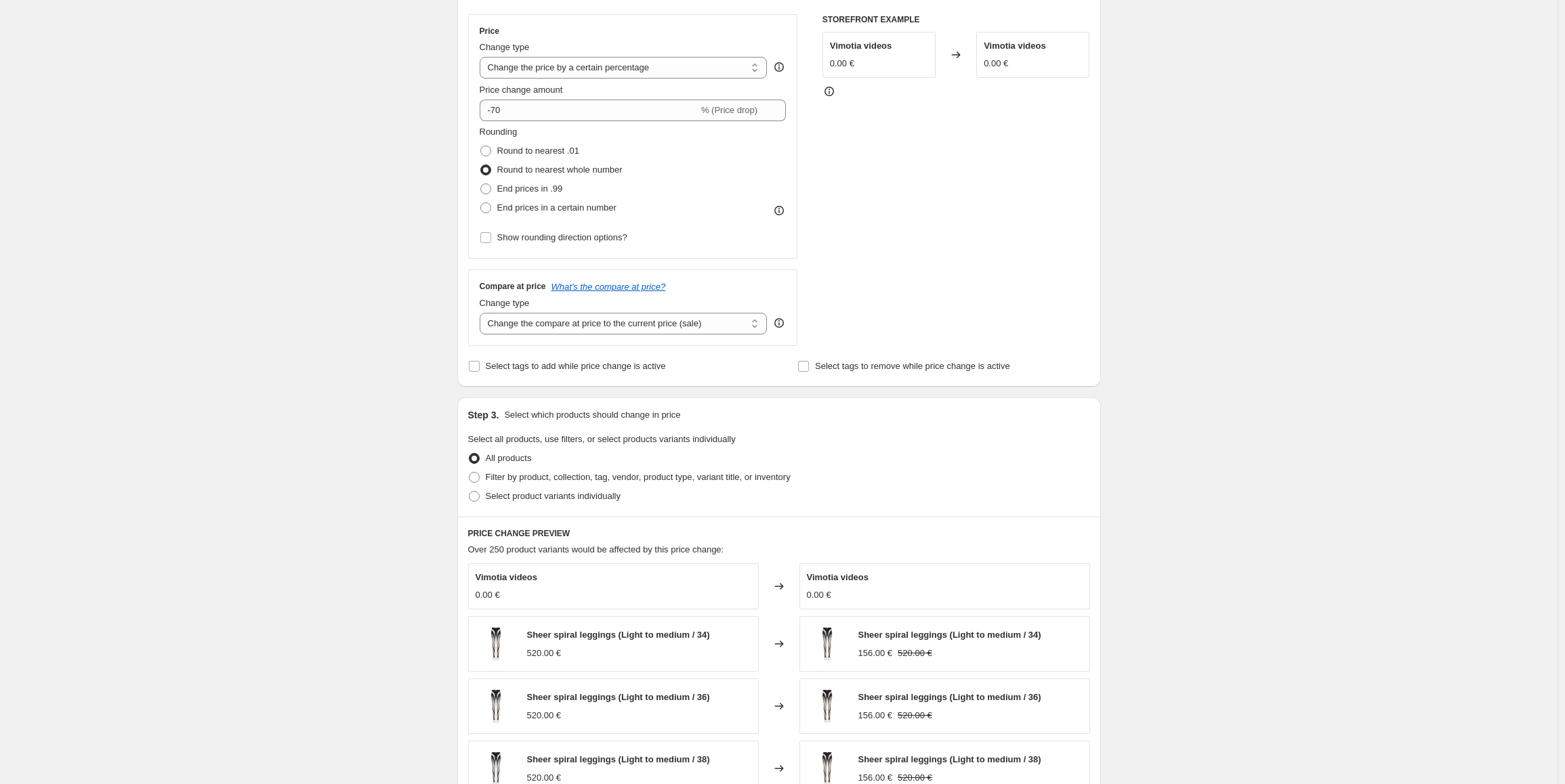
scroll to position [339, 0]
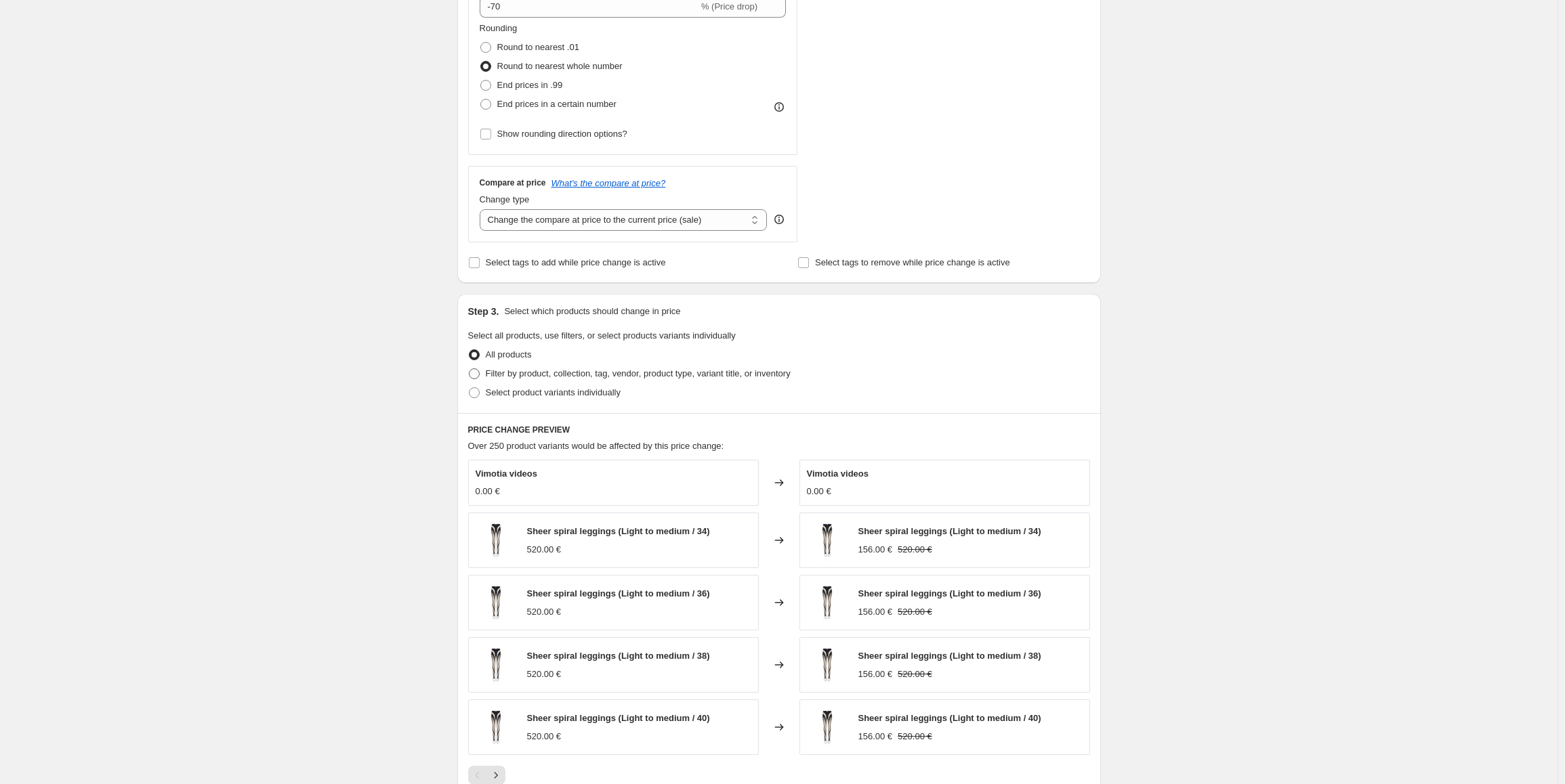
click at [557, 351] on span "Filter by product, collection, tag, vendor, product type, variant title, or inv…" at bounding box center [638, 373] width 305 height 10
click at [469, 351] on input "Filter by product, collection, tag, vendor, product type, variant title, or inv…" at bounding box center [469, 368] width 1 height 1
radio input "true"
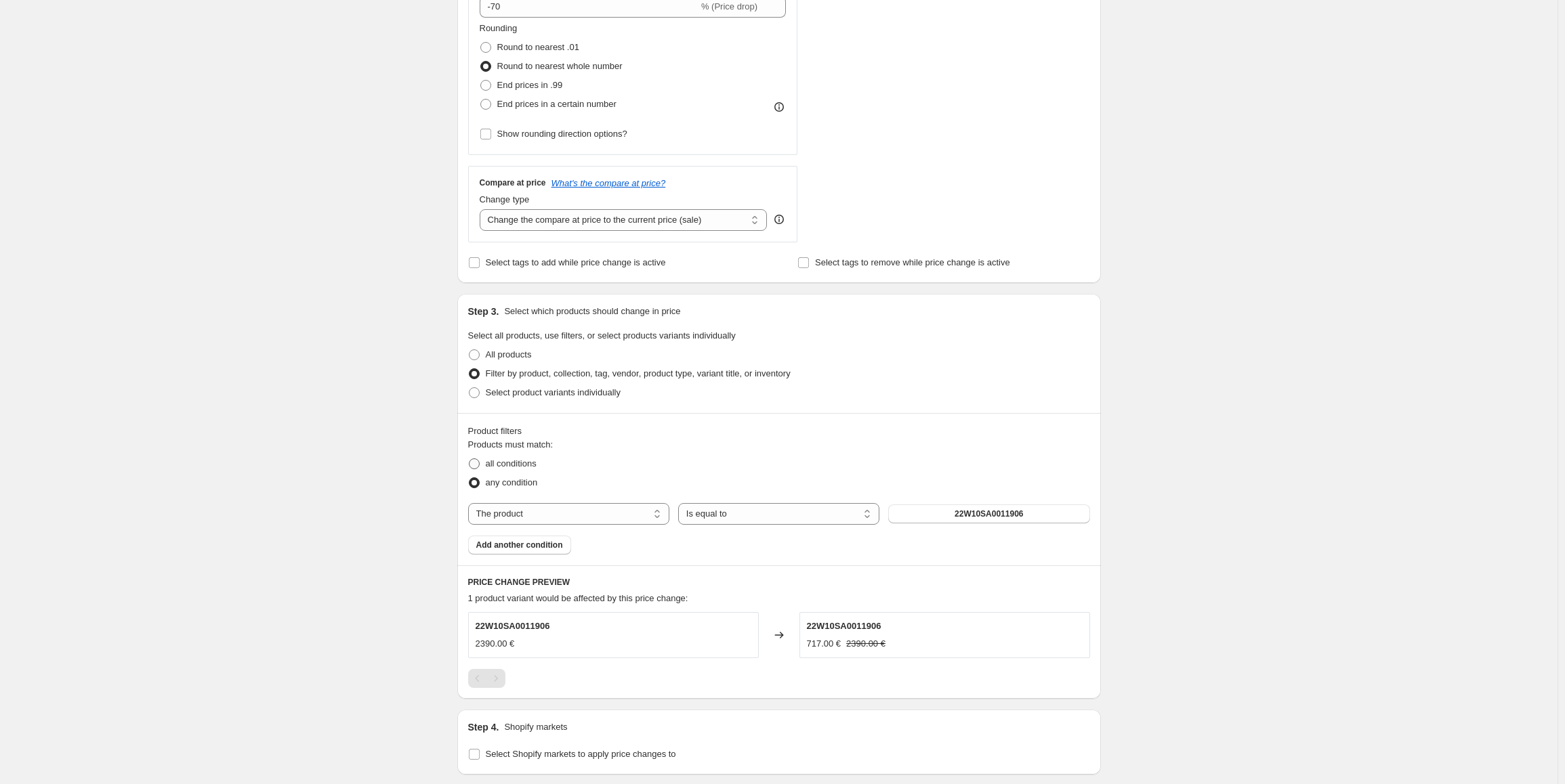
click at [513, 351] on span "all conditions" at bounding box center [511, 463] width 51 height 10
click at [469, 351] on input "all conditions" at bounding box center [469, 458] width 1 height 1
radio input "true"
click at [581, 351] on select "The product The product's collection The product's tag The product's vendor The…" at bounding box center [569, 514] width 201 height 22
select select "collection"
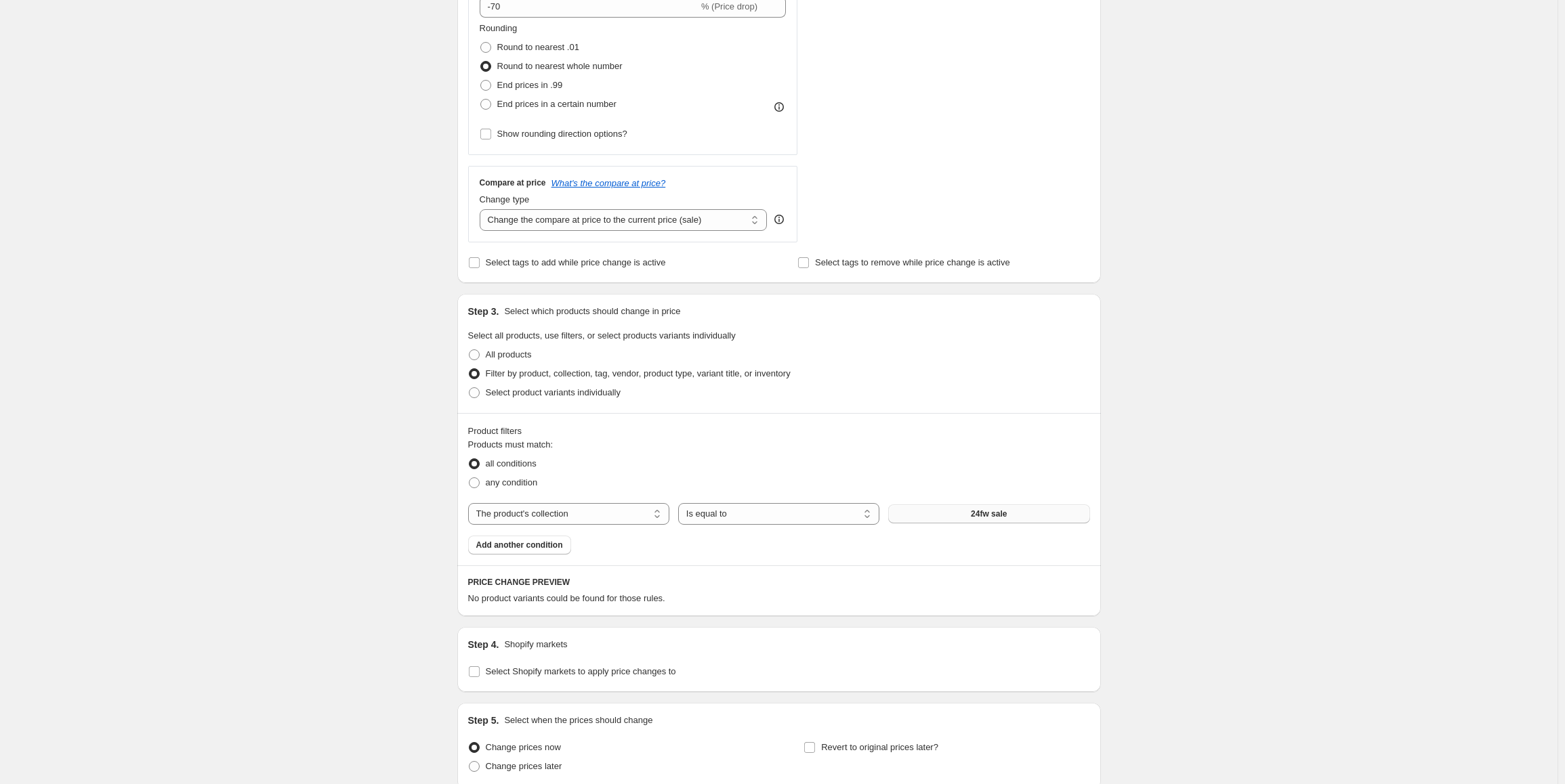
click at [704, 351] on span "24fw sale" at bounding box center [989, 514] width 36 height 11
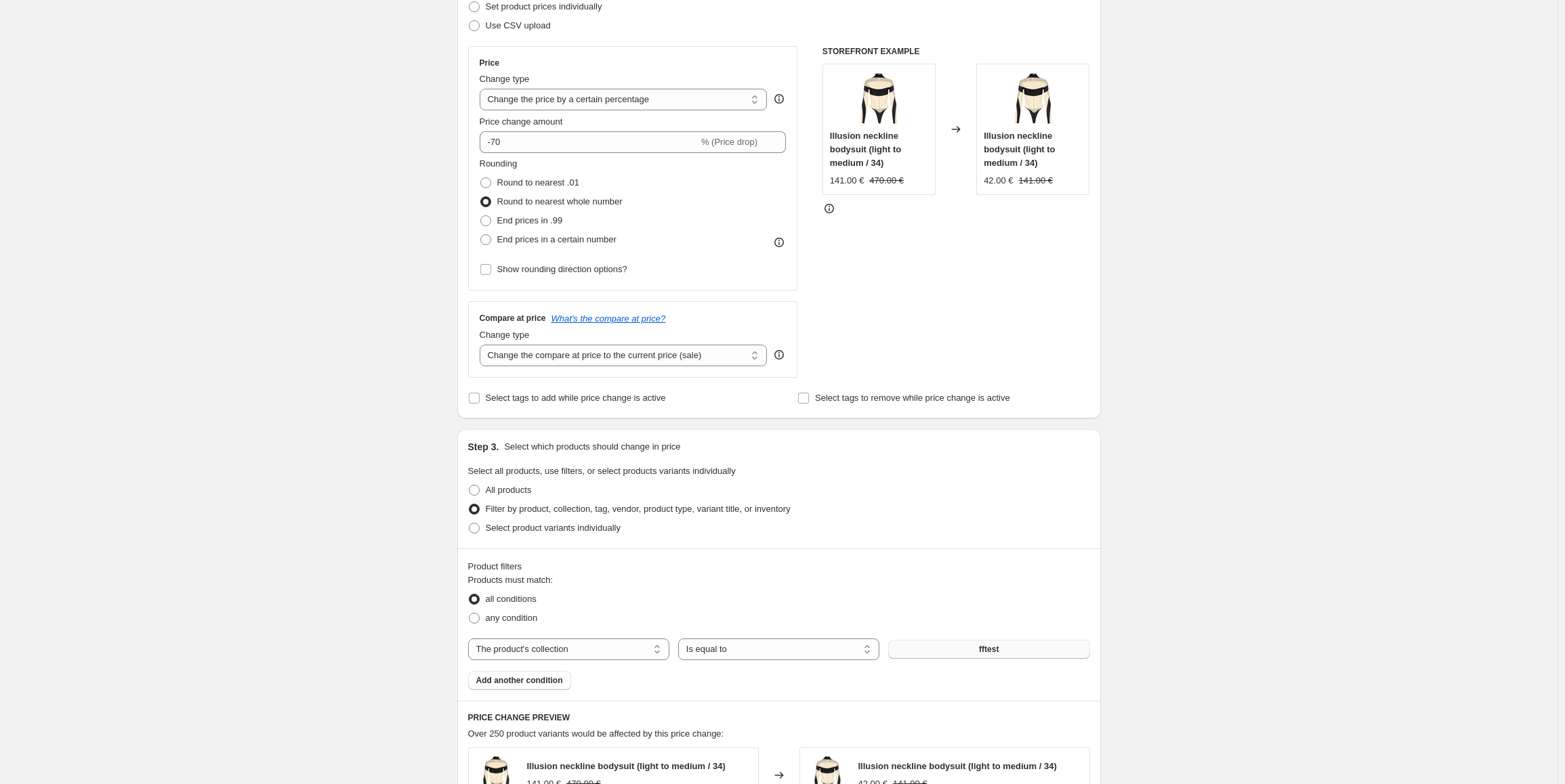
scroll to position [135, 0]
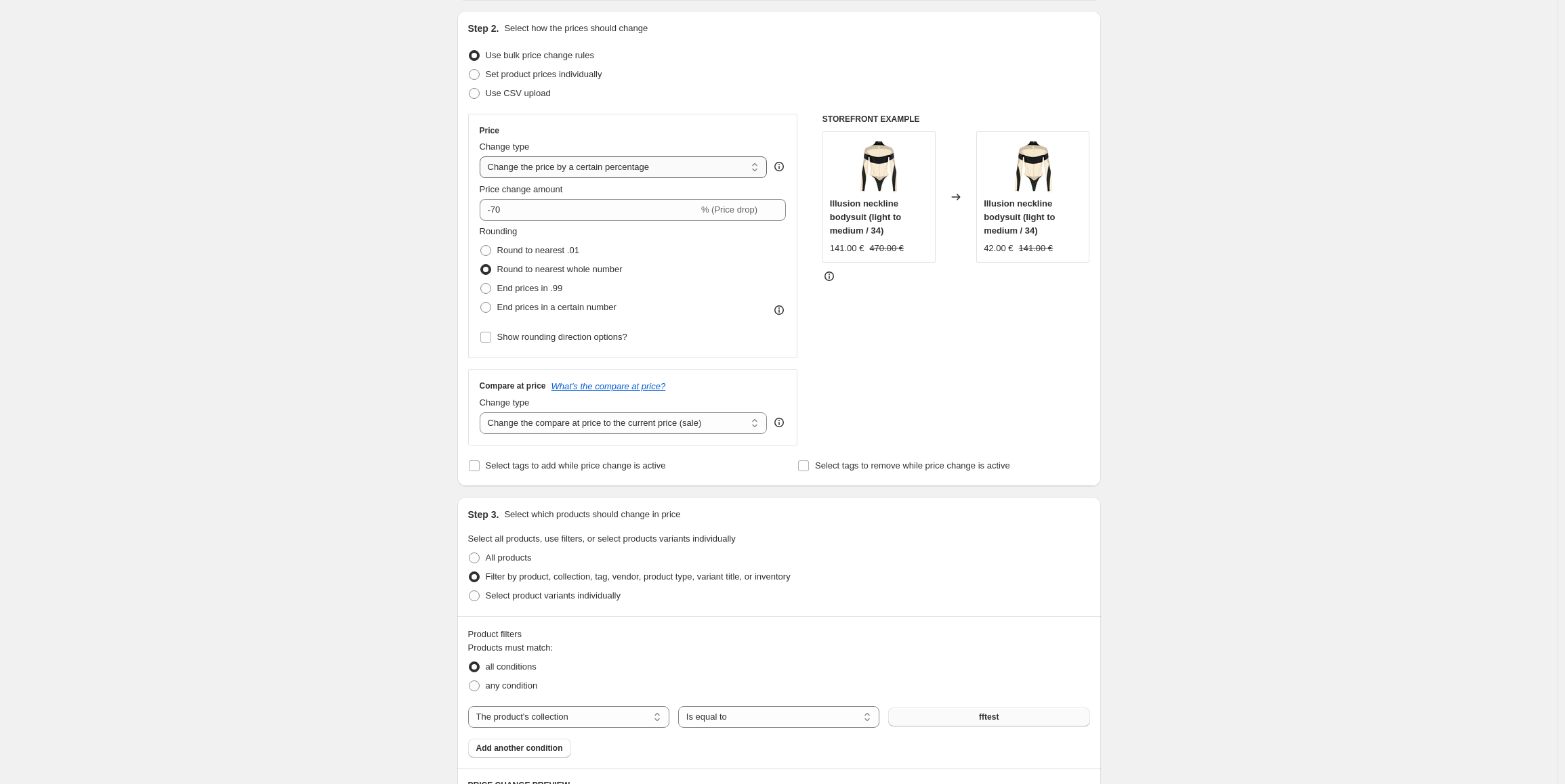
click at [621, 167] on select "Change the price to a certain amount Change the price by a certain amount Chang…" at bounding box center [624, 167] width 288 height 22
select select "bcap"
click at [482, 156] on select "Change the price to a certain amount Change the price by a certain amount Chang…" at bounding box center [624, 167] width 288 height 22
type input "-12.00"
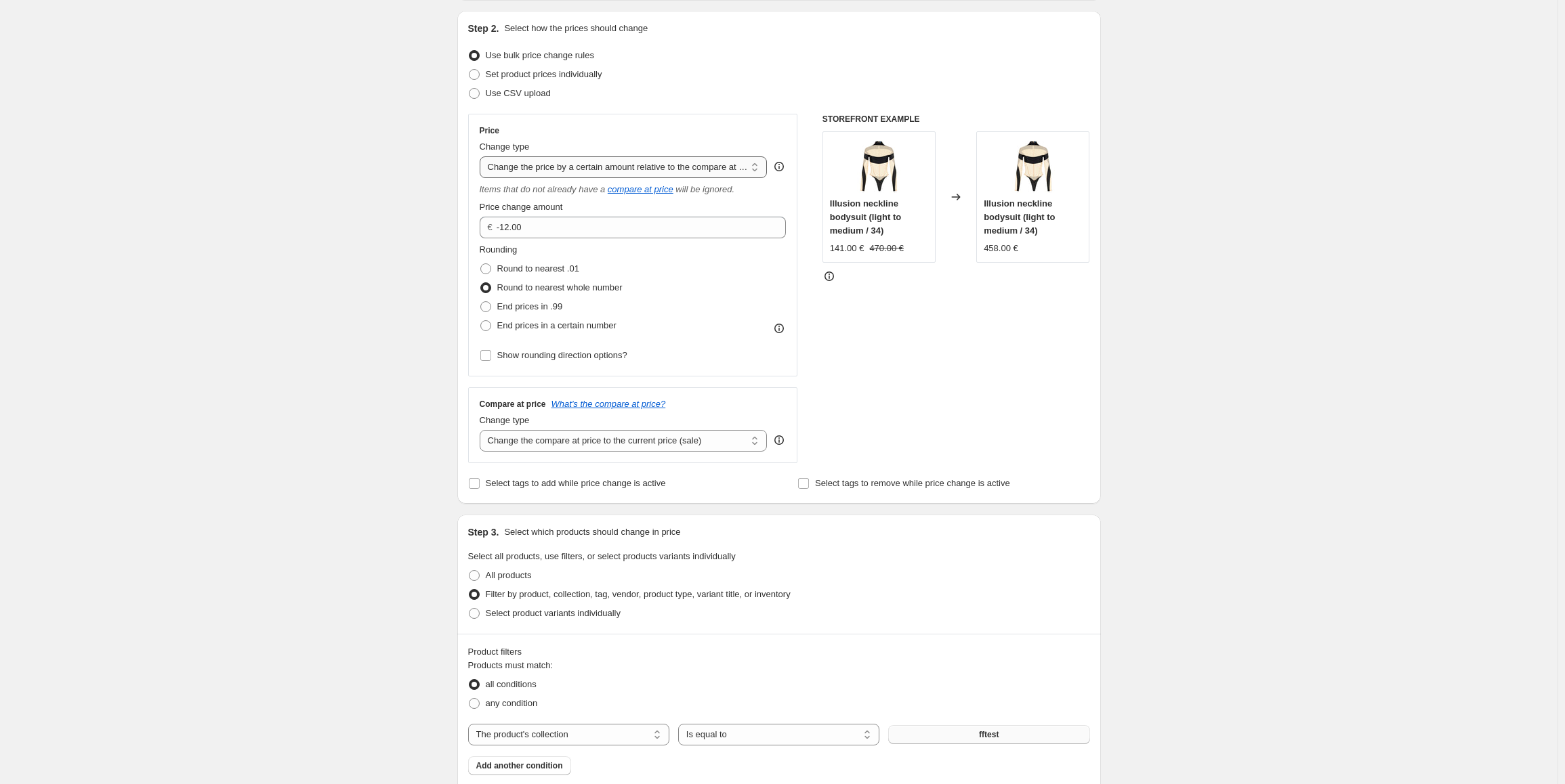
click at [654, 158] on select "Change the price to a certain amount Change the price by a certain amount Chang…" at bounding box center [624, 167] width 288 height 22
select select "pcap"
click at [482, 156] on select "Change the price to a certain amount Change the price by a certain amount Chang…" at bounding box center [624, 167] width 288 height 22
drag, startPoint x: 496, startPoint y: 228, endPoint x: 545, endPoint y: 229, distance: 49.0
click at [544, 229] on input "-20" at bounding box center [614, 228] width 268 height 22
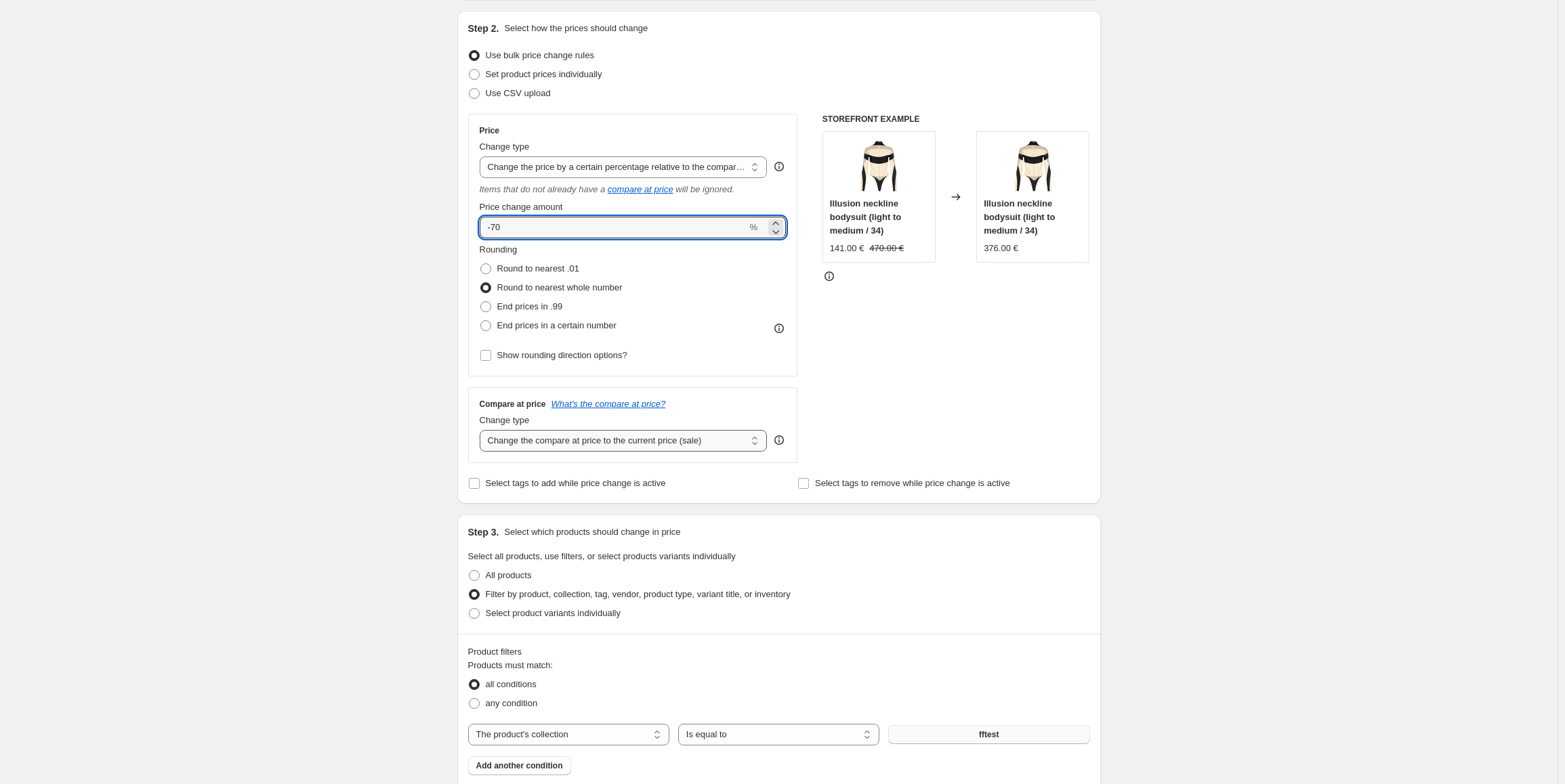
type input "-70"
click at [640, 351] on select "Change the compare at price to the current price (sale) Change the compare at p…" at bounding box center [624, 441] width 288 height 22
select select "no_change"
click at [482, 351] on select "Change the compare at price to the current price (sale) Change the compare at p…" at bounding box center [624, 441] width 288 height 22
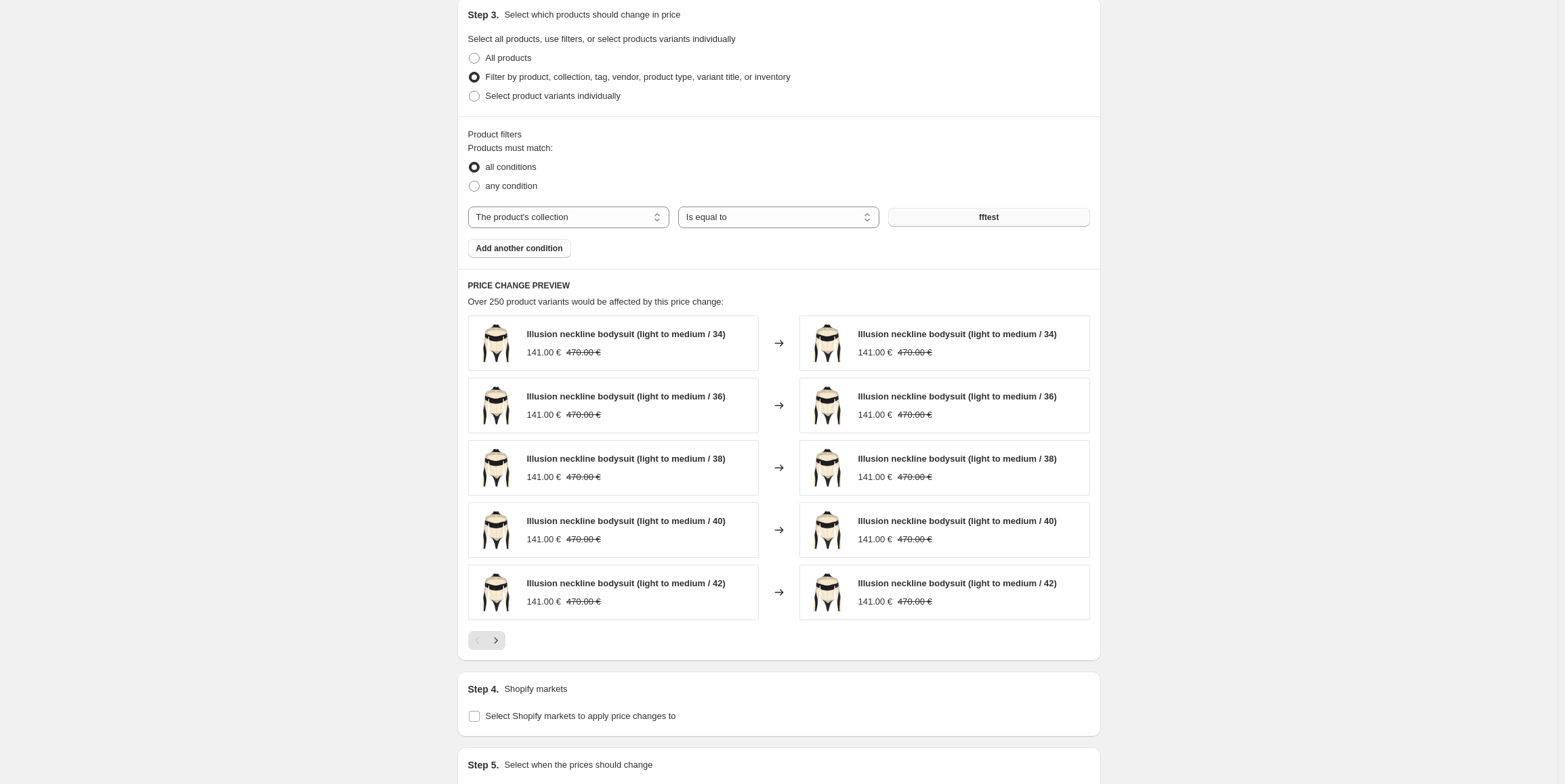
scroll to position [677, 0]
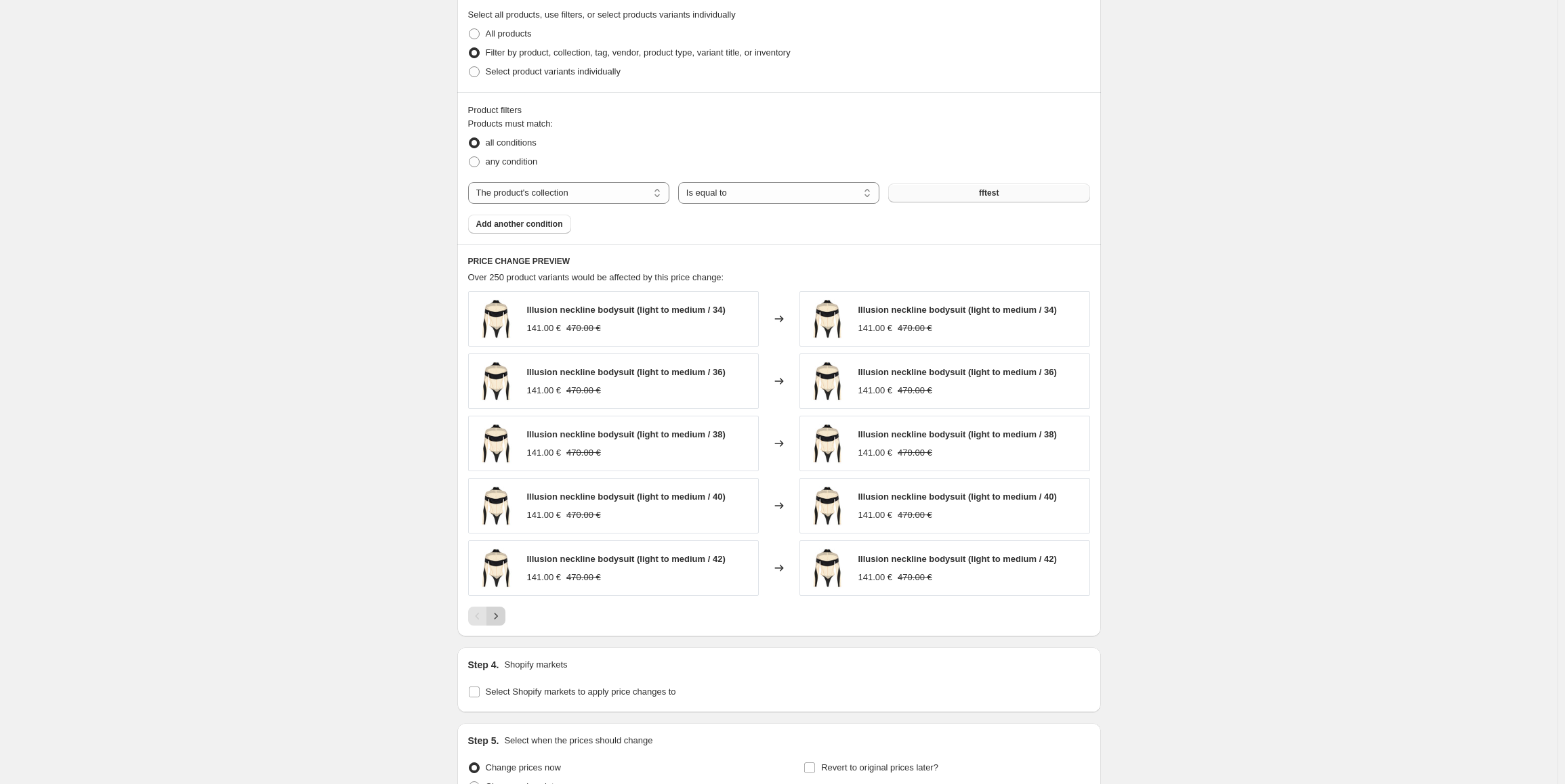
click at [496, 351] on icon "Next" at bounding box center [496, 617] width 14 height 14
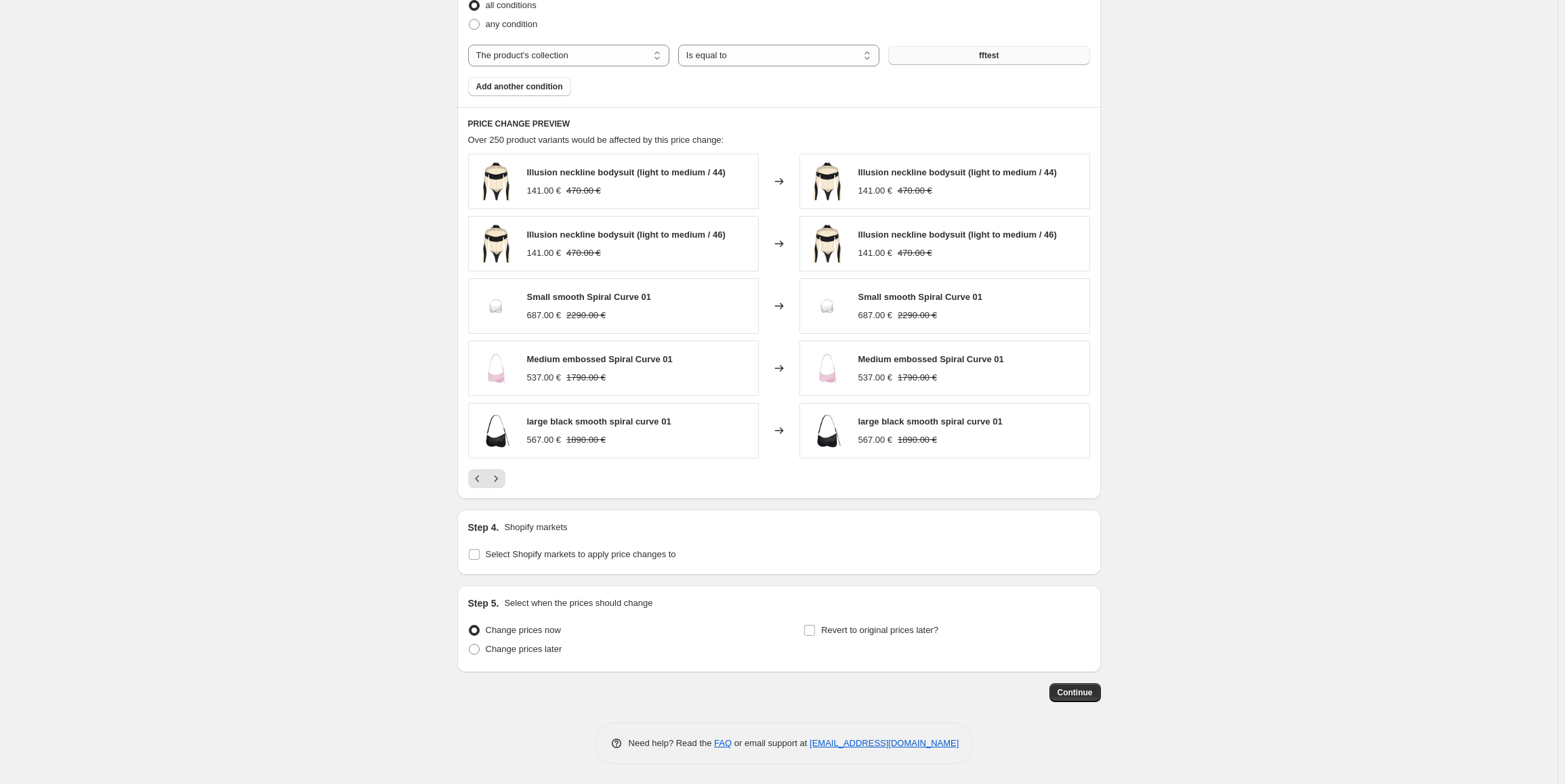
scroll to position [816, 0]
click at [704, 351] on span "Continue" at bounding box center [1076, 692] width 36 height 11
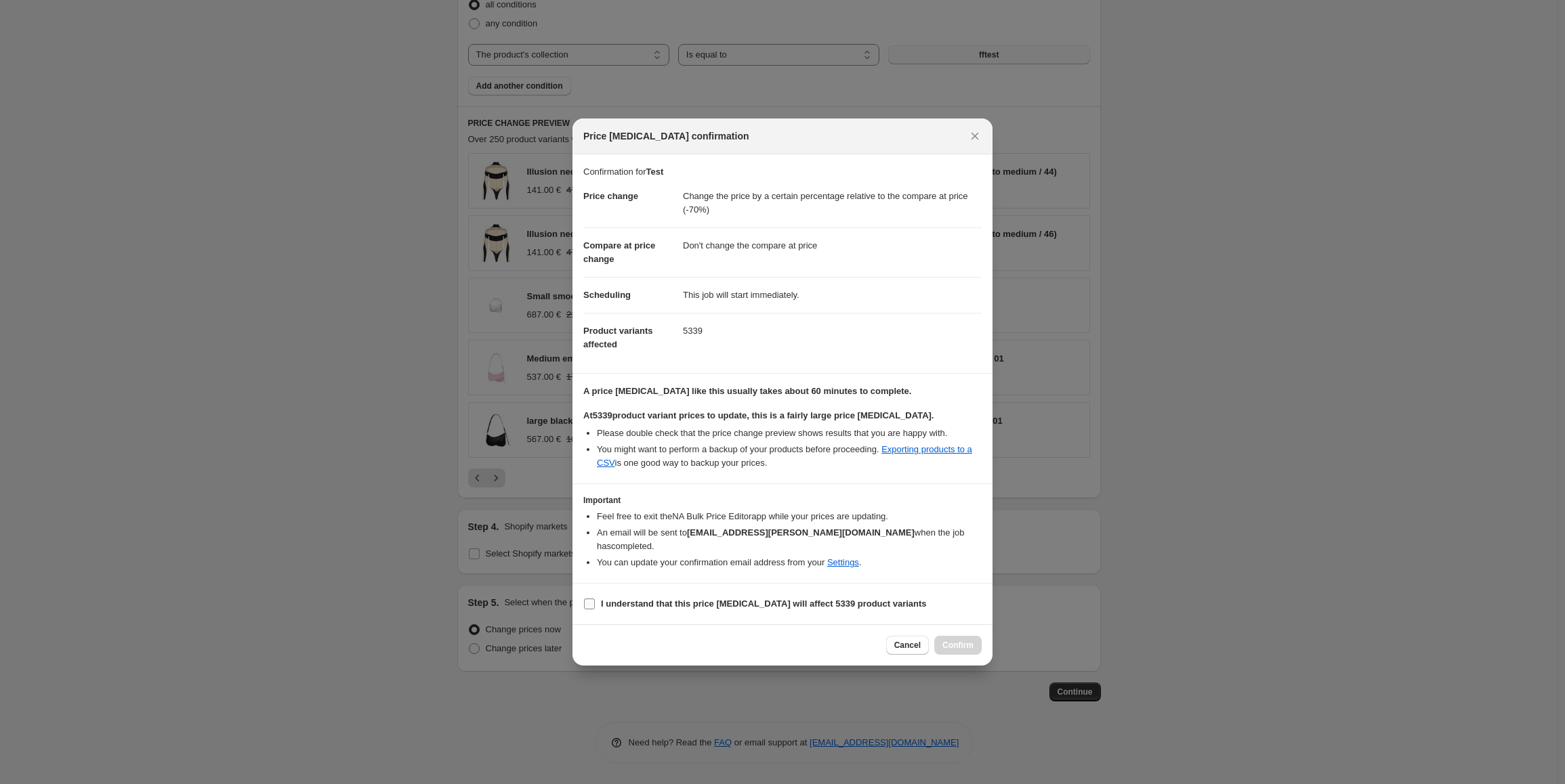
click at [621, 351] on b "I understand that this price change job will affect 5339 product variants" at bounding box center [764, 604] width 326 height 10
click at [595, 351] on input "I understand that this price change job will affect 5339 product variants" at bounding box center [589, 604] width 11 height 11
checkbox input "true"
click at [704, 351] on span "Confirm" at bounding box center [958, 645] width 31 height 11
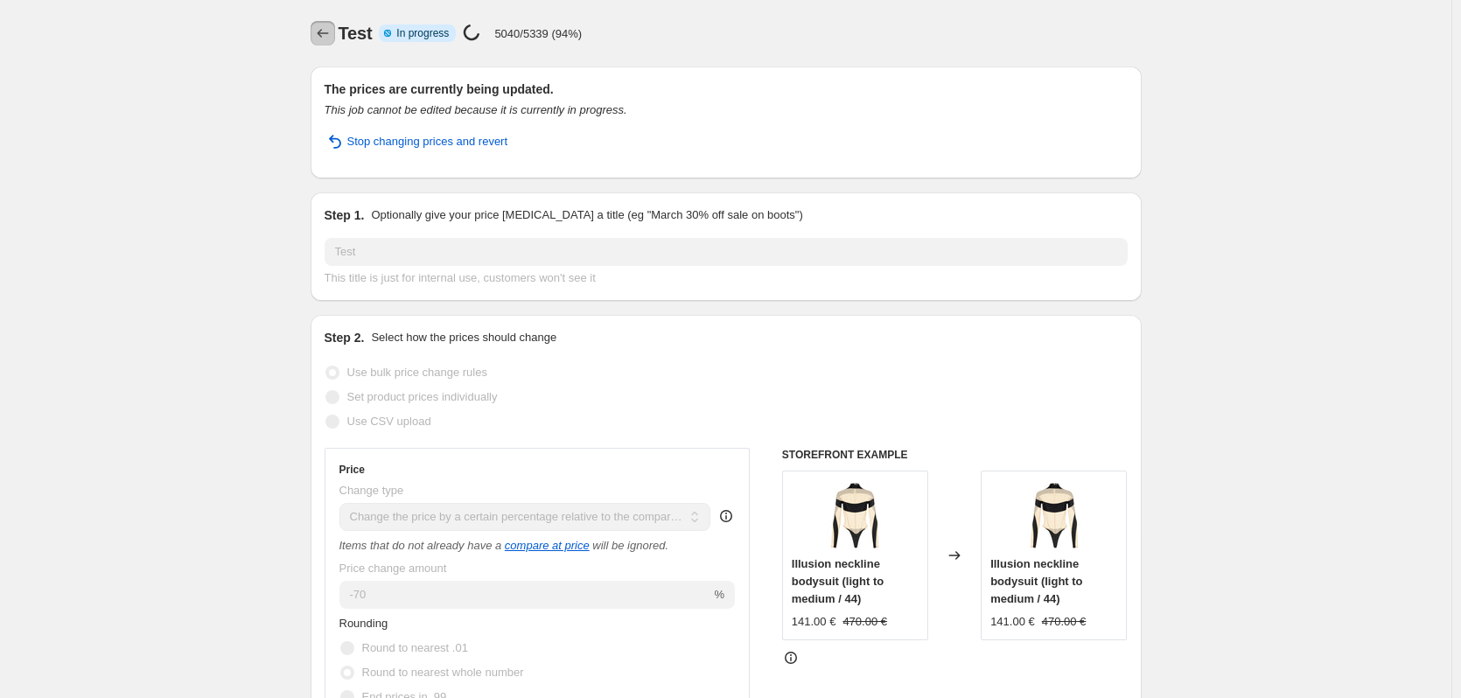
click at [331, 32] on icon "Price change jobs" at bounding box center [323, 34] width 18 height 18
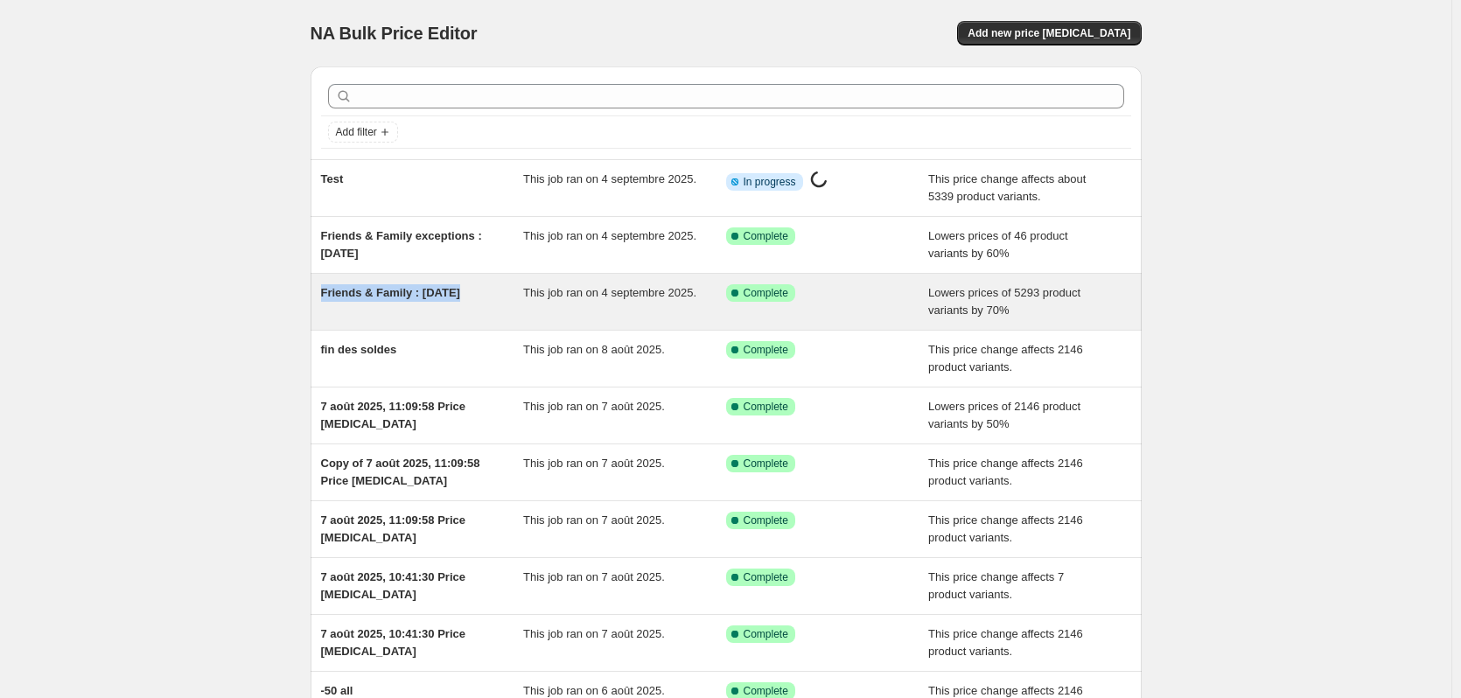
drag, startPoint x: 434, startPoint y: 295, endPoint x: 325, endPoint y: 300, distance: 109.5
click at [325, 300] on div "Friends & Family : [DATE]" at bounding box center [422, 301] width 203 height 35
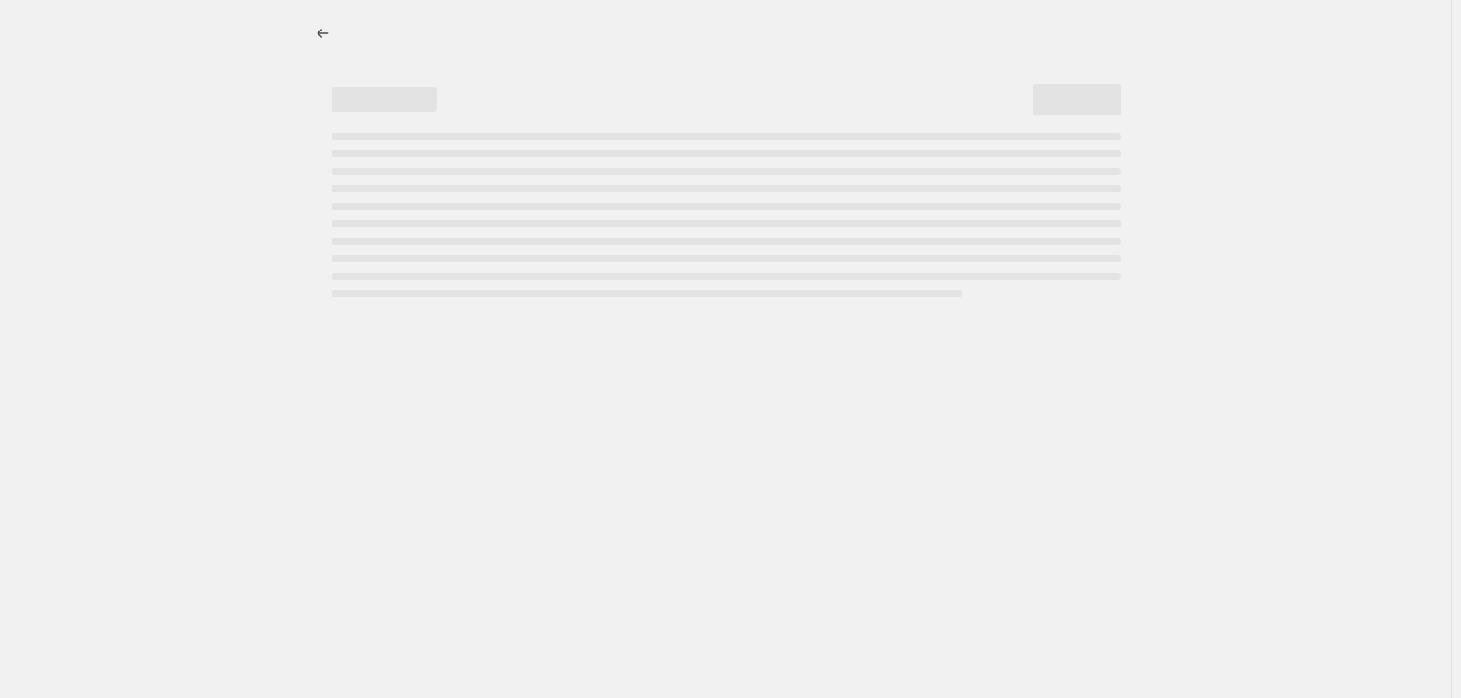
select select "percentage"
select select "collection"
select select "tag"
select select "not_equal"
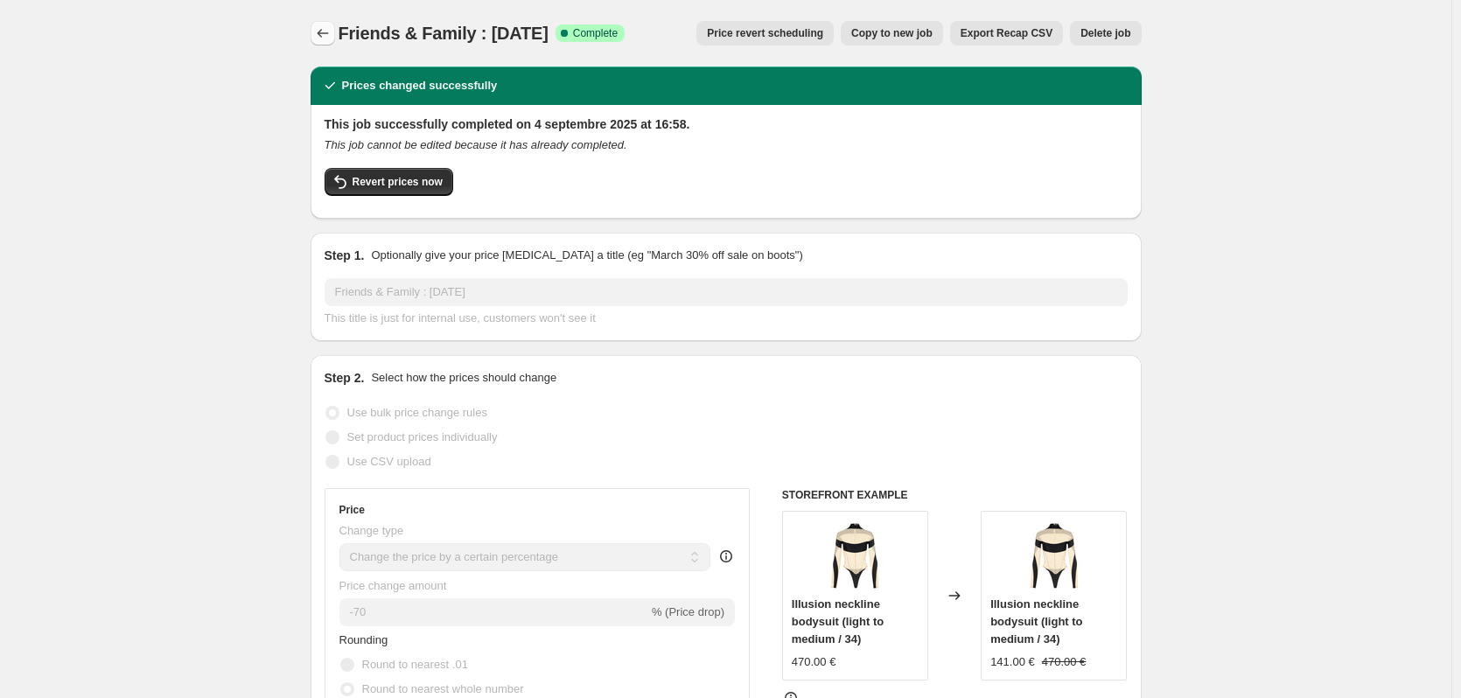
click at [325, 33] on icon "Price change jobs" at bounding box center [323, 34] width 18 height 18
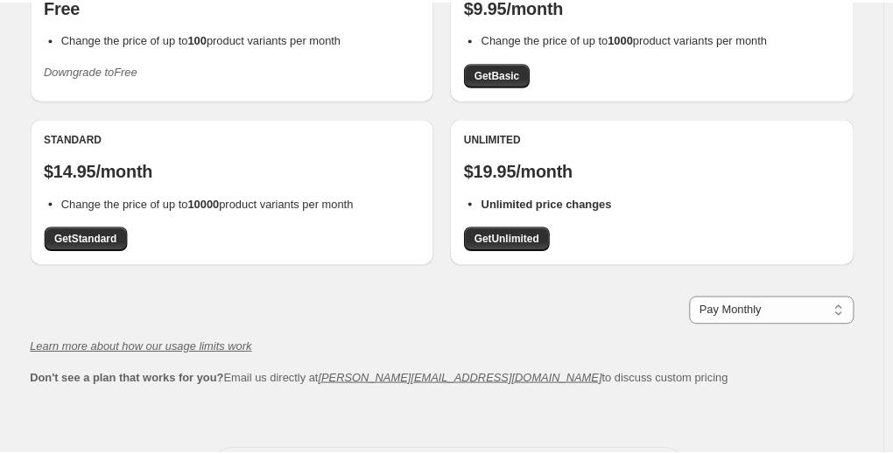
scroll to position [271, 0]
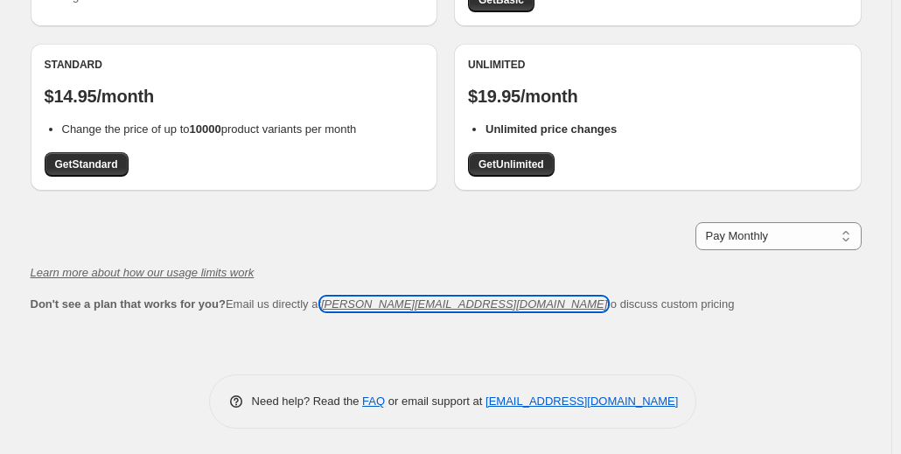
click at [331, 304] on icon "[PERSON_NAME][EMAIL_ADDRESS][DOMAIN_NAME]" at bounding box center [464, 304] width 286 height 13
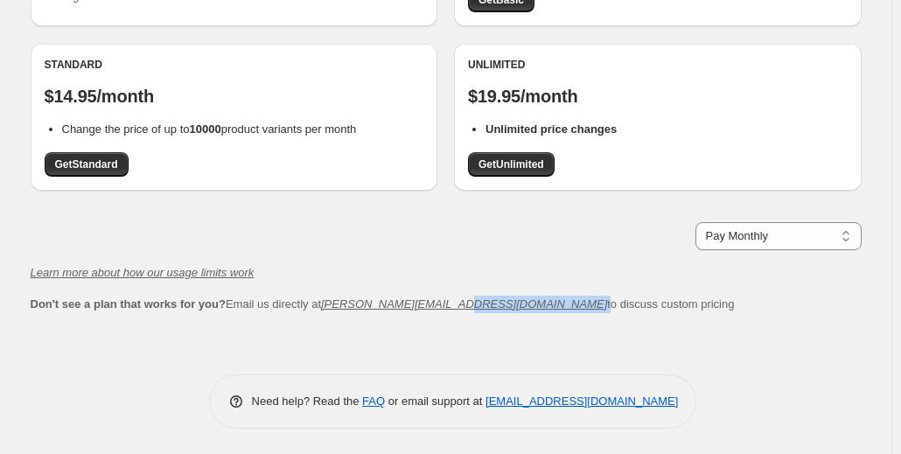
drag, startPoint x: 457, startPoint y: 307, endPoint x: 446, endPoint y: 305, distance: 10.6
click at [446, 305] on span "Don't see a plan that works for you? Email us directly at [PERSON_NAME][EMAIL_A…" at bounding box center [383, 304] width 704 height 13
click at [323, 326] on div "Whether you sell thousands of products or just a few - we have a plan that will…" at bounding box center [446, 71] width 831 height 553
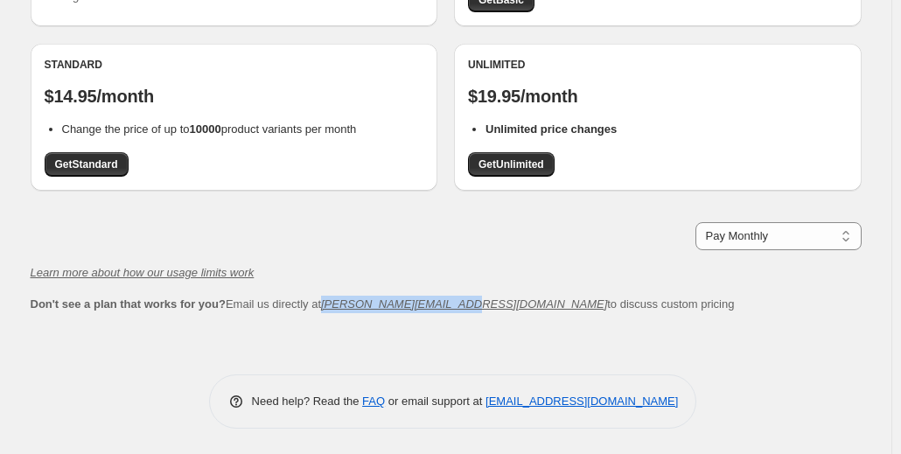
drag, startPoint x: 326, startPoint y: 308, endPoint x: 455, endPoint y: 311, distance: 129.5
click at [455, 311] on span "Don't see a plan that works for you? Email us directly at [PERSON_NAME][EMAIL_A…" at bounding box center [383, 304] width 704 height 13
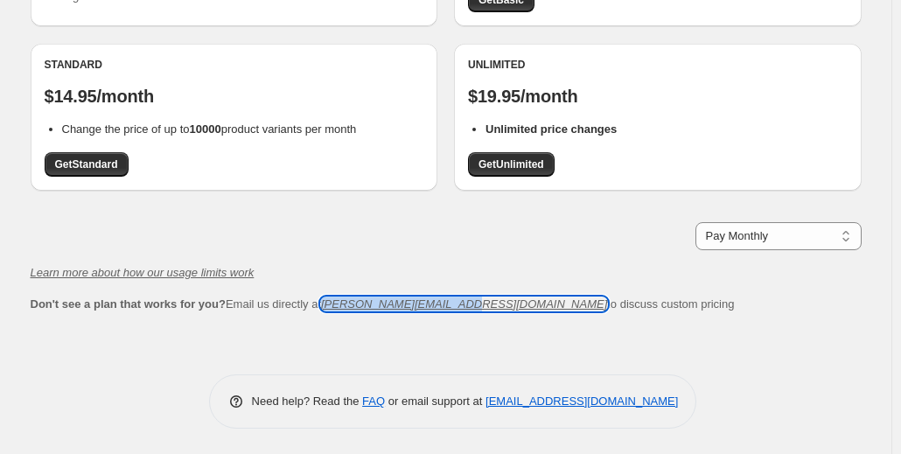
copy icon "[PERSON_NAME][EMAIL_ADDRESS][DOMAIN_NAME]"
